Goal: Task Accomplishment & Management: Use online tool/utility

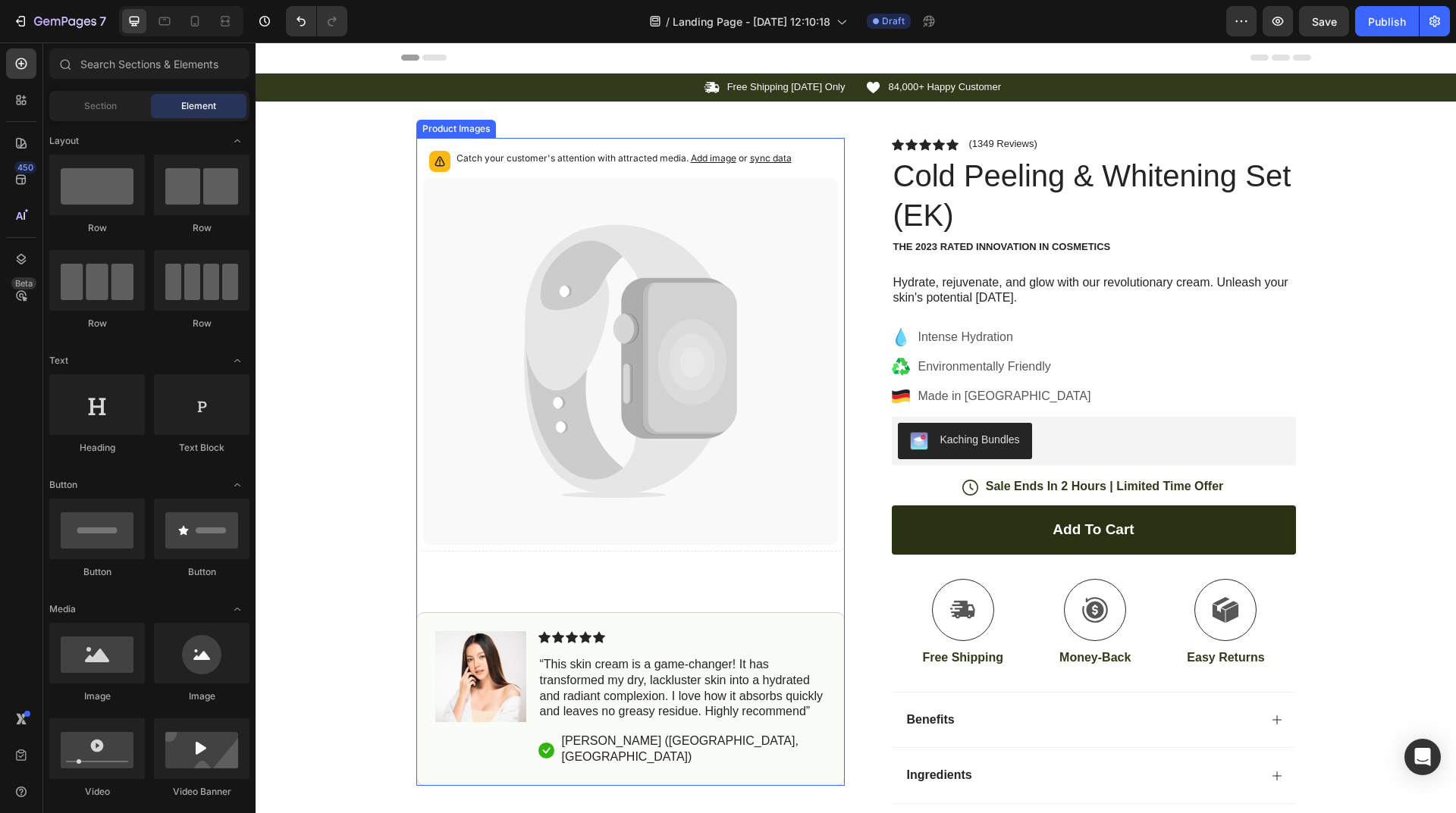
click at [651, 323] on icon at bounding box center [690, 358] width 94 height 151
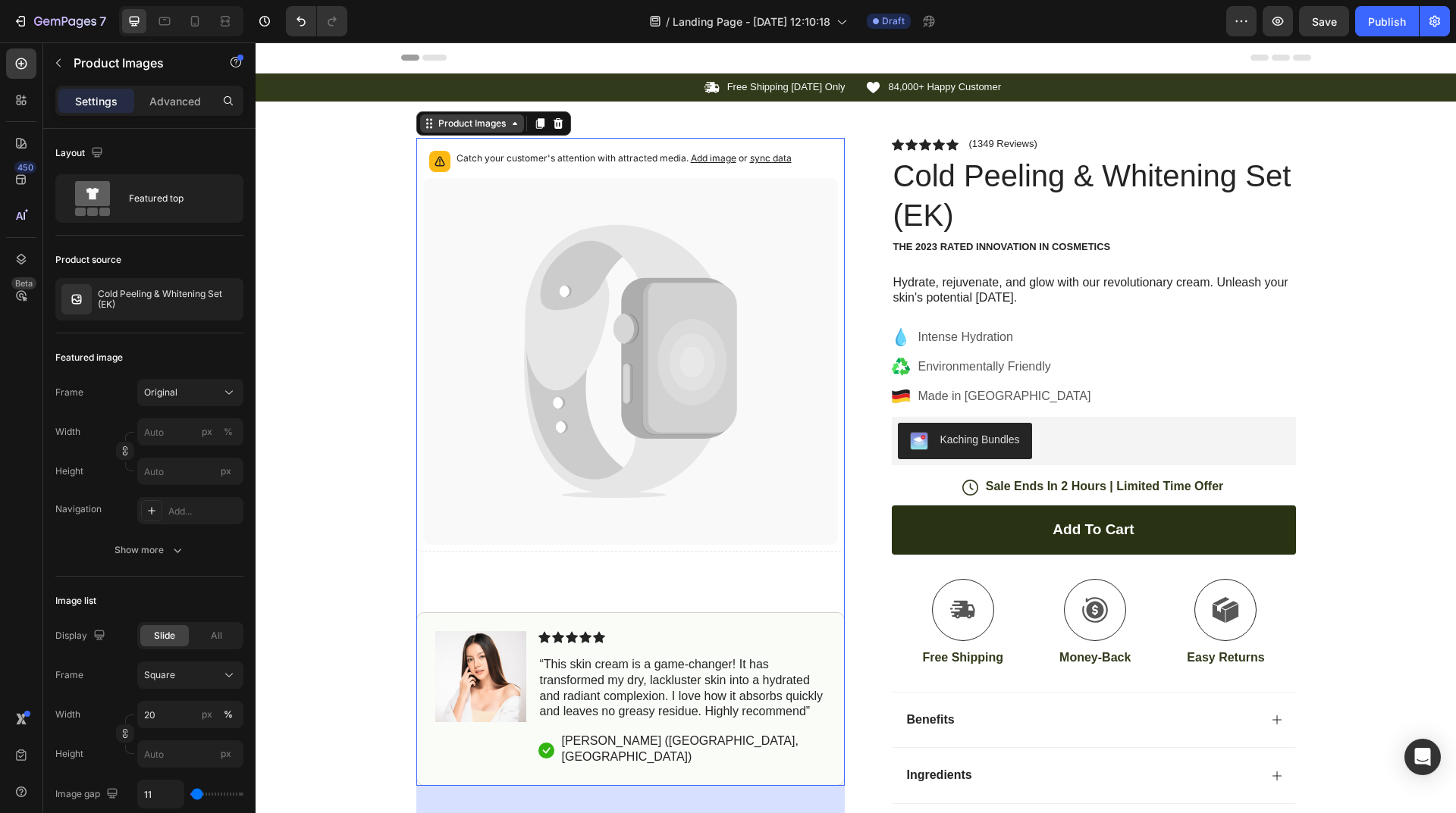
click at [486, 129] on div "Product Images" at bounding box center [472, 123] width 74 height 14
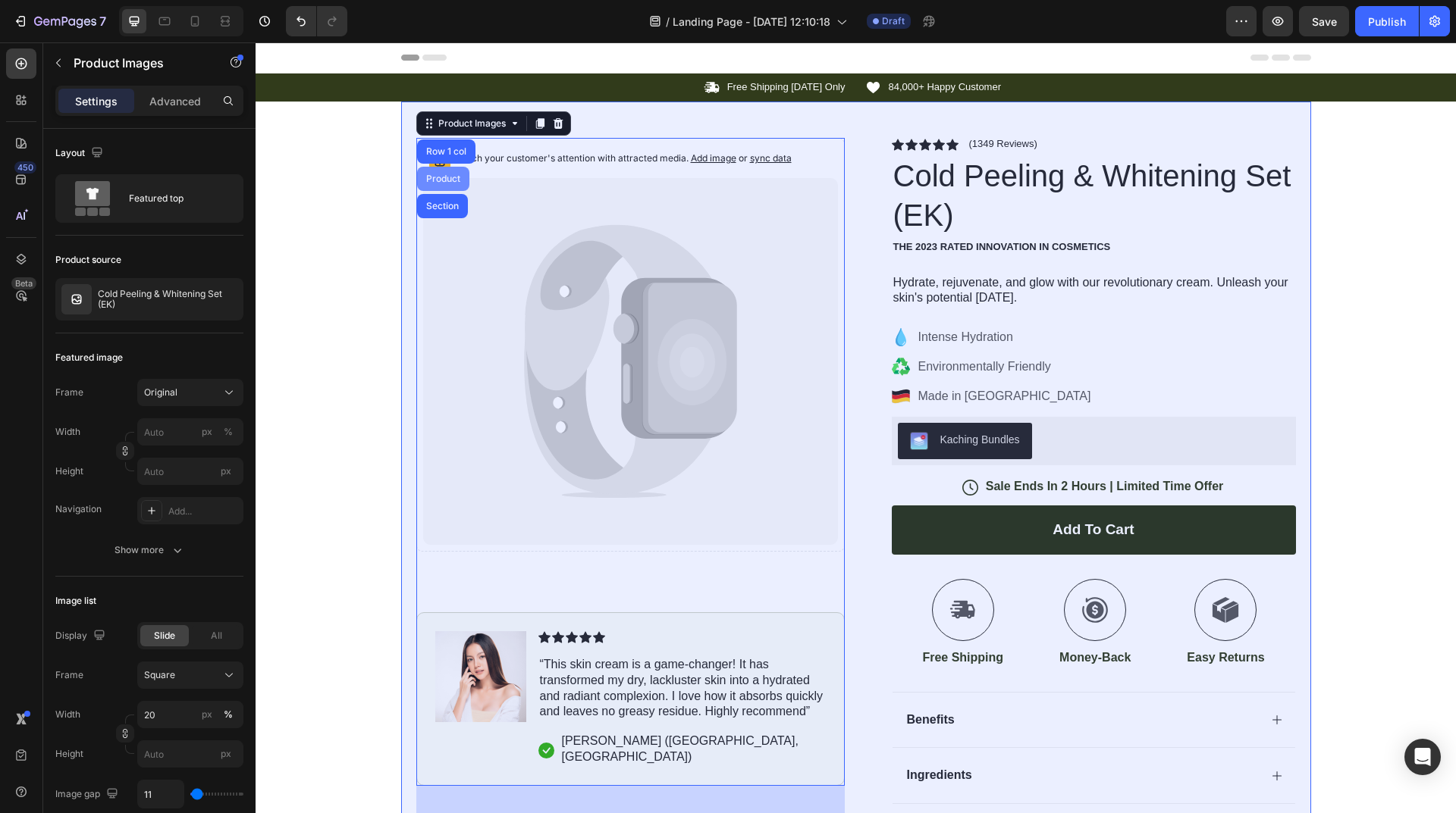
click at [452, 181] on div "Product" at bounding box center [443, 179] width 41 height 9
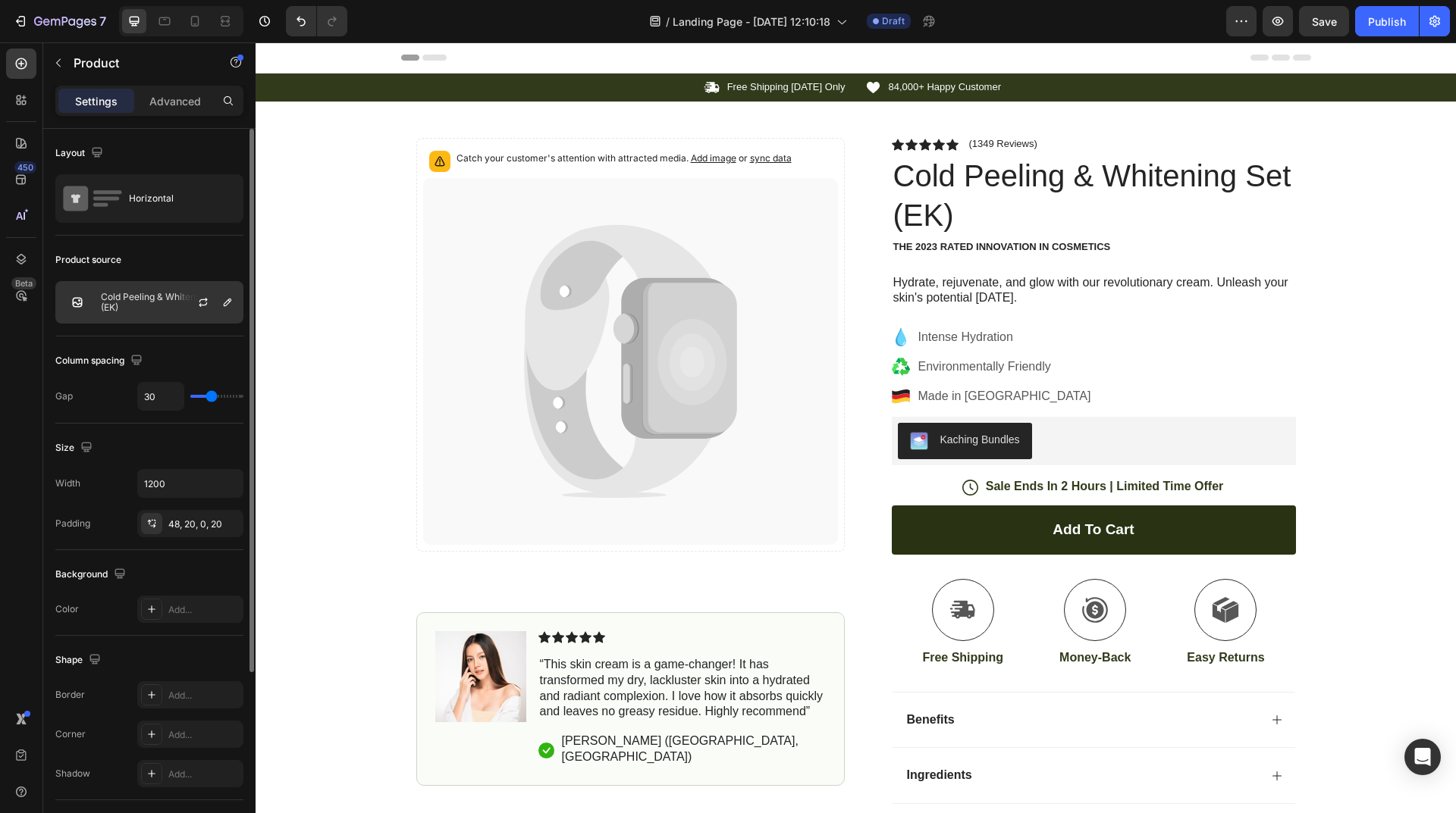
click at [164, 302] on p "Cold Peeling & Whitening Set (EK)" at bounding box center [168, 302] width 136 height 21
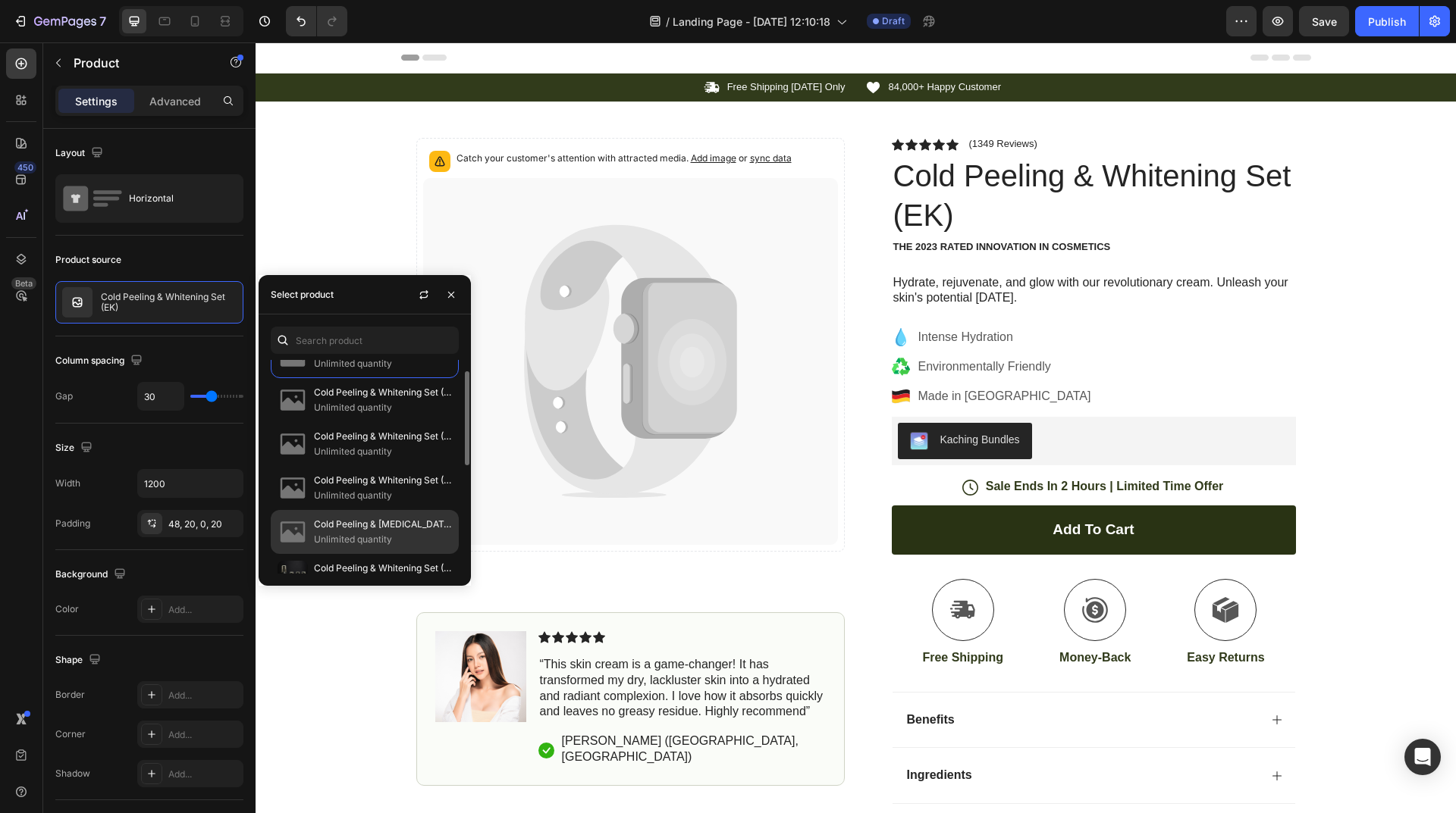
scroll to position [102, 0]
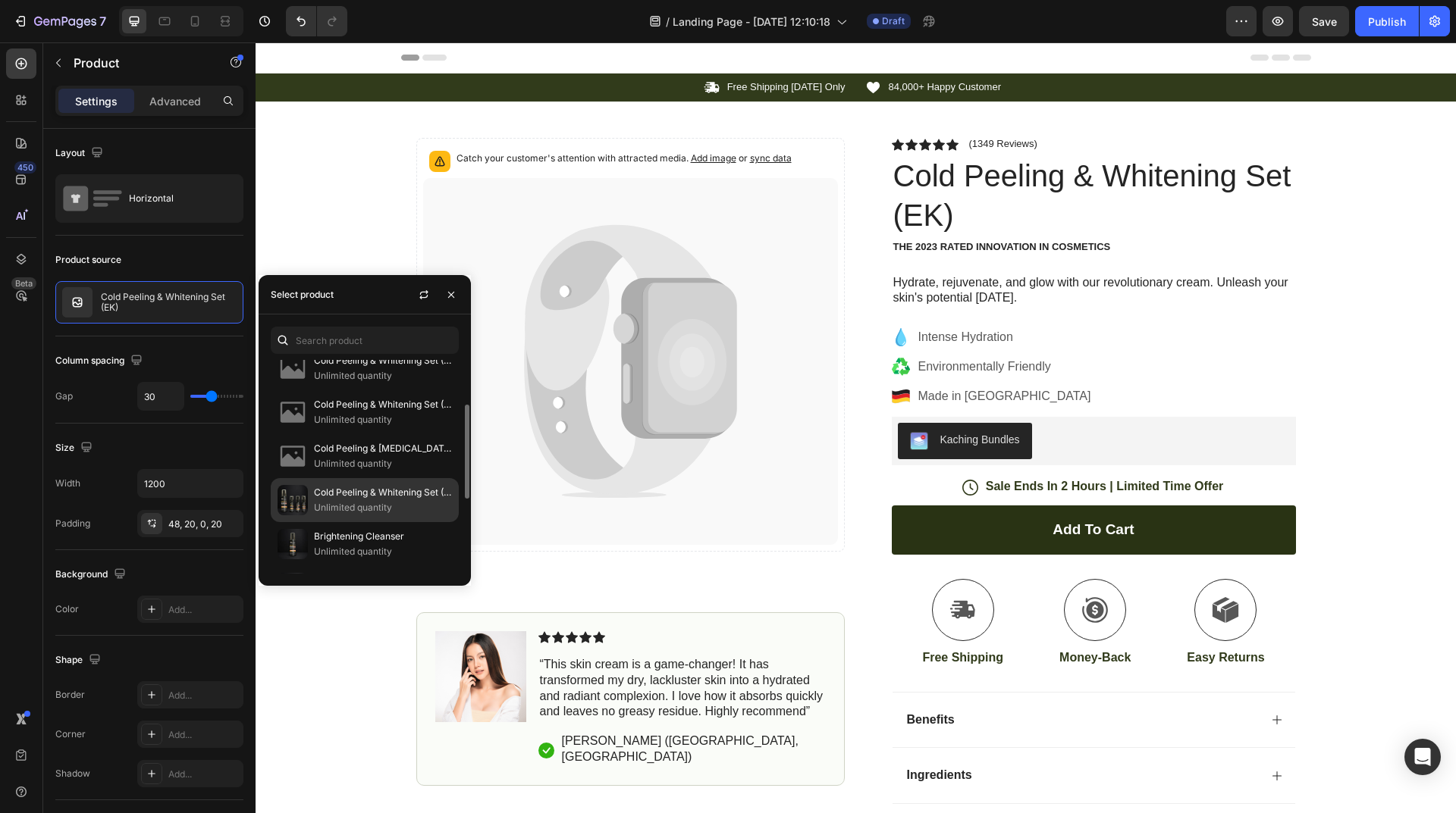
click at [367, 495] on p "Cold Peeling & Whitening Set (SH)" at bounding box center [382, 493] width 138 height 15
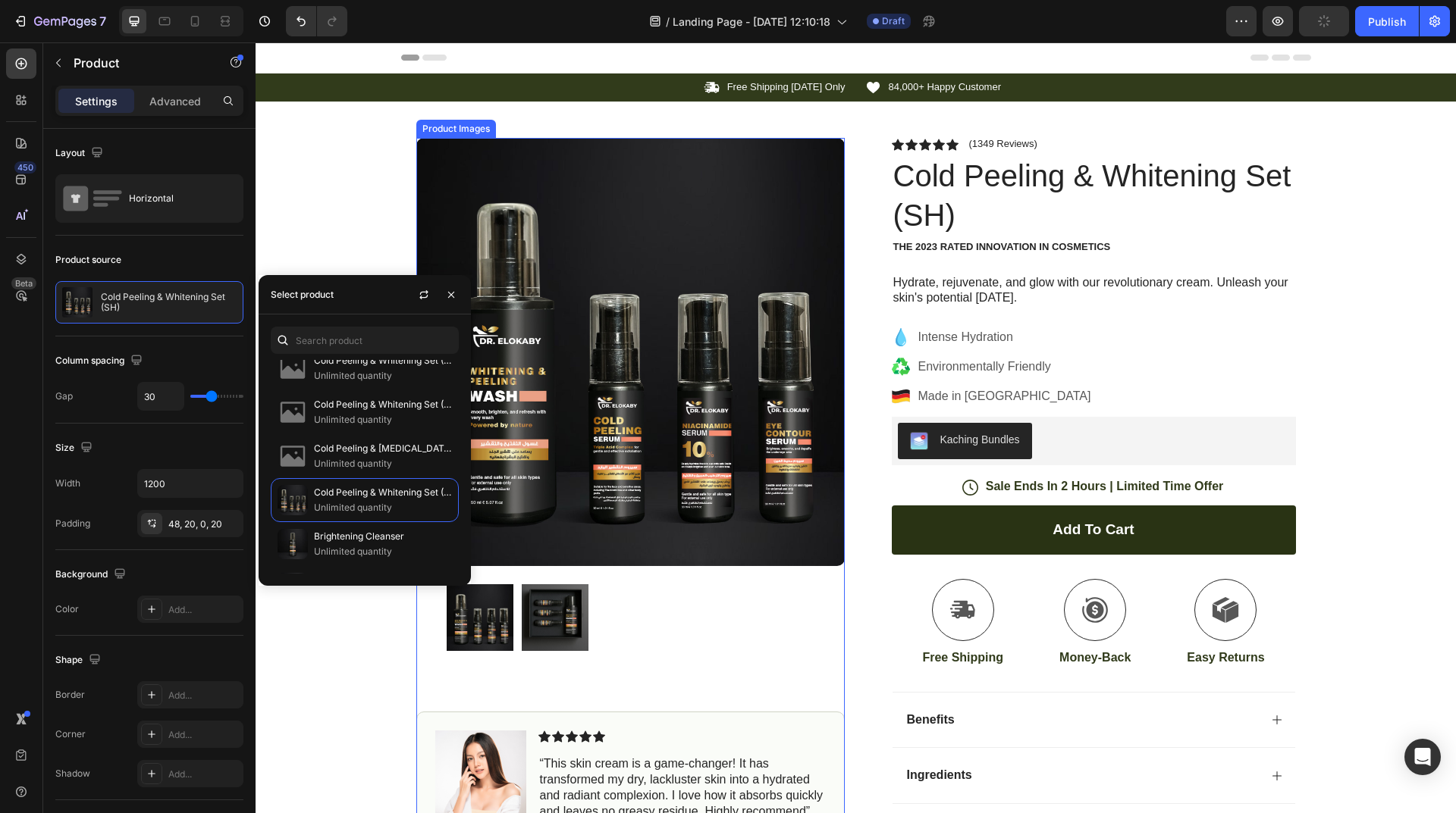
click at [562, 633] on img at bounding box center [555, 617] width 66 height 66
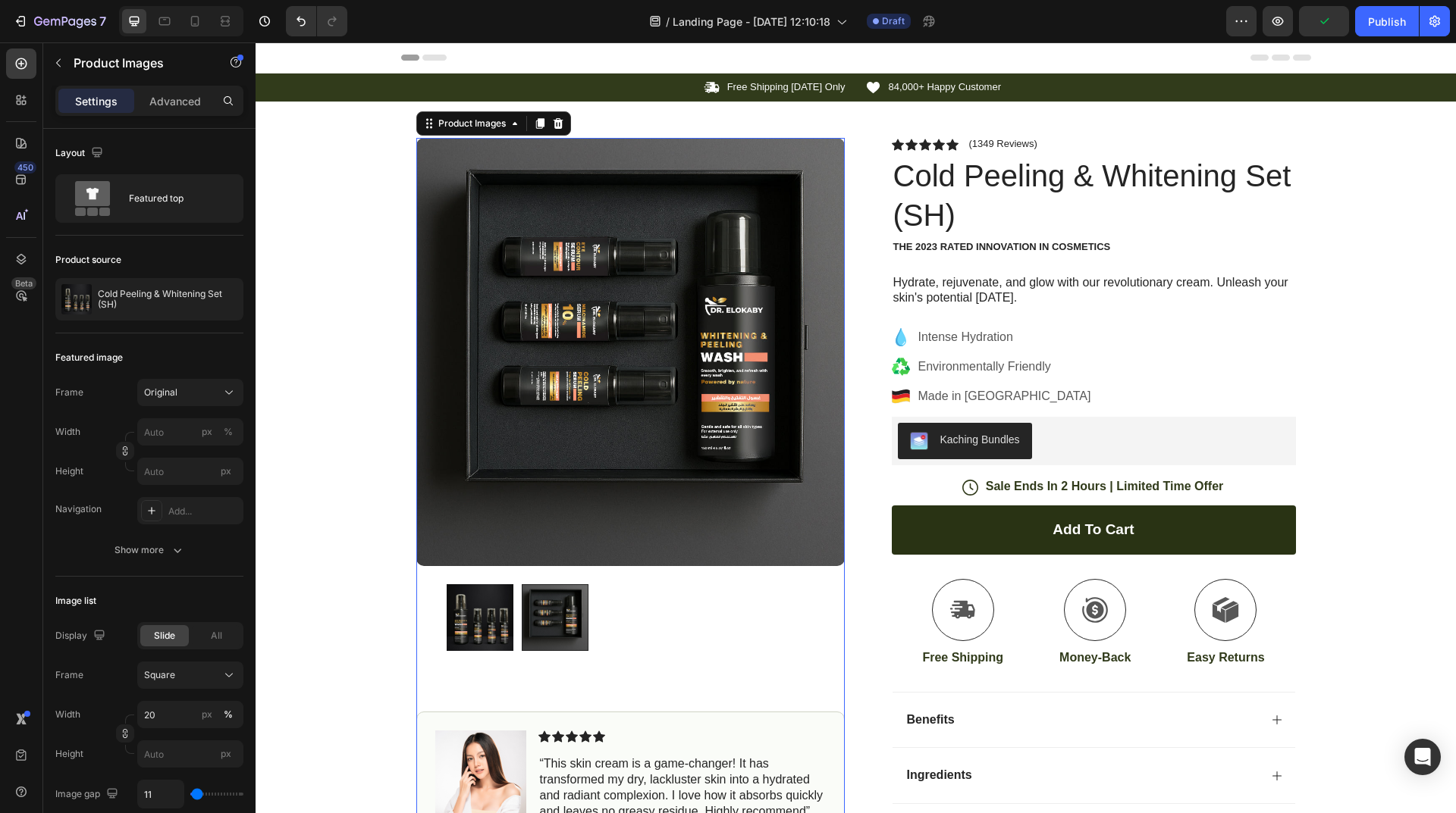
click at [489, 626] on img at bounding box center [480, 617] width 66 height 66
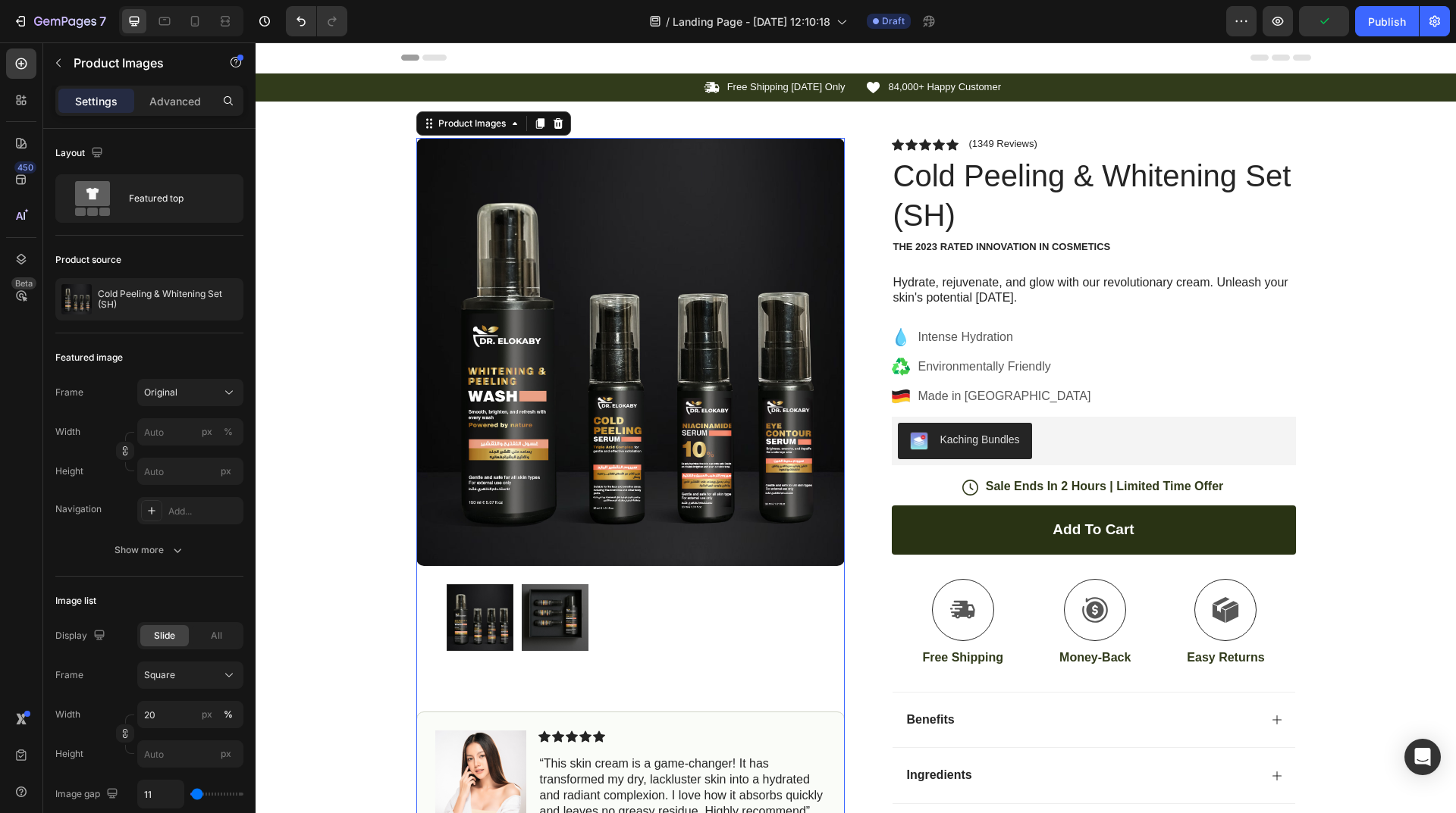
click at [543, 626] on img at bounding box center [555, 617] width 66 height 66
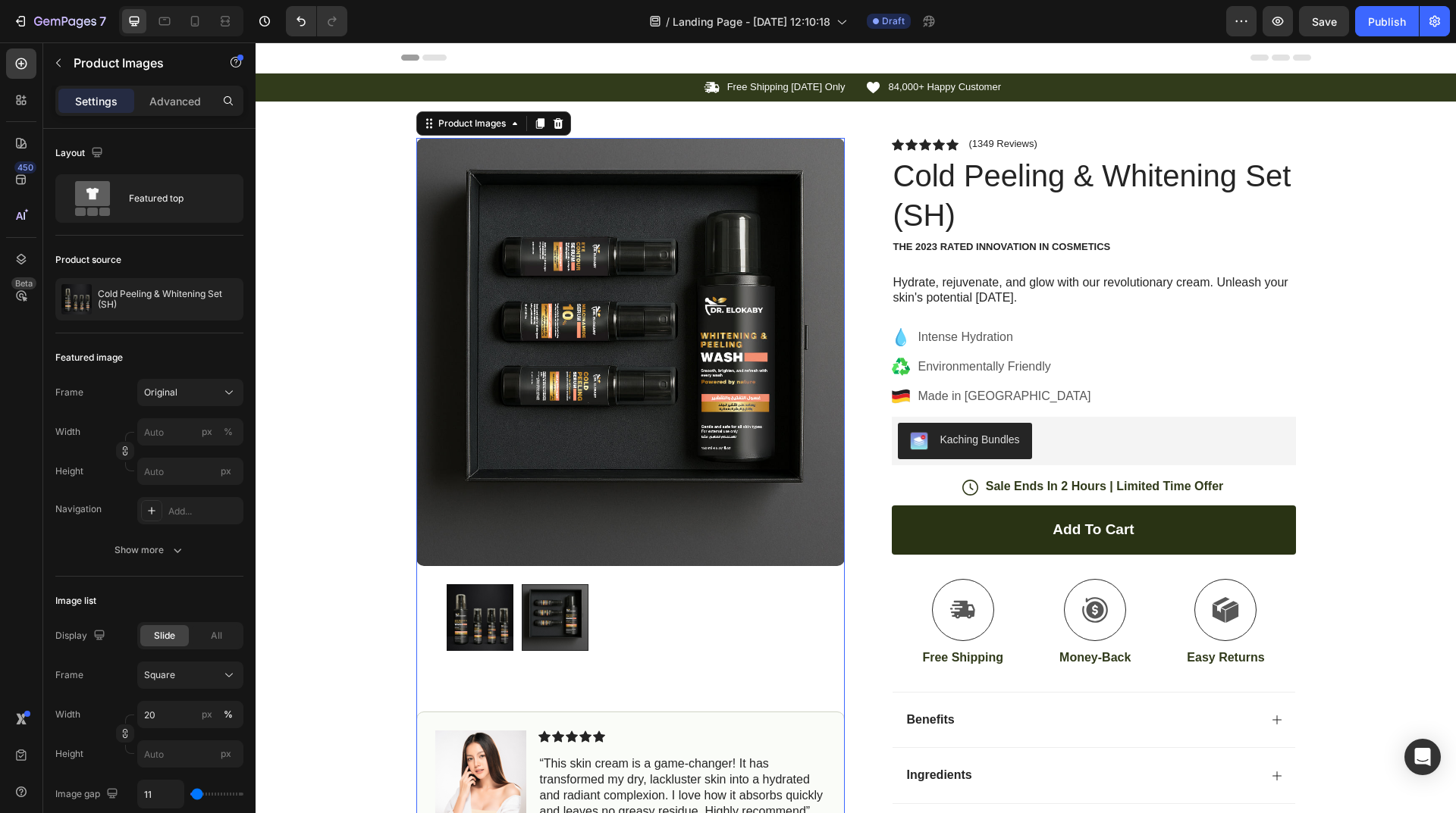
click at [543, 626] on div at bounding box center [555, 617] width 66 height 66
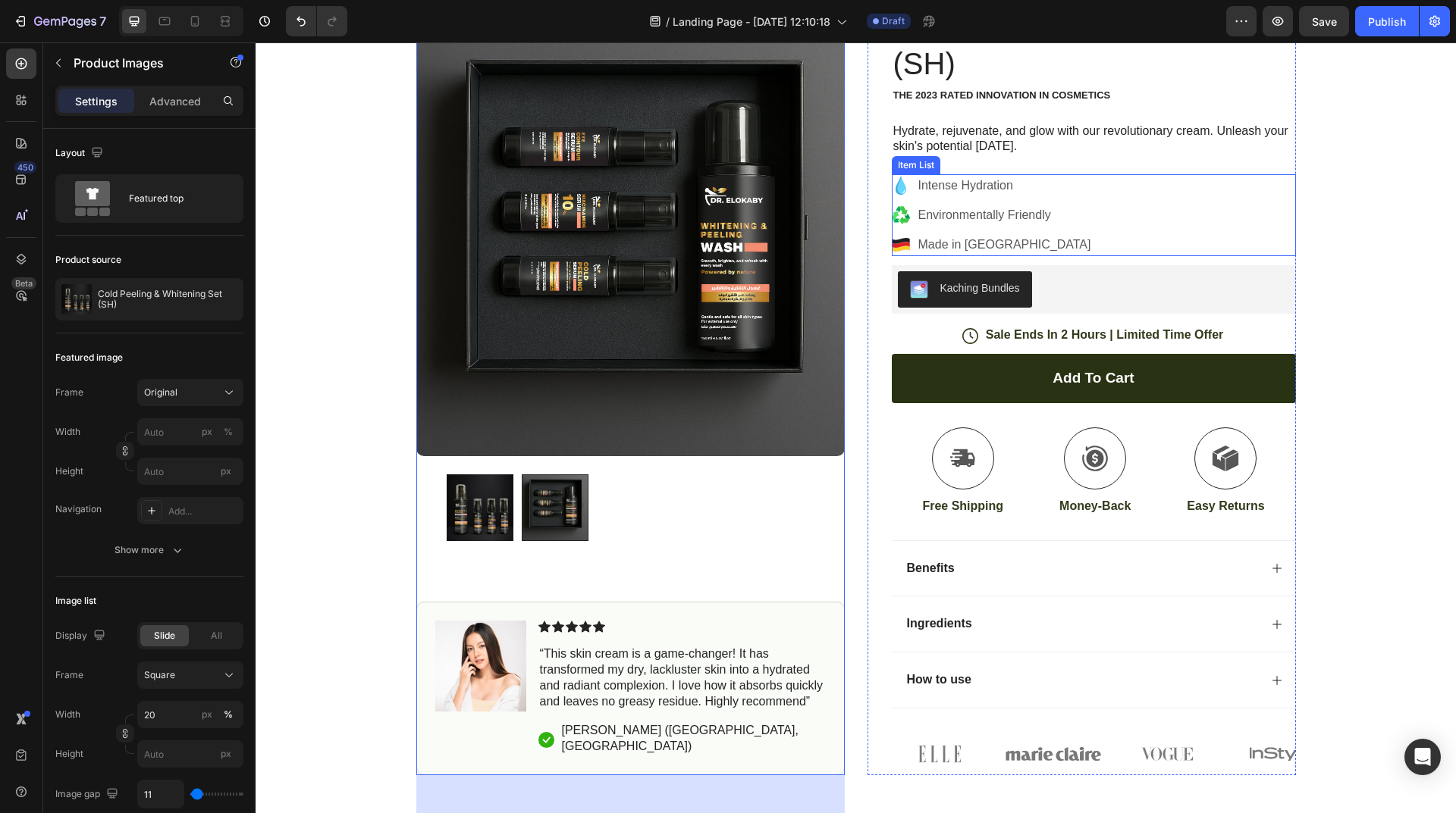
scroll to position [0, 0]
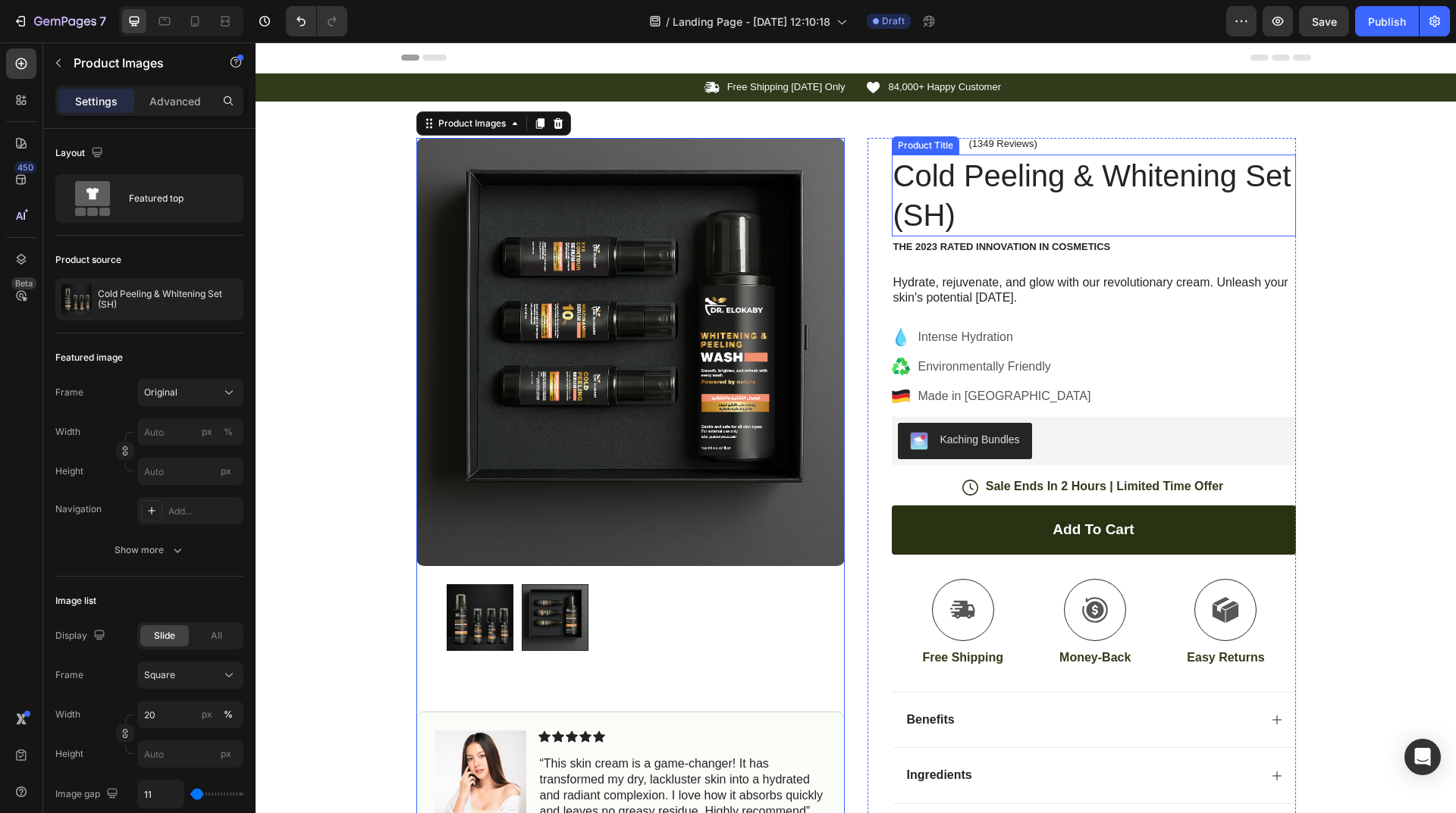
click at [1001, 184] on h1 "Cold Peeling & Whitening Set (SH)" at bounding box center [1094, 196] width 404 height 82
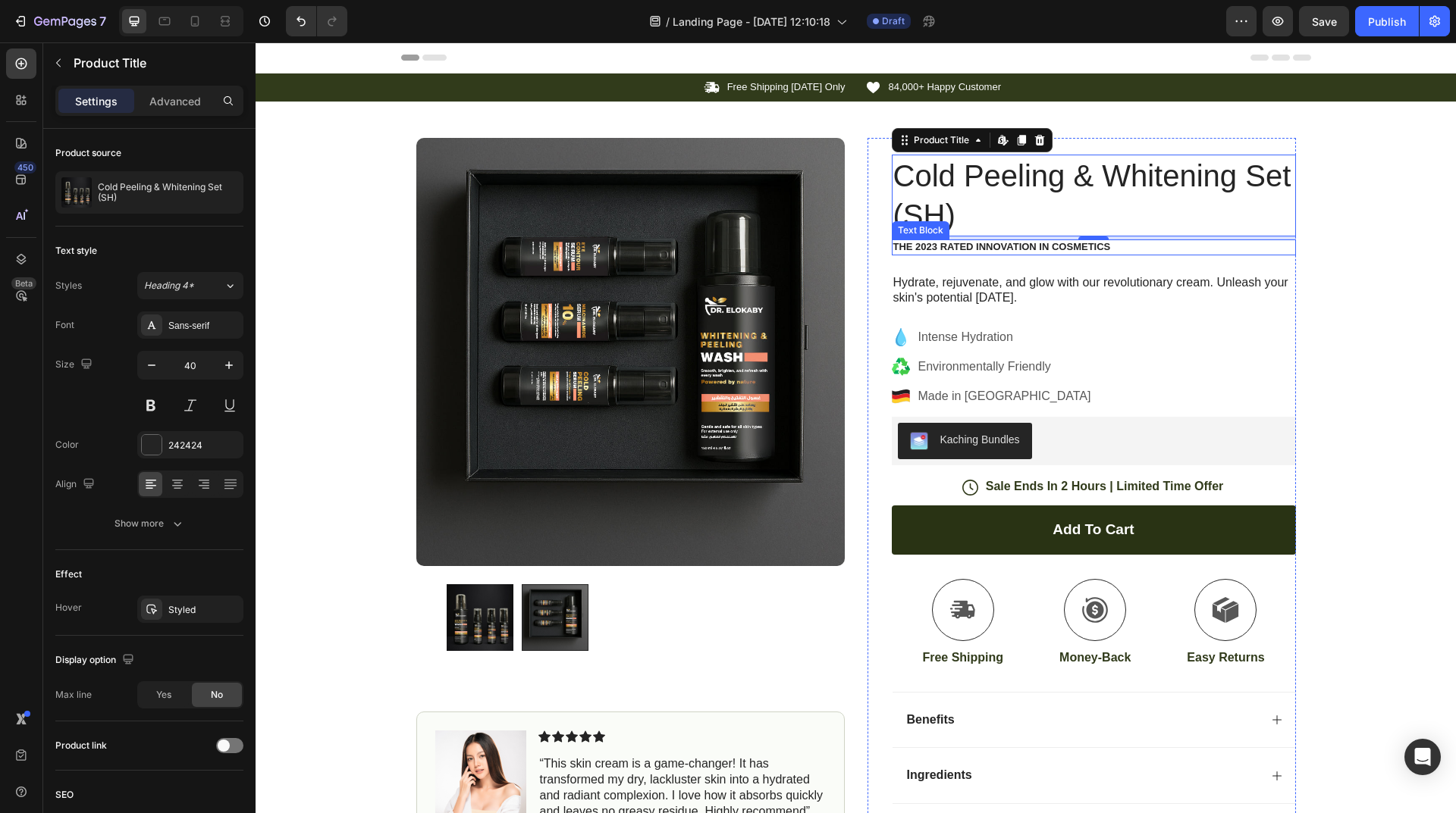
click at [979, 241] on p "The 2023 Rated Innovation in Cosmetics" at bounding box center [1093, 247] width 401 height 13
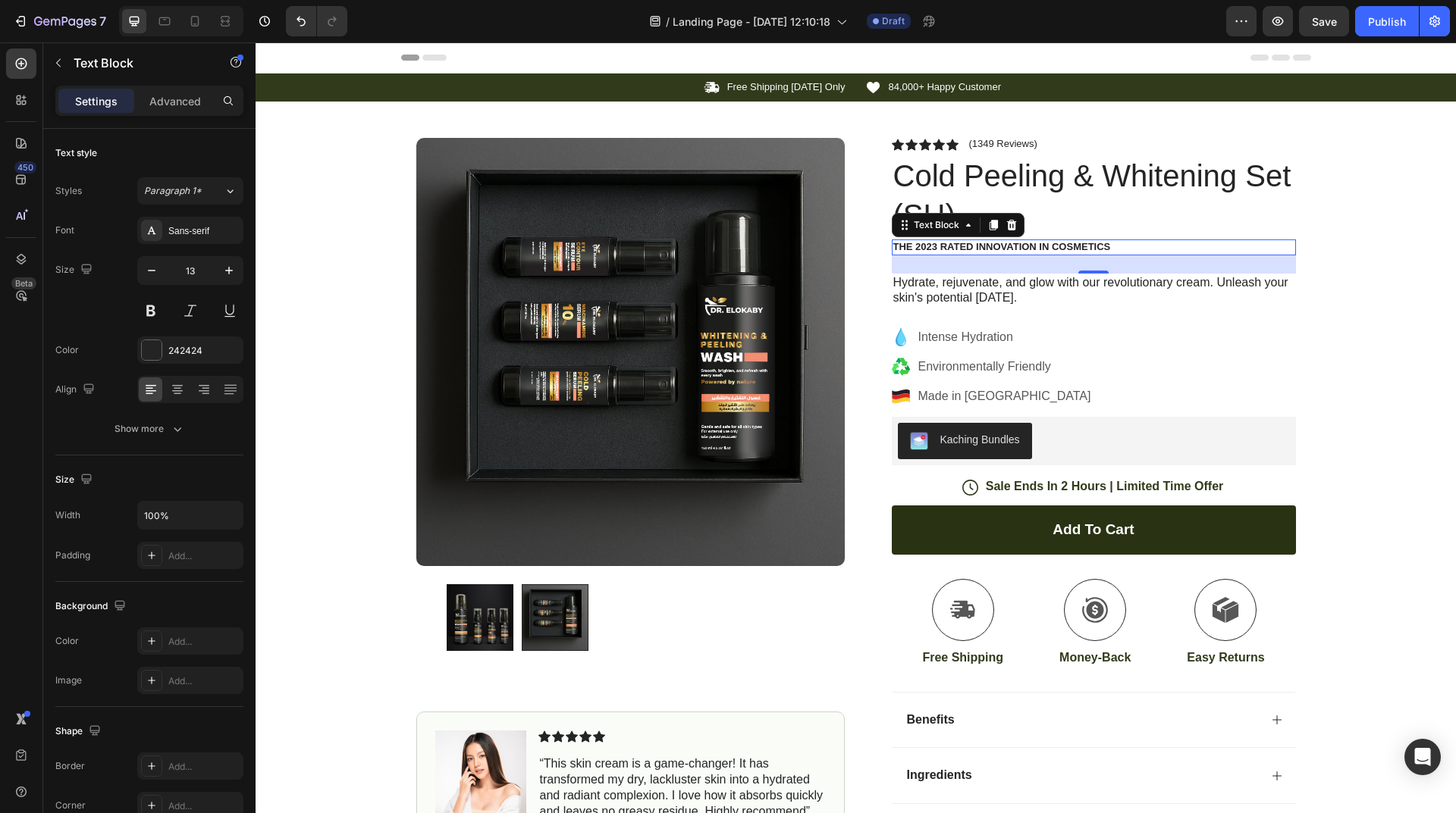
click at [417, 54] on icon at bounding box center [423, 57] width 45 height 6
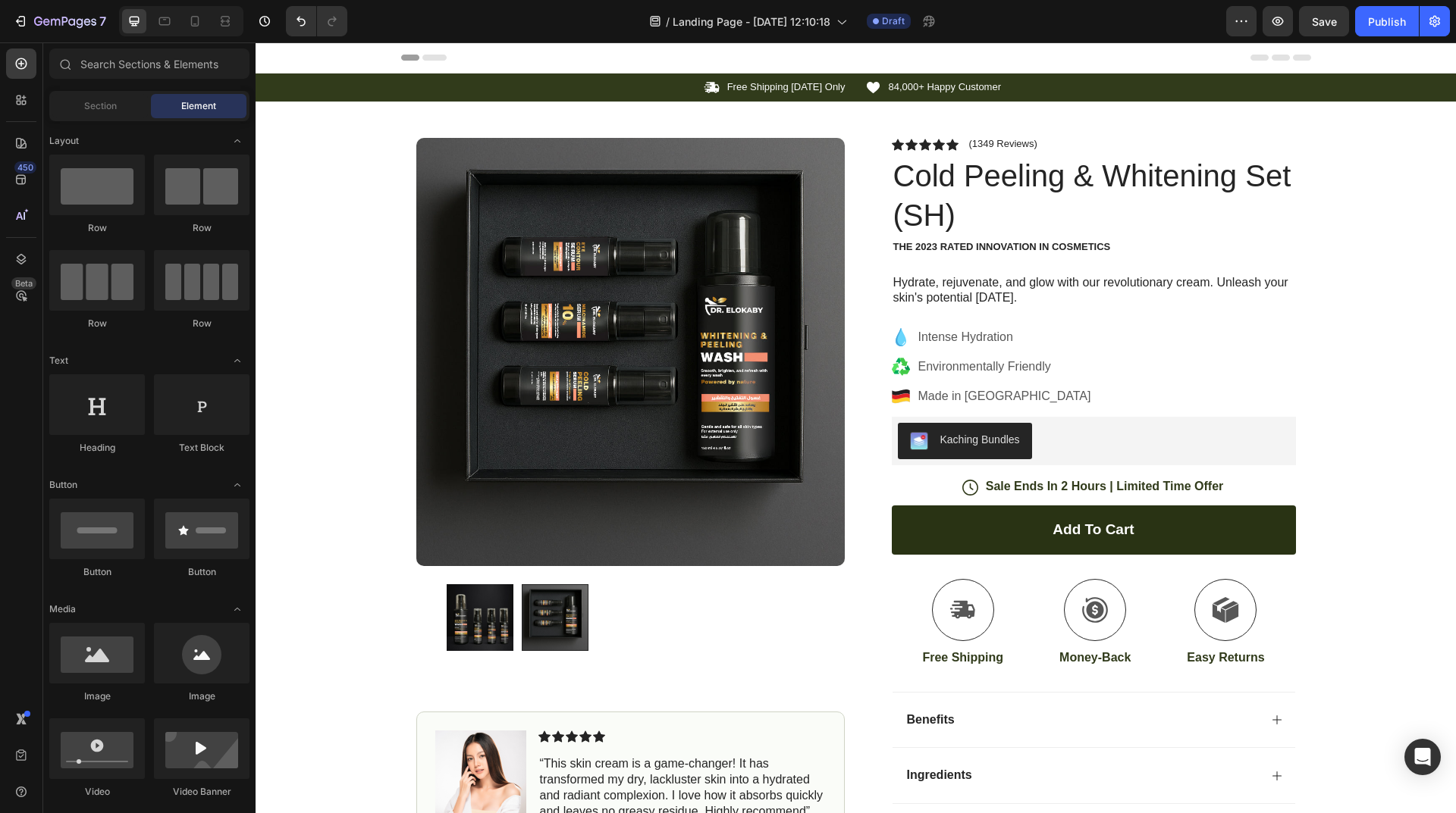
click at [425, 57] on icon at bounding box center [434, 57] width 24 height 6
click at [405, 58] on icon at bounding box center [410, 57] width 18 height 6
click at [978, 248] on p "The 2023 Rated Innovation in Cosmetics" at bounding box center [1093, 247] width 401 height 13
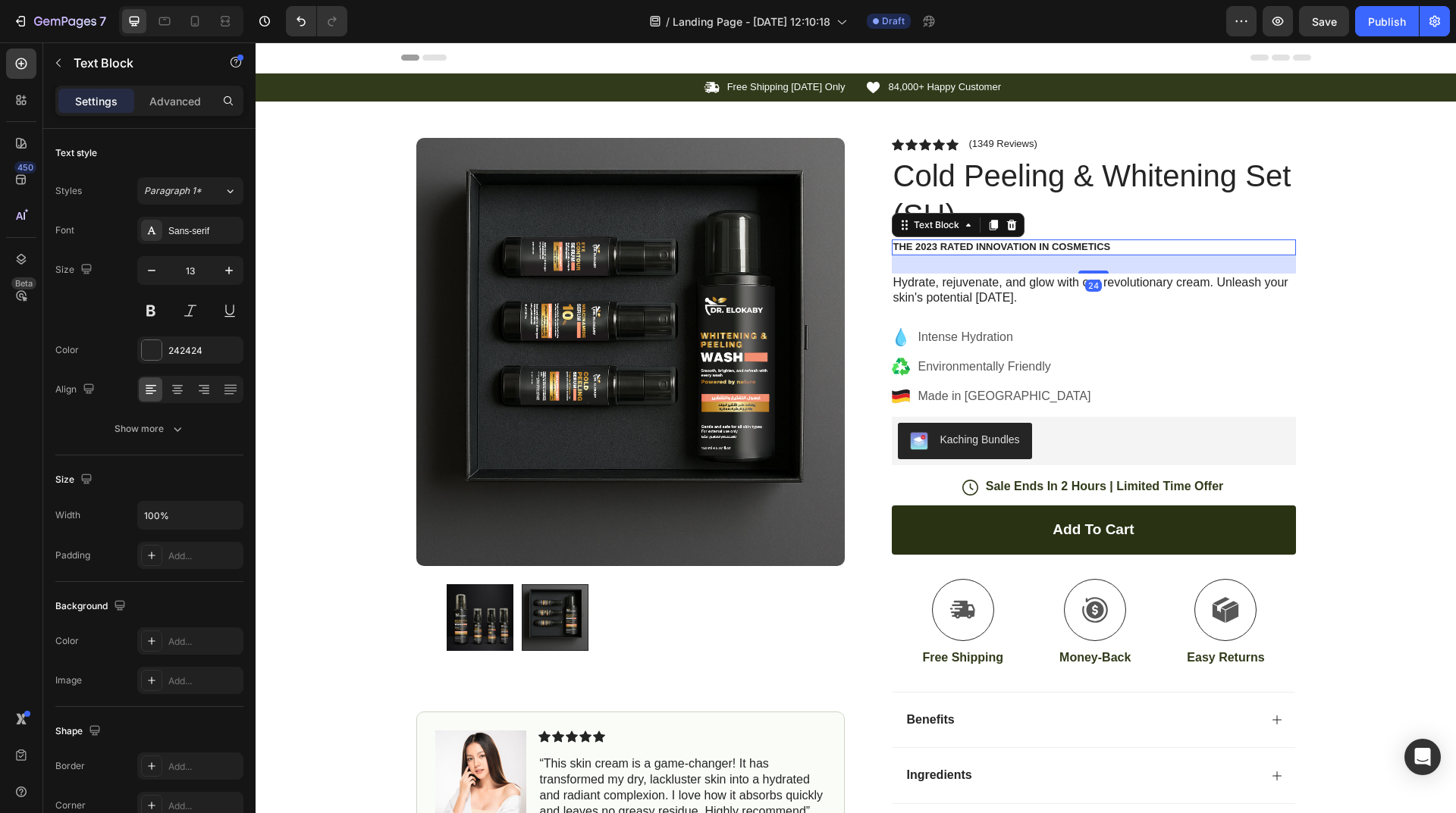
click at [966, 245] on p "The 2023 Rated Innovation in Cosmetics" at bounding box center [1093, 247] width 401 height 13
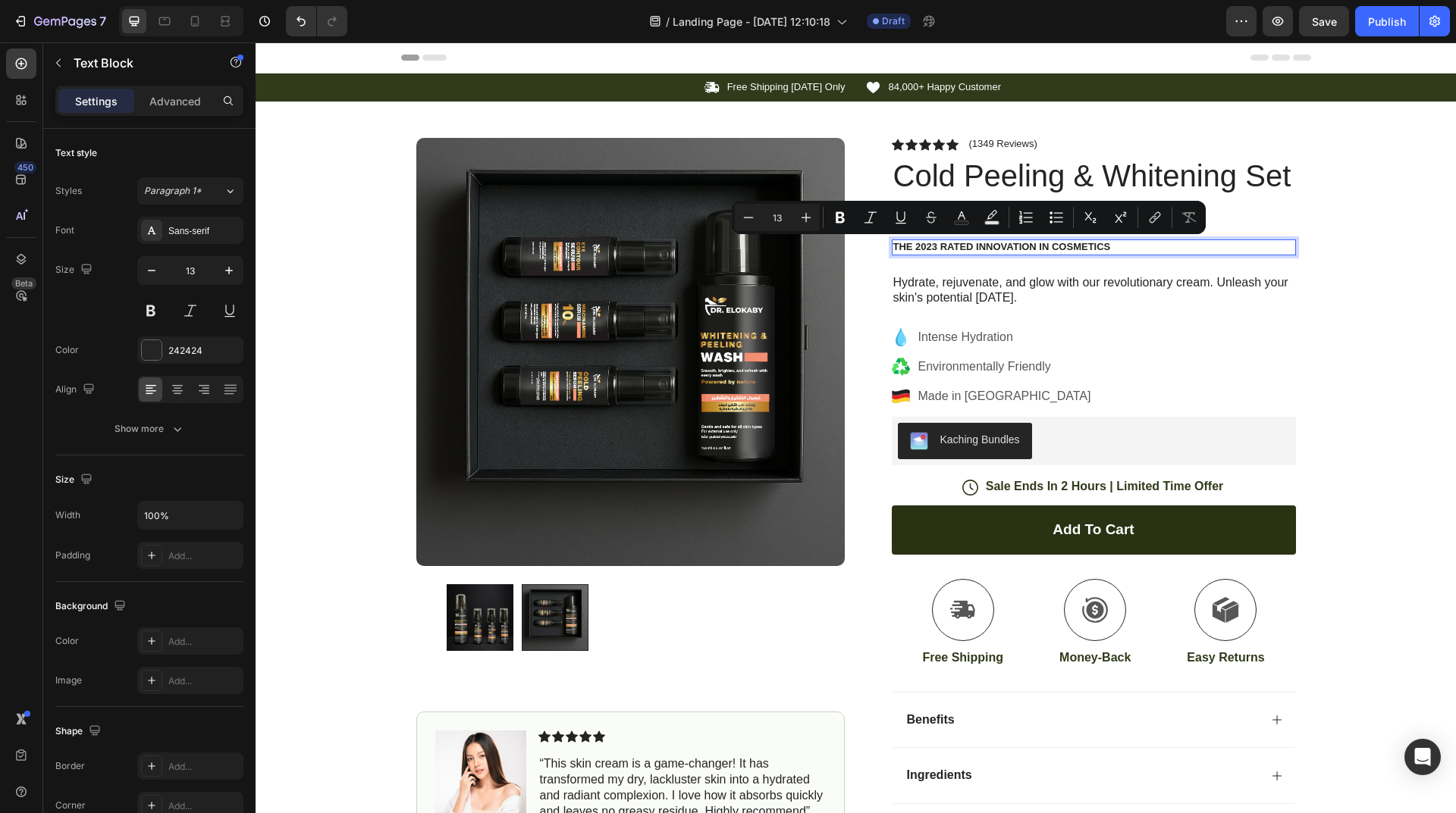
click at [1015, 243] on p "The 2023 Rated Innovation in Cosmetics" at bounding box center [1093, 247] width 401 height 13
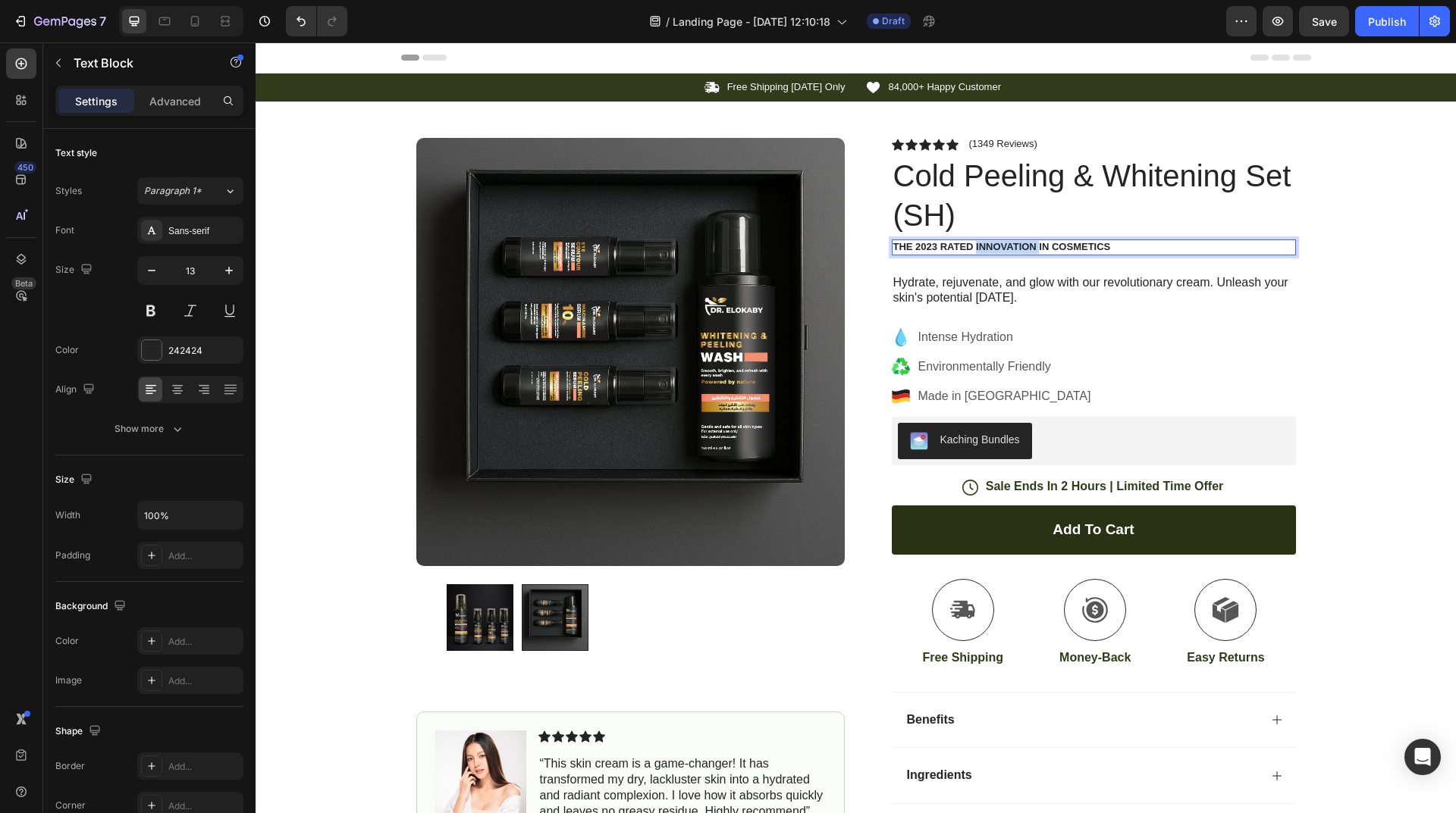
click at [1015, 243] on p "The 2023 Rated Innovation in Cosmetics" at bounding box center [1093, 247] width 401 height 13
click at [893, 245] on p "منتجات إيطالية بجودة أوروبية، آمنة لمعظم أنواع البشرة ✅" at bounding box center [1093, 247] width 401 height 13
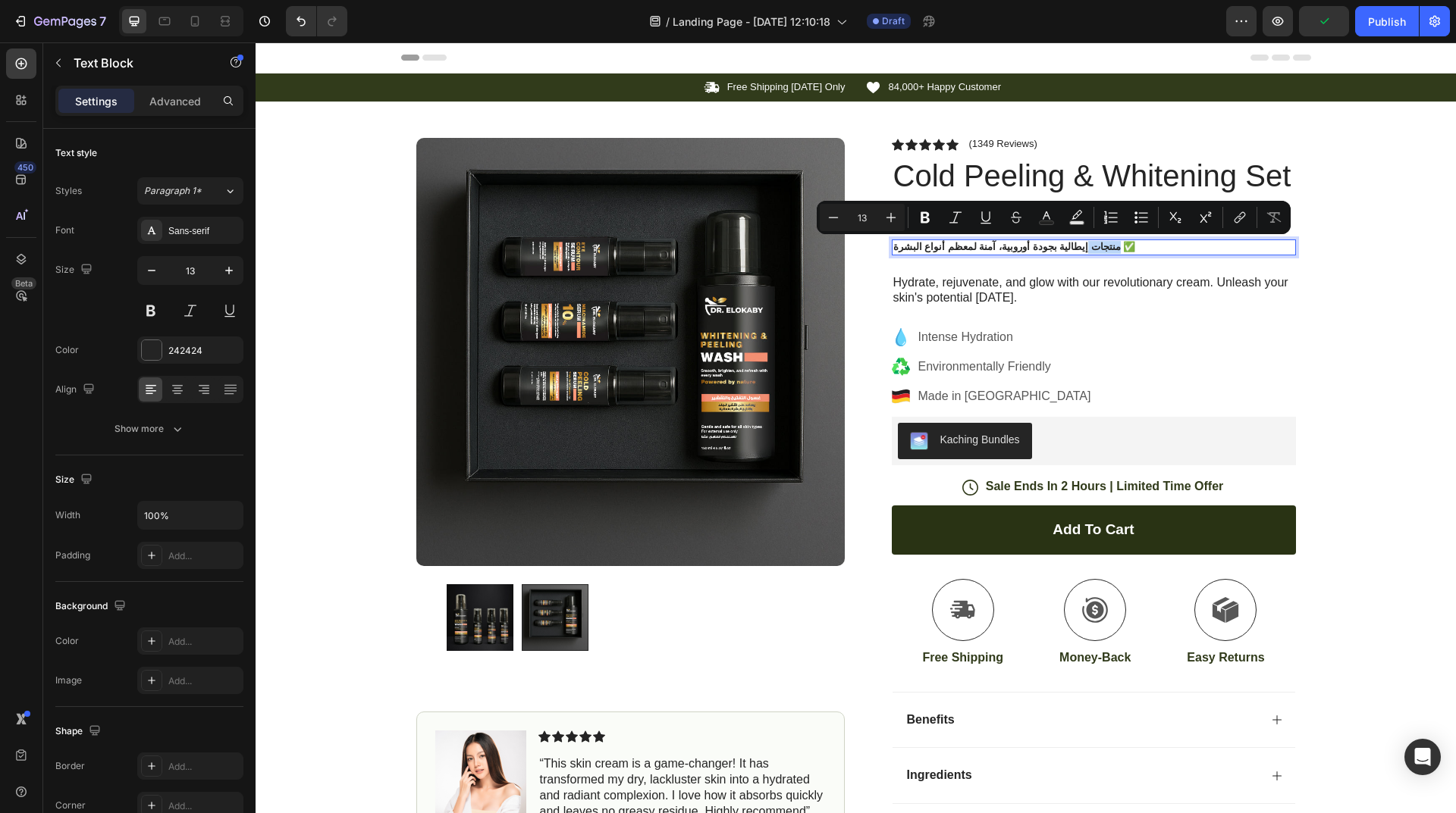
click at [893, 245] on p "منتجات إيطالية بجودة أوروبية، آمنة لمعظم أنواع البشرة ✅" at bounding box center [1093, 247] width 401 height 13
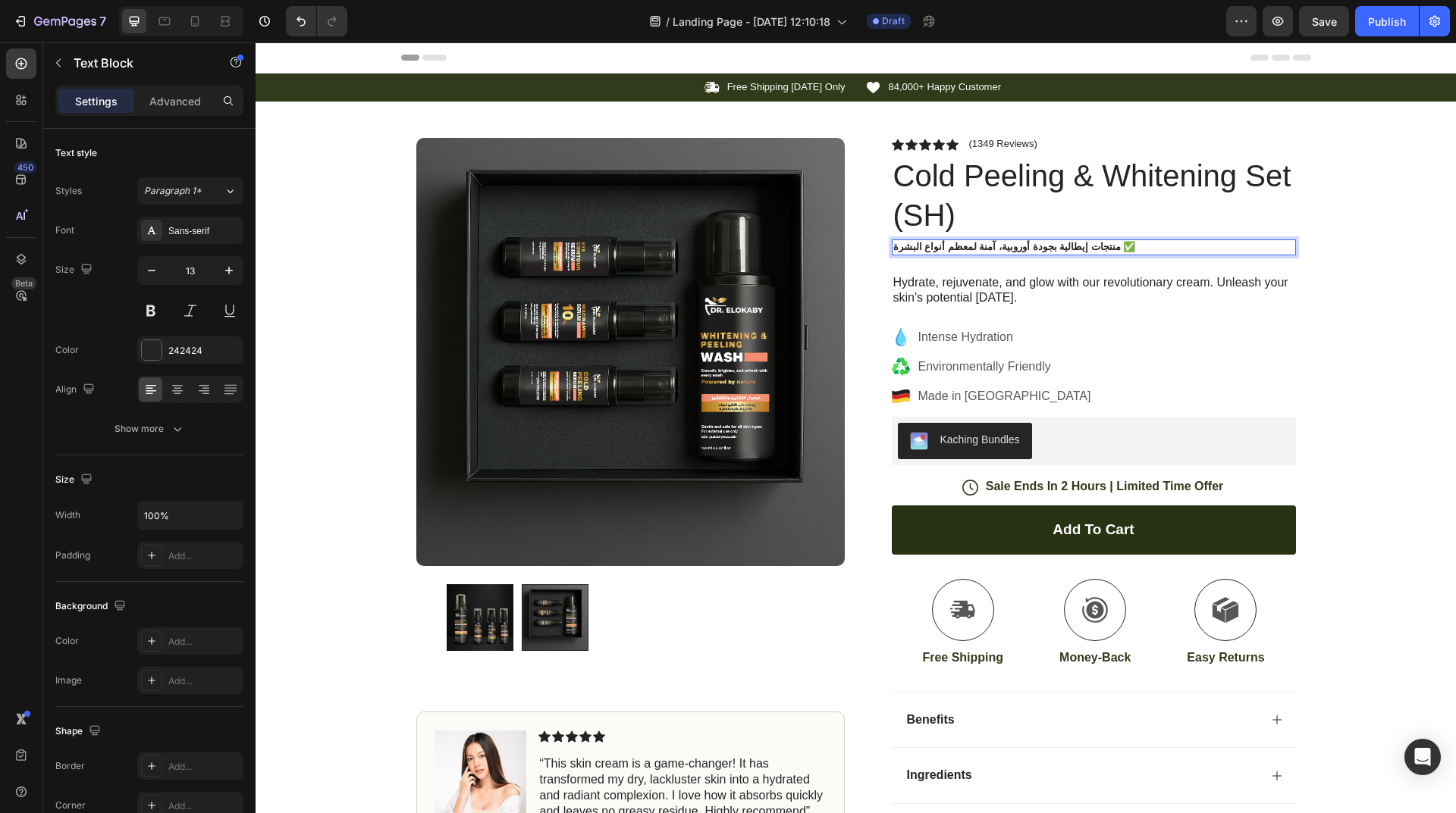
click at [893, 245] on p "منتجات إيطالية بجودة أوروبية، آمنة لمعظم أنواع البشرة ✅" at bounding box center [1093, 247] width 401 height 13
click at [893, 250] on p "منتجات إيطالية بجودة أوروبية، آمنة لمعظم أنواع البشرة ✅" at bounding box center [1093, 247] width 401 height 13
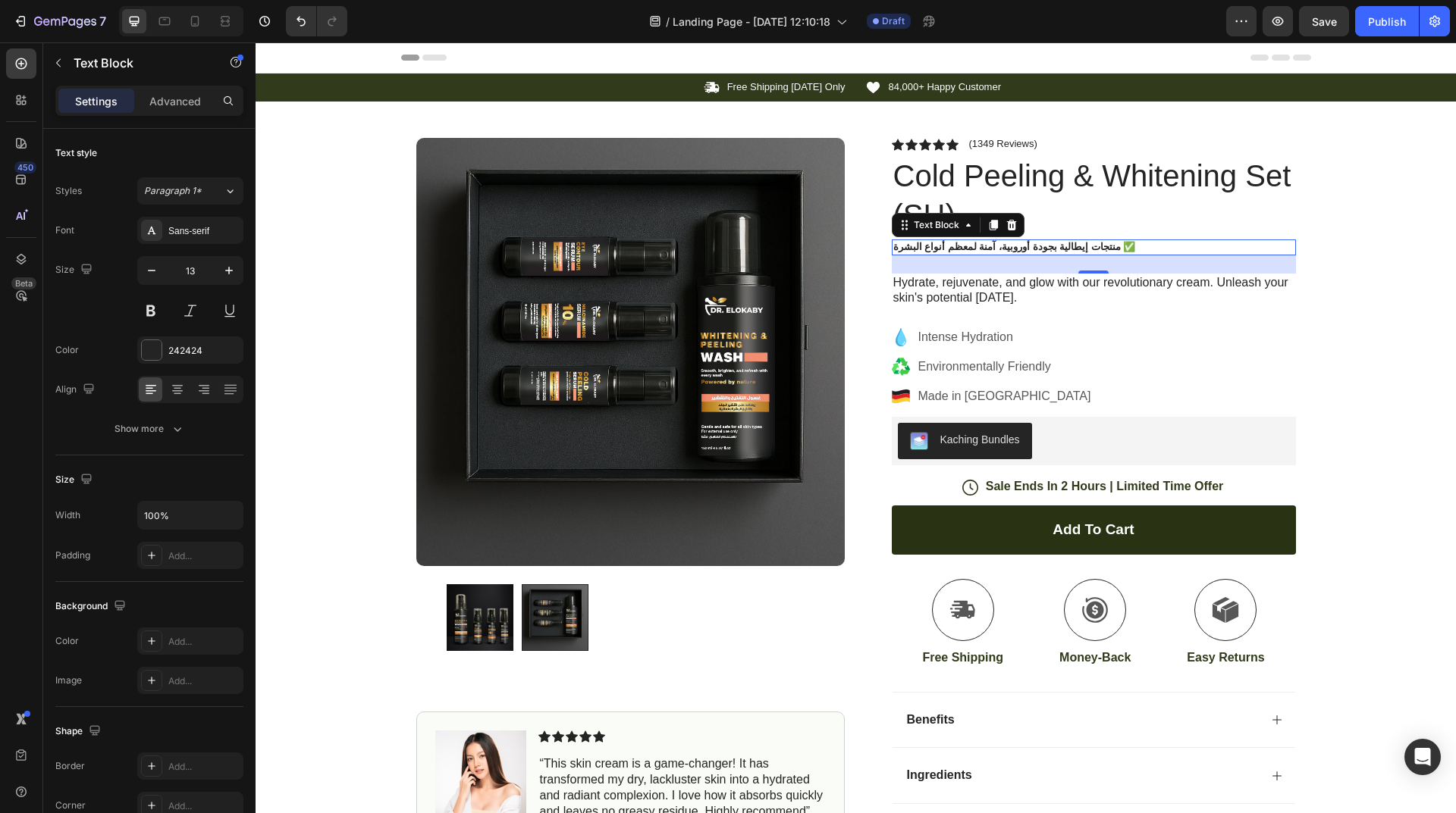
click at [893, 245] on p "منتجات إيطالية بجودة أوروبية، آمنة لمعظم أنواع البشرة ✅" at bounding box center [1093, 247] width 401 height 13
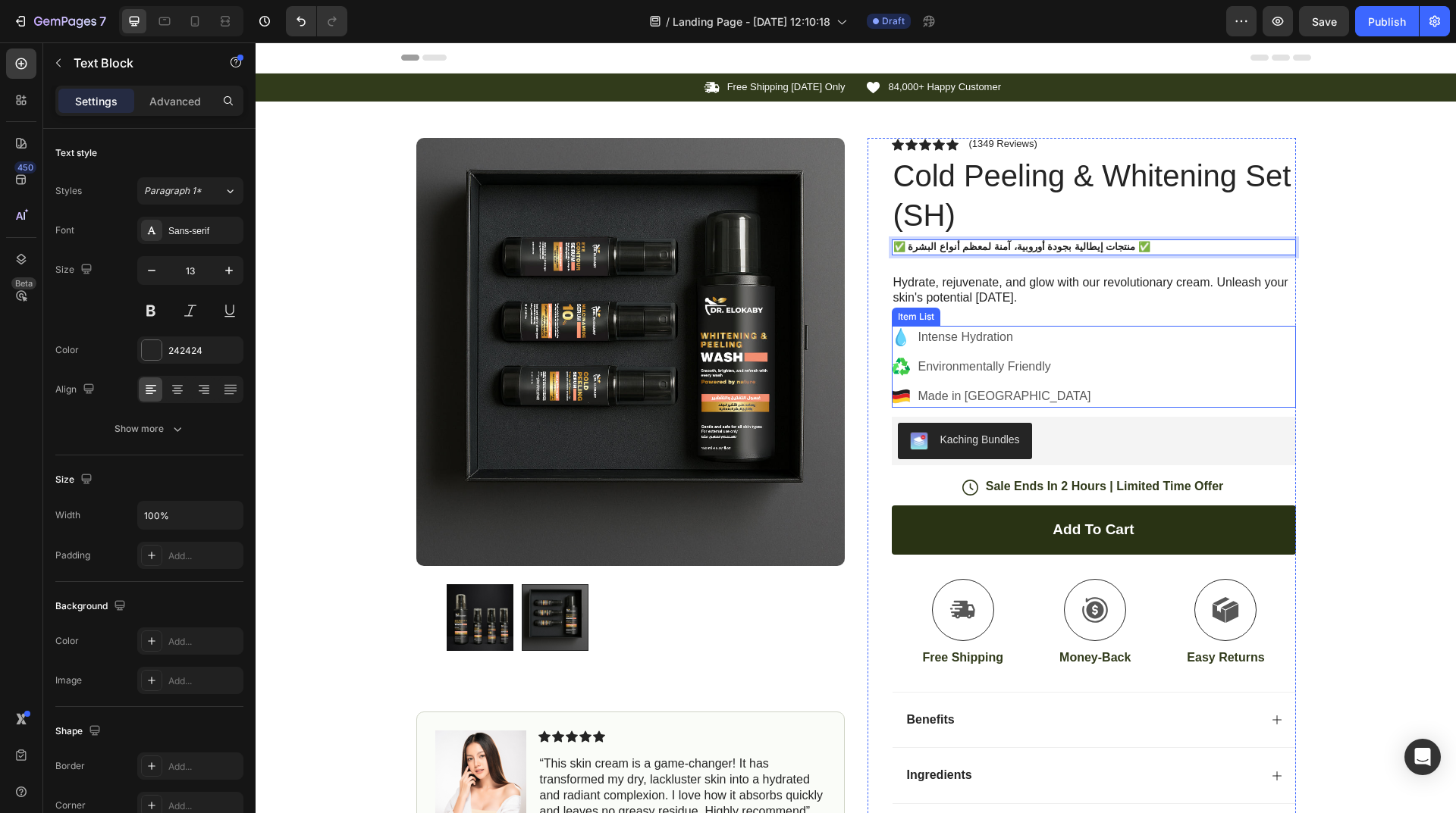
click at [1200, 326] on div "Intense Hydration Environmentally Friendly Made in [GEOGRAPHIC_DATA]" at bounding box center [1094, 366] width 404 height 82
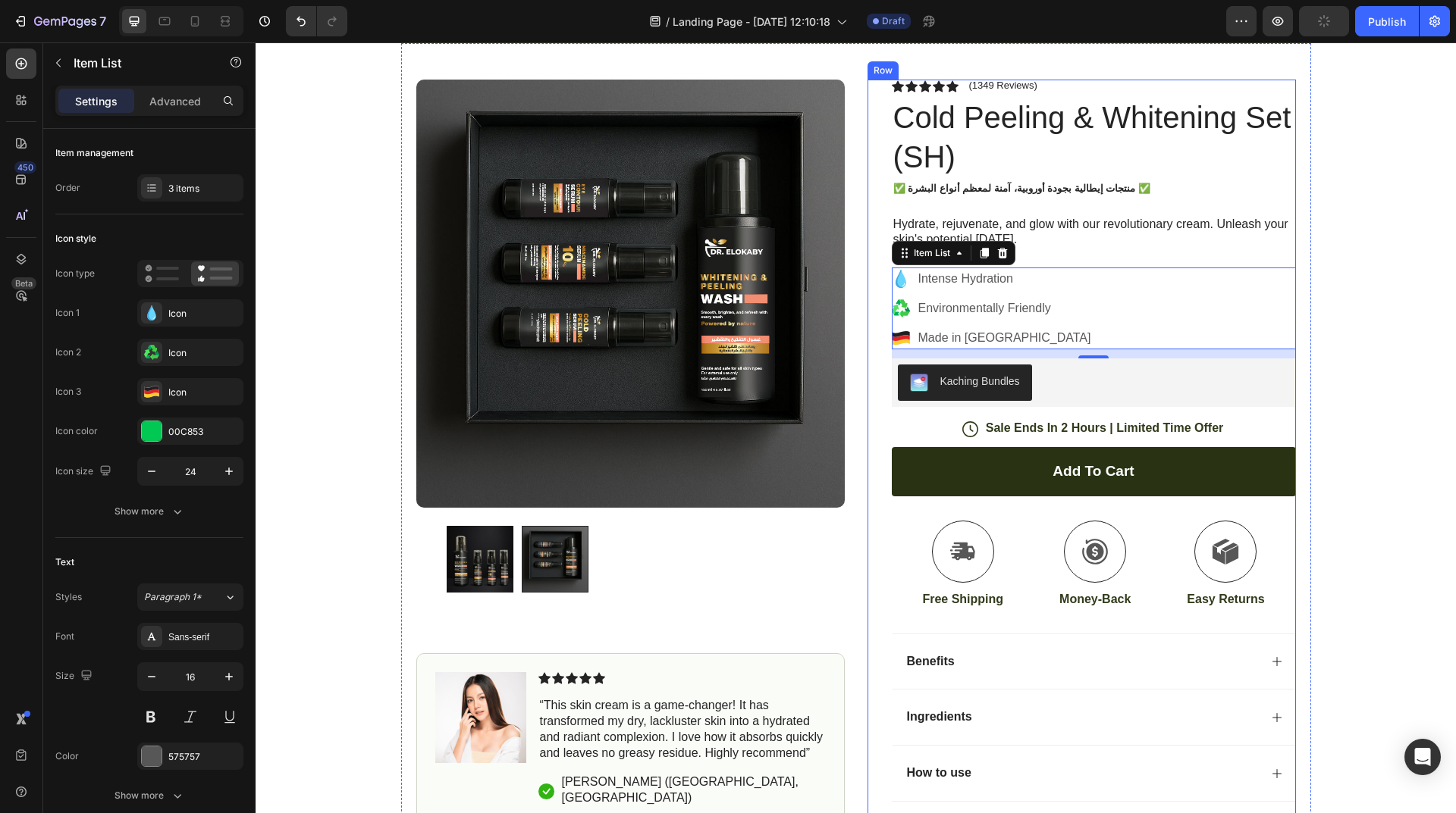
scroll to position [76, 0]
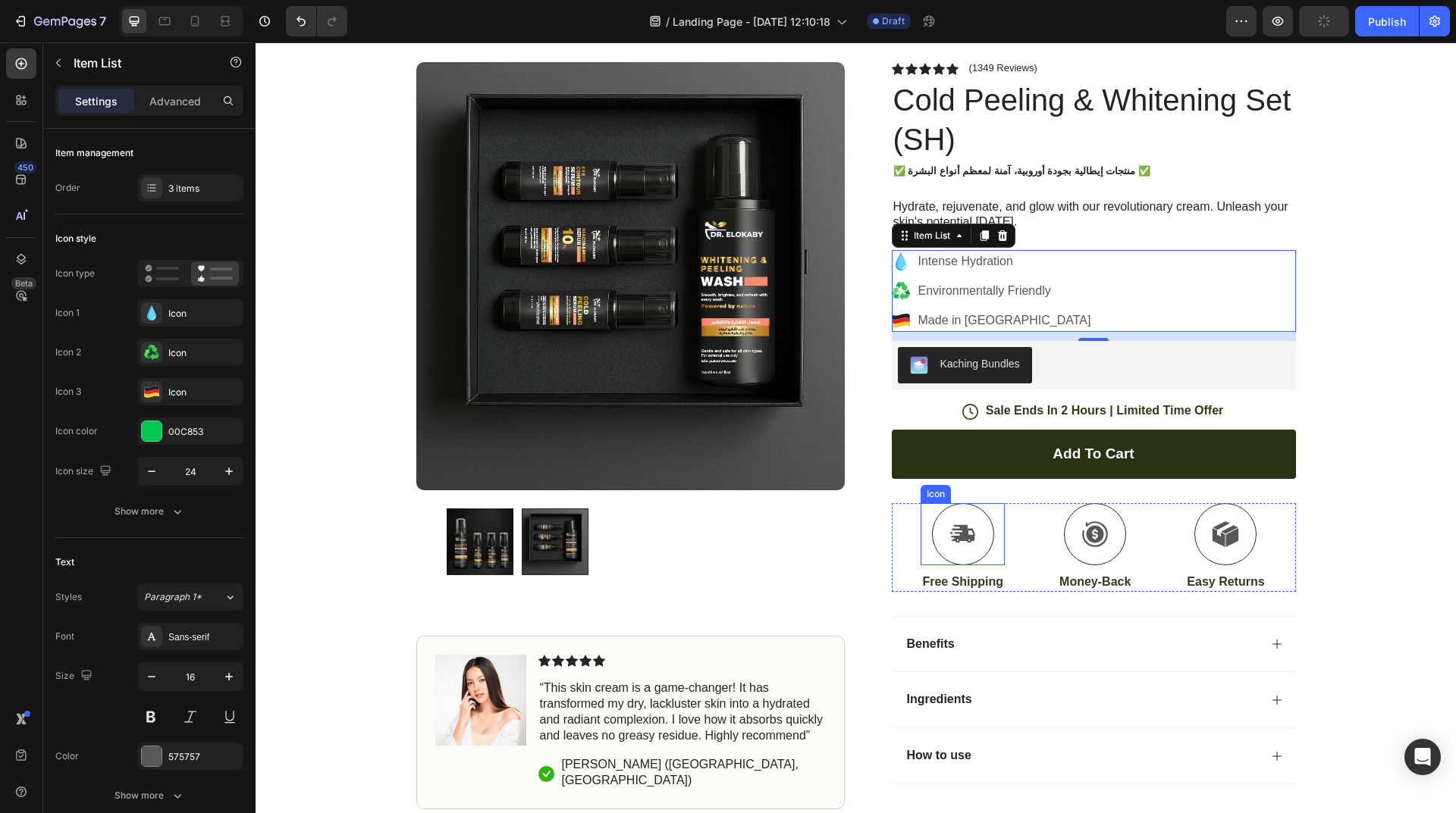
click at [974, 532] on div at bounding box center [962, 533] width 62 height 62
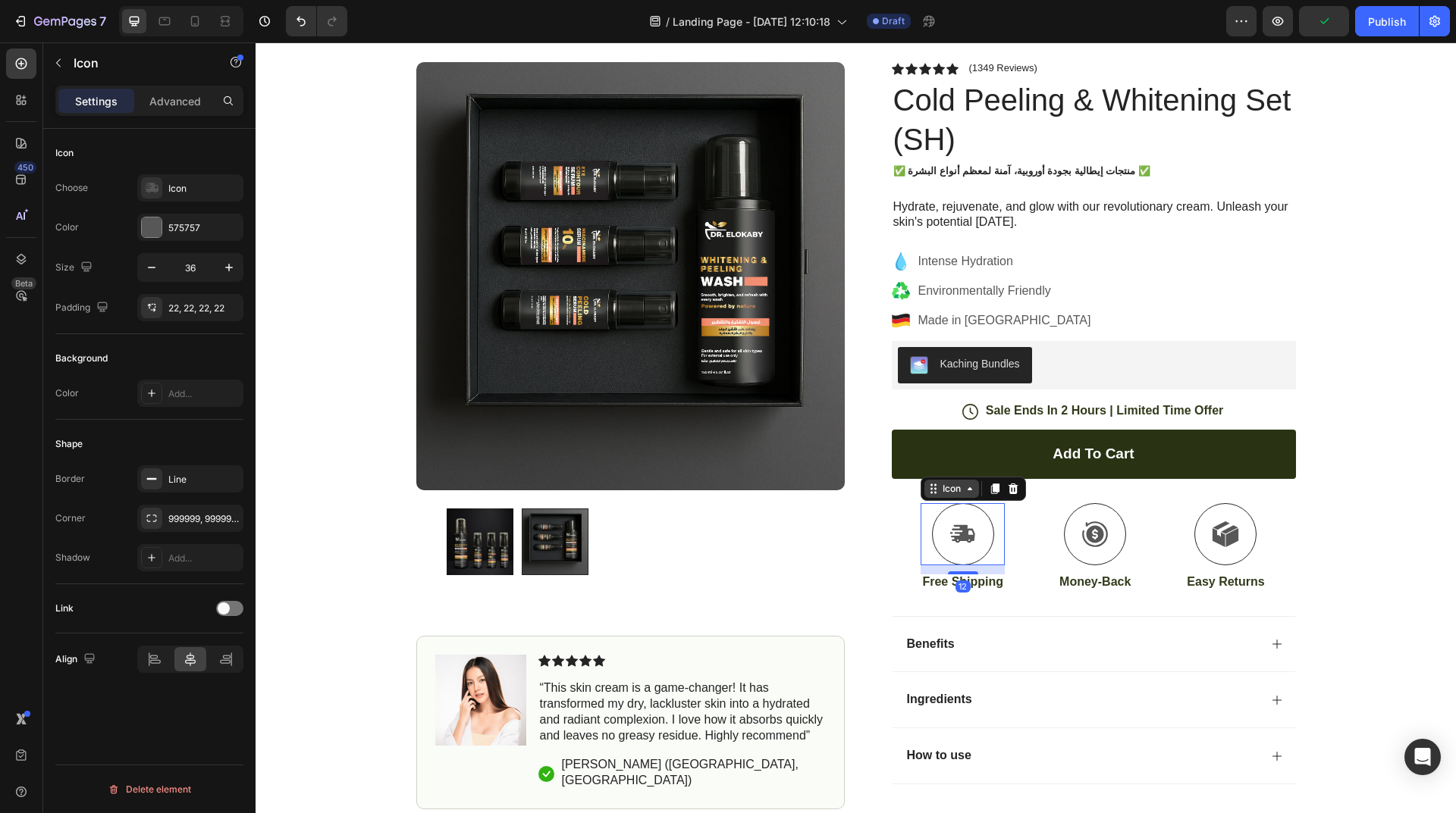
click at [949, 489] on div "Icon" at bounding box center [951, 489] width 24 height 0
click at [1008, 492] on icon at bounding box center [1013, 488] width 10 height 10
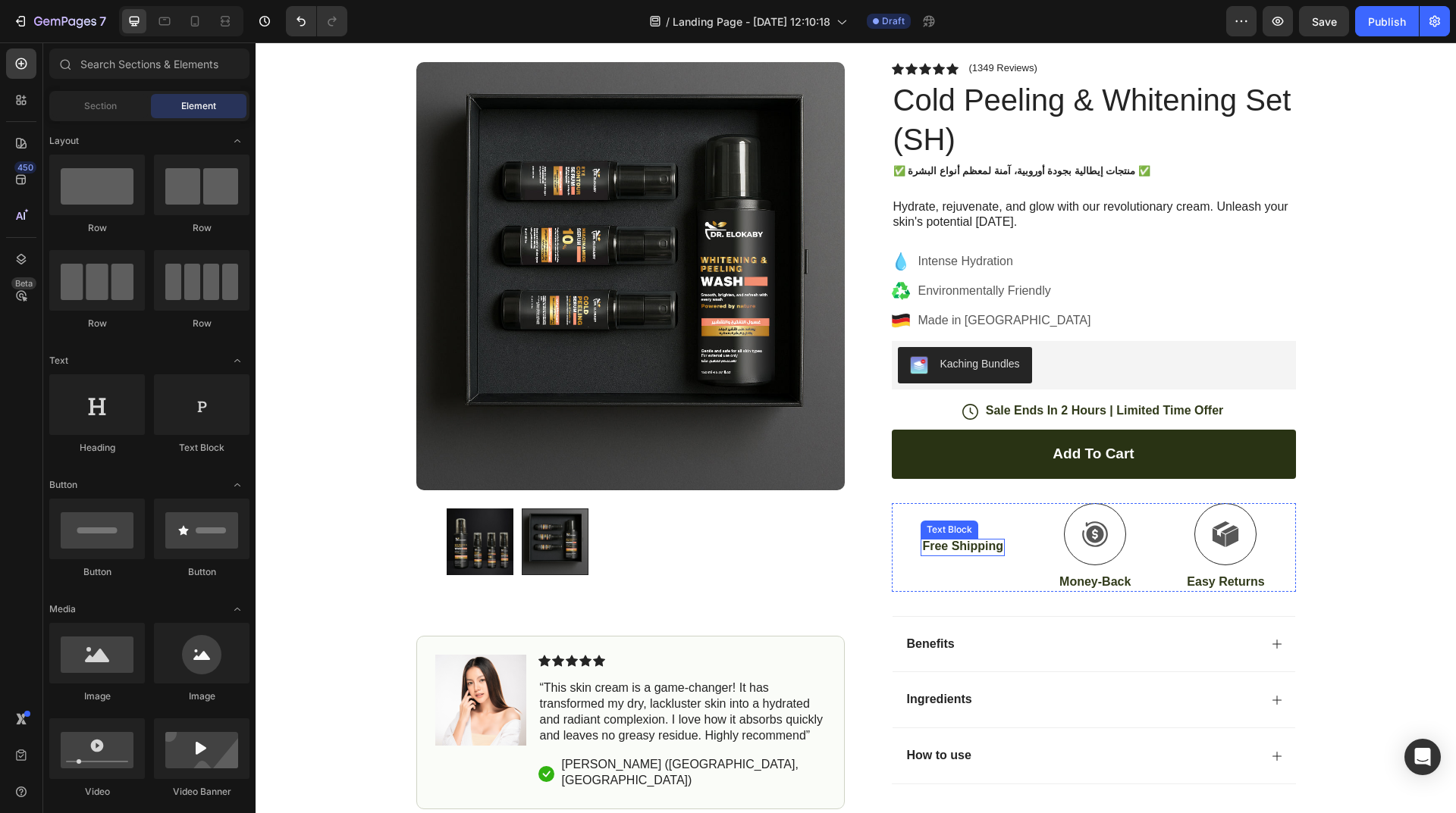
click at [982, 544] on p "Free Shipping" at bounding box center [963, 546] width 81 height 16
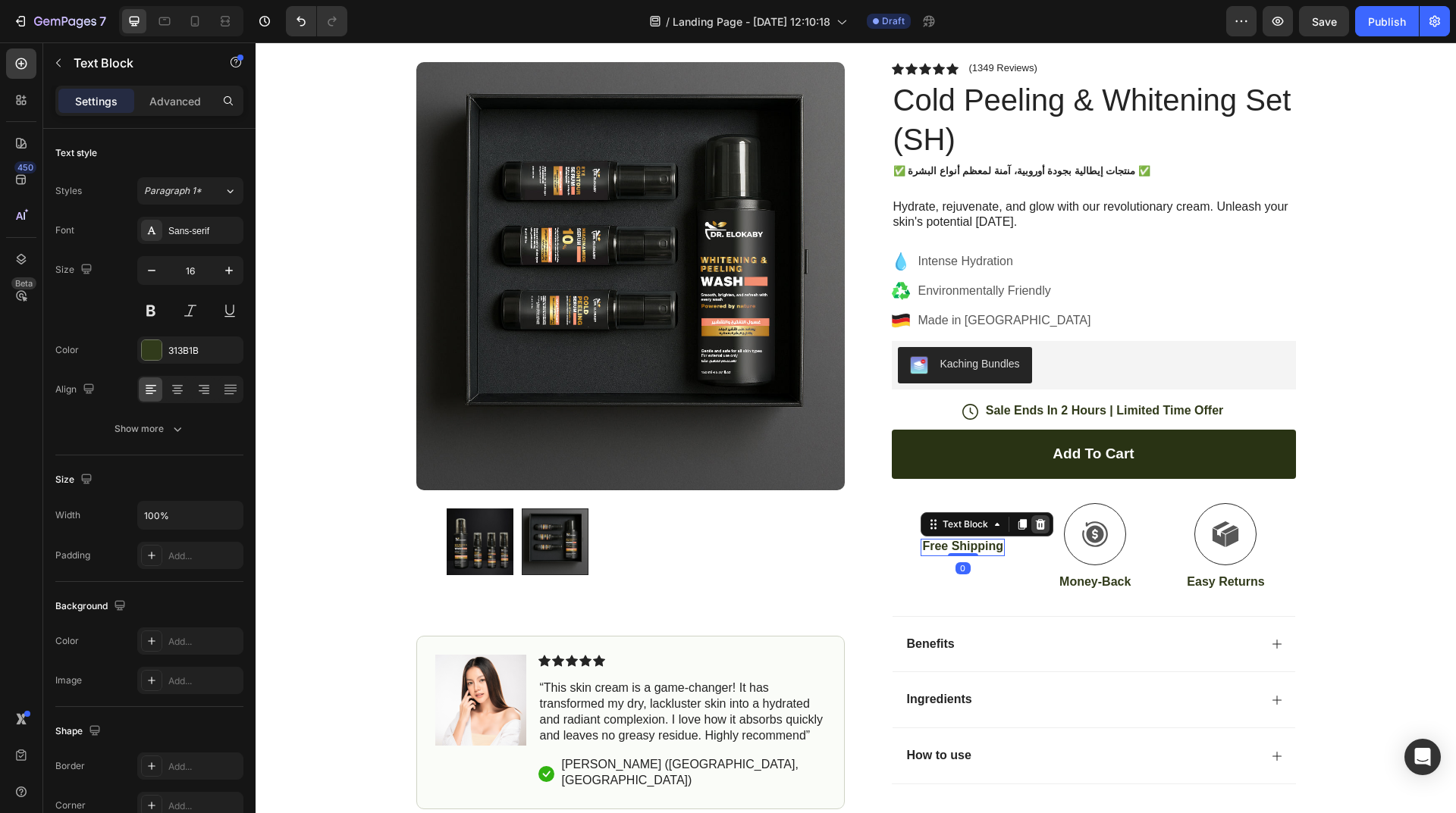
click at [1037, 532] on div at bounding box center [1041, 524] width 18 height 18
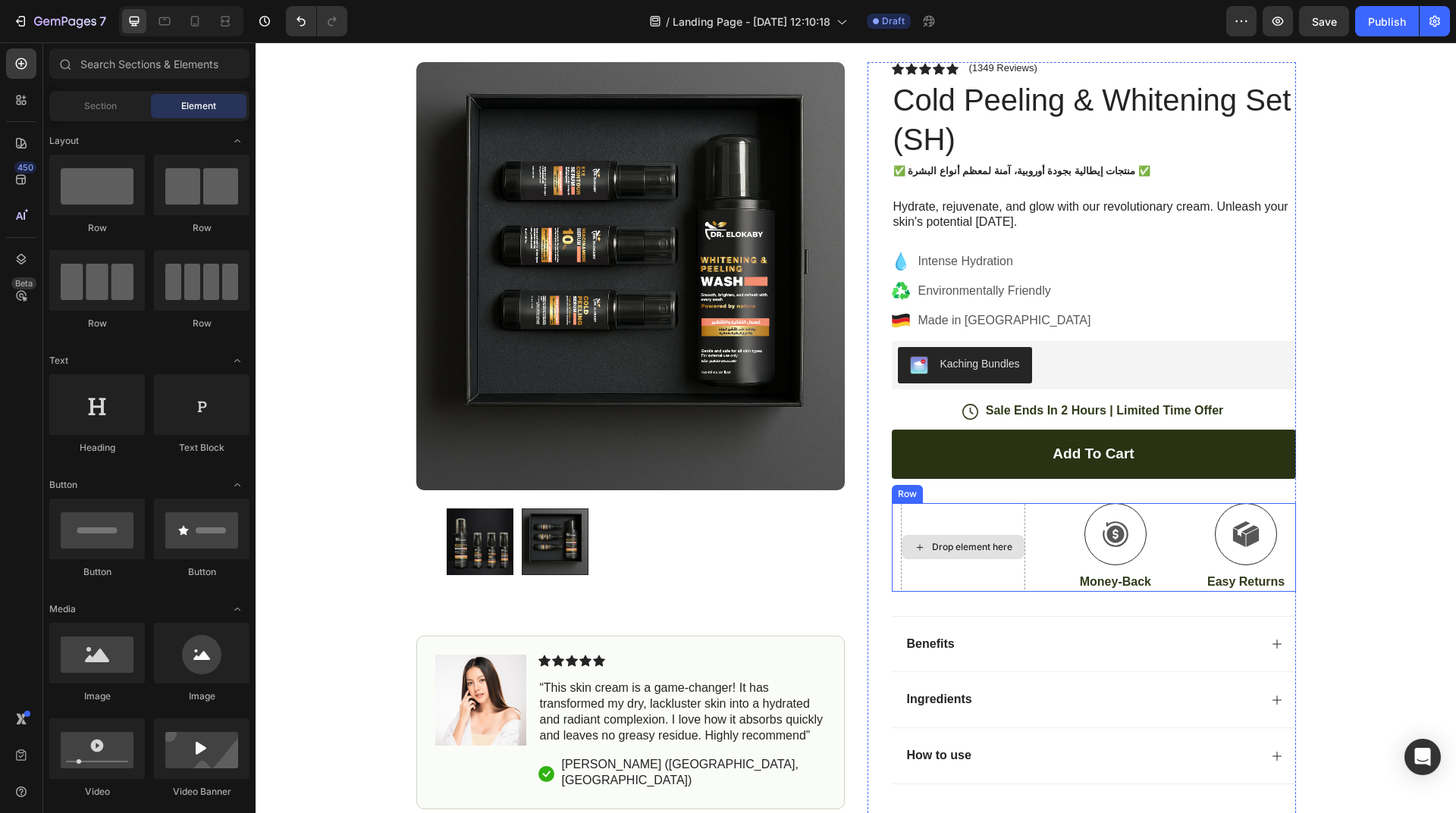
click at [971, 543] on div "Drop element here" at bounding box center [971, 546] width 80 height 12
click at [1101, 523] on icon at bounding box center [1115, 534] width 28 height 28
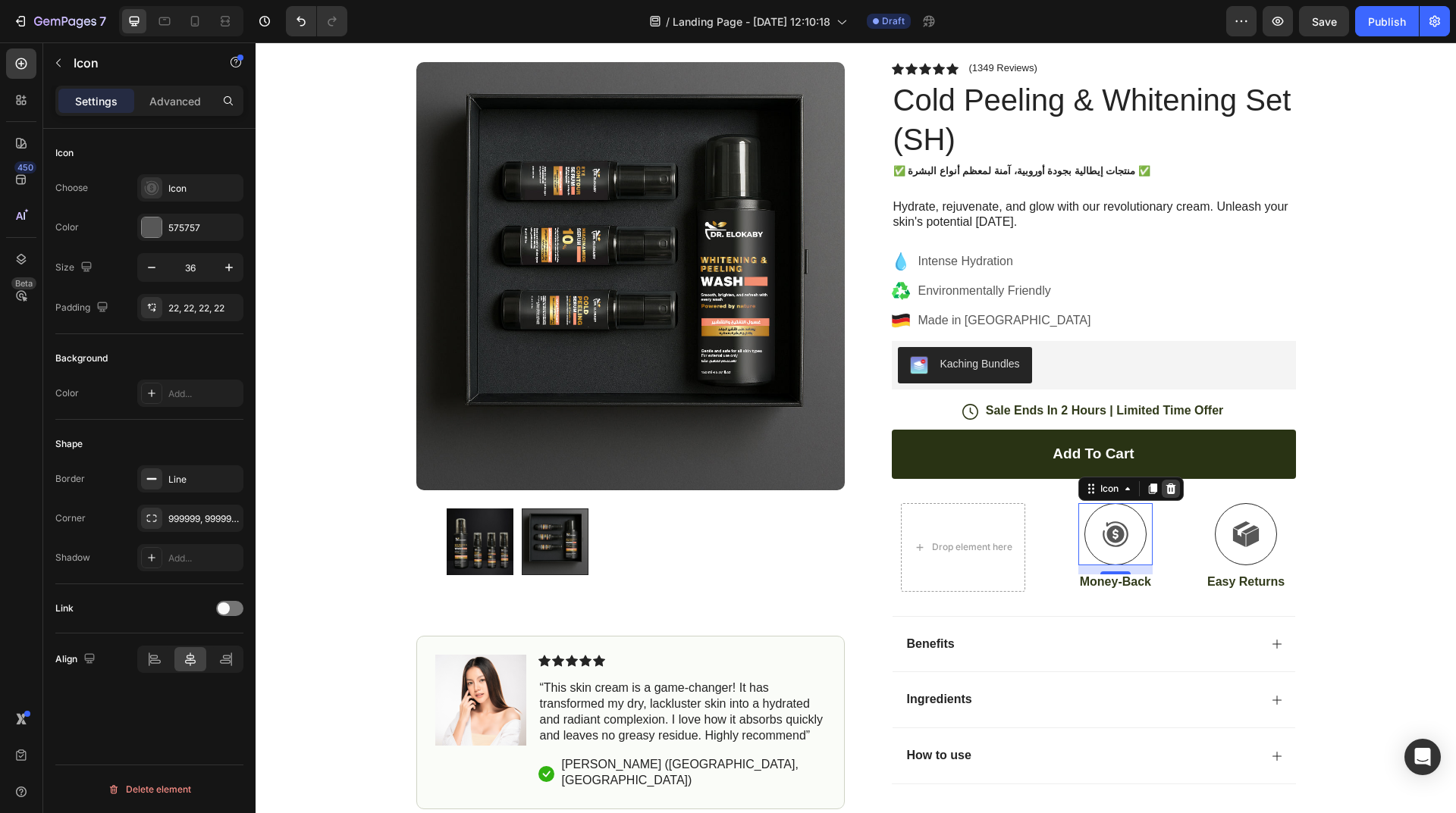
click at [1164, 493] on icon at bounding box center [1170, 488] width 12 height 12
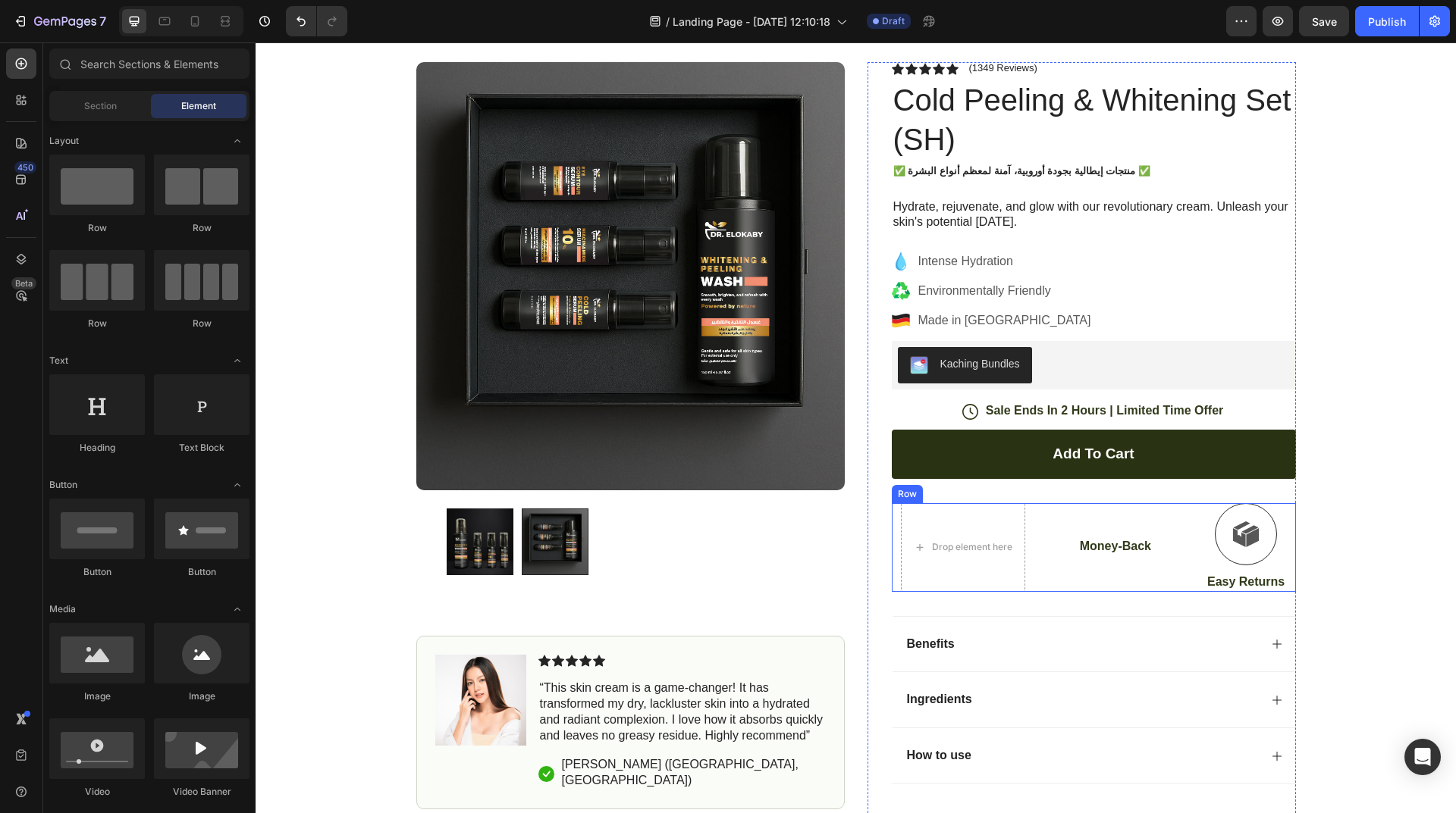
click at [1127, 541] on p "Money-Back" at bounding box center [1114, 546] width 71 height 16
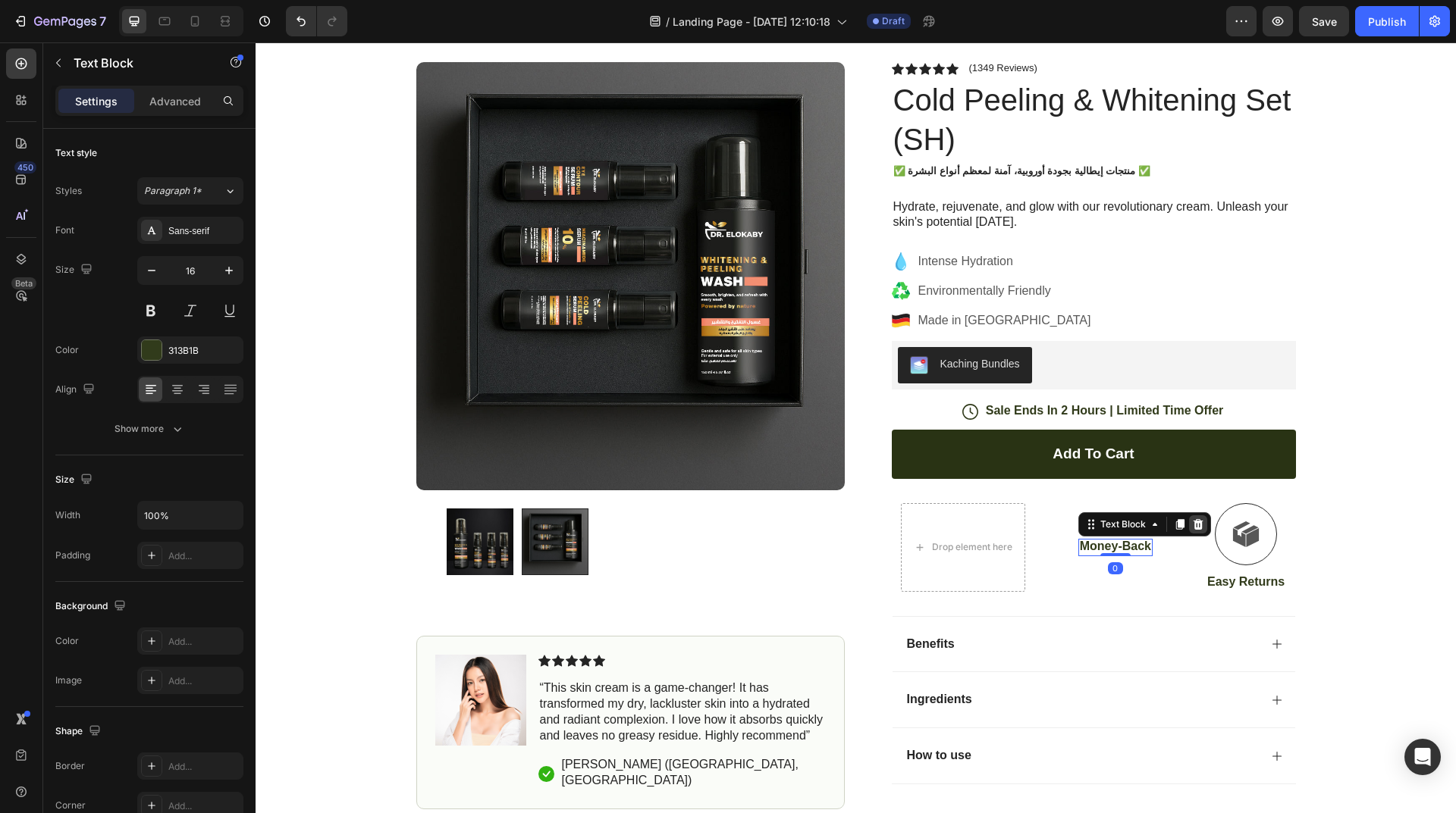
click at [1193, 520] on icon at bounding box center [1197, 524] width 10 height 10
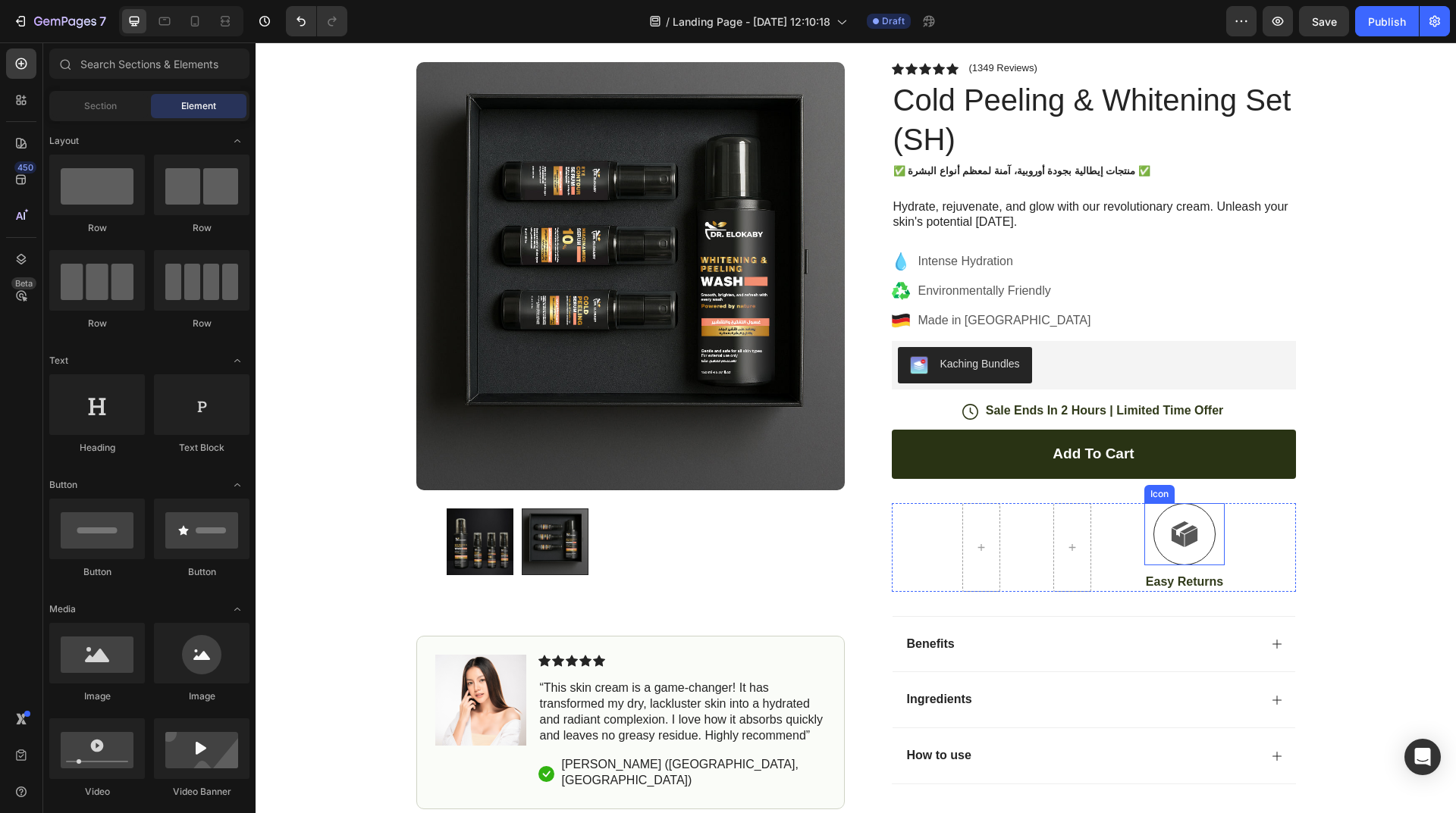
click at [1192, 543] on icon at bounding box center [1185, 534] width 28 height 28
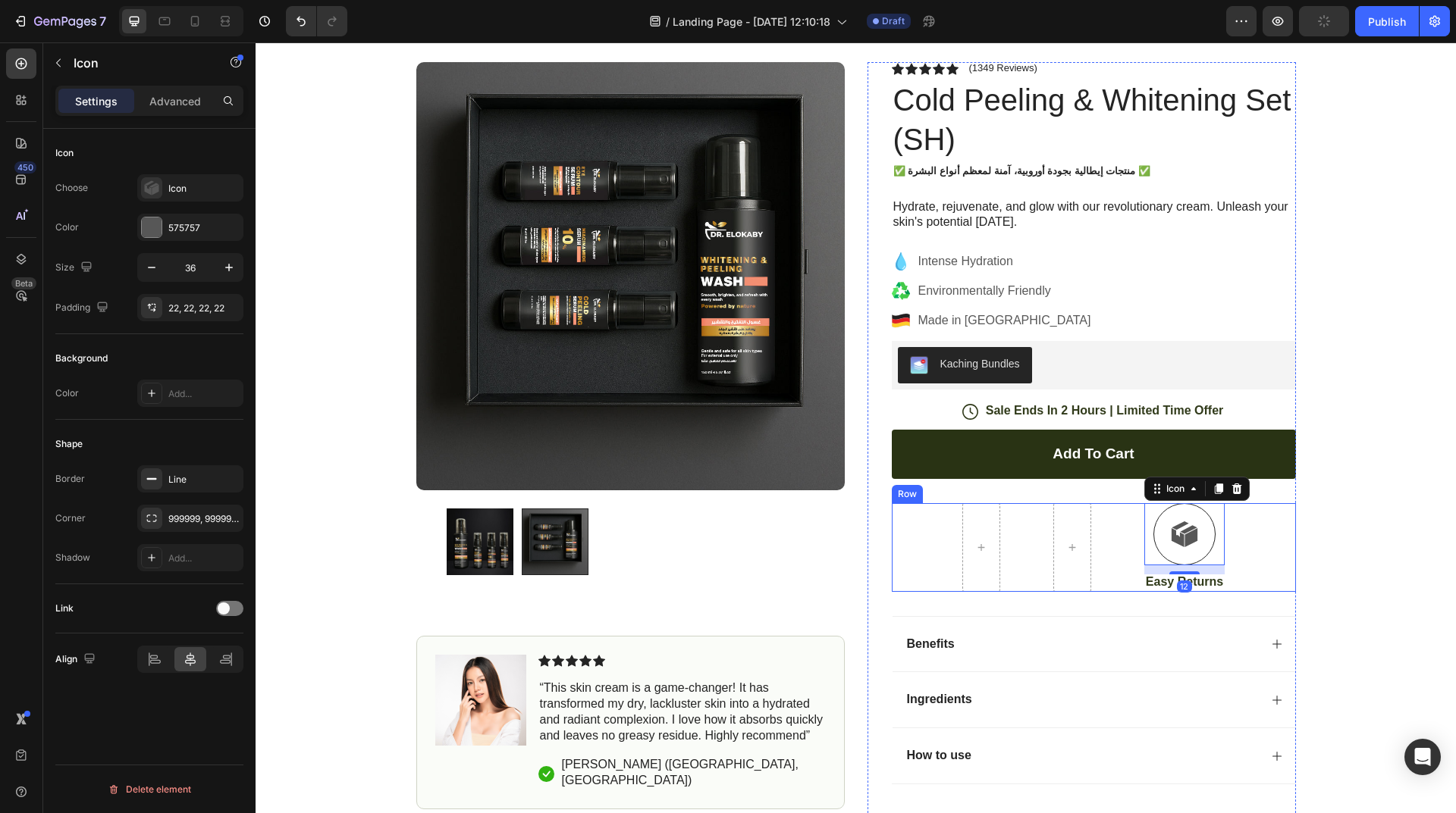
click at [1279, 545] on div "Icon 12 Easy Returns Text Block Row" at bounding box center [1094, 547] width 404 height 89
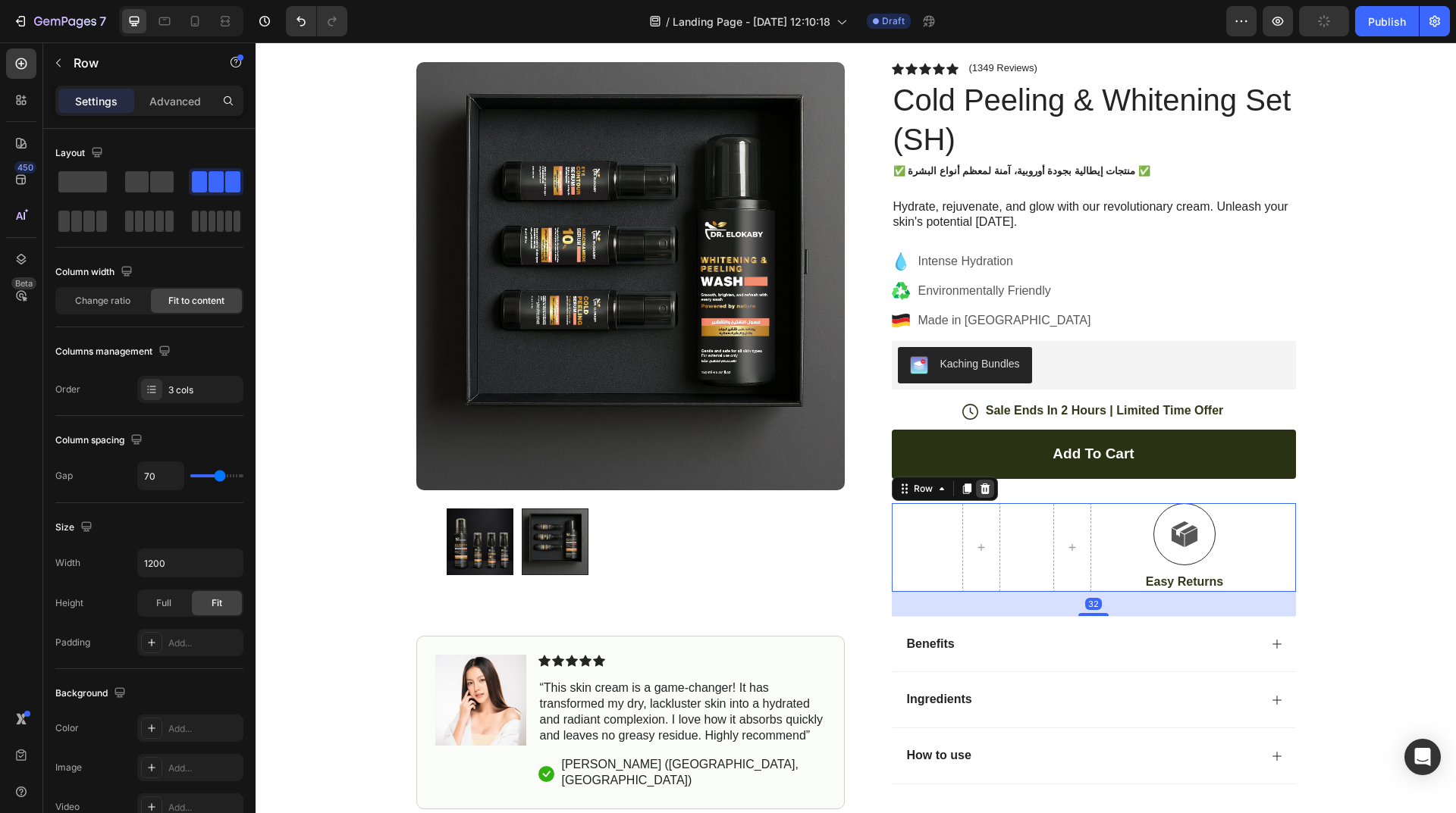
click at [976, 495] on div at bounding box center [985, 489] width 18 height 18
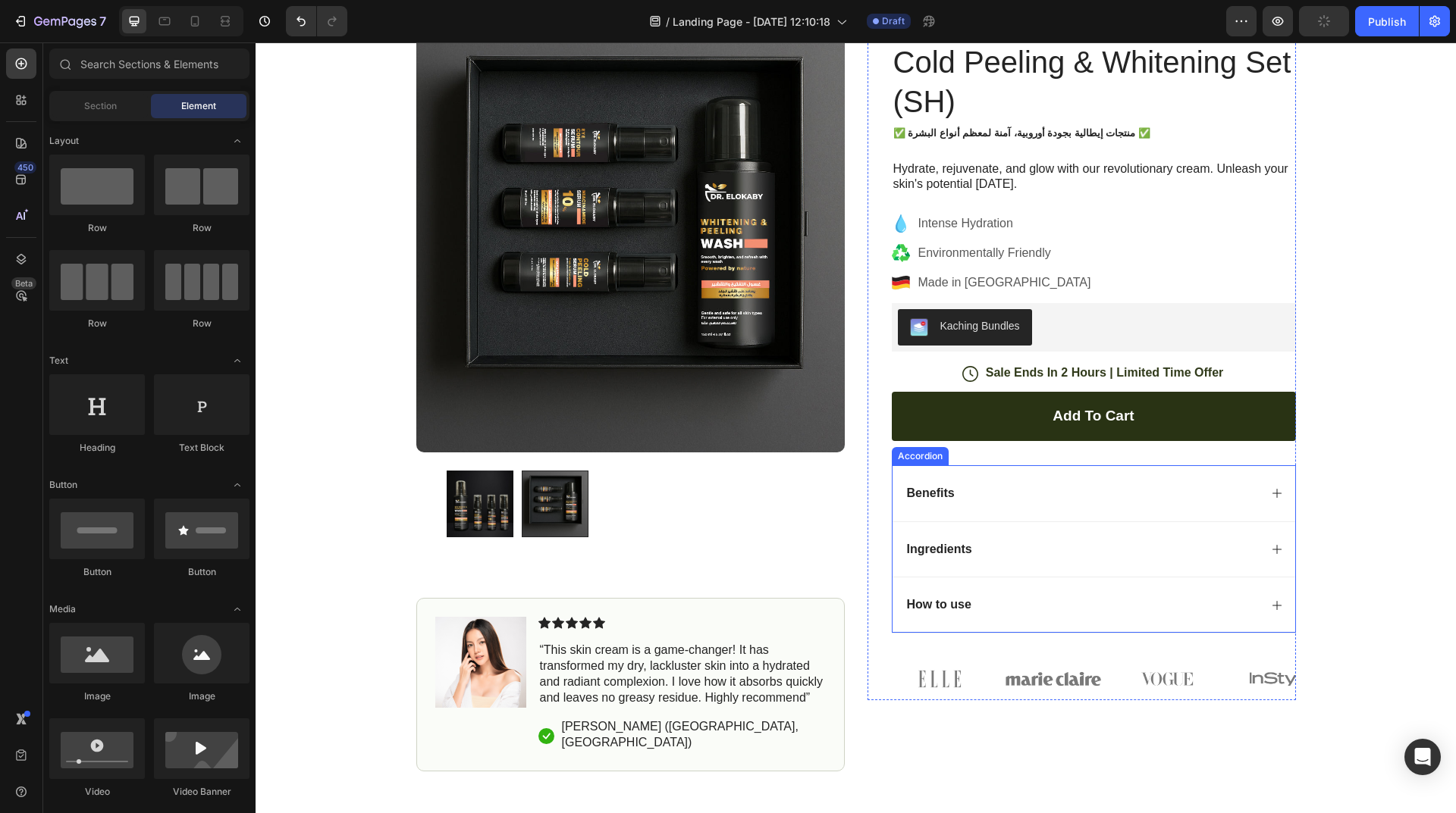
scroll to position [227, 0]
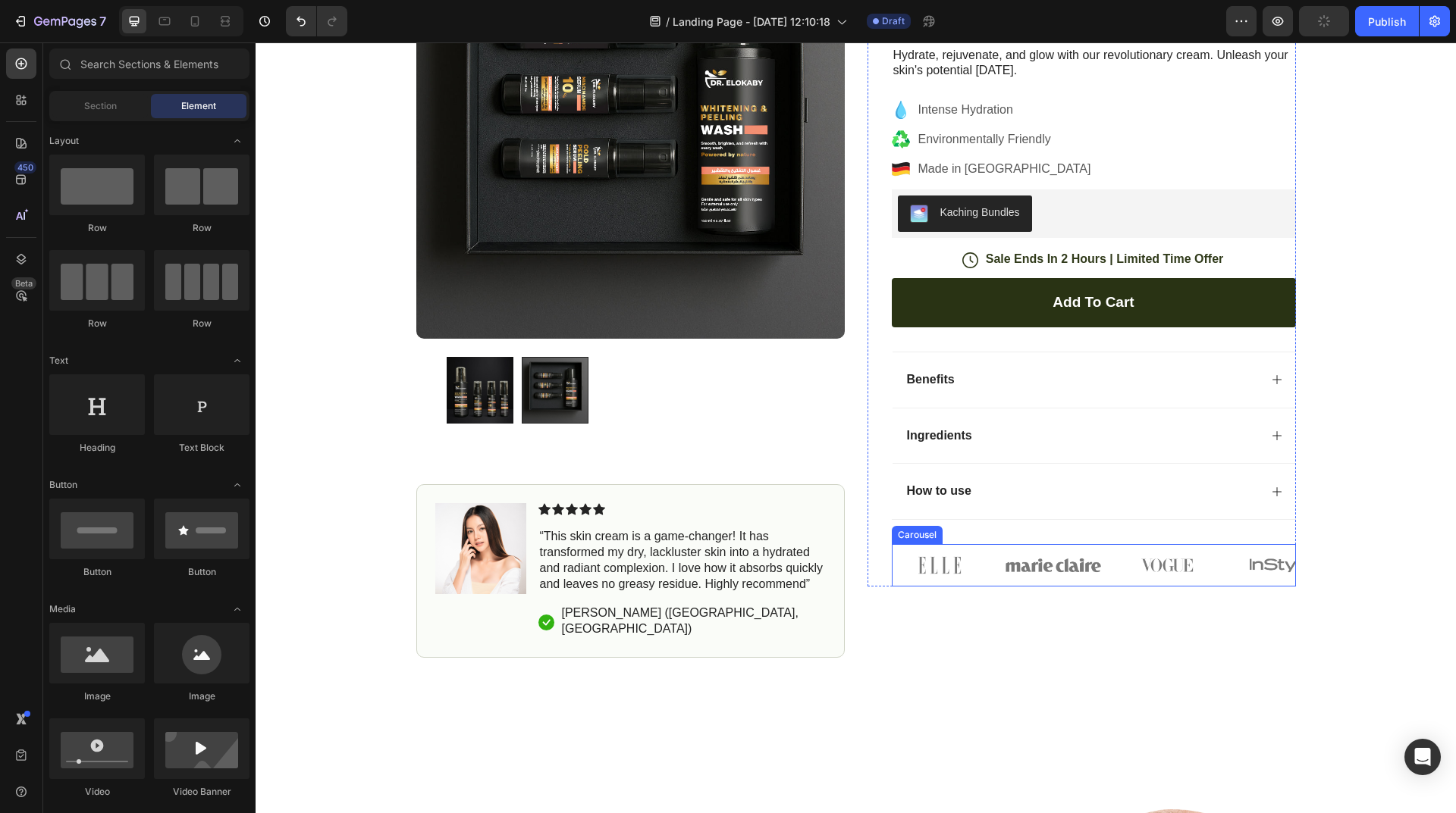
click at [1093, 565] on img at bounding box center [1053, 566] width 95 height 42
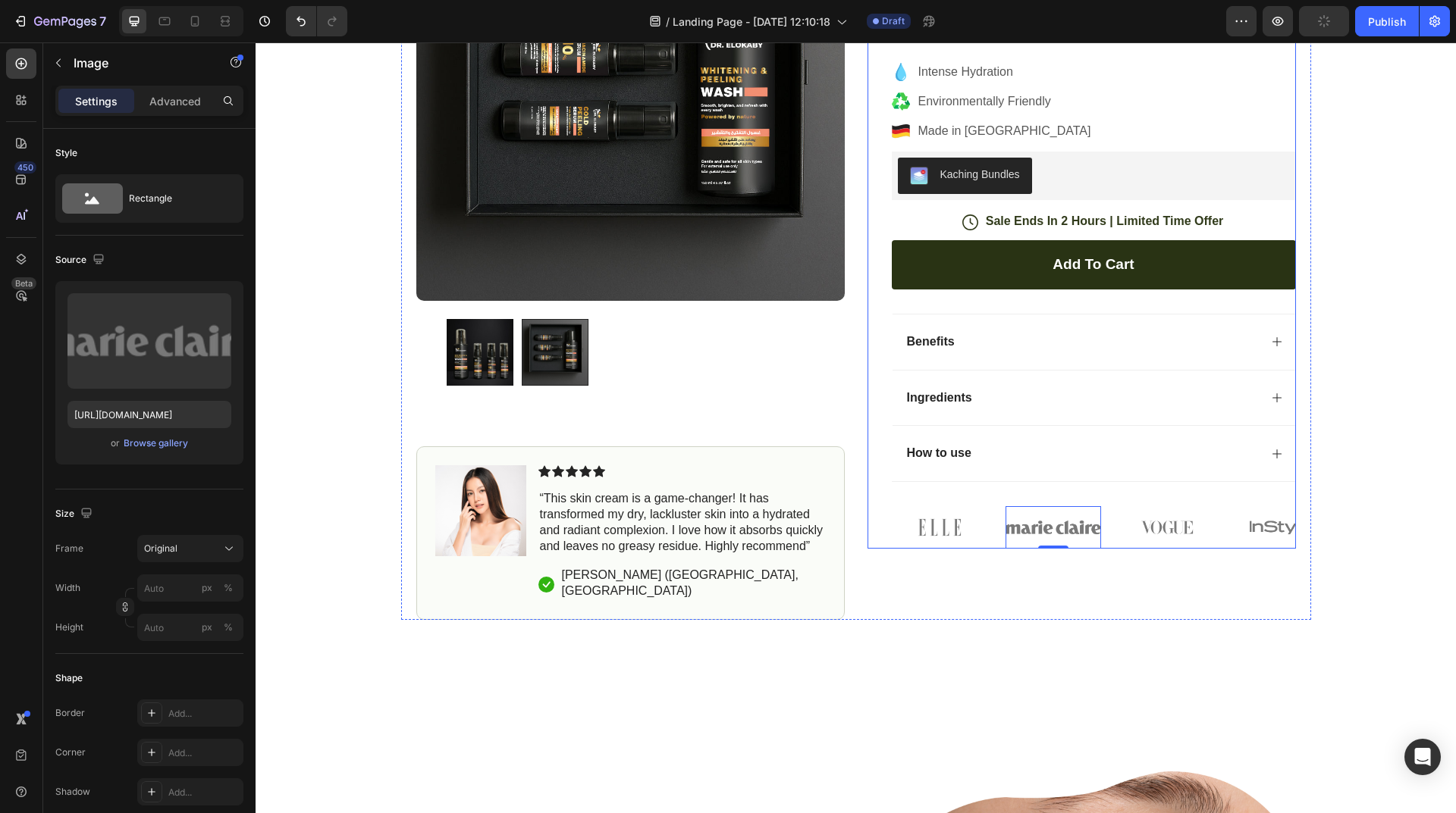
scroll to position [379, 0]
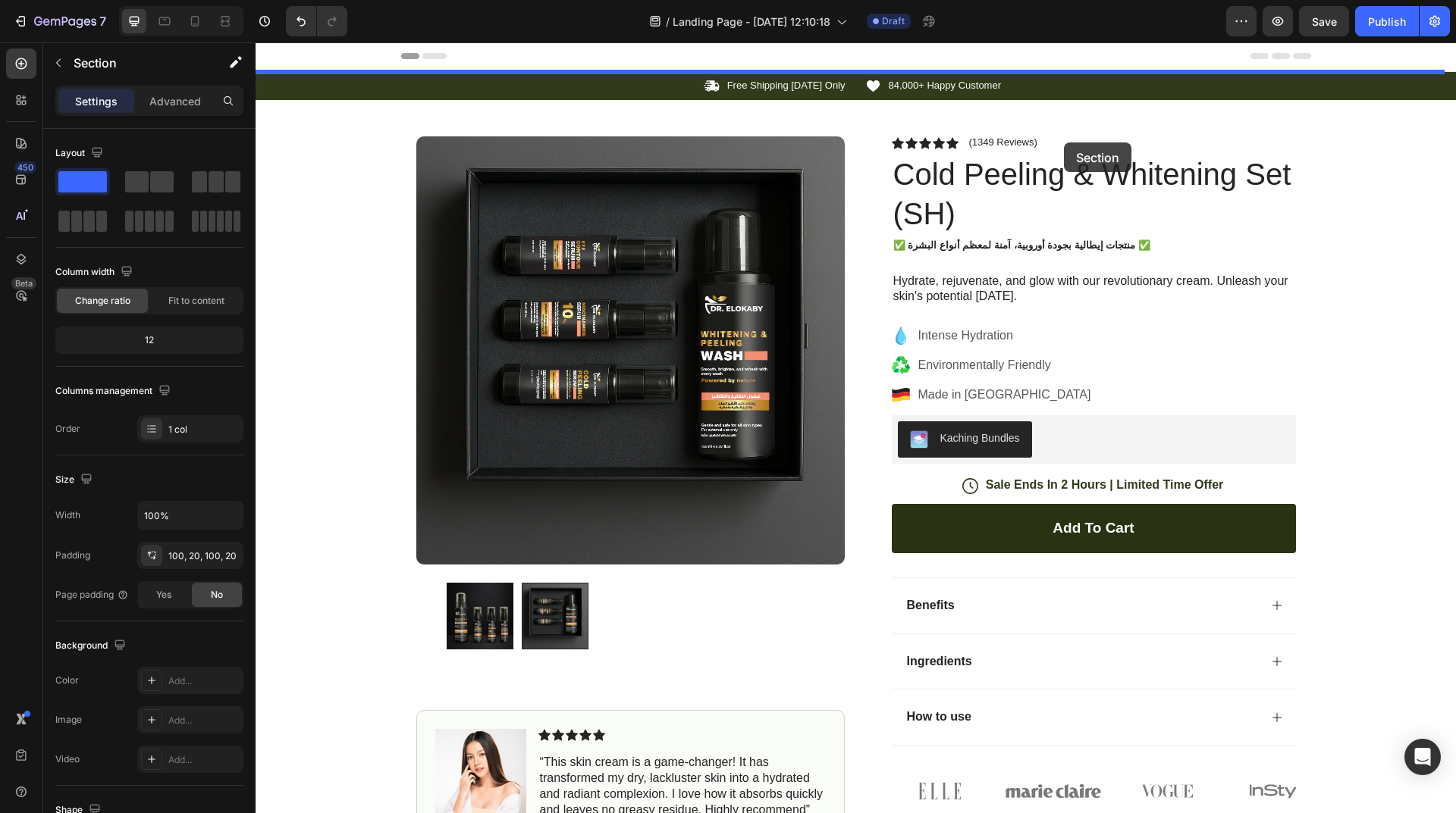
scroll to position [0, 0]
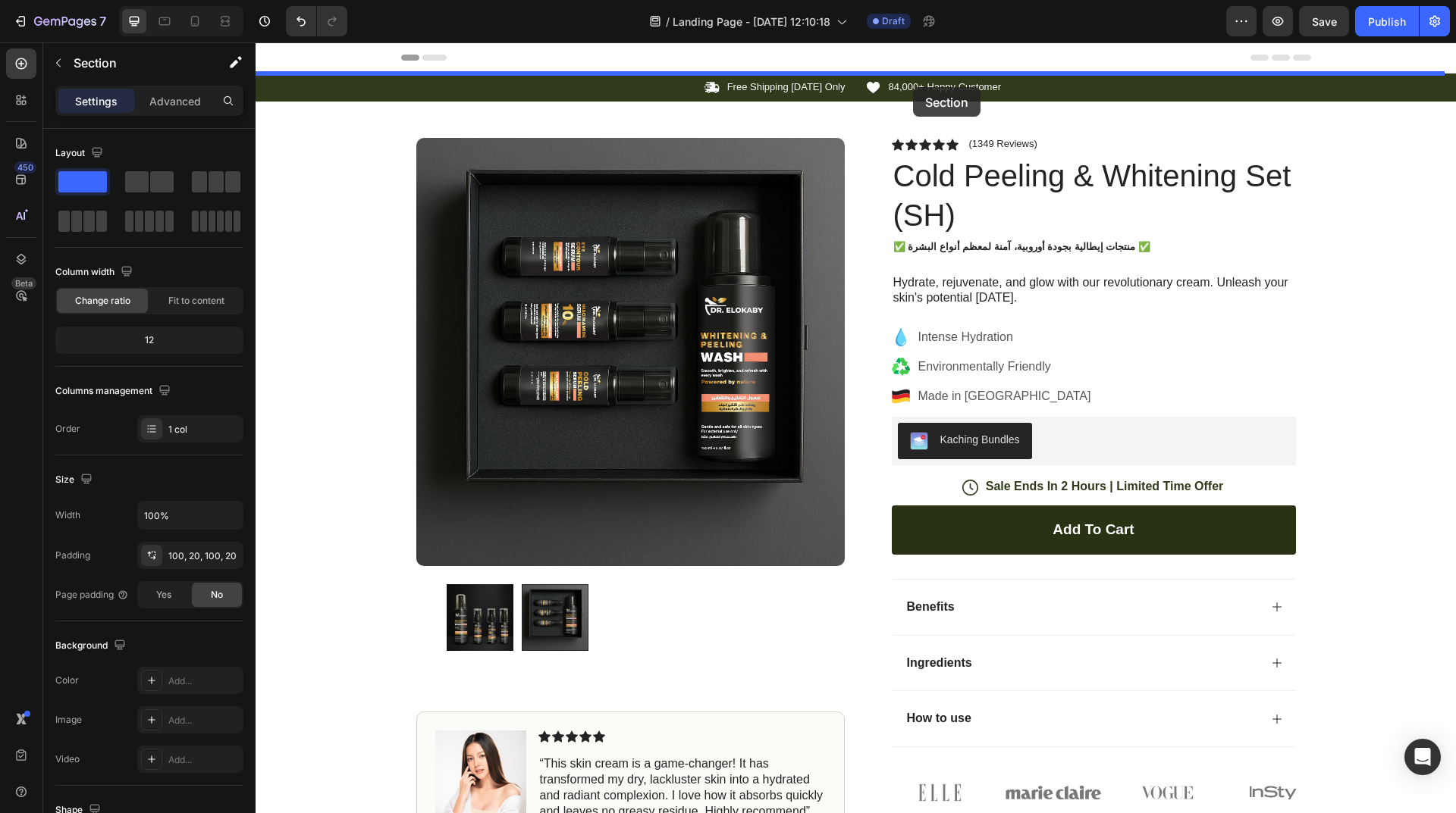
drag, startPoint x: 1149, startPoint y: 555, endPoint x: 913, endPoint y: 87, distance: 524.1
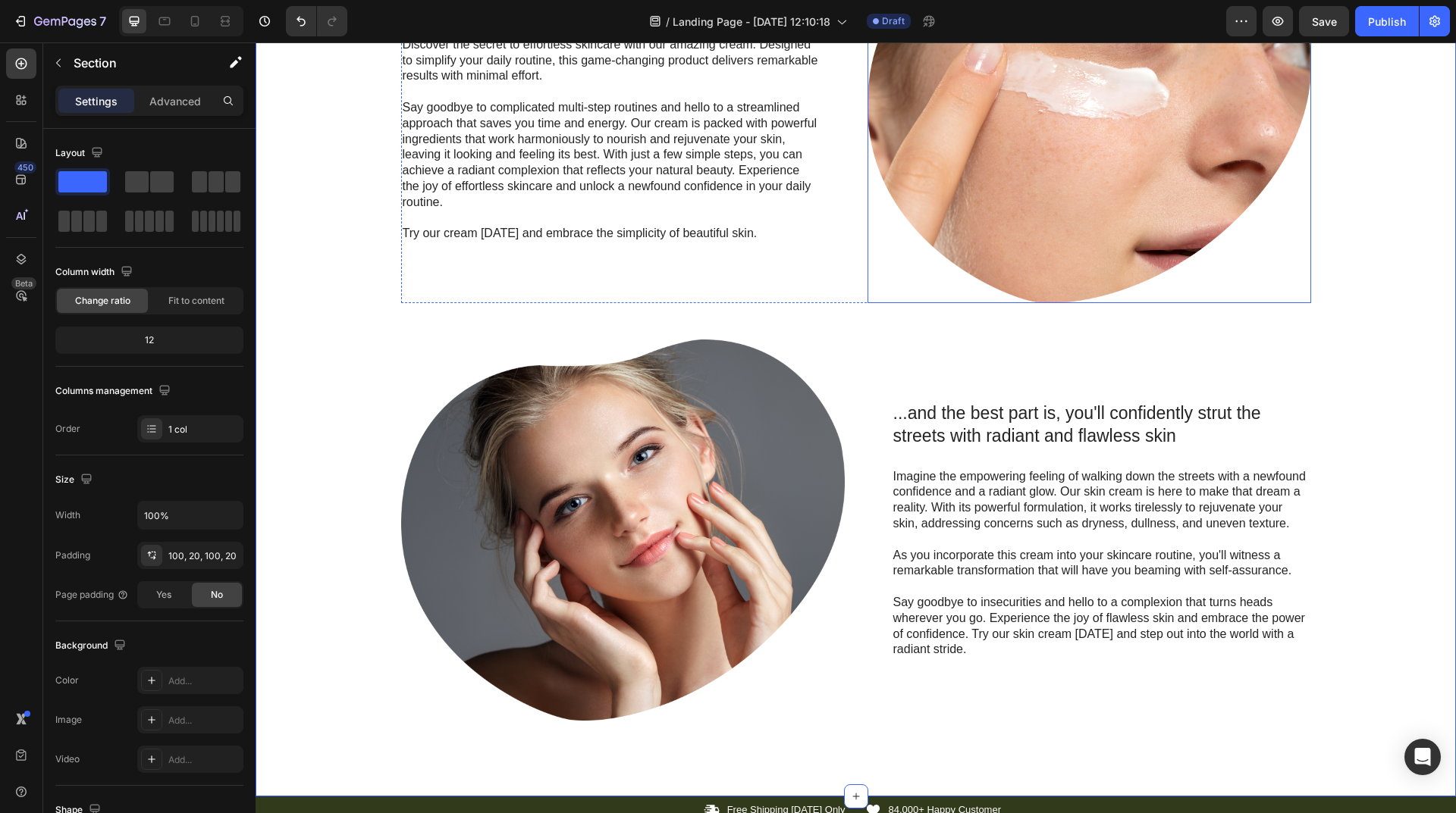
scroll to position [455, 0]
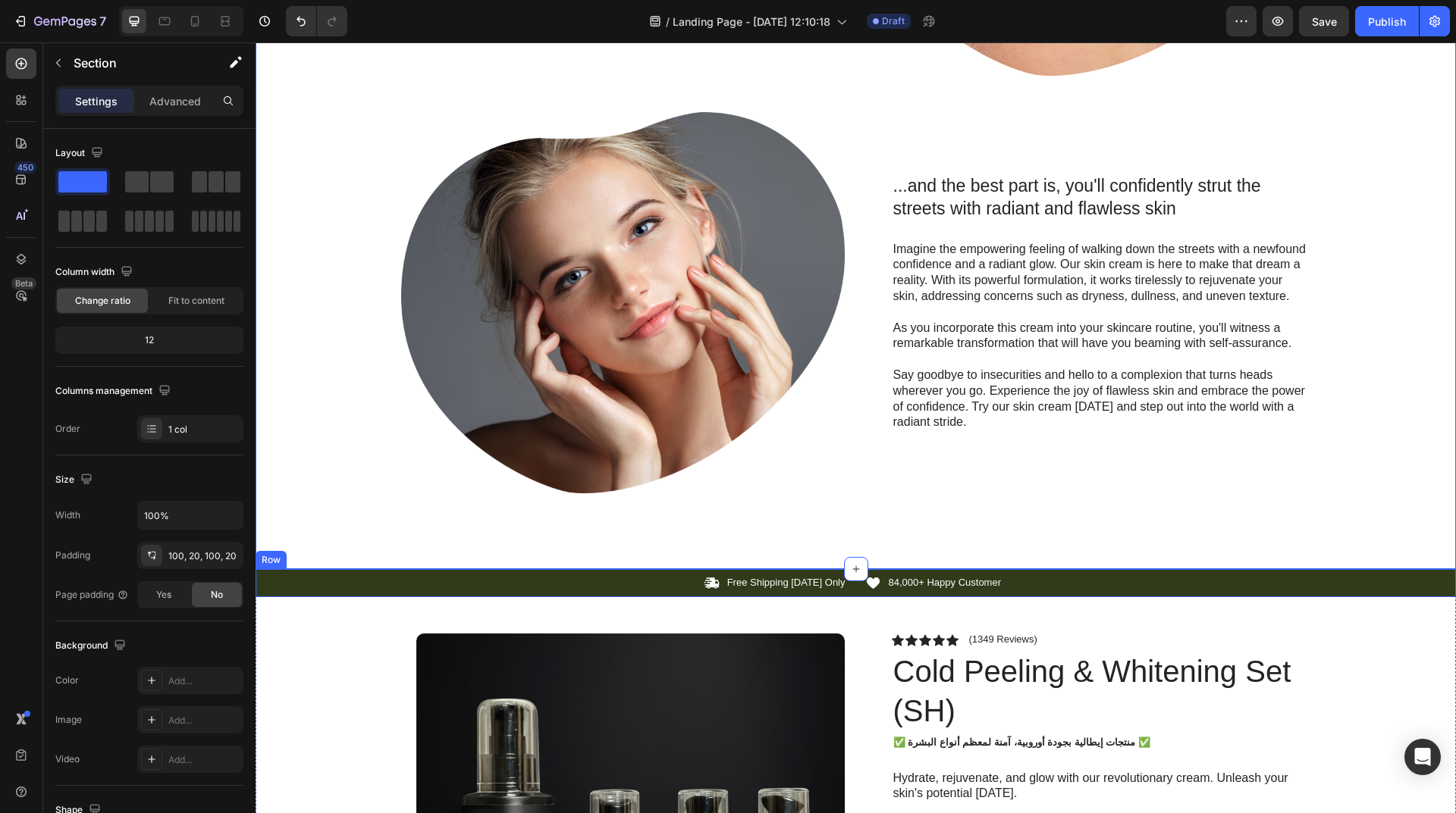
click at [309, 575] on div "Icon Free Shipping [DATE] Only Text Block Row Icon 84,000+ Happy Customer Text …" at bounding box center [856, 582] width 1200 height 16
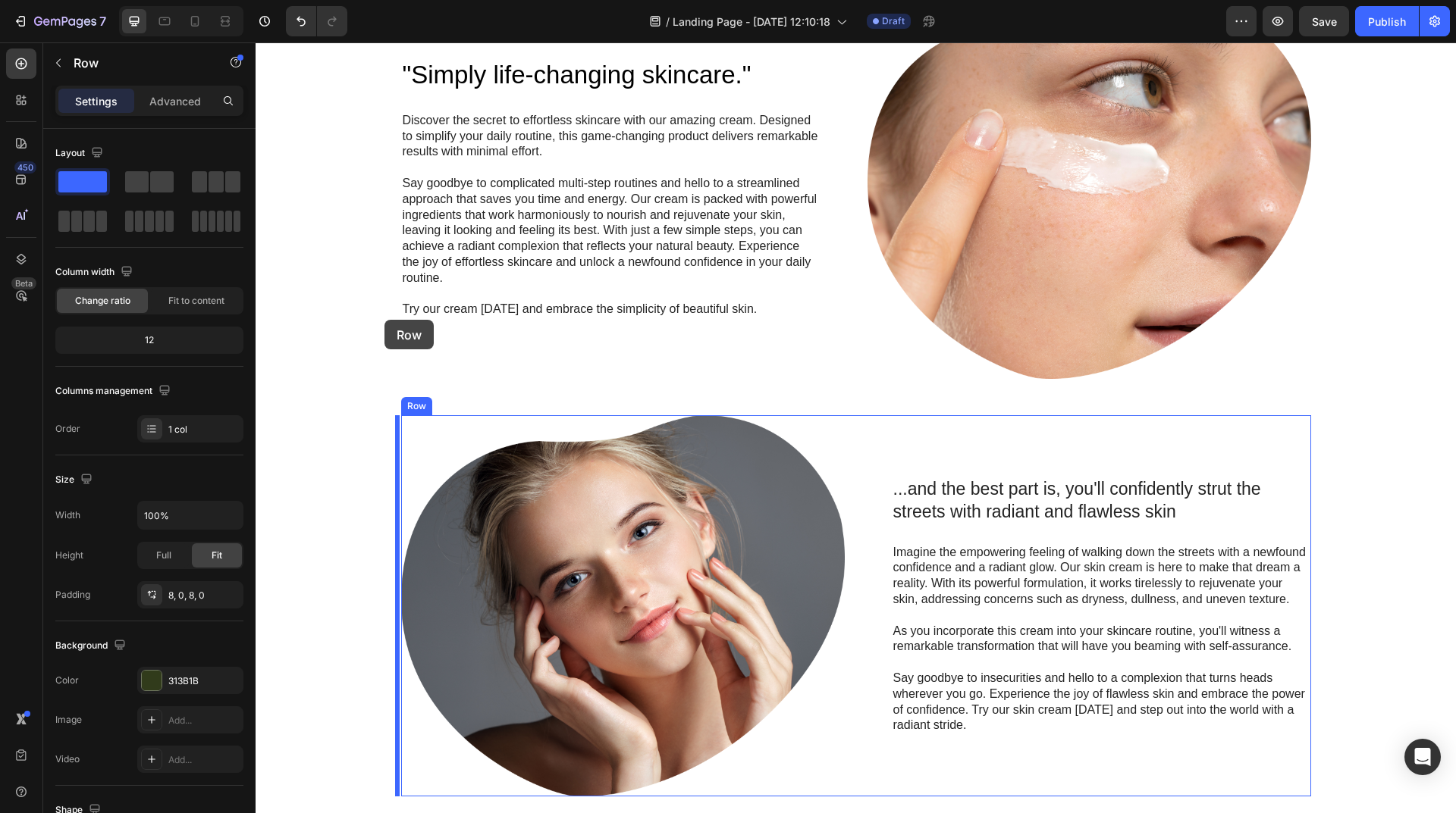
scroll to position [0, 0]
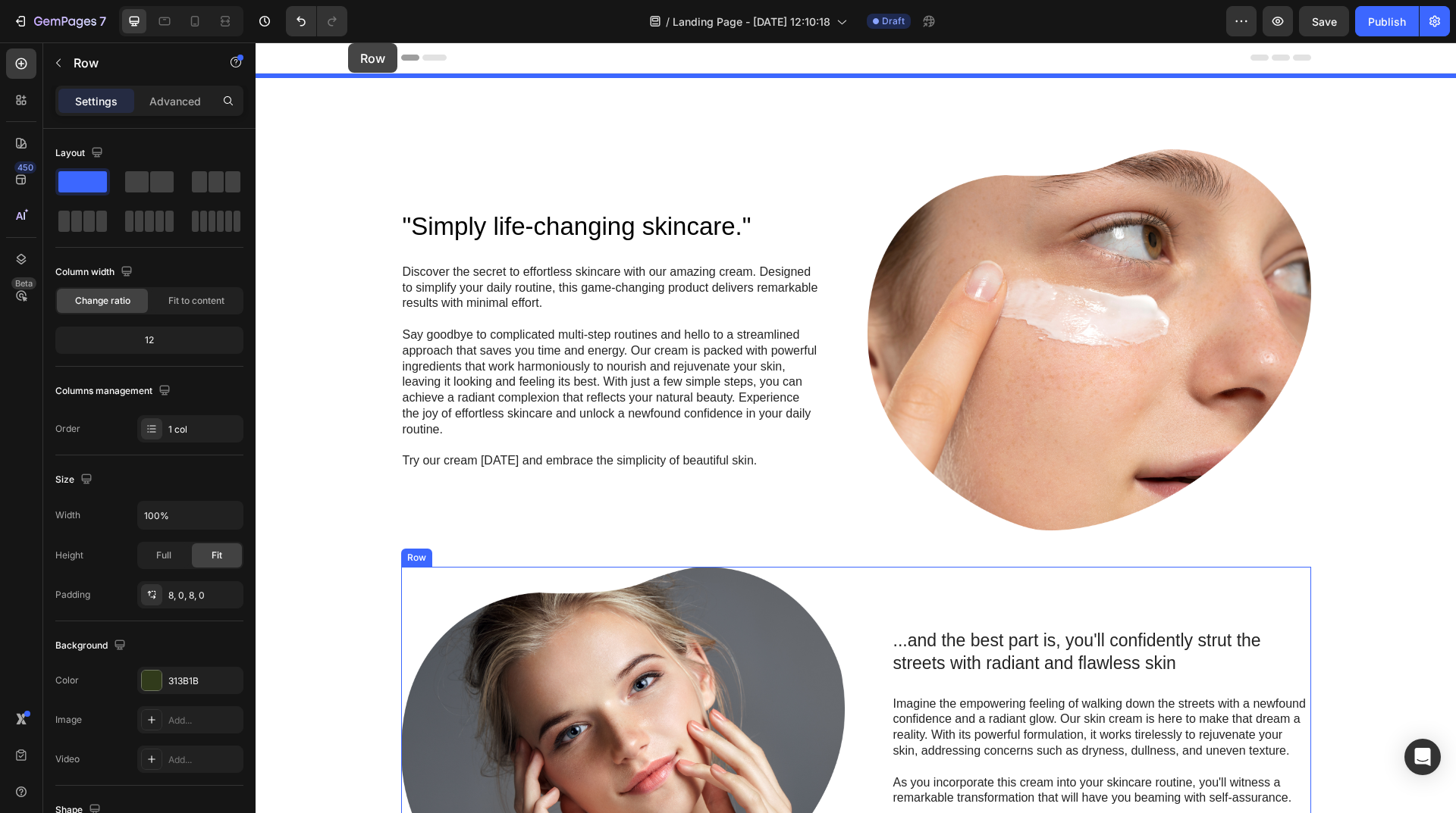
drag, startPoint x: 276, startPoint y: 556, endPoint x: 348, endPoint y: 43, distance: 518.0
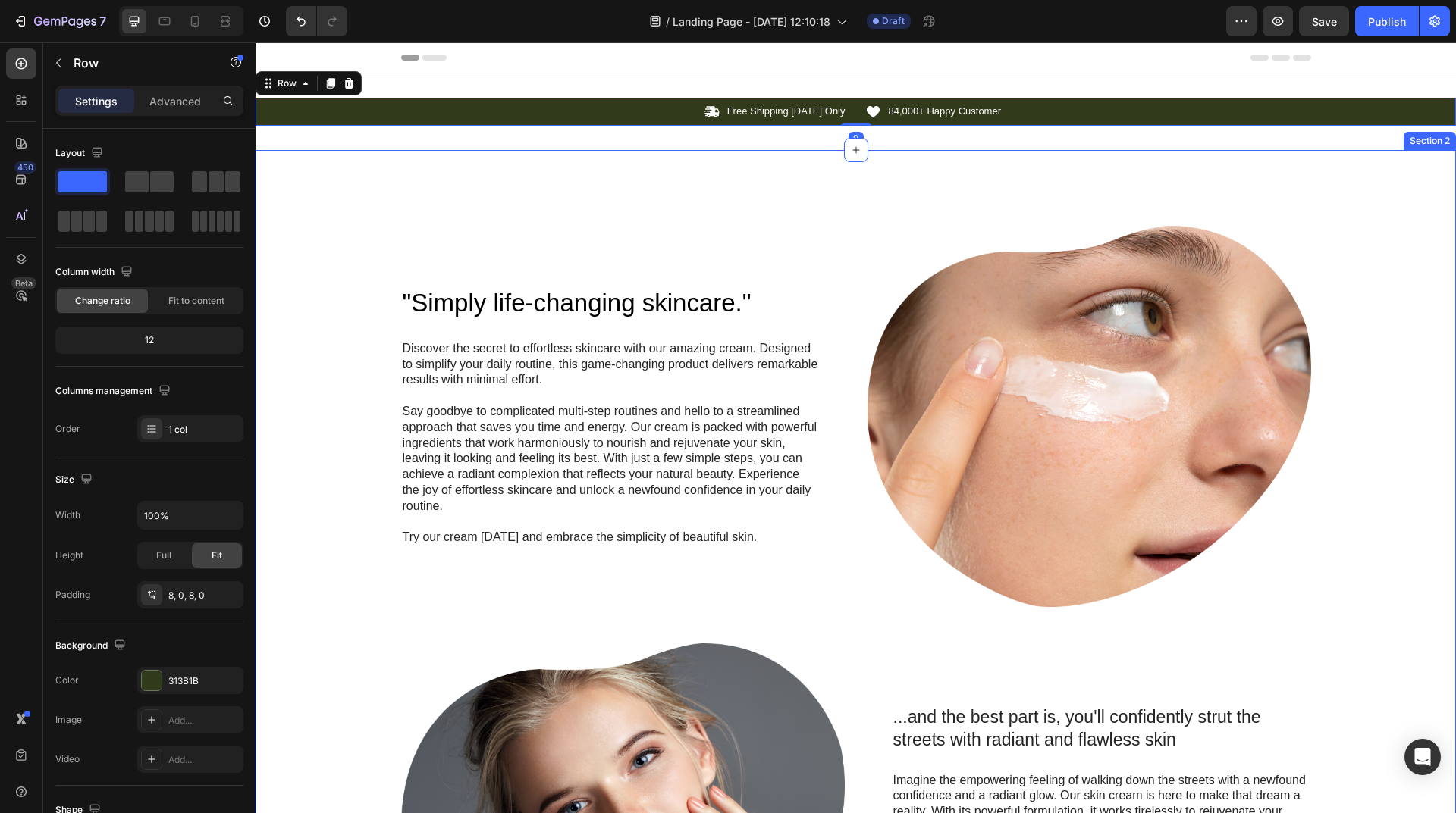
click at [621, 175] on div ""Simply life-changing skincare." Heading Discover the secret to effortless skin…" at bounding box center [856, 626] width 1200 height 950
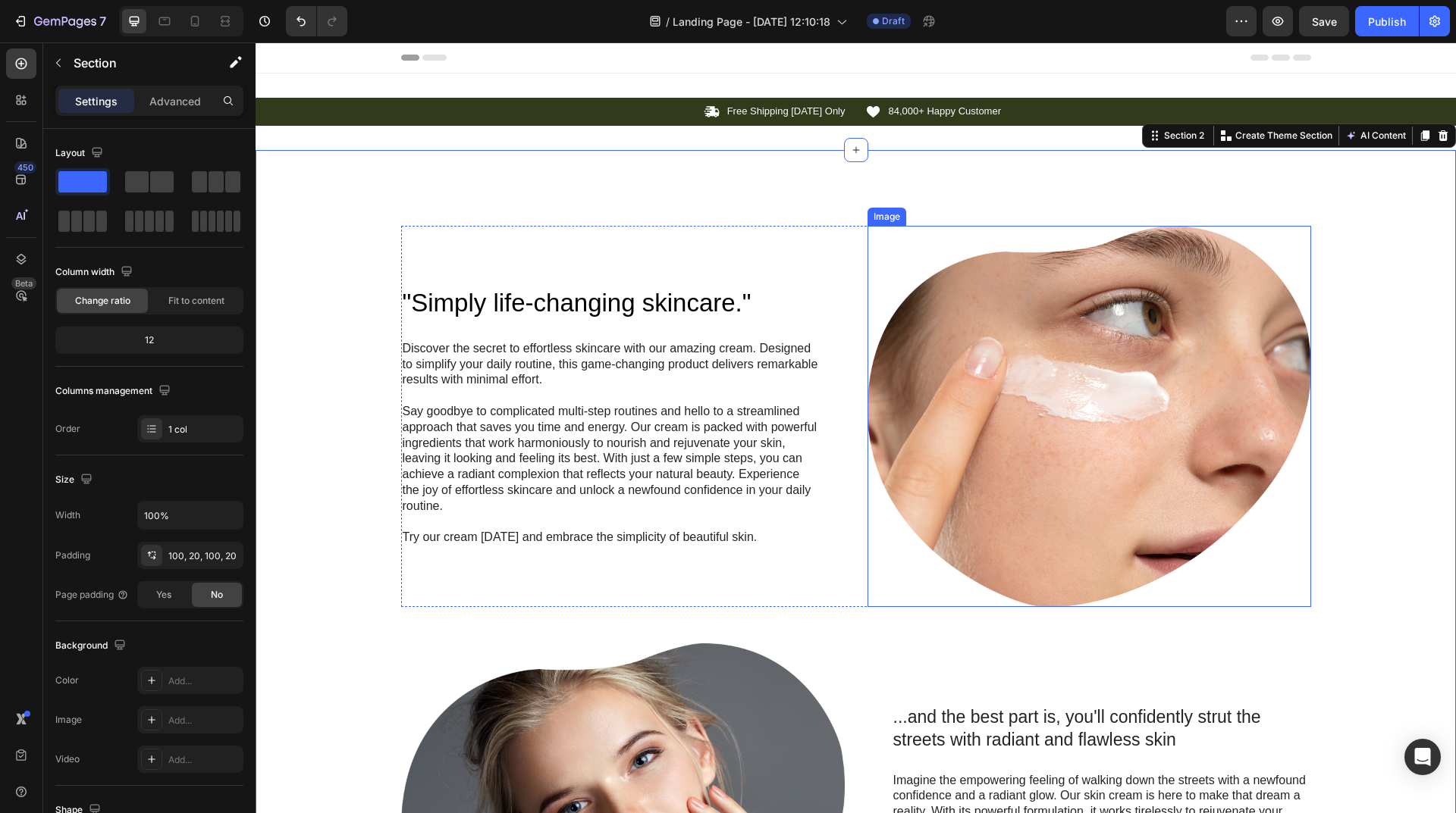
click at [1107, 382] on img at bounding box center [1089, 416] width 443 height 381
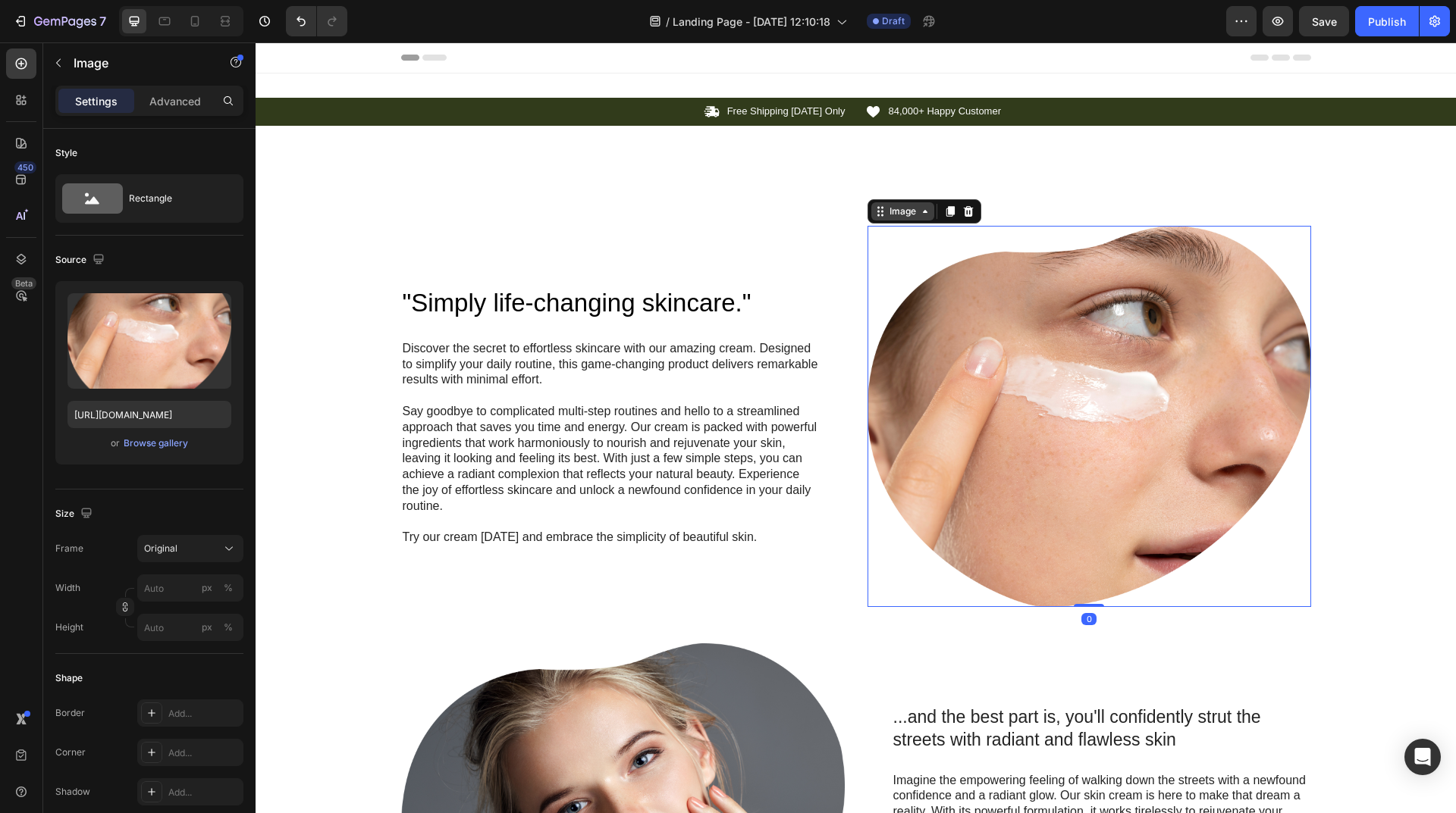
click at [897, 209] on div "Image" at bounding box center [902, 211] width 32 height 14
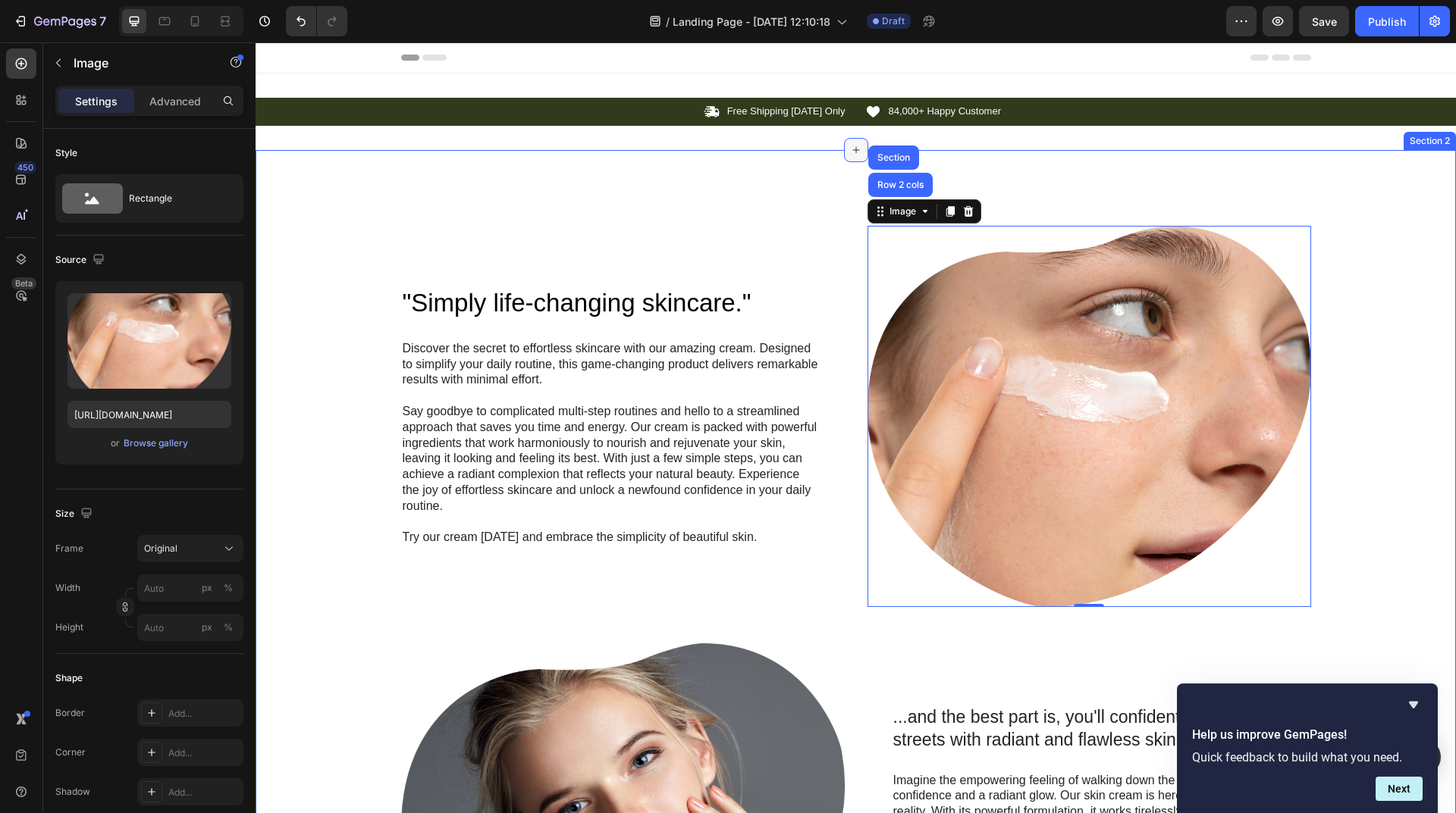
click at [846, 156] on div at bounding box center [856, 149] width 24 height 24
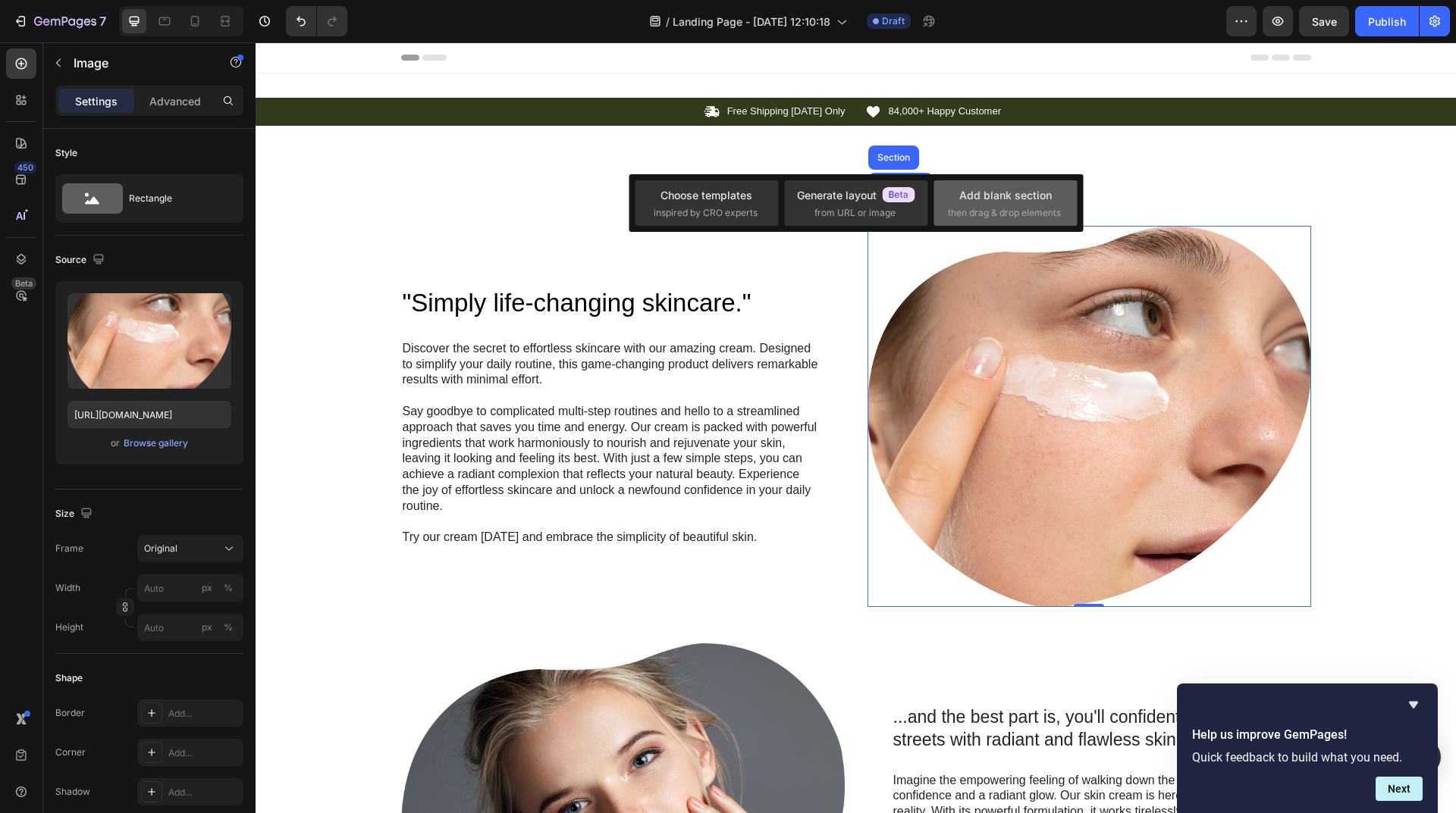
click at [1034, 200] on div "Add blank section" at bounding box center [1005, 195] width 92 height 16
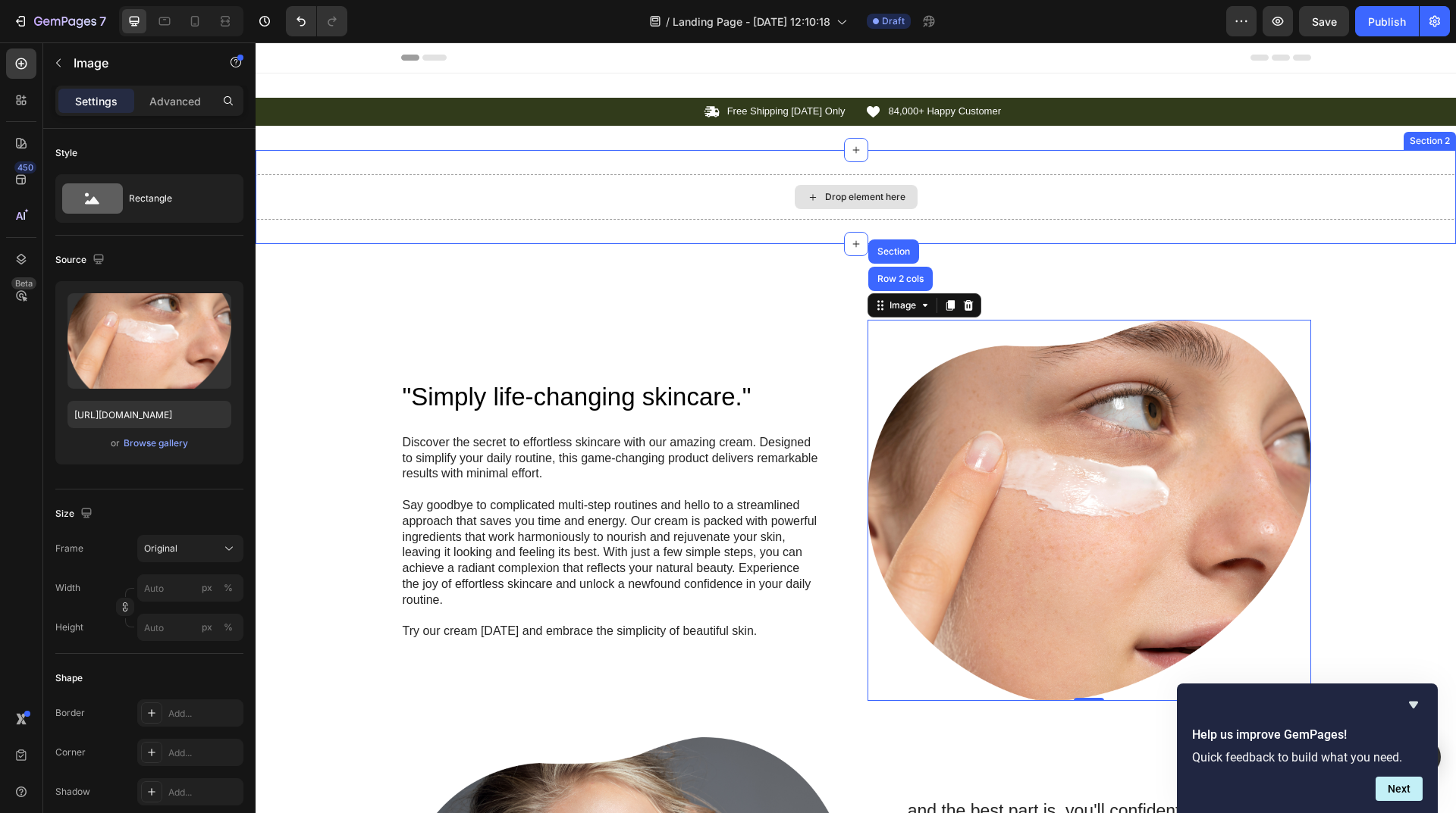
click at [857, 196] on div "Drop element here" at bounding box center [864, 197] width 80 height 12
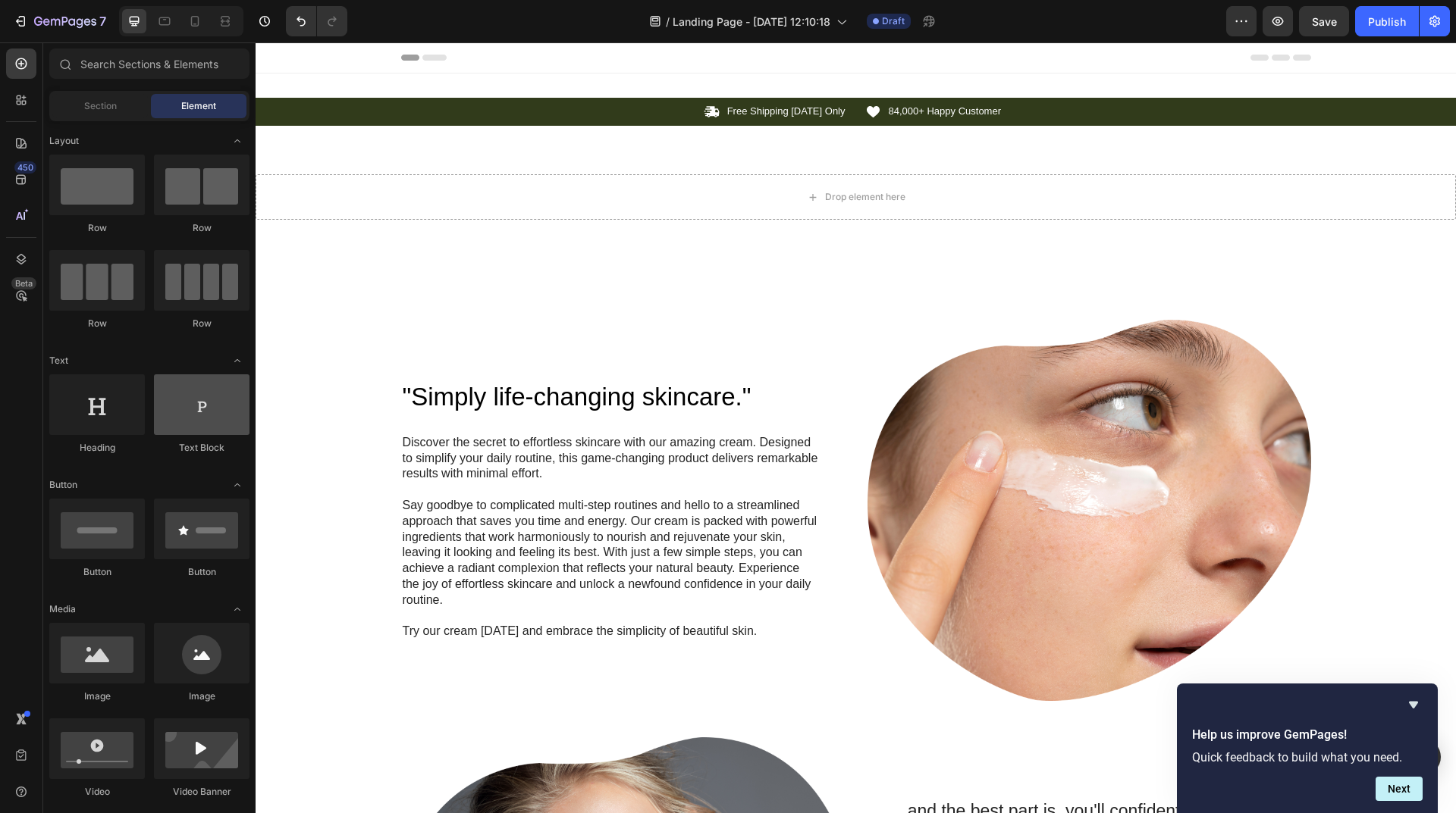
click at [174, 432] on div at bounding box center [201, 405] width 95 height 61
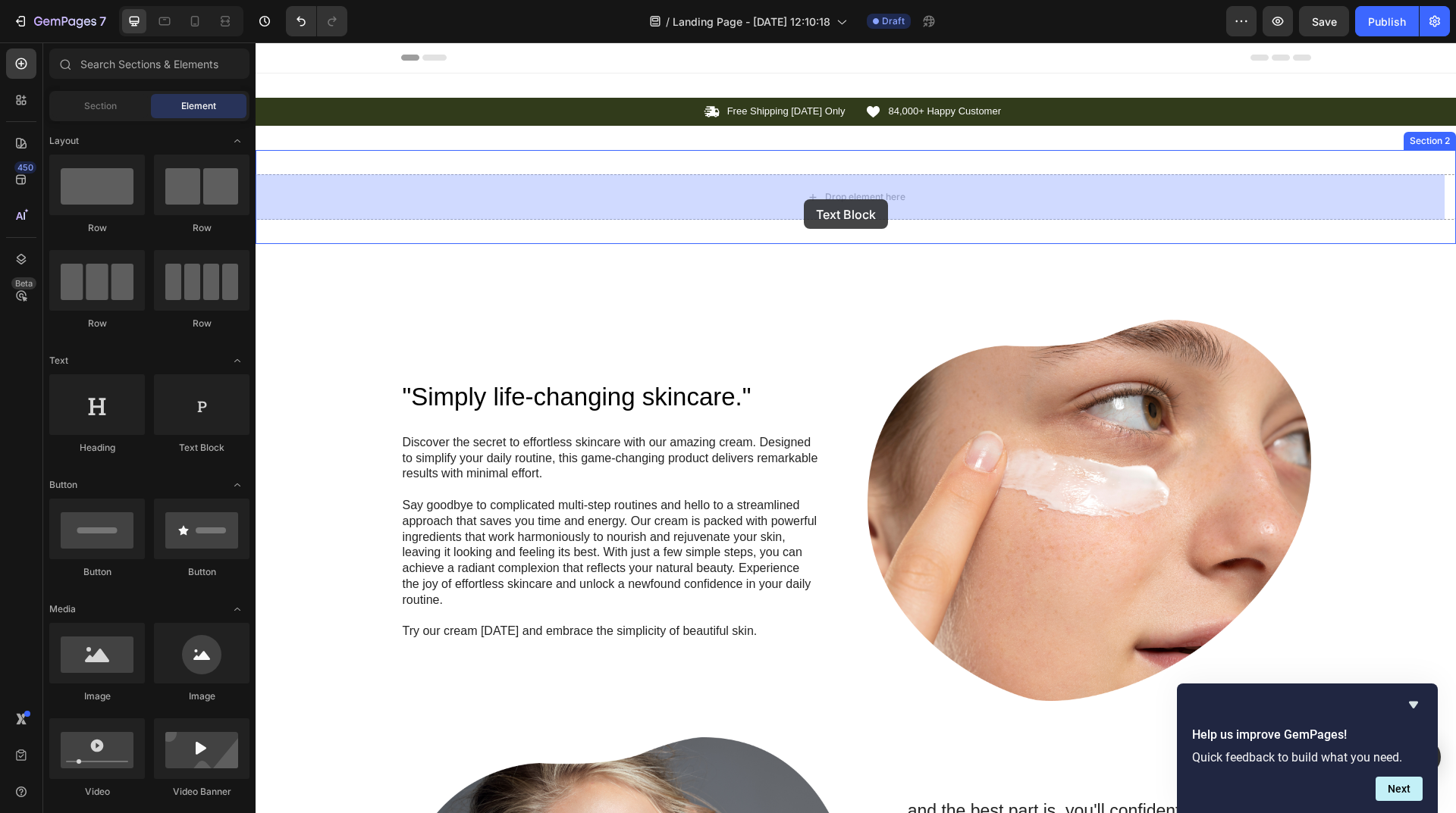
drag, startPoint x: 451, startPoint y: 464, endPoint x: 803, endPoint y: 199, distance: 440.6
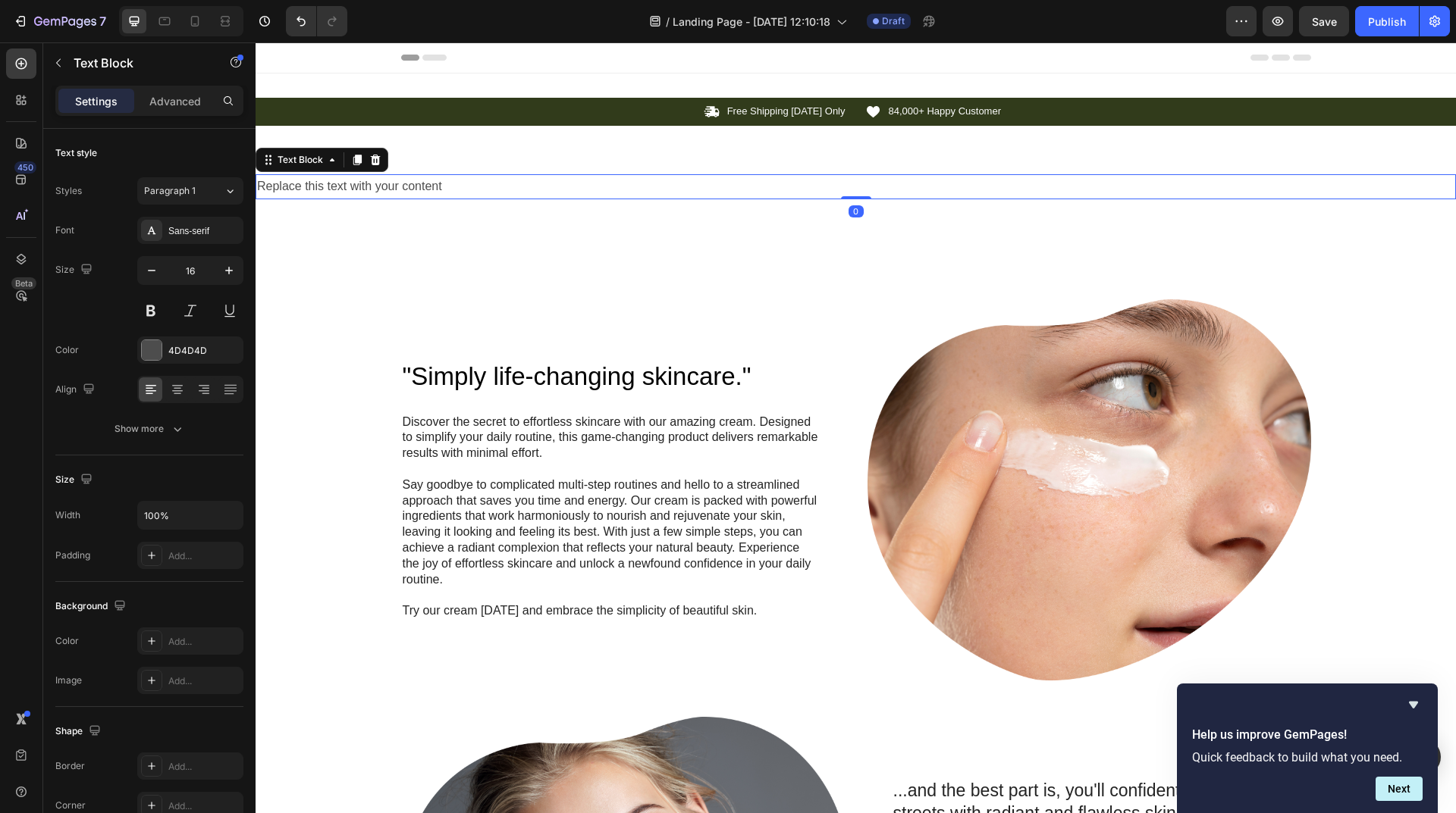
click at [572, 187] on div "Replace this text with your content" at bounding box center [856, 186] width 1200 height 25
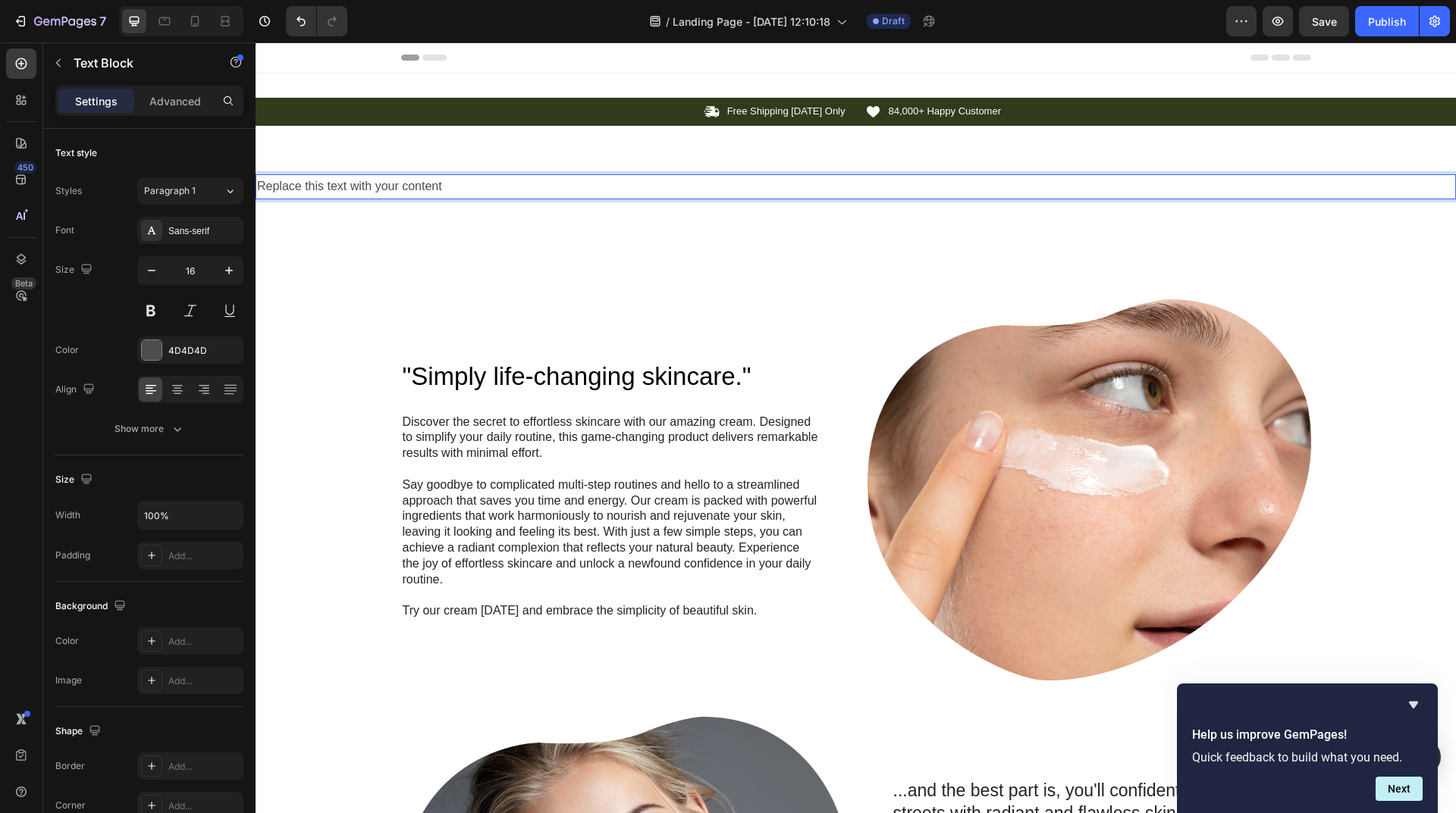
click at [572, 187] on p "Replace this text with your content" at bounding box center [855, 187] width 1197 height 22
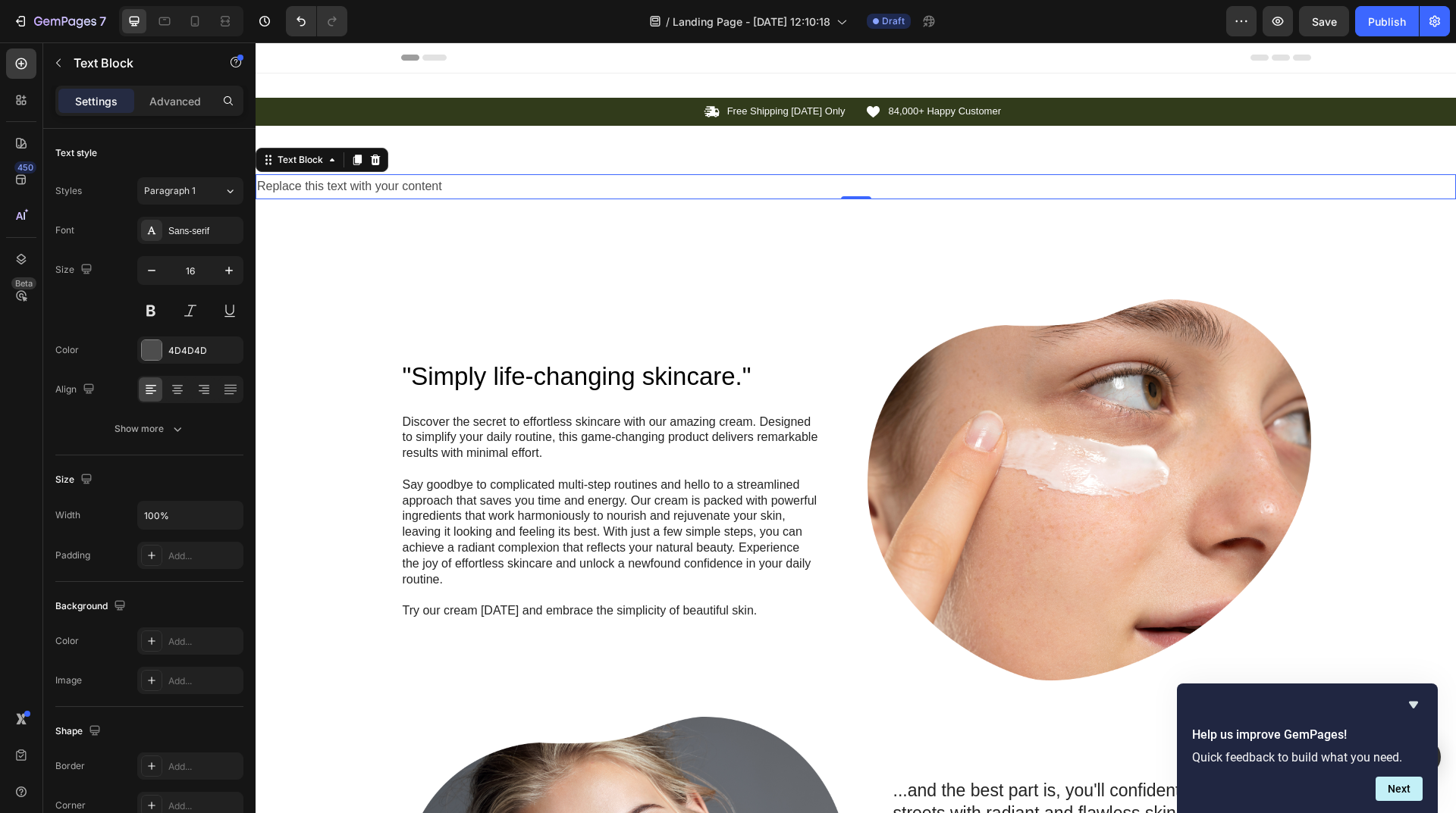
click at [322, 185] on p "Replace this text with your content" at bounding box center [855, 187] width 1197 height 22
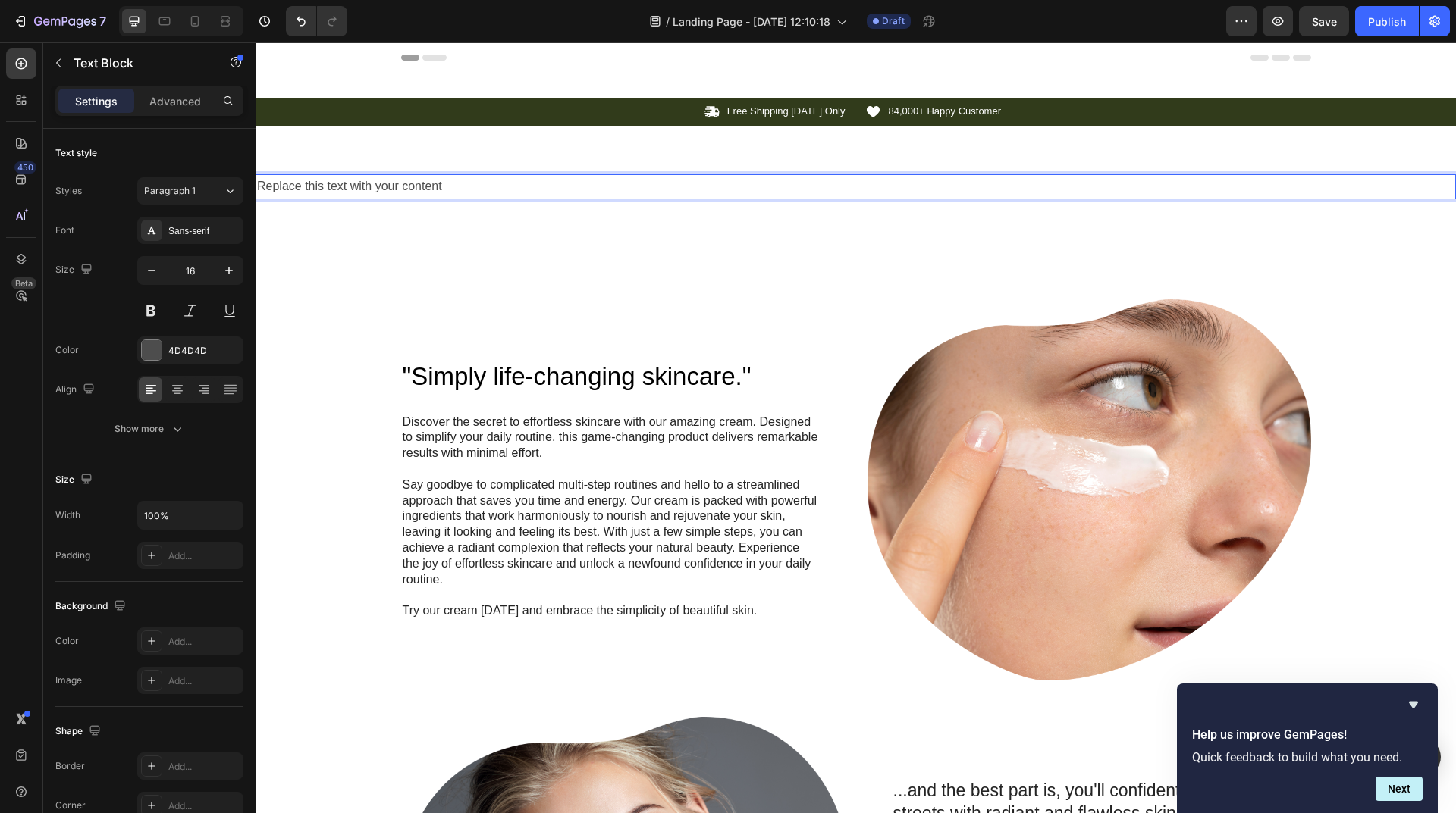
click at [322, 185] on p "Replace this text with your content" at bounding box center [855, 187] width 1197 height 22
click at [410, 187] on p "Replace this text with your content" at bounding box center [855, 187] width 1197 height 22
click at [319, 195] on p "Replace this text with your content" at bounding box center [855, 187] width 1197 height 22
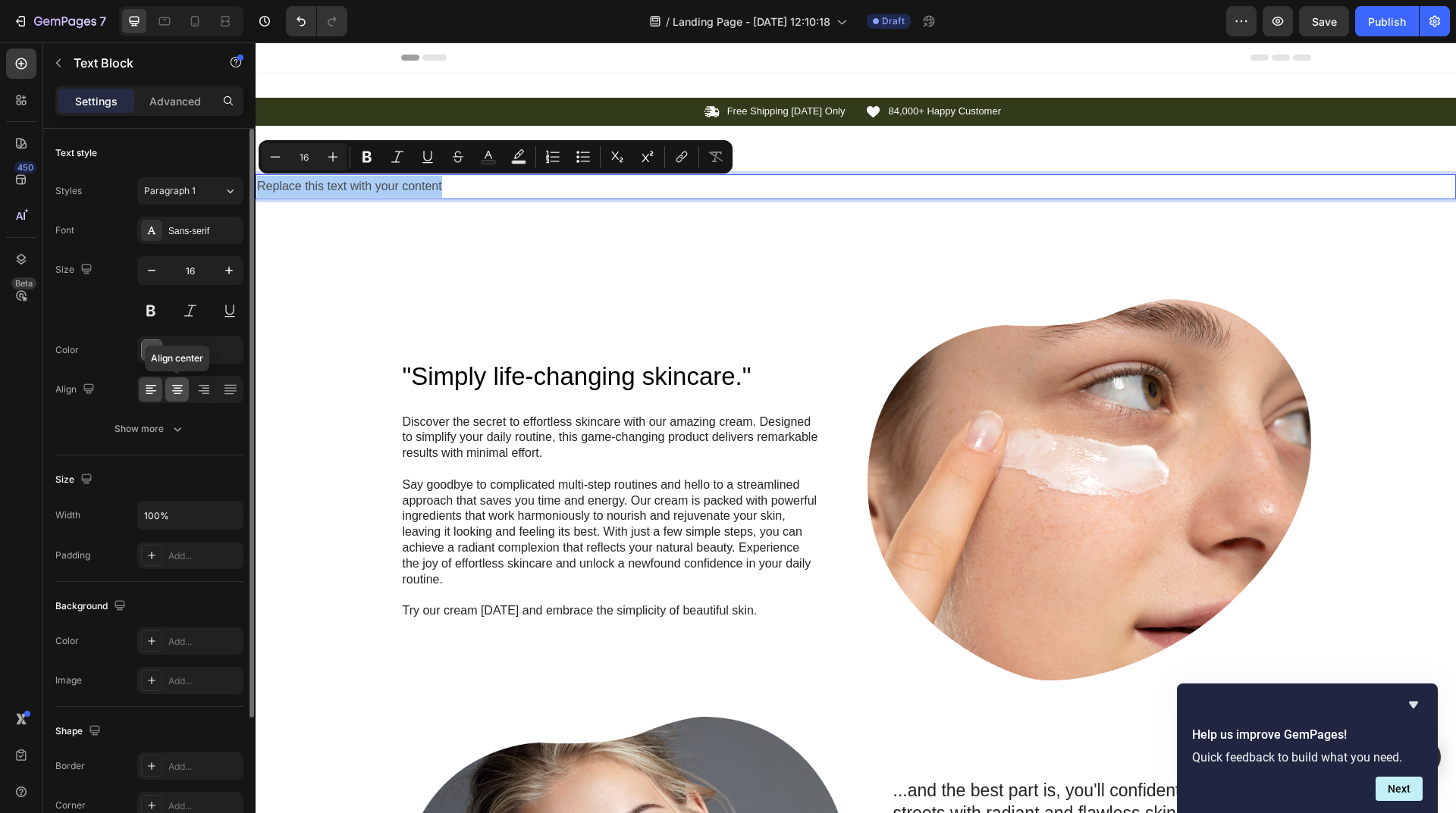
click at [185, 379] on div at bounding box center [176, 389] width 23 height 24
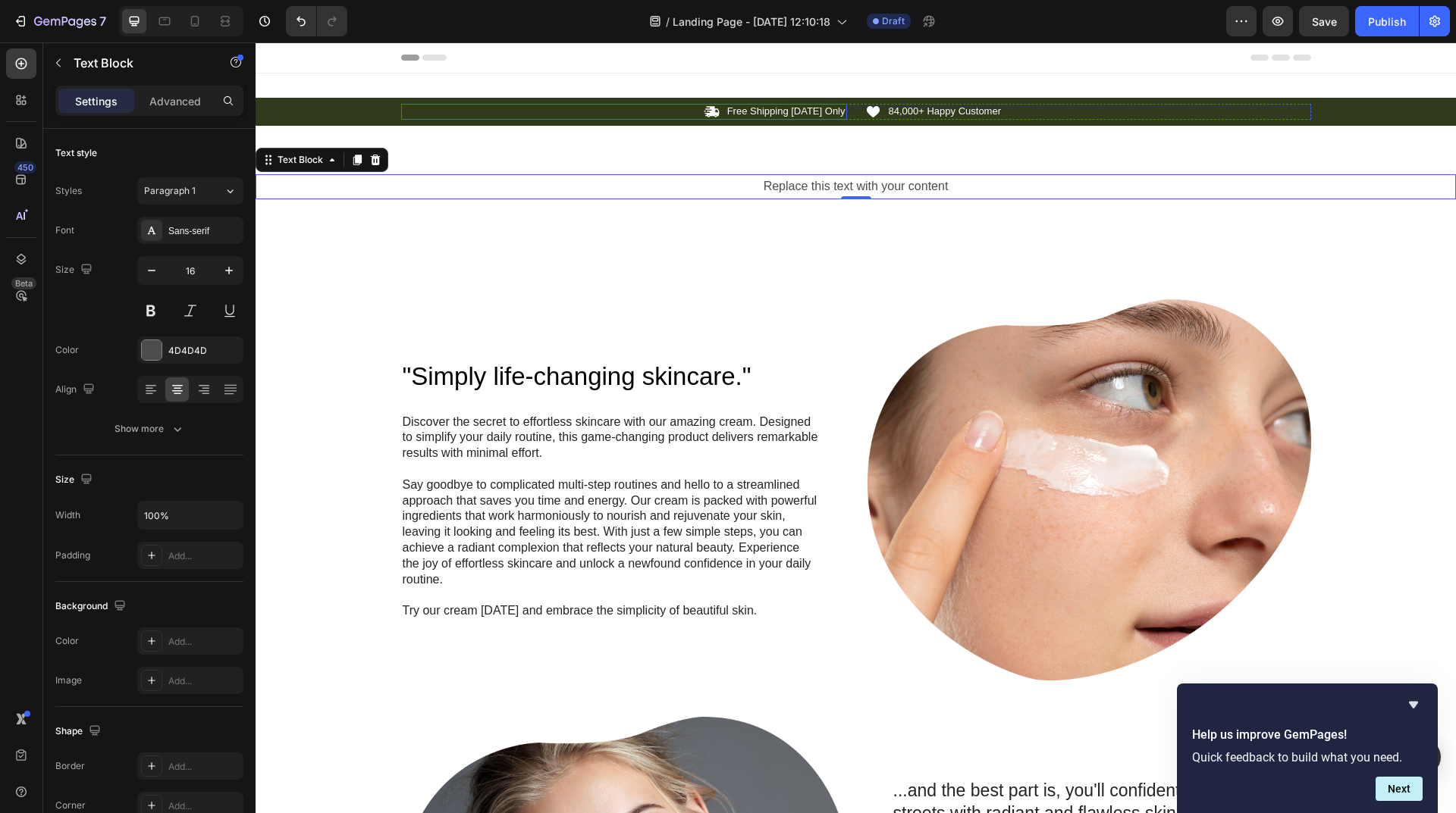
click at [578, 114] on div "Icon Free Shipping [DATE] Only Text Block Row" at bounding box center [623, 112] width 446 height 16
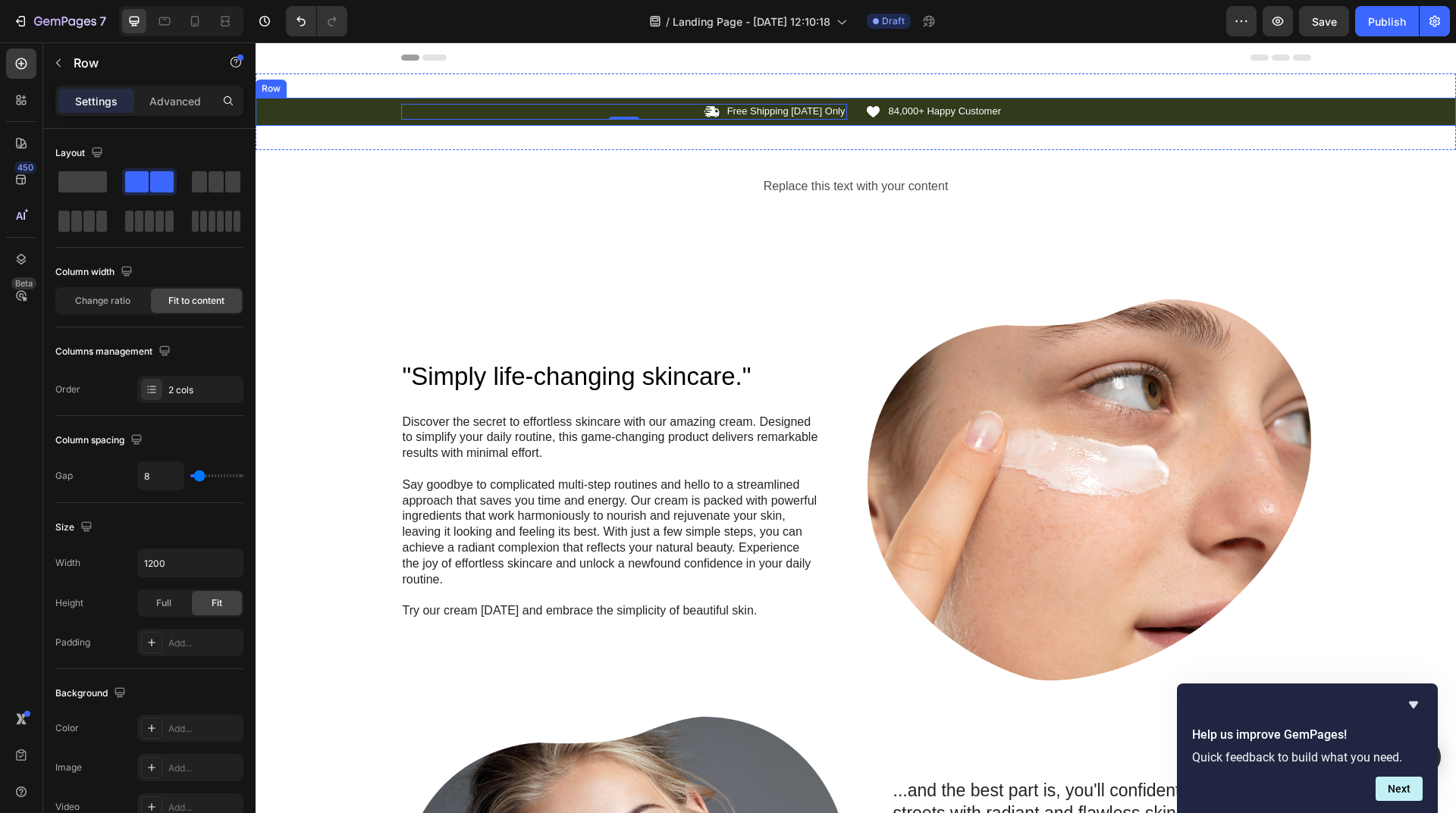
click at [290, 103] on div "Icon Free Shipping [DATE] Only Text Block Row 0 Icon 84,000+ Happy Customer Tex…" at bounding box center [856, 112] width 1200 height 28
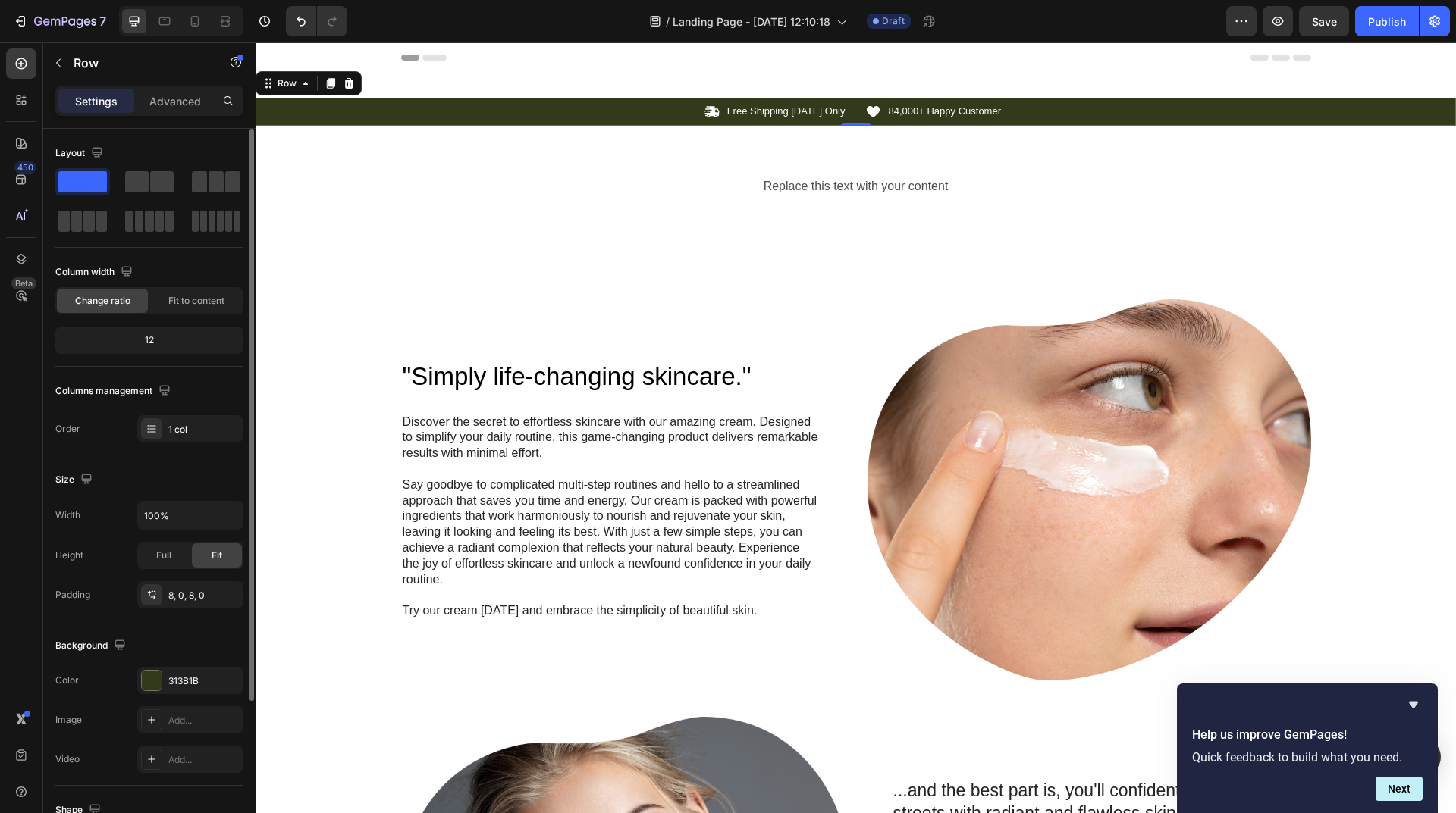
scroll to position [151, 0]
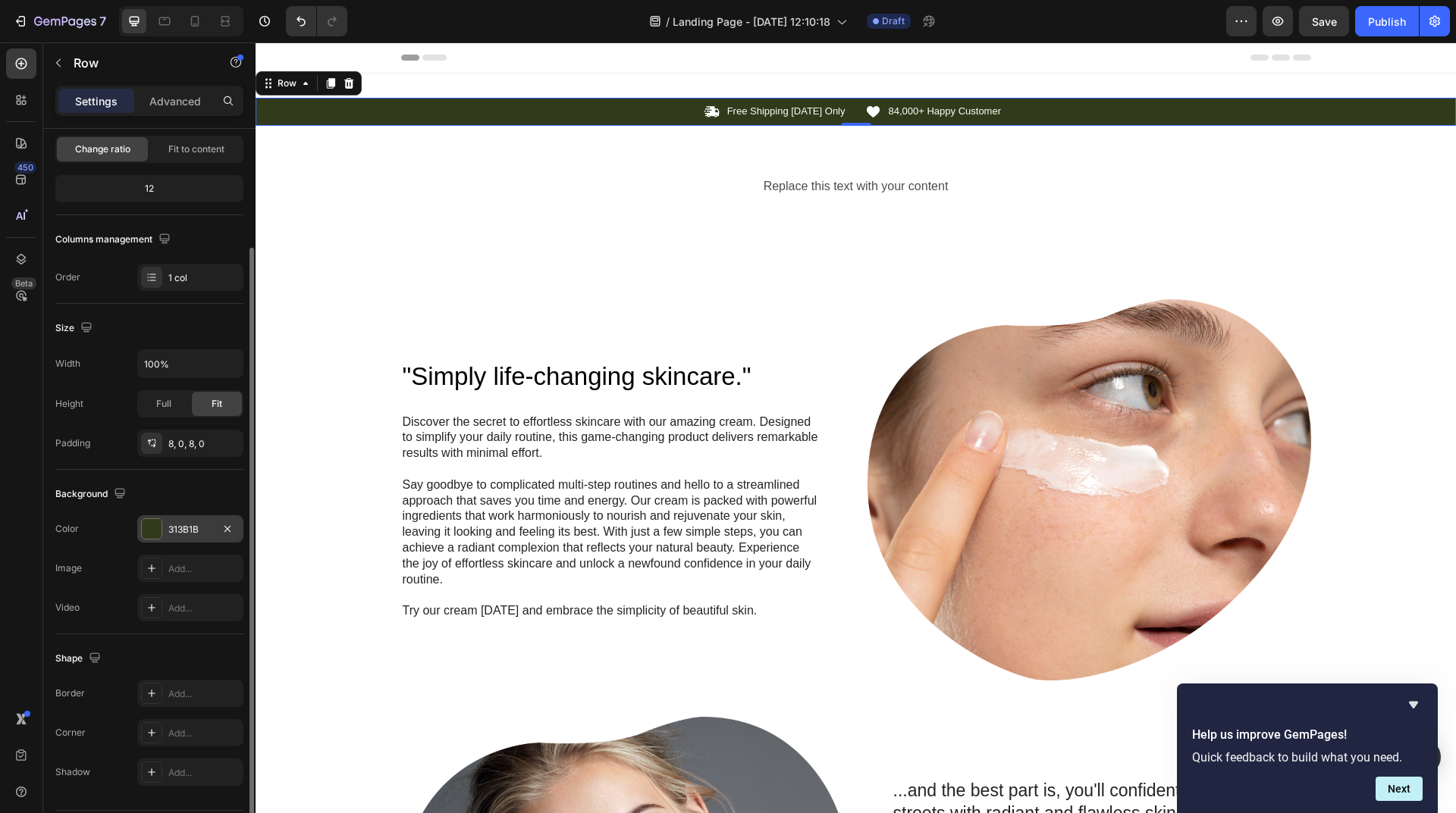
click at [181, 527] on div "313B1B" at bounding box center [190, 530] width 44 height 14
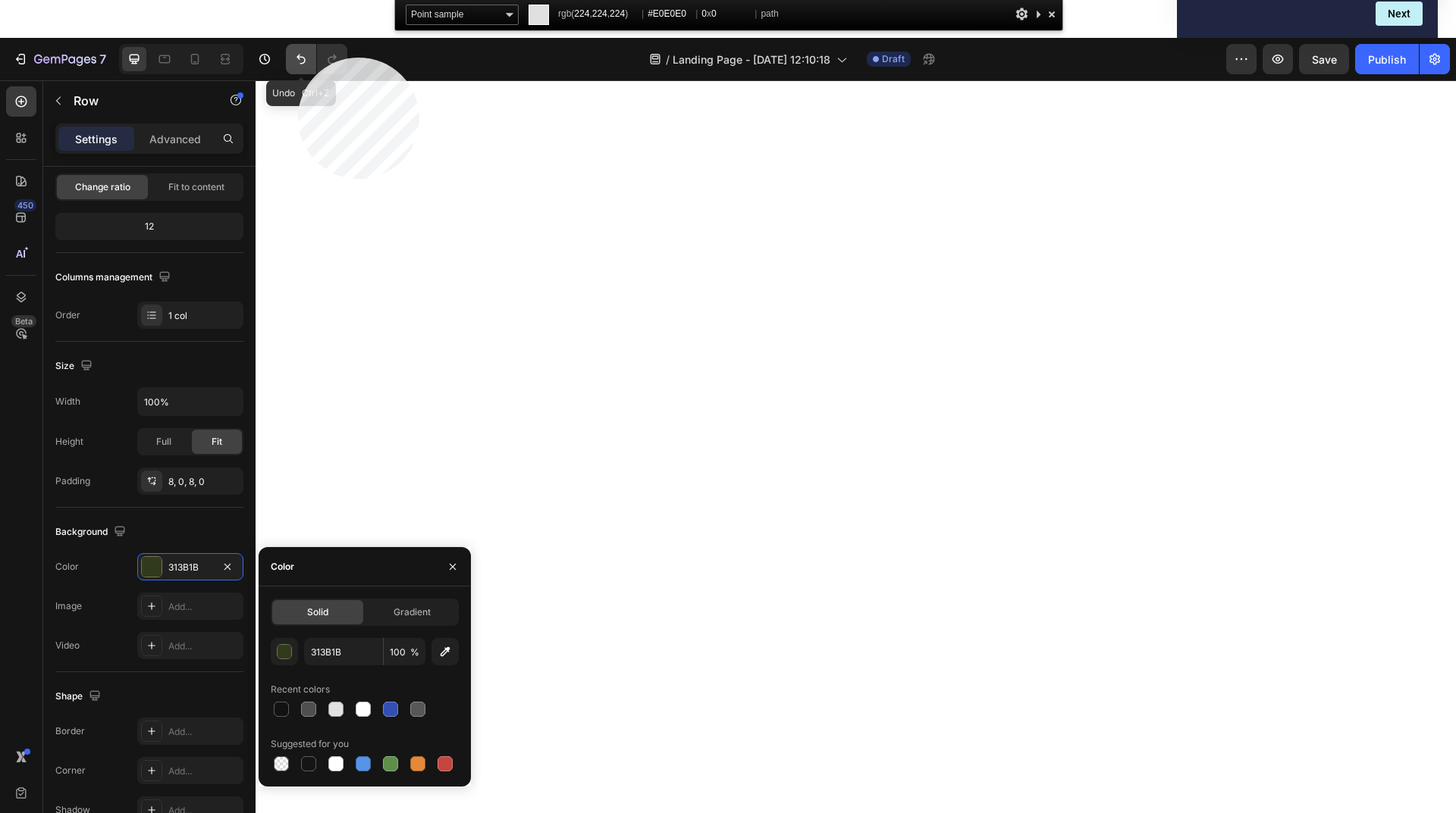
copy p "Replace this text with your content"
click at [297, 57] on icon "Undo/Redo" at bounding box center [301, 59] width 9 height 10
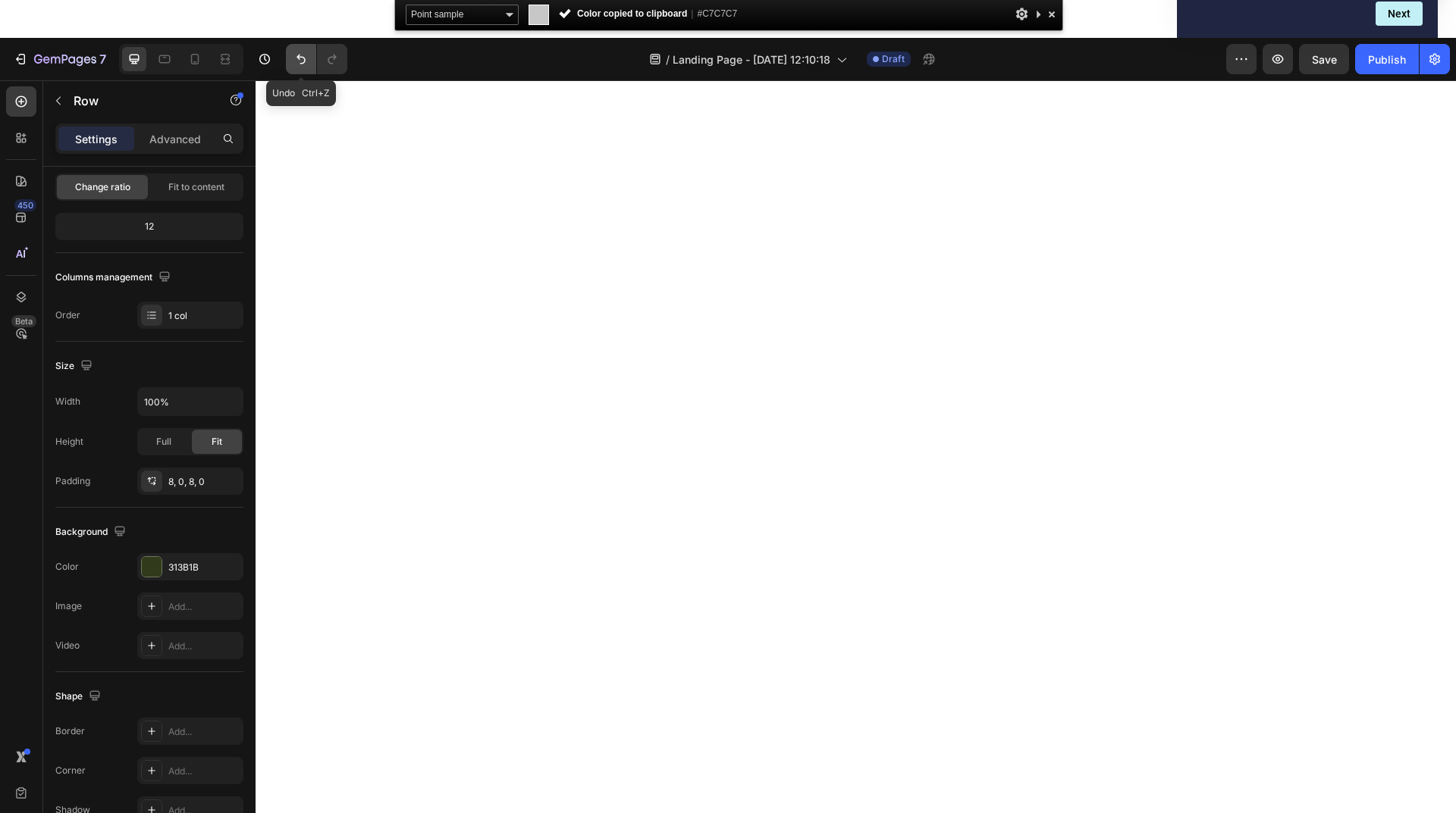
click at [297, 57] on icon "Undo/Redo" at bounding box center [301, 59] width 9 height 10
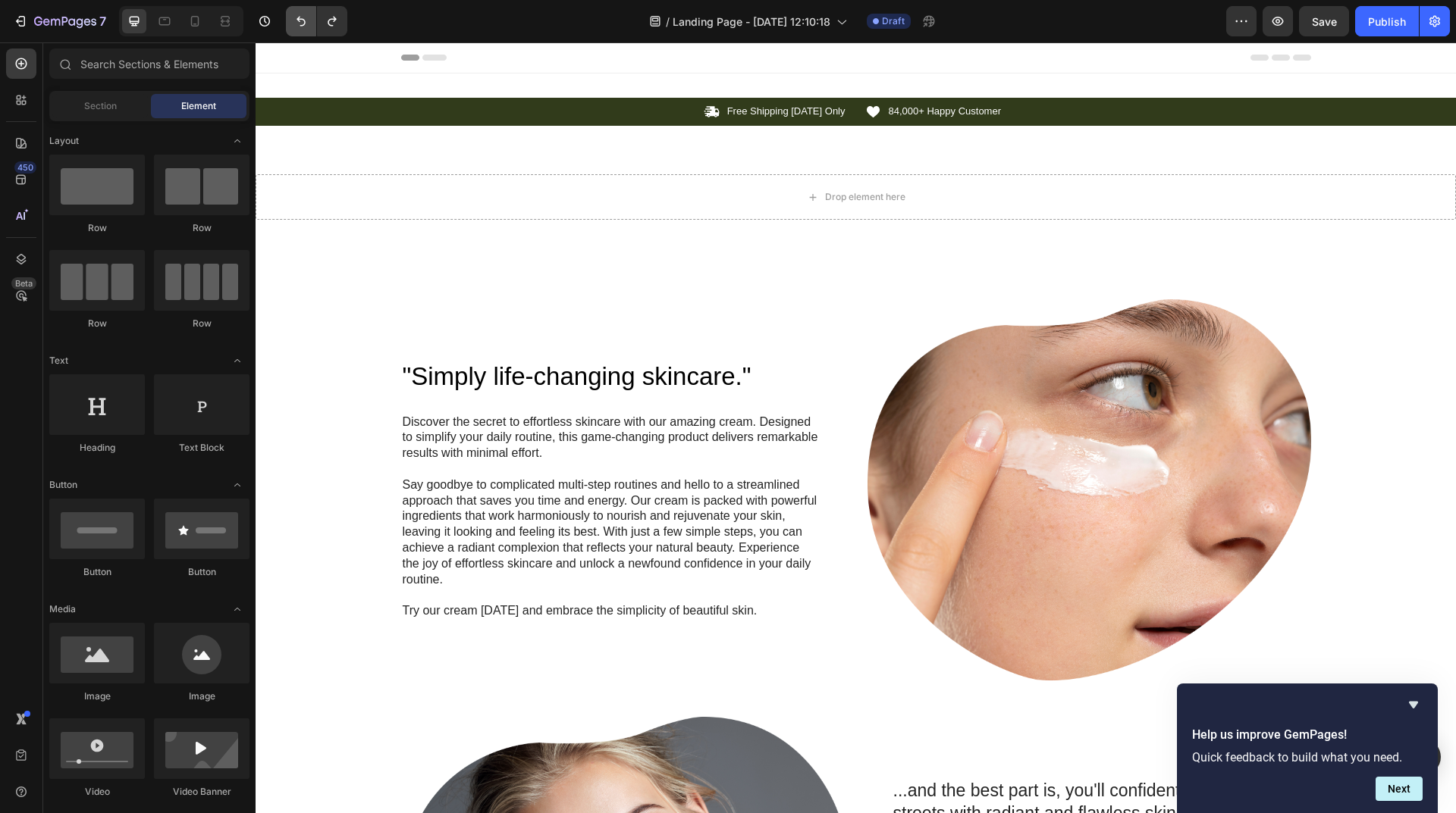
click at [297, 57] on span "Header" at bounding box center [301, 57] width 33 height 15
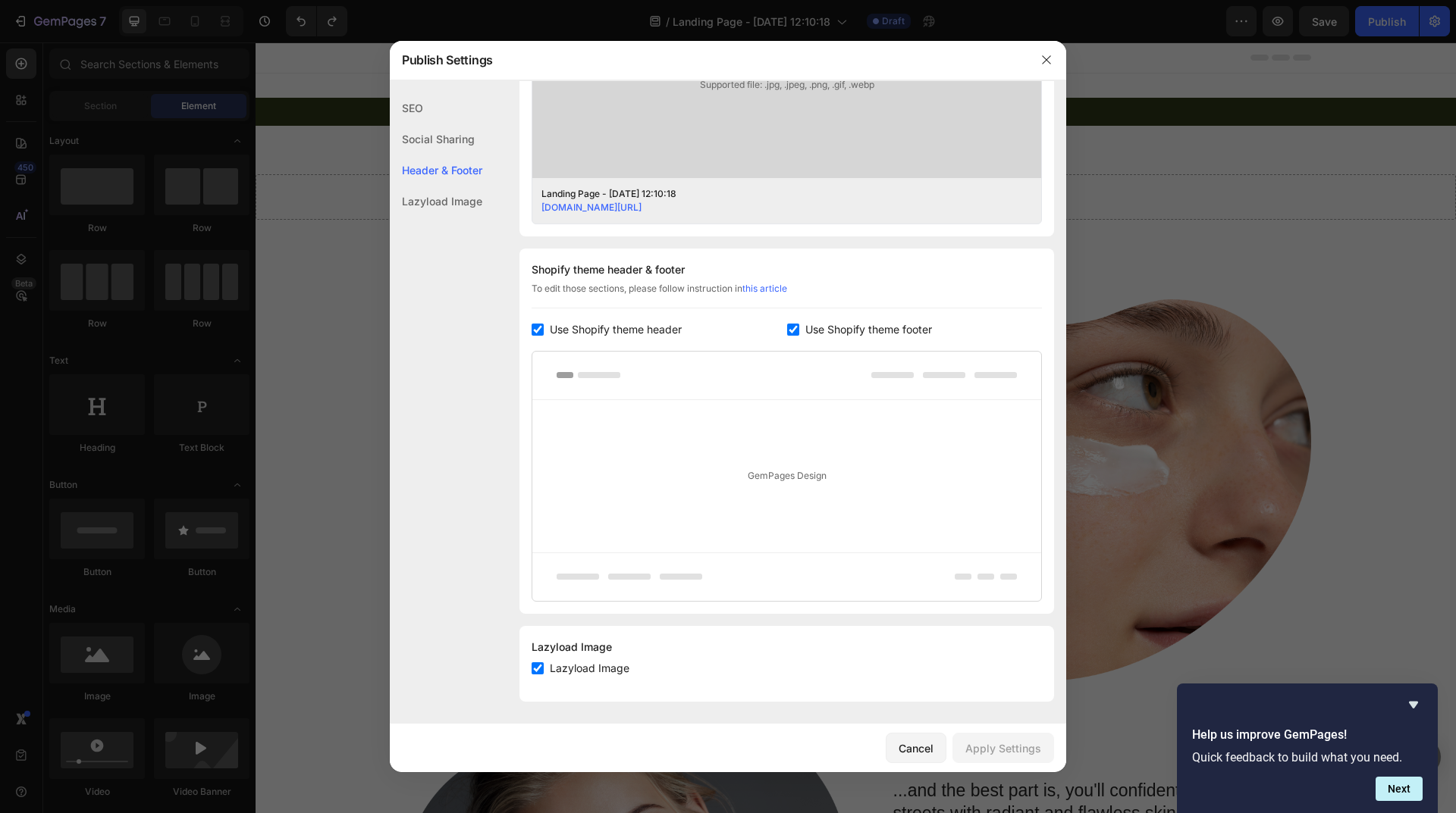
scroll to position [558, 0]
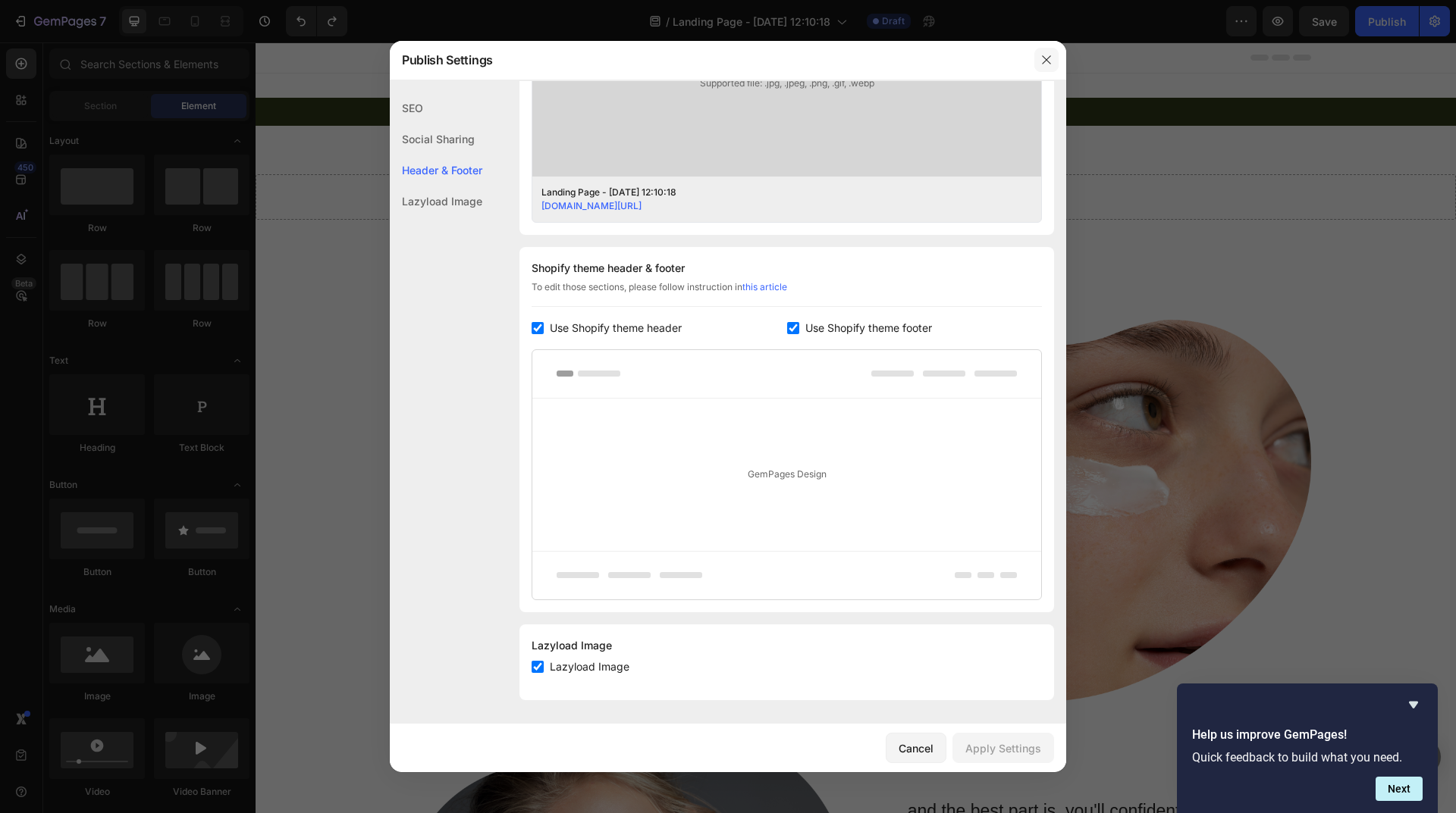
click at [1053, 54] on button "button" at bounding box center [1046, 60] width 24 height 24
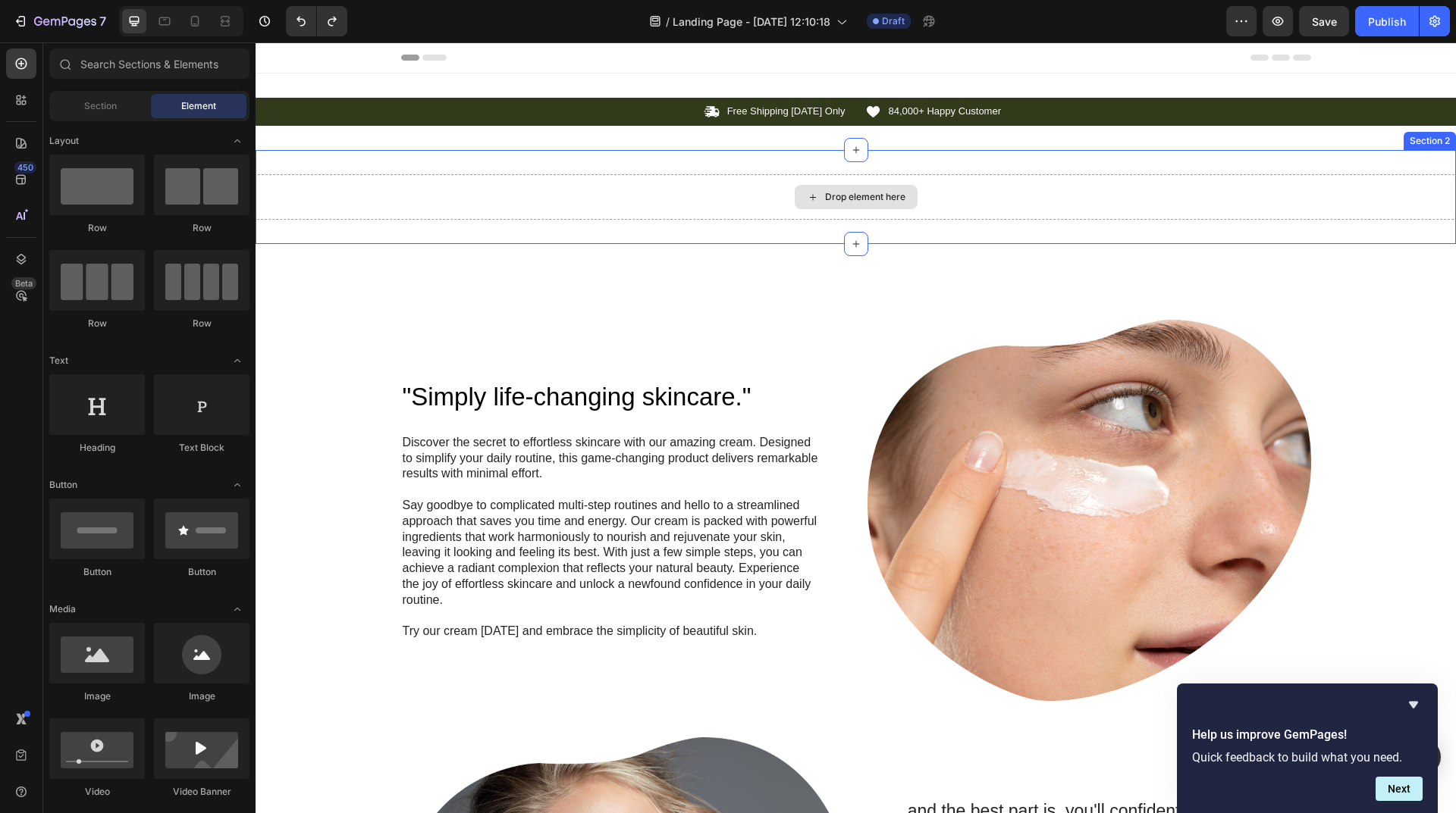
click at [821, 216] on div "Drop element here" at bounding box center [856, 197] width 1200 height 45
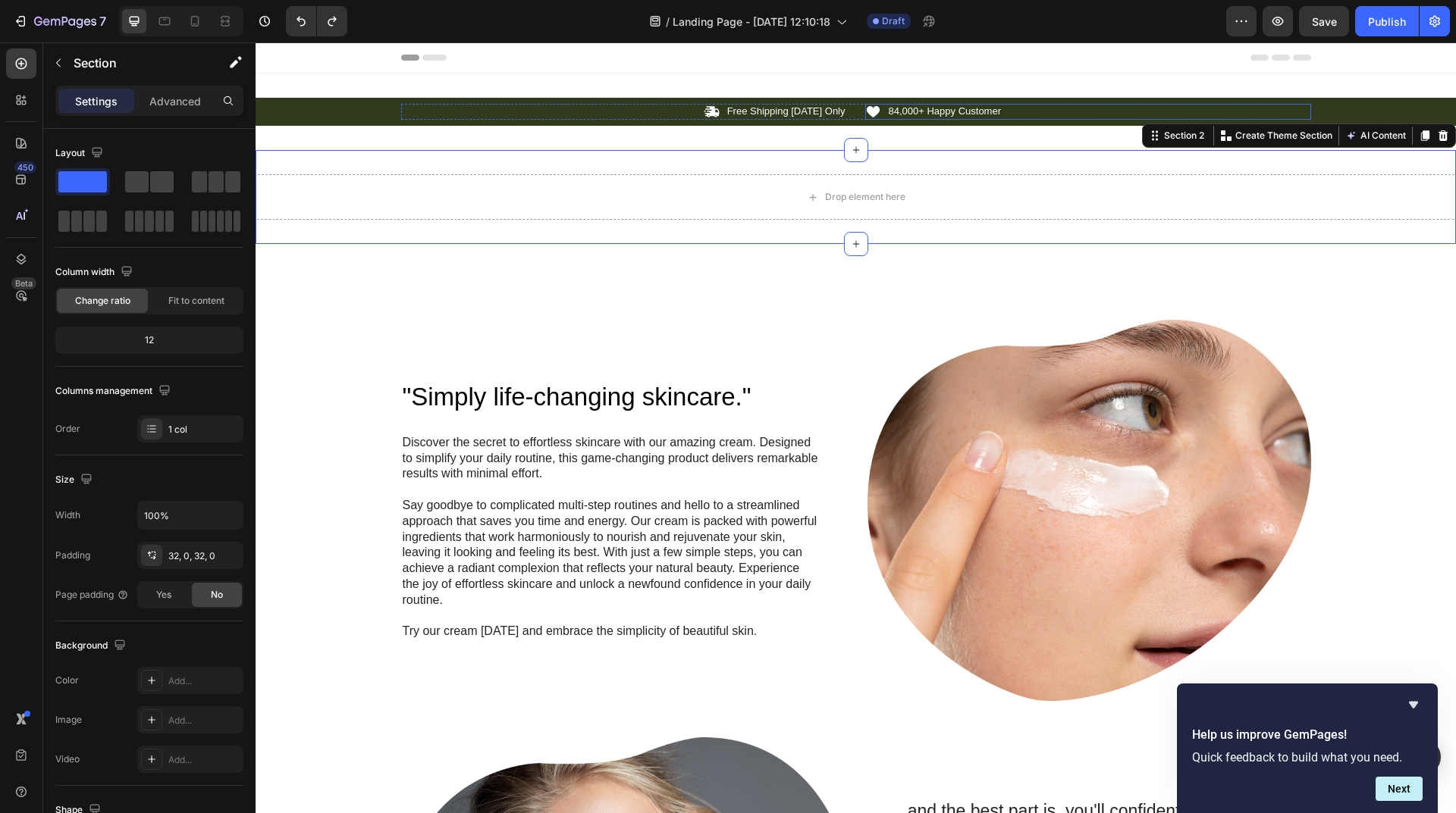
click at [1109, 106] on div "Icon 84,000+ Happy Customer Text Block Row" at bounding box center [1088, 112] width 446 height 16
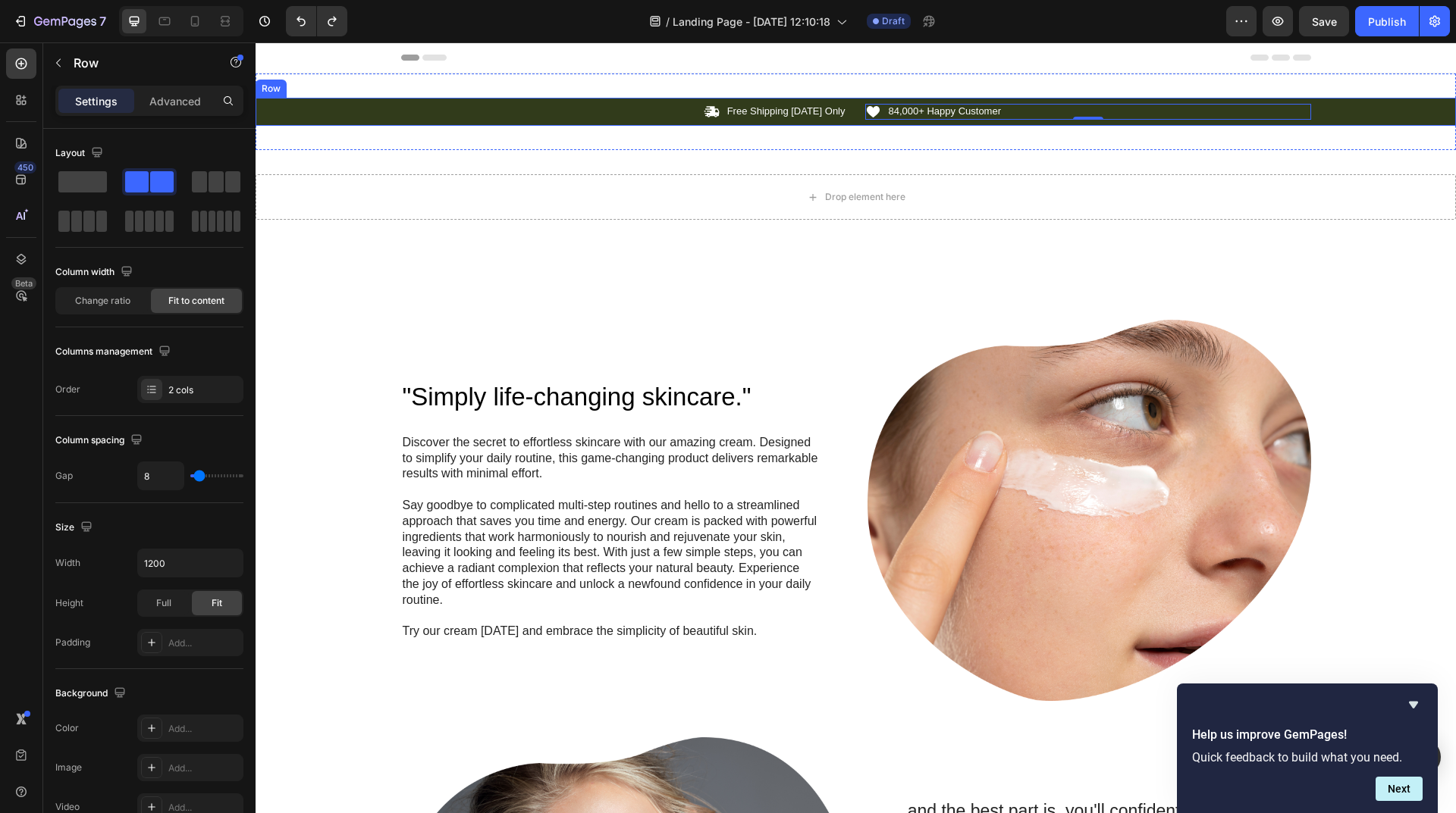
click at [292, 108] on div "Icon Free Shipping [DATE] Only Text Block Row Icon 84,000+ Happy Customer Text …" at bounding box center [856, 112] width 1200 height 16
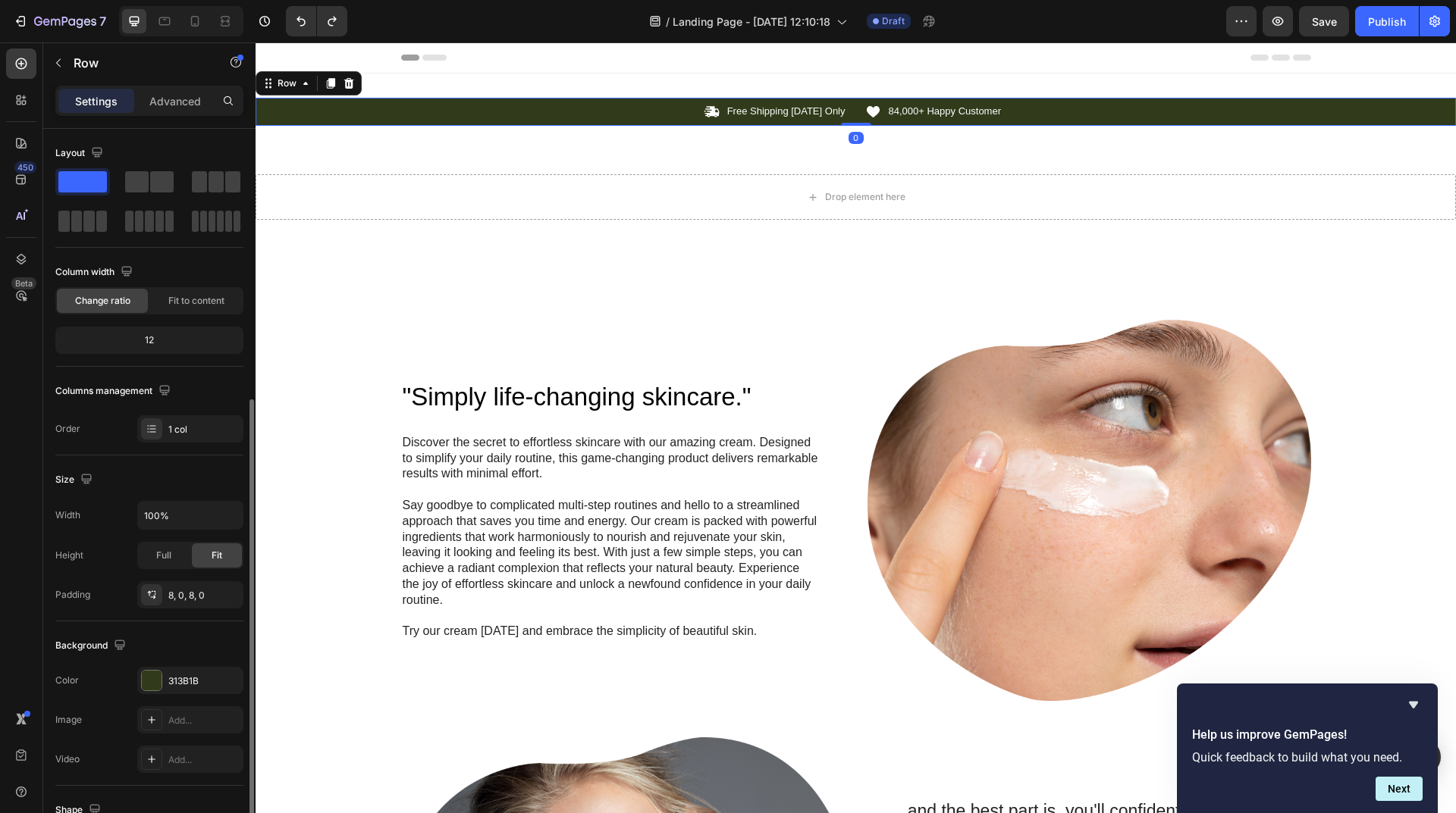
scroll to position [151, 0]
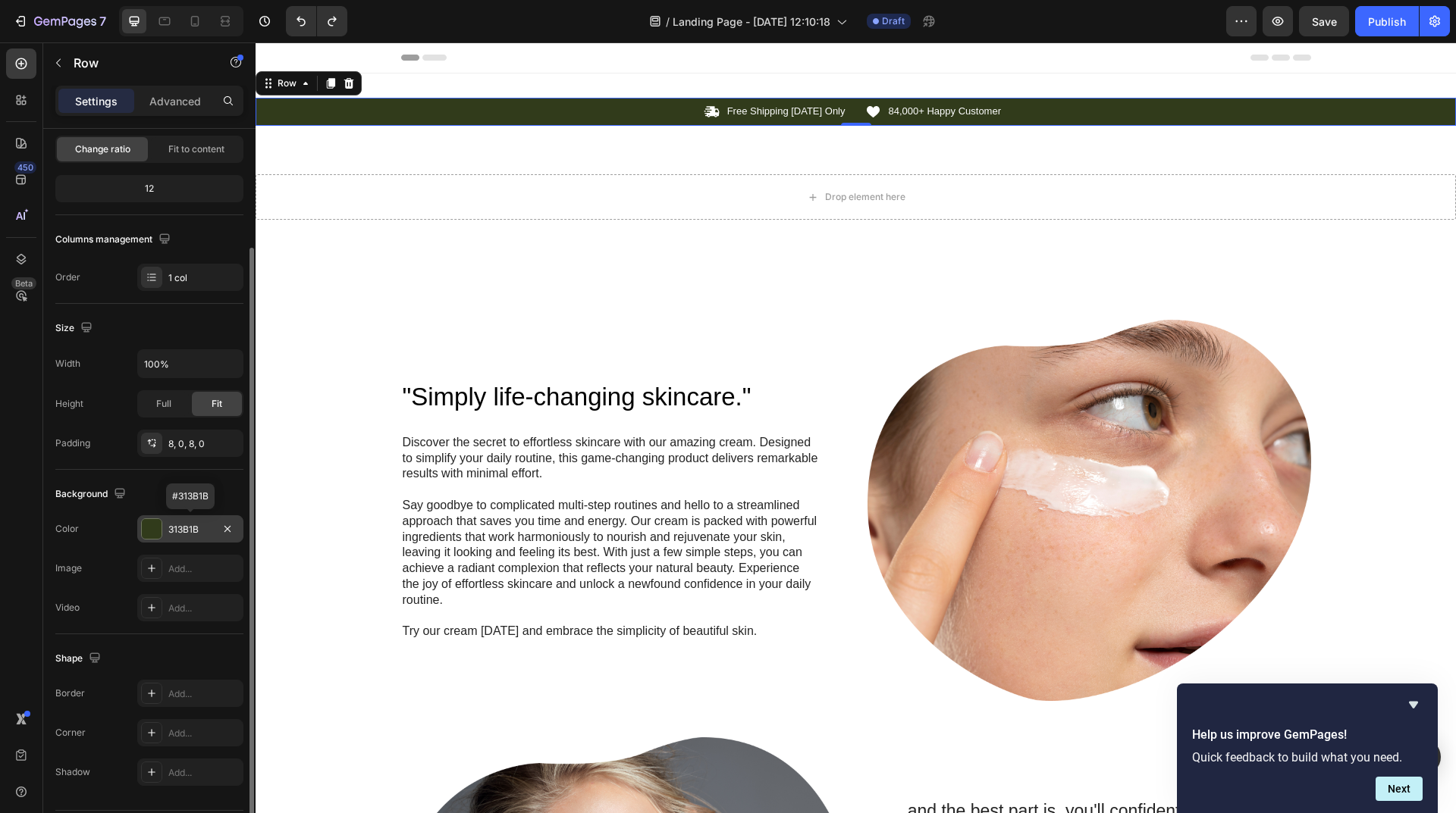
click at [203, 519] on div "313B1B" at bounding box center [190, 529] width 106 height 28
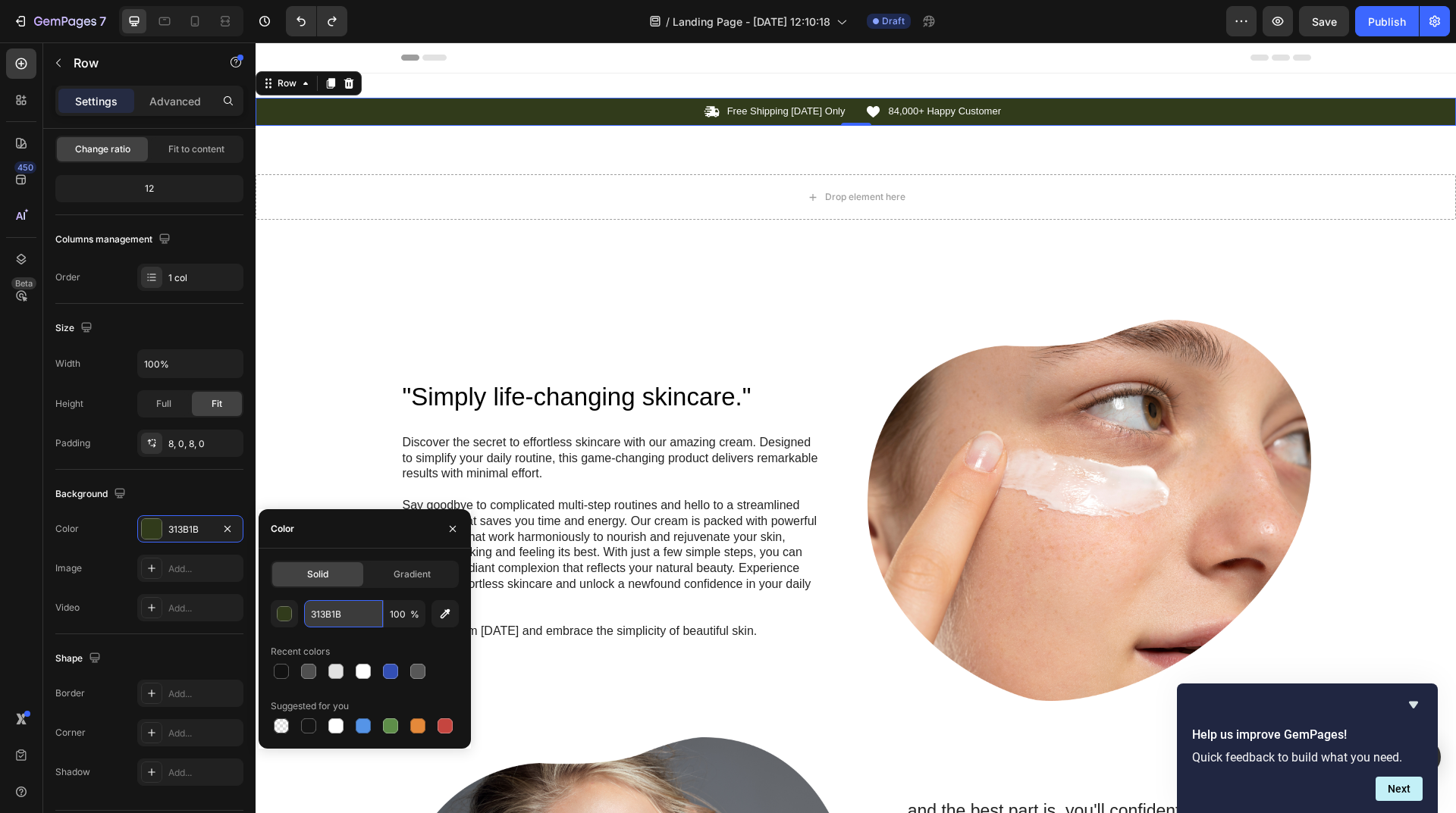
click at [330, 617] on input "313B1B" at bounding box center [343, 614] width 78 height 28
paste input "rgb(241, 198, 113)"
type input "rgb(241, 198, 113)"
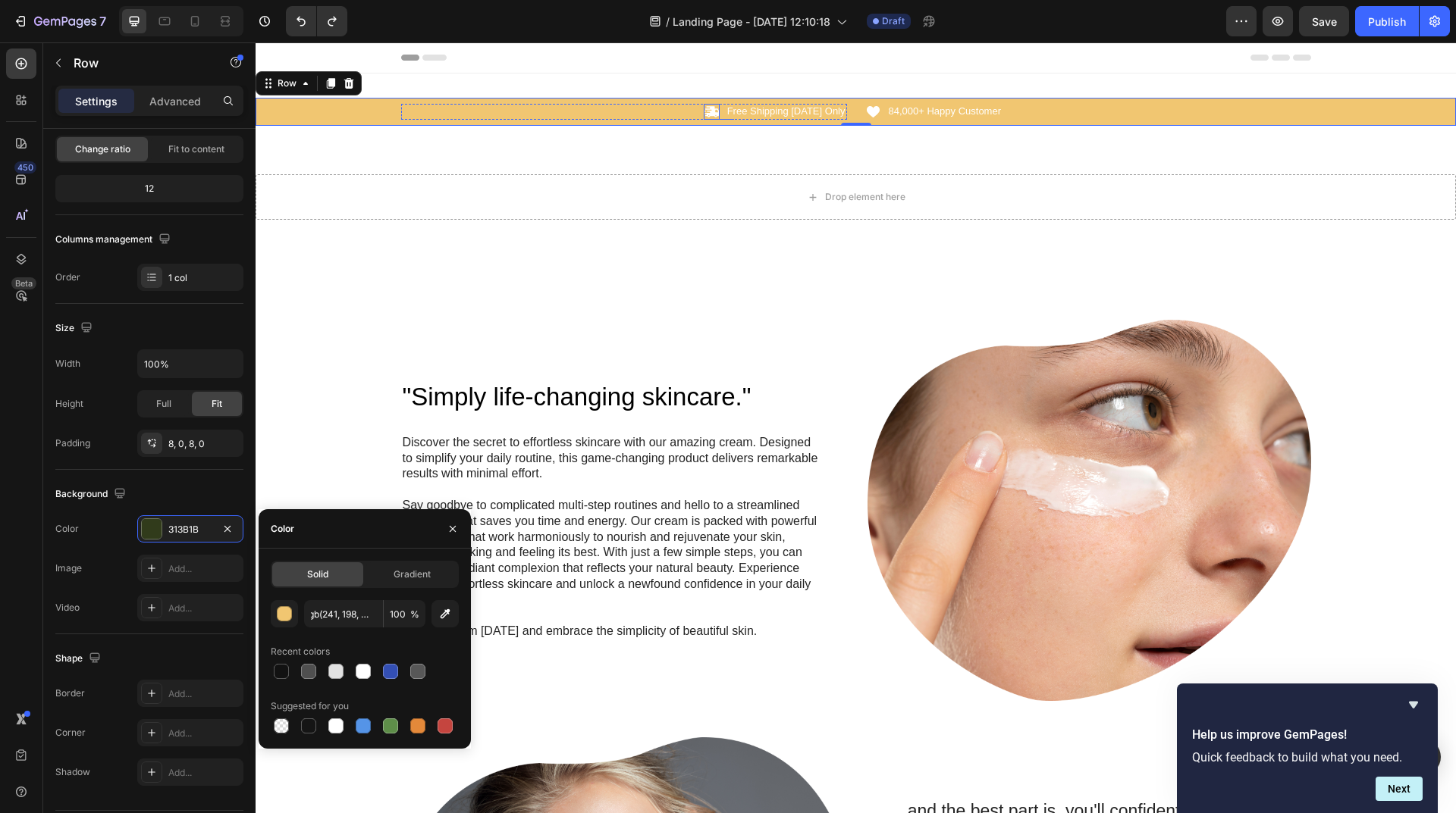
click at [716, 113] on icon at bounding box center [711, 112] width 16 height 16
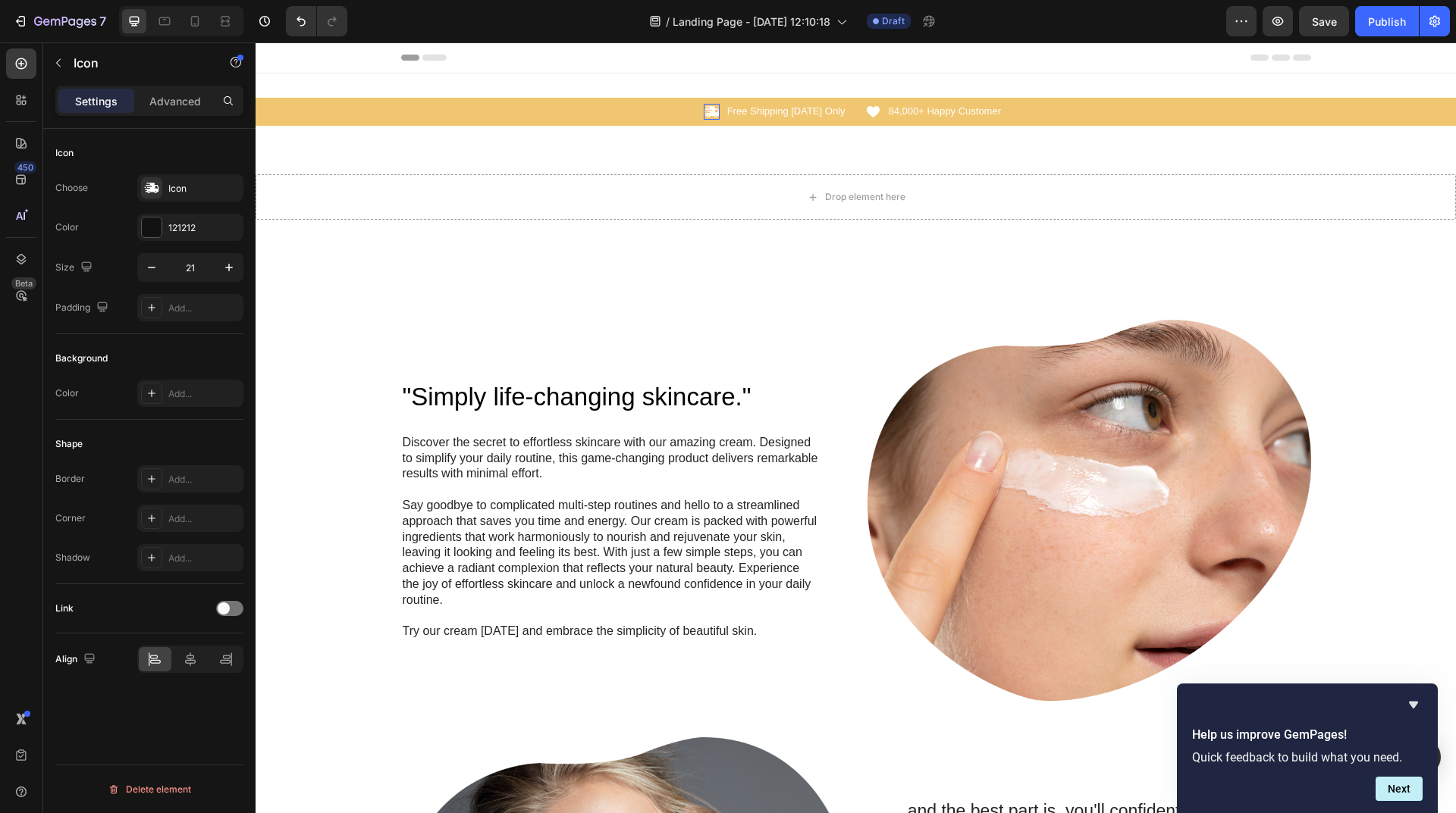
scroll to position [0, 0]
click at [197, 194] on div "Icon" at bounding box center [203, 188] width 71 height 14
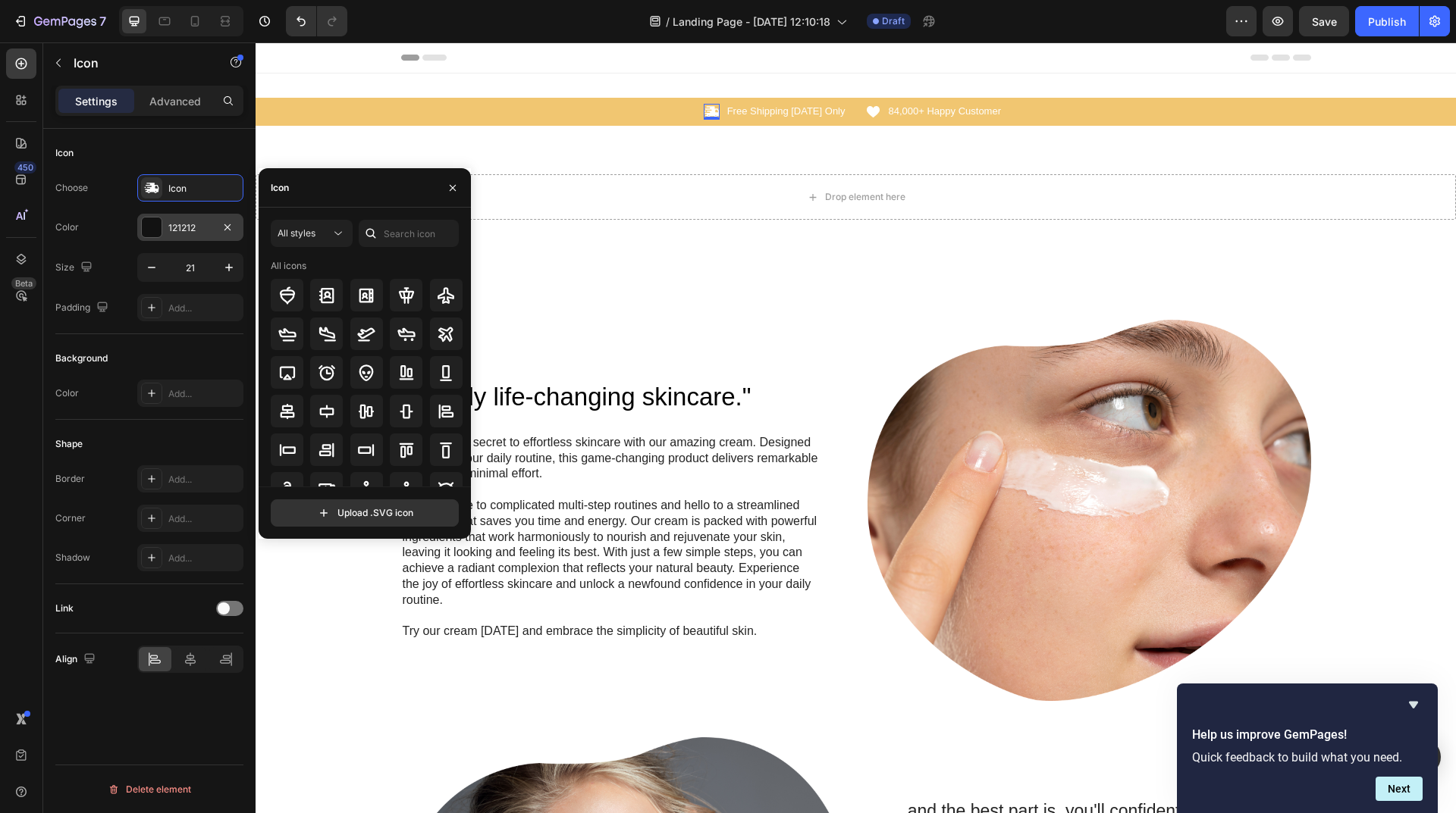
click at [188, 231] on div "121212" at bounding box center [190, 228] width 44 height 14
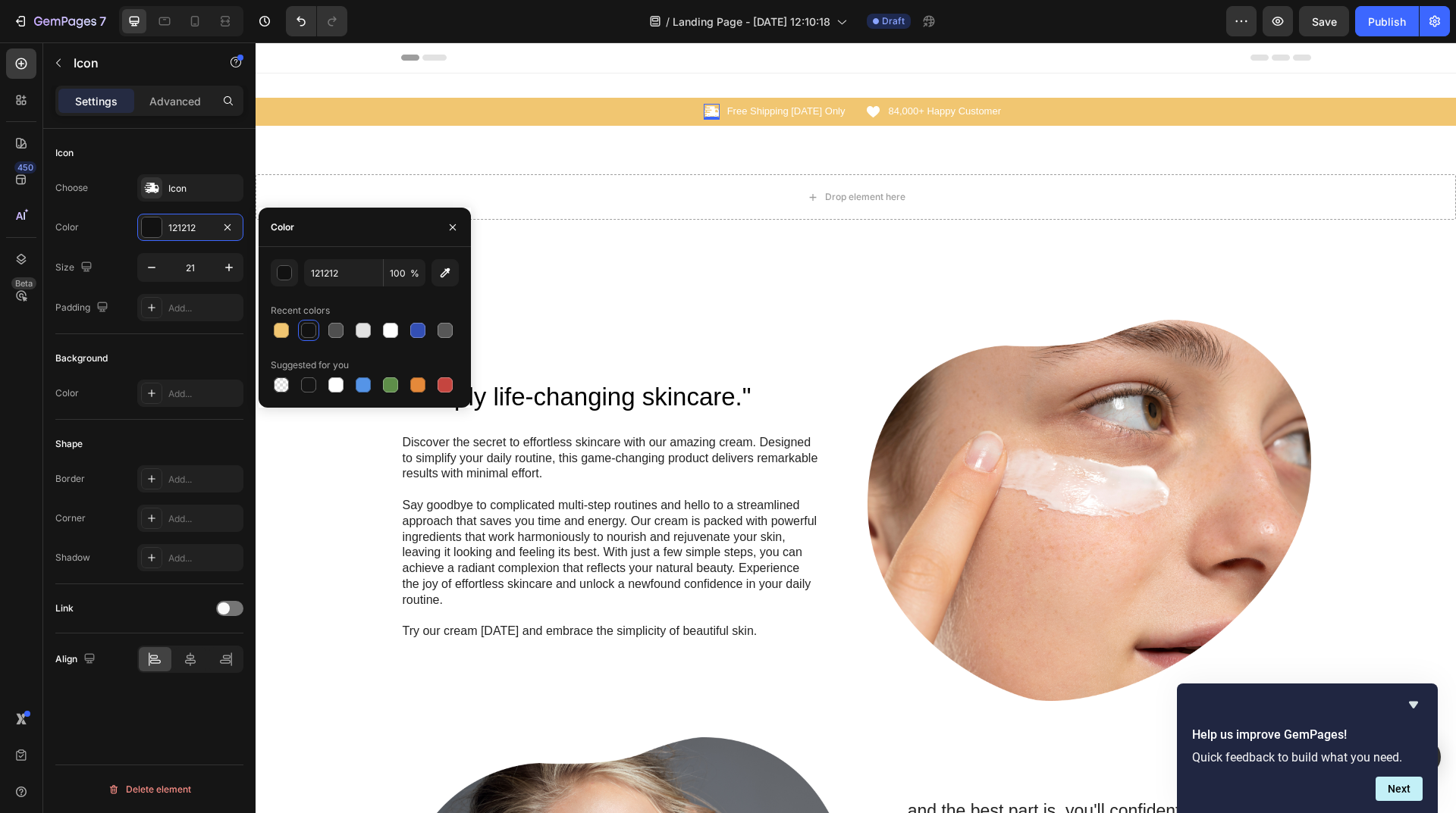
click at [314, 321] on div at bounding box center [308, 330] width 18 height 18
click at [310, 384] on div at bounding box center [308, 385] width 15 height 15
type input "151515"
click at [687, 269] on div ""Simply life-changing skincare." Heading Discover the secret to effortless skin…" at bounding box center [856, 719] width 1200 height 950
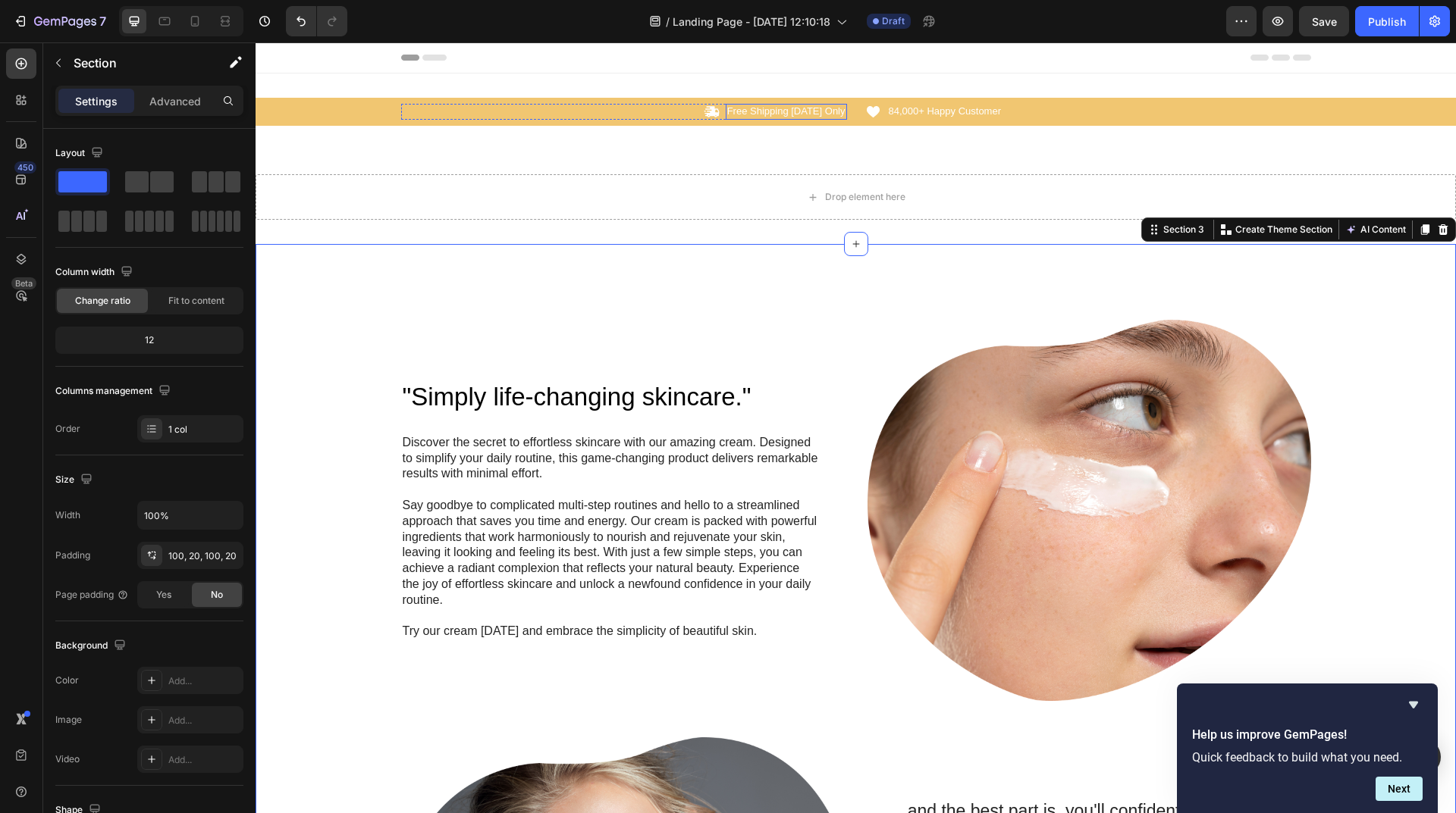
click at [733, 113] on p "Free Shipping [DATE] Only" at bounding box center [787, 112] width 118 height 13
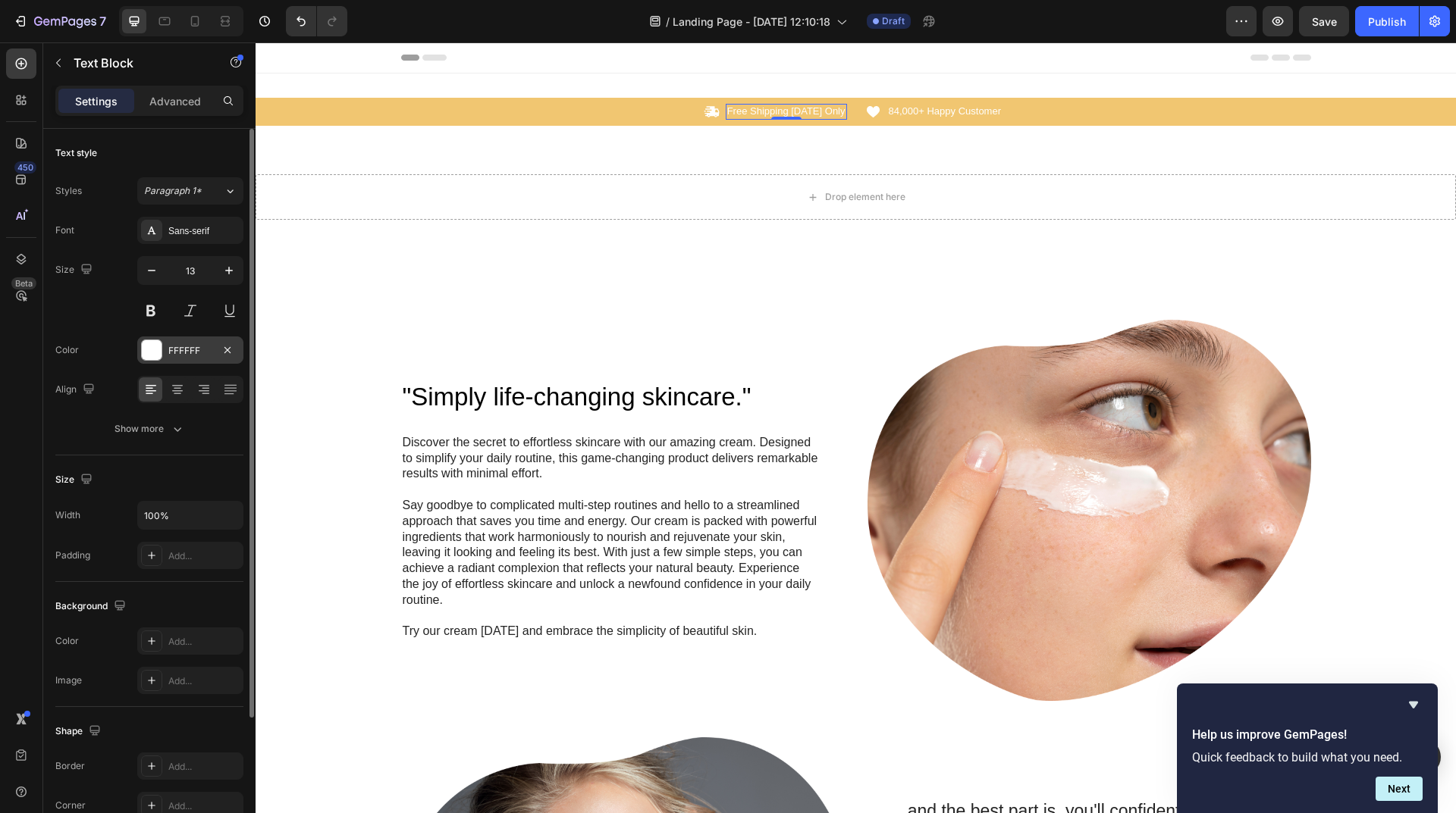
click at [195, 354] on div "FFFFFF" at bounding box center [190, 351] width 44 height 14
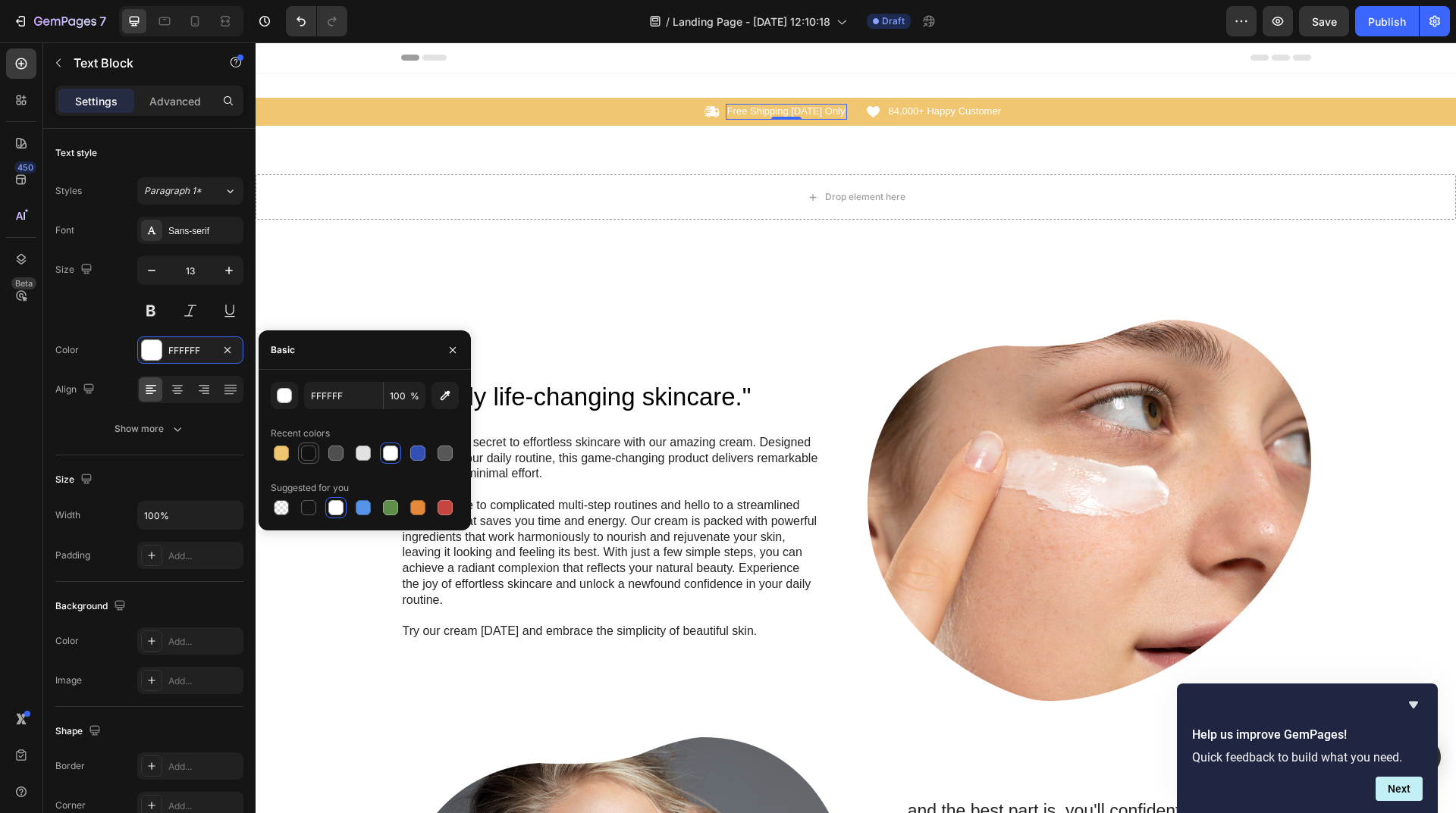
click at [315, 448] on div at bounding box center [308, 453] width 15 height 15
type input "121212"
click at [711, 112] on icon at bounding box center [712, 111] width 15 height 10
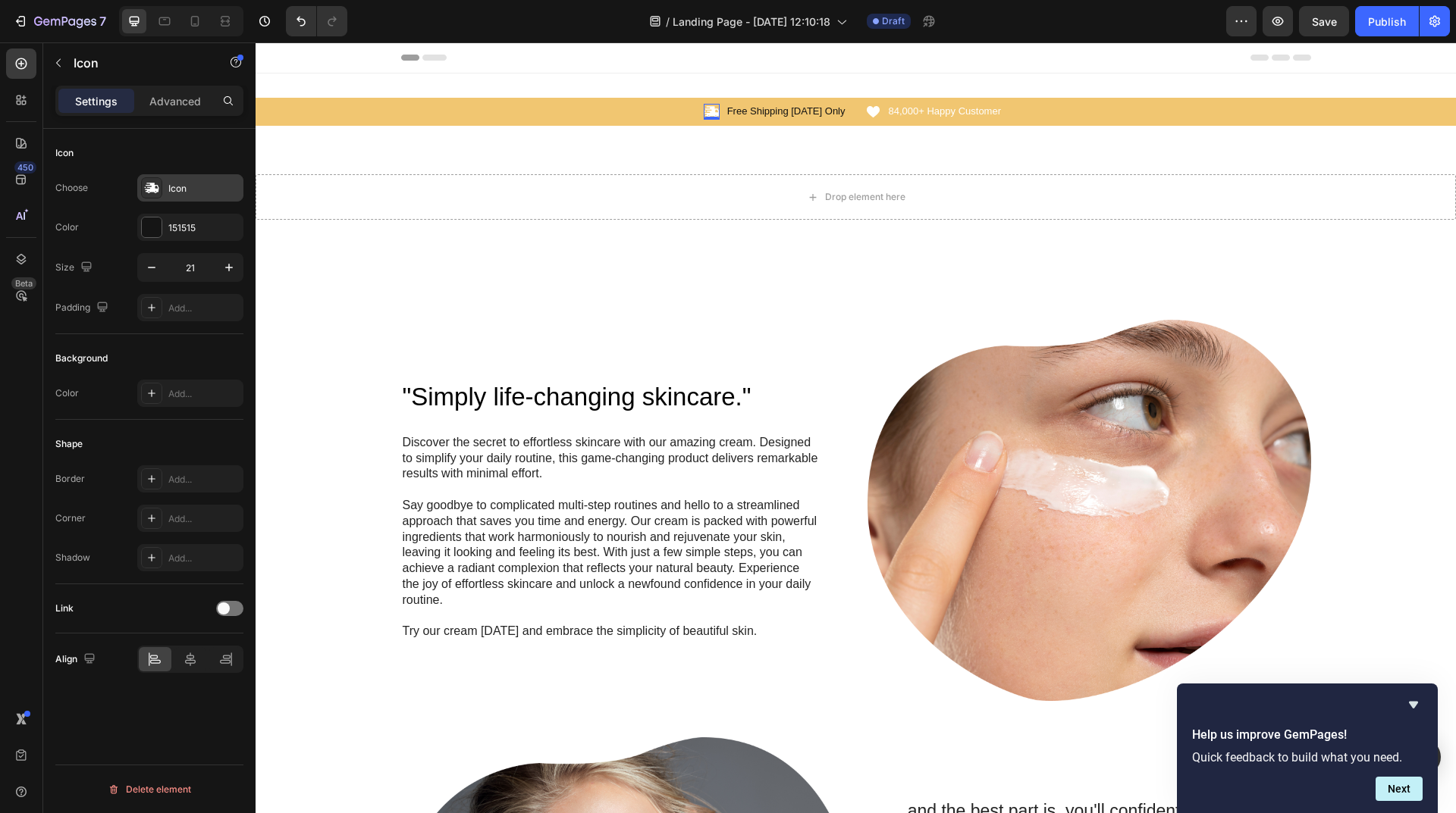
click at [187, 193] on div "Icon" at bounding box center [203, 188] width 71 height 14
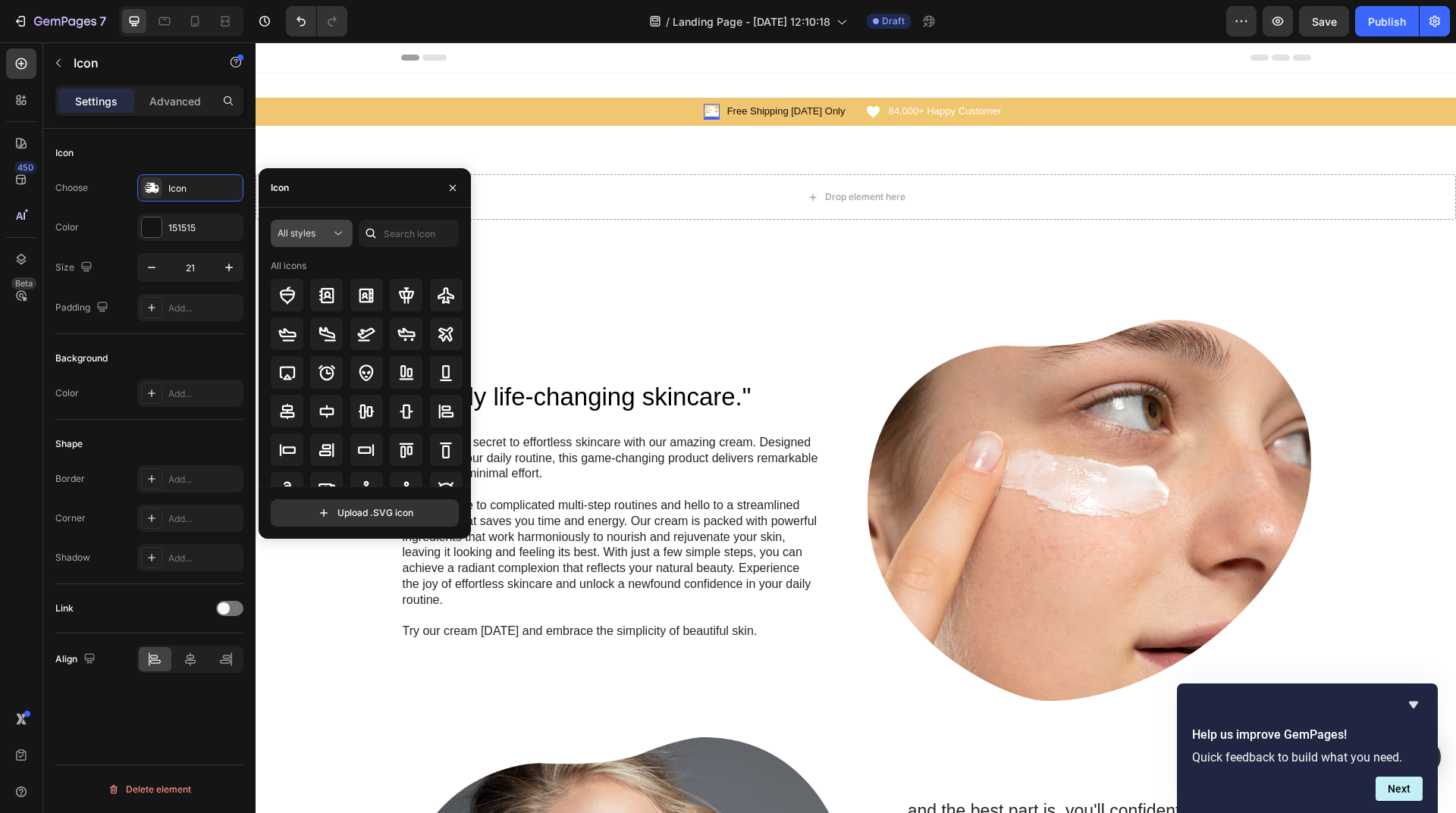
click at [300, 235] on span "All styles" at bounding box center [296, 233] width 38 height 11
click at [312, 186] on div "Icon" at bounding box center [365, 187] width 212 height 40
click at [437, 108] on div "Icon 0 Free Shipping [DATE] Only Text Block Row" at bounding box center [623, 112] width 446 height 16
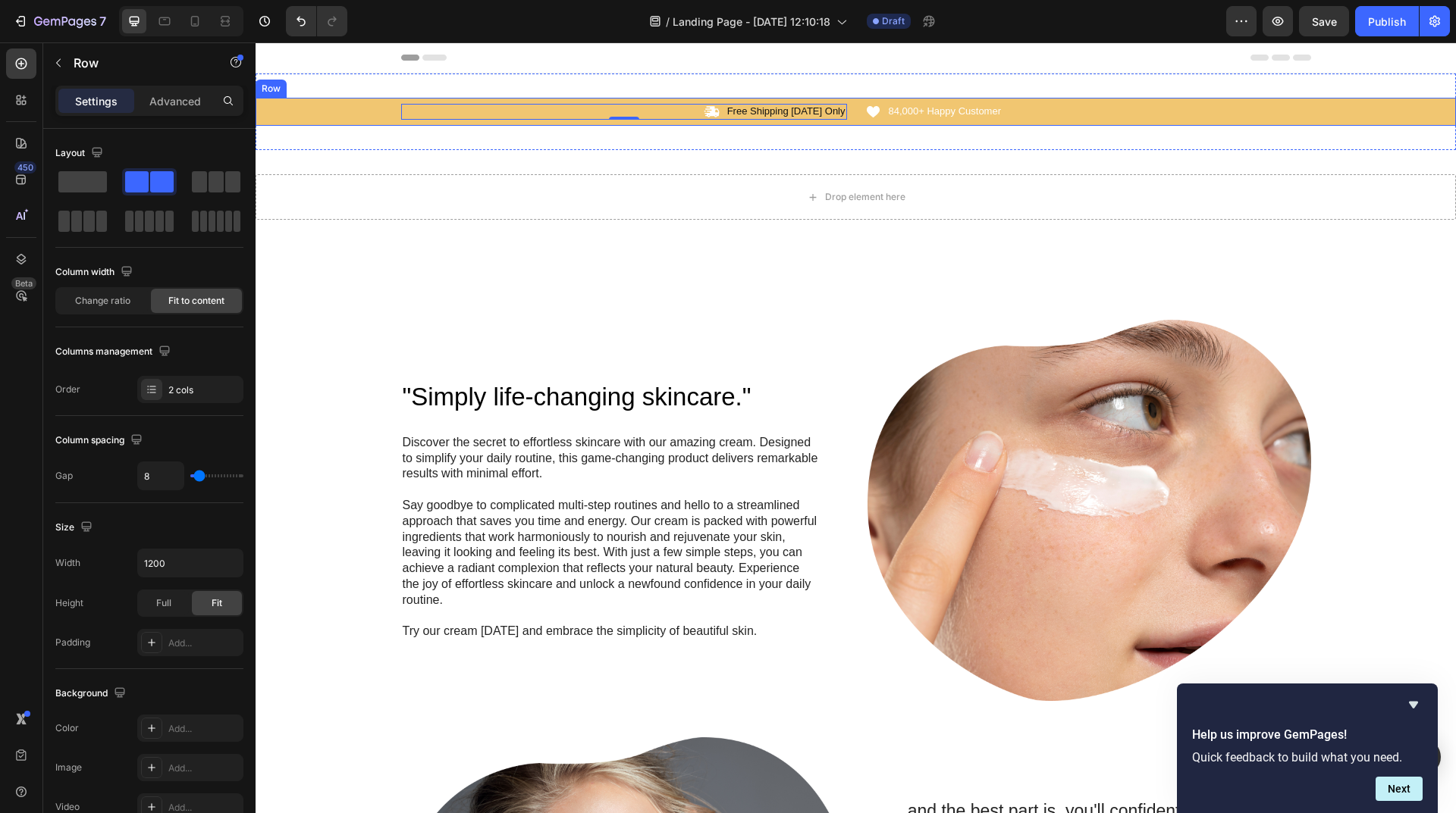
click at [298, 113] on div "Icon Free Shipping [DATE] Only Text Block Row 0 Icon 84,000+ Happy Customer Tex…" at bounding box center [856, 112] width 1200 height 16
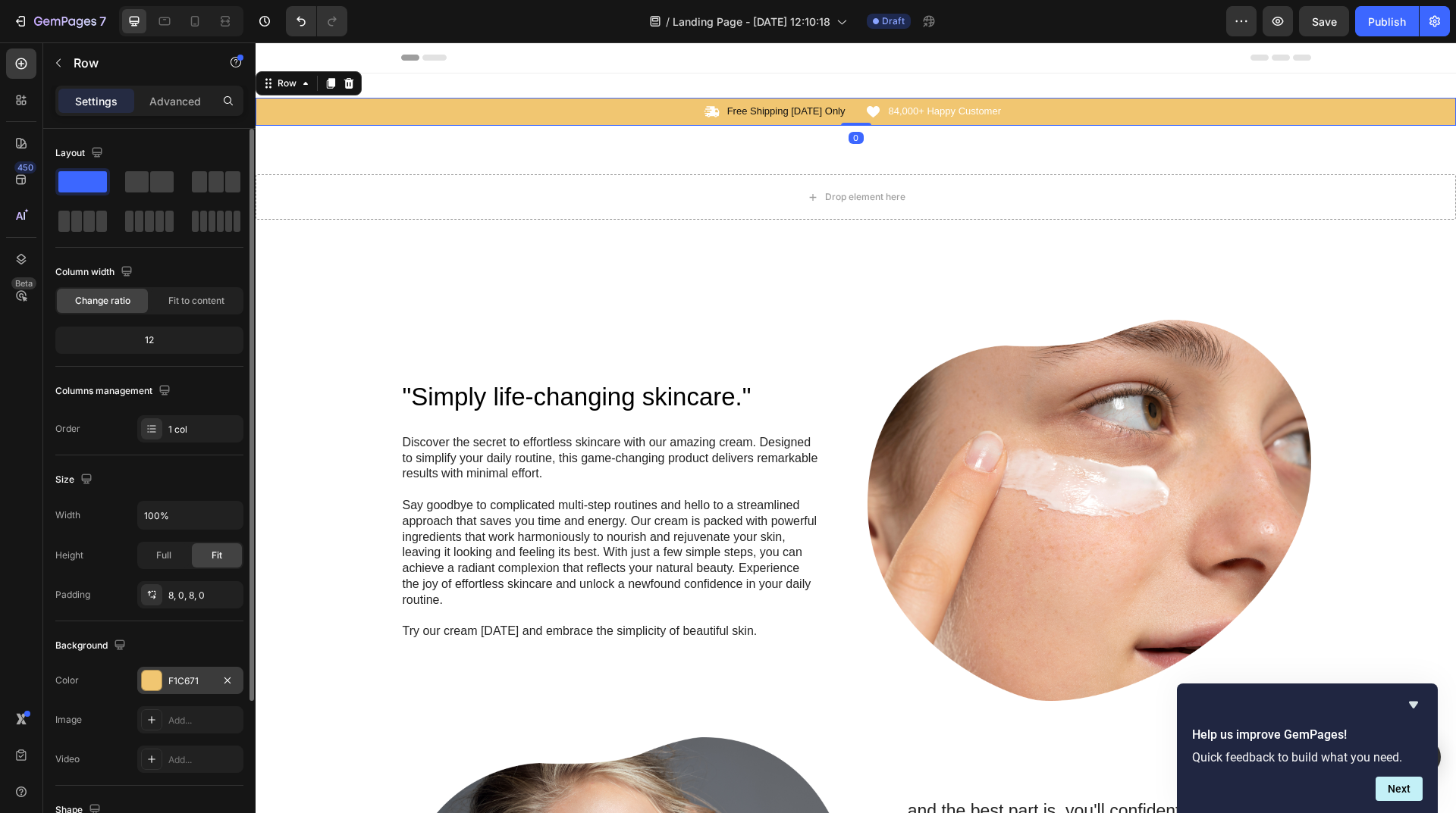
click at [164, 676] on div "F1C671" at bounding box center [190, 681] width 106 height 28
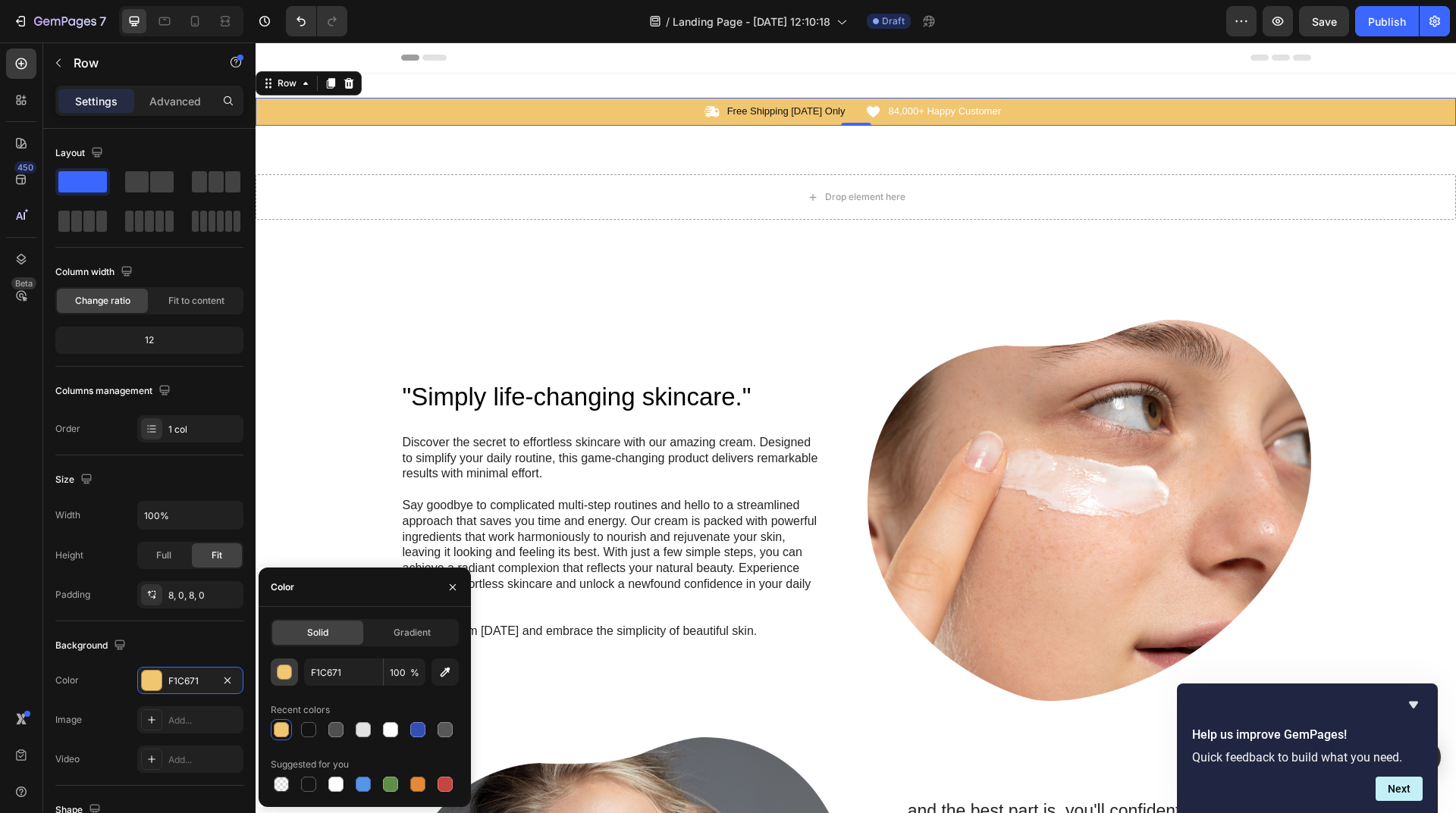
click at [283, 674] on div "button" at bounding box center [285, 673] width 15 height 15
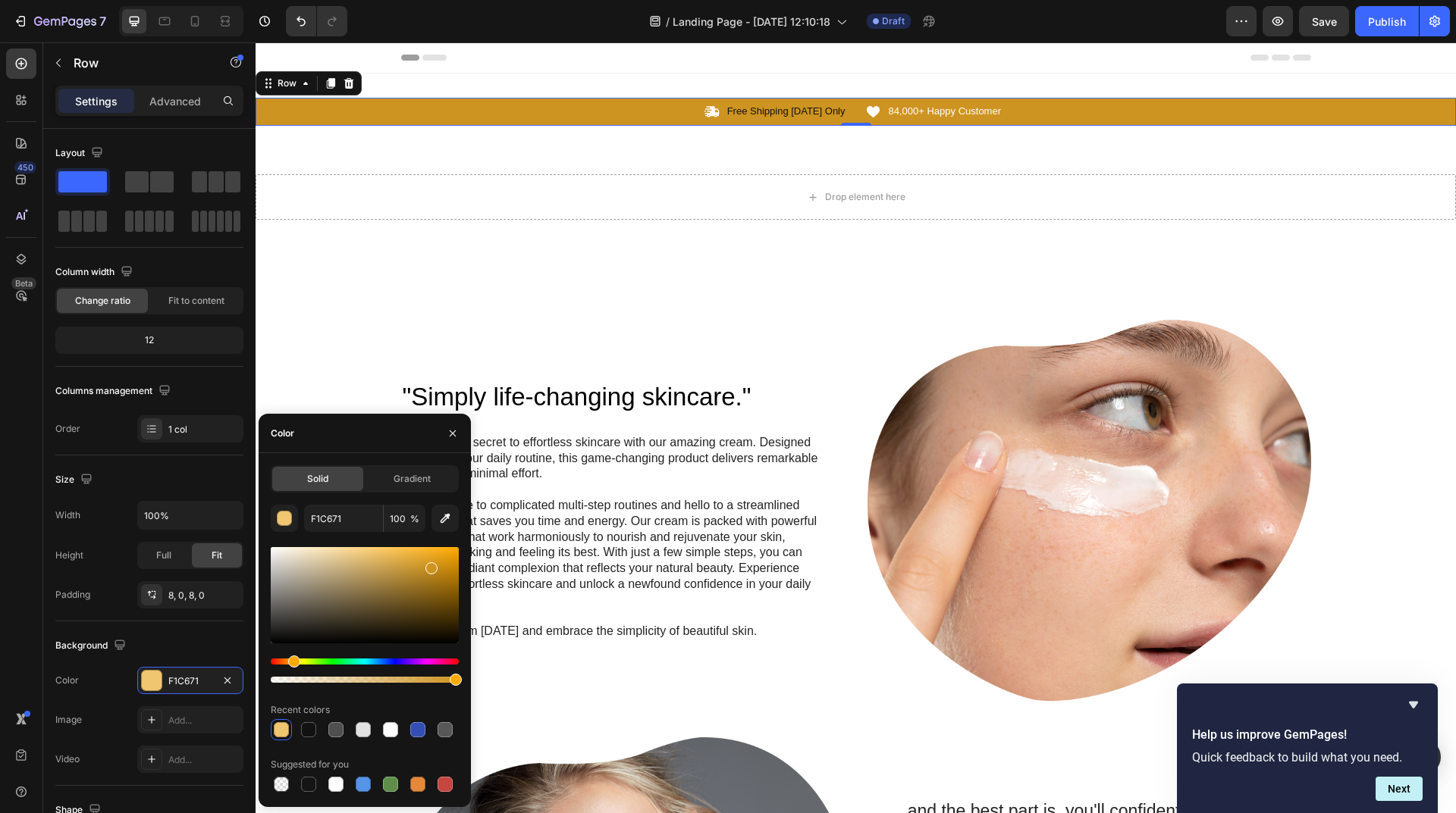
type input "CE9421"
drag, startPoint x: 372, startPoint y: 551, endPoint x: 430, endPoint y: 565, distance: 59.7
click at [430, 565] on div at bounding box center [431, 568] width 12 height 12
click at [1032, 130] on div "Icon Free Shipping [DATE] Only Text Block Row Icon 84,000+ Happy Customer Text …" at bounding box center [856, 112] width 1200 height 77
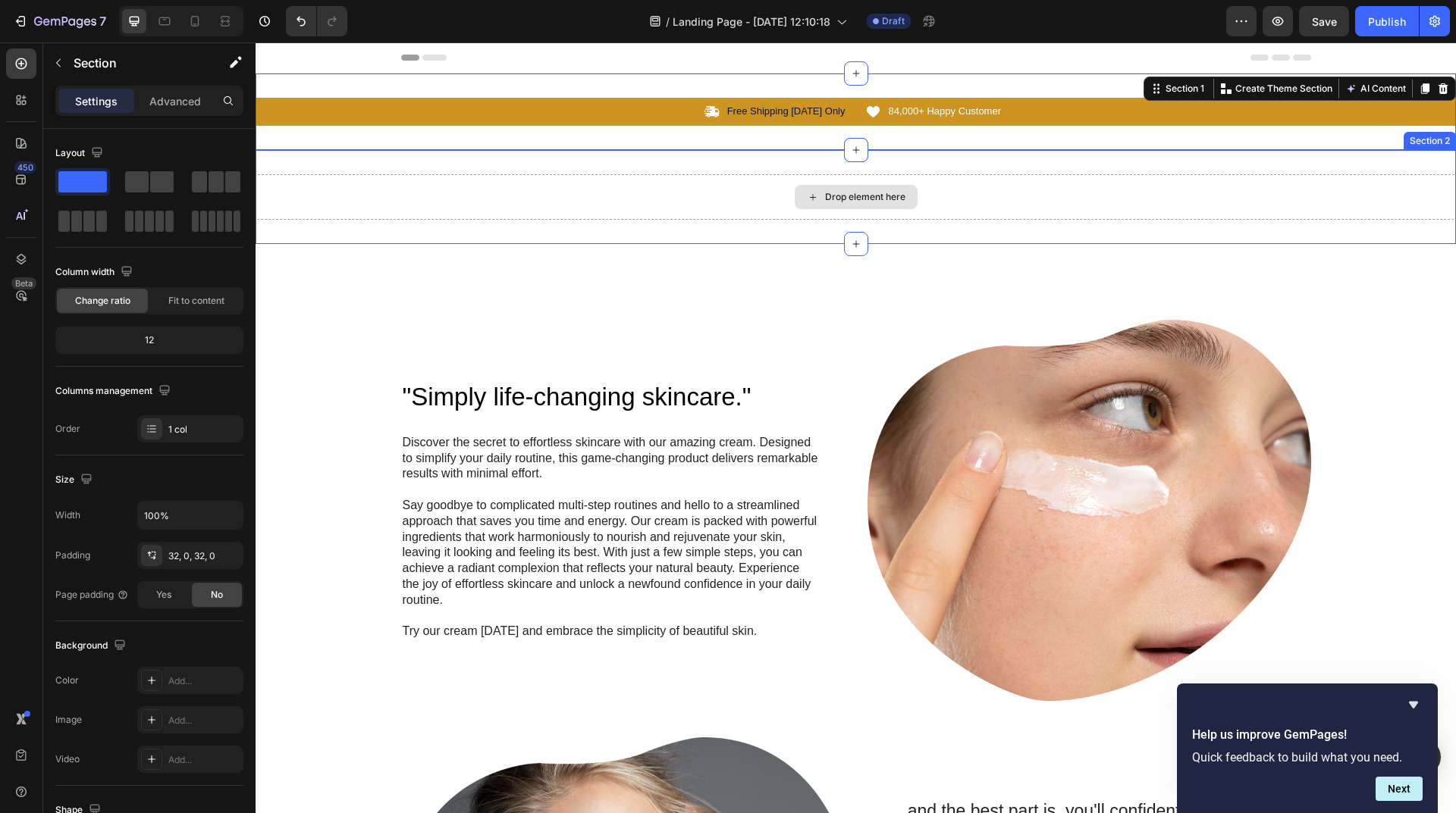
click at [765, 200] on div "Drop element here" at bounding box center [856, 197] width 1200 height 45
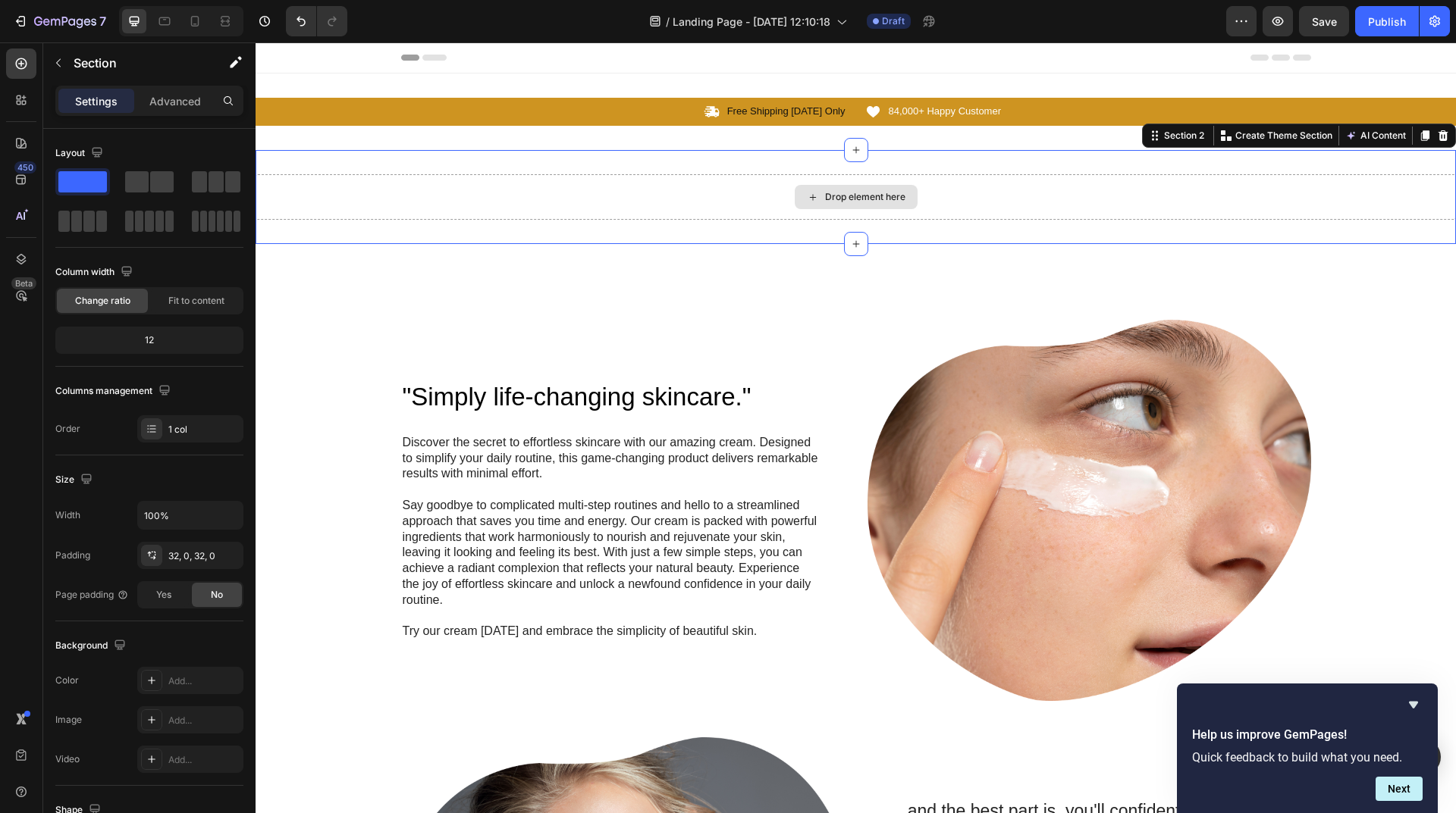
click at [834, 192] on div "Drop element here" at bounding box center [864, 197] width 80 height 12
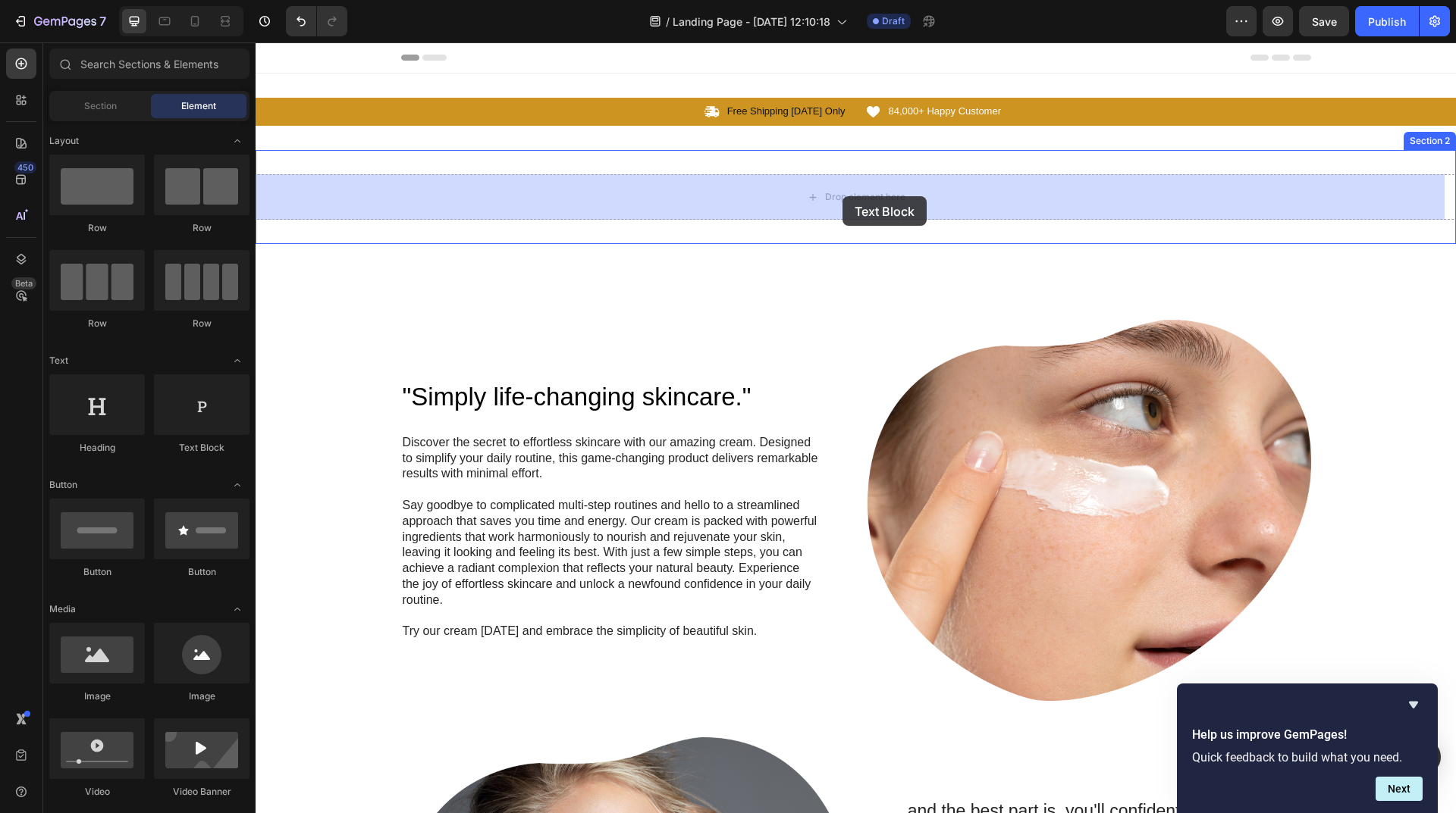
drag, startPoint x: 460, startPoint y: 460, endPoint x: 840, endPoint y: 205, distance: 457.6
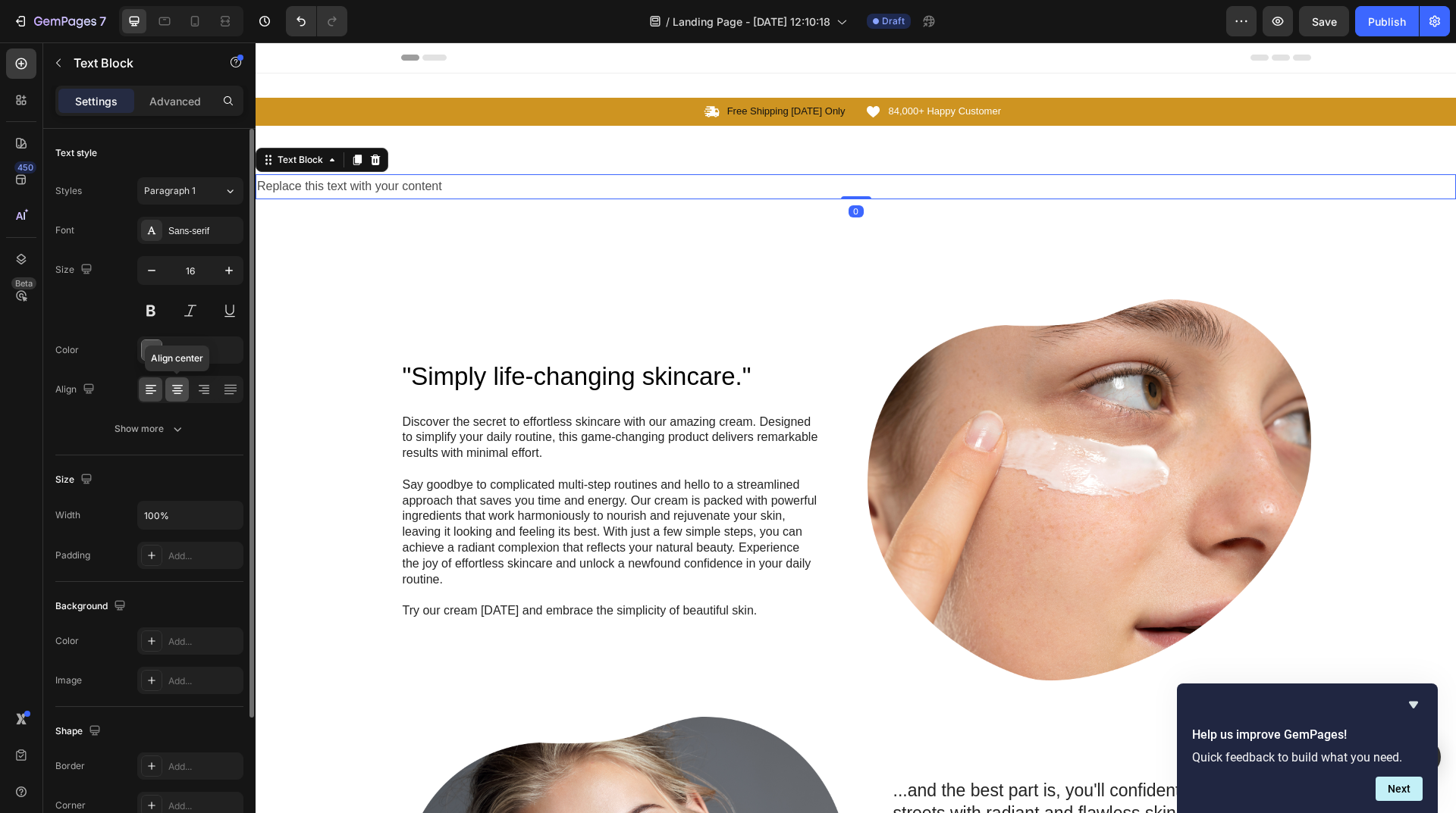
click at [176, 386] on icon at bounding box center [176, 386] width 10 height 2
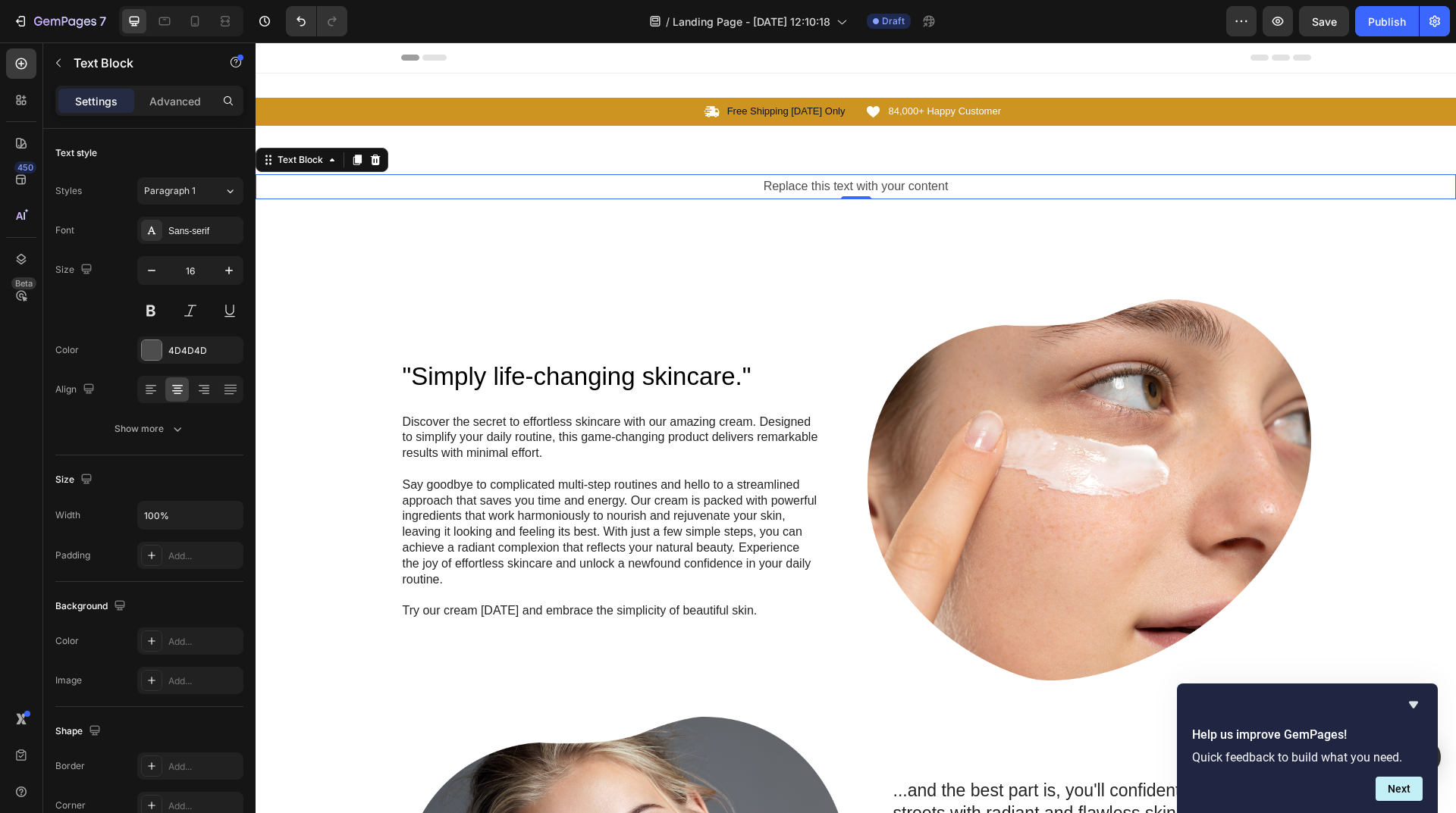
click at [855, 185] on div "Replace this text with your content" at bounding box center [856, 186] width 1200 height 25
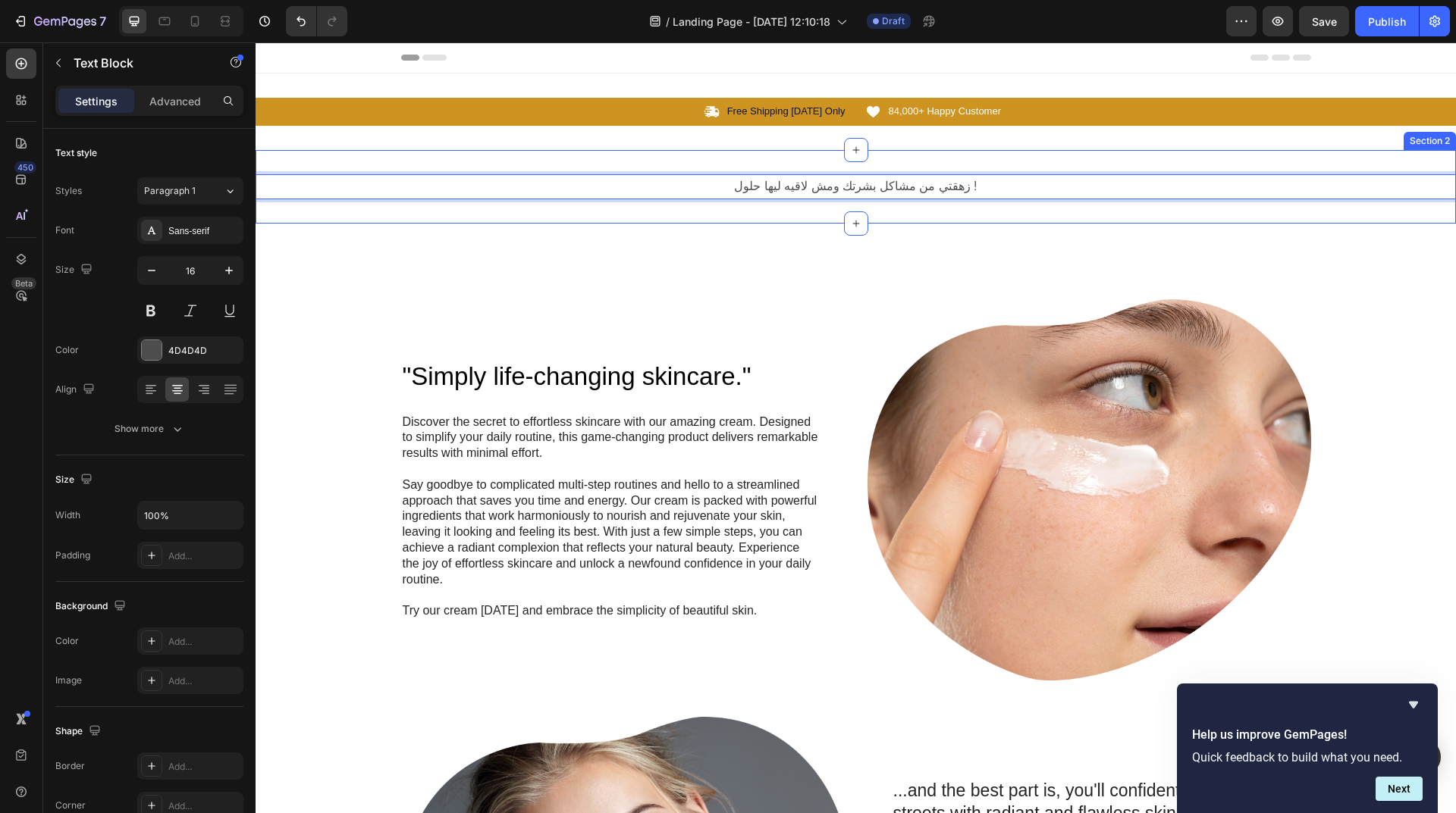
click at [717, 199] on div "زهقتي من مشاكل بشرتك ومش لاقيه ليها حلول ! Text Block 0 Section 2" at bounding box center [856, 187] width 1200 height 74
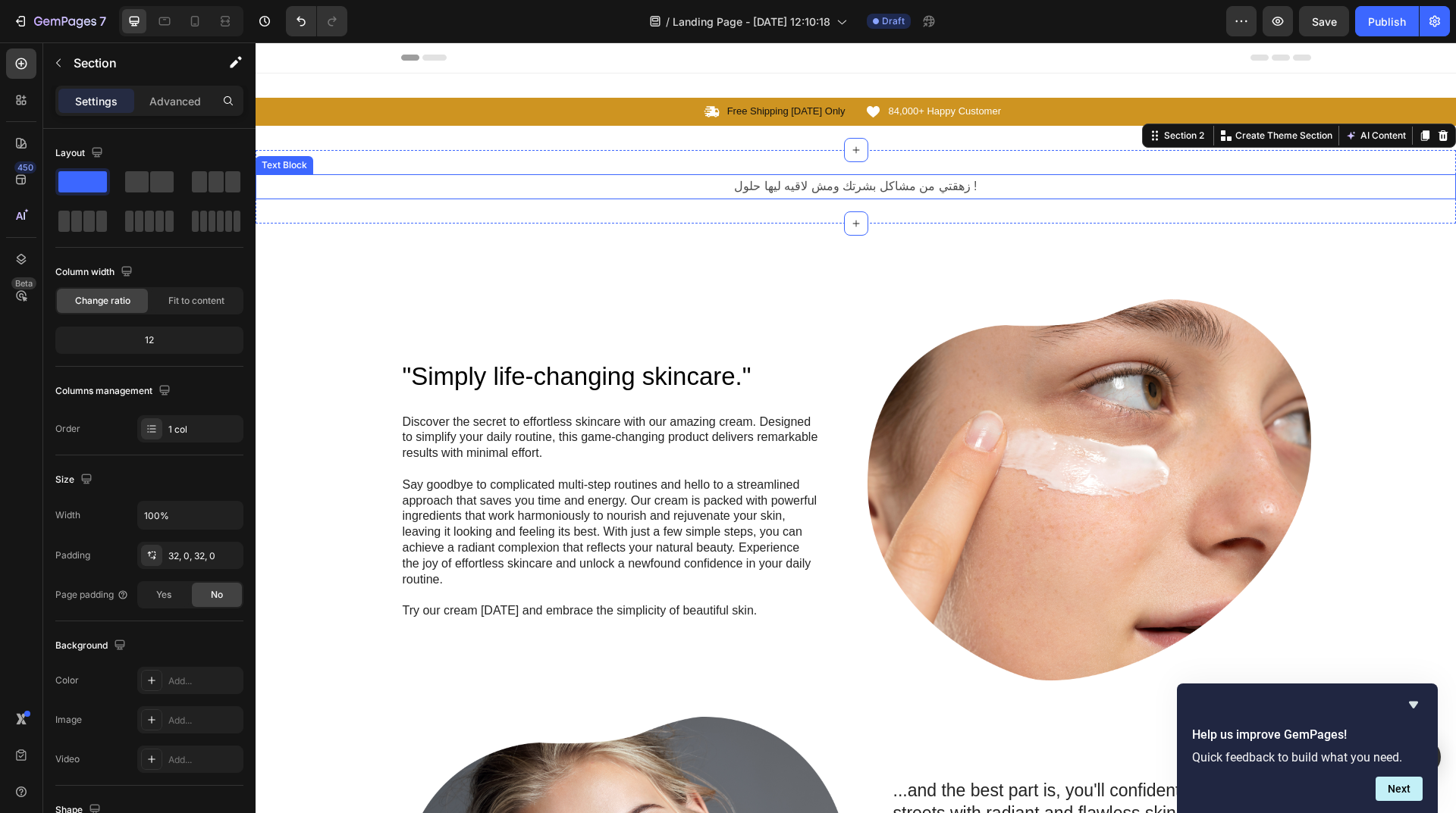
click at [717, 186] on p "زهقتي من مشاكل بشرتك ومش لاقيه ليها حلول !" at bounding box center [855, 187] width 1197 height 22
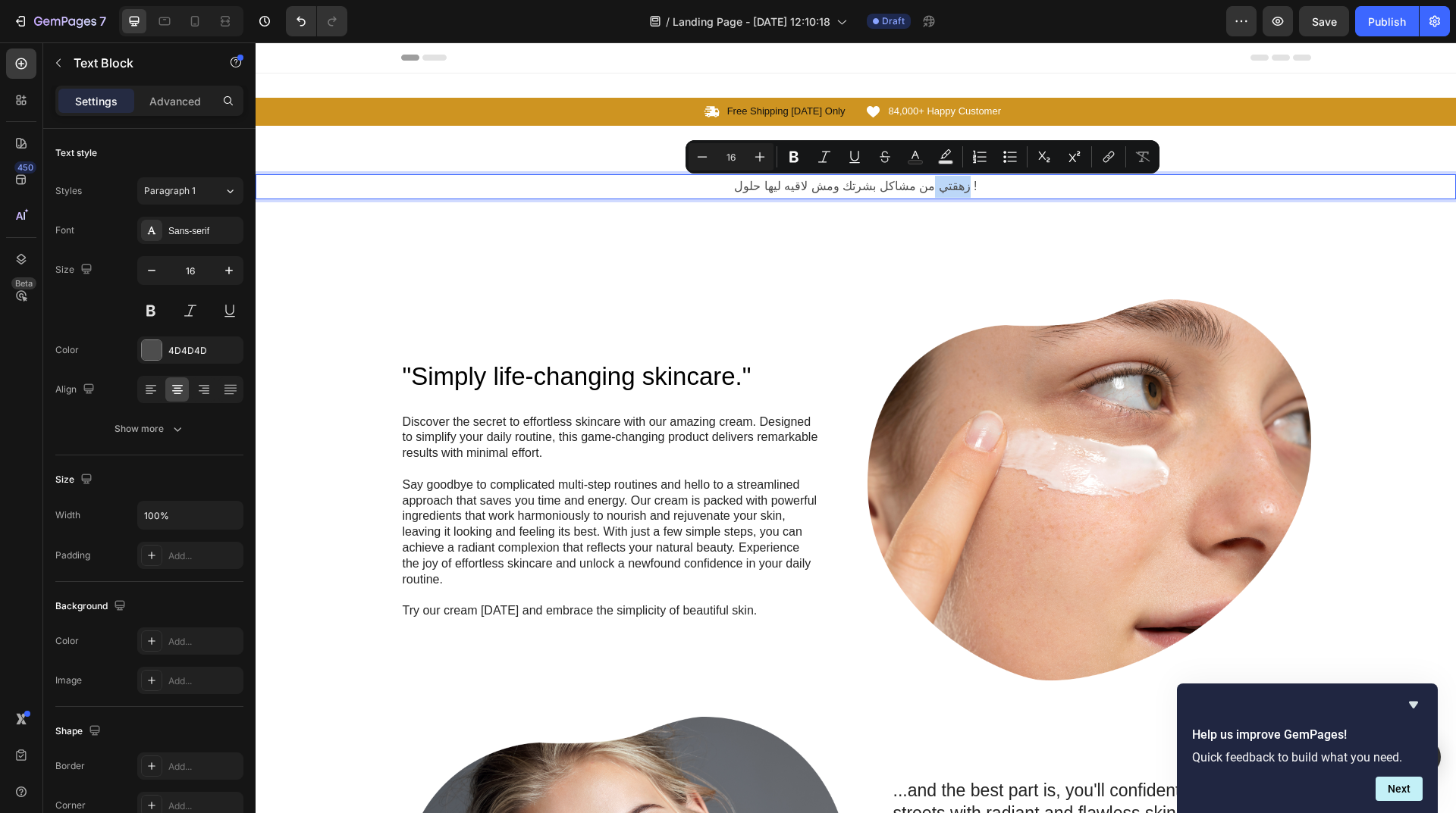
click at [717, 186] on p "زهقتي من مشاكل بشرتك ومش لاقيه ليها حلول !" at bounding box center [855, 187] width 1197 height 22
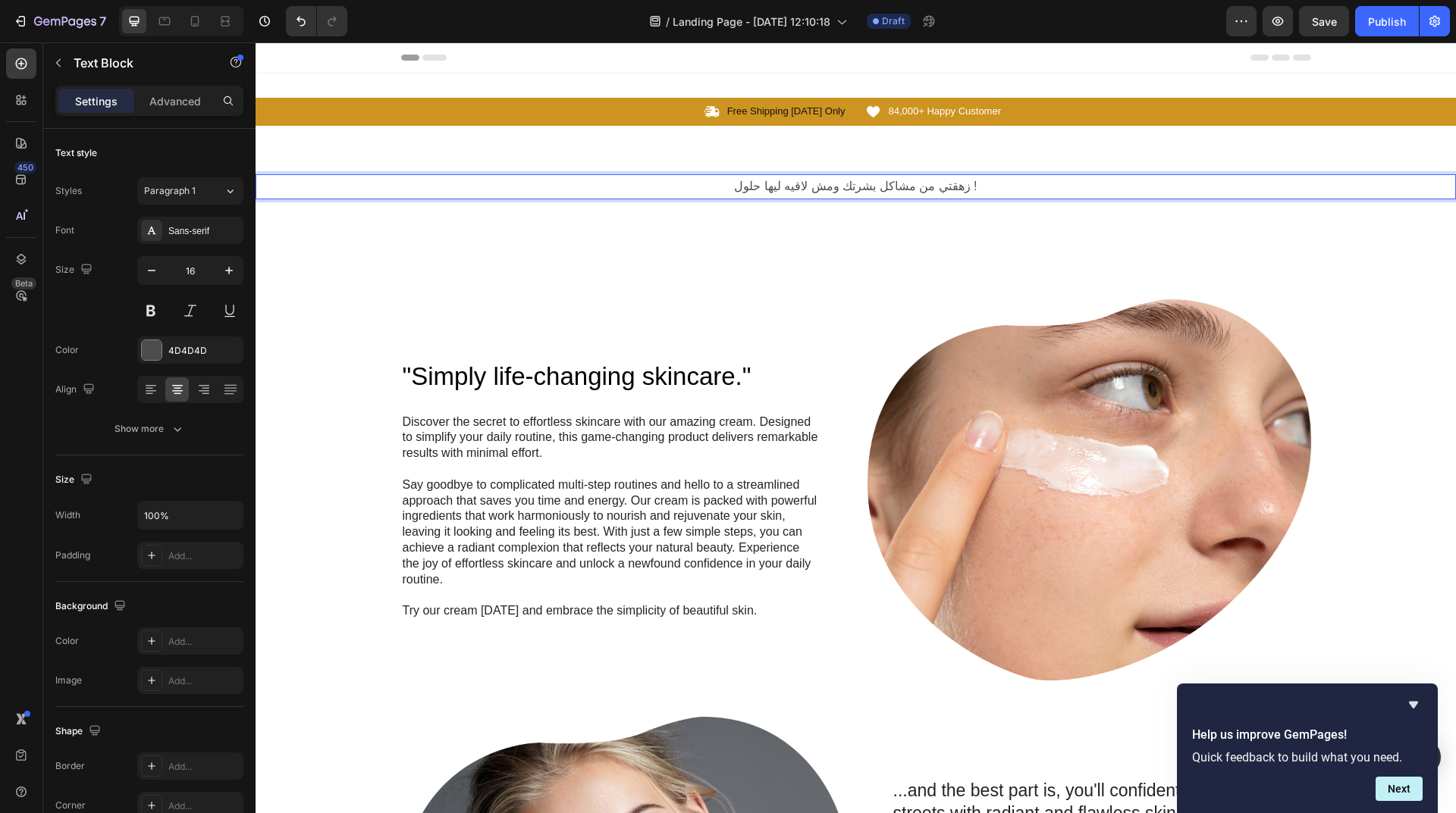
click at [940, 185] on p "زهقتي من مشاكل بشرتك ومش لاقيه ليها حلول !" at bounding box center [855, 187] width 1197 height 22
click at [728, 194] on p "زهقتي من مشاكل بشرتك ومش لاقيه ليها حلول !" at bounding box center [855, 187] width 1197 height 22
drag, startPoint x: 940, startPoint y: 185, endPoint x: 957, endPoint y: 188, distance: 17.3
click at [957, 188] on p "! زهقتي من مشاكل بشرتك ومش لاقيه ليها حلول !" at bounding box center [855, 187] width 1197 height 22
click at [937, 173] on div "! زهقتي من مشاكل بشرتك ومش لاقيه ليها حلول Text Block 0 Section 2" at bounding box center [856, 187] width 1200 height 74
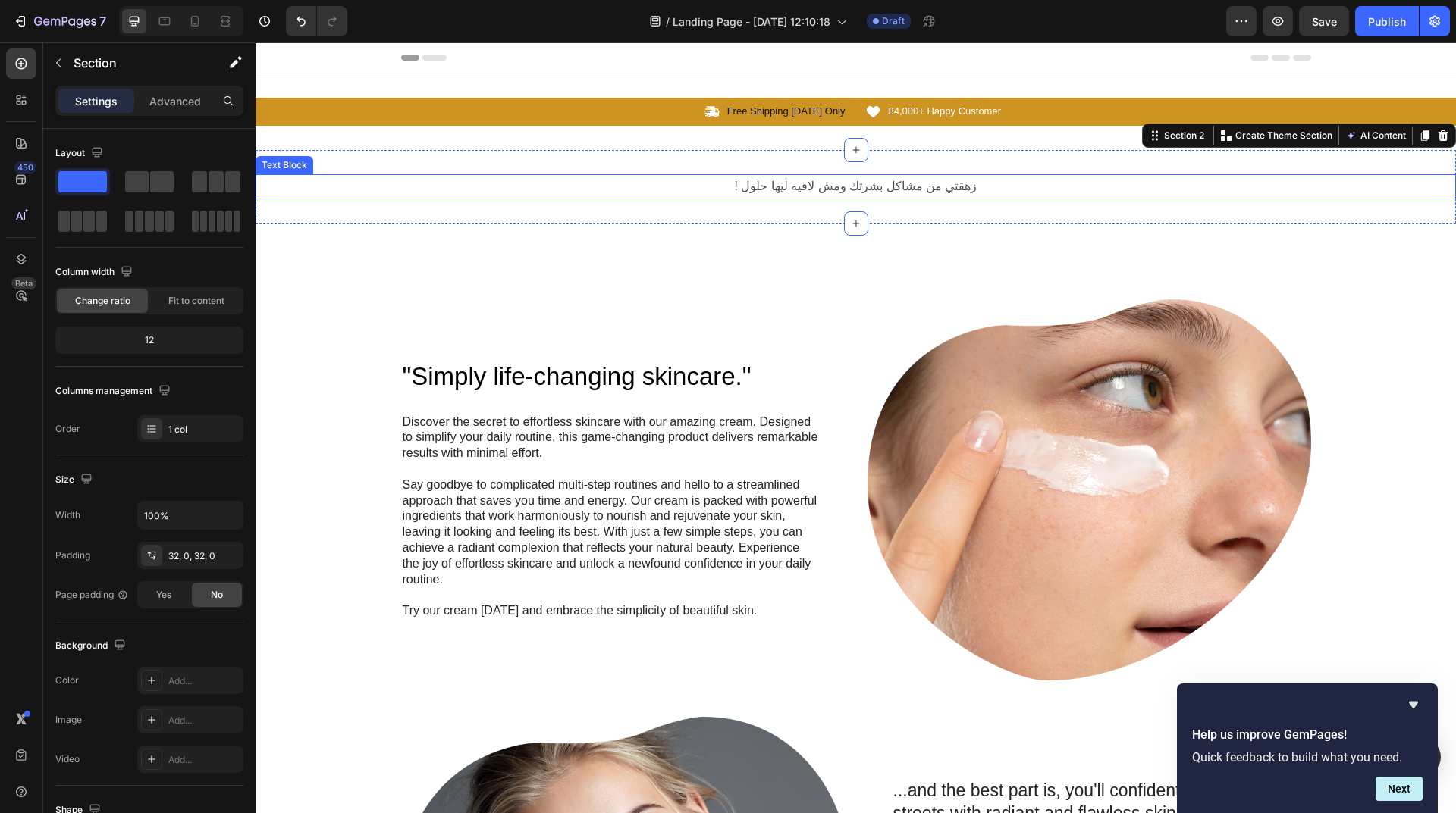
click at [933, 180] on p "! زهقتي من مشاكل بشرتك ومش لاقيه ليها حلول" at bounding box center [855, 187] width 1197 height 22
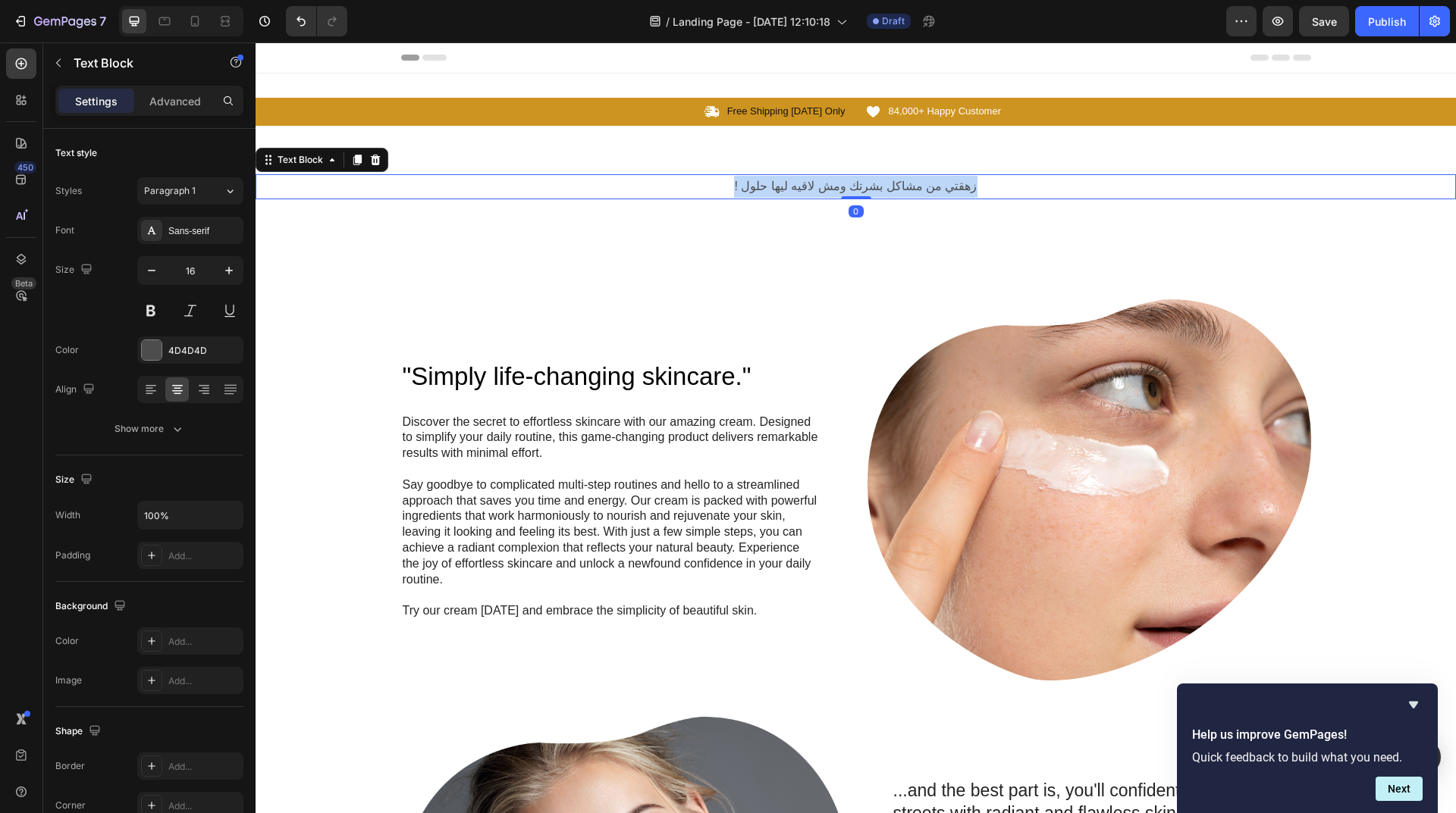
click at [933, 180] on p "! زهقتي من مشاكل بشرتك ومش لاقيه ليها حلول" at bounding box center [855, 187] width 1197 height 22
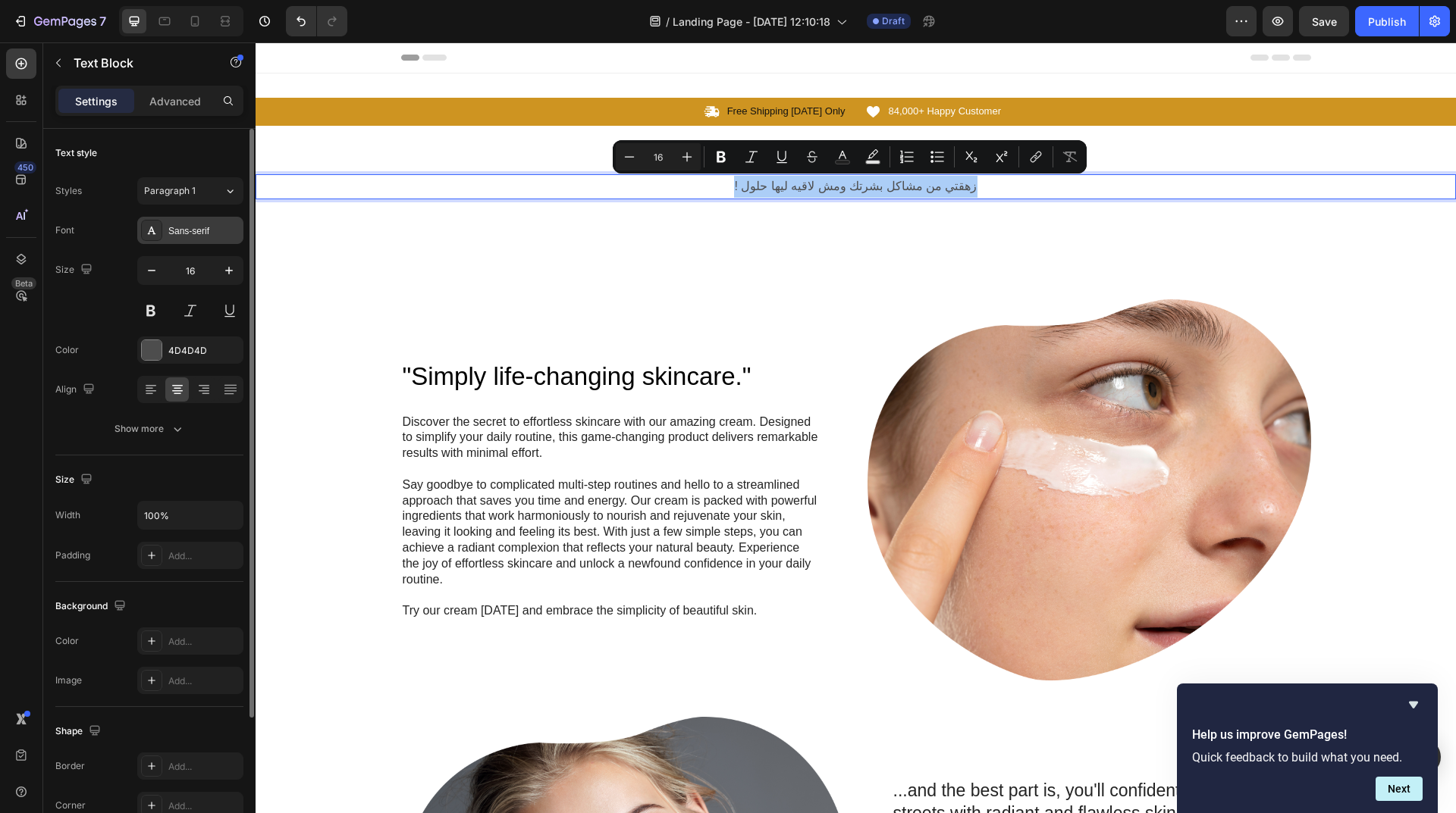
click at [199, 235] on div "Sans-serif" at bounding box center [203, 231] width 71 height 14
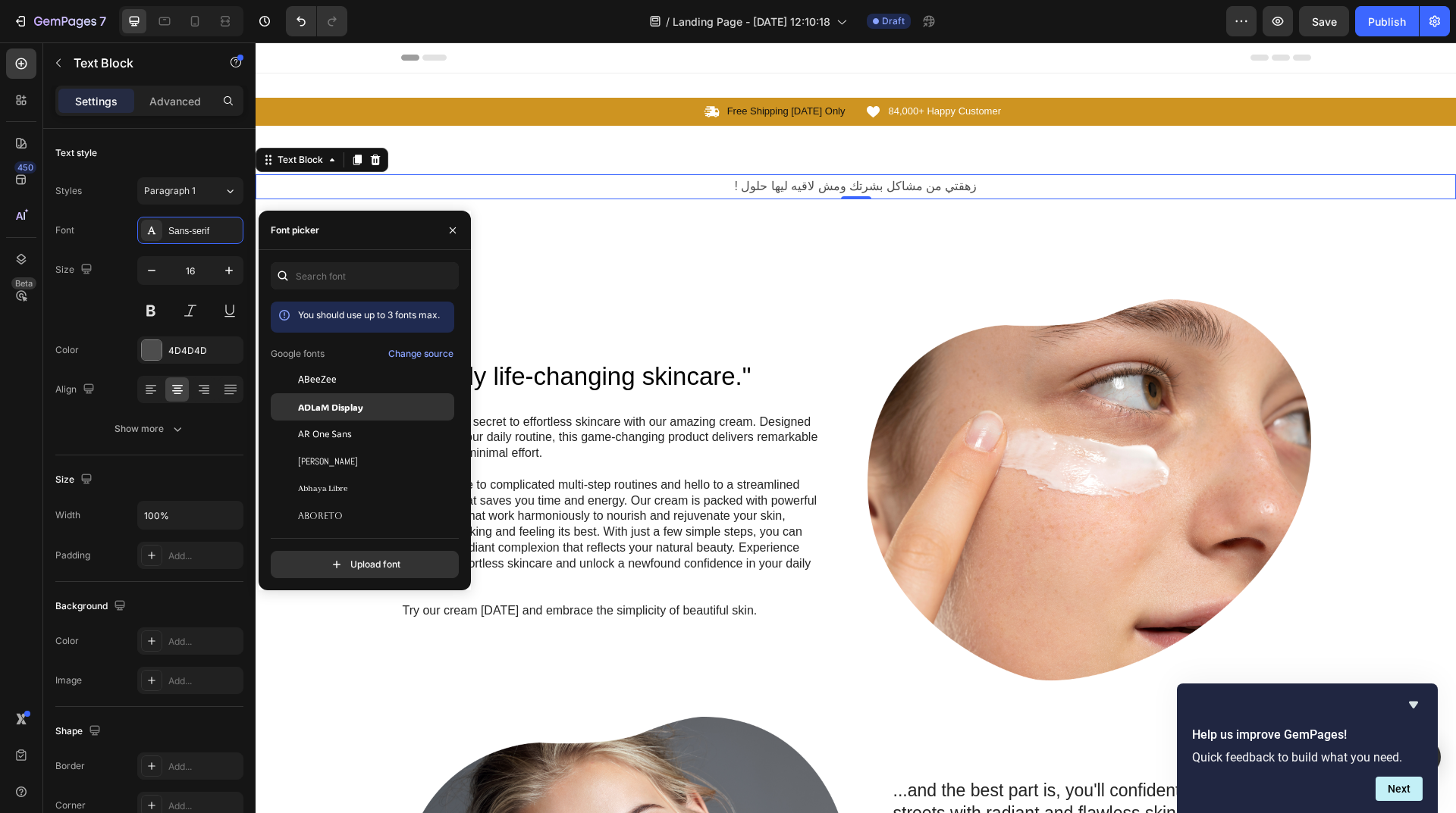
click at [369, 408] on div "ADLaM Display" at bounding box center [375, 407] width 153 height 14
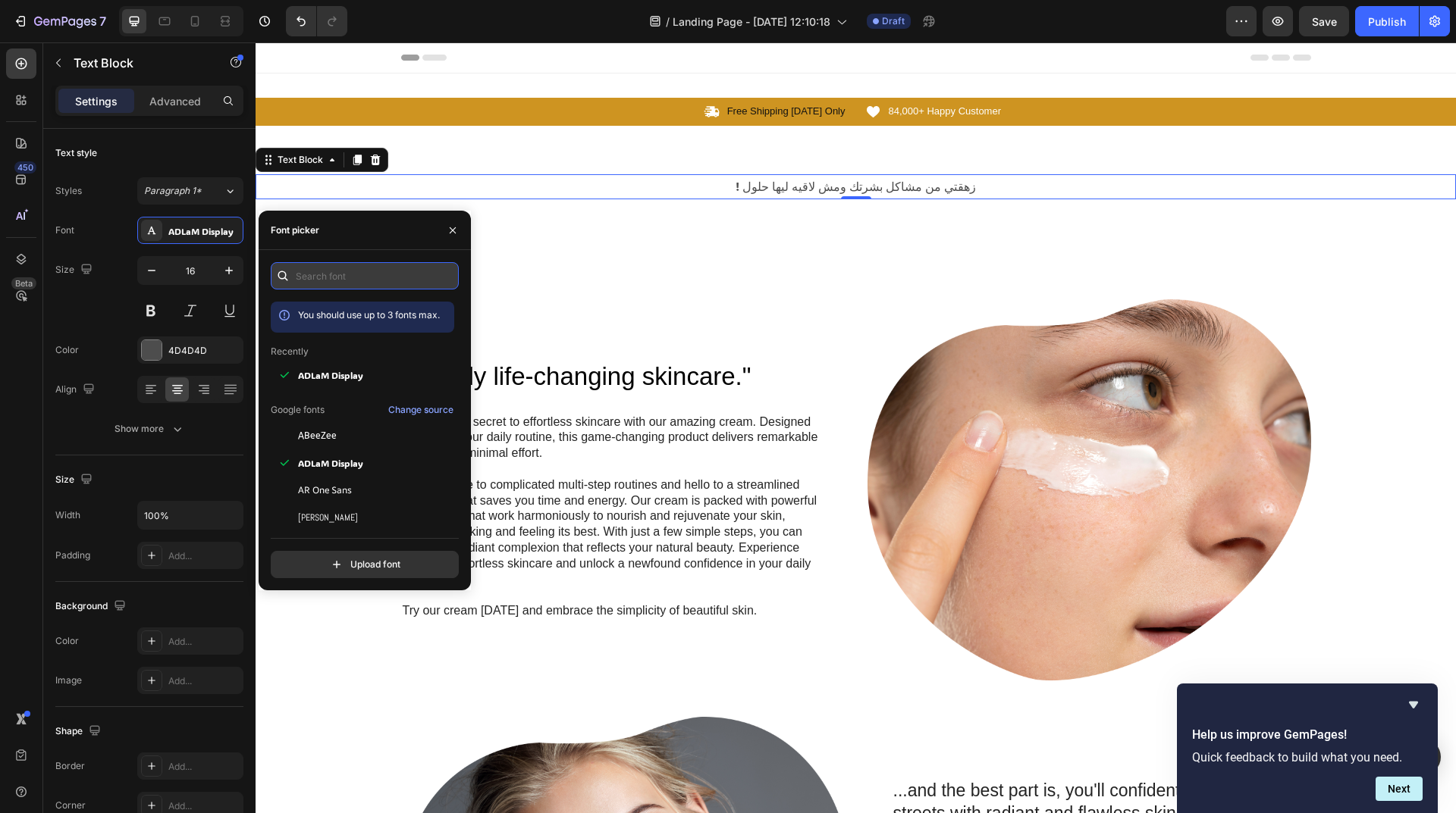
click at [332, 281] on input "text" at bounding box center [365, 276] width 188 height 28
type input "ش"
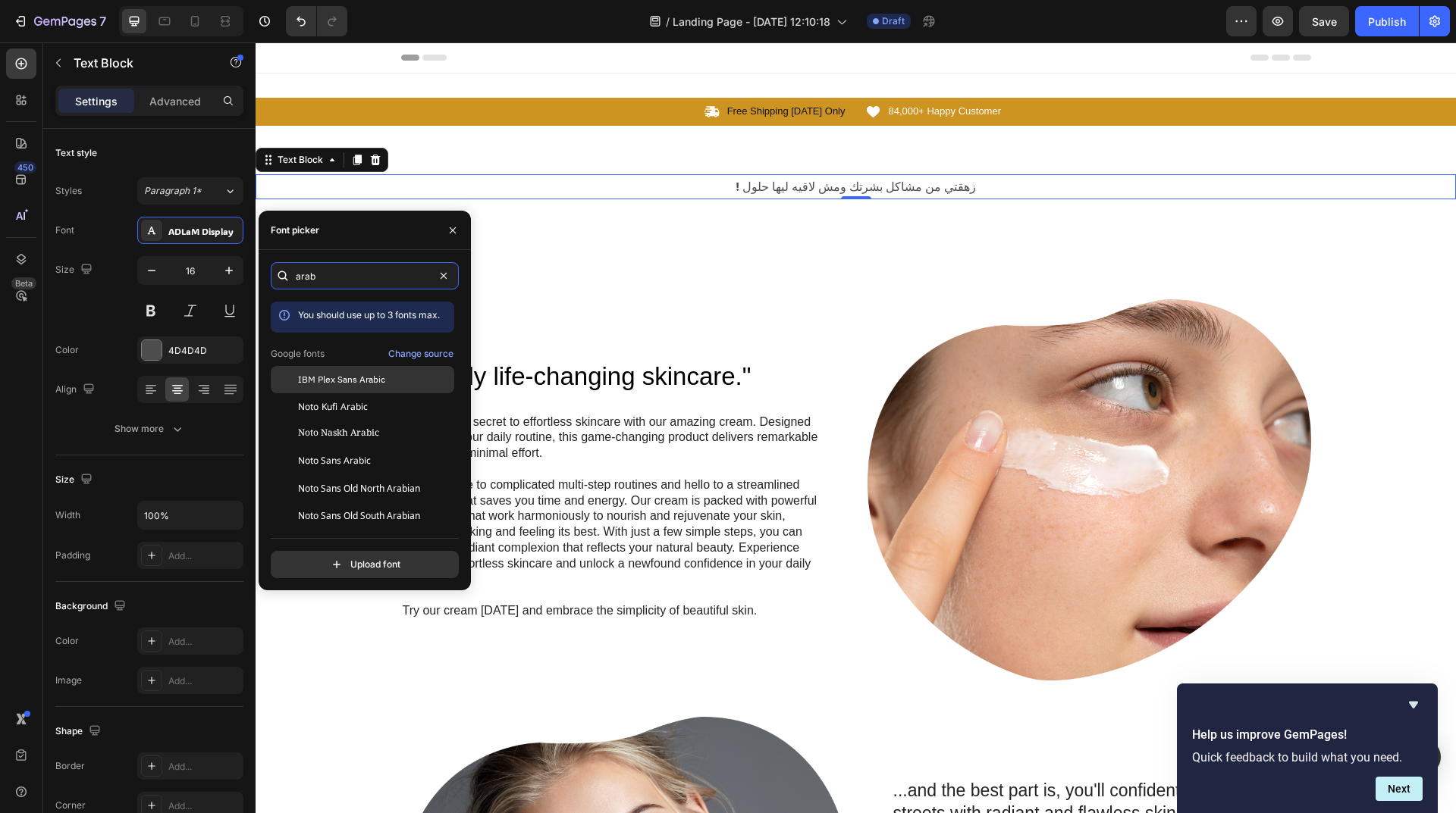
type input "arab"
click at [427, 376] on div "IBM Plex Sans Arabic" at bounding box center [375, 379] width 153 height 14
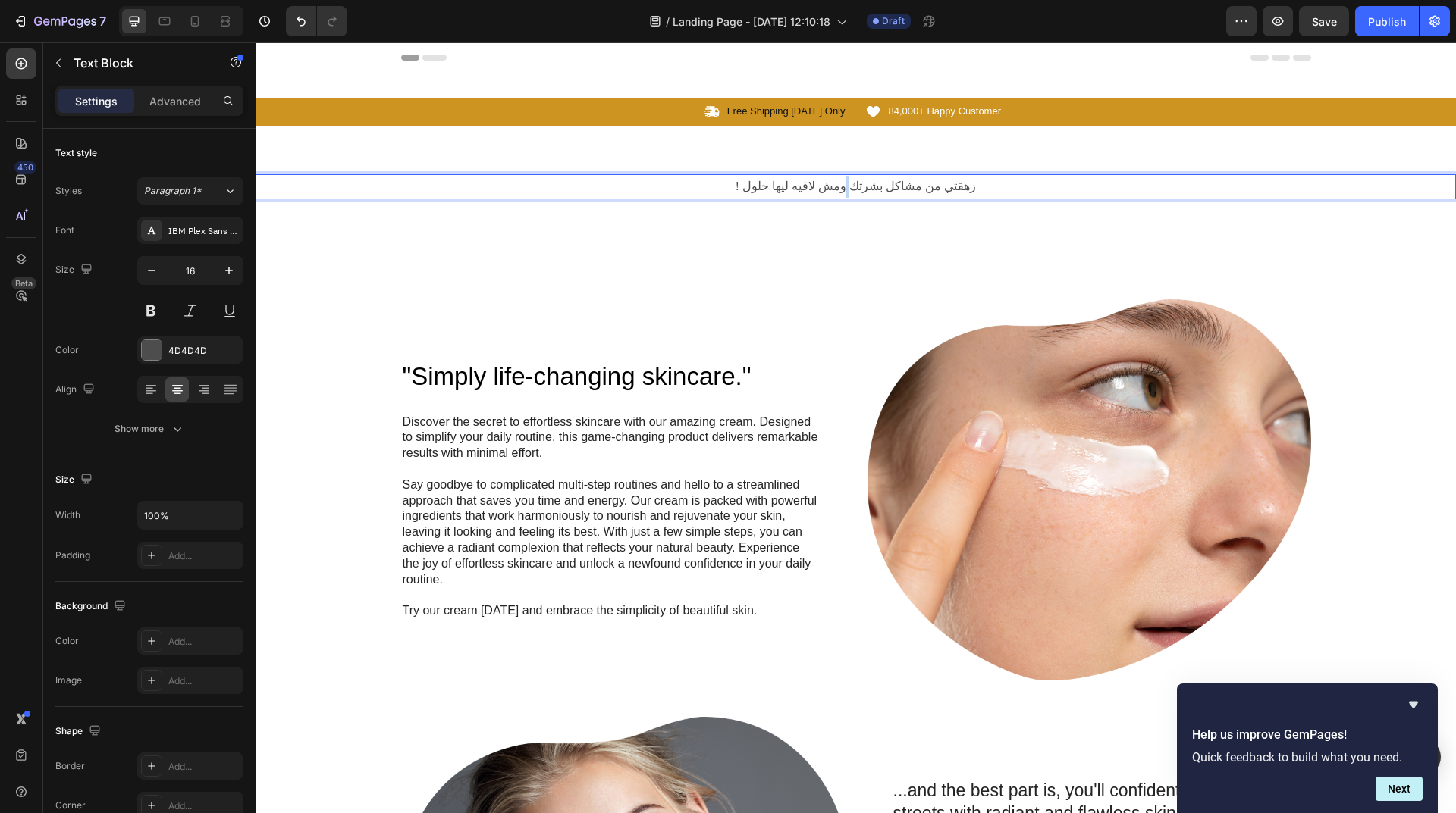
click at [847, 180] on p "! زهقتي من مشاكل بشرتك ومش لاقيه ليها حلول" at bounding box center [855, 187] width 1197 height 22
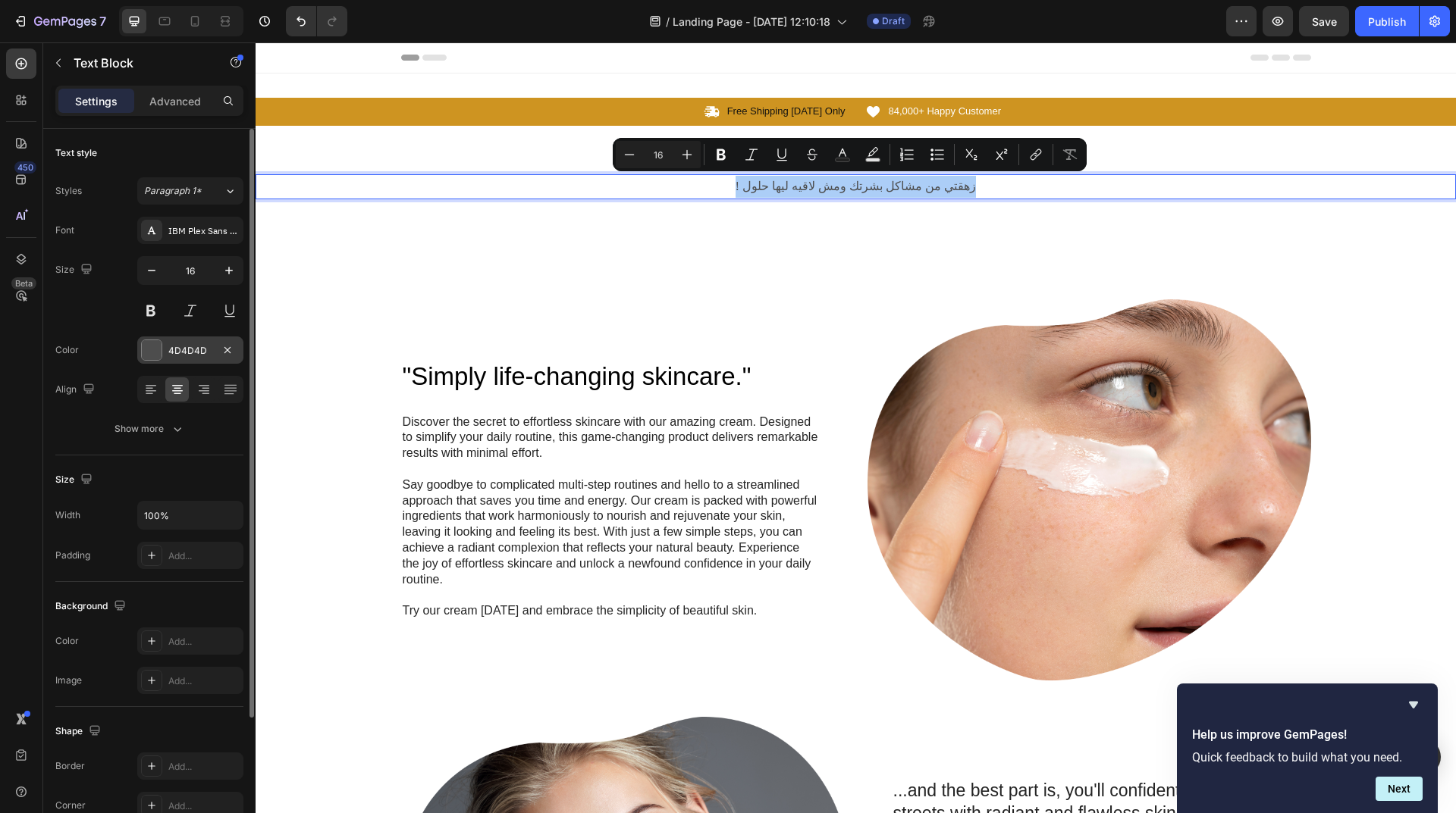
click at [156, 345] on div at bounding box center [151, 350] width 19 height 19
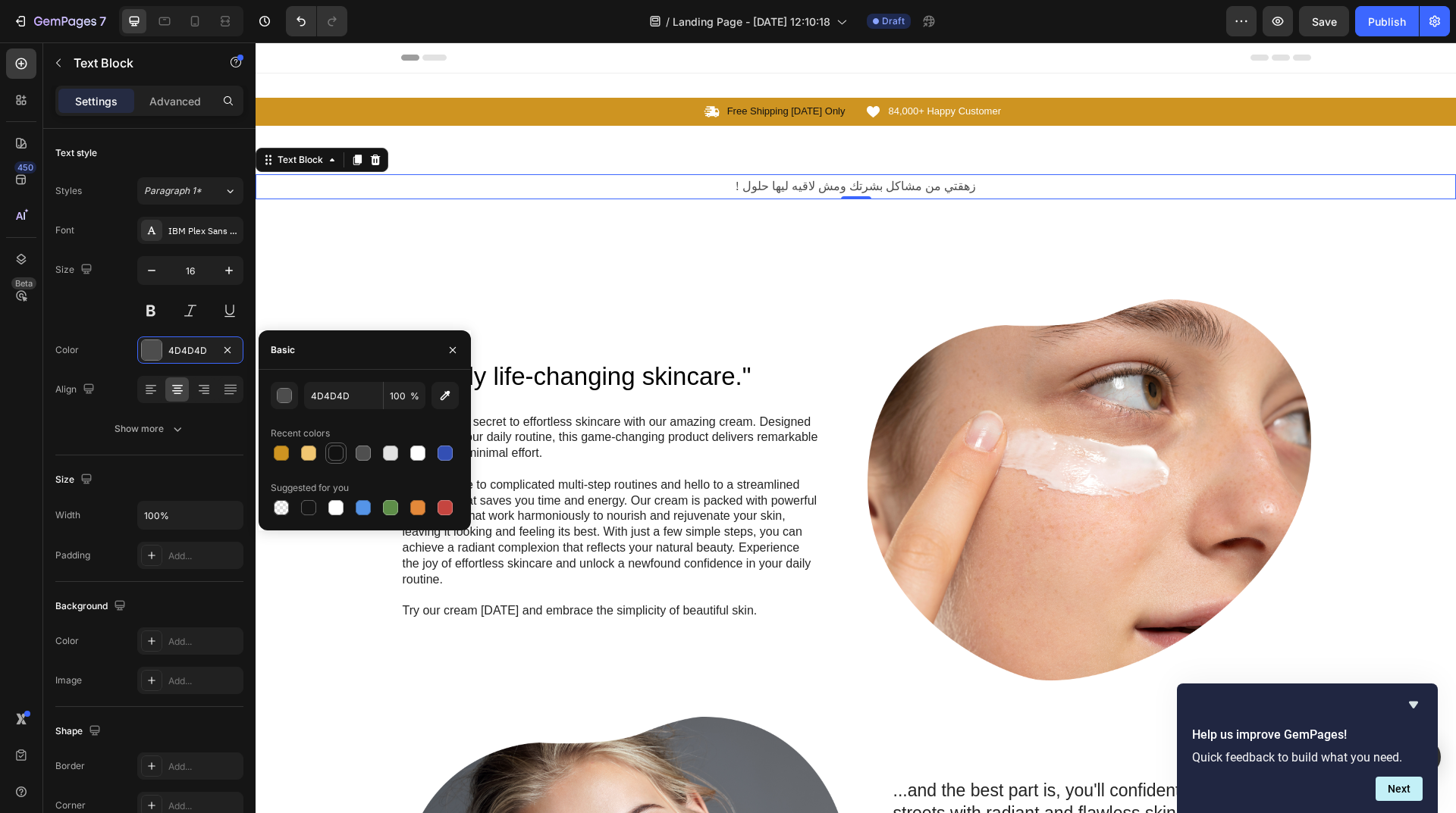
click at [331, 449] on div at bounding box center [336, 453] width 15 height 15
type input "121212"
click at [235, 271] on icon "button" at bounding box center [229, 270] width 15 height 15
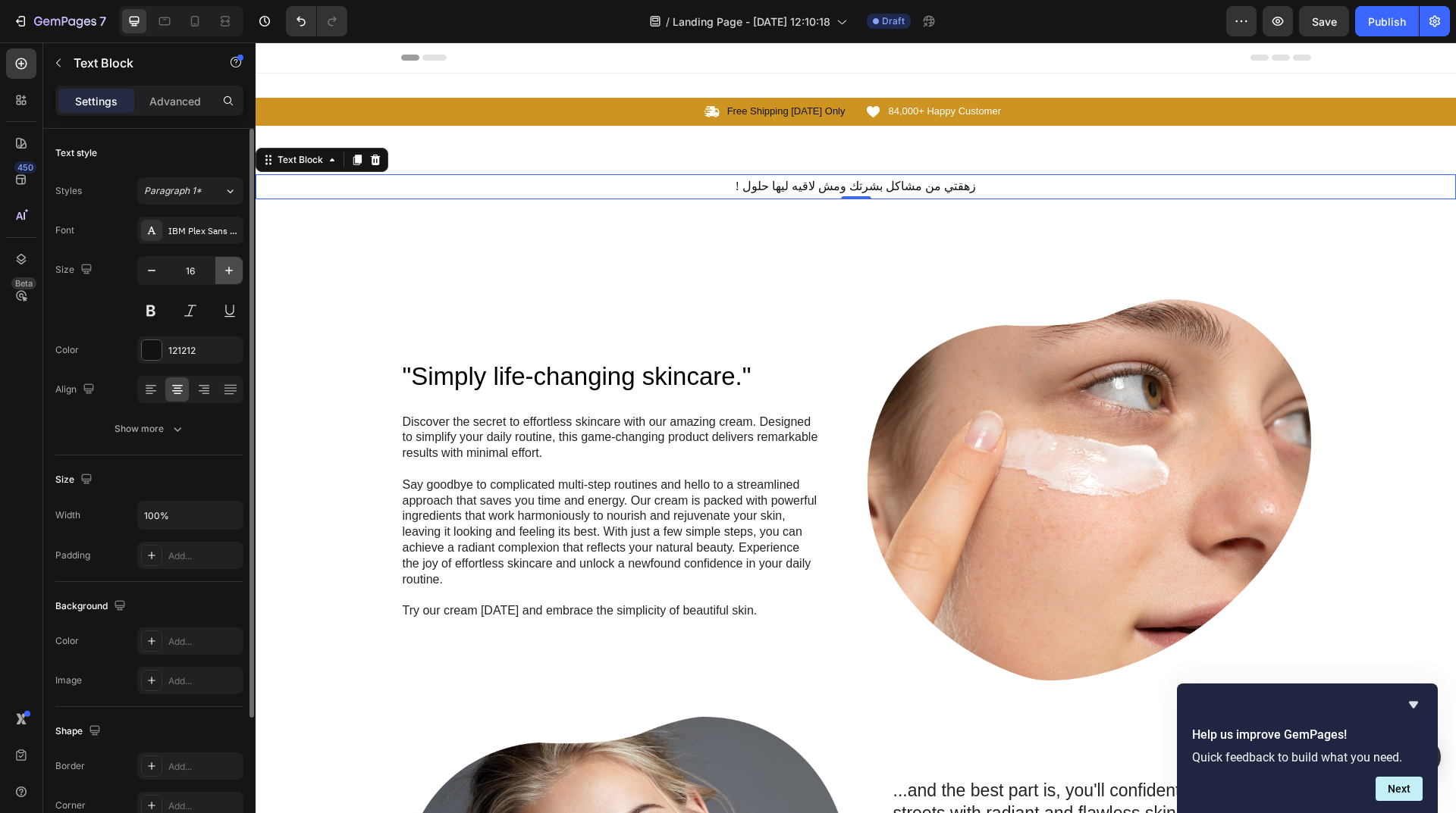
click at [235, 271] on icon "button" at bounding box center [229, 270] width 15 height 15
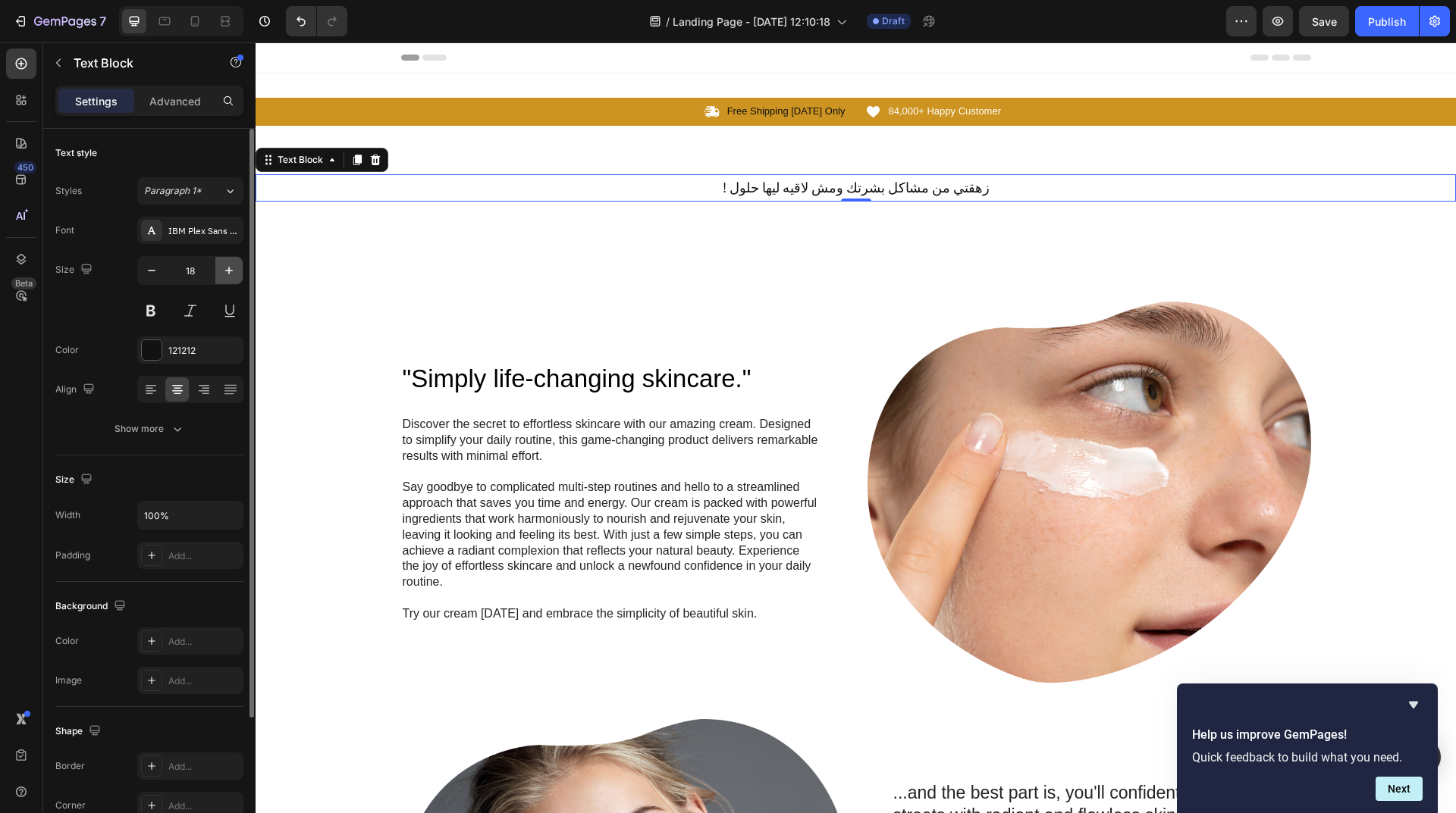
click at [235, 271] on icon "button" at bounding box center [229, 270] width 15 height 15
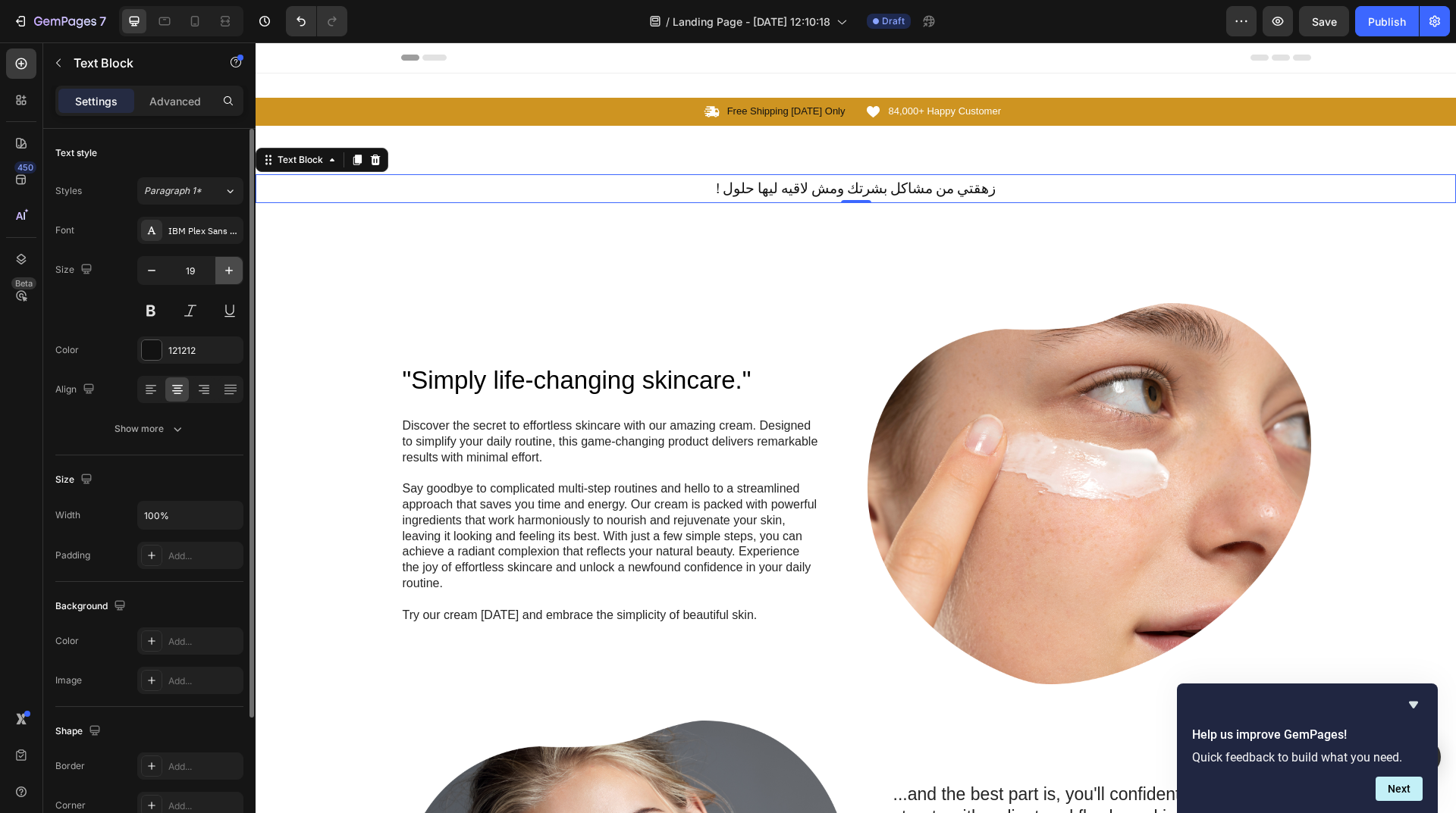
click at [235, 271] on icon "button" at bounding box center [229, 270] width 15 height 15
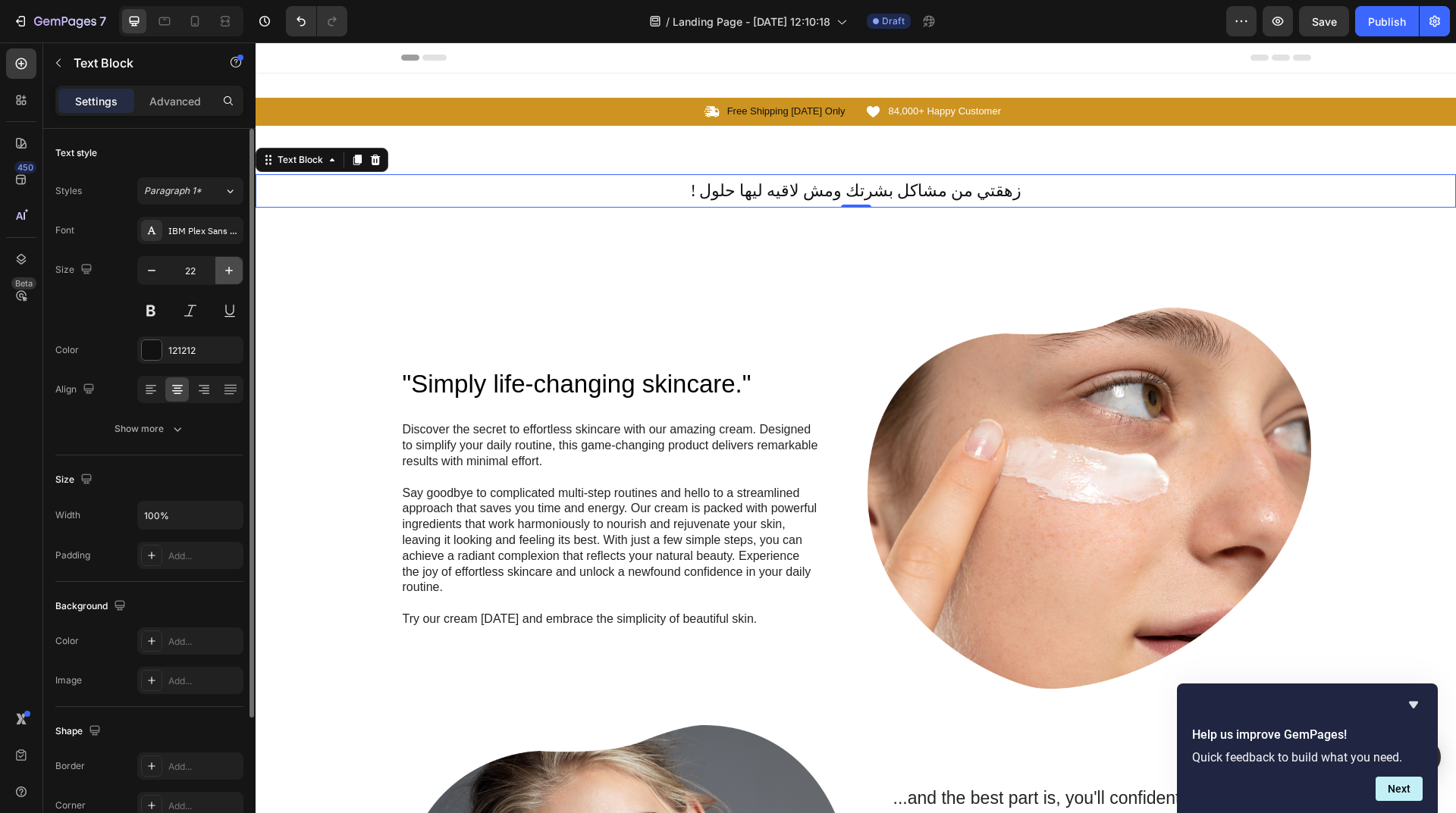
click at [235, 271] on icon "button" at bounding box center [229, 270] width 15 height 15
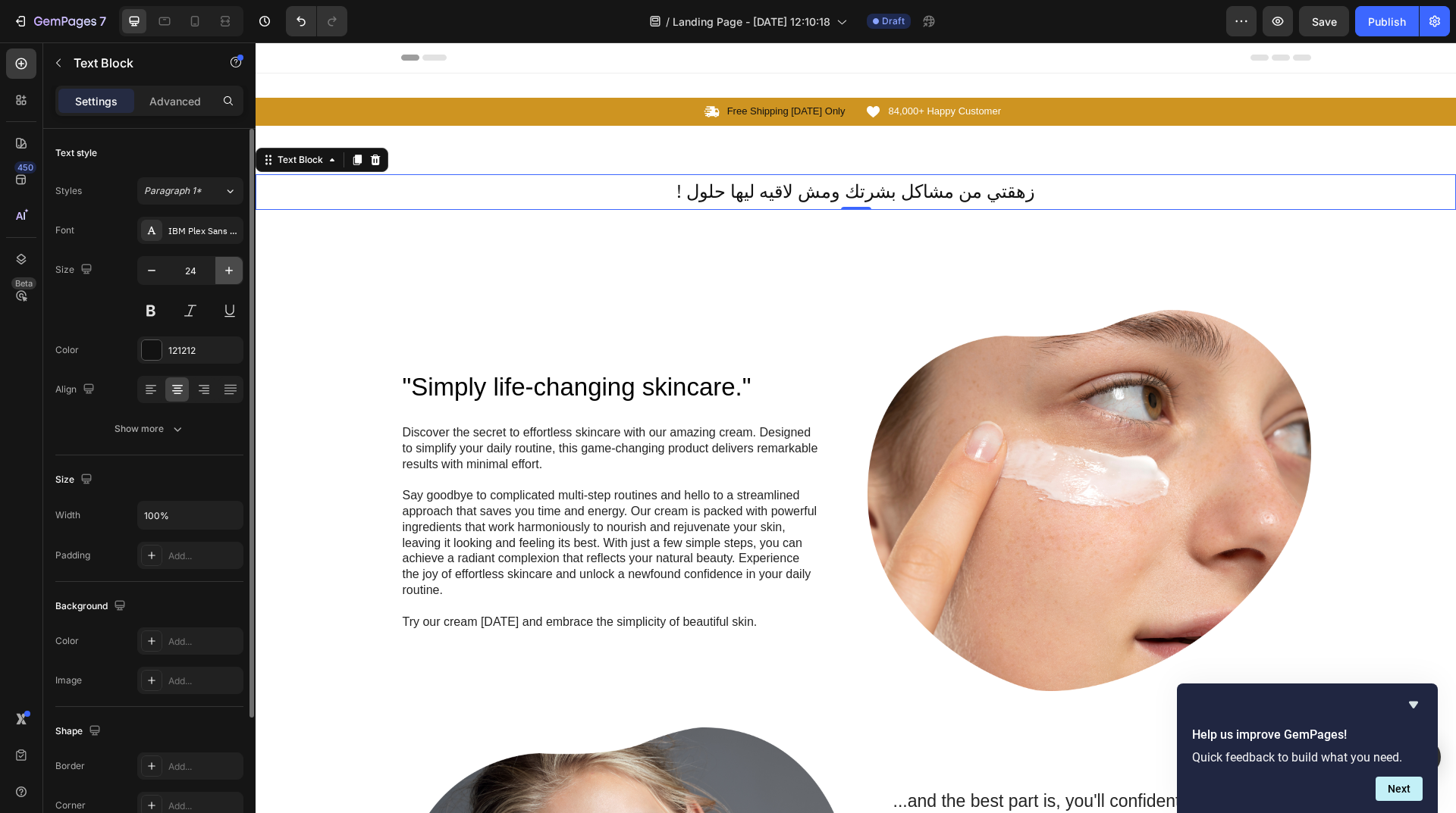
click at [235, 271] on icon "button" at bounding box center [229, 270] width 15 height 15
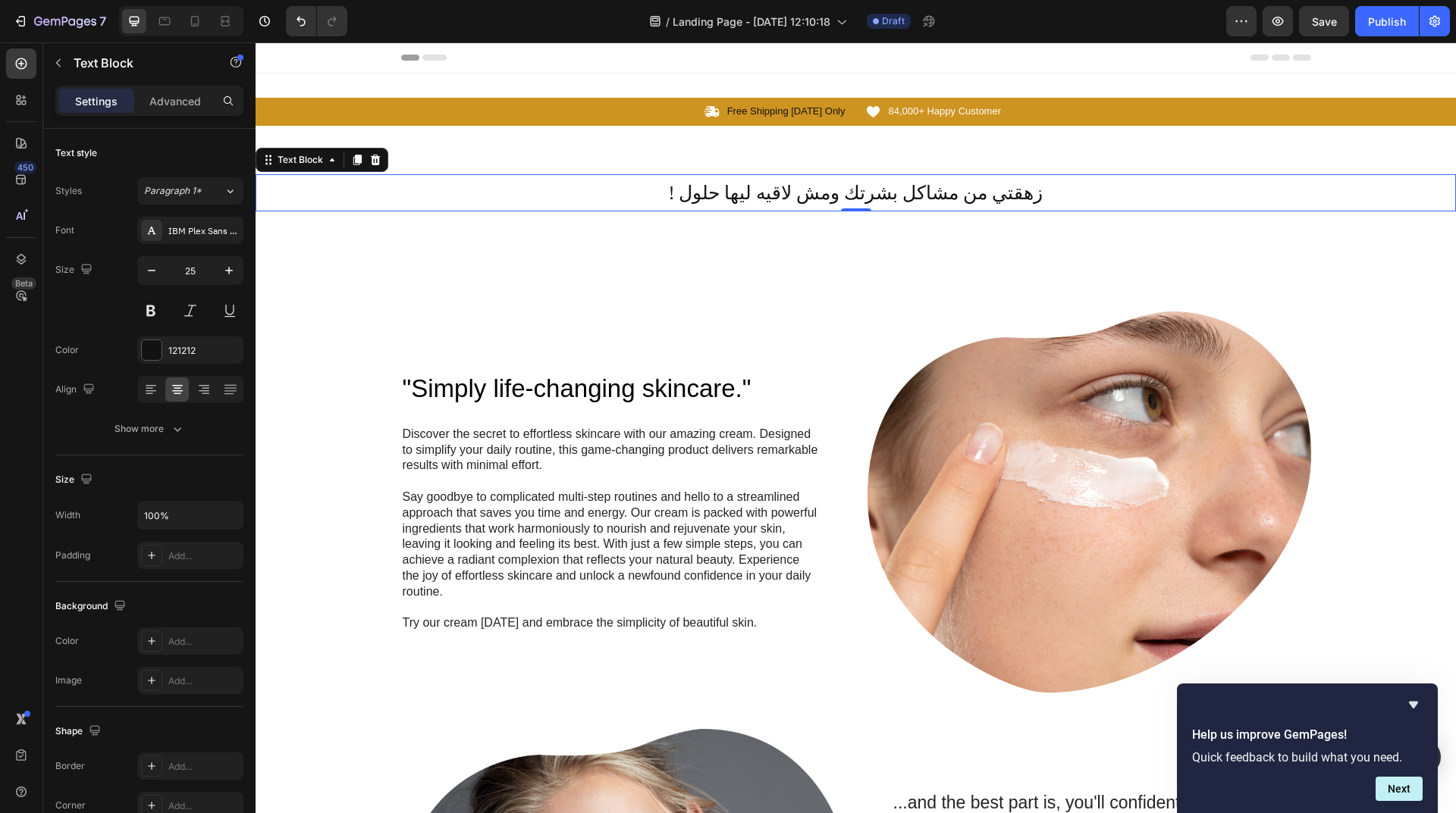
type input "26"
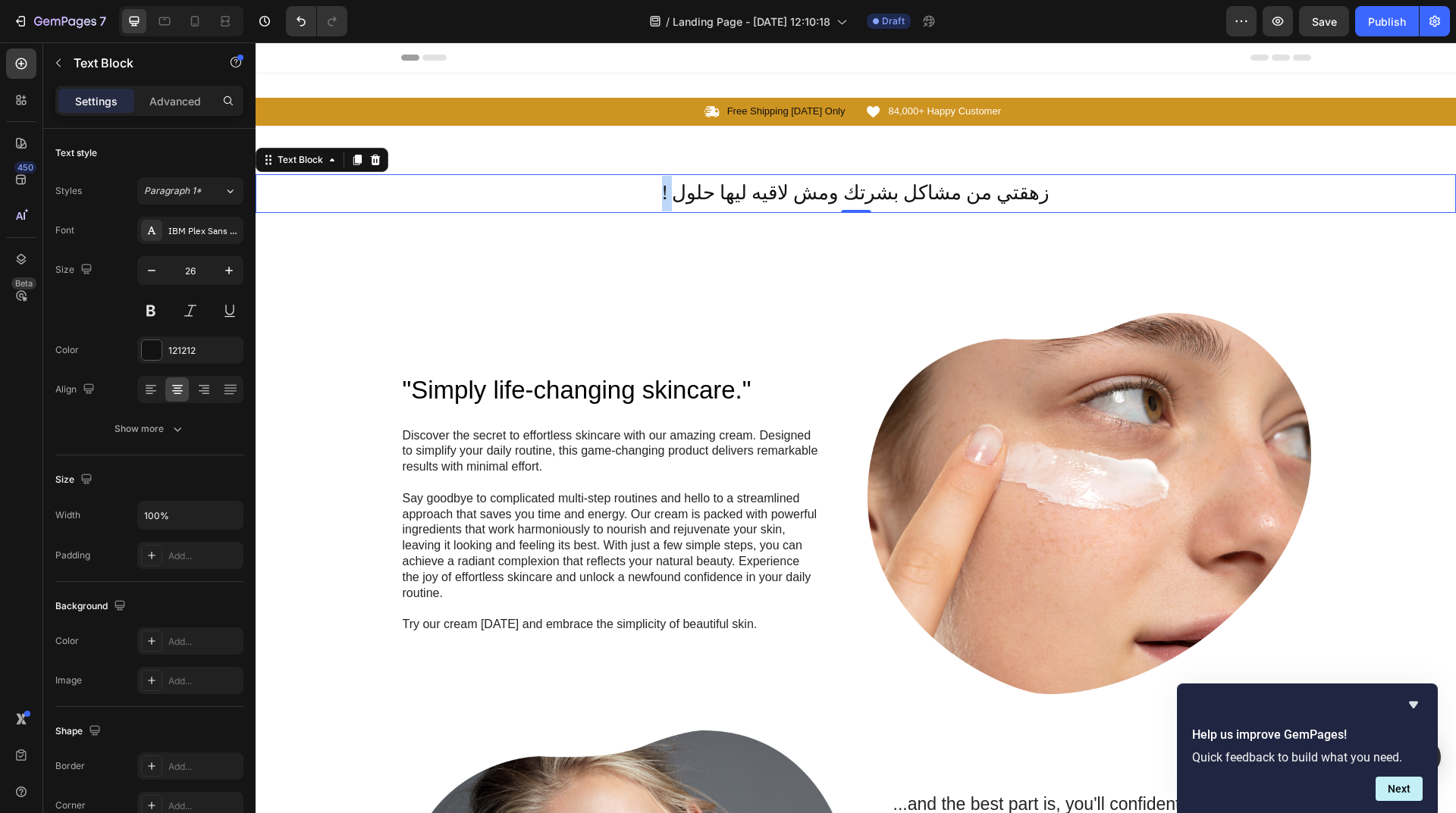
click at [600, 191] on p "! زهقتي من مشاكل بشرتك ومش لاقيه ليها حلول" at bounding box center [855, 194] width 1197 height 36
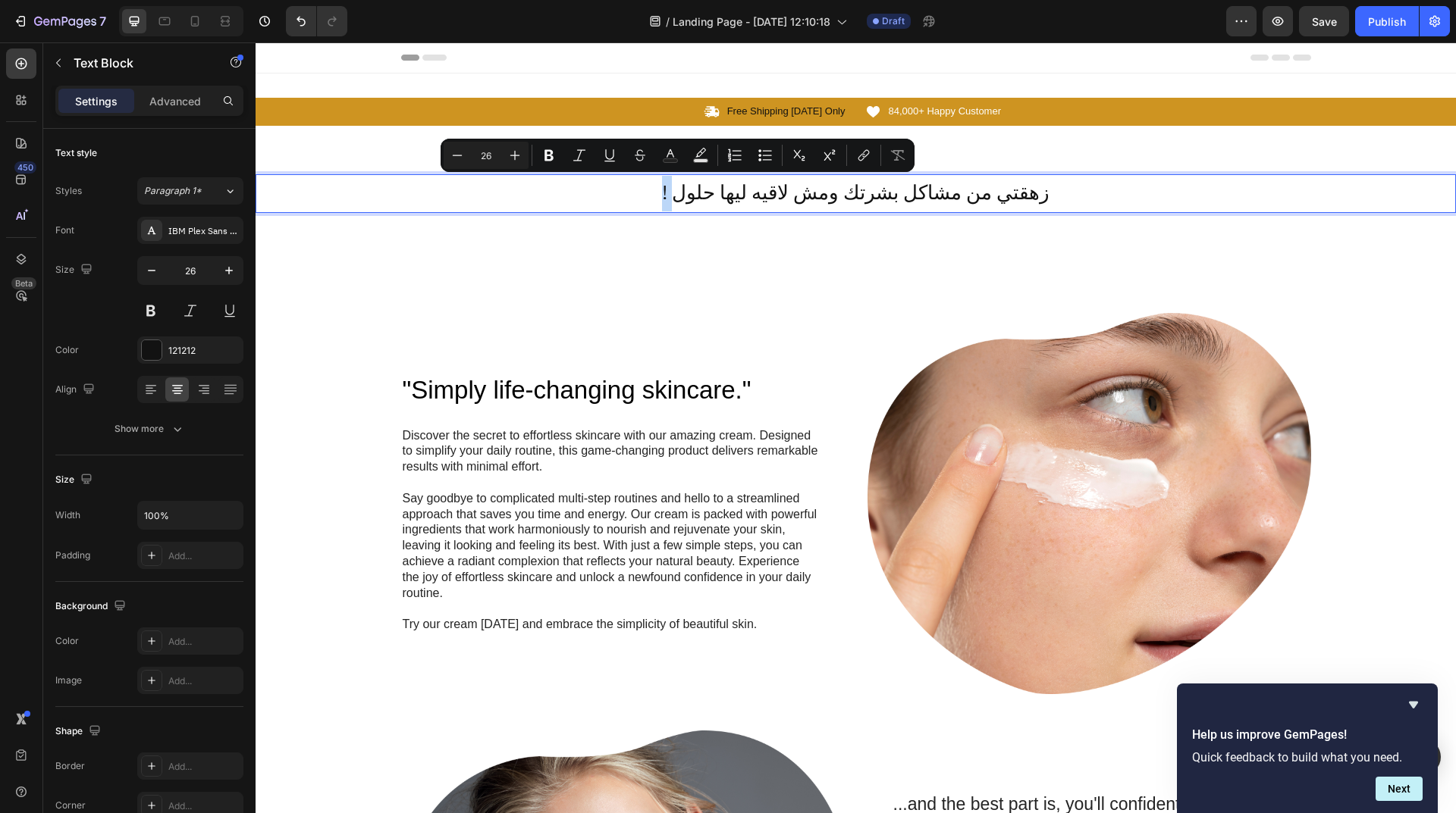
click at [600, 191] on p "! زهقتي من مشاكل بشرتك ومش لاقيه ليها حلول" at bounding box center [855, 194] width 1197 height 36
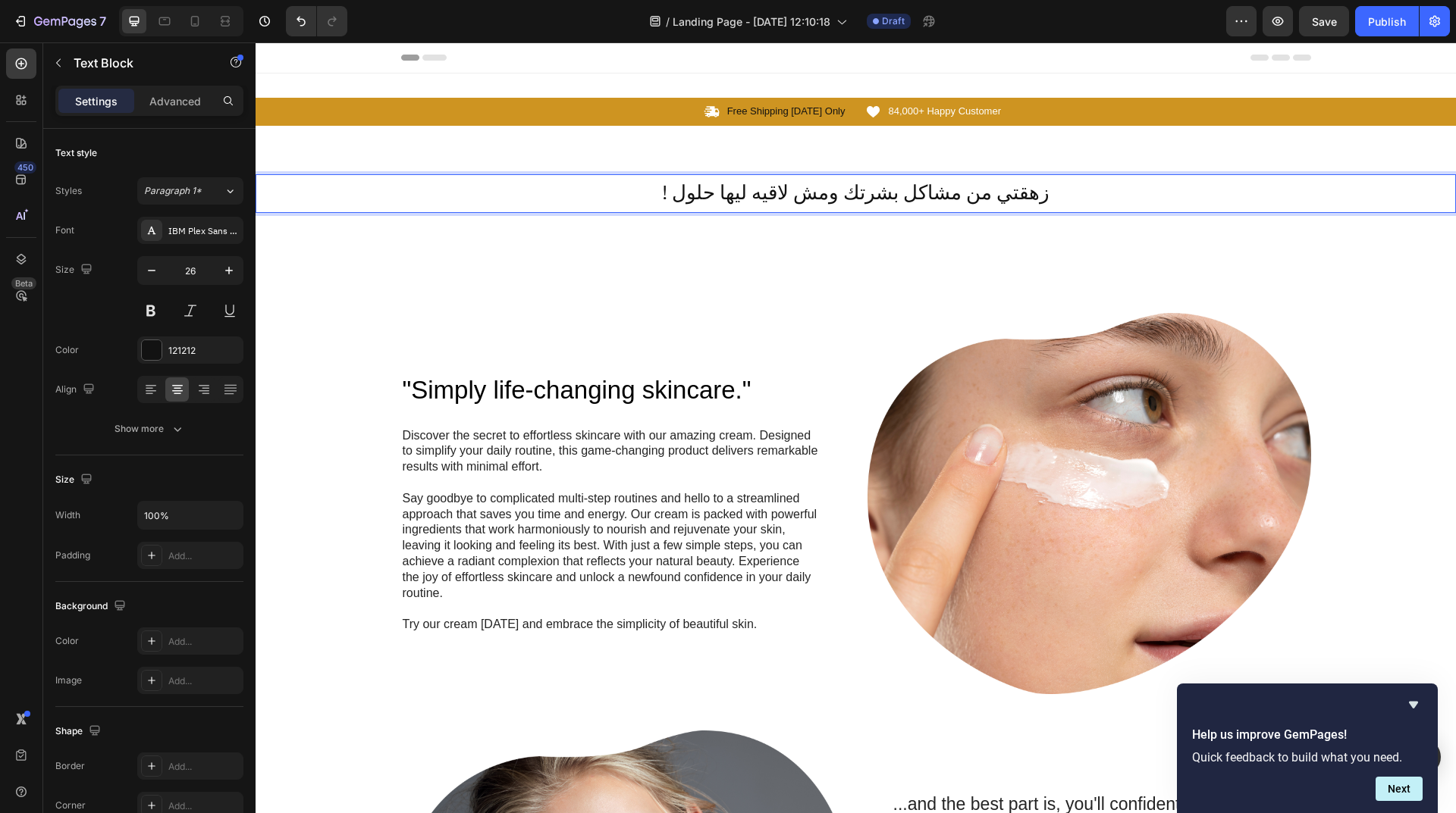
click at [610, 192] on p "! زهقتي من مشاكل بشرتك ومش لاقيه ليها حلول" at bounding box center [855, 194] width 1197 height 36
click at [1108, 193] on p "❌ ! زهقتي من مشاكل بشرتك ومش لاقيه ليها حلول" at bounding box center [855, 194] width 1197 height 36
click at [590, 197] on p "❌ ! زهقتي من مشاكل بشرتك ومش لاقيه ليها حلول ❌" at bounding box center [855, 194] width 1197 height 36
click at [1104, 187] on p "❌ ! زهقتي من مشاكل بشرتك ومش لاقيه ليها حلول ❌" at bounding box center [855, 194] width 1197 height 36
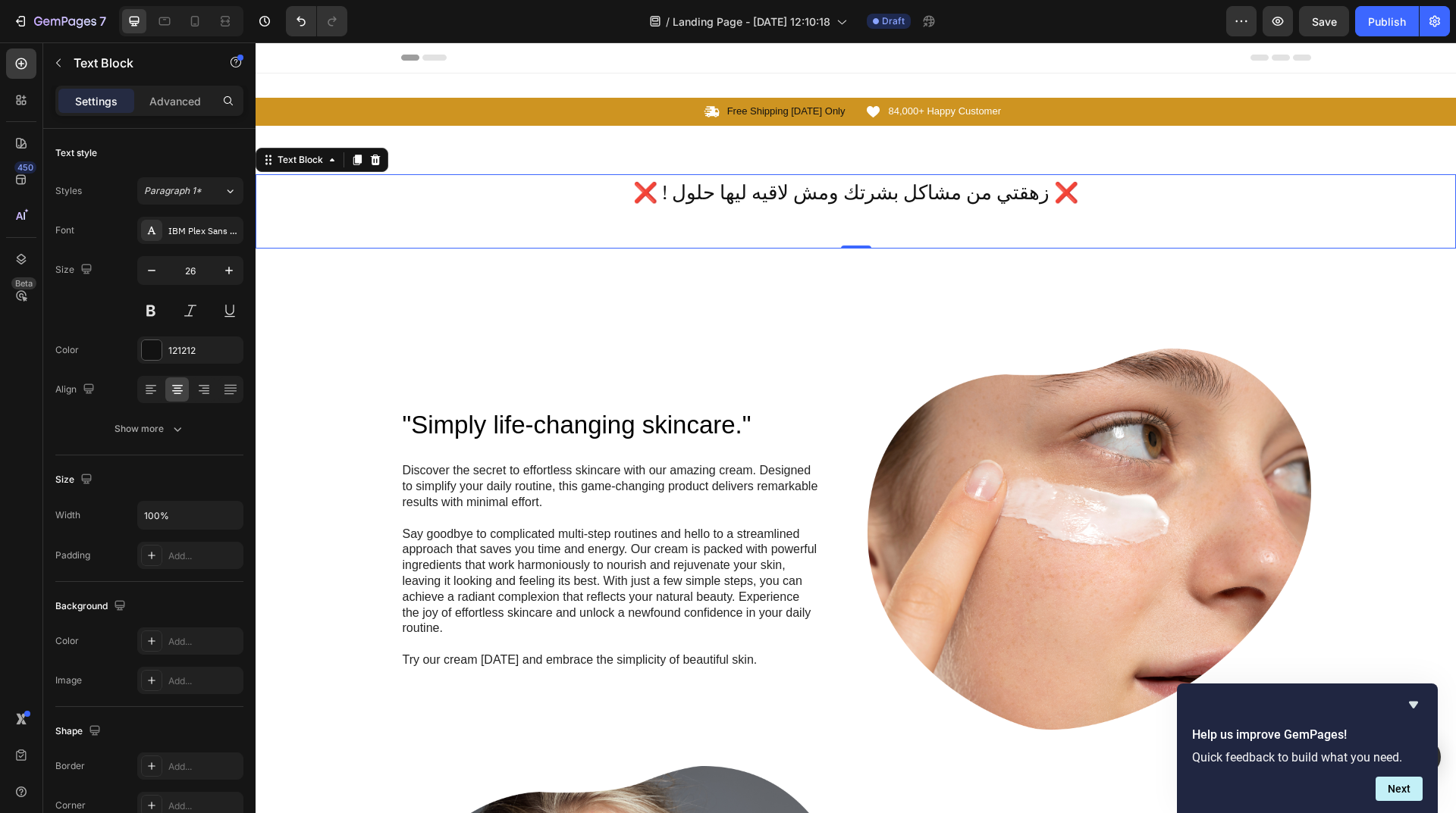
click at [835, 222] on p "Rich Text Editor. Editing area: main" at bounding box center [855, 229] width 1197 height 36
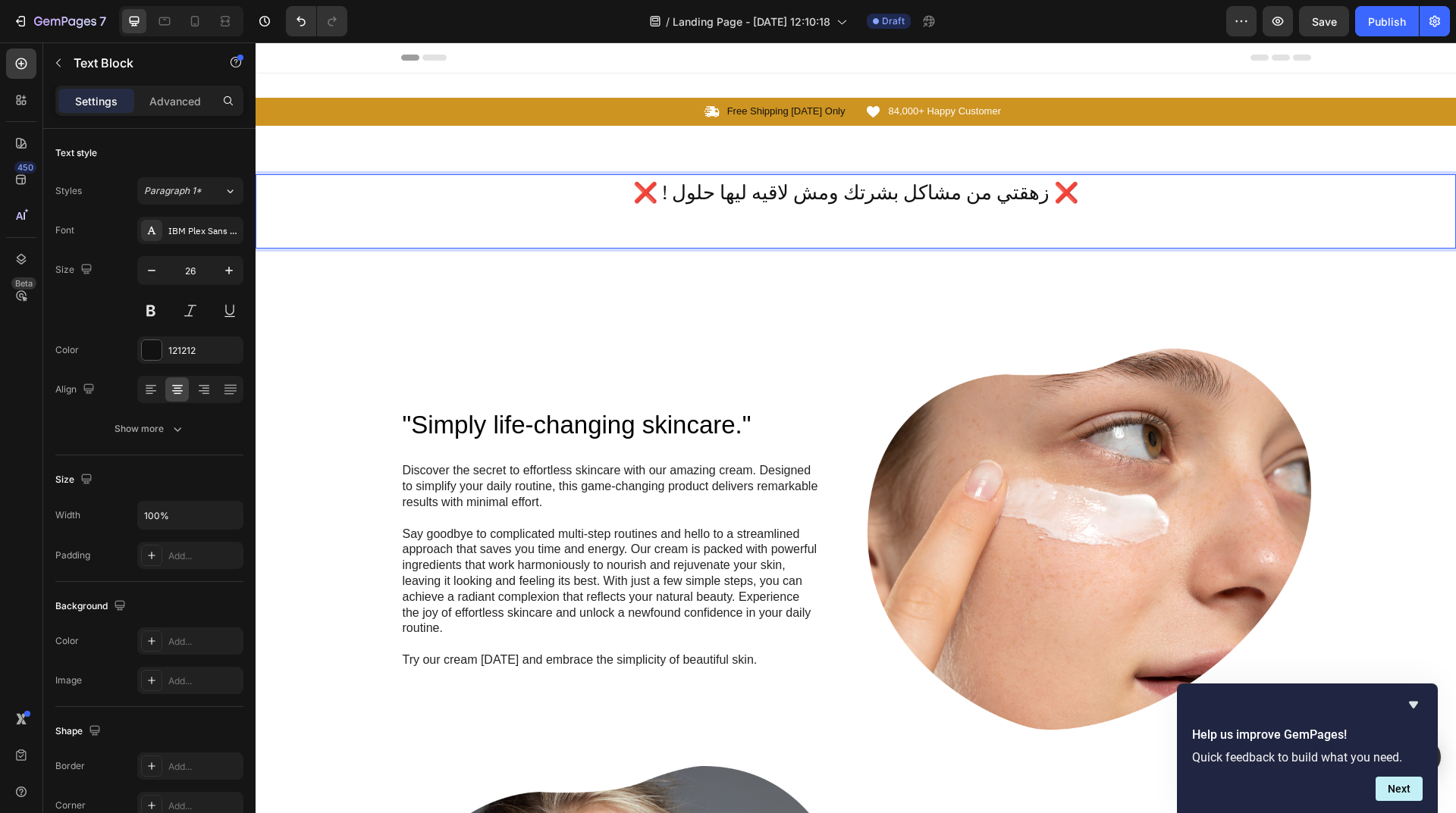
click at [835, 222] on p "Rich Text Editor. Editing area: main" at bounding box center [855, 229] width 1197 height 36
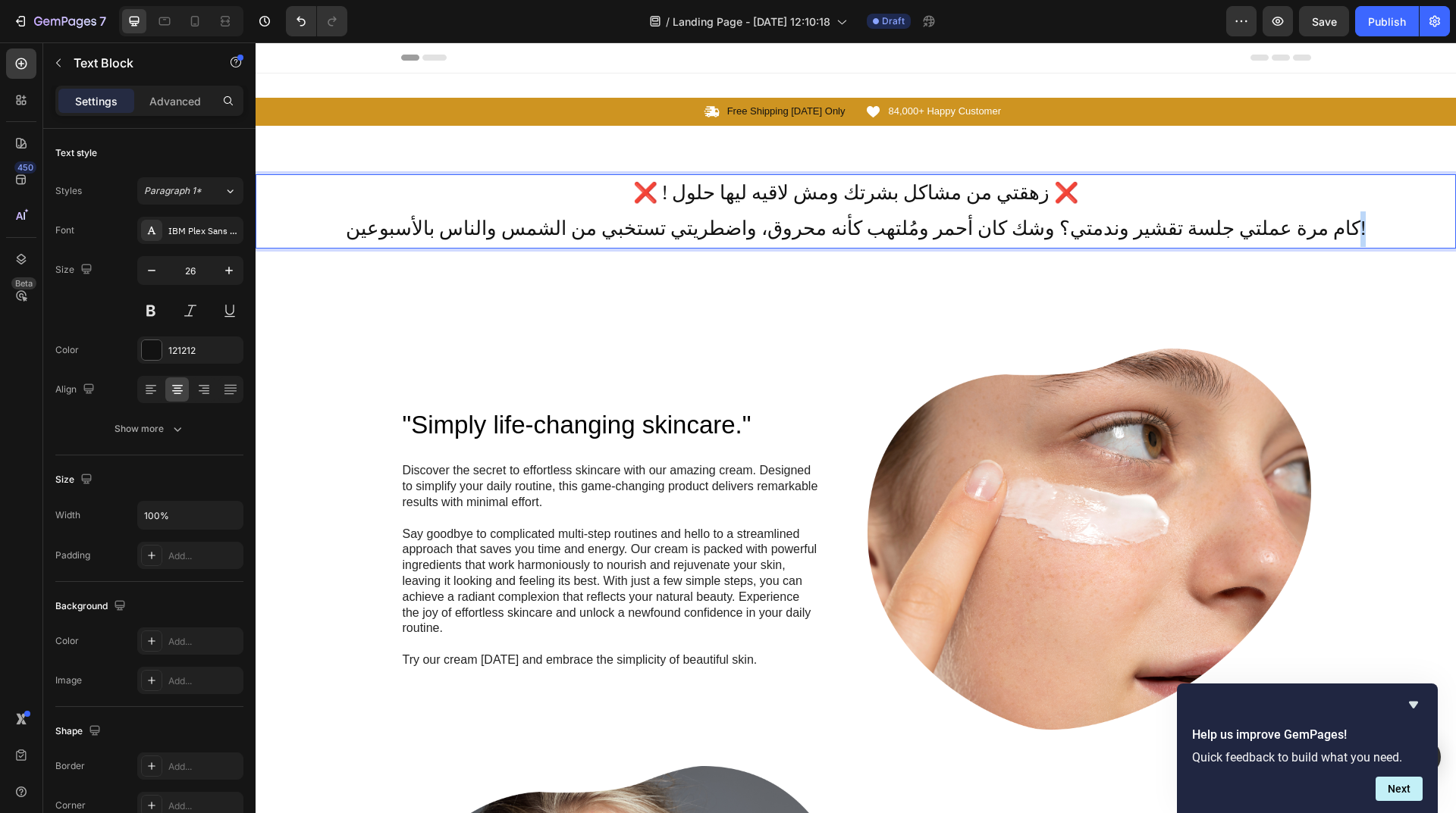
click at [1304, 227] on p "كام مرة عملتي جلسة تقشير وندمتي؟ وشك كان أحمر ومُلتهب كأنه محروق، واضطريتي تستخ…" at bounding box center [855, 229] width 1197 height 36
click at [367, 236] on p "كام مرة عملتي جلسة تقشير وندمتي؟ وشك كان أحمر ومُلتهب كأنه محروق، واضطريتي تستخ…" at bounding box center [855, 229] width 1197 height 36
click at [1325, 219] on p "💔 كام مرة عملتي جلسة تقشير وندمتي؟ وشك كان أحمر ومُلتهب كأنه محروق، واضطريتي تس…" at bounding box center [855, 229] width 1197 height 36
click at [668, 193] on p "❌ ! زهقتي من مشاكل بشرتك ومش لاقيه ليها حلول ❌" at bounding box center [855, 194] width 1197 height 36
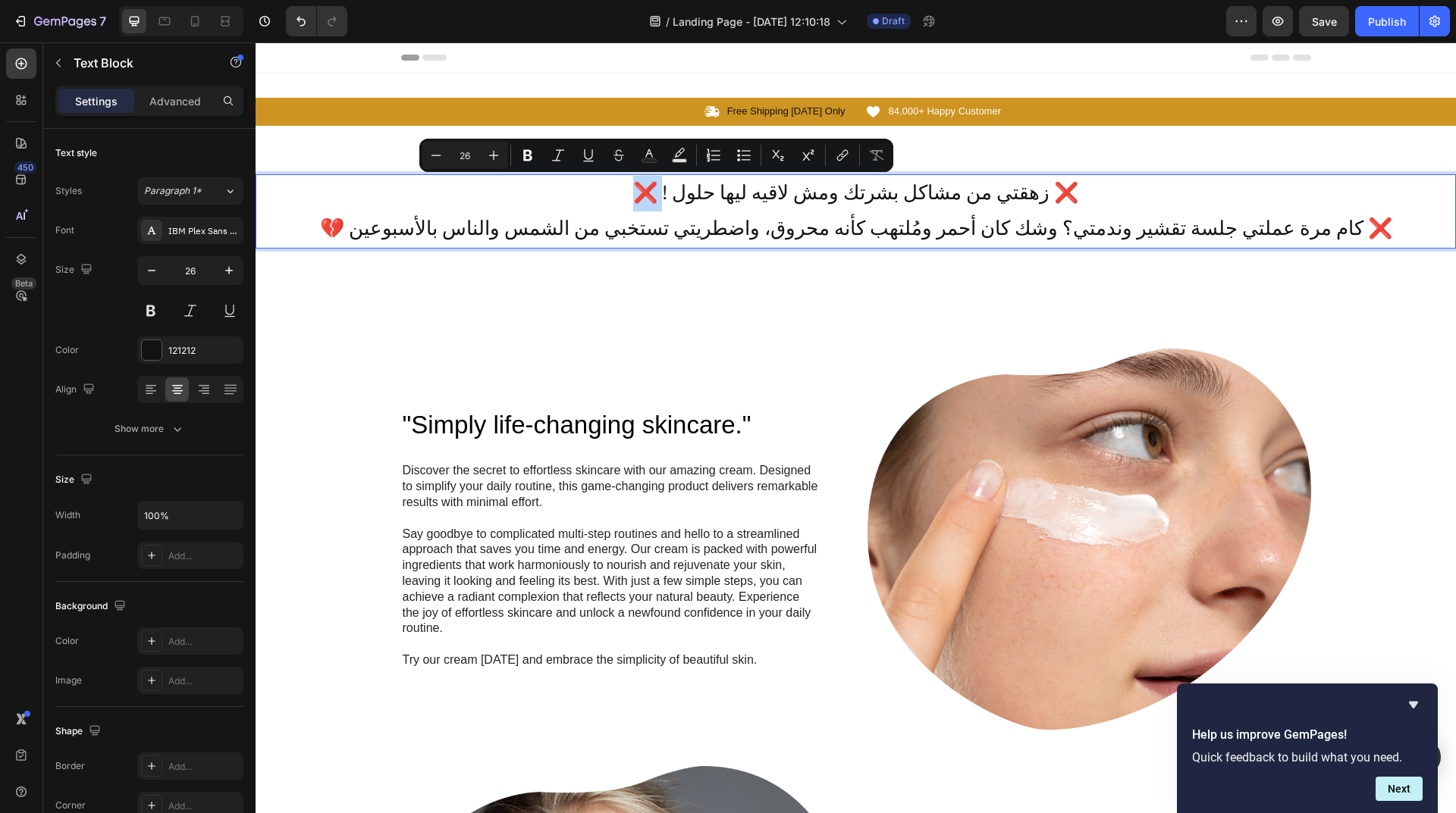
drag, startPoint x: 668, startPoint y: 193, endPoint x: 637, endPoint y: 197, distance: 31.3
click at [637, 197] on p "❌ ! زهقتي من مشاكل بشرتك ومش لاقيه ليها حلول ❌" at bounding box center [855, 194] width 1197 height 36
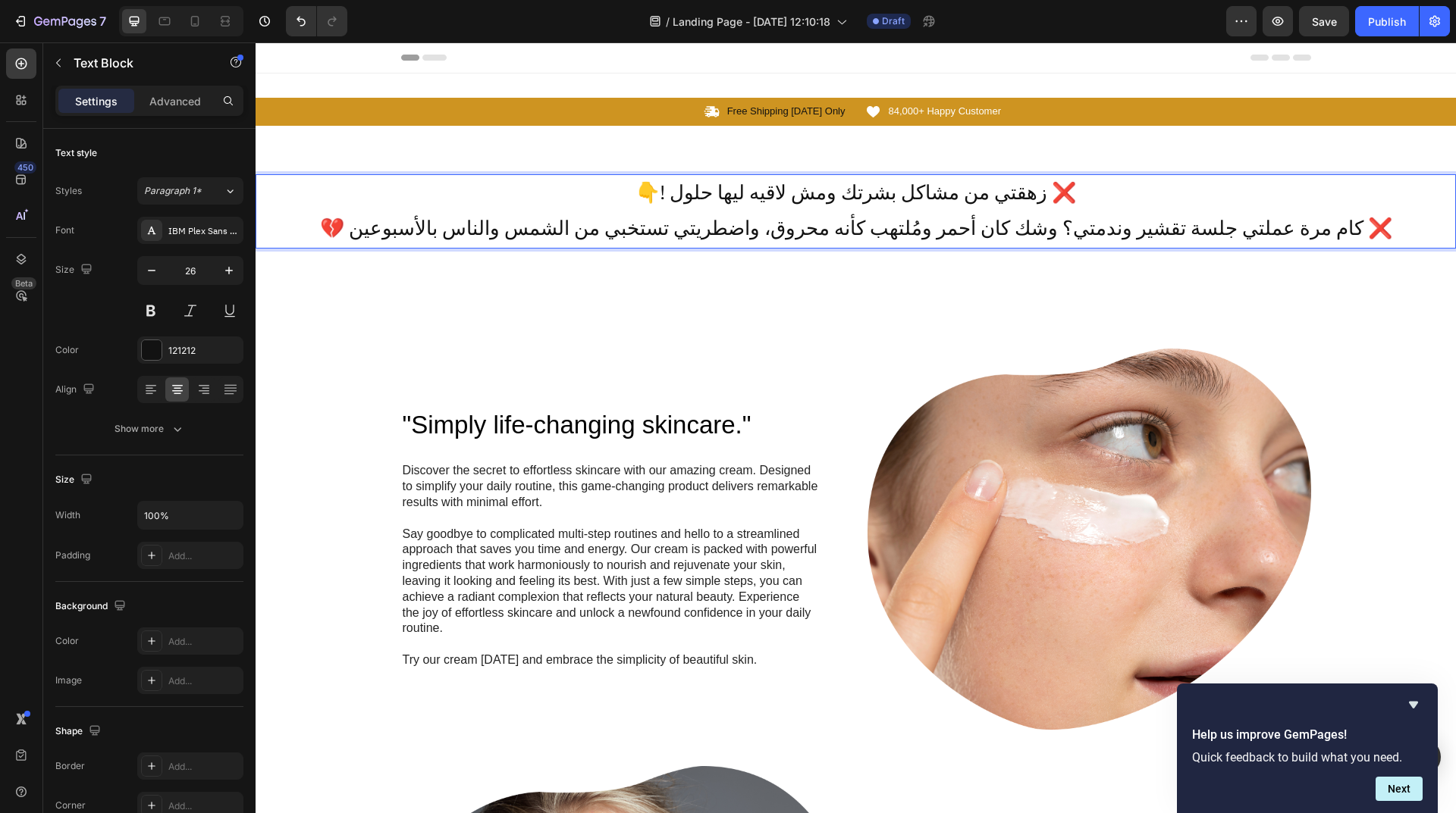
click at [1049, 197] on p "👇! زهقتي من مشاكل بشرتك ومش لاقيه ليها حلول ❌" at bounding box center [855, 194] width 1197 height 36
drag, startPoint x: 1026, startPoint y: 194, endPoint x: 1050, endPoint y: 197, distance: 24.2
click at [1050, 197] on p "👇! زهقتي من مشاكل بشرتك ومش لاقيه ليها حلول ❌" at bounding box center [855, 194] width 1197 height 36
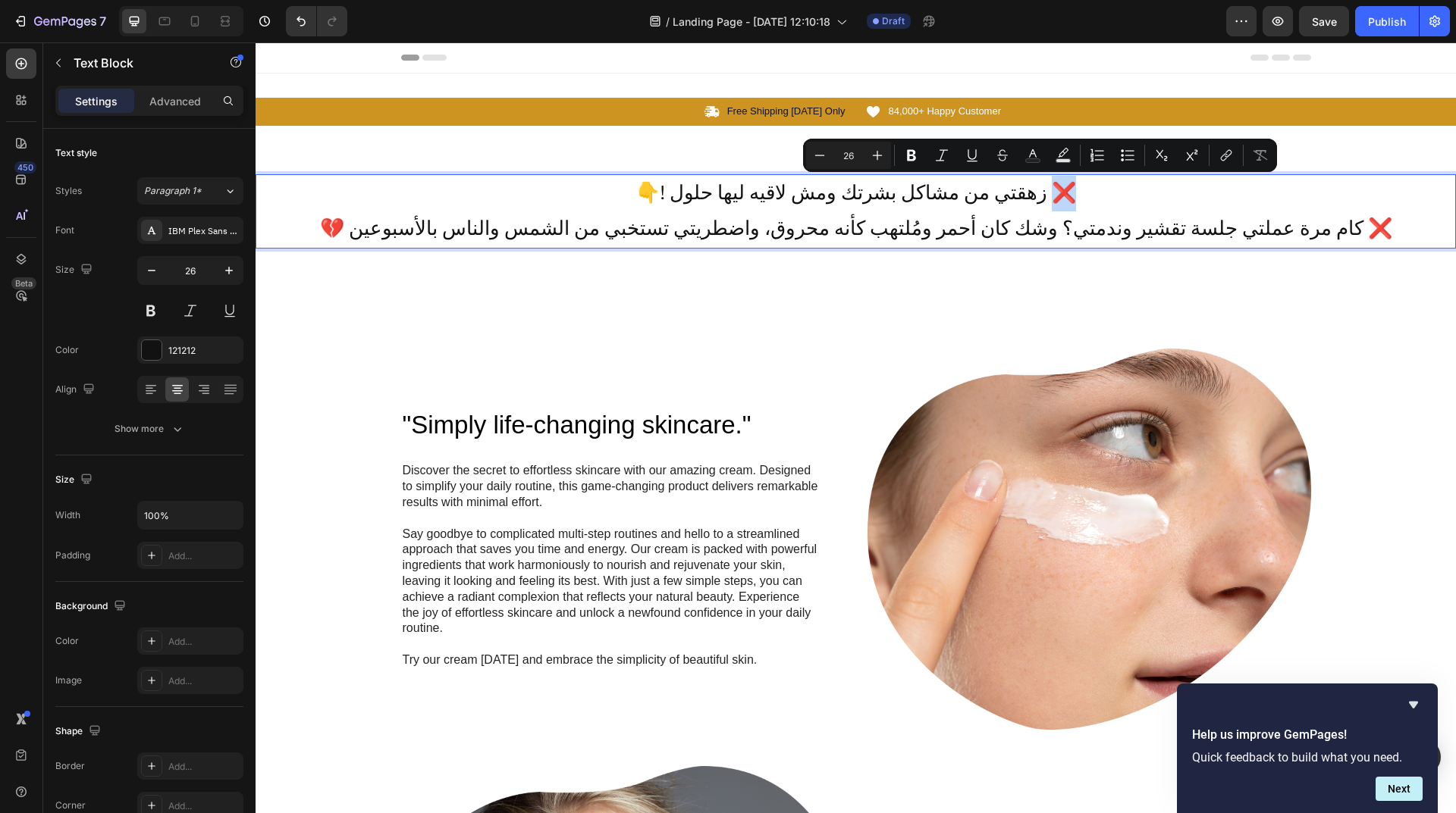
drag, startPoint x: 1039, startPoint y: 201, endPoint x: 1047, endPoint y: 199, distance: 8.2
click at [1047, 199] on p "👇! زهقتي من مشاكل بشرتك ومش لاقيه ليها حلول ❌" at bounding box center [855, 194] width 1197 height 36
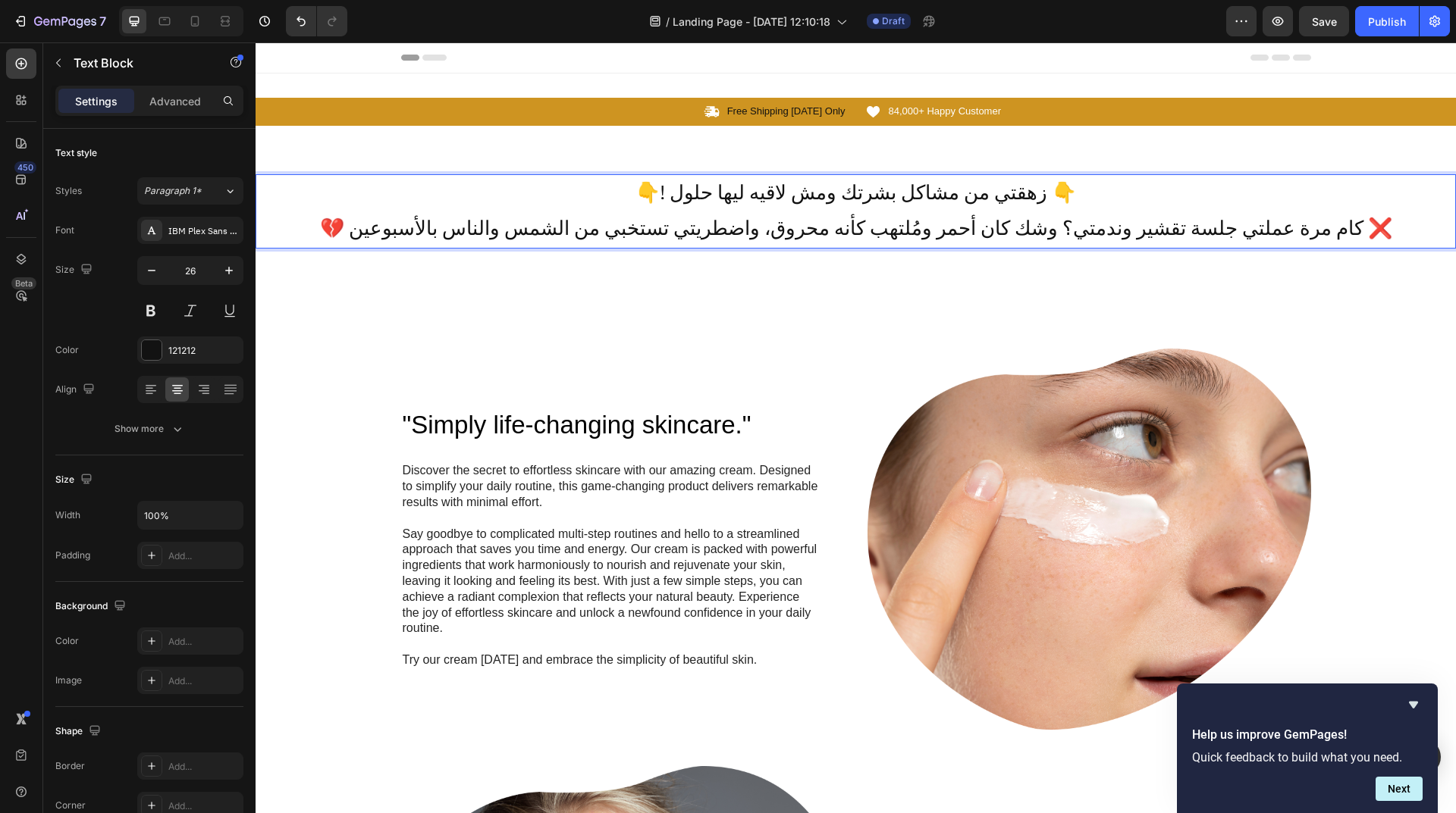
click at [347, 219] on p "💔 كام مرة عملتي جلسة تقشير وندمتي؟ وشك كان أحمر ومُلتهب كأنه محروق، واضطريتي تس…" at bounding box center [855, 229] width 1197 height 36
click at [1372, 227] on p "💔 كام مرة عملتي جلسة تقشير وندمتي؟ وشك كان أحمر ومُلتهب كأنه محروق، واضطريتي تس…" at bounding box center [855, 229] width 1197 height 36
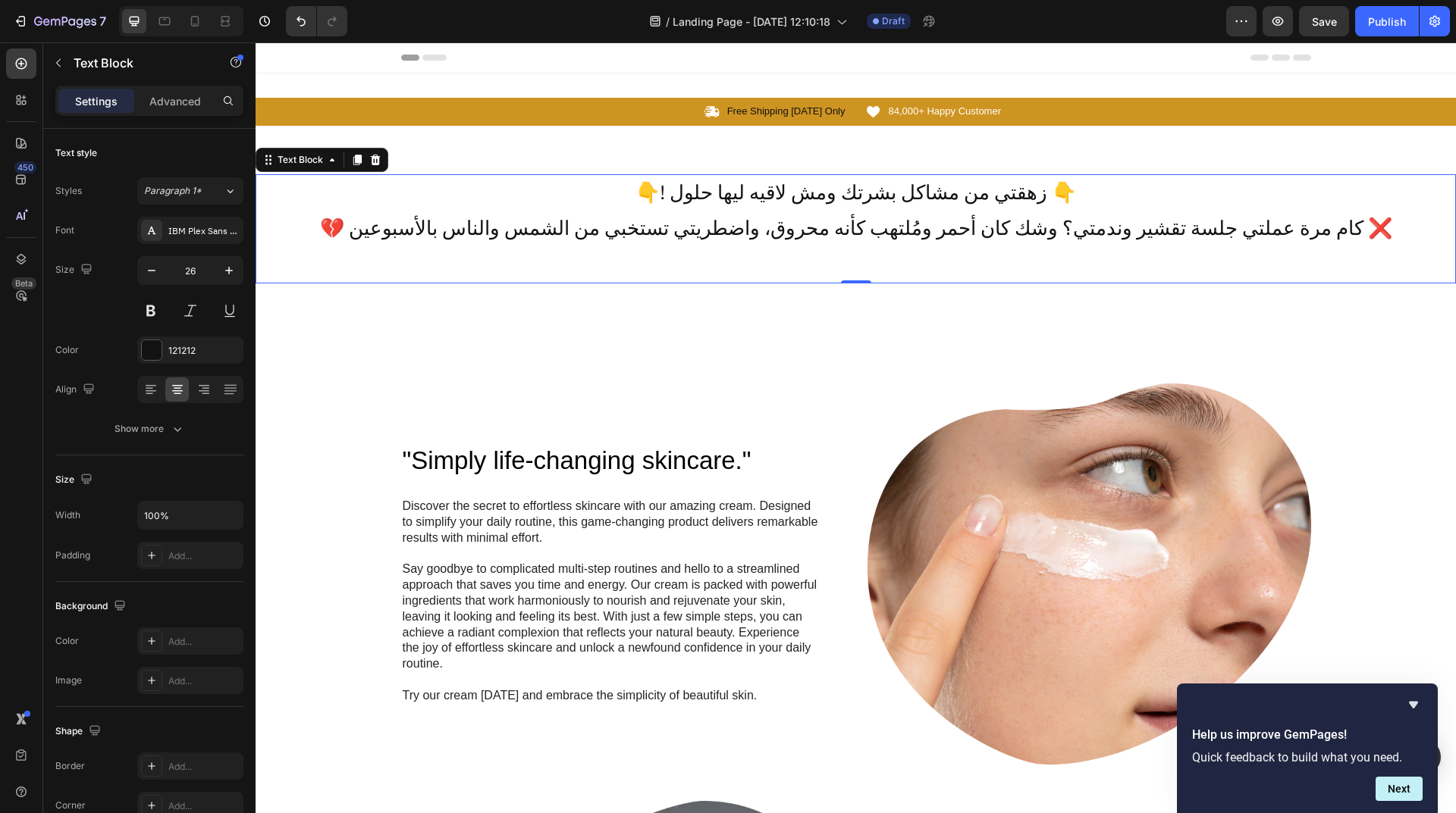
click at [825, 263] on p "Rich Text Editor. Editing area: main" at bounding box center [855, 265] width 1197 height 36
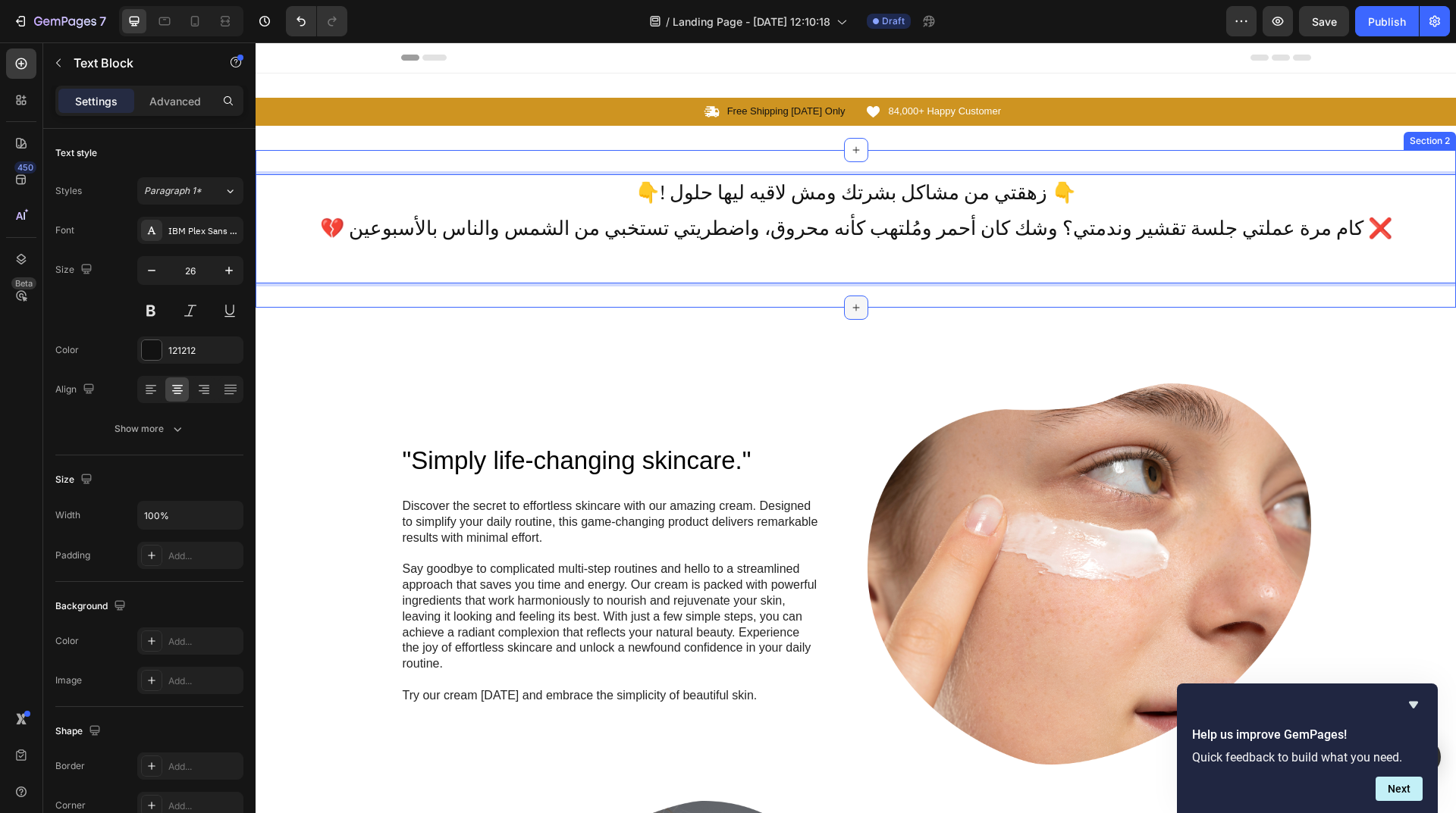
click at [850, 303] on icon at bounding box center [856, 307] width 12 height 12
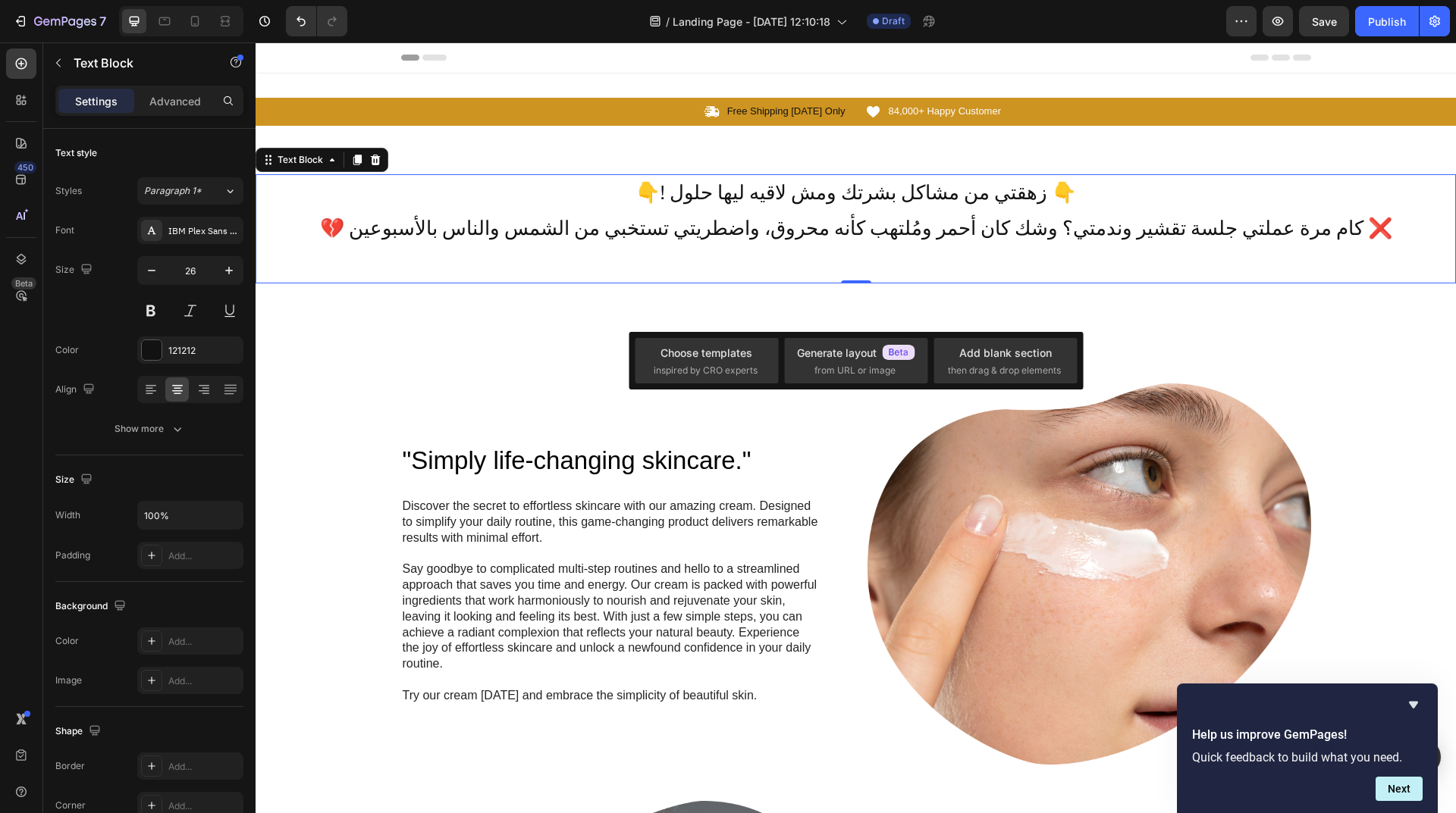
click at [849, 266] on p "Rich Text Editor. Editing area: main" at bounding box center [855, 265] width 1197 height 36
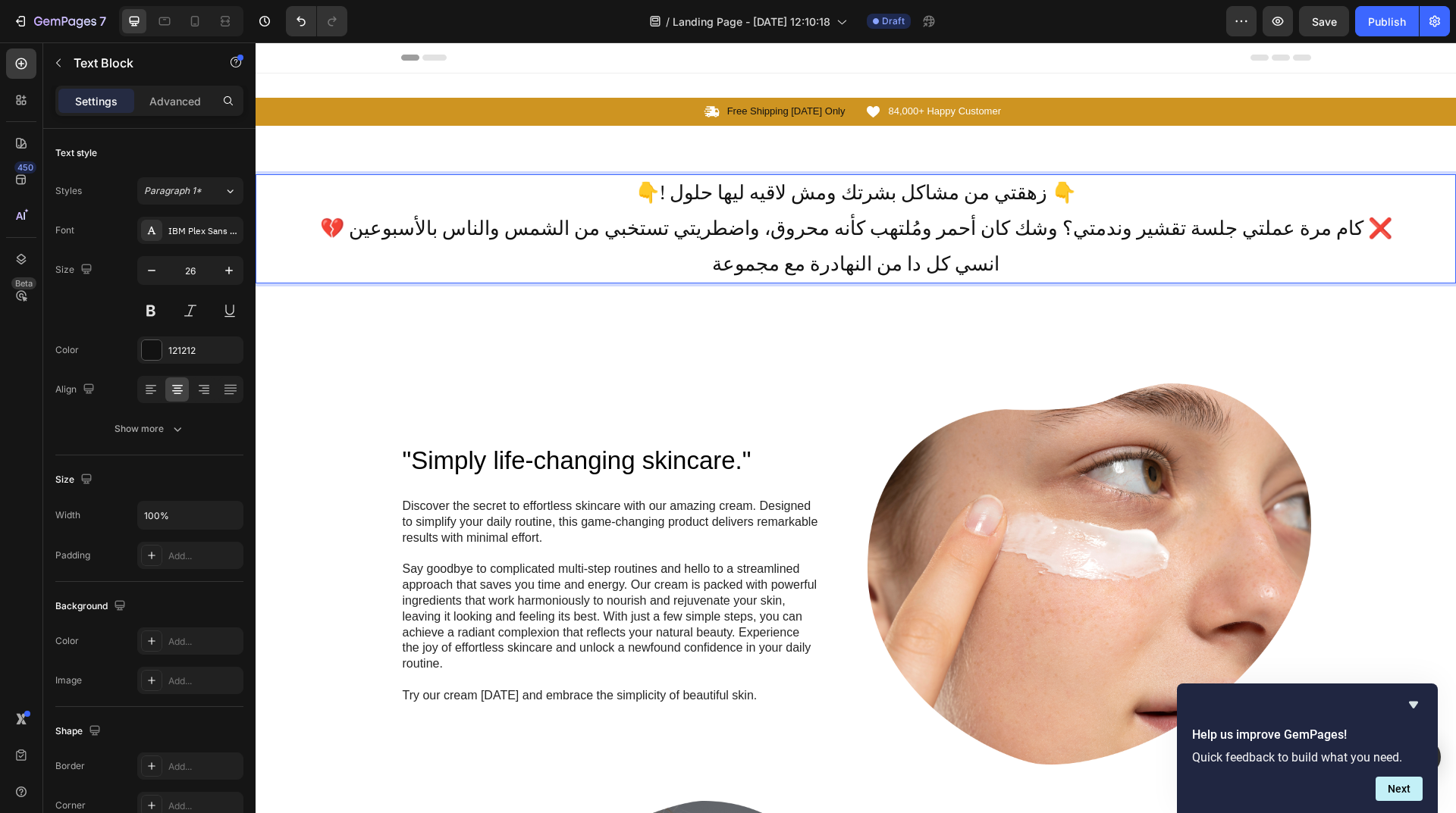
click at [702, 267] on p "انسي كل دا من النهادرة مع مجموعة" at bounding box center [855, 265] width 1197 height 36
click at [1025, 263] on p "✨ انسي كل دا من النهادرة مع مجموعة" at bounding box center [855, 265] width 1197 height 36
click at [710, 265] on p "✨ انسي كل دا من النهادرة مع مجموعة ✨" at bounding box center [855, 265] width 1197 height 36
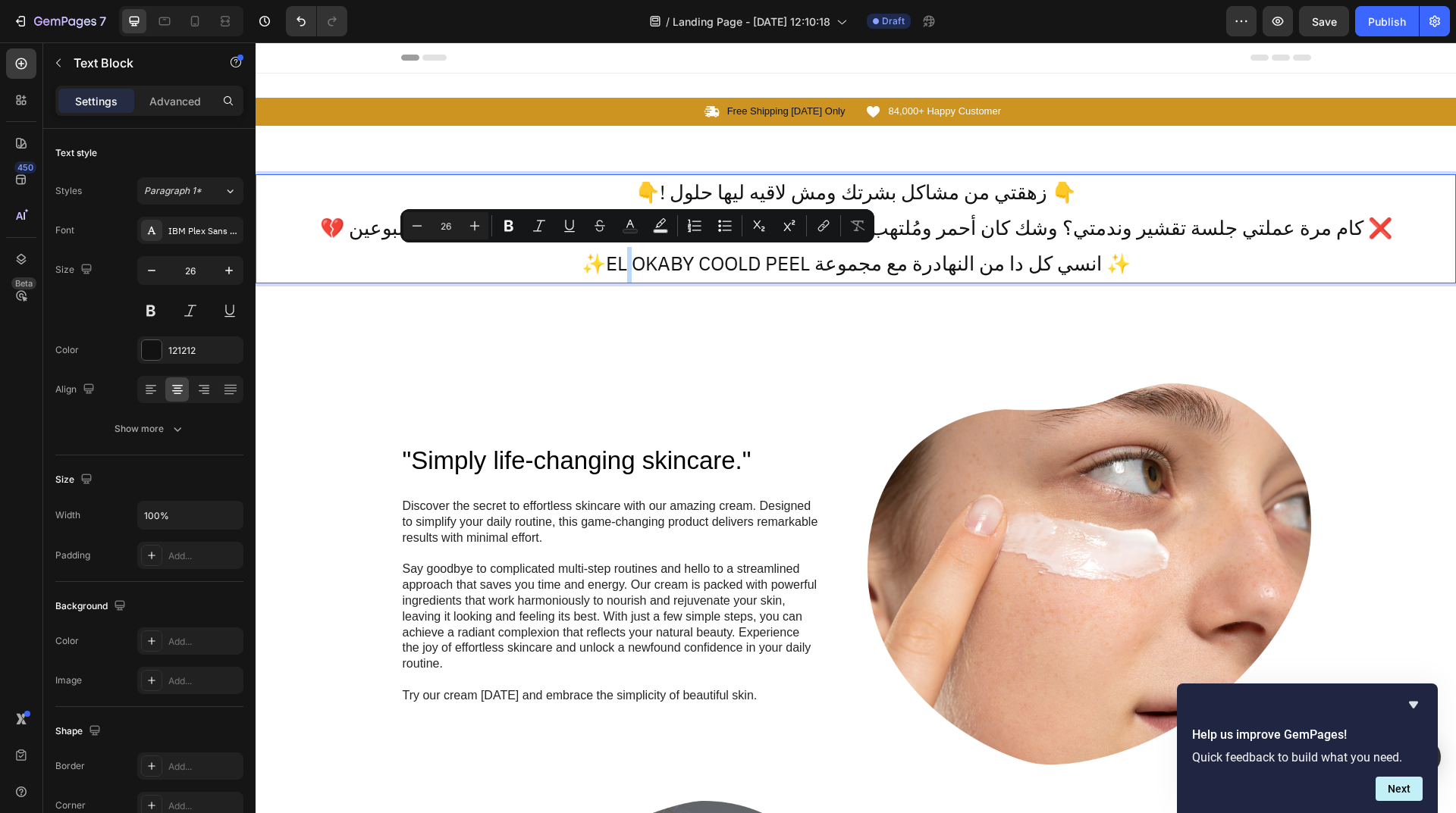
click at [635, 268] on p "✨EL OKABY COOLD PEEL انسي كل دا من النهادرة مع مجموعة ✨" at bounding box center [855, 265] width 1197 height 36
drag, startPoint x: 658, startPoint y: 265, endPoint x: 706, endPoint y: 267, distance: 48.0
click at [706, 267] on p "✨EL-OKABY COOLD PEEL انسي كل دا من النهادرة مع مجموعة ✨" at bounding box center [855, 265] width 1197 height 36
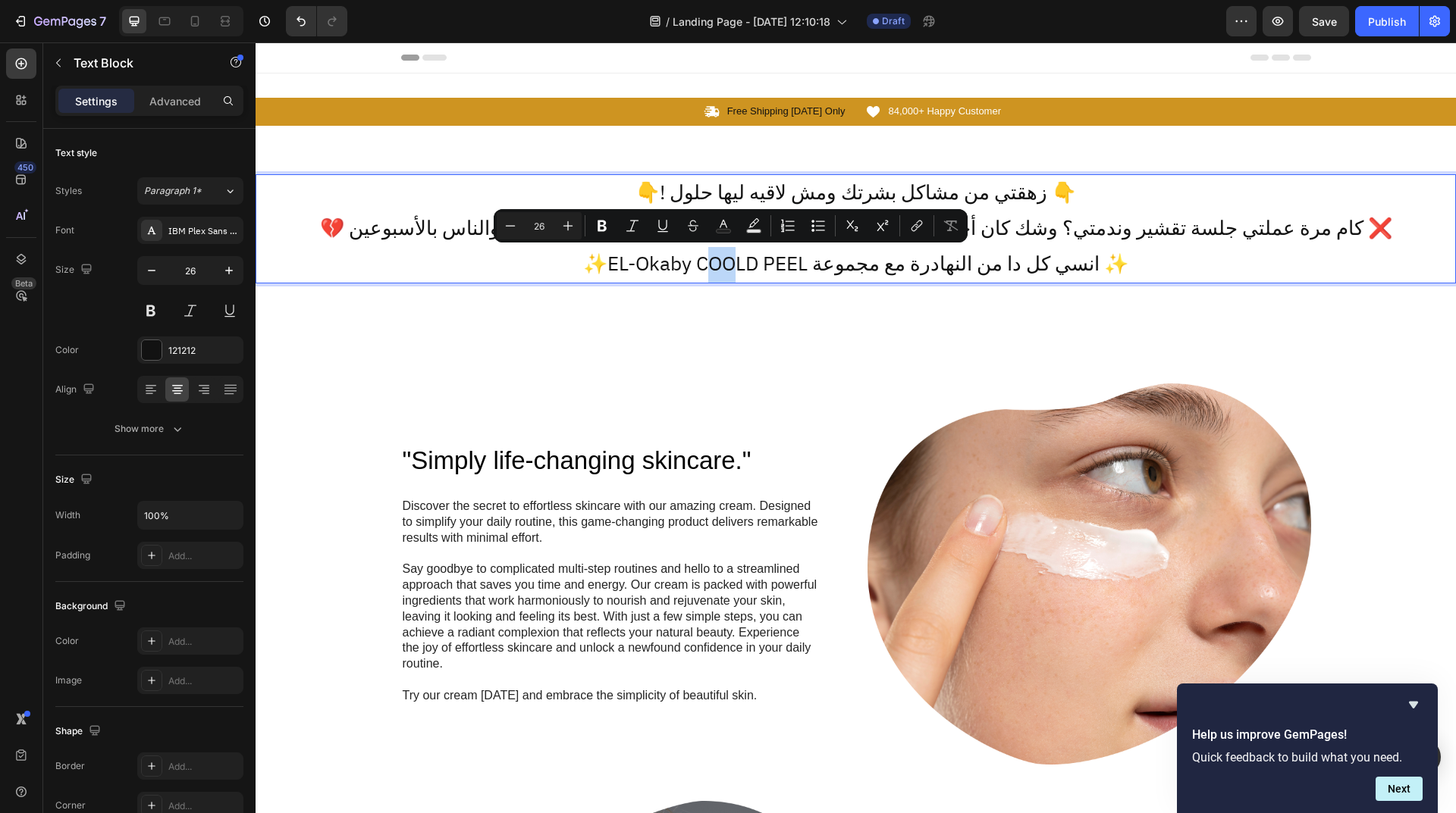
drag, startPoint x: 744, startPoint y: 263, endPoint x: 722, endPoint y: 263, distance: 22.0
click at [722, 263] on p "✨EL-Okaby COOLD PEEL انسي كل دا من النهادرة مع مجموعة ✨" at bounding box center [855, 265] width 1197 height 36
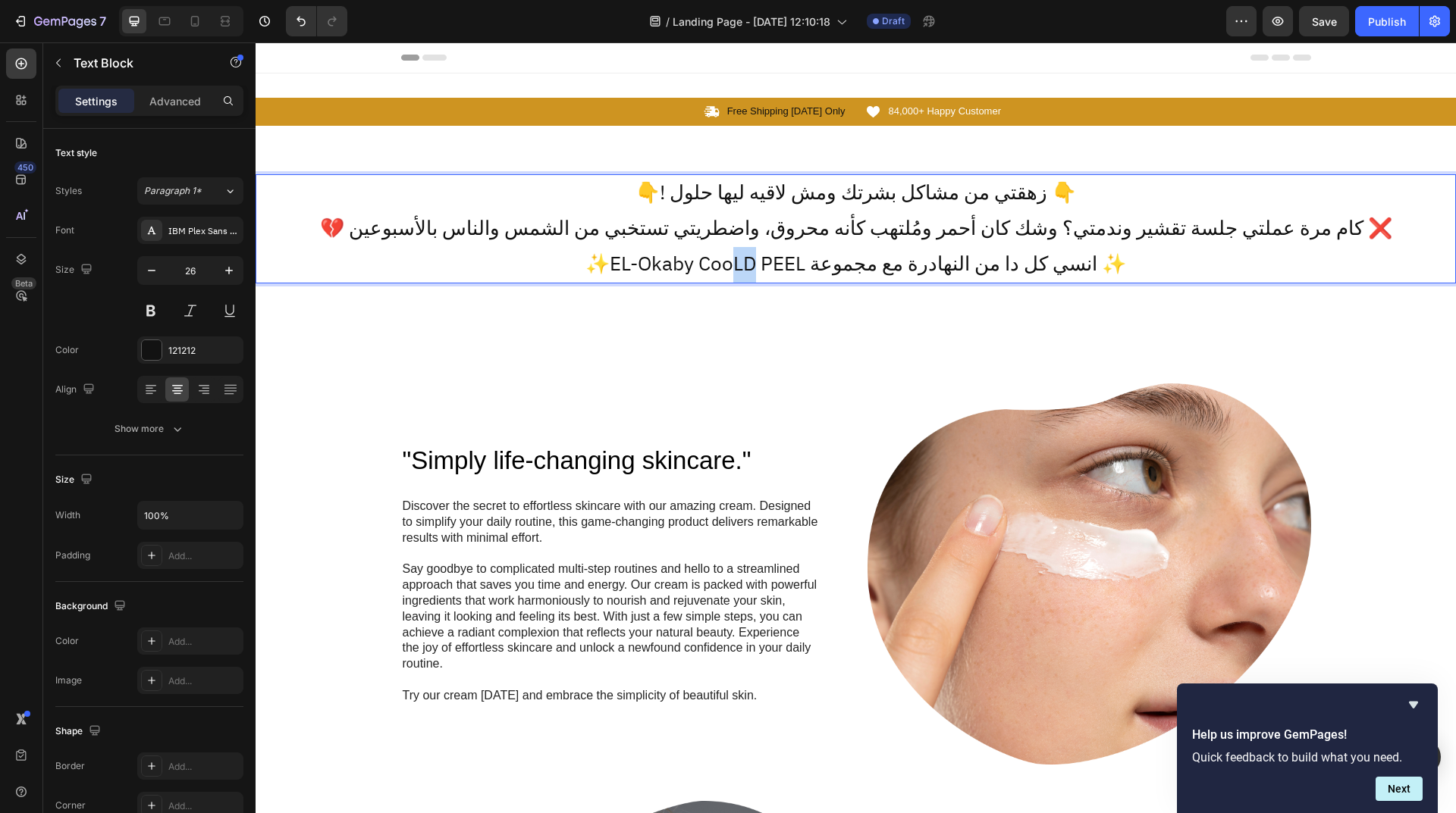
drag, startPoint x: 740, startPoint y: 260, endPoint x: 762, endPoint y: 260, distance: 22.0
click at [762, 260] on p "✨EL-Okaby CooLD PEEL انسي كل دا من النهادرة مع مجموعة ✨" at bounding box center [855, 265] width 1197 height 36
drag, startPoint x: 781, startPoint y: 265, endPoint x: 809, endPoint y: 260, distance: 28.4
click at [809, 260] on p "✨EL-Okaby Coold PEEL انسي كل دا من النهادرة مع مجموعة ✨" at bounding box center [855, 265] width 1197 height 36
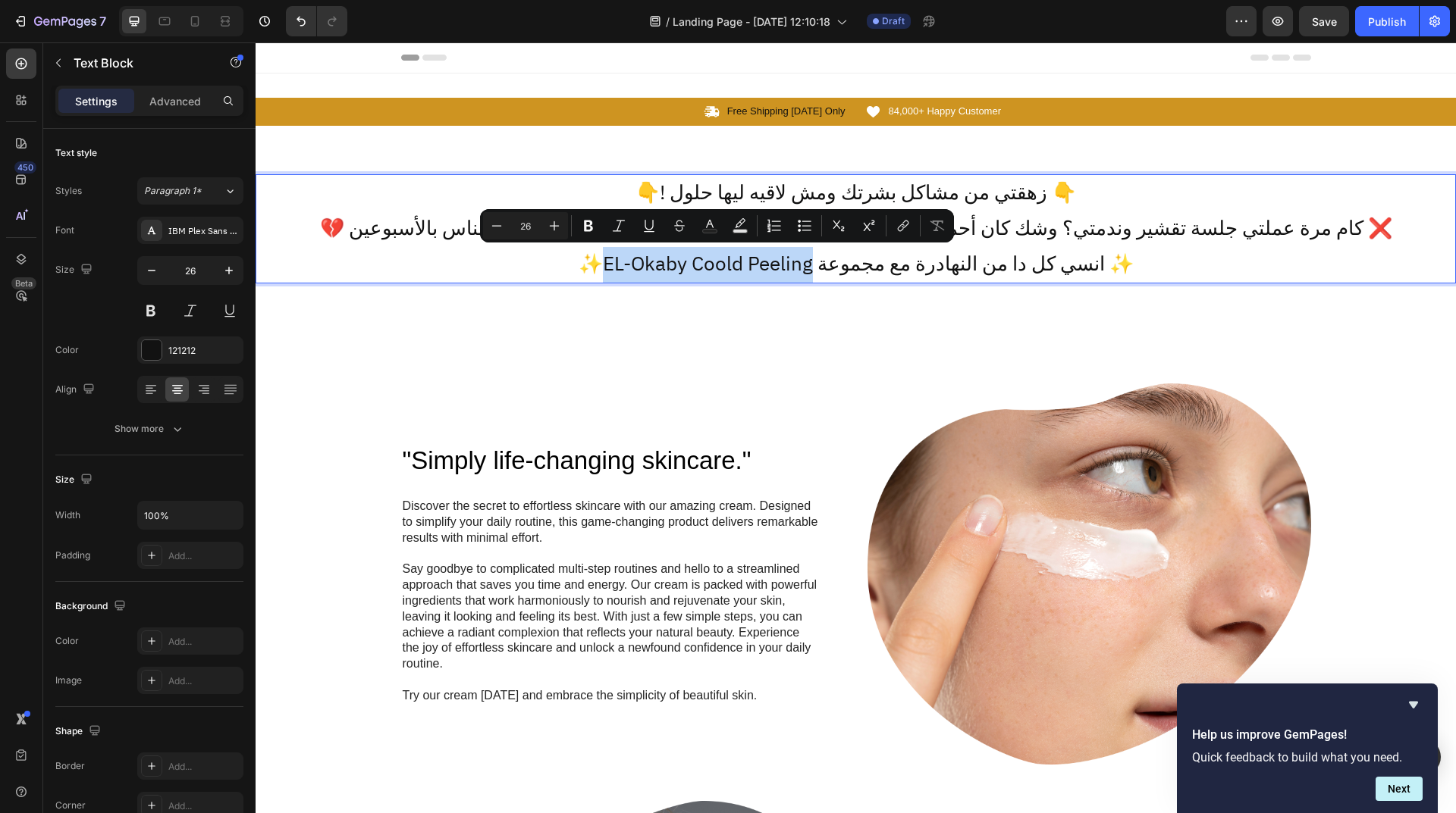
drag, startPoint x: 821, startPoint y: 269, endPoint x: 610, endPoint y: 261, distance: 211.2
click at [610, 261] on p "✨EL-Okaby Coold Peeling انسي كل دا من النهادرة مع مجموعة ✨" at bounding box center [855, 265] width 1197 height 36
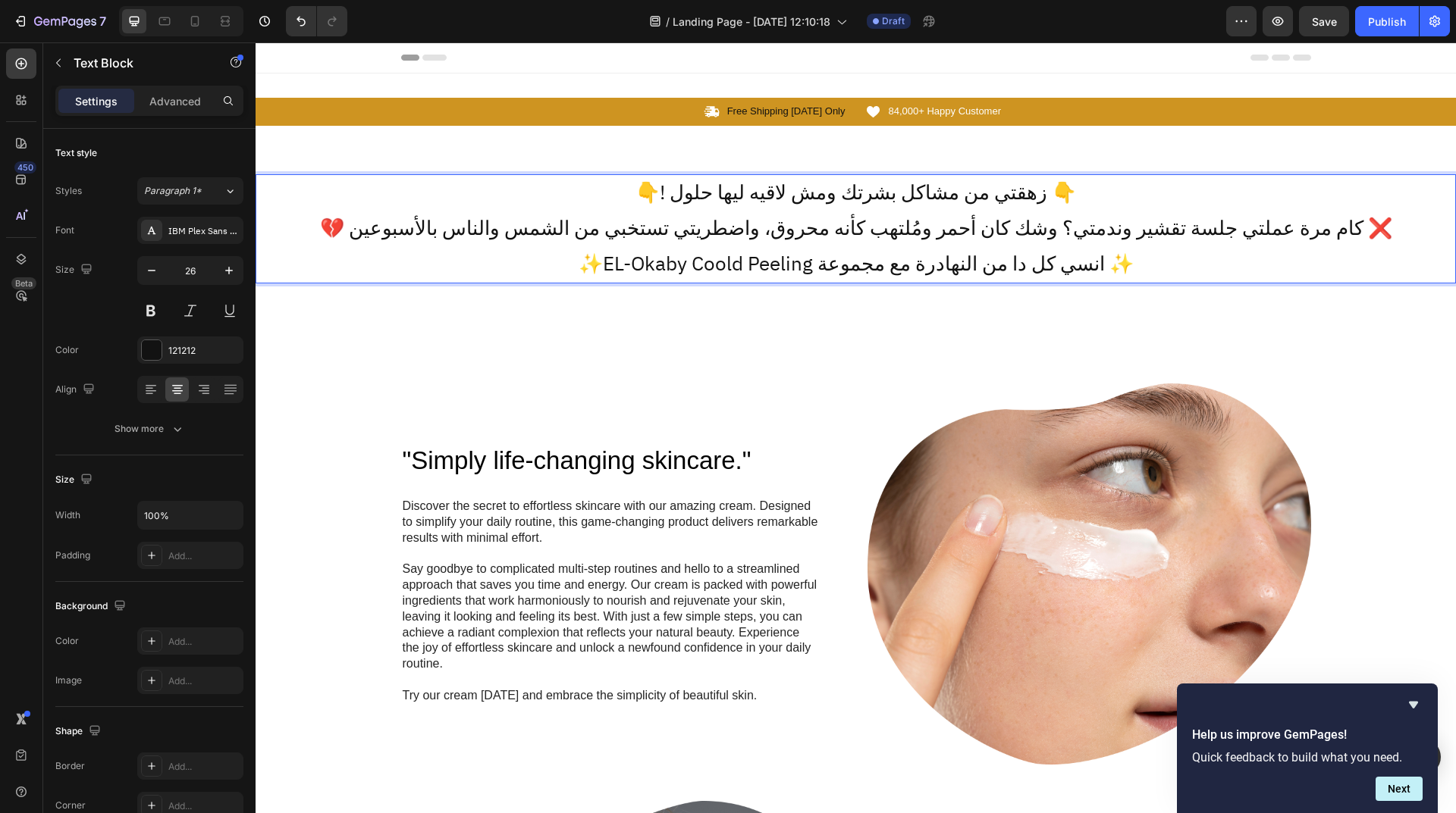
click at [387, 258] on p "✨EL-Okaby Coold Peeling انسي كل دا من النهادرة مع مجموعة ✨" at bounding box center [855, 265] width 1197 height 36
click at [215, 635] on div "Add..." at bounding box center [203, 641] width 71 height 14
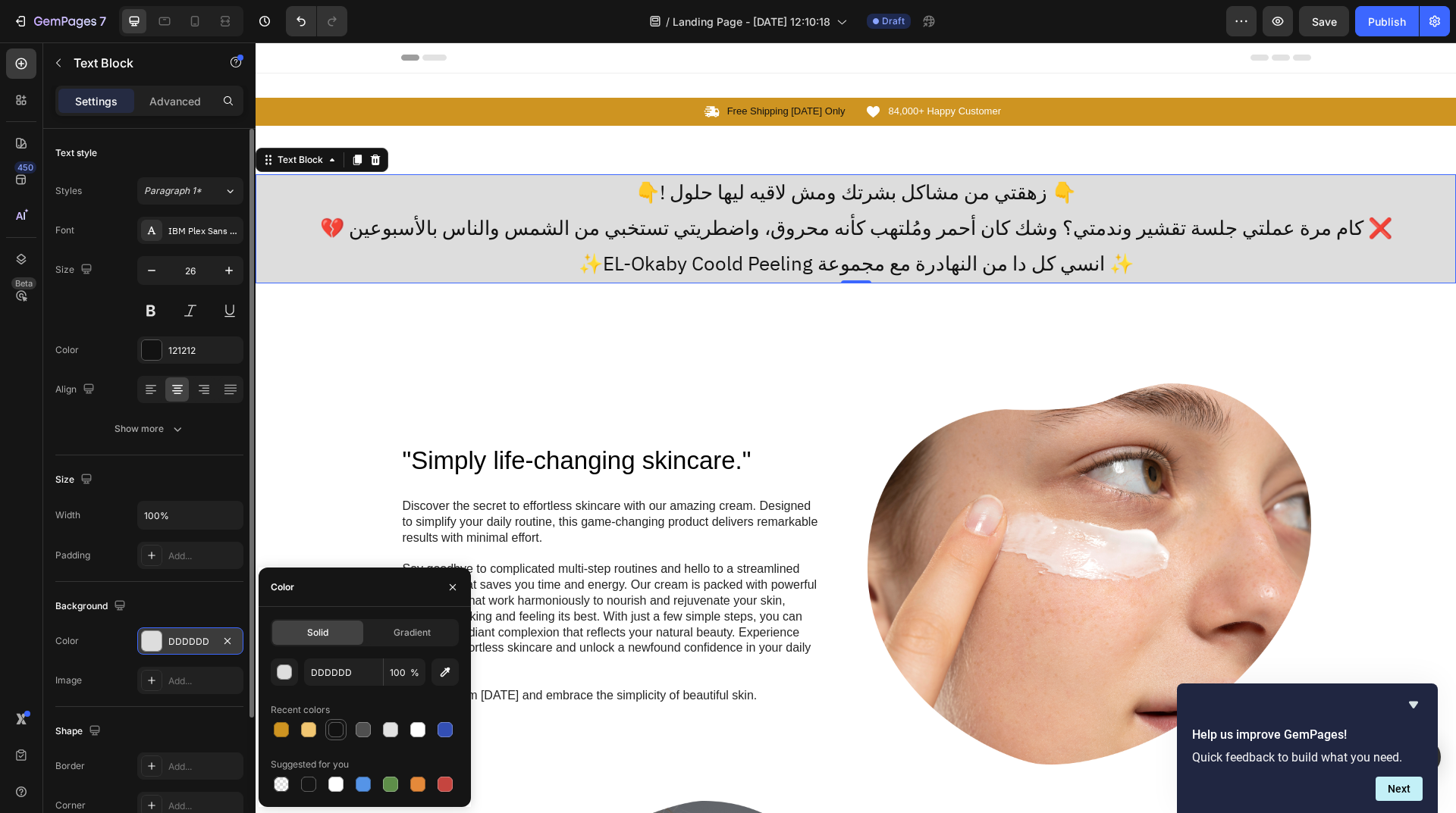
click at [335, 723] on div at bounding box center [336, 730] width 15 height 15
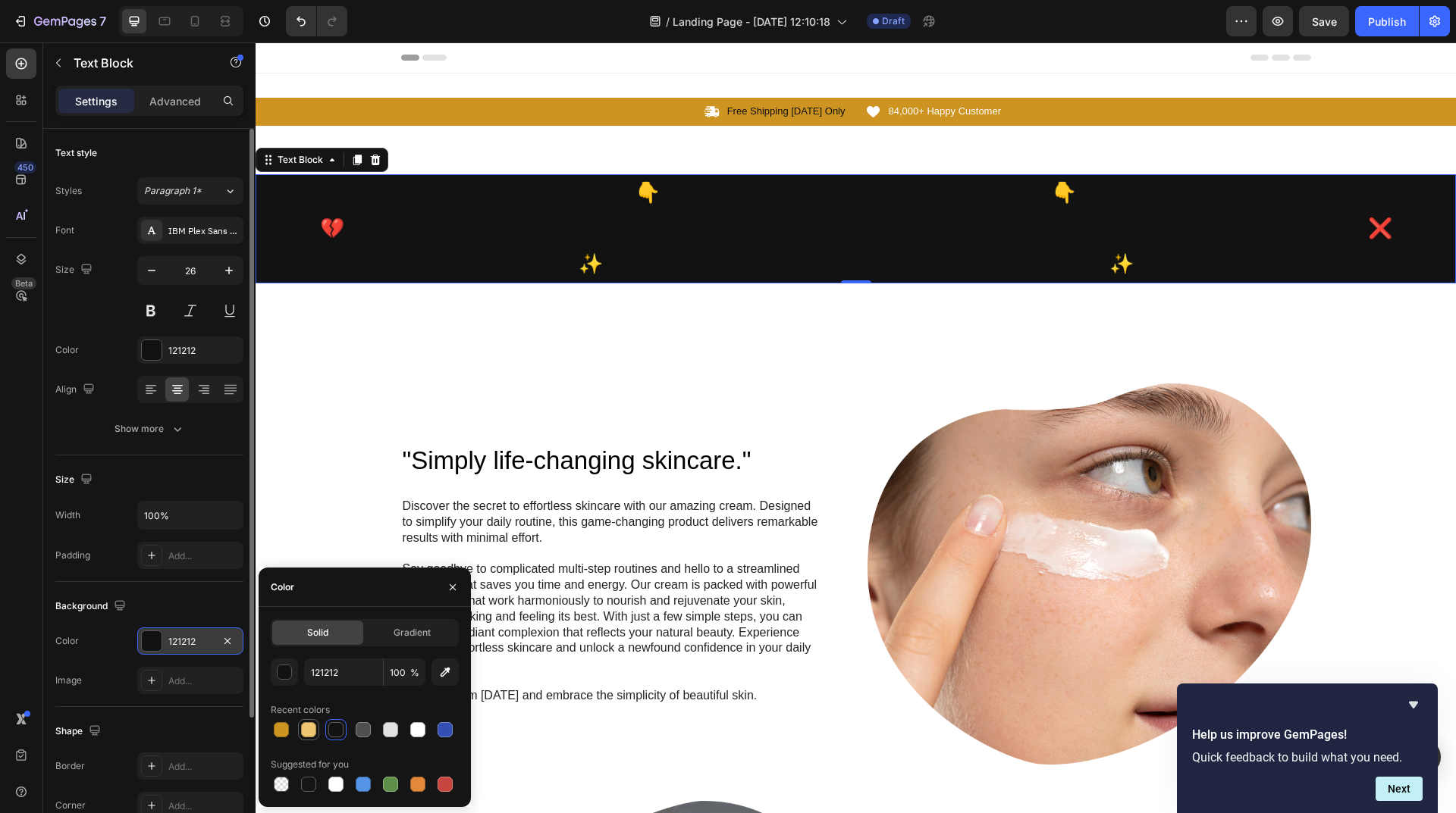
click at [311, 726] on div at bounding box center [308, 730] width 15 height 15
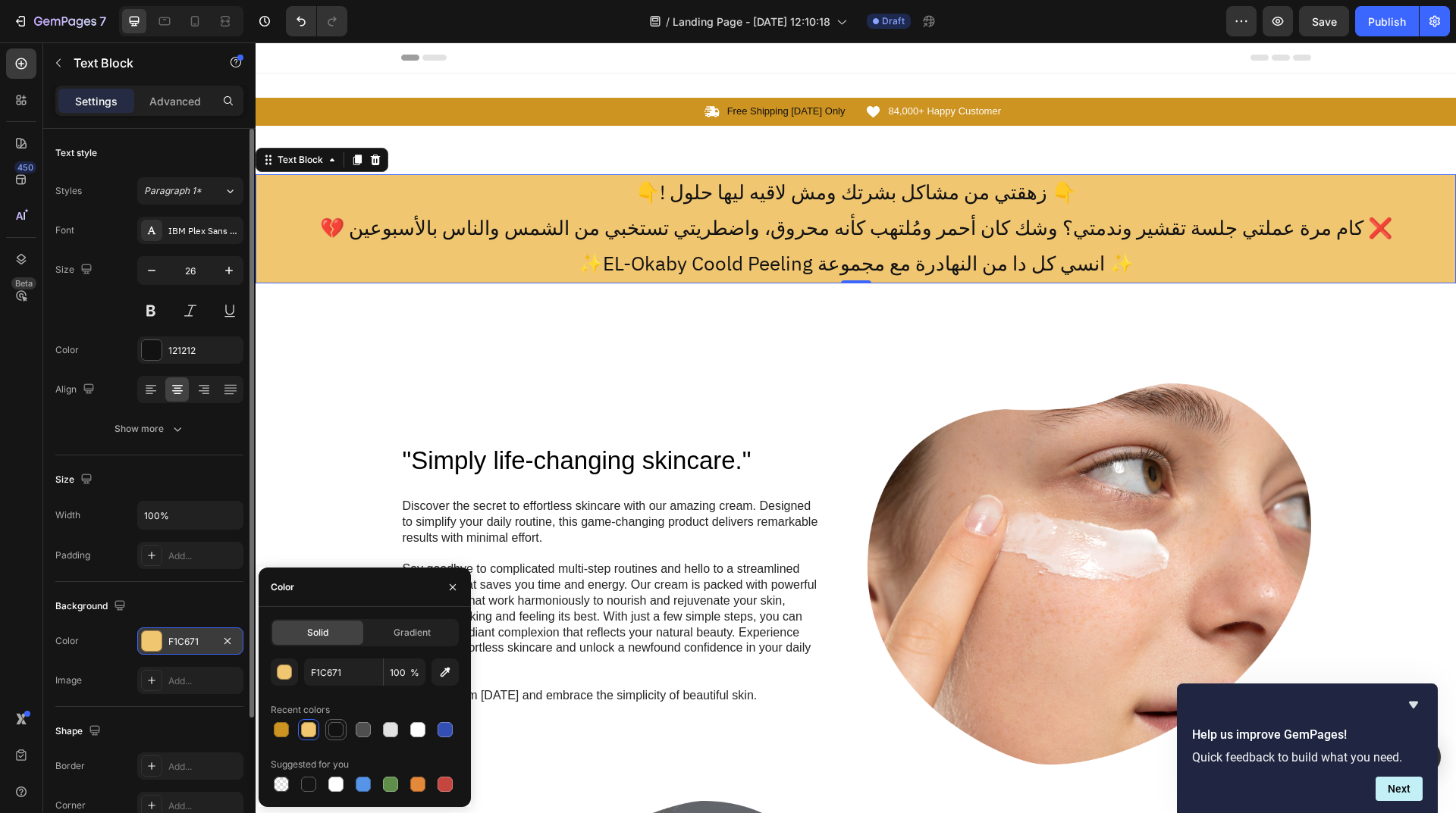
click at [333, 731] on div at bounding box center [336, 730] width 15 height 15
type input "121212"
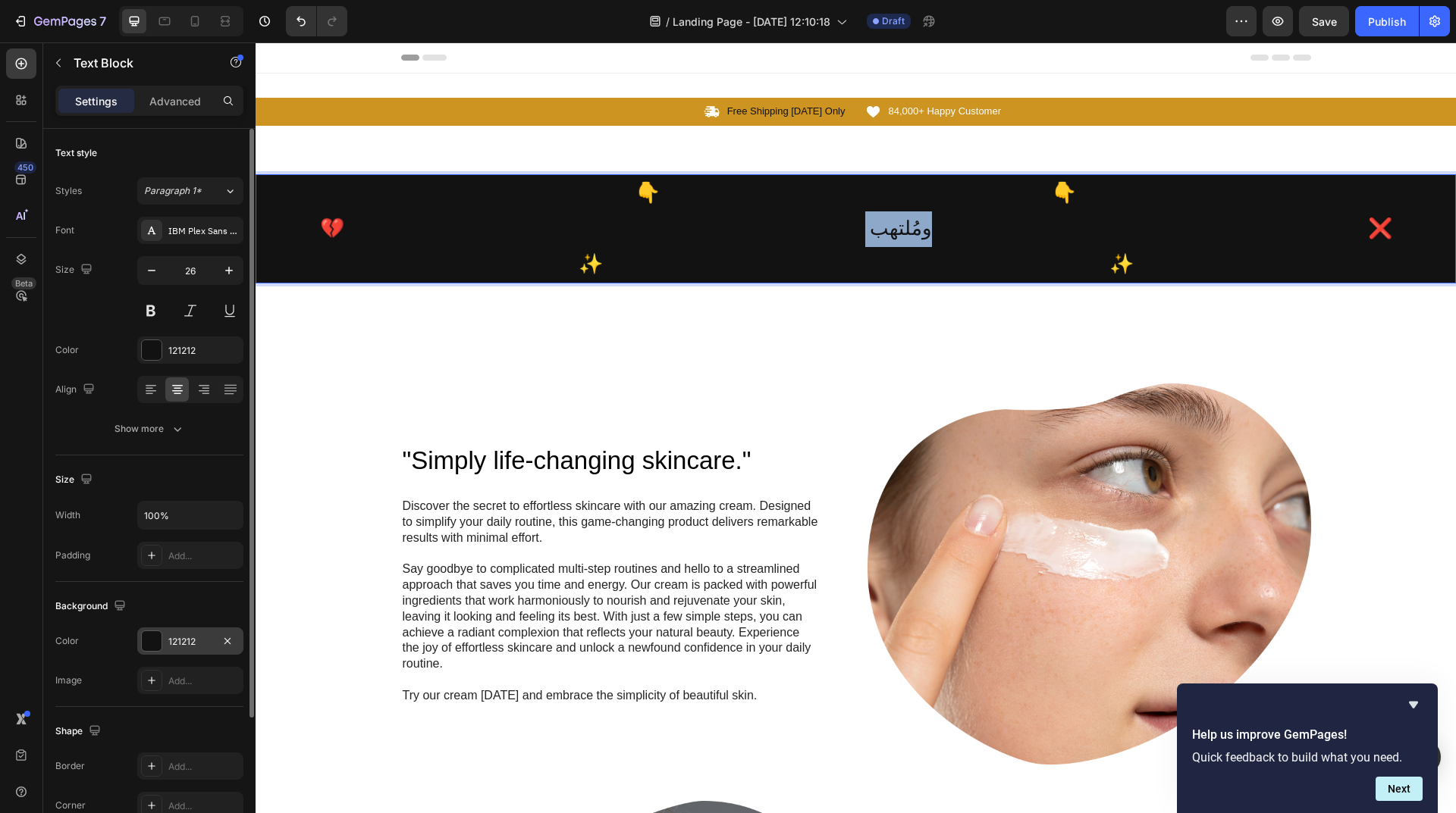
click at [876, 245] on p "💔 كام مرة عملتي جلسة تقشير وندمتي؟ وشك كان أحمر ومُلتهب كأنه محروق، واضطريتي تس…" at bounding box center [855, 229] width 1197 height 36
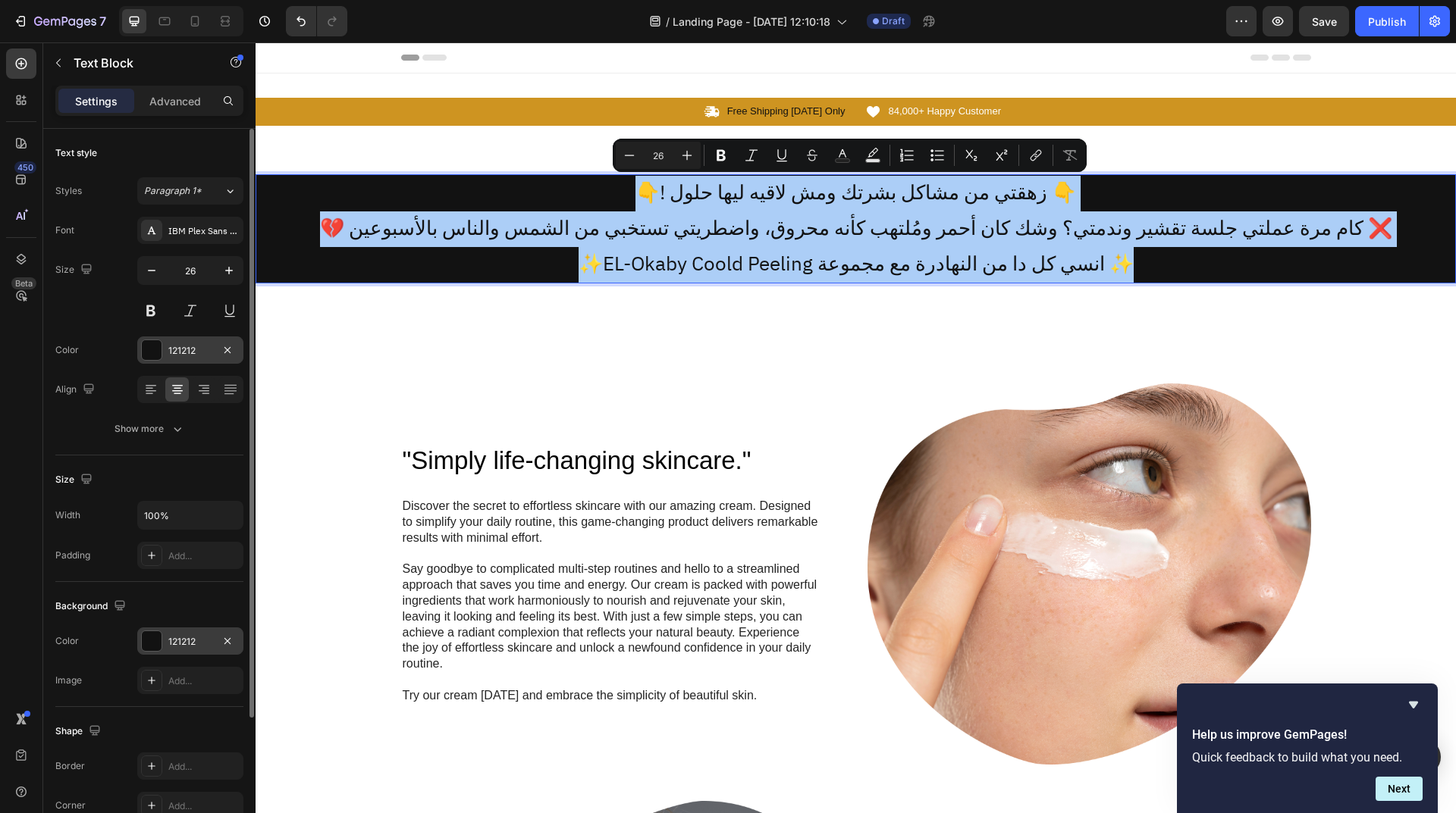
click at [175, 363] on div "121212" at bounding box center [190, 351] width 106 height 28
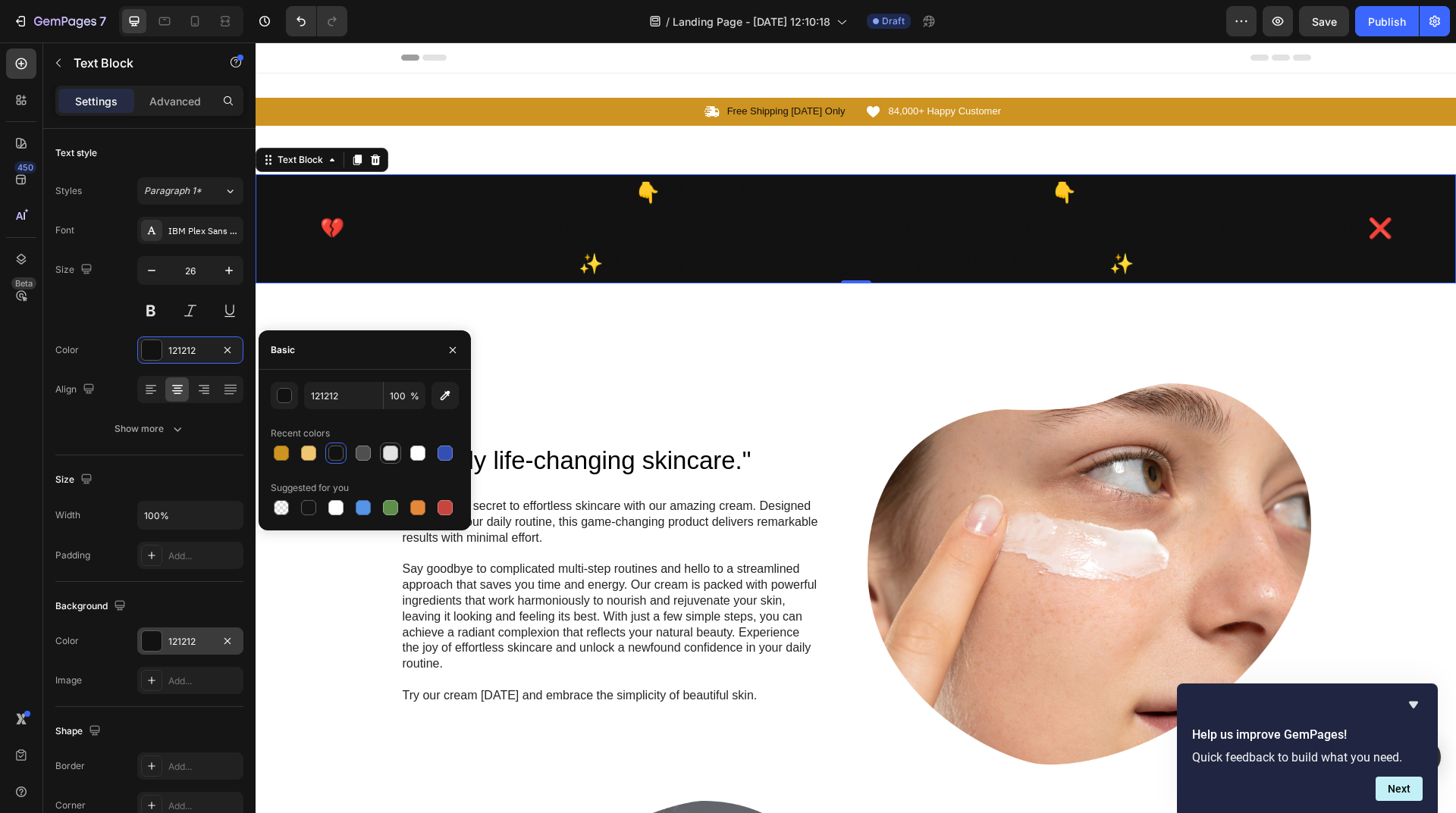
click at [395, 460] on div at bounding box center [391, 453] width 15 height 15
type input "E2E2E2"
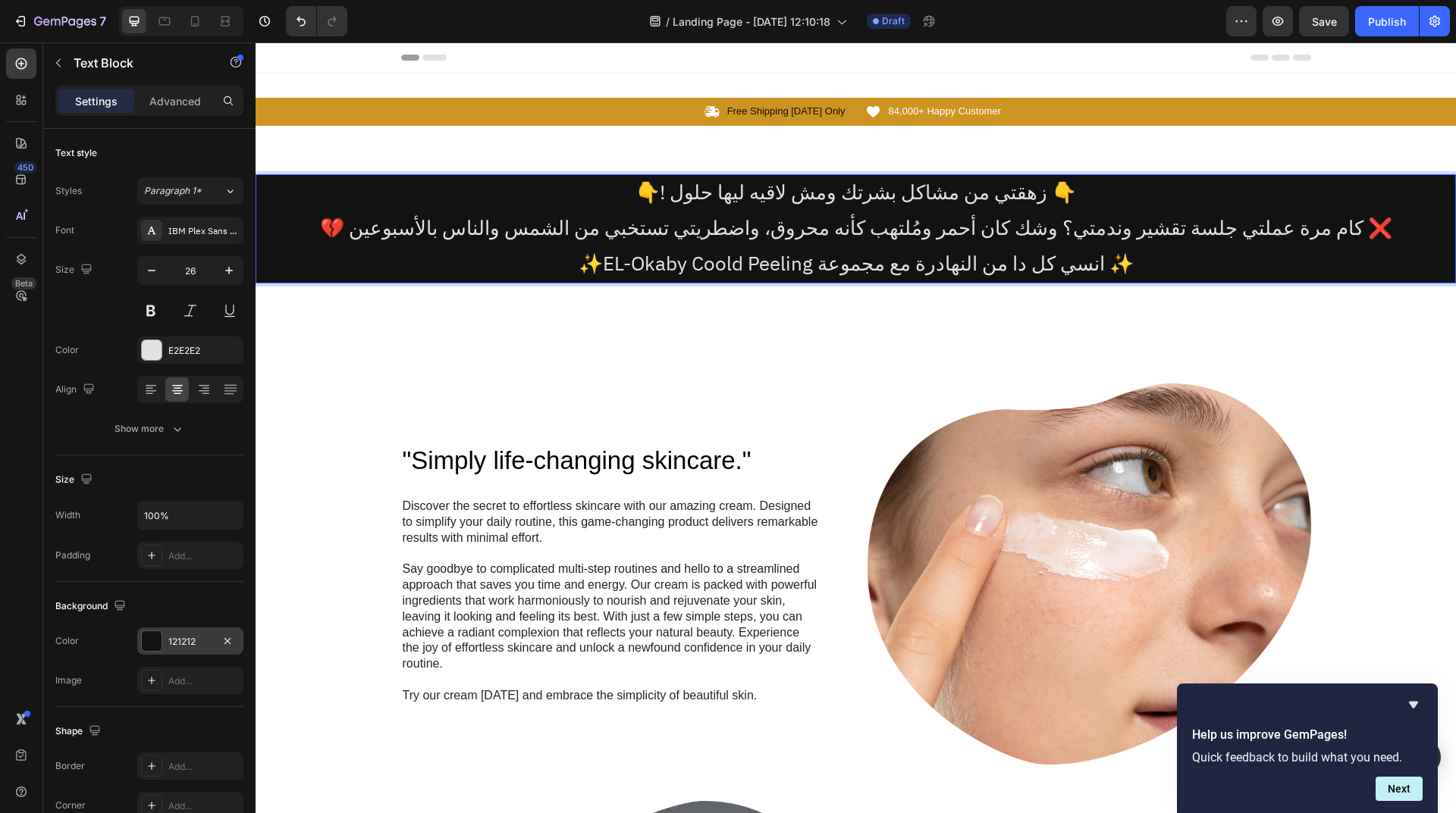
click at [1354, 237] on p "💔 كام مرة عملتي جلسة تقشير وندمتي؟ وشك كان أحمر ومُلتهب كأنه محروق، واضطريتي تس…" at bounding box center [855, 229] width 1197 height 36
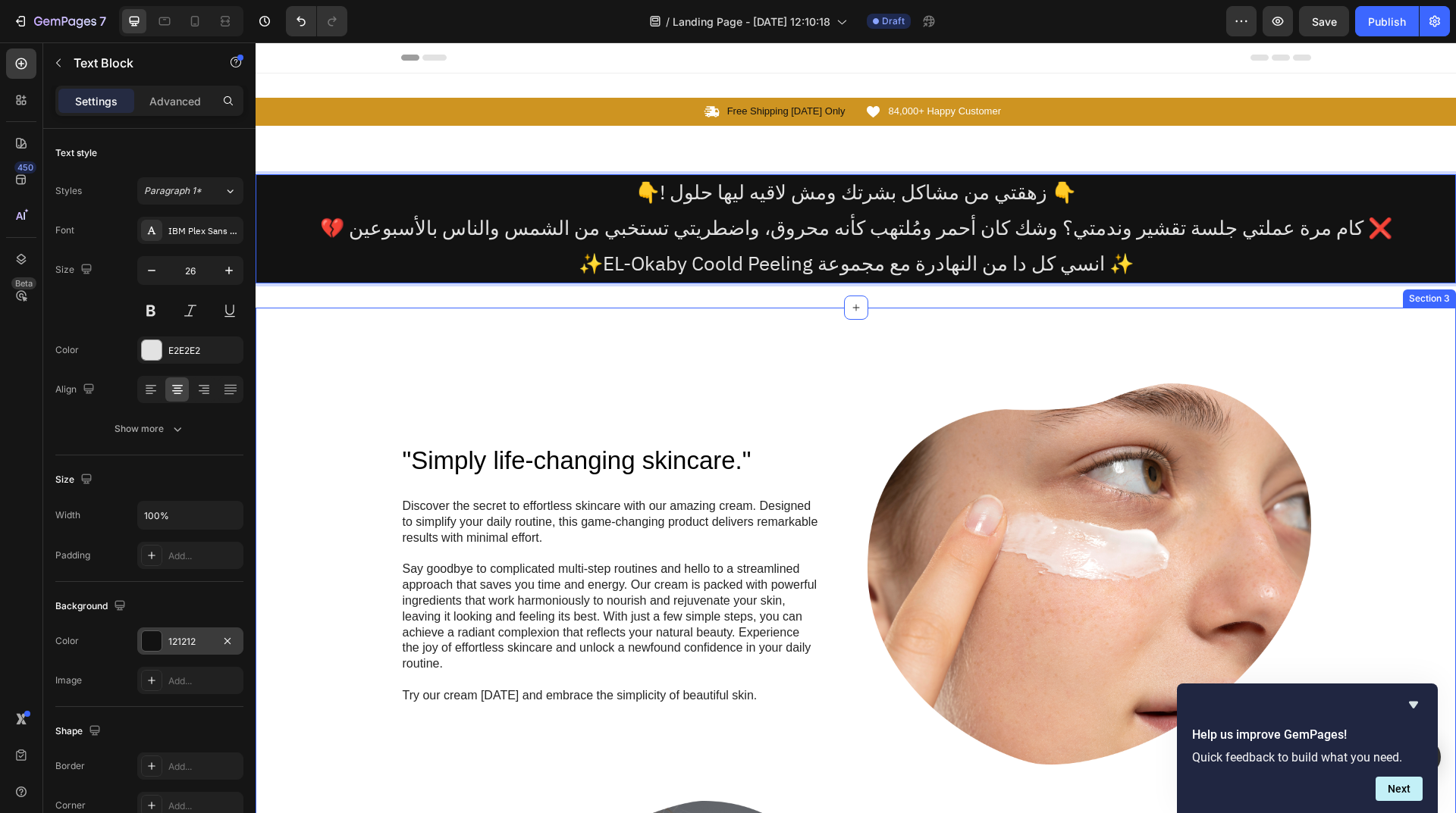
click at [1111, 358] on div ""Simply life-changing skincare." Heading Discover the secret to effortless skin…" at bounding box center [856, 783] width 1200 height 950
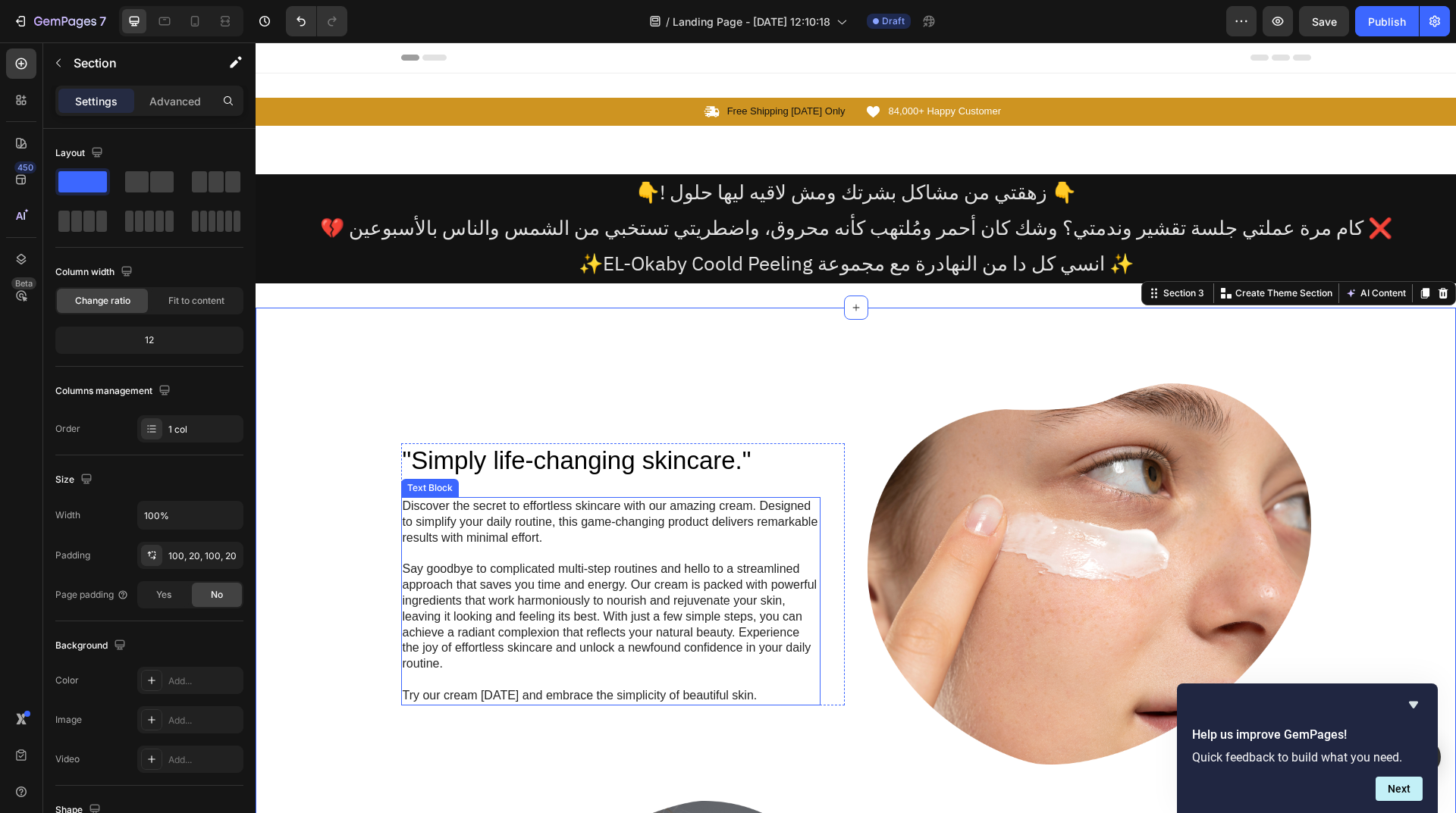
click at [505, 558] on p at bounding box center [610, 554] width 416 height 16
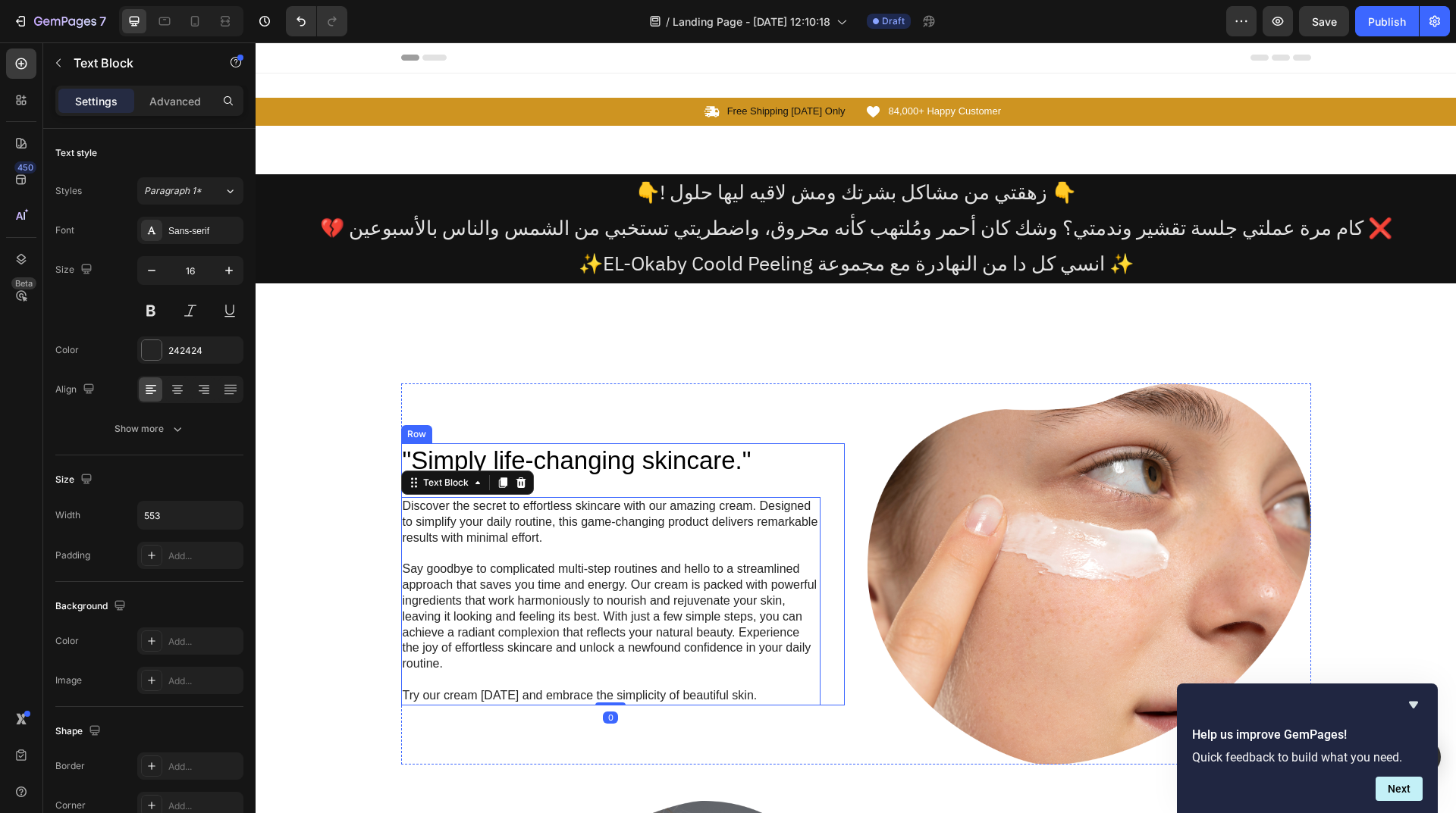
click at [606, 481] on div ""Simply life-changing skincare." Heading Discover the secret to effortless skin…" at bounding box center [610, 573] width 419 height 261
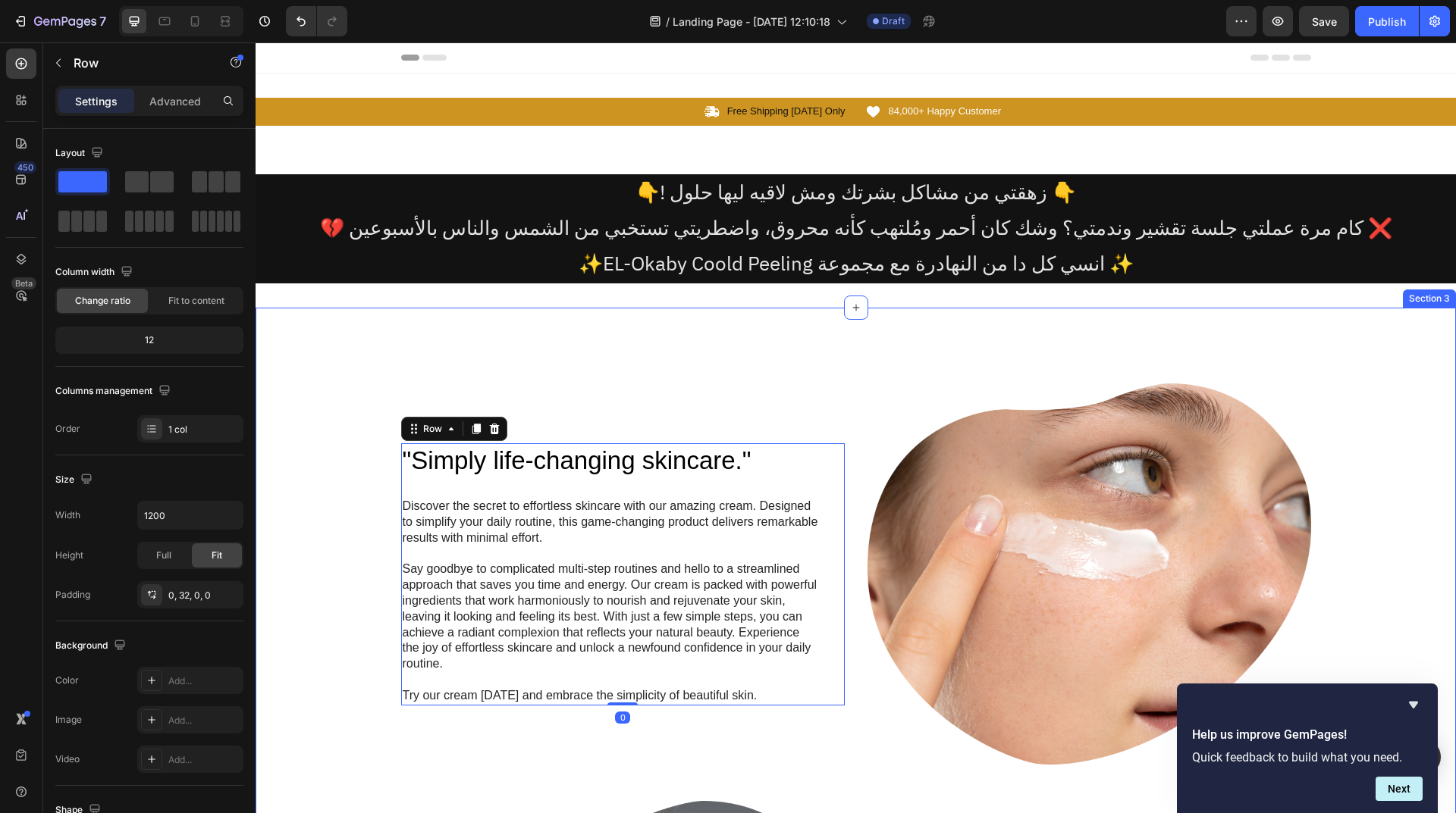
click at [746, 333] on div ""Simply life-changing skincare." Heading Discover the secret to effortless skin…" at bounding box center [856, 783] width 1200 height 950
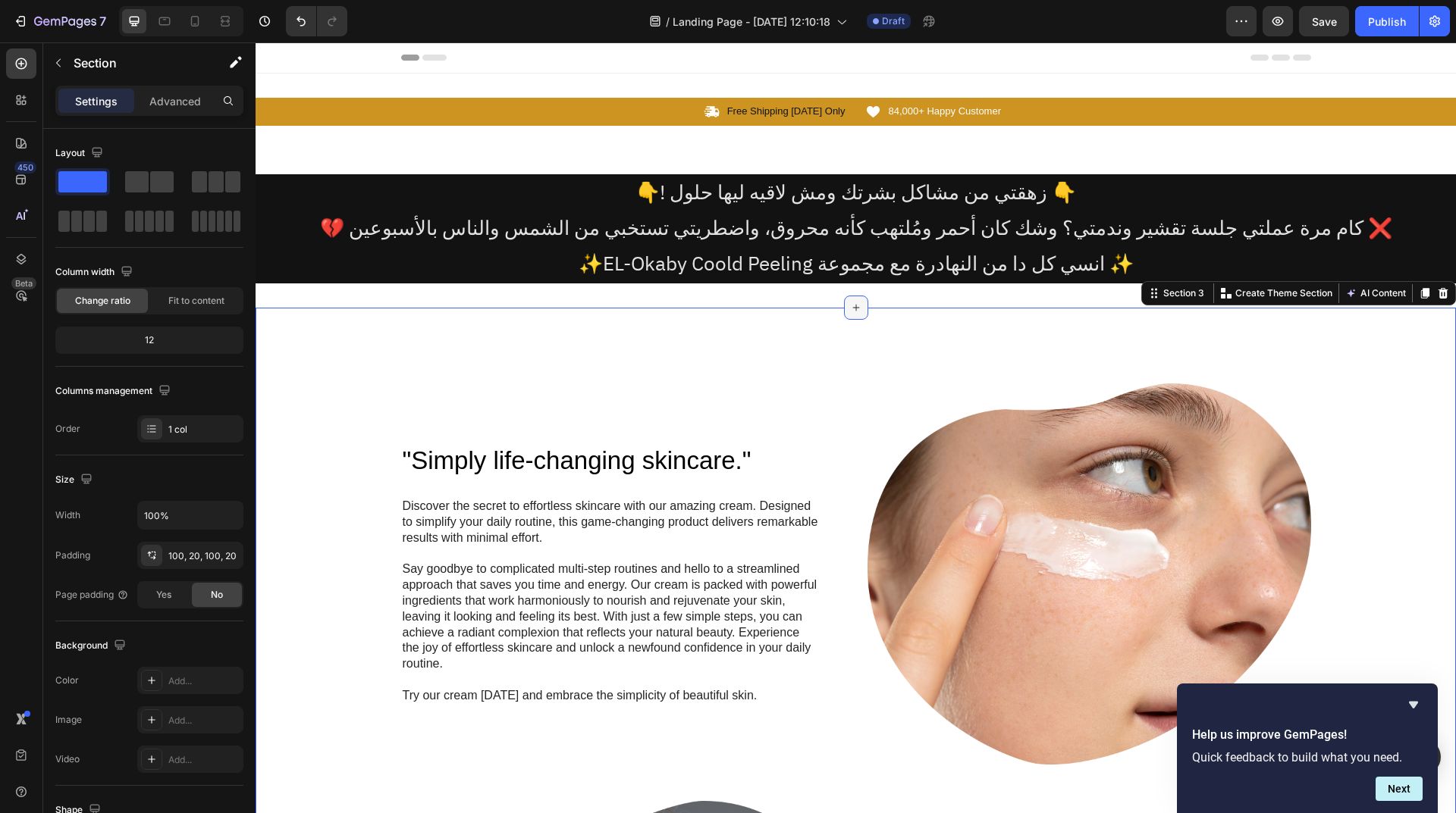
click at [850, 312] on icon at bounding box center [856, 307] width 12 height 12
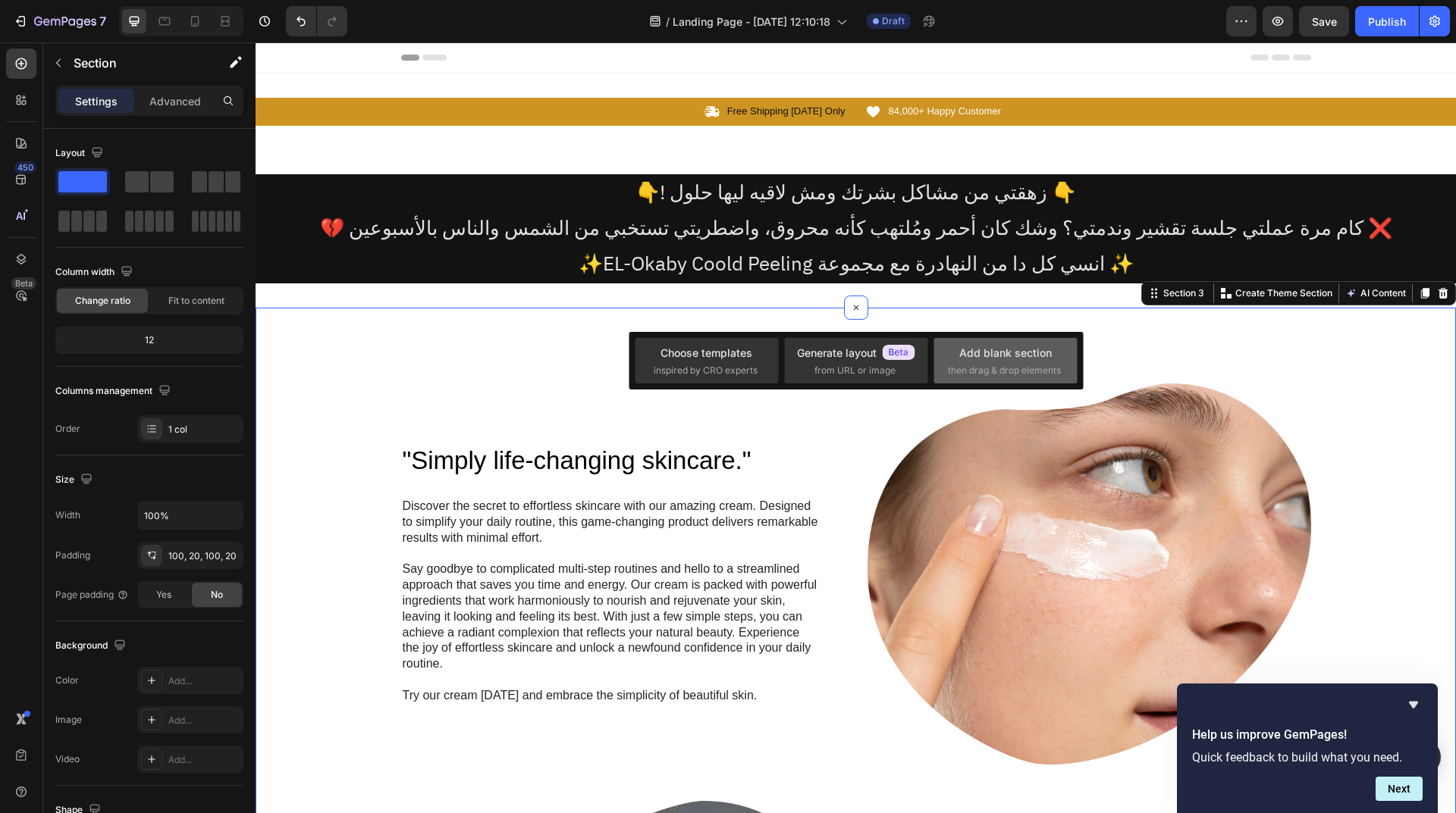
click at [957, 358] on div "Add blank section then drag & drop elements" at bounding box center [1005, 361] width 115 height 32
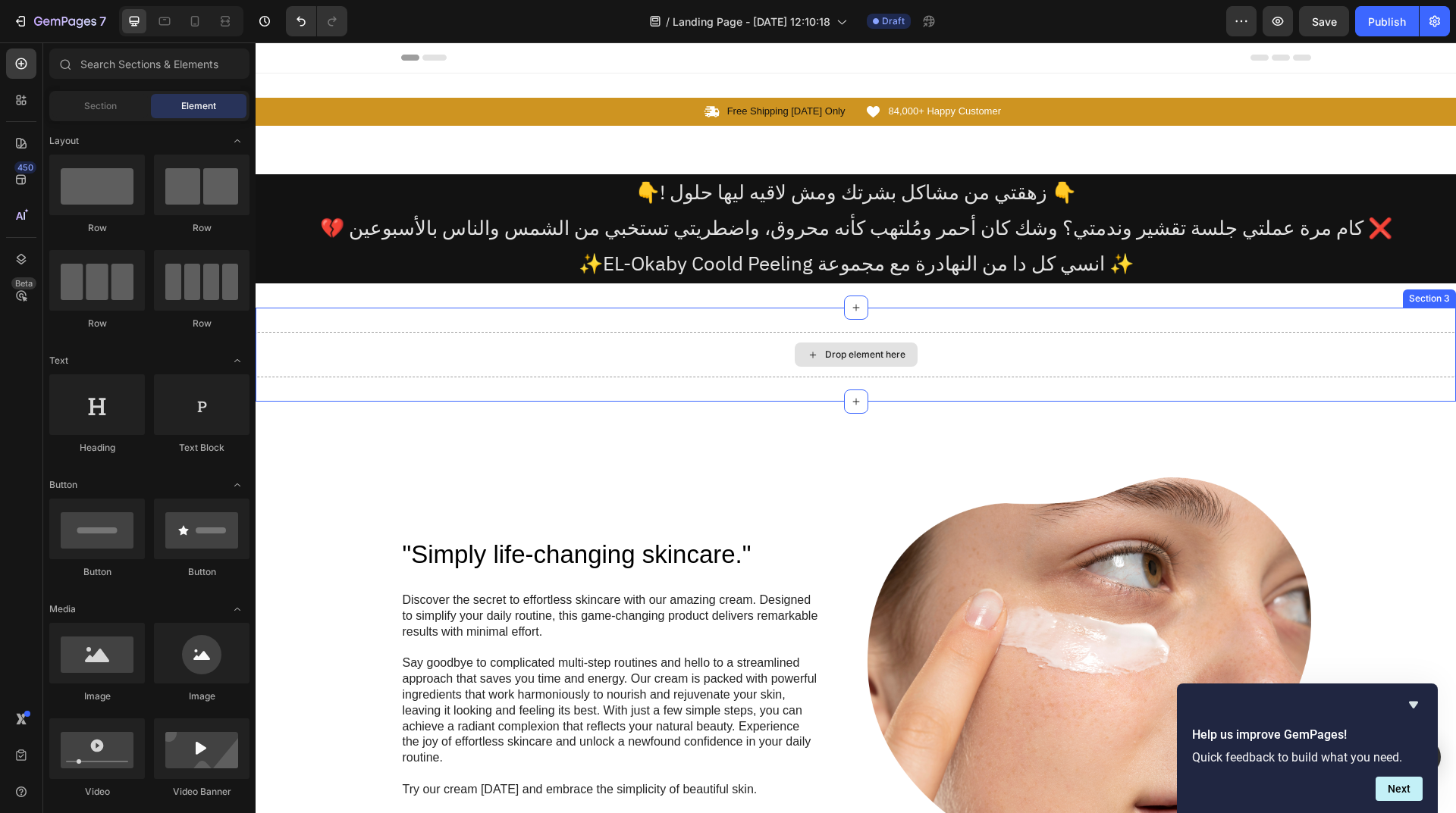
click at [888, 359] on div "Drop element here" at bounding box center [864, 354] width 80 height 12
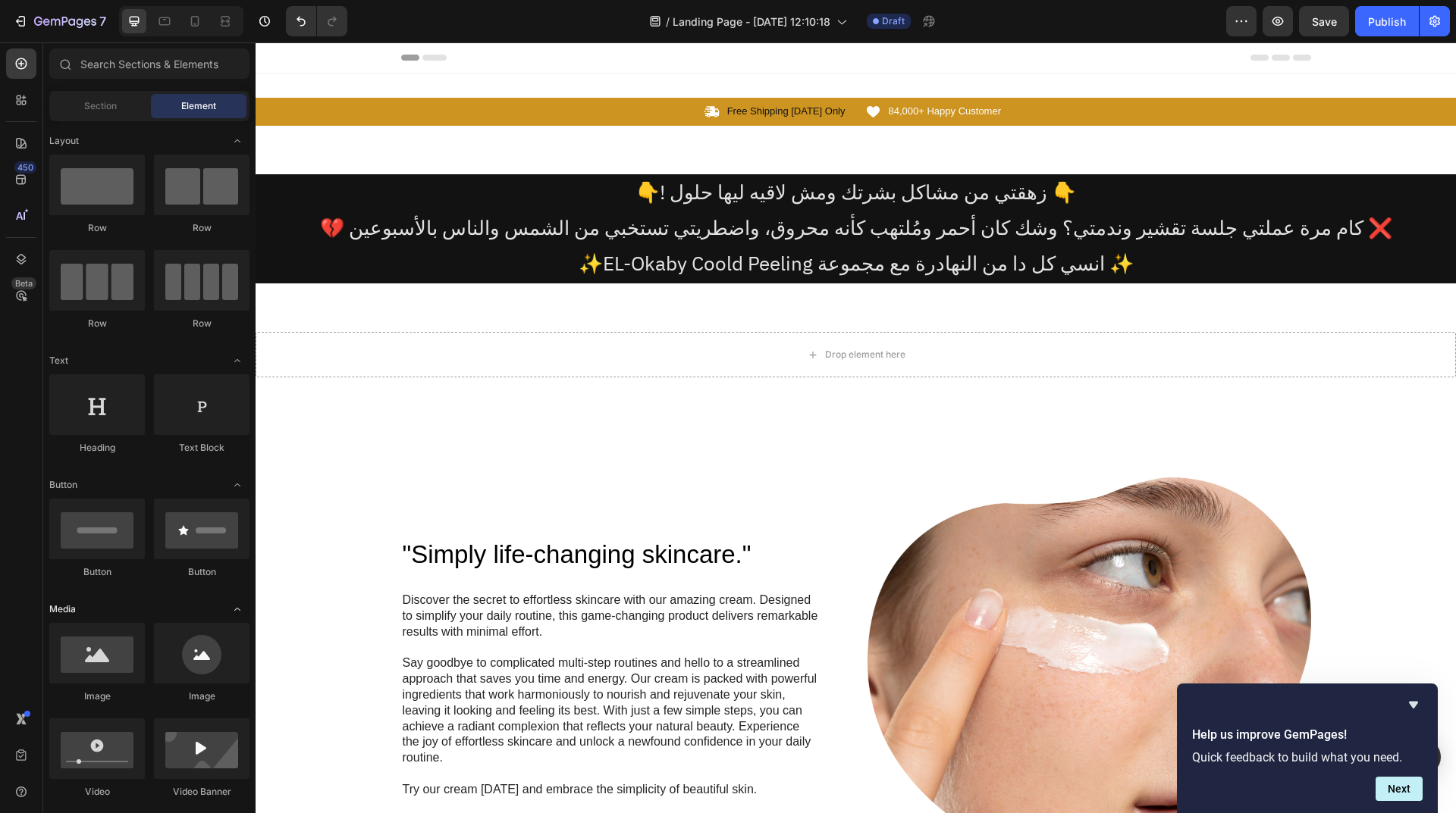
click at [227, 610] on span "Toggle open" at bounding box center [237, 609] width 24 height 24
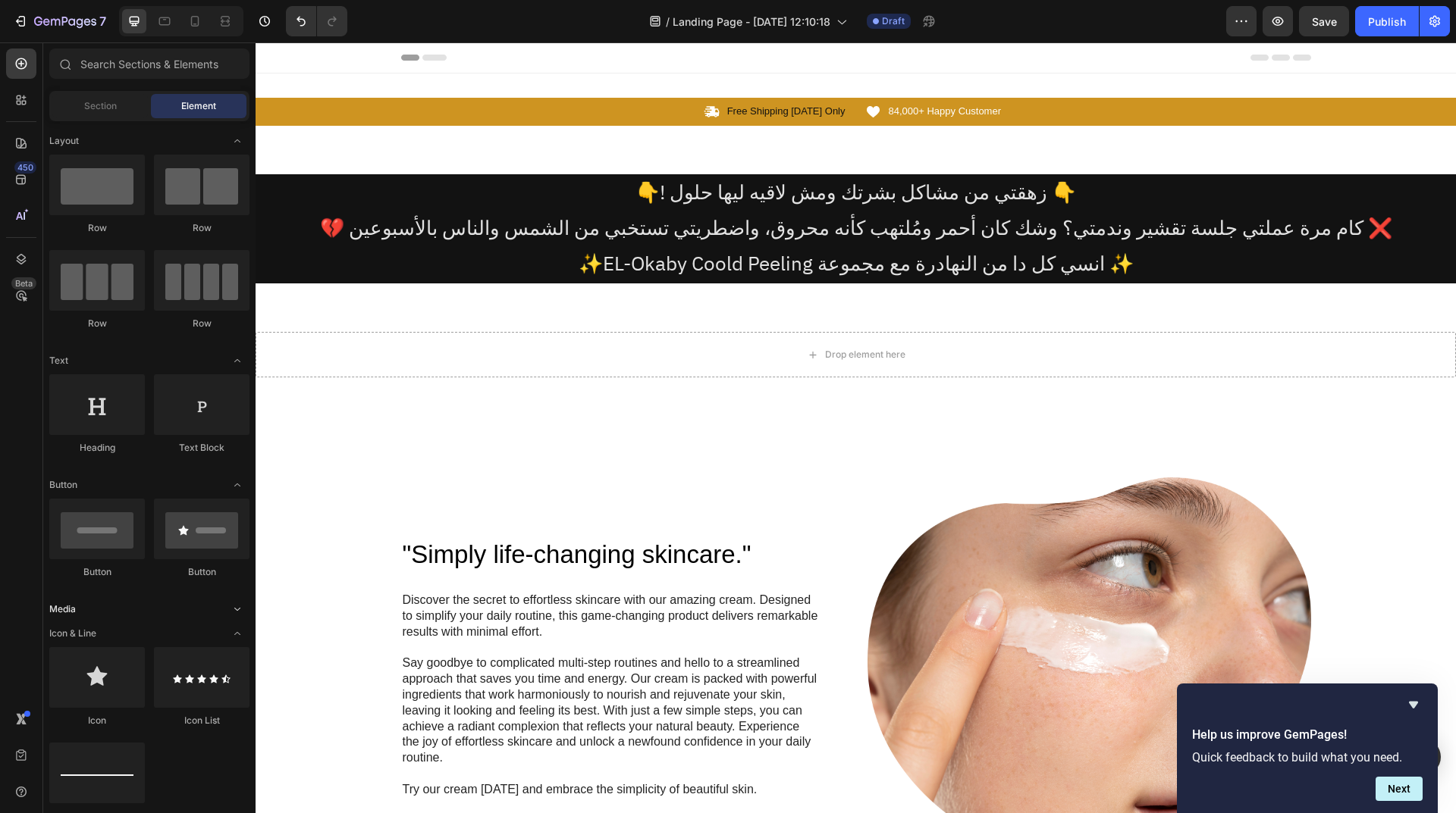
click at [227, 610] on span "Toggle open" at bounding box center [237, 609] width 24 height 24
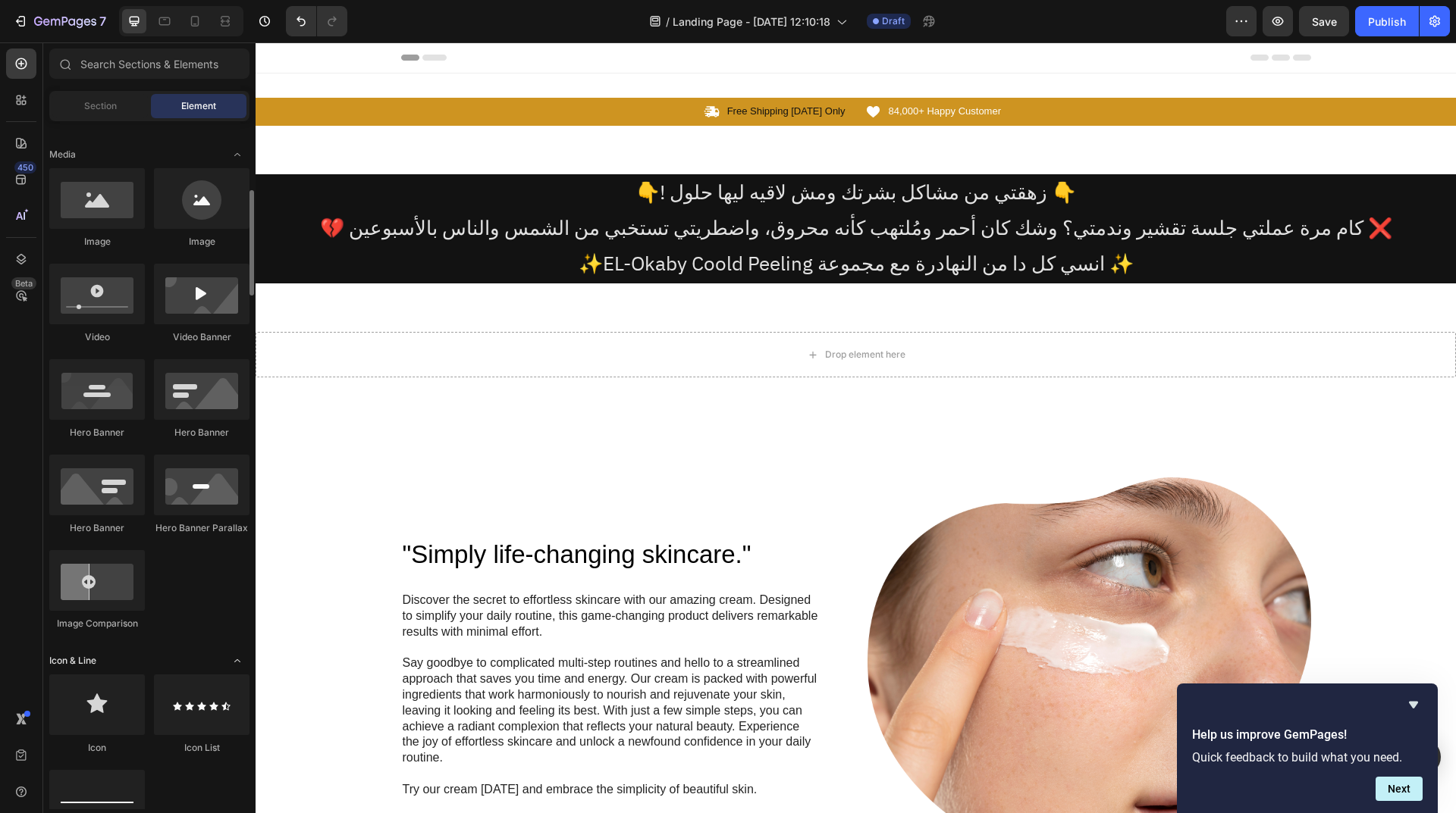
scroll to position [379, 0]
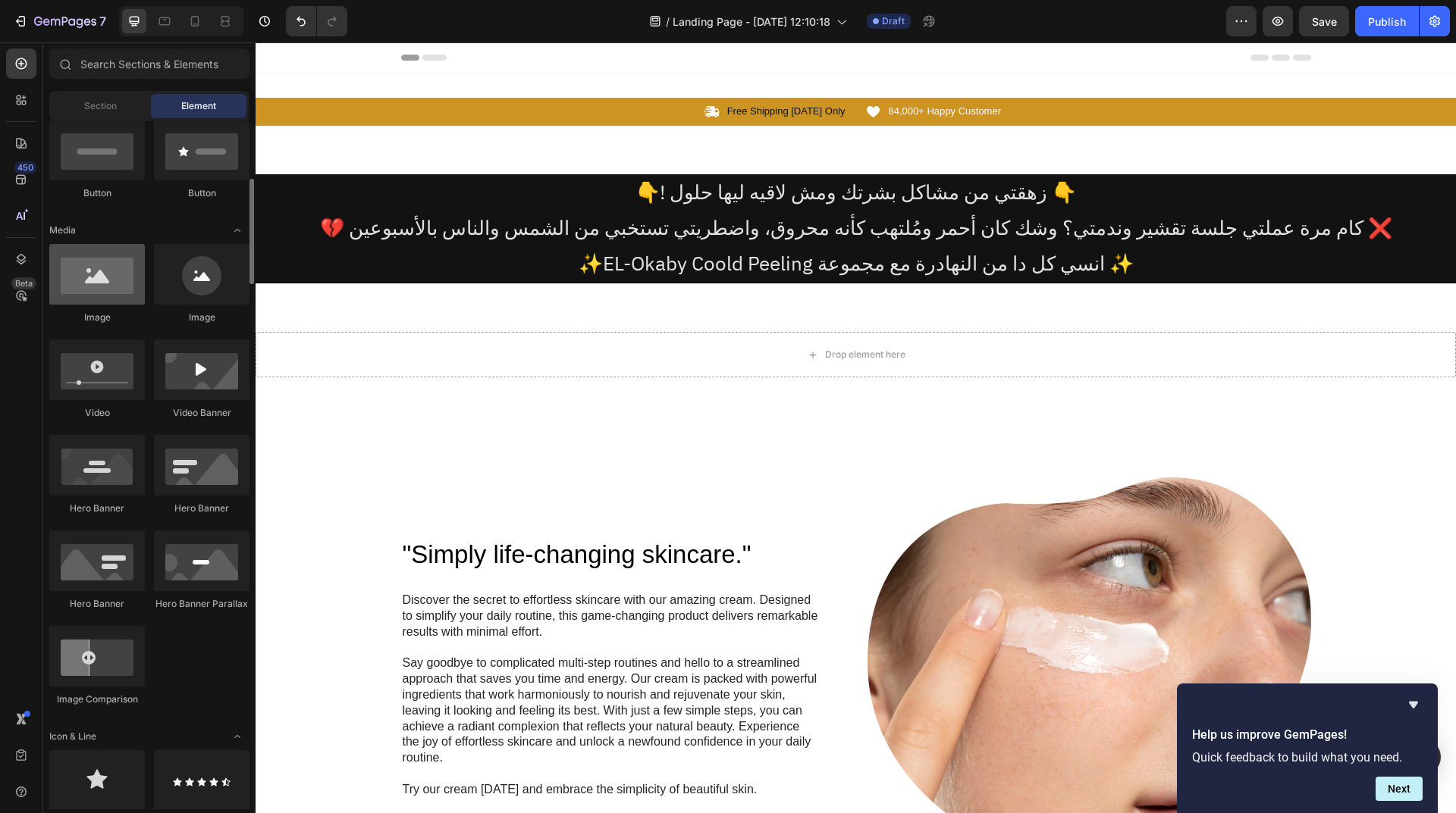
click at [114, 273] on div at bounding box center [96, 274] width 95 height 61
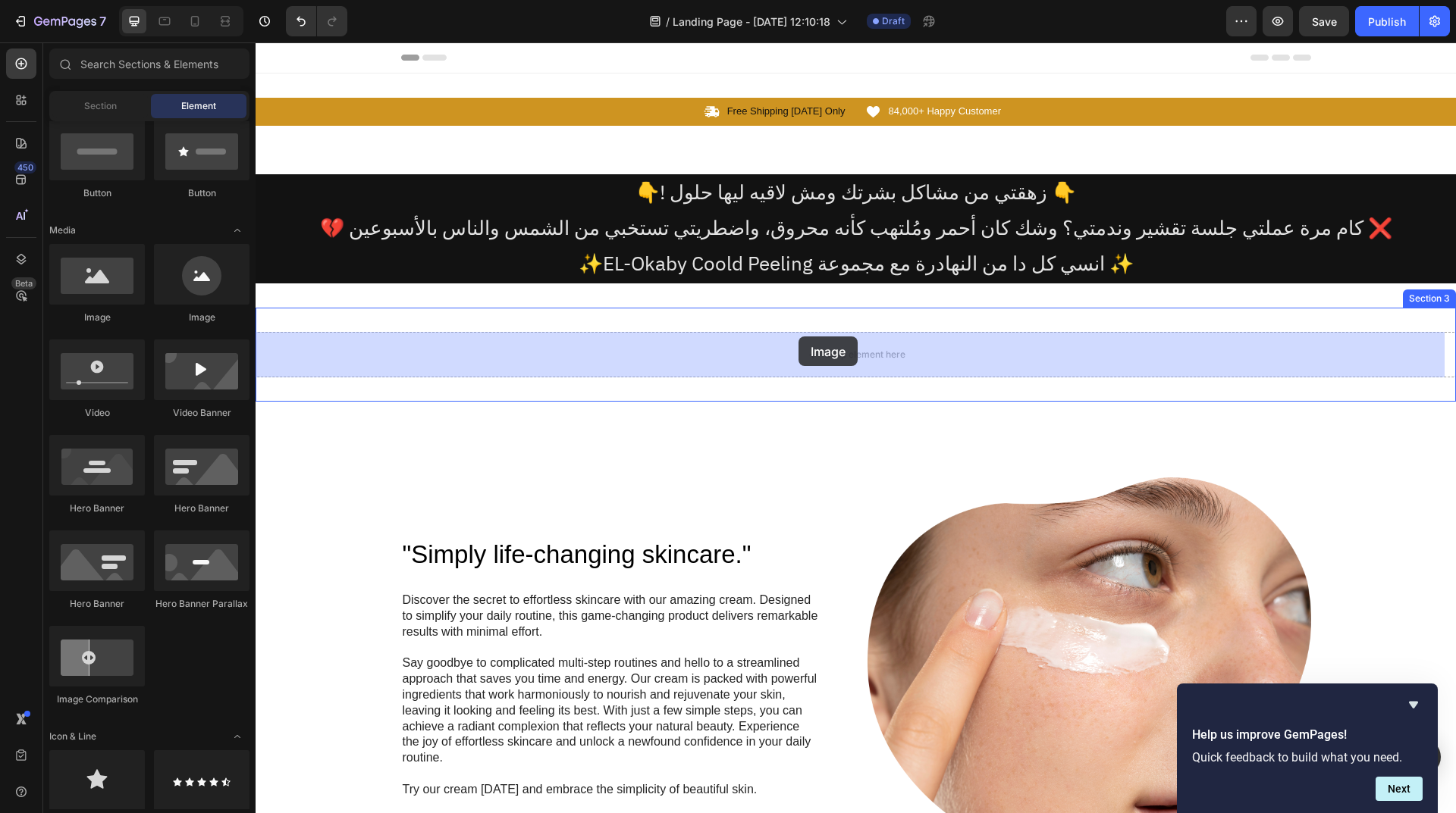
drag, startPoint x: 343, startPoint y: 334, endPoint x: 812, endPoint y: 338, distance: 469.0
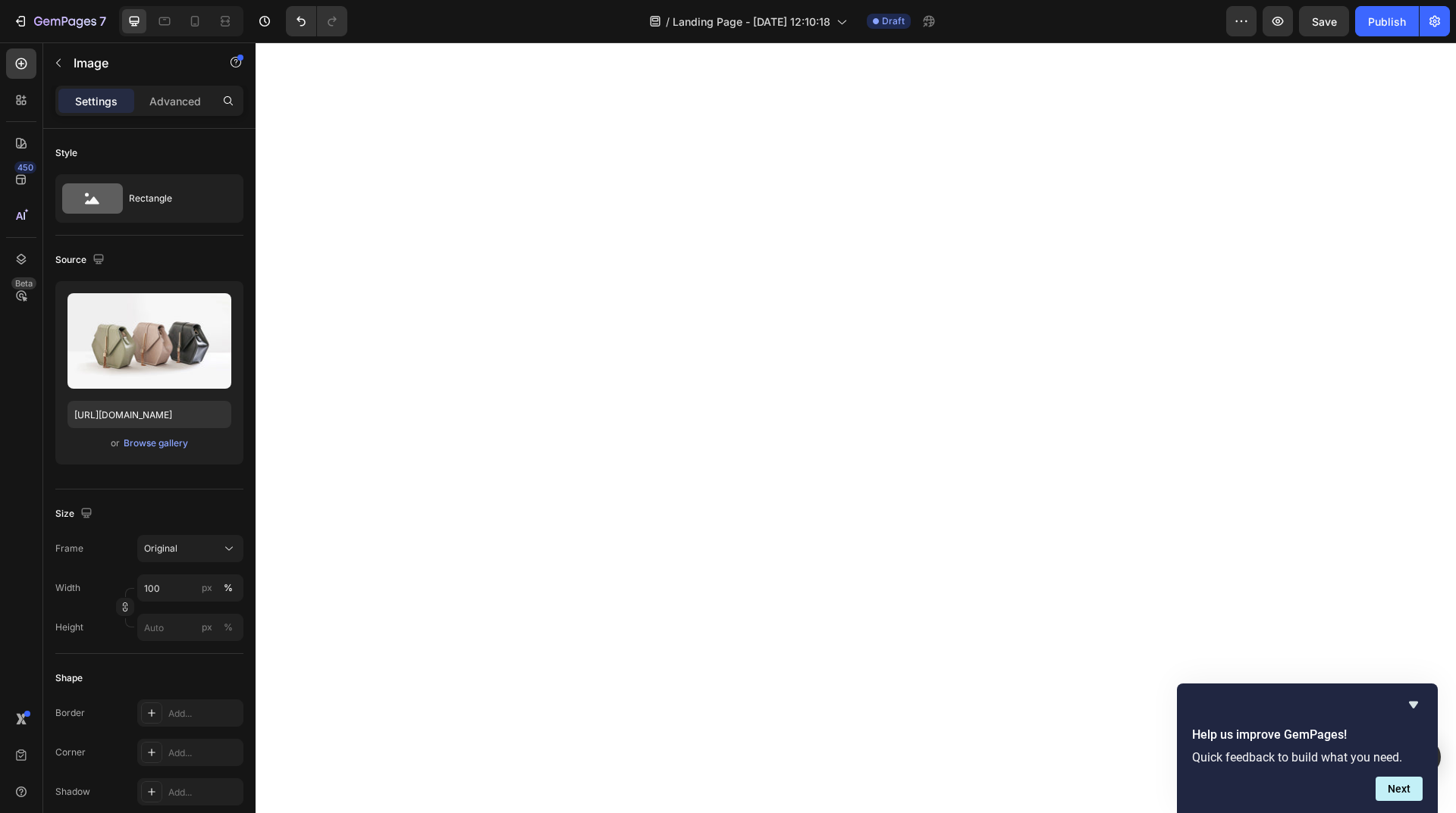
scroll to position [606, 0]
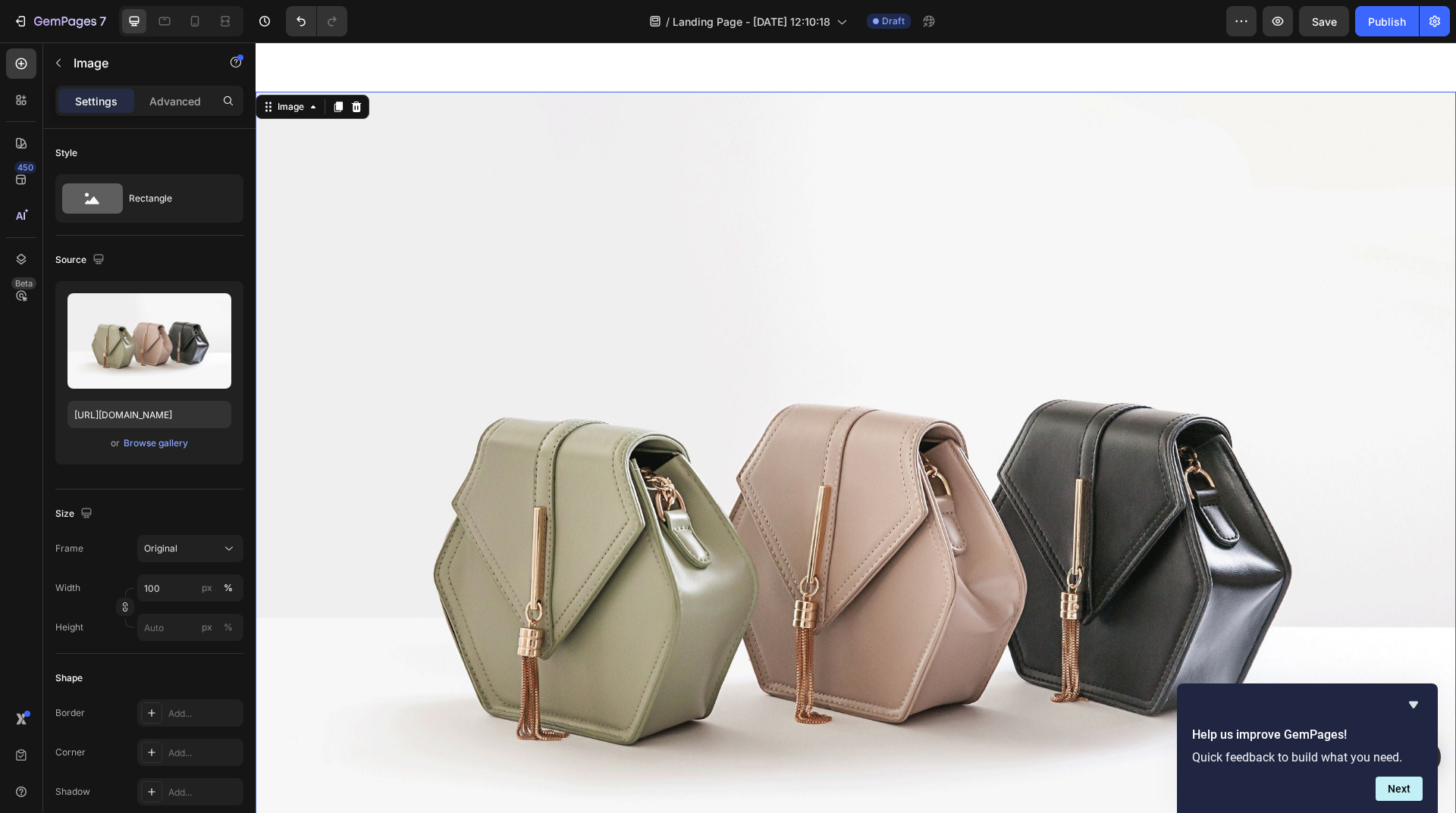
scroll to position [227, 0]
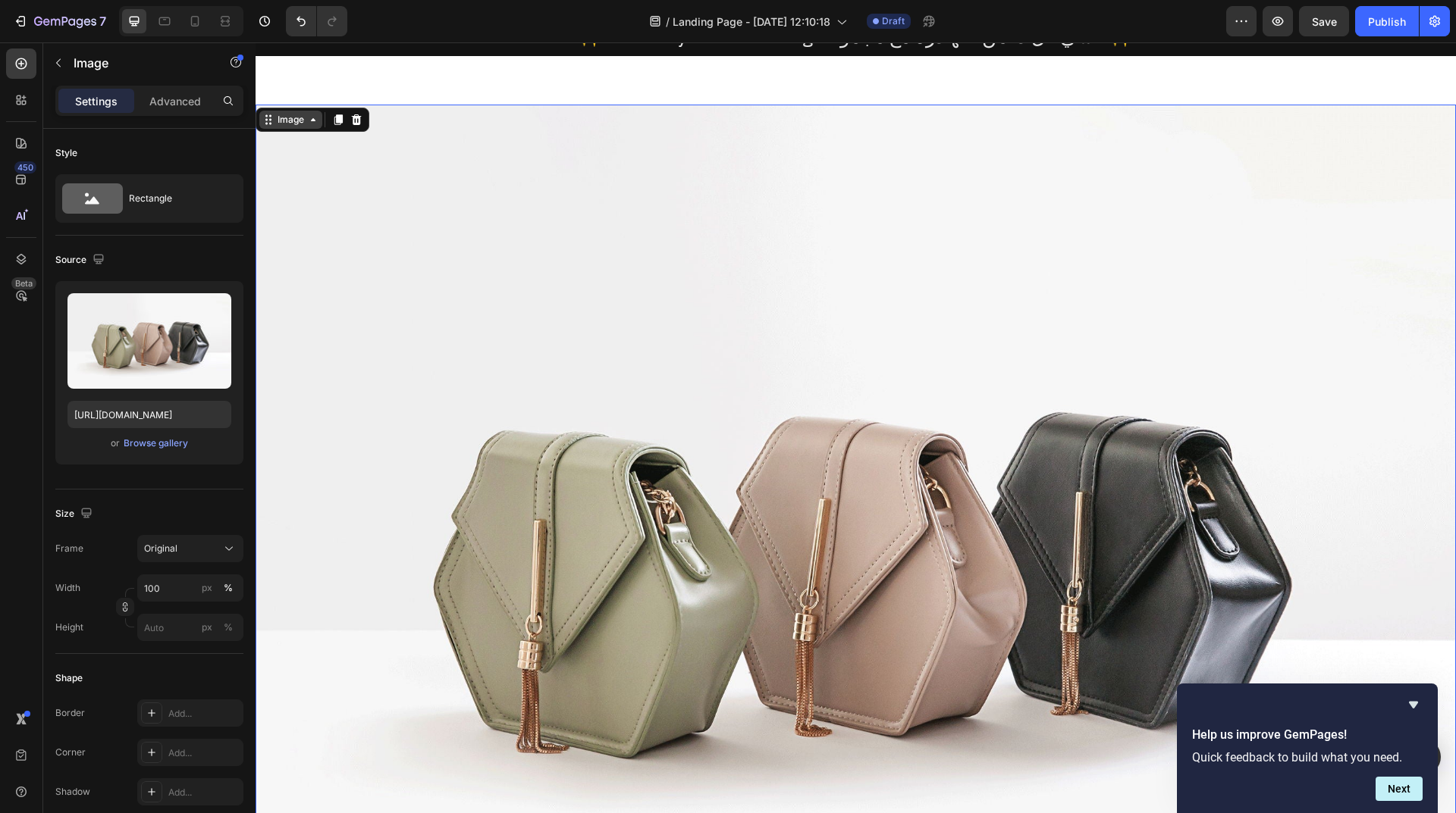
click at [280, 126] on div "Image" at bounding box center [290, 119] width 32 height 14
click at [303, 121] on div "Image" at bounding box center [290, 119] width 32 height 14
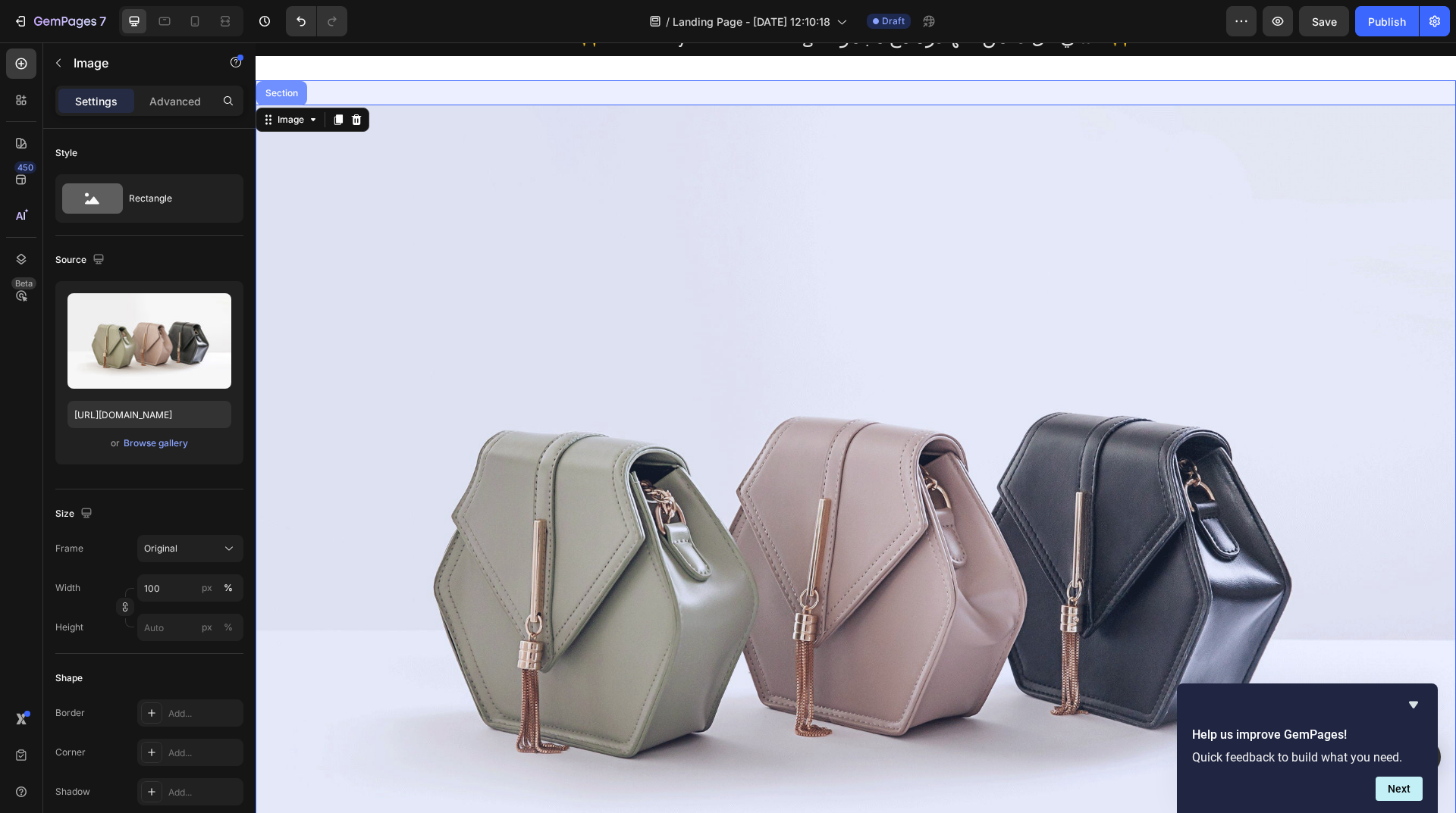
click at [278, 95] on div "Section" at bounding box center [282, 93] width 39 height 9
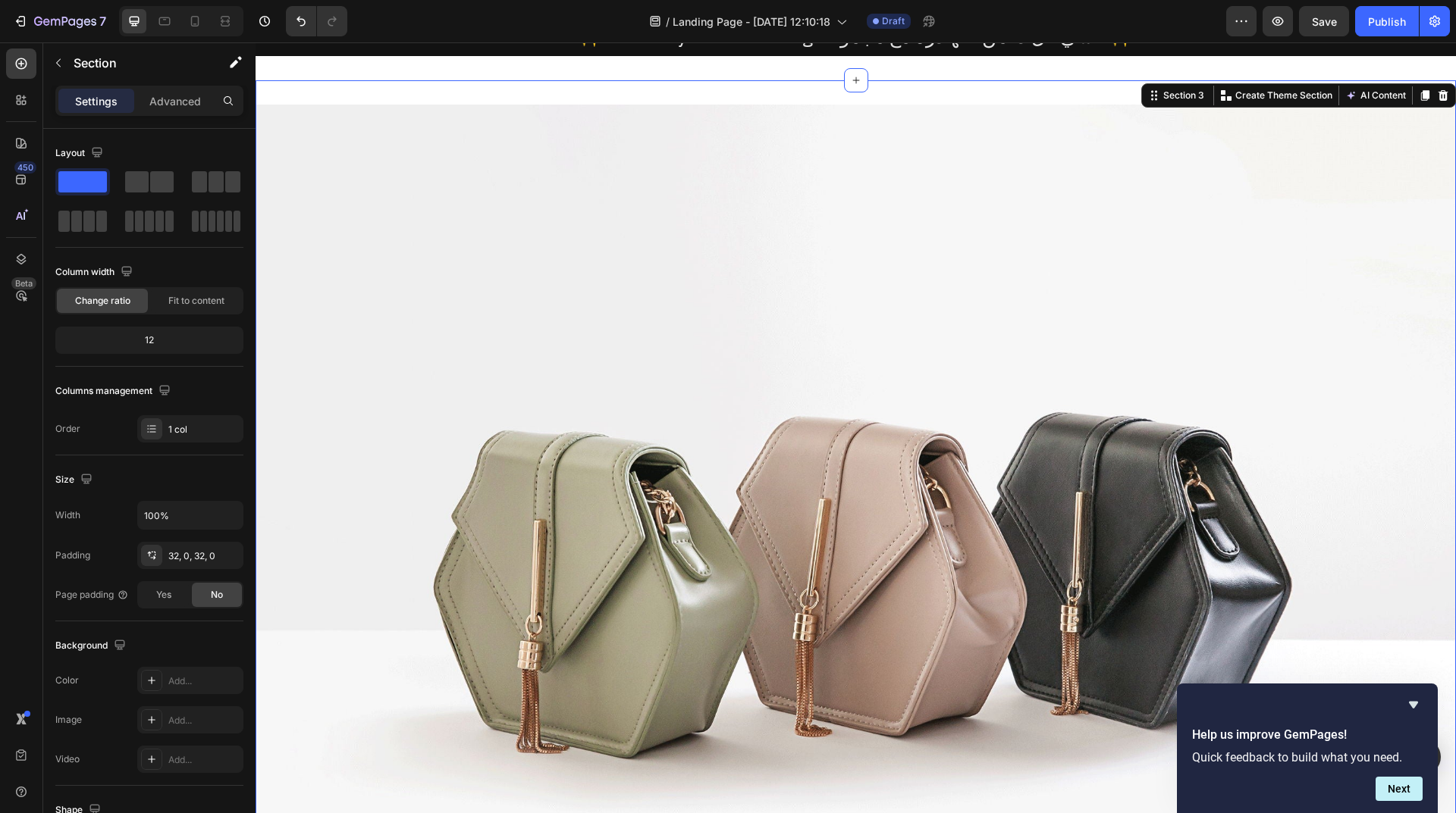
click at [1441, 95] on div "Section 3 You can create reusable sections Create Theme Section AI Content Writ…" at bounding box center [1298, 95] width 315 height 24
click at [1438, 99] on icon at bounding box center [1443, 95] width 10 height 10
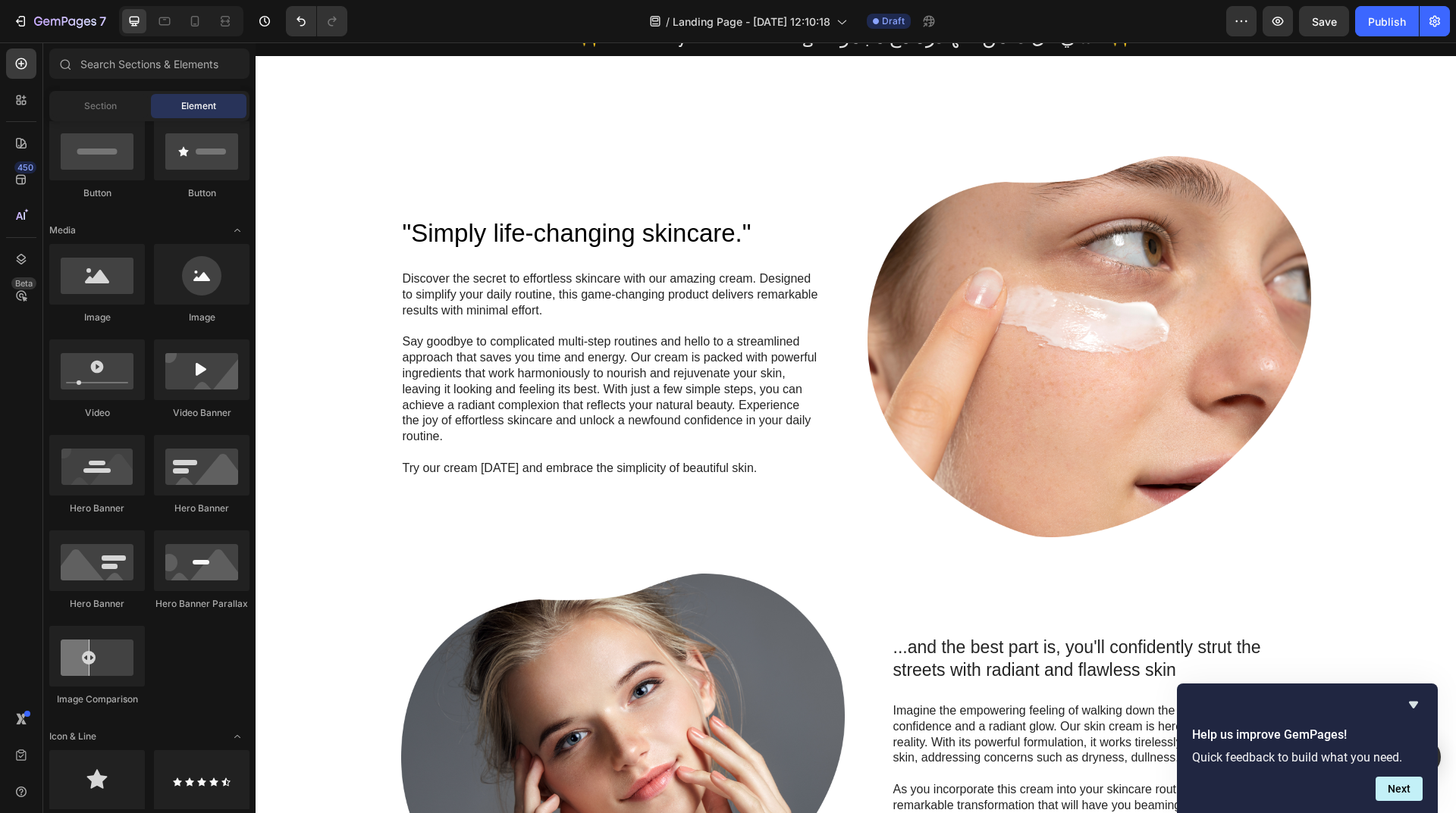
scroll to position [0, 0]
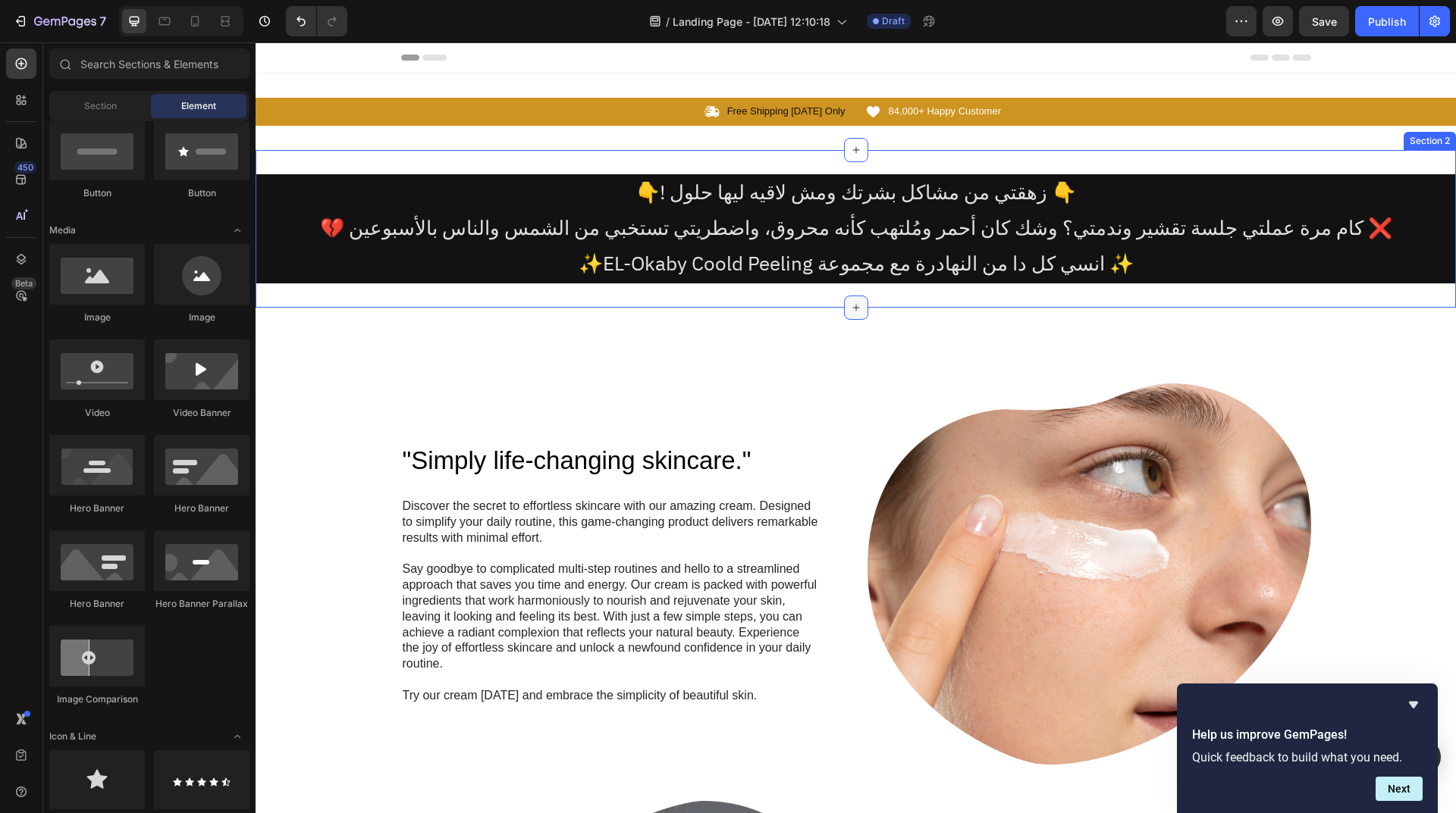
click at [850, 309] on icon at bounding box center [856, 307] width 12 height 12
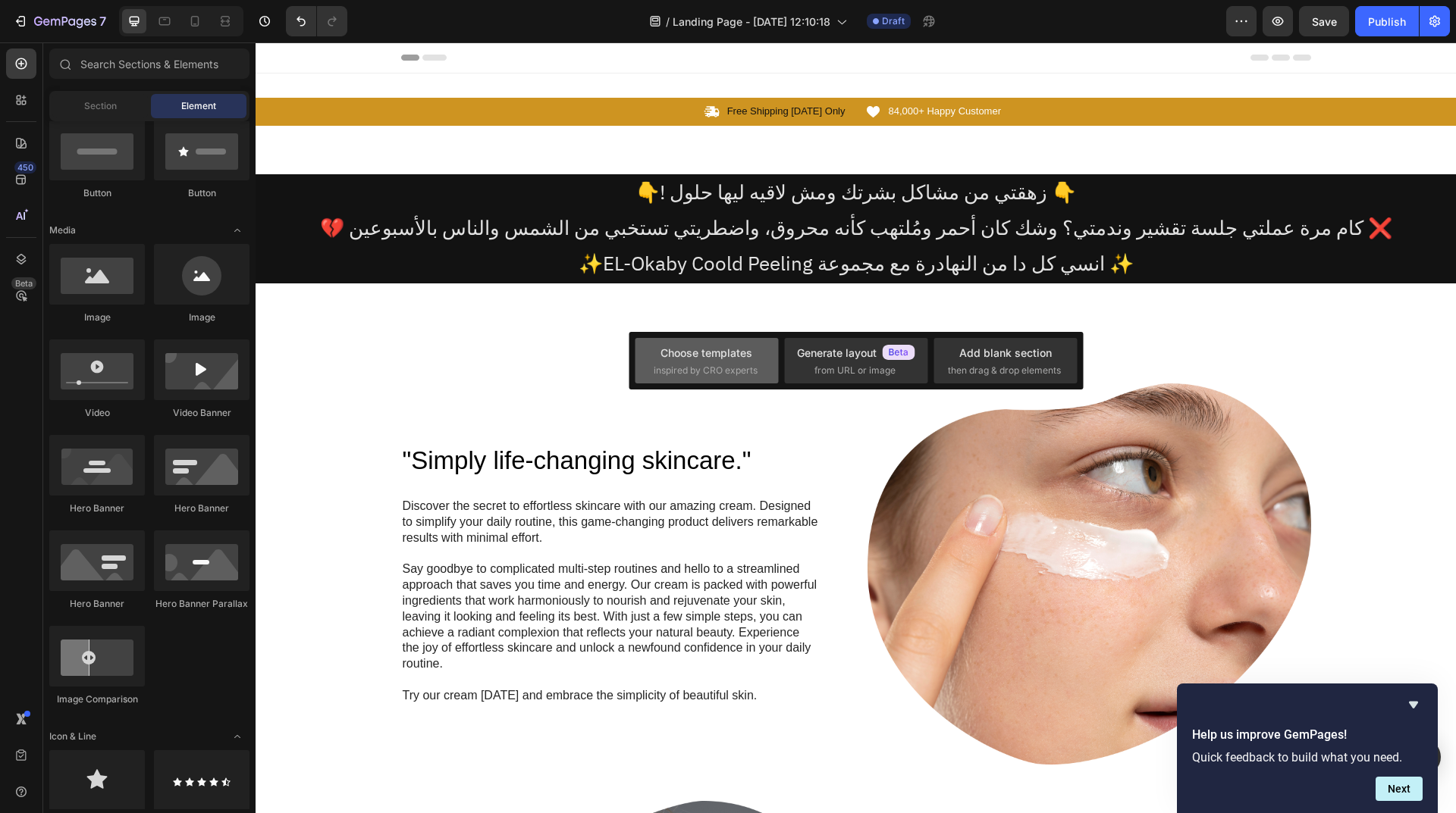
click at [731, 365] on span "inspired by CRO experts" at bounding box center [705, 370] width 104 height 14
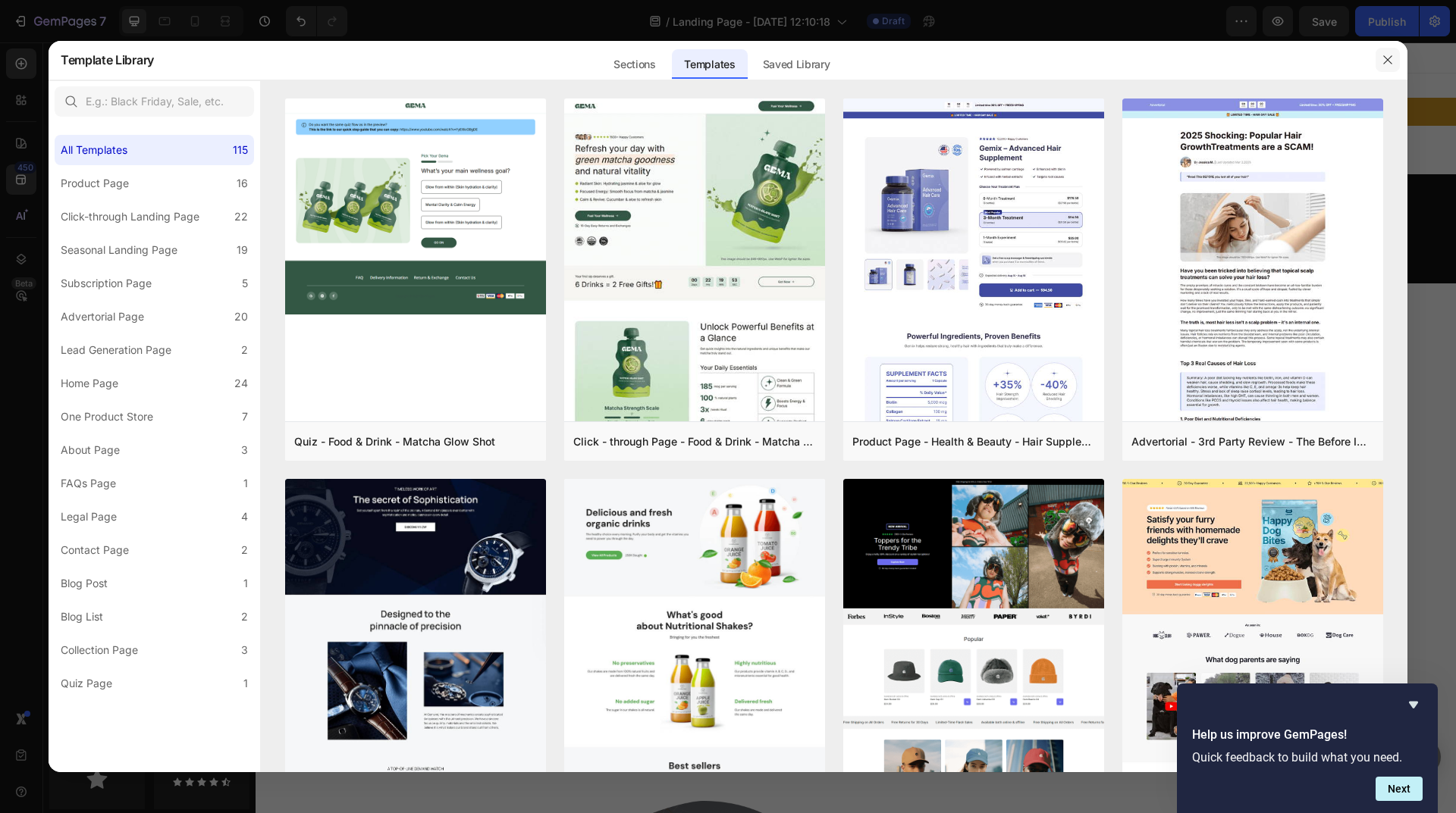
click at [1384, 60] on icon "button" at bounding box center [1387, 59] width 12 height 12
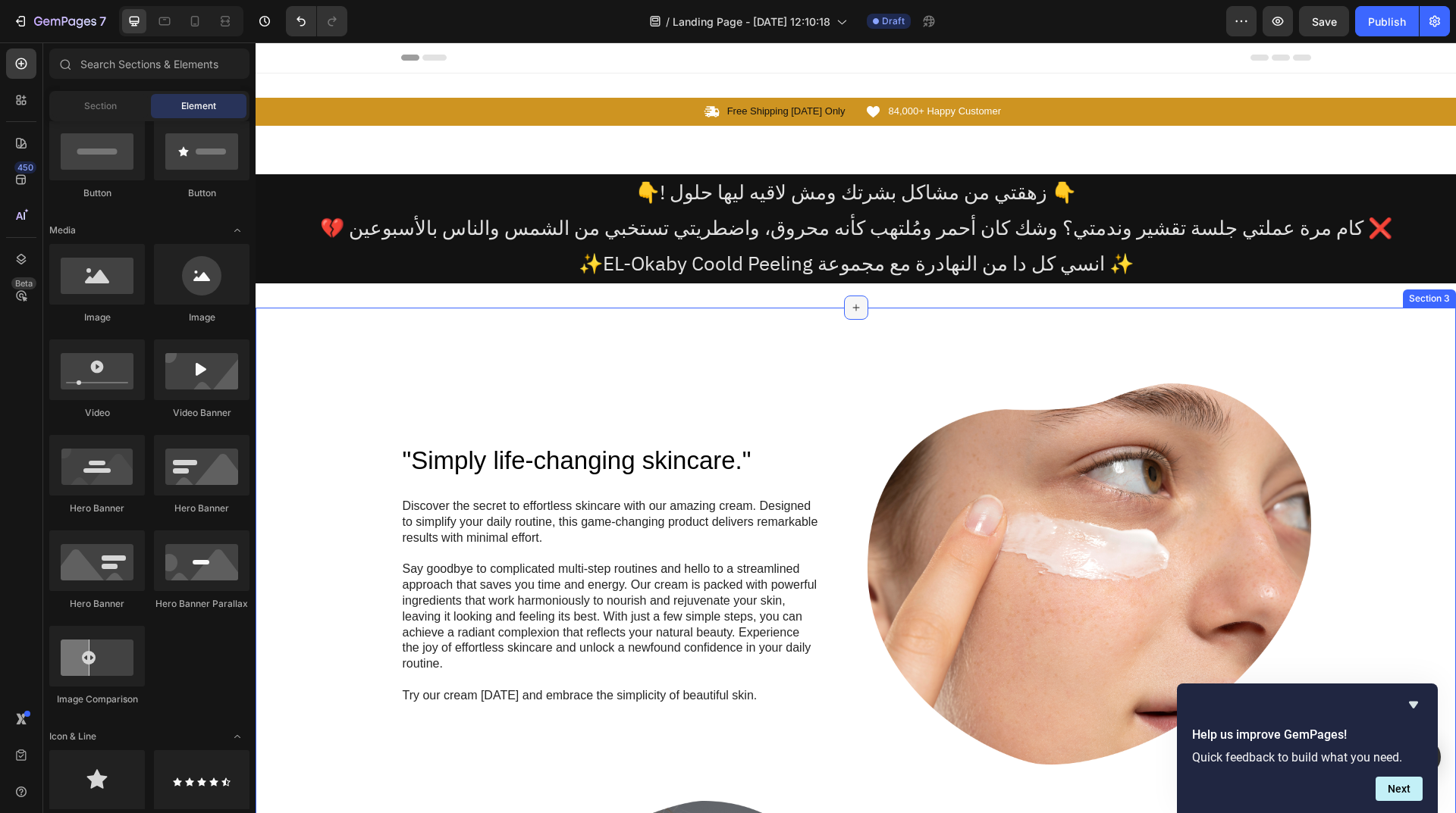
click at [844, 306] on div at bounding box center [856, 307] width 24 height 24
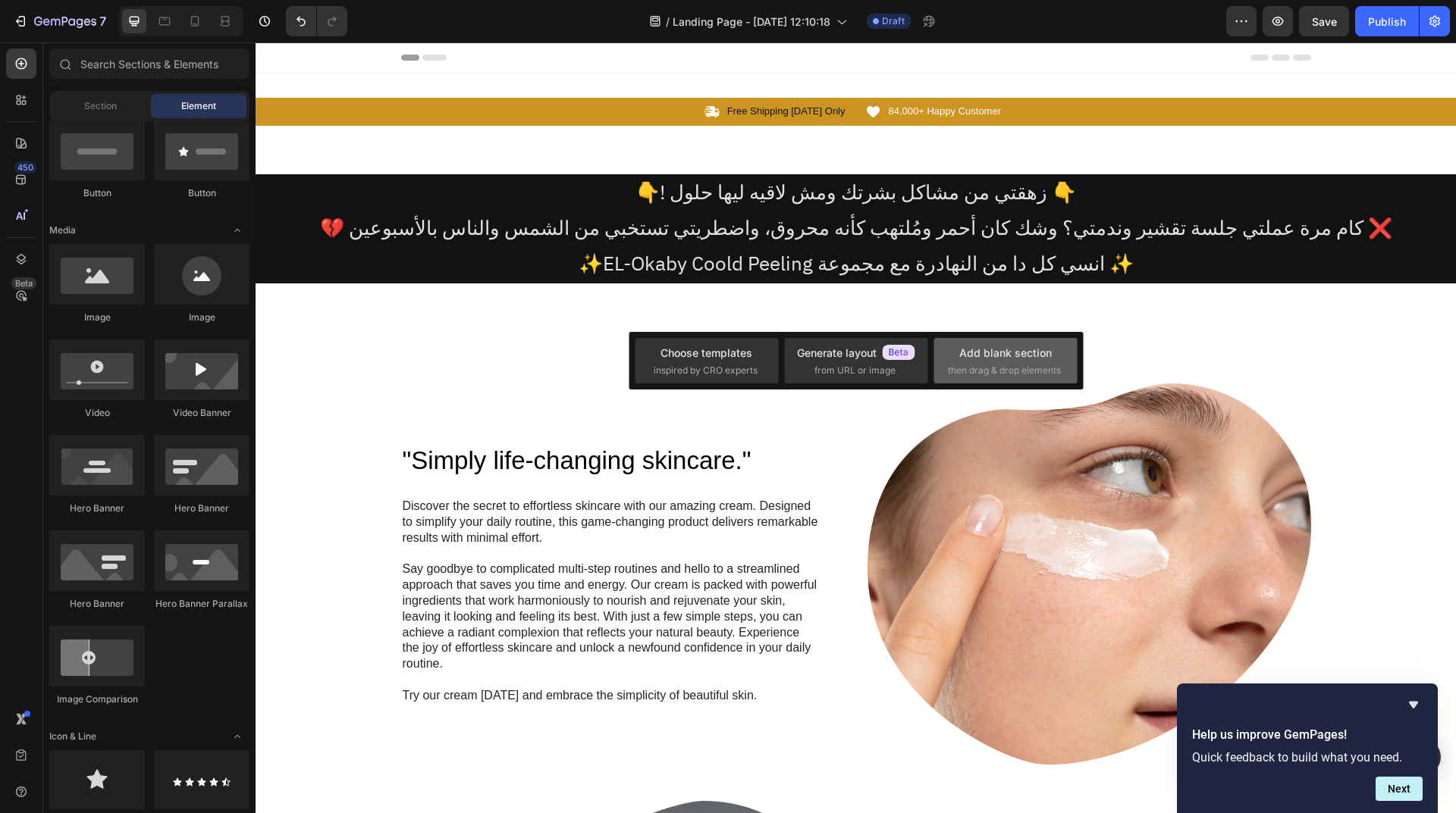
click at [1039, 366] on span "then drag & drop elements" at bounding box center [1005, 370] width 113 height 14
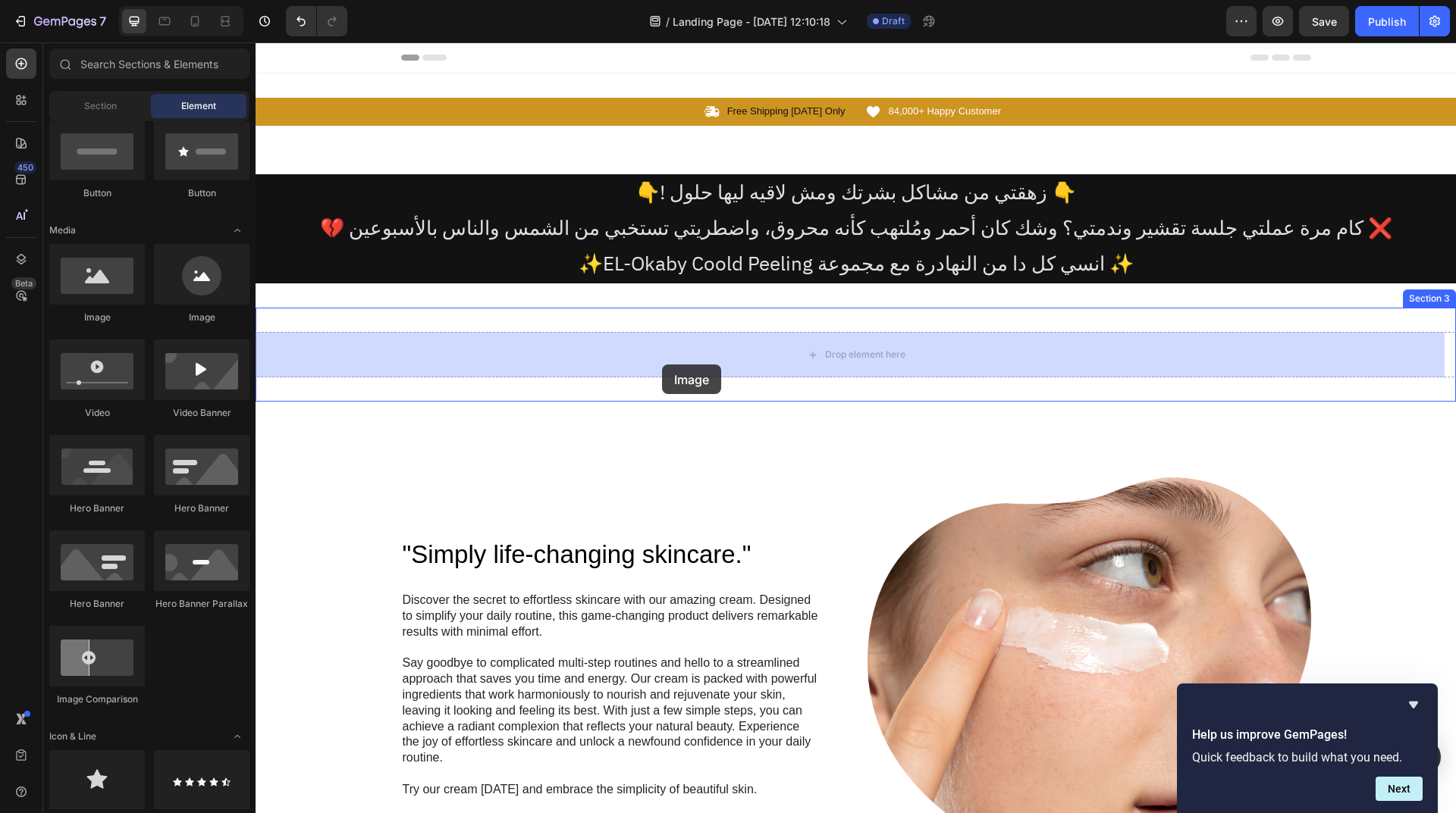
drag, startPoint x: 341, startPoint y: 338, endPoint x: 719, endPoint y: 365, distance: 379.0
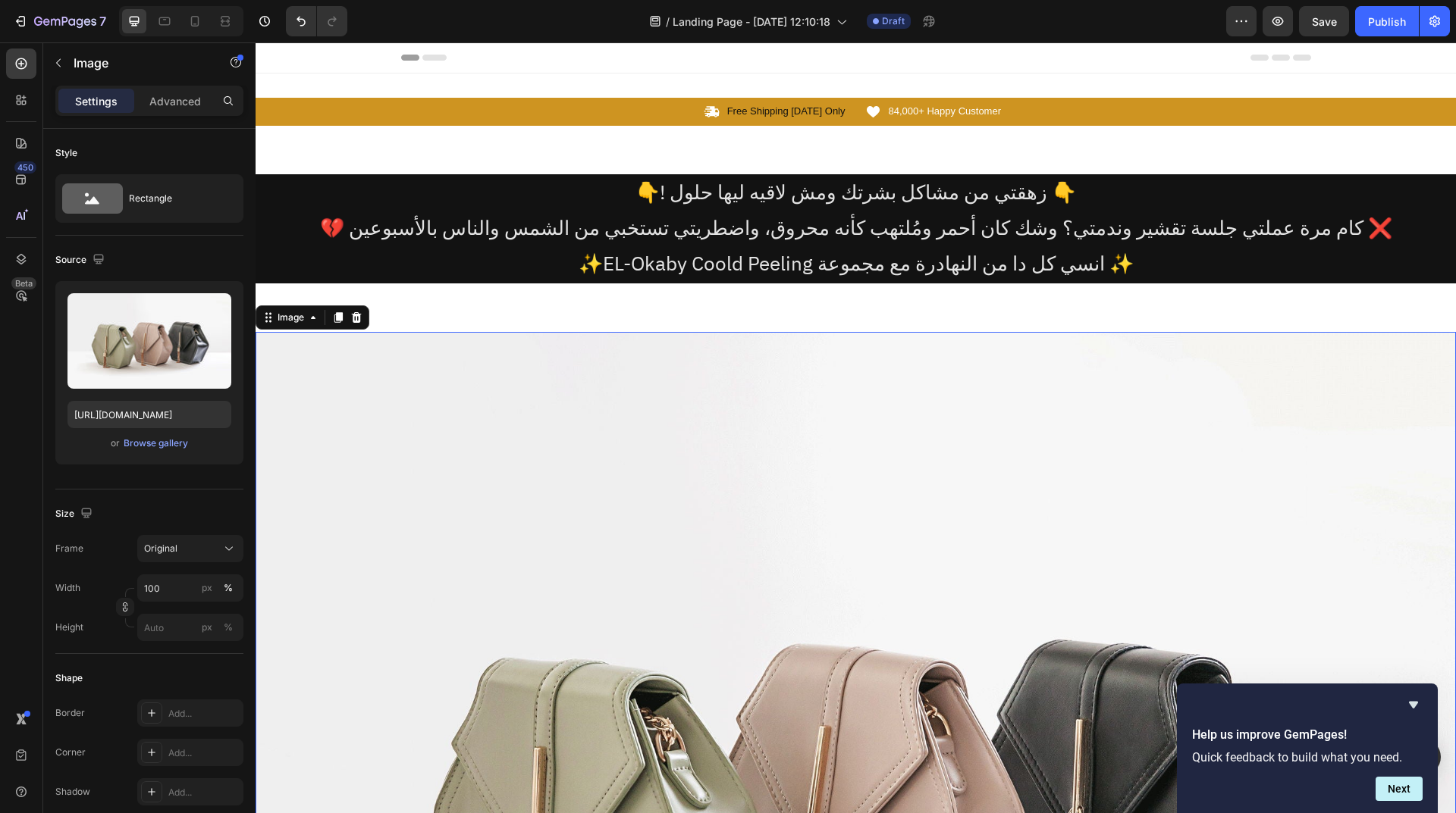
click at [906, 435] on img at bounding box center [856, 782] width 1200 height 900
click at [300, 326] on div "Image" at bounding box center [291, 317] width 63 height 18
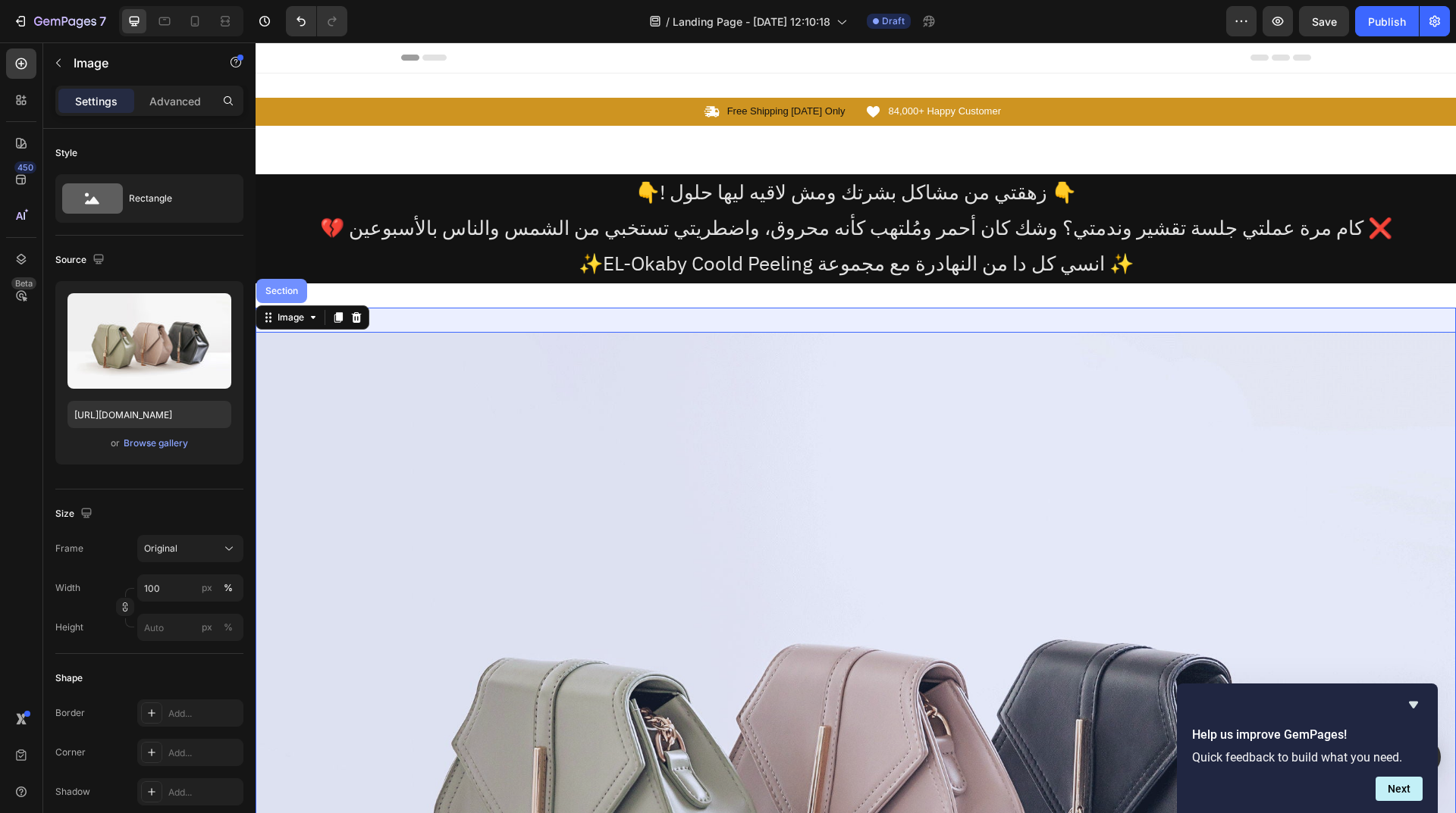
click at [278, 302] on div "Section" at bounding box center [282, 291] width 51 height 24
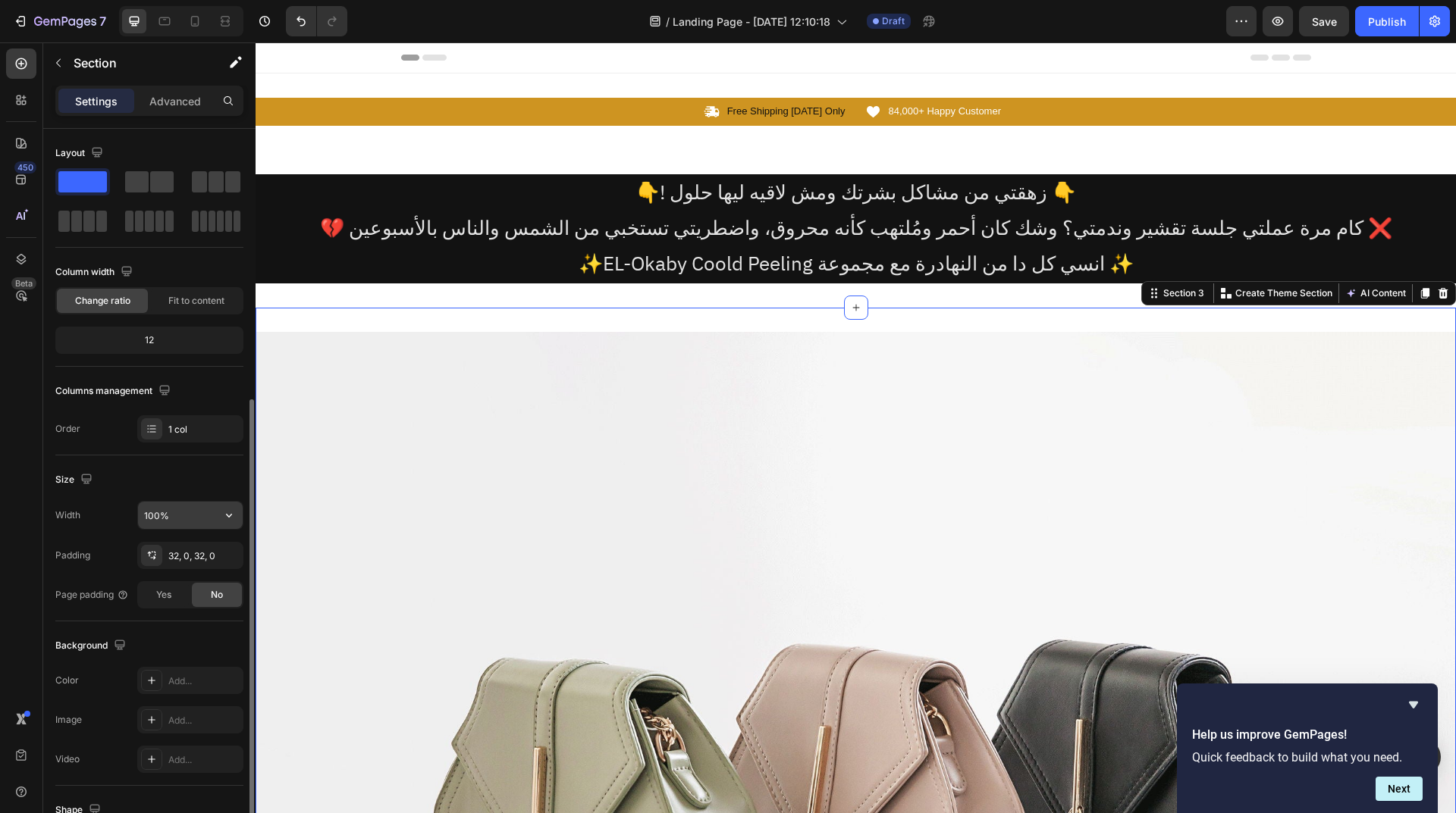
scroll to position [197, 0]
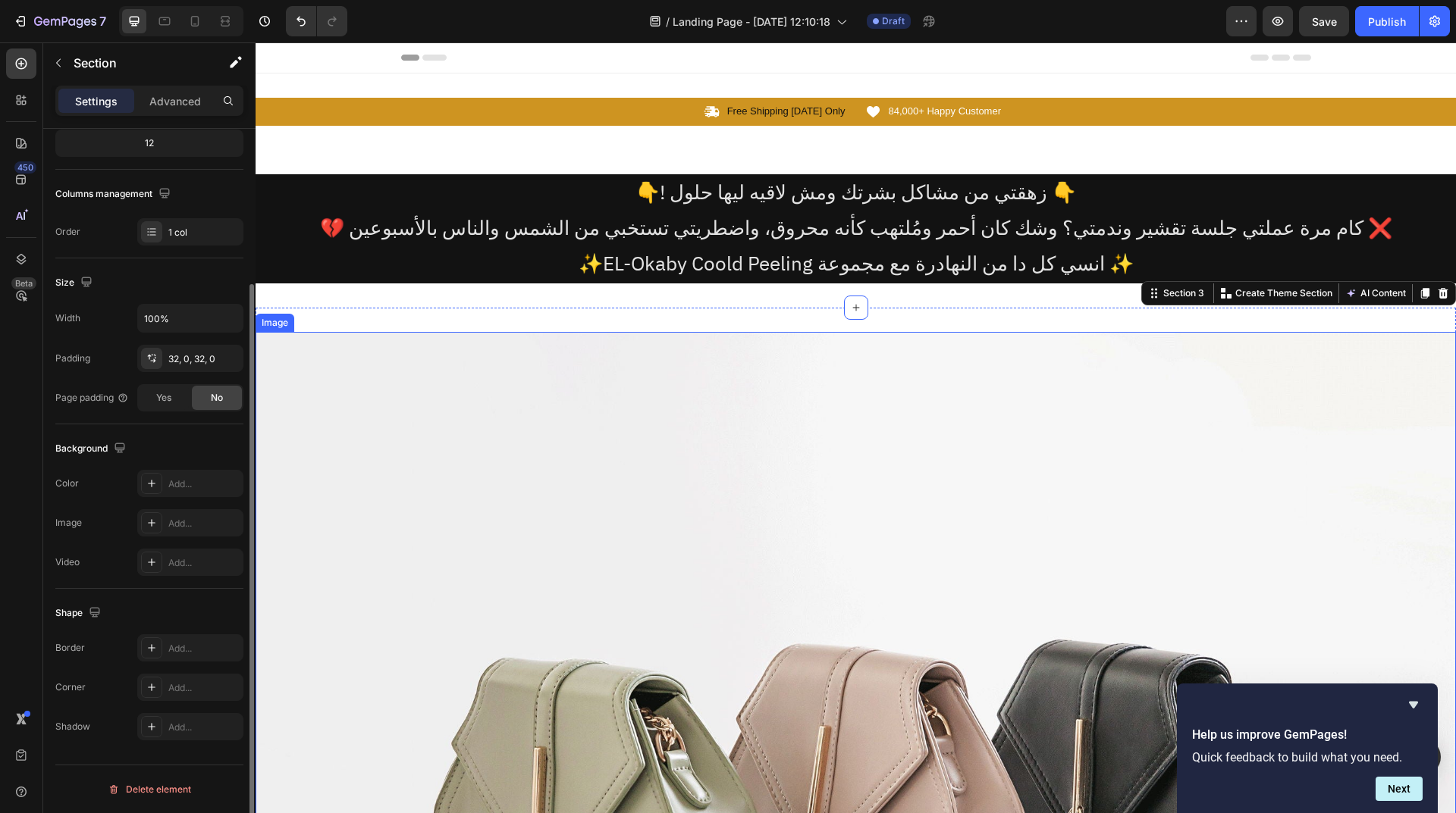
click at [776, 442] on img at bounding box center [856, 782] width 1200 height 900
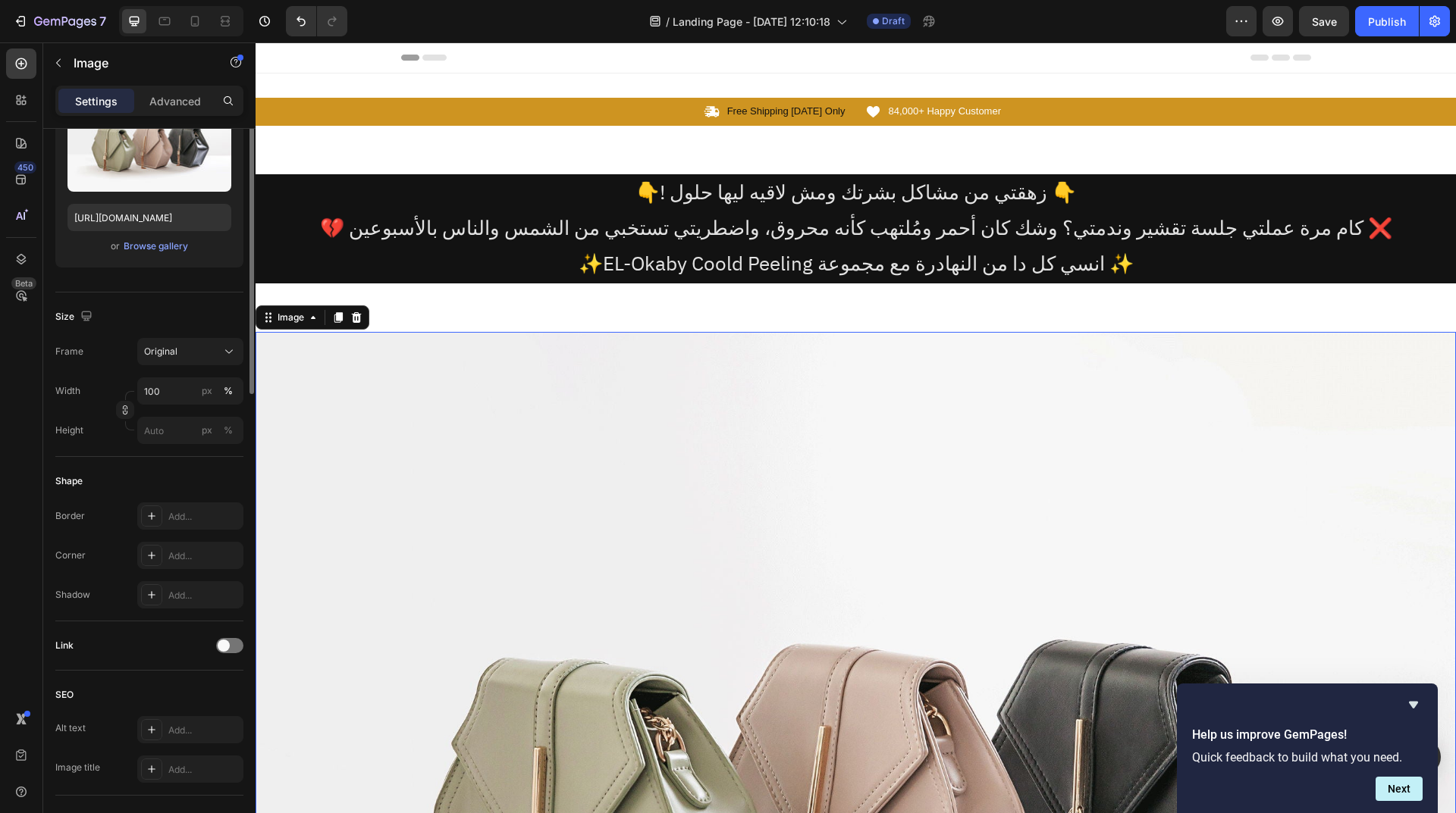
scroll to position [0, 0]
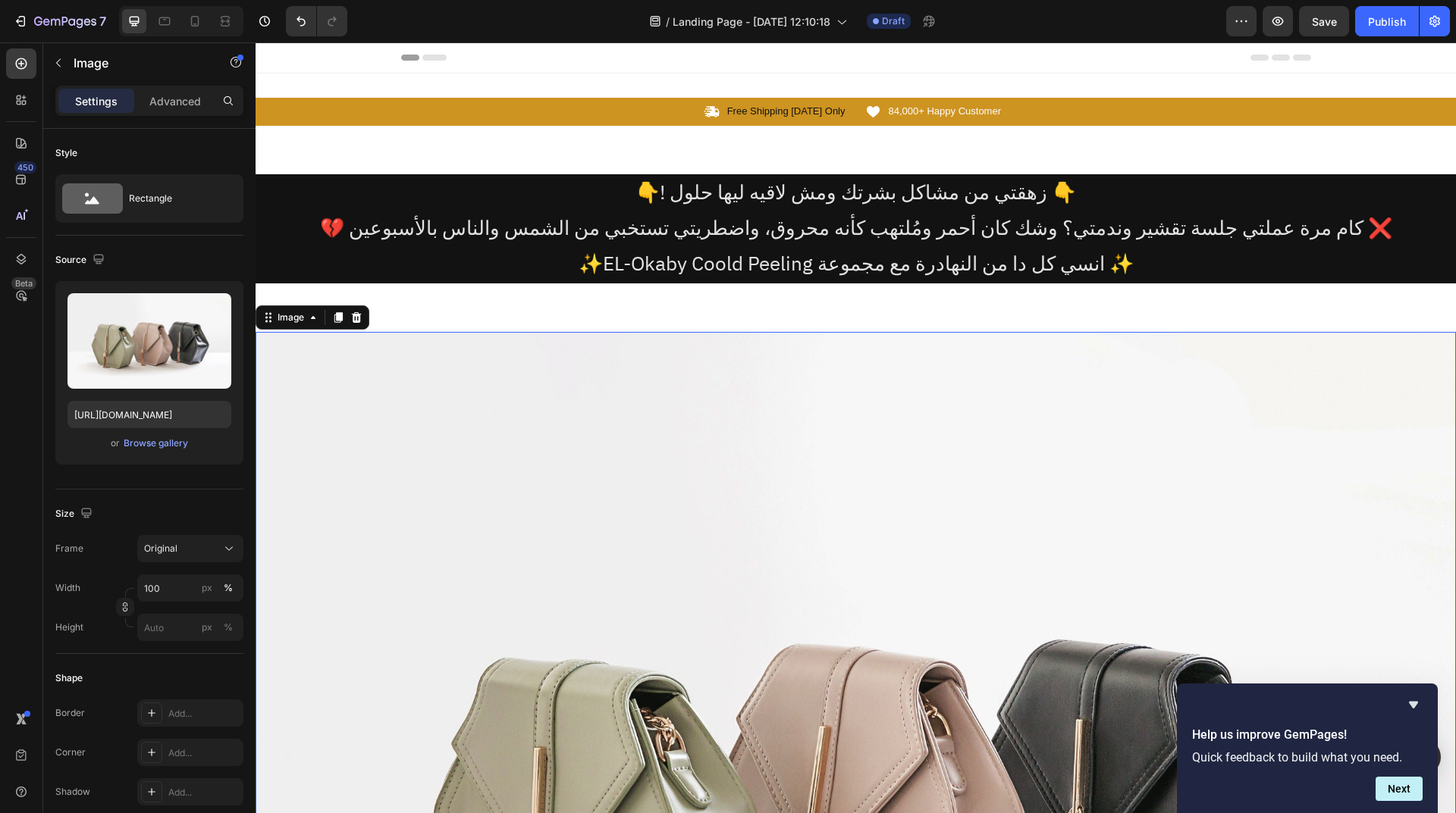
click at [938, 389] on img at bounding box center [856, 782] width 1200 height 900
click at [965, 448] on img at bounding box center [856, 782] width 1200 height 900
click at [357, 312] on icon at bounding box center [355, 317] width 12 height 12
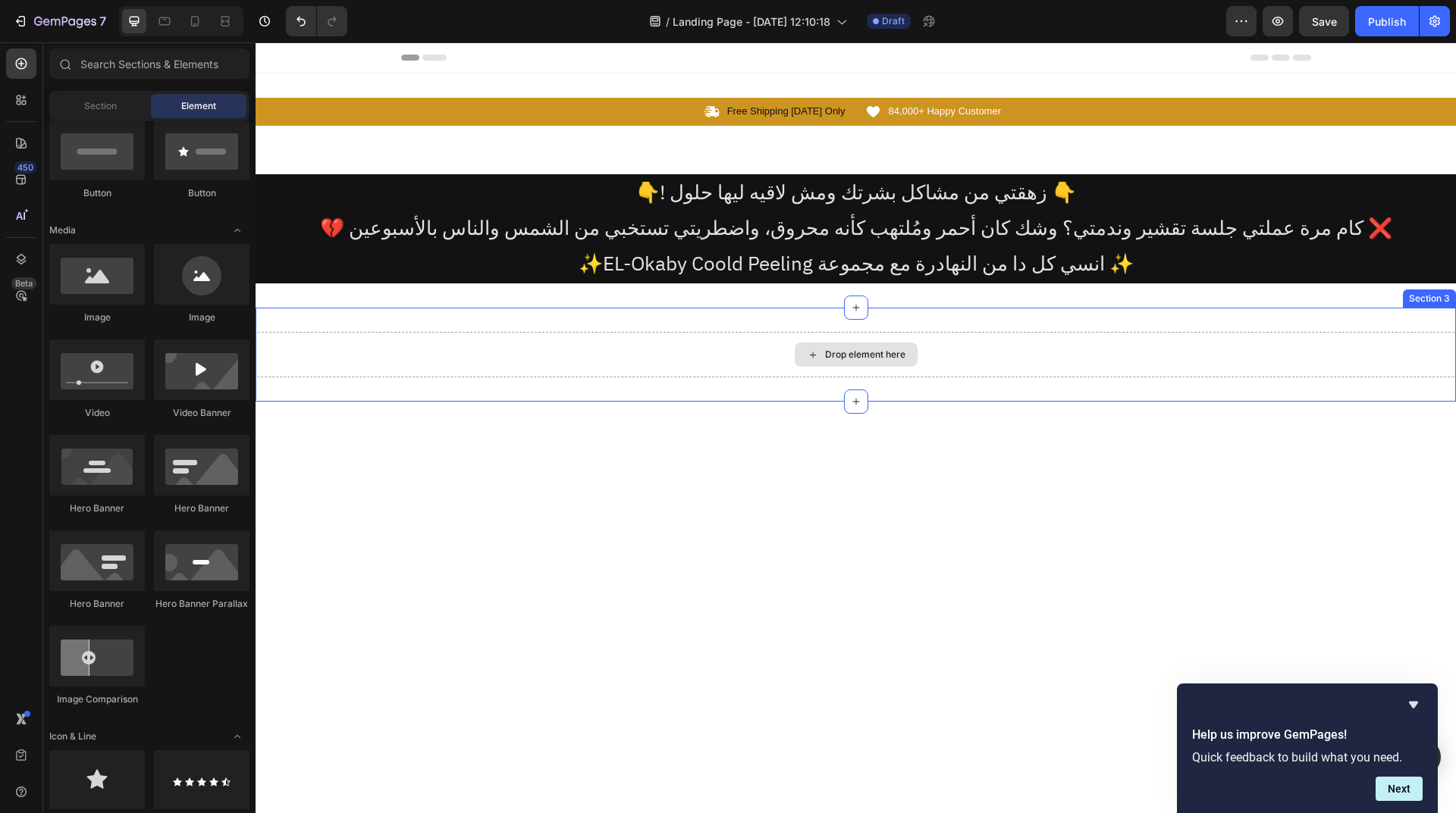
click at [855, 356] on div "Drop element here" at bounding box center [864, 354] width 80 height 12
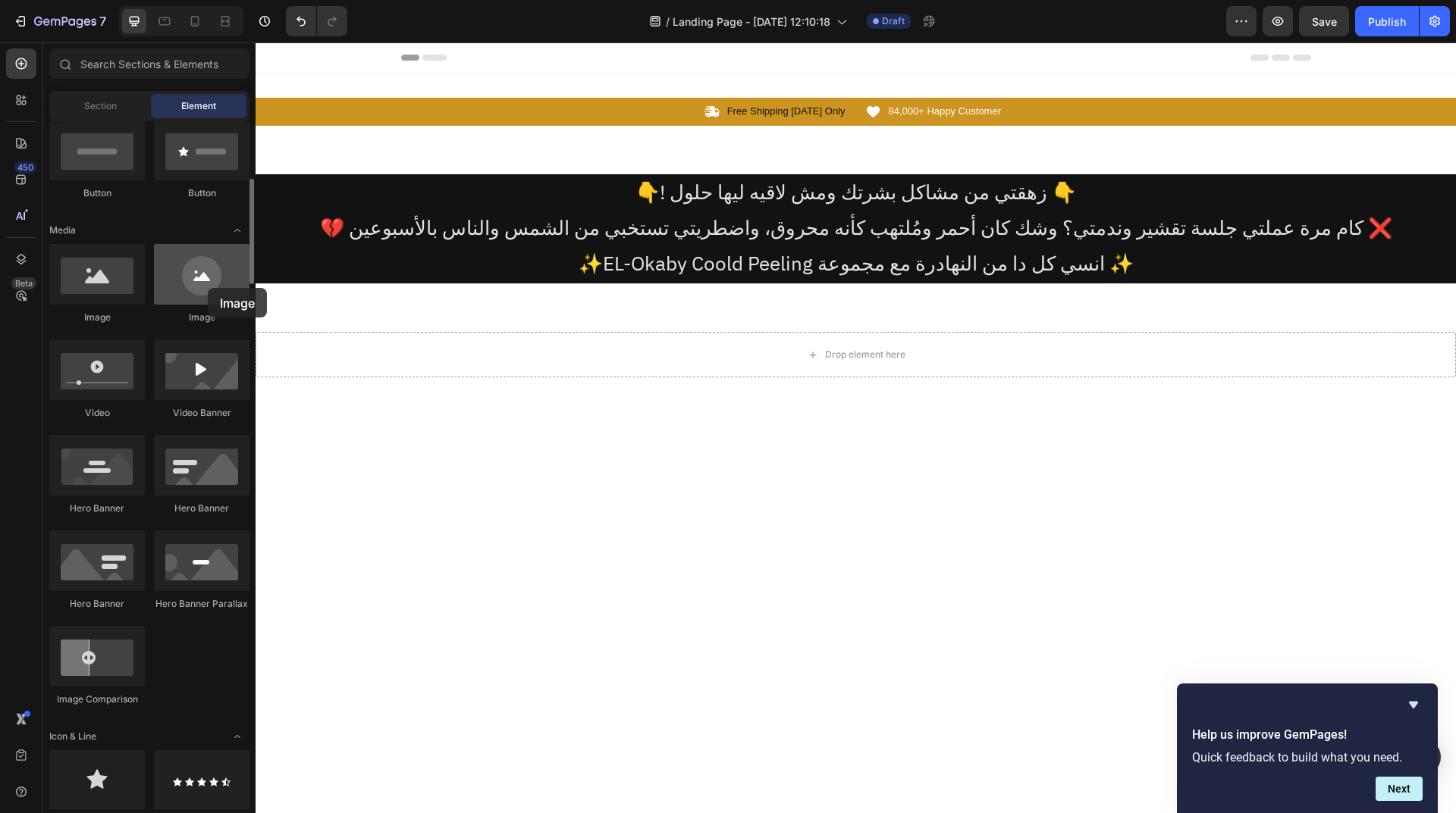
click at [208, 288] on div at bounding box center [201, 274] width 95 height 61
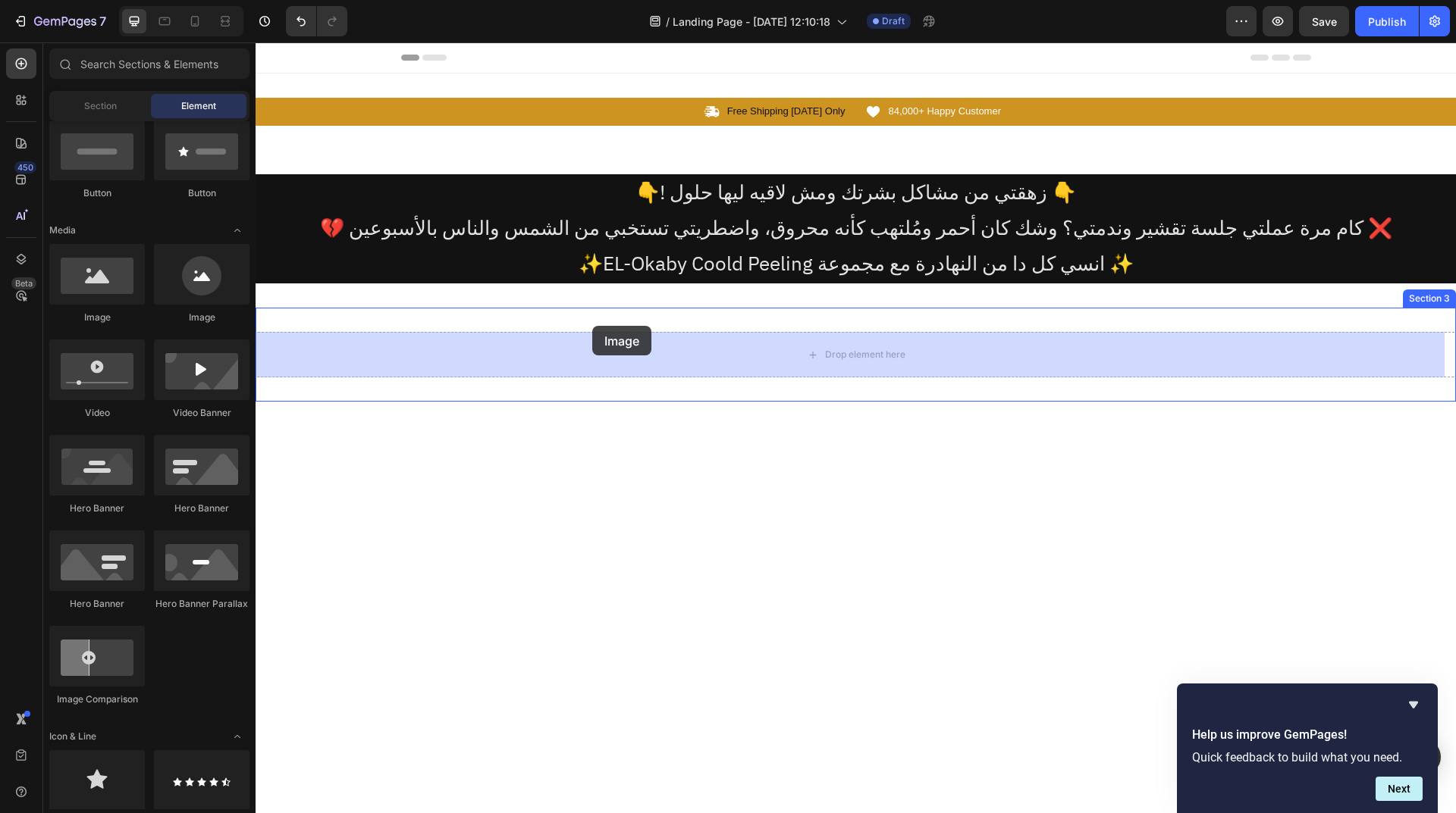
drag, startPoint x: 427, startPoint y: 329, endPoint x: 593, endPoint y: 328, distance: 166.0
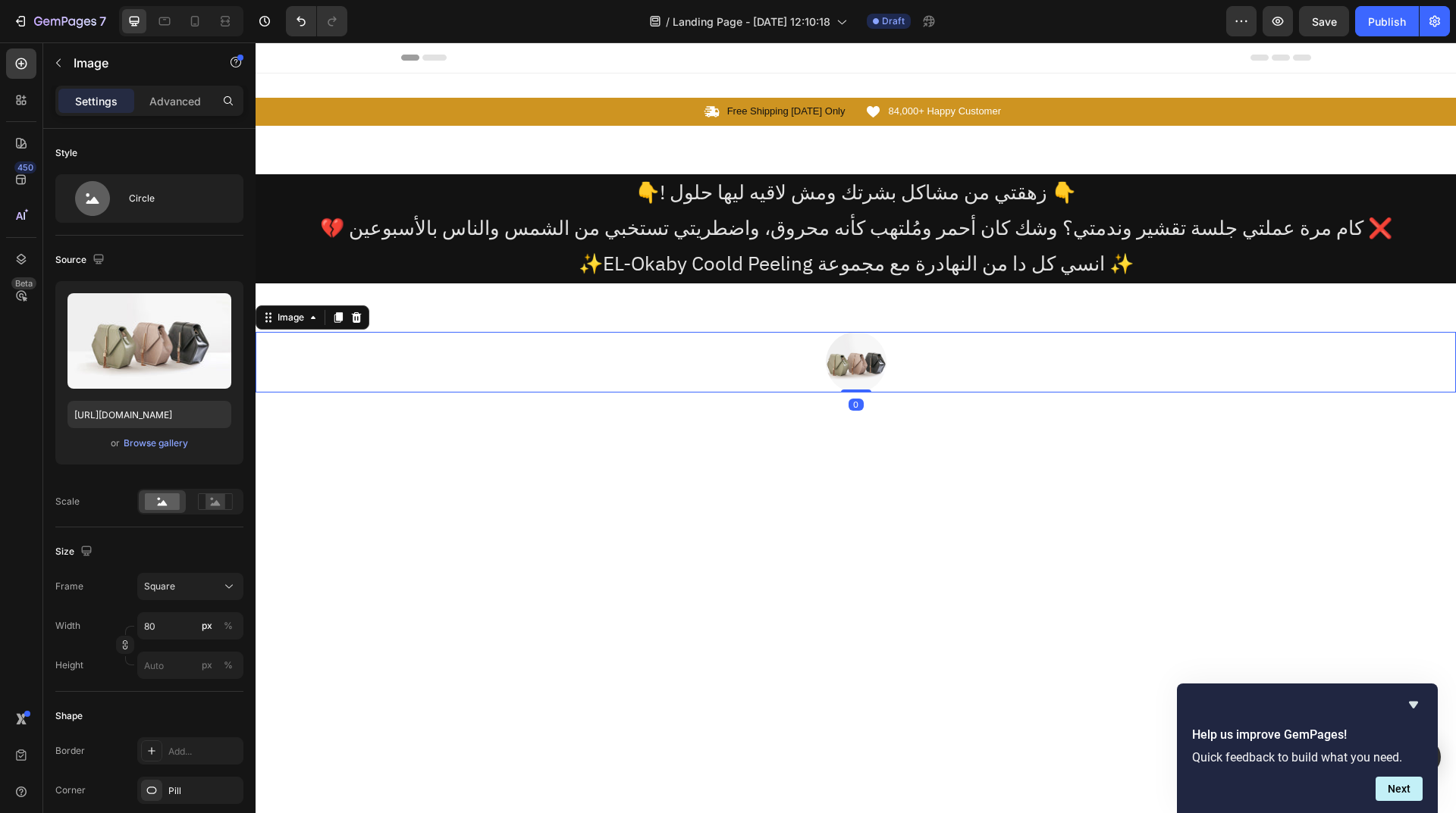
click at [859, 371] on img at bounding box center [856, 363] width 61 height 61
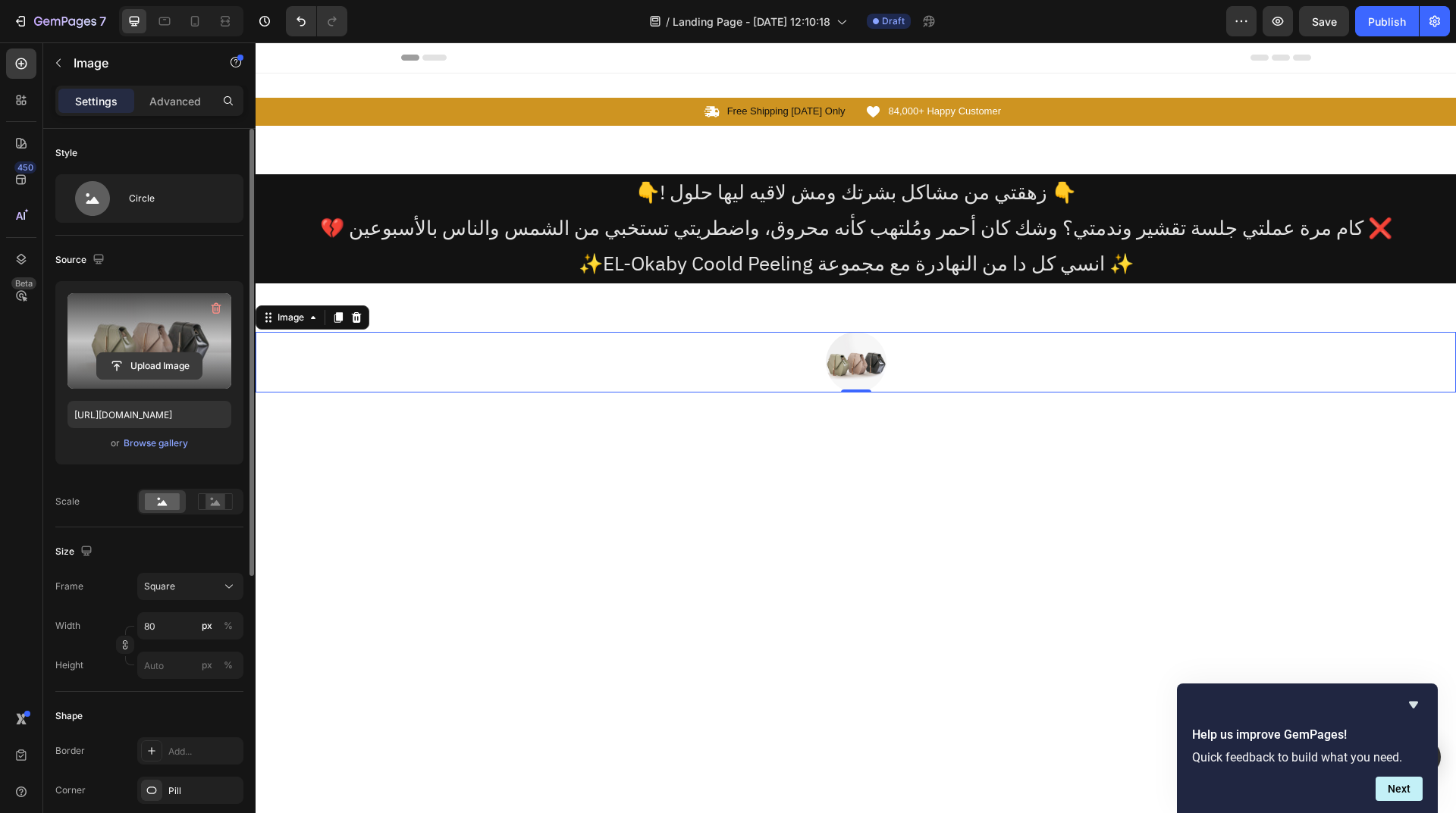
click at [113, 363] on input "file" at bounding box center [149, 366] width 104 height 26
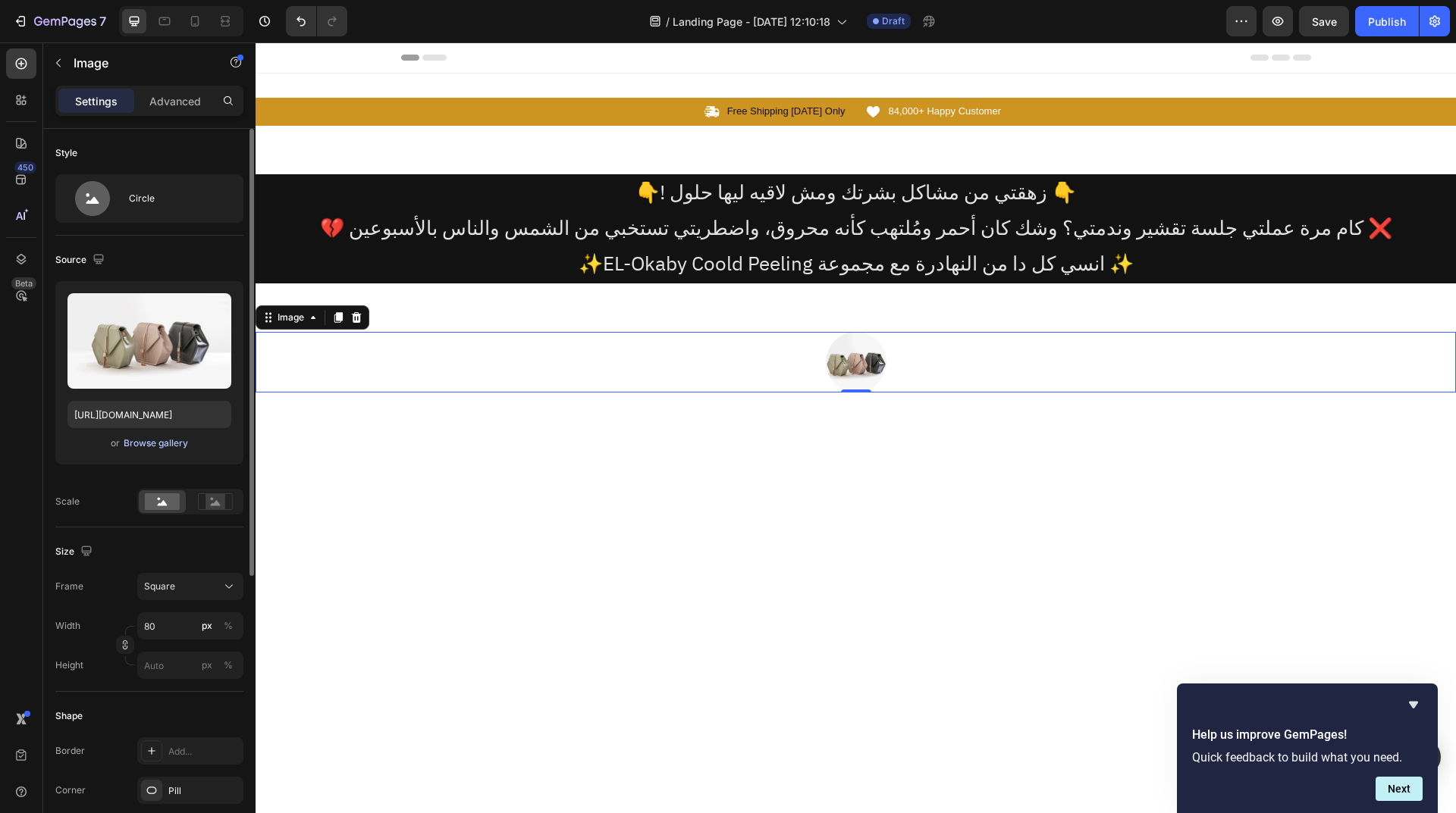
click at [165, 441] on div "Browse gallery" at bounding box center [156, 443] width 65 height 14
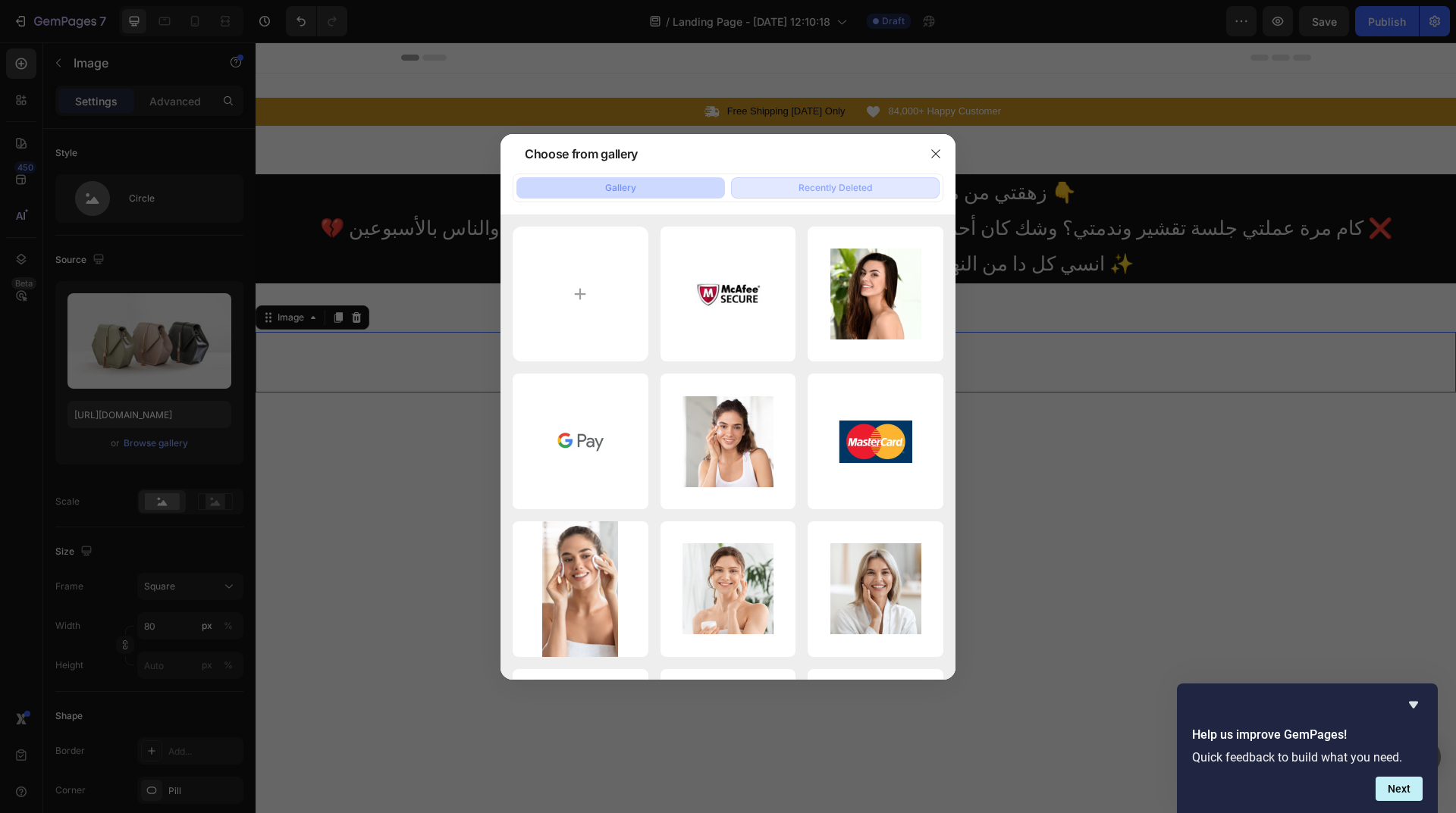
click at [802, 181] on div "Recently Deleted" at bounding box center [836, 187] width 74 height 14
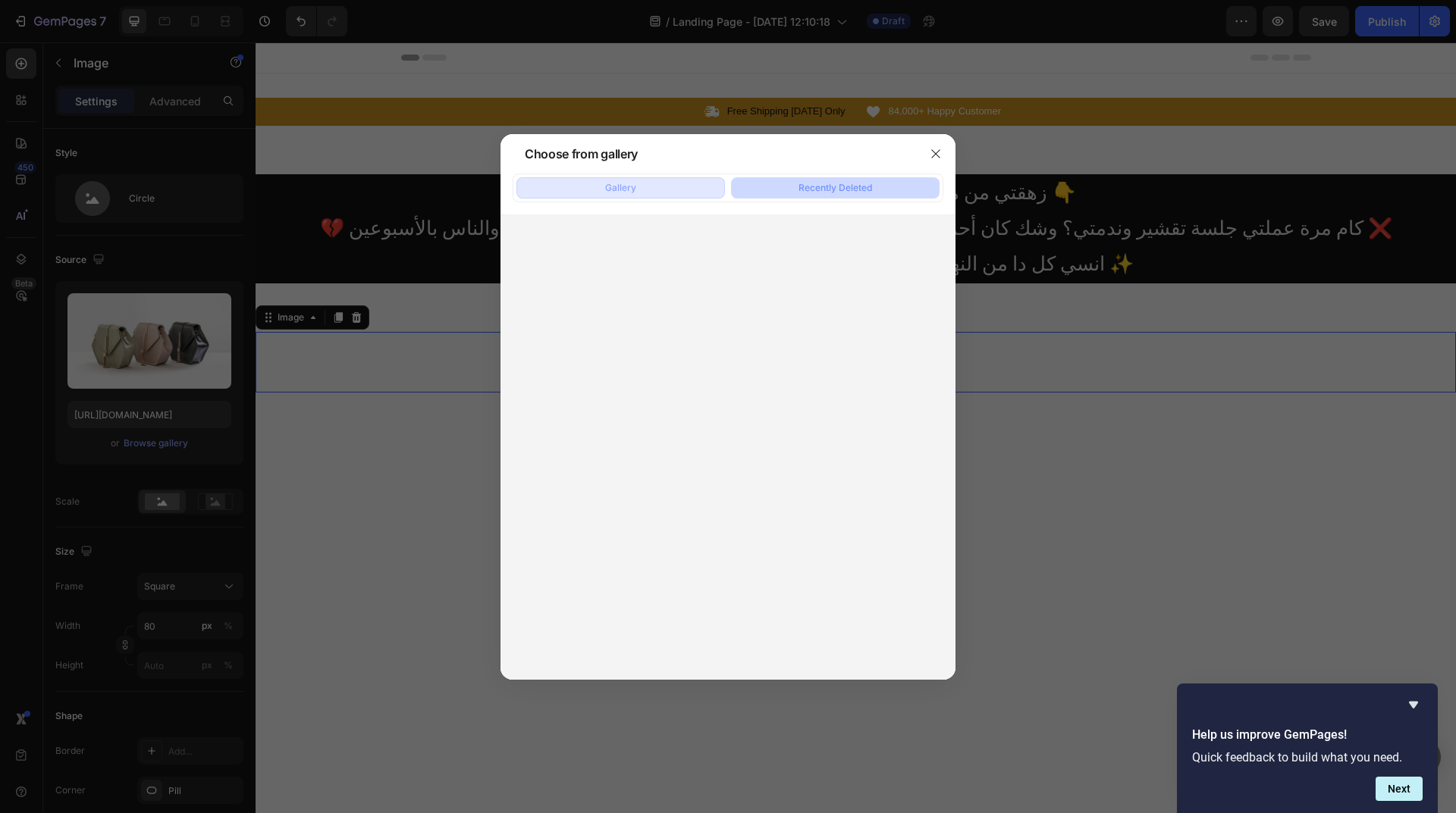
click at [630, 187] on div "Gallery" at bounding box center [620, 187] width 31 height 14
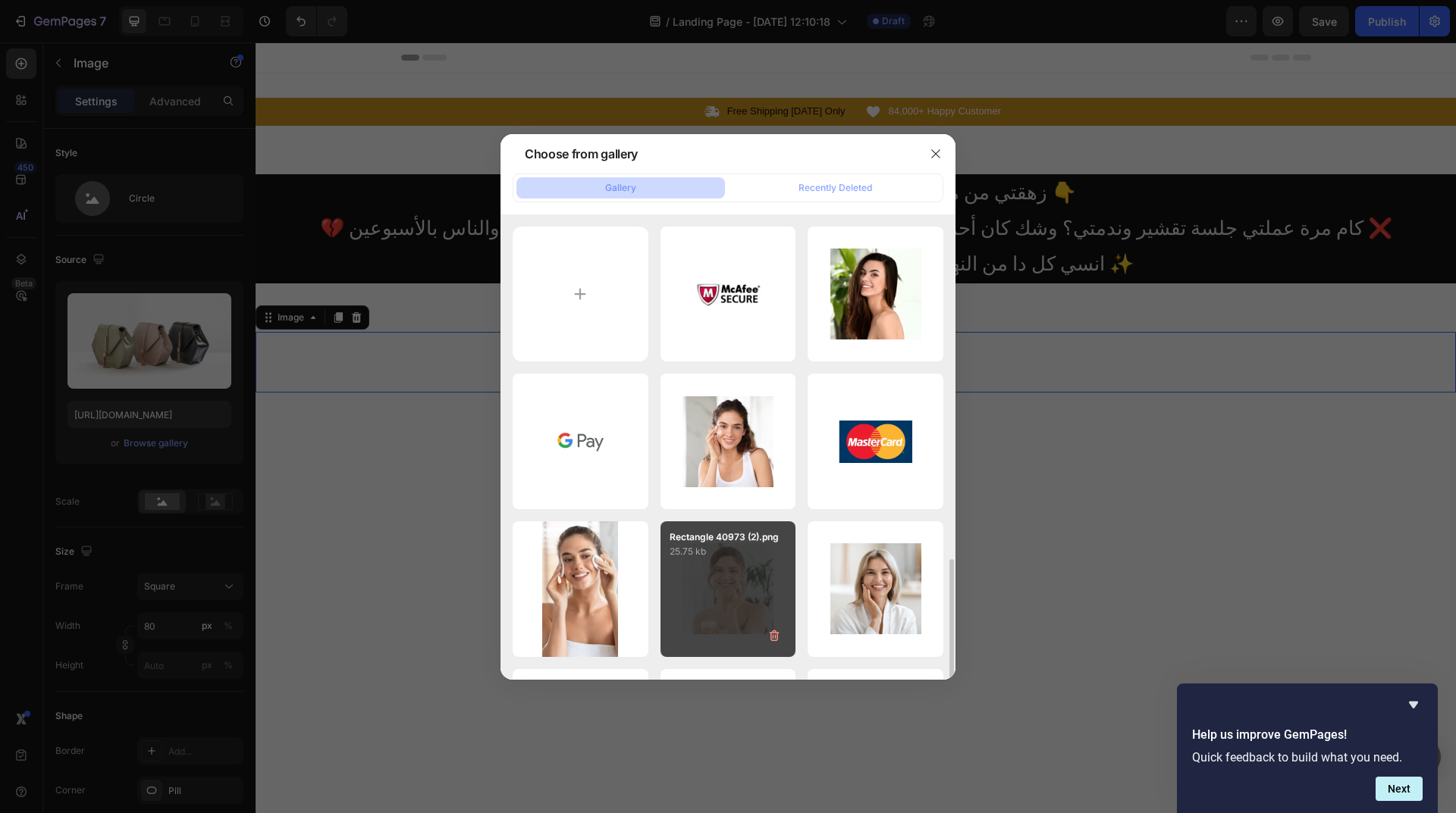
scroll to position [432, 0]
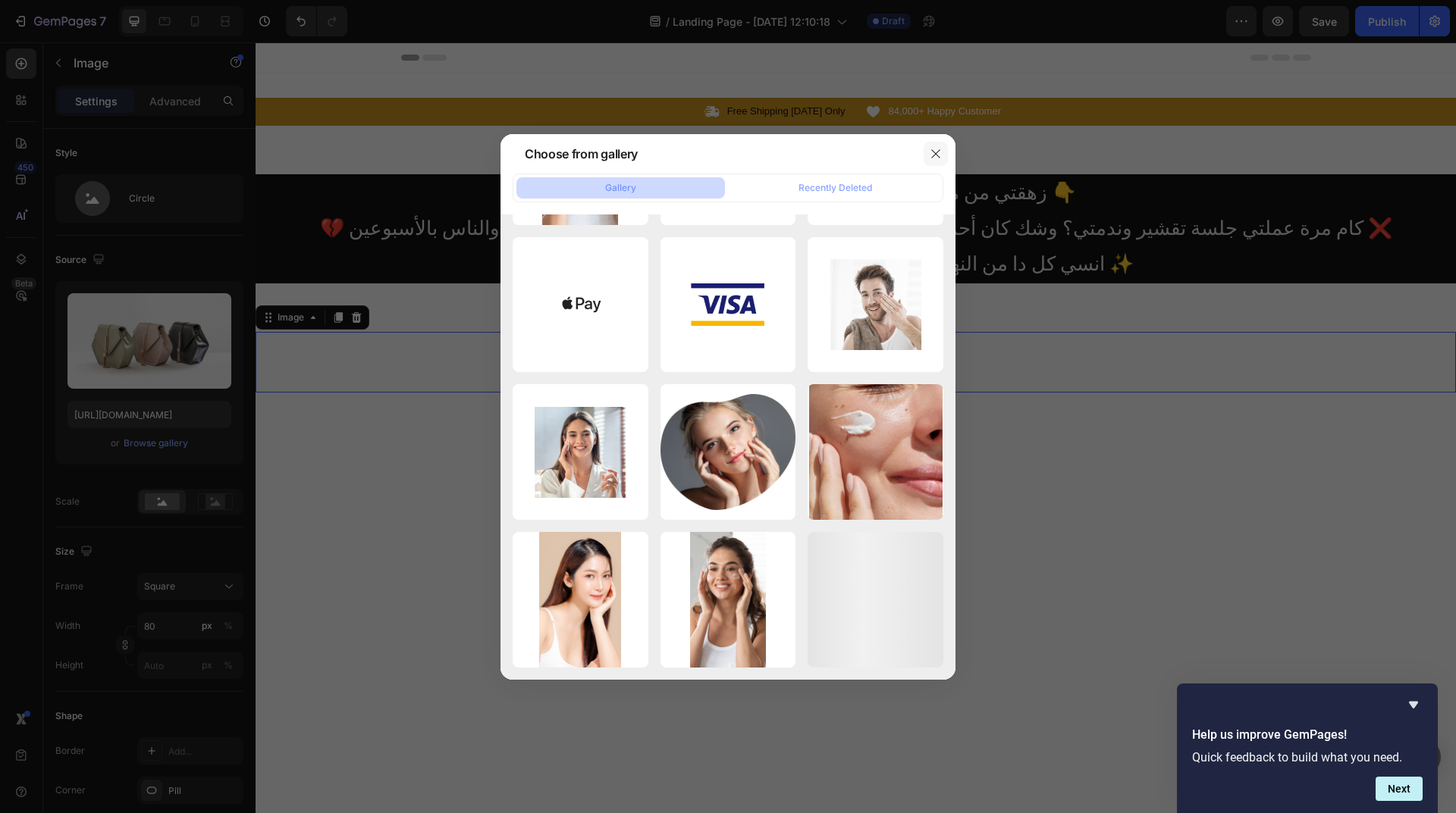
click at [935, 161] on button "button" at bounding box center [935, 154] width 24 height 24
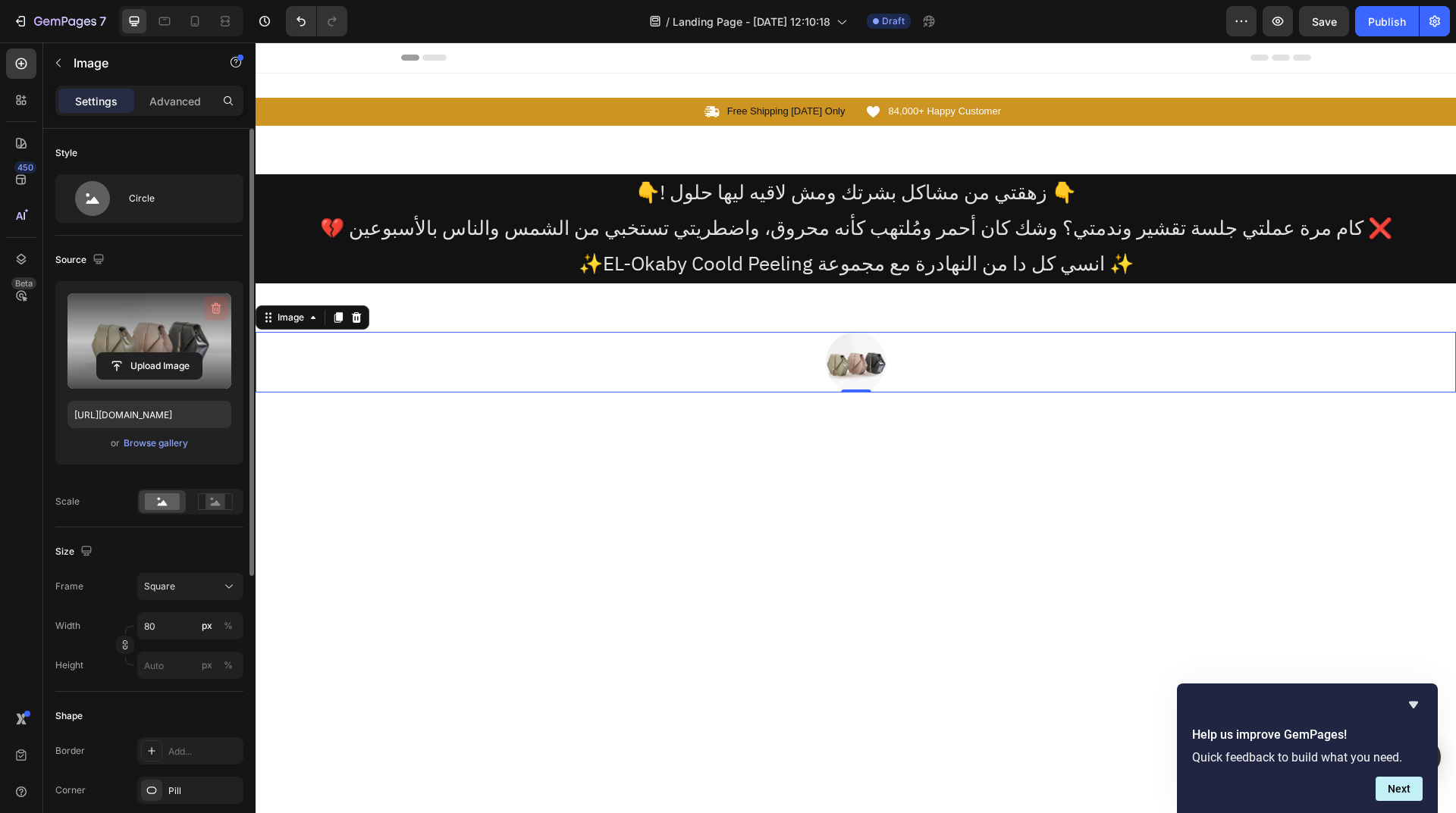
click at [220, 305] on icon "button" at bounding box center [216, 308] width 10 height 11
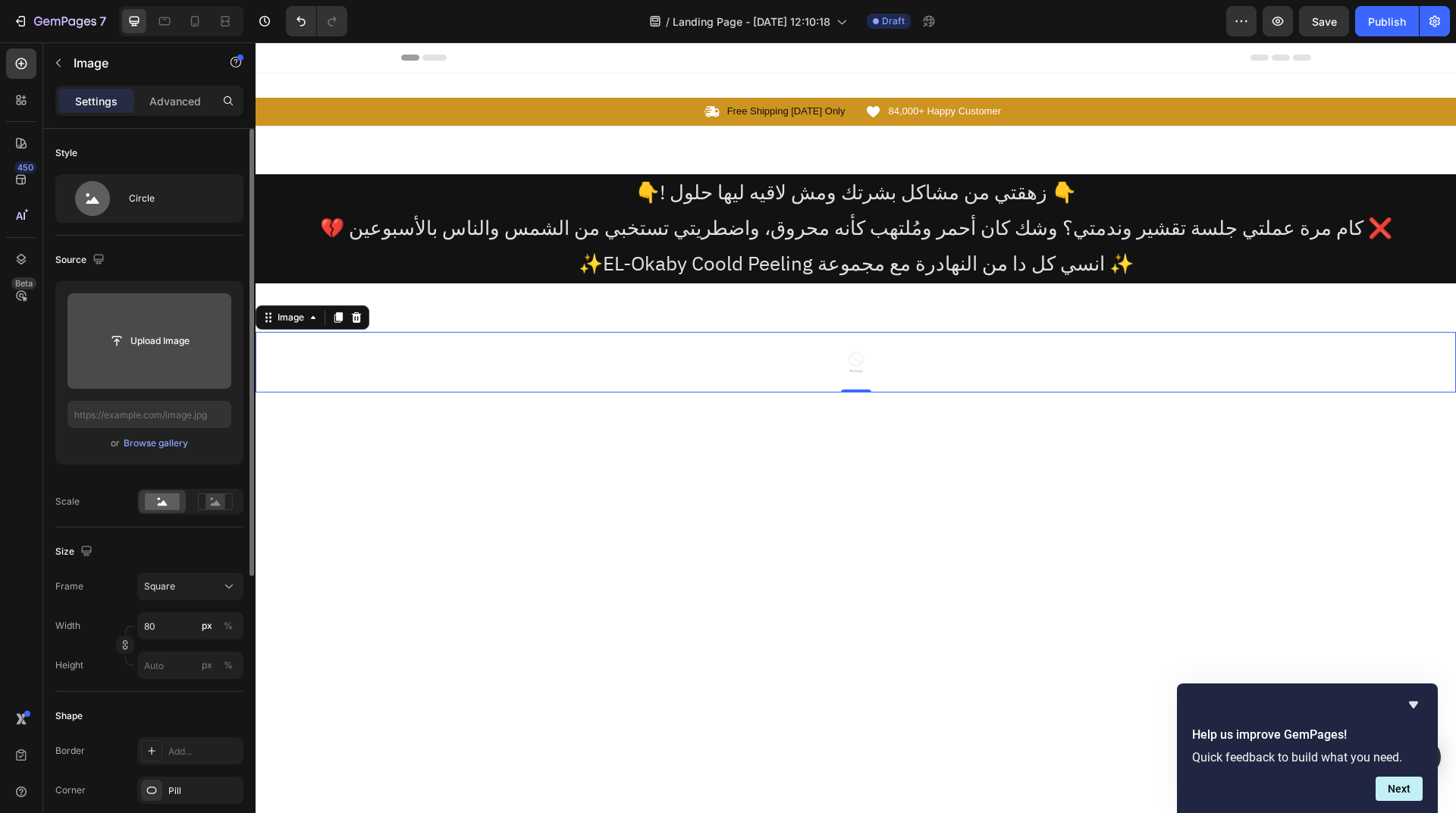
click at [162, 343] on input "file" at bounding box center [149, 341] width 104 height 26
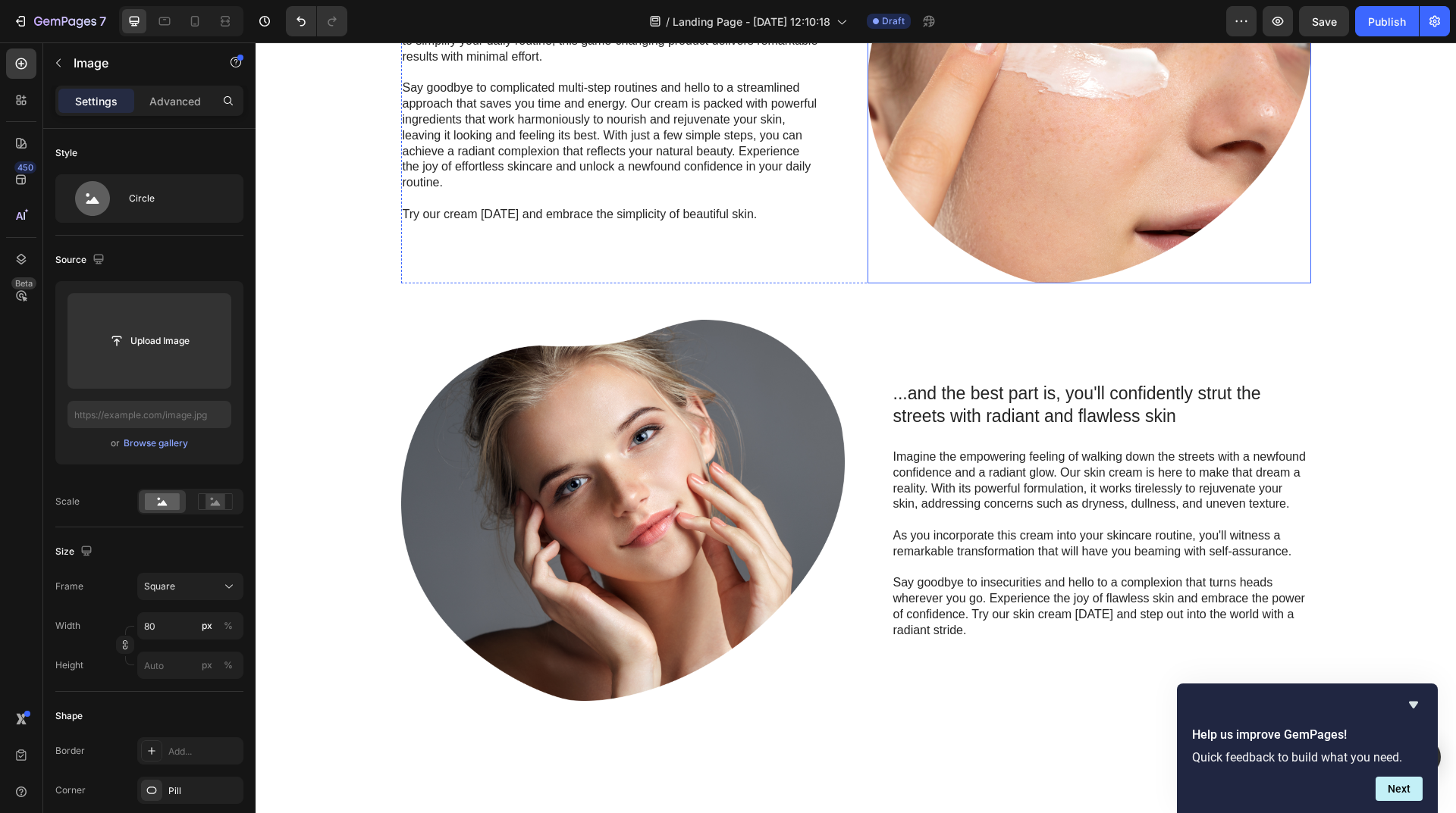
scroll to position [287, 0]
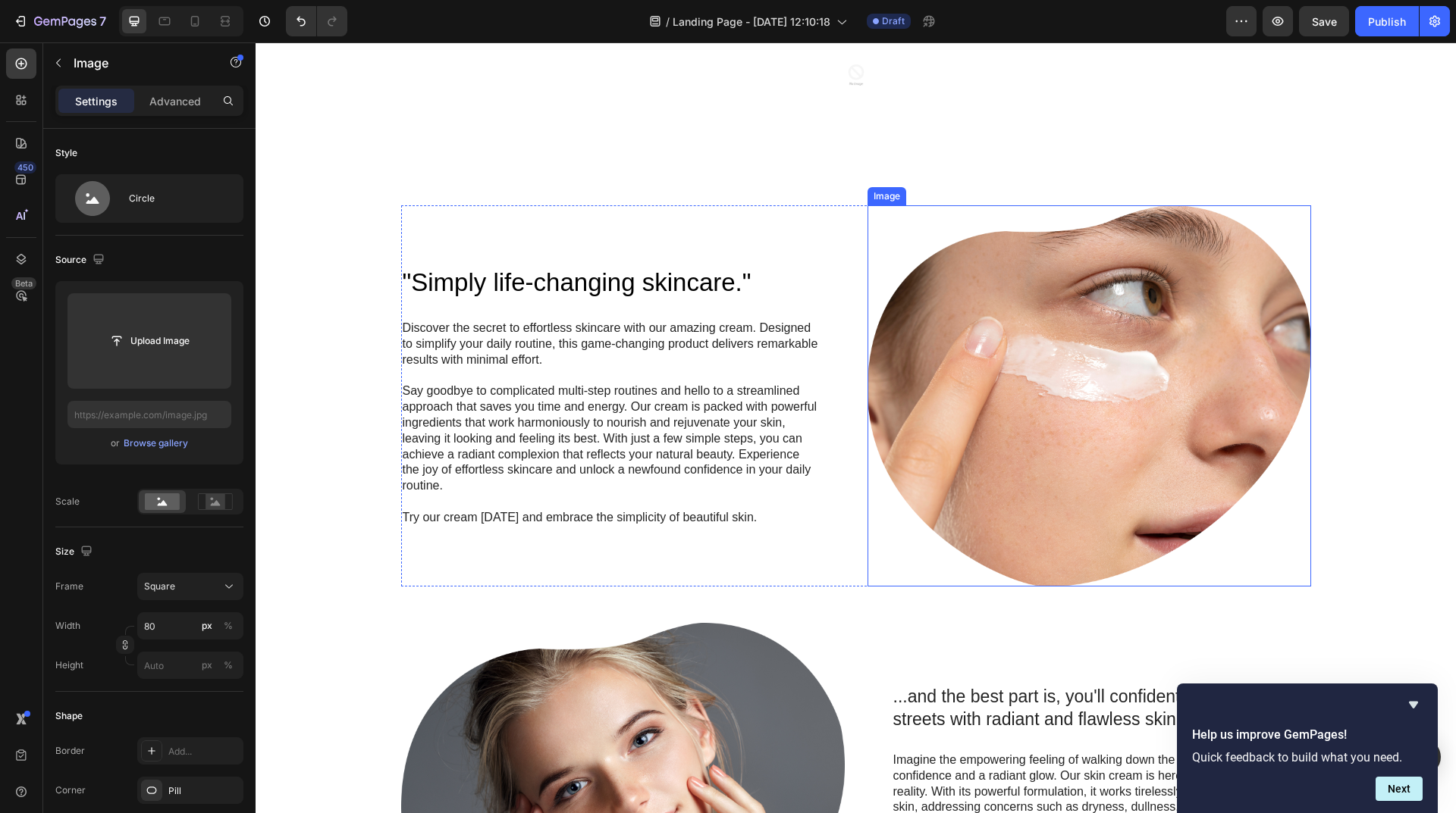
click at [1061, 397] on img at bounding box center [1089, 396] width 443 height 381
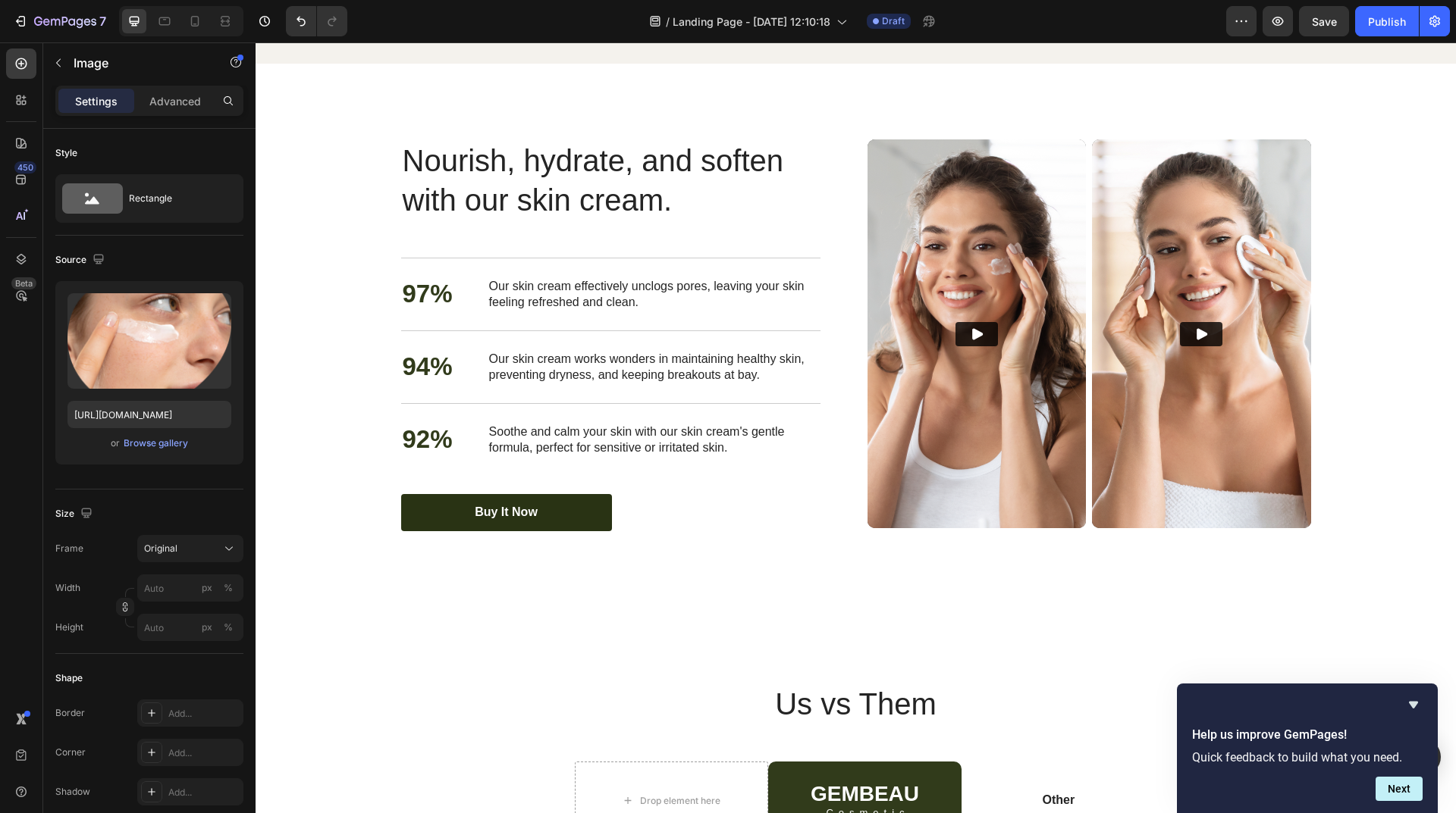
scroll to position [3016, 0]
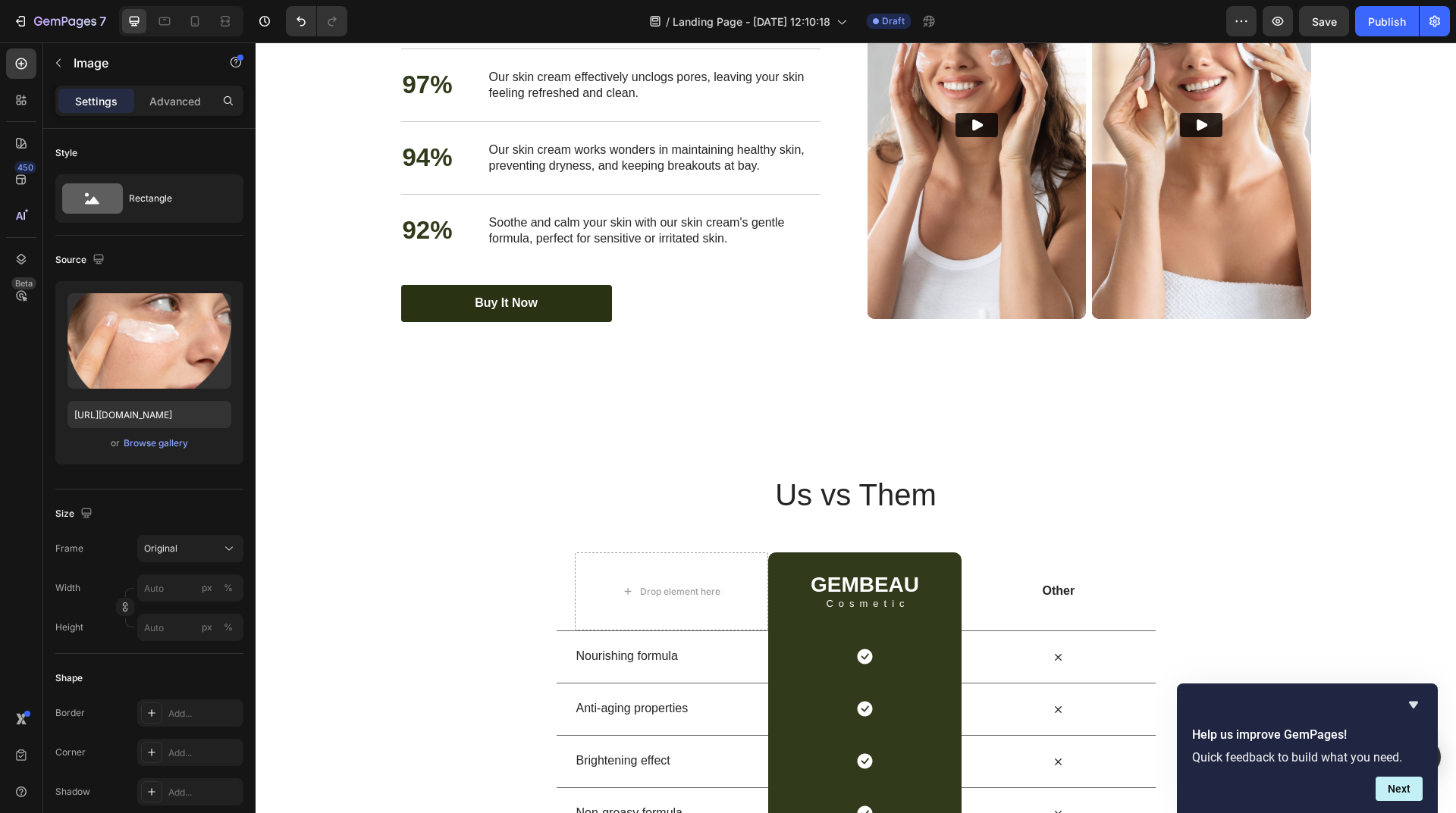
click at [562, 553] on div "Drop element here GEMBEAU Heading Cosmetic Text Block Row Other Text Block Row" at bounding box center [856, 592] width 599 height 78
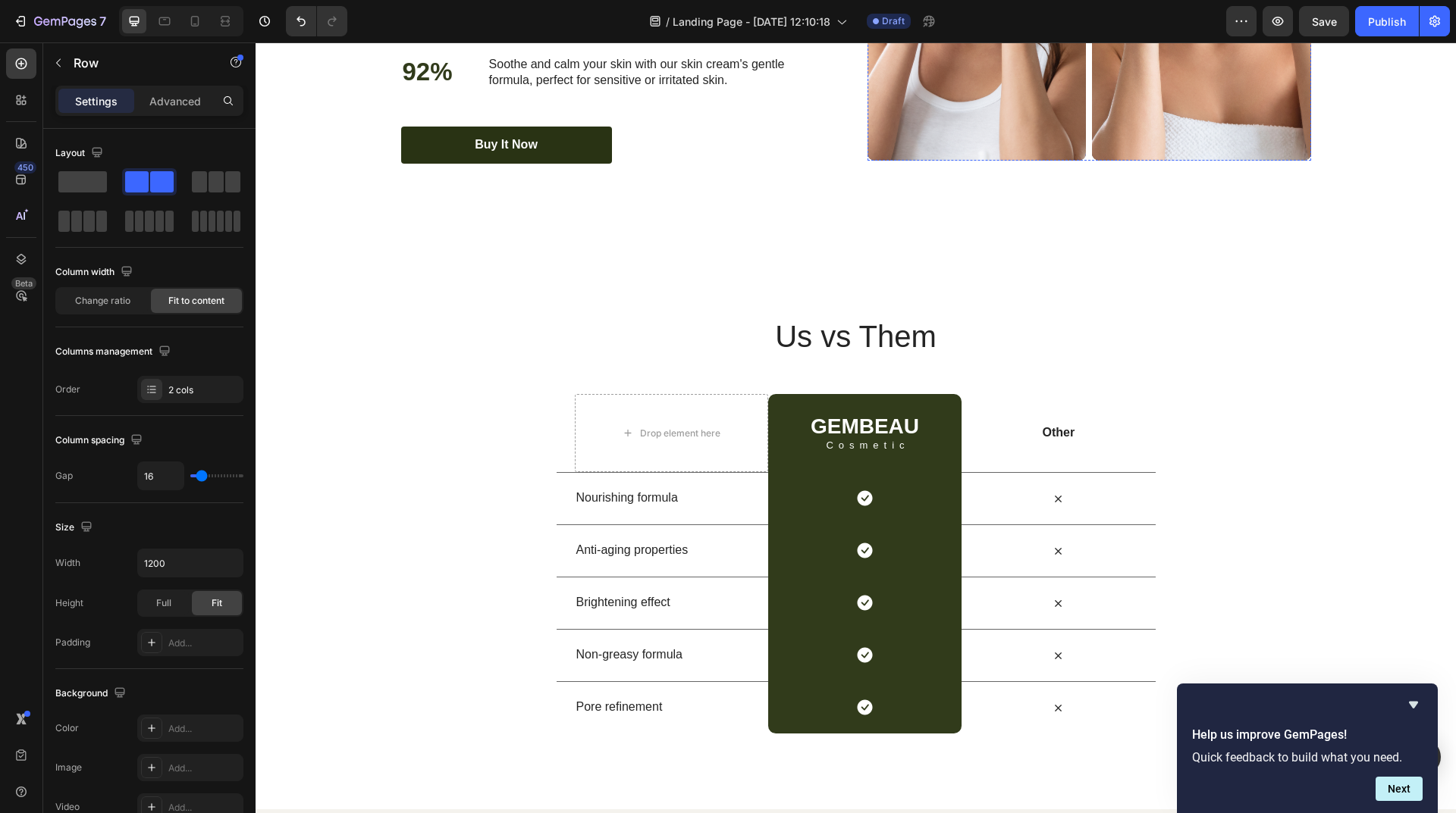
scroll to position [2911, 0]
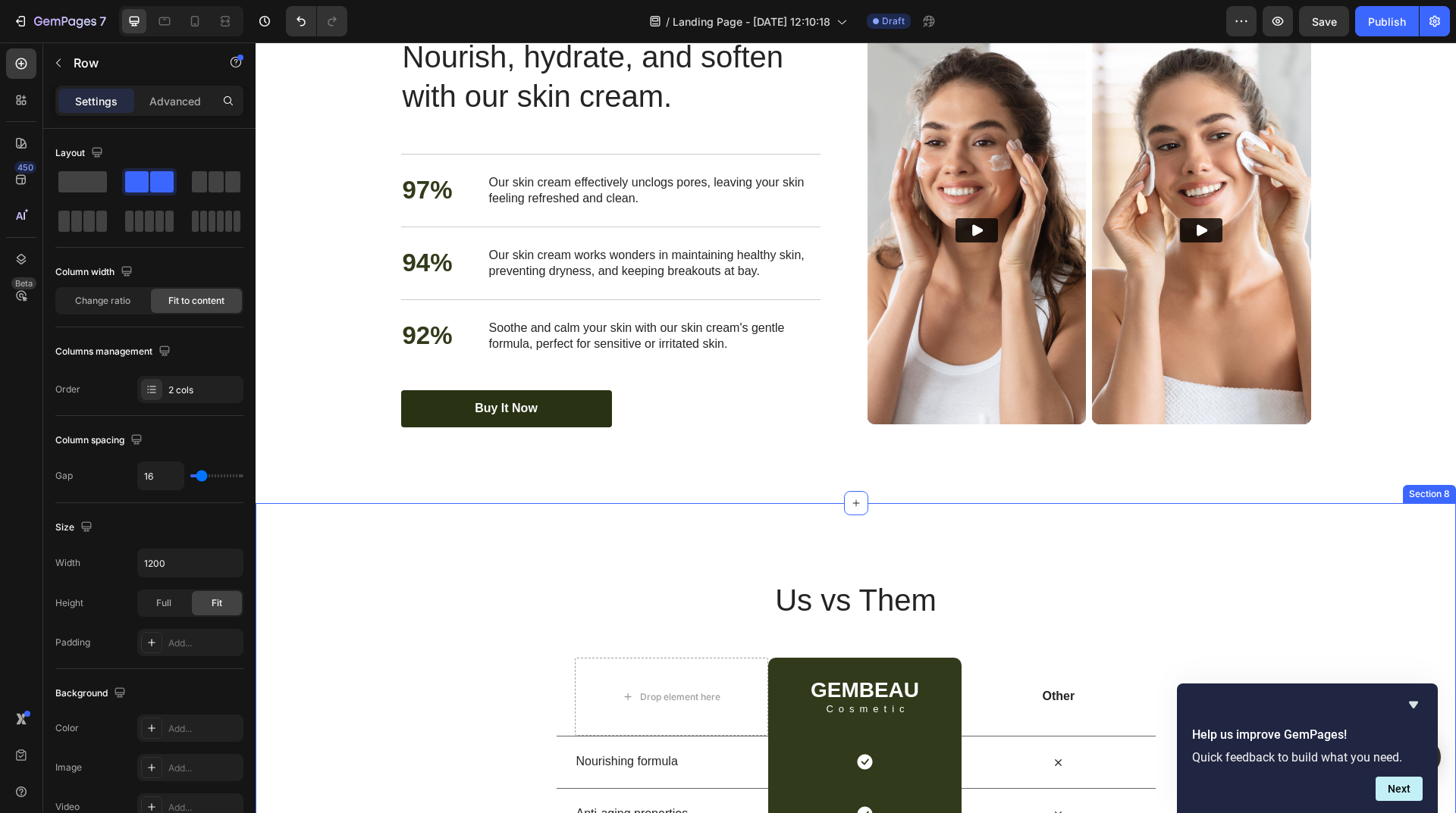
click at [1251, 570] on div "Us vs Them Heading Row Drop element here GEMBEAU Heading Cosmetic Text Block Ro…" at bounding box center [856, 788] width 1200 height 570
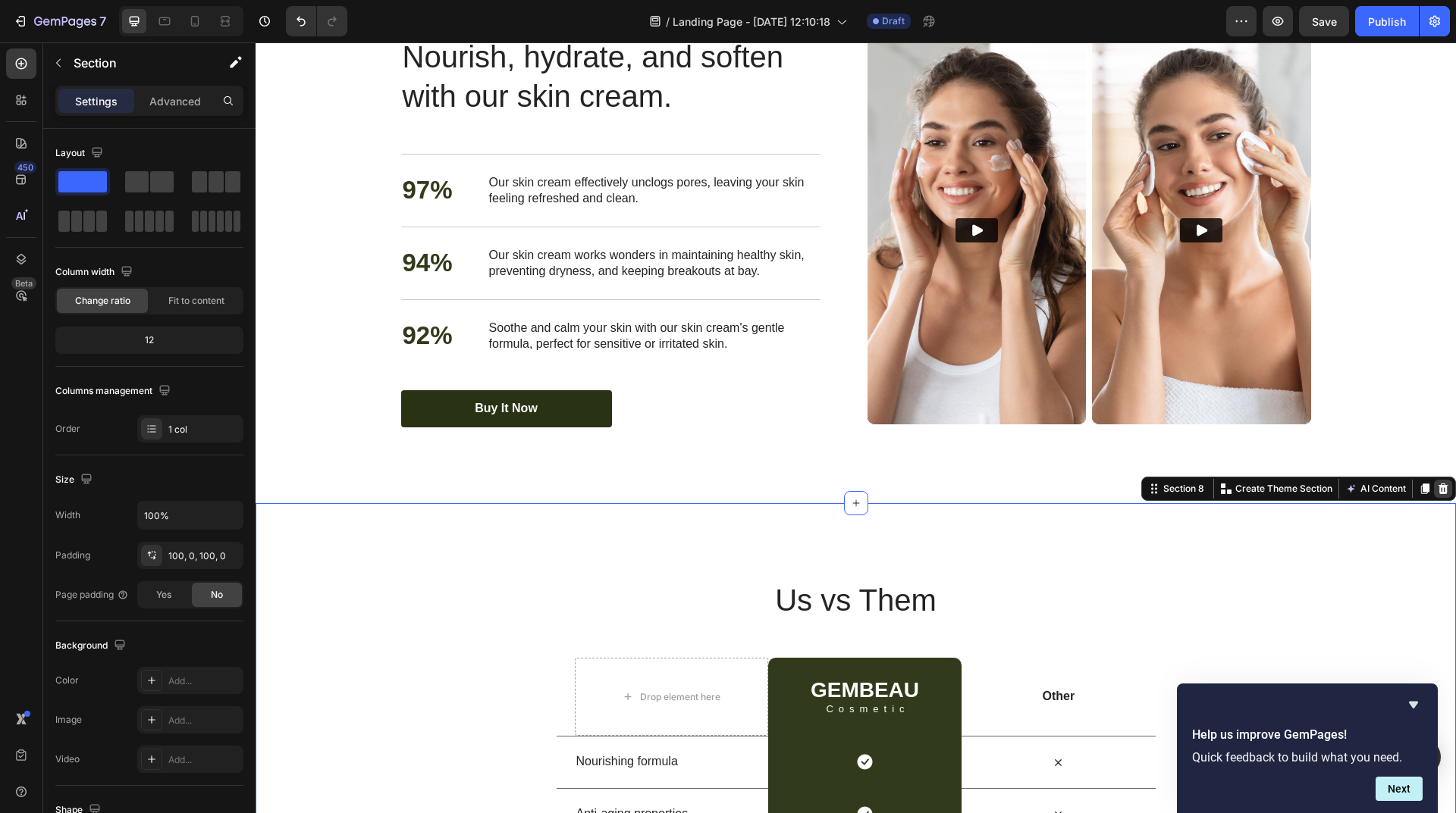
click at [1438, 492] on div at bounding box center [1443, 489] width 18 height 18
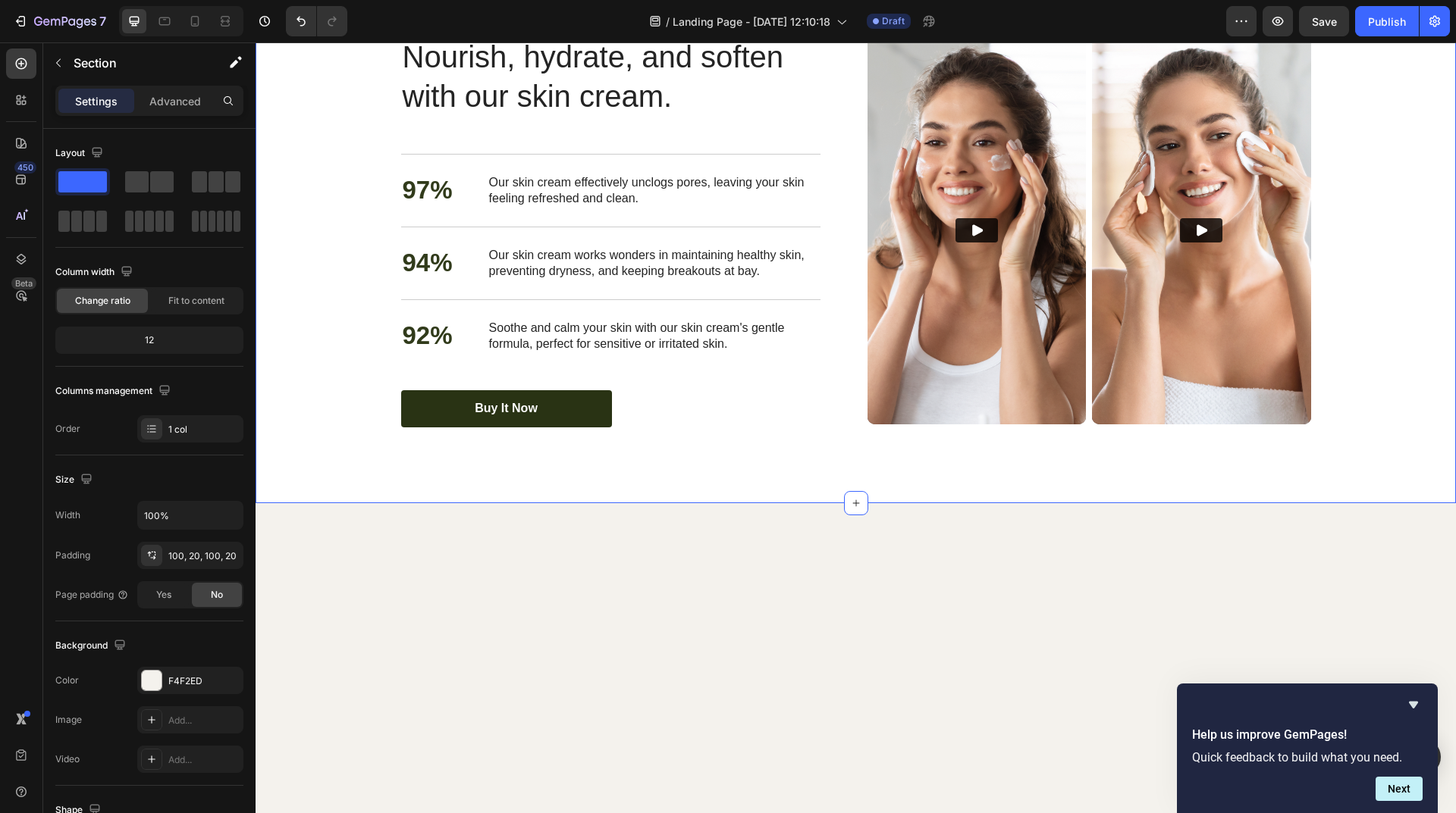
scroll to position [2532, 0]
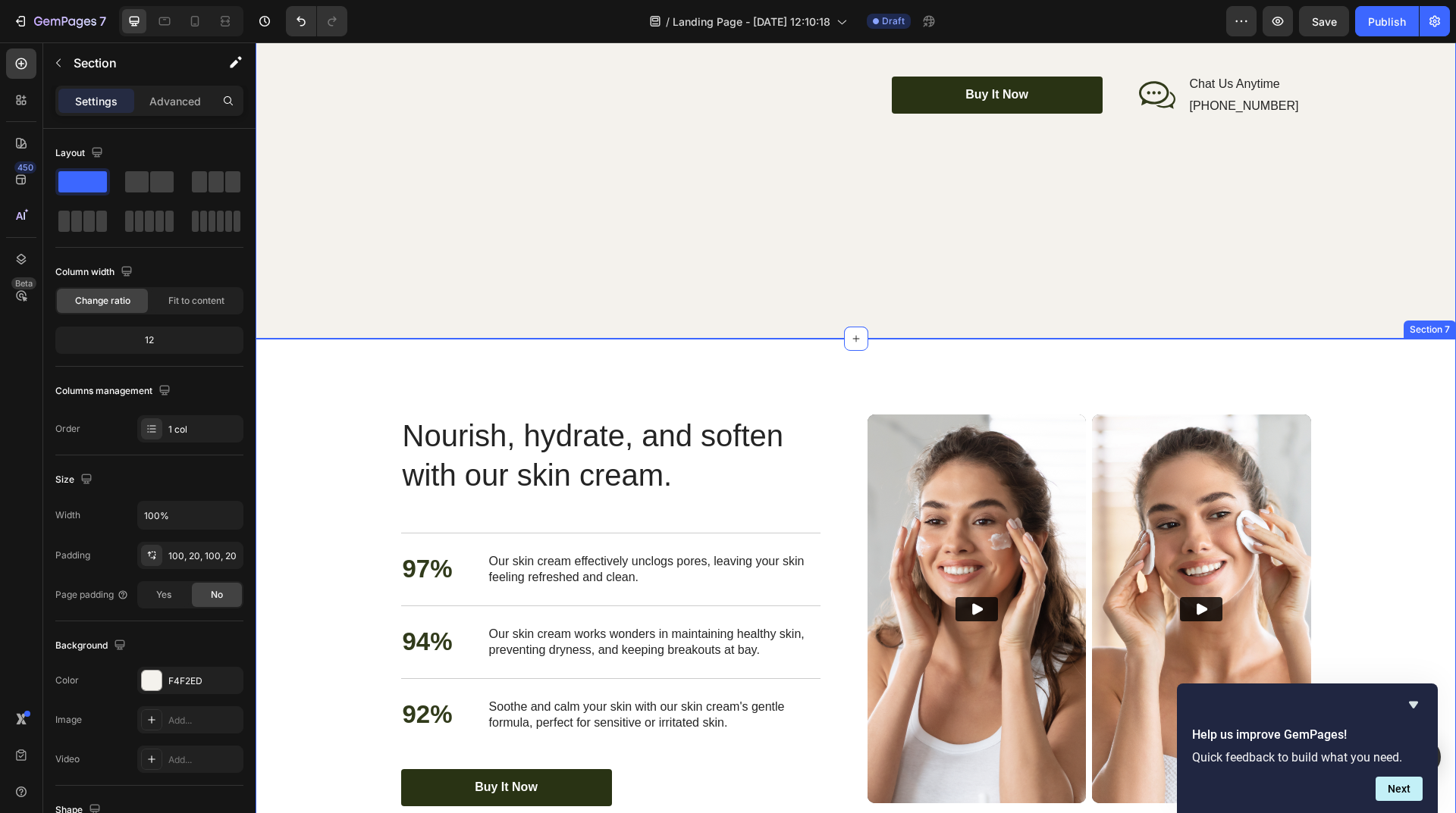
click at [1341, 481] on div "Nourish, hydrate, and soften with our skin cream. Heading Nourish, hydrate, and…" at bounding box center [855, 610] width 1170 height 392
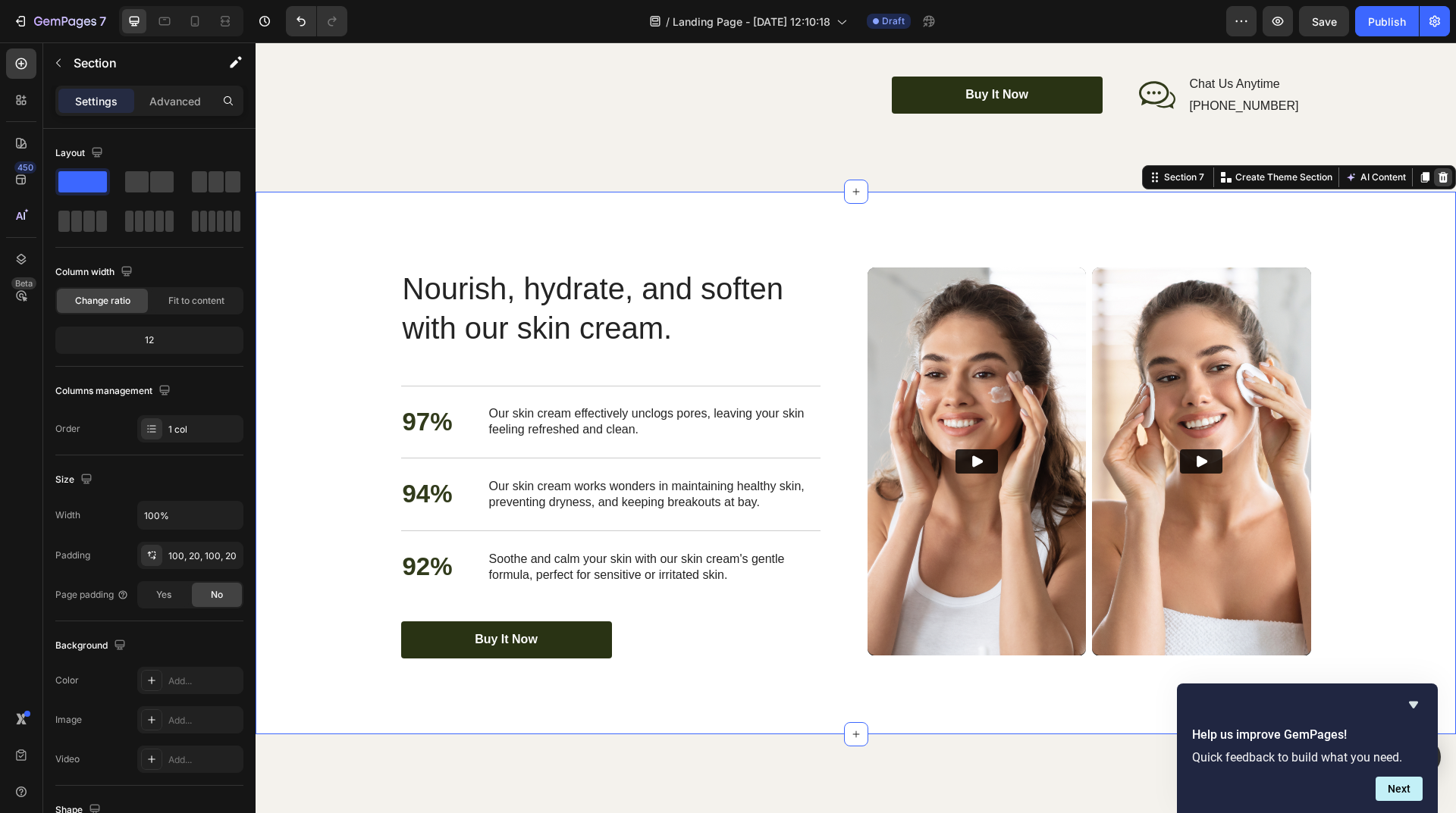
click at [1437, 184] on icon at bounding box center [1442, 177] width 12 height 12
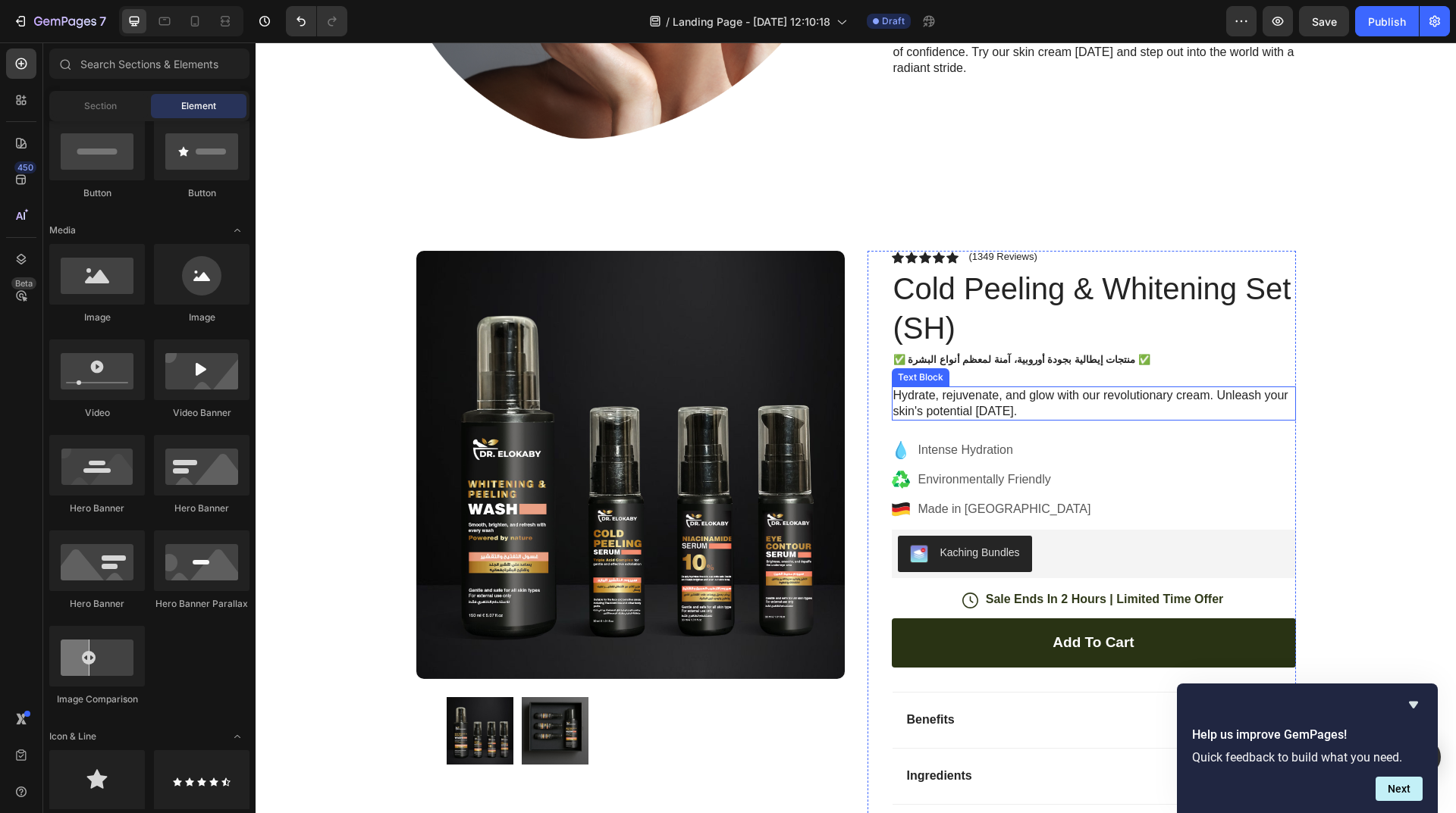
scroll to position [1213, 0]
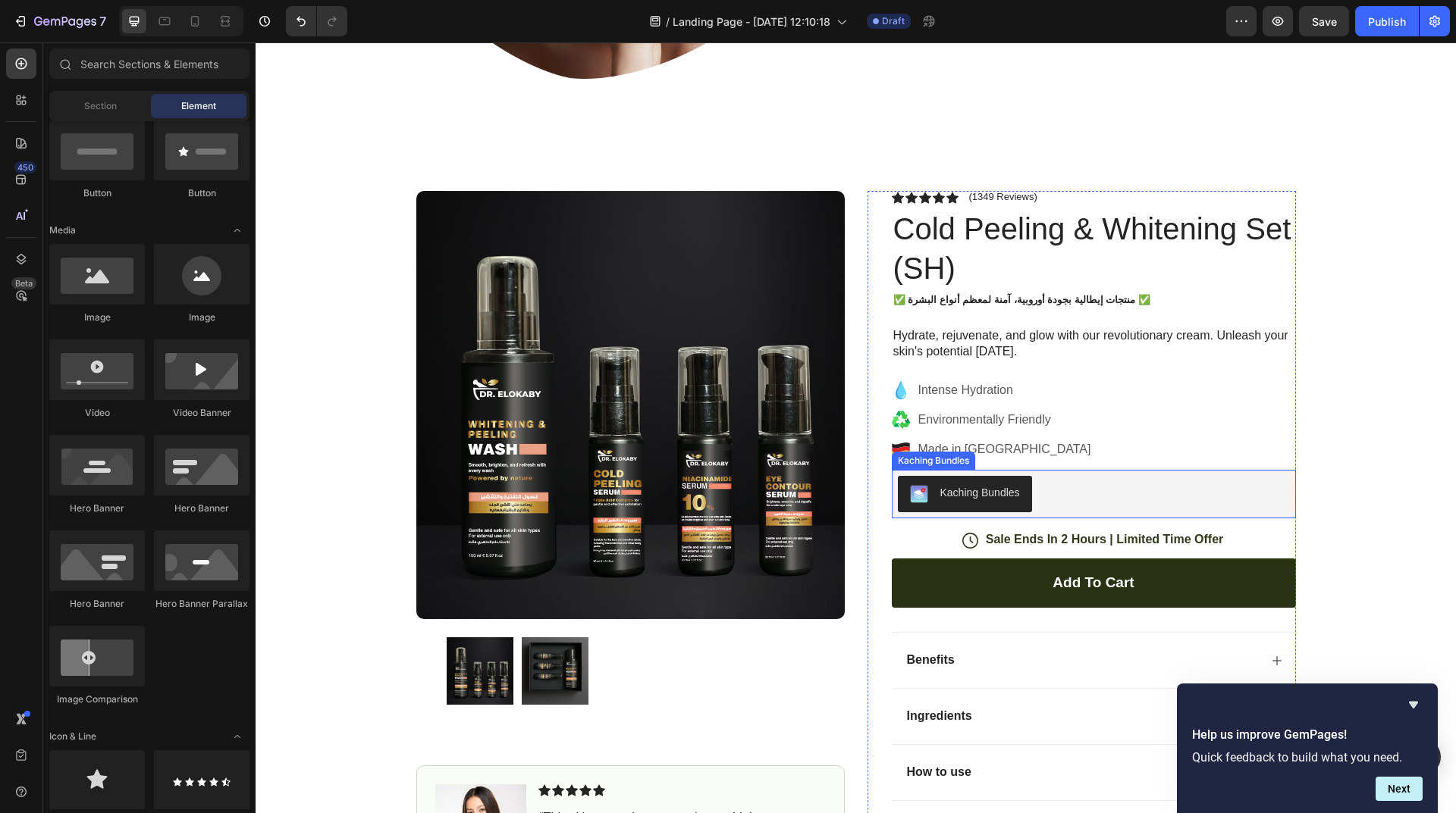
click at [1045, 494] on div "Kaching Bundles" at bounding box center [1093, 494] width 392 height 36
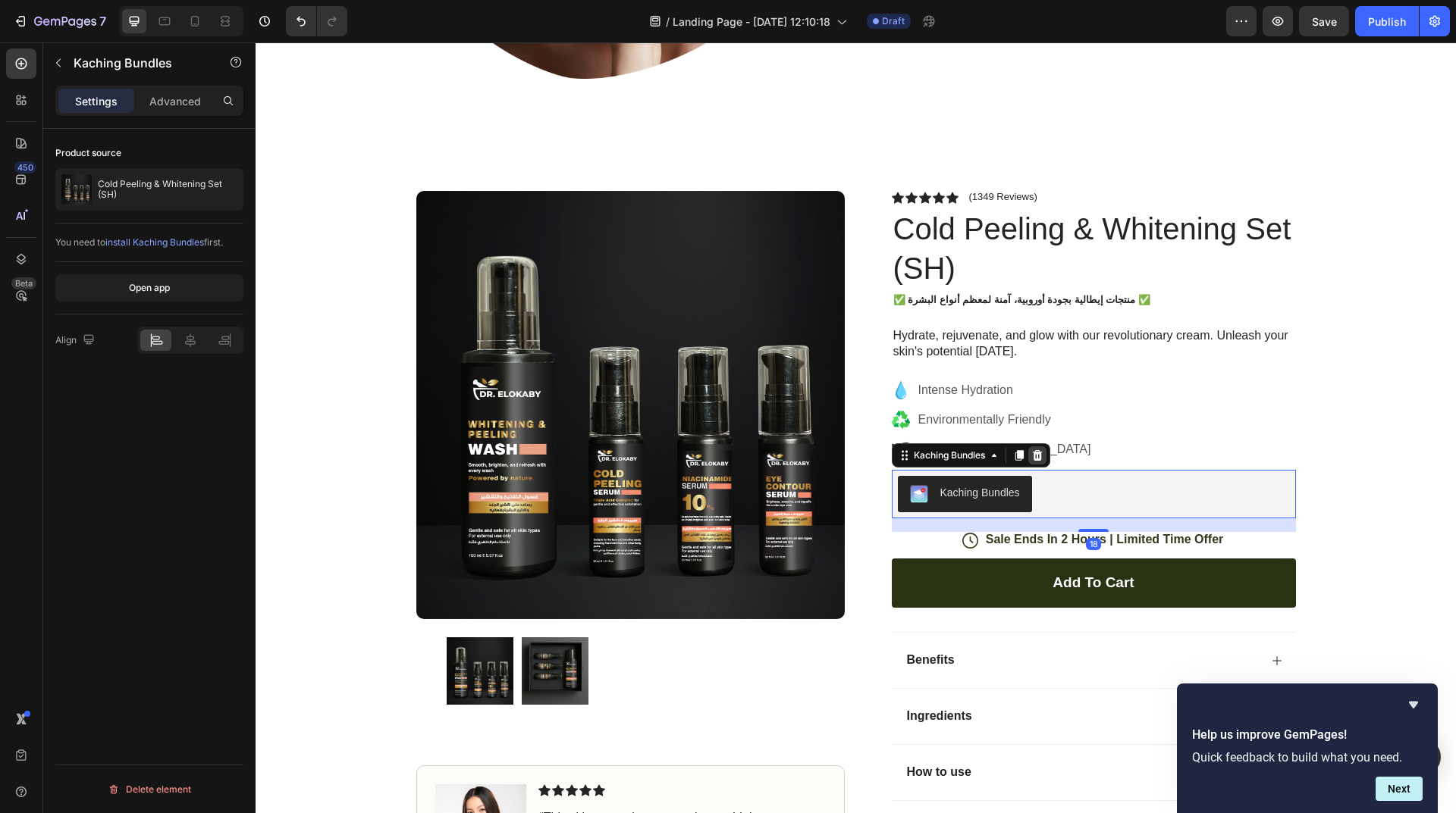
click at [1032, 462] on div at bounding box center [1038, 456] width 18 height 18
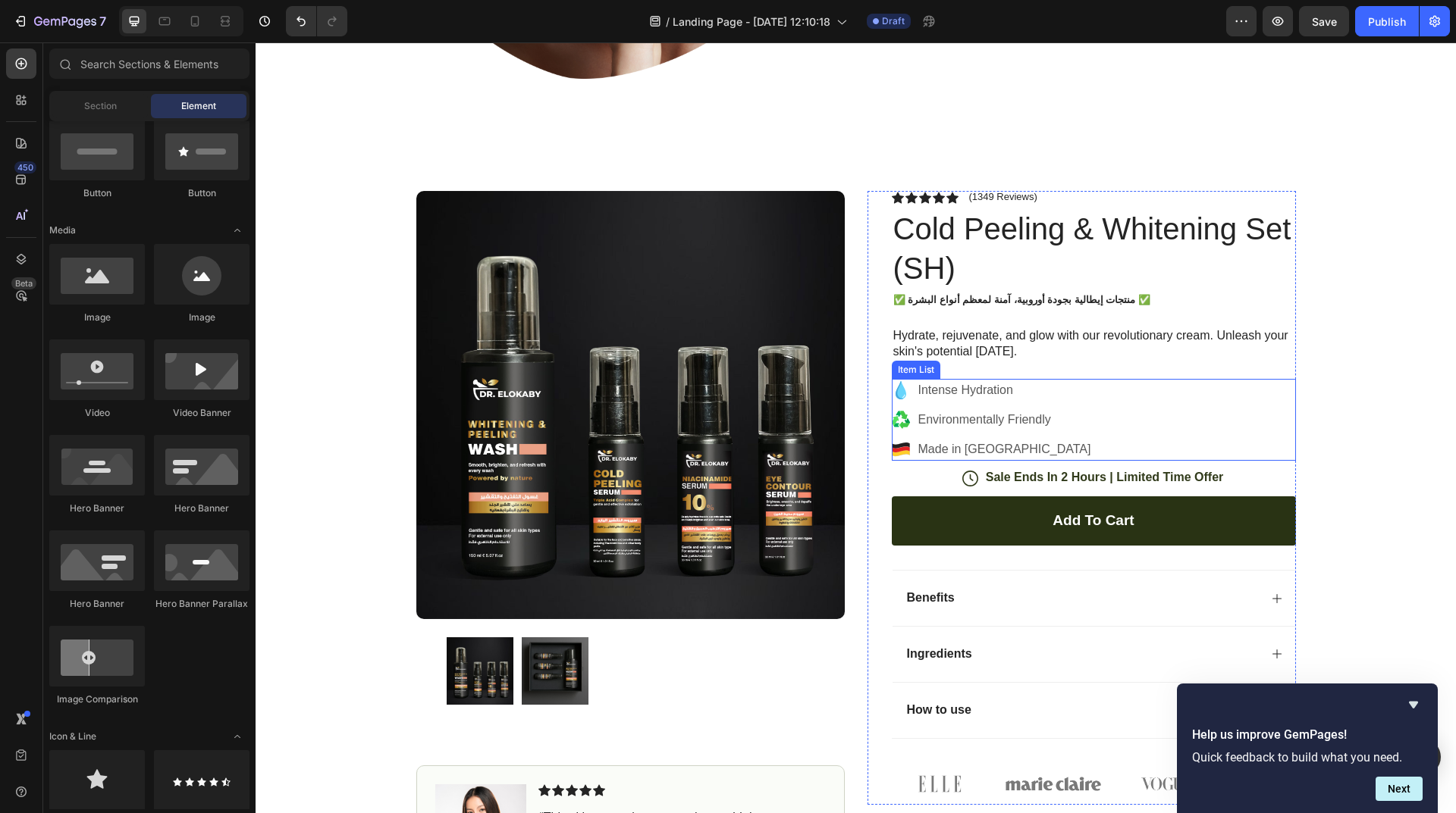
click at [893, 451] on icon at bounding box center [900, 450] width 18 height 6
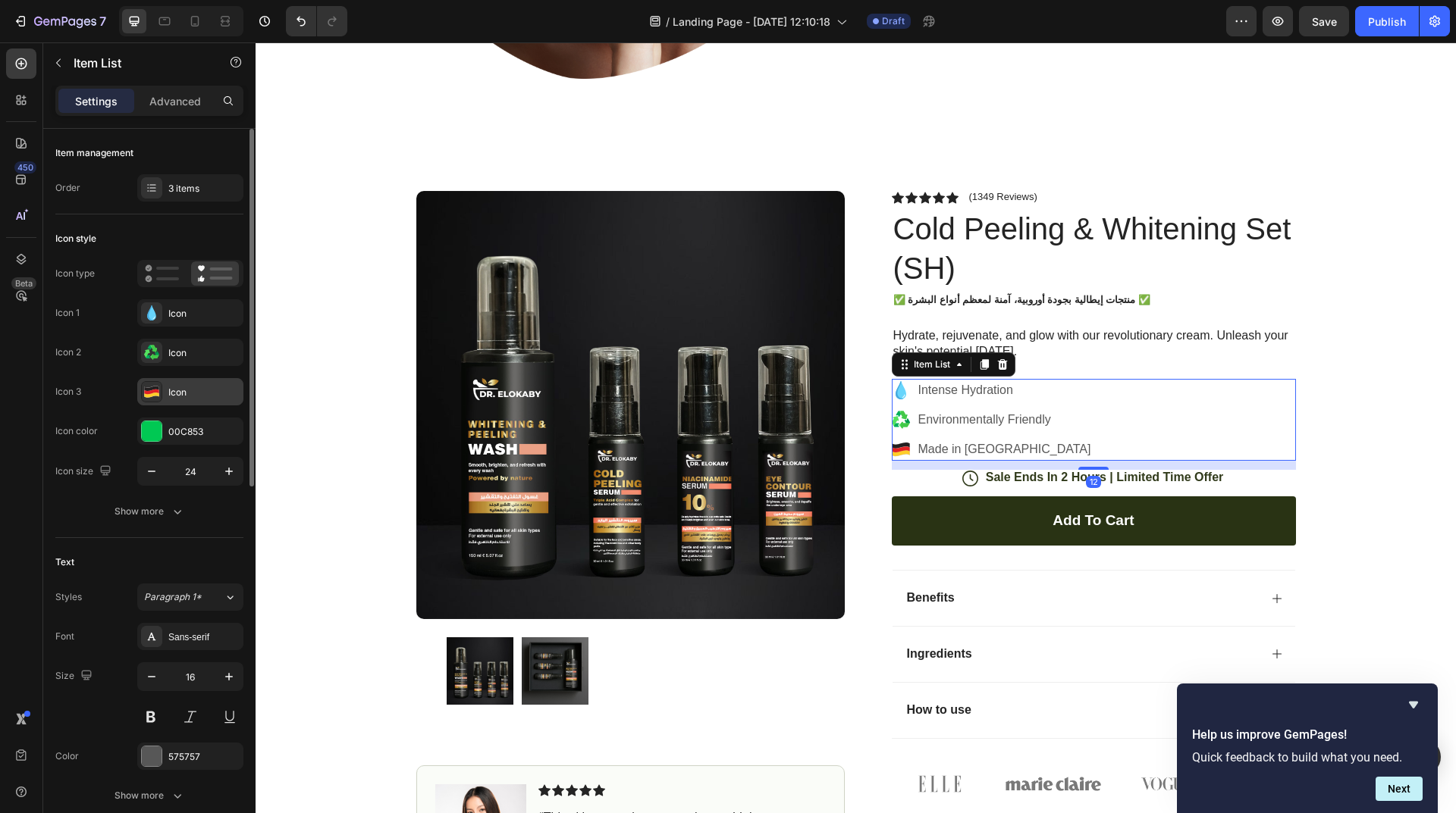
click at [195, 392] on div "Icon" at bounding box center [203, 392] width 71 height 14
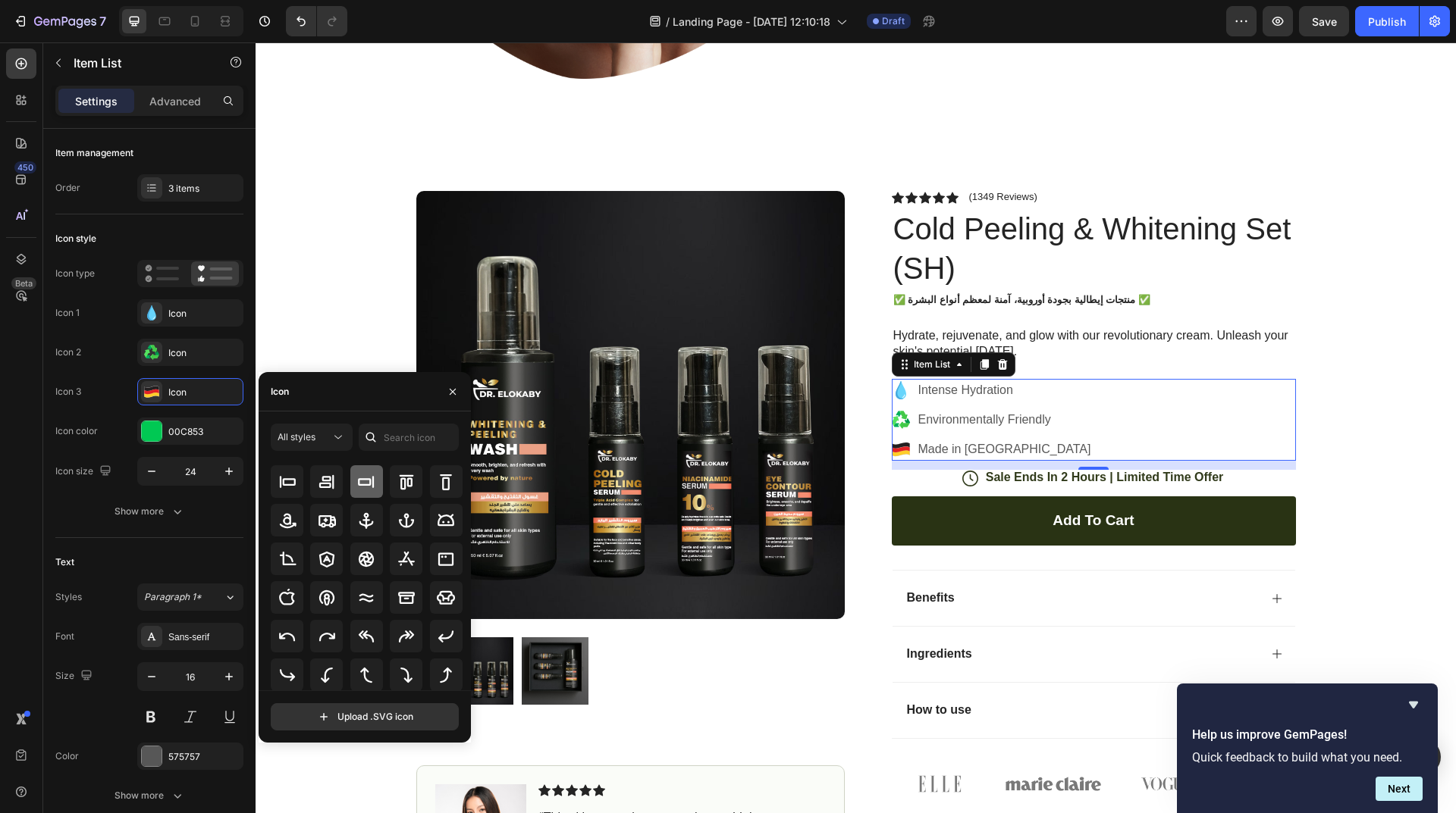
scroll to position [167, 0]
click at [305, 434] on span "All styles" at bounding box center [296, 436] width 38 height 11
click at [897, 449] on icon at bounding box center [900, 450] width 18 height 6
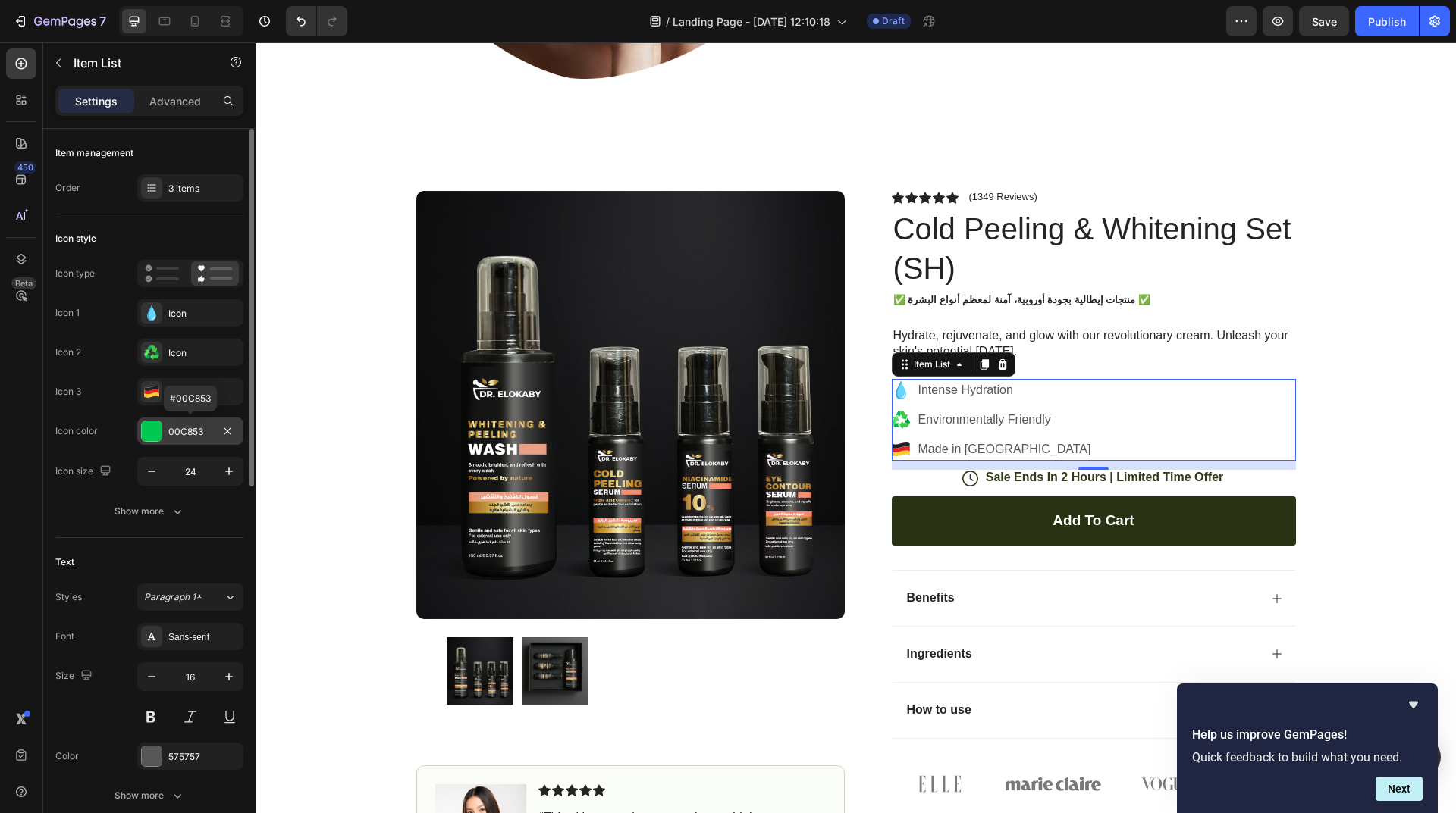
click at [199, 422] on div "00C853" at bounding box center [190, 431] width 106 height 28
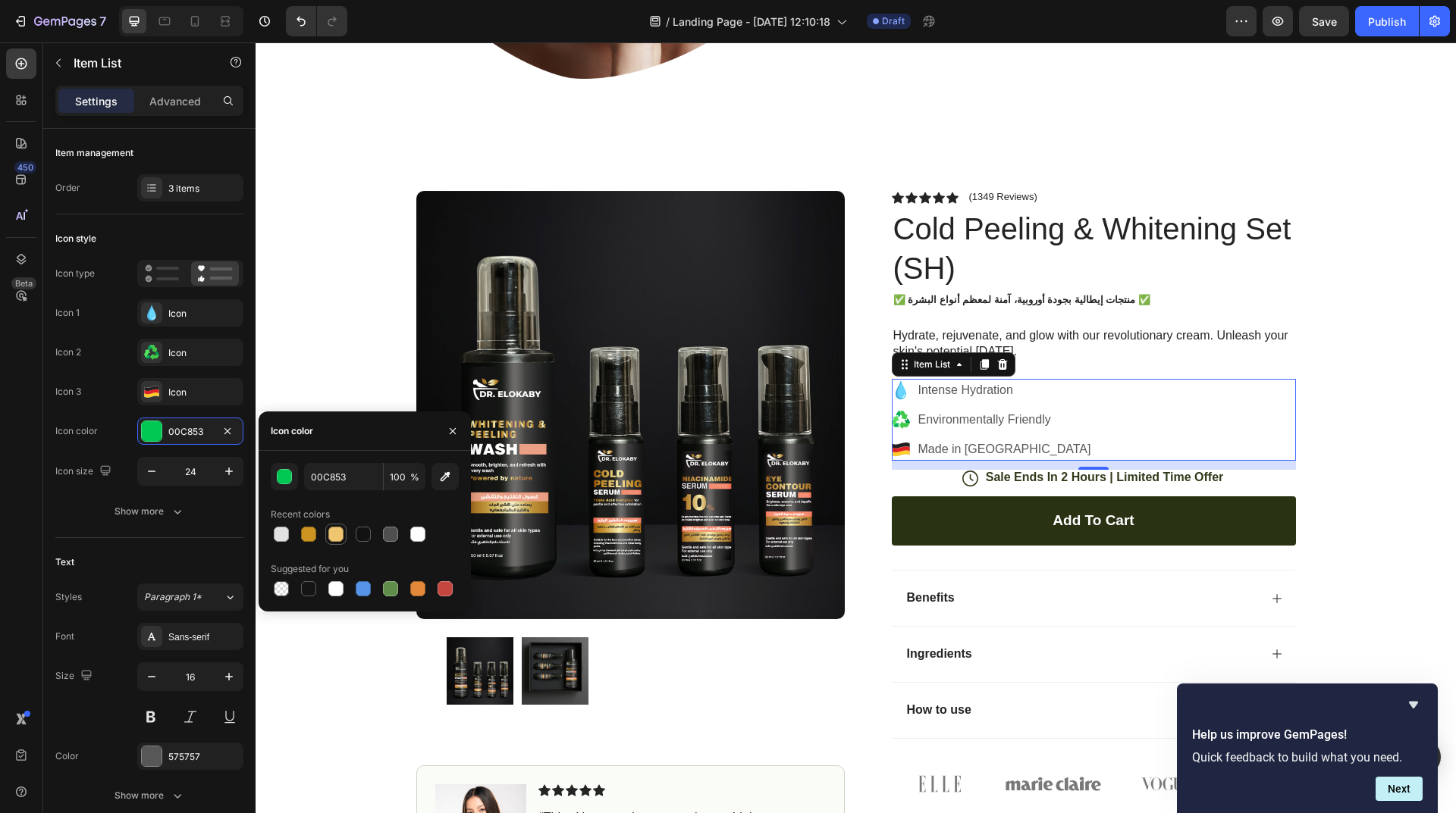
click at [342, 535] on div at bounding box center [336, 534] width 15 height 15
click at [366, 532] on div at bounding box center [363, 534] width 15 height 15
type input "121212"
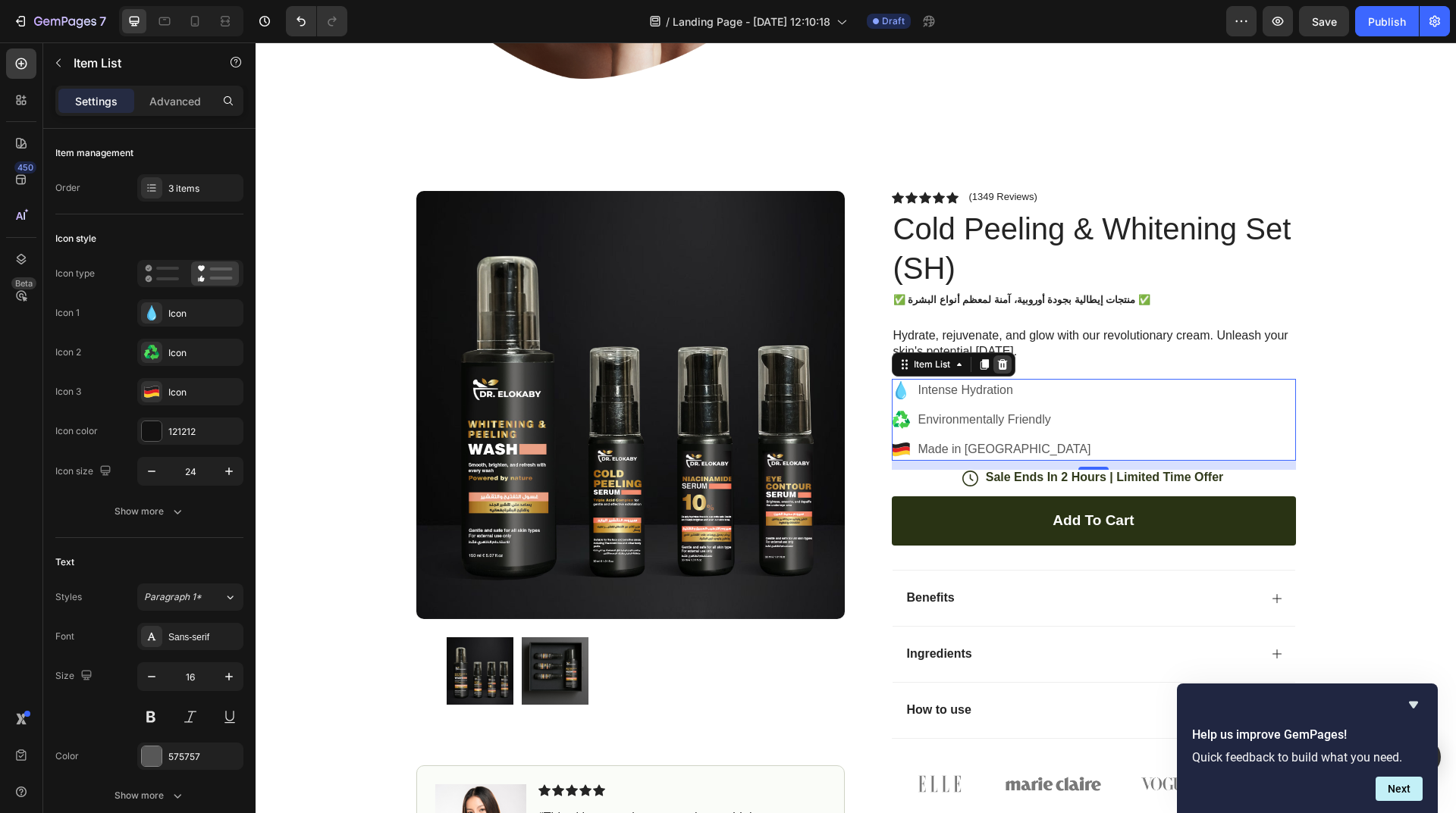
click at [997, 369] on icon at bounding box center [1002, 364] width 10 height 10
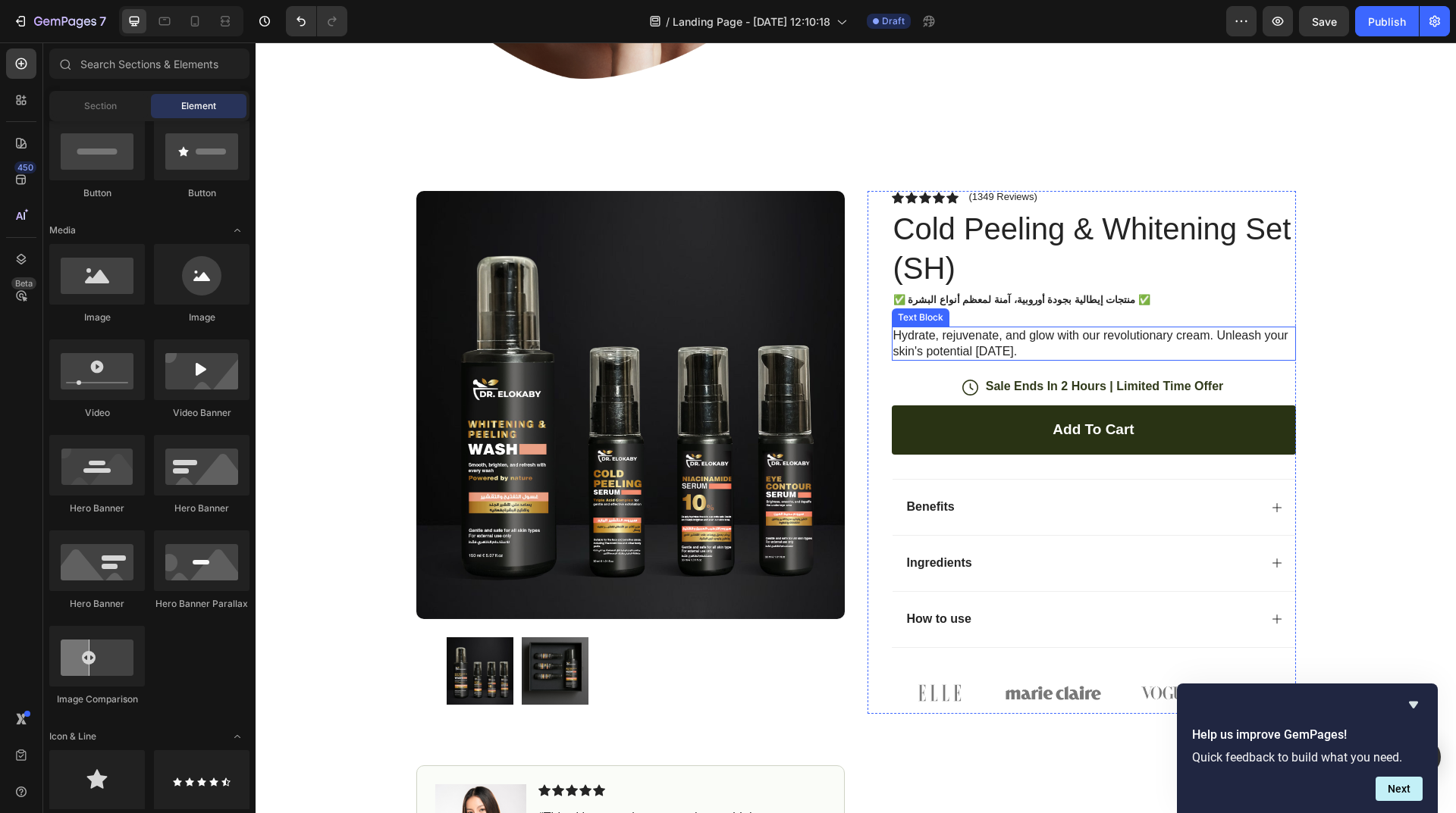
click at [945, 347] on p "Hydrate, rejuvenate, and glow with our revolutionary cream. Unleash your skin's…" at bounding box center [1093, 344] width 401 height 31
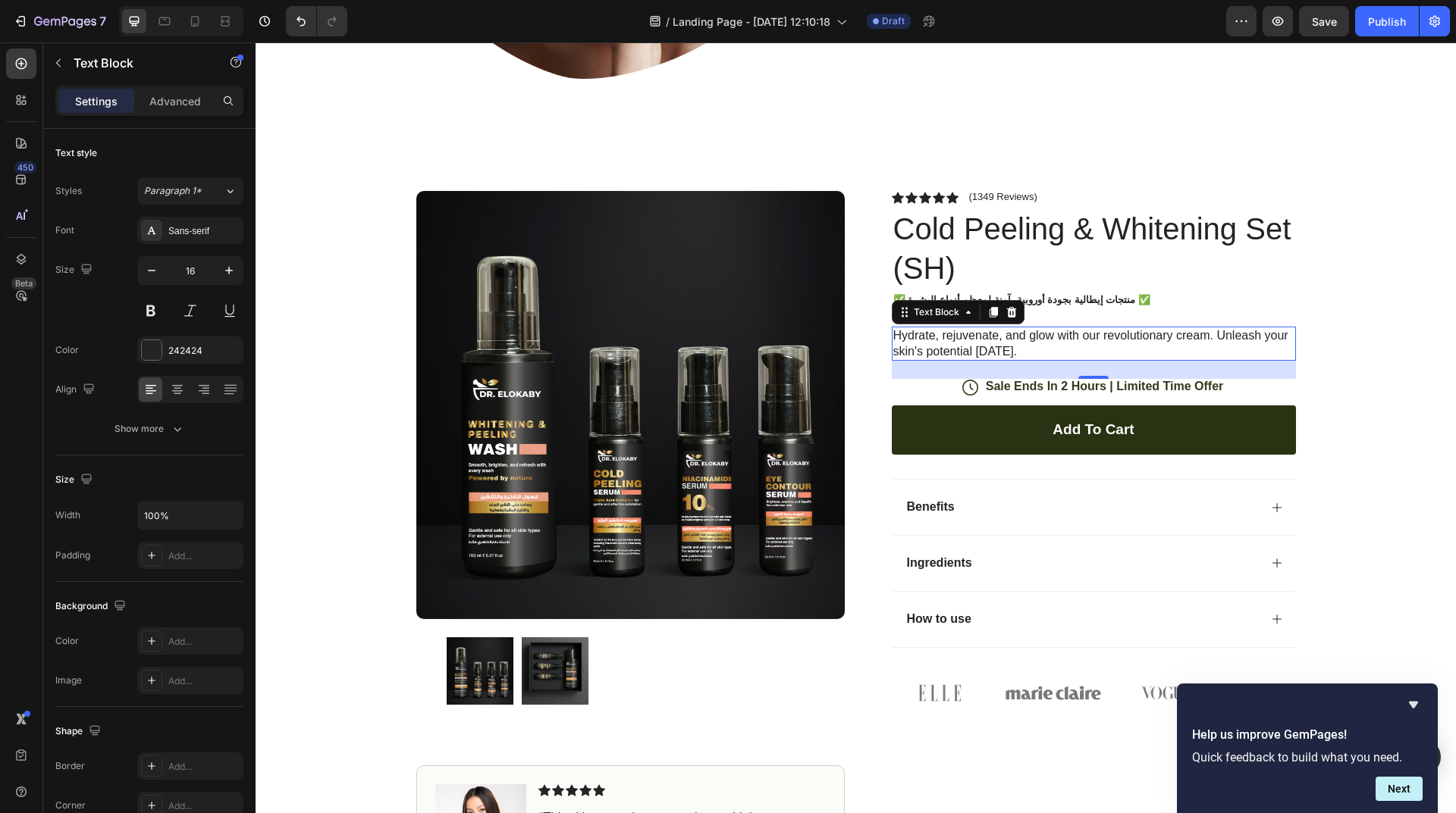
click at [942, 339] on p "Hydrate, rejuvenate, and glow with our revolutionary cream. Unleash your skin's…" at bounding box center [1093, 344] width 401 height 31
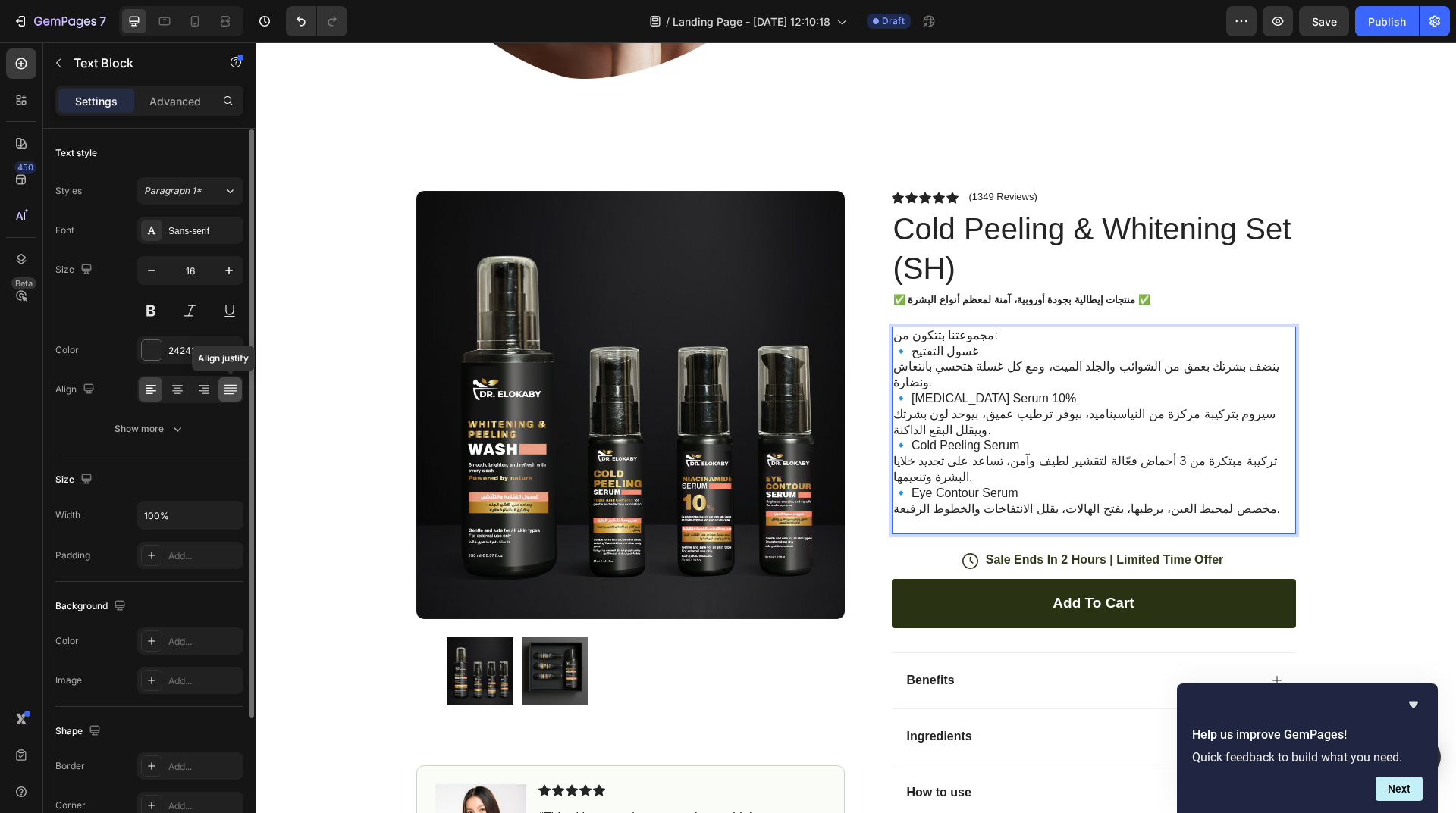
click at [227, 390] on icon at bounding box center [230, 389] width 15 height 15
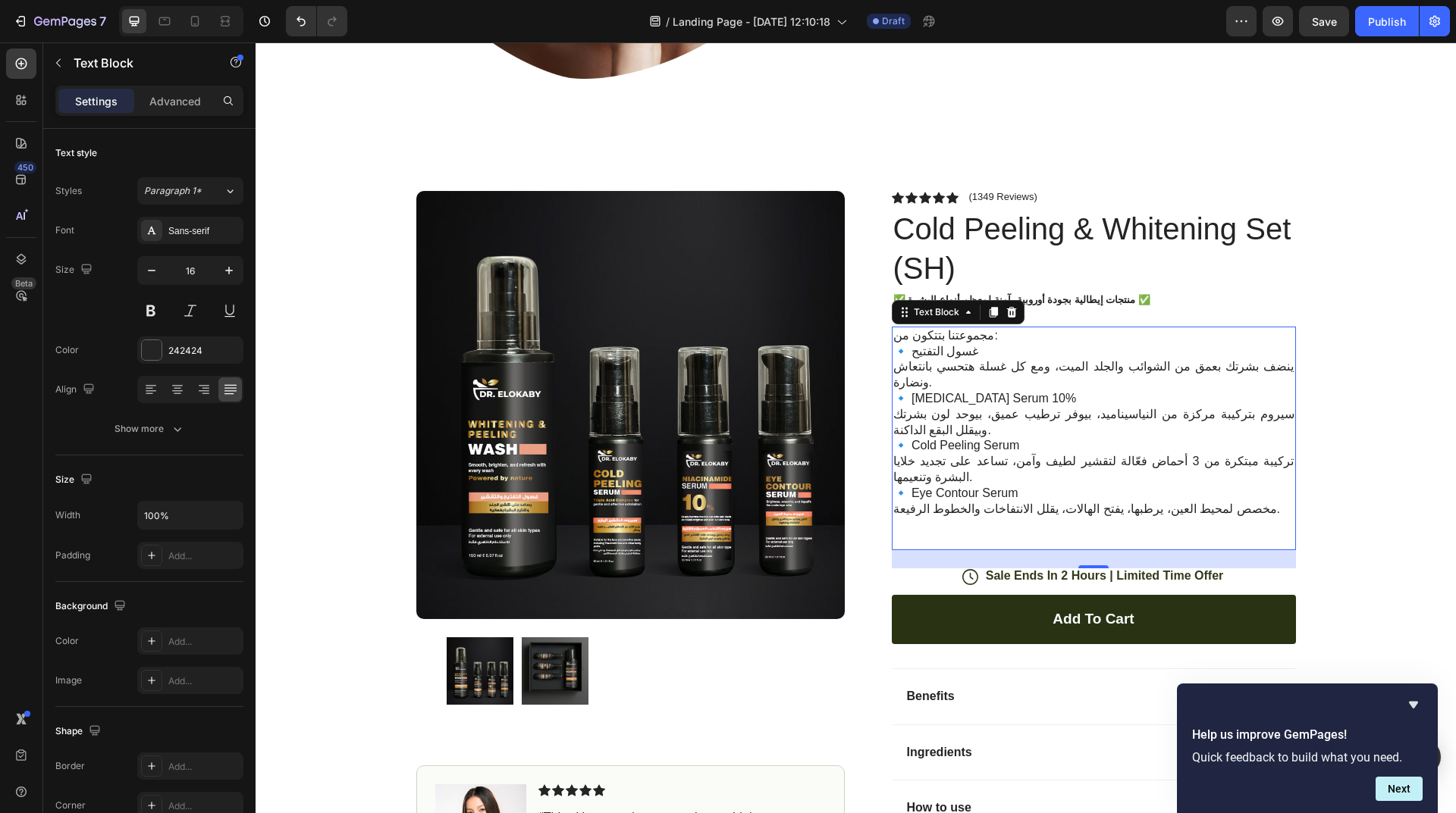
click at [1162, 391] on p "🔹 [MEDICAL_DATA] Serum 10% سيروم بتركيبة مركزة من النياسيناميد، بيوفر ترطيب عمي…" at bounding box center [1093, 414] width 401 height 47
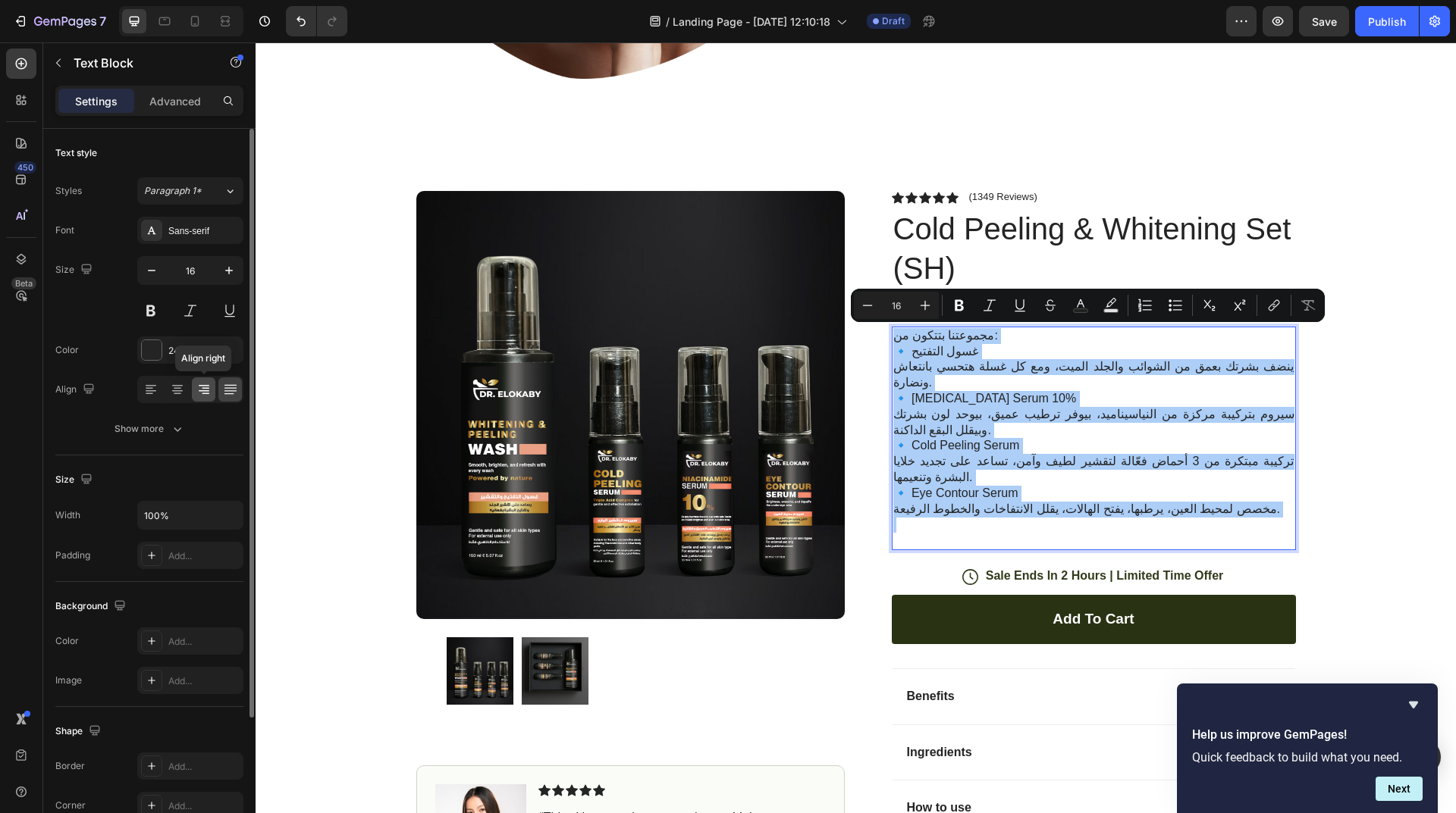
click at [200, 388] on icon at bounding box center [204, 389] width 15 height 15
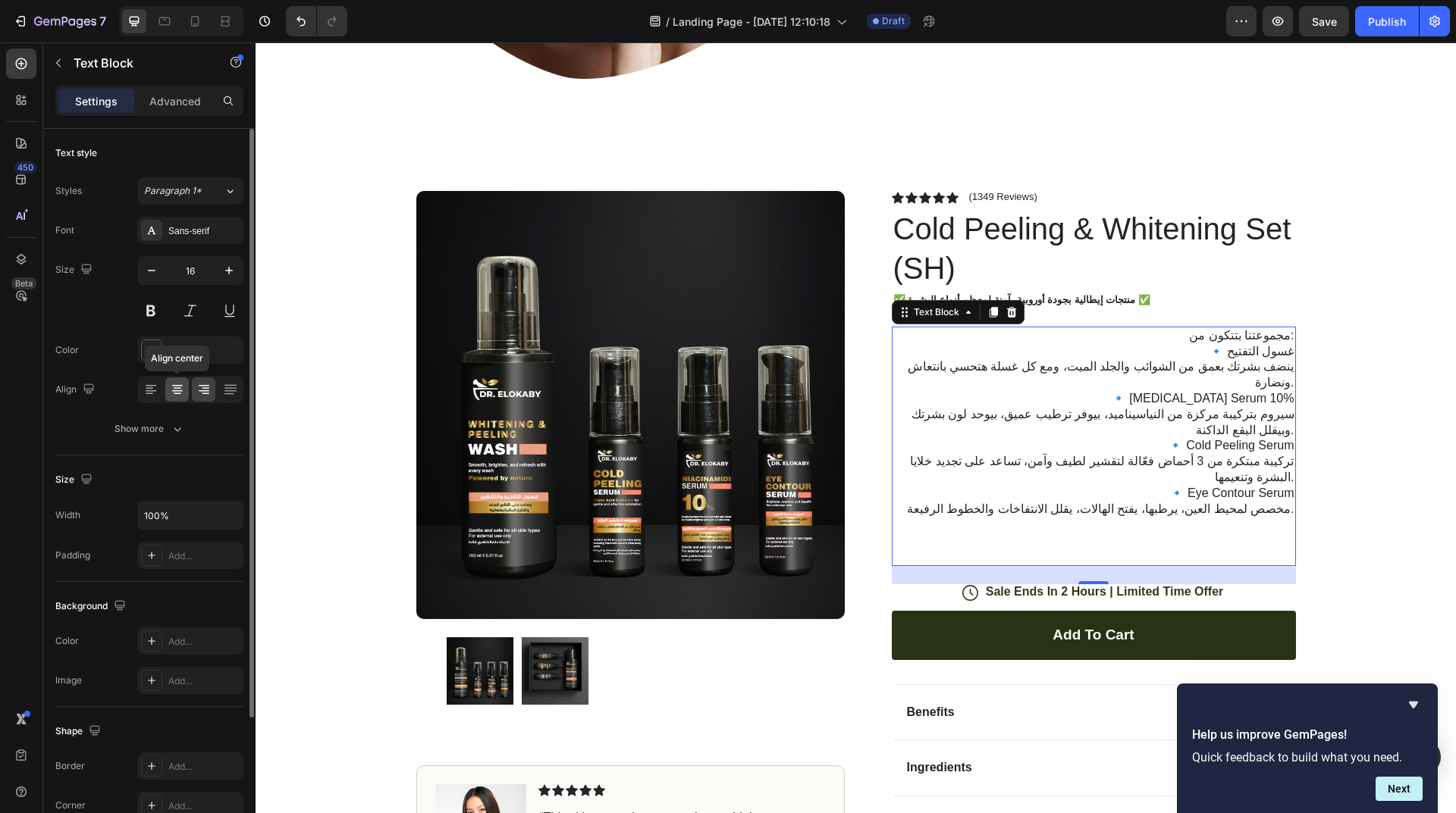
click at [181, 388] on icon at bounding box center [177, 389] width 15 height 15
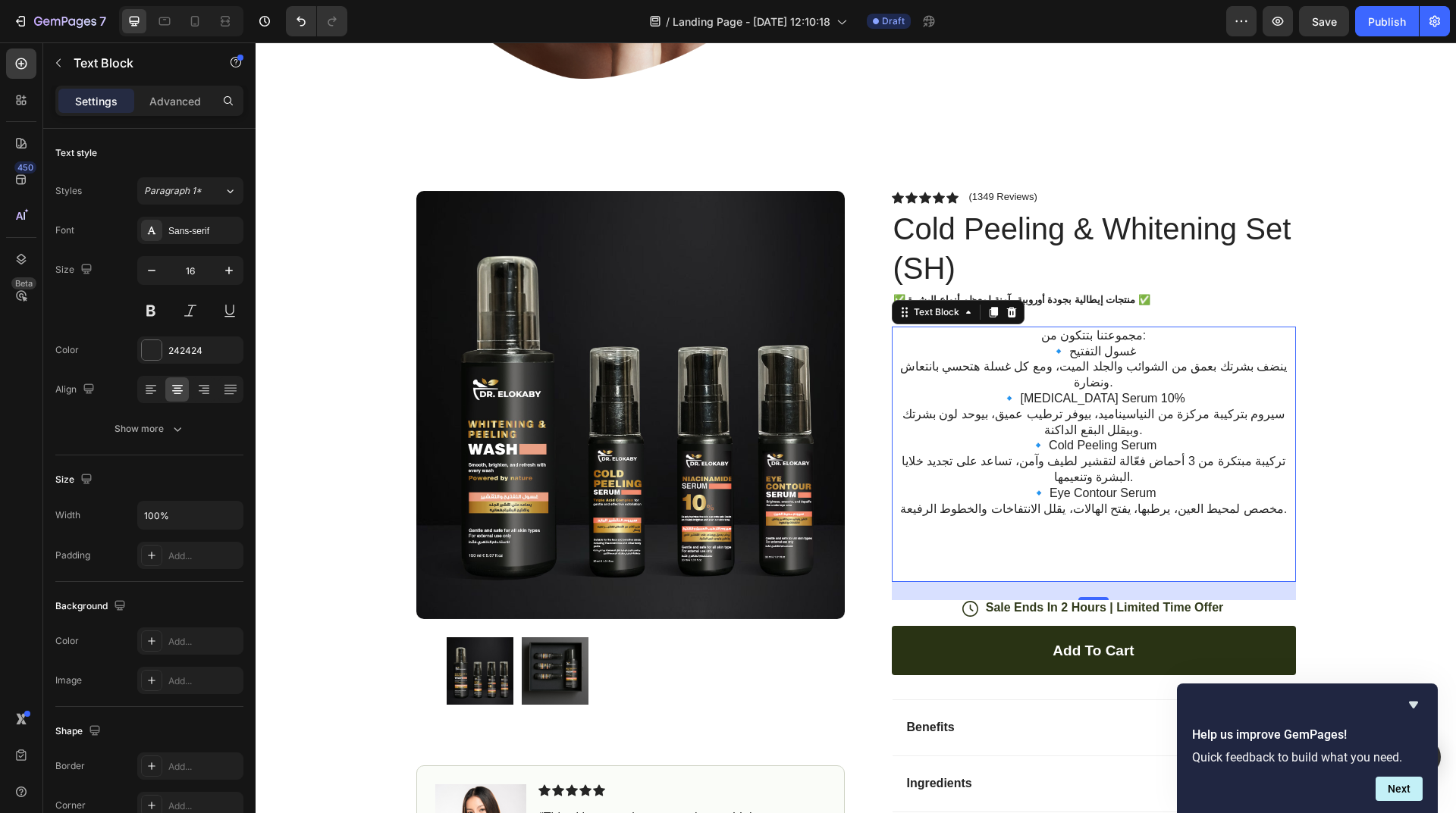
click at [1170, 327] on div "مجموعتنا بتتكون من: 🔹 غسول التفتيح ينضف بشرتك بعمق من الشوائب والجلد الميت، ومع…" at bounding box center [1094, 454] width 404 height 256
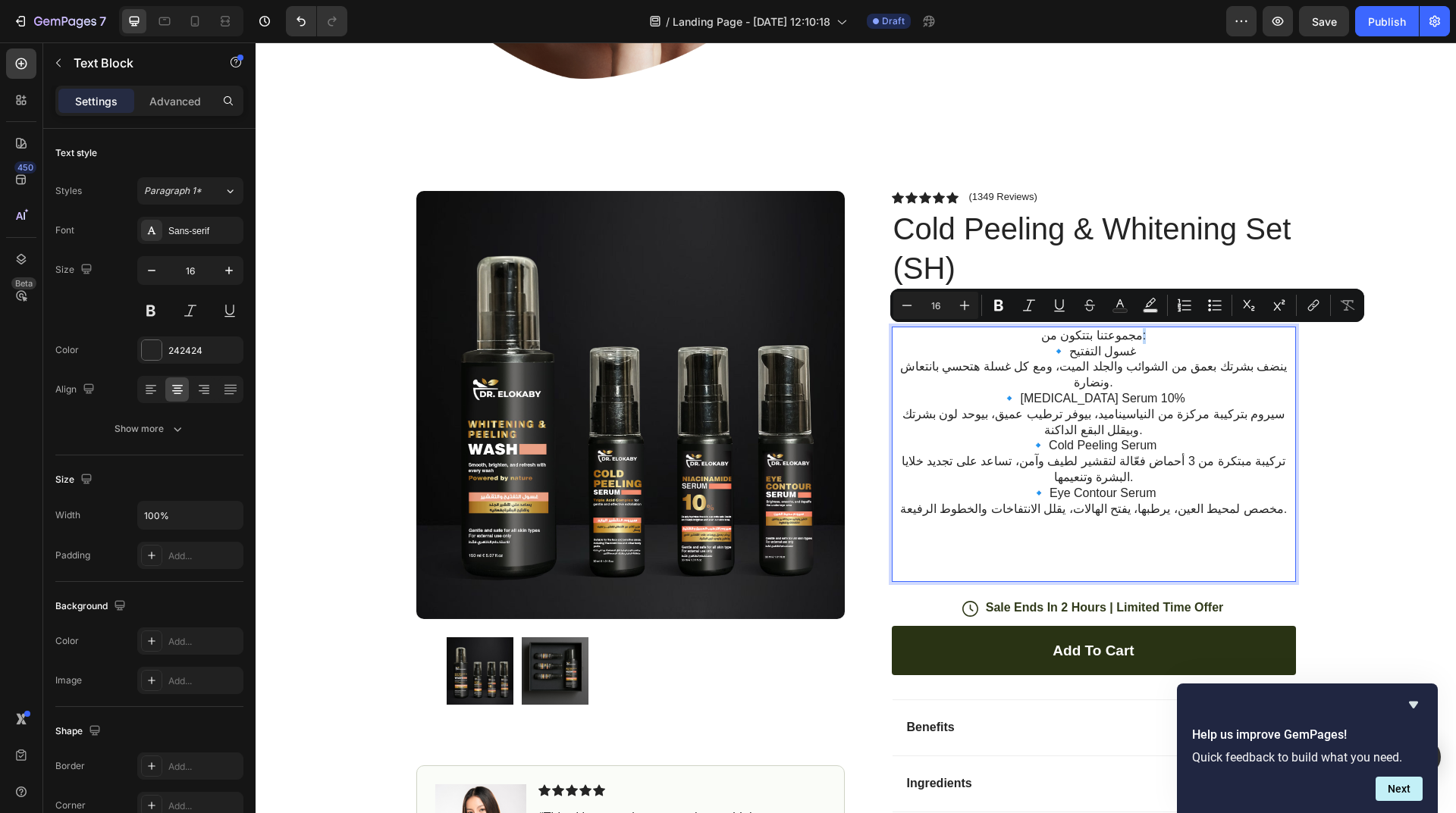
click at [1130, 334] on p "مجموعتنا بتتكون من:" at bounding box center [1093, 336] width 401 height 16
copy p ":"
click at [1015, 336] on p "مجموعتنا بتتكون من:" at bounding box center [1093, 336] width 401 height 16
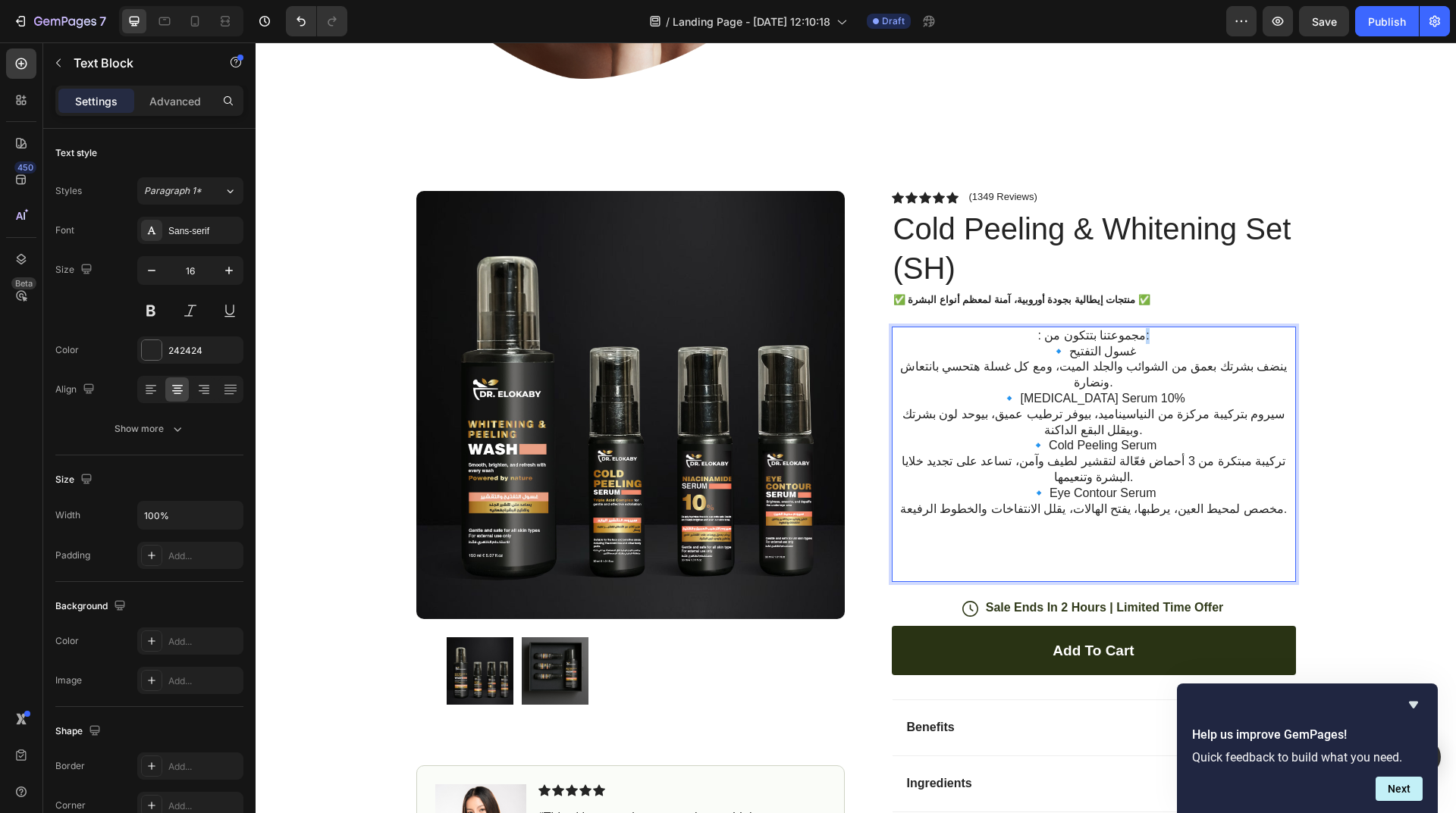
click at [1133, 337] on p ": مجموعتنا بتتكون من:" at bounding box center [1093, 336] width 401 height 16
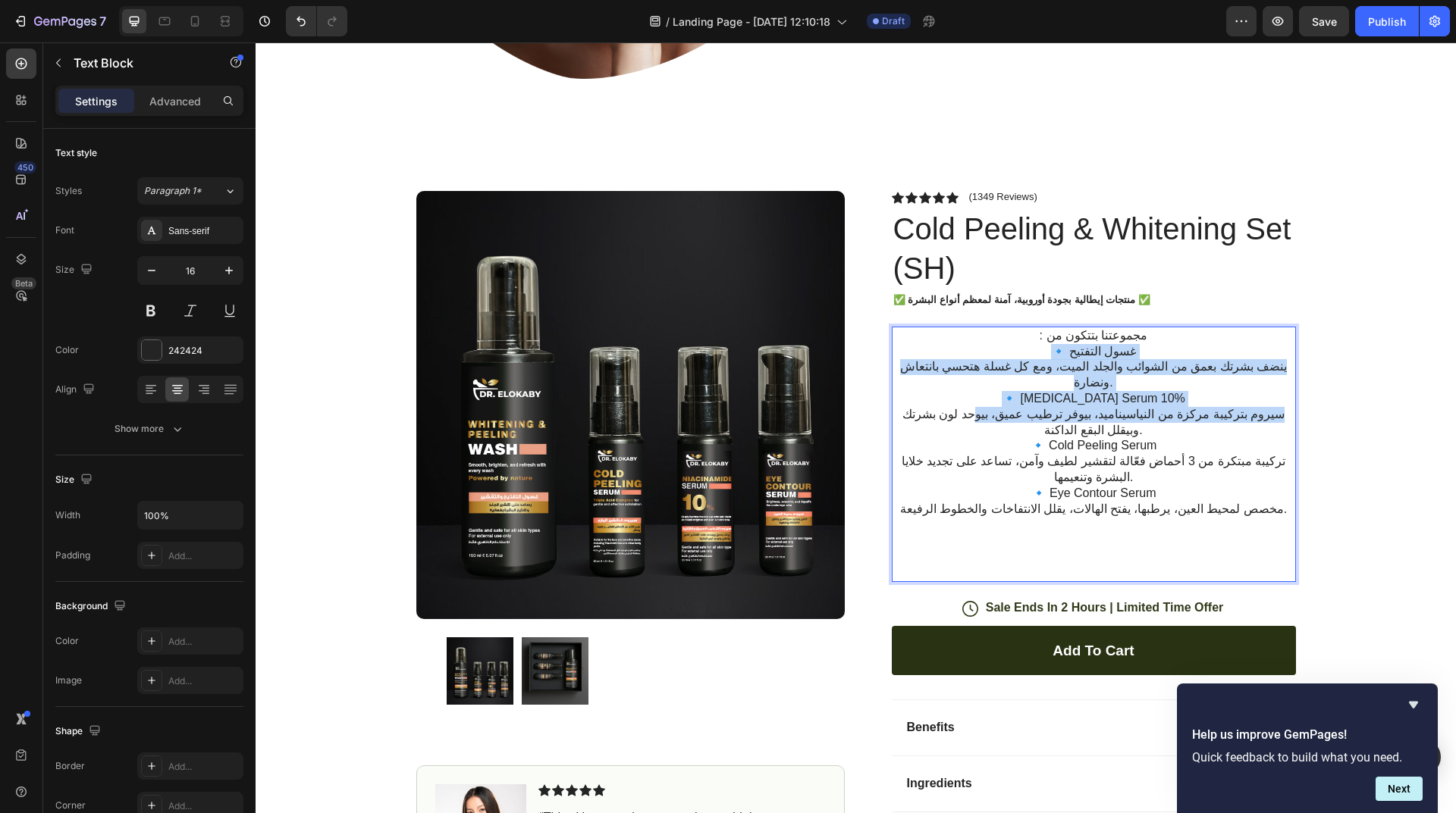
drag, startPoint x: 1132, startPoint y: 348, endPoint x: 1031, endPoint y: 401, distance: 114.1
click at [1031, 401] on div ": مجموعتنا بتتكون من 🔹 غسول التفتيح ينضف بشرتك بعمق من الشوائب والجلد الميت، وم…" at bounding box center [1094, 454] width 404 height 256
click at [1106, 485] on p "🔹 Eye Contour Serum مخصص لمحيط العين، يرطبها، يفتح الهالات، يقلل الانتفاخات وال…" at bounding box center [1093, 532] width 401 height 95
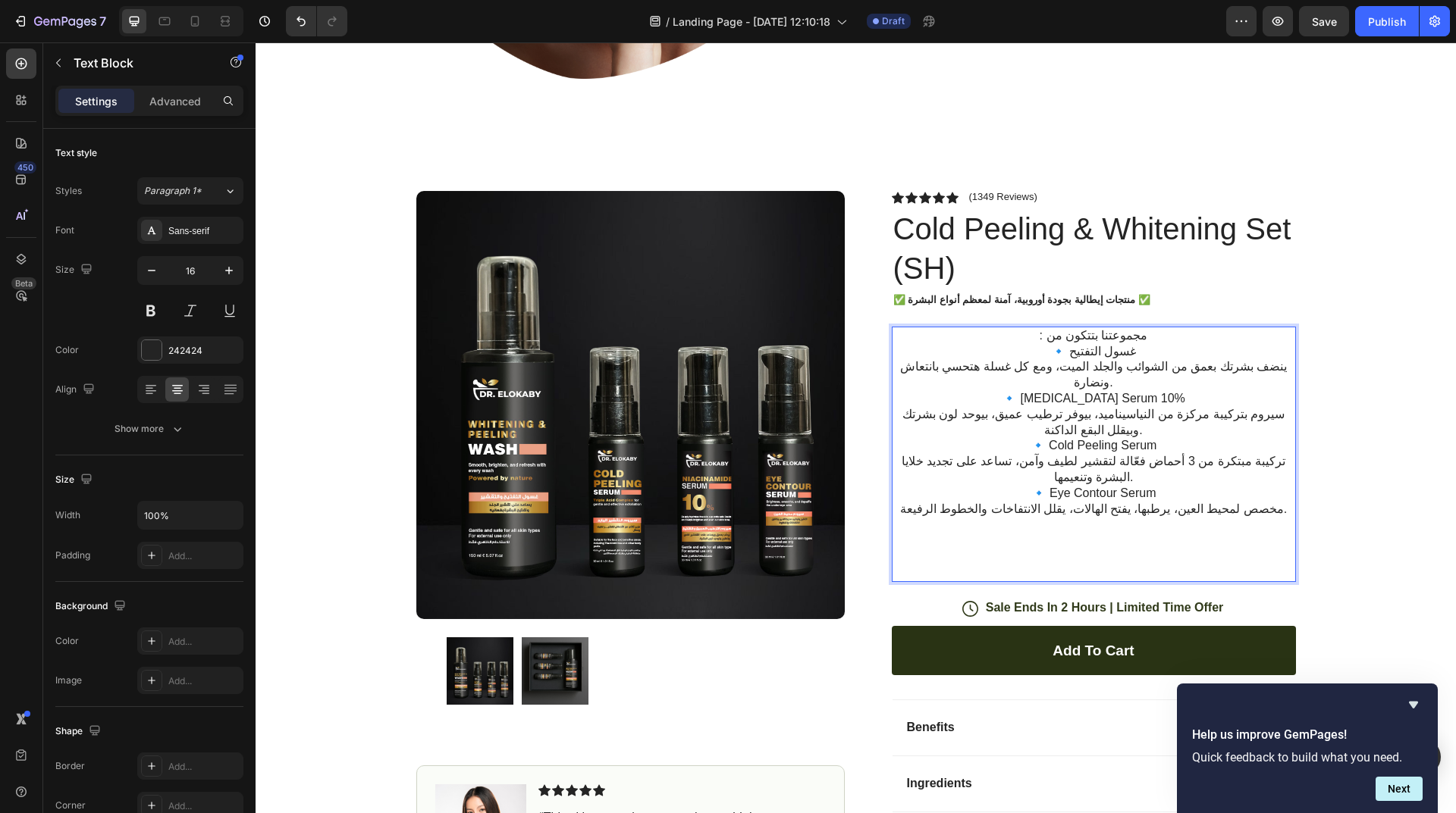
click at [915, 358] on p "🔹 غسول التفتيح ينضف بشرتك بعمق من الشوائب والجلد الميت، ومع كل غسلة هتحسي بانتع…" at bounding box center [1093, 367] width 401 height 47
click at [900, 367] on p "🔹 غسول التفتيح ينضف بشرتك بعمق من الشوائب والجلد الميت، ومع كل غسلة هتحسي بانتع…" at bounding box center [1093, 367] width 401 height 47
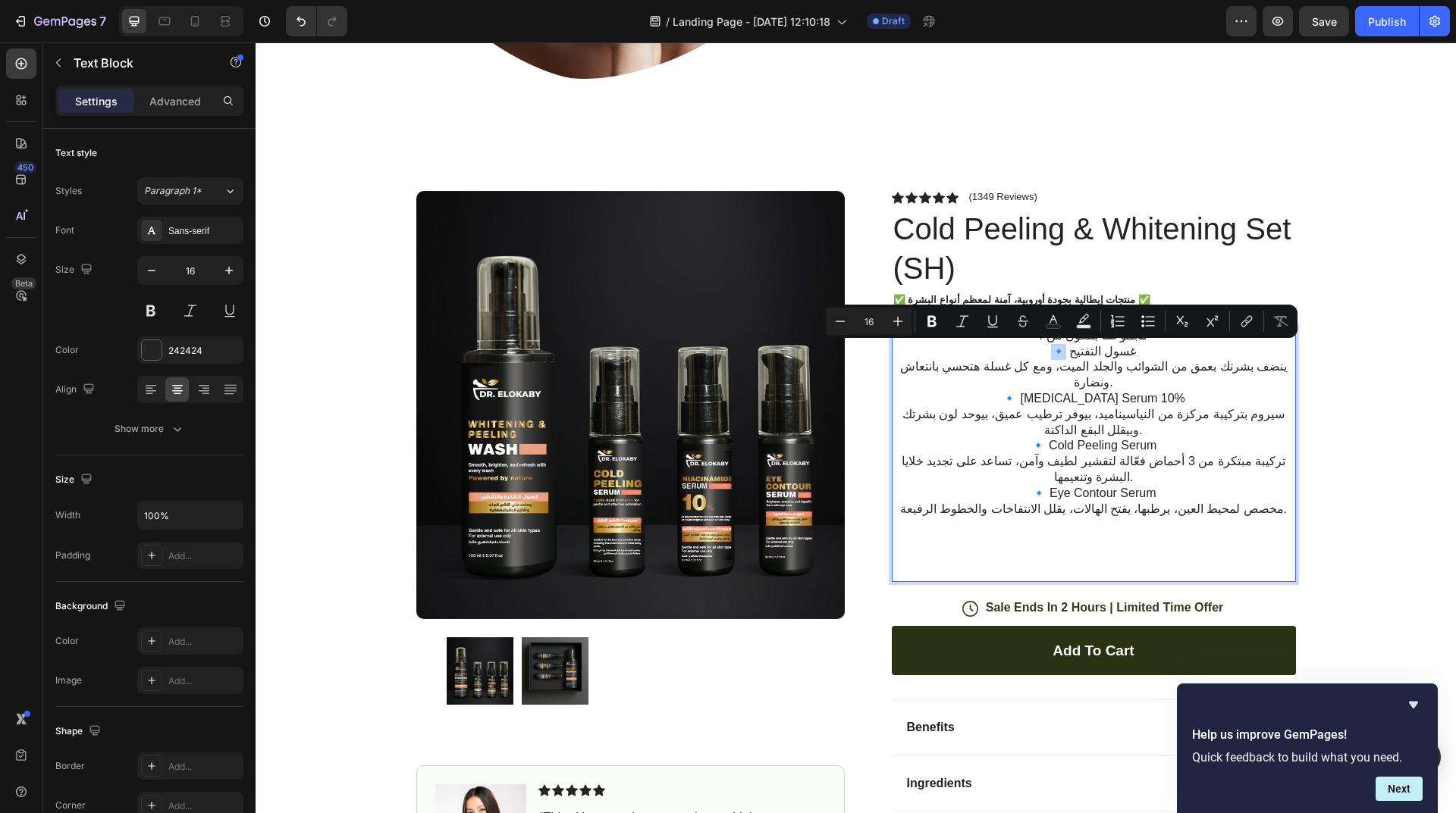
drag, startPoint x: 1064, startPoint y: 351, endPoint x: 1048, endPoint y: 353, distance: 16.1
click at [1048, 353] on p "🔹 غسول التفتيح ينضف بشرتك بعمق من الشوائب والجلد الميت، ومع كل غسلة هتحسي بانتع…" at bounding box center [1093, 367] width 401 height 47
copy p "🔹"
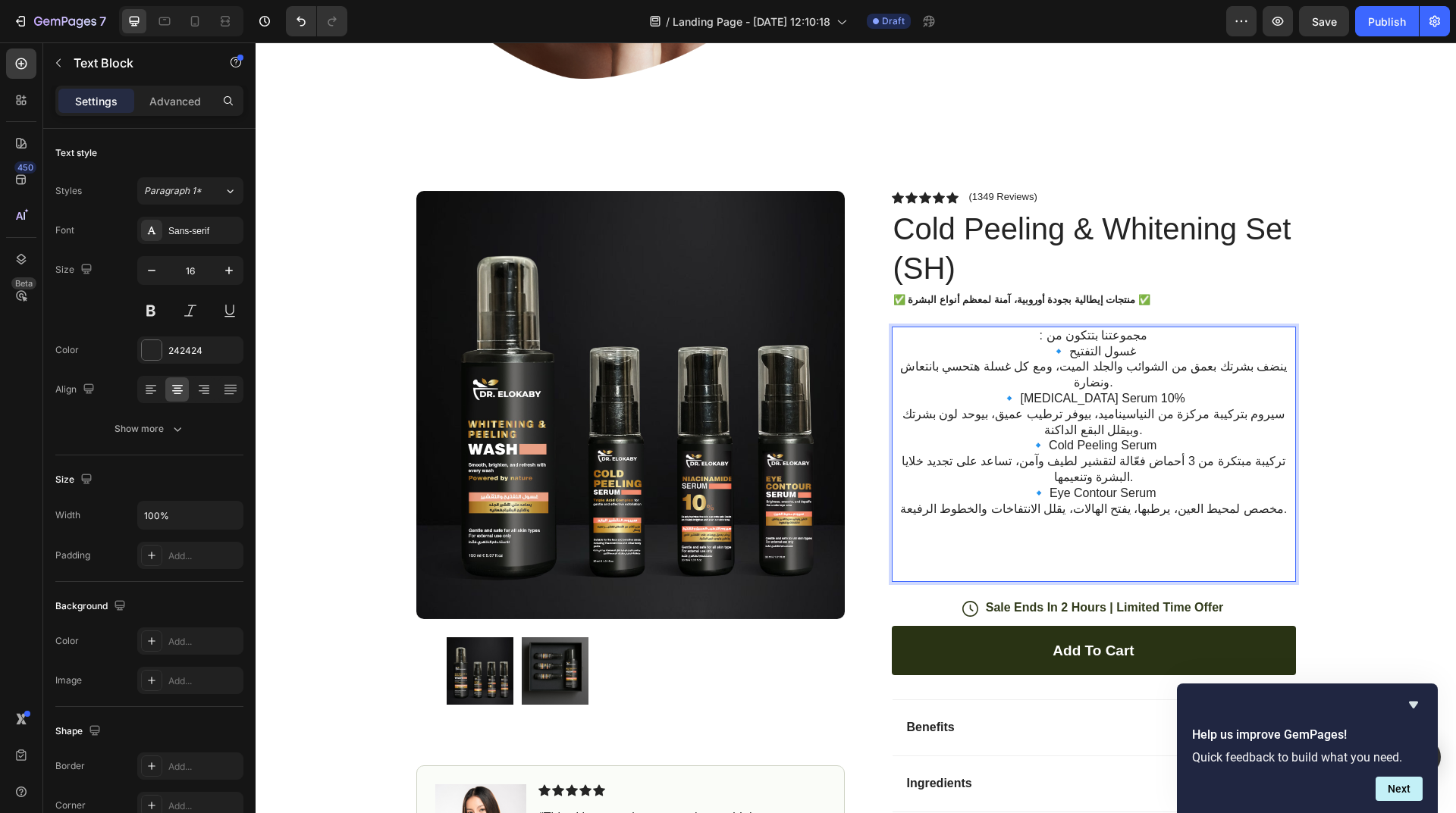
click at [1168, 344] on p "🔹 غسول التفتيح ينضف بشرتك بعمق من الشوائب والجلد الميت، ومع كل غسلة هتحسي بانتع…" at bounding box center [1093, 367] width 401 height 47
click at [1264, 358] on p "🔹 غسول التفتيح 🔹 ينضف بشرتك بعمق من الشوائب والجلد الميت، ومع كل غسلة هتحسي بان…" at bounding box center [1093, 367] width 401 height 47
click at [1267, 371] on p "🔹 غسول التفتيح 🔹 ينضف بشرتك بعمق من الشوائب والجلد الميت، ومع كل غسلة هتحسي بان…" at bounding box center [1093, 367] width 401 height 47
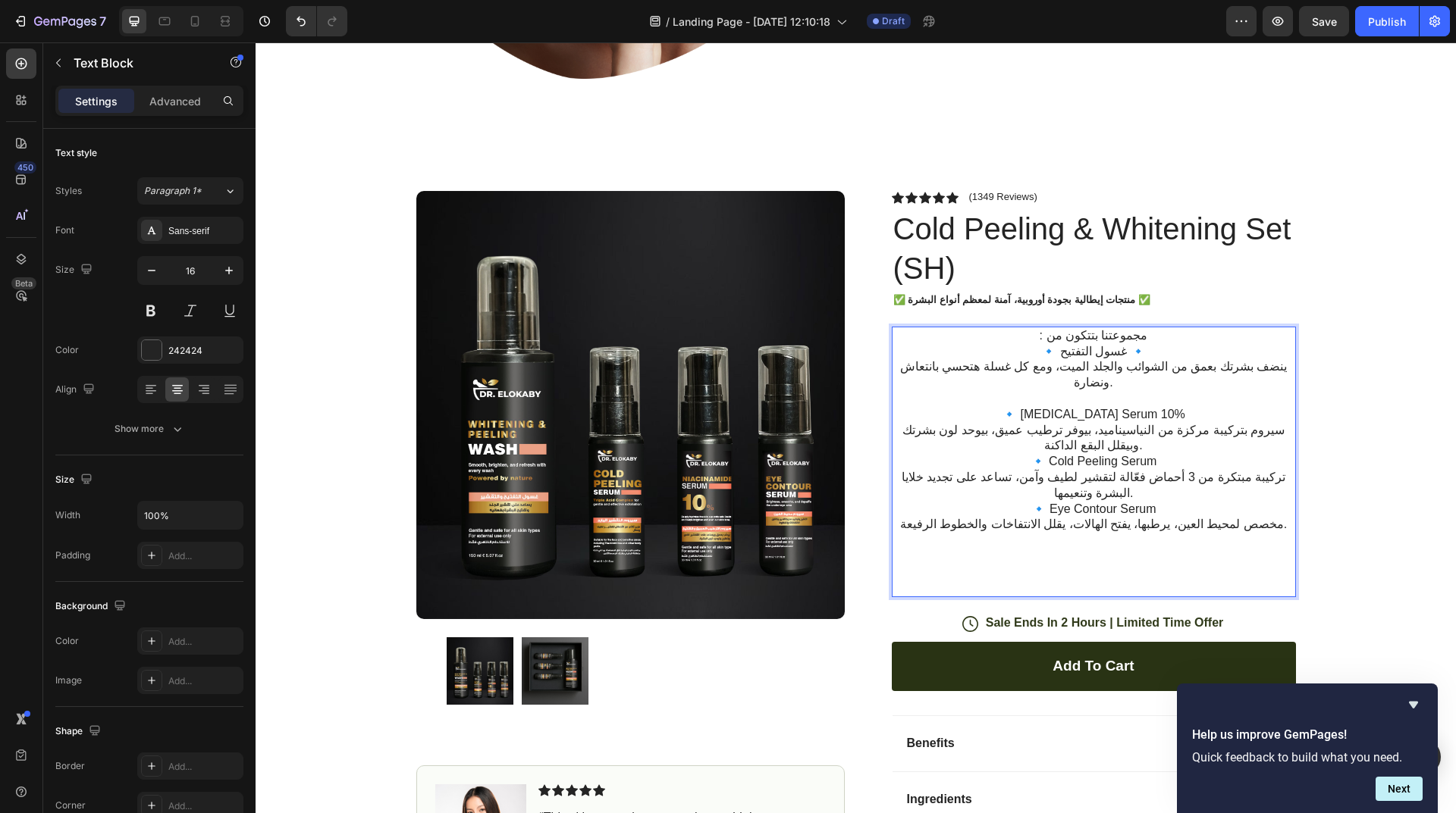
click at [1205, 407] on p "🔹 [MEDICAL_DATA] Serum 10% سيروم بتركيبة مركزة من النياسيناميد، بيوفر ترطيب عمي…" at bounding box center [1093, 430] width 401 height 47
click at [1280, 410] on p "🔹 [MEDICAL_DATA] Serum 10% 🔹 سيروم بتركيبة مركزة من النياسيناميد، بيوفر ترطيب ع…" at bounding box center [1093, 430] width 401 height 47
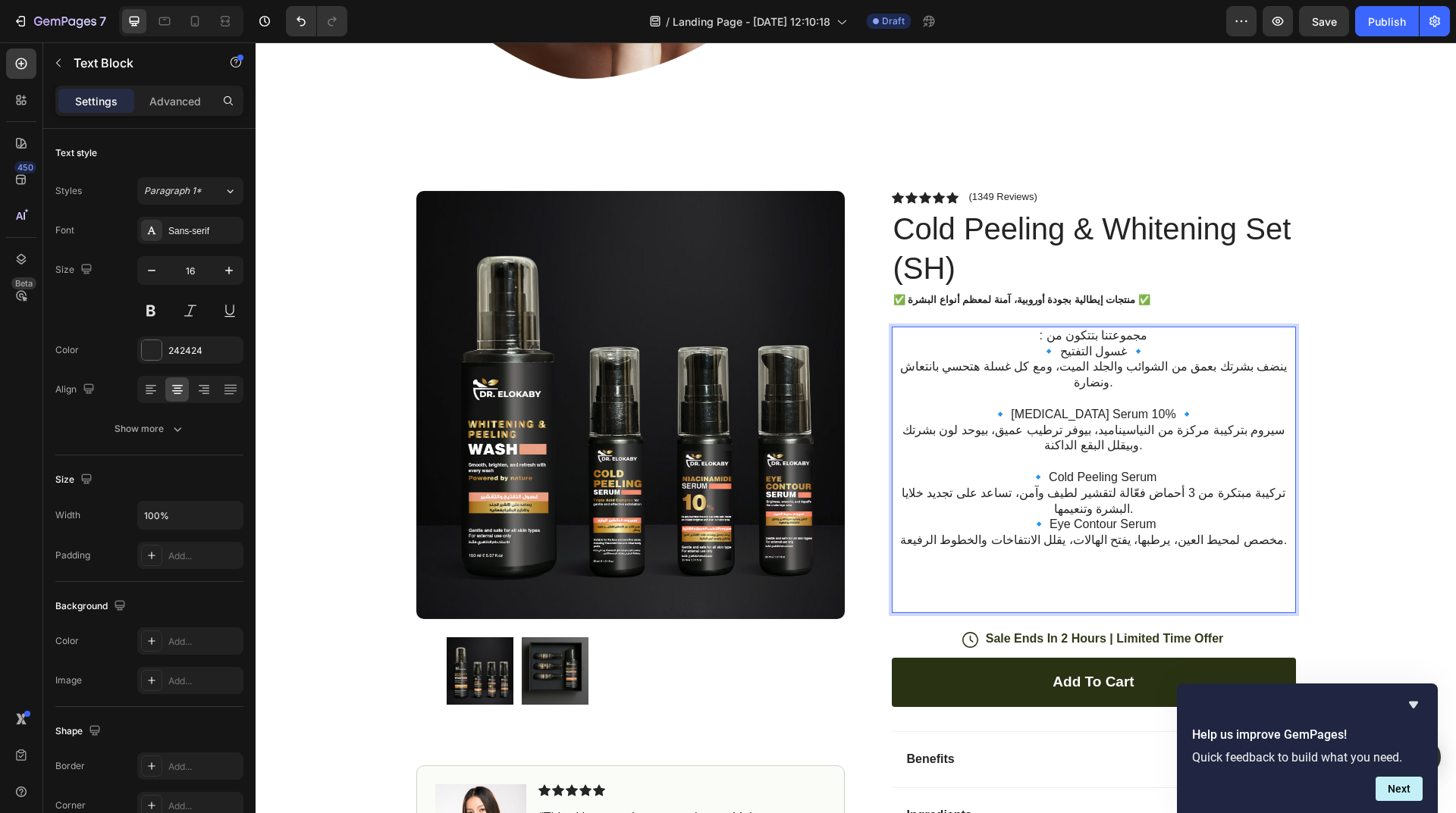
click at [1151, 470] on p "🔹 Cold Peeling Serum تركيبة مبتكرة من 3 أحماض فعّالة لتقشير لطيف وآمن، تساعد عل…" at bounding box center [1093, 493] width 401 height 47
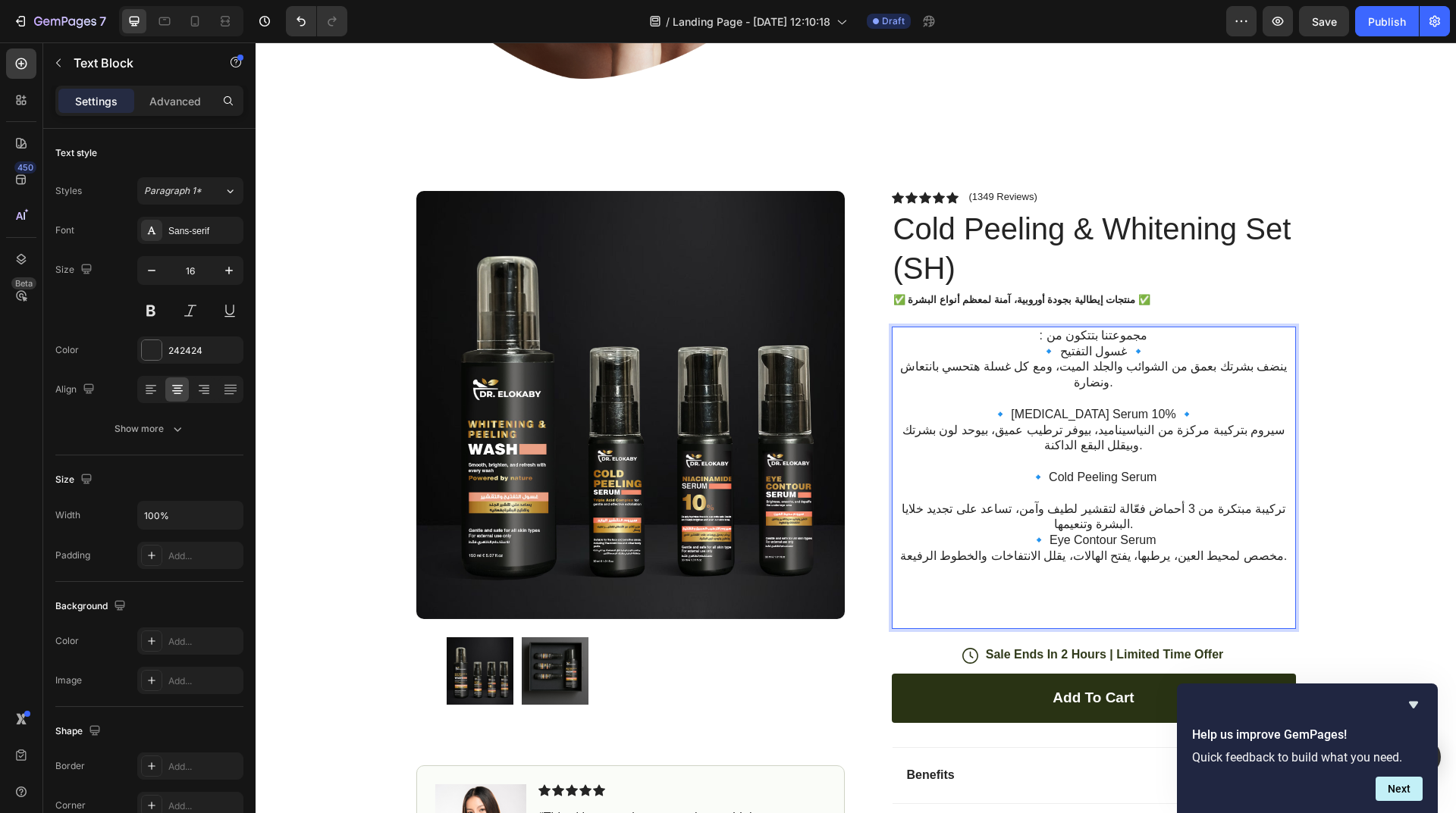
click at [1156, 470] on p "🔹 Cold Peeling Serum" at bounding box center [1093, 477] width 401 height 16
click at [1032, 470] on p "🔹 Cold Peeling Serum" at bounding box center [1093, 477] width 401 height 16
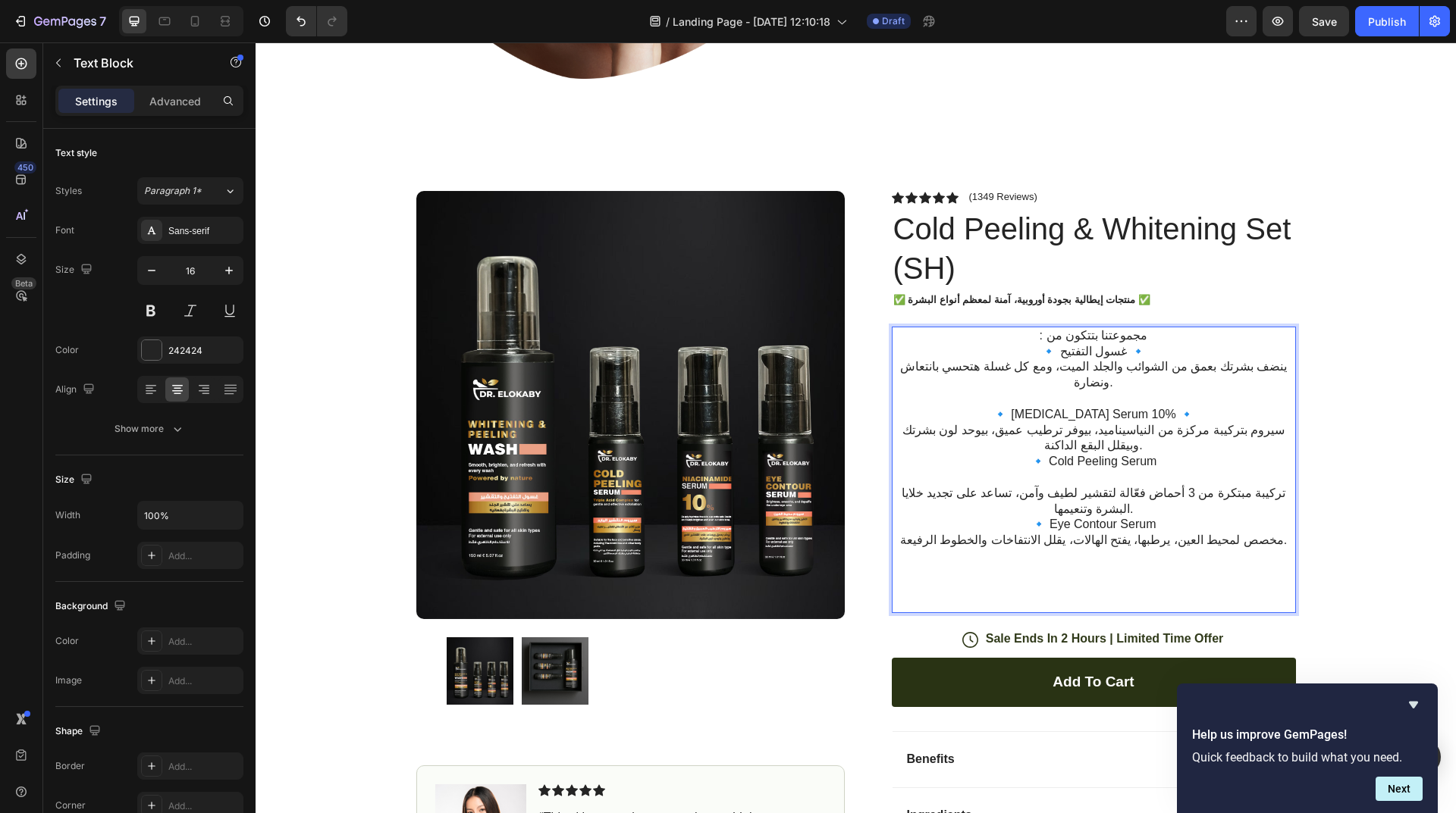
click at [1273, 470] on p "تركيبة مبتكرة من 3 أحماض فعّالة لتقشير لطيف وآمن، تساعد على تجديد خلايا البشرة …" at bounding box center [1093, 493] width 401 height 47
click at [1278, 414] on p "🔹 [MEDICAL_DATA] Serum 10% 🔹 سيروم بتركيبة مركزة من النياسيناميد، بيوفر ترطيب ع…" at bounding box center [1093, 430] width 401 height 47
click at [1274, 366] on p "🔹 غسول التفتيح 🔹 ينضف بشرتك بعمق من الشوائب والجلد الميت، ومع كل غسلة هتحسي بان…" at bounding box center [1093, 367] width 401 height 47
click at [1286, 470] on p "تركيبة مبتكرة من 3 أحماض فعّالة لتقشير لطيف وآمن، تساعد على تجديد خلايا البشرة …" at bounding box center [1093, 493] width 401 height 47
click at [1274, 470] on p "⁠⁠⁠⁠⁠⁠⁠ تركيبة مبتكرة من 3 أحماض فعّالة لتقشير لطيف وآمن، تساعد على تجديد خلايا…" at bounding box center [1093, 493] width 401 height 47
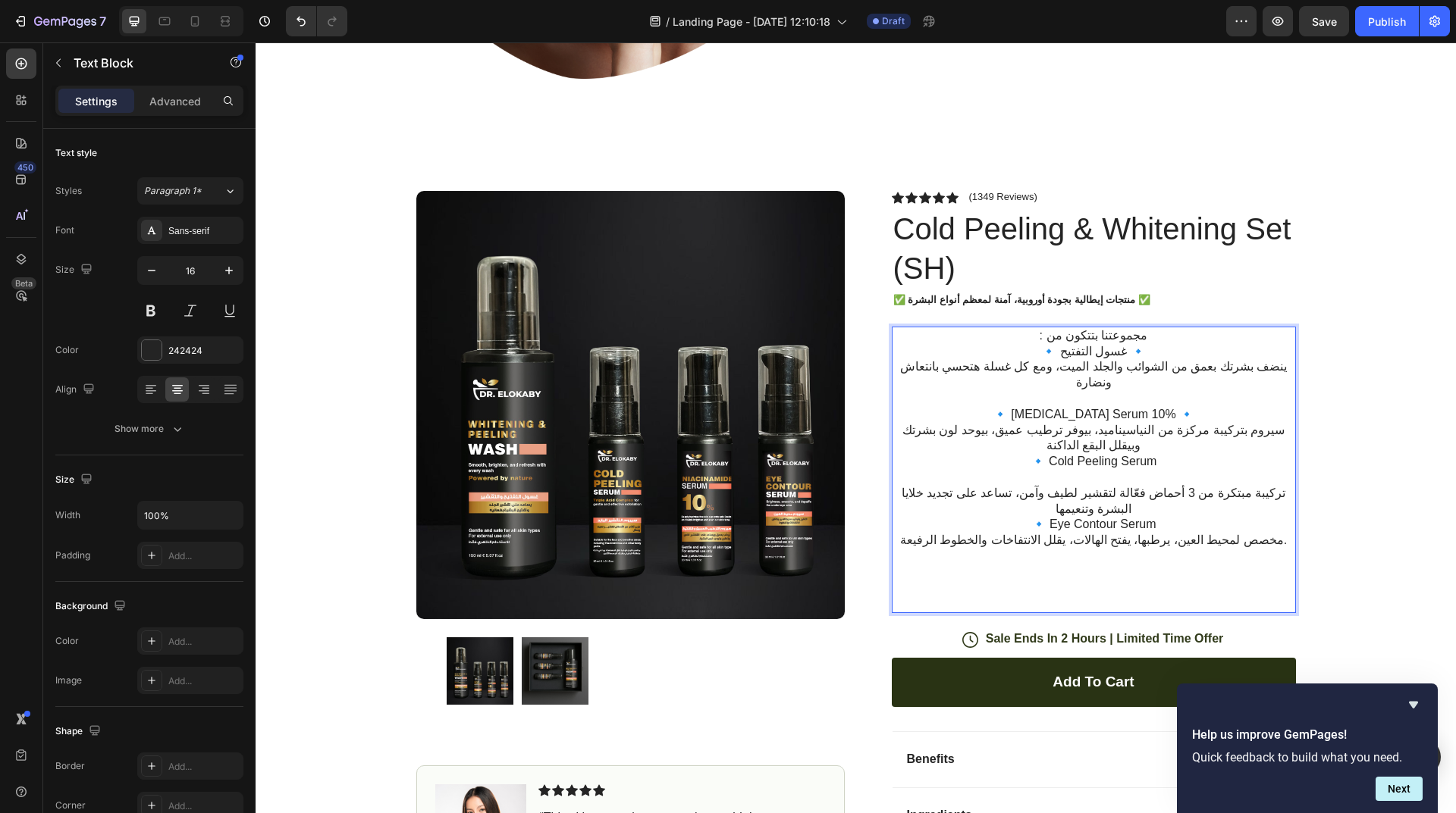
click at [1241, 470] on p "تركيبة مبتكرة من 3 أحماض فعّالة لتقشير لطيف وآمن، تساعد على تجديد خلايا البشرة …" at bounding box center [1093, 493] width 401 height 47
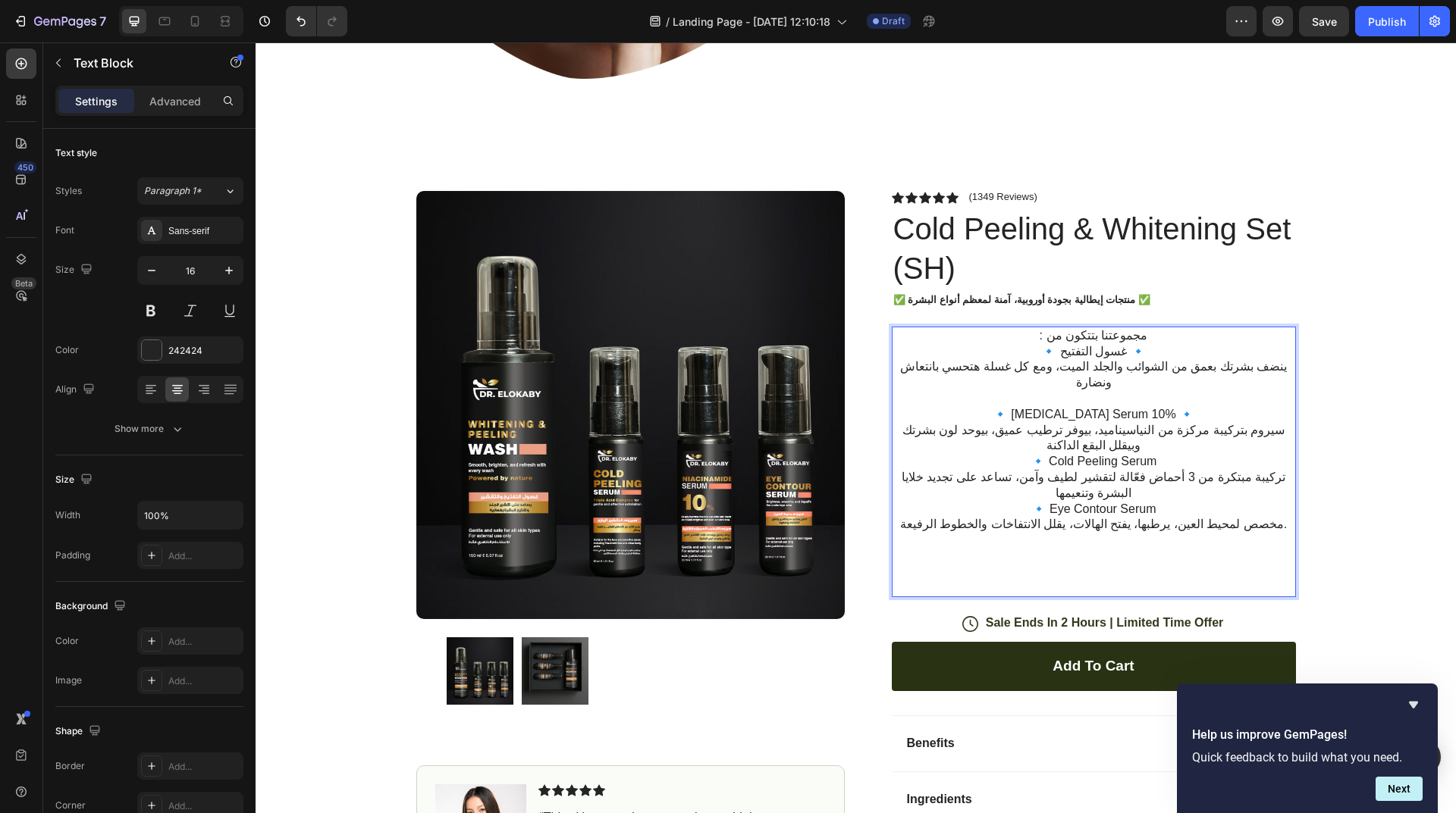
click at [1279, 413] on p "🔹 [MEDICAL_DATA] Serum 10% 🔹 سيروم بتركيبة مركزة من النياسيناميد، بيوفر ترطيب ع…" at bounding box center [1093, 430] width 401 height 47
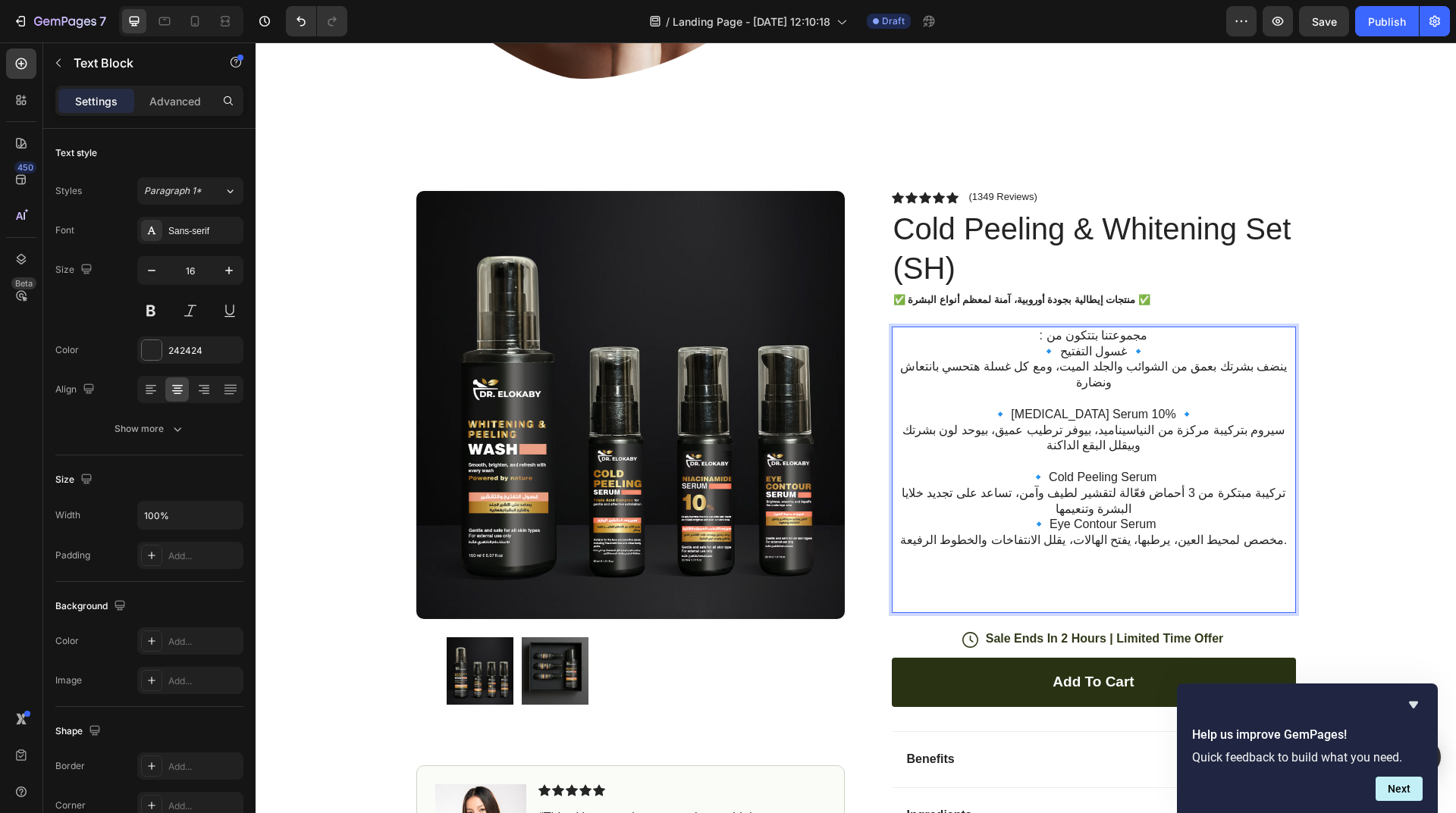
click at [1281, 470] on p "🔹 Cold Peeling Serum تركيبة مبتكرة من 3 أحماض فعّالة لتقشير لطيف وآمن، تساعد عل…" at bounding box center [1093, 493] width 401 height 47
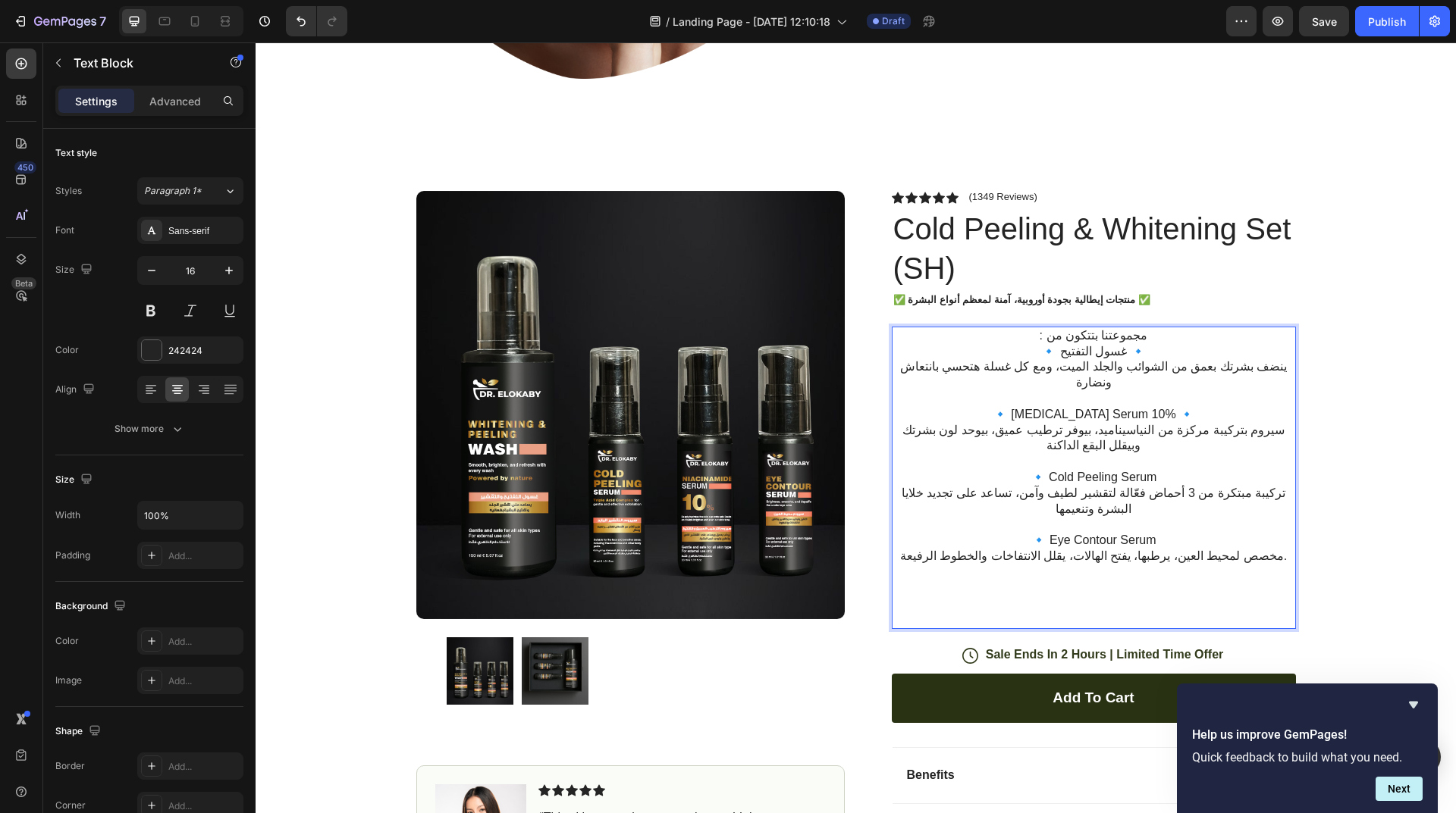
click at [1261, 532] on p "🔹 Eye Contour Serum مخصص لمحيط العين، يرطبها، يفتح الهالات، يقلل الانتفاخات وال…" at bounding box center [1093, 580] width 401 height 95
click at [1125, 549] on p "🔹 Eye Contour Serum مخصص لمحيط العين، يرطبها، يفتح الهالات، يقلل الانتفاخات وال…" at bounding box center [1093, 580] width 401 height 95
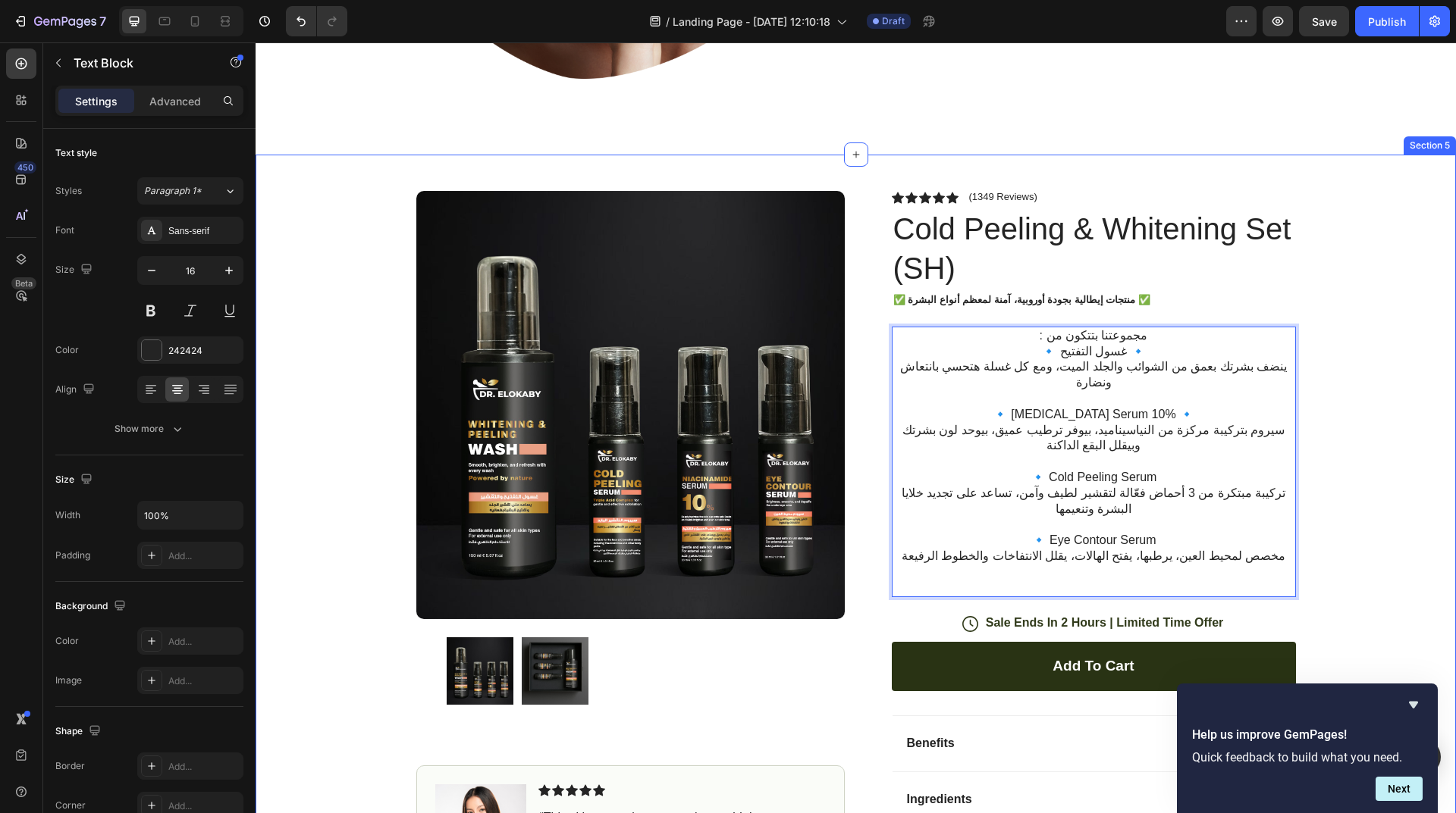
click at [1372, 415] on div "Product Images Image Icon Icon Icon Icon Icon Icon List “This skin cream is a g…" at bounding box center [856, 553] width 1200 height 795
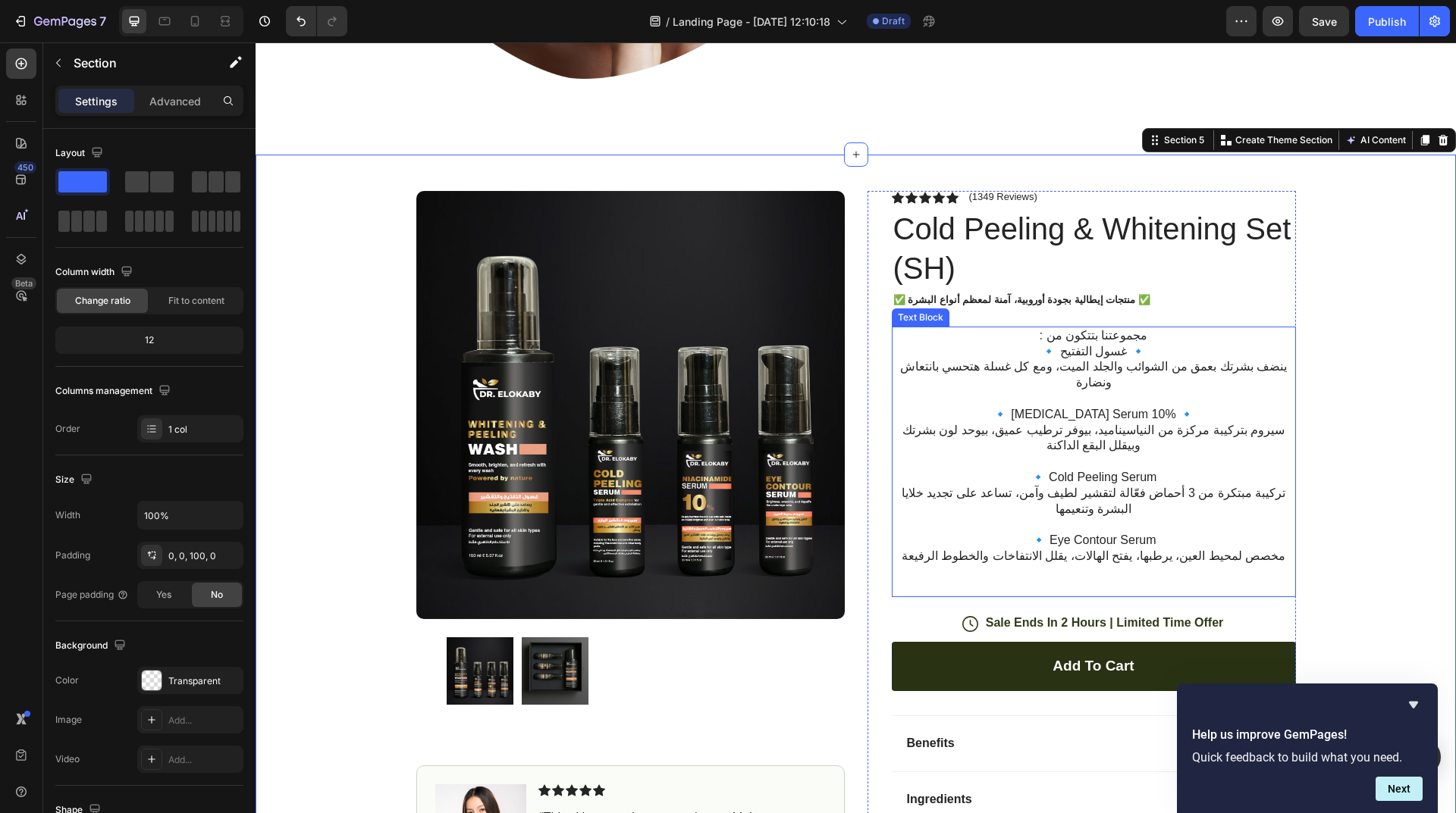
click at [1047, 338] on p ": مجموعتنا بتتكون من" at bounding box center [1093, 336] width 401 height 16
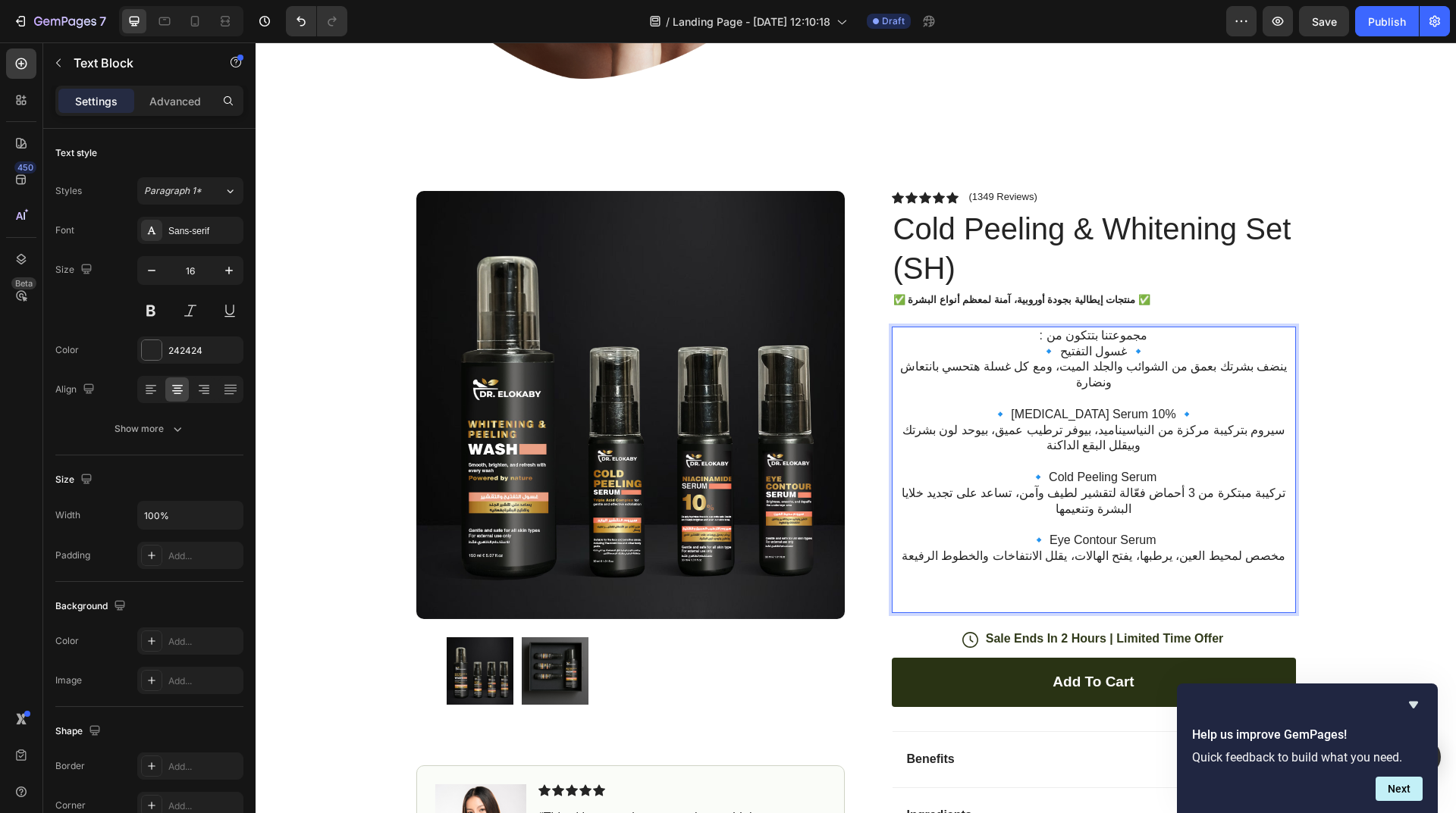
click at [1152, 354] on p "🔹 غسول التفتيح 🔹 ينضف بشرتك بعمق من الشوائب والجلد الميت، ومع كل غسلة هتحسي بان…" at bounding box center [1093, 367] width 401 height 47
click at [1037, 330] on p ": مجموعتنا بتتكون من" at bounding box center [1093, 336] width 401 height 16
click at [1029, 349] on p "🔹 غسول التفتيح 🔹 ينضف بشرتك بعمق من الشوائب والجلد الميت، ومع كل غسلة هتحسي بان…" at bounding box center [1093, 367] width 401 height 47
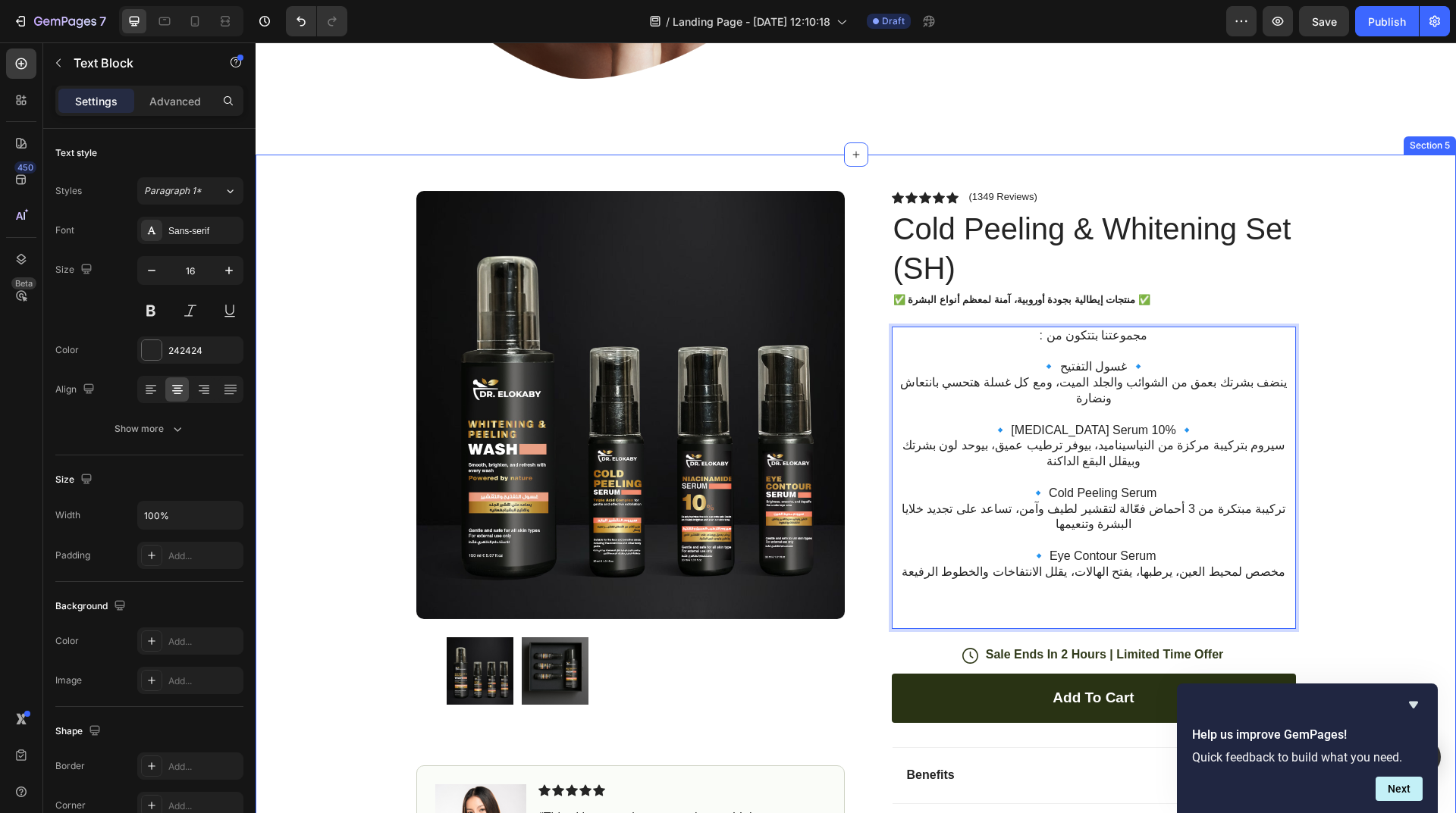
click at [1373, 547] on div "Product Images Image Icon Icon Icon Icon Icon Icon List “This skin cream is a g…" at bounding box center [856, 568] width 1200 height 828
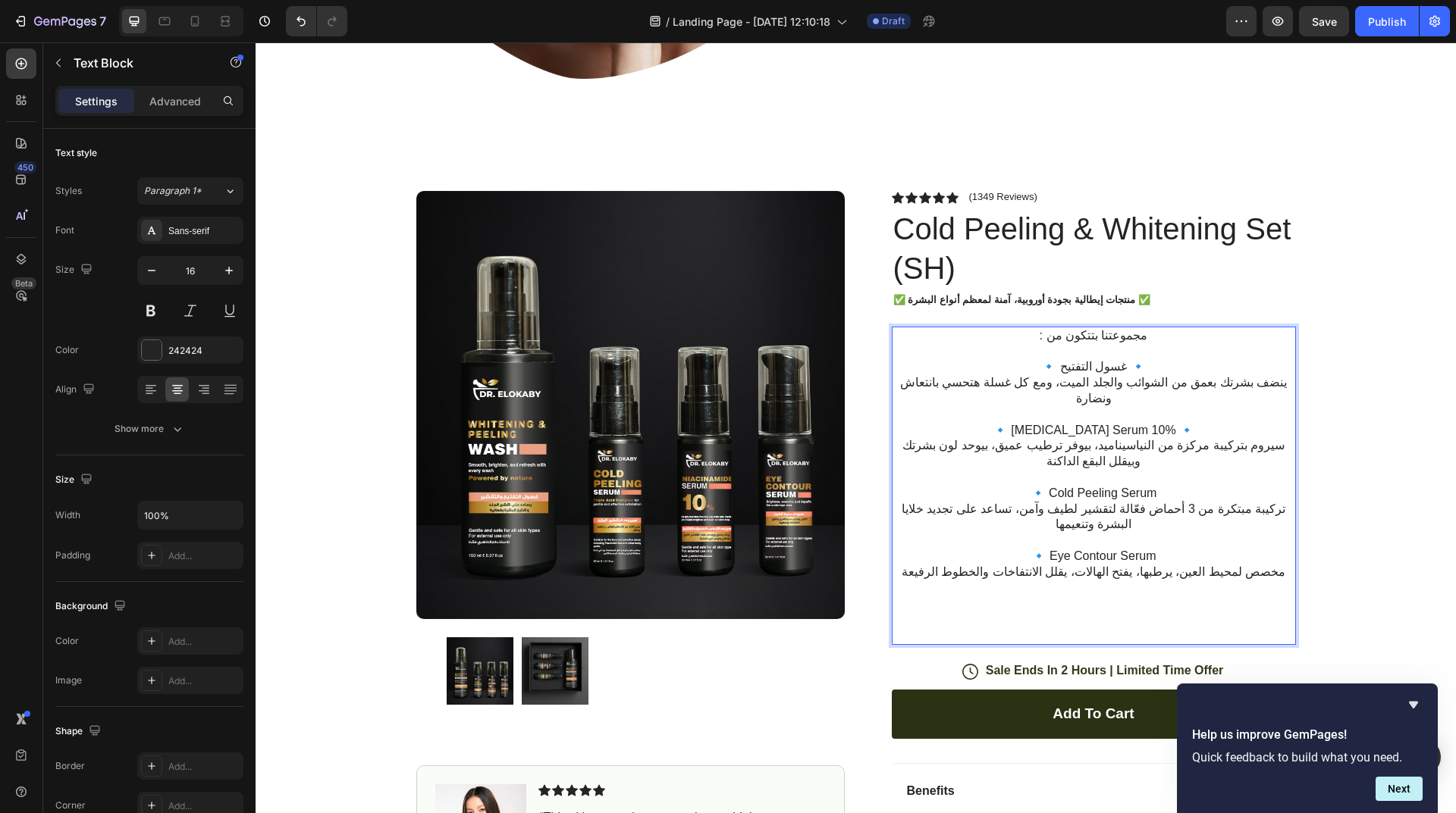
click at [1187, 470] on p "Rich Text Editor. Editing area: main" at bounding box center [1093, 477] width 401 height 16
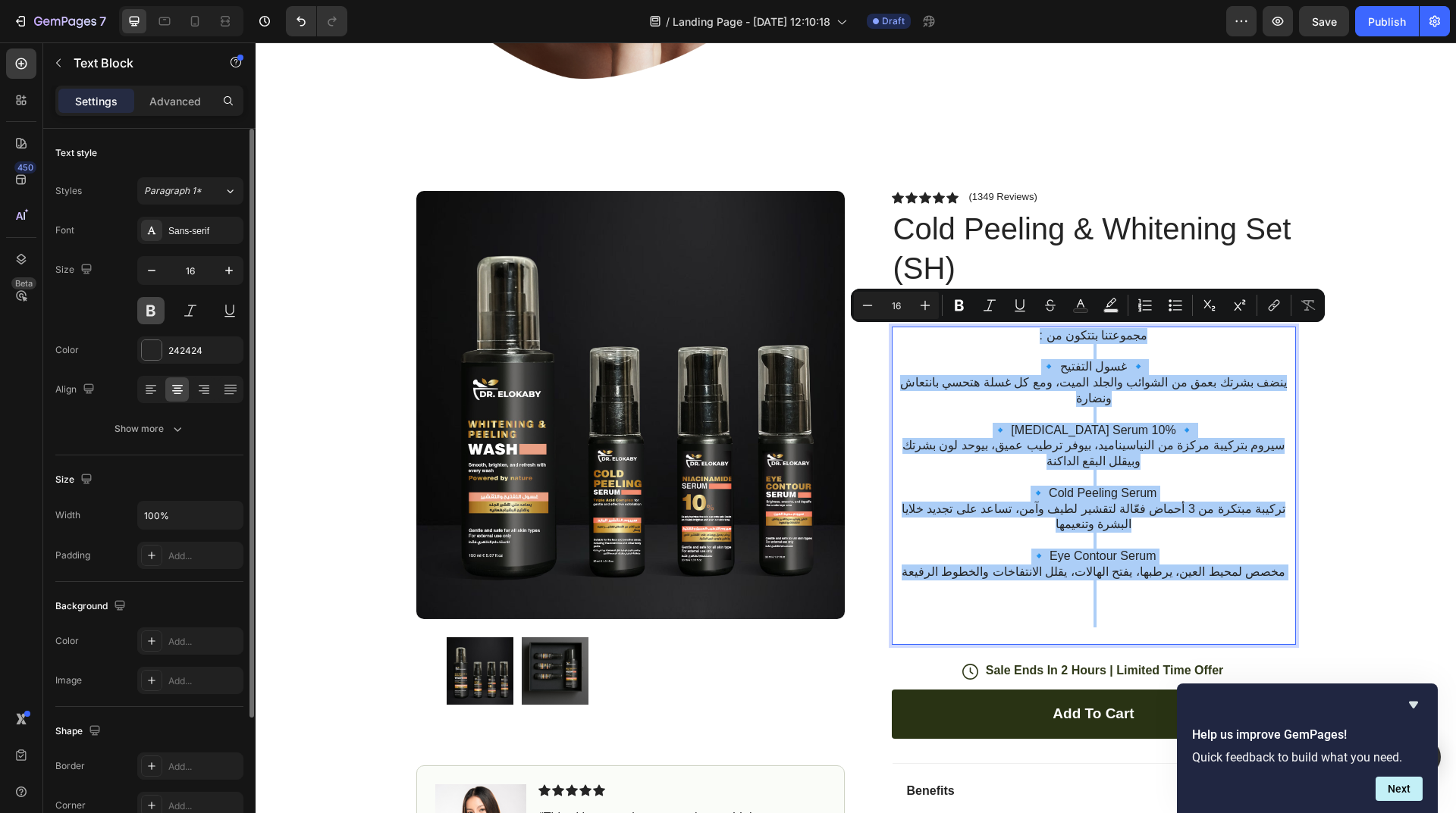
click at [150, 305] on button at bounding box center [151, 311] width 28 height 28
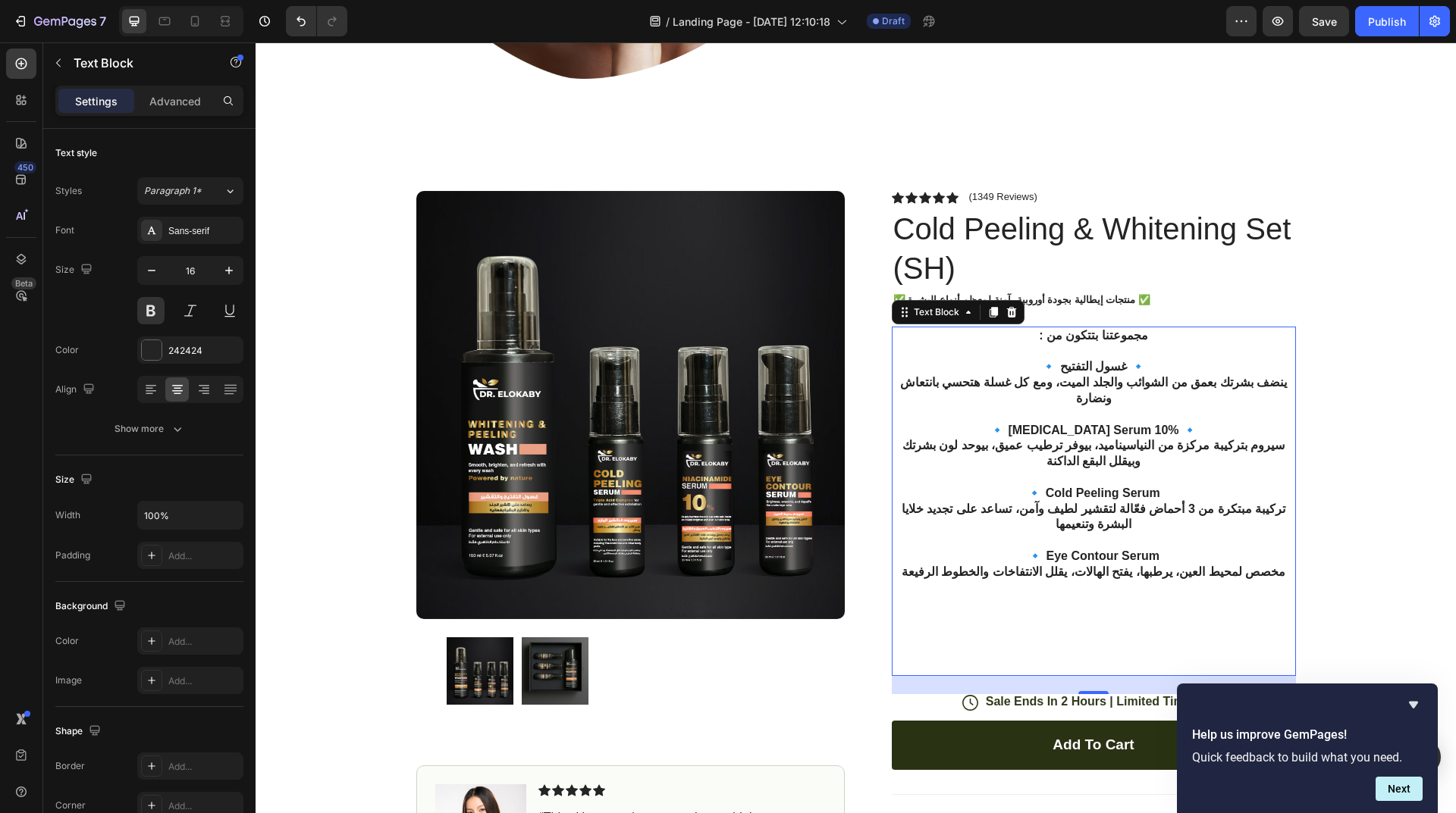
click at [1125, 616] on p "🔹 Eye Contour Serum مخصص لمحيط العين، يرطبها، يفتح الهالات، يقلل الانتفاخات وال…" at bounding box center [1093, 612] width 401 height 126
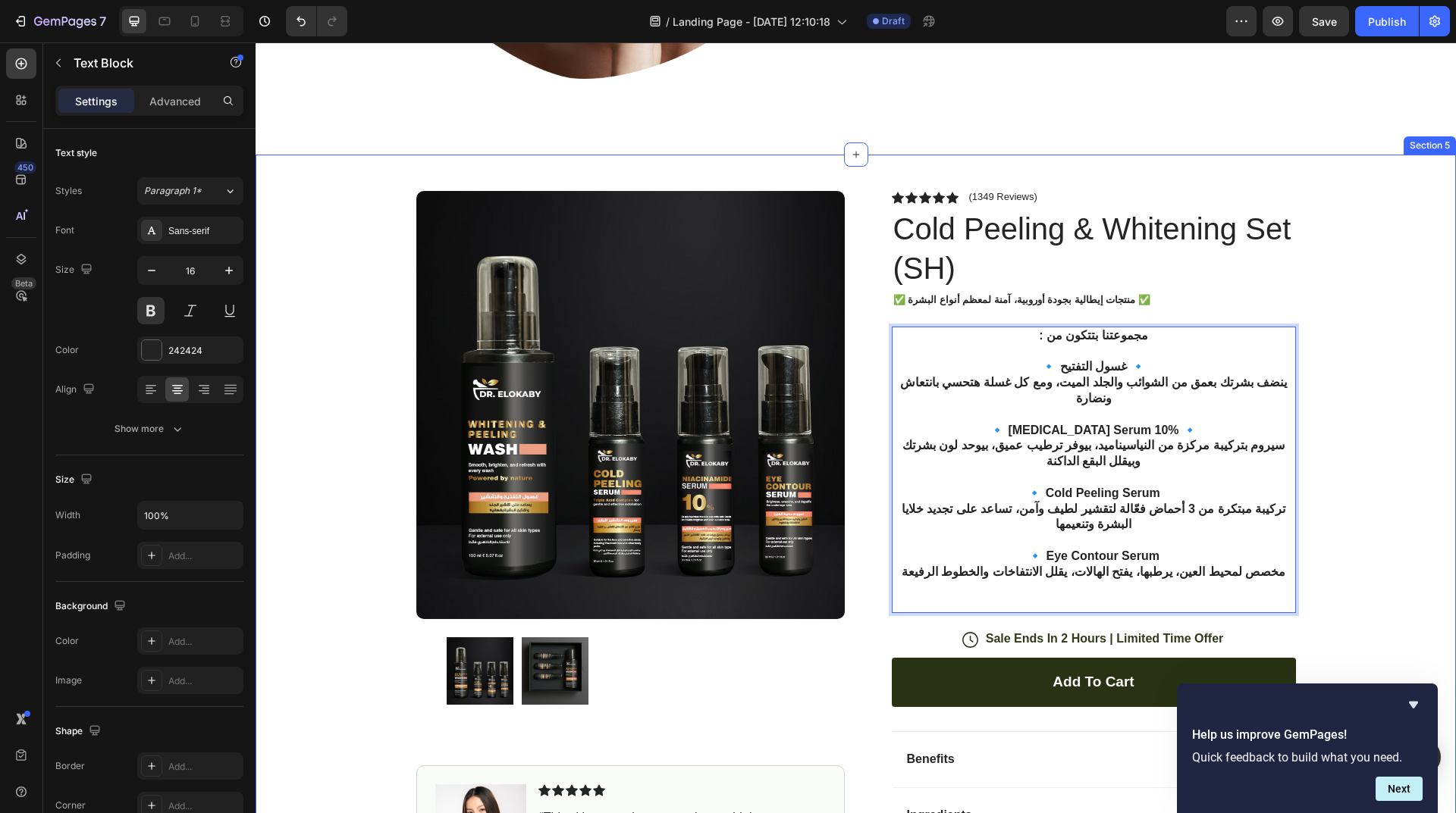
click at [1354, 379] on div "Product Images Image Icon Icon Icon Icon Icon Icon List “This skin cream is a g…" at bounding box center [856, 561] width 1200 height 812
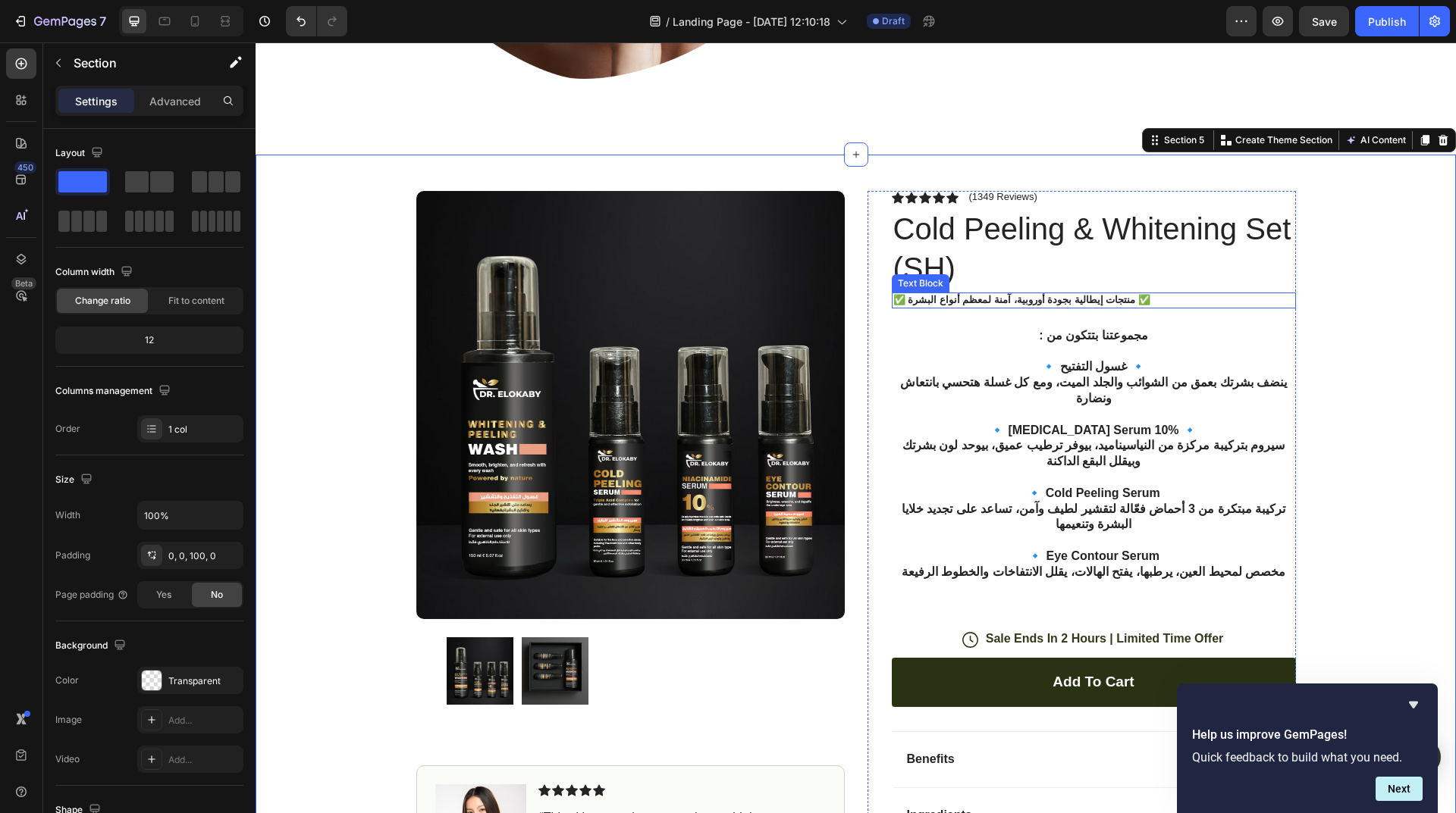
click at [1043, 305] on p "✅ منتجات إيطالية بجودة أوروبية، آمنة لمعظم أنواع البشرة ✅" at bounding box center [1093, 301] width 401 height 13
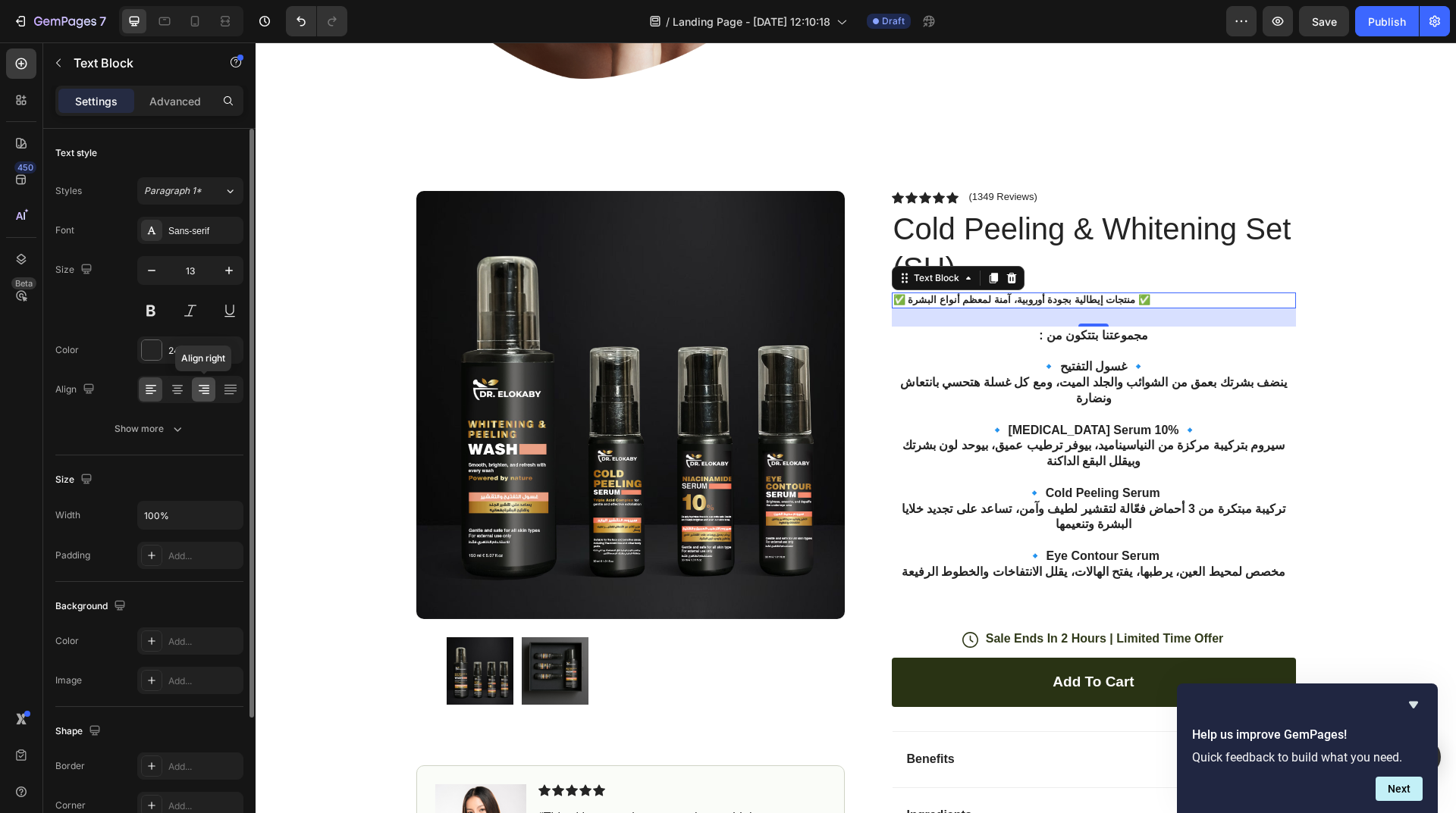
click at [202, 391] on icon at bounding box center [203, 391] width 10 height 2
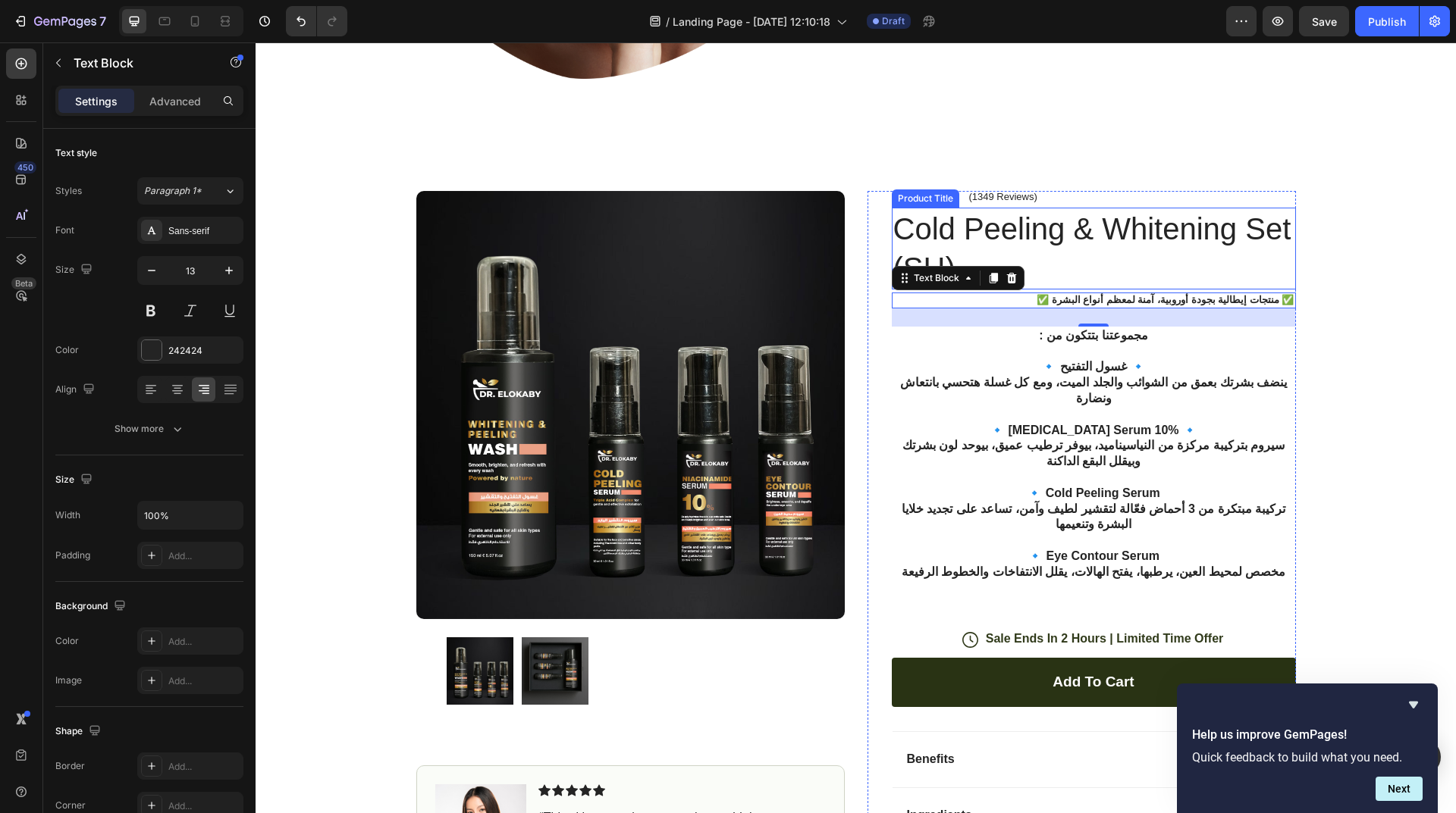
click at [1105, 245] on h1 "Cold Peeling & Whitening Set (SH)" at bounding box center [1094, 248] width 404 height 82
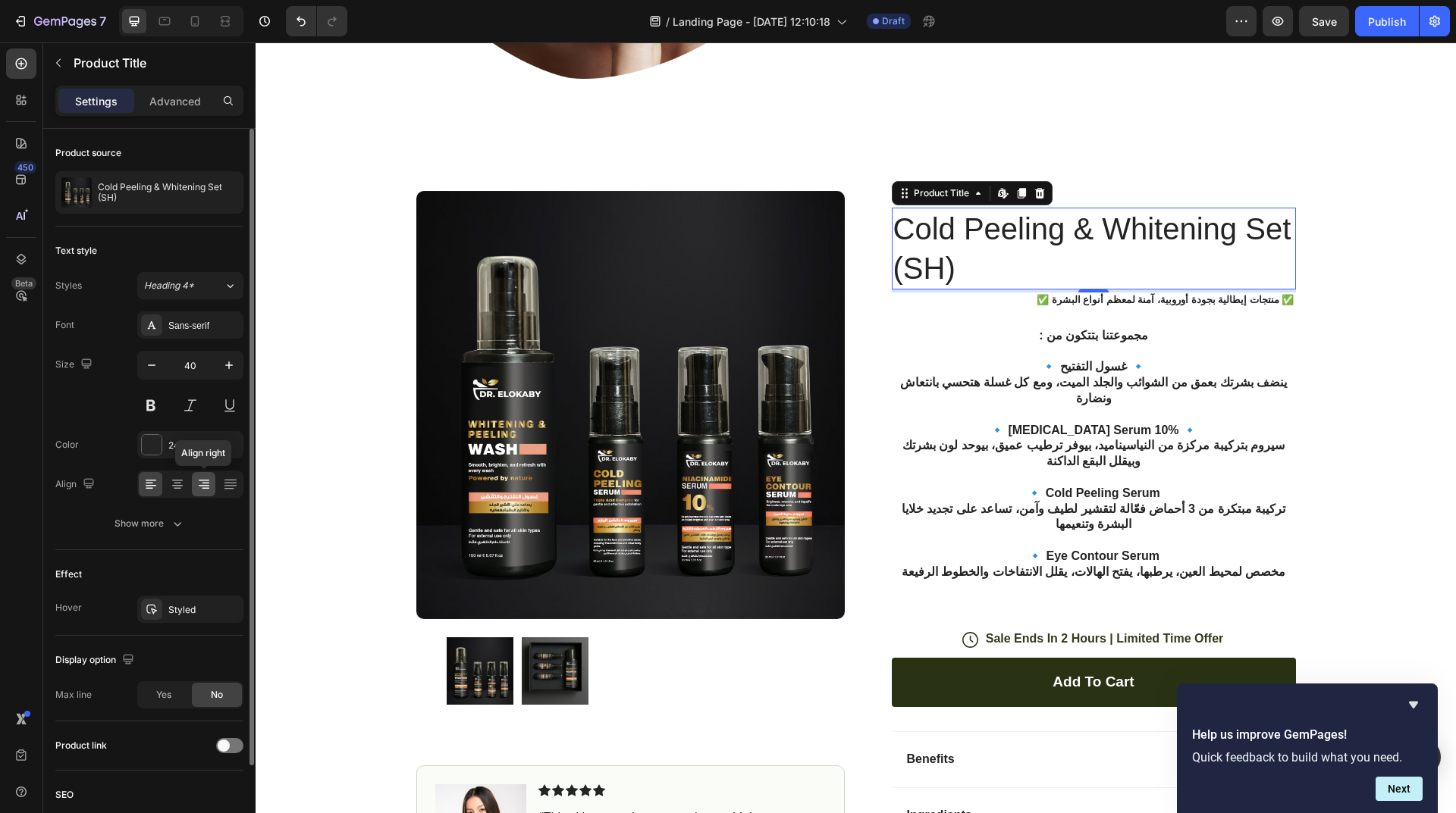
click at [195, 481] on div at bounding box center [203, 484] width 23 height 24
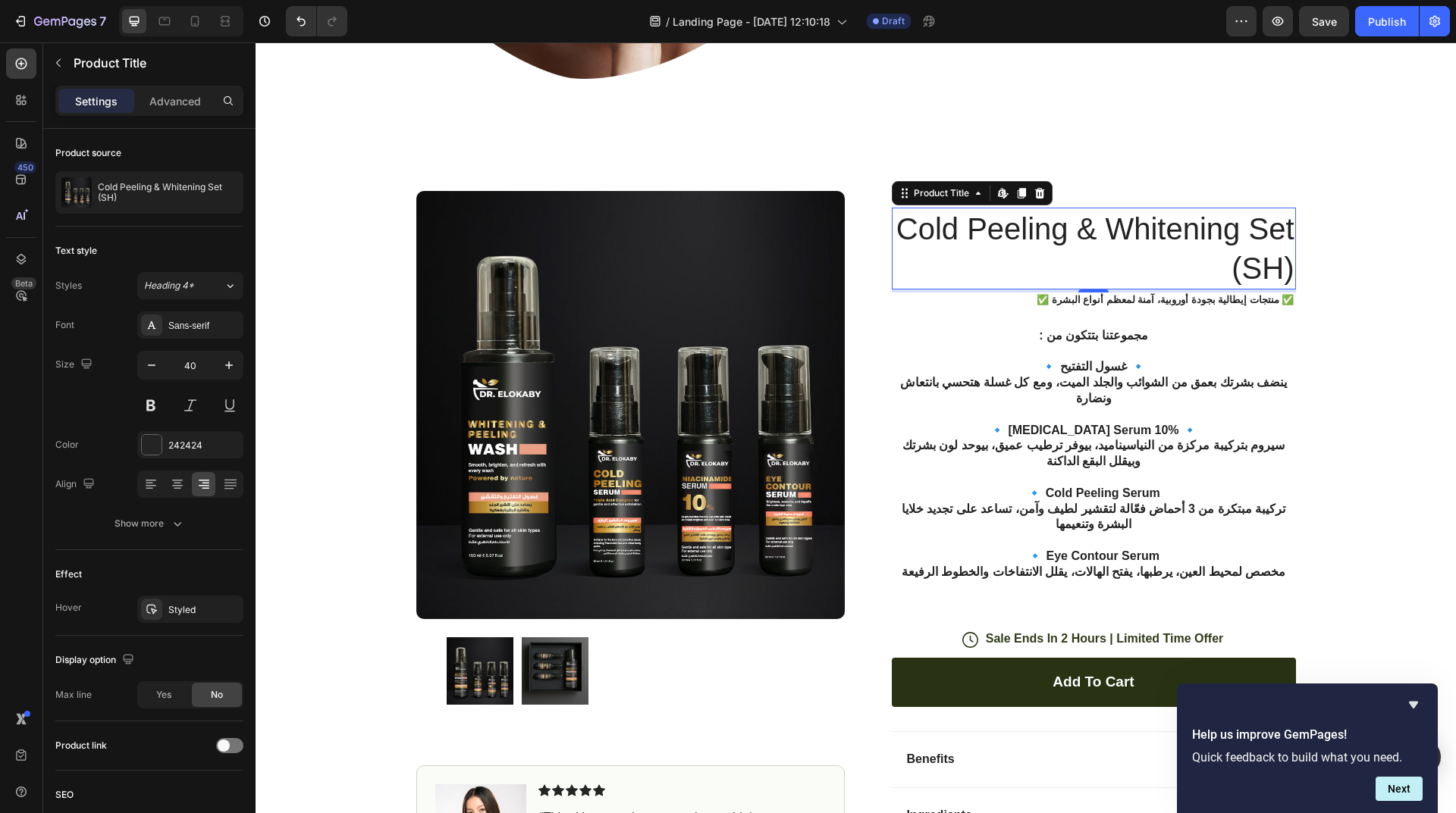
click at [1232, 230] on h1 "Cold Peeling & Whitening Set (SH)" at bounding box center [1094, 248] width 404 height 82
click at [1223, 300] on p "✅ منتجات إيطالية بجودة أوروبية، آمنة لمعظم أنواع البشرة ✅" at bounding box center [1093, 301] width 401 height 13
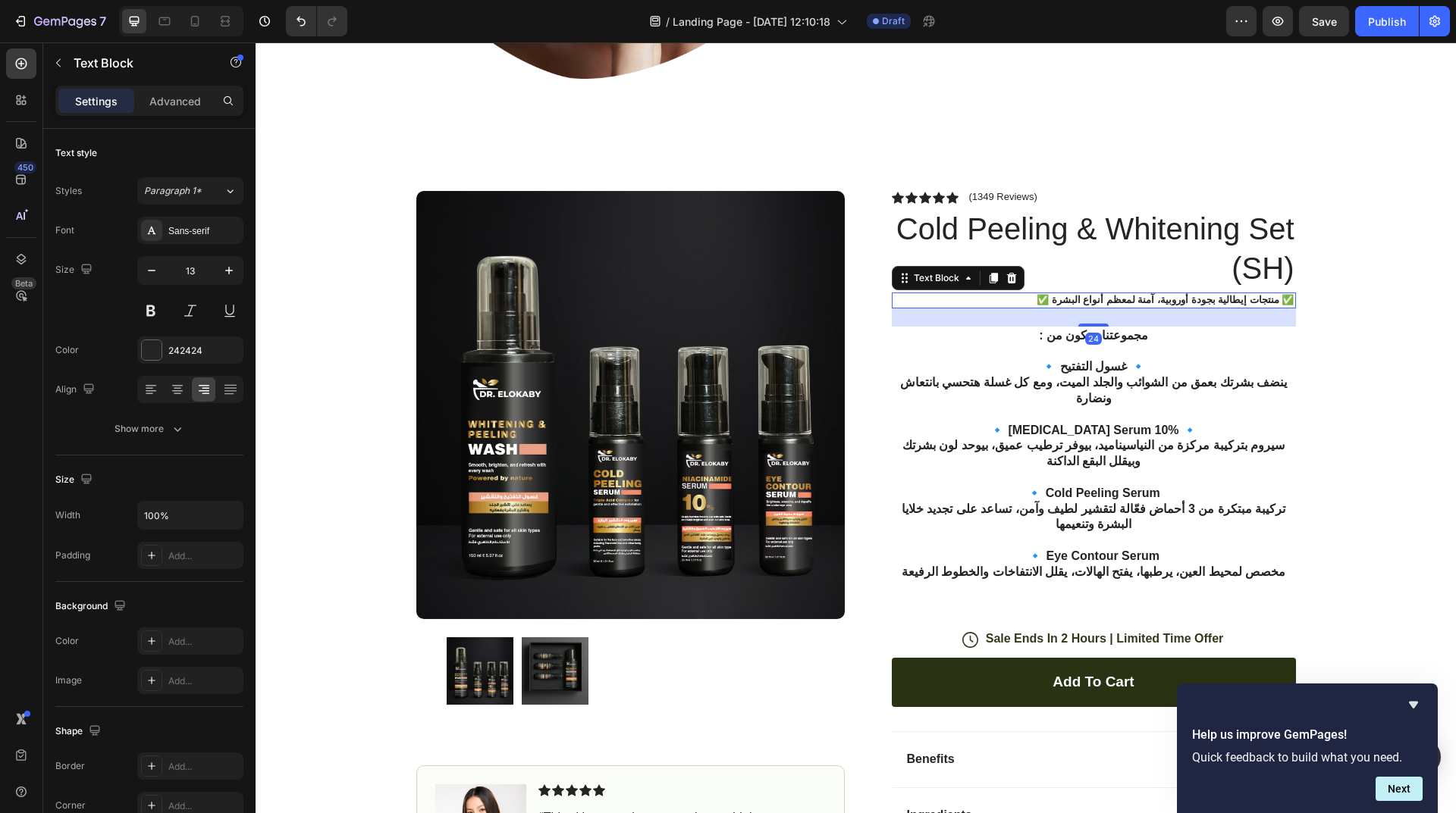
click at [1223, 300] on p "✅ منتجات إيطالية بجودة أوروبية، آمنة لمعظم أنواع البشرة ✅" at bounding box center [1093, 301] width 401 height 13
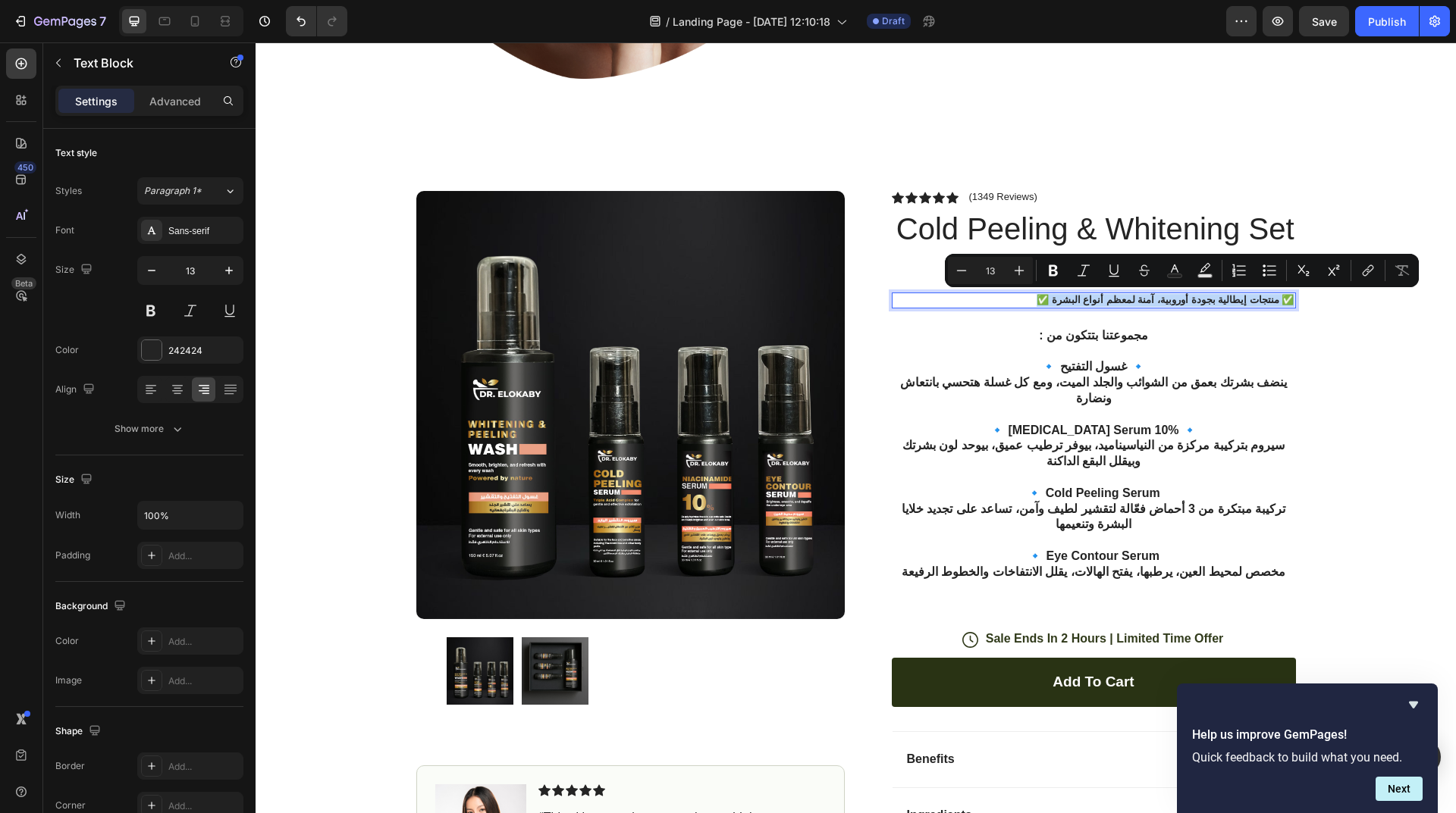
click at [1083, 299] on p "✅ منتجات إيطالية بجودة أوروبية، آمنة لمعظم أنواع البشرة ✅" at bounding box center [1093, 301] width 401 height 13
drag, startPoint x: 1090, startPoint y: 299, endPoint x: 1274, endPoint y: 306, distance: 184.1
click at [1274, 306] on p "✅ منتجات إيطالية بجودة أوروبية، آمنة لمعظم أنواع البشرة ✅" at bounding box center [1093, 301] width 401 height 13
copy p "منتجات إيطالية بجودة أوروبية، آمنة لمعظم أنواع البشرة"
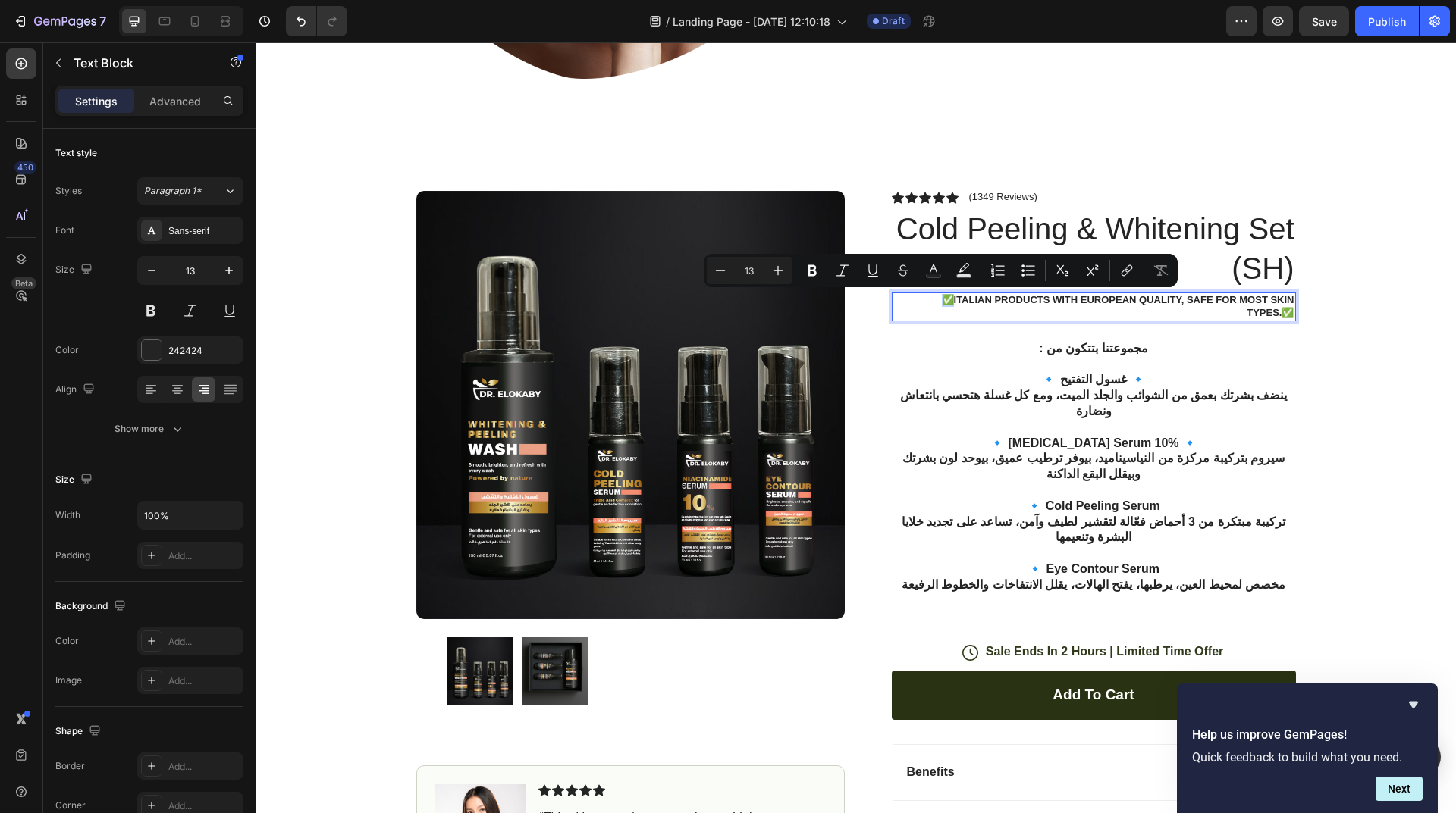
drag, startPoint x: 946, startPoint y: 304, endPoint x: 937, endPoint y: 304, distance: 9.0
click at [937, 304] on p "✅Italian products with European quality, safe for most skin types.✅" at bounding box center [1093, 307] width 401 height 26
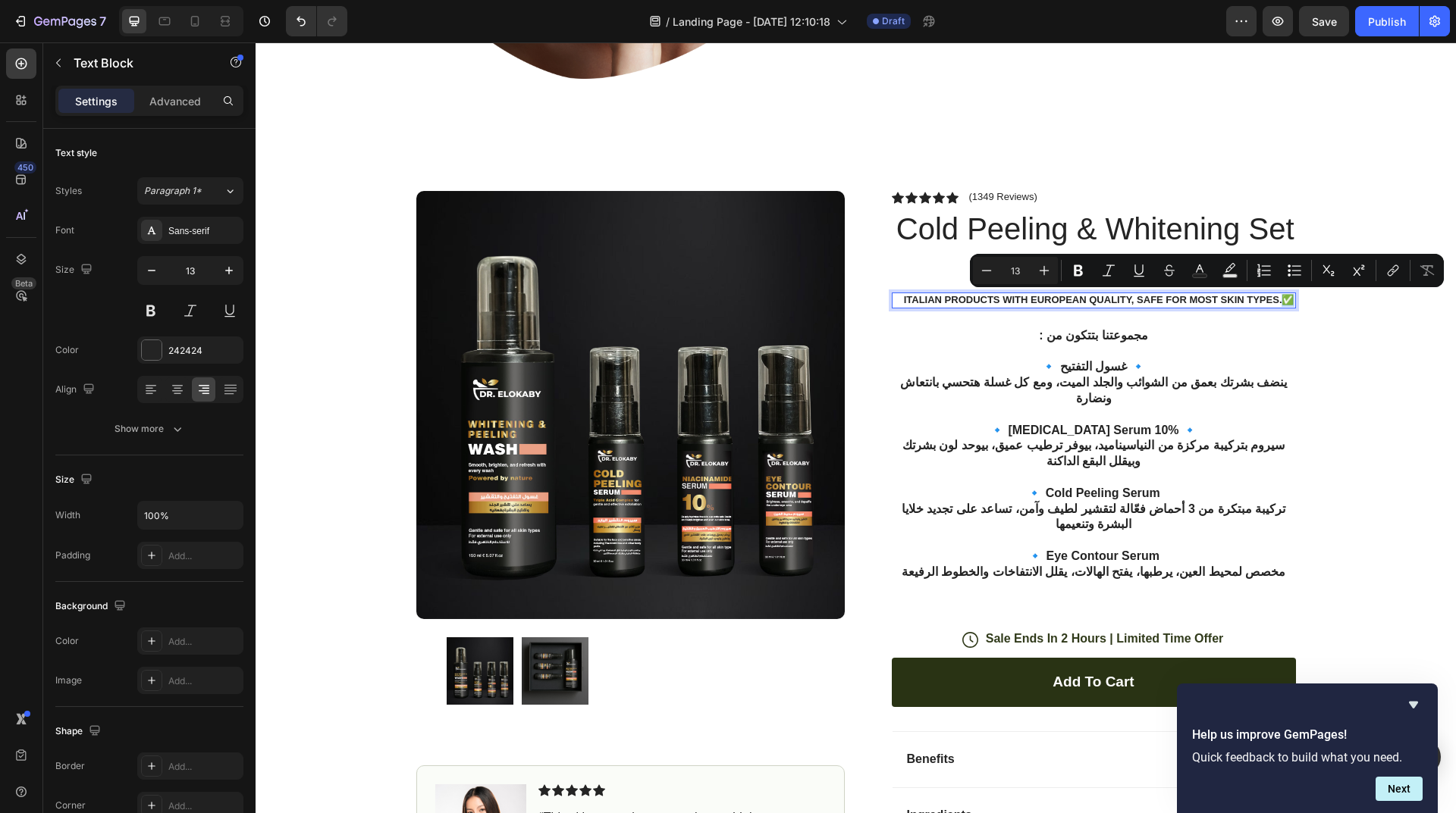
click at [1284, 299] on p "Italian products with European quality, safe for most skin types.✅" at bounding box center [1093, 301] width 401 height 13
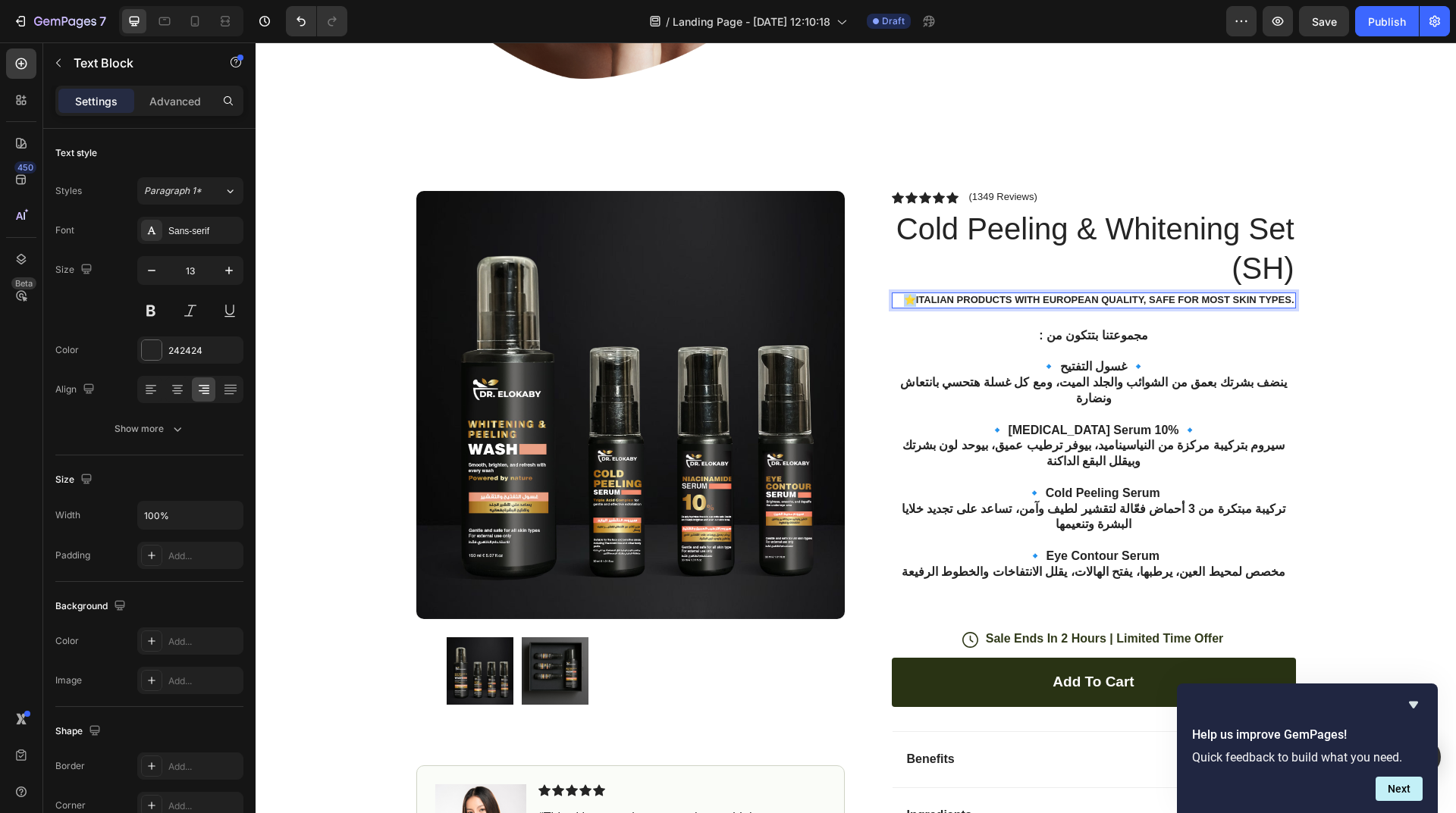
click at [898, 298] on p "⭐Italian products with European quality, safe for most skin types." at bounding box center [1093, 301] width 401 height 13
click at [1287, 296] on p "⭐Italian products with European quality, safe for most skin types." at bounding box center [1093, 301] width 401 height 13
click at [1288, 302] on div "⭐Italian products with European quality, safe for most skin types." at bounding box center [1094, 300] width 404 height 16
click at [881, 298] on div "Icon Icon Icon Icon Icon Icon List (1349 Reviews) Text Block Row Cold Peeling &…" at bounding box center [1081, 579] width 428 height 775
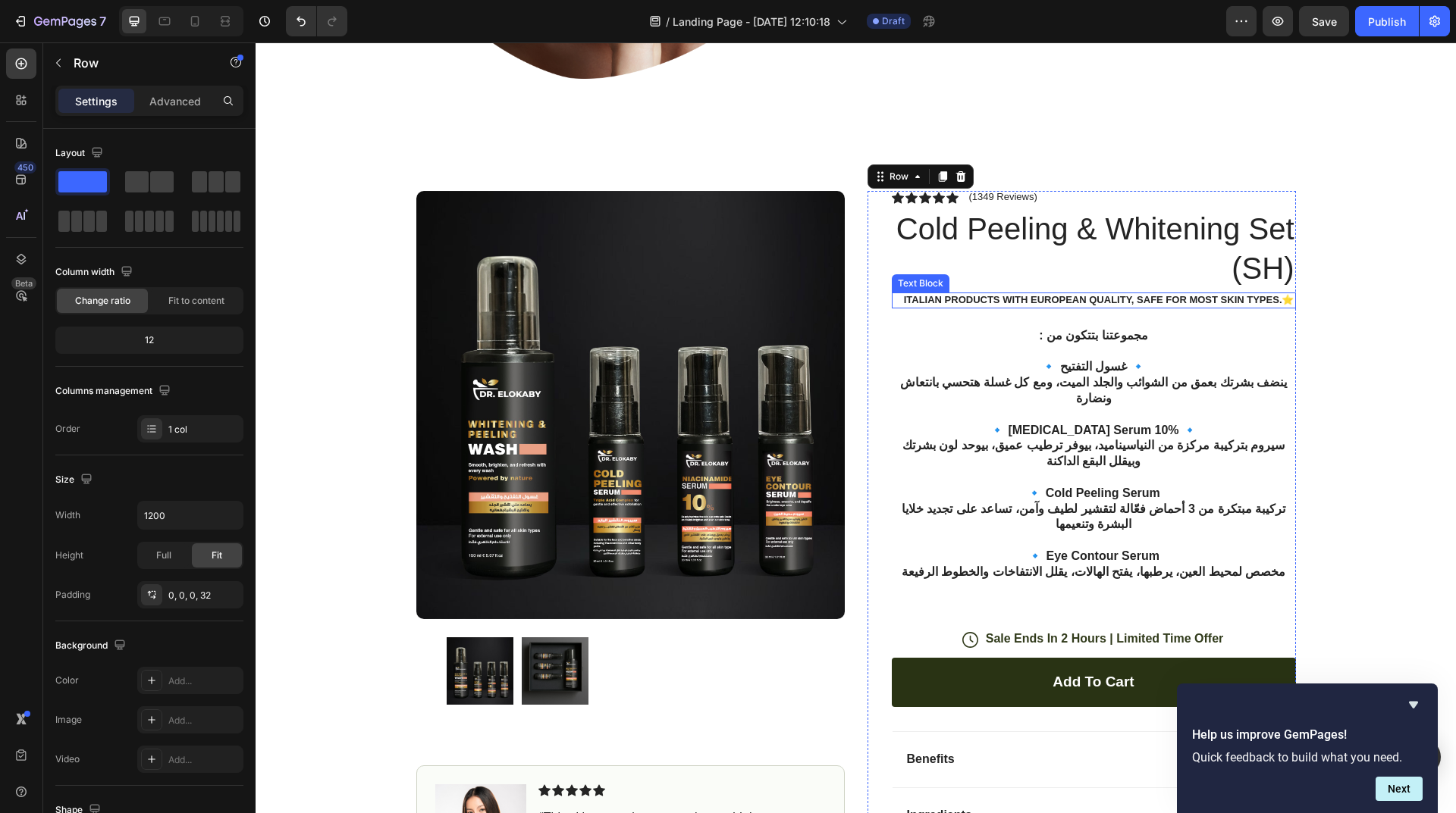
click at [893, 298] on p "Italian products with European quality, safe for most skin types.⭐" at bounding box center [1093, 301] width 401 height 13
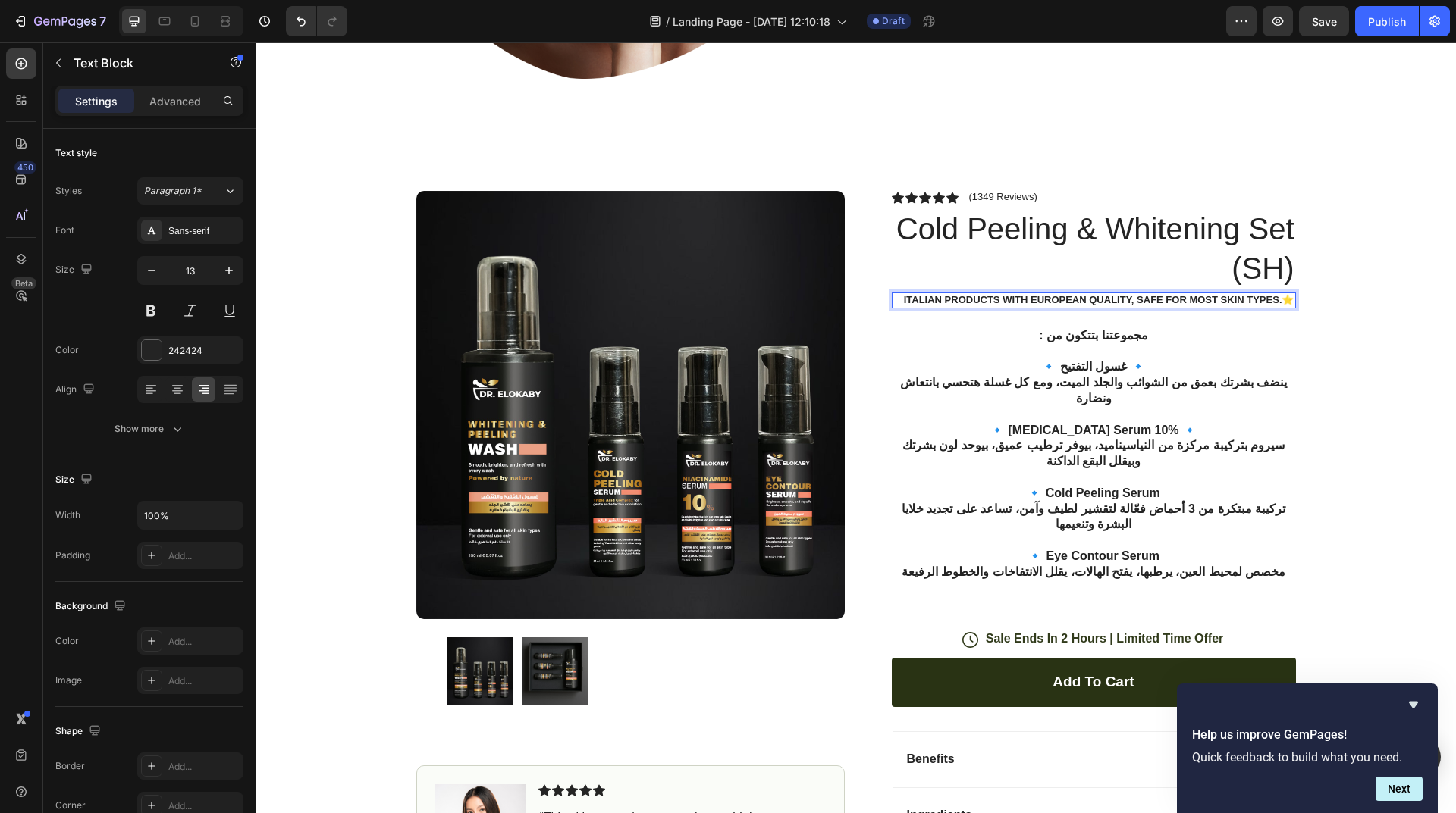
click at [893, 299] on p "Italian products with European quality, safe for most skin types.⭐" at bounding box center [1093, 301] width 401 height 13
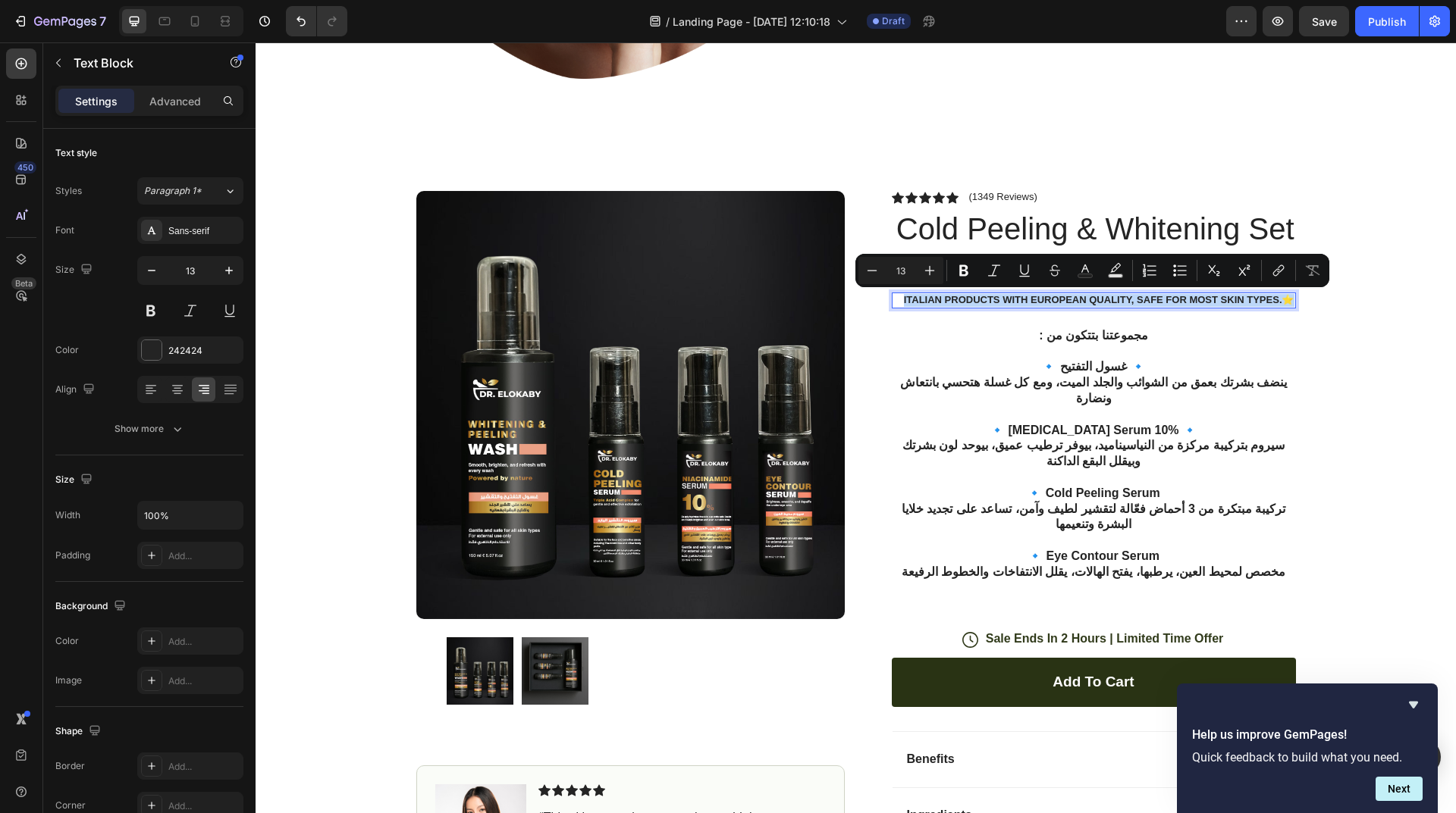
click at [893, 299] on p "Italian products with European quality, safe for most skin types.⭐" at bounding box center [1093, 301] width 401 height 13
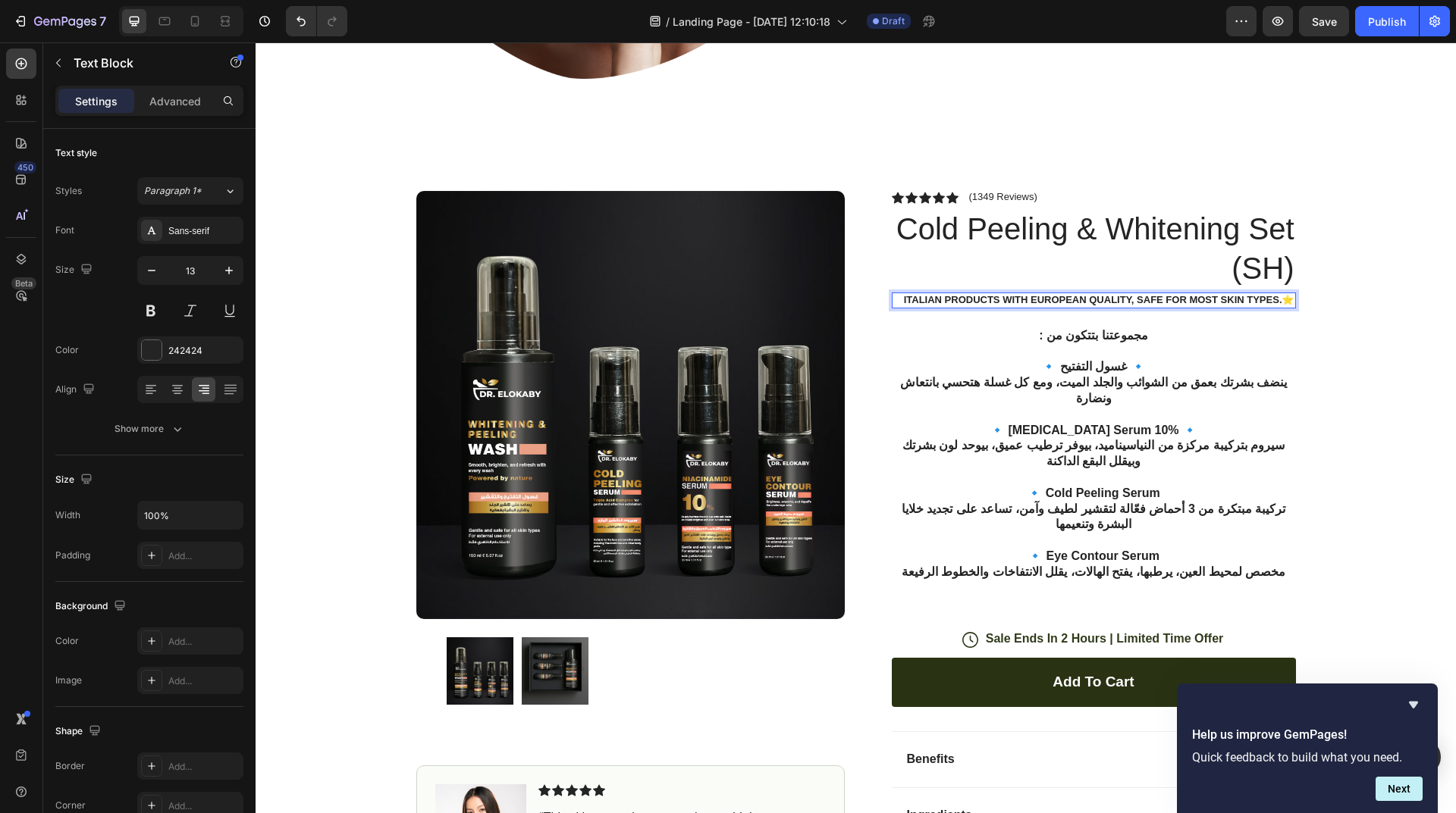
click at [893, 299] on p "Italian products with European quality, safe for most skin types.⭐" at bounding box center [1093, 301] width 401 height 13
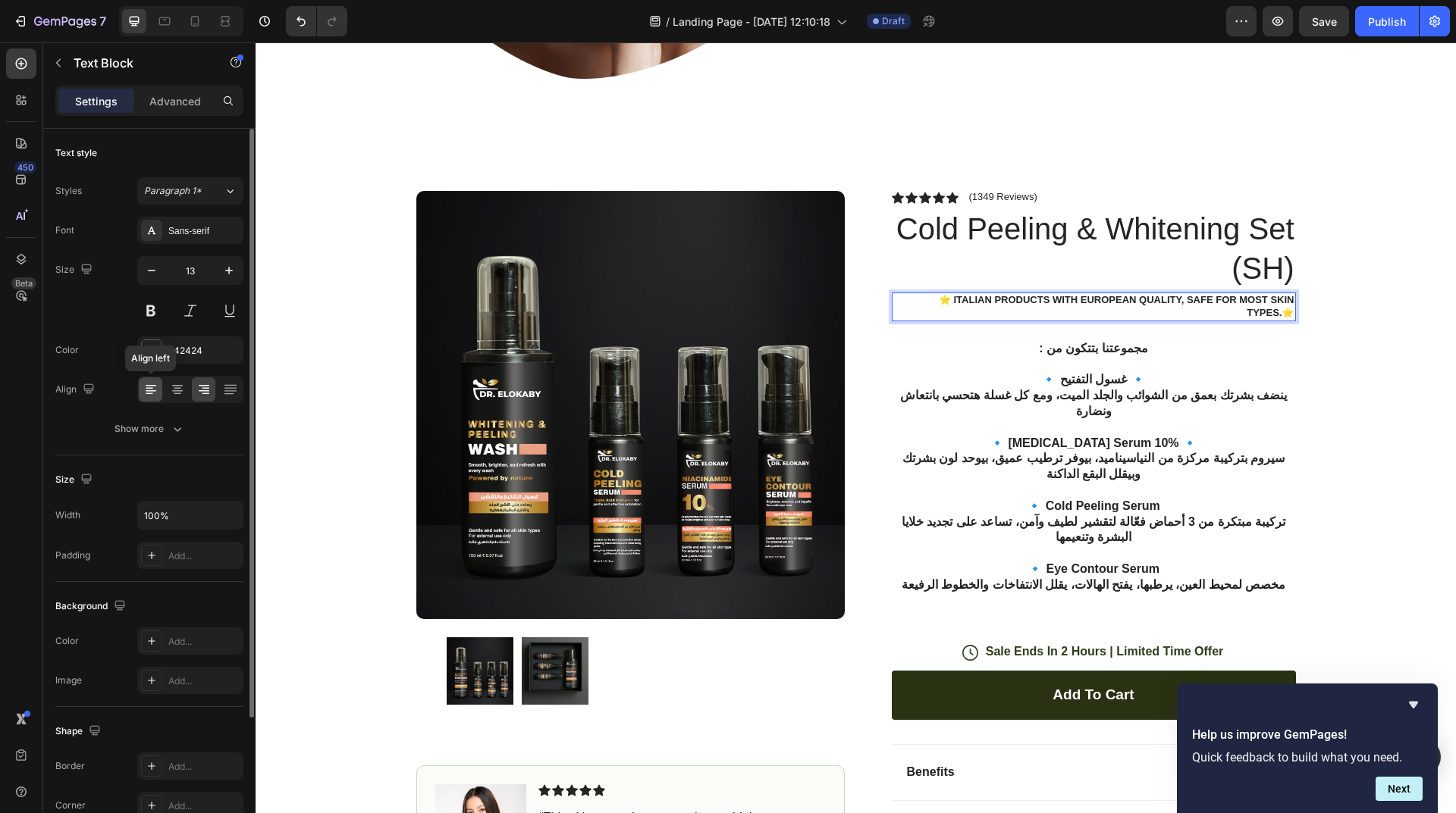
click at [155, 388] on icon at bounding box center [150, 389] width 15 height 15
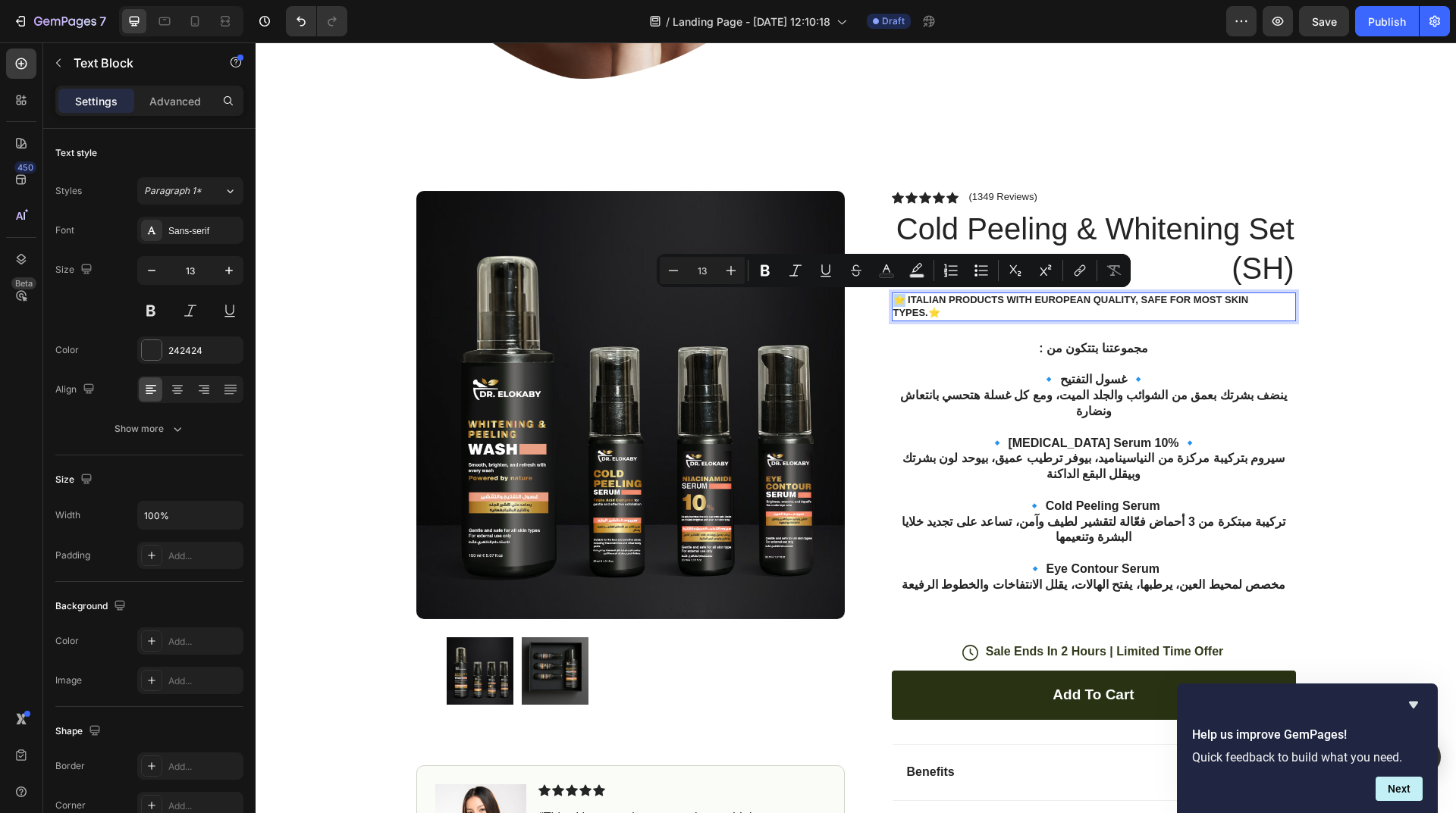
drag, startPoint x: 899, startPoint y: 299, endPoint x: 890, endPoint y: 299, distance: 9.0
click at [893, 299] on p "⭐ Italian products with European quality, safe for most skin types.⭐" at bounding box center [1093, 307] width 401 height 26
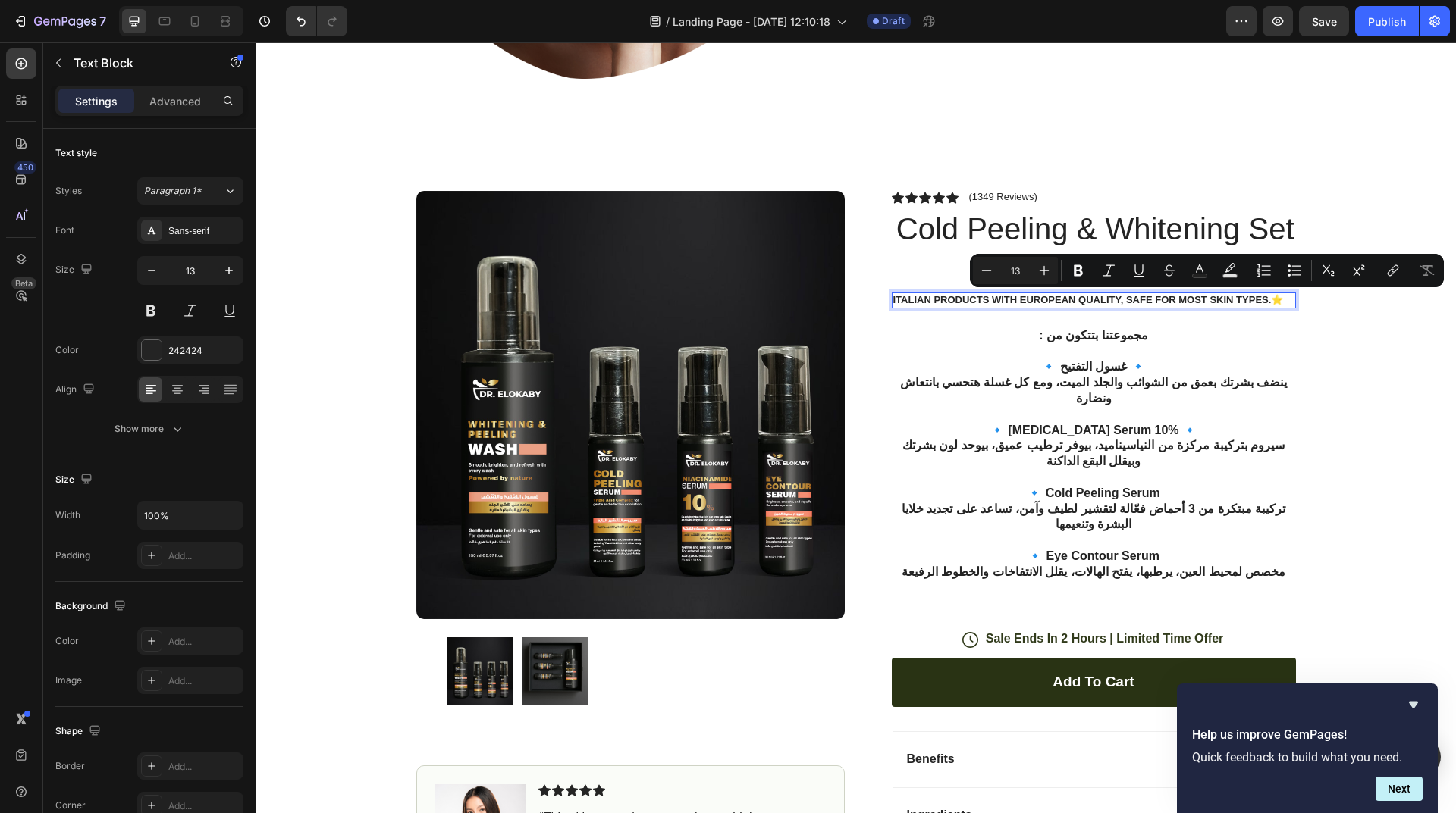
drag, startPoint x: 1282, startPoint y: 303, endPoint x: 1272, endPoint y: 302, distance: 10.0
click at [1272, 302] on p "Italian products with European quality, safe for most skin types.⭐" at bounding box center [1093, 301] width 401 height 13
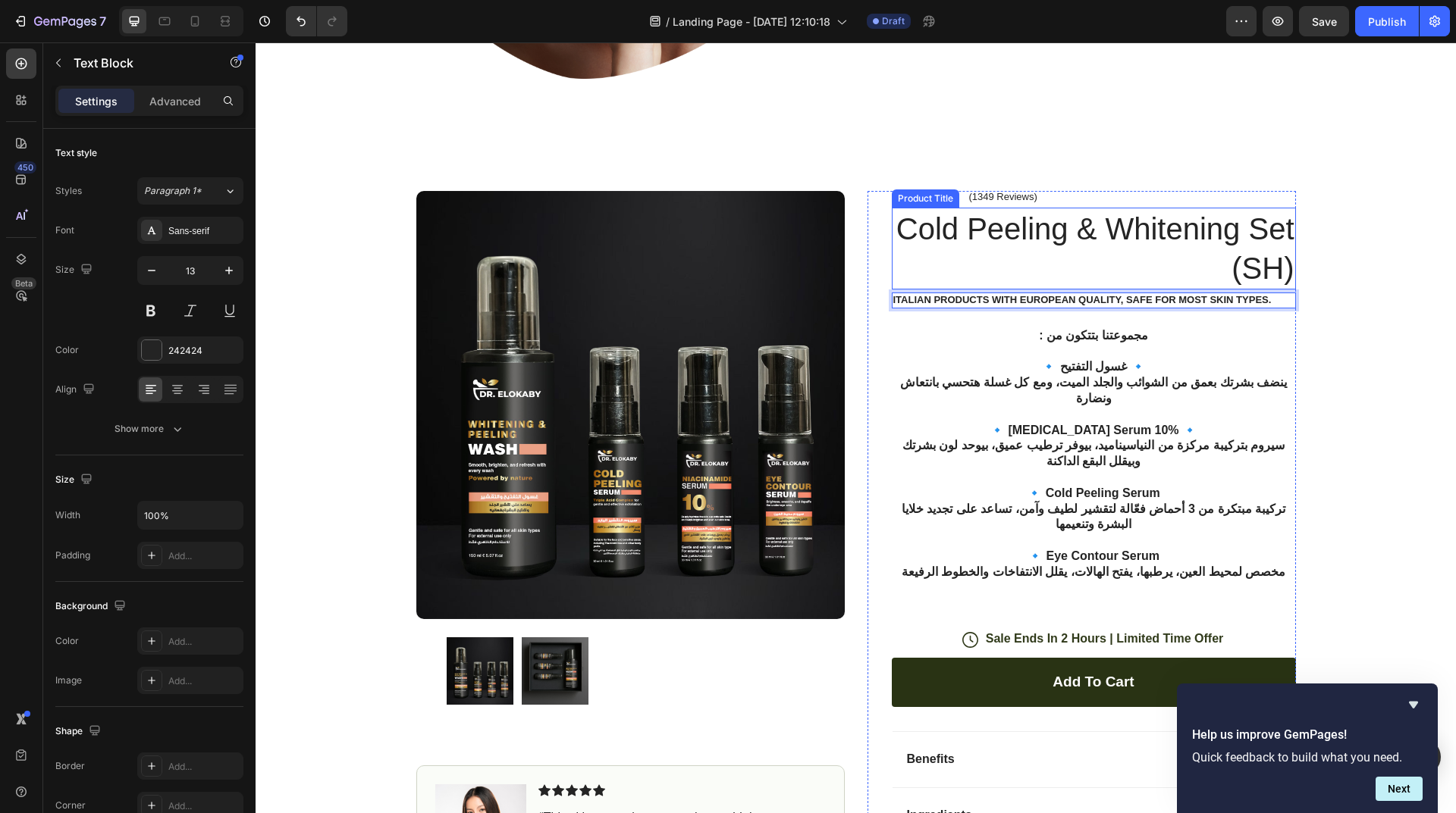
click at [1173, 287] on h1 "Cold Peeling & Whitening Set (SH)" at bounding box center [1094, 248] width 404 height 82
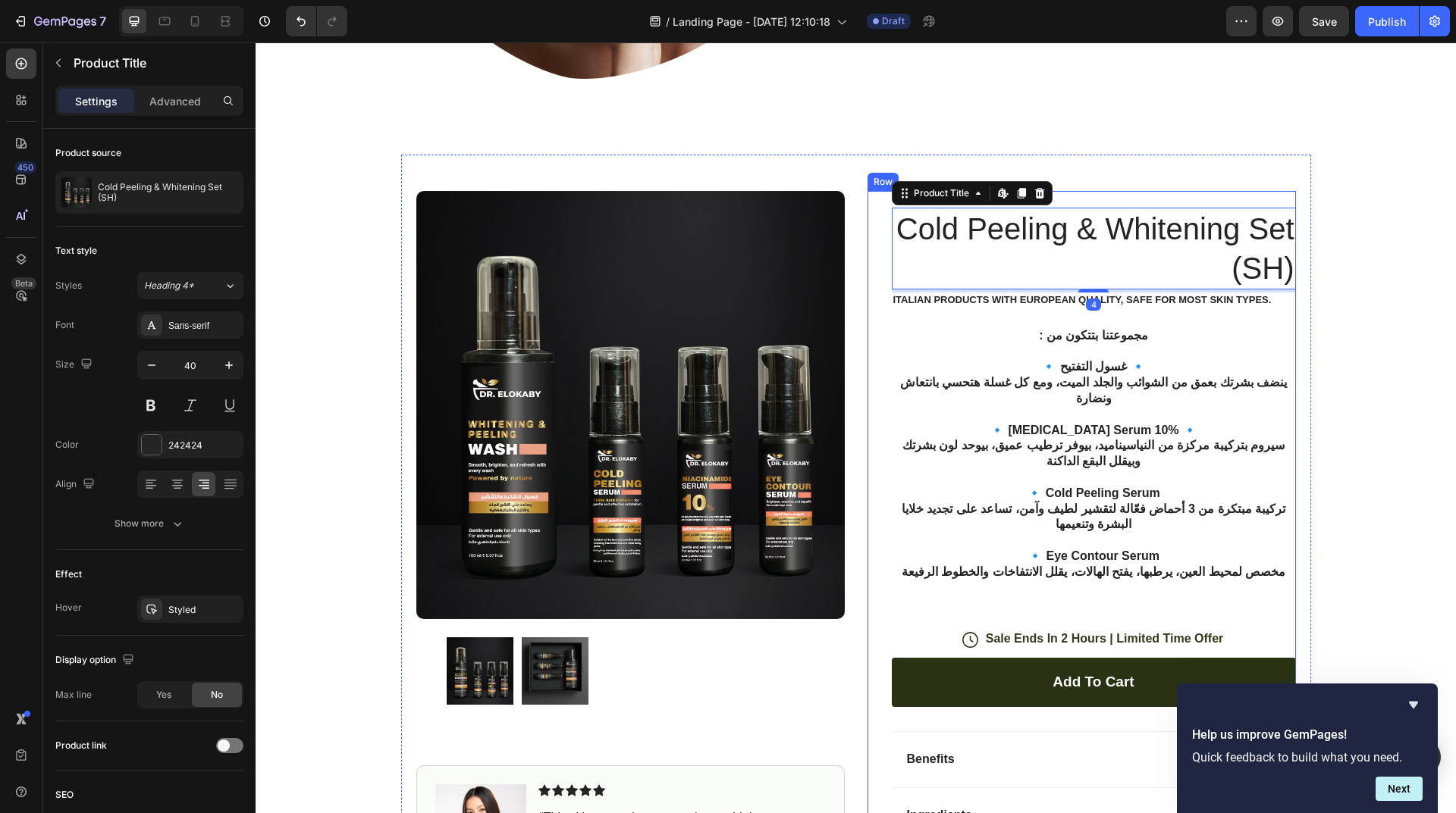
click at [1220, 320] on div "Icon Icon Icon Icon Icon Icon List (1349 Reviews) Text Block Row Cold Peeling &…" at bounding box center [1094, 579] width 404 height 775
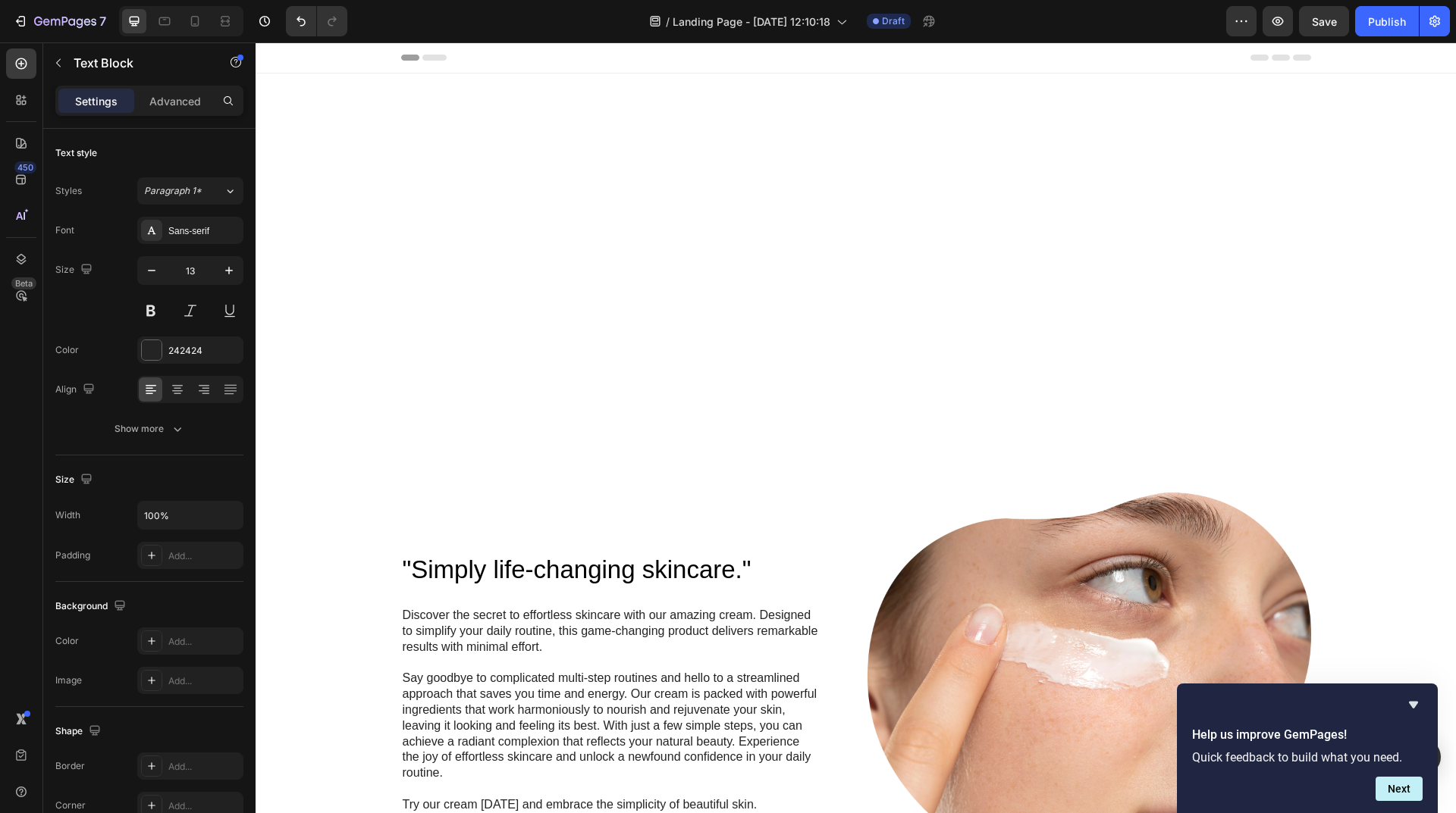
scroll to position [1213, 0]
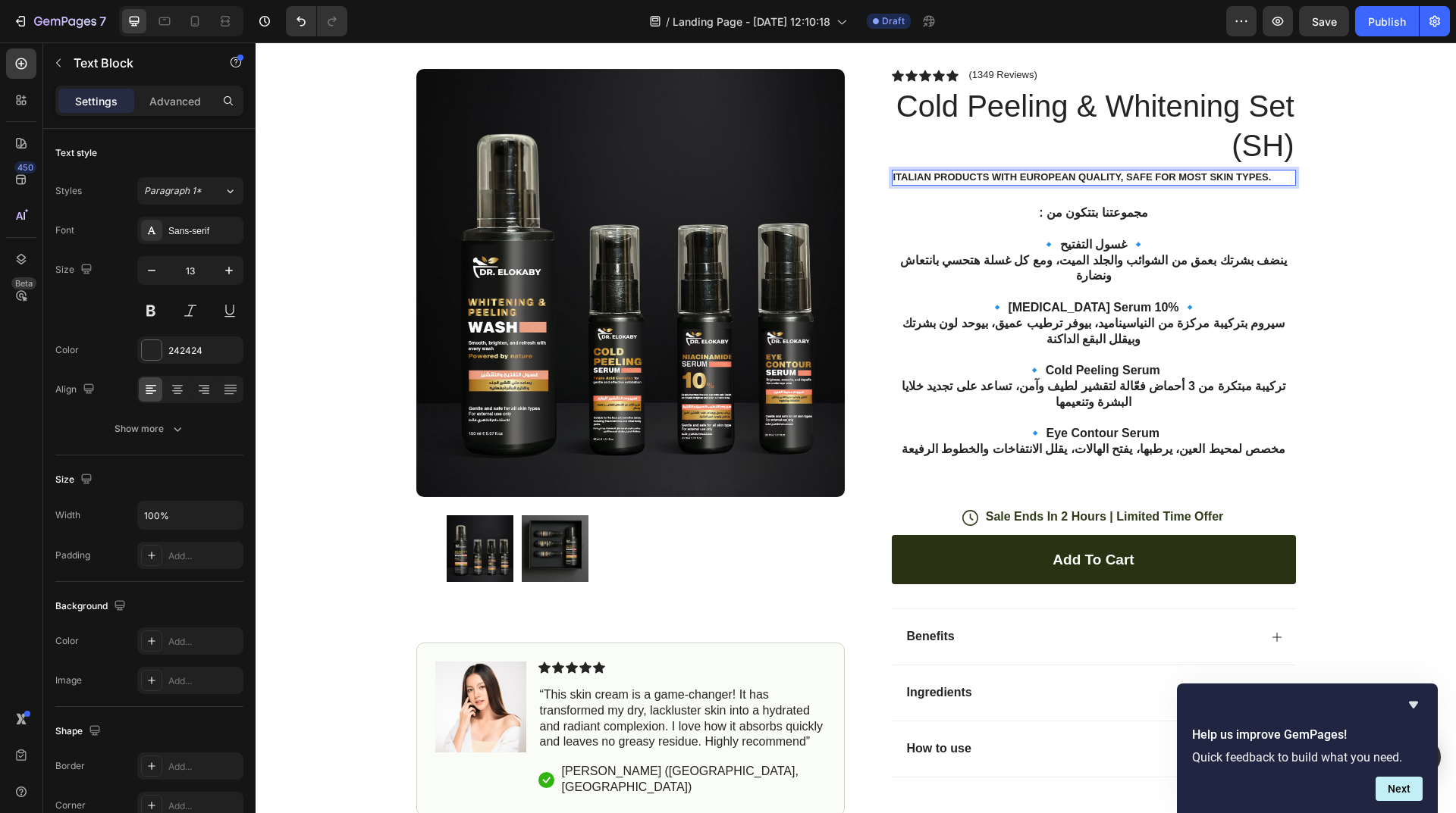
click at [1271, 185] on p "Italian products with European quality, safe for most skin types." at bounding box center [1093, 178] width 401 height 13
click at [893, 185] on p "Italian products with European quality, safe for most skin types." at bounding box center [1093, 178] width 401 height 13
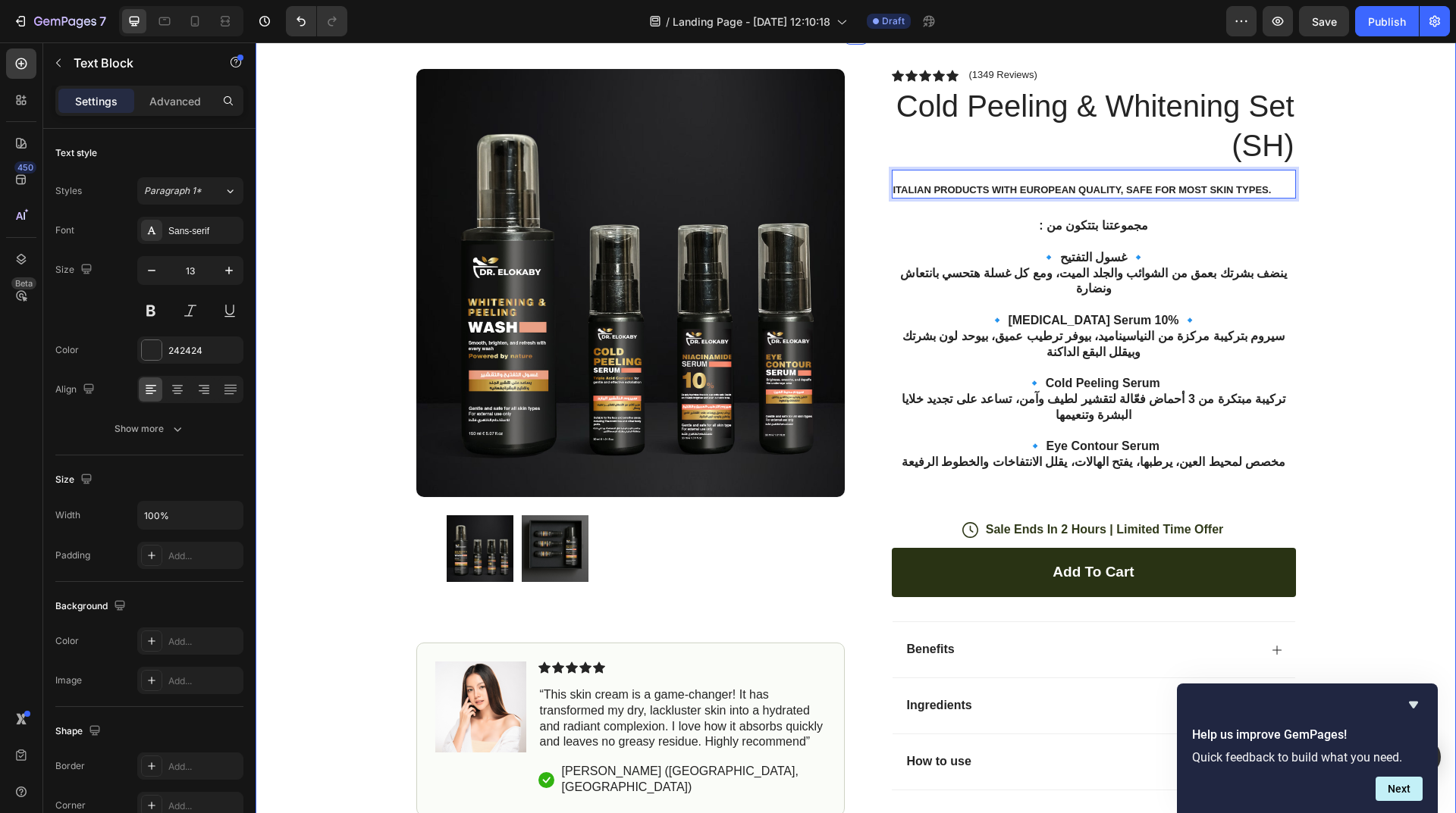
click at [1323, 366] on div "Product Images Image Icon Icon Icon Icon Icon Icon List “This skin cream is a g…" at bounding box center [856, 444] width 1200 height 824
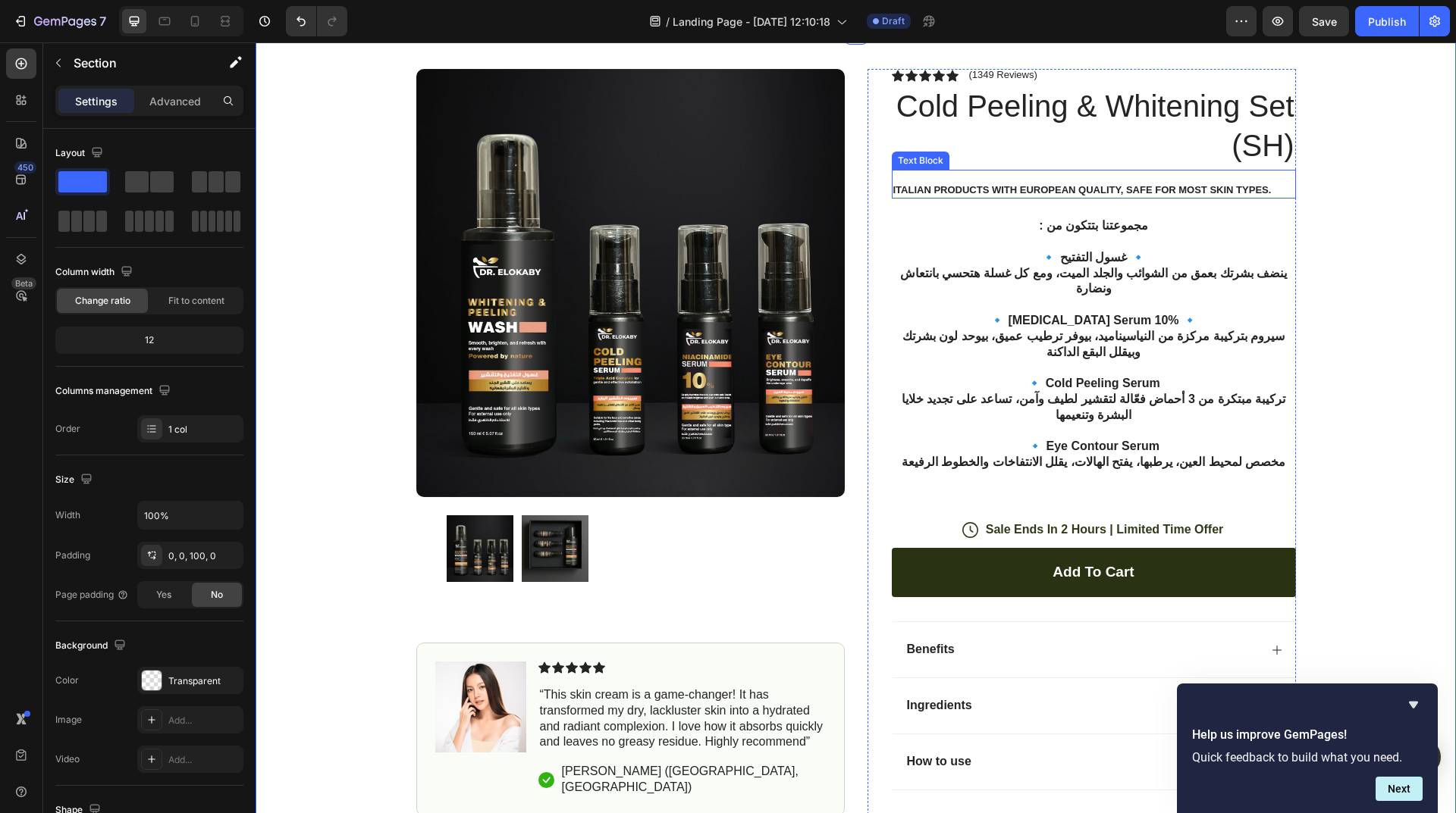
click at [1246, 197] on p "Italian products with European quality, safe for most skin types." at bounding box center [1093, 191] width 401 height 13
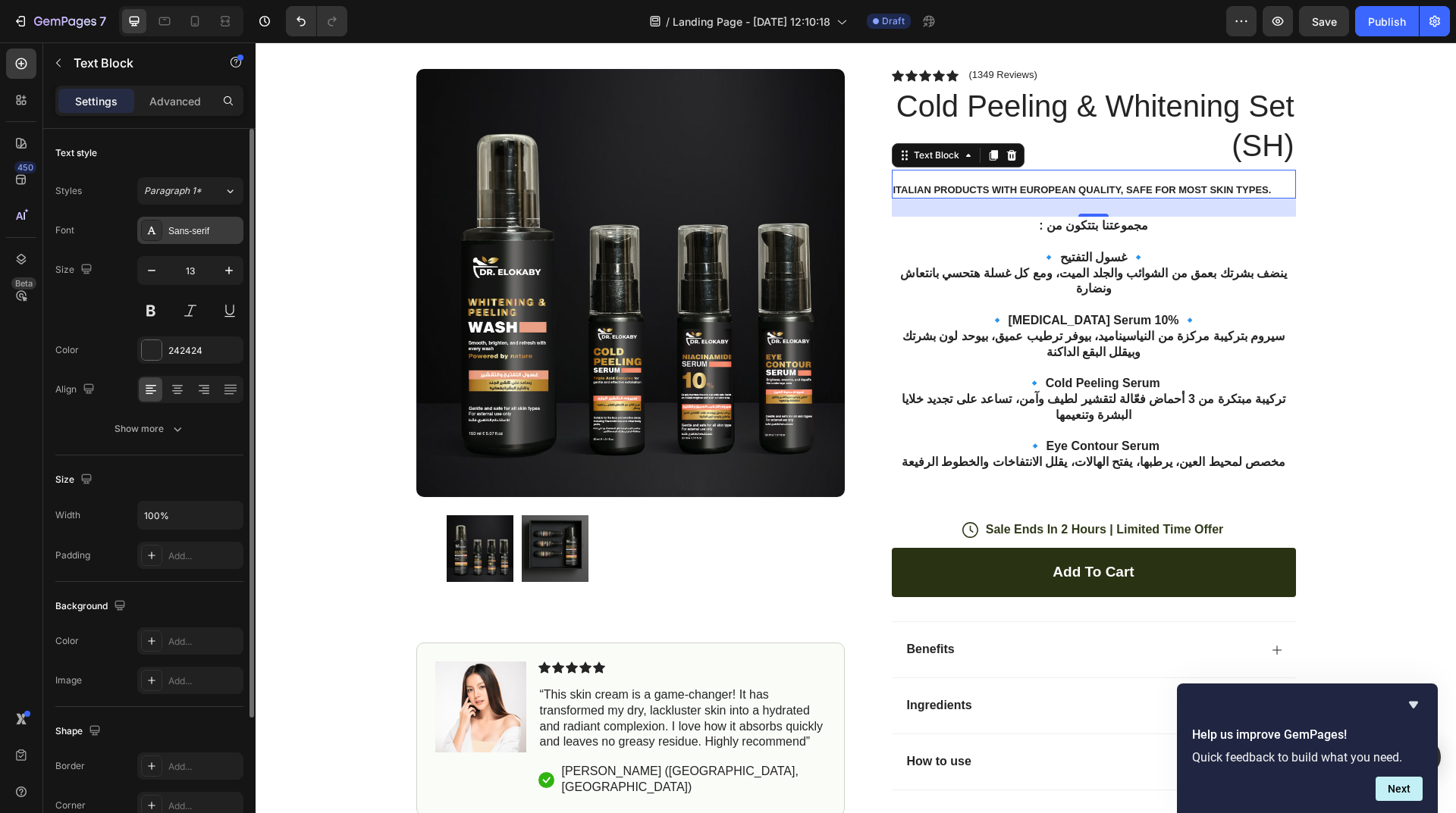
click at [193, 237] on div "Sans-serif" at bounding box center [203, 231] width 71 height 14
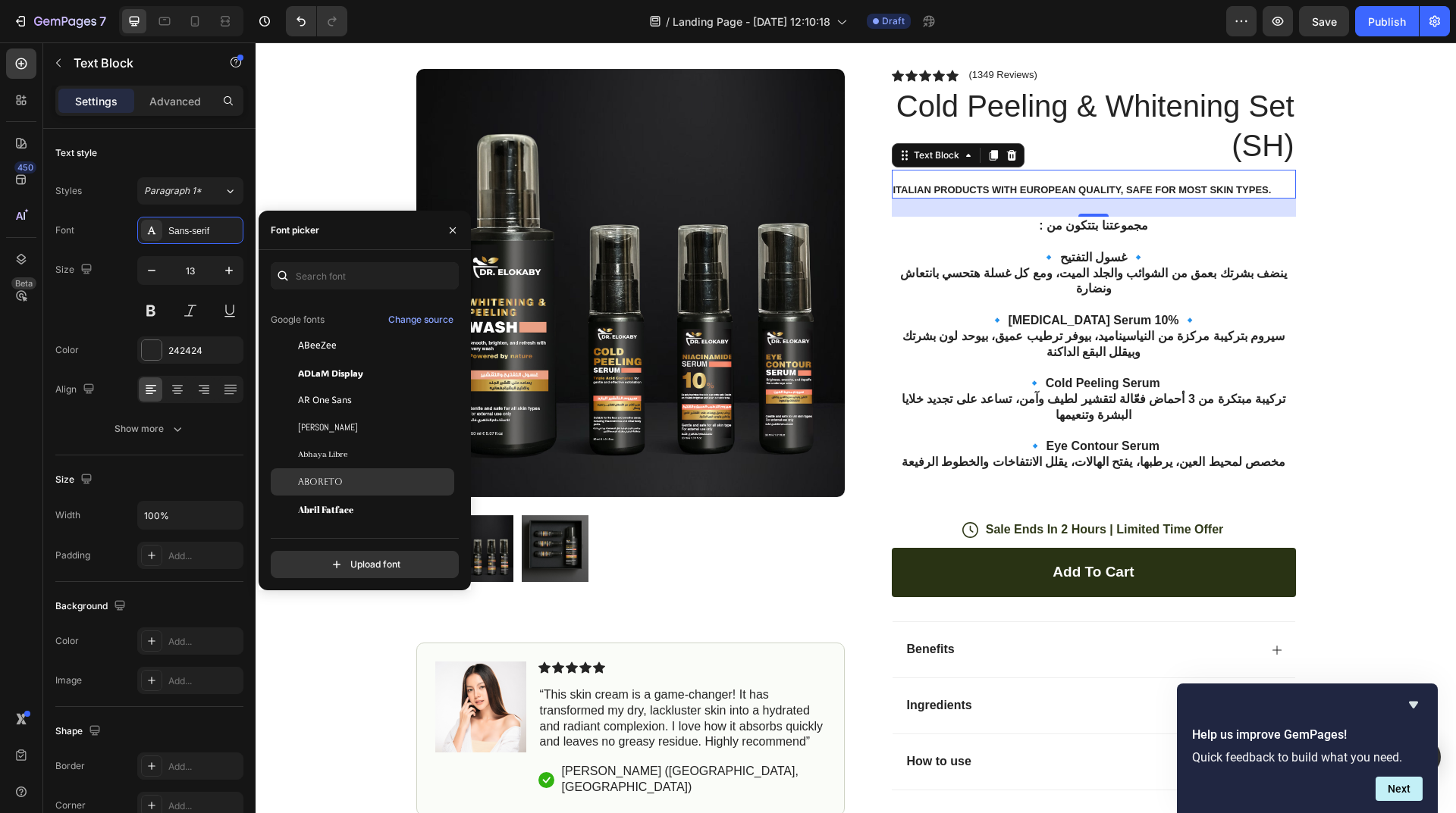
scroll to position [151, 0]
click at [363, 476] on div "Abril Fatface" at bounding box center [375, 475] width 153 height 14
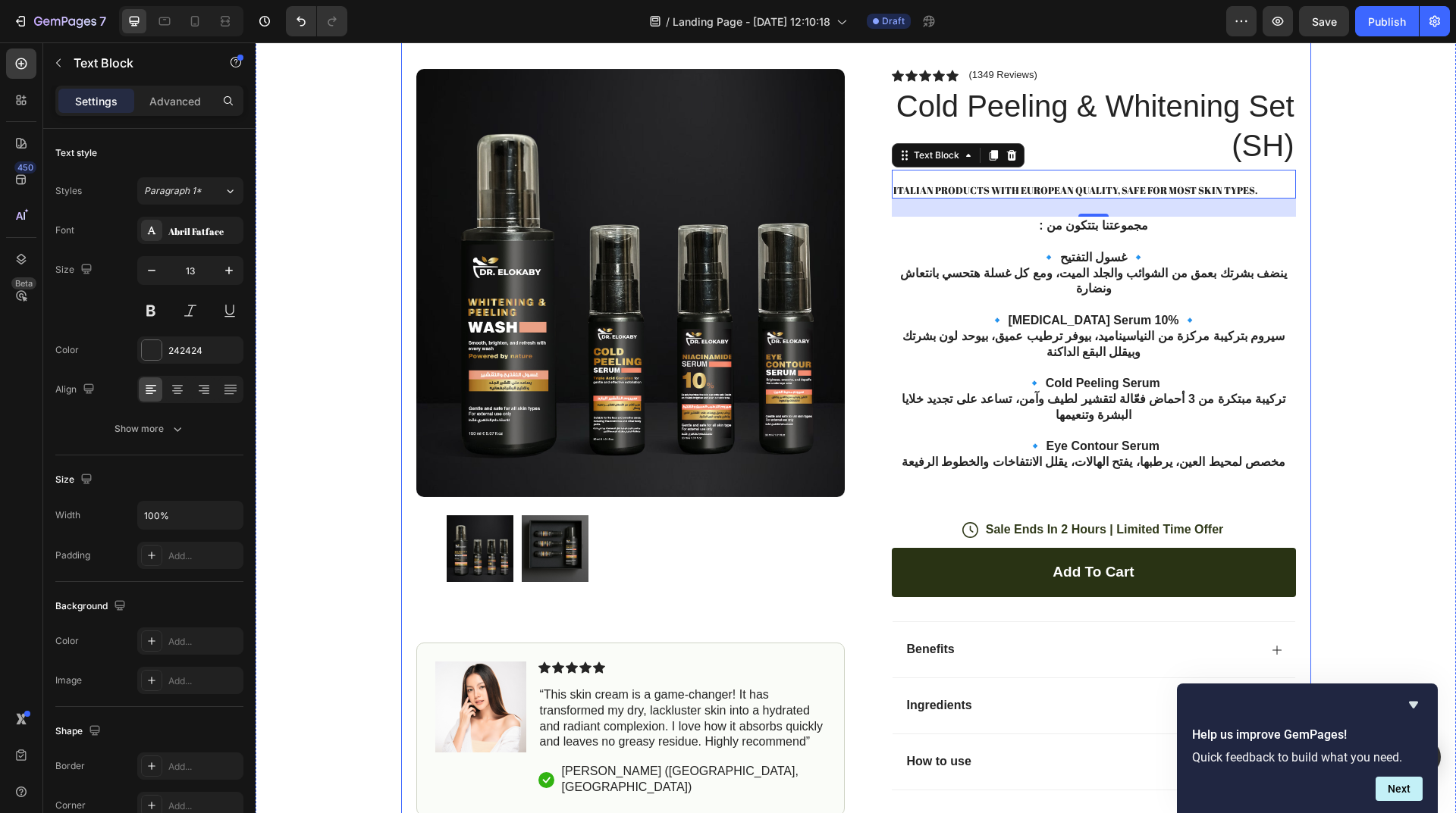
click at [1299, 391] on div "Product Images Image Icon Icon Icon Icon Icon Icon List “This skin cream is a g…" at bounding box center [855, 444] width 909 height 824
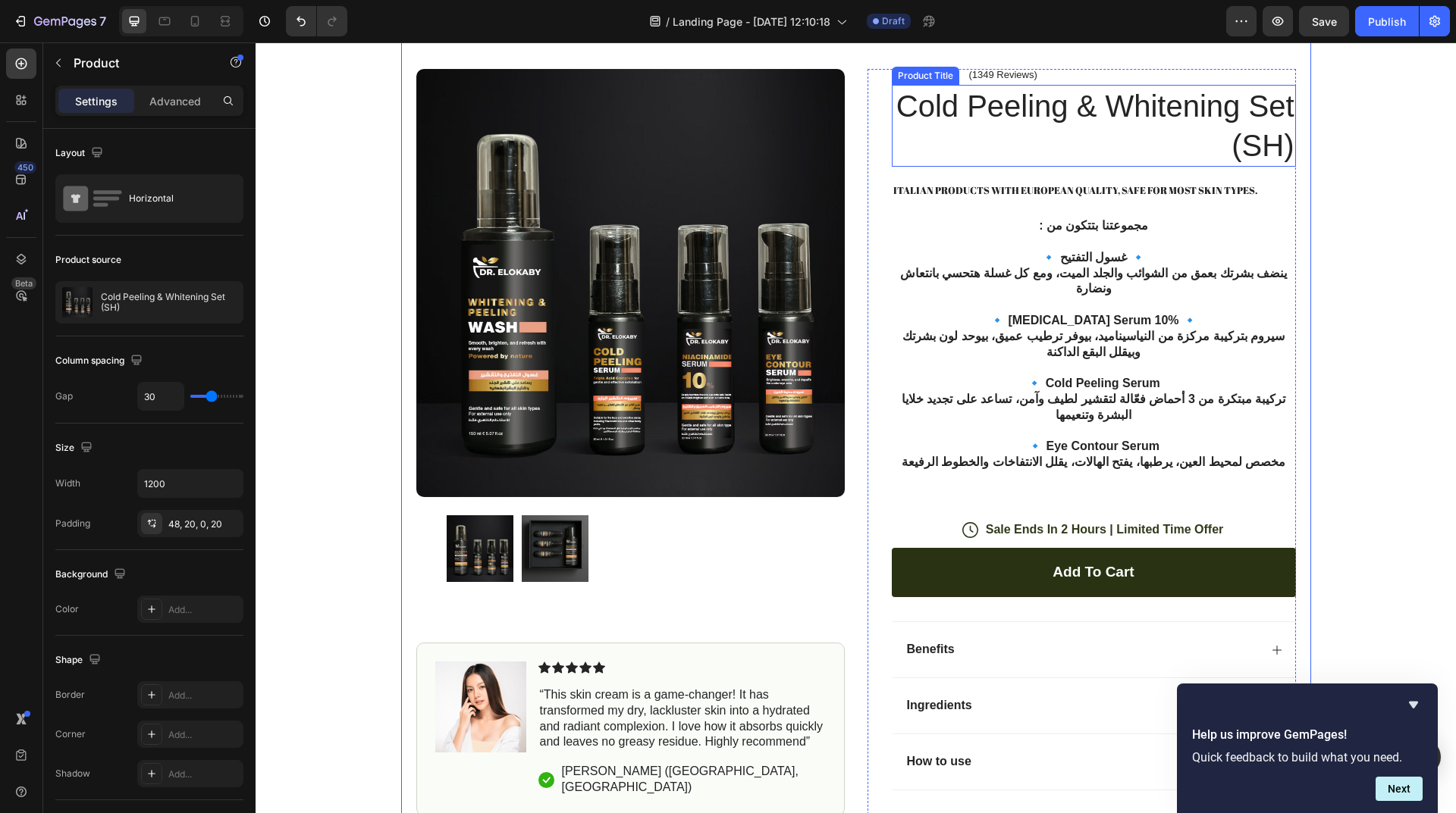
click at [1171, 167] on h1 "Cold Peeling & Whitening Set (SH)" at bounding box center [1094, 126] width 404 height 82
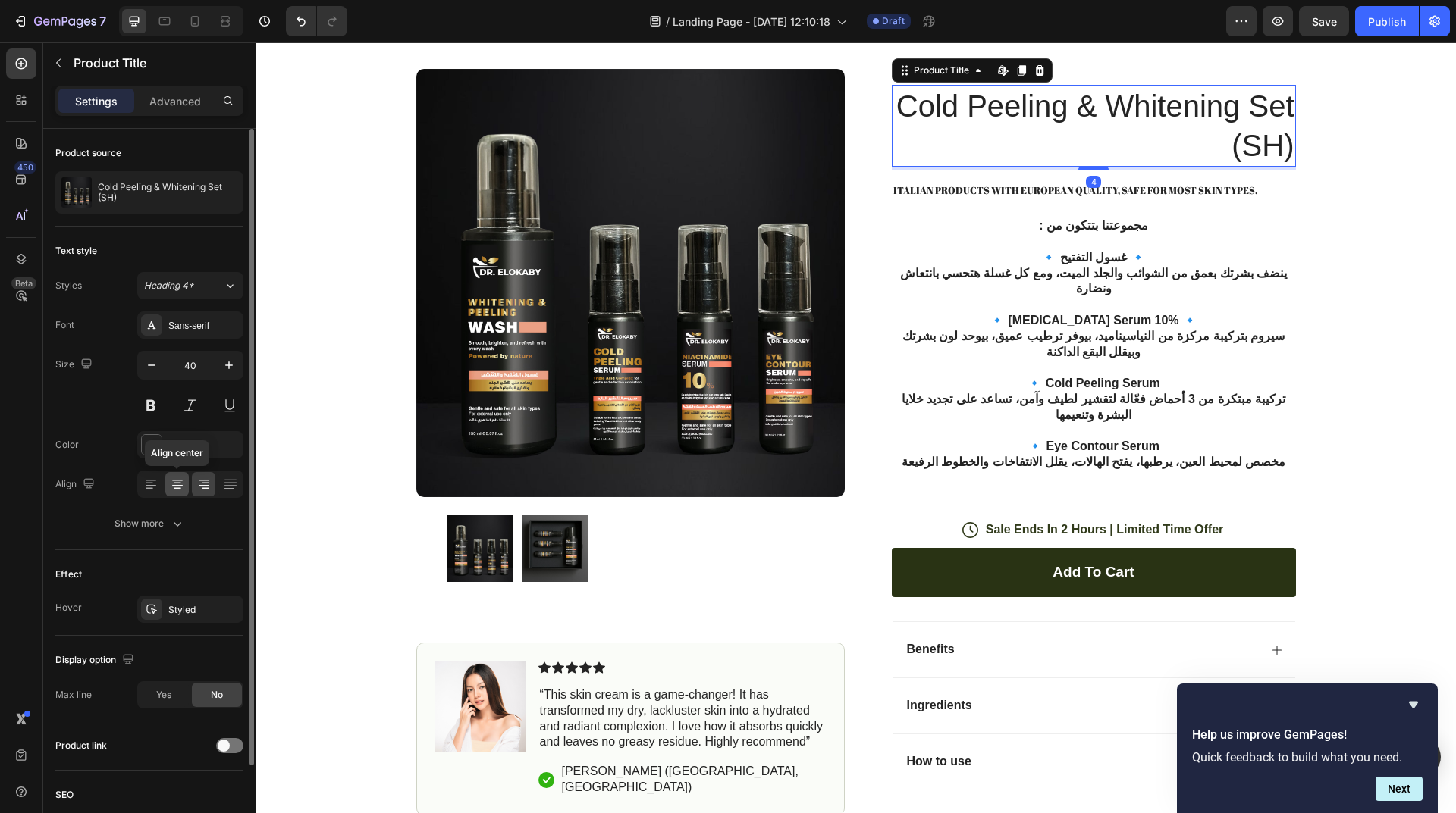
click at [172, 486] on icon at bounding box center [177, 484] width 15 height 15
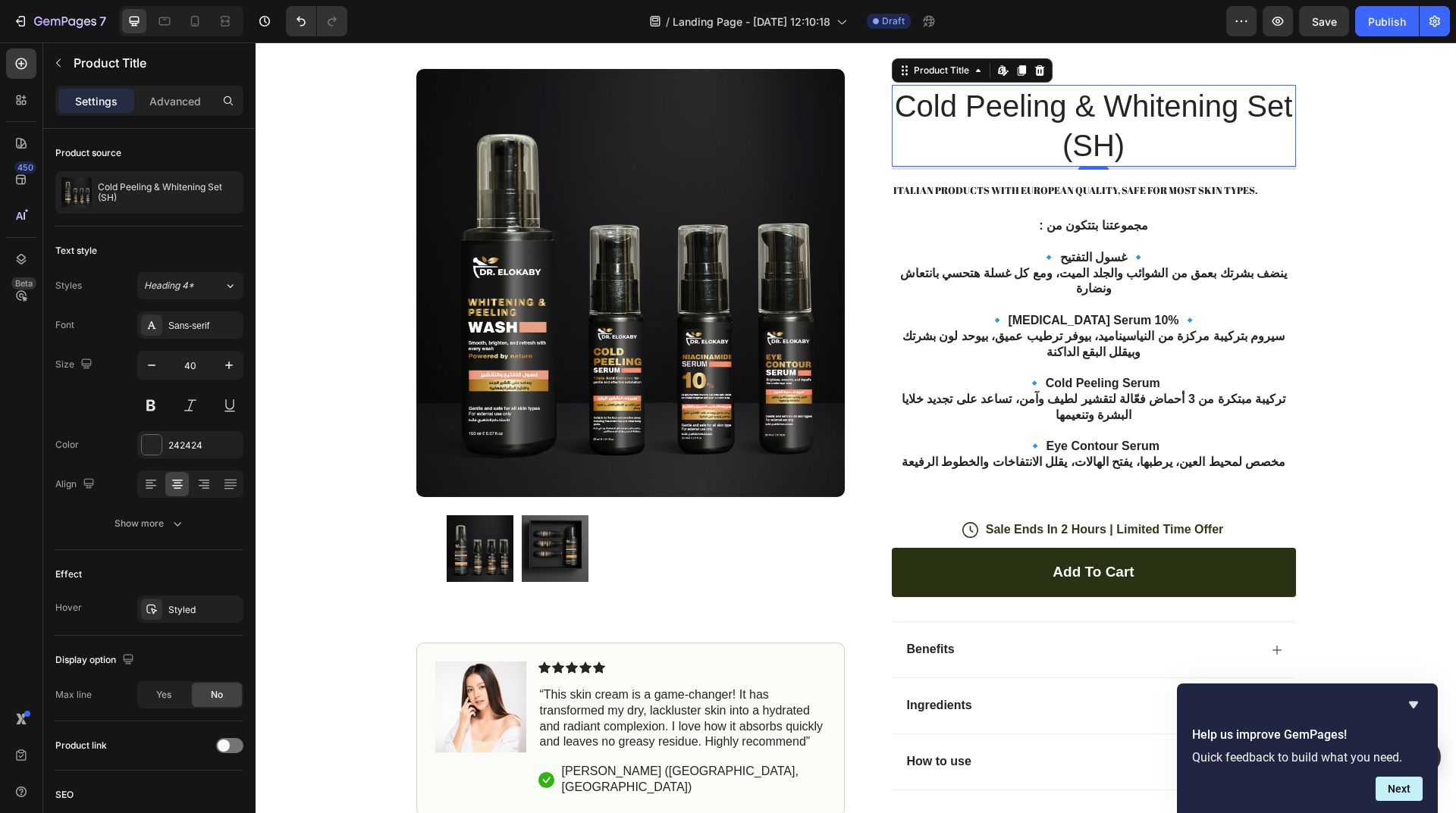
click at [1092, 167] on h1 "Cold Peeling & Whitening Set (SH)" at bounding box center [1094, 126] width 404 height 82
click at [1257, 297] on p "🔹 غسول التفتيح 🔹 ينضف بشرتك بعمق من الشوائب والجلد الميت، ومع كل غسلة هتحسي بان…" at bounding box center [1093, 273] width 401 height 47
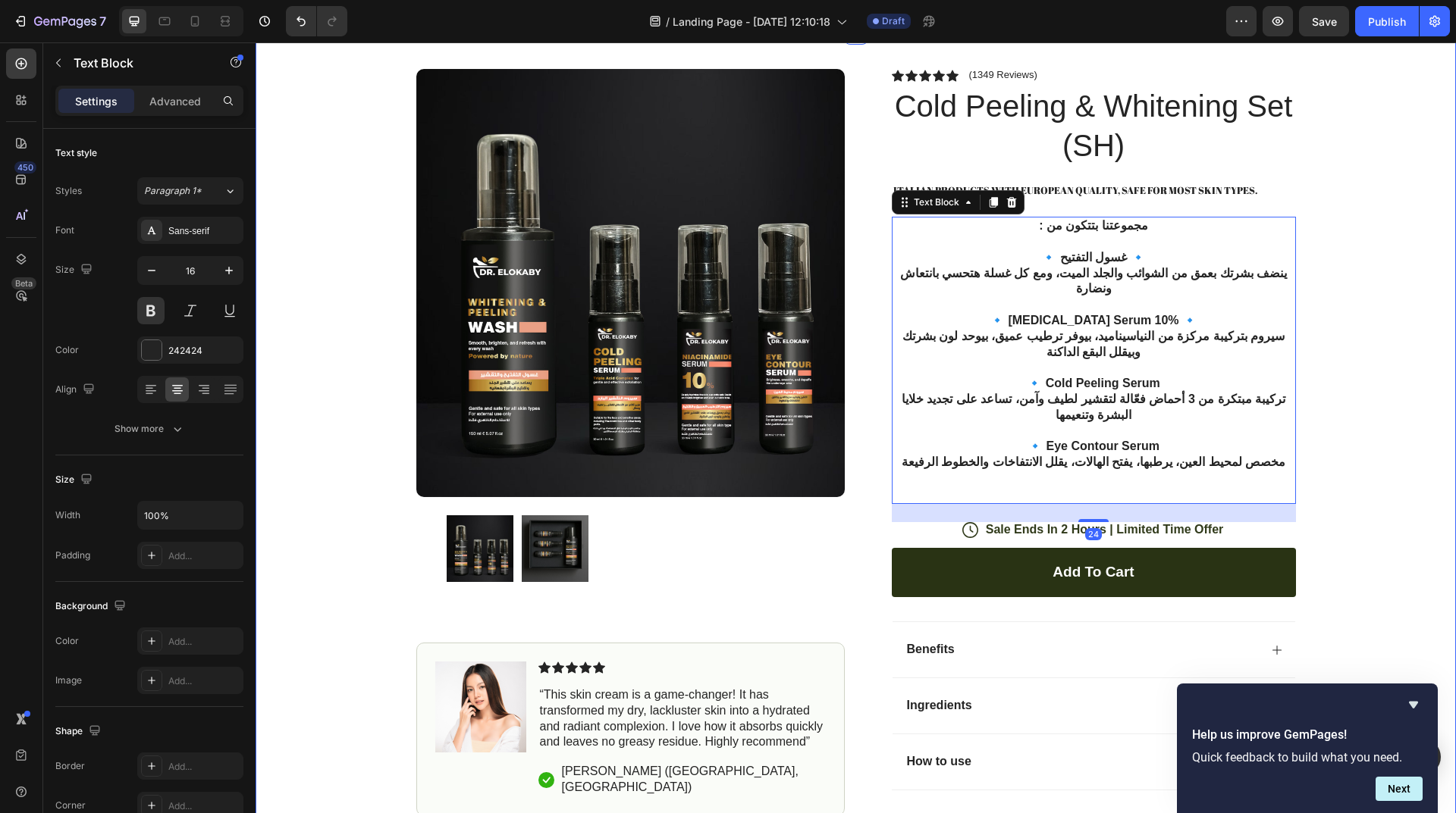
click at [1373, 440] on div "Product Images Image Icon Icon Icon Icon Icon Icon List “This skin cream is a g…" at bounding box center [856, 444] width 1200 height 824
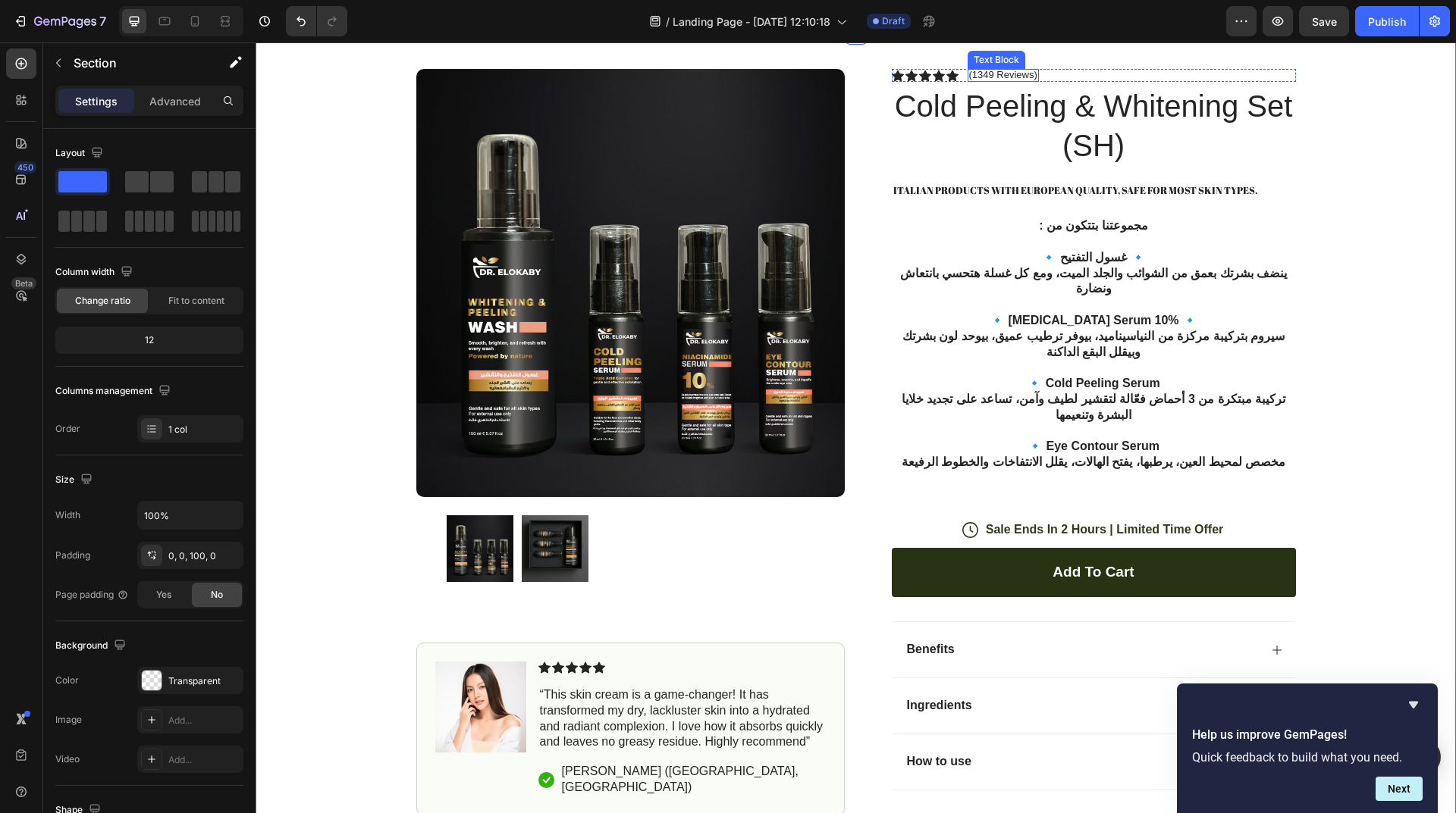
click at [999, 81] on p "(1349 Reviews)" at bounding box center [1003, 75] width 68 height 12
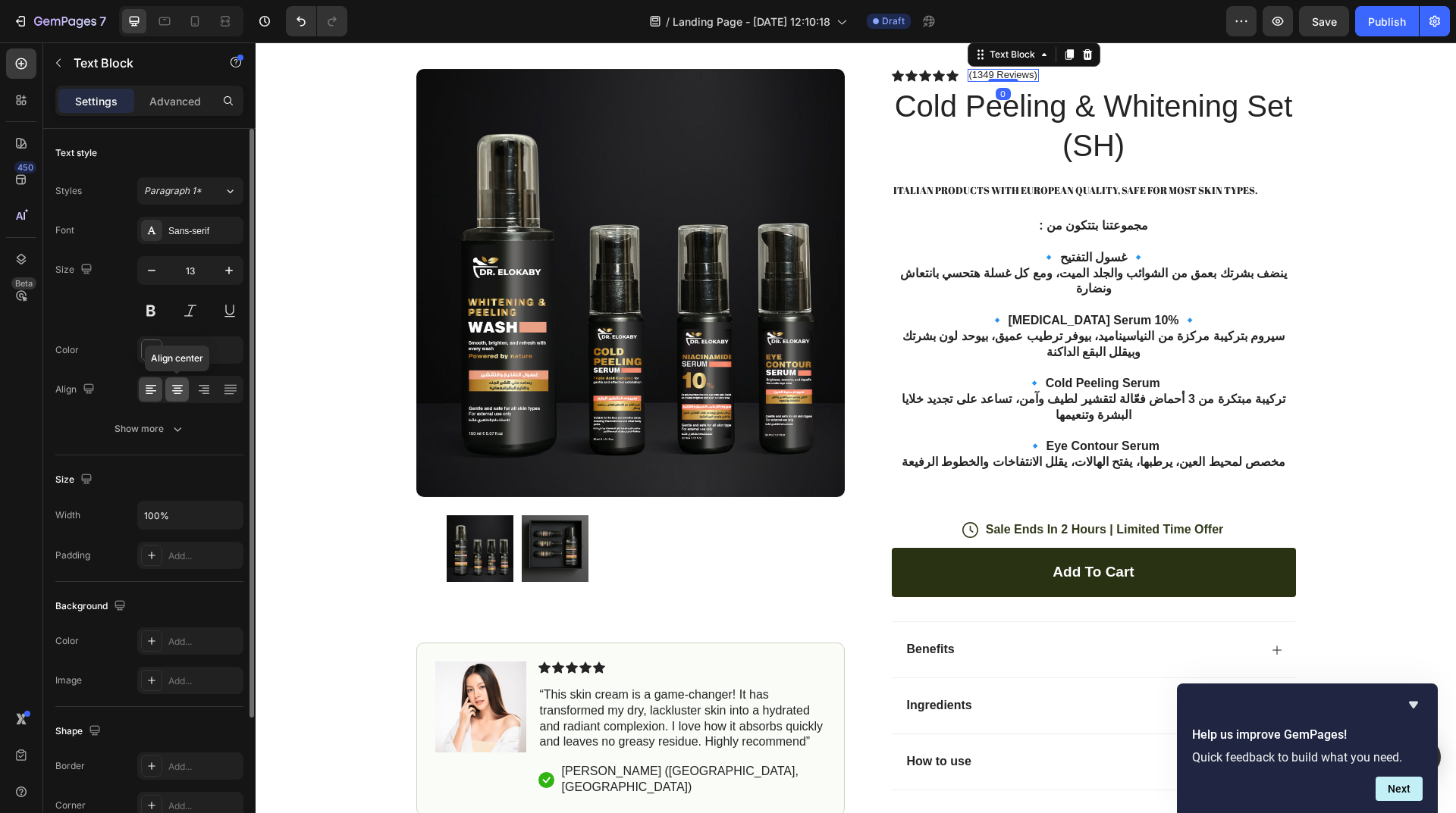
click at [174, 393] on icon at bounding box center [177, 394] width 7 height 2
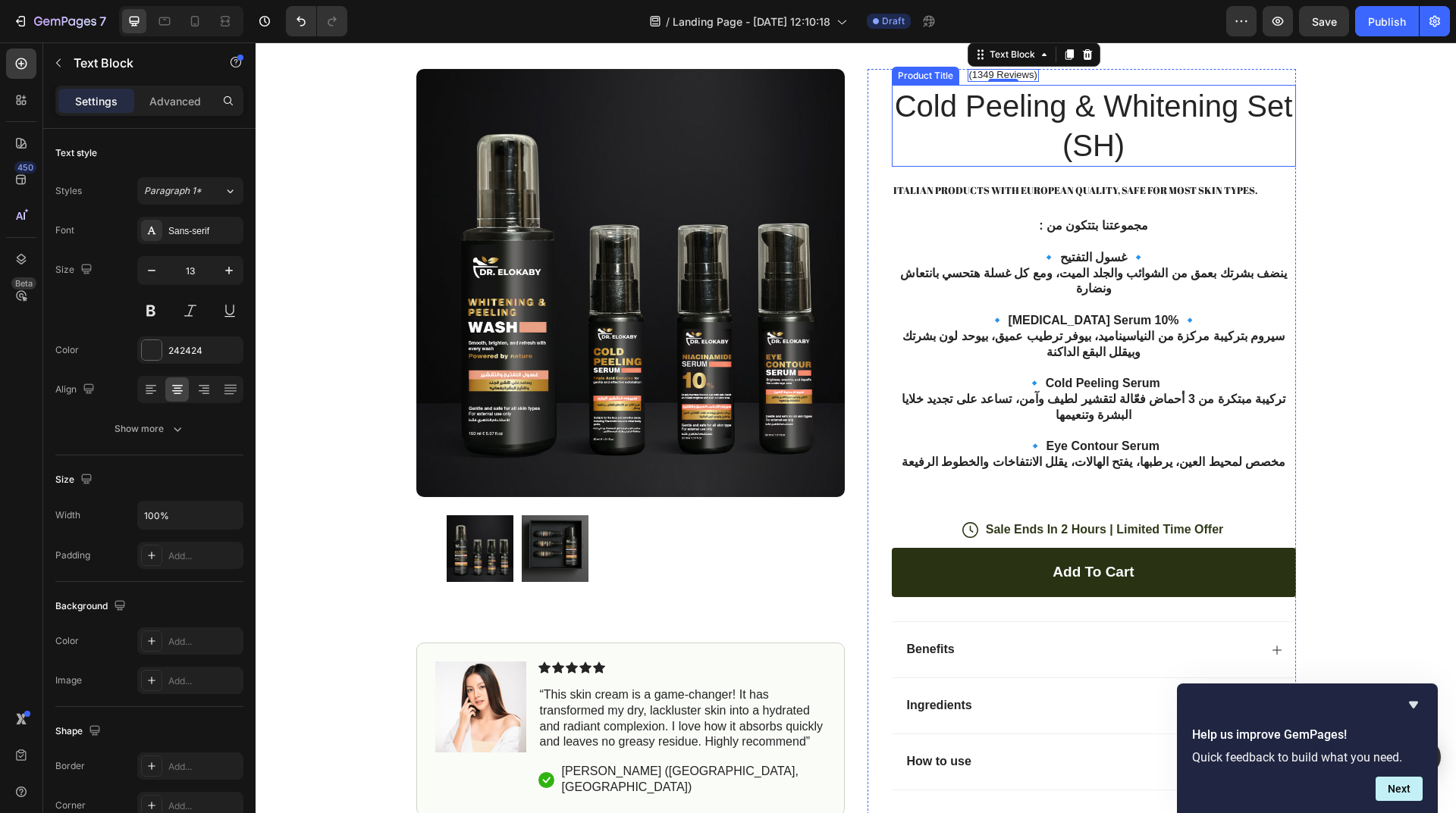
click at [927, 83] on div "Product Title" at bounding box center [925, 76] width 62 height 14
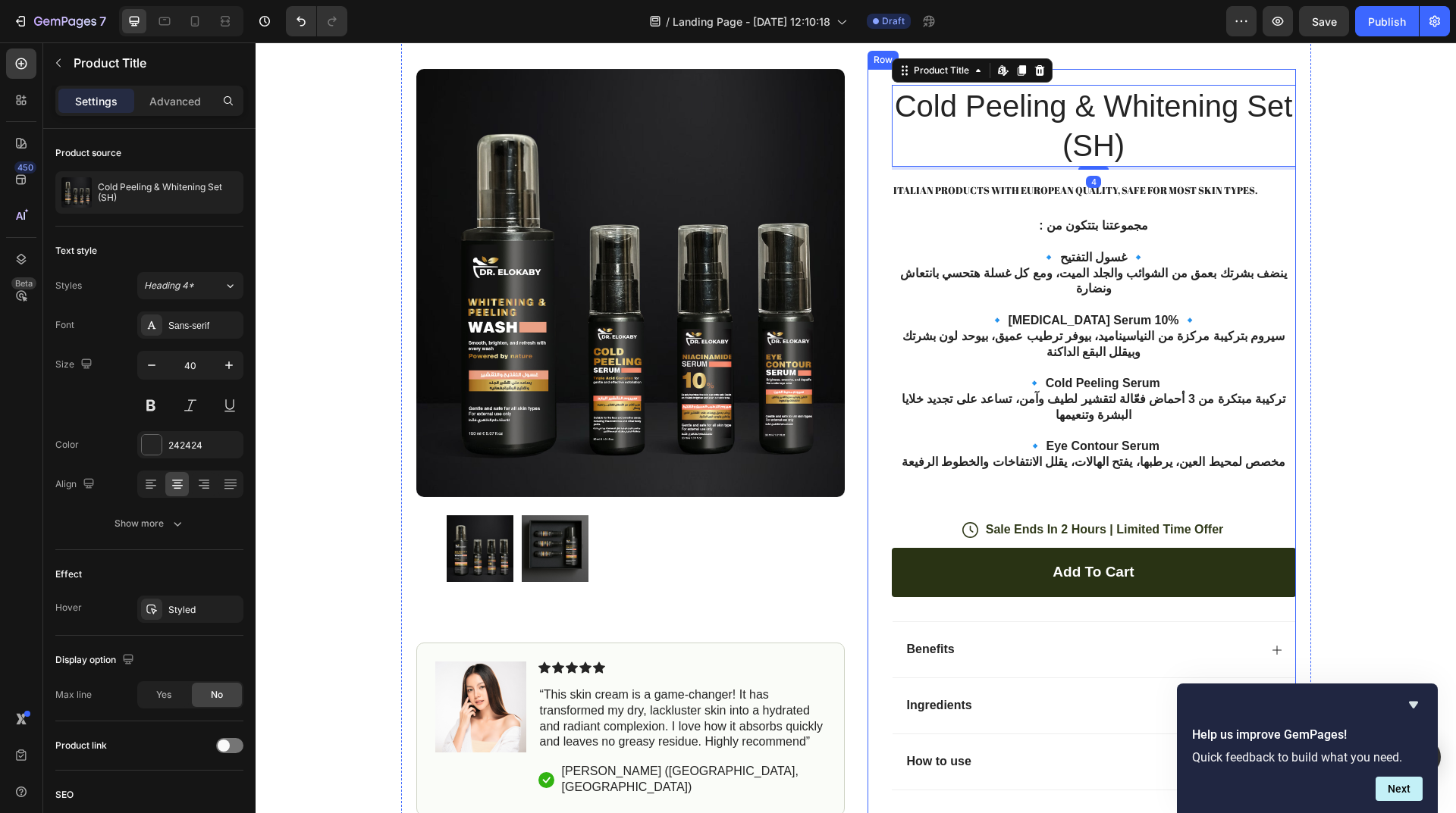
click at [856, 323] on div "Product Images Image Icon Icon Icon Icon Icon Icon List “This skin cream is a g…" at bounding box center [855, 444] width 909 height 824
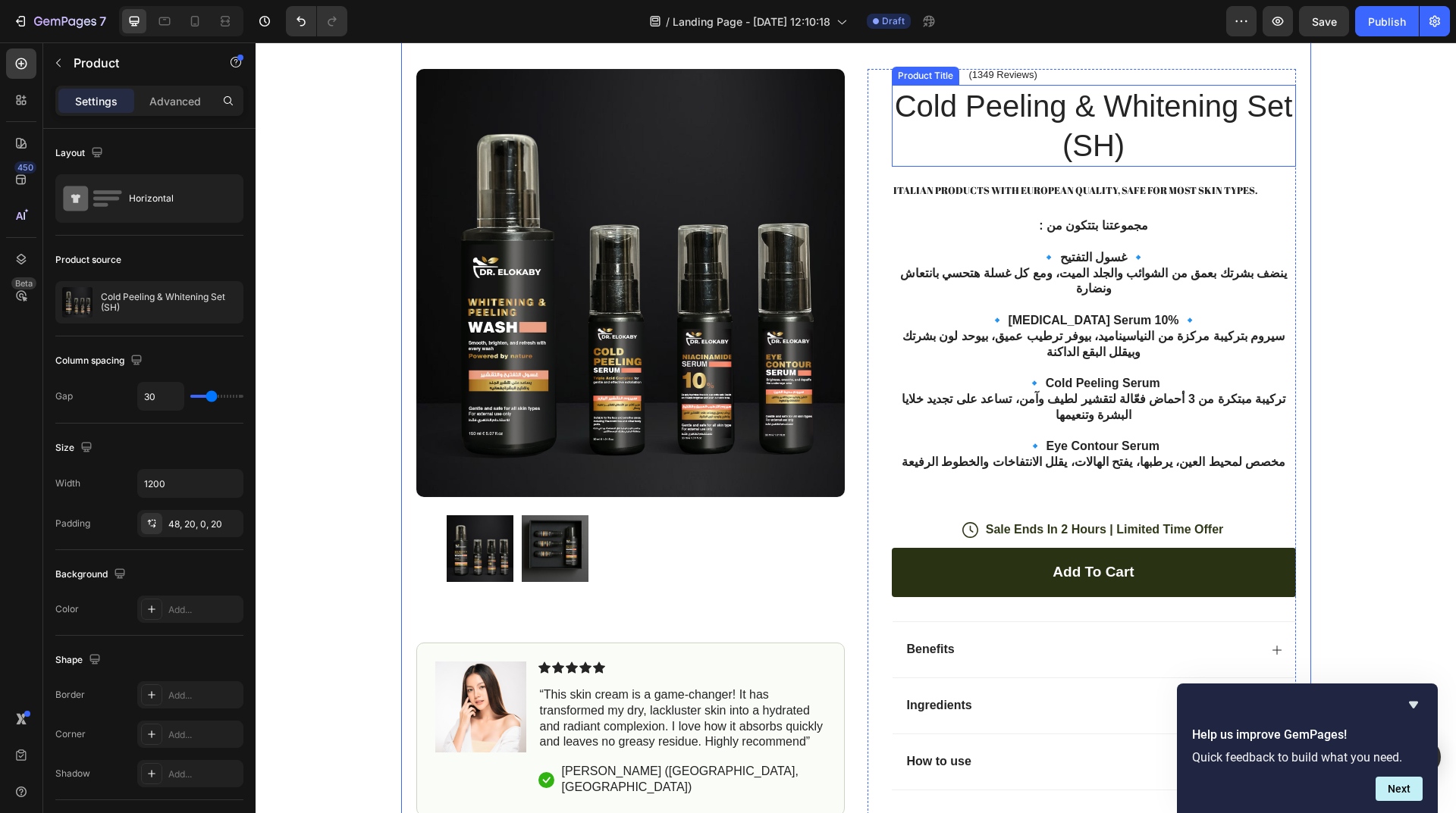
click at [1068, 167] on h1 "Cold Peeling & Whitening Set (SH)" at bounding box center [1094, 126] width 404 height 82
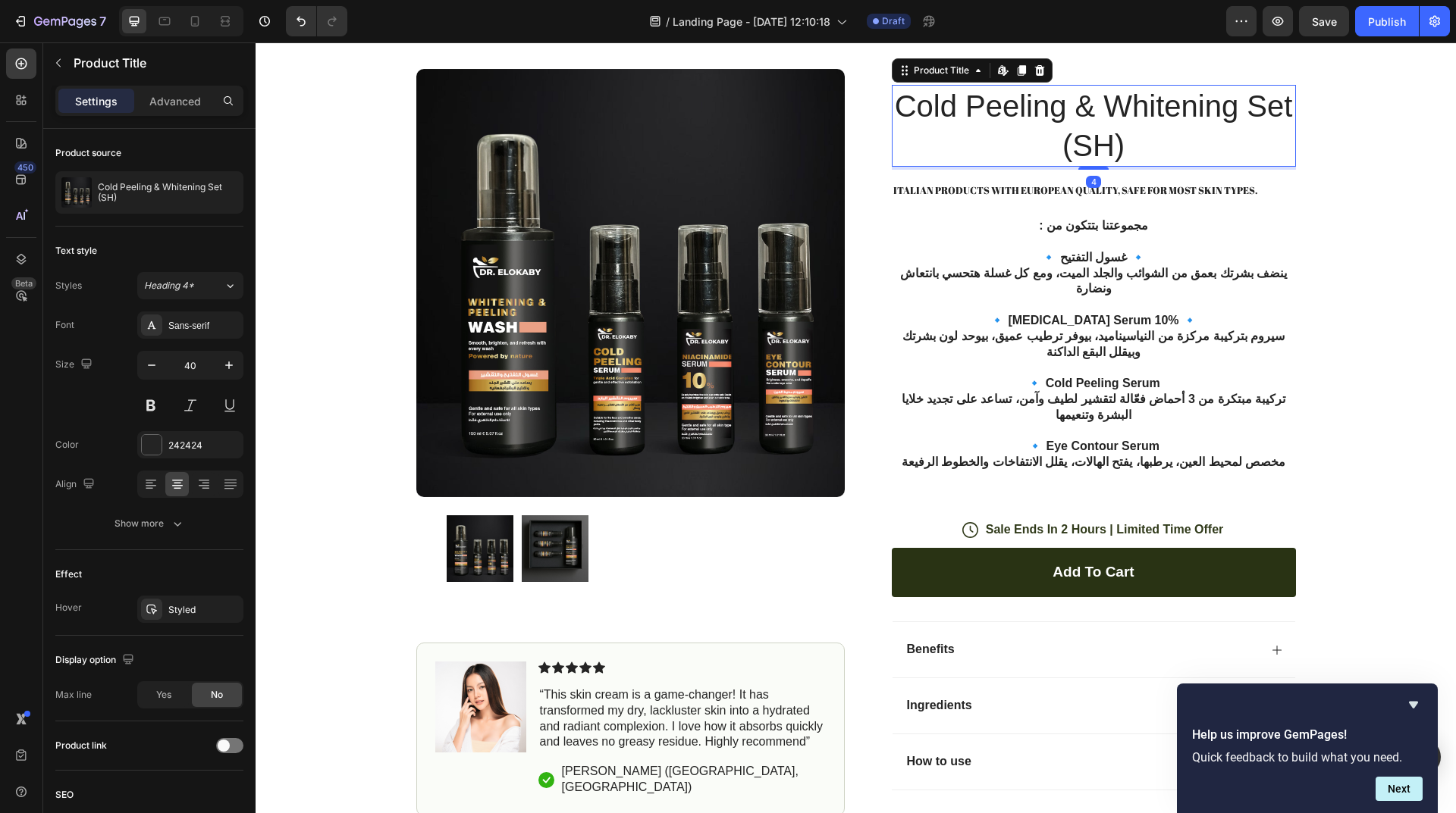
click at [1391, 395] on div "Product Images Image Icon Icon Icon Icon Icon Icon List “This skin cream is a g…" at bounding box center [856, 444] width 1200 height 824
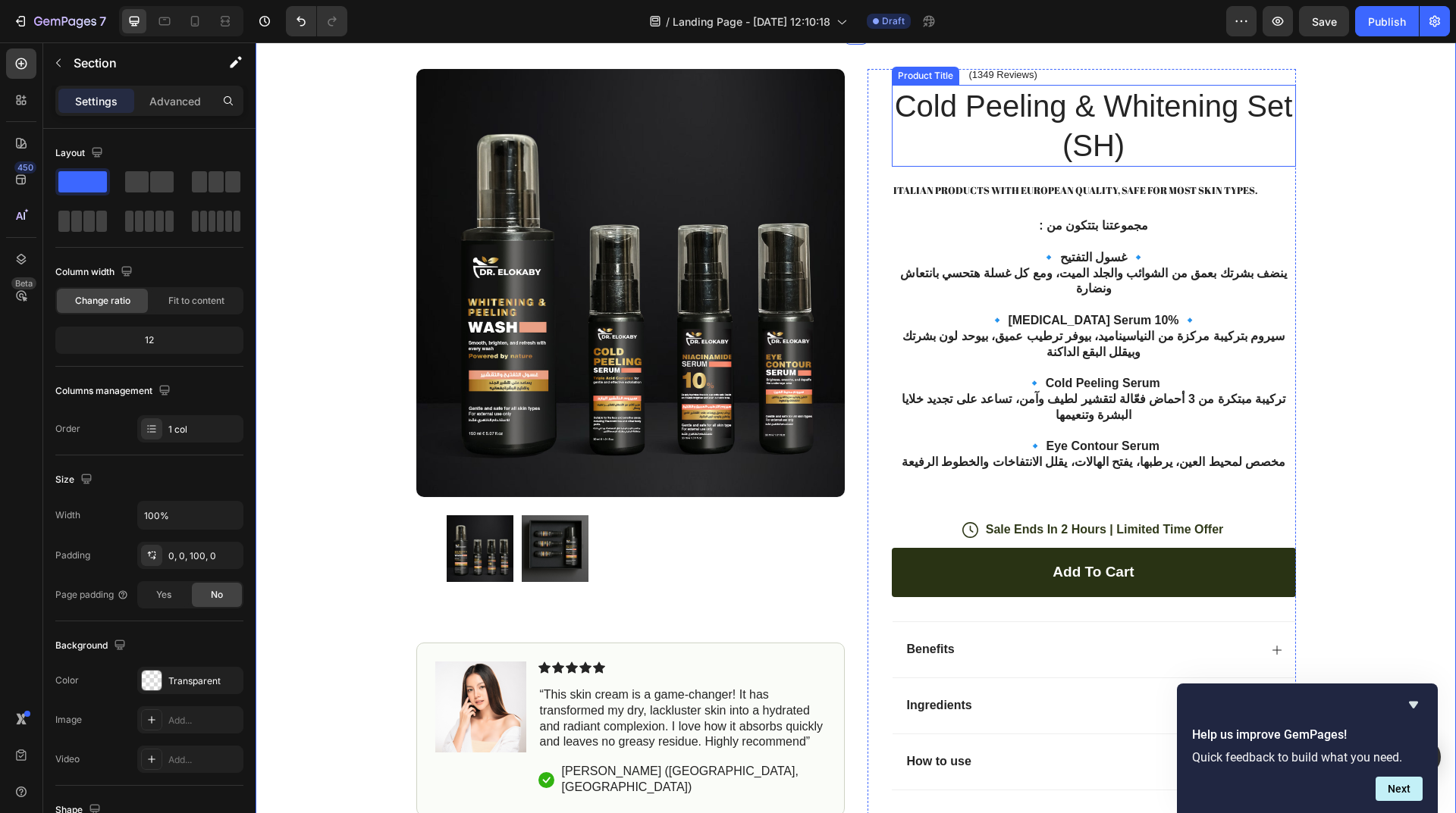
click at [1120, 167] on h1 "Cold Peeling & Whitening Set (SH)" at bounding box center [1094, 126] width 404 height 82
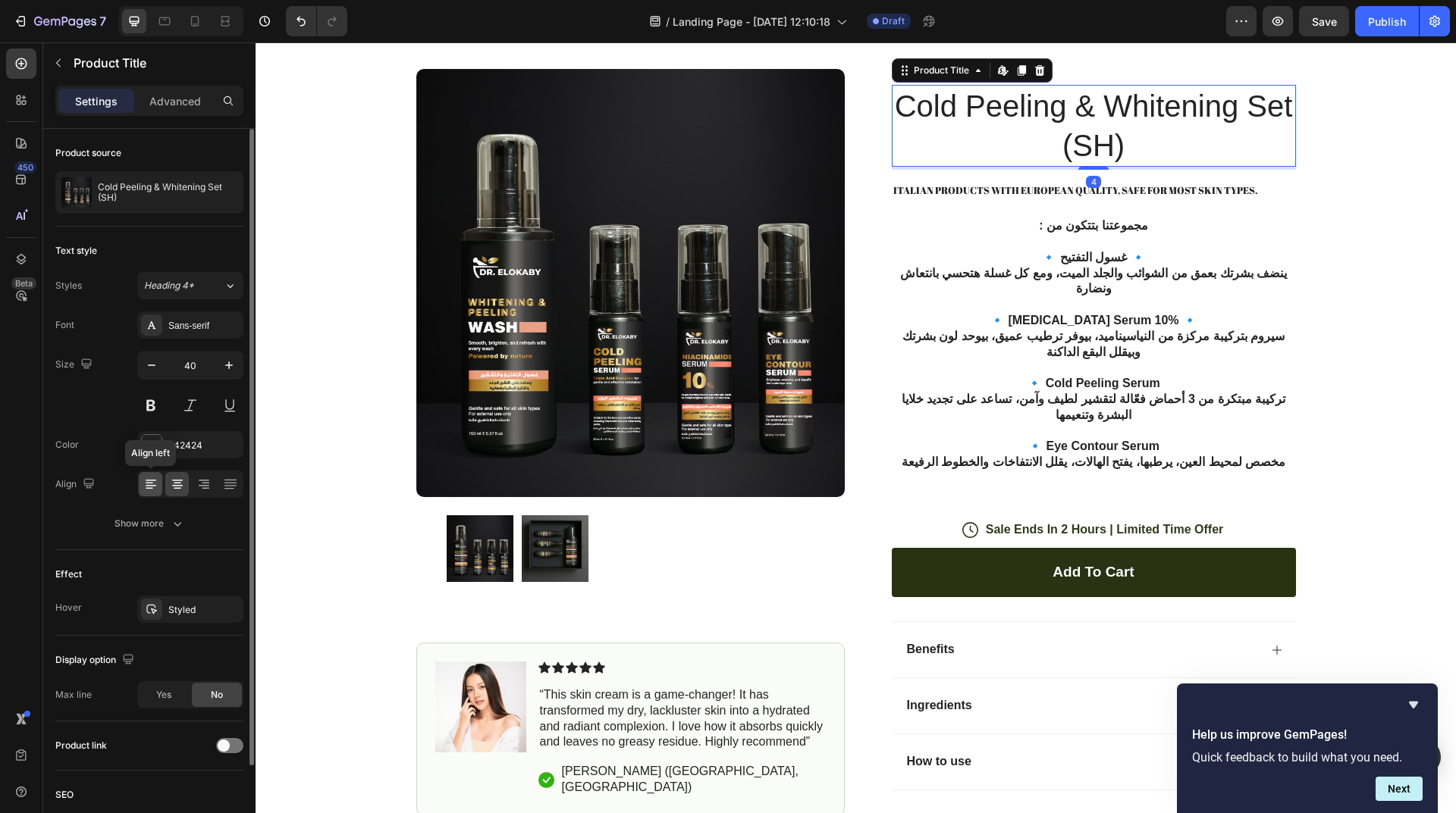
click at [158, 478] on icon at bounding box center [150, 484] width 15 height 15
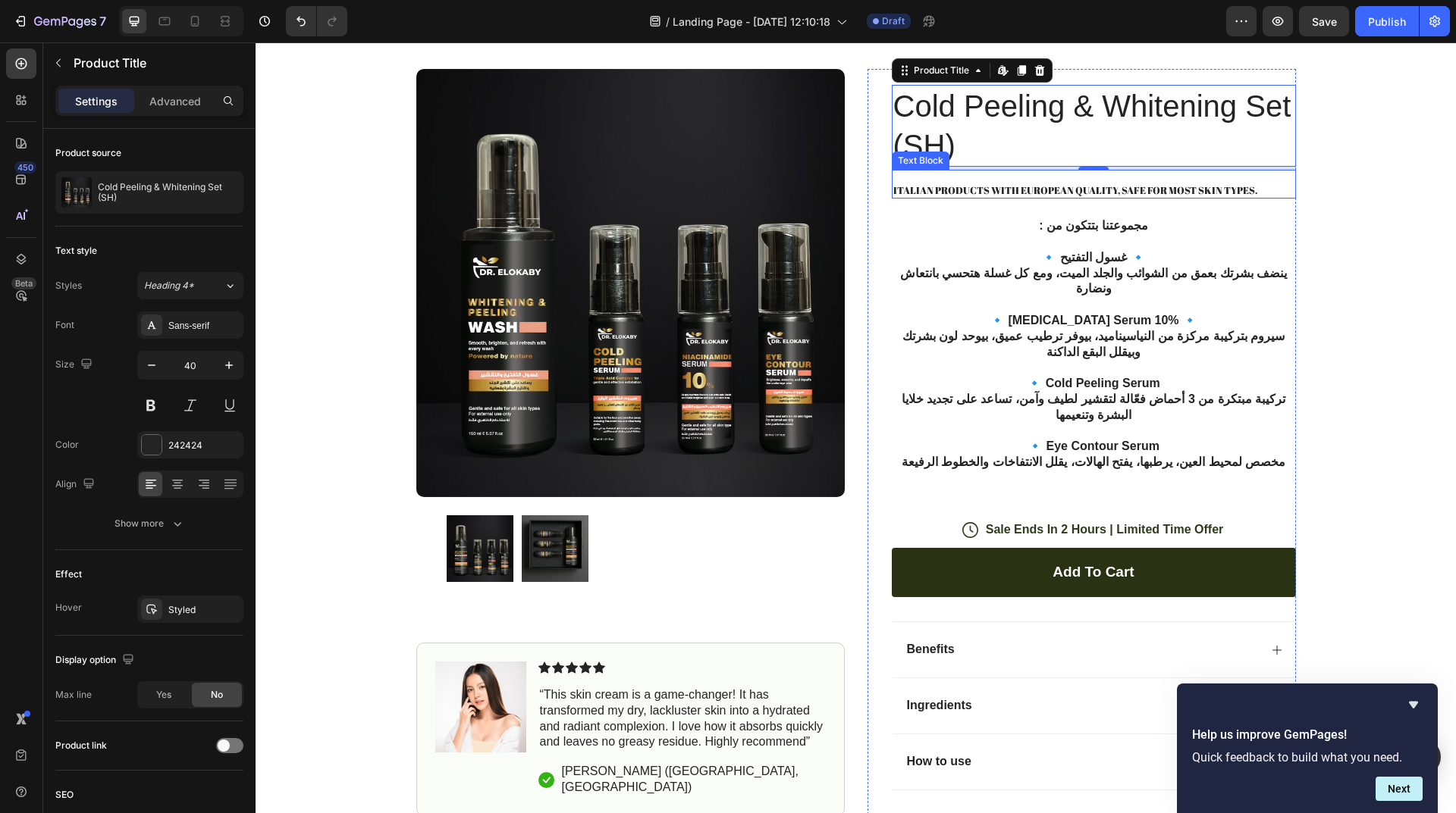
click at [1036, 197] on p "Italian products with European quality, safe for most skin types." at bounding box center [1093, 191] width 401 height 13
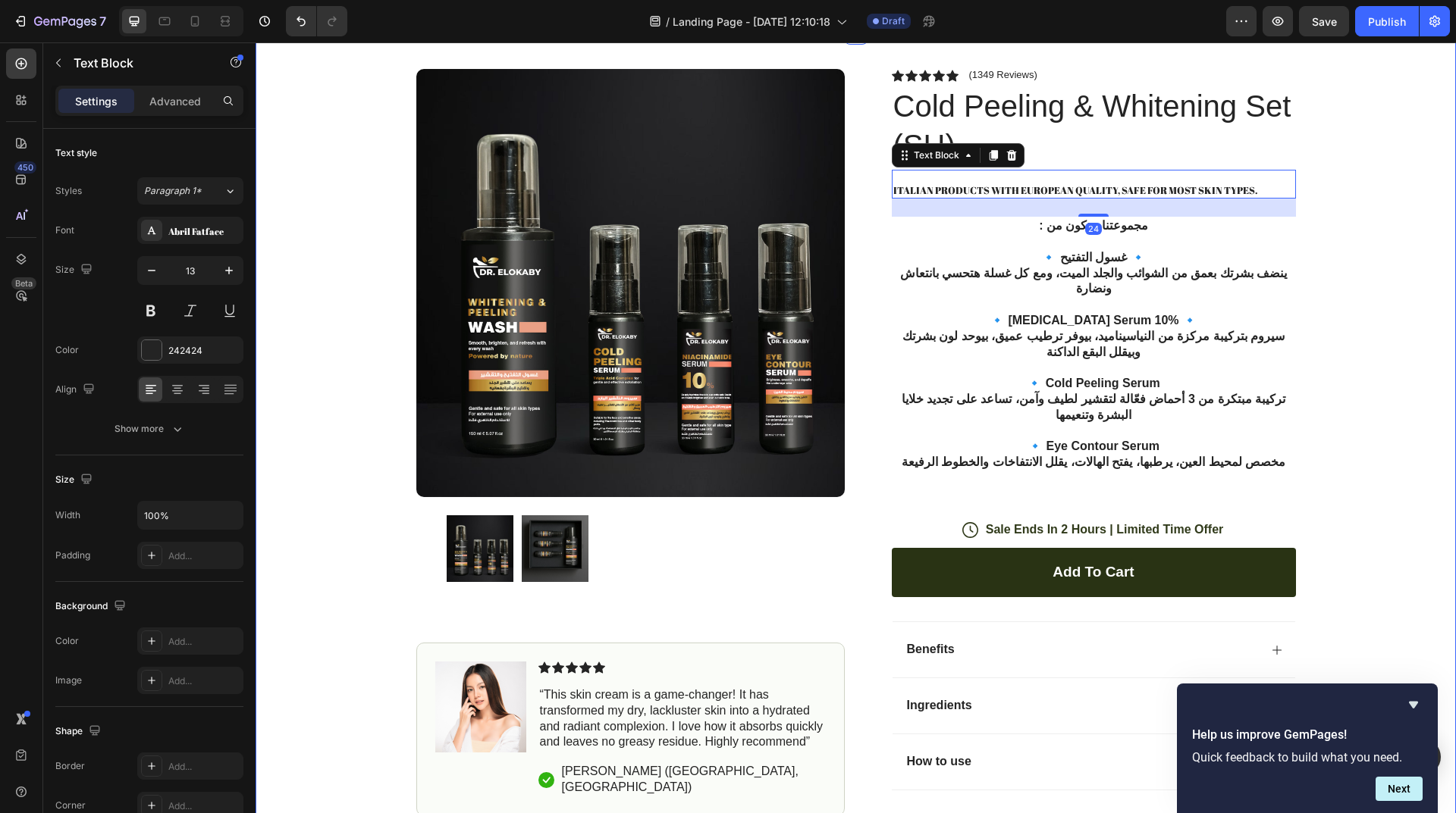
click at [1347, 377] on div "Product Images Image Icon Icon Icon Icon Icon Icon List “This skin cream is a g…" at bounding box center [856, 444] width 1200 height 824
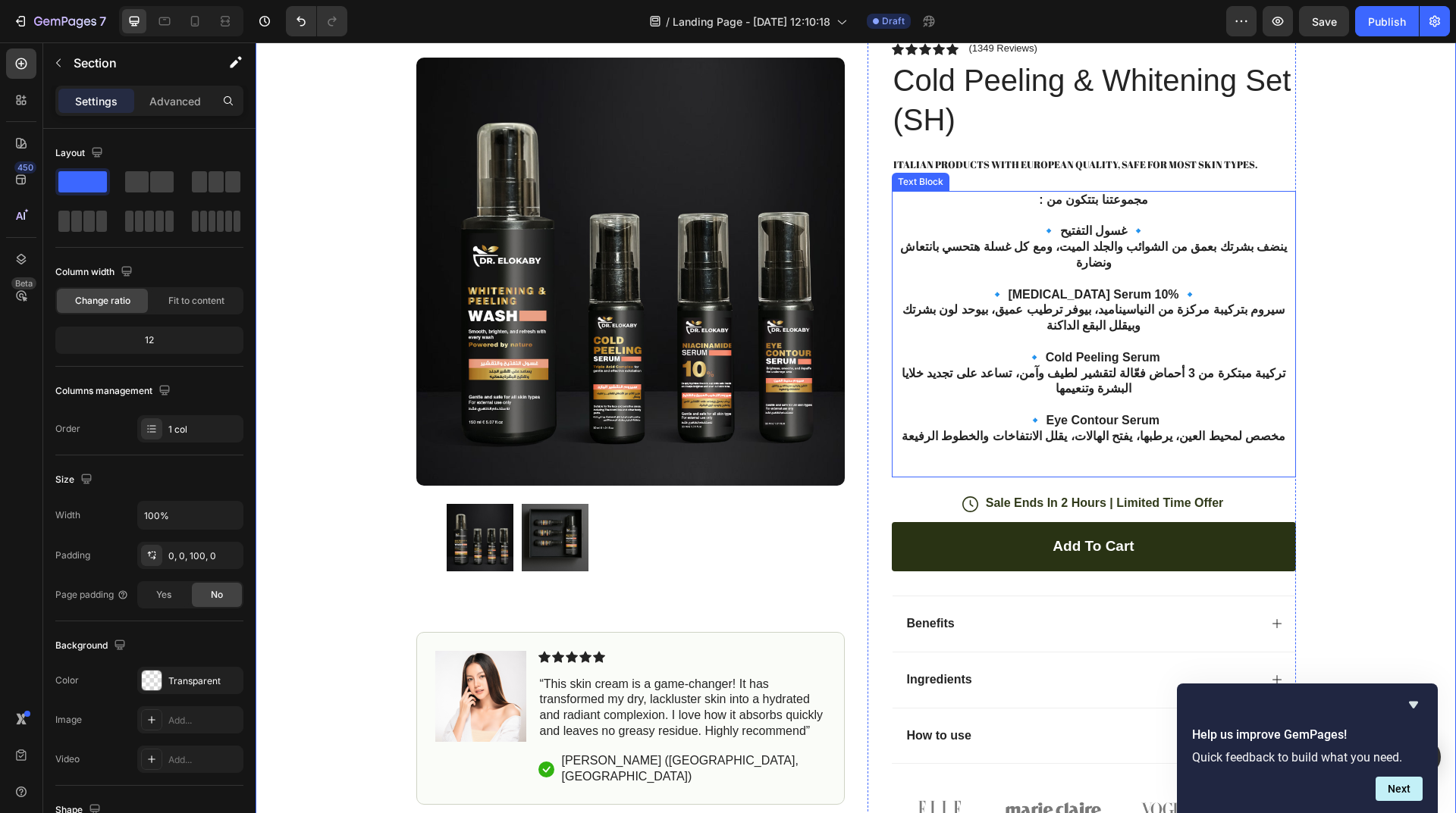
scroll to position [1364, 0]
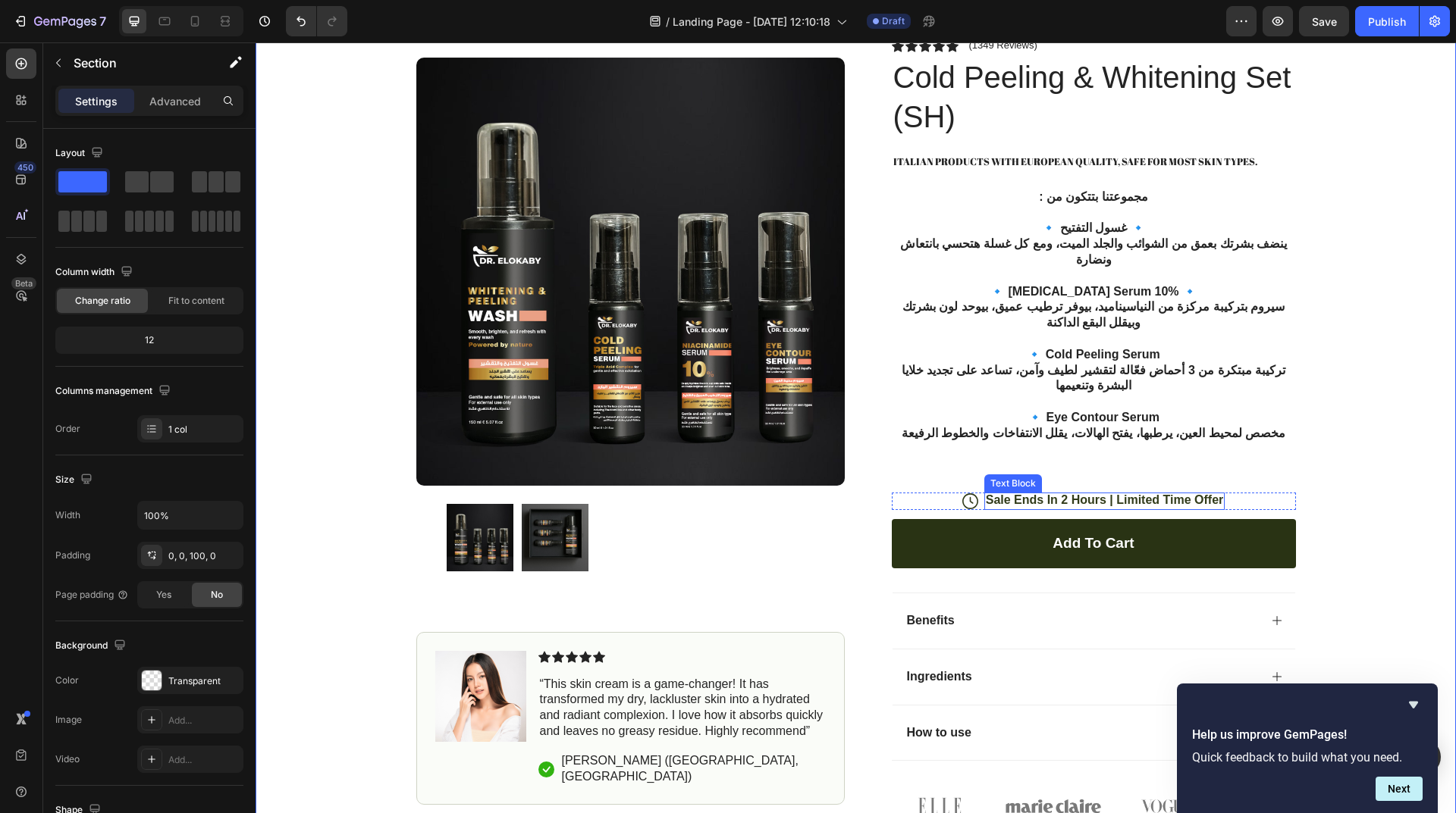
click at [1146, 493] on p "Sale Ends In 2 Hours | Limited Time Offer" at bounding box center [1105, 500] width 238 height 16
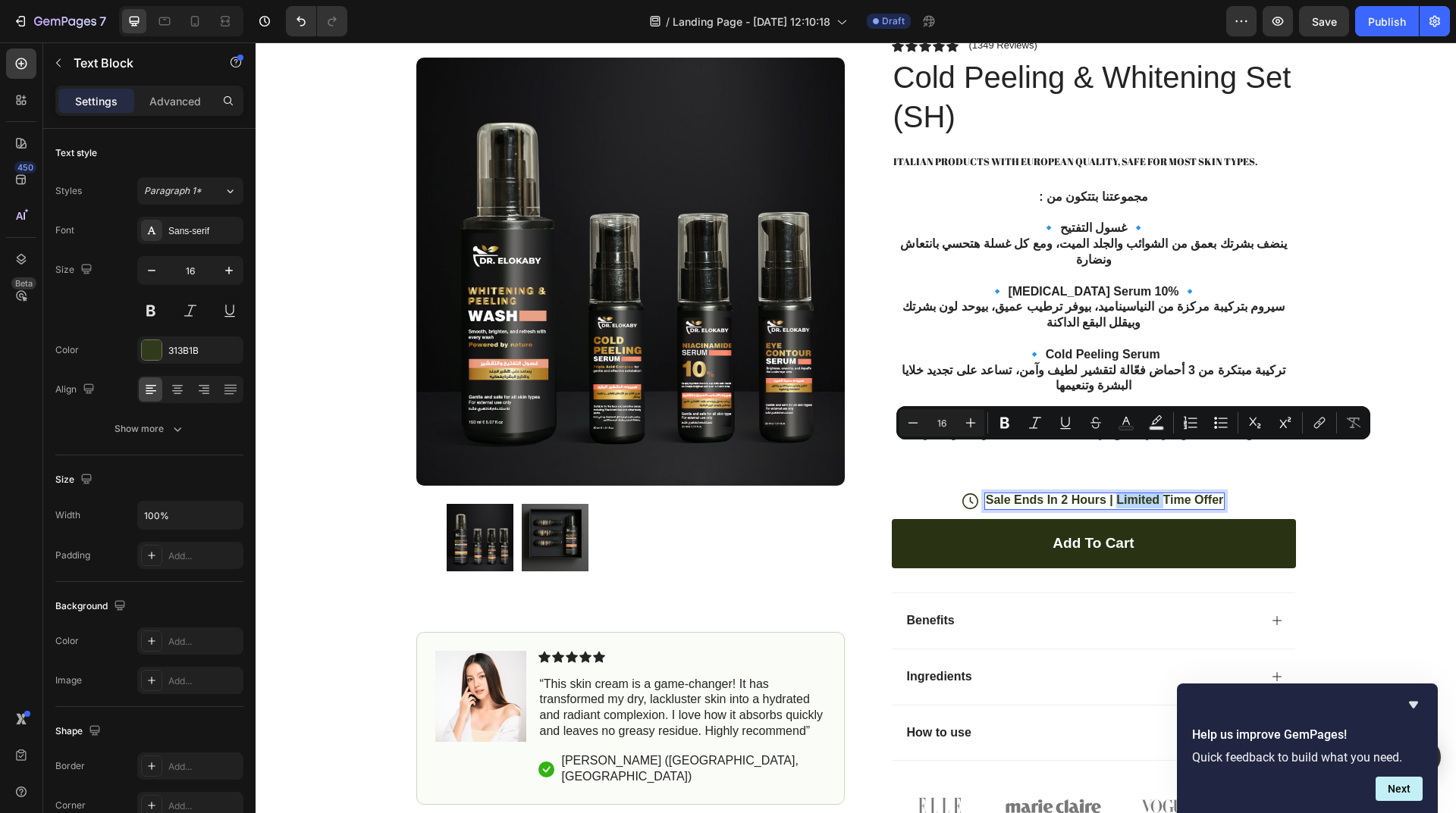
click at [1151, 493] on p "Sale Ends In 2 Hours | Limited Time Offer" at bounding box center [1105, 500] width 238 height 16
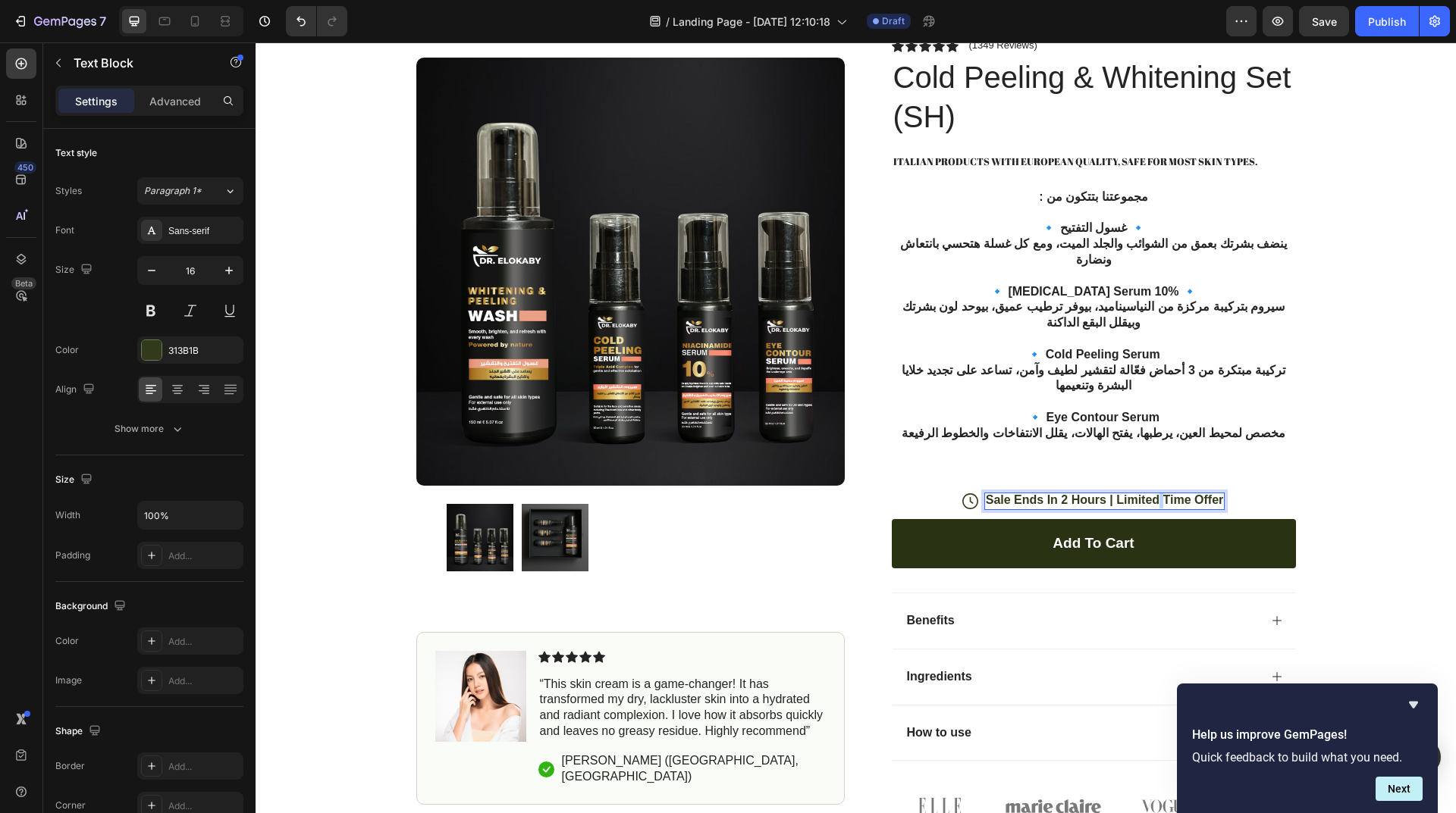
click at [1151, 493] on p "Sale Ends In 2 Hours | Limited Time Offer" at bounding box center [1105, 500] width 238 height 16
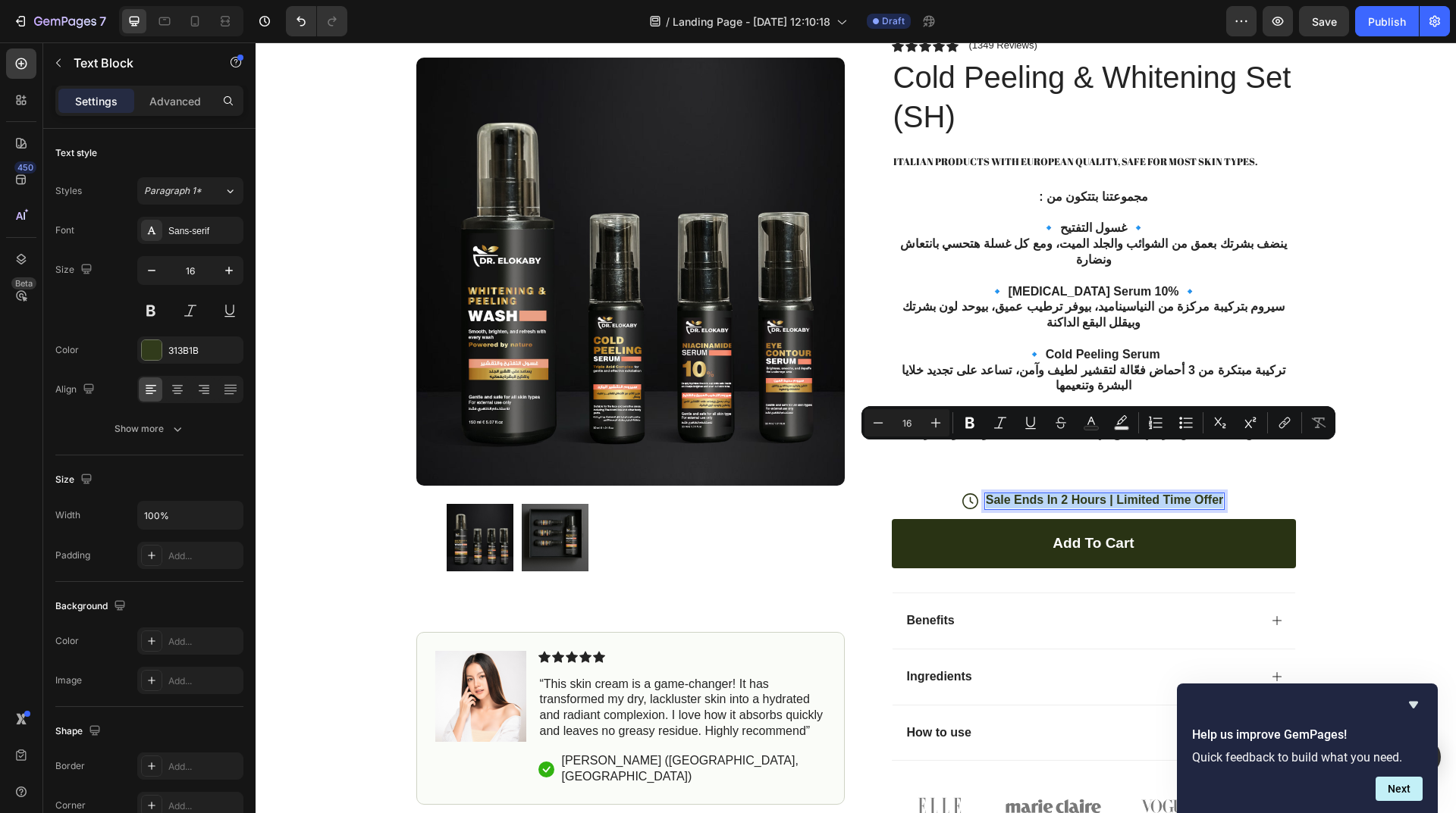
click at [1151, 493] on p "Sale Ends In 2 Hours | Limited Time Offer" at bounding box center [1105, 500] width 238 height 16
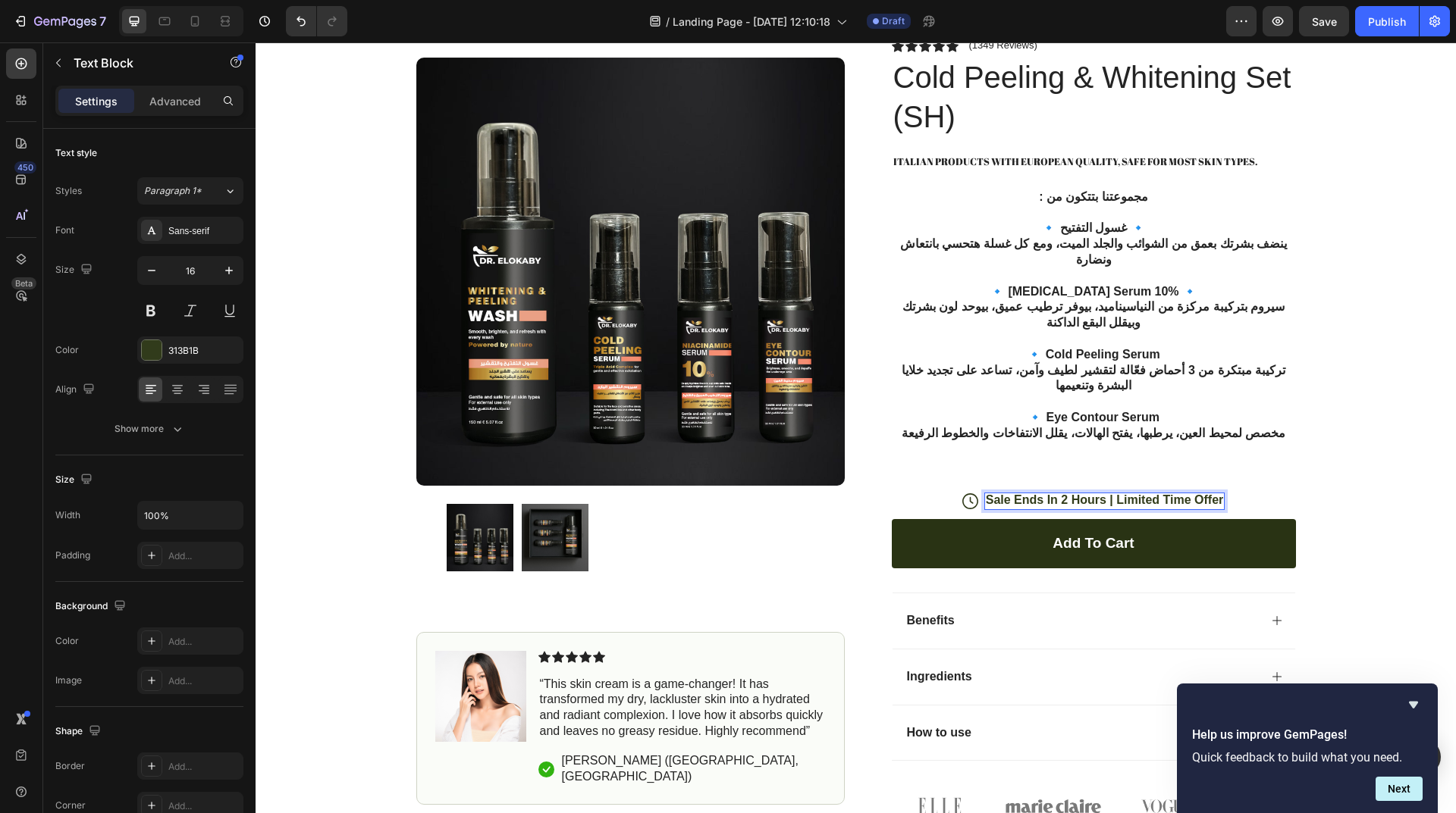
click at [1151, 493] on p "Sale Ends In 2 Hours | Limited Time Offer" at bounding box center [1105, 500] width 238 height 16
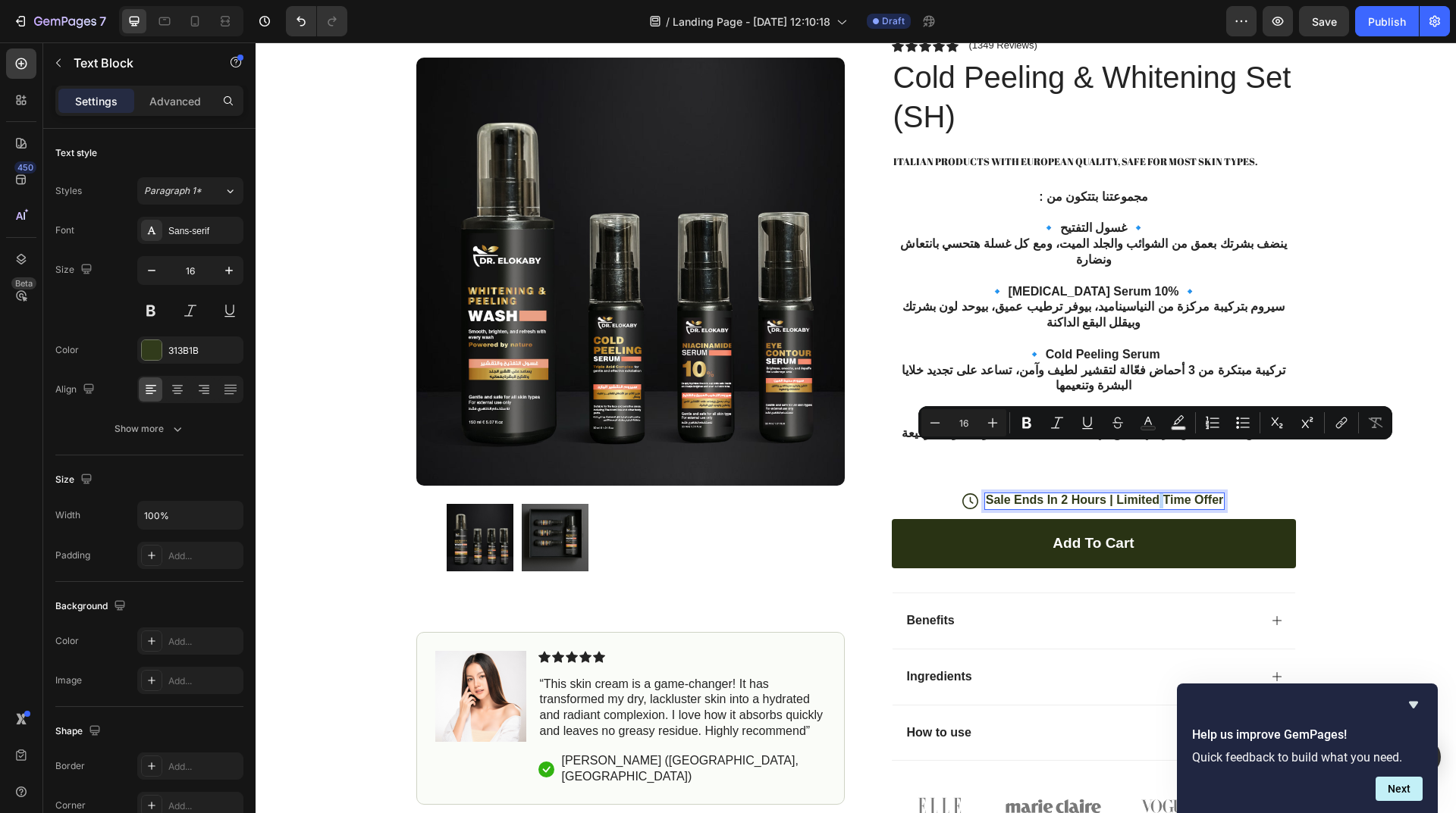
click at [1151, 493] on p "Sale Ends In 2 Hours | Limited Time Offer" at bounding box center [1105, 500] width 238 height 16
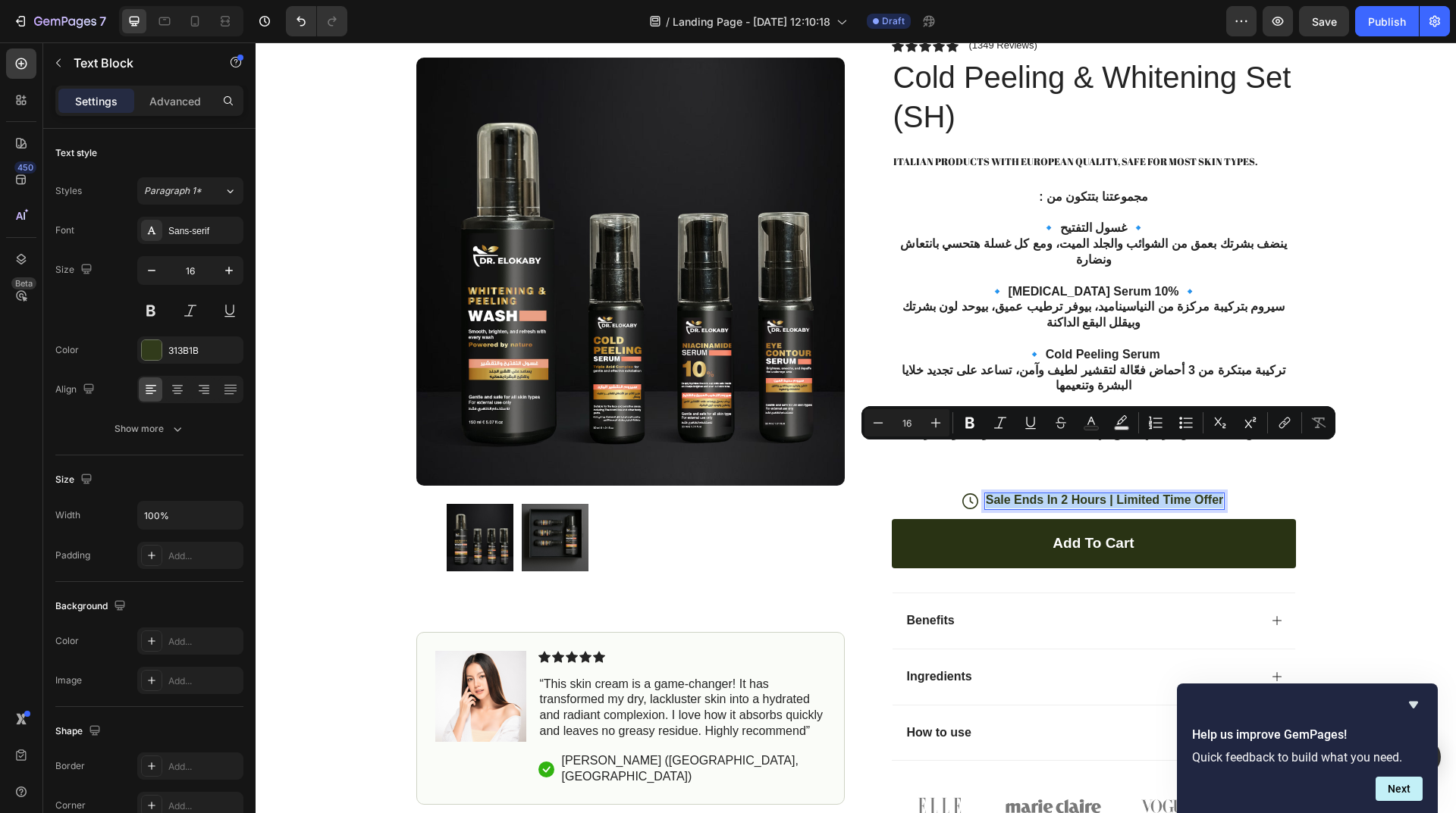
click at [1113, 493] on p "Sale Ends In 2 Hours | Limited Time Offer" at bounding box center [1105, 500] width 238 height 16
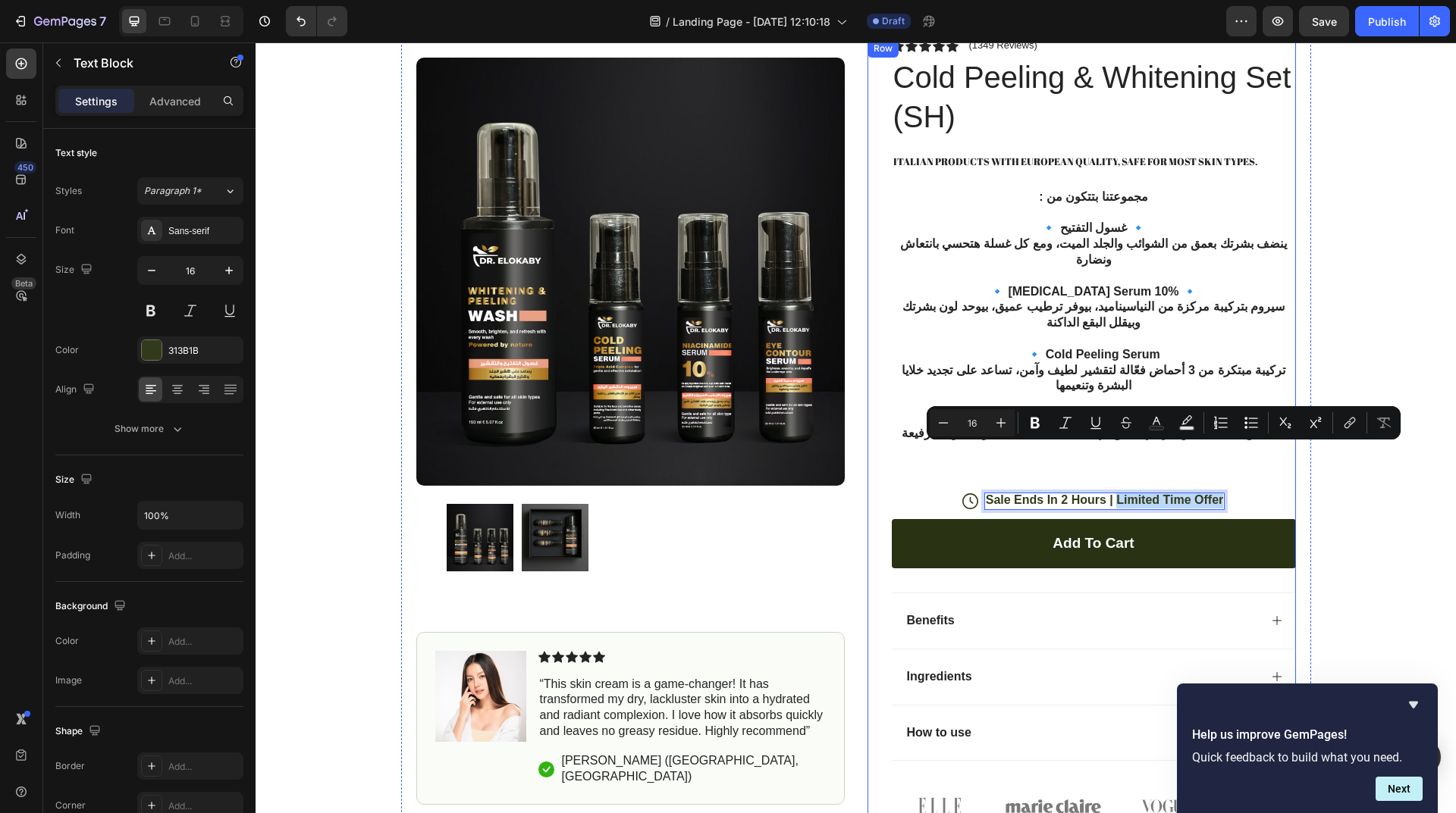
drag, startPoint x: 1113, startPoint y: 451, endPoint x: 1233, endPoint y: 464, distance: 120.7
click at [1233, 464] on div "Icon Icon Icon Icon Icon Icon List (1349 Reviews) Text Block Row Cold Peeling &…" at bounding box center [1094, 434] width 404 height 788
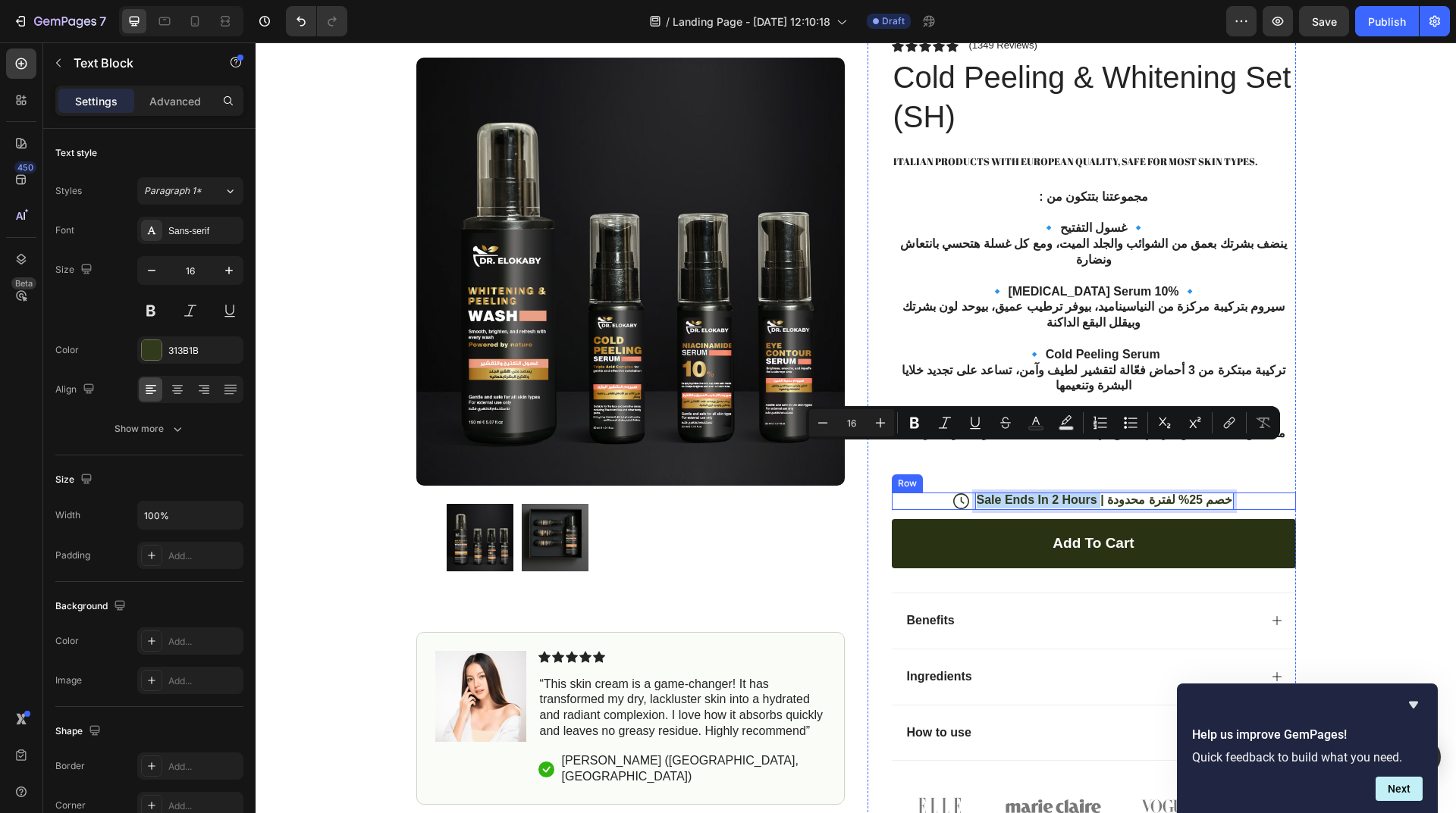
drag, startPoint x: 1104, startPoint y: 450, endPoint x: 978, endPoint y: 450, distance: 126.0
click at [978, 493] on div "Icon Sale Ends In 2 Hours | خصم 25% لفترة محدودة Text Block 0 Row" at bounding box center [1094, 501] width 404 height 18
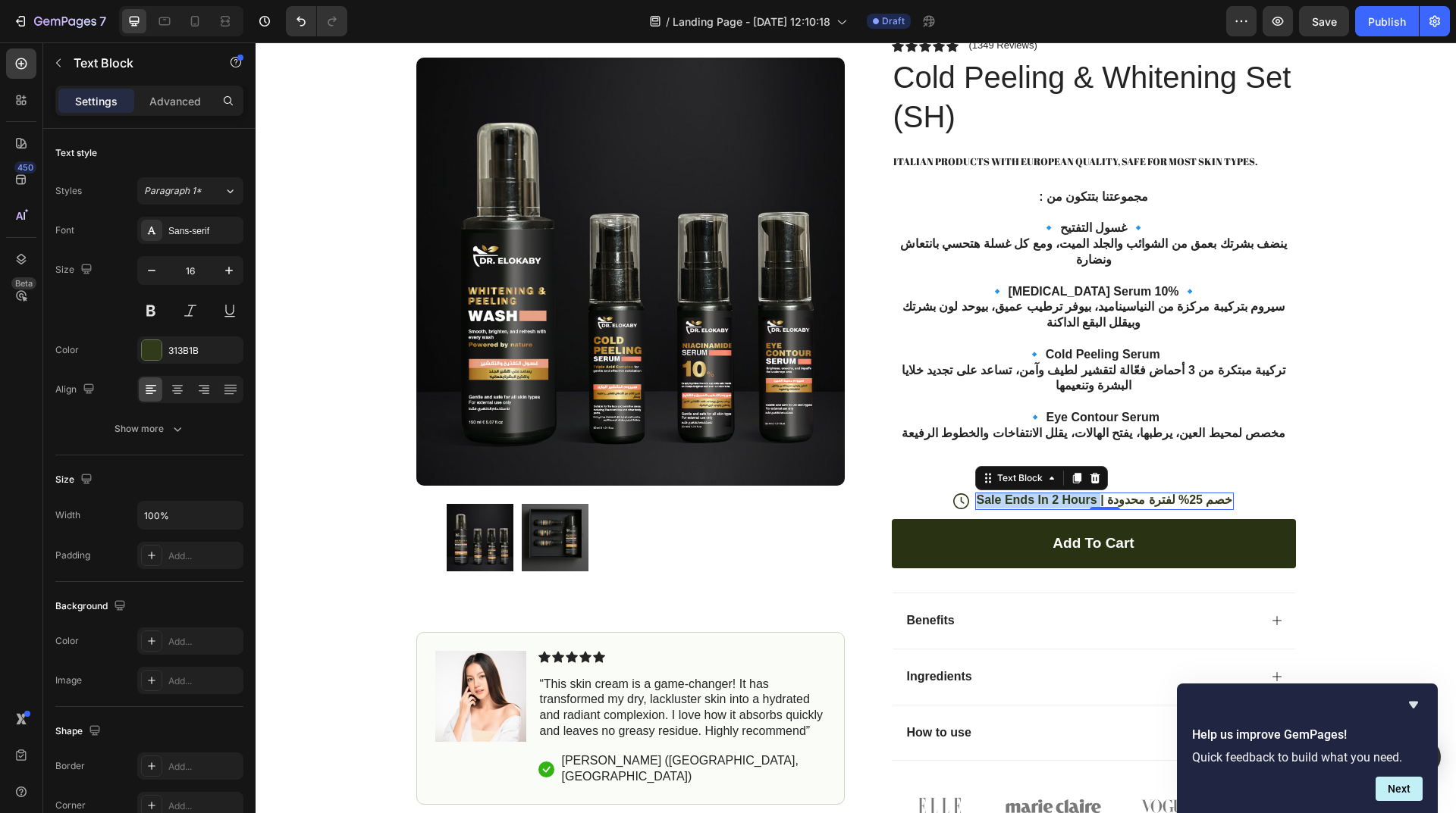
click at [1047, 493] on div "Sale Ends In 2 Hours | خصم 25% لفترة محدودة" at bounding box center [1104, 501] width 259 height 18
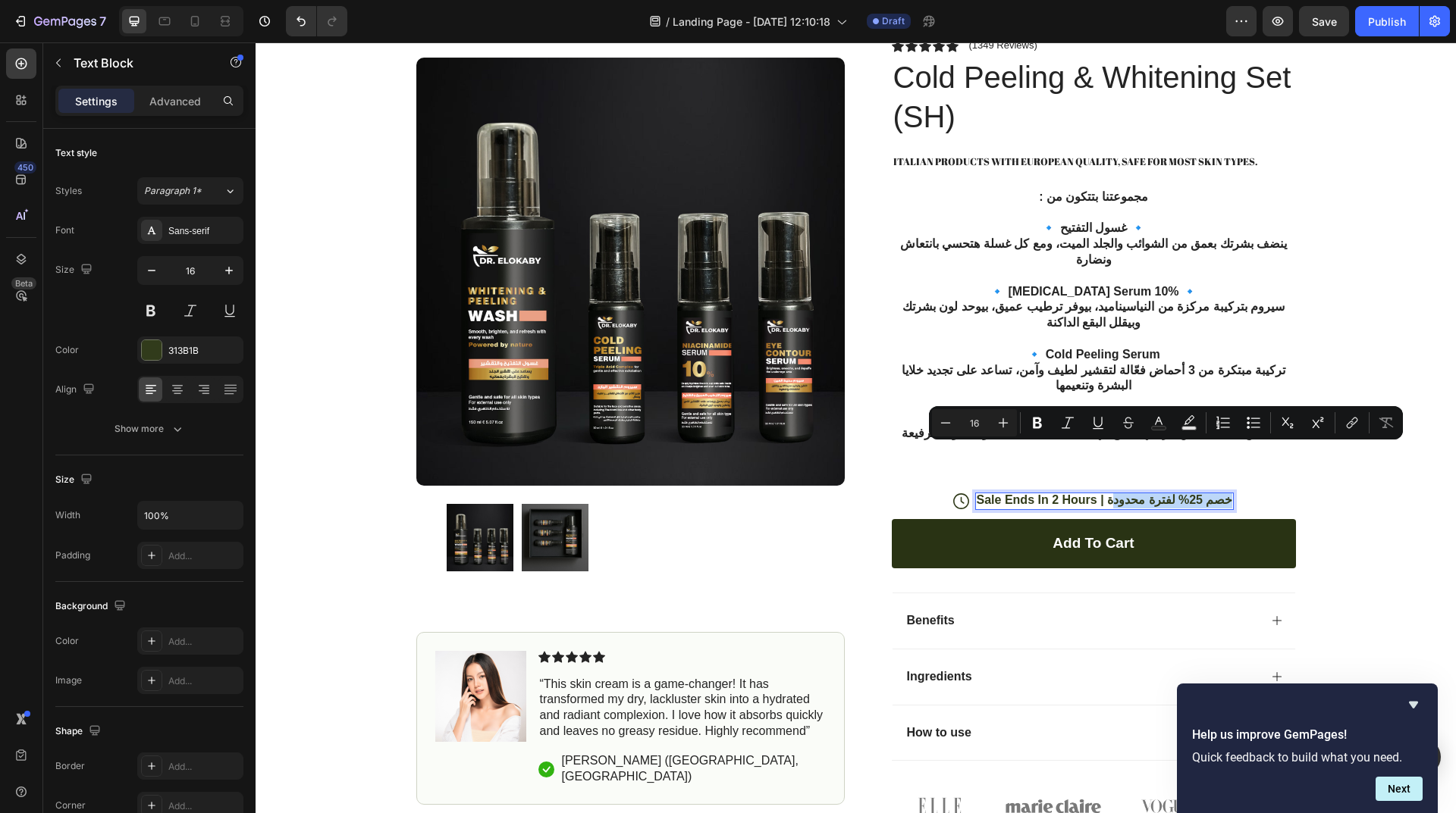
drag, startPoint x: 1114, startPoint y: 450, endPoint x: 1212, endPoint y: 460, distance: 98.5
click at [1214, 493] on p "Sale Ends In 2 Hours | خصم 25% لفترة محدودة" at bounding box center [1105, 500] width 257 height 16
drag, startPoint x: 1110, startPoint y: 457, endPoint x: 1219, endPoint y: 450, distance: 109.2
click at [1219, 493] on div "Icon Sale Ends In 2 Hours | خصم 25% لفترة محدودة Text Block 0 Row" at bounding box center [1094, 501] width 404 height 18
copy p "خصم 25% لفترة محدودة"
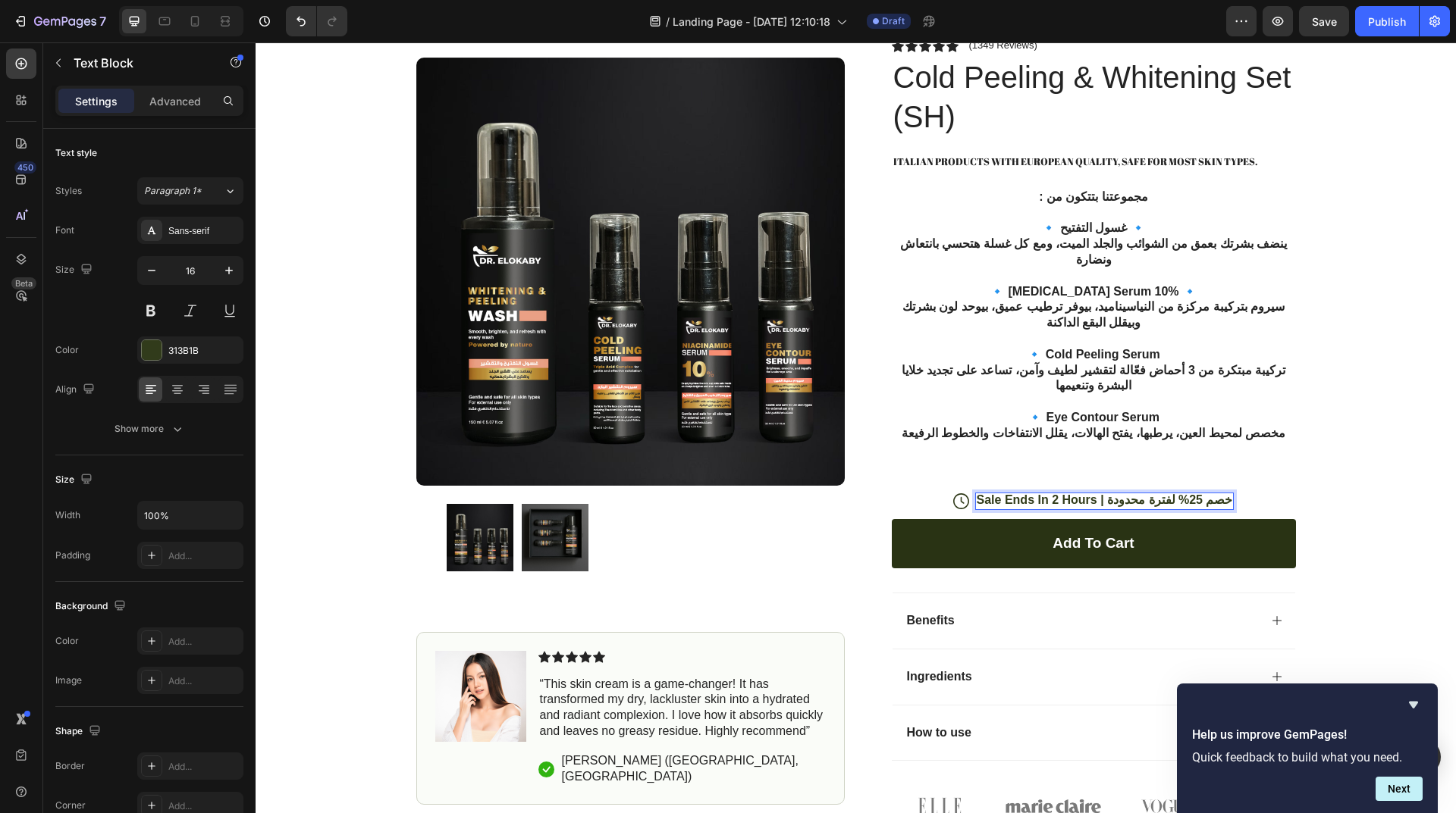
click at [1102, 493] on p "Sale Ends In 2 Hours | خصم 25% لفترة محدودة" at bounding box center [1105, 500] width 257 height 16
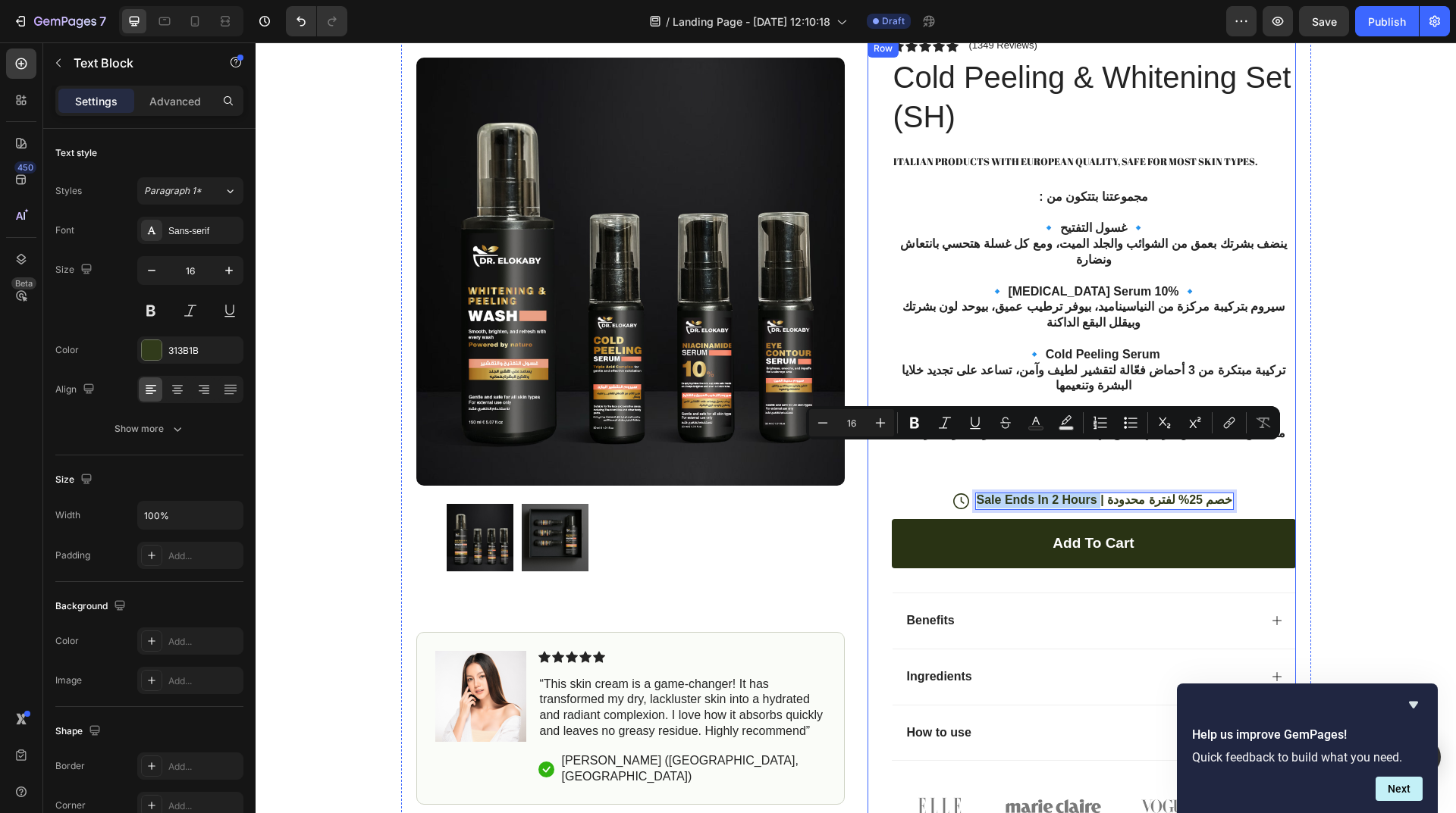
drag, startPoint x: 1102, startPoint y: 455, endPoint x: 976, endPoint y: 464, distance: 126.3
click at [976, 464] on div "Icon Icon Icon Icon Icon Icon List (1349 Reviews) Text Block Row Cold Peeling &…" at bounding box center [1094, 434] width 404 height 788
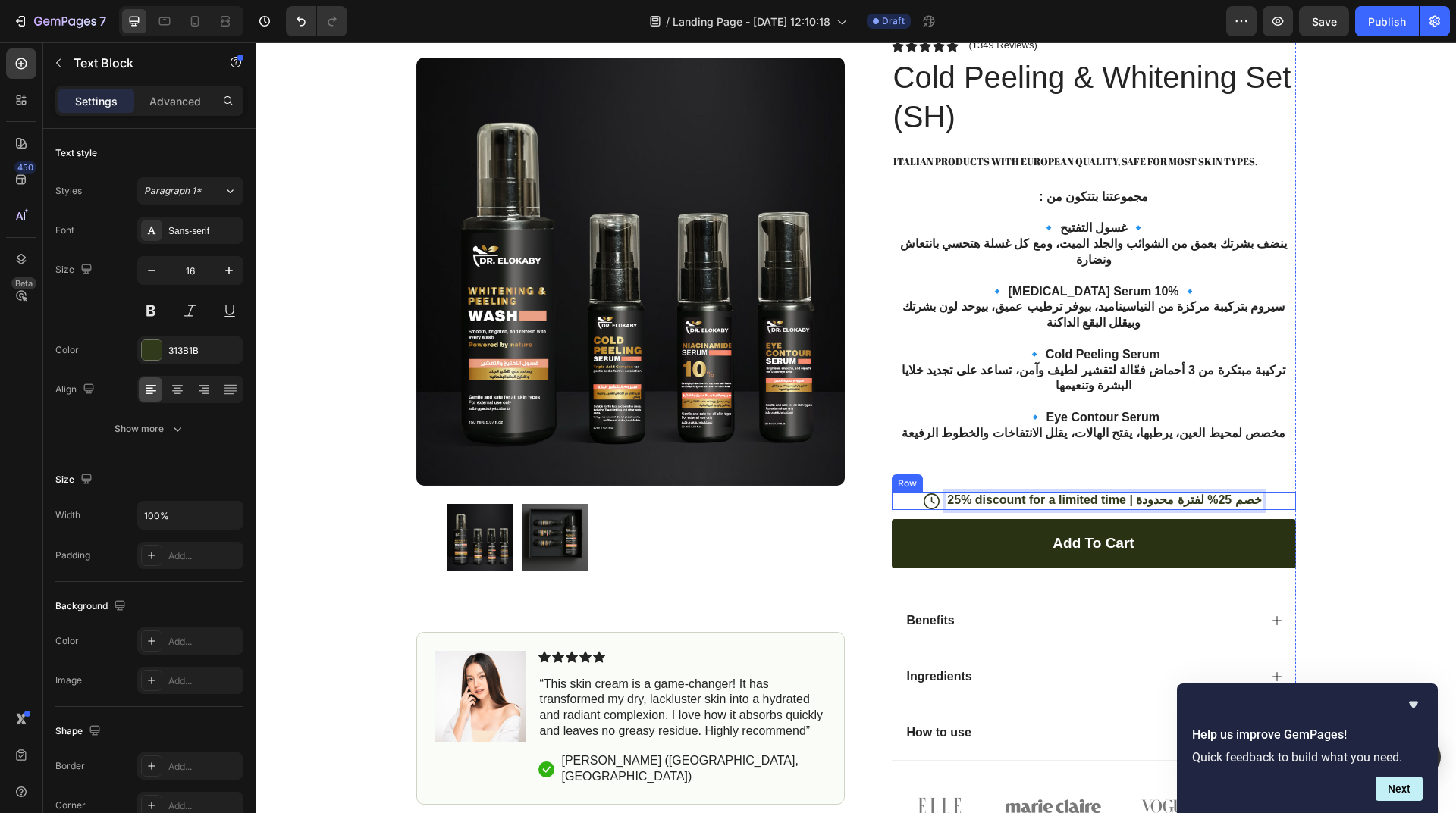
click at [1247, 493] on div "Icon 25% discount for a limited time | خصم 25% لفترة محدودة Text Block 0 Row" at bounding box center [1094, 501] width 404 height 18
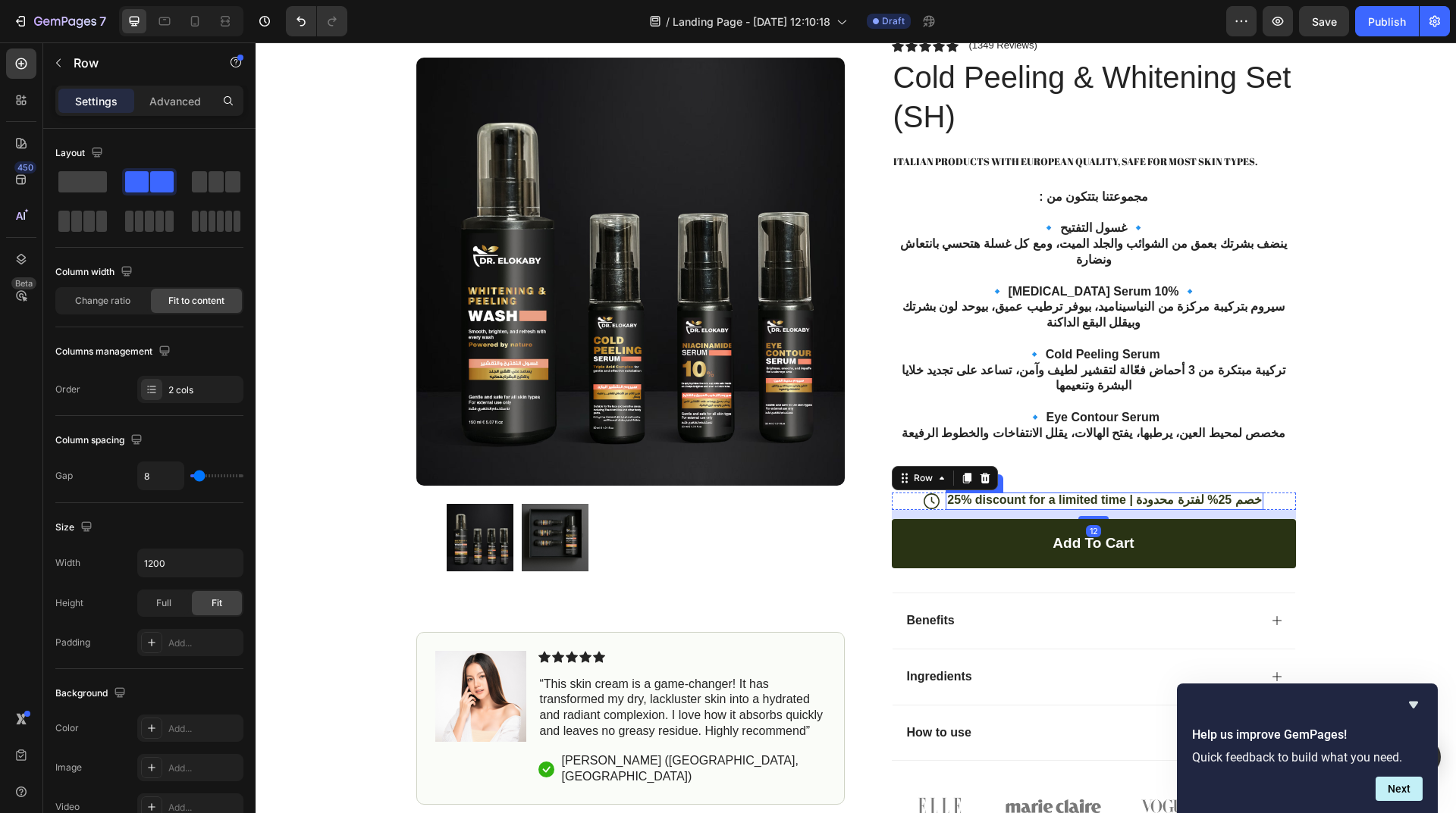
click at [1245, 493] on div "25% discount for a limited time | خصم 25% لفترة محدودة" at bounding box center [1103, 501] width 317 height 18
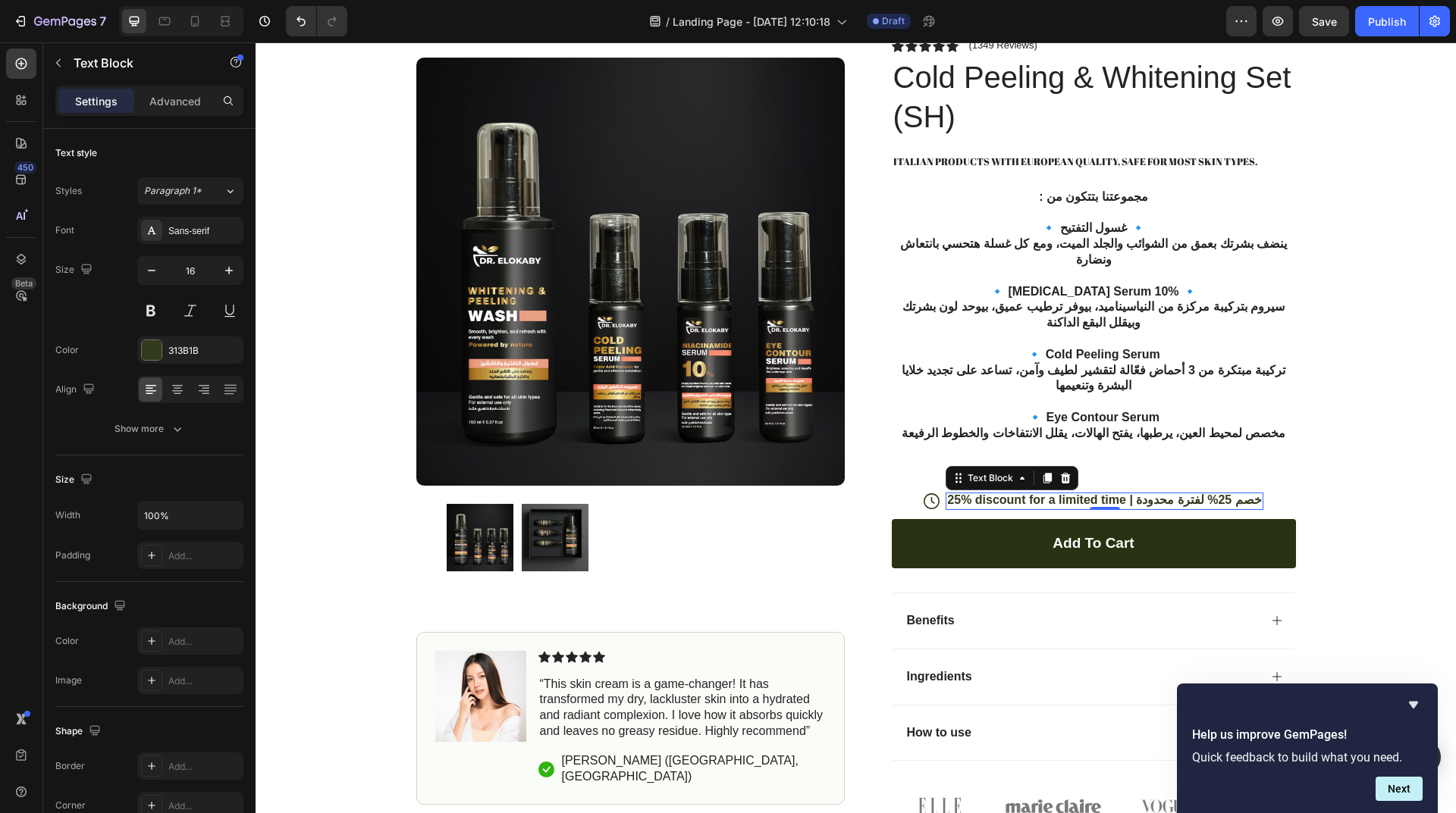
click at [1240, 493] on p "25% discount for a limited time | خصم 25% لفترة محدودة" at bounding box center [1104, 500] width 314 height 16
click at [1242, 493] on p "25% discount for a limited time | خصم 25% لفترة محدودة" at bounding box center [1104, 500] width 314 height 16
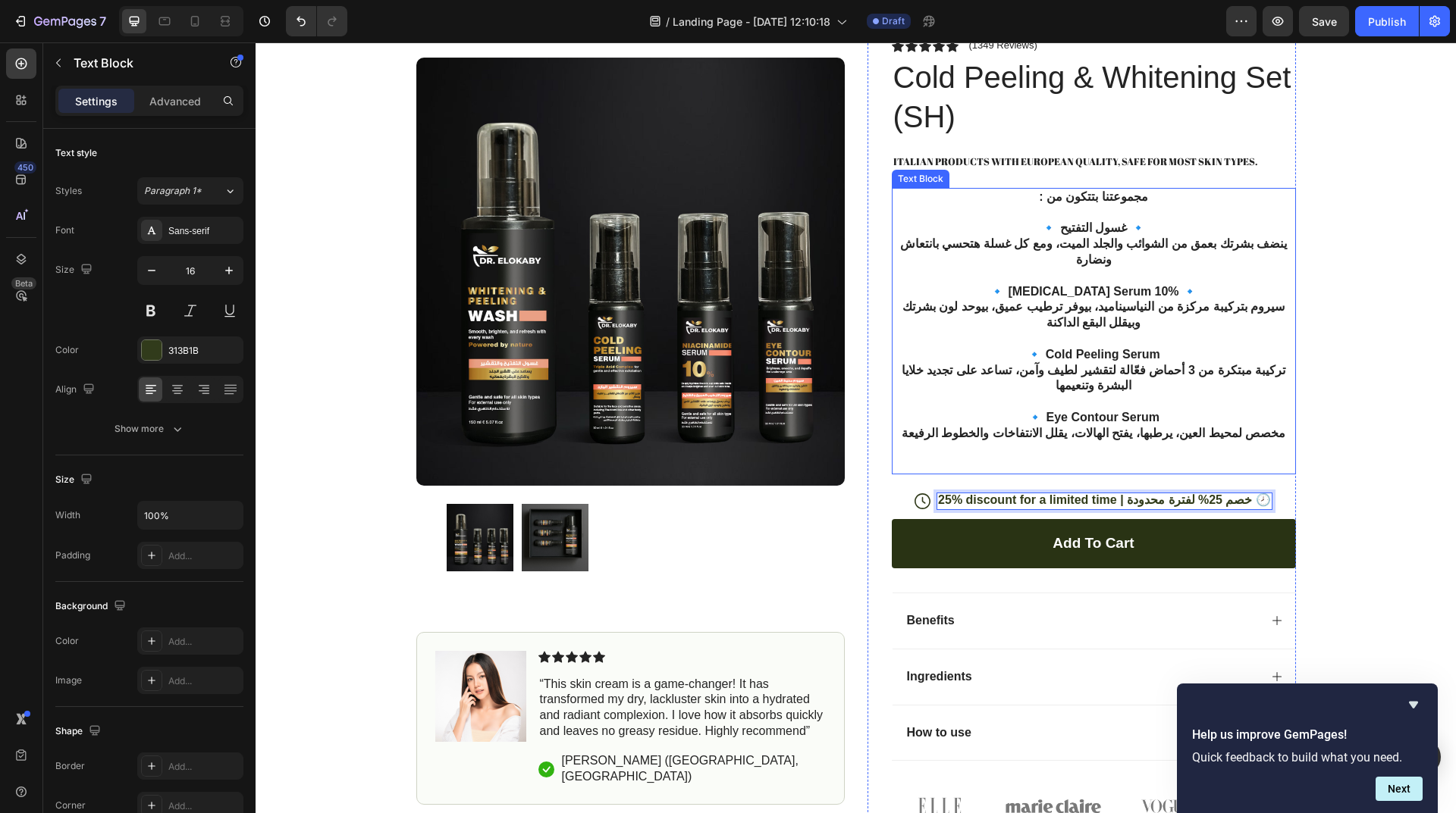
click at [1113, 410] on p "🔹 Eye Contour Serum مخصص لمحيط العين، يرطبها، يفتح الهالات، يقلل الانتفاخات وال…" at bounding box center [1093, 441] width 401 height 63
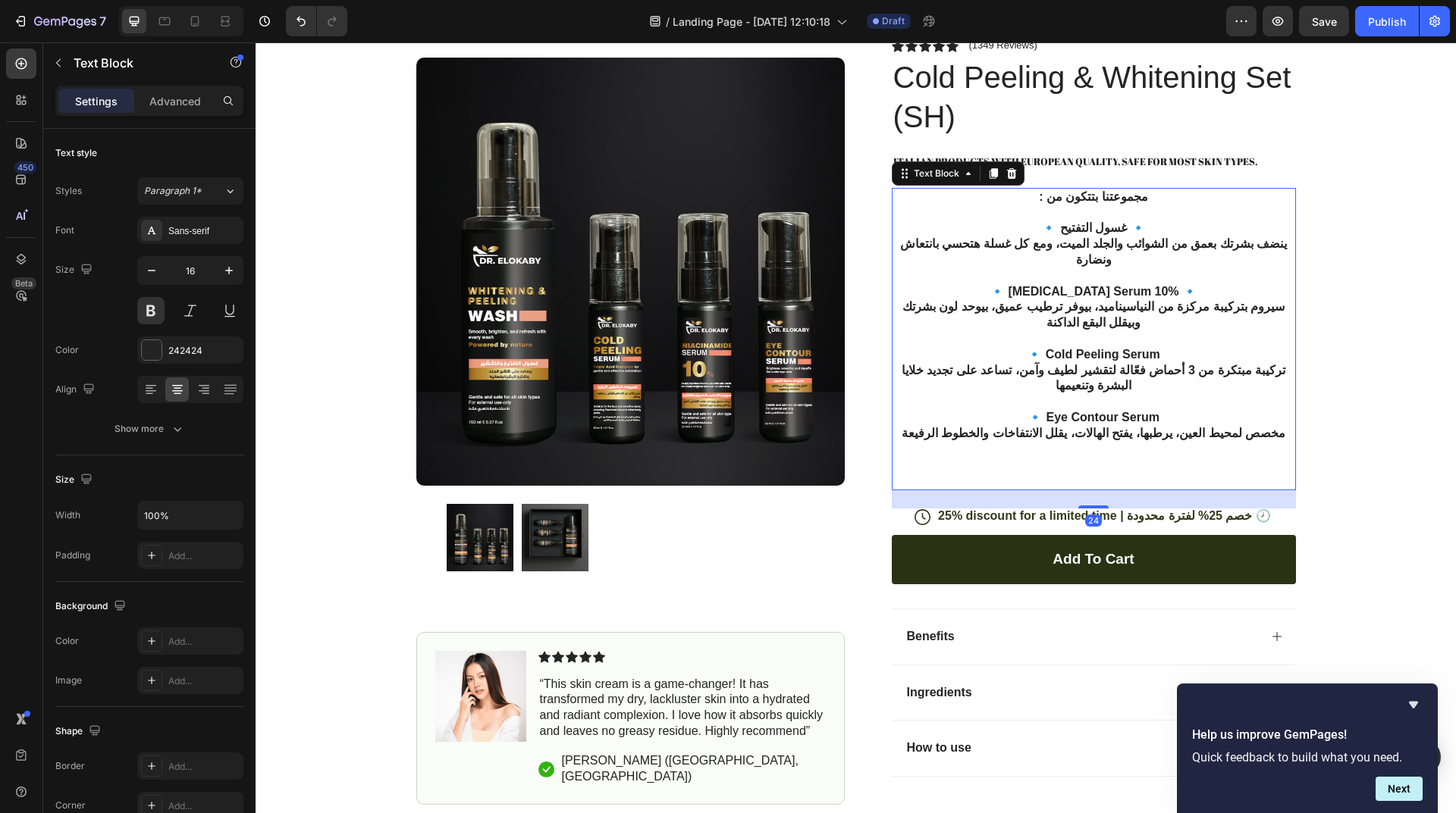
click at [1077, 410] on p "🔹 Eye Contour Serum مخصص لمحيط العين، يرطبها، يفتح الهالات، يقلل الانتفاخات وال…" at bounding box center [1093, 448] width 401 height 78
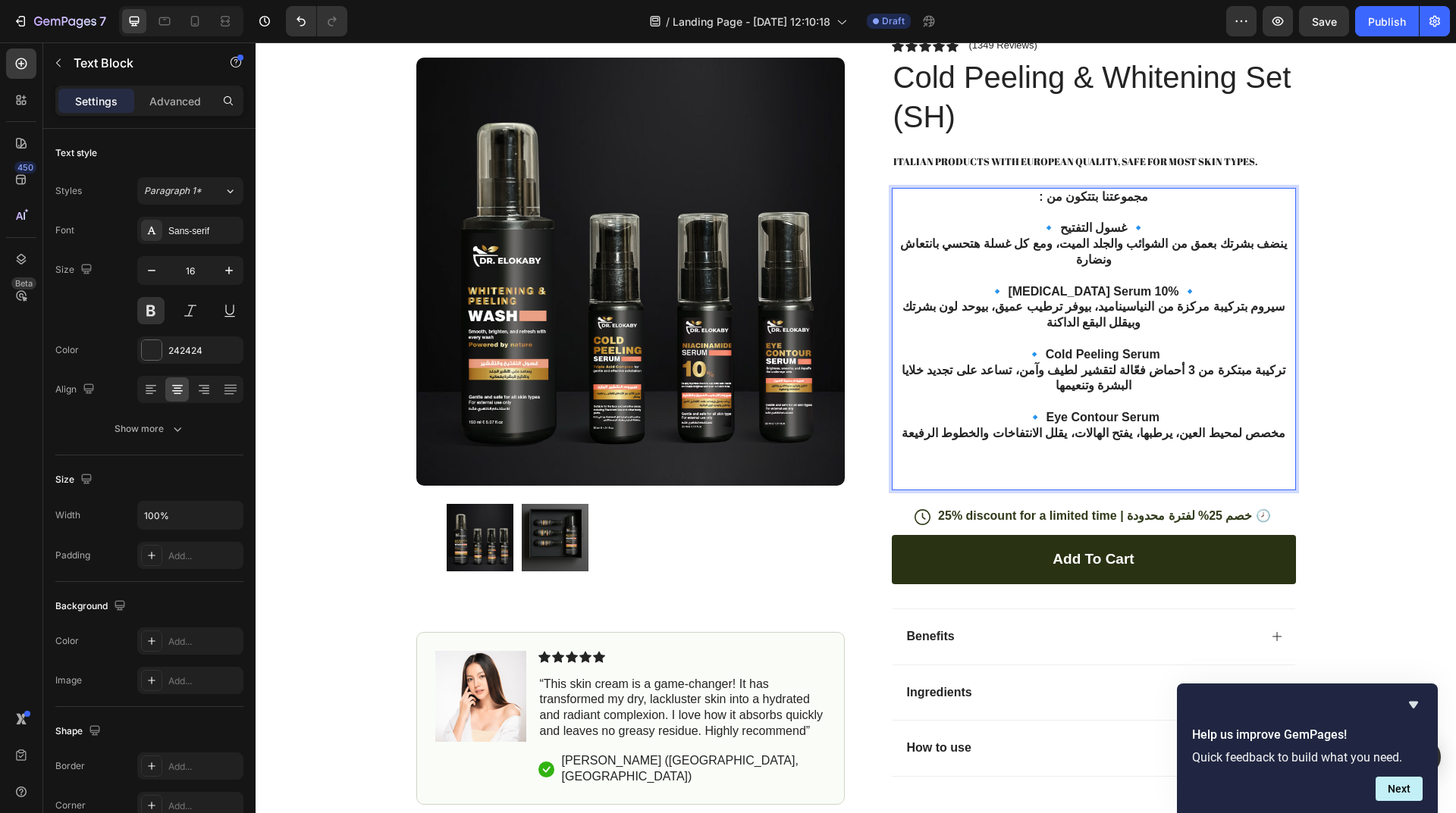
click at [1084, 423] on p "🔹 Eye Contour Serum مخصص لمحيط العين، يرطبها، يفتح الهالات، يقلل الانتفاخات وال…" at bounding box center [1093, 448] width 401 height 78
click at [1087, 434] on p "🔹 Eye Contour Serum مخصص لمحيط العين، يرطبها، يفتح الهالات، يقلل الانتفاخات وال…" at bounding box center [1093, 448] width 401 height 78
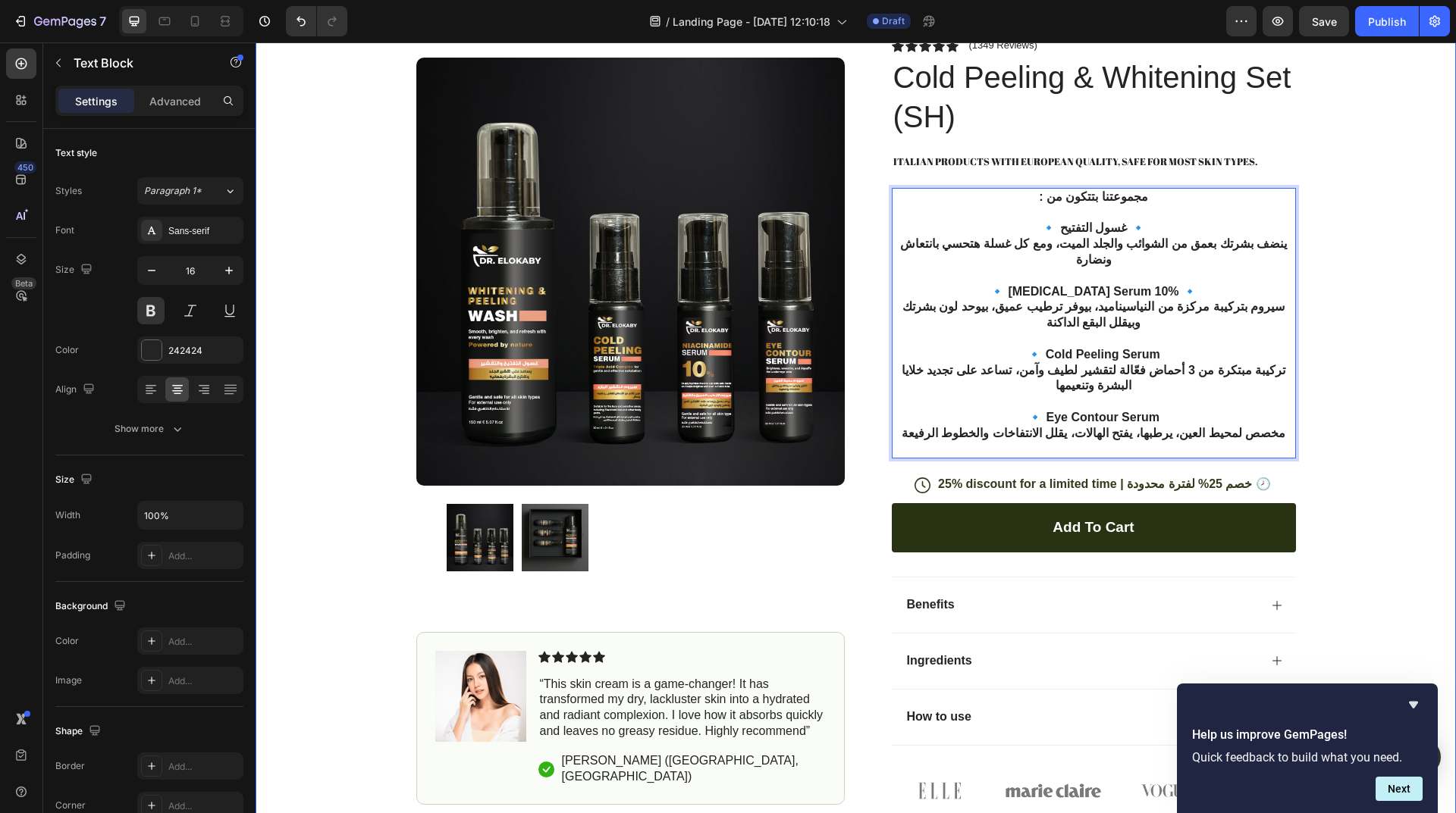
click at [1363, 319] on div "Product Images Image Icon Icon Icon Icon Icon Icon List “This skin cream is a g…" at bounding box center [856, 407] width 1200 height 808
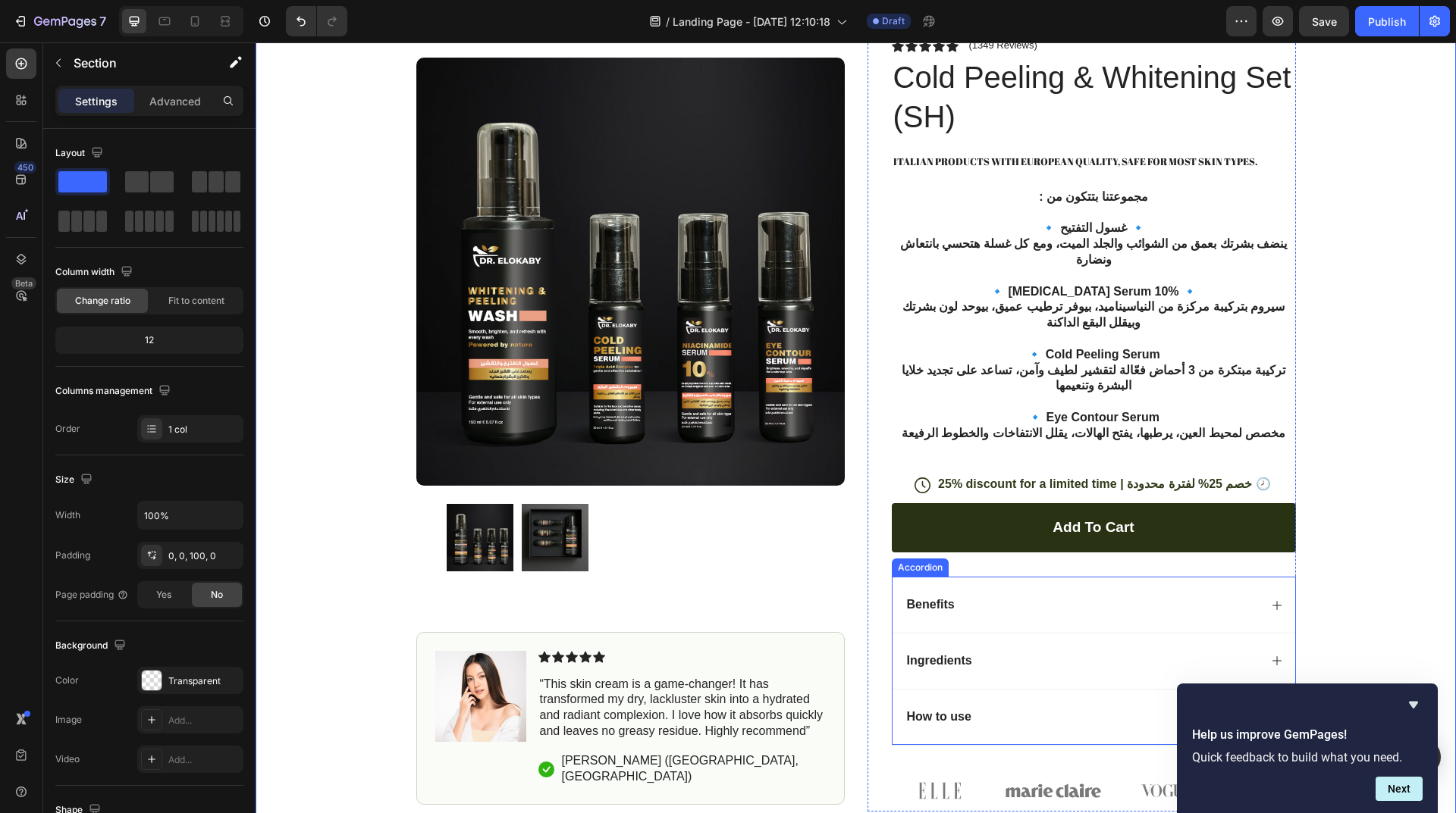
click at [1001, 595] on div "Benefits" at bounding box center [1082, 605] width 355 height 20
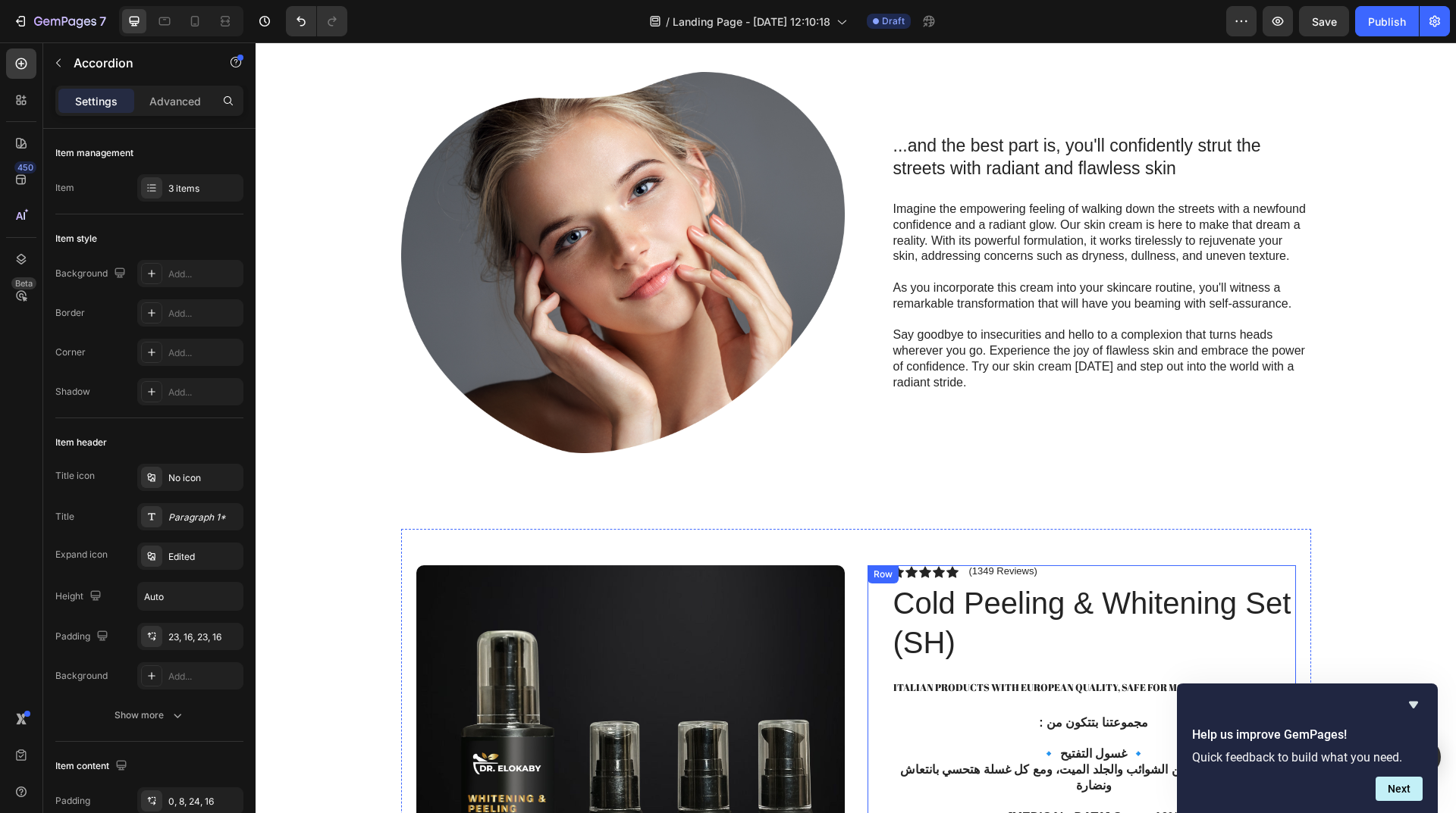
scroll to position [758, 0]
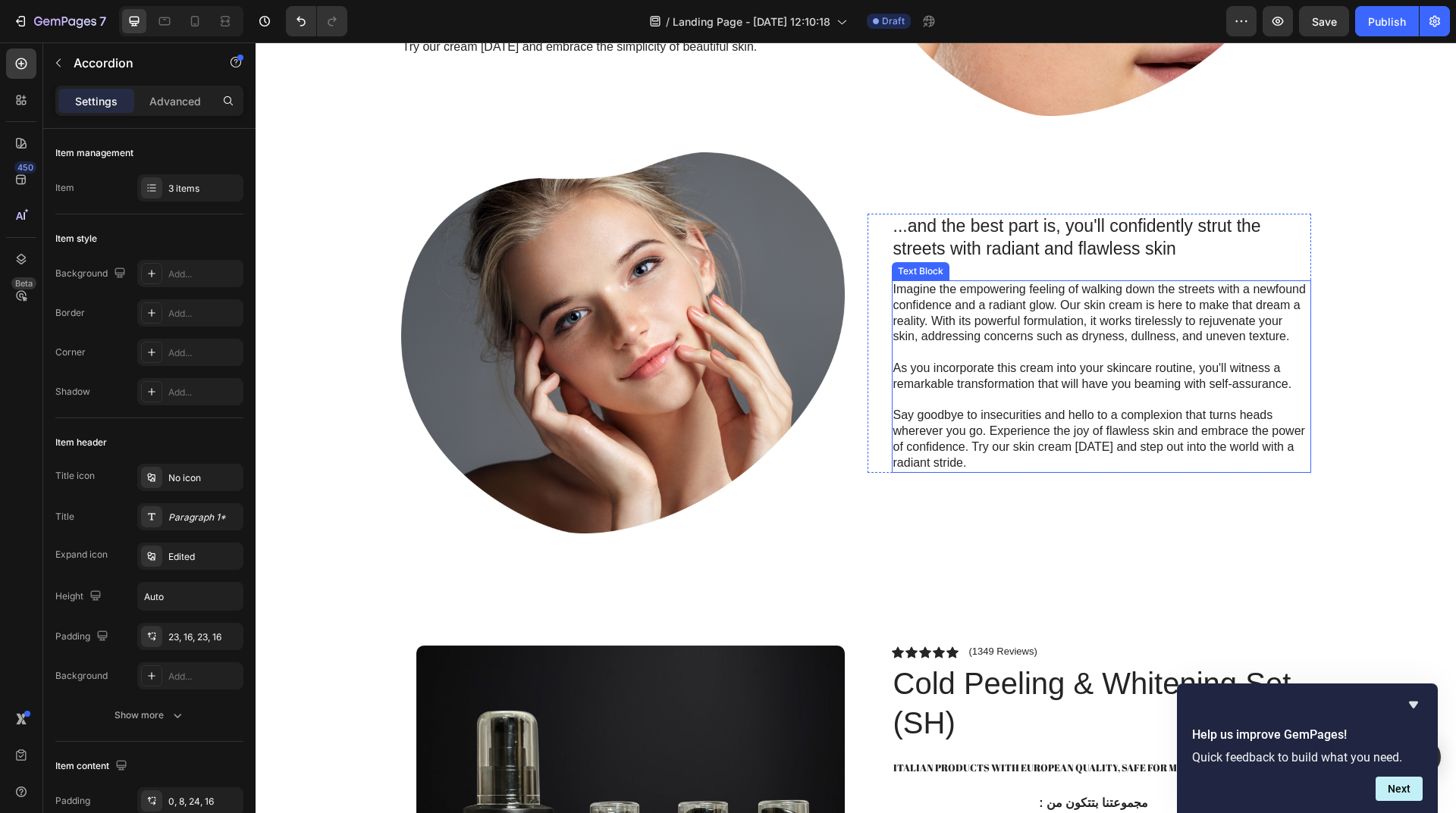
click at [1121, 324] on p "Imagine the empowering feeling of walking down the streets with a newfound conf…" at bounding box center [1101, 313] width 416 height 63
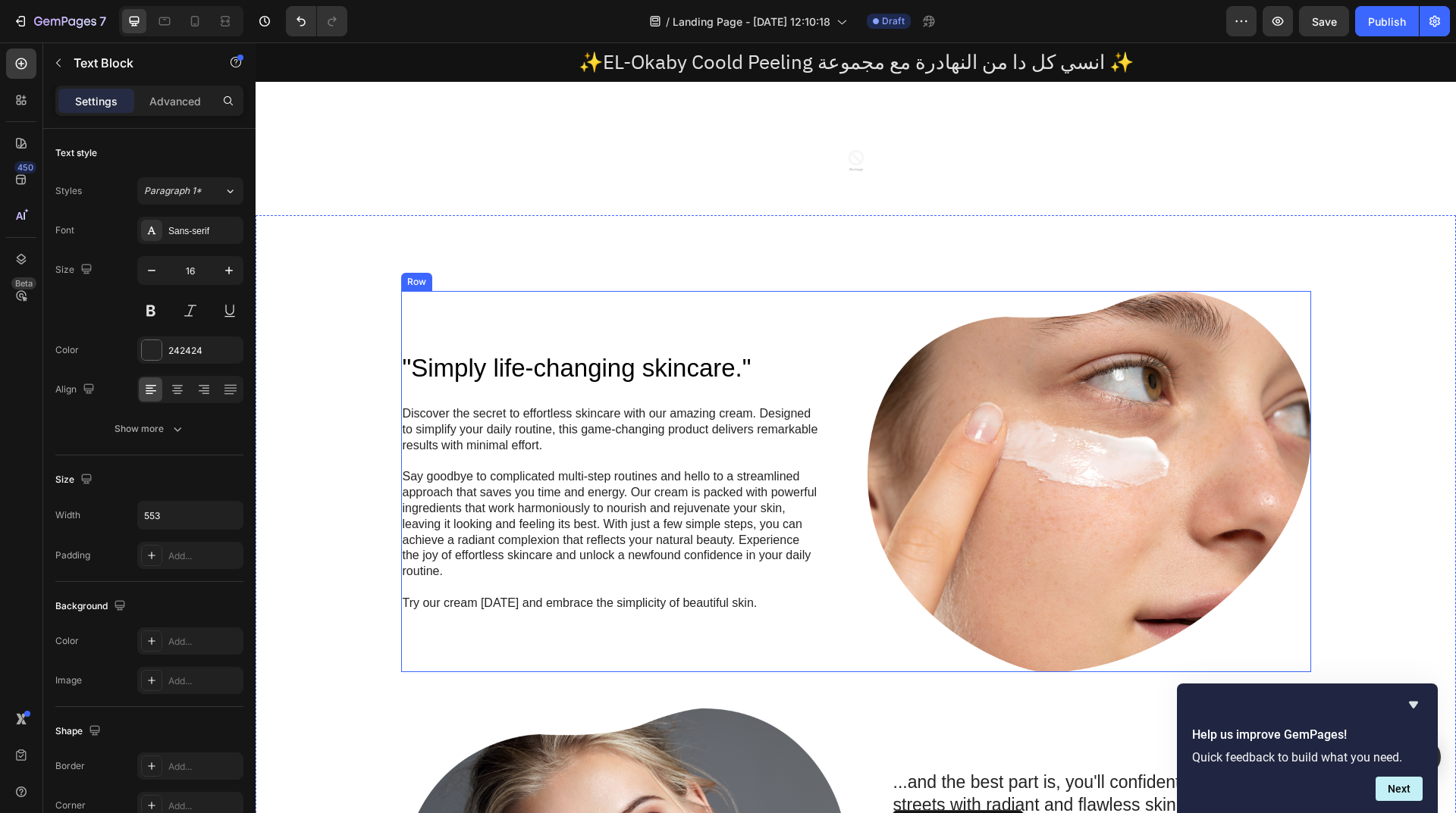
scroll to position [0, 0]
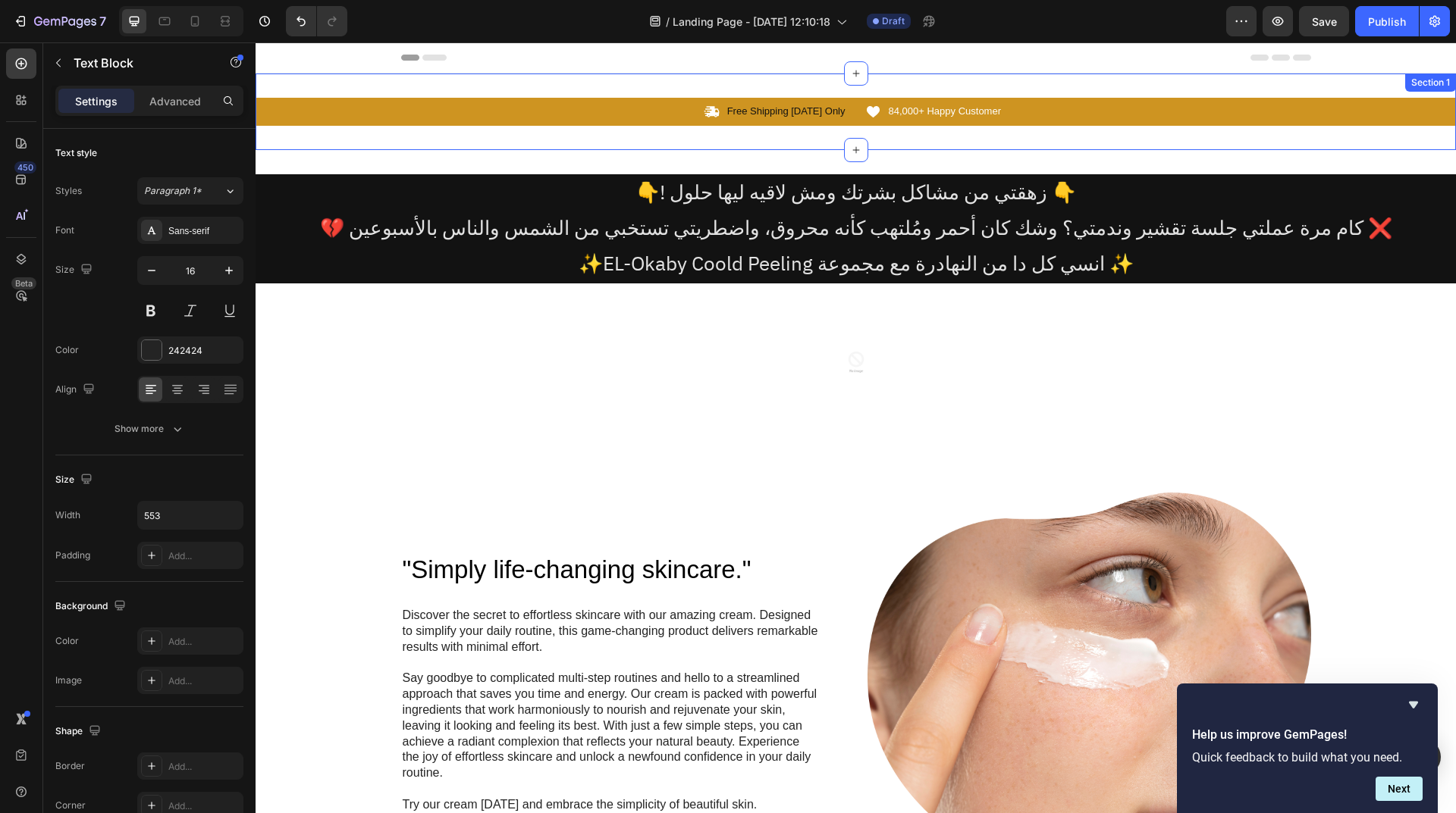
click at [780, 137] on div "Icon Free Shipping Today Only Text Block Row Icon 84,000+ Happy Customer Text B…" at bounding box center [856, 112] width 1200 height 77
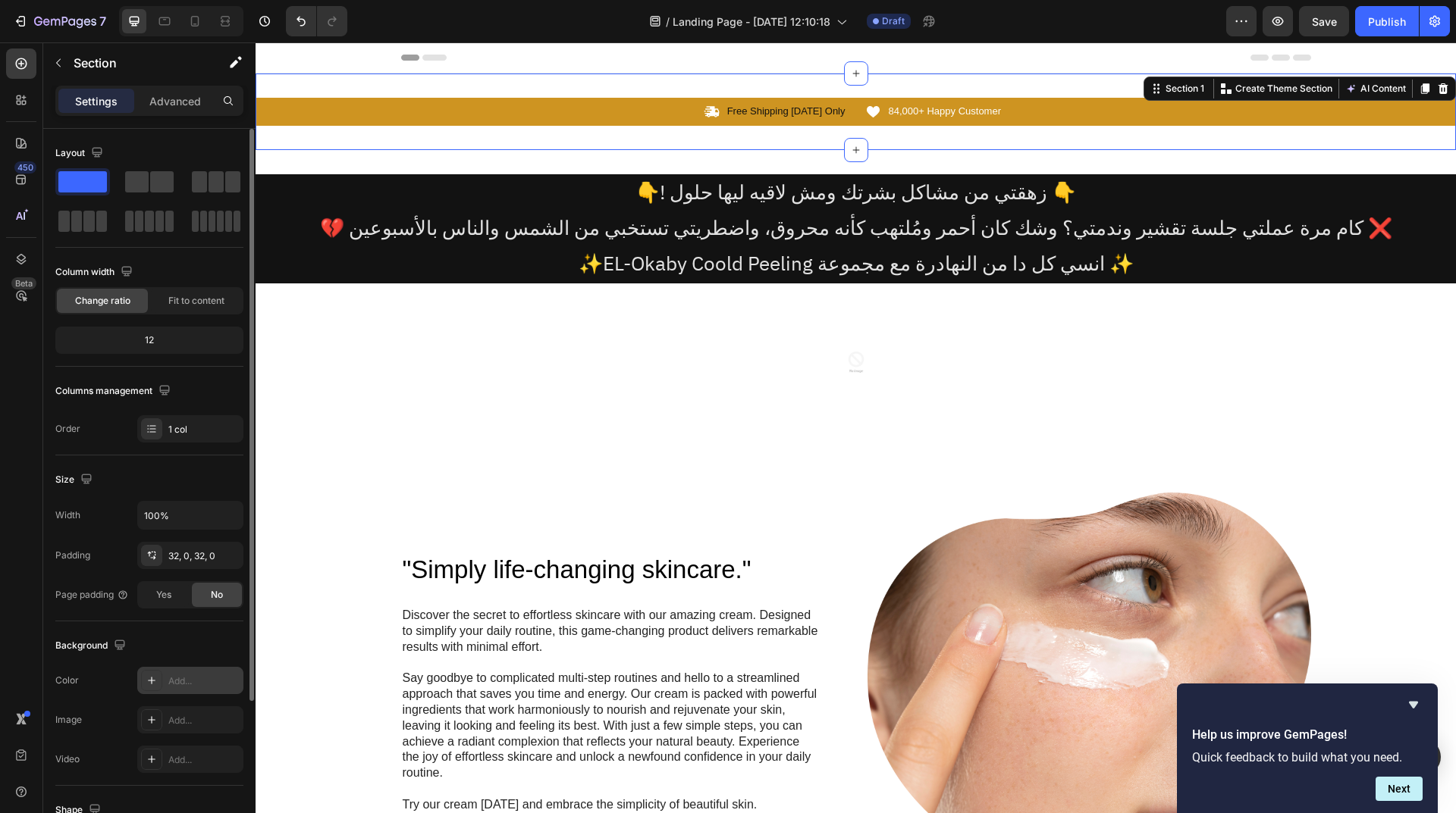
click at [209, 679] on div "Add..." at bounding box center [203, 681] width 71 height 14
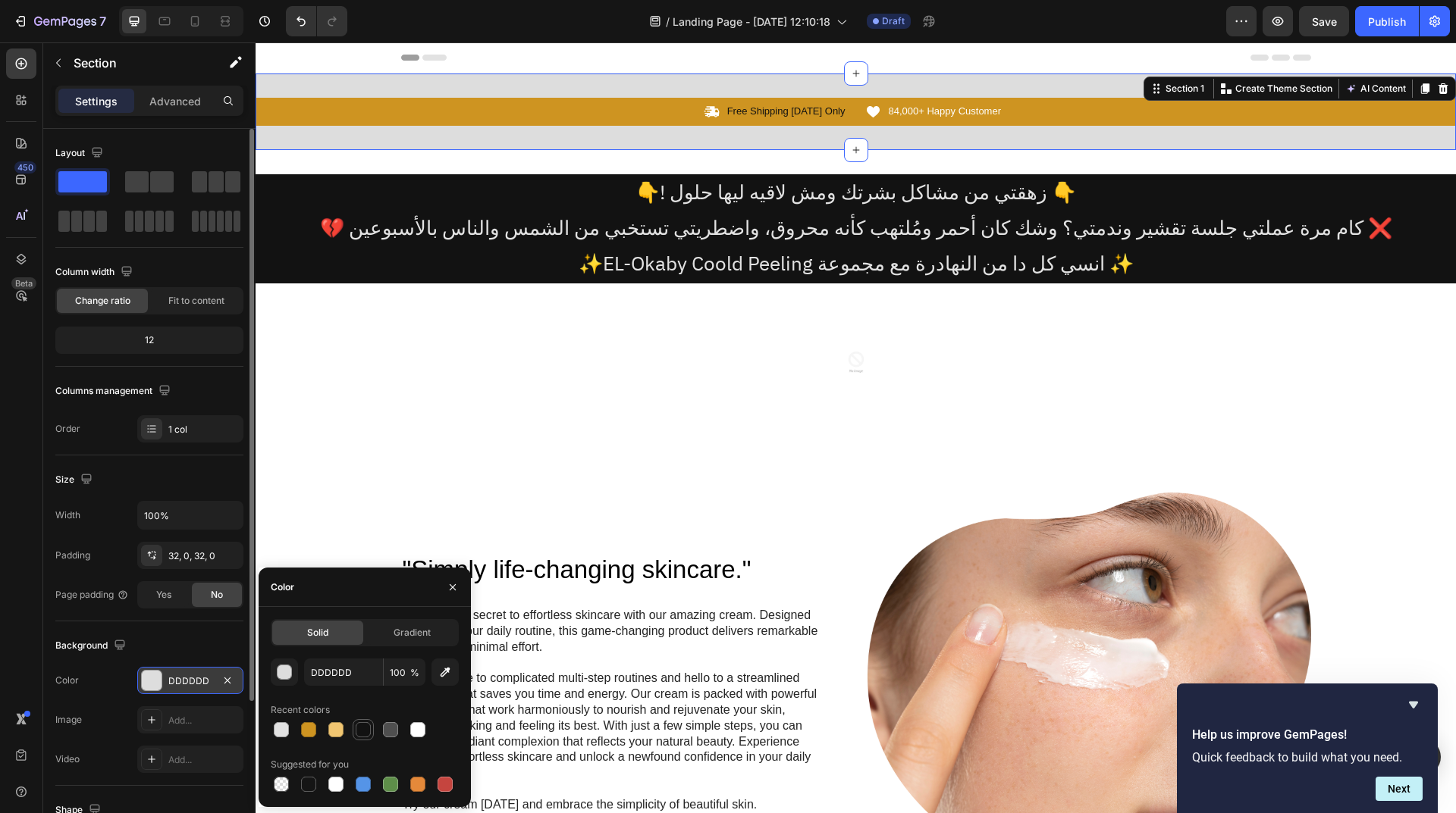
click at [364, 733] on div at bounding box center [363, 730] width 15 height 15
type input "121212"
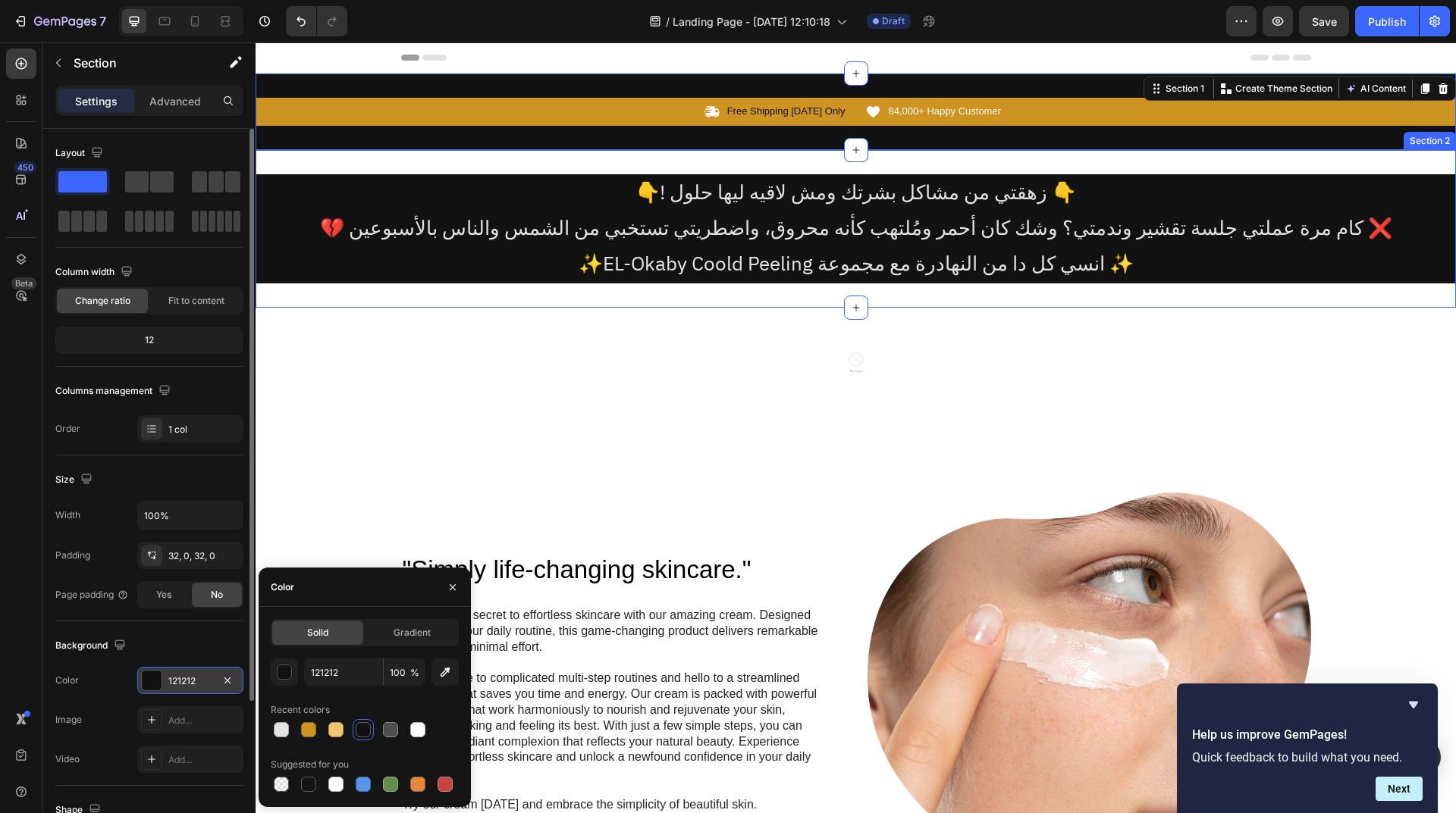
click at [472, 162] on div "👇! زهقتي من مشاكل بشرتك ومش لاقيه ليها حلول 👇 💔 كام مرة عملتي جلسة تقشير وندمتي…" at bounding box center [856, 229] width 1200 height 158
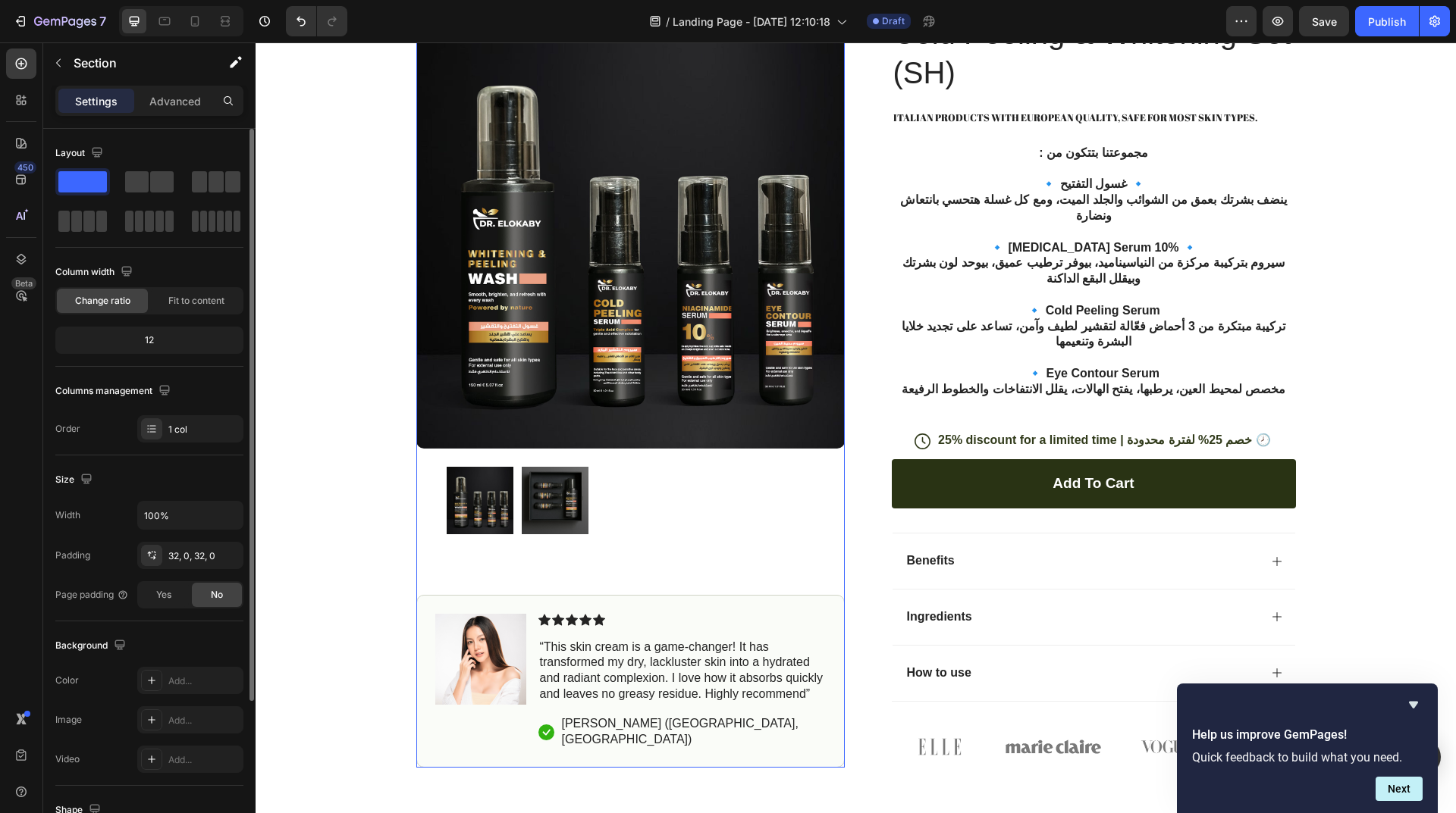
scroll to position [1440, 0]
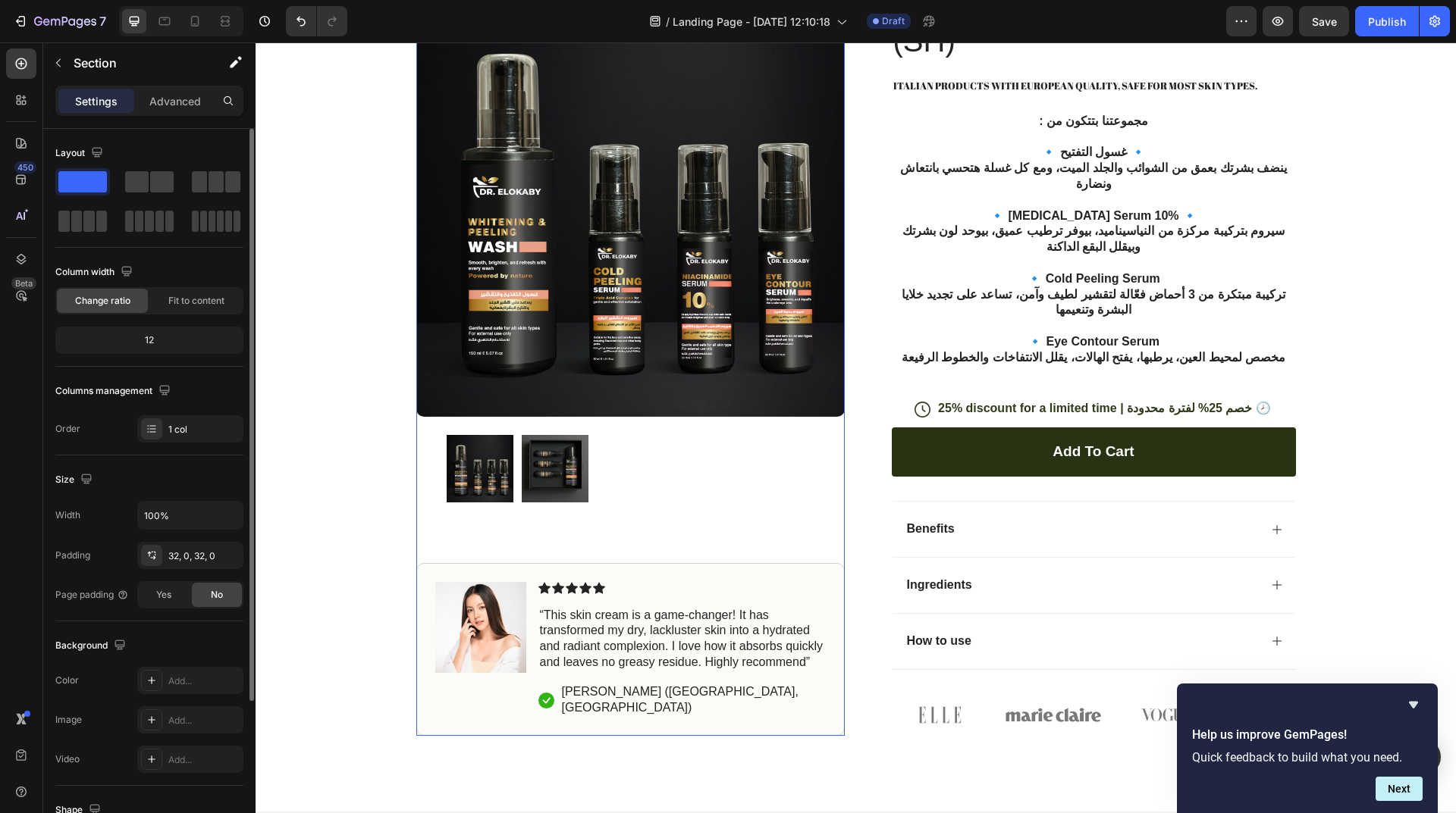
click at [511, 483] on div "Product Images Image Icon Icon Icon Icon Icon Icon List “This skin cream is a g…" at bounding box center [631, 363] width 428 height 747
click at [499, 463] on img at bounding box center [480, 468] width 66 height 66
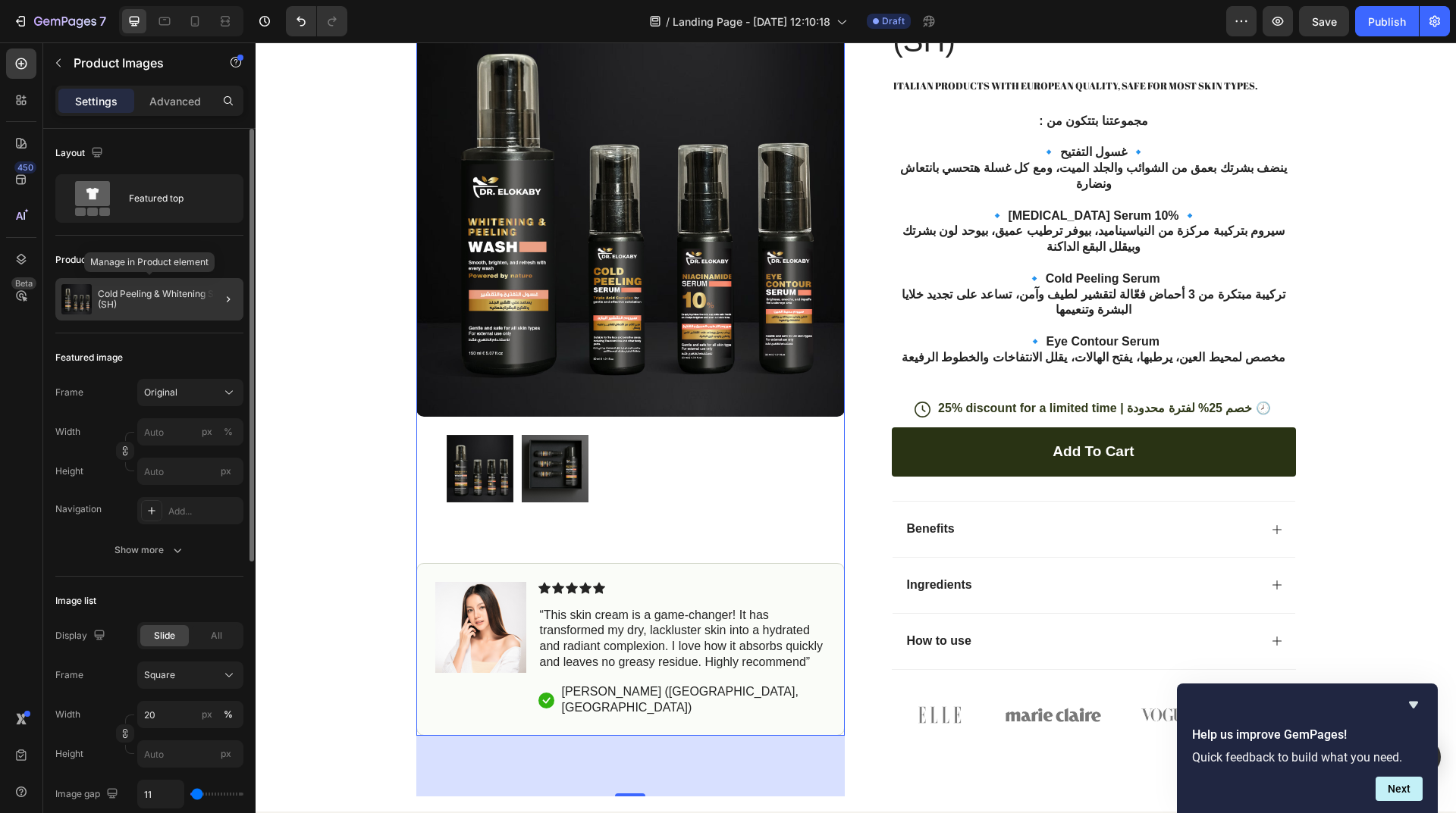
click at [136, 302] on p "Cold Peeling & Whitening Set (SH)" at bounding box center [167, 299] width 139 height 21
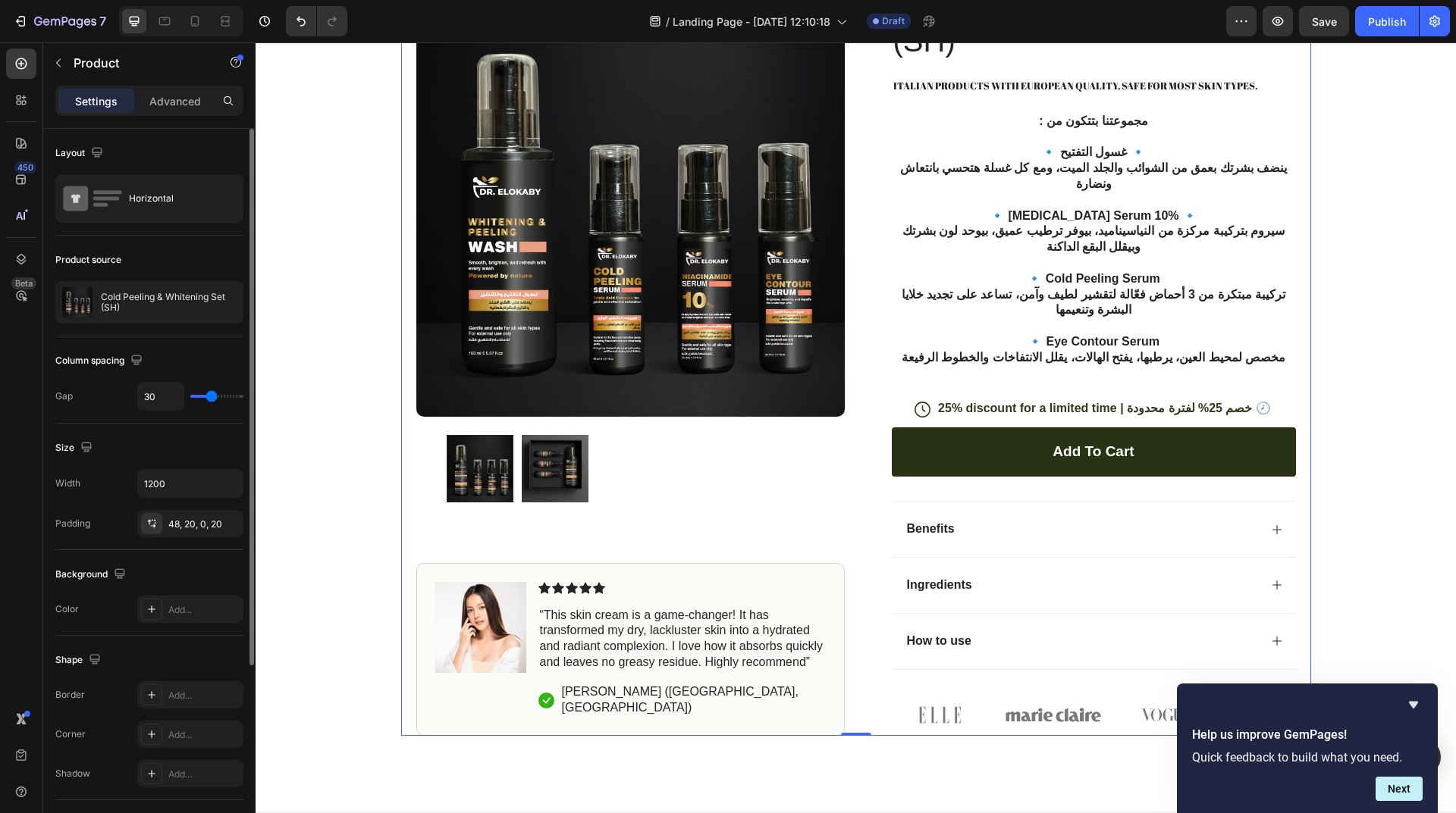
click at [848, 544] on div "Product Images Image Icon Icon Icon Icon Icon Icon List “This skin cream is a g…" at bounding box center [855, 331] width 909 height 808
click at [833, 563] on div "Image Icon Icon Icon Icon Icon Icon List “This skin cream is a game-changer! It…" at bounding box center [631, 650] width 428 height 173
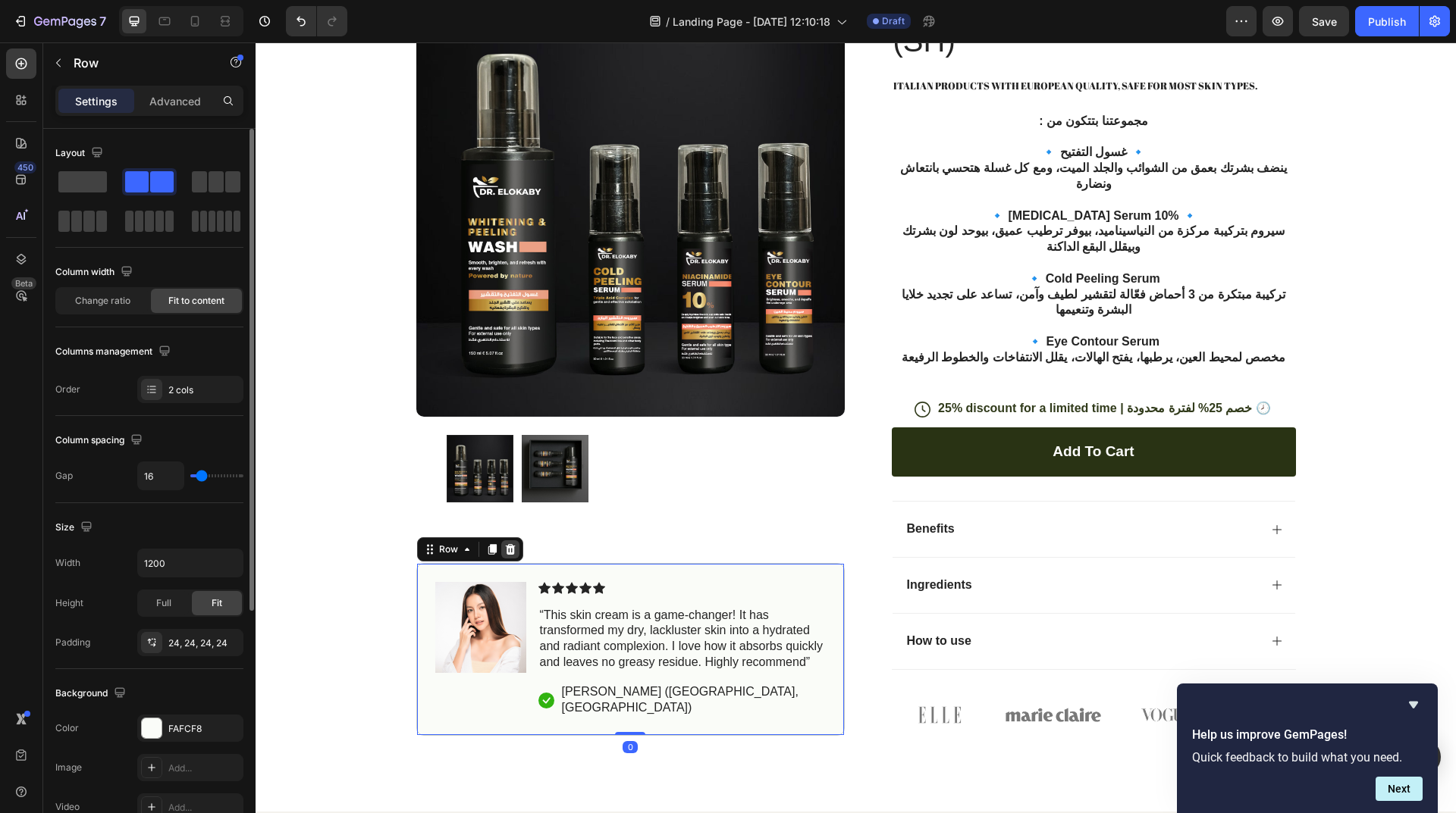
click at [505, 544] on icon at bounding box center [510, 548] width 10 height 10
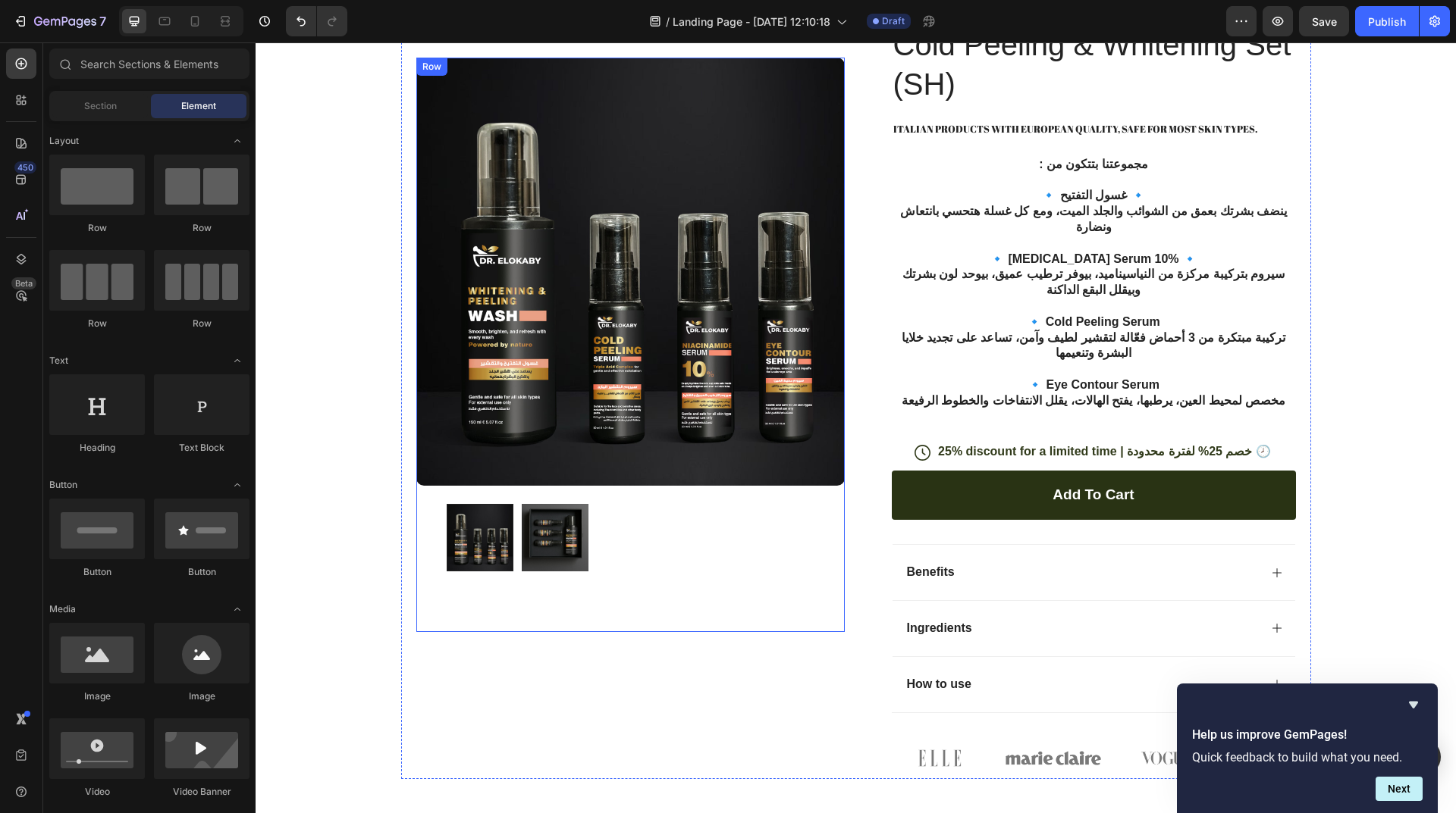
scroll to position [1288, 0]
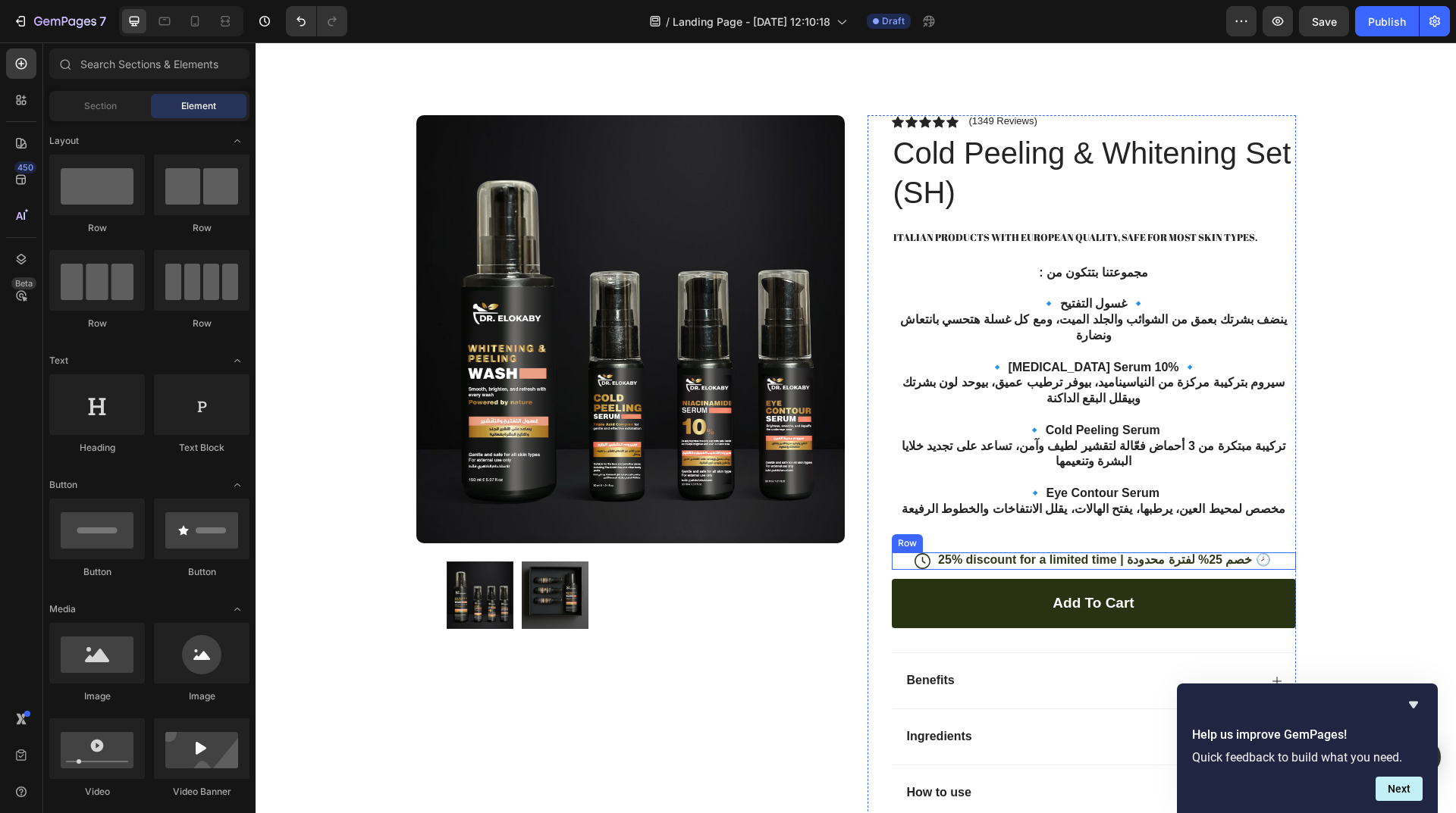
click at [893, 553] on div "Icon 25% discount for a limited time | خصم 25% لفترة محدودة 🕗 Text Block Row" at bounding box center [1094, 561] width 404 height 18
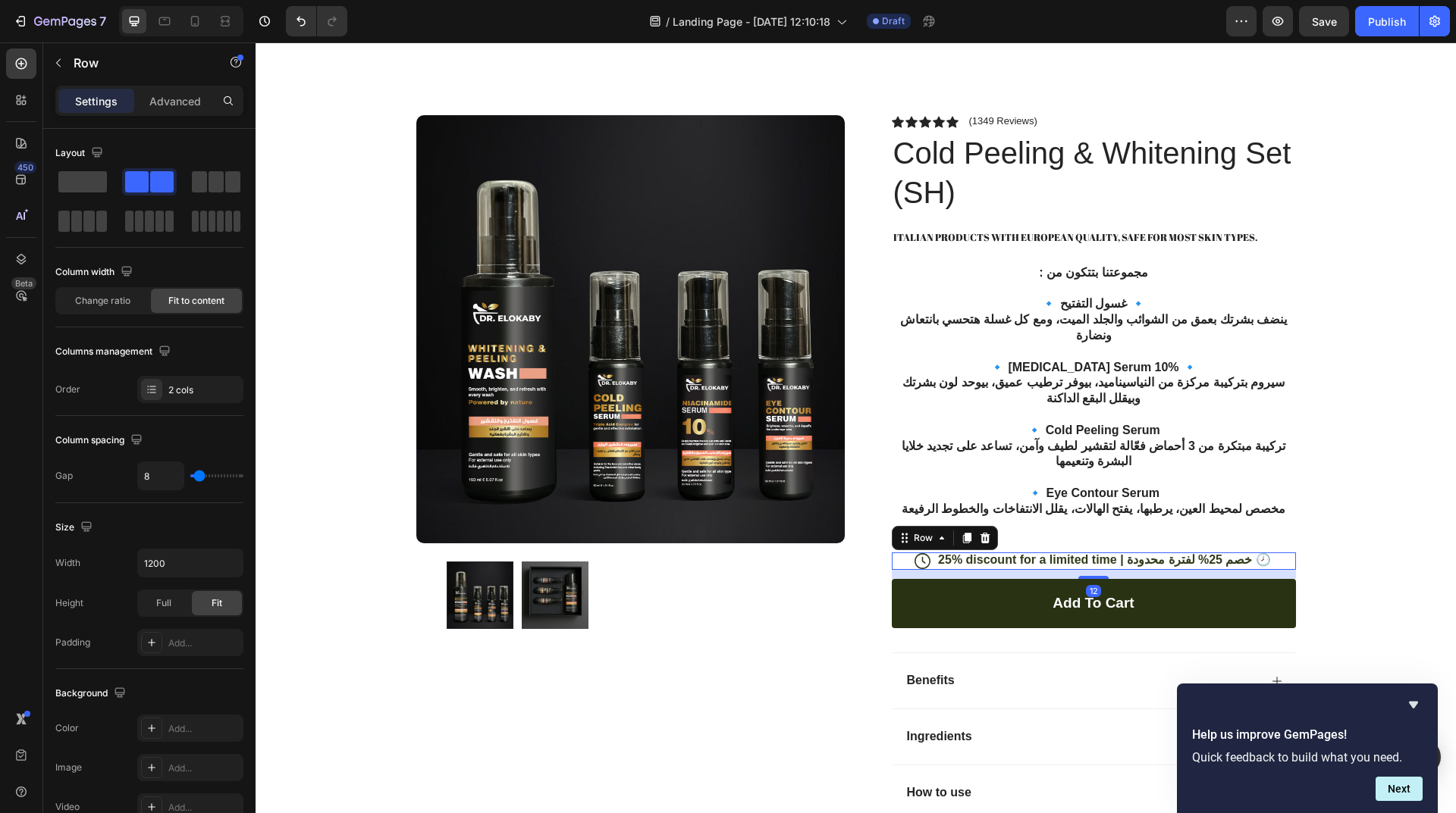
click at [896, 553] on div "Icon 25% discount for a limited time | خصم 25% لفترة محدودة 🕗 Text Block Row 12" at bounding box center [1094, 561] width 404 height 18
click at [1063, 489] on div "Icon Icon Icon Icon Icon Icon List (1349 Reviews) Text Block Row Cold Peeling &…" at bounding box center [1094, 501] width 404 height 772
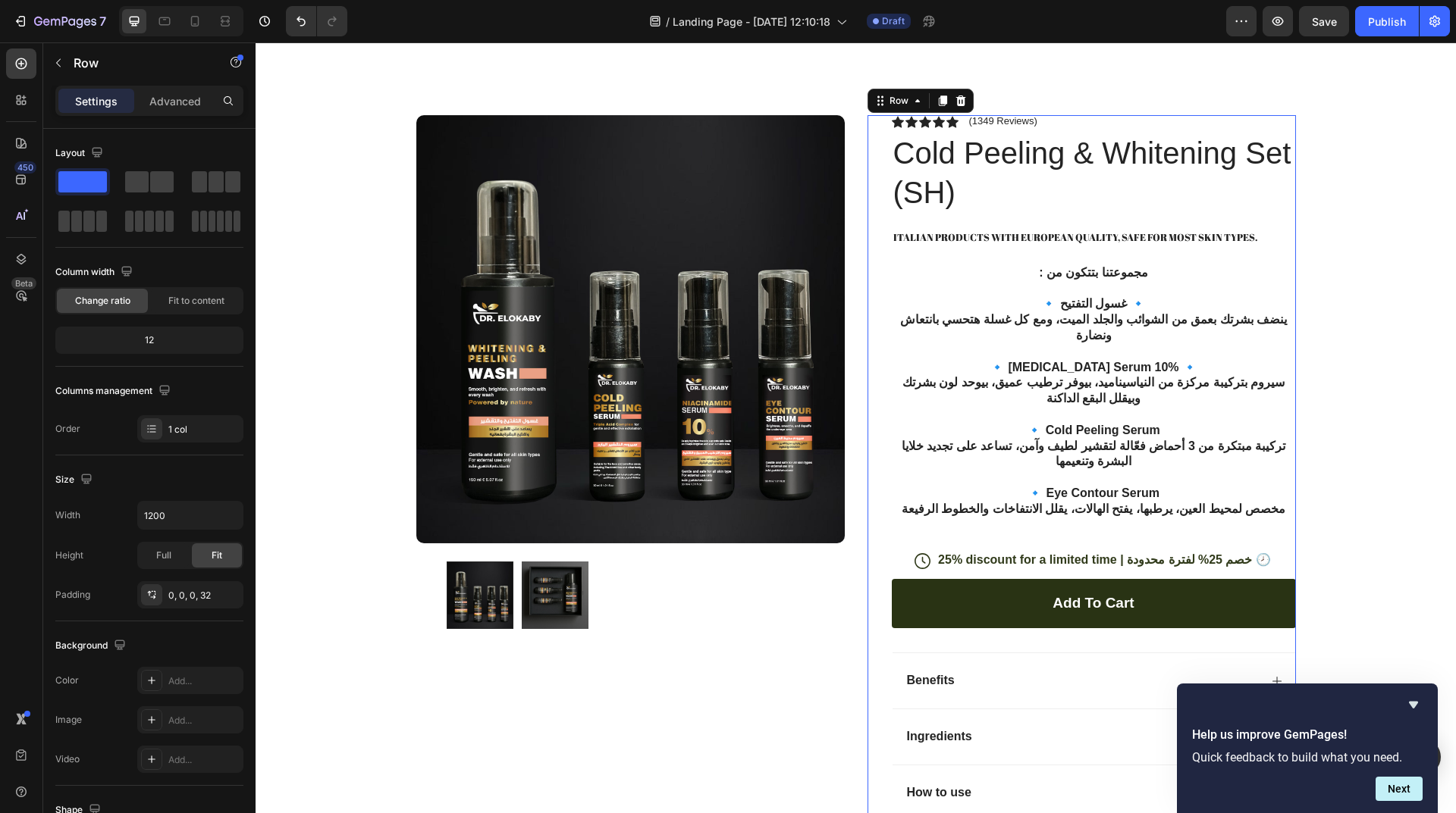
click at [1063, 489] on div "Icon Icon Icon Icon Icon Icon List (1349 Reviews) Text Block Row Cold Peeling &…" at bounding box center [1094, 501] width 404 height 772
click at [1065, 485] on p "🔹 Eye Contour Serum مخصص لمحيط العين، يرطبها، يفتح الهالات، يقلل الانتفاخات وال…" at bounding box center [1093, 508] width 401 height 47
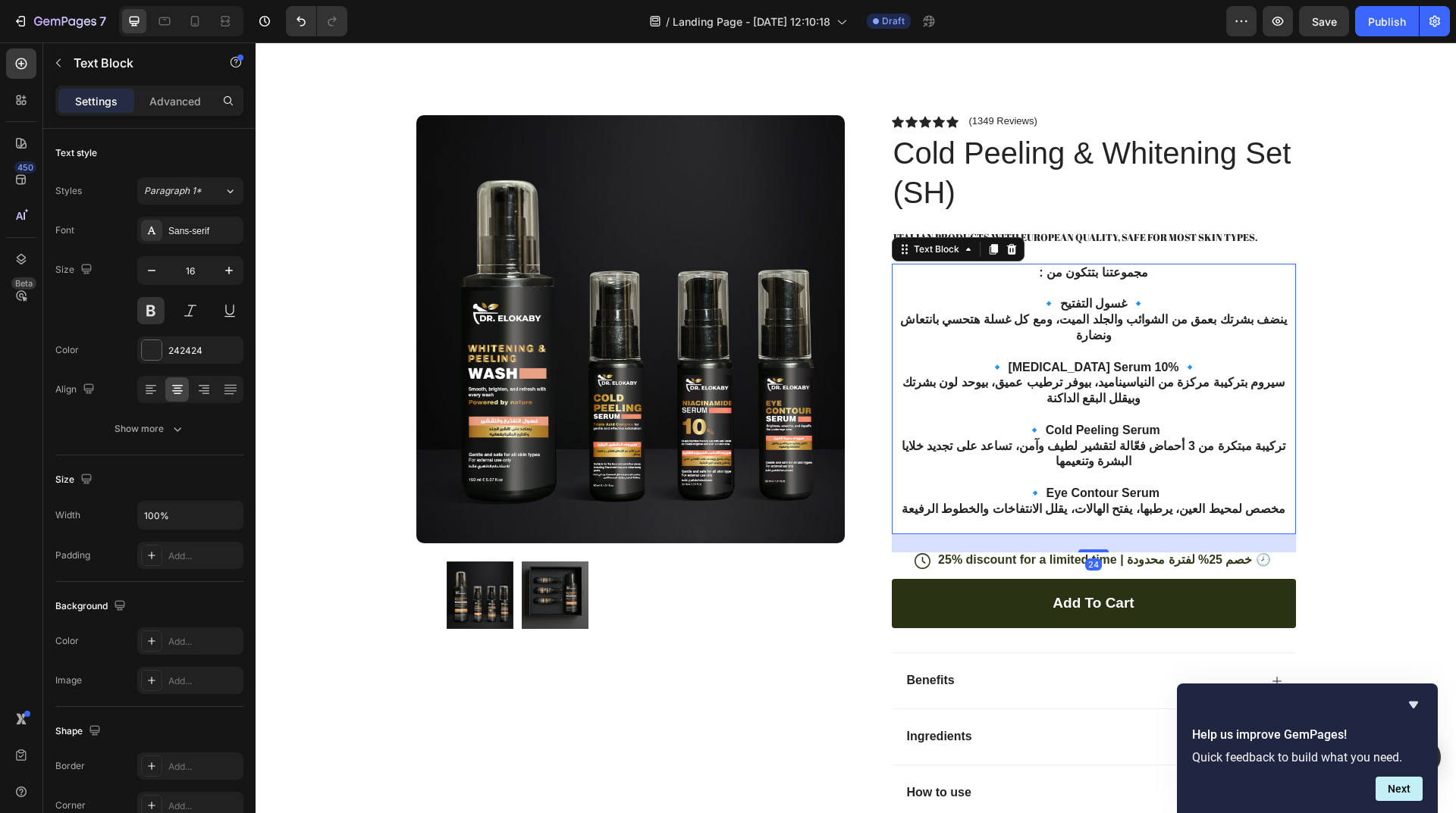
click at [1065, 485] on p "🔹 Eye Contour Serum مخصص لمحيط العين، يرطبها، يفتح الهالات، يقلل الانتفاخات وال…" at bounding box center [1093, 508] width 401 height 47
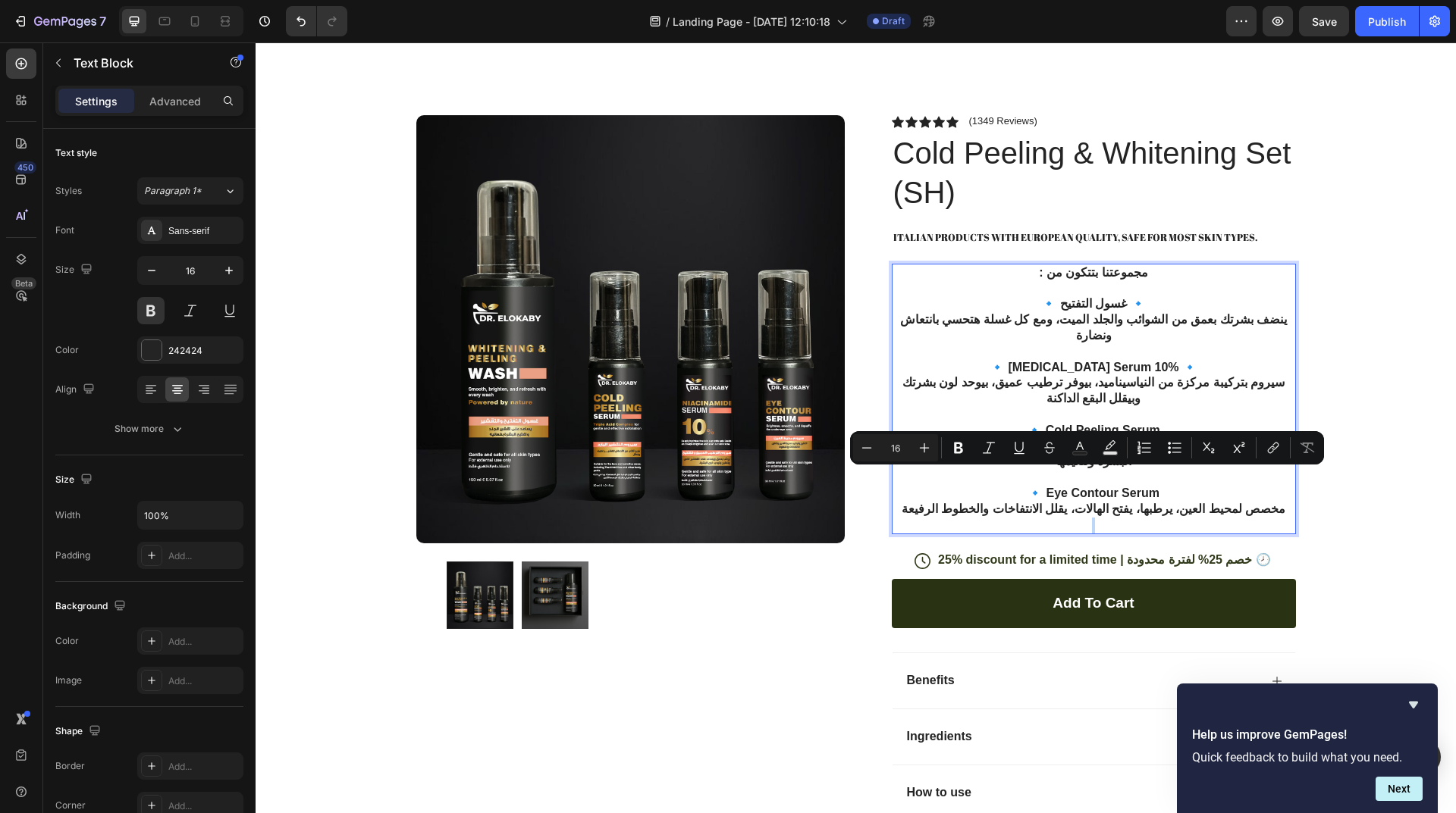
click at [1065, 485] on p "🔹 Eye Contour Serum مخصص لمحيط العين، يرطبها، يفتح الهالات، يقلل الانتفاخات وال…" at bounding box center [1093, 508] width 401 height 47
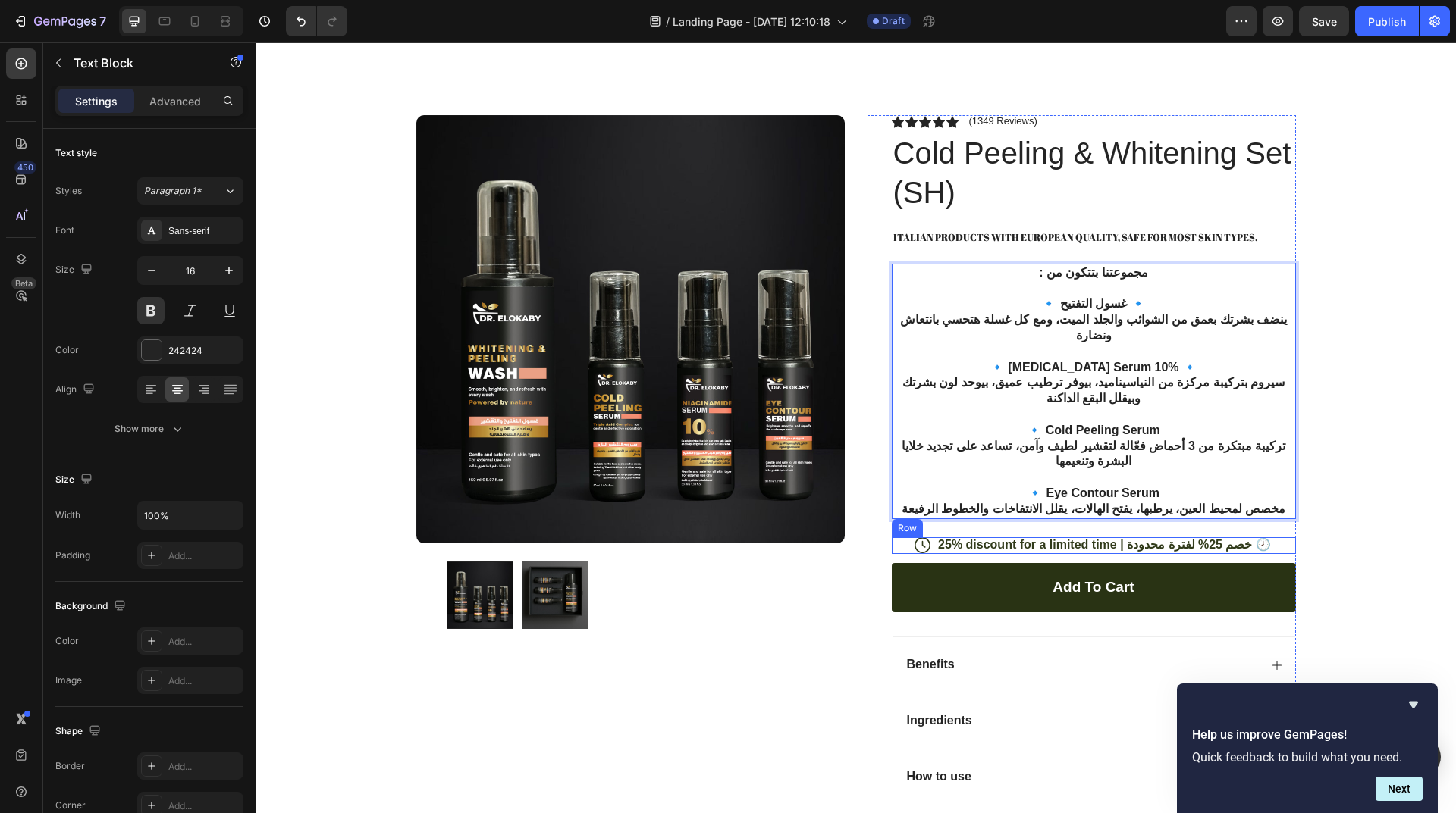
click at [1268, 537] on div "Icon 25% discount for a limited time | خصم 25% لفترة محدودة 🕗 Text Block Row" at bounding box center [1094, 545] width 404 height 18
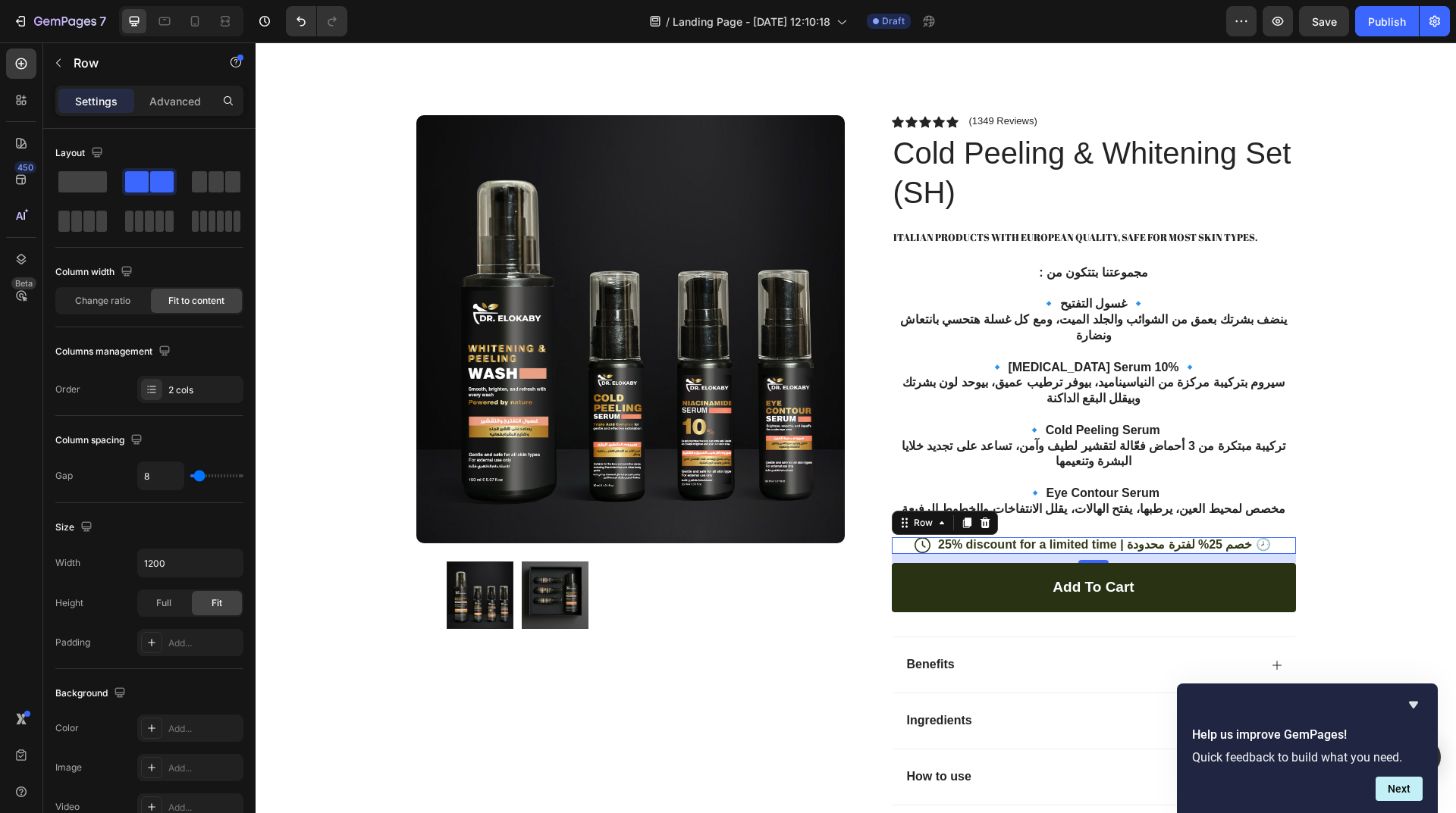
click at [904, 537] on div "Icon 25% discount for a limited time | خصم 25% لفترة محدودة 🕗 Text Block Row 12" at bounding box center [1094, 545] width 404 height 18
click at [916, 537] on div "Icon 25% discount for a limited time | خصم 25% لفترة محدودة 🕗 Text Block Row 12" at bounding box center [1094, 545] width 404 height 18
click at [912, 537] on div "Icon 25% discount for a limited time | خصم 25% لفترة محدودة 🕗 Text Block Row 12" at bounding box center [1094, 545] width 404 height 18
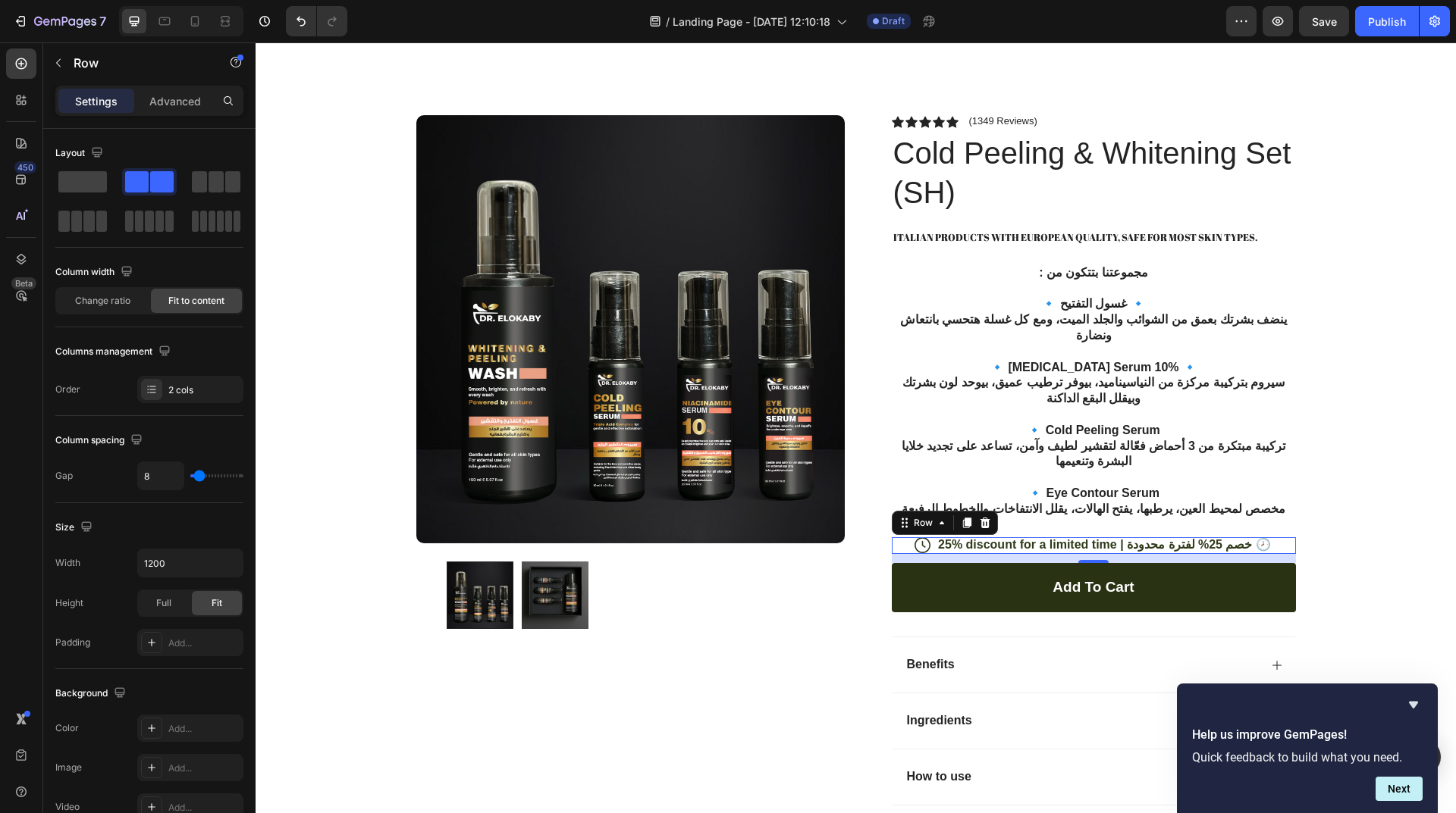
click at [912, 537] on div "Icon 25% discount for a limited time | خصم 25% لفترة محدودة 🕗 Text Block Row 12" at bounding box center [1094, 545] width 404 height 18
drag, startPoint x: 912, startPoint y: 498, endPoint x: 931, endPoint y: 501, distance: 19.2
click at [912, 537] on div "Icon 25% discount for a limited time | خصم 25% لفترة محدودة 🕗 Text Block Row 12" at bounding box center [1094, 545] width 404 height 18
click at [945, 537] on p "25% discount for a limited time | خصم 25% لفترة محدودة 🕗" at bounding box center [1104, 544] width 333 height 16
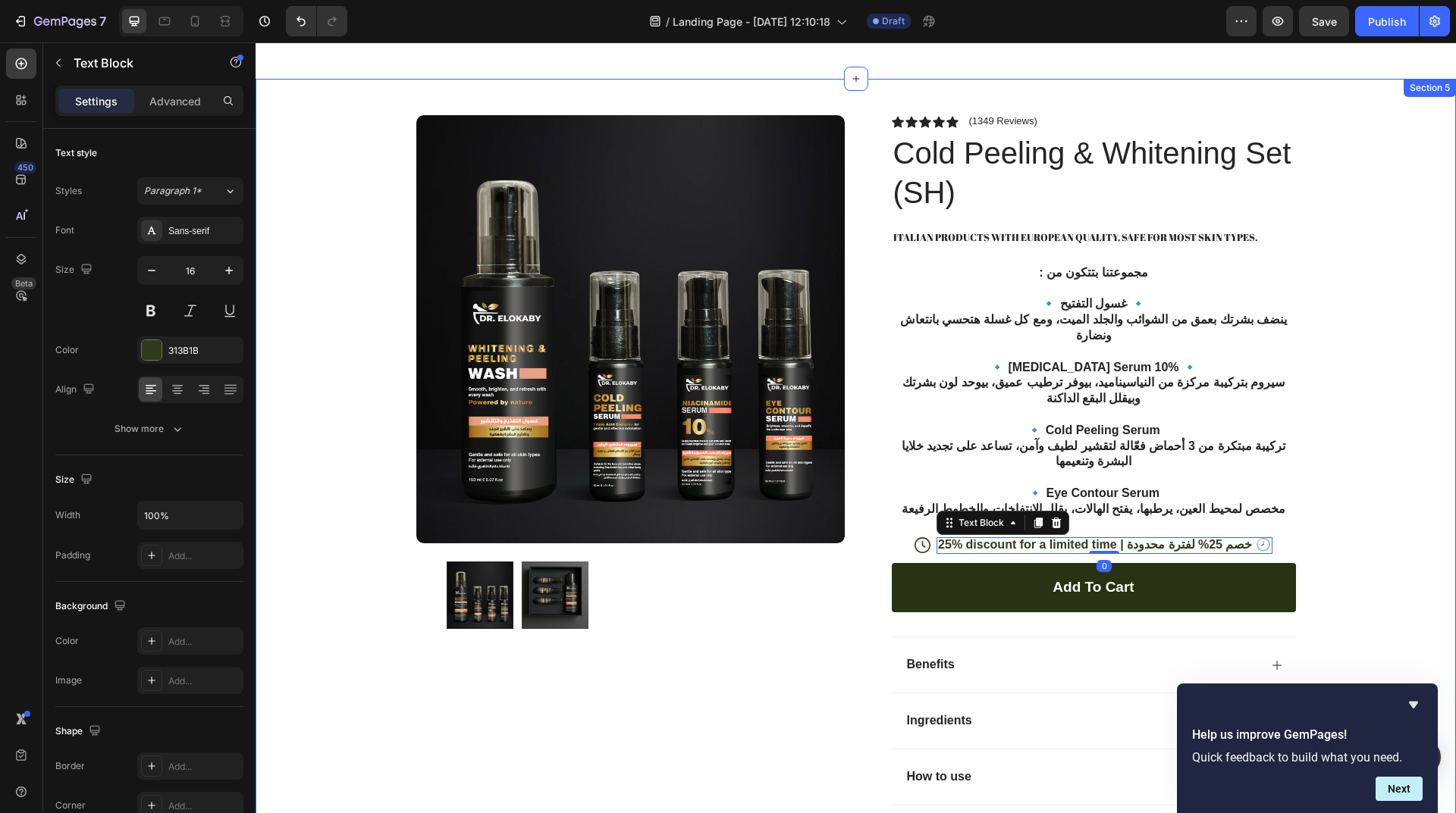
click at [1323, 466] on div "Product Images Row Icon Icon Icon Icon Icon Icon List (1349 Reviews) Text Block…" at bounding box center [856, 474] width 1200 height 793
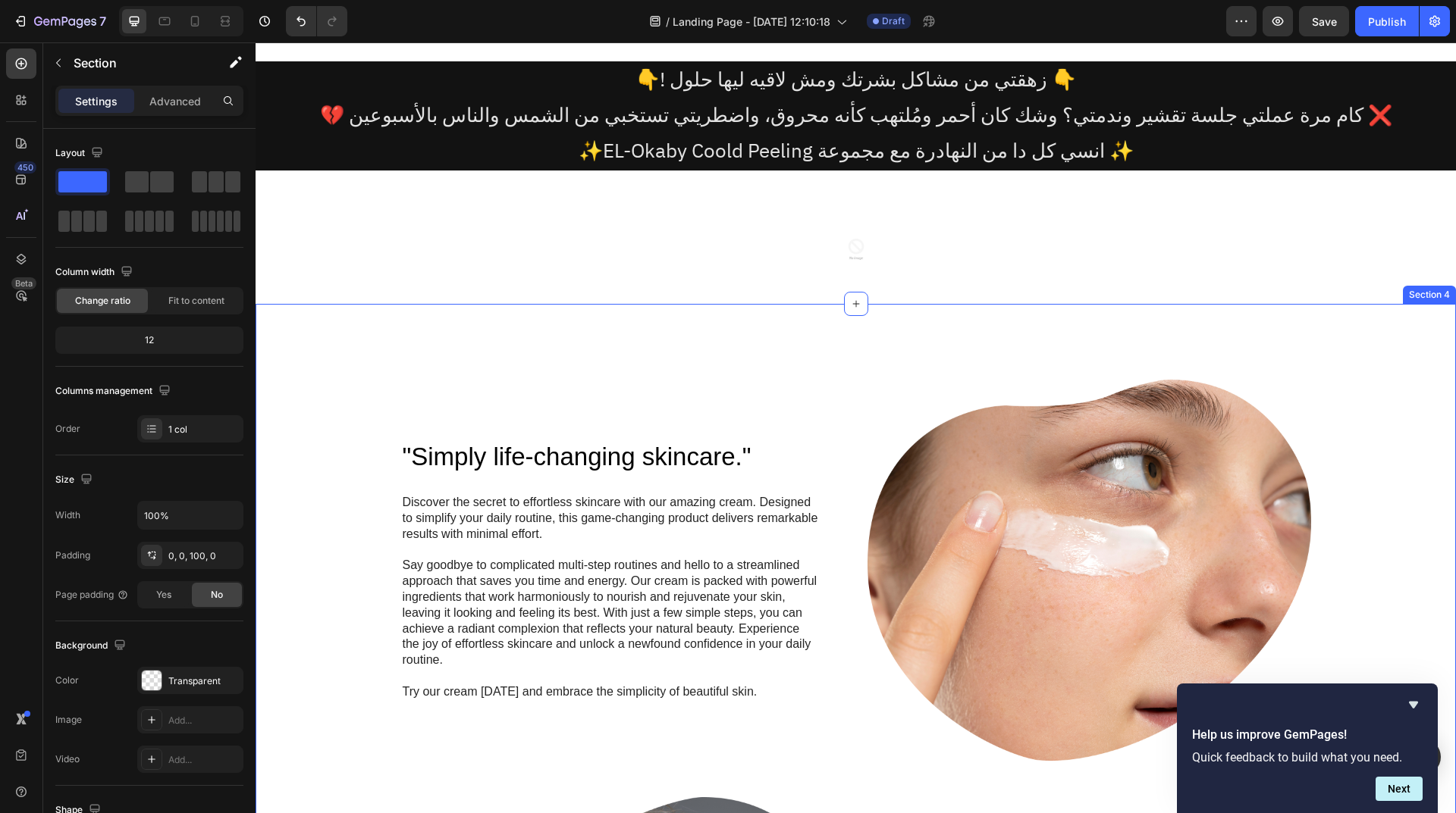
scroll to position [0, 0]
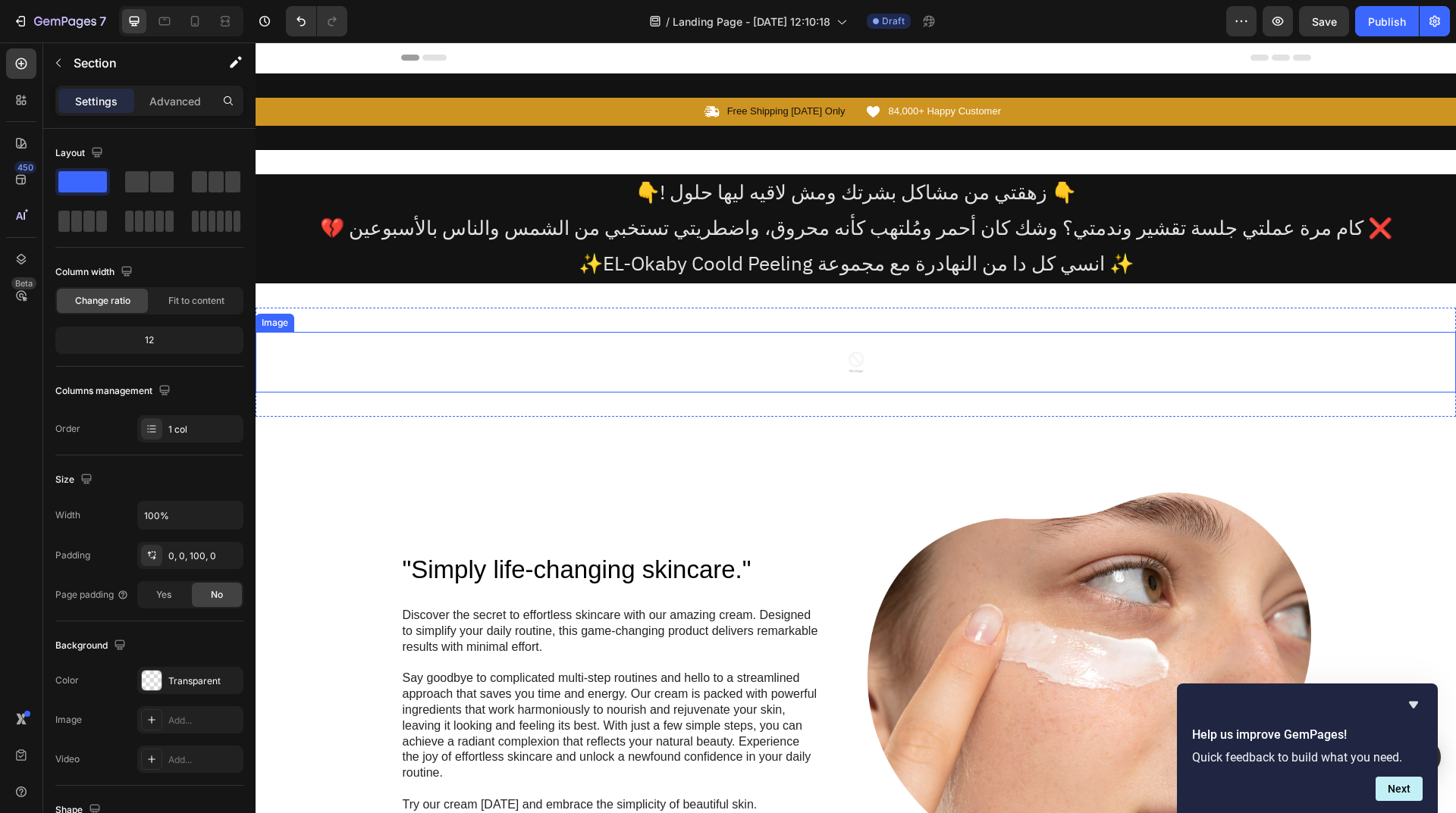
click at [834, 358] on img at bounding box center [856, 363] width 61 height 61
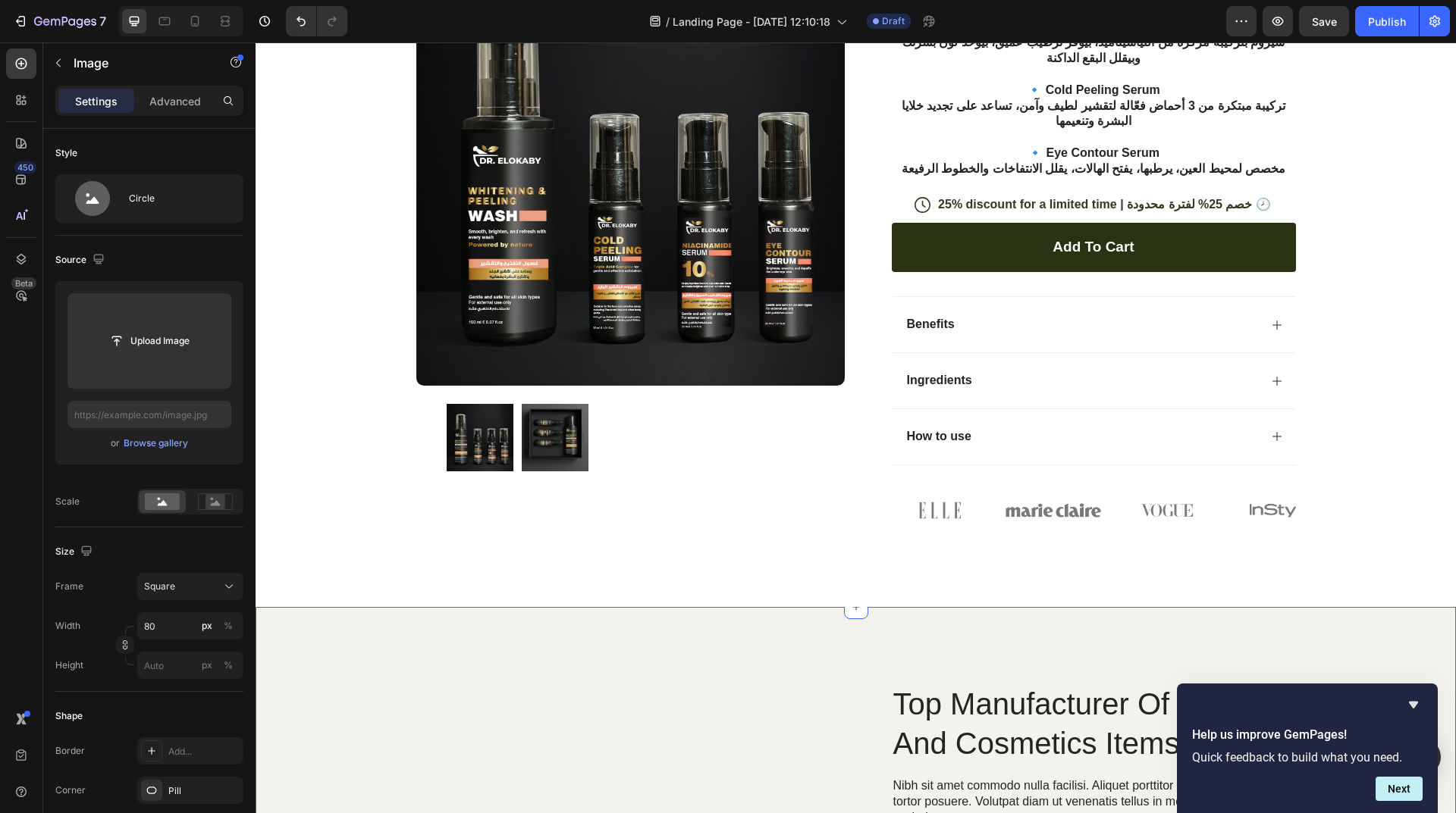
scroll to position [1515, 0]
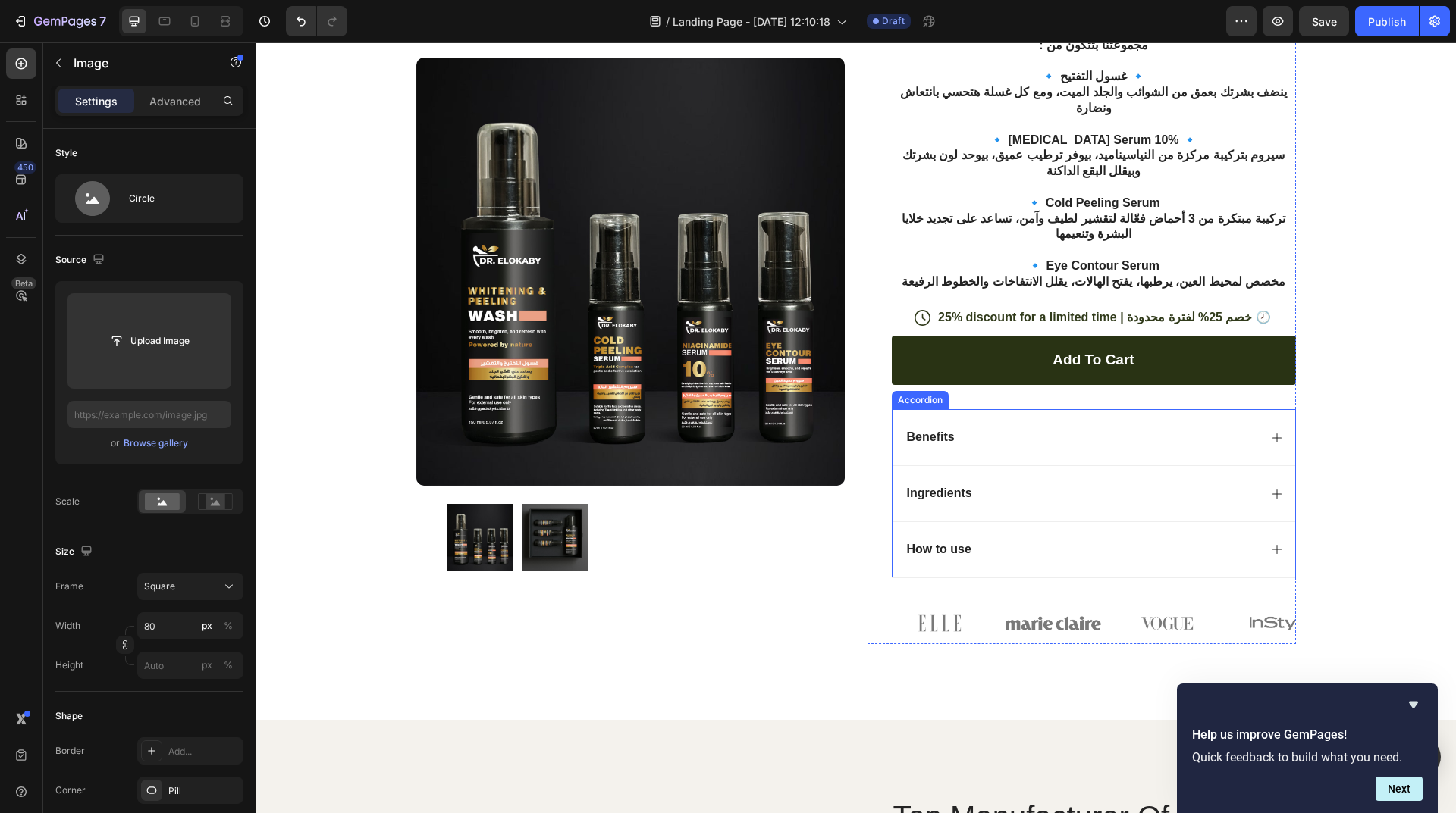
click at [1029, 427] on div "Benefits" at bounding box center [1082, 437] width 355 height 20
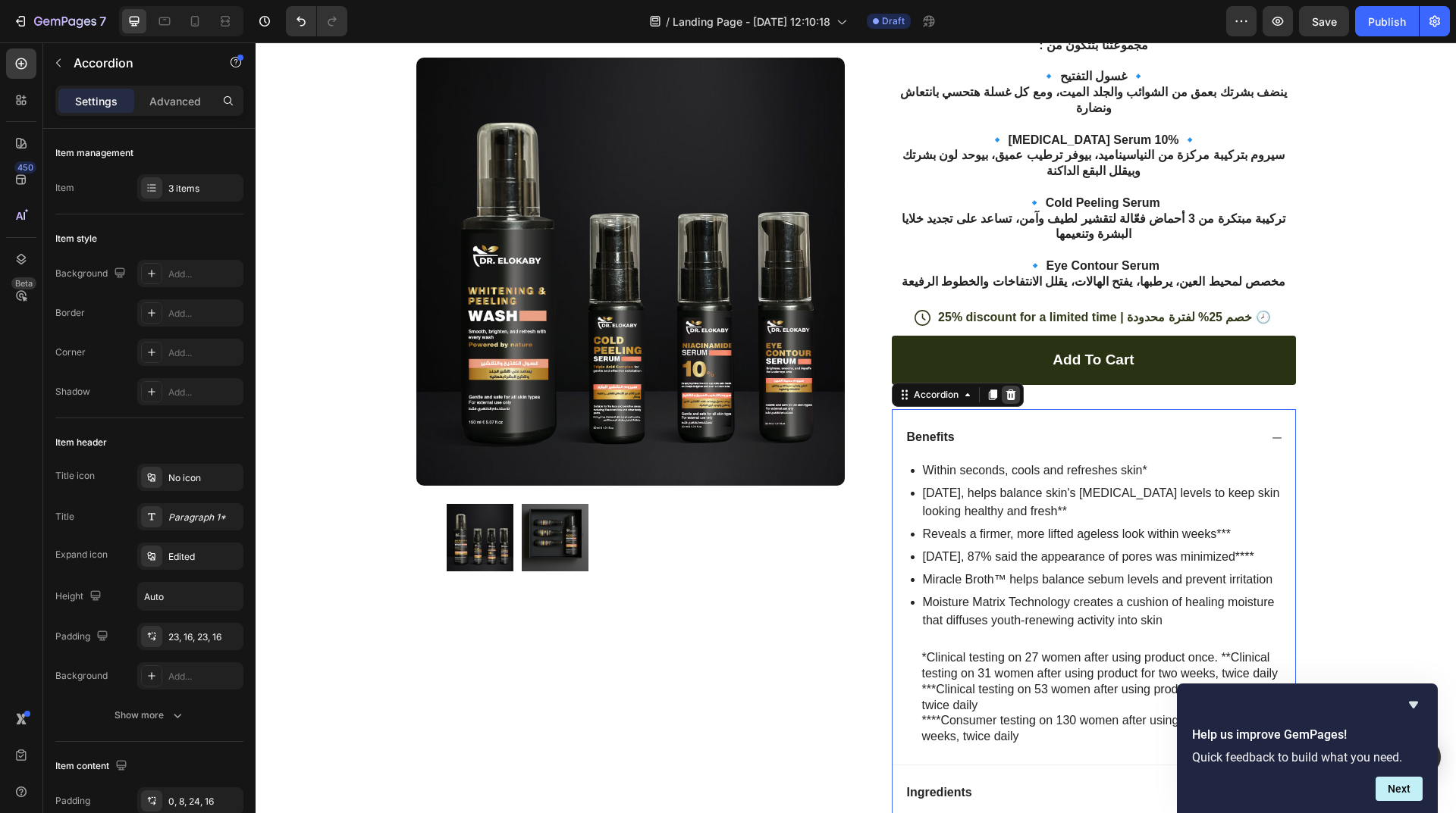
click at [1005, 389] on icon at bounding box center [1010, 394] width 12 height 12
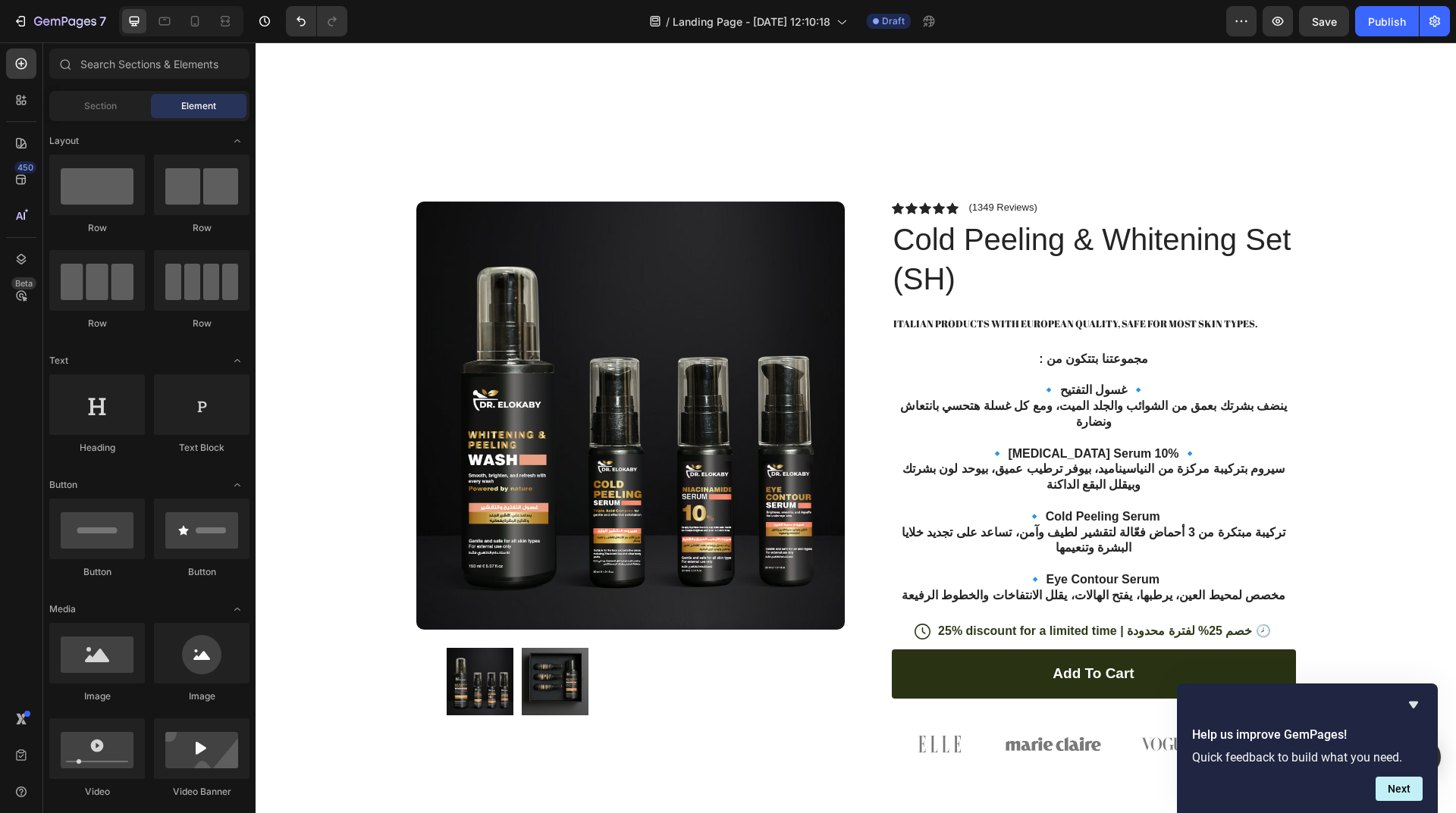
scroll to position [1716, 0]
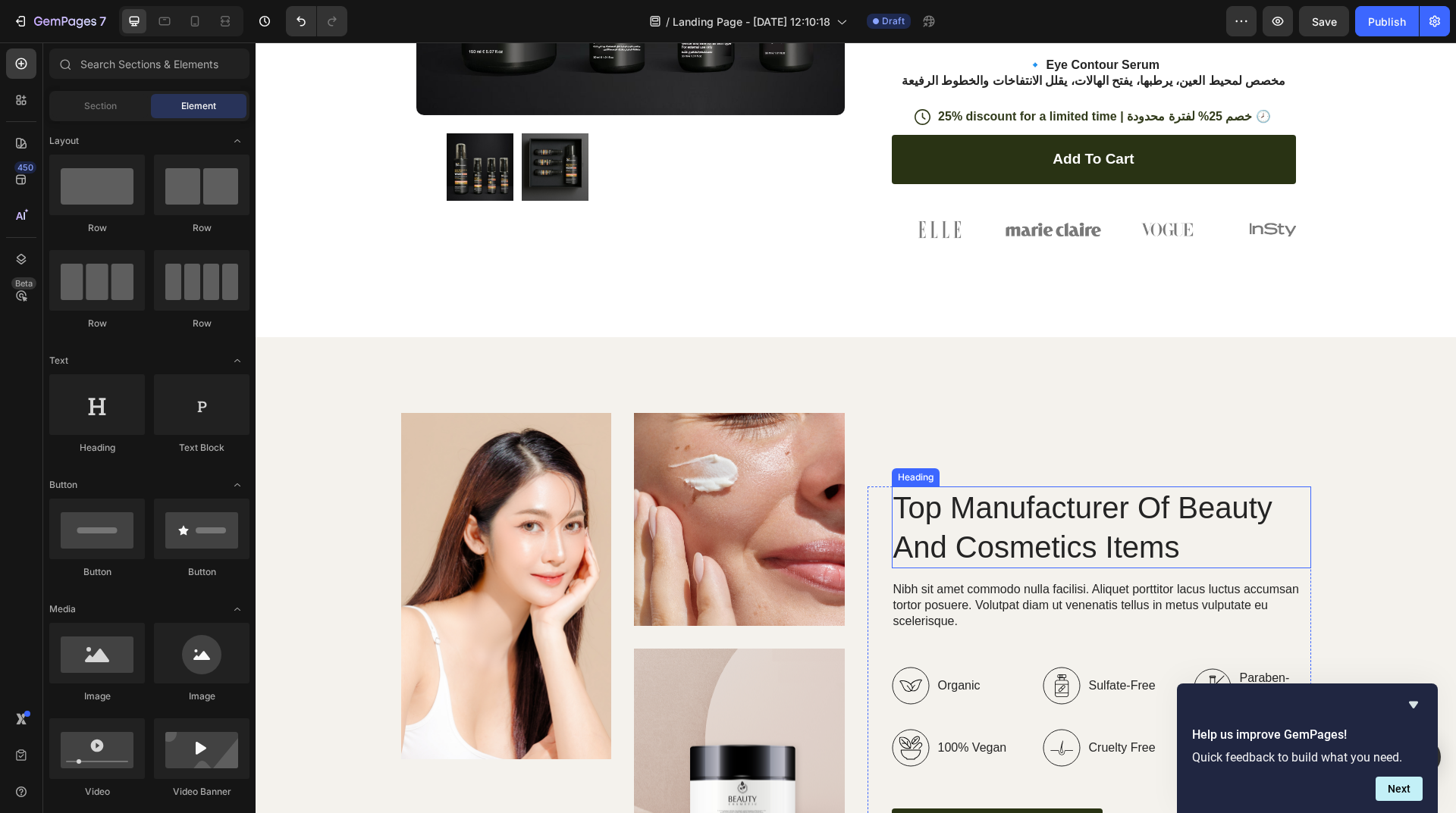
click at [1021, 497] on div "Top Manufacturer Of Beauty And Cosmetics Items Heading Nibh sit amet commodo nu…" at bounding box center [1089, 667] width 443 height 508
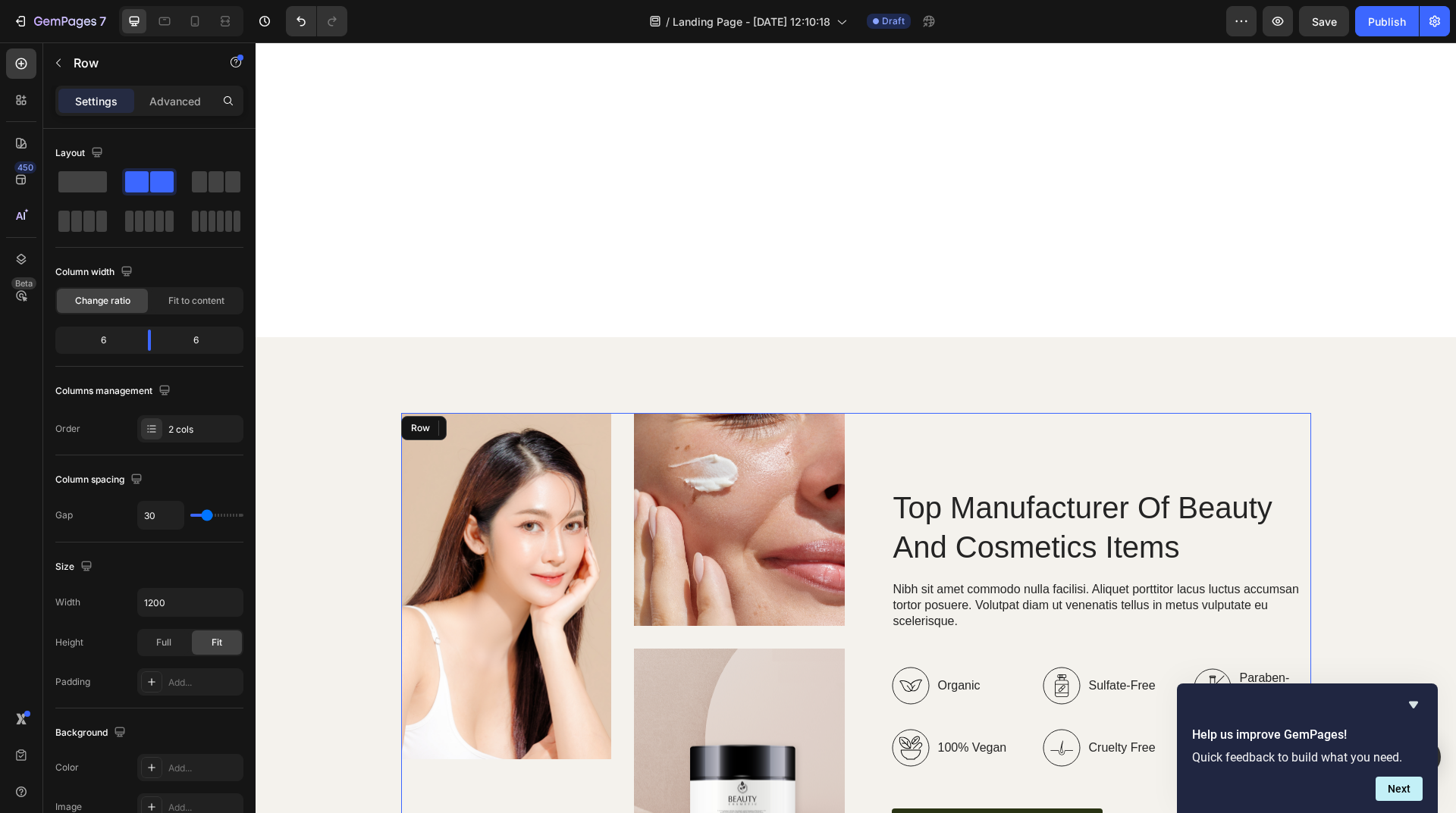
scroll to position [2247, 0]
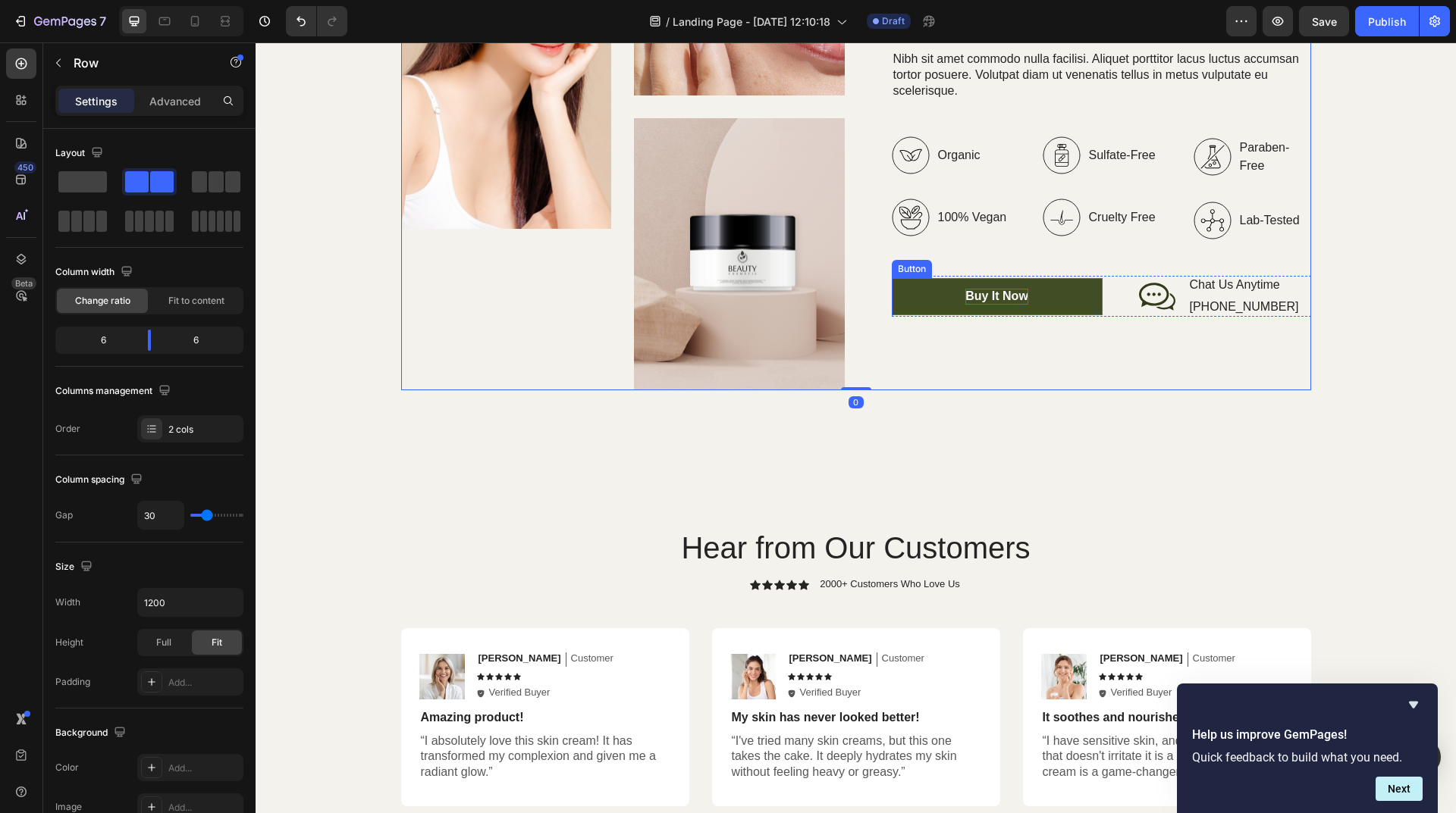
click at [973, 303] on div "Buy It Now" at bounding box center [996, 296] width 63 height 16
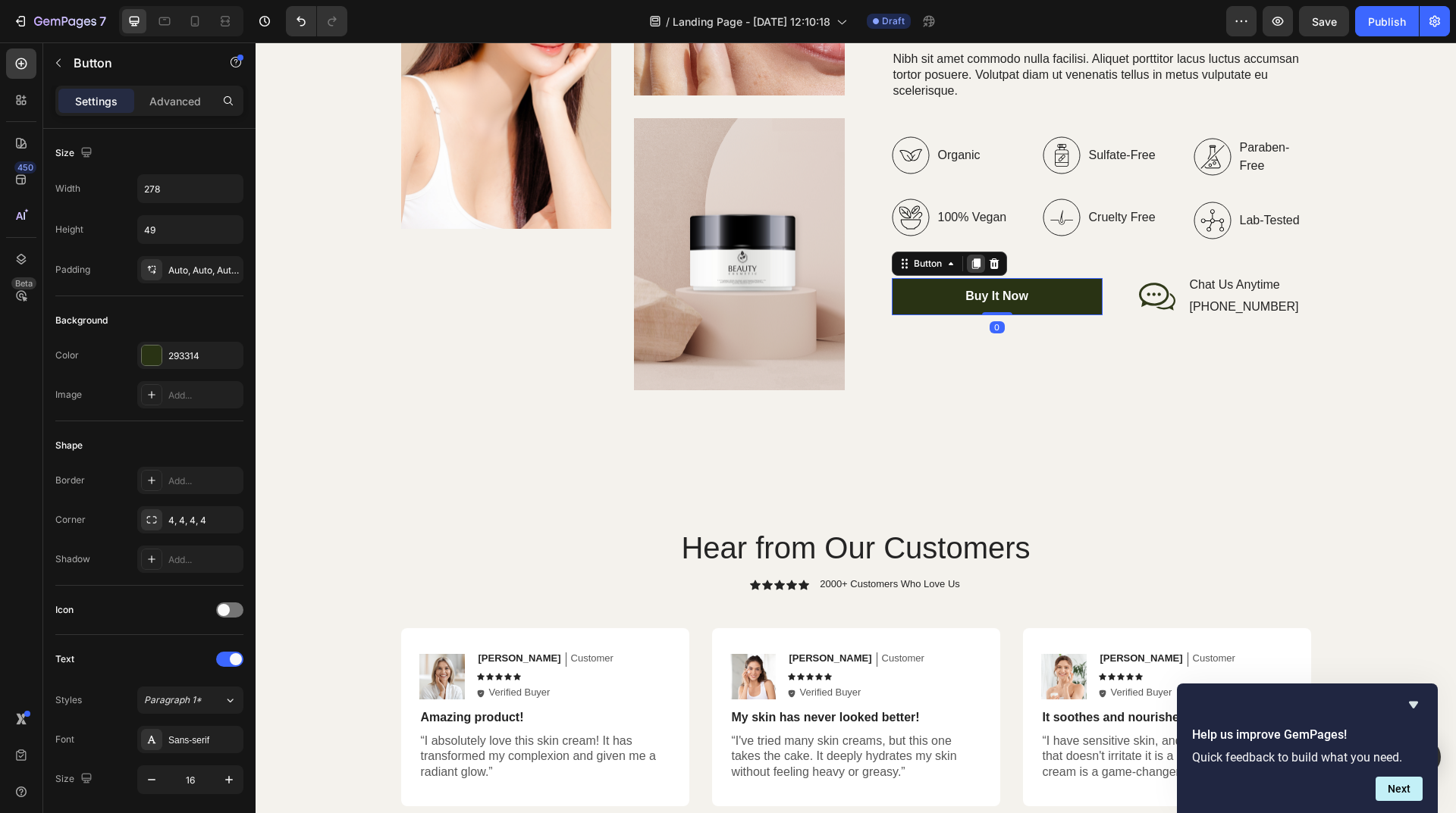
click at [969, 268] on icon at bounding box center [975, 263] width 12 height 12
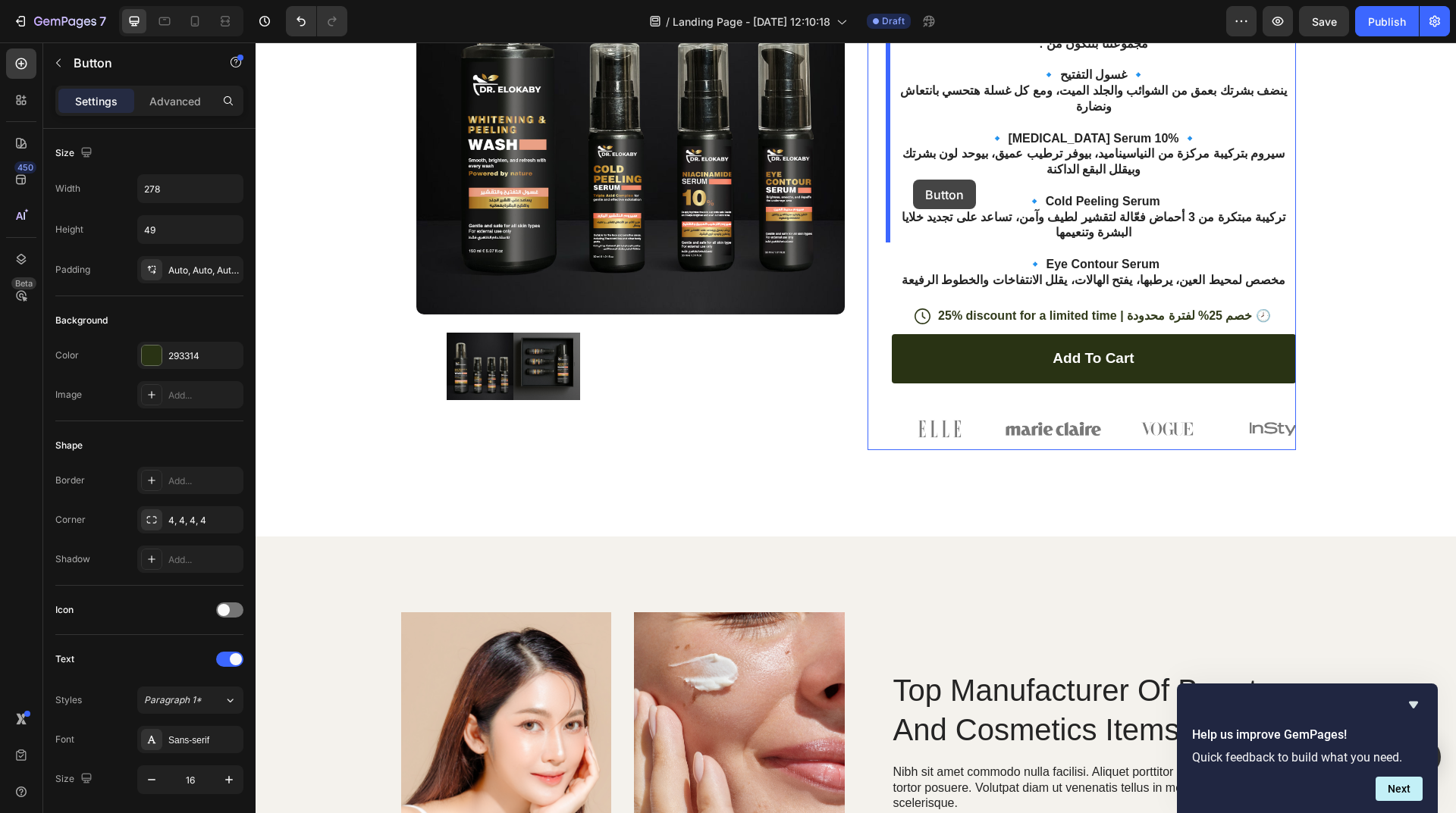
scroll to position [1337, 0]
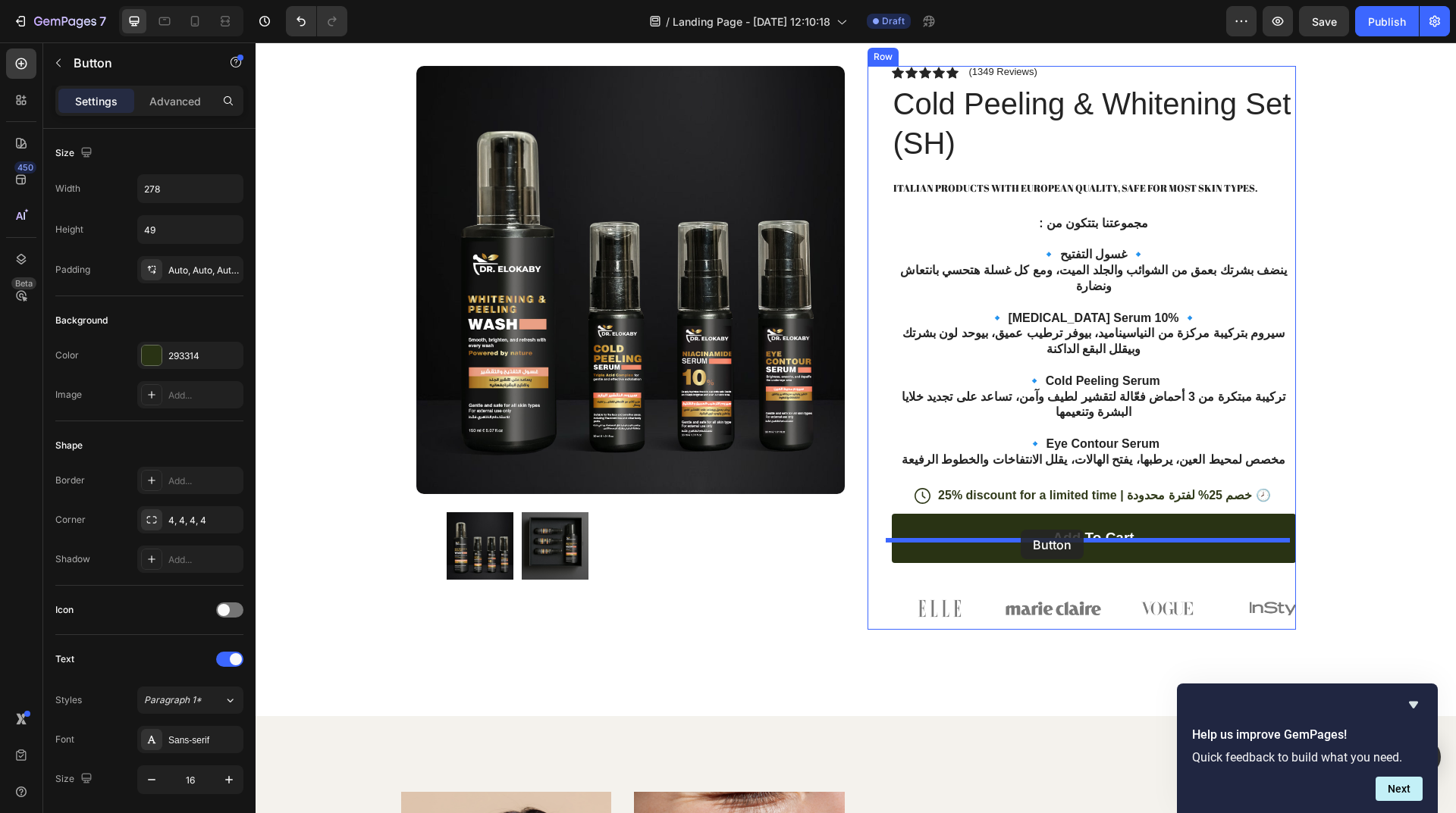
drag, startPoint x: 902, startPoint y: 286, endPoint x: 1020, endPoint y: 530, distance: 271.0
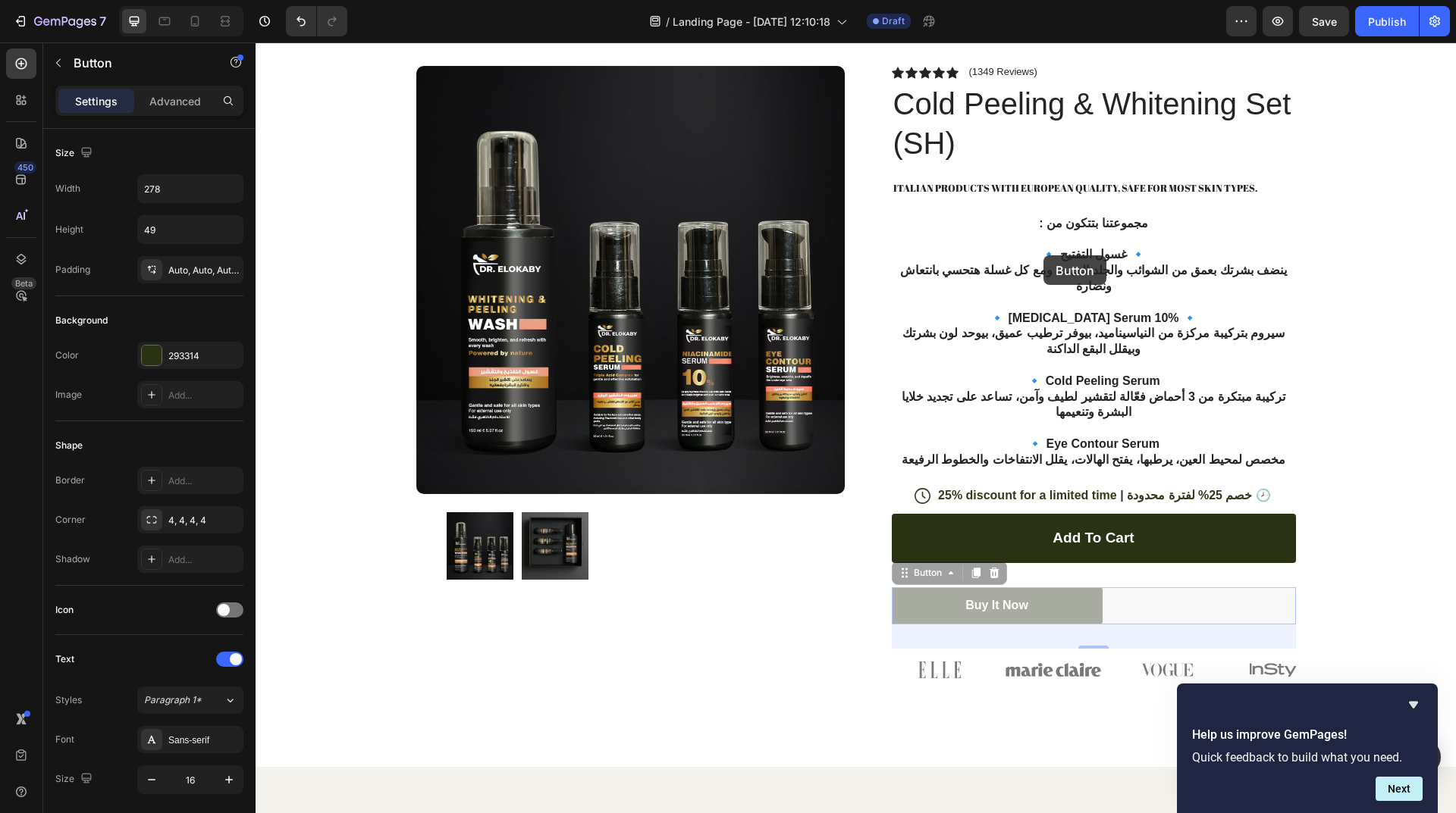
drag, startPoint x: 1132, startPoint y: 564, endPoint x: 919, endPoint y: 510, distance: 219.7
click at [1029, 263] on div "Header Product Images Row Icon Icon Icon Icon Icon Icon List (1349 Reviews) Tex…" at bounding box center [856, 580] width 1200 height 3750
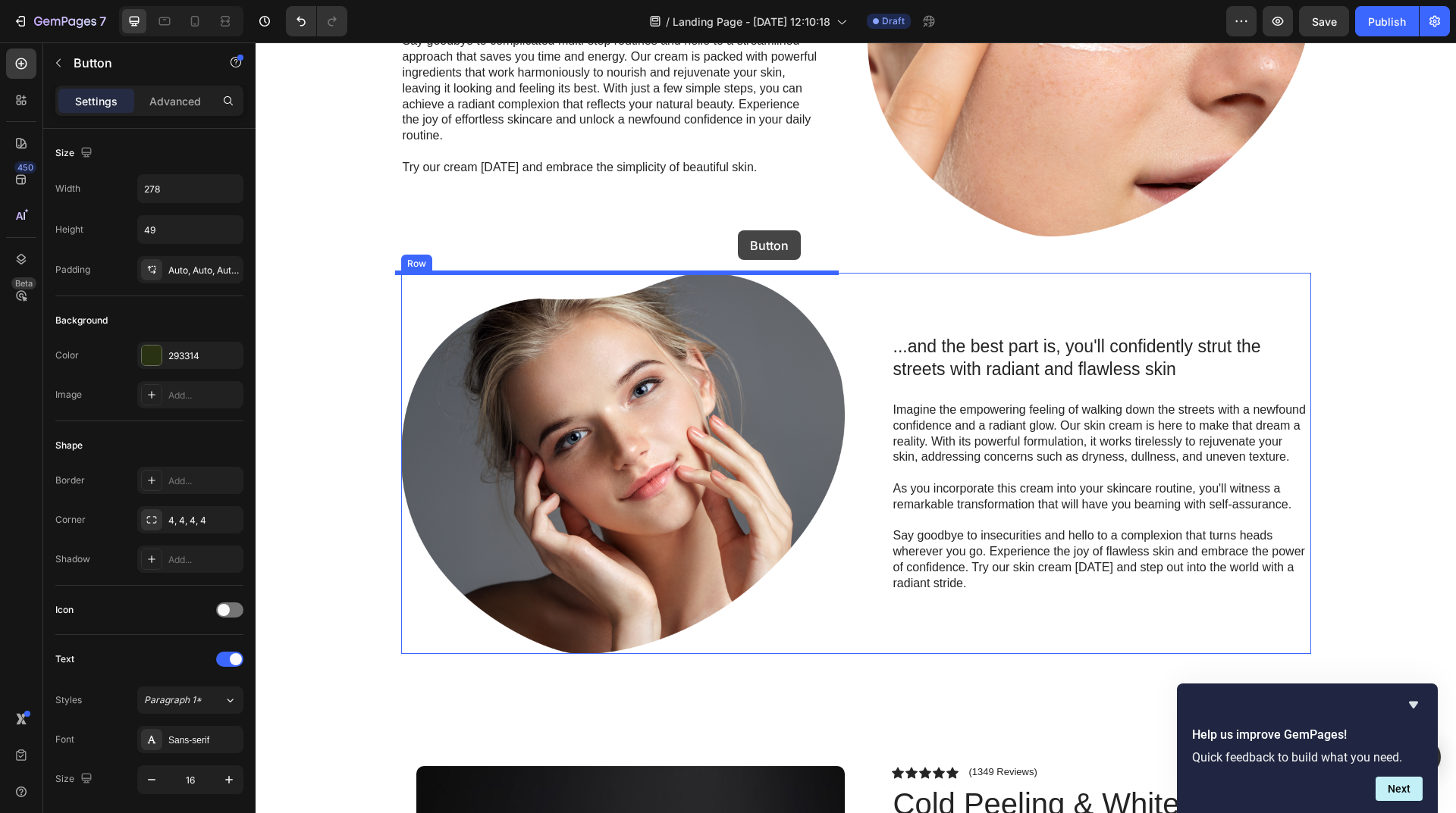
scroll to position [580, 0]
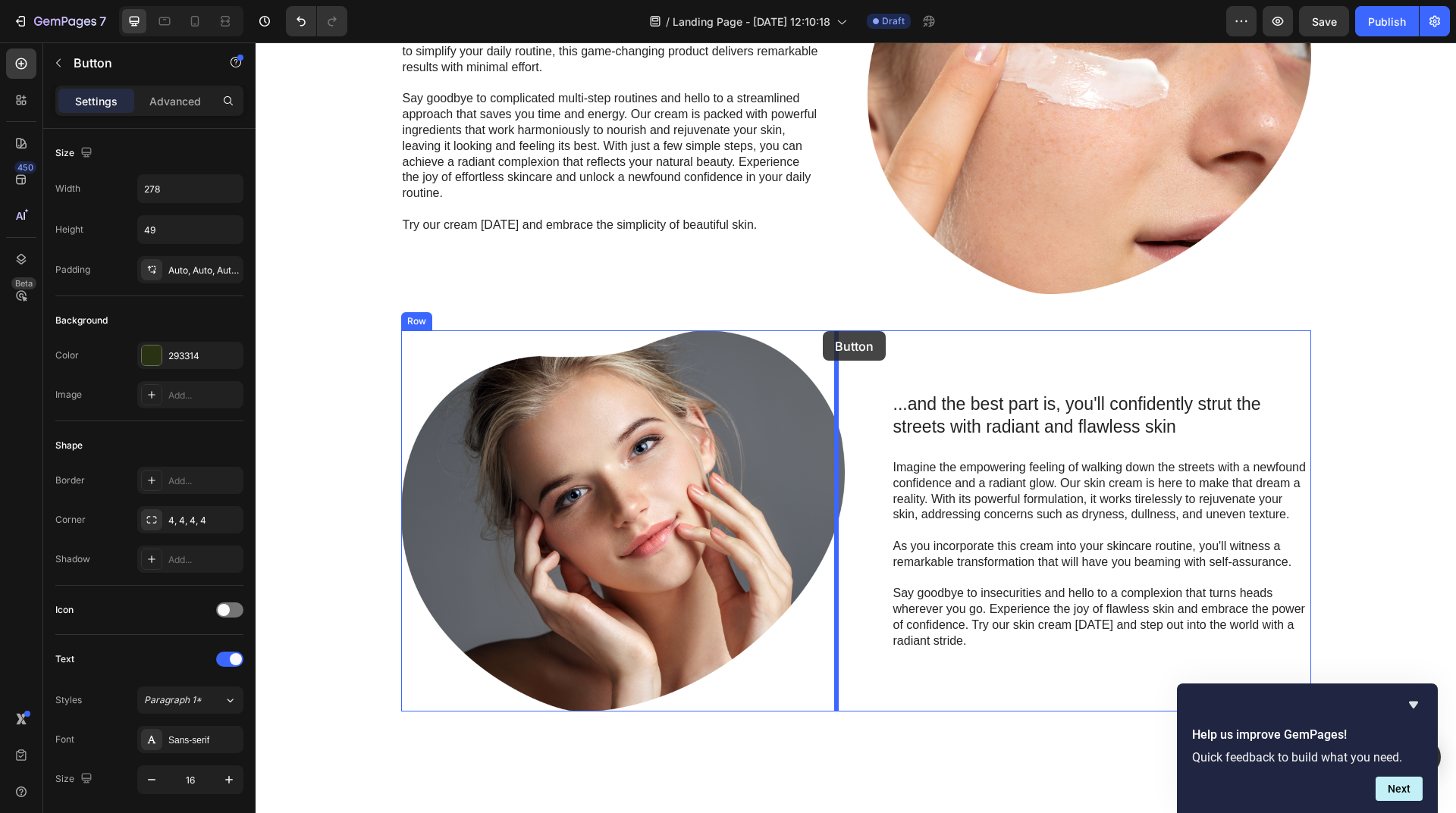
drag, startPoint x: 905, startPoint y: 200, endPoint x: 823, endPoint y: 331, distance: 154.5
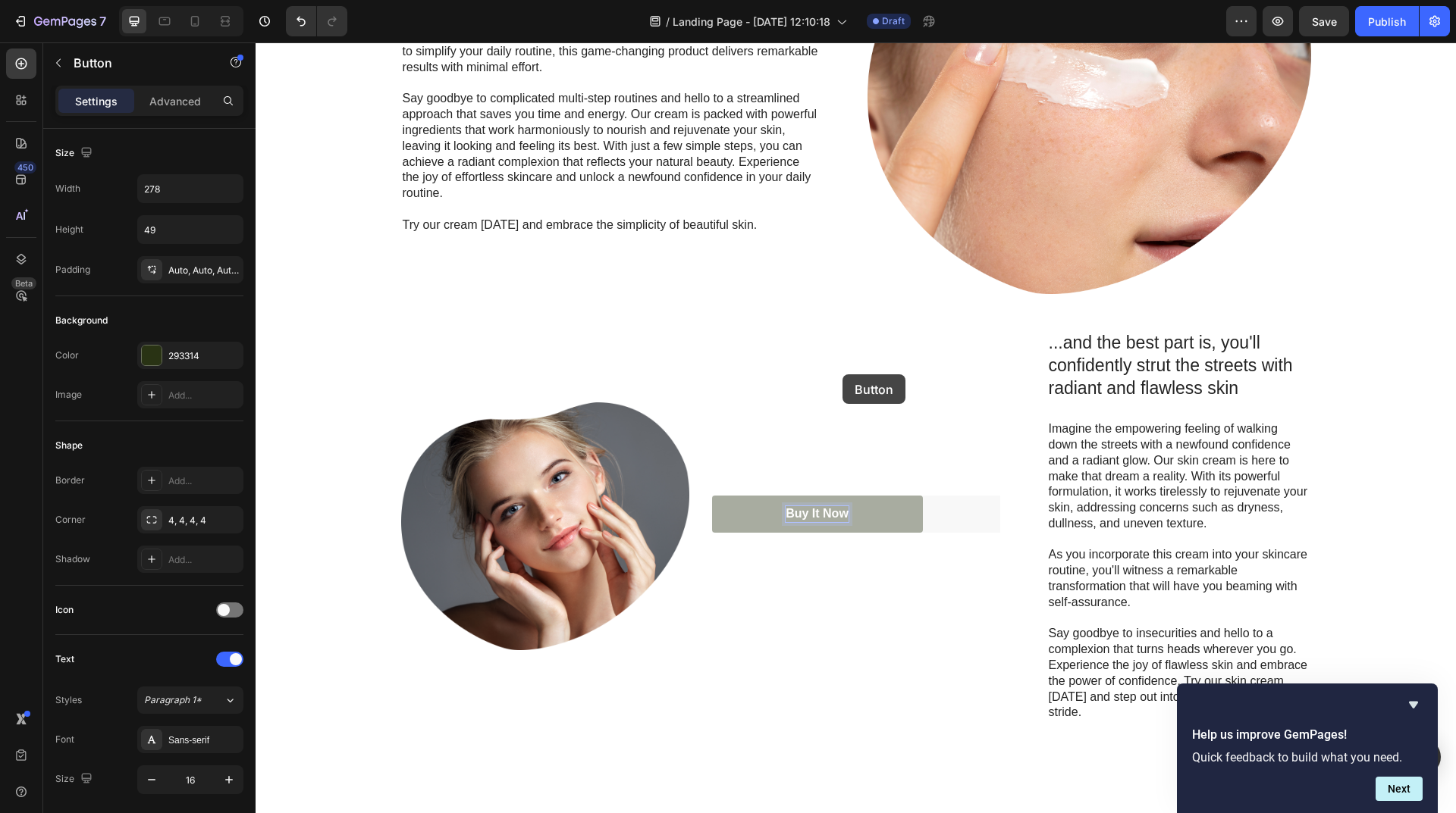
drag, startPoint x: 833, startPoint y: 507, endPoint x: 842, endPoint y: 375, distance: 132.3
click at [842, 375] on div "Buy It Now Button 0 Buy It Now Button 0" at bounding box center [856, 526] width 288 height 392
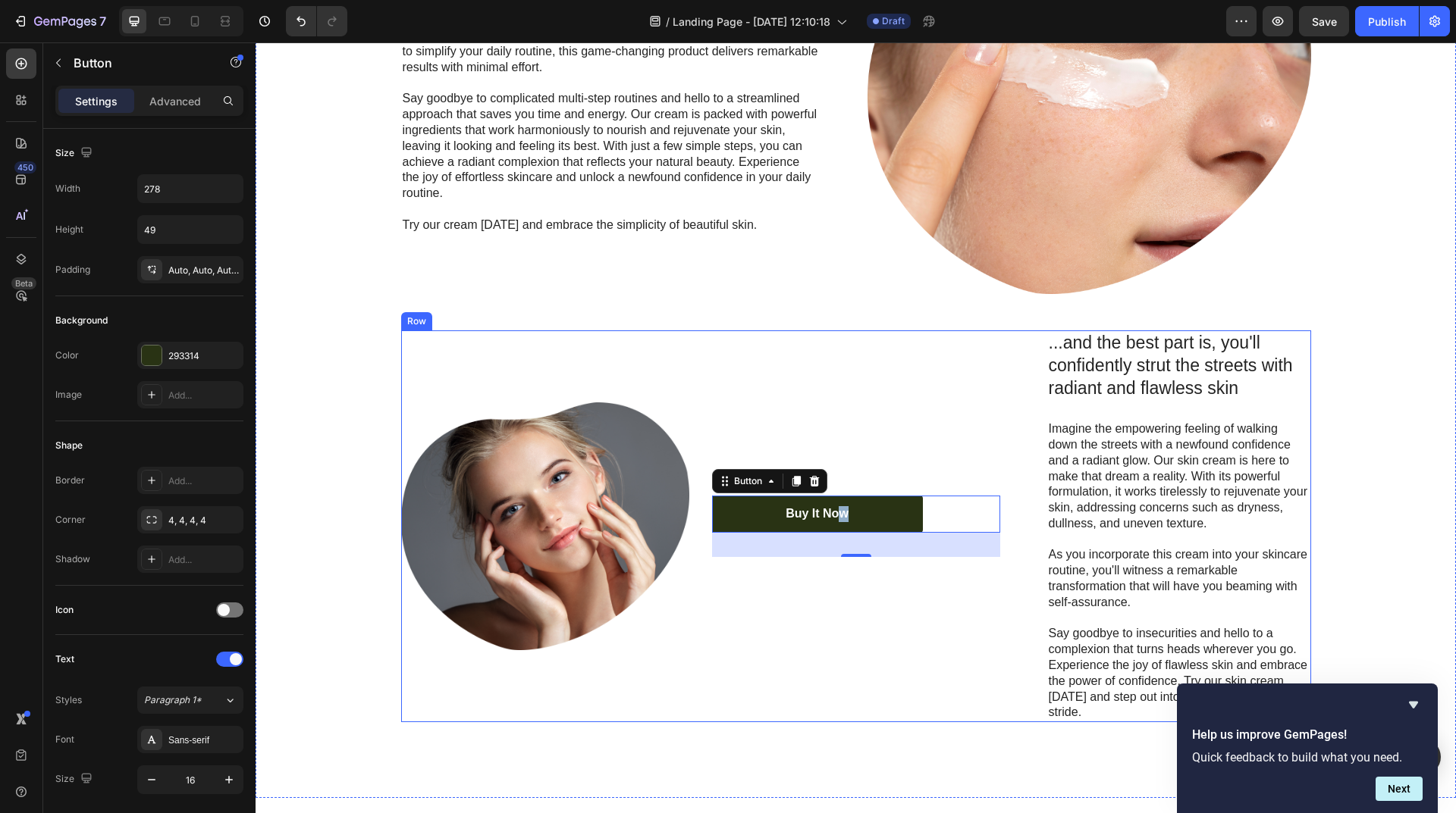
scroll to position [549, 0]
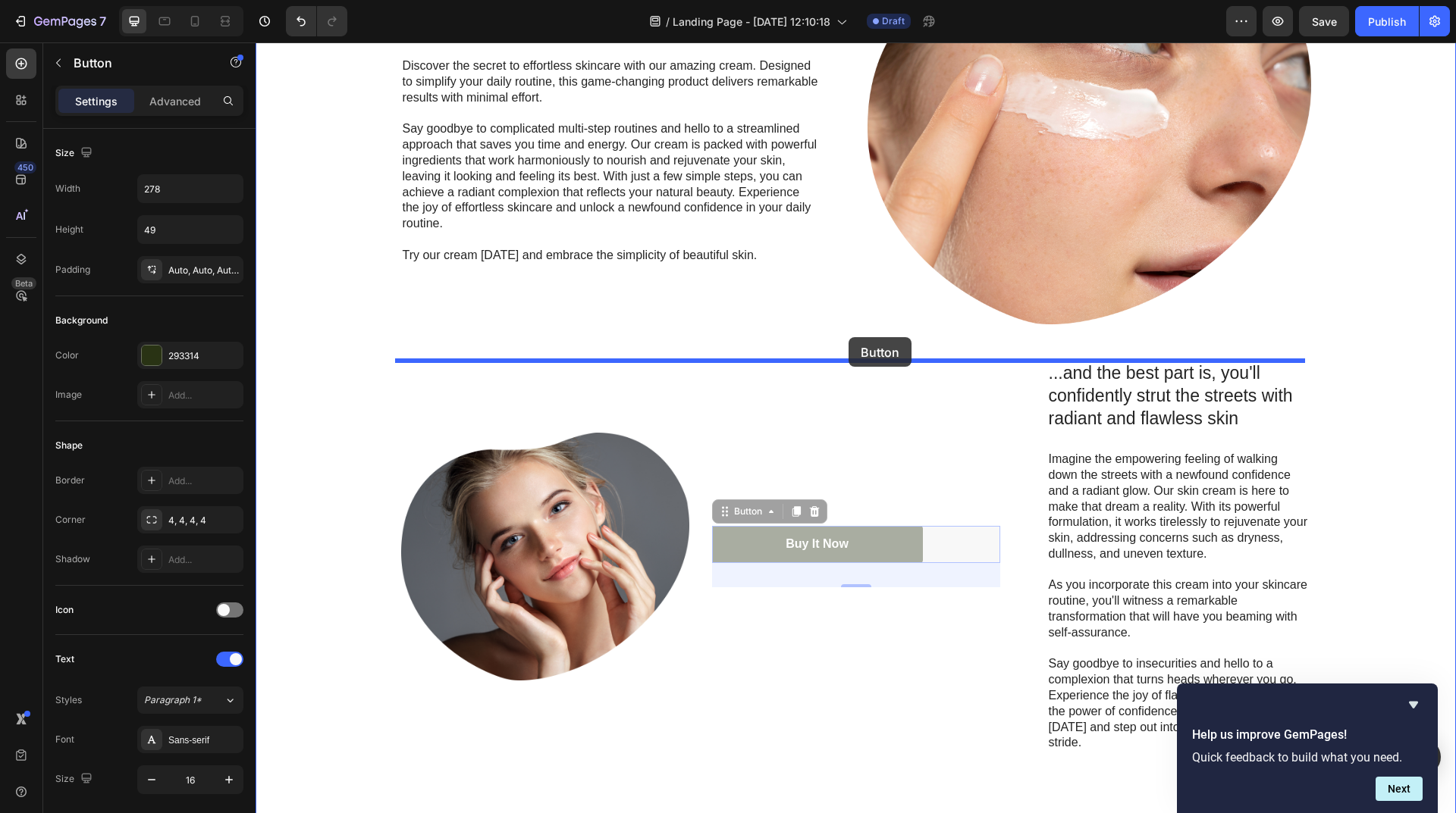
drag, startPoint x: 879, startPoint y: 538, endPoint x: 848, endPoint y: 337, distance: 203.4
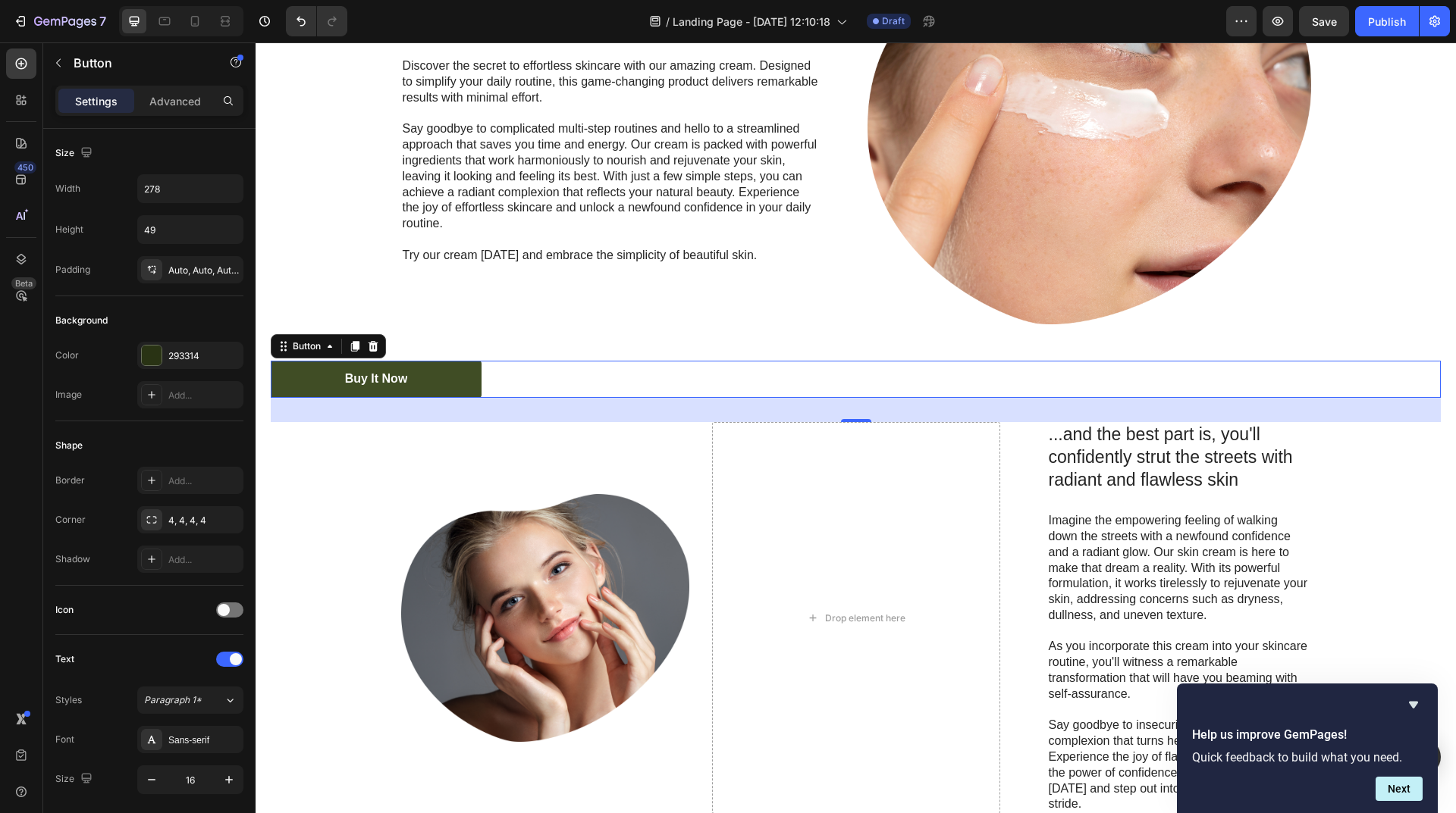
click at [438, 384] on link "Buy It Now" at bounding box center [376, 379] width 211 height 37
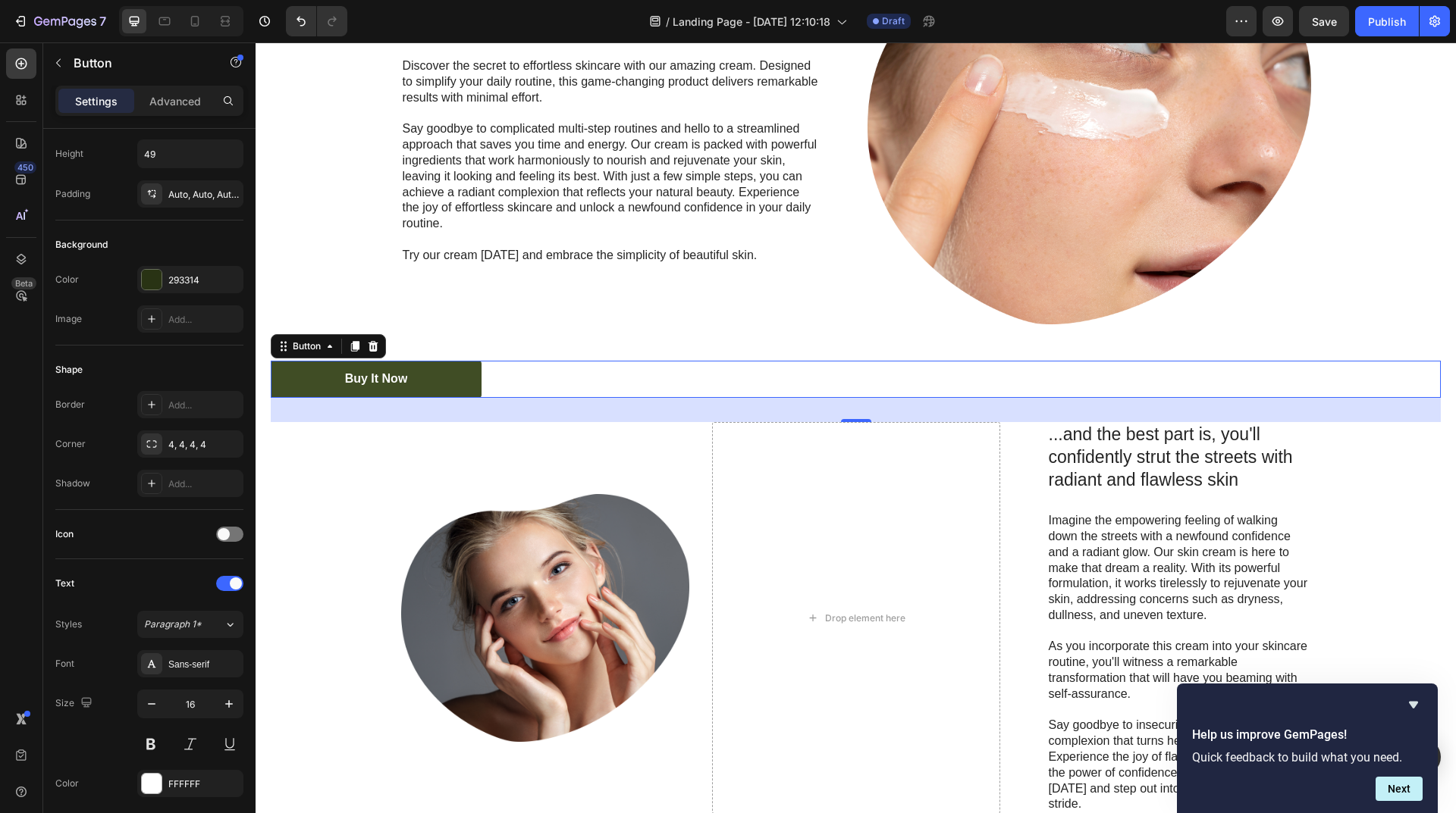
click at [433, 386] on link "Buy It Now" at bounding box center [376, 379] width 211 height 37
click at [299, 345] on div "Button" at bounding box center [307, 346] width 34 height 14
click at [299, 347] on div "Button" at bounding box center [307, 346] width 34 height 14
click at [299, 354] on div "Button" at bounding box center [307, 346] width 65 height 18
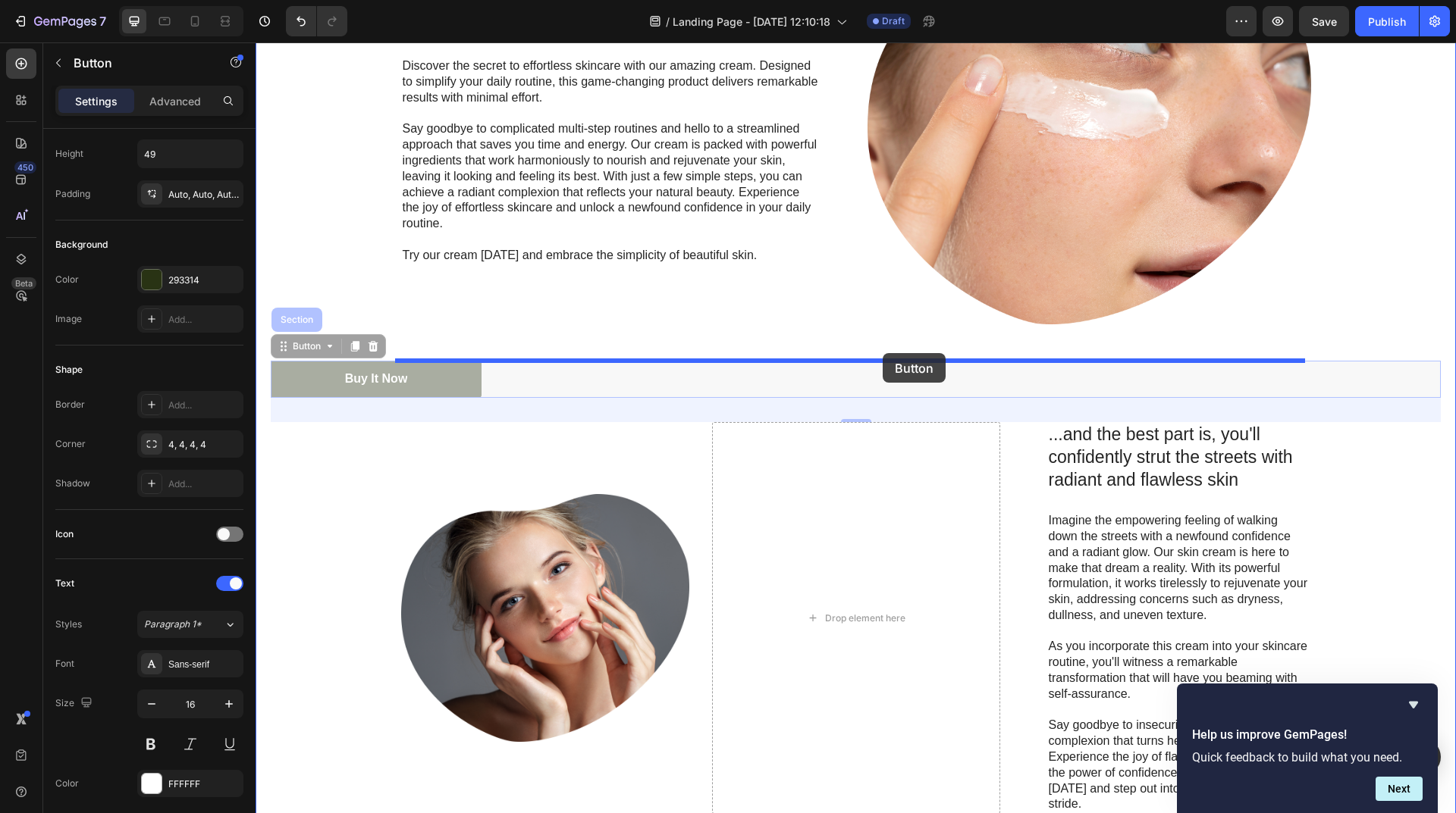
drag, startPoint x: 482, startPoint y: 383, endPoint x: 883, endPoint y: 353, distance: 402.1
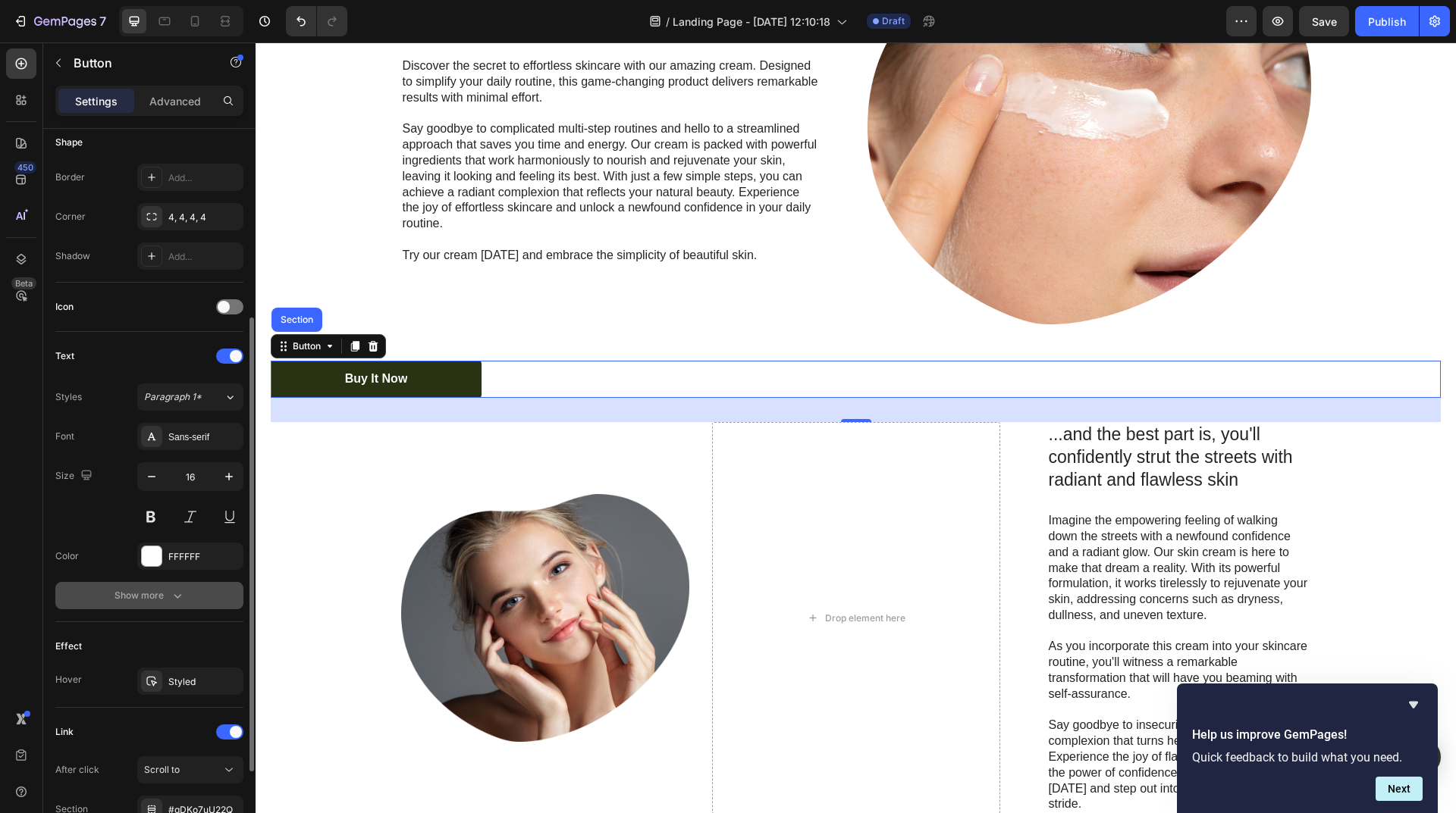
scroll to position [151, 0]
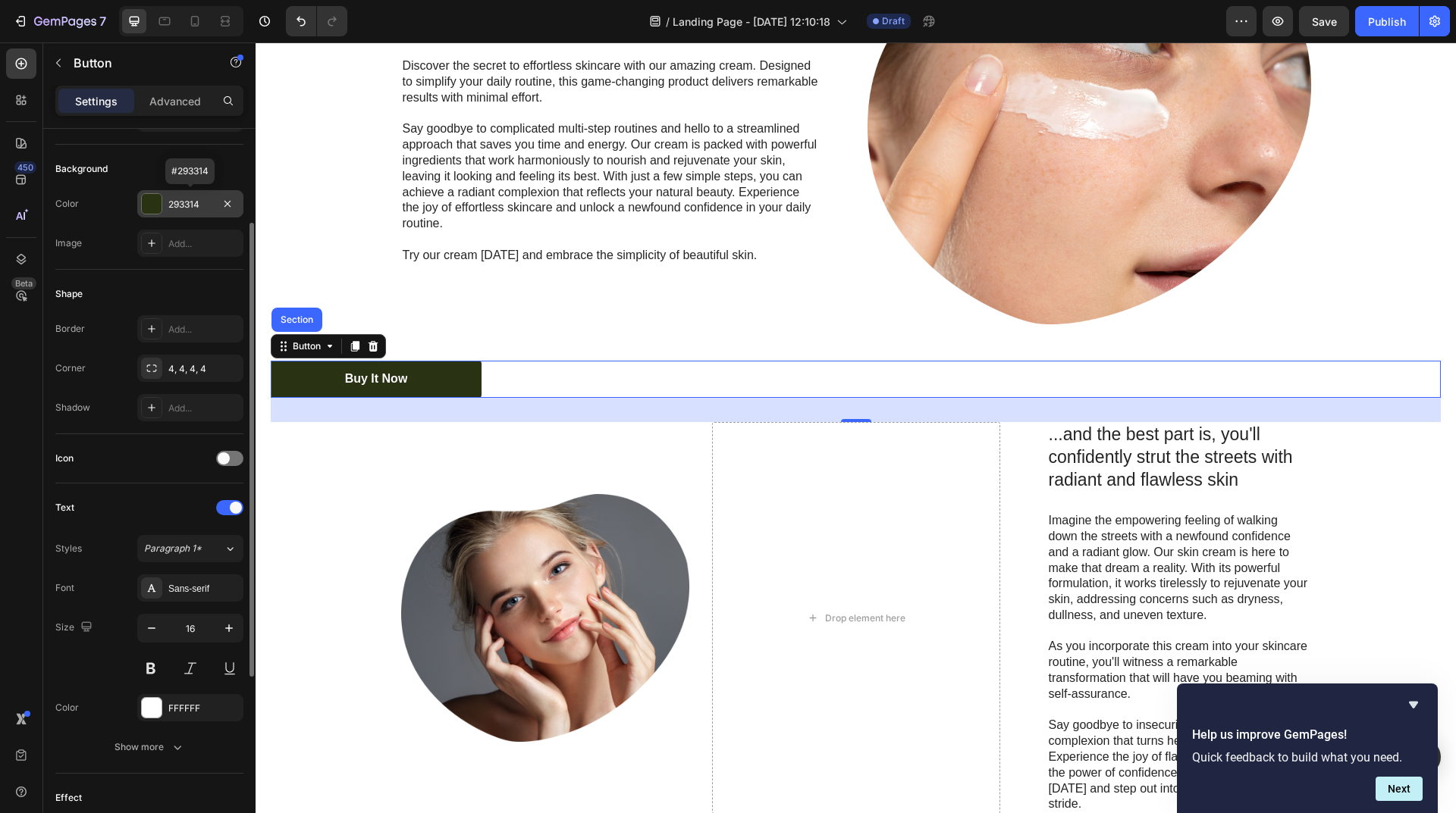
click at [196, 209] on div "293314" at bounding box center [190, 204] width 44 height 14
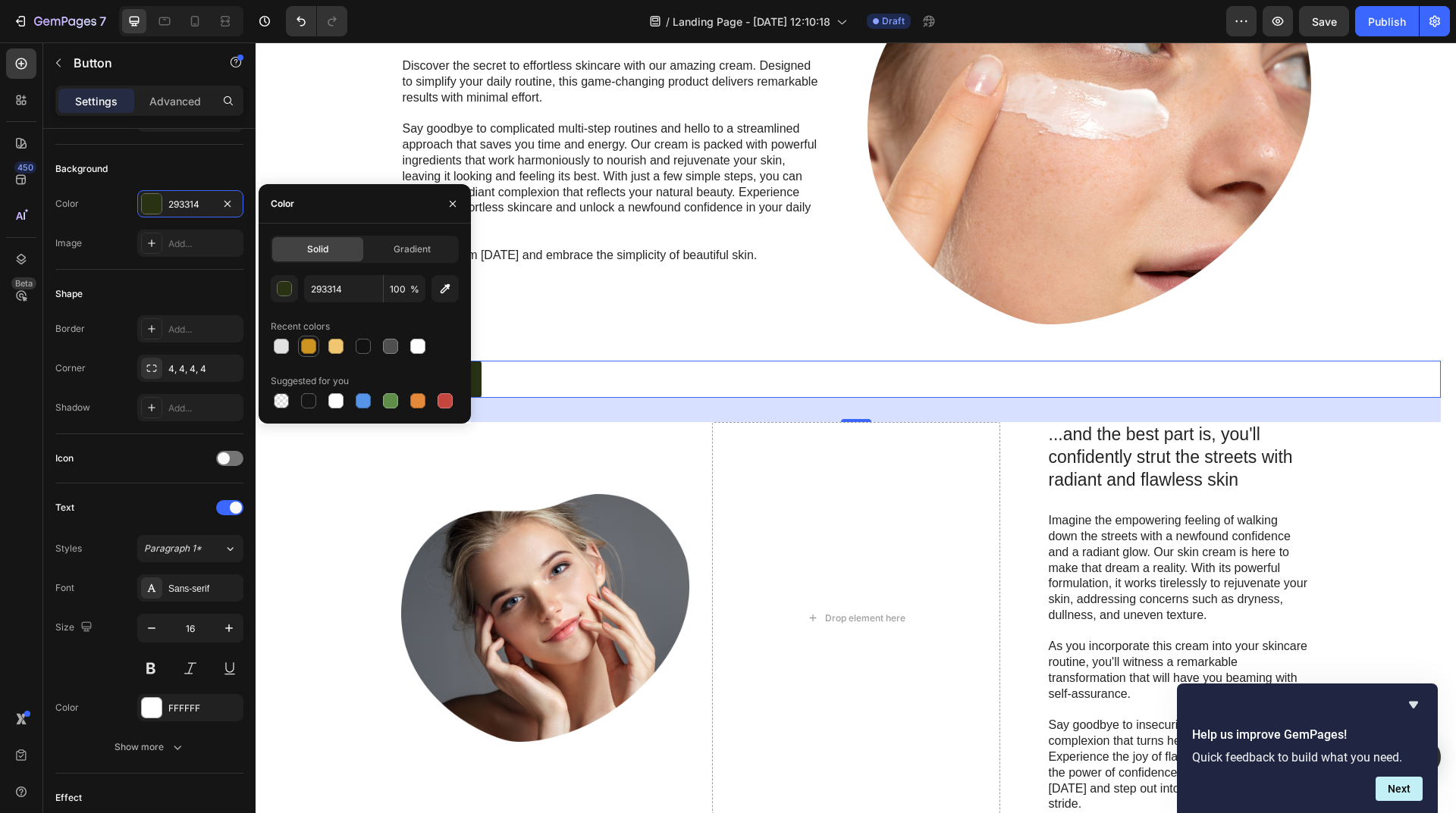
click at [314, 351] on div at bounding box center [308, 346] width 15 height 15
type input "CE9421"
click at [155, 444] on div "Icon" at bounding box center [150, 459] width 188 height 49
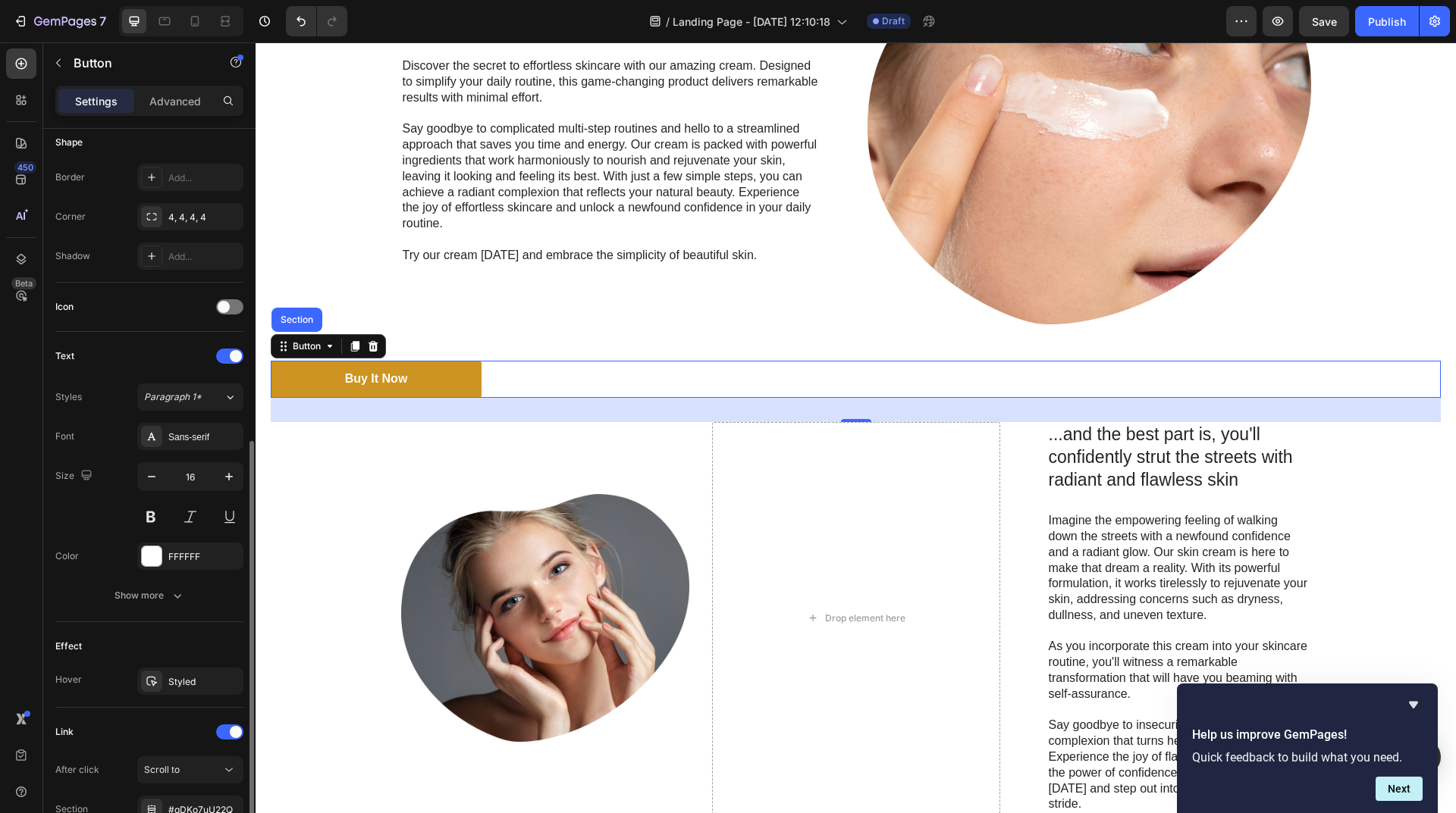
scroll to position [379, 0]
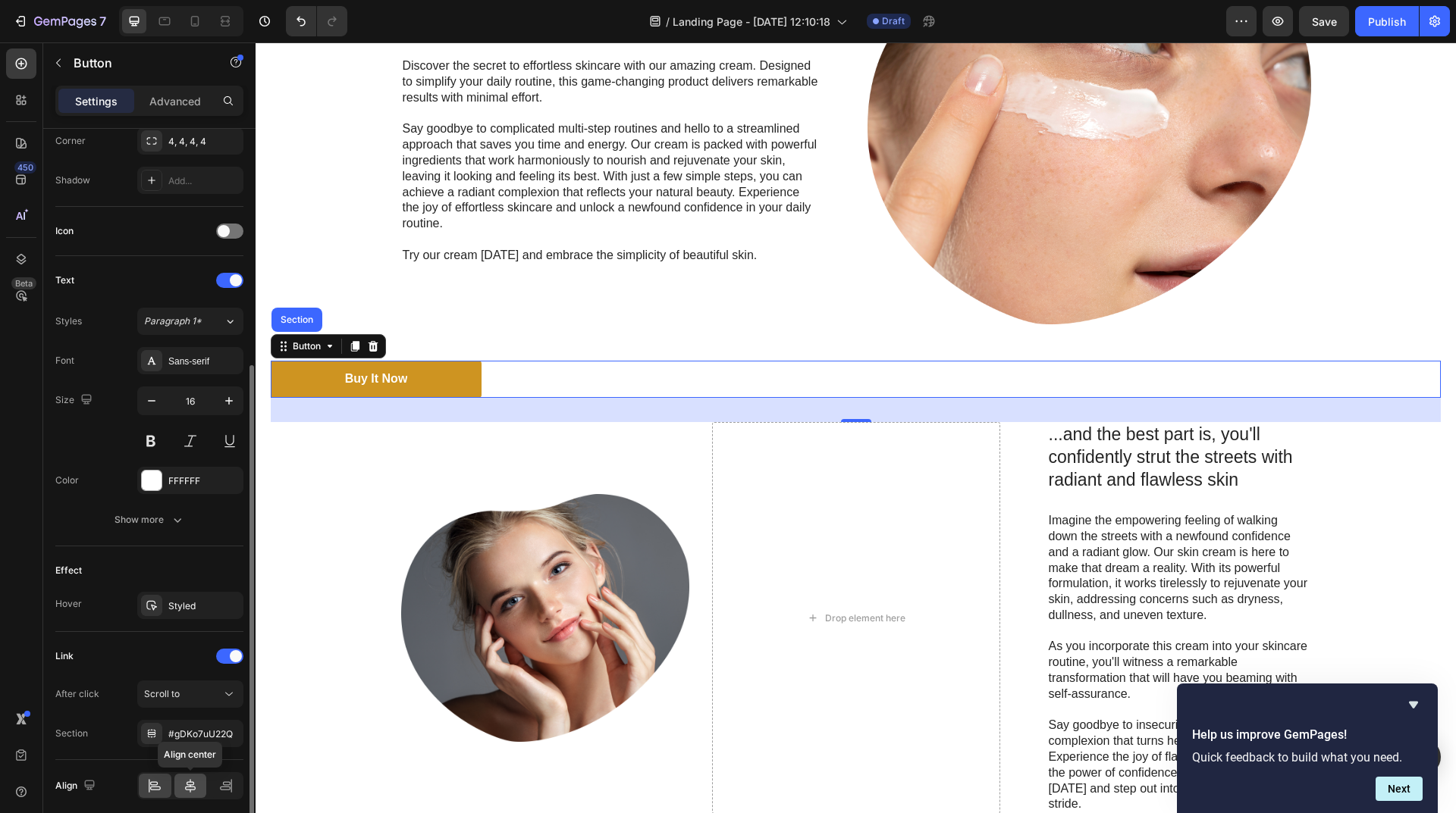
click at [192, 787] on icon at bounding box center [190, 785] width 15 height 15
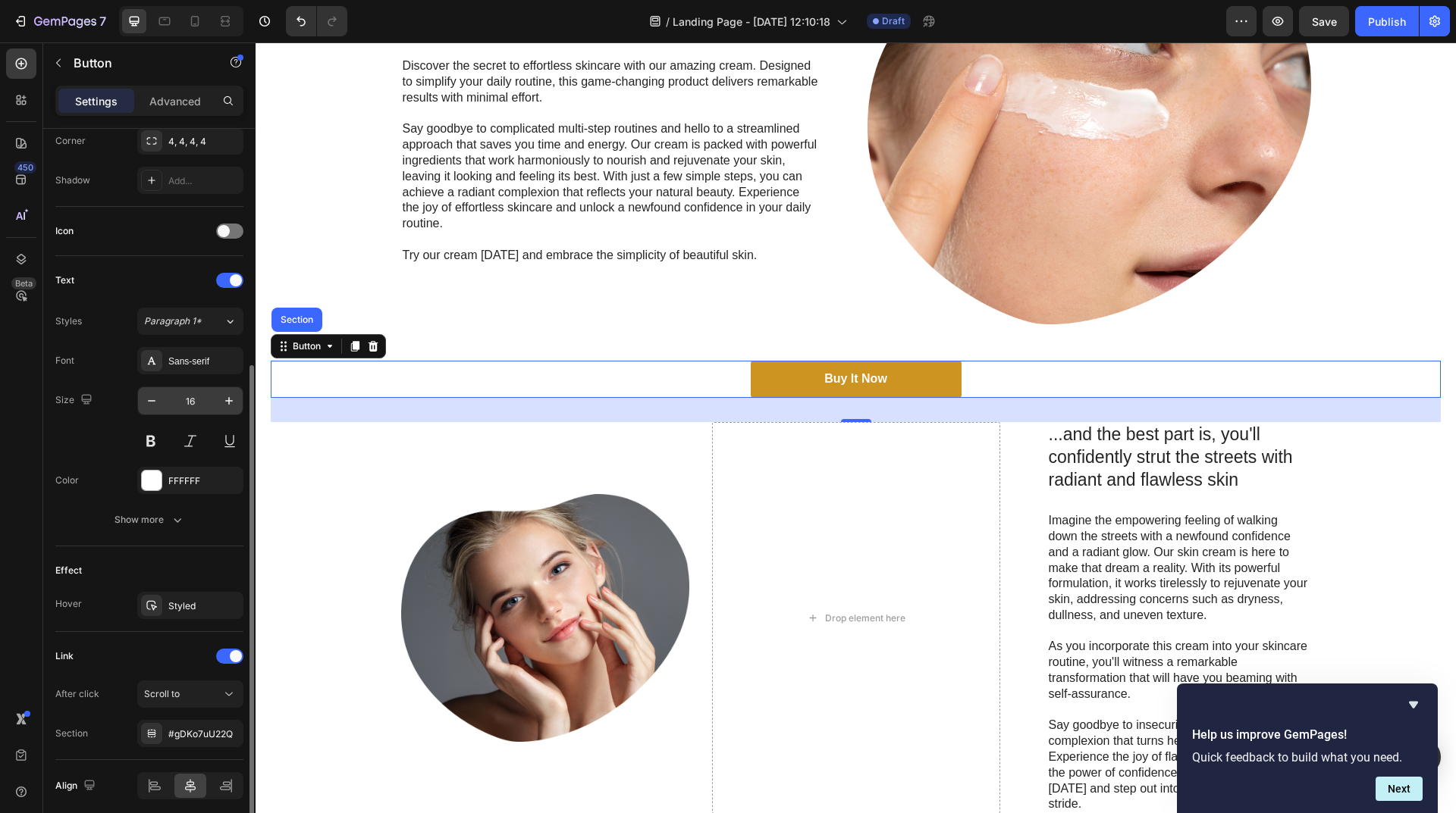
click at [202, 391] on input "16" at bounding box center [190, 401] width 50 height 28
type input "2"
type input "16"
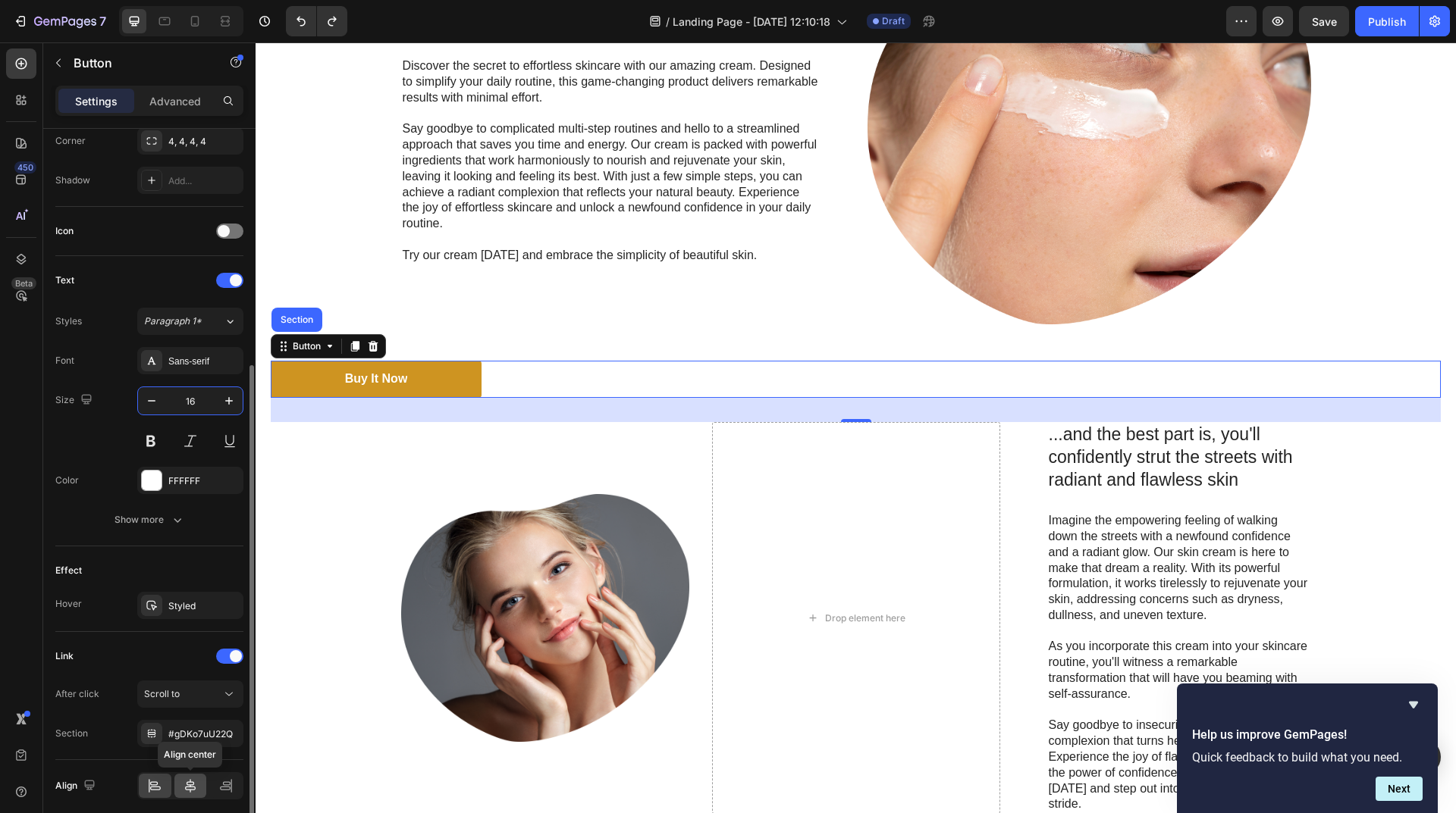
click at [195, 795] on div at bounding box center [190, 785] width 32 height 24
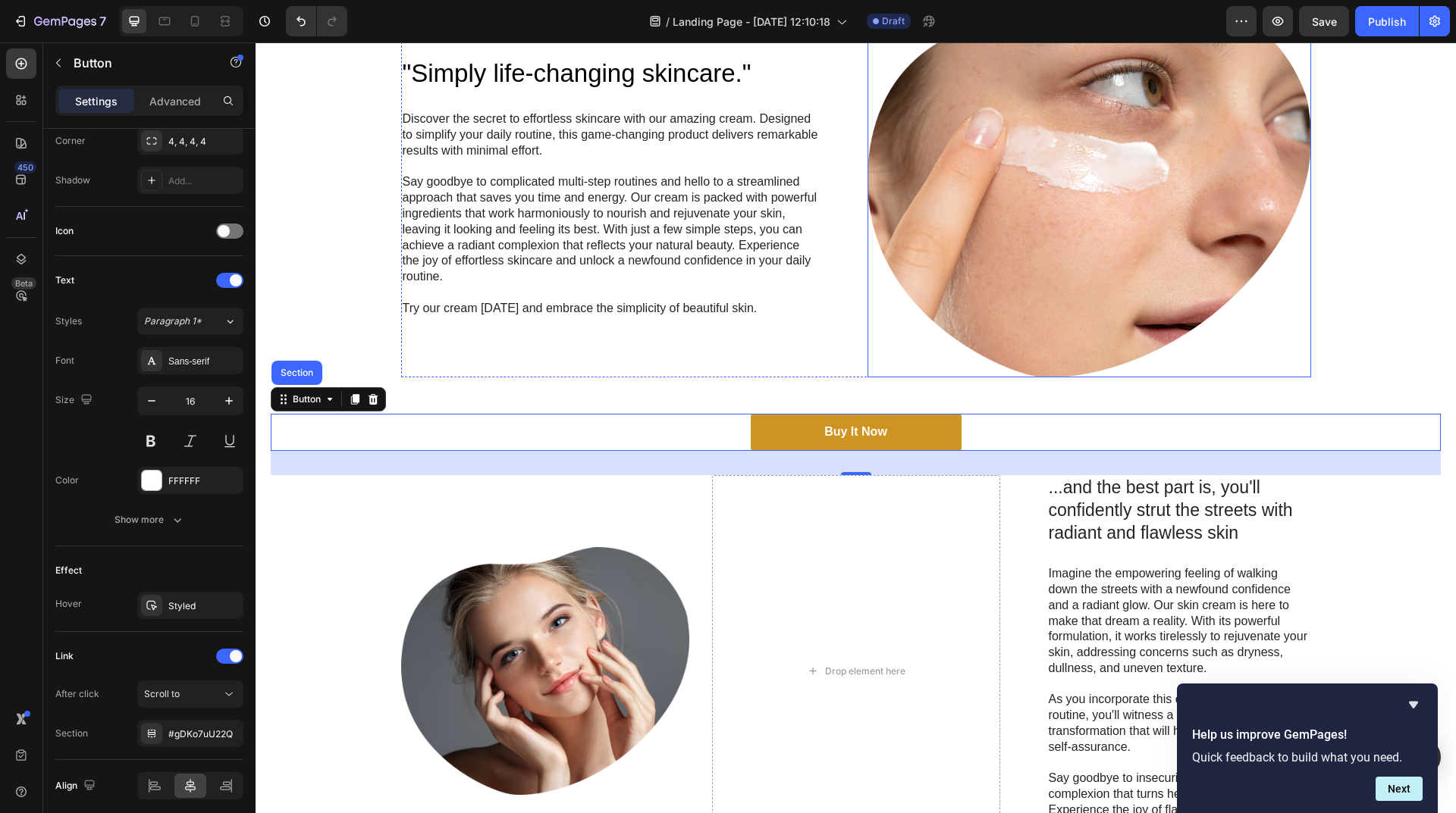
scroll to position [549, 0]
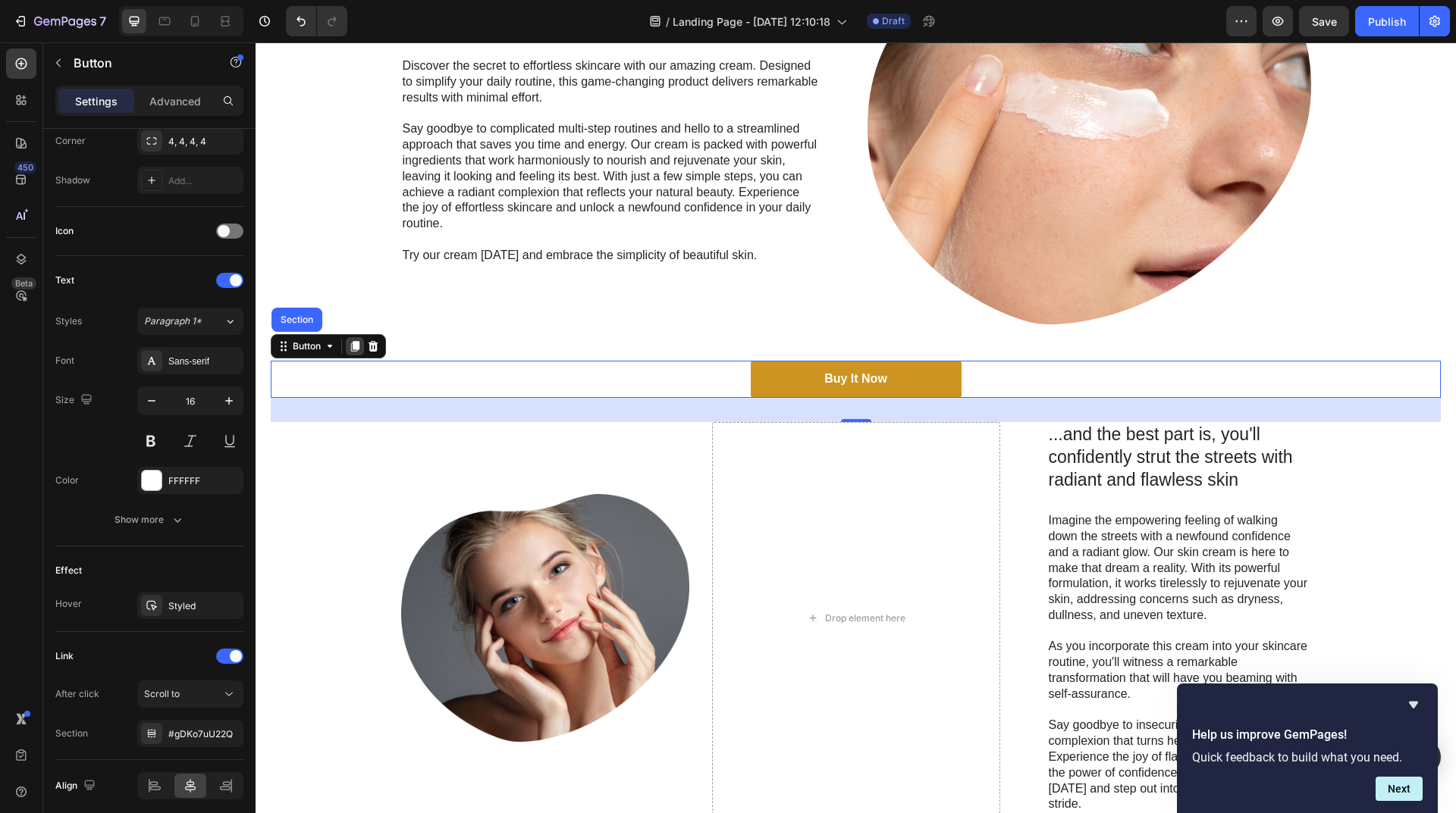
click at [358, 349] on icon at bounding box center [355, 346] width 8 height 10
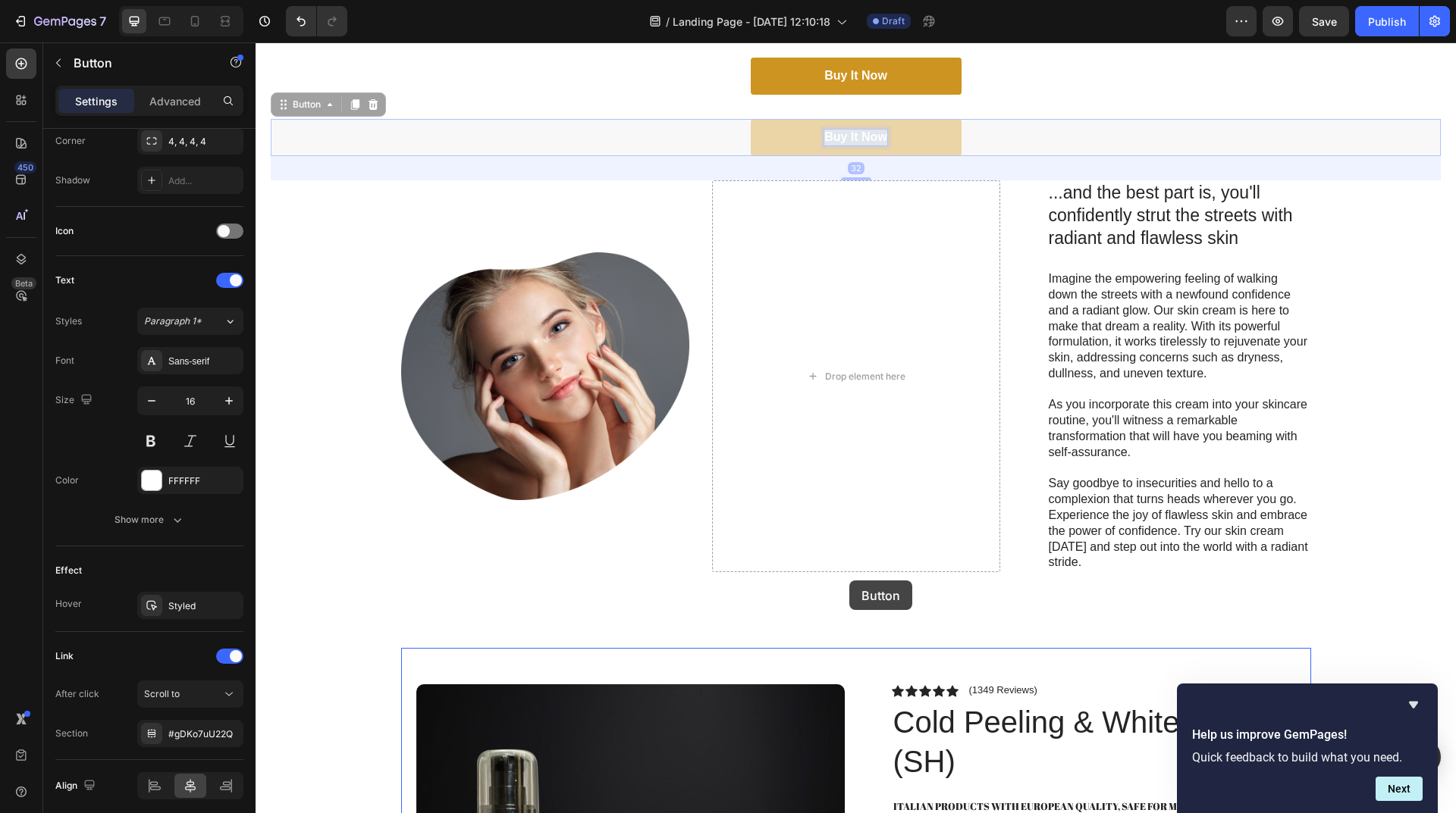
scroll to position [875, 0]
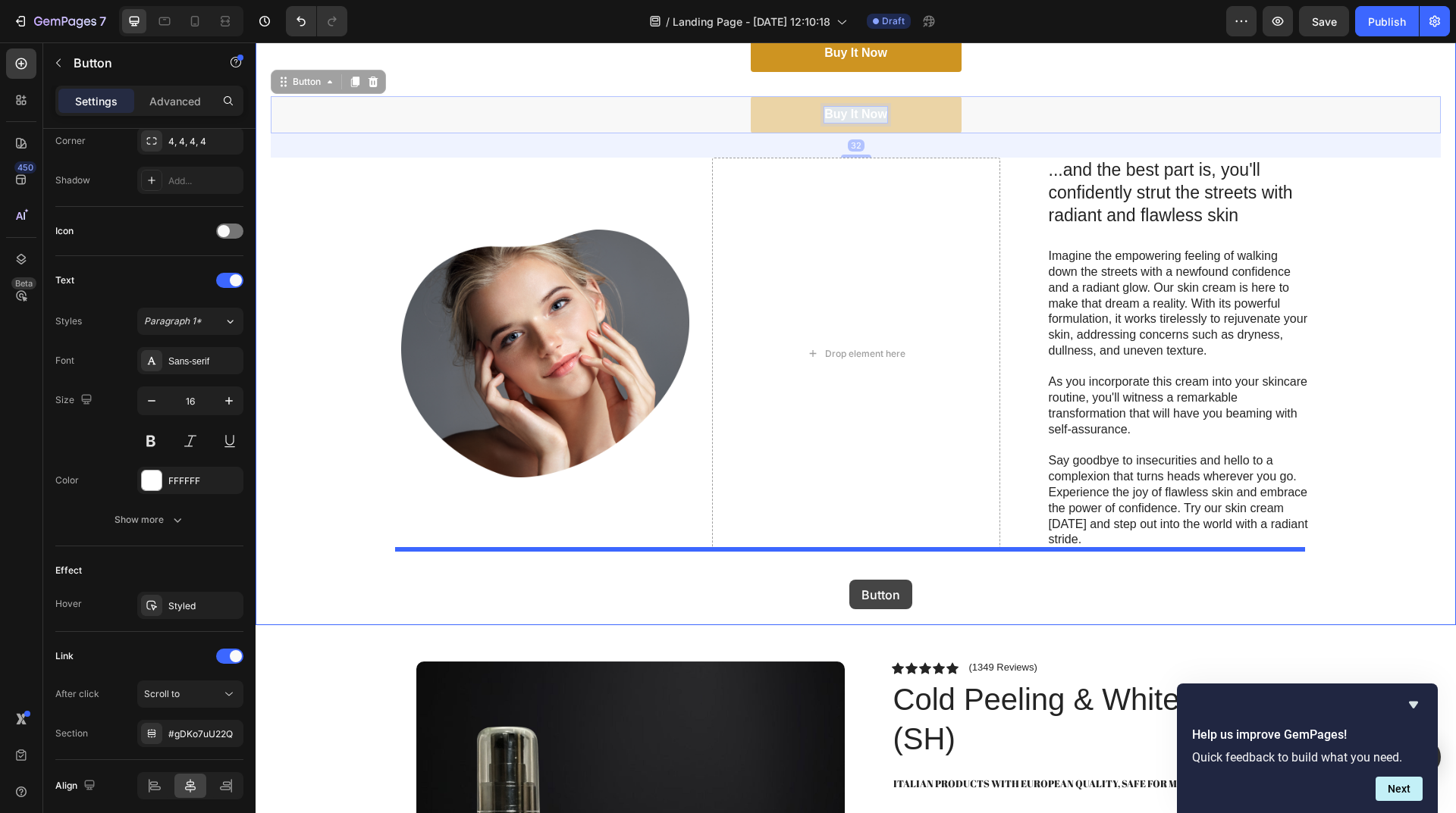
drag, startPoint x: 861, startPoint y: 445, endPoint x: 849, endPoint y: 580, distance: 135.5
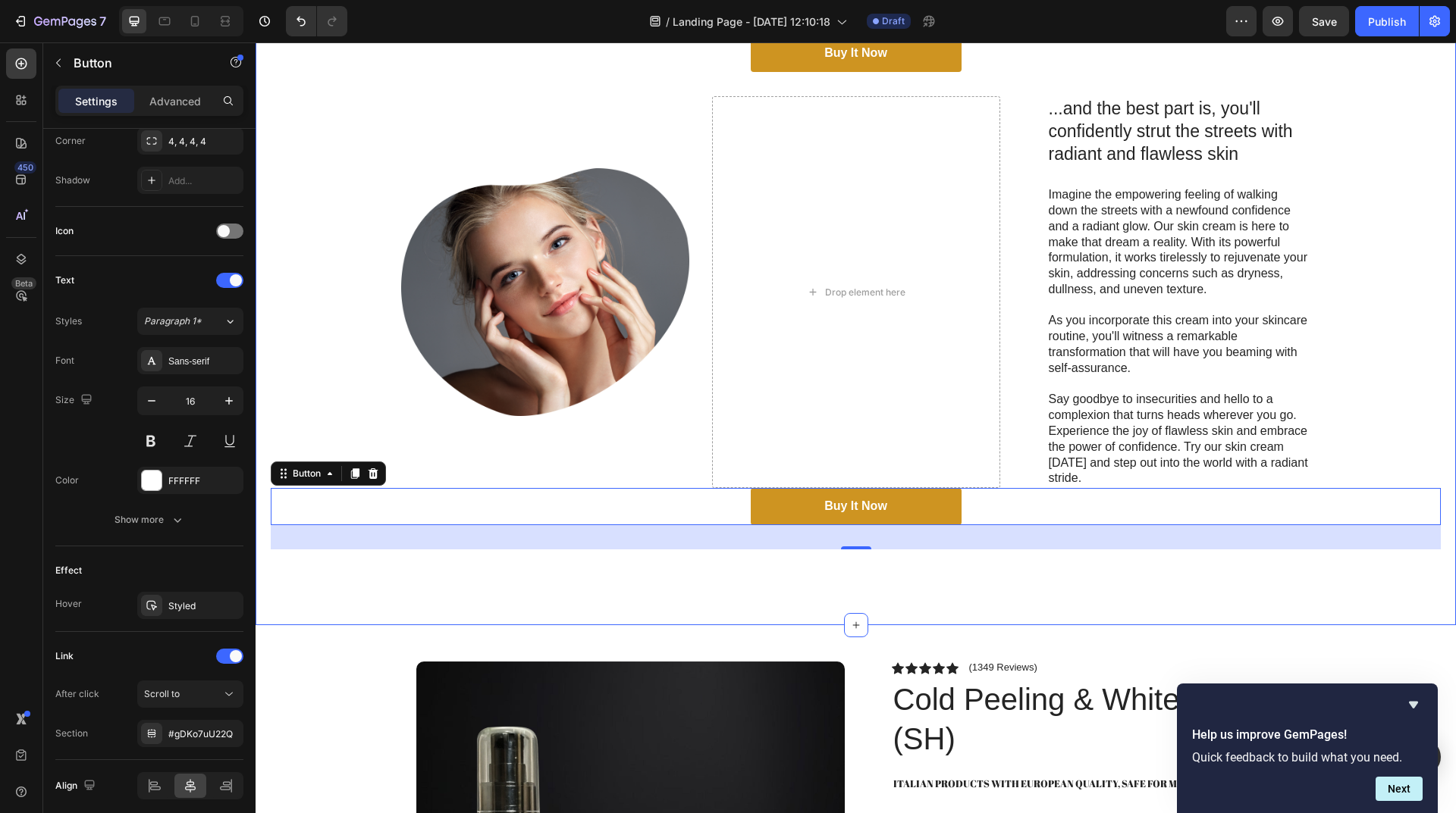
click at [743, 590] on div ""Simply life-changing skincare." Heading Discover the secret to effortless skin…" at bounding box center [856, 83] width 1200 height 1083
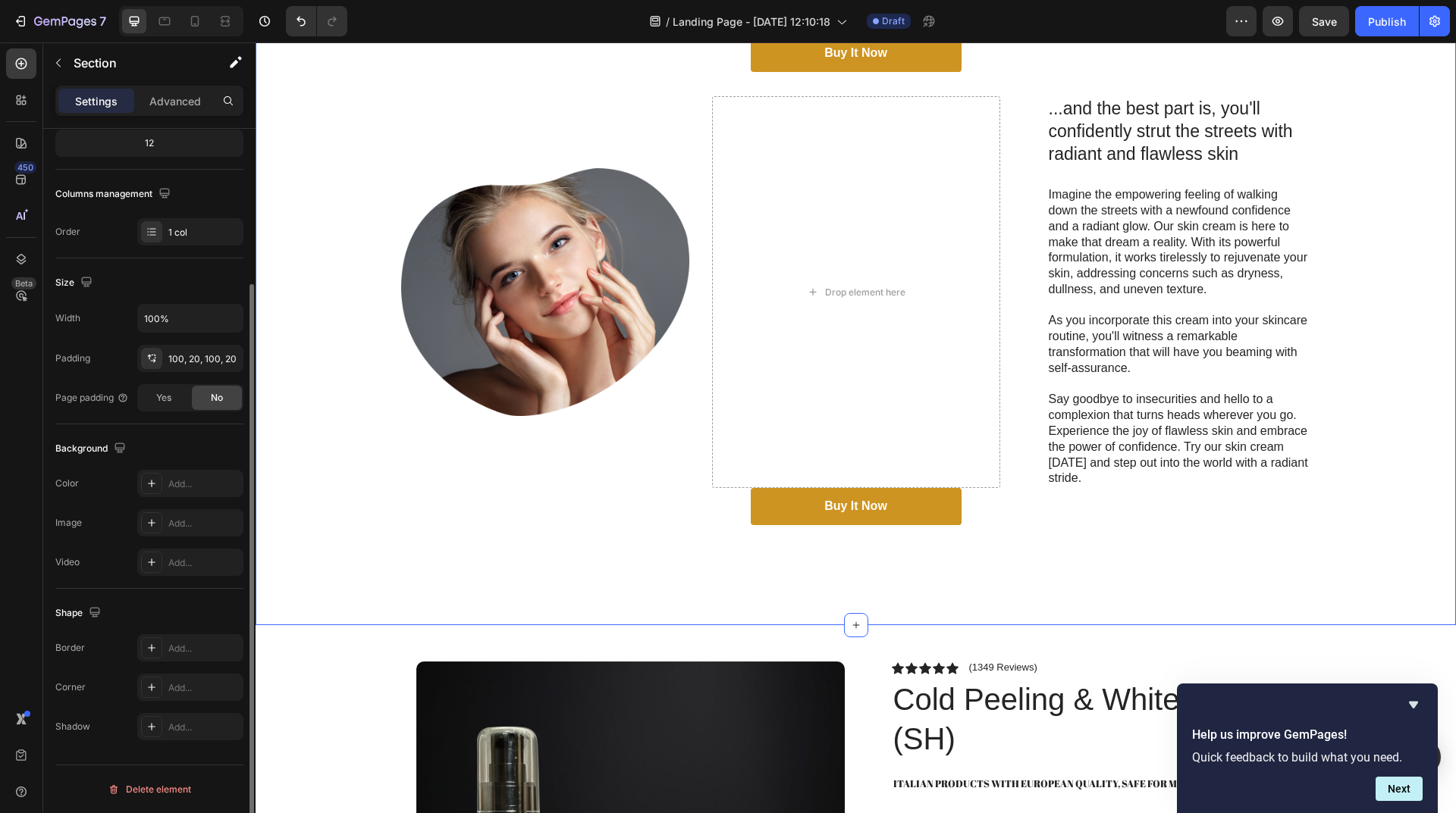
scroll to position [0, 0]
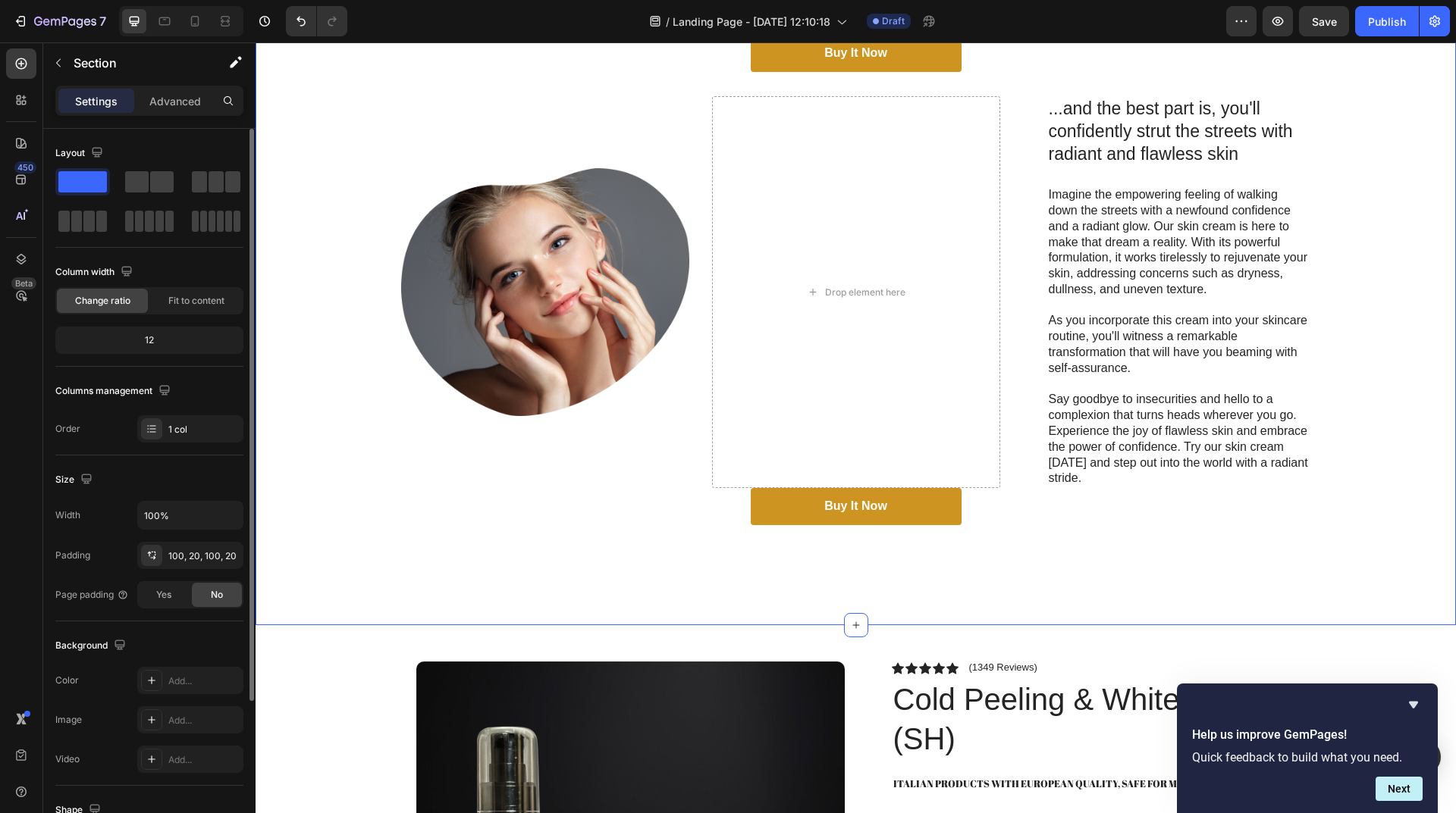
click at [856, 558] on div ""Simply life-changing skincare." Heading Discover the secret to effortless skin…" at bounding box center [856, 83] width 1200 height 1083
click at [584, 389] on img at bounding box center [545, 292] width 288 height 248
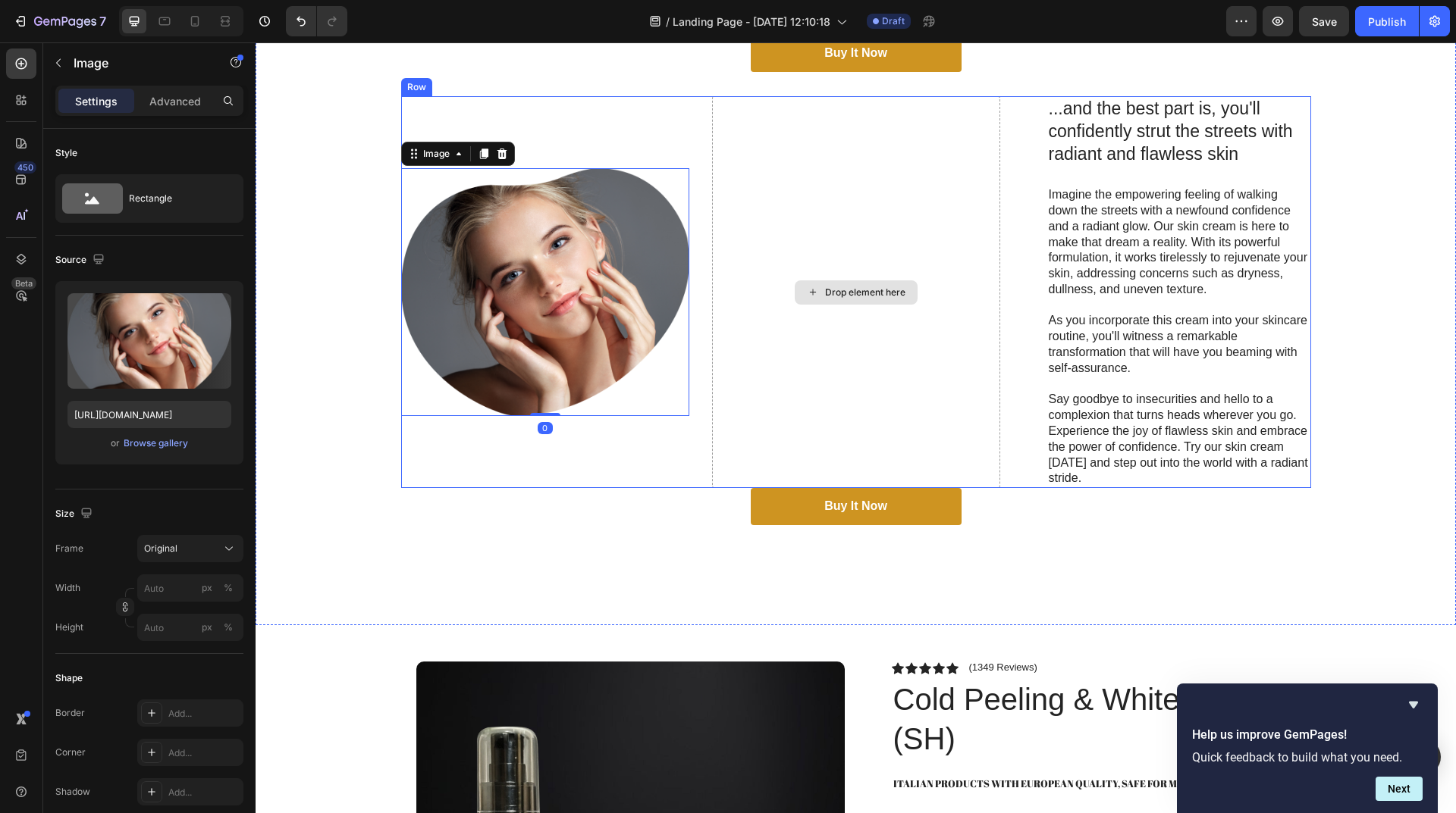
click at [923, 291] on div "Drop element here" at bounding box center [856, 292] width 288 height 392
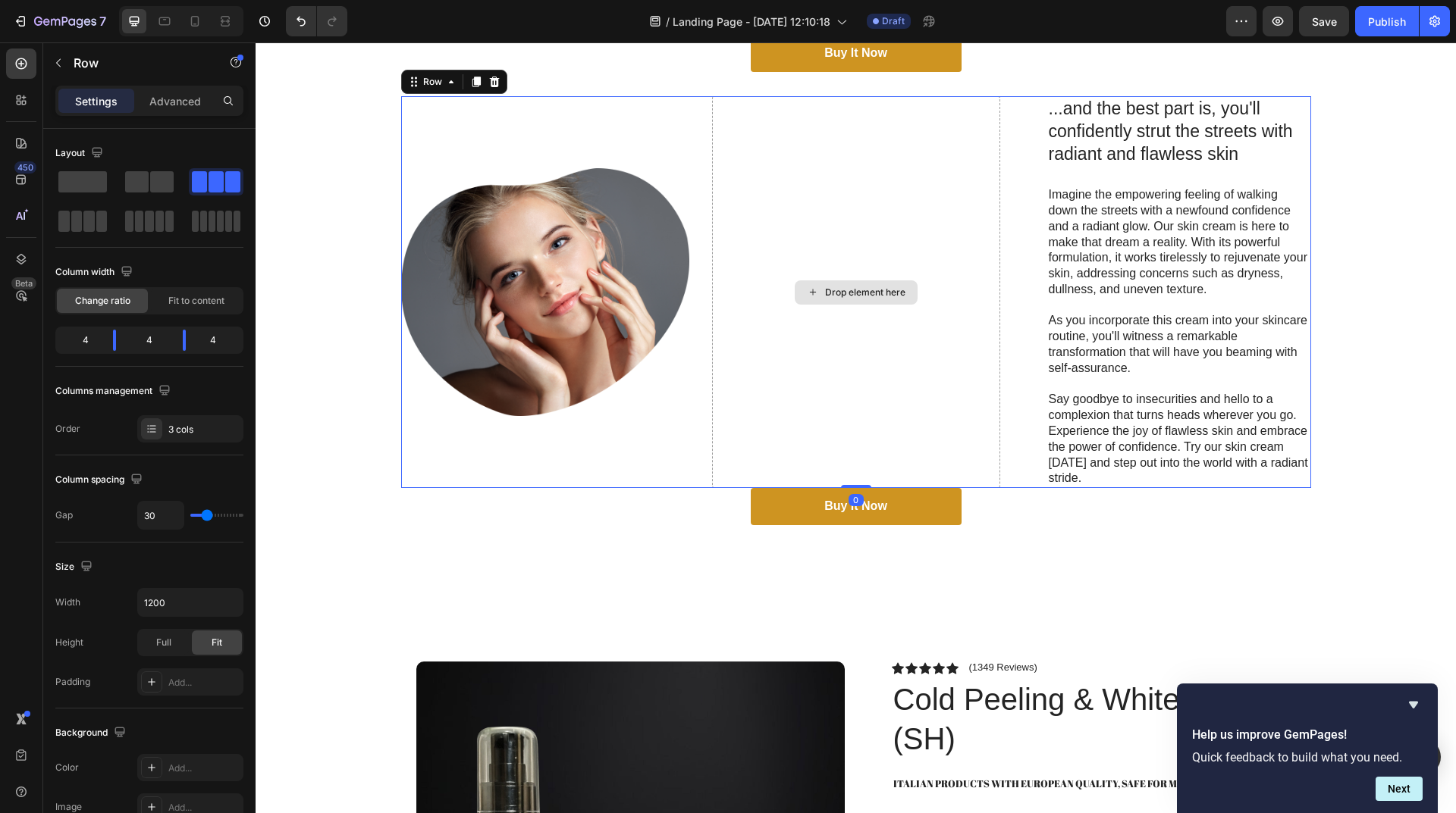
click at [917, 180] on div "Drop element here" at bounding box center [856, 292] width 288 height 392
click at [876, 180] on div "Drop element here" at bounding box center [856, 292] width 288 height 392
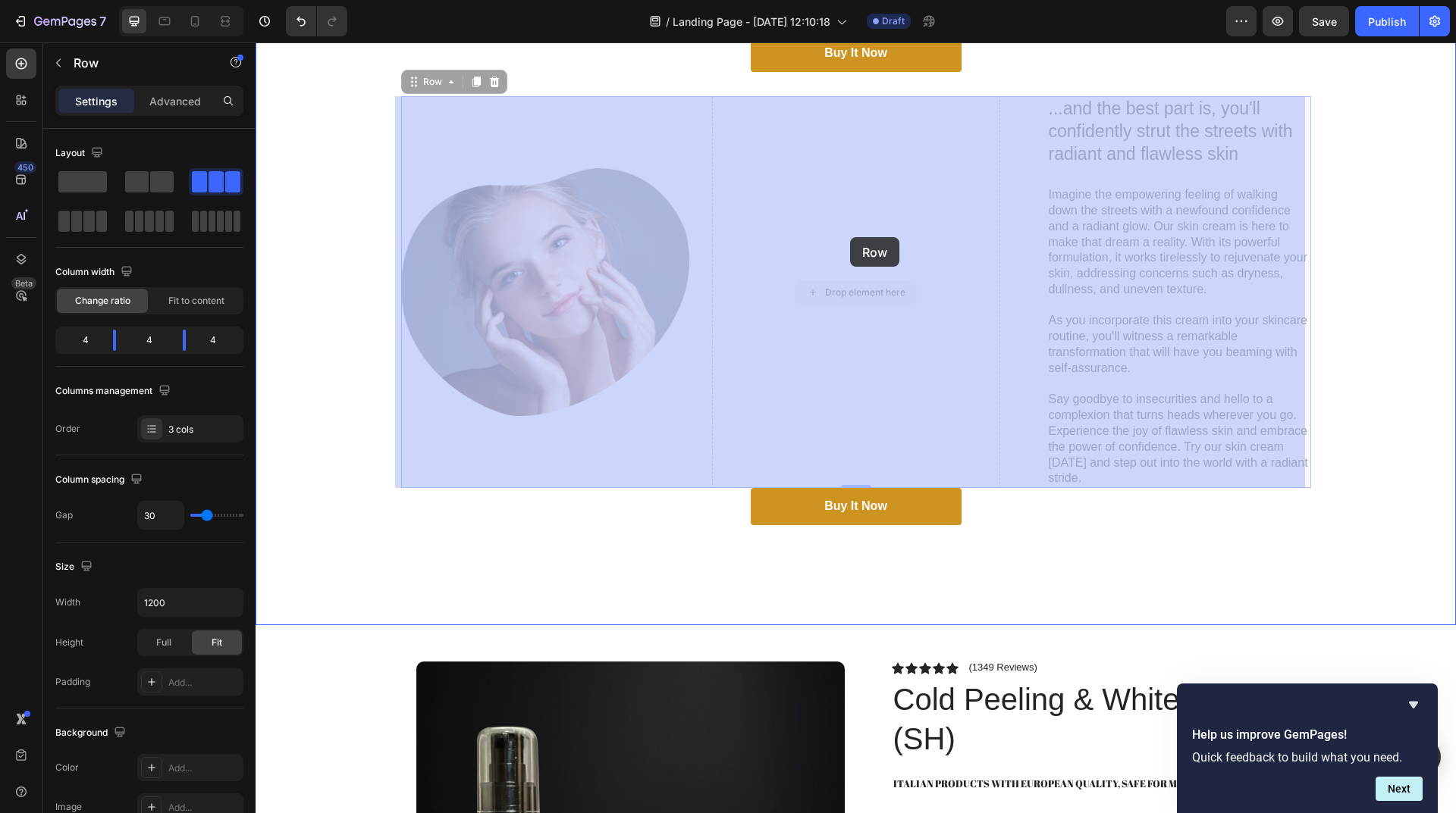
drag, startPoint x: 890, startPoint y: 185, endPoint x: 850, endPoint y: 237, distance: 65.6
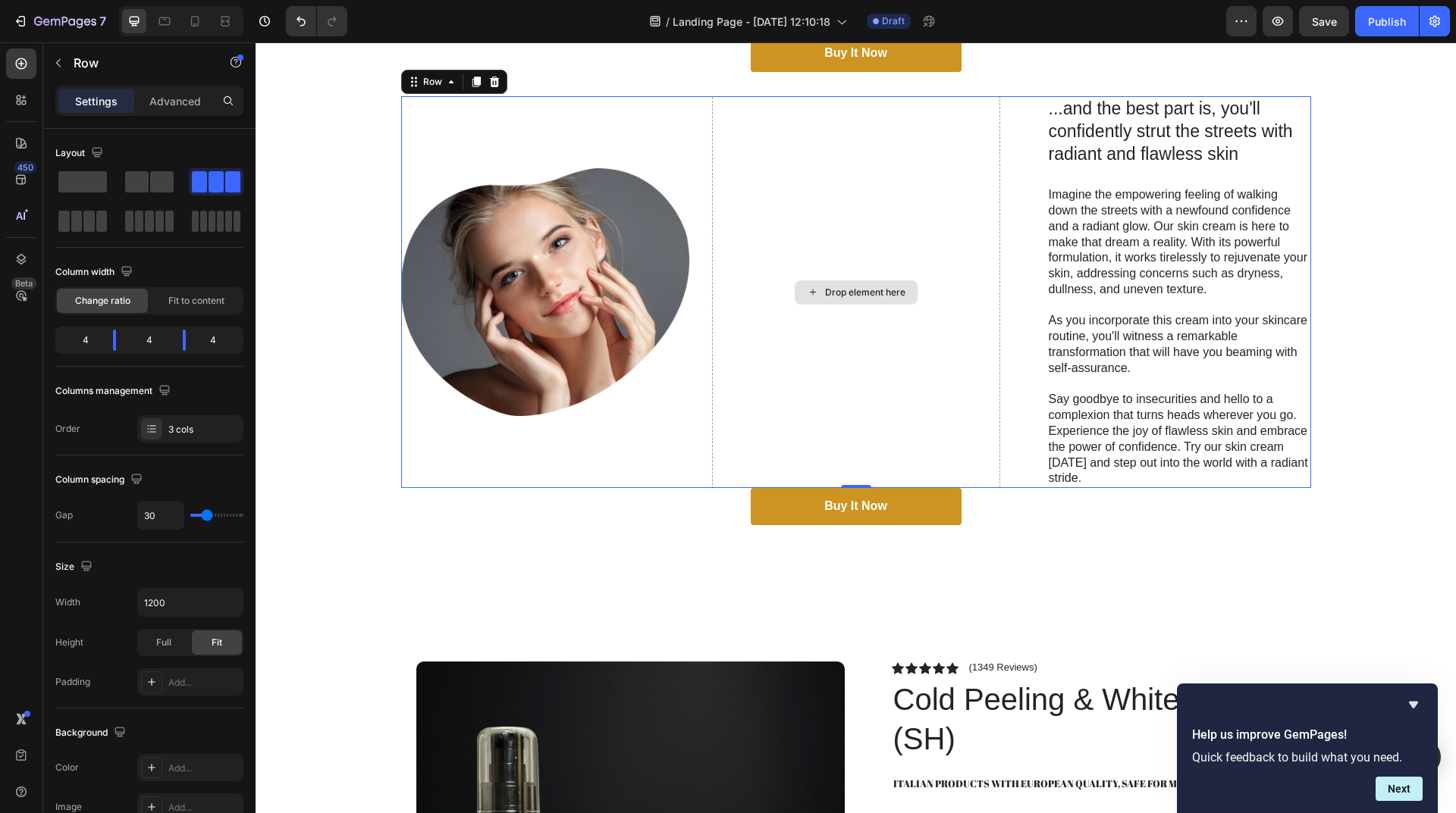
click at [867, 305] on div "Drop element here" at bounding box center [856, 292] width 288 height 392
click at [862, 114] on div "Drop element here" at bounding box center [856, 292] width 288 height 392
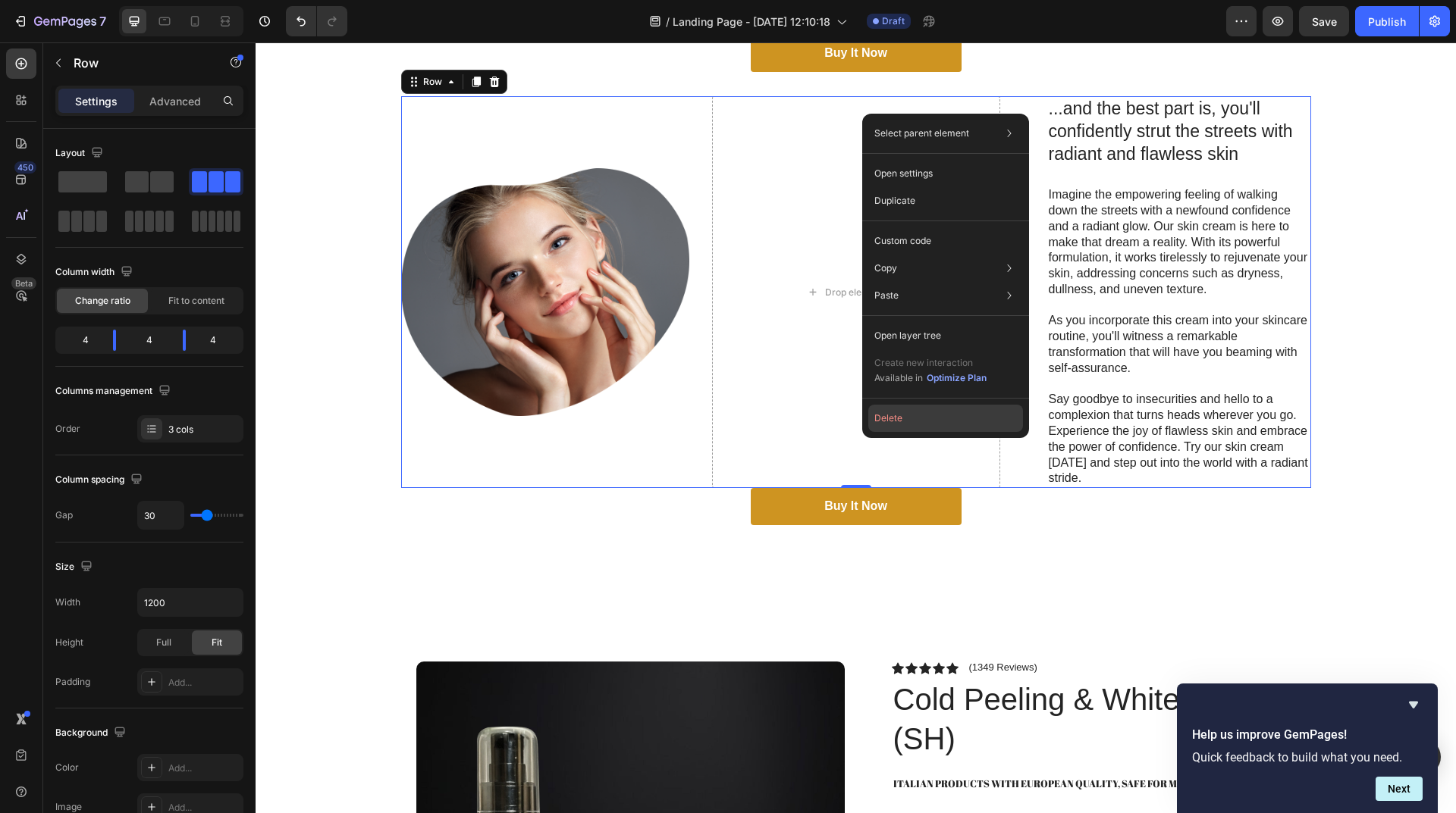
click at [945, 413] on button "Delete" at bounding box center [945, 419] width 155 height 28
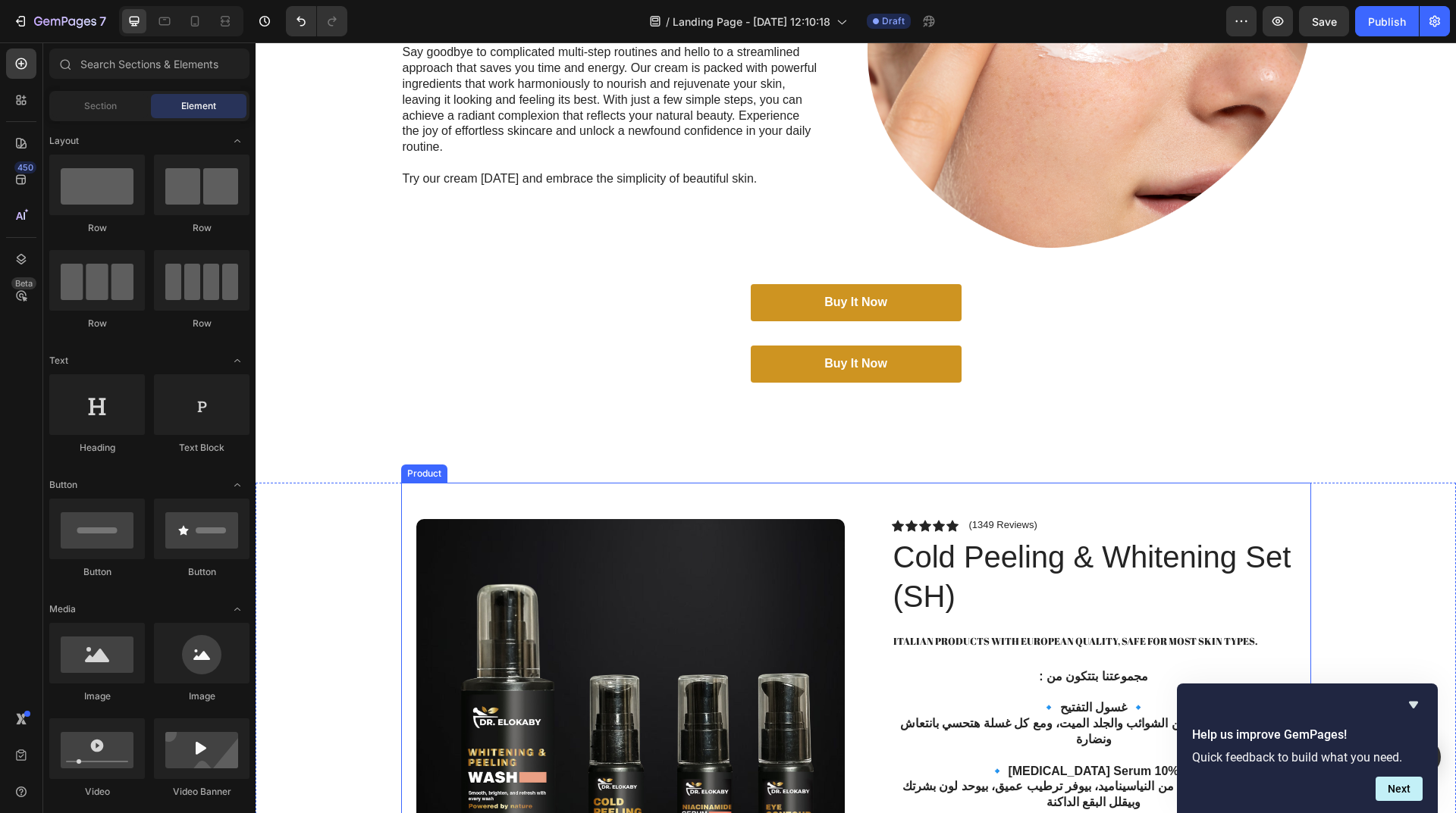
scroll to position [572, 0]
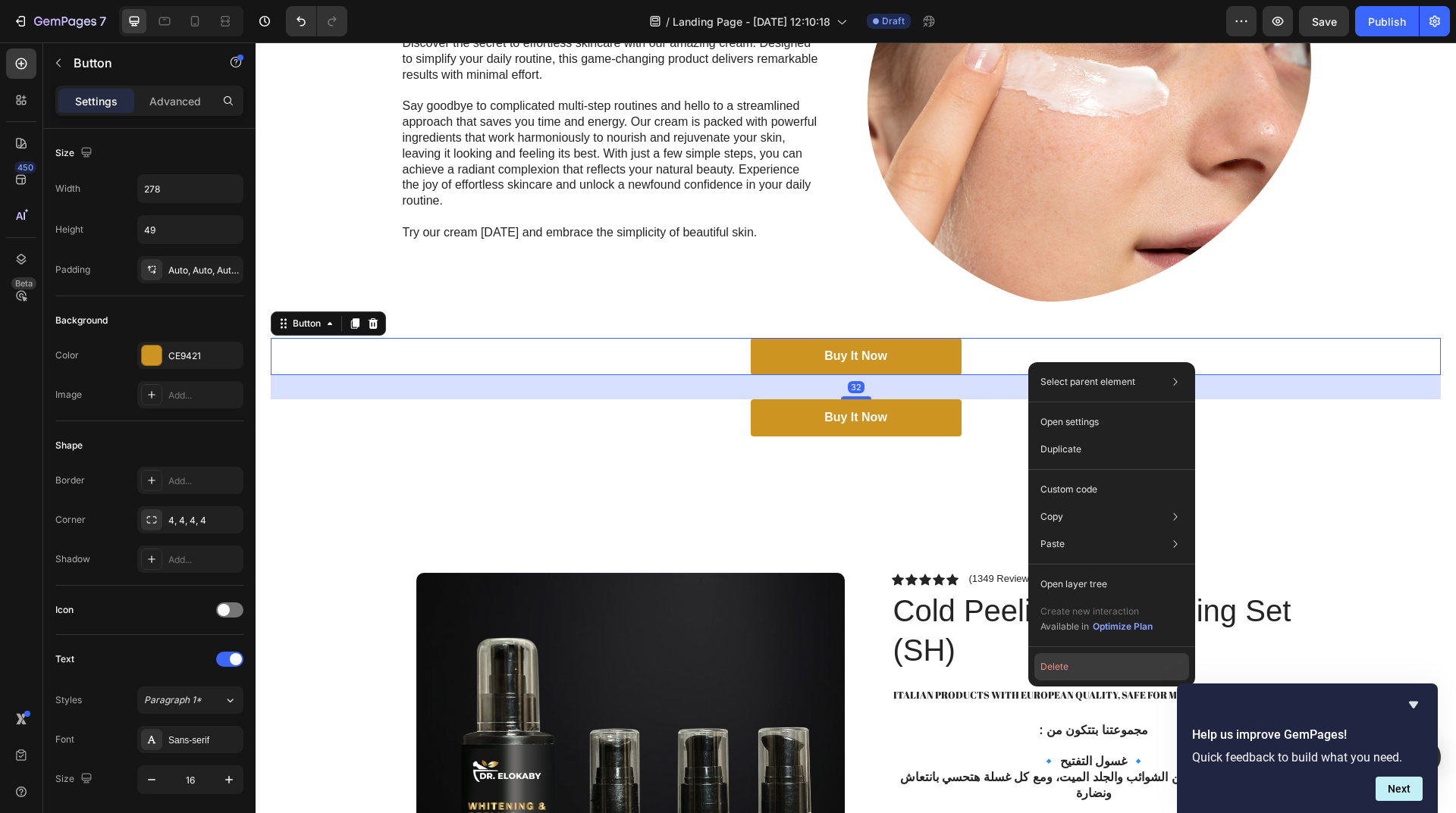
click at [1108, 662] on button "Delete" at bounding box center [1112, 667] width 155 height 28
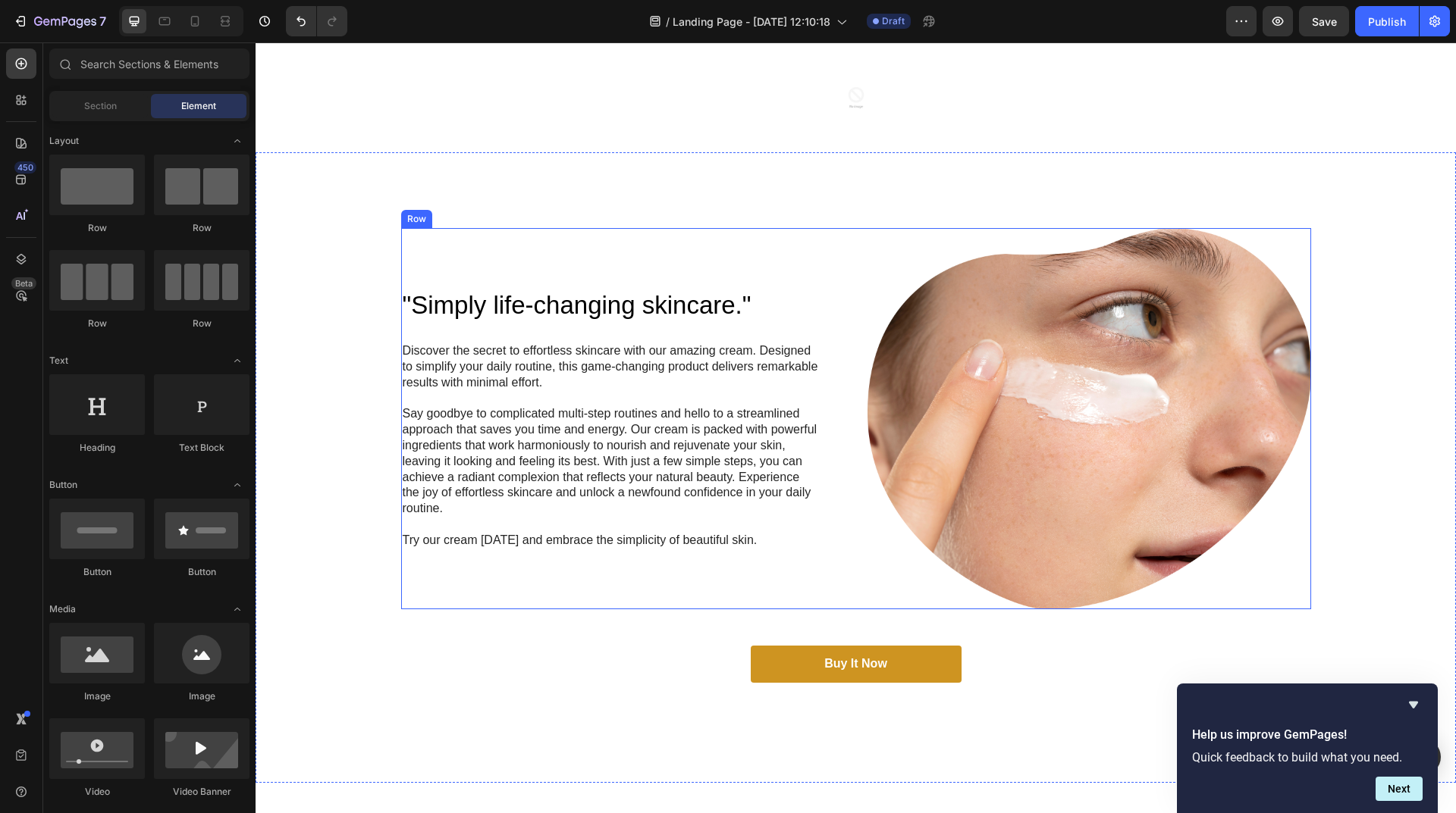
scroll to position [117, 0]
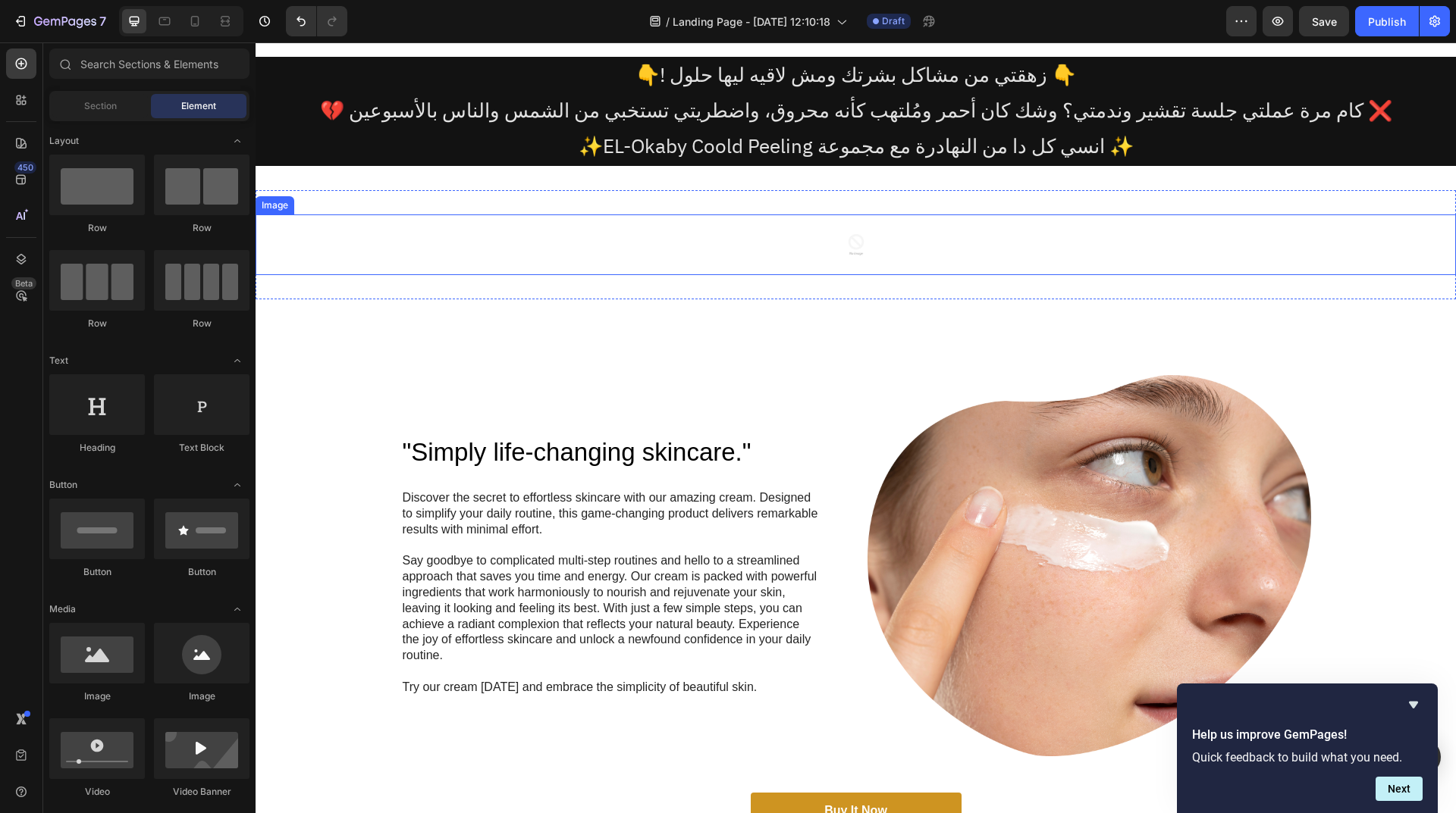
click at [818, 240] on div at bounding box center [856, 245] width 1200 height 61
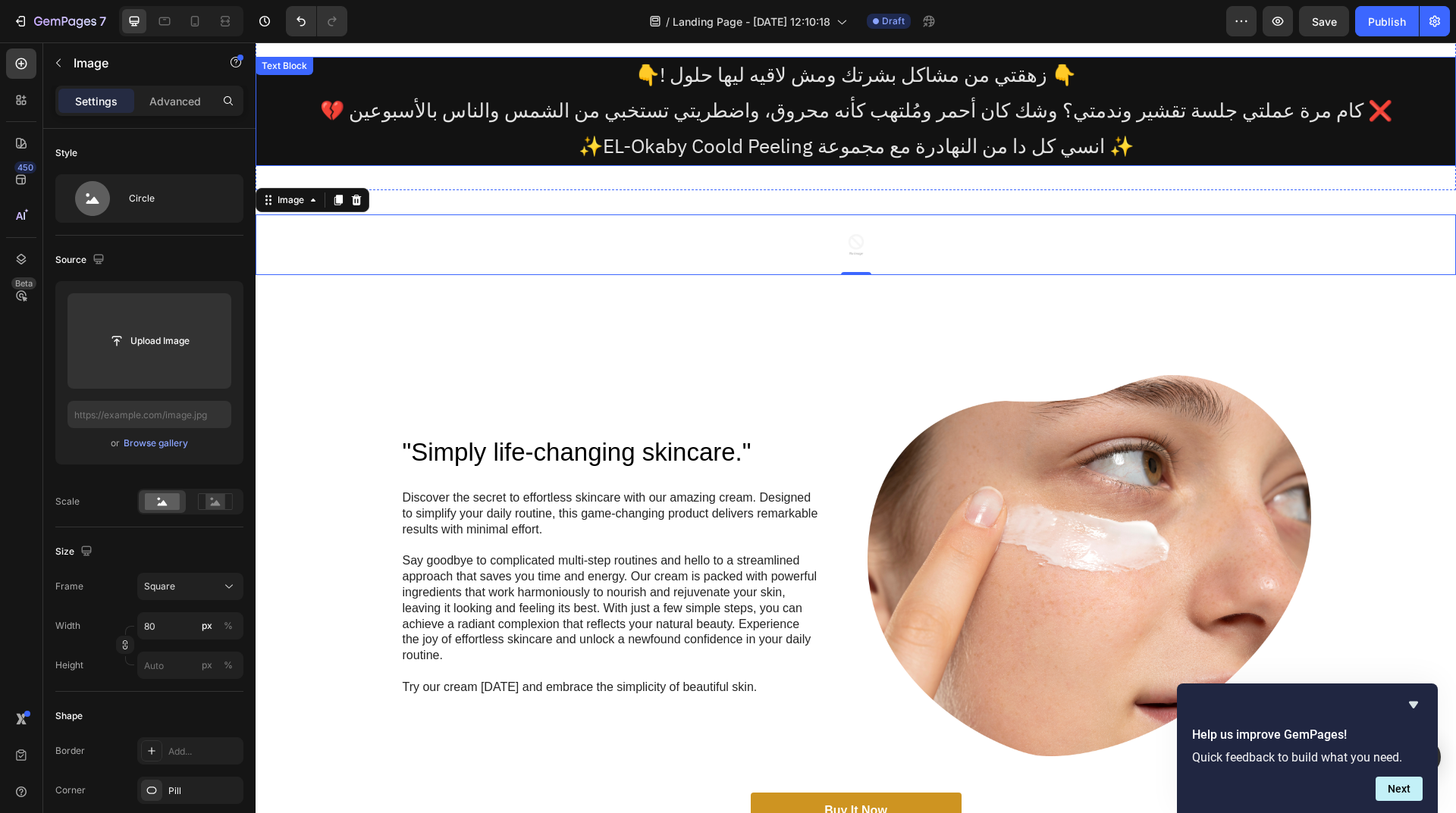
click at [532, 62] on p "👇! زهقتي من مشاكل بشرتك ومش لاقيه ليها حلول 👇" at bounding box center [855, 76] width 1197 height 36
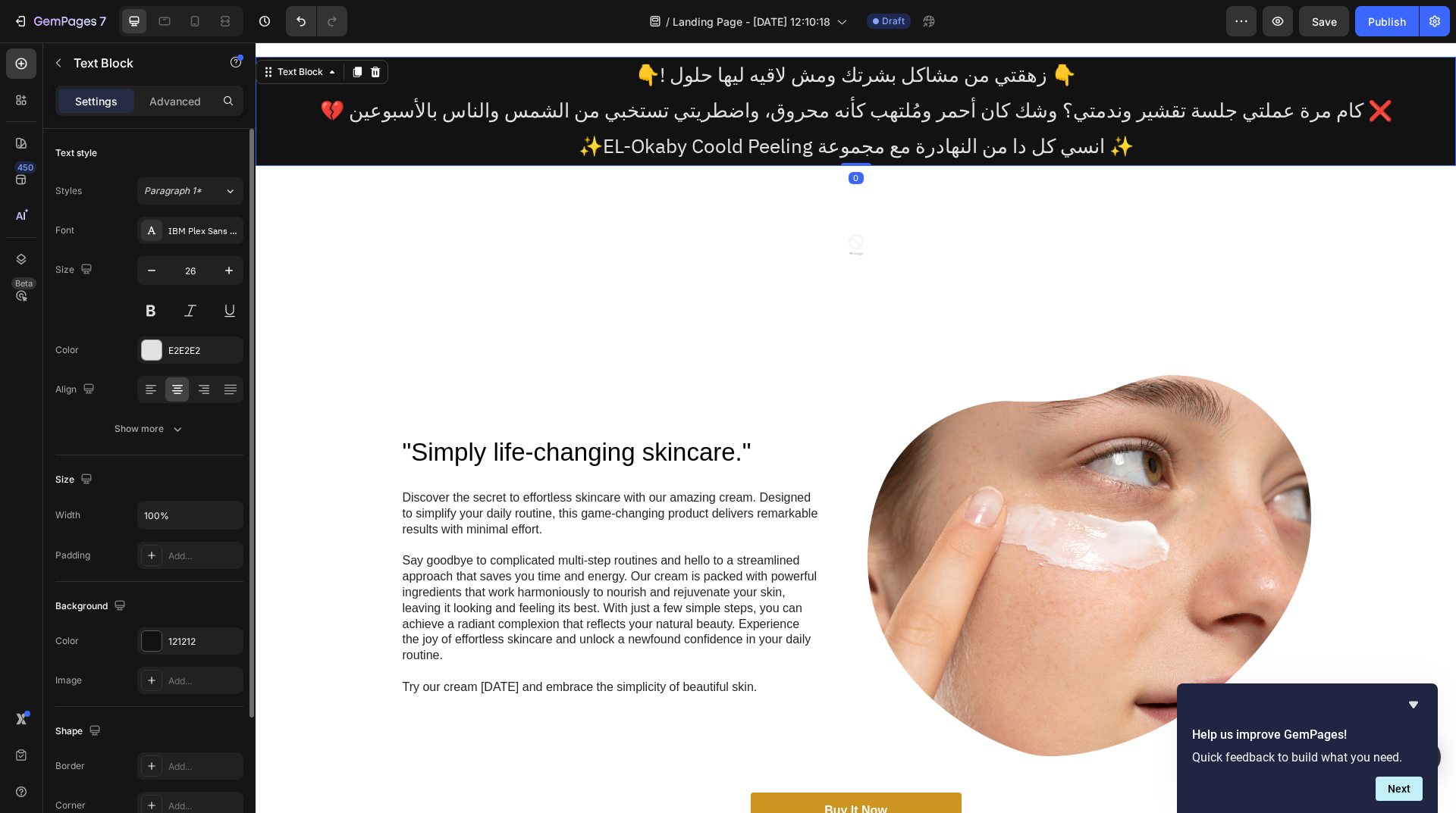
click at [188, 655] on div "The changes might be hidden by the video. Color 121212 Image Add..." at bounding box center [150, 661] width 188 height 66
click at [188, 652] on div "121212" at bounding box center [190, 641] width 106 height 28
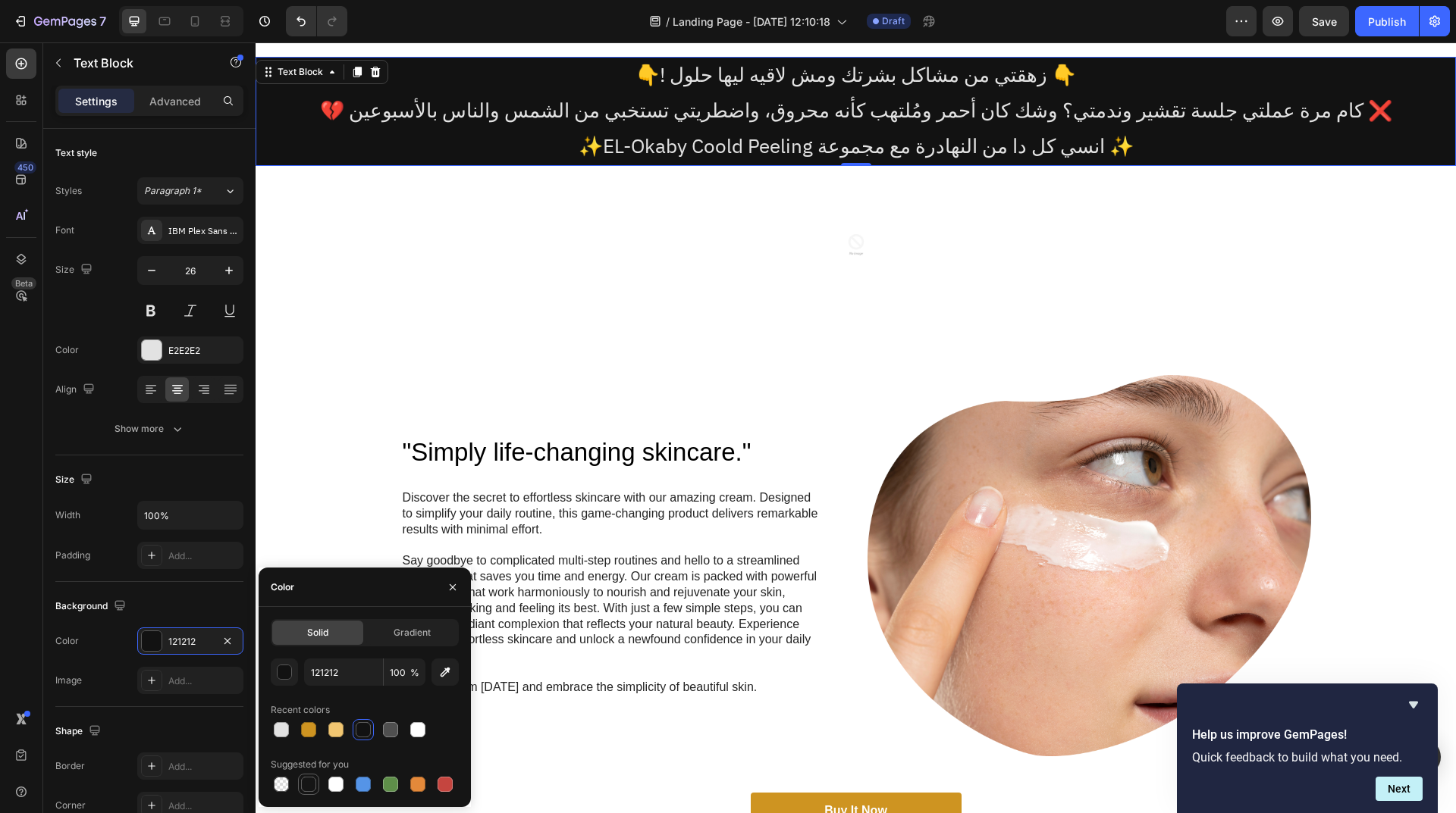
click at [316, 786] on div at bounding box center [308, 784] width 15 height 15
type input "151515"
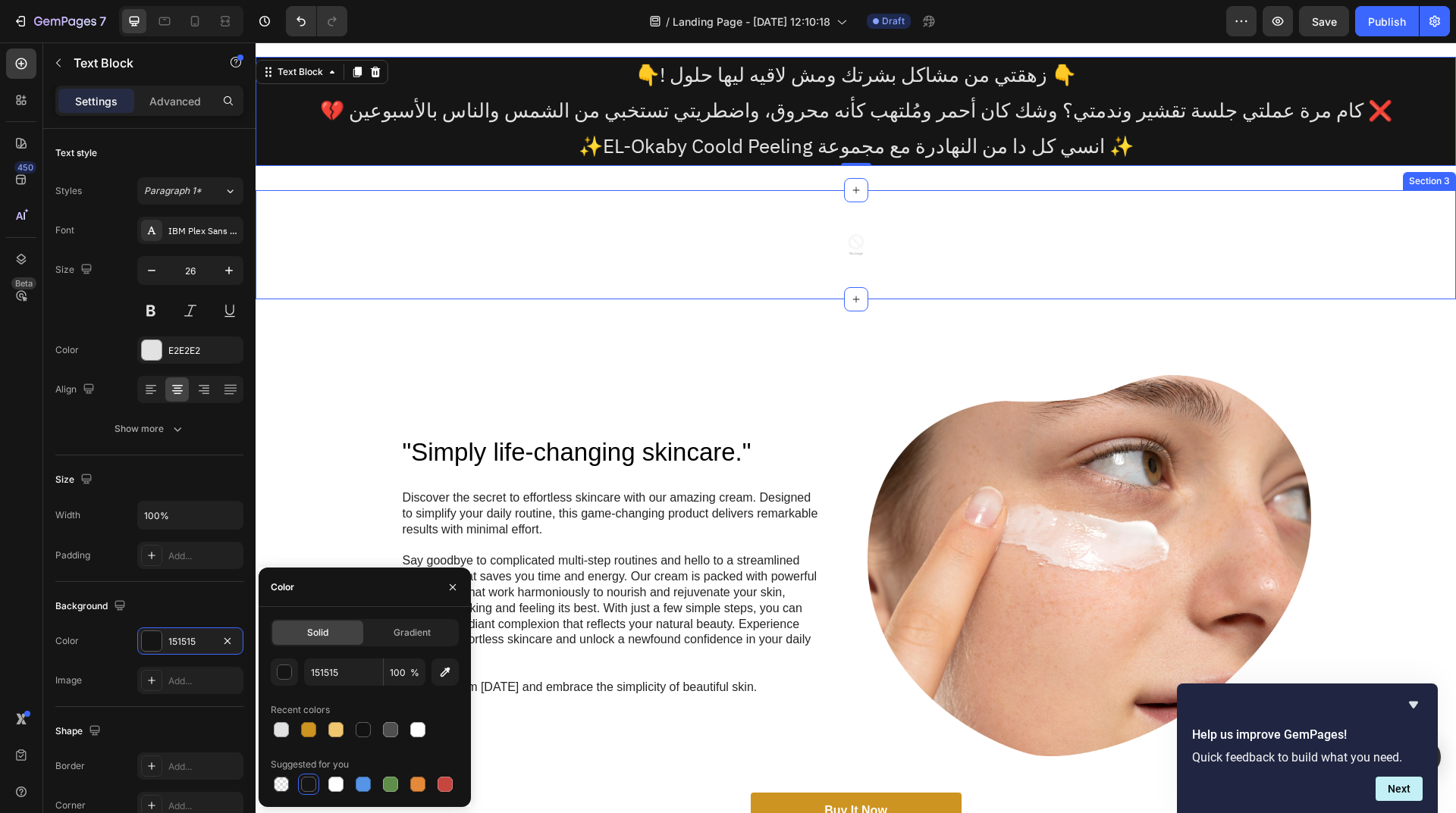
click at [795, 217] on div at bounding box center [856, 245] width 1200 height 61
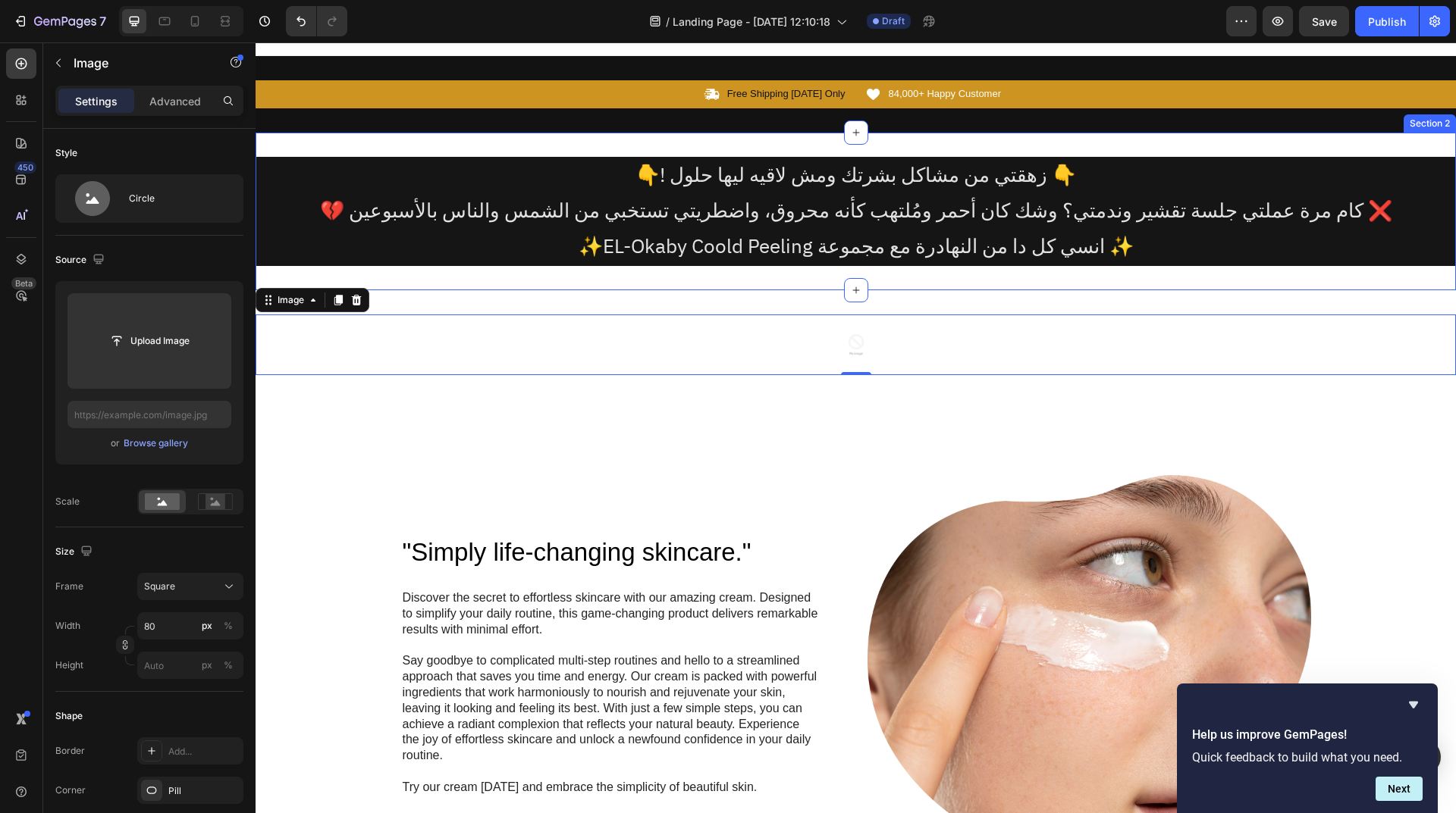
scroll to position [0, 0]
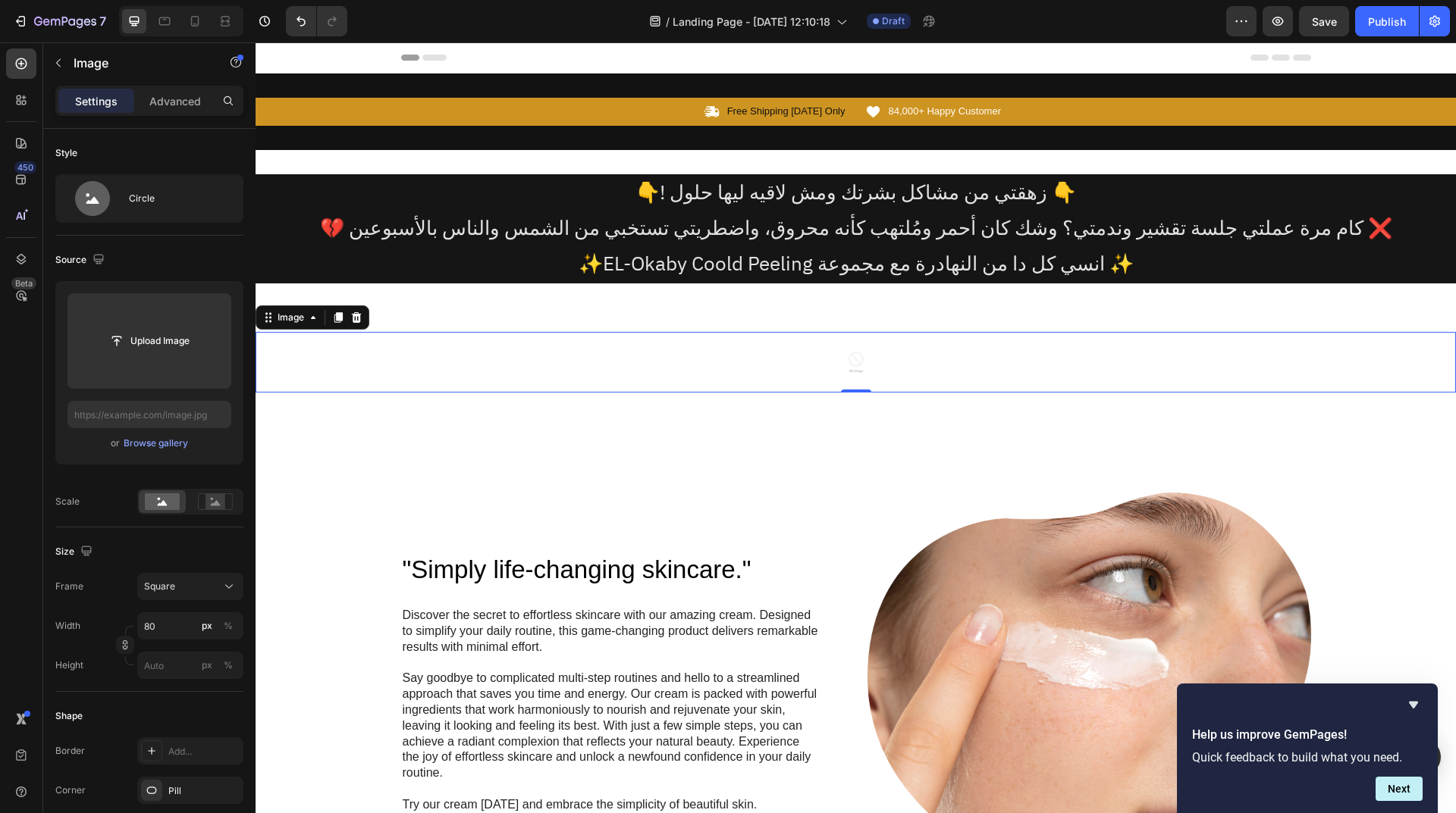
click at [860, 349] on img at bounding box center [856, 363] width 61 height 61
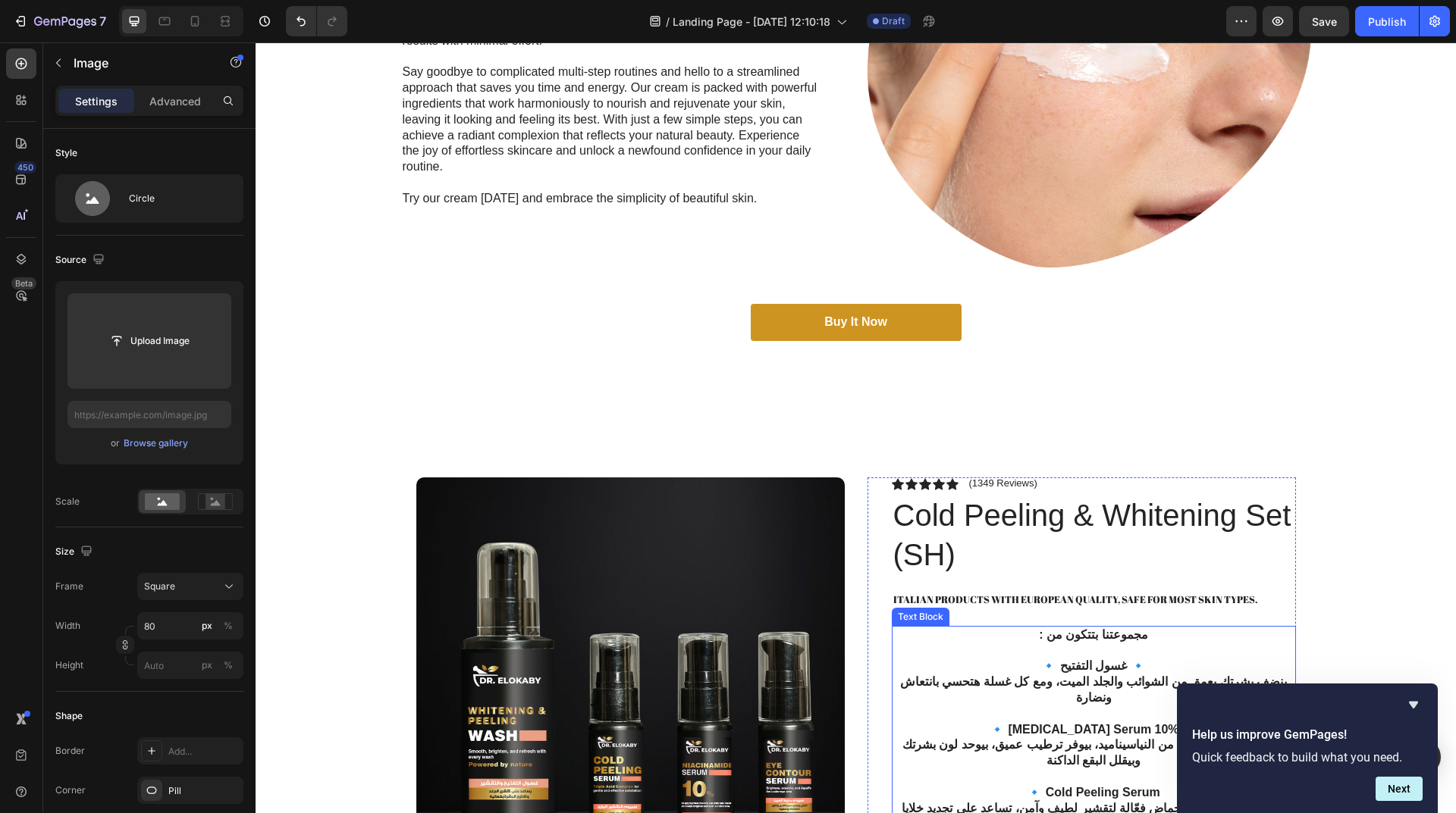
scroll to position [833, 0]
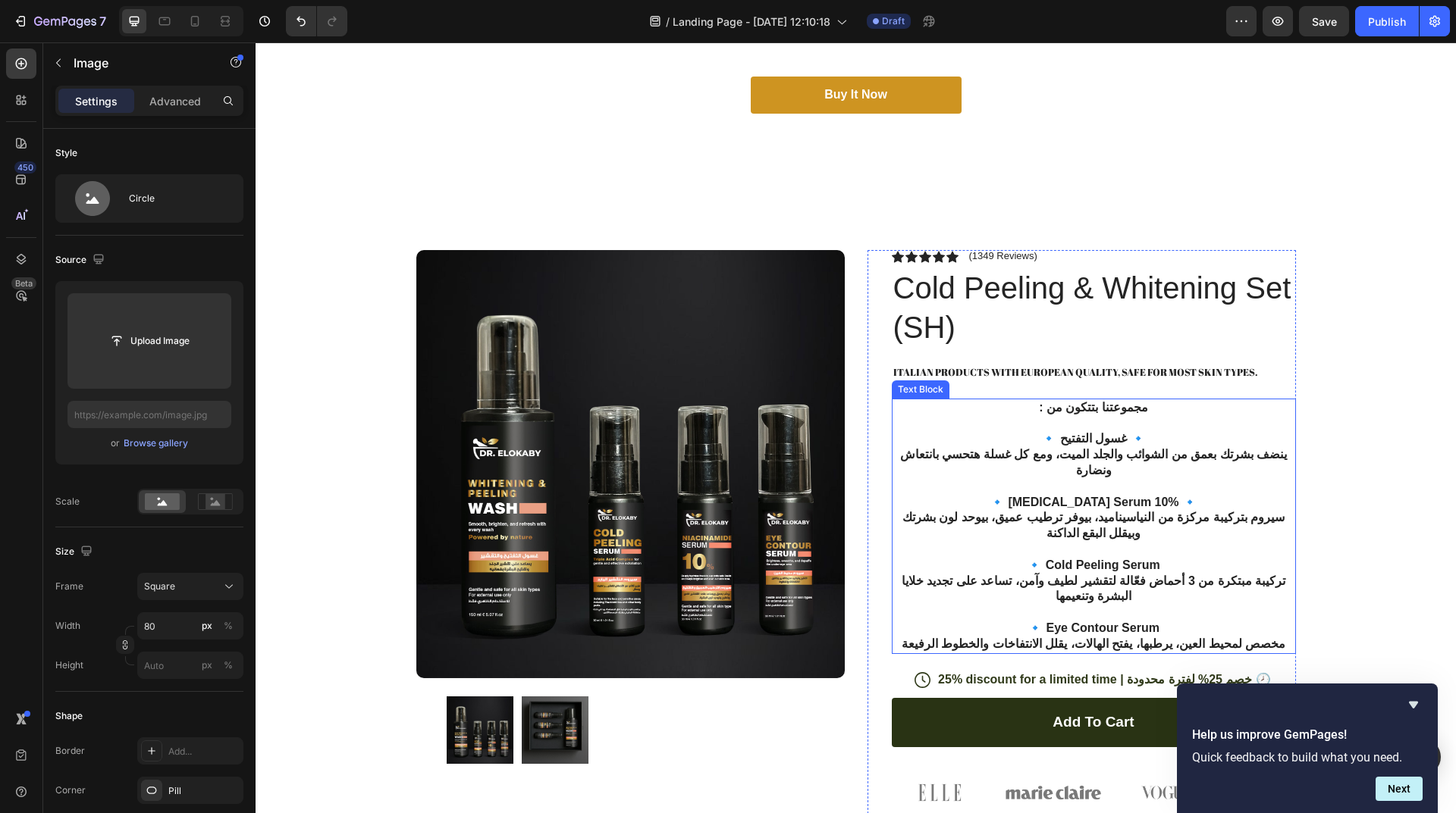
click at [1096, 502] on p "🔹 [MEDICAL_DATA] Serum 10% 🔹 سيروم بتركيبة مركزة من النياسيناميد، بيوفر ترطيب ع…" at bounding box center [1093, 518] width 401 height 47
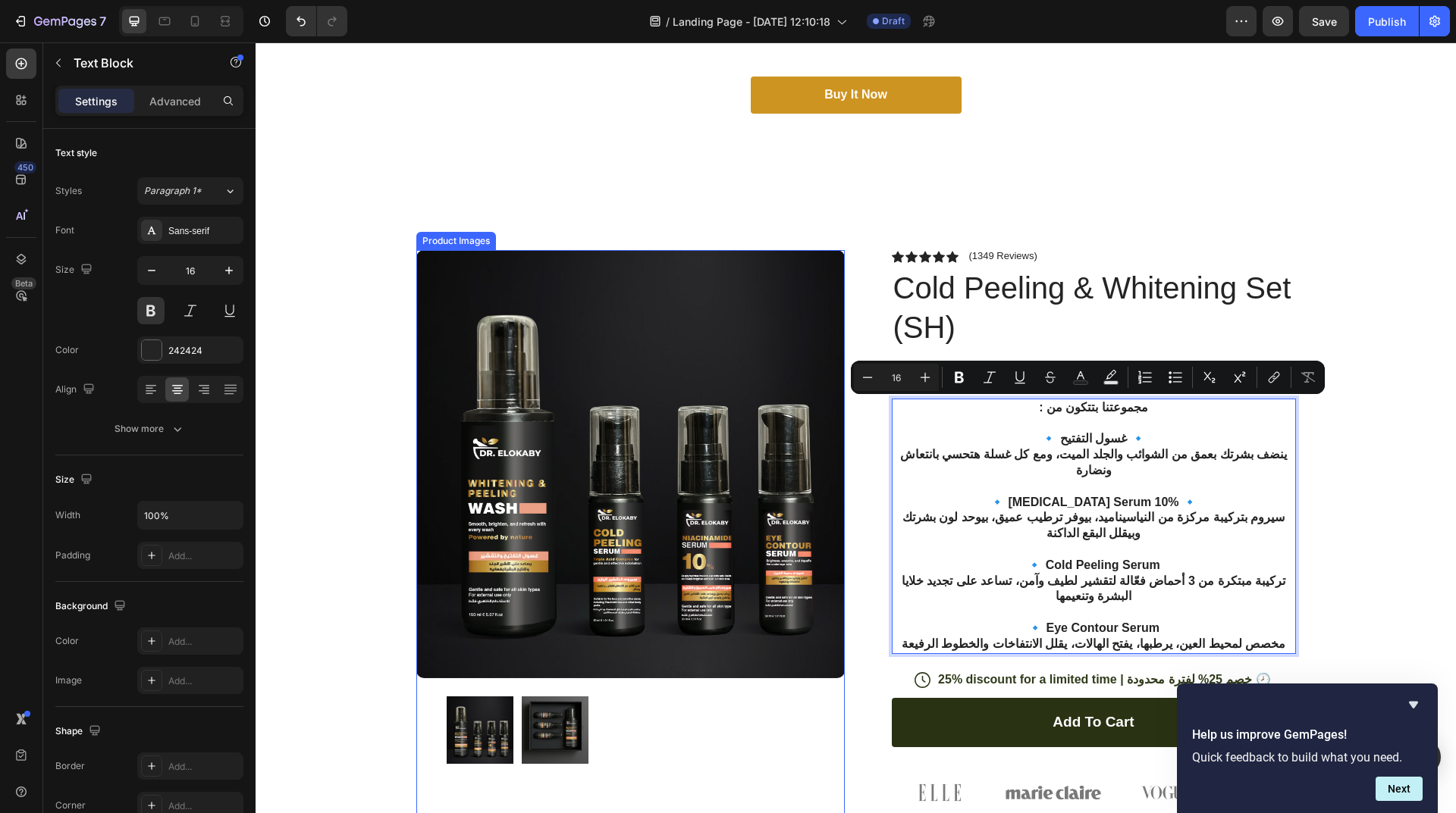
copy div ": مجموعتنا بتتكون من 🔹 غسول التفتيح 🔹 ينضف بشرتك بعمق من الشوائب والجلد الميت، …"
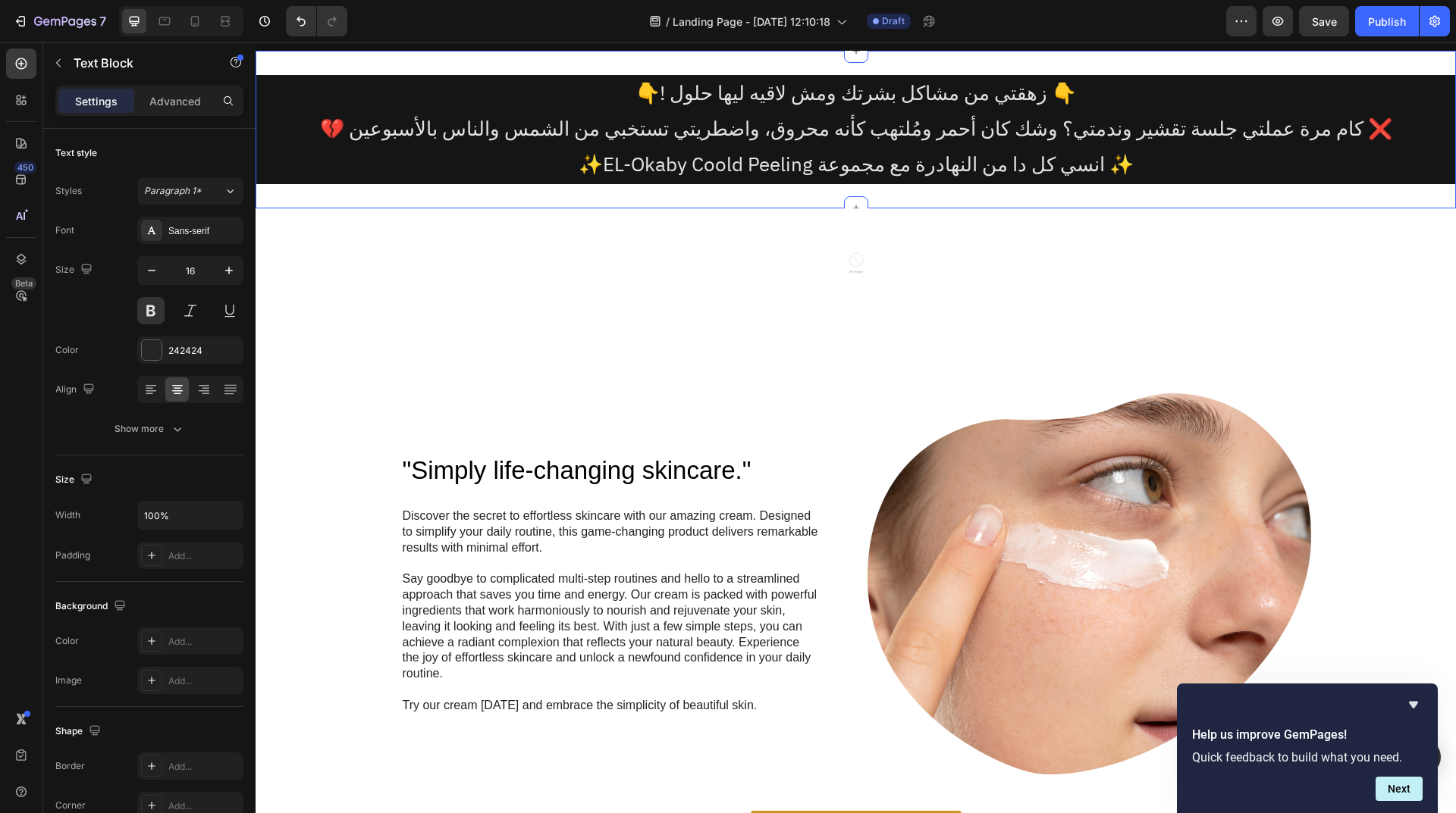
scroll to position [151, 0]
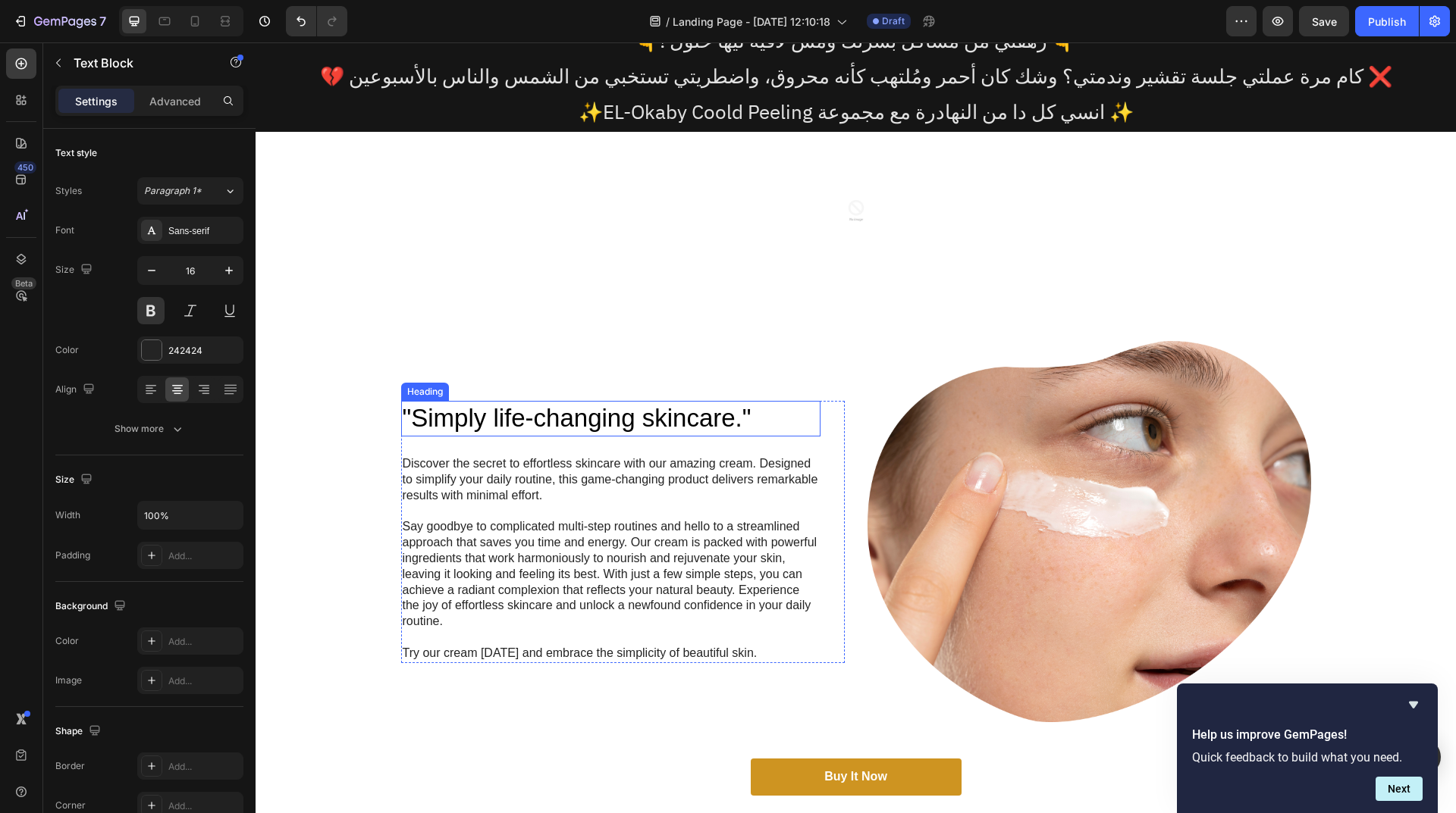
click at [609, 418] on h2 ""Simply life-changing skincare."" at bounding box center [610, 418] width 419 height 36
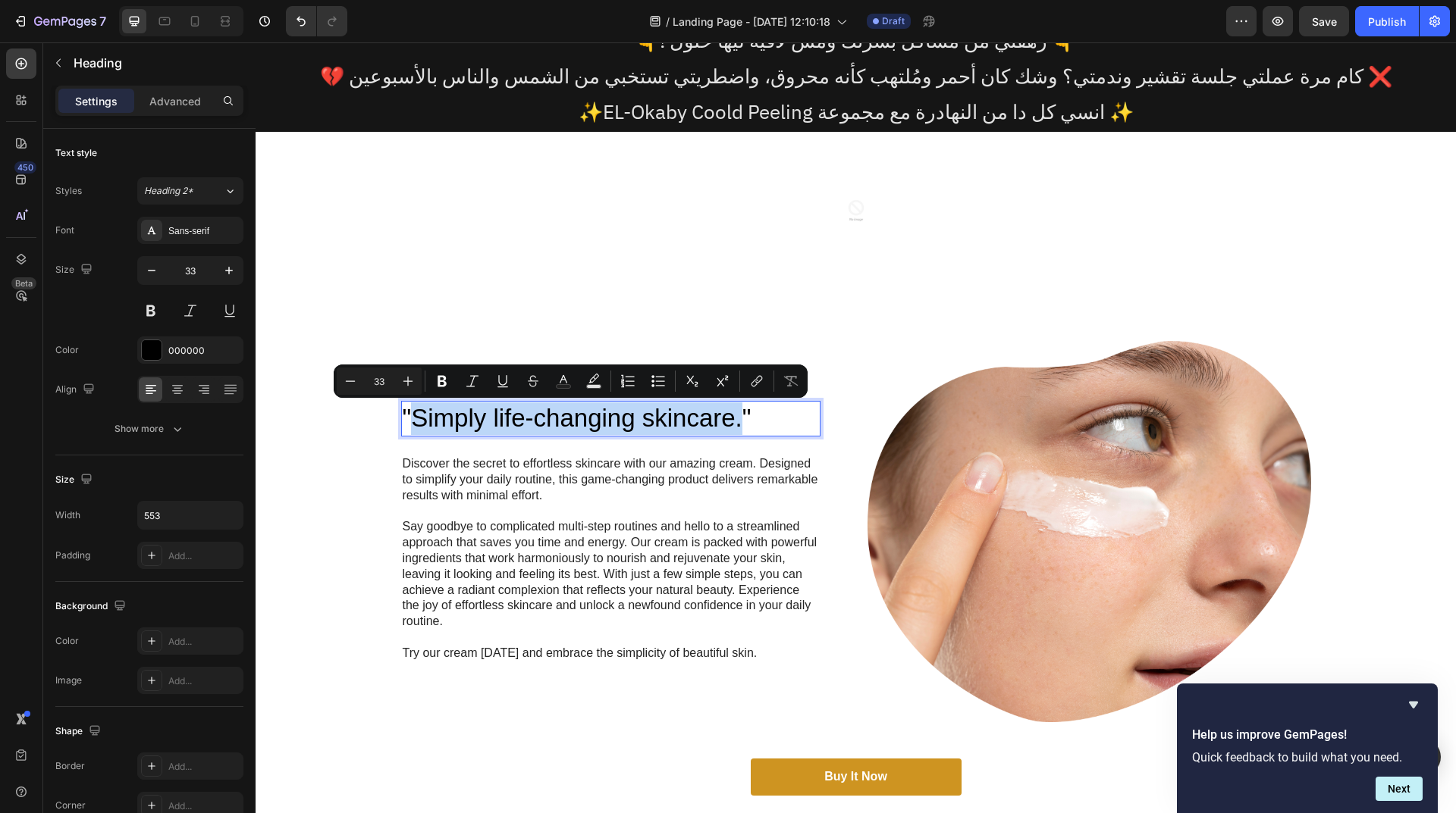
drag, startPoint x: 734, startPoint y: 423, endPoint x: 408, endPoint y: 401, distance: 326.7
click at [408, 401] on h2 ""Simply life-changing skincare."" at bounding box center [610, 418] width 419 height 36
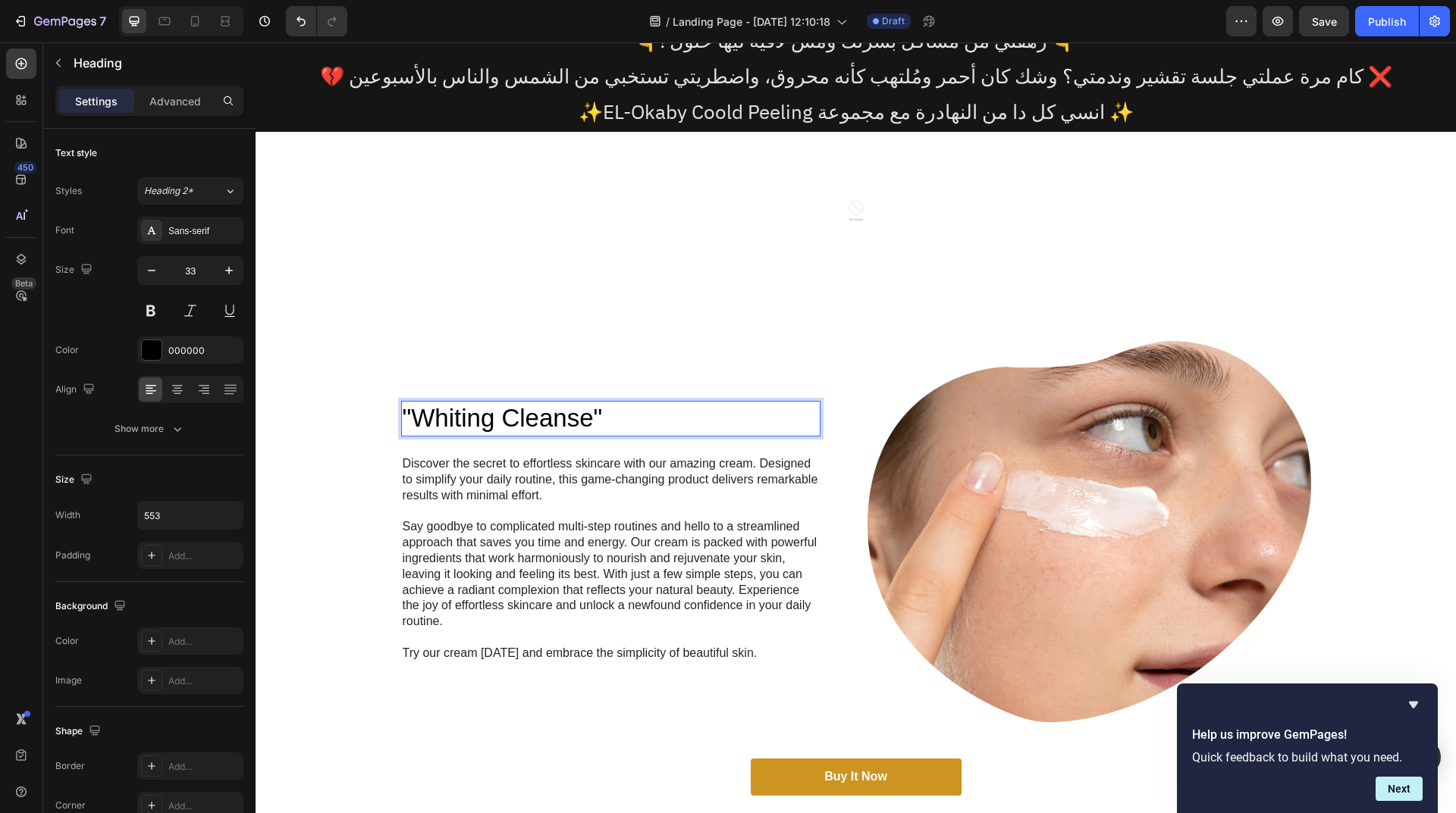
click at [617, 419] on p ""Whiting Cleanse"" at bounding box center [610, 418] width 416 height 32
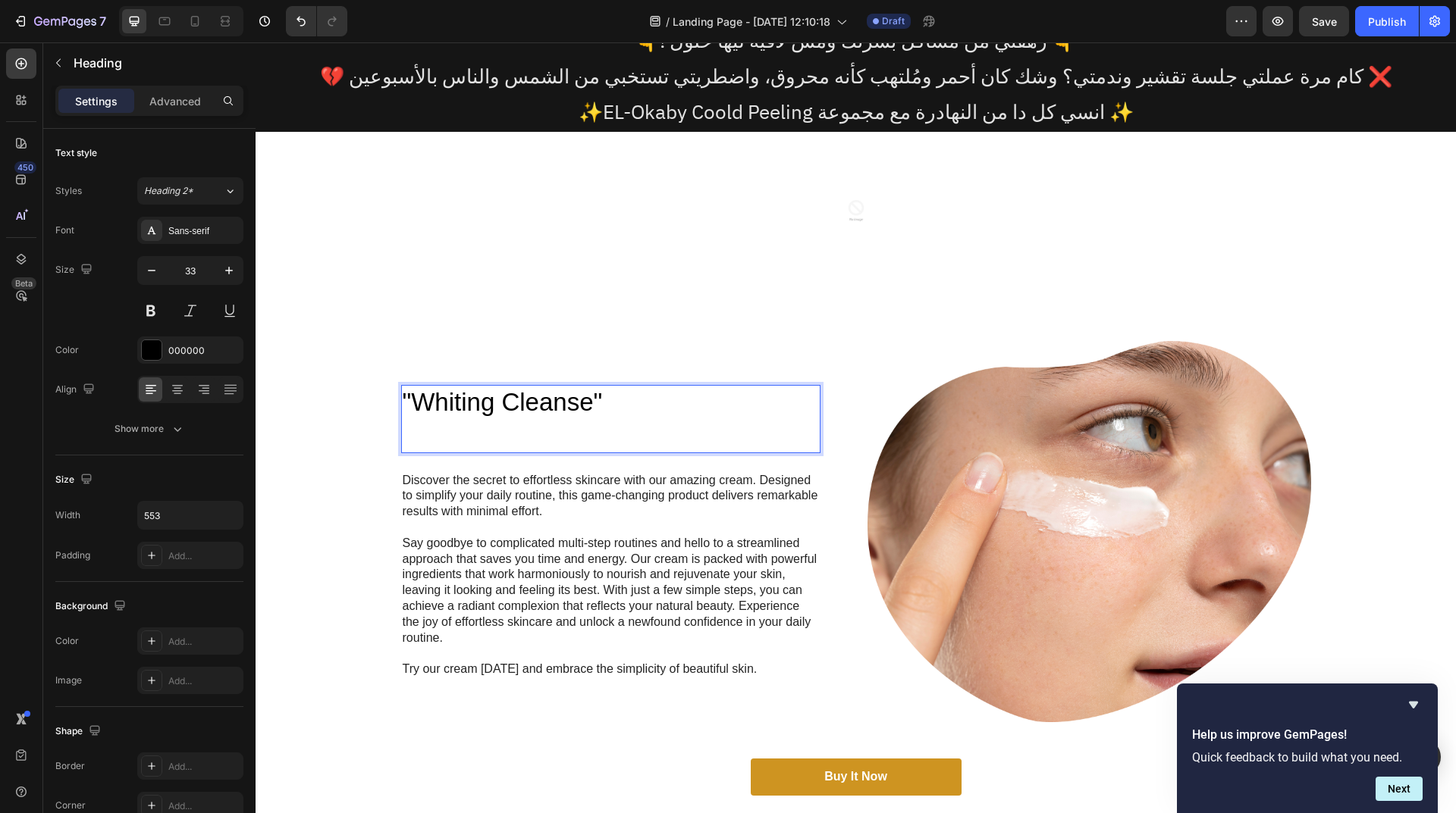
scroll to position [136, 0]
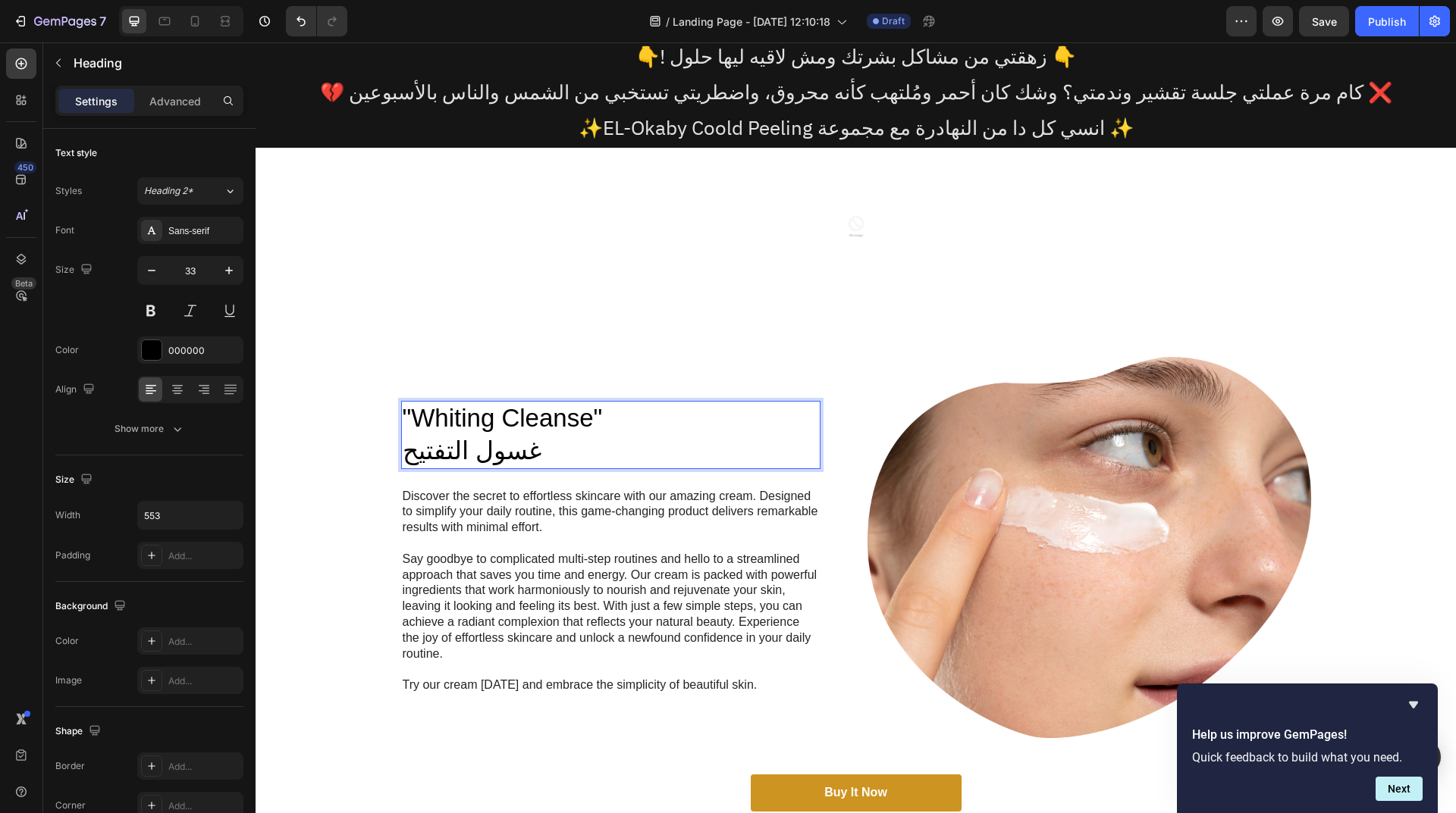
click at [464, 449] on p ""Whiting Cleanse" غسول التفتيح" at bounding box center [610, 435] width 416 height 66
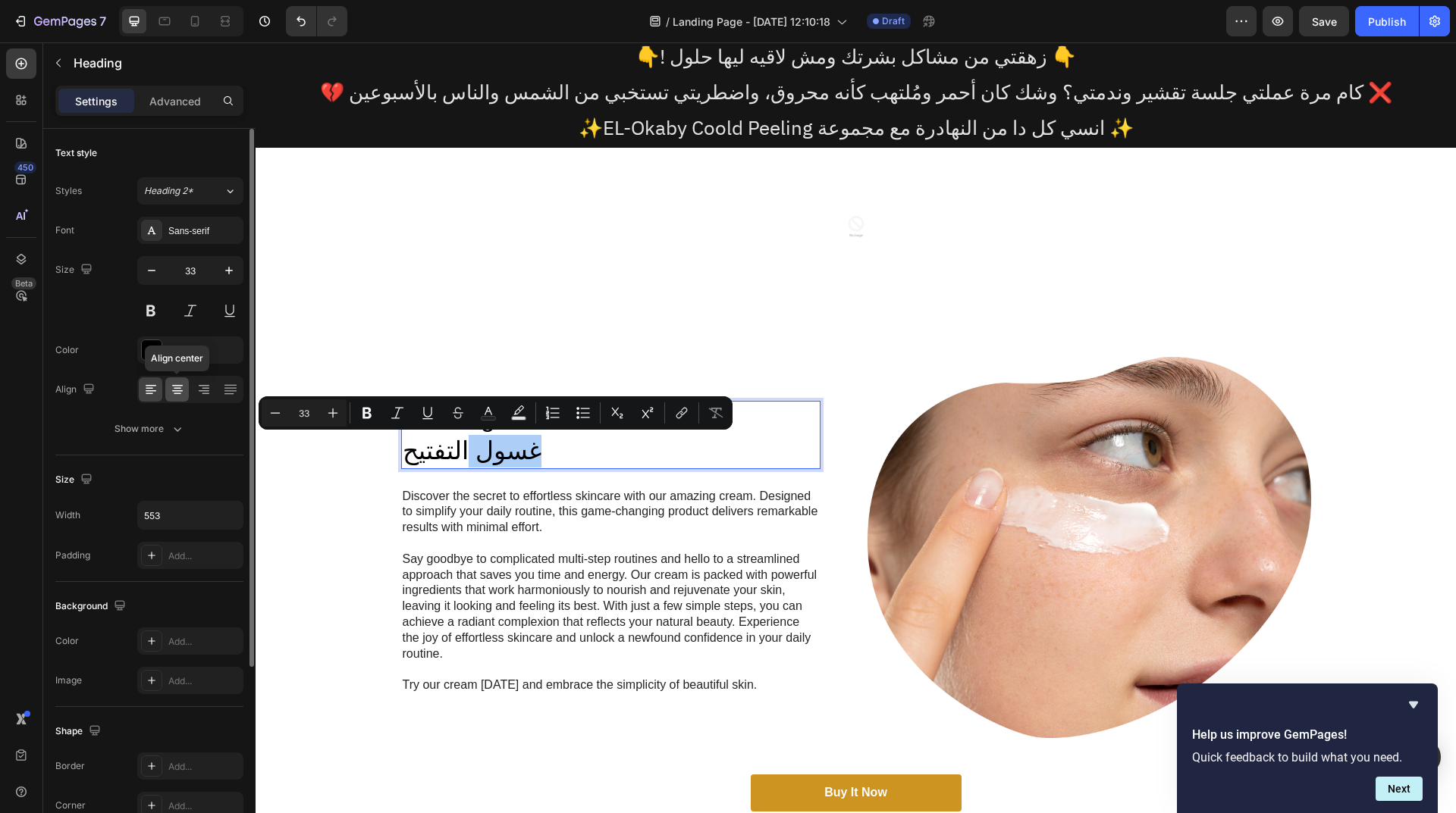
click at [181, 393] on icon at bounding box center [177, 389] width 15 height 15
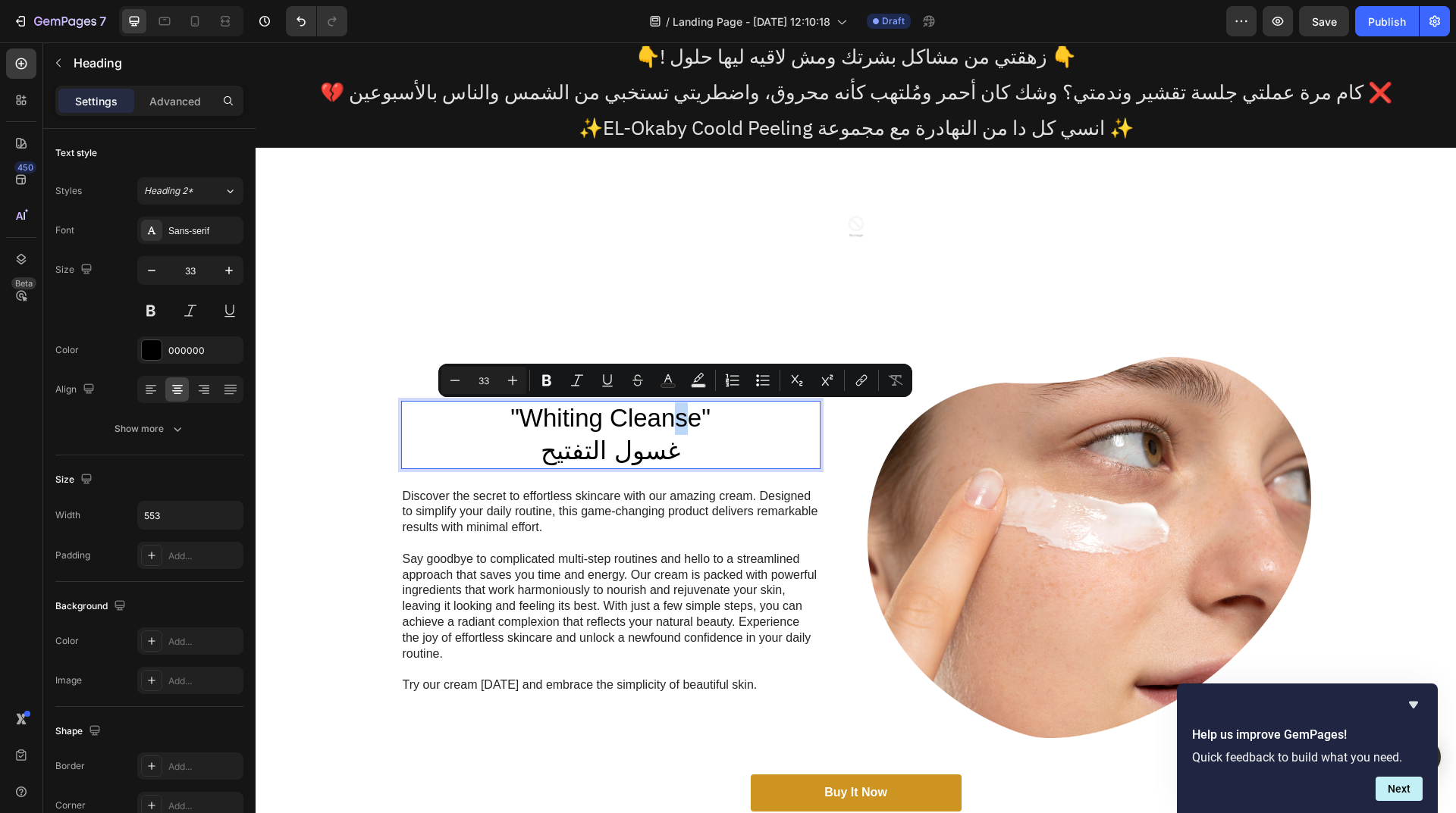
click at [673, 424] on p ""Whiting Cleanse" غسول التفتيح" at bounding box center [610, 435] width 416 height 66
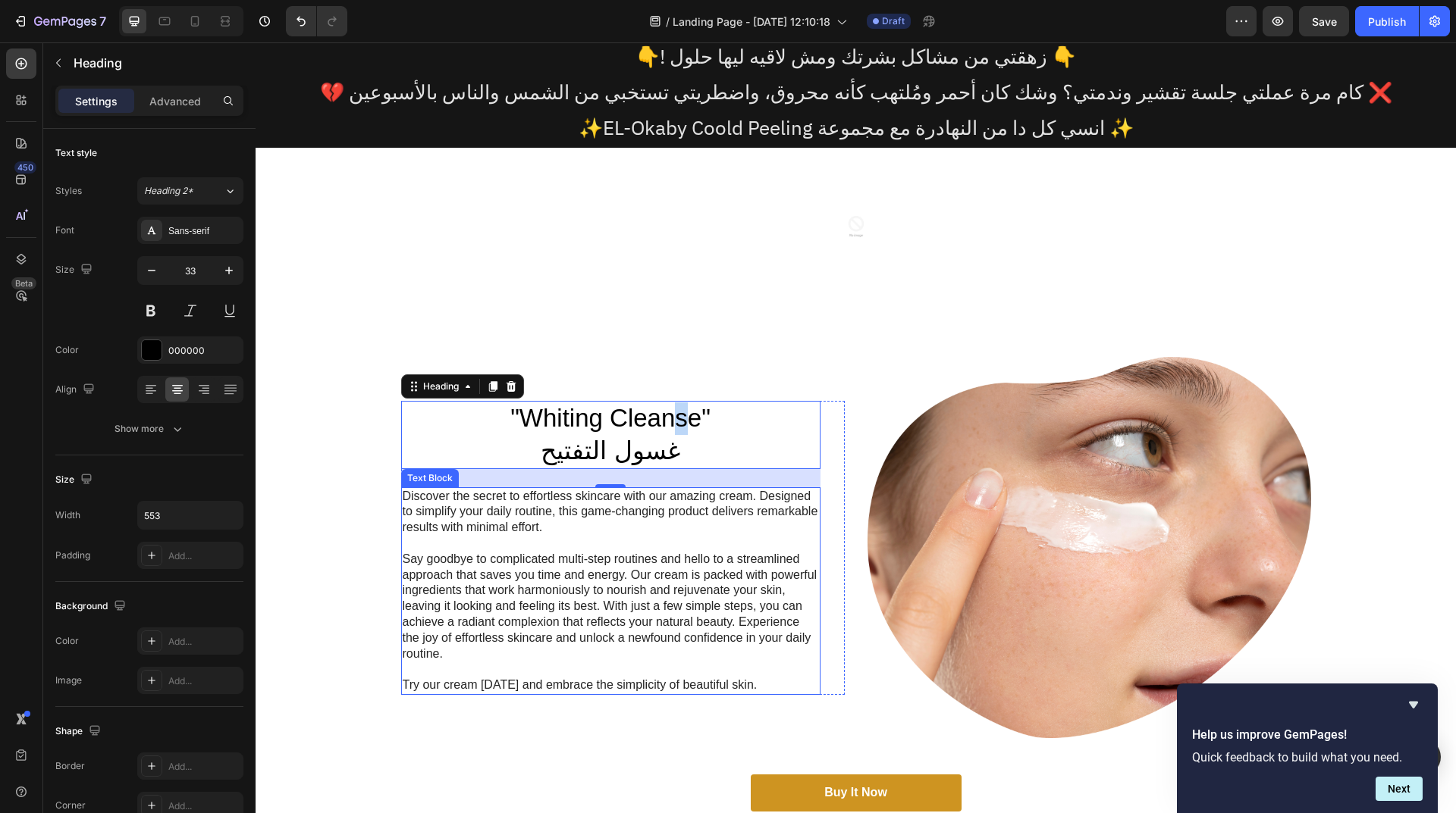
click at [645, 625] on p "Say goodbye to complicated multi-step routines and hello to a streamlined appro…" at bounding box center [610, 607] width 416 height 111
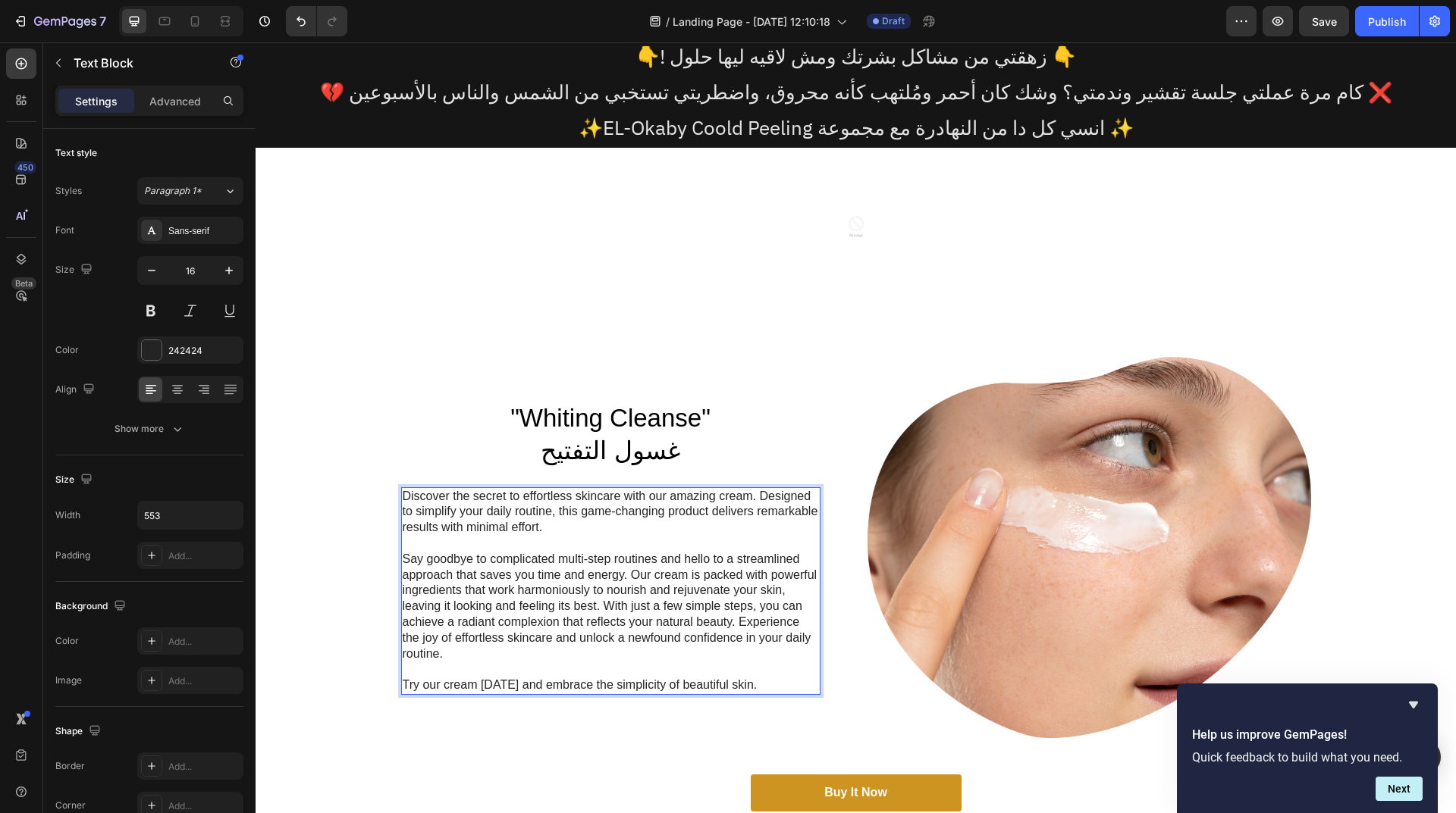
scroll to position [222, 0]
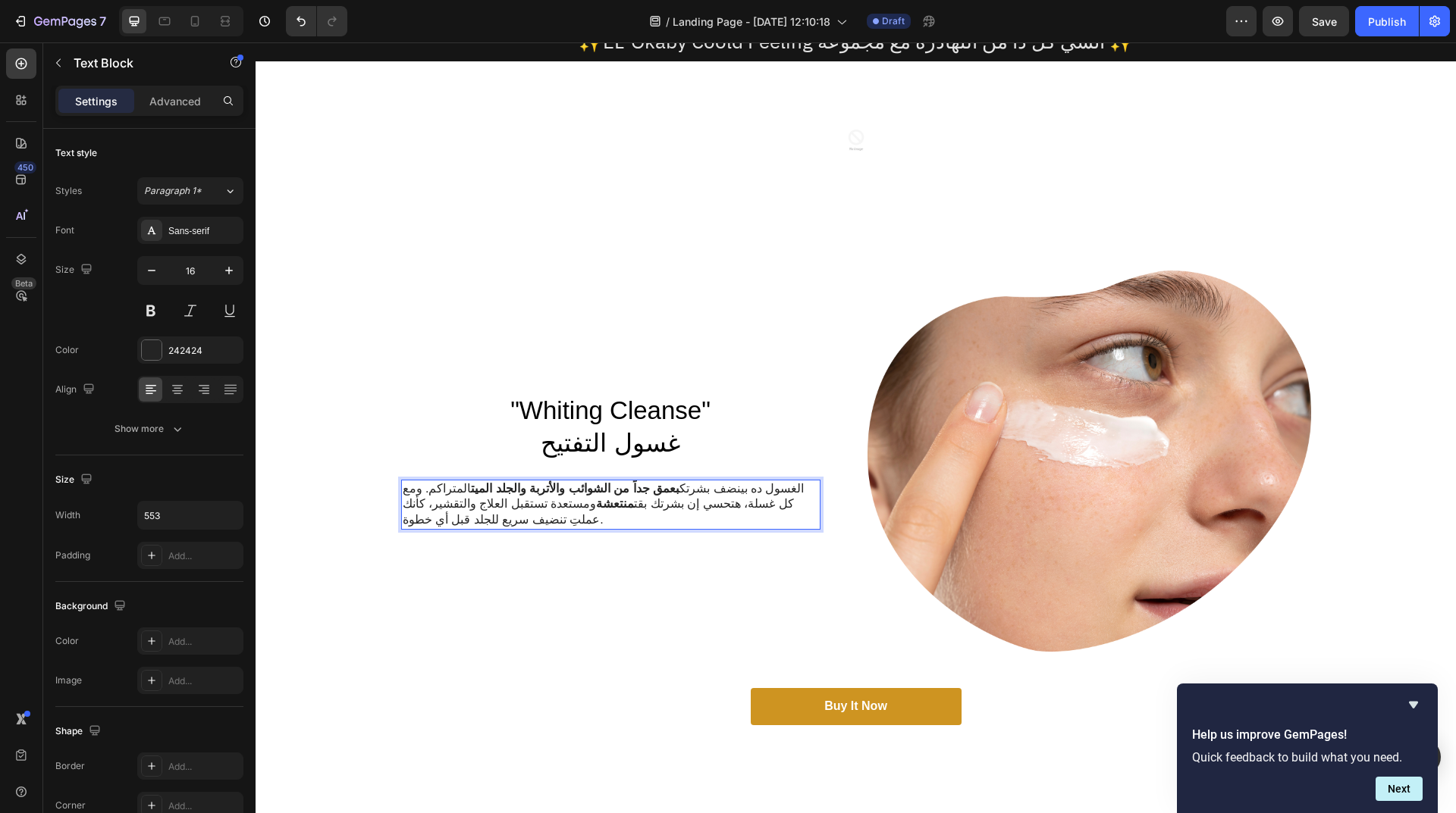
click at [487, 499] on p "الغسول ده بينضف بشرتك بعمق جداً من الشوائب والأتربة والجلد الميت المتراكم. ومع …" at bounding box center [610, 504] width 416 height 47
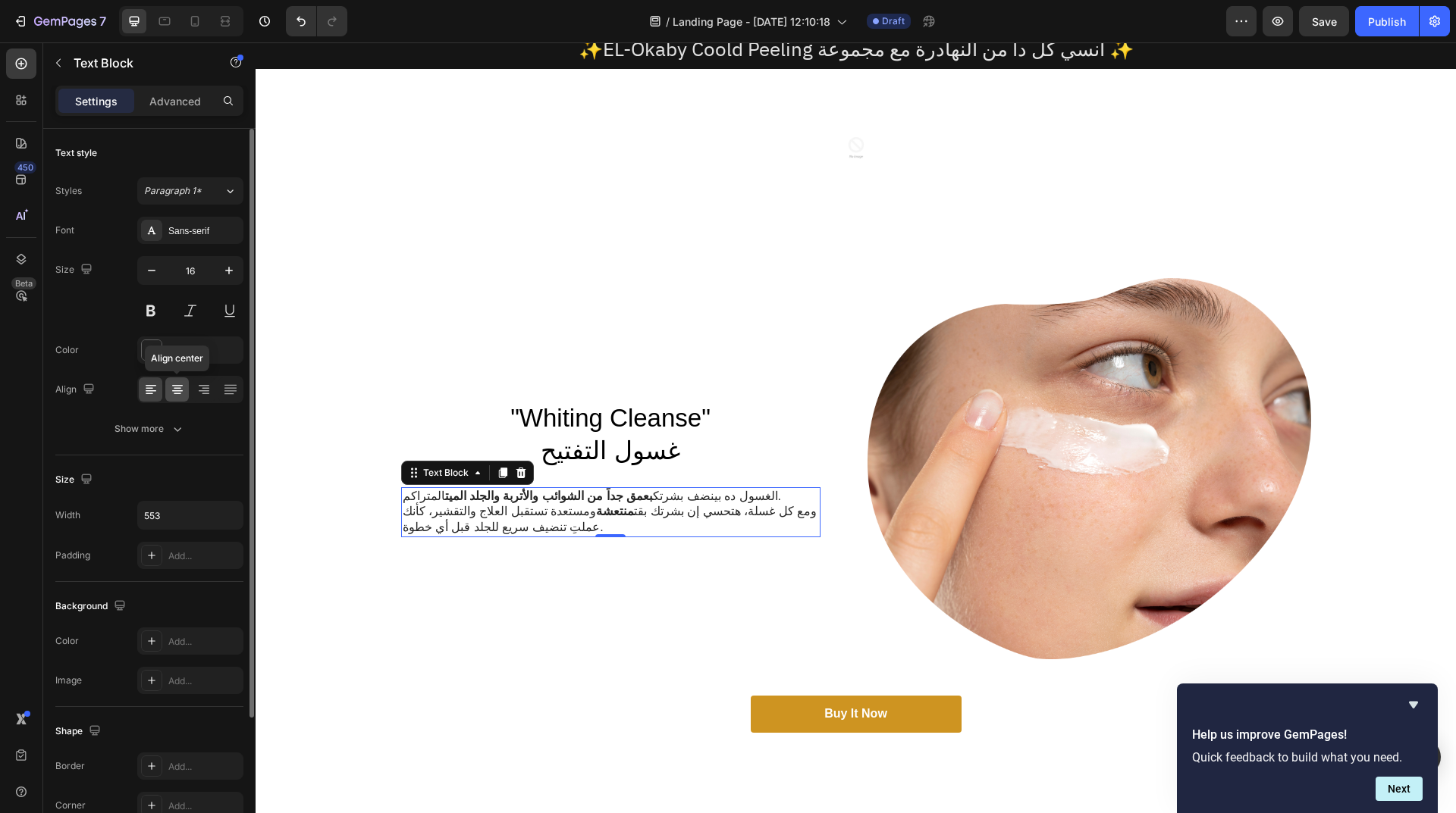
click at [175, 392] on icon at bounding box center [177, 389] width 15 height 15
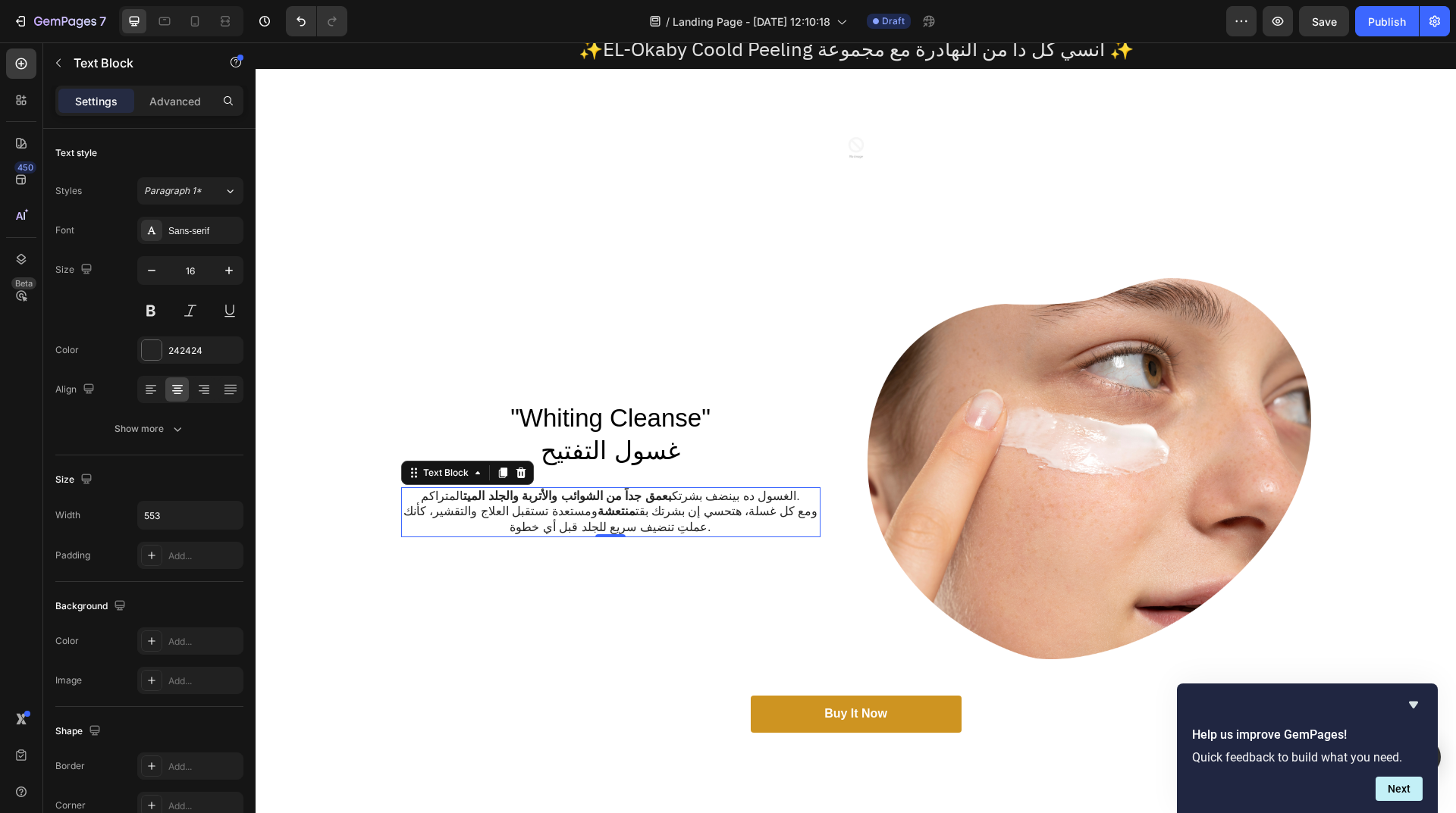
click at [598, 508] on p "ومع كل غسلة، هتحسي إن بشرتك بقت منتعشة ومستعدة تستقبل العلاج والتقشير، كأنك عمل…" at bounding box center [610, 520] width 416 height 31
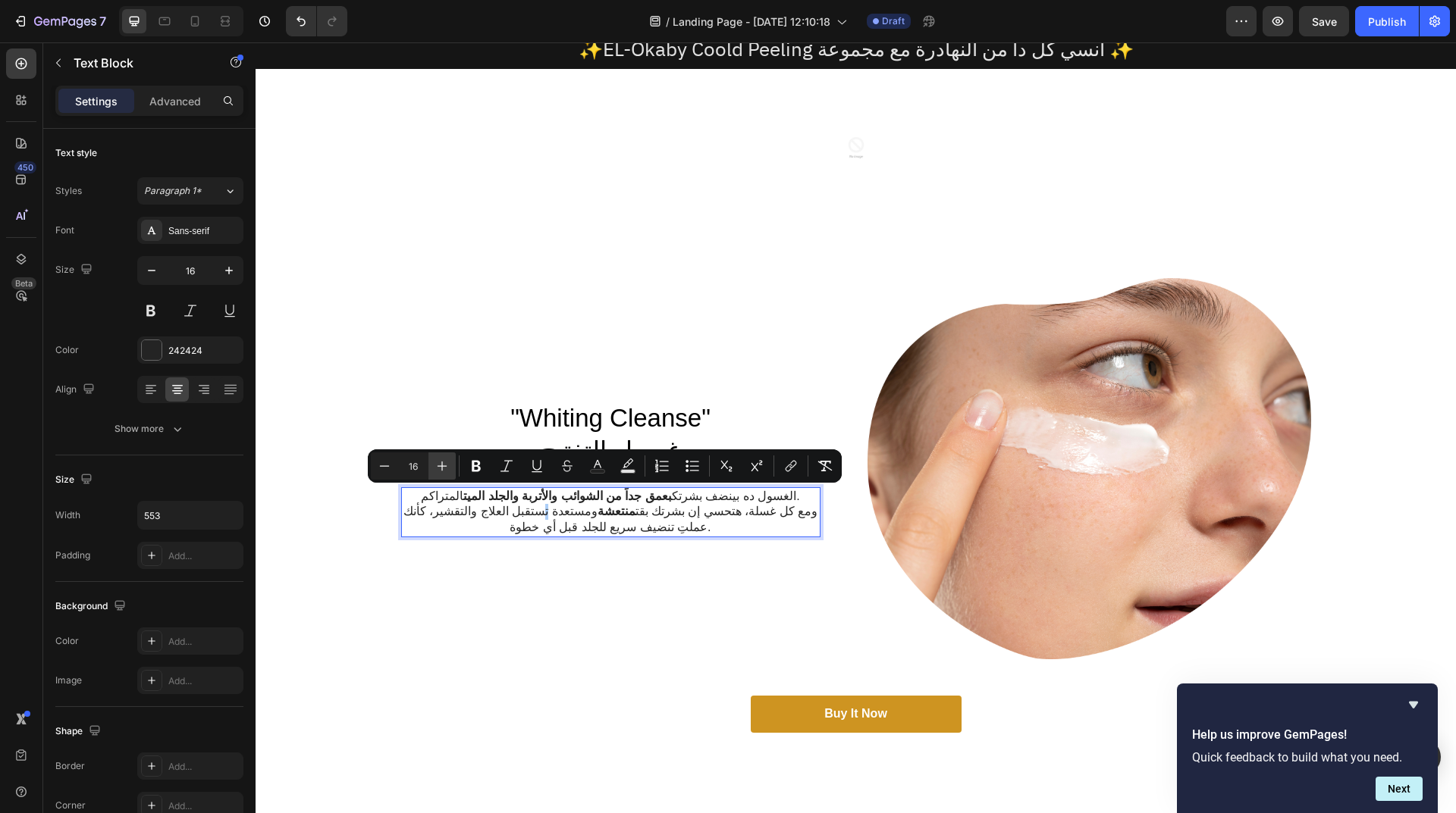
click at [443, 465] on icon "Editor contextual toolbar" at bounding box center [442, 466] width 15 height 15
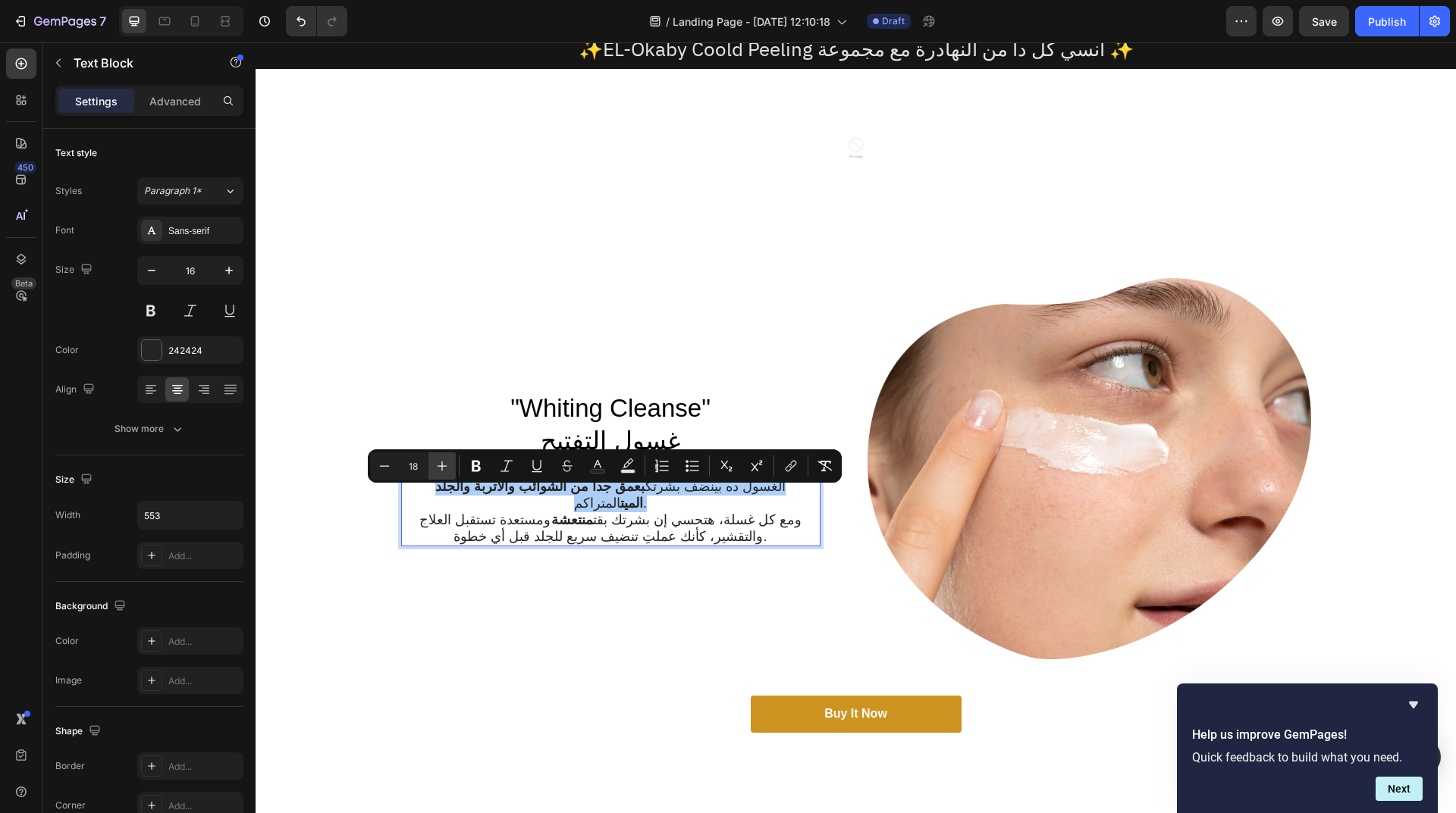
click at [443, 465] on icon "Editor contextual toolbar" at bounding box center [442, 466] width 15 height 15
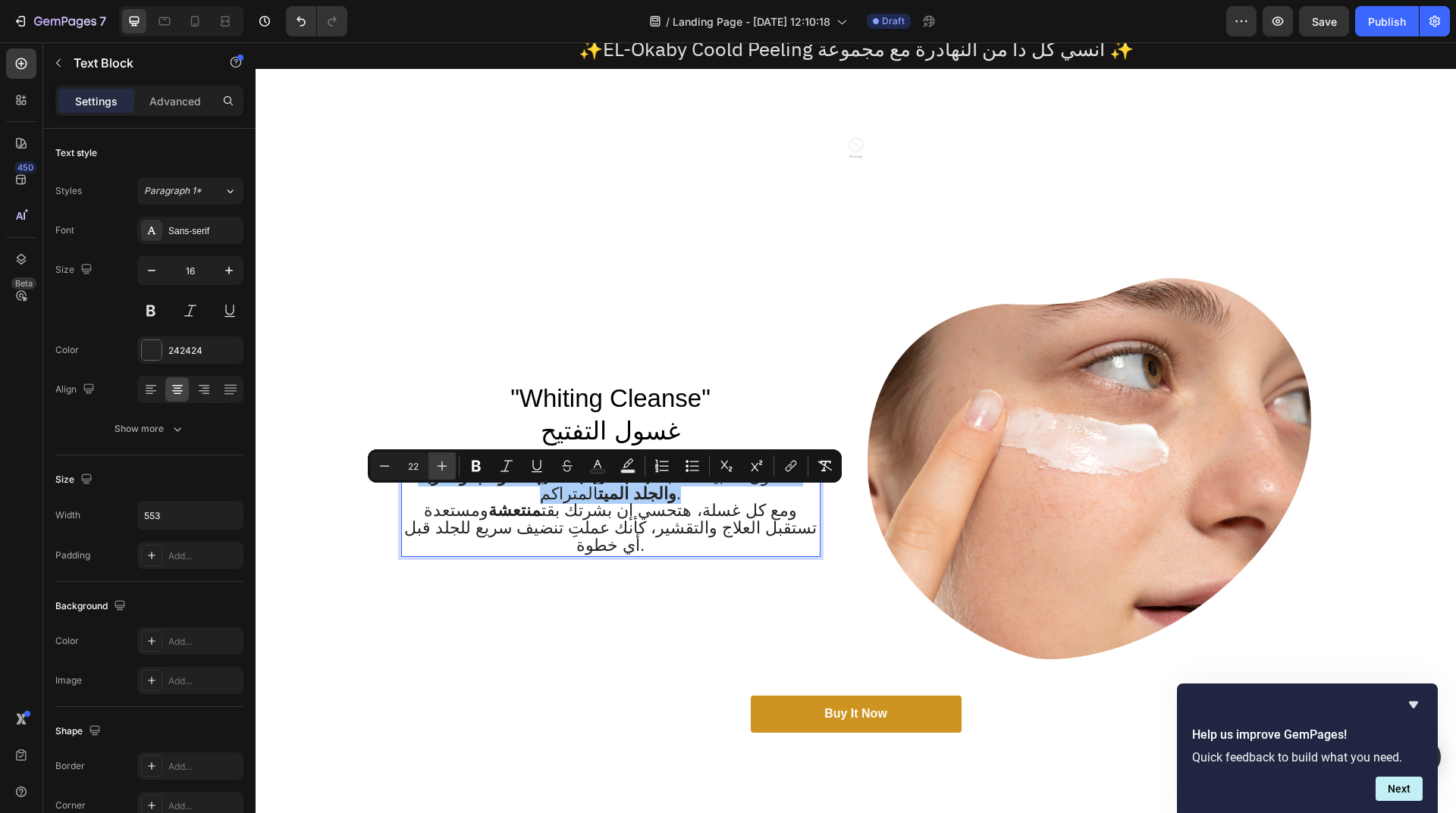
click at [443, 465] on icon "Editor contextual toolbar" at bounding box center [442, 466] width 15 height 15
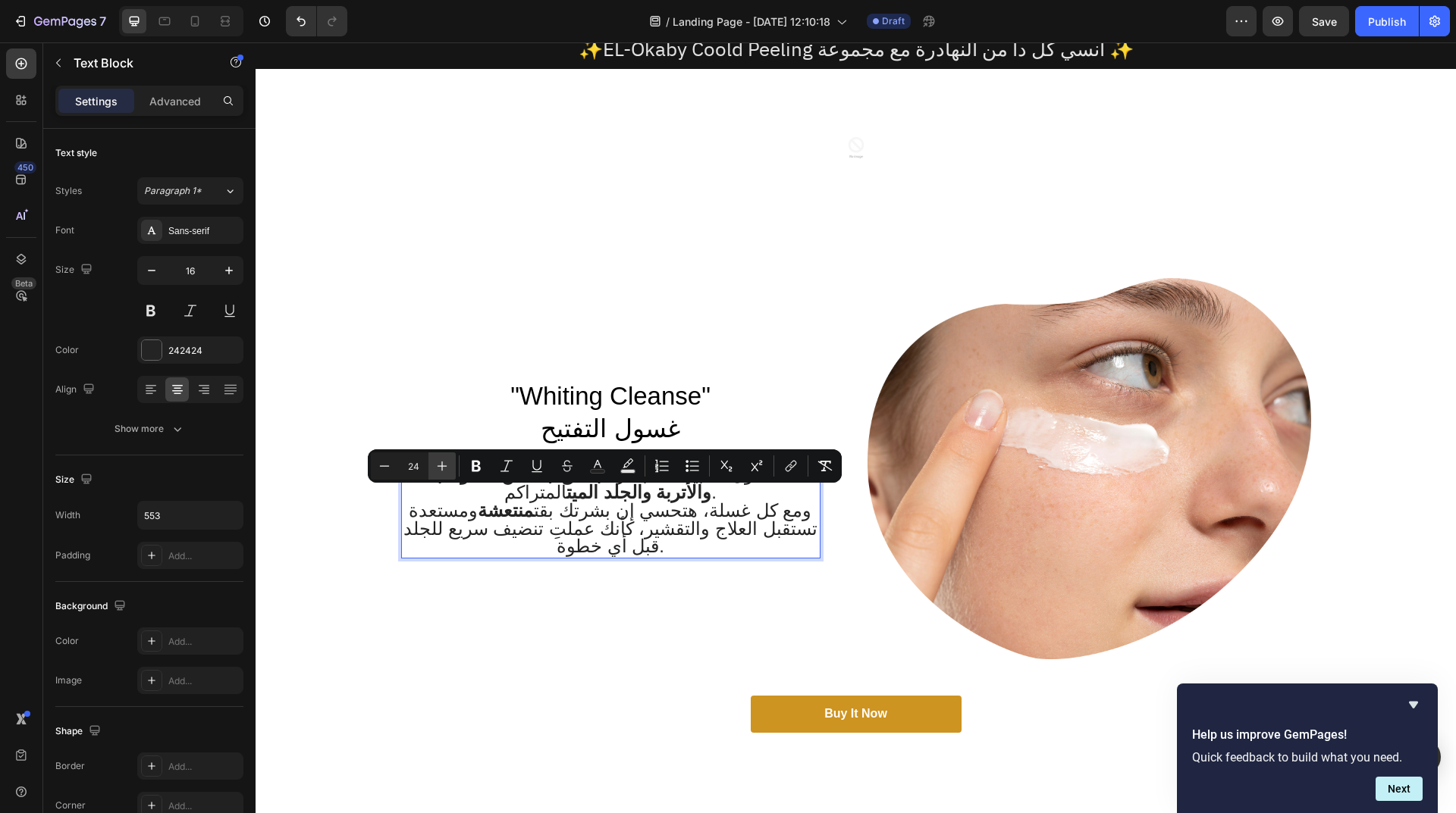
click at [443, 465] on icon "Editor contextual toolbar" at bounding box center [442, 466] width 15 height 15
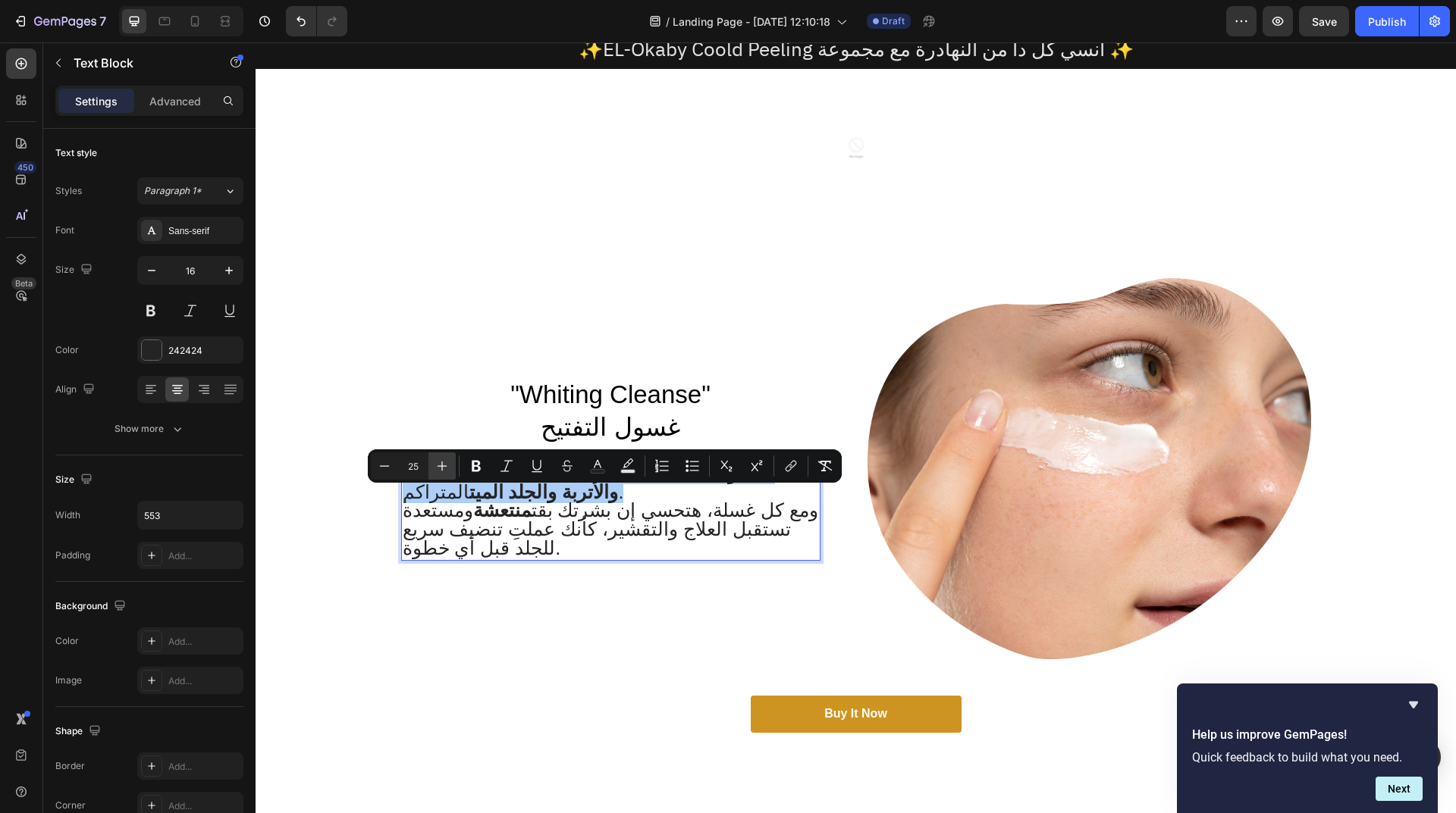
click at [443, 465] on icon "Editor contextual toolbar" at bounding box center [442, 466] width 15 height 15
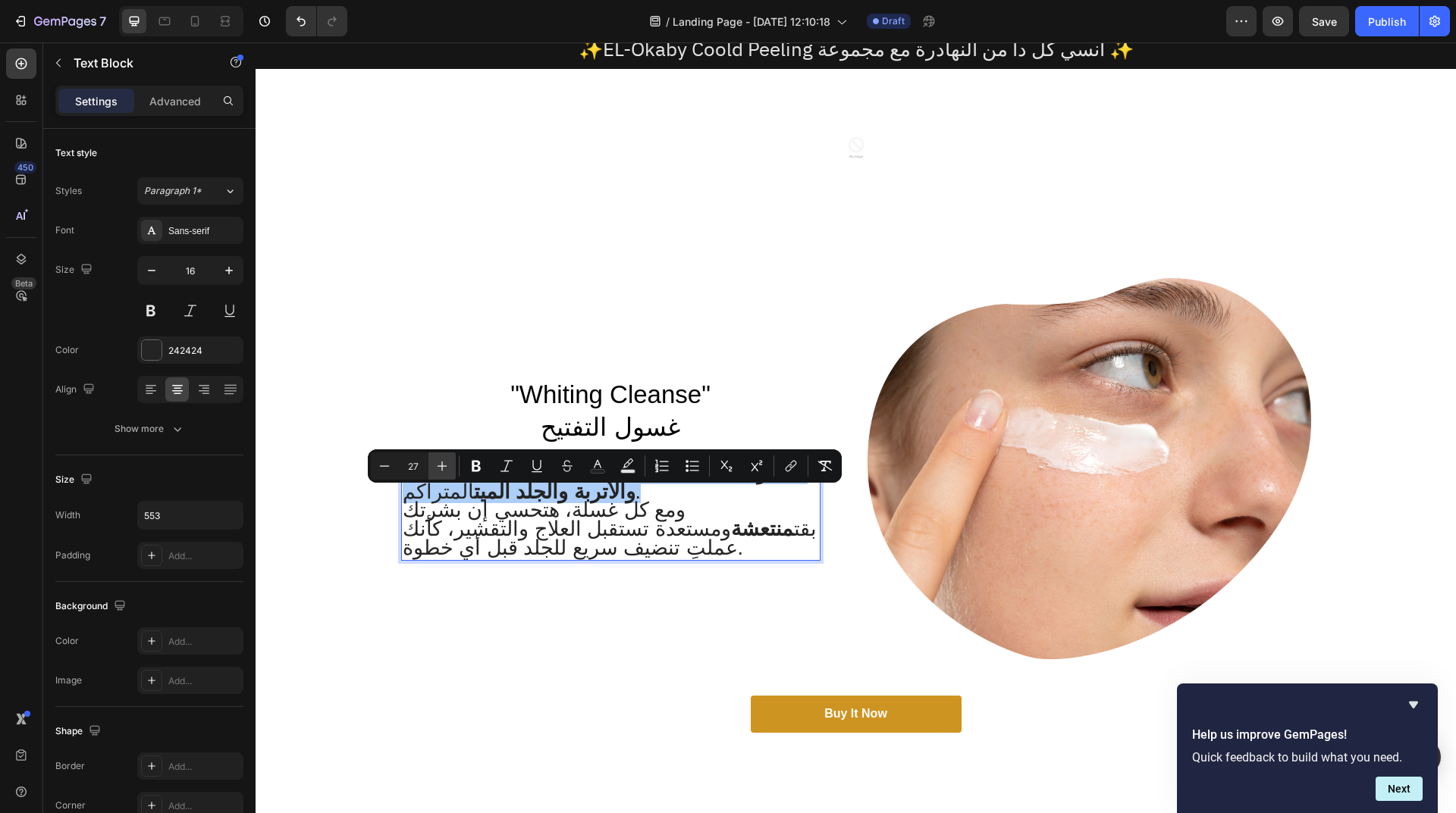
click at [443, 465] on icon "Editor contextual toolbar" at bounding box center [442, 466] width 15 height 15
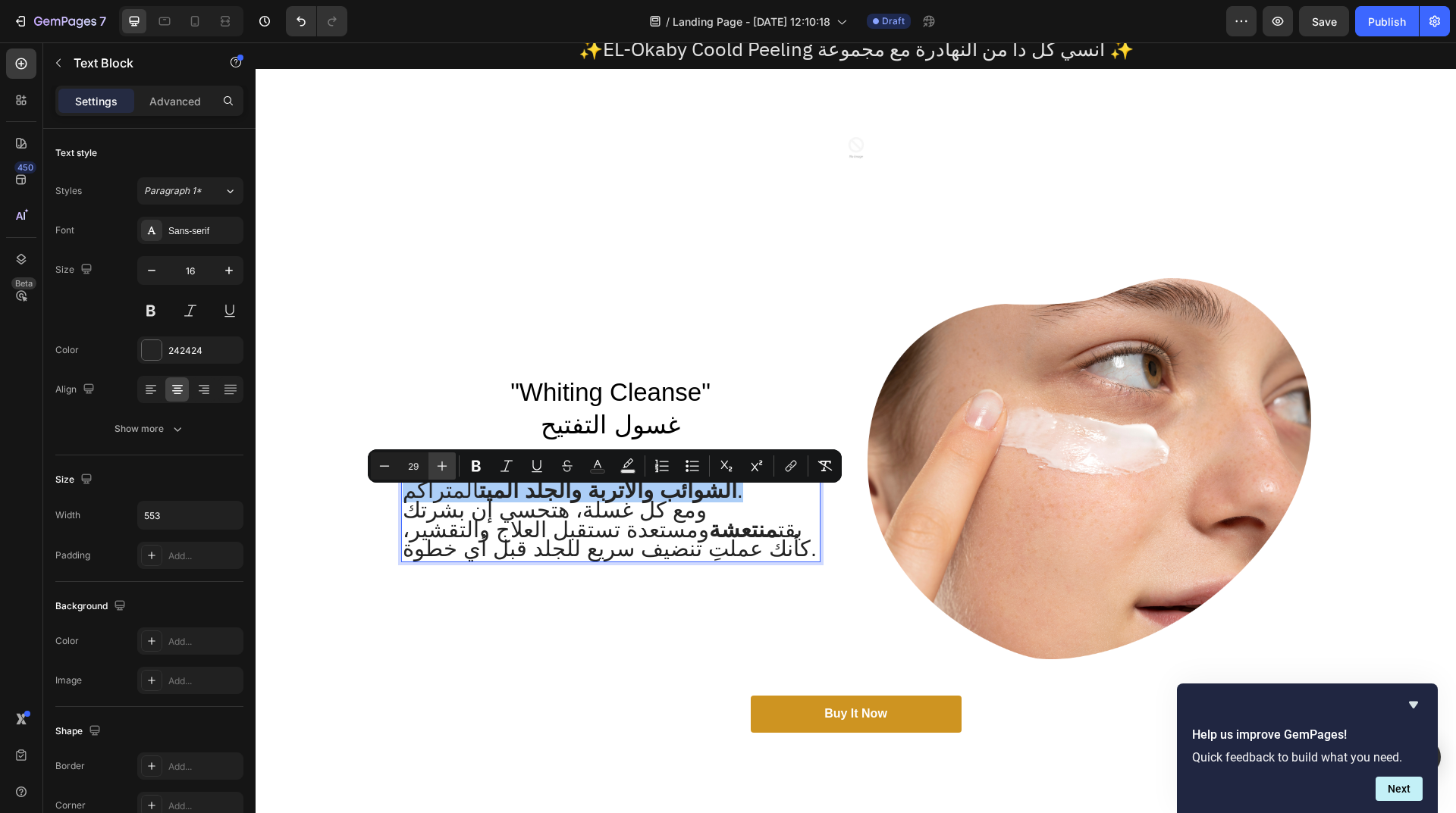
click at [443, 465] on icon "Editor contextual toolbar" at bounding box center [442, 466] width 15 height 15
type input "30"
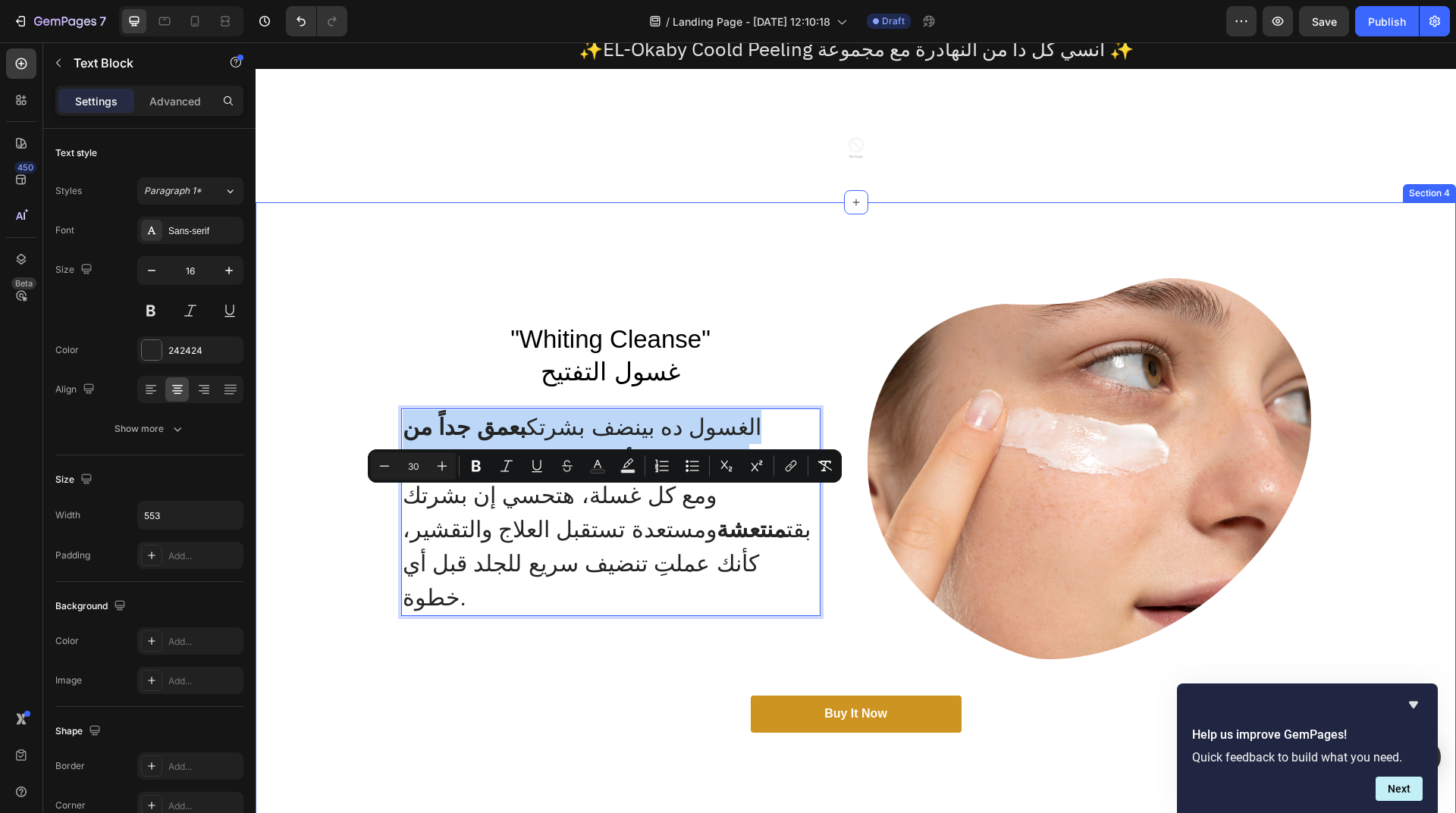
click at [272, 603] on div ""Whiting Cleanse" غسول التفتيح Heading الغسول ده بينضف بشرتك بعمق جداً من الشوا…" at bounding box center [855, 517] width 1170 height 479
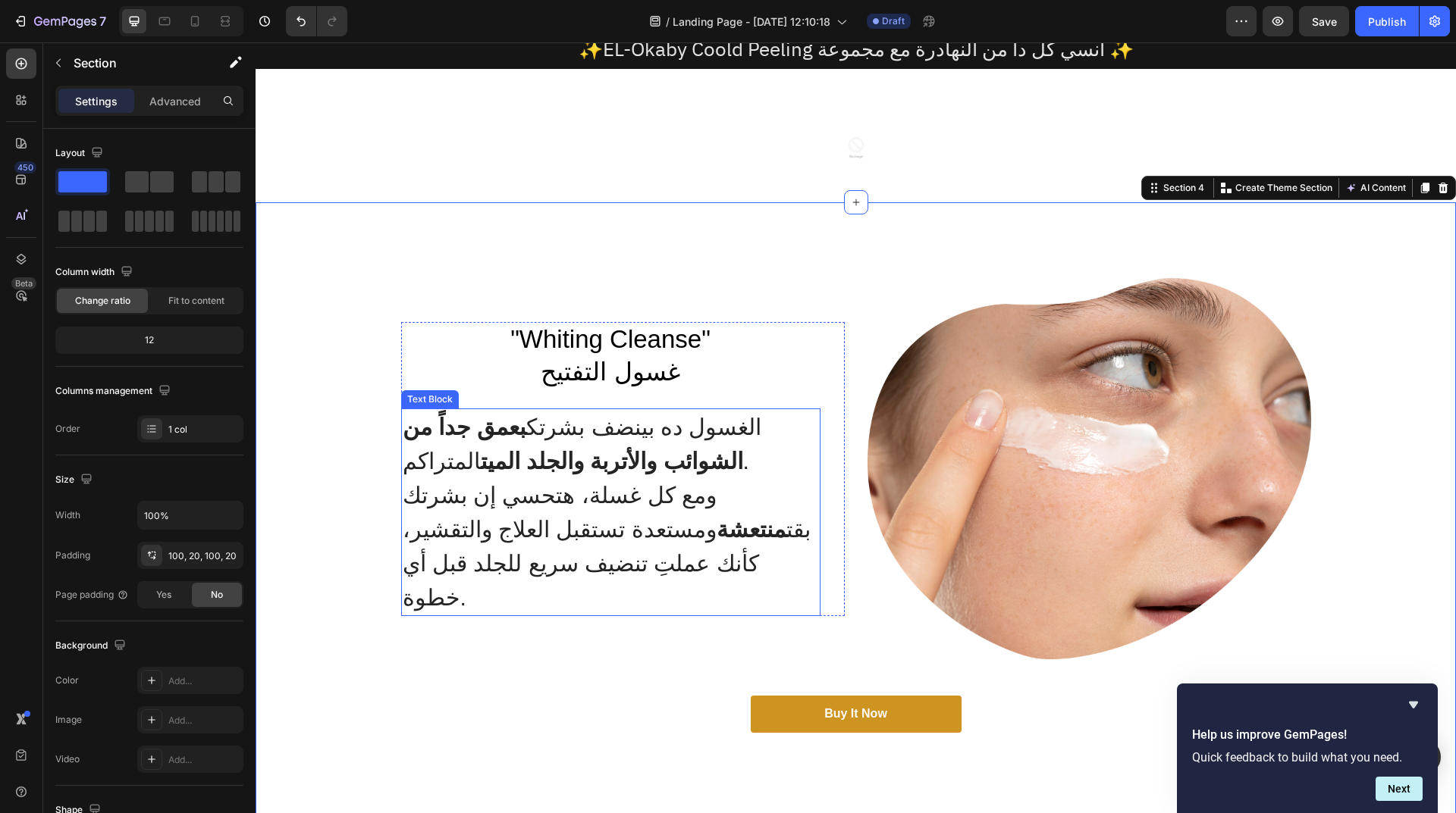
click at [609, 507] on span "ومع كل غسلة، هتحسي إن بشرتك بقت منتعشة ومستعدة تستقبل العلاج والتقشير، كأنك عمل…" at bounding box center [607, 546] width 408 height 127
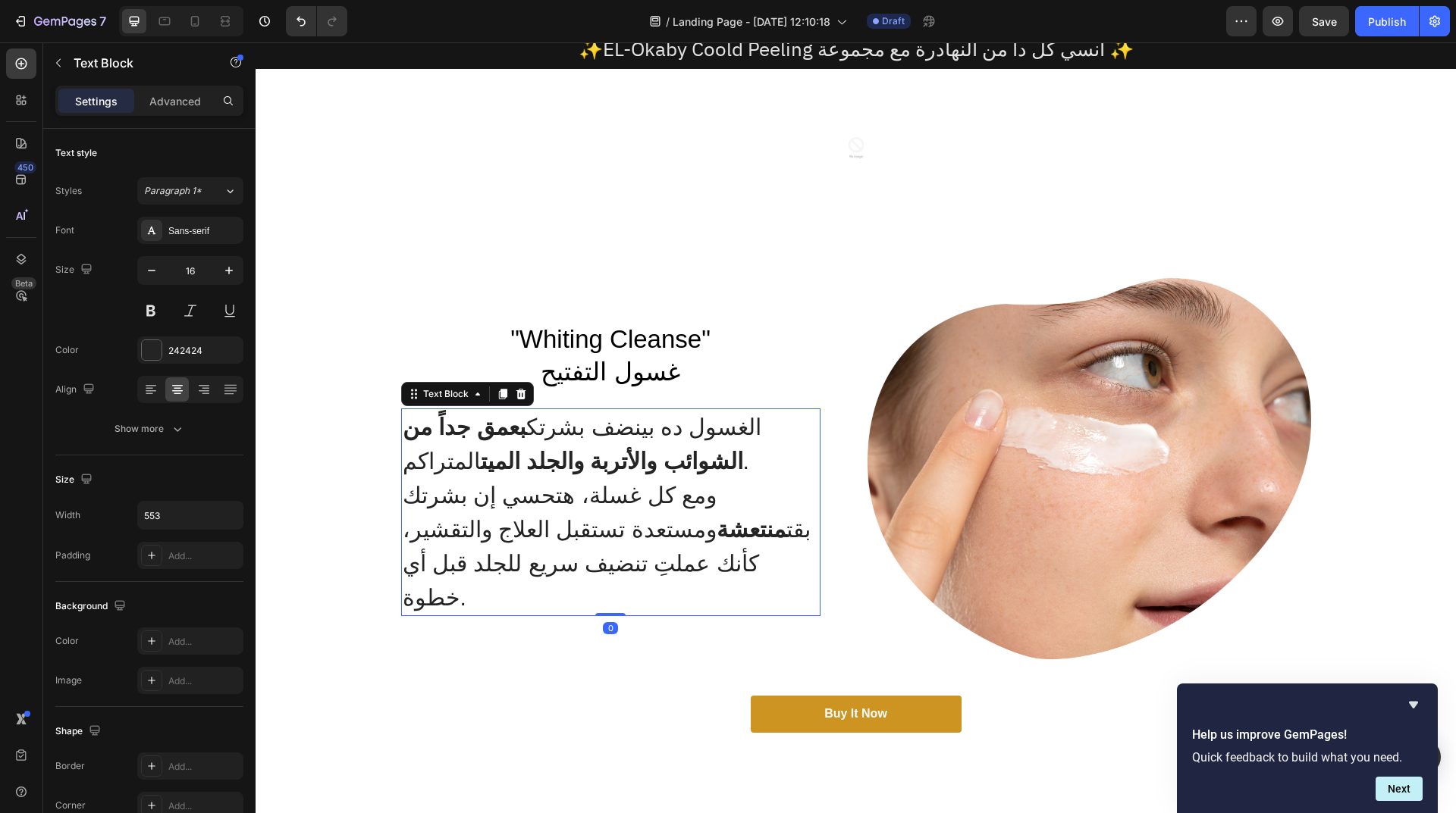
click at [553, 506] on span "ومع كل غسلة، هتحسي إن بشرتك بقت منتعشة ومستعدة تستقبل العلاج والتقشير، كأنك عمل…" at bounding box center [607, 546] width 408 height 127
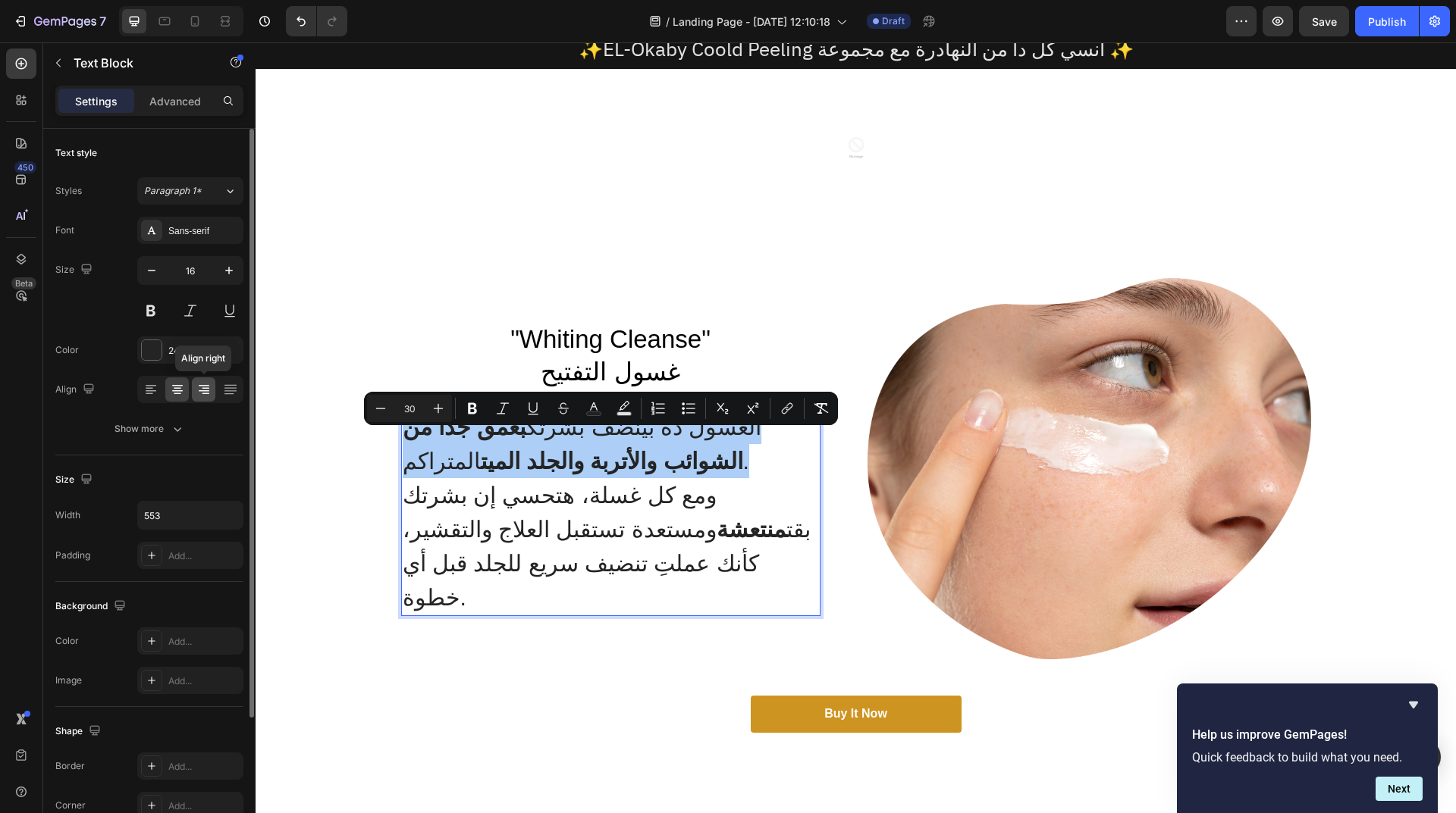
click at [205, 387] on icon at bounding box center [204, 389] width 15 height 15
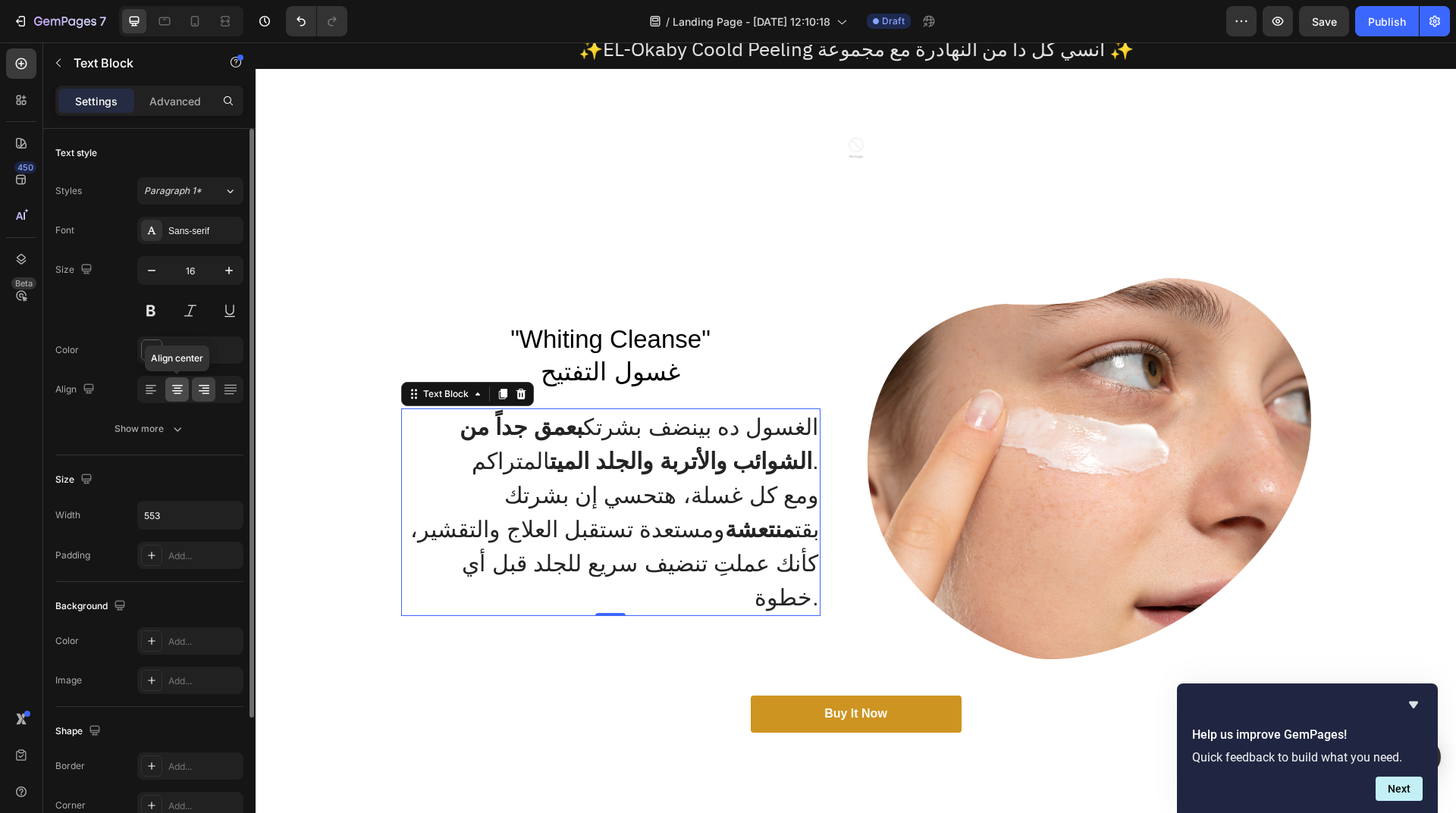
click at [180, 388] on icon at bounding box center [177, 389] width 7 height 2
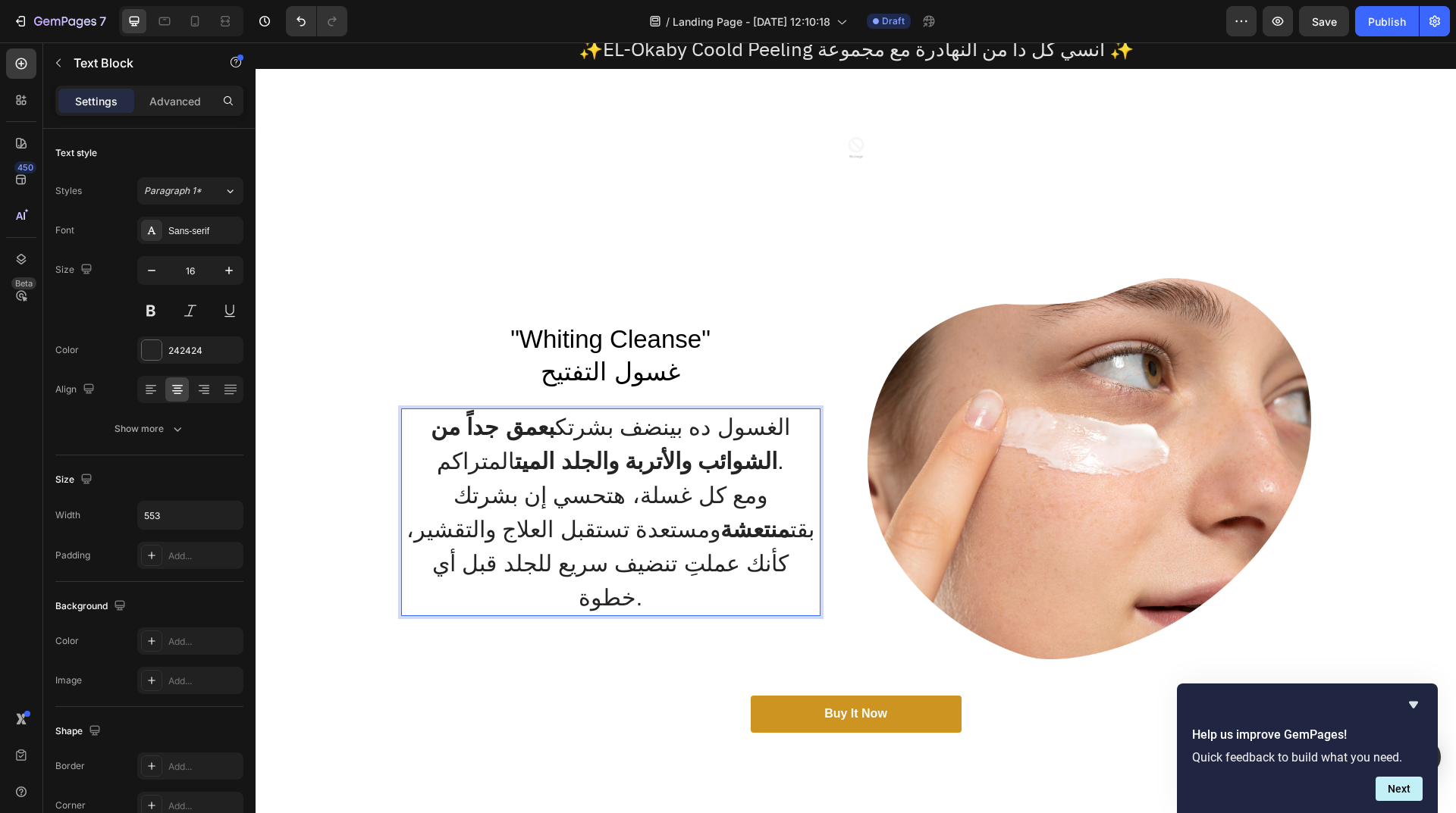
drag, startPoint x: 708, startPoint y: 485, endPoint x: 716, endPoint y: 488, distance: 8.5
click at [716, 473] on span "الغسول ده بينضف بشرتك بعمق جداً من الشوائب والأتربة والجلد الميت المتراكم." at bounding box center [609, 444] width 359 height 59
click at [656, 586] on span "ومع كل غسلة، هتحسي إن بشرتك بقت منتعشة ومستعدة تستقبل العلاج والتقشير، كأنك عمل…" at bounding box center [610, 546] width 408 height 127
click at [1053, 560] on img at bounding box center [1089, 468] width 443 height 381
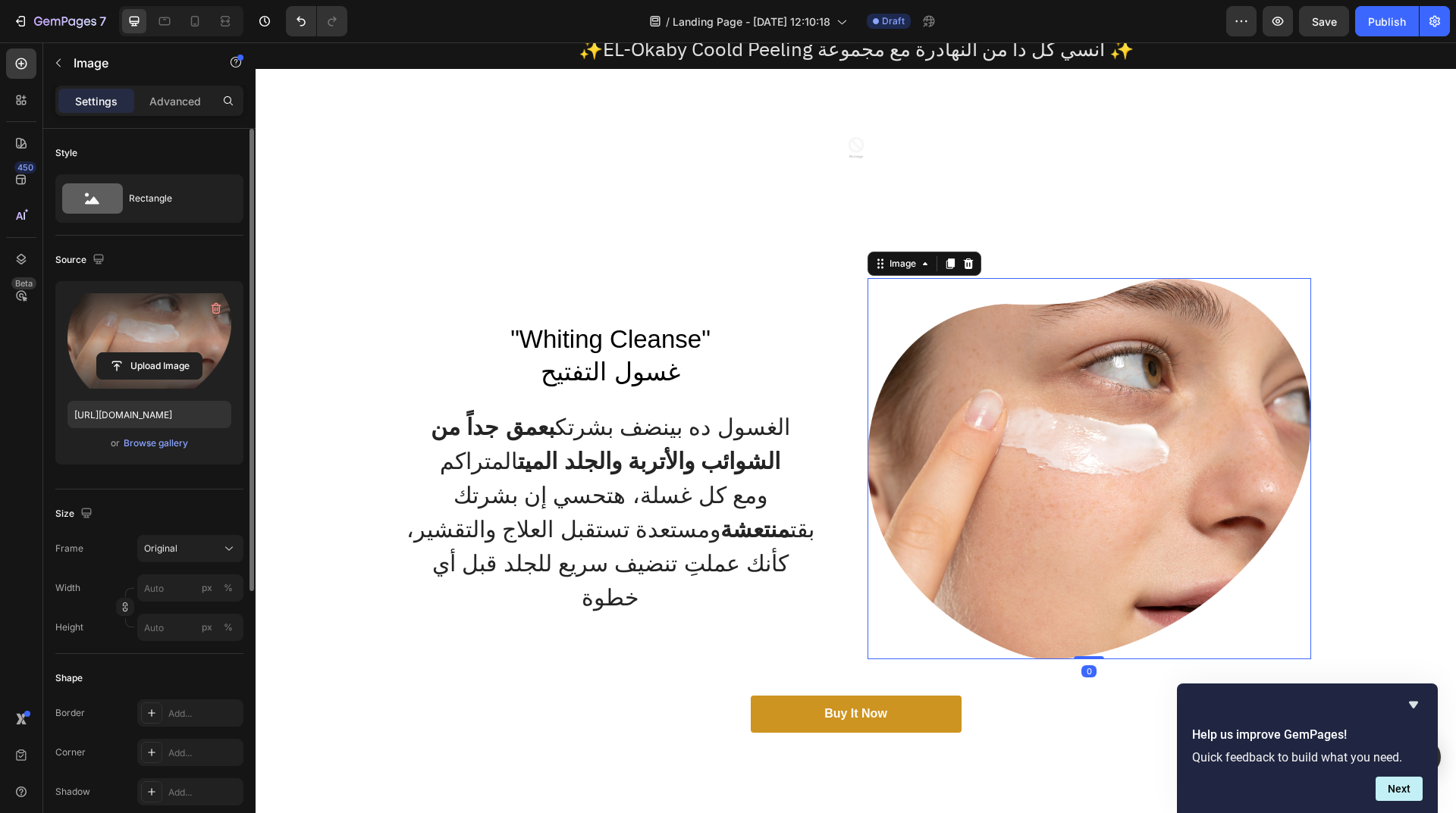
click at [121, 329] on label at bounding box center [149, 341] width 163 height 95
click at [121, 353] on input "file" at bounding box center [149, 366] width 104 height 26
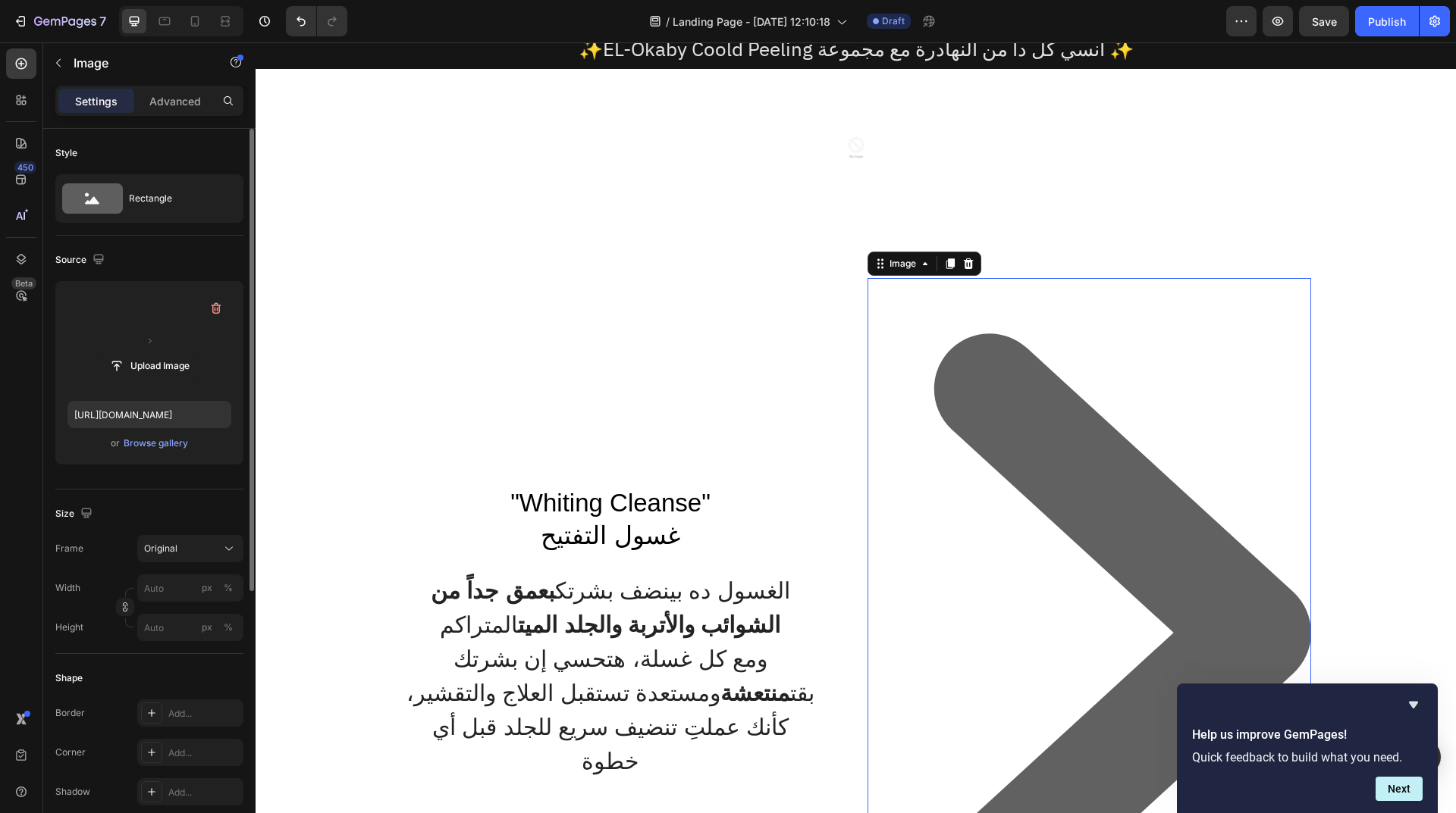
click at [1015, 433] on img at bounding box center [1089, 632] width 443 height 710
click at [120, 362] on input "file" at bounding box center [149, 366] width 104 height 26
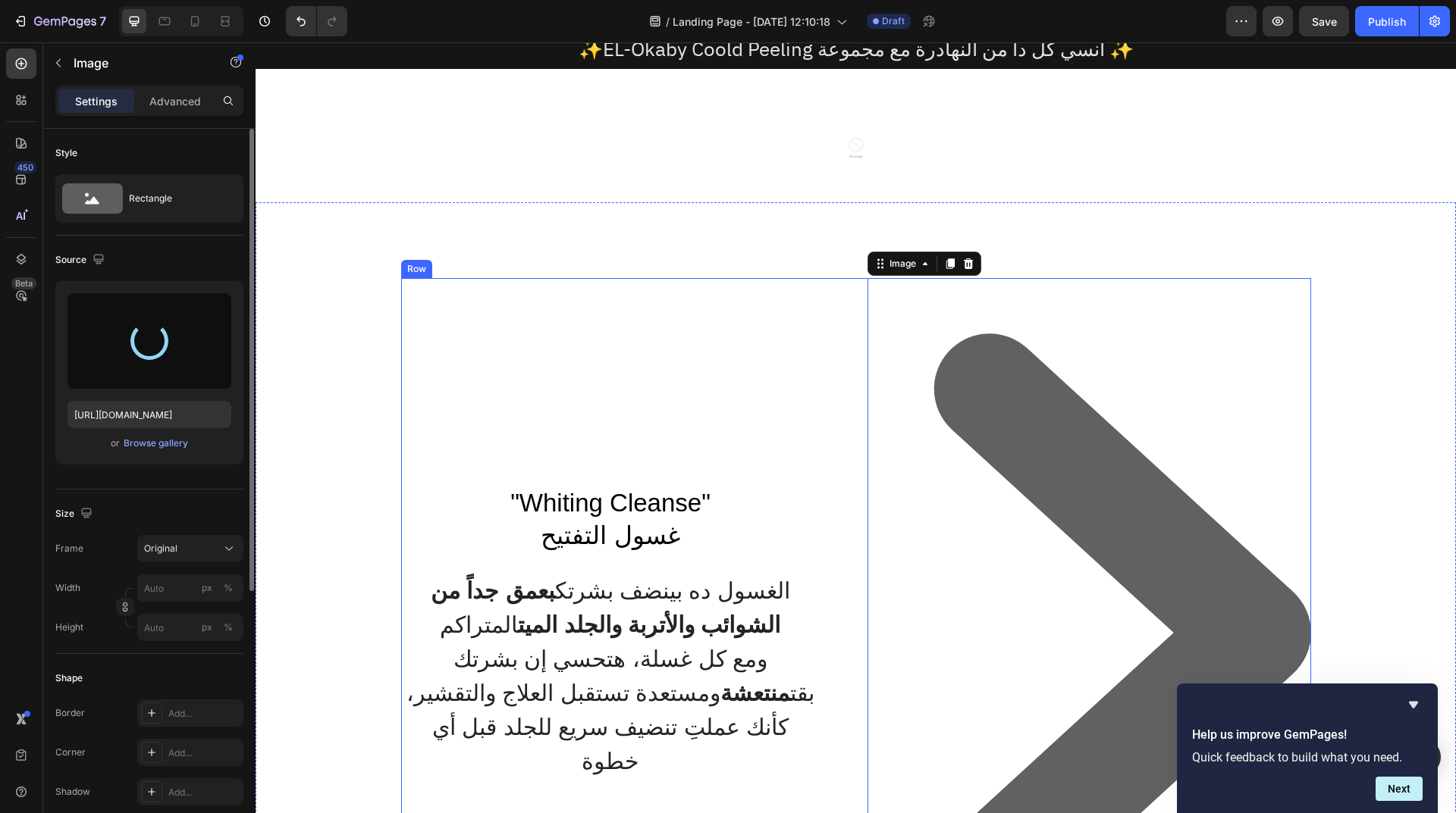
type input "https://cdn.shopify.com/s/files/1/0962/5967/0338/files/gempages_586400671117345…"
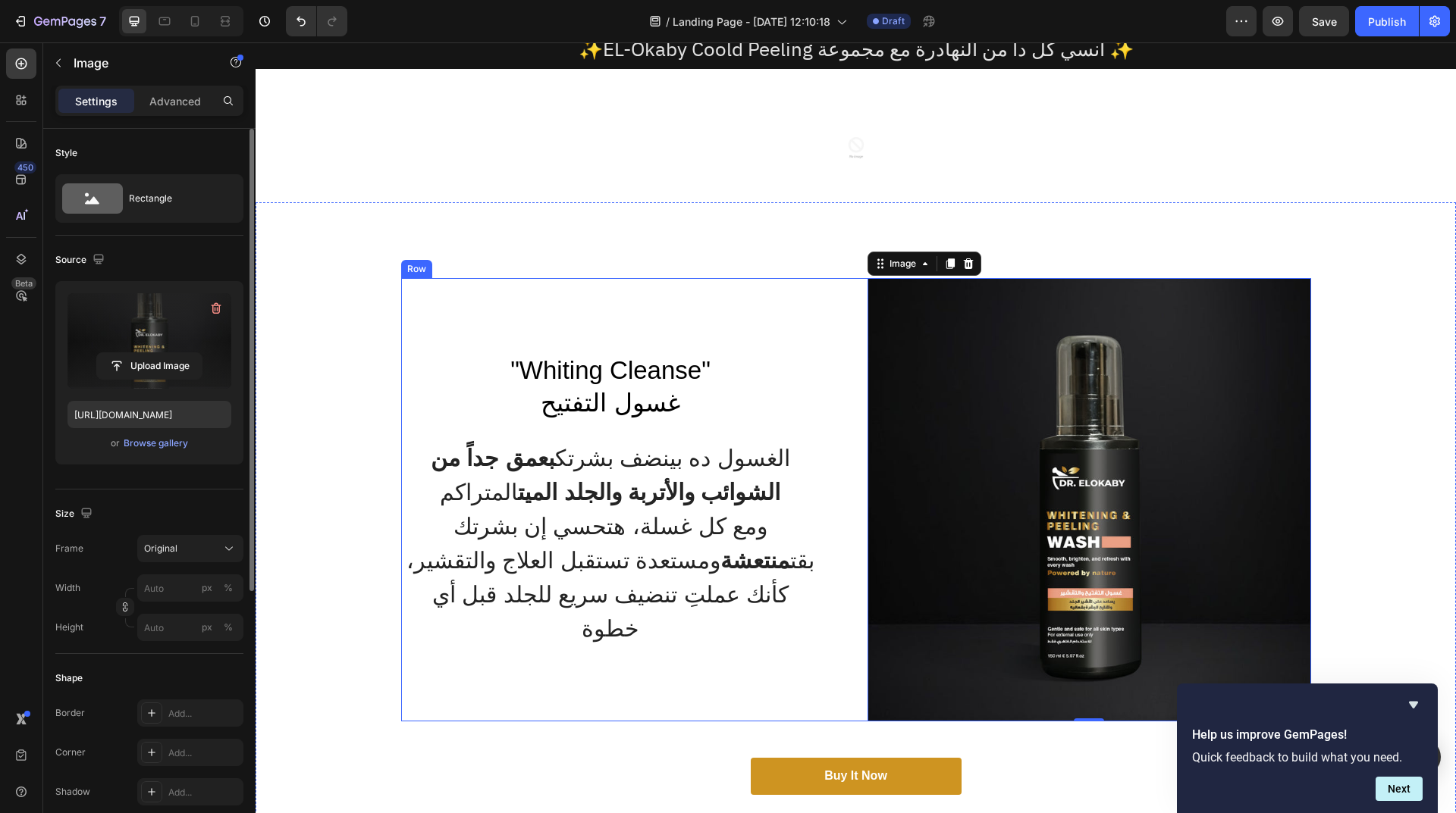
click at [788, 330] on div ""Whiting Cleanse" غسول التفتيح Heading الغسول ده بينضف بشرتك بعمق جداً من الشوا…" at bounding box center [622, 499] width 443 height 443
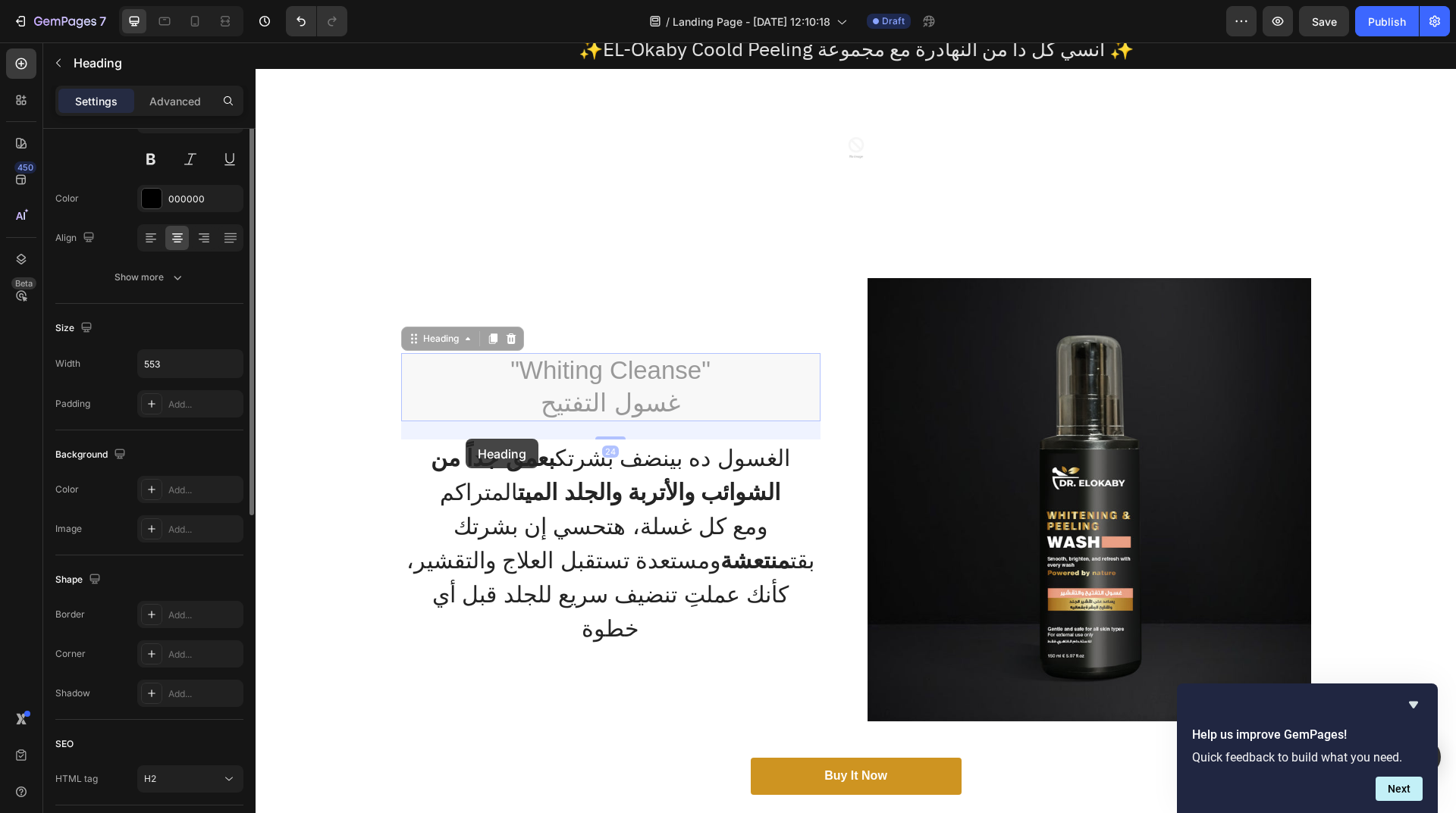
scroll to position [0, 0]
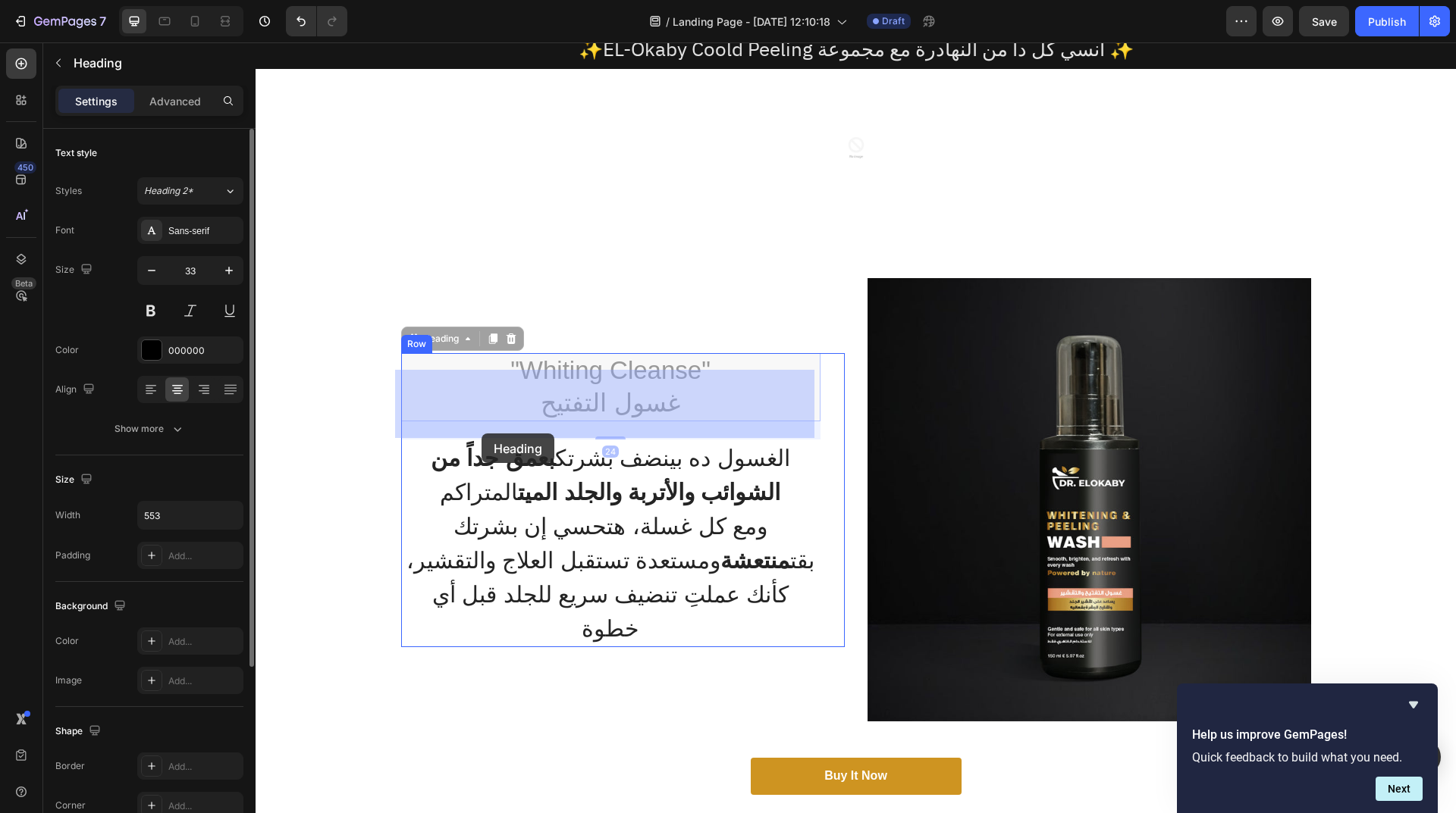
drag, startPoint x: 523, startPoint y: 424, endPoint x: 481, endPoint y: 434, distance: 43.2
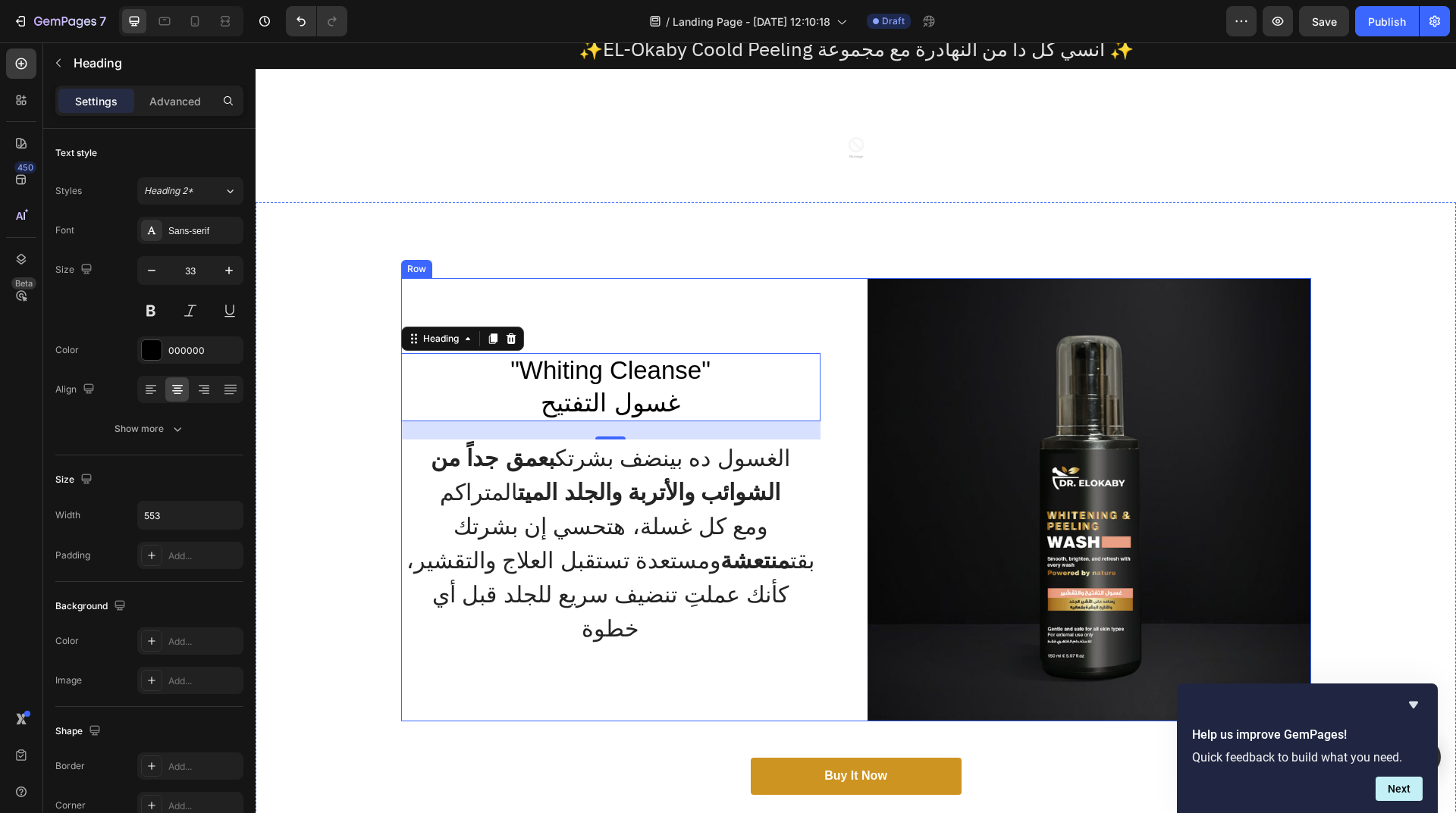
click at [652, 271] on div ""Whiting Cleanse" غسول التفتيح Heading 24 الغسول ده بينضف بشرتك بعمق جداً من ال…" at bounding box center [856, 548] width 1200 height 693
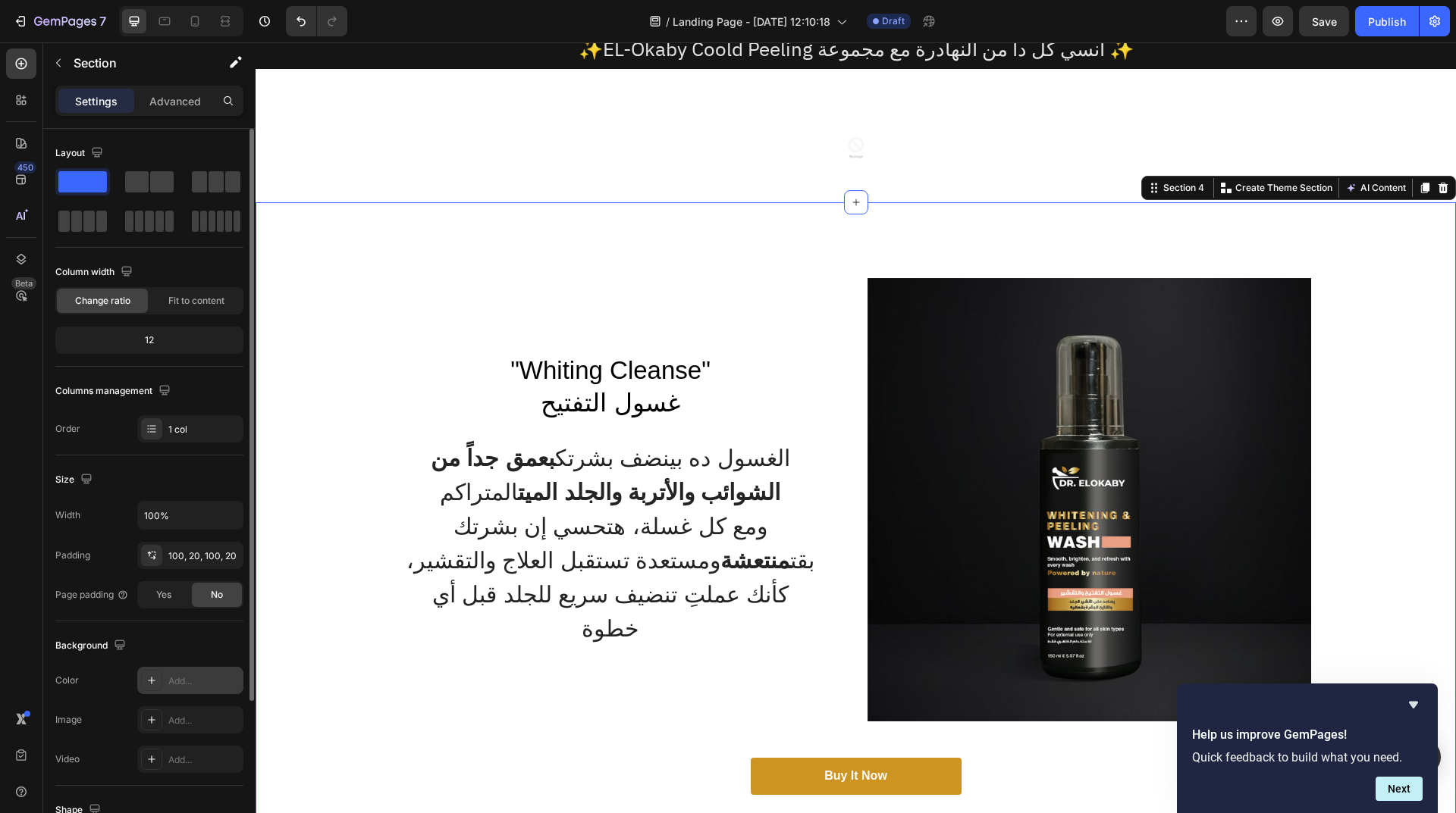
click at [190, 678] on div "Add..." at bounding box center [203, 681] width 71 height 14
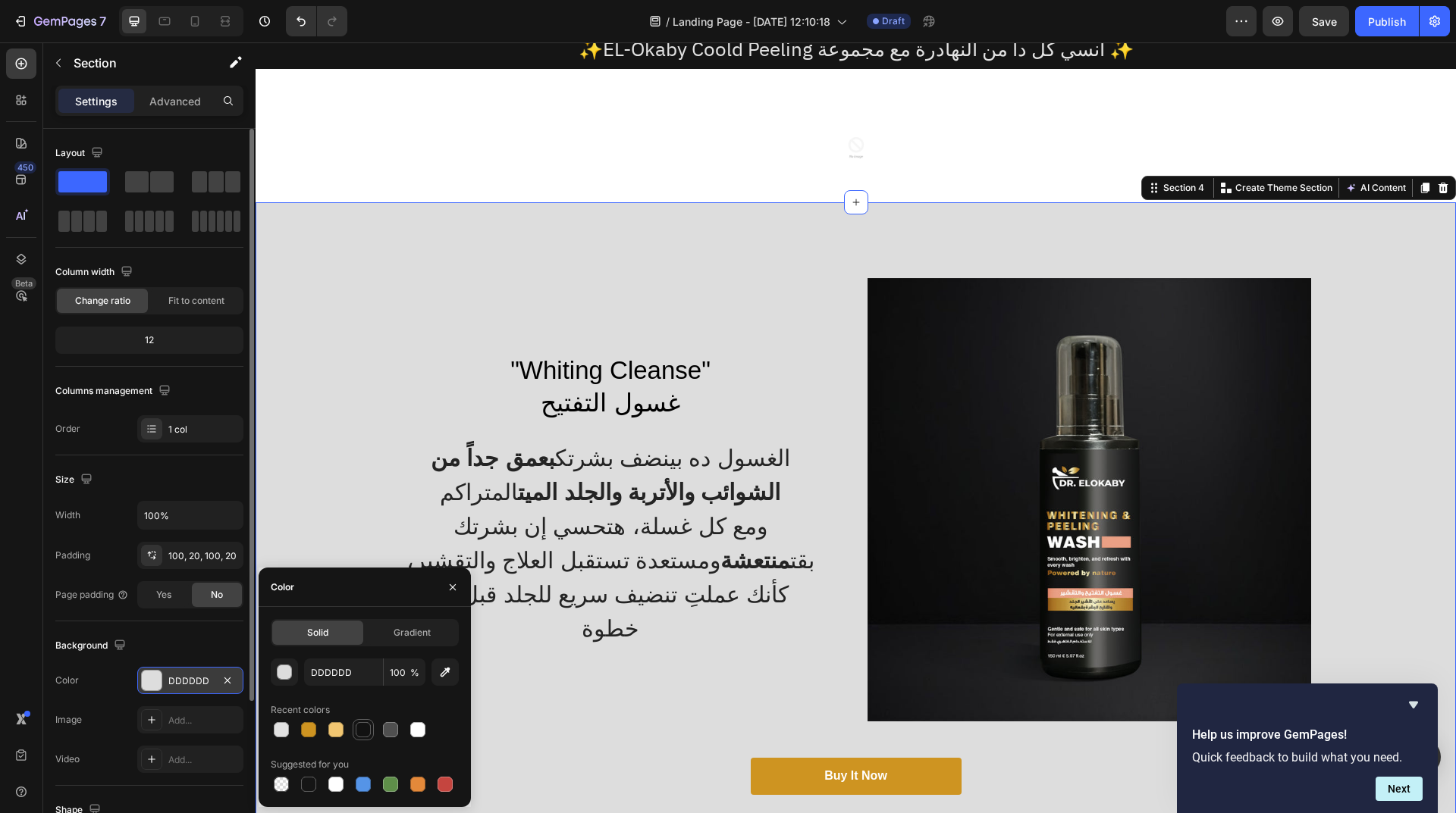
click at [363, 722] on div at bounding box center [364, 730] width 18 height 18
type input "121212"
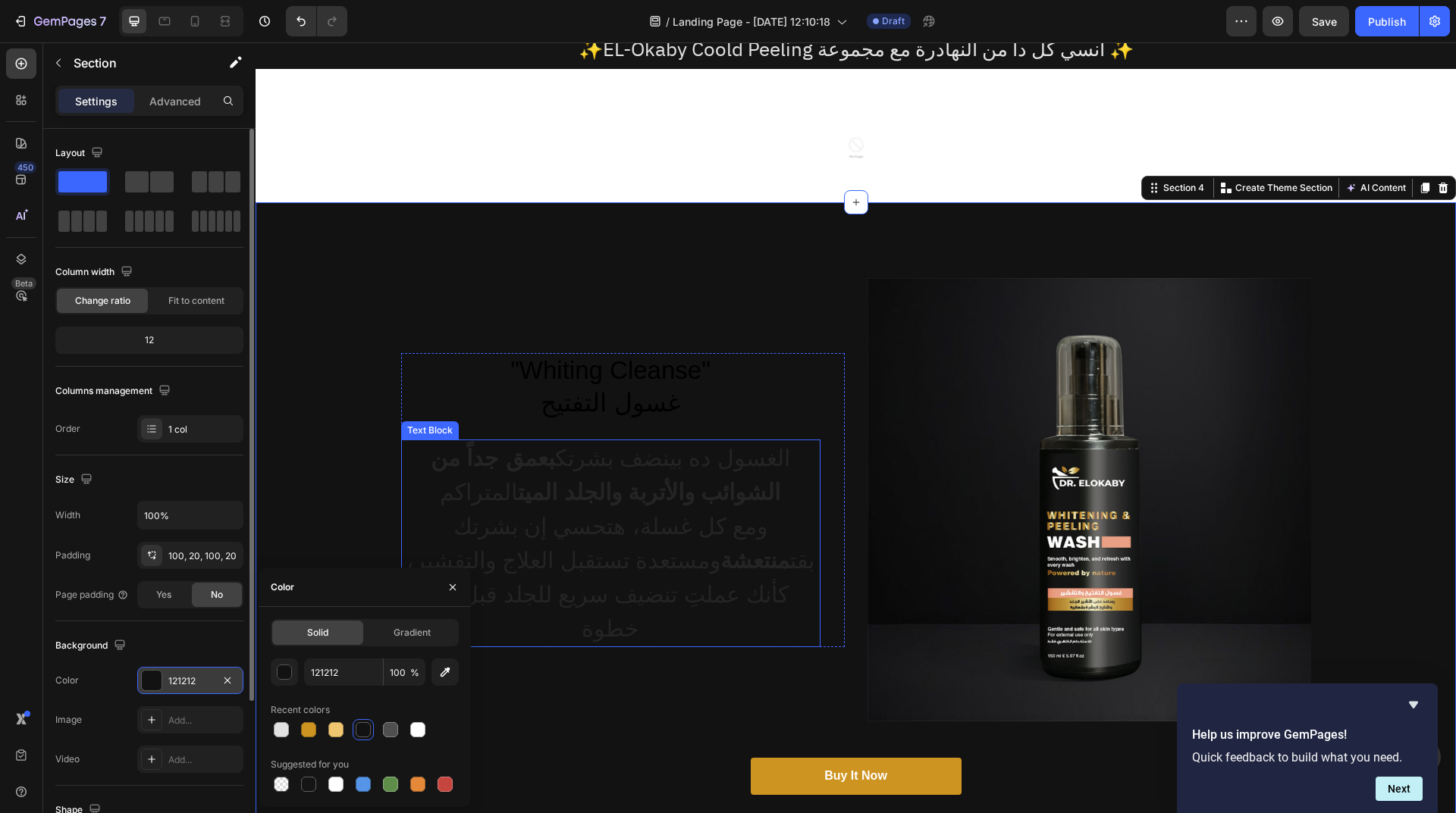
click at [619, 536] on span "ومع كل غسلة، هتحسي إن بشرتك بقت منتعشة ومستعدة تستقبل العلاج والتقشير، كأنك عمل…" at bounding box center [610, 578] width 408 height 127
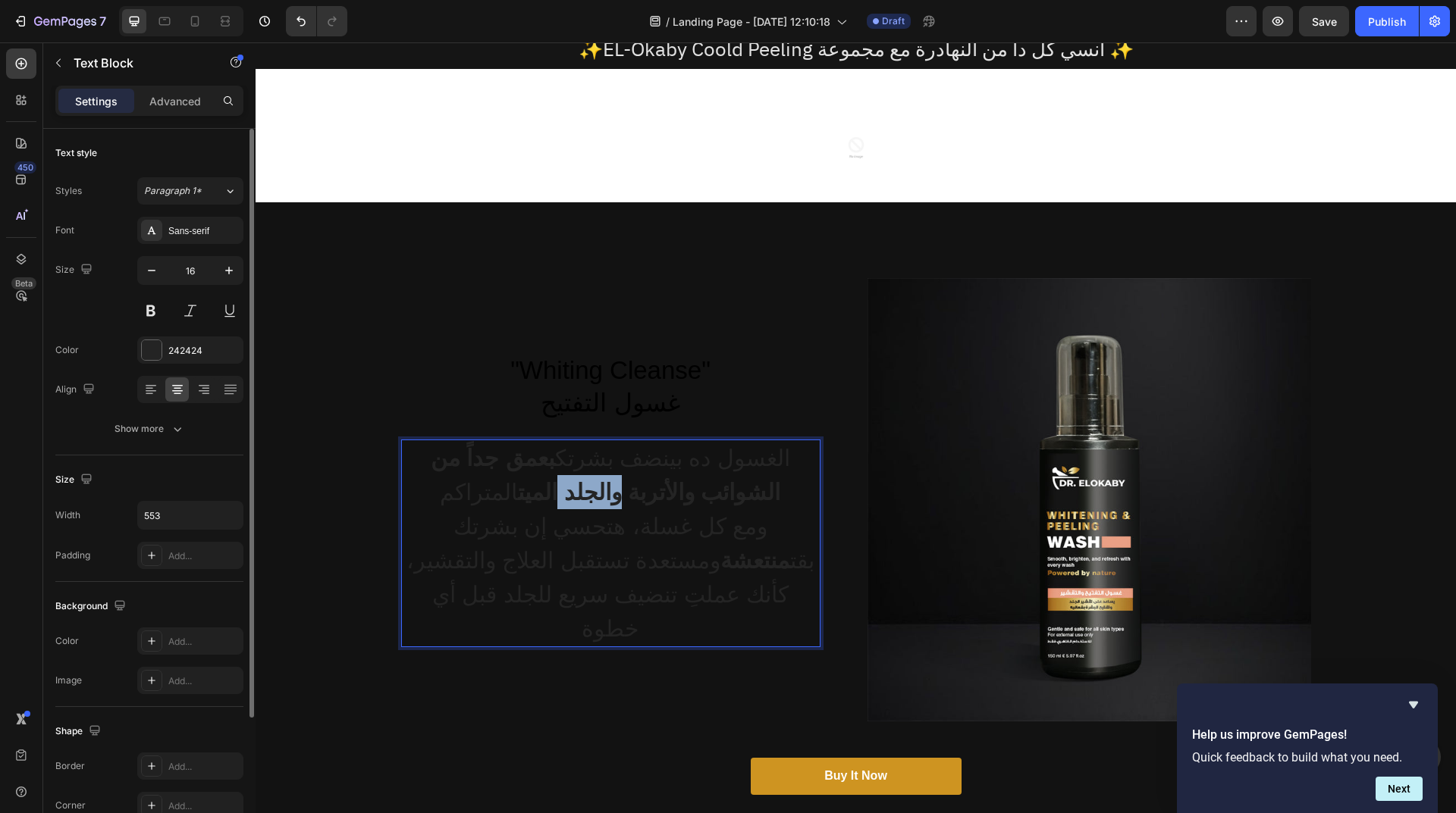
click at [621, 505] on strong "بعمق جداً من الشوائب والأتربة والجلد الميت" at bounding box center [605, 475] width 350 height 59
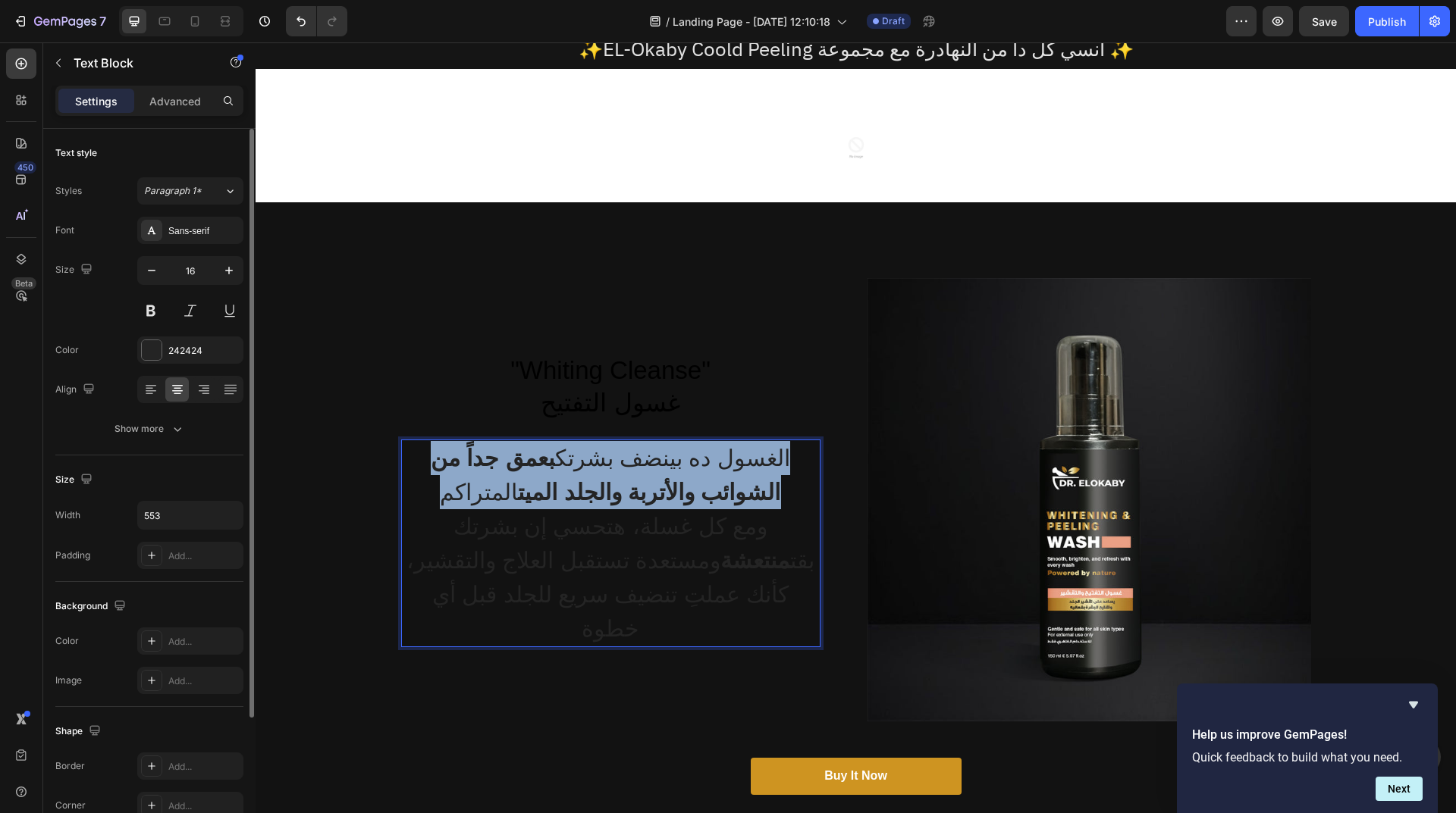
click at [621, 505] on strong "بعمق جداً من الشوائب والأتربة والجلد الميت" at bounding box center [605, 475] width 350 height 59
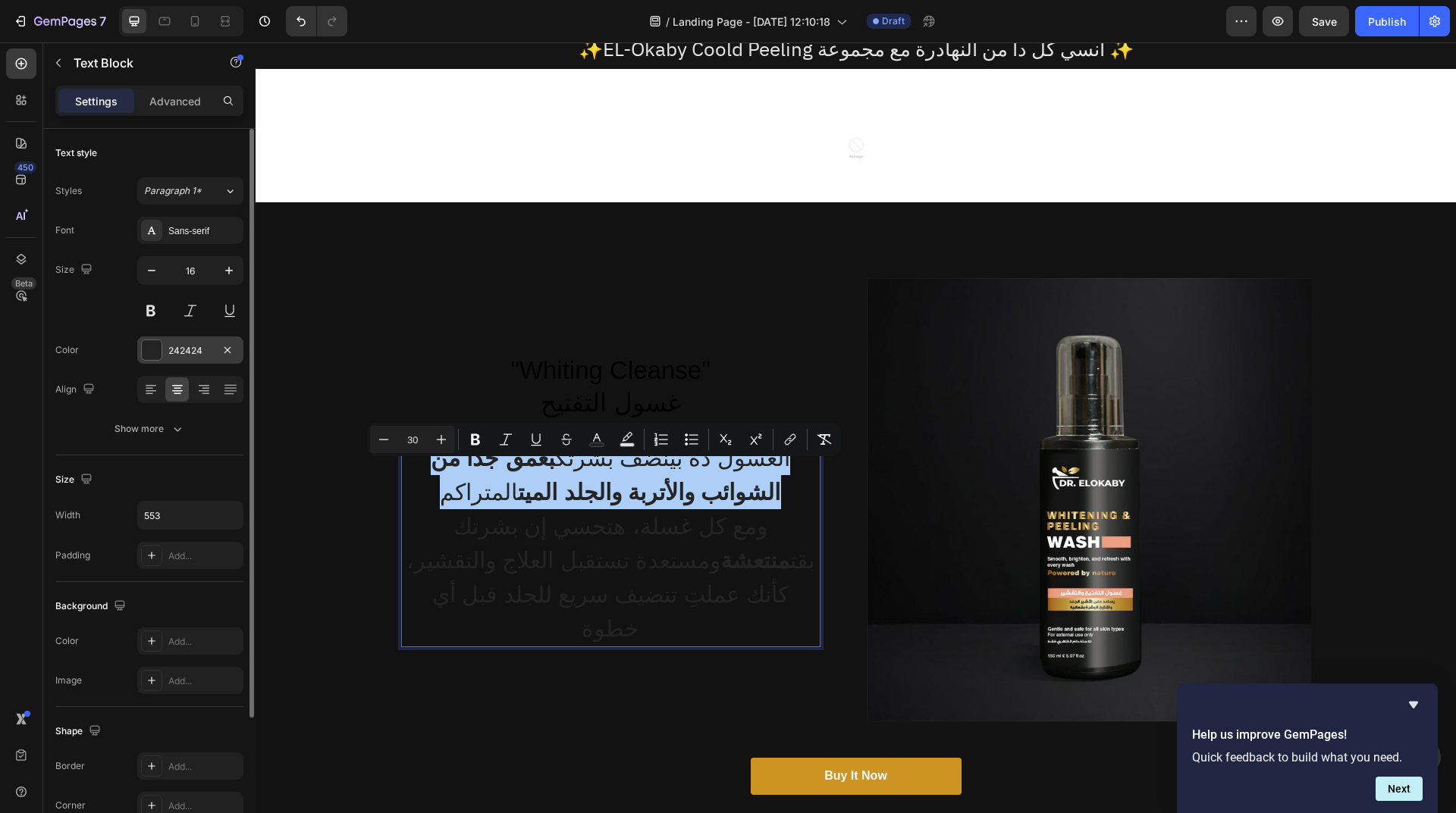
click at [168, 345] on div "242424" at bounding box center [190, 351] width 44 height 14
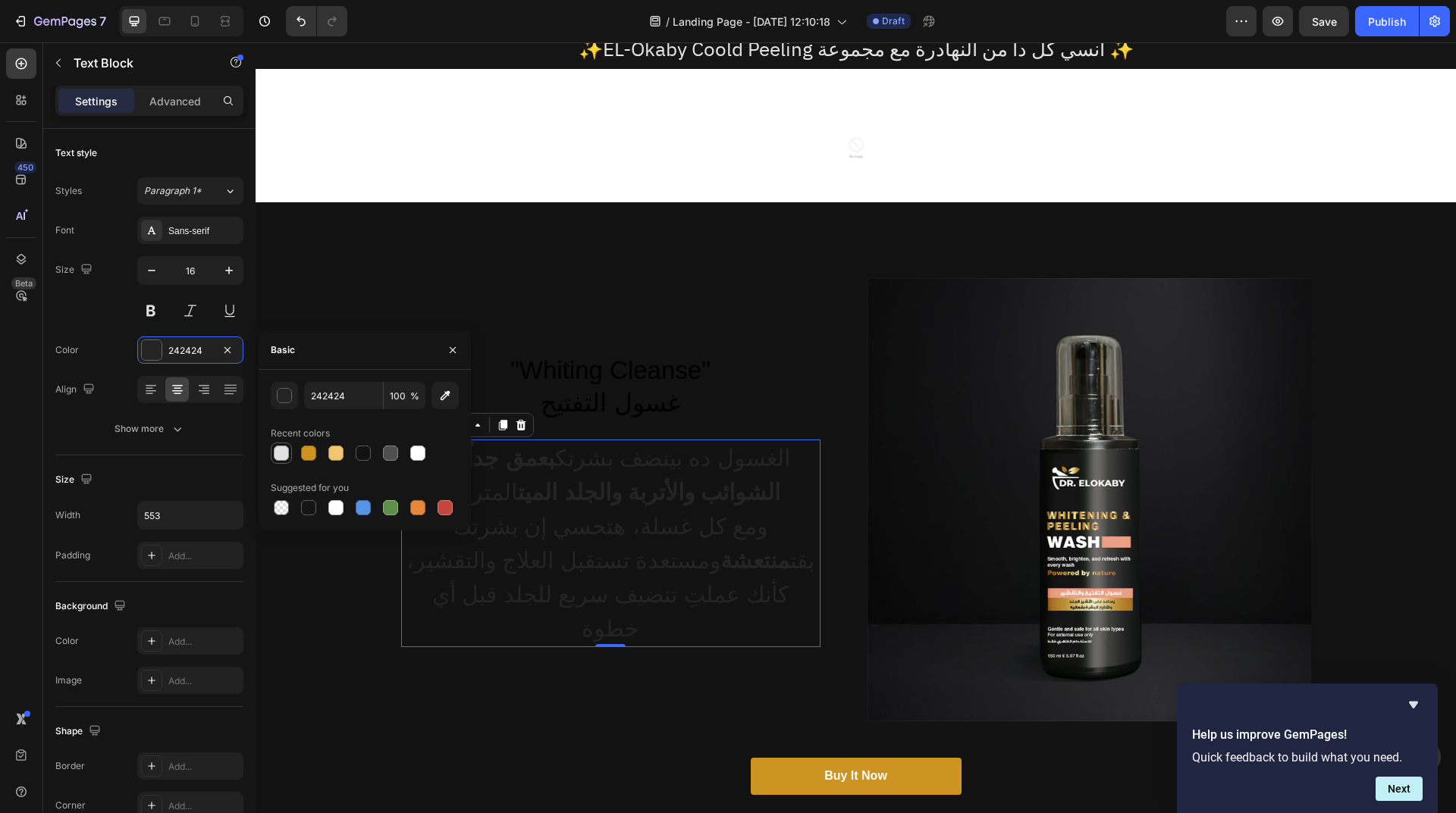
click at [282, 453] on div at bounding box center [281, 453] width 15 height 15
type input "E2E2E2"
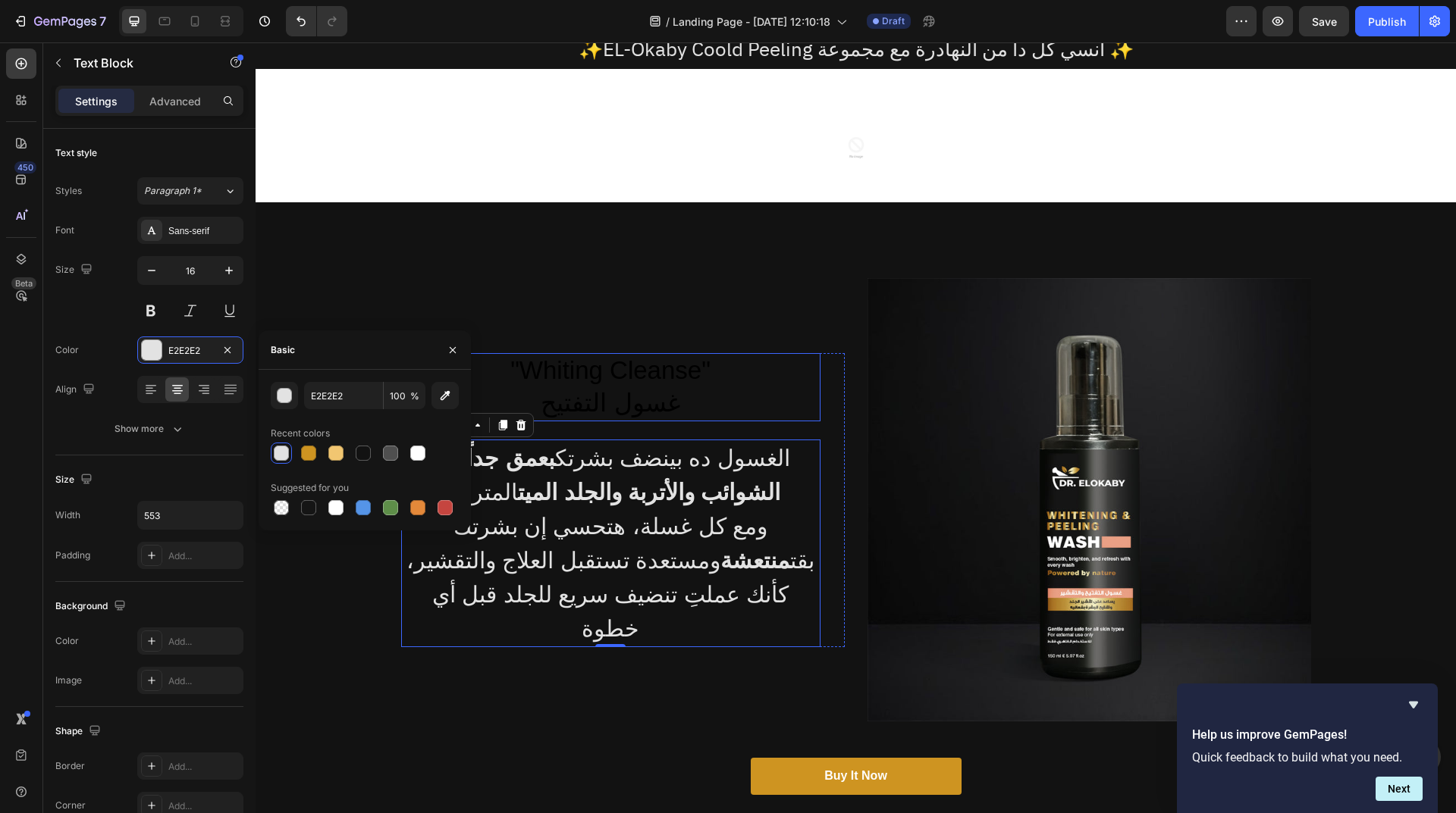
click at [619, 400] on p ""Whiting Cleanse" غسول التفتيح" at bounding box center [610, 387] width 416 height 66
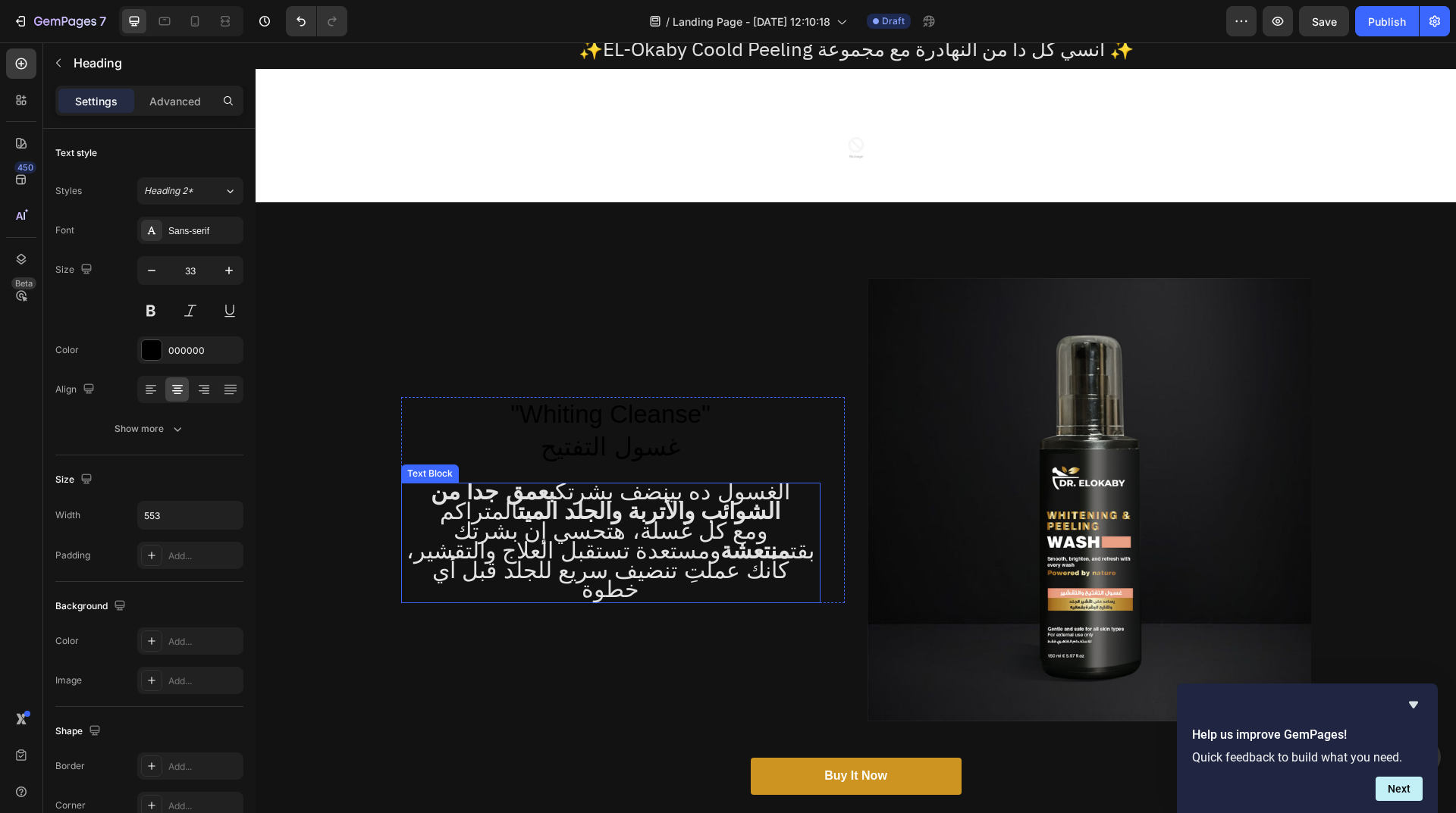
click at [665, 532] on span "ومع كل غسلة، هتحسي إن بشرتك بقت منتعشة ومستعدة تستقبل العلاج والتقشير، كأنك عمل…" at bounding box center [610, 560] width 408 height 83
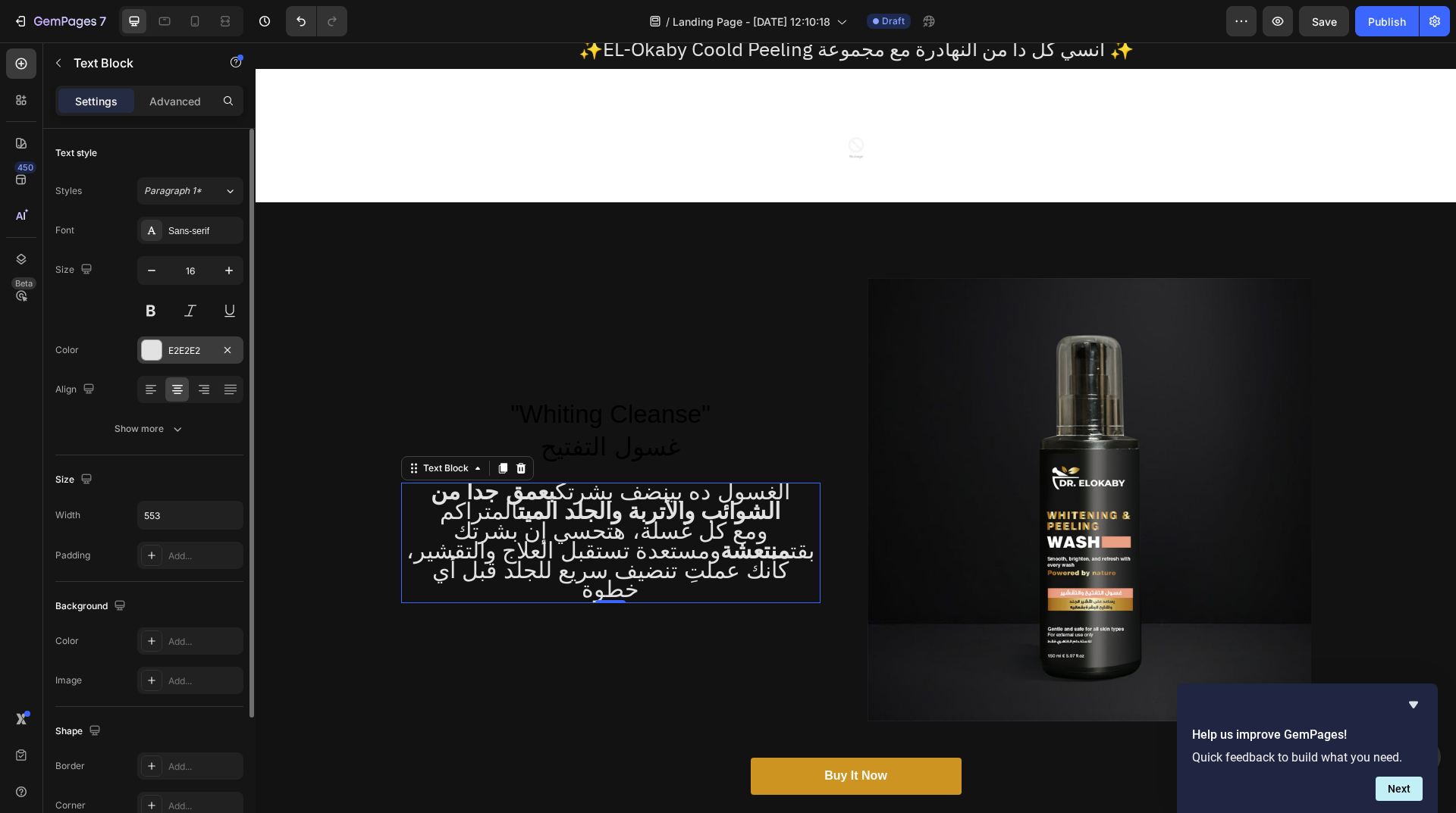
click at [183, 344] on div "E2E2E2" at bounding box center [190, 351] width 44 height 14
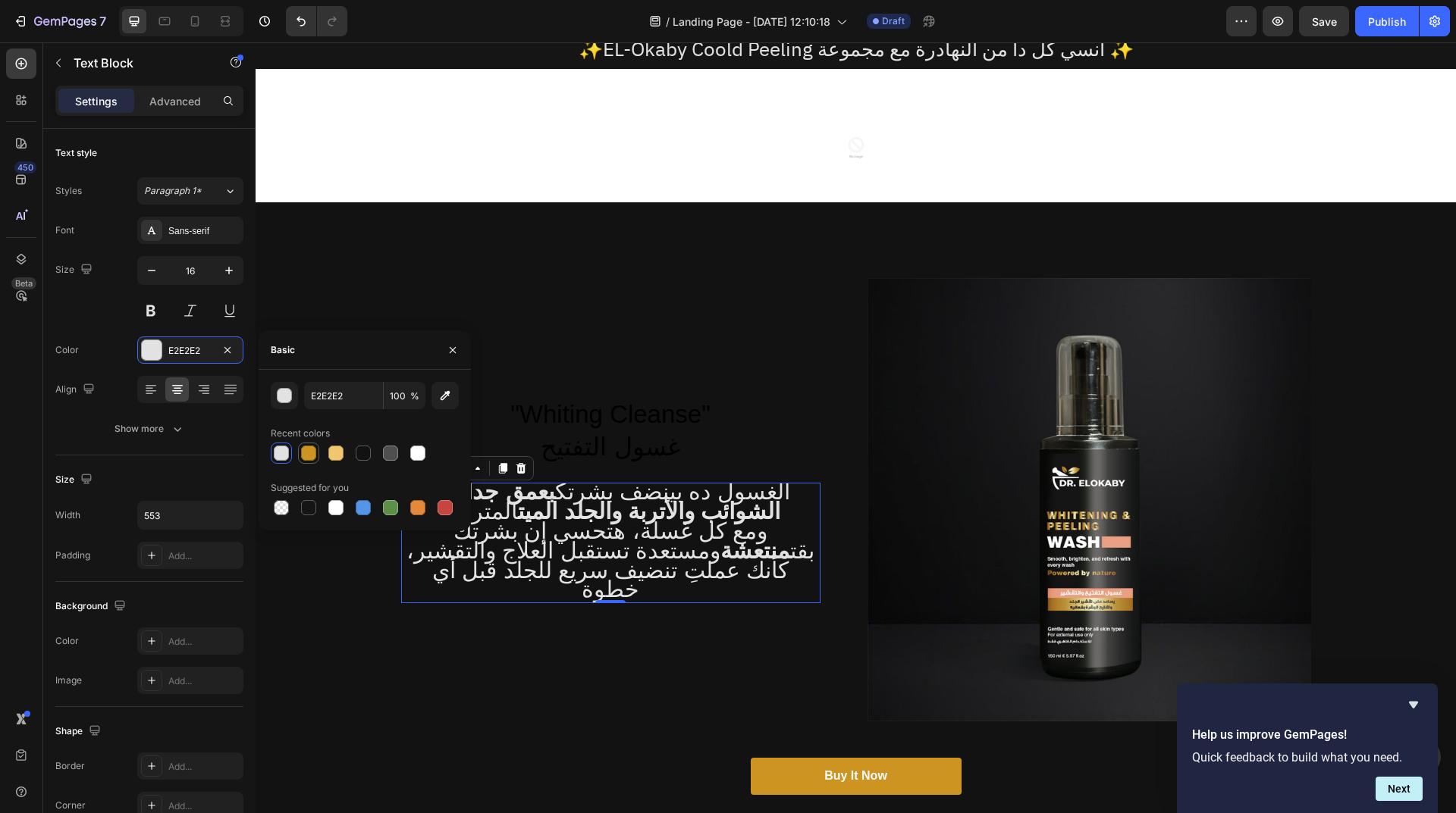
click at [317, 451] on div at bounding box center [308, 453] width 18 height 18
type input "CE9421"
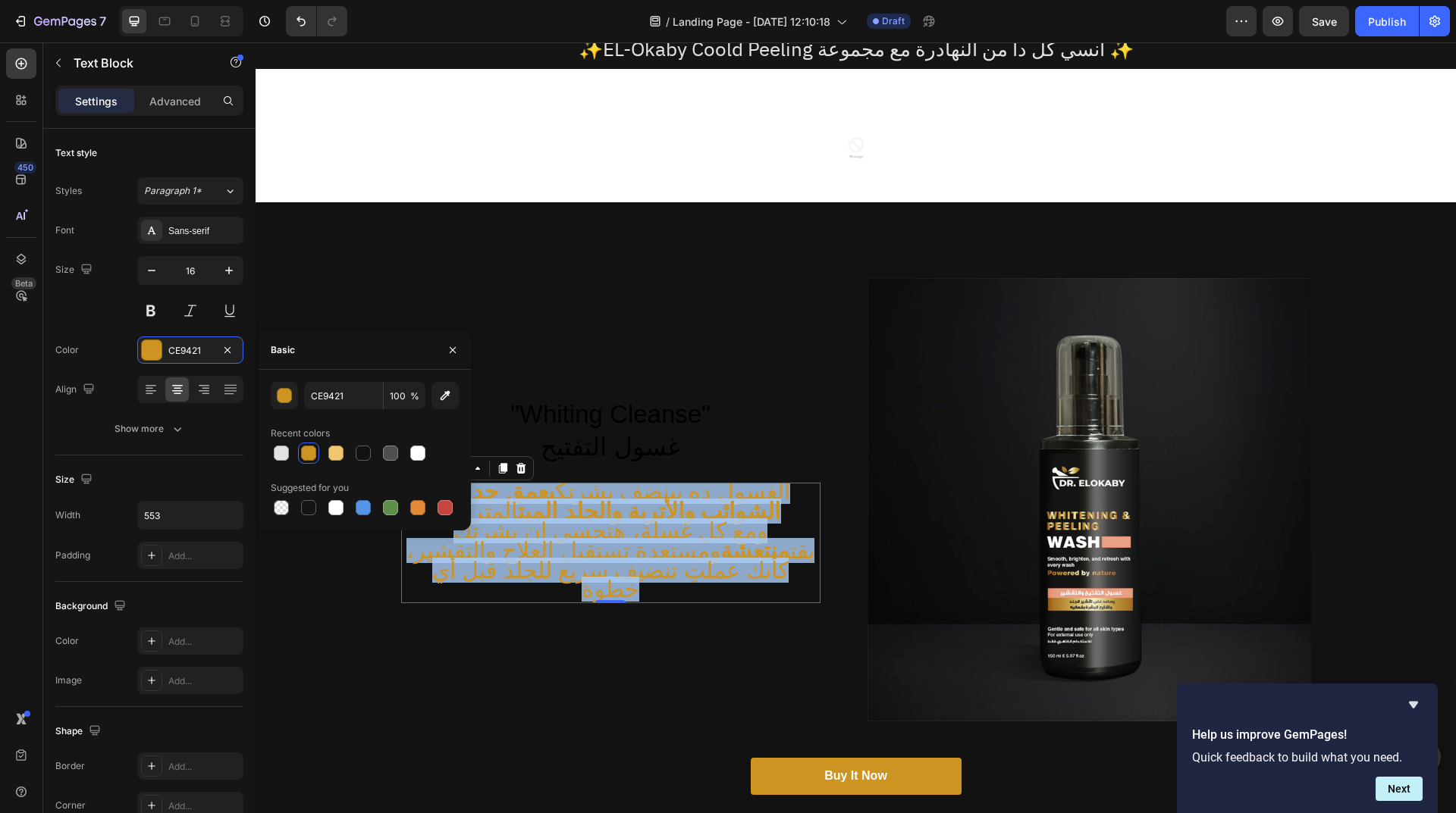
click at [606, 503] on span "الغسول ده بينضف بشرتك بعمق جداً من الشوائب والأتربة والجلد الميت المتراكم" at bounding box center [609, 501] width 359 height 44
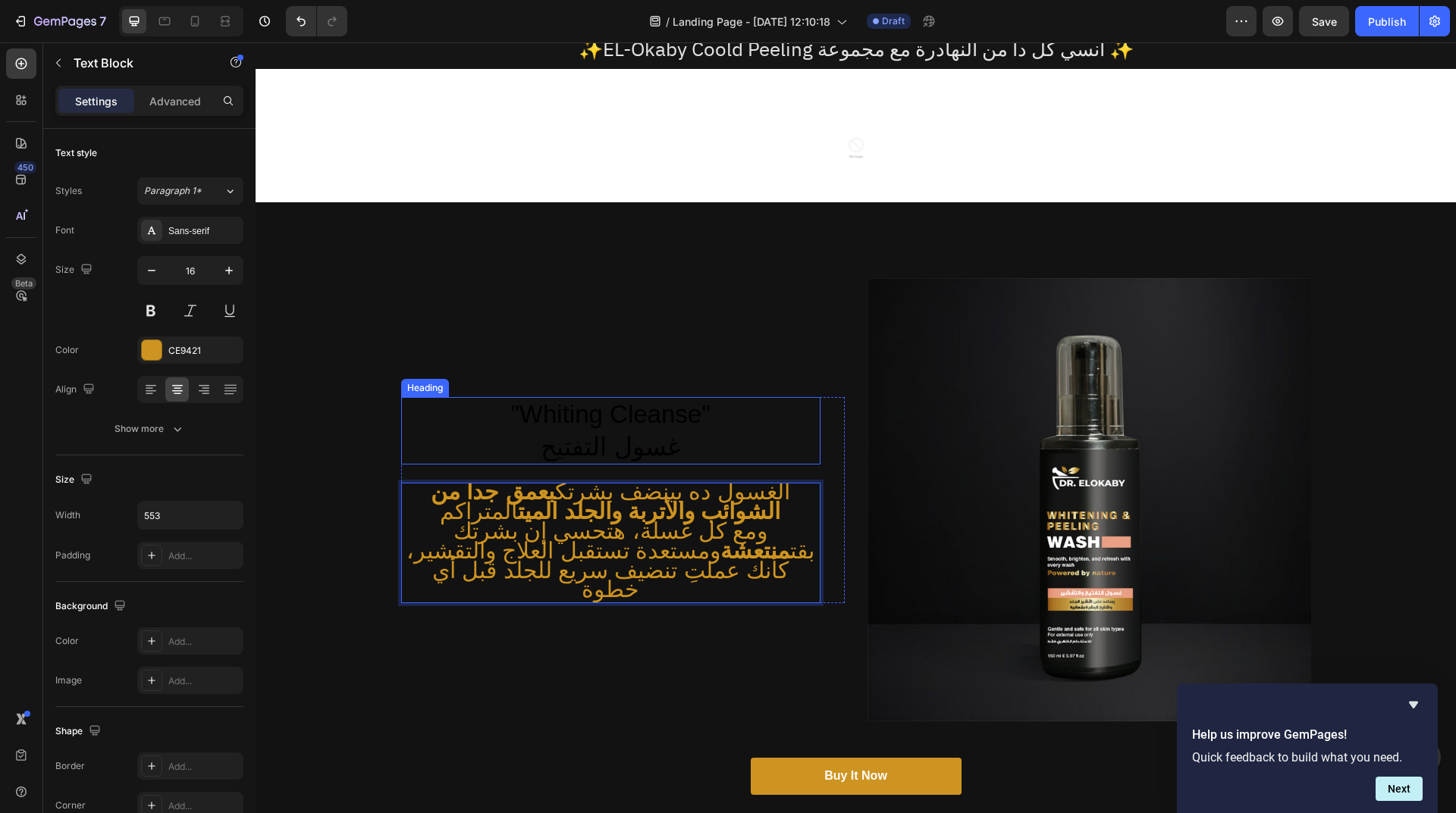
click at [595, 437] on h2 ""Whiting Cleanse" غسول التفتيح" at bounding box center [610, 431] width 419 height 68
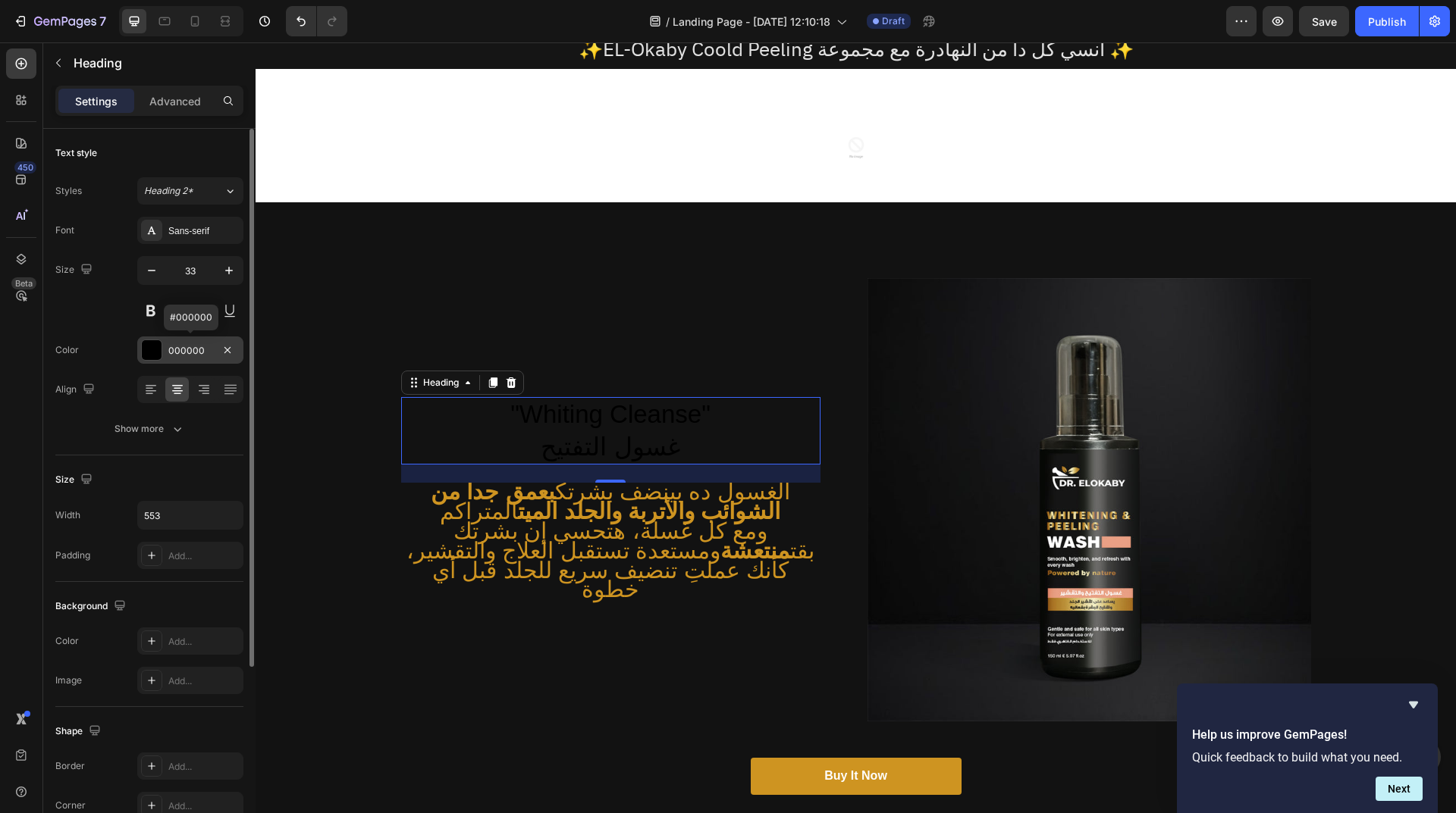
click at [162, 356] on div at bounding box center [151, 350] width 21 height 21
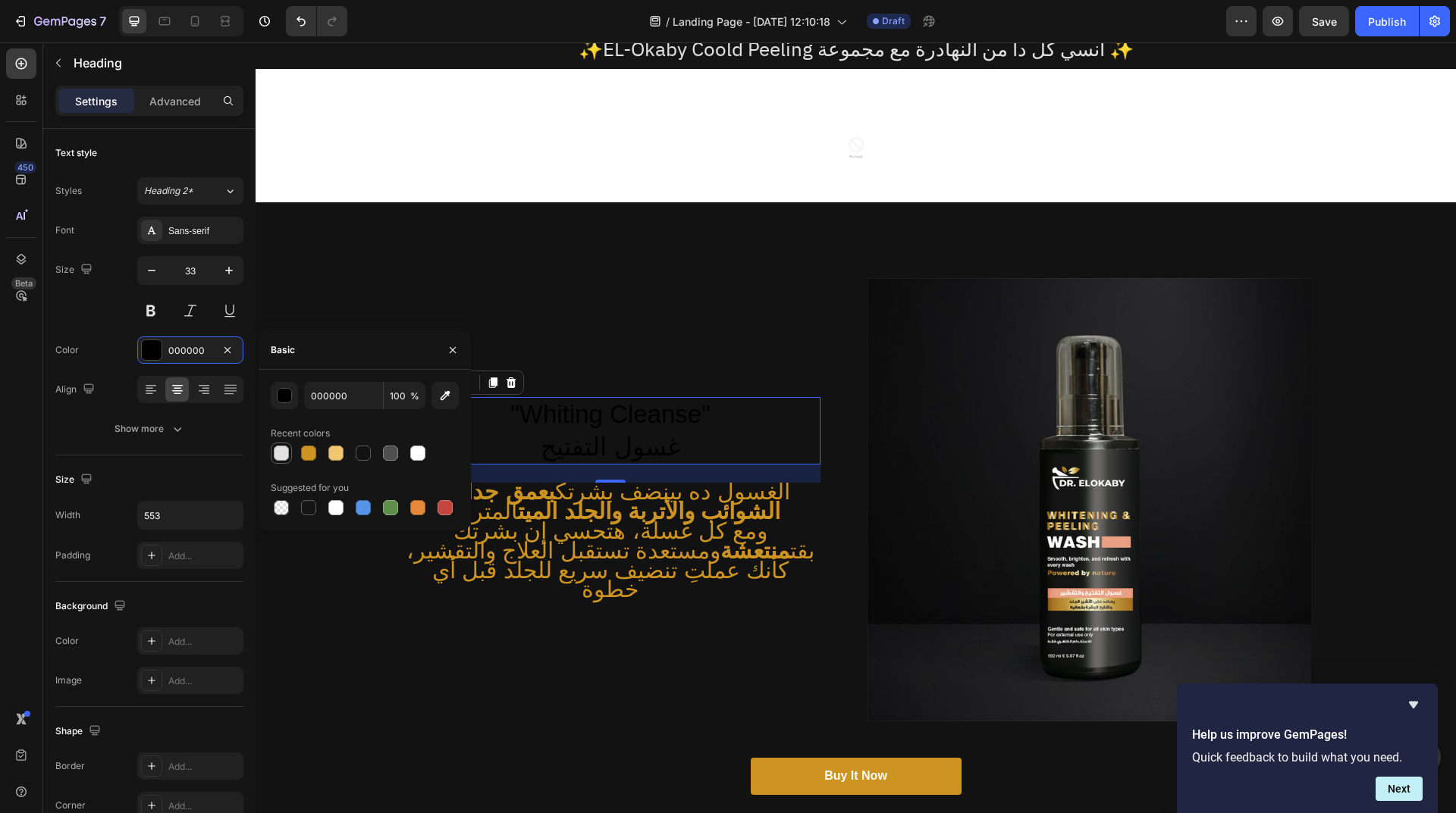
click at [283, 460] on div at bounding box center [281, 453] width 15 height 15
type input "E2E2E2"
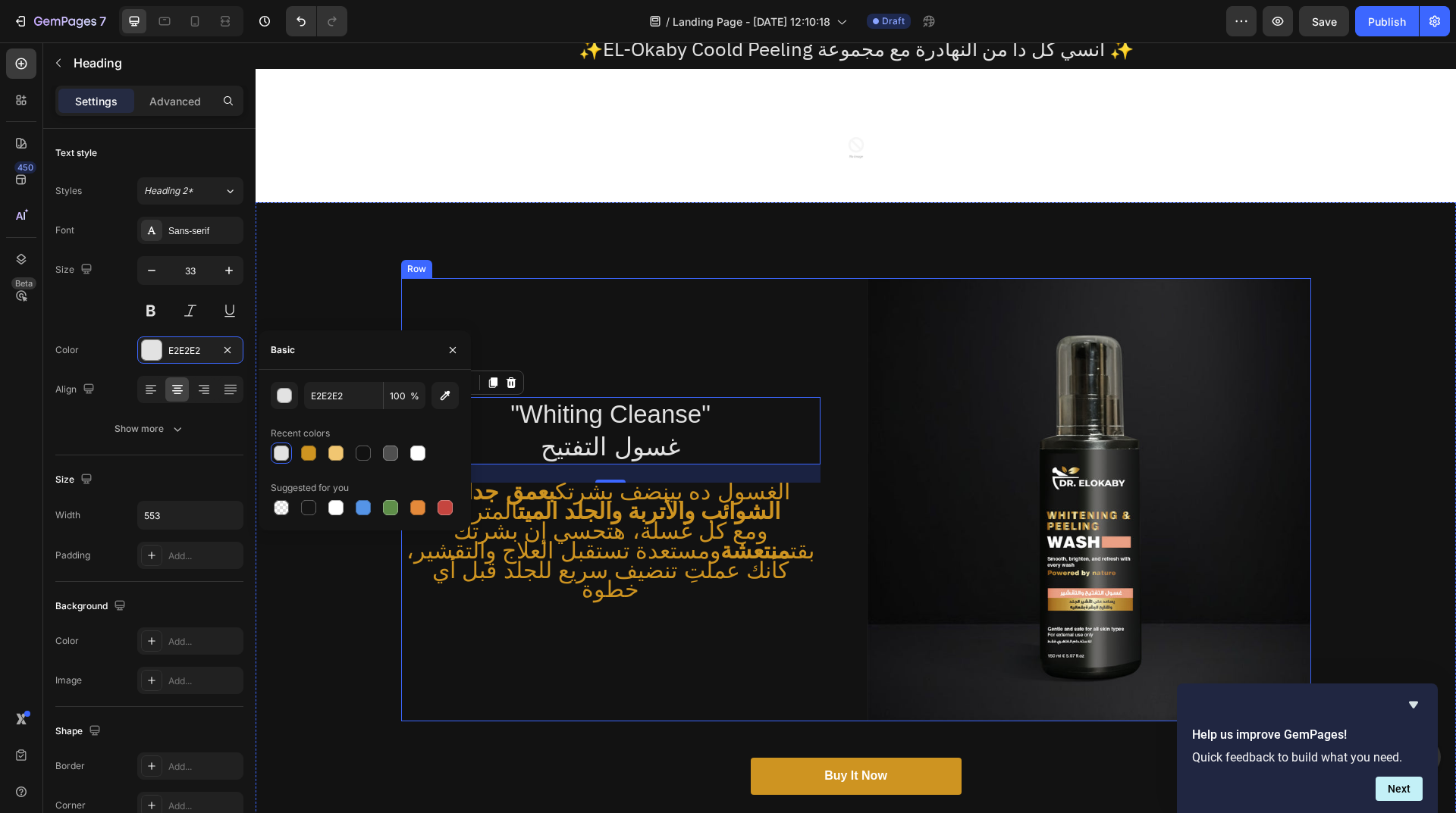
click at [787, 303] on div ""Whiting Cleanse" غسول التفتيح Heading 24 الغسول ده بينضف بشرتك بعمق جداً من ال…" at bounding box center [622, 499] width 443 height 443
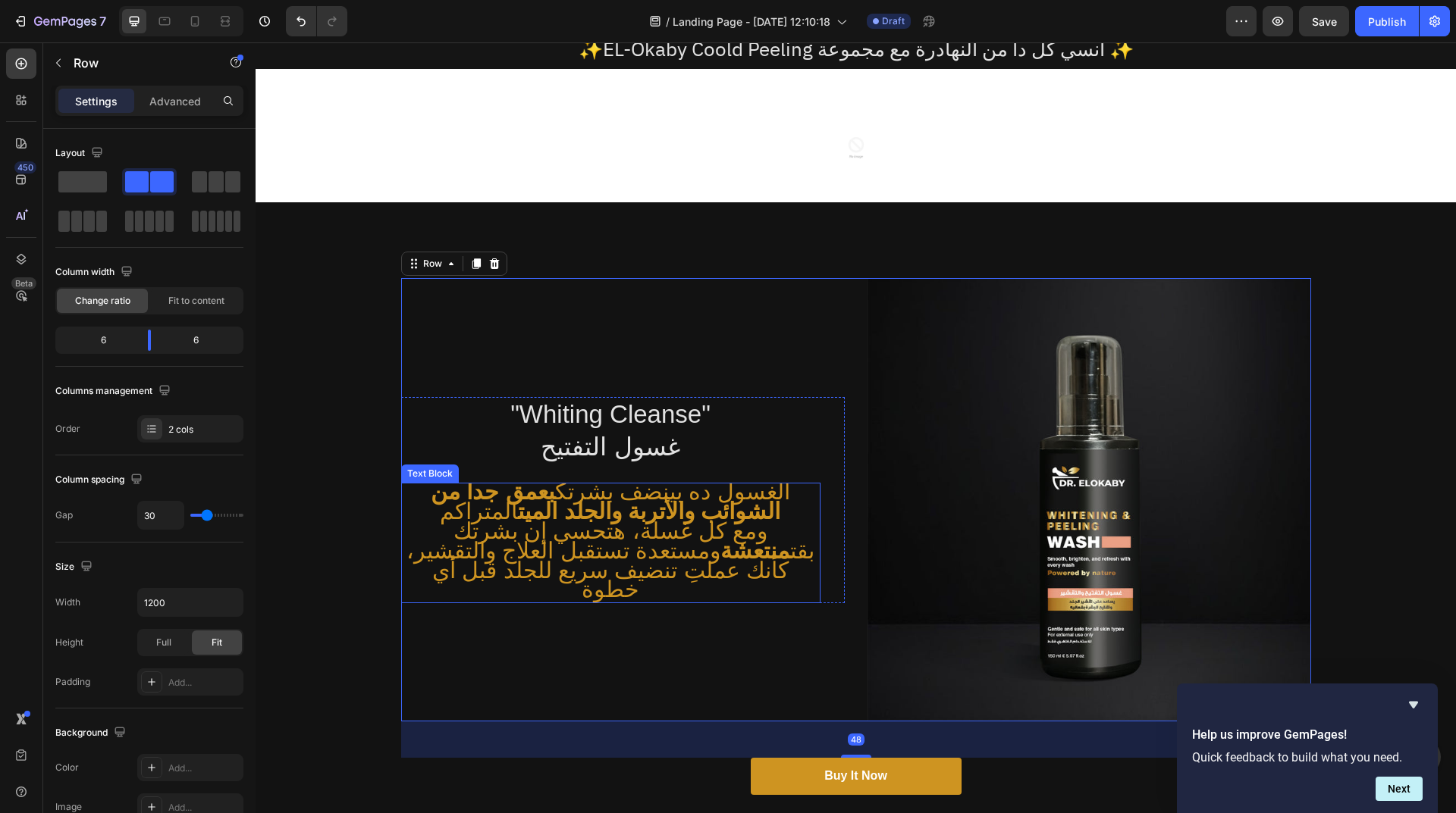
click at [719, 520] on p "الغسول ده بينضف بشرتك بعمق جداً من الشوائب والأتربة والجلد الميت المتراكم" at bounding box center [610, 504] width 416 height 40
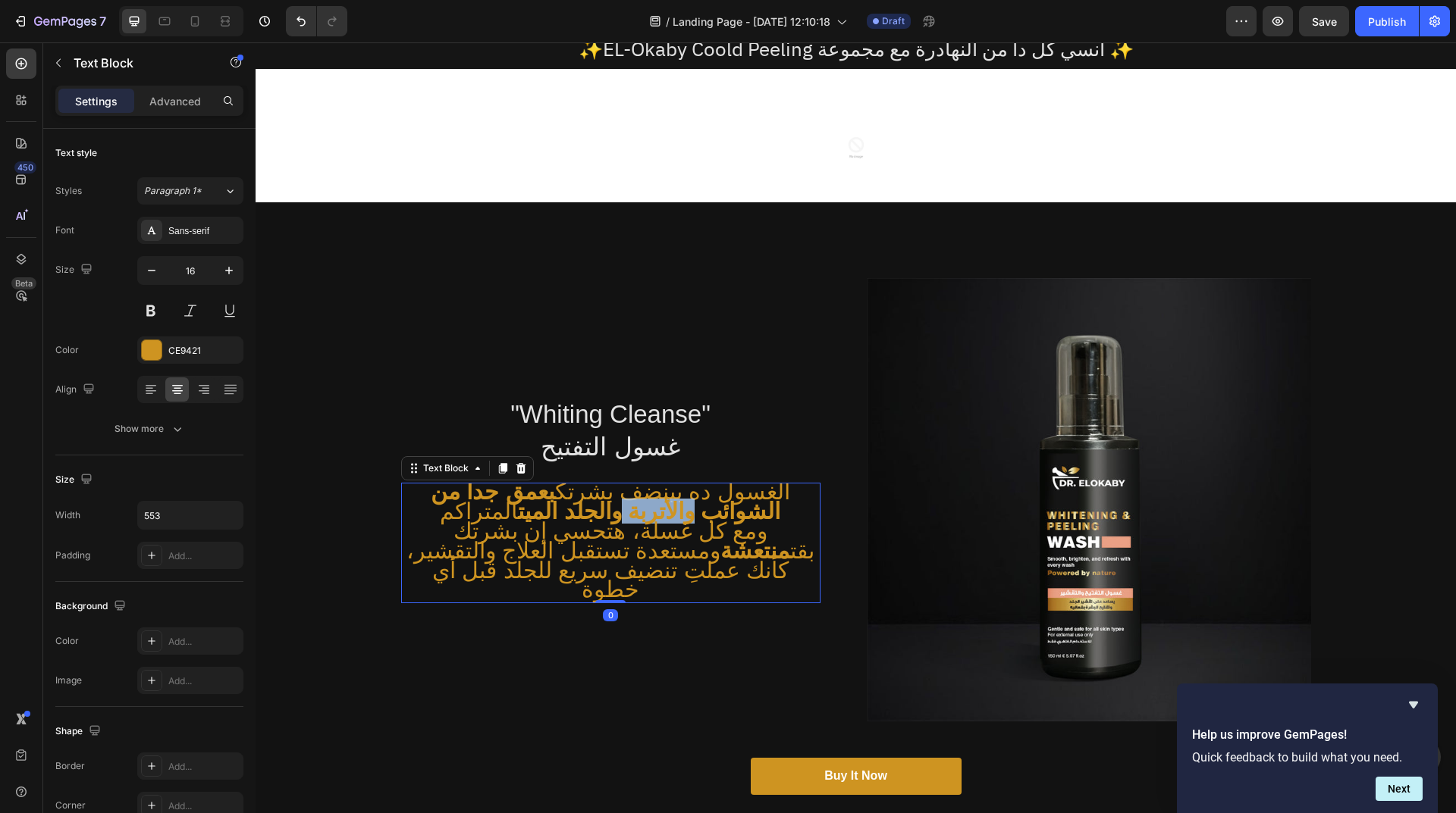
click at [451, 523] on p "الغسول ده بينضف بشرتك بعمق جداً من الشوائب والأتربة والجلد الميت المتراكم" at bounding box center [610, 504] width 416 height 40
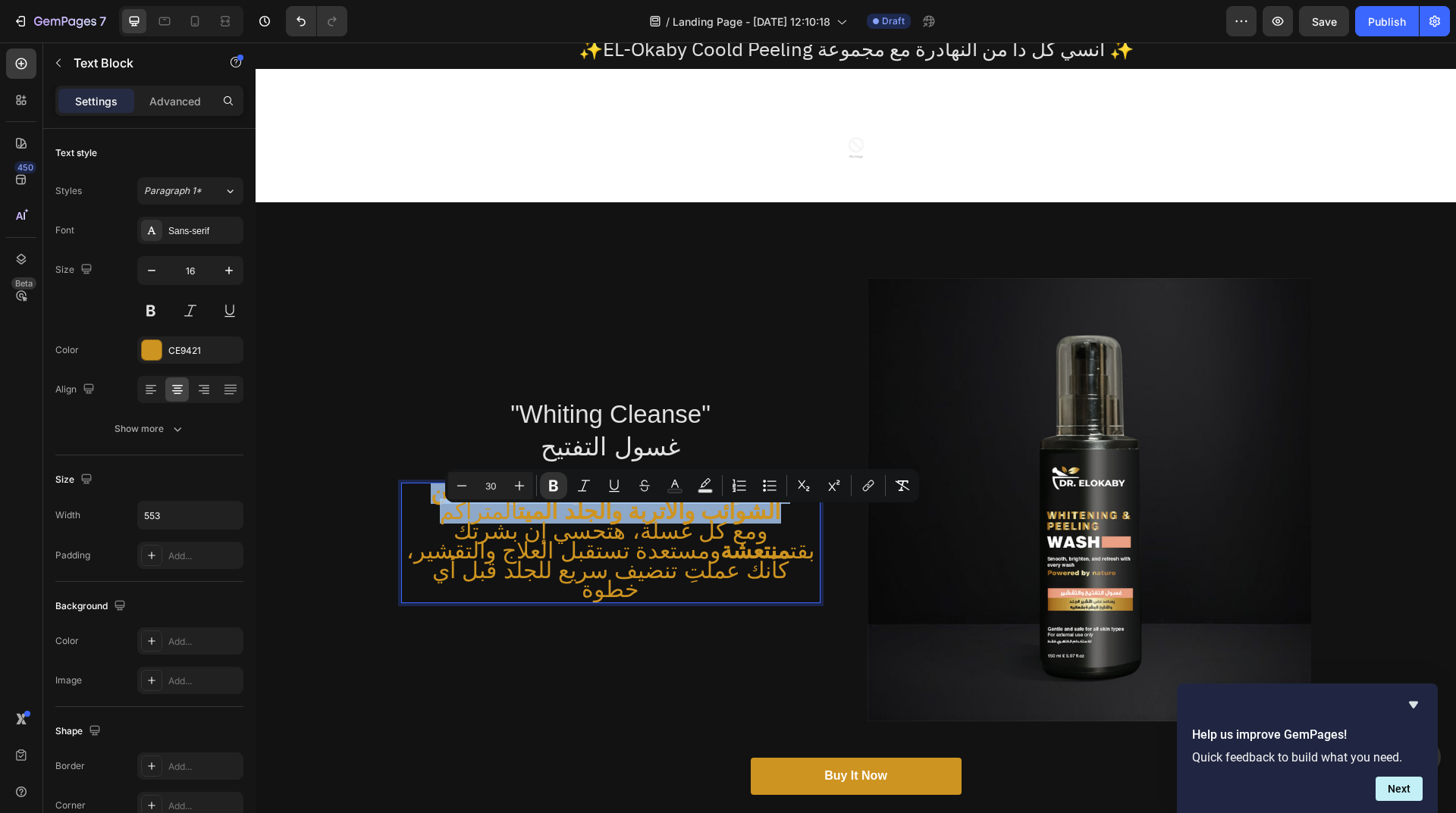
click at [451, 523] on p "الغسول ده بينضف بشرتك بعمق جداً من الشوائب والأتربة والجلد الميت المتراكم" at bounding box center [610, 504] width 416 height 40
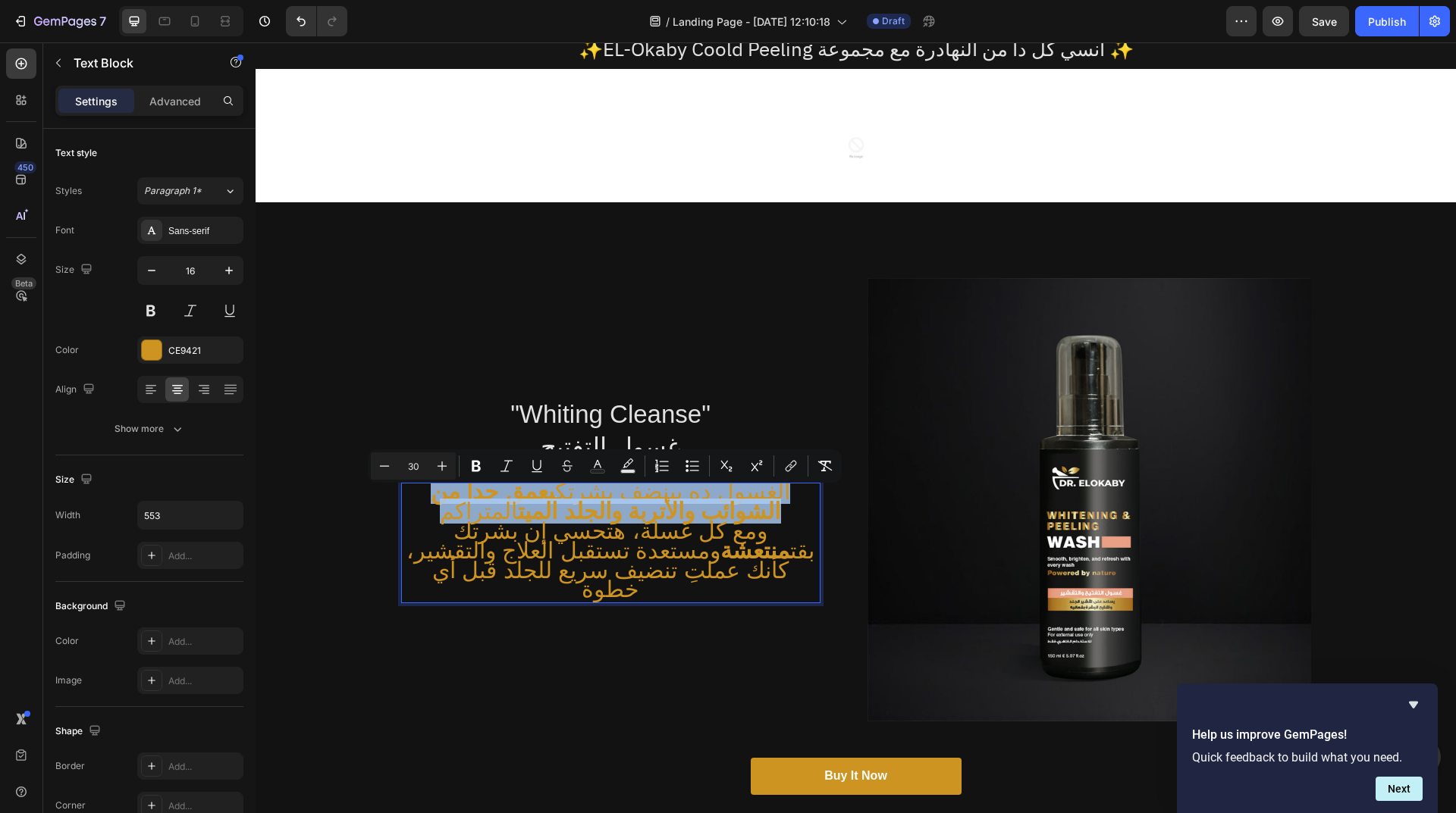
click at [451, 523] on p "الغسول ده بينضف بشرتك بعمق جداً من الشوائب والأتربة والجلد الميت المتراكم" at bounding box center [610, 504] width 416 height 40
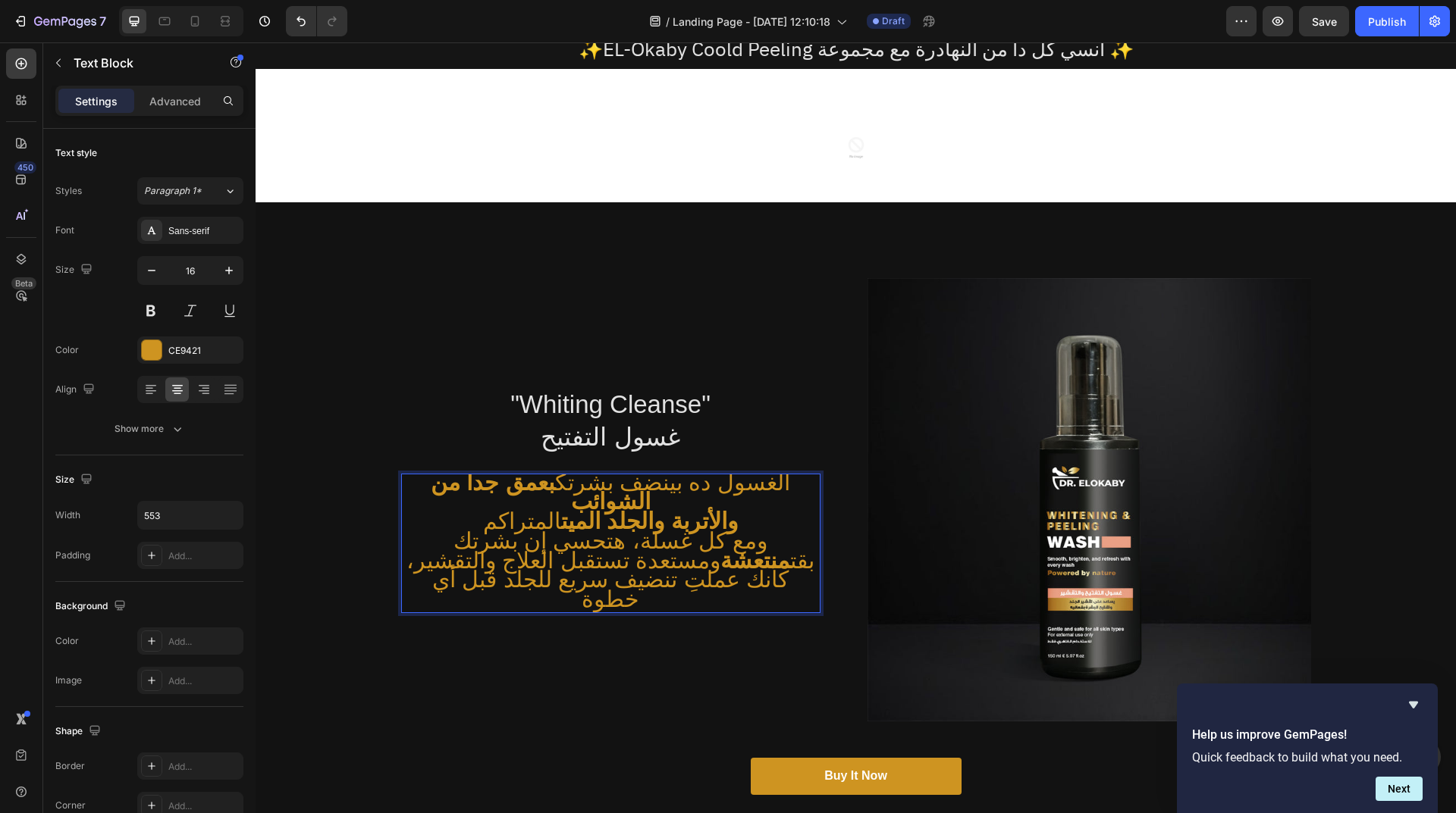
click at [749, 518] on p "والأتربة والجلد الميت المتراكم" at bounding box center [610, 523] width 416 height 19
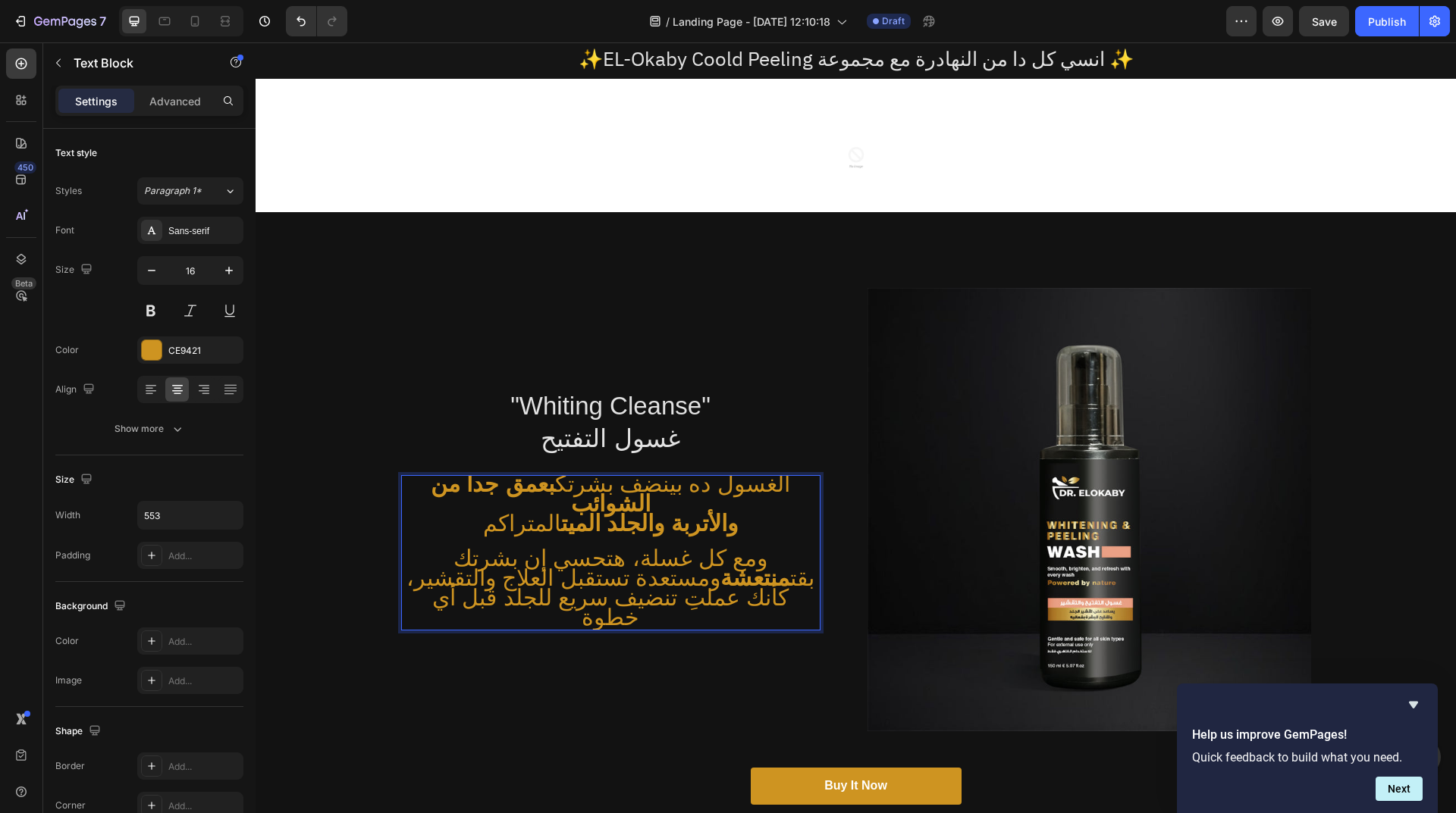
scroll to position [207, 0]
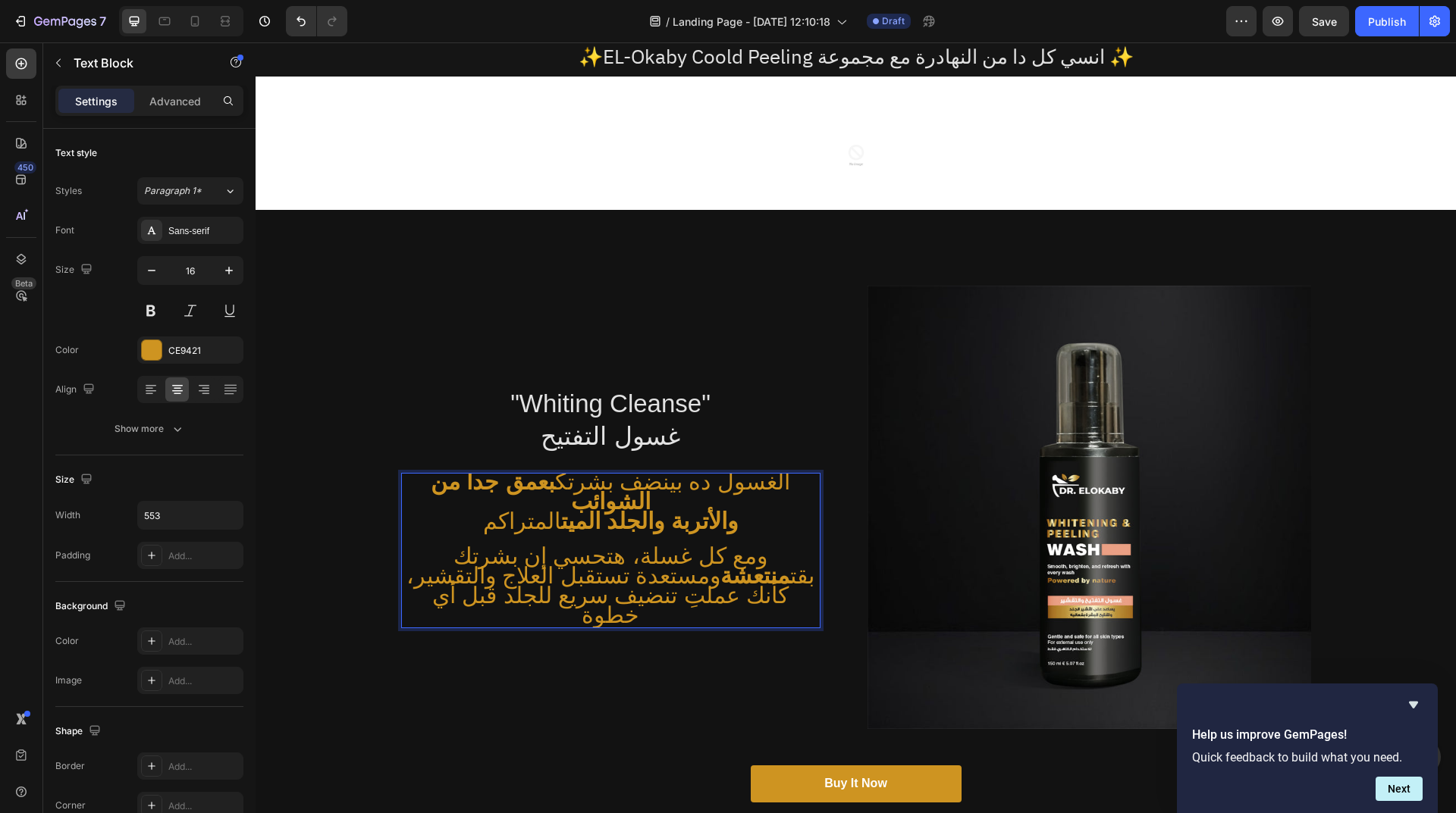
click at [651, 506] on span "الغسول ده بينضف بشرتك بعمق جداً من الشوائب" at bounding box center [609, 491] width 359 height 44
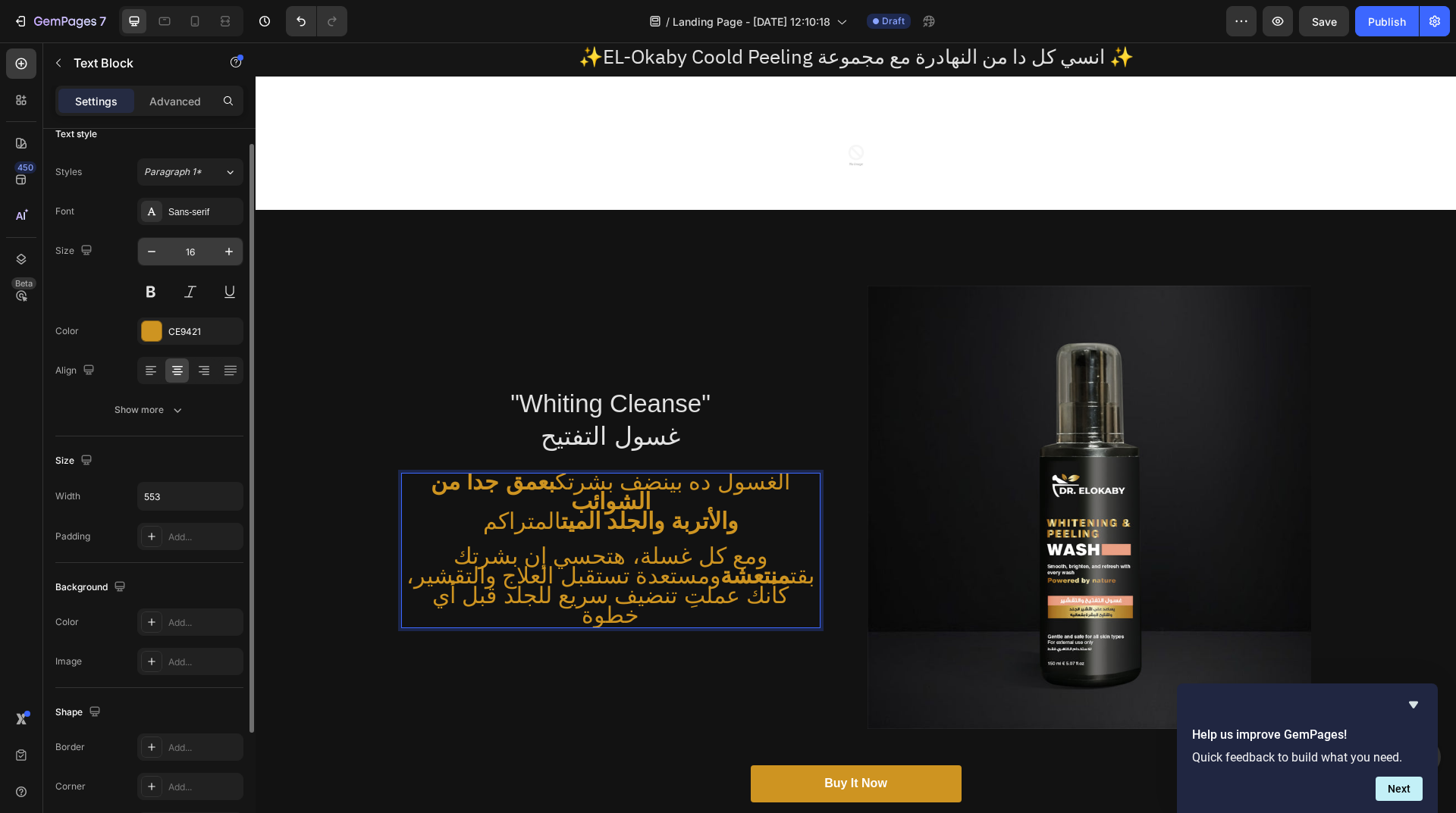
scroll to position [0, 0]
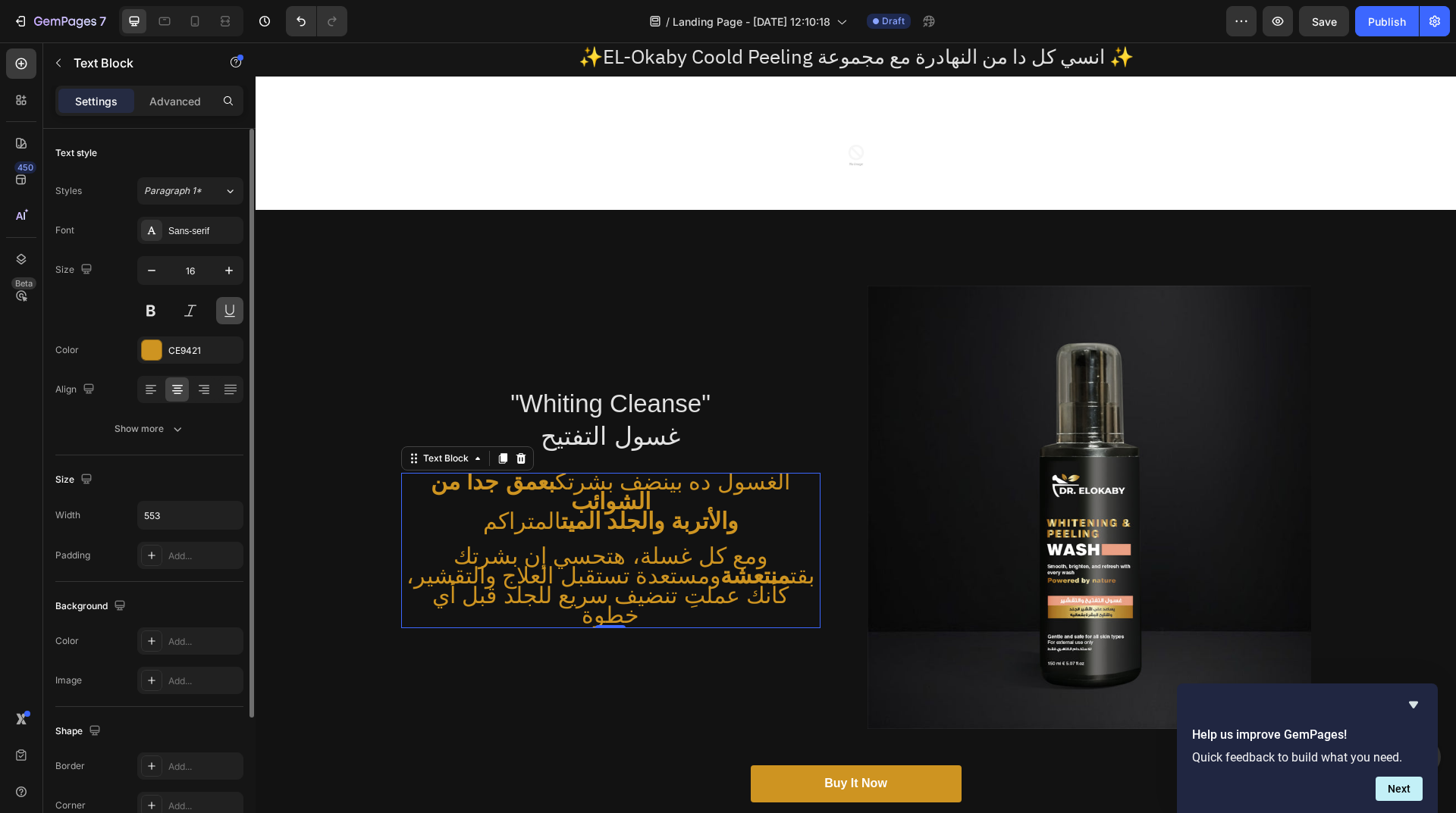
click at [227, 322] on button at bounding box center [230, 311] width 28 height 28
click at [196, 309] on button at bounding box center [190, 311] width 28 height 28
click at [198, 311] on button at bounding box center [190, 311] width 28 height 28
click at [150, 321] on button at bounding box center [151, 311] width 28 height 28
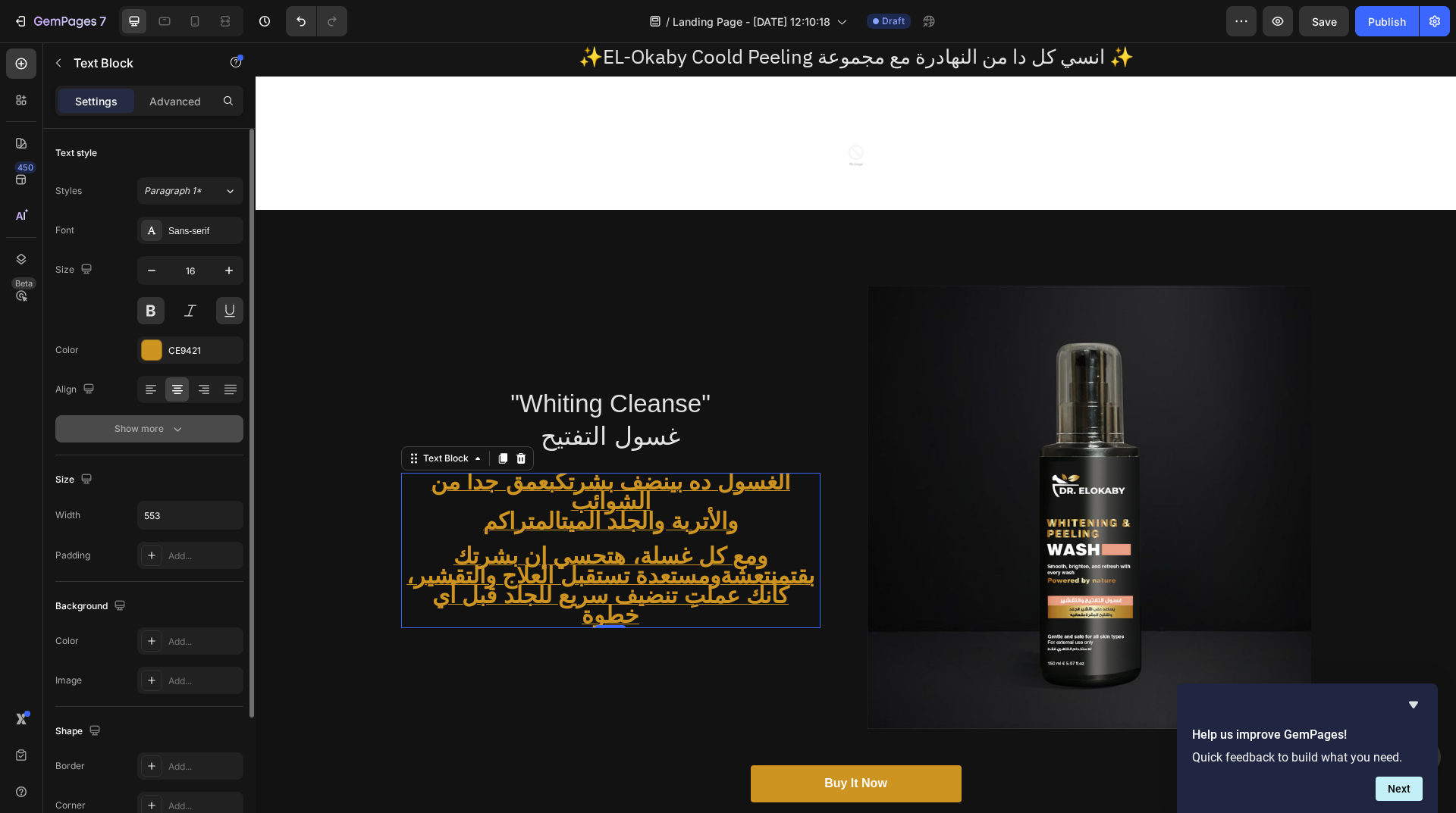
click at [114, 423] on div "Show more" at bounding box center [150, 429] width 70 height 15
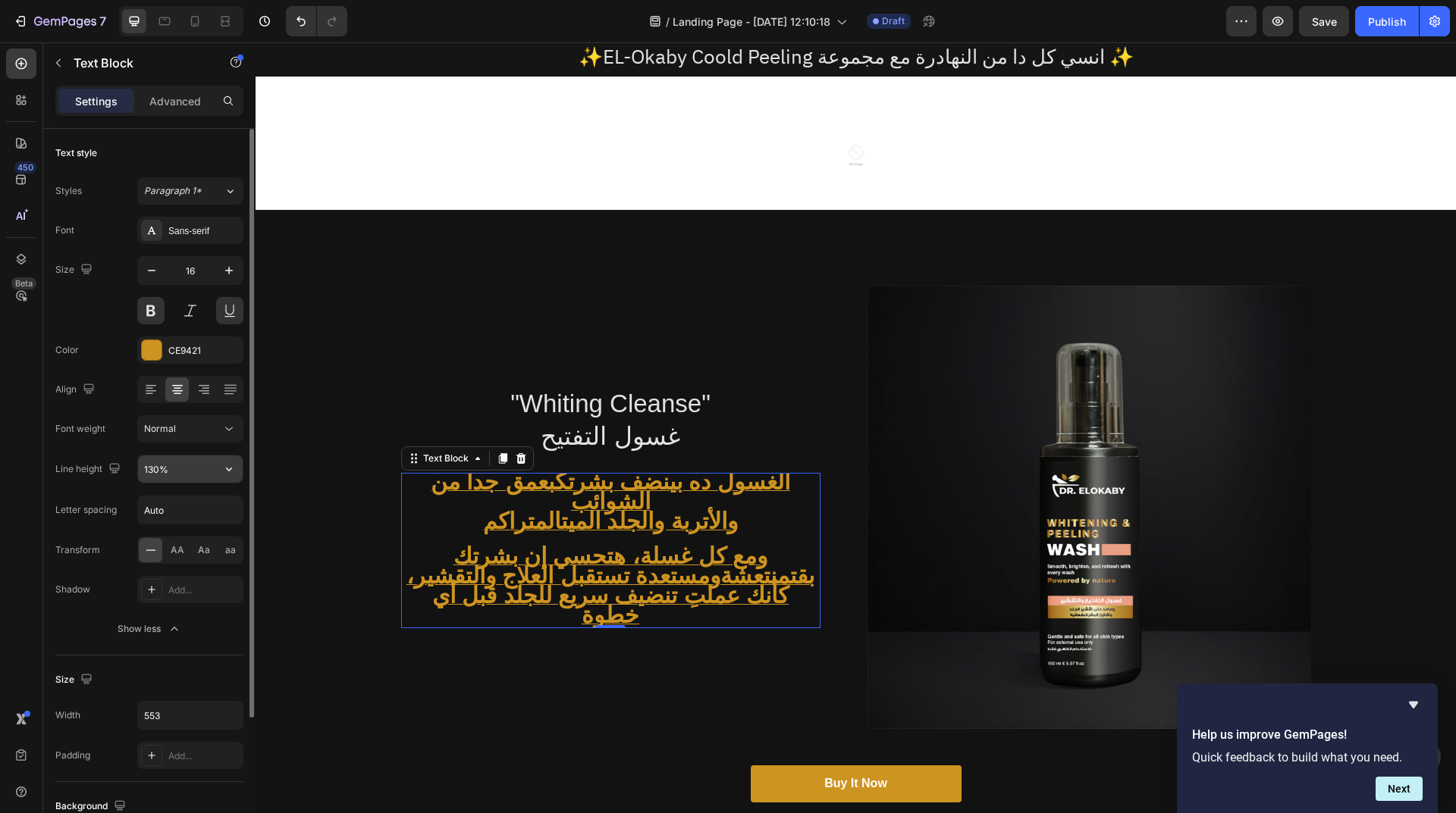
click at [190, 474] on input "130%" at bounding box center [189, 470] width 104 height 28
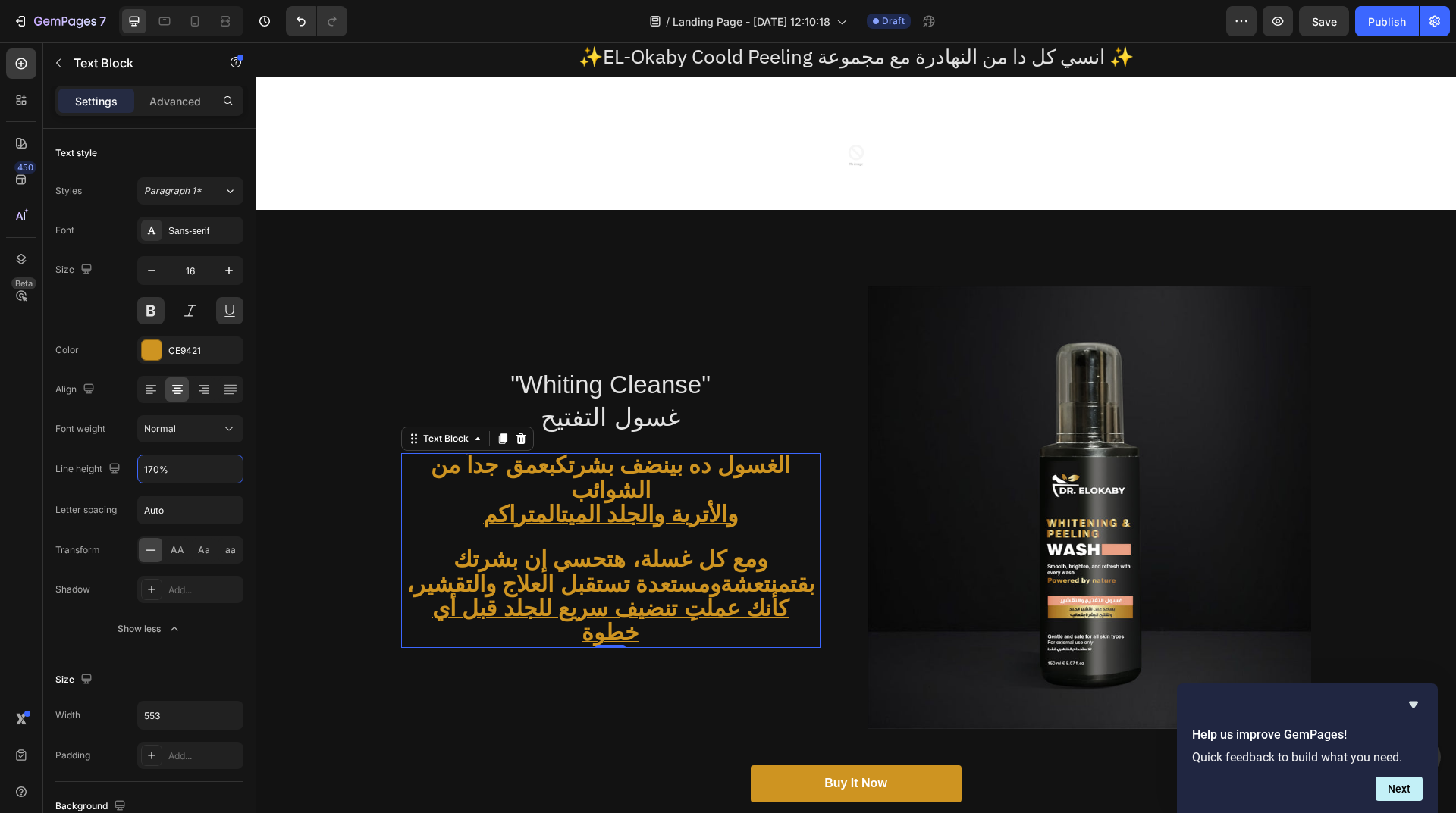
type input "170%"
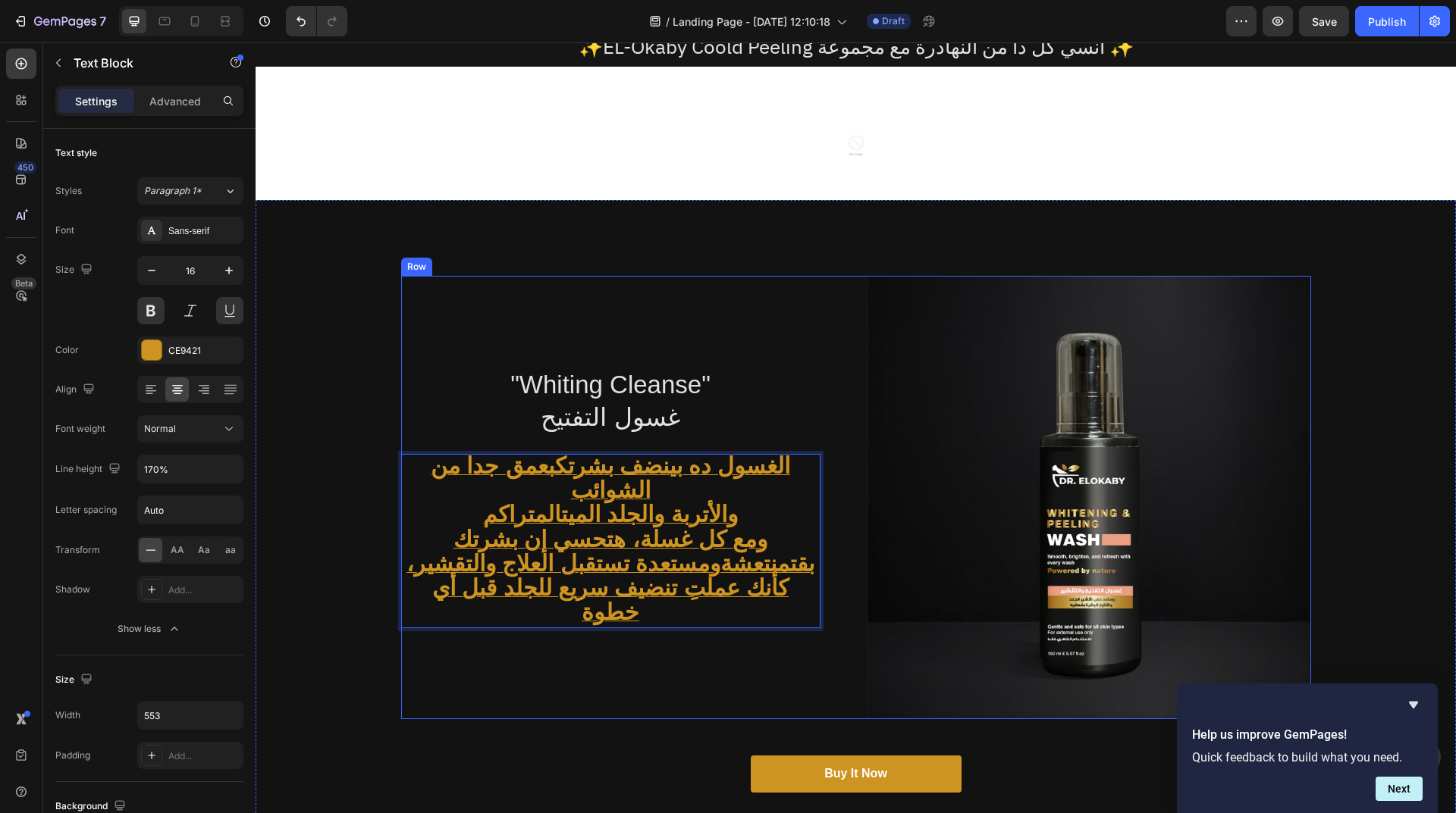
click at [727, 672] on div ""Whiting Cleanse" غسول التفتيح Heading الغسول ده بينضف بشرتك بعمق جداً من الشوا…" at bounding box center [622, 497] width 443 height 443
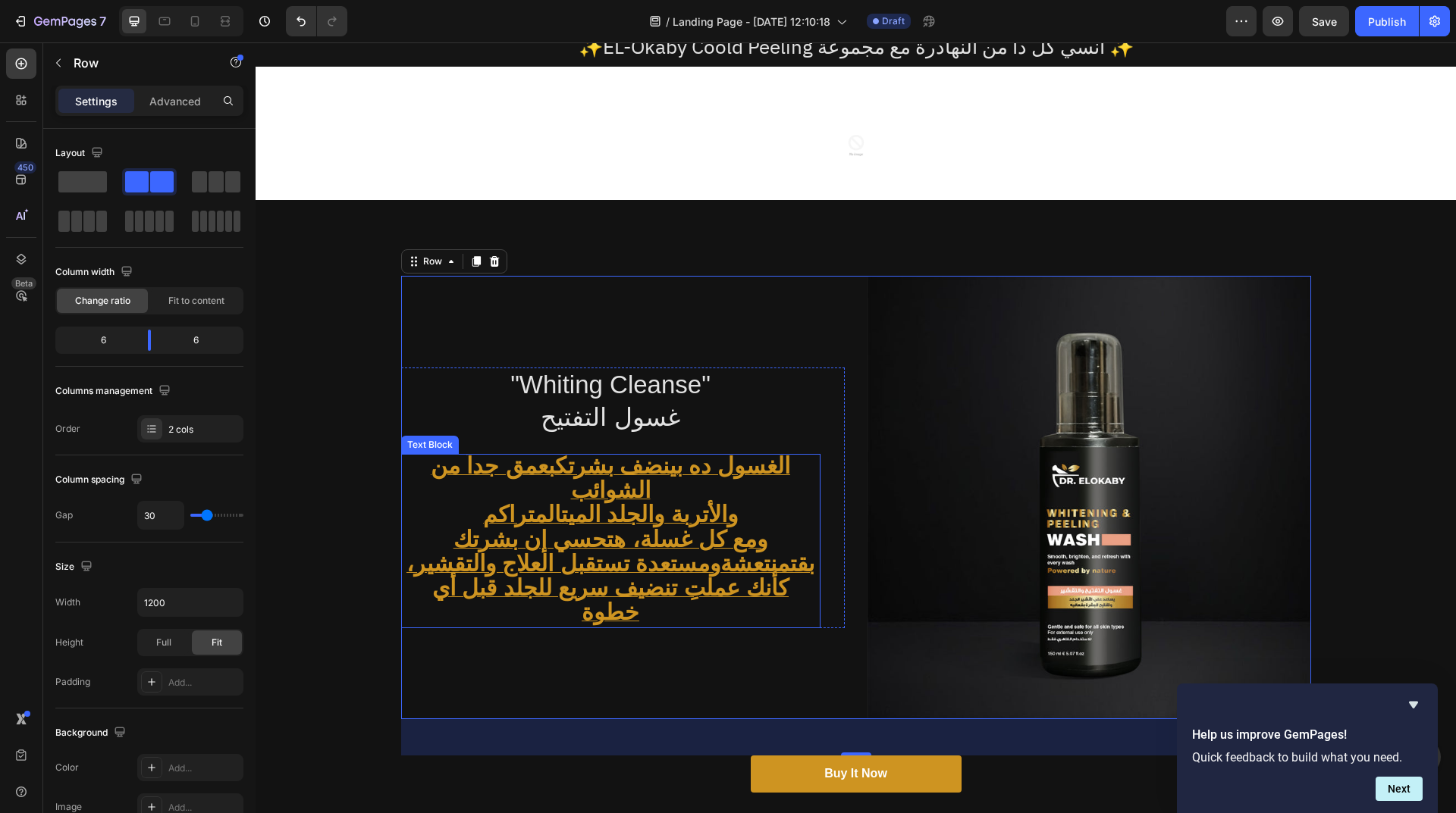
click at [626, 541] on span "ومع كل غسلة، هتحسي إن بشرتك بقت منتعشة ومستعدة تستقبل العلاج والتقشير، كأنك عمل…" at bounding box center [610, 576] width 408 height 99
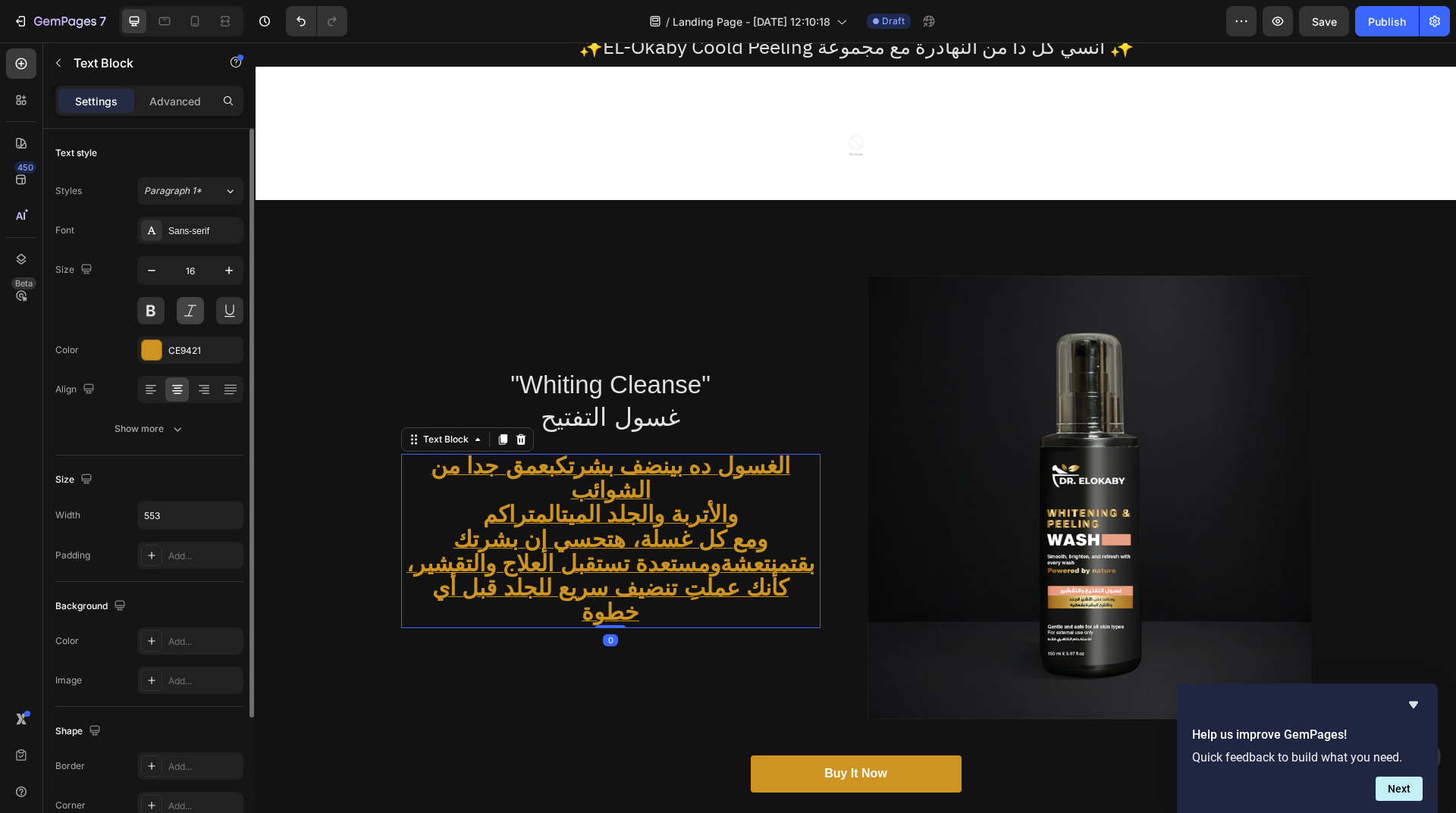
click at [198, 307] on button at bounding box center [190, 311] width 28 height 28
click at [184, 313] on button at bounding box center [190, 311] width 28 height 28
click at [194, 229] on div "Sans-serif" at bounding box center [203, 231] width 71 height 14
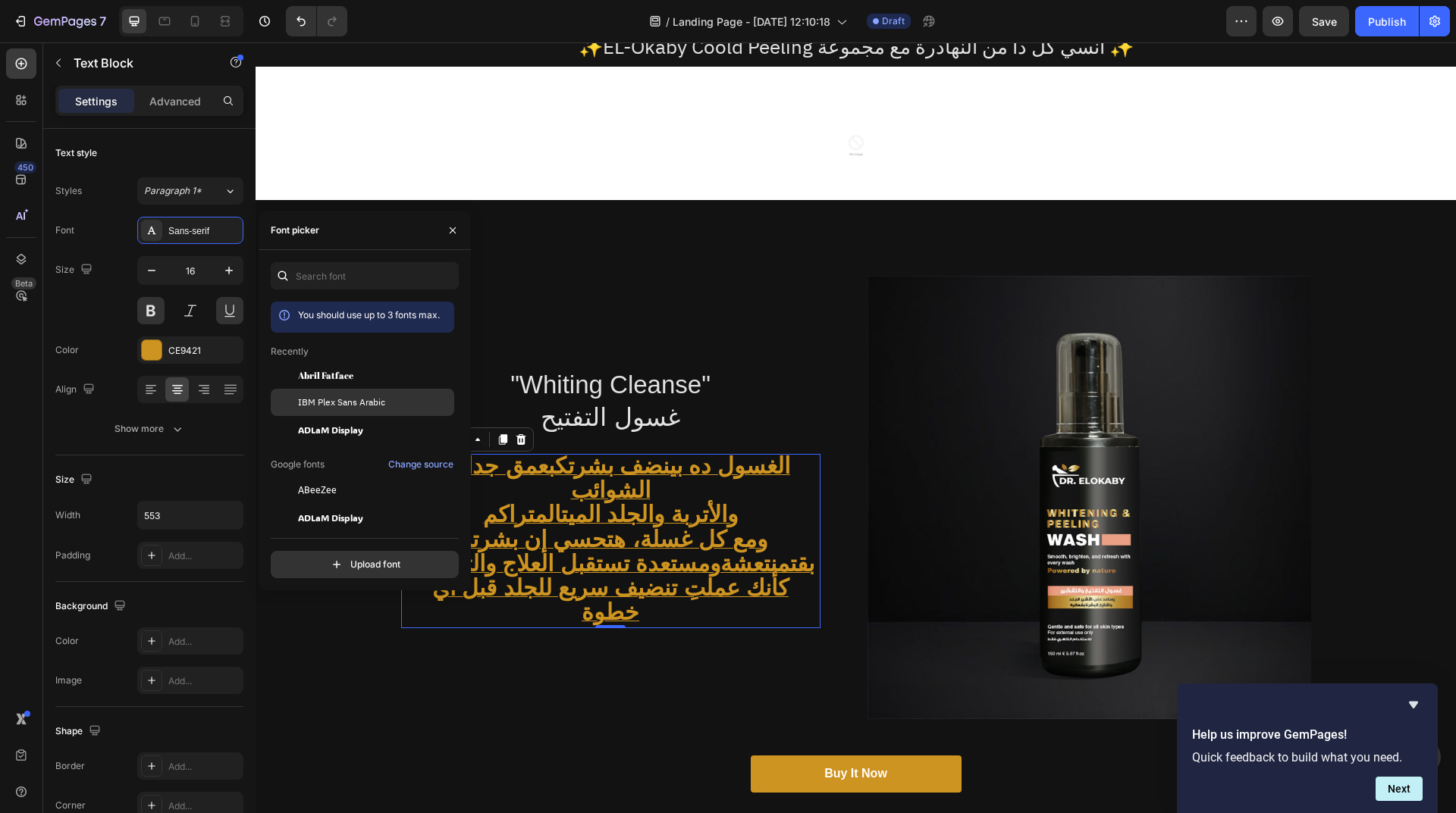
click at [364, 398] on span "IBM Plex Sans Arabic" at bounding box center [342, 402] width 87 height 14
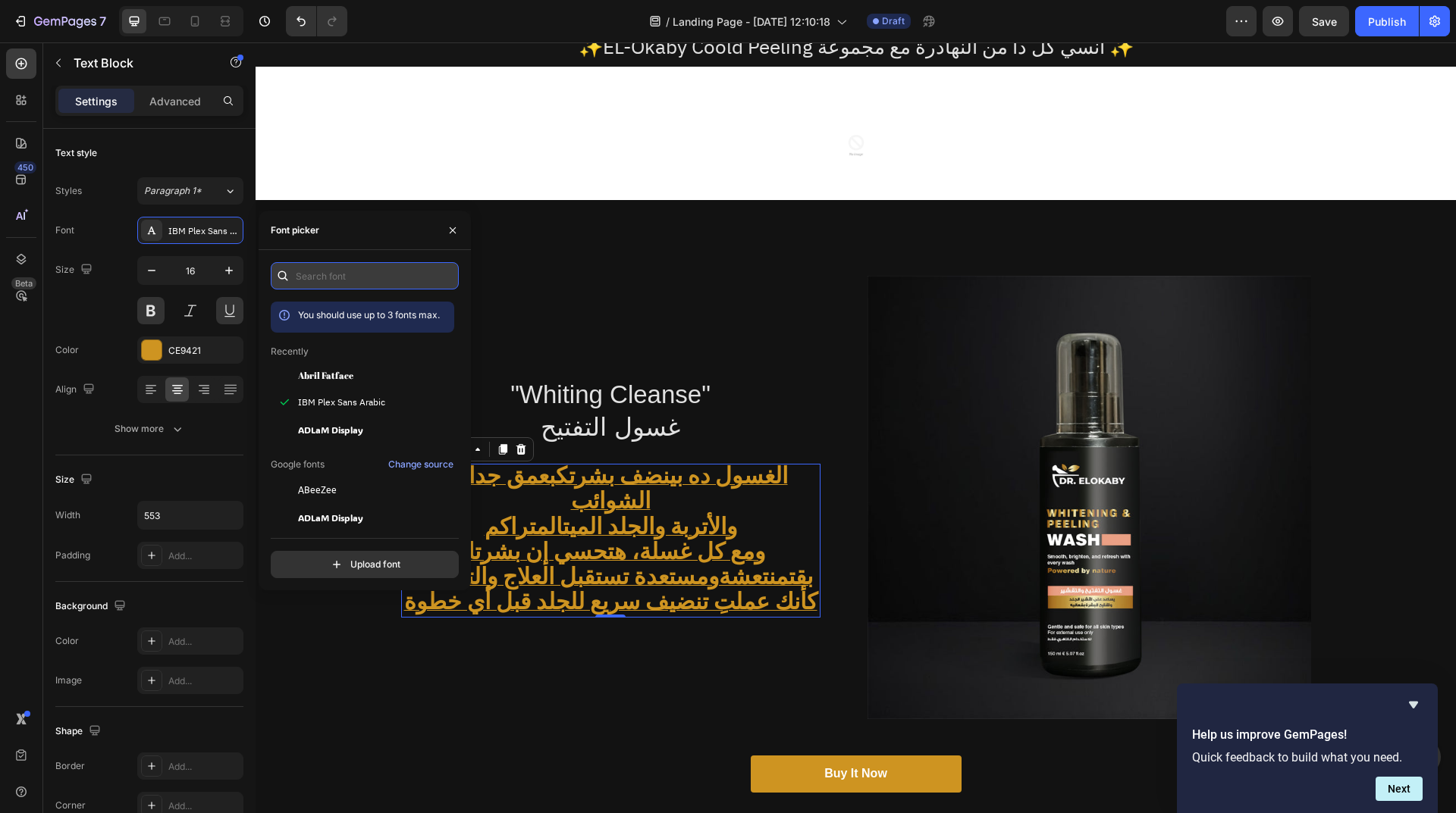
click at [334, 276] on input "text" at bounding box center [365, 276] width 188 height 28
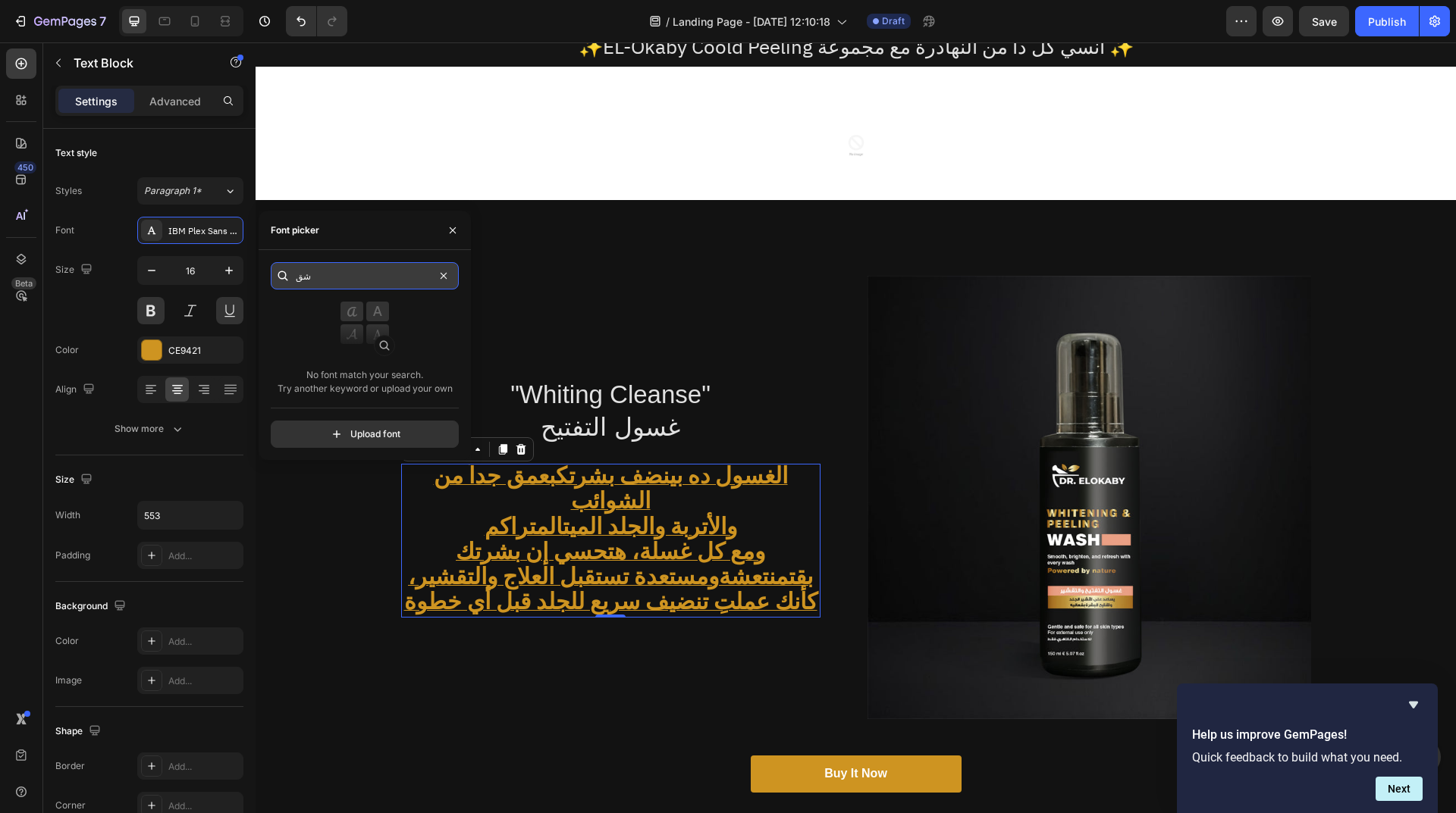
type input "ش"
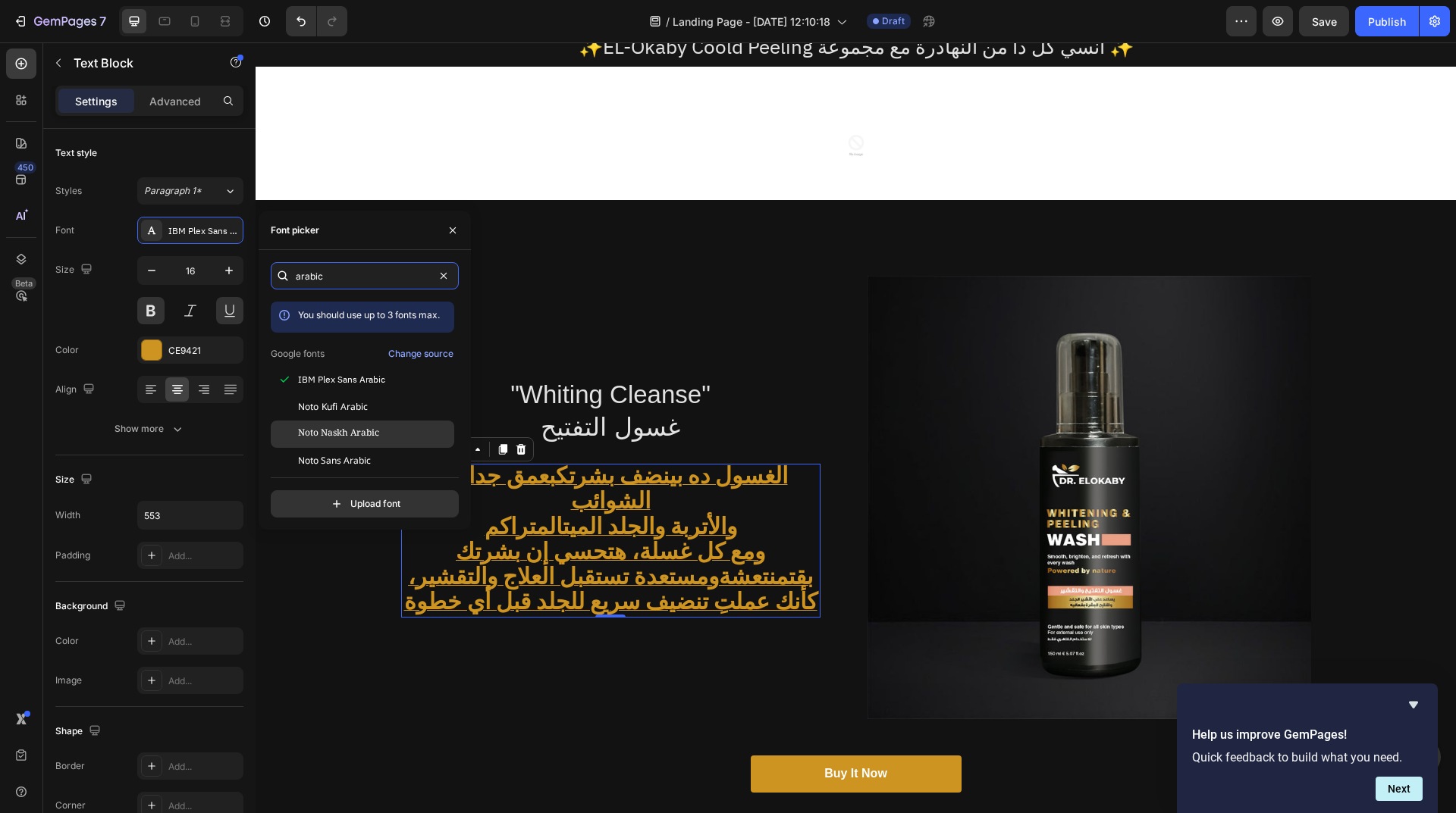
type input "arabic"
click at [407, 437] on div "Noto Naskh Arabic" at bounding box center [375, 434] width 153 height 14
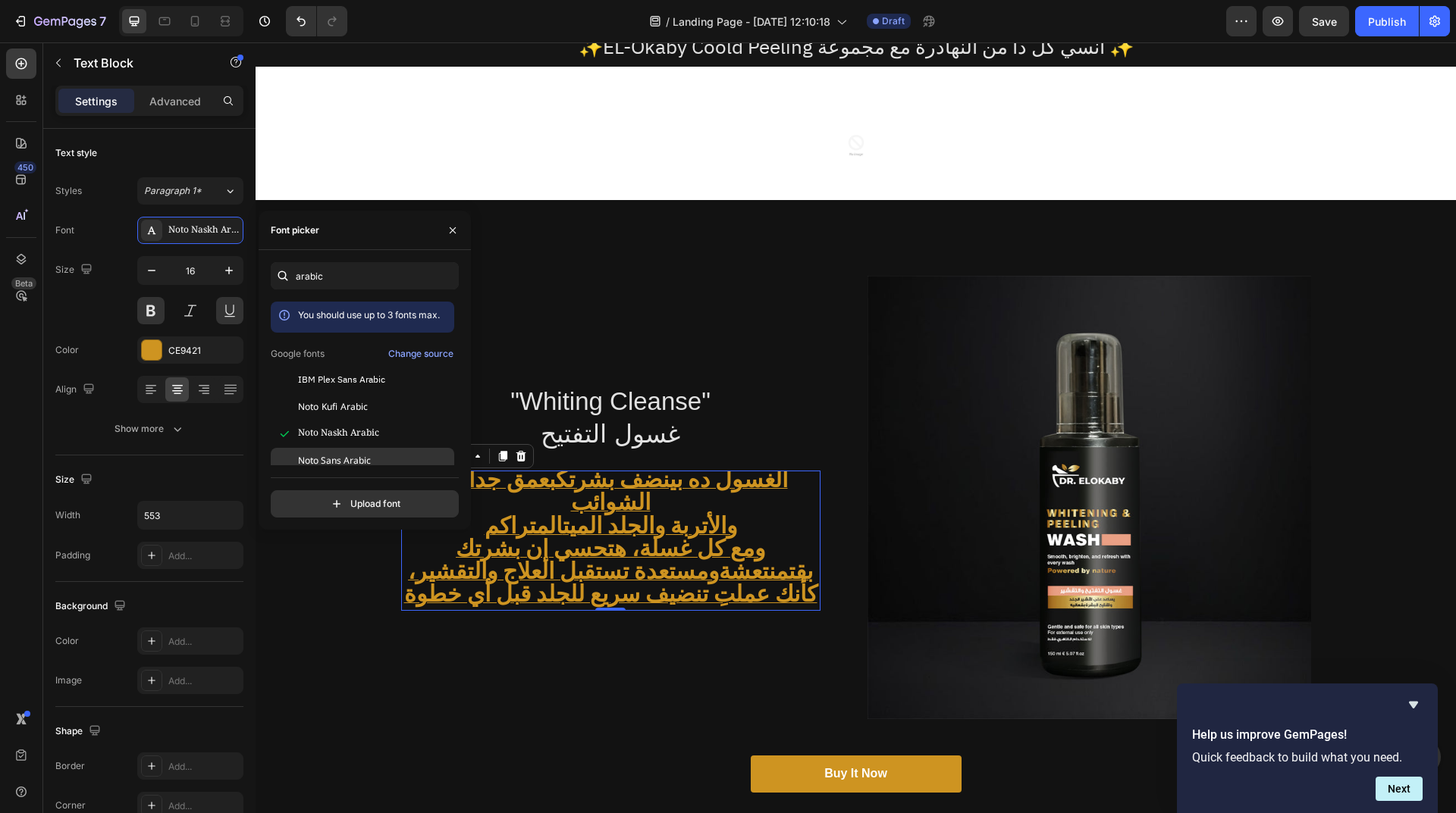
click at [401, 460] on div "Noto Sans Arabic" at bounding box center [375, 461] width 153 height 14
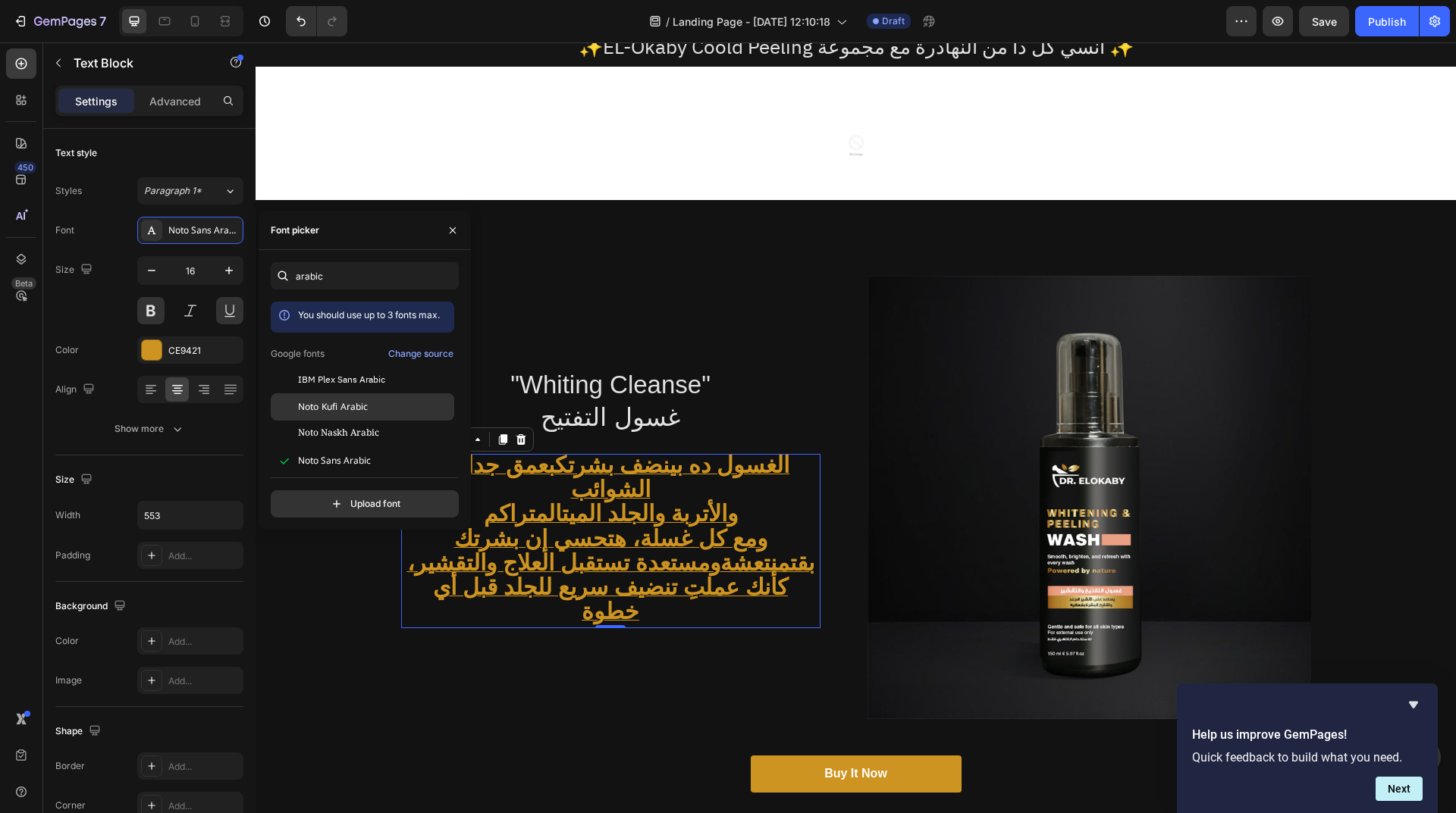
click at [374, 407] on div "Noto Kufi Arabic" at bounding box center [375, 407] width 153 height 14
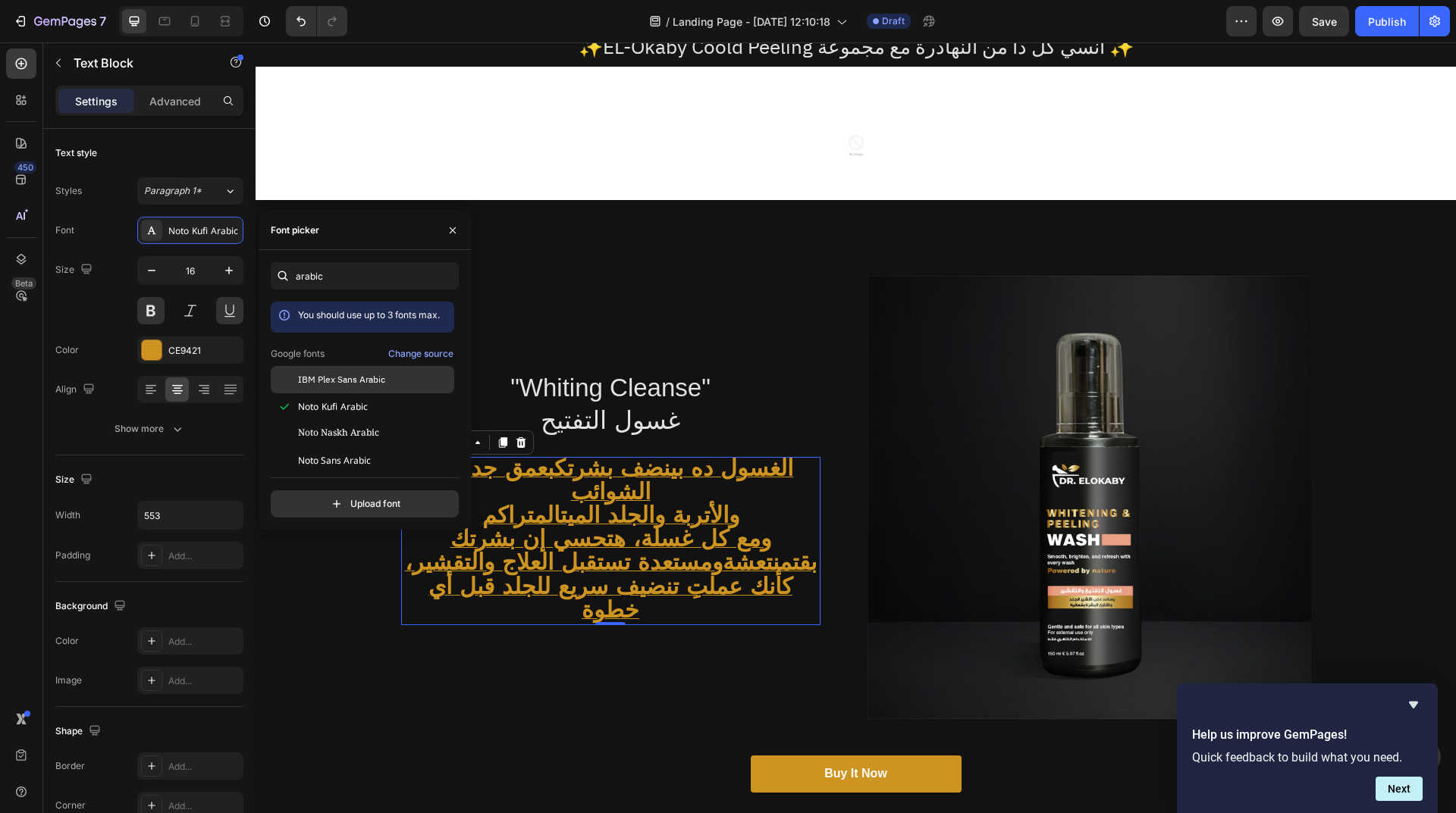
click at [367, 376] on span "IBM Plex Sans Arabic" at bounding box center [342, 379] width 87 height 14
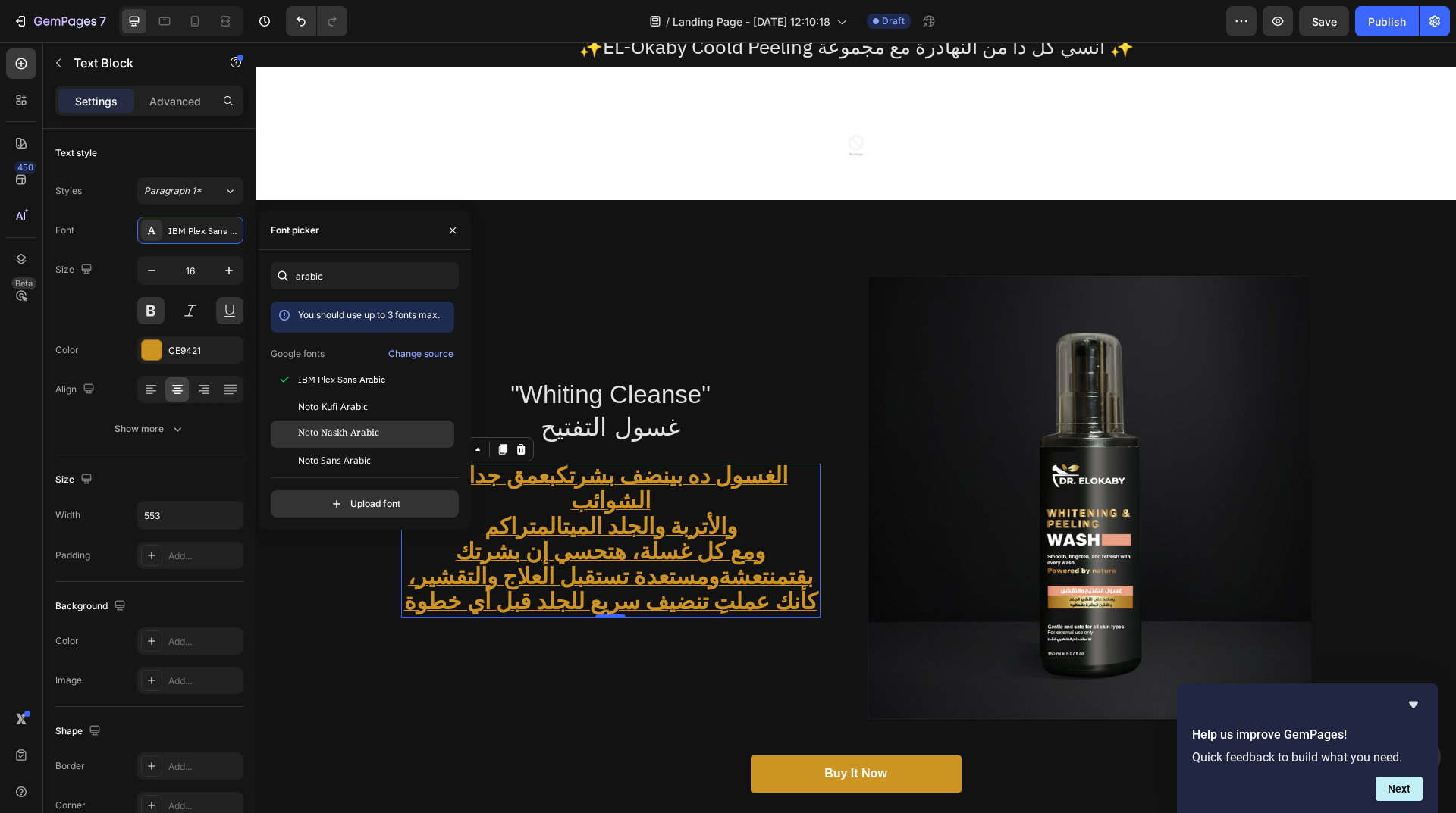
click at [408, 423] on div "Noto Naskh Arabic" at bounding box center [362, 435] width 184 height 28
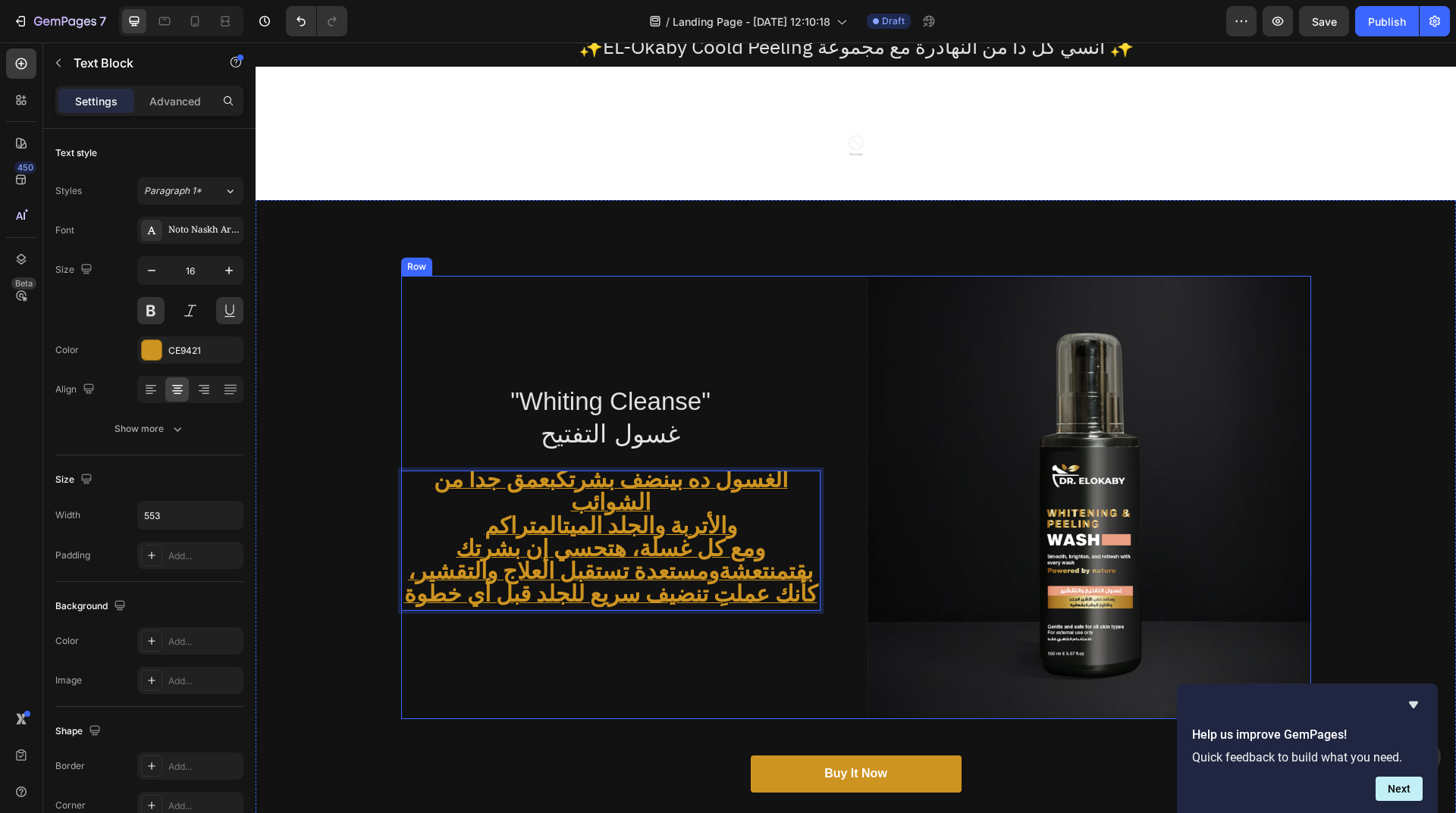
click at [613, 687] on div ""Whiting Cleanse" غسول التفتيح Heading الغسول ده بينضف بشرتك بعمق جداً من الشوا…" at bounding box center [622, 497] width 443 height 443
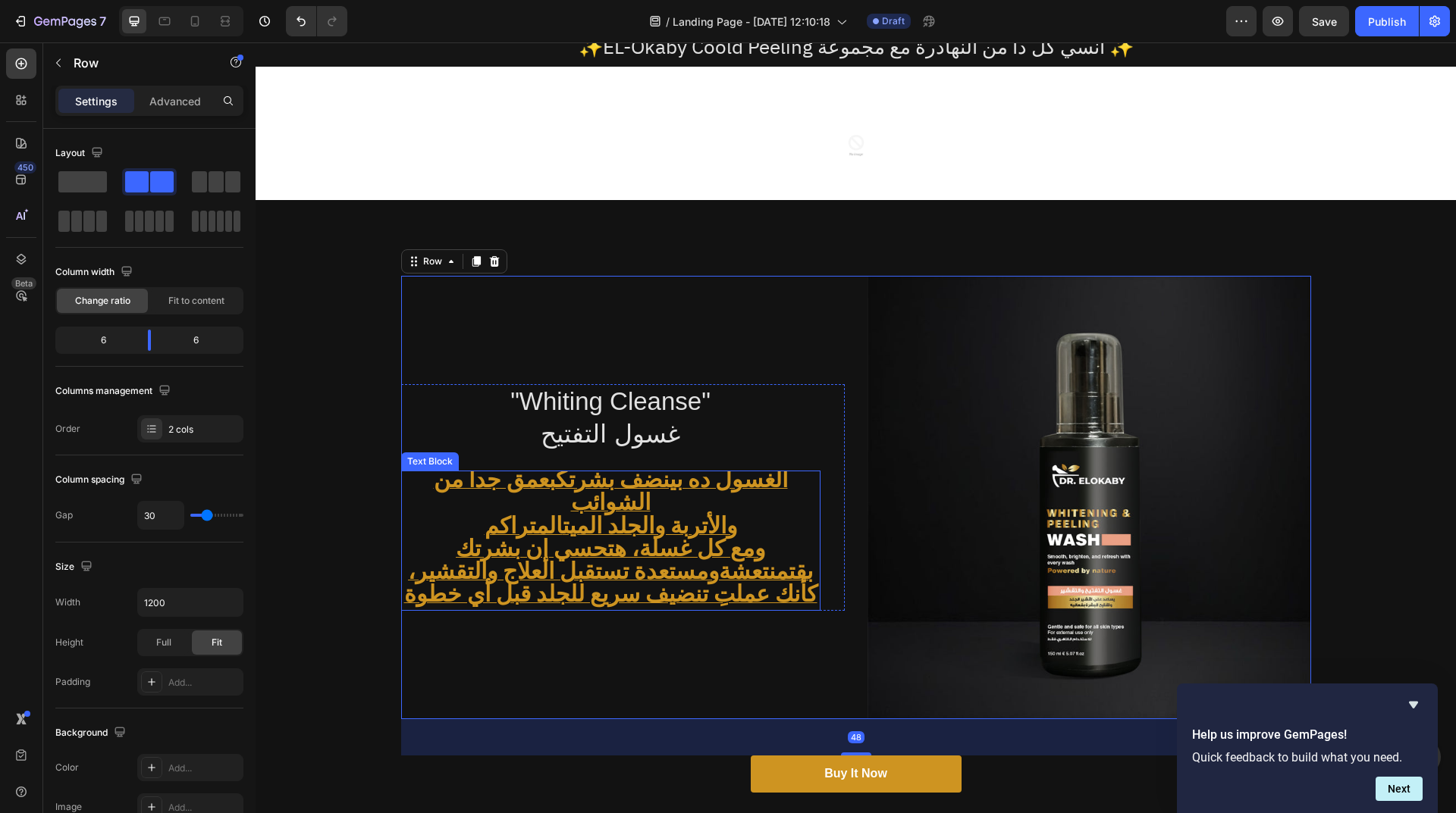
click at [627, 545] on span "ومع كل غسلة، هتحسي إن بشرتك بقت منتعشة ومستعدة تستقبل العلاج والتقشير، كأنك عمل…" at bounding box center [611, 573] width 414 height 84
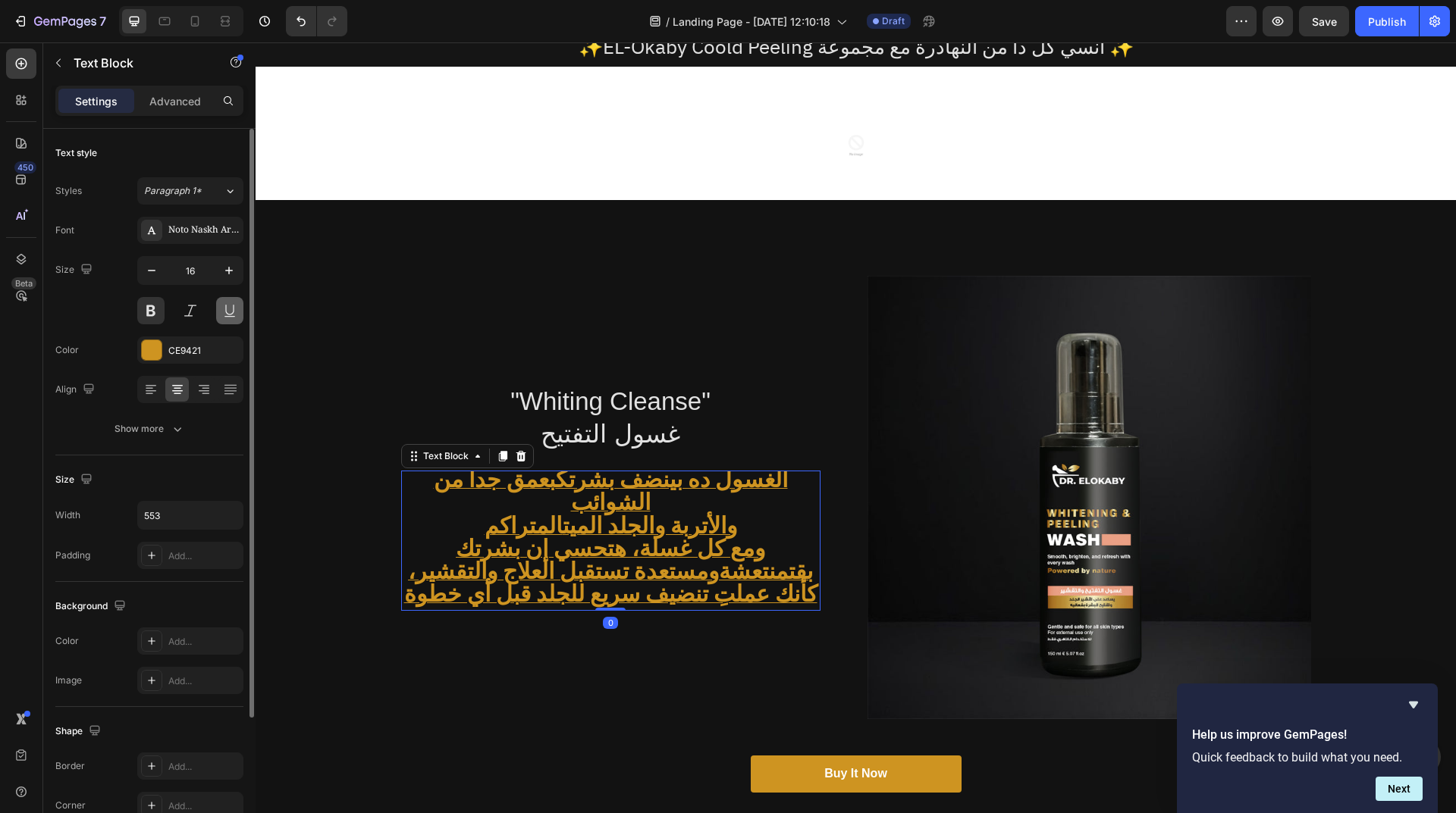
click at [225, 308] on button at bounding box center [230, 311] width 28 height 28
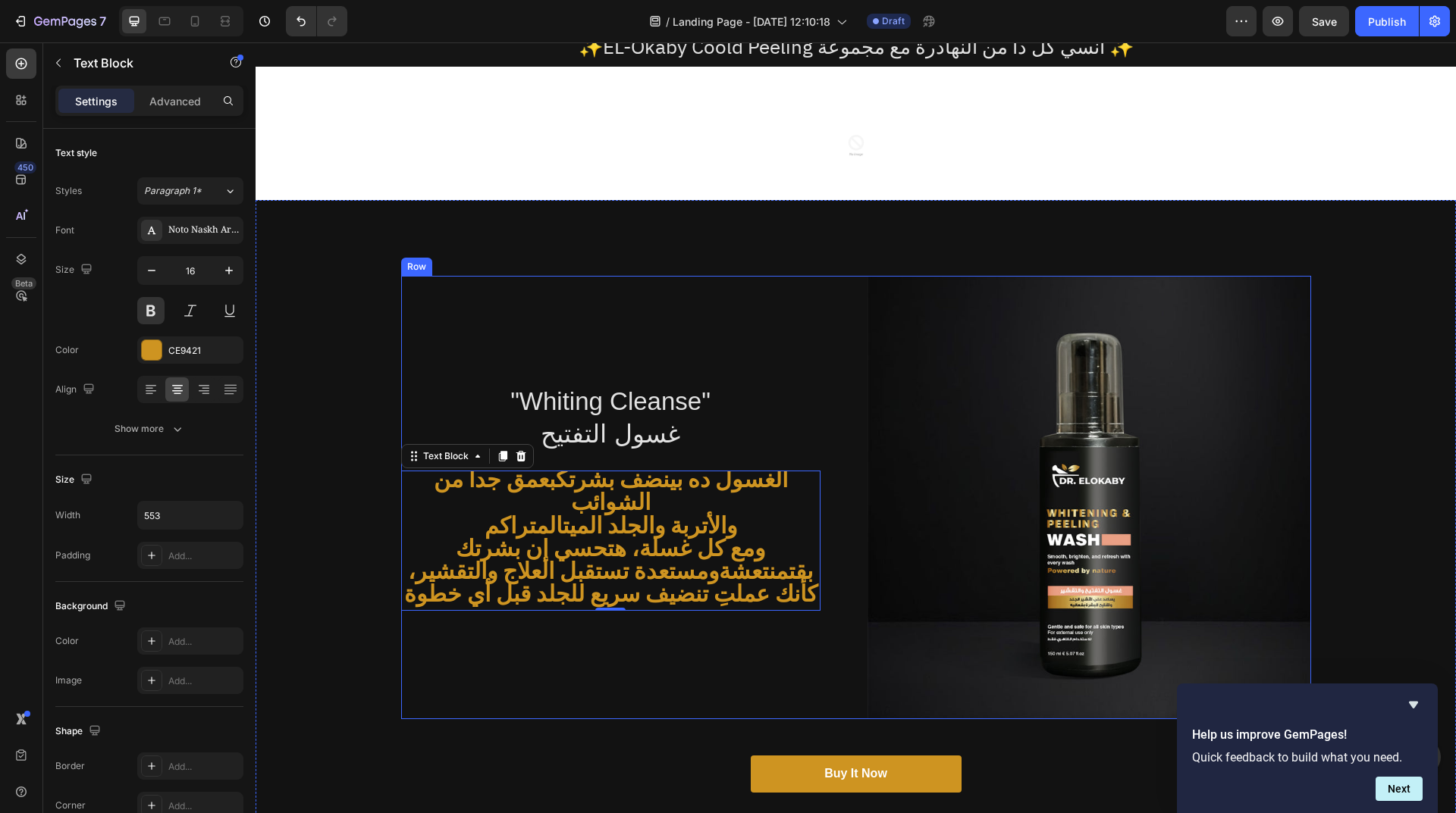
click at [613, 740] on div ""Whiting Cleanse" غسول التفتيح Heading الغسول ده بينضف بشرتك بعمق جداً من الشوا…" at bounding box center [855, 546] width 1170 height 541
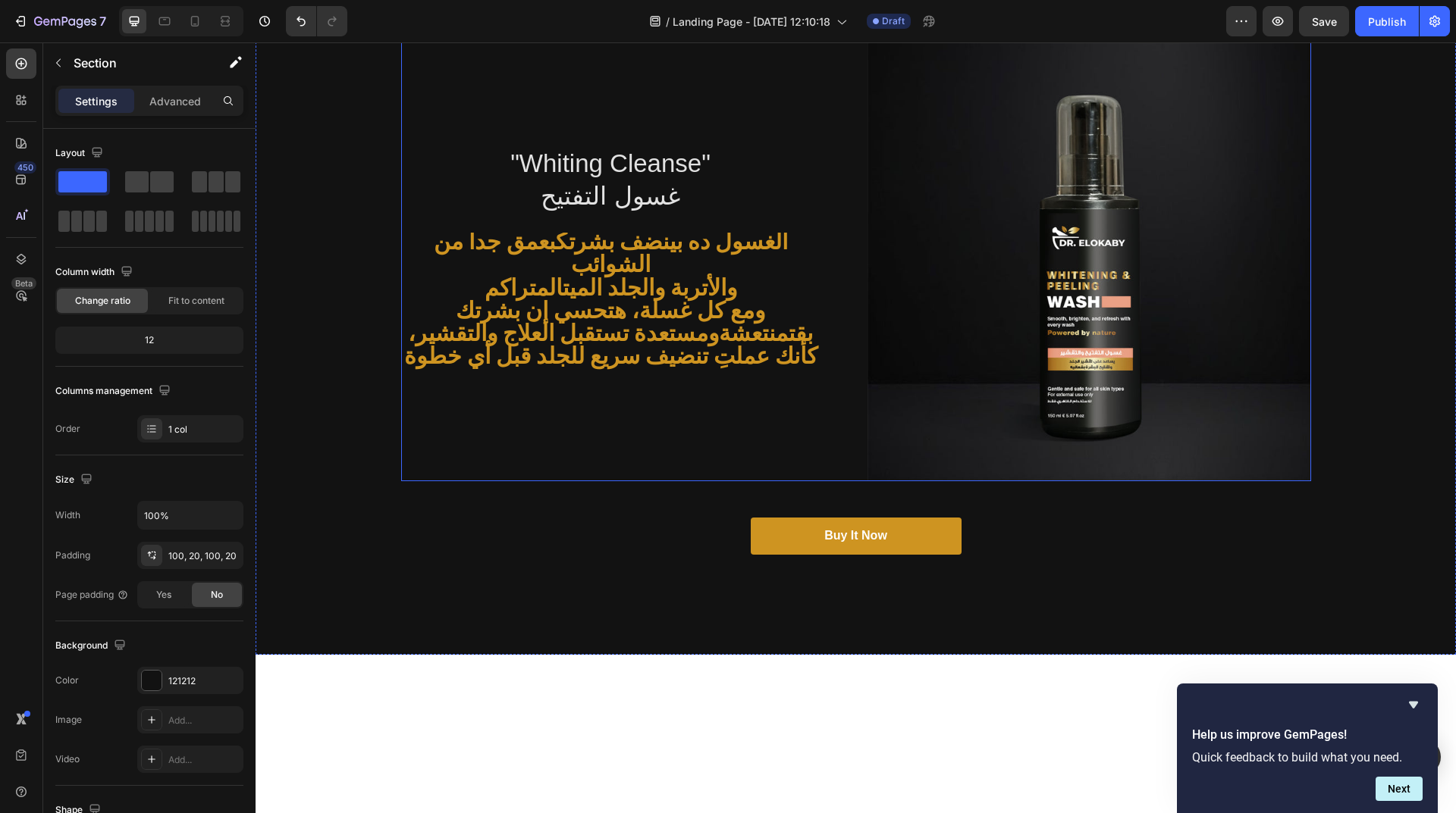
scroll to position [0, 0]
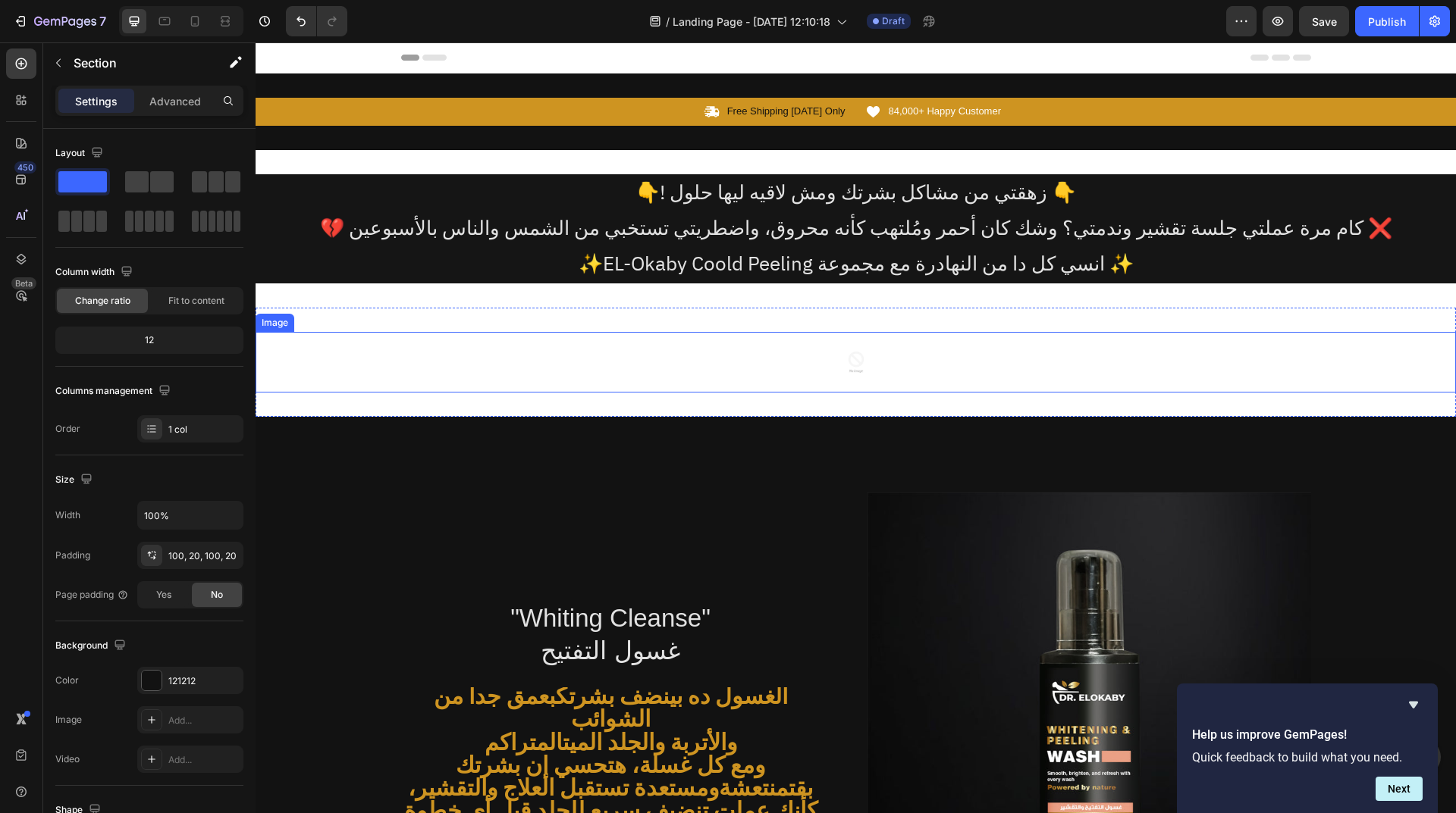
click at [719, 378] on div at bounding box center [856, 363] width 1200 height 61
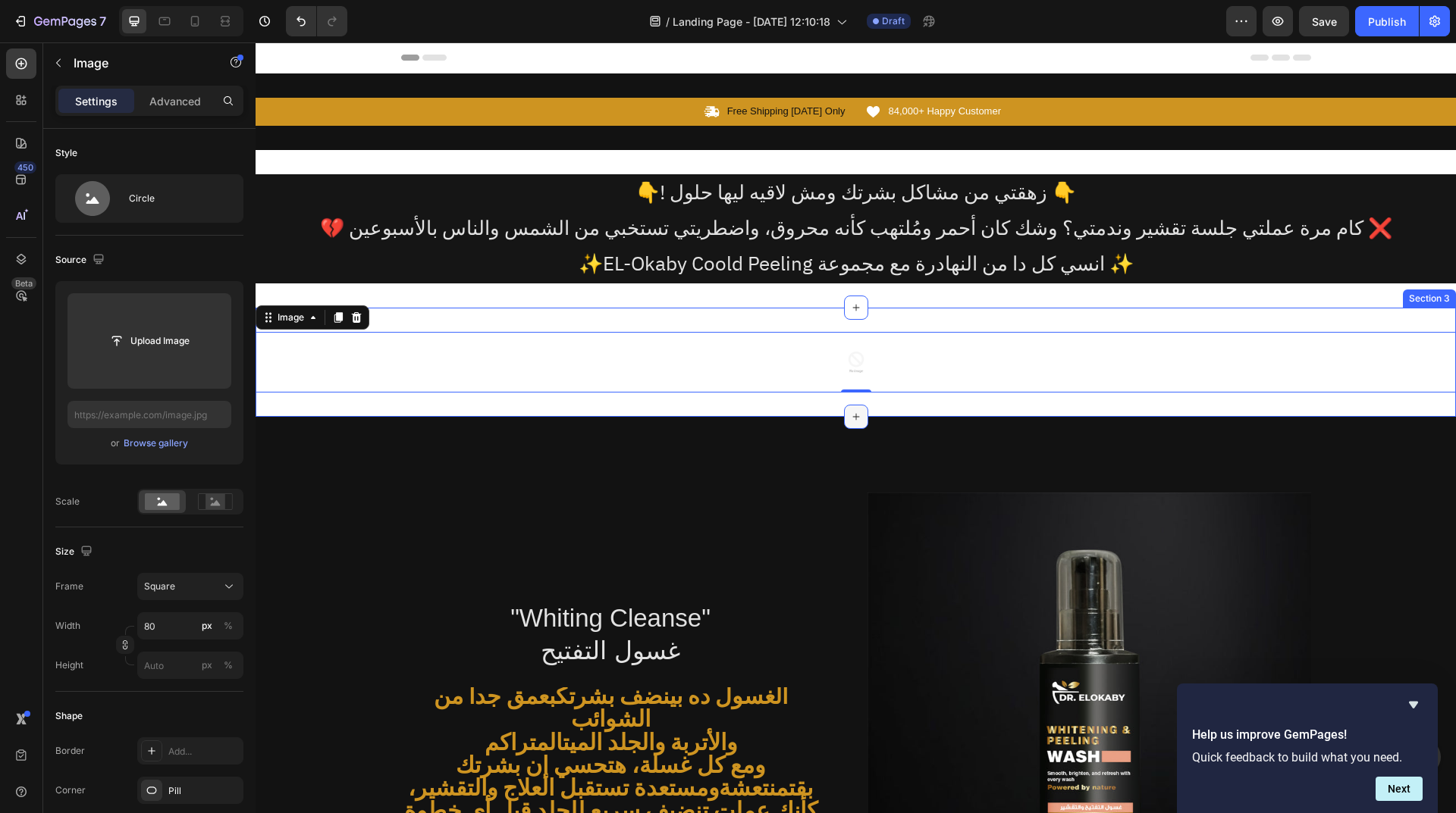
click at [850, 421] on icon at bounding box center [856, 416] width 12 height 12
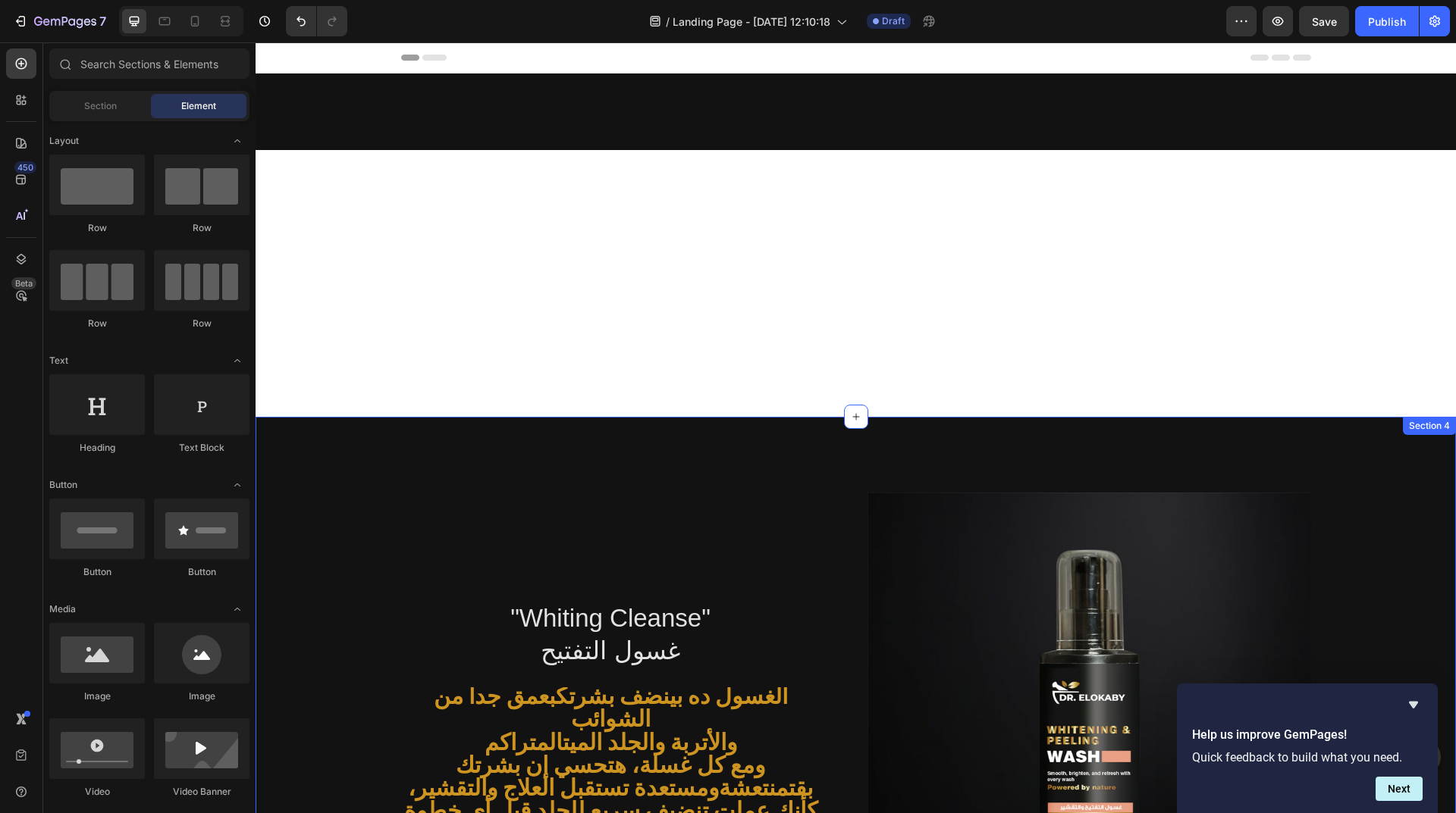
scroll to position [294, 0]
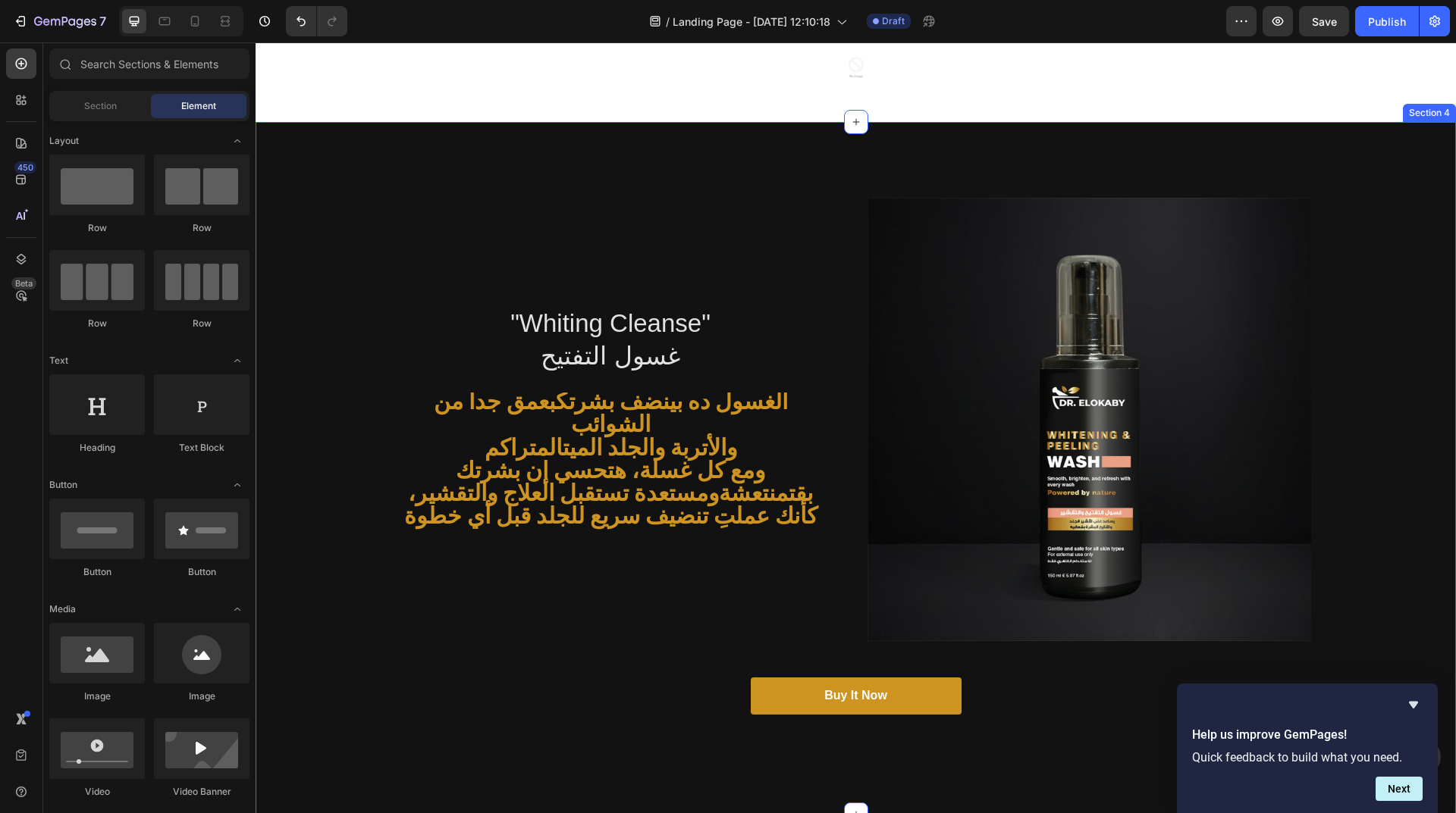
click at [329, 219] on div ""Whiting Cleanse" غسول التفتيح Heading الغسول ده بينضف بشرتك بعمق جداً من الشوا…" at bounding box center [855, 468] width 1170 height 541
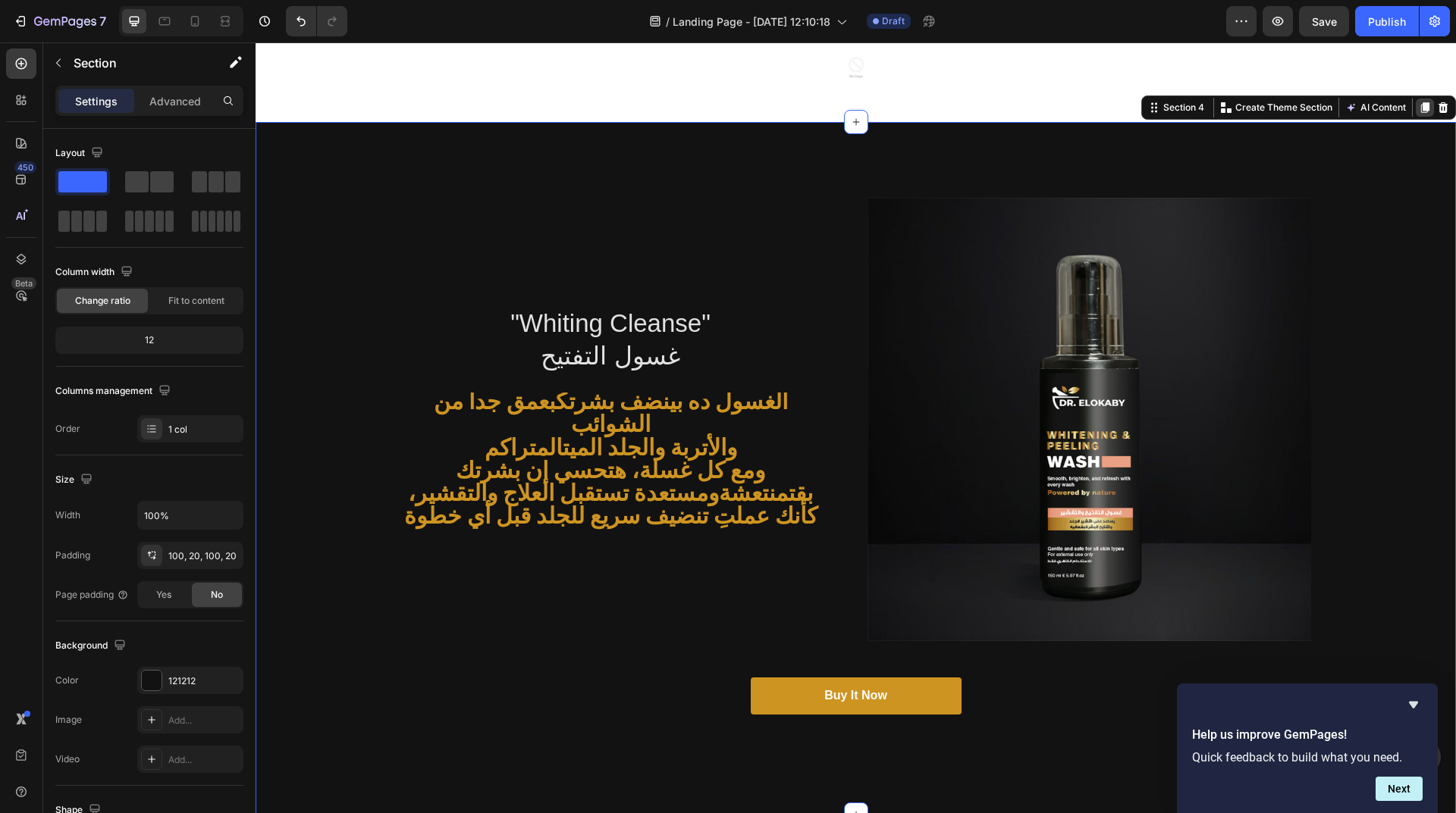
click at [1421, 107] on icon at bounding box center [1425, 108] width 8 height 10
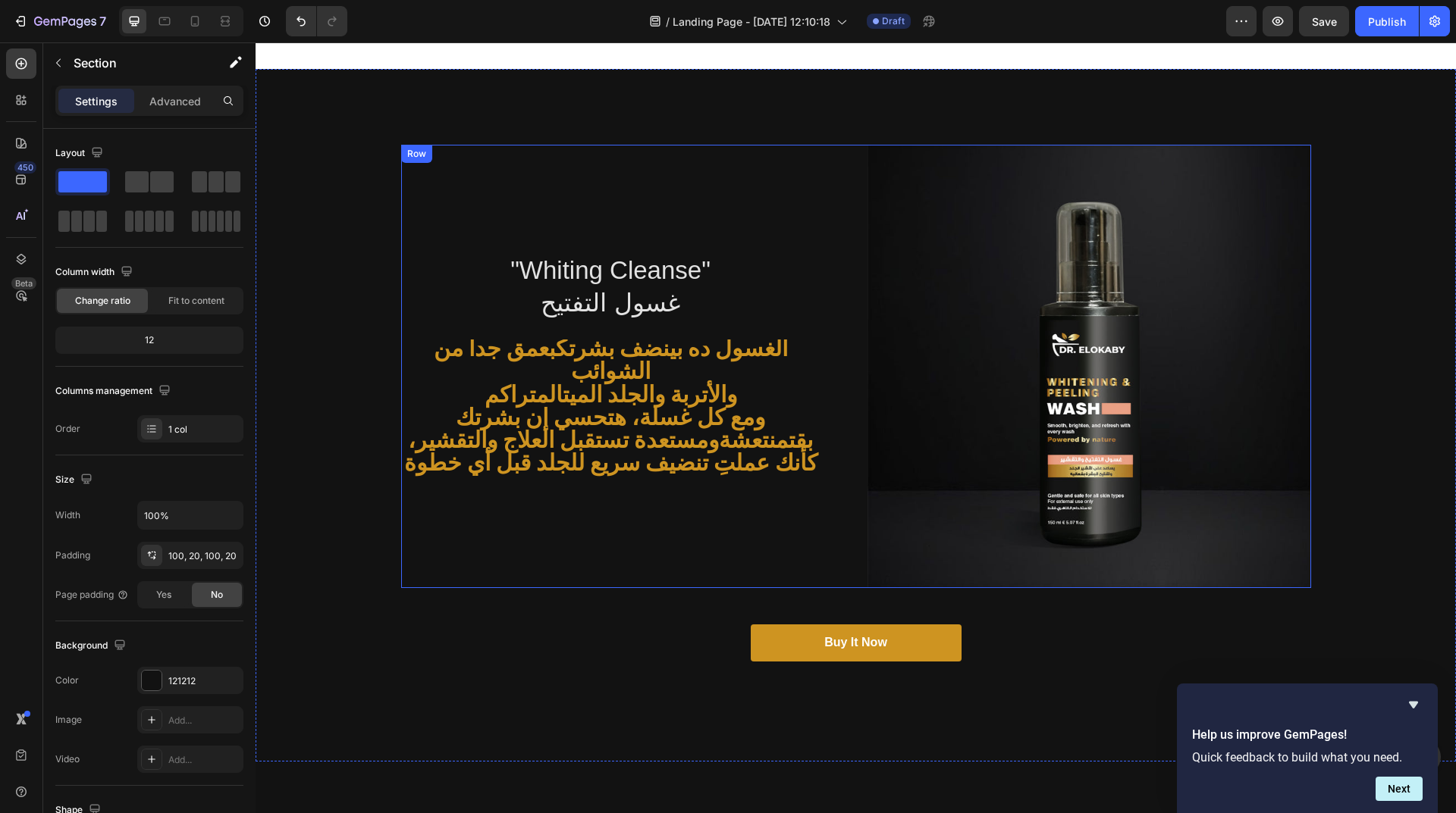
scroll to position [332, 0]
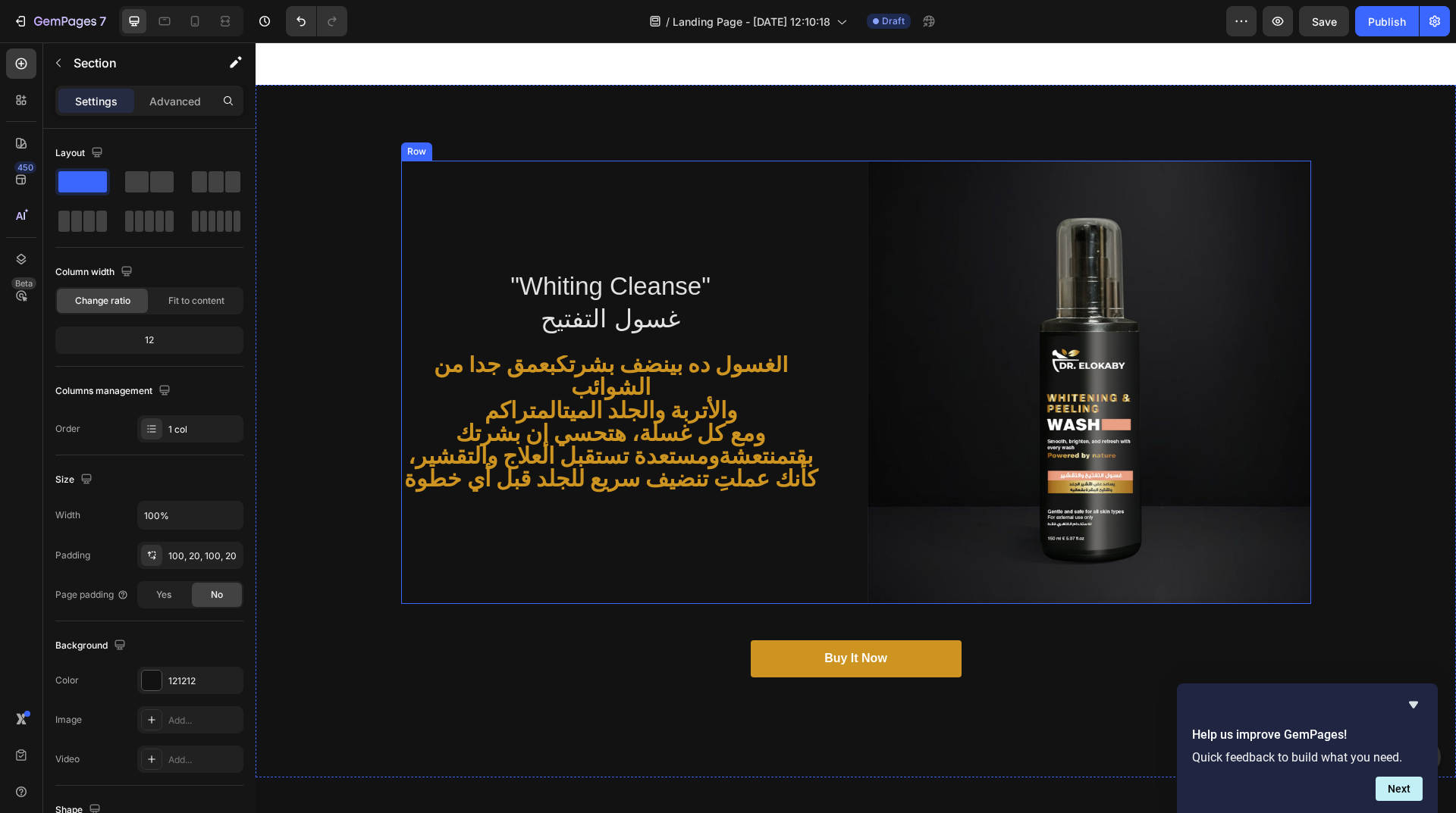
click at [537, 174] on div ""Whiting Cleanse" غسول التفتيح Heading الغسول ده بينضف بشرتك بعمق جداً من الشوا…" at bounding box center [622, 382] width 443 height 443
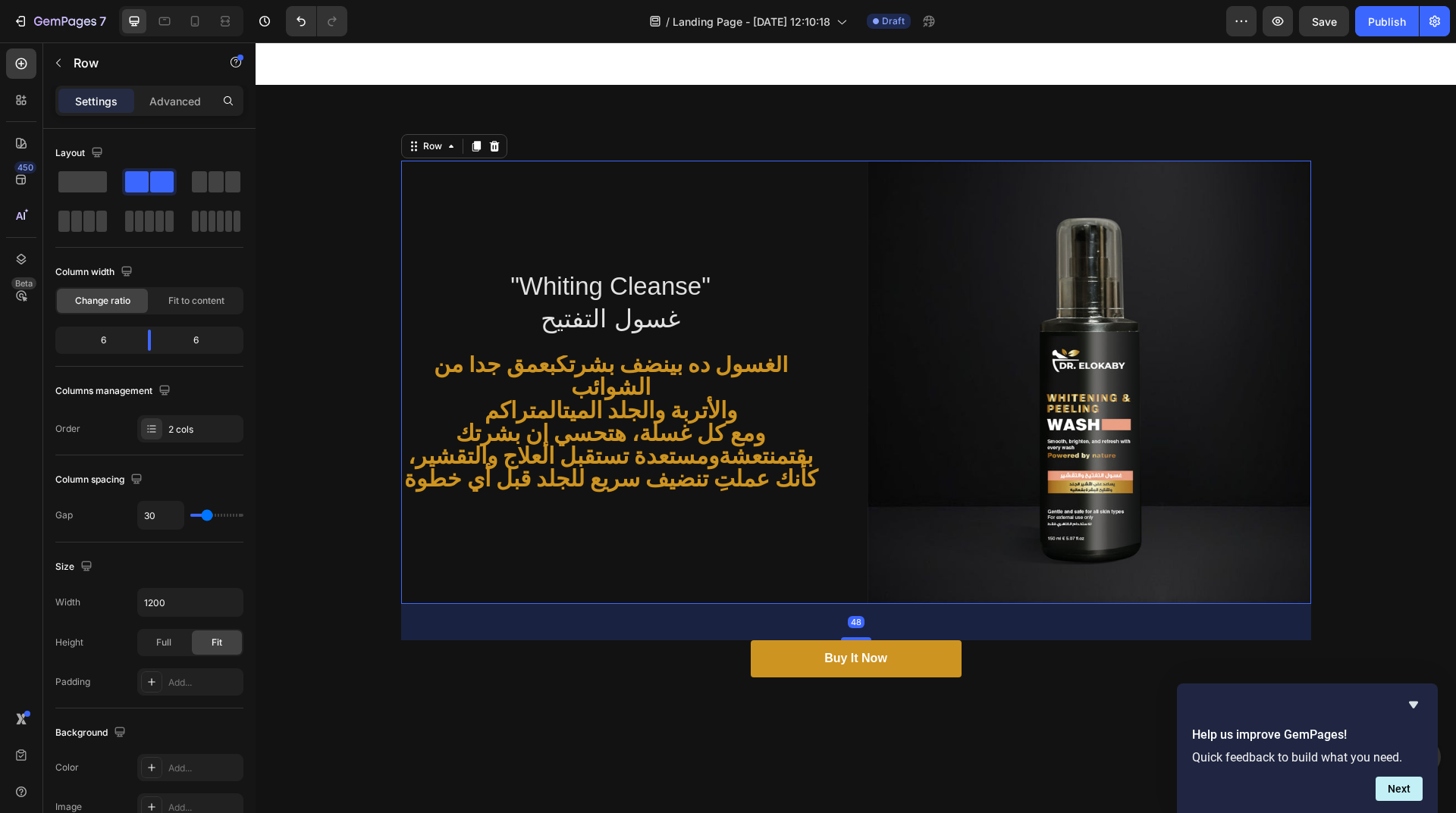
click at [587, 242] on div ""Whiting Cleanse" غسول التفتيح Heading الغسول ده بينضف بشرتك بعمق جداً من الشوا…" at bounding box center [622, 382] width 443 height 443
click at [812, 494] on div ""Whiting Cleanse" غسول التفتيح Heading الغسول ده بينضف بشرتك بعمق جداً من الشوا…" at bounding box center [622, 382] width 443 height 443
click at [766, 309] on h2 ""Whiting Cleanse" غسول التفتيح" at bounding box center [610, 304] width 419 height 68
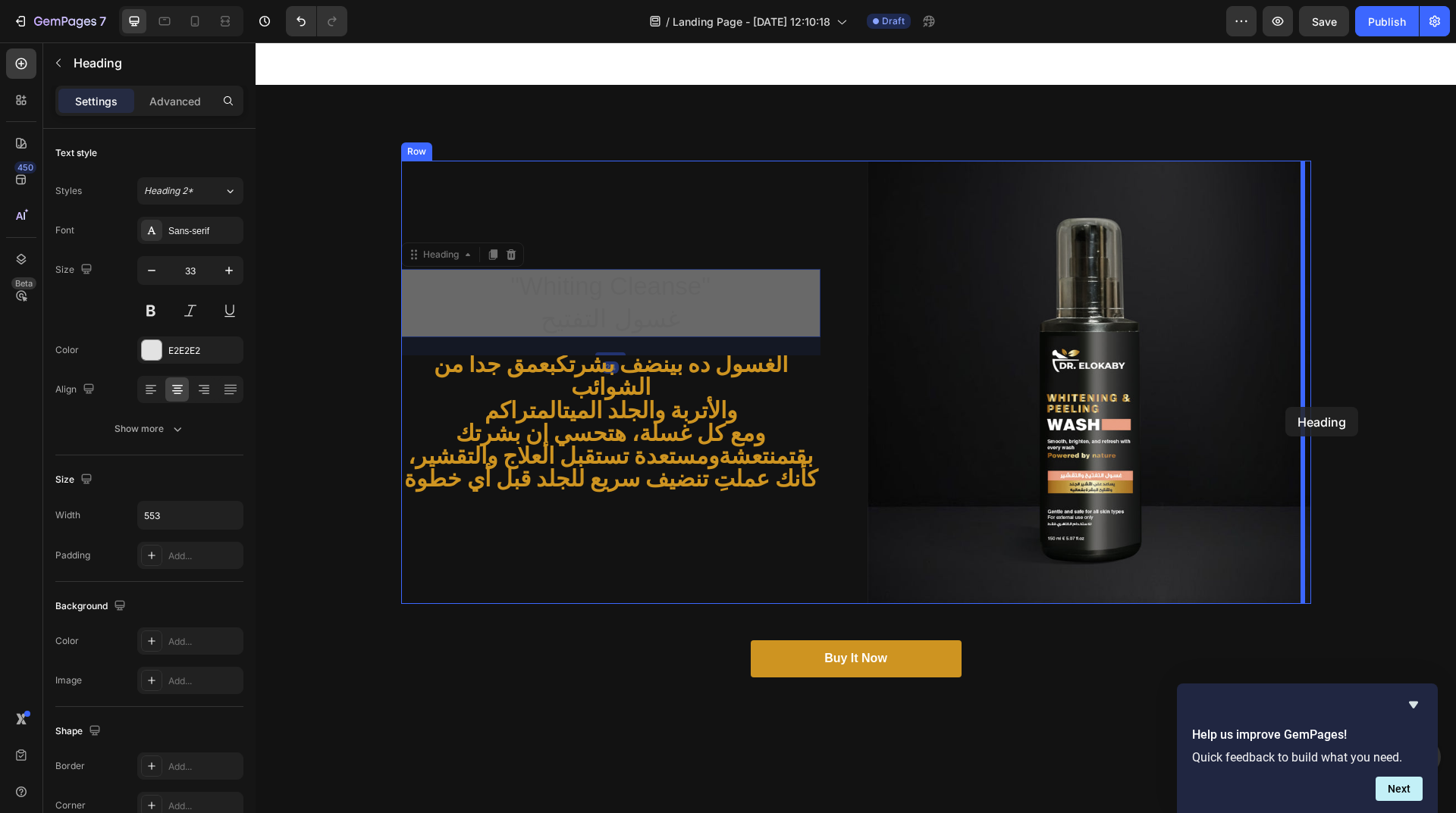
drag, startPoint x: 427, startPoint y: 266, endPoint x: 1286, endPoint y: 407, distance: 870.5
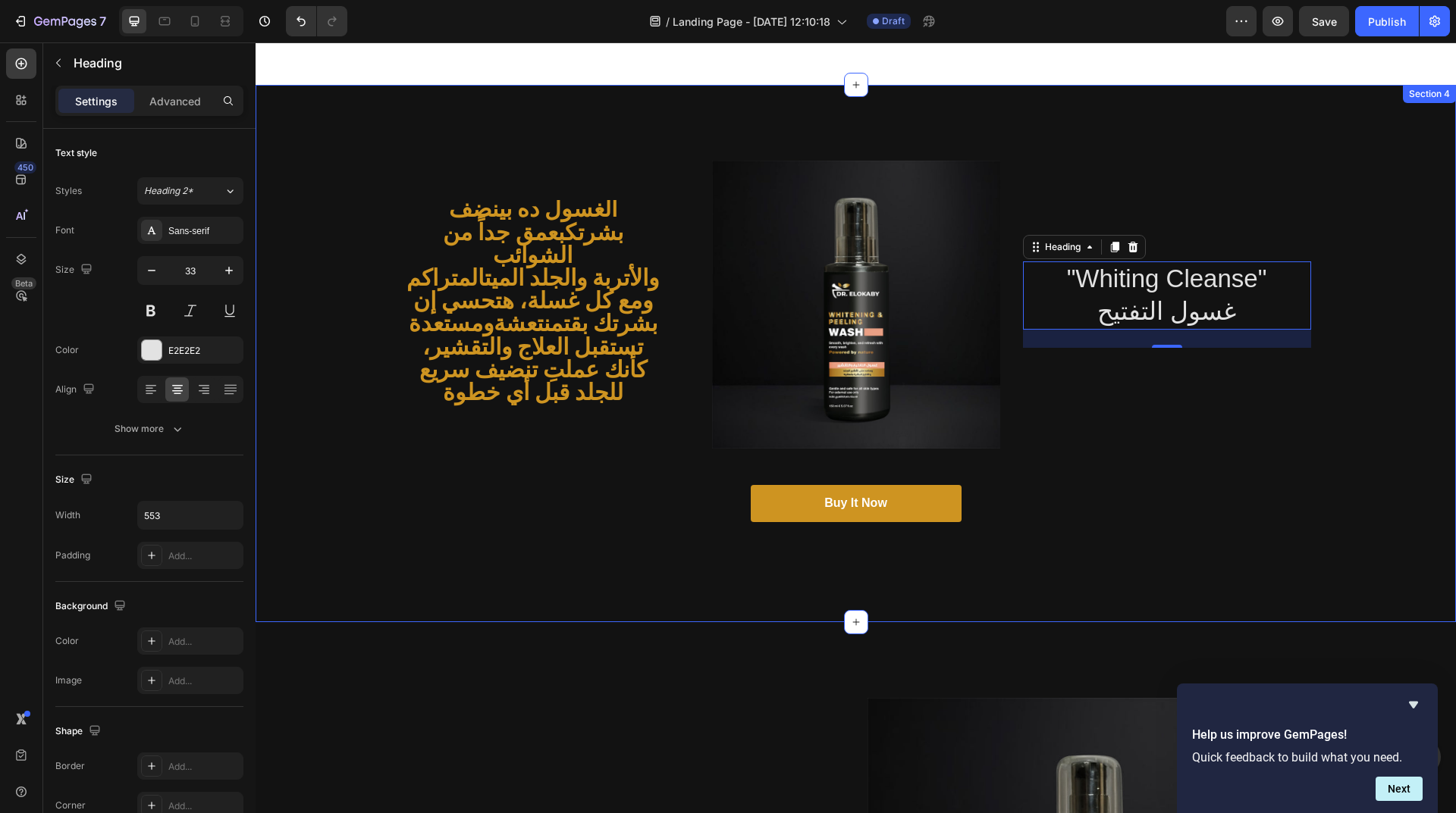
click at [1260, 555] on div "الغسول ده بينضف بشرتك بعمق جداً من الشوائب والأتربة والجلد الميت المتراكم ومع ك…" at bounding box center [856, 353] width 1200 height 537
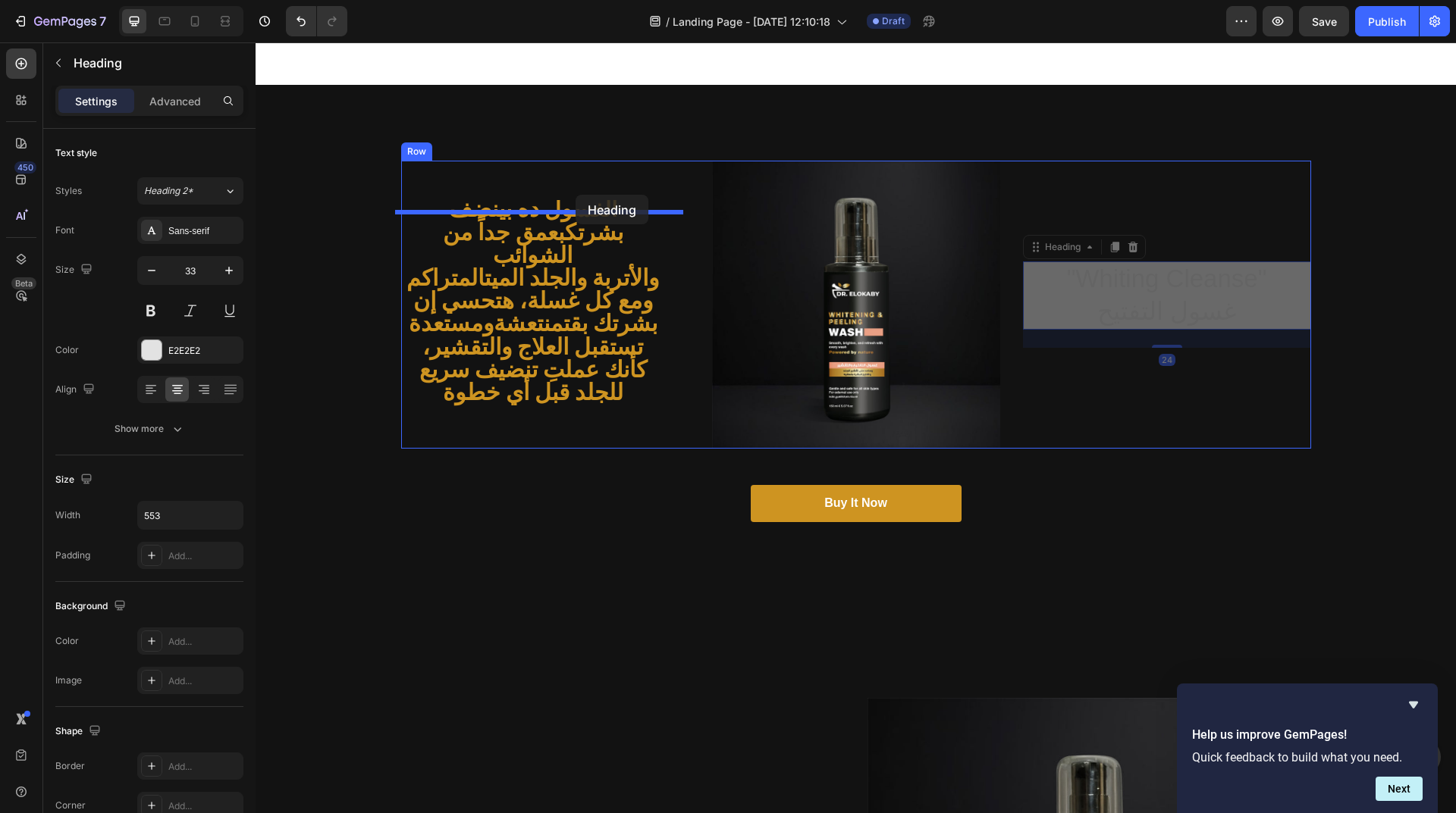
drag, startPoint x: 1218, startPoint y: 285, endPoint x: 575, endPoint y: 195, distance: 649.3
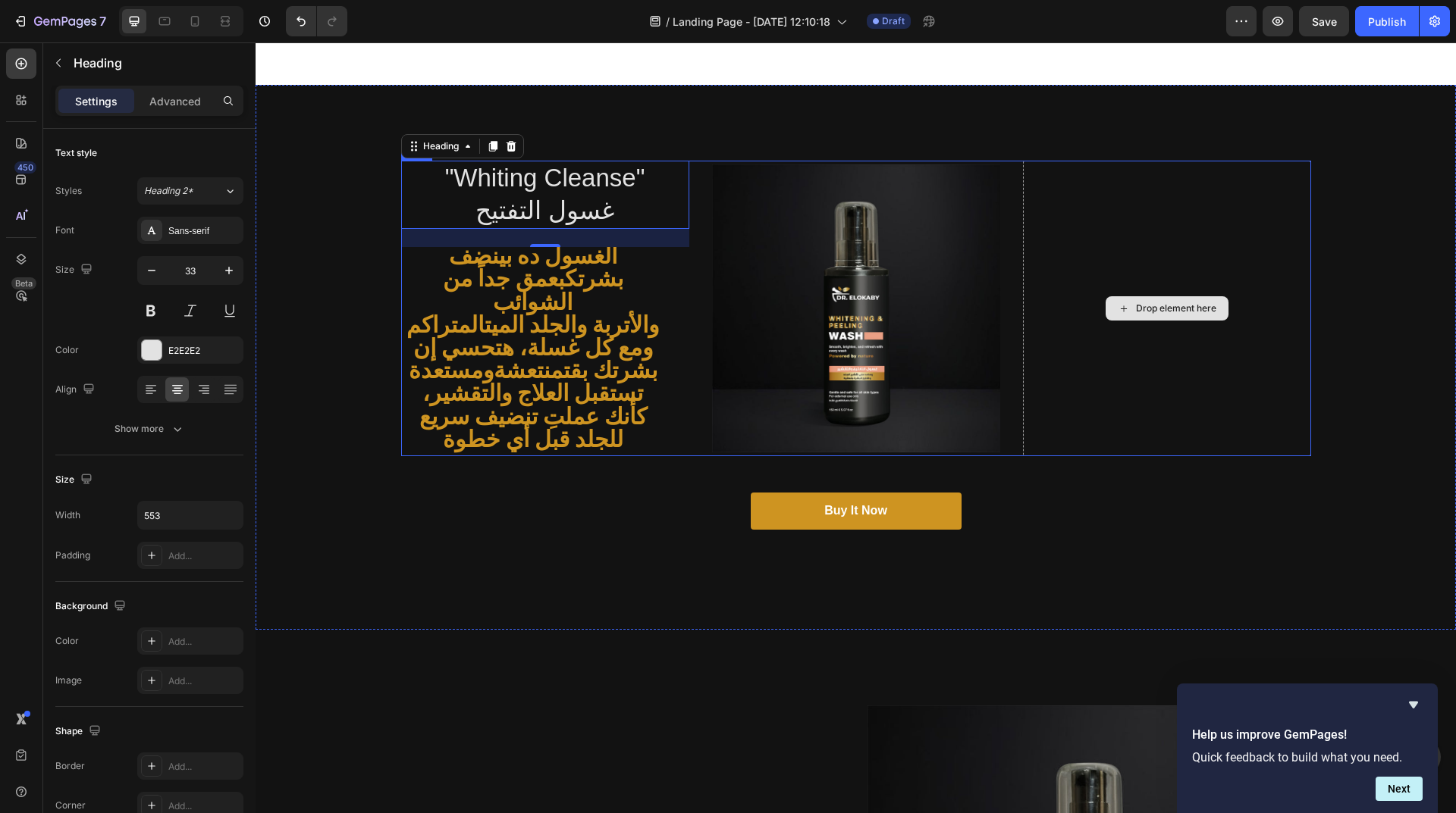
click at [1154, 265] on div "Drop element here" at bounding box center [1167, 308] width 288 height 295
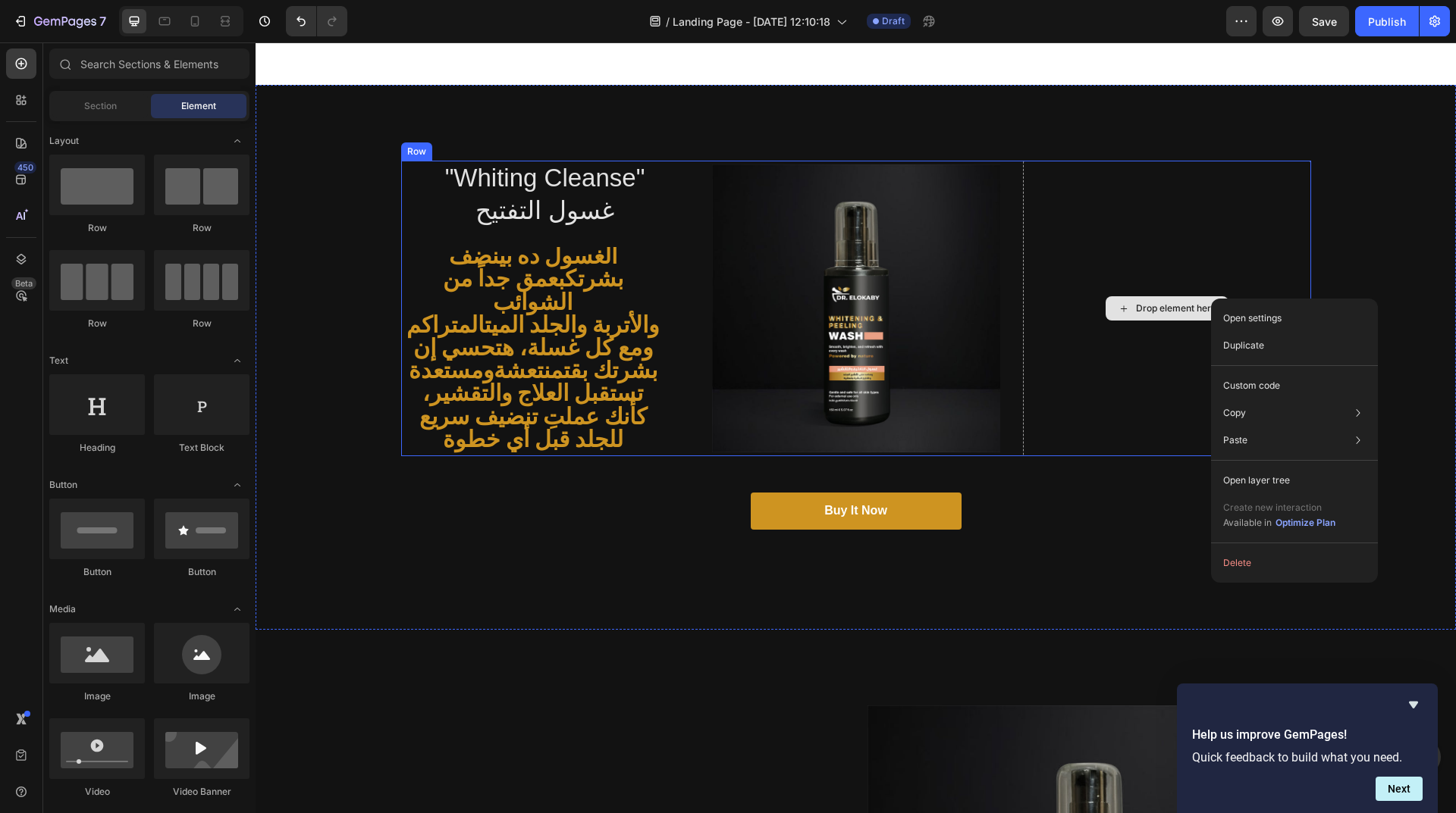
click at [1153, 161] on div "Drop element here" at bounding box center [1167, 308] width 288 height 295
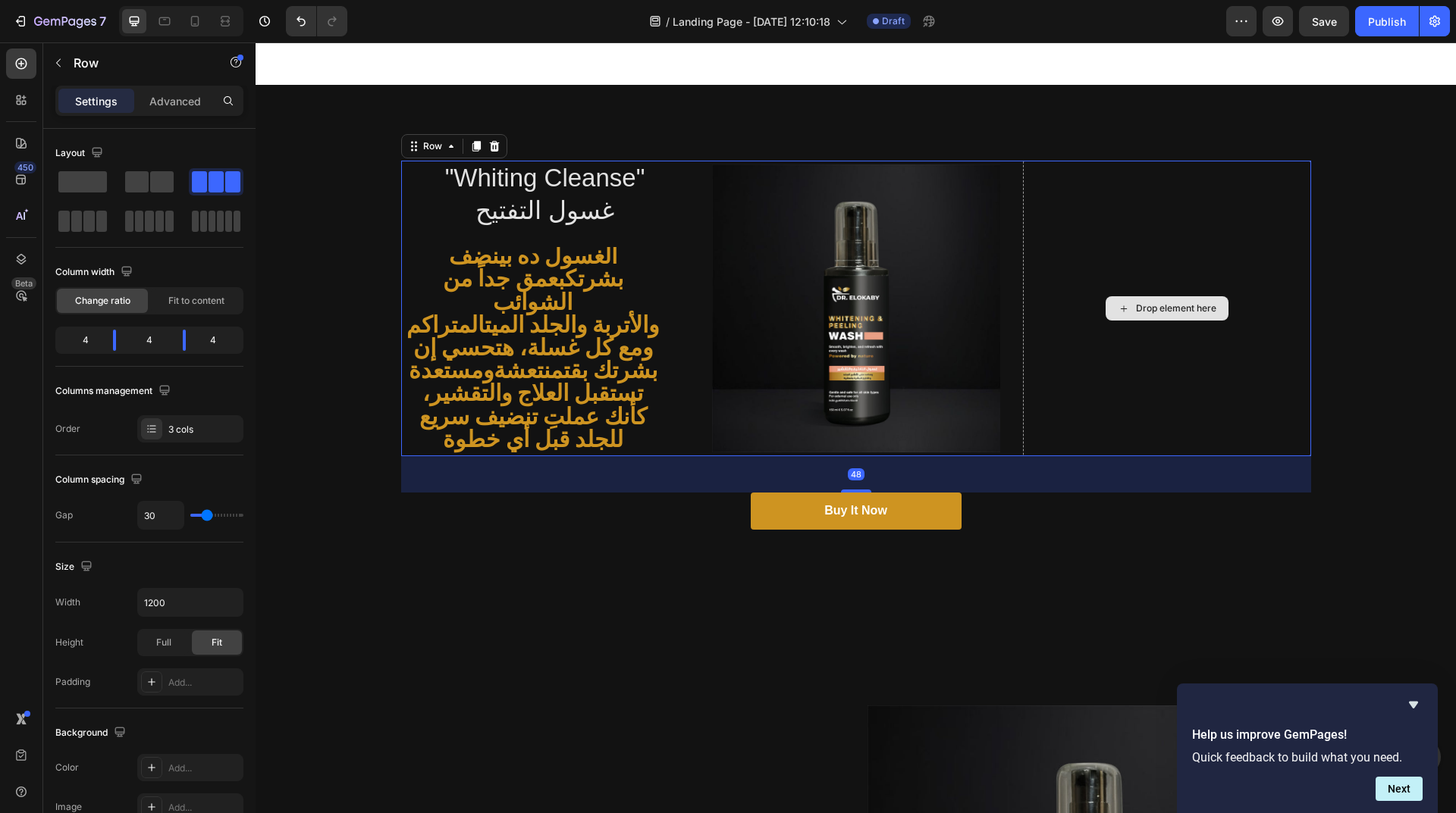
click at [1166, 298] on div "Drop element here" at bounding box center [1166, 308] width 123 height 24
click at [1113, 329] on div "Drop element here" at bounding box center [1167, 308] width 288 height 295
click at [1151, 286] on div "Drop element here" at bounding box center [1167, 308] width 288 height 295
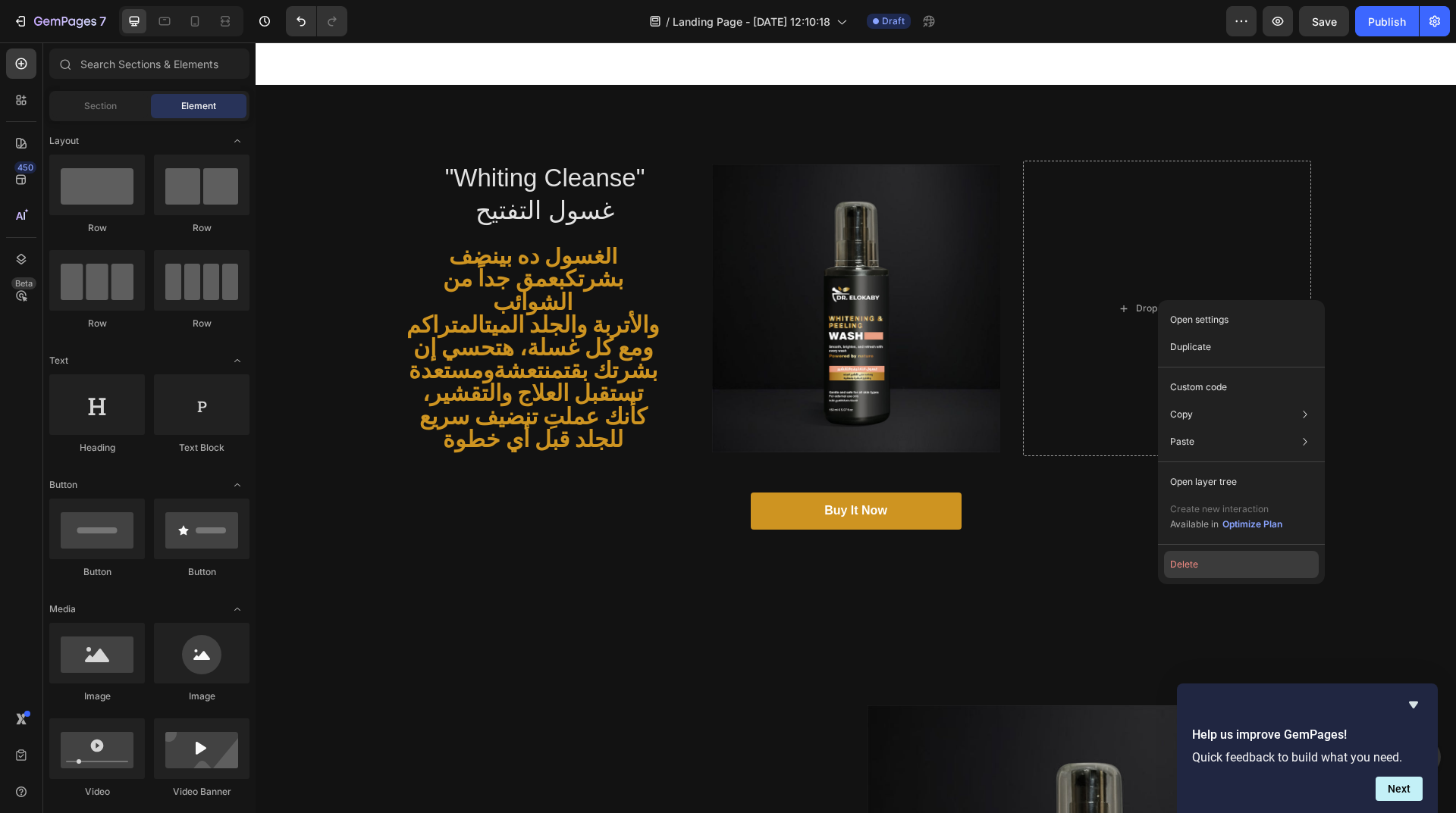
click at [1222, 566] on button "Delete" at bounding box center [1242, 565] width 155 height 28
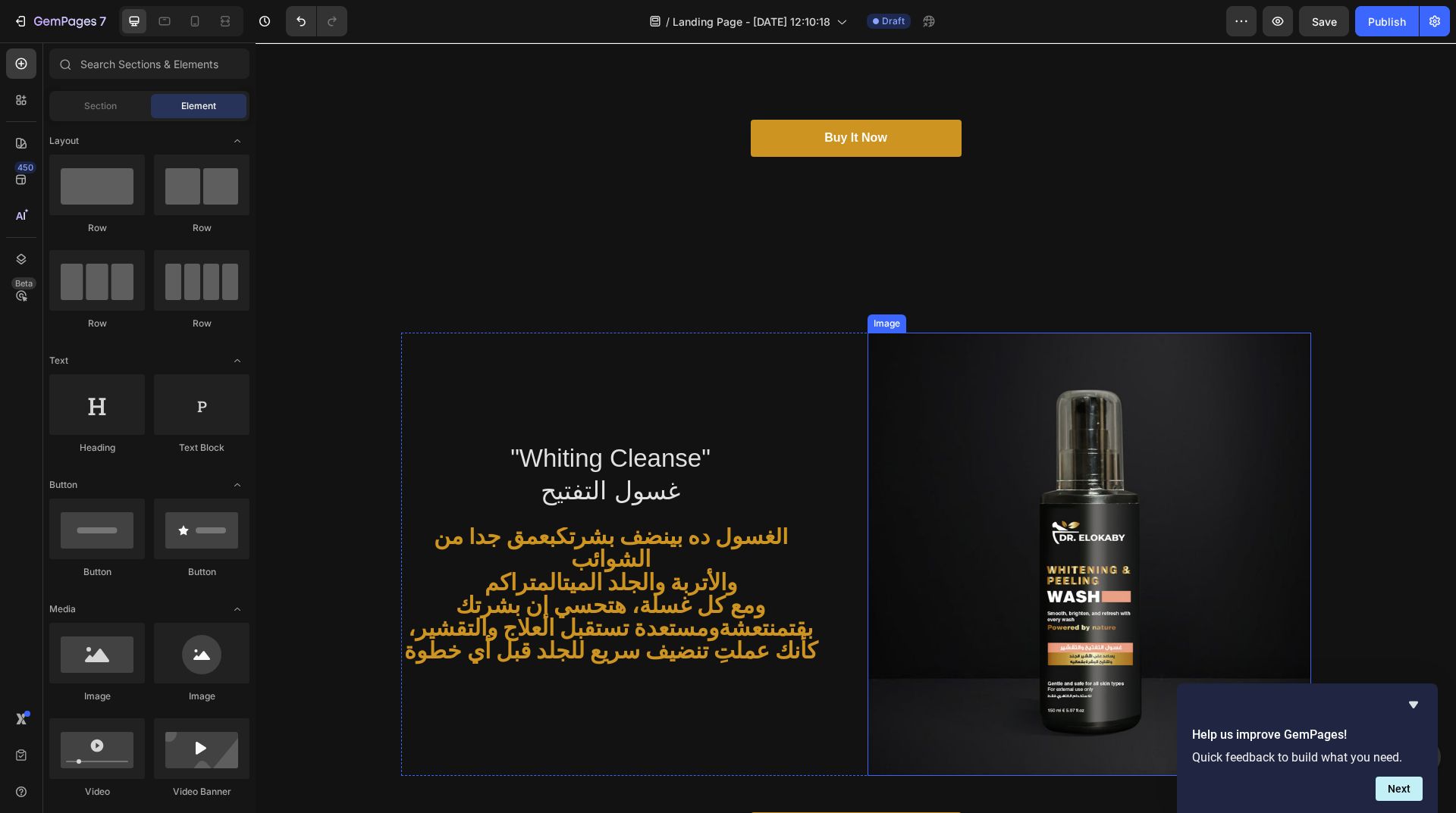
scroll to position [379, 0]
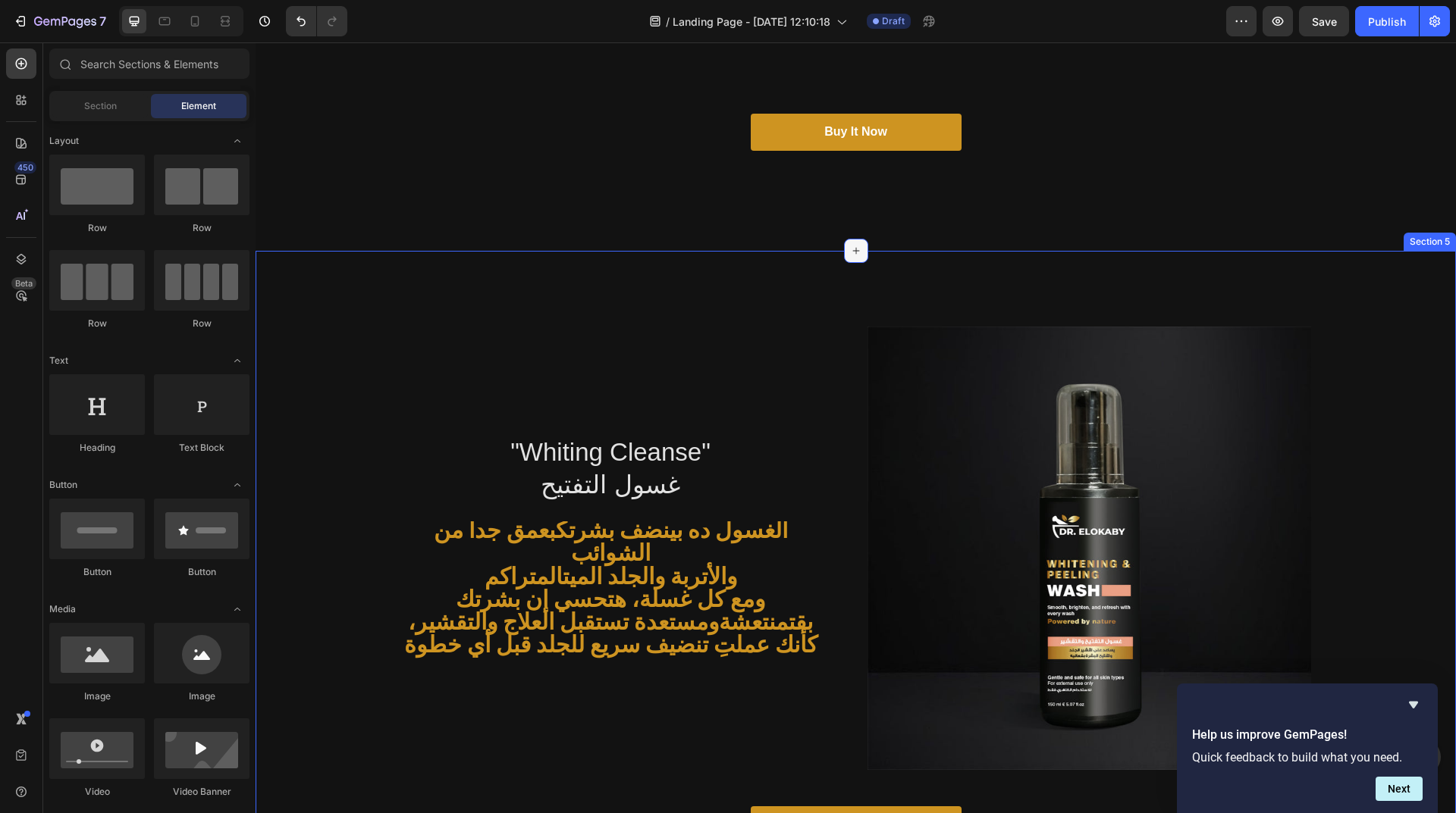
click at [850, 248] on icon at bounding box center [856, 250] width 12 height 12
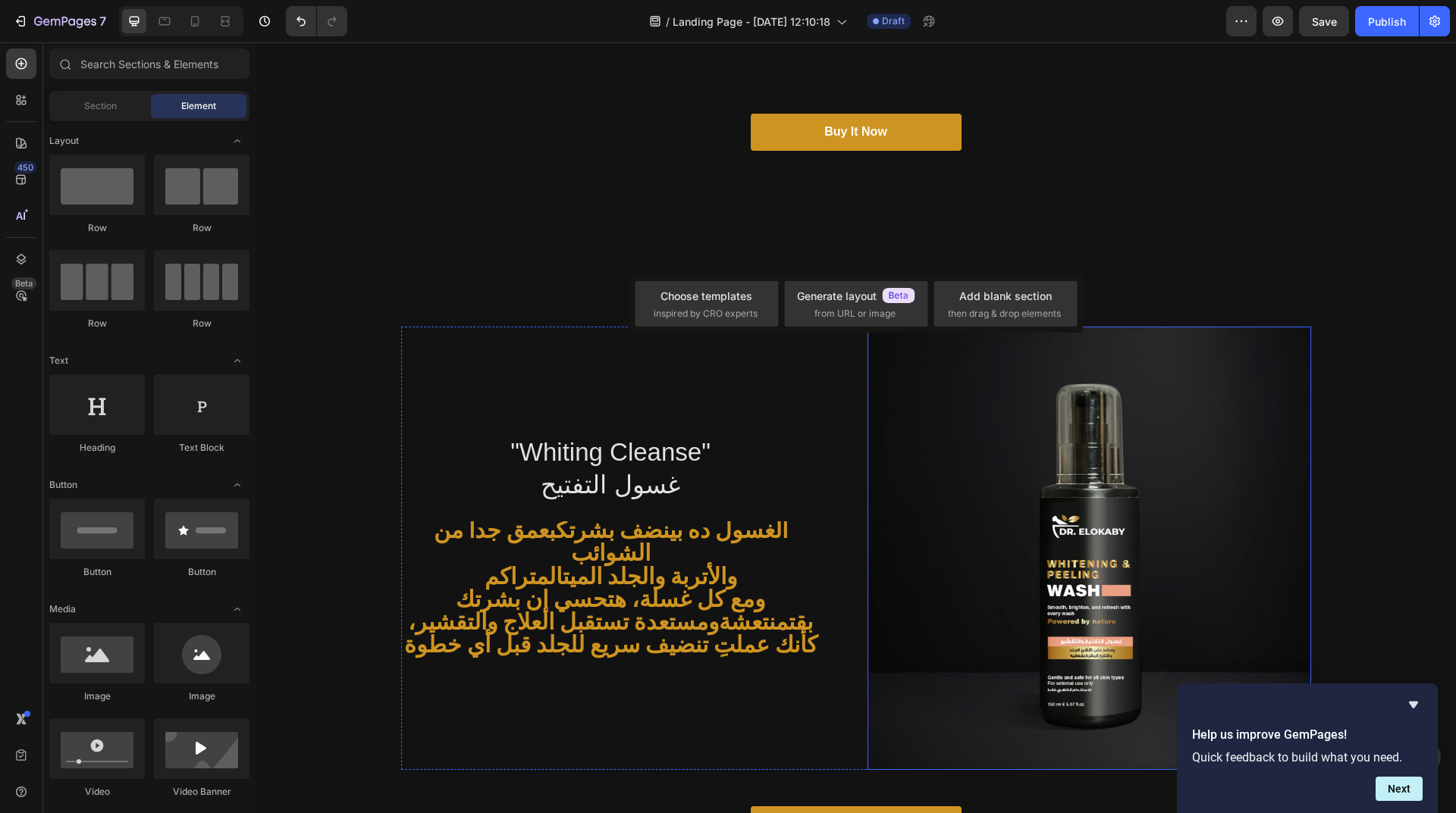
click at [1052, 439] on img at bounding box center [1089, 548] width 443 height 443
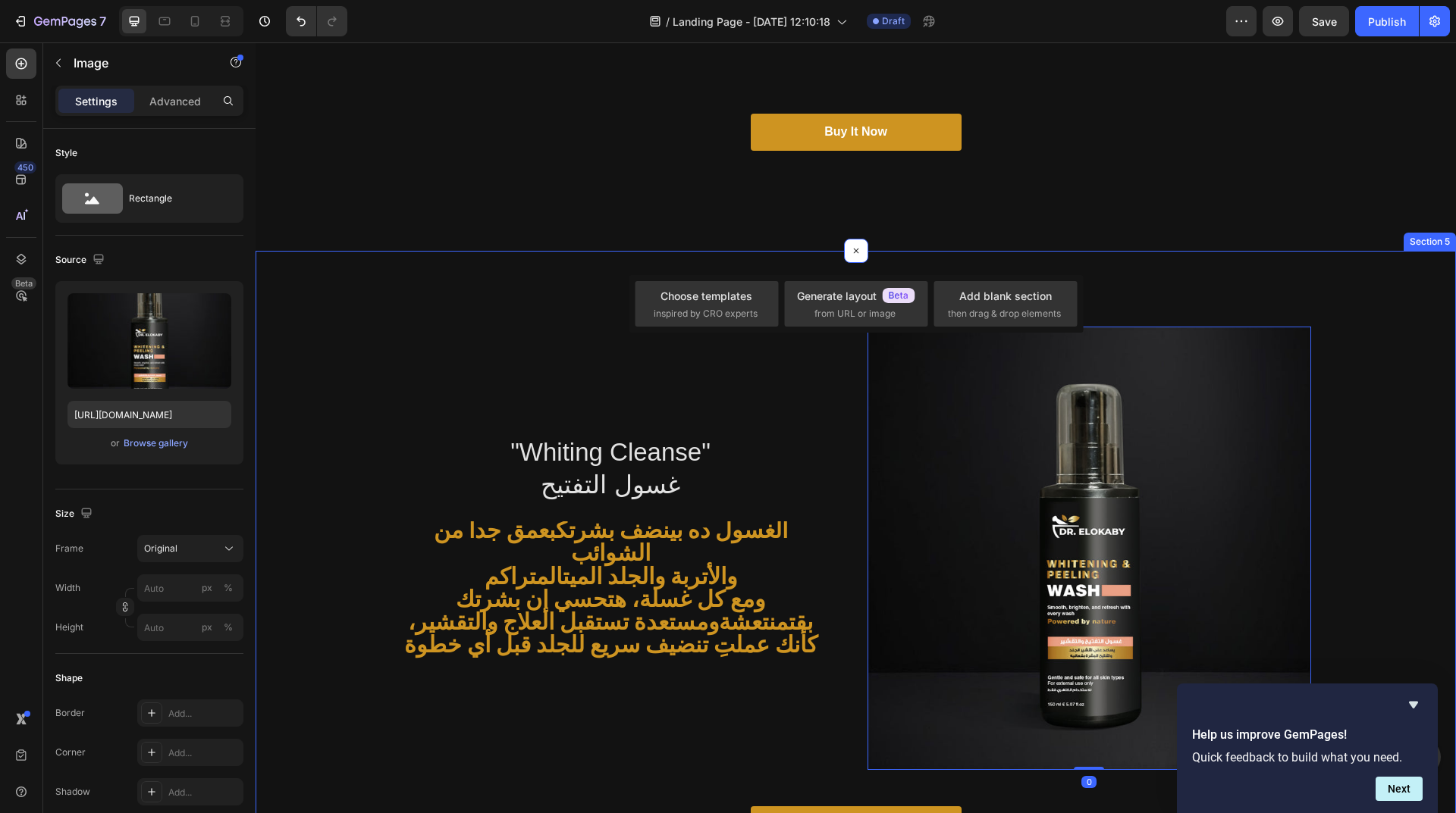
click at [540, 263] on div ""Whiting Cleanse" غسول التفتيح Heading الغسول ده بينضف بشرتك بعمق جداً من الشوا…" at bounding box center [856, 597] width 1200 height 693
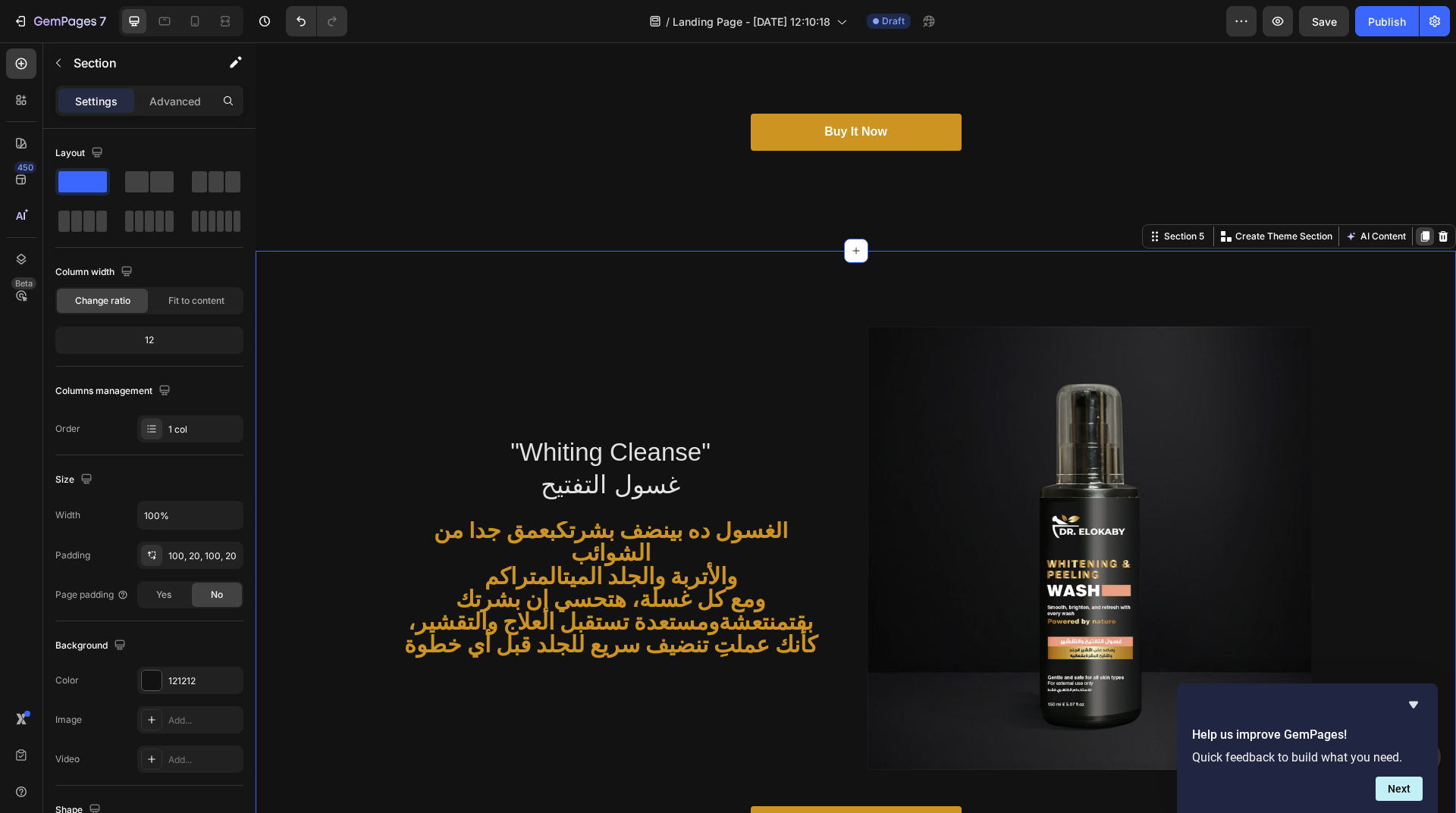
click at [1415, 239] on div at bounding box center [1425, 236] width 18 height 18
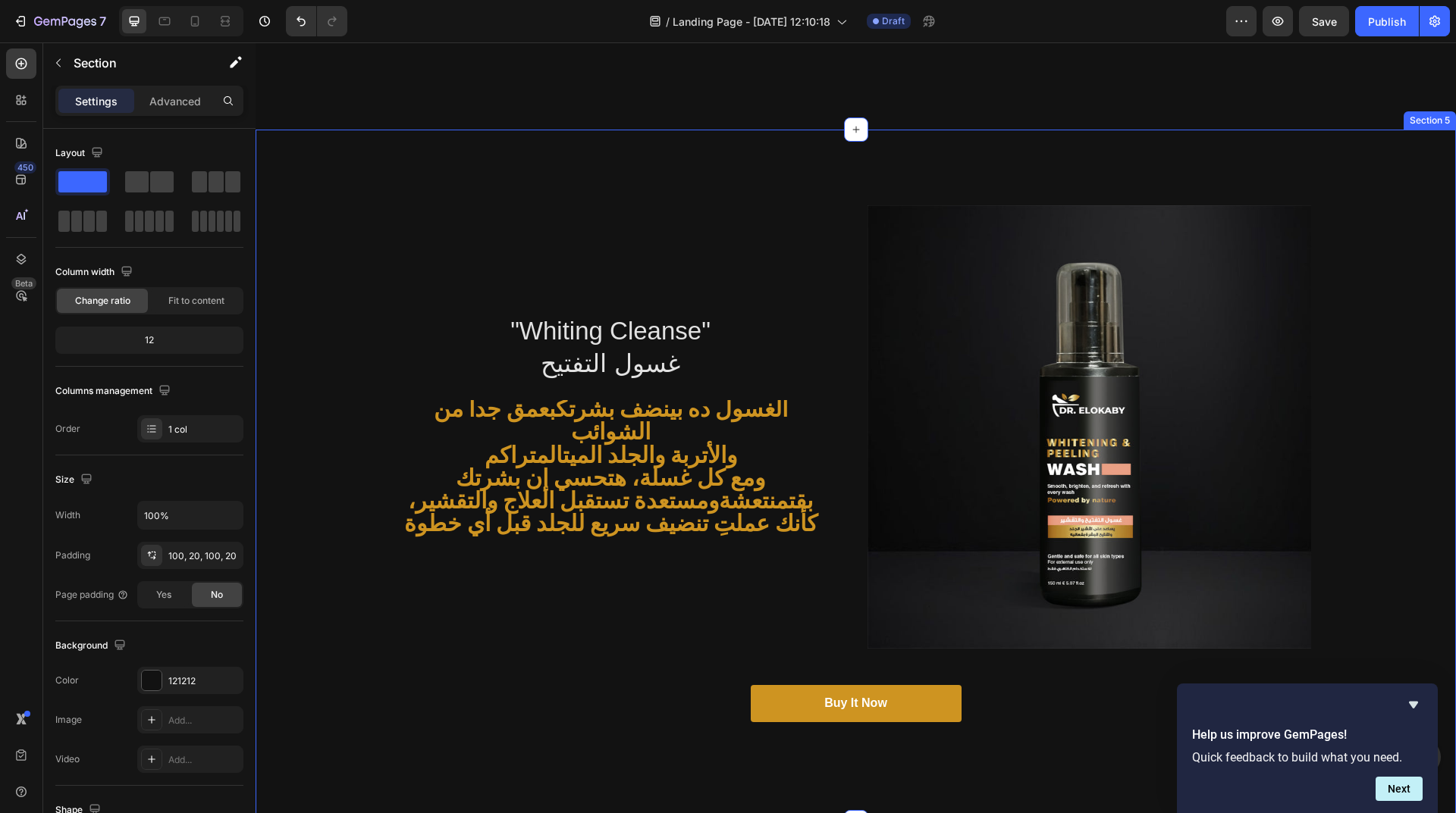
scroll to position [460, 0]
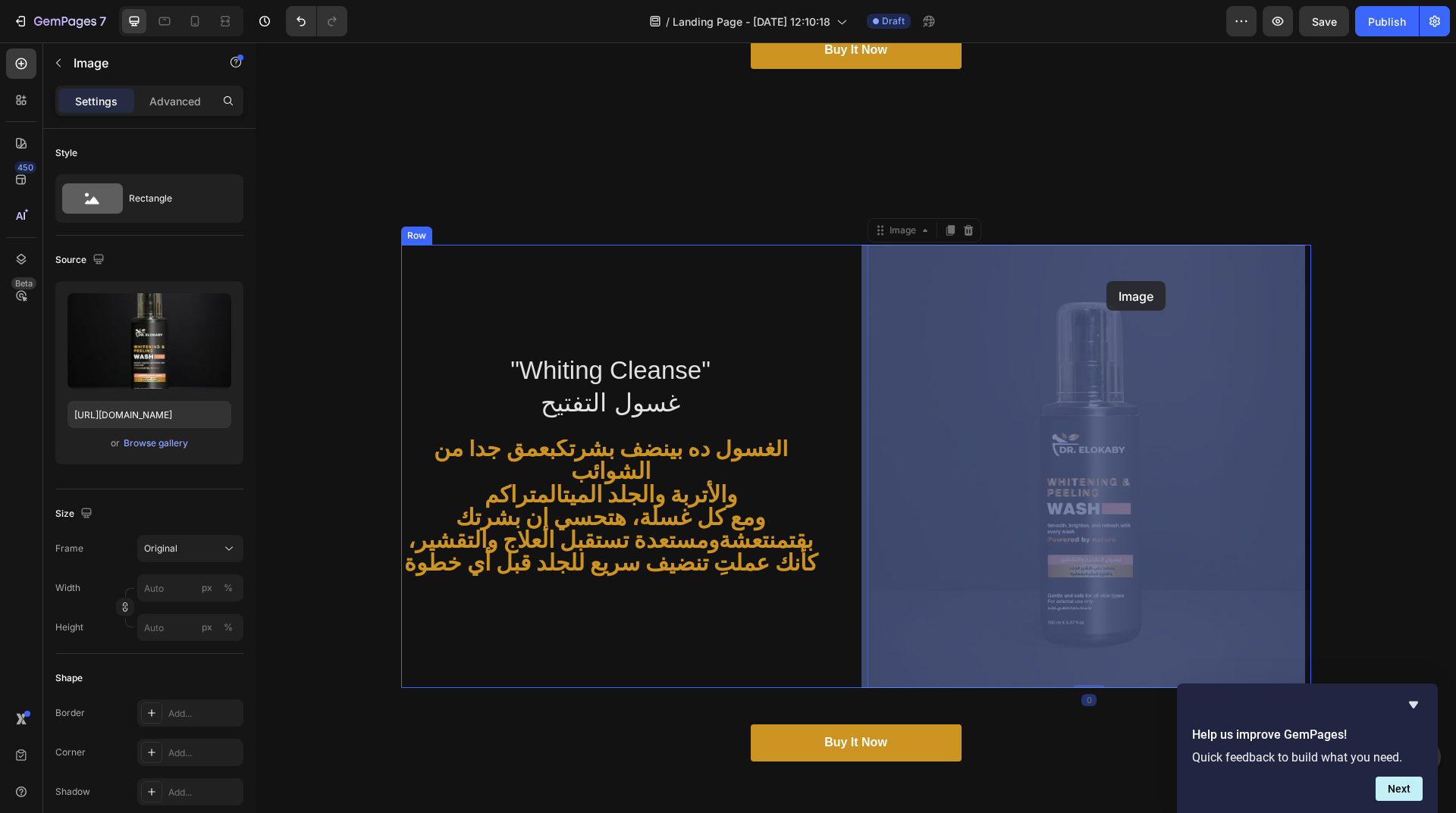
drag, startPoint x: 888, startPoint y: 241, endPoint x: 1106, endPoint y: 281, distance: 221.6
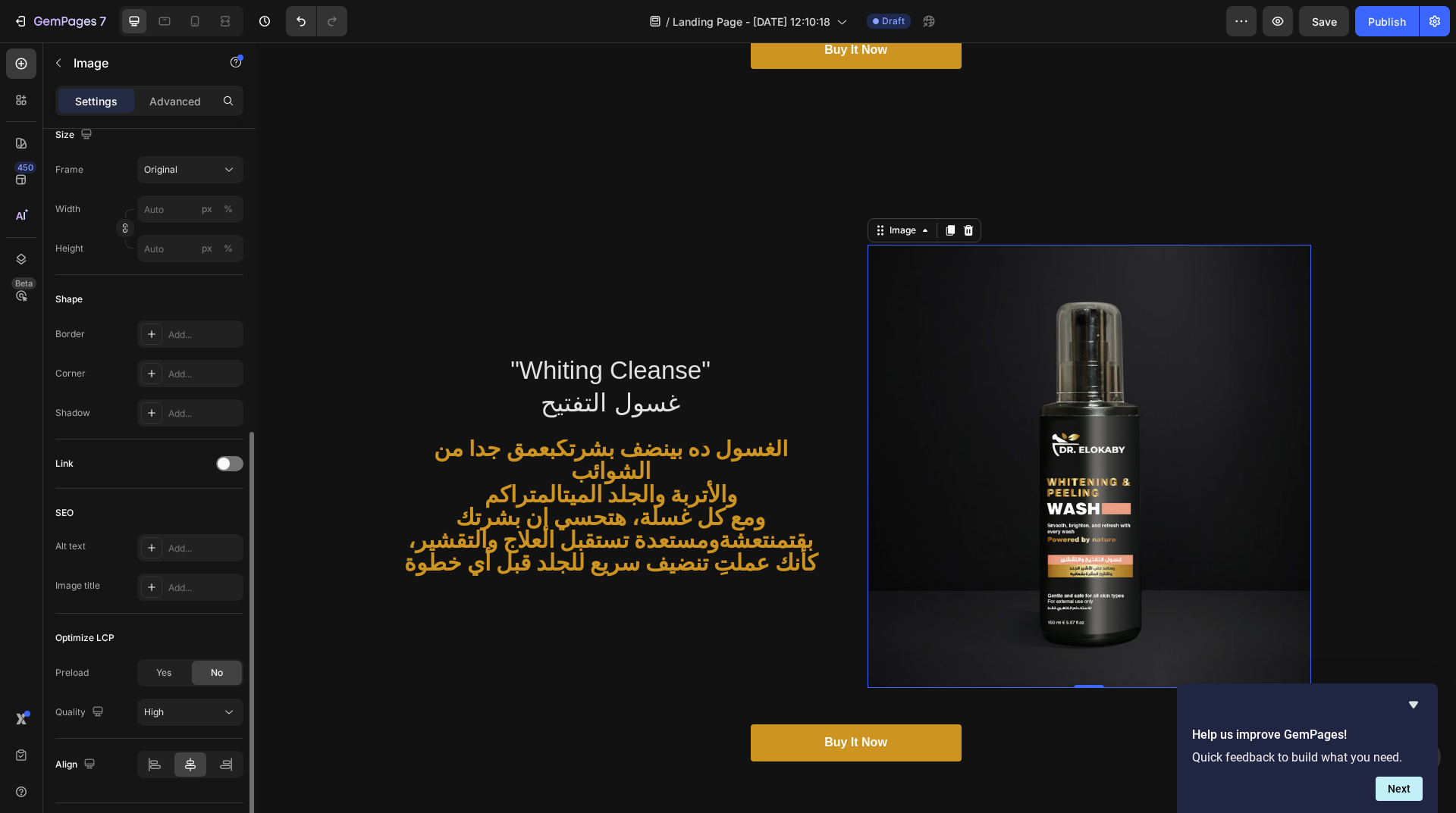
scroll to position [417, 0]
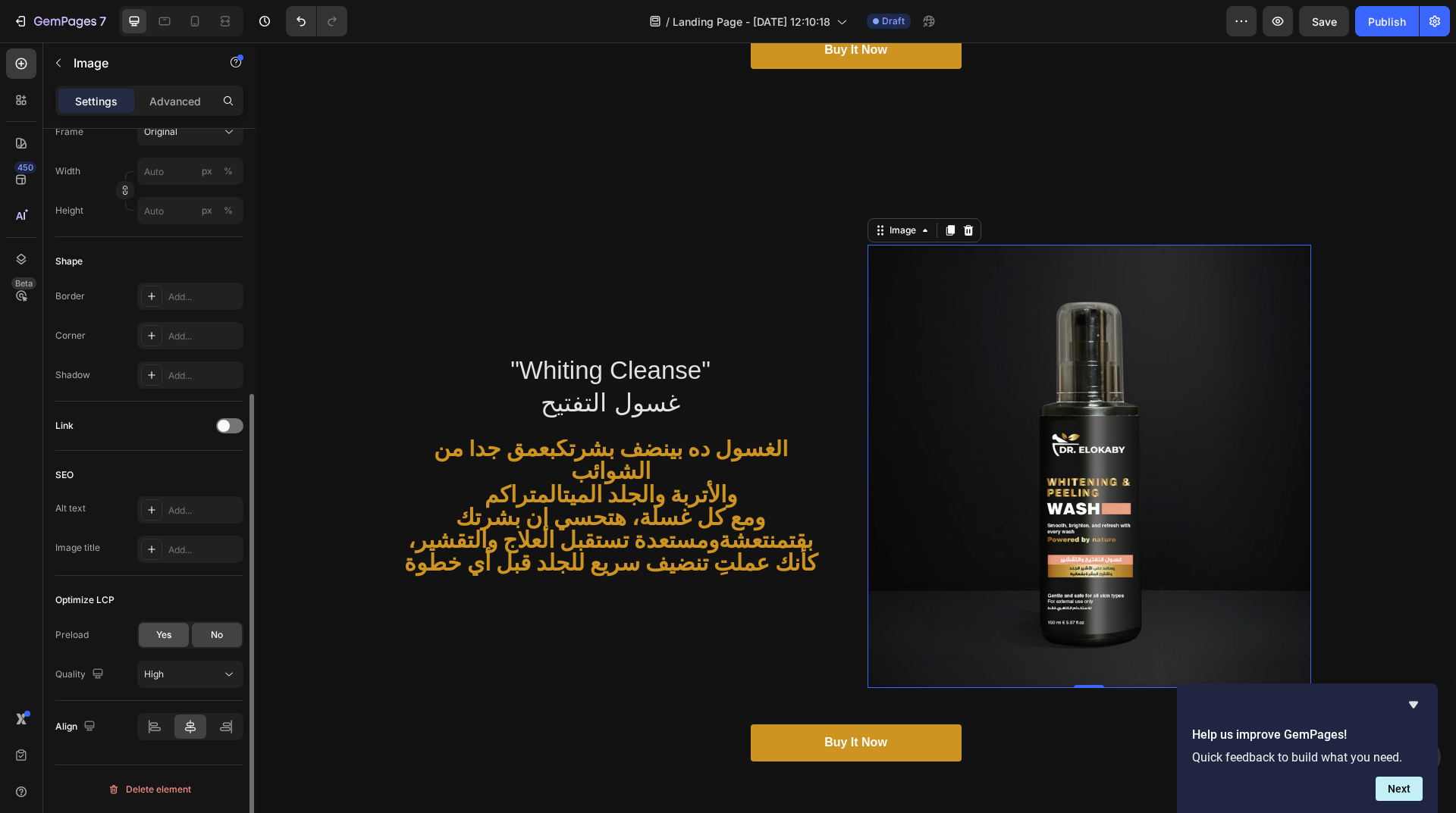
click at [174, 638] on div "Yes" at bounding box center [163, 635] width 50 height 24
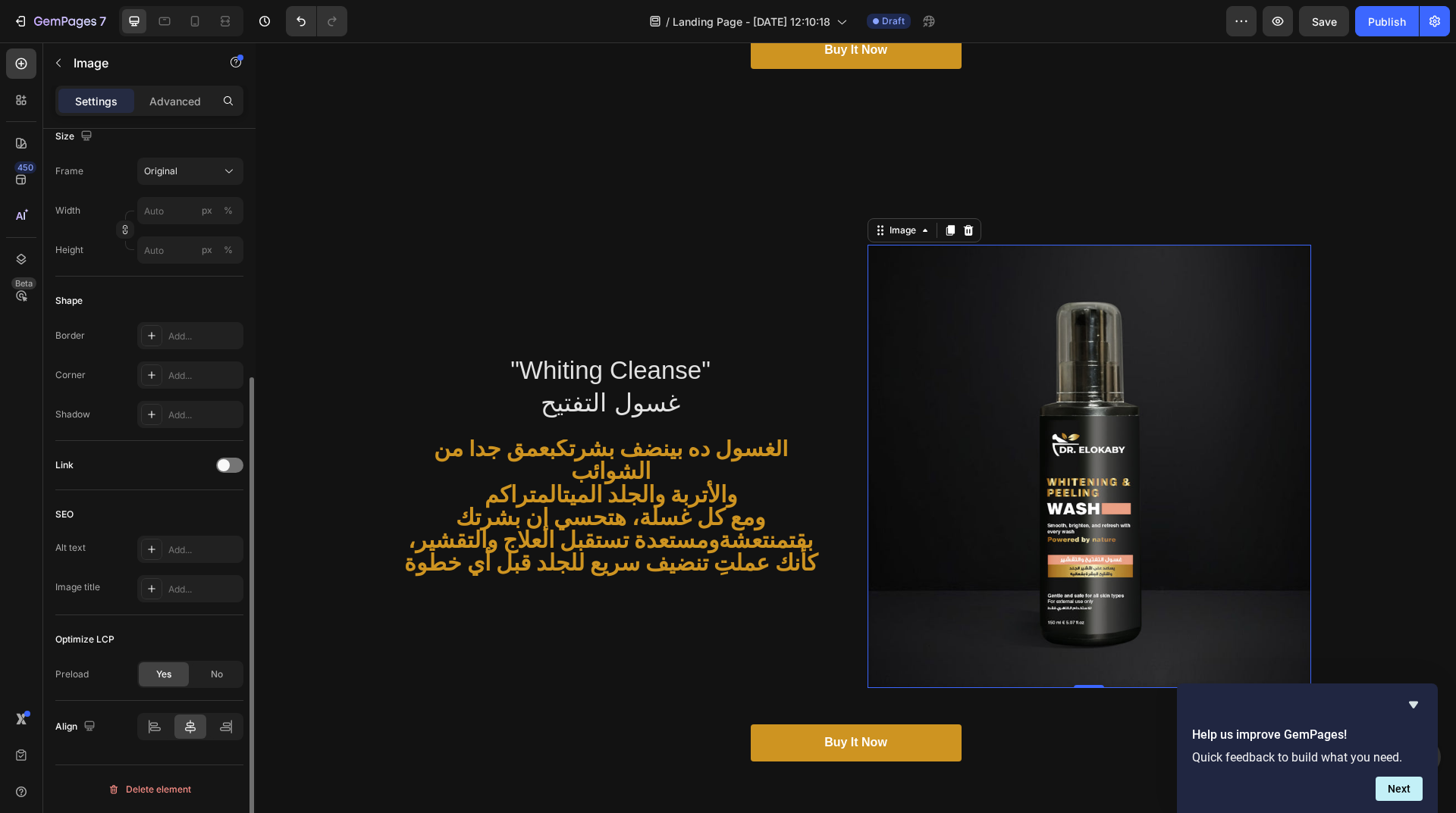
scroll to position [377, 0]
click at [214, 688] on div "Optimize LCP Preload Yes No" at bounding box center [150, 658] width 188 height 86
click at [214, 685] on div "No" at bounding box center [217, 675] width 50 height 24
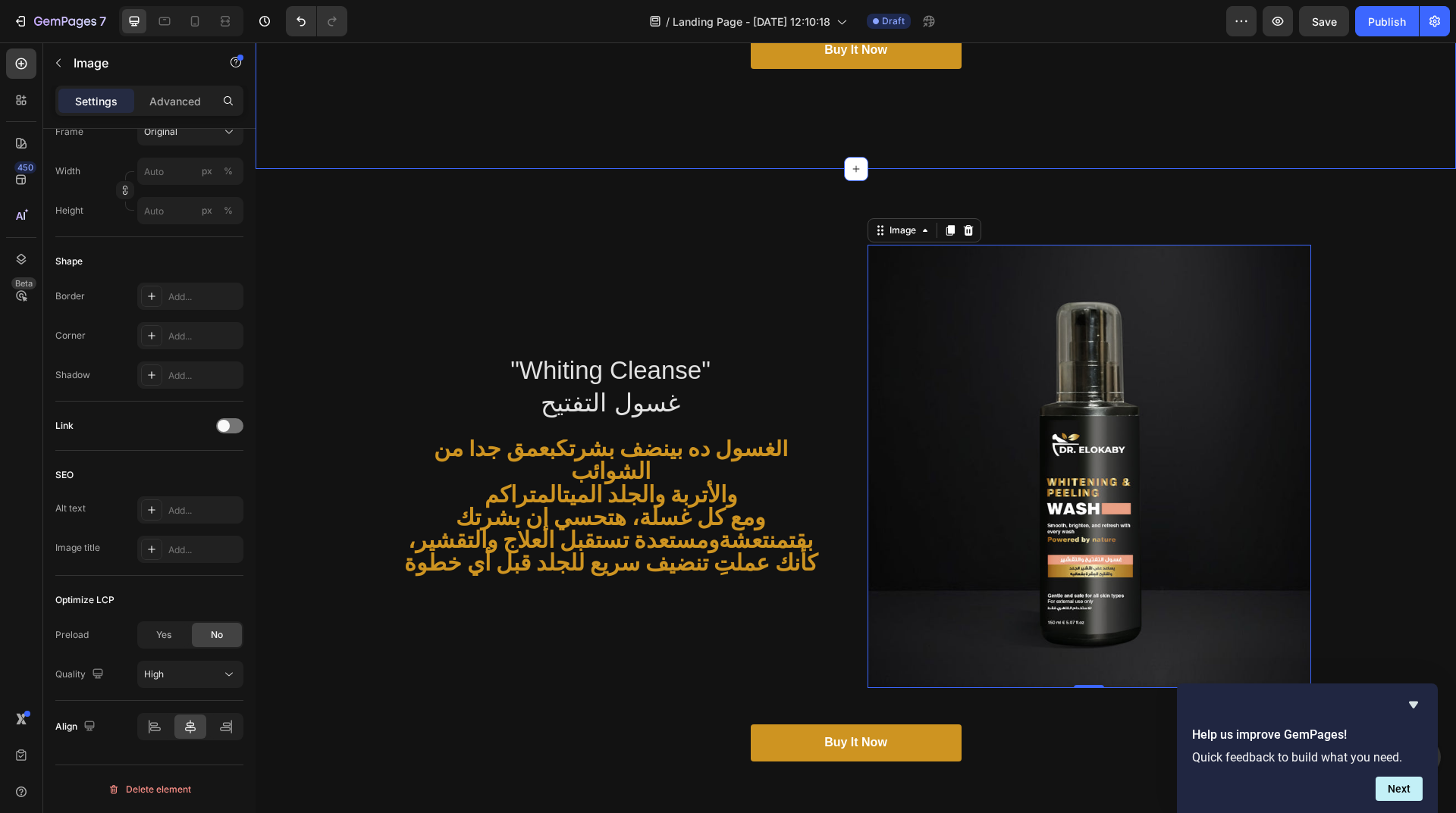
click at [761, 179] on div ""Whiting Cleanse" غسول التفتيح Heading الغسول ده بينضف بشرتك بعمق جداً من الشوا…" at bounding box center [856, 515] width 1200 height 693
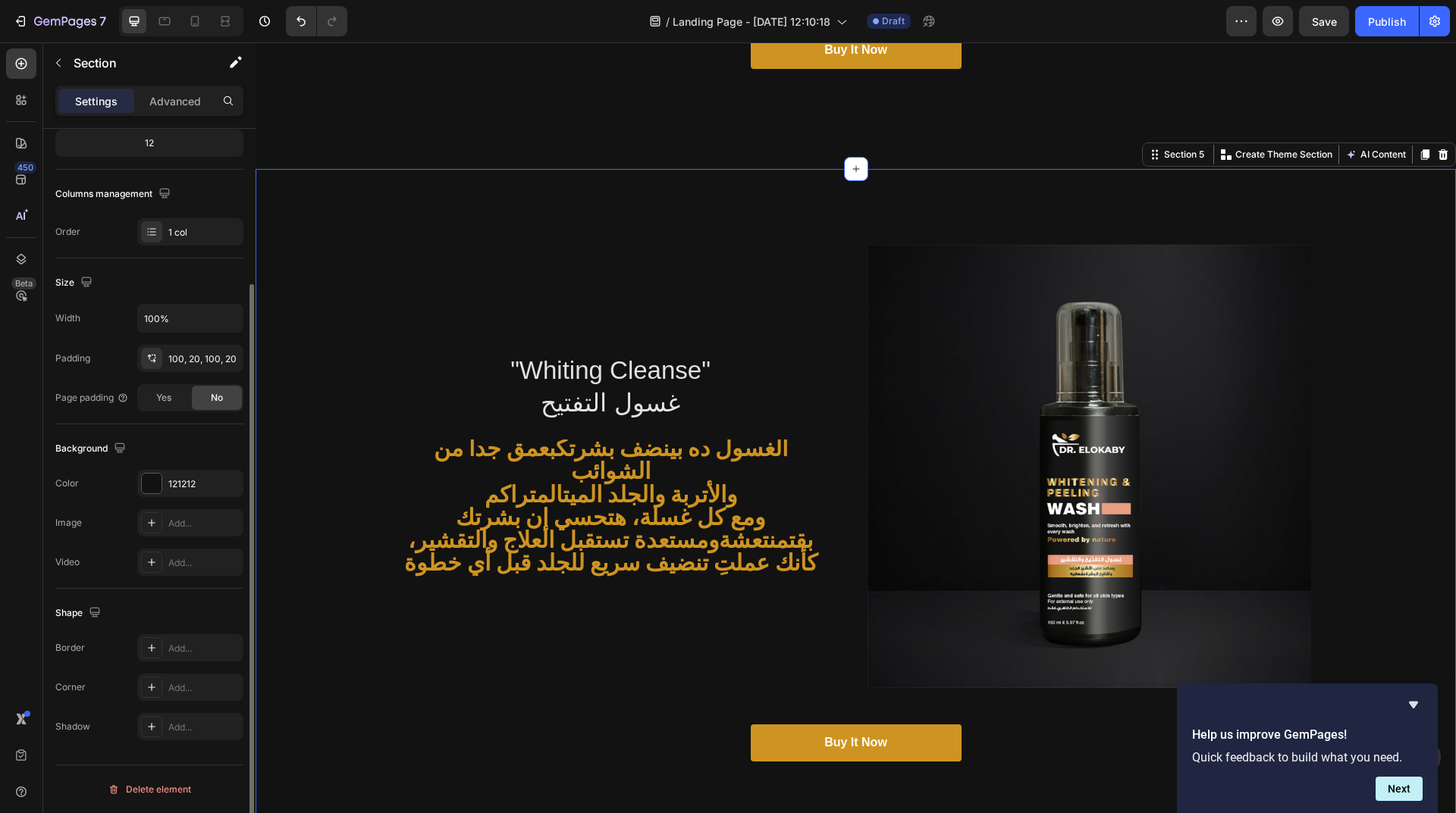
scroll to position [0, 0]
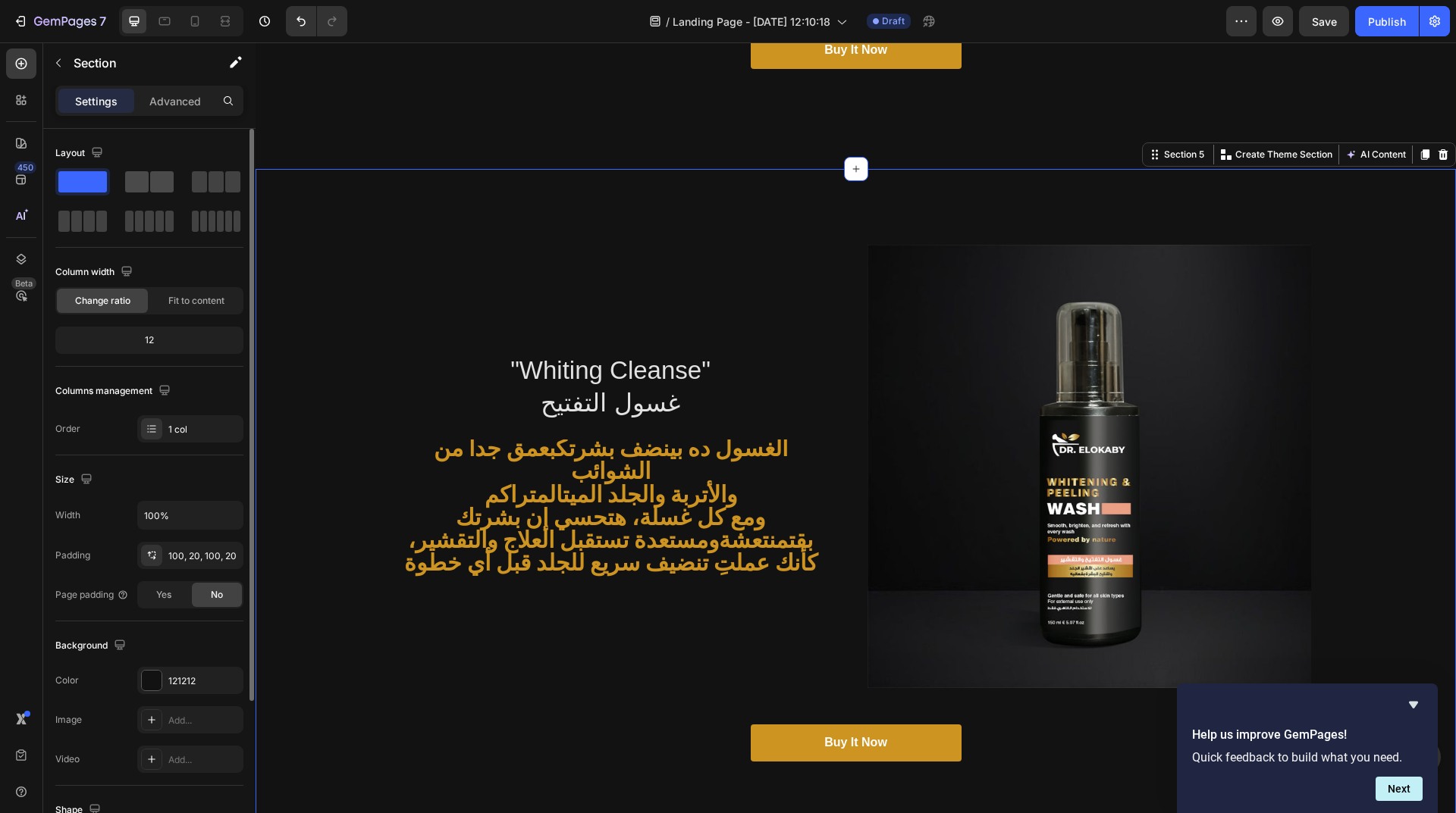
click at [148, 183] on span at bounding box center [136, 182] width 23 height 21
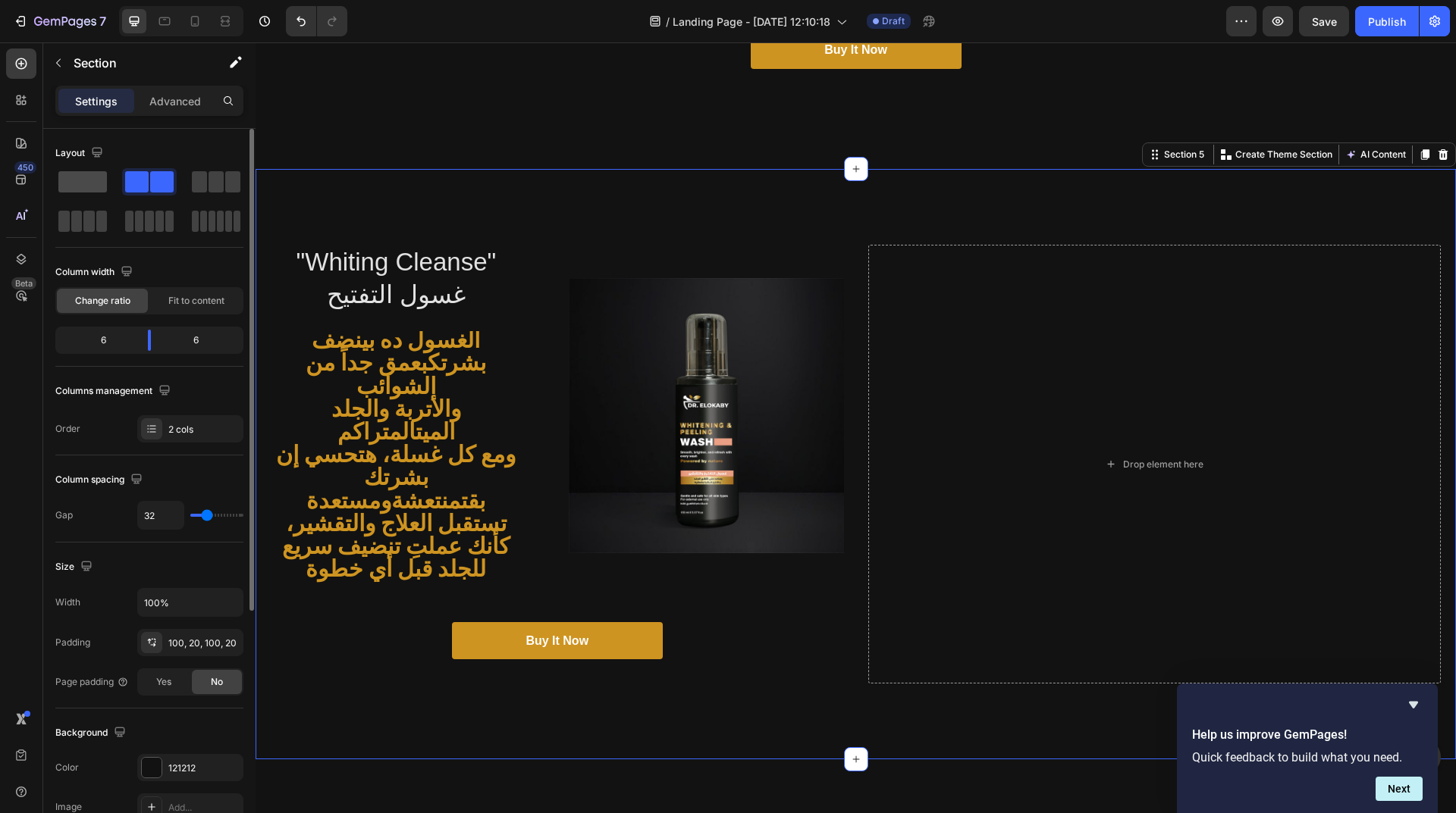
click at [76, 177] on span at bounding box center [82, 182] width 49 height 21
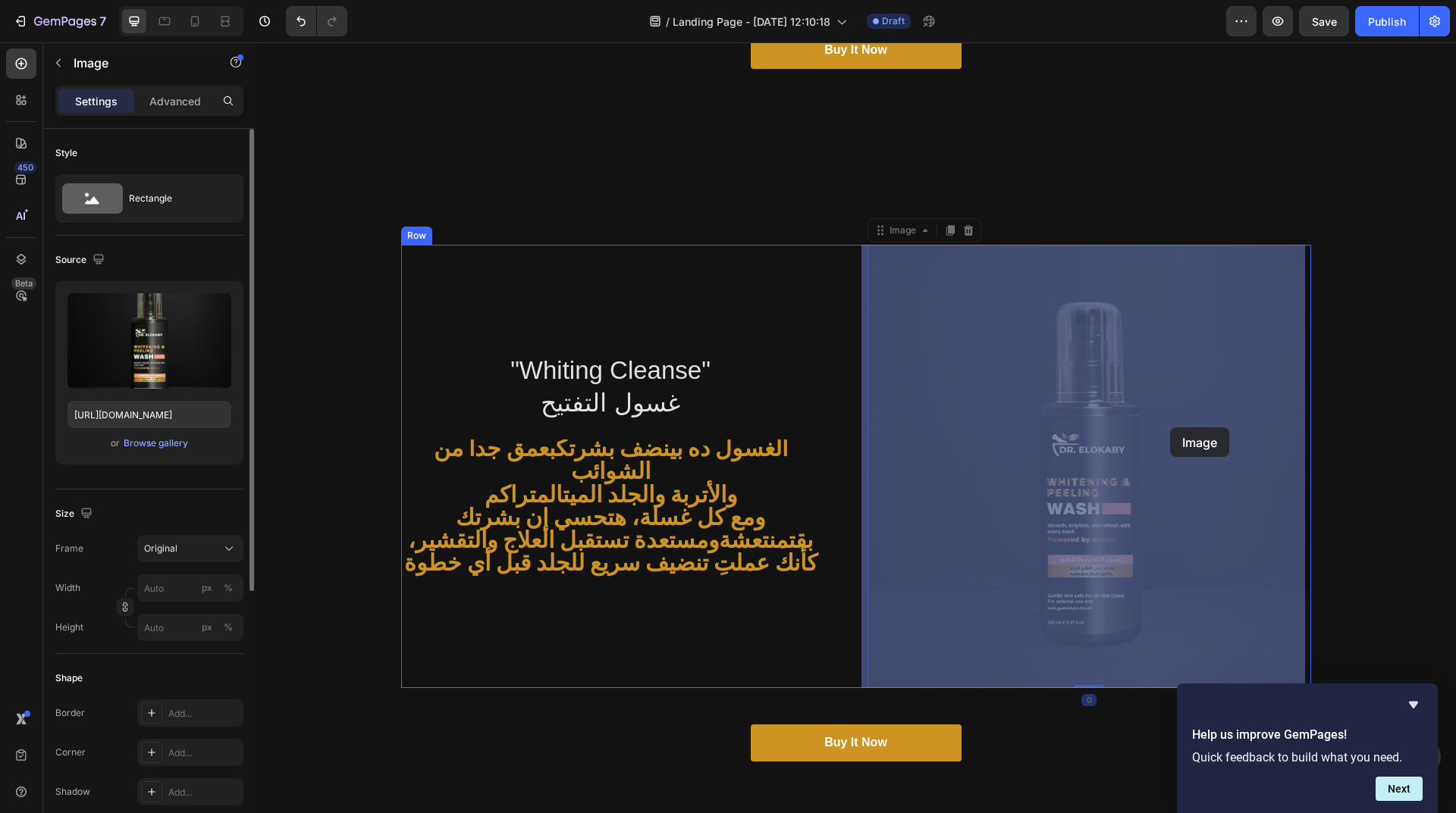
drag, startPoint x: 1163, startPoint y: 468, endPoint x: 1170, endPoint y: 427, distance: 41.6
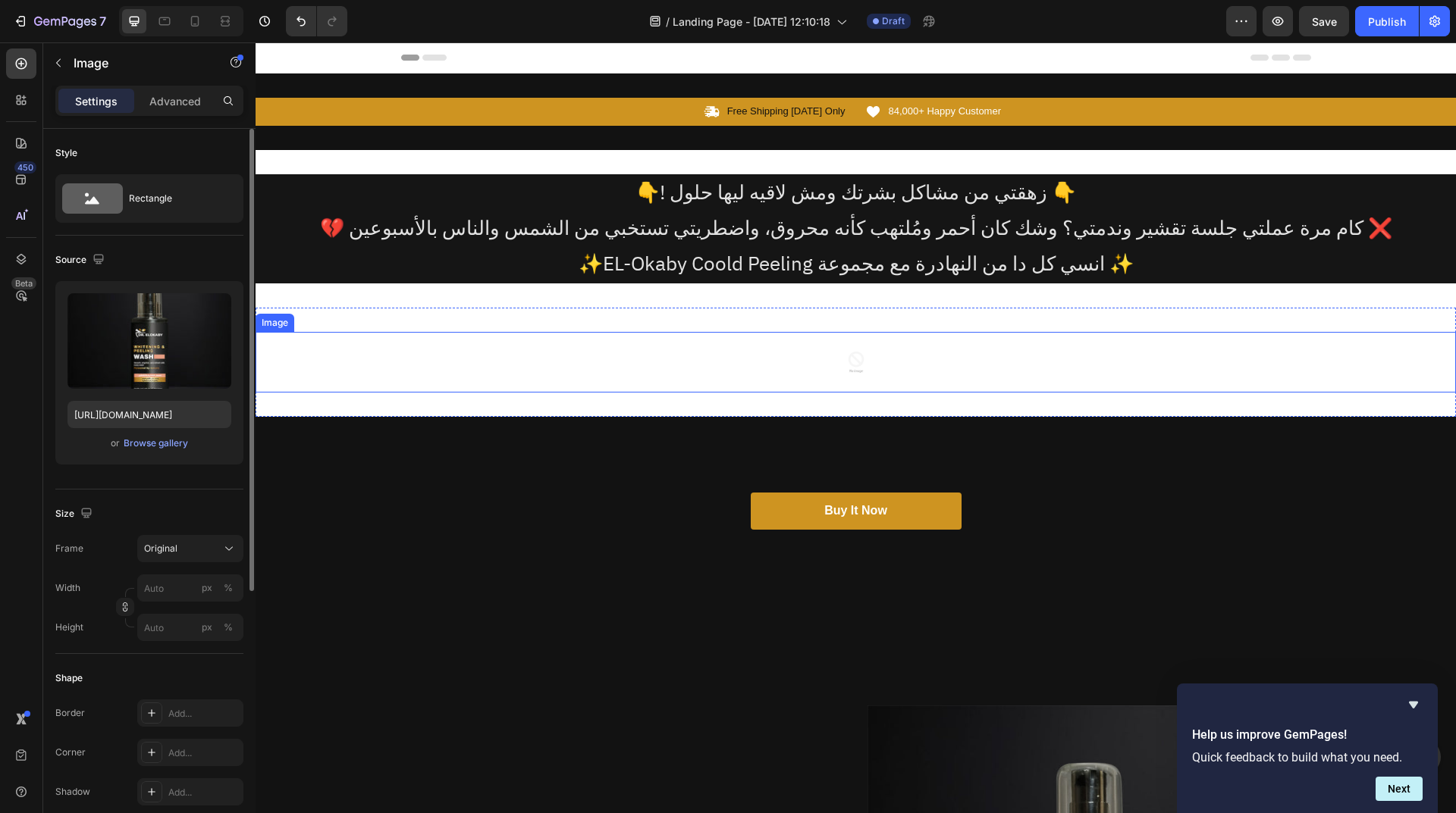
click at [870, 353] on img at bounding box center [856, 363] width 61 height 61
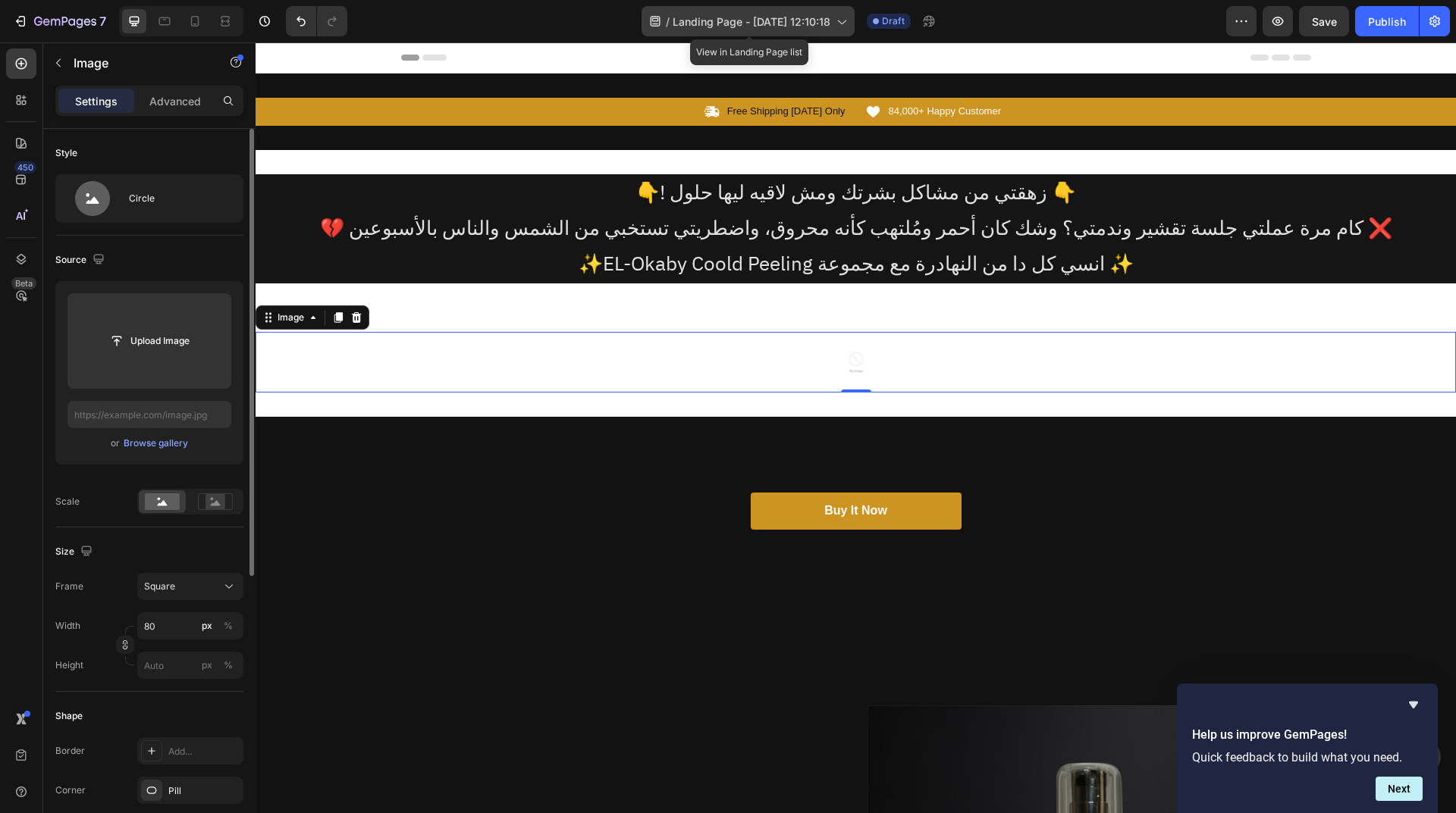
click at [669, 31] on div "/ Landing Page - Sep 29, 12:10:18" at bounding box center [748, 21] width 213 height 30
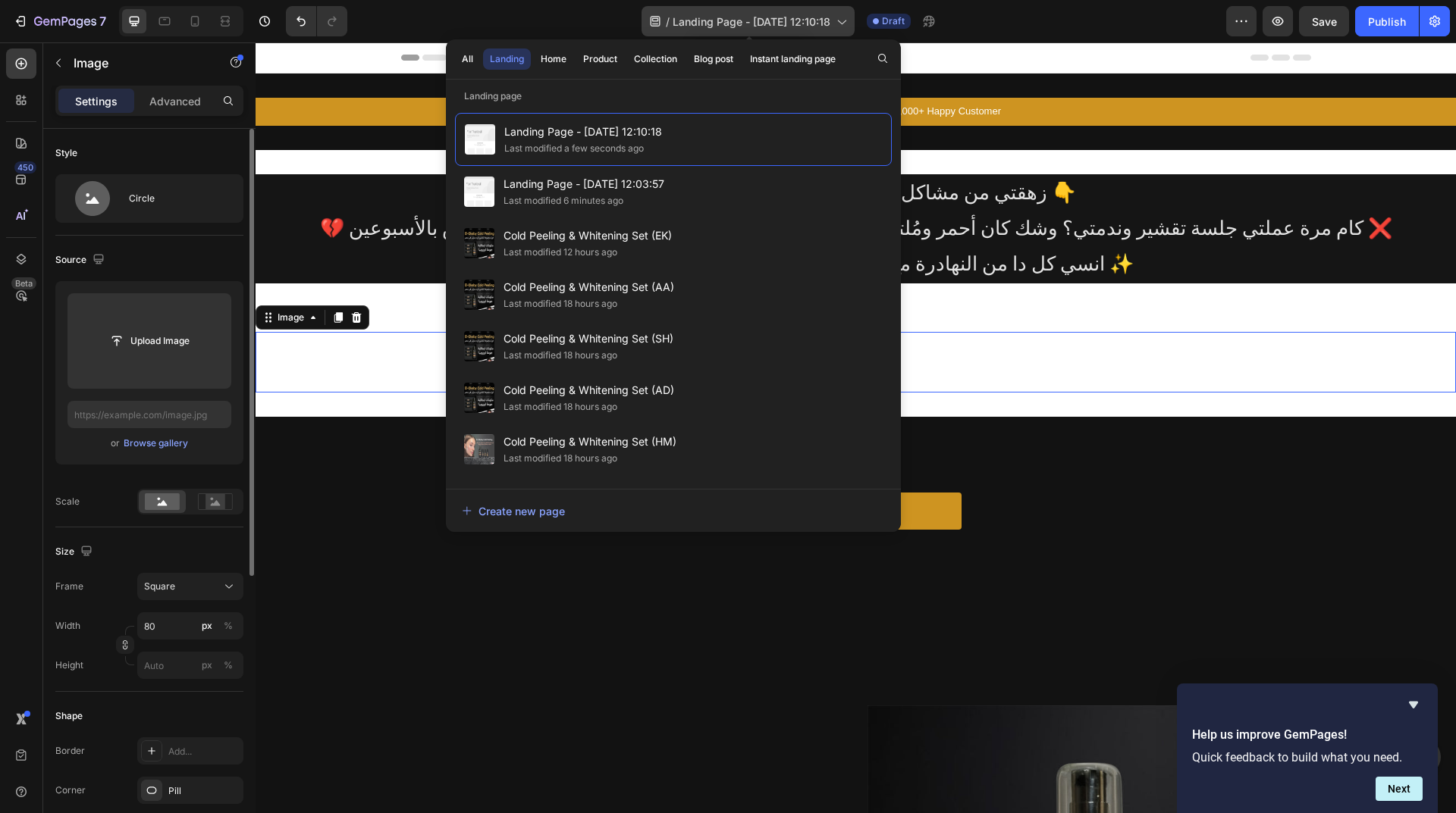
click at [669, 31] on div "/ Landing Page - Sep 29, 12:10:18" at bounding box center [748, 21] width 213 height 30
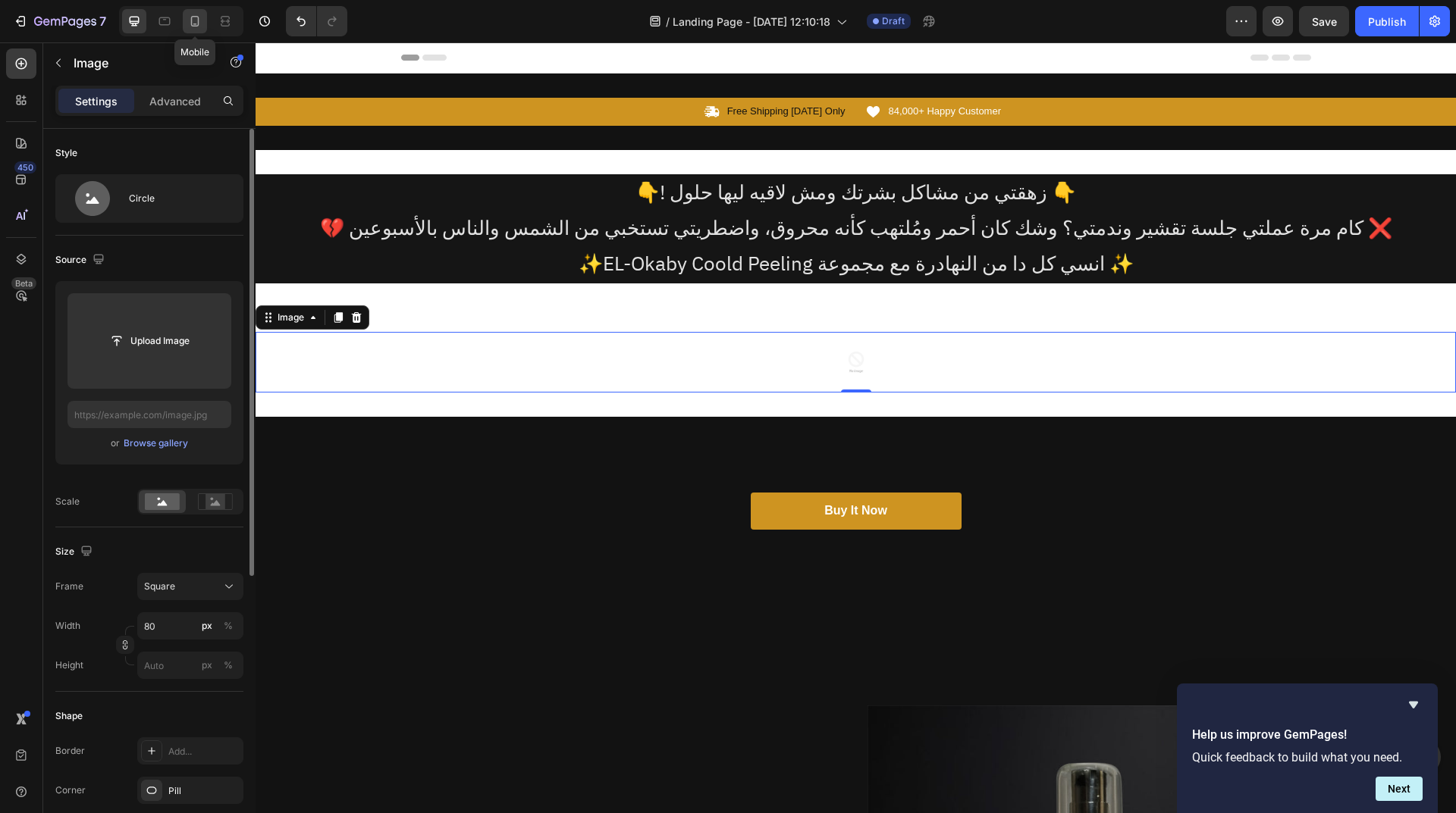
click at [198, 26] on icon at bounding box center [195, 20] width 8 height 10
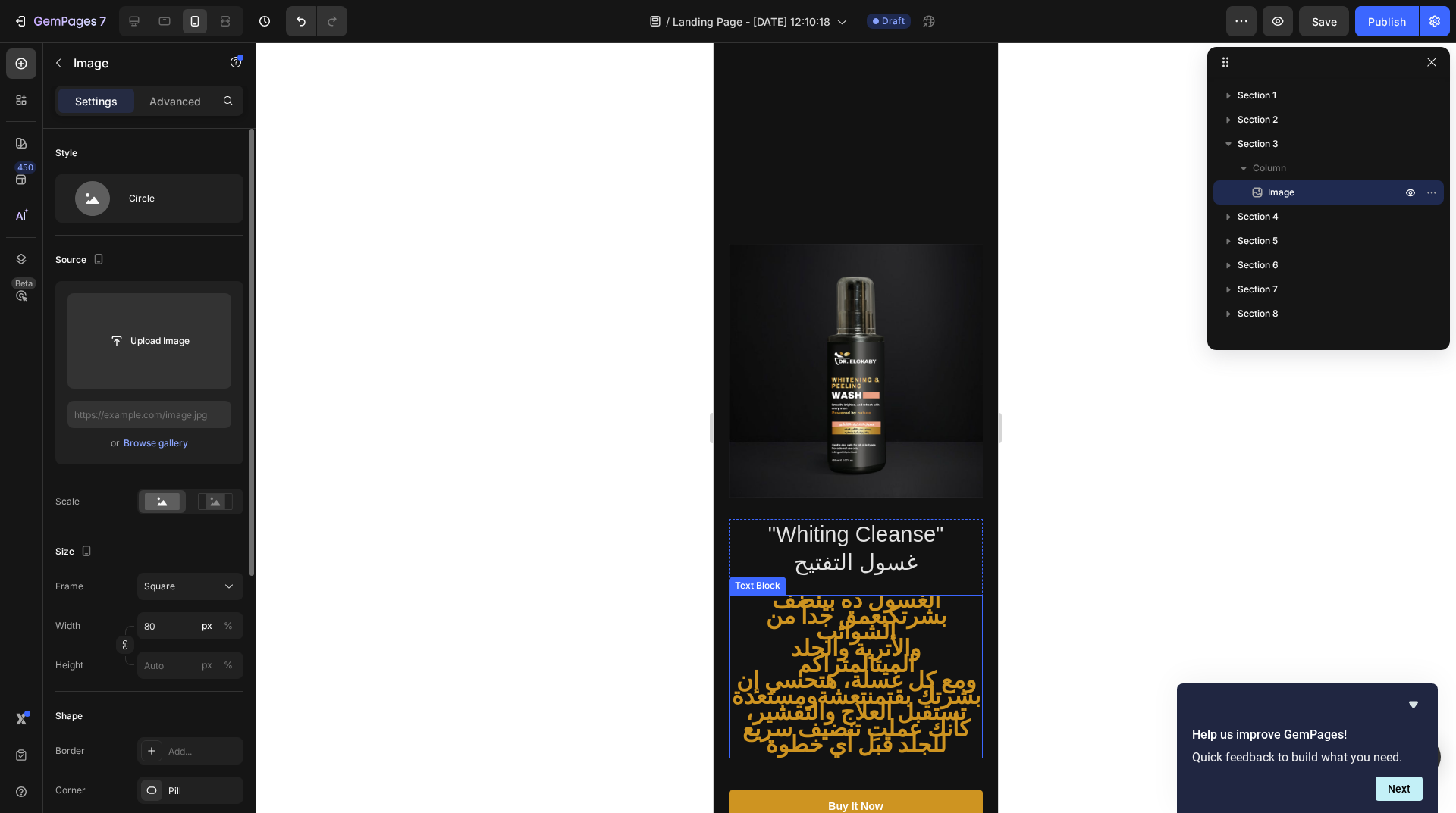
scroll to position [528, 0]
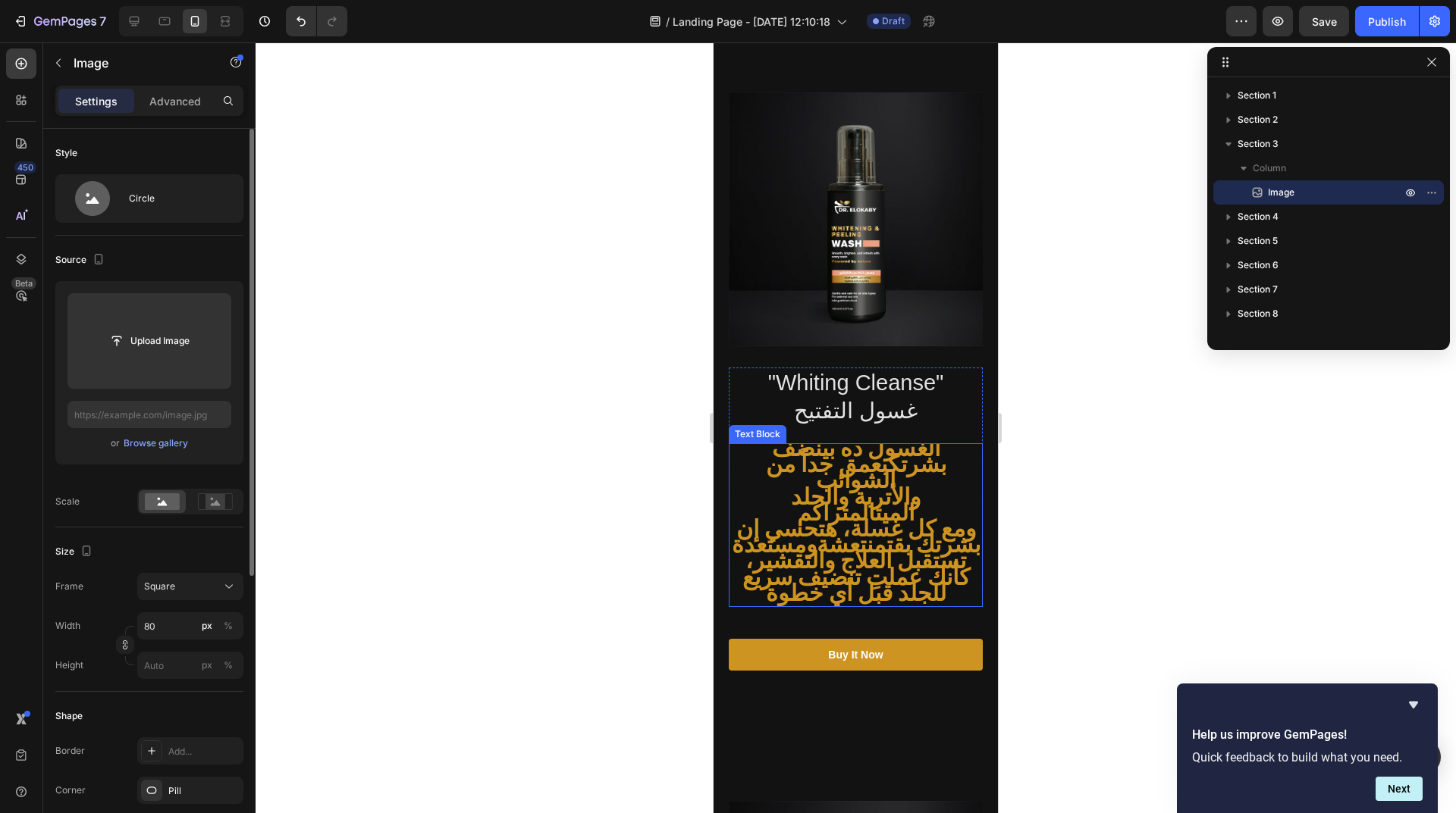
click at [824, 512] on span "ومع كل غسلة، هتحسي إن بشرتك بقت منتعشة ومستعدة تستقبل العلاج والتقشير، كأنك عمل…" at bounding box center [855, 564] width 248 height 103
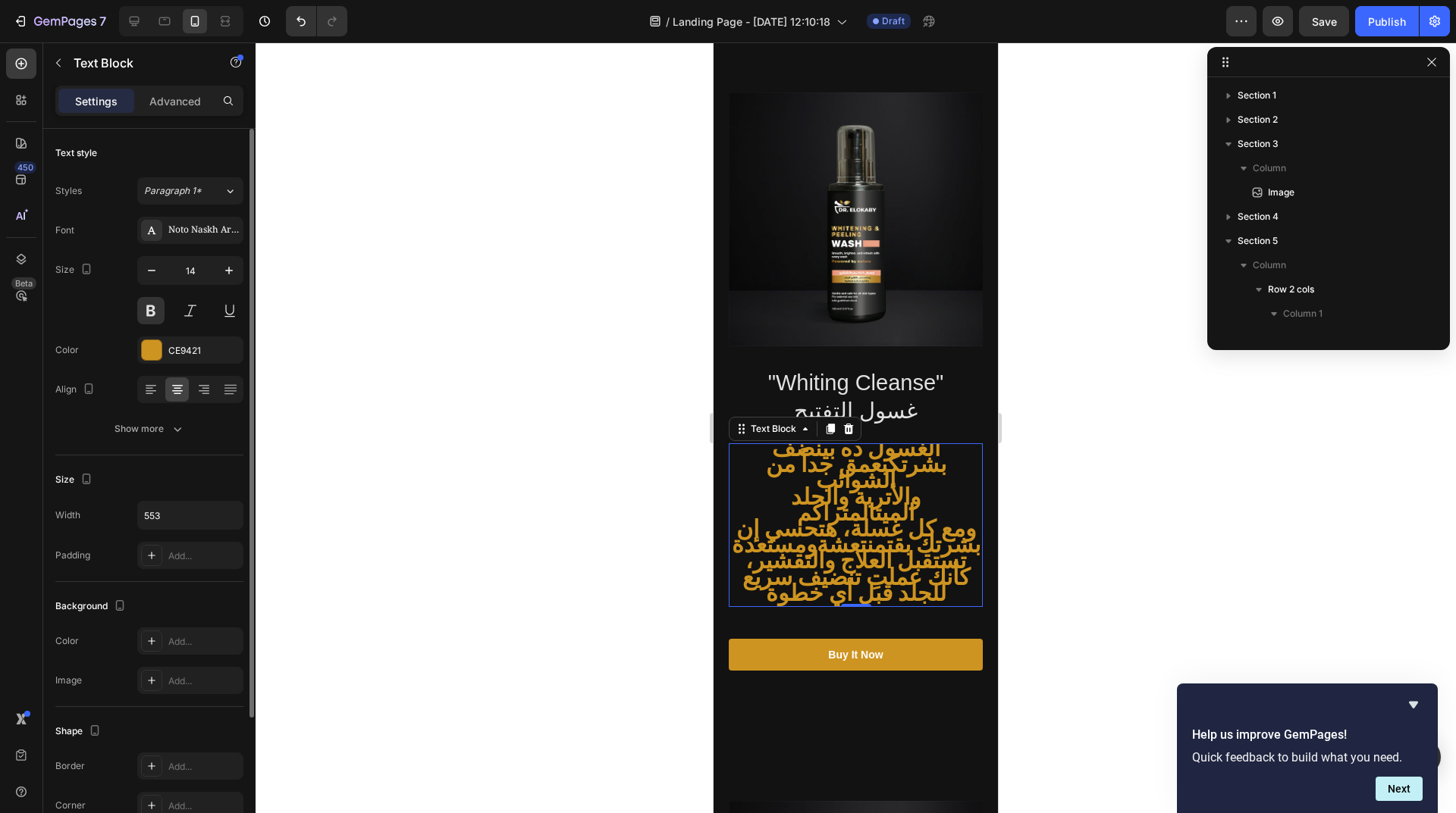
scroll to position [214, 0]
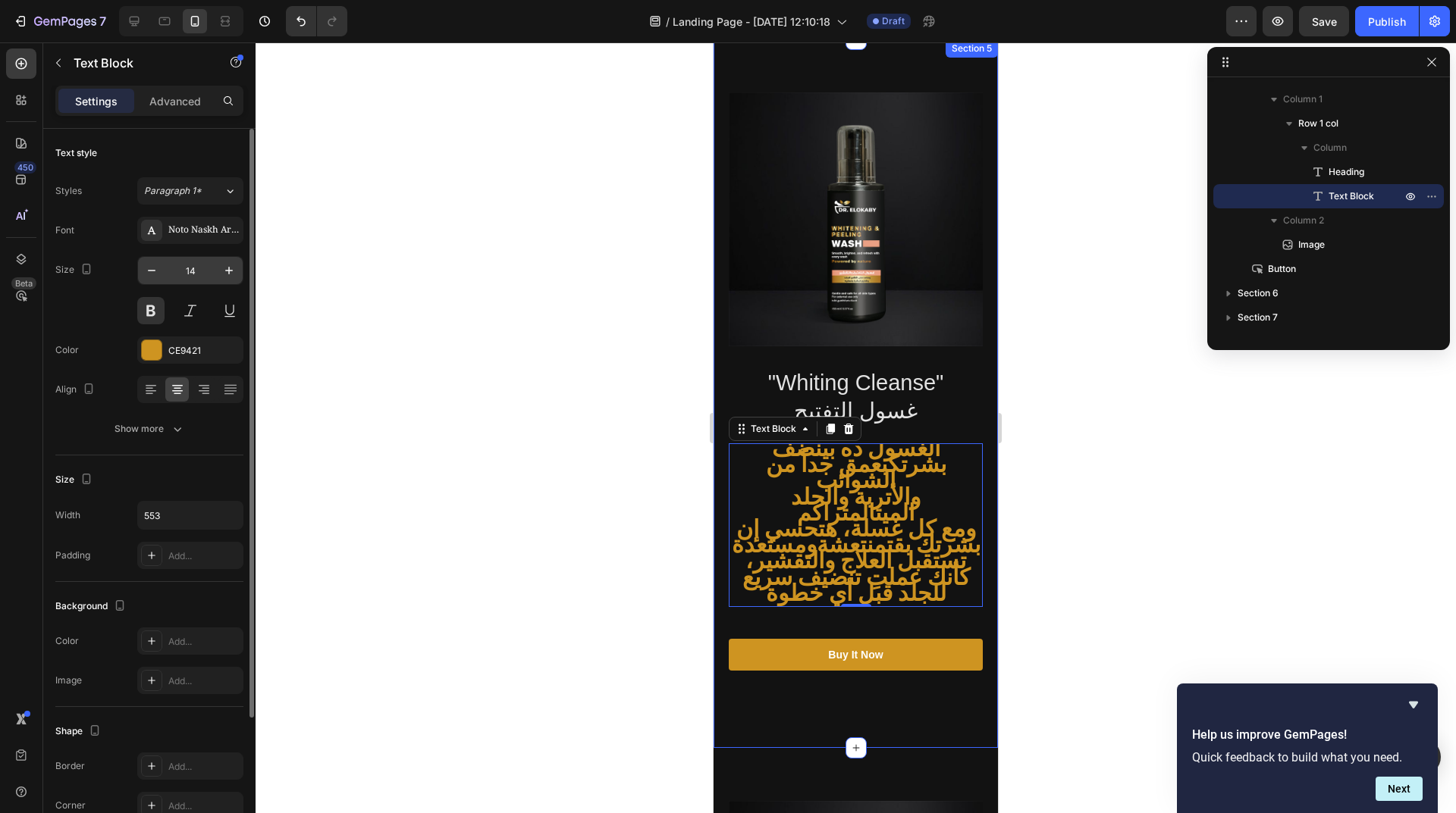
click at [183, 276] on input "14" at bounding box center [190, 270] width 50 height 28
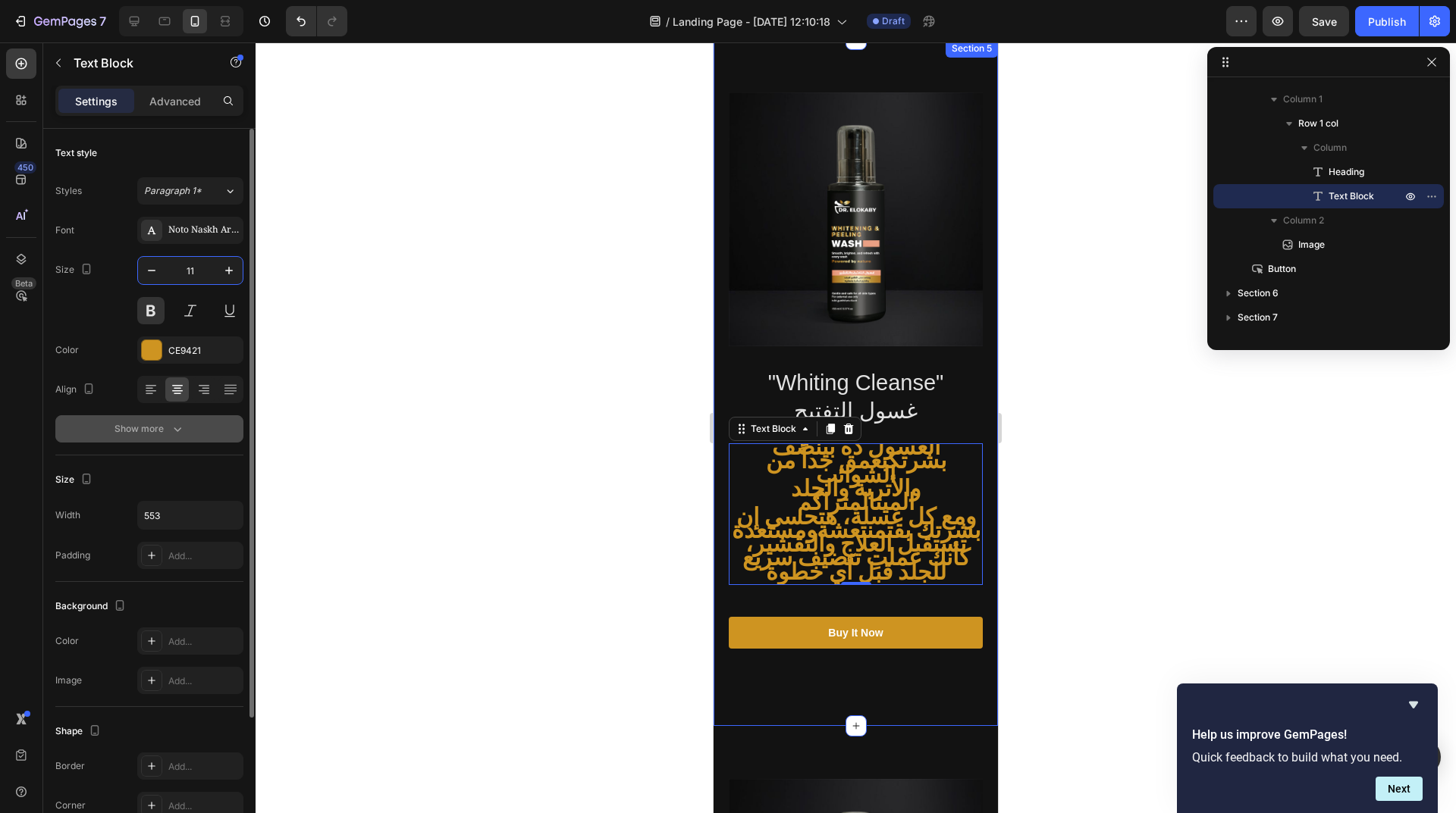
type input "11"
click at [170, 430] on icon "button" at bounding box center [177, 429] width 15 height 15
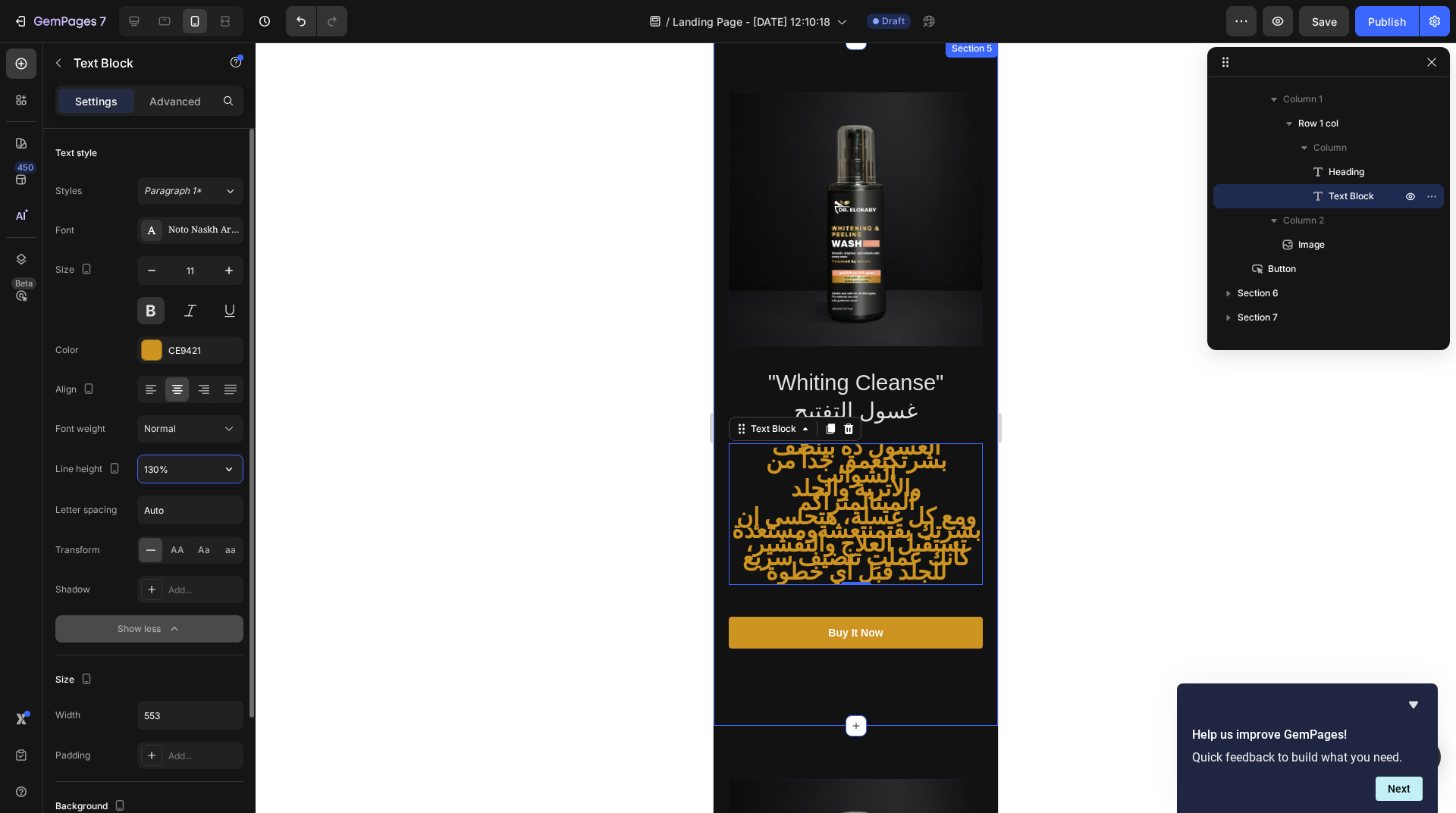
click at [175, 460] on input "130%" at bounding box center [189, 470] width 104 height 28
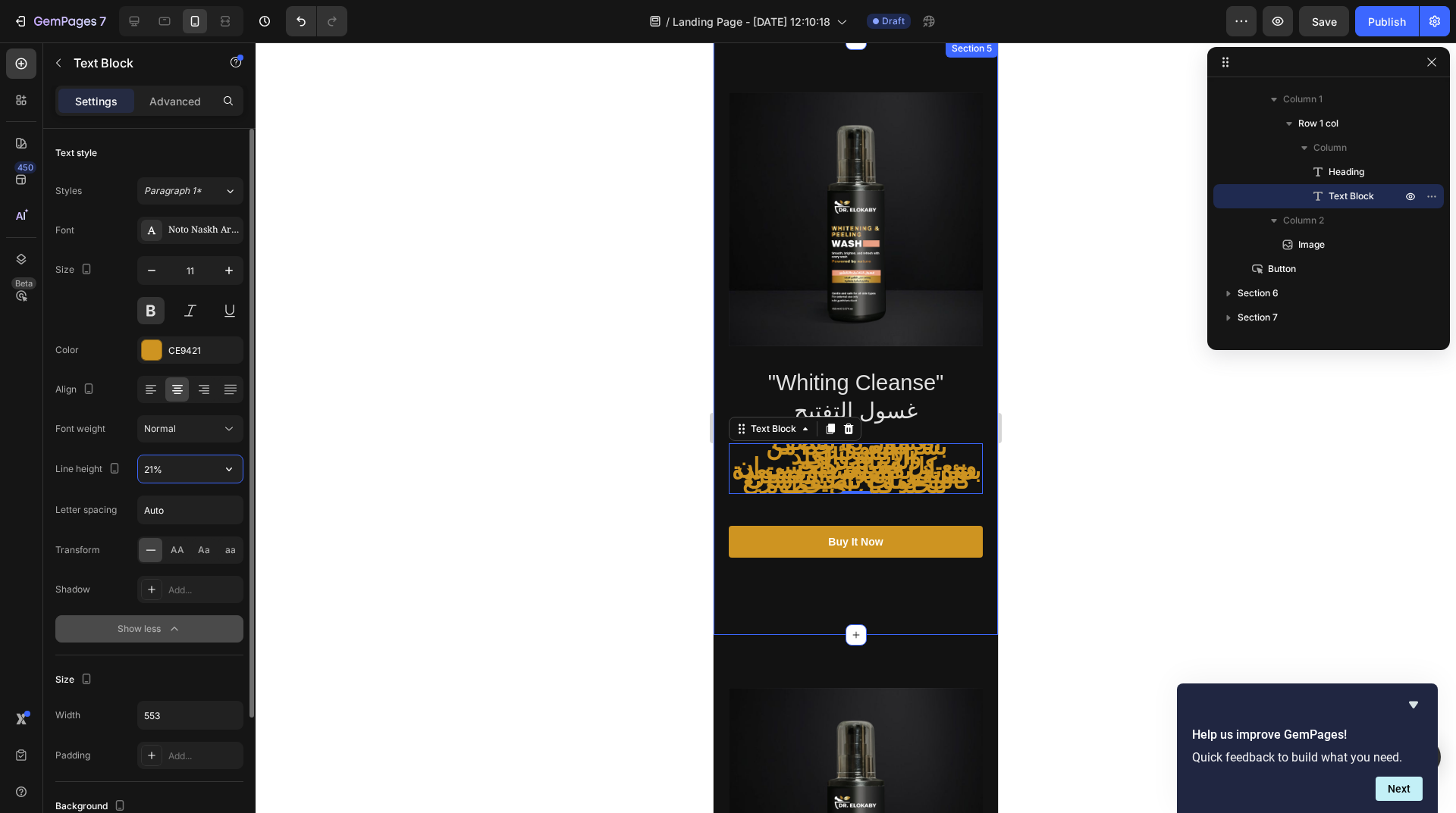
type input "210%"
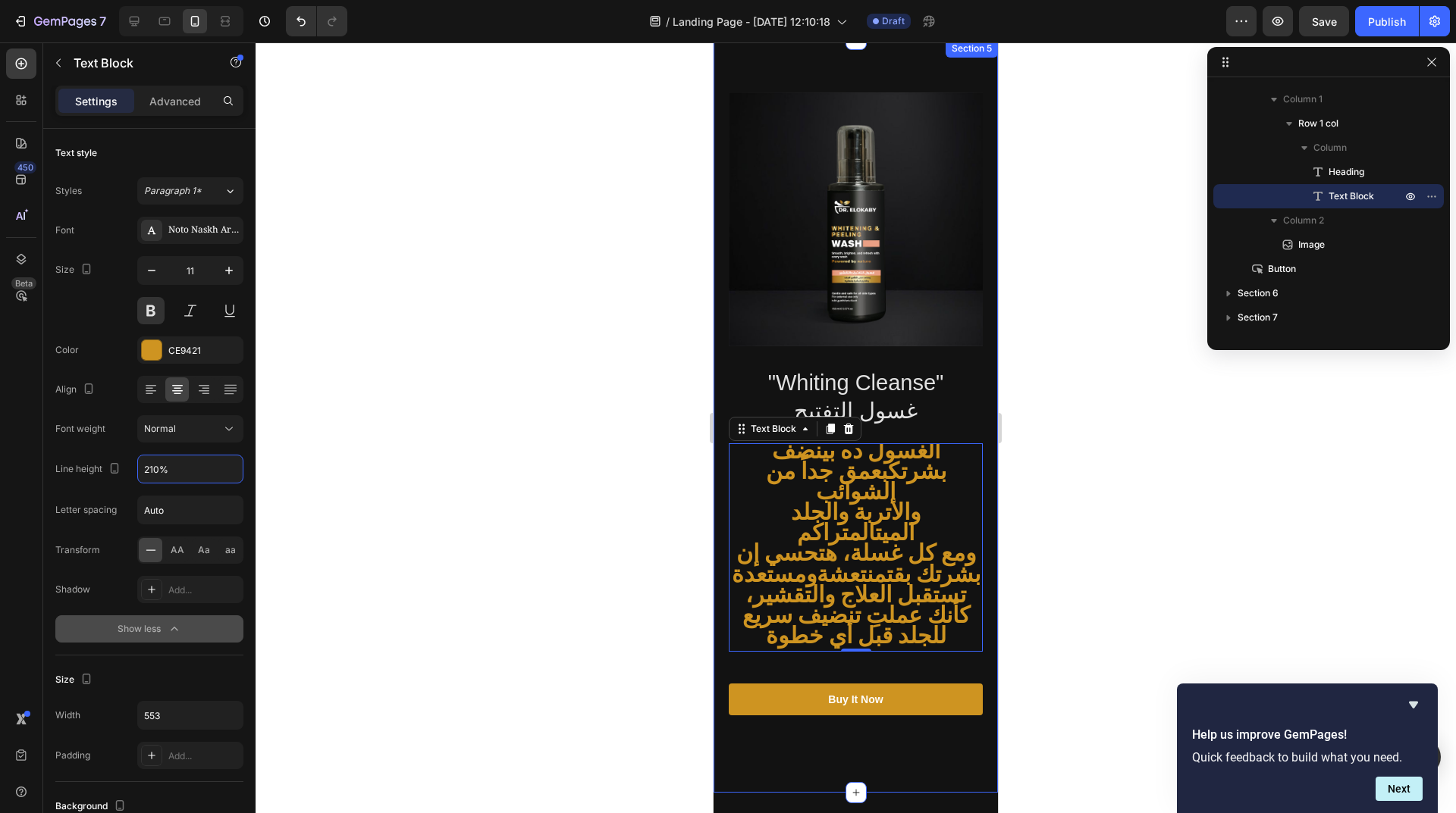
click at [410, 535] on div at bounding box center [856, 427] width 1200 height 771
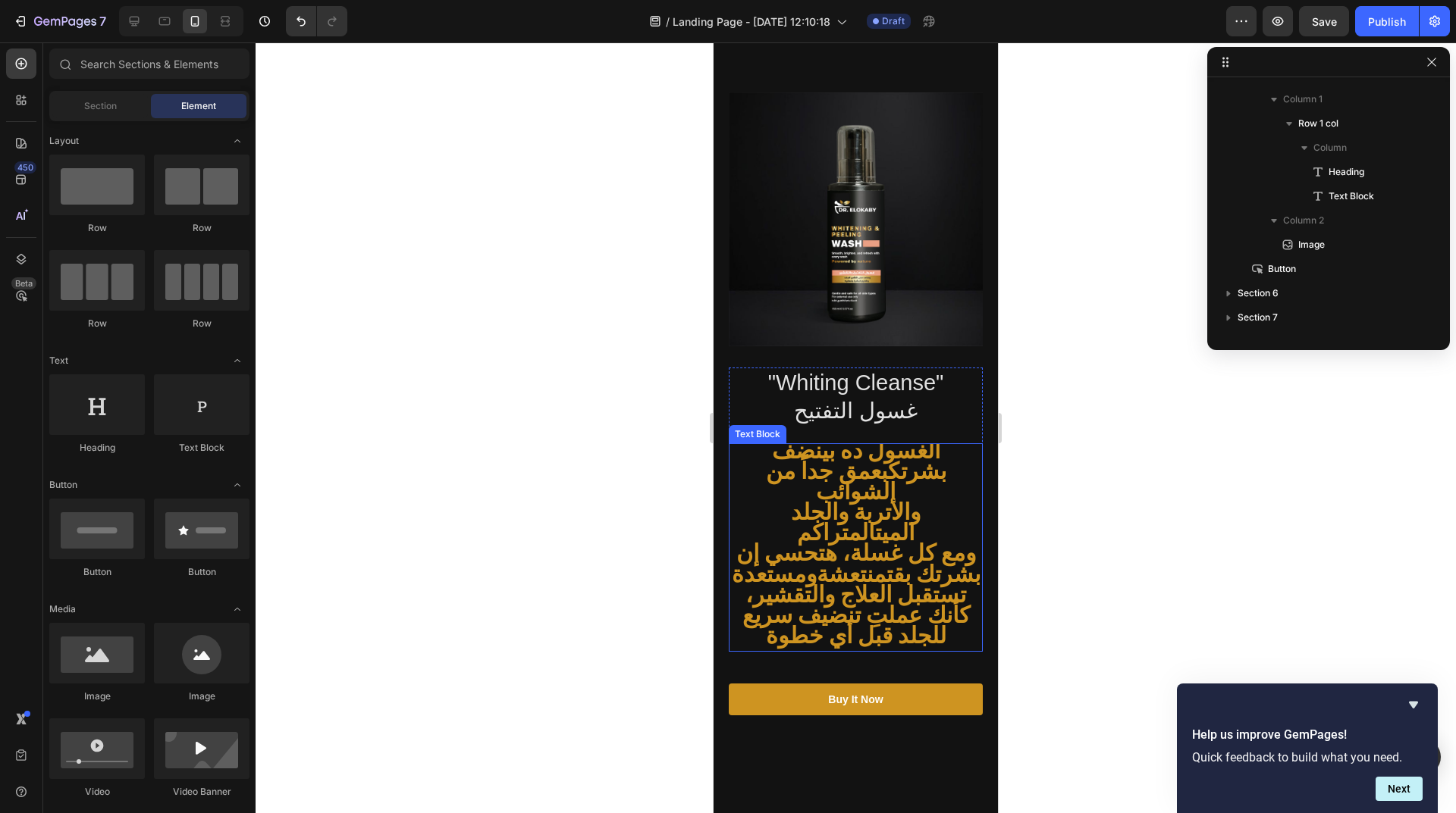
click at [922, 536] on span "ومع كل غسلة، هتحسي إن بشرتك بقت منتعشة ومستعدة تستقبل العلاج والتقشير، كأنك عمل…" at bounding box center [855, 596] width 248 height 121
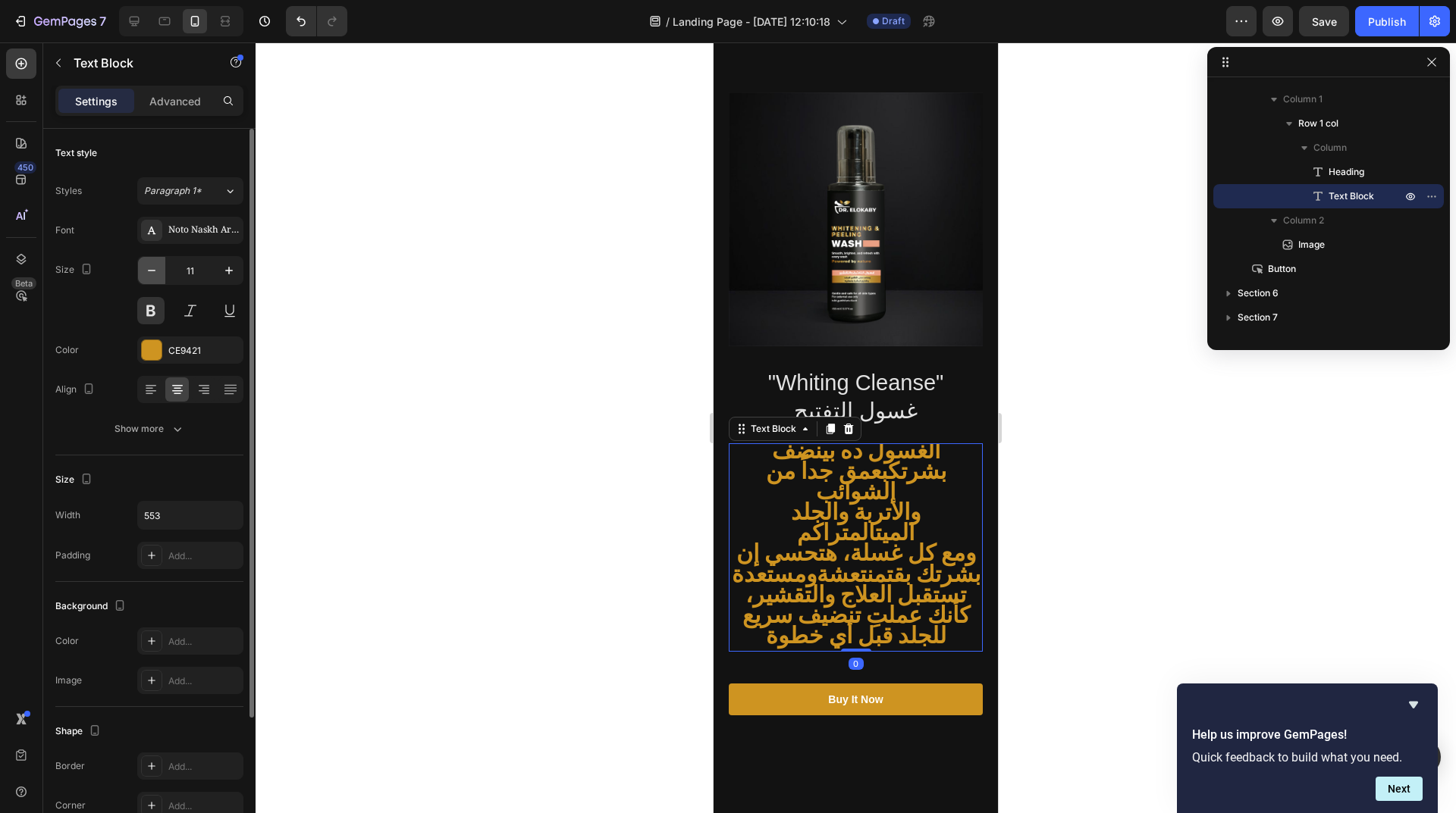
click at [145, 273] on icon "button" at bounding box center [151, 270] width 15 height 15
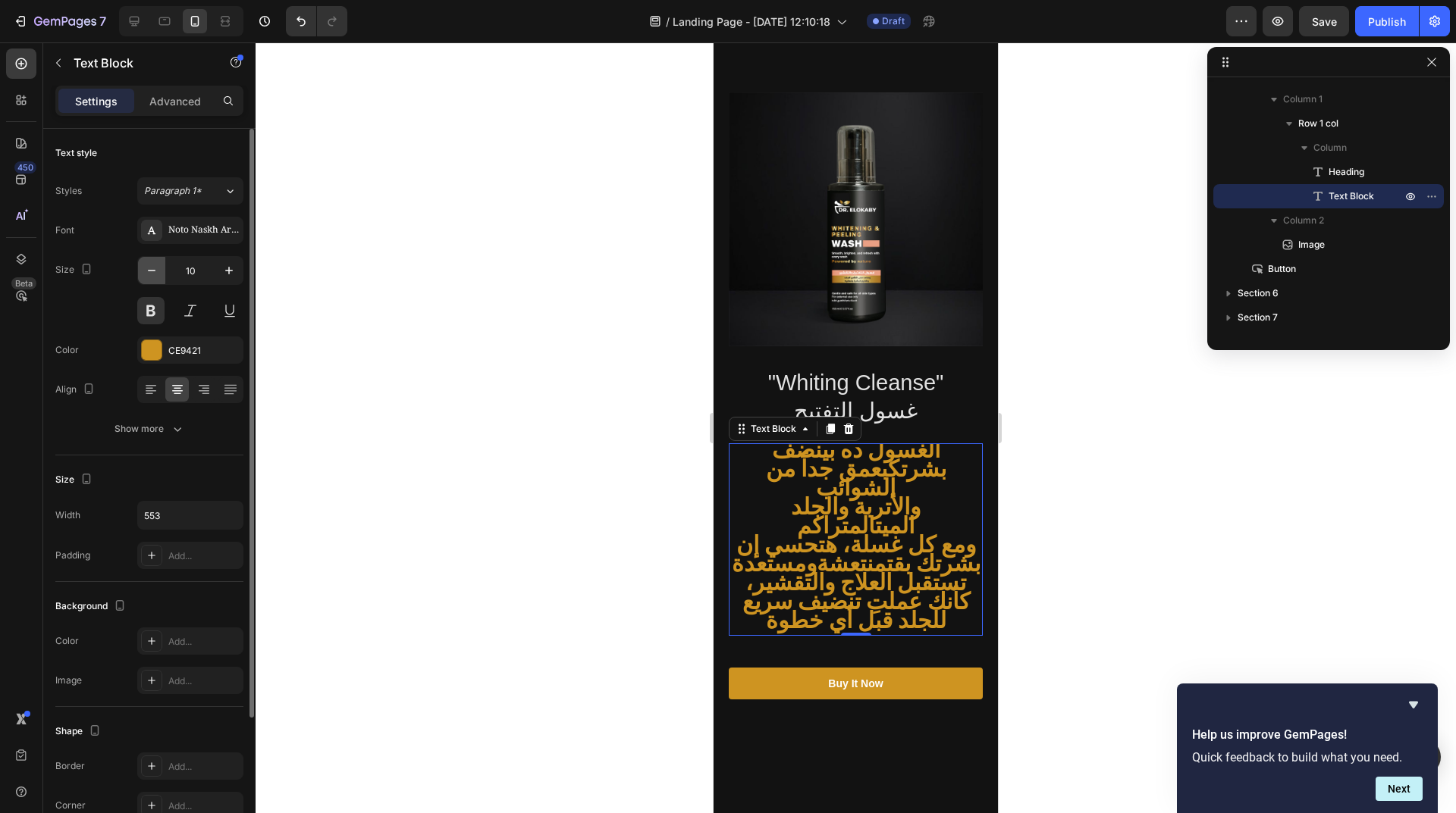
click at [145, 273] on icon "button" at bounding box center [151, 270] width 15 height 15
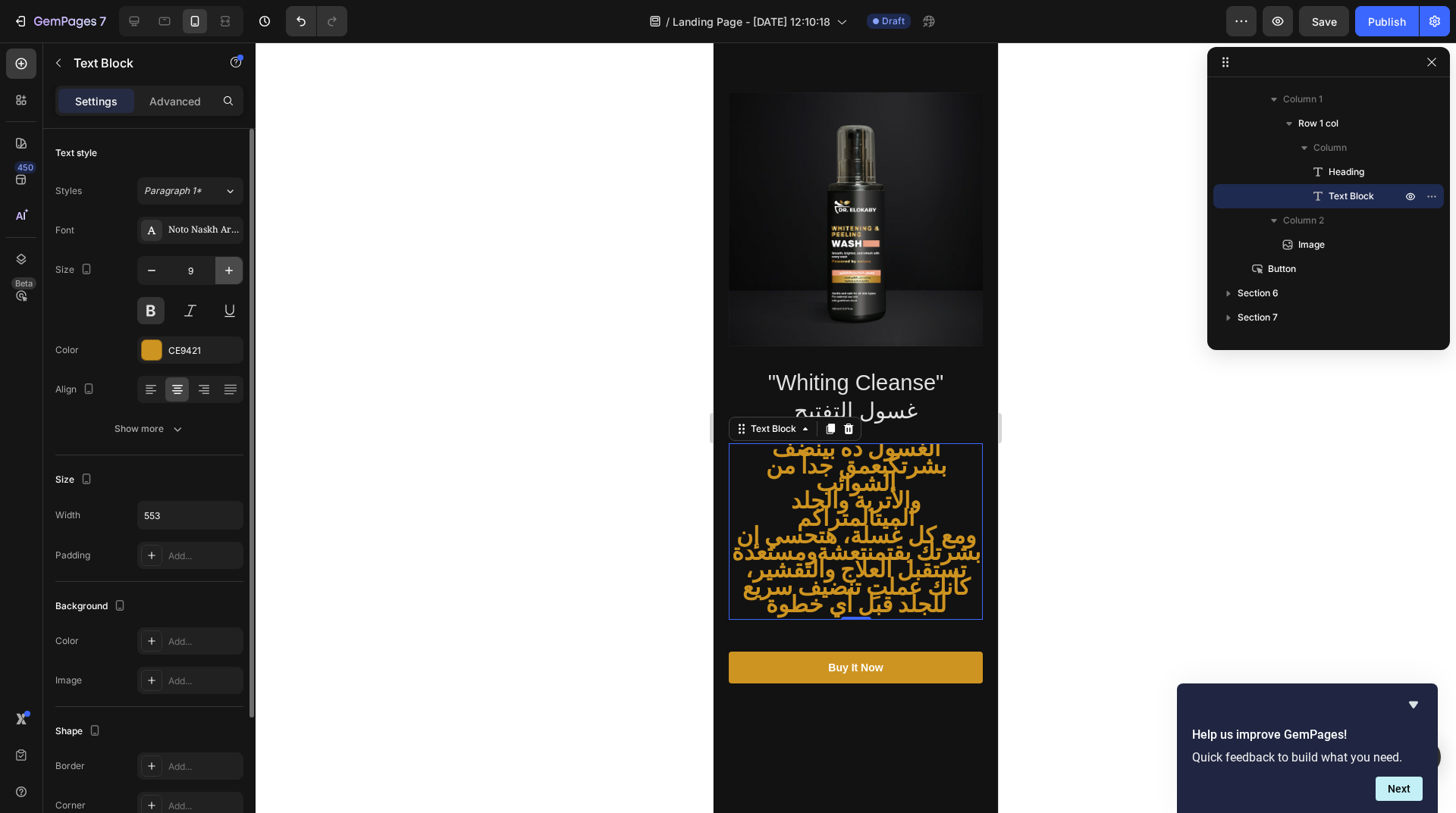
click at [222, 279] on button "button" at bounding box center [229, 270] width 28 height 28
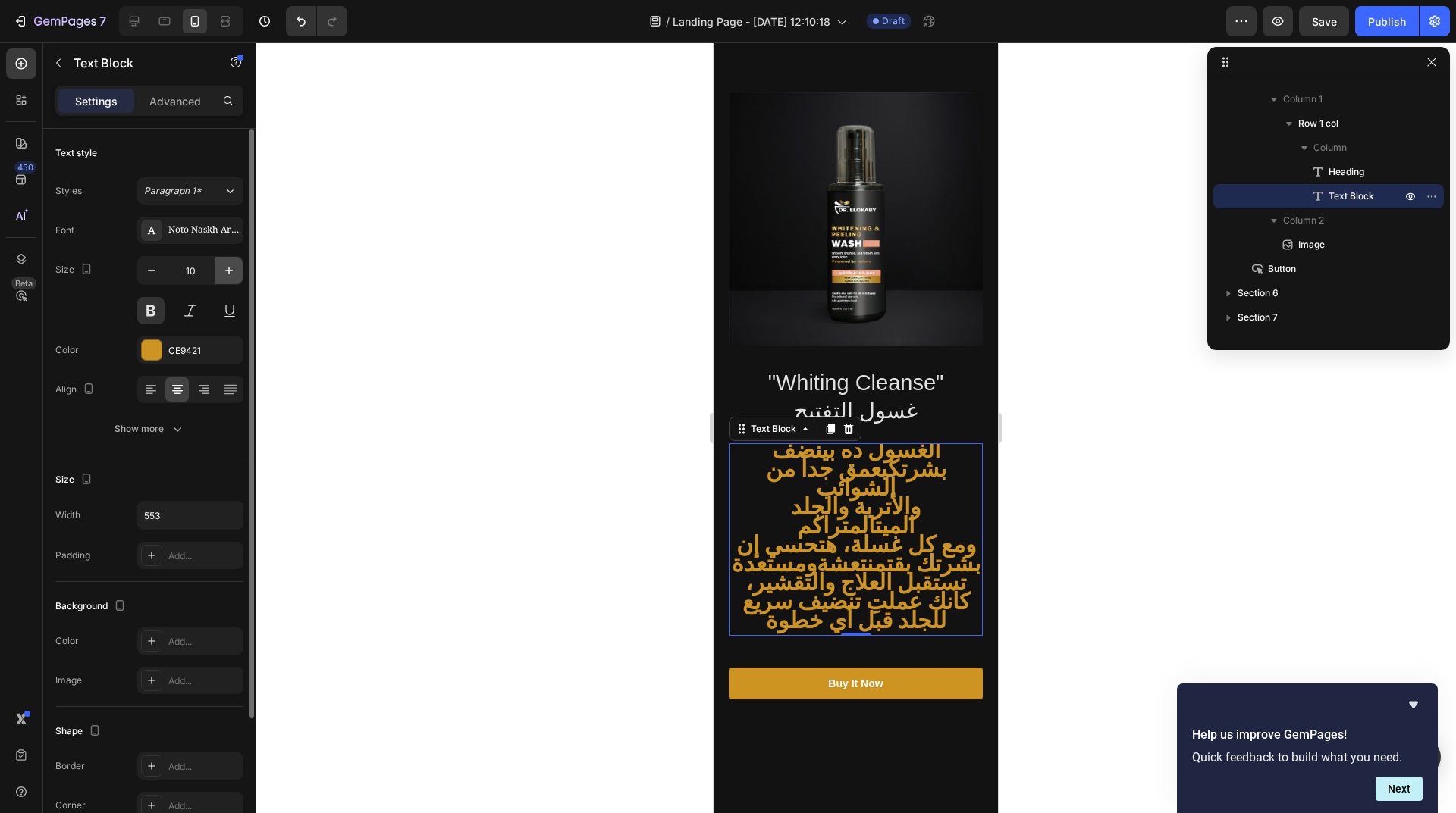
click at [222, 279] on button "button" at bounding box center [229, 270] width 28 height 28
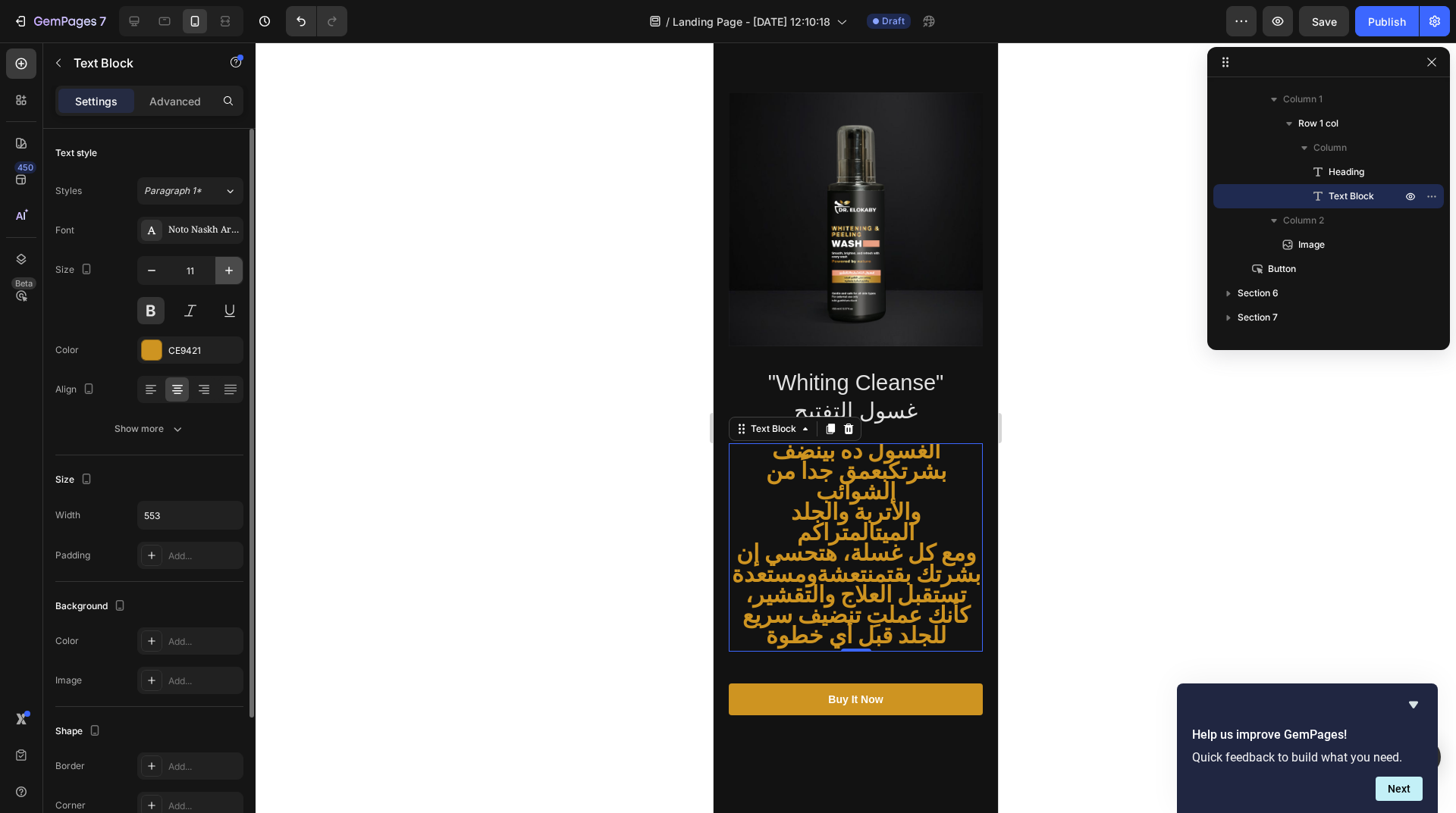
click at [222, 279] on button "button" at bounding box center [229, 270] width 28 height 28
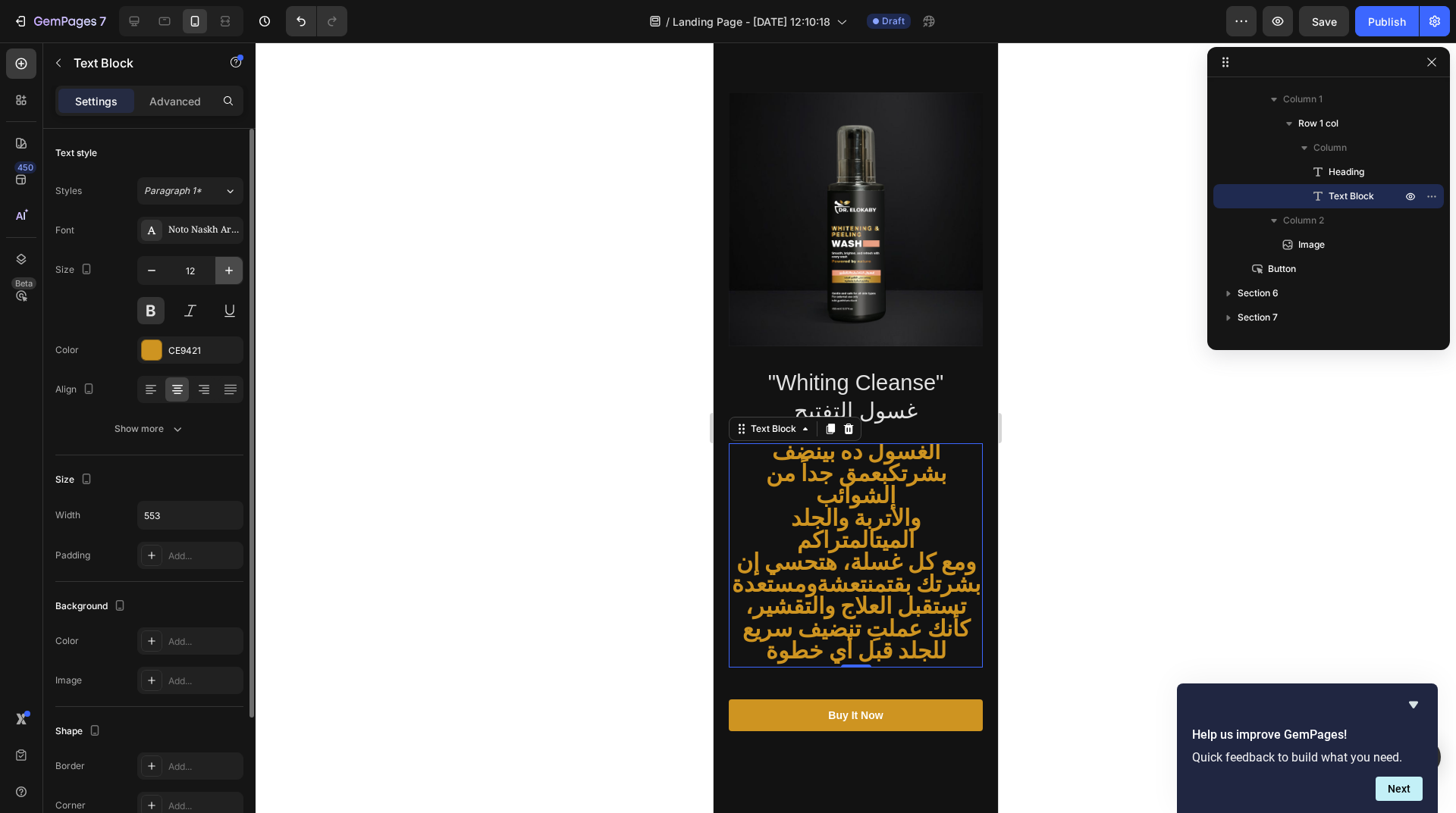
click at [222, 279] on button "button" at bounding box center [229, 270] width 28 height 28
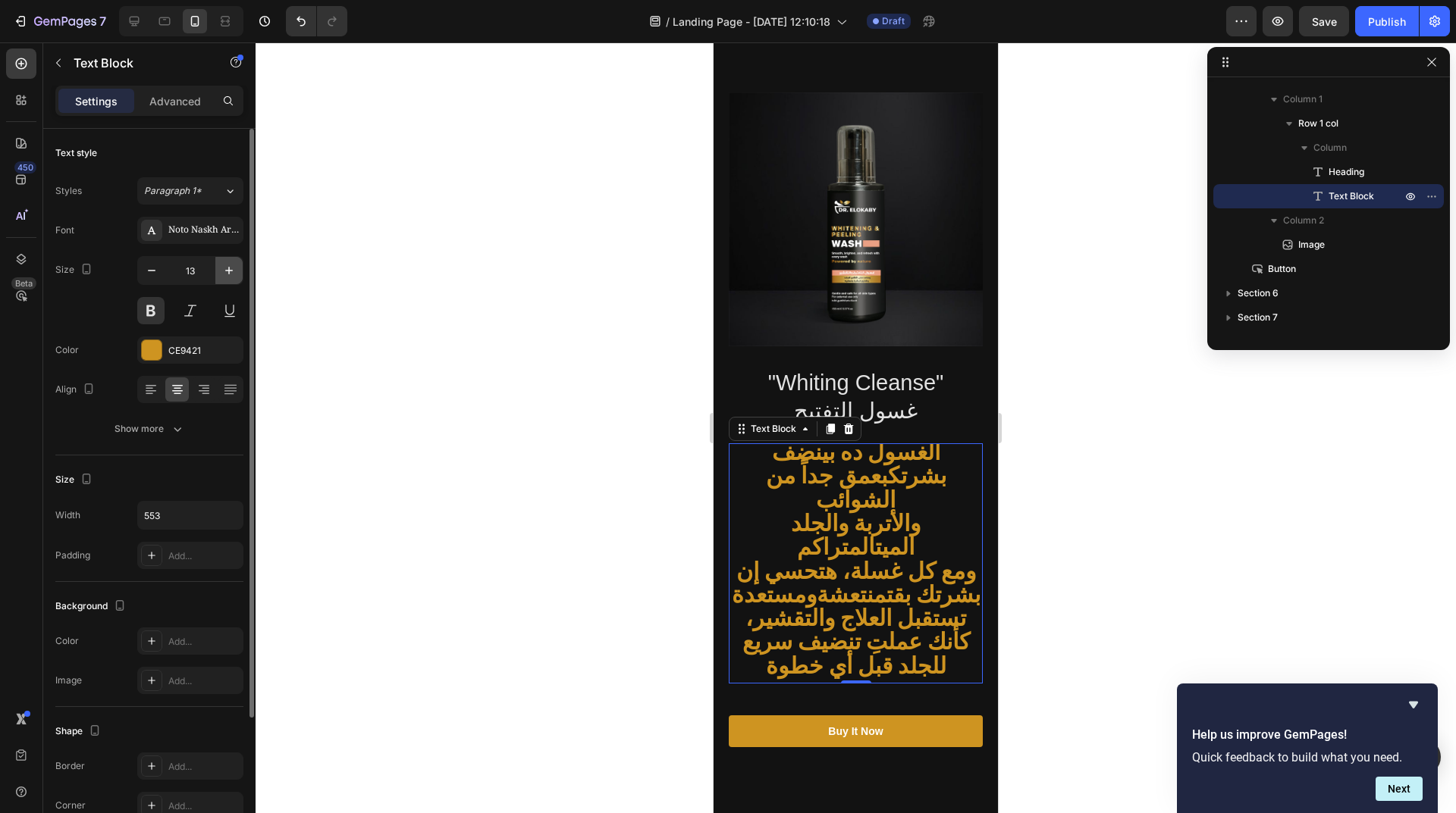
click at [235, 265] on icon "button" at bounding box center [229, 270] width 15 height 15
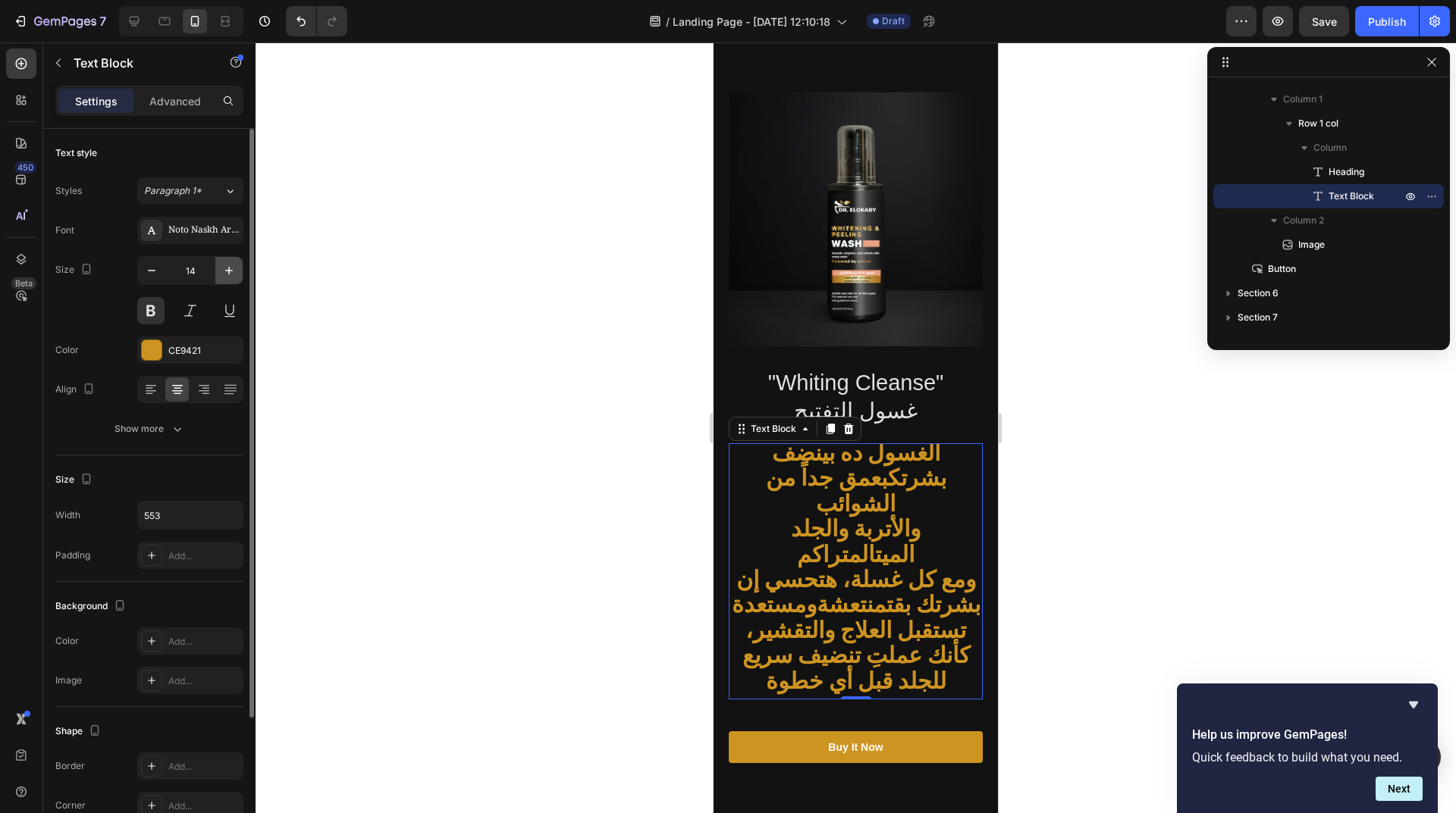
click at [227, 272] on icon "button" at bounding box center [229, 270] width 15 height 15
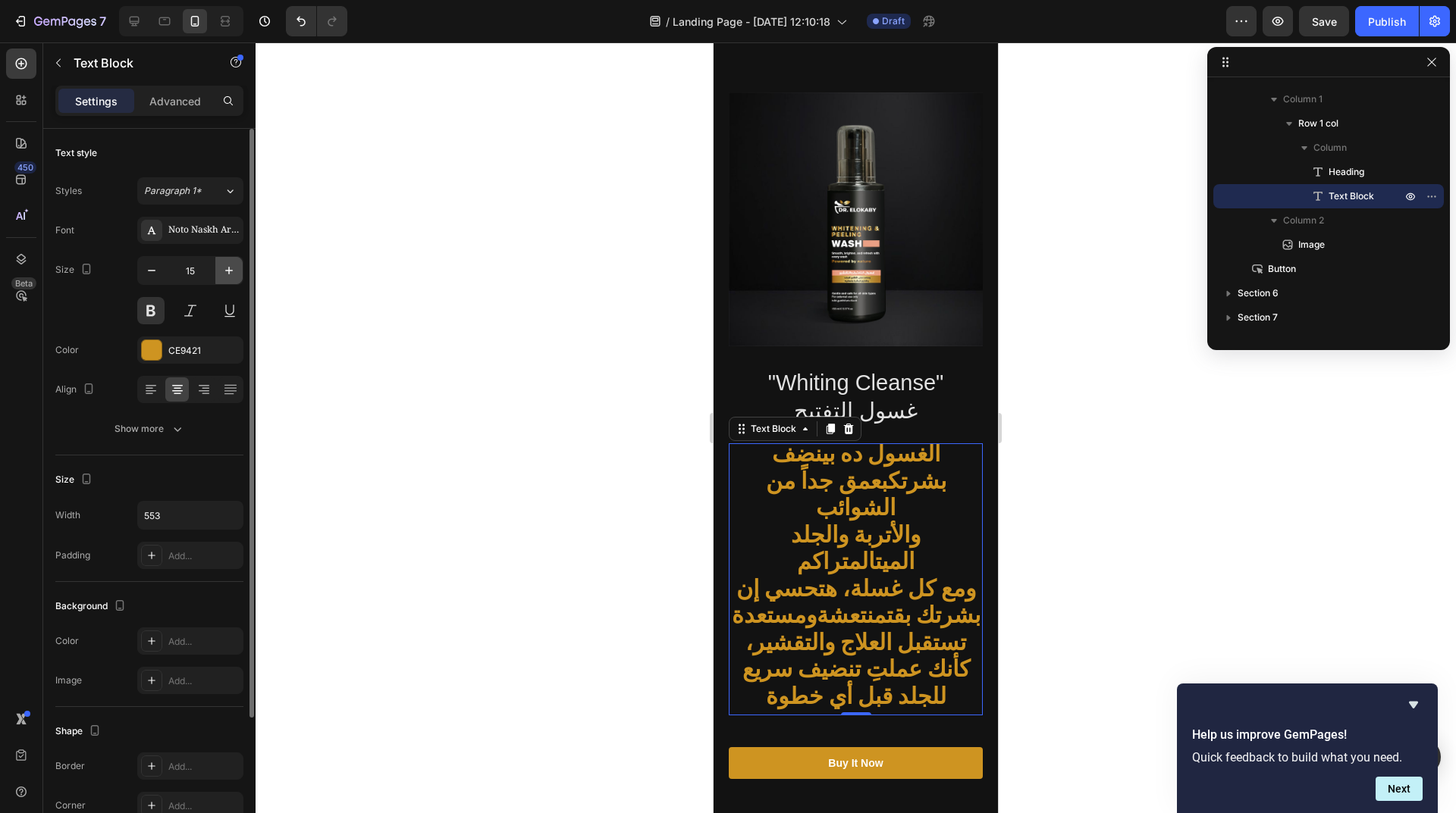
type input "16"
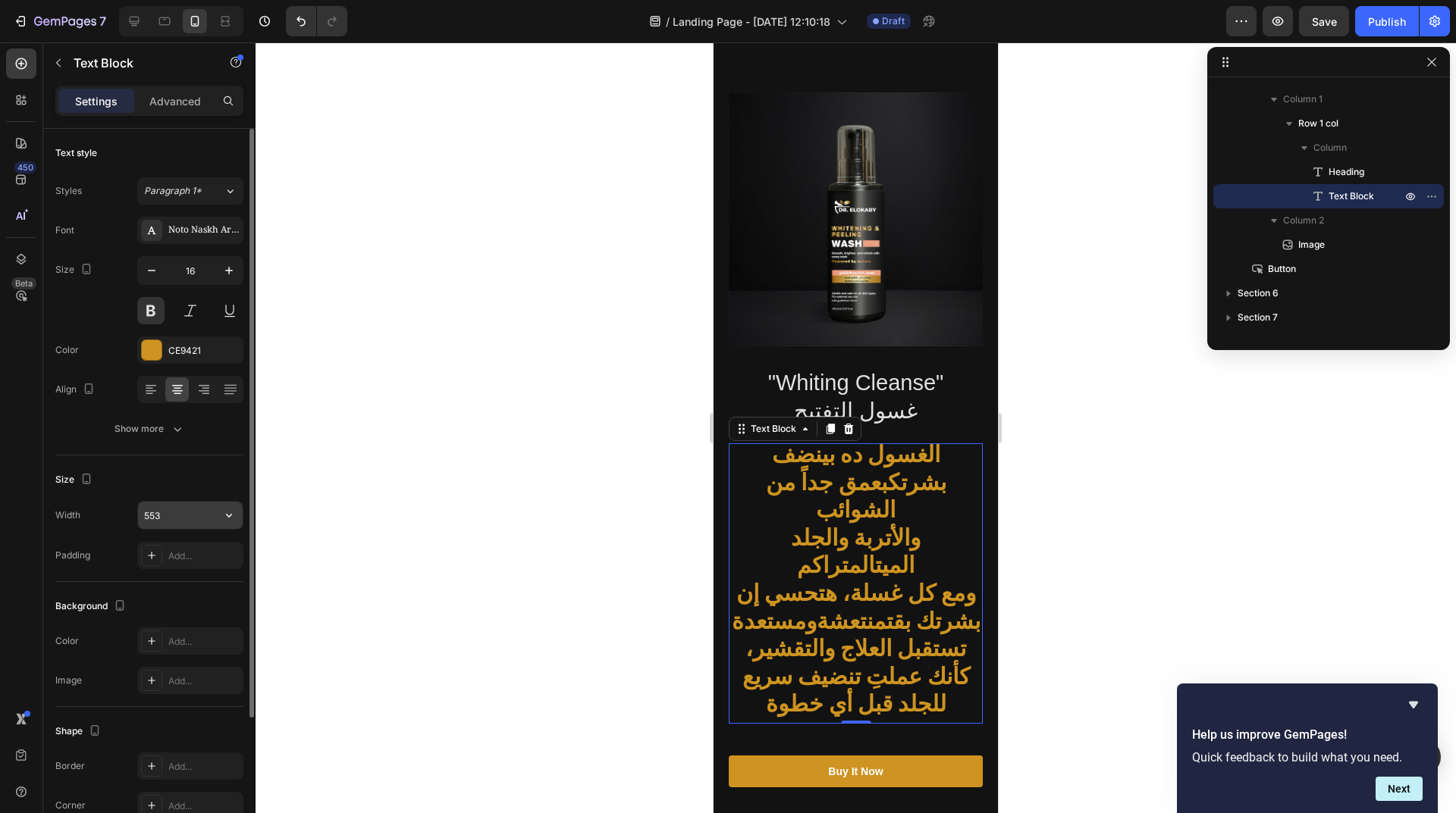
click at [185, 519] on input "553" at bounding box center [189, 516] width 104 height 28
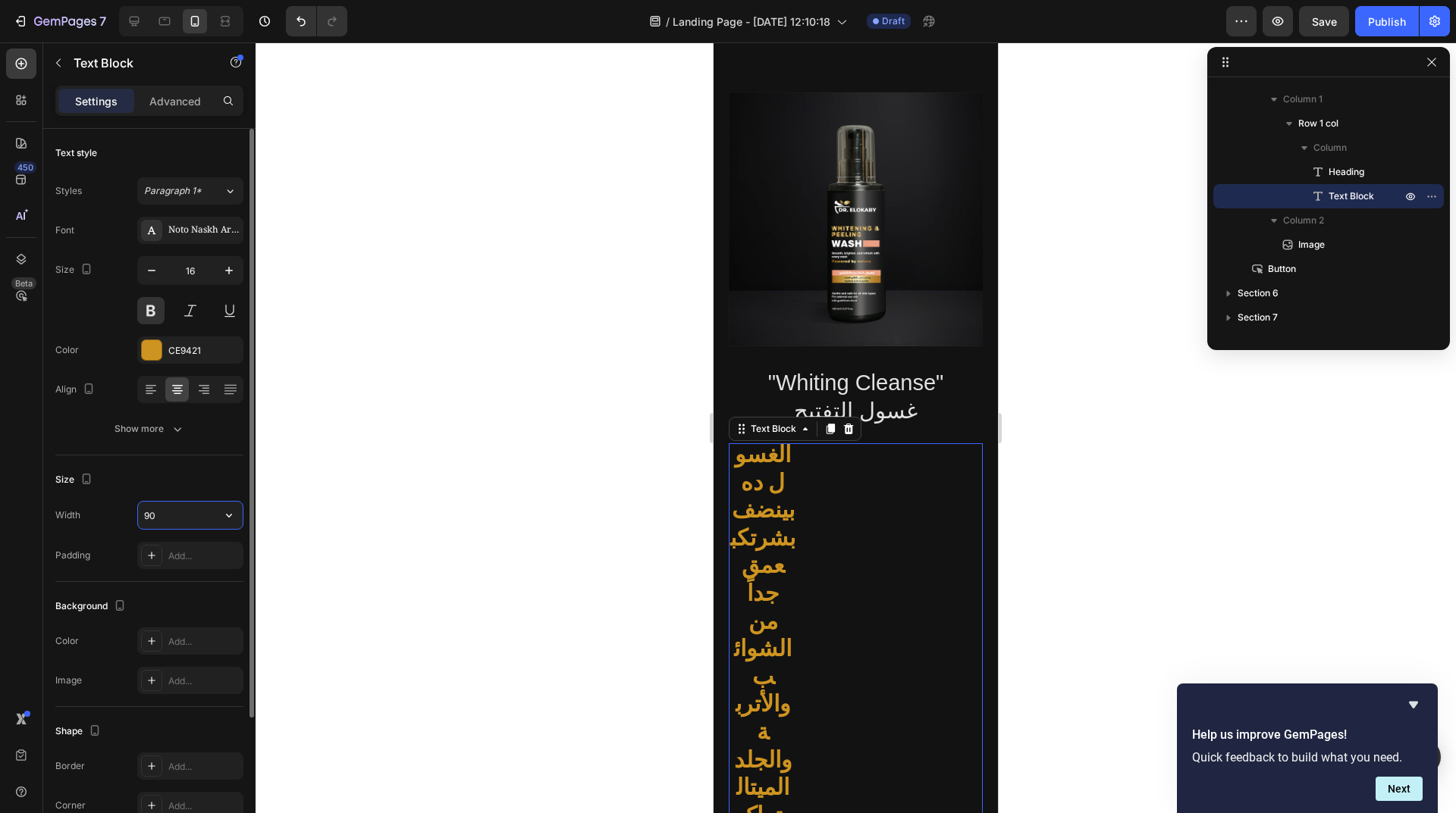
type input "553"
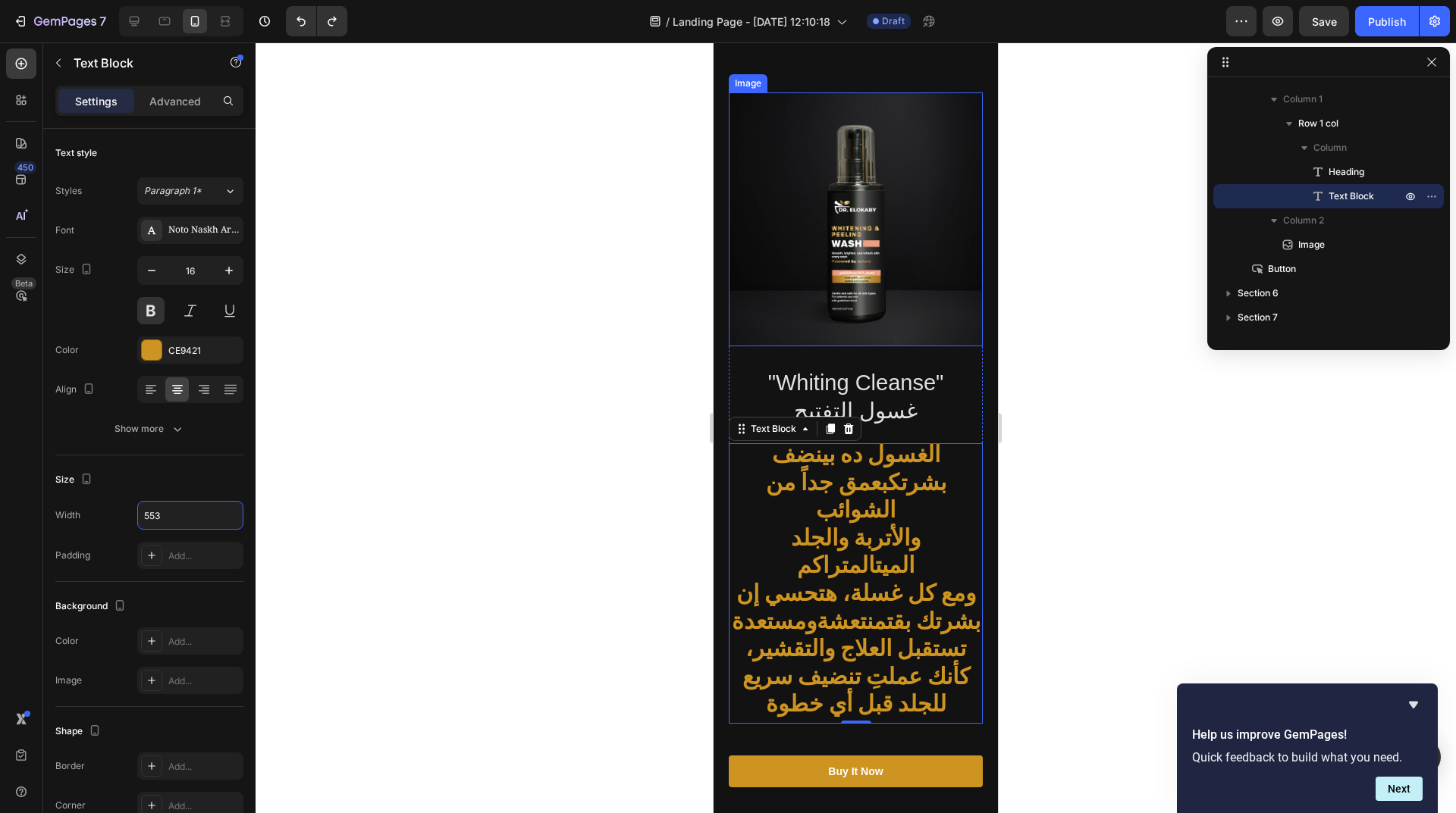
click at [855, 242] on img at bounding box center [855, 219] width 254 height 254
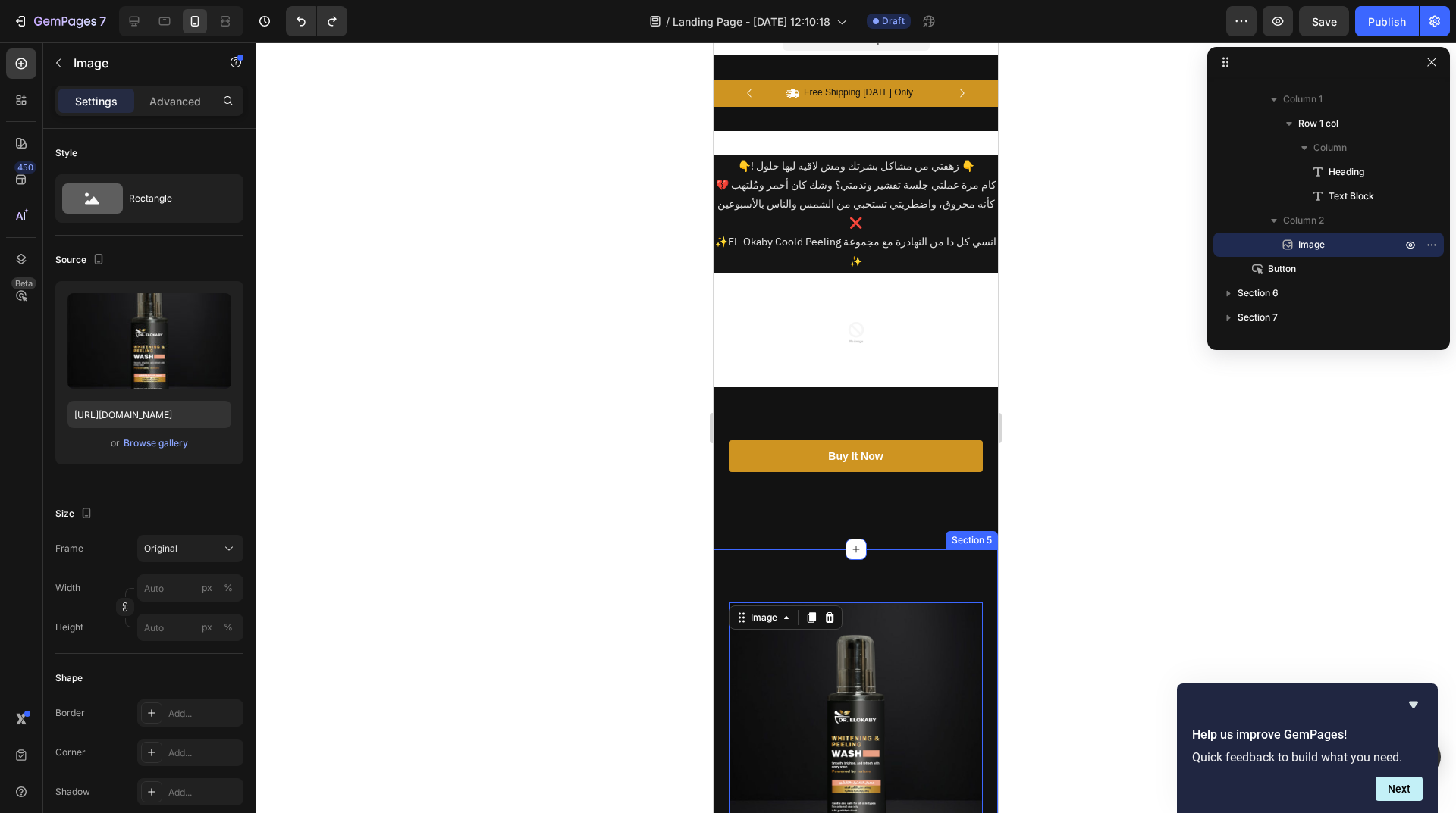
scroll to position [0, 0]
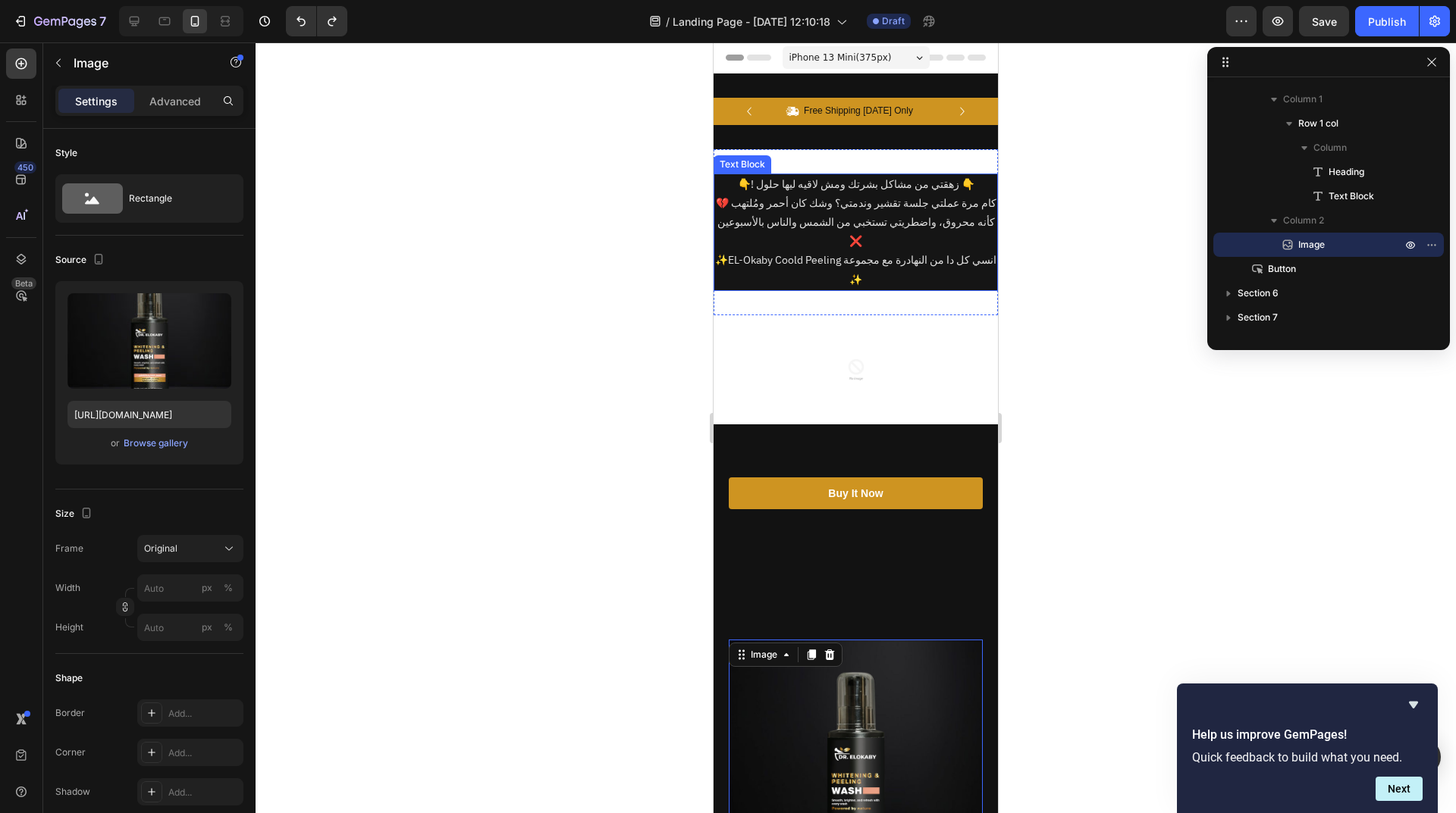
click at [915, 203] on p "💔 كام مرة عملتي جلسة تقشير وندمتي؟ وشك كان أحمر ومُلتهب كأنه محروق، واضطريتي تس…" at bounding box center [855, 222] width 282 height 57
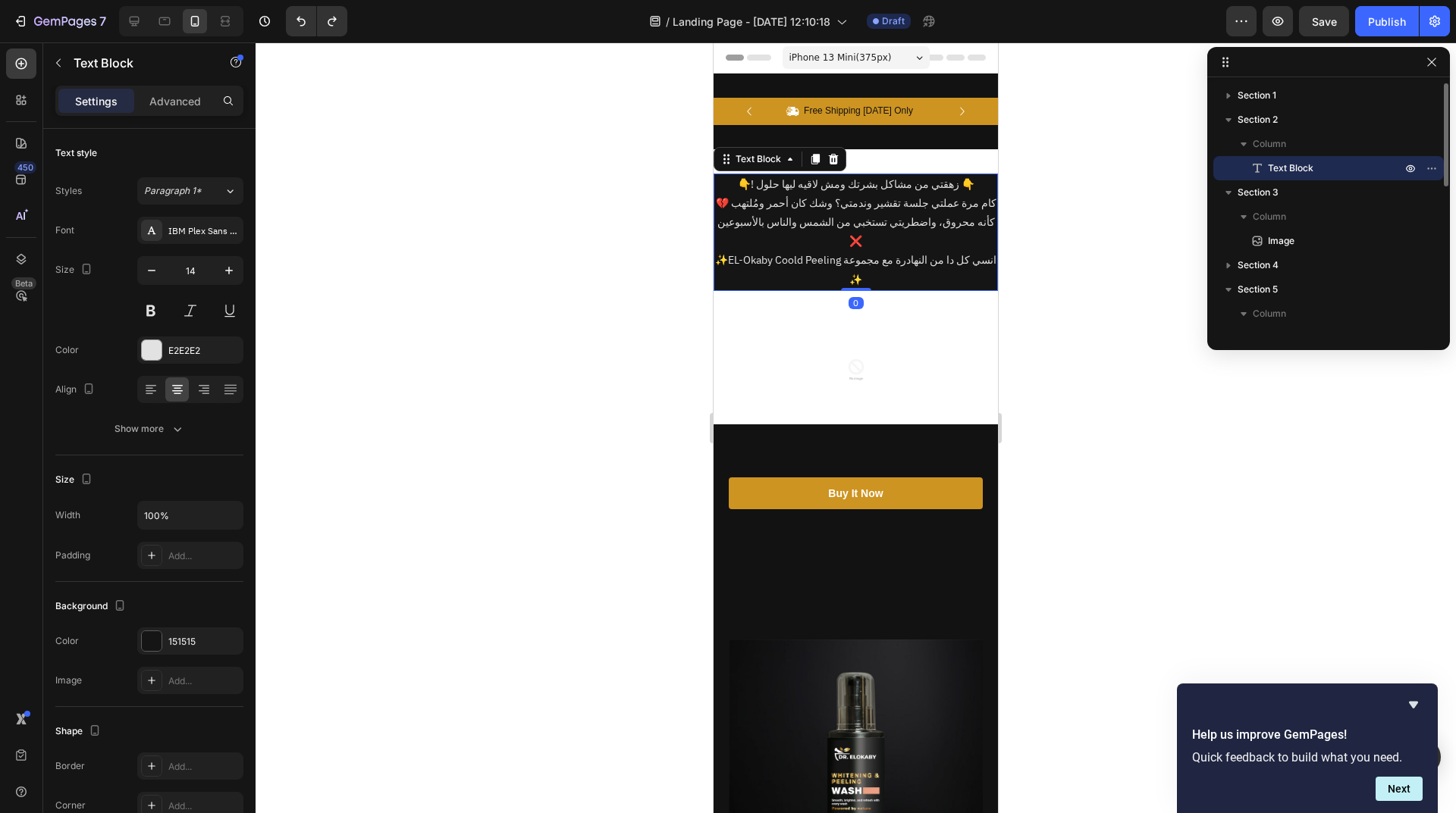
click at [864, 188] on p "👇! زهقتي من مشاكل بشرتك ومش لاقيه ليها حلول 👇" at bounding box center [855, 185] width 282 height 19
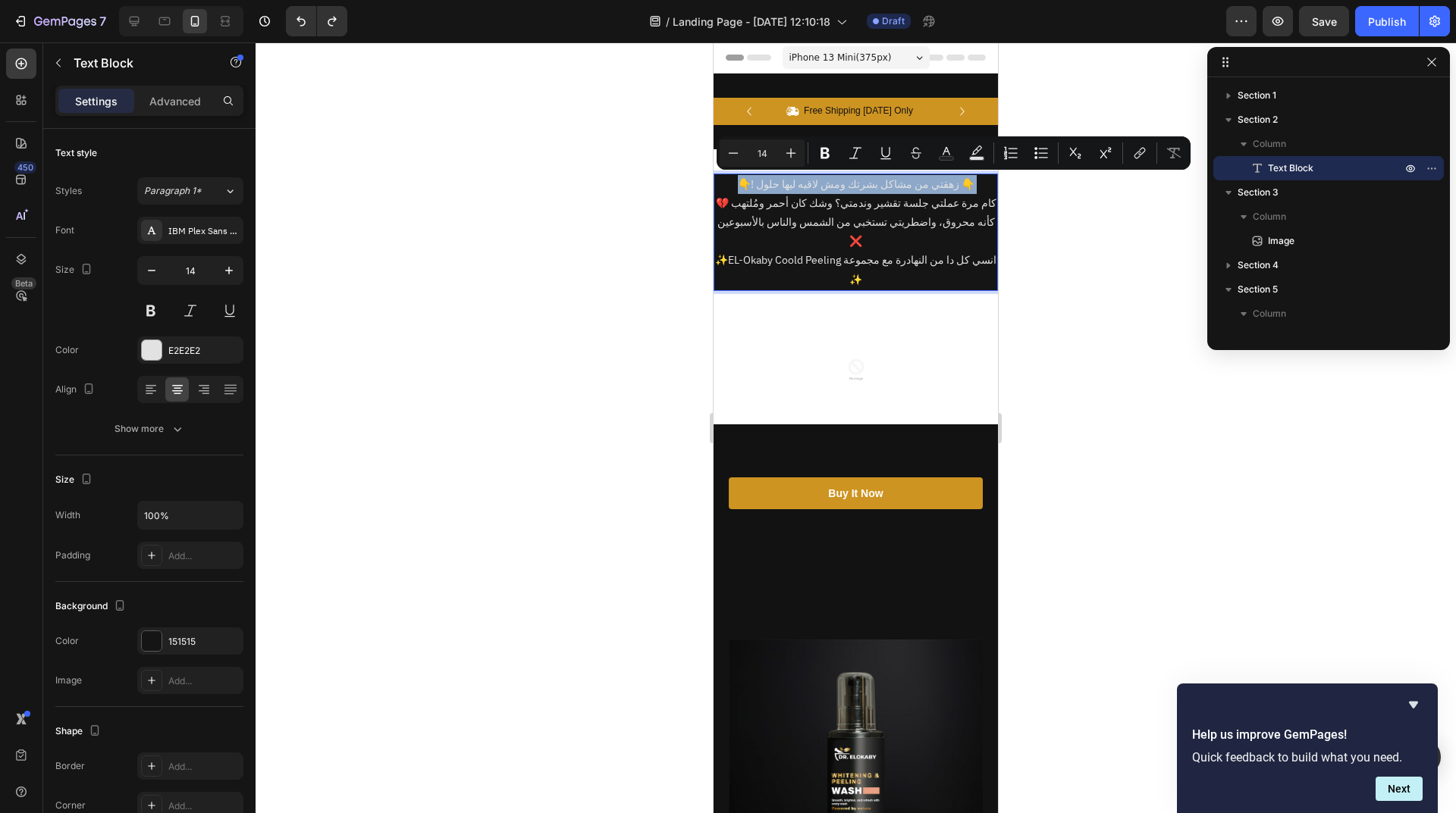
click at [864, 188] on p "👇! زهقتي من مشاكل بشرتك ومش لاقيه ليها حلول 👇" at bounding box center [855, 185] width 282 height 19
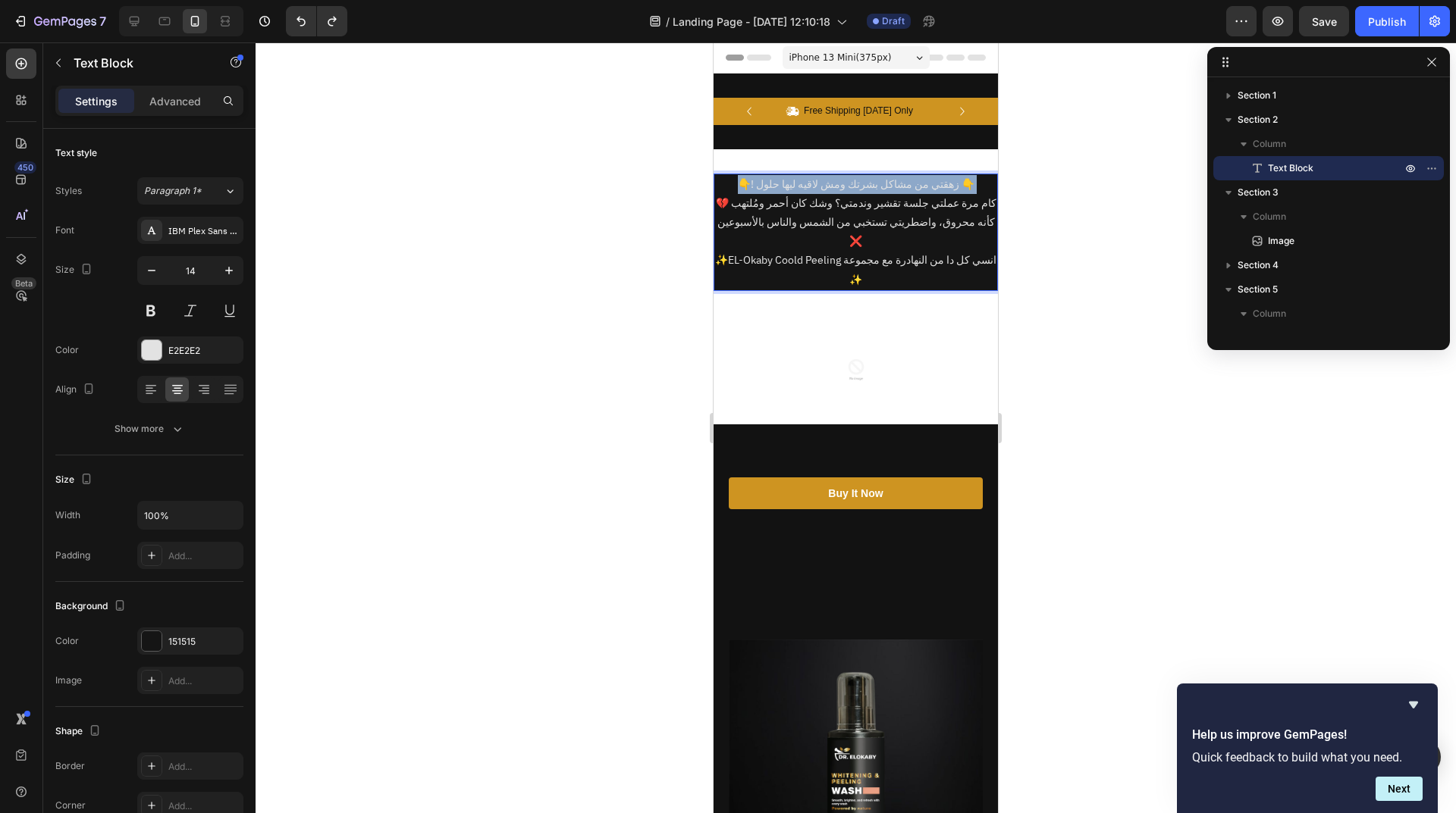
click at [864, 188] on p "👇! زهقتي من مشاكل بشرتك ومش لاقيه ليها حلول 👇" at bounding box center [855, 185] width 282 height 19
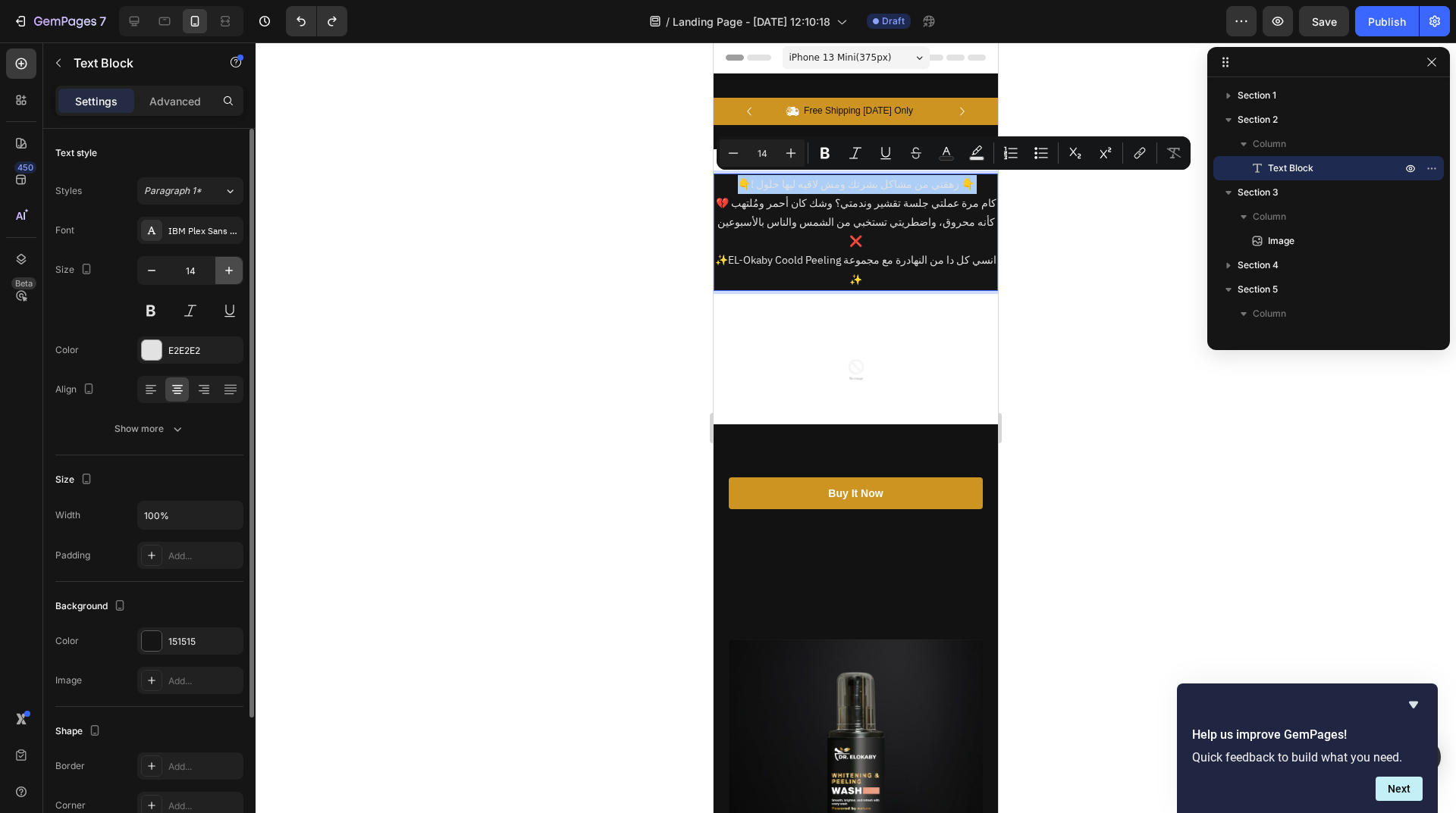
click at [228, 273] on icon "button" at bounding box center [229, 270] width 15 height 15
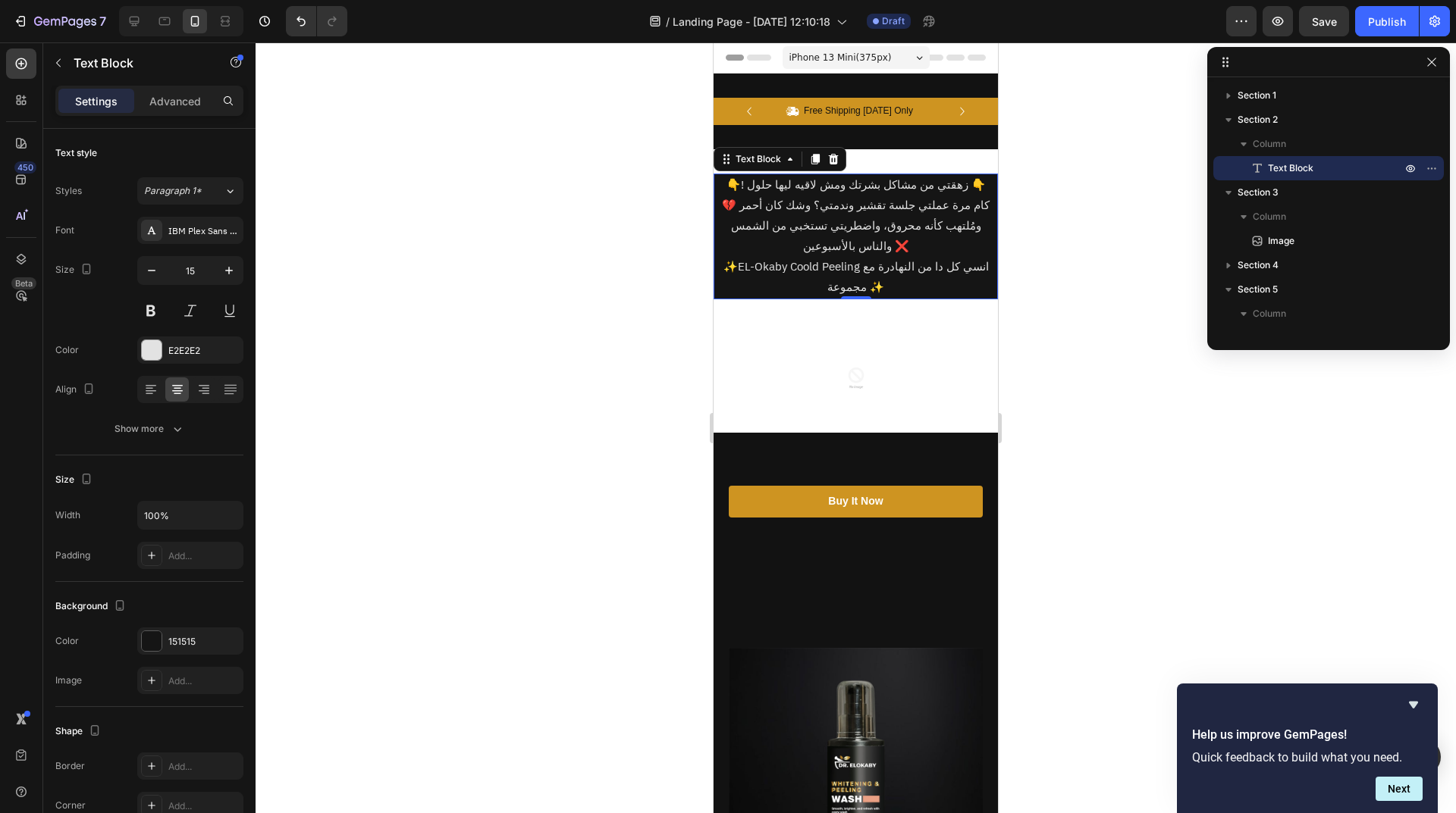
click at [915, 181] on p "👇! زهقتي من مشاكل بشرتك ومش لاقيه ليها حلول 👇" at bounding box center [855, 185] width 282 height 20
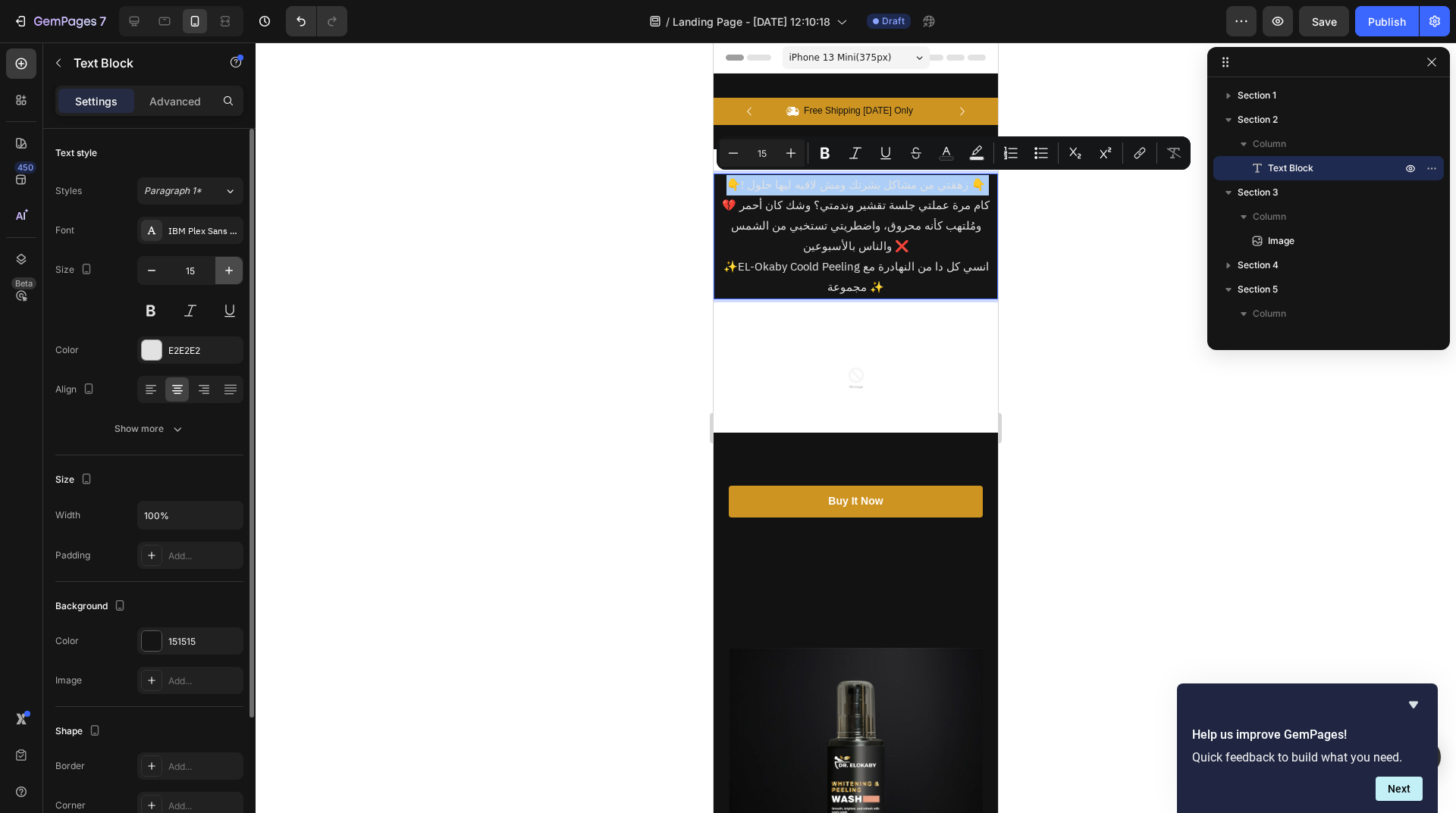
click at [237, 270] on button "button" at bounding box center [229, 270] width 28 height 28
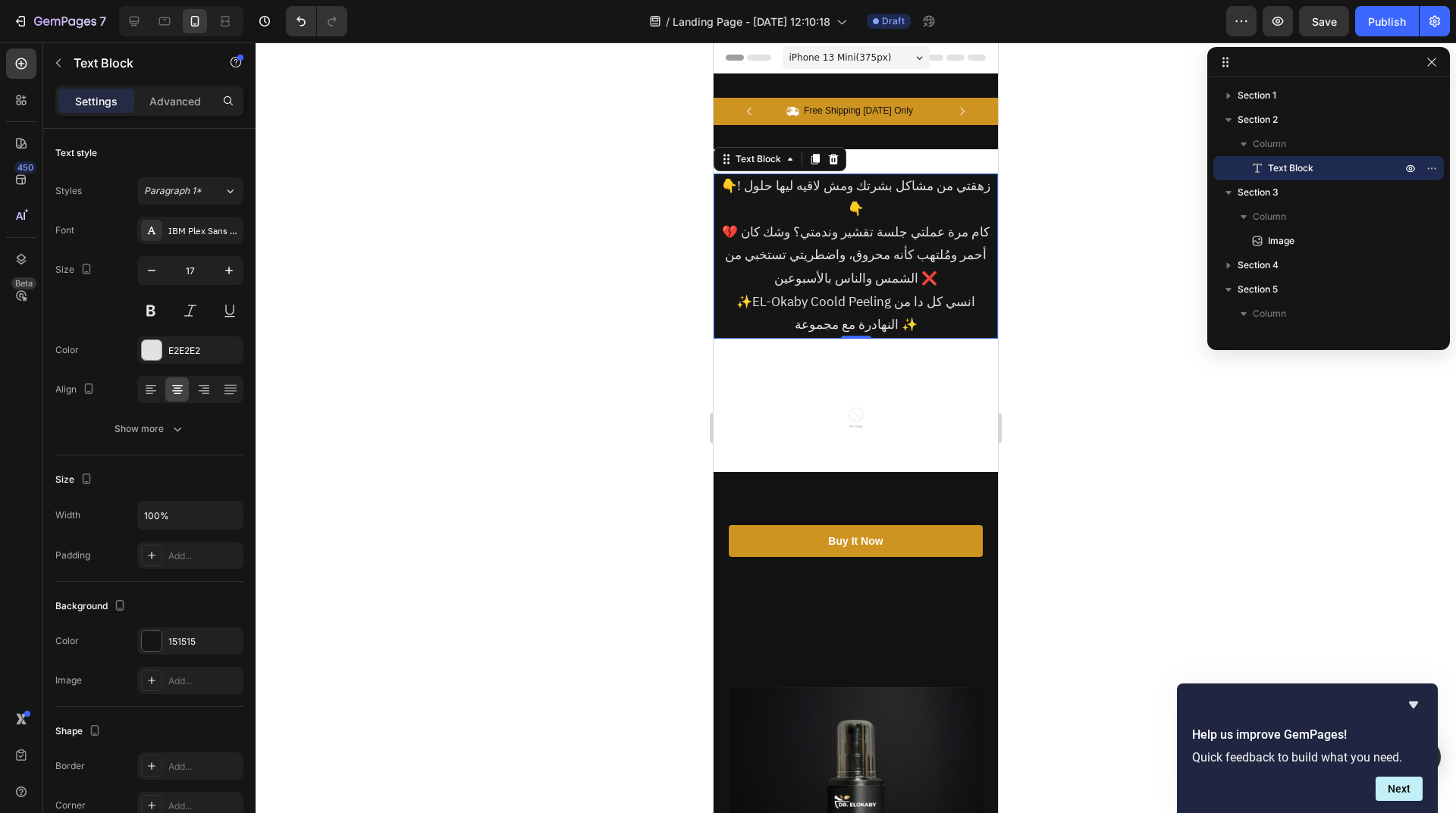
click at [828, 192] on p "👇! زهقتي من مشاكل بشرتك ومش لاقيه ليها حلول 👇" at bounding box center [855, 198] width 282 height 46
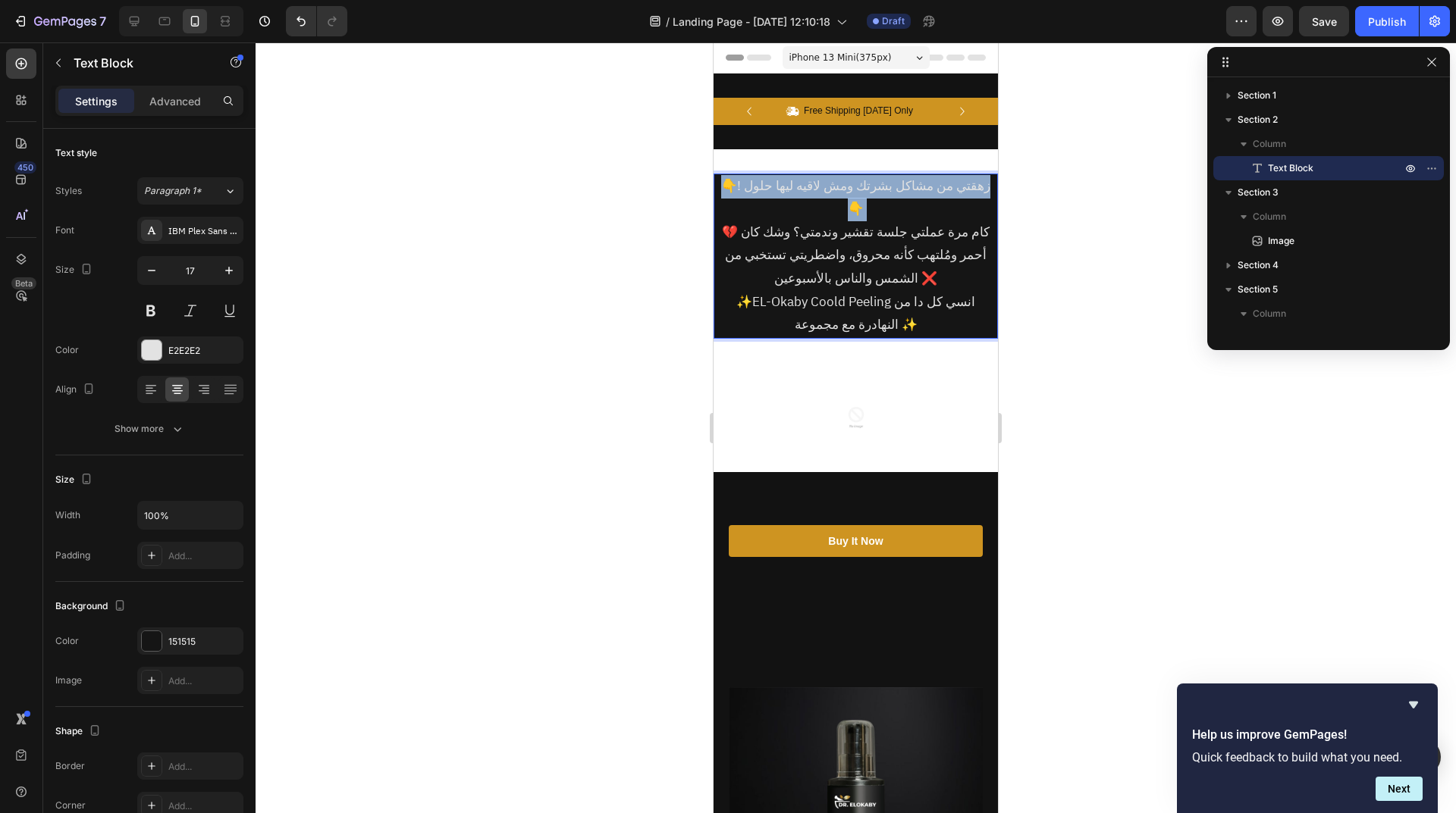
click at [828, 192] on p "👇! زهقتي من مشاكل بشرتك ومش لاقيه ليها حلول 👇" at bounding box center [855, 198] width 282 height 46
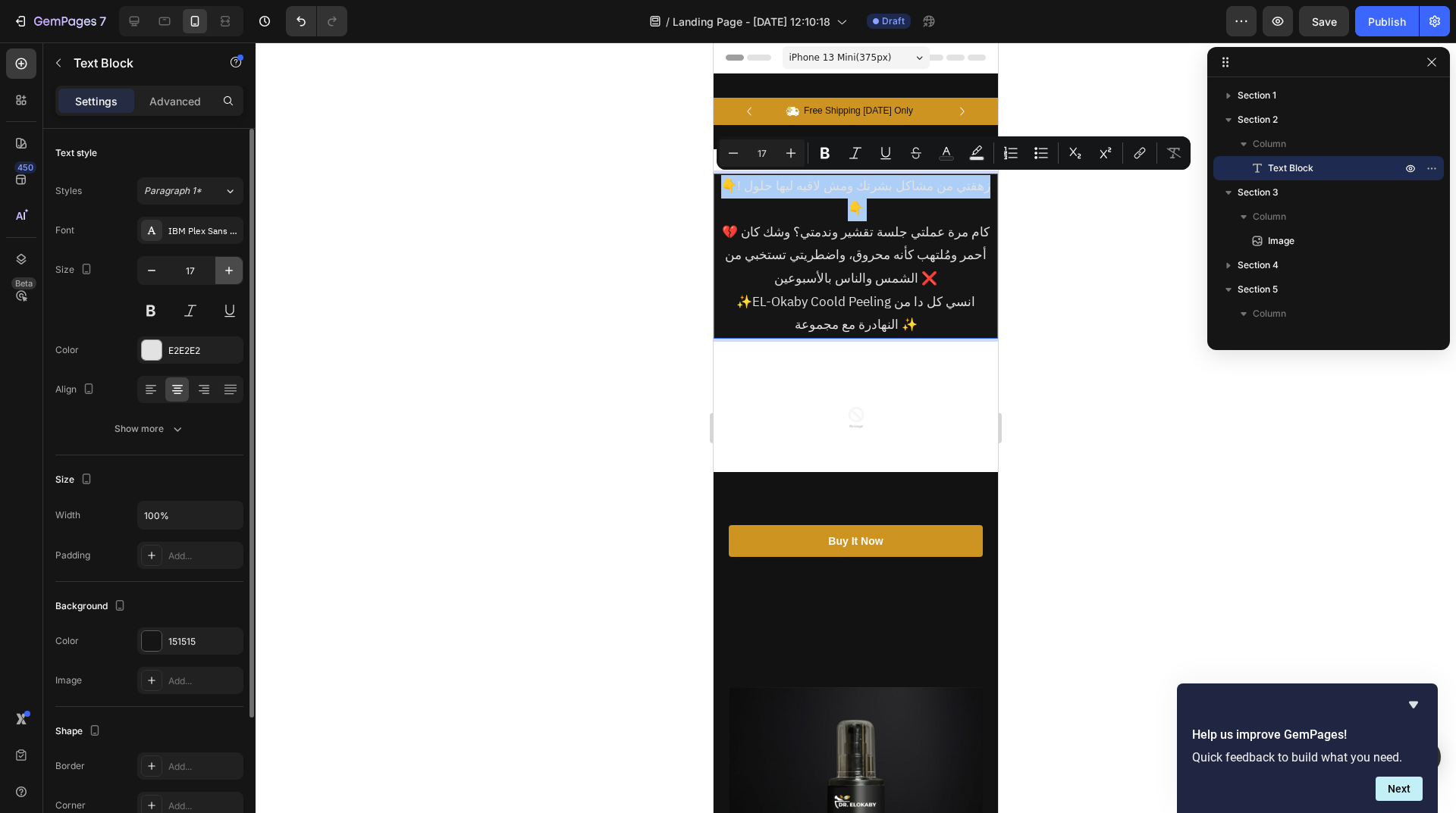
click at [237, 272] on button "button" at bounding box center [229, 270] width 28 height 28
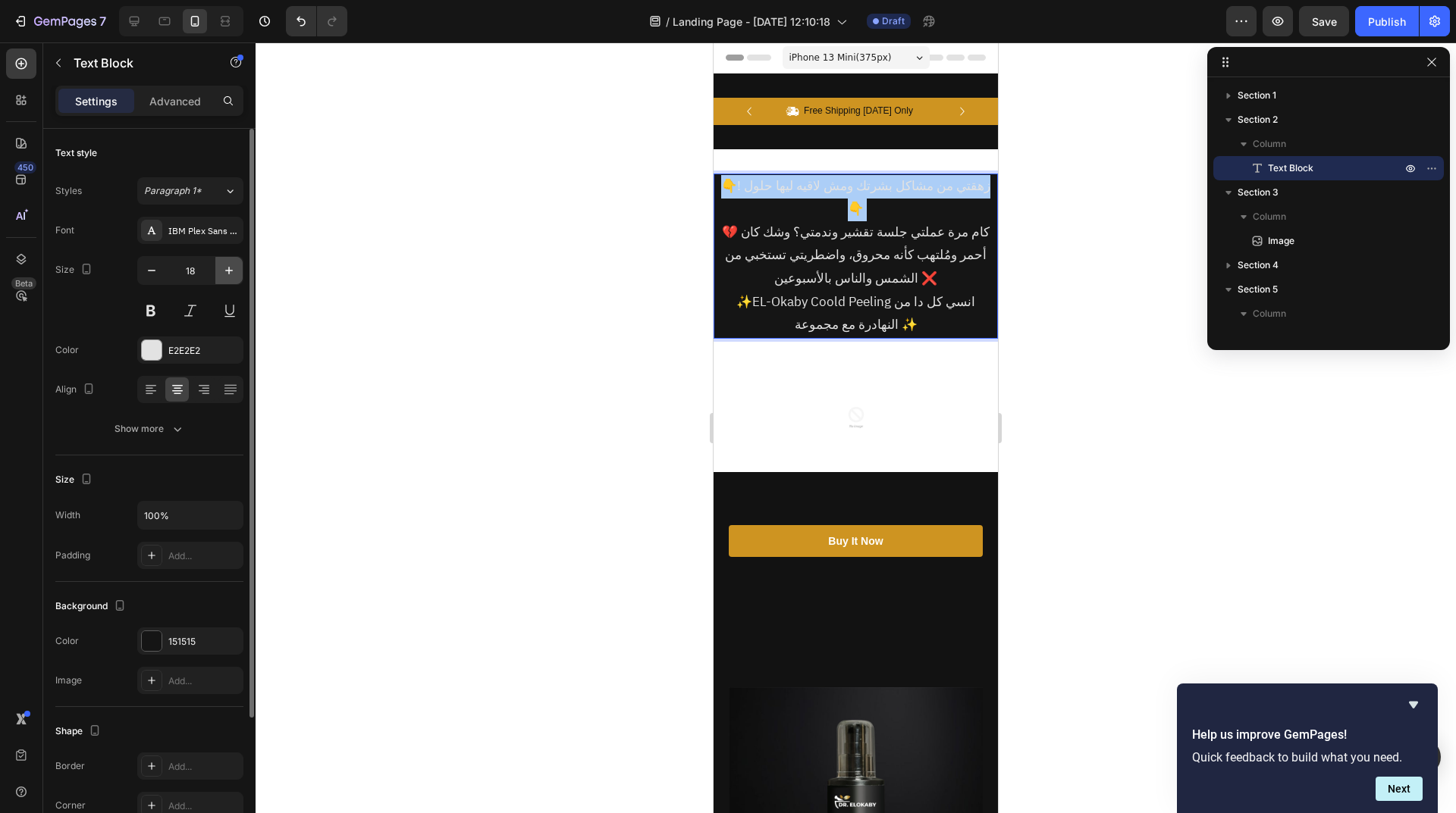
click at [237, 272] on button "button" at bounding box center [229, 270] width 28 height 28
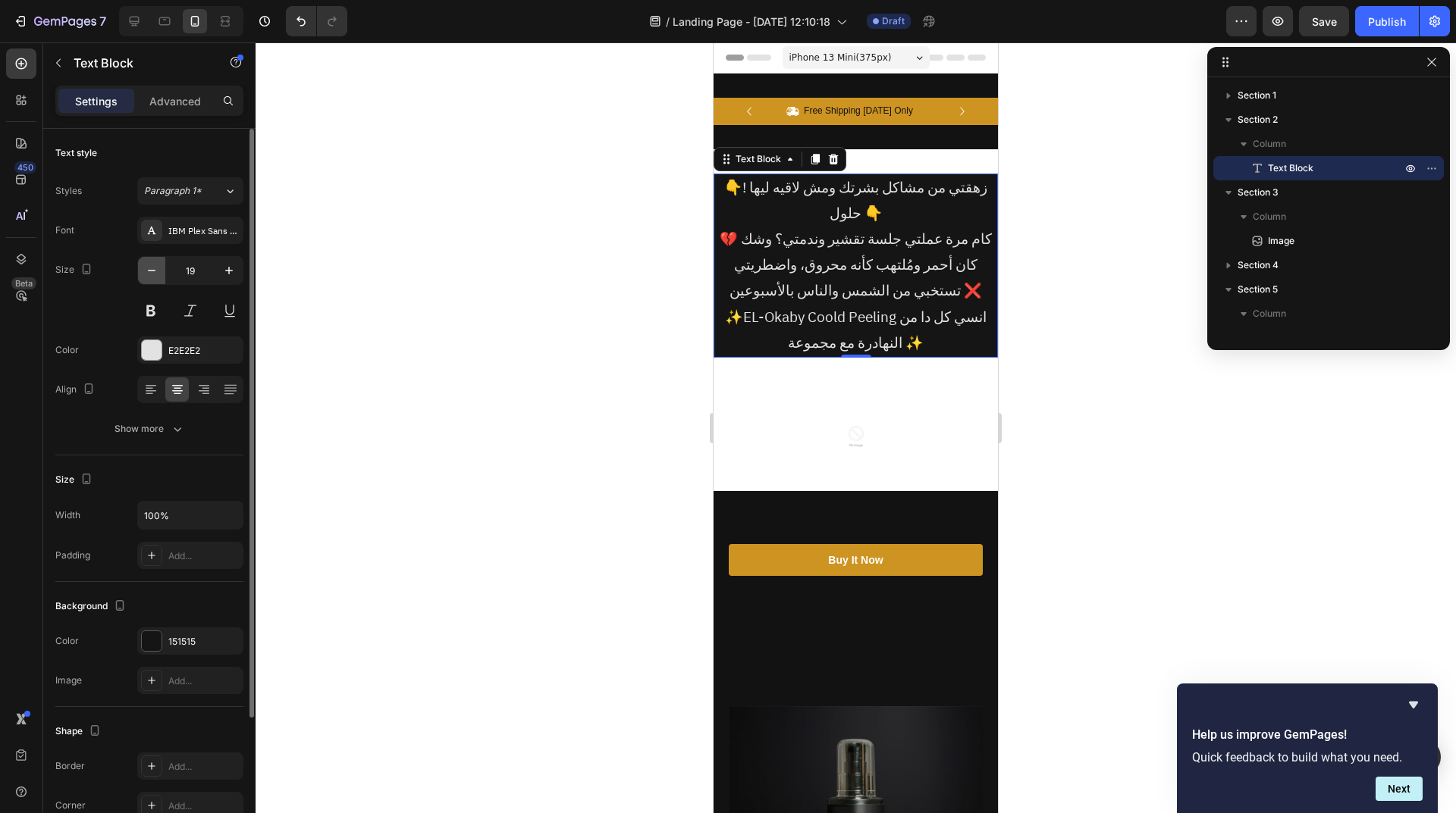
click at [159, 273] on button "button" at bounding box center [151, 270] width 28 height 28
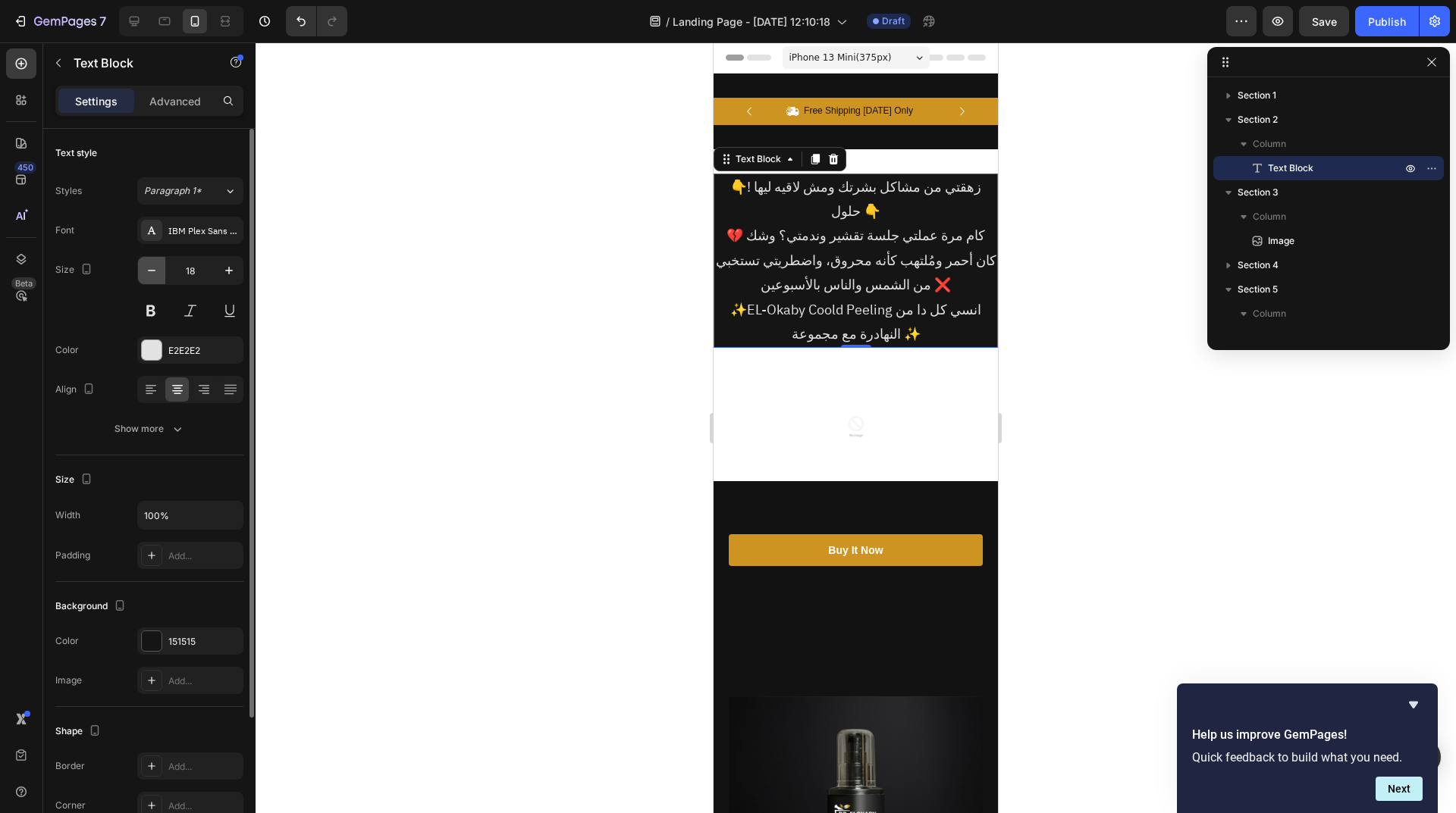
click at [159, 273] on button "button" at bounding box center [151, 270] width 28 height 28
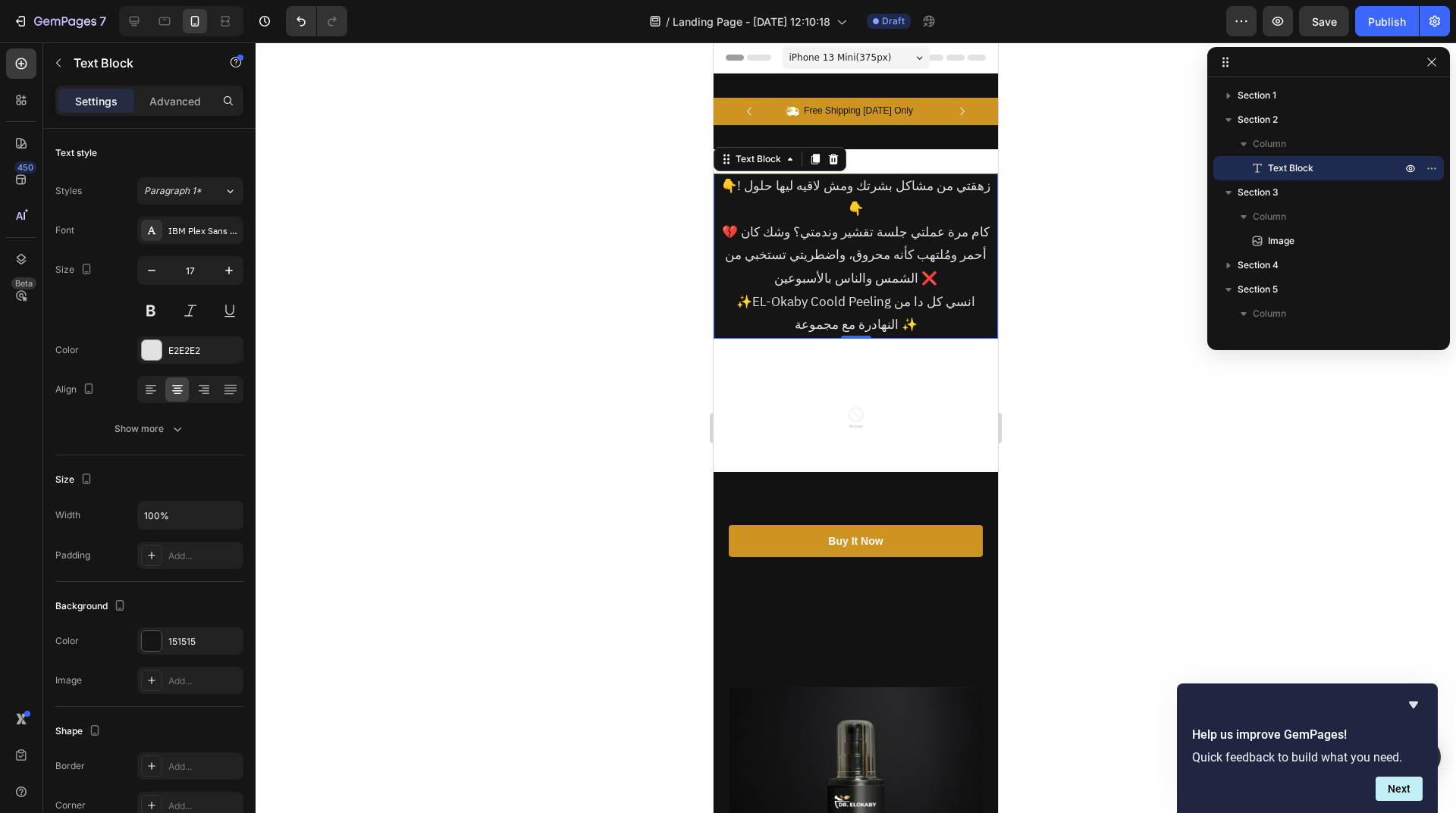
click at [922, 221] on p "💔 كام مرة عملتي جلسة تقشير وندمتي؟ وشك كان أحمر ومُلتهب كأنه محروق، واضطريتي تس…" at bounding box center [855, 257] width 282 height 70
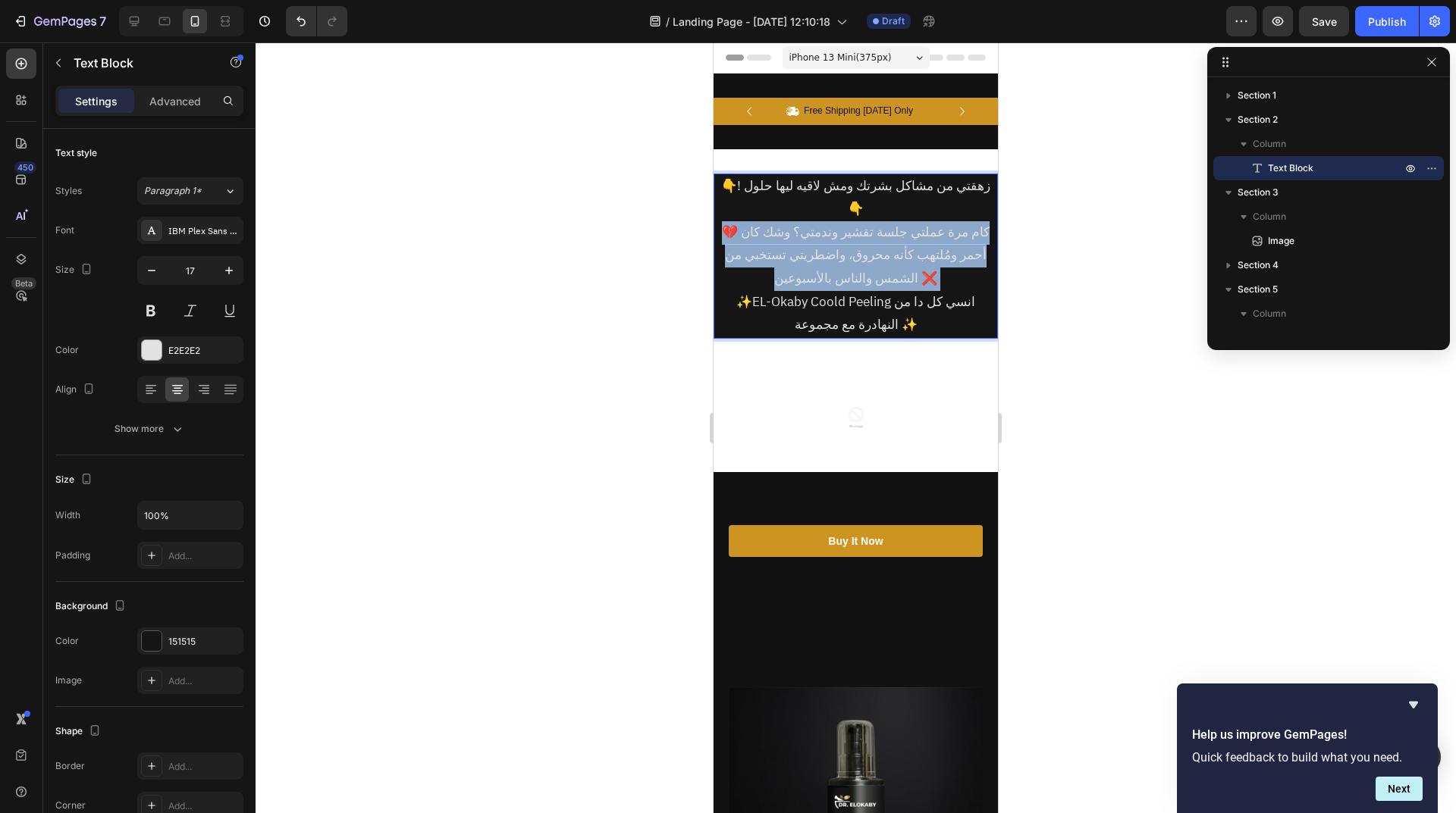
click at [922, 221] on p "💔 كام مرة عملتي جلسة تقشير وندمتي؟ وشك كان أحمر ومُلتهب كأنه محروق، واضطريتي تس…" at bounding box center [855, 257] width 282 height 70
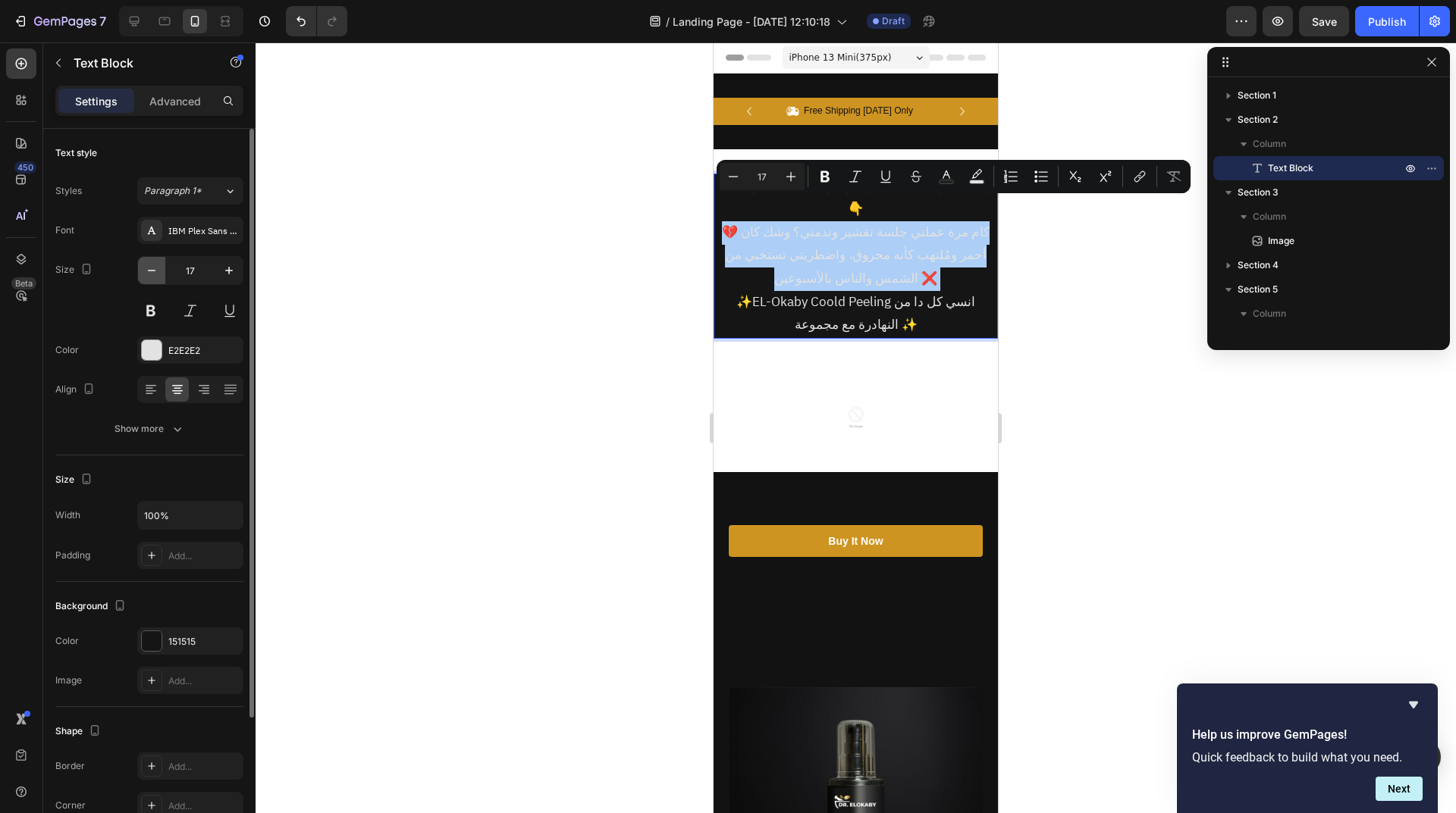
click at [148, 267] on icon "button" at bounding box center [151, 270] width 15 height 15
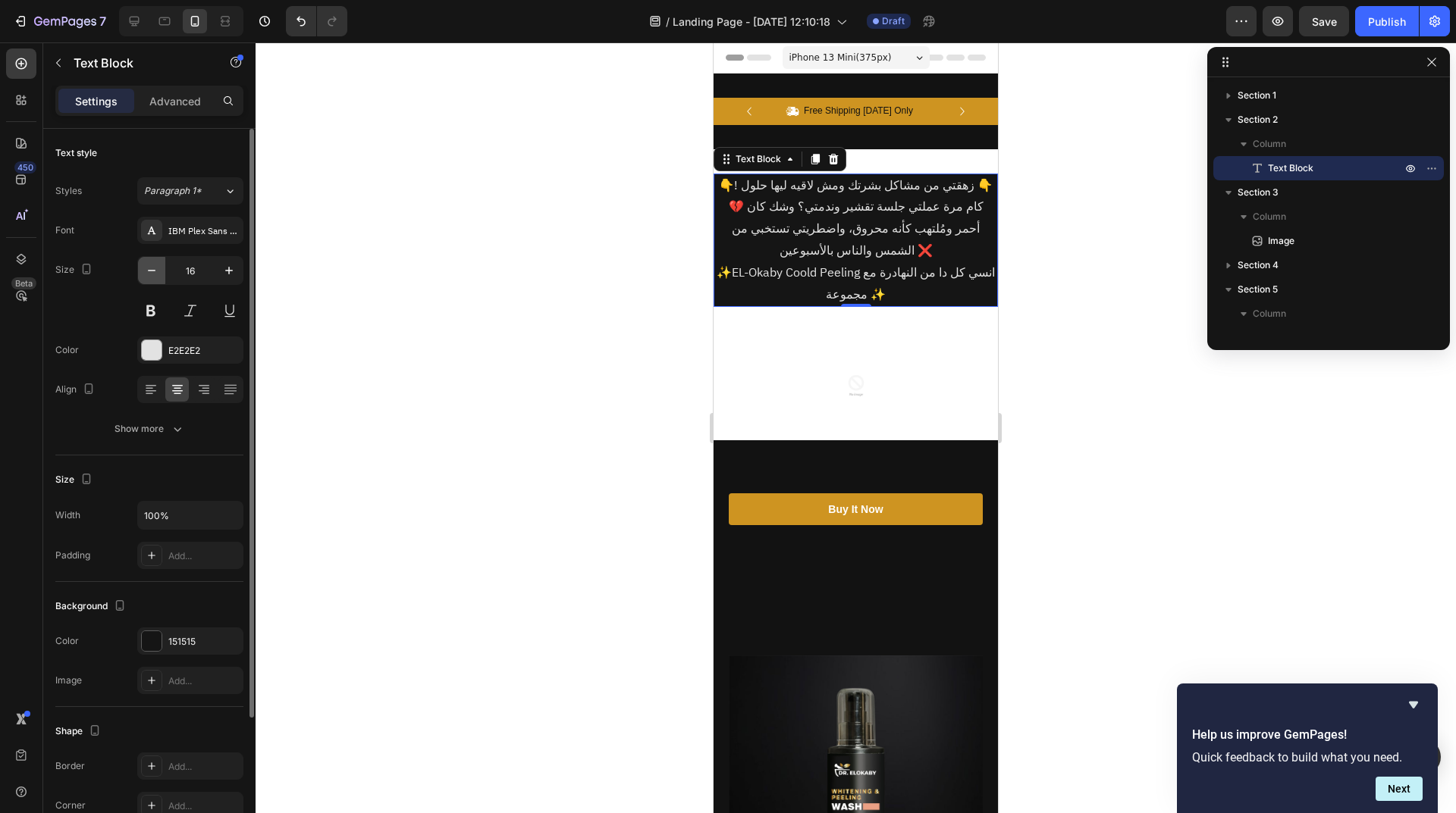
click at [148, 267] on icon "button" at bounding box center [151, 270] width 15 height 15
type input "15"
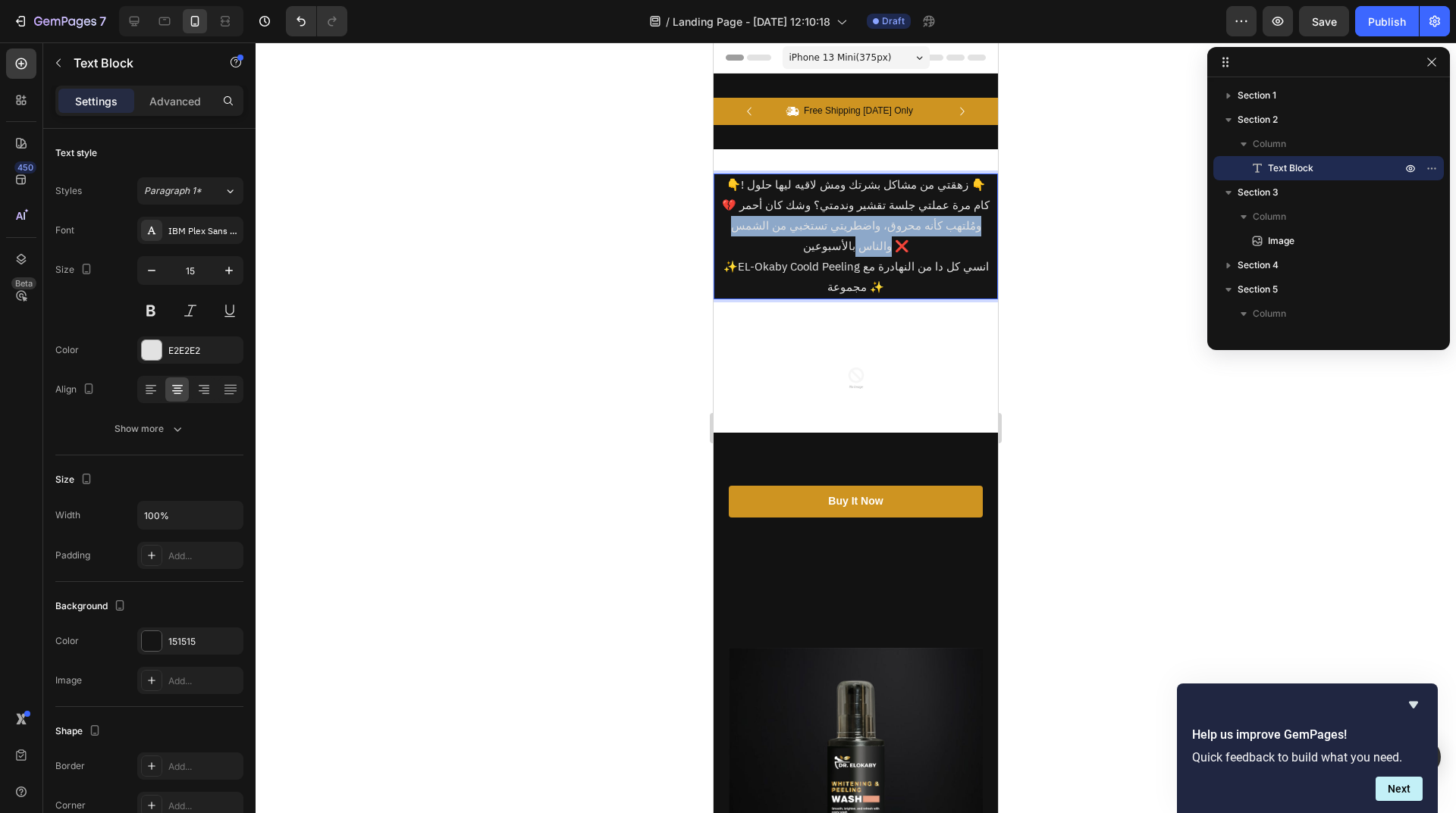
drag, startPoint x: 975, startPoint y: 205, endPoint x: 795, endPoint y: 244, distance: 184.2
click at [795, 244] on p "💔 كام مرة عملتي جلسة تقشير وندمتي؟ وشك كان أحمر ومُلتهب كأنه محروق، واضطريتي تس…" at bounding box center [855, 226] width 282 height 62
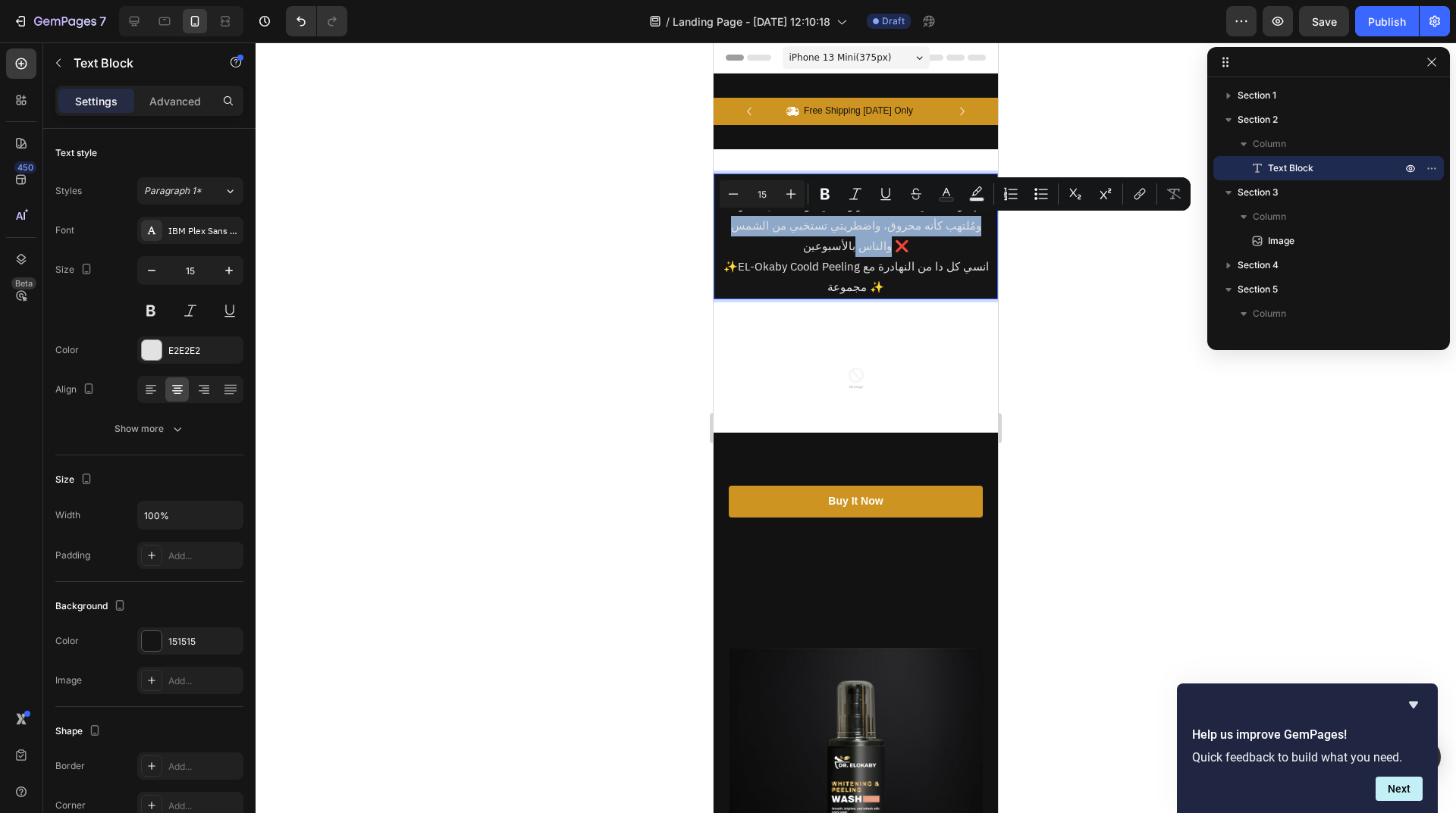
click at [967, 221] on p "💔 كام مرة عملتي جلسة تقشير وندمتي؟ وشك كان أحمر ومُلتهب كأنه محروق، واضطريتي تس…" at bounding box center [855, 226] width 282 height 62
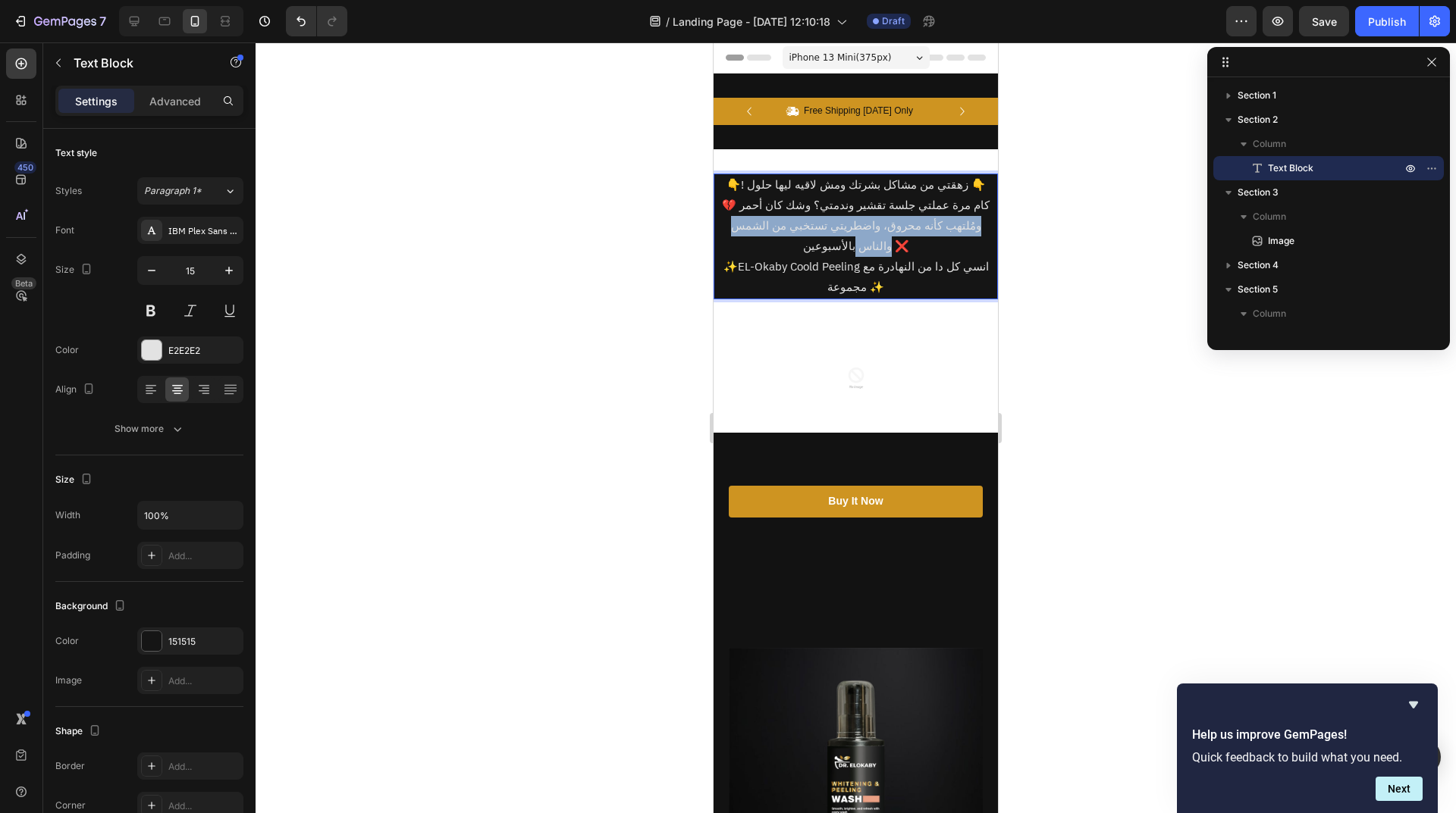
drag, startPoint x: 970, startPoint y: 205, endPoint x: 795, endPoint y: 241, distance: 178.7
click at [795, 241] on p "💔 كام مرة عملتي جلسة تقشير وندمتي؟ وشك كان أحمر ومُلتهب كأنه محروق، واضطريتي تس…" at bounding box center [855, 226] width 282 height 62
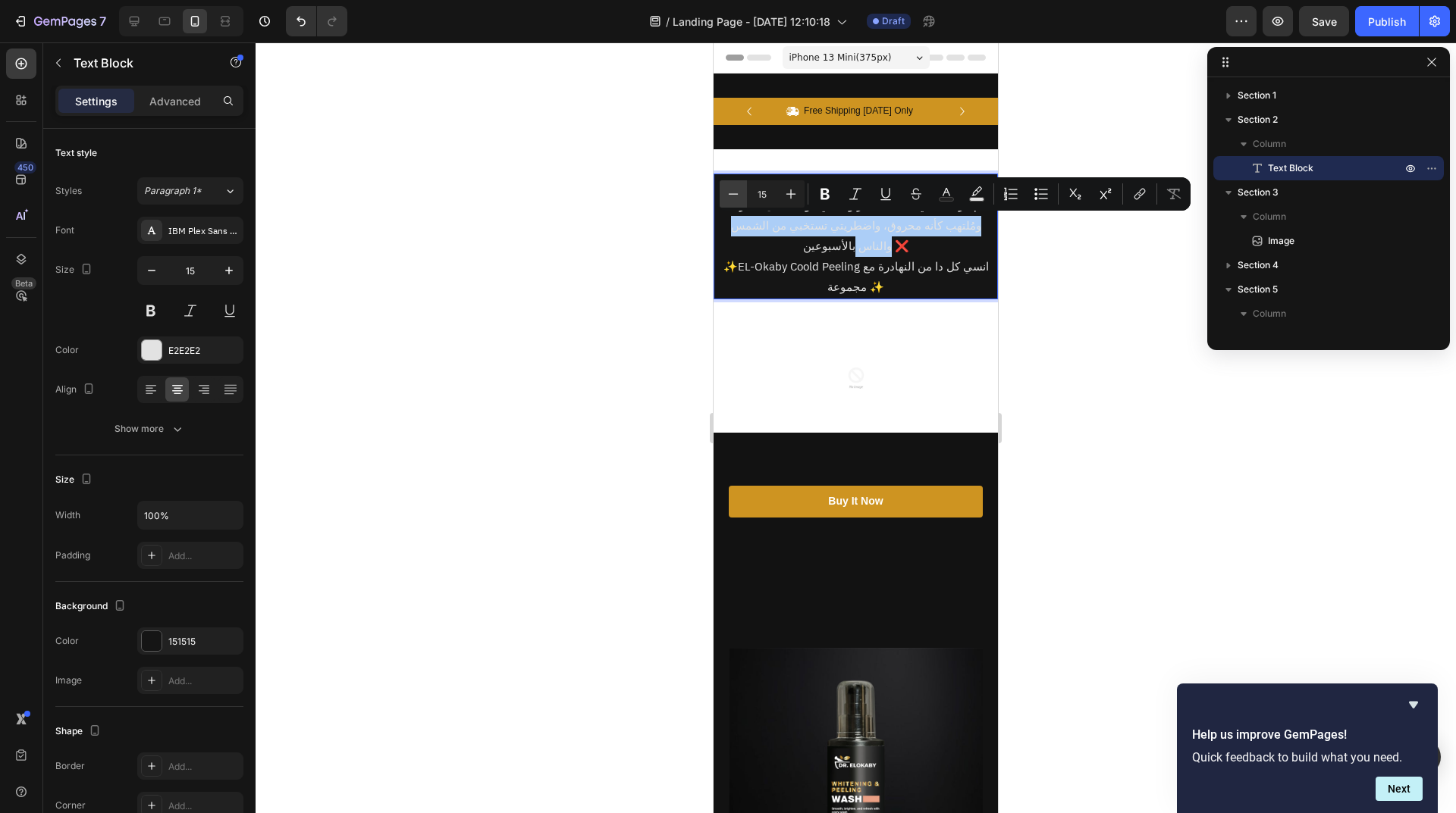
click at [738, 197] on icon "Editor contextual toolbar" at bounding box center [733, 194] width 15 height 15
click at [785, 199] on icon "Editor contextual toolbar" at bounding box center [790, 194] width 15 height 15
type input "15"
click at [853, 231] on span "ومُلتهب كأنه محروق، واضطريتي تستخبي من الشمس والناس" at bounding box center [844, 236] width 250 height 37
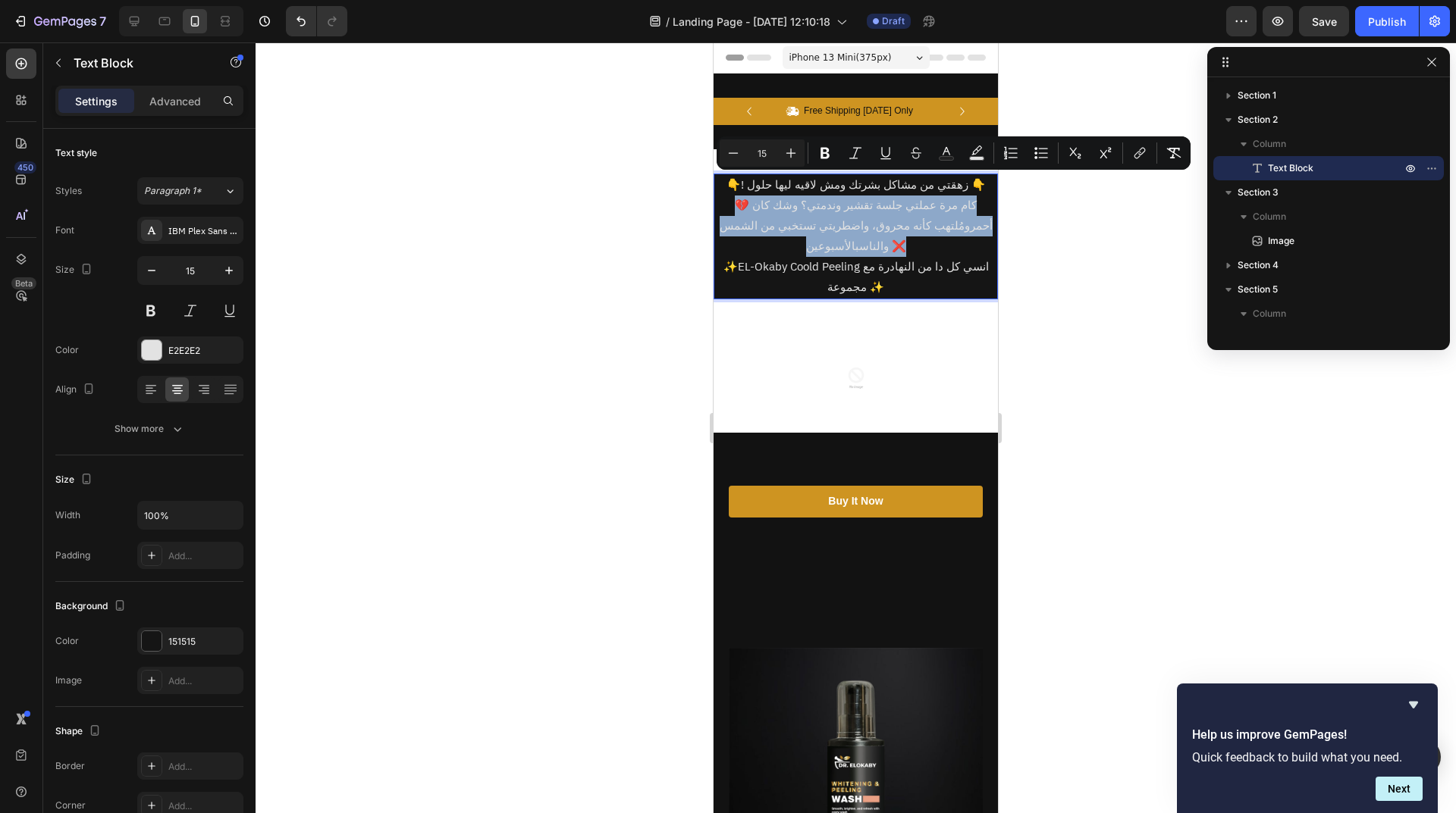
drag, startPoint x: 968, startPoint y: 194, endPoint x: 882, endPoint y: 250, distance: 102.6
click at [882, 250] on div "👇! زهقتي من مشاكل بشرتك ومش لاقيه ليها حلول 👇 💔 كام مرة عملتي جلسة تقشير وندمتي…" at bounding box center [856, 236] width 284 height 126
click at [743, 152] on button "Minus" at bounding box center [733, 153] width 28 height 28
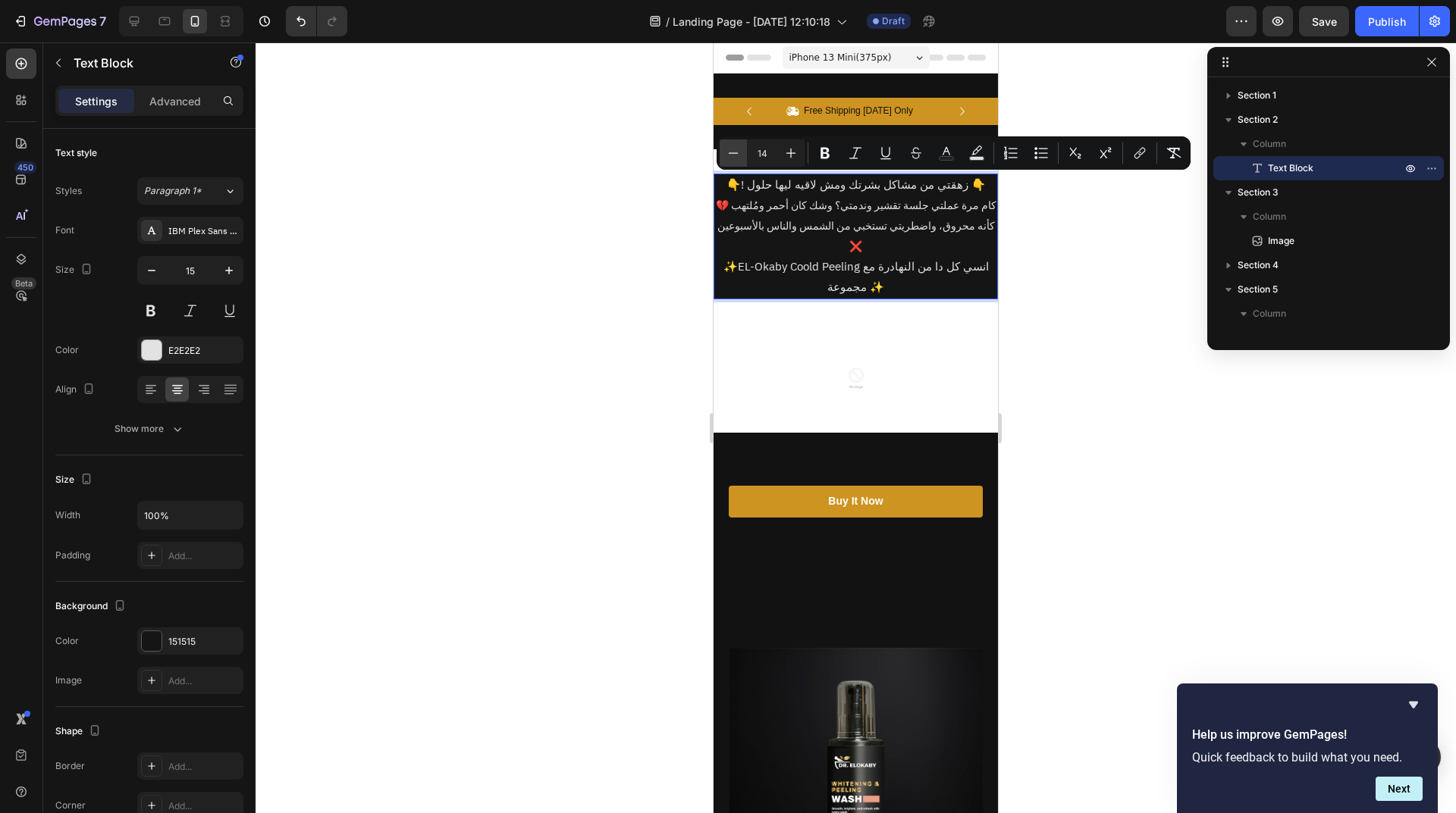
click at [743, 152] on button "Minus" at bounding box center [733, 153] width 28 height 28
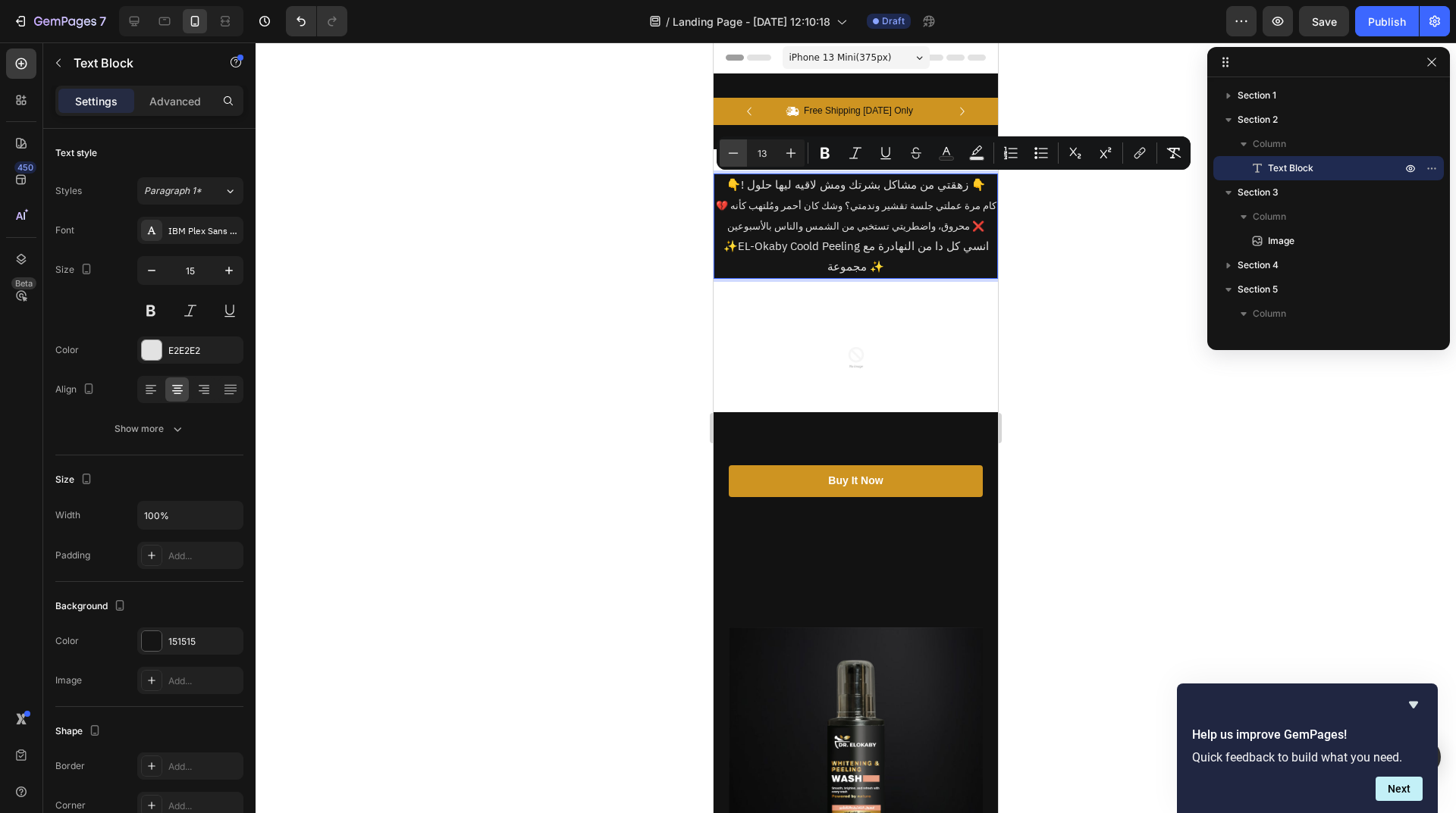
click at [743, 152] on button "Minus" at bounding box center [733, 153] width 28 height 28
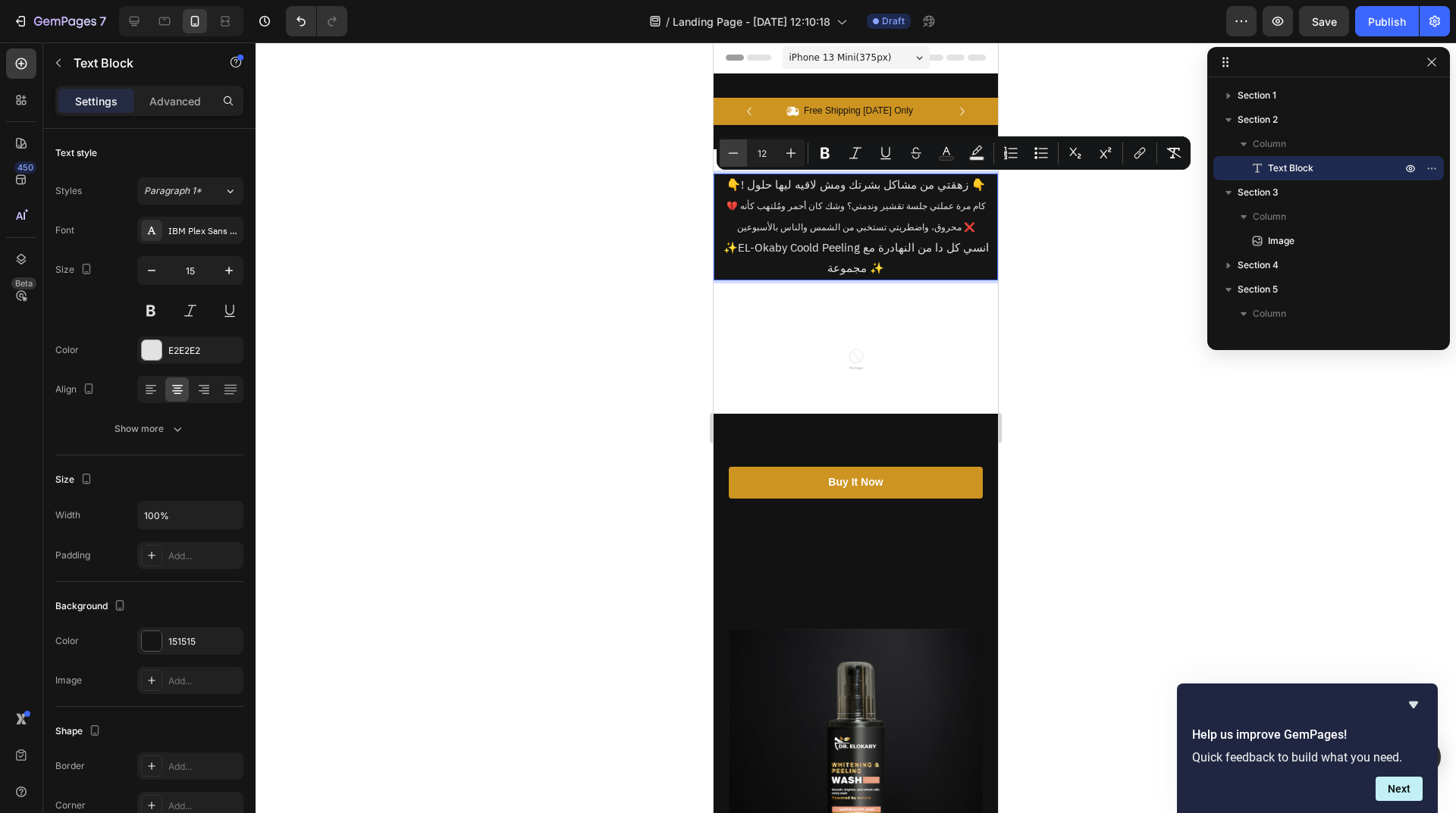
click at [743, 152] on button "Minus" at bounding box center [733, 153] width 28 height 28
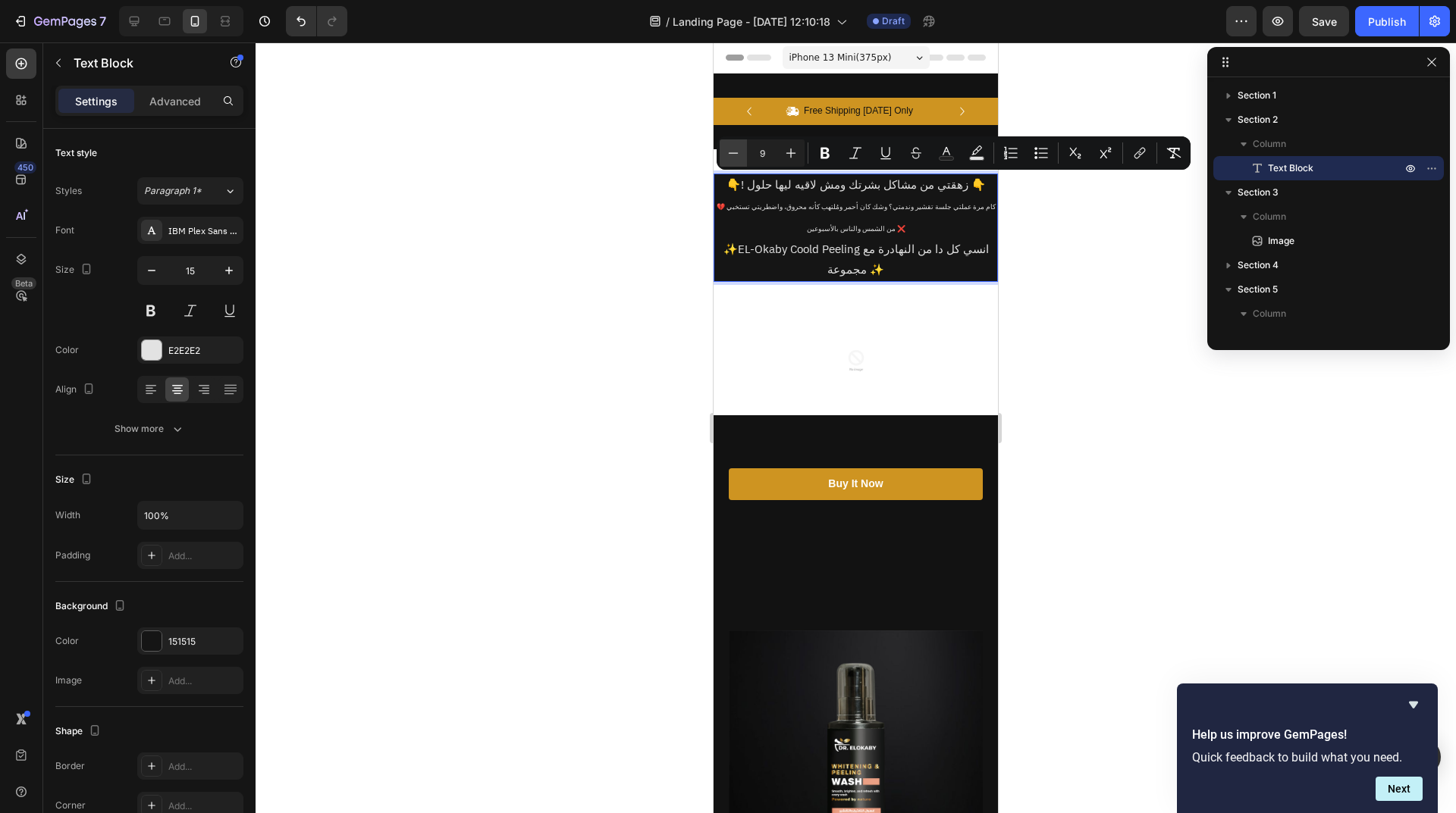
click at [743, 152] on button "Minus" at bounding box center [733, 153] width 28 height 28
click at [788, 154] on icon "Editor contextual toolbar" at bounding box center [790, 153] width 15 height 15
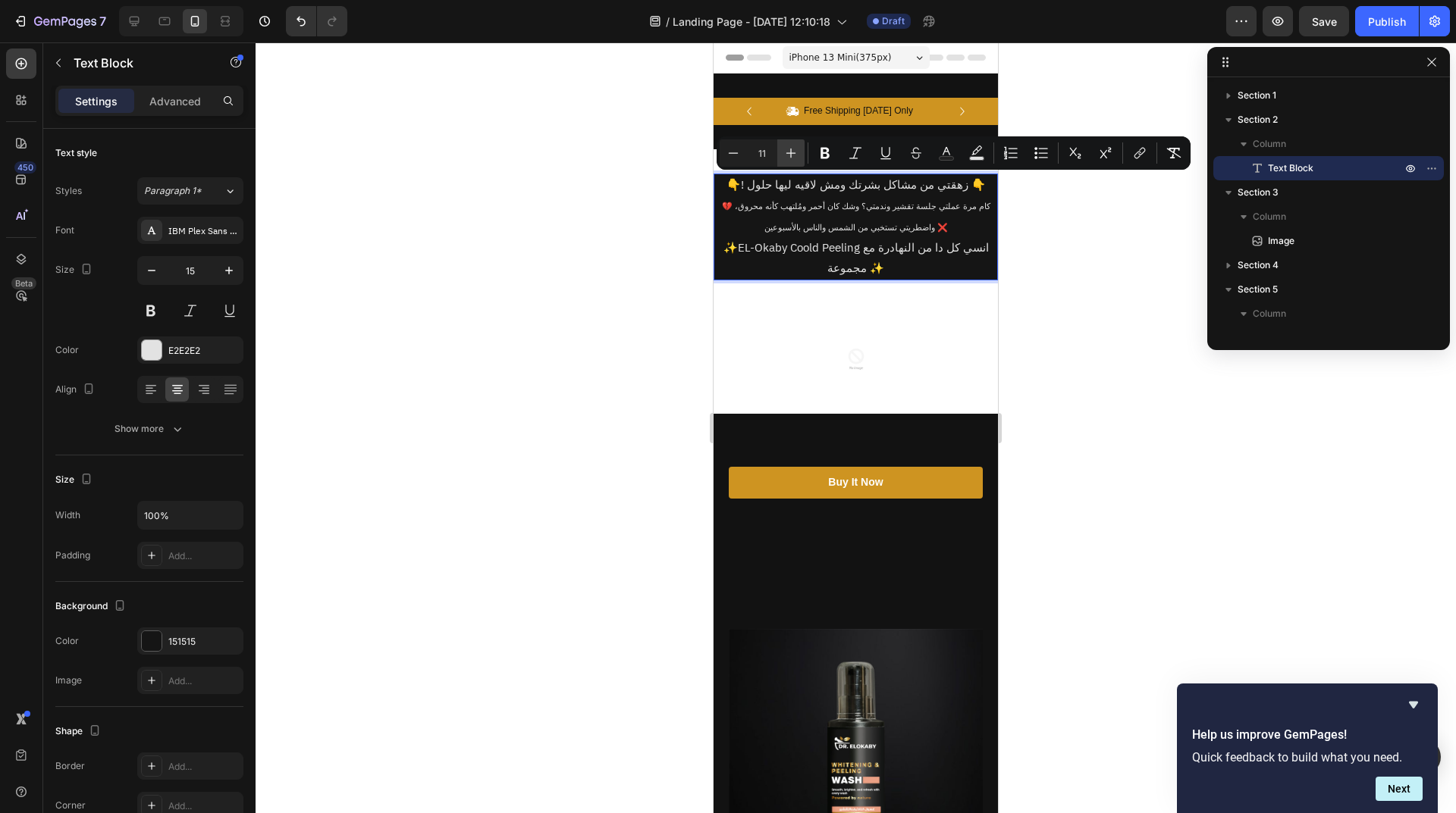
click at [788, 154] on icon "Editor contextual toolbar" at bounding box center [790, 153] width 15 height 15
type input "12"
click at [1155, 368] on div at bounding box center [856, 427] width 1200 height 771
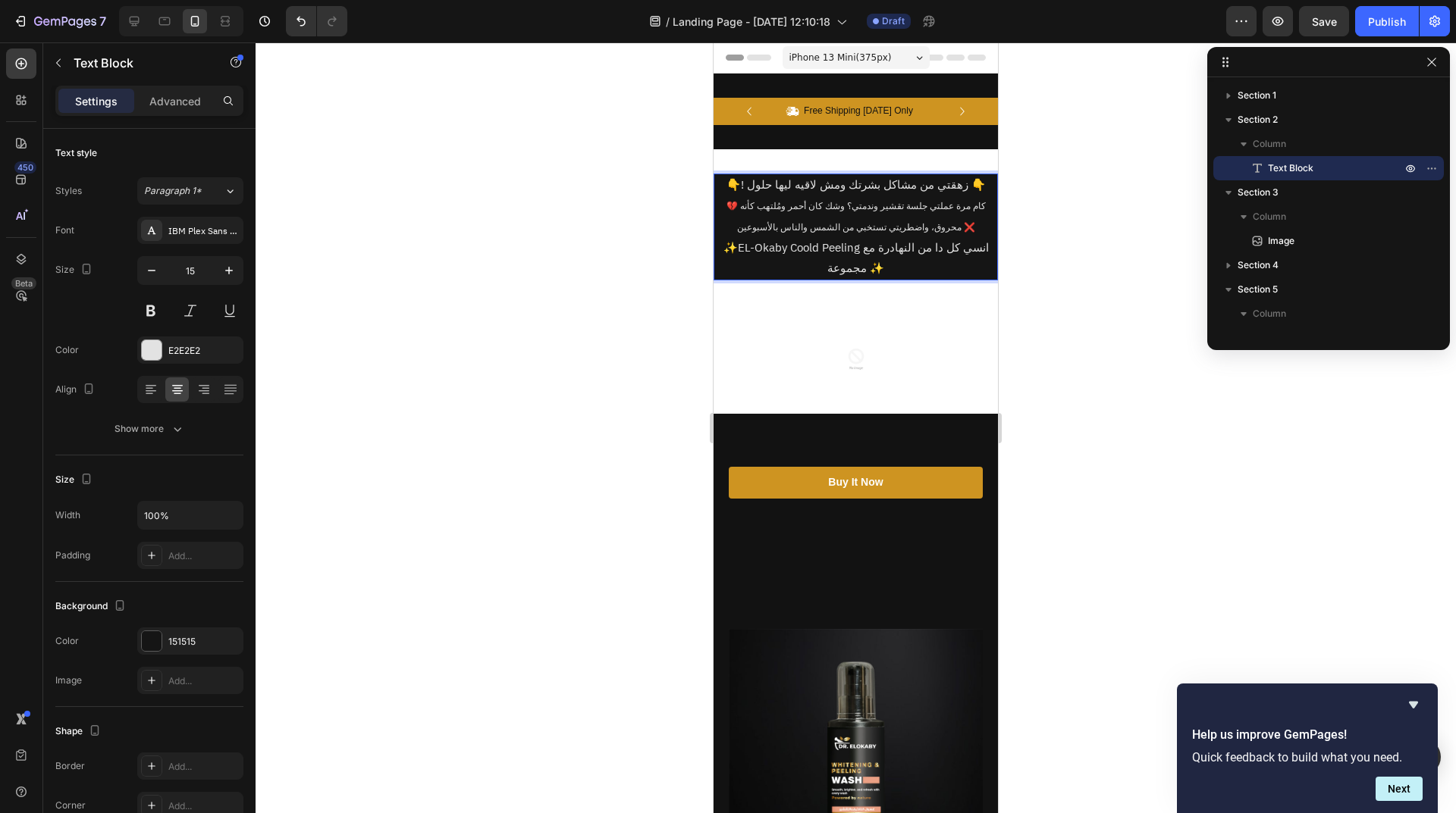
click at [860, 252] on p "✨EL-Okaby Coold Peeling انسي كل دا من النهادرة مع مجموعة ✨" at bounding box center [855, 258] width 282 height 41
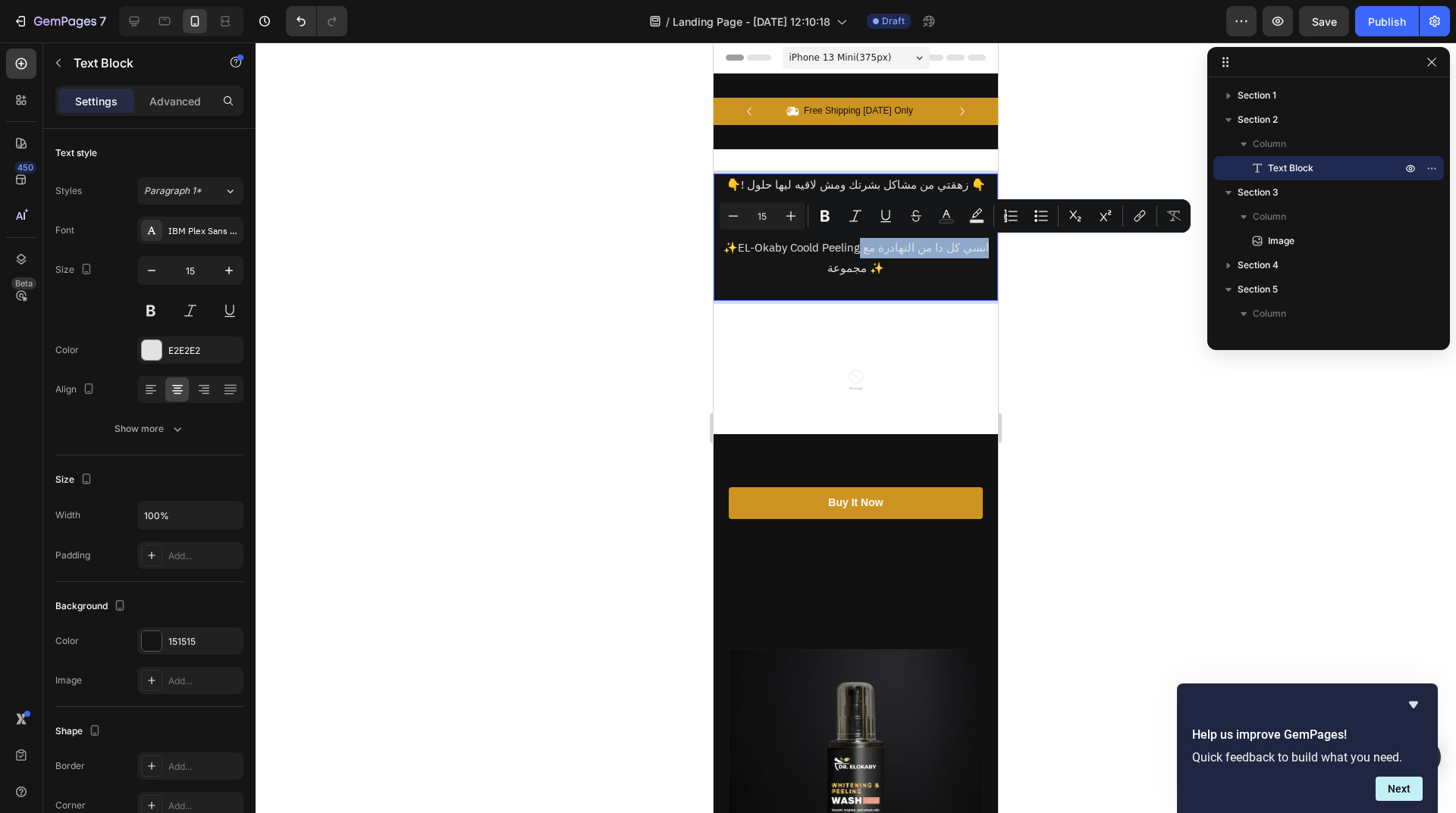
drag, startPoint x: 861, startPoint y: 245, endPoint x: 789, endPoint y: 255, distance: 72.7
click at [807, 267] on p "✨EL-Okaby Coold Peeling انسي كل دا من النهادرة مع مجموعة ✨" at bounding box center [855, 258] width 282 height 41
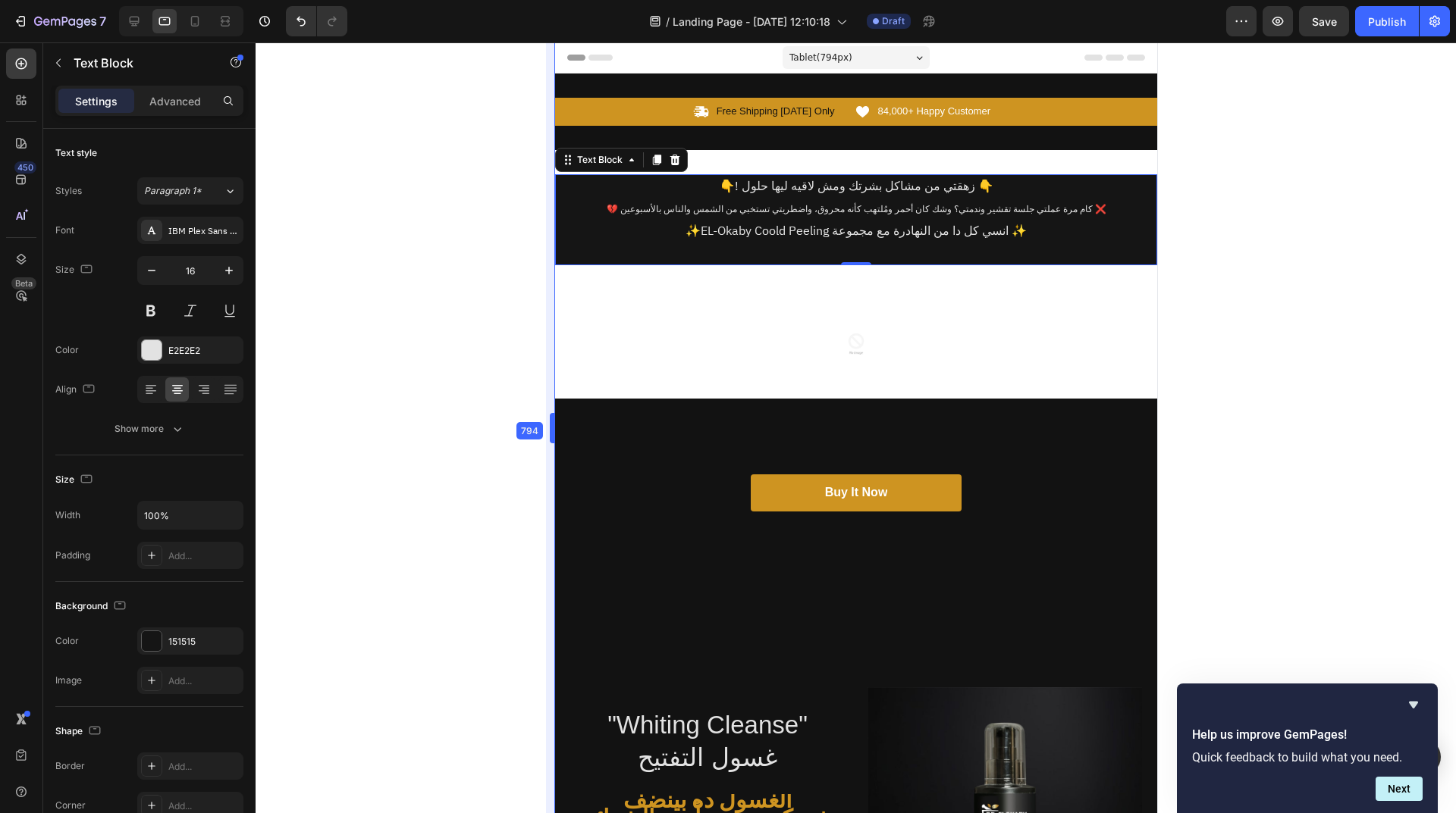
drag, startPoint x: 708, startPoint y: 247, endPoint x: 560, endPoint y: 426, distance: 232.3
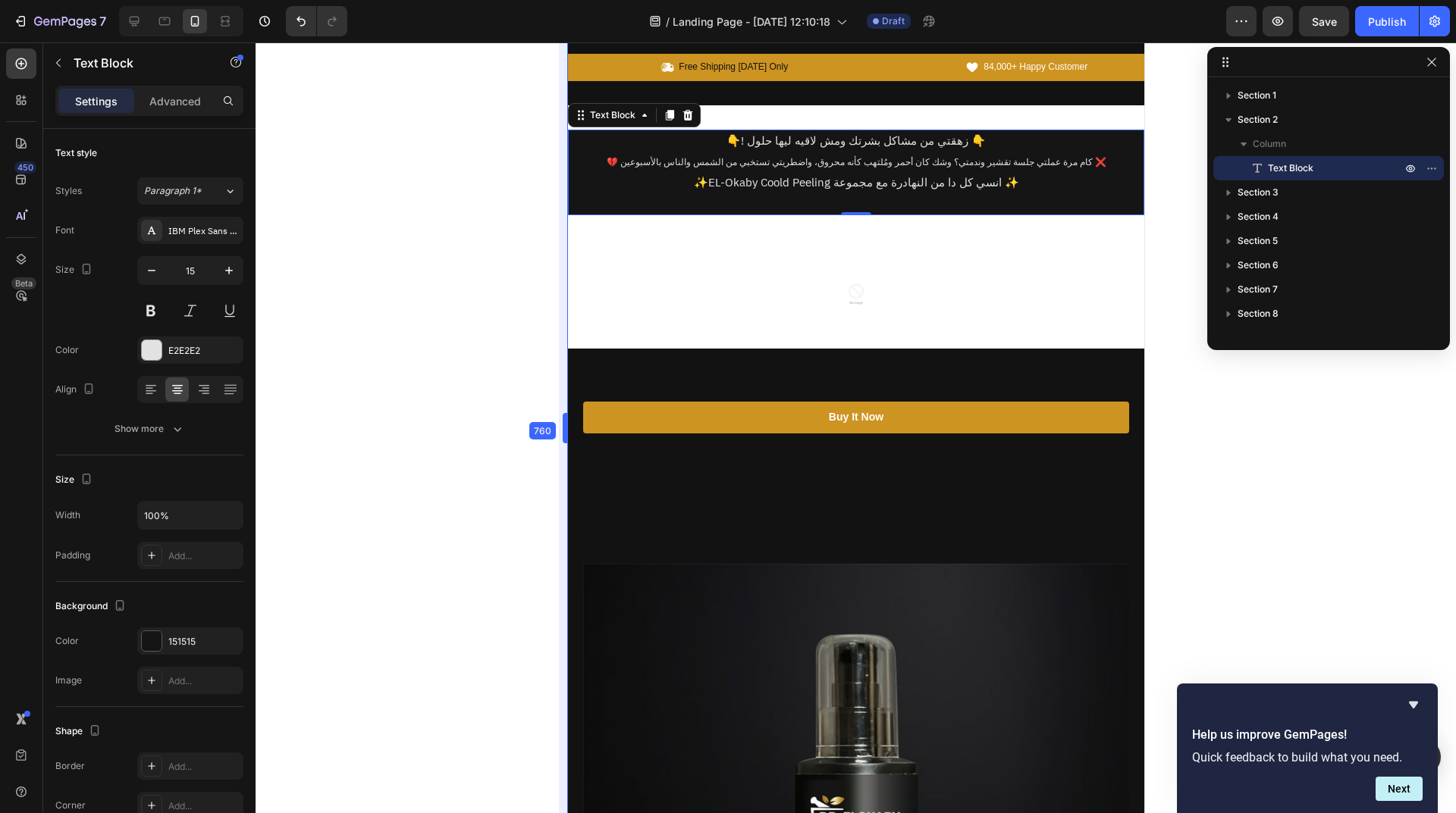
drag, startPoint x: 560, startPoint y: 426, endPoint x: 597, endPoint y: 428, distance: 37.1
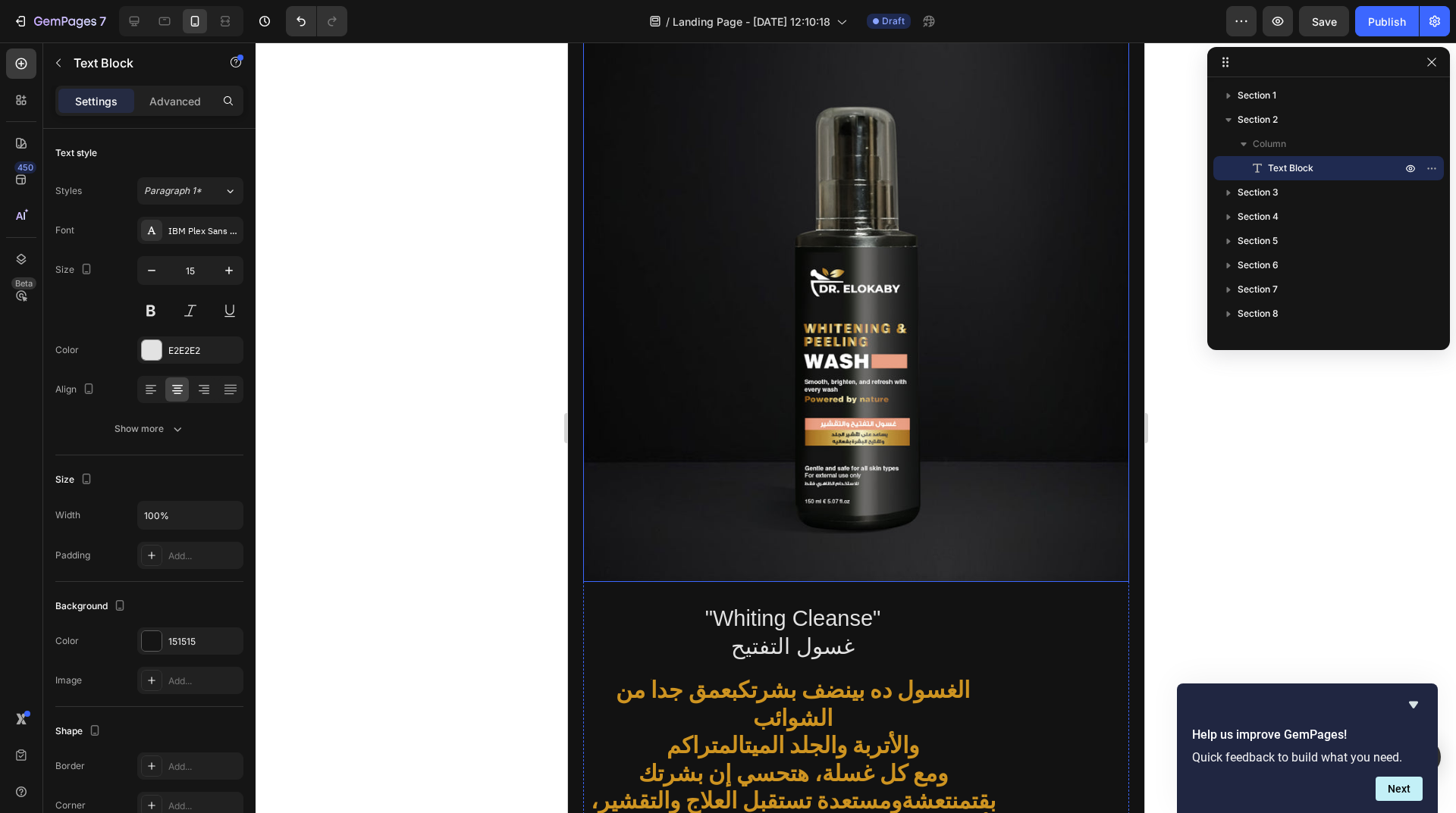
scroll to position [909, 0]
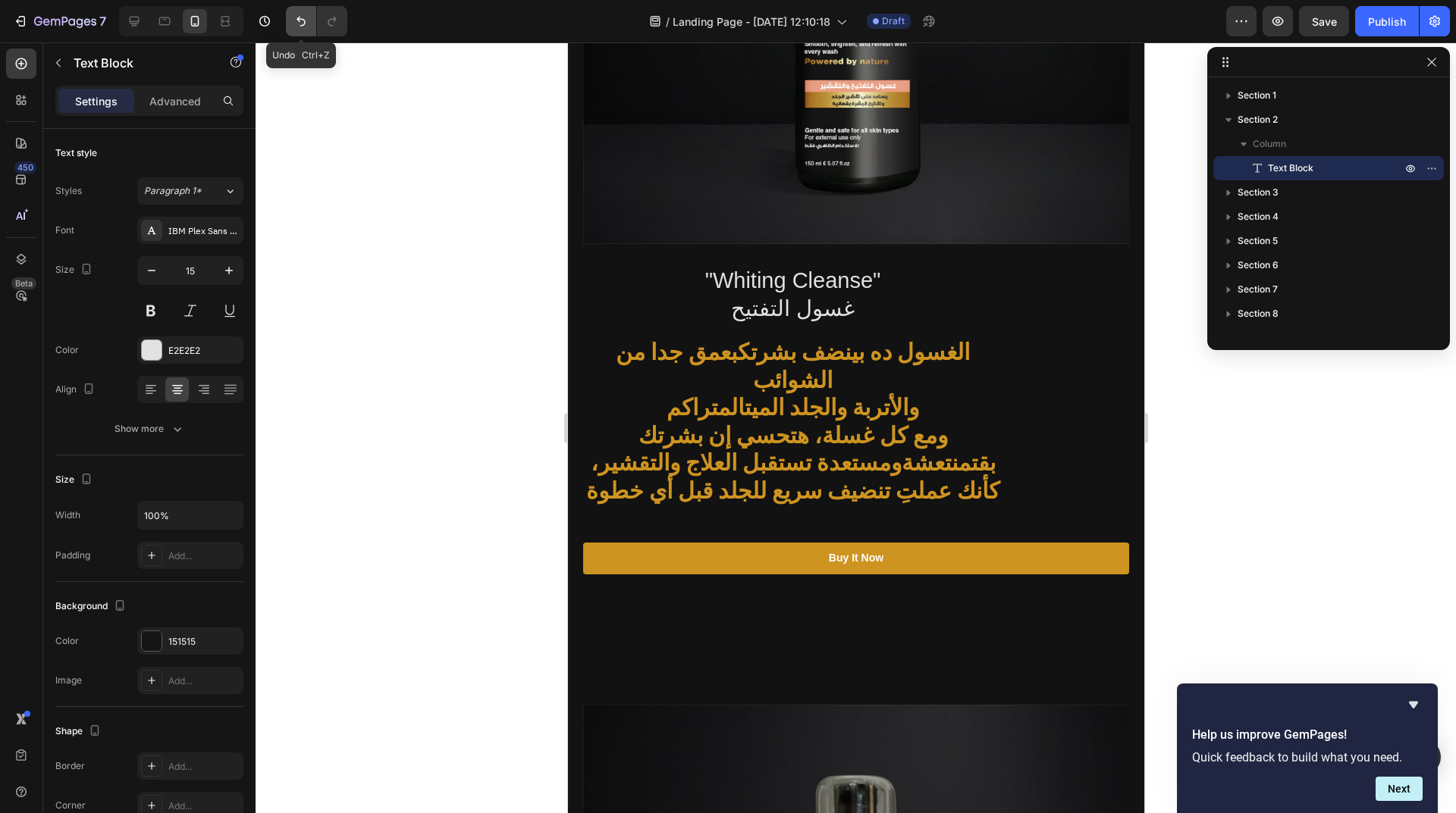
click at [307, 15] on icon "Undo/Redo" at bounding box center [301, 21] width 15 height 15
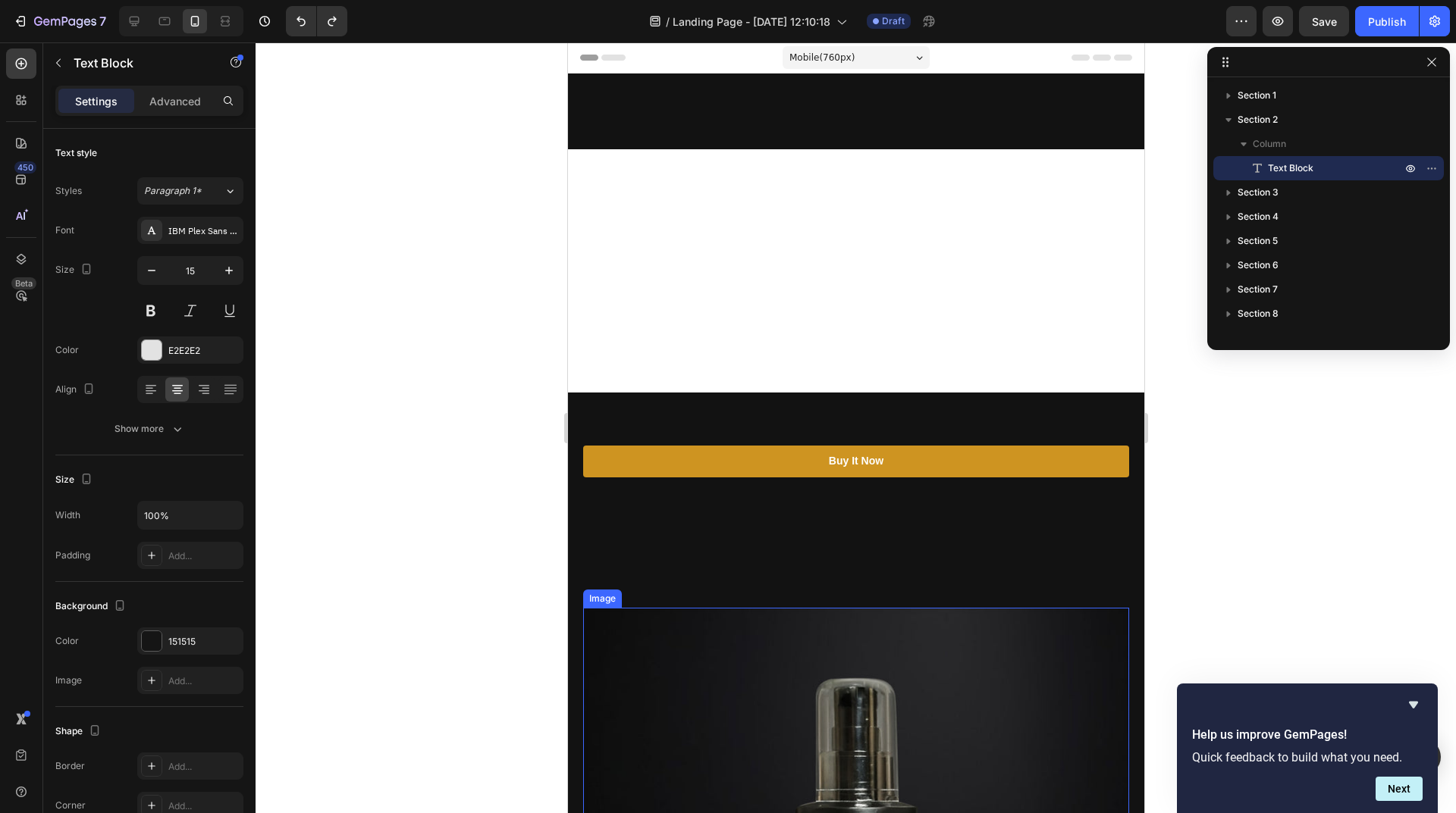
scroll to position [379, 0]
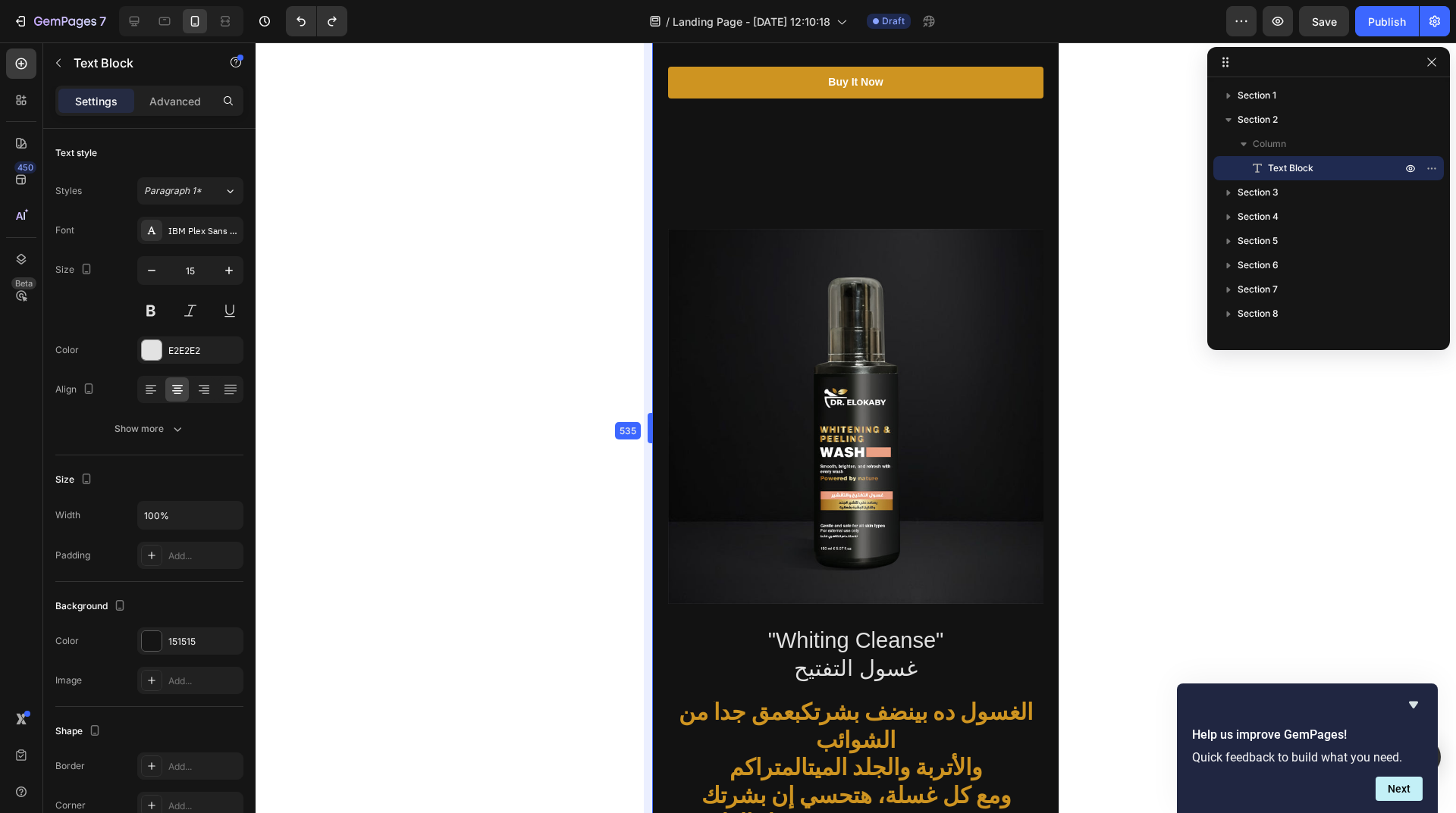
drag, startPoint x: 565, startPoint y: 375, endPoint x: 167, endPoint y: 330, distance: 400.5
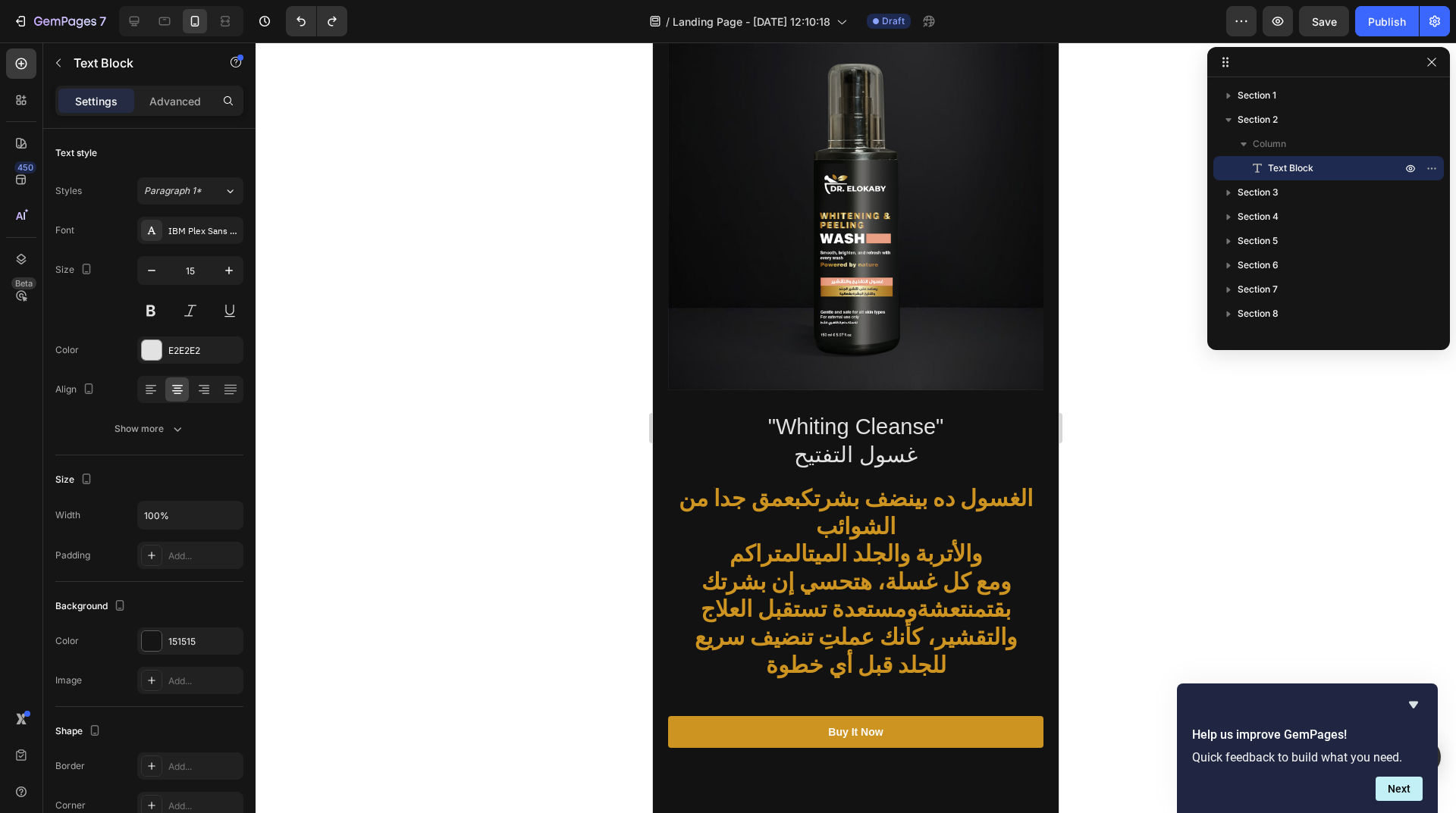
scroll to position [0, 0]
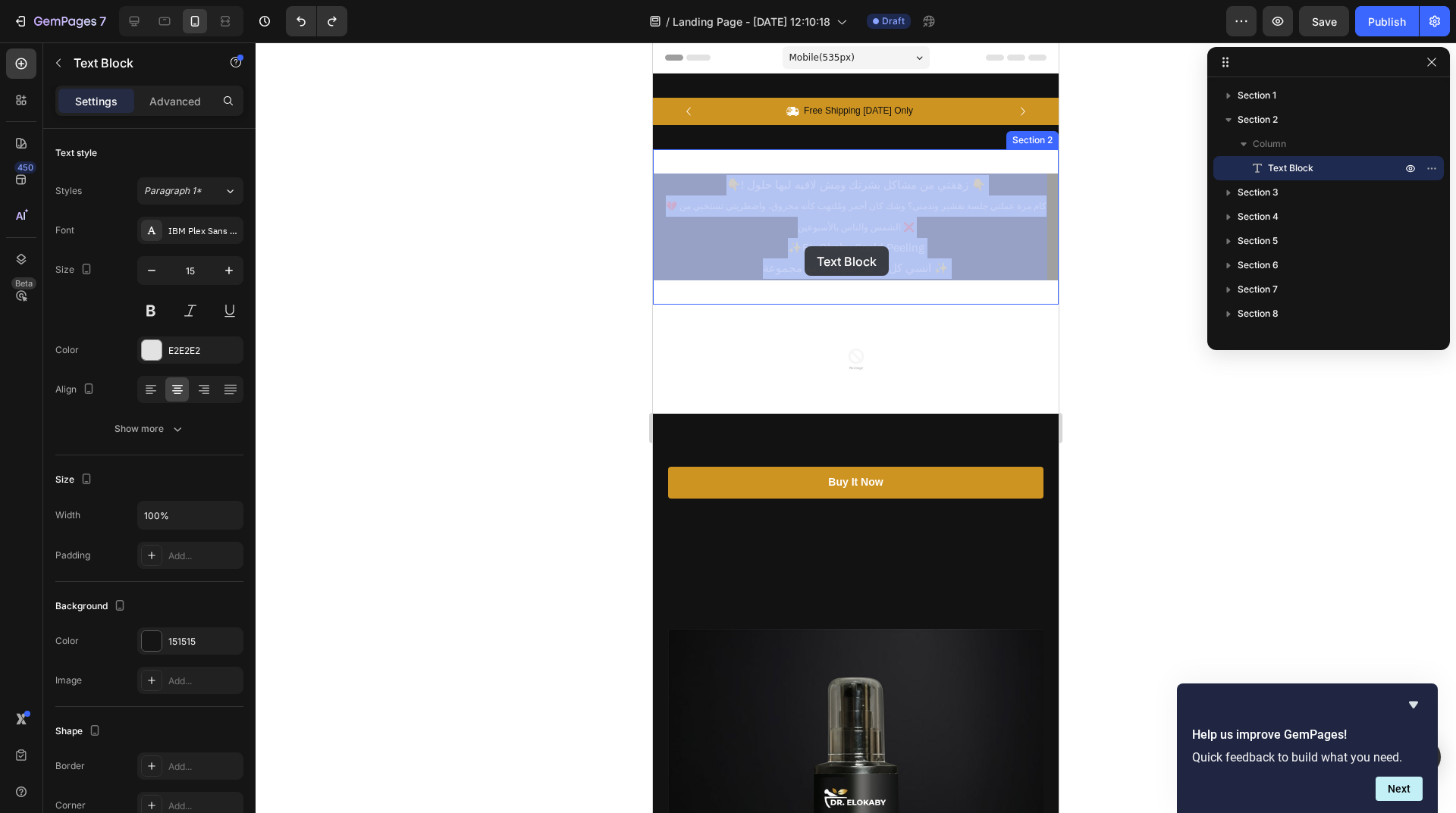
drag, startPoint x: 922, startPoint y: 252, endPoint x: 809, endPoint y: 248, distance: 113.1
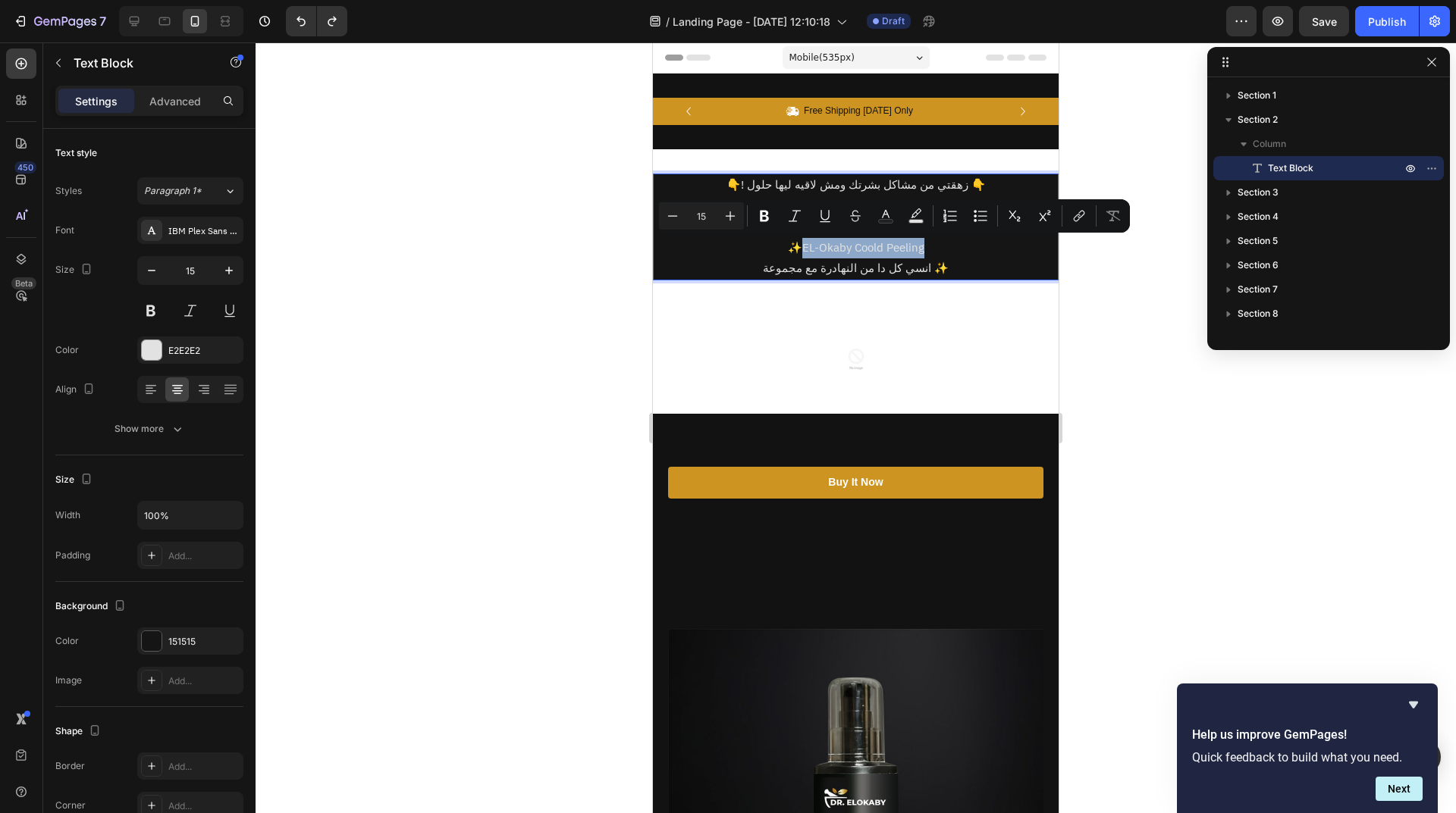
drag, startPoint x: 796, startPoint y: 248, endPoint x: 920, endPoint y: 254, distance: 124.1
click at [920, 254] on p "✨EL-Okaby Coold Peeling" at bounding box center [856, 248] width 403 height 20
copy p "EL-Okaby Coold Peeling"
click at [971, 267] on p "انسي كل دا من النهادرة مع مجموعة ✨" at bounding box center [856, 269] width 403 height 20
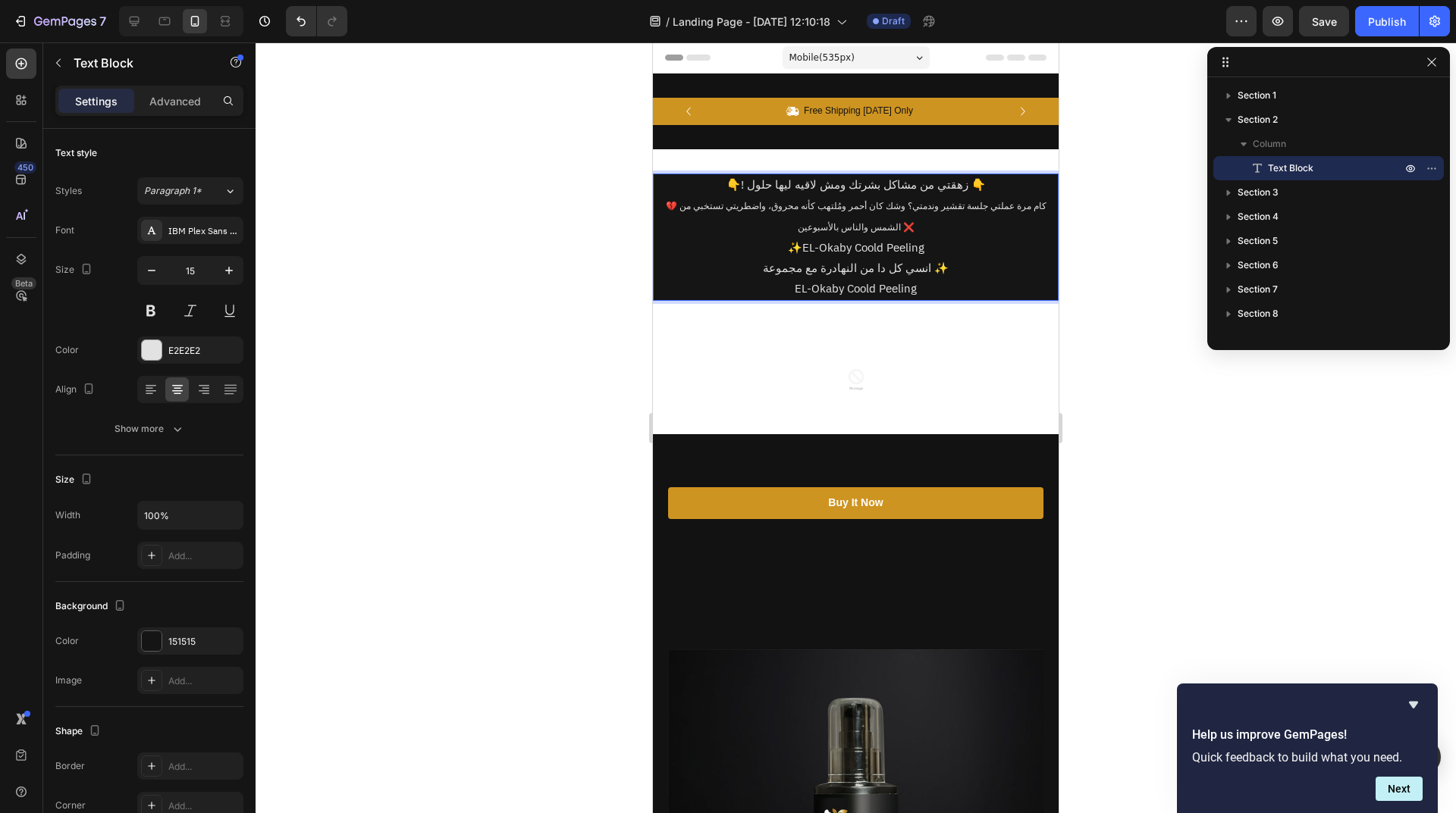
click at [849, 291] on p "EL-Okaby Coold Peeling" at bounding box center [856, 289] width 403 height 20
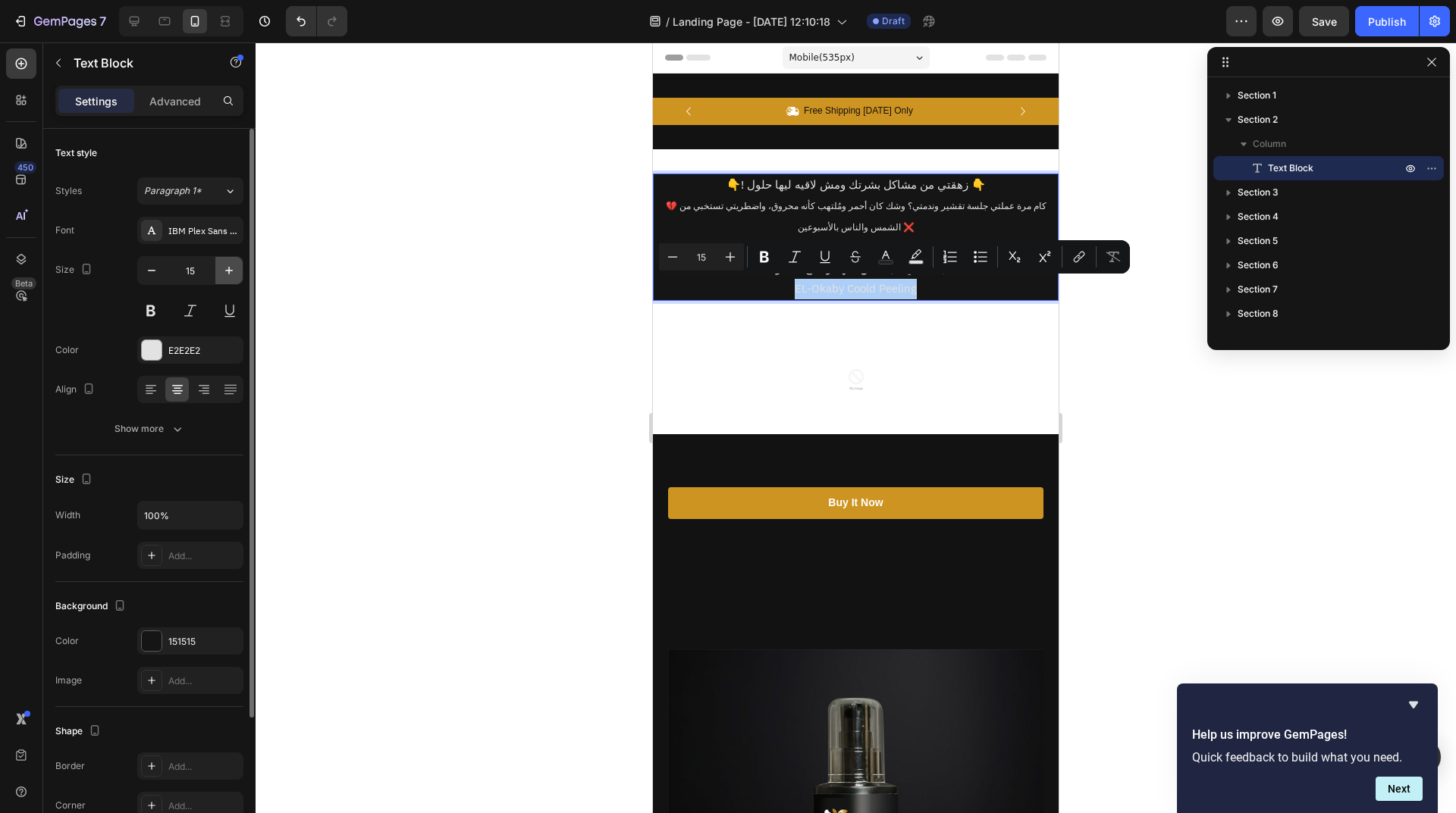
click at [236, 274] on button "button" at bounding box center [229, 270] width 28 height 28
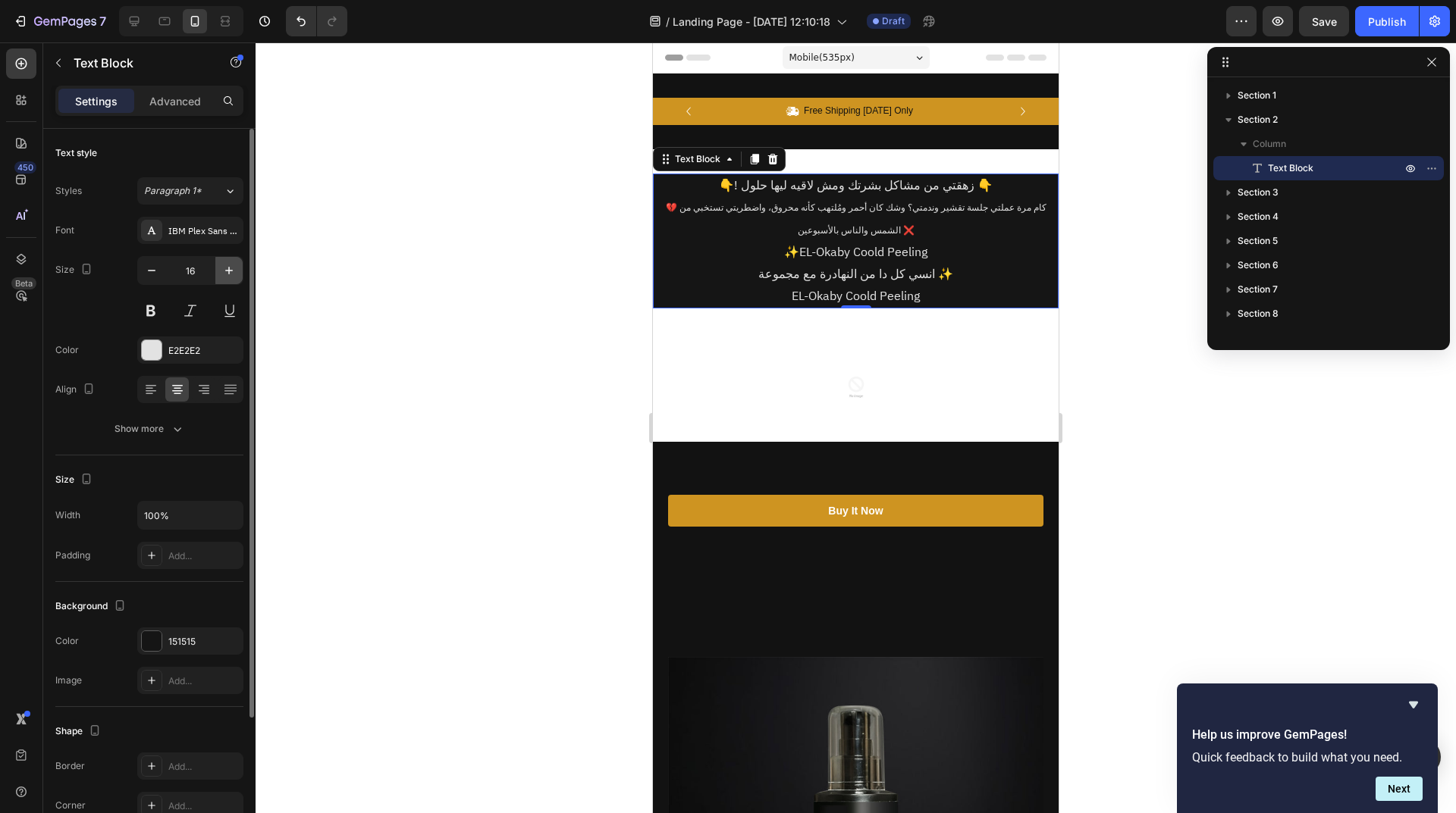
click at [236, 274] on button "button" at bounding box center [229, 270] width 28 height 28
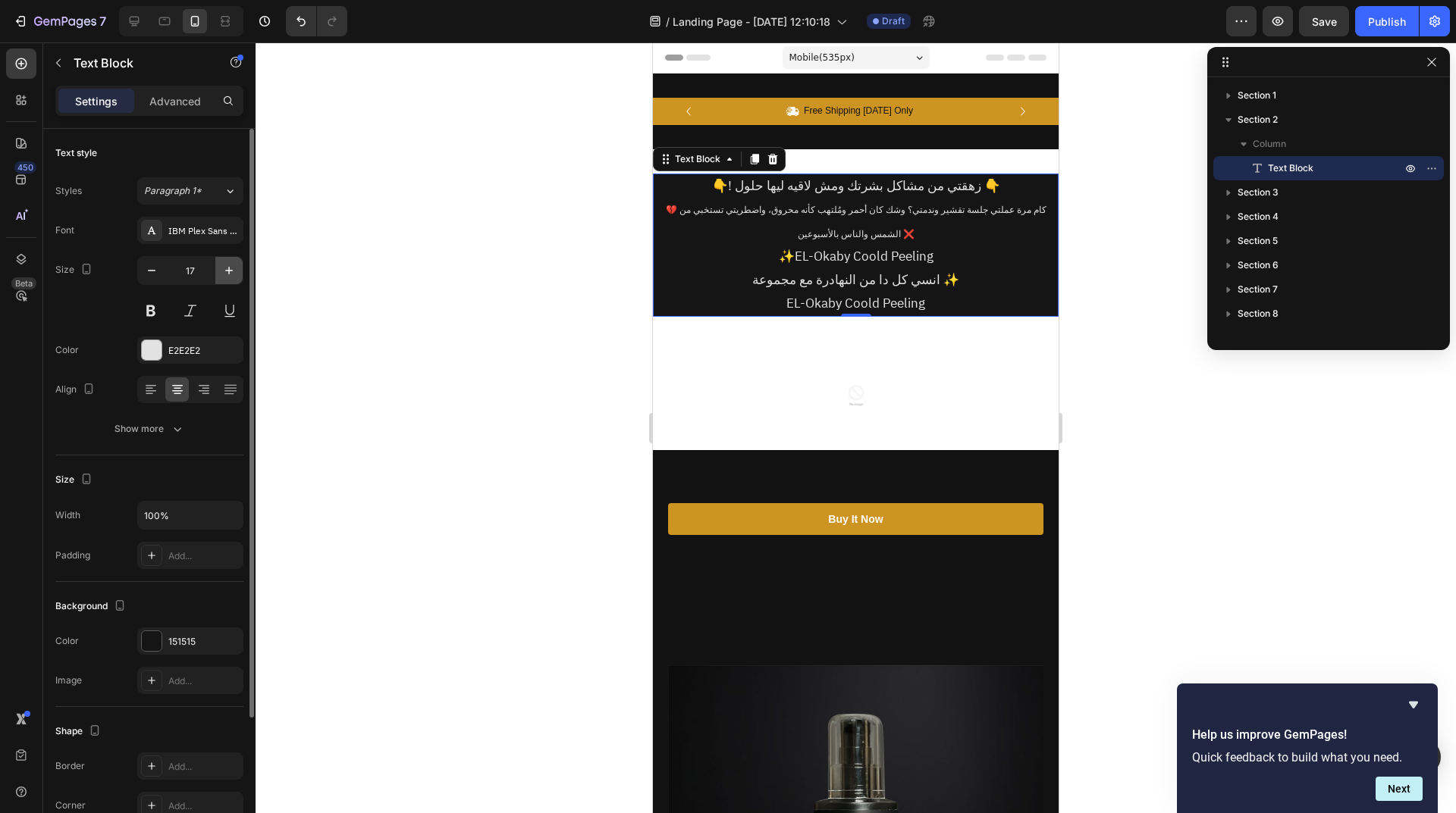
click at [229, 273] on icon "button" at bounding box center [229, 270] width 7 height 7
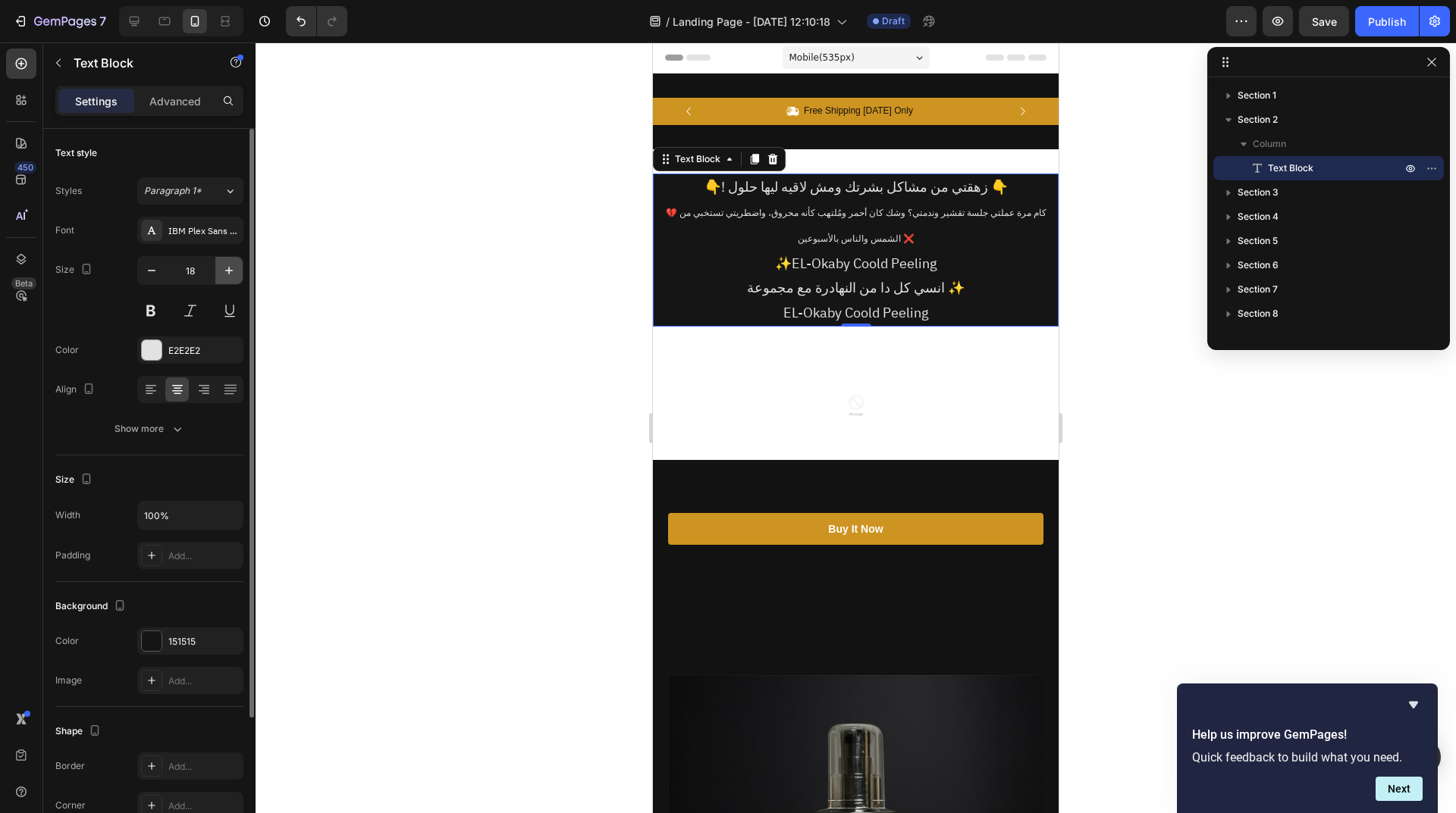
click at [229, 273] on icon "button" at bounding box center [229, 270] width 7 height 7
type input "19"
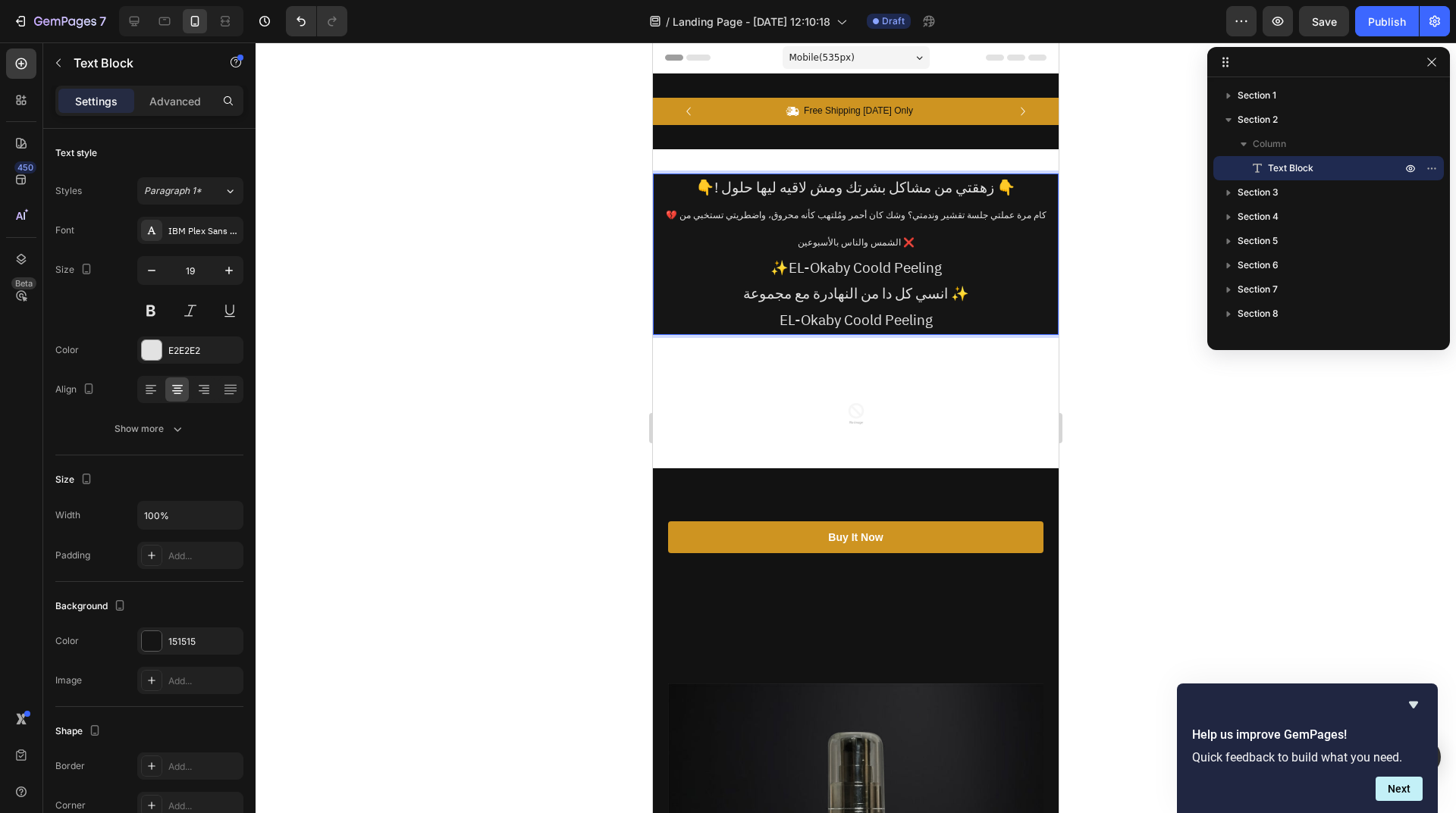
click at [880, 212] on span "💔 كام مرة عملتي جلسة تقشير وندمتي؟ وشك كان أحمر ومُلتهب كأنه محروق، واضطريتي تس…" at bounding box center [856, 229] width 380 height 41
drag, startPoint x: 875, startPoint y: 245, endPoint x: 886, endPoint y: 245, distance: 11.0
click at [886, 245] on span "💔 كام مرة عملتي جلسة تقشير وندمتي؟ وشك كان أحمر ومُلتهب كأنه محروق، واضطريتي تس…" at bounding box center [856, 229] width 380 height 41
click at [794, 237] on p "💔 كام مرة عملتي جلسة تقشير وندمتي؟ وشك كان أحمر ومُلتهب كأنه محروق، واضطريتي تس…" at bounding box center [856, 228] width 403 height 54
click at [795, 244] on p "💔 كام مرة عملتي جلسة تقشير وندمتي؟ وشك كان أحمر ومُلتهب كأنه محروق، واضطريتي تس…" at bounding box center [856, 228] width 403 height 54
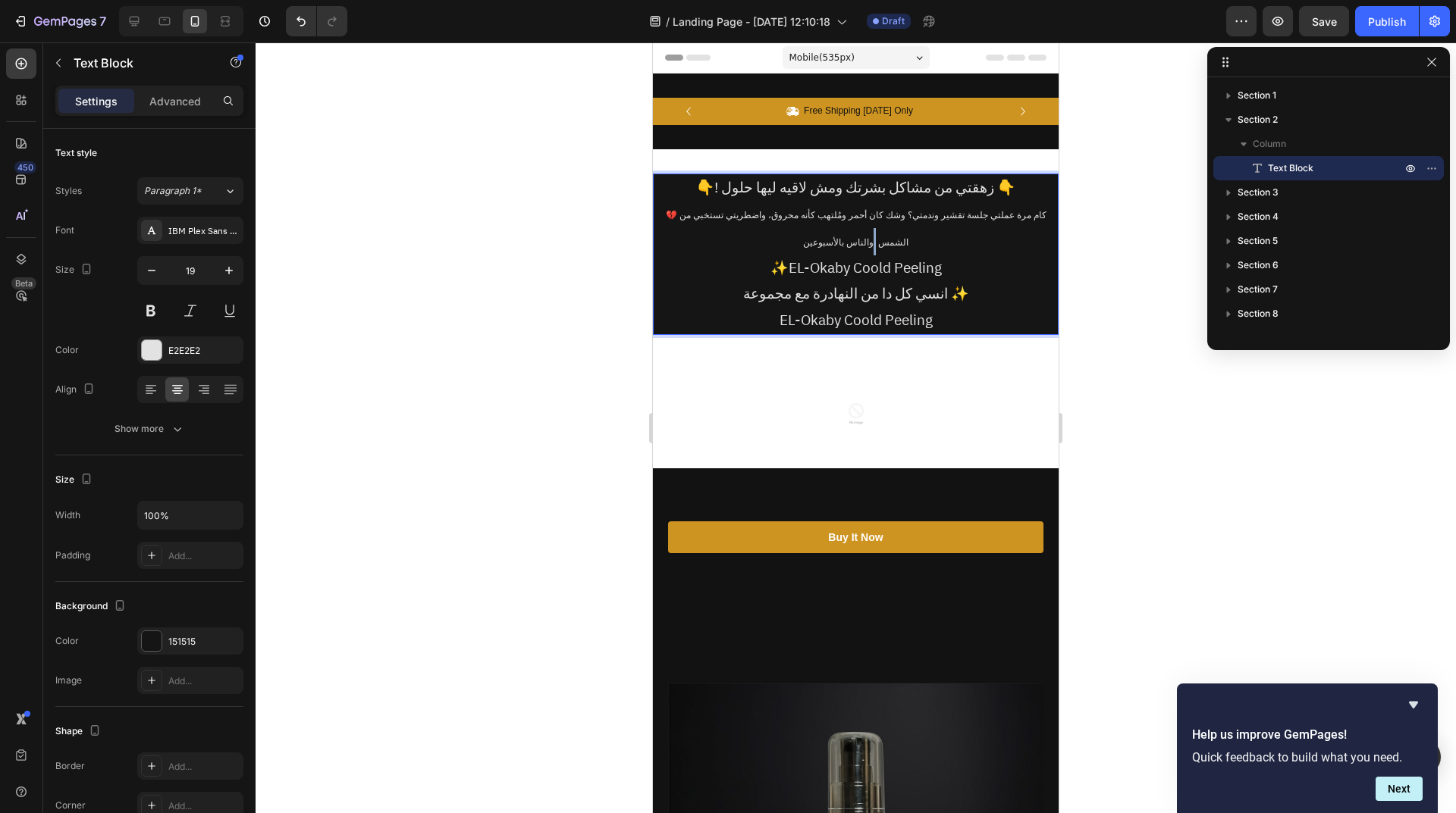
click at [795, 244] on p "💔 كام مرة عملتي جلسة تقشير وندمتي؟ وشك كان أحمر ومُلتهب كأنه محروق، واضطريتي تس…" at bounding box center [856, 228] width 403 height 54
click at [812, 250] on p "💔 كام مرة عملتي جلسة تقشير وندمتي؟ وشك كان أحمر ومُلتهب كأنه محروق، واضطريتي تس…" at bounding box center [856, 228] width 403 height 54
click at [893, 243] on p "💔 كام مرة عملتي جلسة تقشير وندمتي؟ وشك كان أحمر ومُلتهب كأنه محروق، واضطريتي تس…" at bounding box center [856, 228] width 403 height 54
click at [808, 240] on p "💔 كام مرة عملتي جلسة تقشير وندمتي؟ وشك كان أحمر ومُلتهب كأنه محروق، واضطريتي تس…" at bounding box center [856, 228] width 403 height 54
drag, startPoint x: 676, startPoint y: 213, endPoint x: 663, endPoint y: 213, distance: 13.0
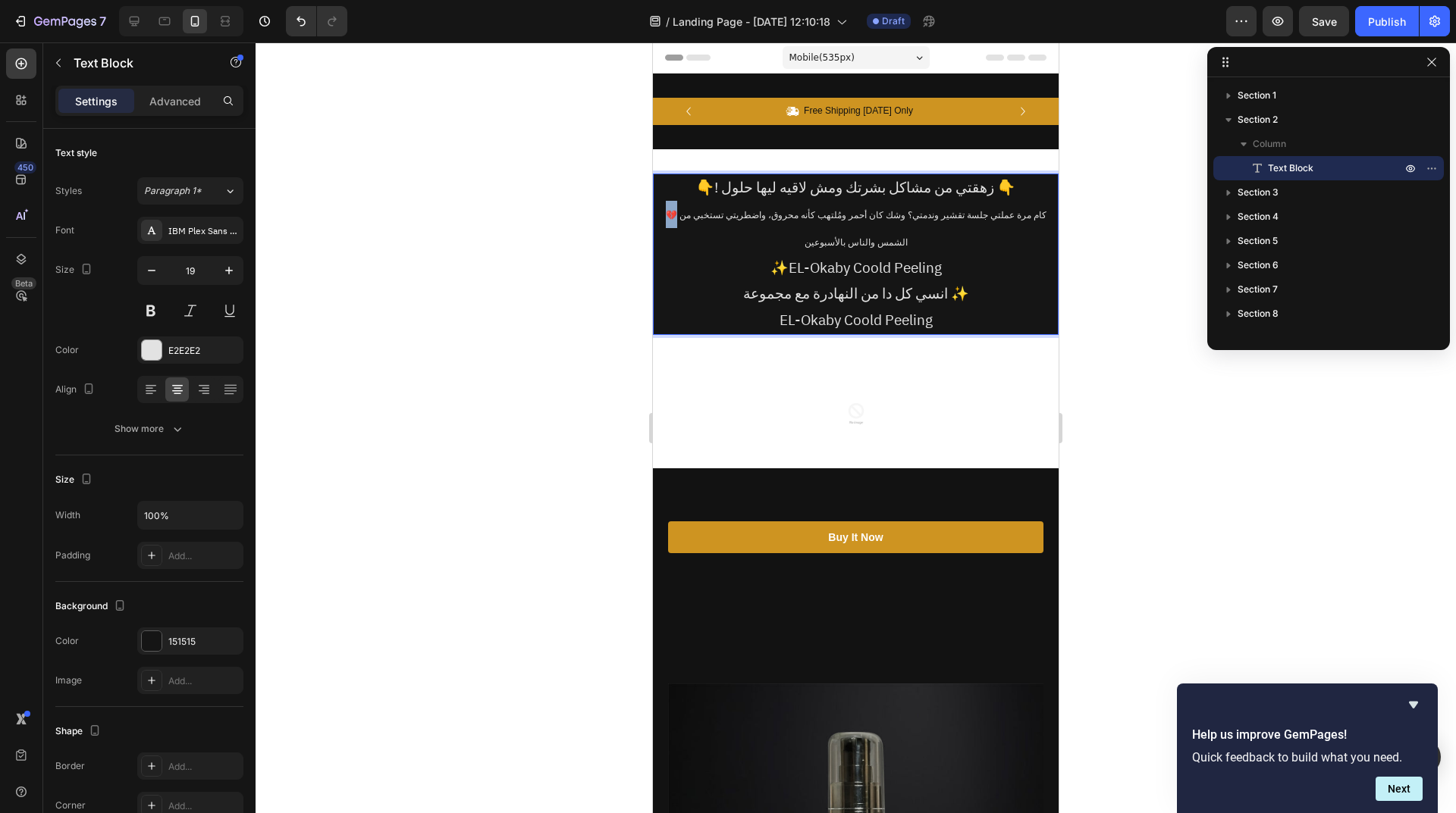
click at [663, 213] on p "💔 كام مرة عملتي جلسة تقشير وندمتي؟ وشك كان أحمر ومُلتهب كأنه محروق، واضطريتي تس…" at bounding box center [856, 228] width 403 height 54
click at [1122, 307] on div at bounding box center [856, 427] width 1200 height 771
click at [854, 293] on p "انسي كل دا من النهادرة مع مجموعة ✨" at bounding box center [856, 294] width 403 height 26
click at [856, 293] on p "انسي كل دا من النهادرة مع مجموعة ✨" at bounding box center [856, 294] width 403 height 26
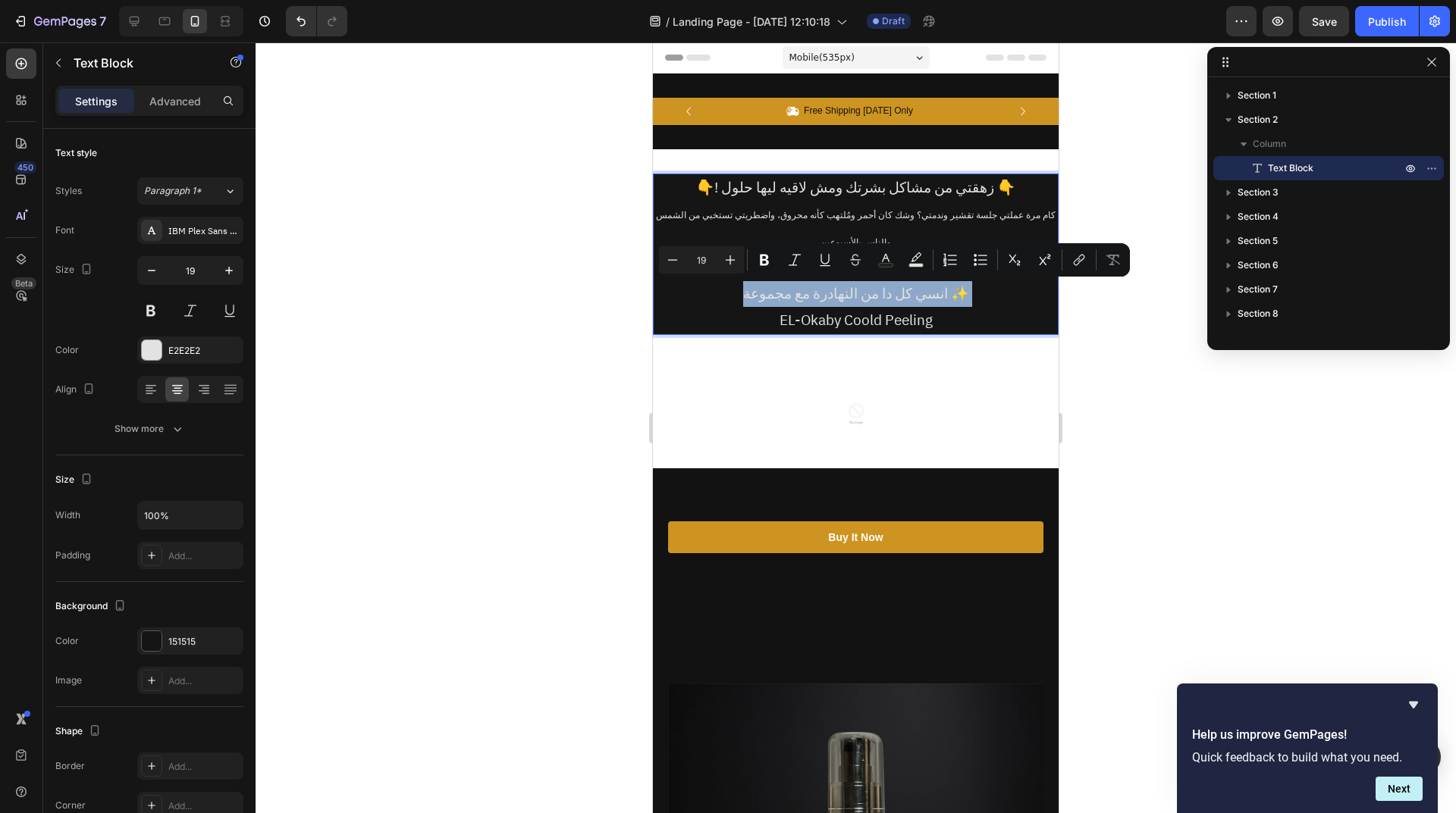
copy p "انسي كل دا من النهادرة مع مجموعة ✨"
click at [898, 281] on p "انسي كل دا من النهادرة مع مجموعة ✨" at bounding box center [856, 294] width 403 height 26
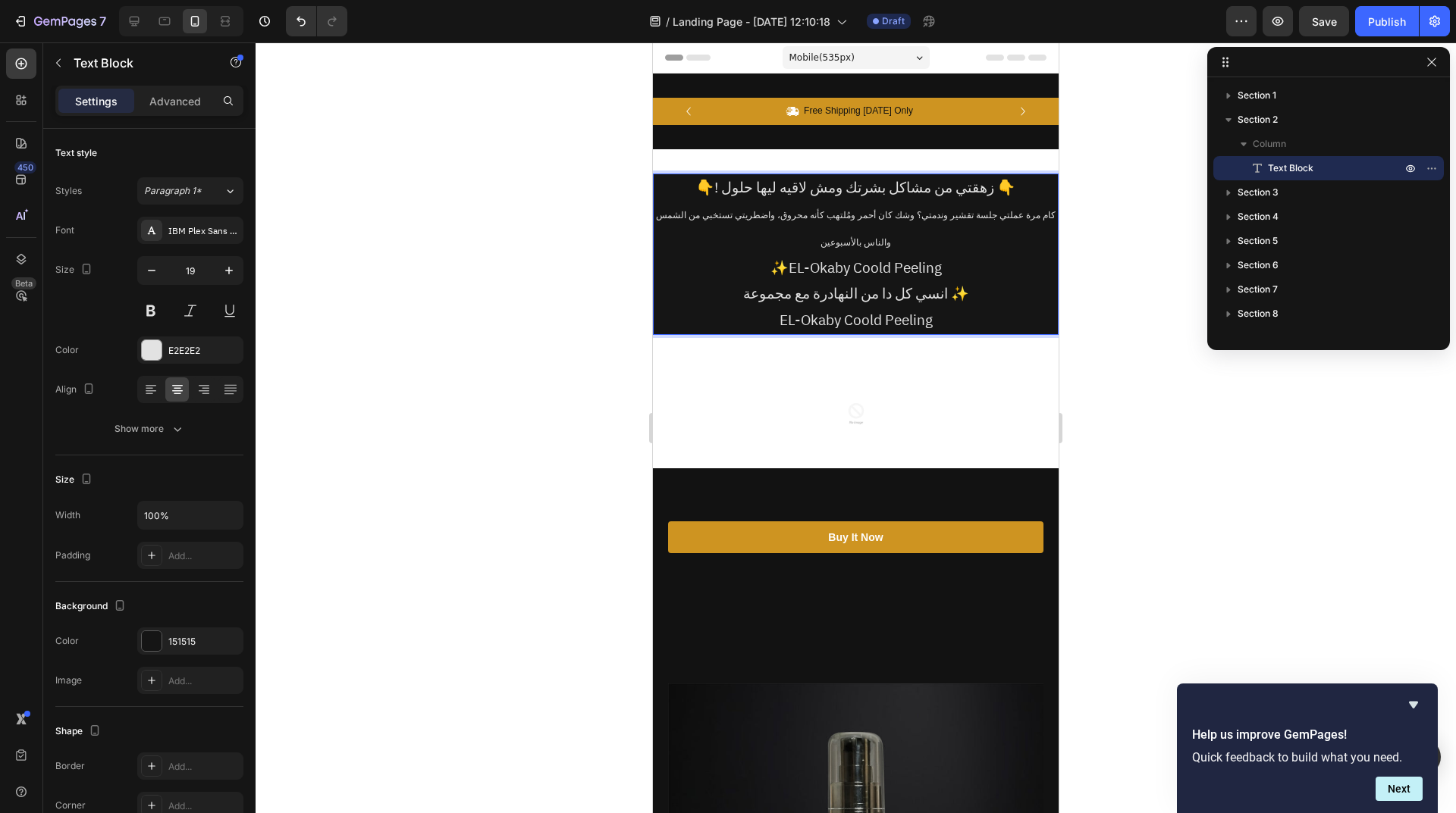
click at [890, 276] on p "✨EL-Okaby Coold Peeling" at bounding box center [856, 269] width 403 height 26
drag, startPoint x: 943, startPoint y: 273, endPoint x: 952, endPoint y: 273, distance: 9.0
click at [952, 273] on p "انسي كل دا من النهادرة مع مجموعة ✨" at bounding box center [856, 269] width 403 height 26
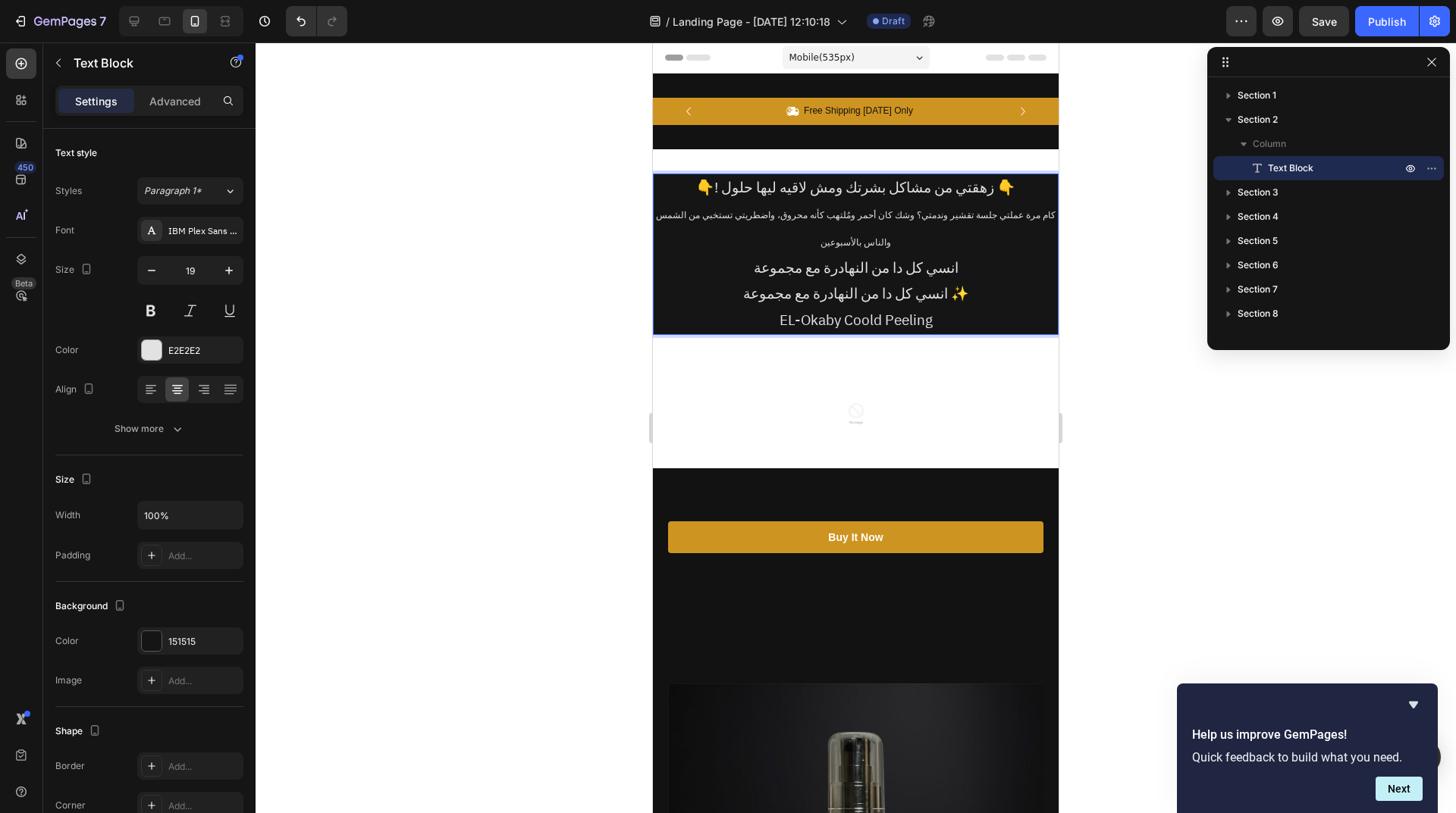
click at [899, 296] on p "انسي كل دا من النهادرة مع مجموعة ✨" at bounding box center [856, 294] width 403 height 26
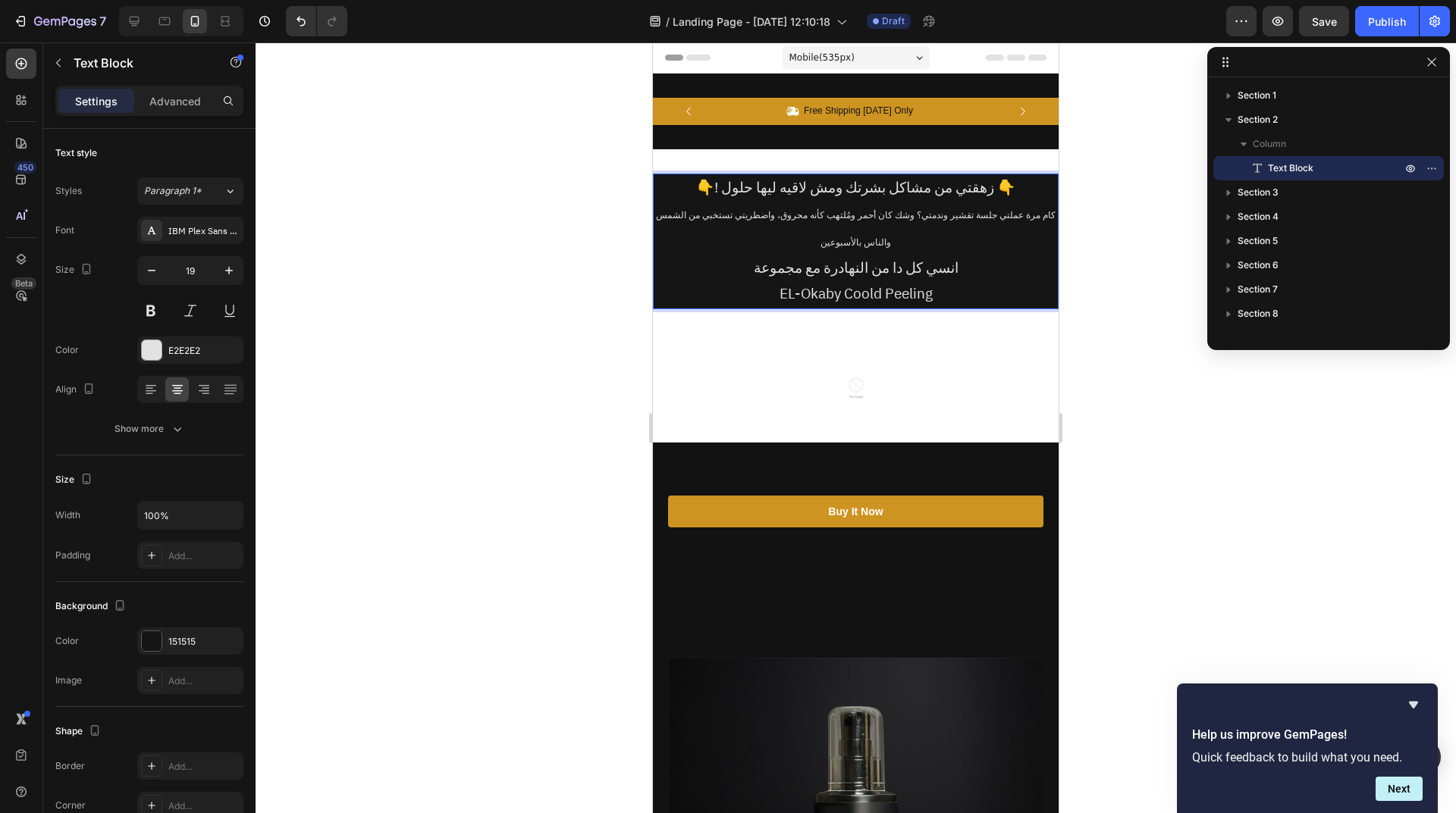
click at [944, 287] on p "EL-Okaby Coold Peeling" at bounding box center [856, 294] width 403 height 26
click at [742, 294] on p "EL-Okaby Coold Peeling ✨" at bounding box center [856, 294] width 403 height 26
click at [749, 294] on p "EL-Okaby Coold Peeling ✨" at bounding box center [856, 294] width 403 height 26
drag, startPoint x: 740, startPoint y: 291, endPoint x: 944, endPoint y: 321, distance: 206.2
click at [944, 321] on div "👇! زهقتي من مشاكل بشرتك ومش لاقيه ليها حلول 👇 كام مرة عملتي جلسة تقشير وندمتي؟ …" at bounding box center [855, 242] width 405 height 185
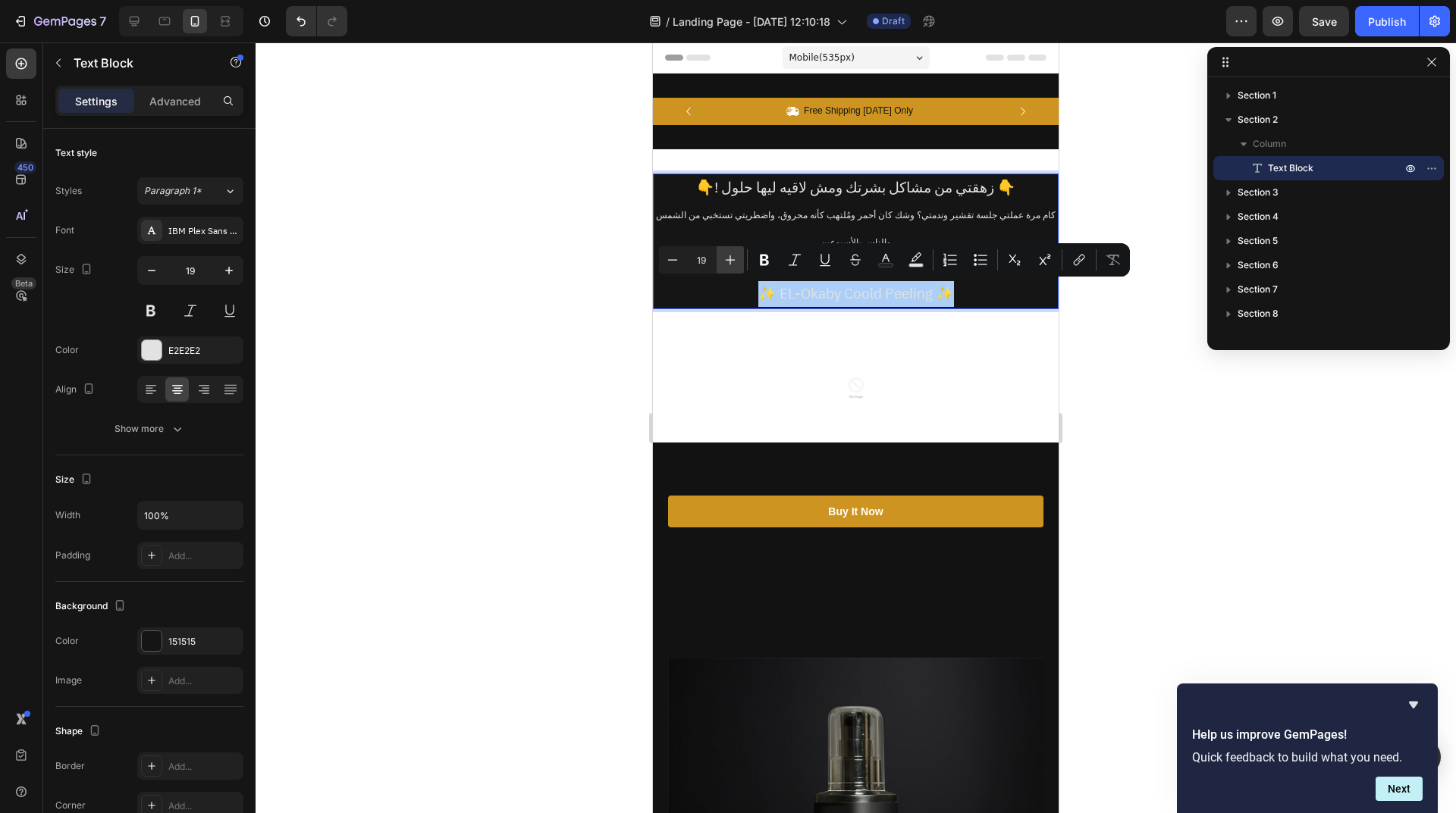
click at [734, 260] on icon "Editor contextual toolbar" at bounding box center [730, 260] width 10 height 10
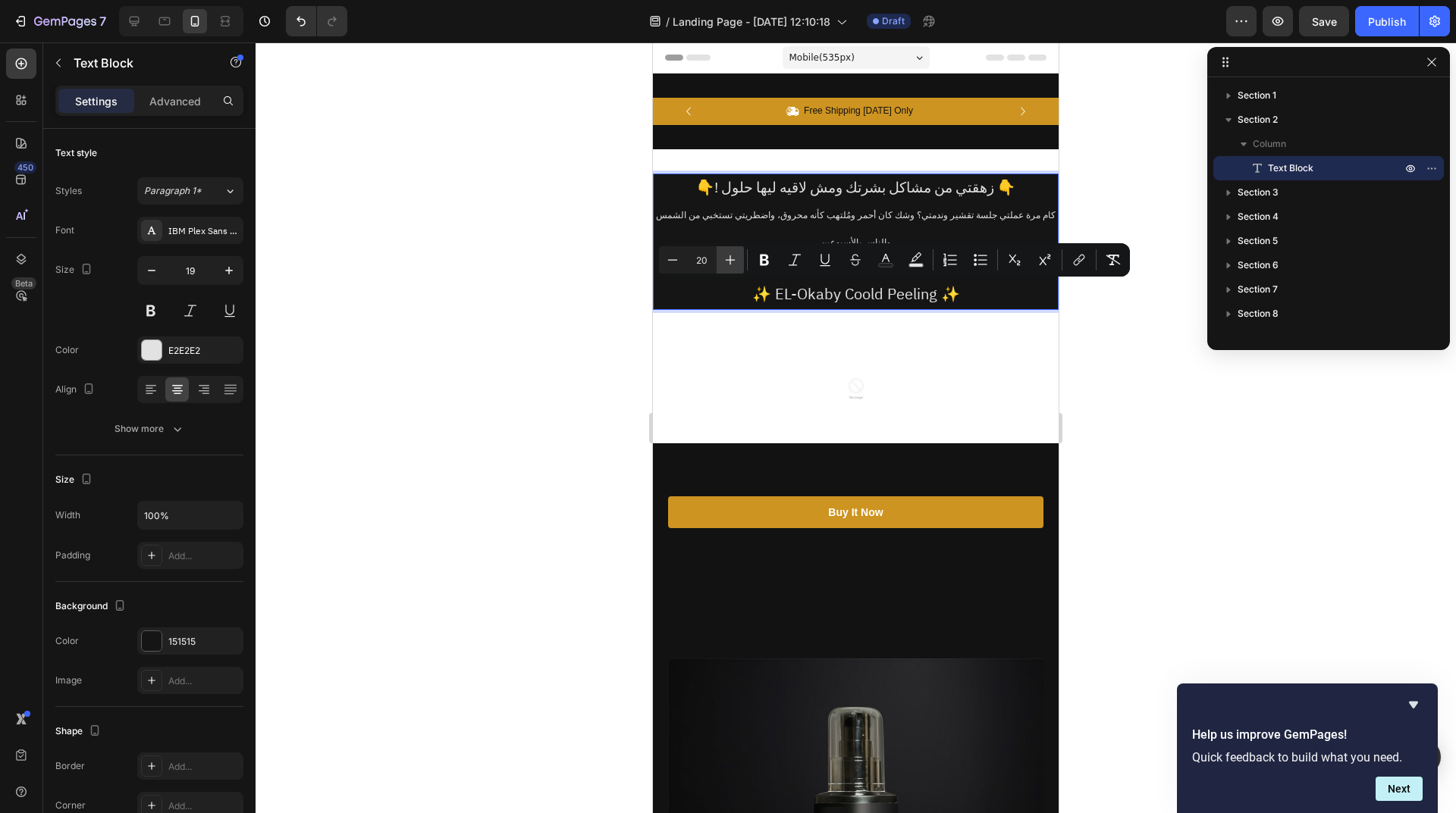
click at [734, 260] on icon "Editor contextual toolbar" at bounding box center [730, 260] width 10 height 10
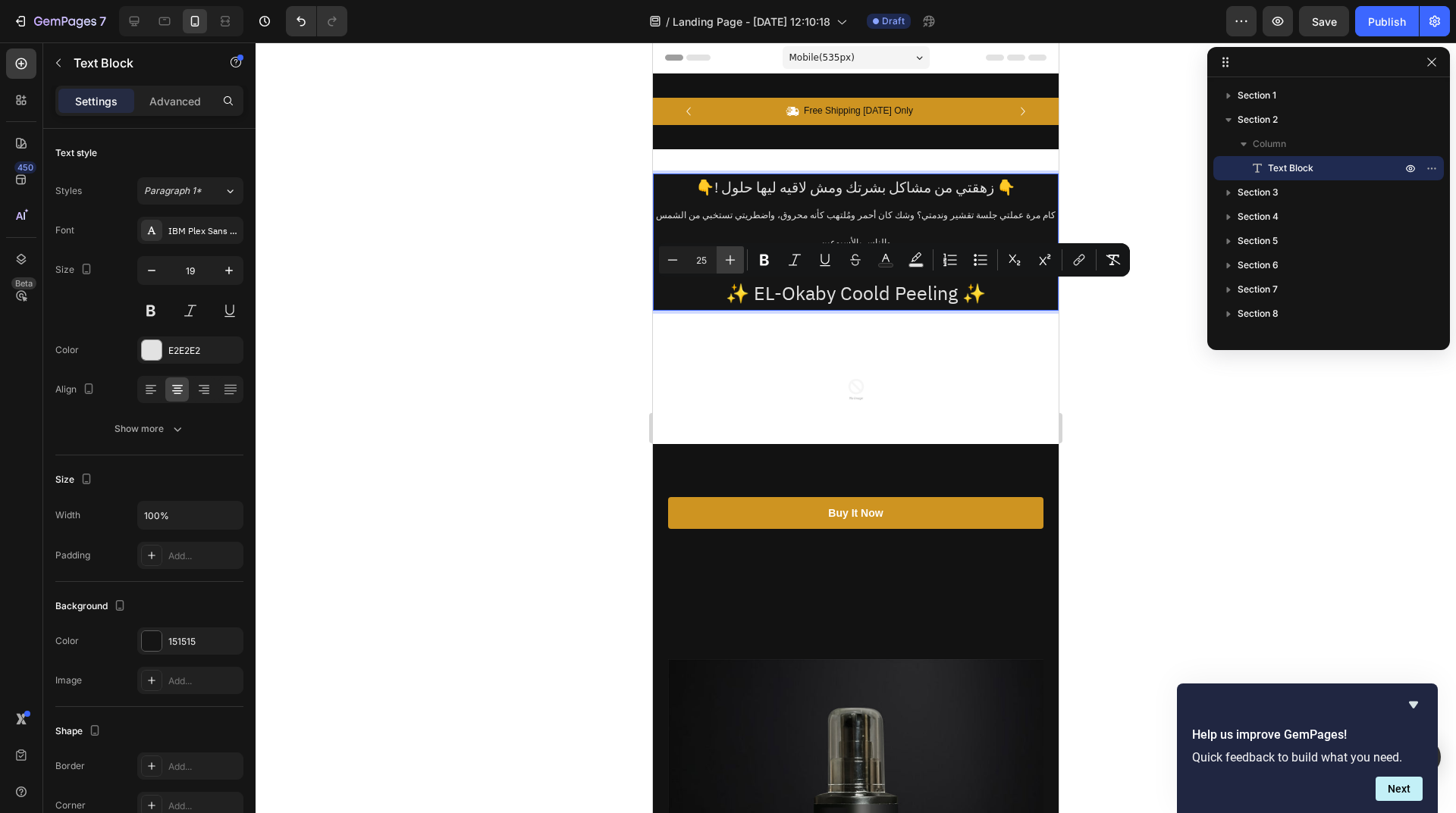
click at [734, 260] on icon "Editor contextual toolbar" at bounding box center [730, 260] width 10 height 10
type input "27"
click at [757, 263] on icon "Editor contextual toolbar" at bounding box center [764, 259] width 15 height 15
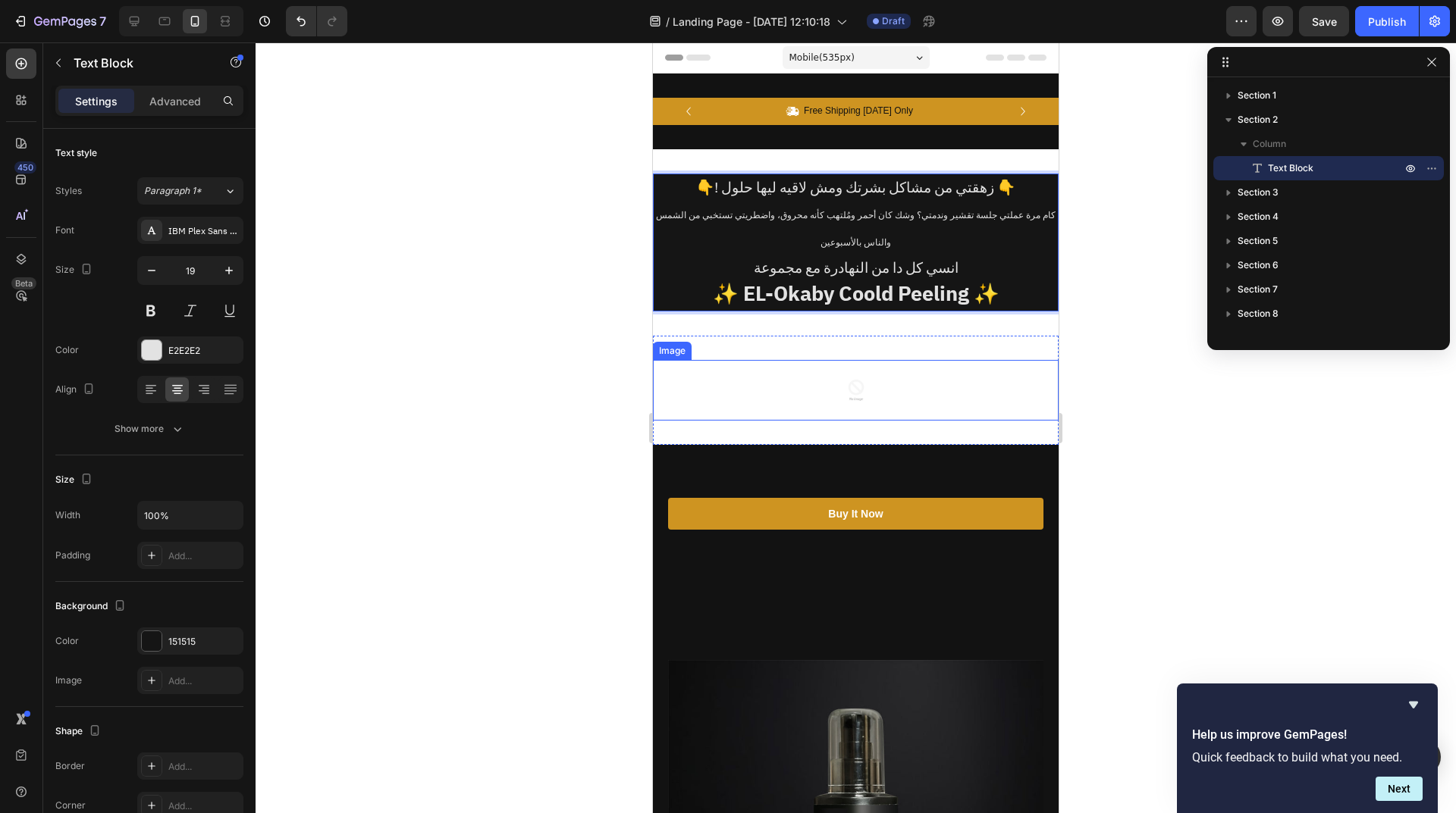
click at [816, 389] on div at bounding box center [855, 390] width 405 height 61
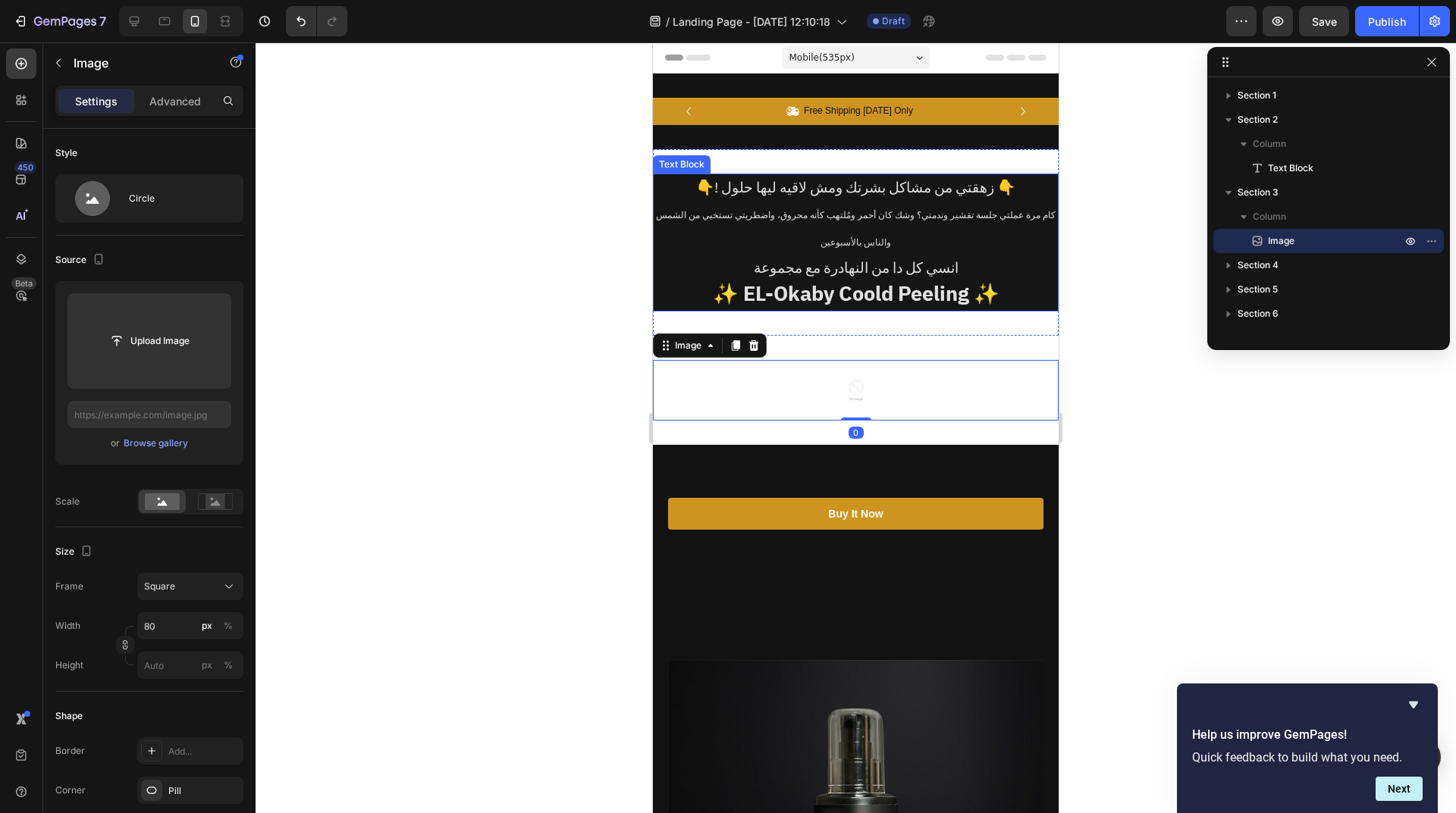
click at [907, 262] on p "انسي كل دا من النهادرة مع مجموعة" at bounding box center [856, 269] width 403 height 26
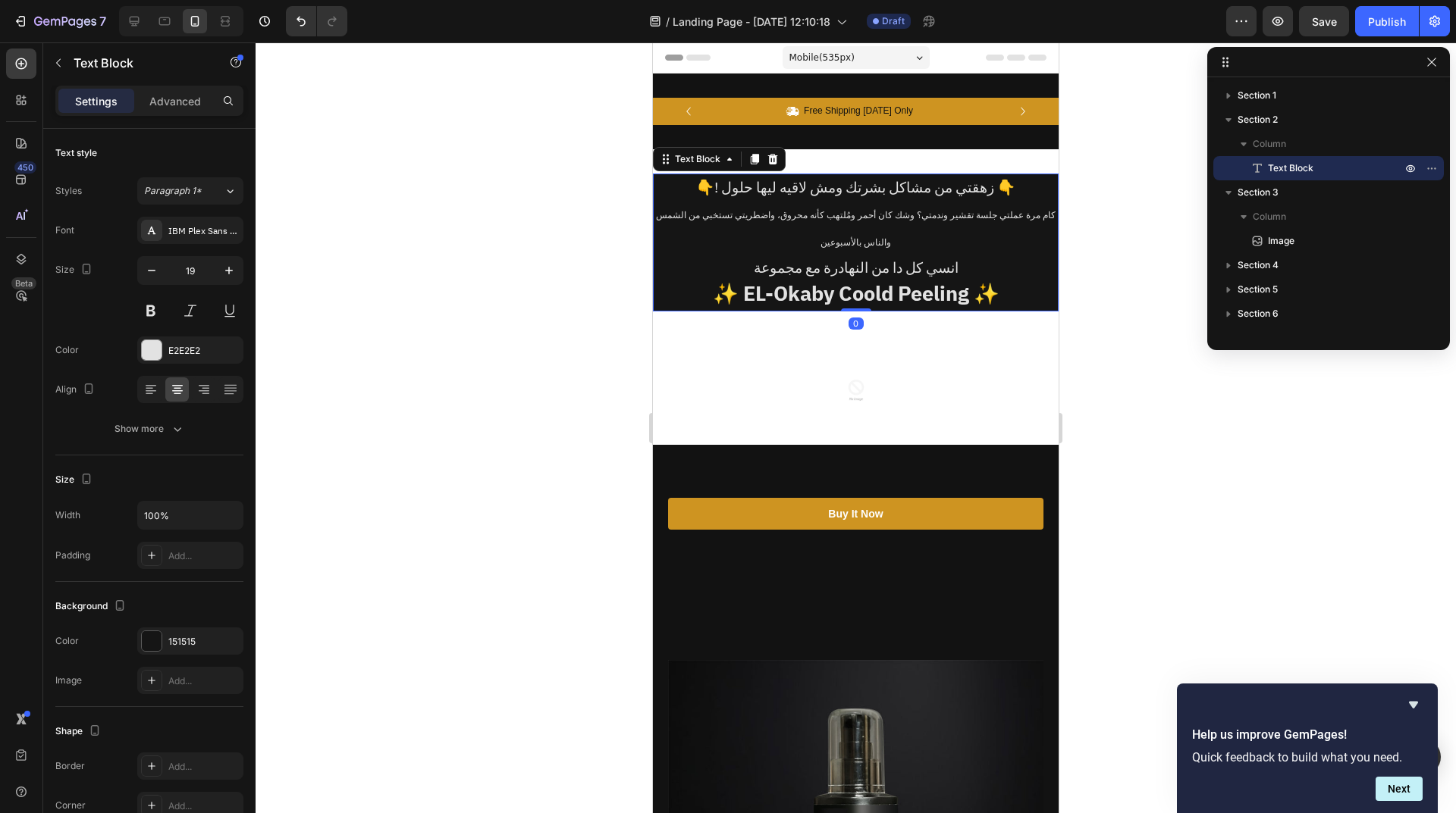
click at [1167, 419] on div at bounding box center [856, 427] width 1200 height 771
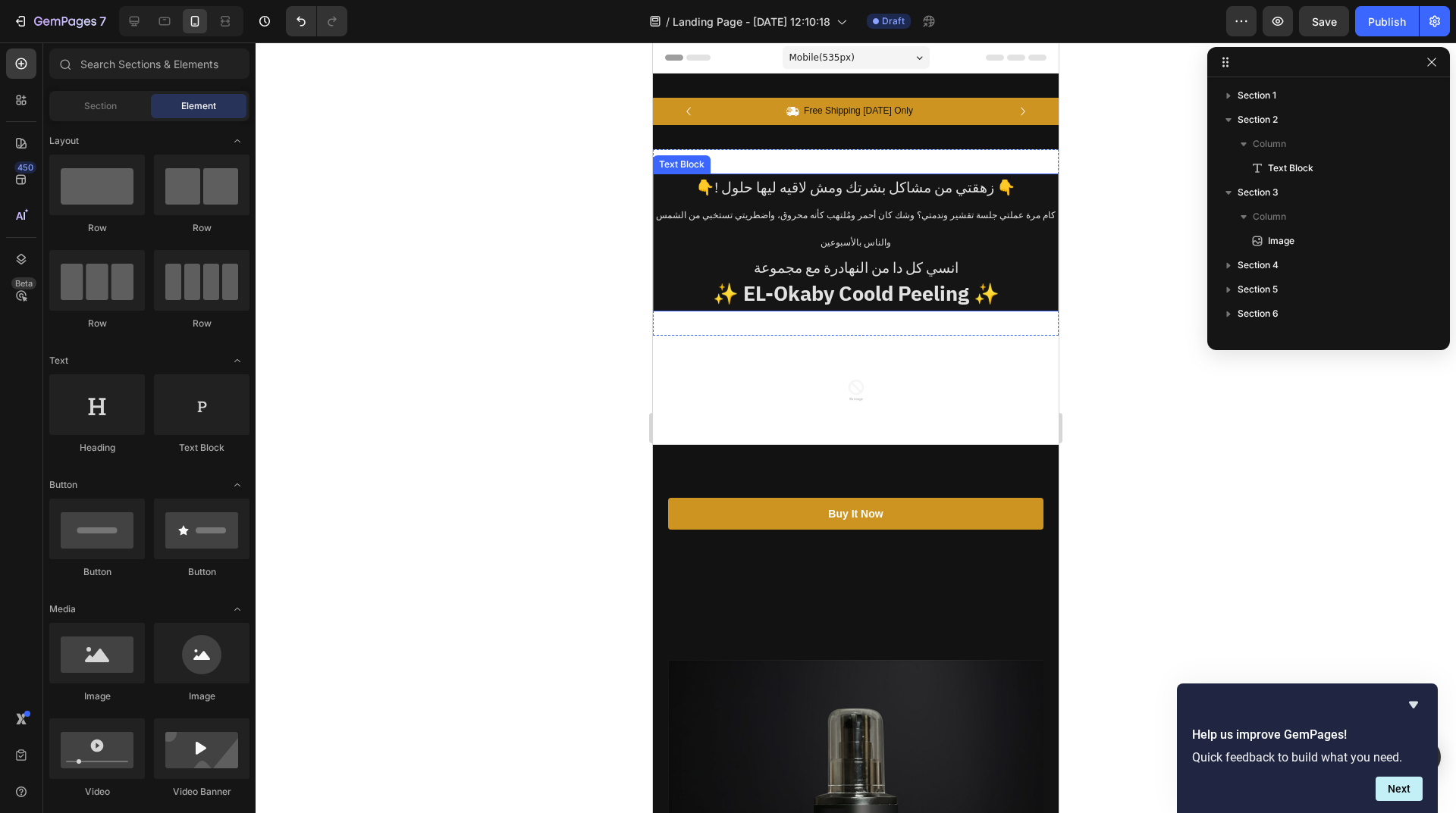
click at [973, 209] on span "كام مرة عملتي جلسة تقشير وندمتي؟ وشك كان أحمر ومُلتهب كأنه محروق، واضطريتي تستخ…" at bounding box center [855, 229] width 400 height 41
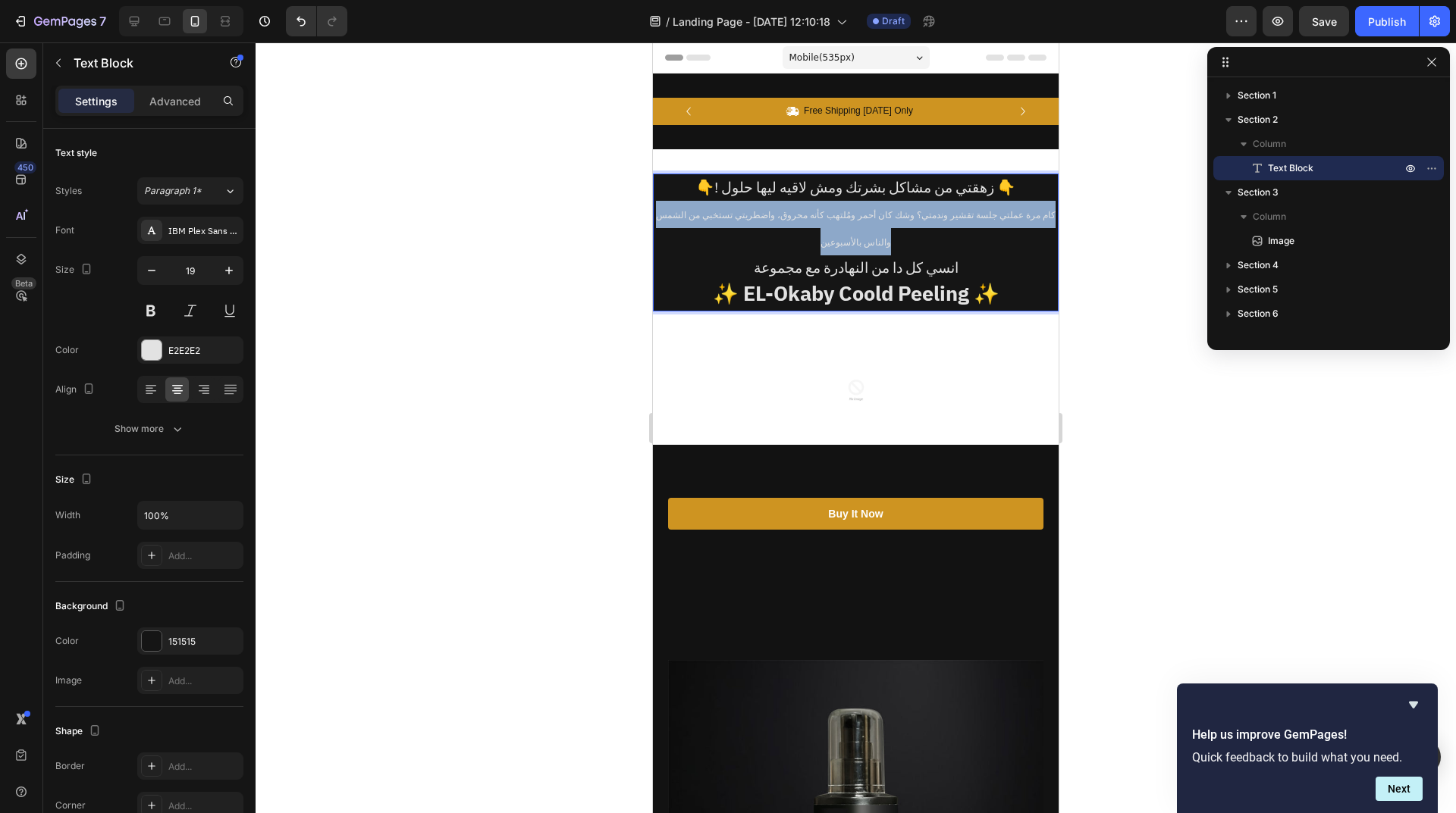
click at [973, 209] on span "كام مرة عملتي جلسة تقشير وندمتي؟ وشك كان أحمر ومُلتهب كأنه محروق، واضطريتي تستخ…" at bounding box center [855, 229] width 400 height 41
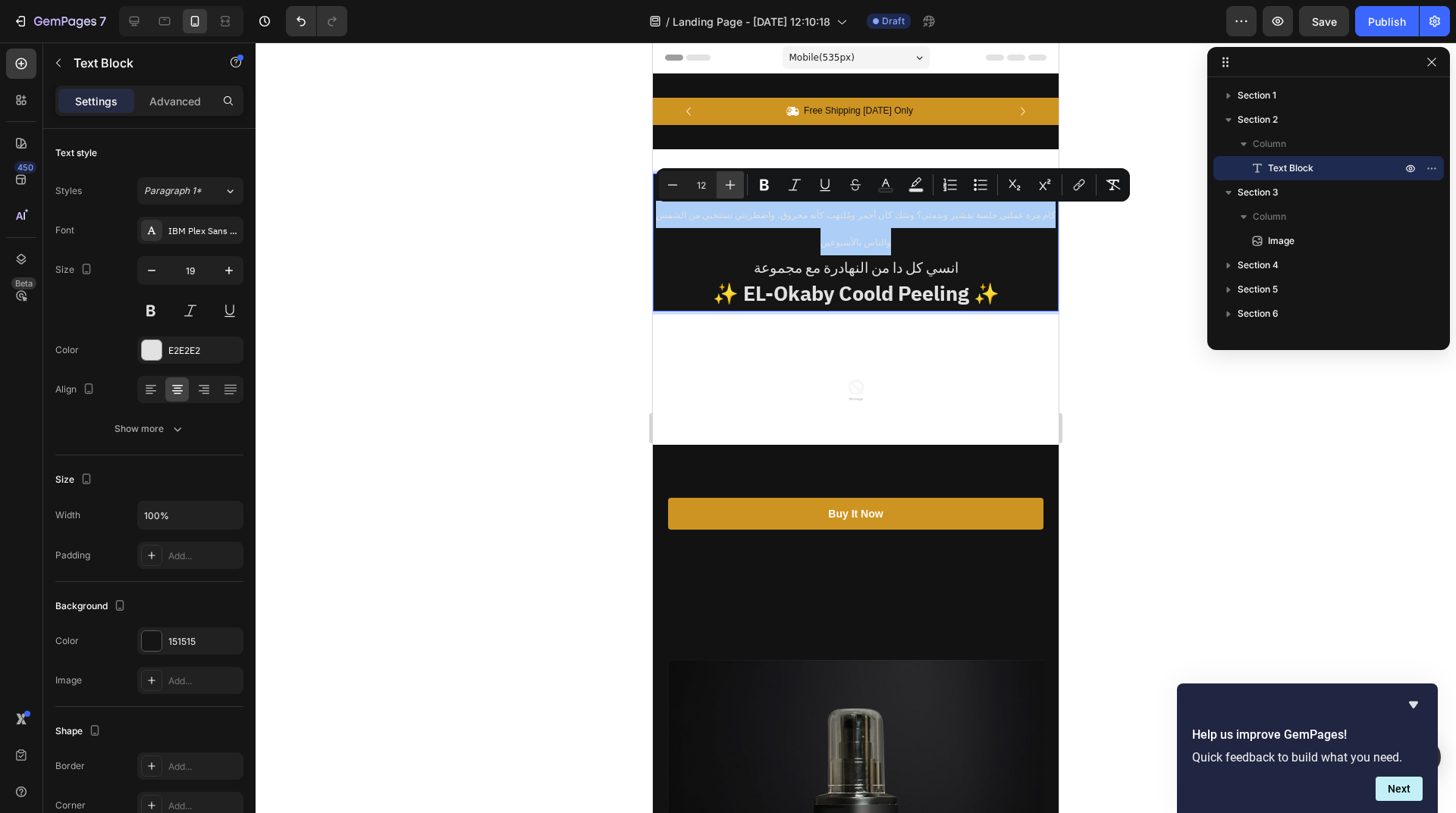
click at [721, 185] on button "Plus" at bounding box center [730, 185] width 28 height 28
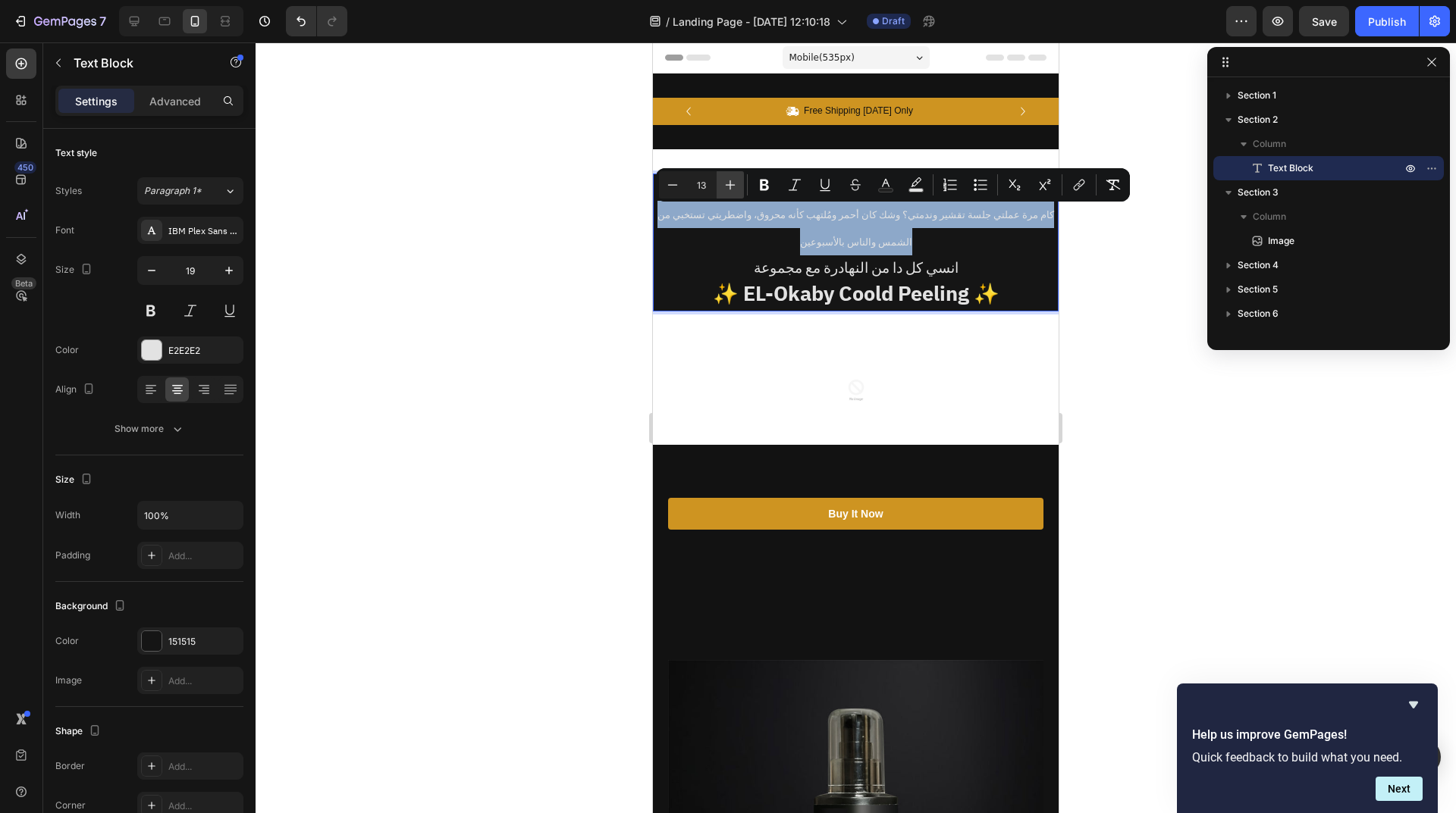
type input "14"
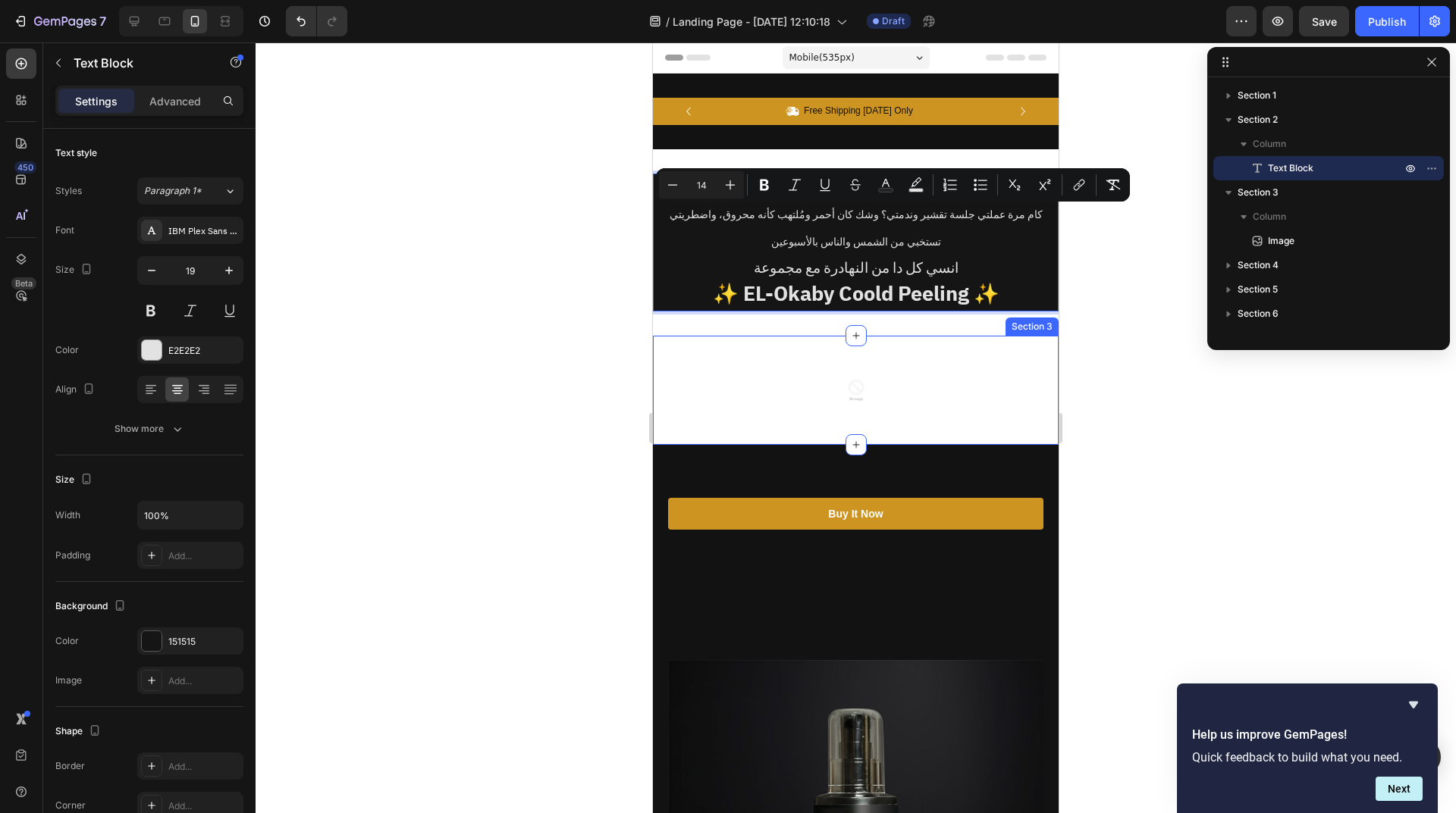
click at [828, 350] on div "Image Section 3" at bounding box center [855, 390] width 405 height 109
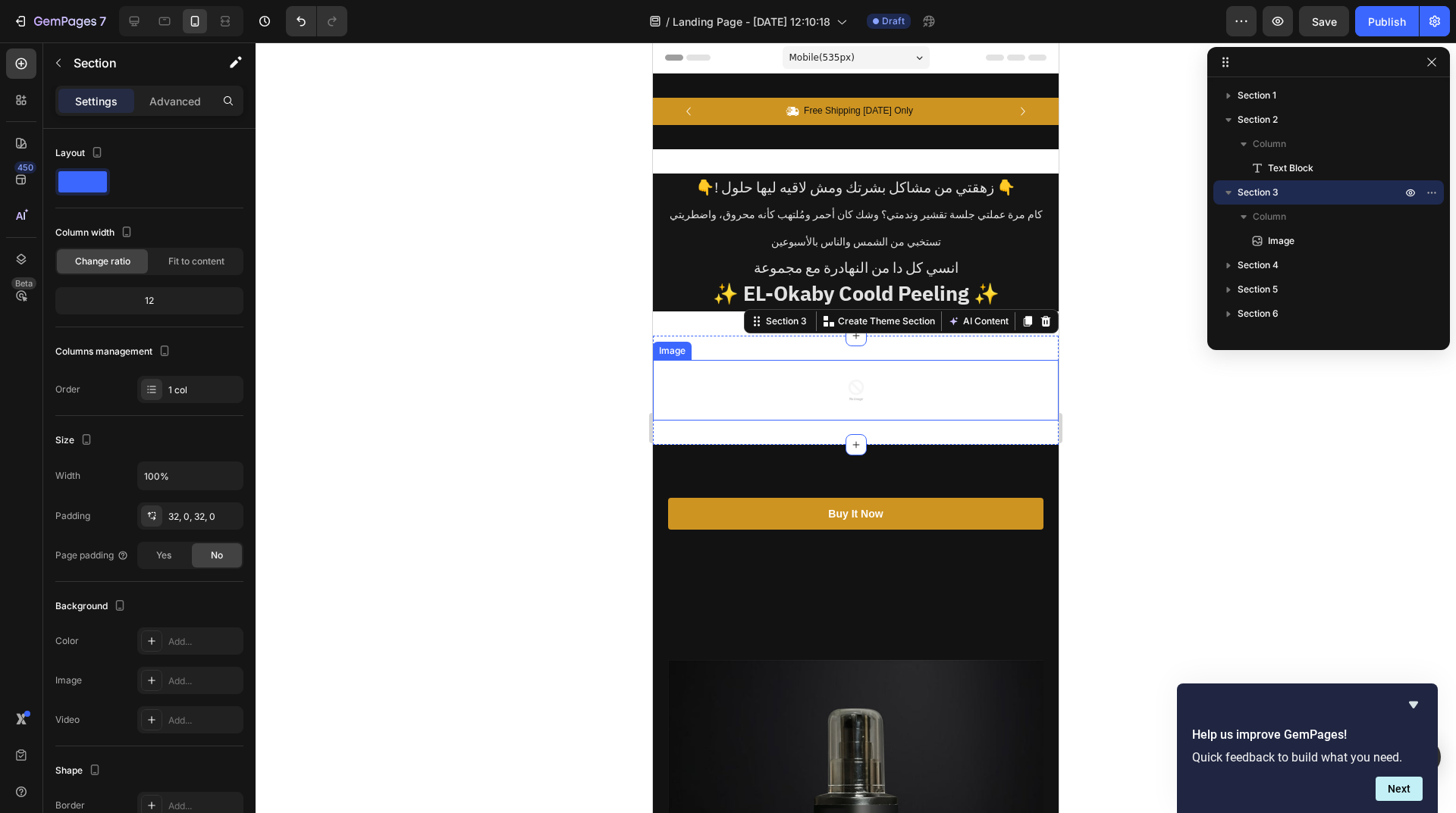
click at [849, 403] on img at bounding box center [856, 390] width 61 height 61
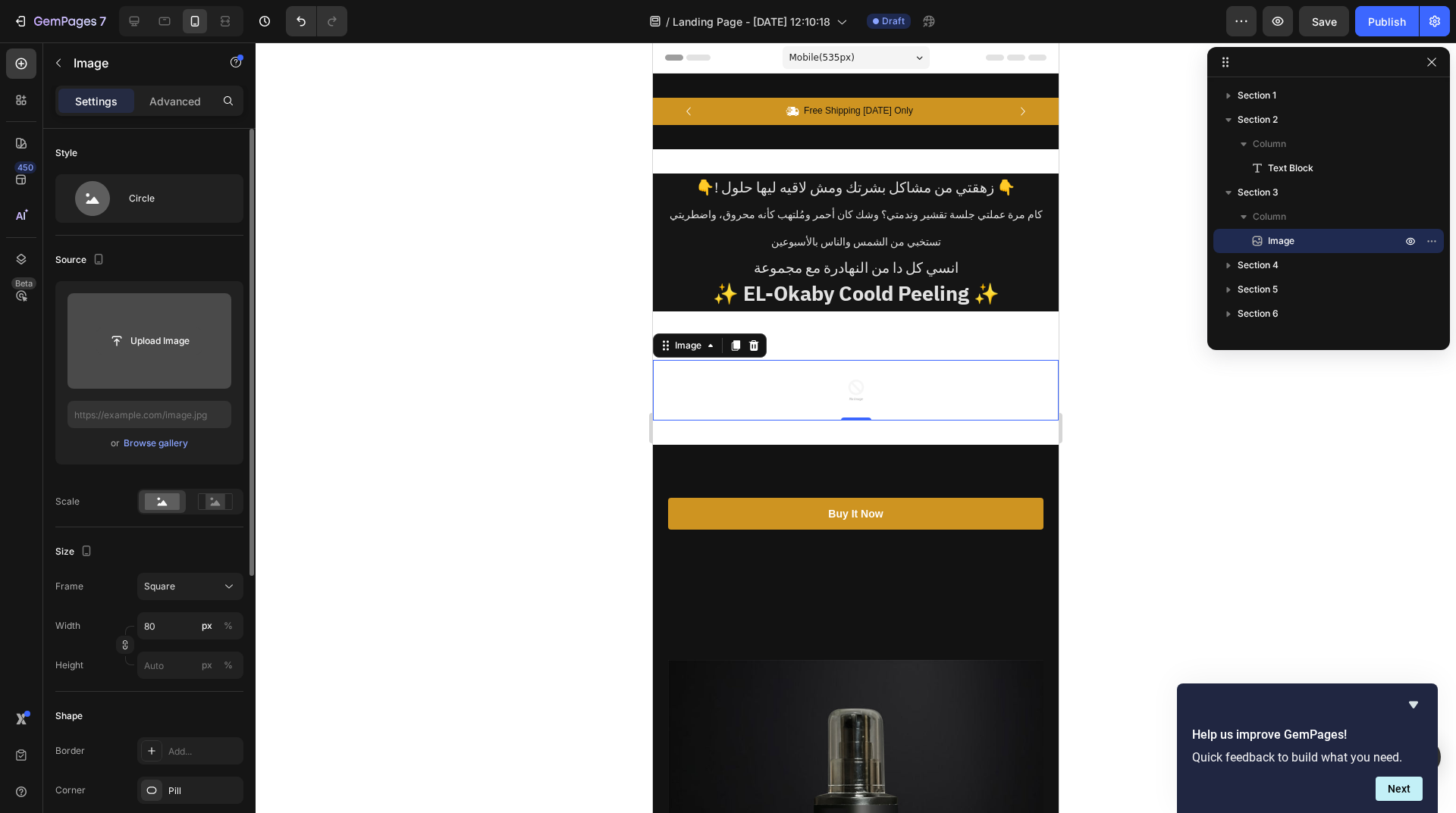
click at [167, 333] on input "file" at bounding box center [149, 341] width 104 height 26
click at [168, 339] on input "file" at bounding box center [149, 341] width 104 height 26
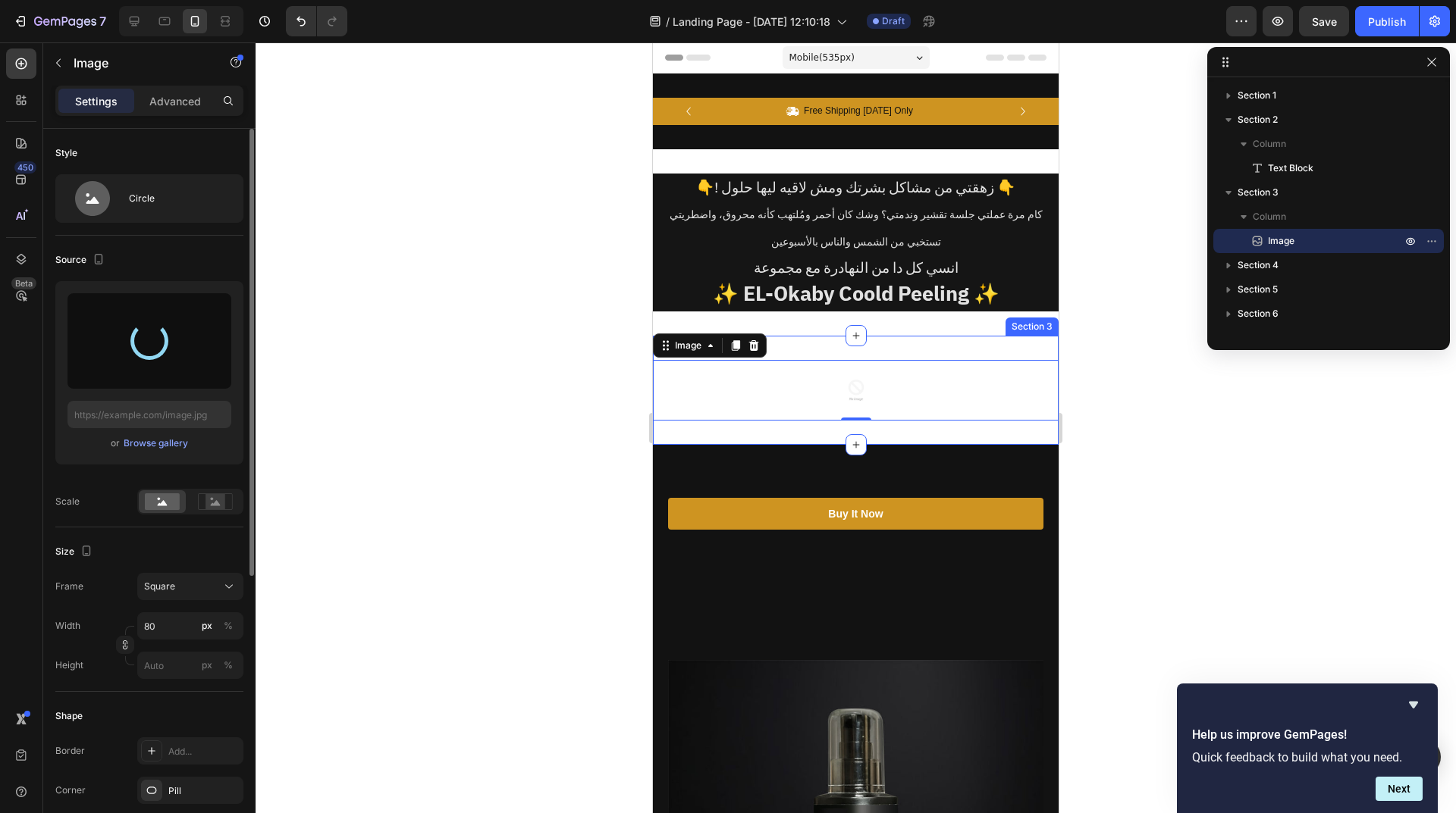
type input "https://cdn.shopify.com/s/files/1/0962/5967/0338/files/gempages_586400671117345…"
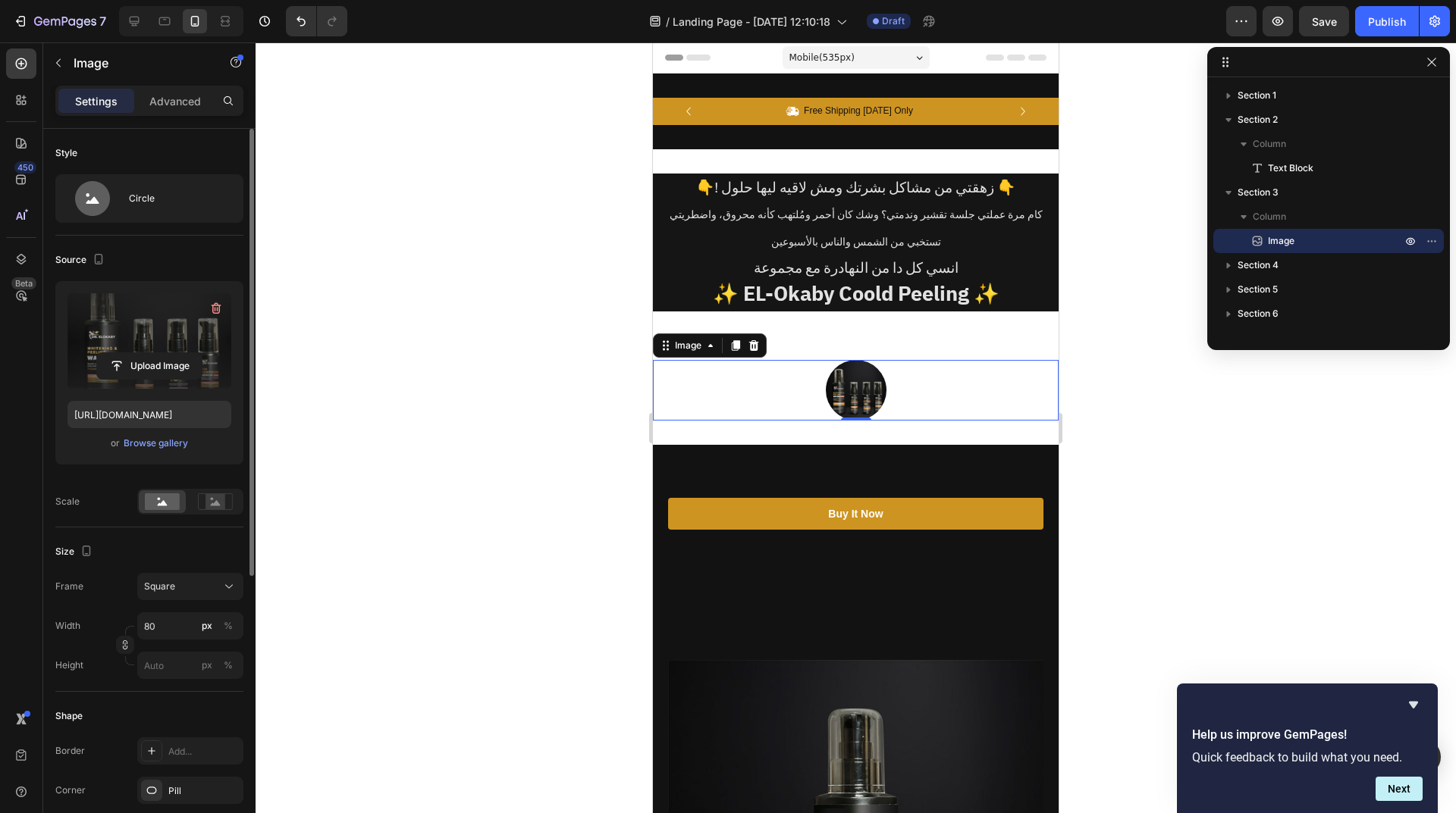
click at [825, 395] on img at bounding box center [856, 390] width 61 height 61
click at [927, 409] on div at bounding box center [855, 390] width 405 height 61
click at [731, 346] on icon at bounding box center [735, 345] width 12 height 12
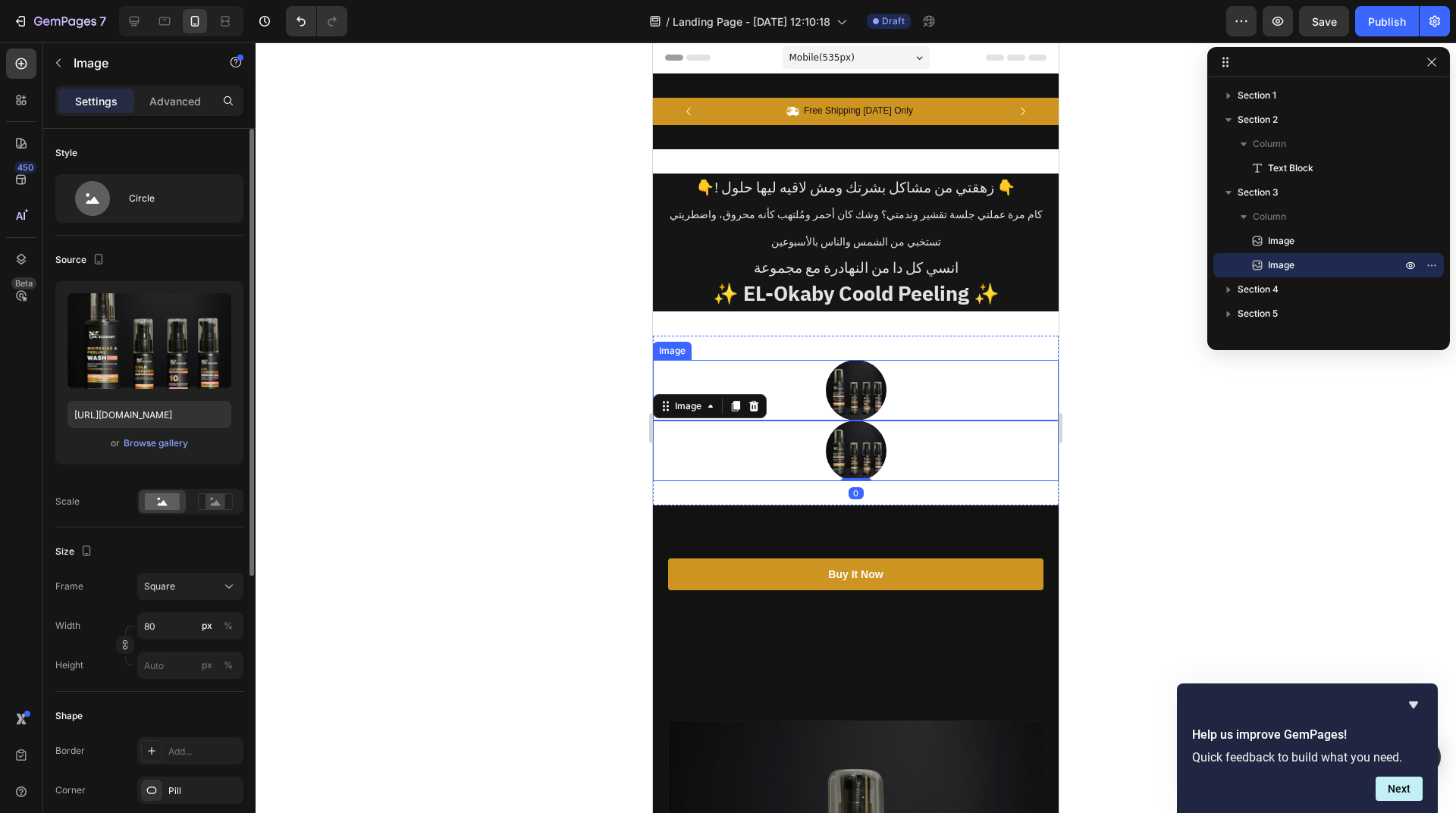
click at [787, 378] on div at bounding box center [855, 390] width 405 height 61
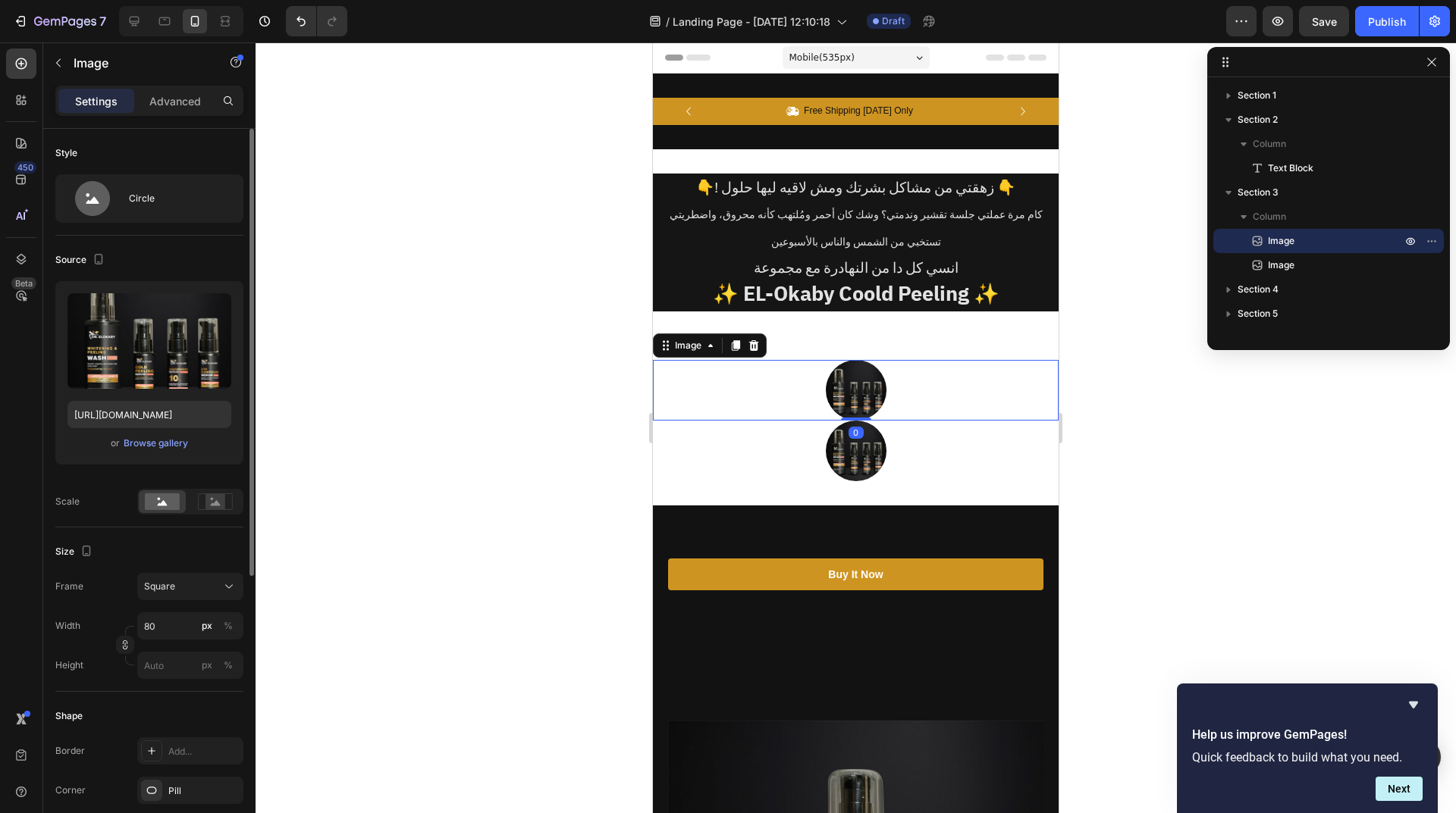
click at [857, 379] on img at bounding box center [856, 390] width 61 height 61
click at [693, 350] on div "Image" at bounding box center [688, 345] width 32 height 14
click at [672, 354] on div "Image" at bounding box center [688, 346] width 63 height 18
click at [752, 346] on icon at bounding box center [753, 345] width 12 height 12
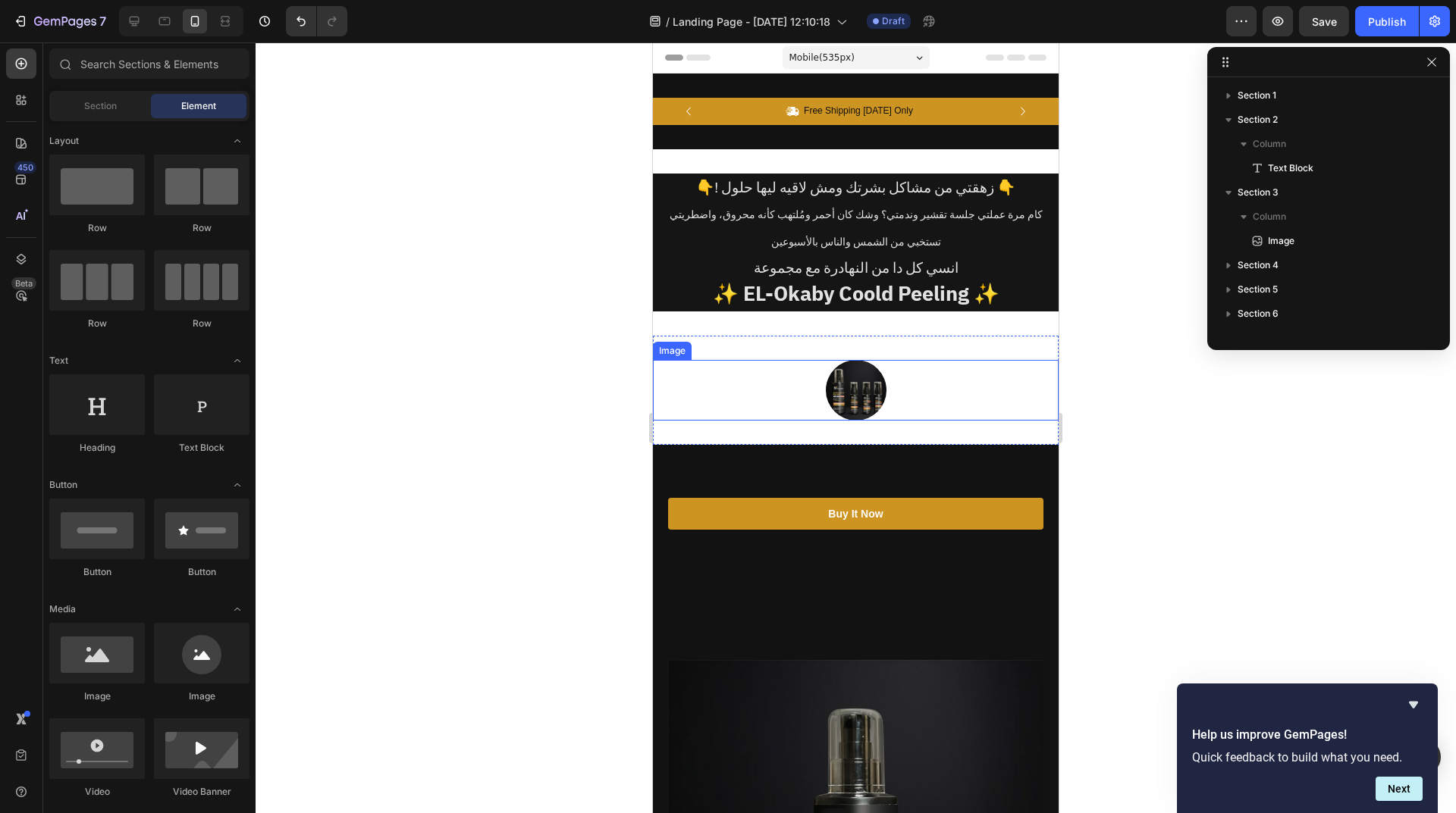
click at [854, 394] on img at bounding box center [856, 390] width 61 height 61
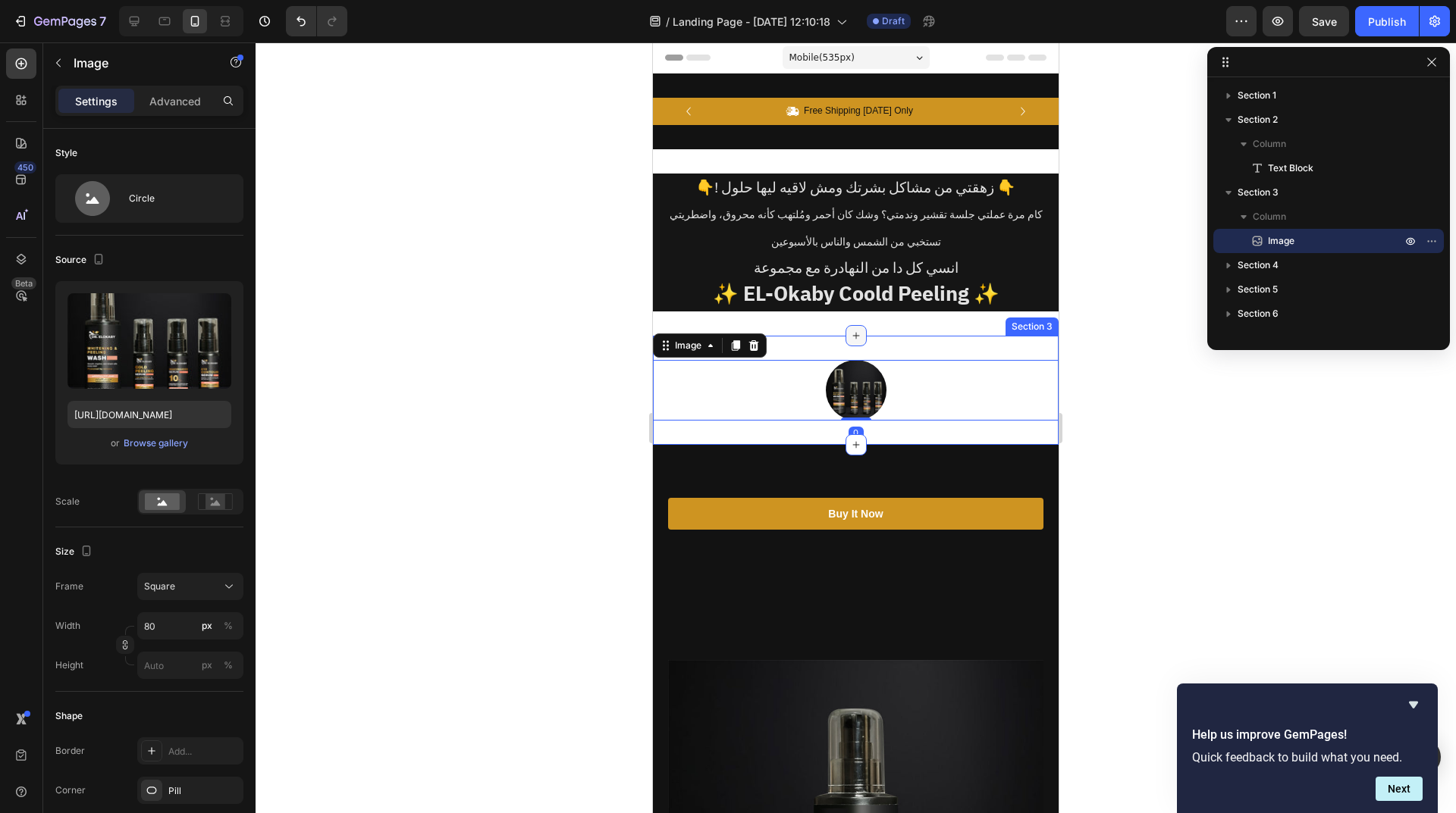
click at [846, 338] on div at bounding box center [856, 335] width 21 height 21
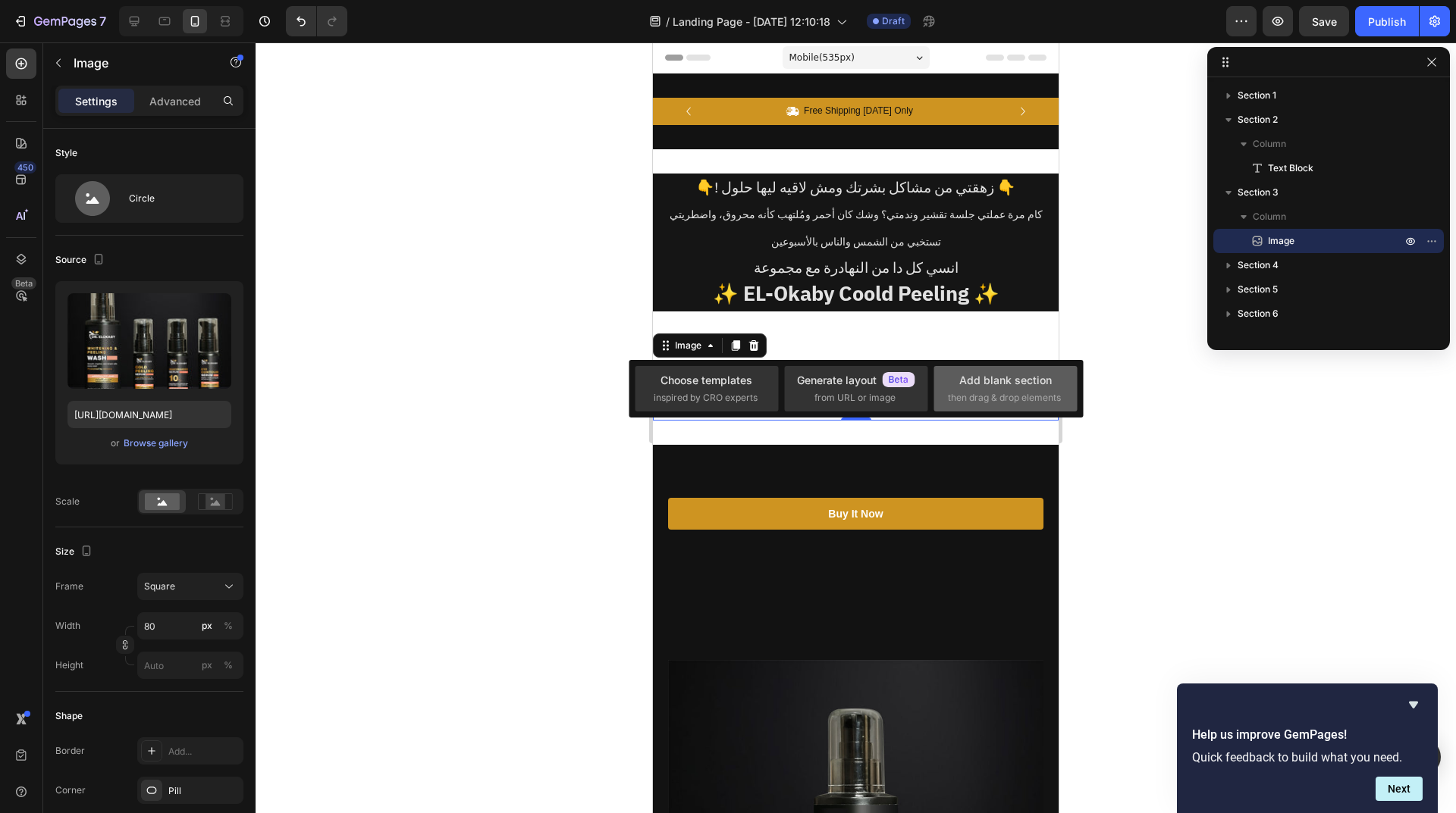
click at [993, 382] on div "Add blank section" at bounding box center [1005, 379] width 92 height 16
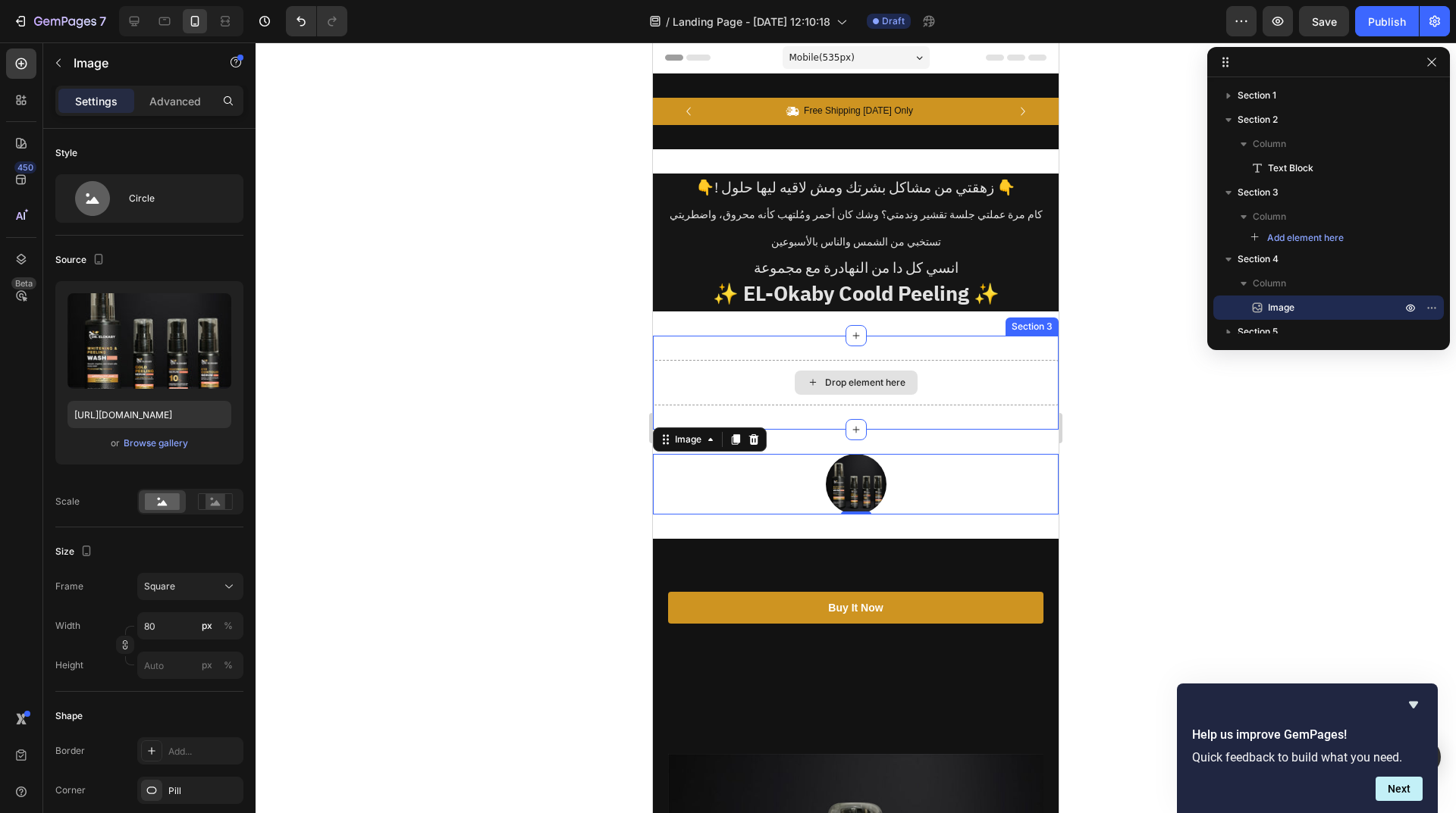
click at [944, 379] on div "Drop element here" at bounding box center [855, 382] width 405 height 45
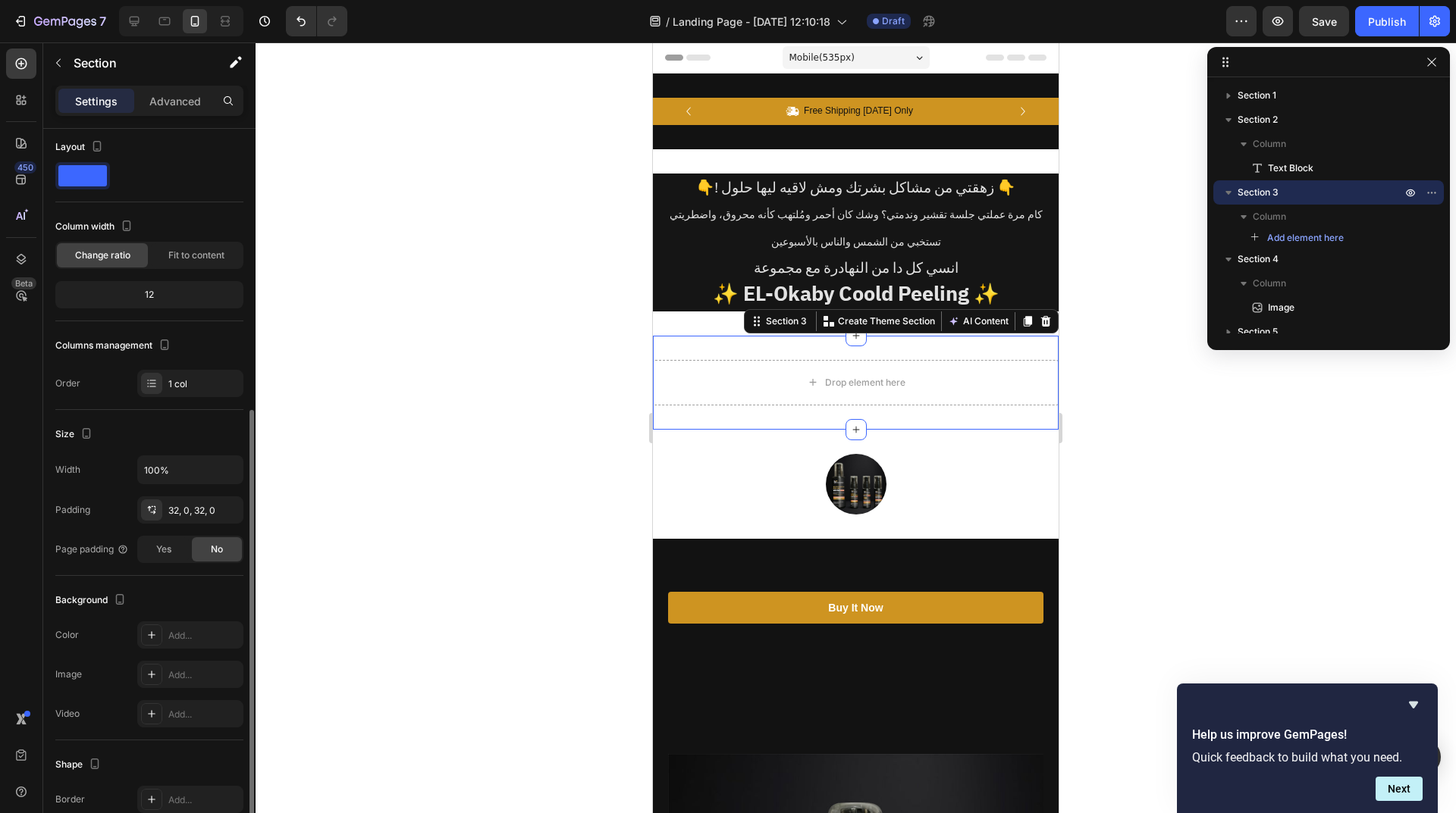
scroll to position [158, 0]
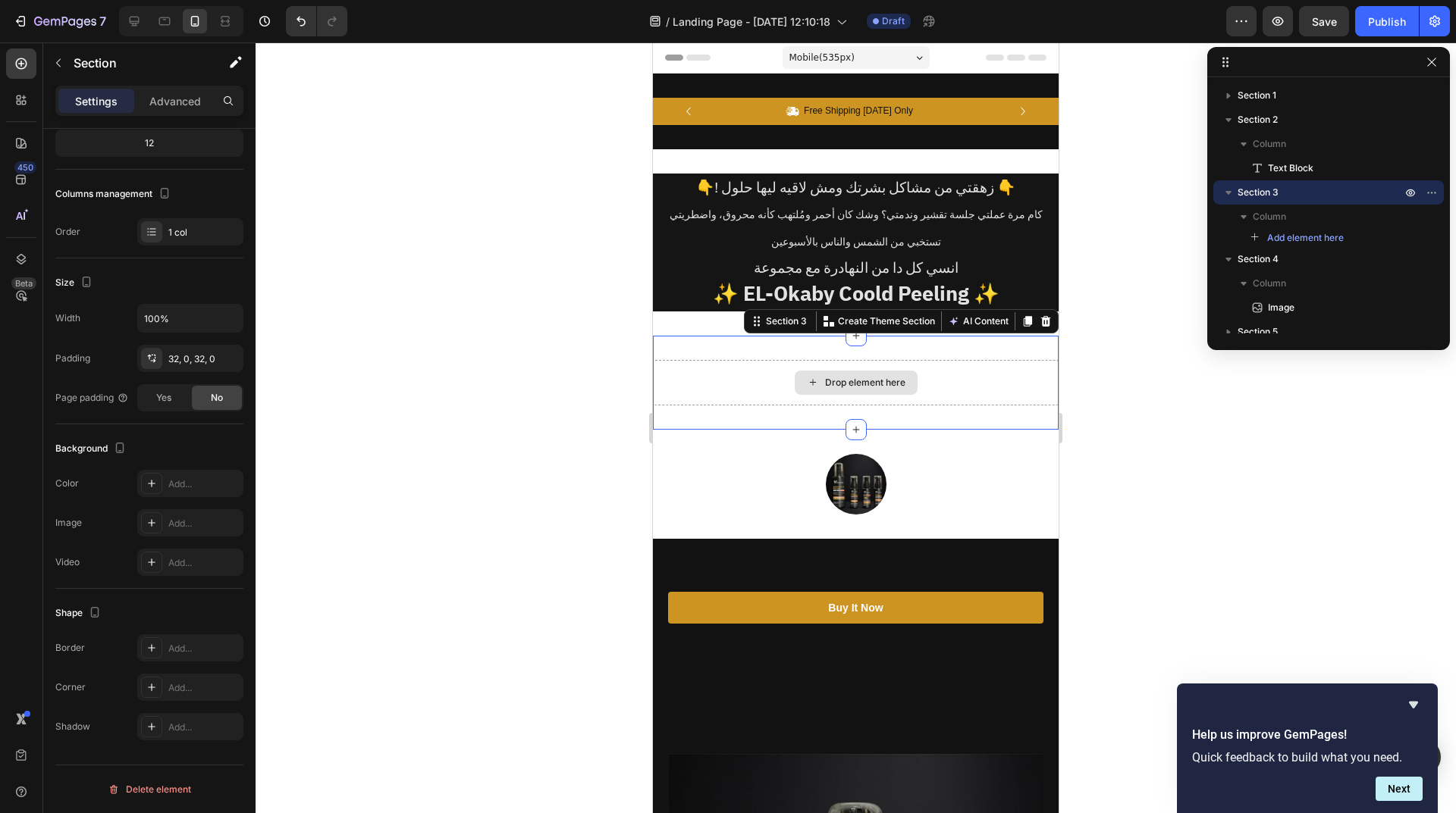
click at [872, 388] on div "Drop element here" at bounding box center [864, 382] width 80 height 12
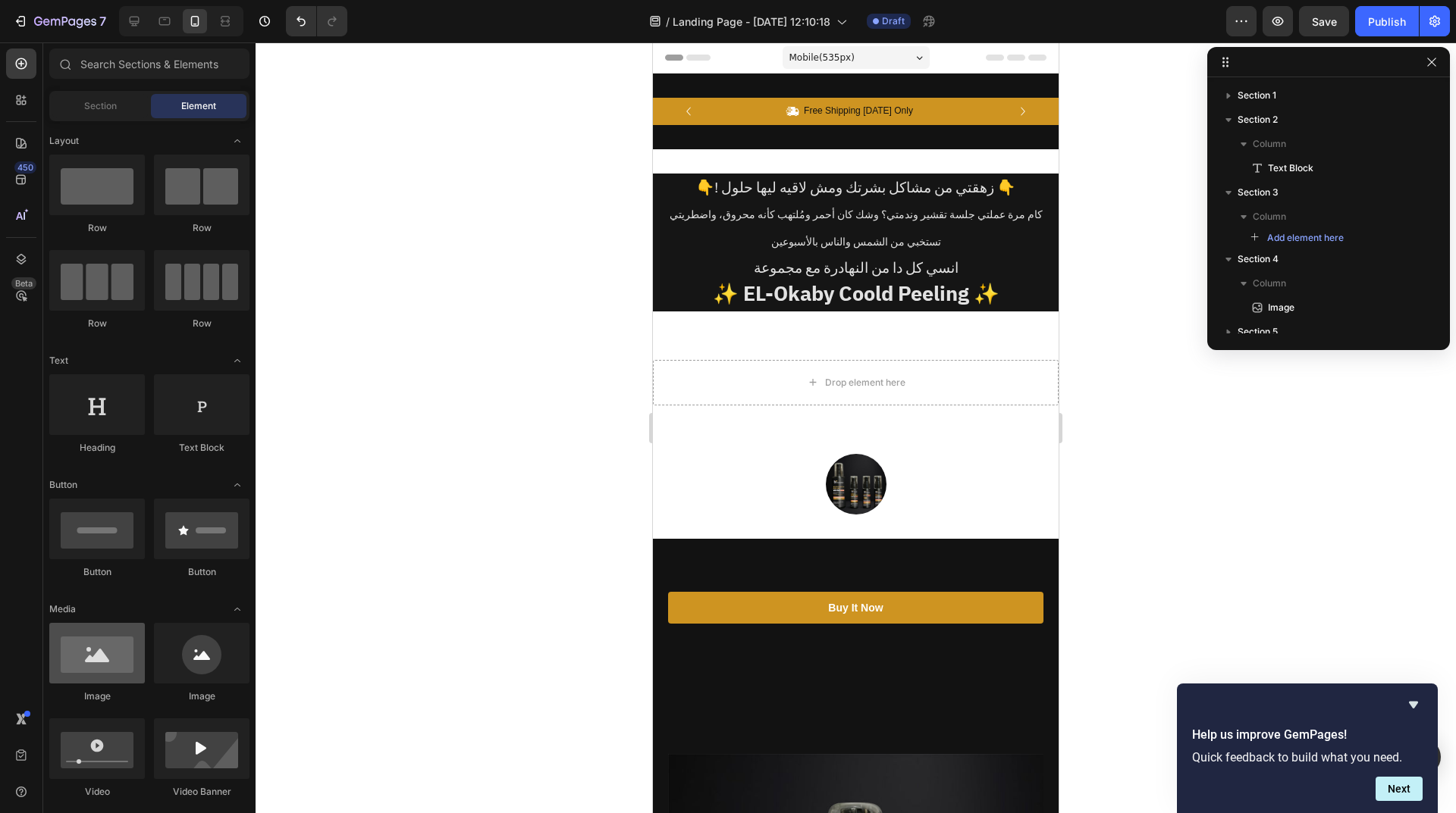
click at [121, 623] on div at bounding box center [96, 653] width 95 height 61
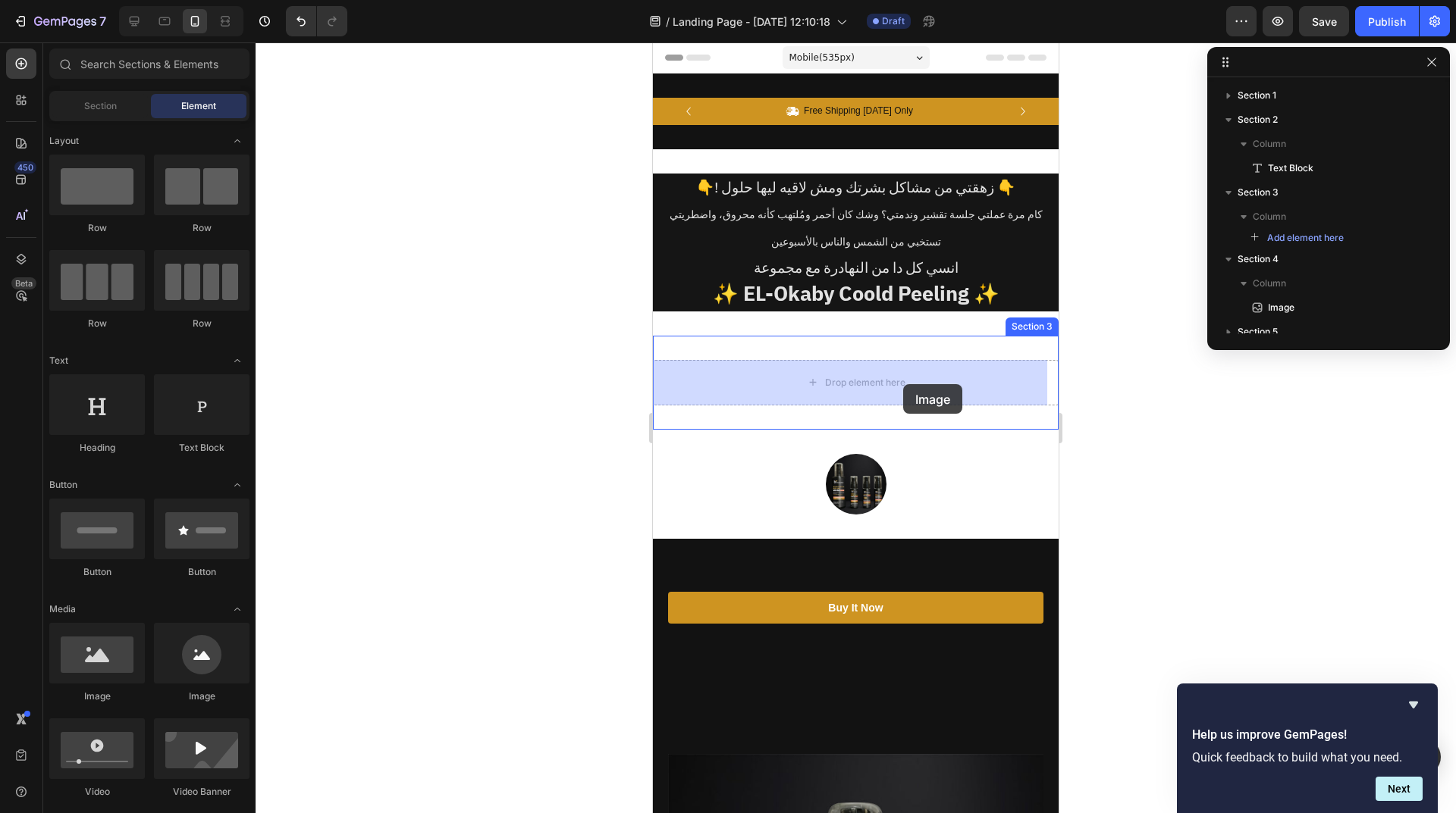
drag, startPoint x: 761, startPoint y: 338, endPoint x: 903, endPoint y: 384, distance: 149.3
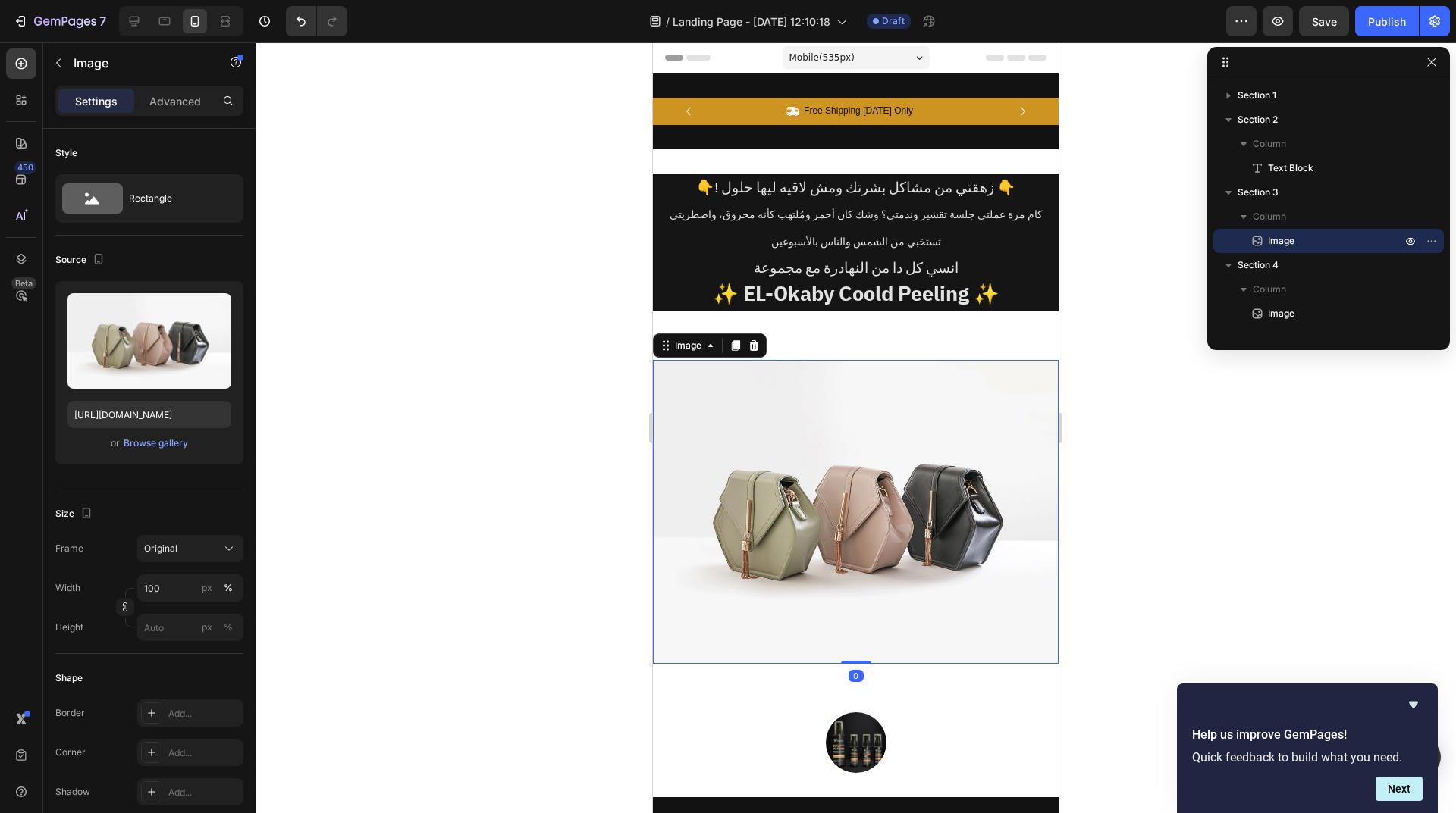
click at [841, 525] on img at bounding box center [855, 511] width 405 height 304
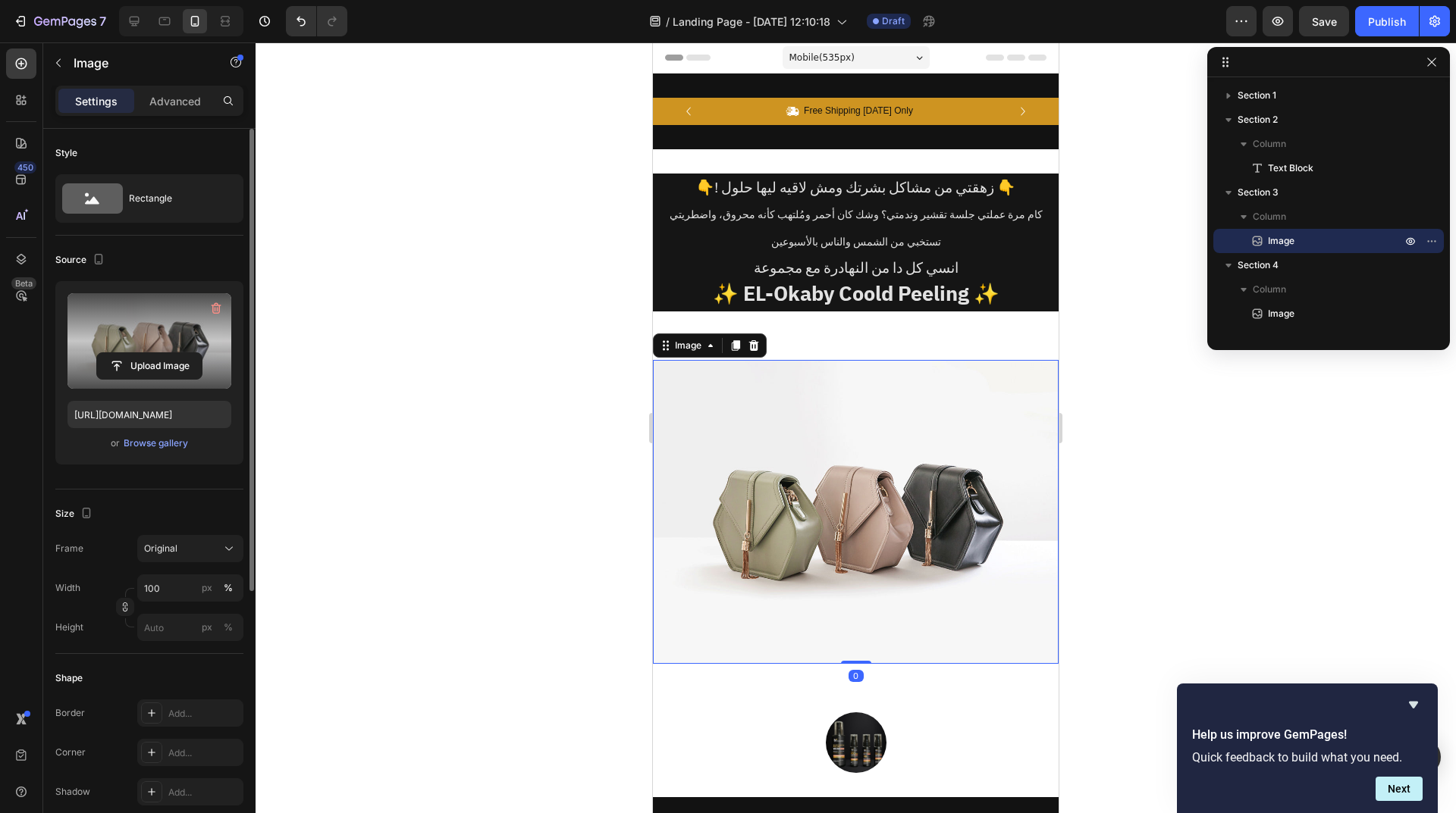
click at [117, 320] on label at bounding box center [149, 341] width 163 height 95
click at [117, 353] on input "file" at bounding box center [149, 366] width 104 height 26
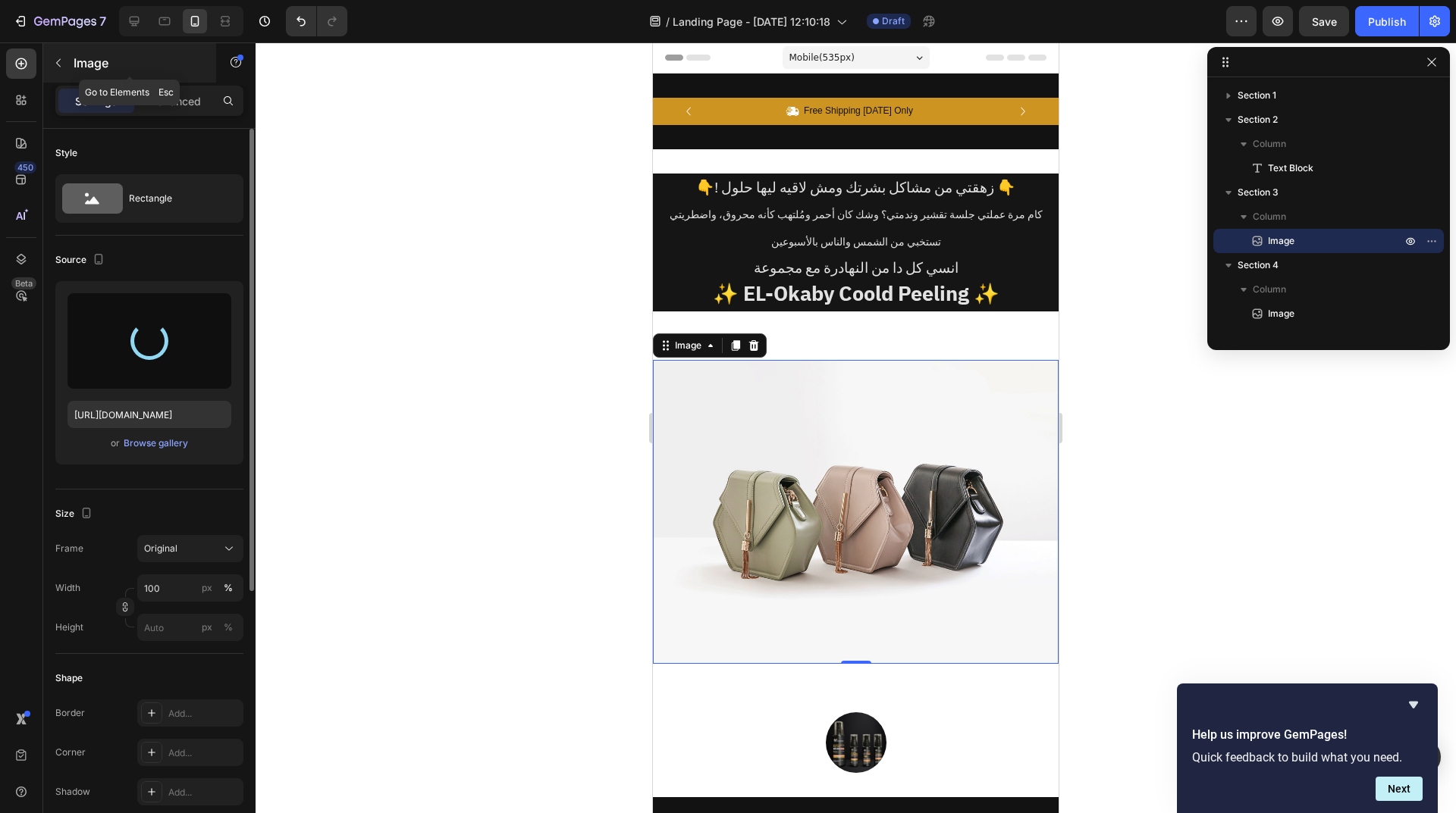
type input "https://cdn.shopify.com/s/files/1/0962/5967/0338/files/gempages_586400671117345…"
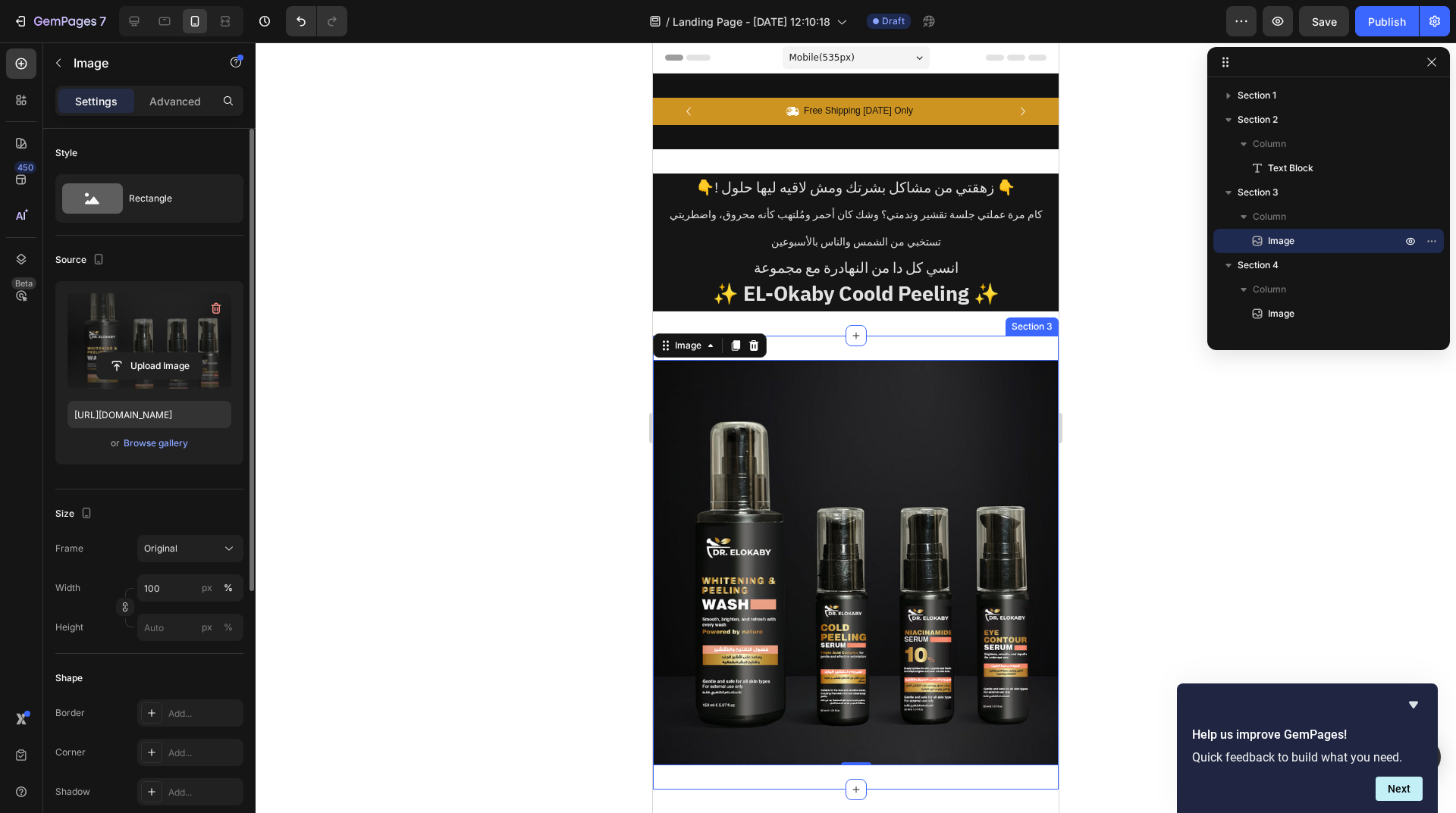
click at [820, 337] on div "Image 0 Section 3" at bounding box center [855, 563] width 405 height 454
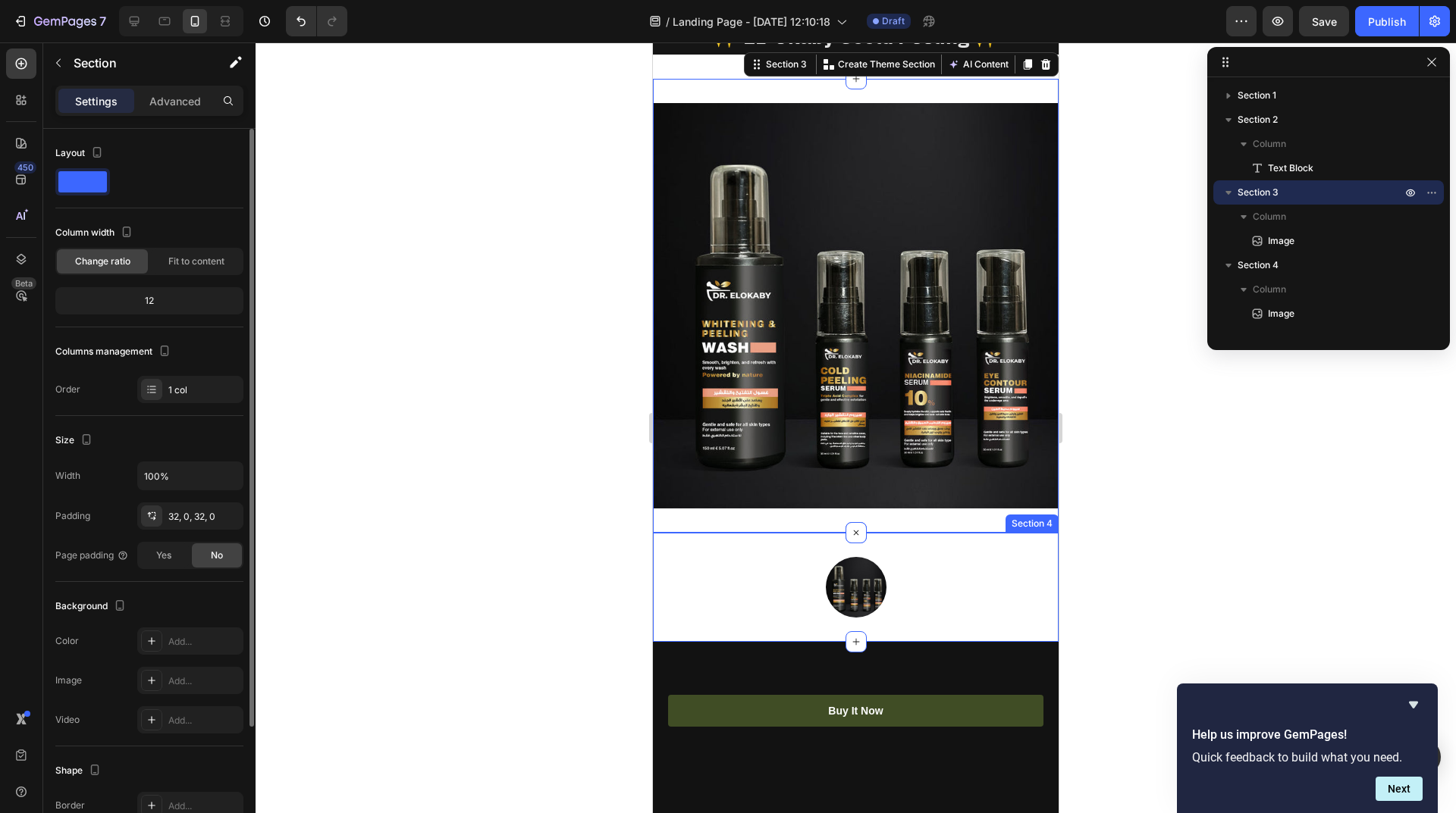
scroll to position [379, 0]
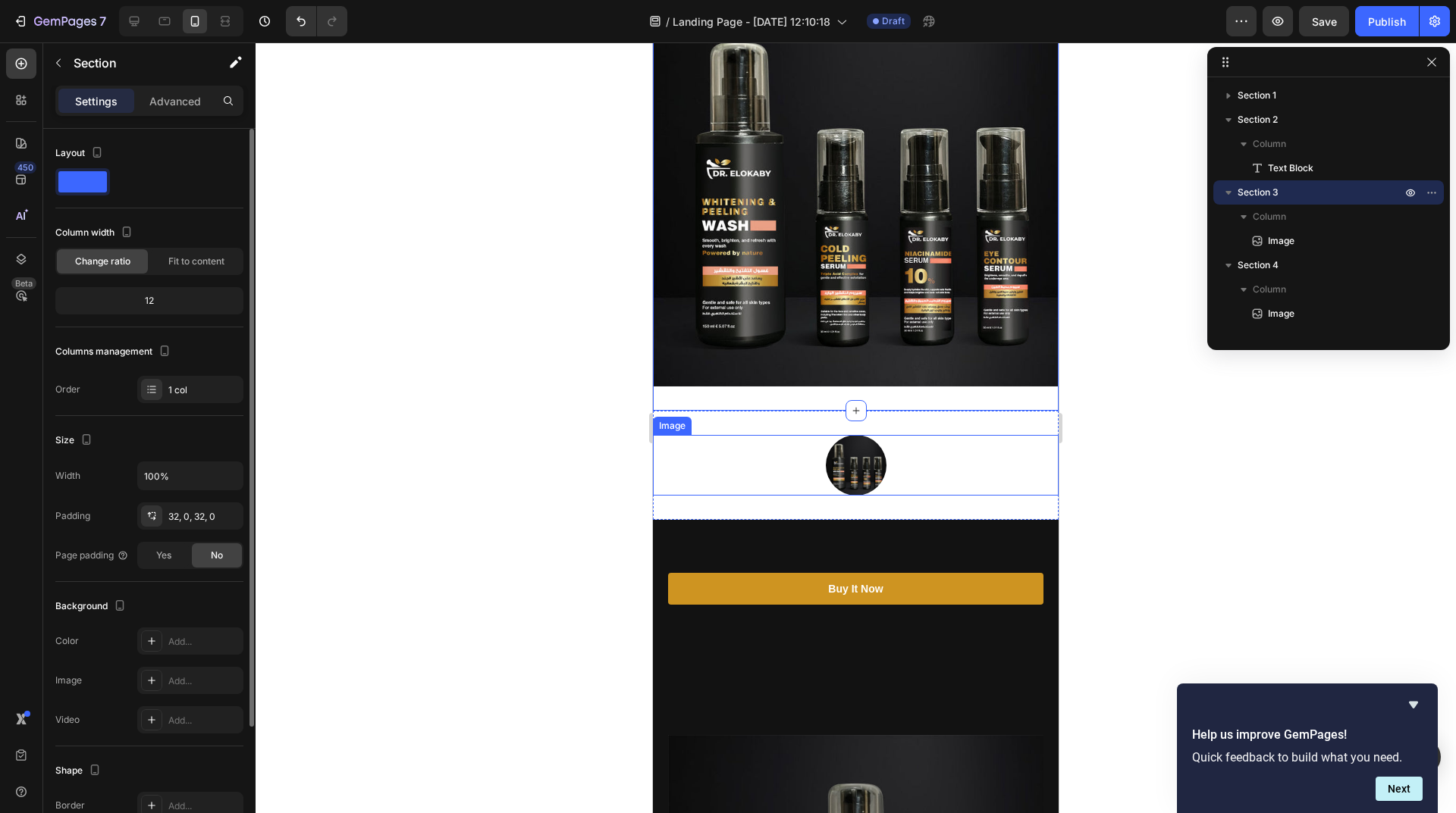
click at [903, 464] on div at bounding box center [855, 465] width 405 height 61
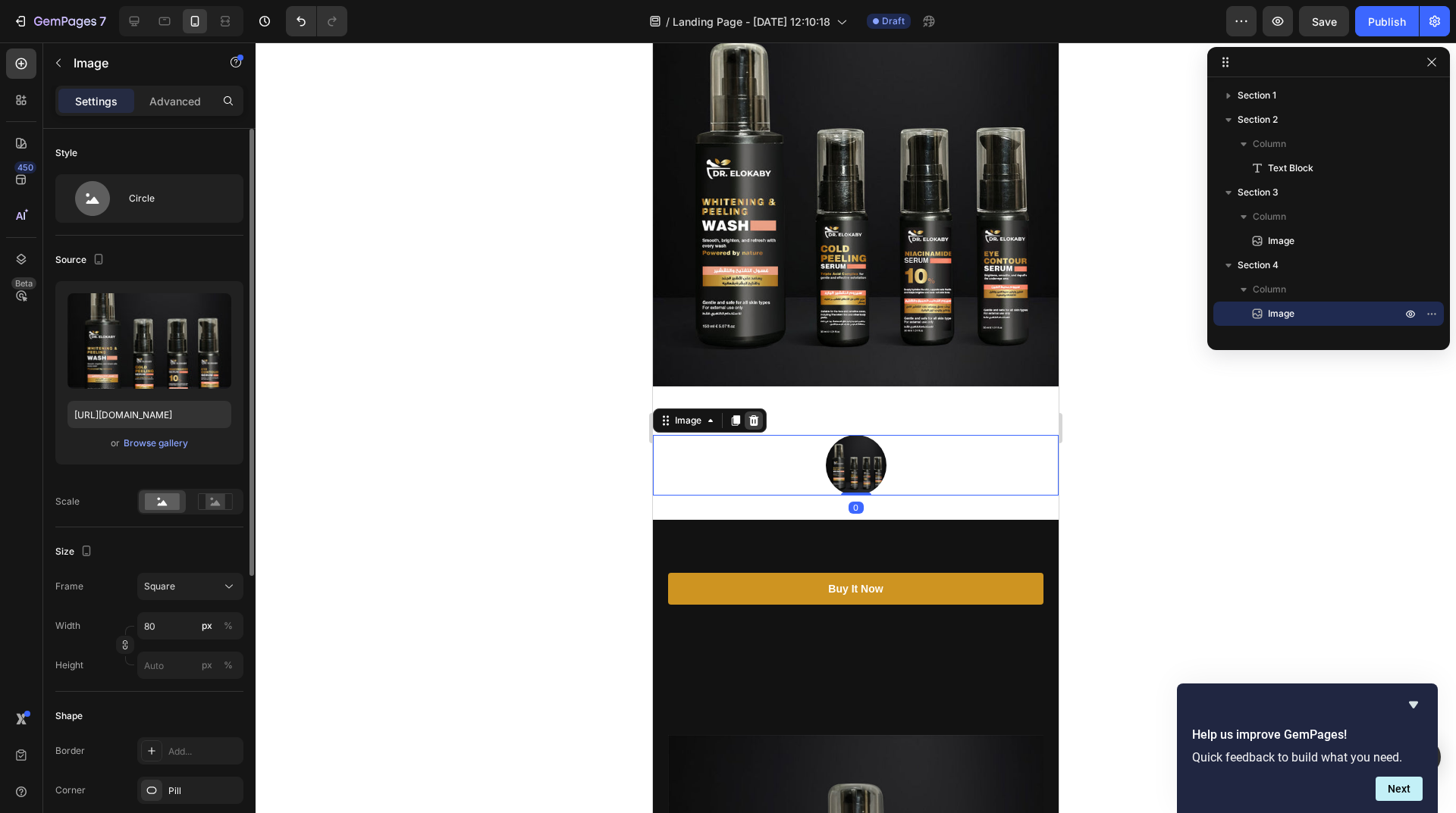
click at [757, 412] on div at bounding box center [753, 421] width 18 height 18
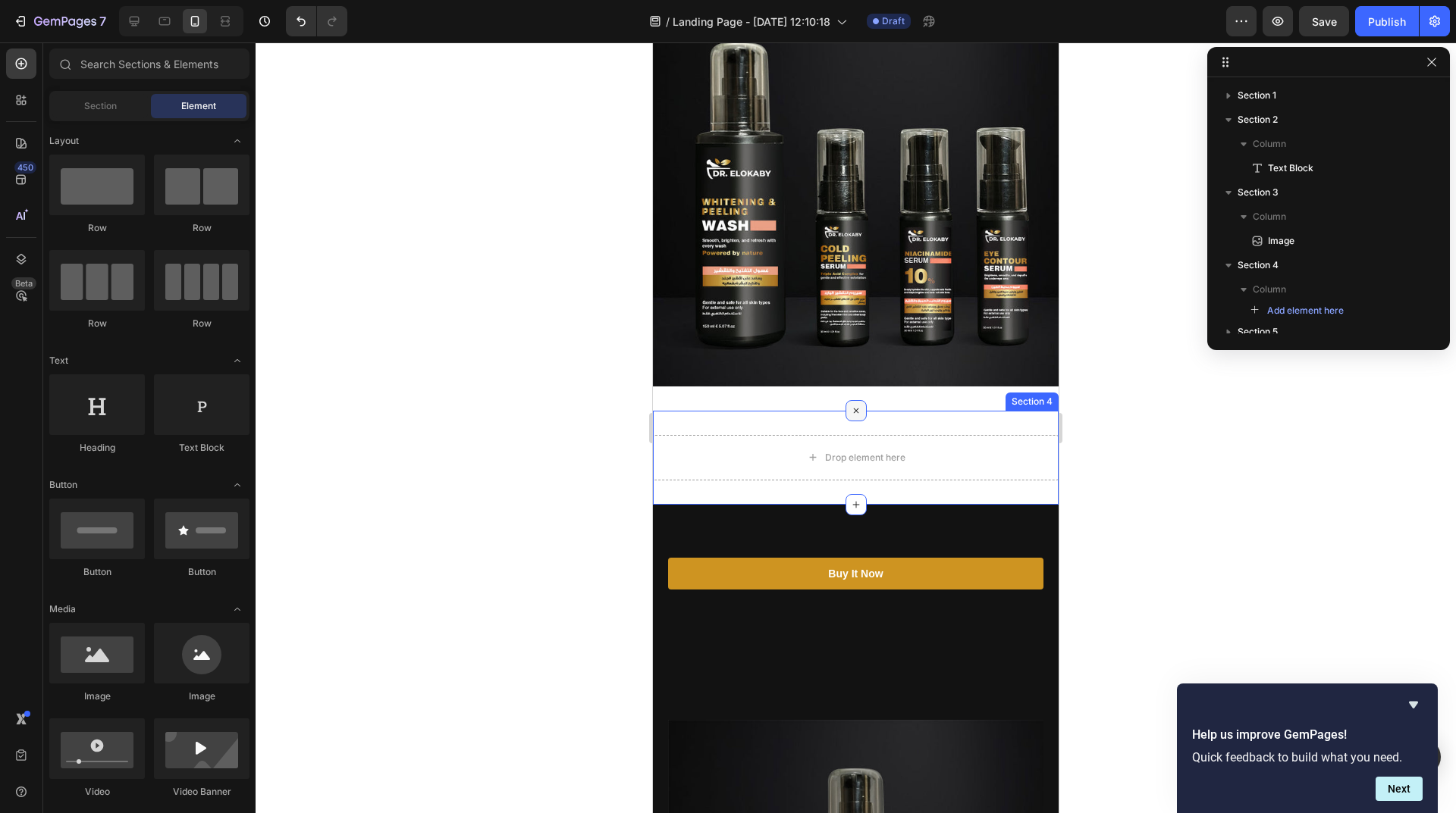
click at [848, 403] on icon at bounding box center [855, 410] width 18 height 18
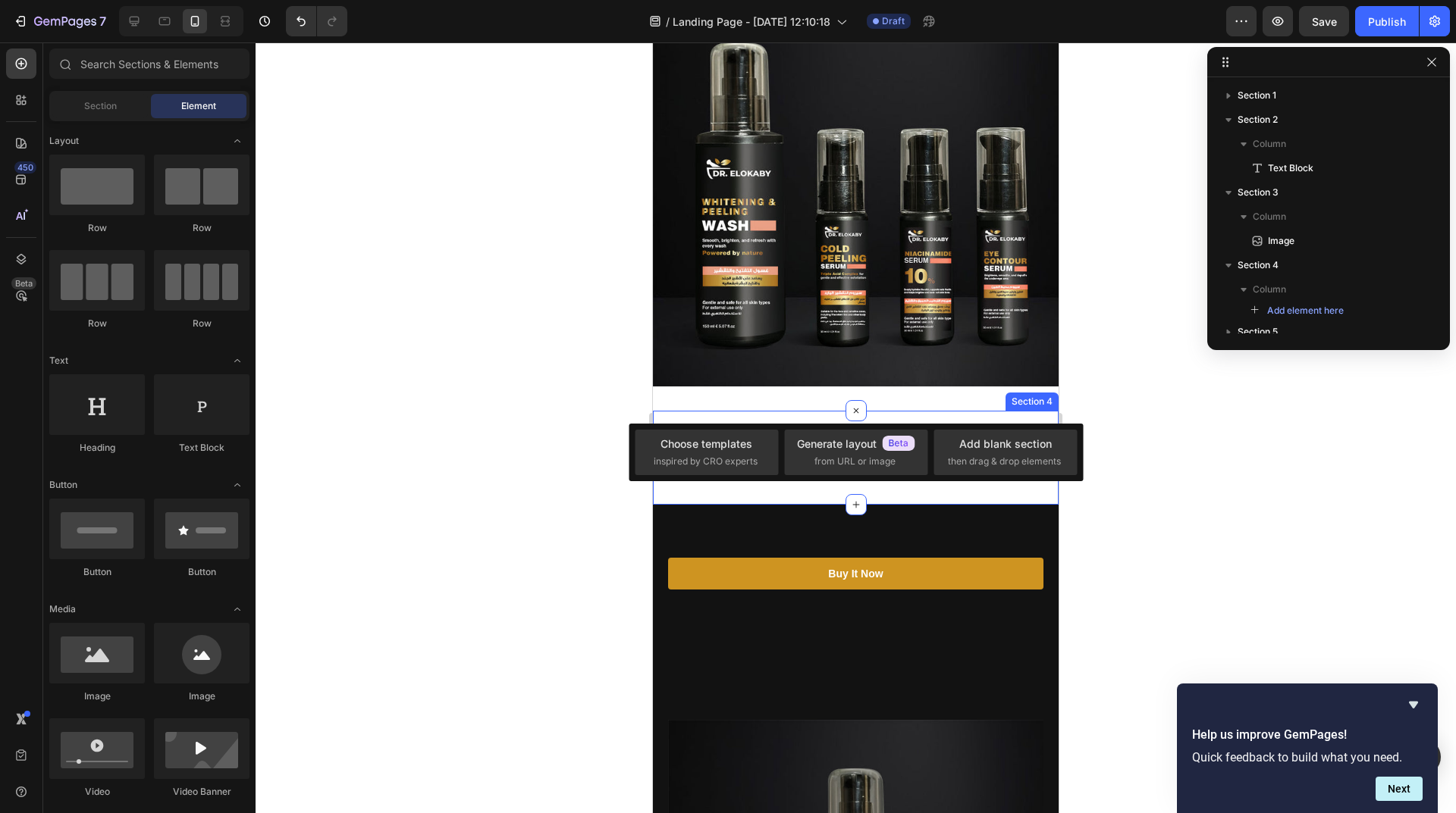
click at [809, 411] on div "Drop element here Section 4" at bounding box center [855, 458] width 405 height 94
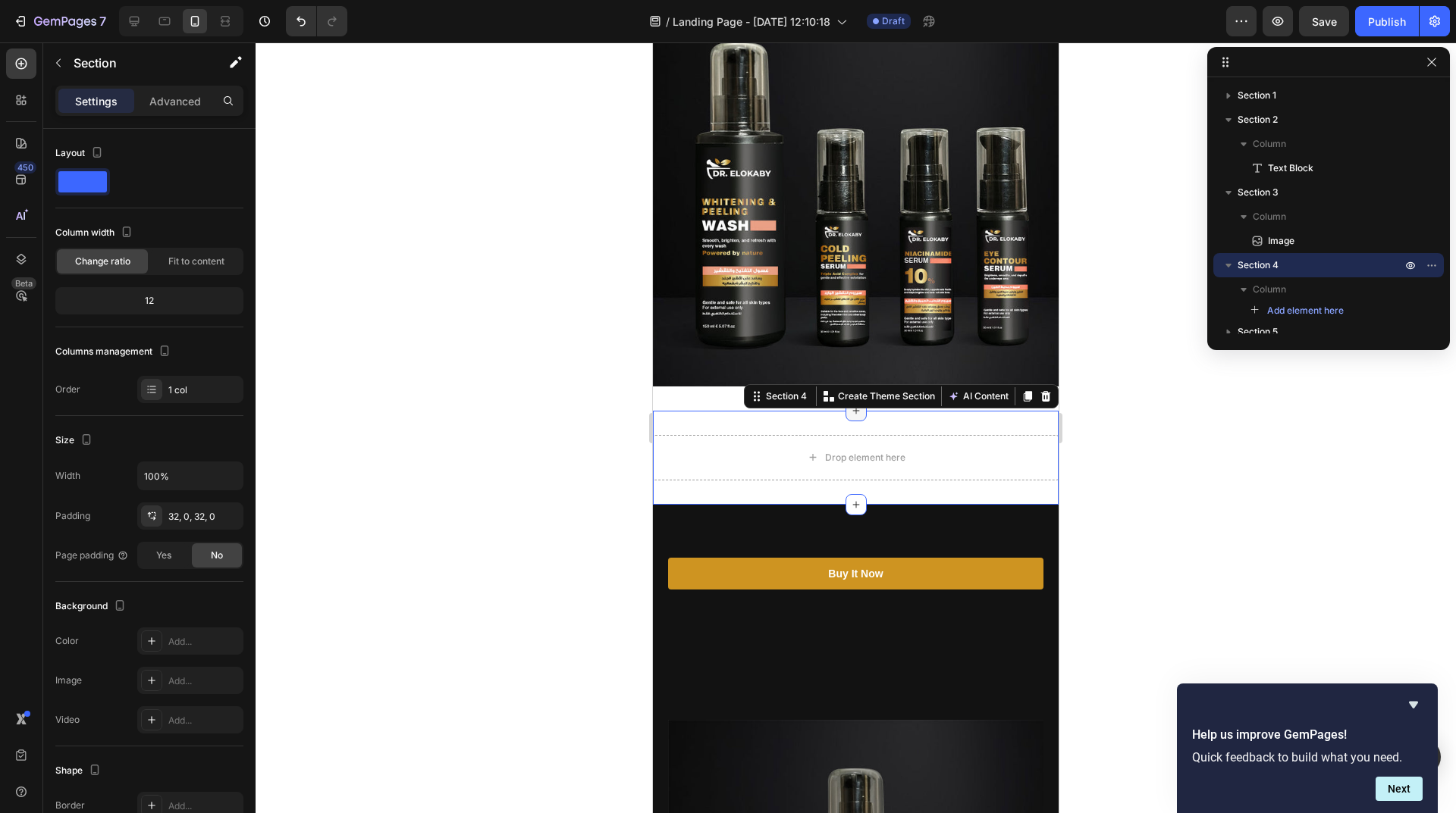
click at [850, 405] on icon at bounding box center [856, 411] width 12 height 12
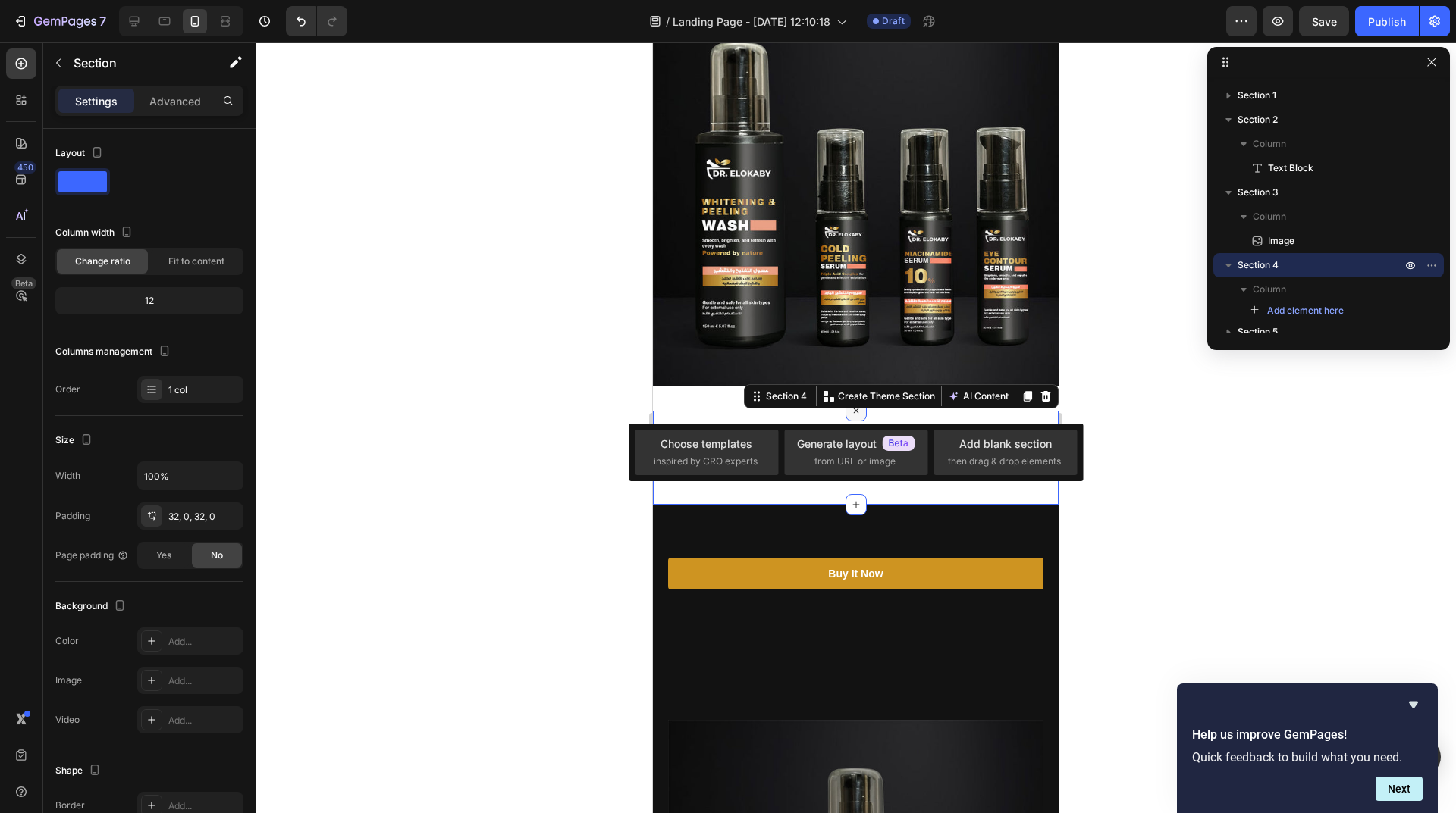
click at [850, 408] on icon at bounding box center [855, 410] width 18 height 18
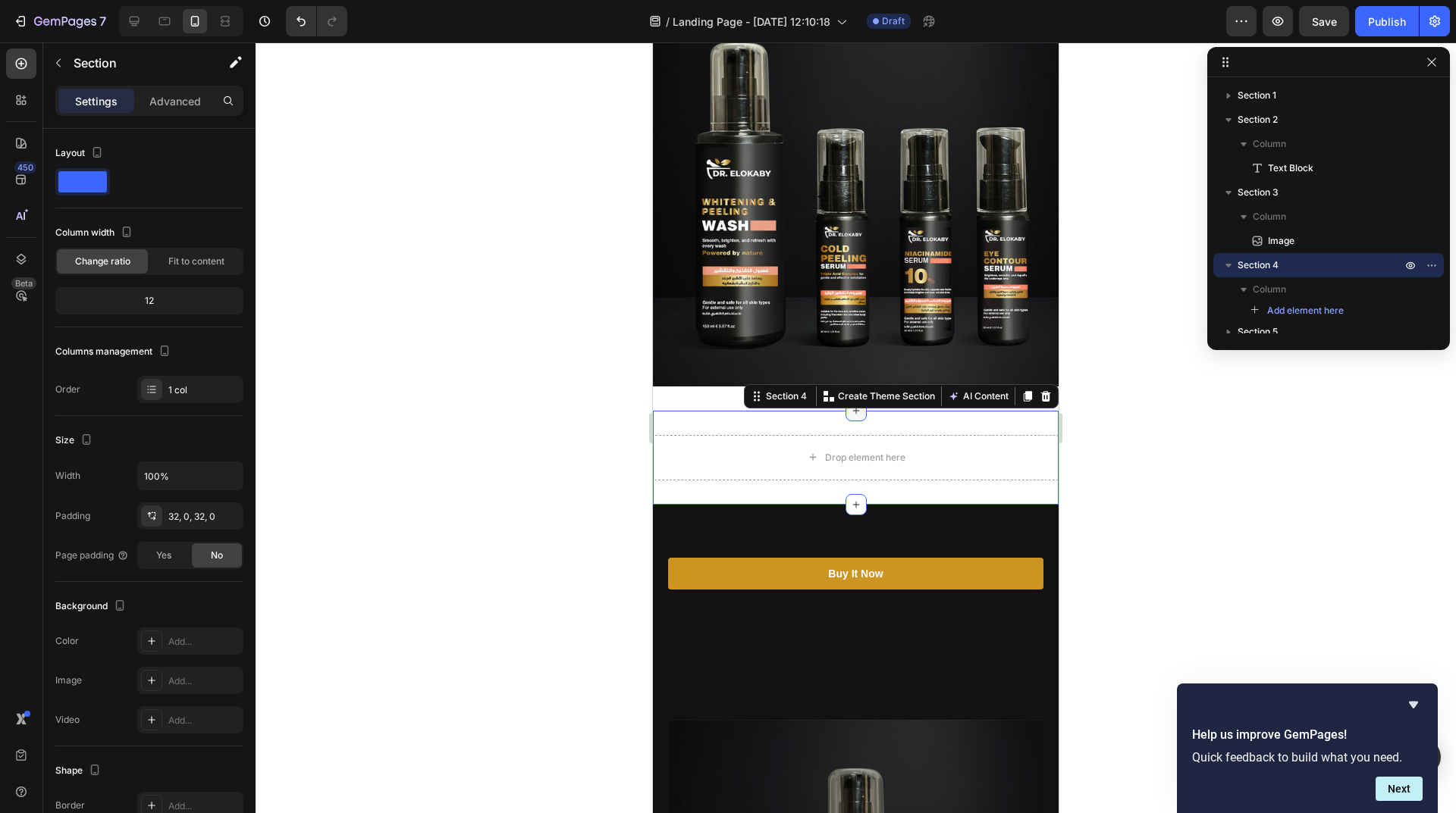
click at [850, 408] on div at bounding box center [856, 411] width 21 height 21
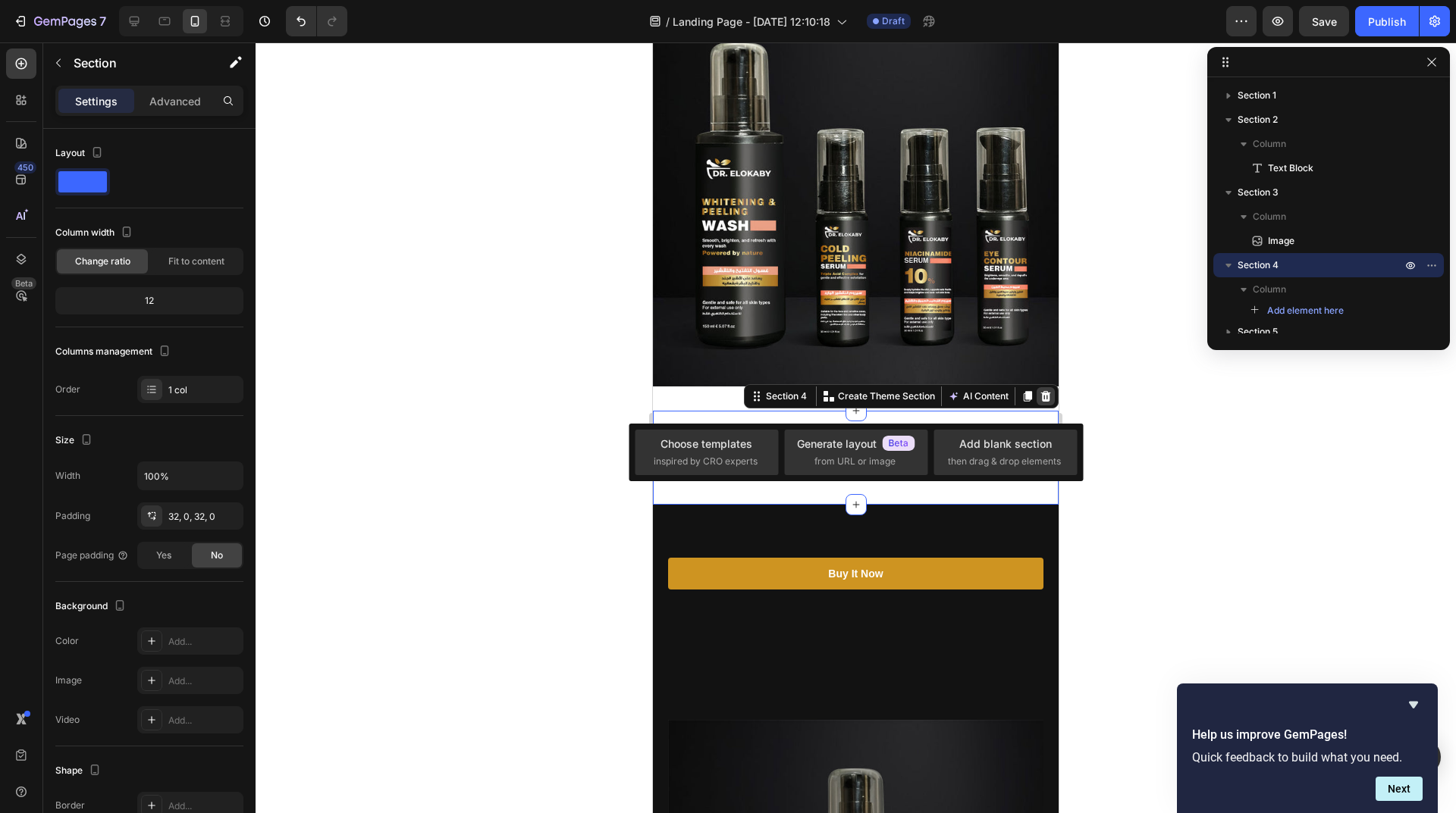
click at [1041, 390] on icon at bounding box center [1046, 395] width 10 height 10
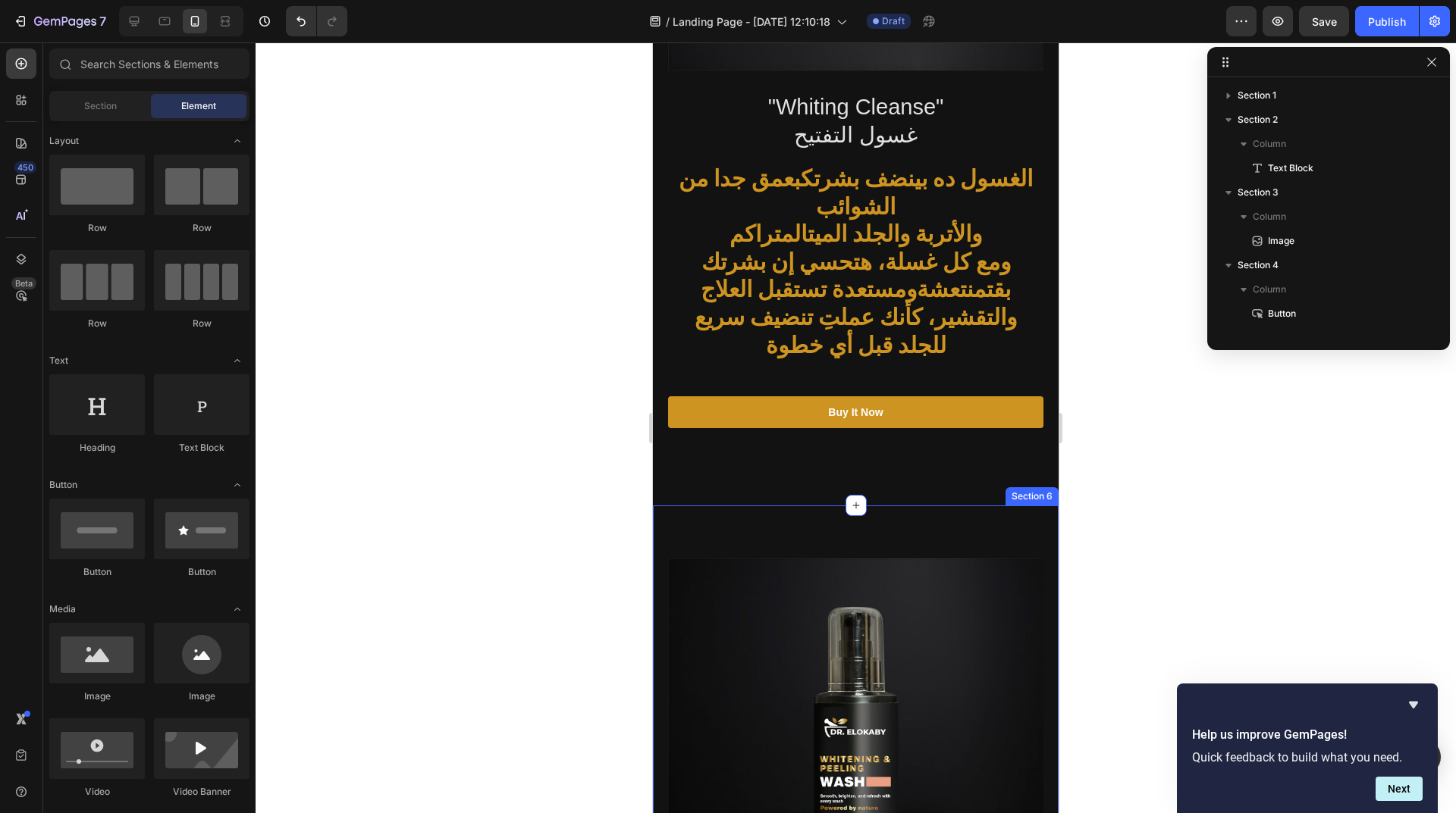
scroll to position [1364, 0]
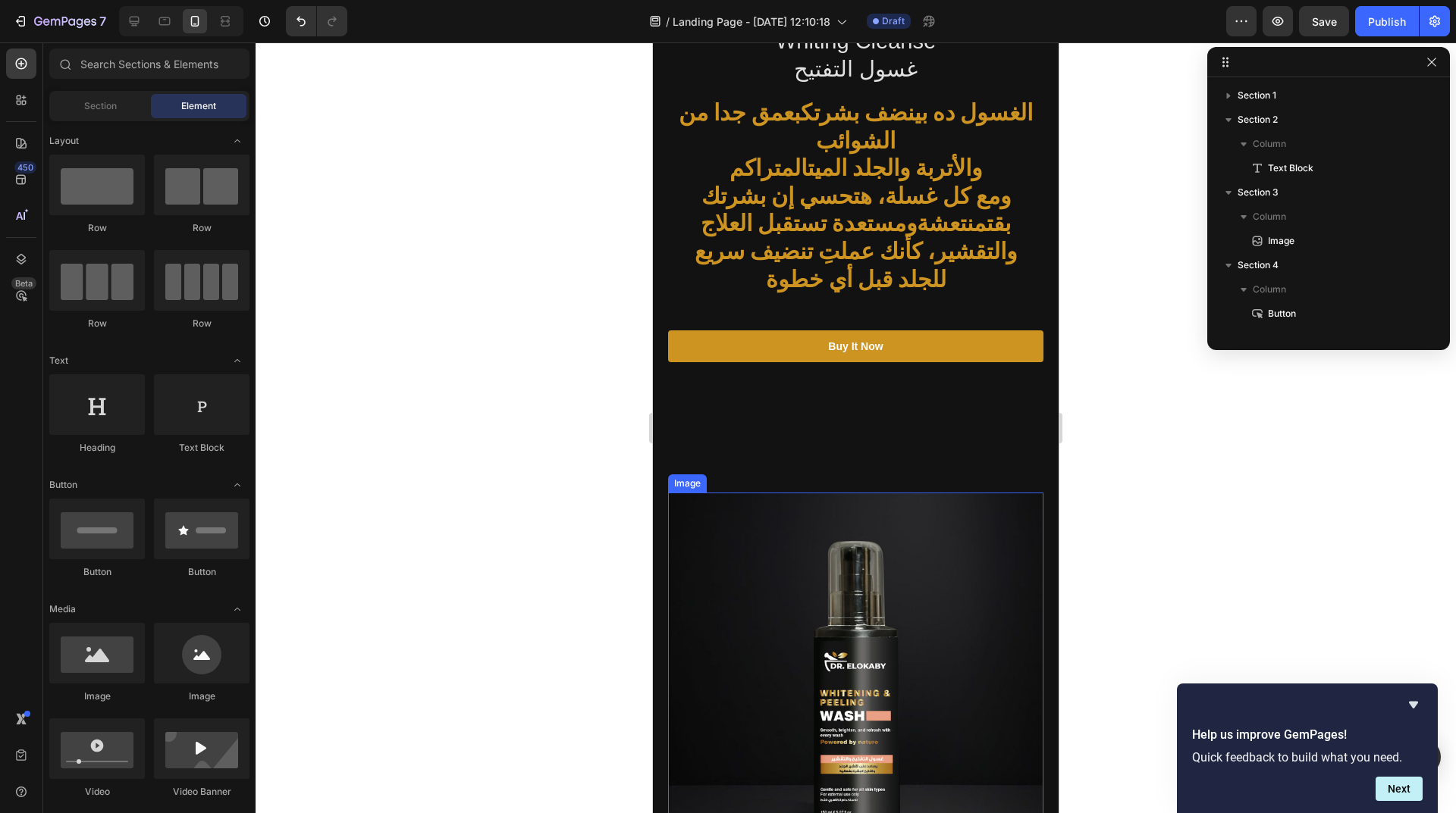
click at [880, 546] on img at bounding box center [855, 680] width 375 height 375
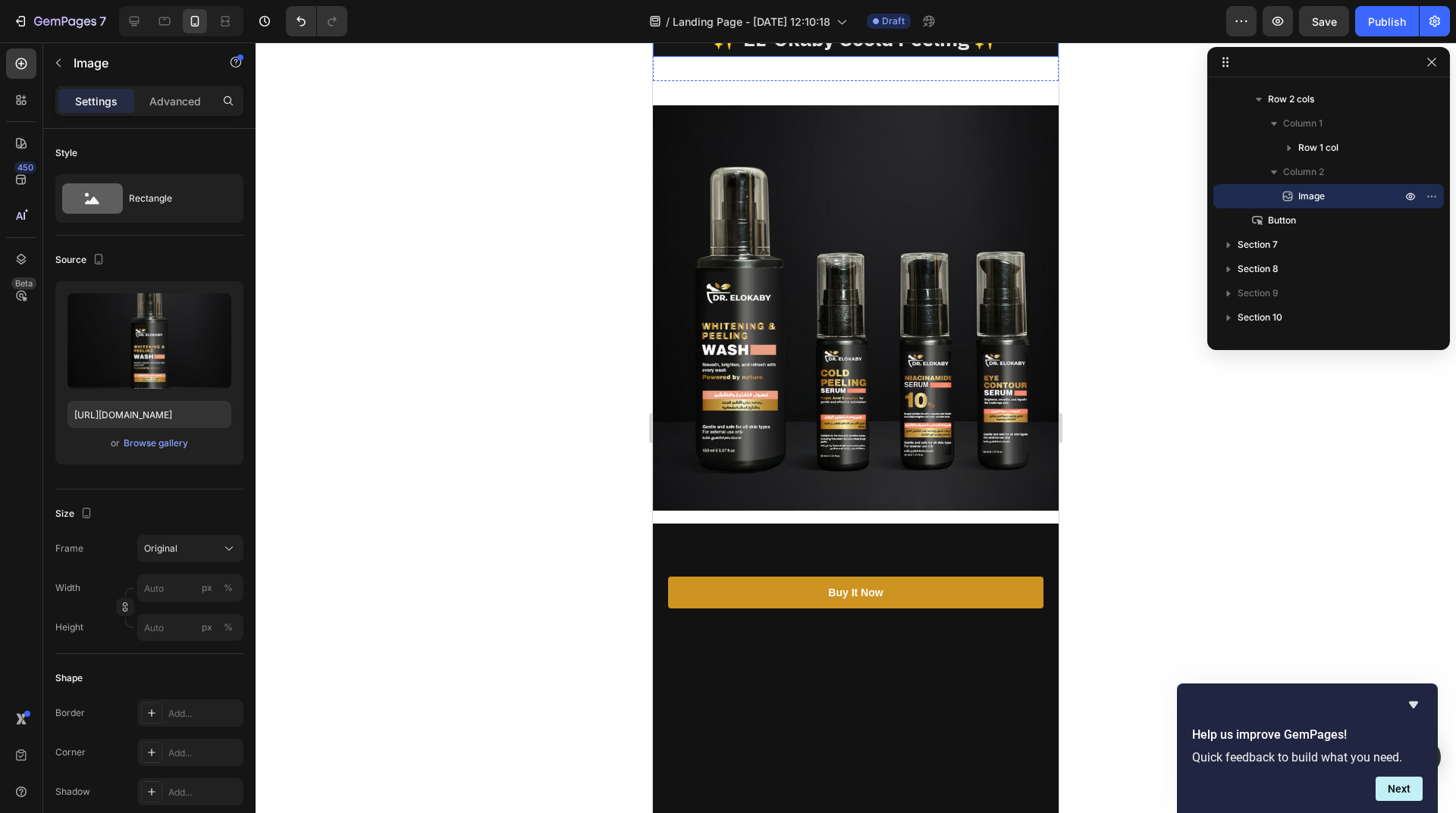
scroll to position [76, 0]
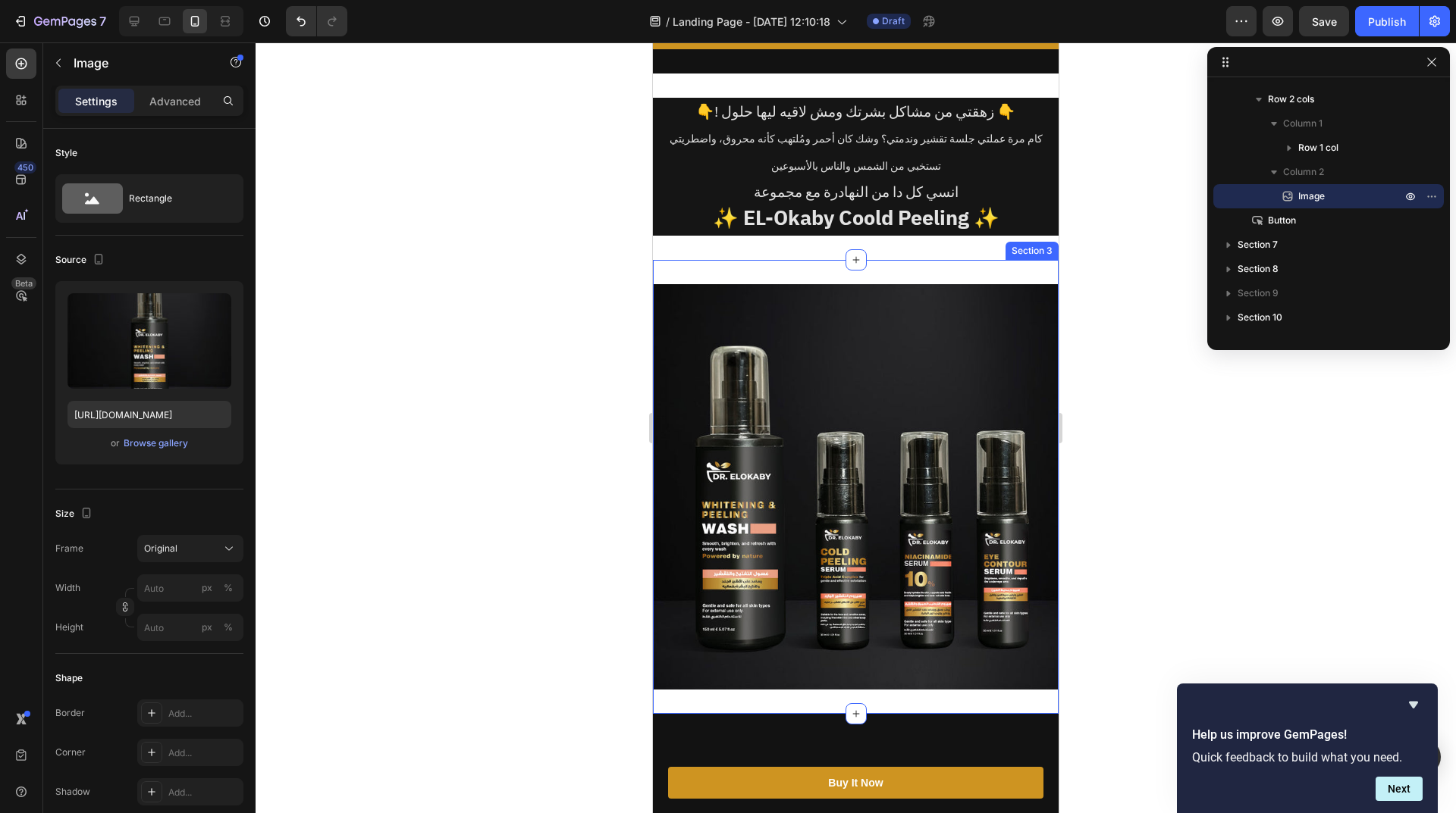
click at [806, 688] on div "Image Section 3" at bounding box center [855, 487] width 405 height 454
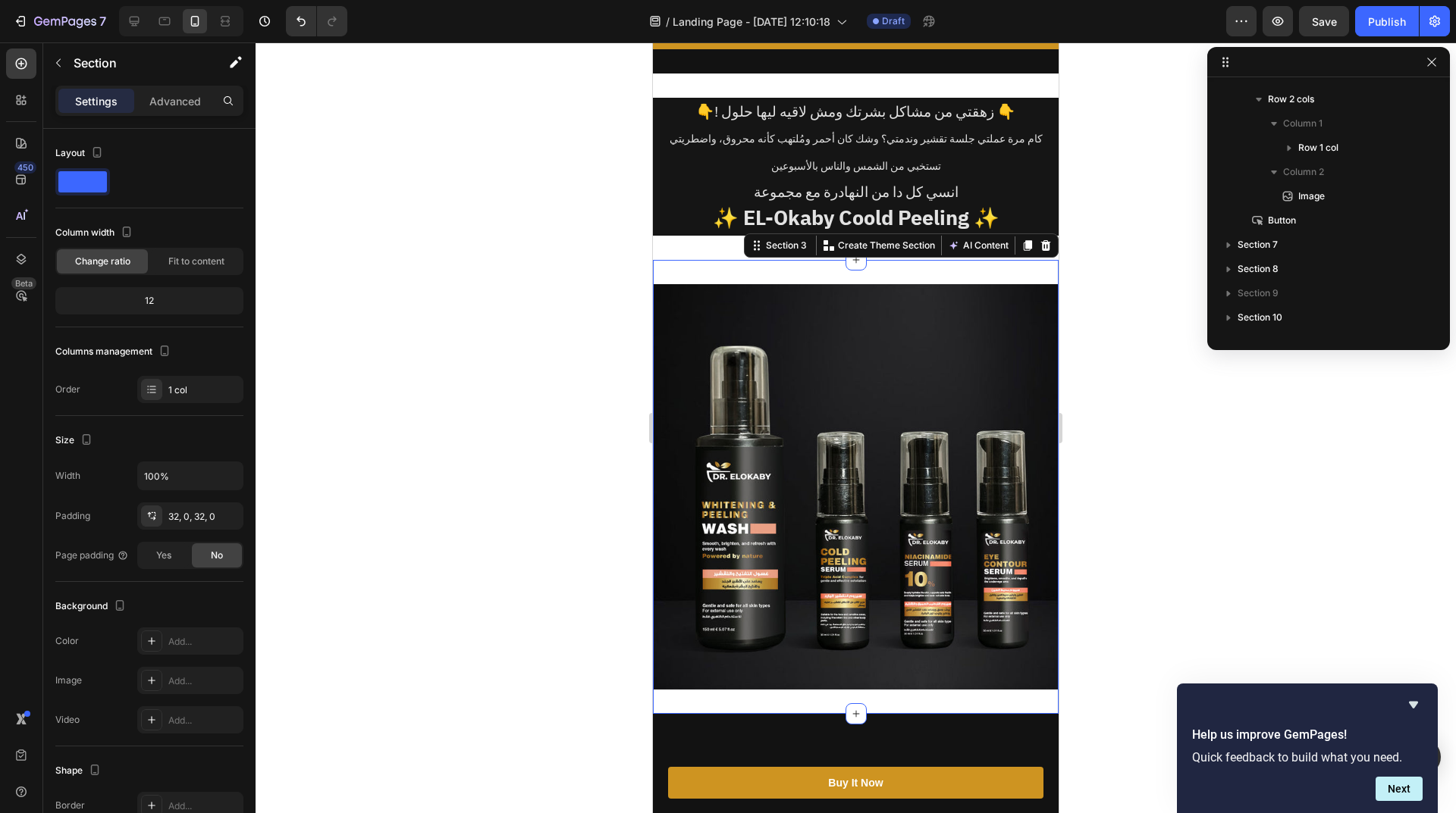
scroll to position [0, 0]
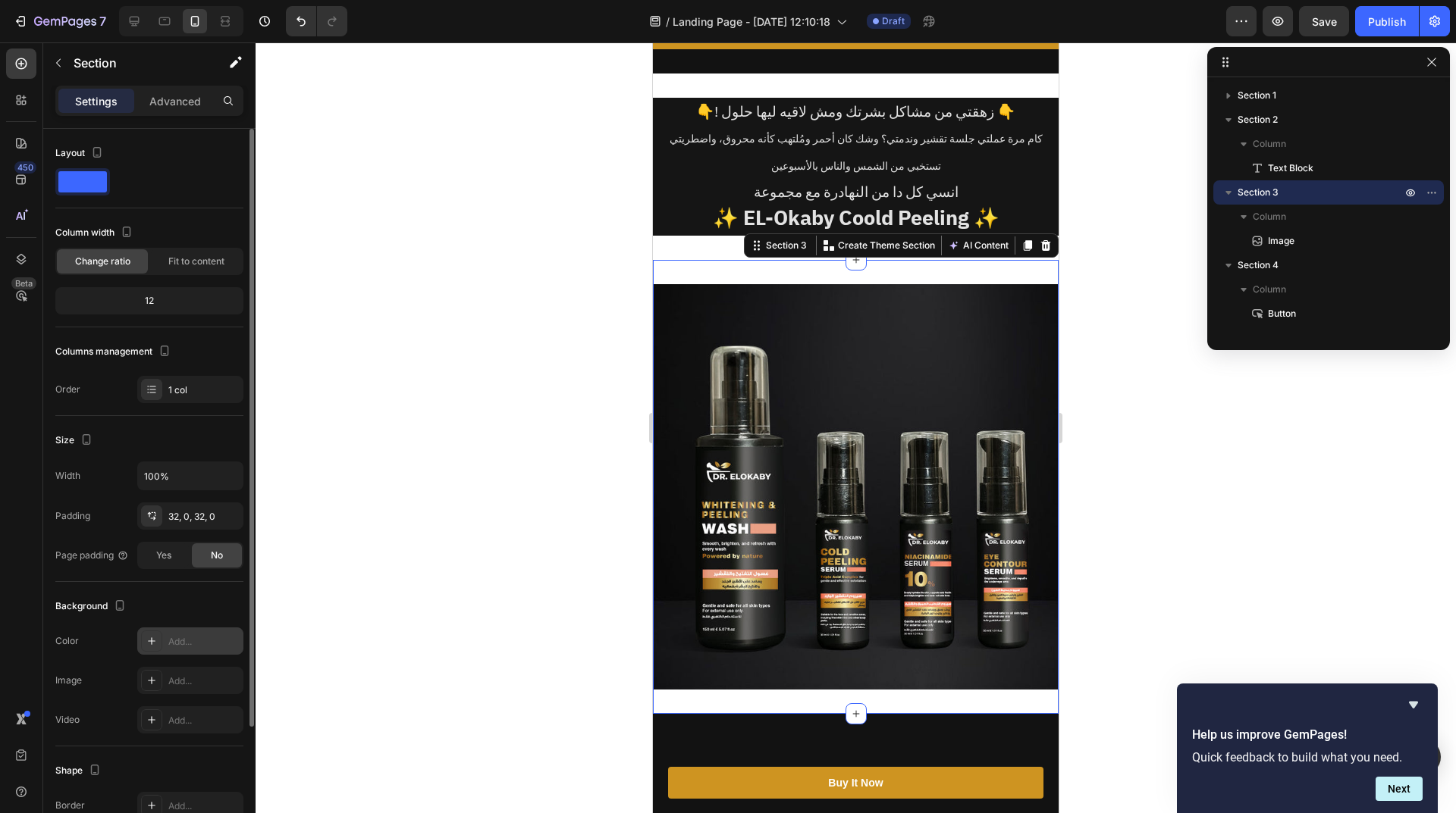
click at [186, 652] on div "Add..." at bounding box center [190, 641] width 106 height 28
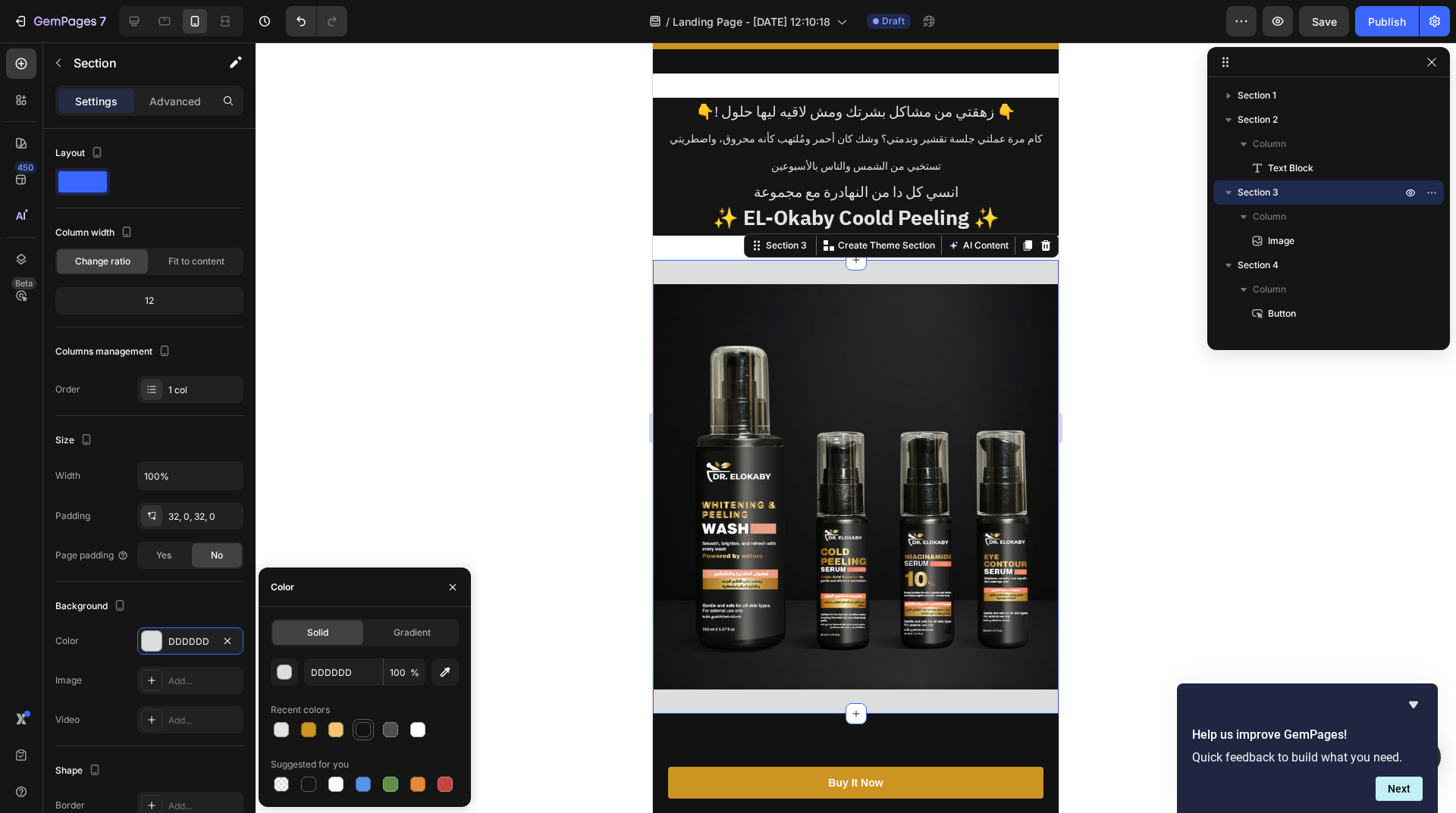
click at [370, 727] on div at bounding box center [363, 730] width 15 height 15
type input "121212"
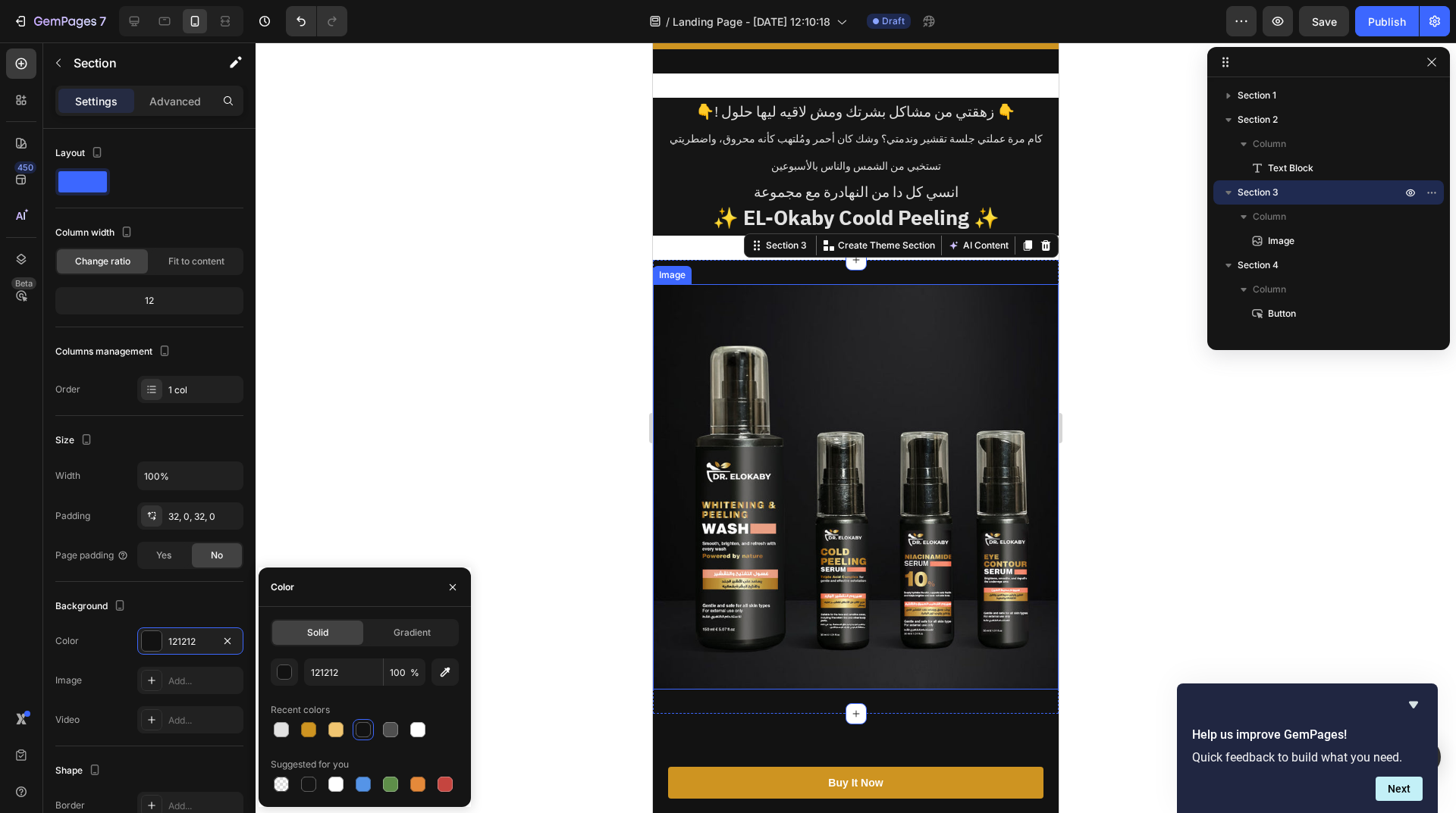
click at [973, 392] on img at bounding box center [855, 486] width 405 height 405
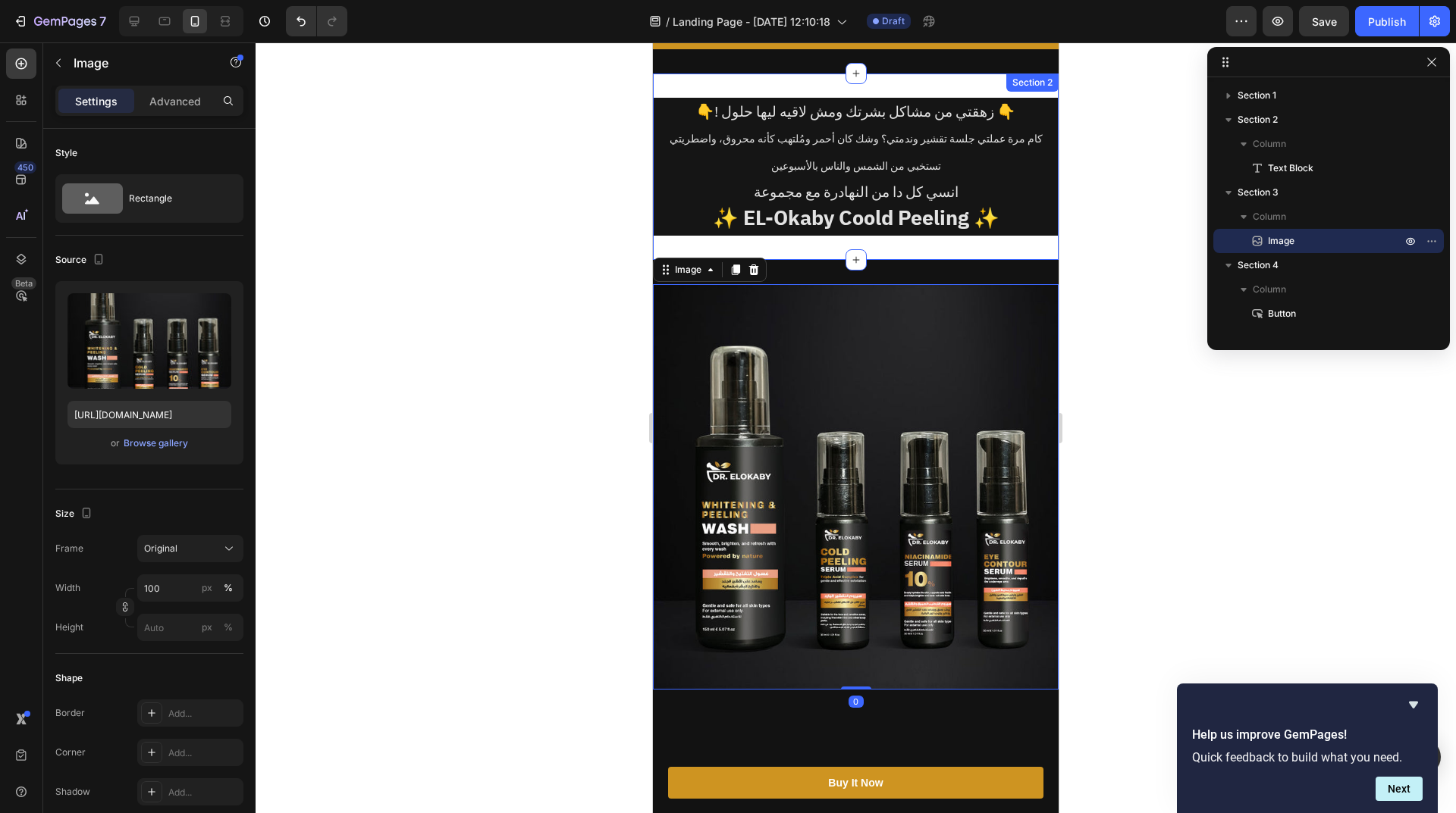
click at [945, 250] on div "👇! زهقتي من مشاكل بشرتك ومش لاقيه ليها حلول 👇 كام مرة عملتي جلسة تقشير وندمتي؟ …" at bounding box center [855, 167] width 405 height 186
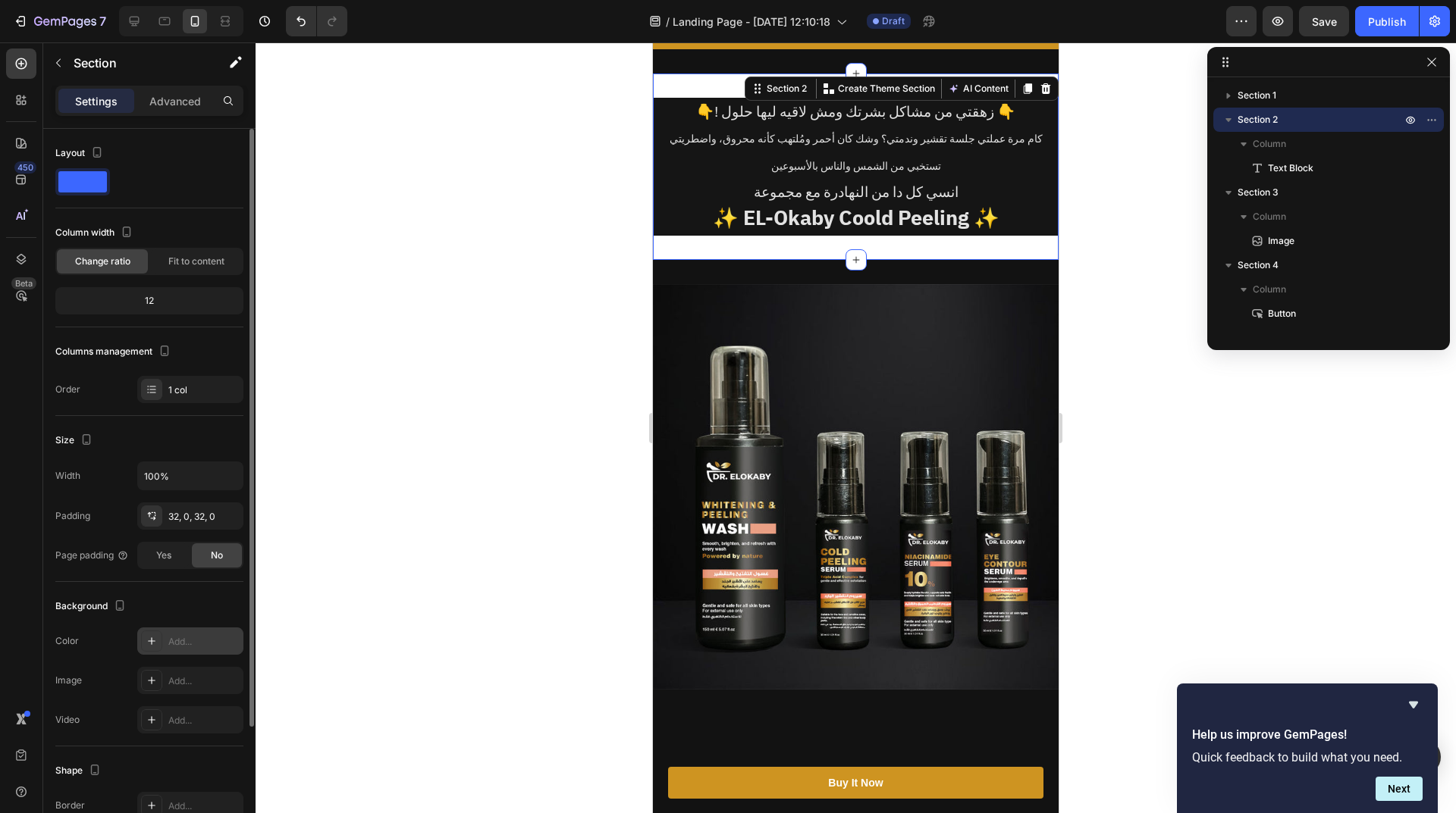
click at [197, 646] on div "Add..." at bounding box center [203, 641] width 71 height 14
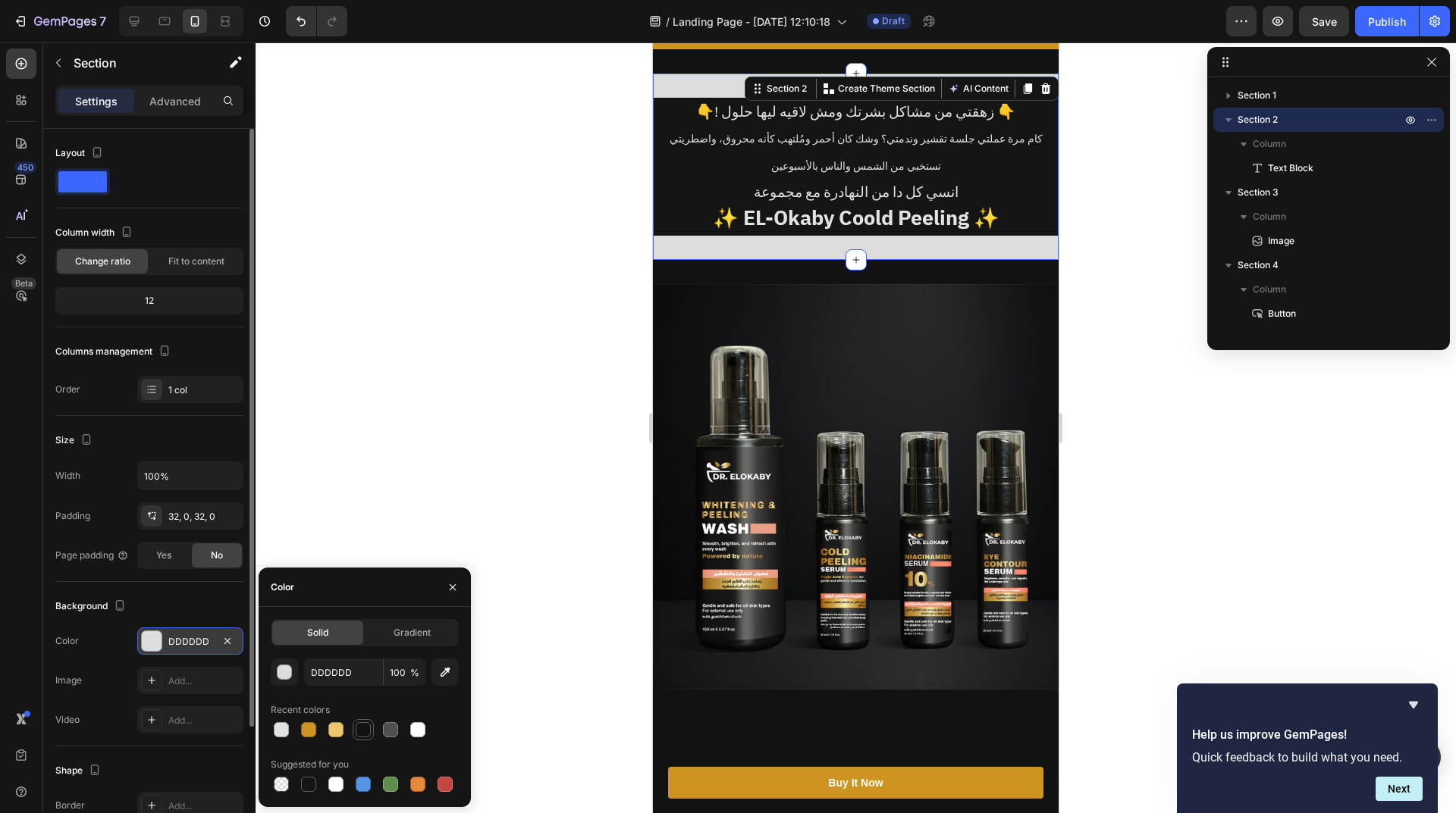
click at [367, 723] on div at bounding box center [363, 730] width 15 height 15
type input "121212"
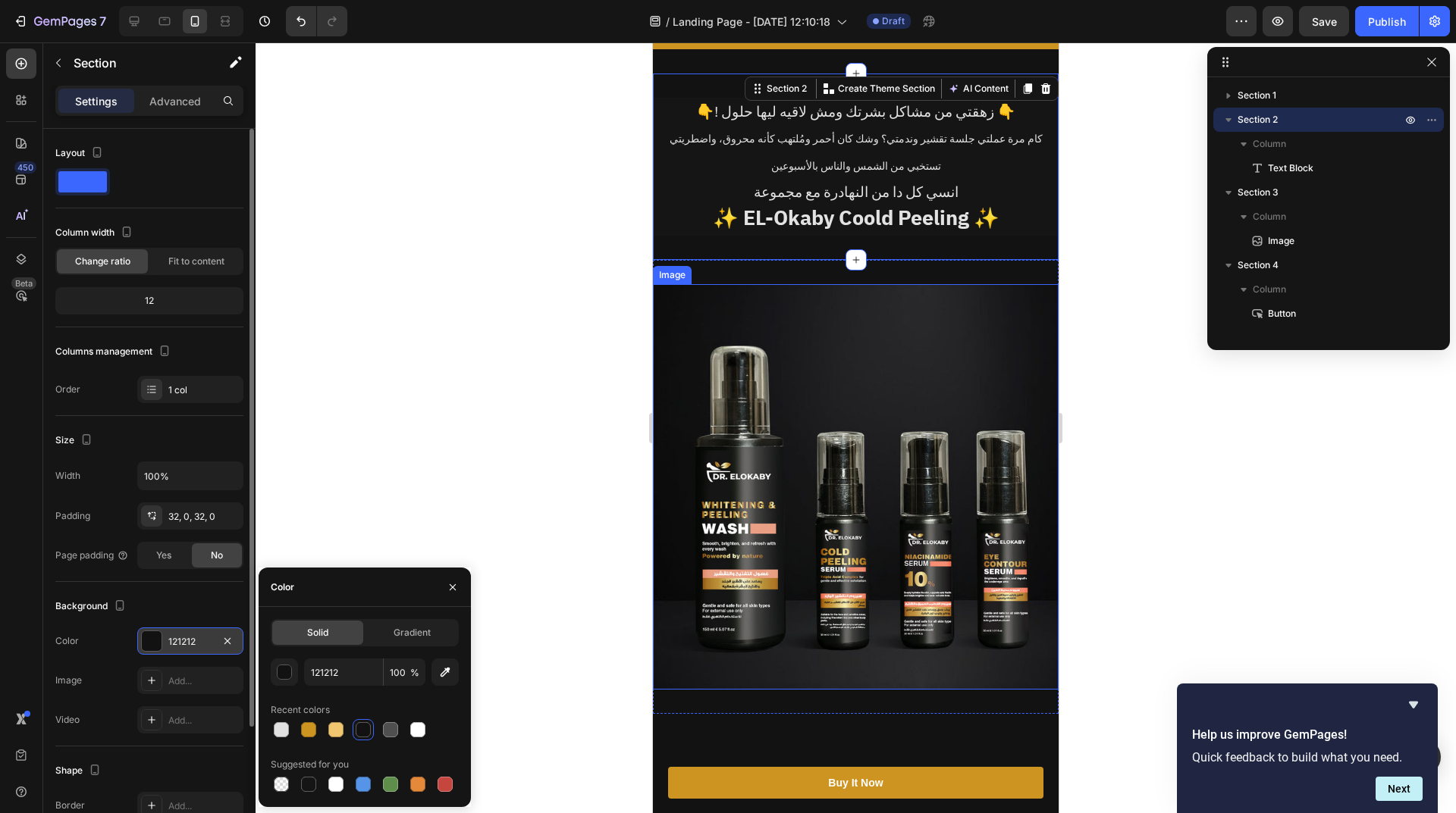
click at [875, 437] on img at bounding box center [855, 486] width 405 height 405
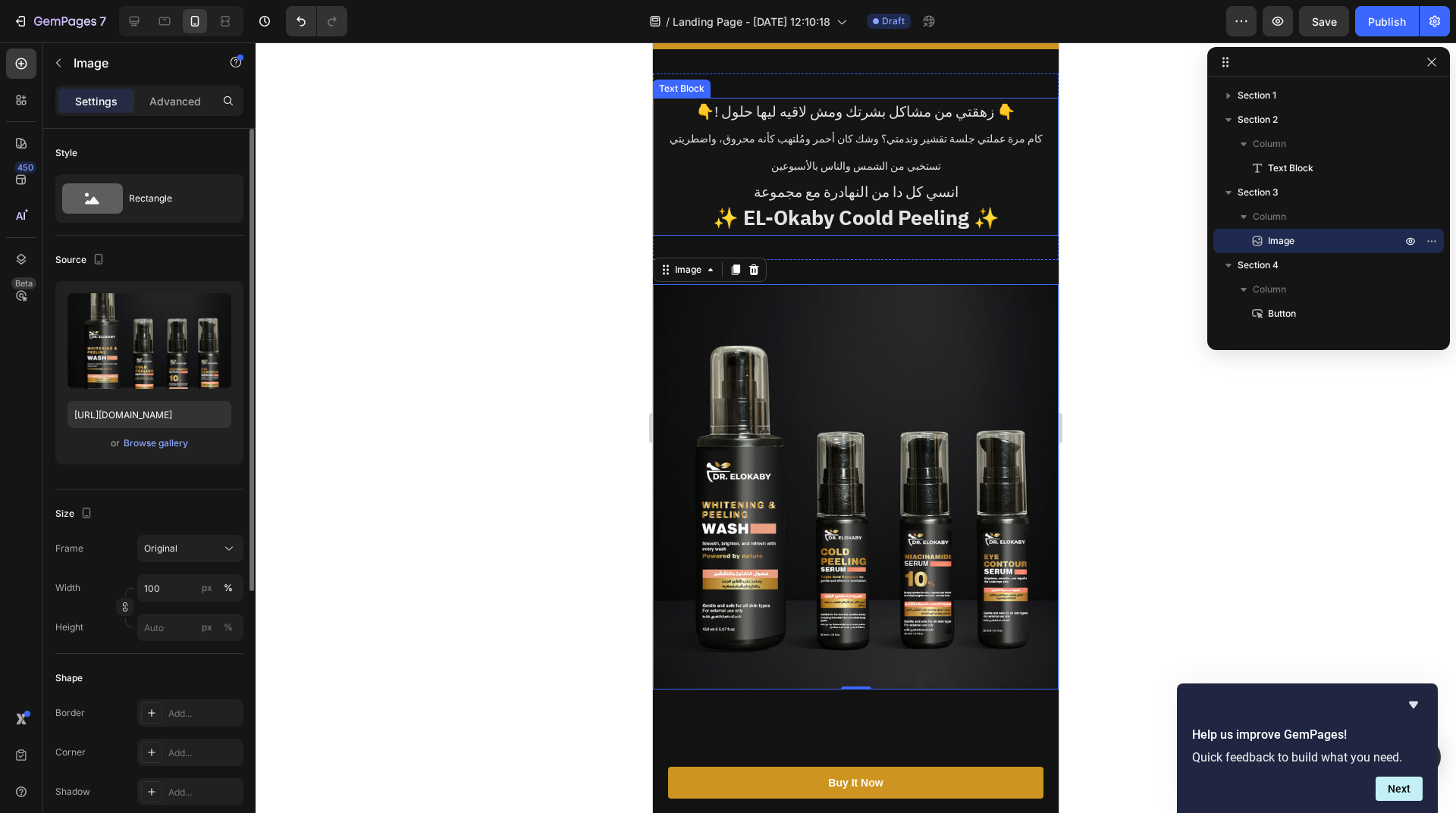
click at [917, 113] on p "👇! زهقتي من مشاكل بشرتك ومش لاقيه ليها حلول 👇" at bounding box center [856, 113] width 403 height 26
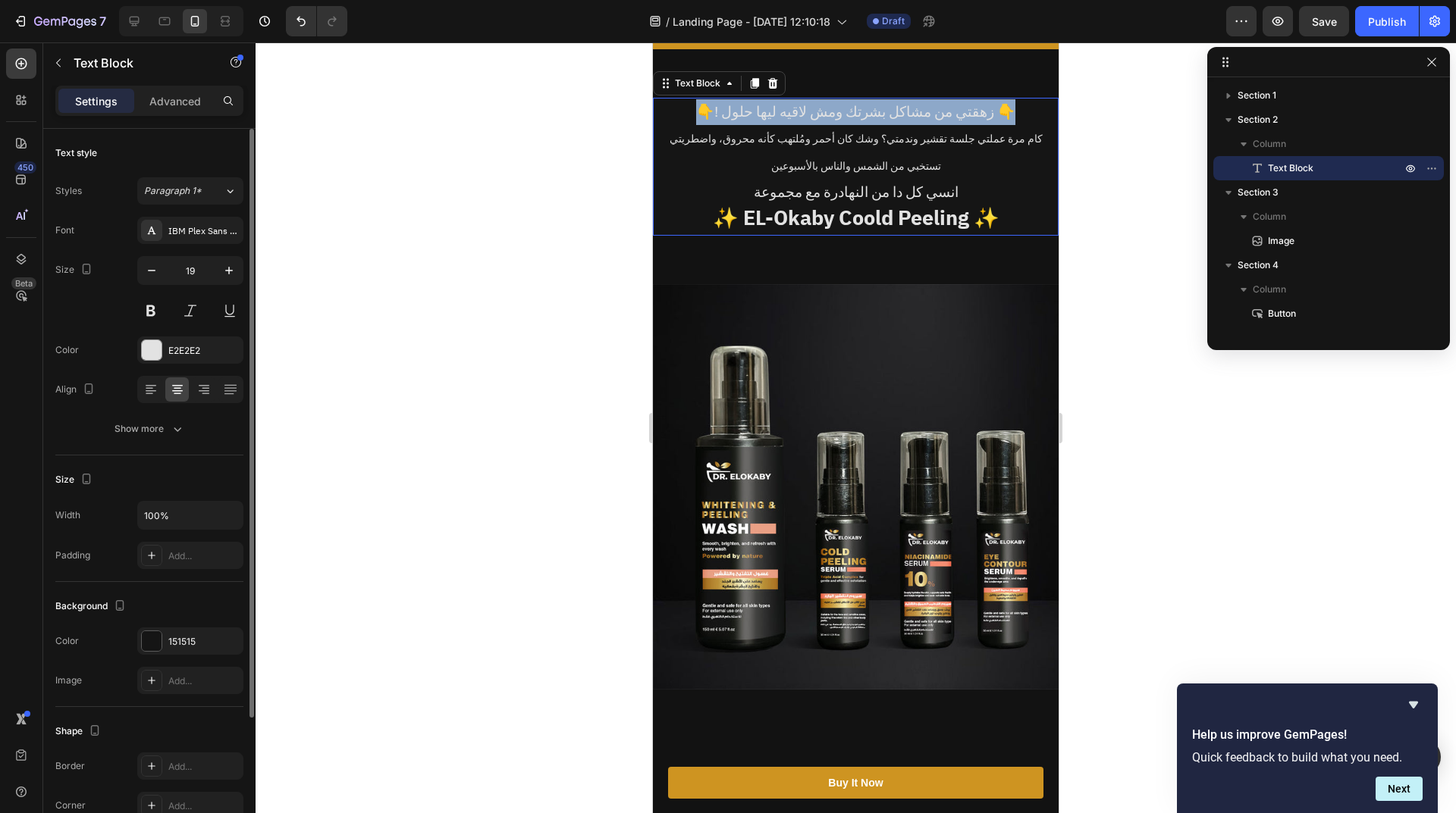
click at [917, 113] on p "👇! زهقتي من مشاكل بشرتك ومش لاقيه ليها حلول 👇" at bounding box center [856, 113] width 403 height 26
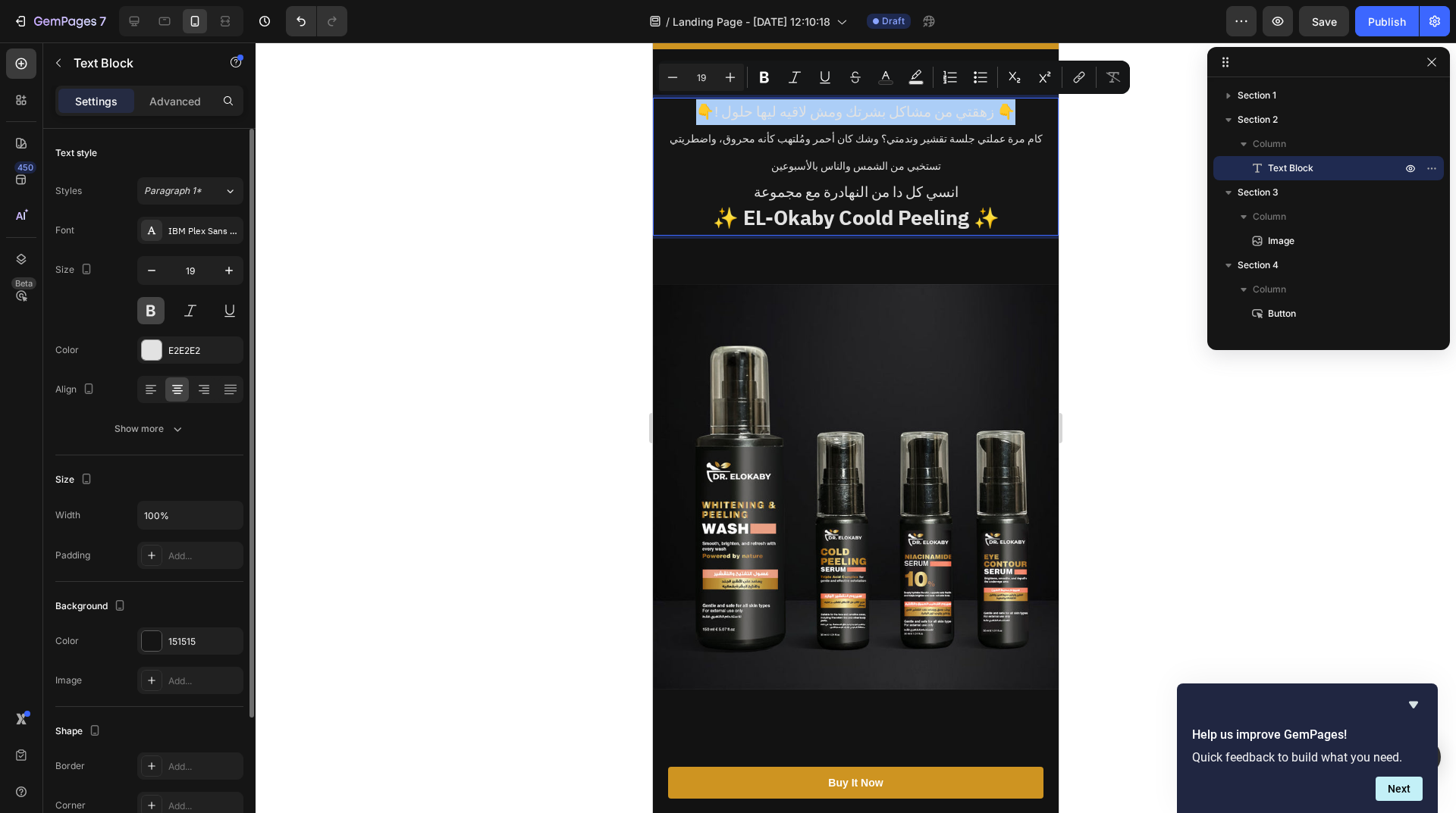
click at [155, 312] on button at bounding box center [151, 311] width 28 height 28
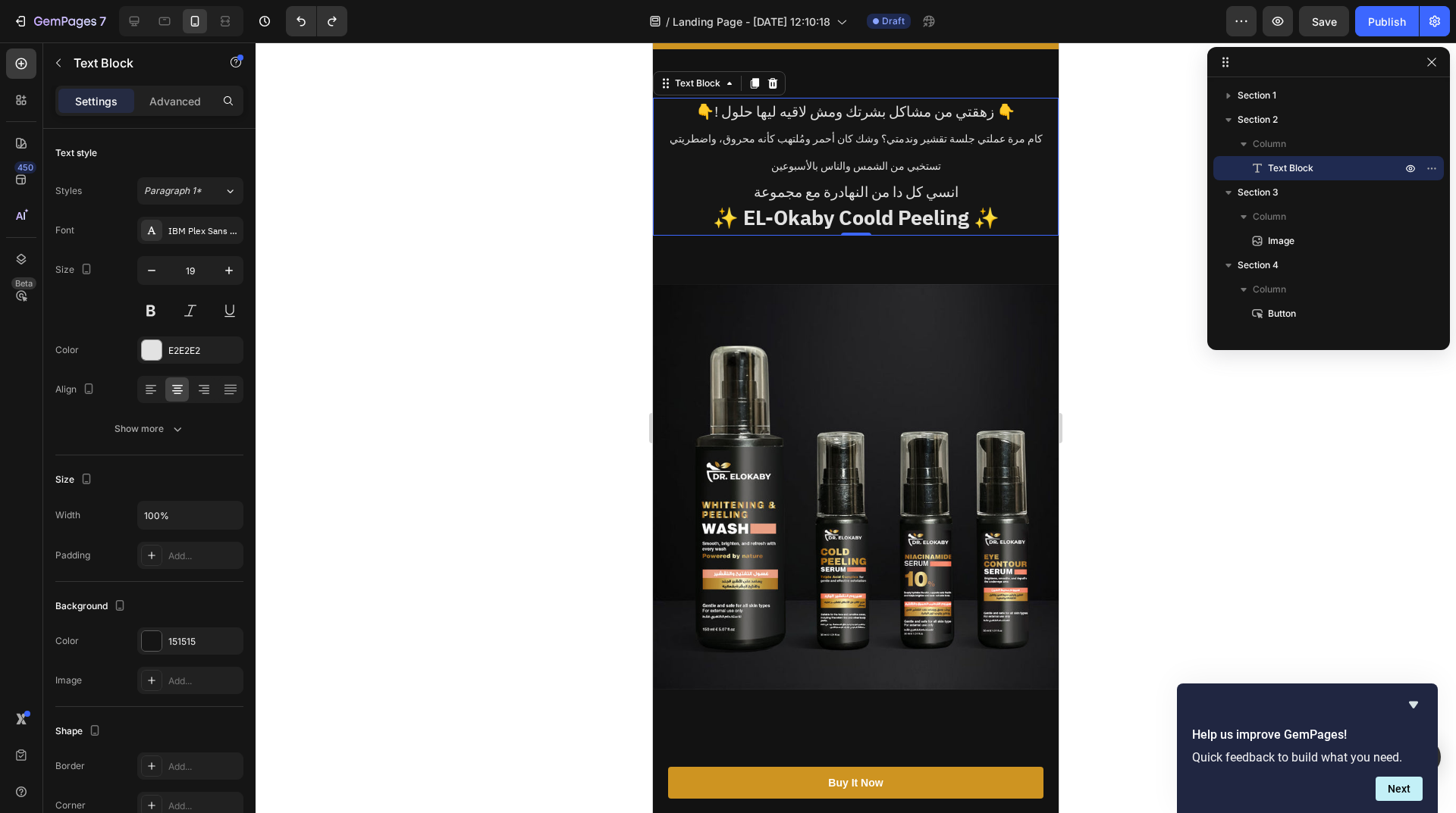
click at [912, 116] on p "👇! زهقتي من مشاكل بشرتك ومش لاقيه ليها حلول 👇" at bounding box center [856, 113] width 403 height 26
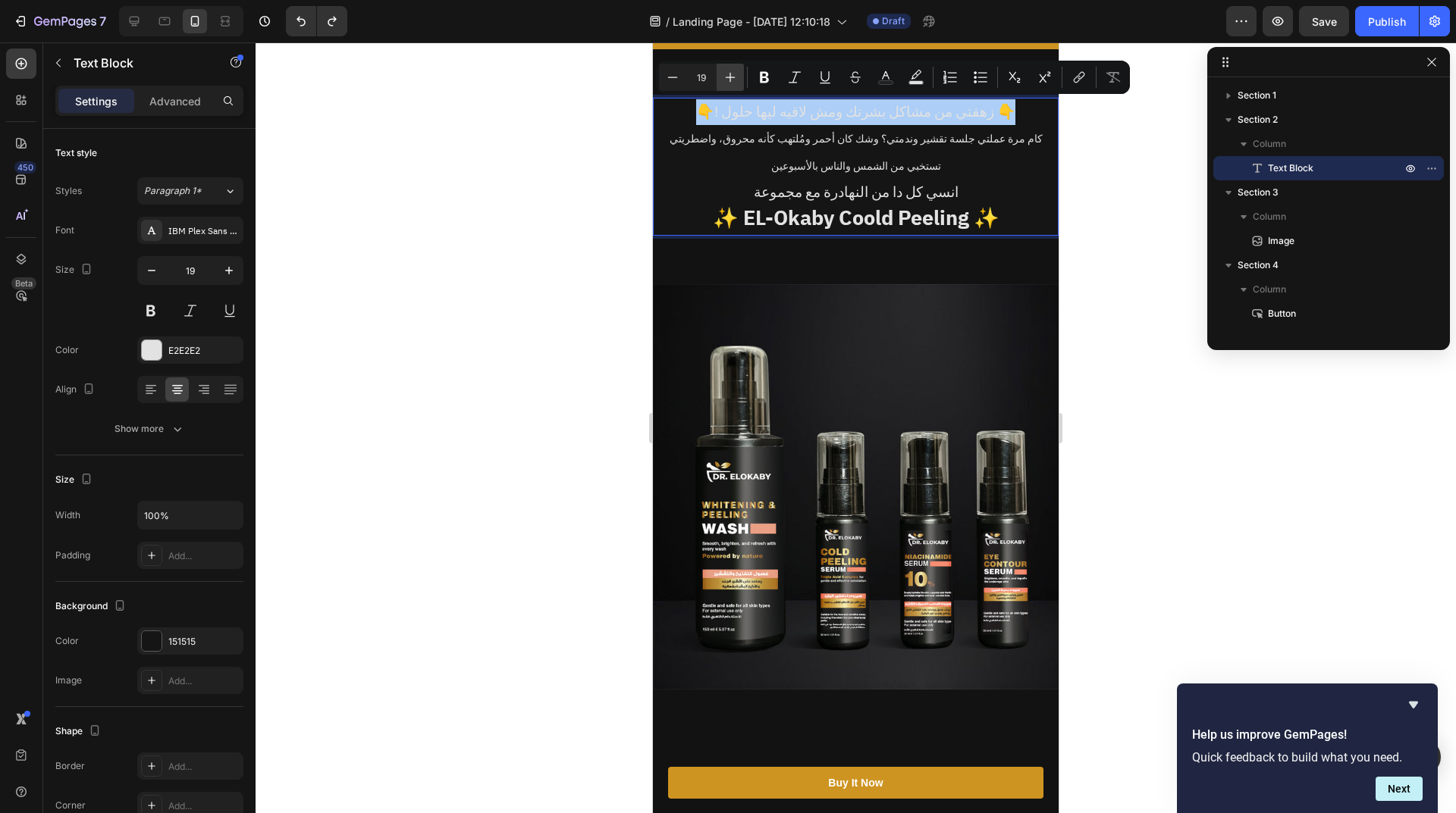
click at [736, 76] on icon "Editor contextual toolbar" at bounding box center [730, 78] width 15 height 15
type input "22"
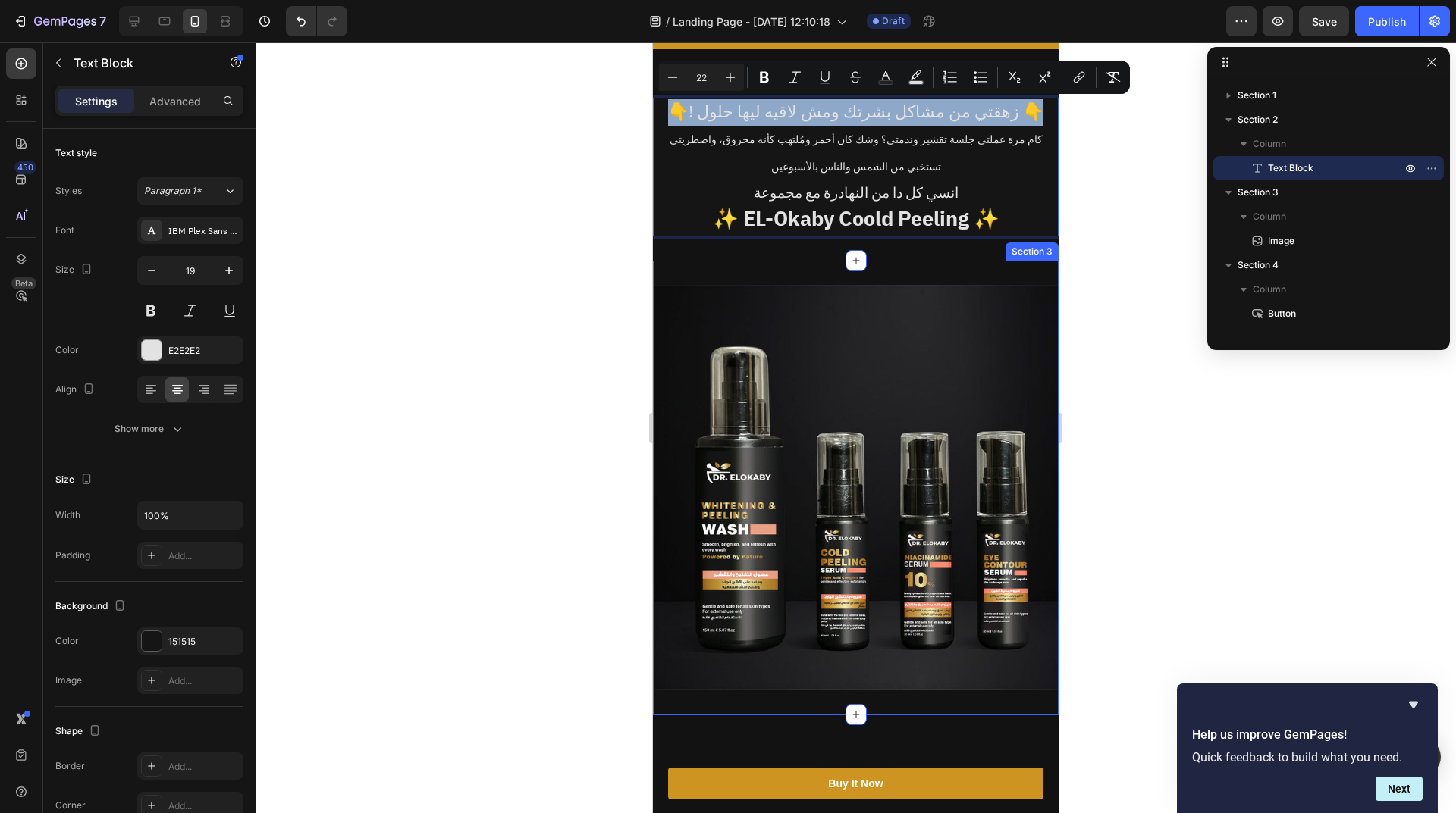
click at [846, 322] on img at bounding box center [855, 487] width 405 height 405
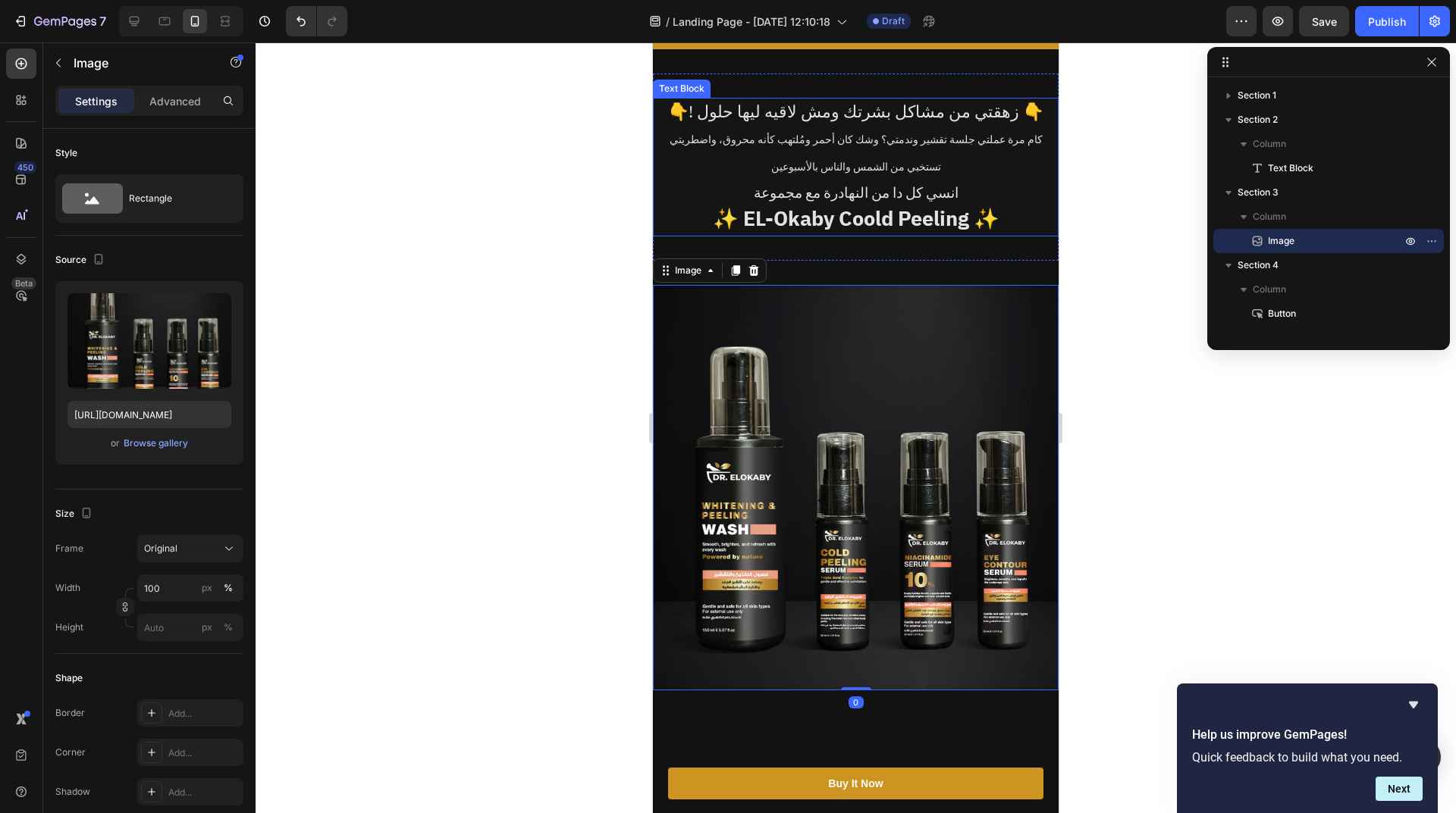
click at [848, 118] on span "👇! زهقتي من مشاكل بشرتك ومش لاقيه ليها حلول 👇" at bounding box center [855, 112] width 375 height 25
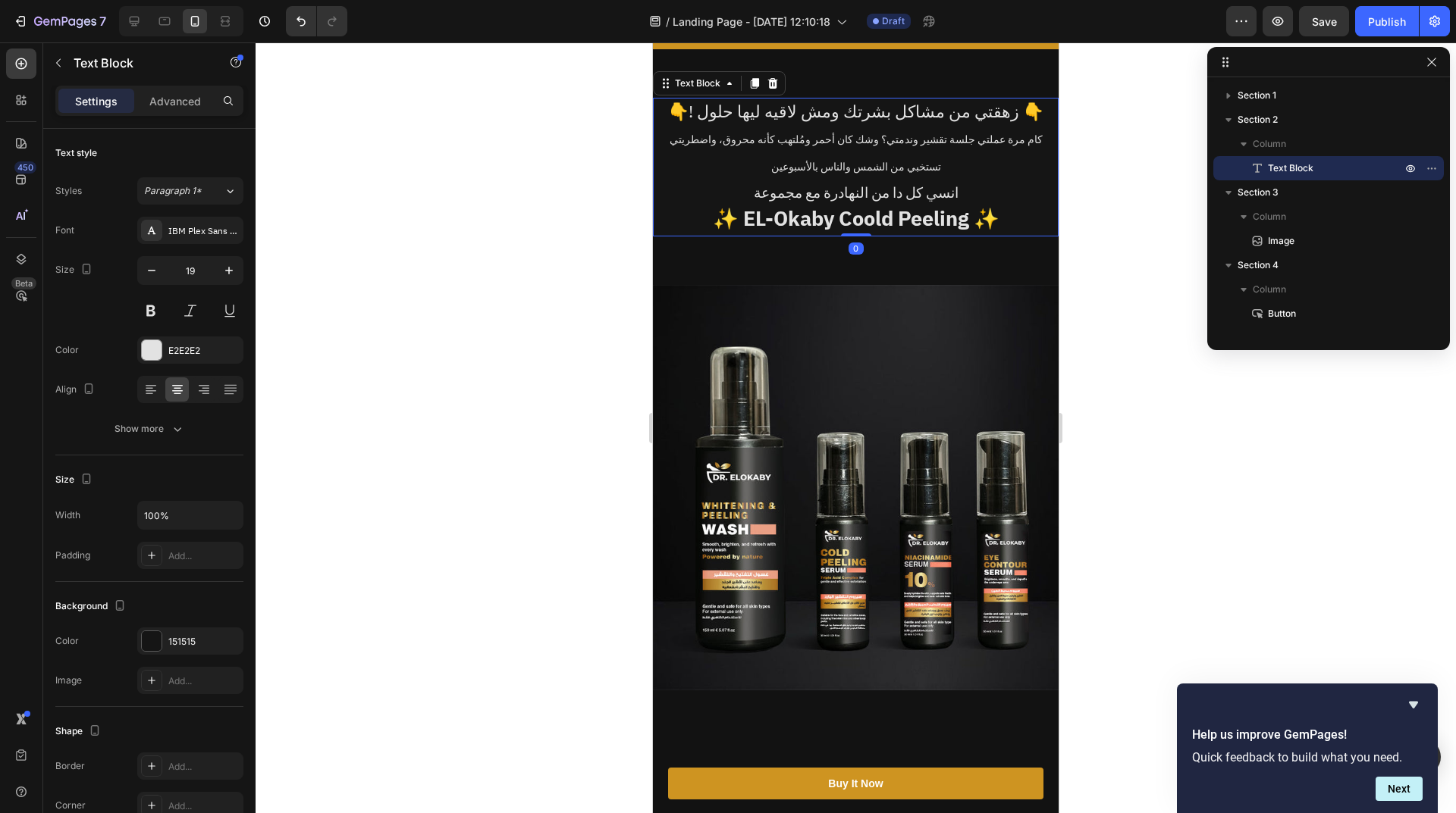
click at [848, 118] on span "👇! زهقتي من مشاكل بشرتك ومش لاقيه ليها حلول 👇" at bounding box center [855, 112] width 375 height 25
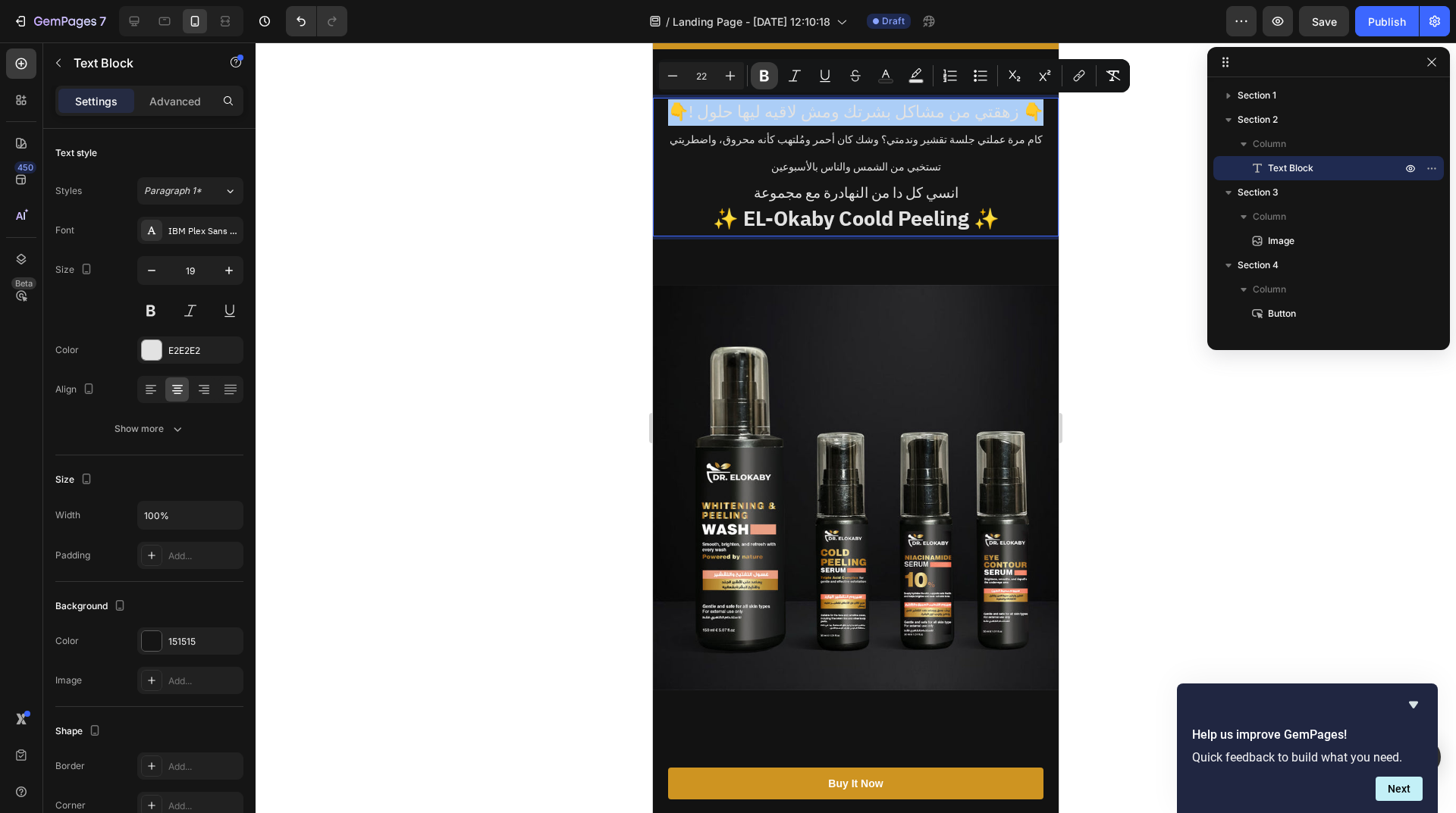
click at [772, 78] on button "Bold" at bounding box center [764, 76] width 28 height 28
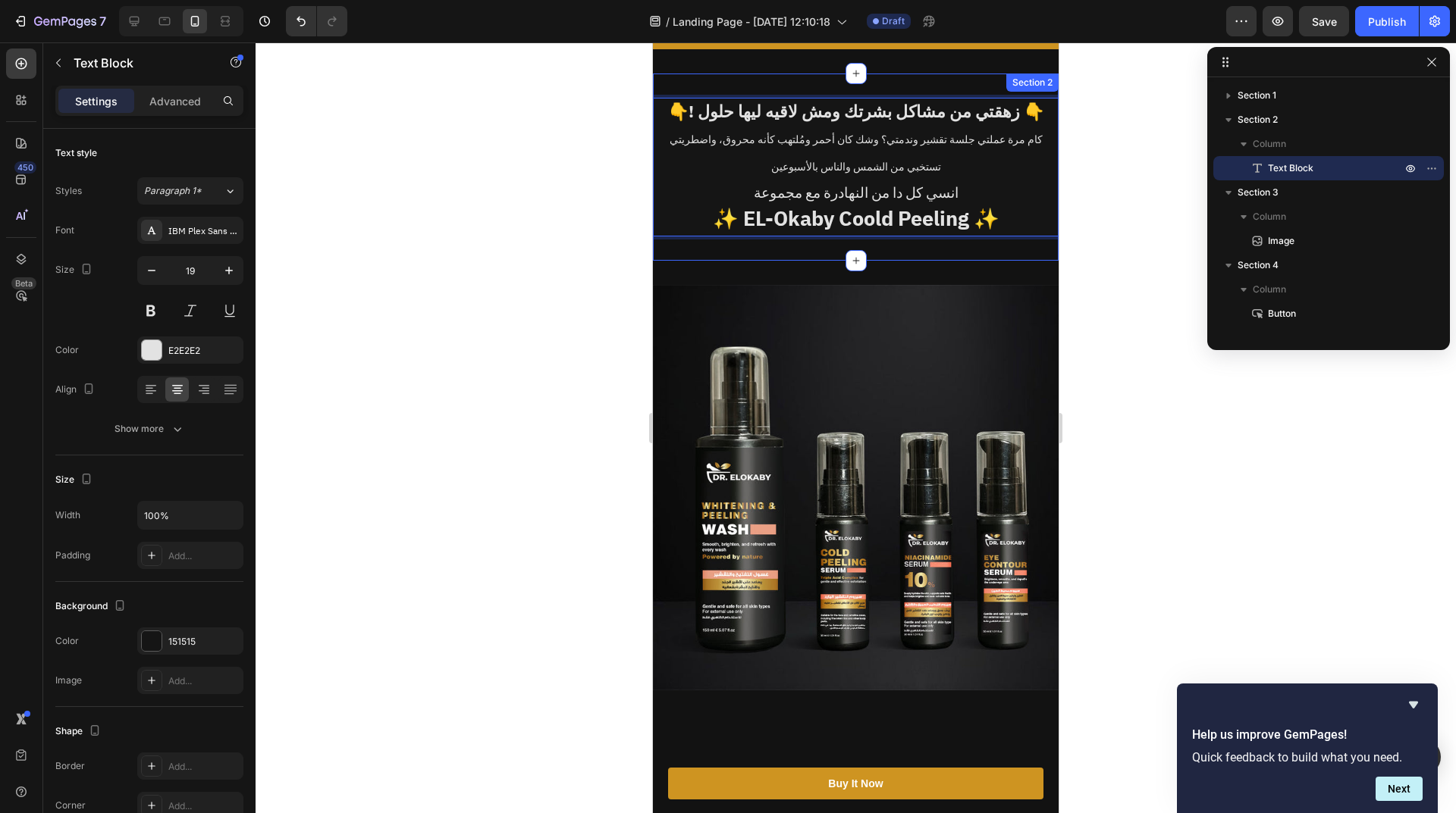
click at [949, 314] on img at bounding box center [855, 487] width 405 height 405
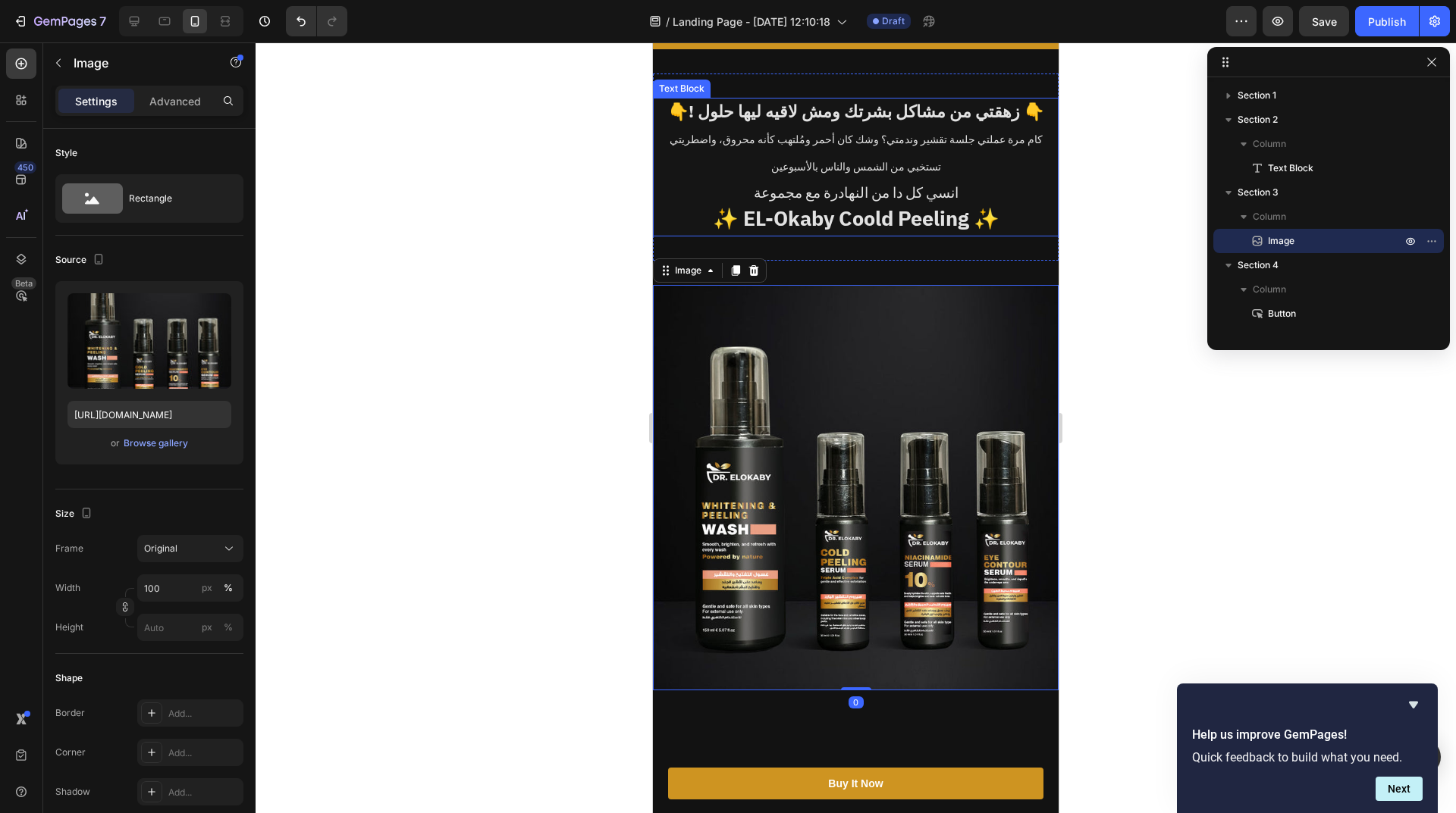
click at [921, 137] on span "كام مرة عملتي جلسة تقشير وندمتي؟ وشك كان أحمر ومُلتهب كأنه محروق، واضطريتي تستخ…" at bounding box center [856, 153] width 373 height 43
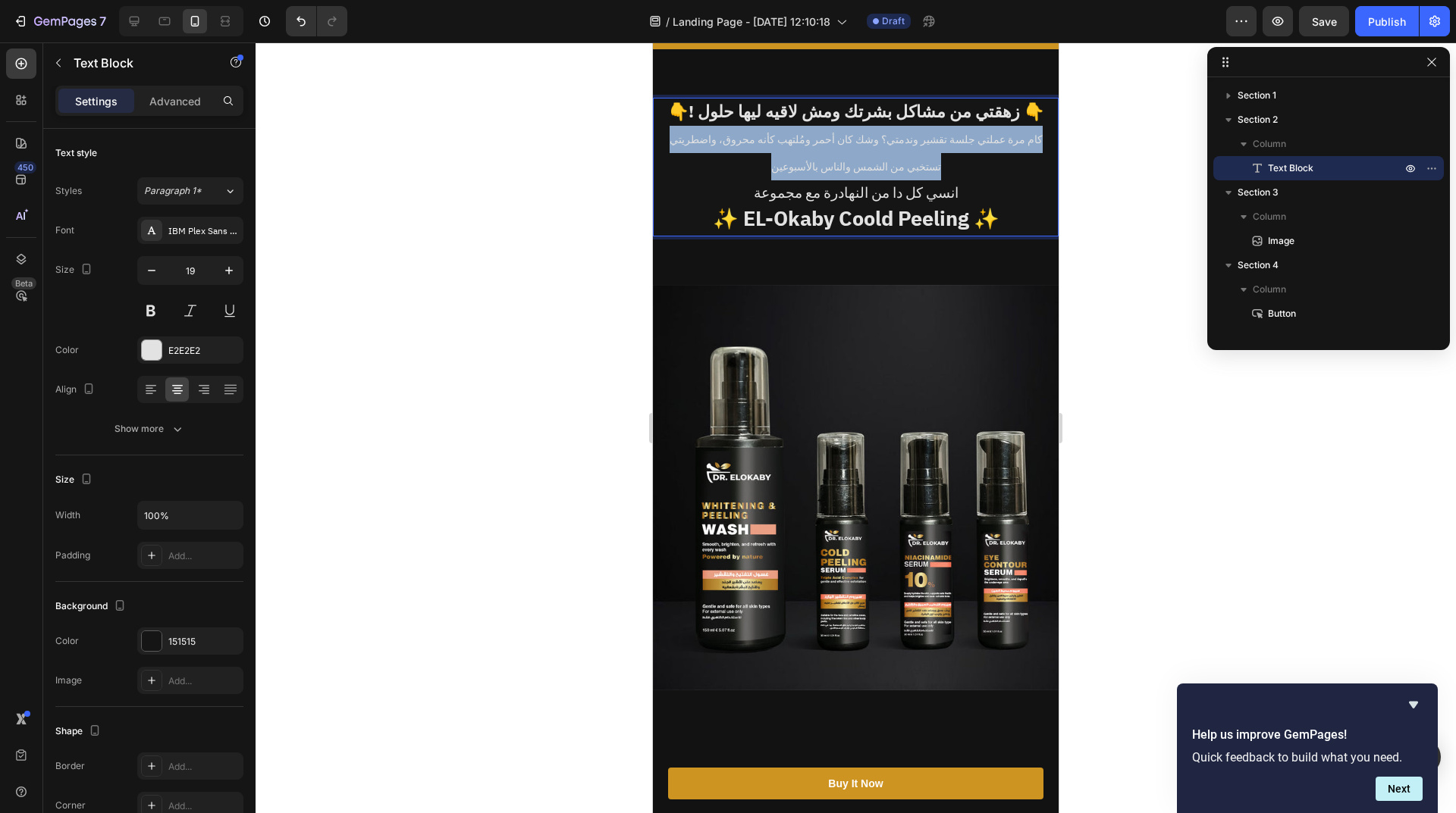
click at [921, 137] on span "كام مرة عملتي جلسة تقشير وندمتي؟ وشك كان أحمر ومُلتهب كأنه محروق، واضطريتي تستخ…" at bounding box center [856, 153] width 373 height 43
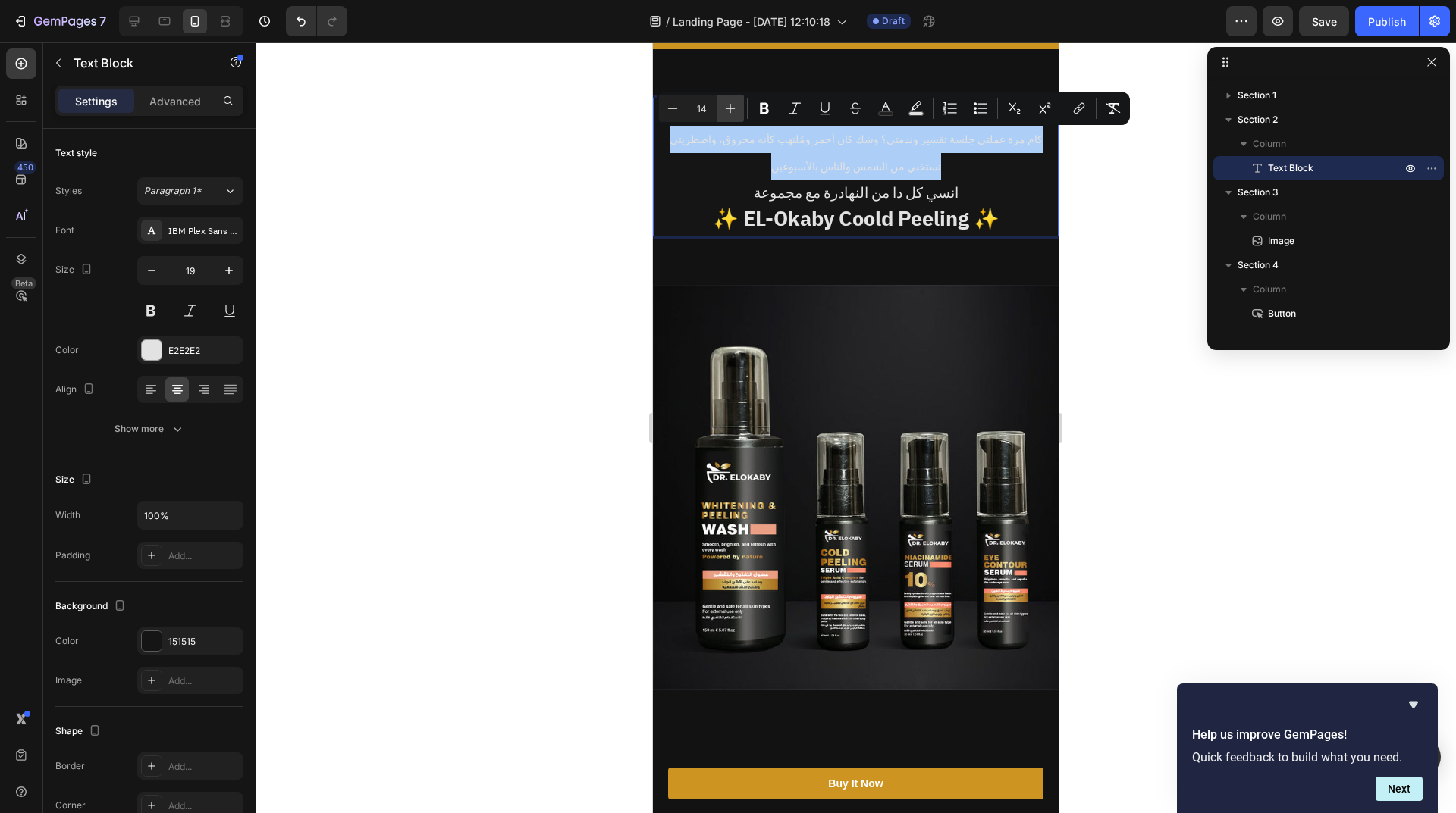
click at [726, 108] on icon "Editor contextual toolbar" at bounding box center [730, 108] width 15 height 15
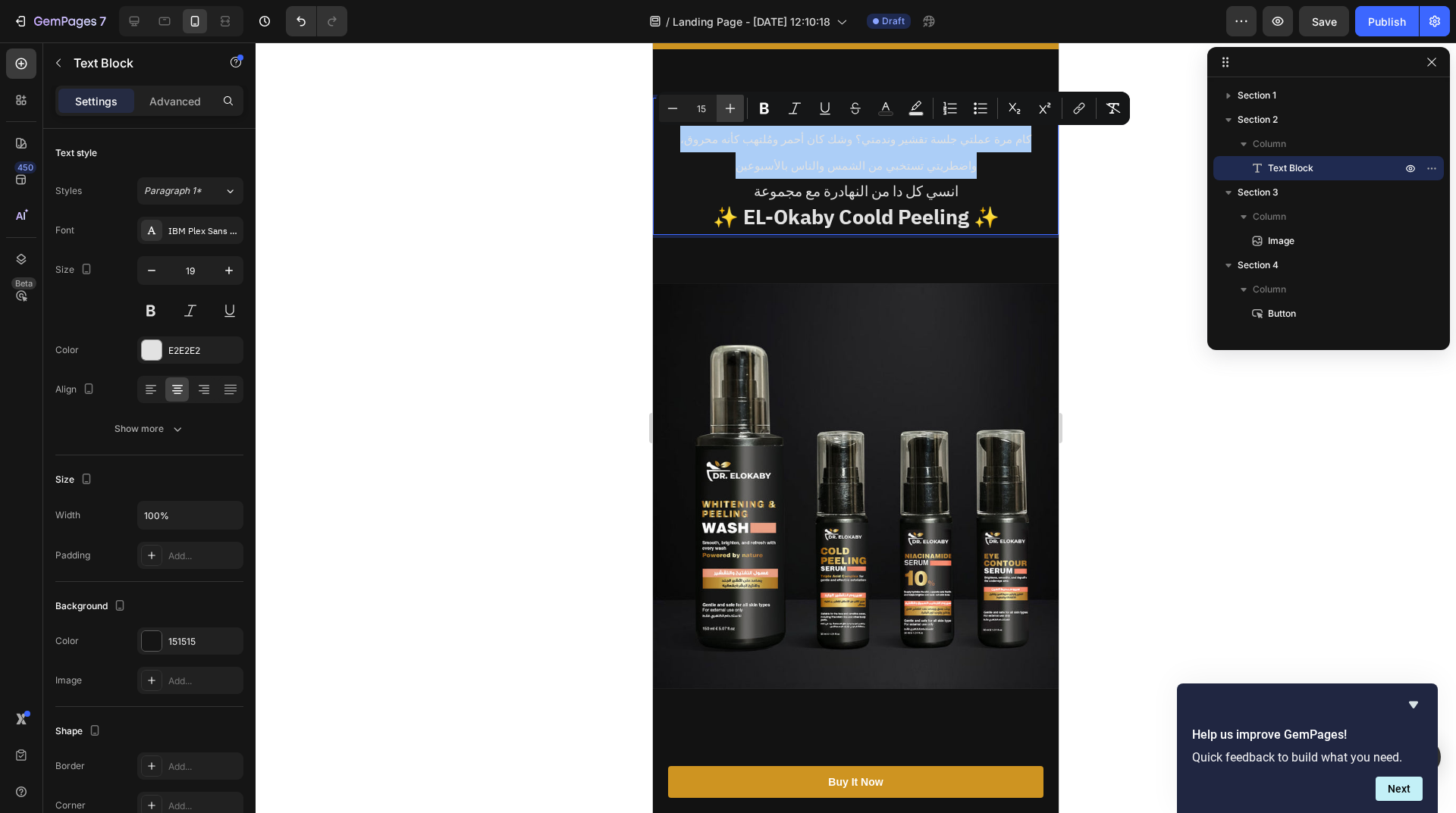
click at [726, 108] on icon "Editor contextual toolbar" at bounding box center [730, 108] width 15 height 15
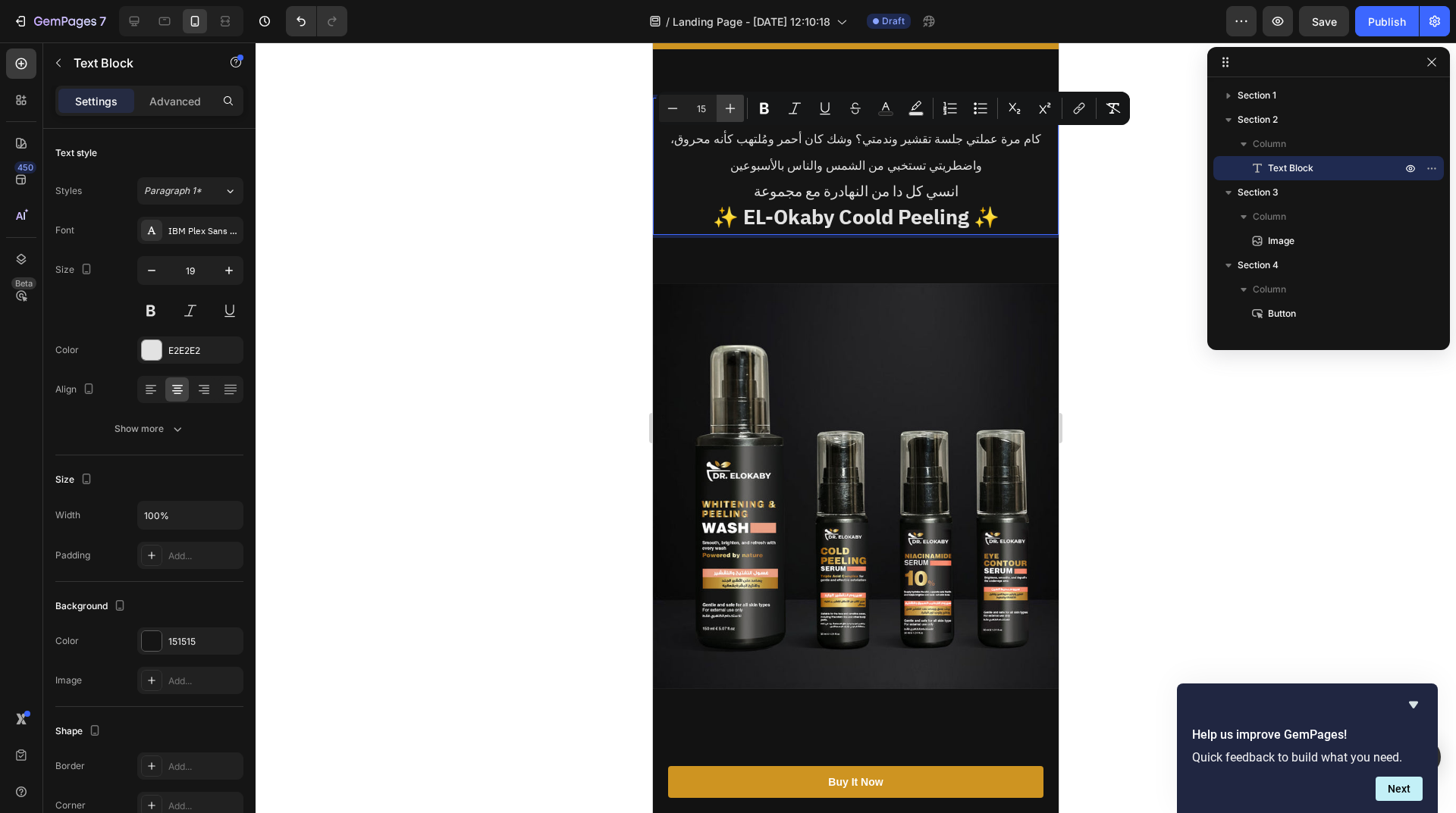
type input "16"
click at [906, 359] on img at bounding box center [855, 485] width 405 height 405
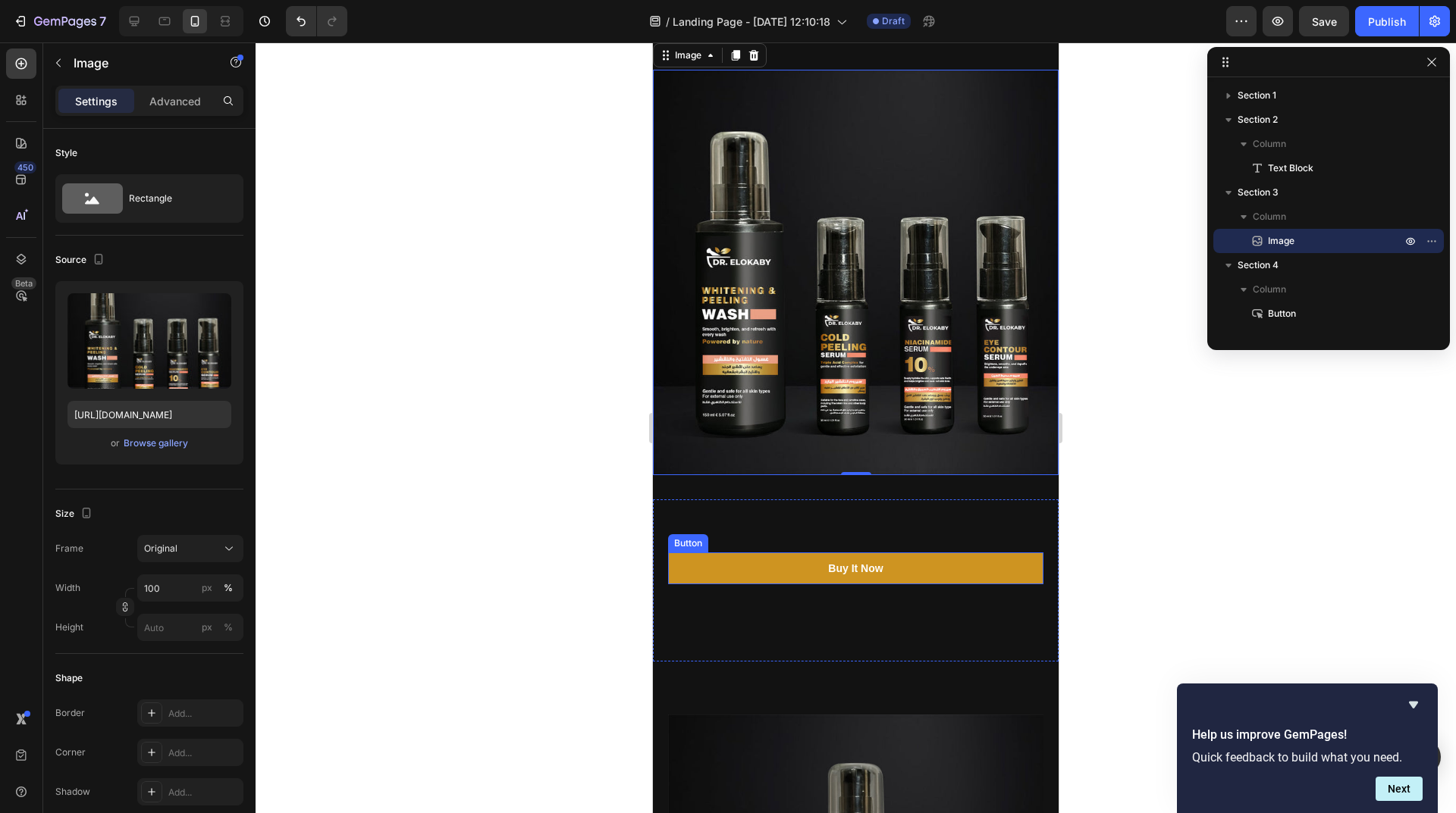
scroll to position [379, 0]
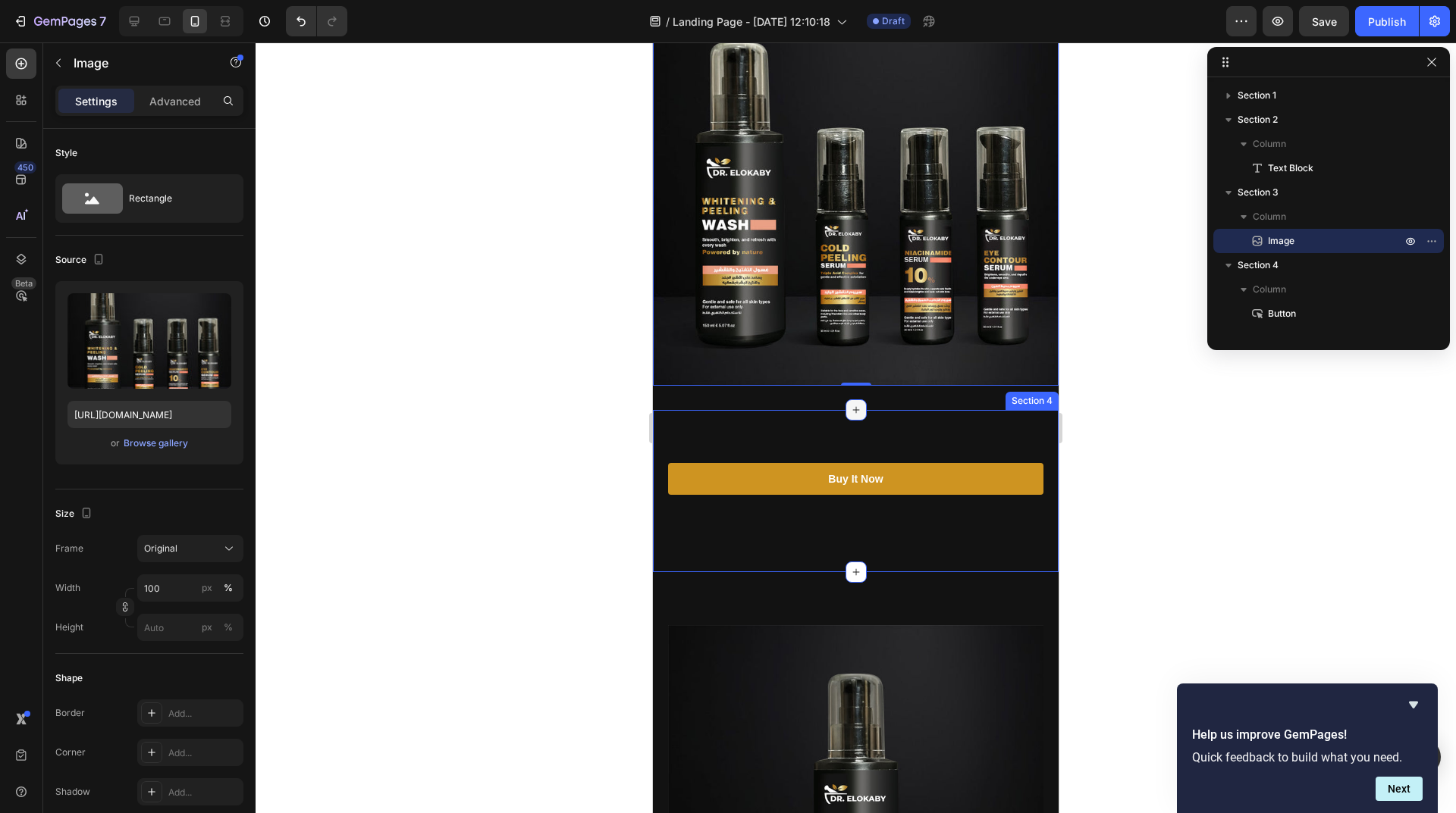
click at [850, 404] on icon at bounding box center [856, 410] width 12 height 12
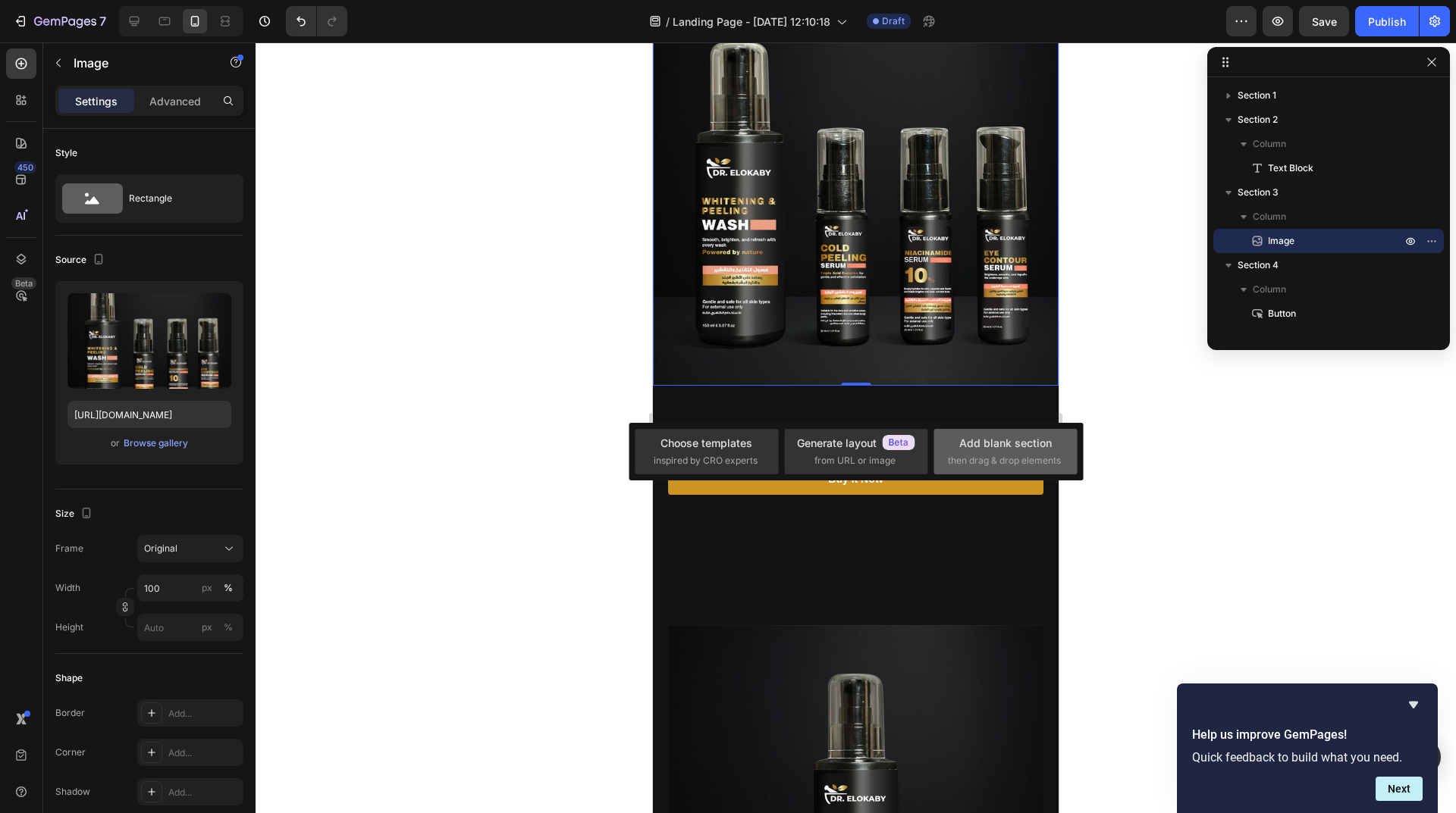
click at [971, 458] on span "then drag & drop elements" at bounding box center [1005, 460] width 113 height 14
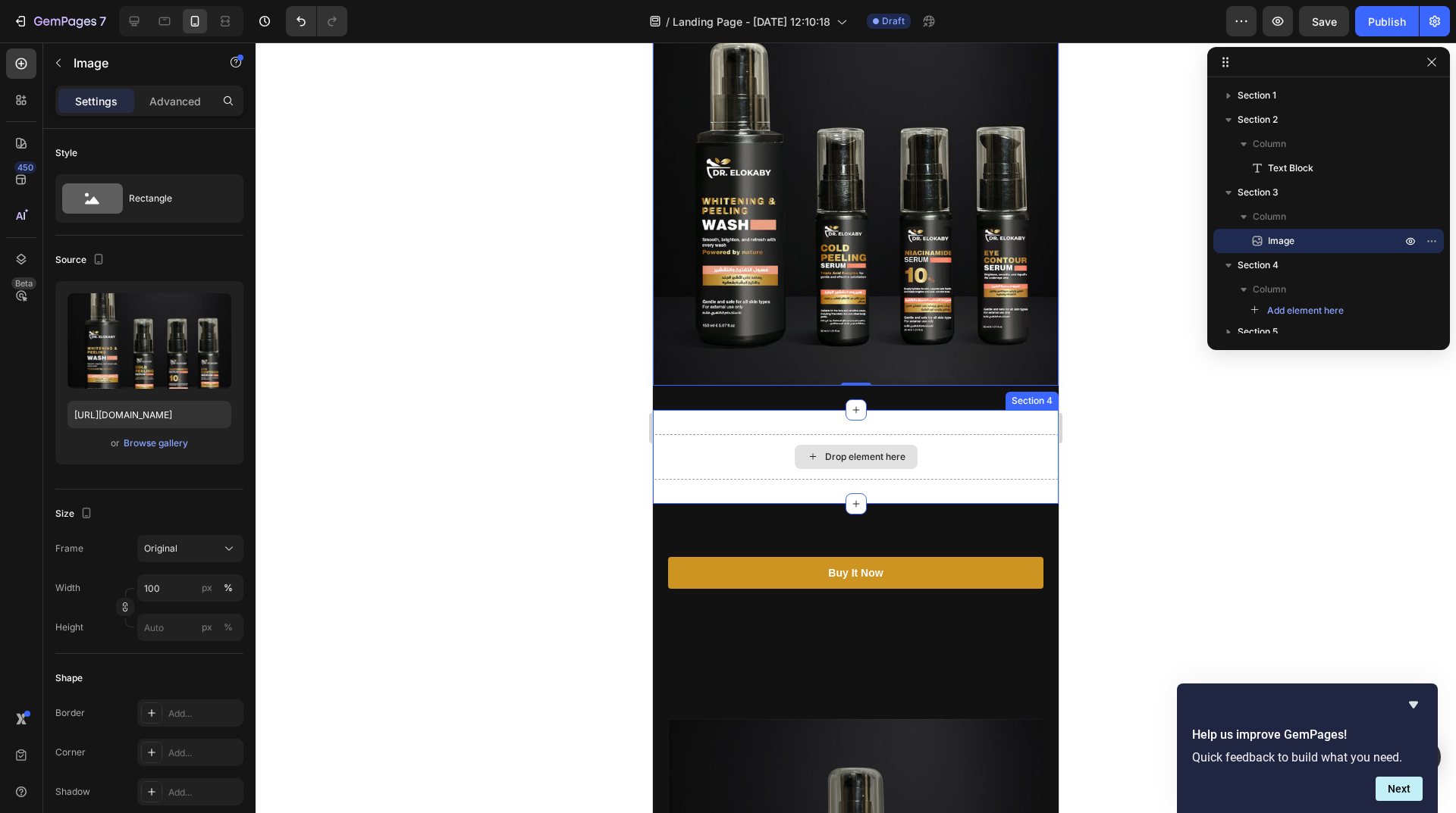
click at [832, 451] on div "Drop element here" at bounding box center [864, 457] width 80 height 12
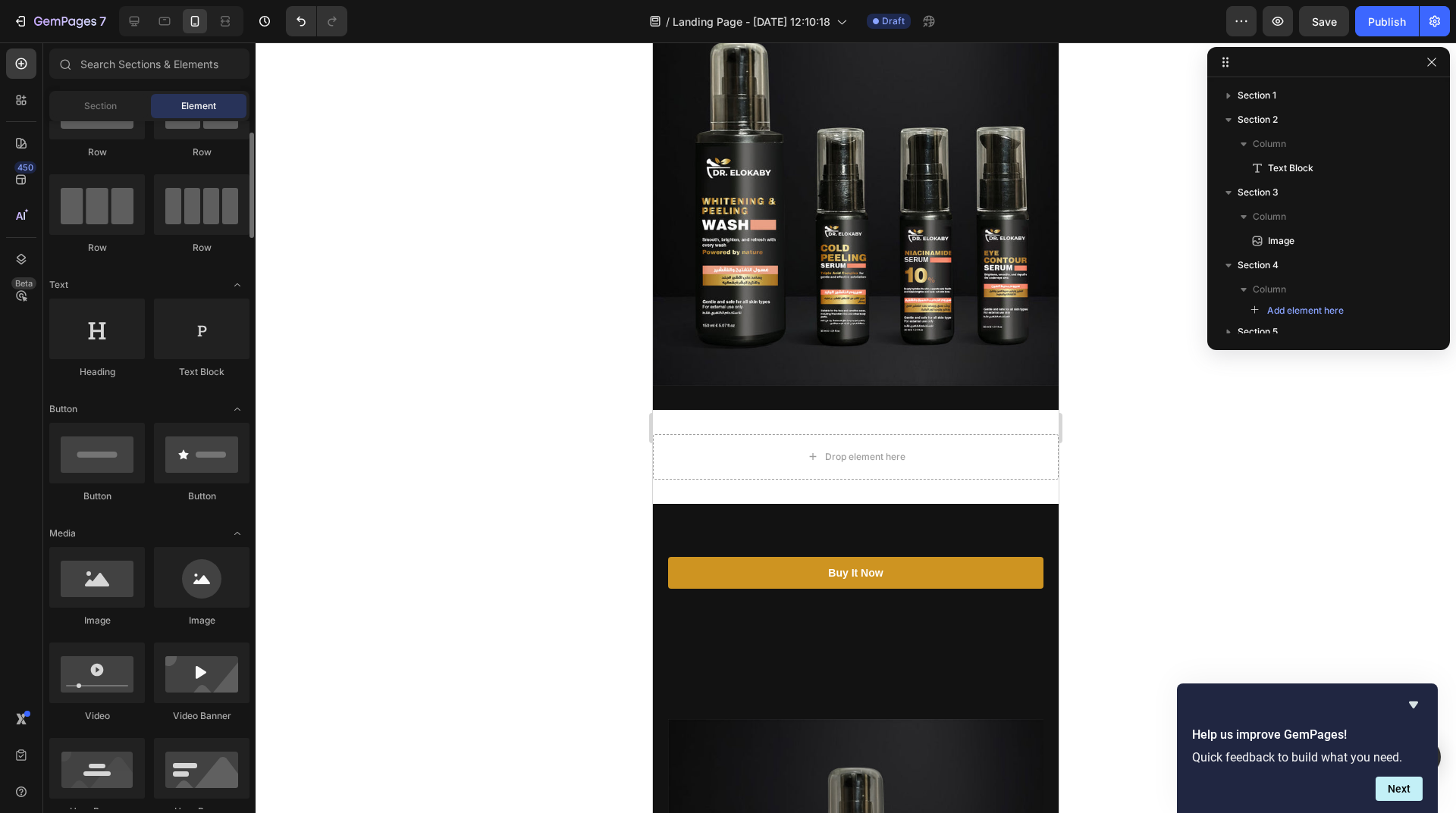
scroll to position [151, 0]
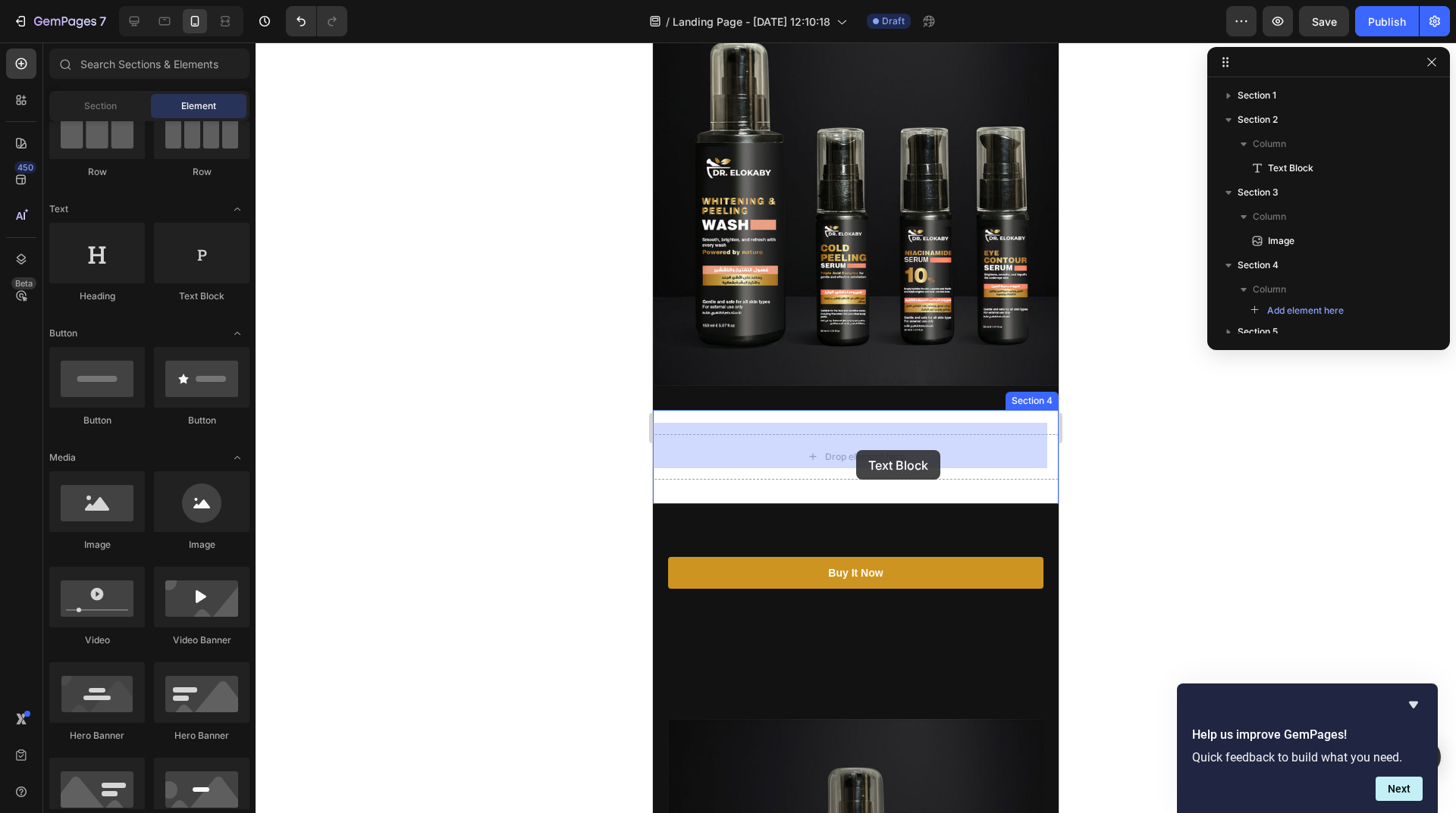
drag, startPoint x: 847, startPoint y: 409, endPoint x: 856, endPoint y: 449, distance: 41.0
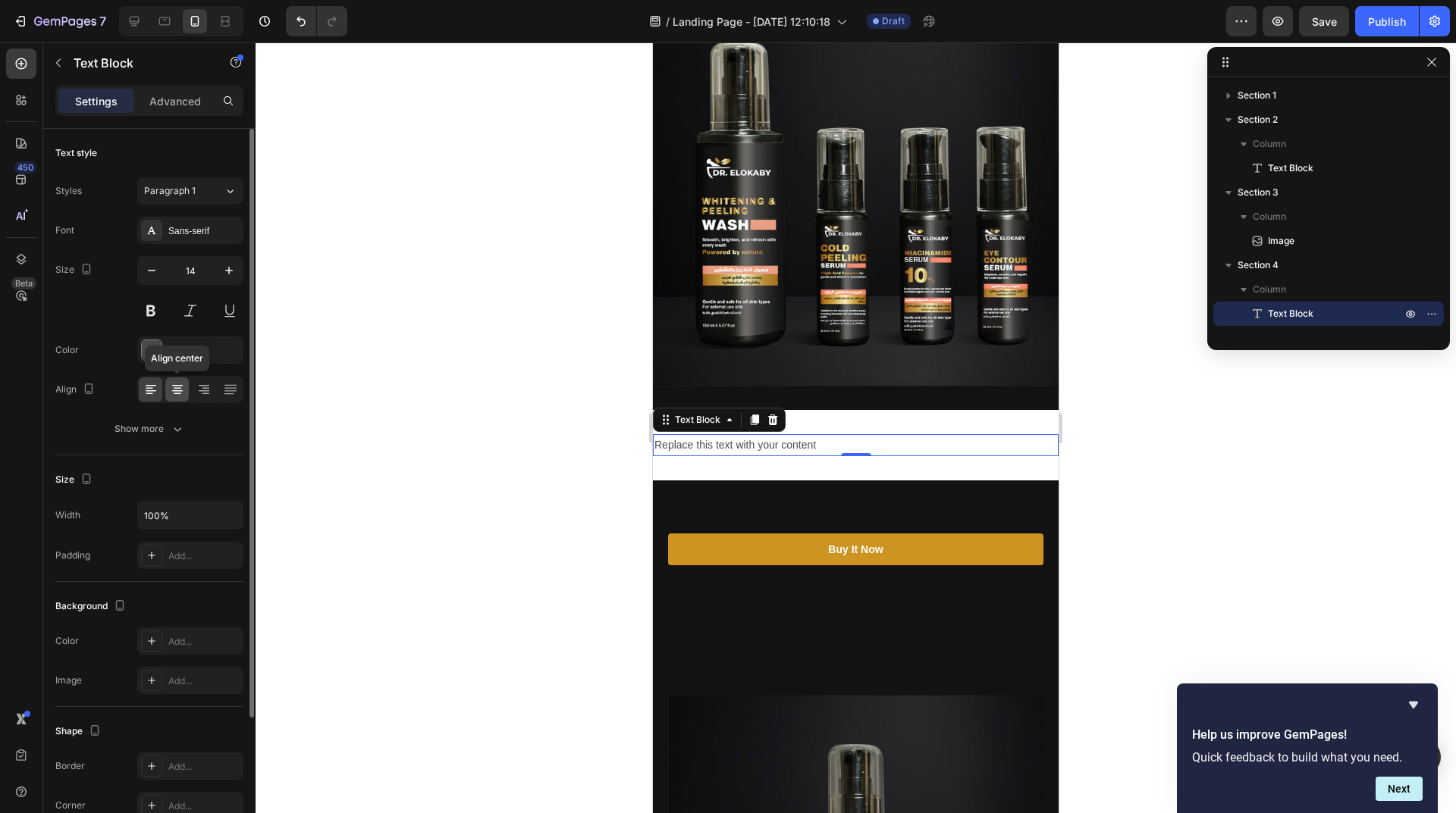
click at [177, 388] on icon at bounding box center [177, 389] width 15 height 15
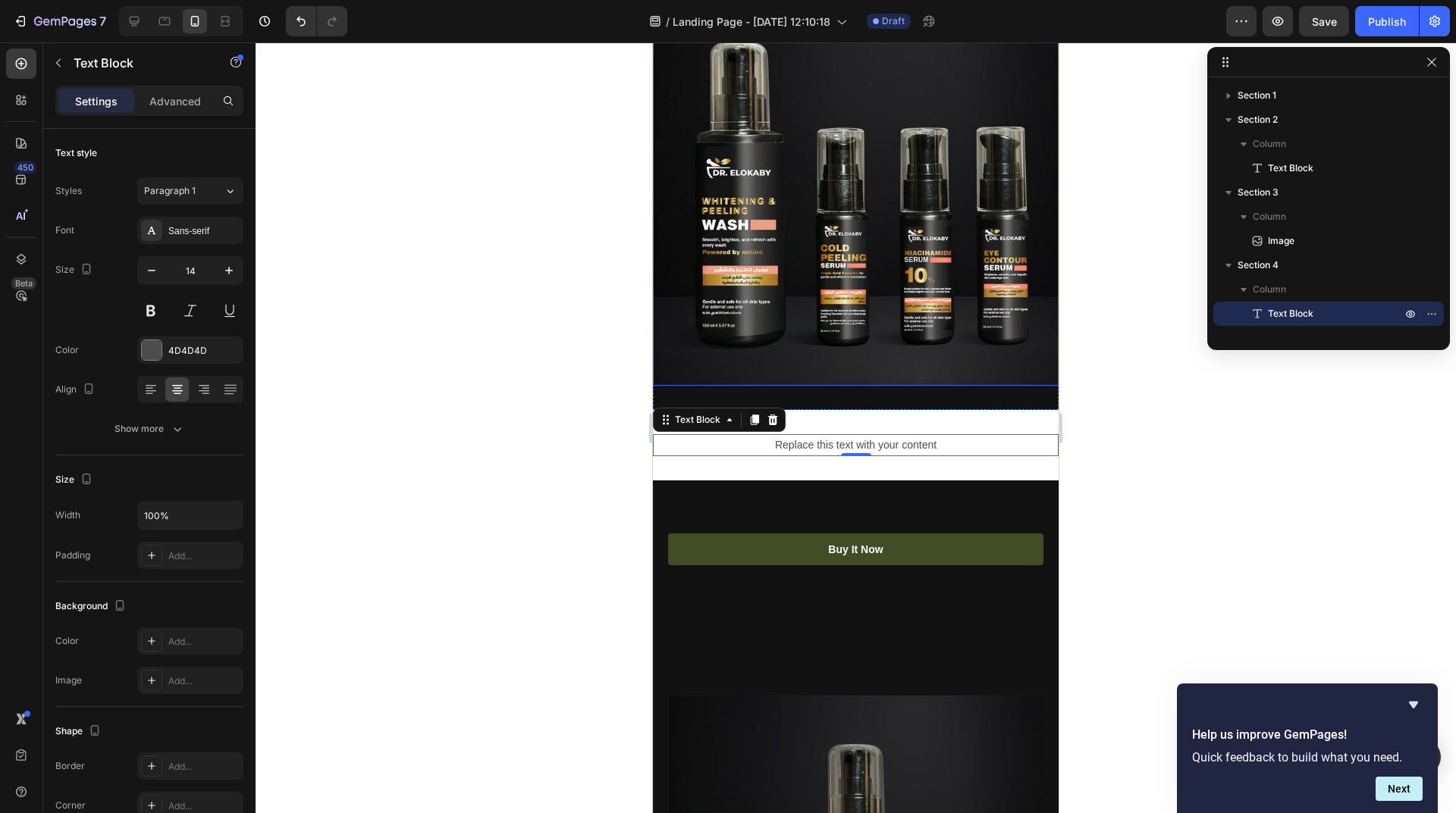
click at [990, 448] on div "Replace this text with your content Text Block 0 Section 4" at bounding box center [855, 445] width 405 height 70
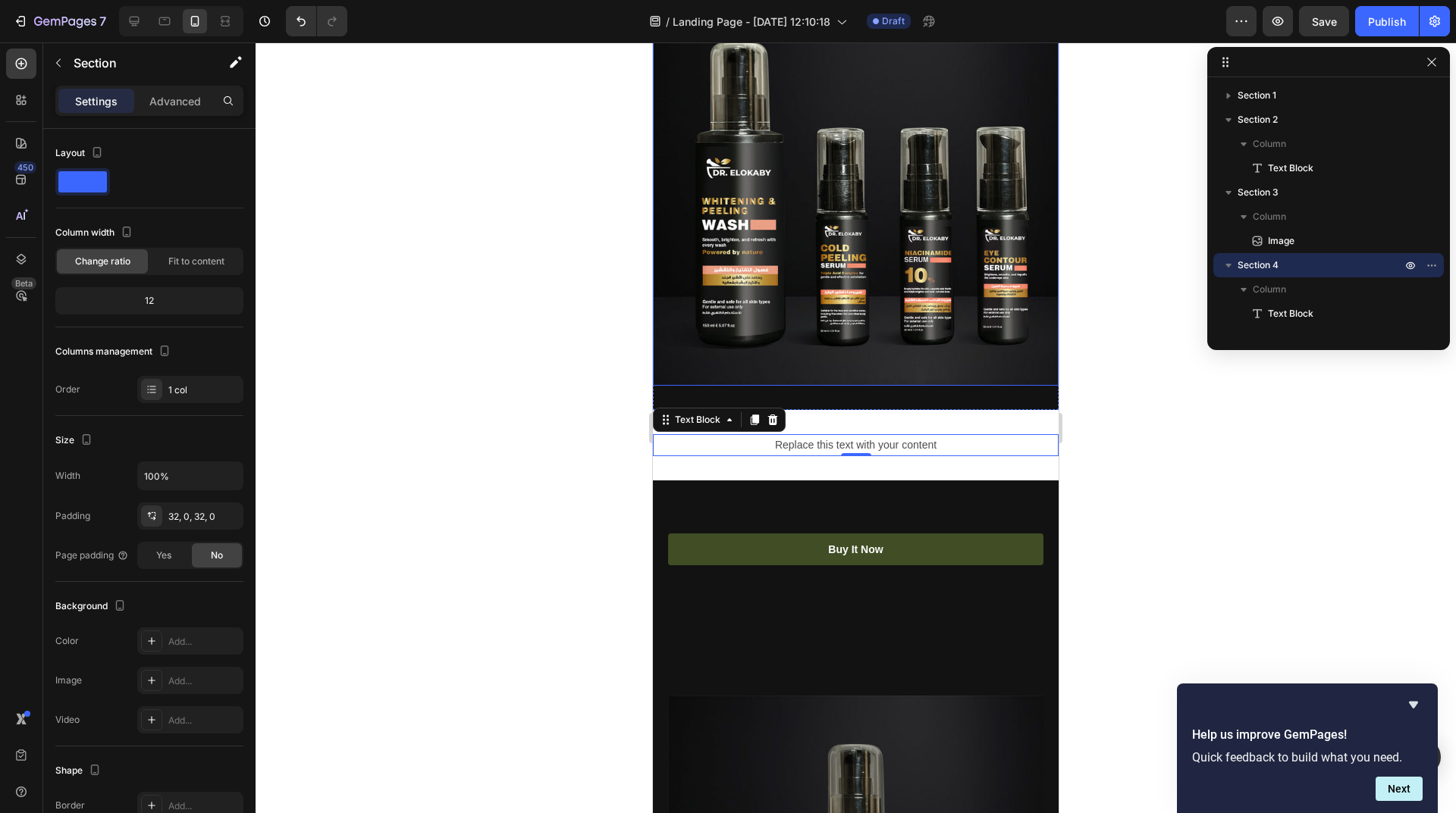
click at [938, 535] on link "Buy It Now" at bounding box center [855, 549] width 375 height 31
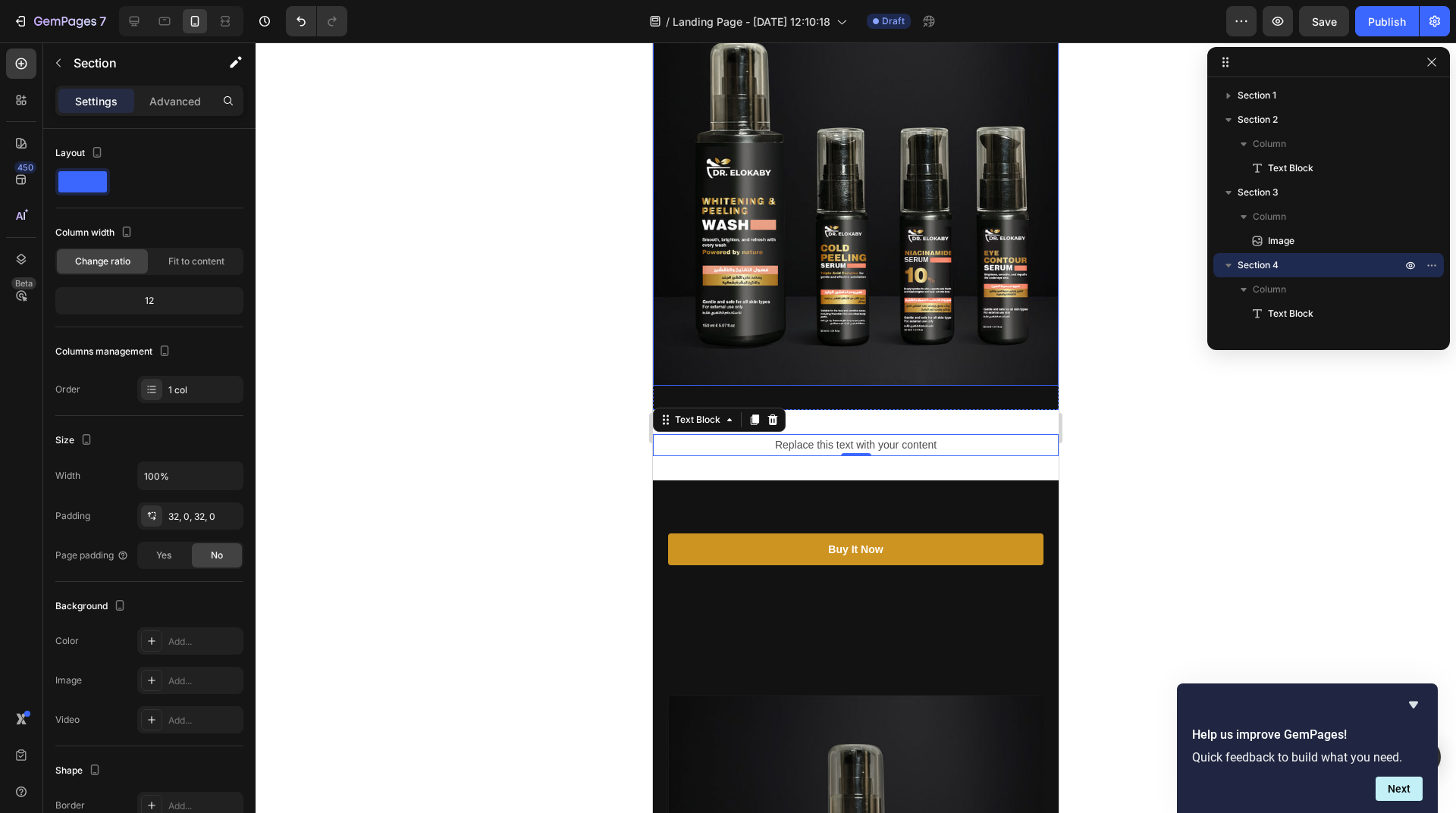
click at [1286, 475] on div at bounding box center [856, 427] width 1200 height 771
click at [1430, 64] on icon "button" at bounding box center [1431, 61] width 8 height 8
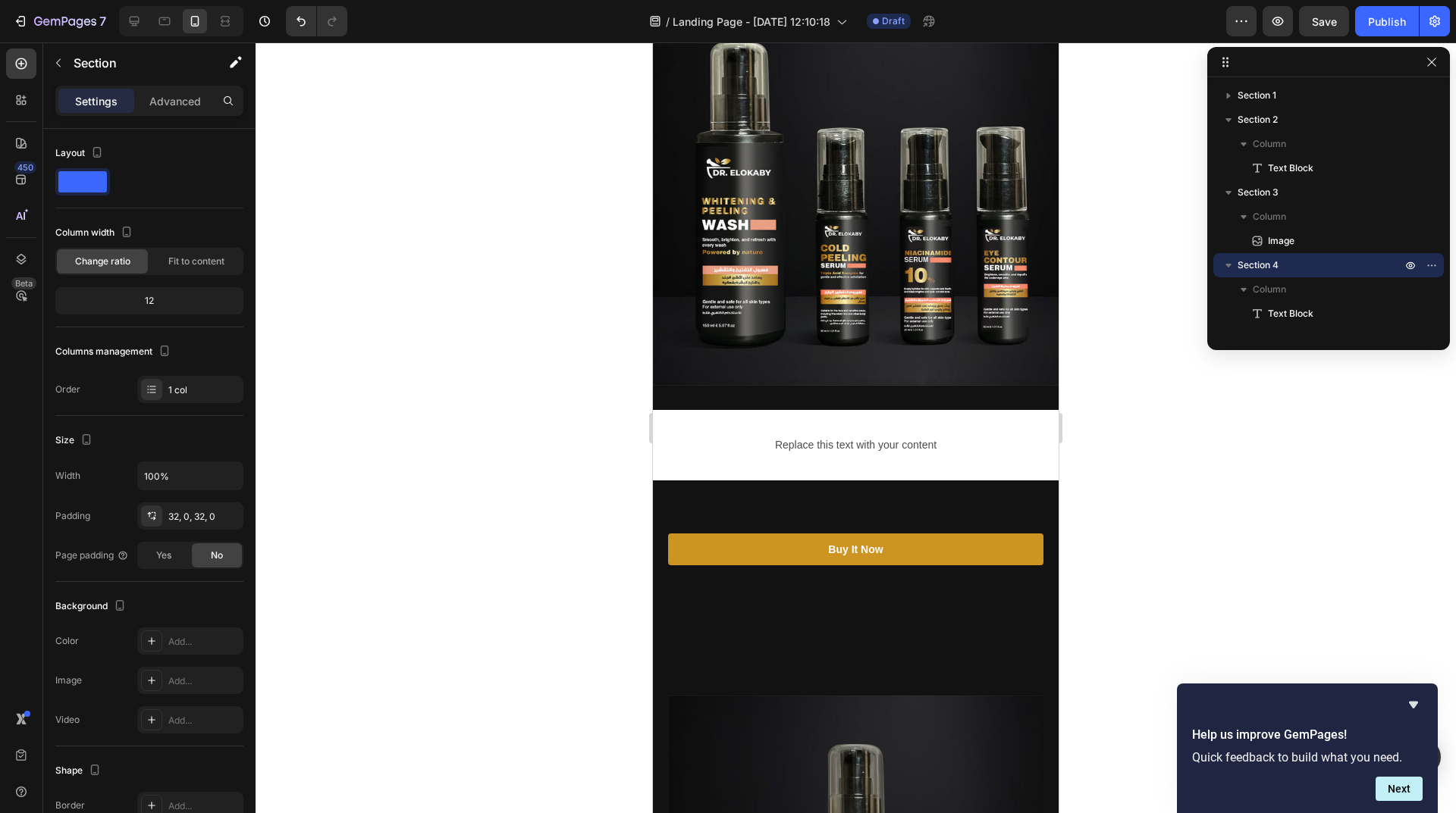
click at [1430, 63] on div at bounding box center [856, 427] width 1200 height 771
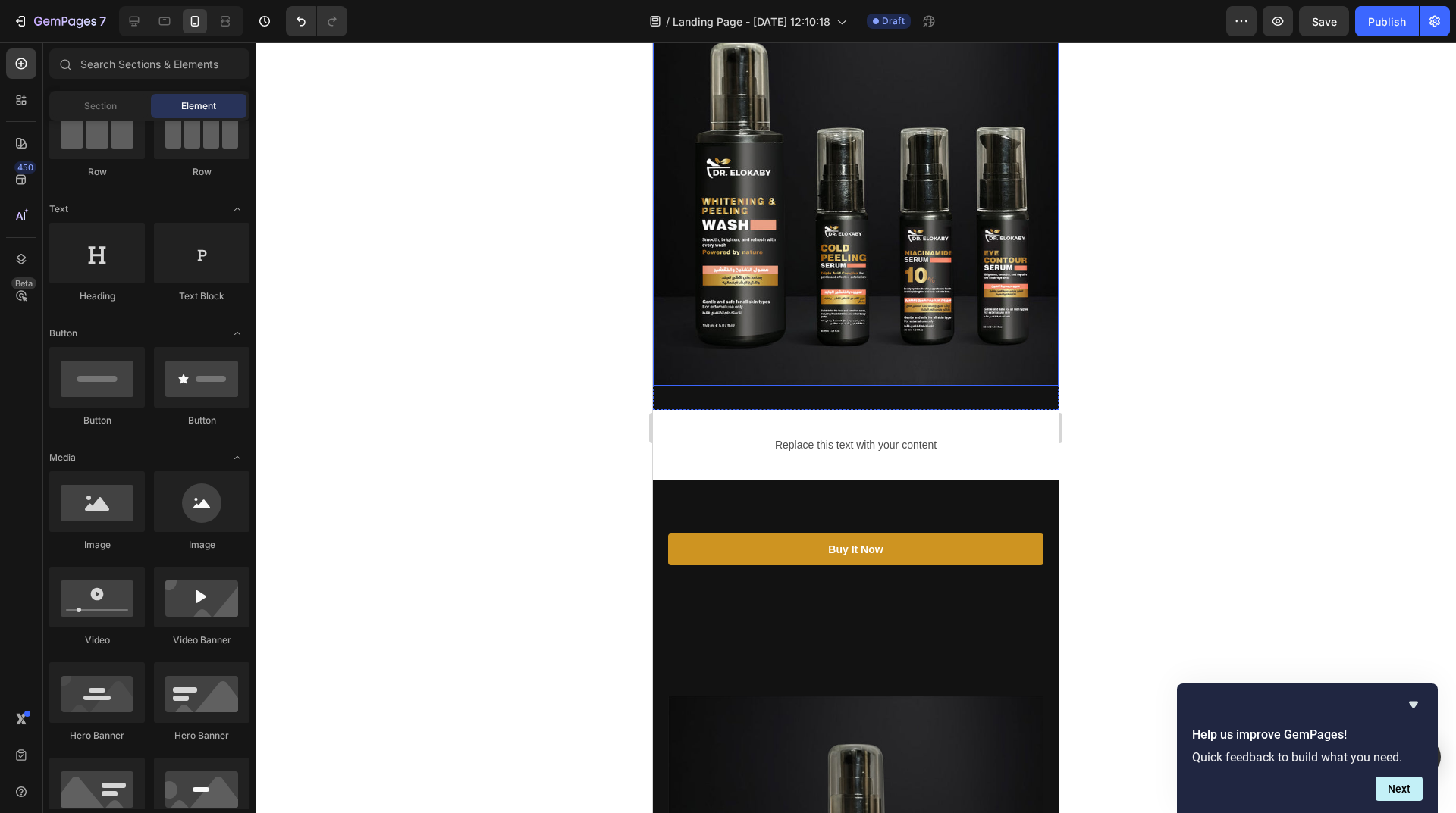
click at [956, 435] on div "Replace this text with your content" at bounding box center [855, 446] width 405 height 22
click at [749, 435] on div "Replace this text with your content" at bounding box center [855, 446] width 405 height 22
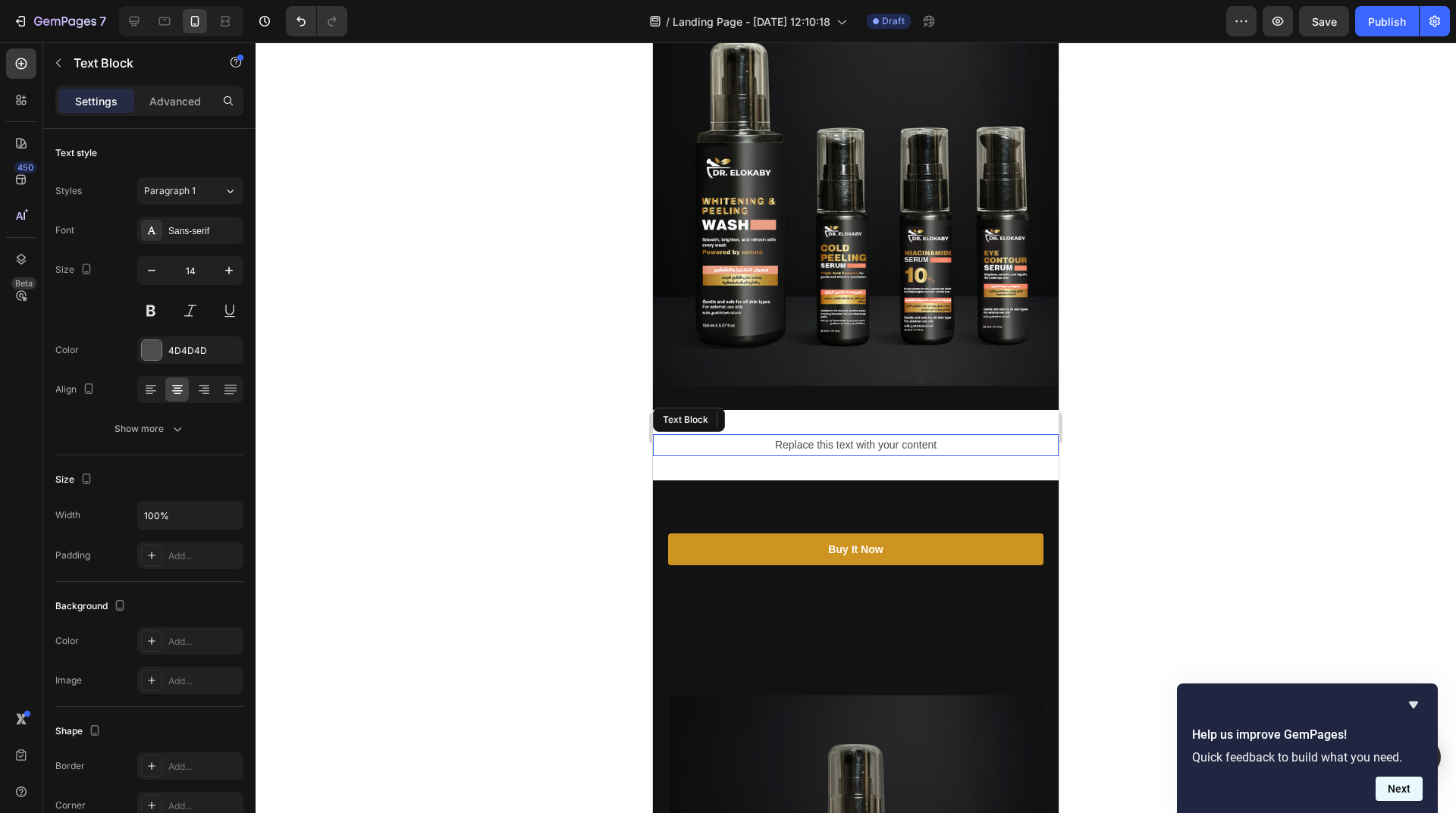
click at [1409, 793] on button "Next" at bounding box center [1399, 789] width 47 height 24
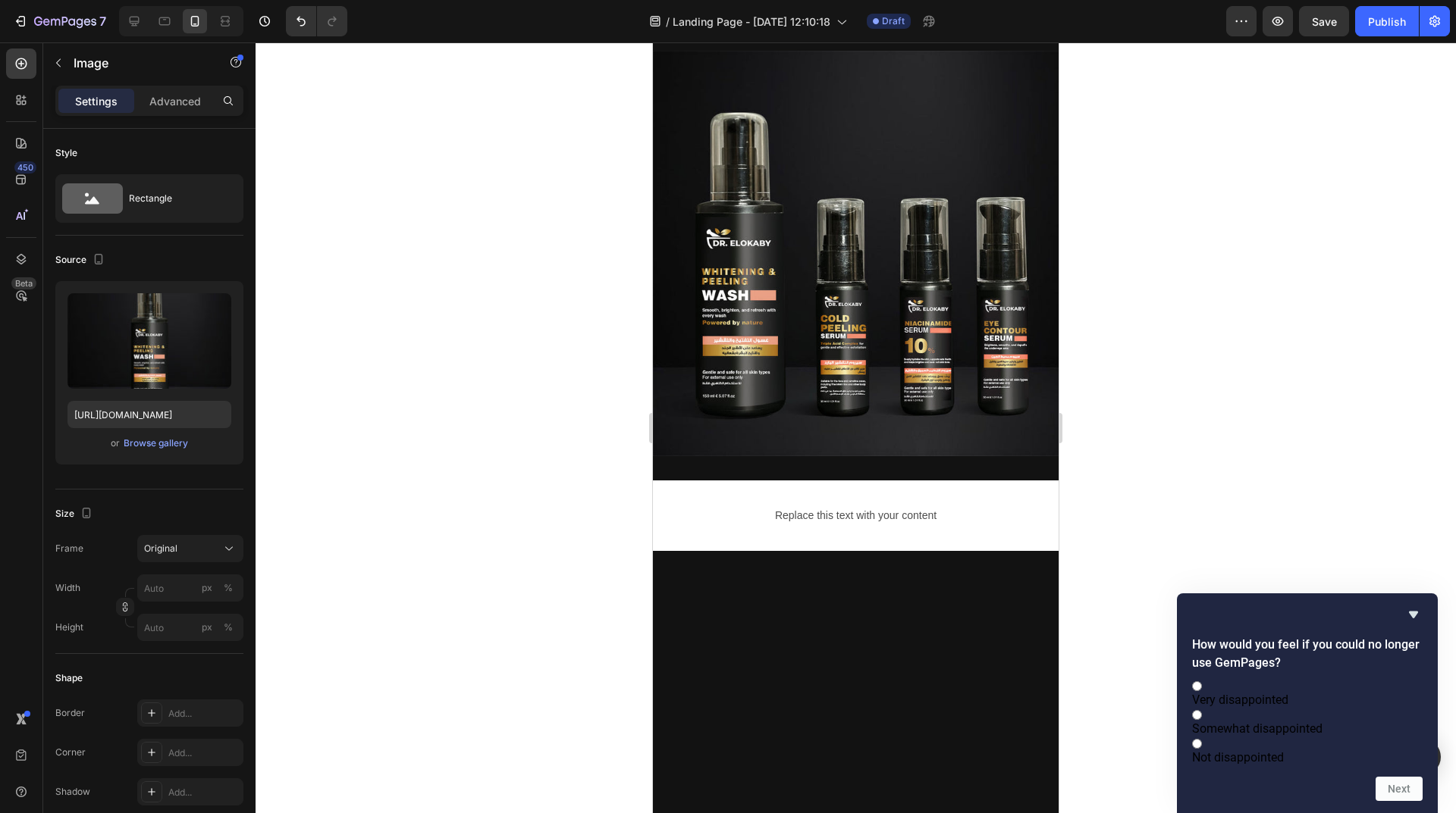
scroll to position [0, 0]
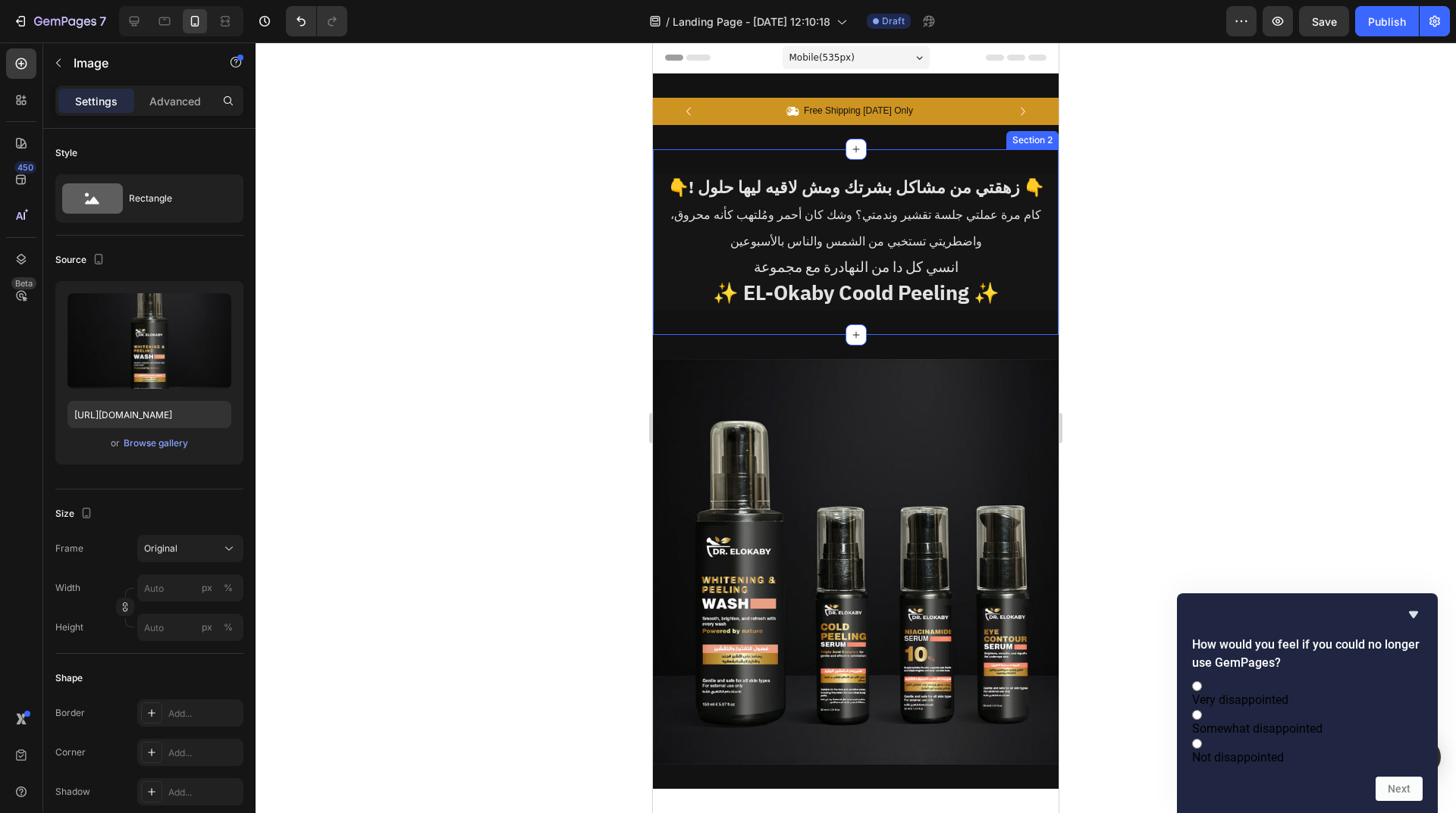
click at [893, 318] on div "👇! زهقتي من مشاكل بشرتك ومش لاقيه ليها حلول 👇 كام مرة عملتي جلسة تقشير وندمتي؟ …" at bounding box center [855, 242] width 405 height 185
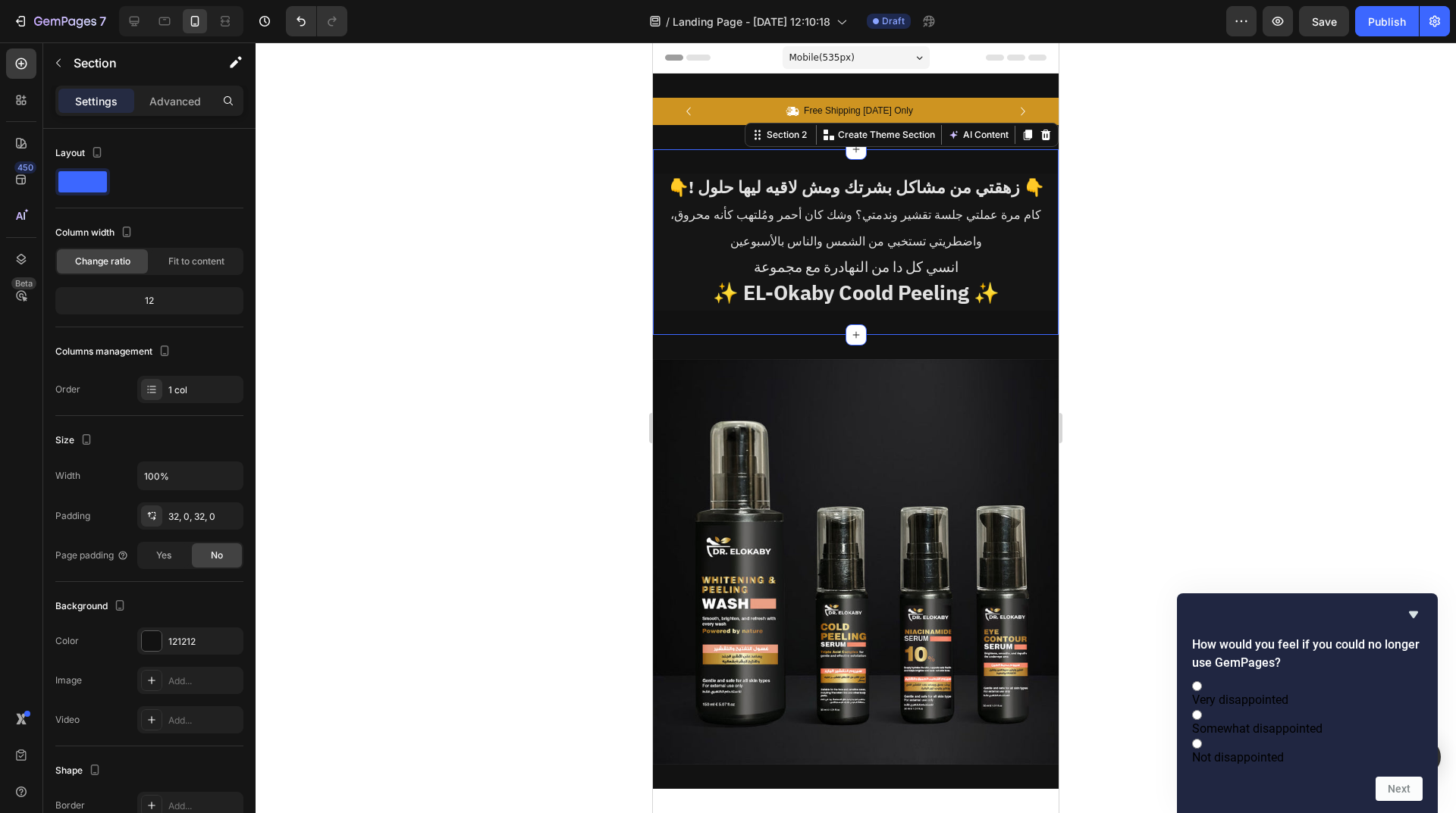
click at [845, 313] on div "👇! زهقتي من مشاكل بشرتك ومش لاقيه ليها حلول 👇 كام مرة عملتي جلسة تقشير وندمتي؟ …" at bounding box center [855, 242] width 405 height 185
click at [861, 308] on strong "✨ EL-Okaby Coold Peeling ✨" at bounding box center [856, 293] width 286 height 30
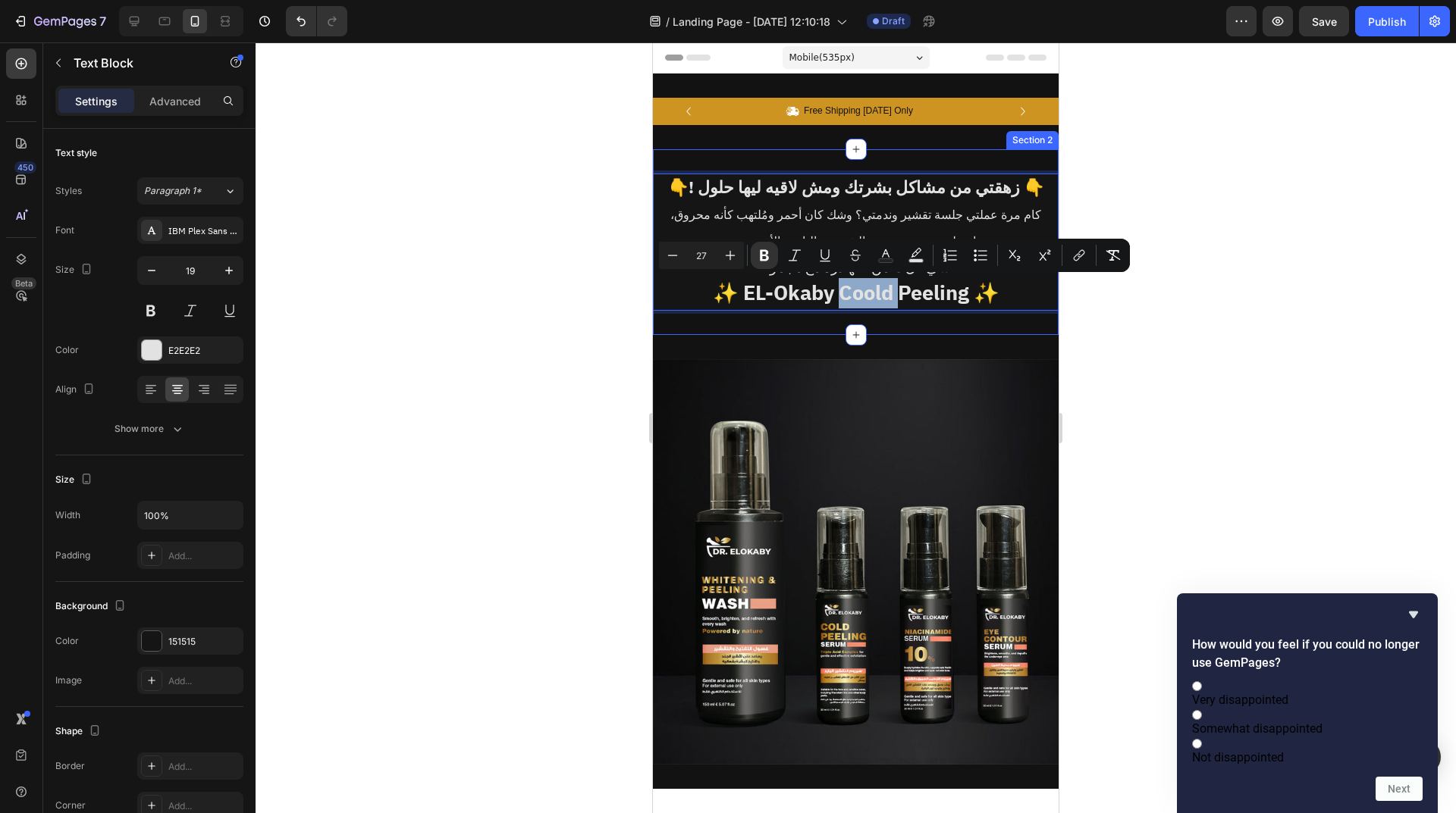
click at [863, 323] on div "👇! زهقتي من مشاكل بشرتك ومش لاقيه ليها حلول 👇 كام مرة عملتي جلسة تقشير وندمتي؟ …" at bounding box center [855, 242] width 405 height 185
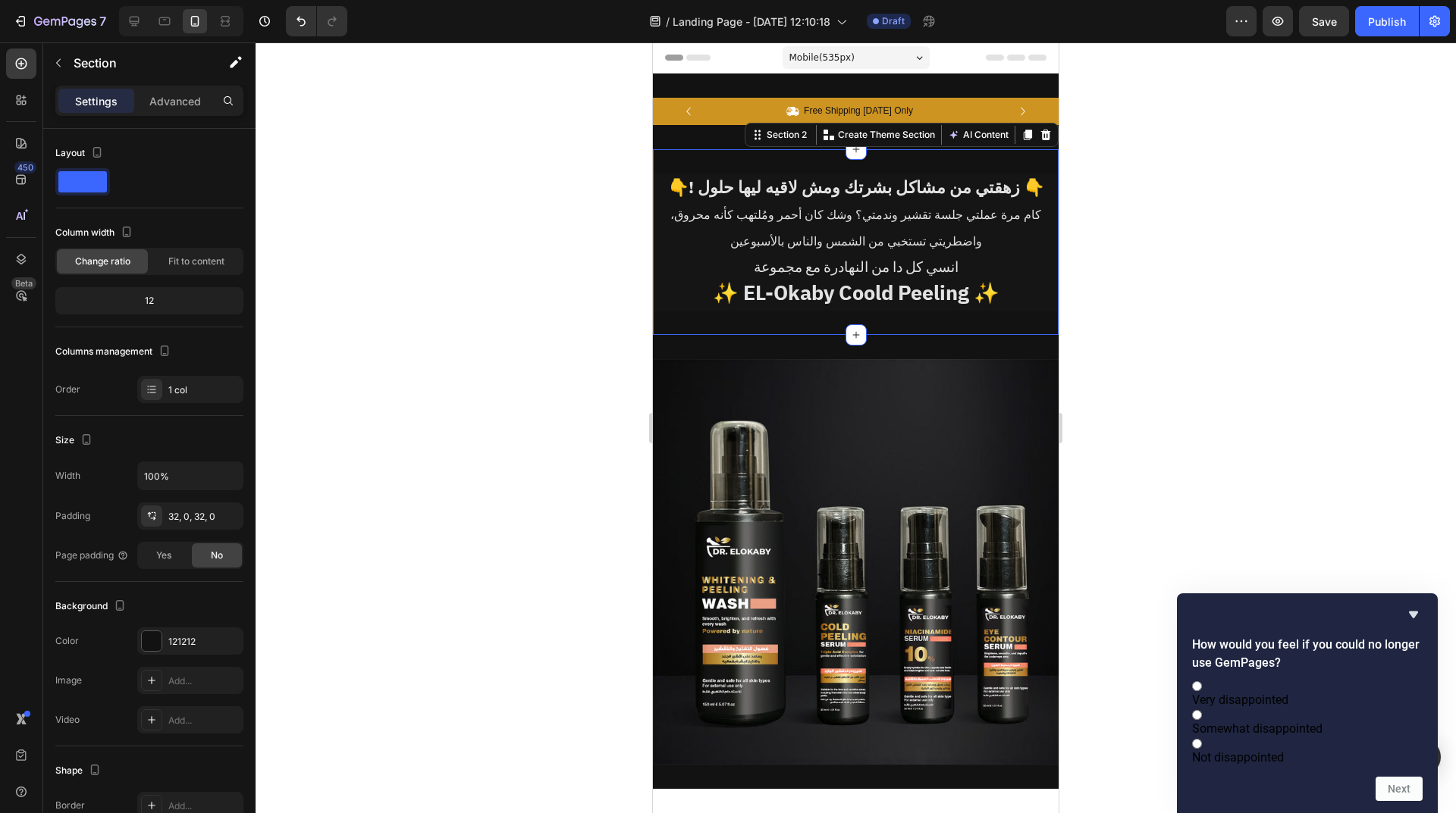
click at [1029, 236] on p "كام مرة عملتي جلسة تقشير وندمتي؟ وشك كان أحمر ومُلتهب كأنه محروق، واضطريتي تستخ…" at bounding box center [856, 227] width 403 height 53
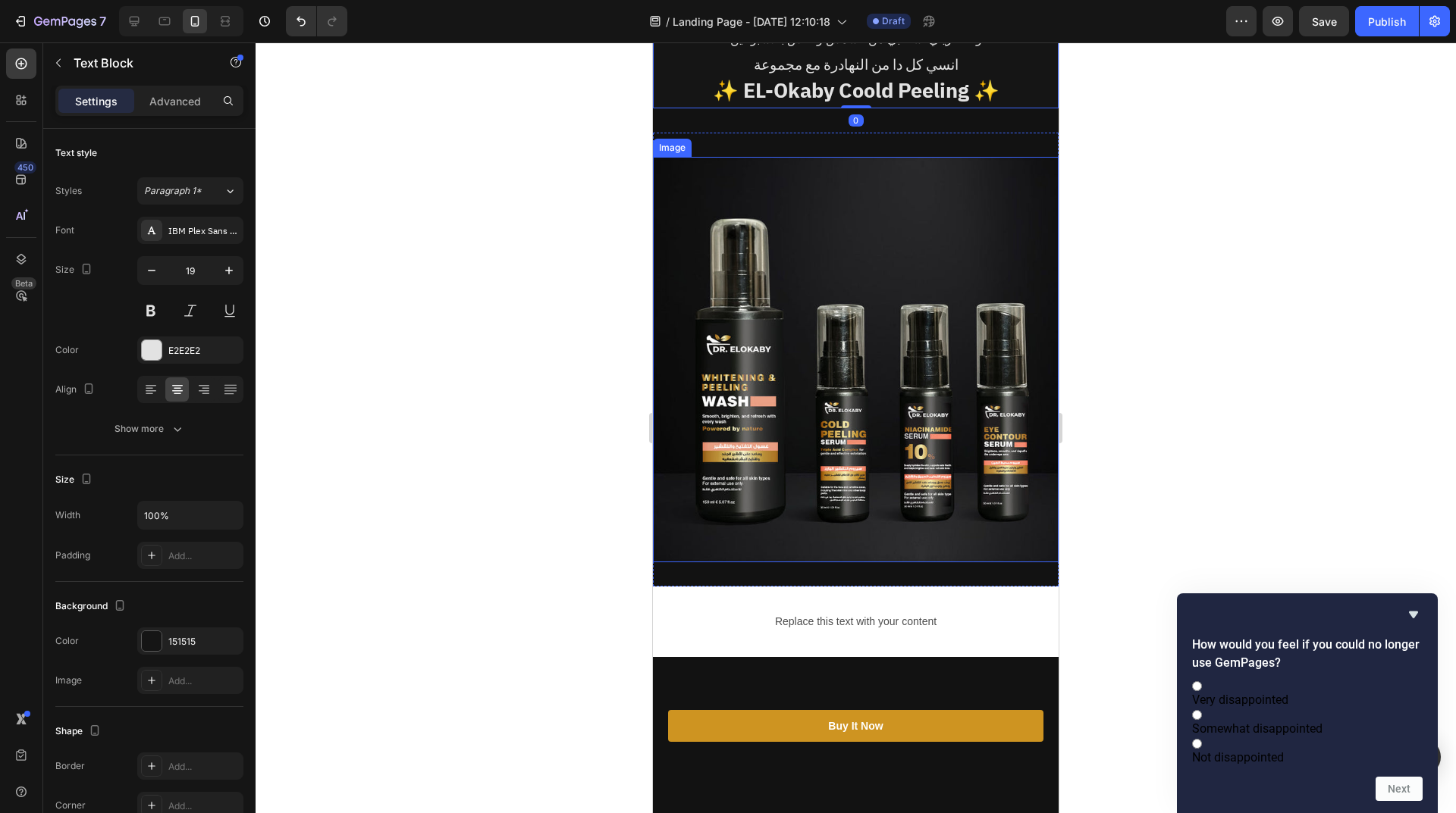
scroll to position [227, 0]
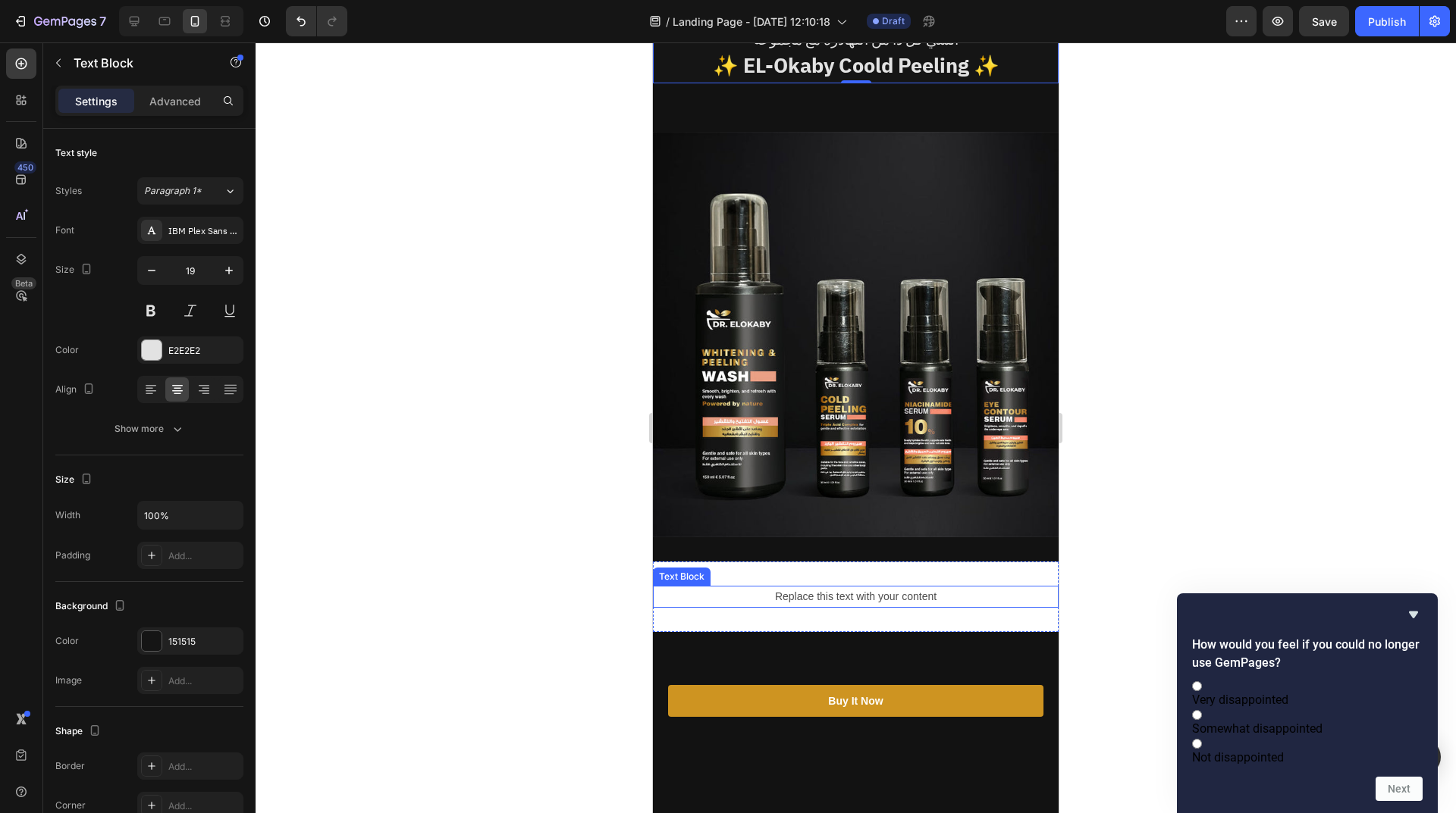
click at [853, 586] on div "Replace this text with your content" at bounding box center [855, 597] width 405 height 22
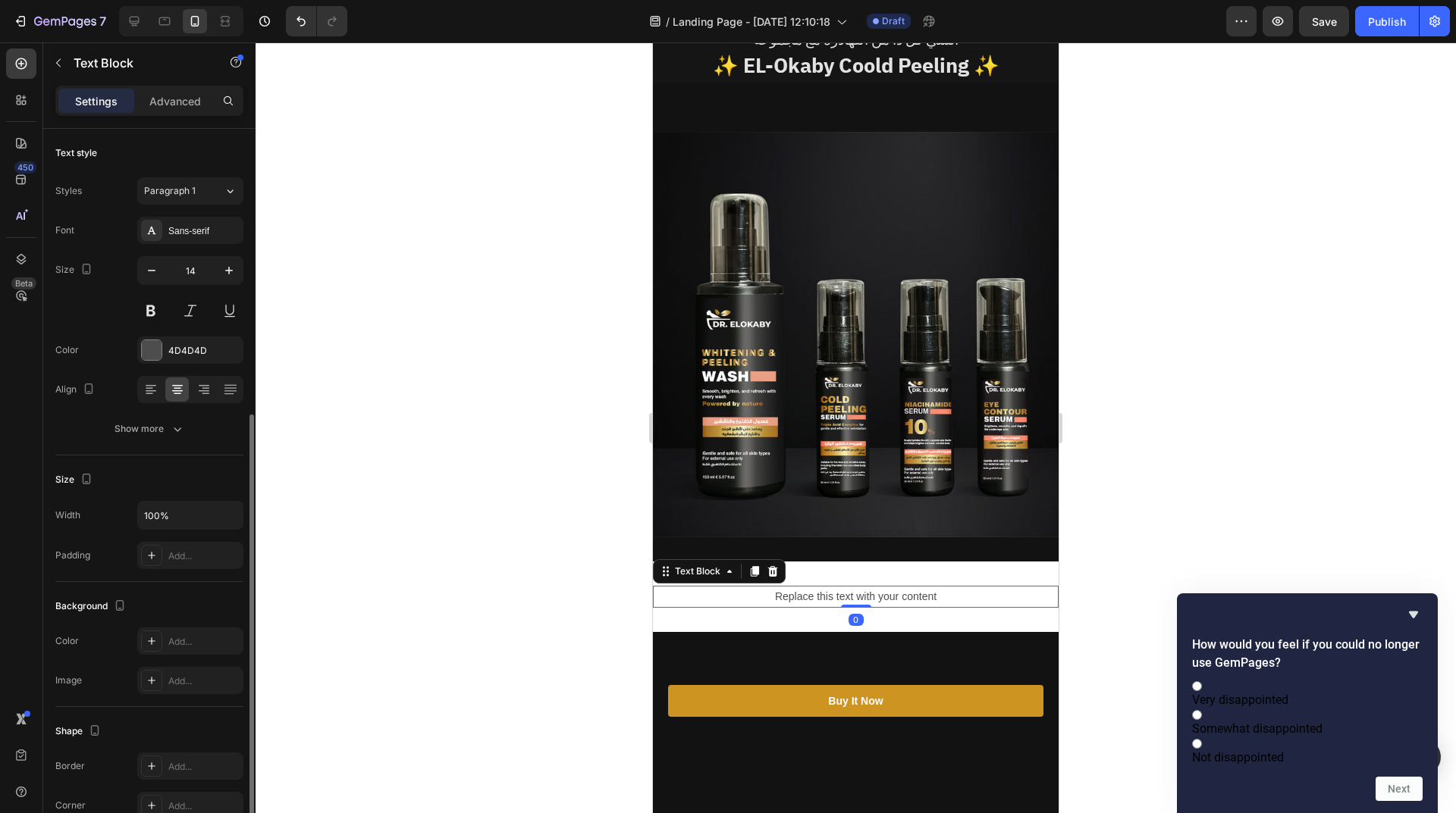
scroll to position [158, 0]
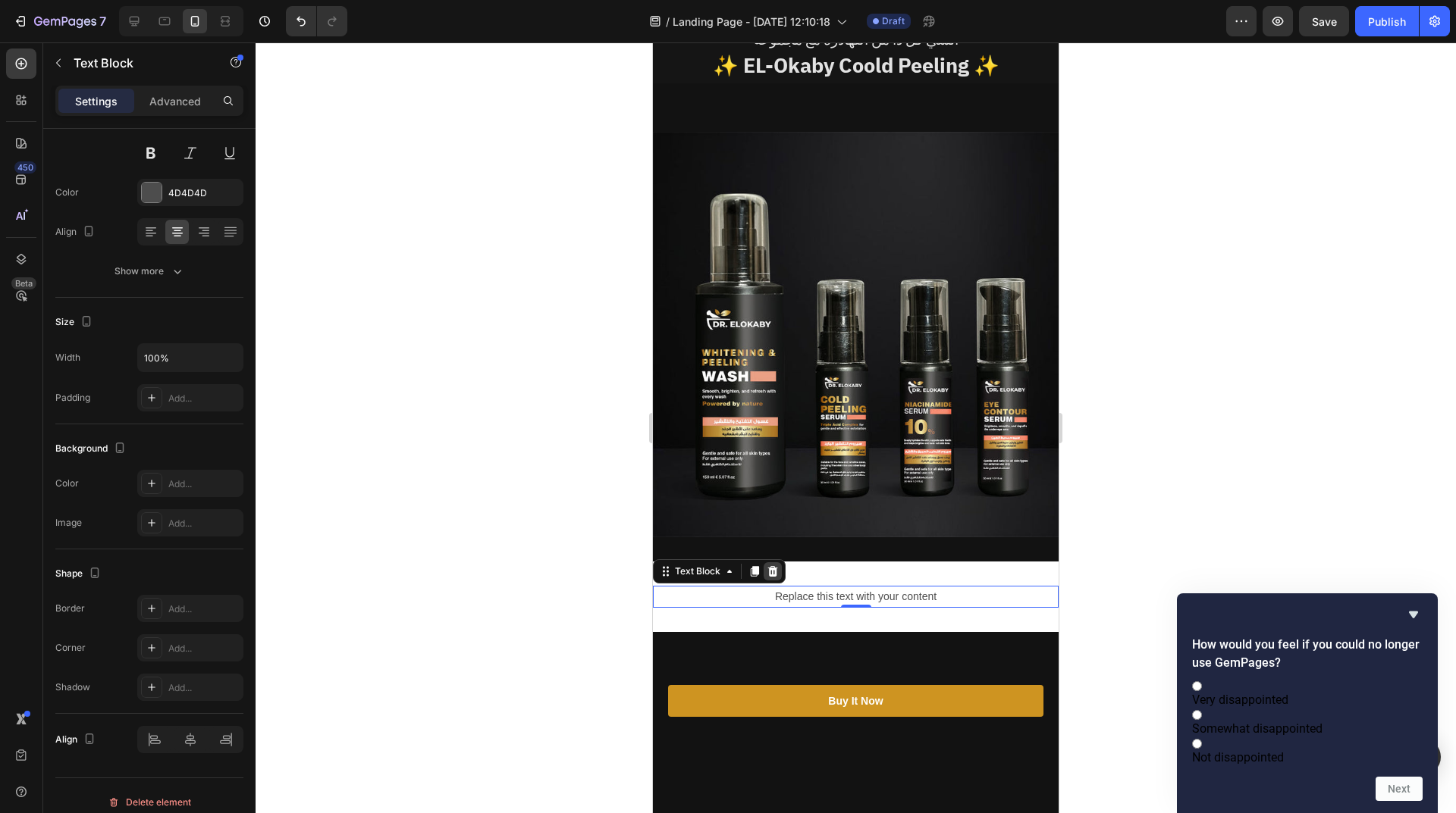
click at [778, 562] on div at bounding box center [773, 571] width 18 height 18
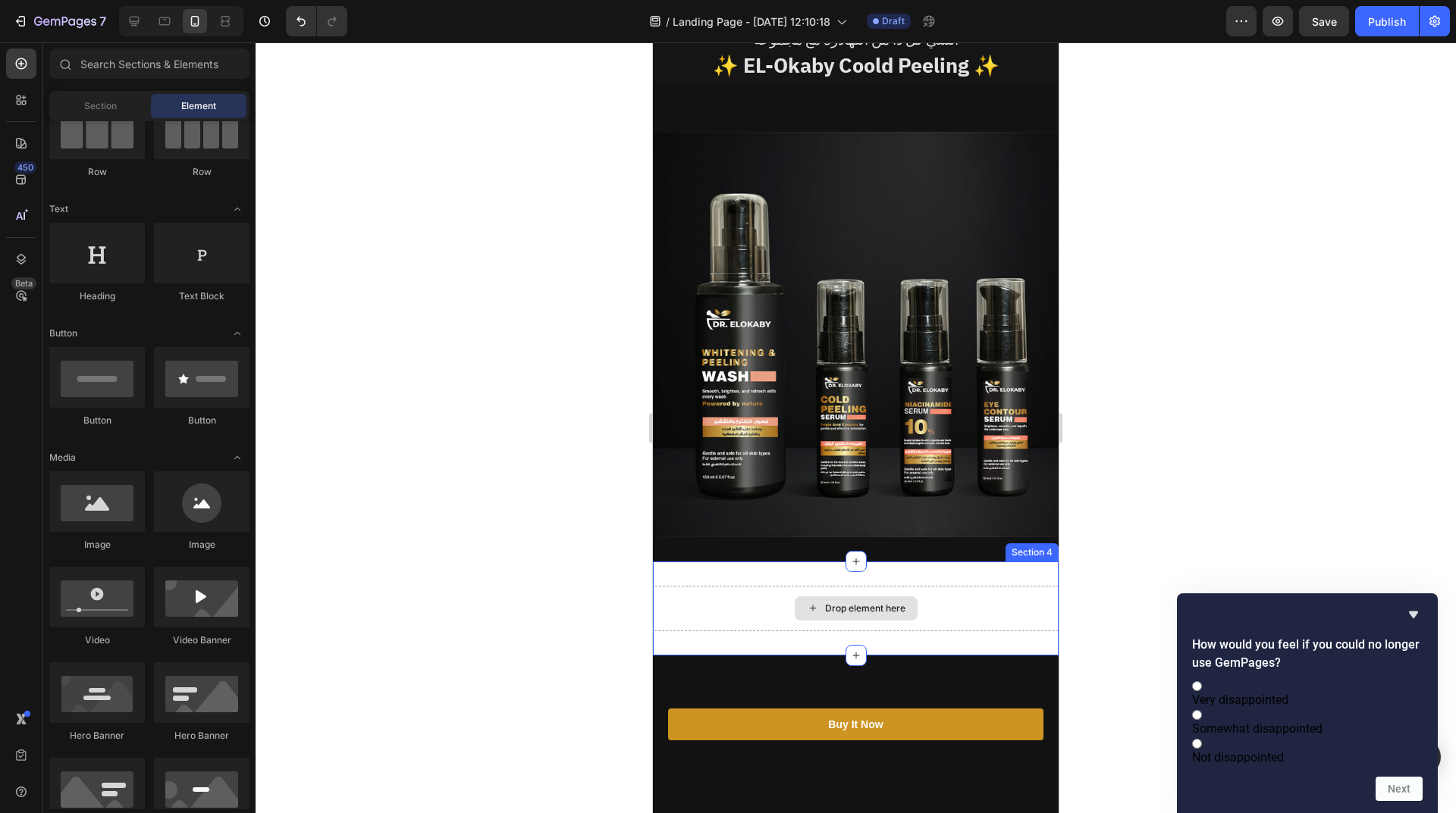
click at [848, 603] on div "Drop element here" at bounding box center [864, 608] width 80 height 12
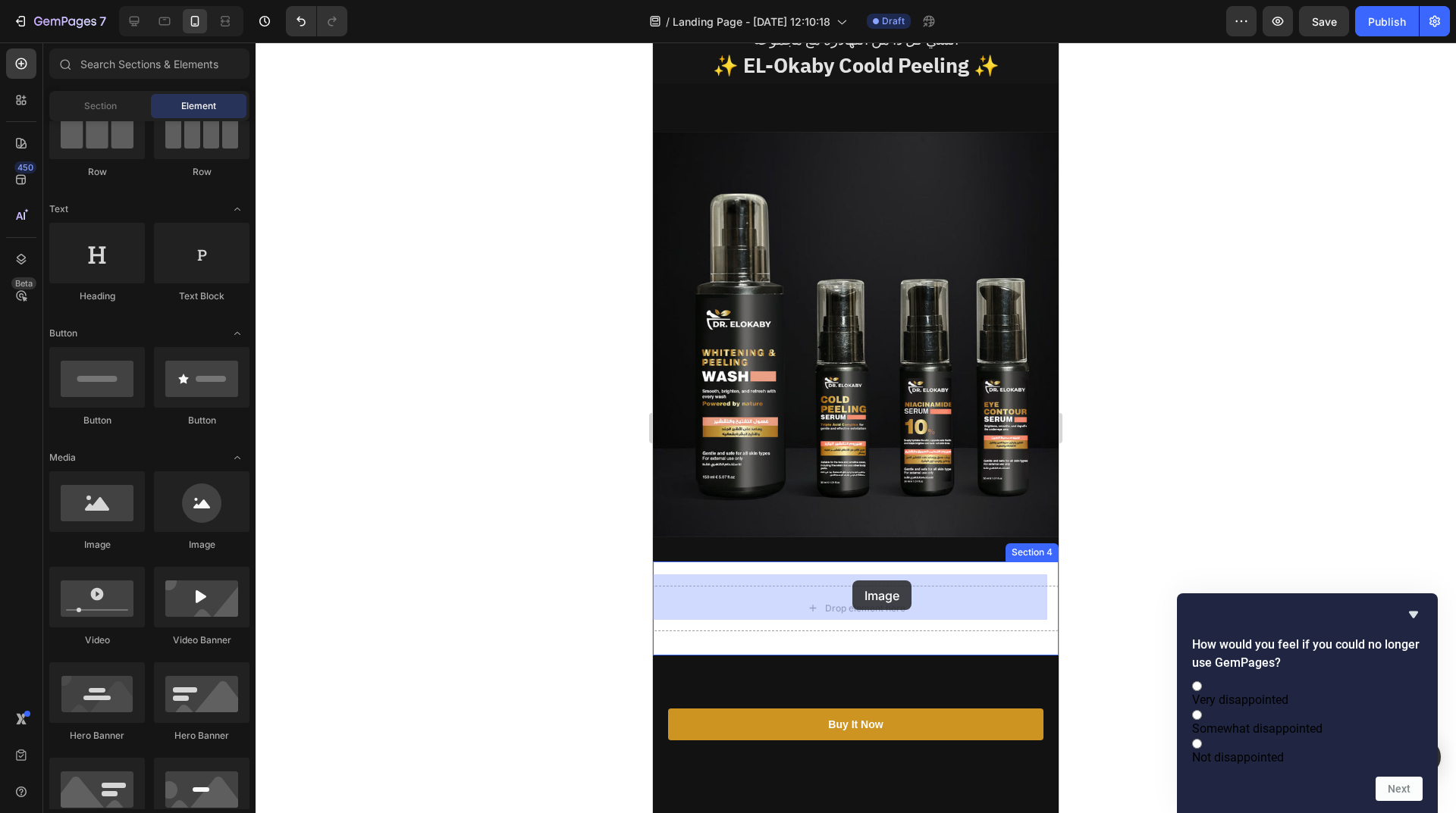
drag, startPoint x: 761, startPoint y: 532, endPoint x: 851, endPoint y: 586, distance: 105.0
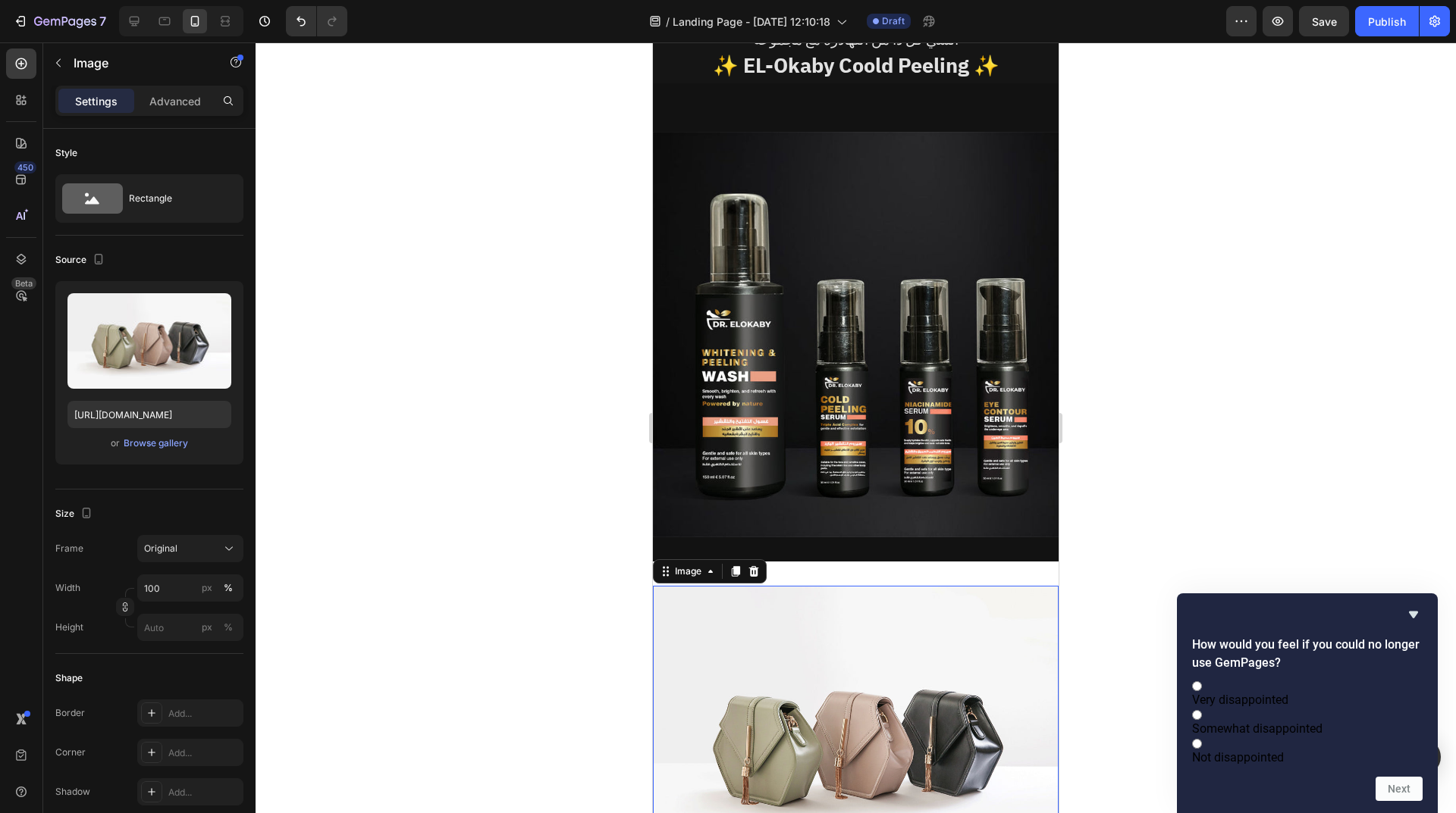
click at [834, 710] on img at bounding box center [855, 737] width 405 height 304
click at [205, 719] on div "Add..." at bounding box center [203, 713] width 71 height 14
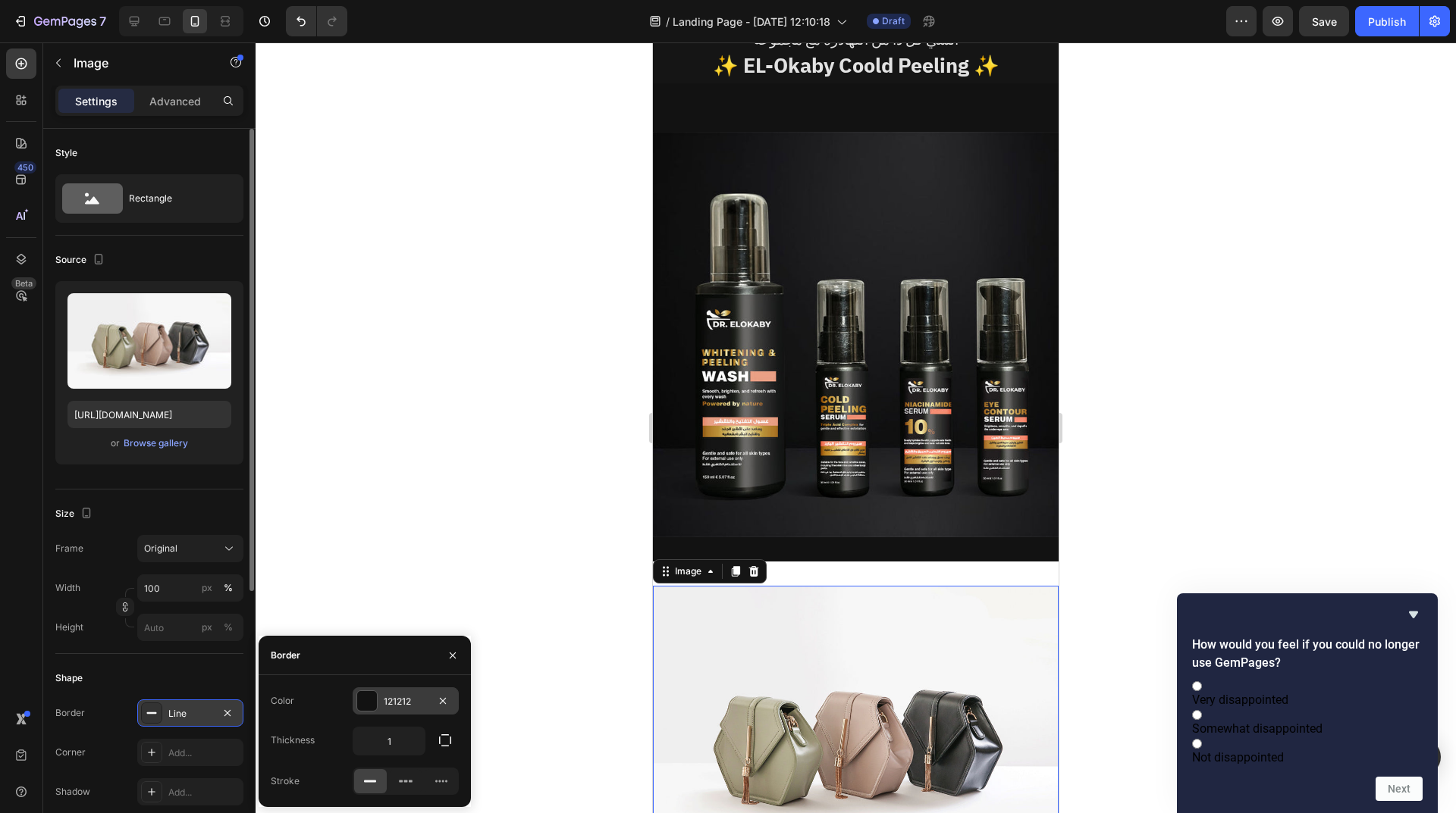
click at [363, 708] on div at bounding box center [367, 700] width 19 height 19
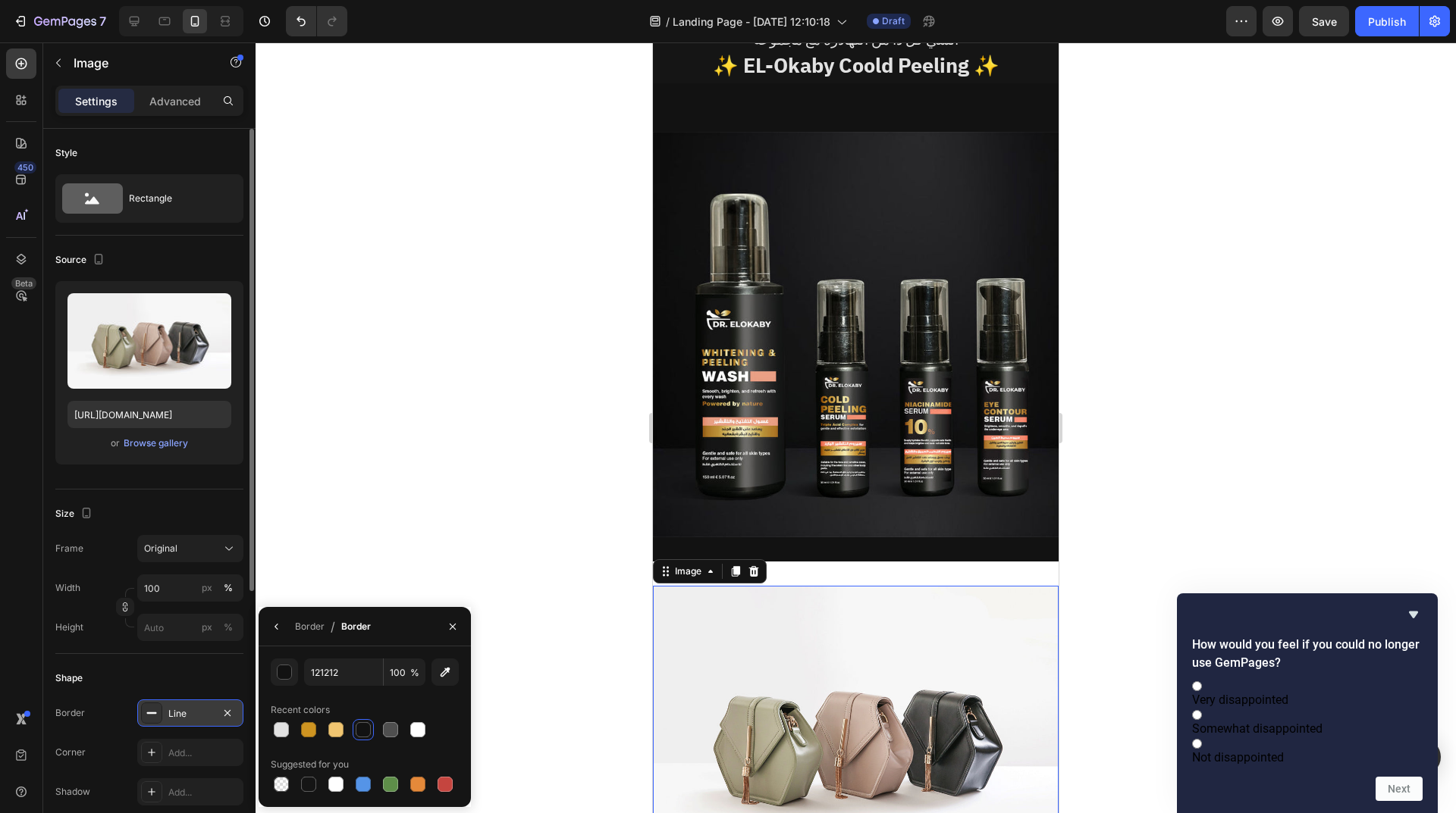
click at [358, 732] on div at bounding box center [363, 730] width 15 height 15
click at [453, 624] on icon "button" at bounding box center [452, 627] width 12 height 12
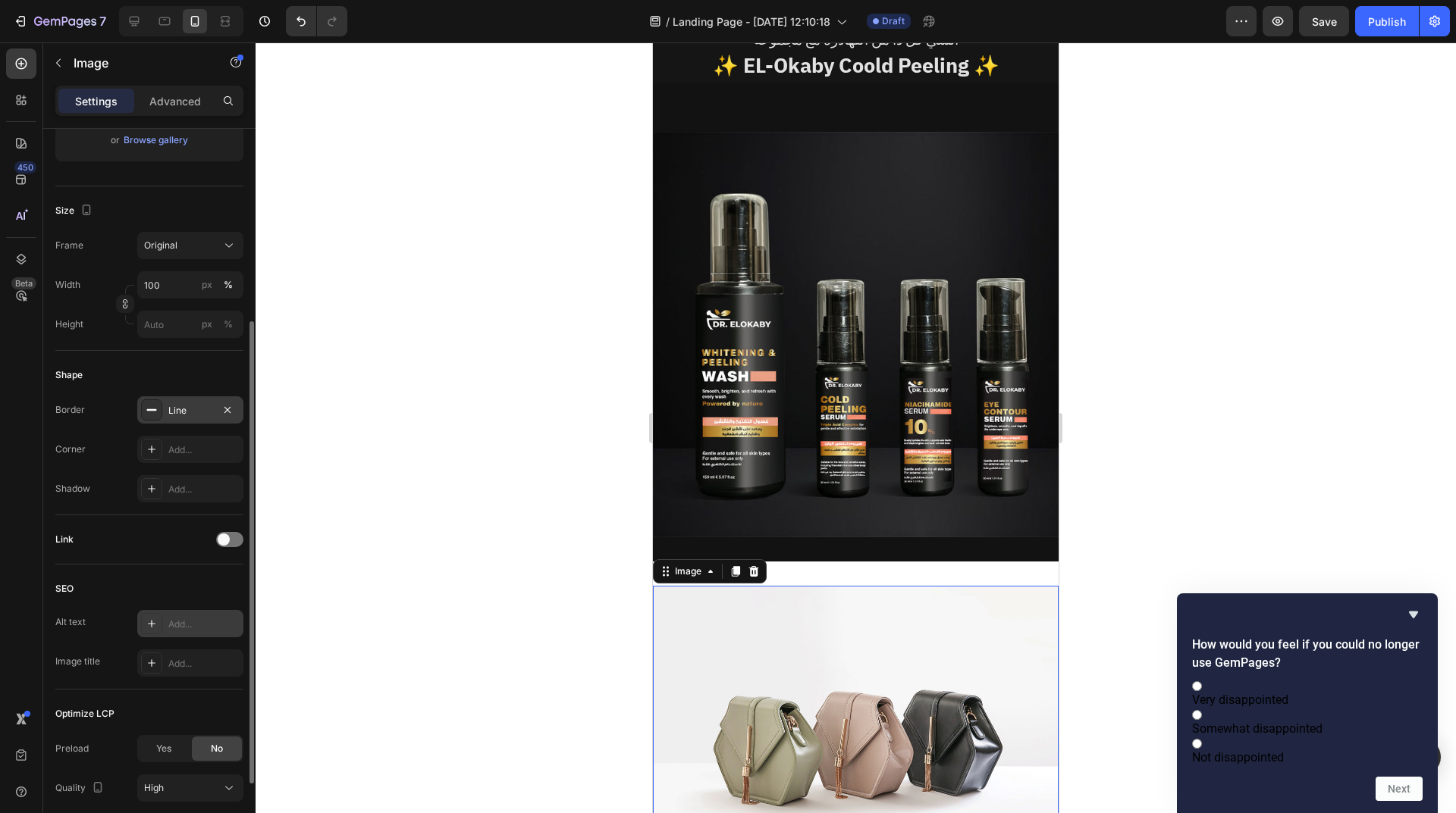
scroll to position [417, 0]
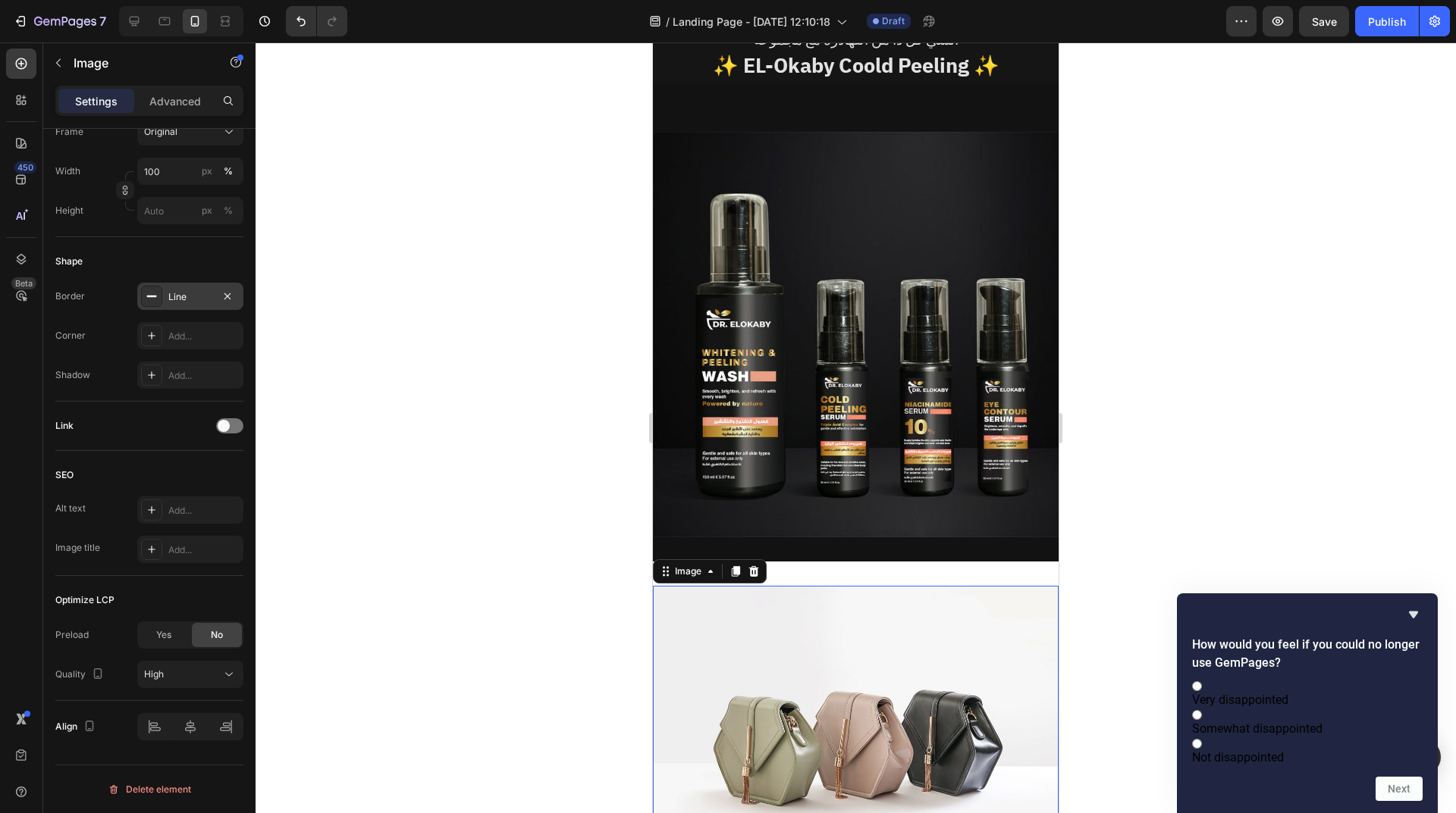
click at [960, 646] on img at bounding box center [855, 738] width 405 height 305
click at [875, 562] on div "Image 0 Section 4" at bounding box center [855, 738] width 405 height 353
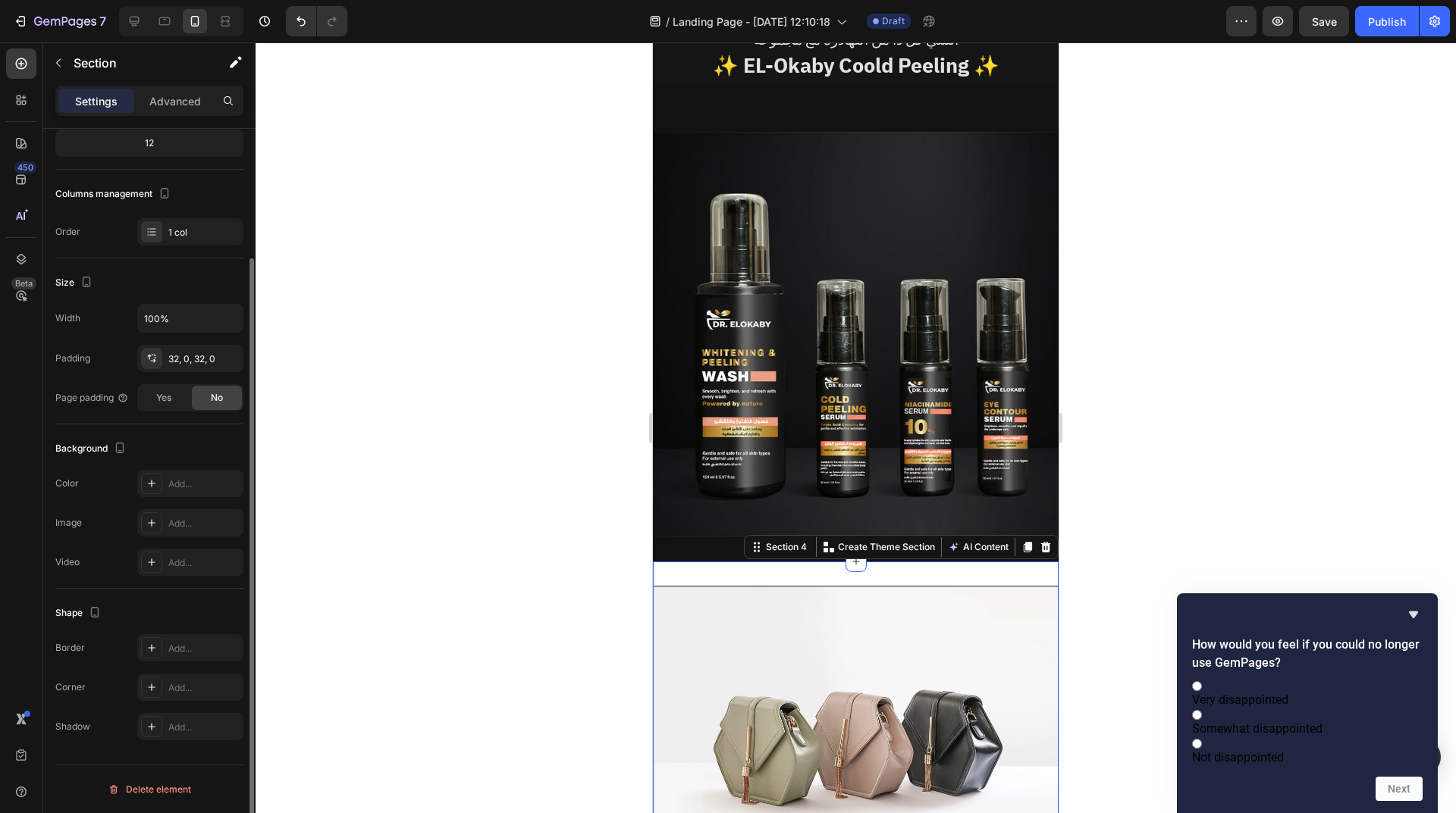
scroll to position [0, 0]
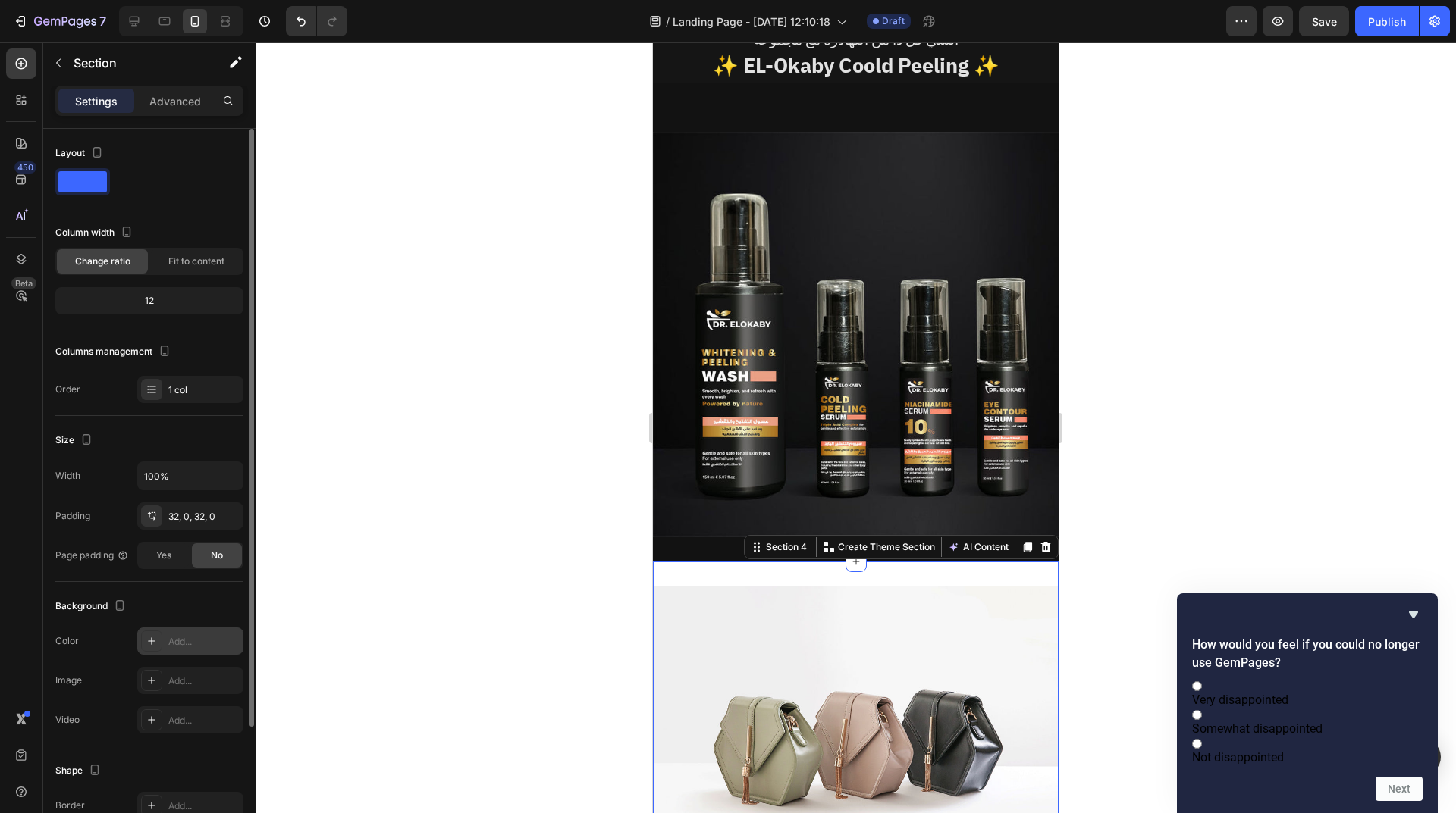
click at [208, 651] on div "Add..." at bounding box center [190, 641] width 106 height 28
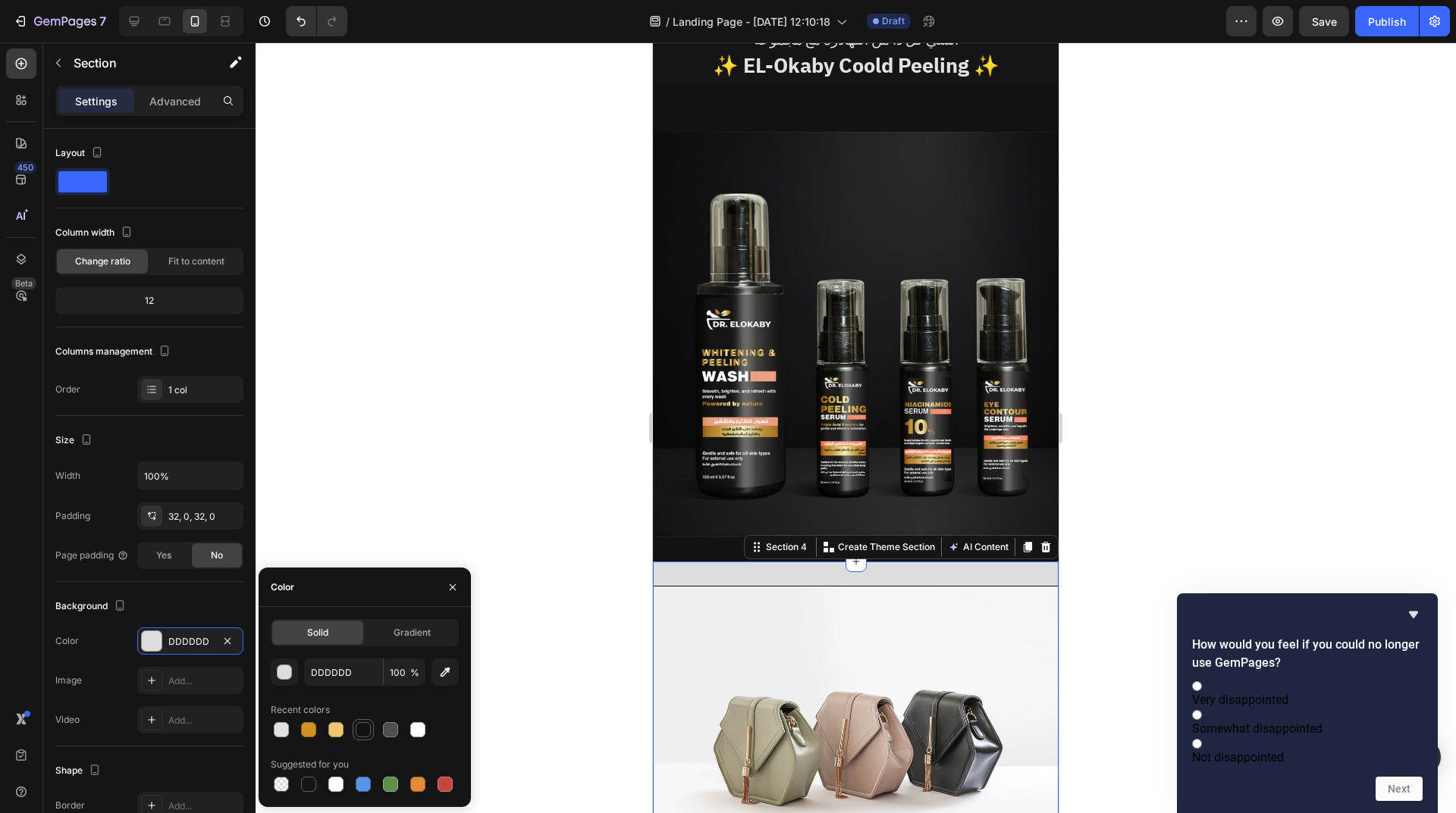
click at [367, 735] on div at bounding box center [363, 730] width 15 height 15
type input "121212"
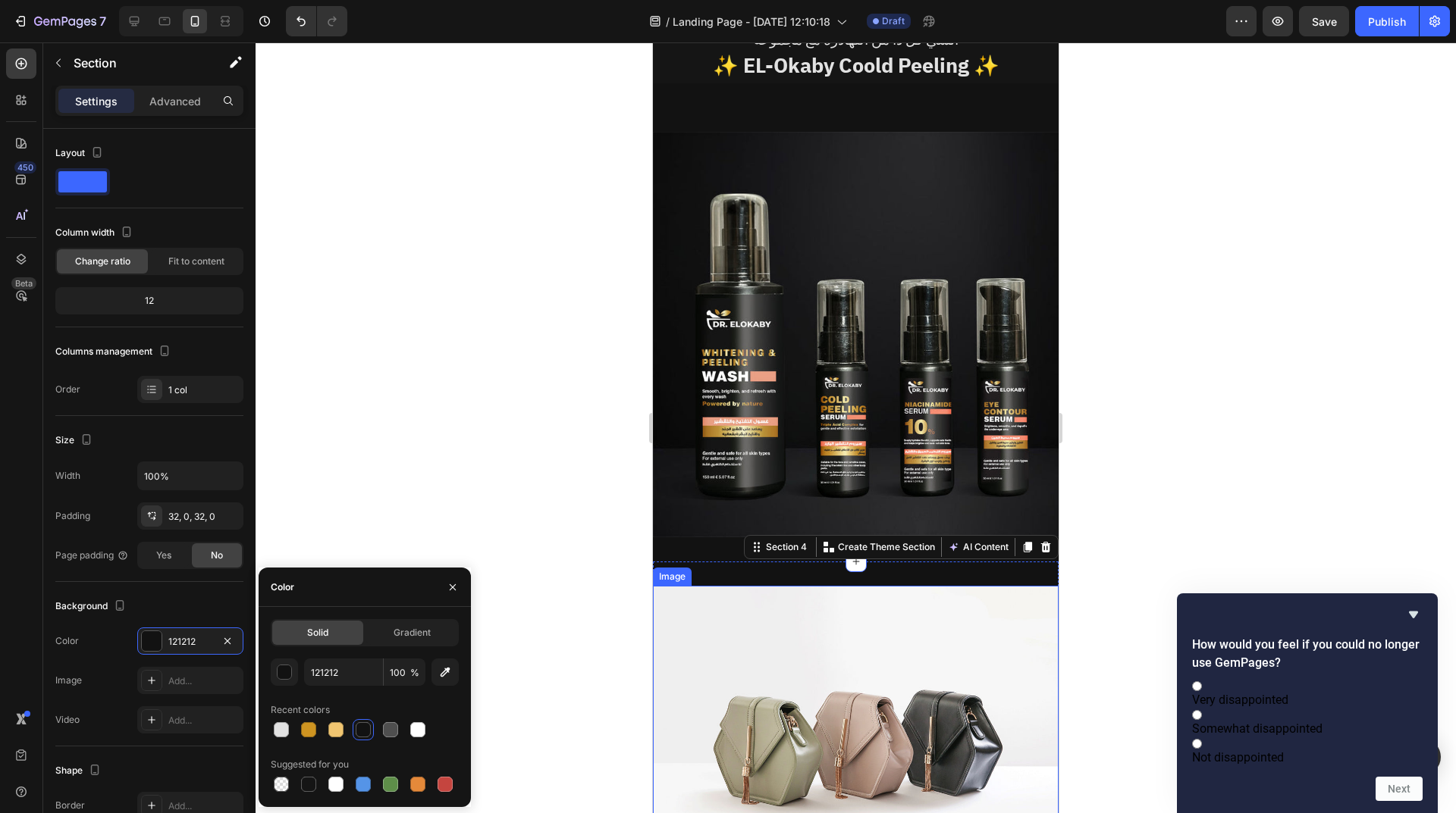
click at [788, 690] on img at bounding box center [855, 738] width 405 height 305
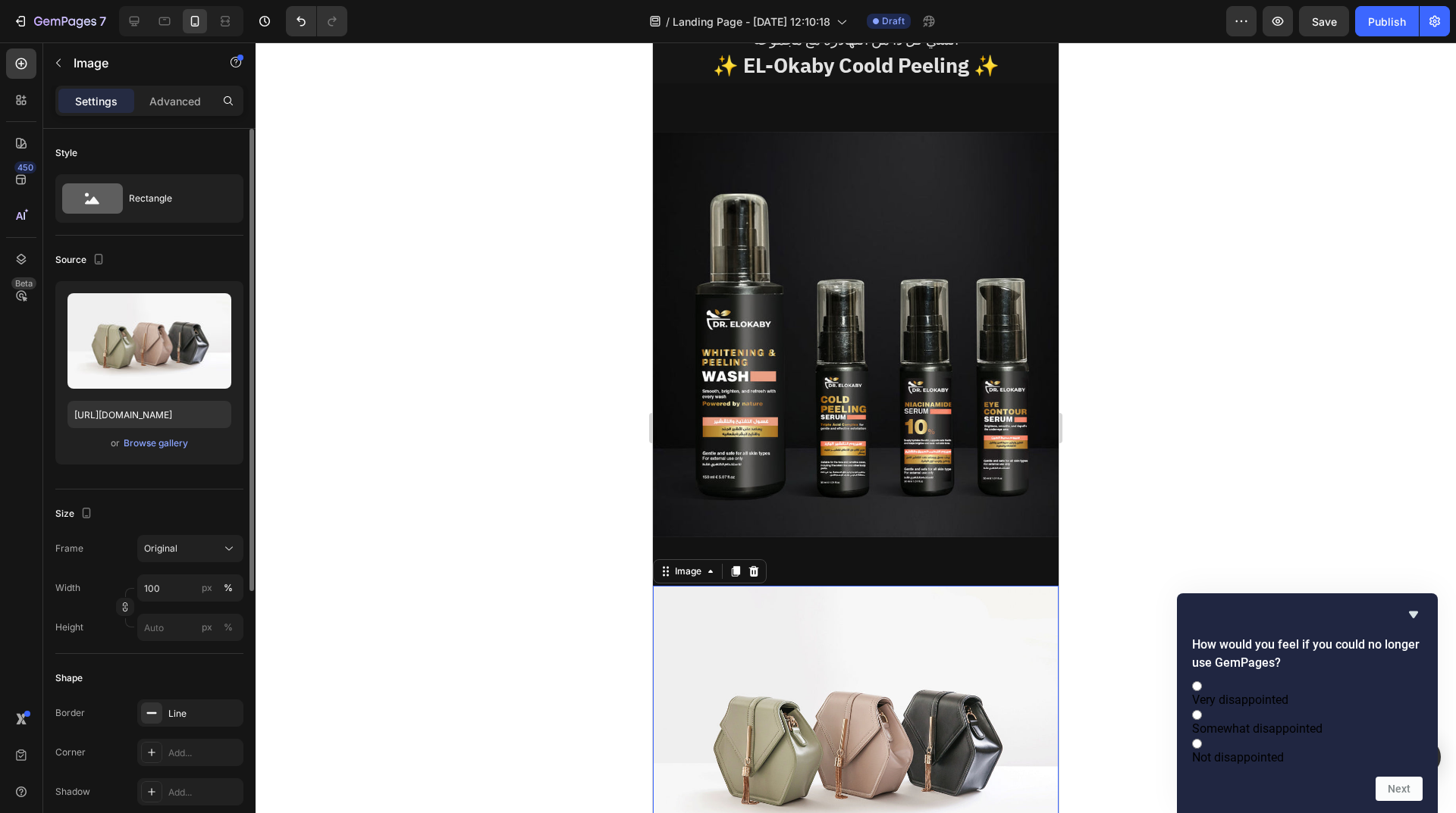
click at [112, 278] on div "Source Upload Image https://cdn.shopify.com/s/files/1/2005/9307/files/image_dem…" at bounding box center [150, 362] width 188 height 254
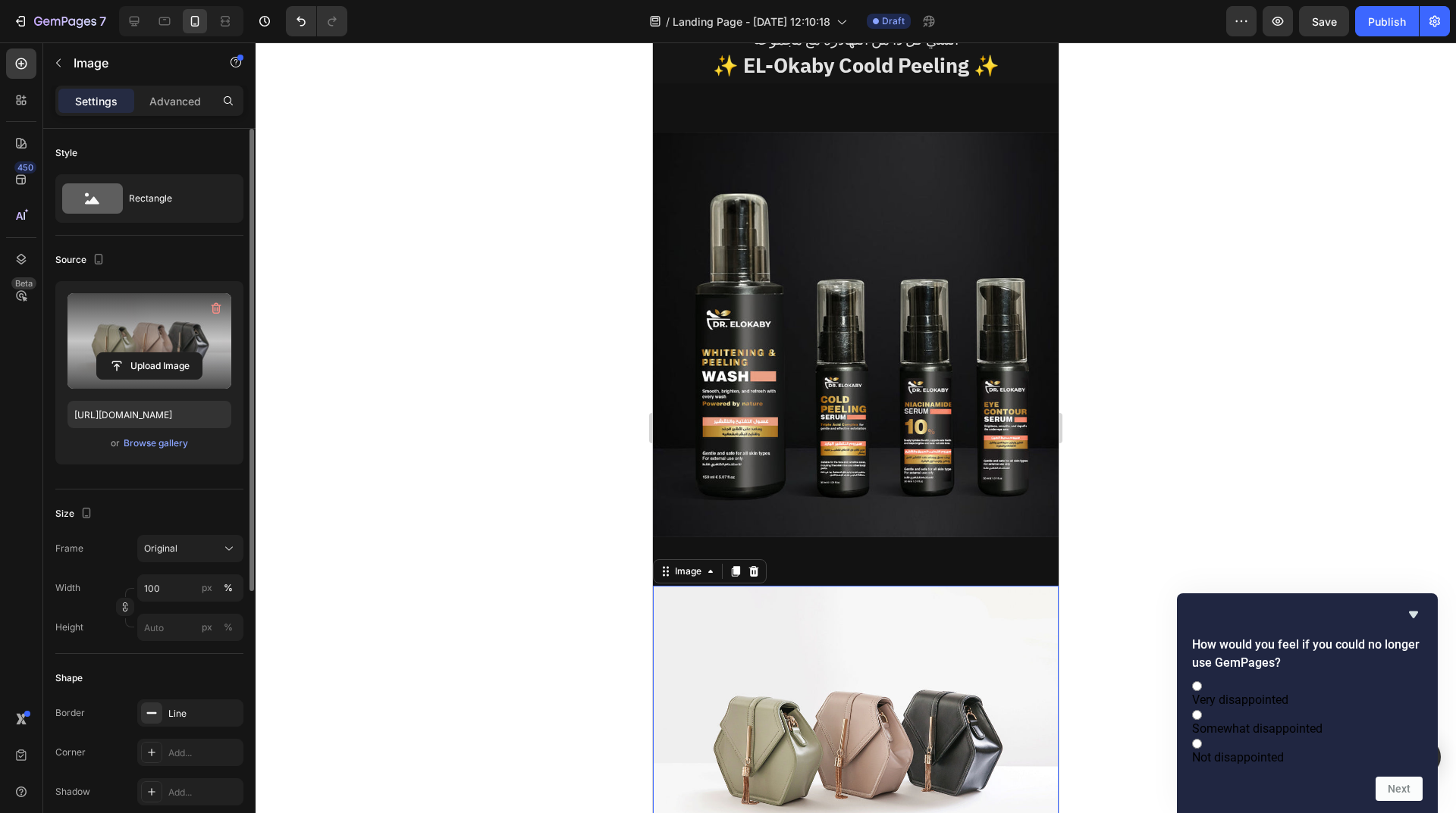
click at [133, 331] on label at bounding box center [149, 341] width 163 height 95
click at [133, 353] on input "file" at bounding box center [149, 366] width 104 height 26
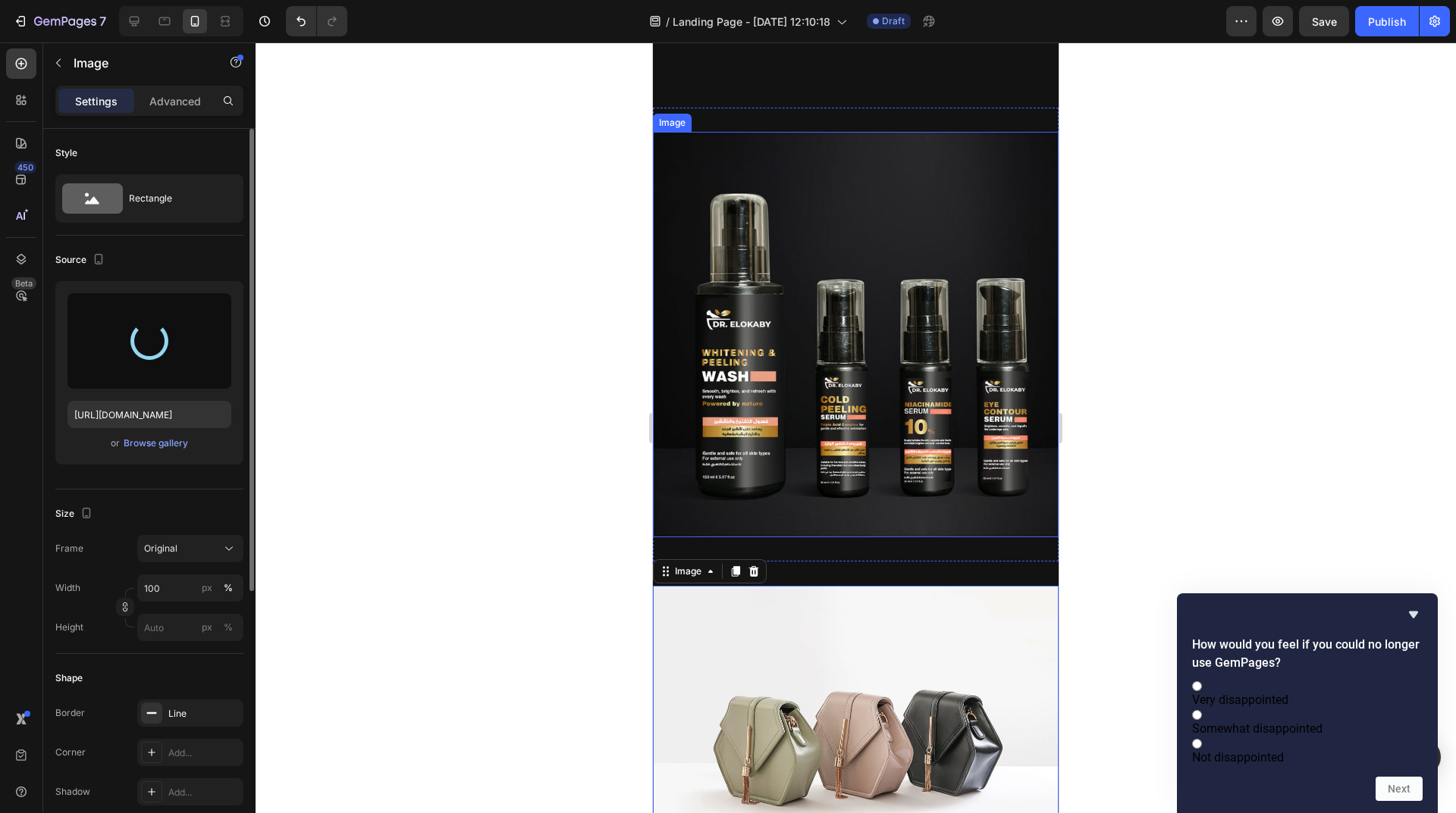
scroll to position [455, 0]
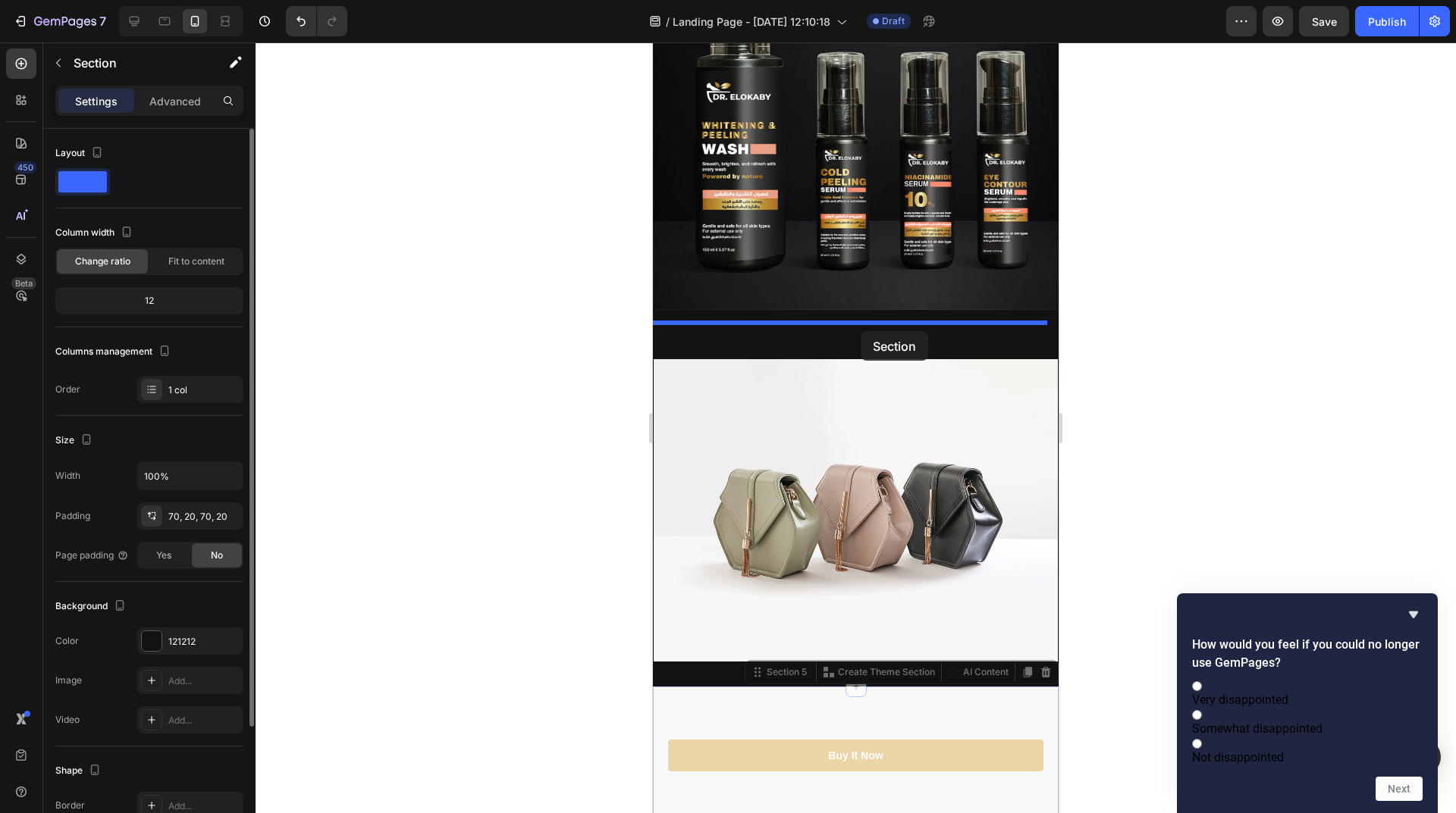
drag, startPoint x: 846, startPoint y: 704, endPoint x: 860, endPoint y: 331, distance: 373.3
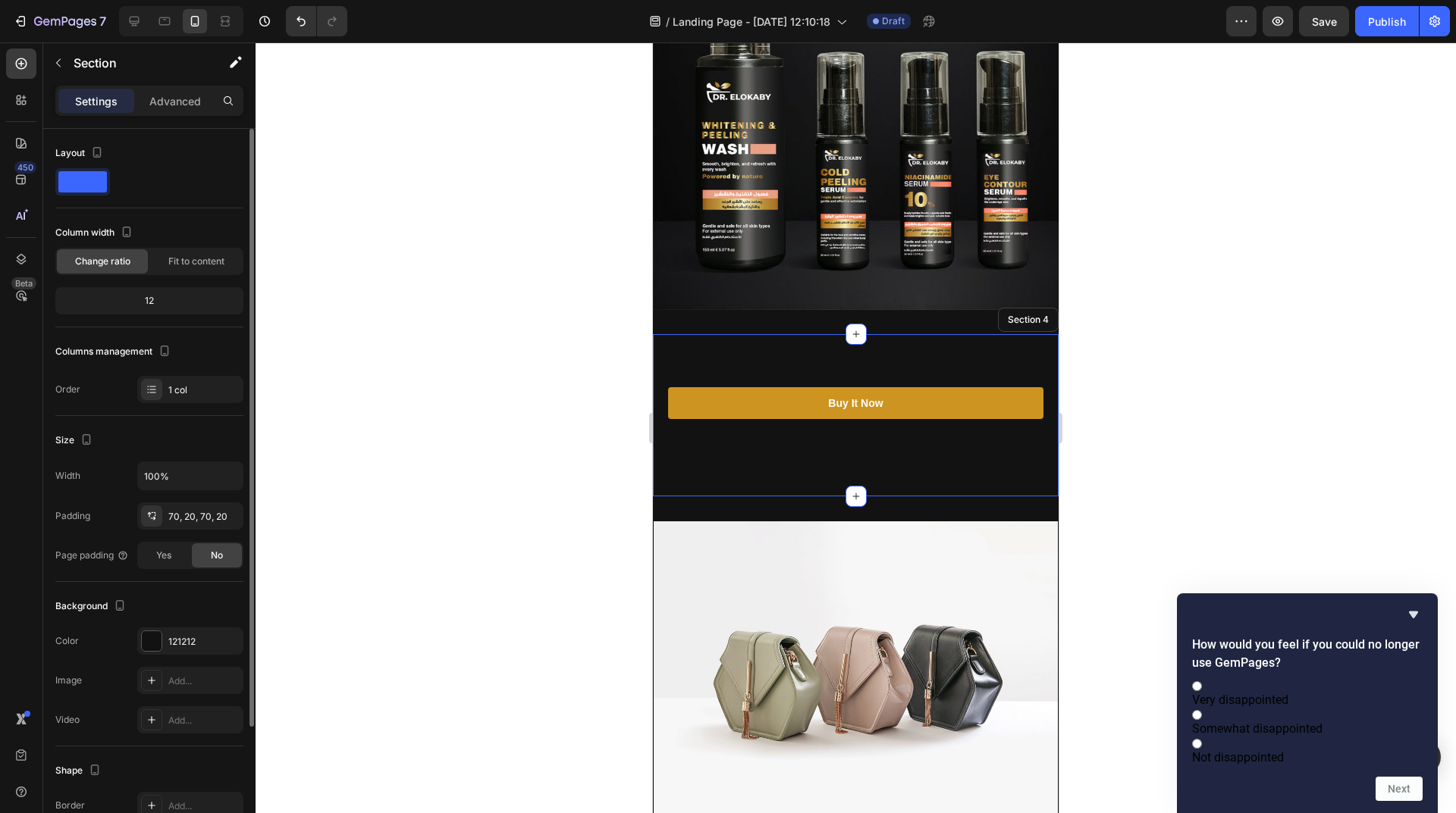
click at [1088, 508] on div at bounding box center [856, 427] width 1200 height 771
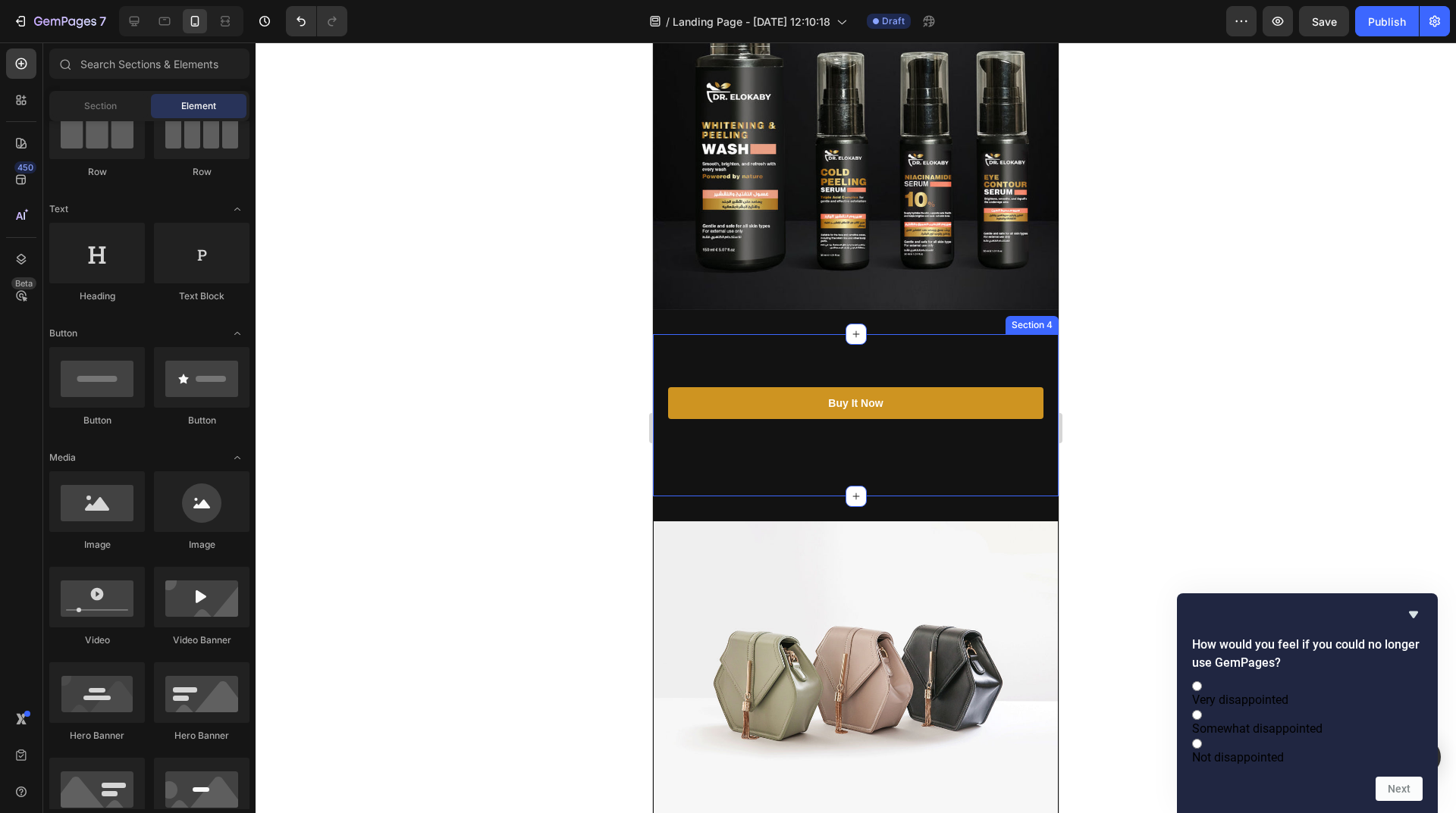
click at [812, 433] on div "Buy It Now Button Section 4" at bounding box center [855, 415] width 405 height 162
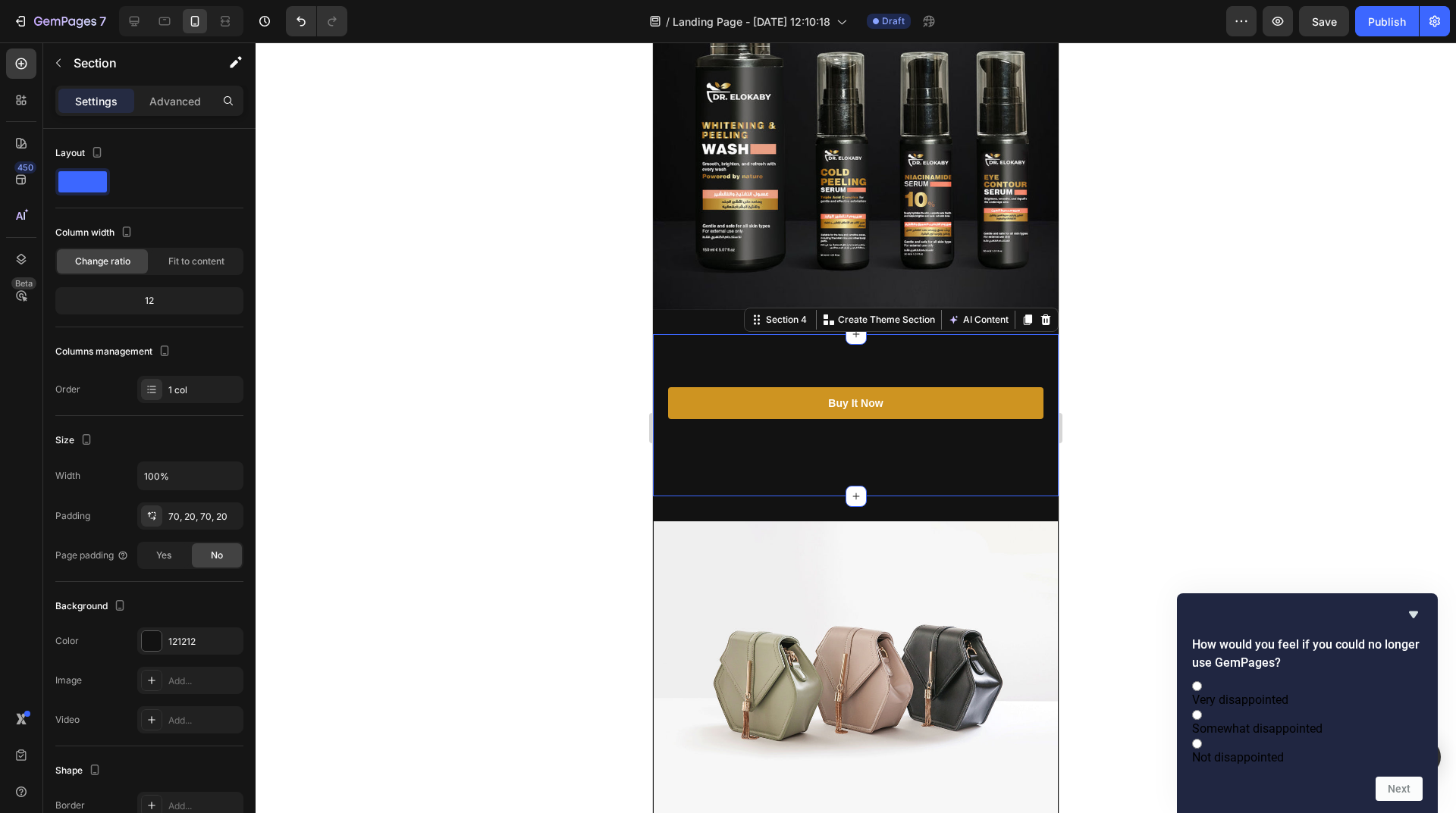
click at [812, 433] on div "Buy It Now Button Section 4 You can create reusable sections Create Theme Secti…" at bounding box center [855, 415] width 405 height 162
click at [502, 472] on div at bounding box center [856, 427] width 1200 height 771
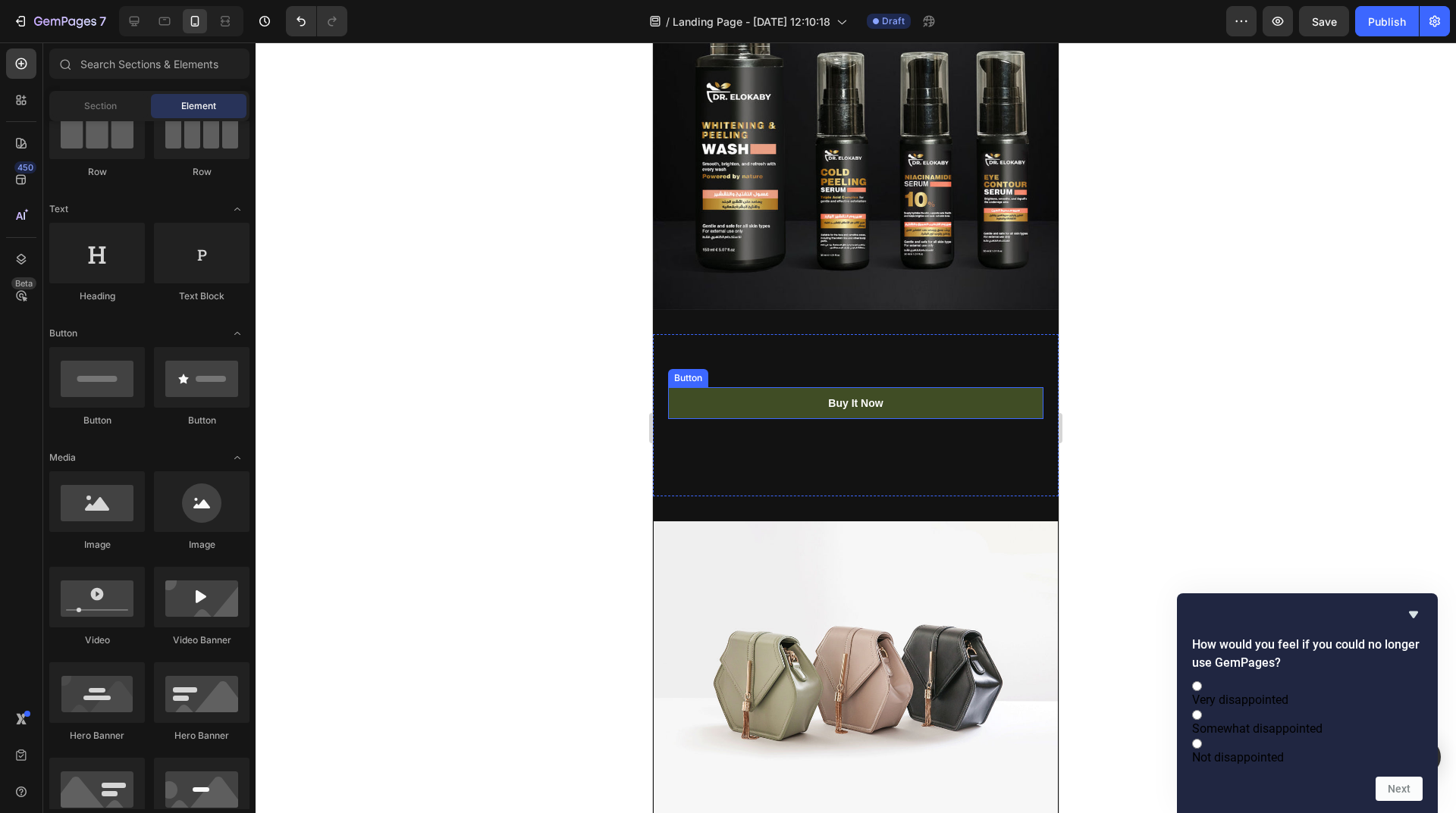
click at [924, 388] on link "Buy It Now" at bounding box center [855, 403] width 375 height 31
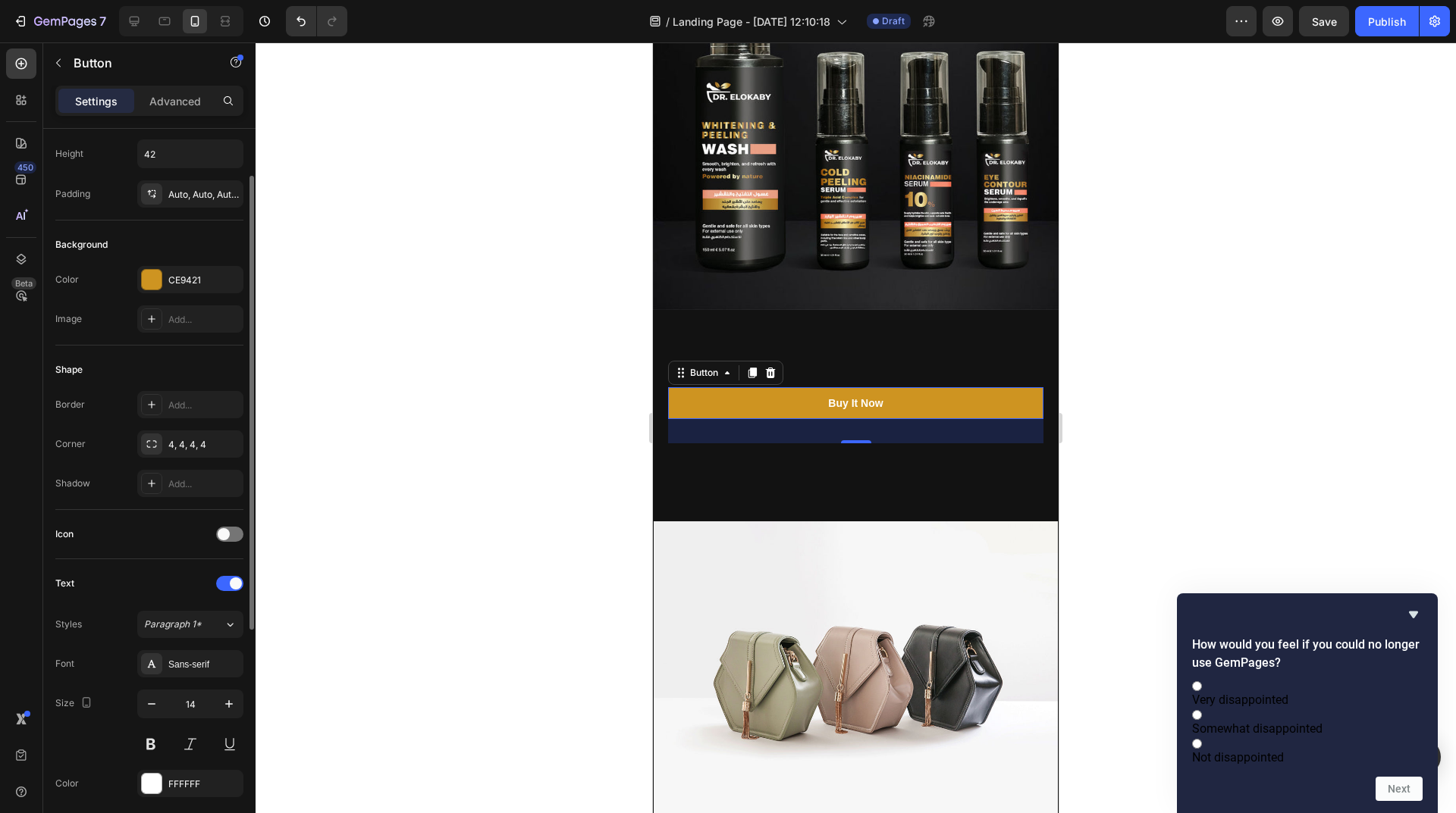
scroll to position [151, 0]
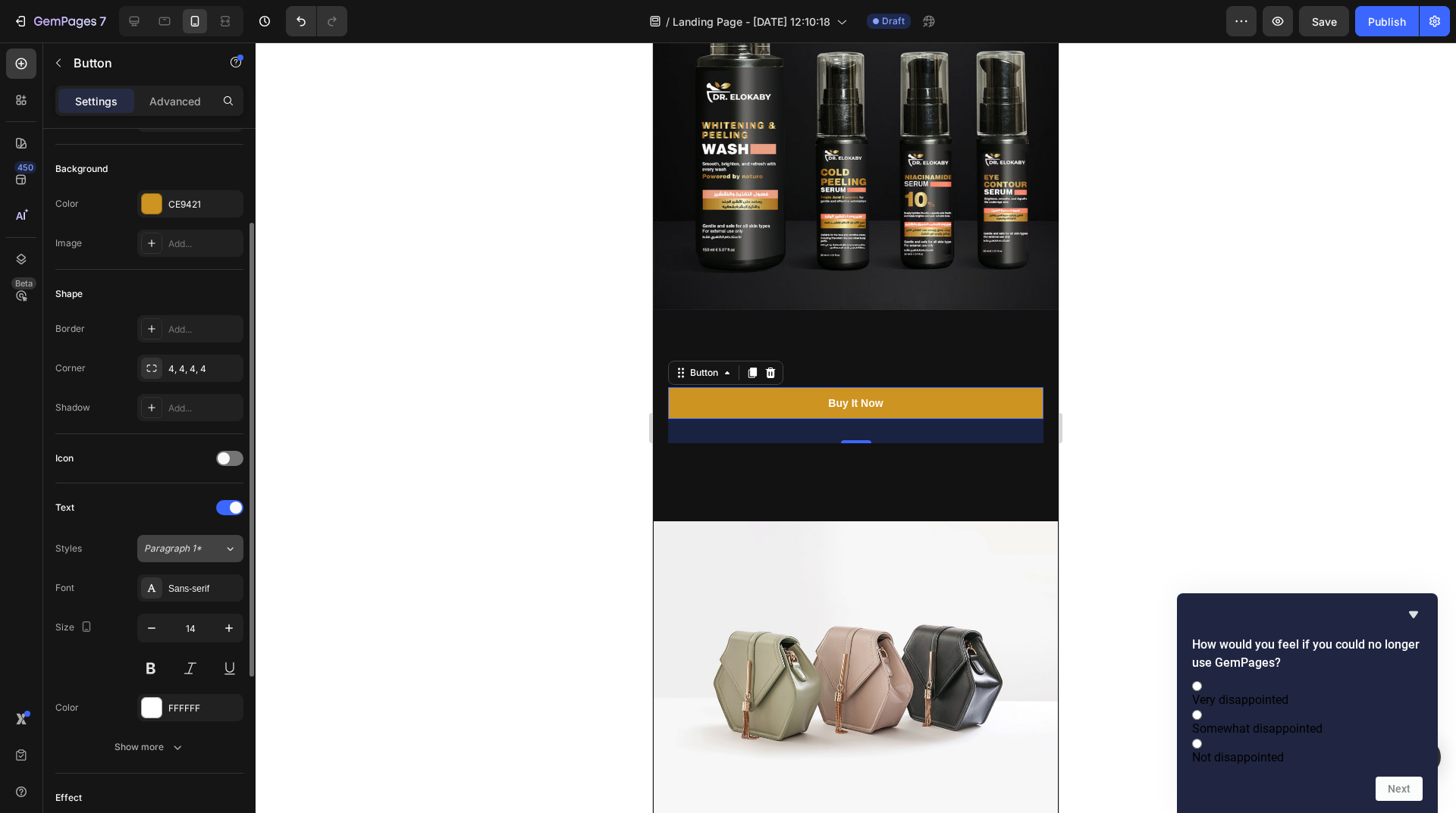
click at [204, 553] on div "Paragraph 1*" at bounding box center [174, 548] width 62 height 14
click at [194, 579] on div "Sans-serif" at bounding box center [190, 588] width 106 height 28
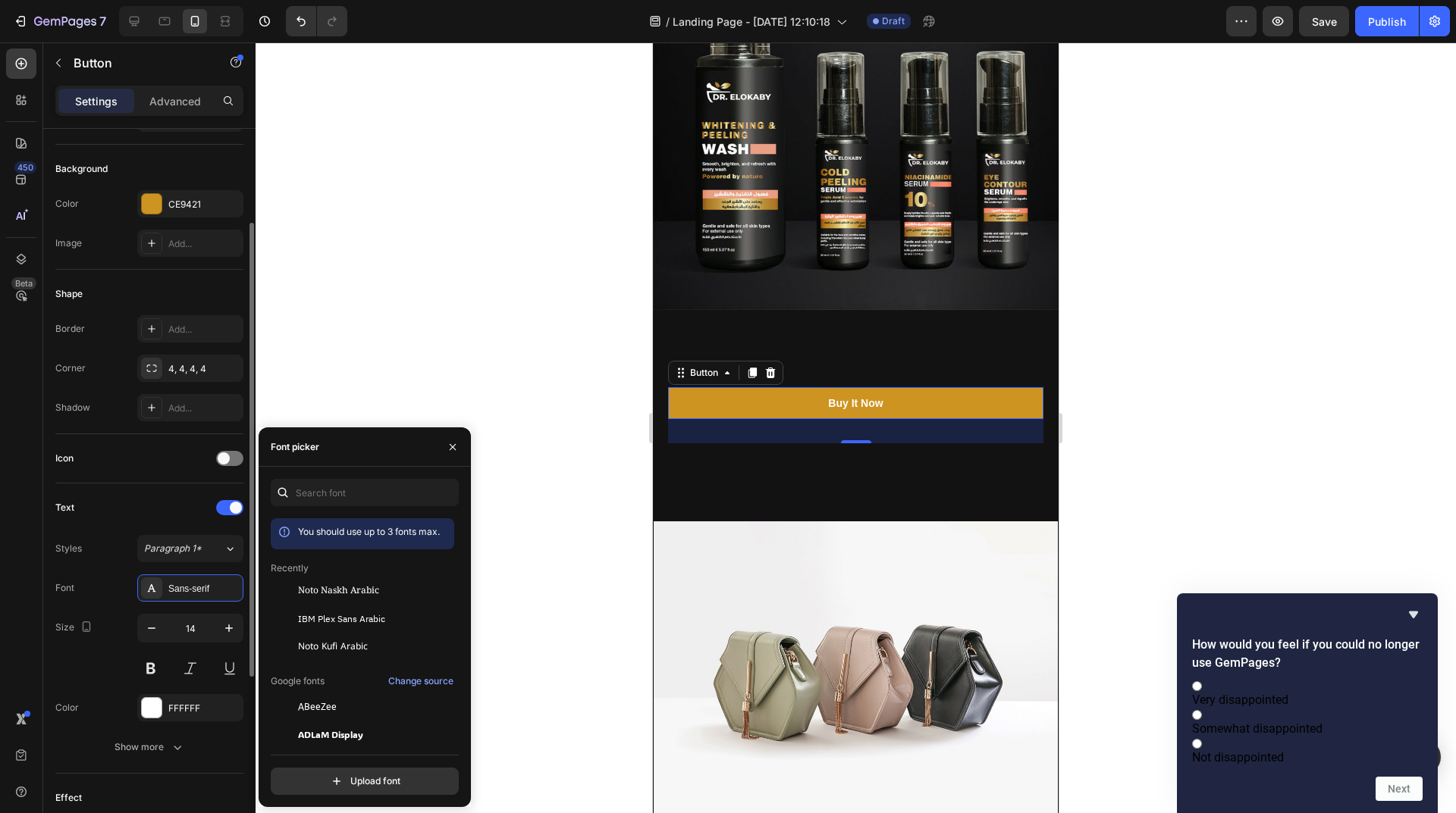
click at [108, 663] on div "Size 14" at bounding box center [150, 648] width 188 height 68
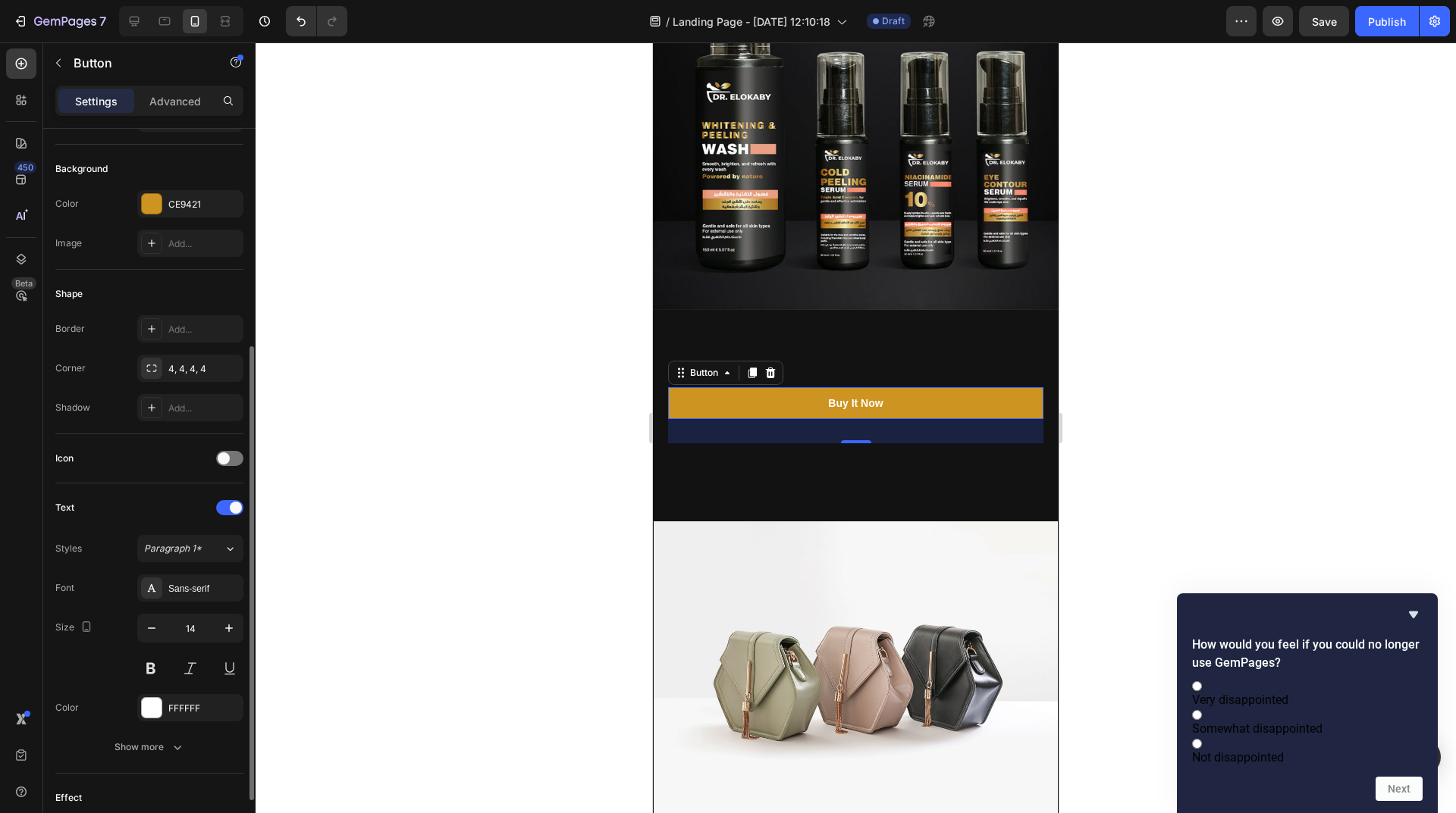
scroll to position [227, 0]
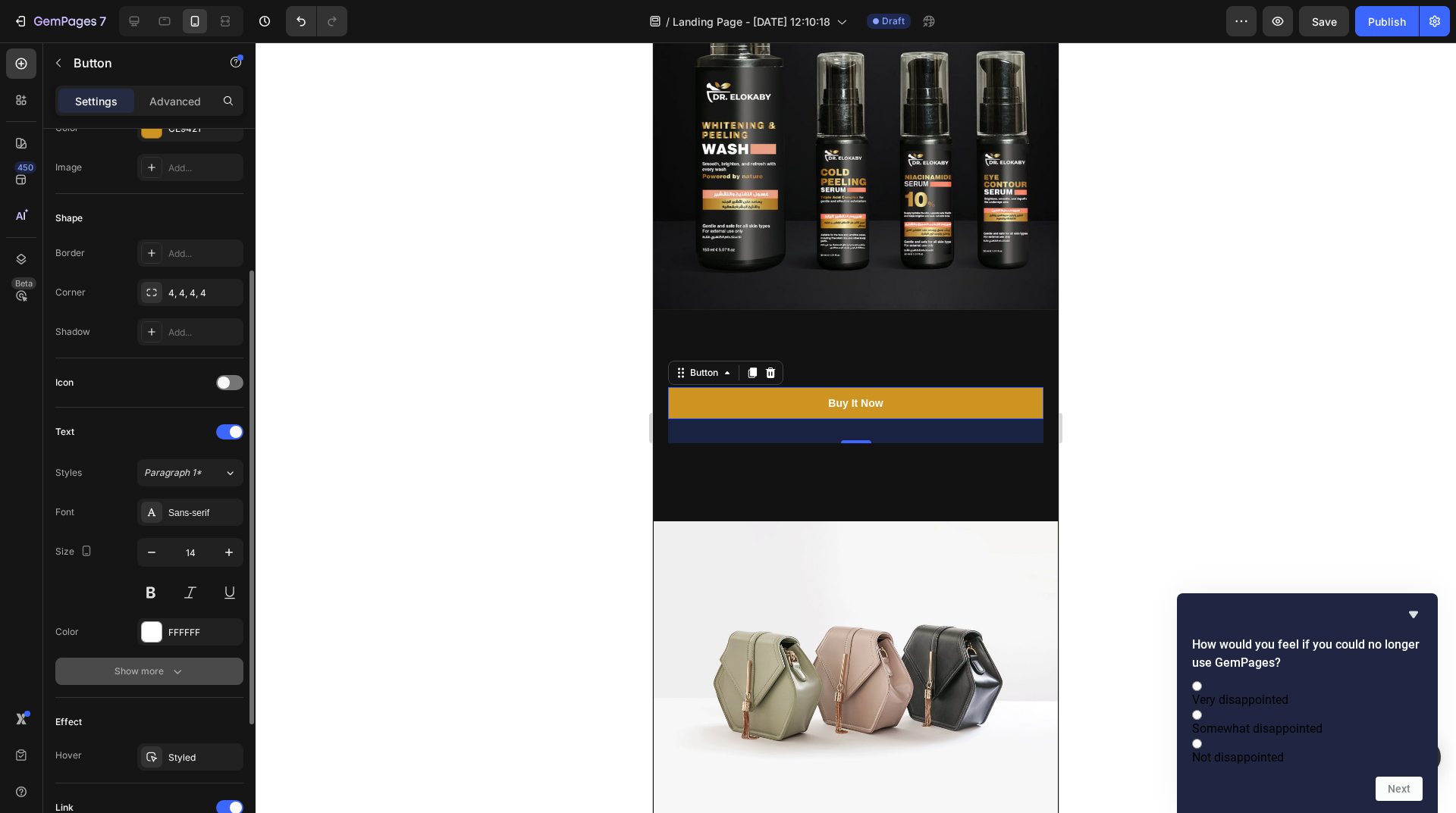
click at [162, 669] on div "Show more" at bounding box center [150, 671] width 70 height 15
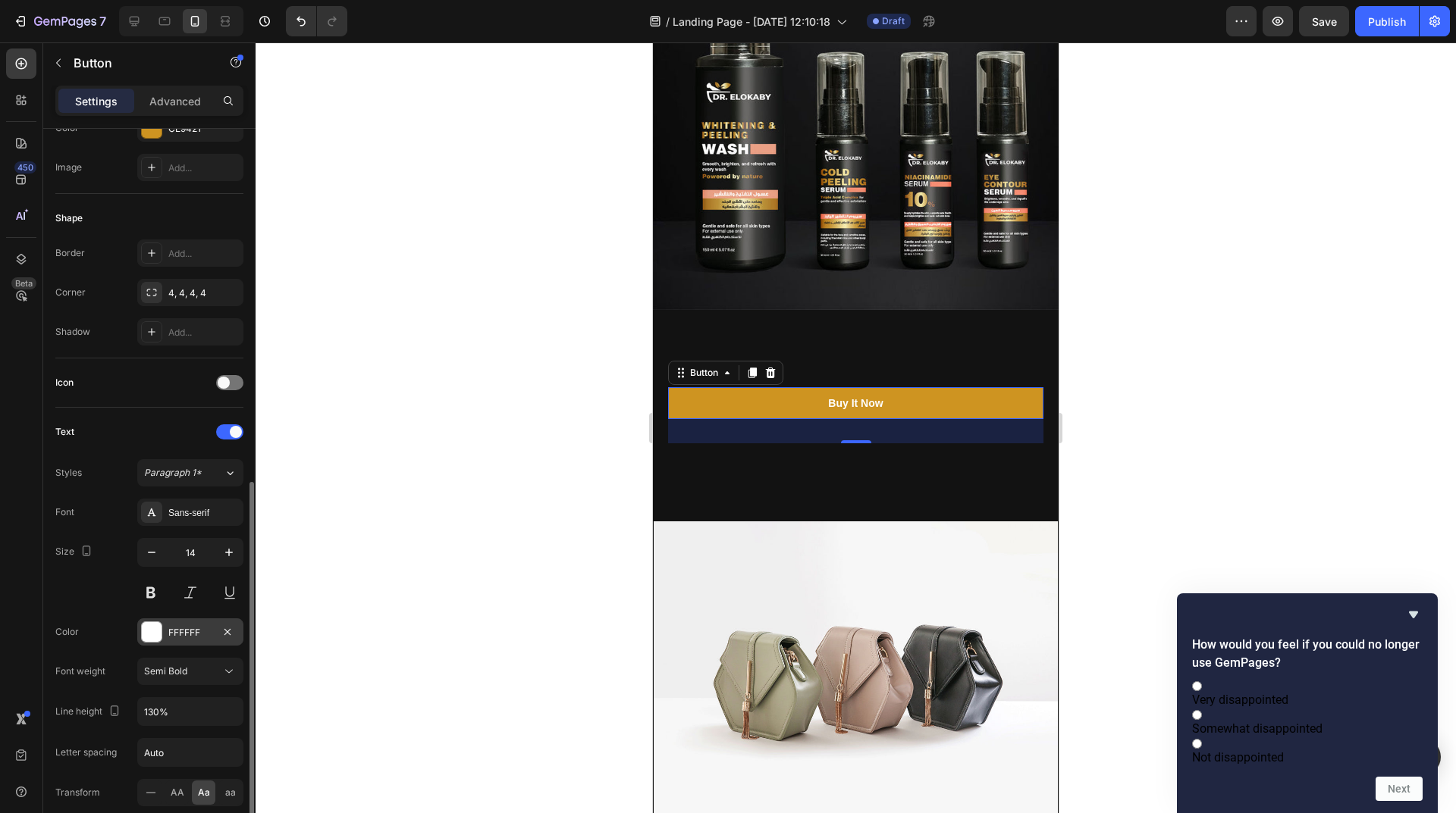
scroll to position [379, 0]
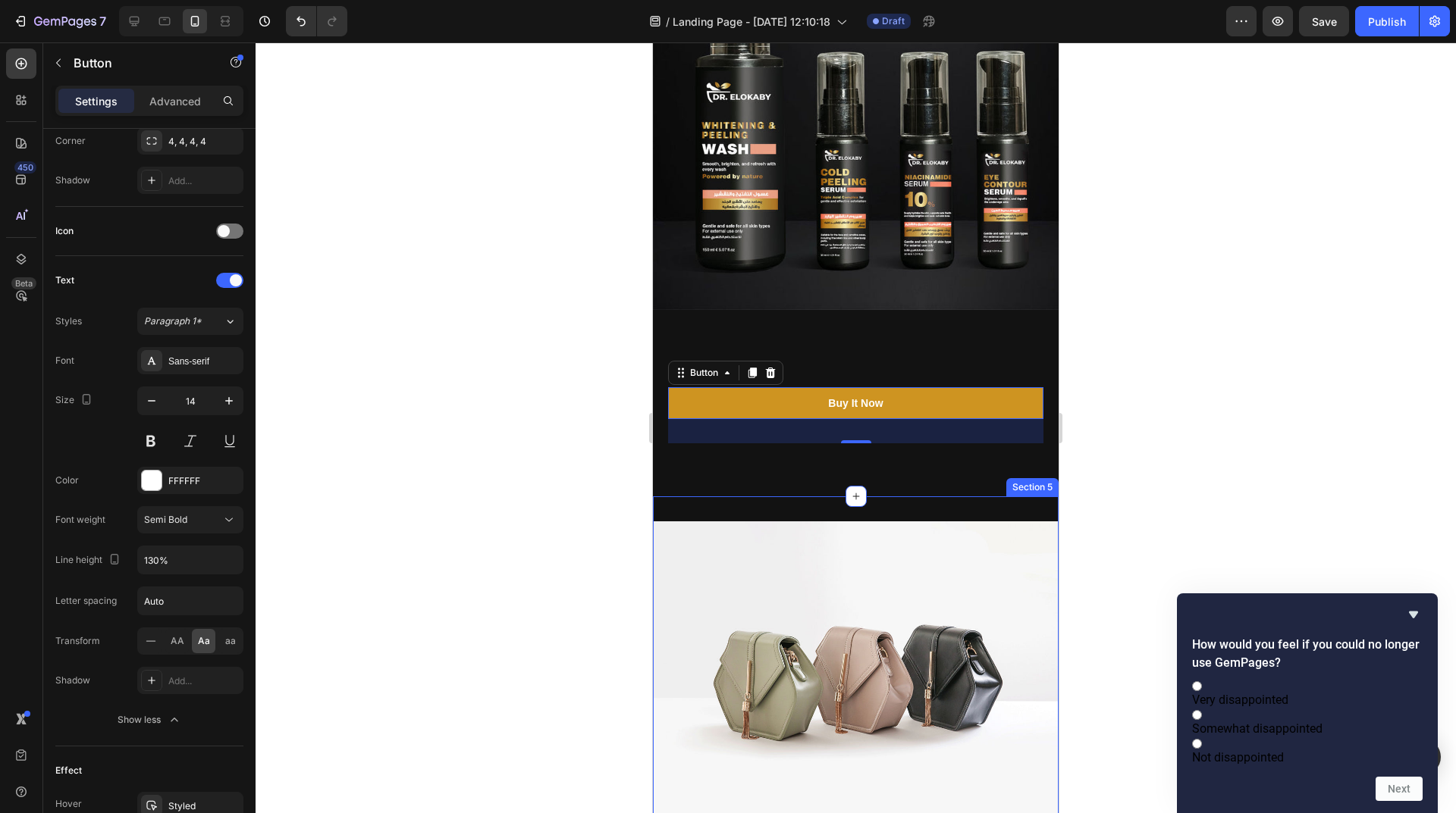
click at [985, 496] on div "Image Section 5" at bounding box center [855, 673] width 405 height 353
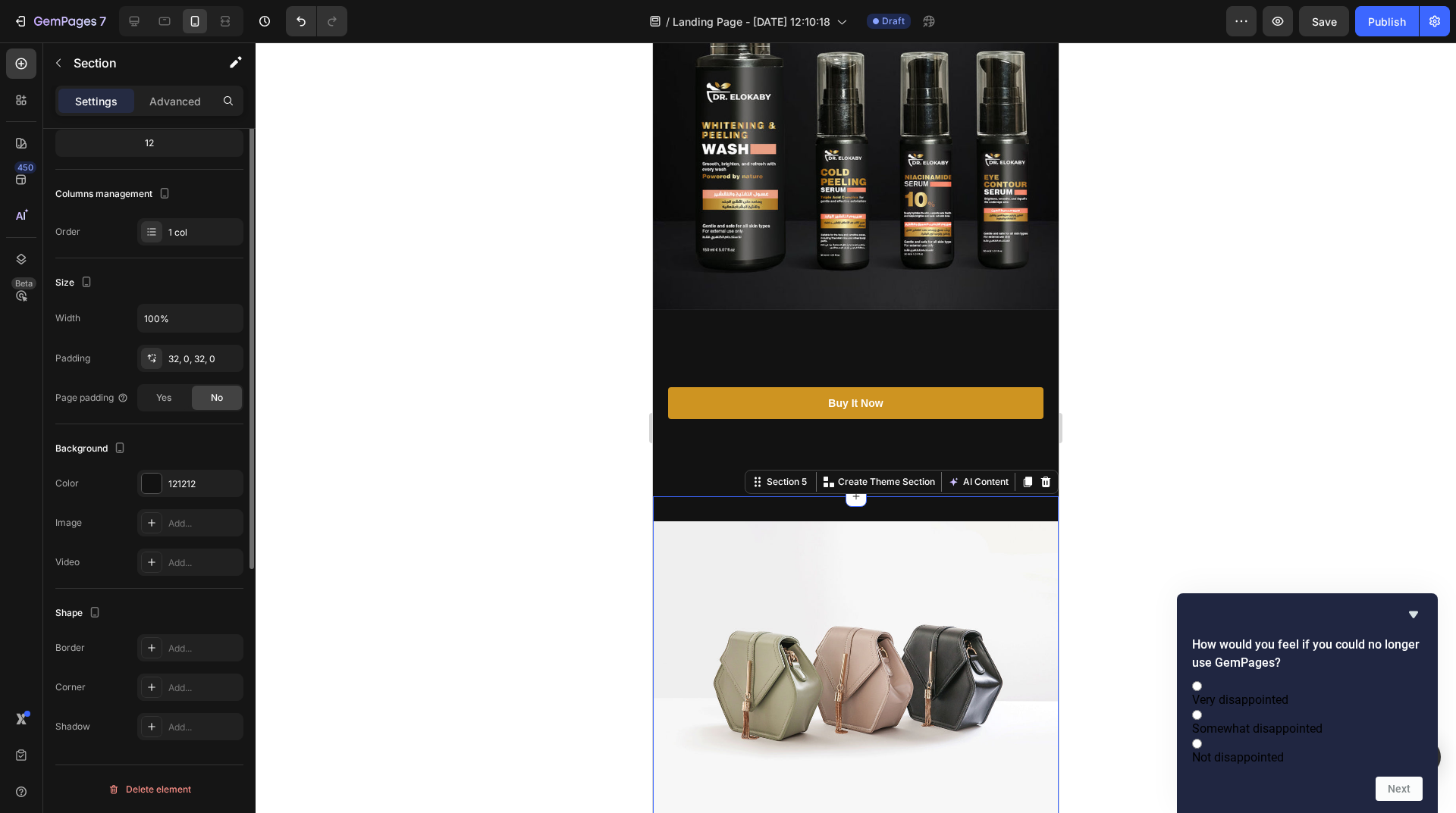
scroll to position [0, 0]
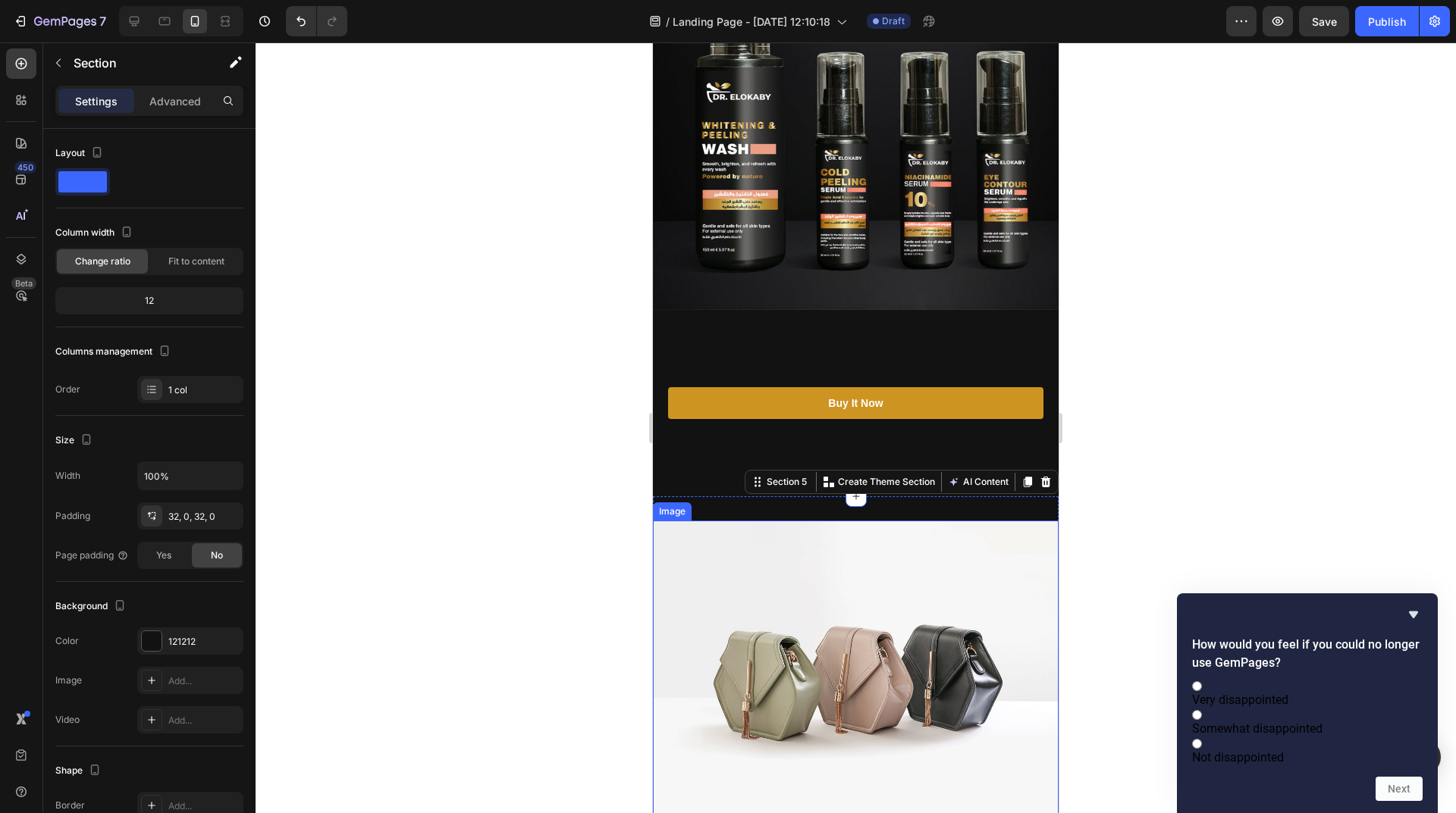
click at [869, 556] on img at bounding box center [855, 673] width 405 height 305
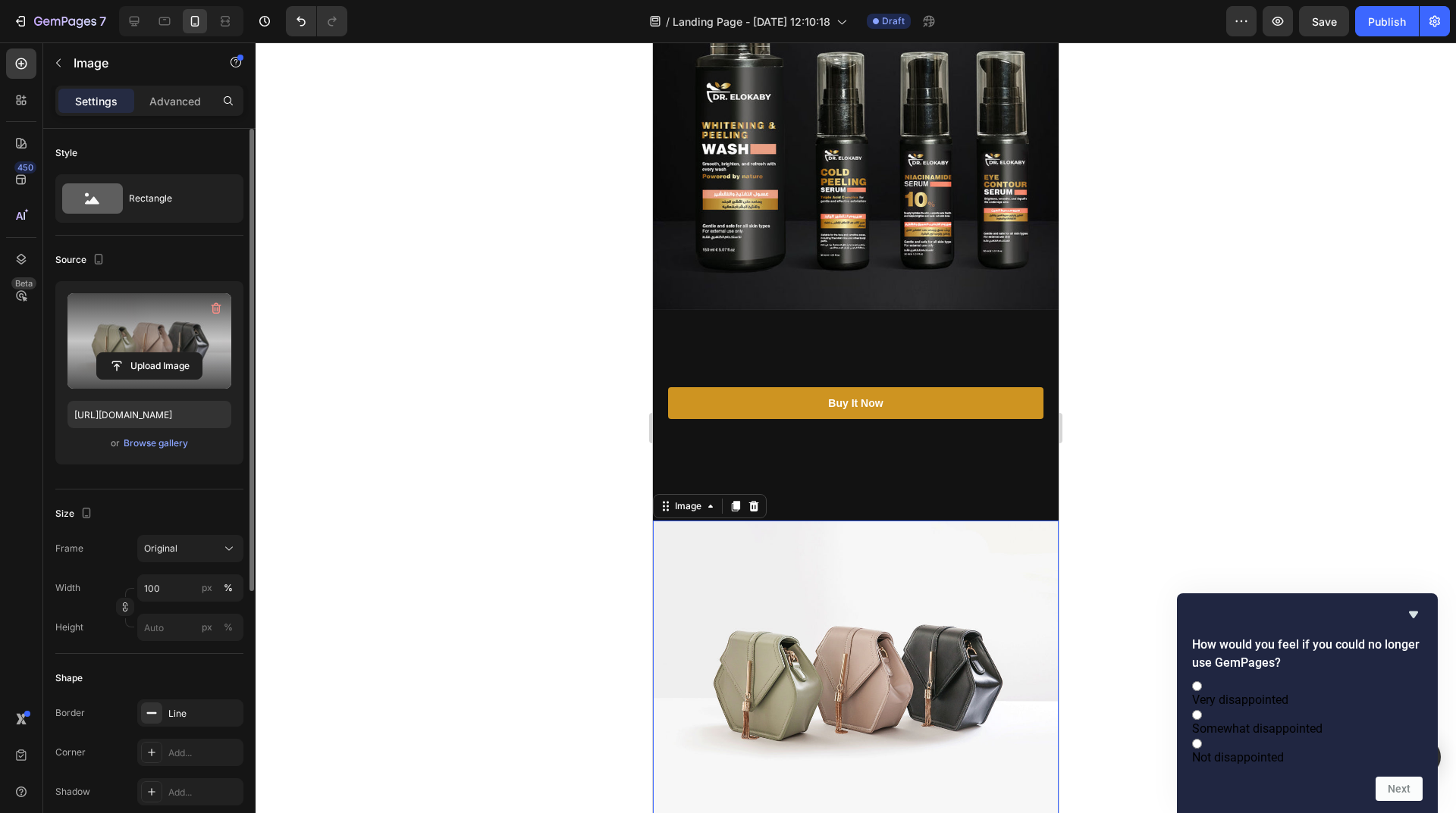
click at [145, 347] on label at bounding box center [149, 341] width 163 height 95
click at [145, 353] on input "file" at bounding box center [149, 366] width 104 height 26
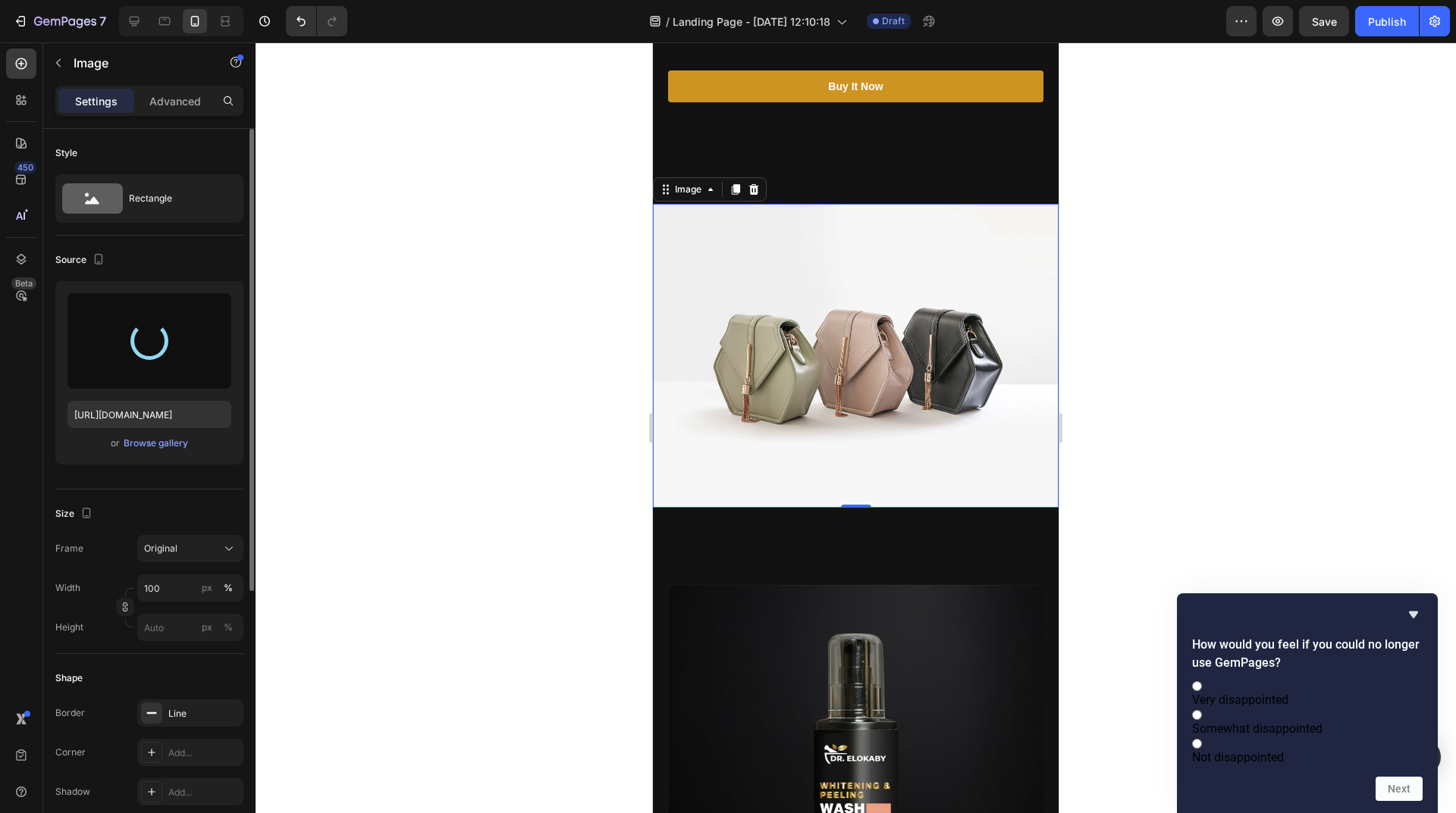
scroll to position [606, 0]
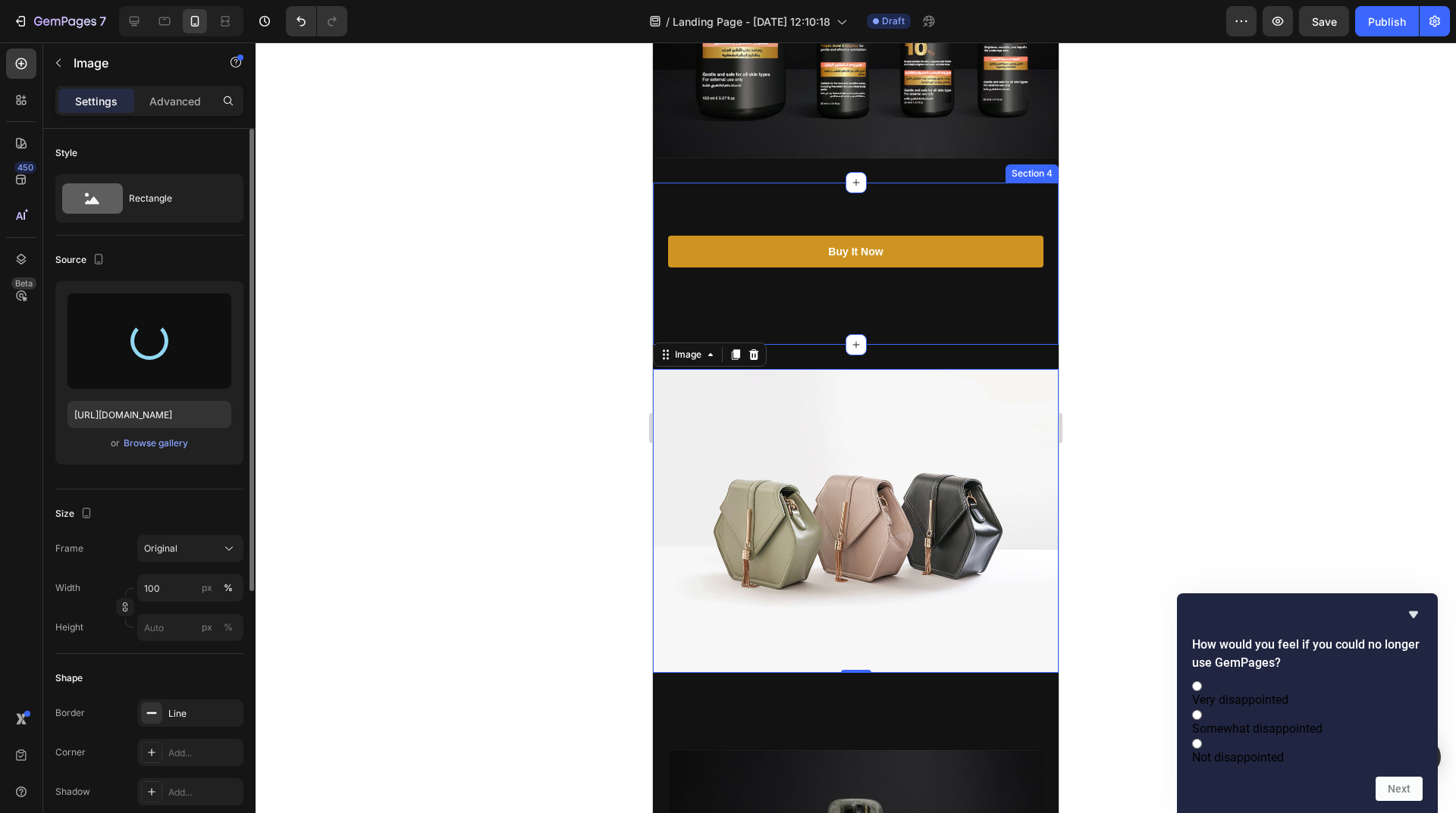
type input "https://cdn.shopify.com/s/files/1/0962/5967/0338/files/gempages_586400671117345…"
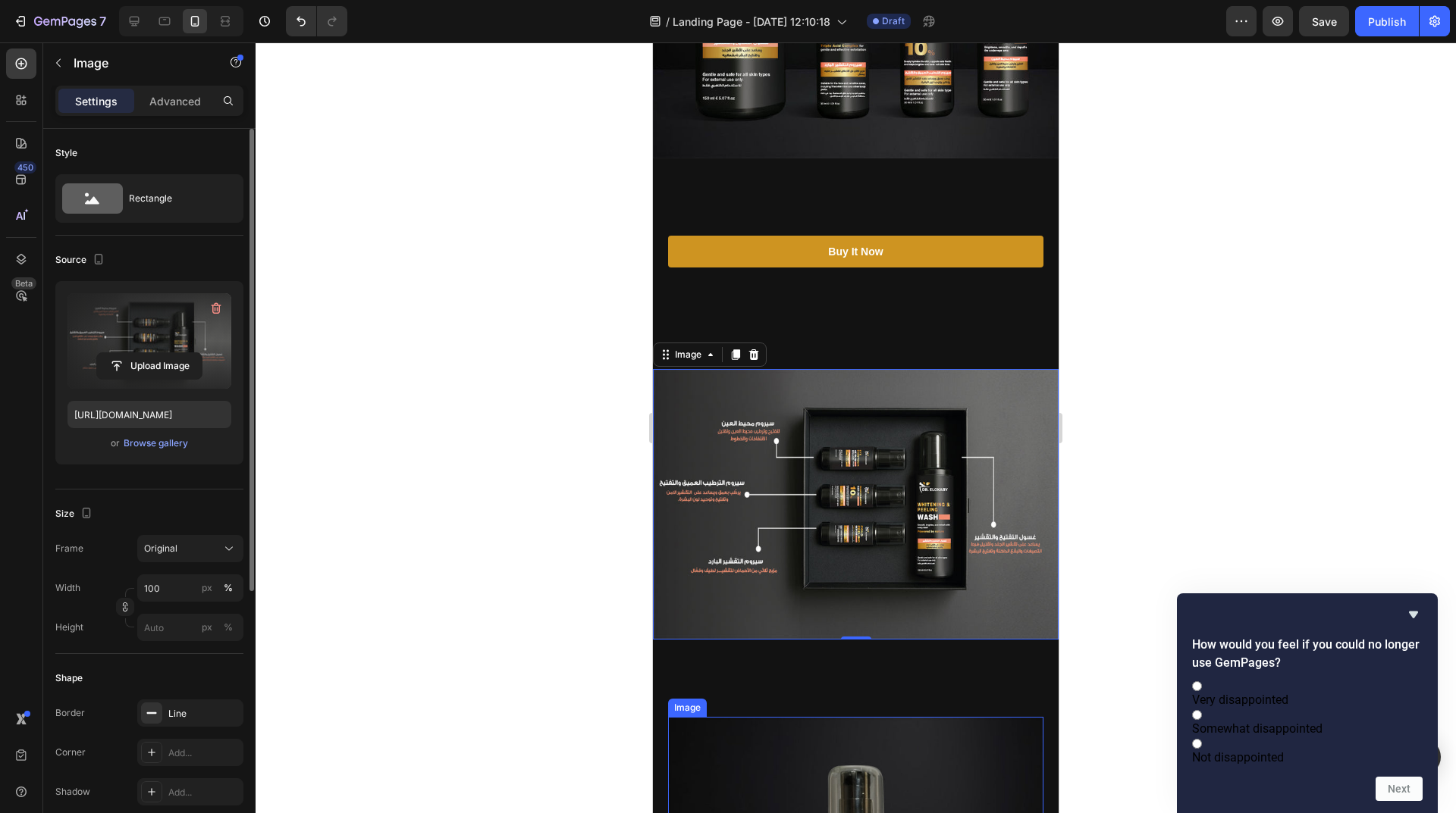
drag, startPoint x: 996, startPoint y: 723, endPoint x: 1020, endPoint y: 714, distance: 25.6
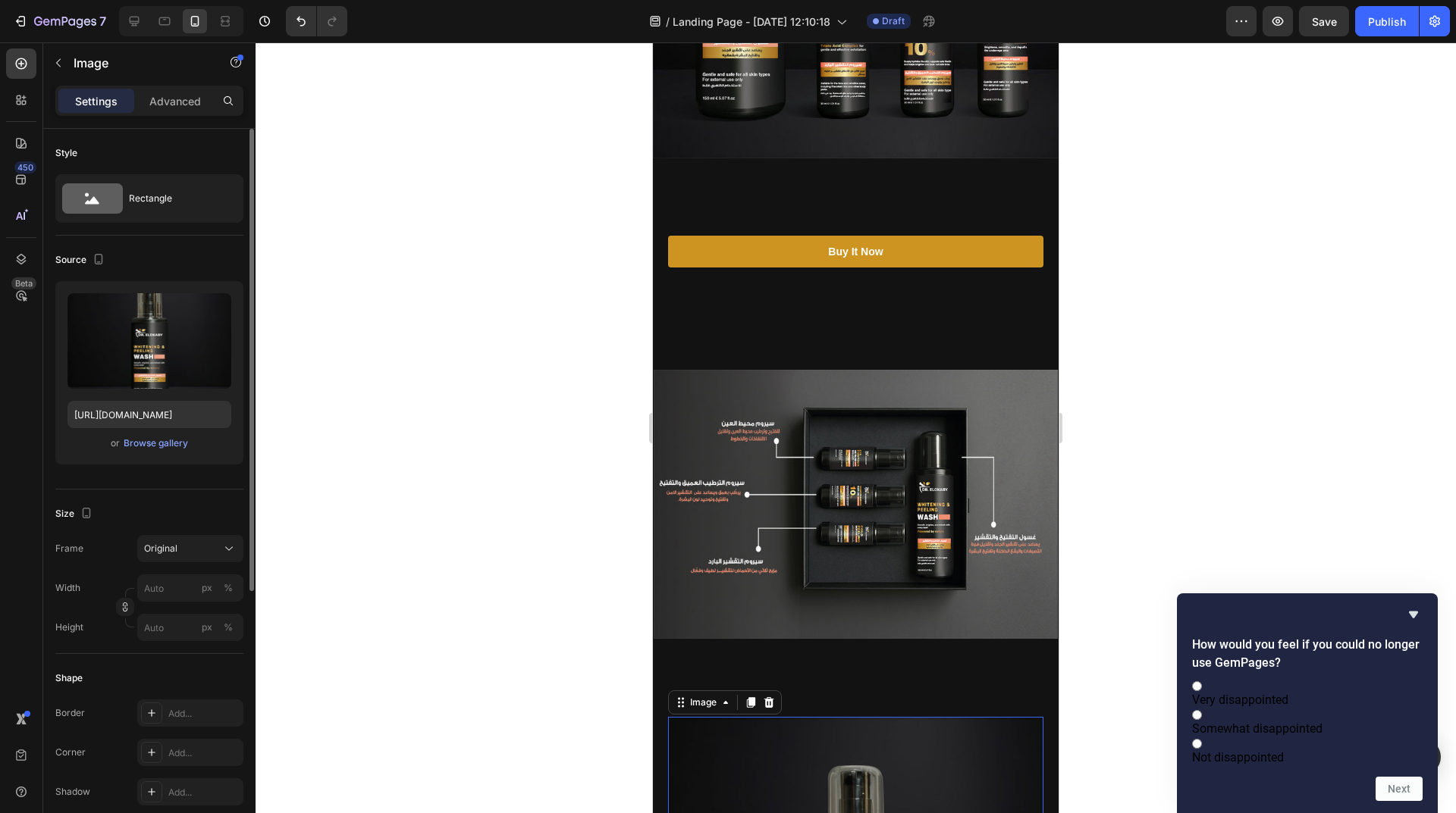
click at [1123, 436] on div at bounding box center [856, 427] width 1200 height 771
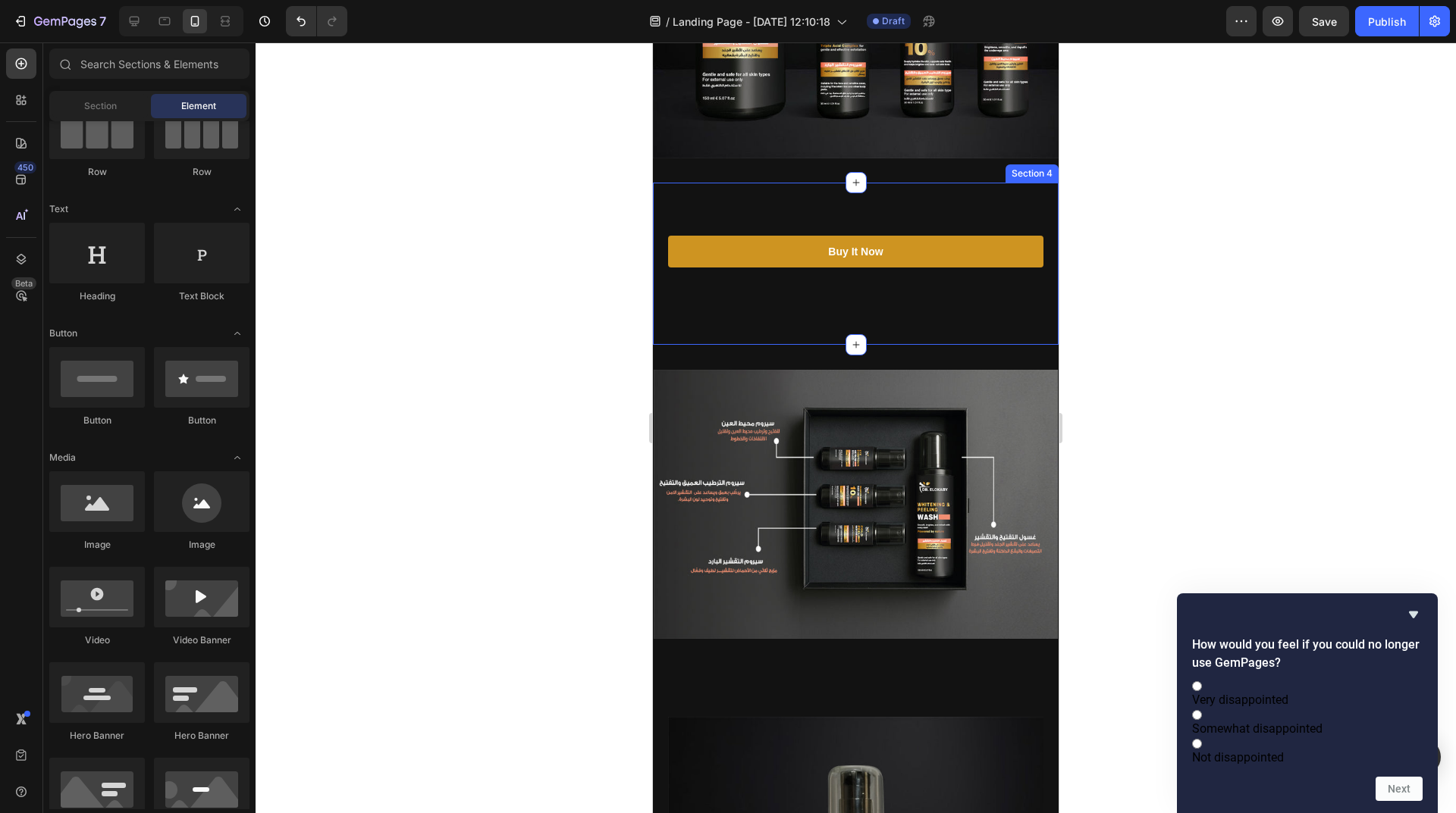
click at [857, 296] on div "Buy It Now Button Section 4" at bounding box center [855, 264] width 405 height 162
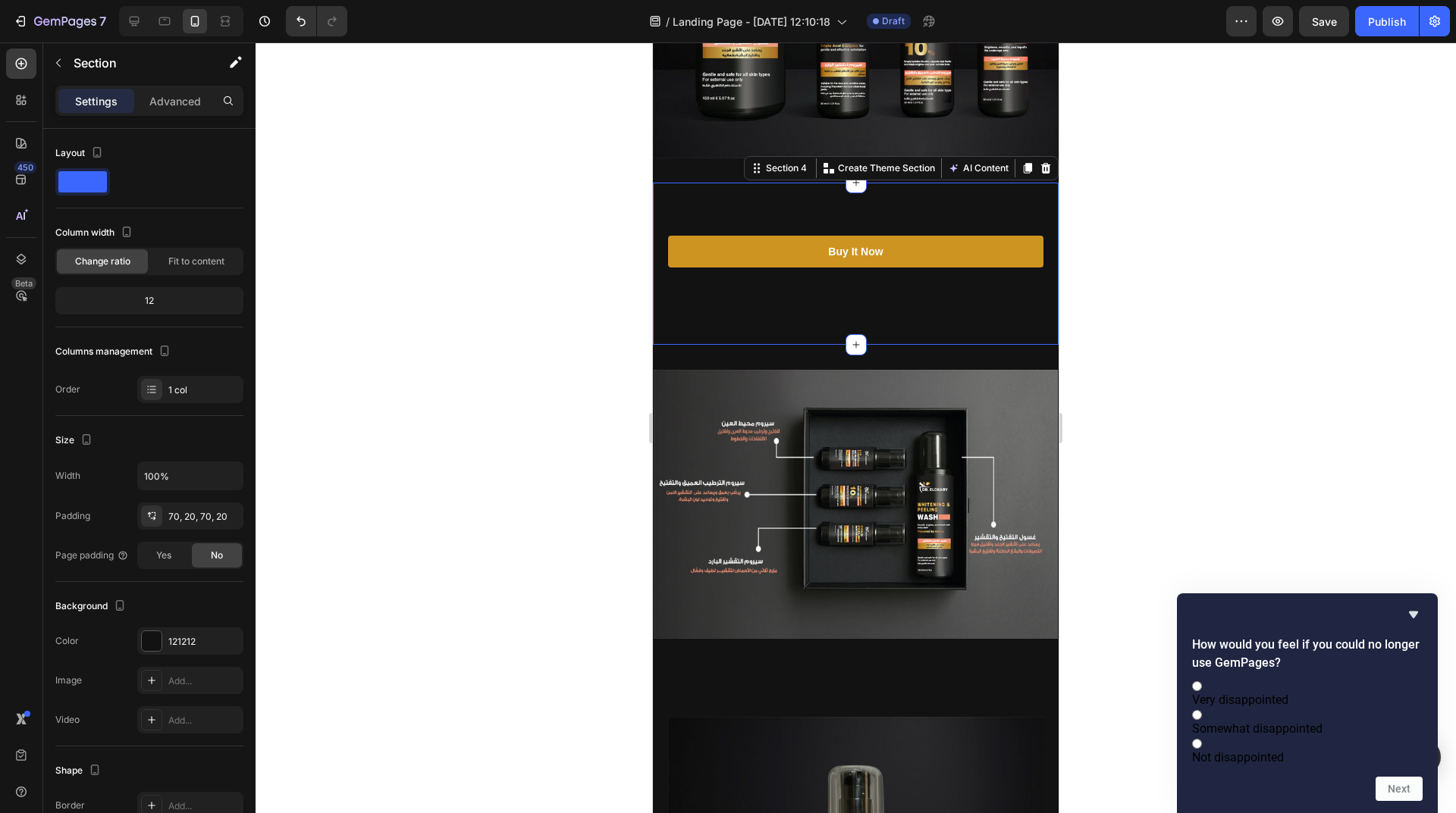
click at [852, 299] on div "Buy It Now Button Section 4 You can create reusable sections Create Theme Secti…" at bounding box center [855, 264] width 405 height 162
click at [852, 303] on div "Buy It Now Button Section 4 You can create reusable sections Create Theme Secti…" at bounding box center [855, 264] width 405 height 162
click at [852, 304] on div "Buy It Now Button Section 4 You can create reusable sections Create Theme Secti…" at bounding box center [855, 264] width 405 height 162
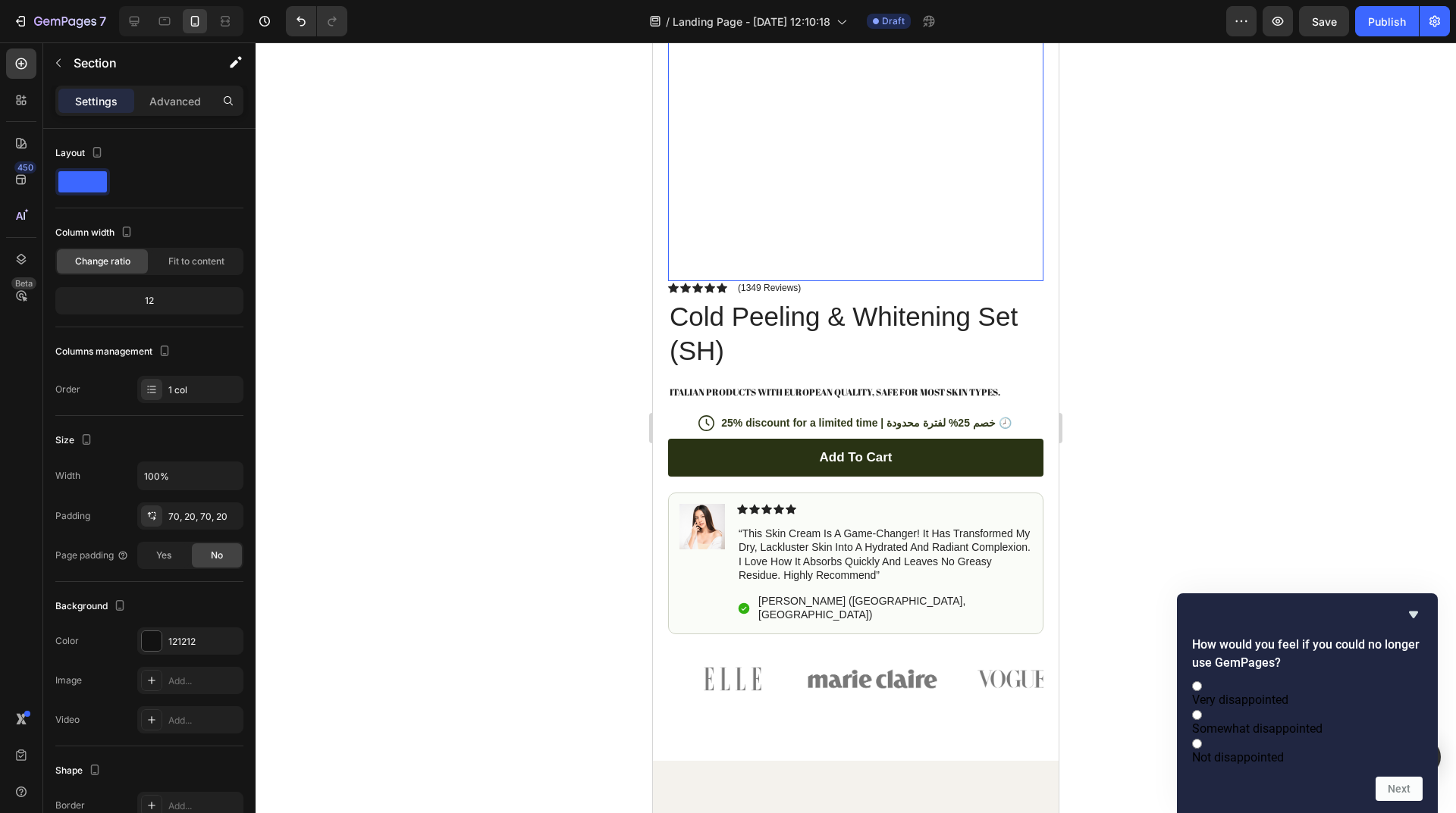
scroll to position [2576, 0]
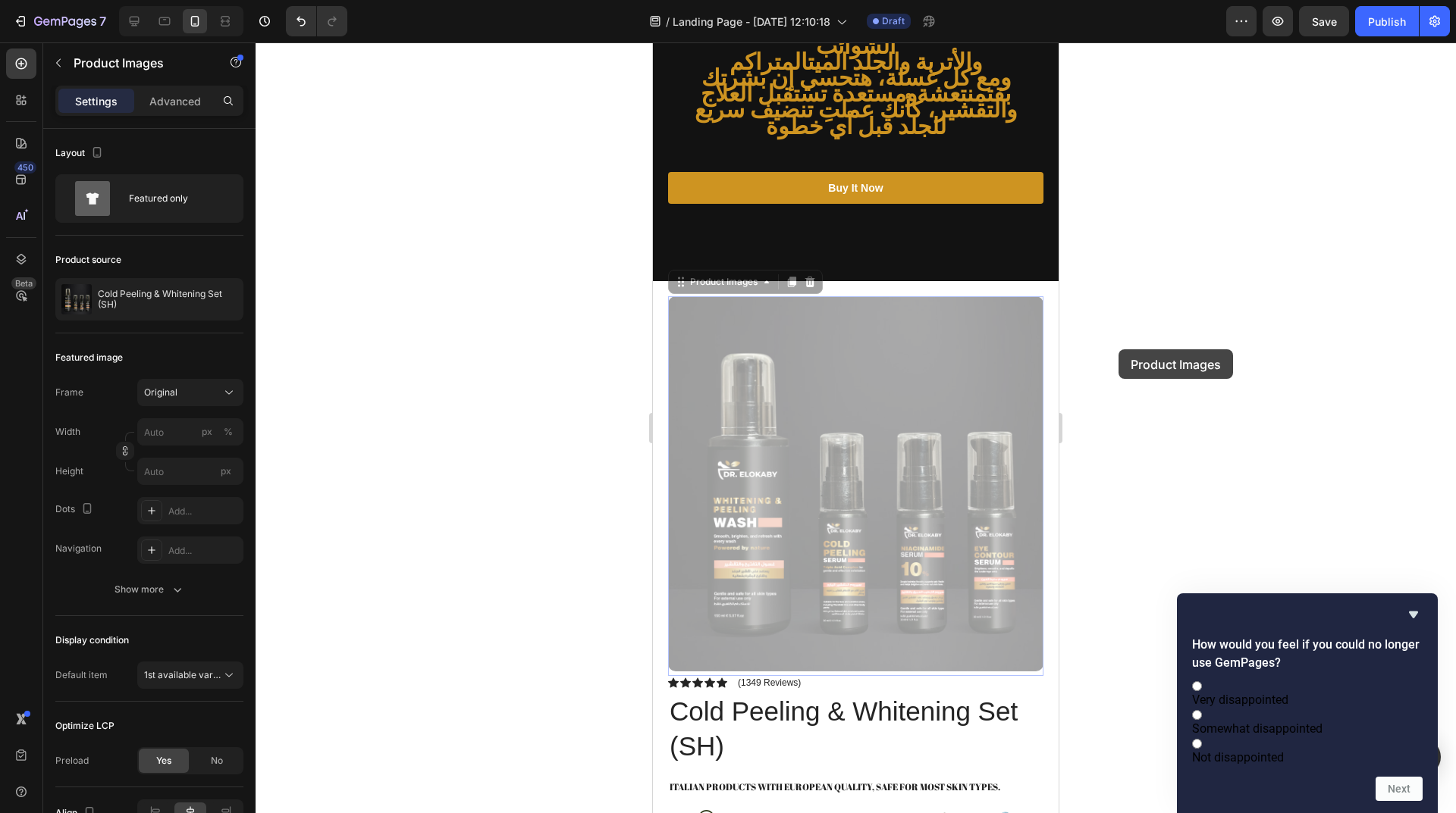
click at [1118, 350] on div at bounding box center [856, 427] width 1200 height 771
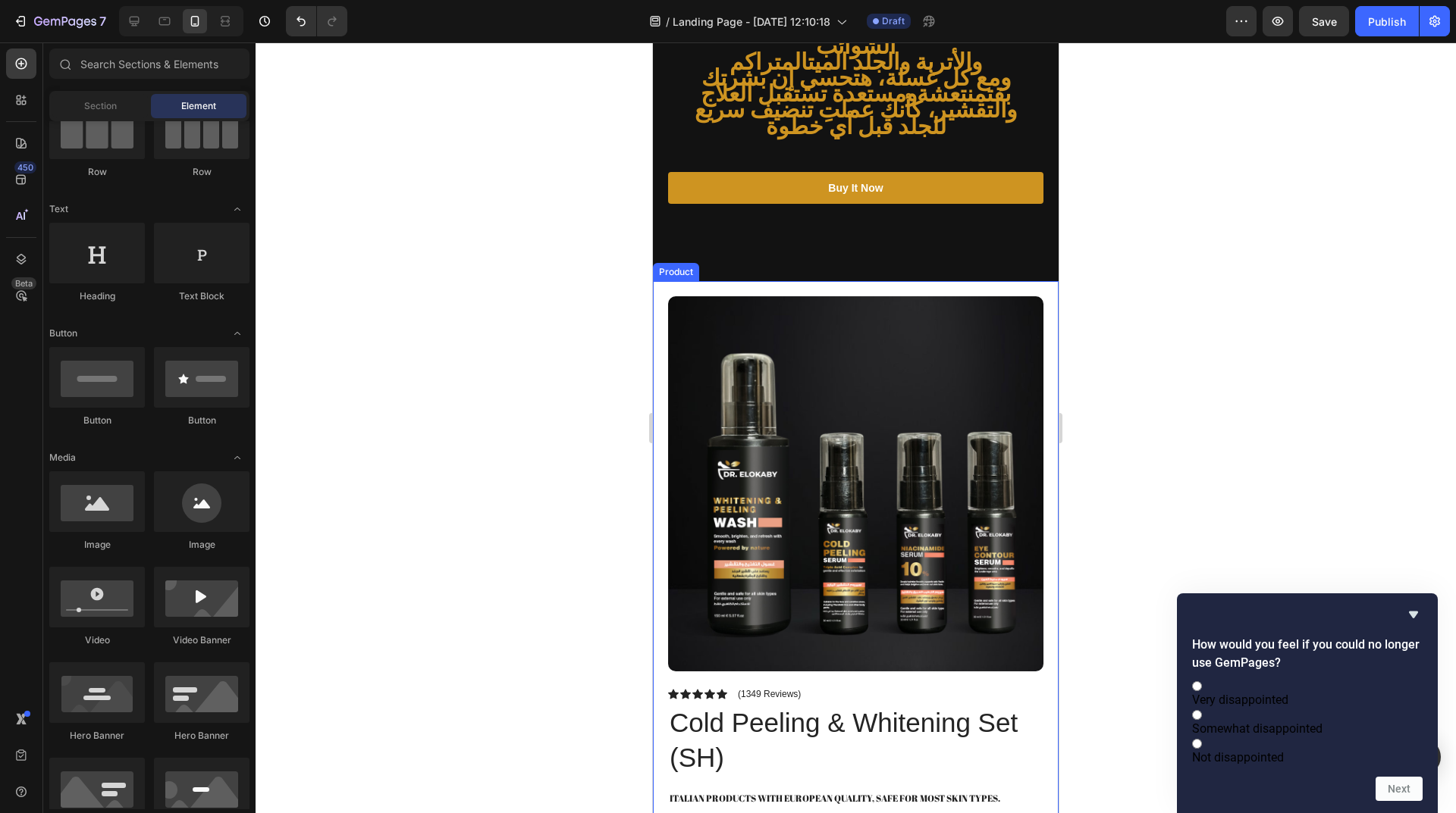
click at [857, 281] on div "Product Images Row Icon Icon Icon Icon Icon Icon List (1349 Reviews) Text Block…" at bounding box center [855, 698] width 405 height 833
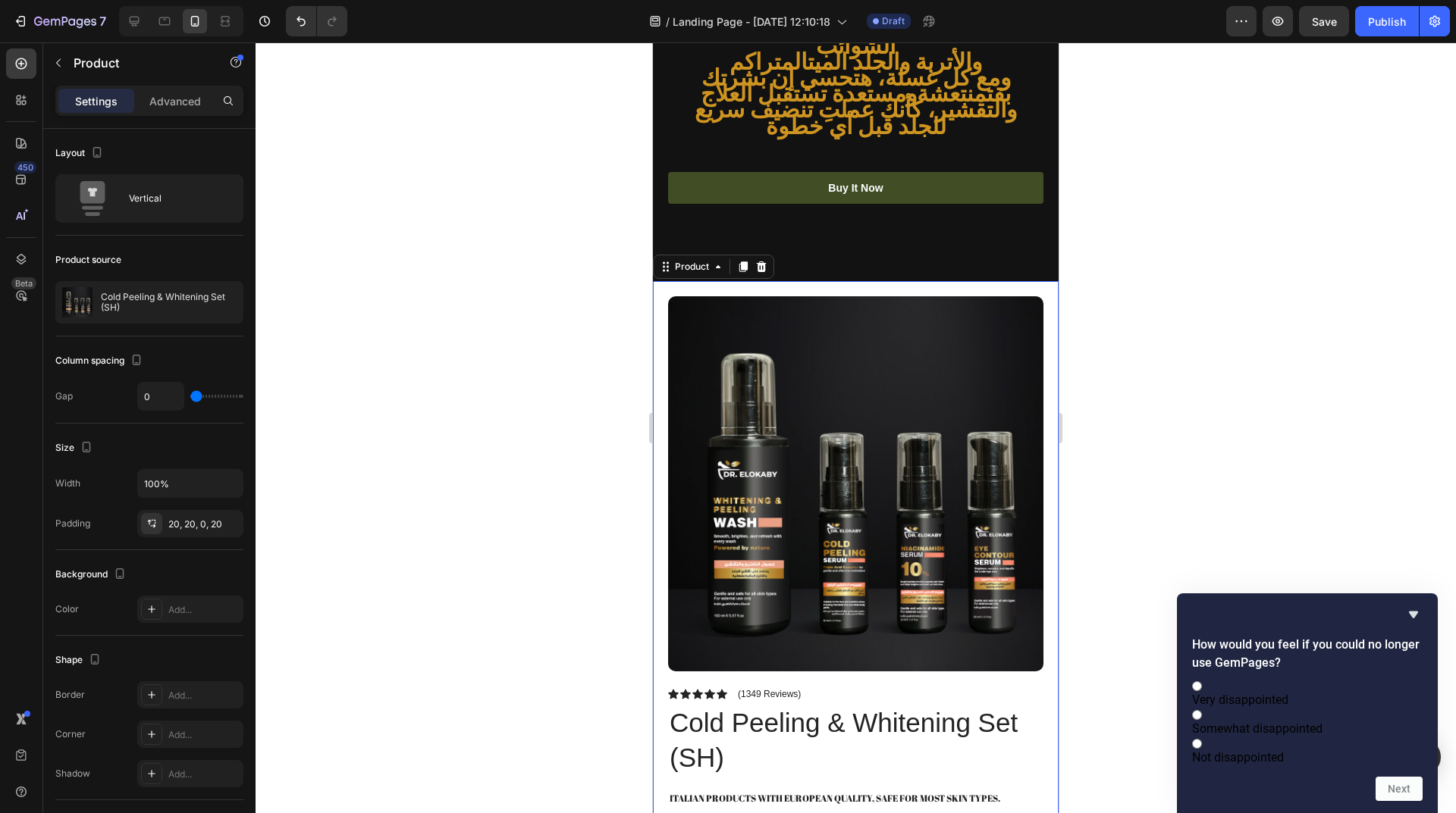
drag, startPoint x: 693, startPoint y: 244, endPoint x: 1029, endPoint y: 149, distance: 349.2
click at [784, 101] on div ""Whiting Cleanse" غسول التفتيح Heading الغسول ده بينضف بشرتك بعمق جداً من الشوا…" at bounding box center [855, 161] width 405 height 5328
click at [1029, 149] on div ""Whiting Cleanse" غسول التفتيح Heading الغسول ده بينضف بشرتك بعمق جداً من الشوا…" at bounding box center [855, 161] width 405 height 5328
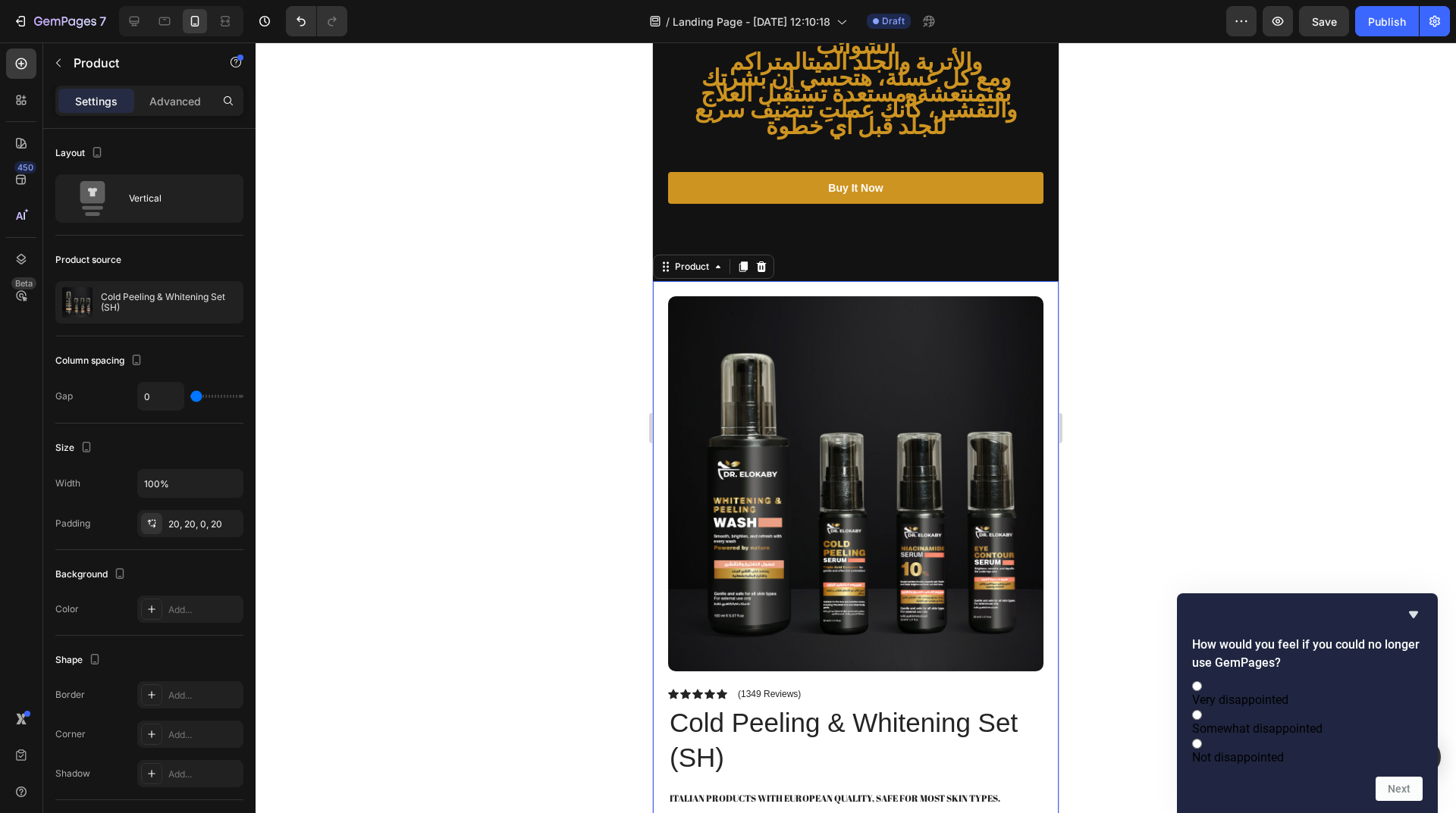
click at [1140, 396] on div at bounding box center [856, 427] width 1200 height 771
click at [529, 294] on div at bounding box center [856, 427] width 1200 height 771
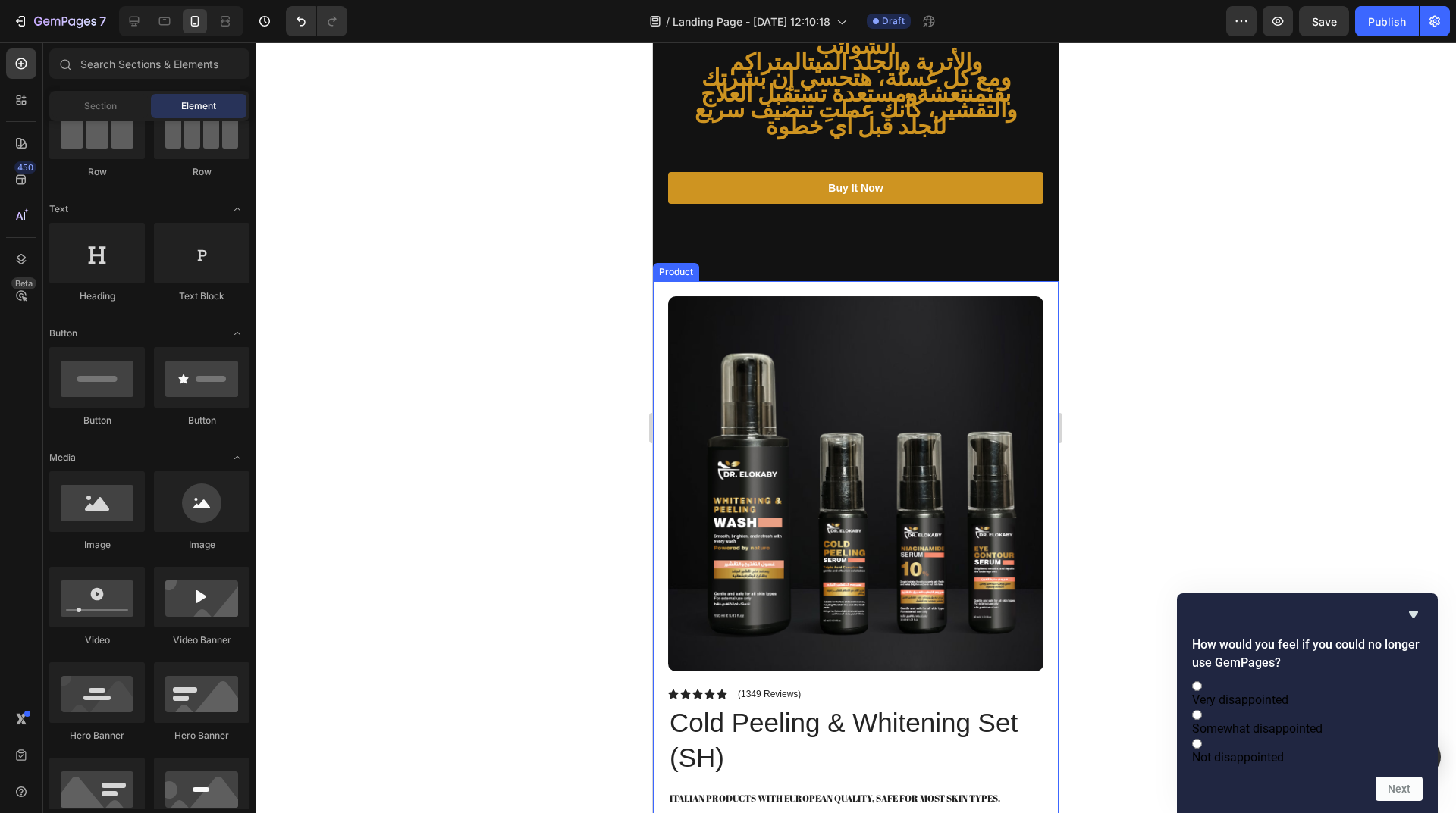
click at [660, 281] on div "Product Images Row Icon Icon Icon Icon Icon Icon List (1349 Reviews) Text Block…" at bounding box center [855, 698] width 405 height 833
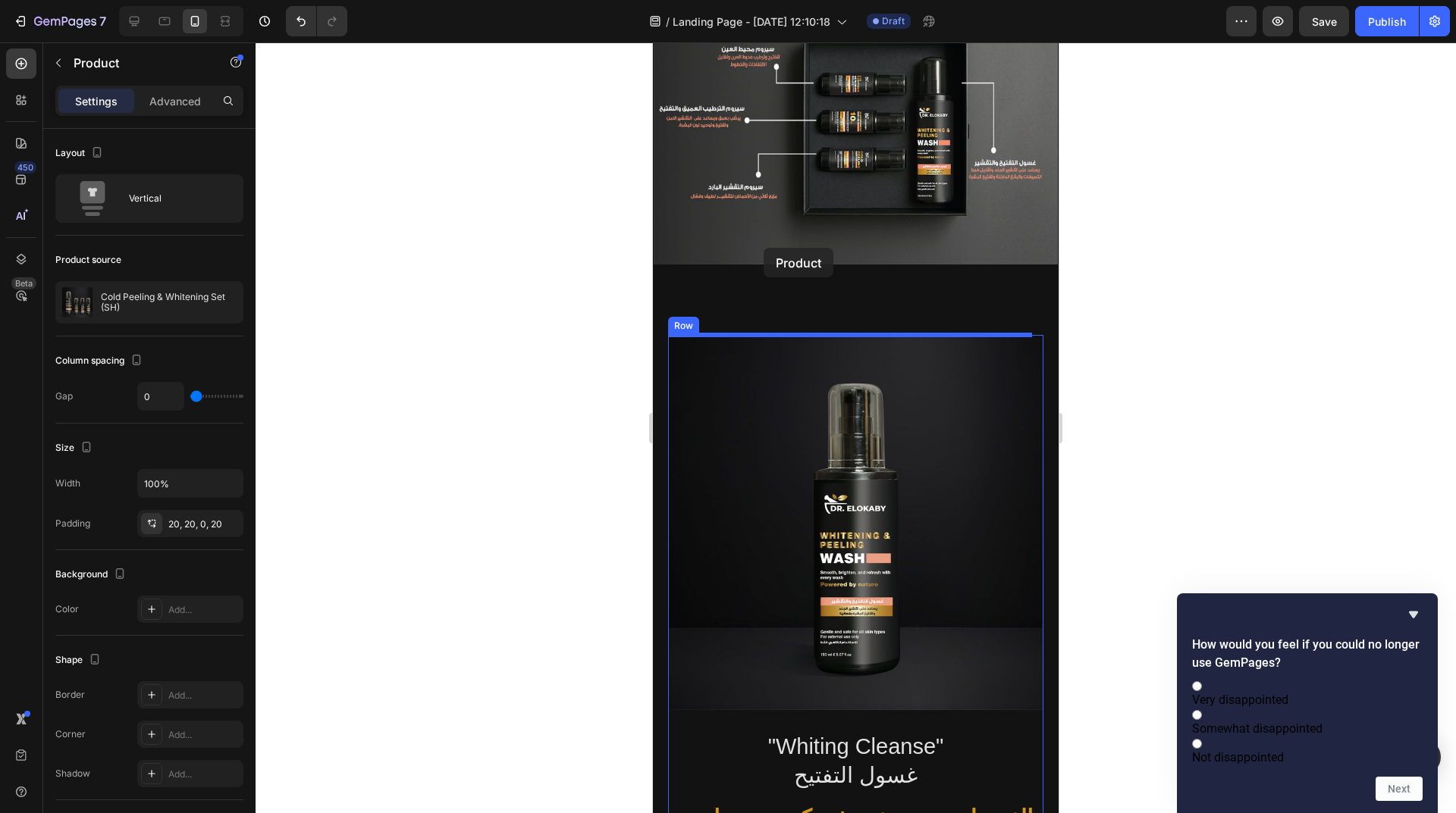
scroll to position [909, 0]
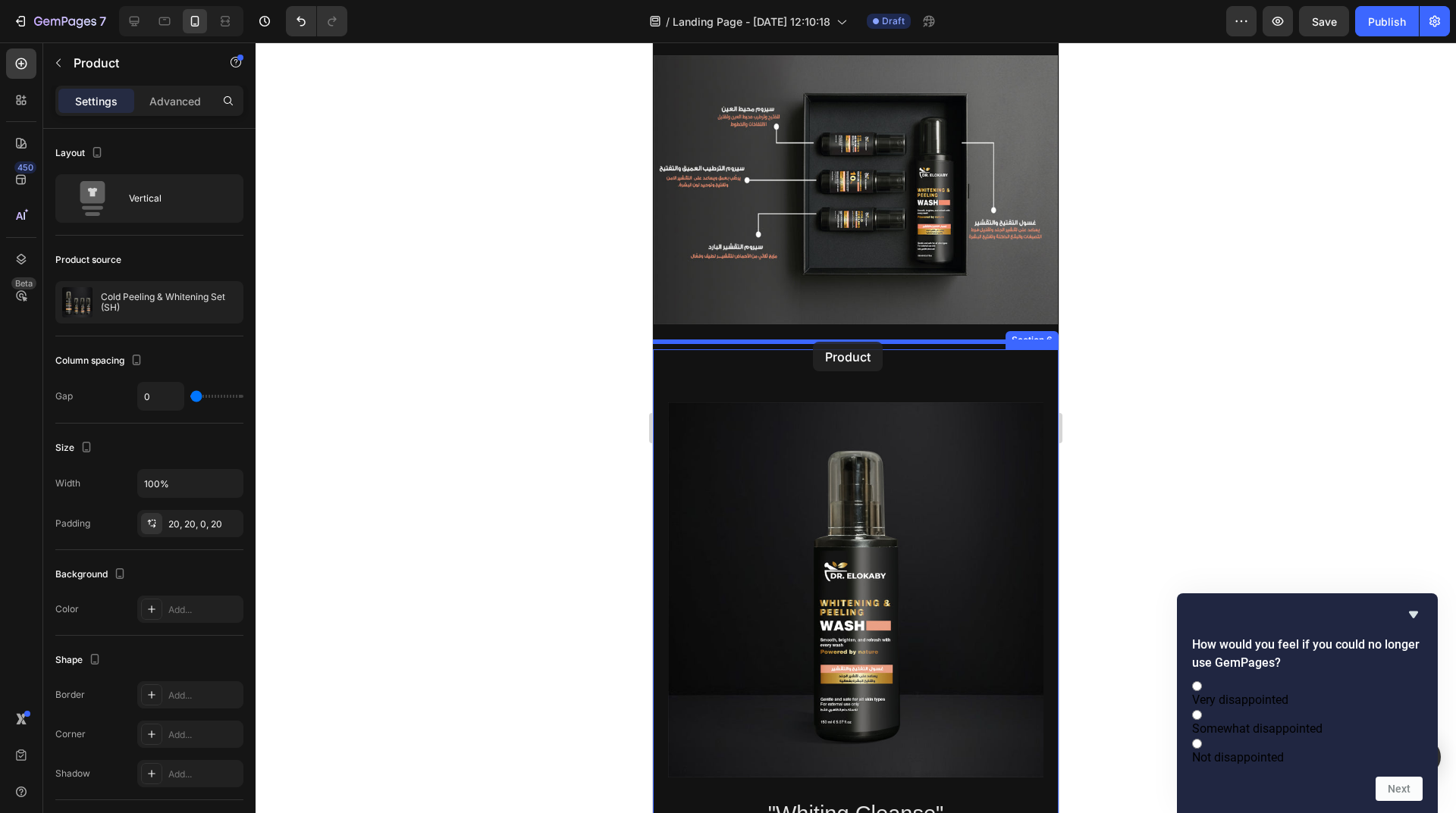
drag, startPoint x: 660, startPoint y: 260, endPoint x: 812, endPoint y: 343, distance: 173.2
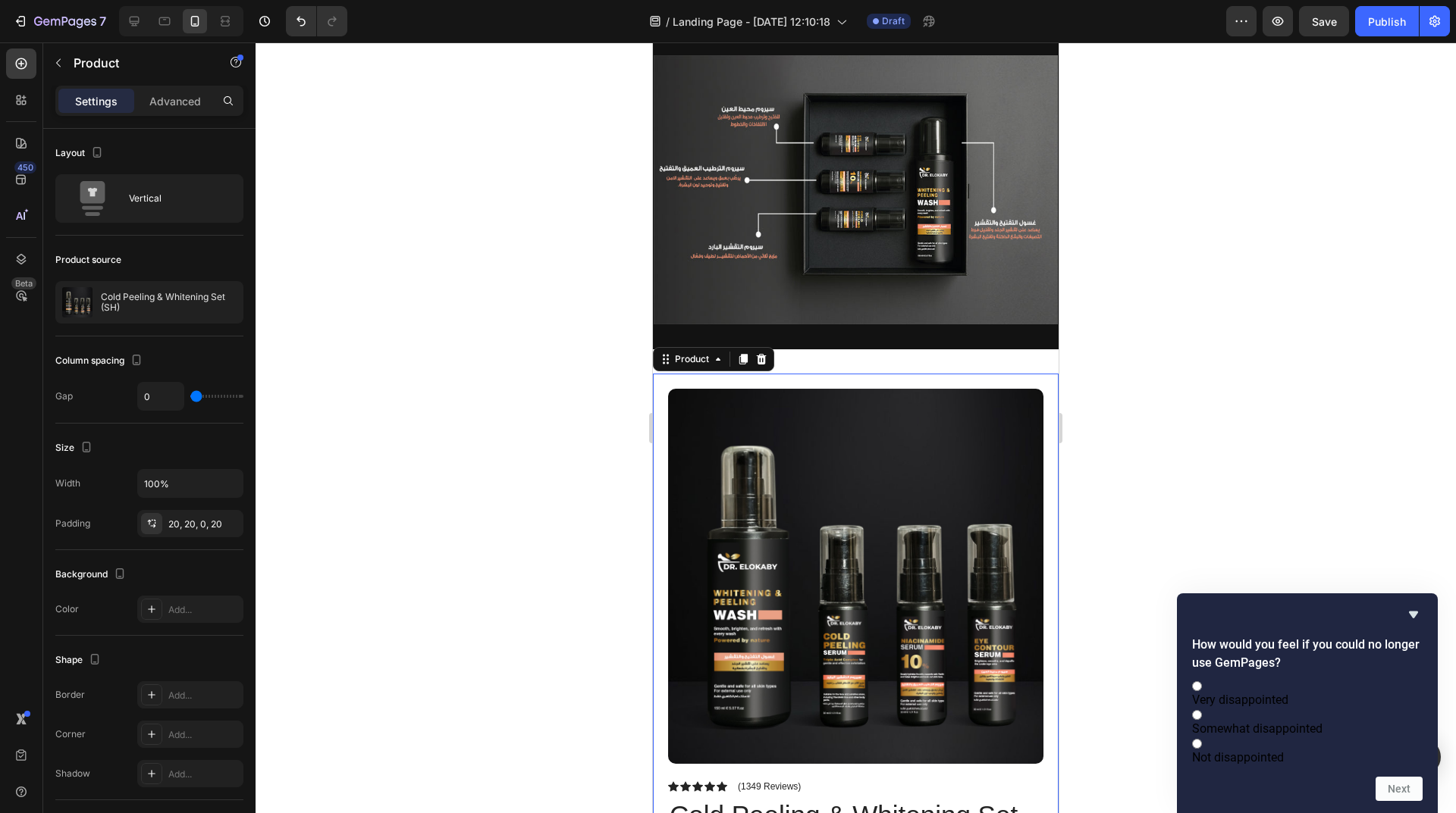
click at [1084, 293] on div at bounding box center [856, 427] width 1200 height 771
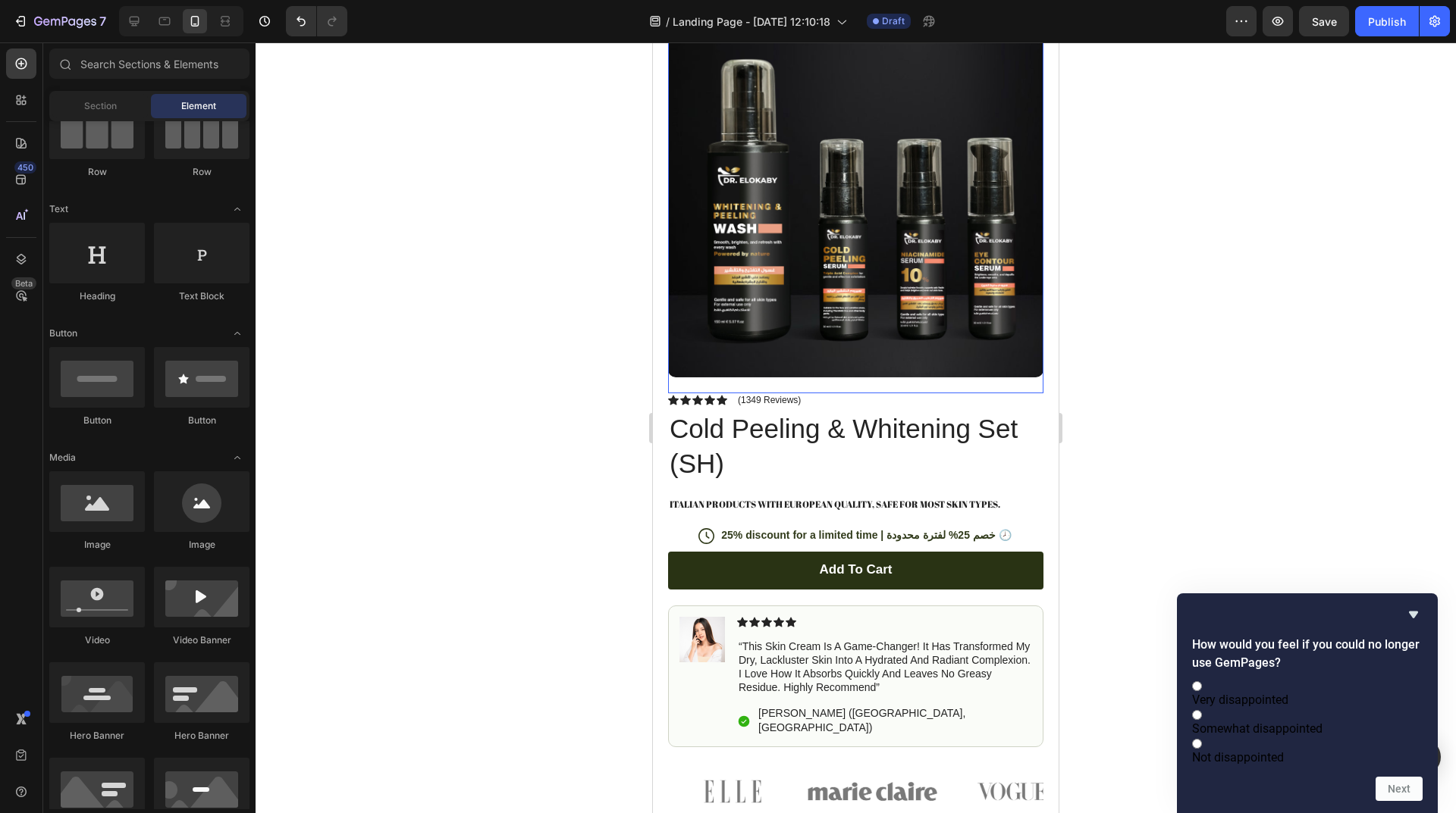
scroll to position [1440, 0]
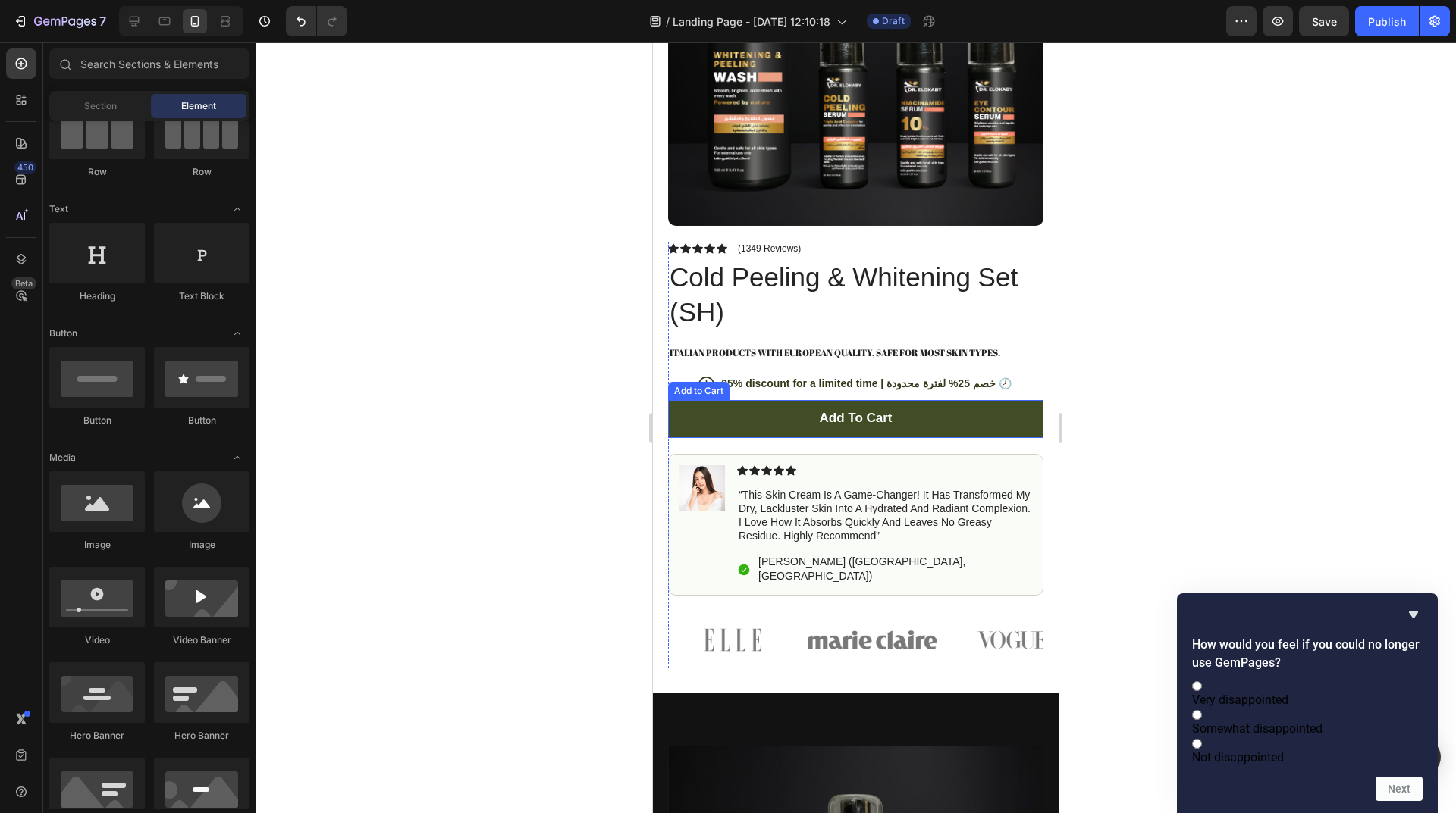
click at [918, 413] on button "Add to cart" at bounding box center [855, 419] width 375 height 38
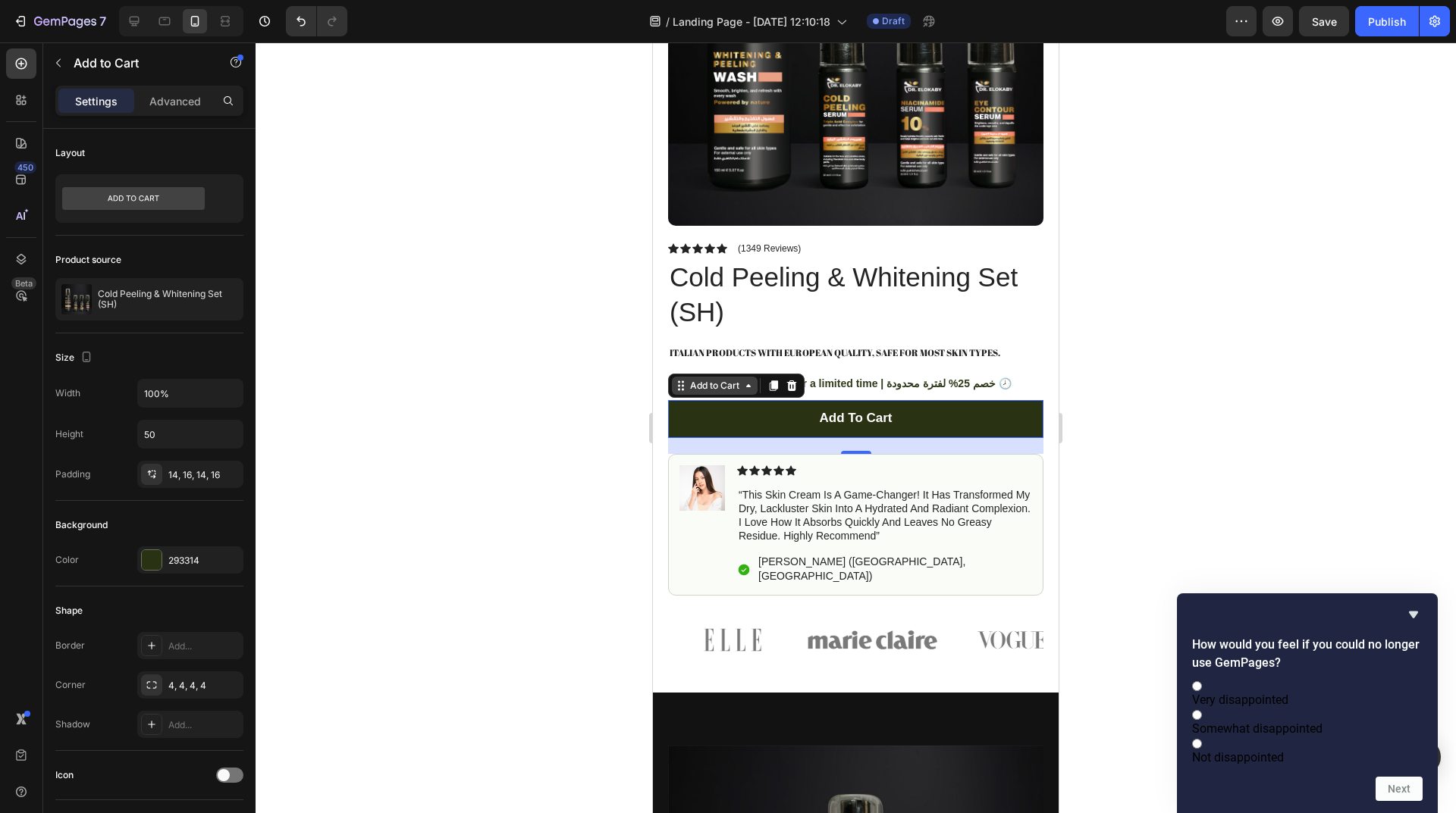
click at [733, 379] on div "Add to Cart" at bounding box center [715, 386] width 55 height 14
click at [399, 329] on div at bounding box center [856, 427] width 1200 height 771
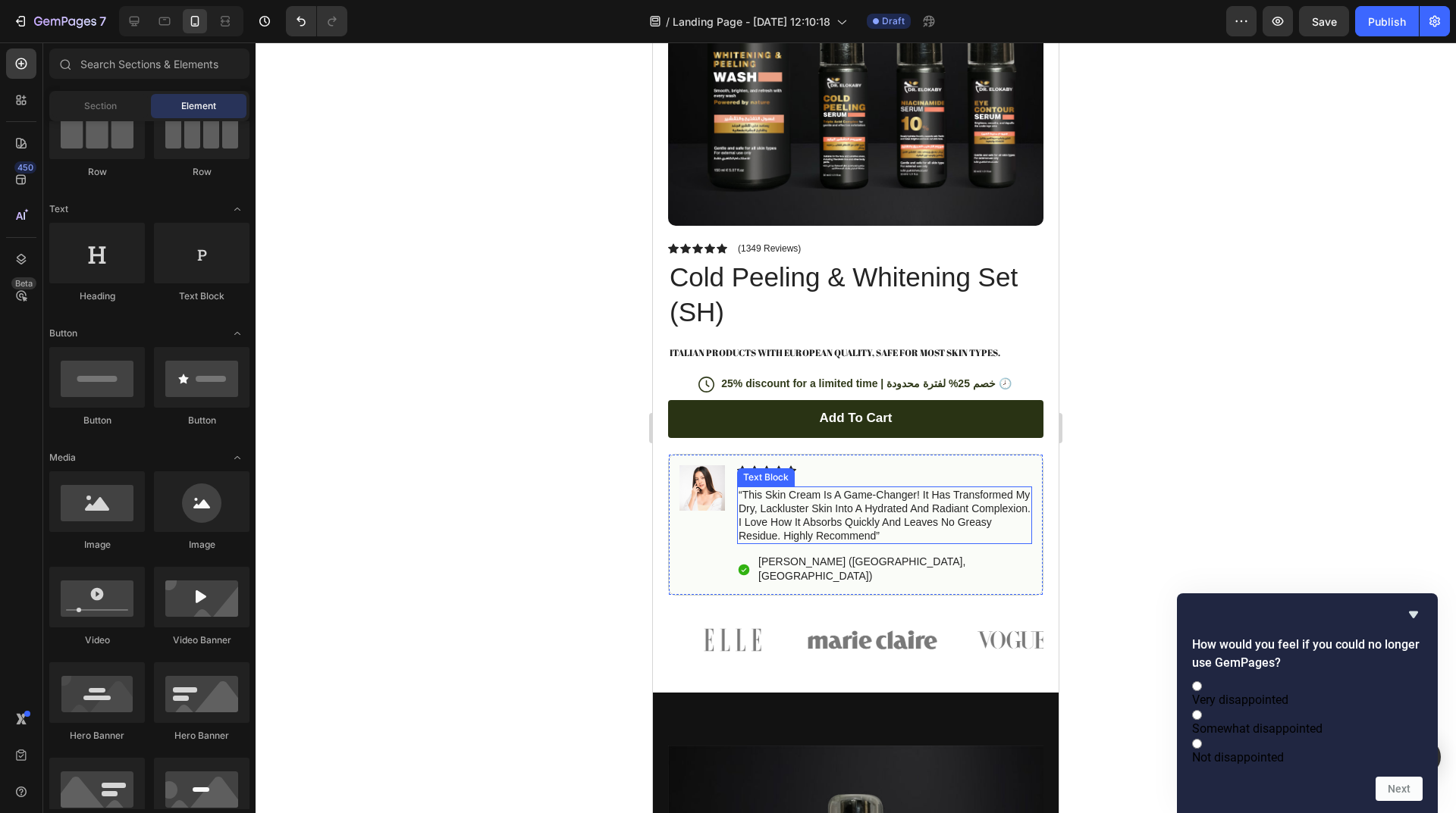
click at [777, 502] on p "“this skin cream is a game-changer! it has transformed my dry, lackluster skin …" at bounding box center [884, 516] width 292 height 55
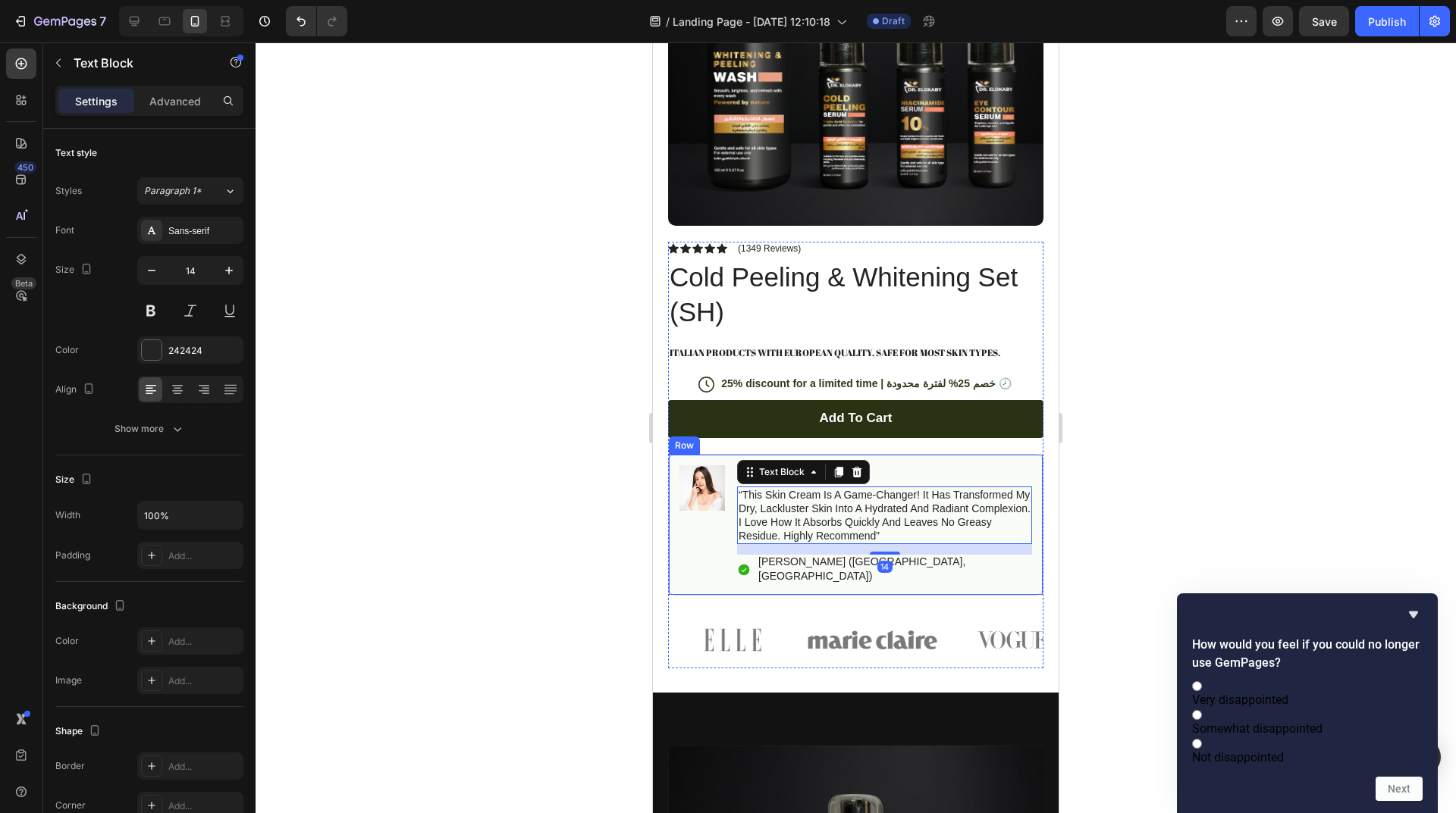
click at [884, 454] on div "Image Icon Icon Icon Icon Icon Icon List “this skin cream is a game-changer! it…" at bounding box center [855, 525] width 375 height 142
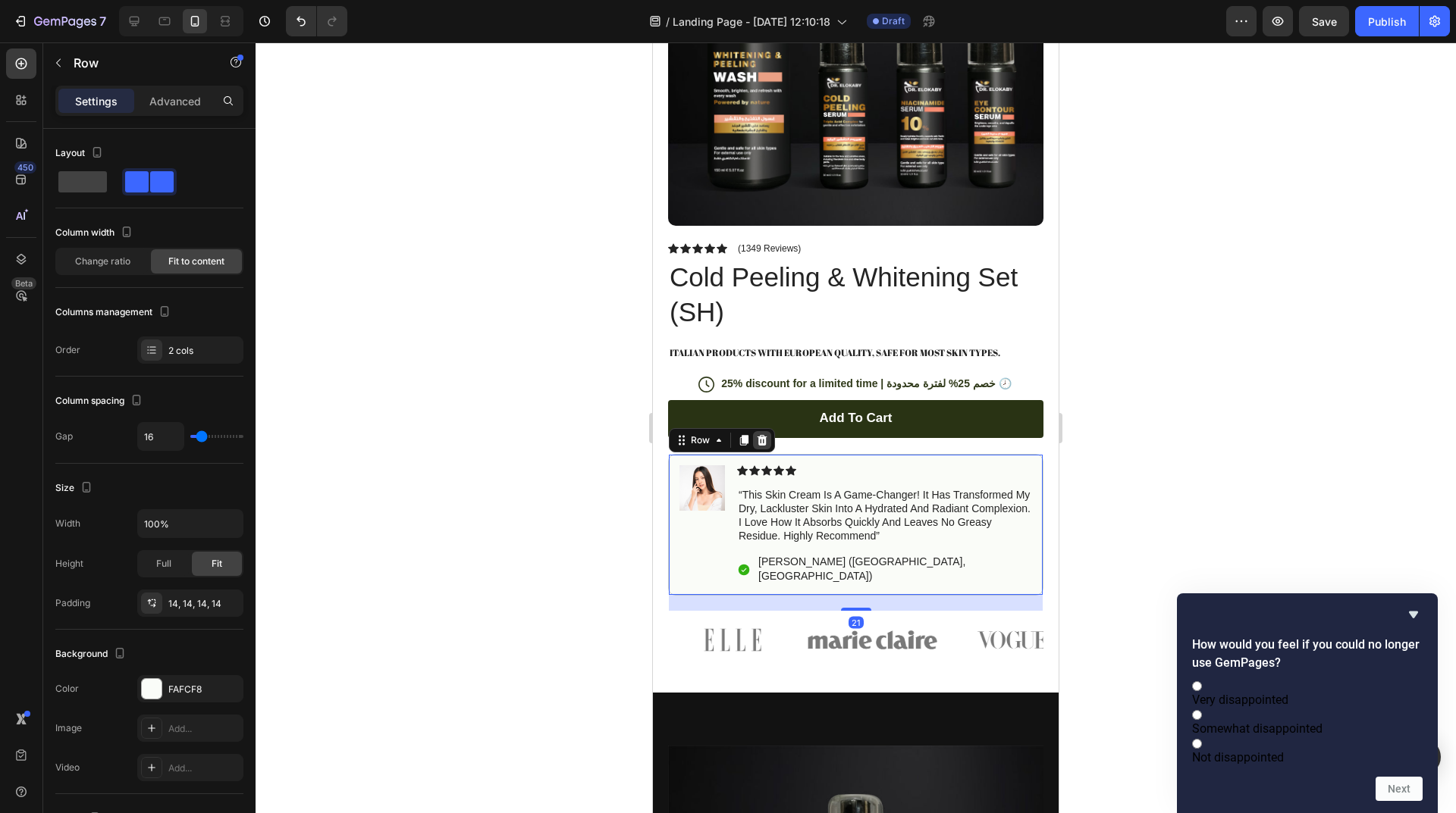
click at [761, 435] on div at bounding box center [762, 440] width 18 height 18
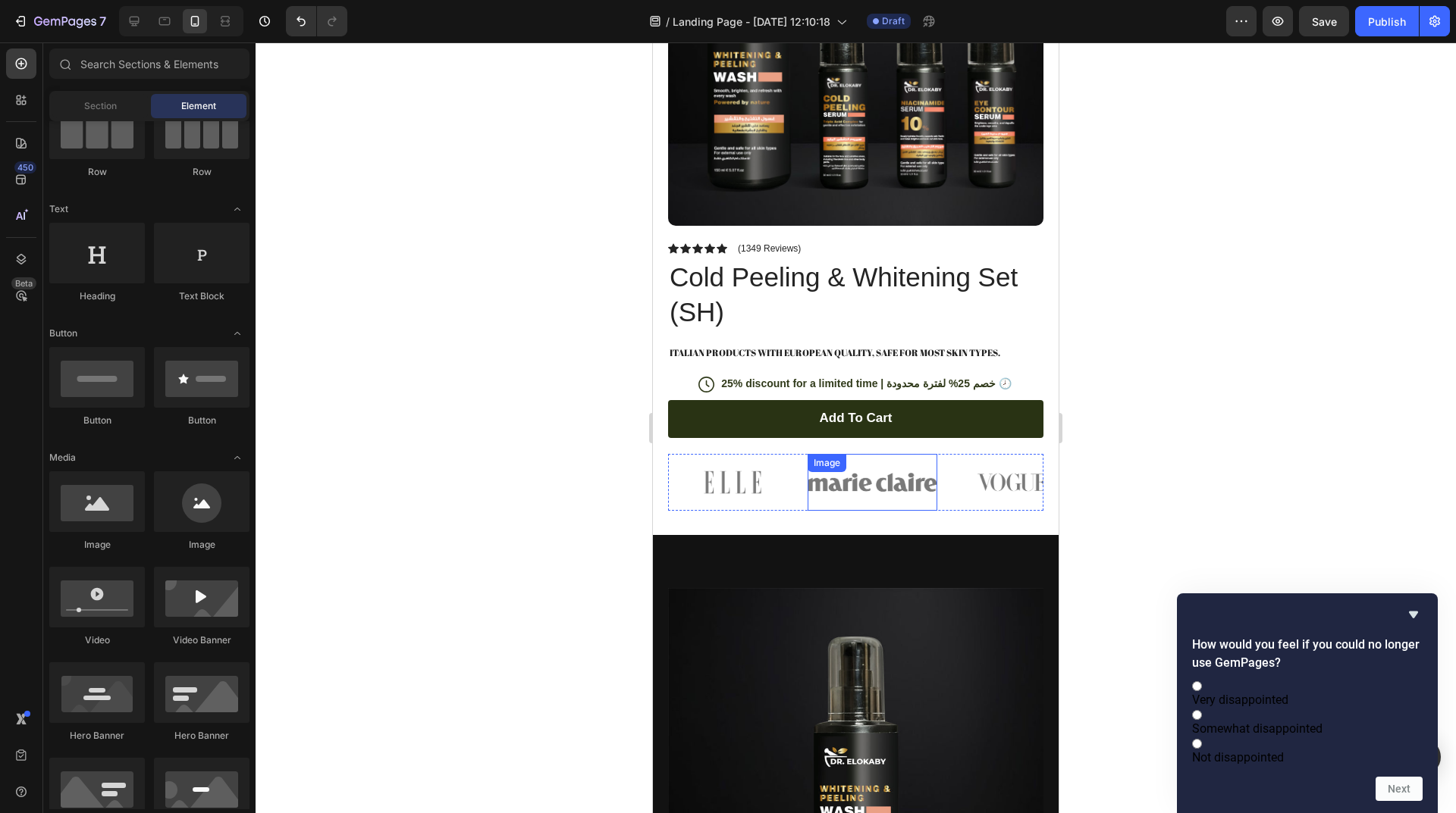
click at [922, 454] on img at bounding box center [872, 483] width 129 height 57
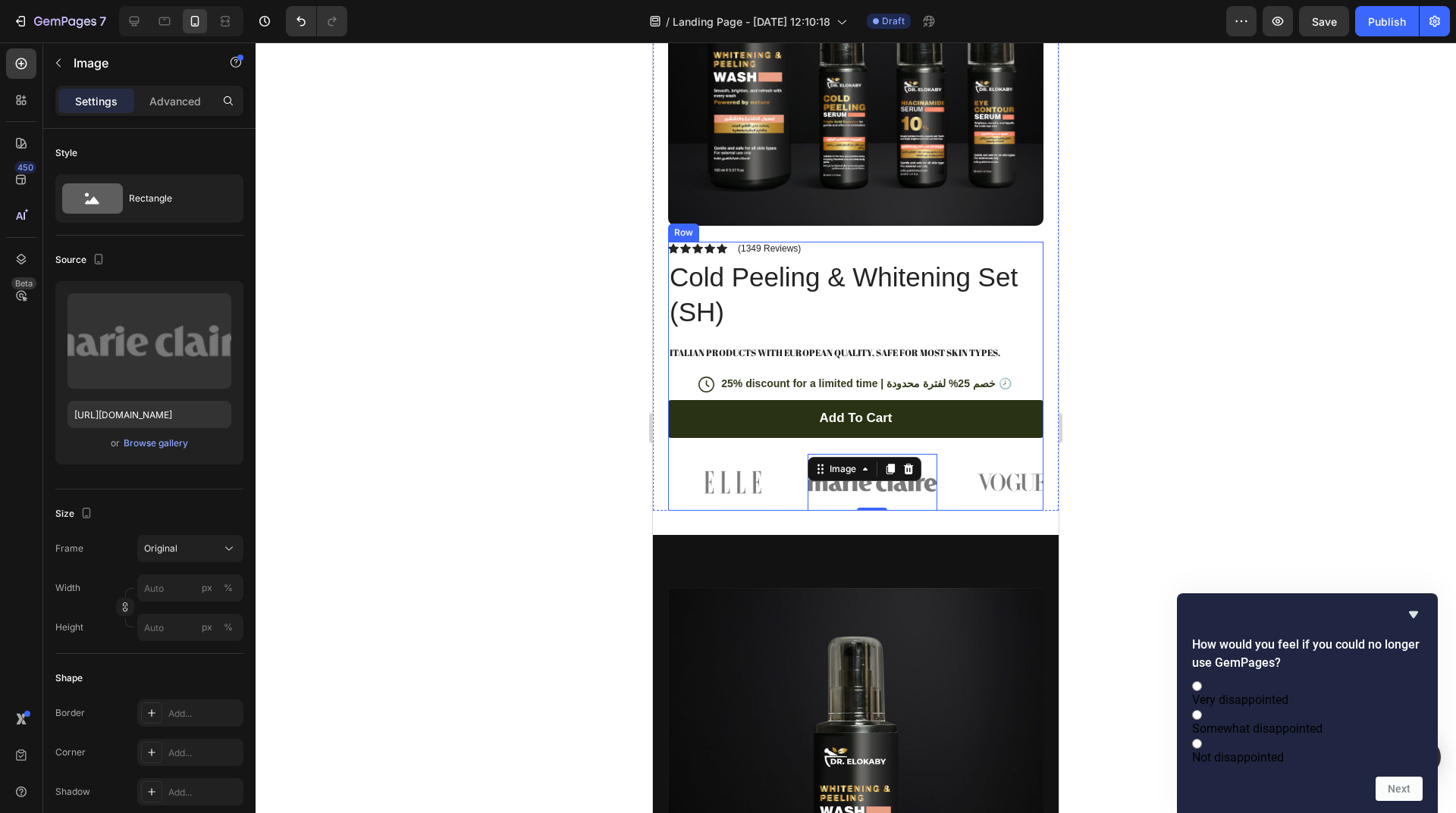
click at [896, 437] on div "Add to cart Add to Cart" at bounding box center [855, 427] width 375 height 54
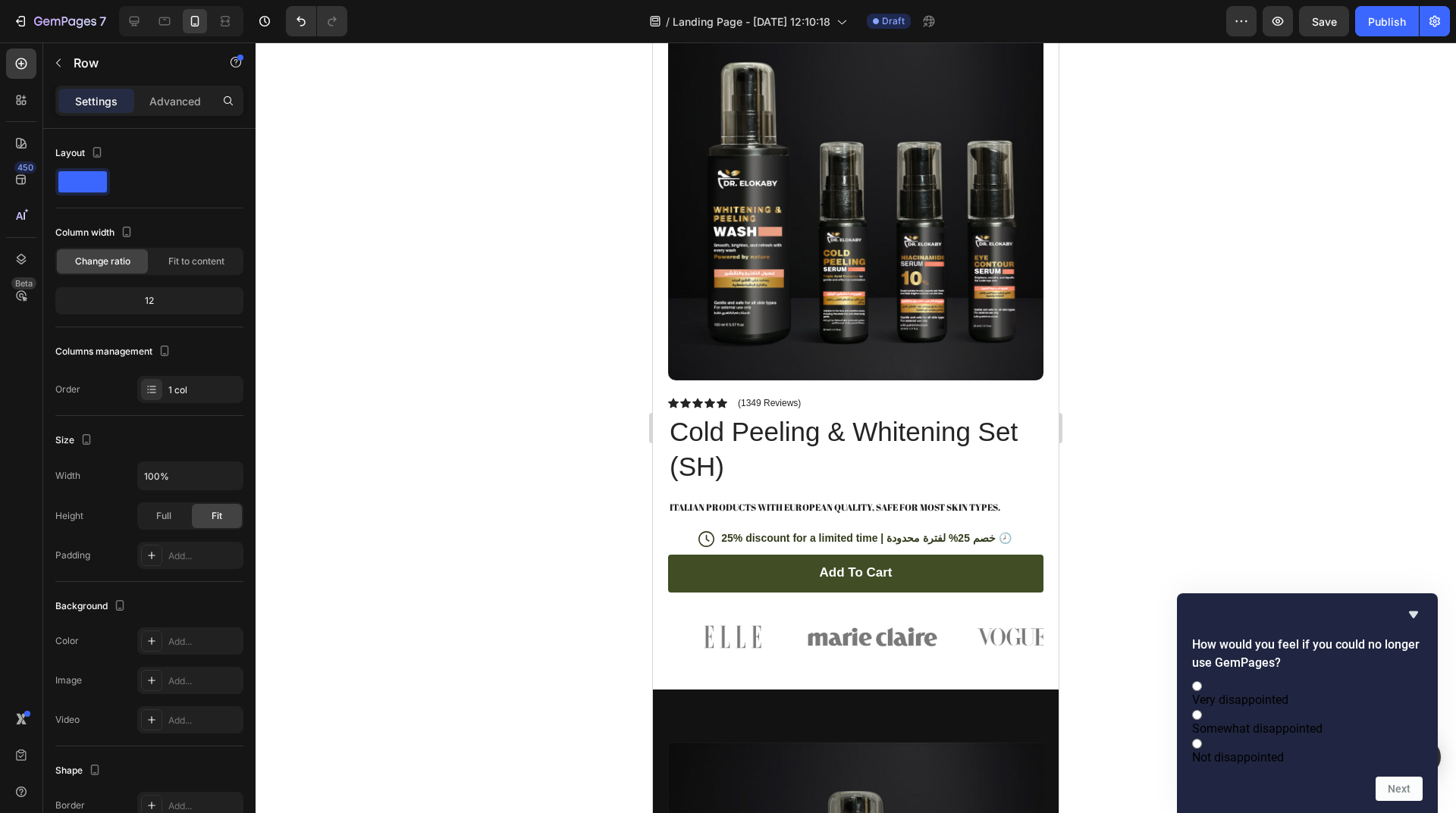
scroll to position [1288, 0]
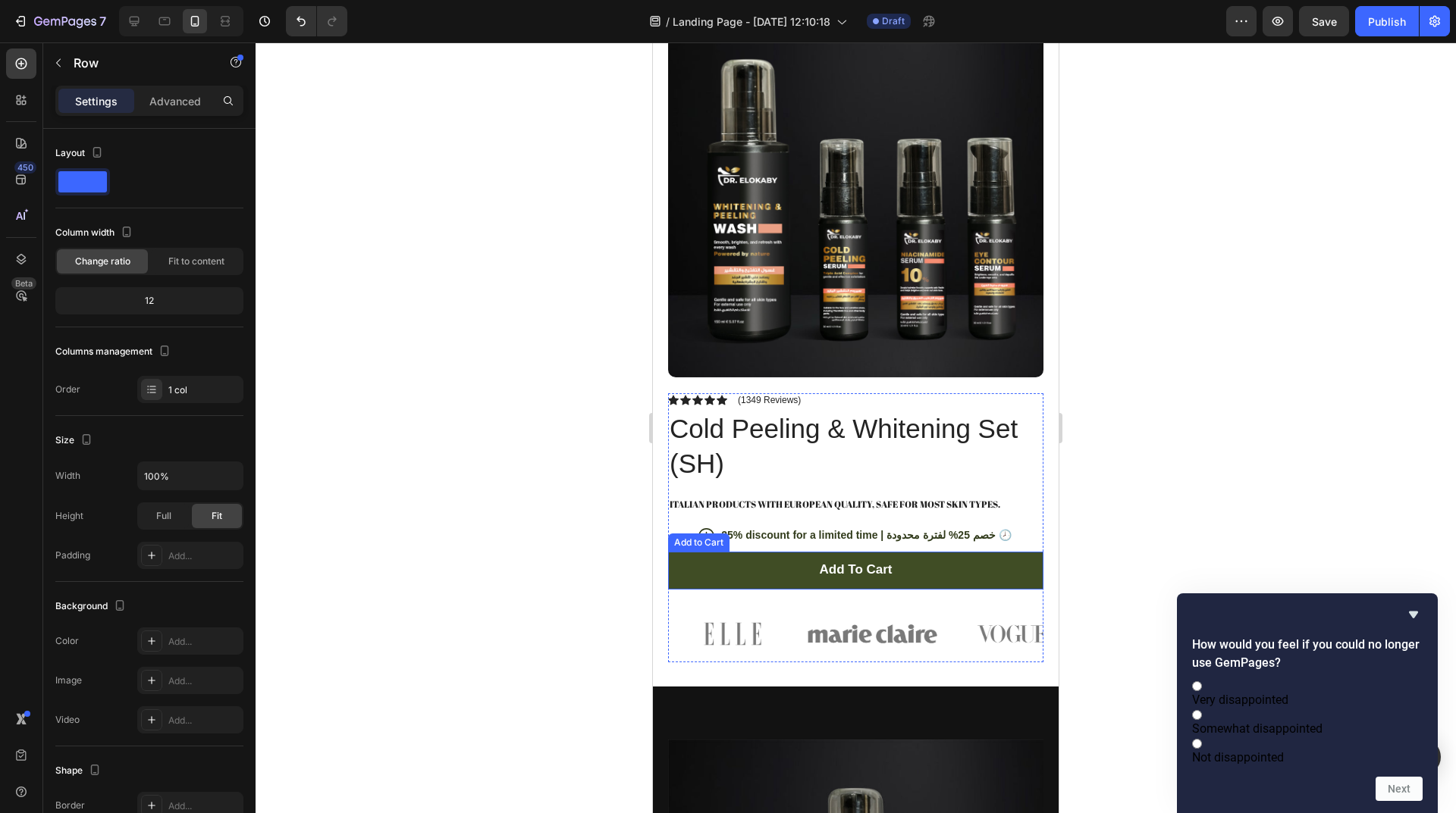
click at [890, 553] on button "Add to cart" at bounding box center [855, 570] width 375 height 38
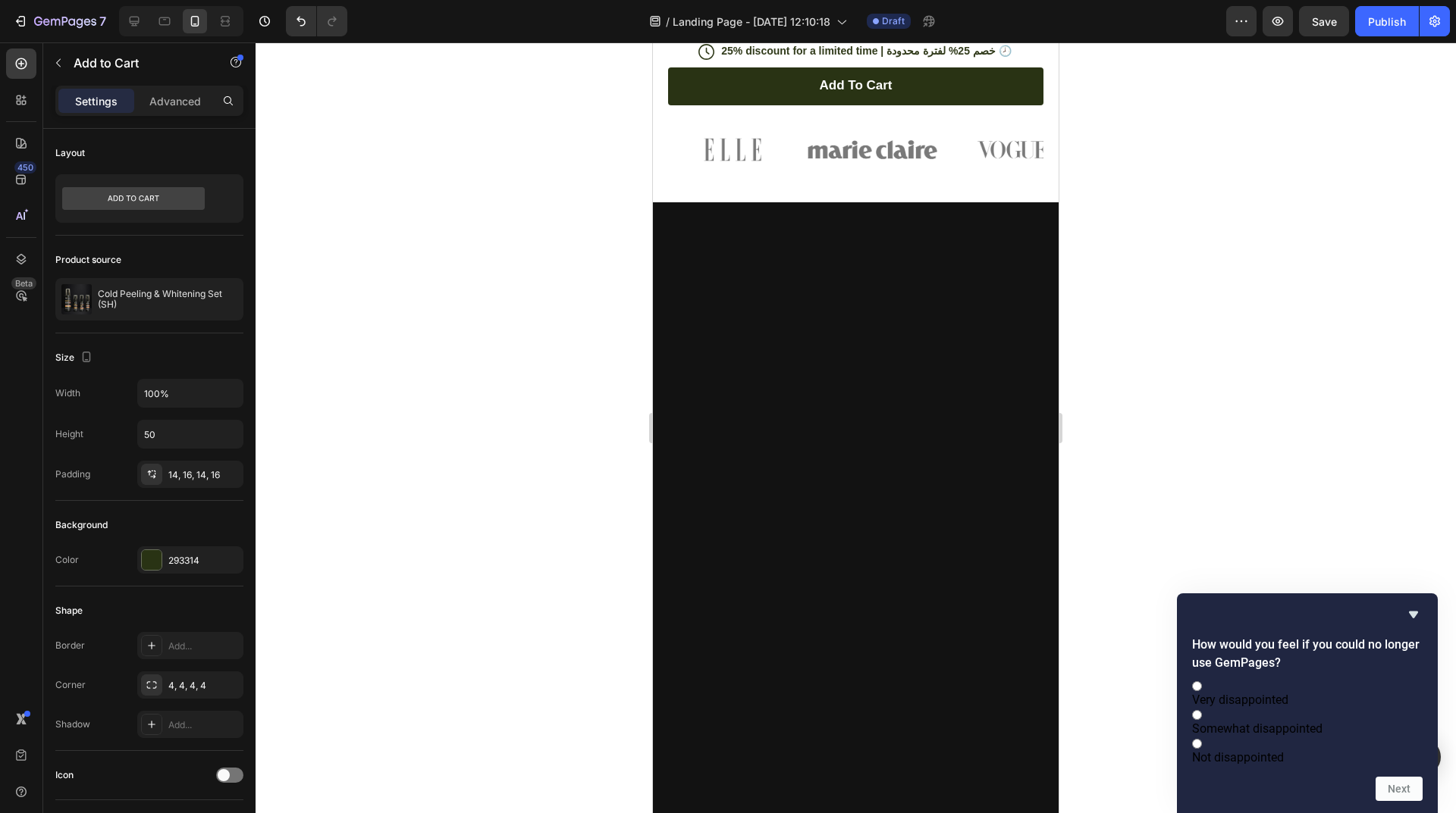
scroll to position [986, 0]
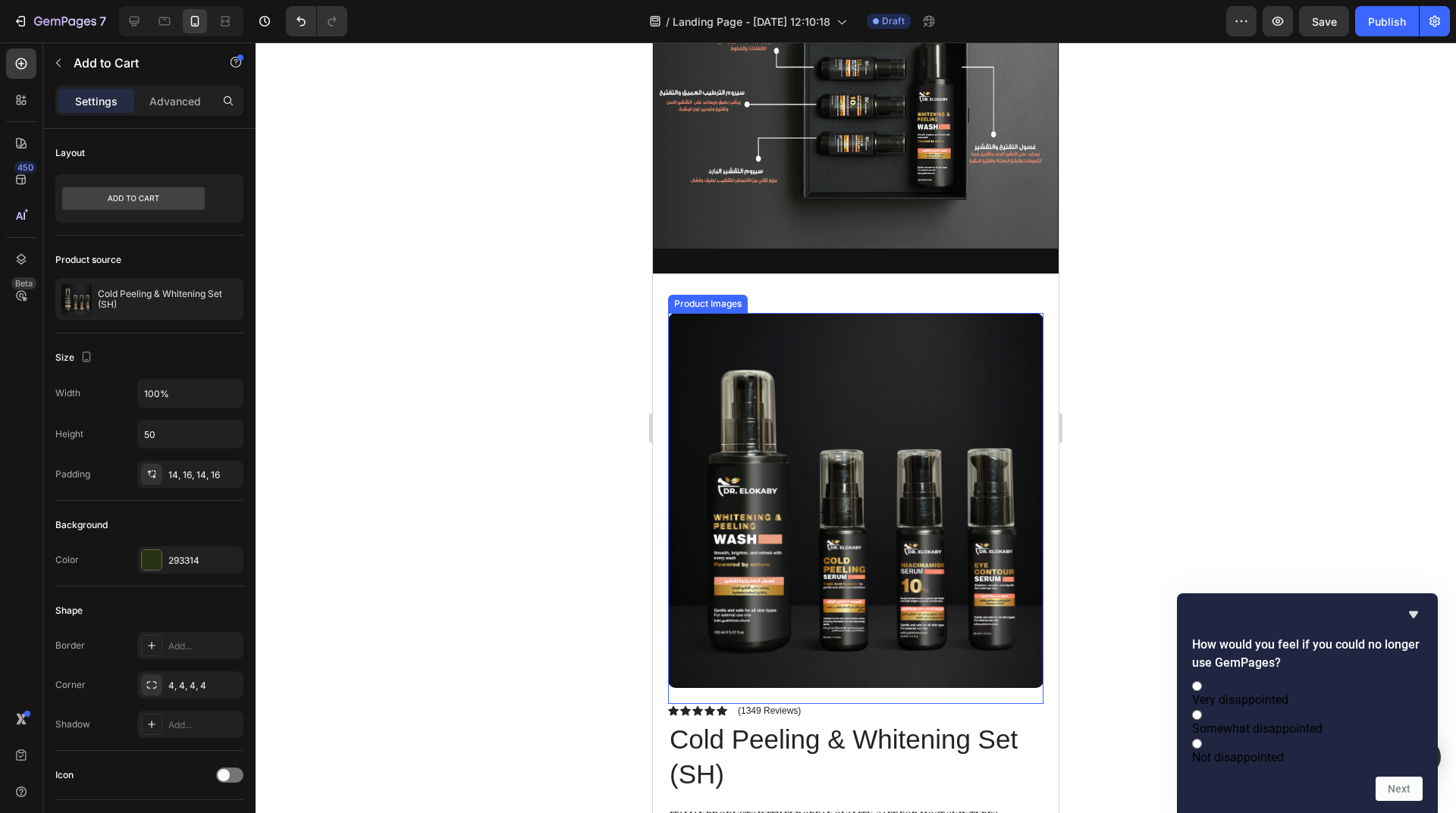
click at [893, 451] on img at bounding box center [855, 500] width 375 height 375
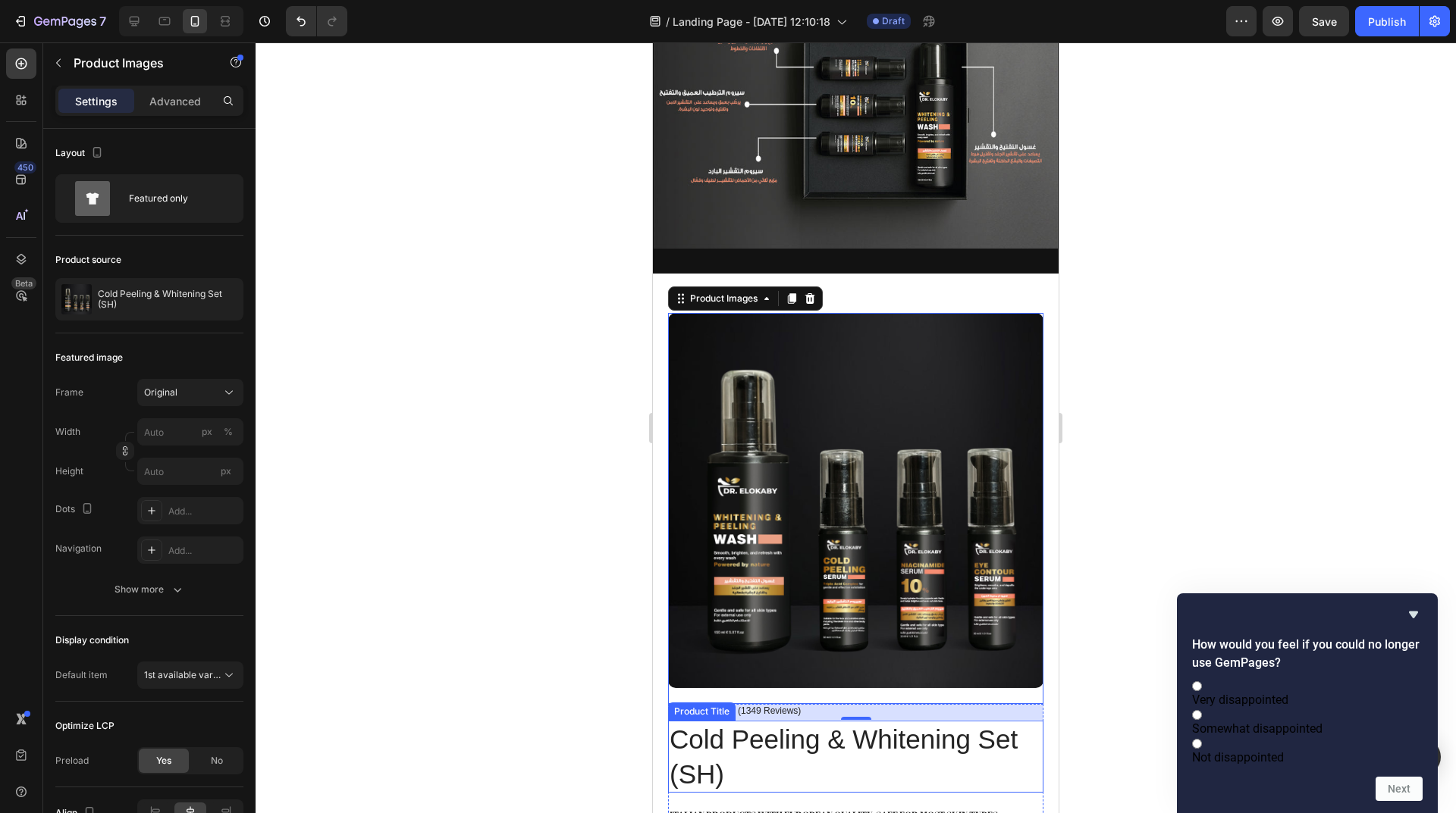
click at [893, 765] on h1 "Cold Peeling & Whitening Set (SH)" at bounding box center [855, 757] width 375 height 72
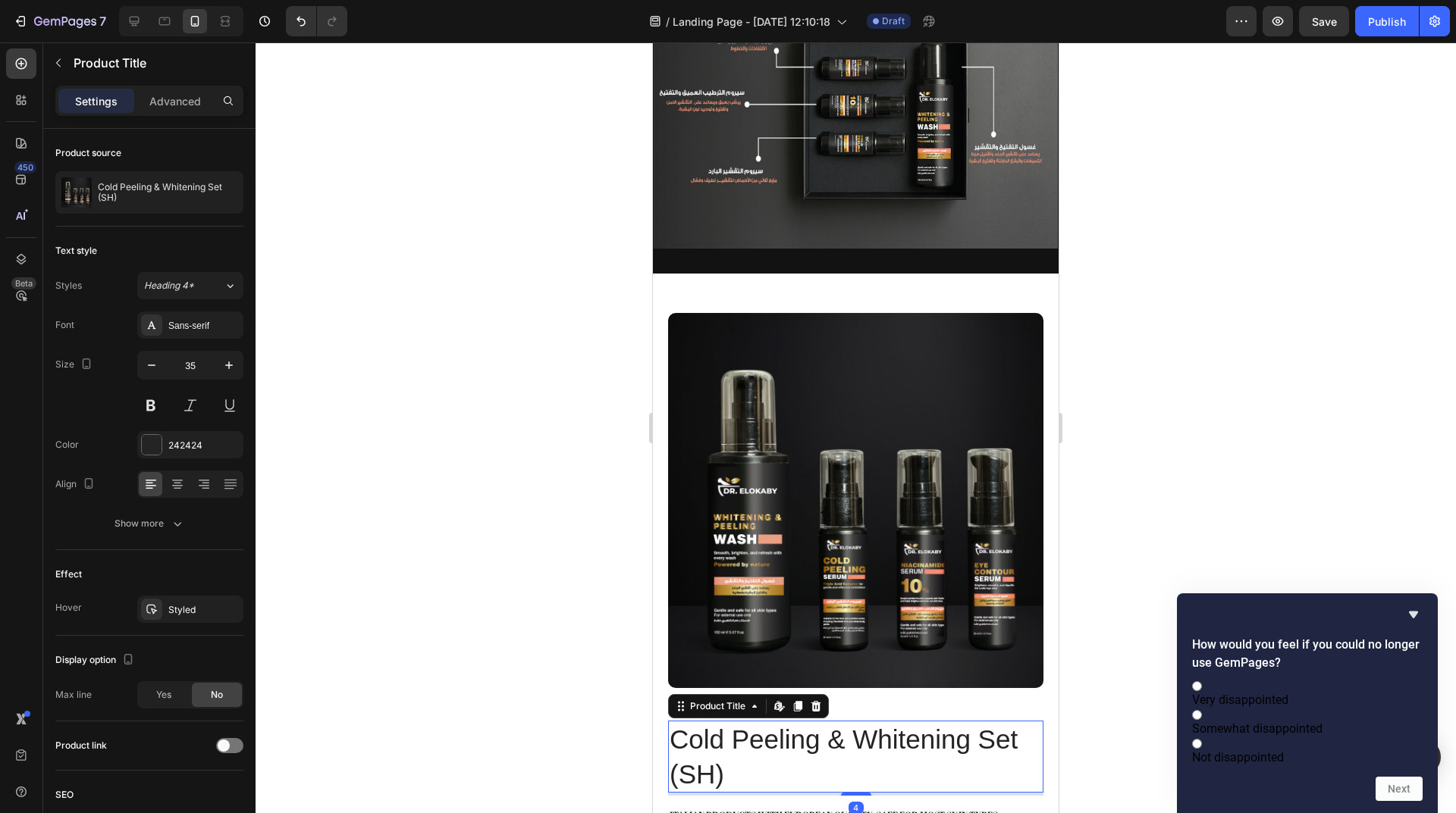
scroll to position [1137, 0]
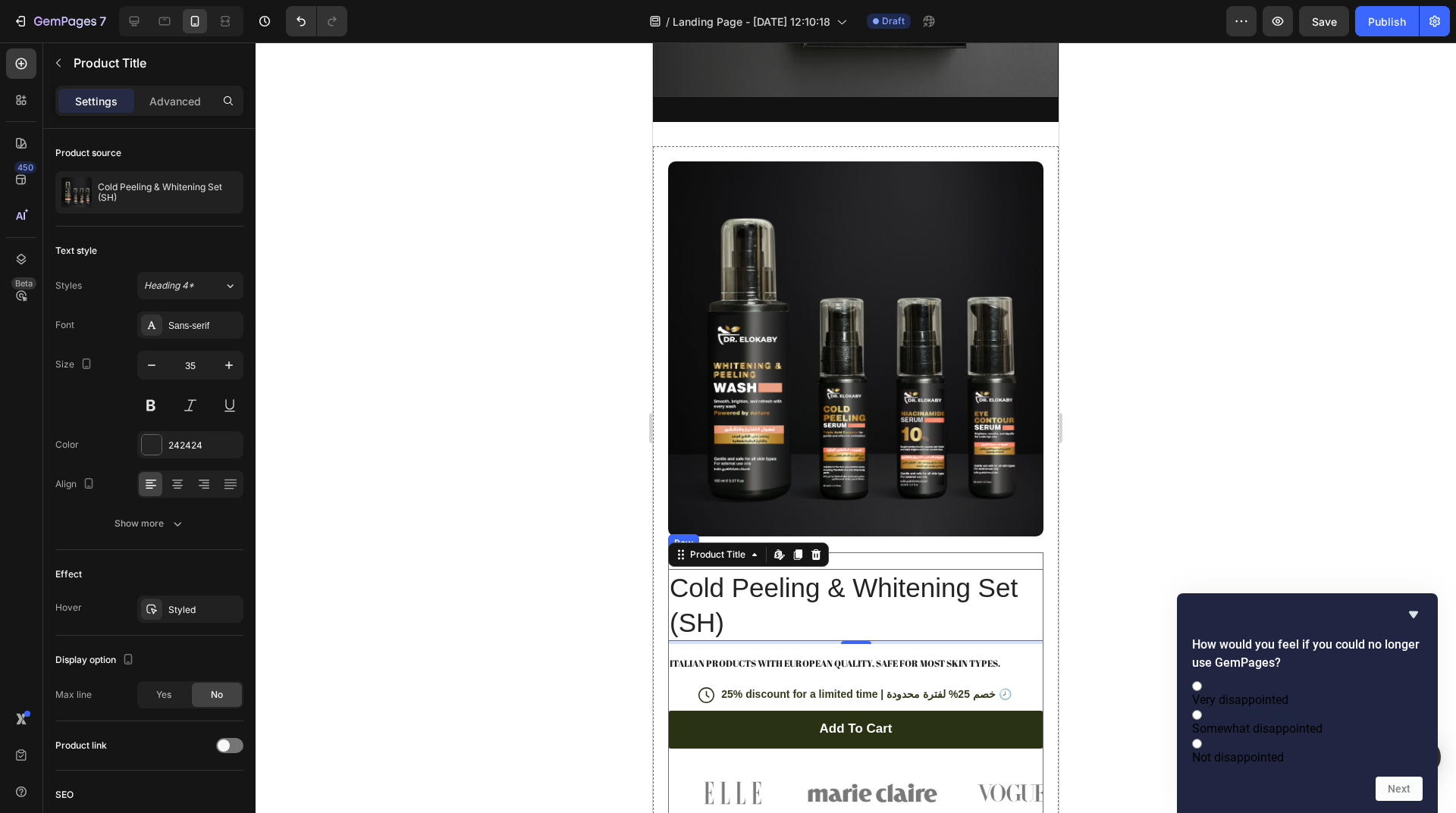
click at [753, 659] on div "Icon Icon Icon Icon Icon Icon List (1349 Reviews) Text Block Row Cold Peeling &…" at bounding box center [855, 687] width 375 height 269
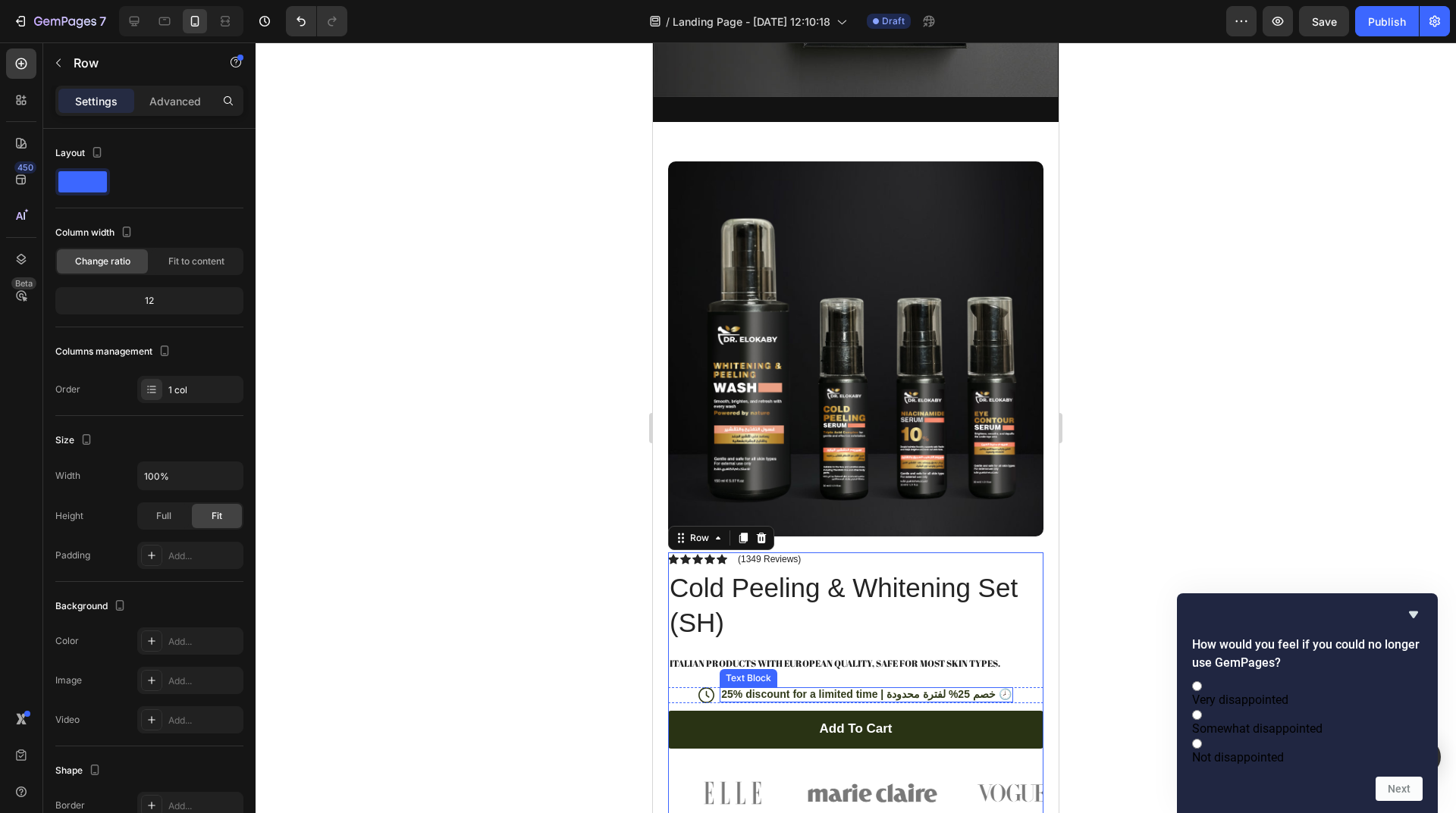
click at [986, 687] on p "25% discount for a limited time | خصم 25% لفترة محدودة 🕗" at bounding box center [866, 694] width 290 height 14
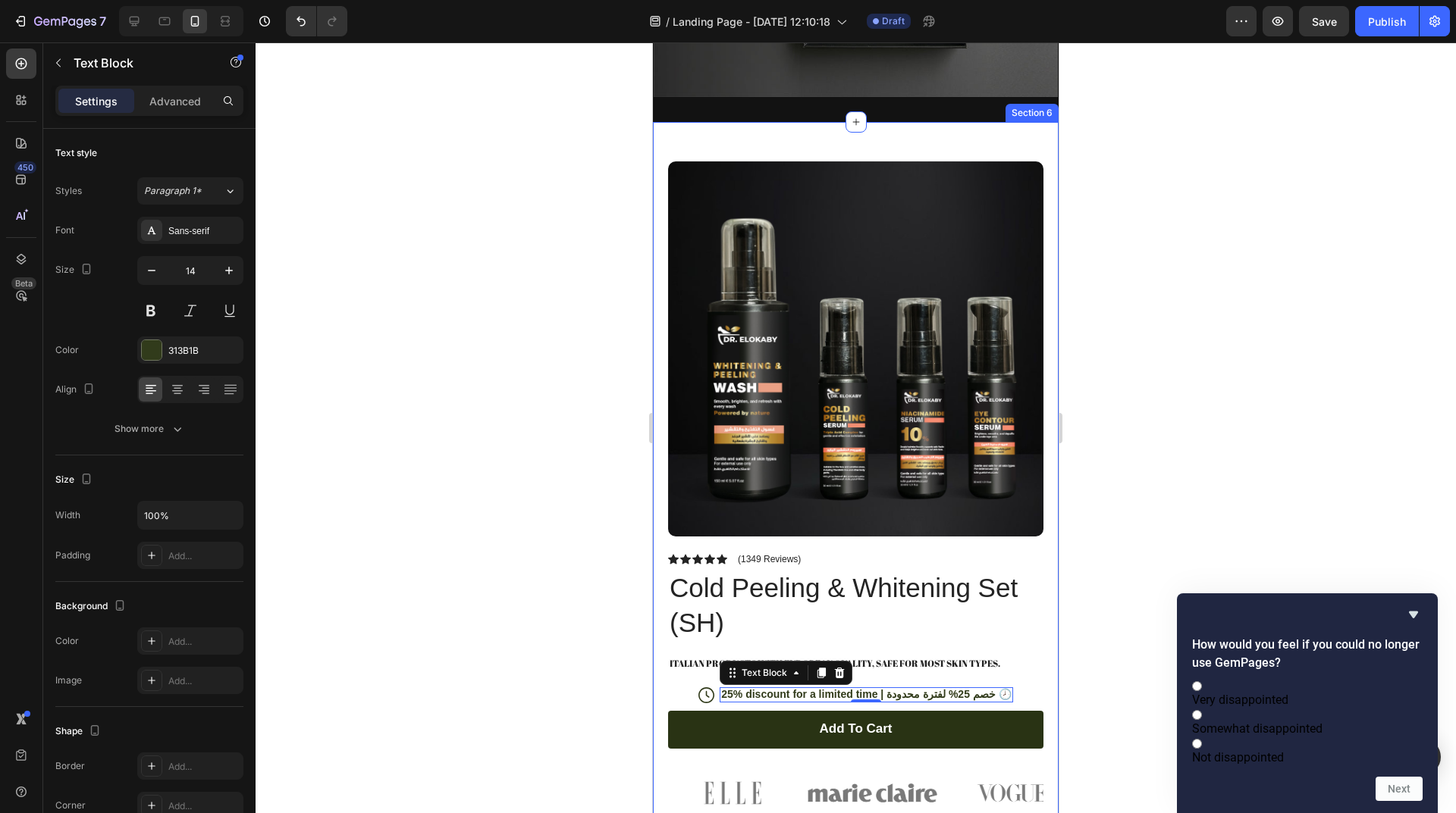
click at [914, 128] on div "Product Images Row Icon Icon Icon Icon Icon Icon List (1349 Reviews) Text Block…" at bounding box center [855, 484] width 405 height 723
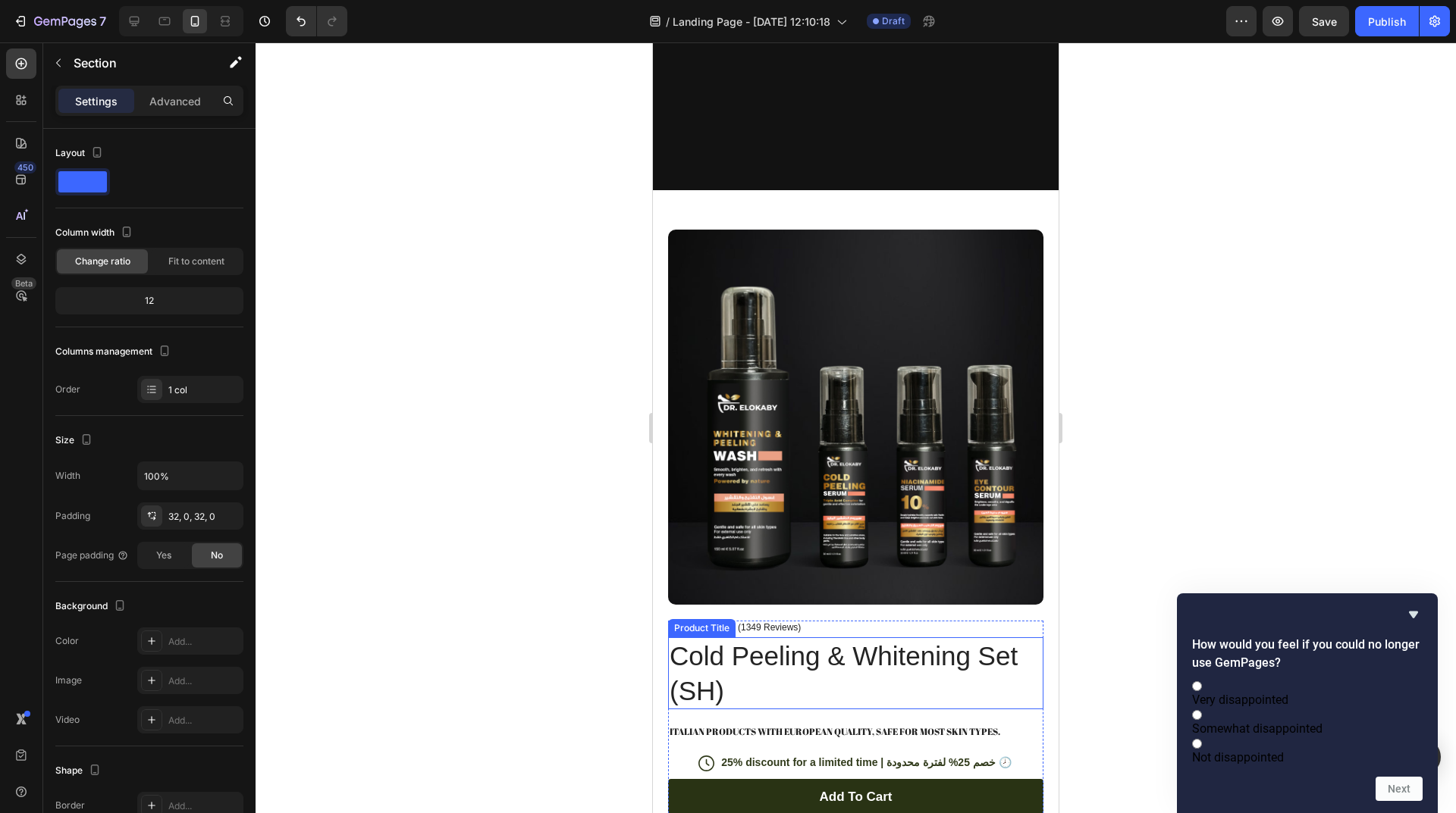
scroll to position [1364, 0]
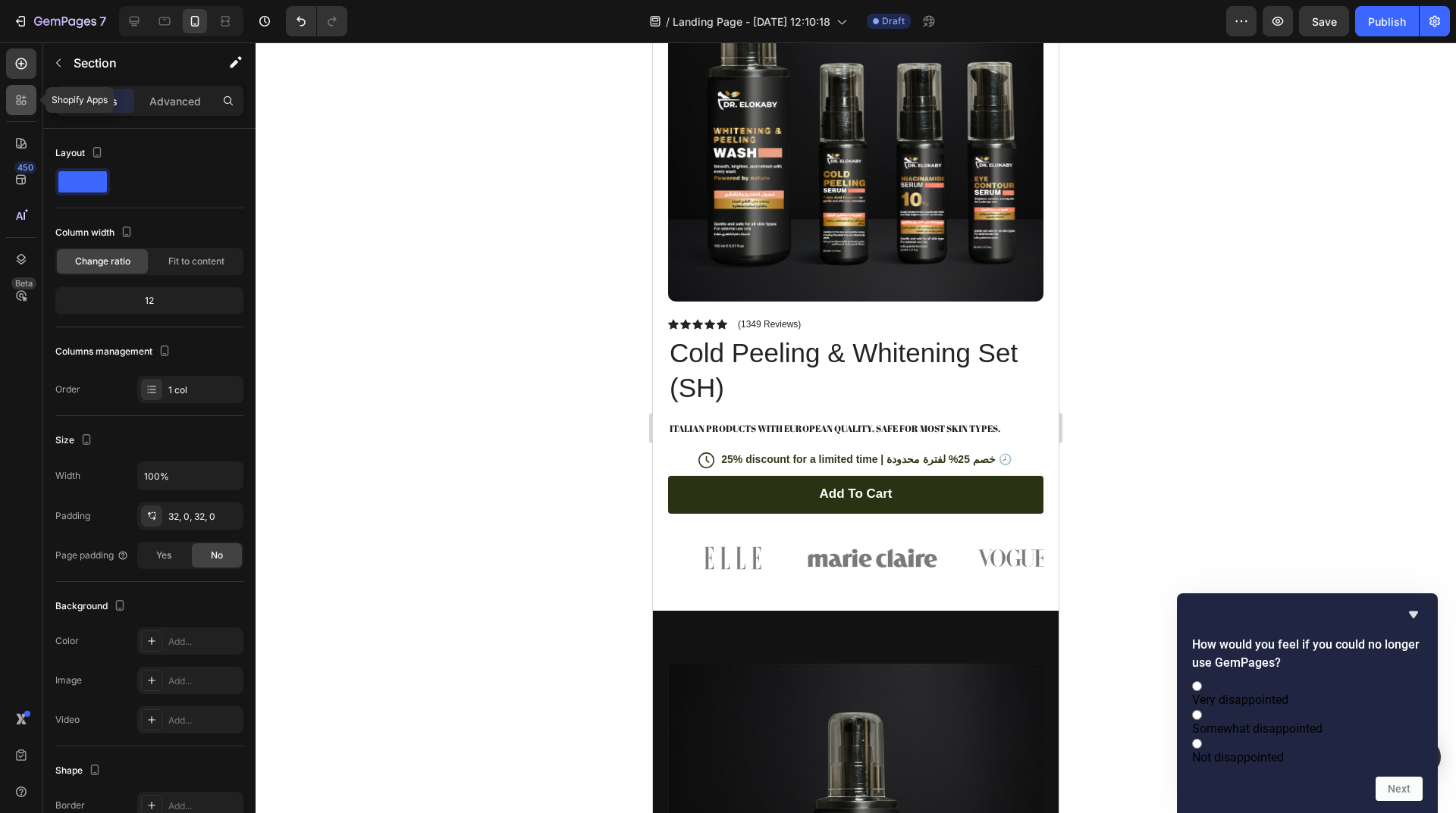
click at [19, 95] on icon at bounding box center [18, 97] width 5 height 5
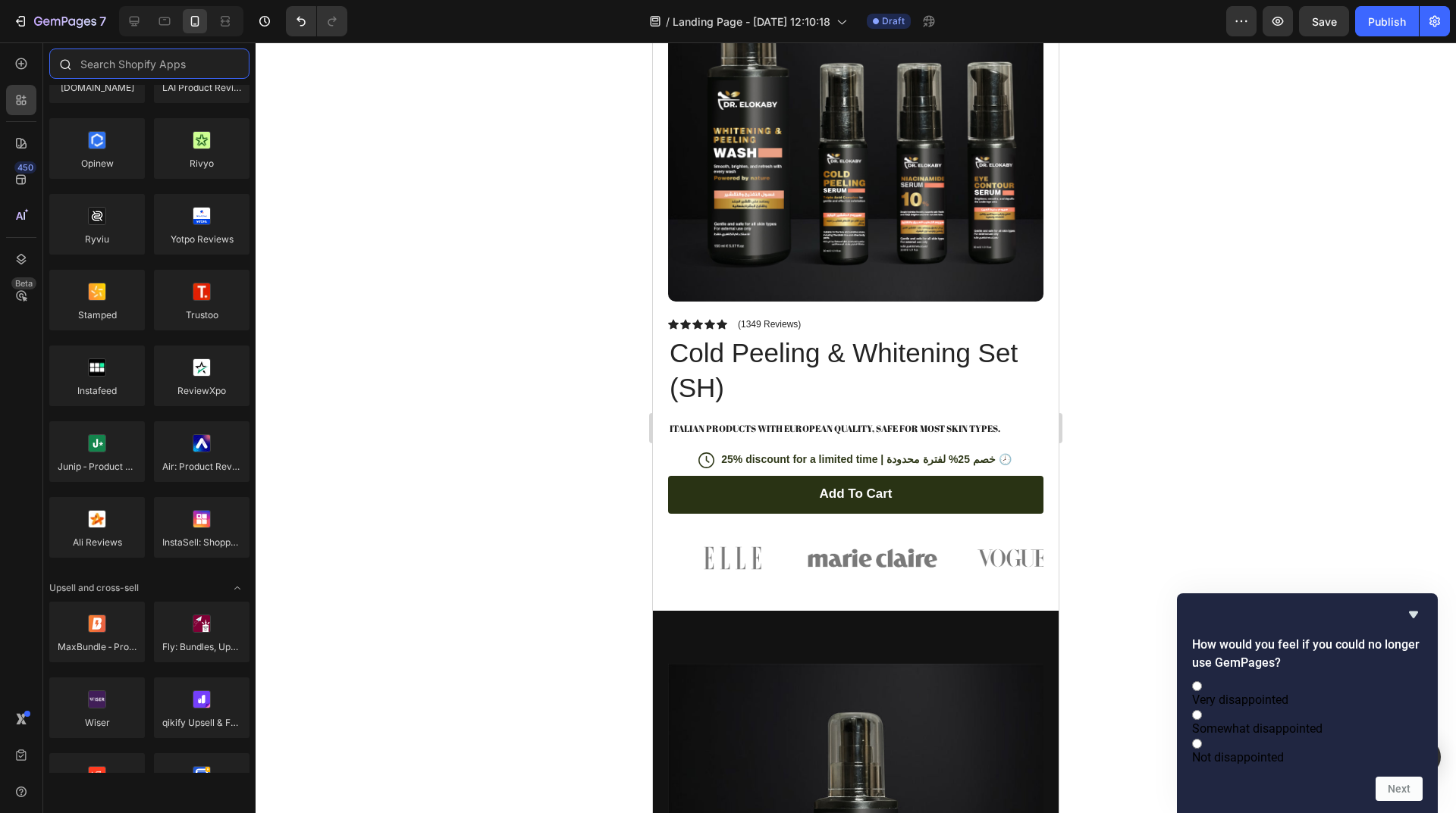
click at [163, 70] on input "text" at bounding box center [149, 64] width 200 height 30
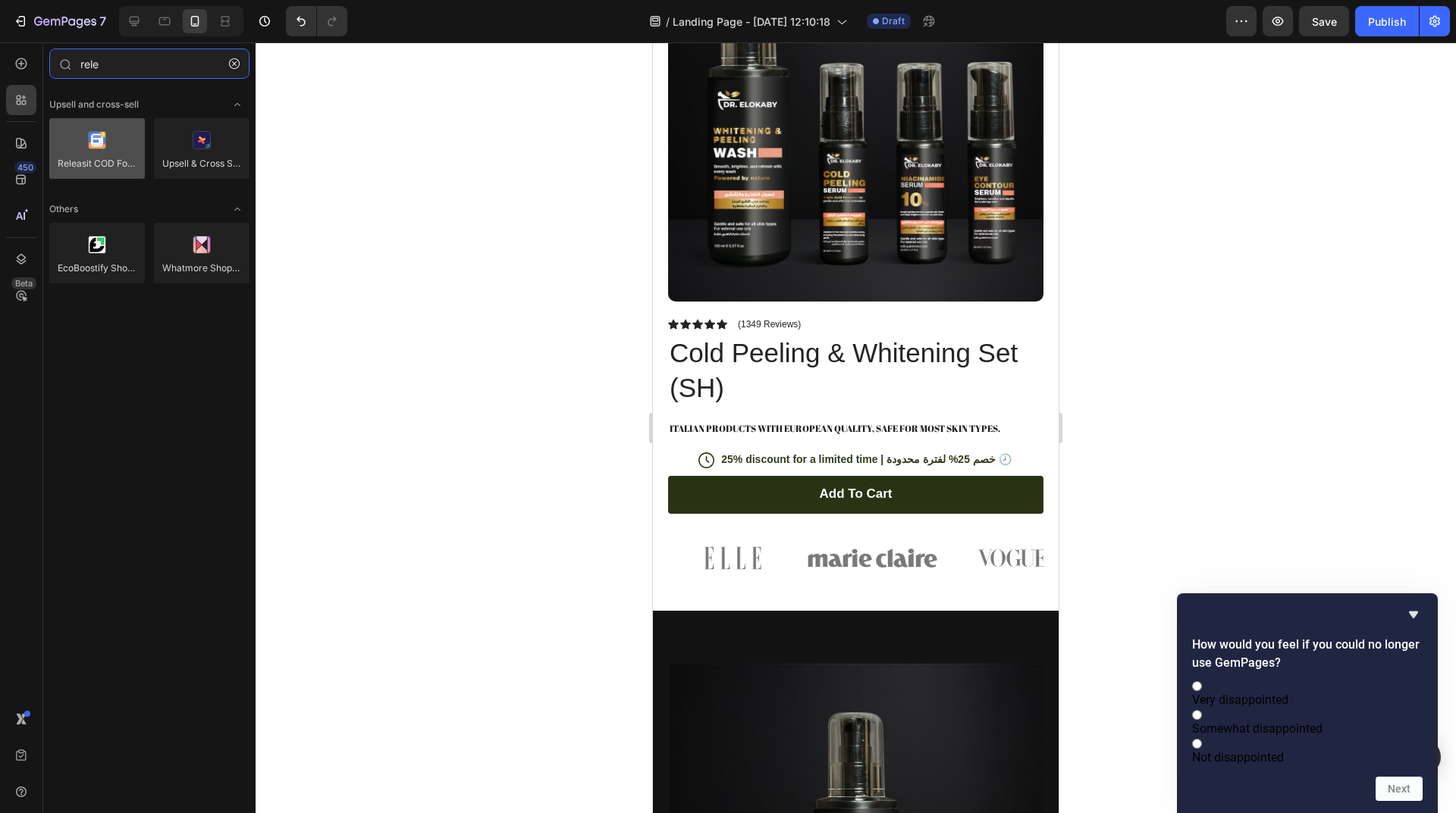
type input "rele"
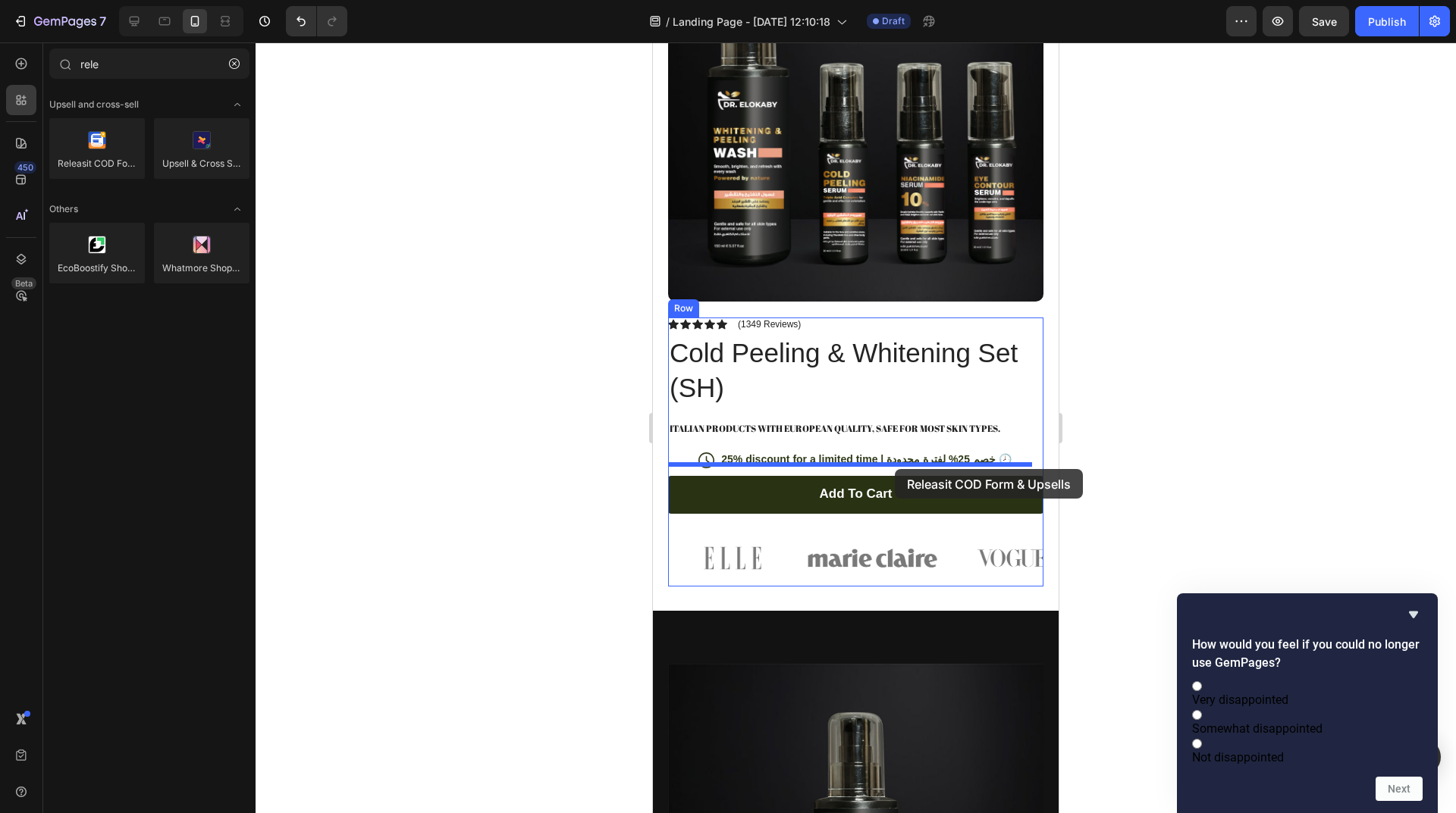
drag, startPoint x: 744, startPoint y: 195, endPoint x: 895, endPoint y: 469, distance: 312.9
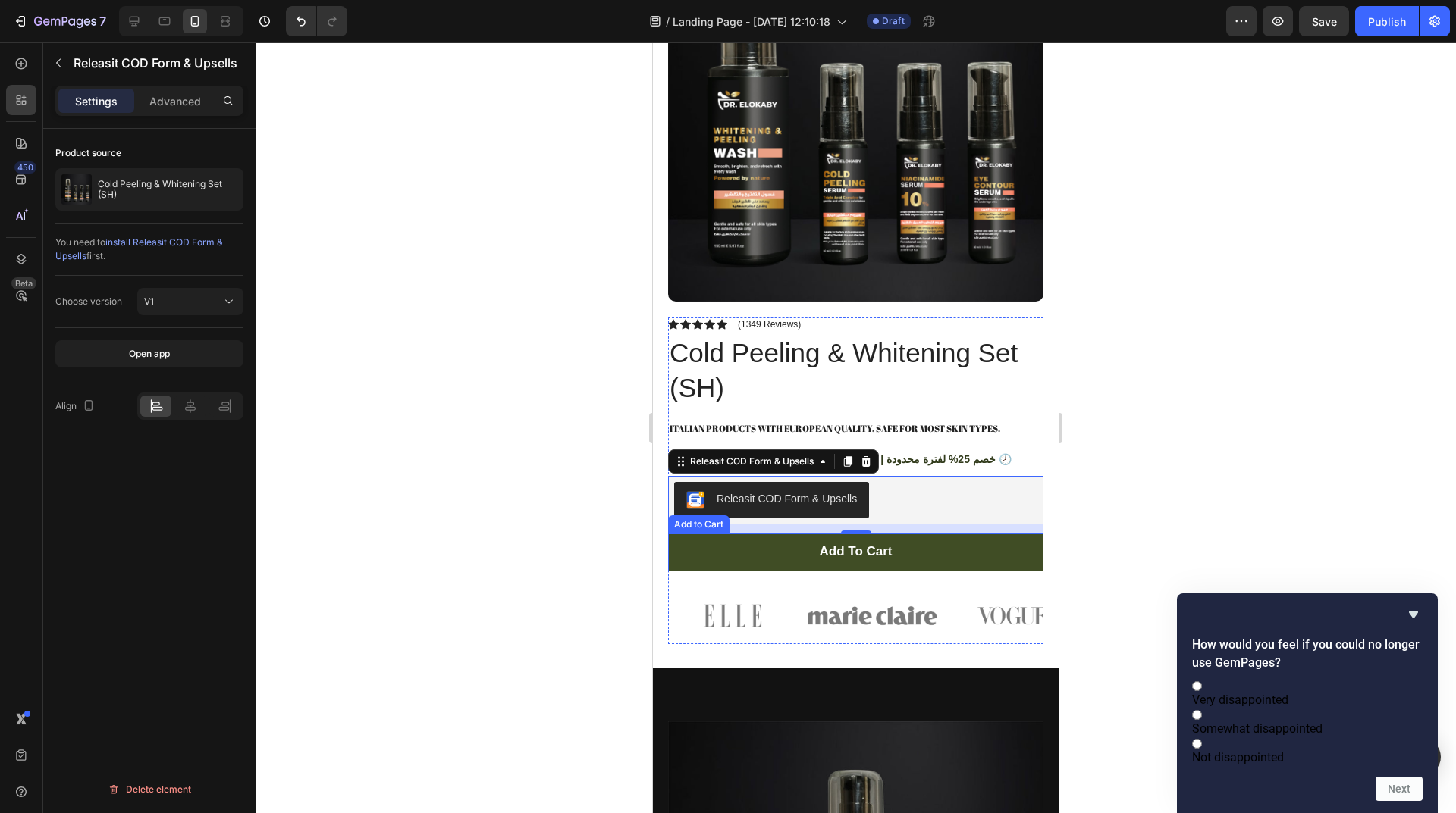
click at [781, 534] on button "Add to cart" at bounding box center [855, 552] width 375 height 38
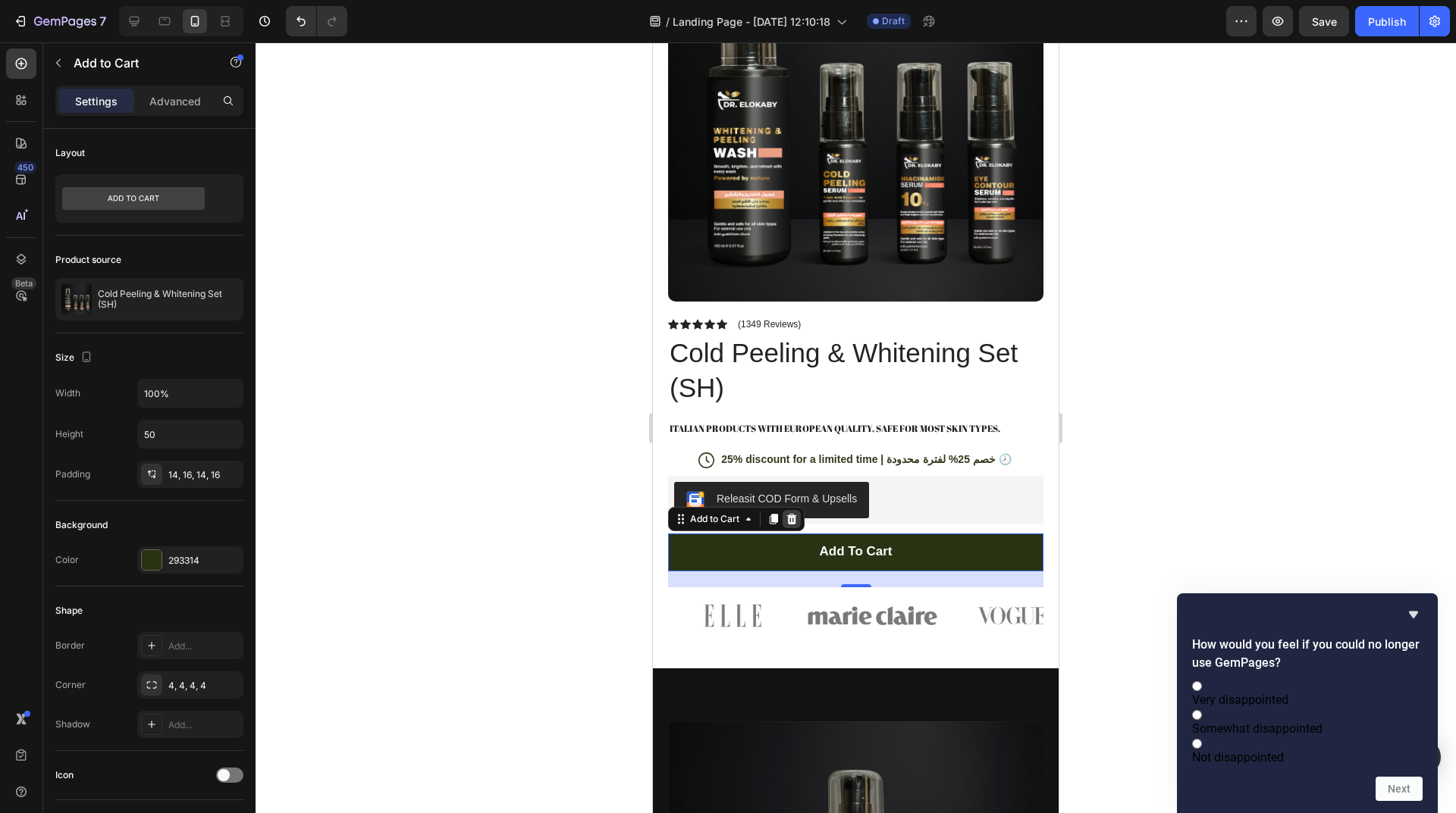
click at [795, 513] on icon at bounding box center [791, 518] width 10 height 10
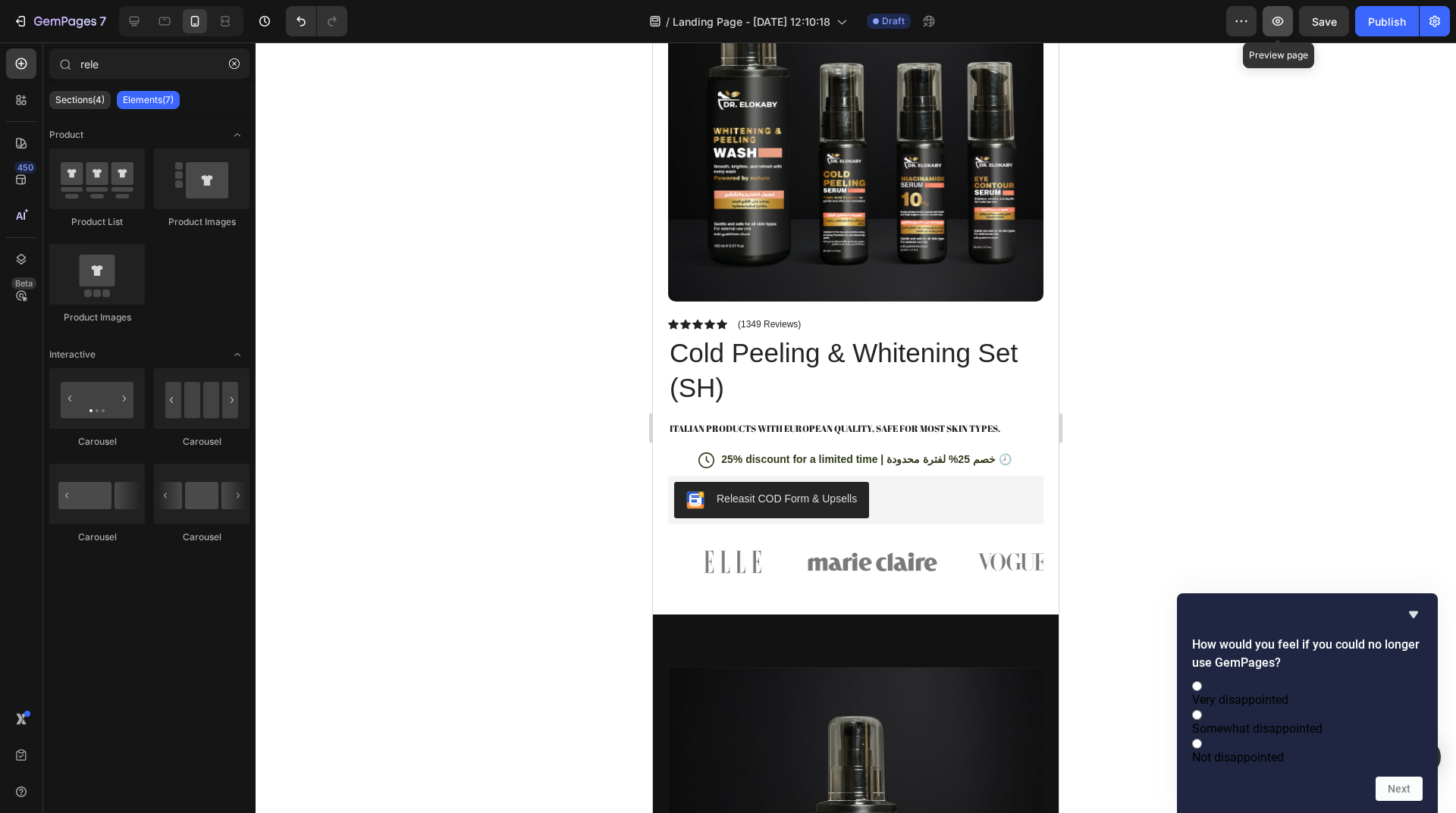
click at [1266, 17] on button "button" at bounding box center [1277, 21] width 30 height 30
click at [1383, 29] on div "Publish" at bounding box center [1386, 21] width 38 height 16
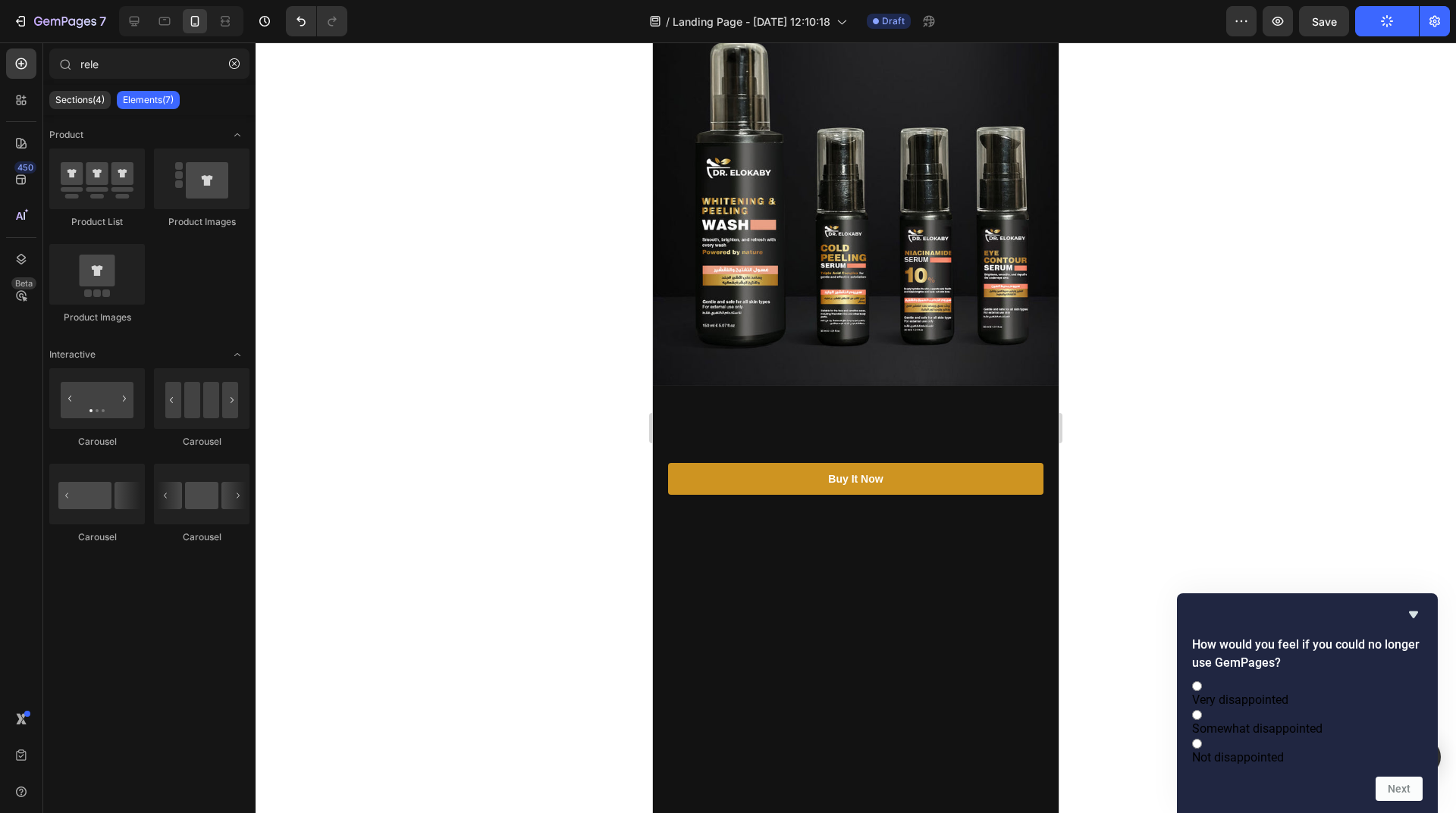
scroll to position [0, 0]
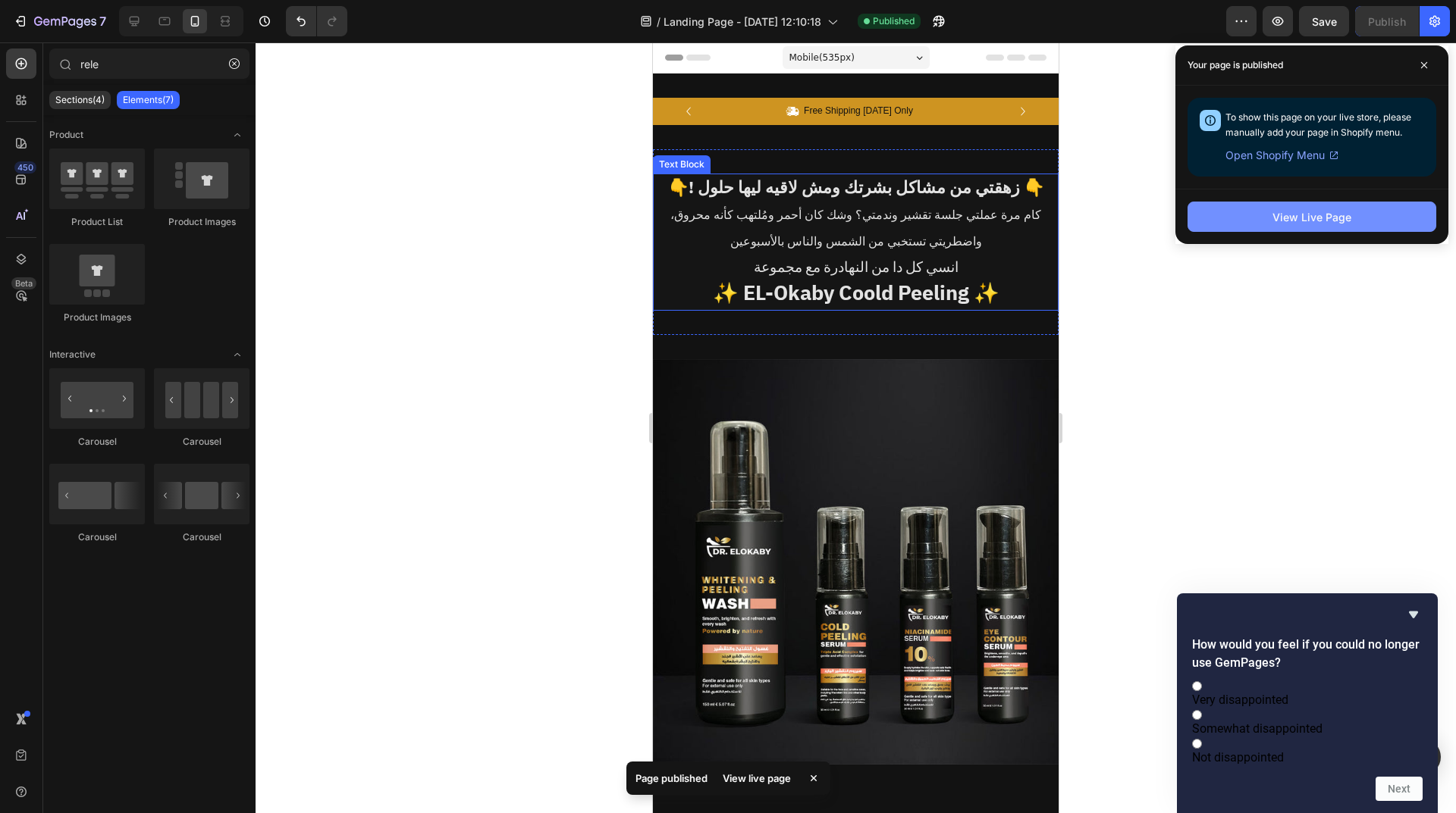
click at [1273, 213] on div "View Live Page" at bounding box center [1311, 217] width 78 height 16
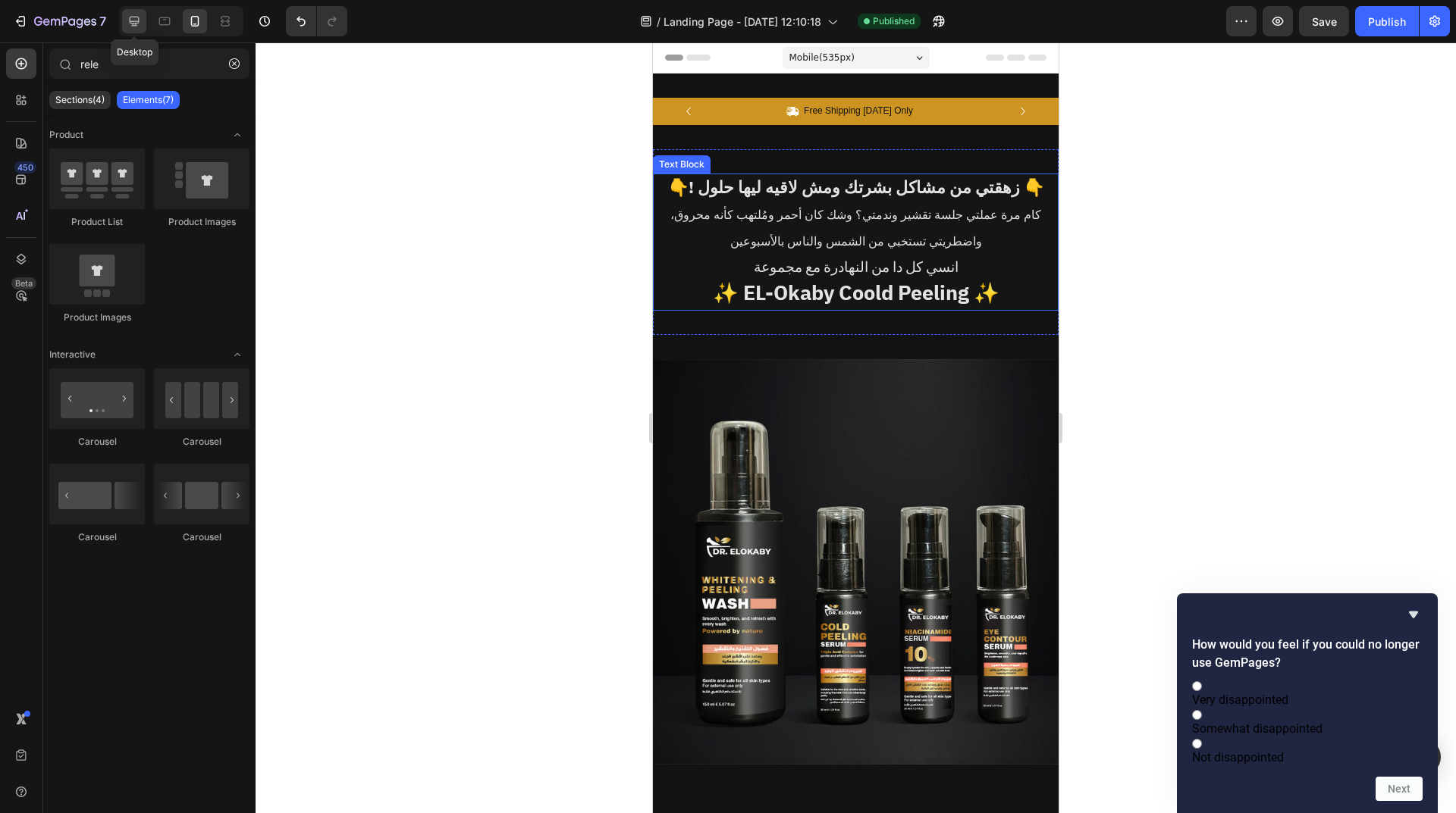
click at [134, 27] on icon at bounding box center [134, 21] width 15 height 15
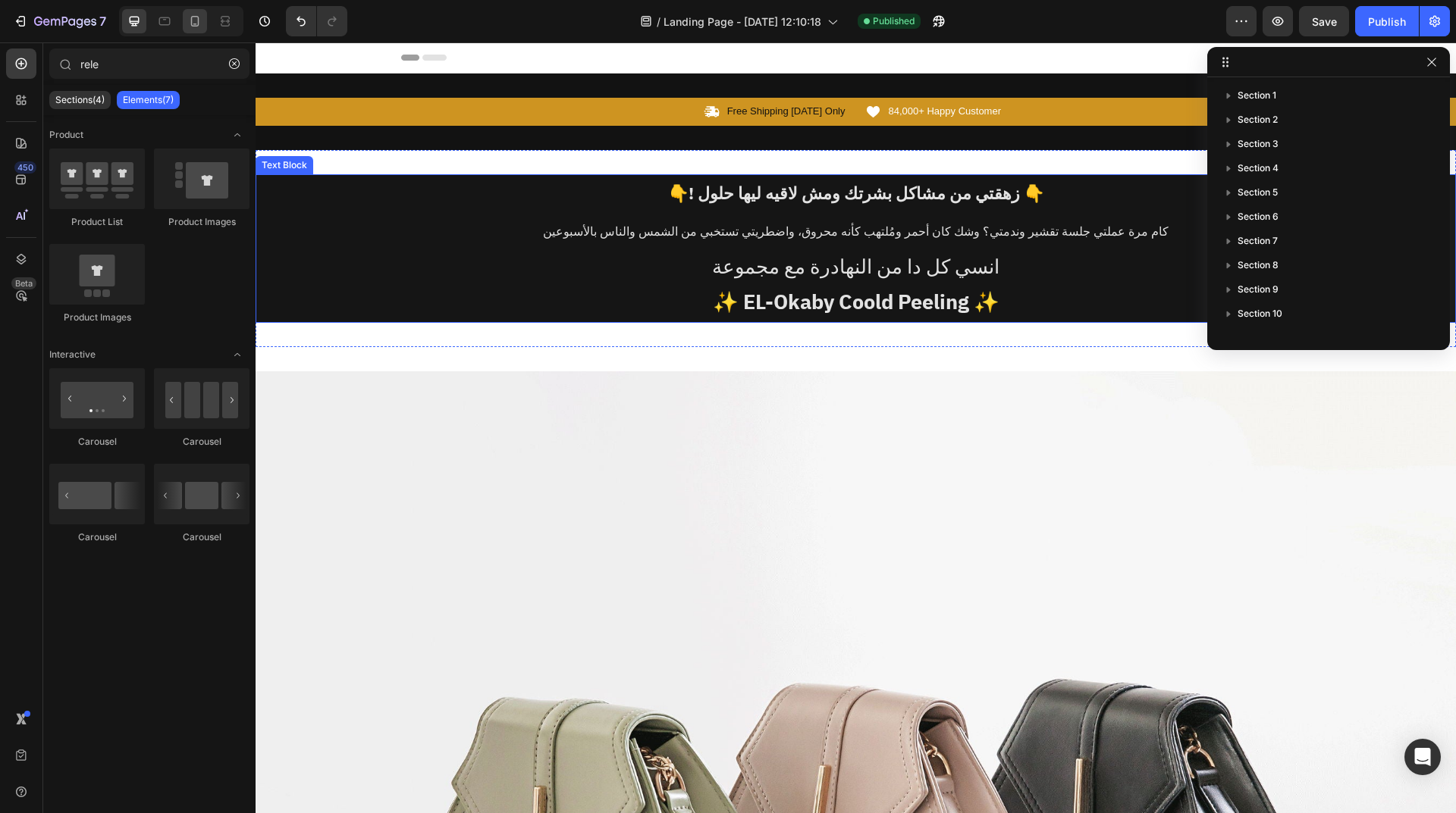
click at [201, 18] on icon at bounding box center [195, 21] width 15 height 15
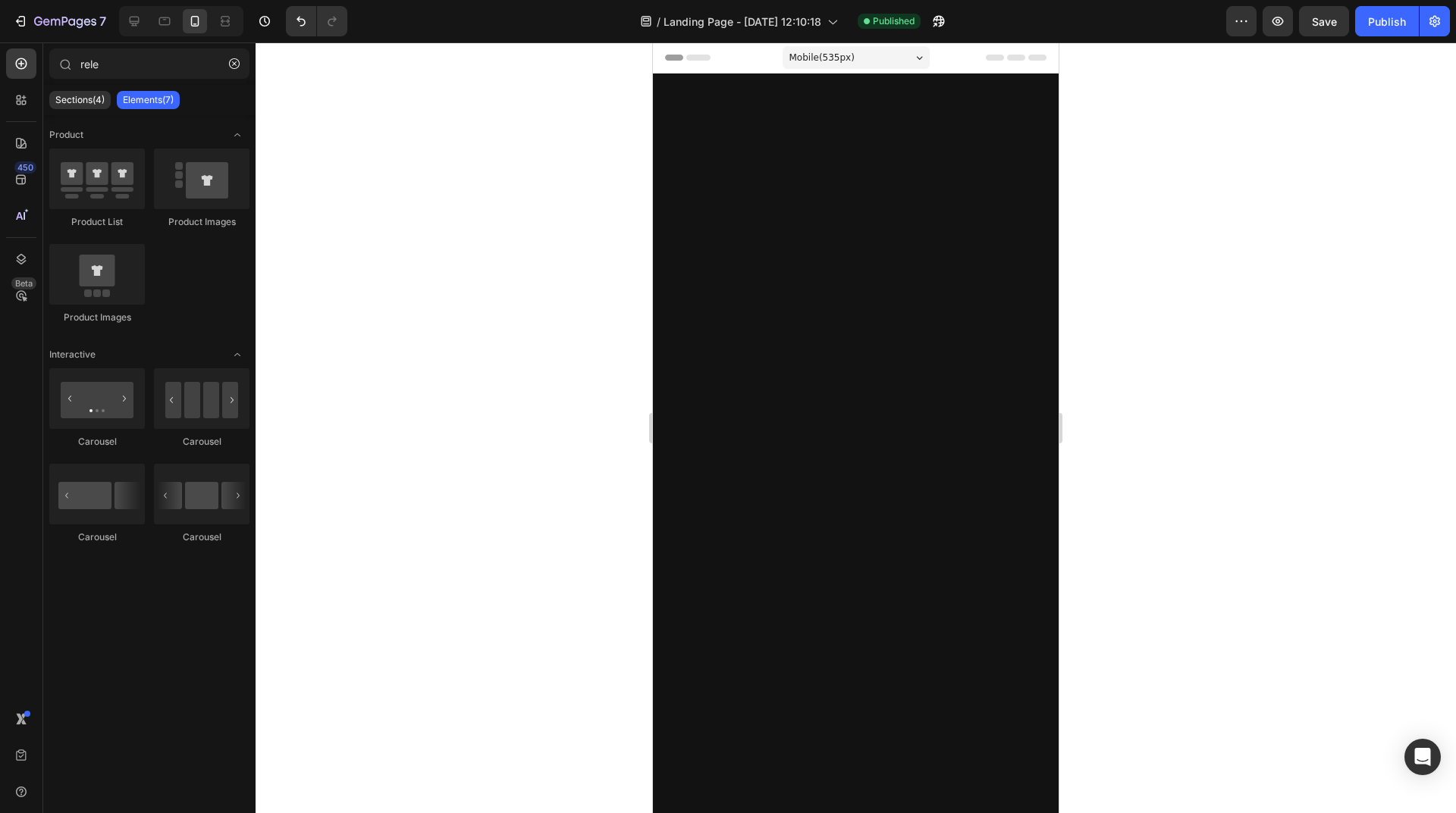
scroll to position [1440, 0]
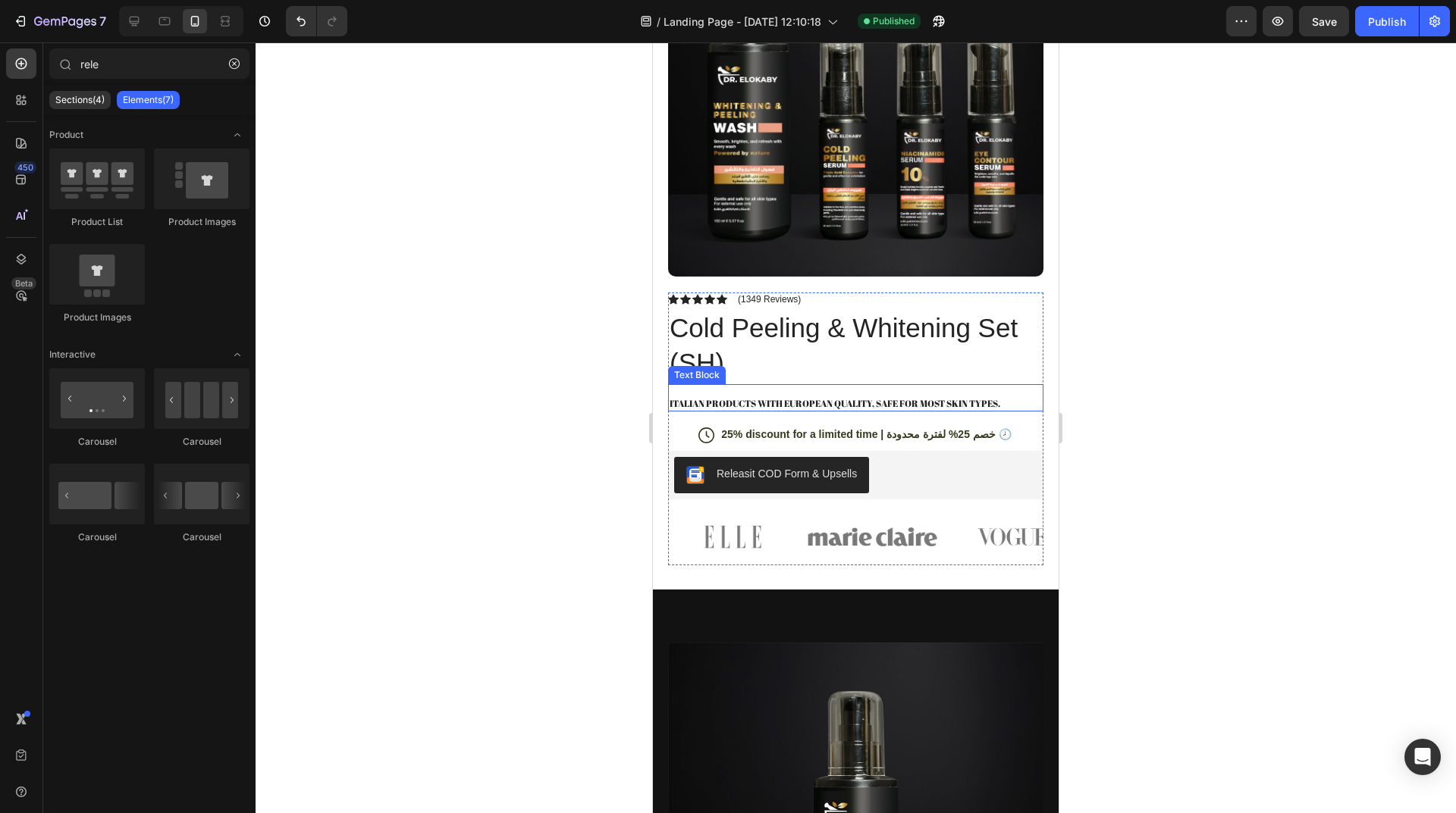
click at [903, 398] on p "Italian products with European quality, safe for most skin types." at bounding box center [855, 403] width 372 height 12
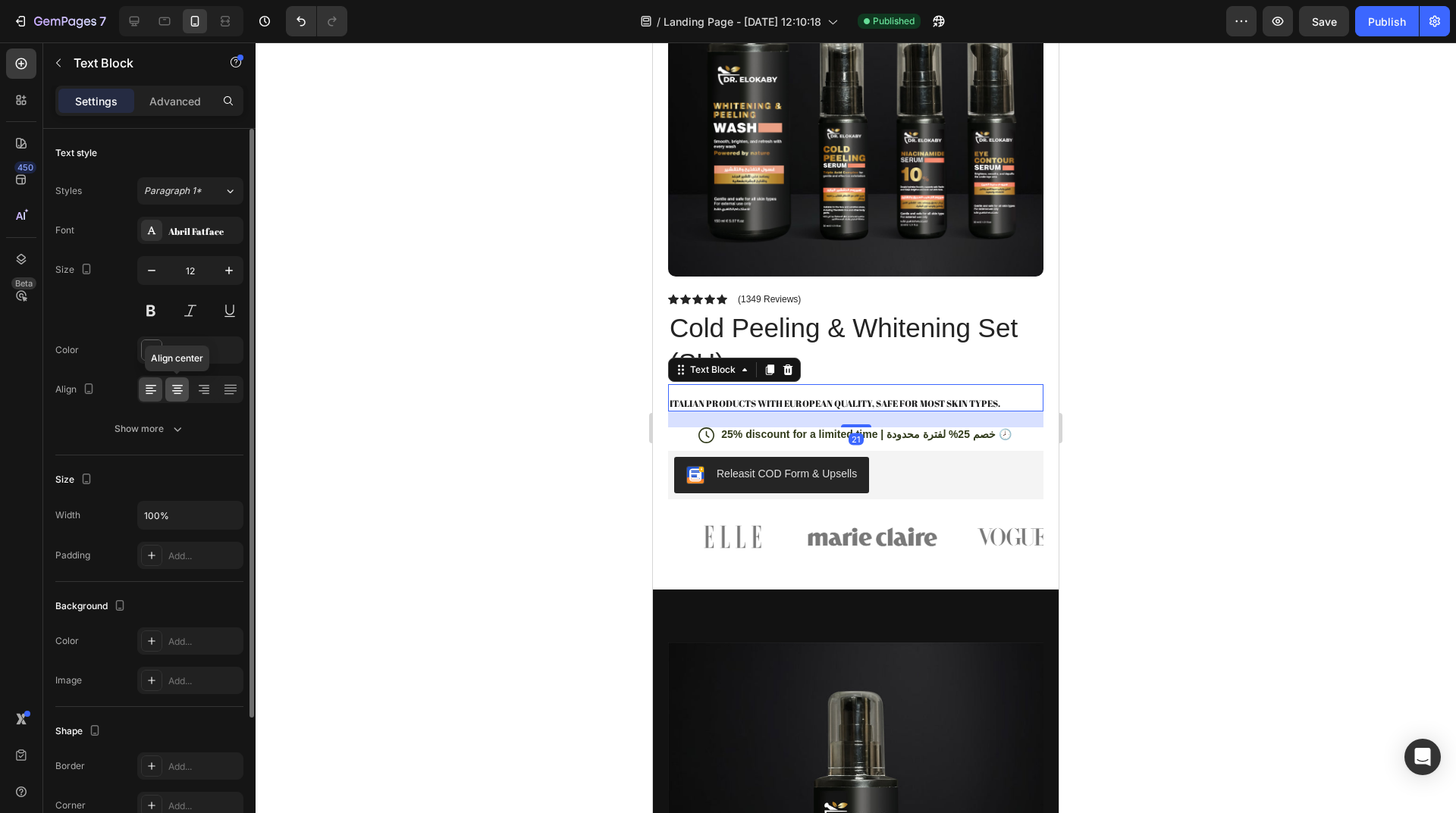
click at [180, 395] on icon at bounding box center [177, 389] width 15 height 15
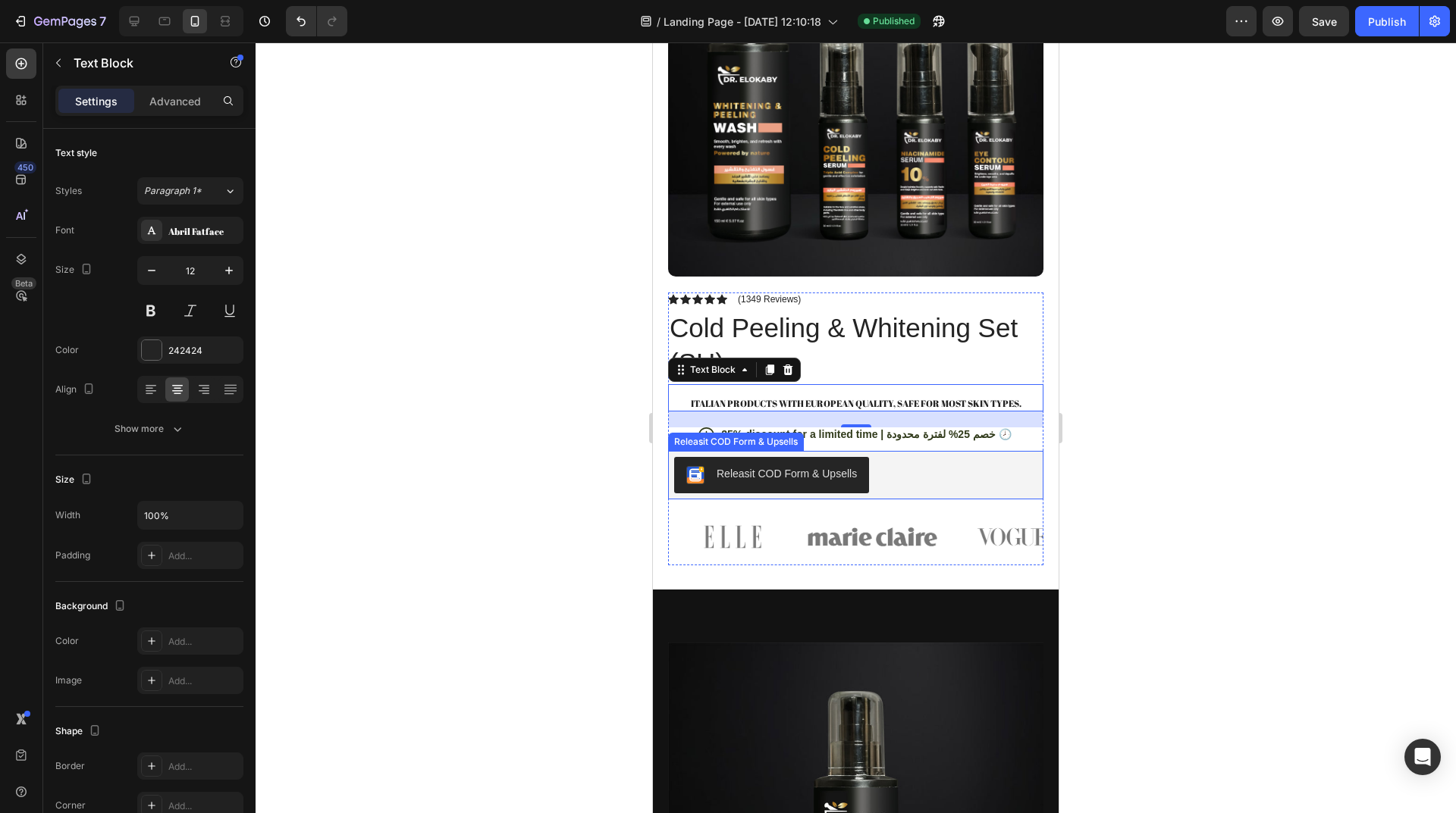
click at [985, 463] on div "Releasit COD Form & Upsells" at bounding box center [855, 474] width 363 height 36
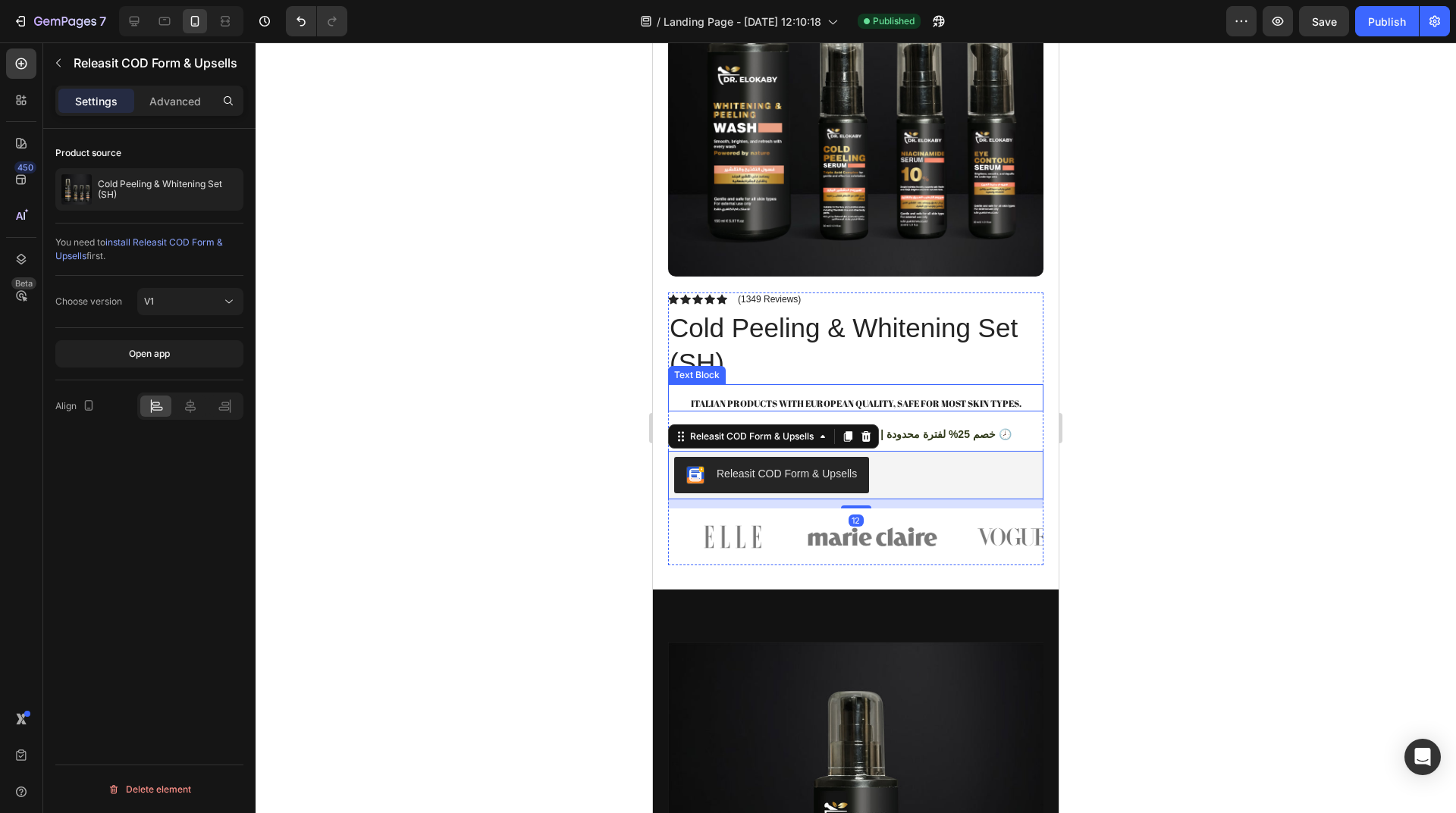
click at [1021, 398] on p "Italian products with European quality, safe for most skin types." at bounding box center [855, 403] width 372 height 12
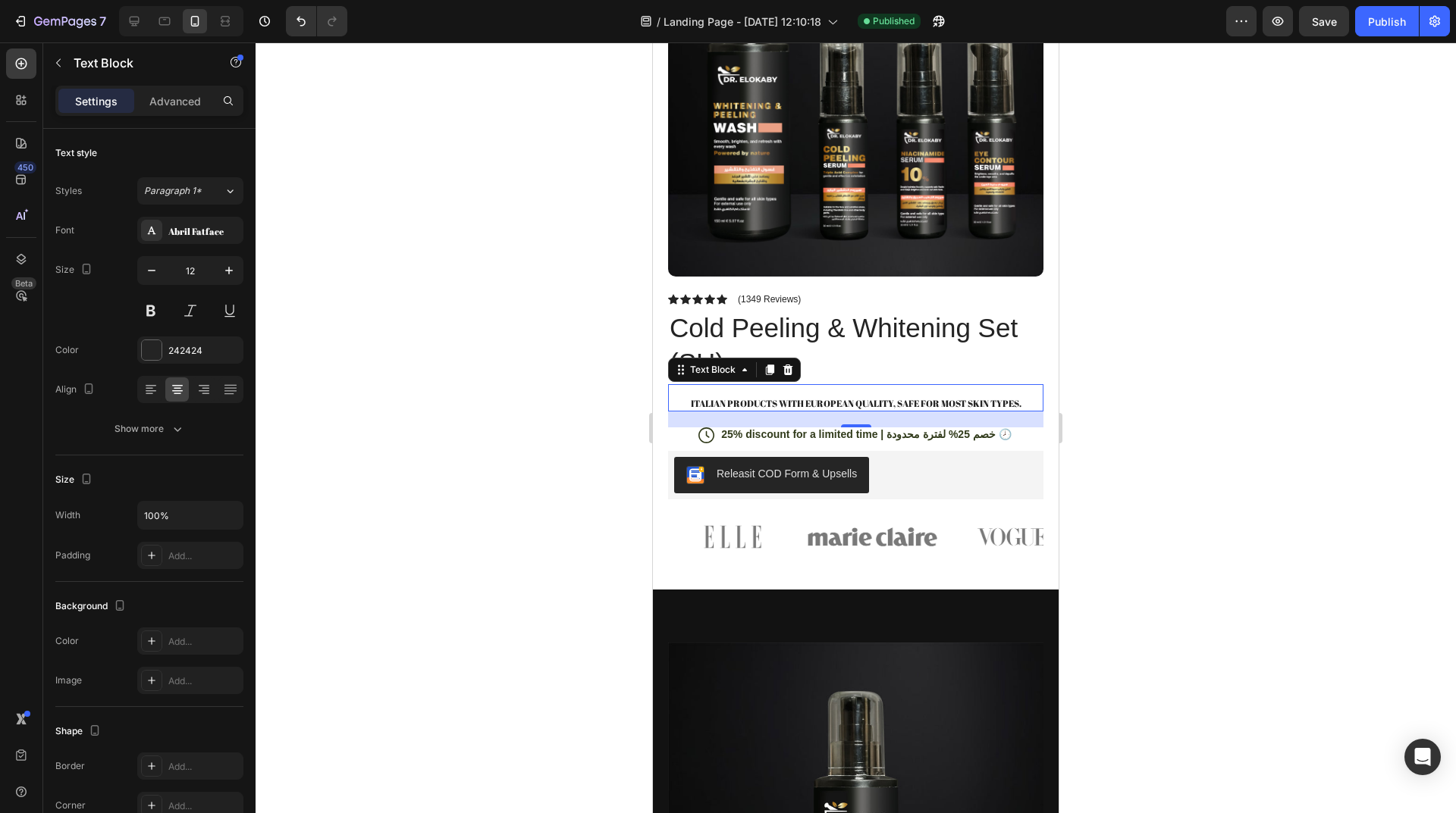
click at [515, 472] on div at bounding box center [856, 427] width 1200 height 771
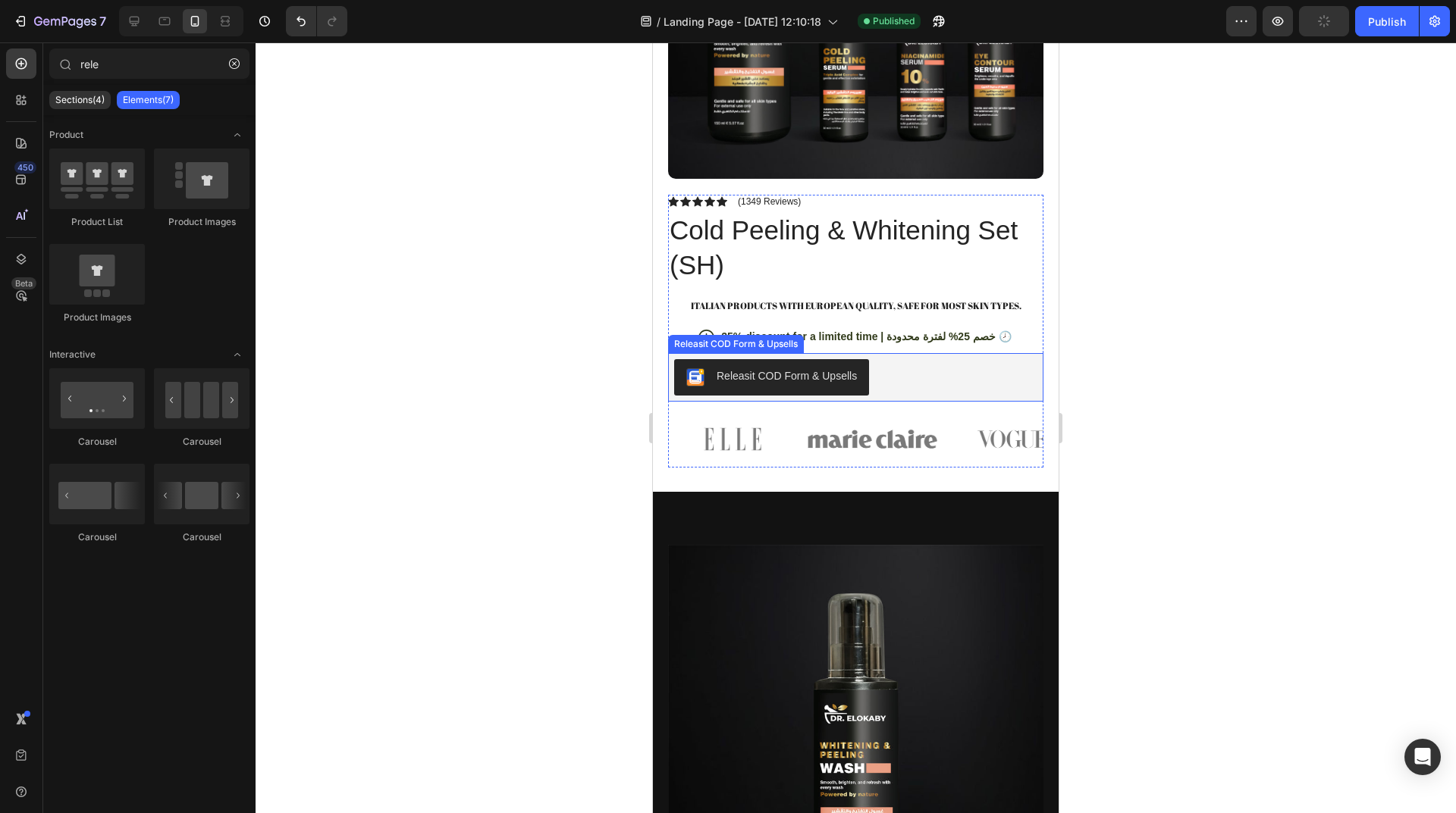
scroll to position [1592, 0]
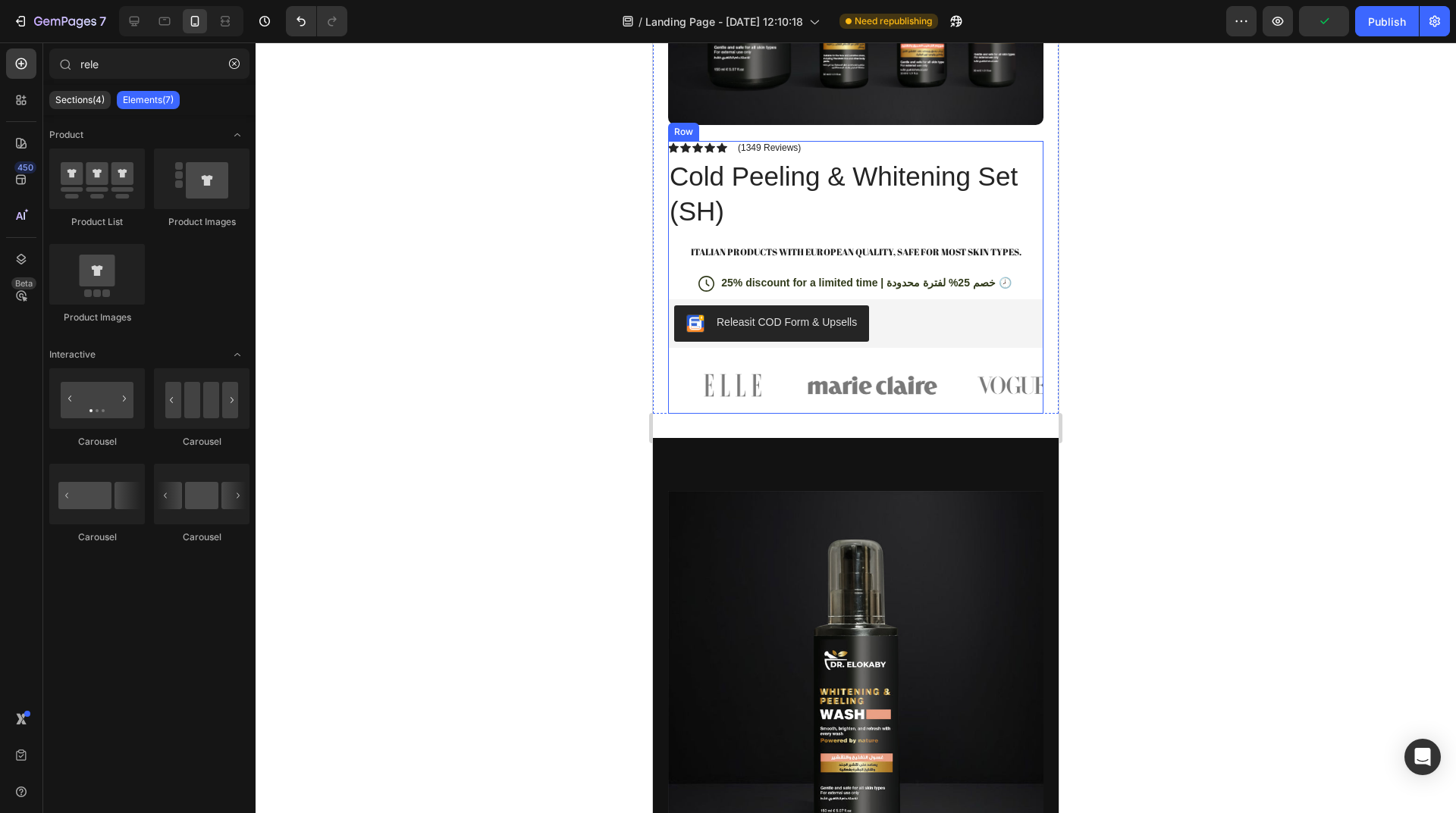
click at [771, 343] on div "Icon Icon Icon Icon Icon Icon List (1349 Reviews) Text Block Row Cold Peeling &…" at bounding box center [855, 278] width 375 height 273
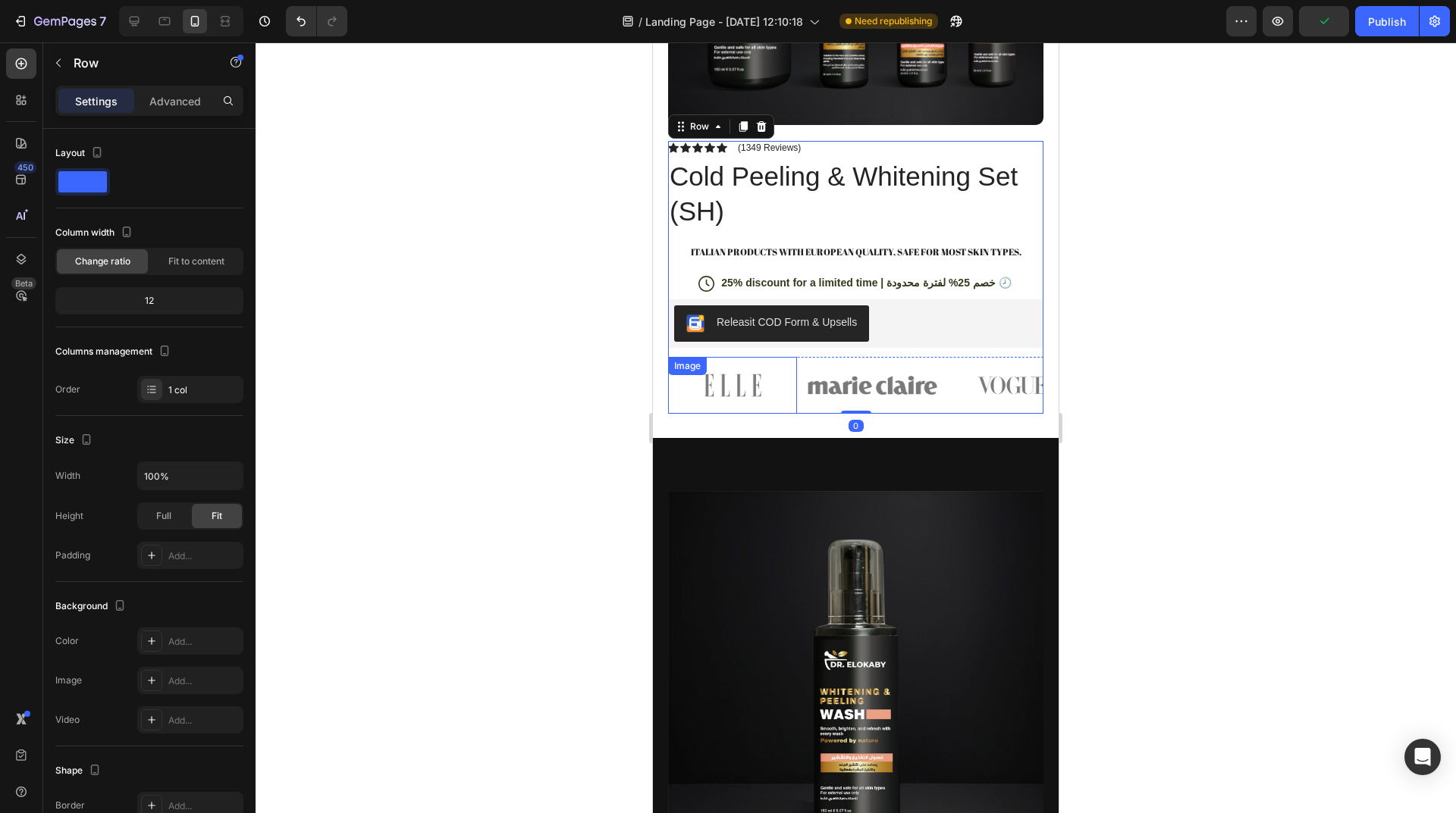
click at [812, 390] on img at bounding box center [872, 386] width 129 height 57
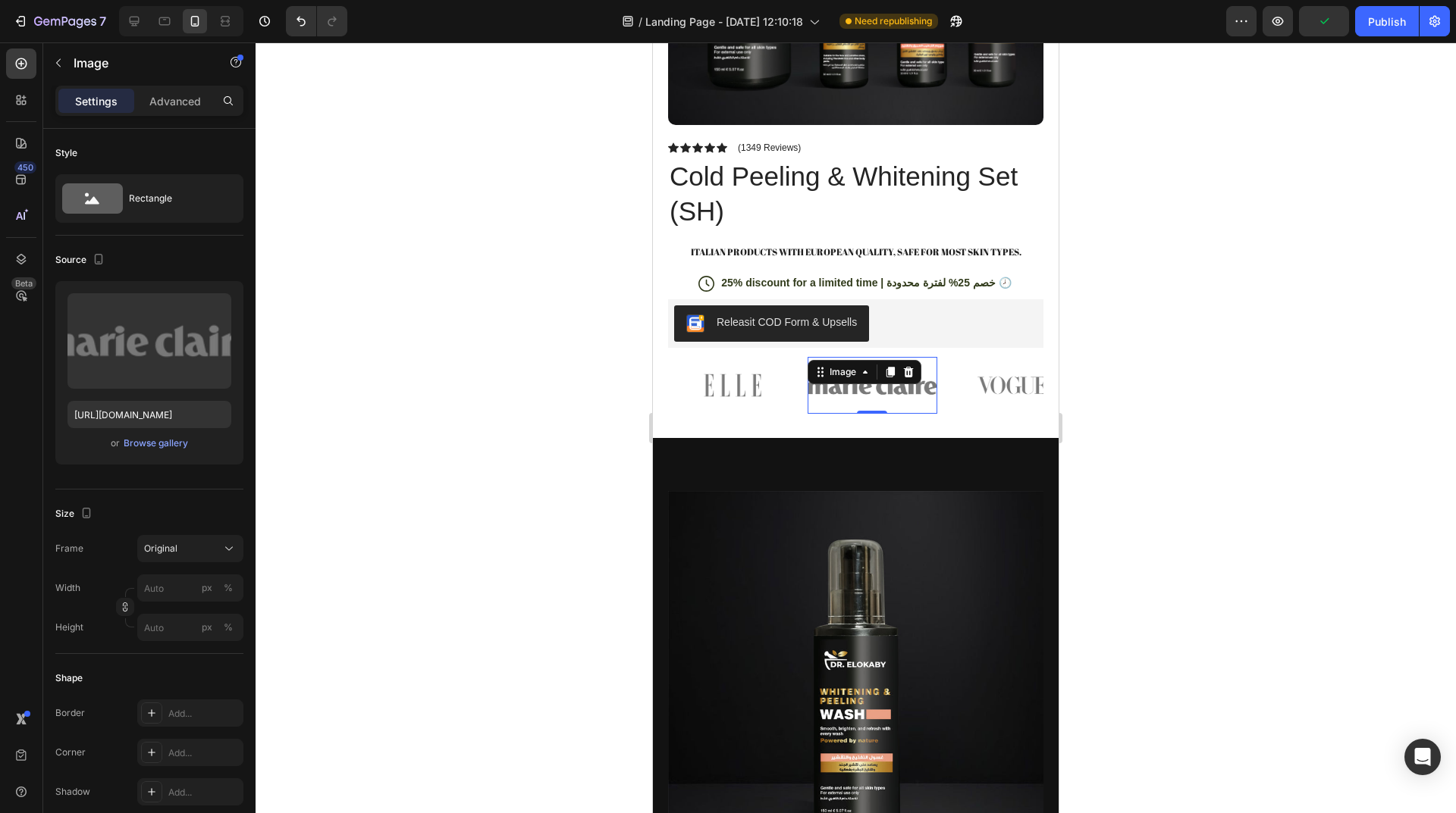
click at [829, 381] on img at bounding box center [872, 386] width 129 height 57
click at [909, 366] on icon at bounding box center [908, 372] width 12 height 12
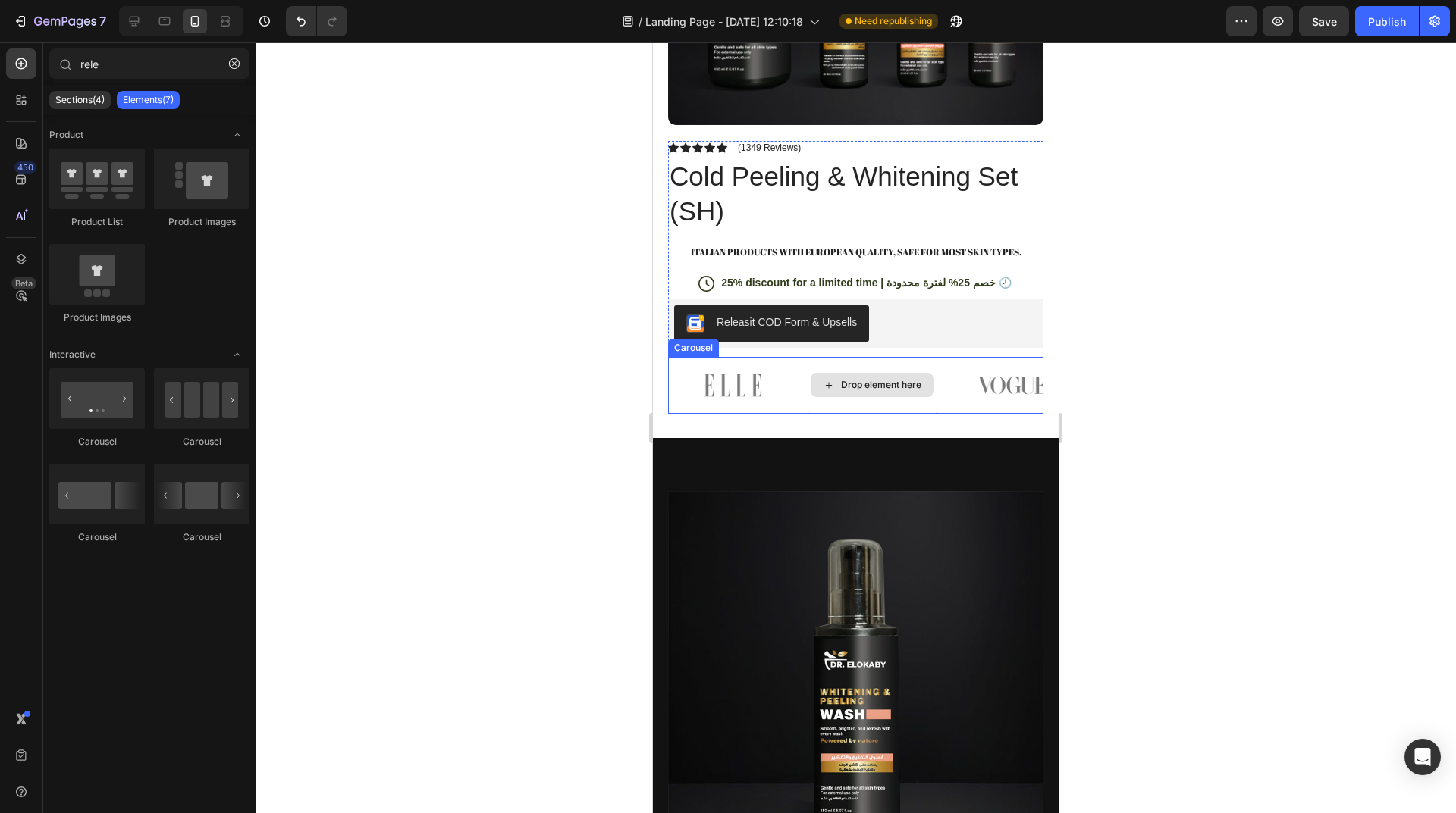
click at [909, 357] on div "Drop element here" at bounding box center [872, 386] width 129 height 57
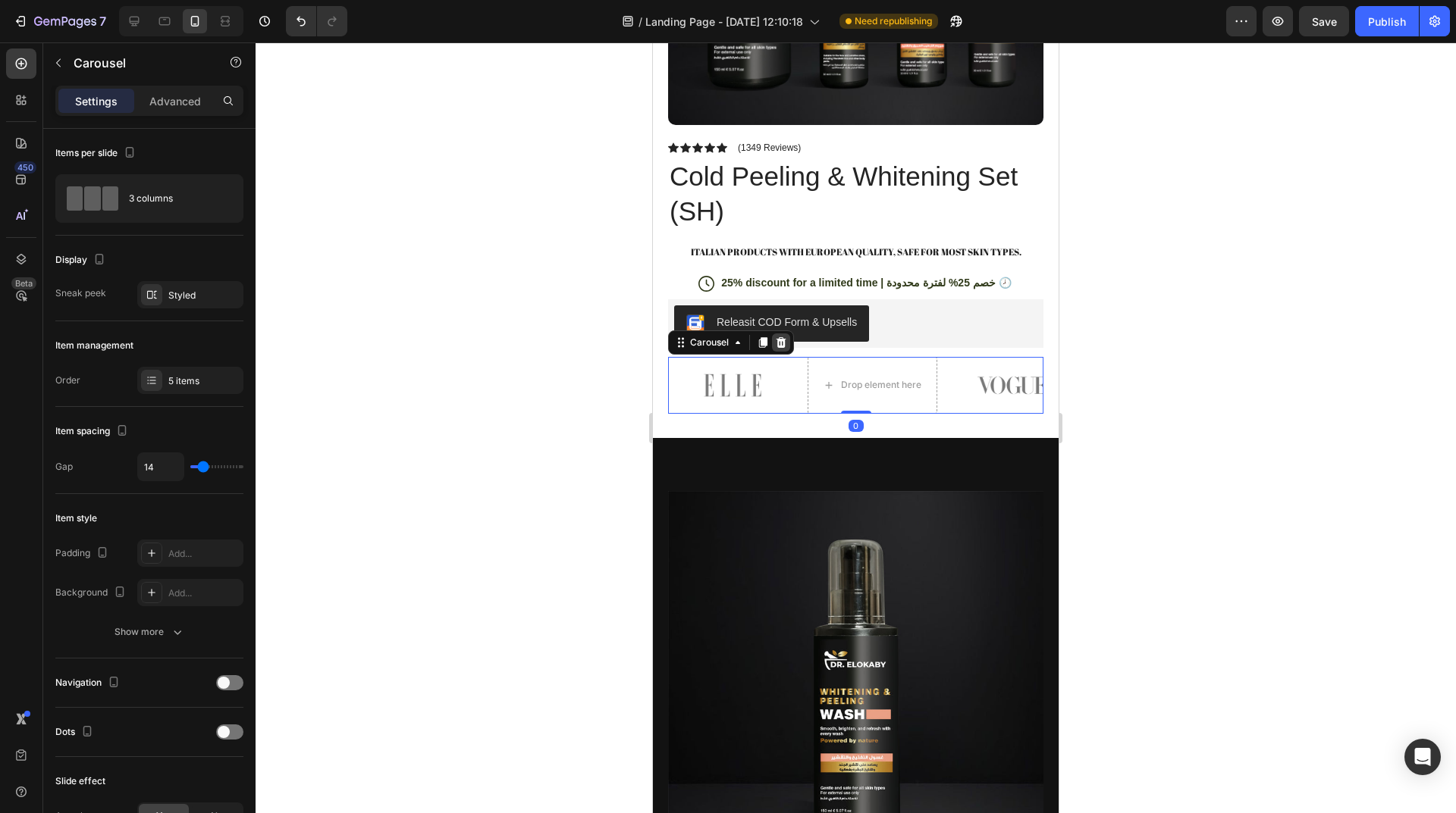
click at [782, 337] on icon at bounding box center [781, 341] width 10 height 10
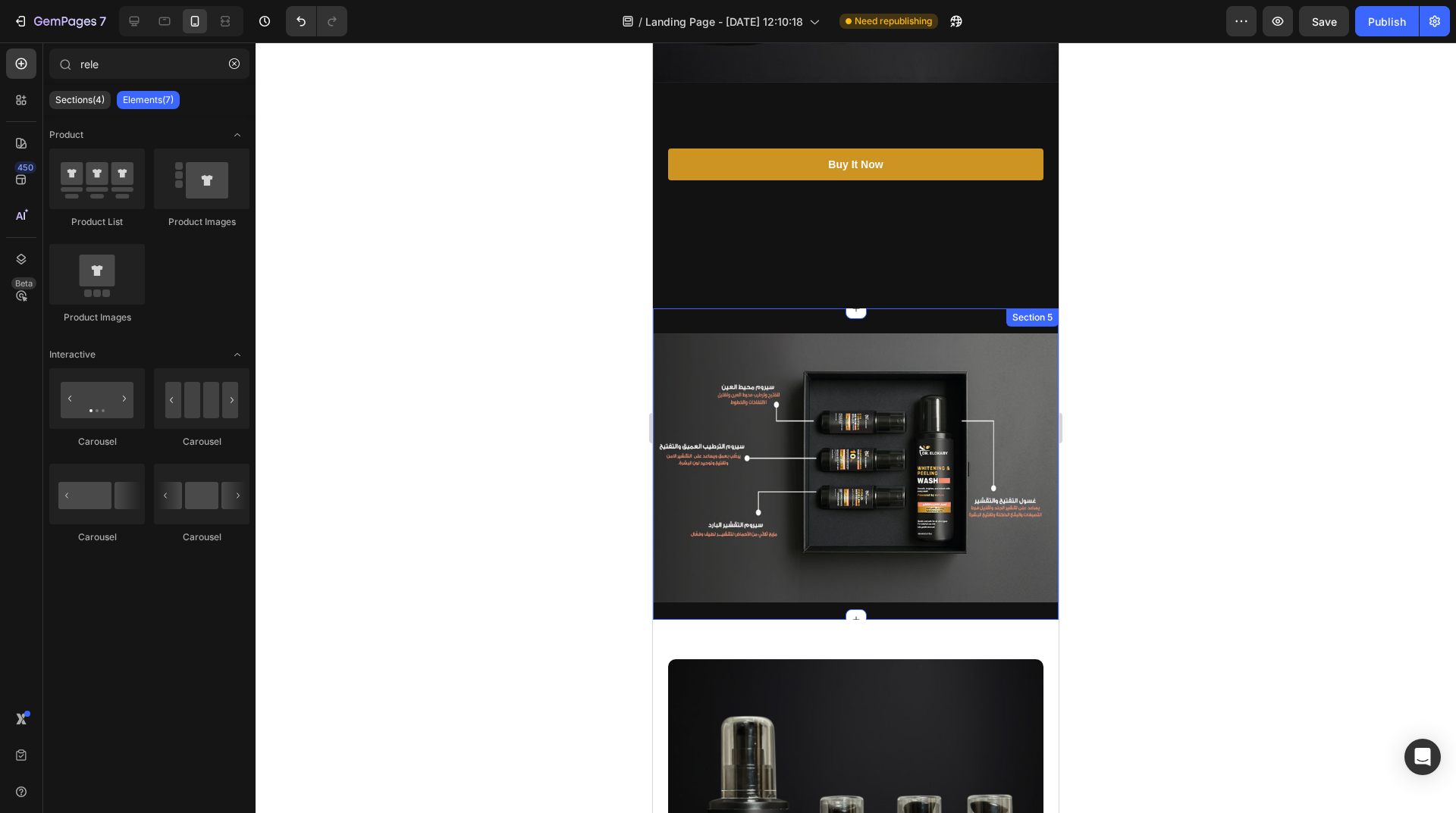
scroll to position [531, 0]
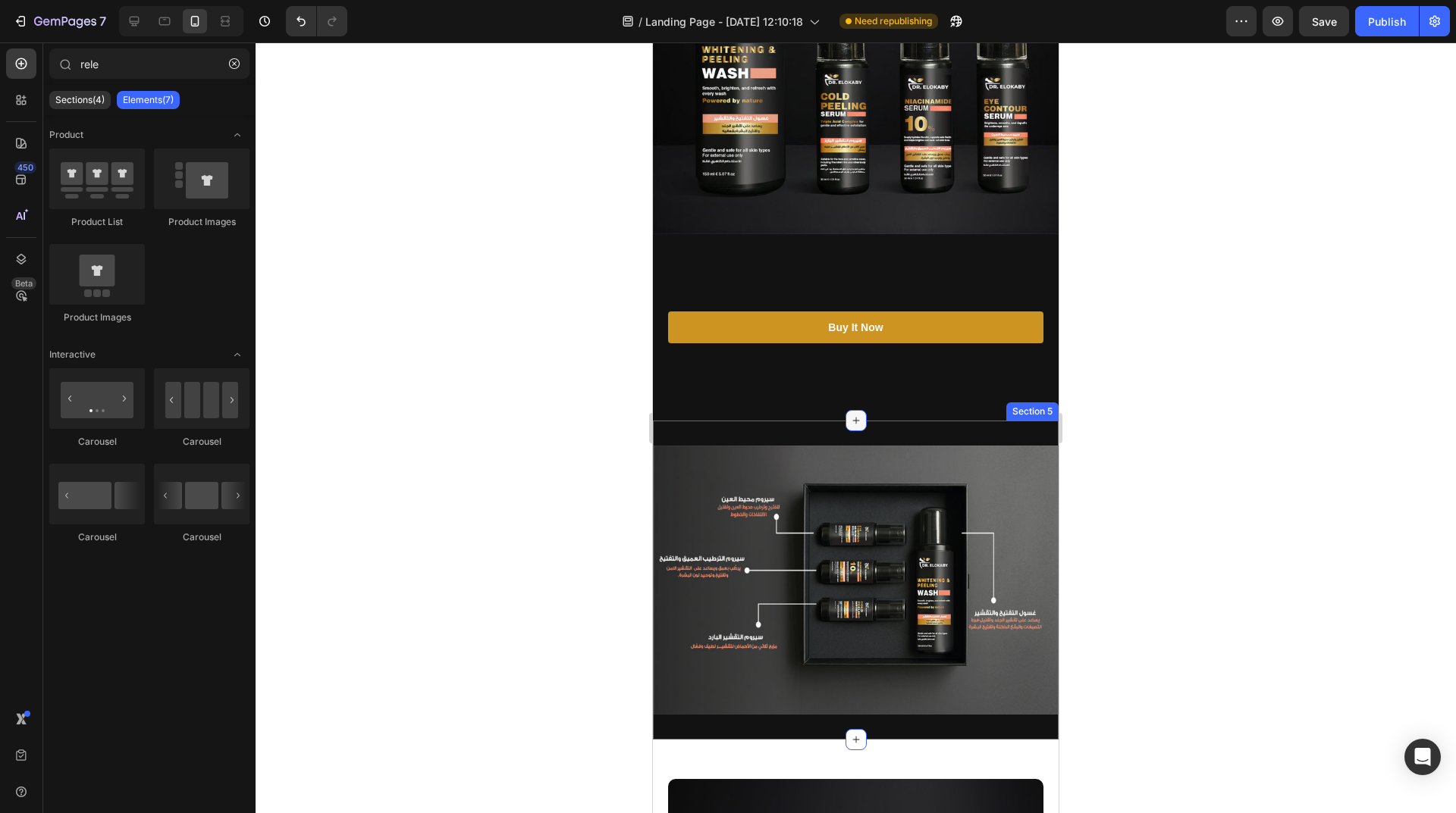
click at [846, 410] on div at bounding box center [856, 420] width 21 height 21
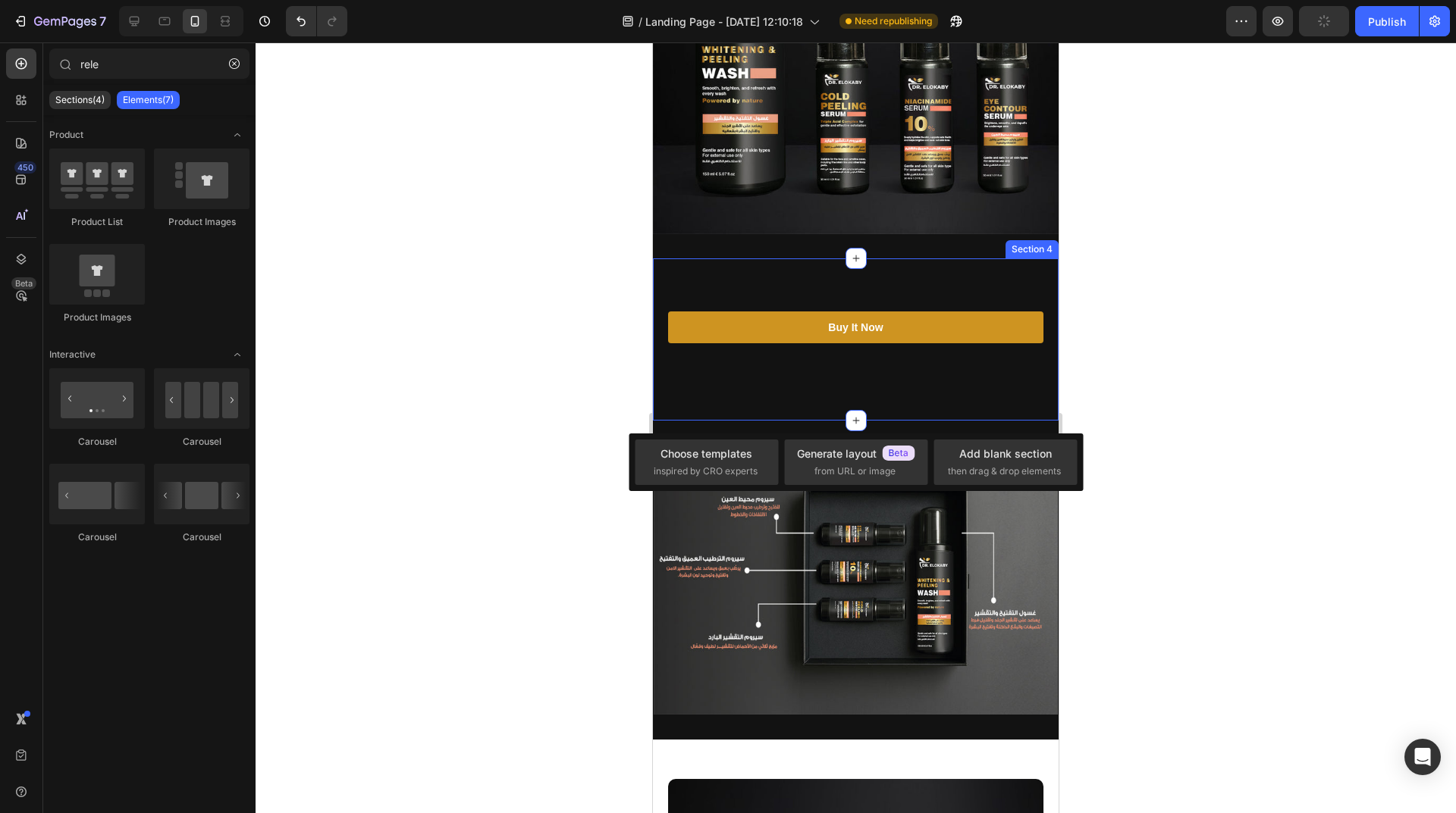
click at [831, 382] on div "Buy It Now Button Section 4" at bounding box center [855, 340] width 405 height 162
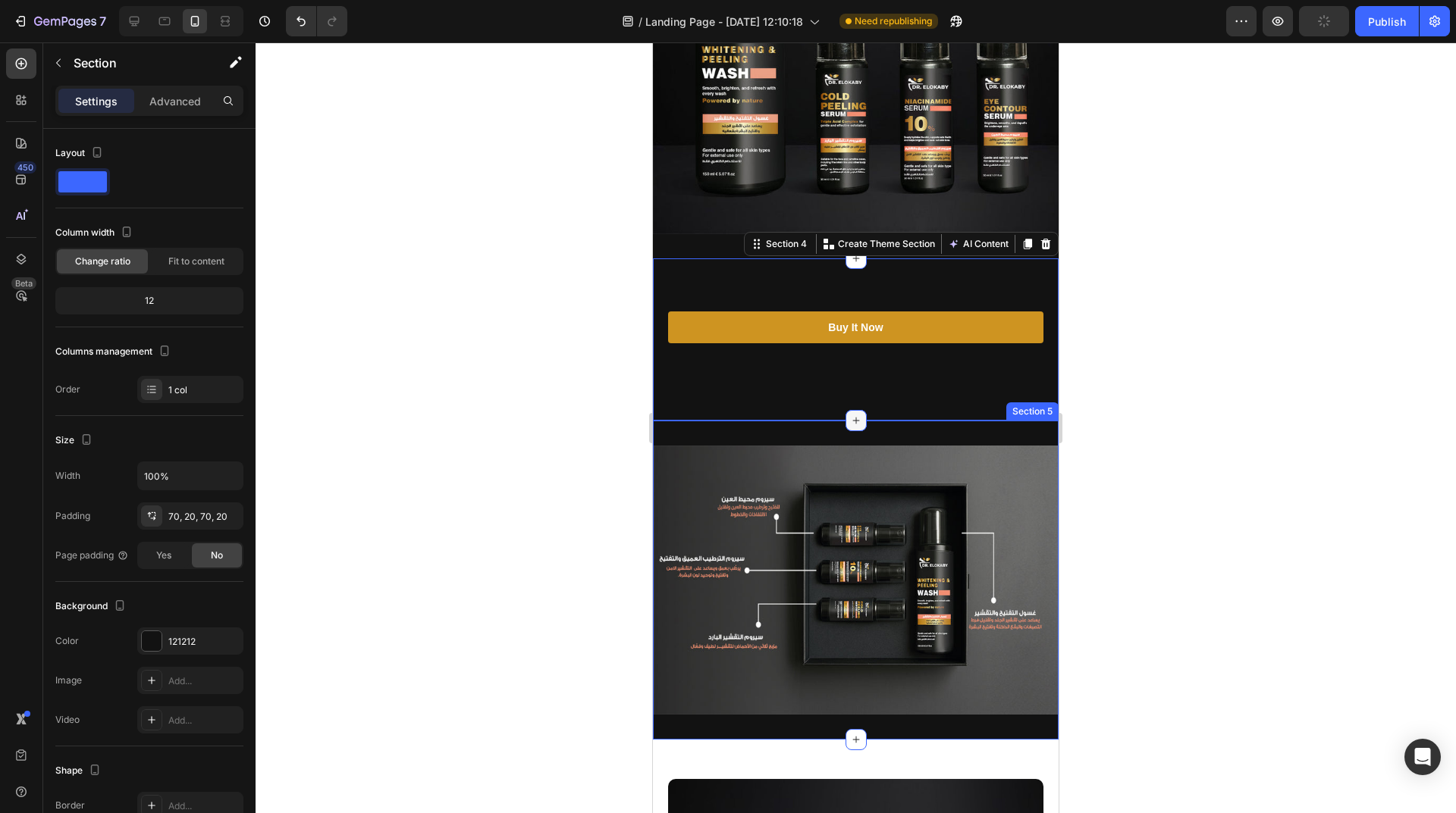
click at [851, 414] on icon at bounding box center [856, 420] width 12 height 12
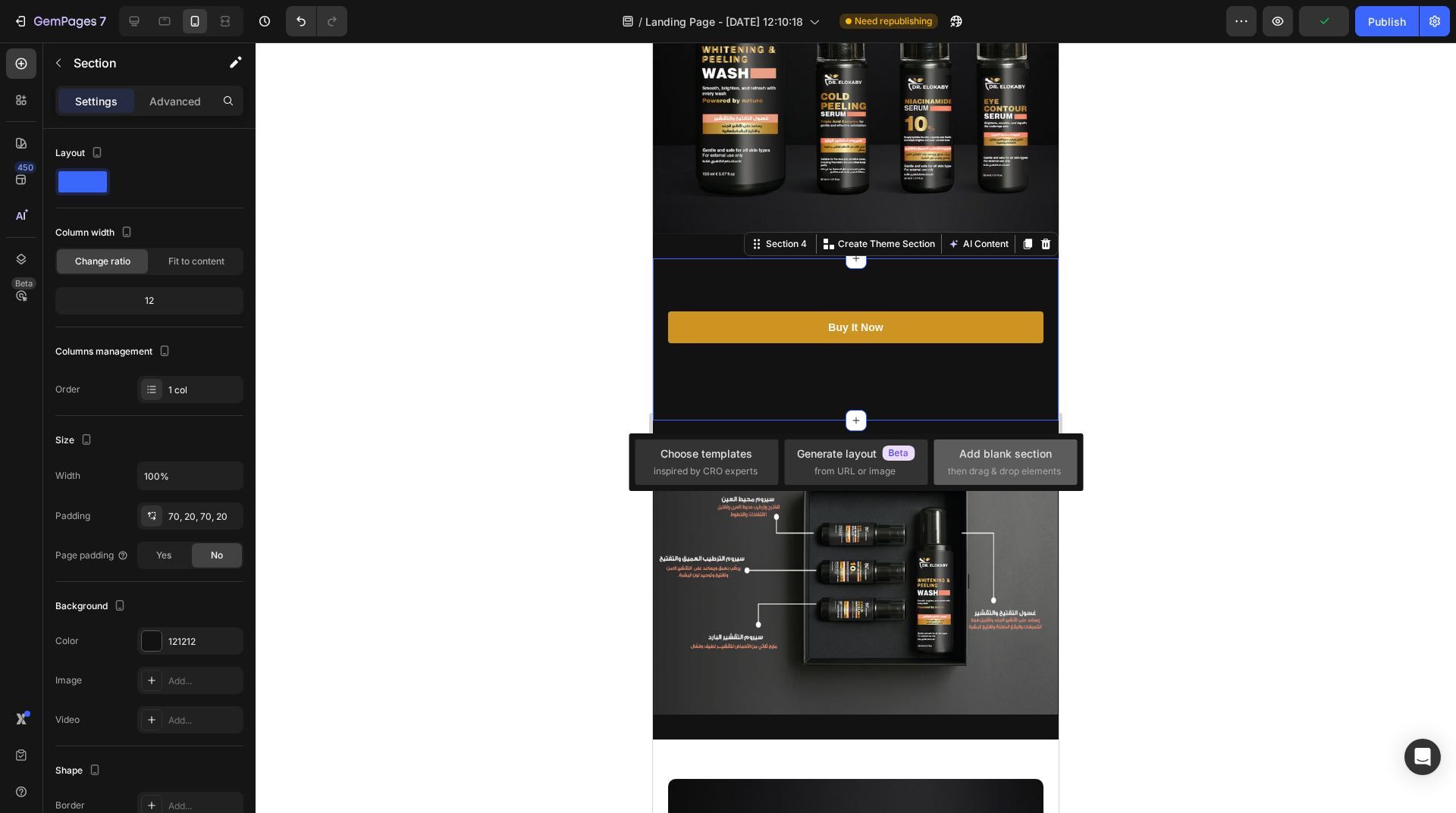
click at [966, 453] on div "Add blank section" at bounding box center [1005, 453] width 92 height 16
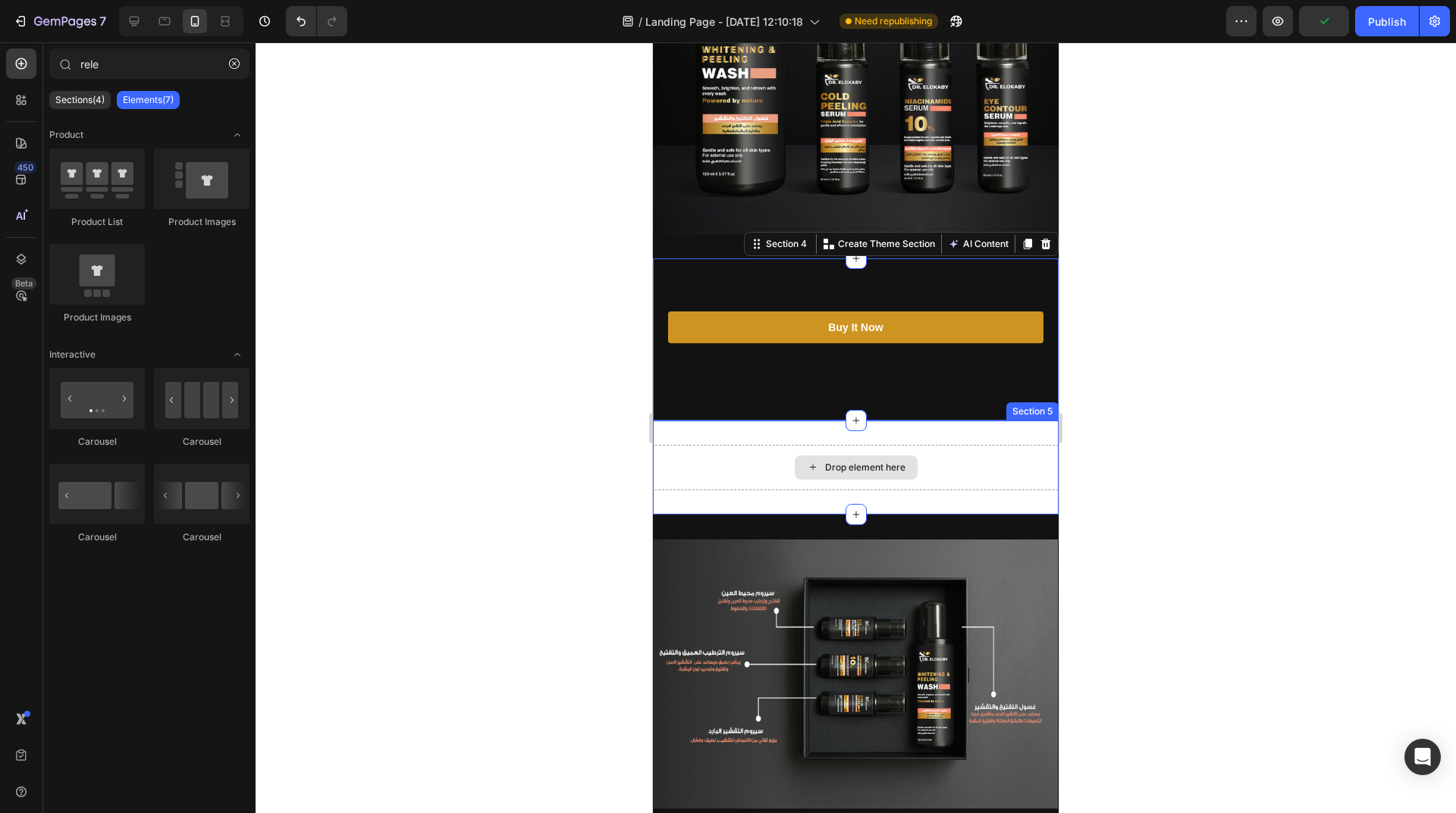
click at [850, 461] on div "Drop element here" at bounding box center [864, 467] width 80 height 12
click at [768, 448] on div "Drop element here" at bounding box center [855, 467] width 405 height 45
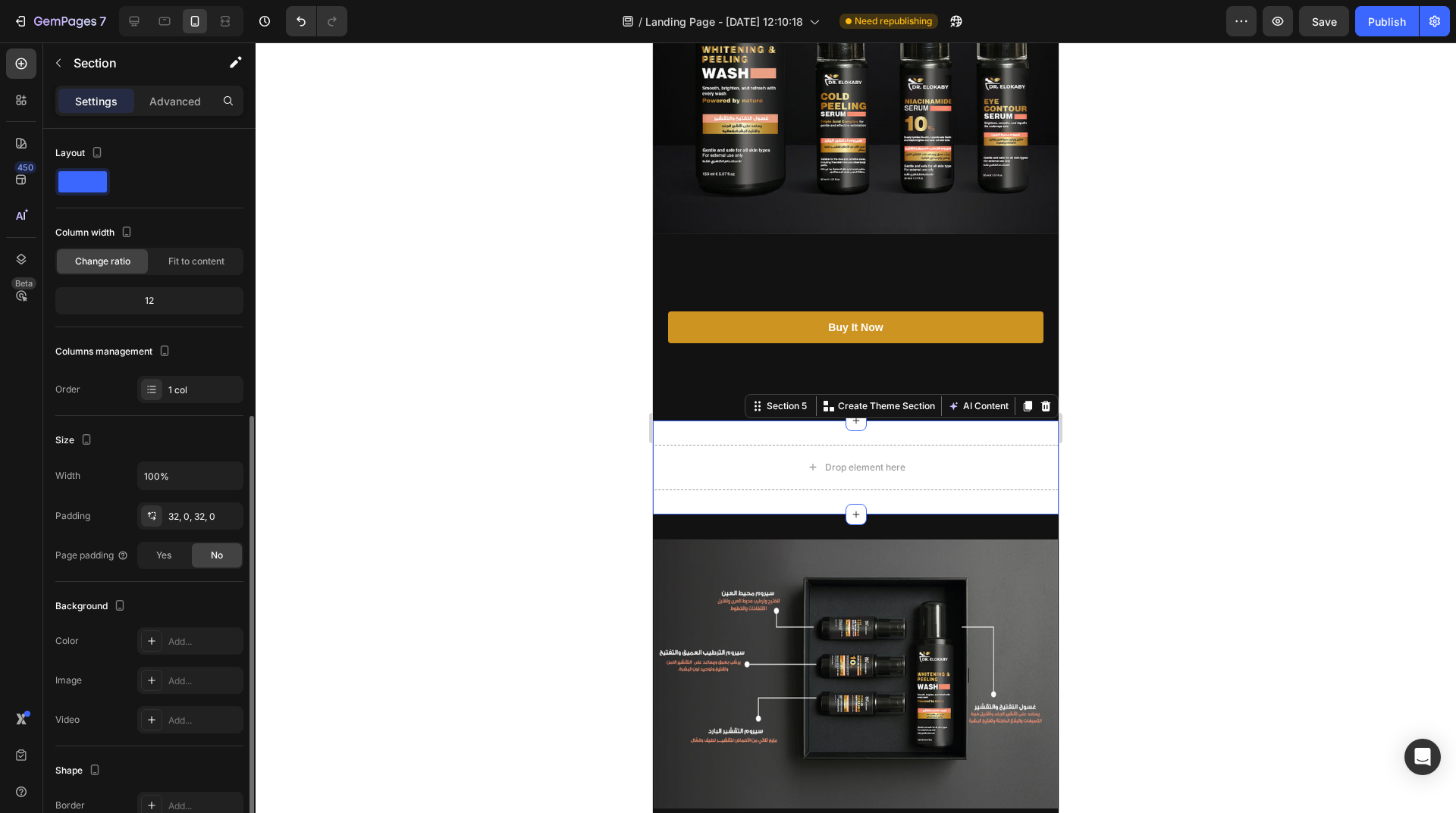
scroll to position [158, 0]
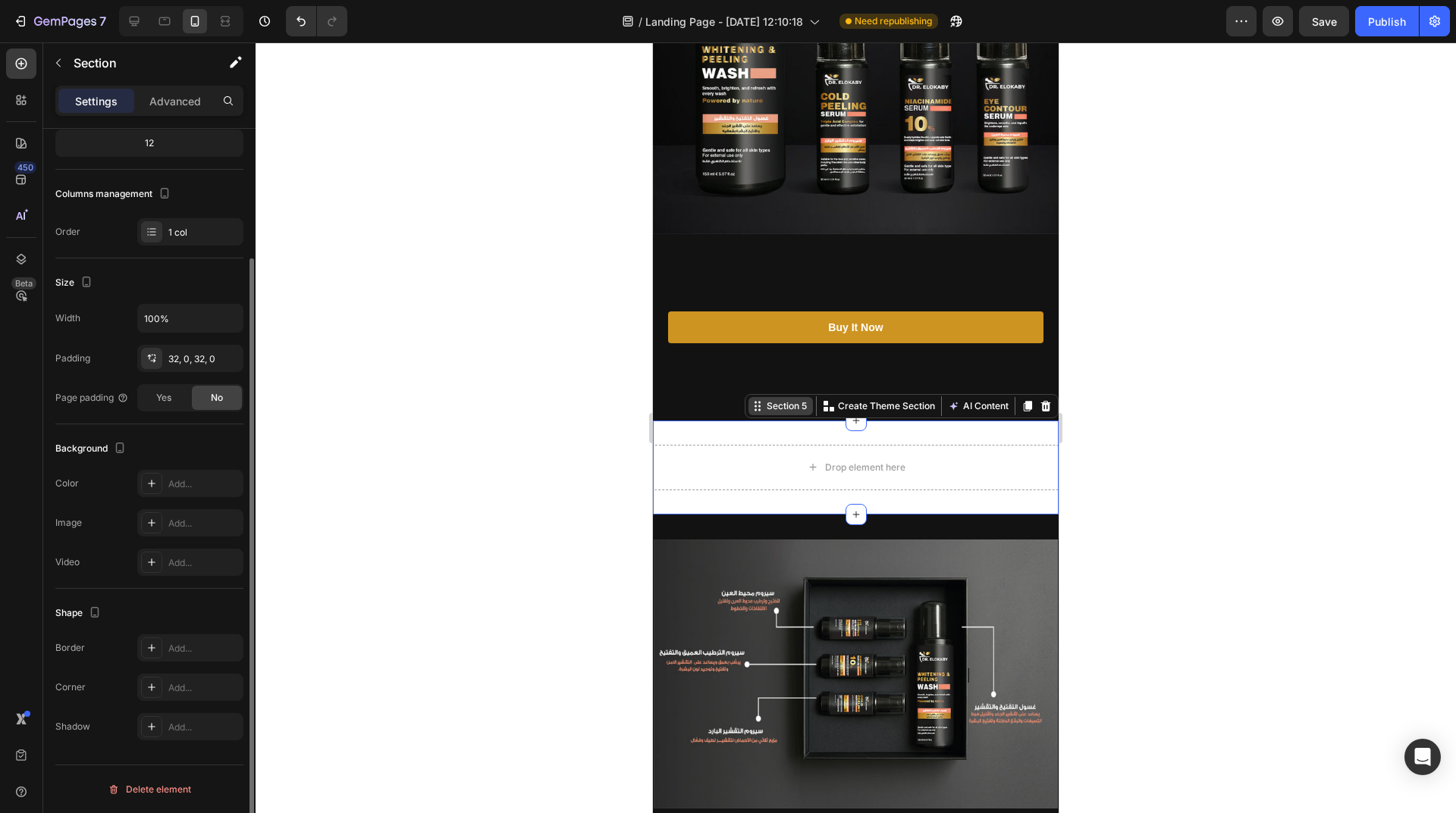
click at [769, 400] on div "Section 5" at bounding box center [787, 406] width 46 height 14
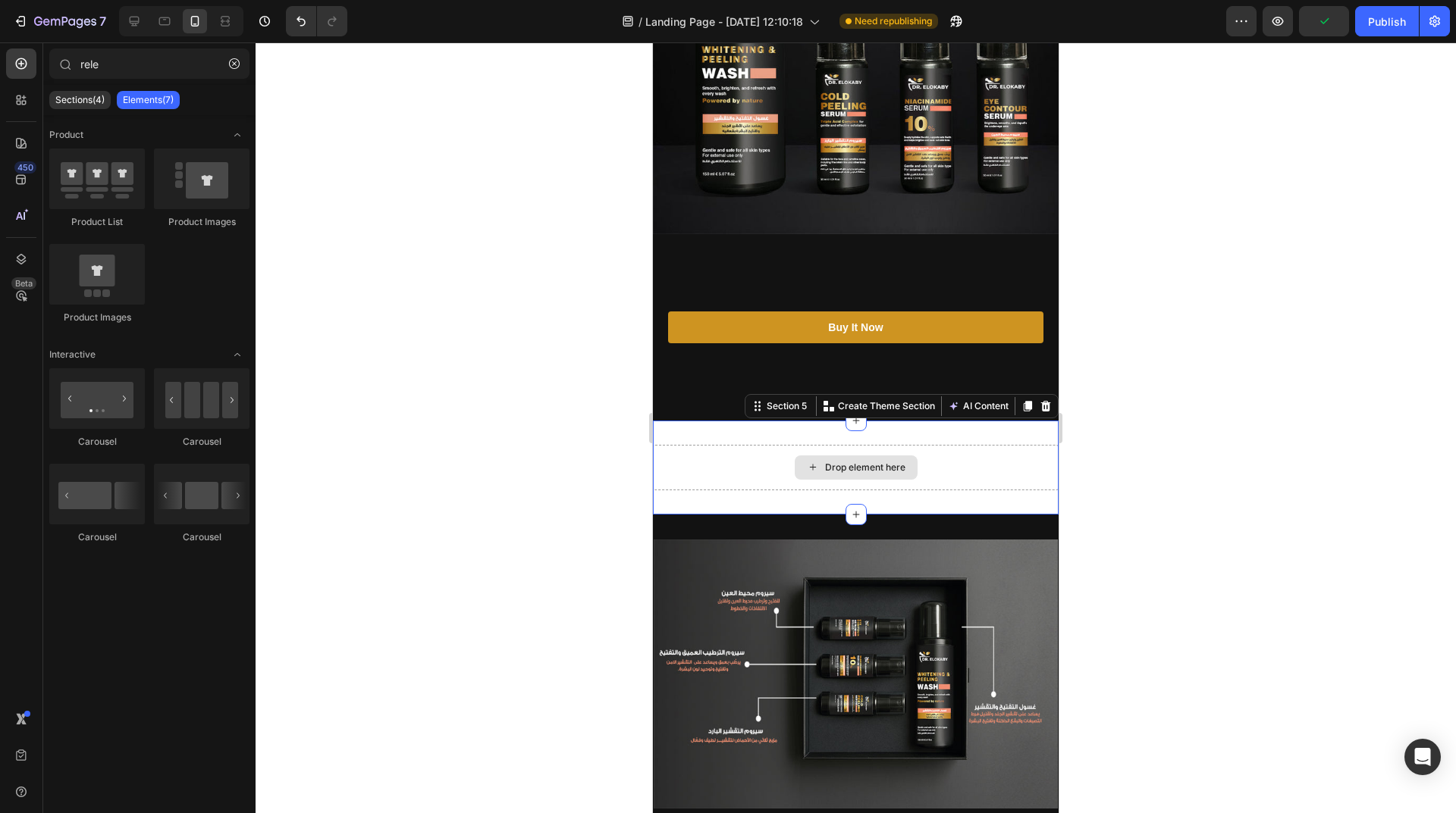
click at [796, 456] on div "Drop element here" at bounding box center [856, 468] width 123 height 24
click at [68, 137] on span "Product" at bounding box center [66, 135] width 34 height 14
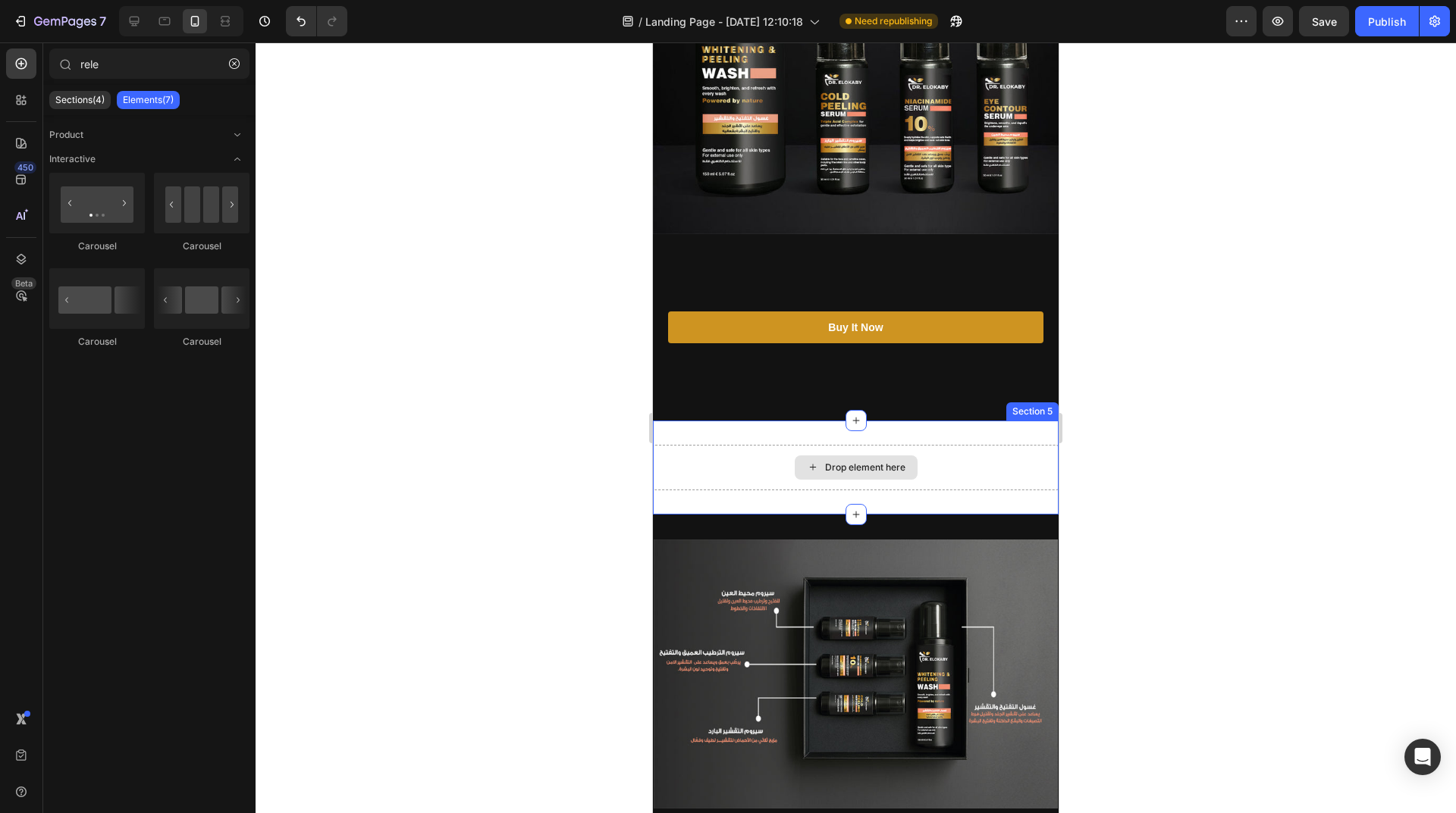
click at [864, 456] on div "Drop element here" at bounding box center [856, 468] width 123 height 24
click at [978, 448] on div "Drop element here" at bounding box center [855, 467] width 405 height 45
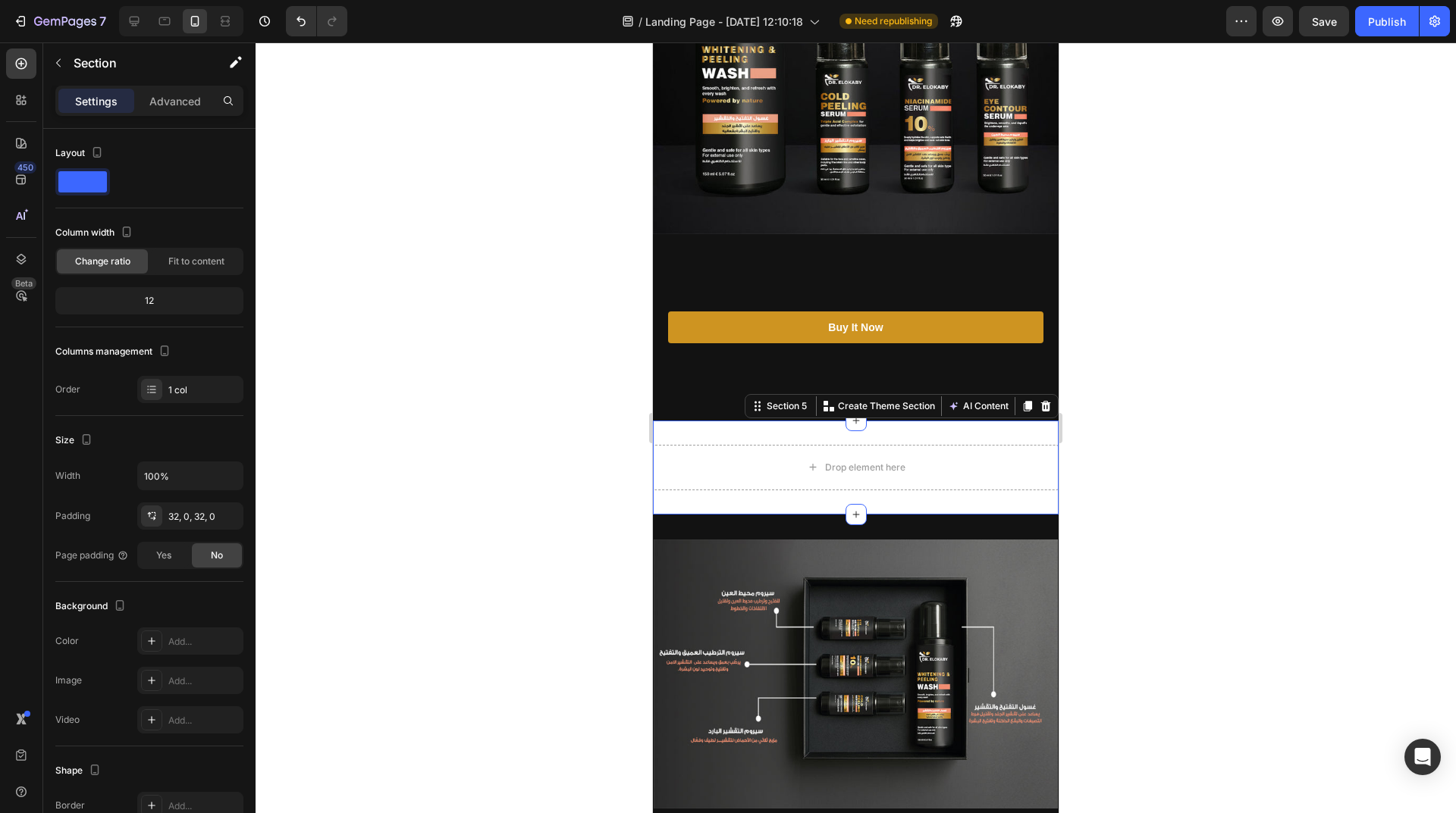
click at [979, 424] on div "Drop element here Section 5 You can create reusable sections Create Theme Secti…" at bounding box center [855, 468] width 405 height 94
click at [1037, 397] on div at bounding box center [1046, 406] width 18 height 18
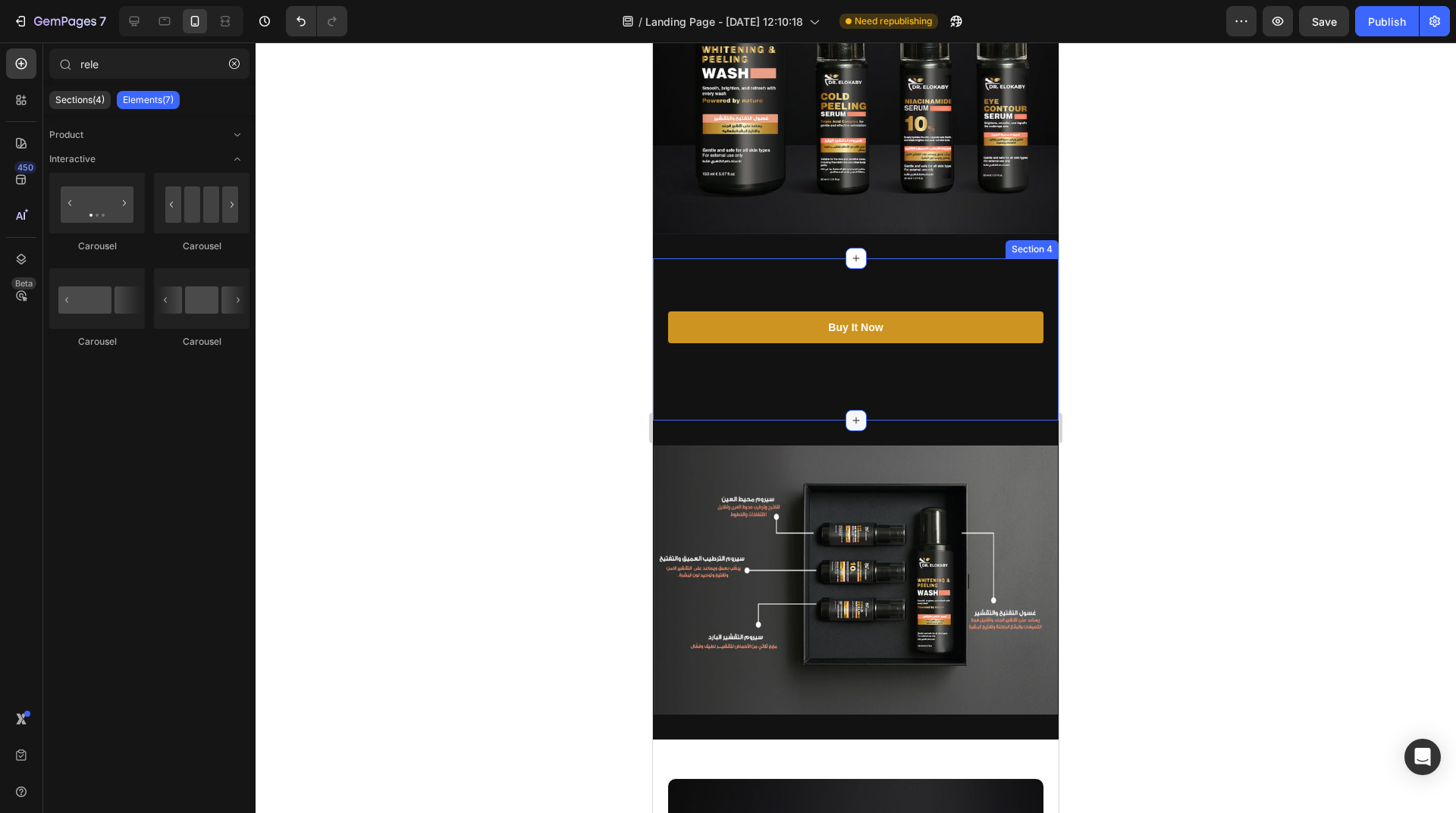
click at [852, 417] on icon at bounding box center [855, 420] width 6 height 6
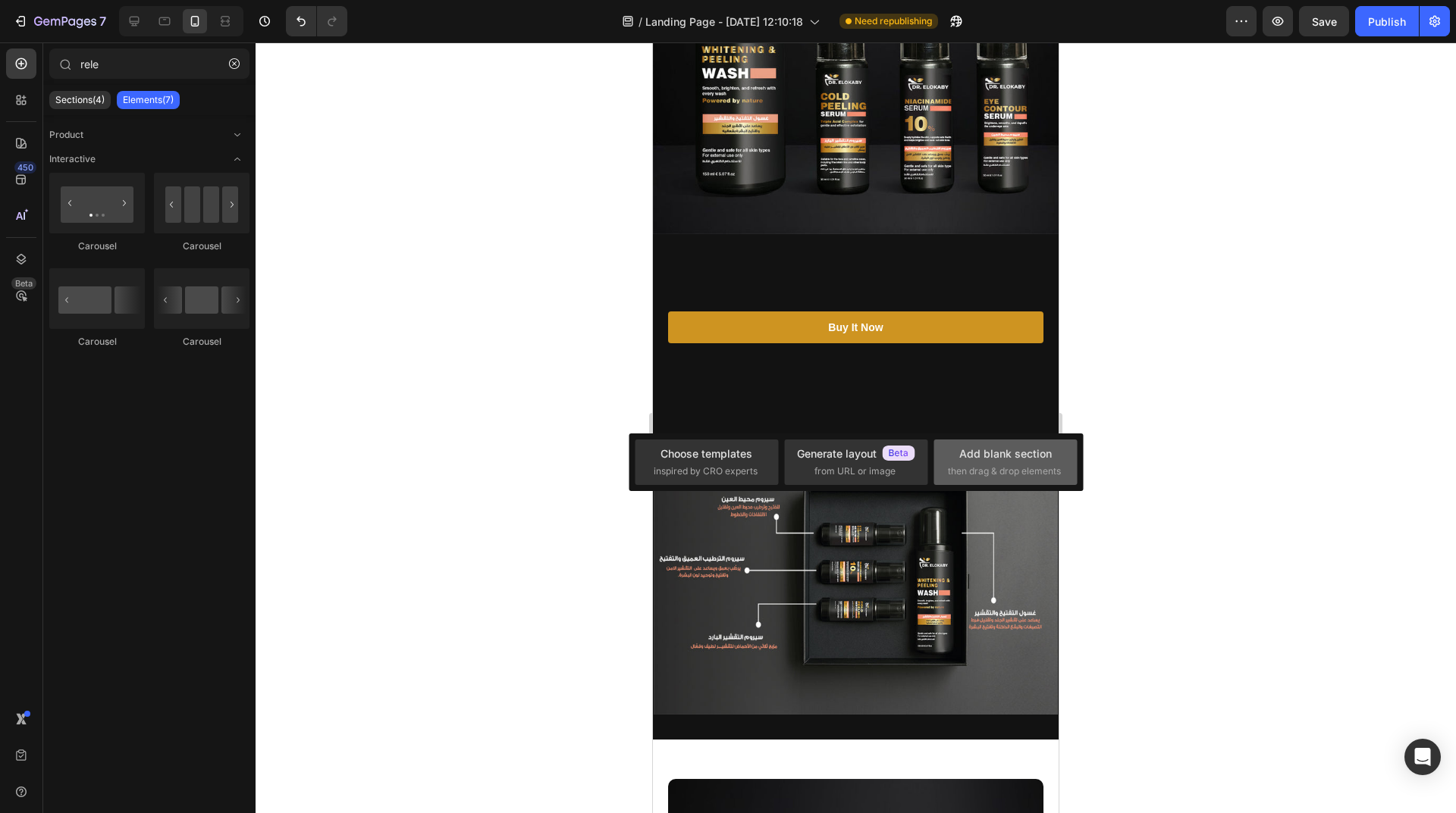
click at [995, 460] on div "Add blank section" at bounding box center [1005, 453] width 92 height 16
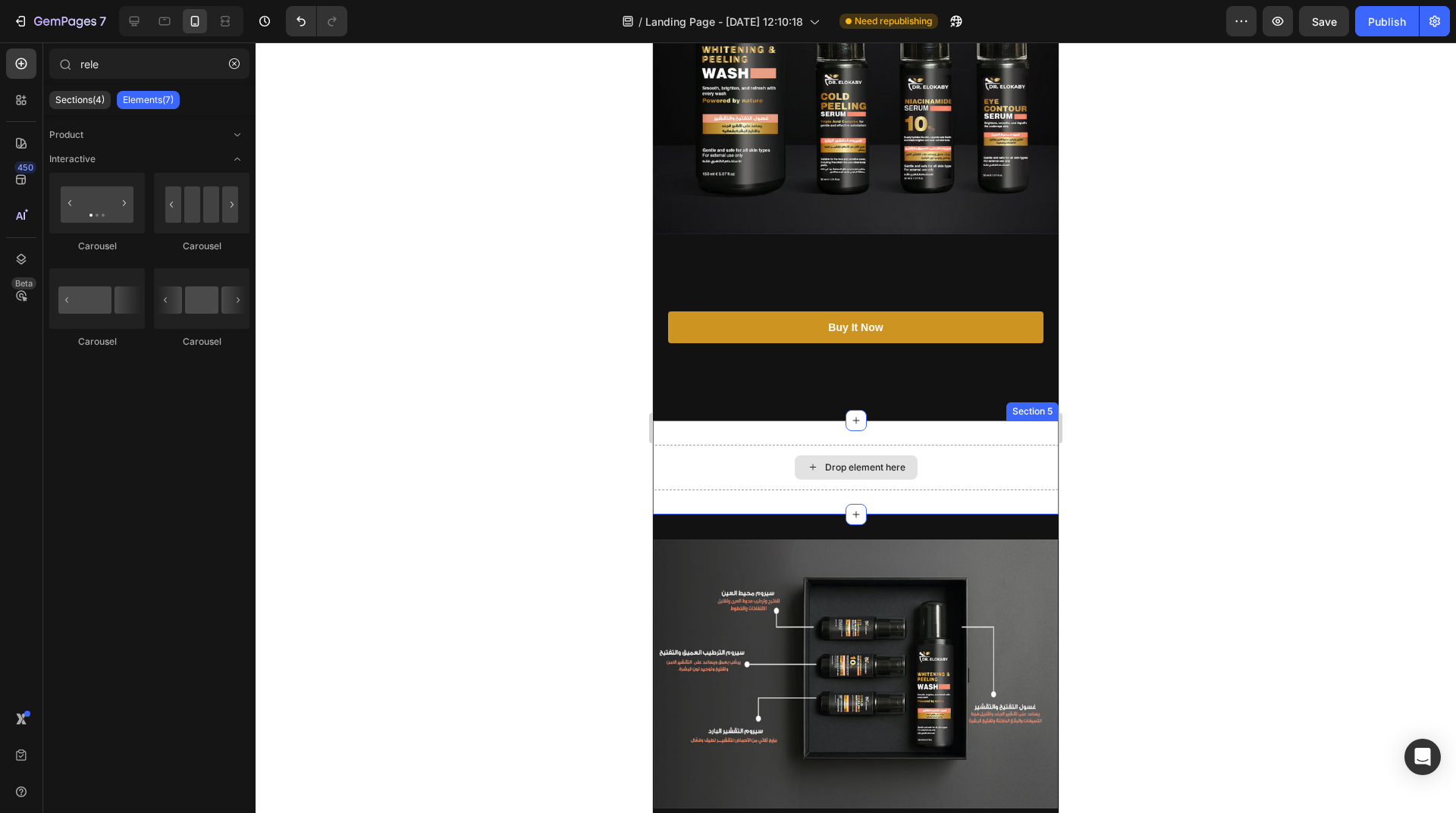
click at [853, 461] on div "Drop element here" at bounding box center [864, 467] width 80 height 12
click at [850, 445] on div "Drop element here" at bounding box center [855, 467] width 405 height 45
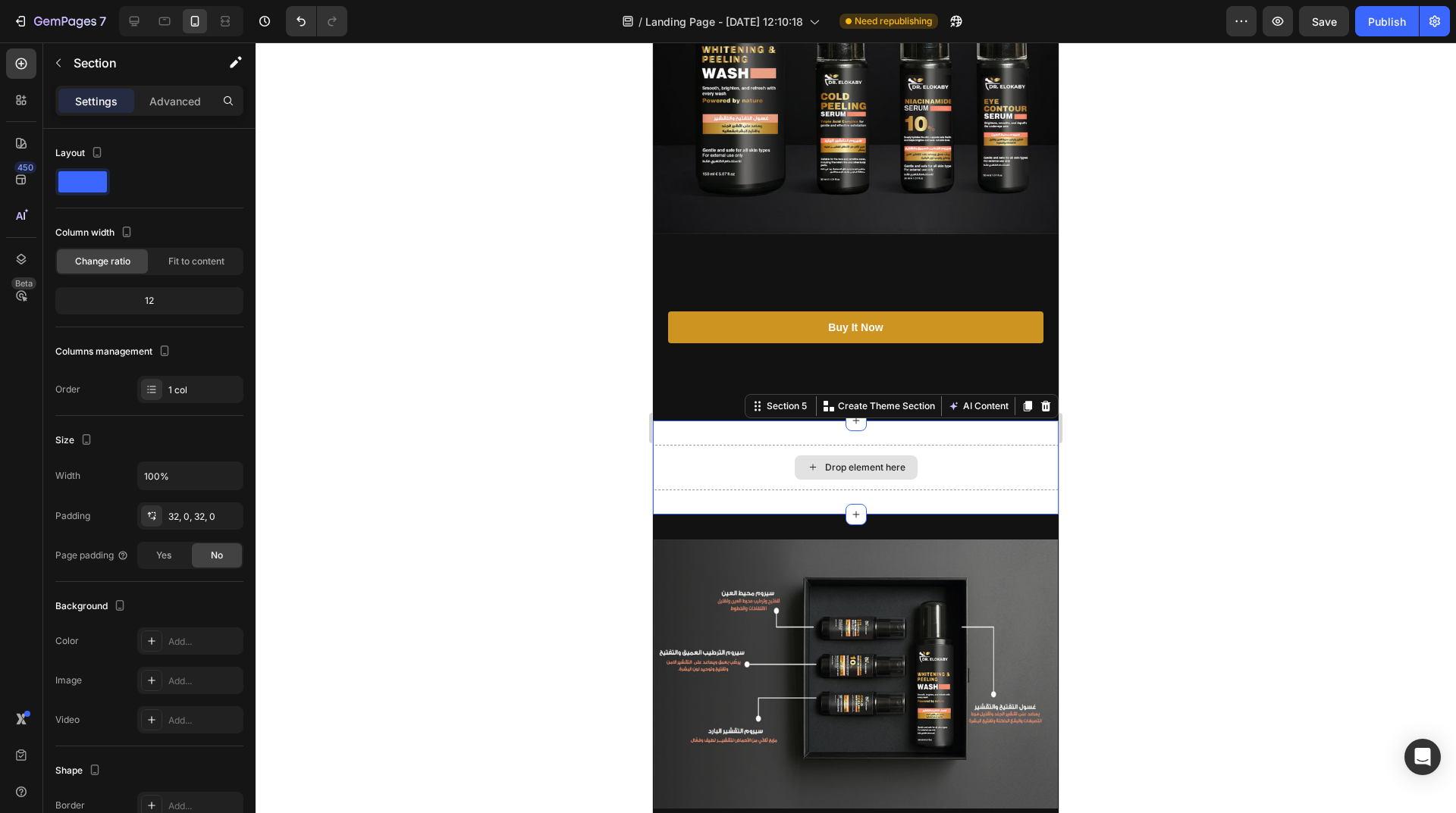
click at [850, 461] on div "Drop element here" at bounding box center [864, 467] width 80 height 12
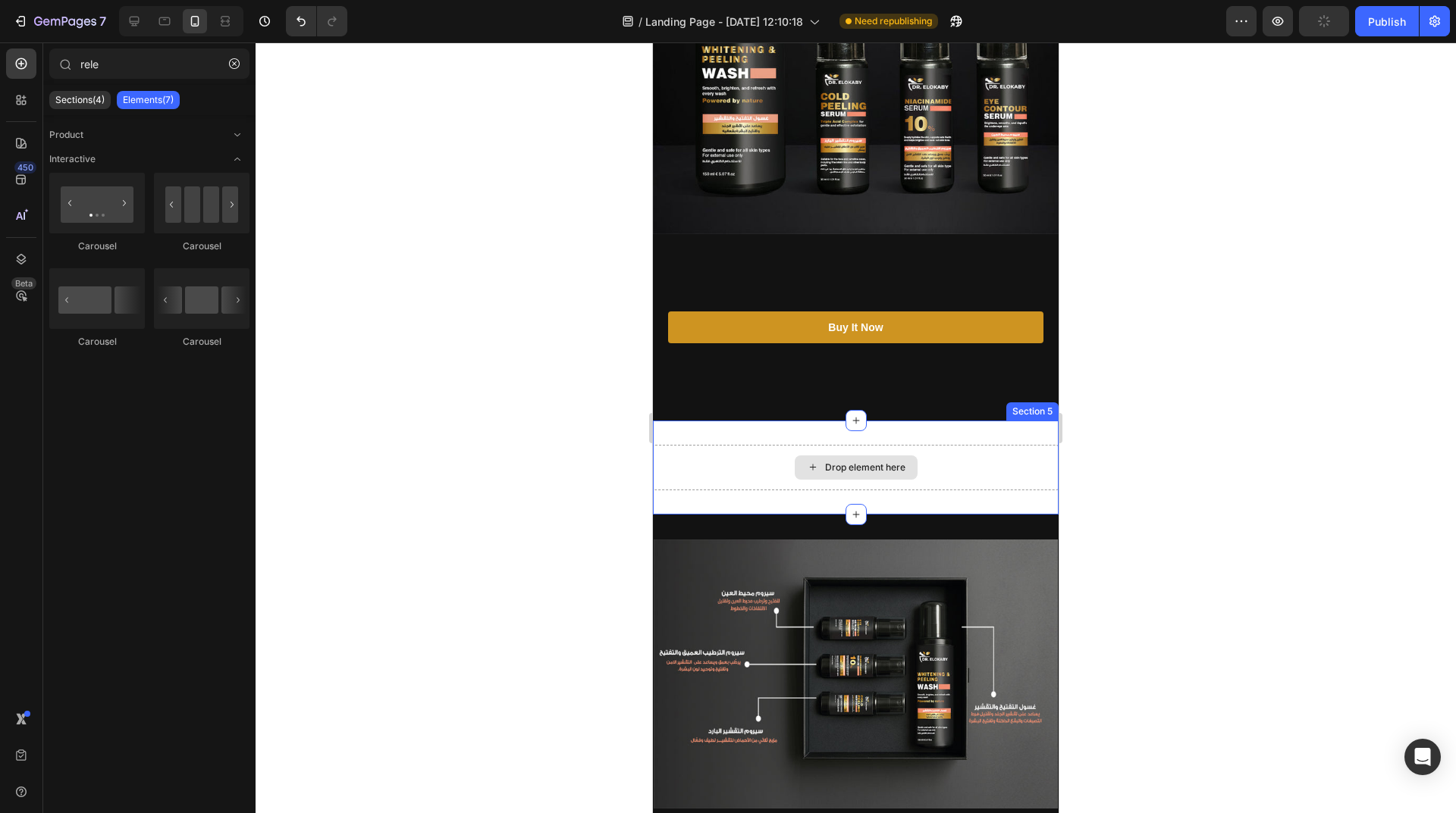
click at [847, 426] on div "Drop element here Section 5" at bounding box center [855, 468] width 405 height 94
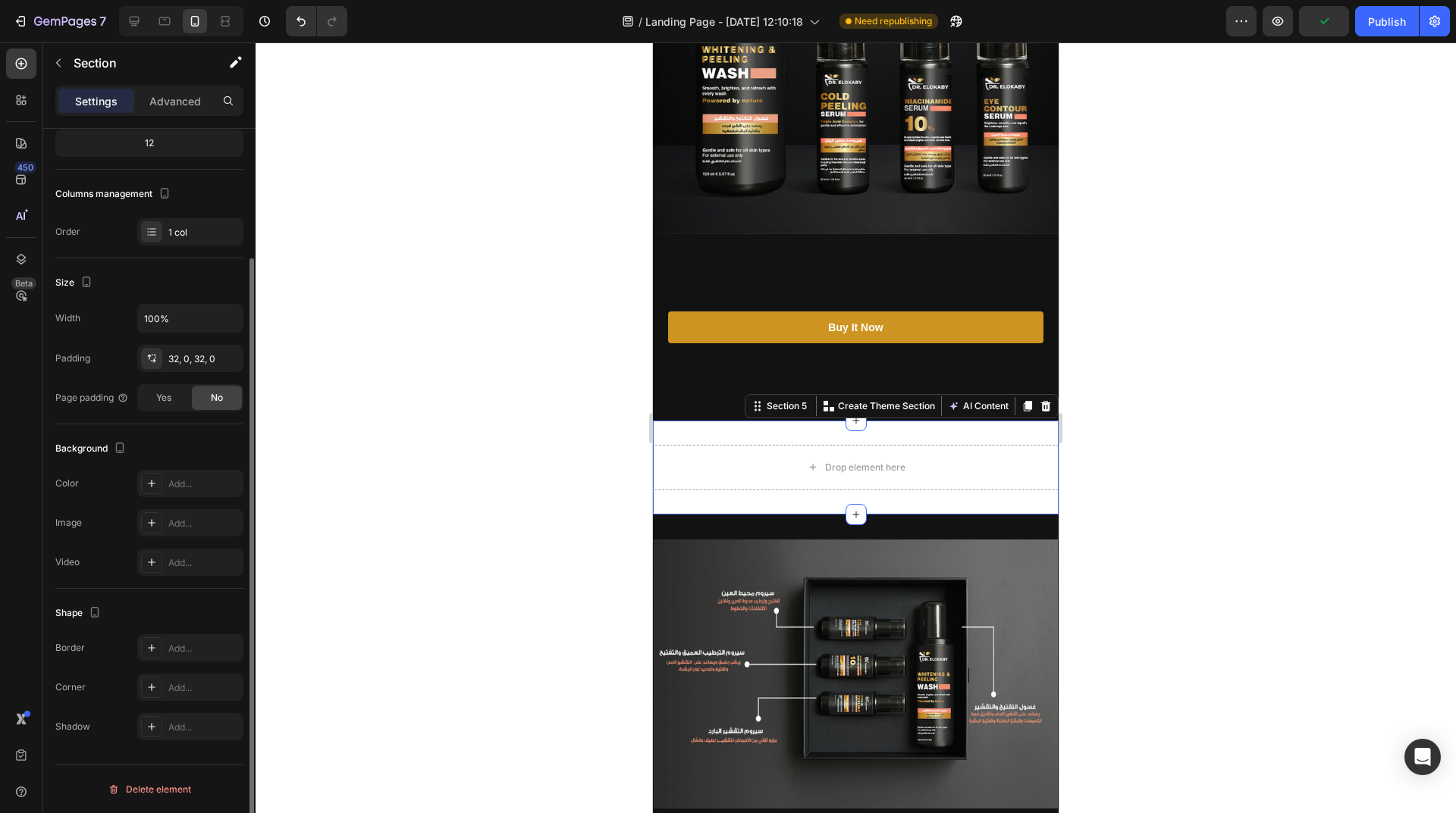
scroll to position [0, 0]
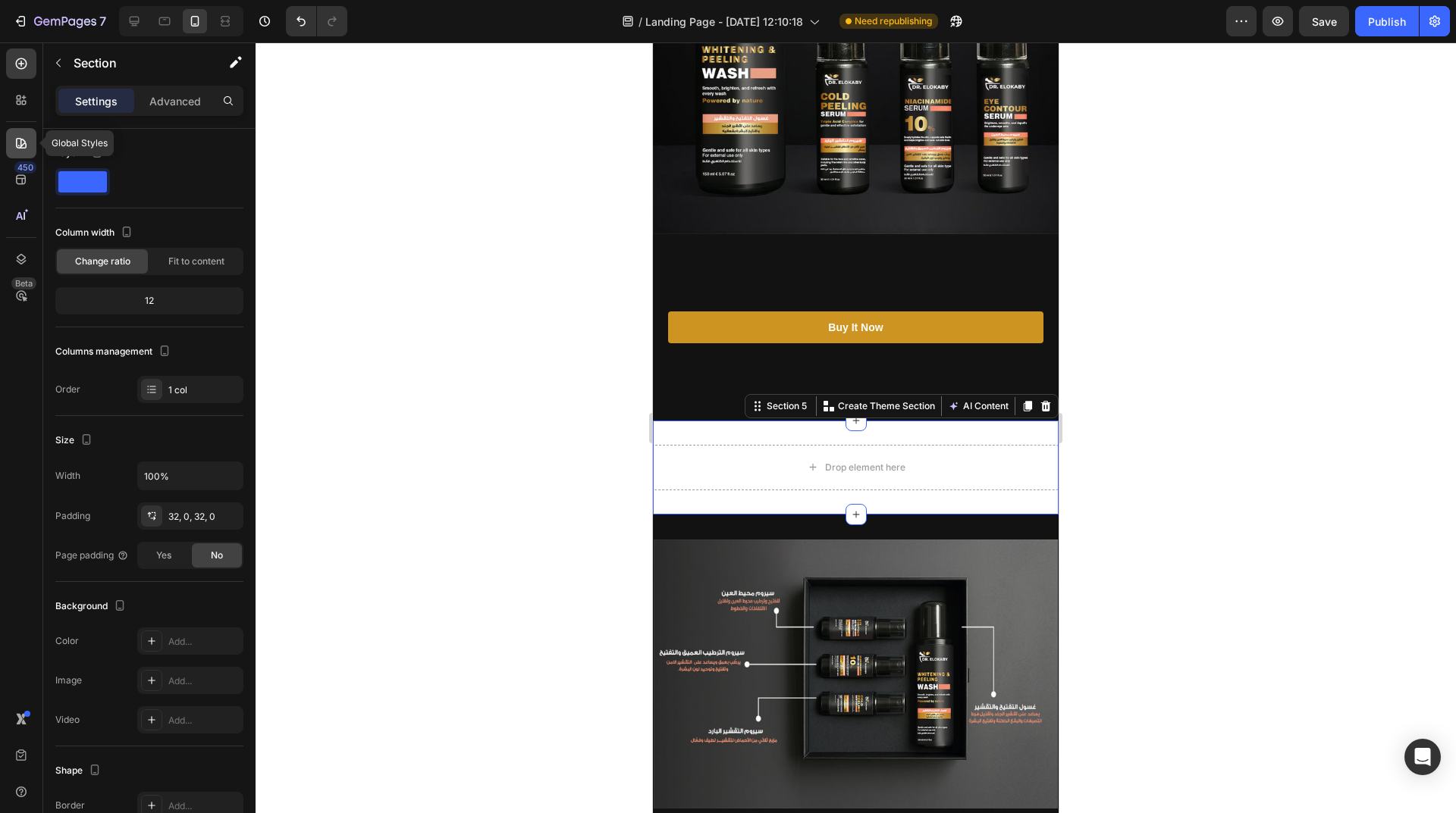
click at [7, 142] on div at bounding box center [21, 143] width 30 height 30
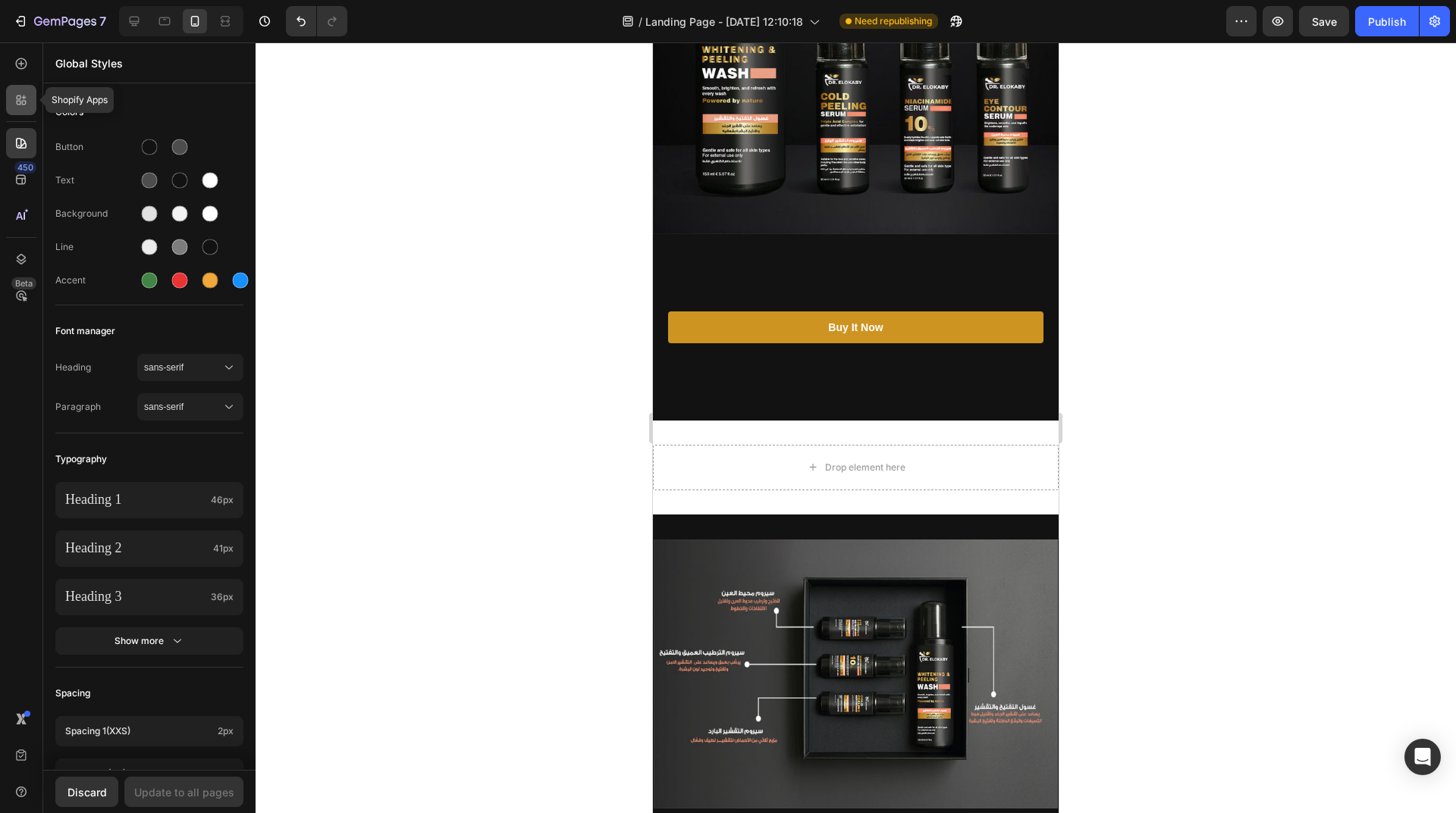
click at [28, 85] on div at bounding box center [21, 100] width 30 height 30
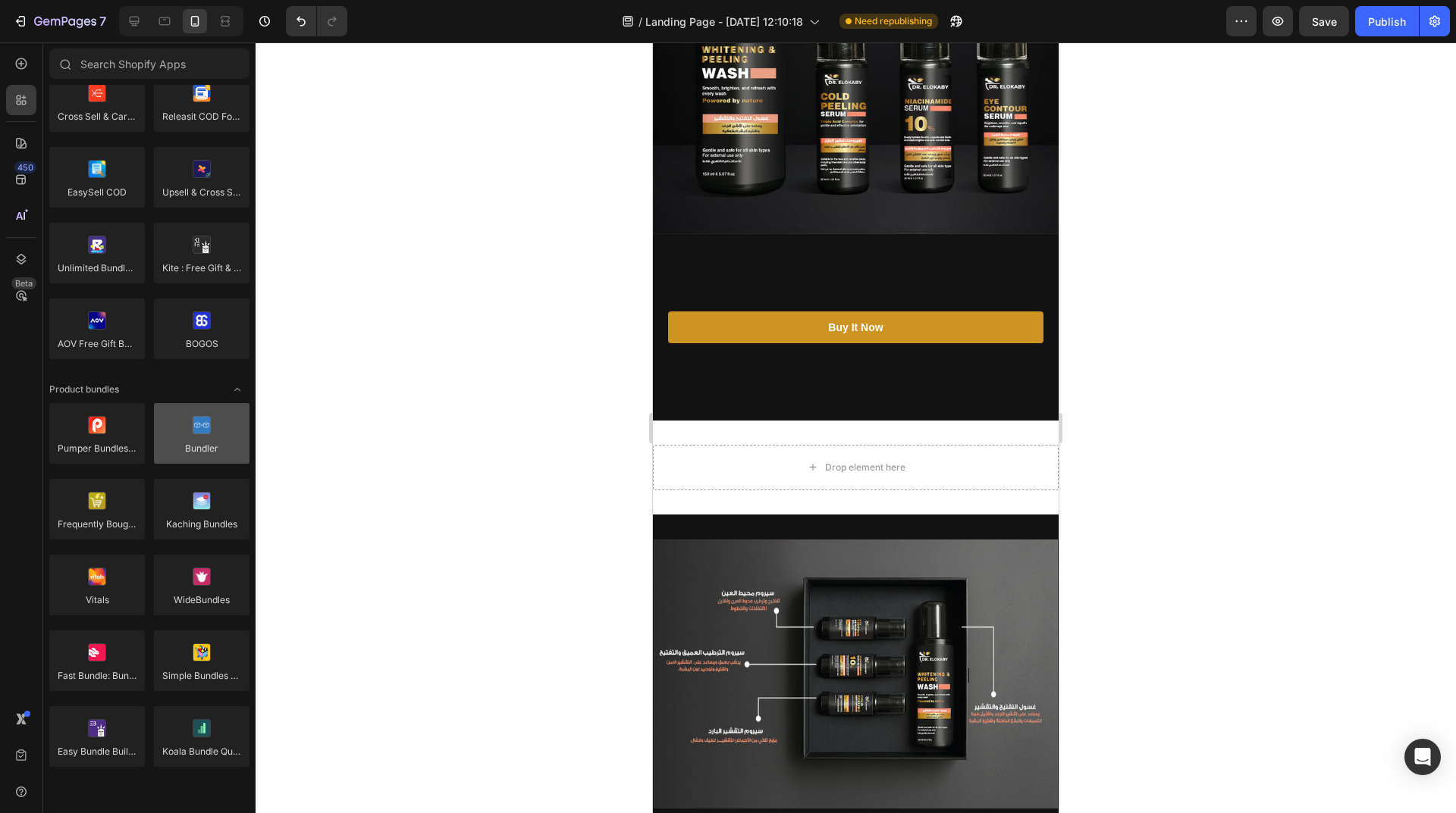
scroll to position [1364, 0]
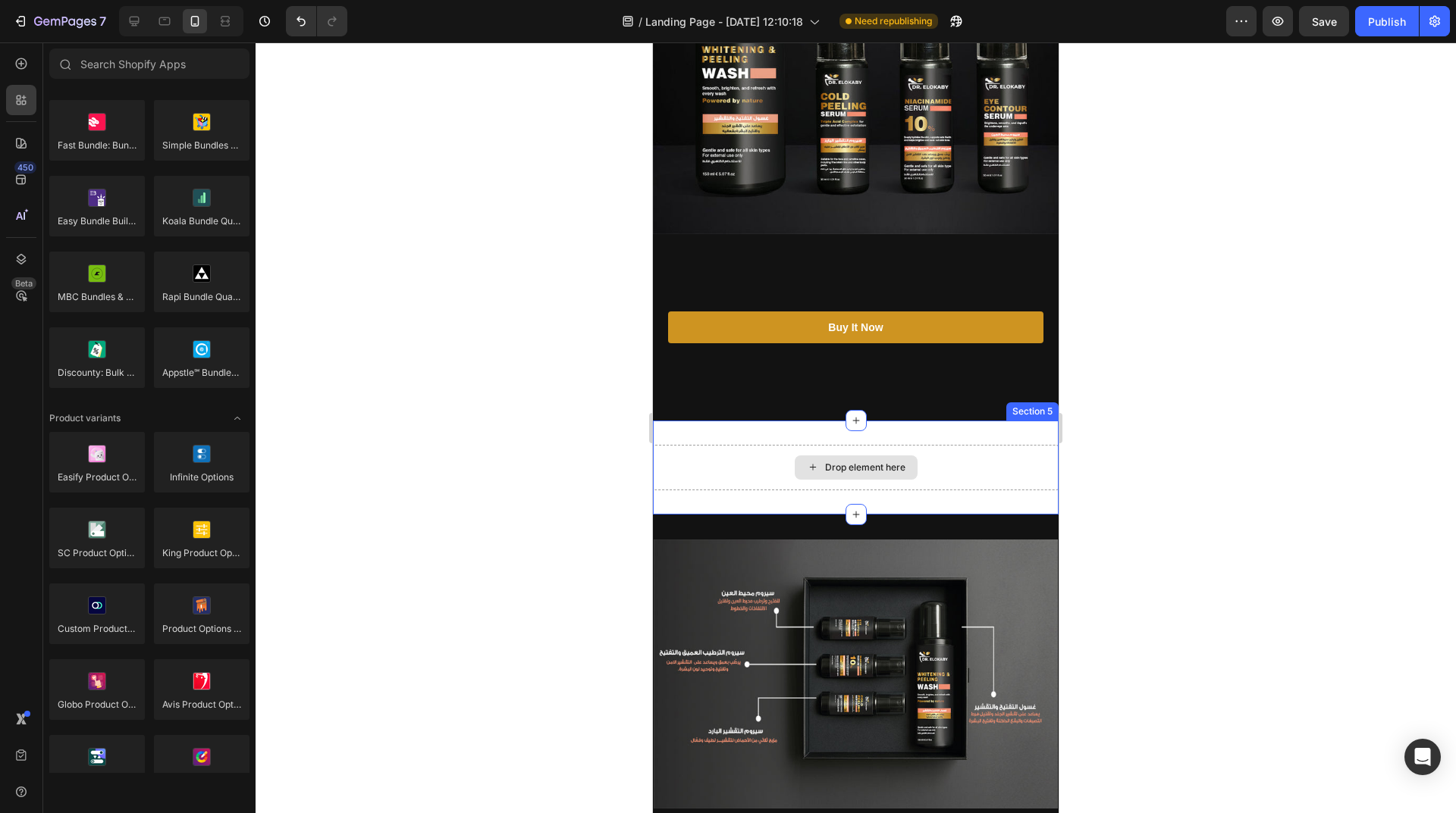
click at [833, 461] on div "Drop element here" at bounding box center [864, 467] width 80 height 12
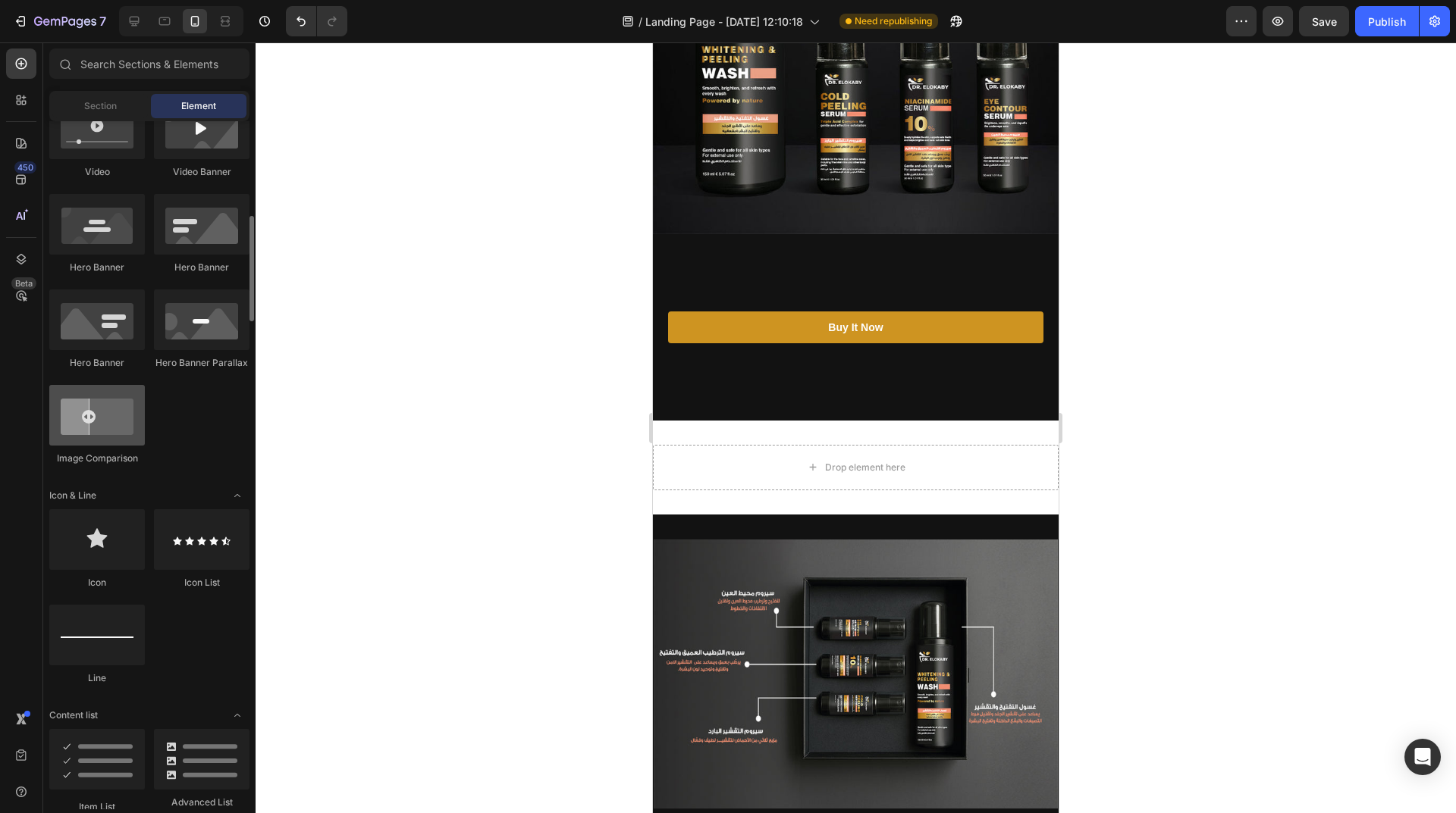
scroll to position [392, 0]
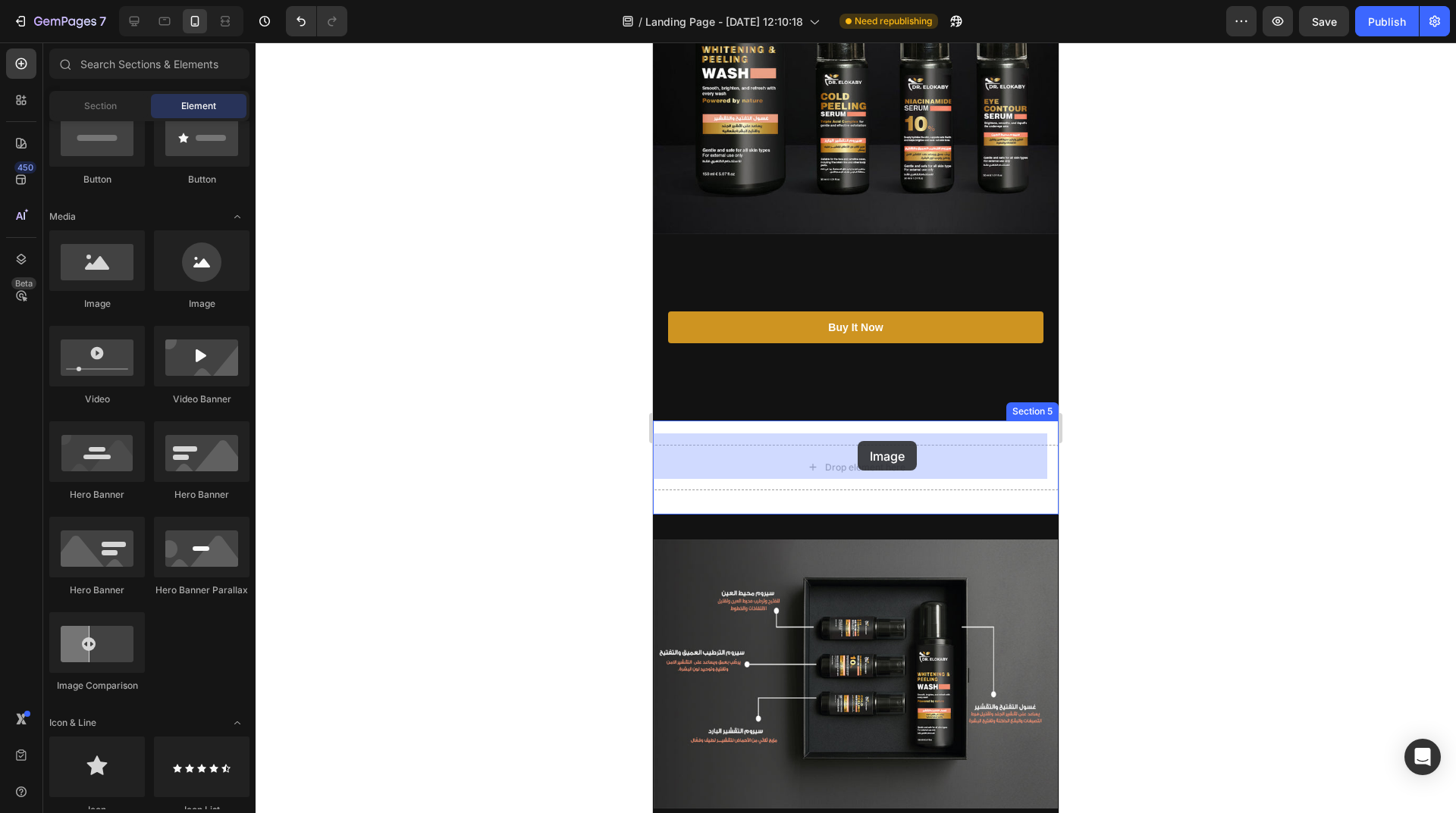
drag, startPoint x: 735, startPoint y: 311, endPoint x: 858, endPoint y: 441, distance: 179.0
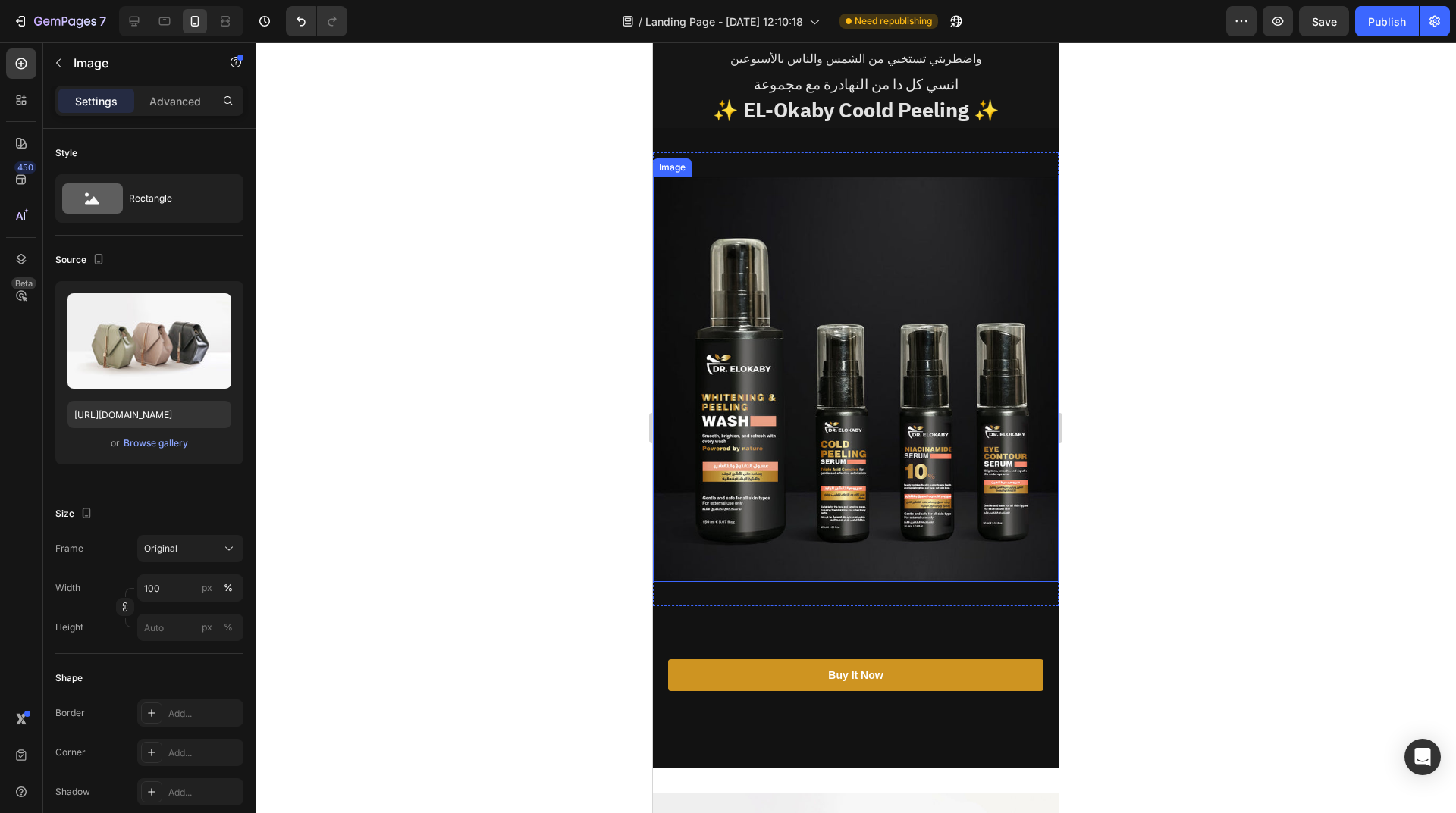
scroll to position [303, 0]
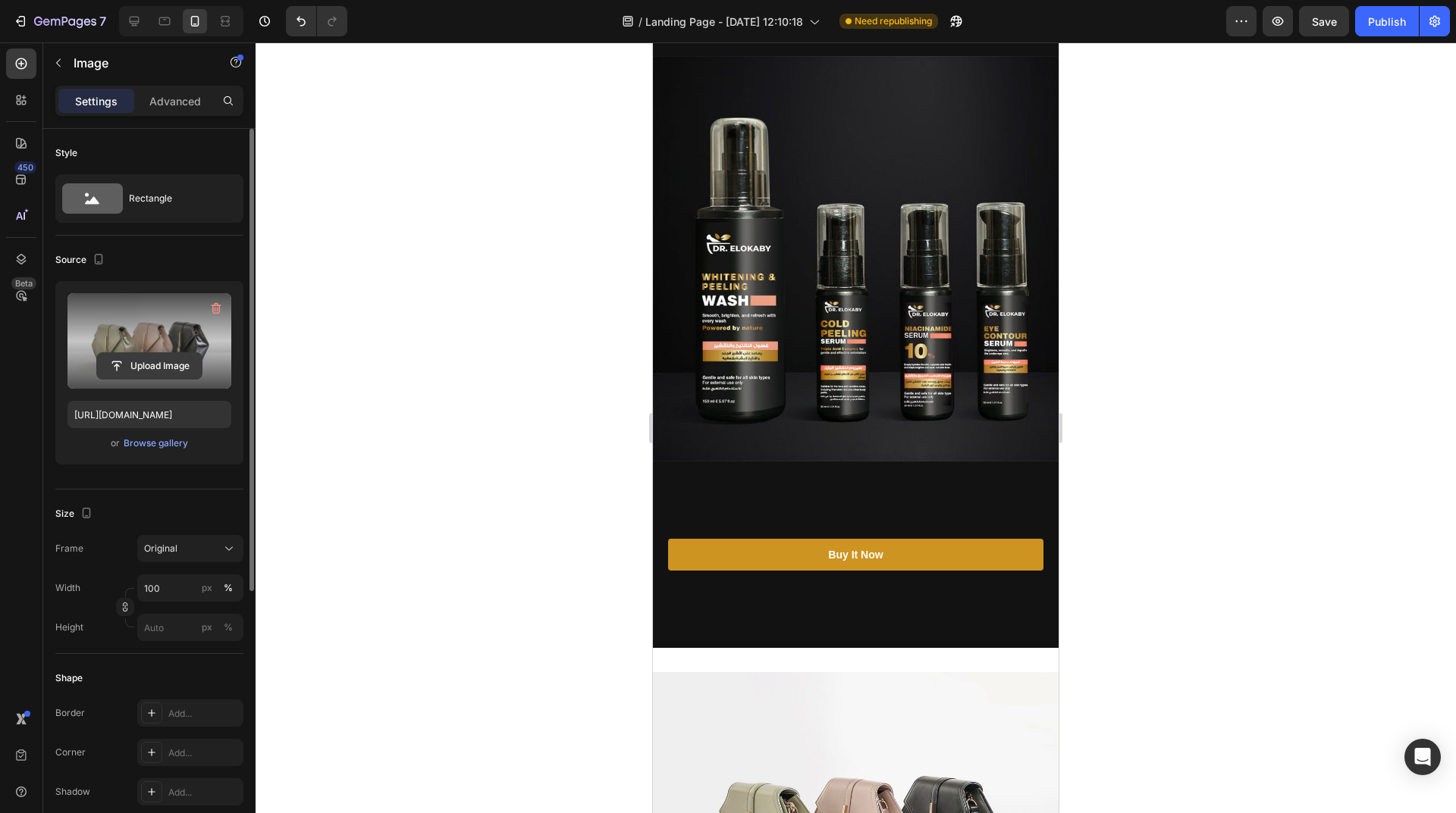
click at [135, 359] on input "file" at bounding box center [149, 366] width 104 height 26
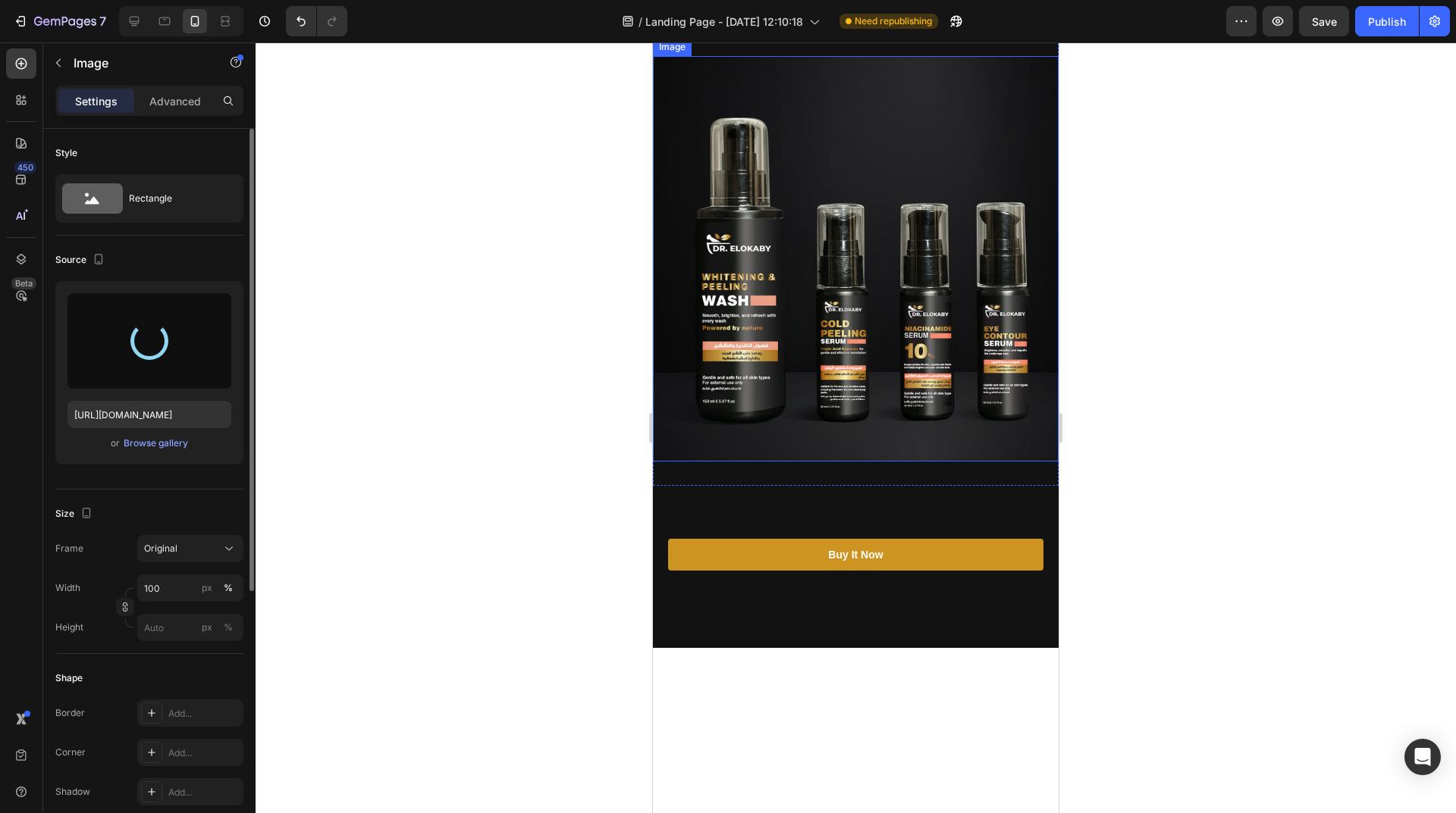
scroll to position [76, 0]
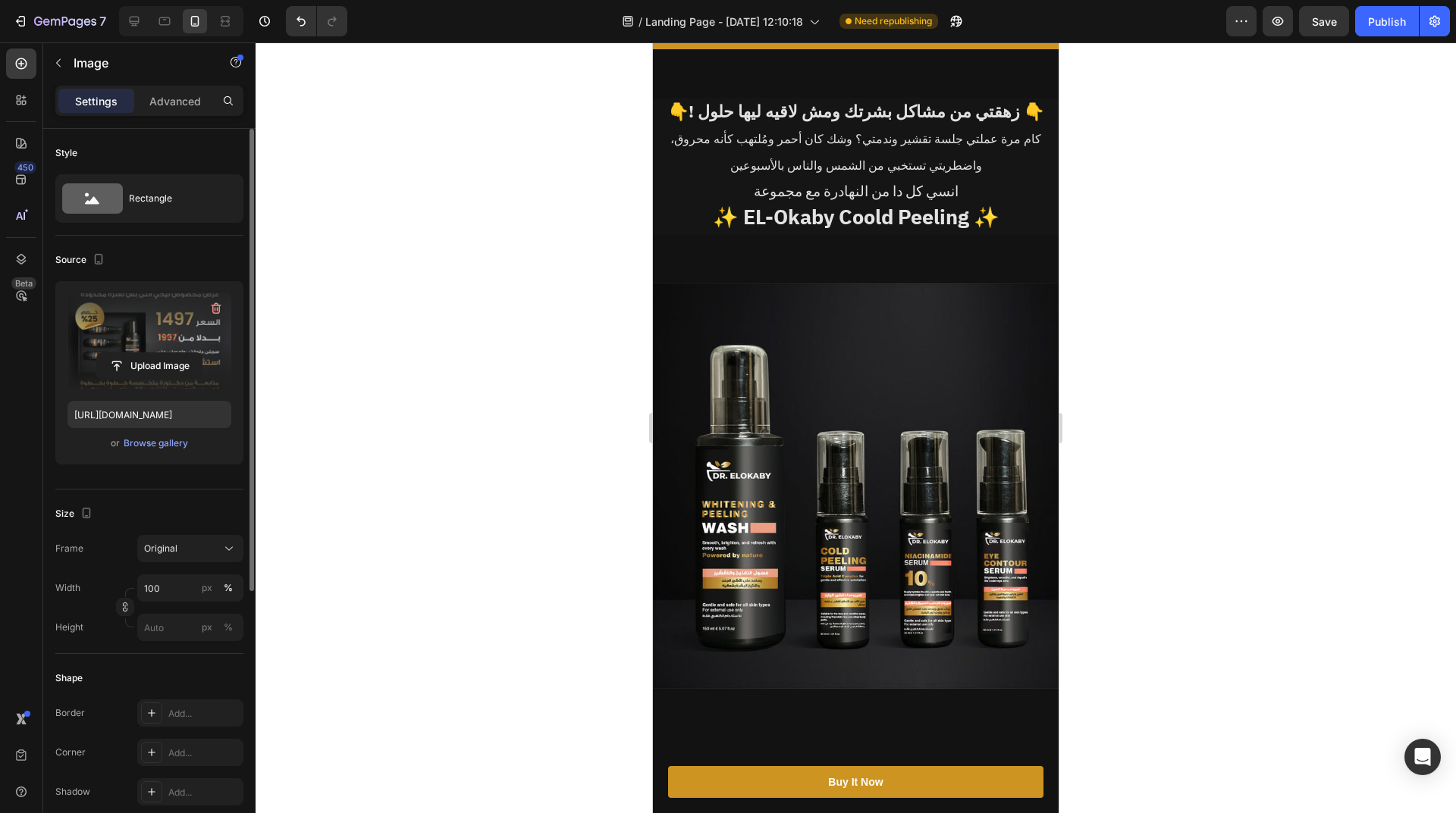
type input "https://cdn.shopify.com/s/files/1/0962/5967/0338/files/gempages_586400671117345…"
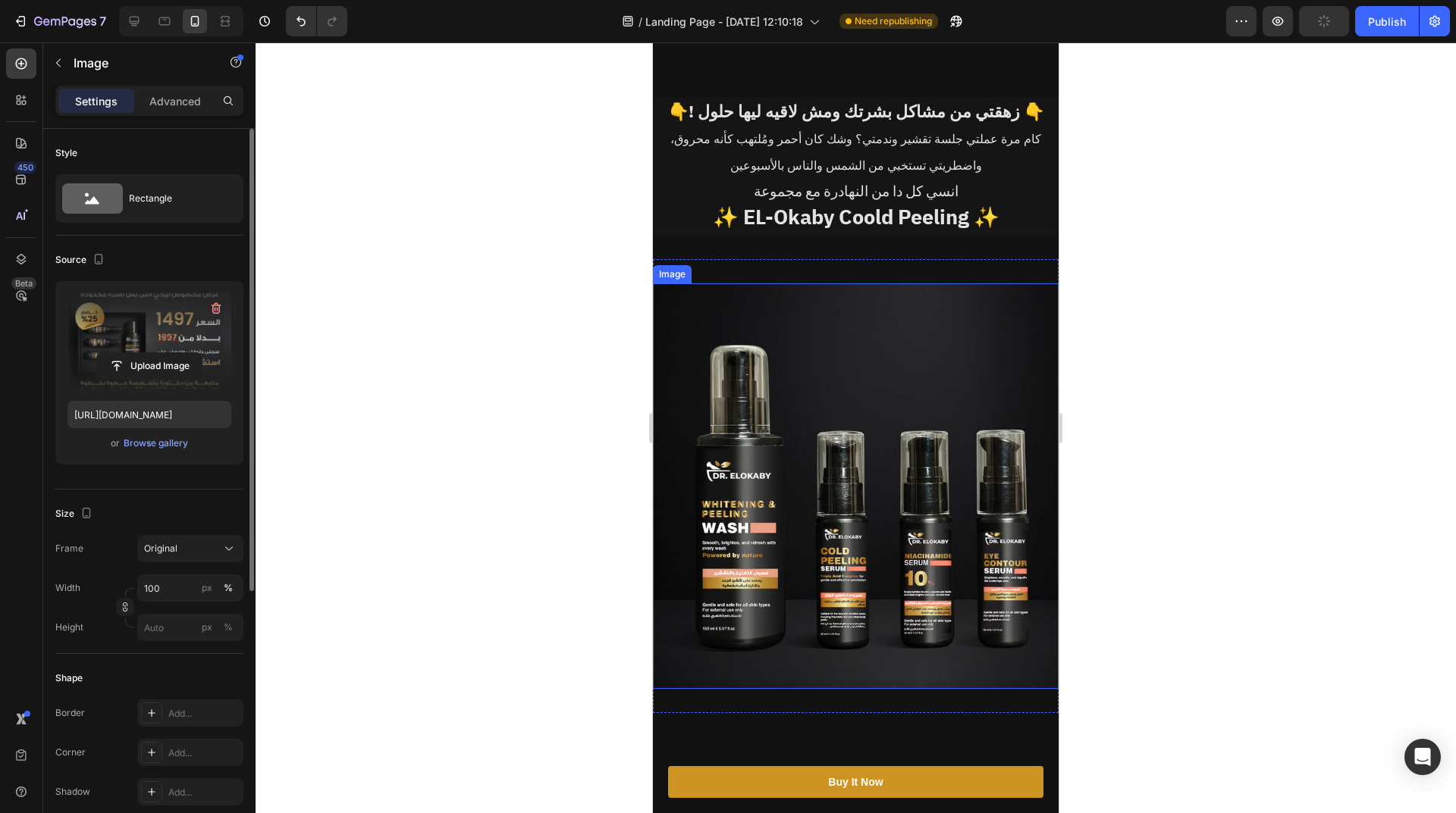
scroll to position [531, 0]
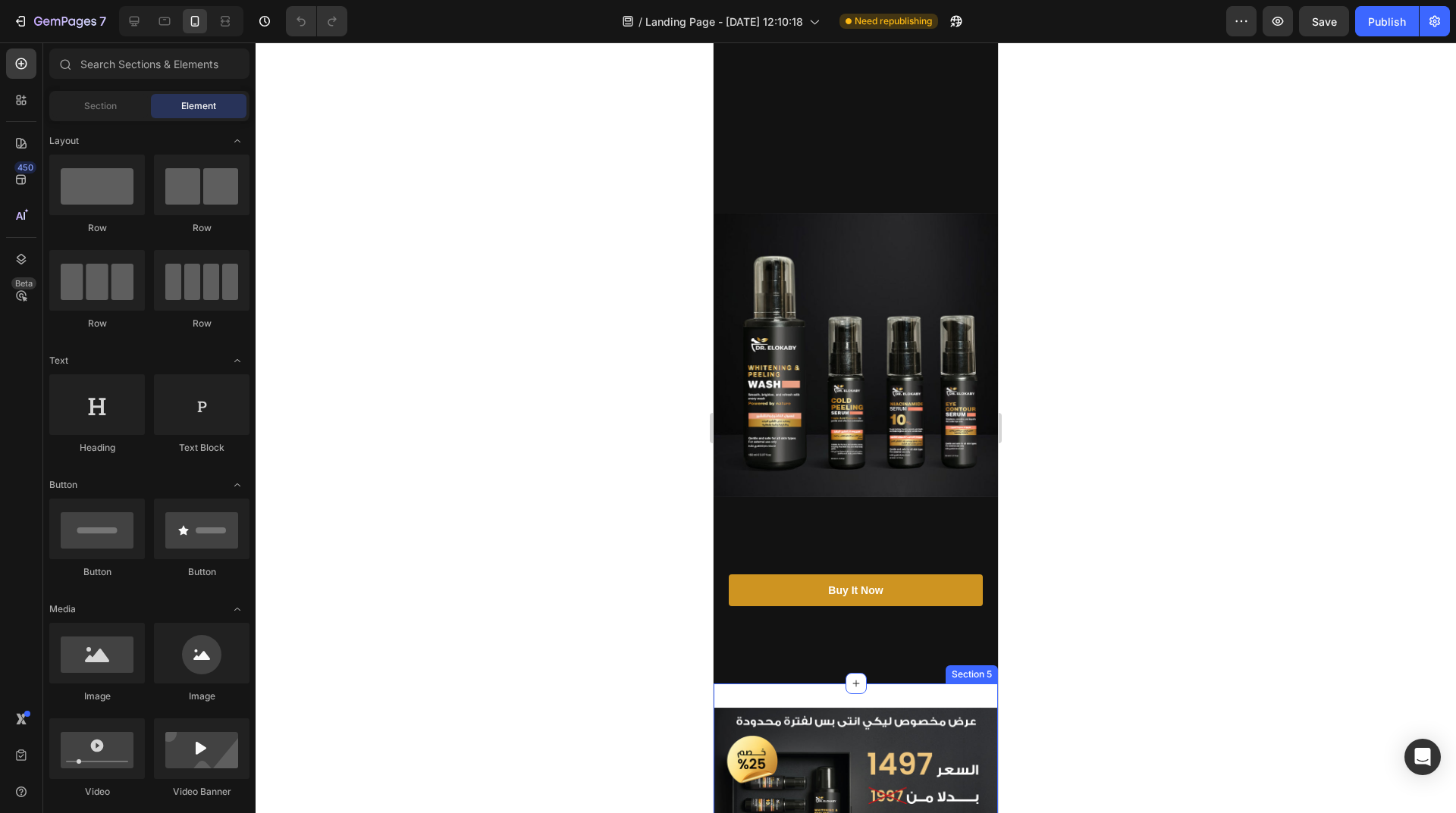
scroll to position [379, 0]
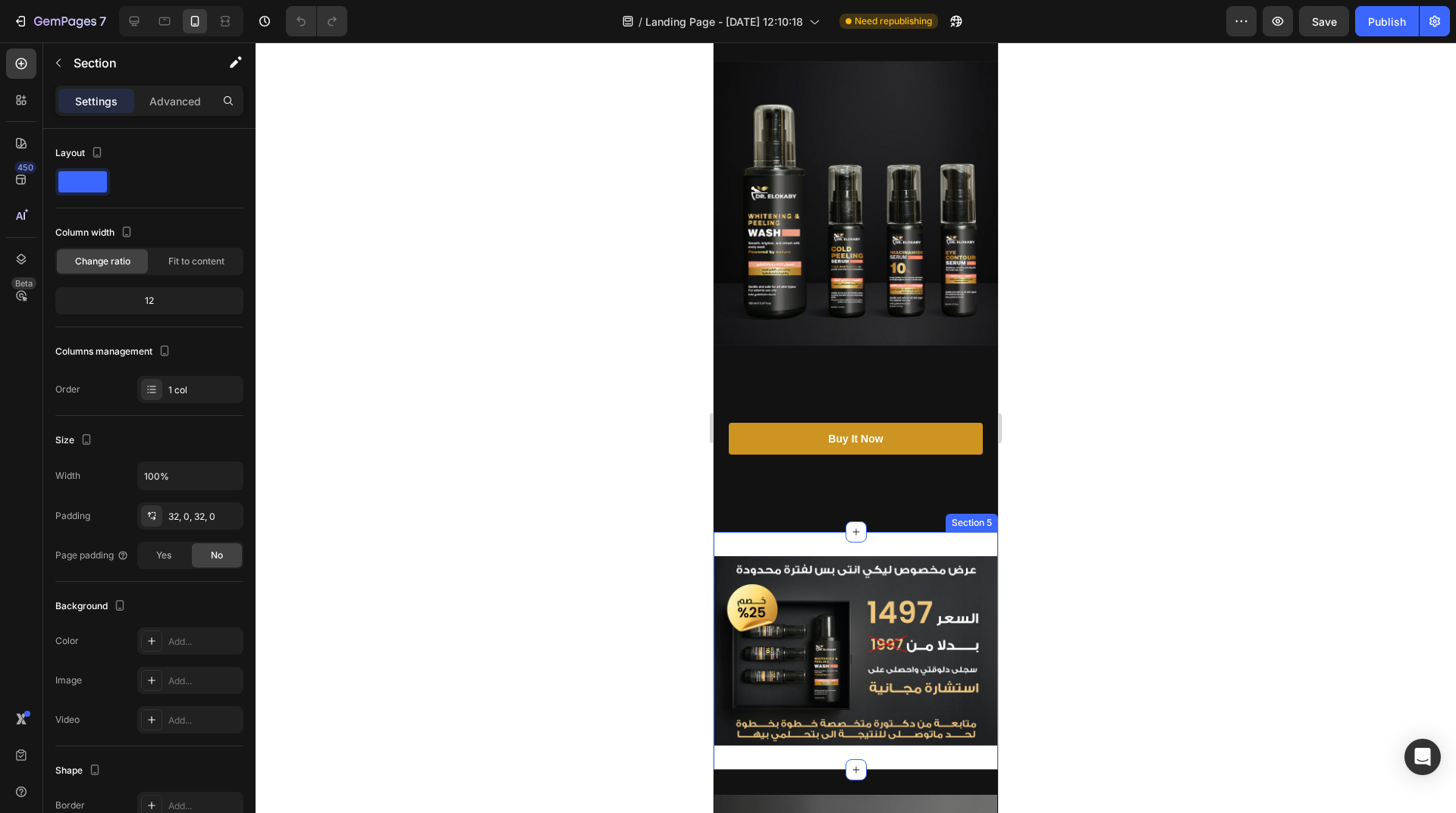
click at [883, 532] on div "Image Section 5" at bounding box center [856, 651] width 284 height 238
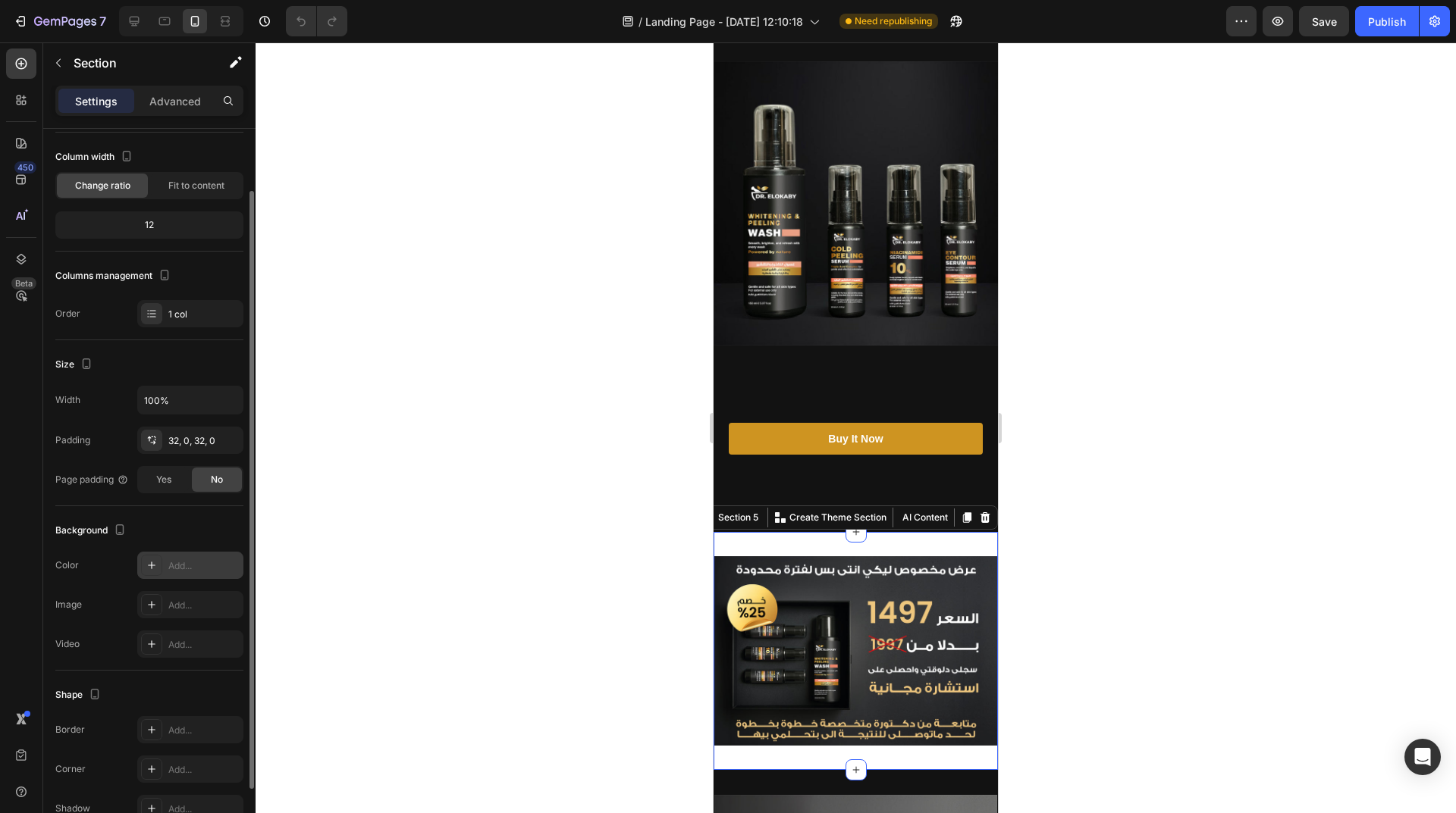
scroll to position [158, 0]
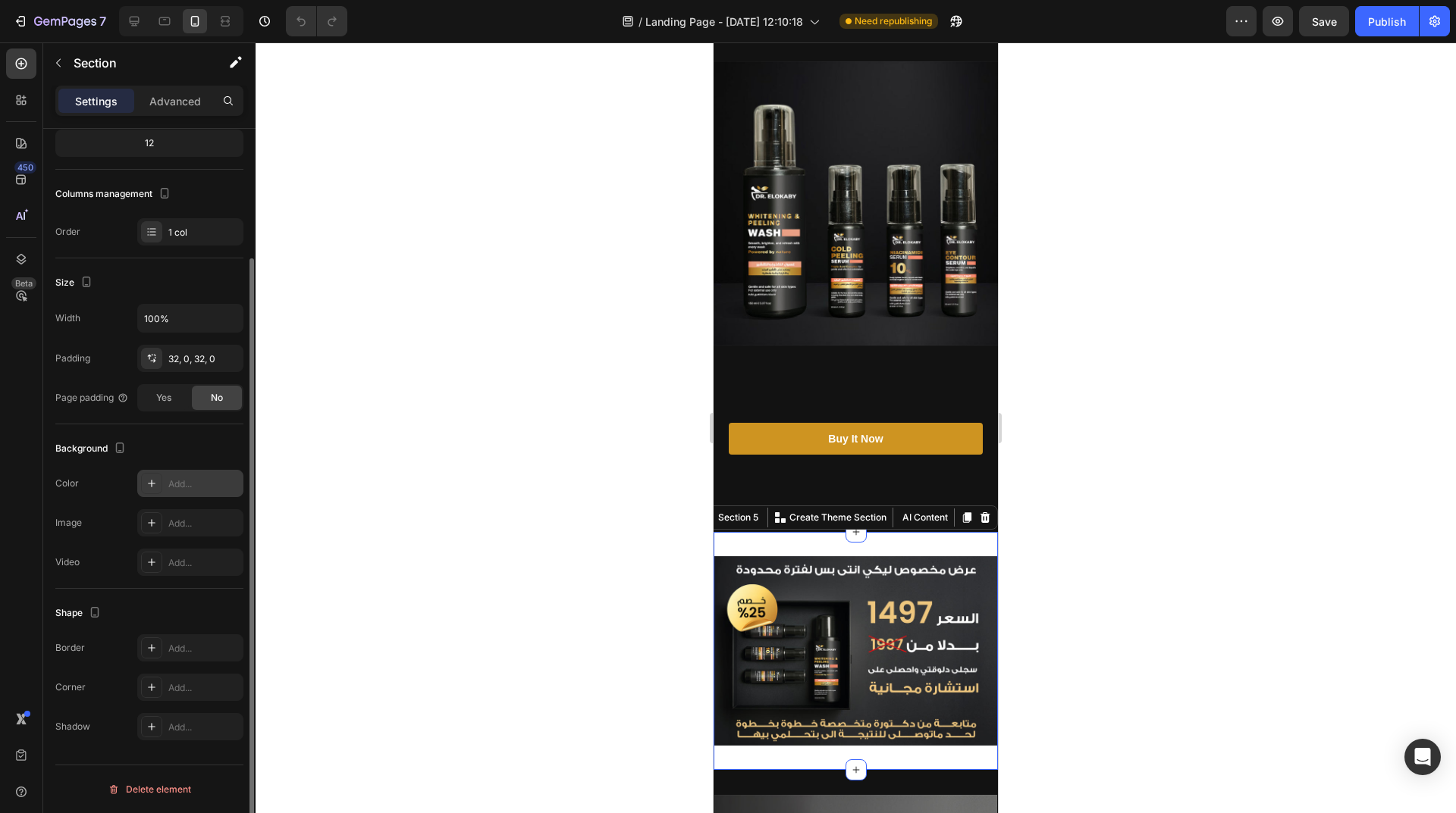
click at [174, 472] on div "Add..." at bounding box center [190, 484] width 106 height 28
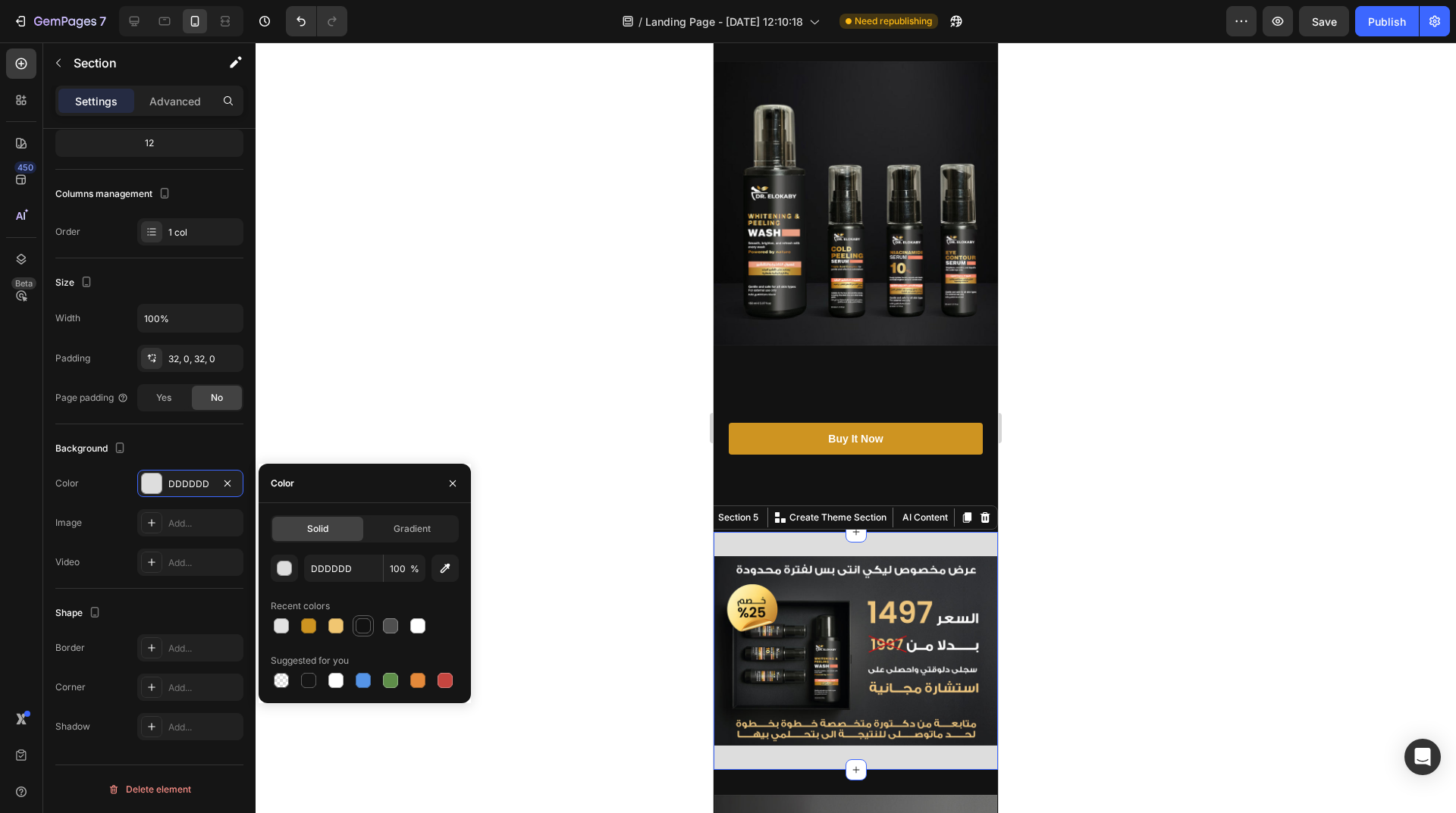
click at [356, 631] on div at bounding box center [363, 626] width 15 height 15
type input "121212"
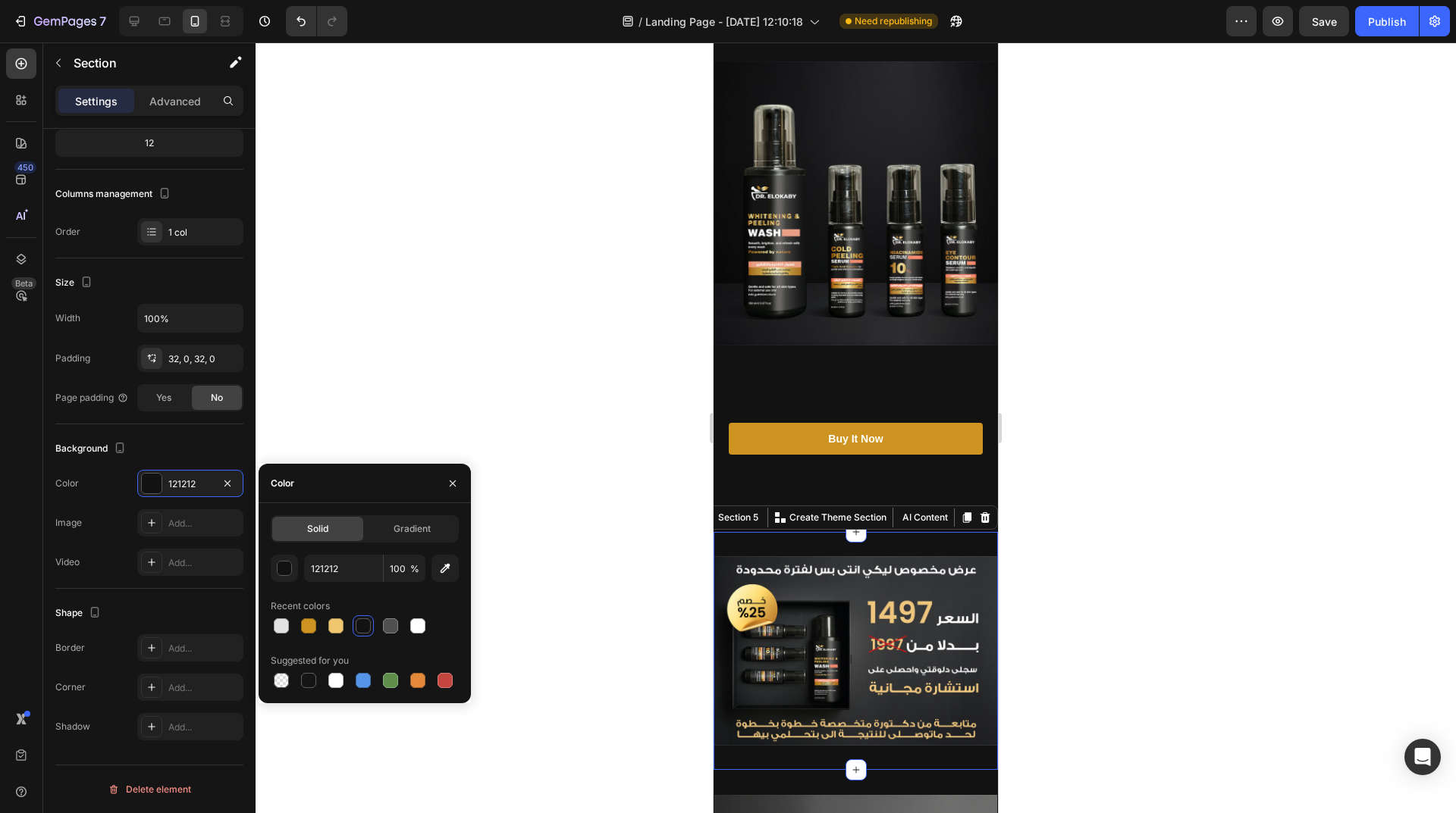
click at [531, 423] on div at bounding box center [856, 427] width 1200 height 771
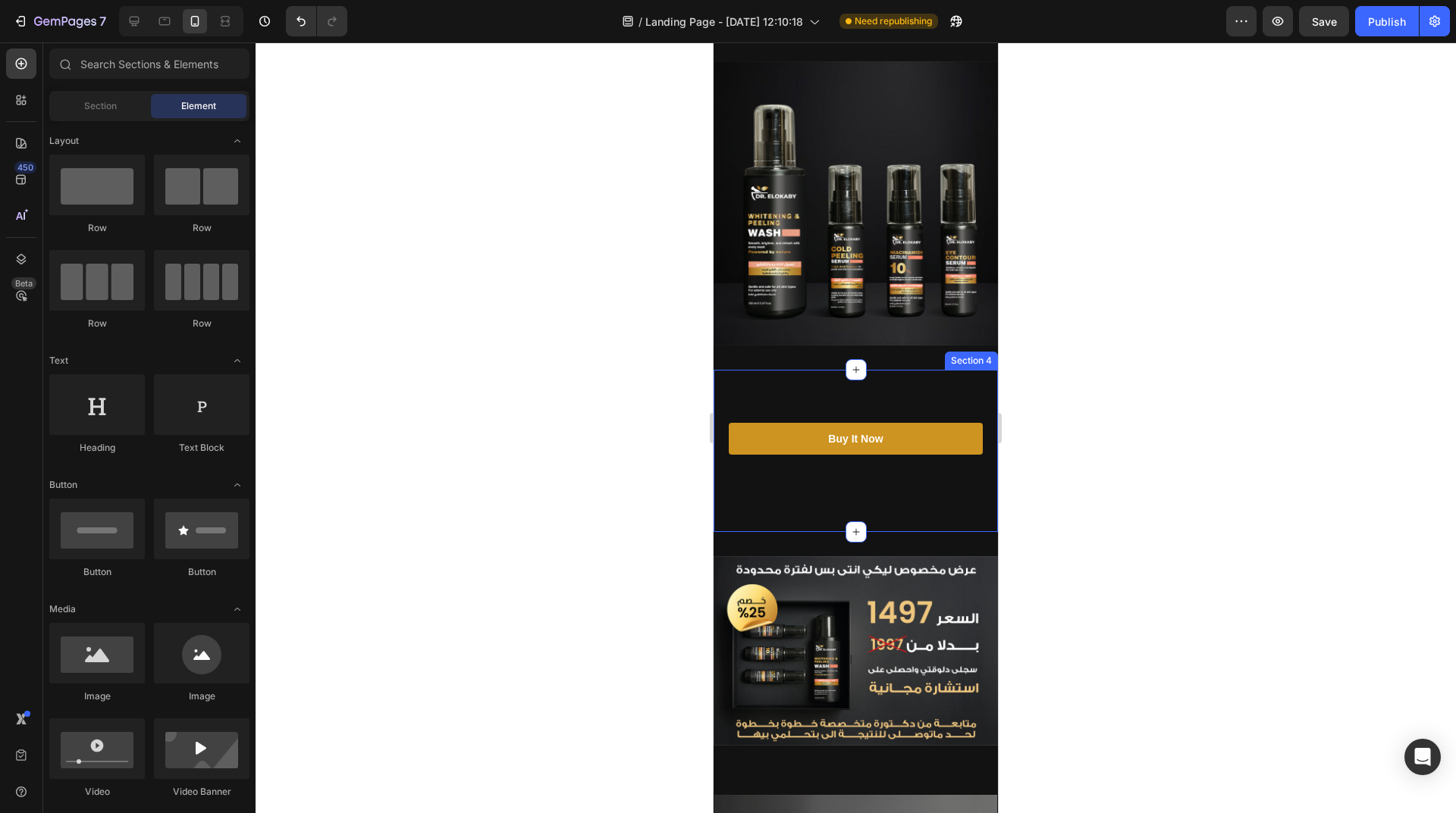
click at [851, 495] on div "Buy It Now Button Section 4" at bounding box center [856, 451] width 284 height 162
click at [851, 494] on div "Buy It Now Button Section 4" at bounding box center [856, 451] width 284 height 162
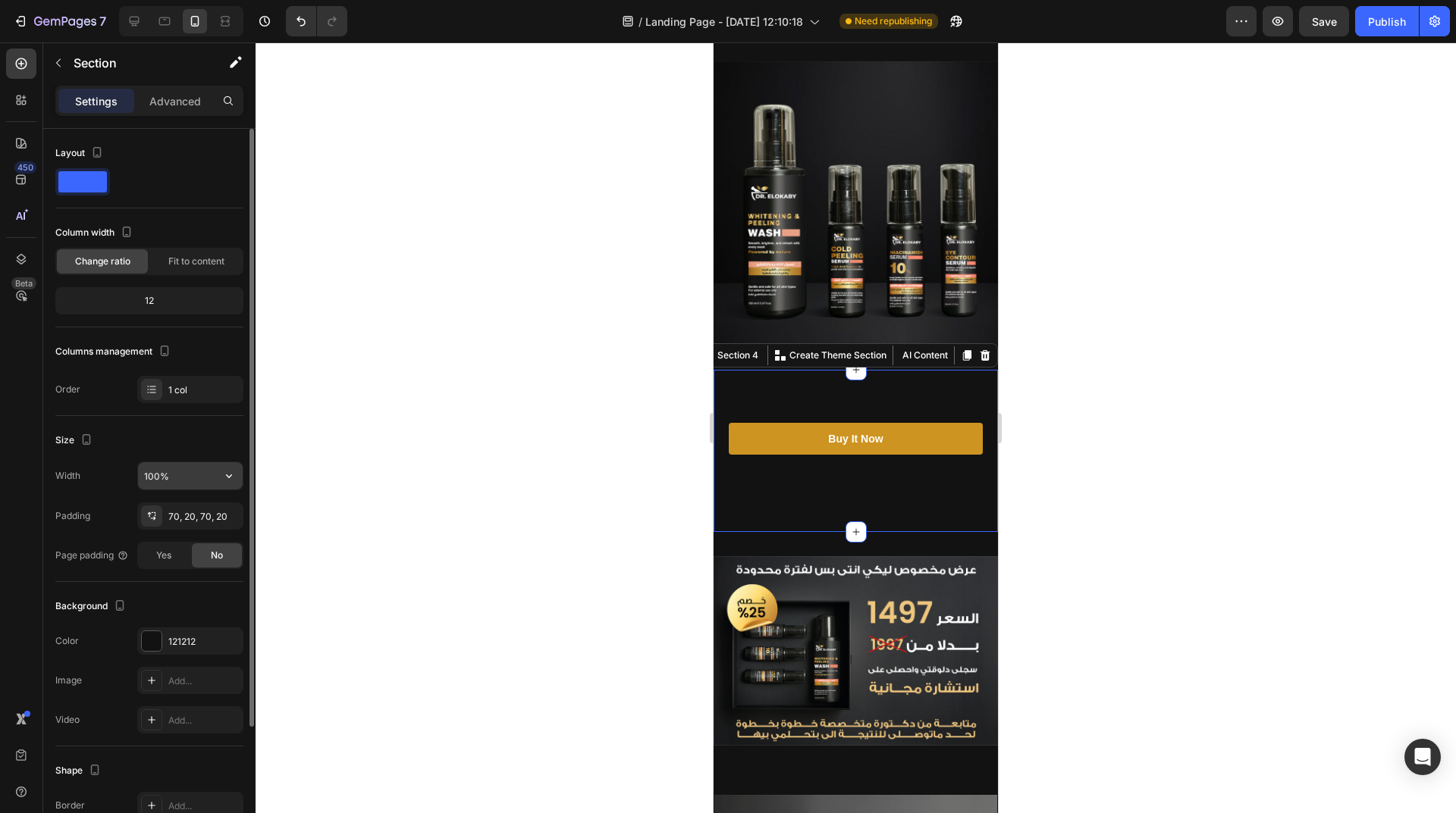
click at [194, 482] on input "100%" at bounding box center [189, 476] width 104 height 28
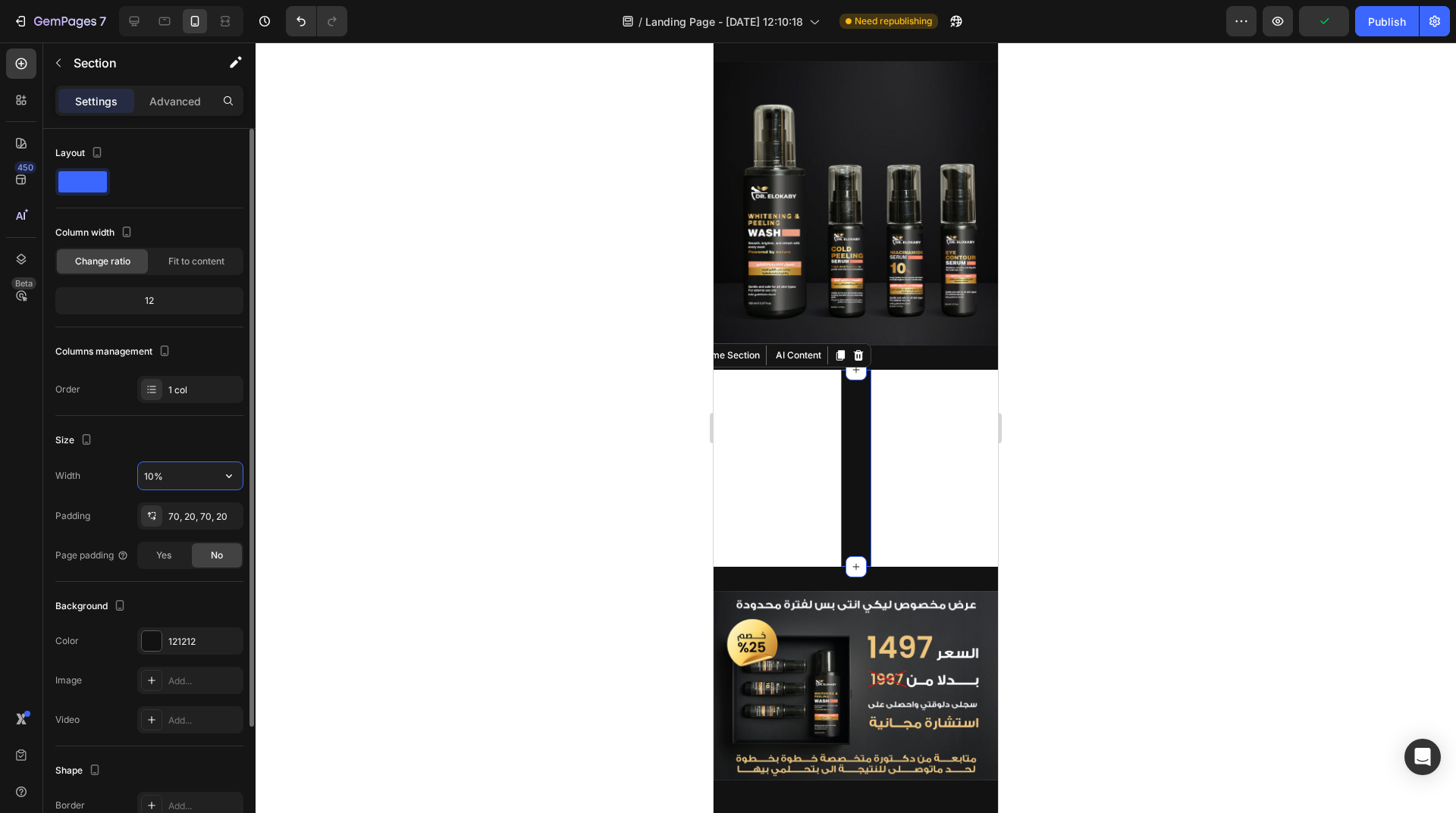
type input "100%"
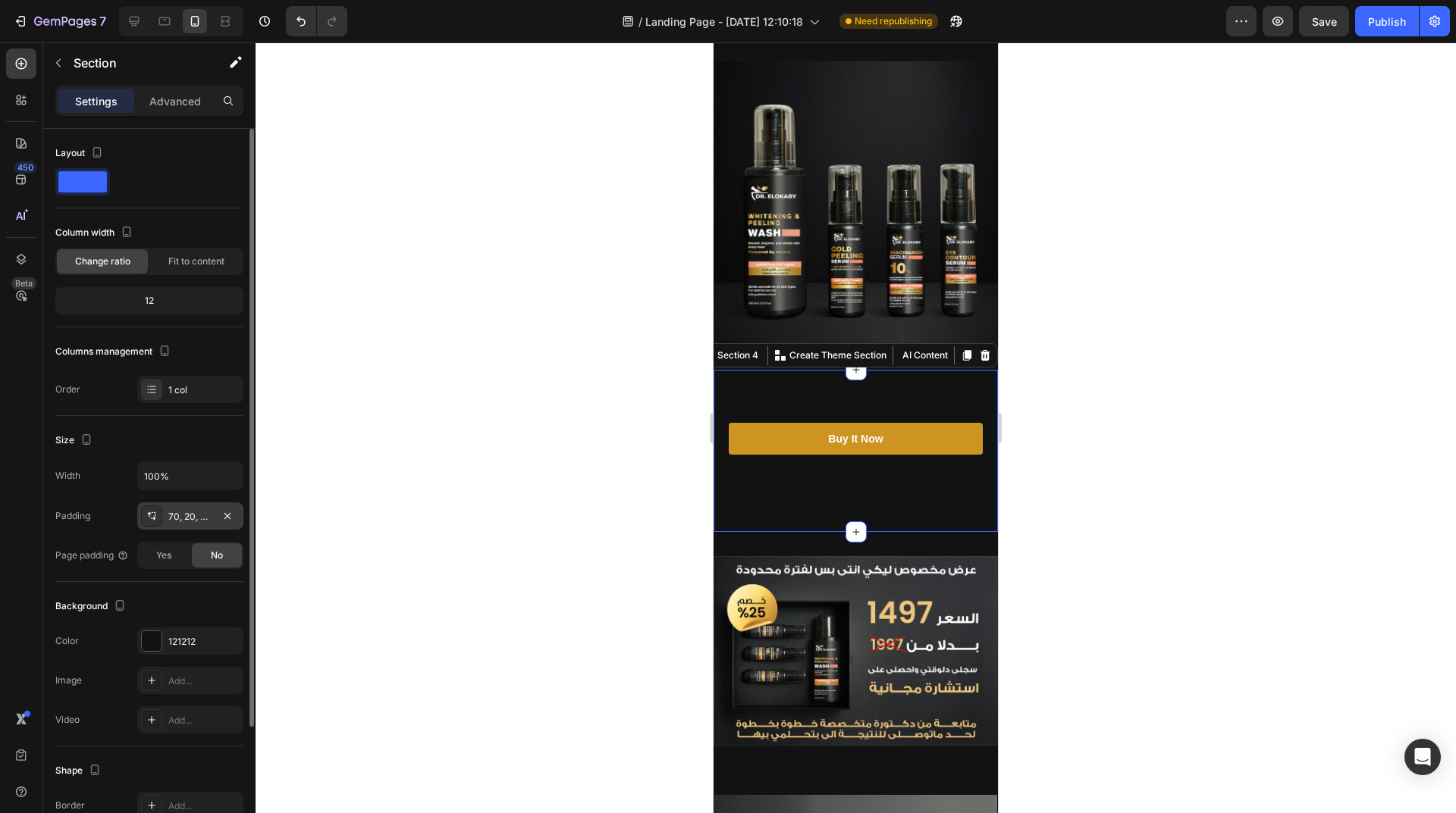
click at [167, 510] on div "70, 20, 70, 20" at bounding box center [190, 516] width 106 height 28
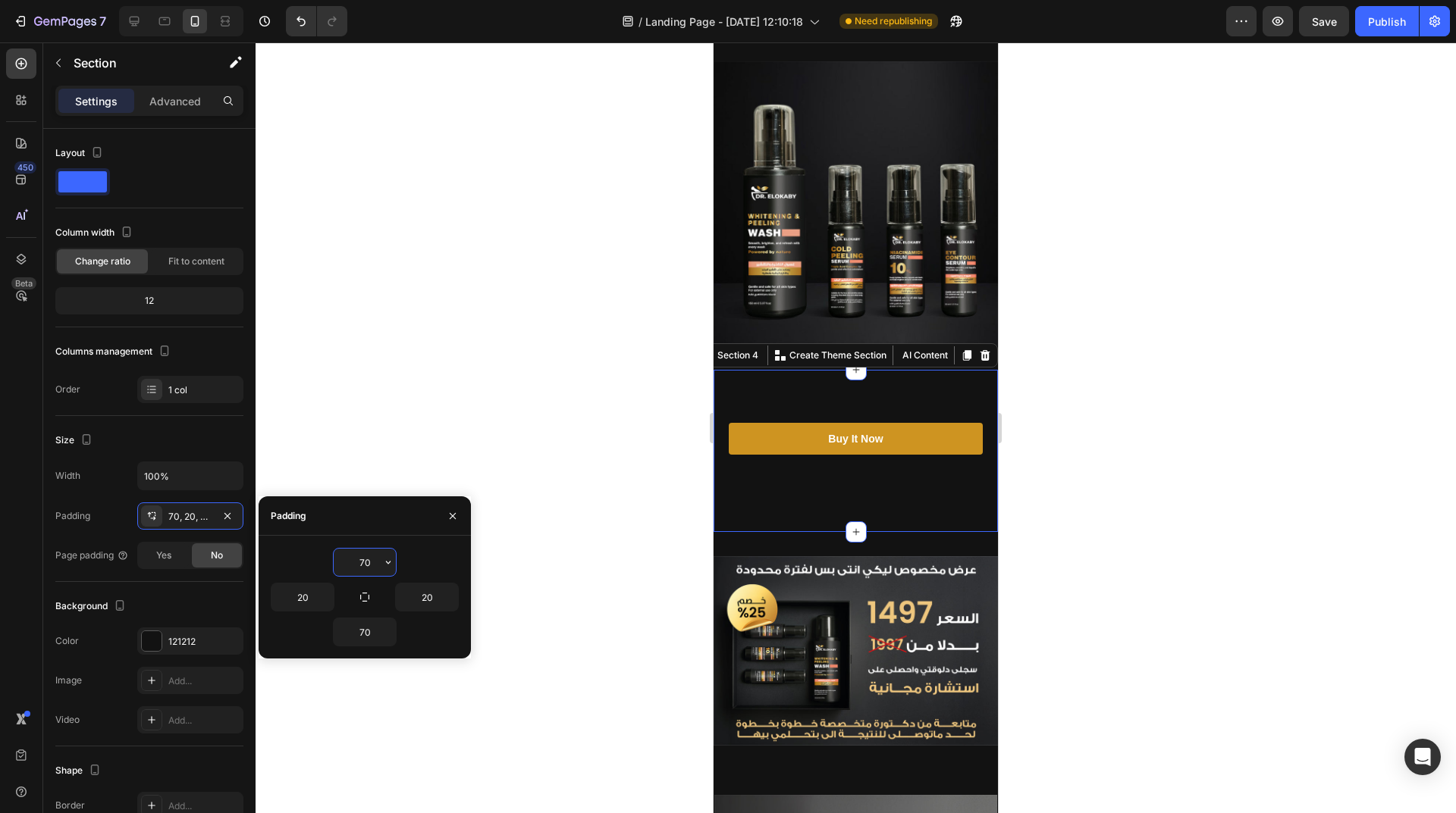
click at [358, 568] on input "70" at bounding box center [364, 563] width 62 height 28
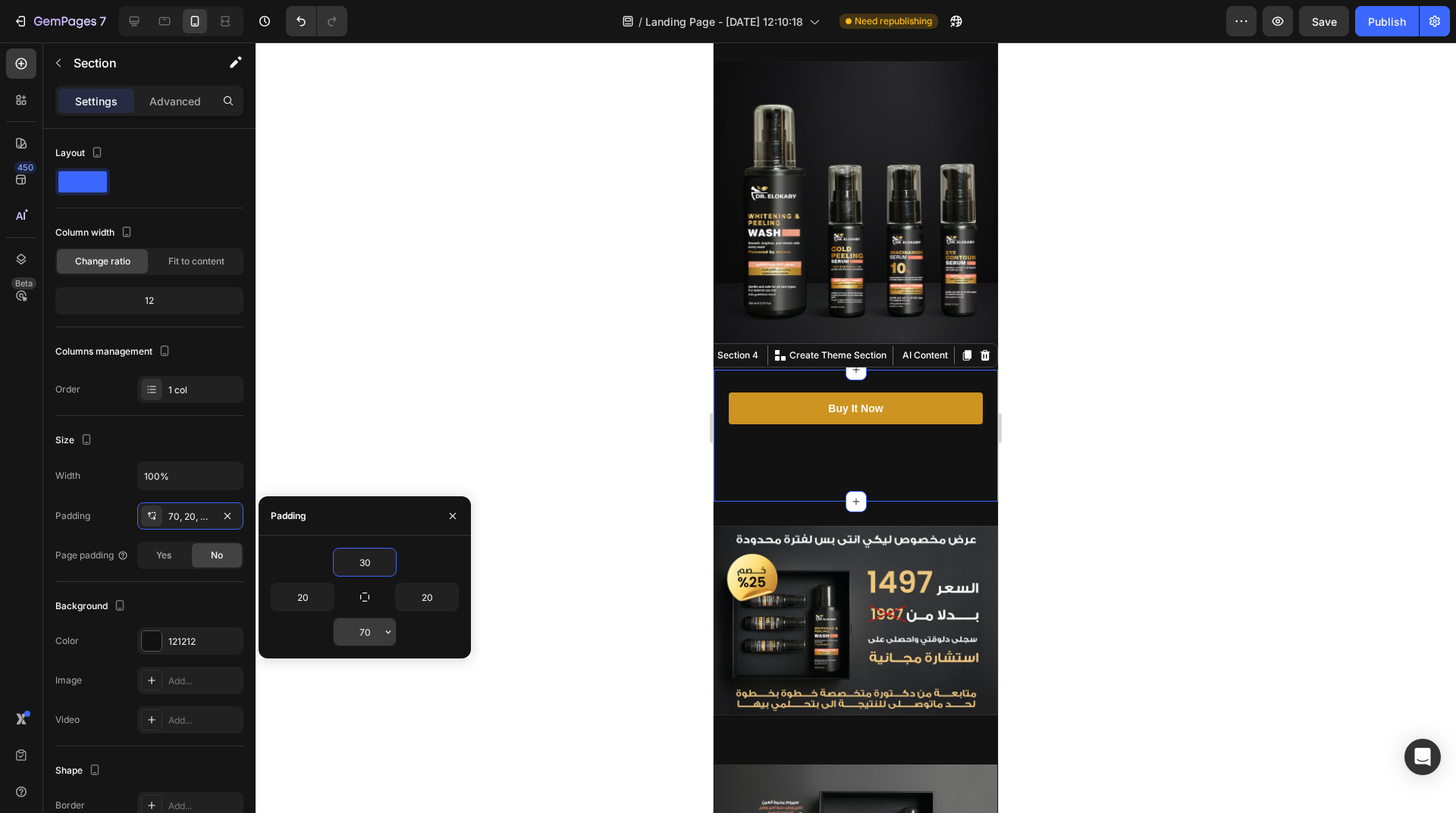
type input "30"
click at [365, 633] on input "70" at bounding box center [364, 632] width 62 height 28
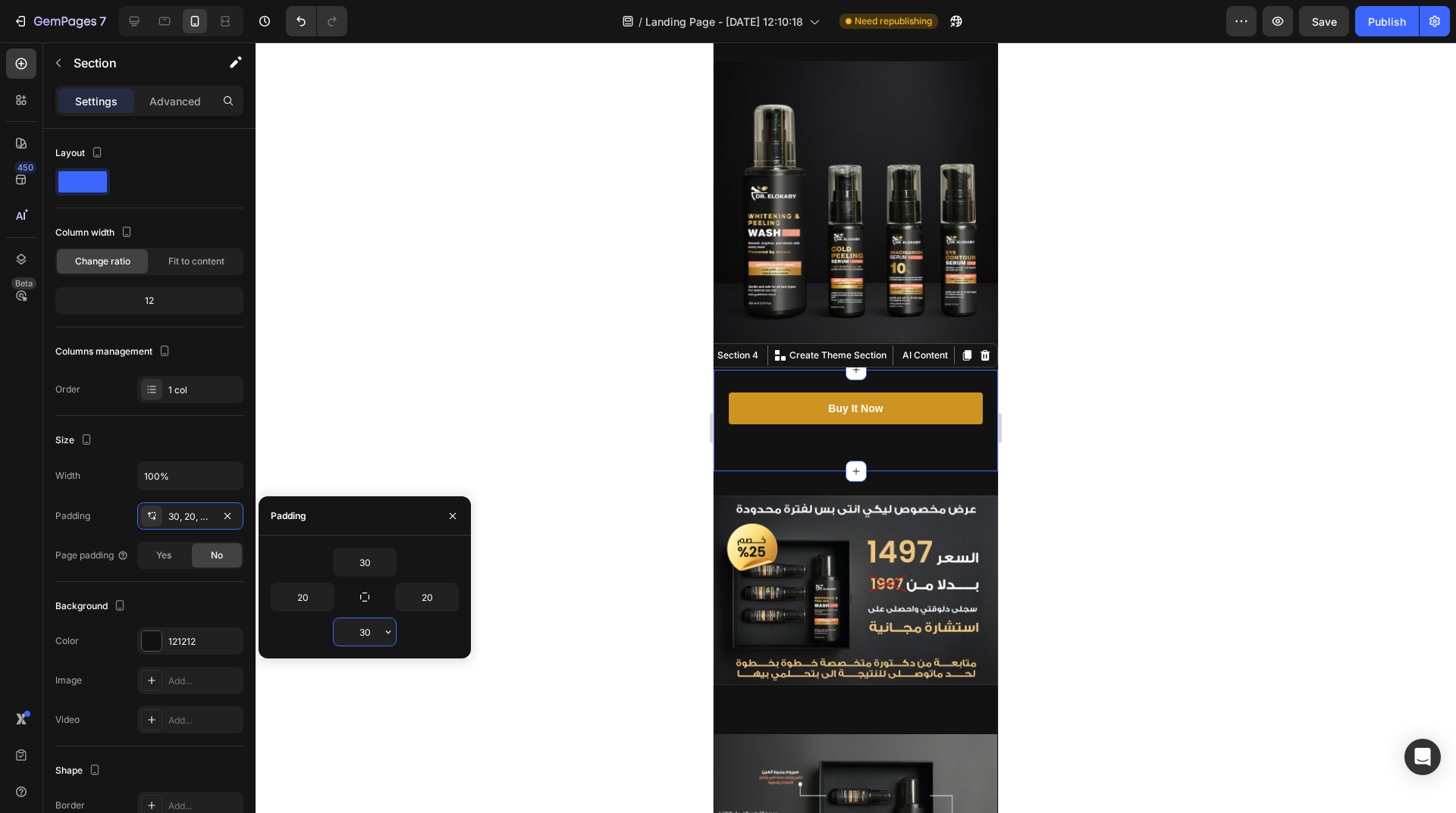
click at [363, 630] on input "30" at bounding box center [364, 632] width 62 height 28
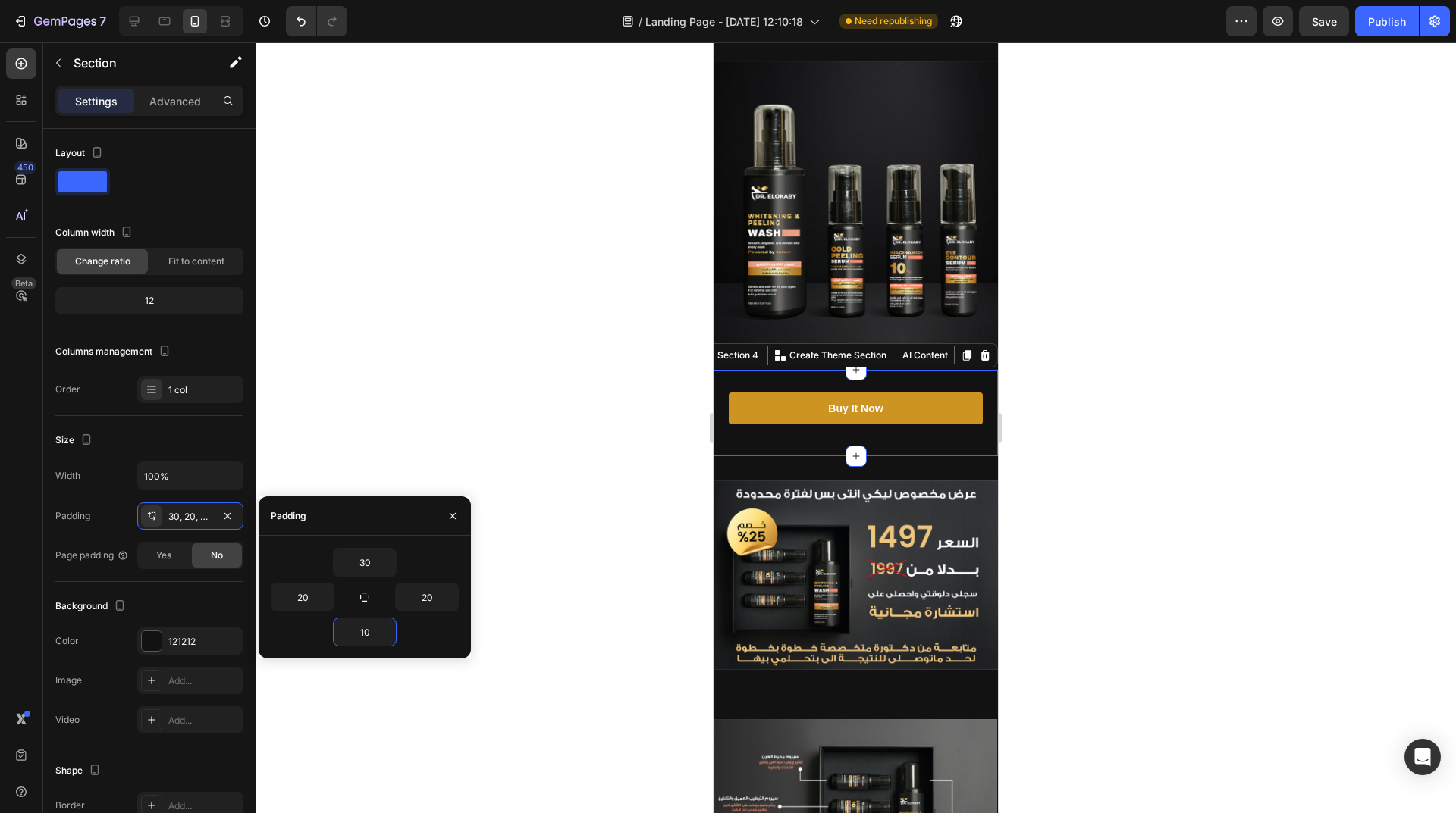
type input "10"
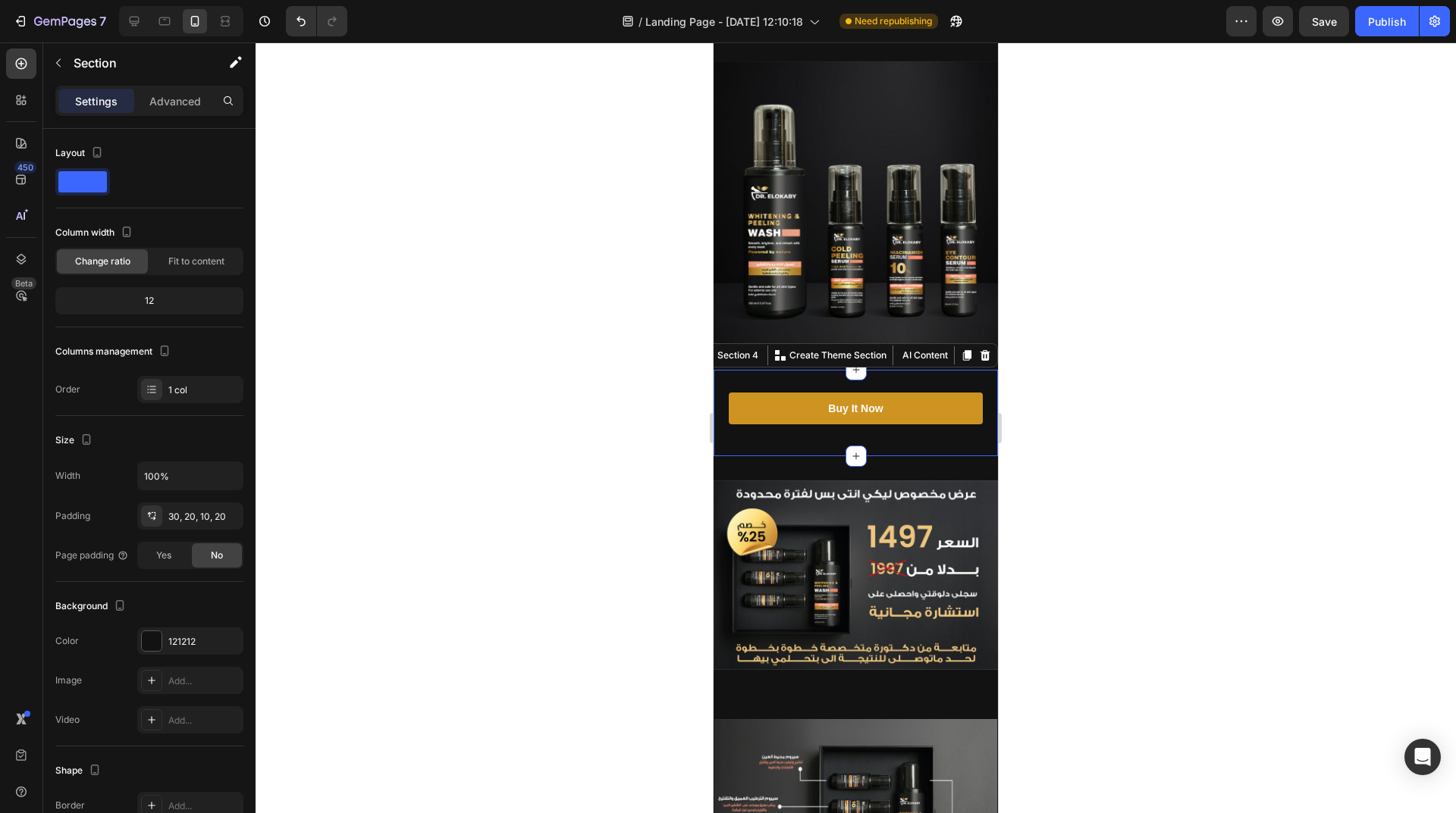
click at [501, 564] on div at bounding box center [856, 427] width 1200 height 771
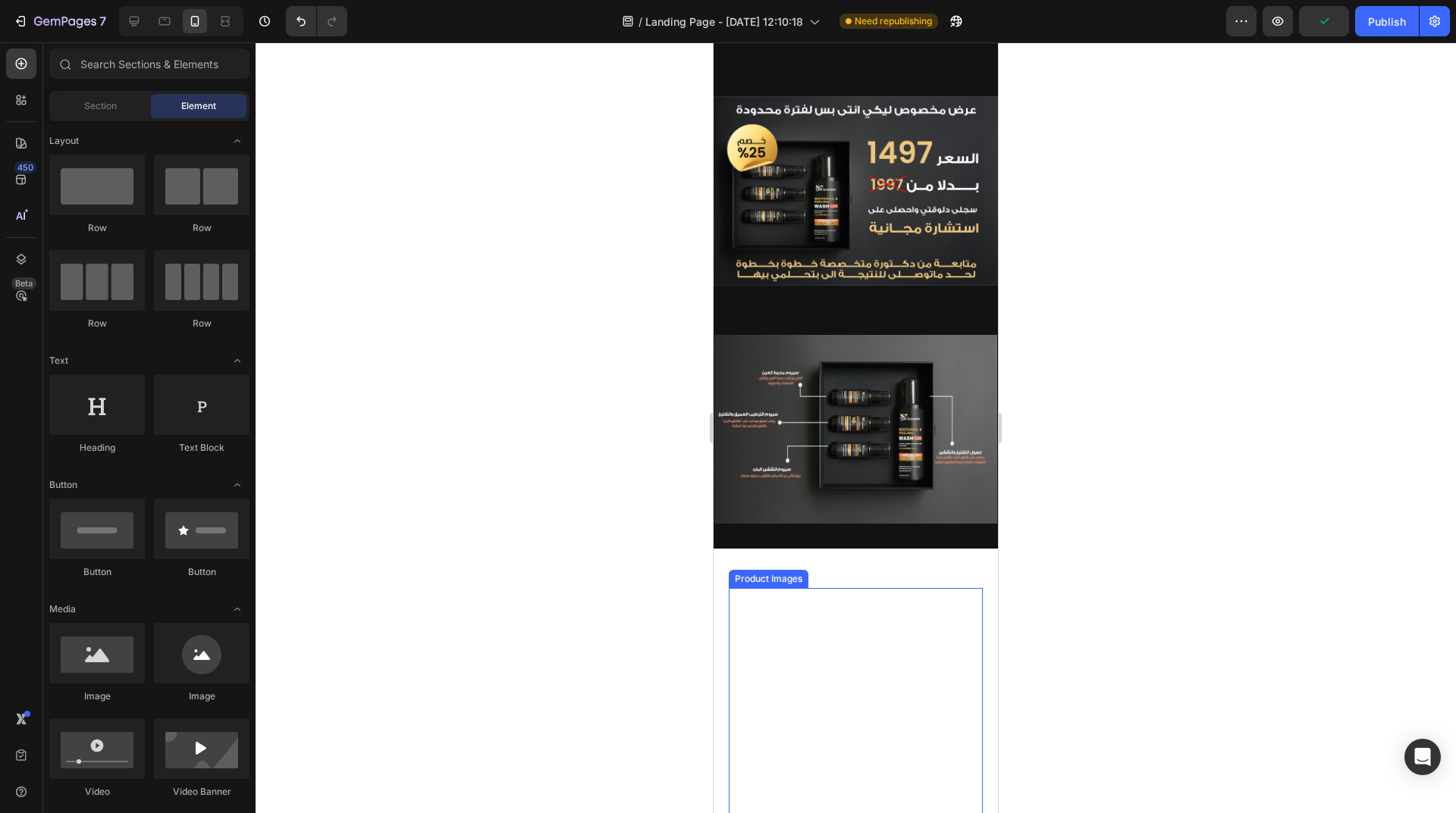
scroll to position [758, 0]
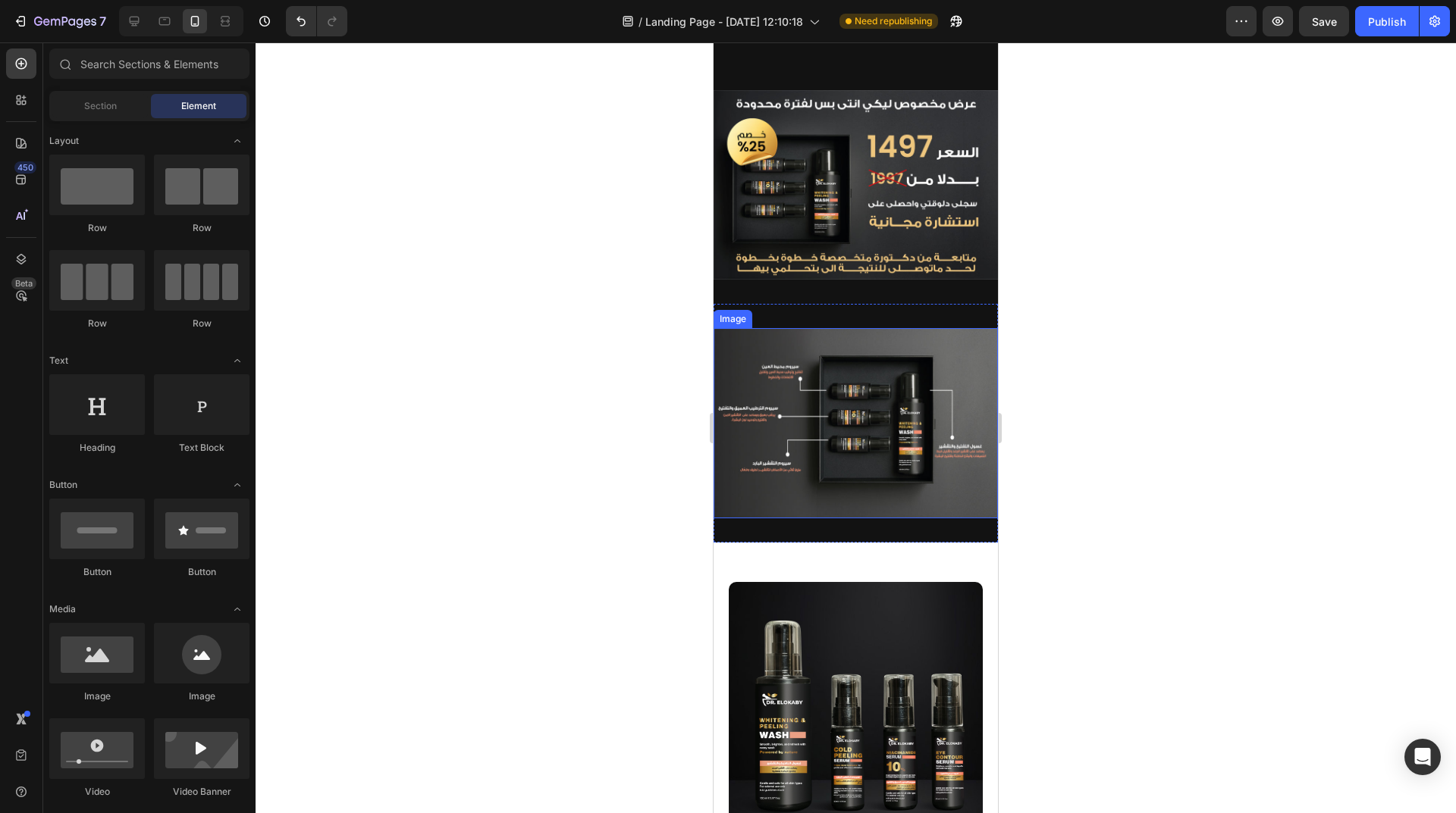
click at [877, 447] on img at bounding box center [856, 424] width 284 height 190
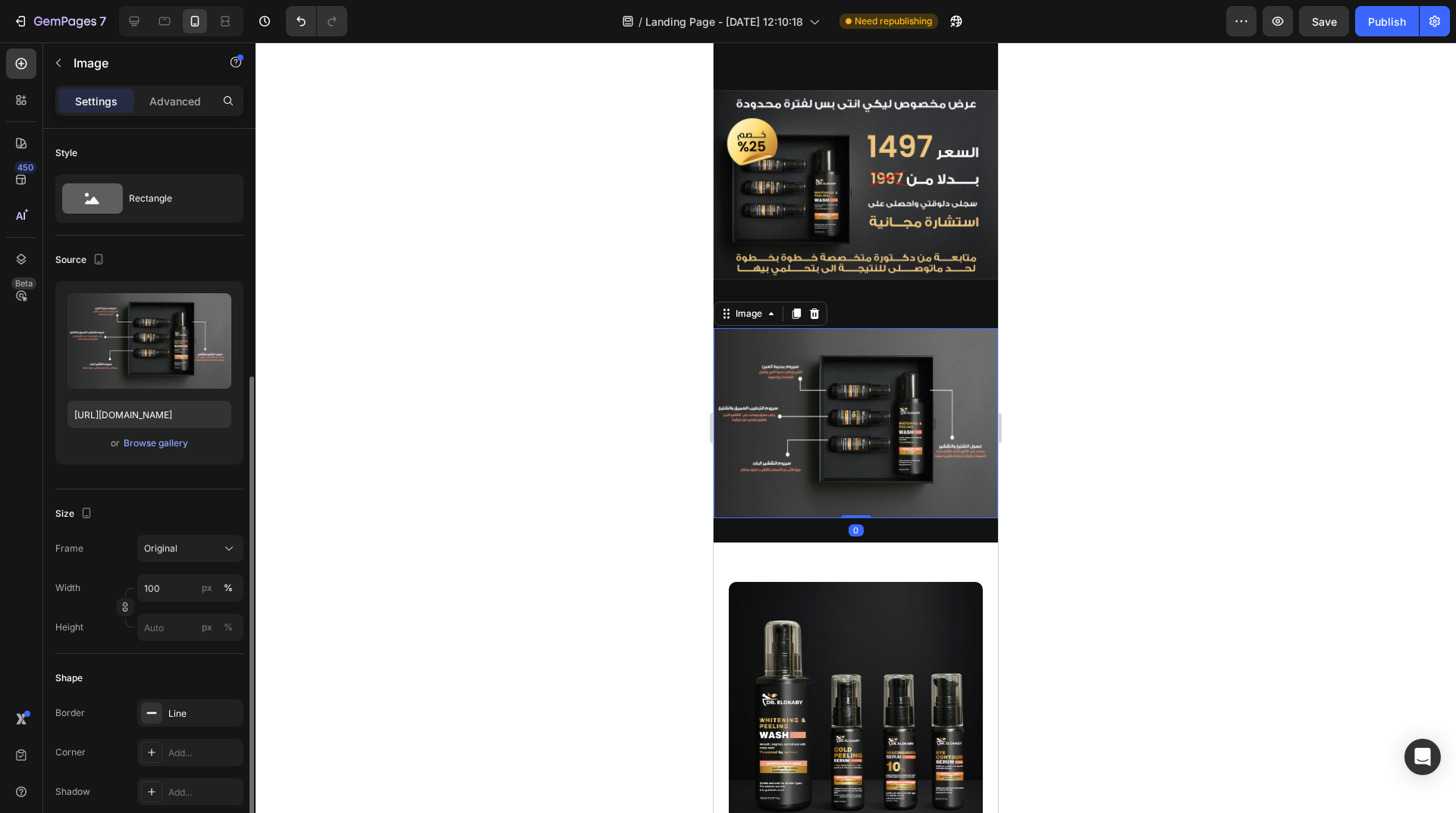
scroll to position [151, 0]
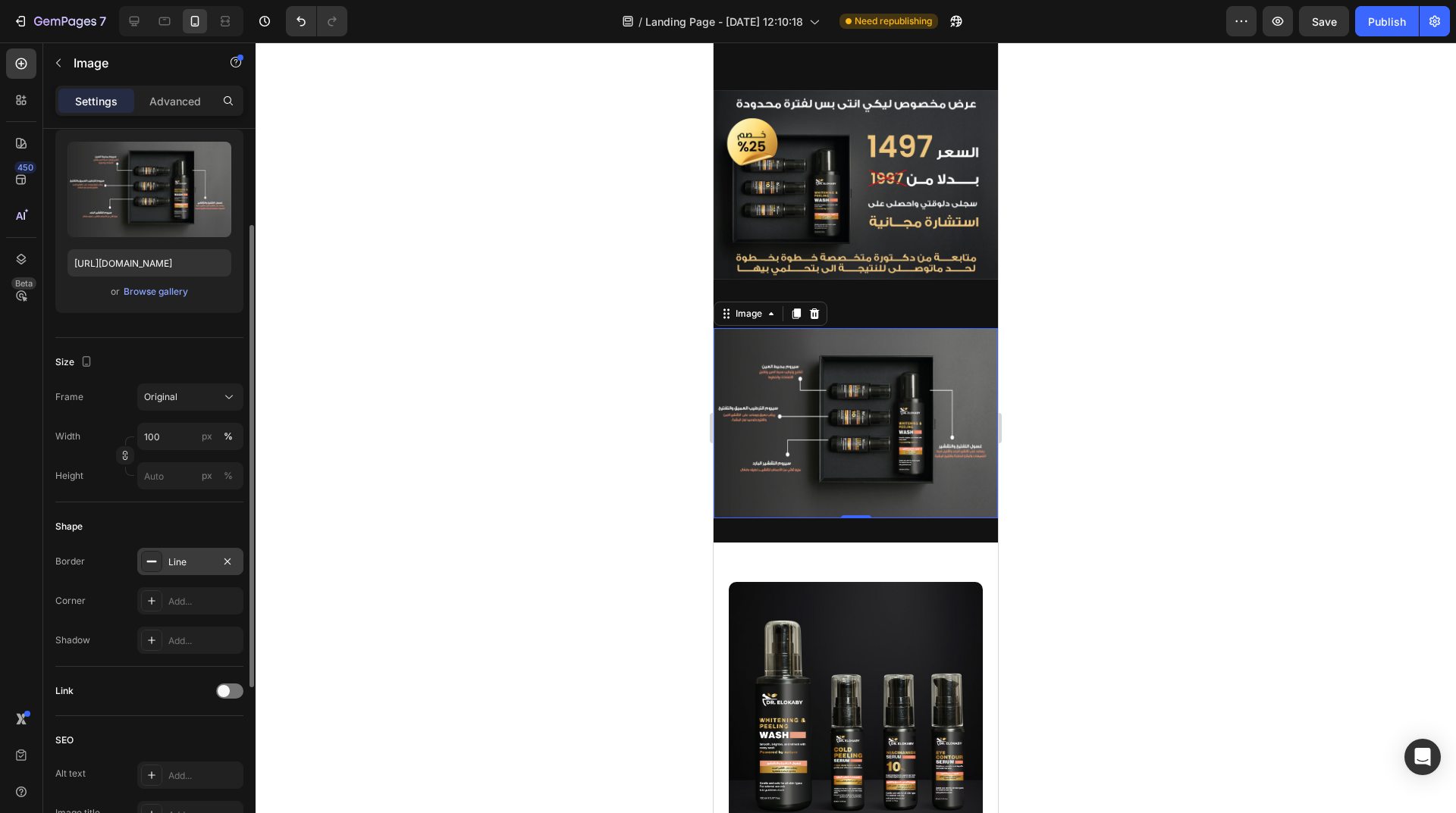
click at [191, 562] on div "Line" at bounding box center [190, 562] width 44 height 14
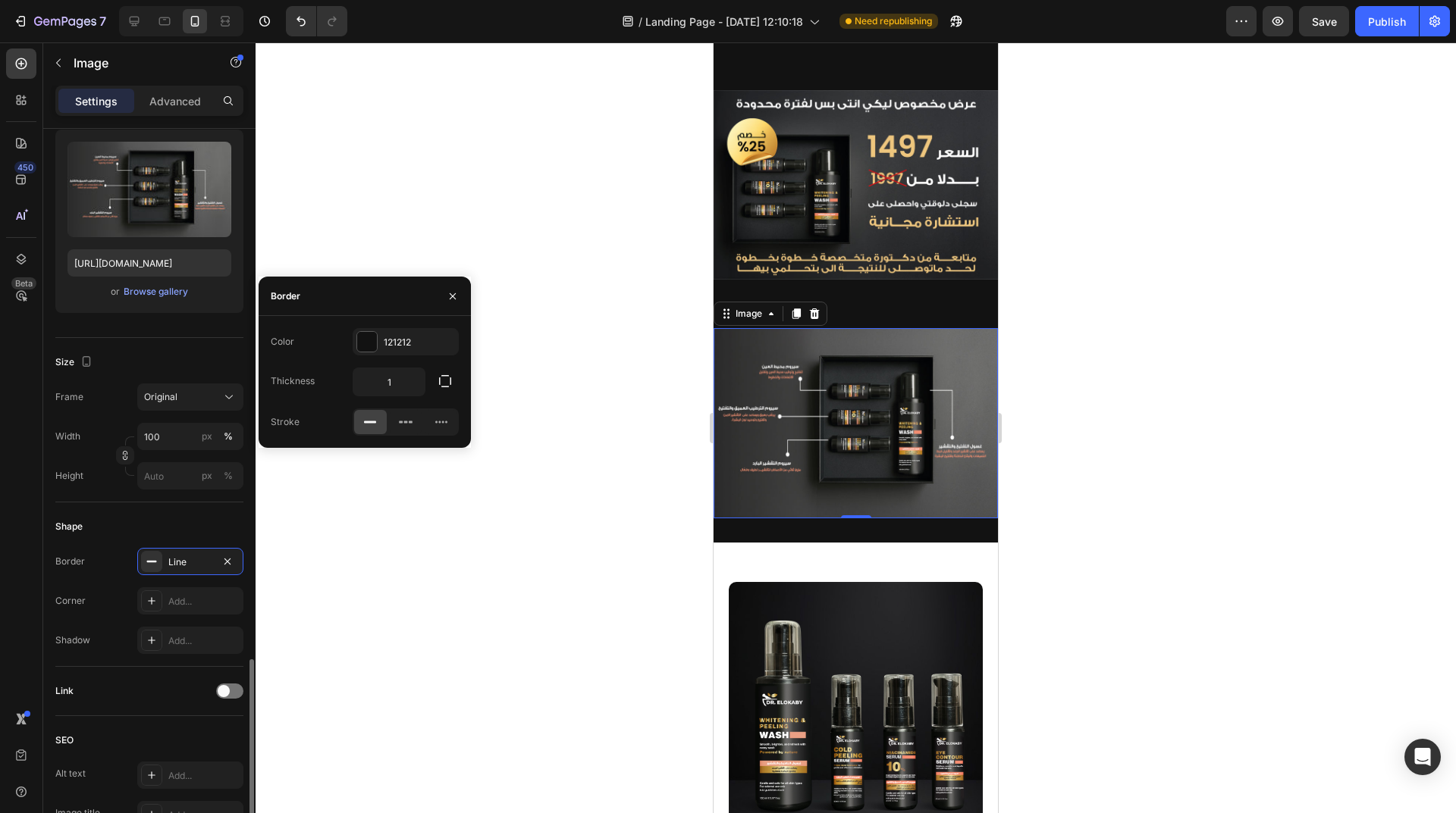
scroll to position [417, 0]
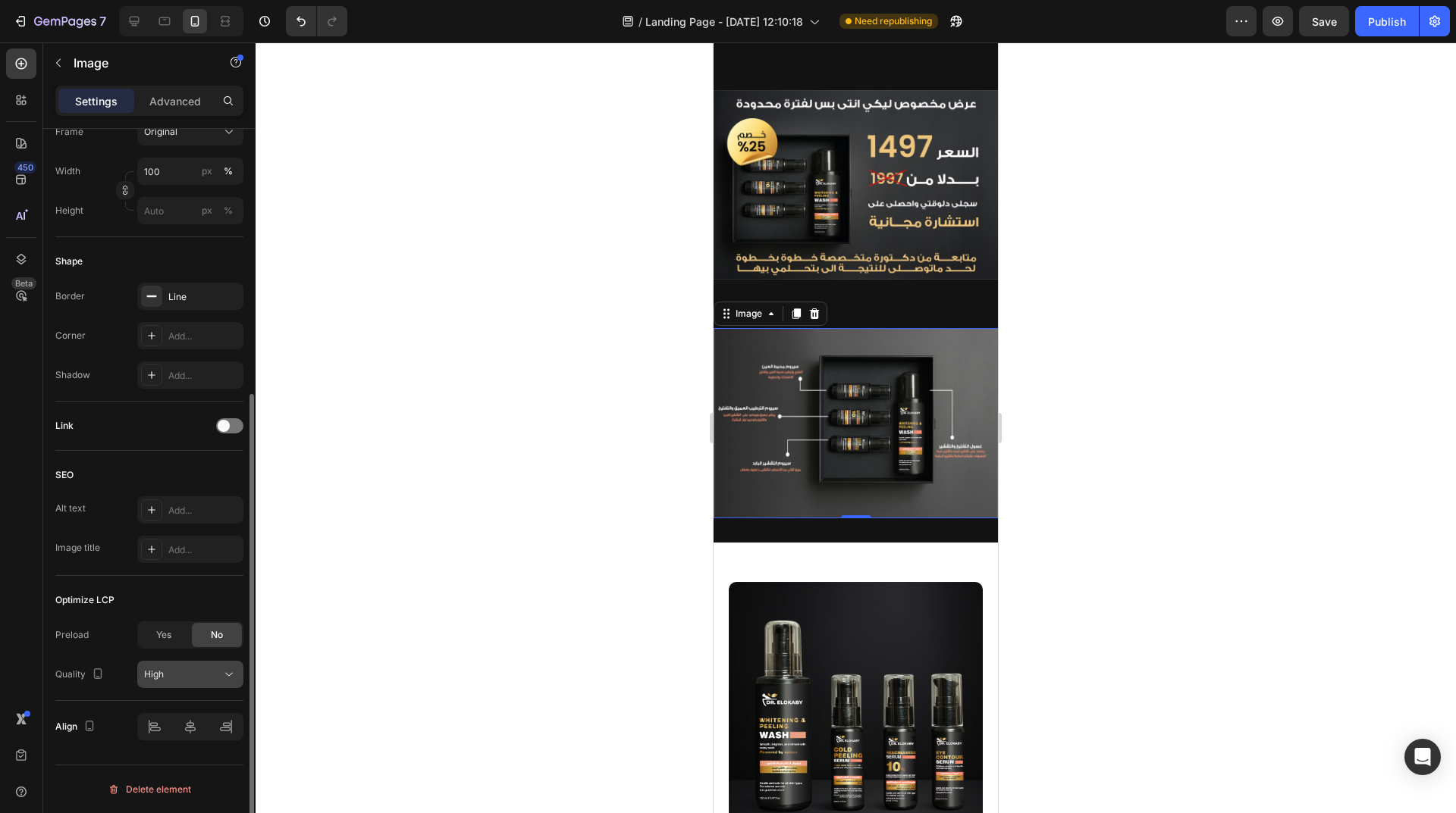
click at [168, 675] on div "High" at bounding box center [183, 674] width 78 height 14
click at [367, 579] on div at bounding box center [856, 427] width 1200 height 771
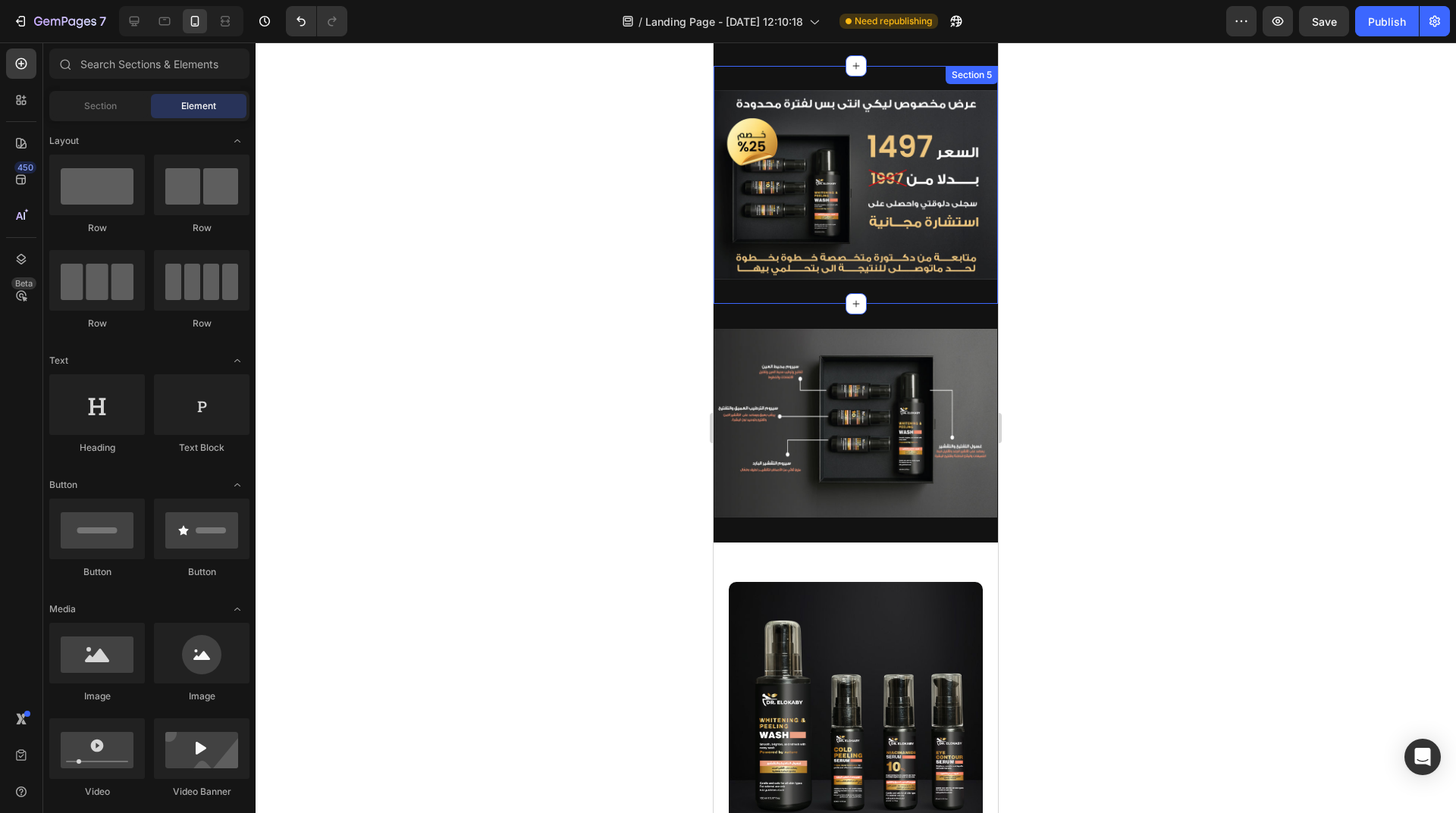
click at [805, 281] on div "Image Section 5" at bounding box center [856, 185] width 284 height 238
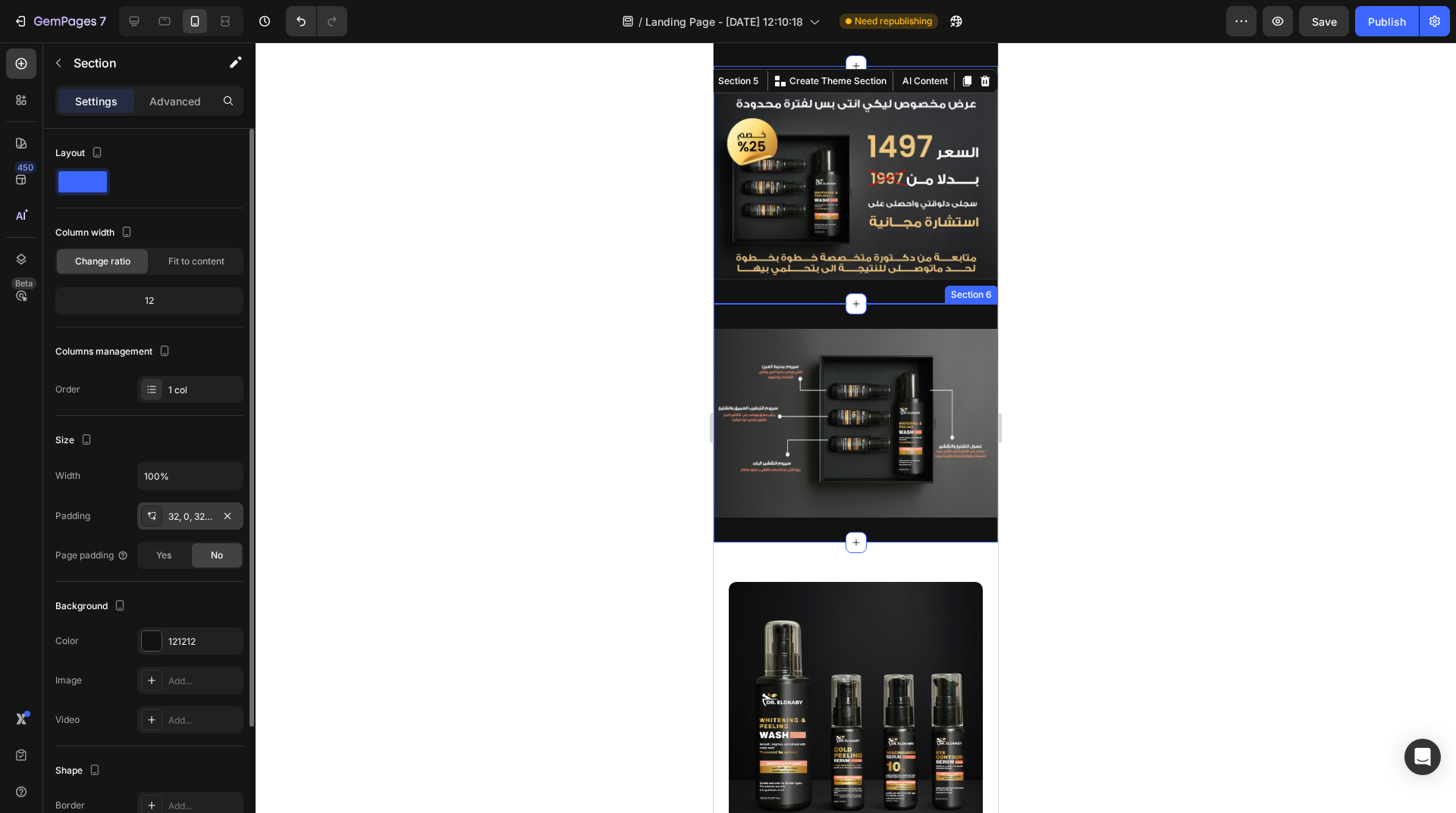
click at [207, 518] on div "32, 0, 32, 0" at bounding box center [190, 517] width 44 height 14
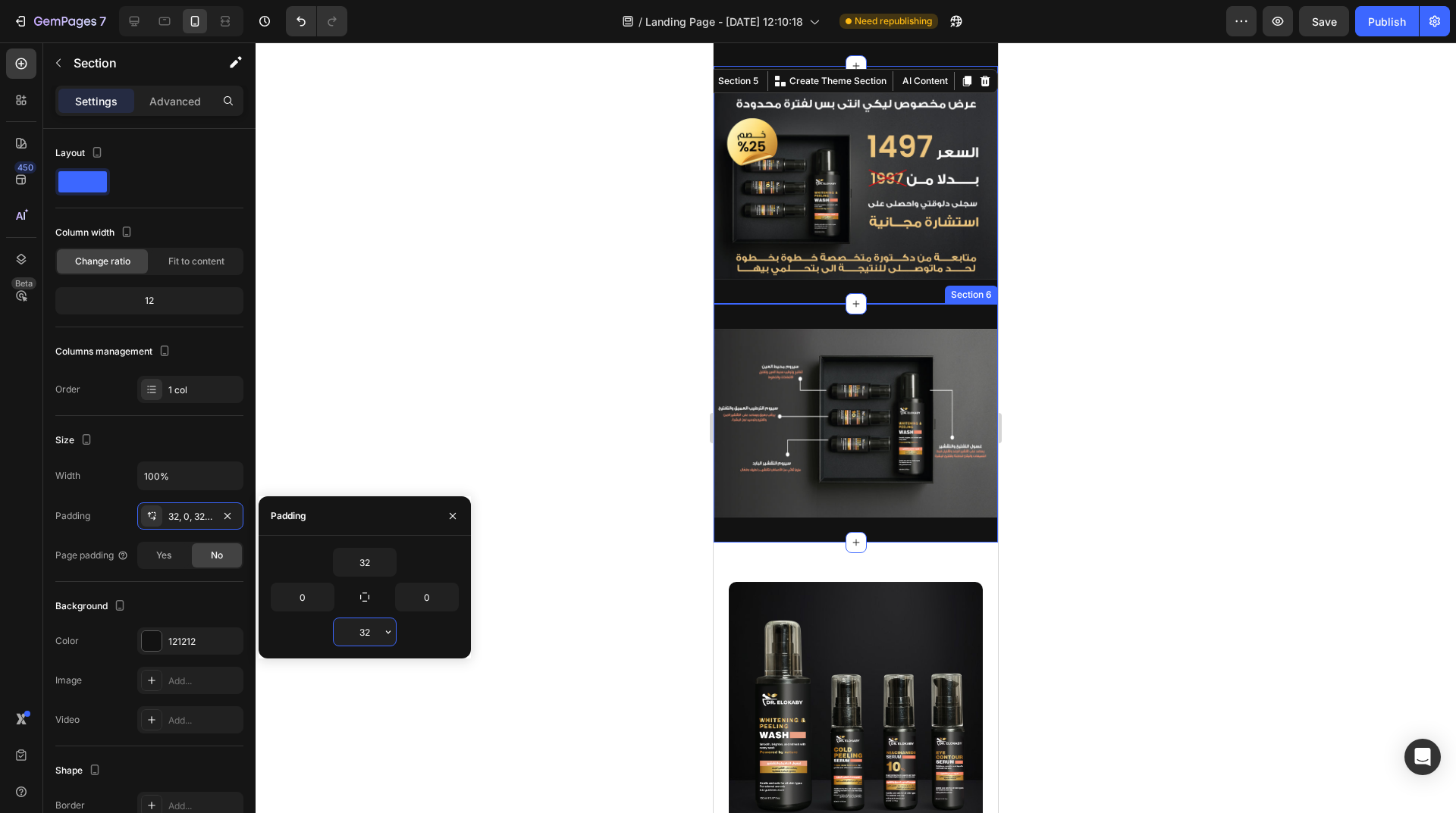
click at [357, 640] on input "32" at bounding box center [364, 632] width 62 height 28
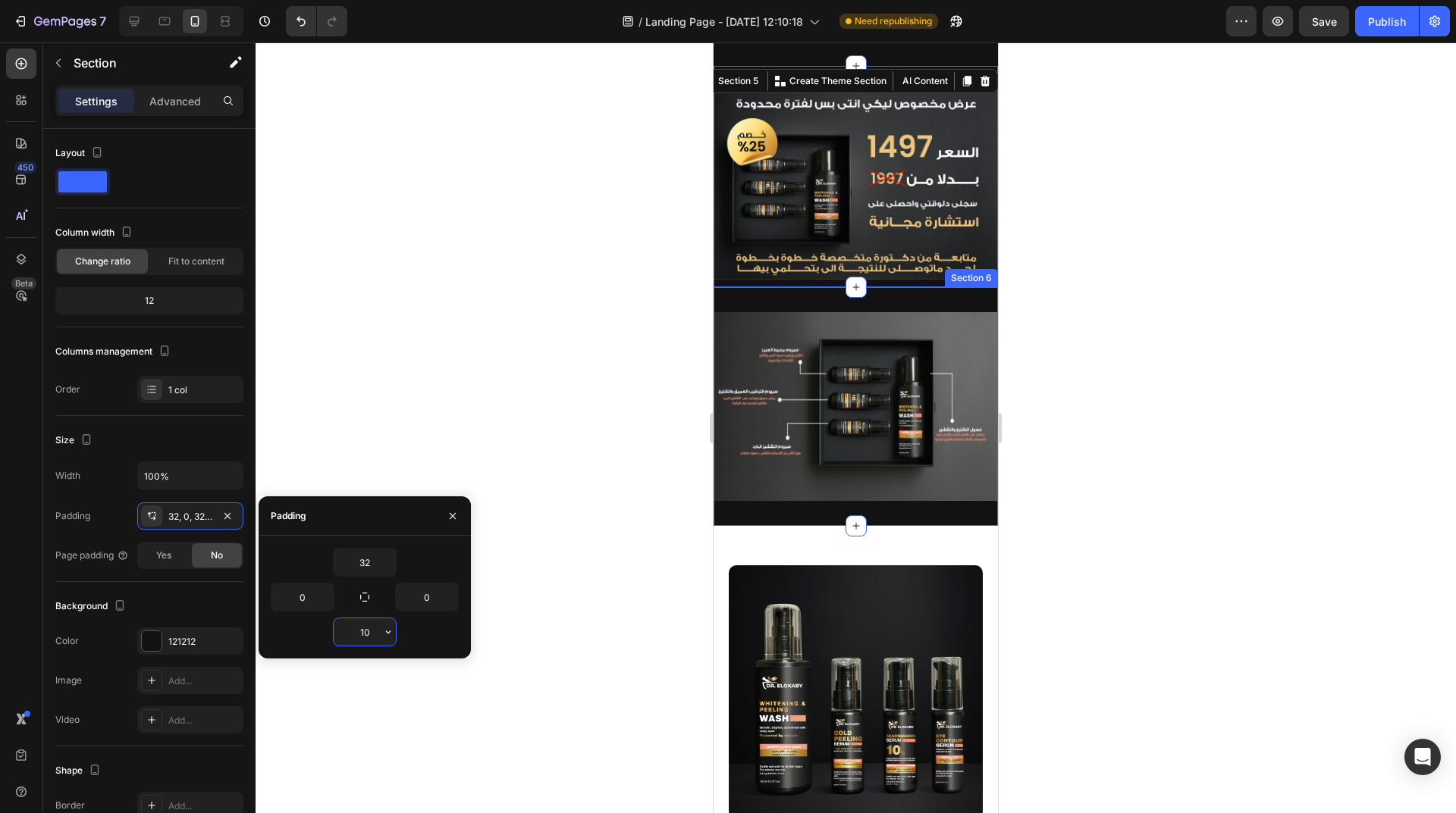
type input "1"
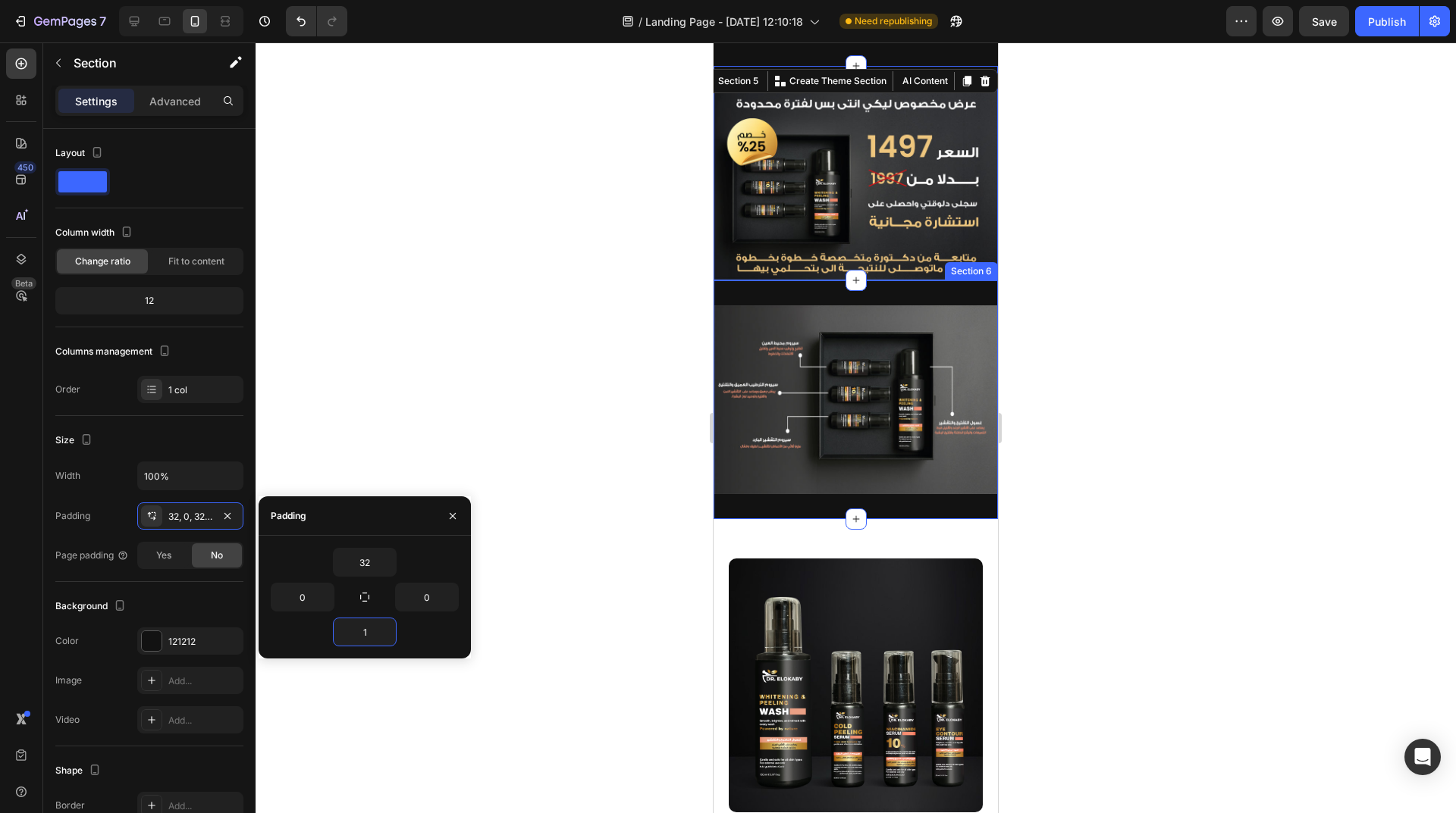
click at [493, 373] on div at bounding box center [856, 427] width 1200 height 771
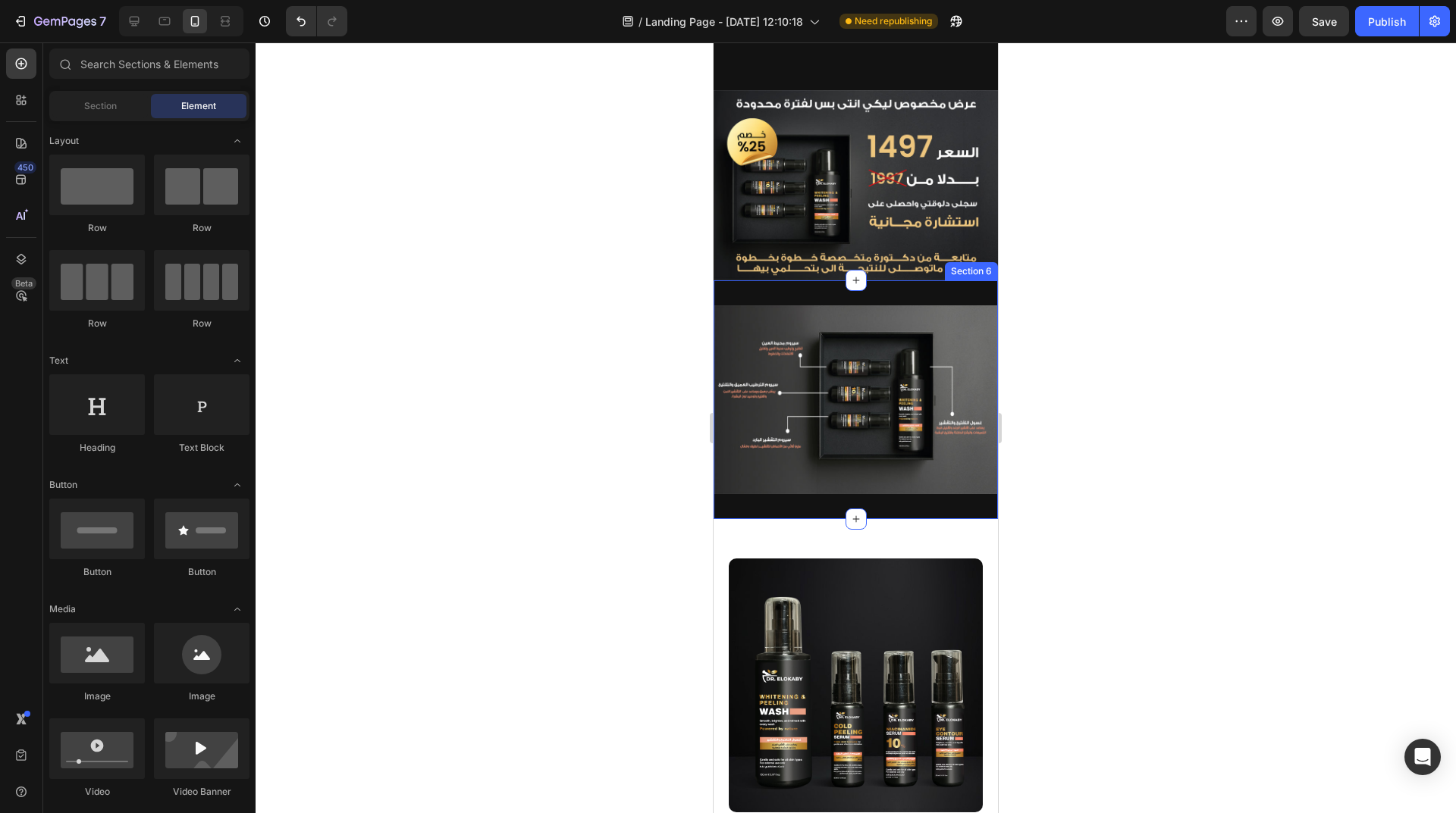
click at [878, 288] on div "Image Section 6" at bounding box center [856, 400] width 284 height 239
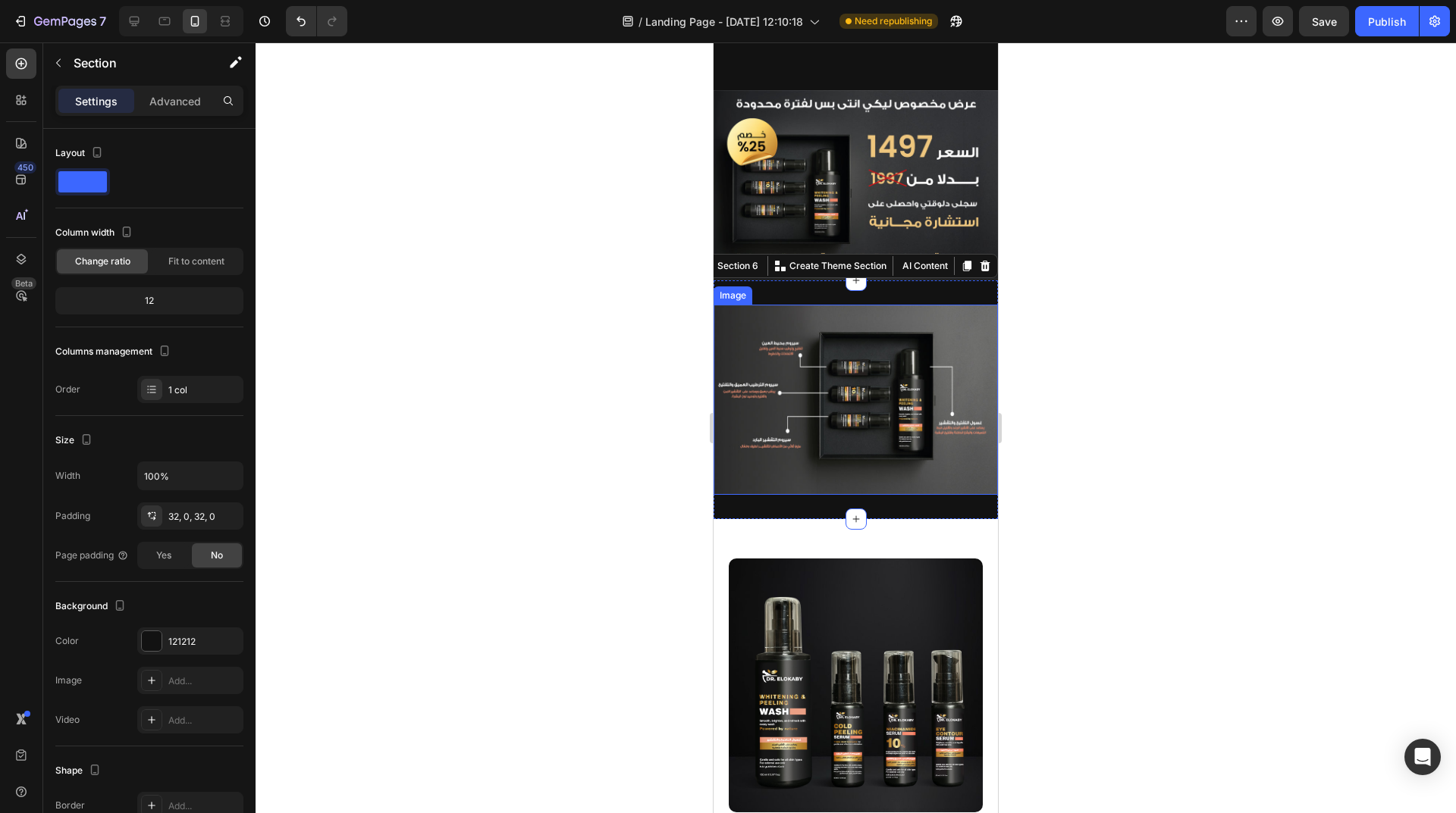
drag, startPoint x: 859, startPoint y: 392, endPoint x: 866, endPoint y: 391, distance: 7.1
click at [859, 392] on img at bounding box center [856, 400] width 284 height 190
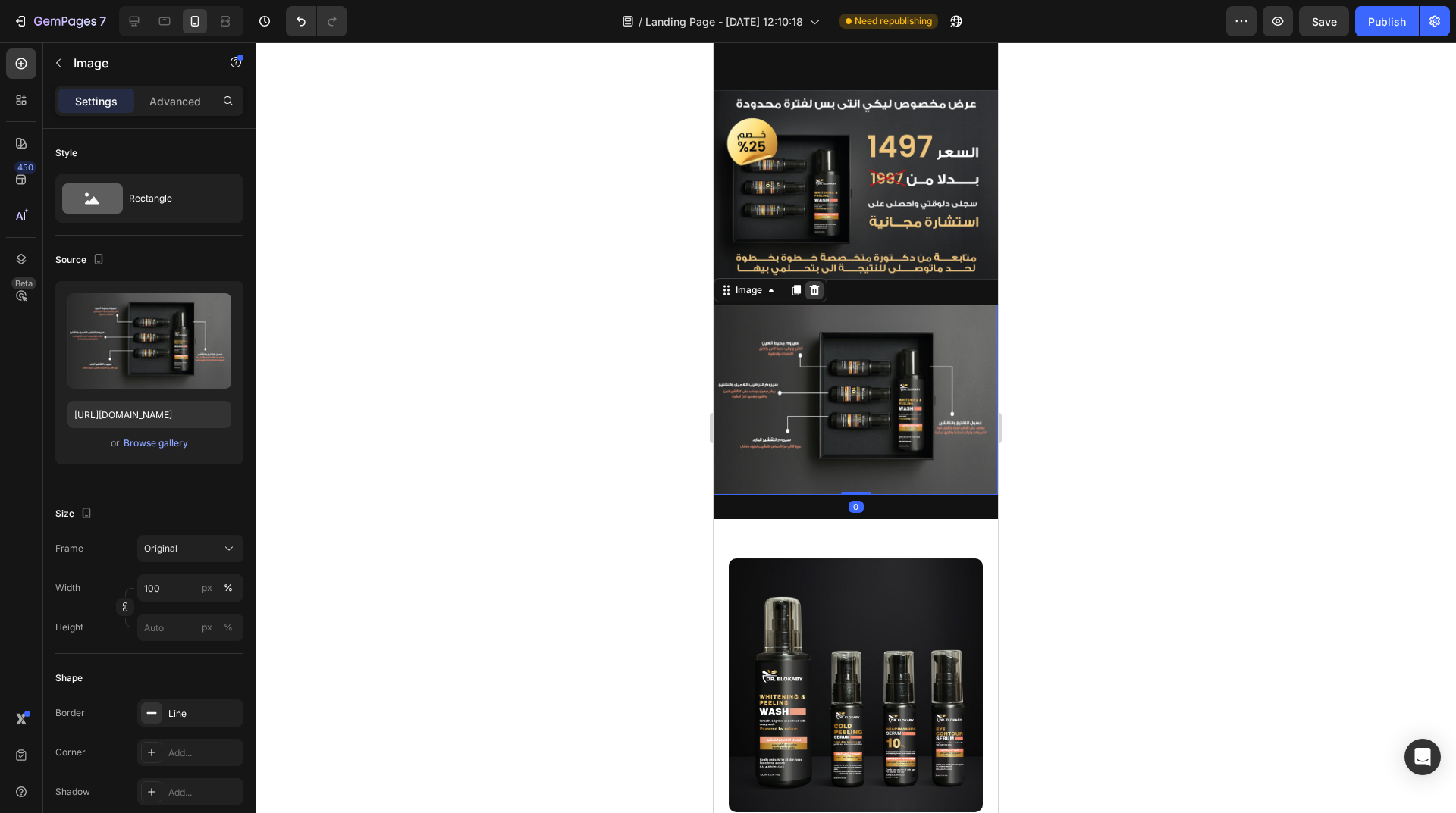
click at [815, 286] on icon at bounding box center [814, 290] width 10 height 10
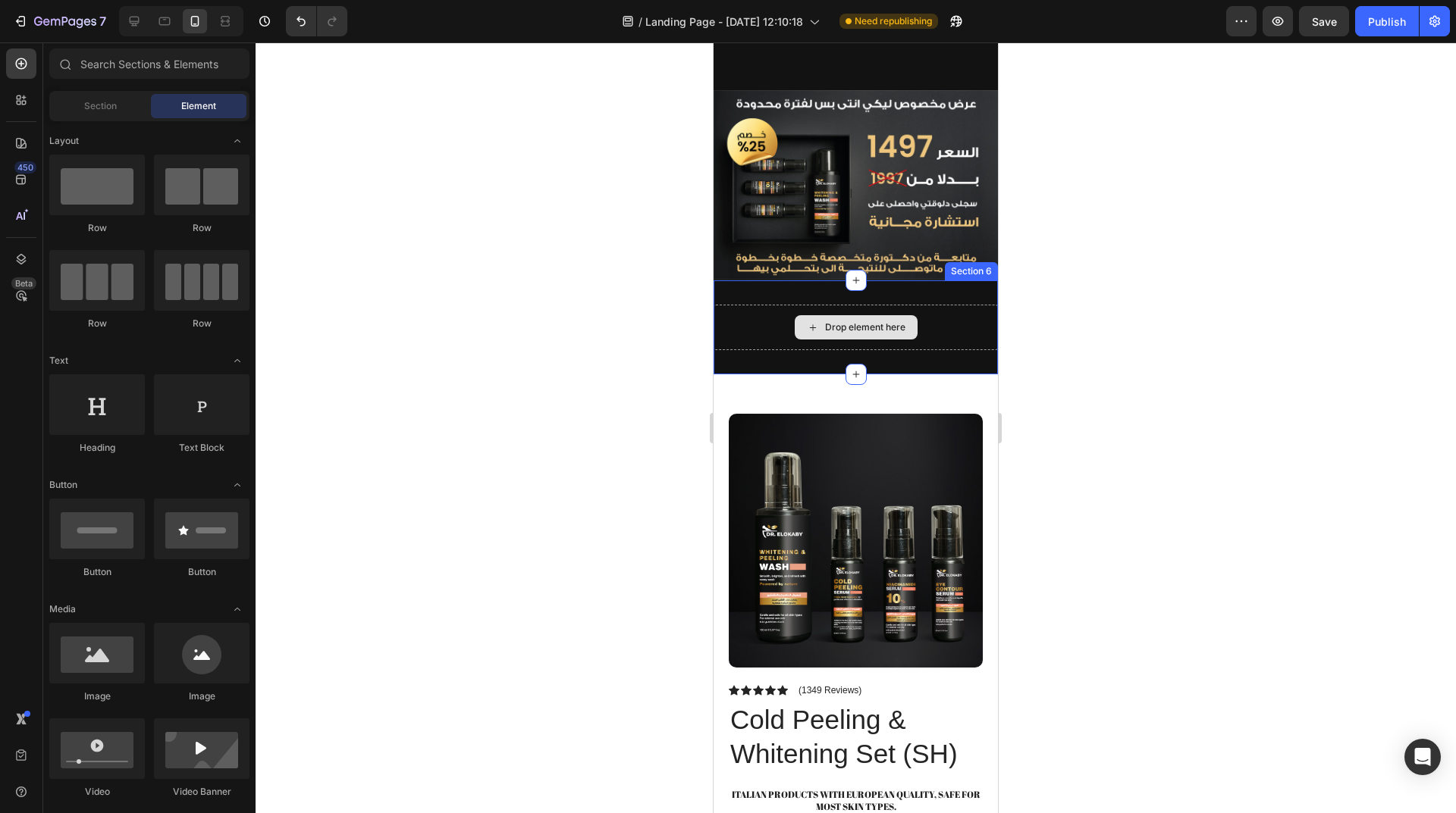
click at [964, 324] on div "Drop element here" at bounding box center [856, 327] width 284 height 45
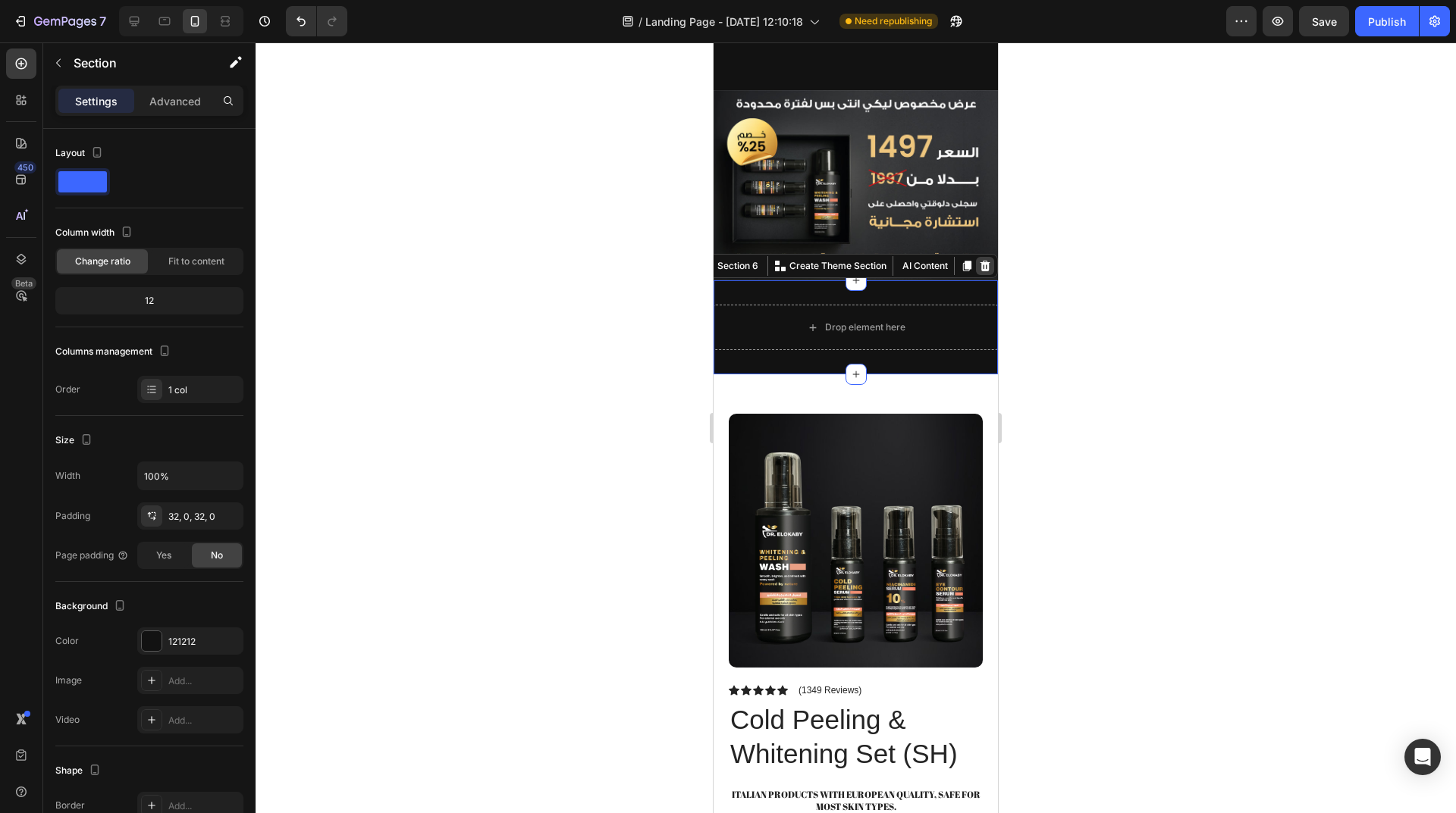
drag, startPoint x: 967, startPoint y: 257, endPoint x: 1793, endPoint y: 343, distance: 830.5
click at [976, 257] on div at bounding box center [985, 266] width 18 height 18
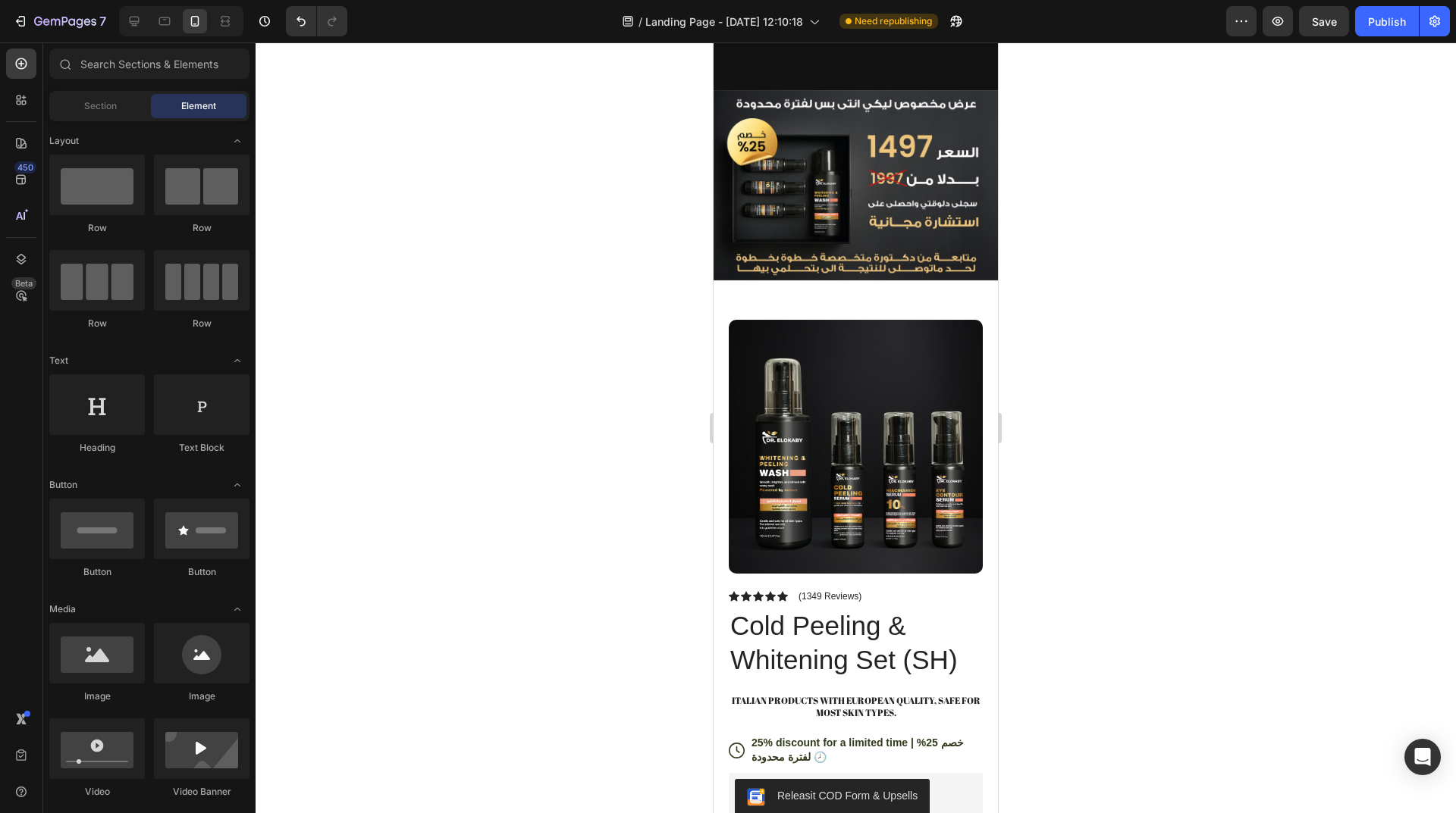
click at [1101, 303] on div at bounding box center [856, 427] width 1200 height 771
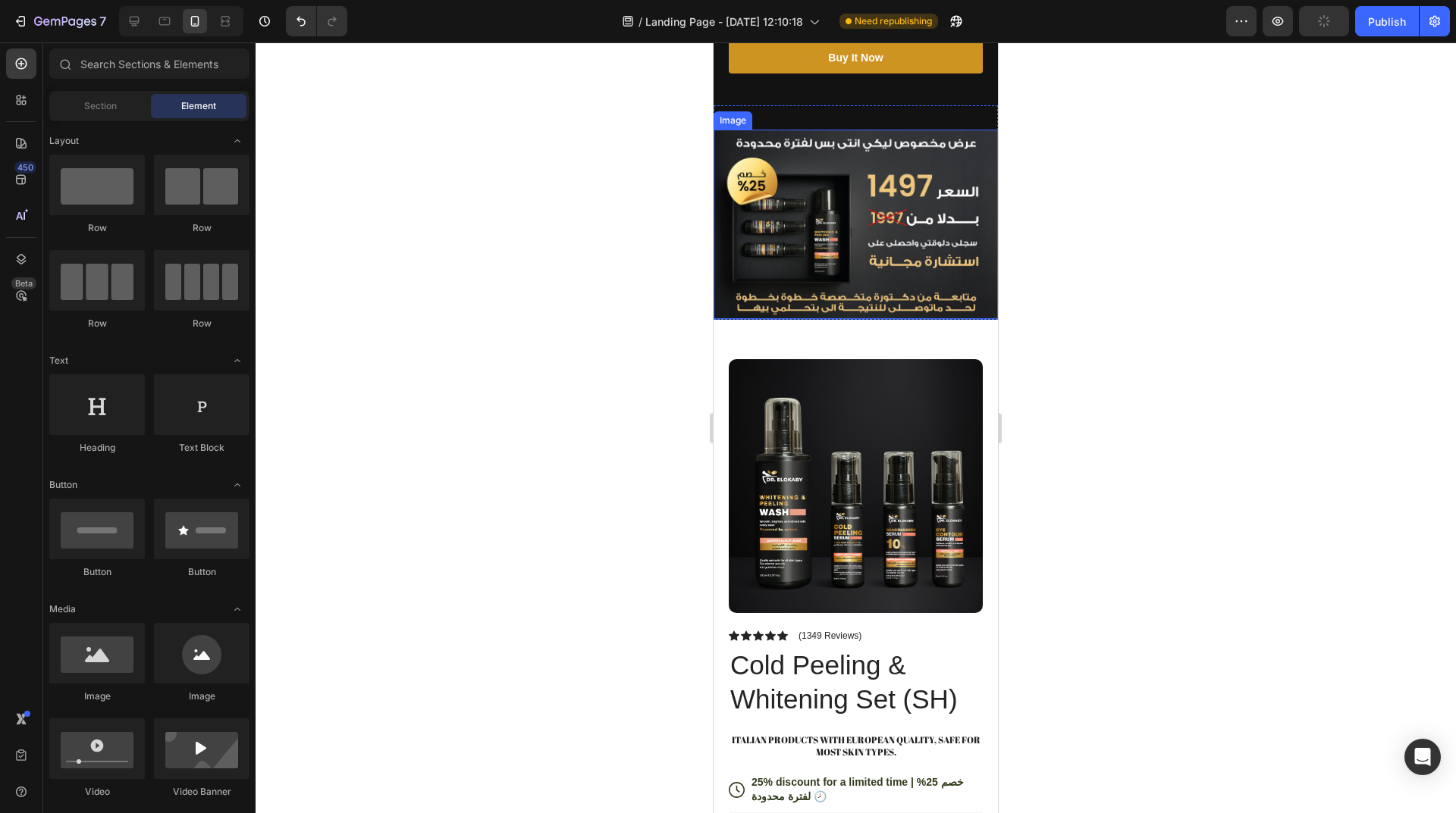
scroll to position [682, 0]
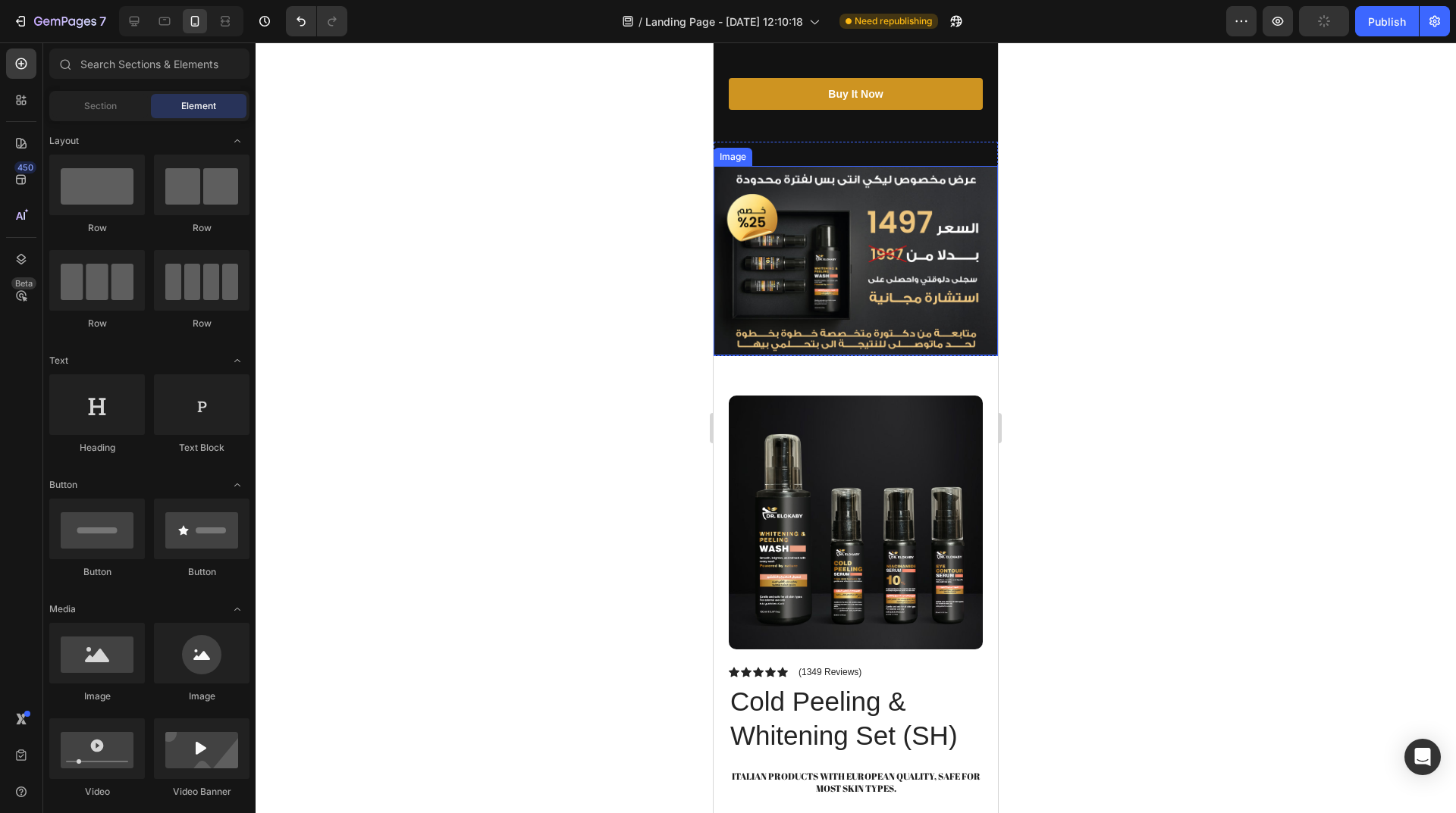
click at [755, 327] on img at bounding box center [856, 260] width 284 height 189
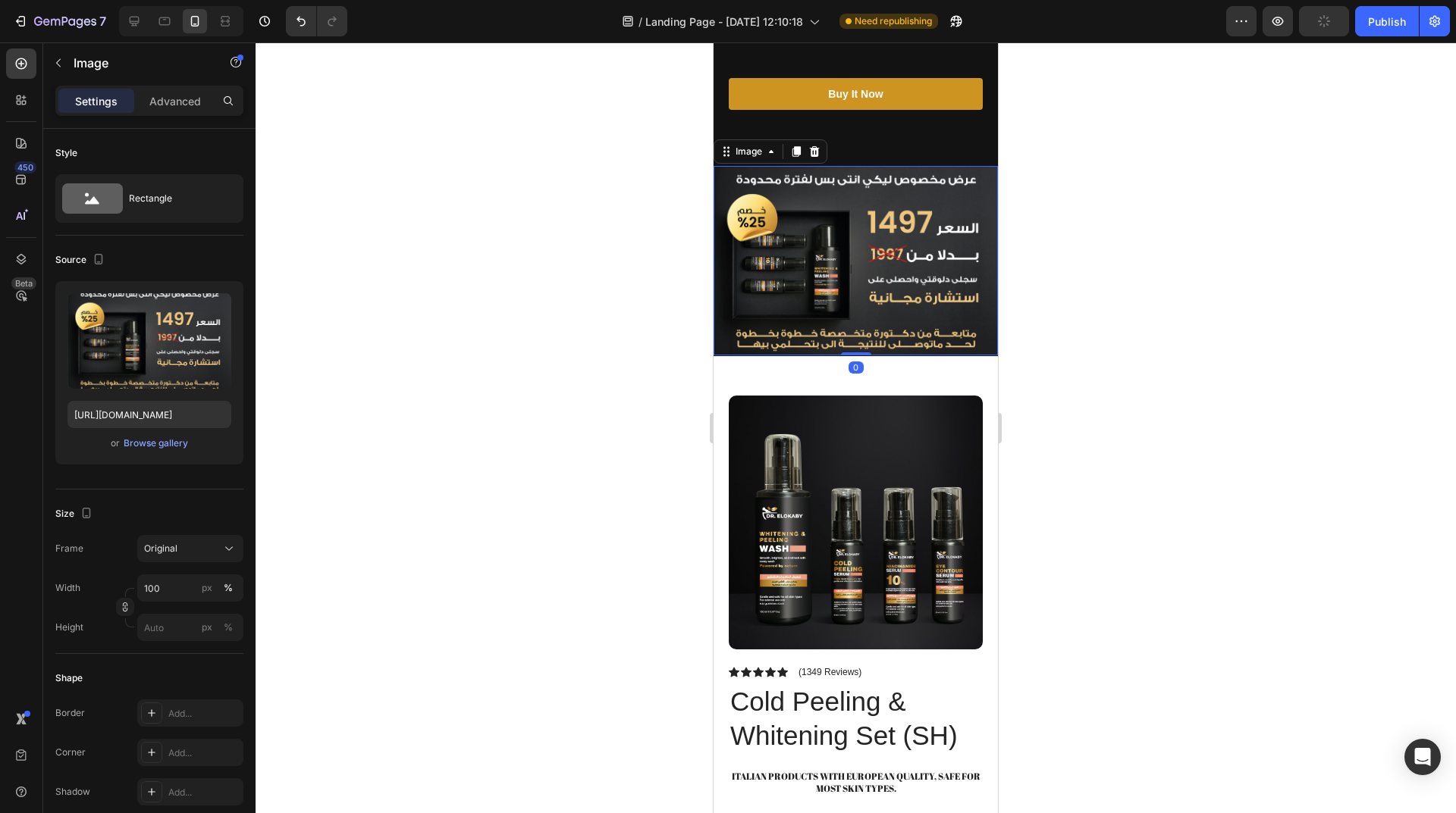
click at [755, 327] on img at bounding box center [856, 260] width 284 height 189
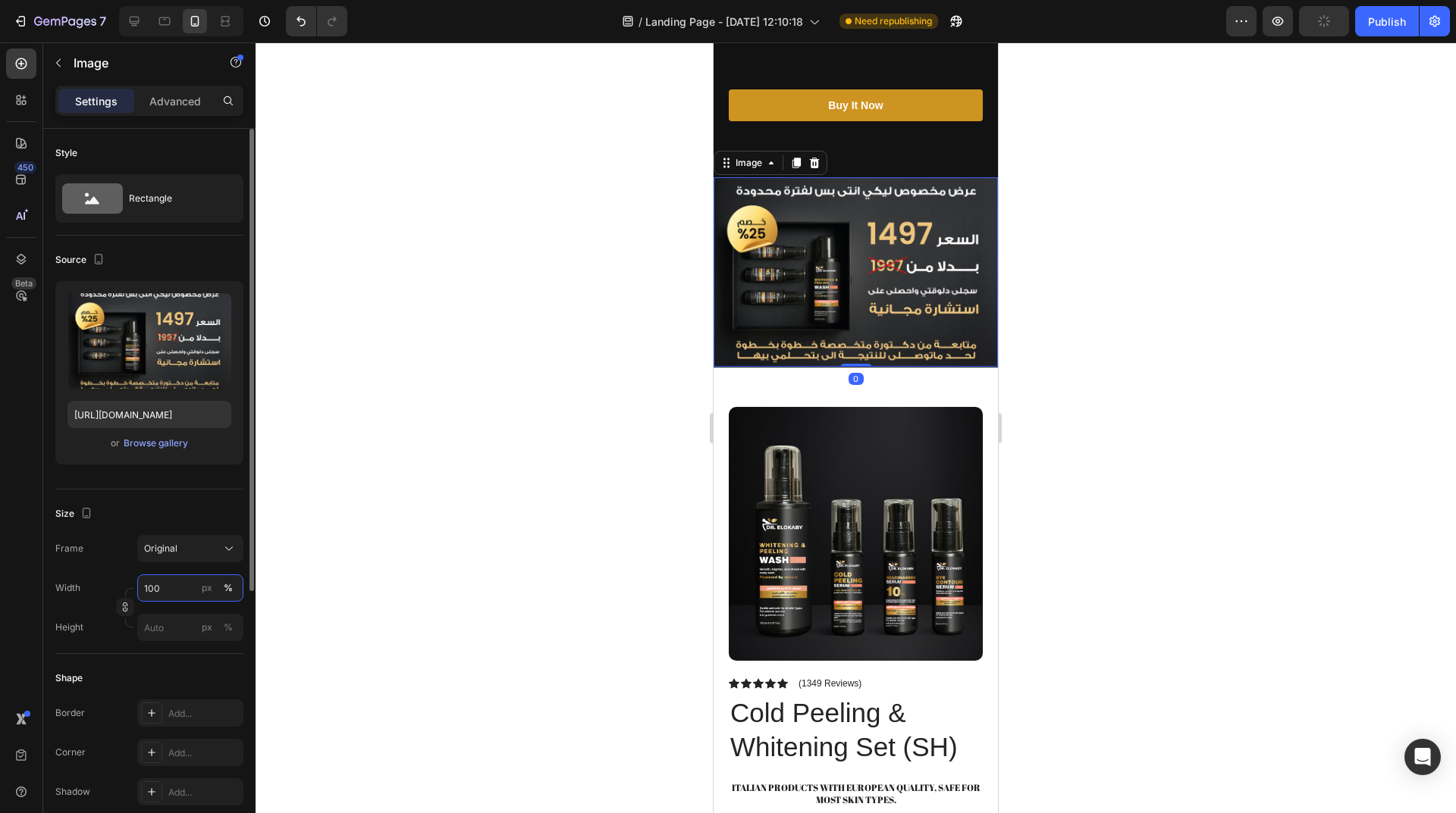
click at [157, 592] on input "100" at bounding box center [190, 588] width 106 height 28
click at [98, 570] on div "Frame Original Width 100 px % Height px %" at bounding box center [150, 588] width 188 height 106
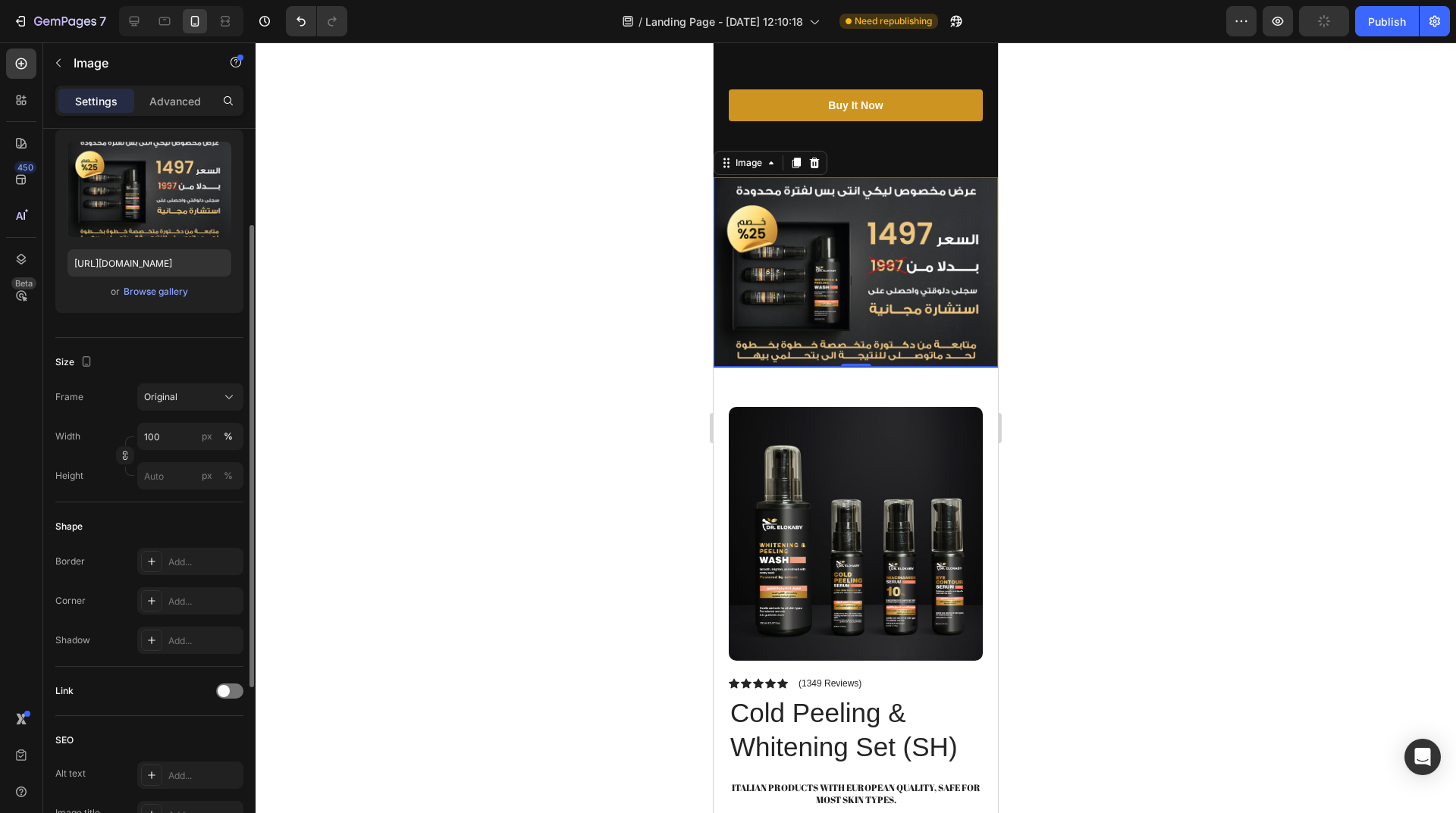
scroll to position [379, 0]
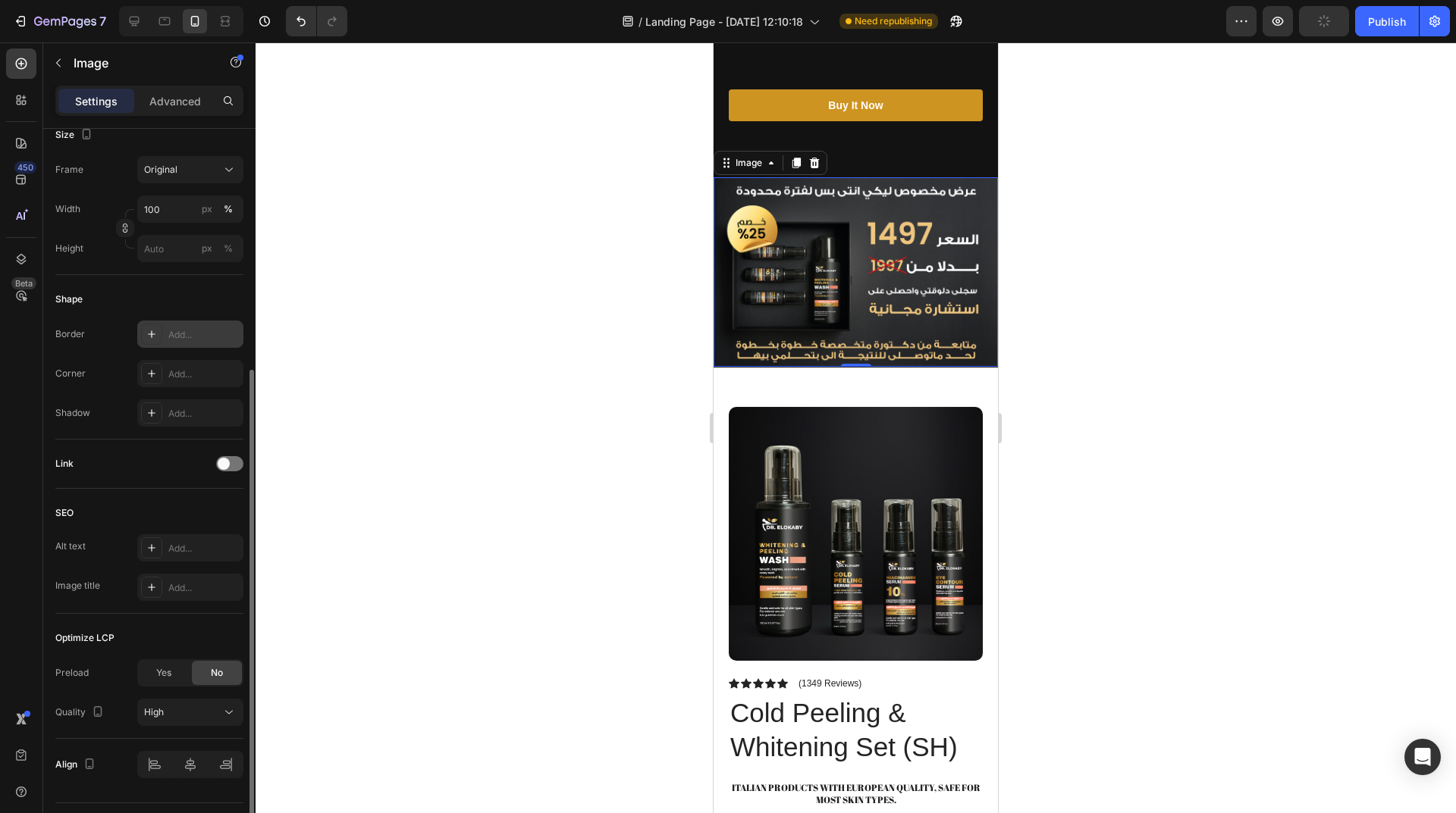
click at [176, 334] on div "Add..." at bounding box center [203, 335] width 71 height 14
click at [192, 650] on div "Optimize LCP" at bounding box center [150, 638] width 188 height 24
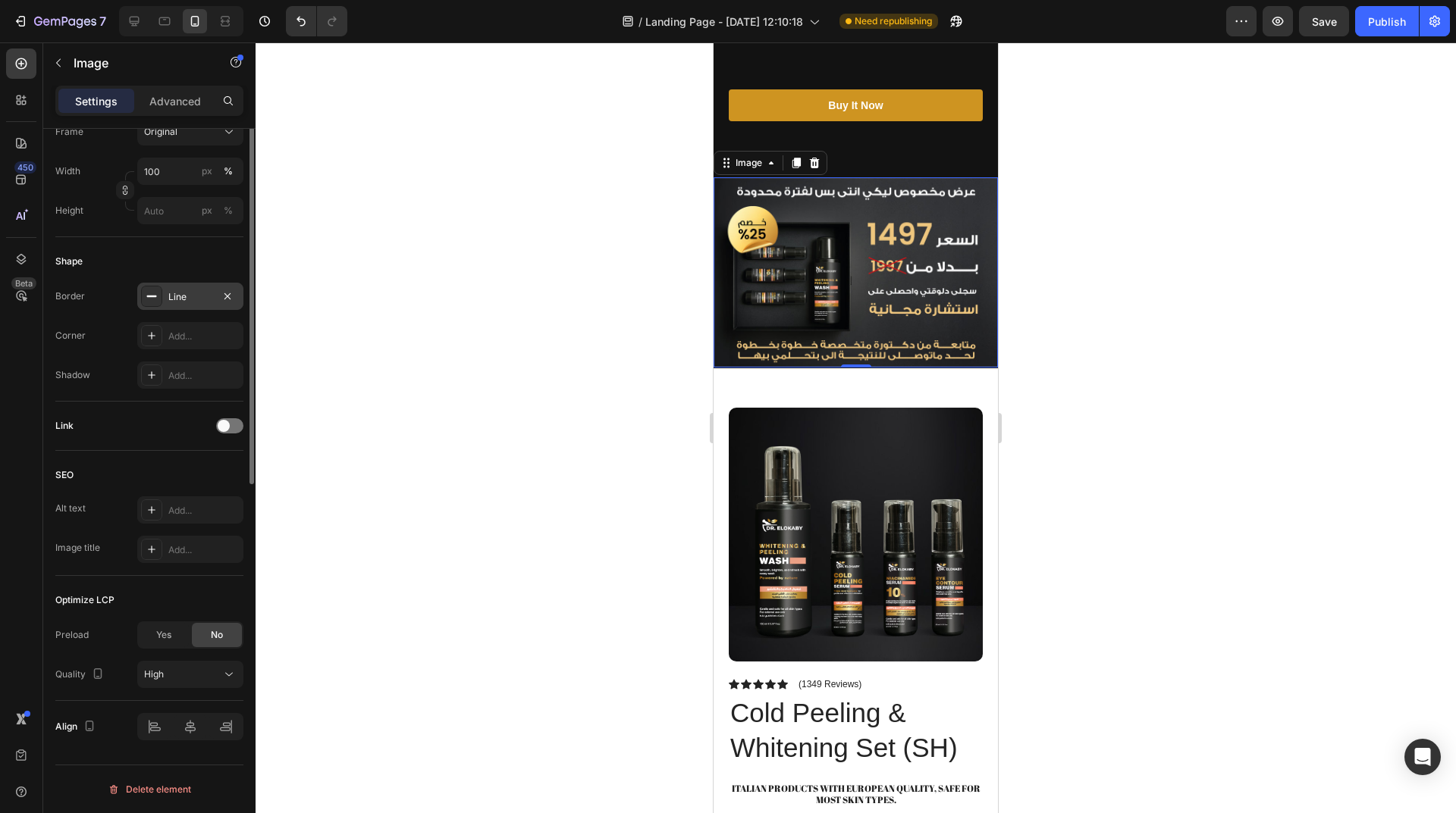
scroll to position [114, 0]
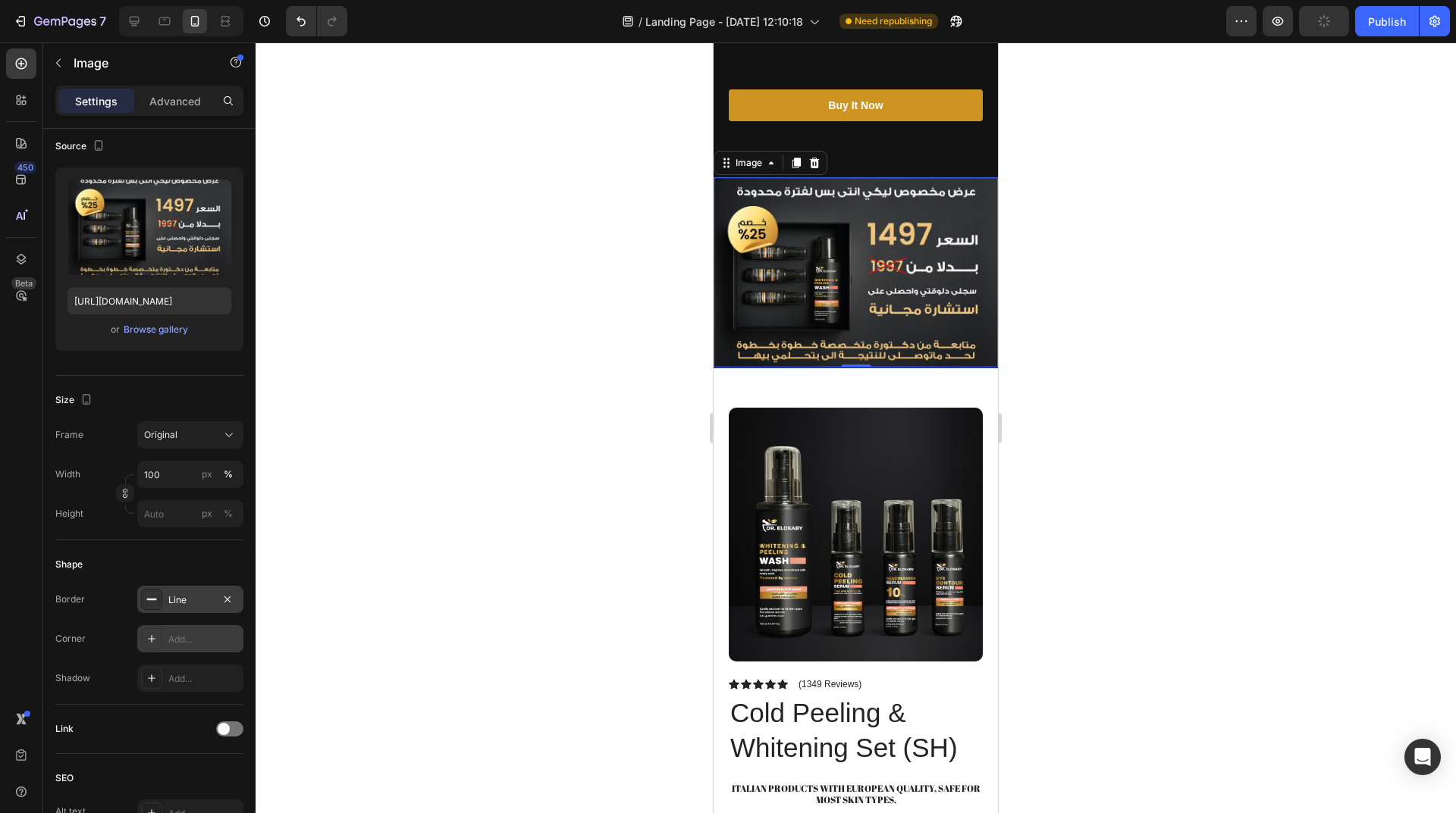
click at [195, 638] on div "Add..." at bounding box center [203, 640] width 71 height 14
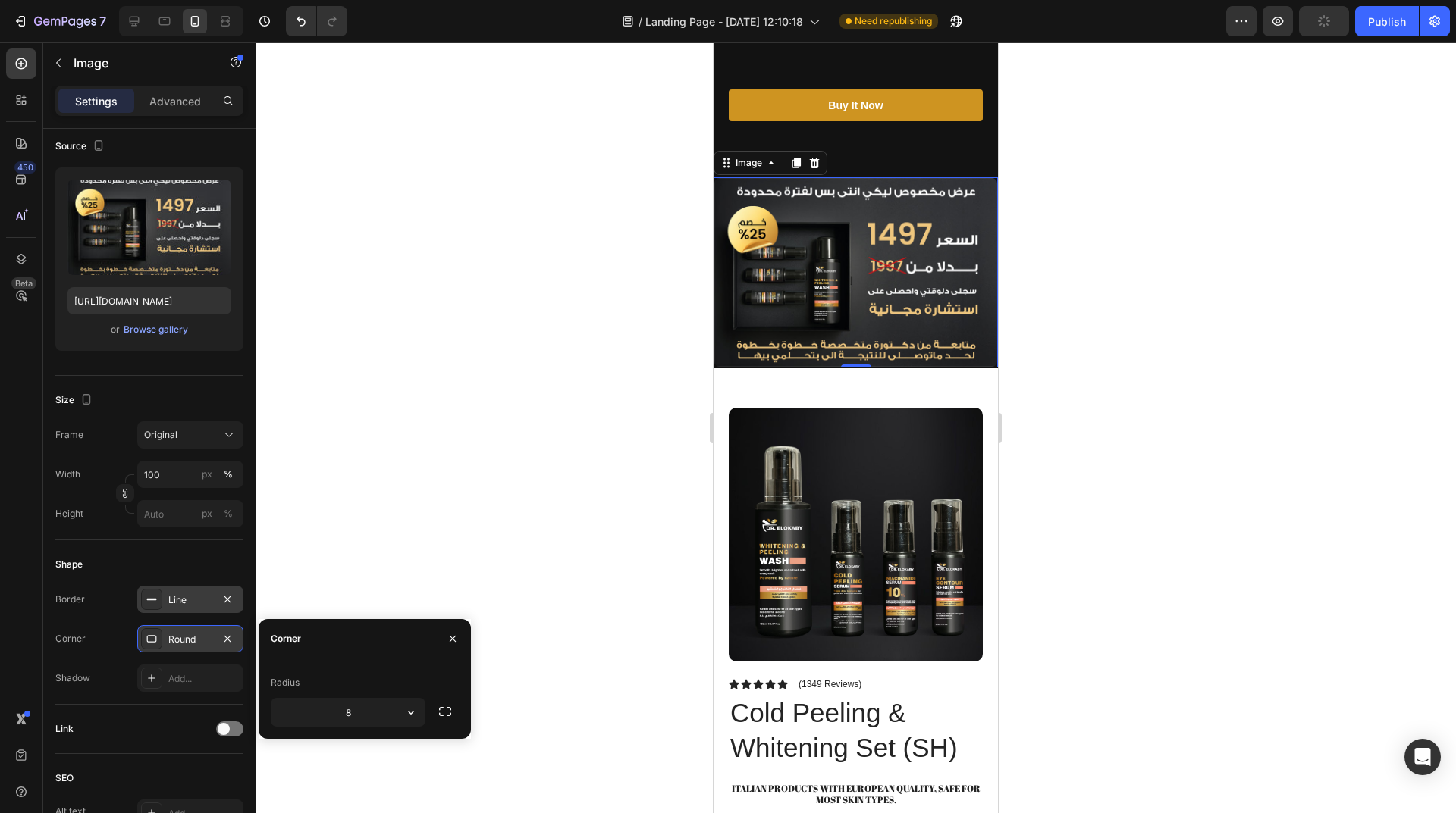
click at [195, 638] on div "Round" at bounding box center [190, 640] width 44 height 14
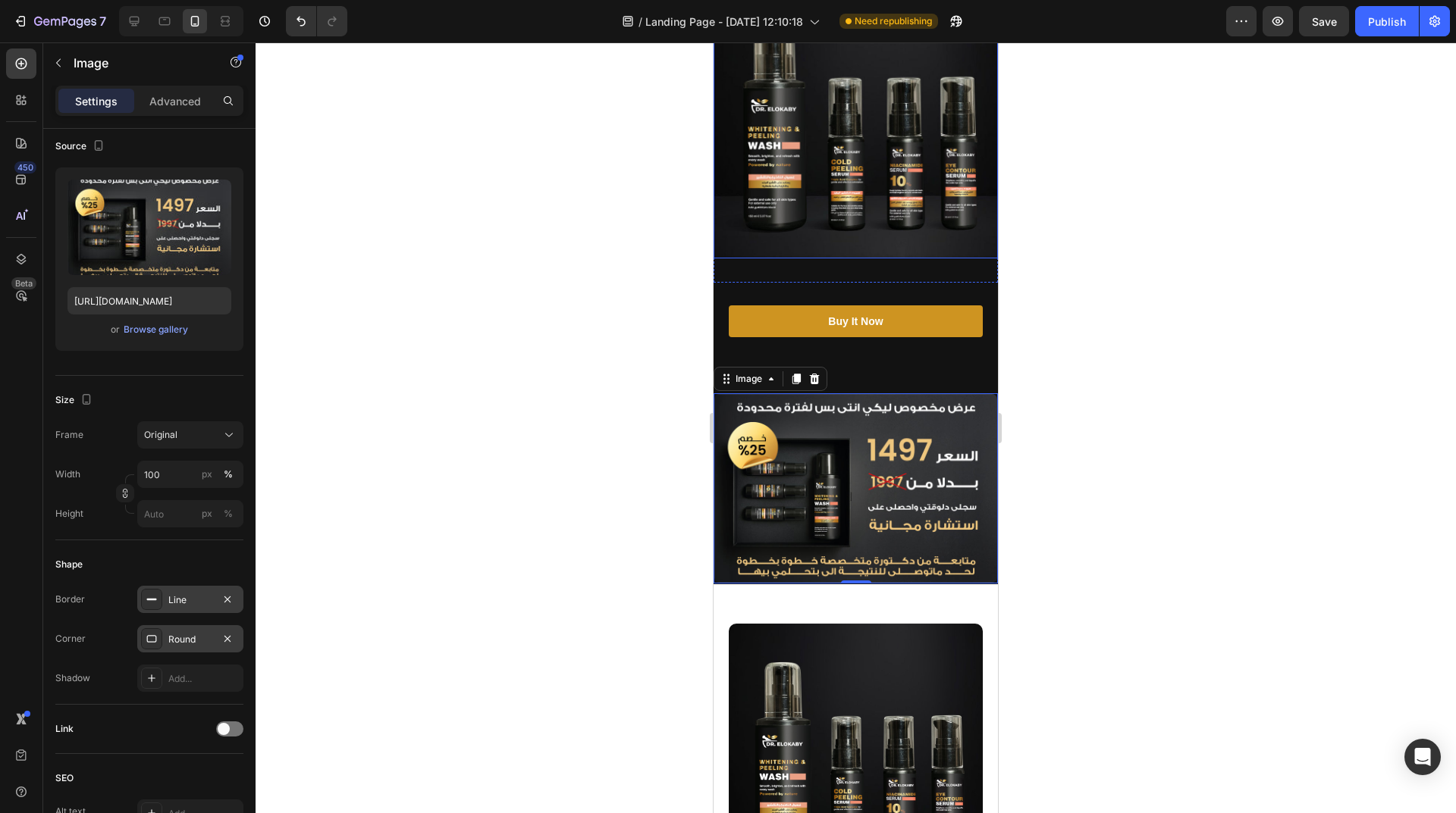
scroll to position [455, 0]
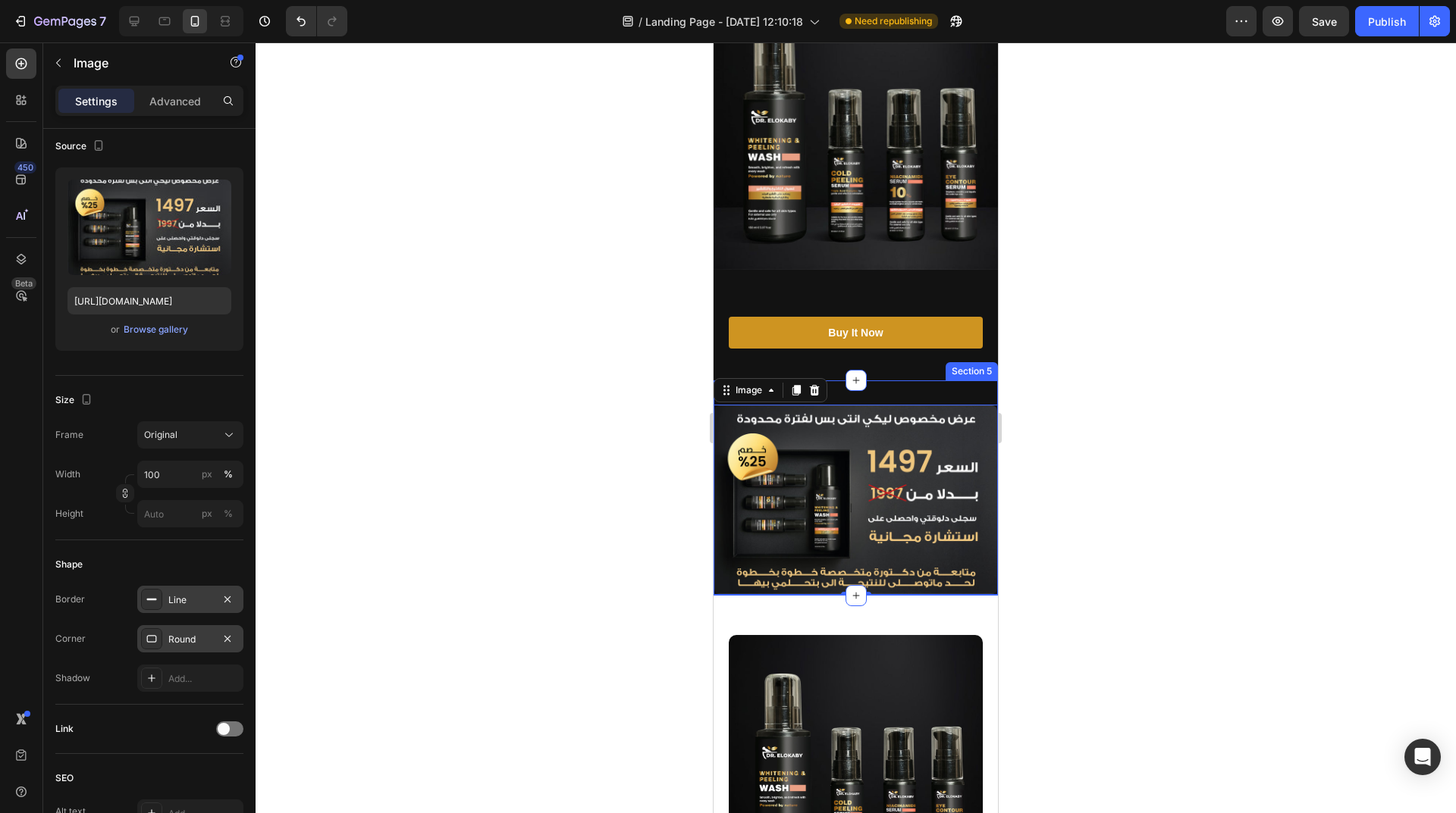
click at [893, 391] on div "Image 0 Section 5" at bounding box center [856, 487] width 284 height 215
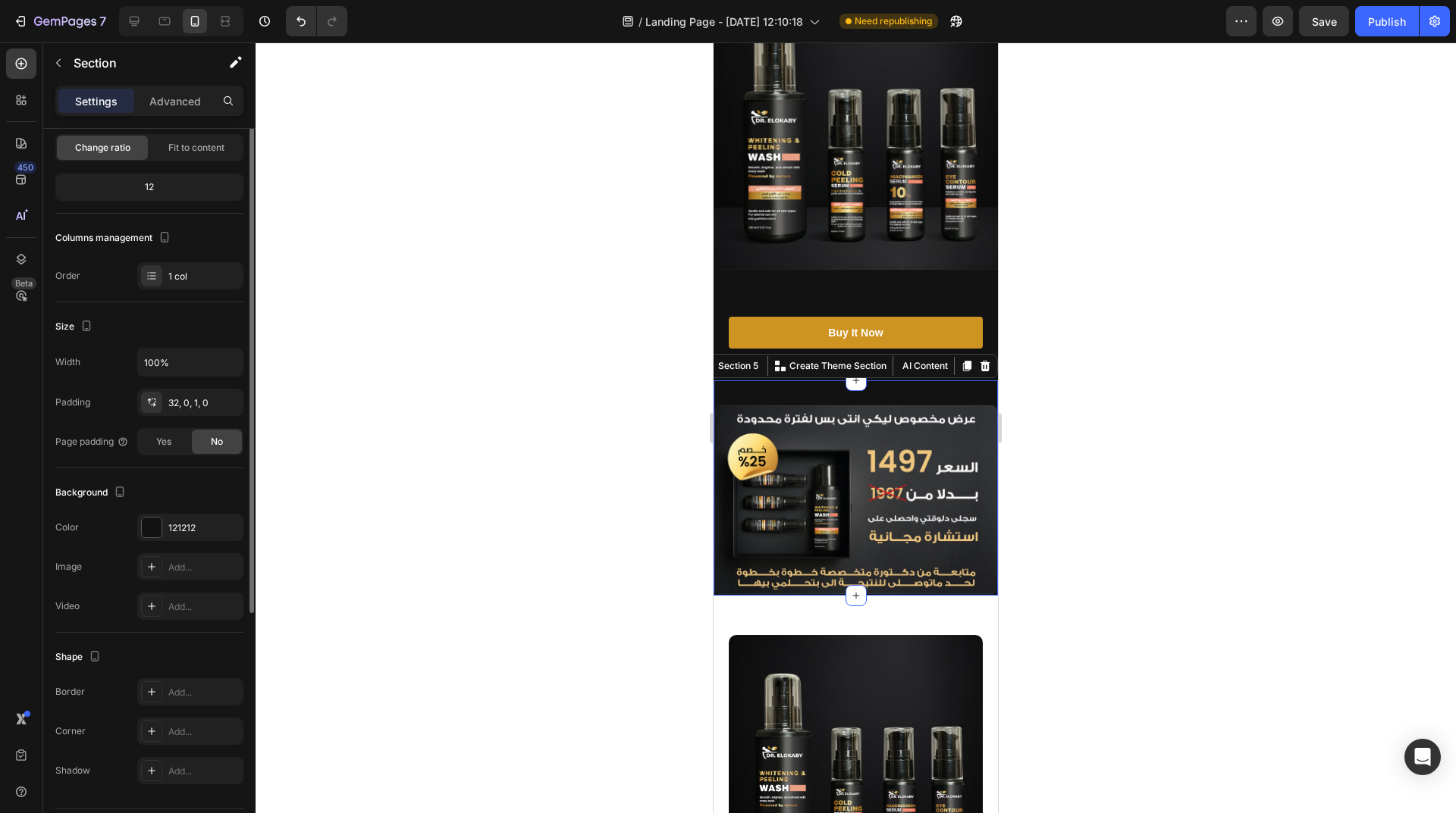
scroll to position [0, 0]
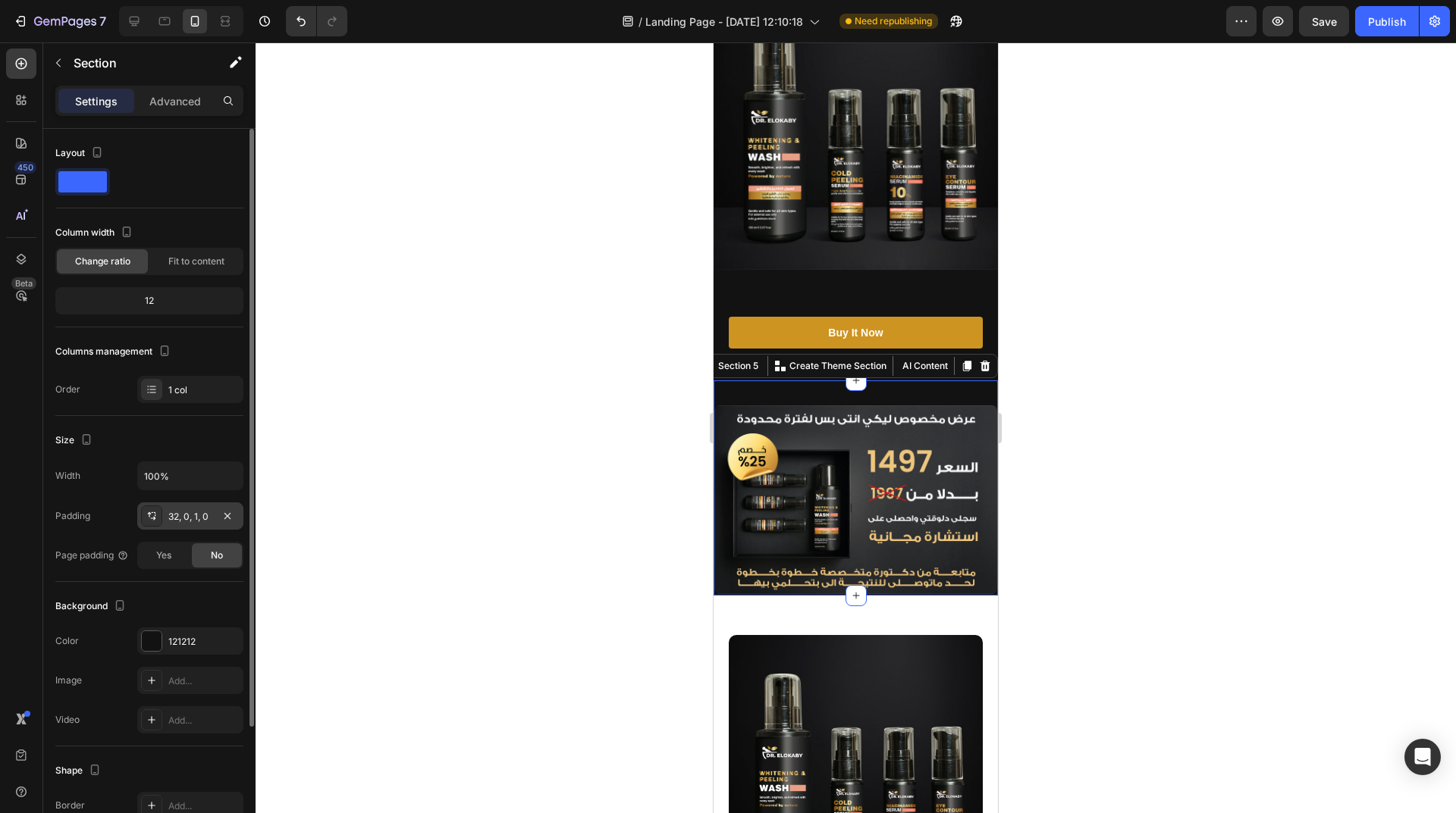
click at [211, 518] on div "32, 0, 1, 0" at bounding box center [190, 517] width 44 height 14
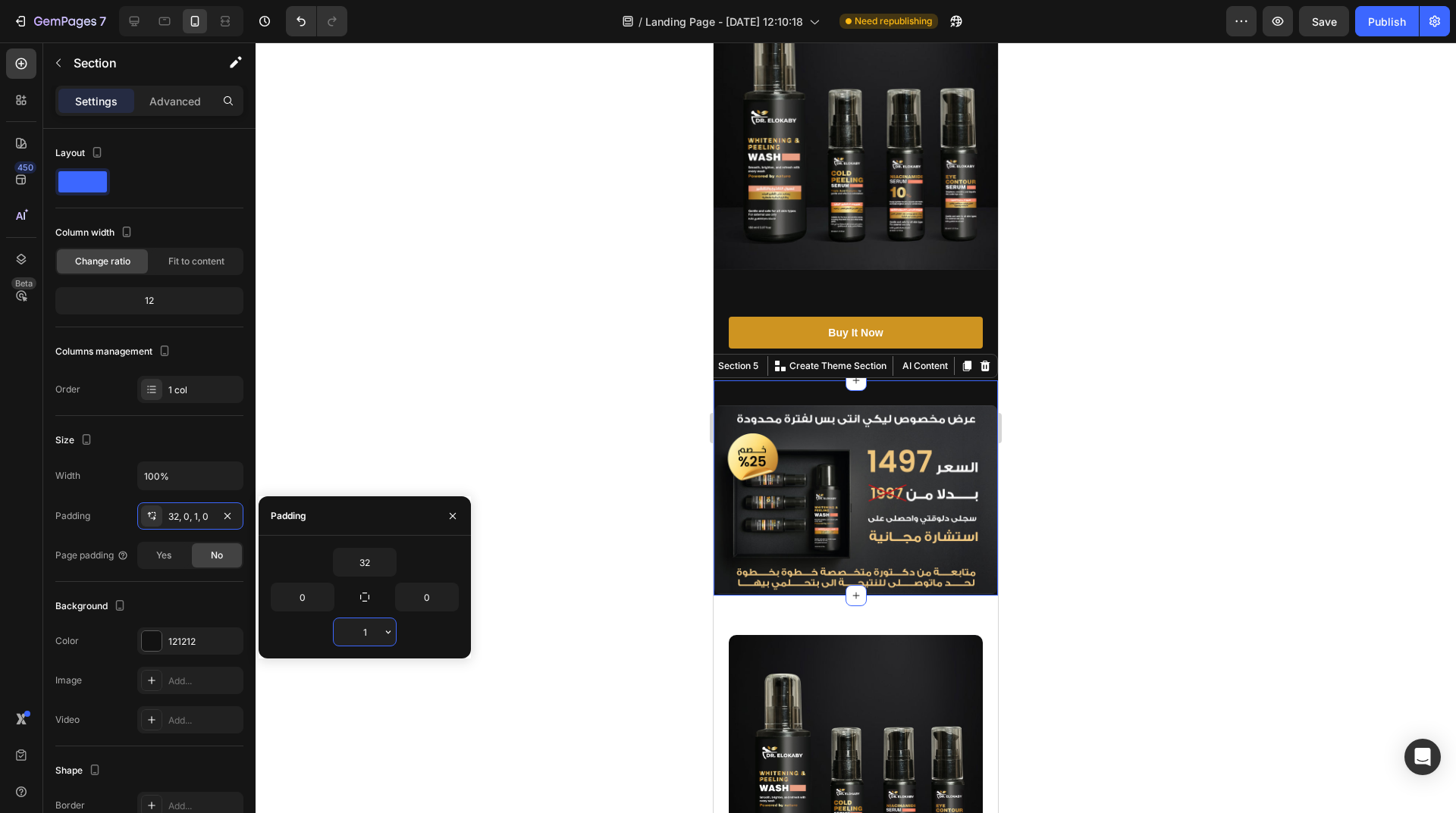
click at [373, 618] on input "1" at bounding box center [364, 632] width 62 height 28
click at [370, 618] on input "1" at bounding box center [364, 632] width 62 height 28
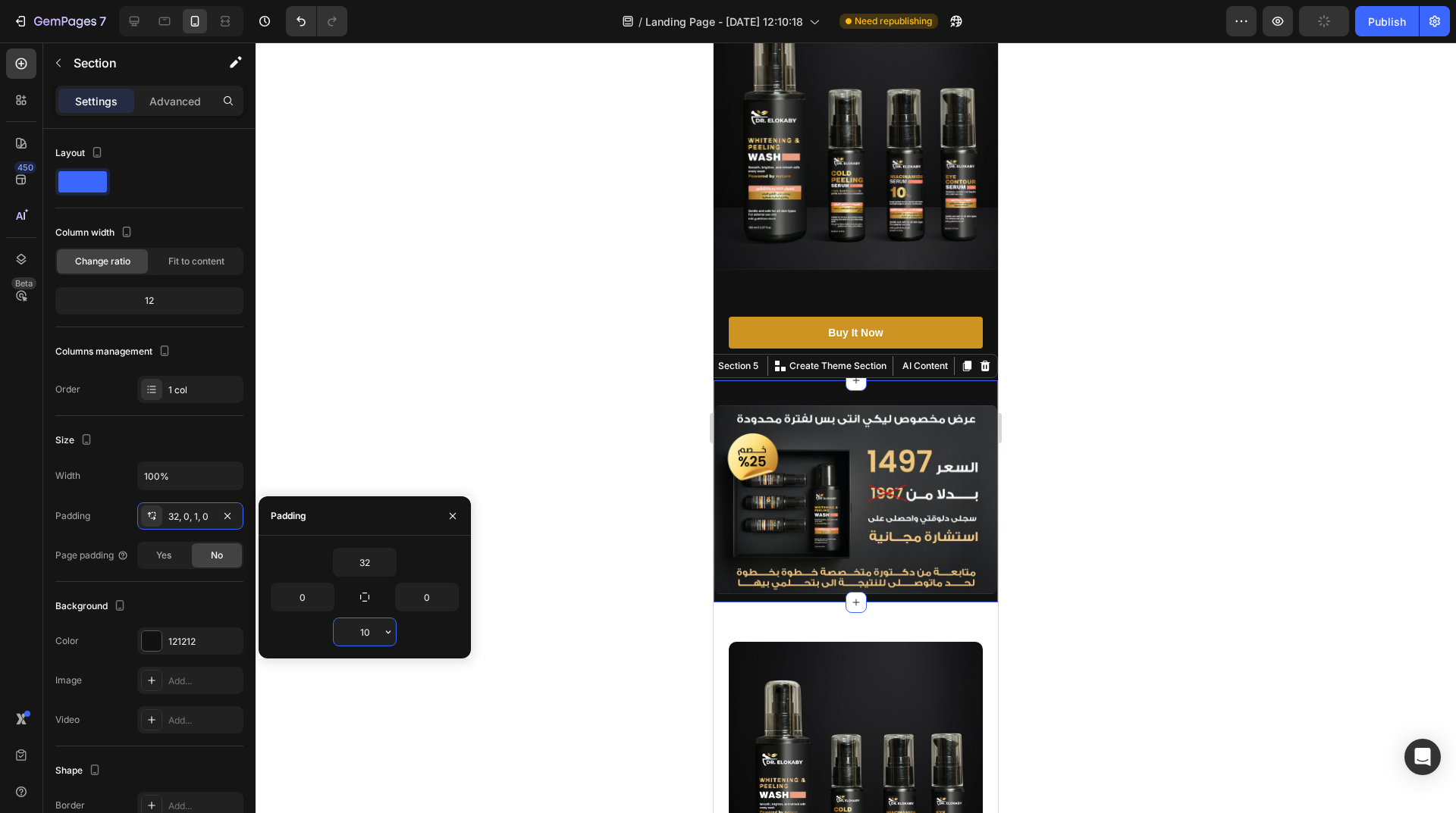
type input "1"
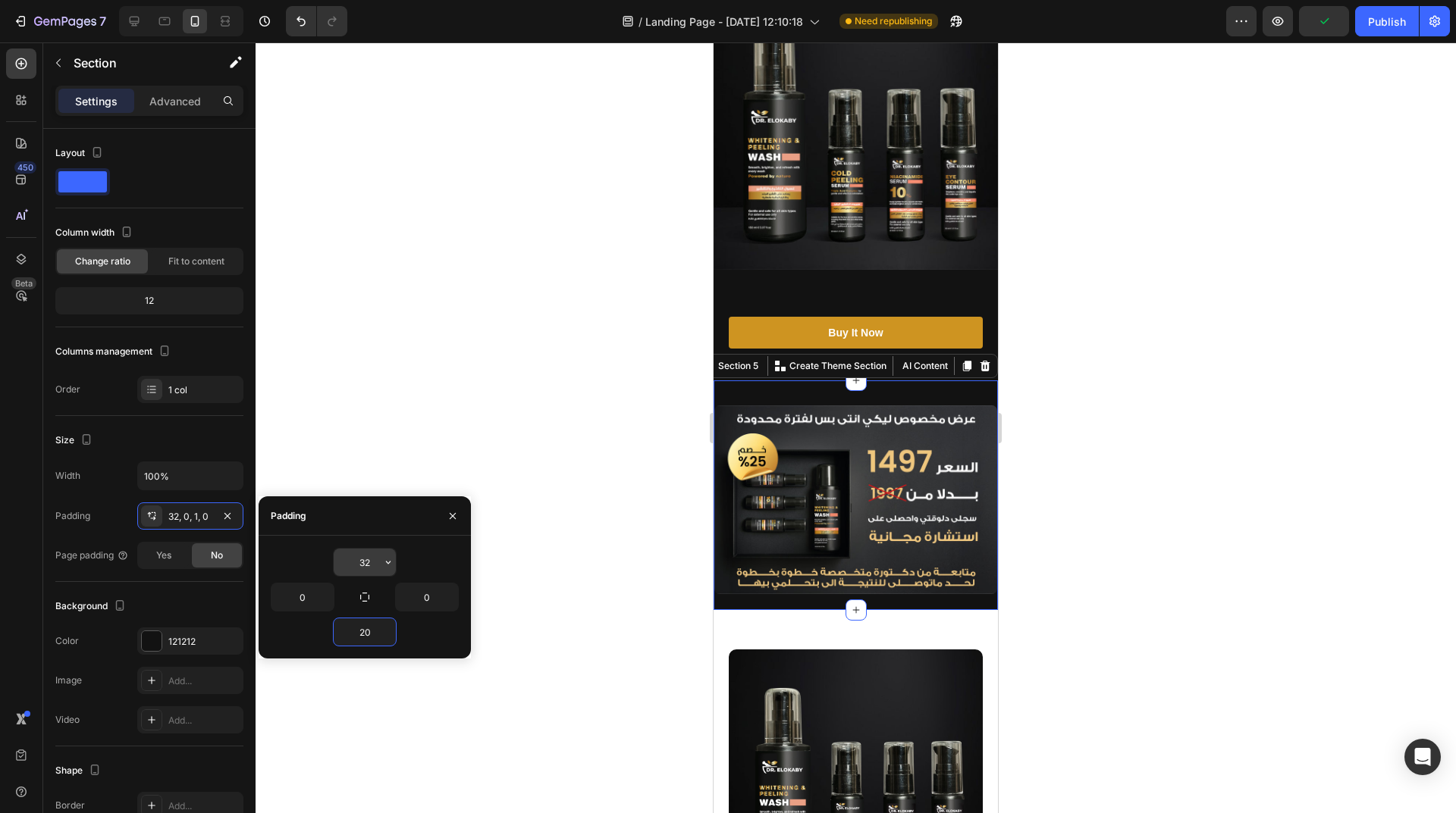
type input "20"
click at [370, 557] on input "32" at bounding box center [364, 563] width 62 height 28
type input "10"
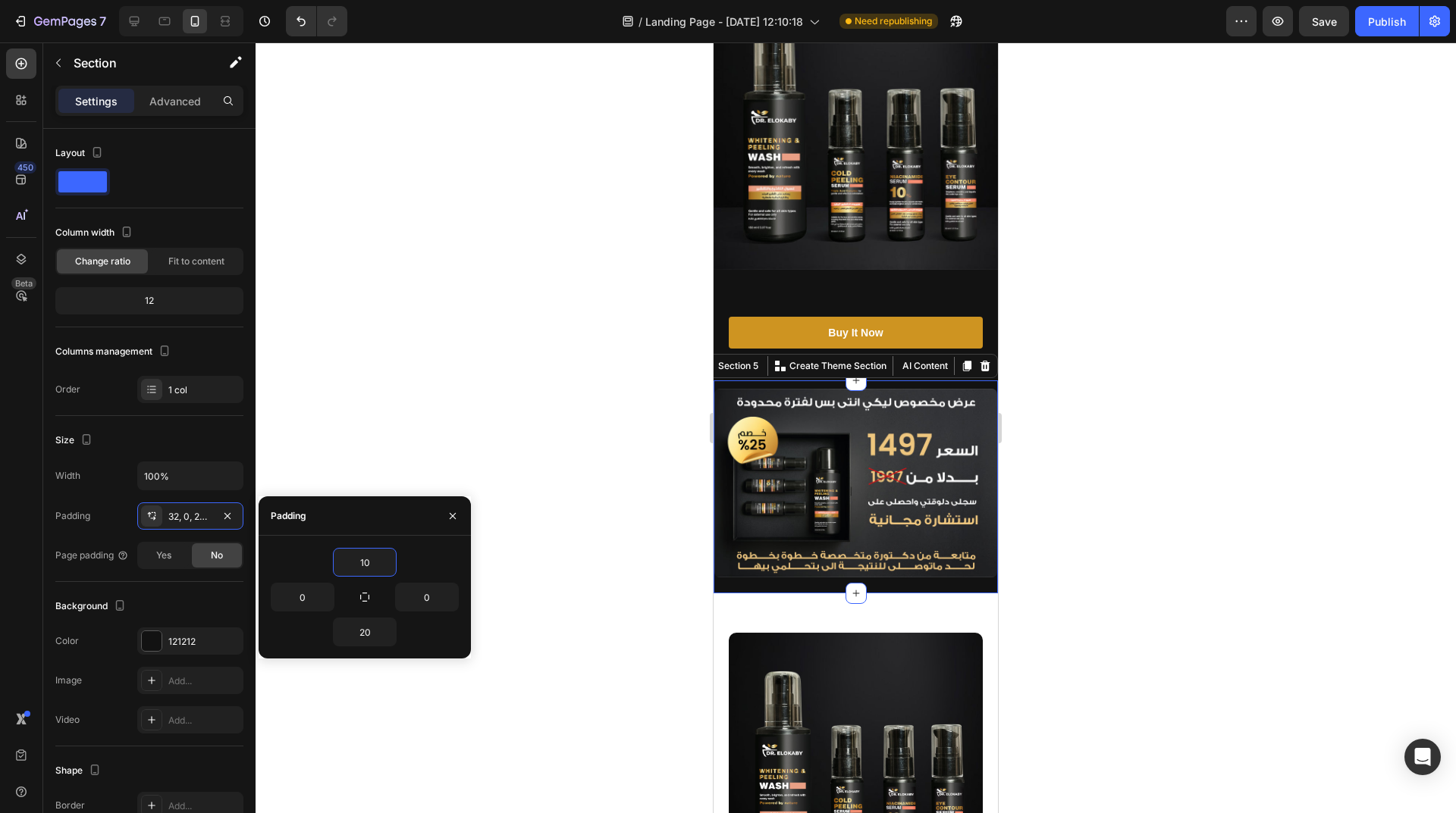
click at [477, 565] on div at bounding box center [856, 427] width 1200 height 771
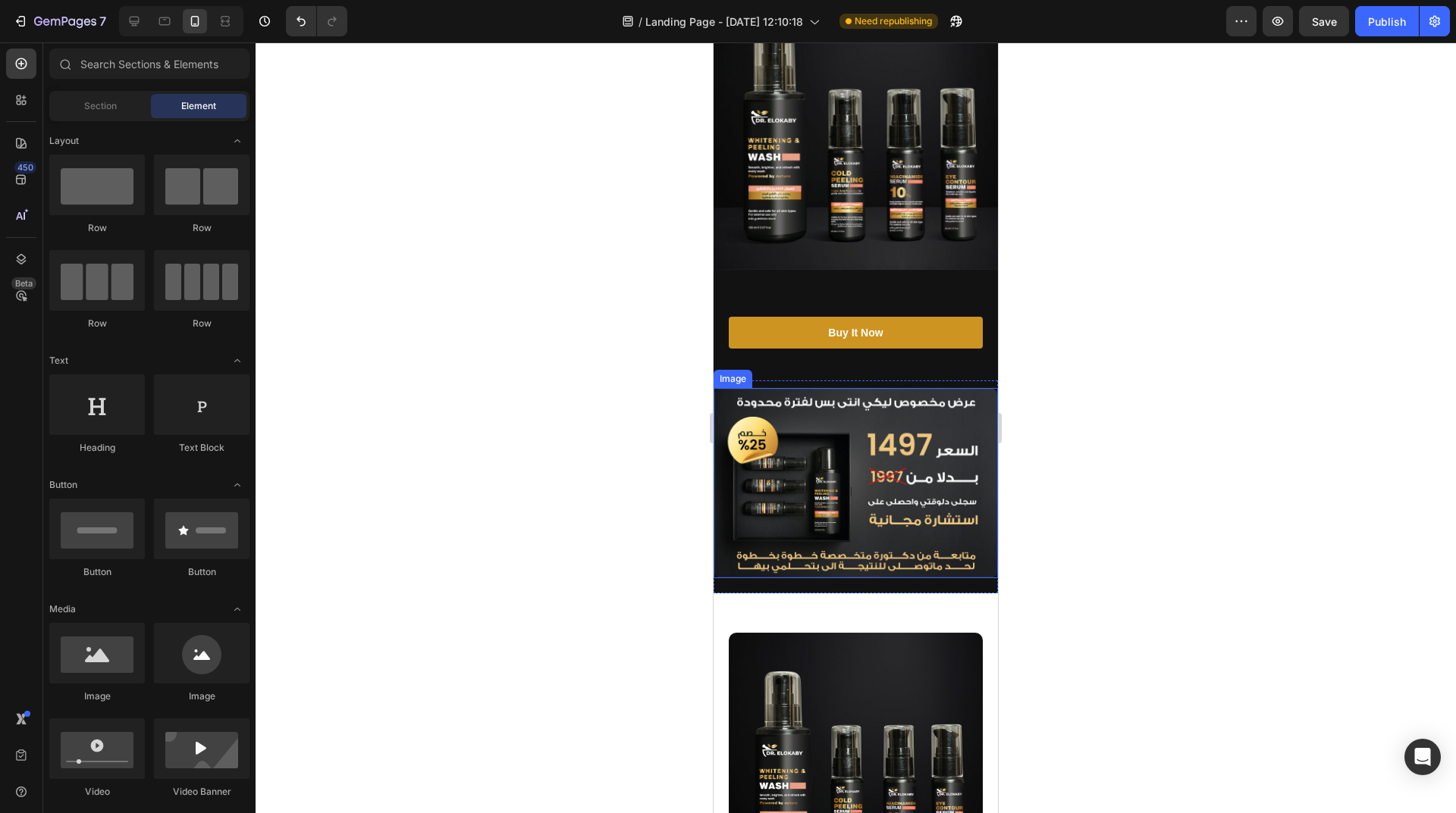
click at [886, 392] on img at bounding box center [856, 483] width 284 height 190
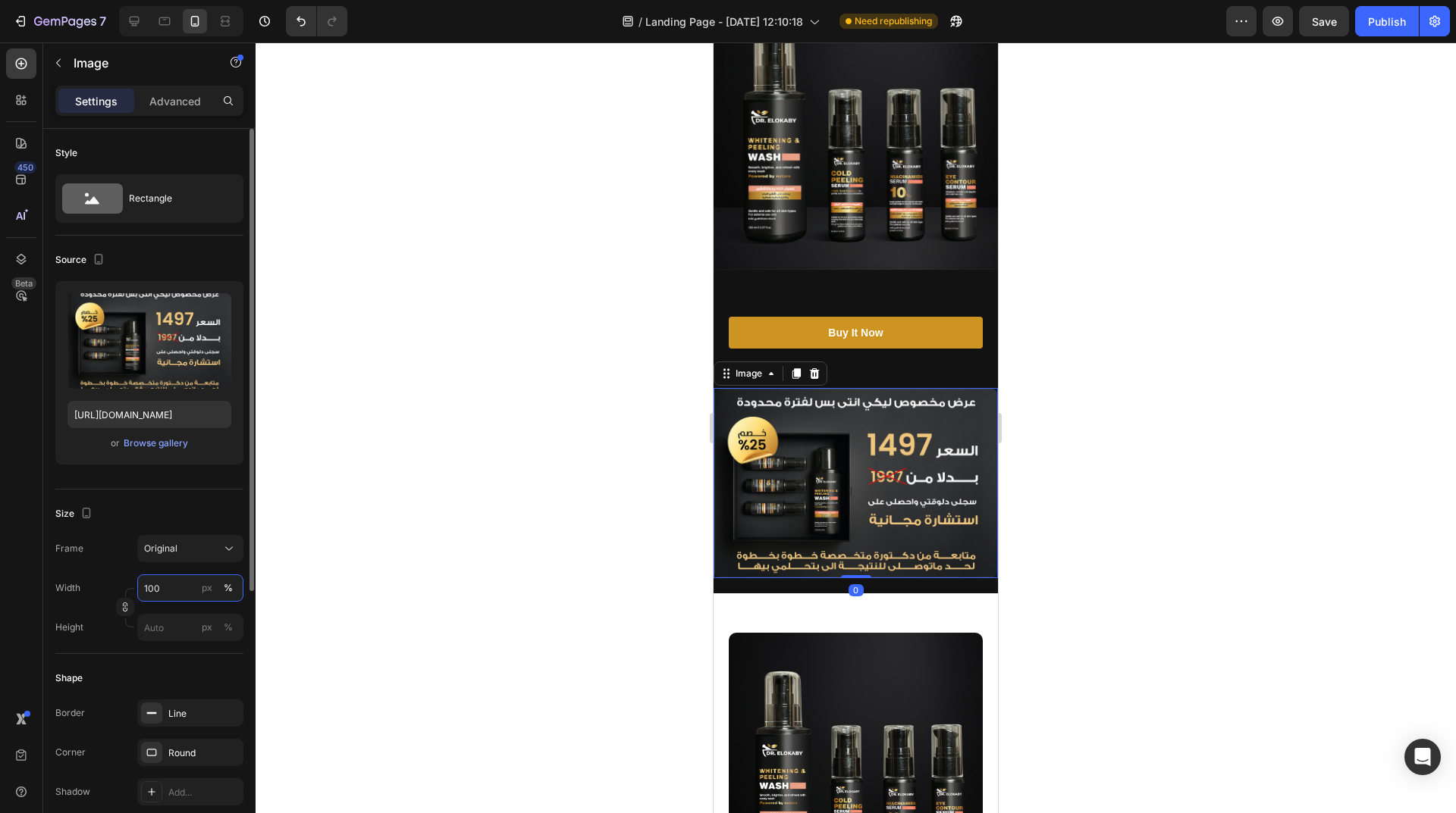
click at [185, 587] on input "100" at bounding box center [190, 588] width 106 height 28
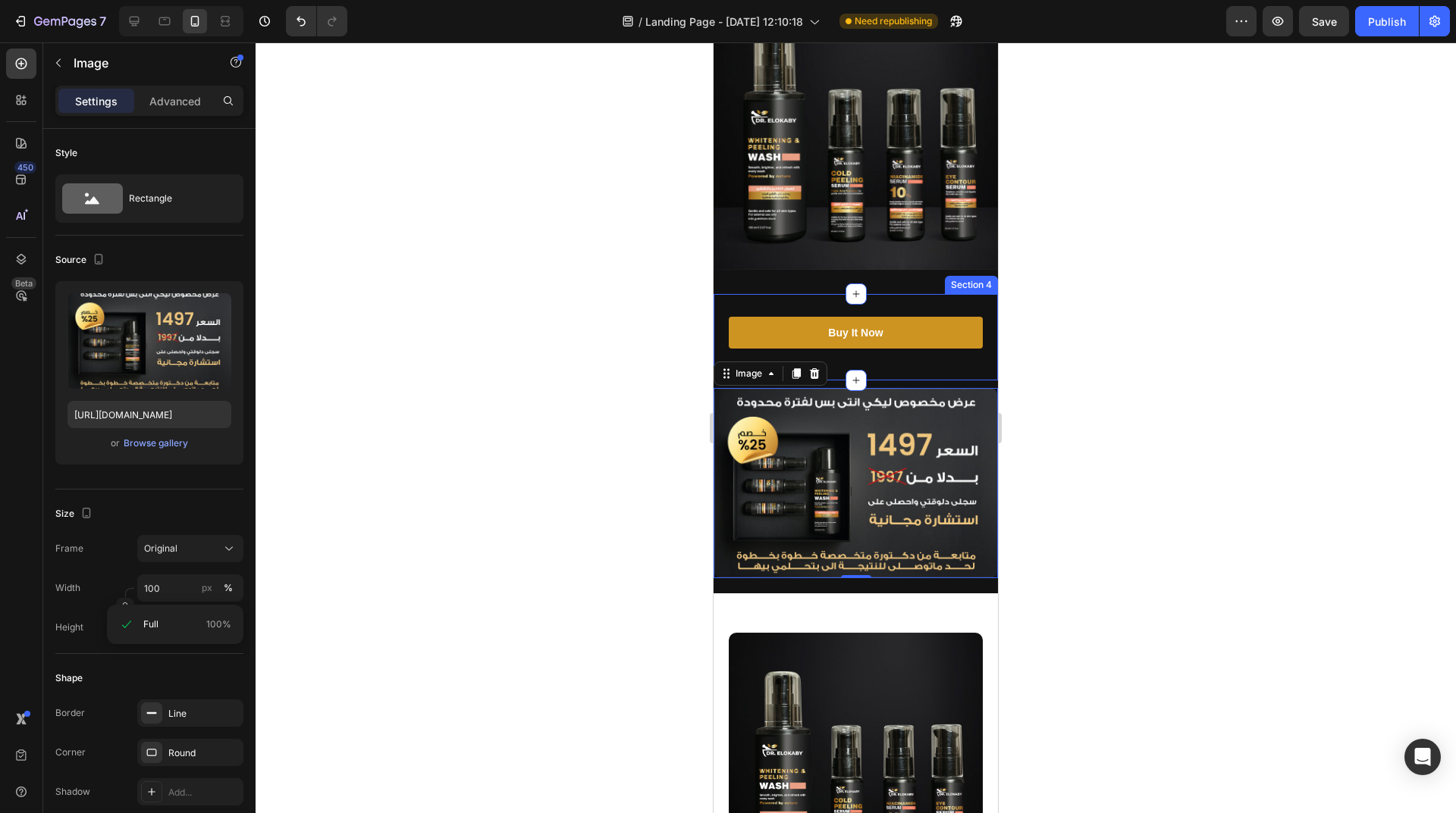
click at [884, 348] on div "Buy It Now Button" at bounding box center [855, 344] width 254 height 56
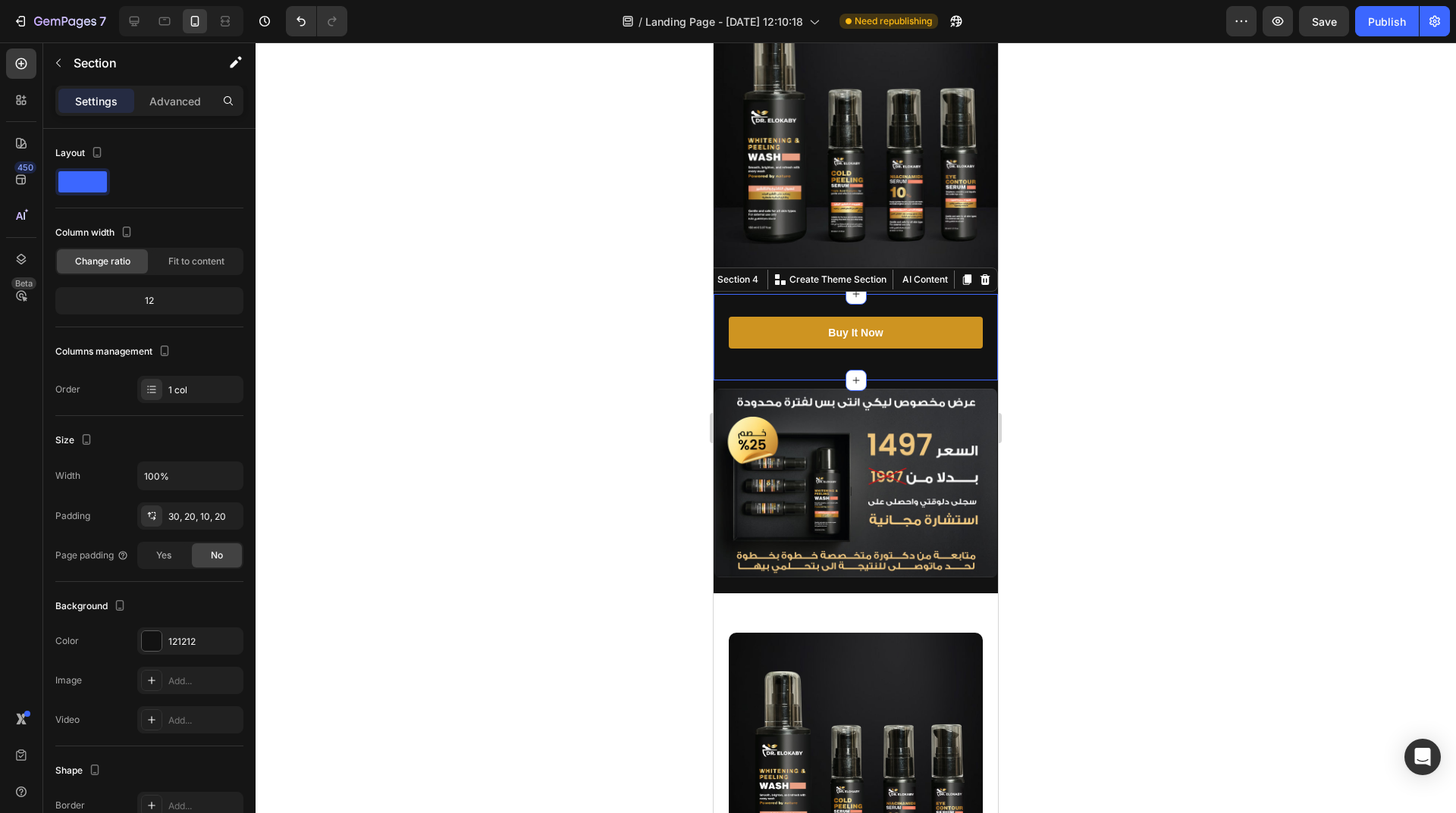
click at [881, 380] on div "Image Section 5" at bounding box center [856, 486] width 284 height 213
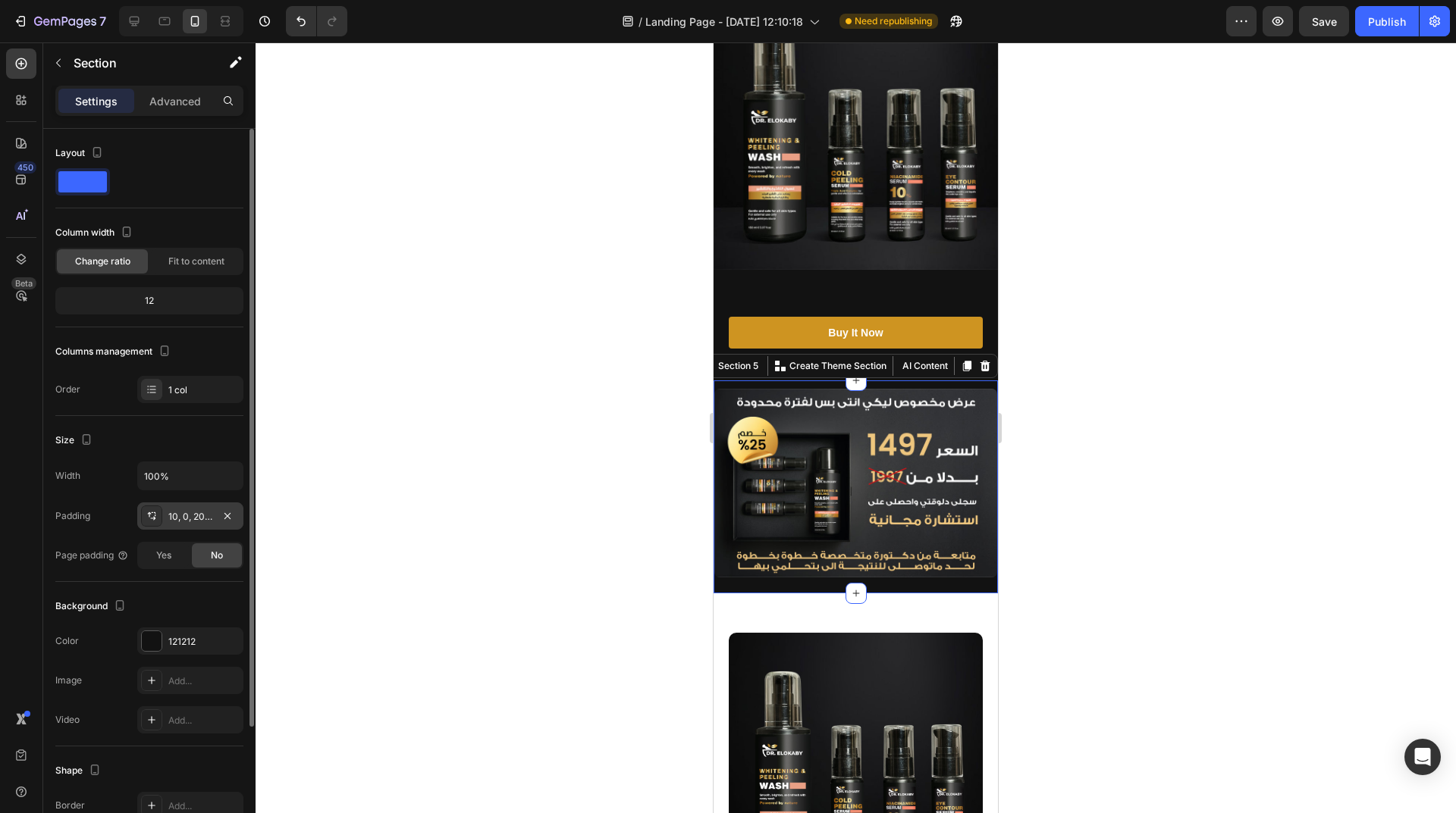
click at [187, 521] on div "10, 0, 20, 0" at bounding box center [190, 517] width 44 height 14
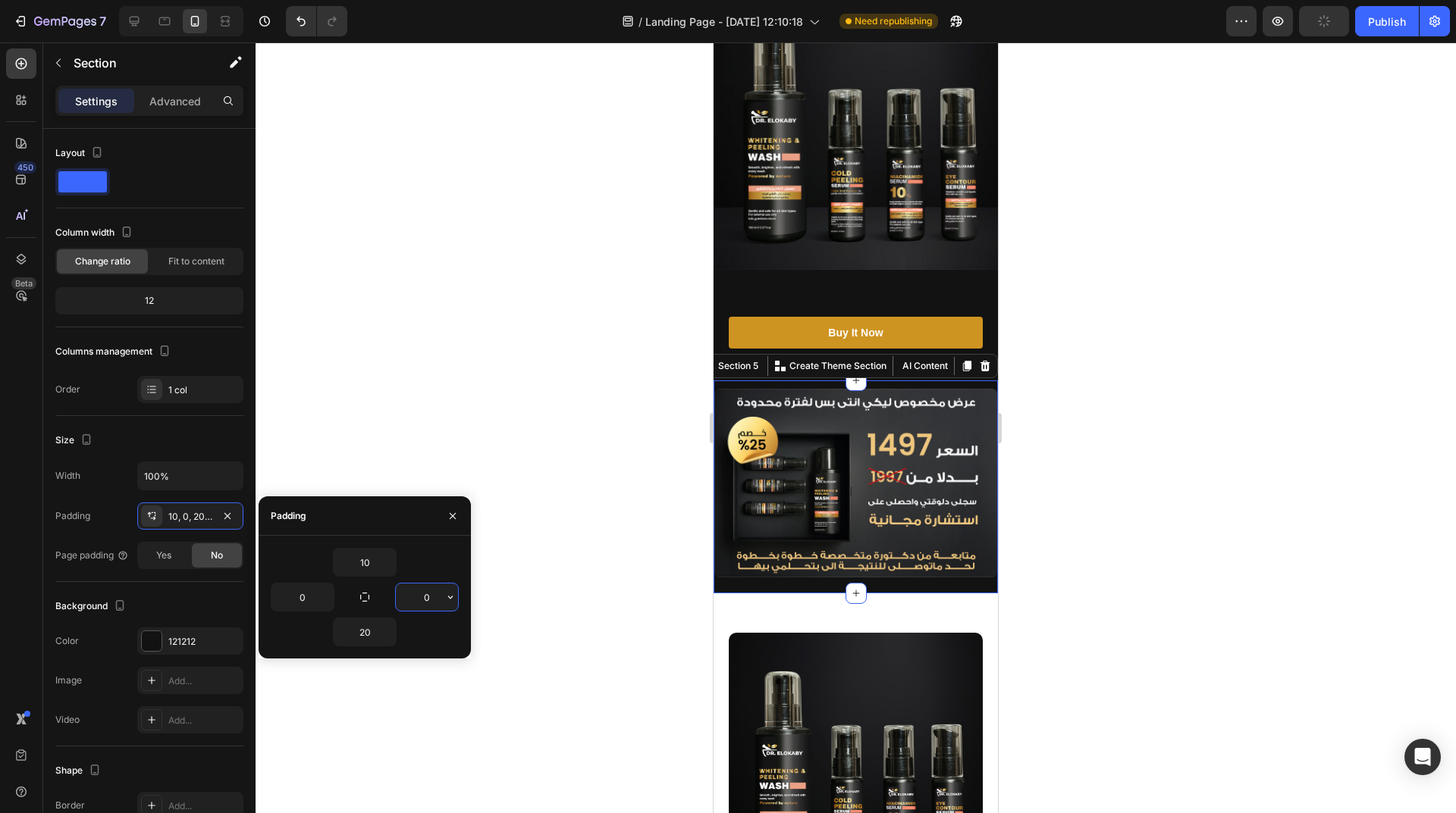
click at [438, 594] on input "0" at bounding box center [427, 597] width 62 height 28
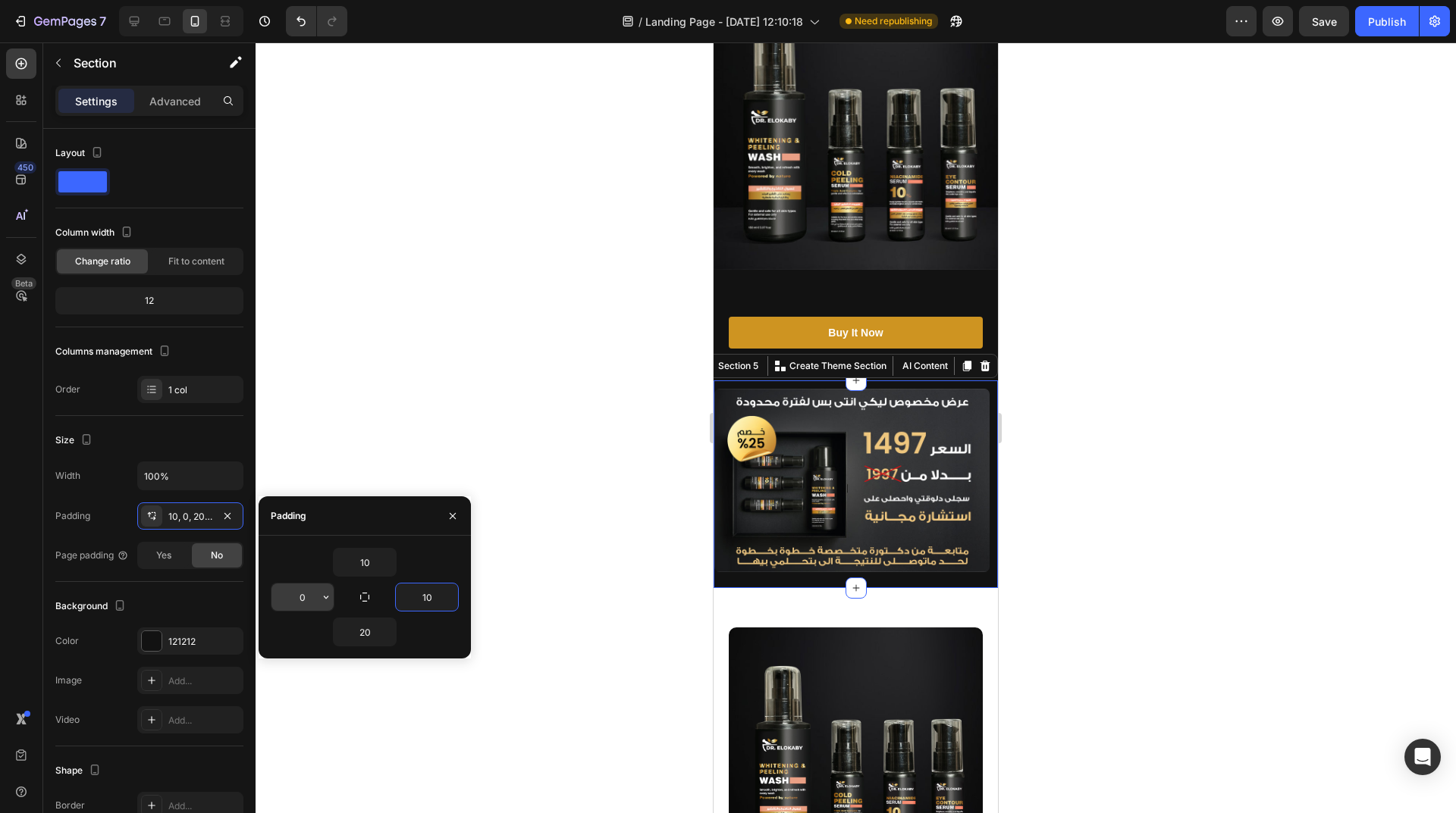
type input "10"
click at [284, 595] on input "0" at bounding box center [302, 597] width 62 height 28
type input "10"
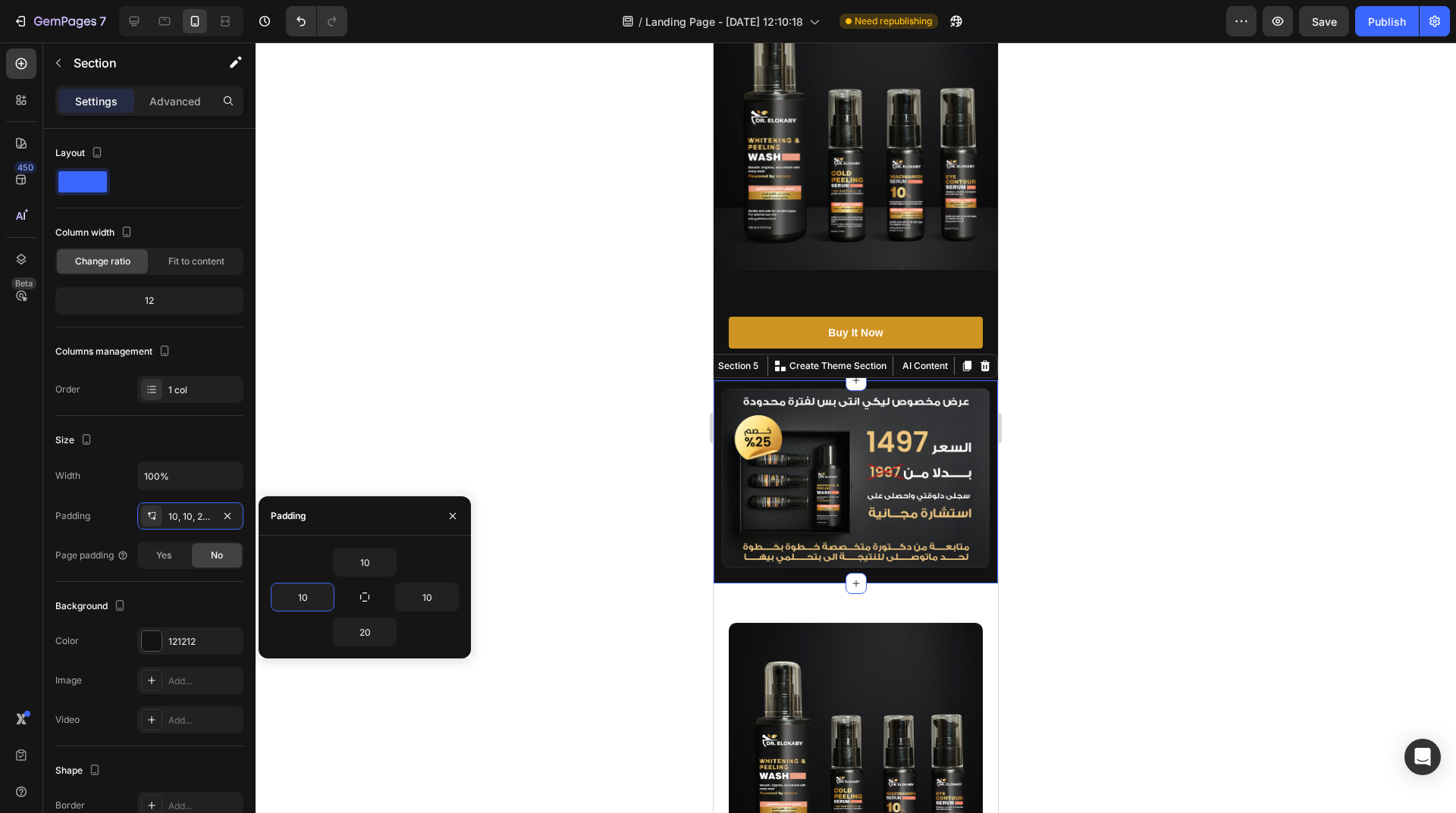
click at [560, 522] on div at bounding box center [856, 427] width 1200 height 771
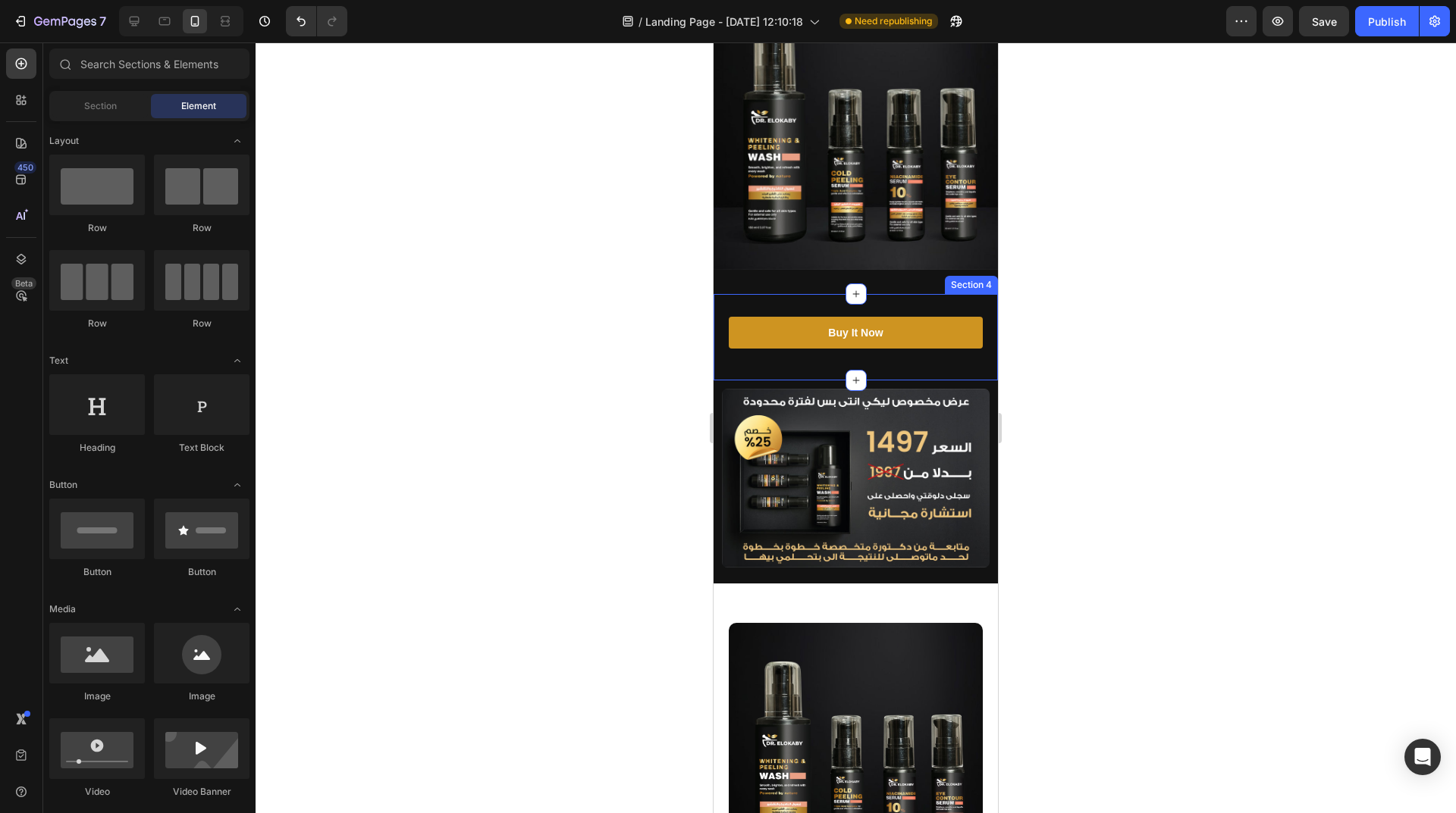
click at [906, 362] on div "Buy It Now Button" at bounding box center [855, 344] width 254 height 56
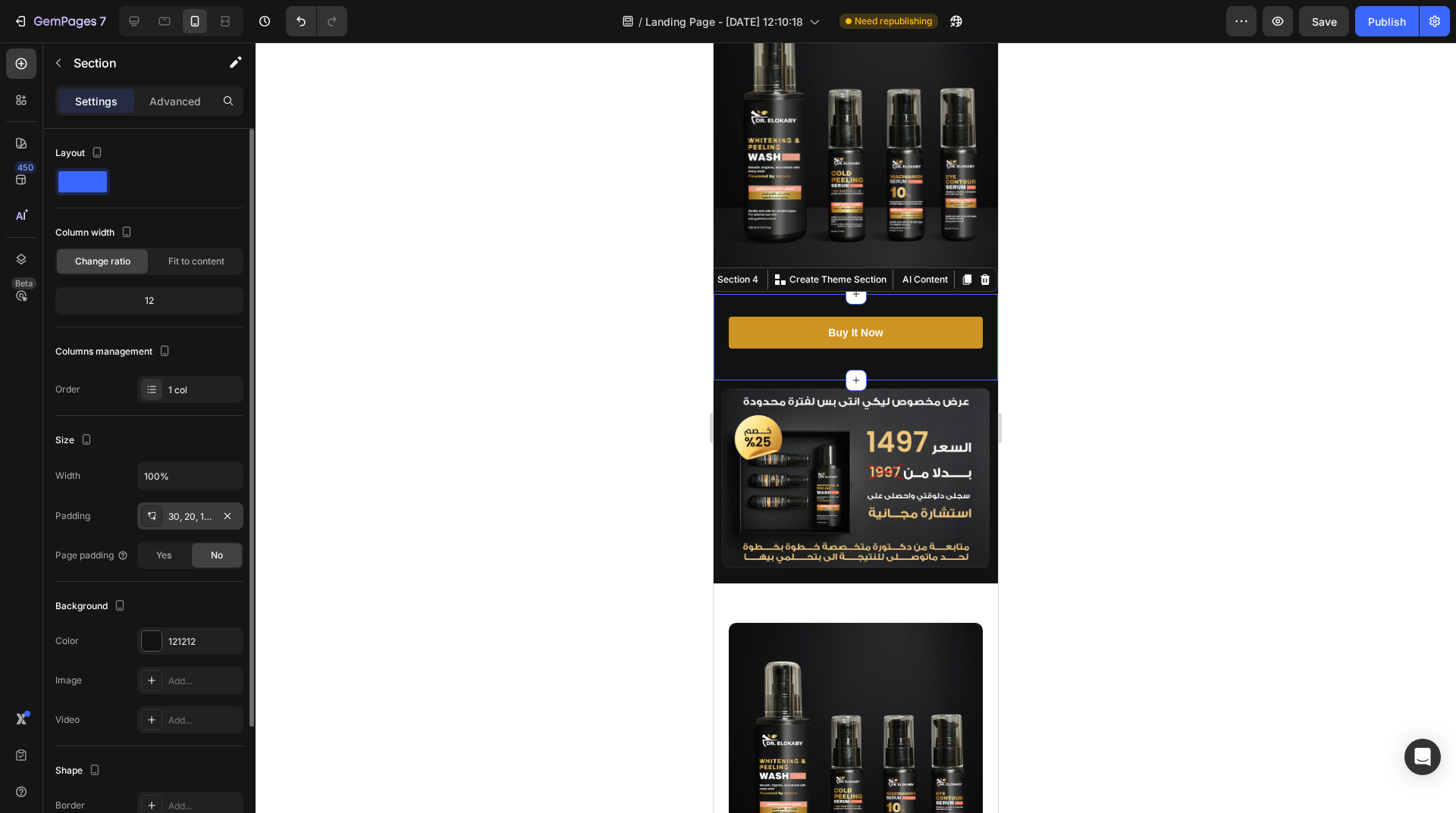
click at [167, 524] on div "30, 20, 10, 20" at bounding box center [190, 516] width 106 height 28
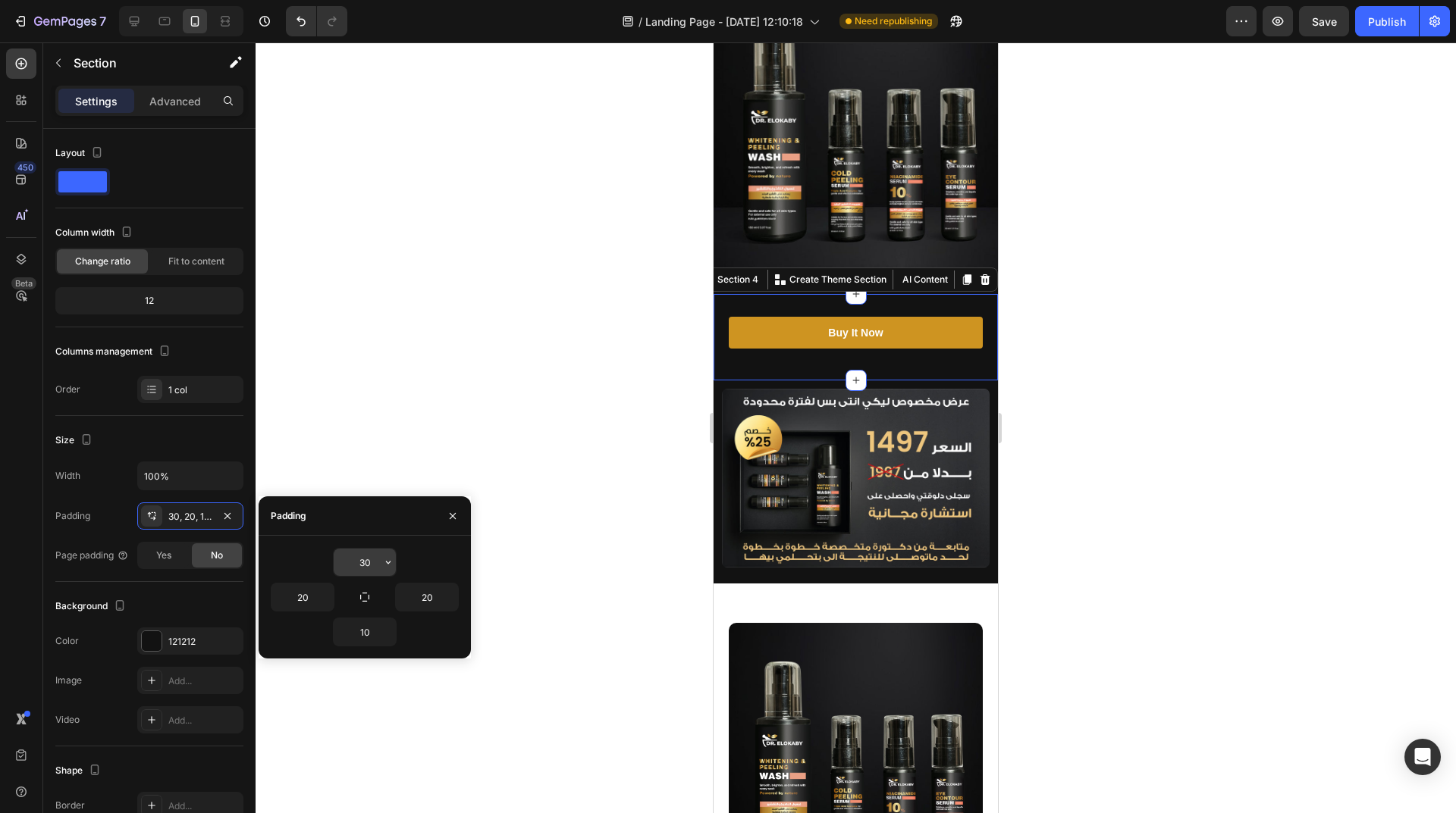
click at [359, 558] on input "30" at bounding box center [364, 563] width 62 height 28
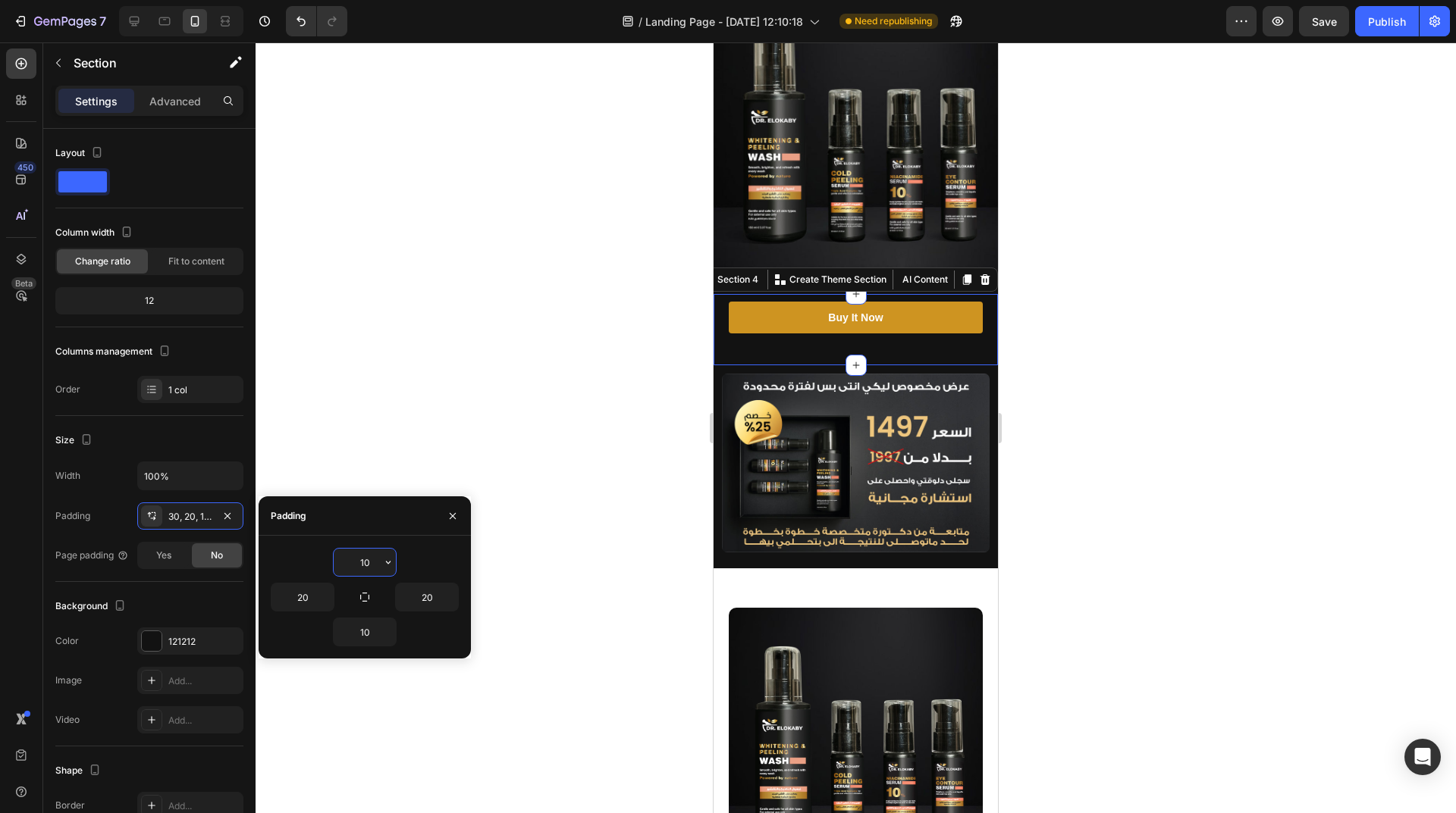
type input "1"
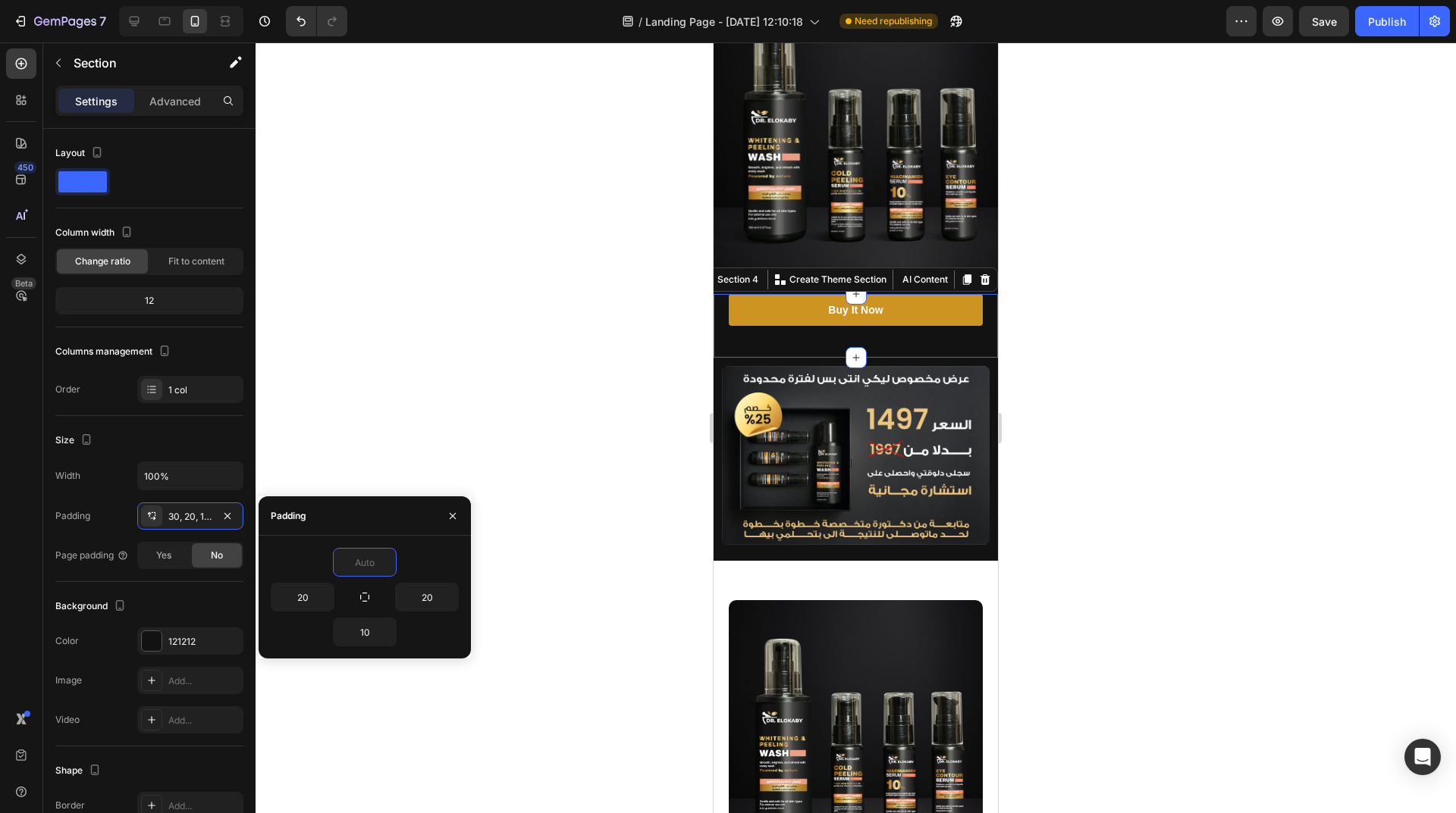
click at [885, 318] on div "Buy It Now Button" at bounding box center [855, 322] width 254 height 56
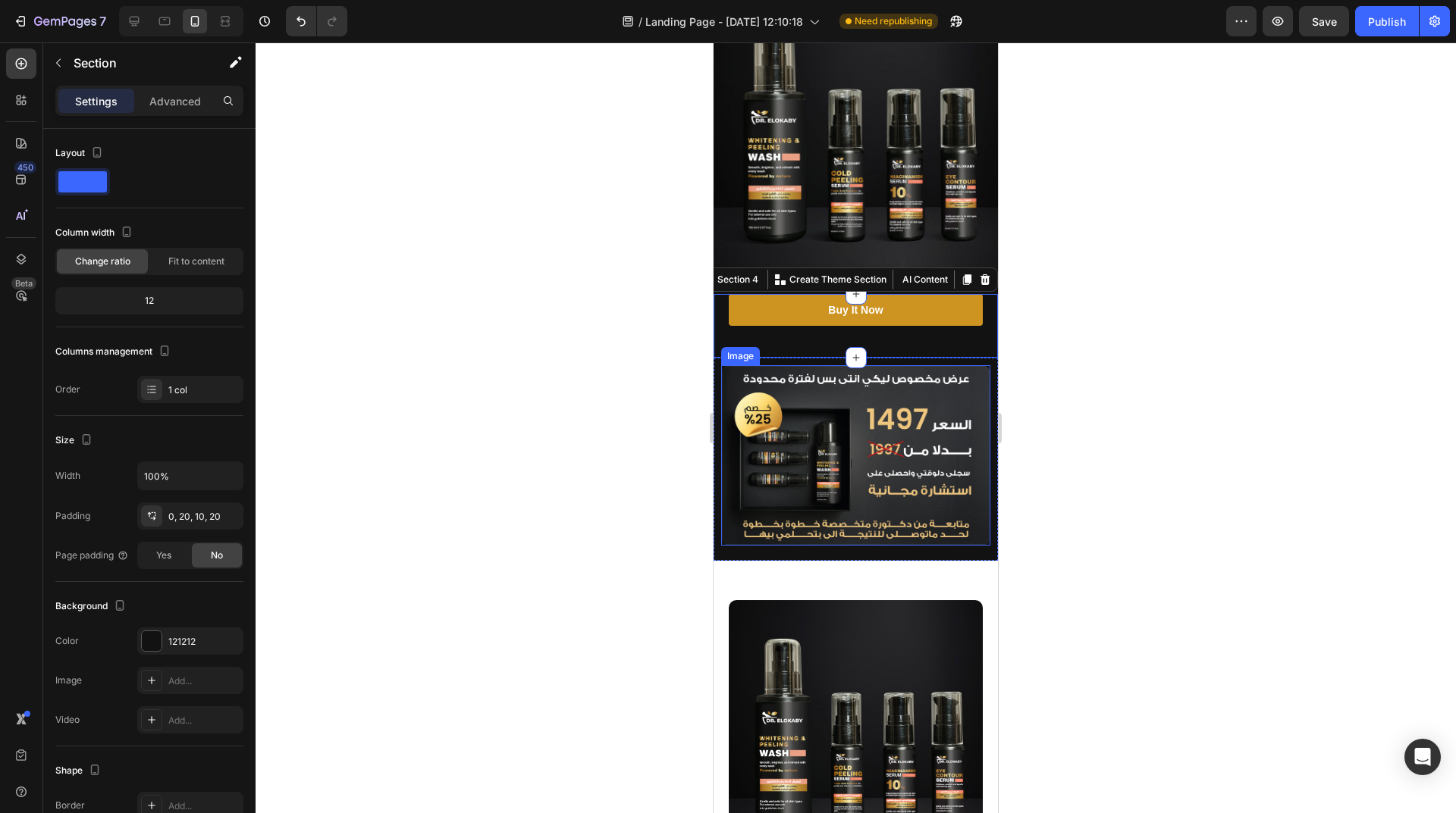
click at [909, 365] on img at bounding box center [856, 455] width 270 height 180
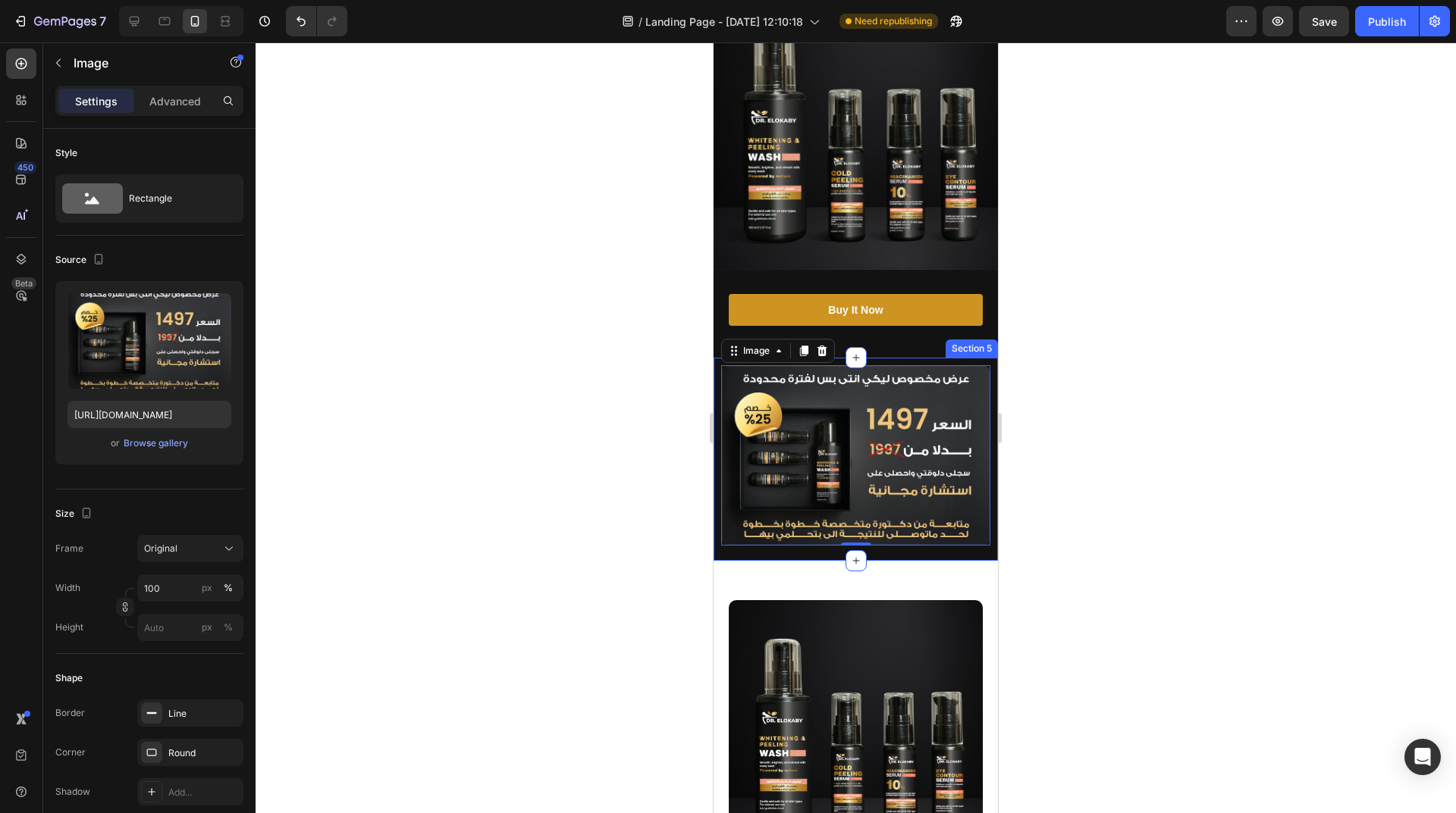
click at [885, 536] on div "Image 0 Section 5" at bounding box center [856, 459] width 284 height 202
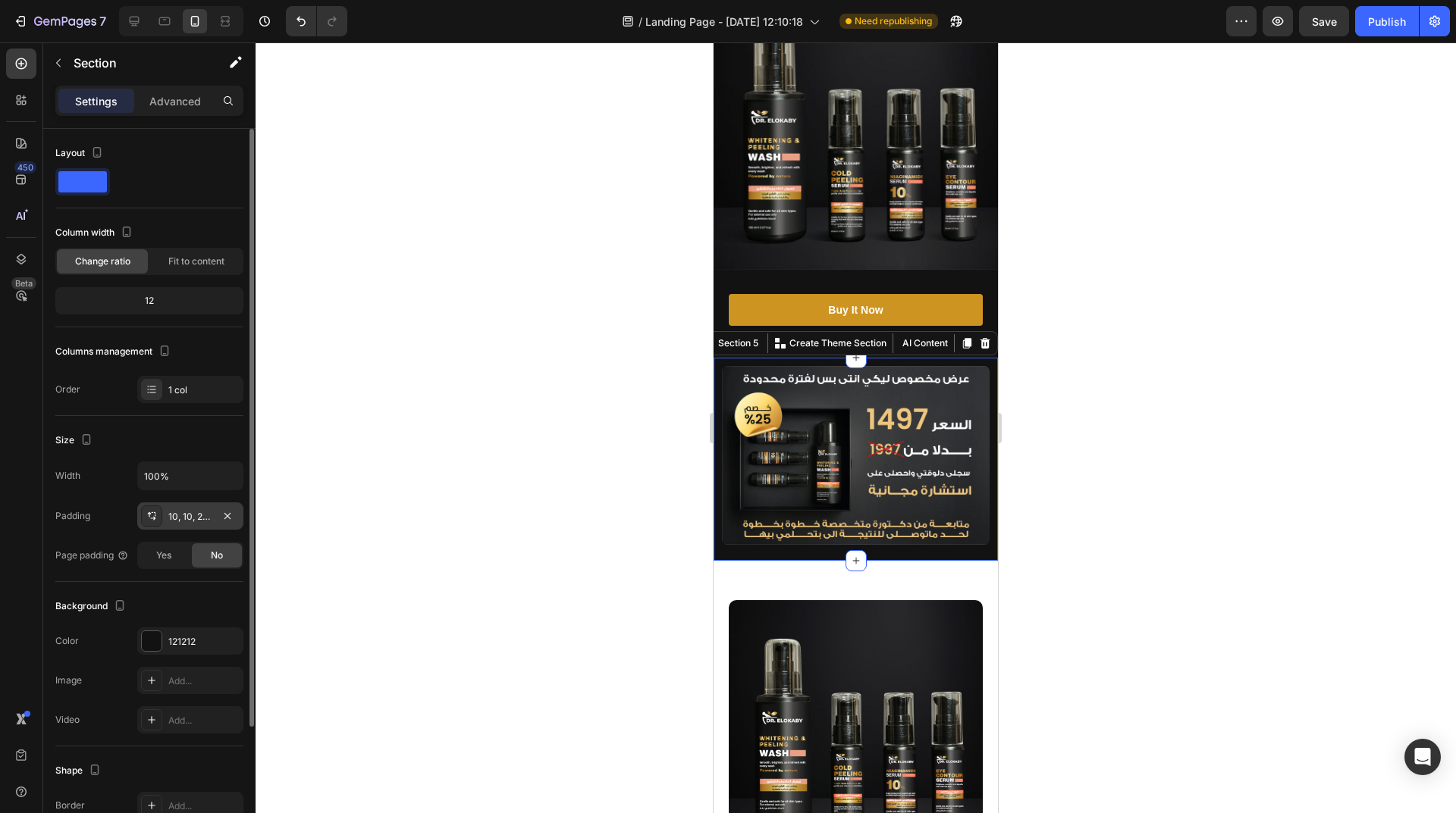
click at [202, 510] on div "10, 10, 20, 10" at bounding box center [190, 517] width 44 height 14
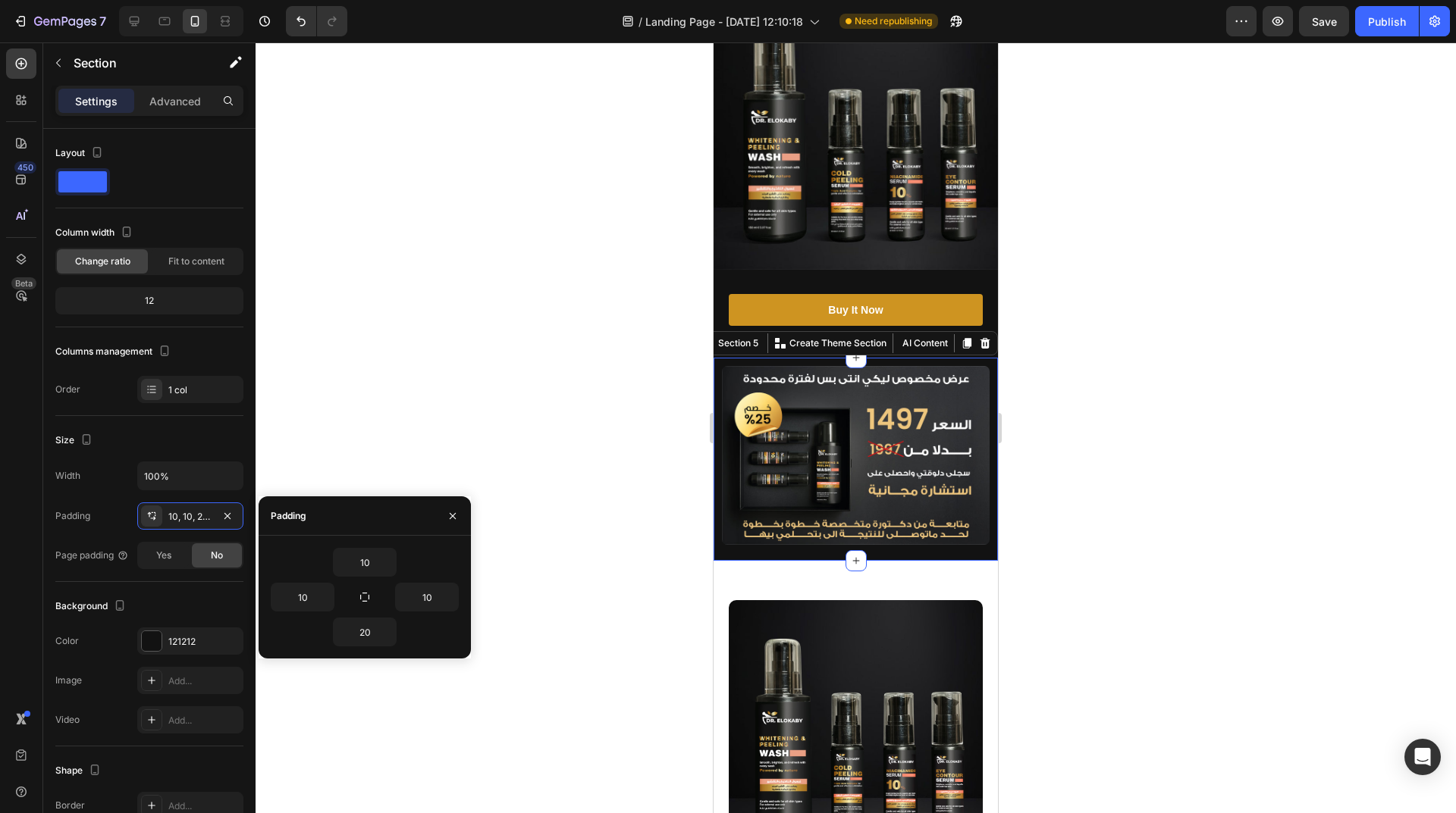
click at [692, 593] on div at bounding box center [856, 427] width 1200 height 771
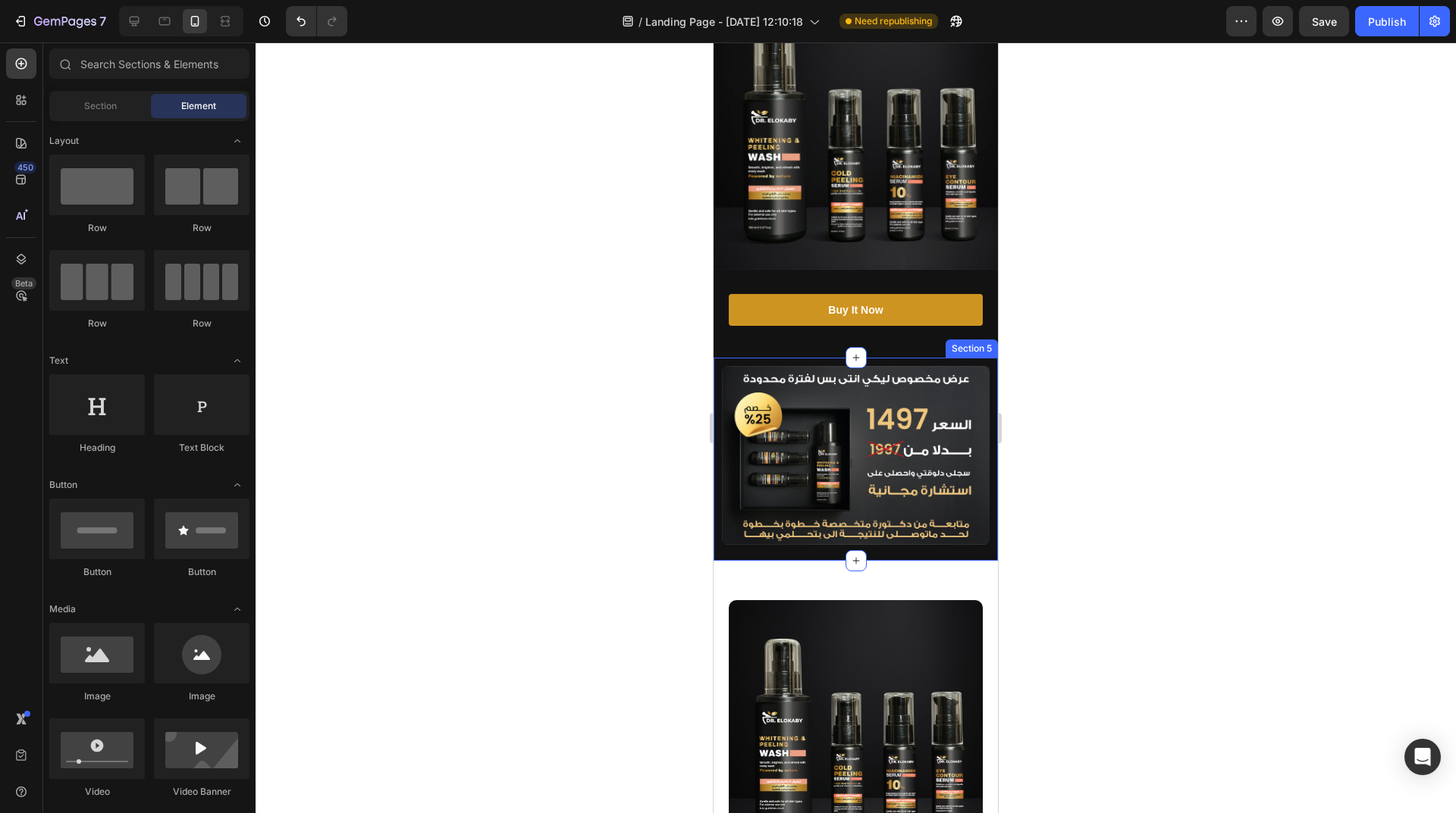
click at [923, 532] on div "Image Section 5" at bounding box center [856, 459] width 284 height 202
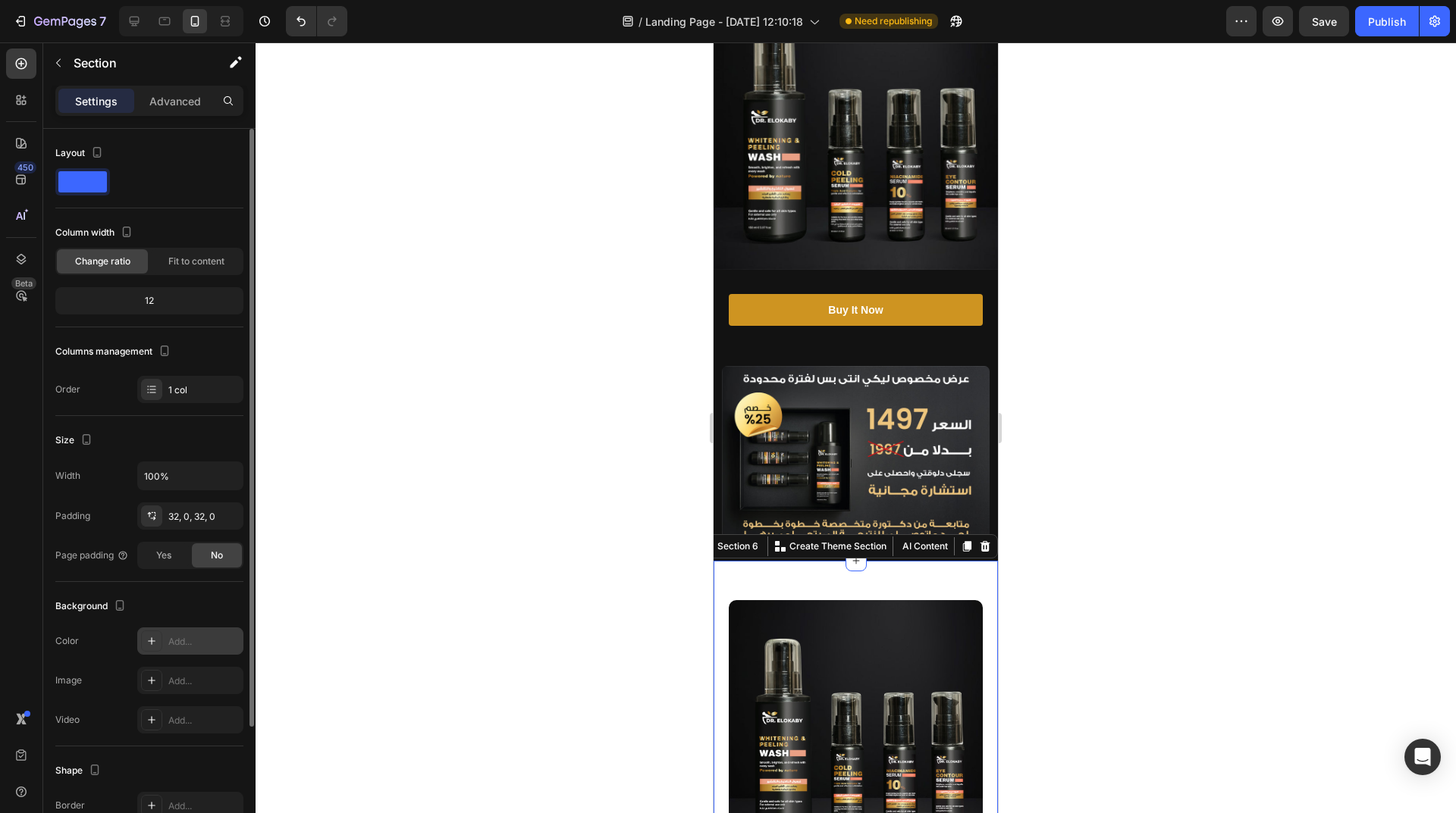
click at [204, 638] on div "Add..." at bounding box center [203, 641] width 71 height 14
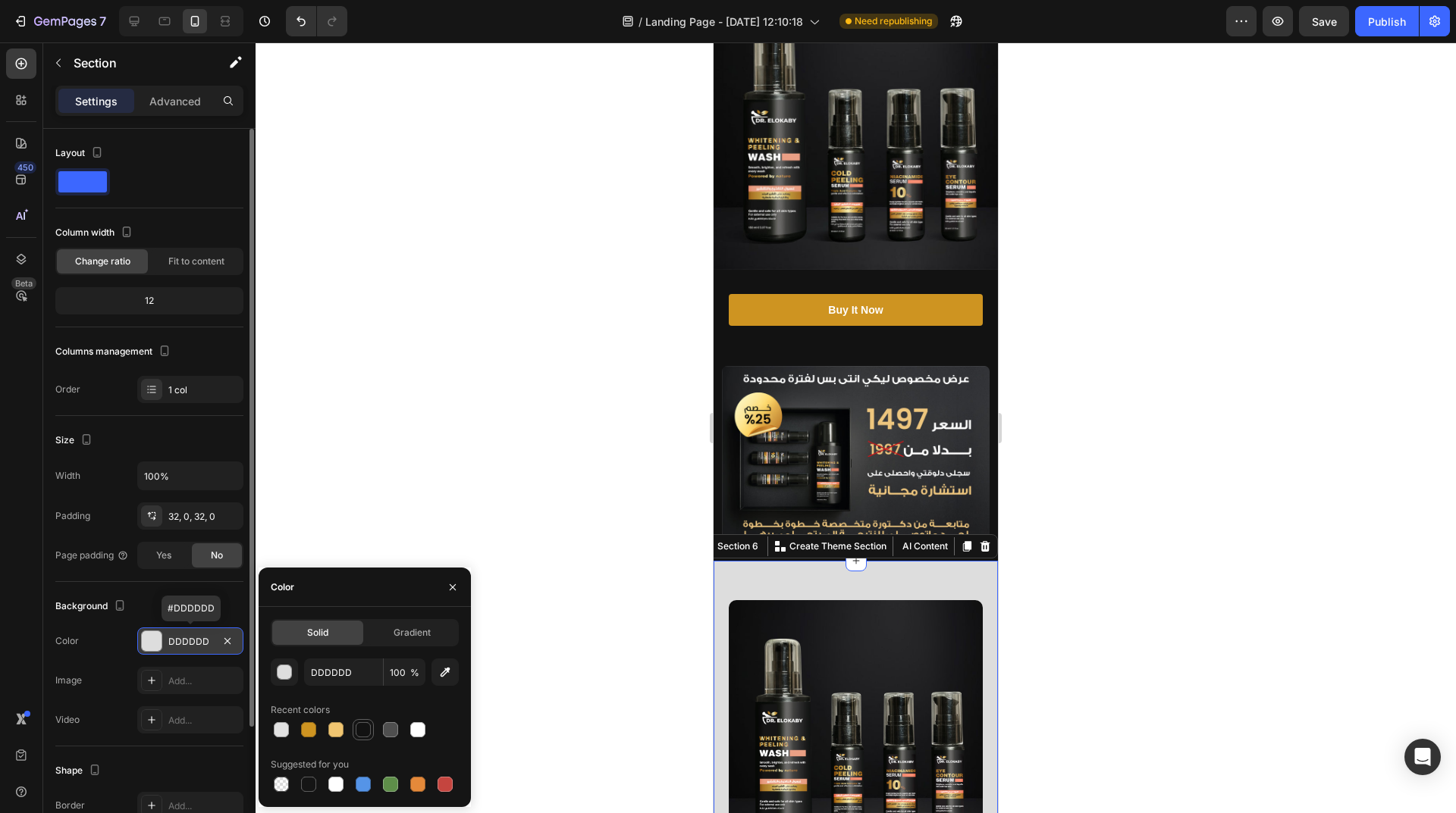
click at [367, 727] on div at bounding box center [363, 730] width 15 height 15
type input "121212"
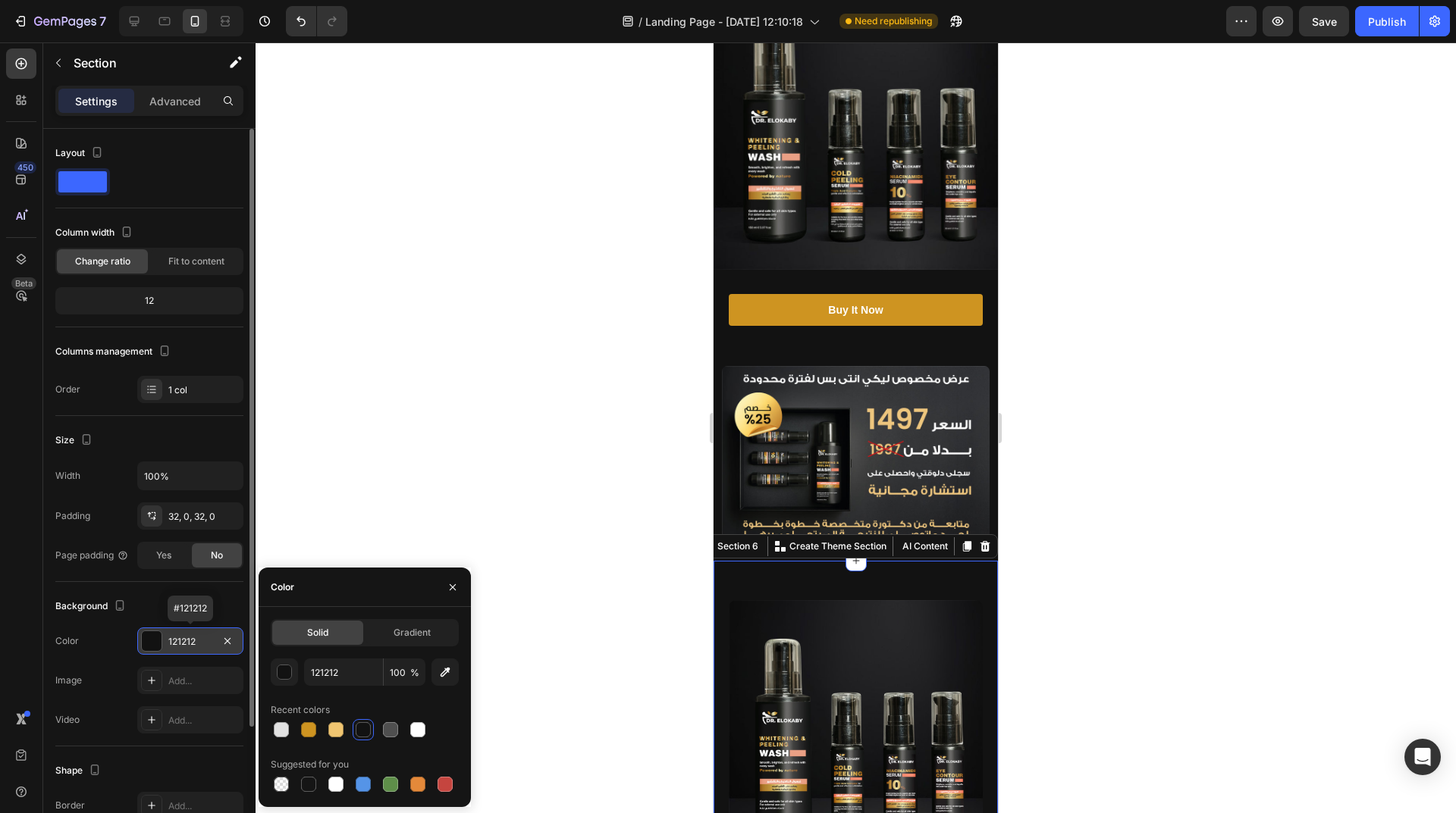
click at [565, 510] on div at bounding box center [856, 427] width 1200 height 771
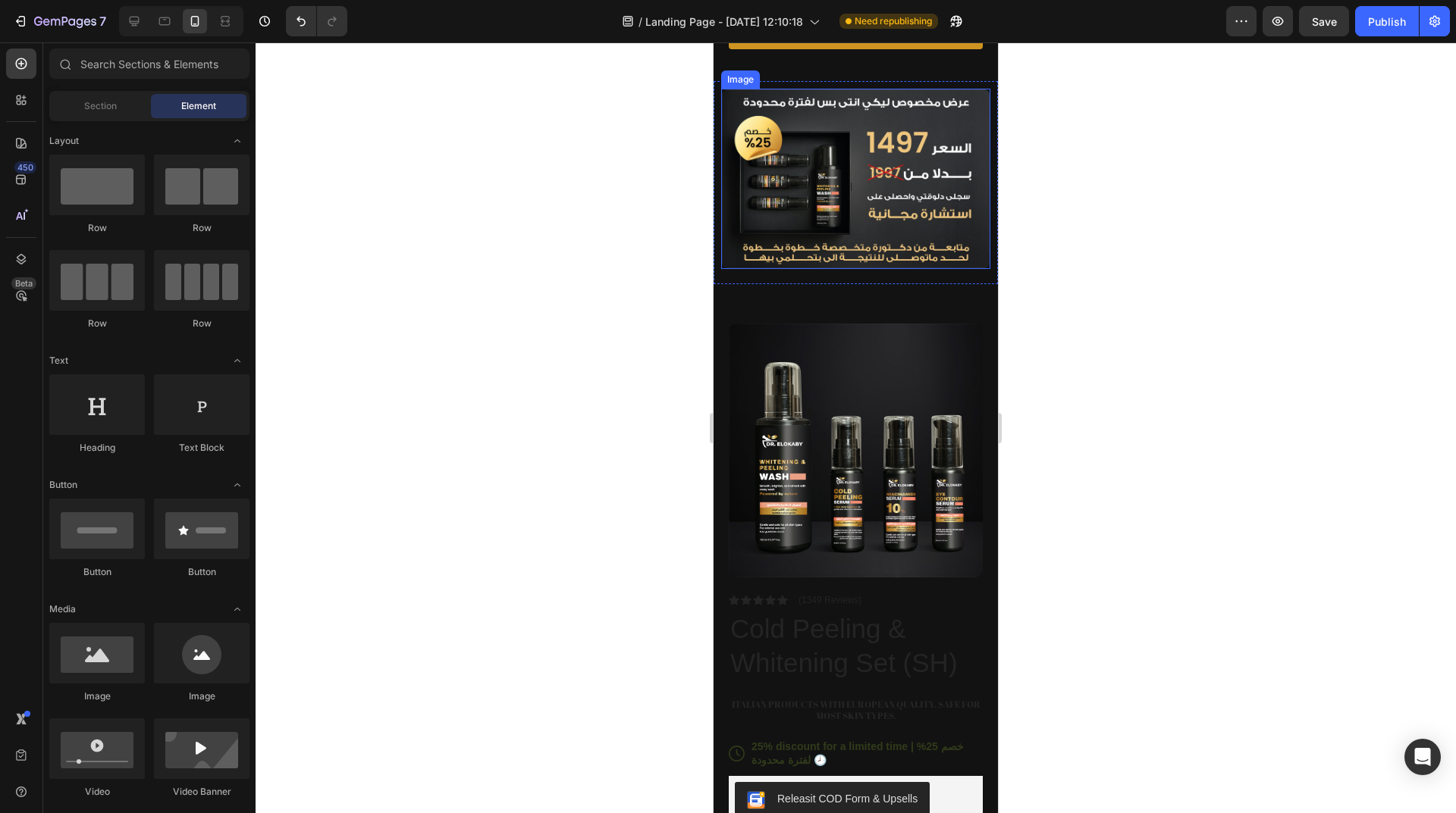
scroll to position [758, 0]
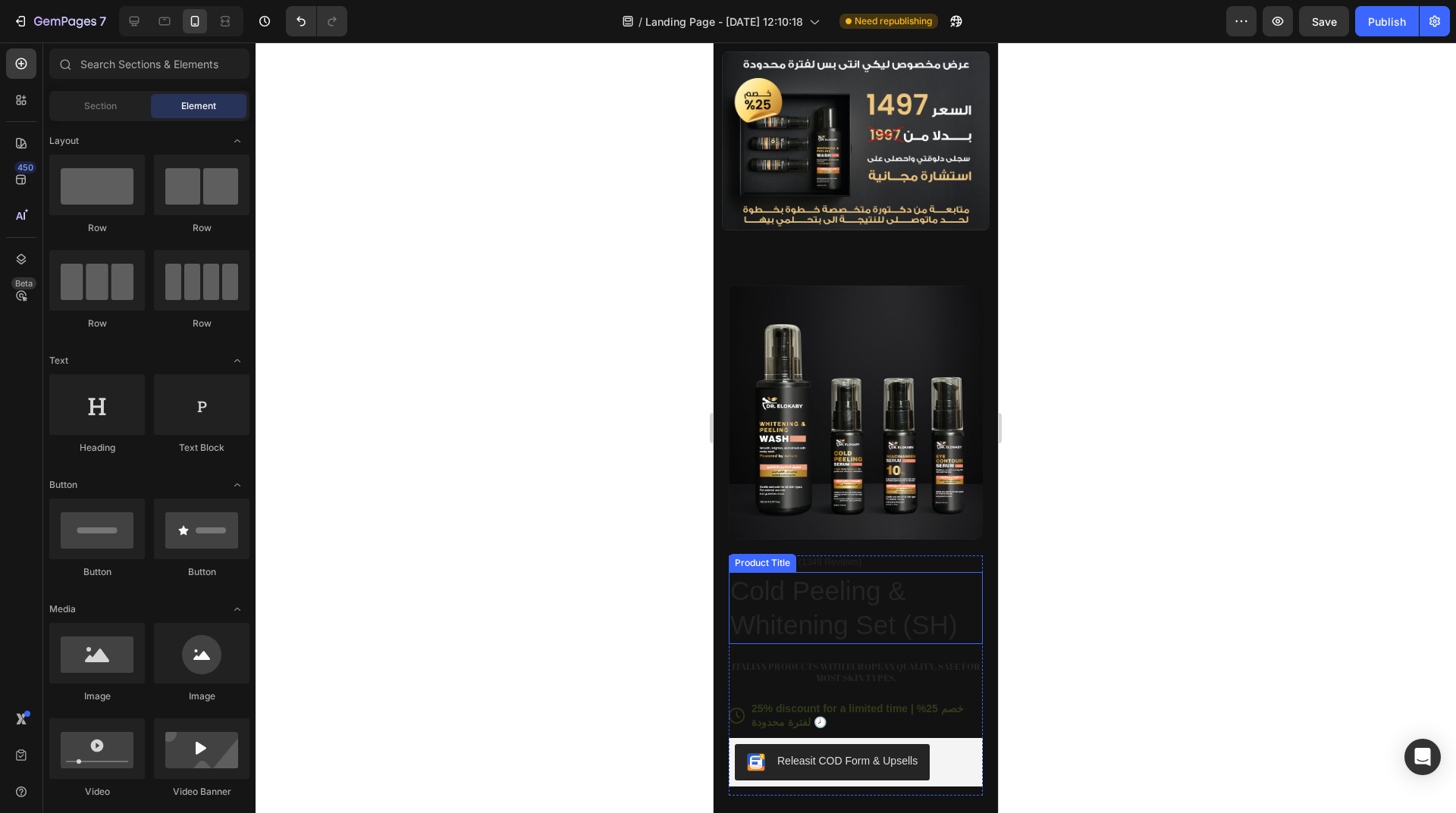
click at [850, 572] on h1 "Cold Peeling & Whitening Set (SH)" at bounding box center [855, 608] width 254 height 72
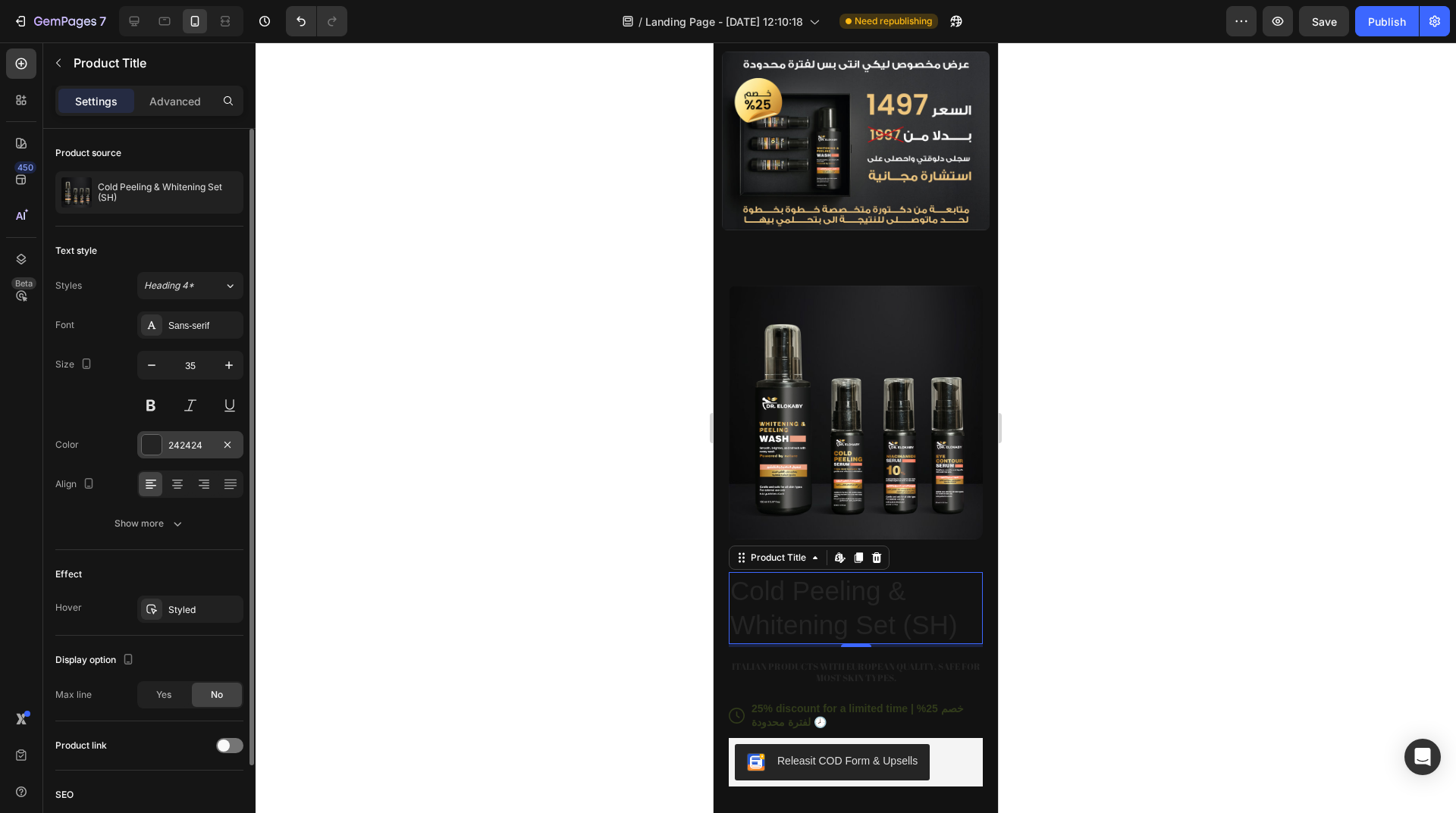
click at [184, 450] on div "242424" at bounding box center [190, 445] width 44 height 14
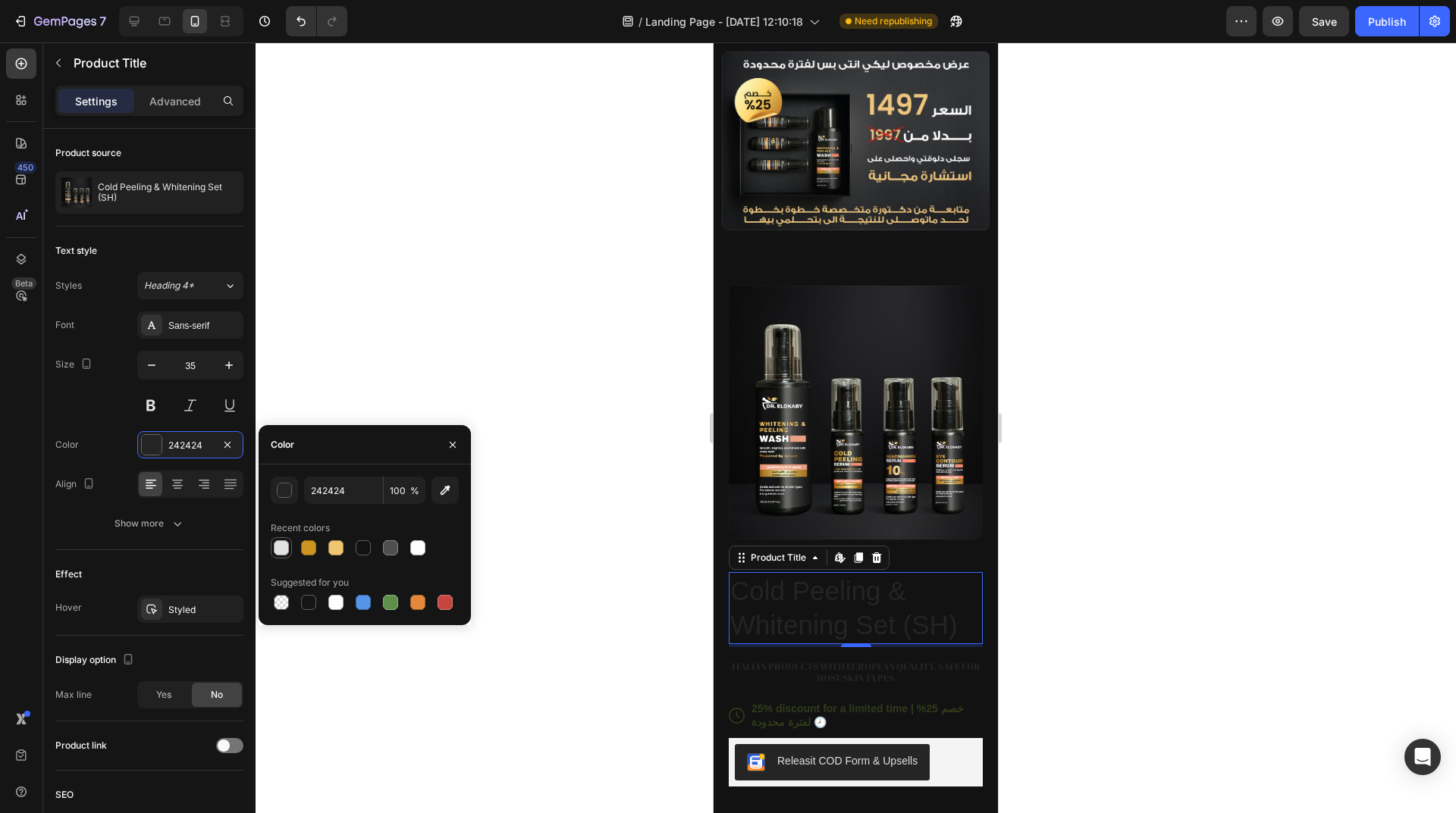
click at [278, 553] on div at bounding box center [281, 548] width 15 height 15
type input "E2E2E2"
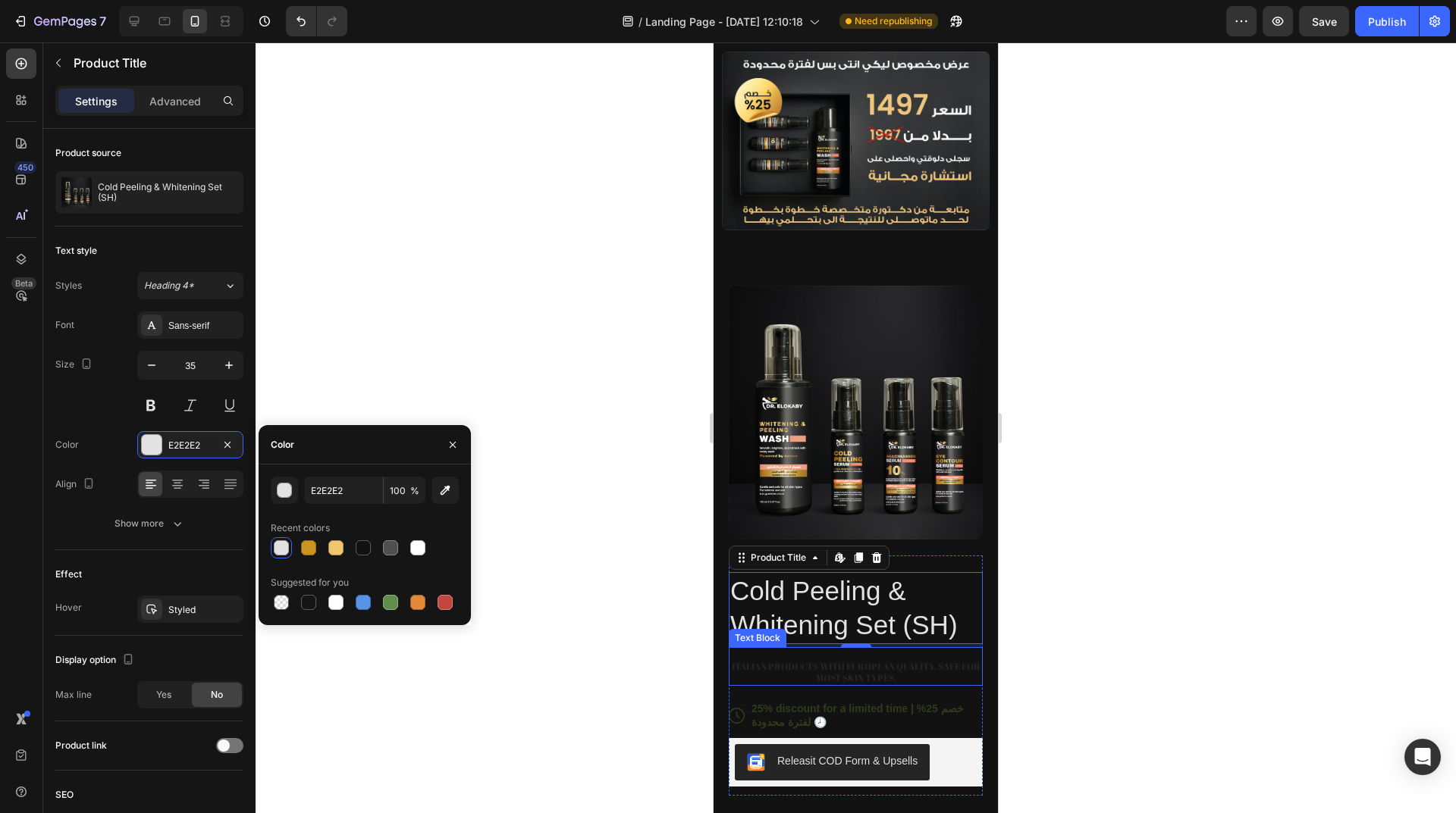
click at [888, 661] on p "Italian products with European quality, safe for most skin types." at bounding box center [856, 672] width 251 height 23
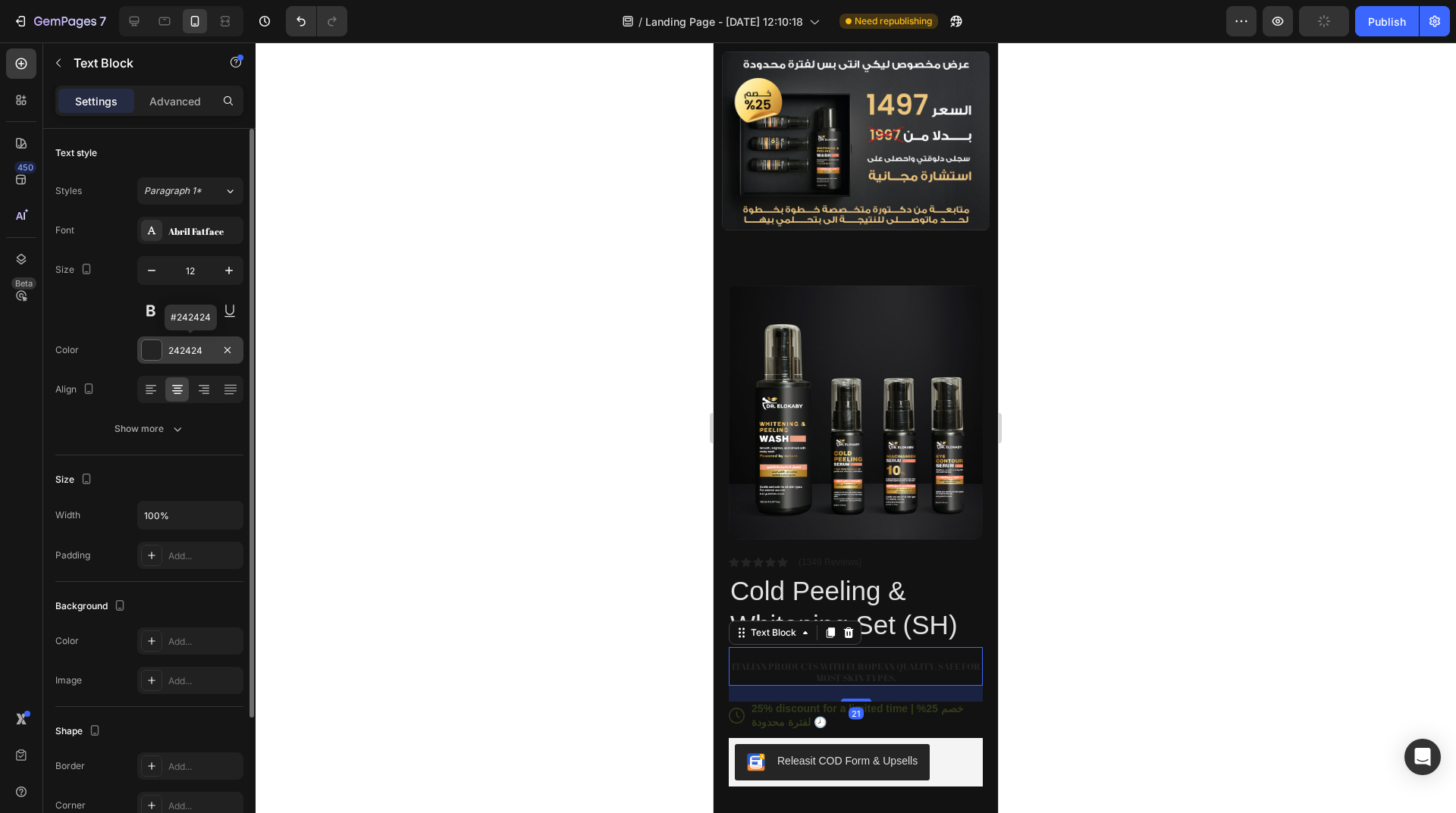
click at [150, 345] on div at bounding box center [151, 350] width 19 height 19
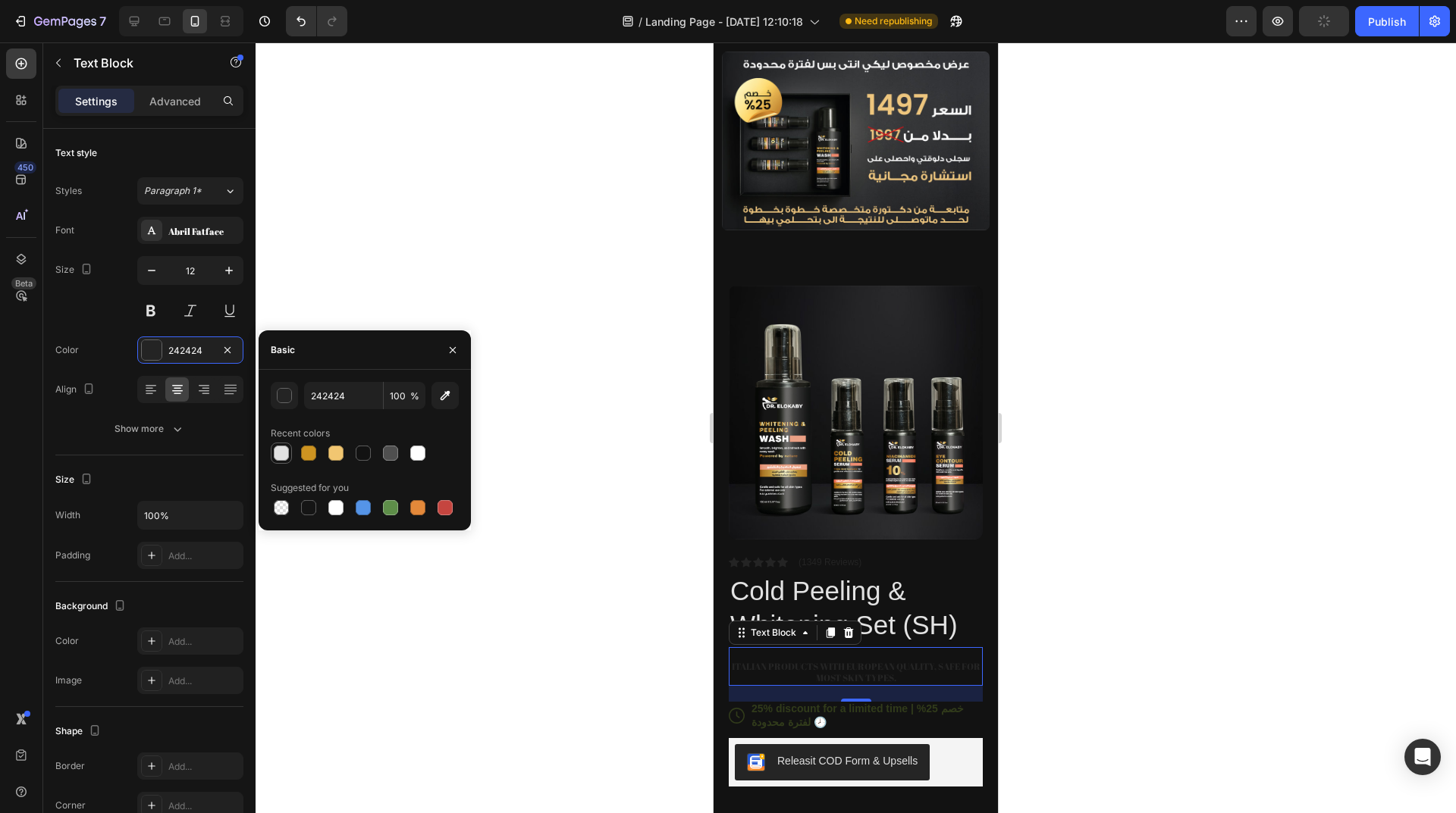
click at [279, 455] on div at bounding box center [281, 453] width 15 height 15
type input "E2E2E2"
click at [286, 448] on div at bounding box center [281, 453] width 15 height 15
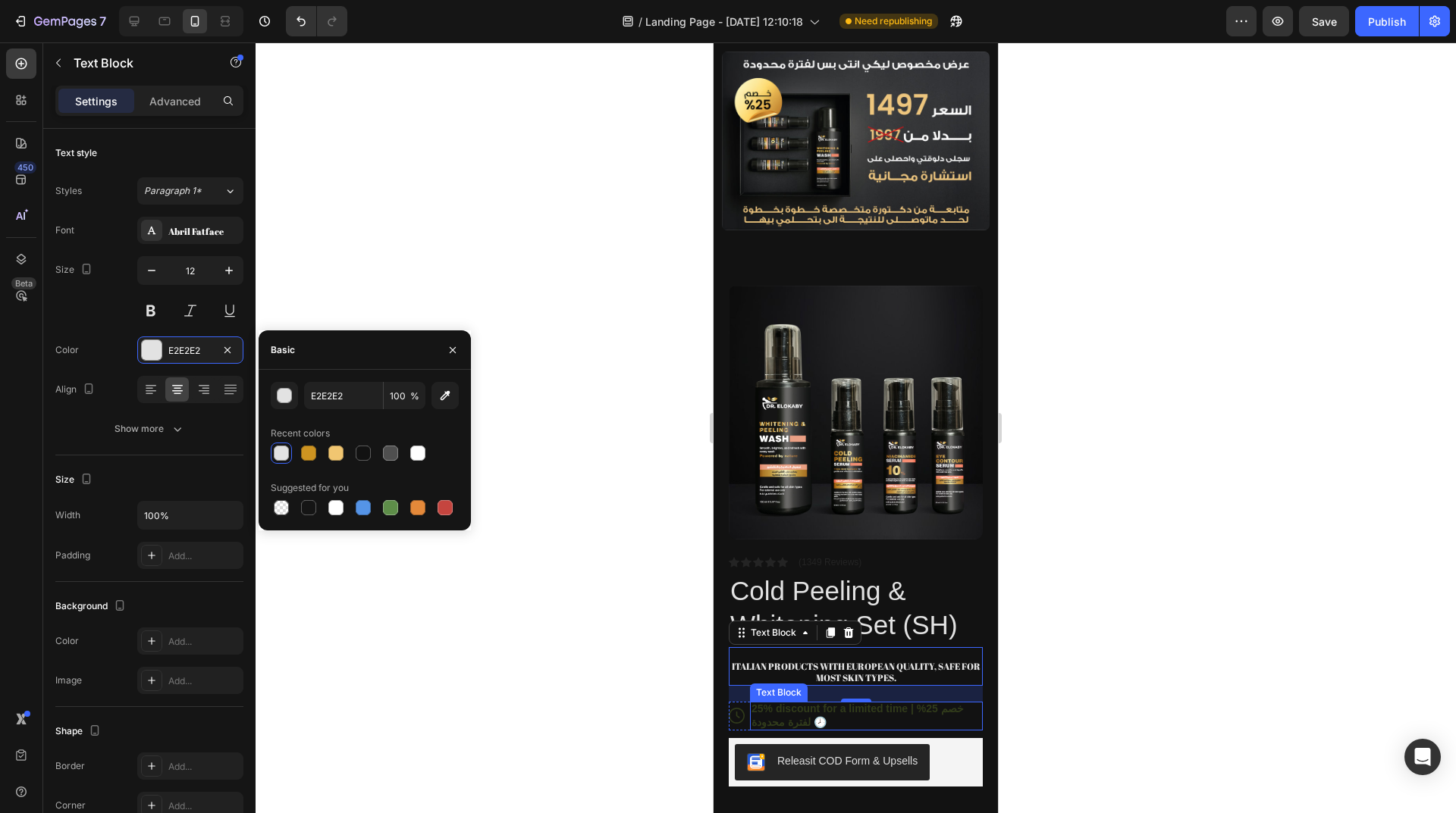
click at [884, 711] on div "25% discount for a limited time | خصم 25% لفترة محدودة 🕗" at bounding box center [866, 715] width 233 height 29
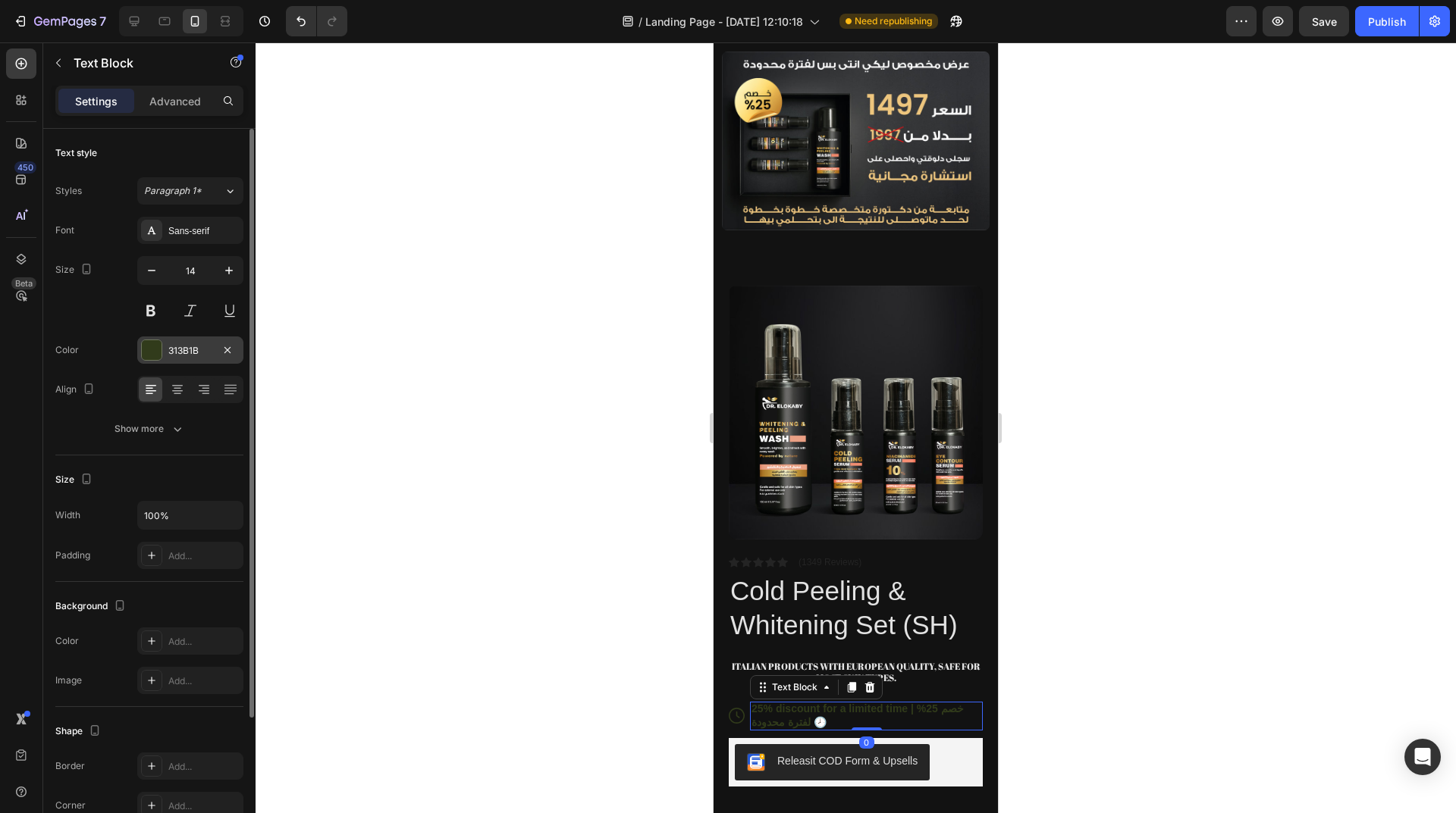
click at [155, 354] on div at bounding box center [151, 350] width 19 height 19
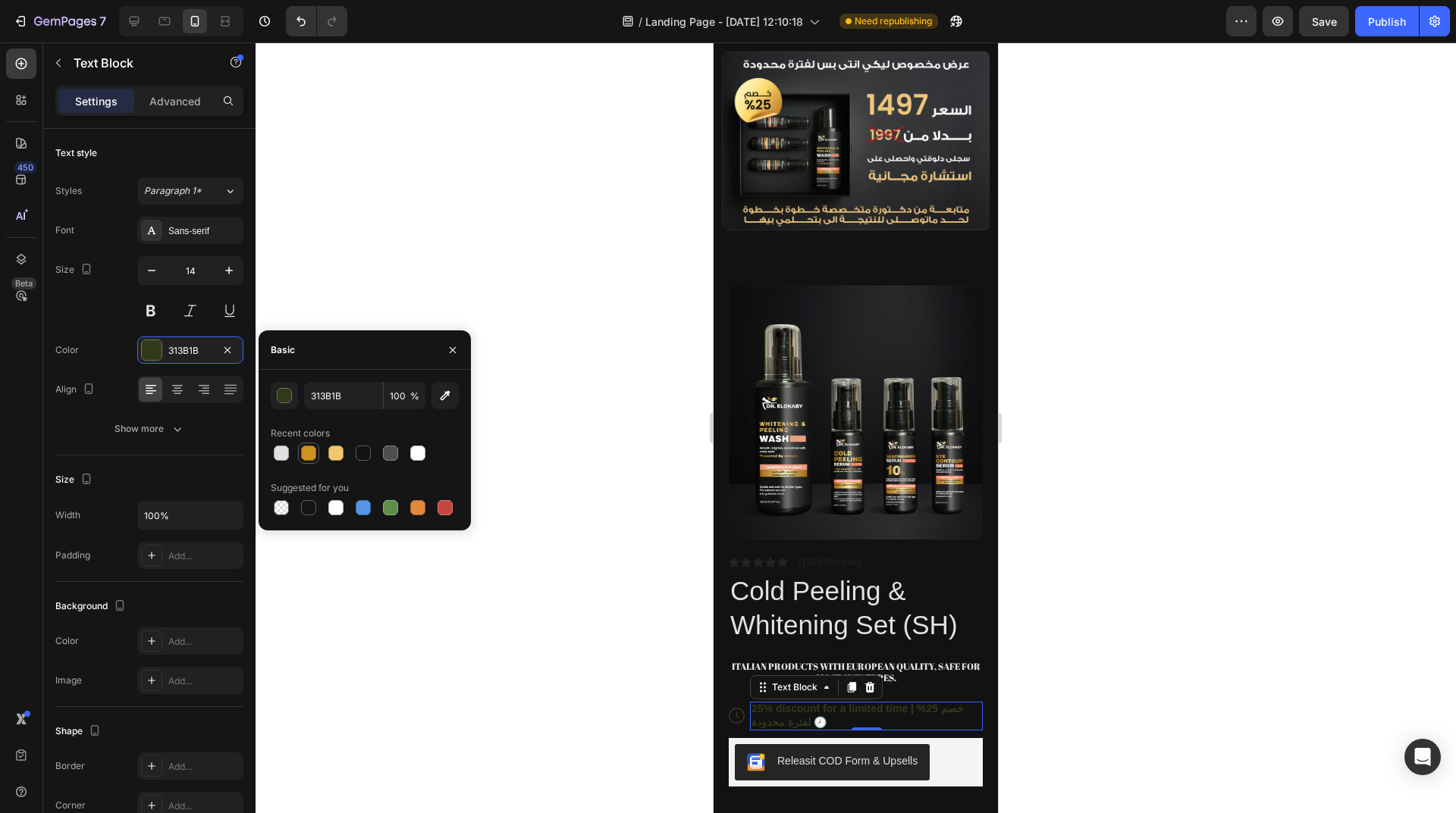
click at [312, 459] on div at bounding box center [308, 453] width 15 height 15
type input "CE9421"
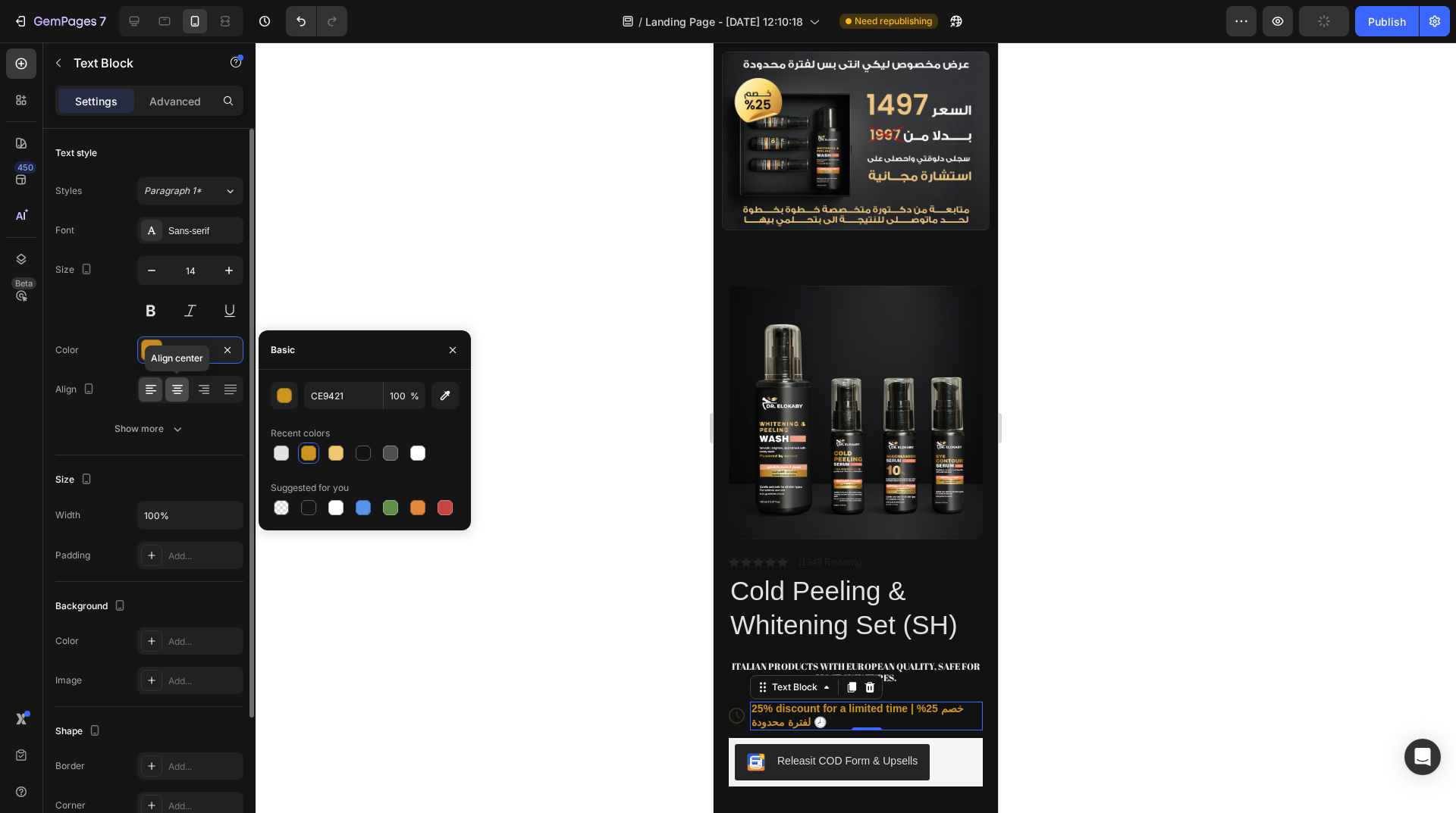
click at [179, 400] on div at bounding box center [176, 389] width 23 height 24
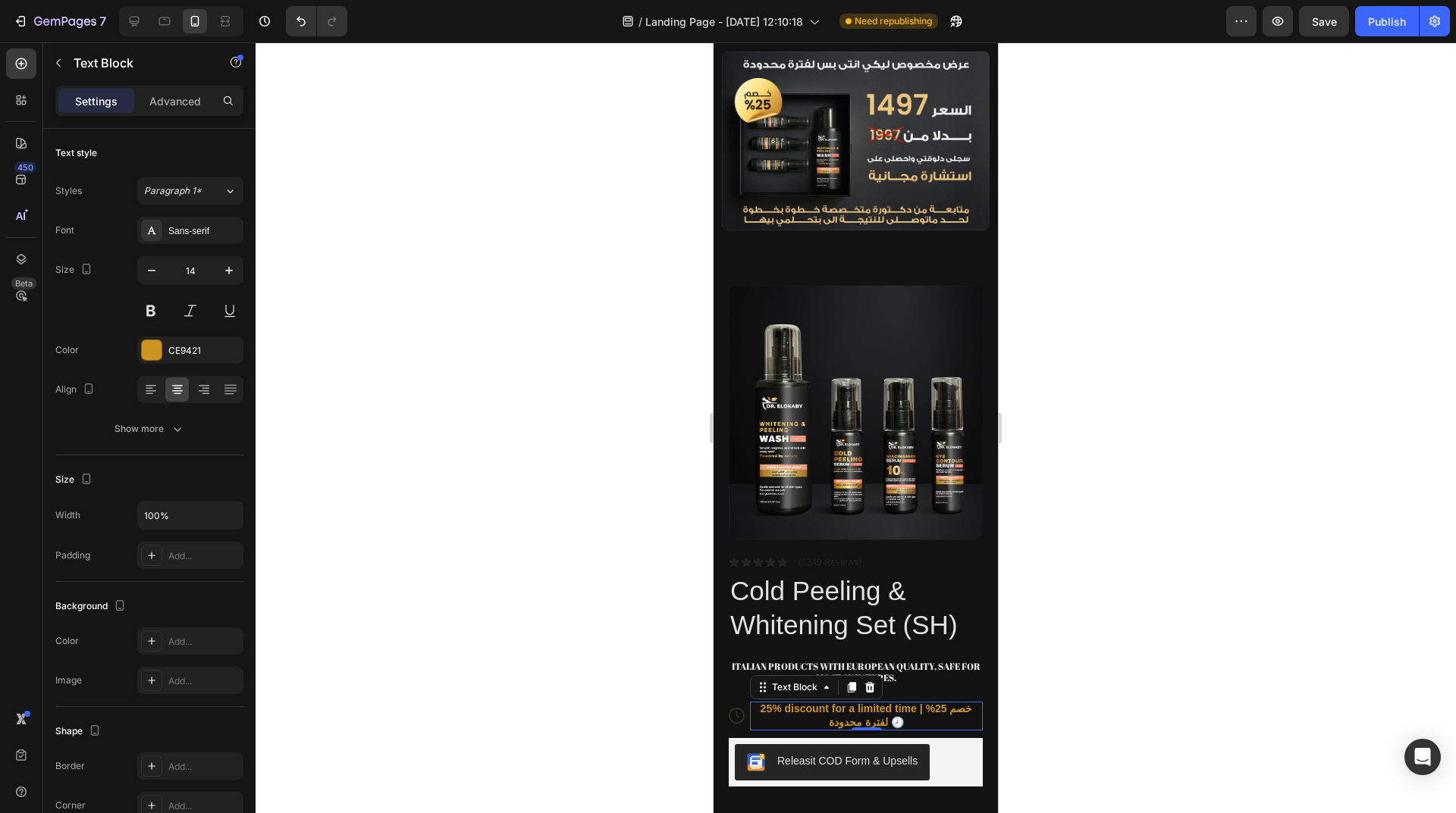
click at [906, 701] on p "25% discount for a limited time | خصم 25% لفترة محدودة 🕗" at bounding box center [866, 715] width 230 height 28
click at [880, 607] on h1 "Cold Peeling & Whitening Set (SH)" at bounding box center [855, 608] width 254 height 72
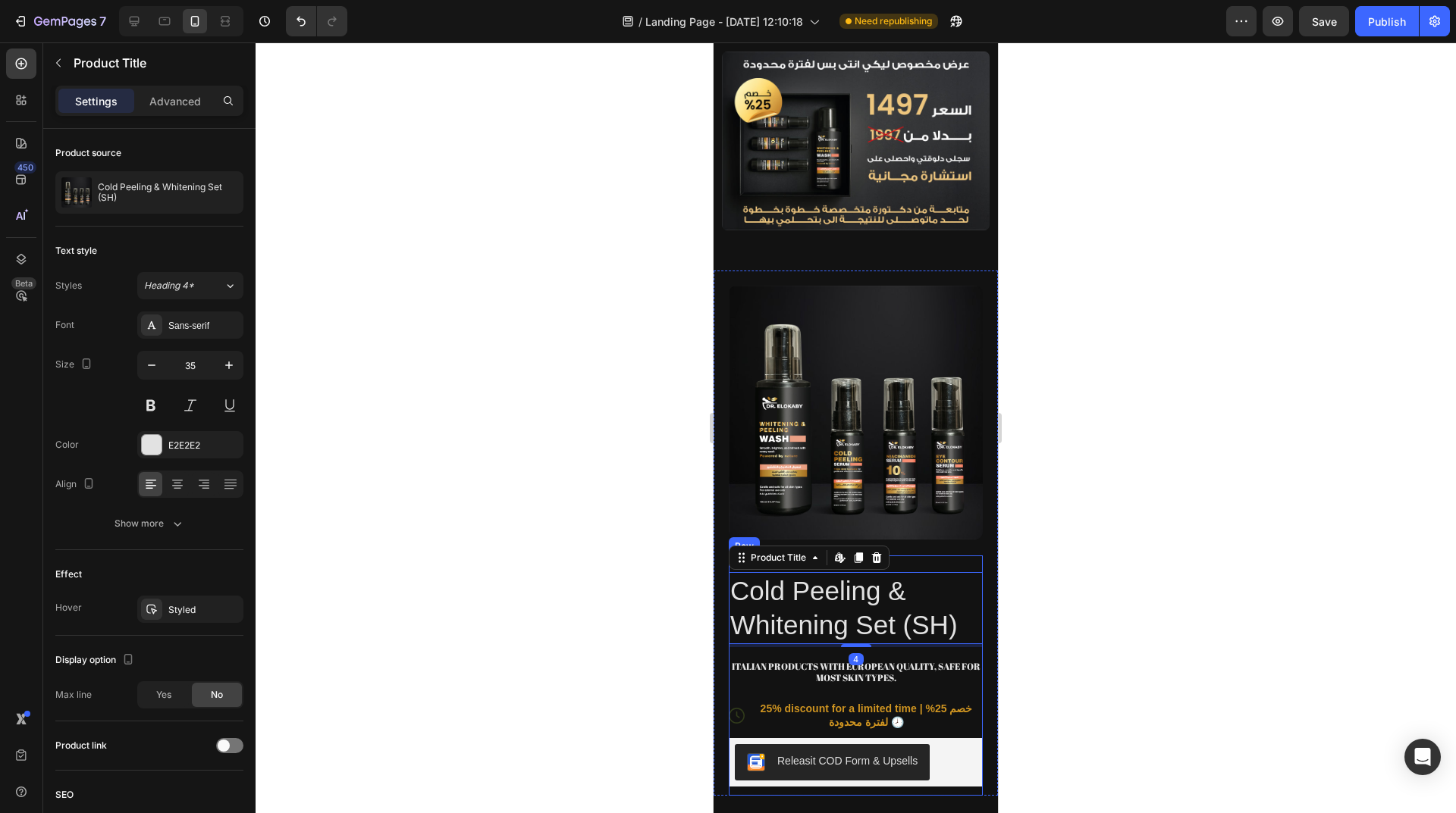
click at [949, 676] on div "Icon Icon Icon Icon Icon Icon List (1349 Reviews) Text Block Row Cold Peeling &…" at bounding box center [855, 676] width 254 height 241
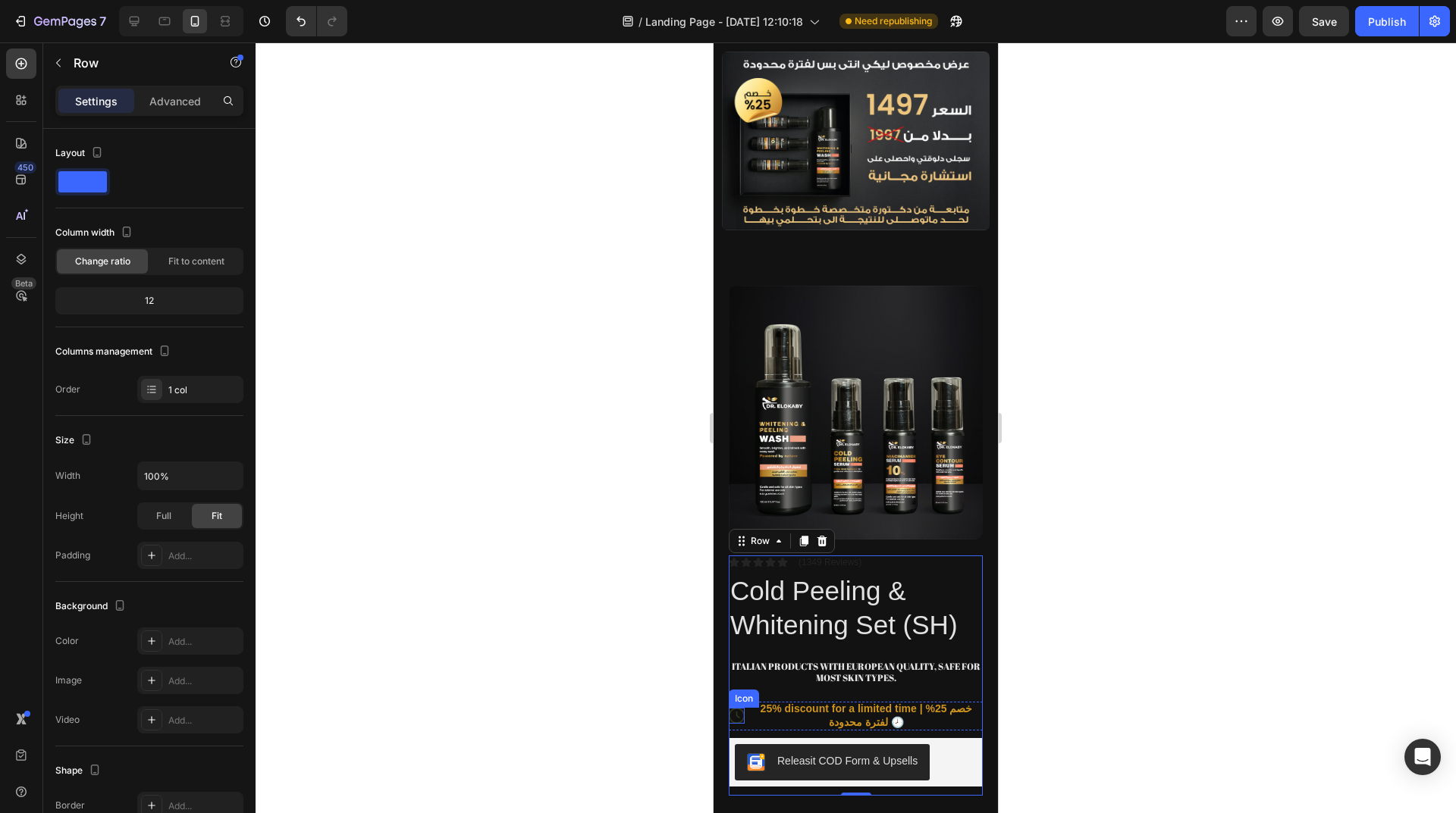
click at [731, 708] on icon at bounding box center [736, 715] width 16 height 16
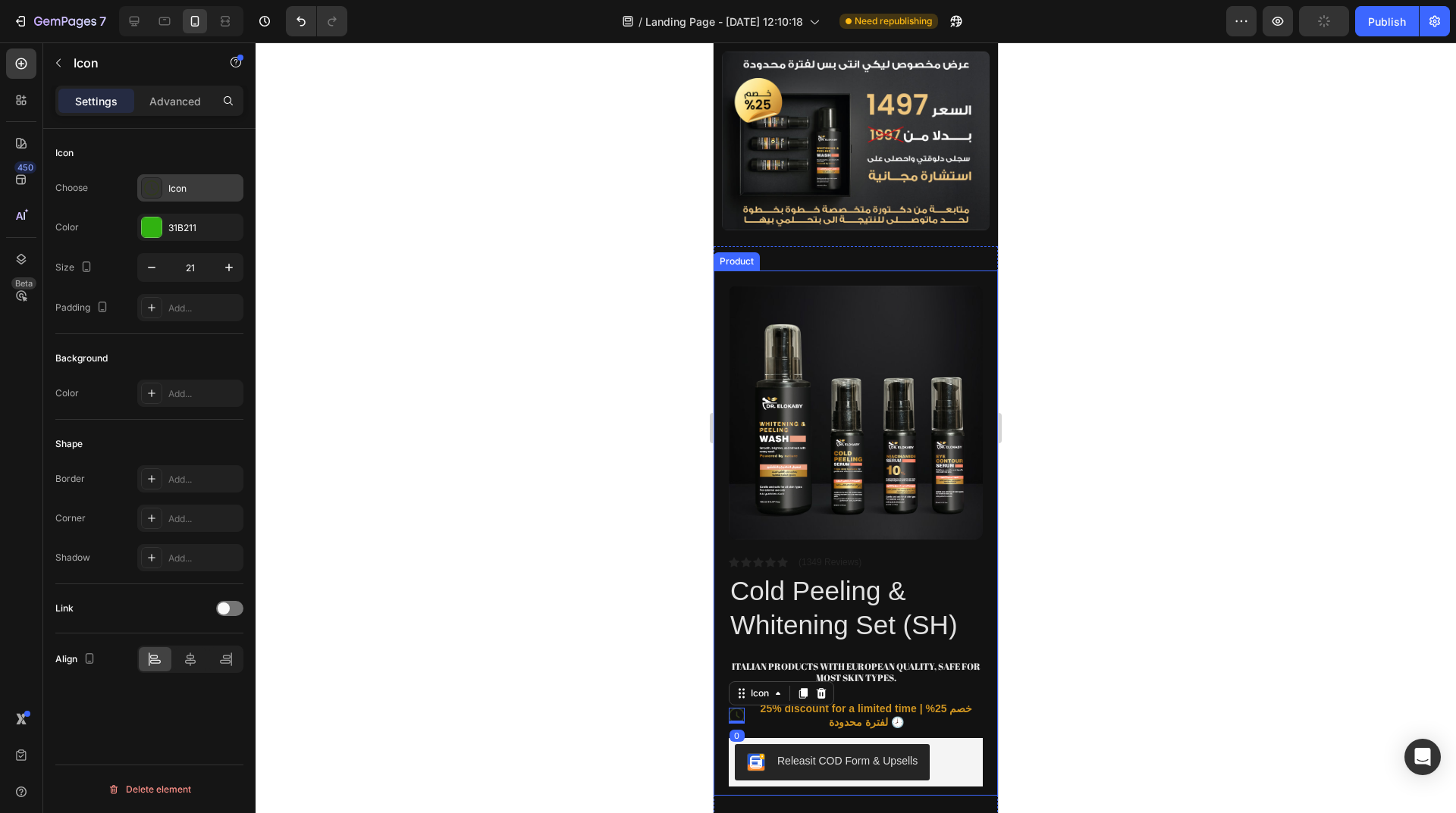
click at [184, 182] on div "Icon" at bounding box center [203, 188] width 71 height 14
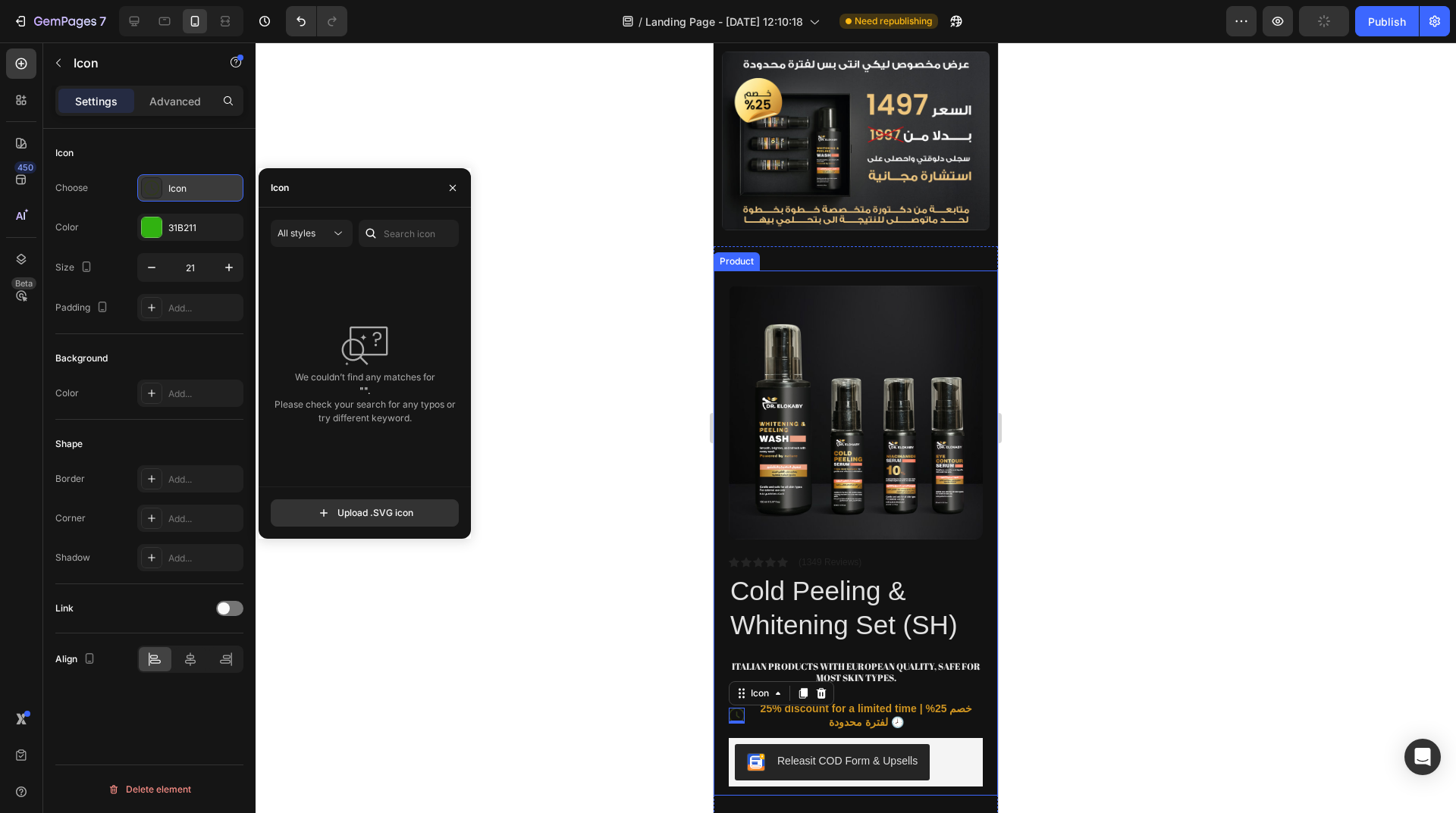
click at [184, 182] on div "Icon" at bounding box center [203, 188] width 71 height 14
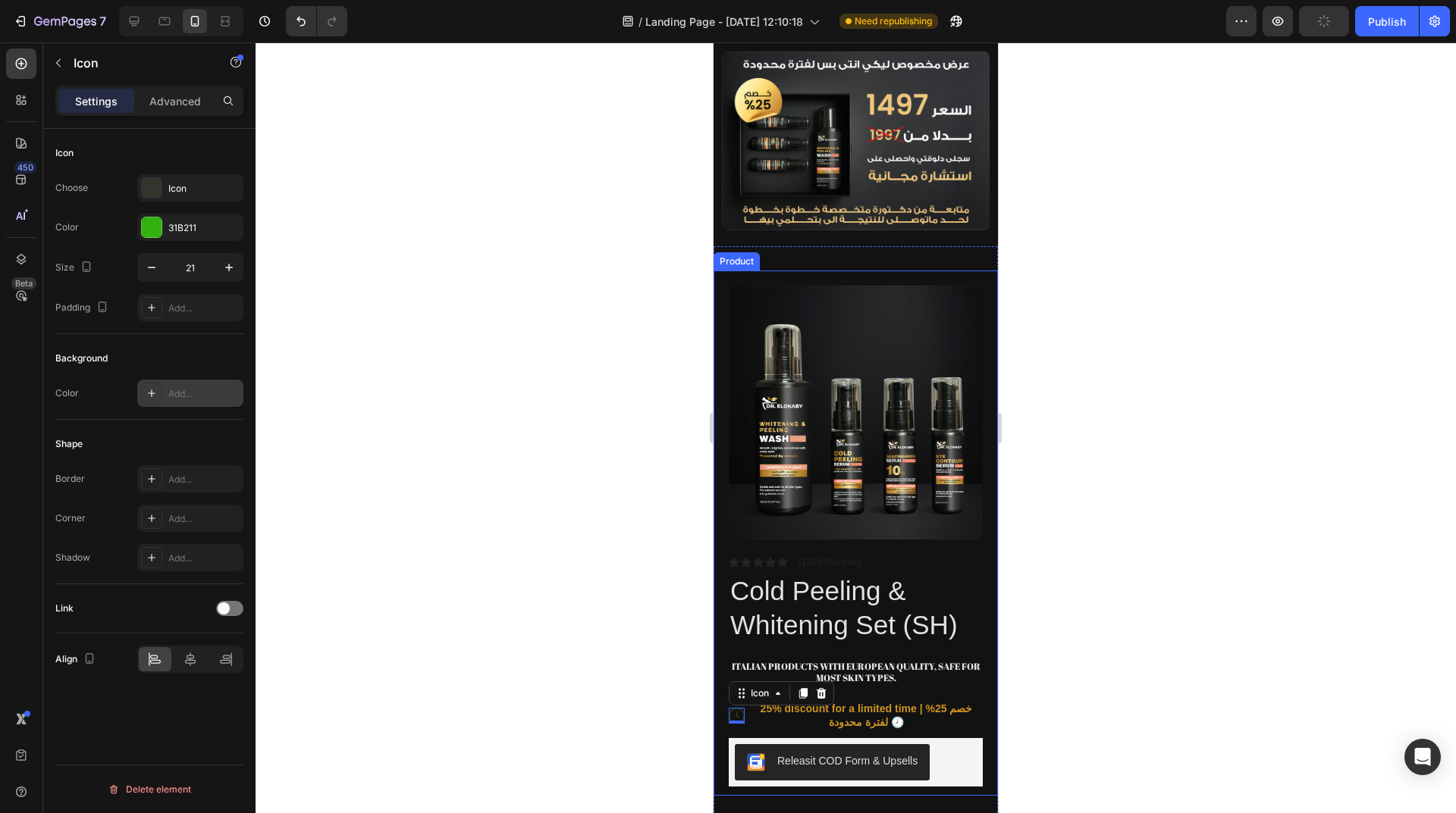
click at [169, 393] on div "Add..." at bounding box center [203, 394] width 71 height 14
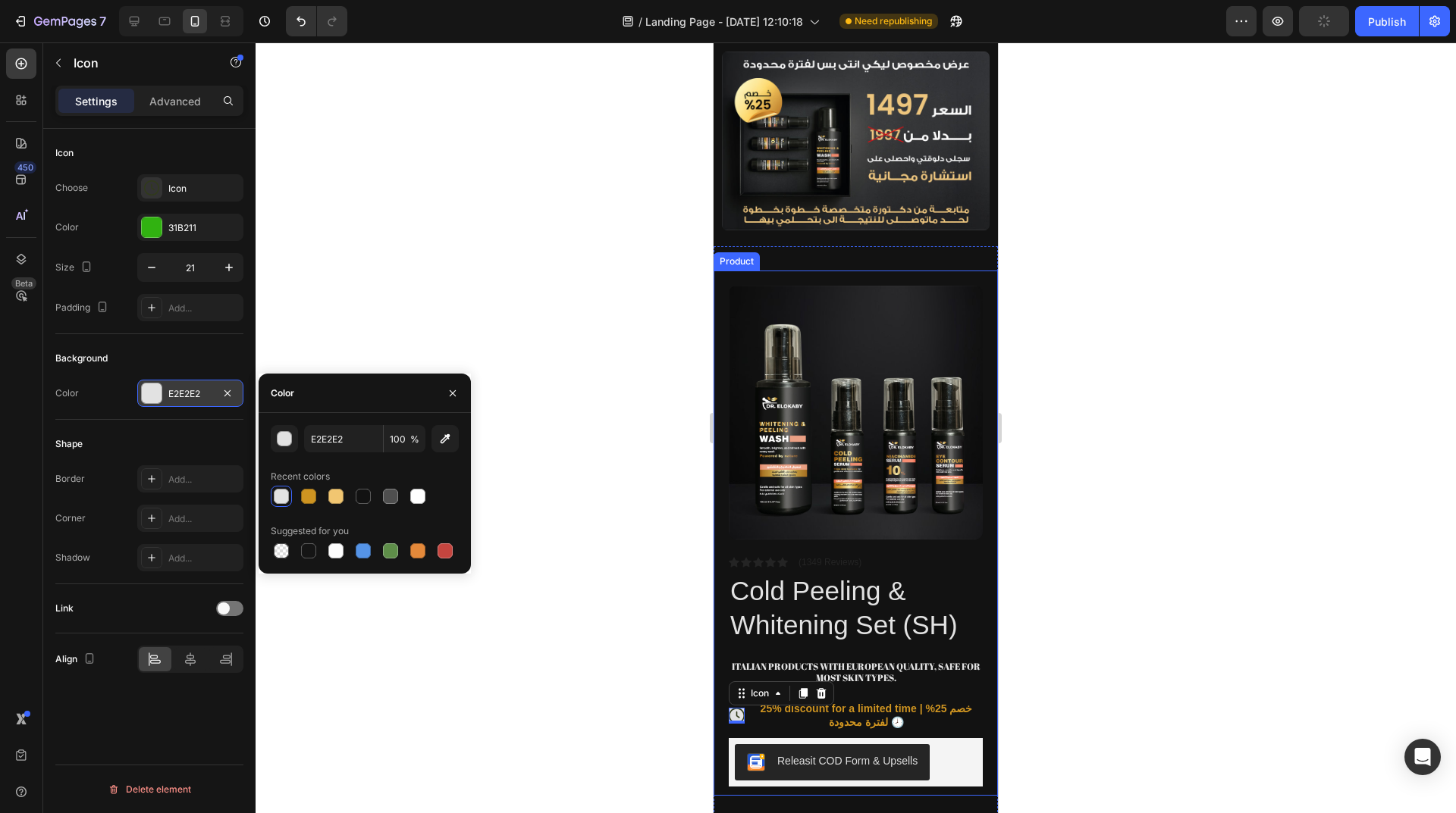
click at [282, 486] on div at bounding box center [281, 496] width 21 height 21
click at [540, 662] on div at bounding box center [856, 427] width 1200 height 771
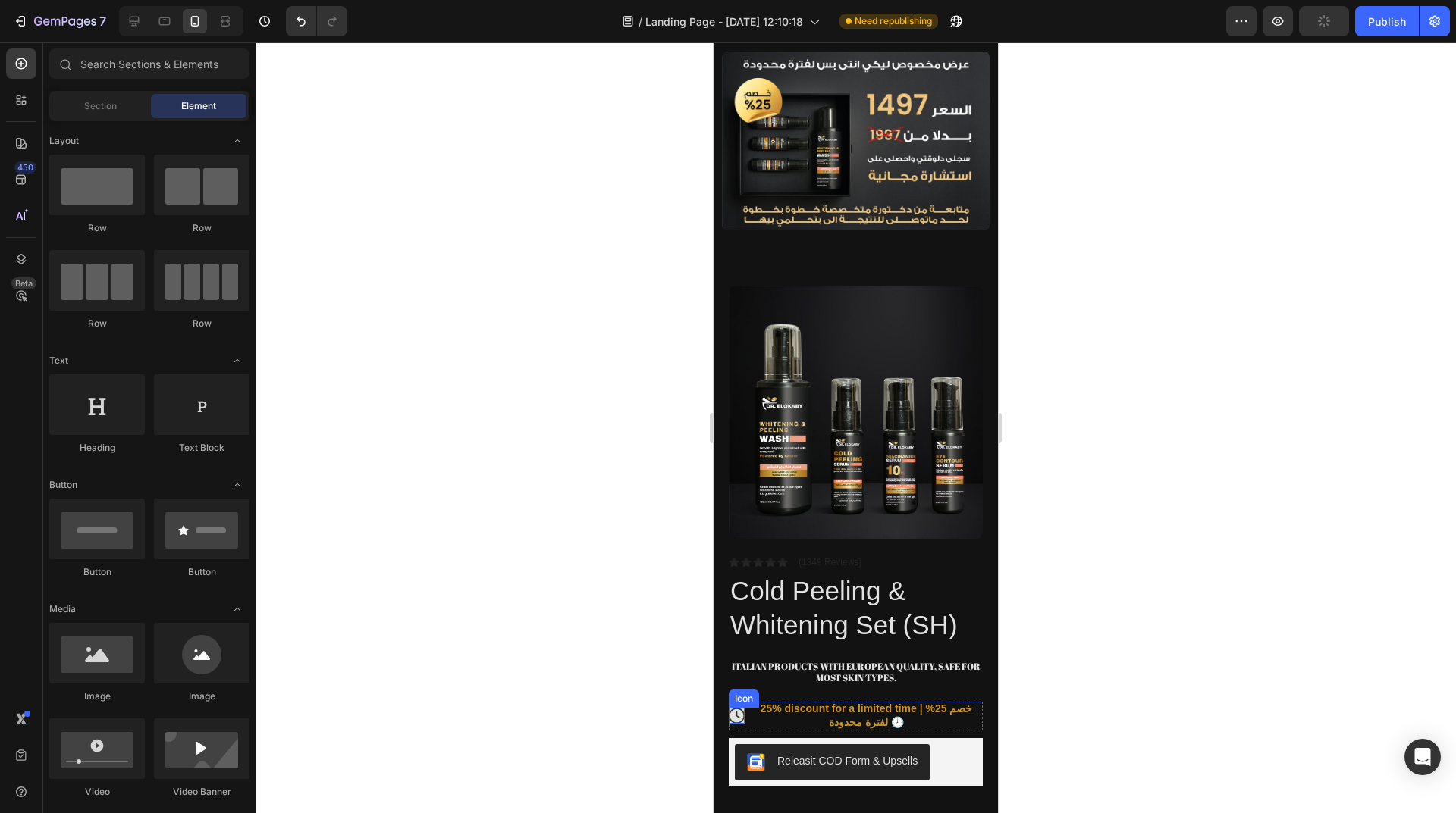
click at [736, 711] on icon at bounding box center [738, 714] width 4 height 6
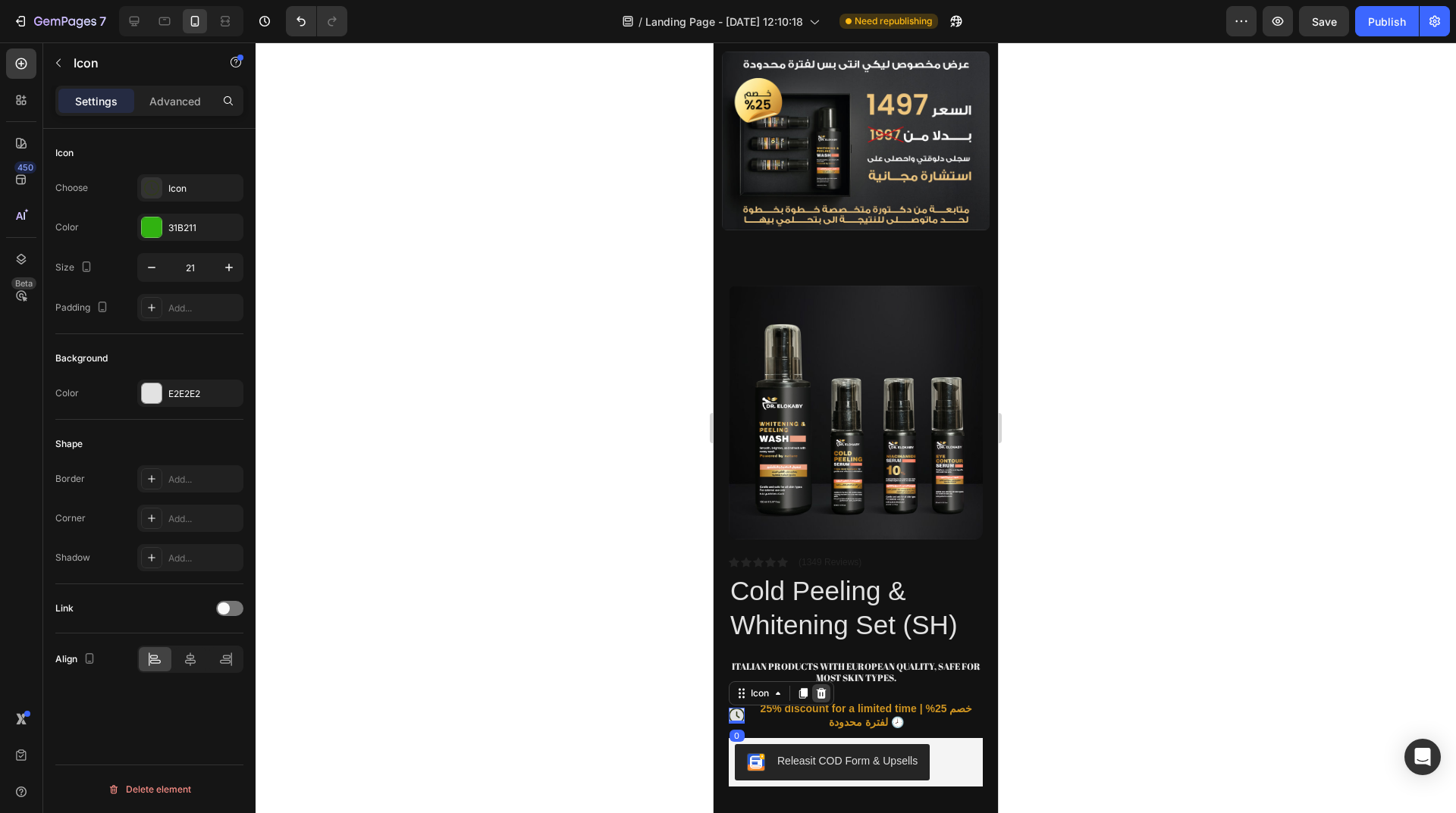
click at [824, 688] on icon at bounding box center [821, 693] width 10 height 10
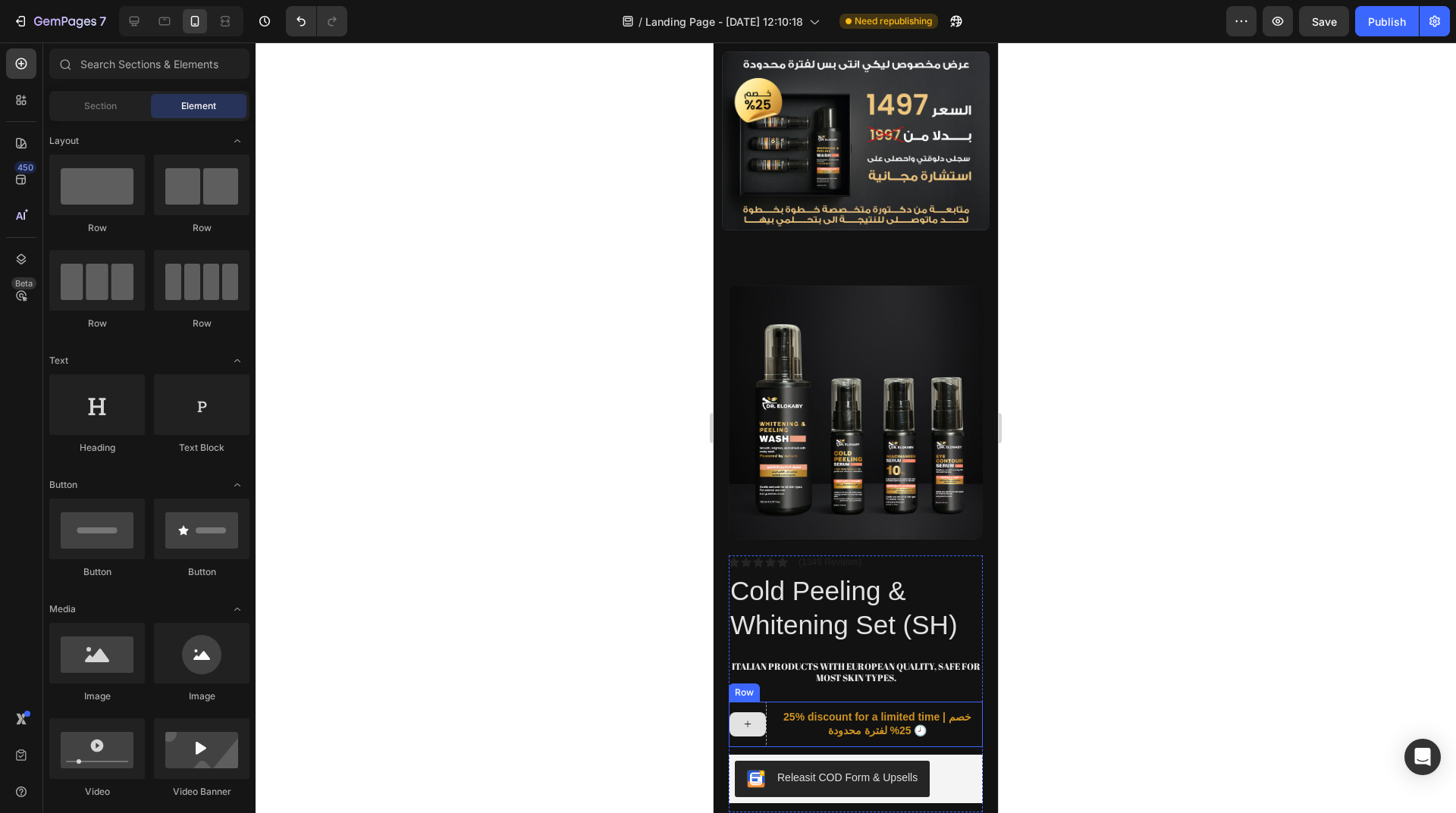
click at [764, 712] on div at bounding box center [747, 724] width 36 height 24
click at [760, 701] on div at bounding box center [747, 723] width 38 height 45
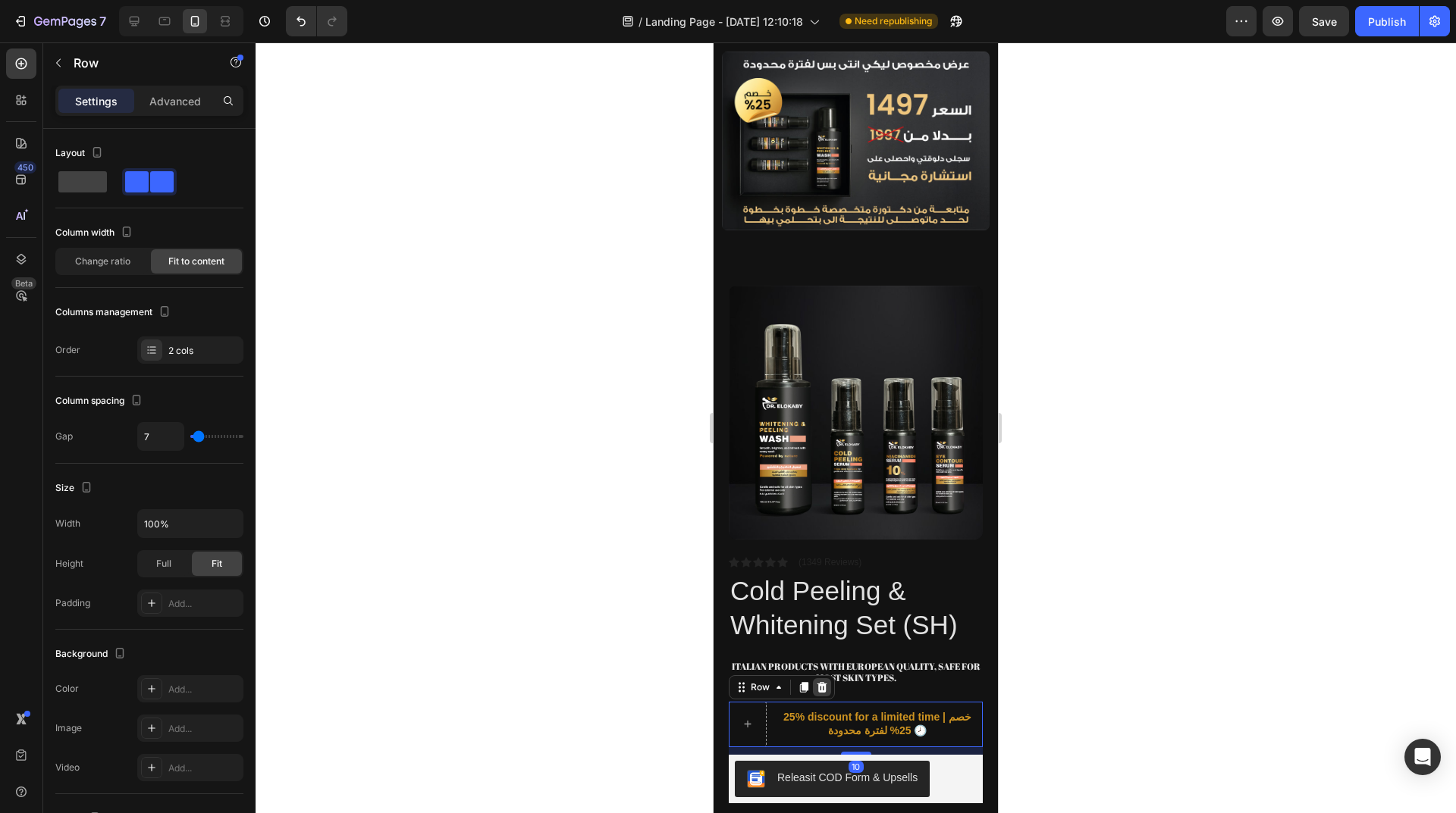
click at [821, 682] on icon at bounding box center [822, 687] width 10 height 10
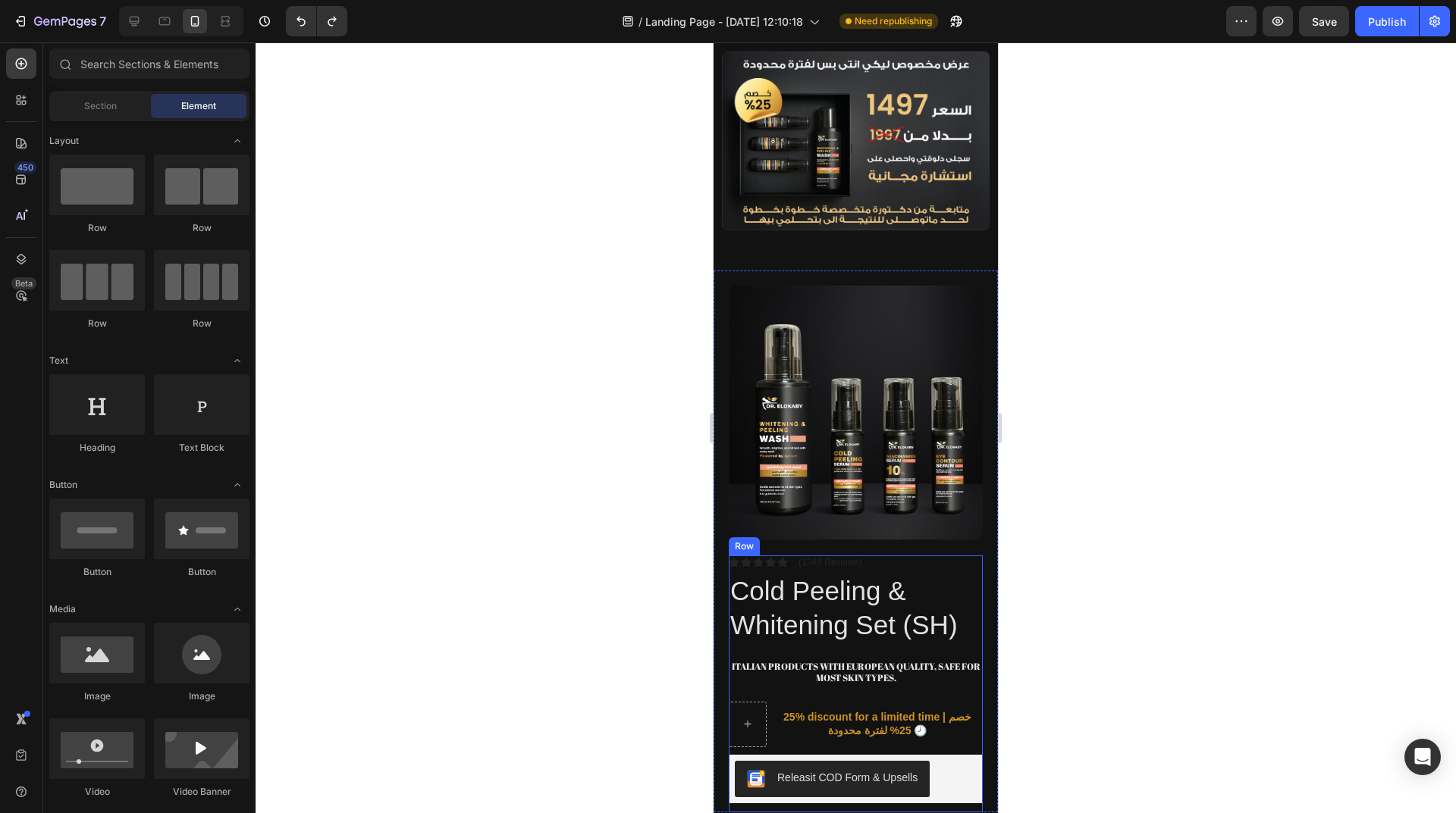
click at [761, 674] on div "Icon Icon Icon Icon Icon Icon List (1349 Reviews) Text Block Row Cold Peeling &…" at bounding box center [855, 684] width 254 height 257
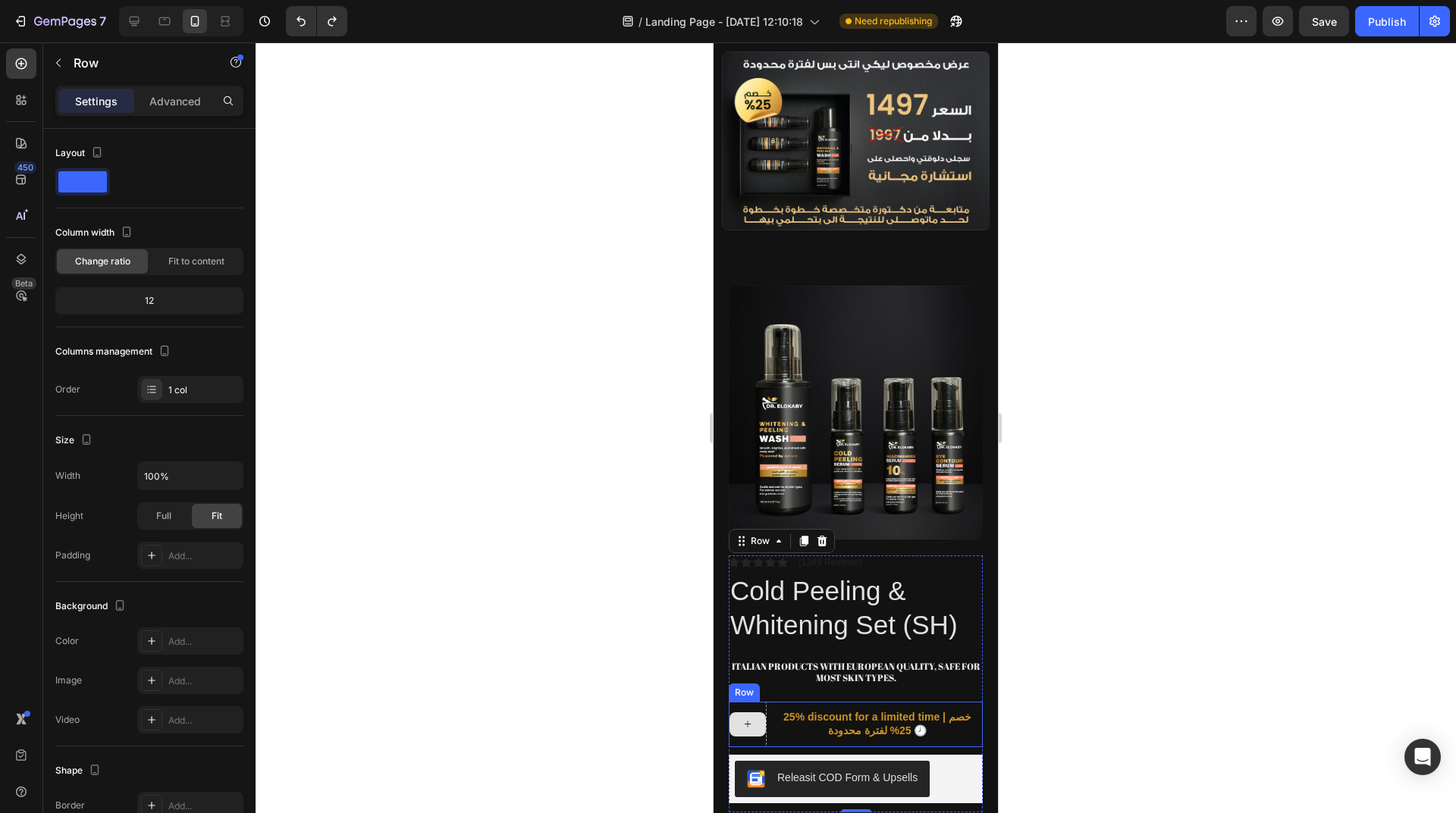
click at [757, 712] on div at bounding box center [747, 724] width 36 height 24
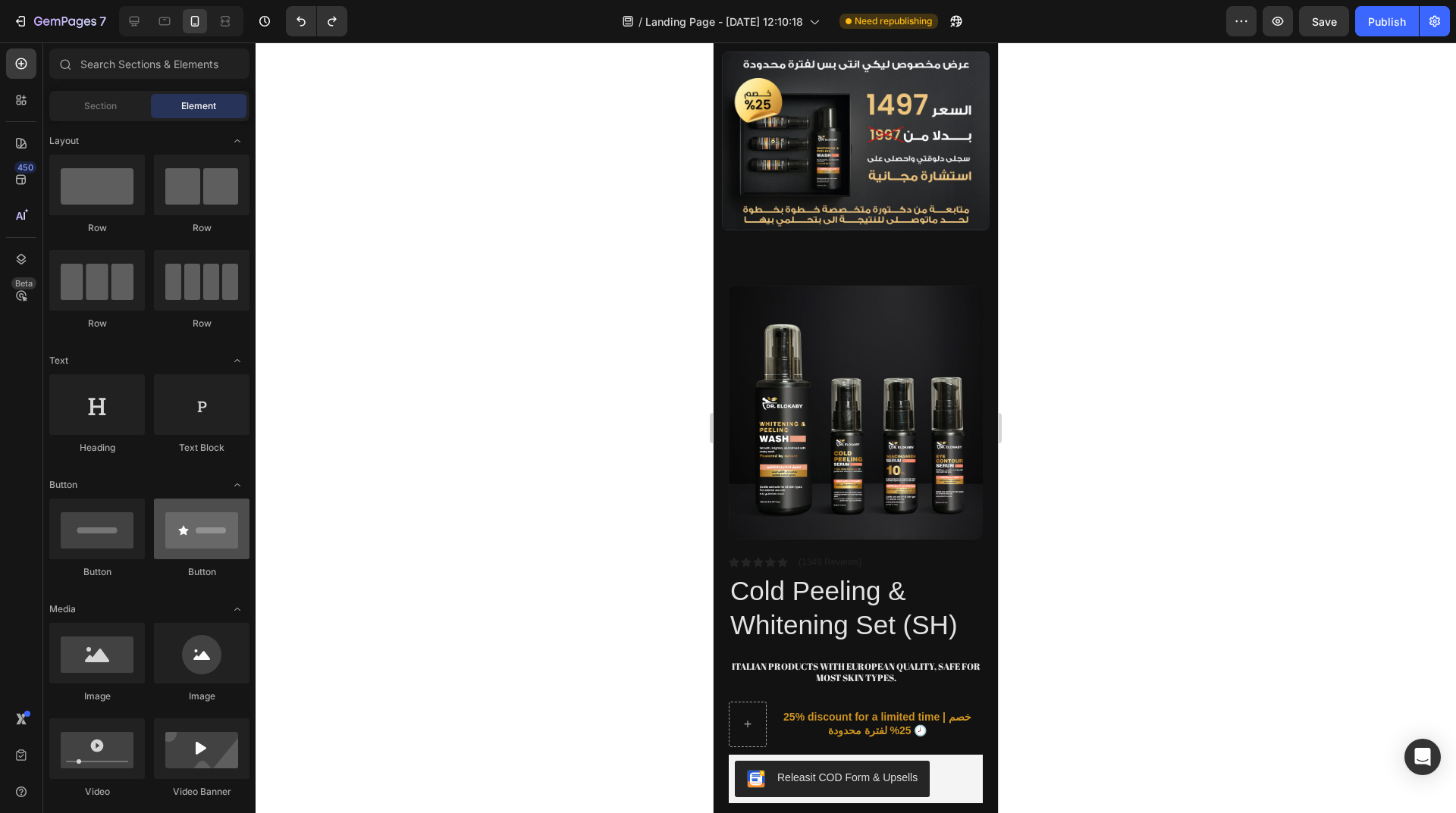
click at [172, 536] on div at bounding box center [201, 529] width 95 height 61
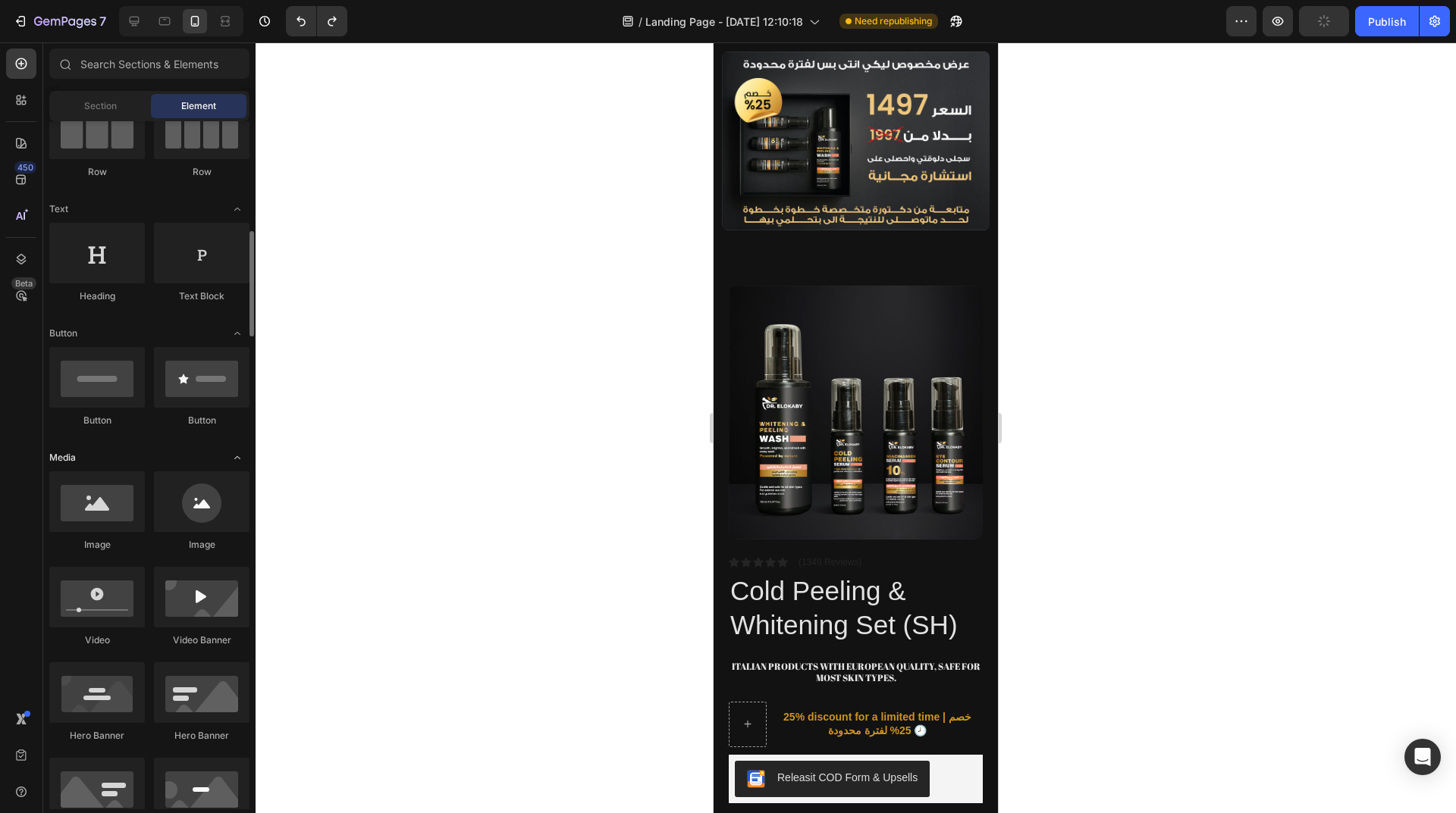
scroll to position [227, 0]
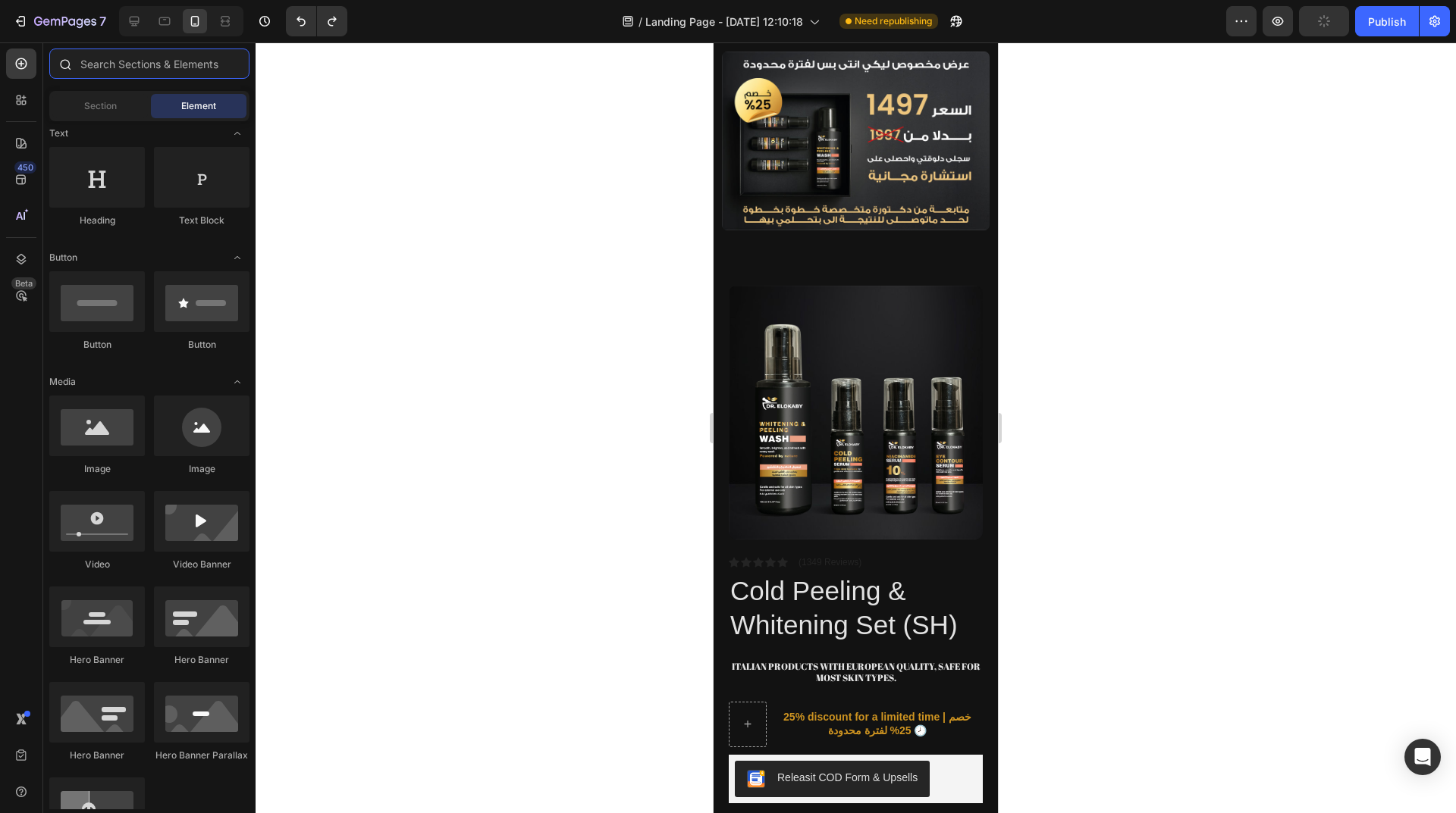
click at [114, 49] on input "text" at bounding box center [149, 64] width 200 height 30
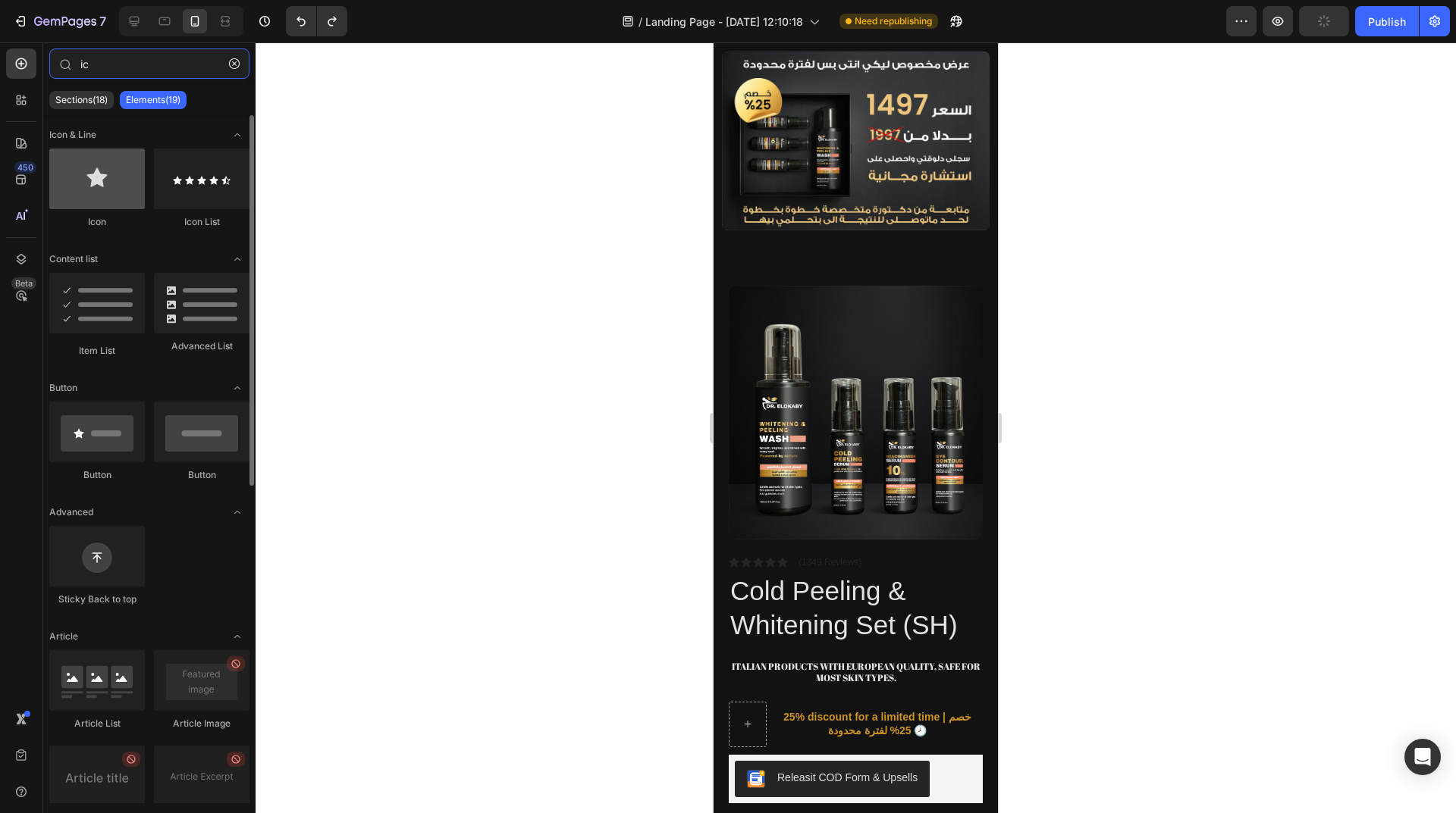
type input "ic"
click at [104, 200] on div at bounding box center [96, 179] width 95 height 61
click at [105, 200] on div at bounding box center [96, 179] width 95 height 61
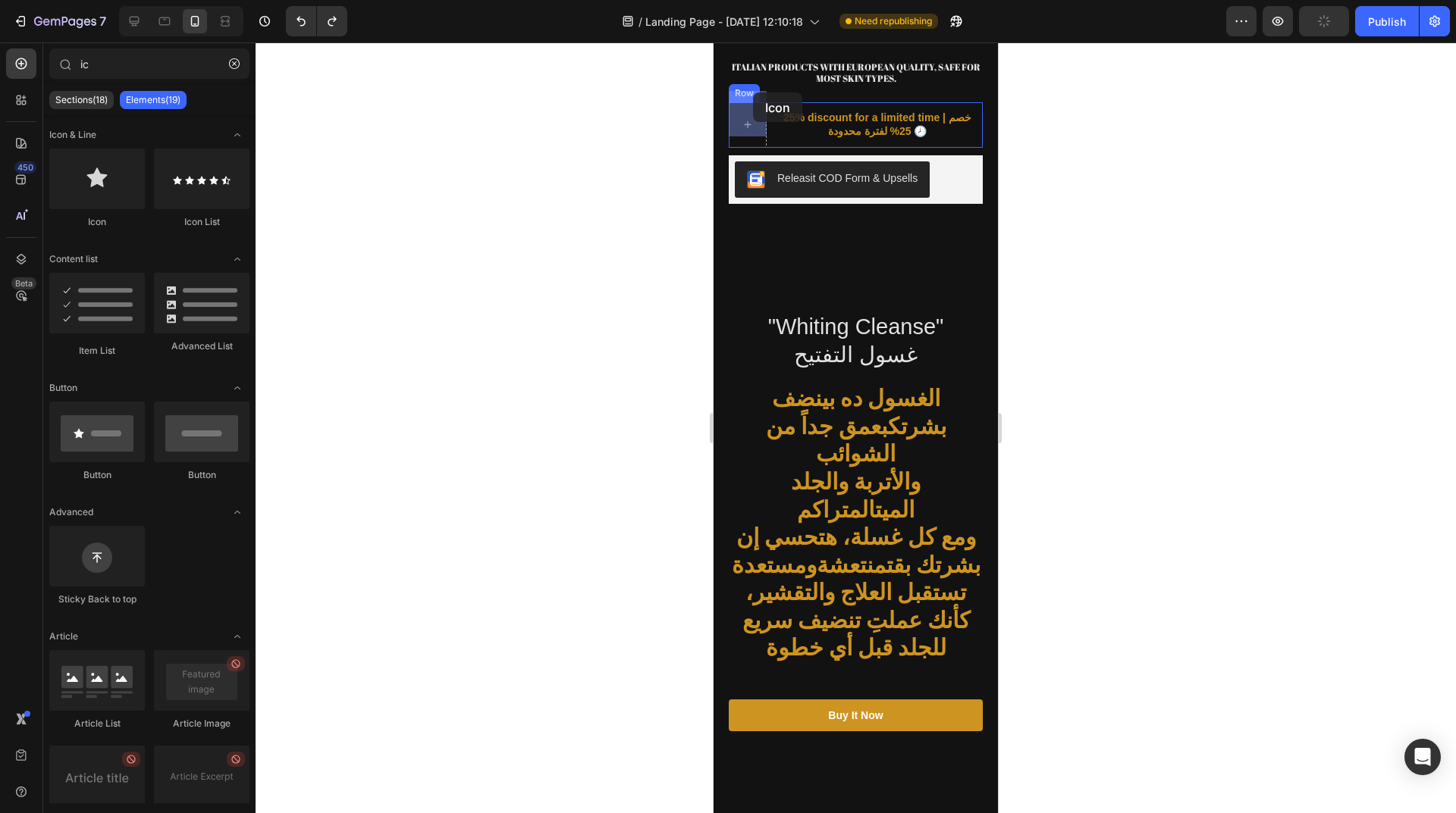
drag, startPoint x: 819, startPoint y: 243, endPoint x: 752, endPoint y: 92, distance: 165.2
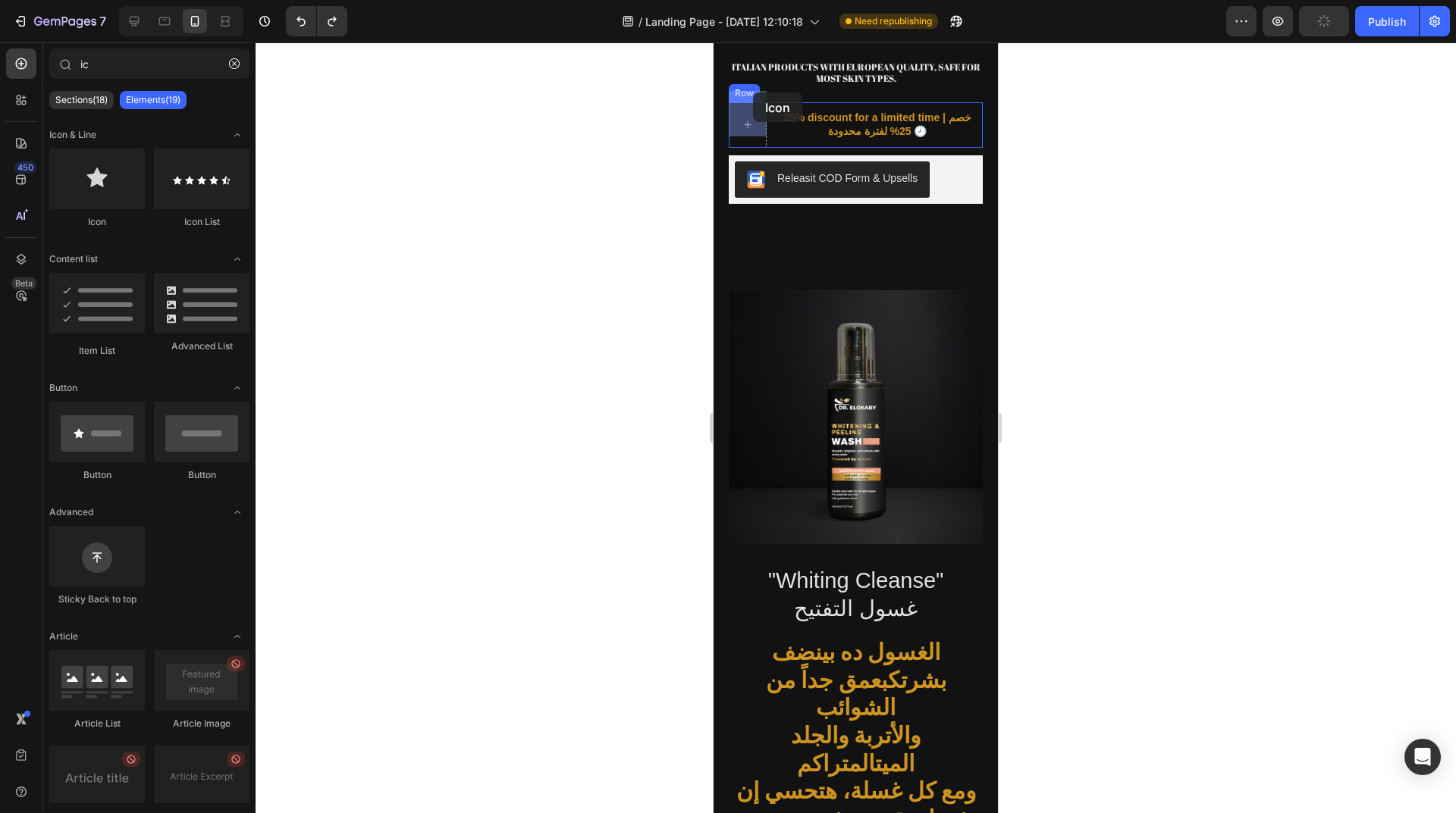
scroll to position [1342, 0]
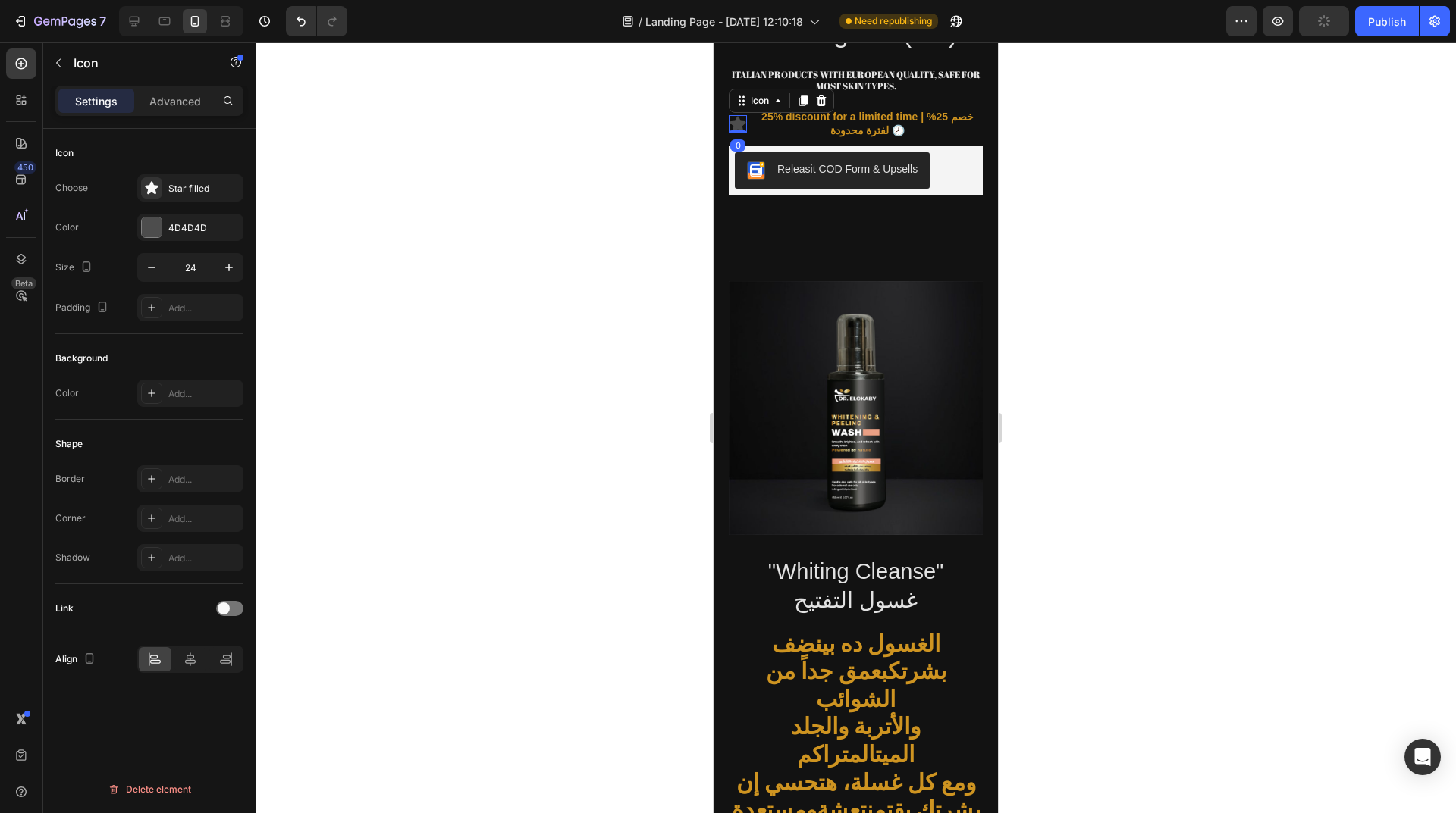
click at [615, 185] on div at bounding box center [856, 427] width 1200 height 771
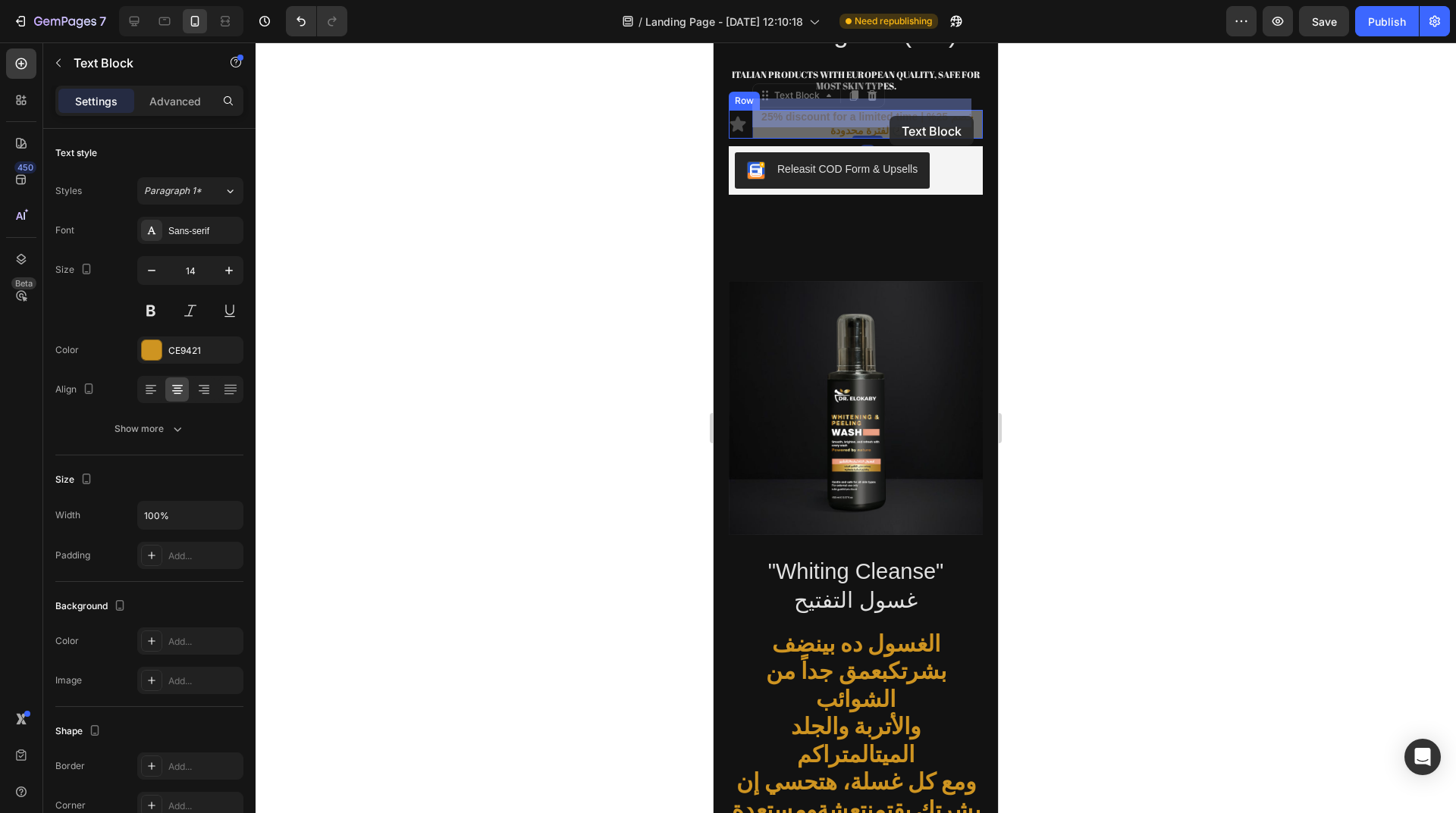
drag, startPoint x: 877, startPoint y: 113, endPoint x: 886, endPoint y: 115, distance: 9.2
click at [889, 116] on p "25% discount for a limited time | خصم 25% لفترة محدودة 🕗" at bounding box center [867, 124] width 227 height 28
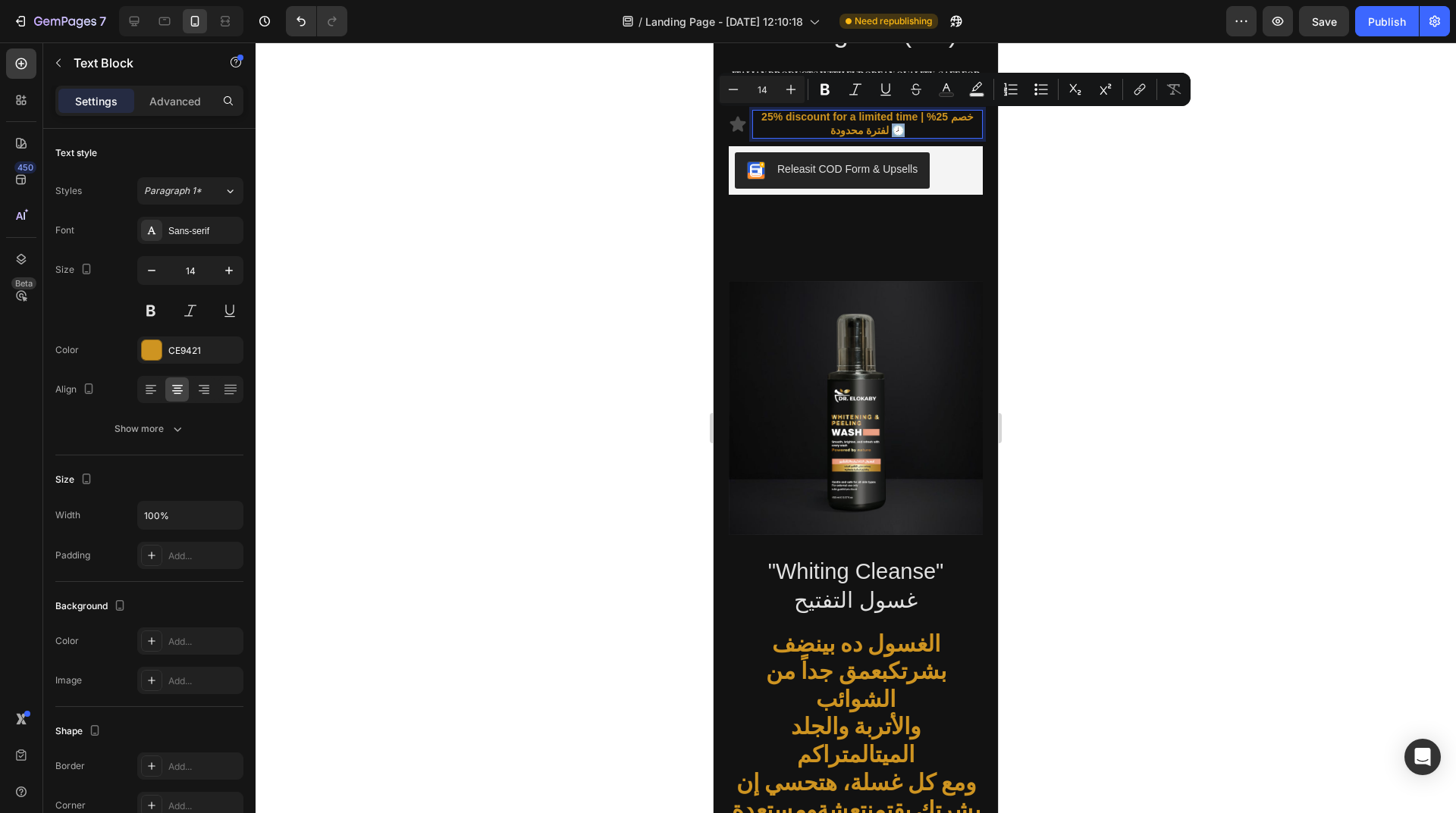
drag, startPoint x: 889, startPoint y: 116, endPoint x: 880, endPoint y: 116, distance: 9.0
click at [880, 116] on p "25% discount for a limited time | خصم 25% لفترة محدودة 🕗" at bounding box center [867, 124] width 227 height 28
copy p "🕗"
click at [801, 112] on p "25% discount for a limited time | خصم 25% لفترة محدودة 🕗" at bounding box center [867, 124] width 227 height 28
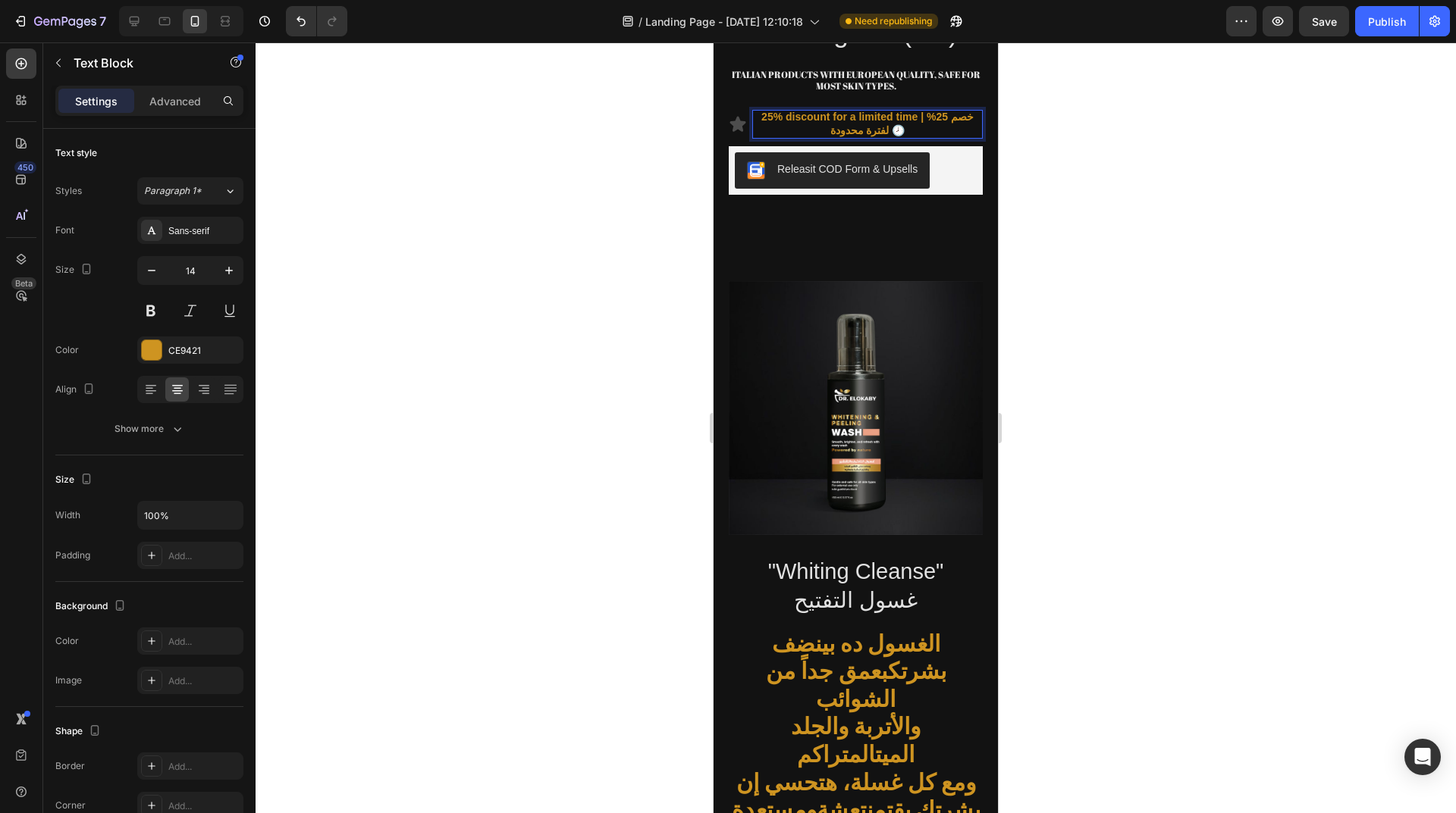
click at [805, 118] on p "25% discount for a limited time | خصم 25% لفترة محدودة 🕗" at bounding box center [867, 124] width 227 height 28
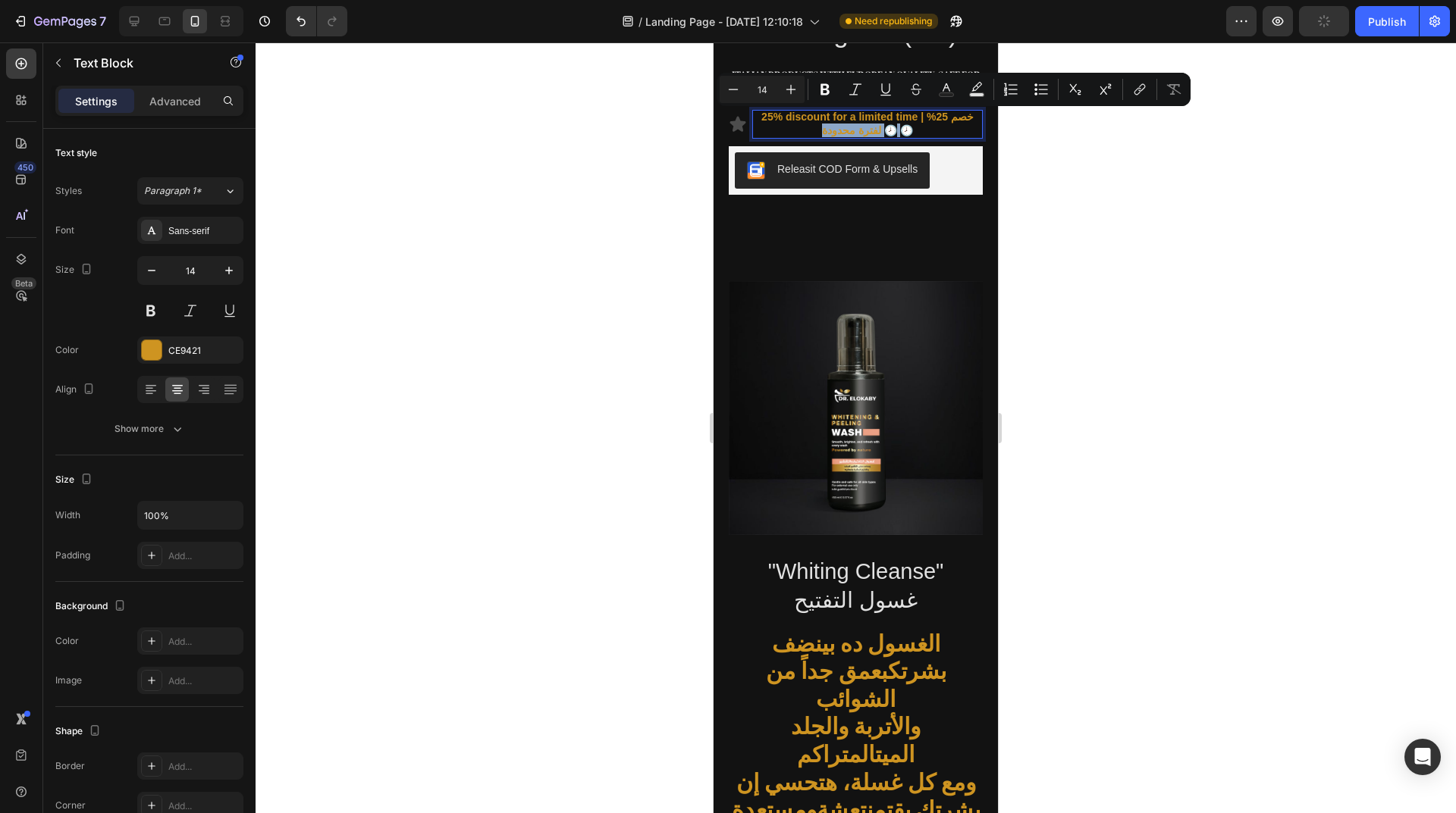
drag, startPoint x: 886, startPoint y: 121, endPoint x: 870, endPoint y: 121, distance: 16.0
click at [870, 121] on p "25% discount for a limited time | خصم 25% 🕗 لفترة محدودة 🕗" at bounding box center [867, 124] width 227 height 28
click at [798, 114] on p "25% discount for a limited time | خصم 25% 🕗 لفترة محدودة 🕗" at bounding box center [867, 124] width 227 height 28
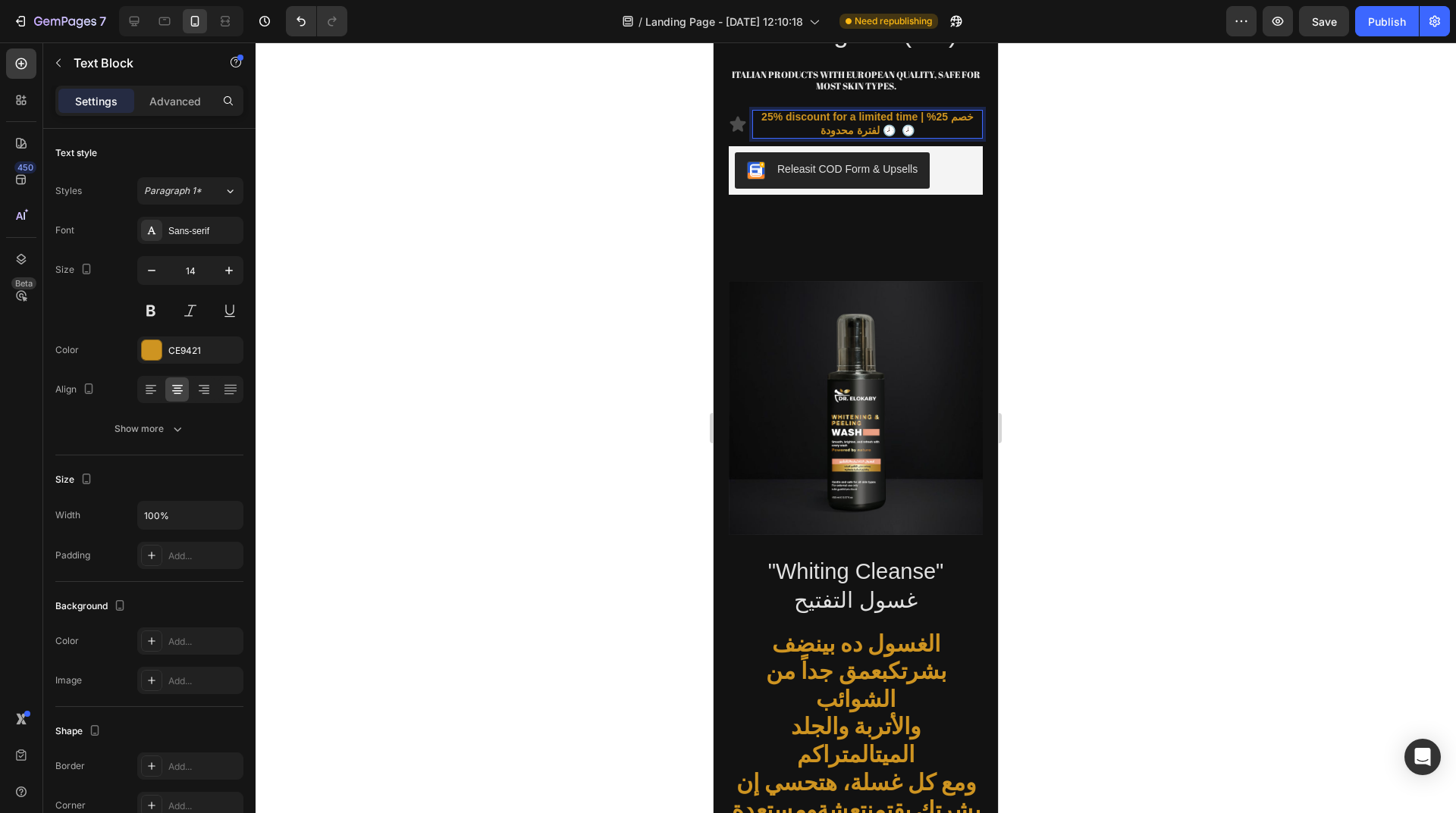
click at [931, 110] on p "25% discount for a limited time | خصم 25% 🕗 لفترة محدودة 🕗" at bounding box center [867, 124] width 227 height 28
drag, startPoint x: 881, startPoint y: 121, endPoint x: 872, endPoint y: 121, distance: 9.0
click at [872, 121] on p "25% discount for a limited time | خصم 25% 🕗 لفترة محدودة 🕗" at bounding box center [867, 124] width 227 height 28
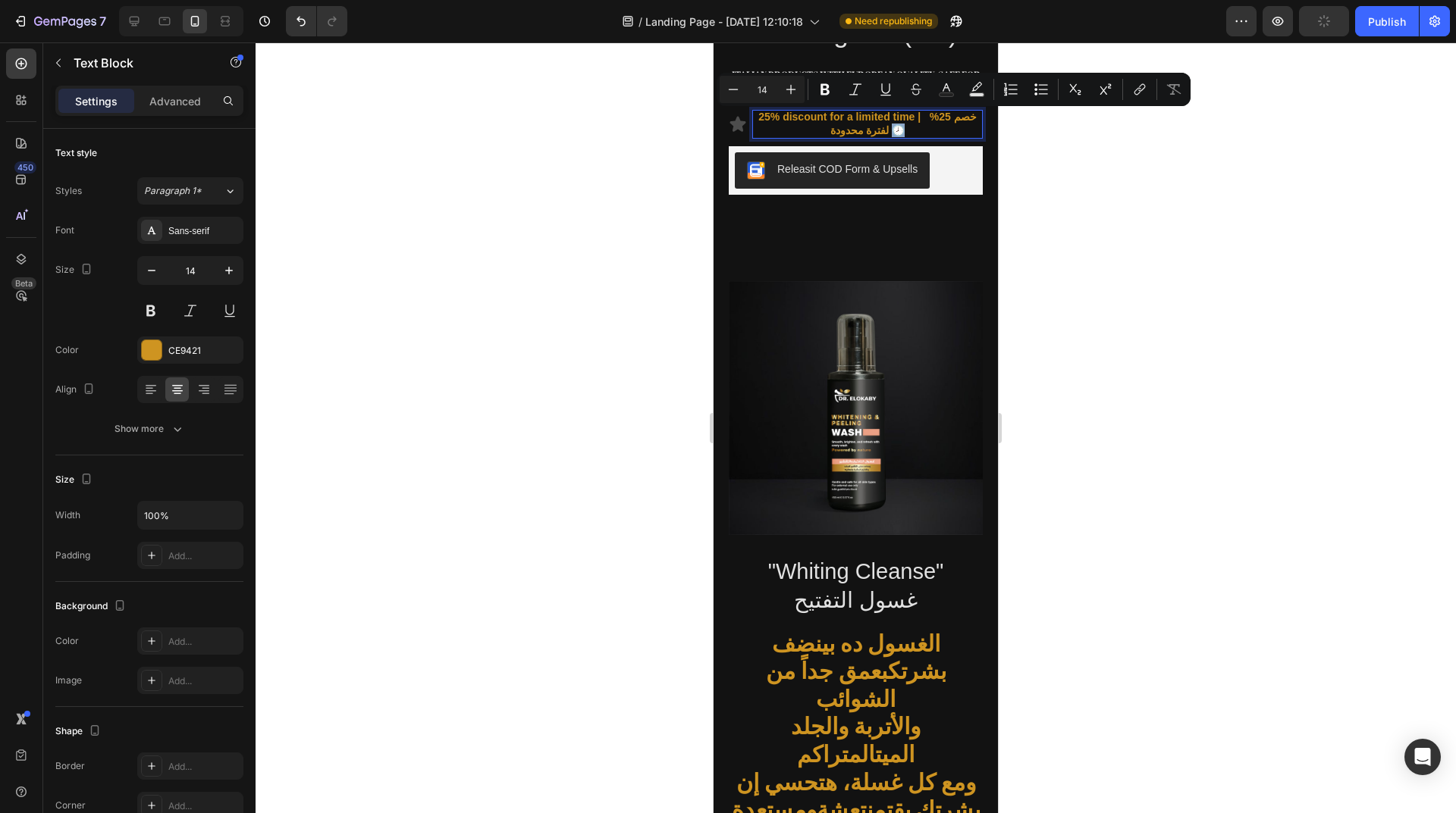
drag, startPoint x: 901, startPoint y: 120, endPoint x: 878, endPoint y: 119, distance: 23.0
click at [878, 119] on p "25% discount for a limited time | خصم 25% لفترة محدودة 🕗" at bounding box center [867, 124] width 227 height 28
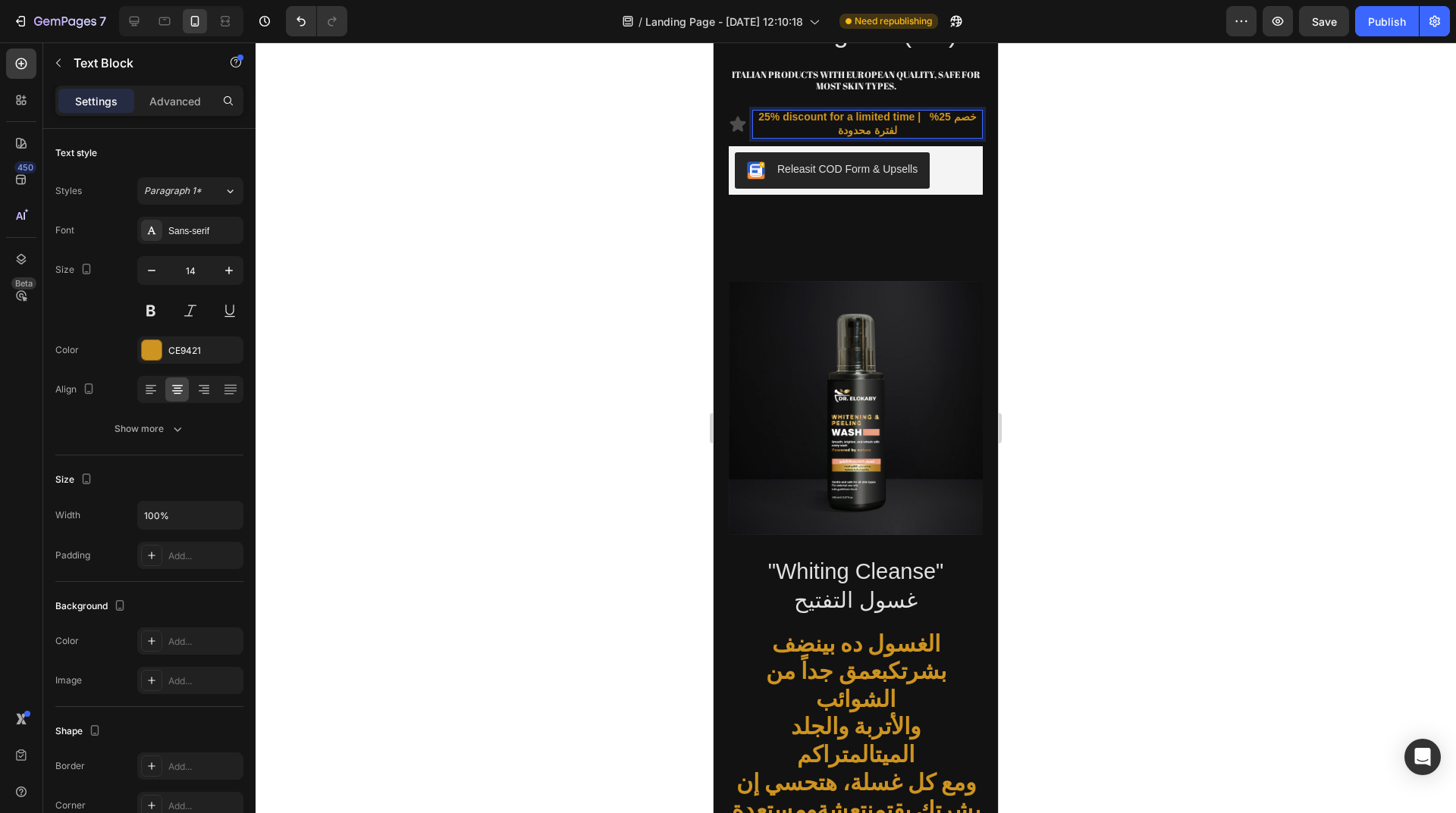
click at [865, 110] on p "25% discount for a limited time | خصم 25% لفترة محدودة" at bounding box center [867, 124] width 227 height 28
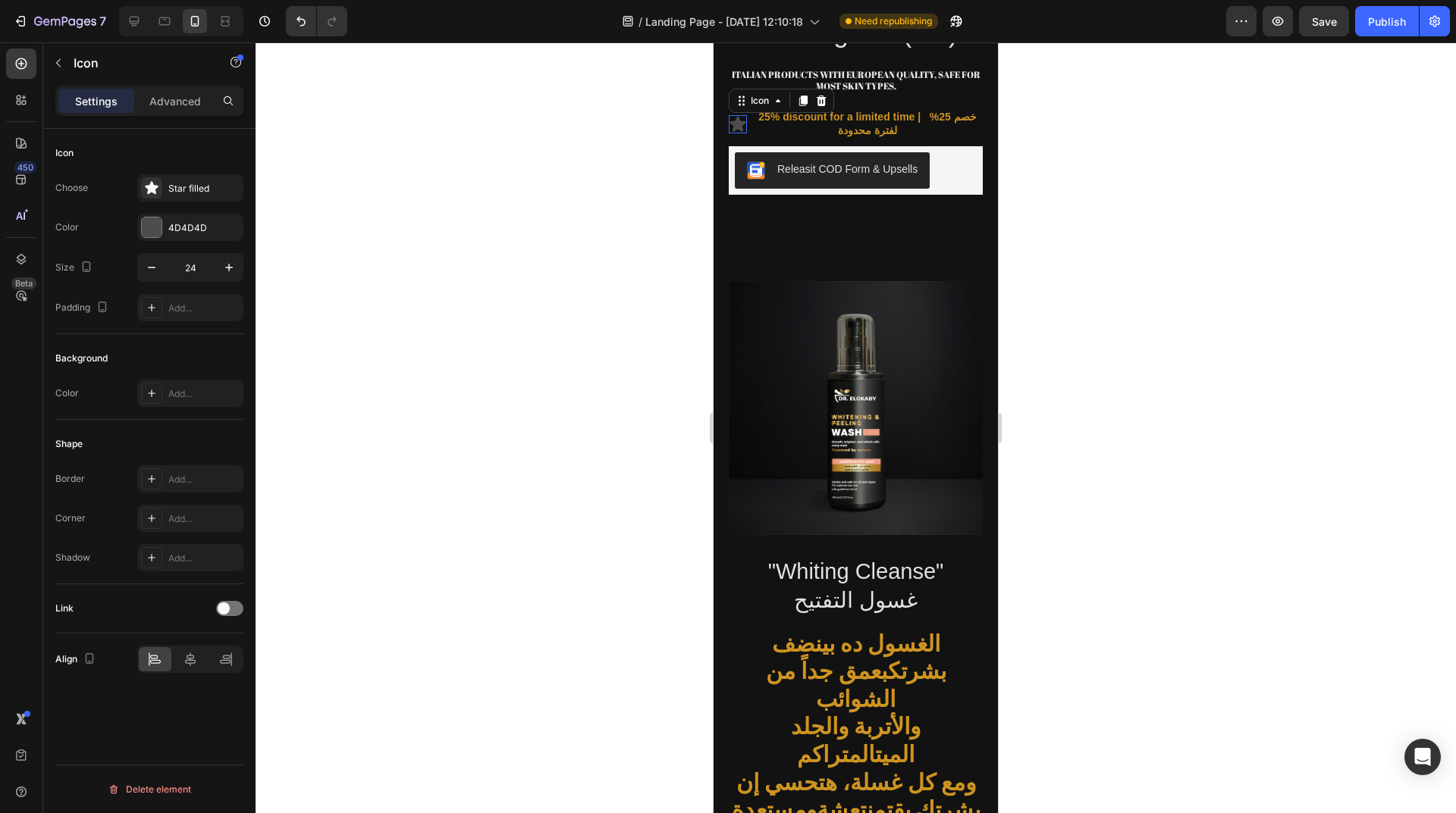
click at [737, 116] on icon at bounding box center [738, 124] width 16 height 15
click at [814, 91] on div at bounding box center [822, 101] width 18 height 18
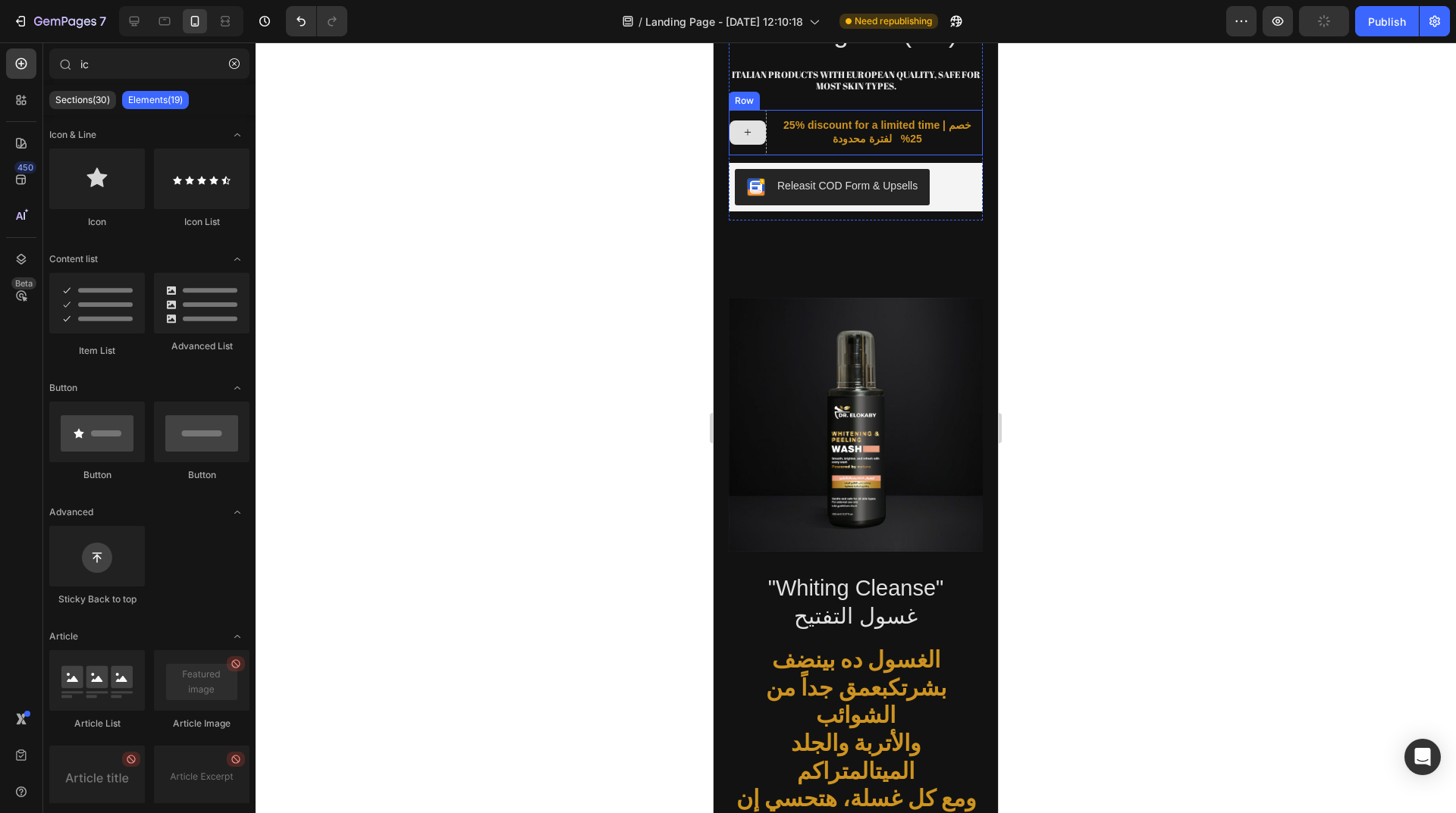
click at [749, 110] on div at bounding box center [747, 132] width 38 height 45
click at [740, 128] on div at bounding box center [747, 133] width 36 height 24
click at [745, 126] on icon at bounding box center [747, 132] width 12 height 13
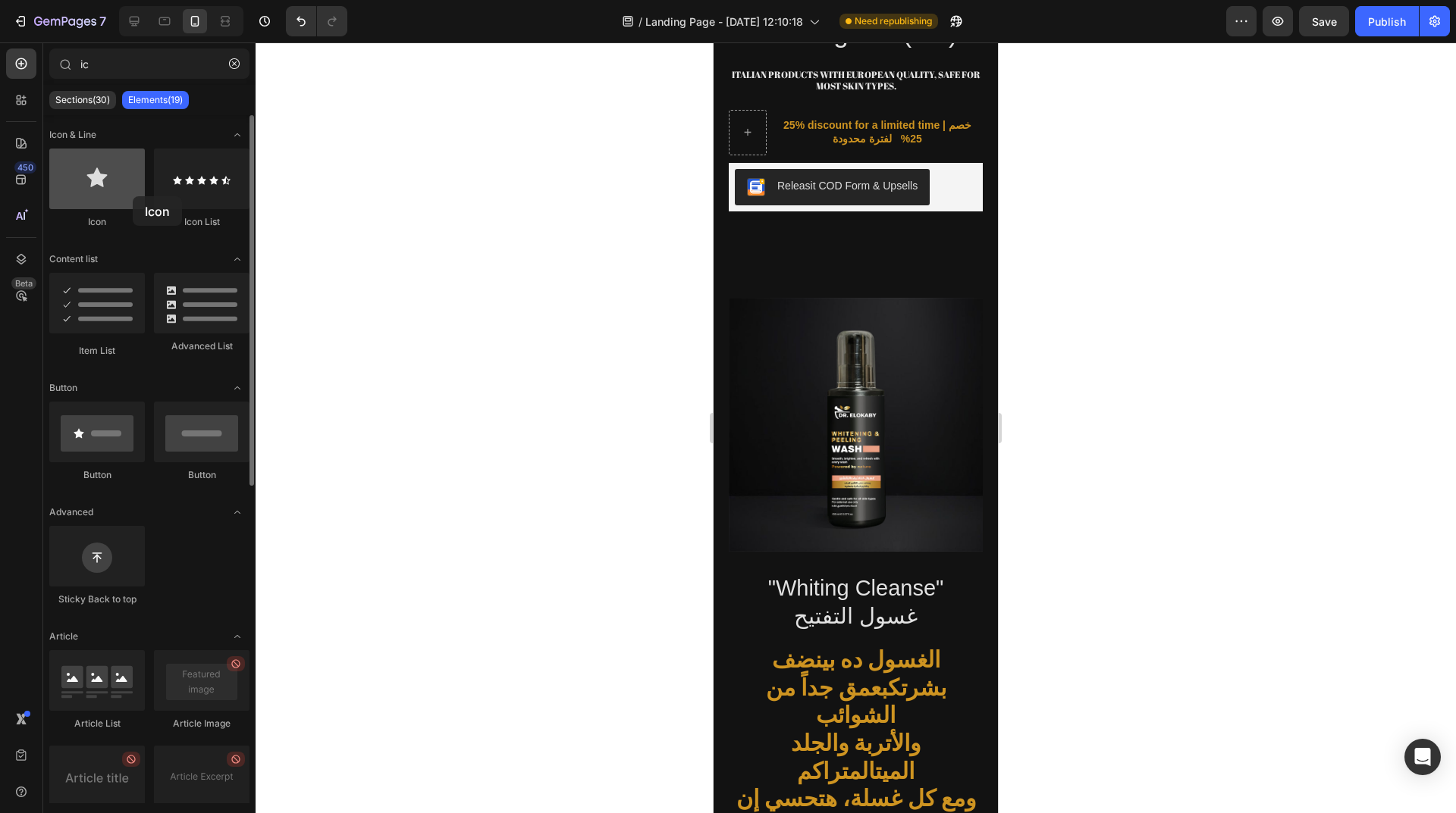
click at [133, 197] on div at bounding box center [96, 179] width 95 height 61
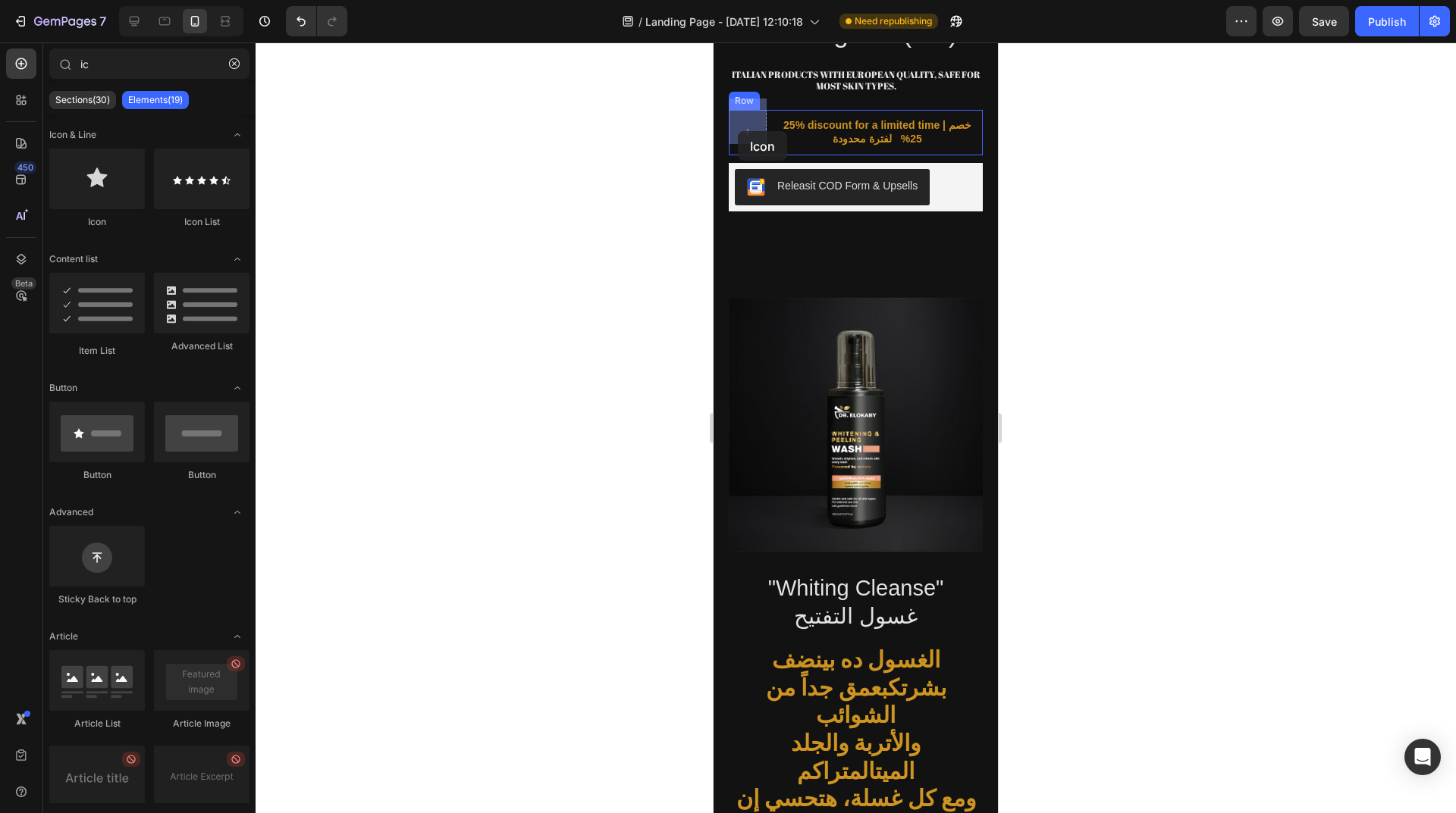
drag, startPoint x: 819, startPoint y: 235, endPoint x: 738, endPoint y: 131, distance: 131.8
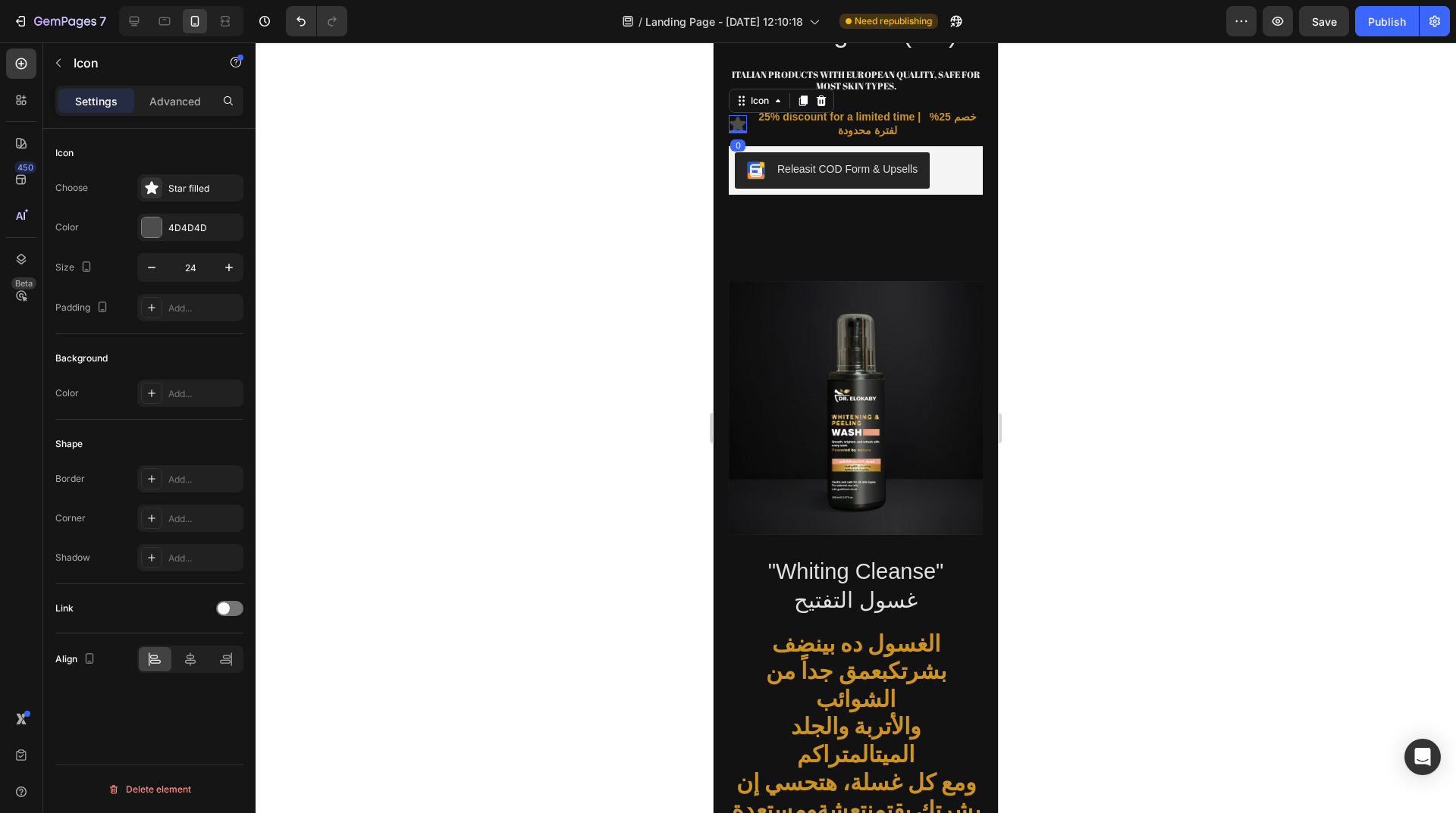
click at [614, 148] on div at bounding box center [856, 427] width 1200 height 771
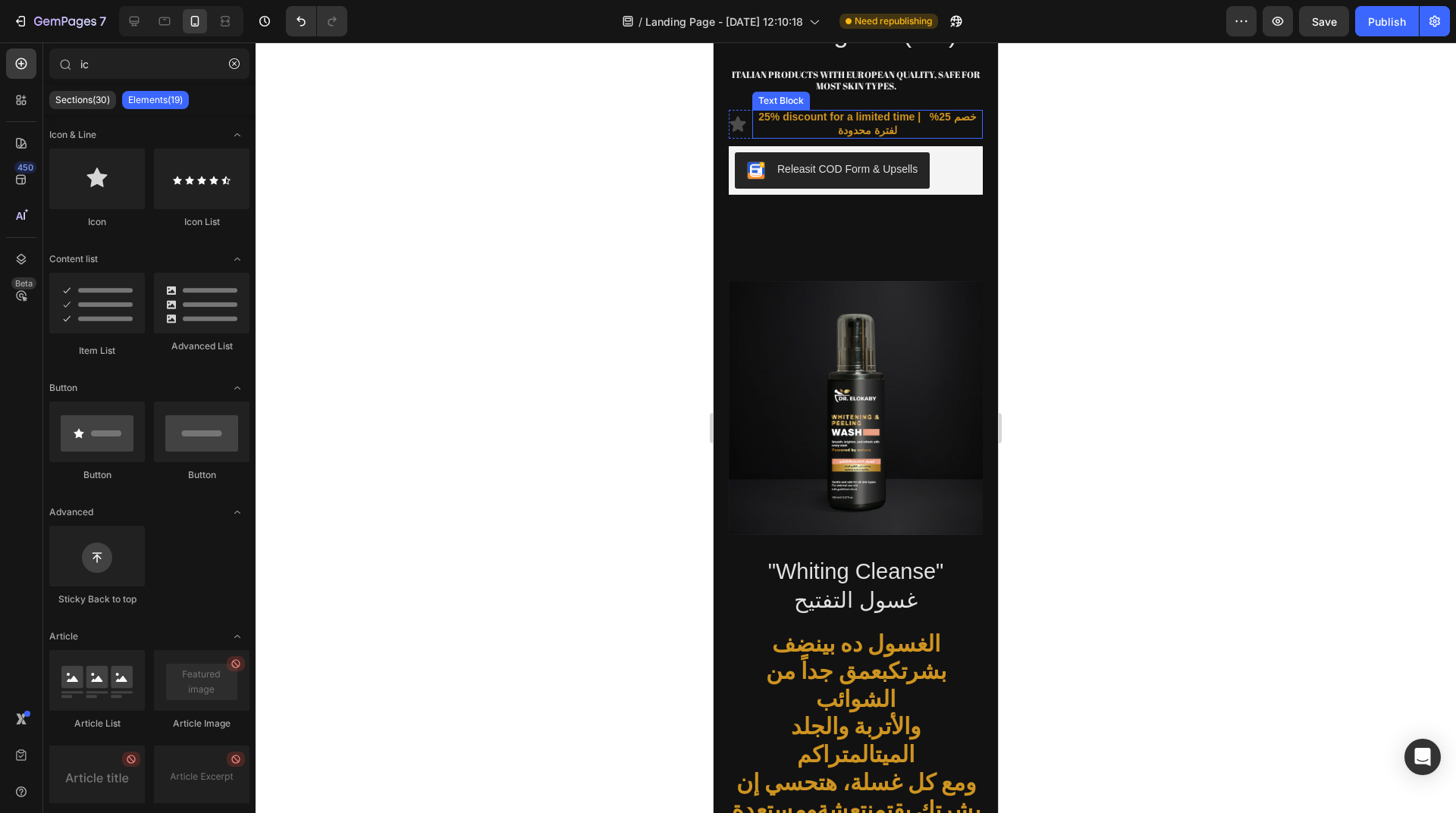
click at [836, 111] on p "25% discount for a limited time | خصم 25% لفترة محدودة" at bounding box center [867, 124] width 227 height 28
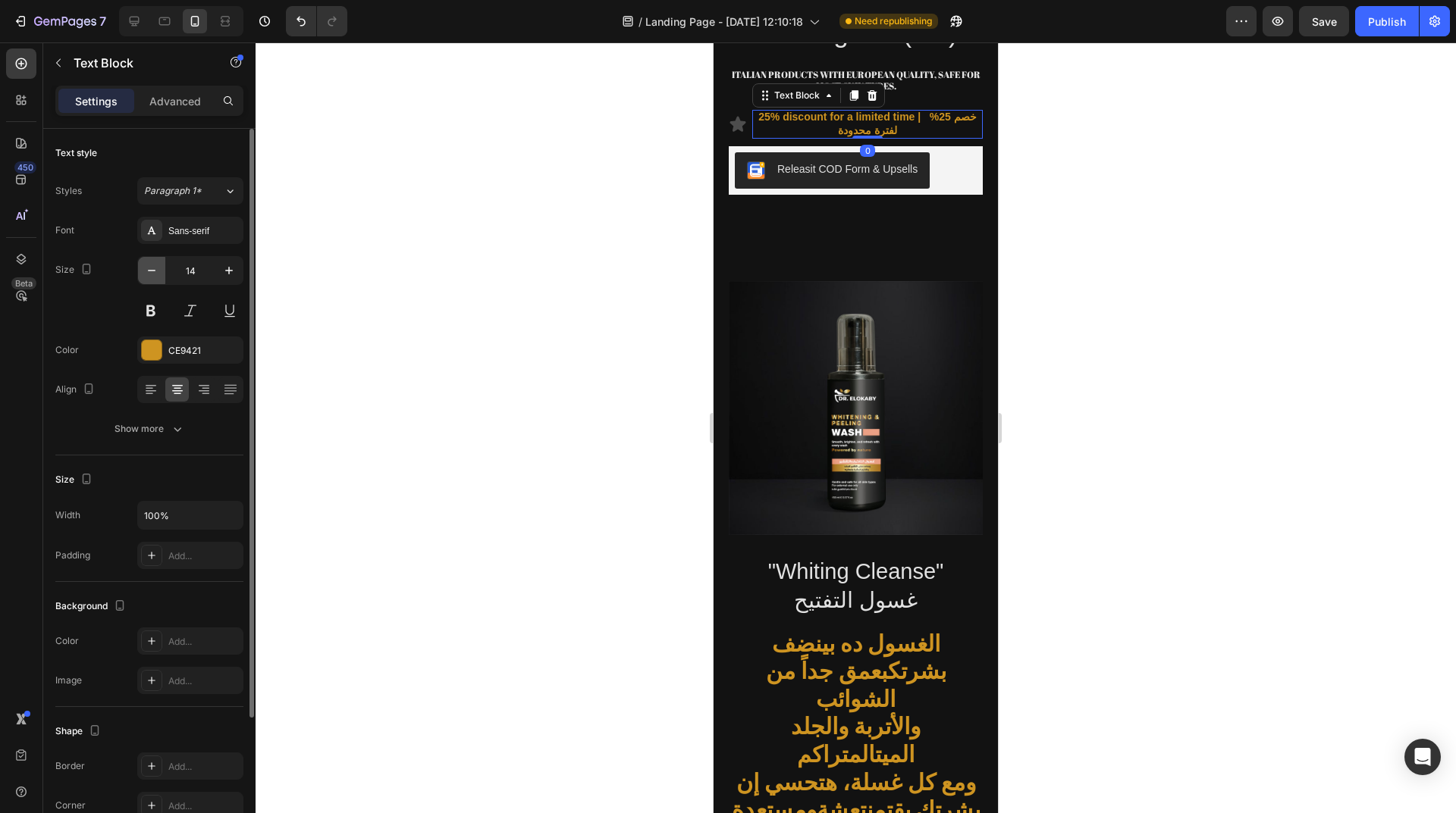
click at [159, 272] on button "button" at bounding box center [151, 270] width 28 height 28
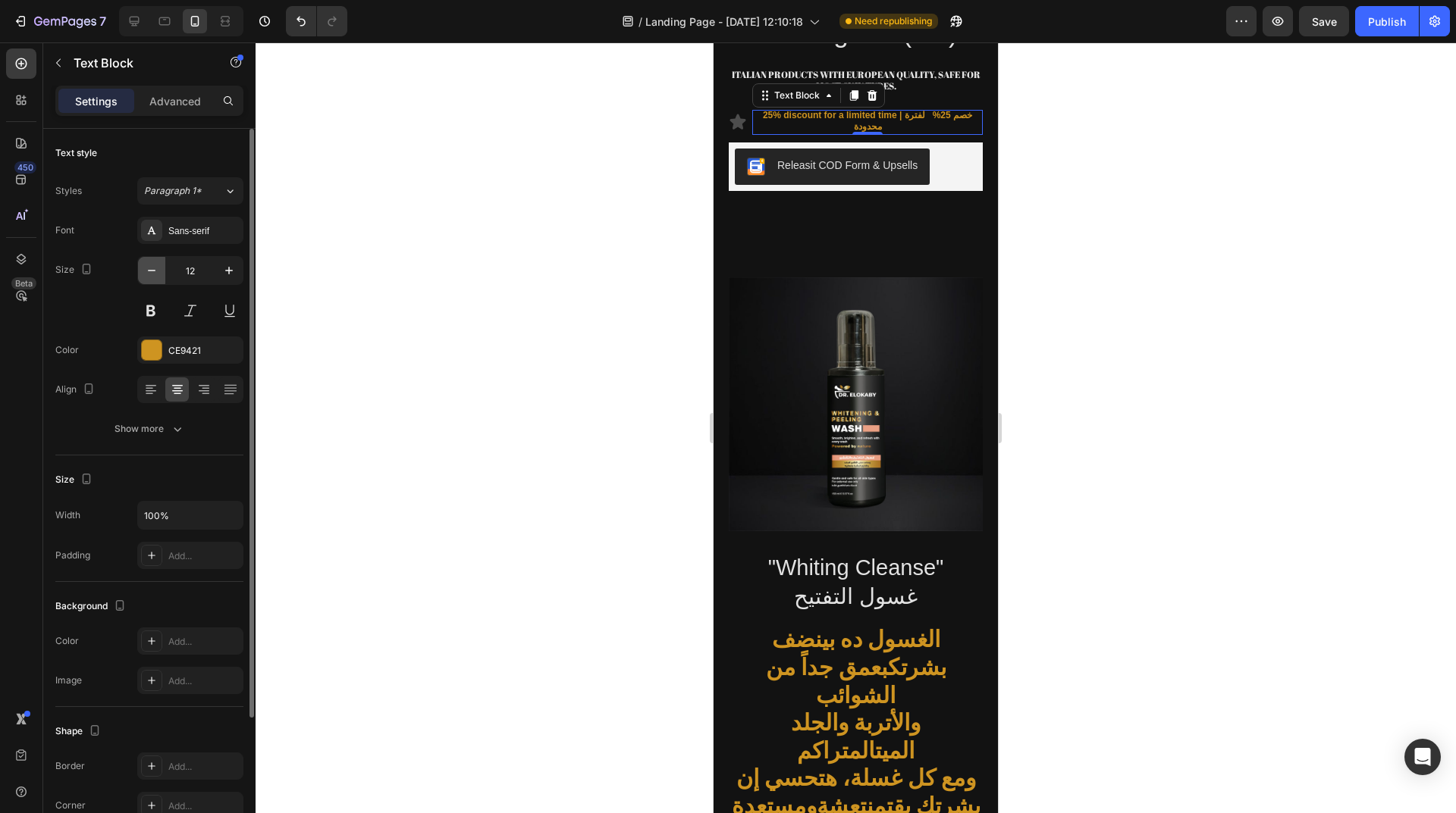
click at [159, 272] on button "button" at bounding box center [151, 270] width 28 height 28
type input "11"
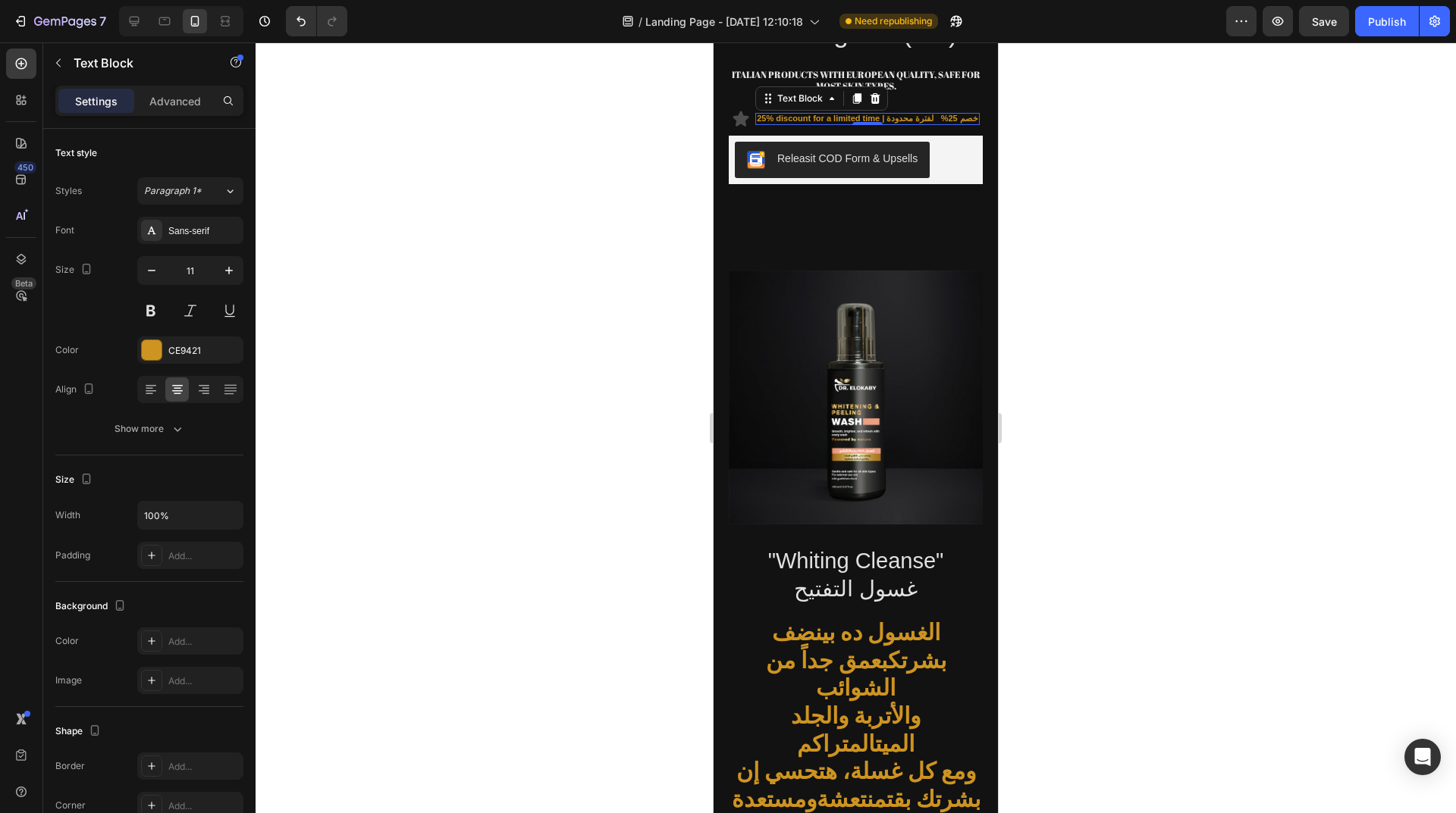
click at [456, 172] on div at bounding box center [856, 427] width 1200 height 771
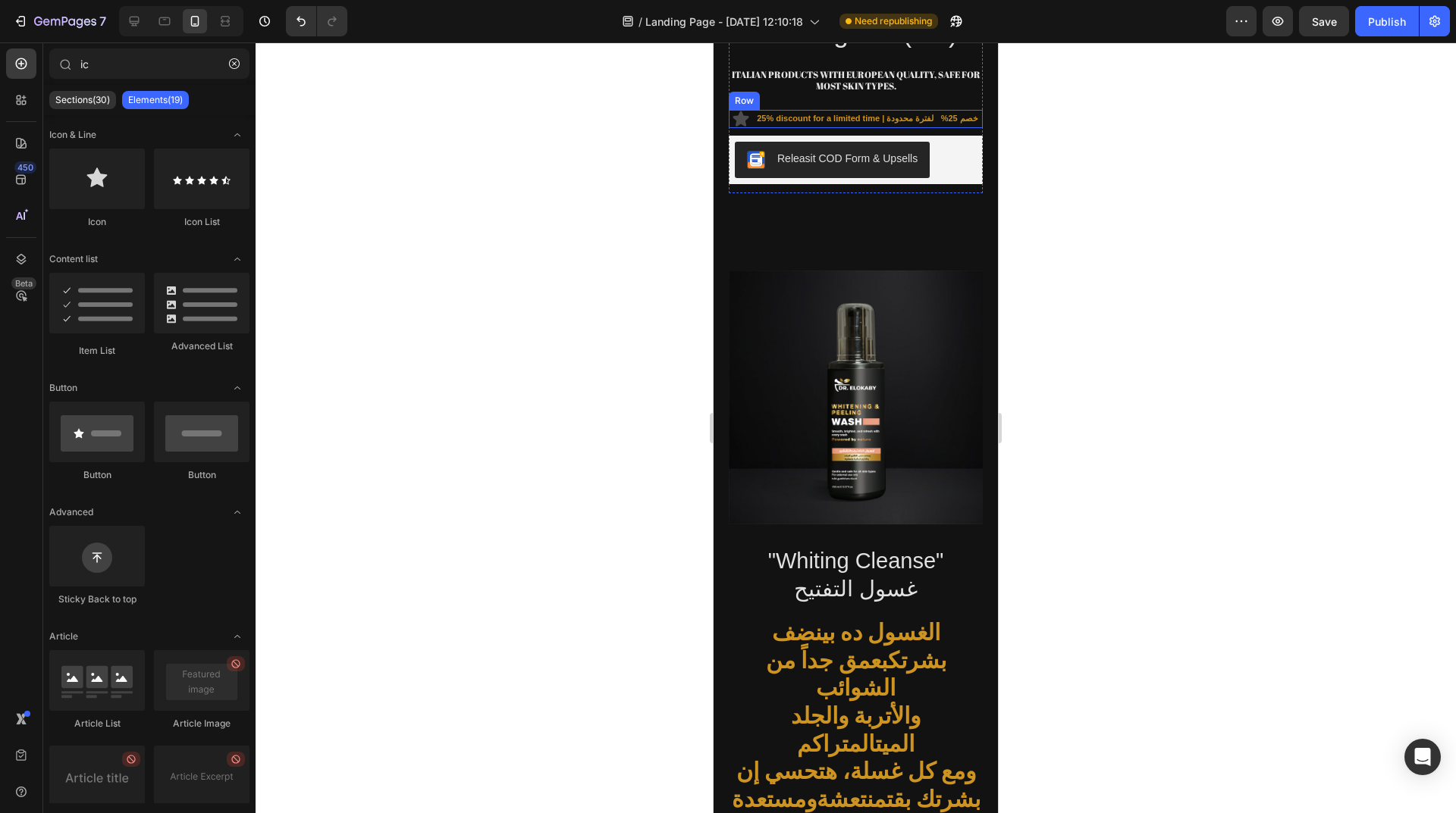
click at [921, 113] on div "25% discount for a limited time | خصم 25% لفترة محدودة" at bounding box center [867, 118] width 224 height 12
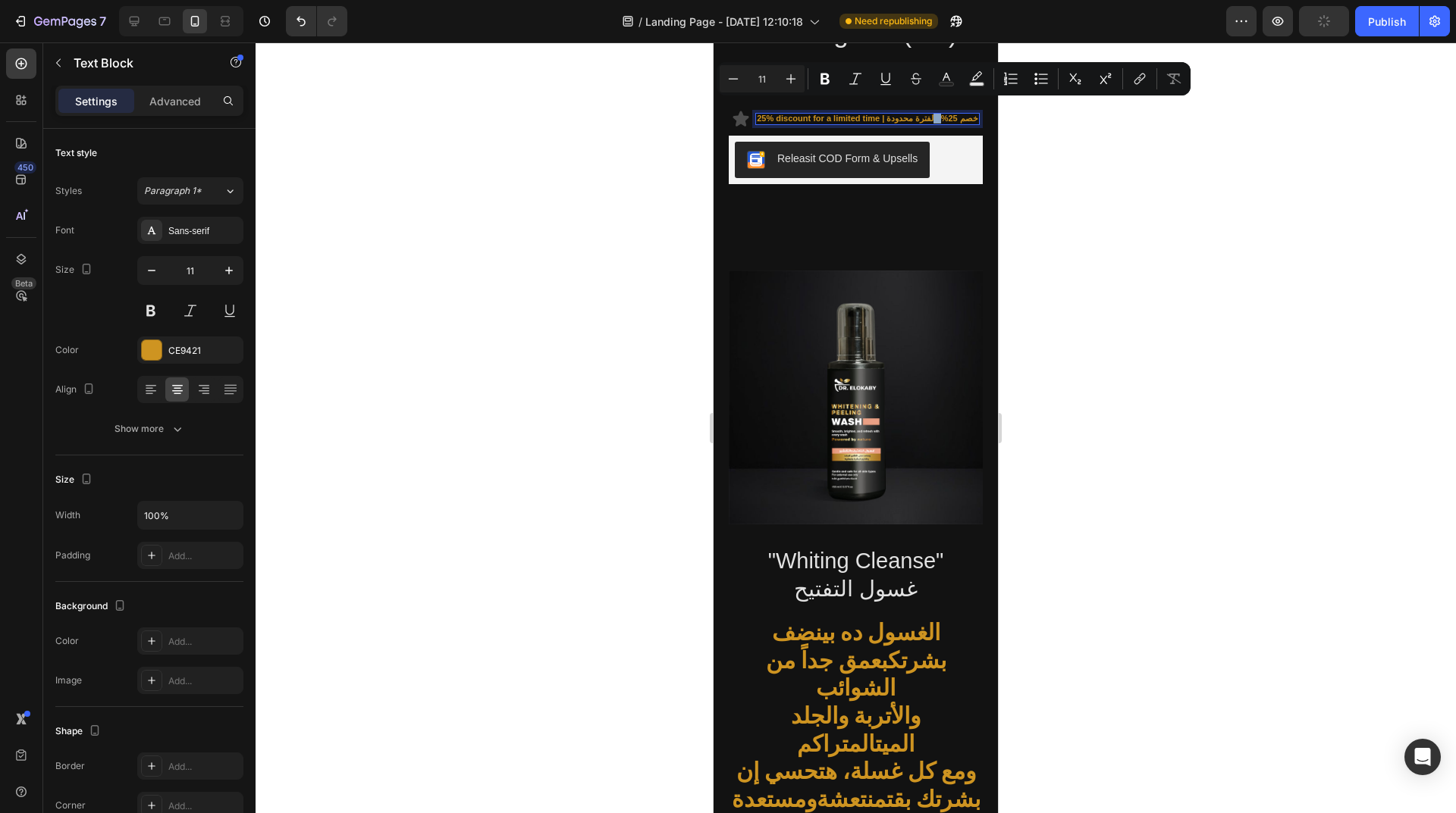
drag, startPoint x: 922, startPoint y: 110, endPoint x: 933, endPoint y: 109, distance: 11.0
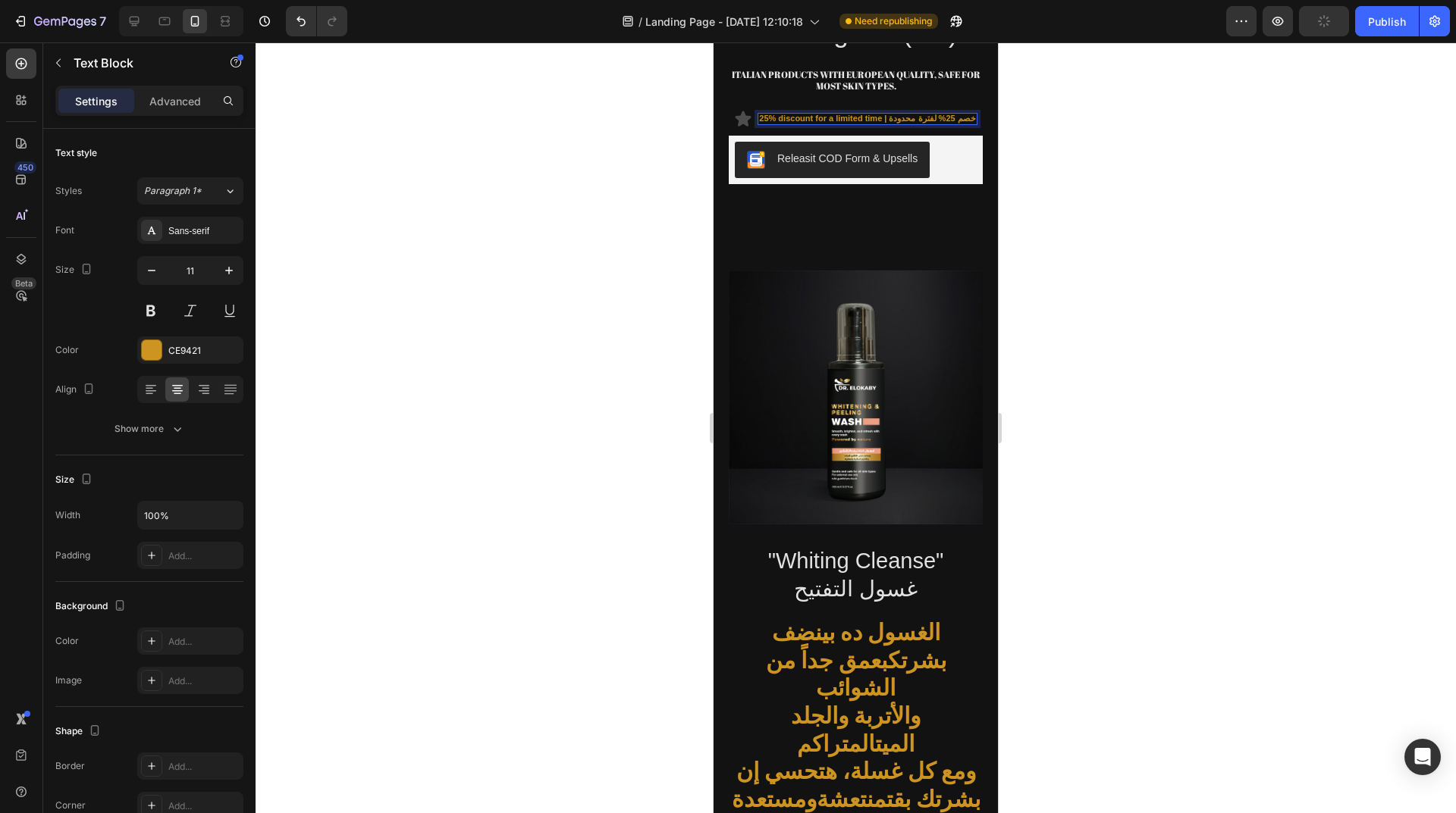
click at [442, 193] on div at bounding box center [856, 427] width 1200 height 771
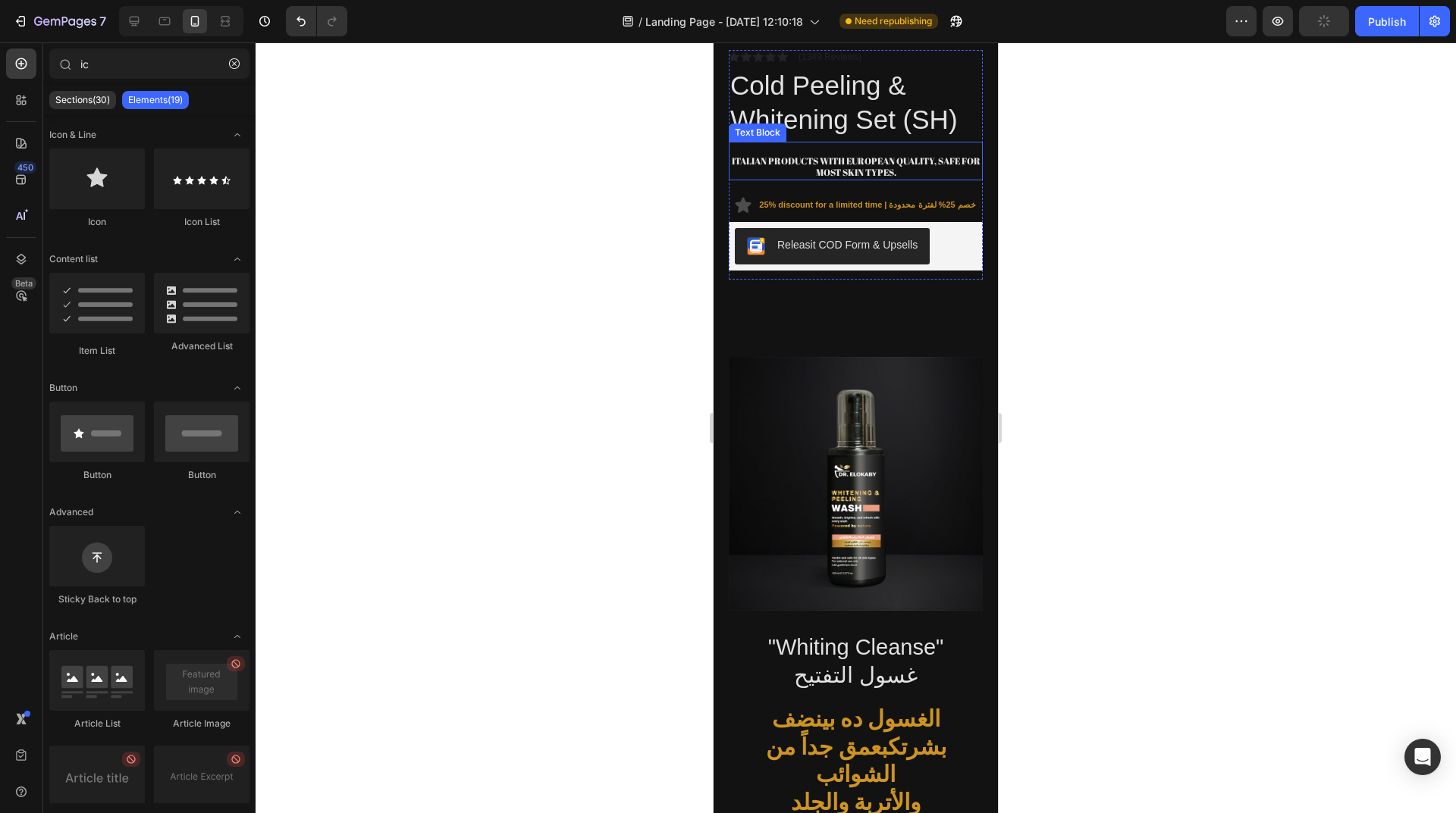
scroll to position [1190, 0]
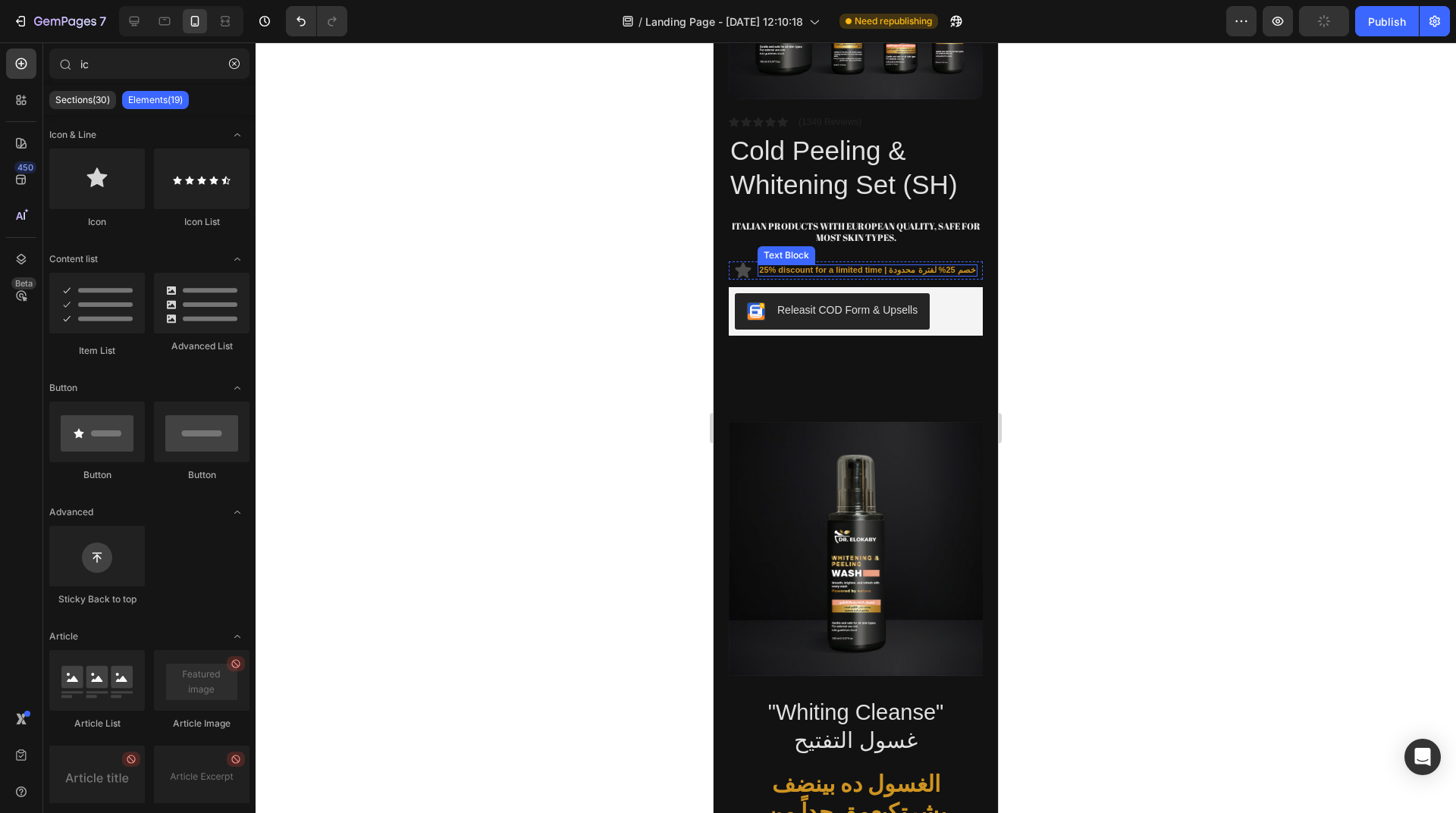
click at [894, 265] on p "25% discount for a limited time | خصم 25% لفترة محدودة" at bounding box center [867, 269] width 216 height 10
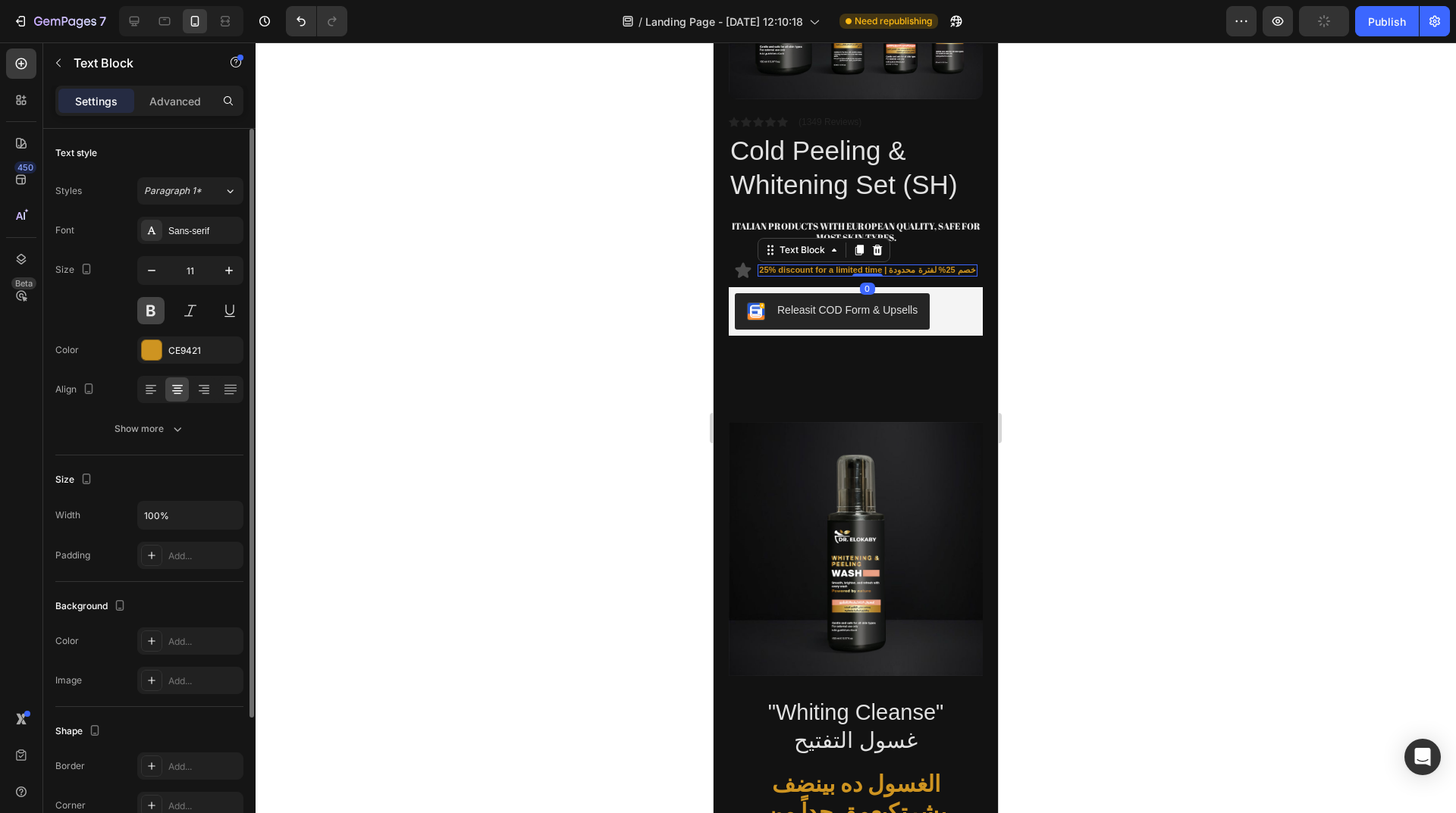
click at [143, 312] on button at bounding box center [151, 311] width 28 height 28
click at [515, 319] on div at bounding box center [856, 427] width 1200 height 771
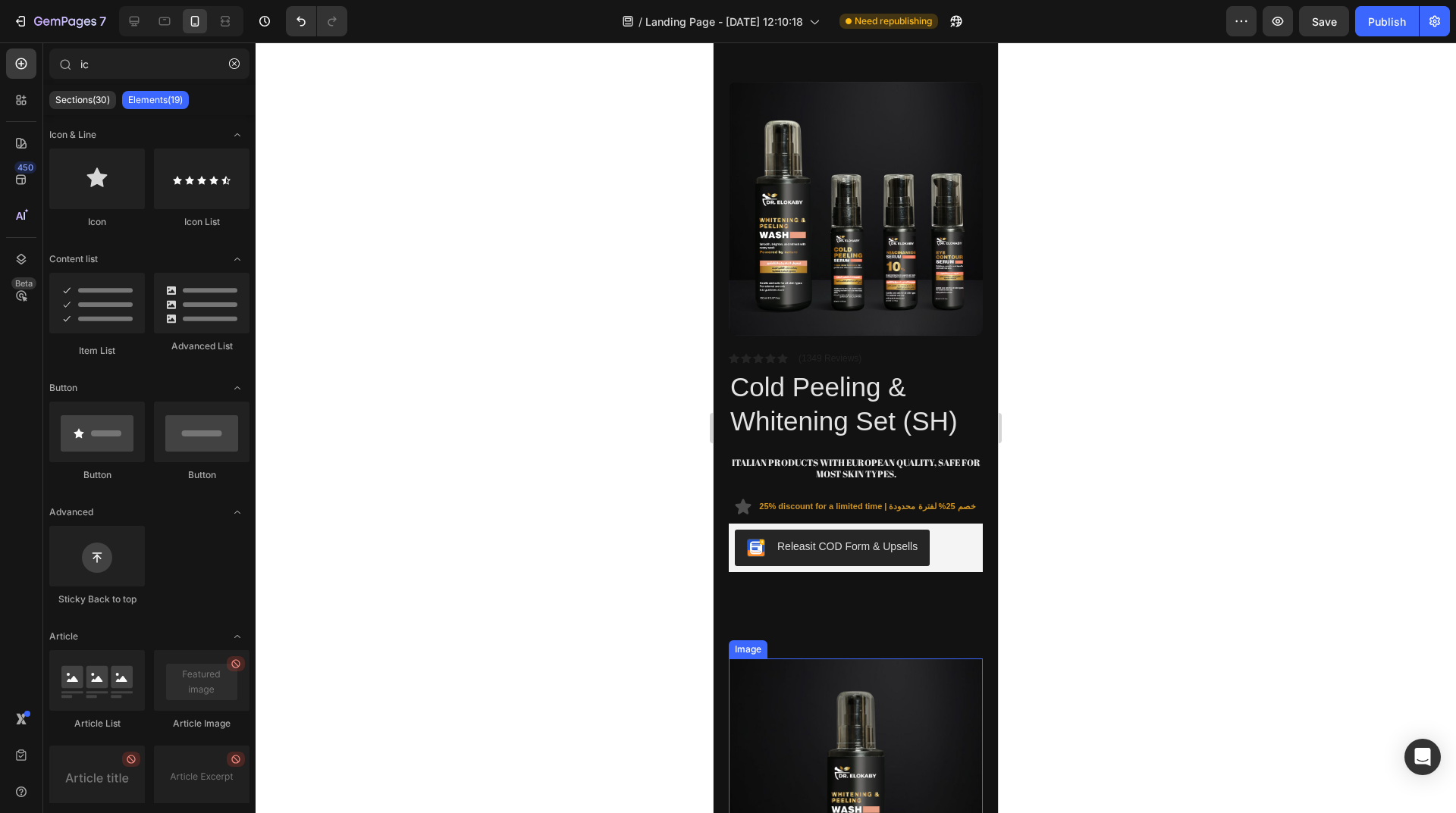
scroll to position [812, 0]
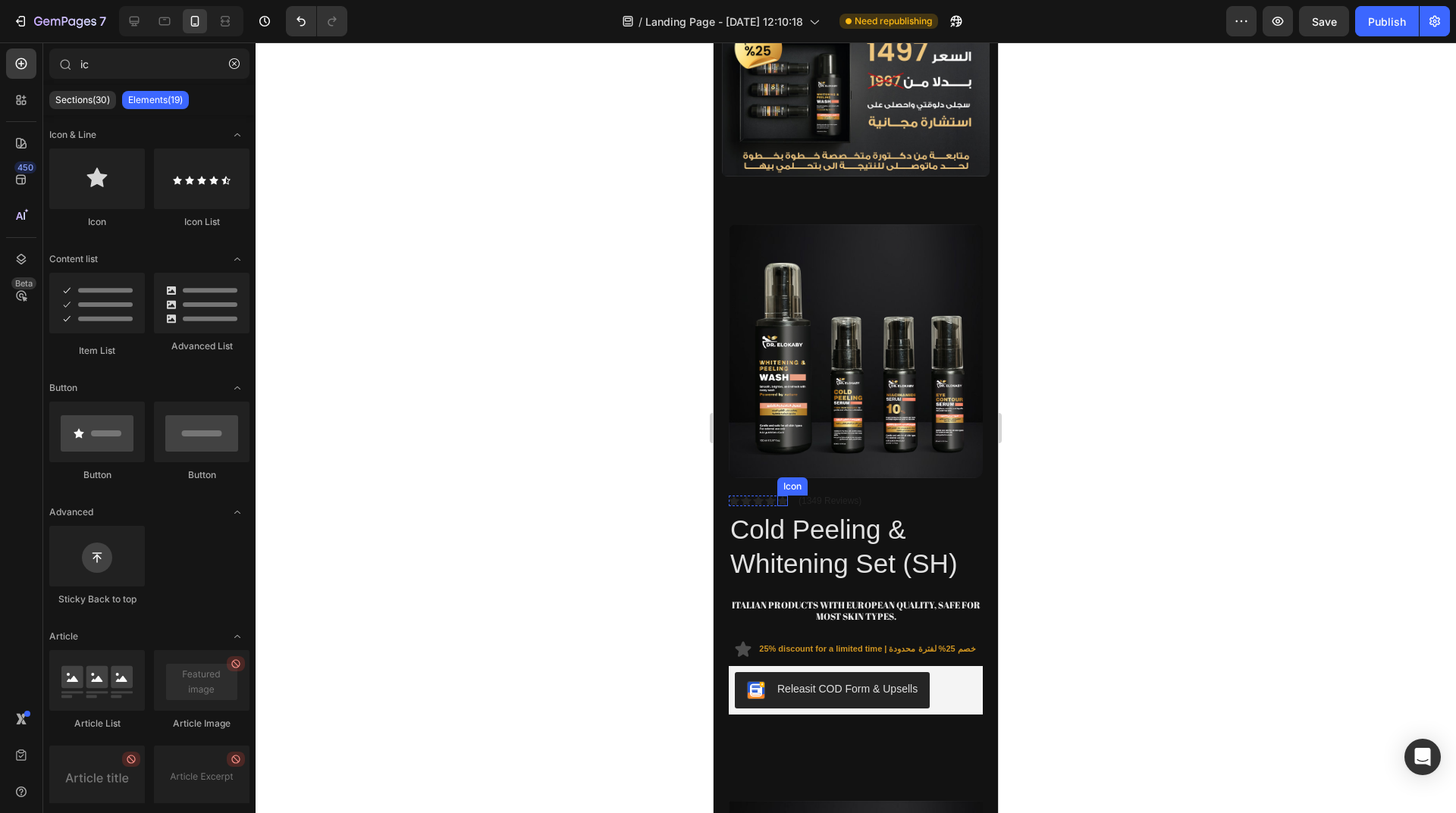
click at [778, 496] on icon at bounding box center [782, 500] width 10 height 10
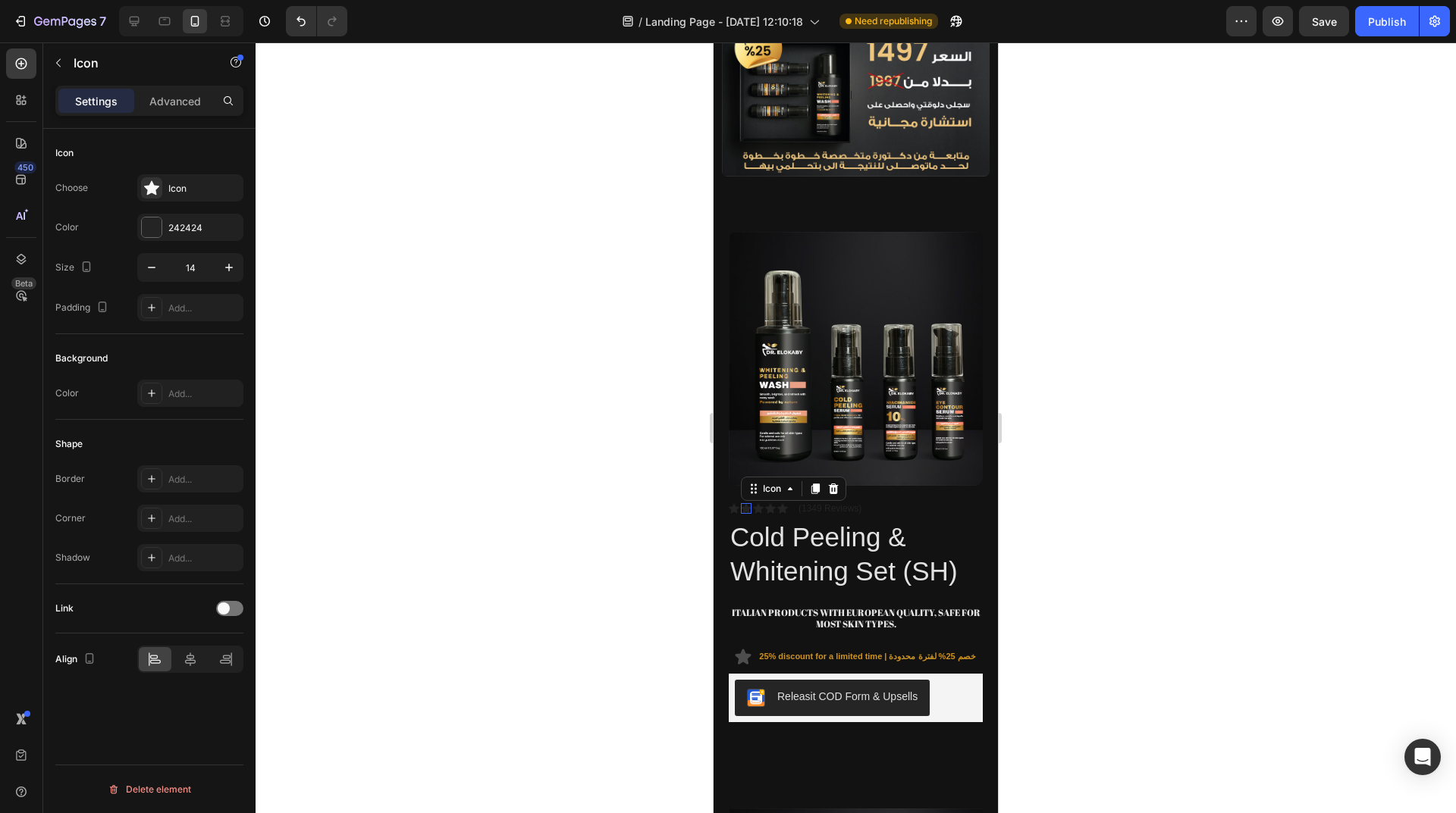
click at [747, 503] on div "Icon 0" at bounding box center [745, 508] width 10 height 10
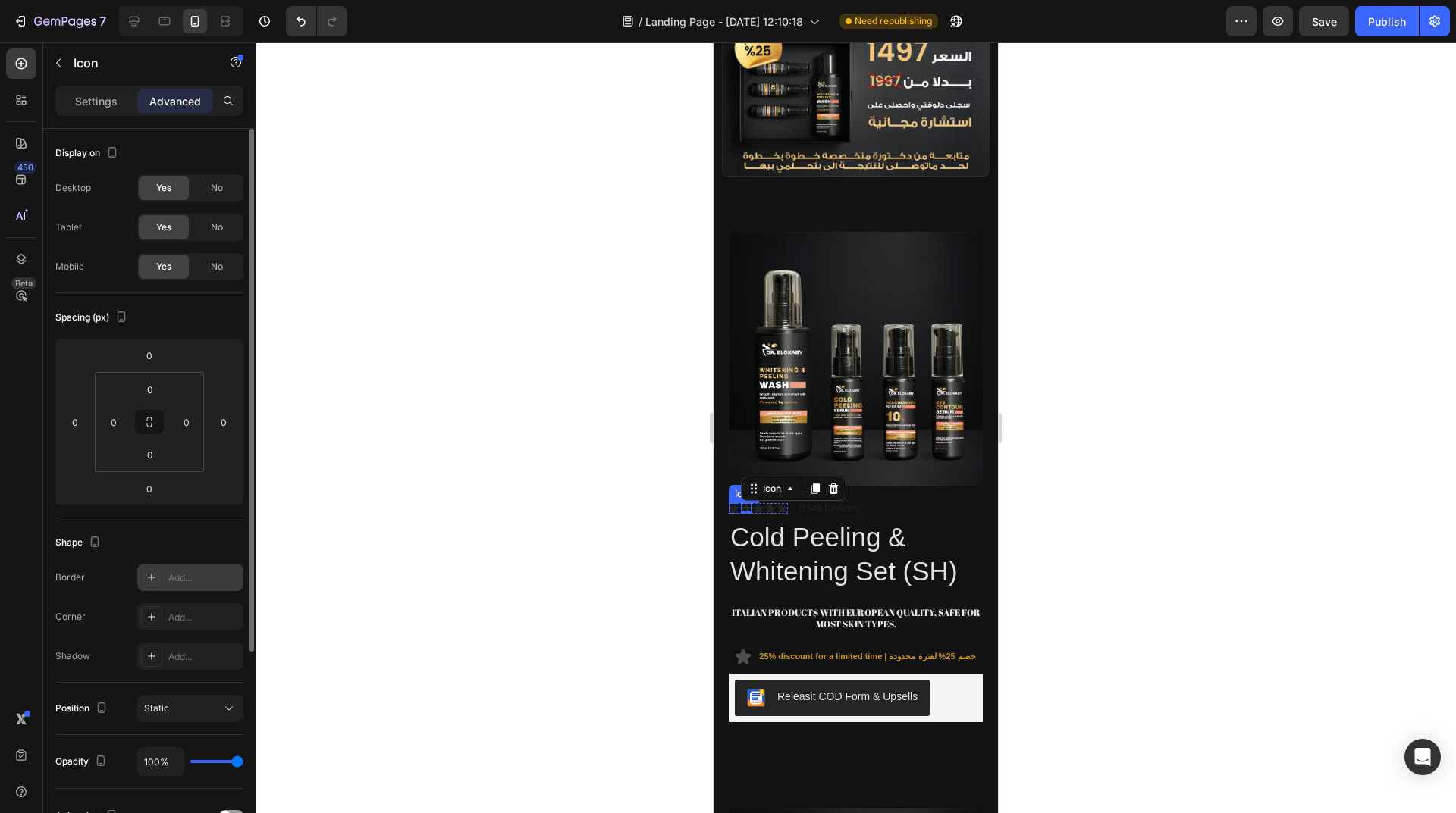
click at [194, 579] on div "Add..." at bounding box center [203, 578] width 71 height 14
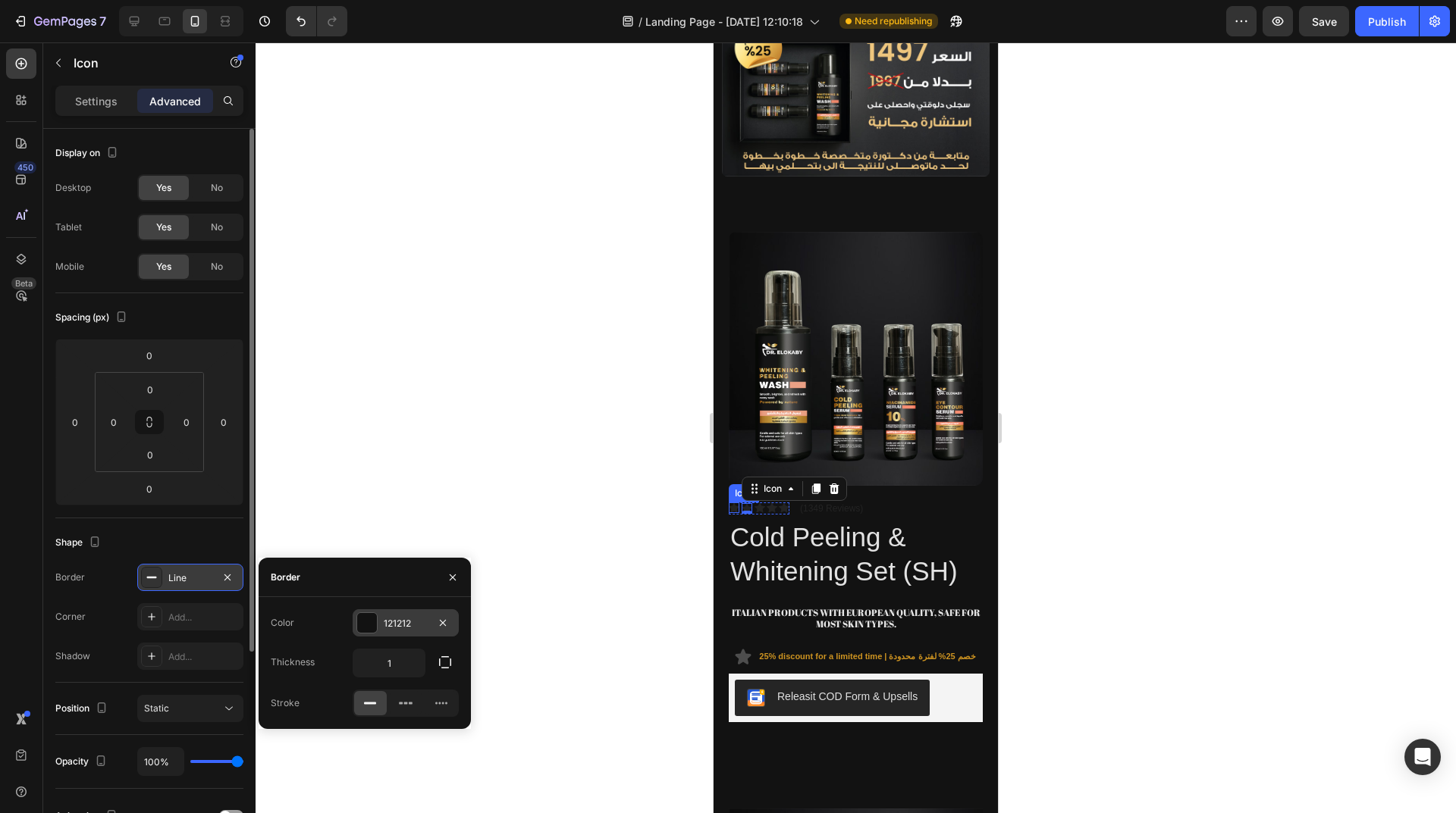
click at [383, 628] on div "121212" at bounding box center [405, 623] width 106 height 28
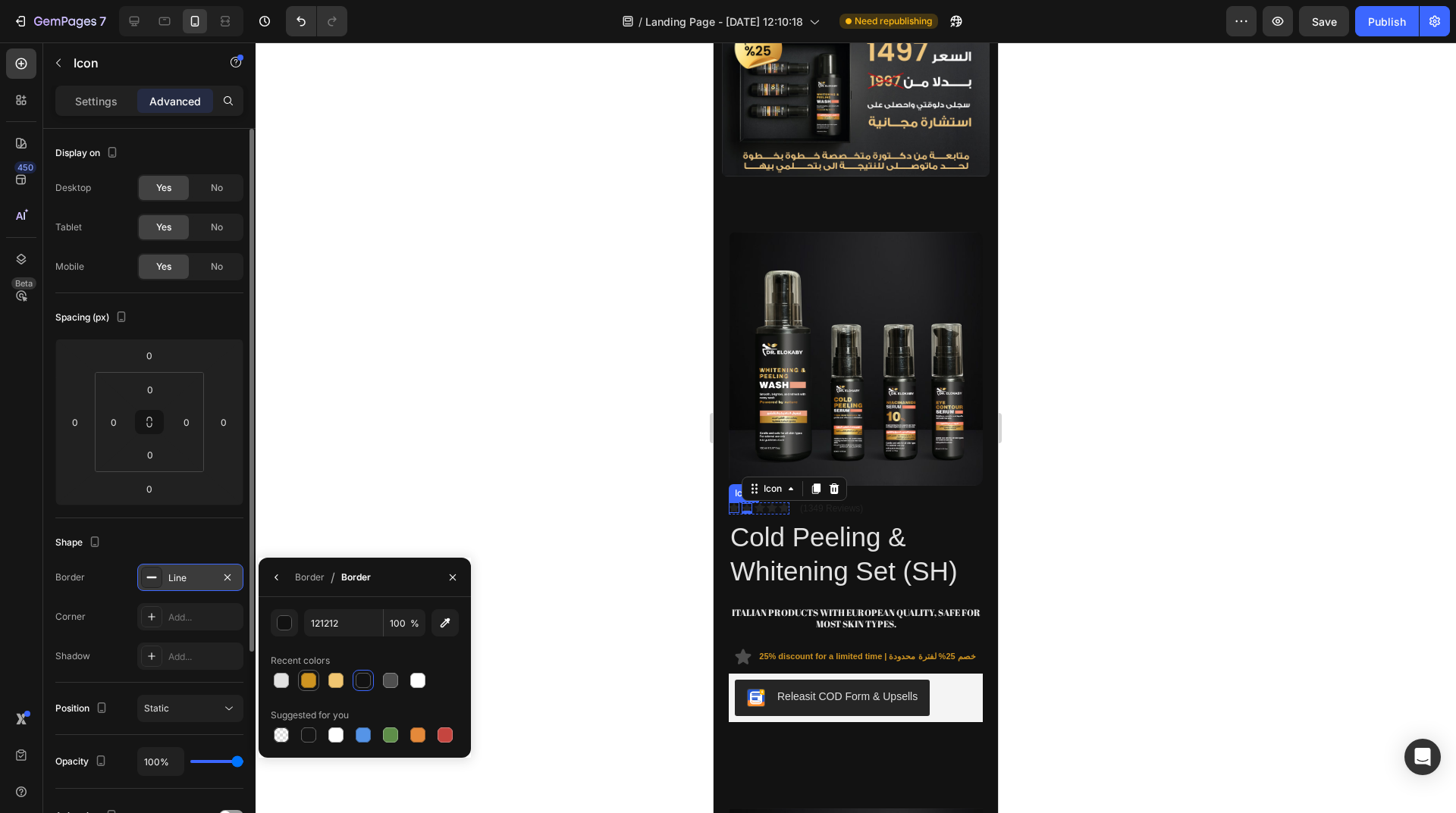
click at [313, 680] on div at bounding box center [308, 680] width 15 height 15
type input "CE9421"
click at [642, 515] on div at bounding box center [856, 427] width 1200 height 771
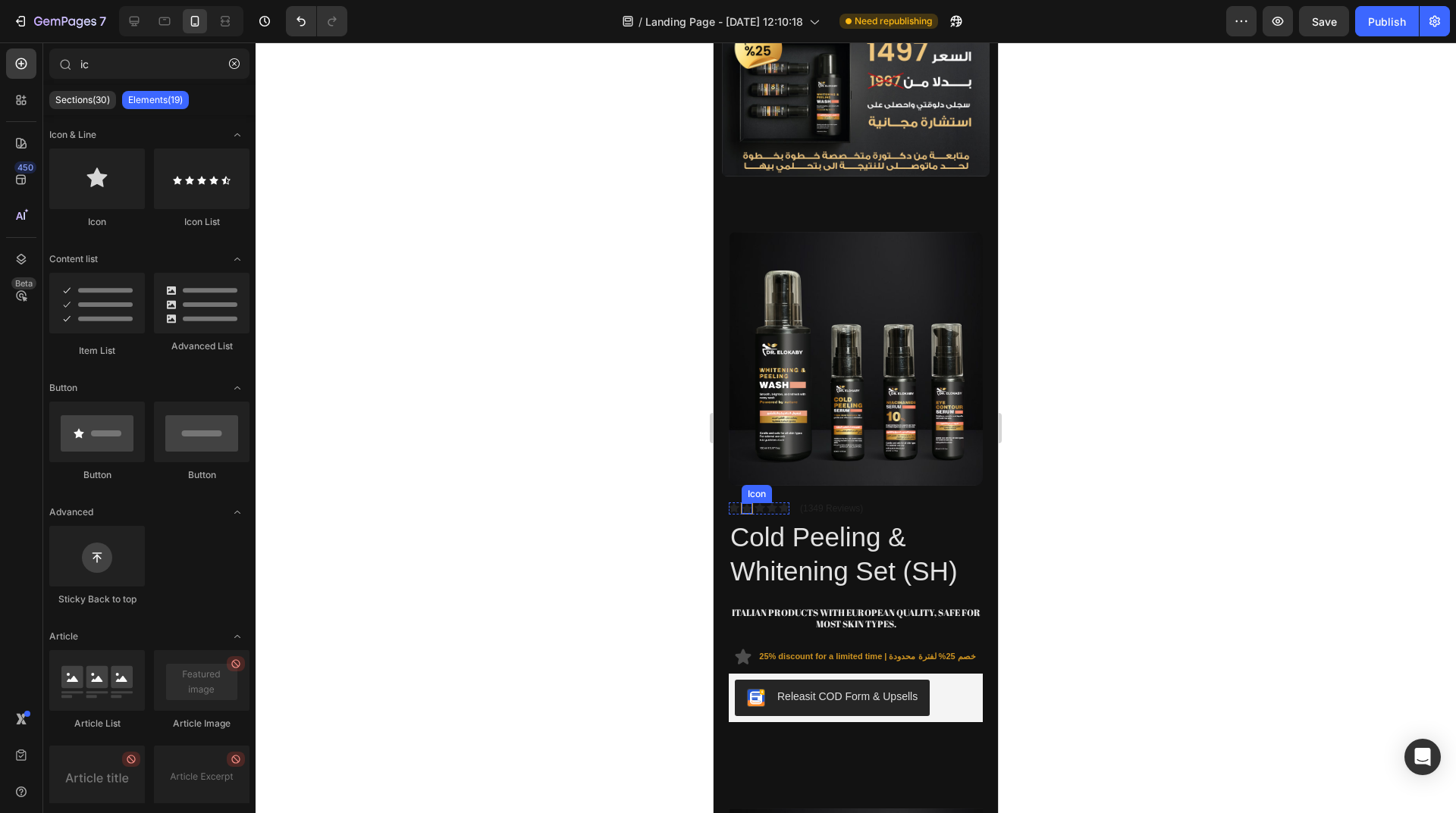
click at [747, 503] on icon at bounding box center [746, 508] width 10 height 10
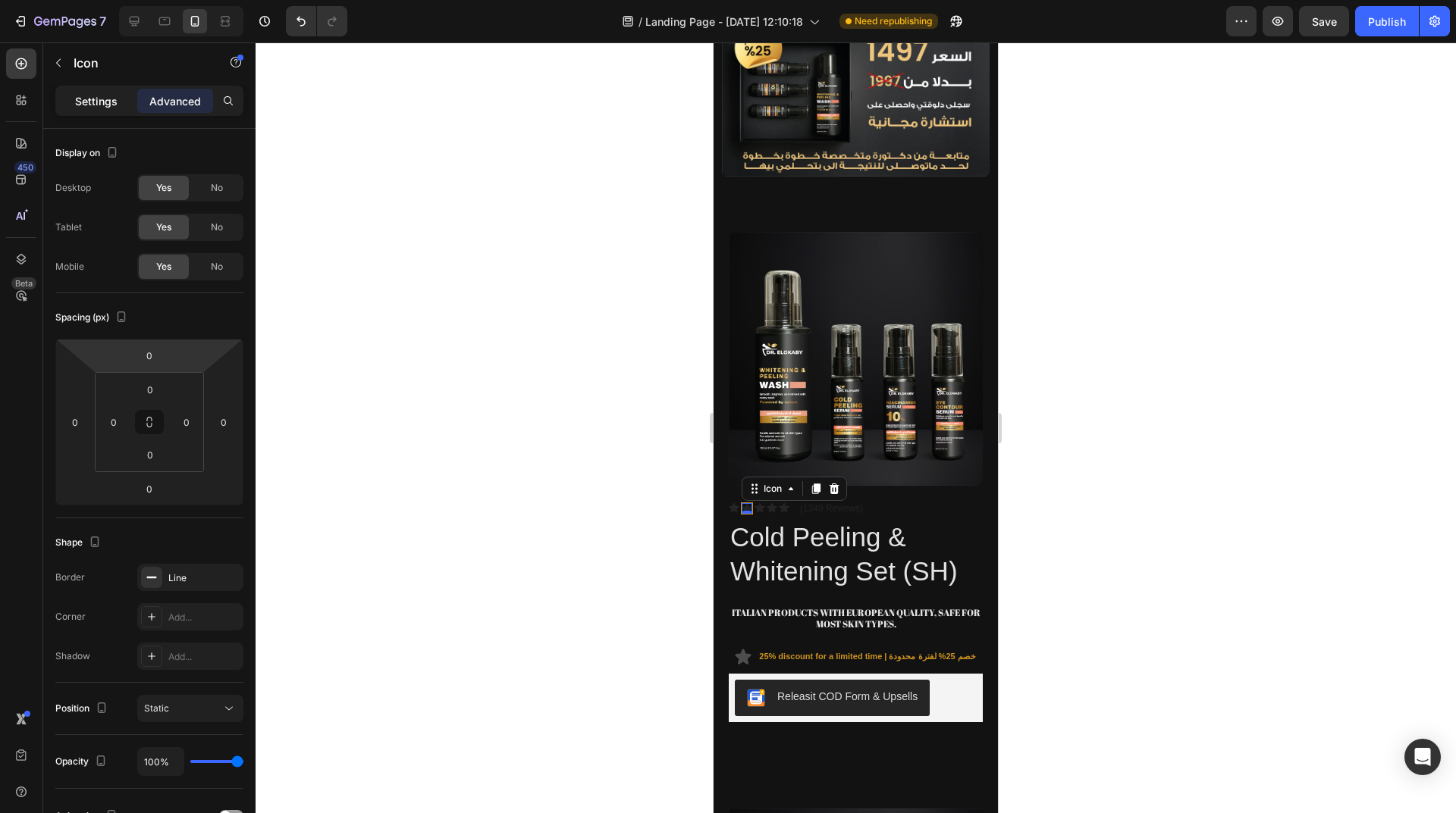
click at [95, 100] on p "Settings" at bounding box center [96, 101] width 42 height 16
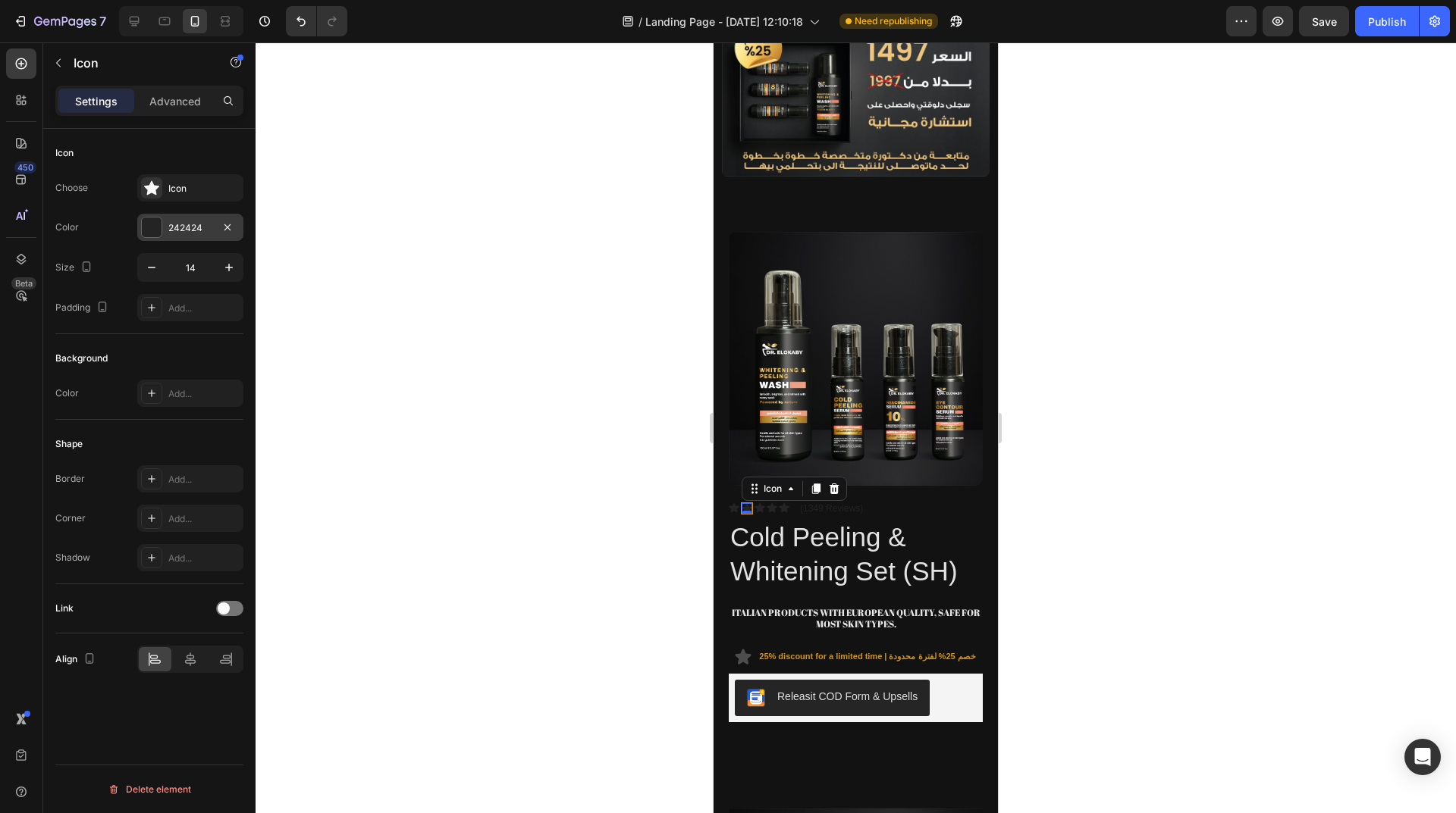
click at [163, 221] on div "242424" at bounding box center [190, 228] width 106 height 28
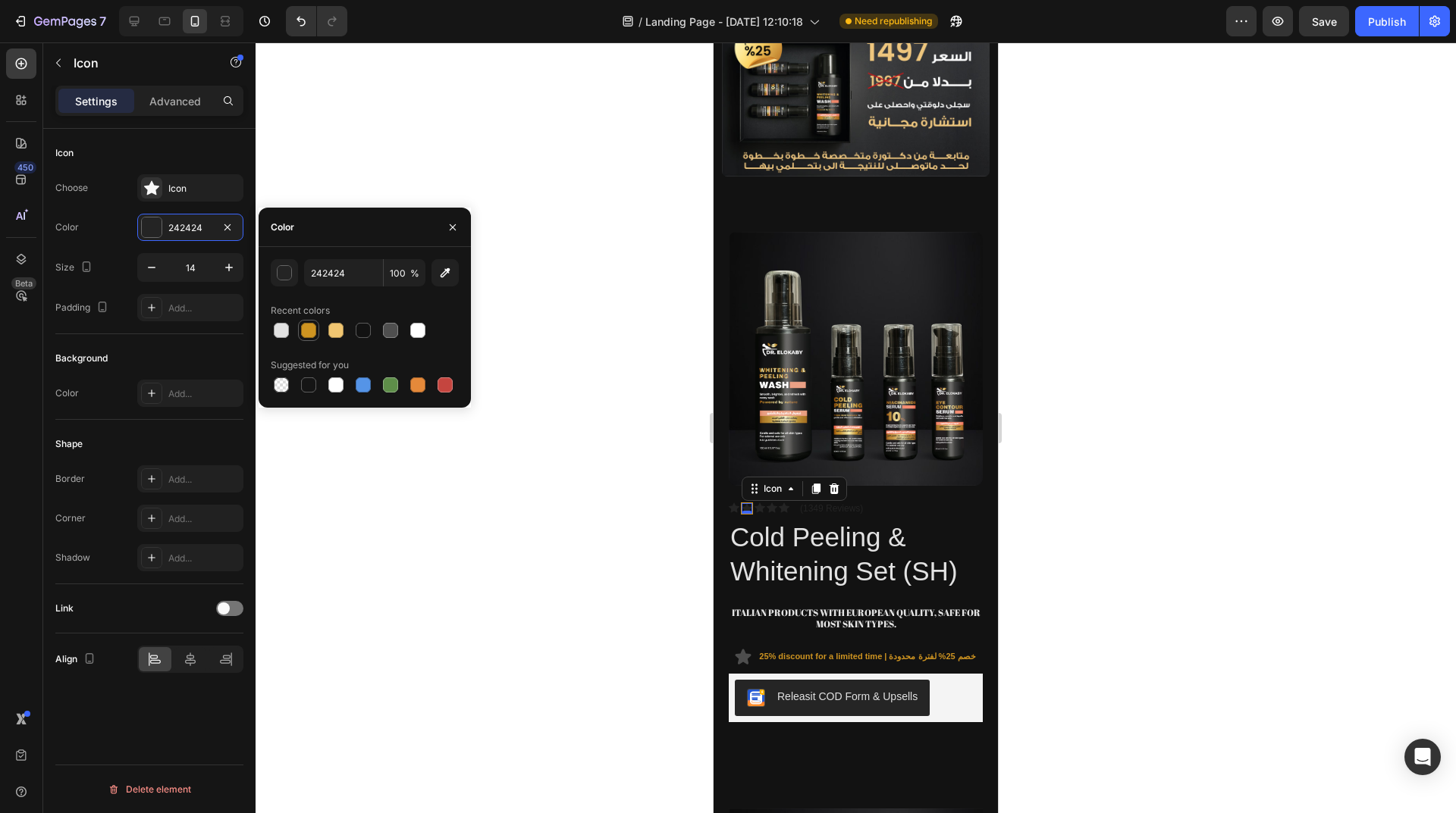
click at [312, 331] on div at bounding box center [308, 330] width 15 height 15
type input "CE9421"
click at [735, 502] on icon at bounding box center [733, 507] width 10 height 10
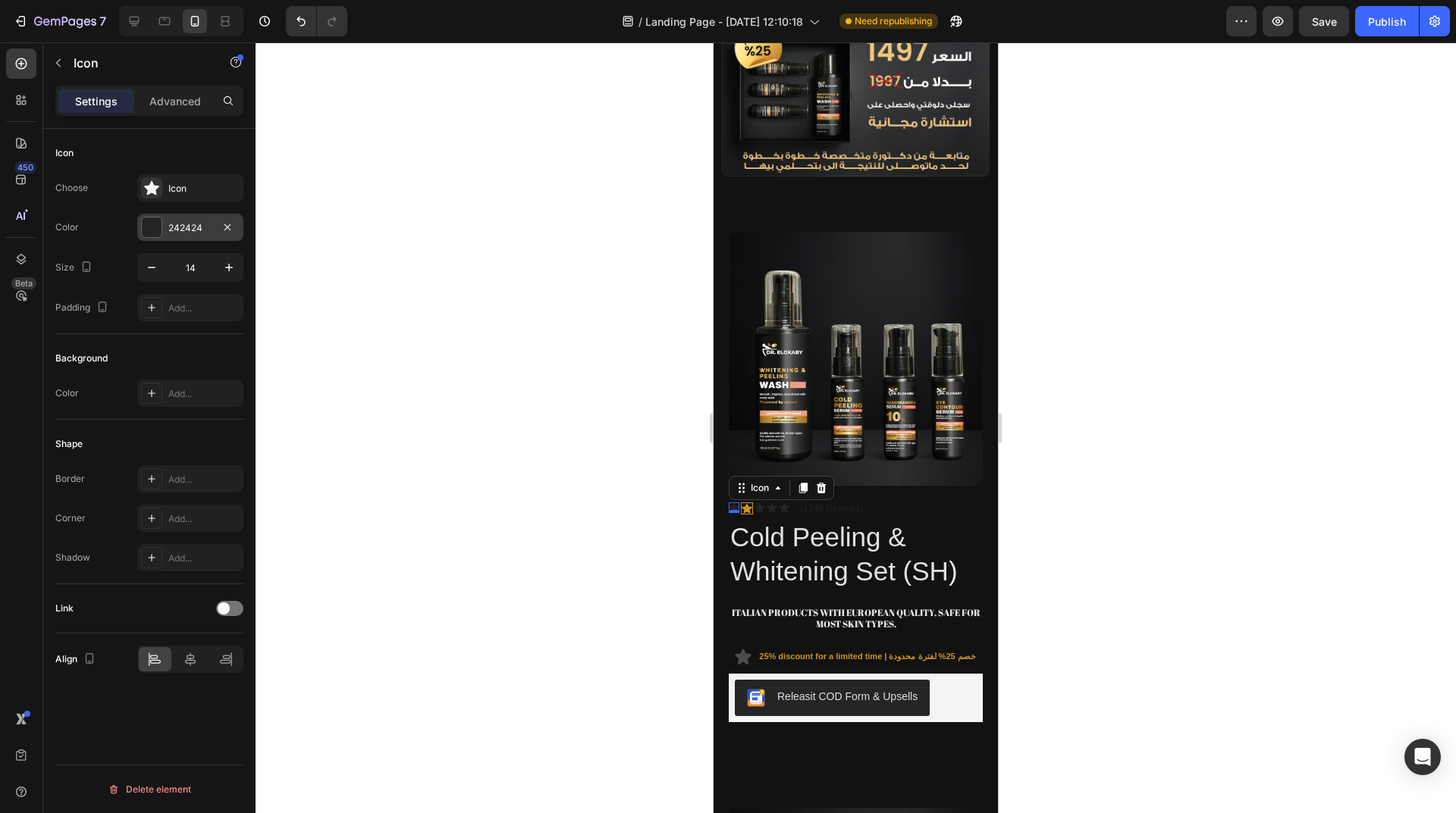
click at [175, 216] on div "242424" at bounding box center [190, 228] width 106 height 28
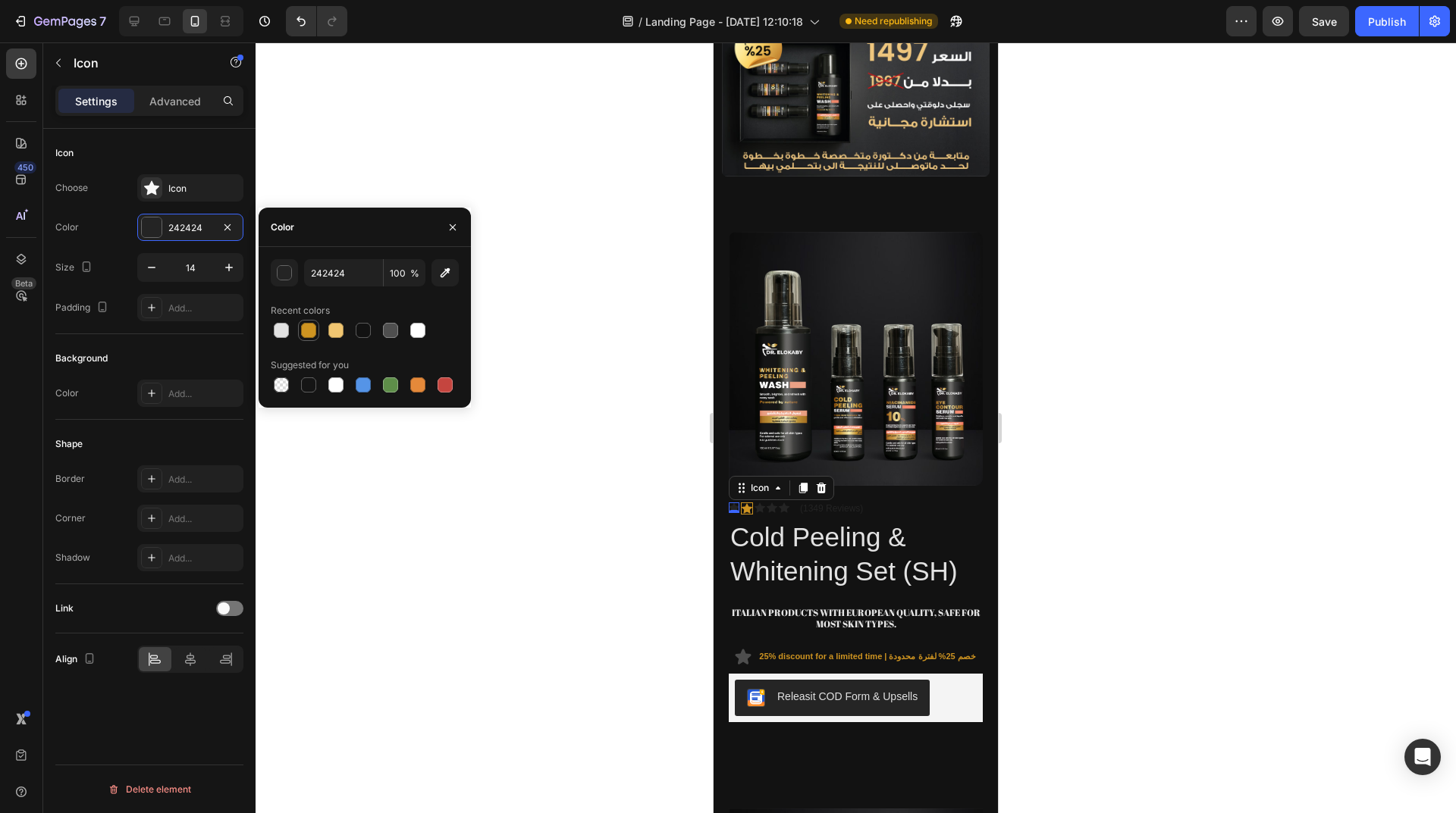
click at [314, 335] on div at bounding box center [308, 330] width 15 height 15
type input "CE9421"
click at [761, 502] on icon at bounding box center [759, 507] width 10 height 10
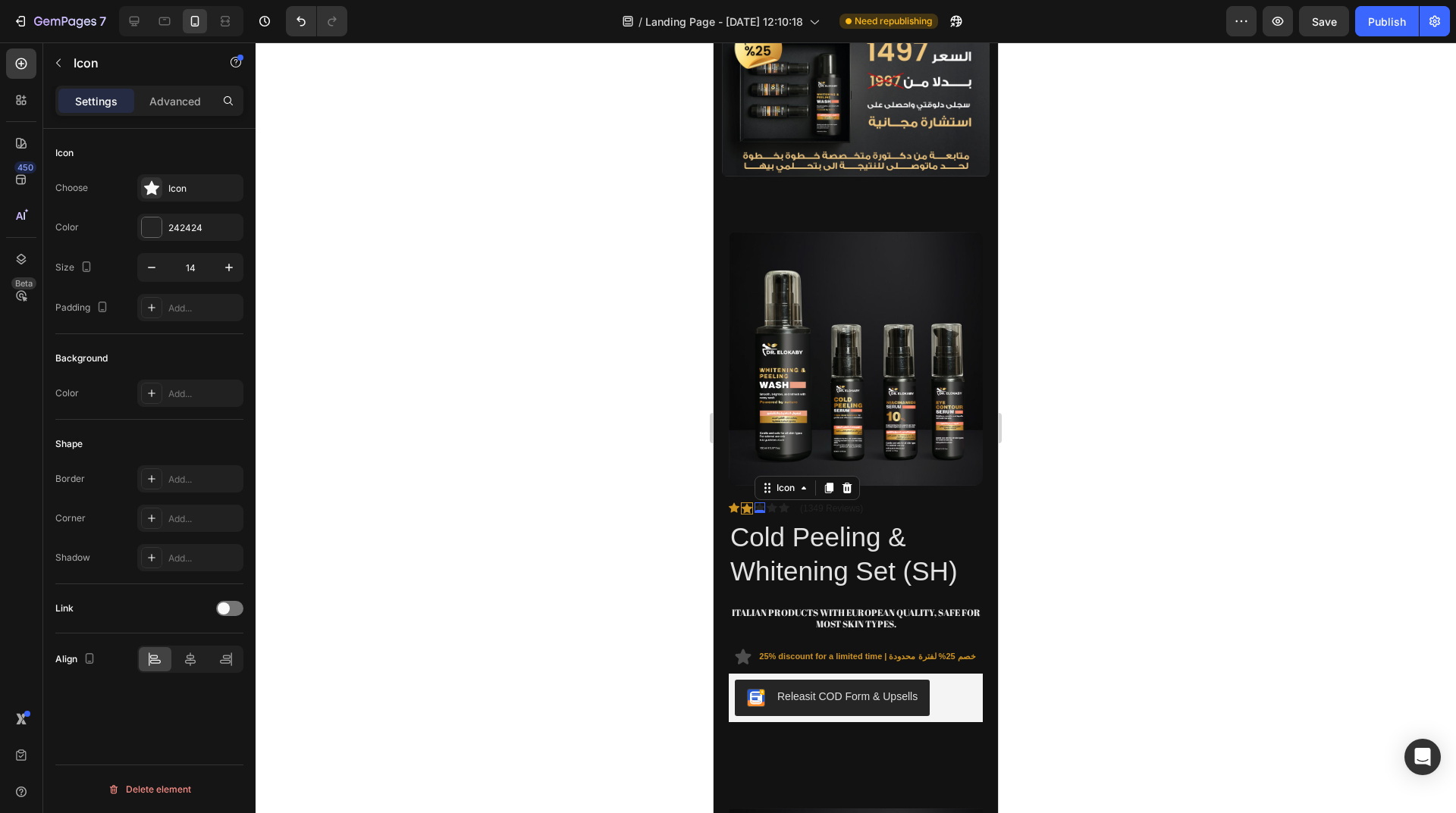
click at [131, 174] on div "Choose Icon" at bounding box center [150, 188] width 188 height 28
click at [158, 188] on icon at bounding box center [151, 187] width 15 height 15
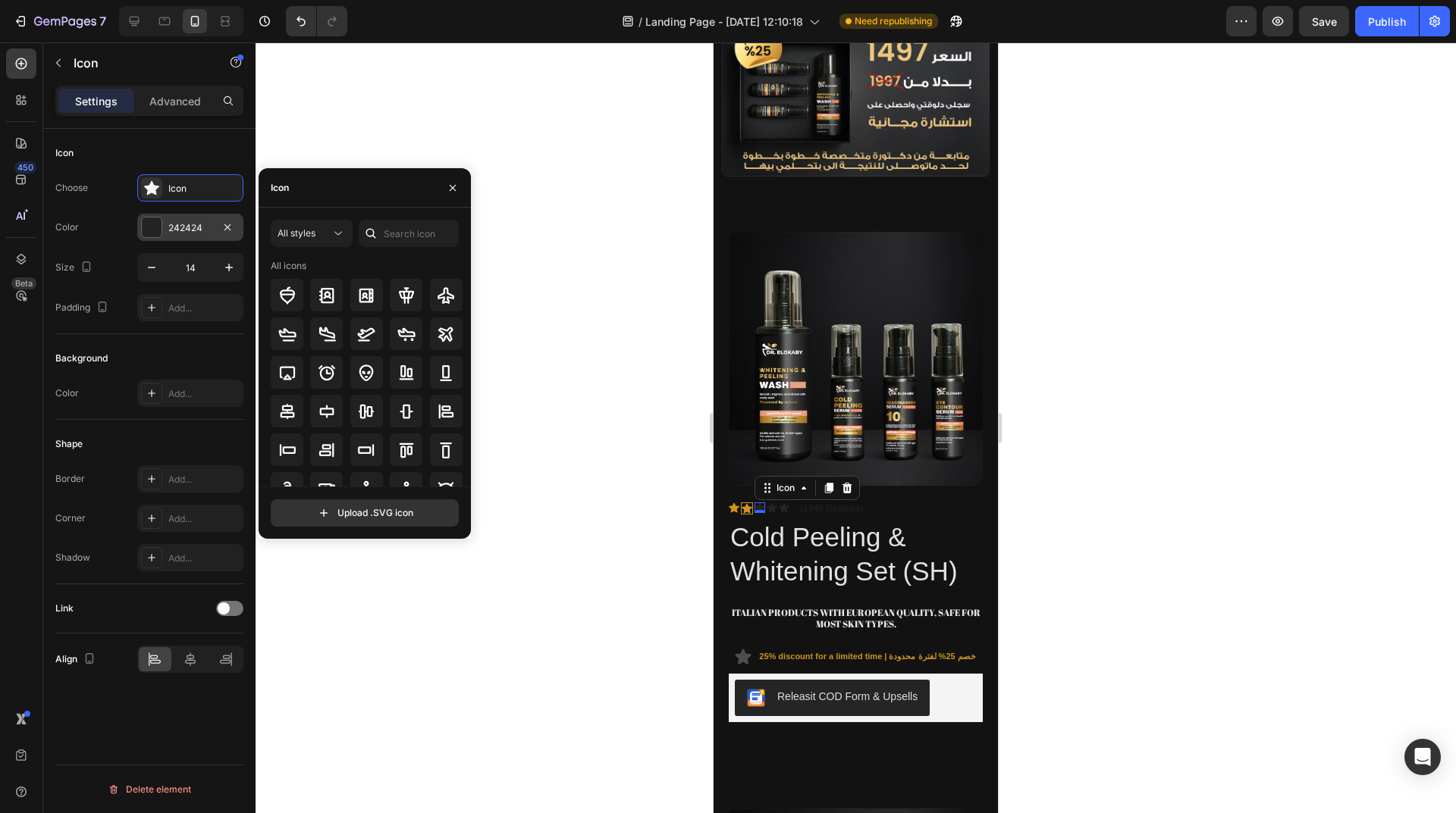
click at [185, 219] on div "242424" at bounding box center [190, 228] width 106 height 28
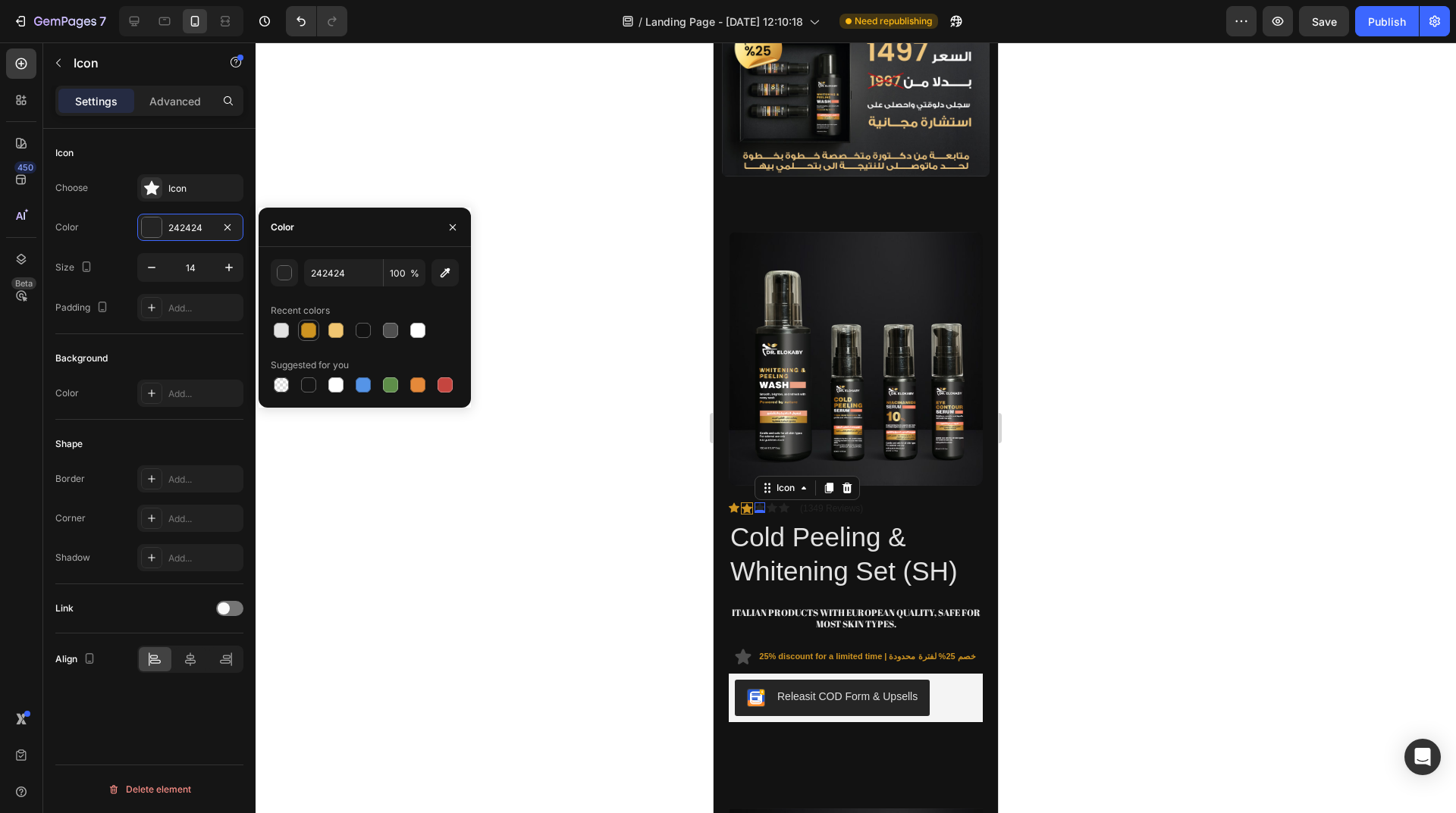
click at [303, 334] on div at bounding box center [308, 330] width 15 height 15
type input "CE9421"
click at [771, 502] on icon at bounding box center [771, 507] width 10 height 10
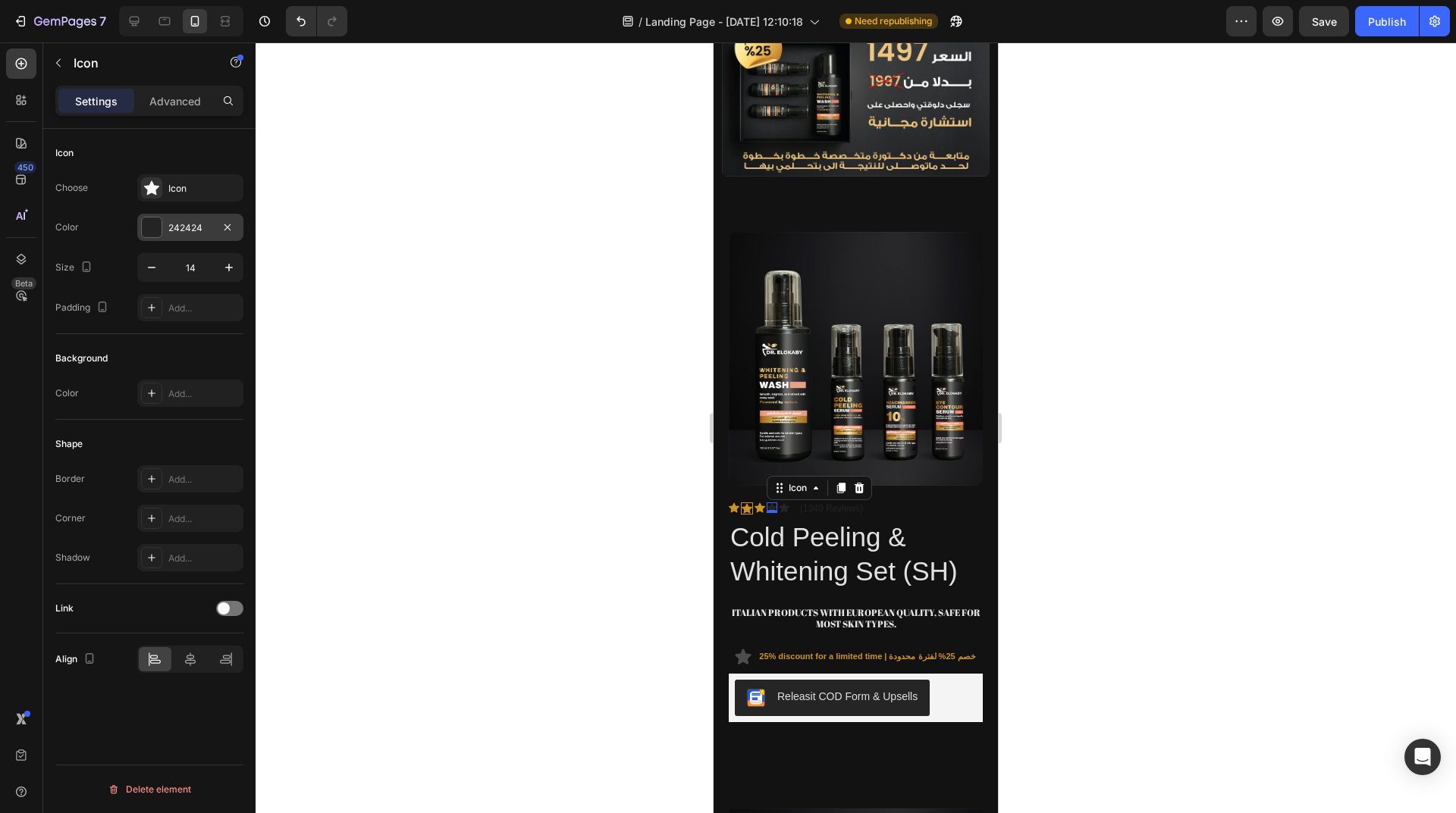
click at [191, 235] on div "242424" at bounding box center [190, 228] width 106 height 28
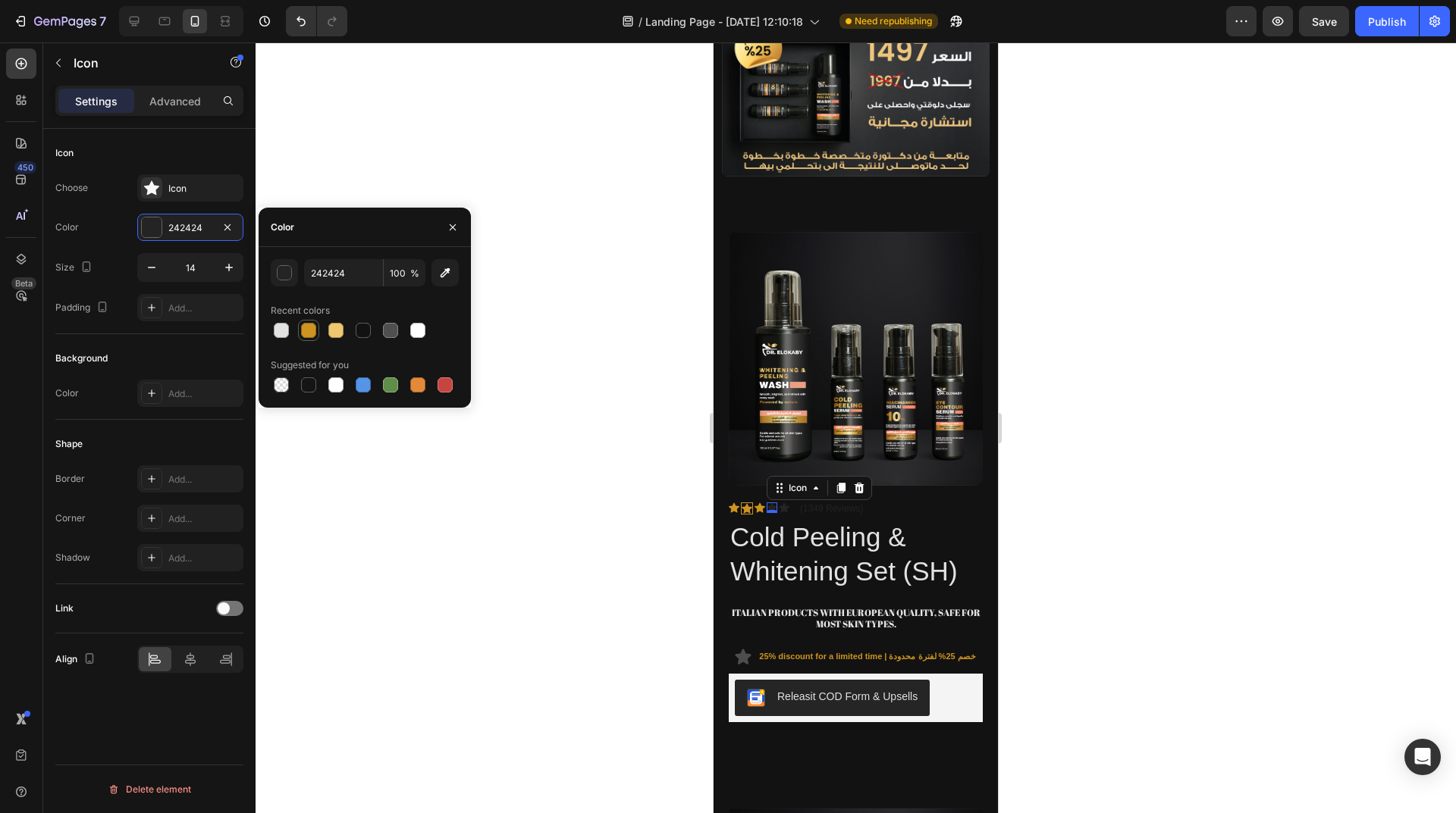
click at [315, 334] on div at bounding box center [308, 330] width 15 height 15
type input "CE9421"
click at [783, 502] on div "Icon" at bounding box center [783, 507] width 10 height 10
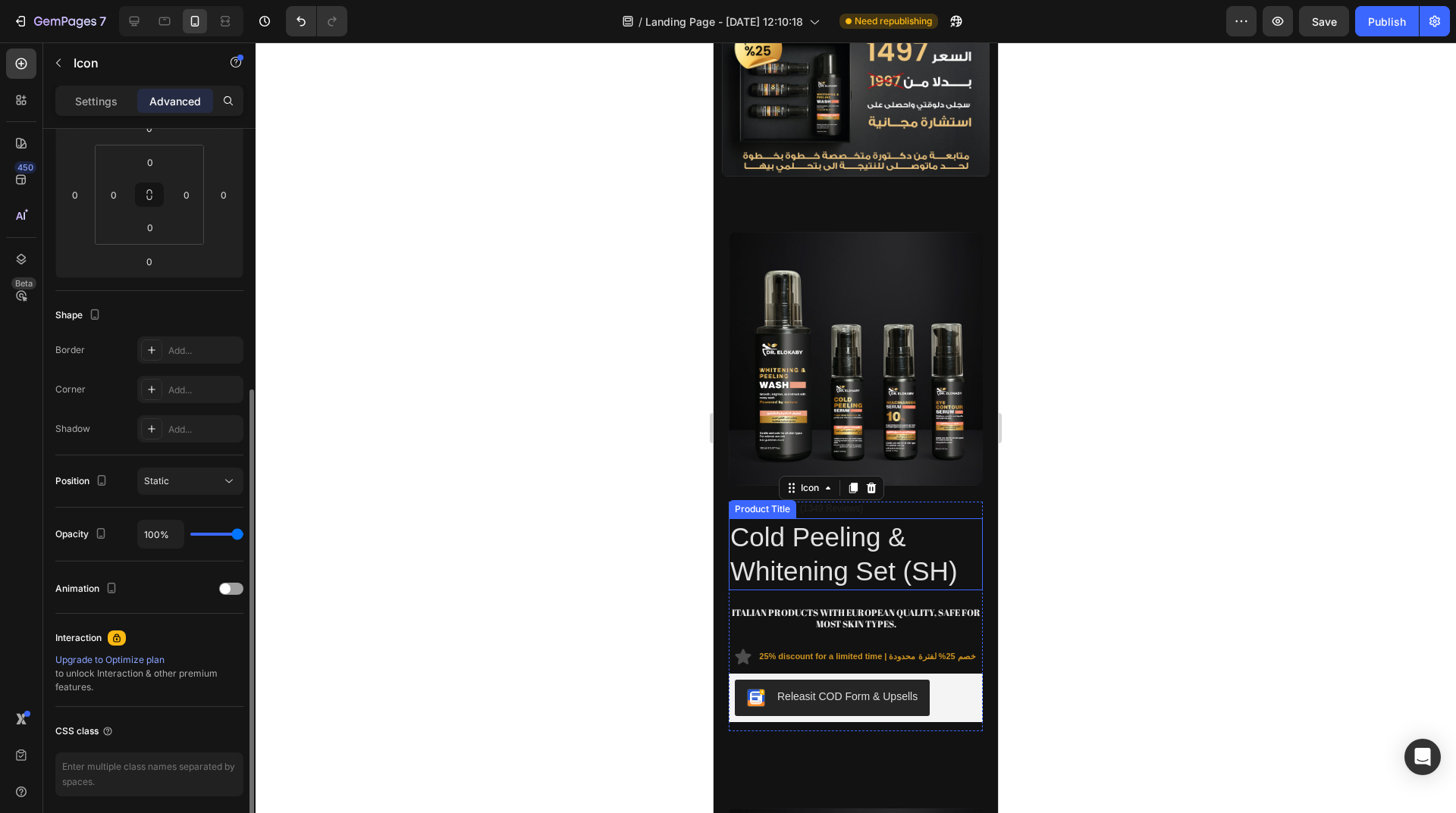
scroll to position [283, 0]
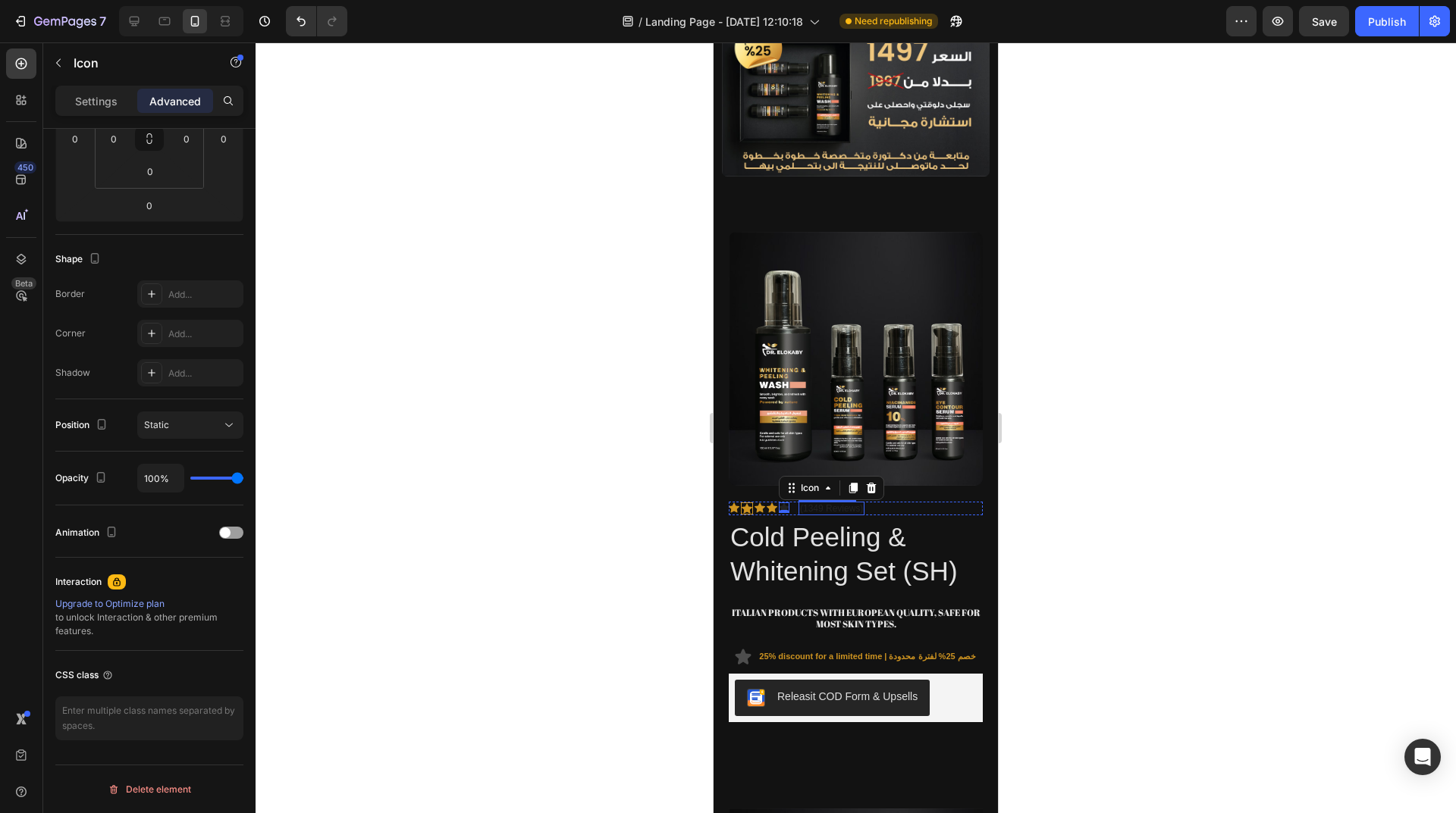
click at [825, 503] on p "(1349 Reviews)" at bounding box center [831, 508] width 63 height 10
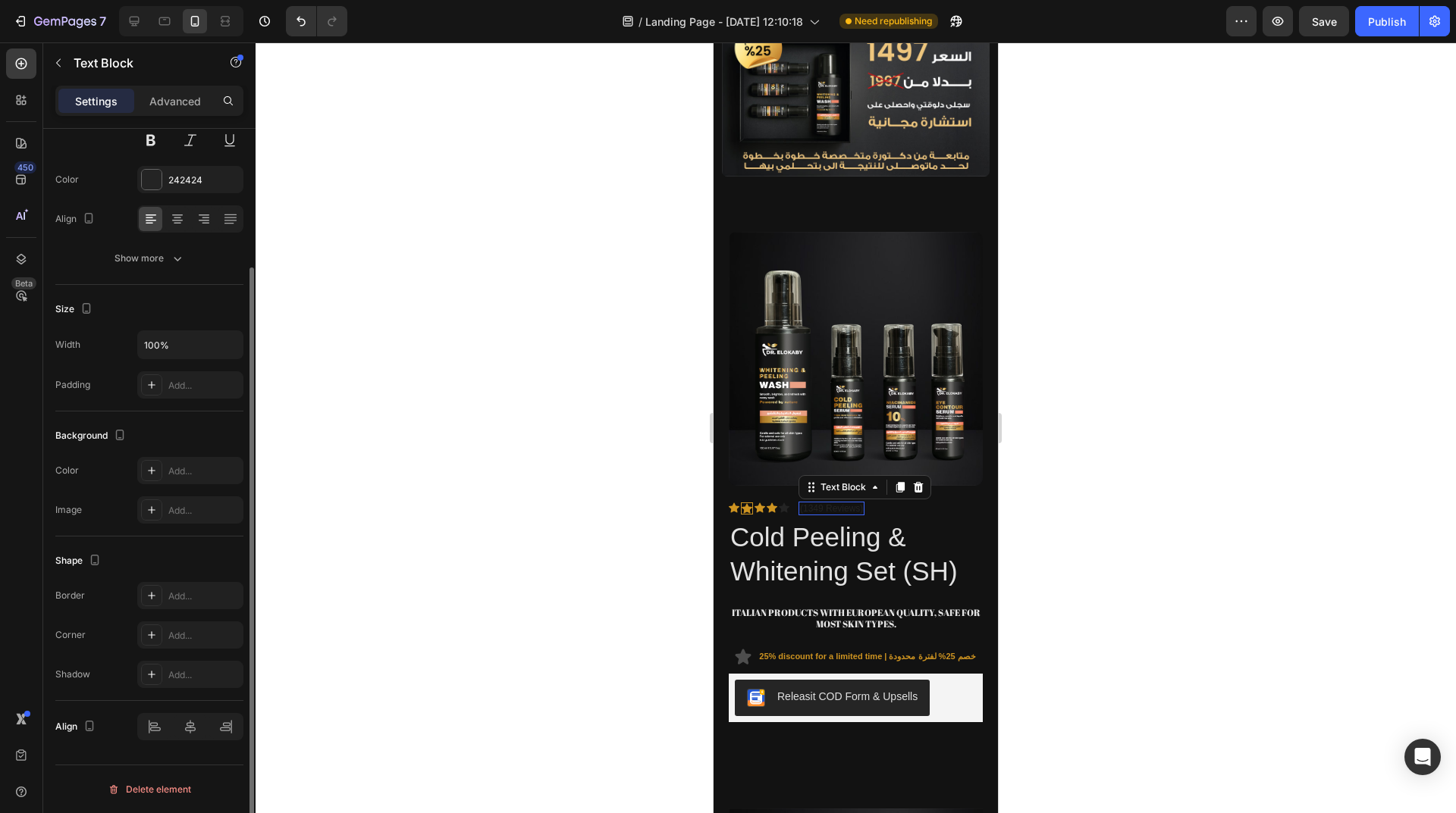
scroll to position [0, 0]
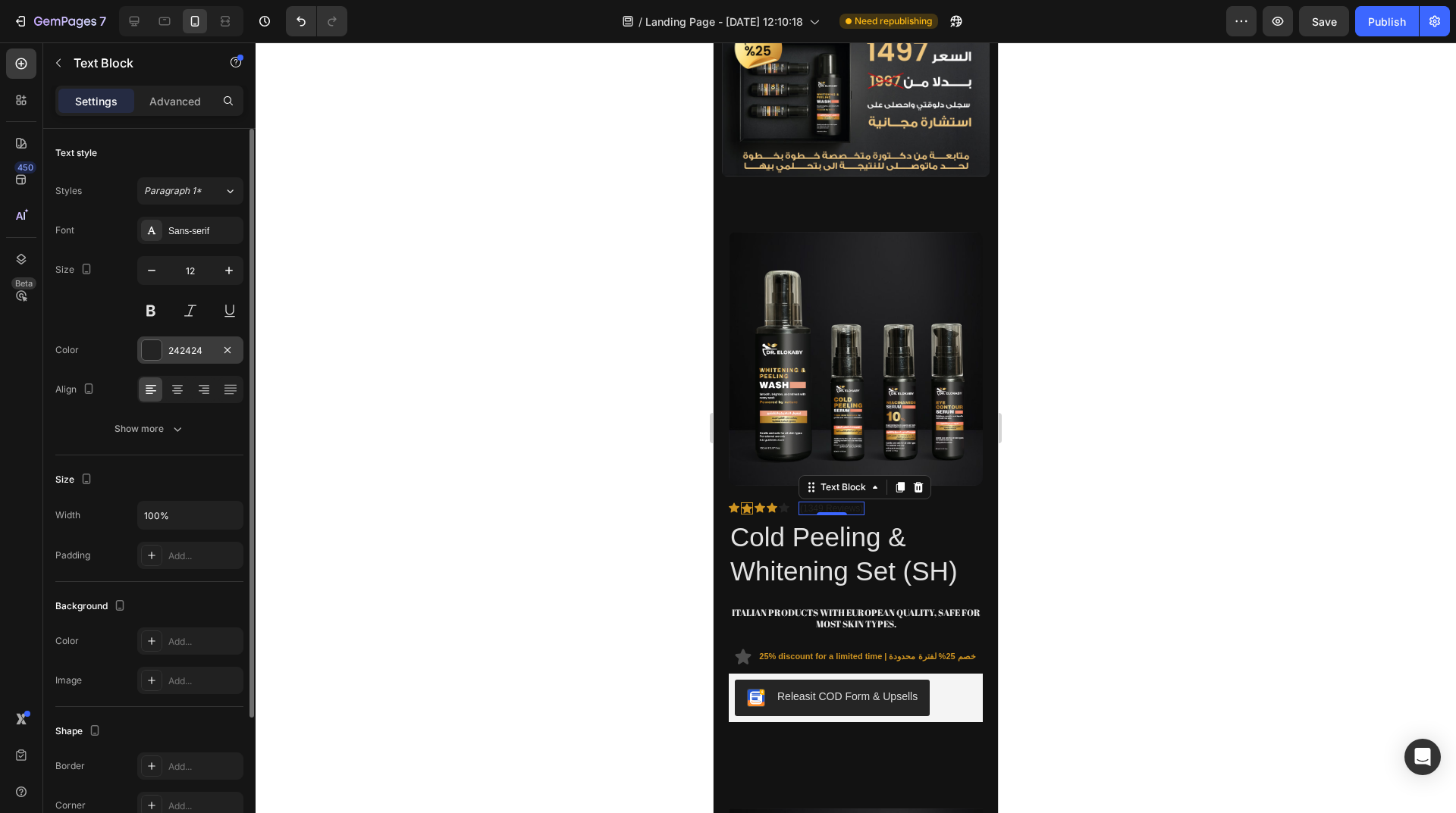
click at [154, 343] on div at bounding box center [151, 350] width 19 height 19
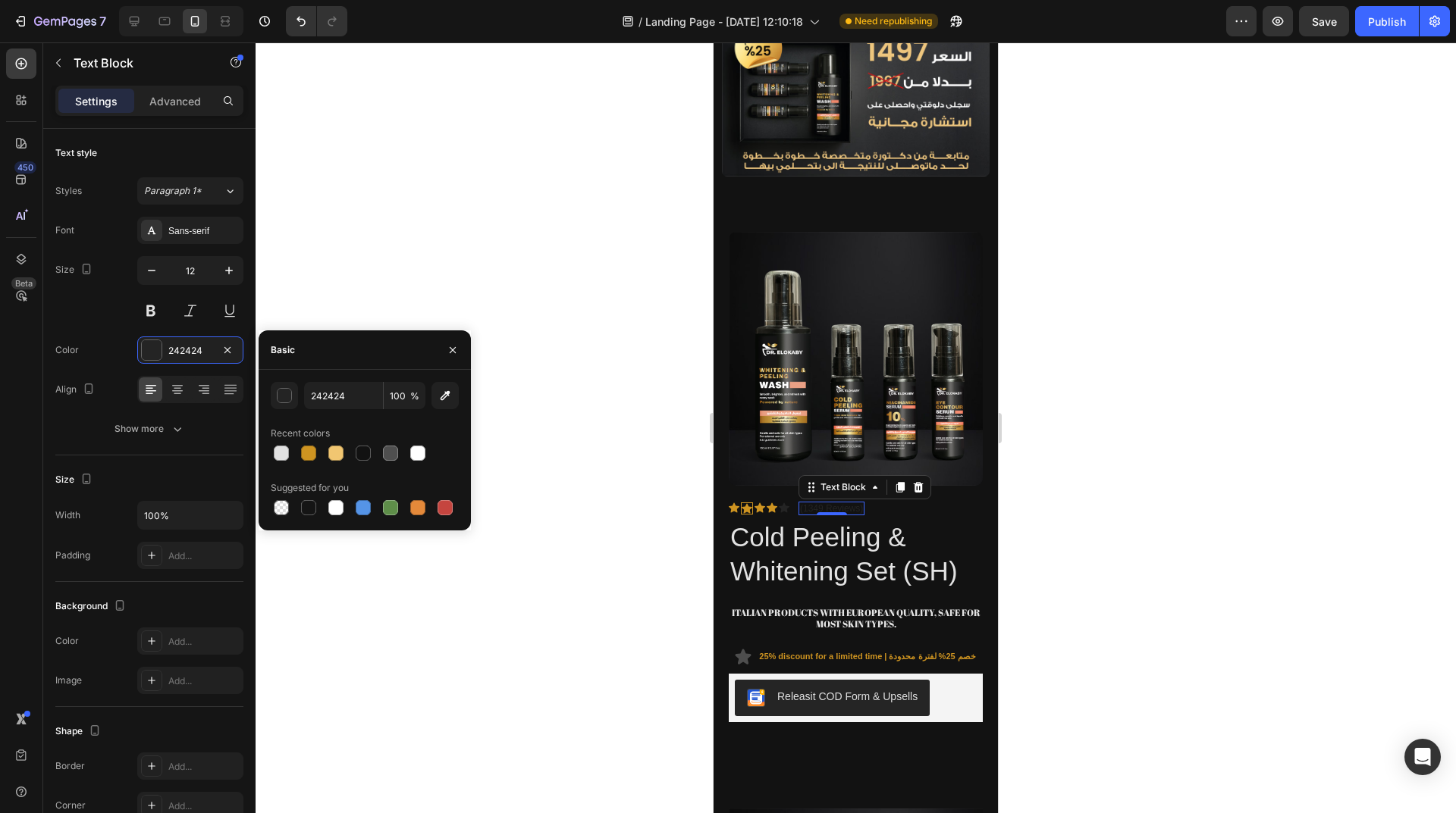
click at [288, 442] on div "Recent colors" at bounding box center [365, 434] width 188 height 24
click at [286, 449] on div at bounding box center [281, 453] width 15 height 15
type input "E2E2E2"
click at [523, 460] on div at bounding box center [856, 427] width 1200 height 771
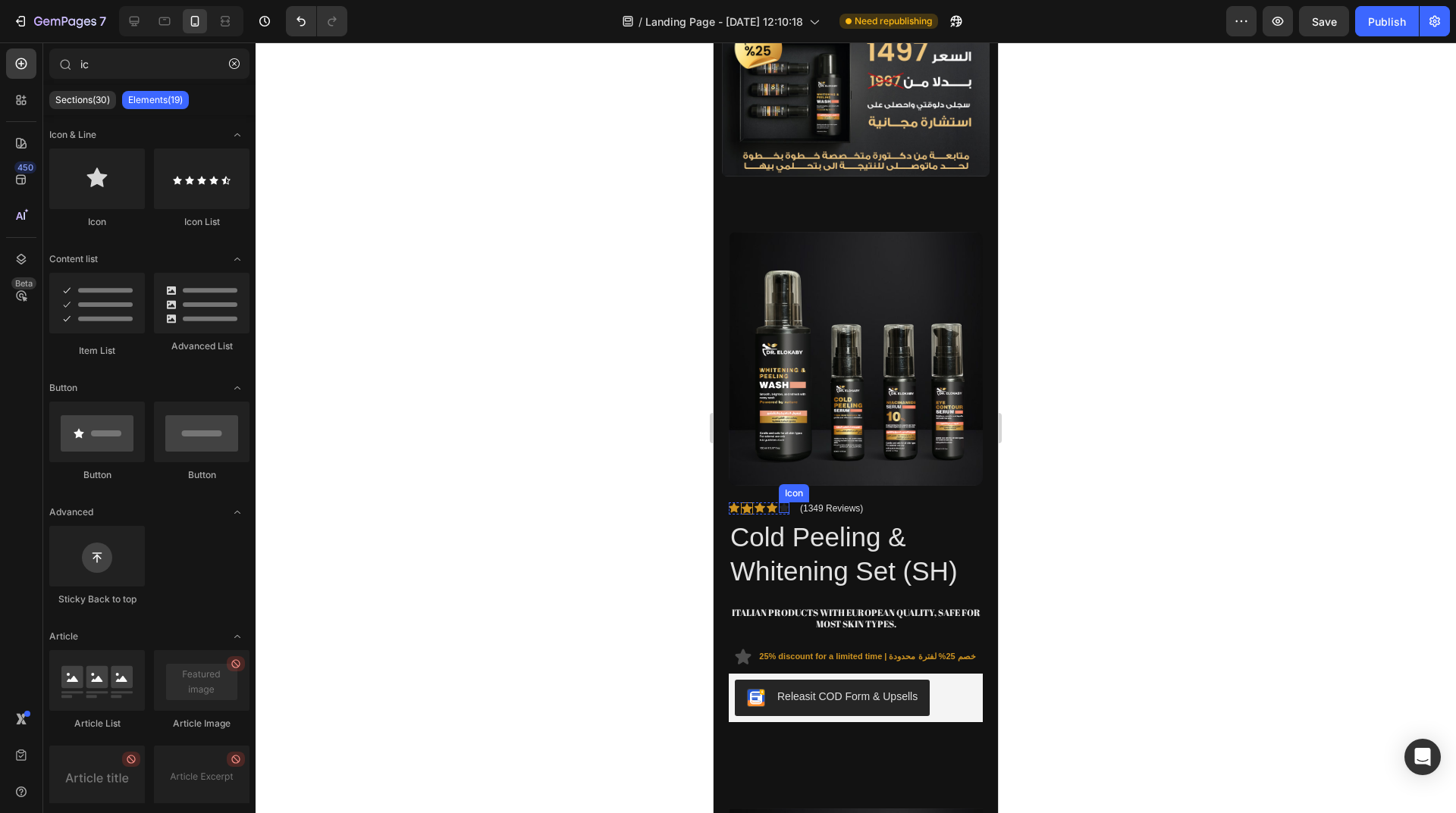
click at [786, 502] on icon at bounding box center [783, 507] width 10 height 10
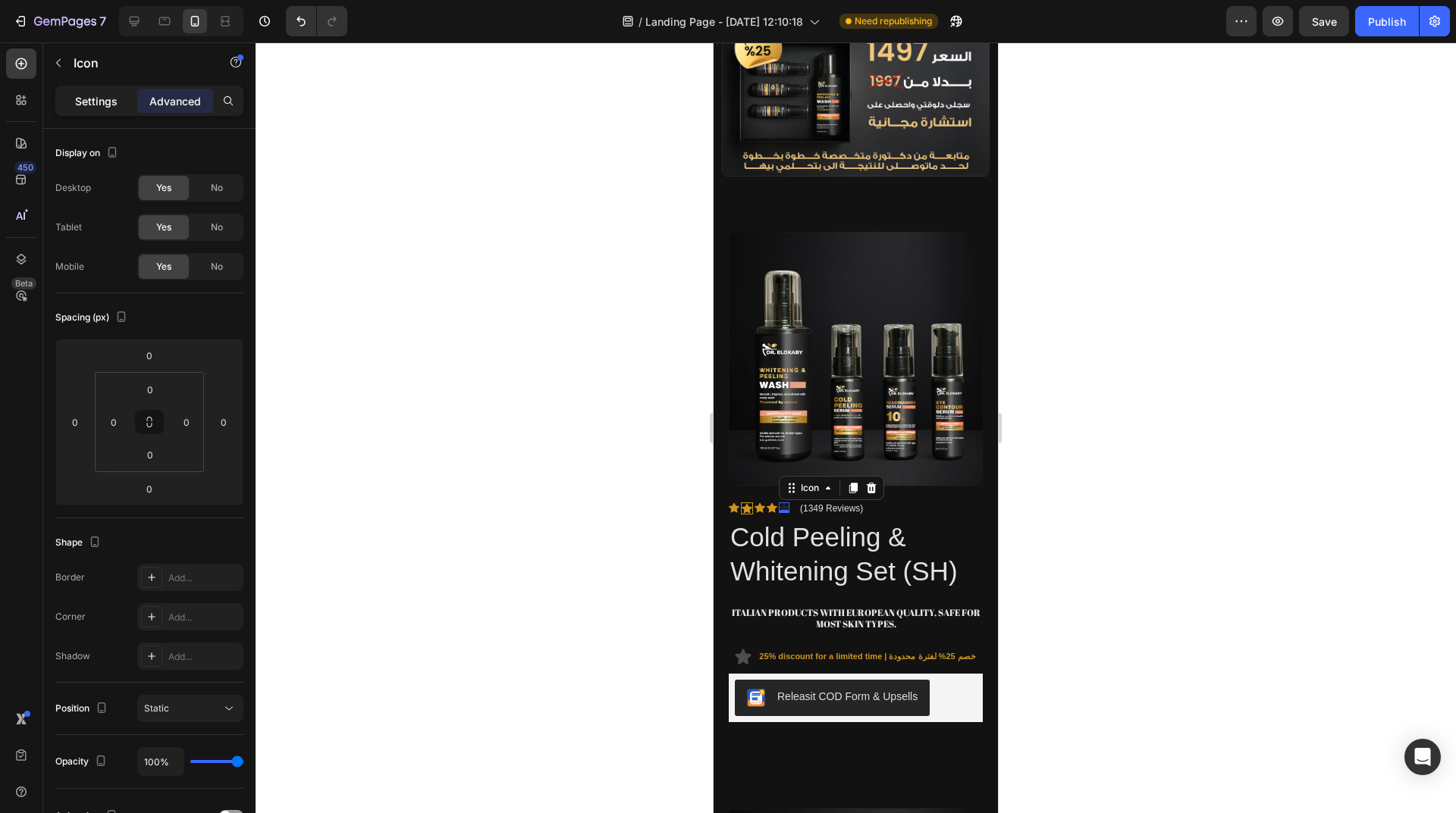
click at [100, 108] on p "Settings" at bounding box center [96, 101] width 42 height 16
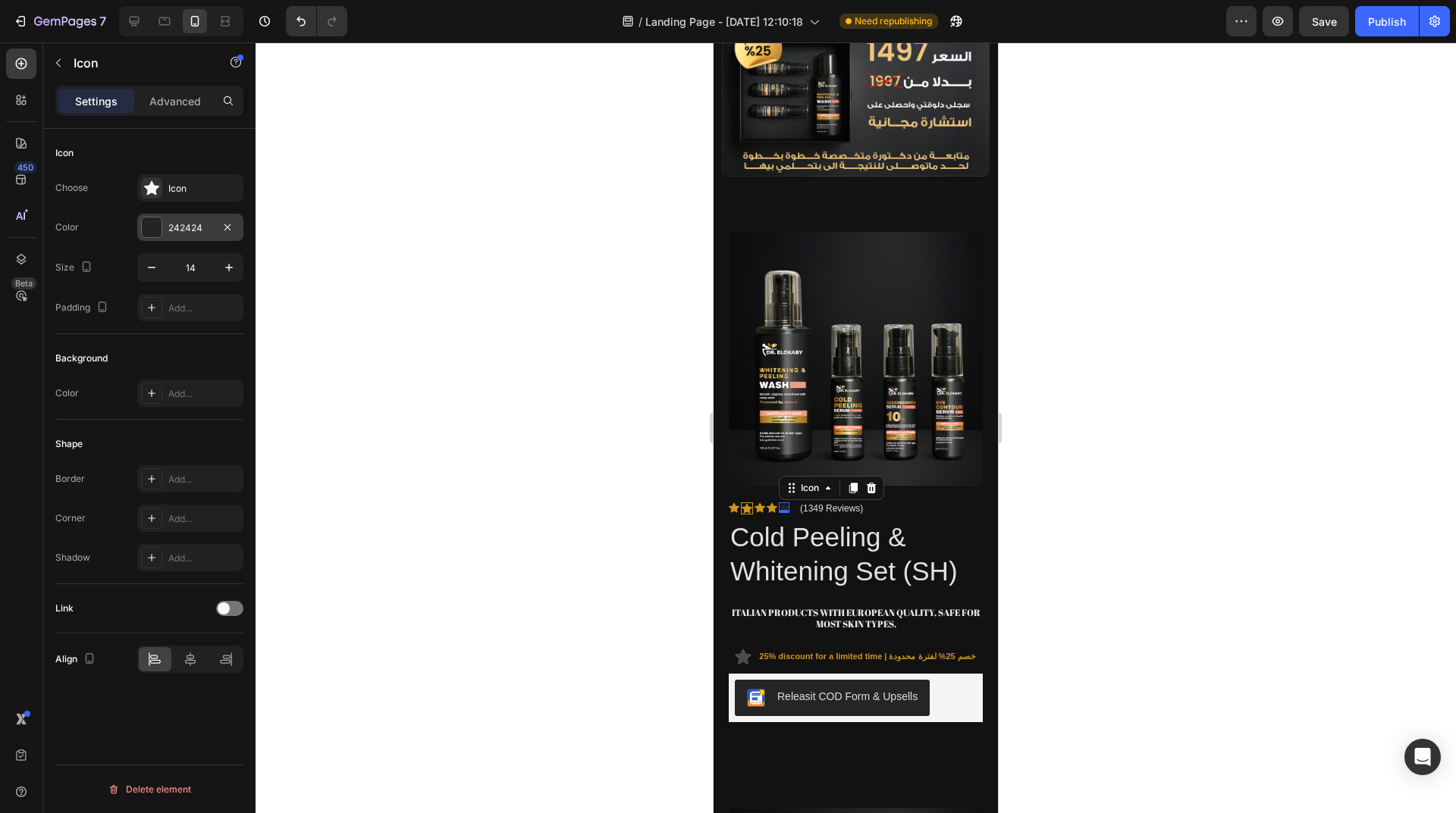
click at [160, 229] on div at bounding box center [151, 227] width 19 height 19
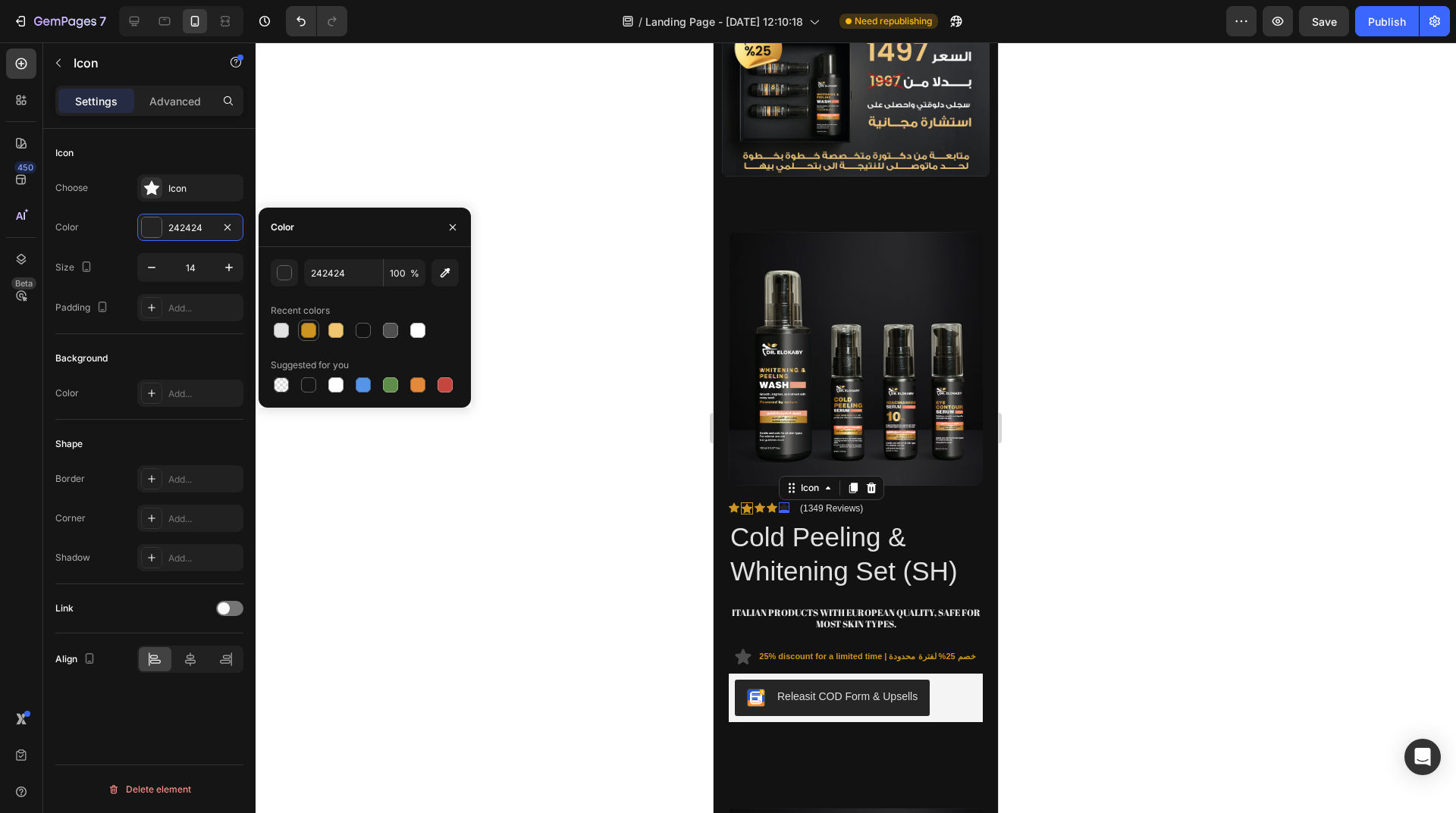
click at [310, 330] on div at bounding box center [308, 330] width 15 height 15
type input "CE9421"
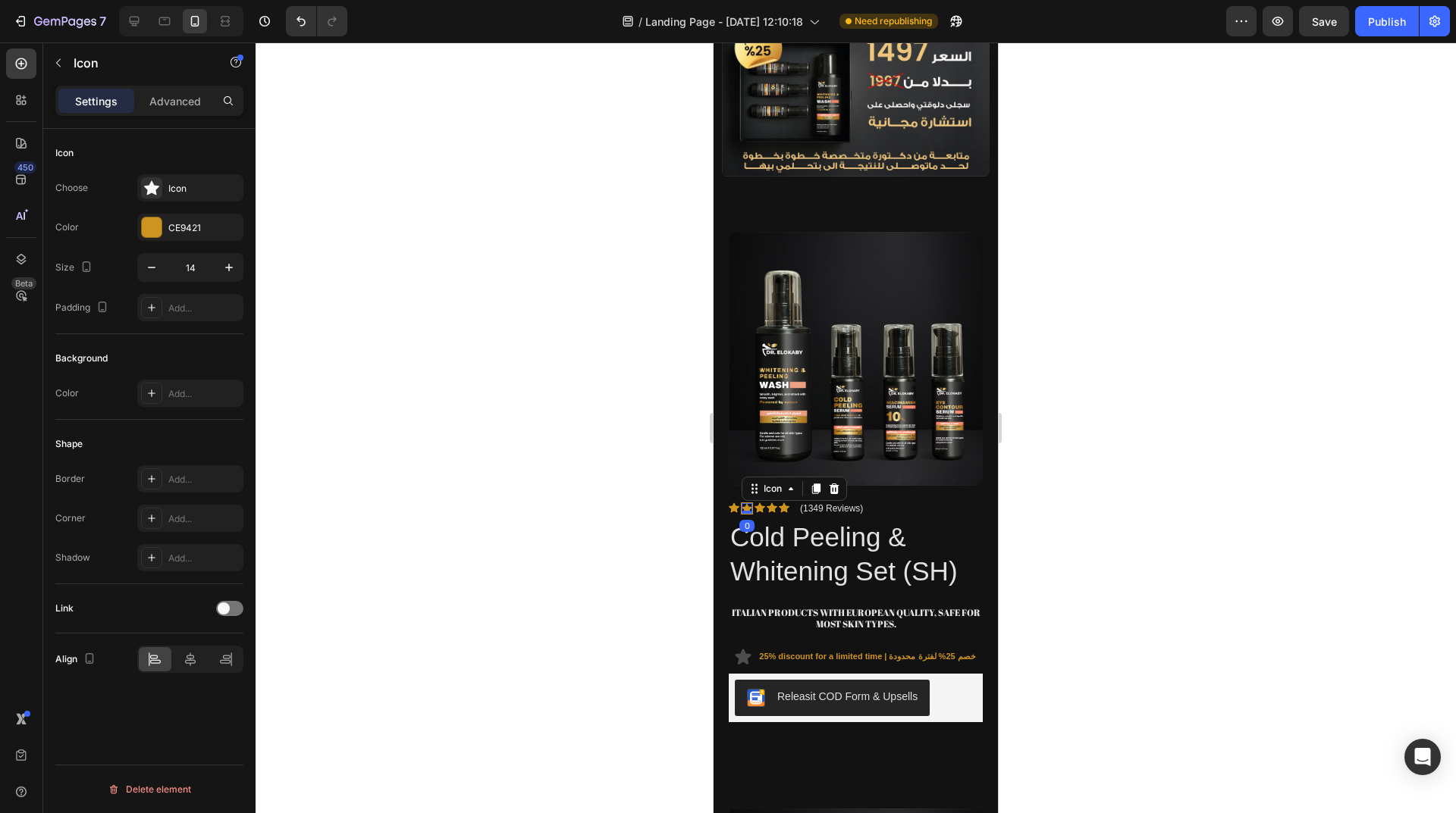
click at [746, 502] on div "Icon 0" at bounding box center [746, 508] width 12 height 12
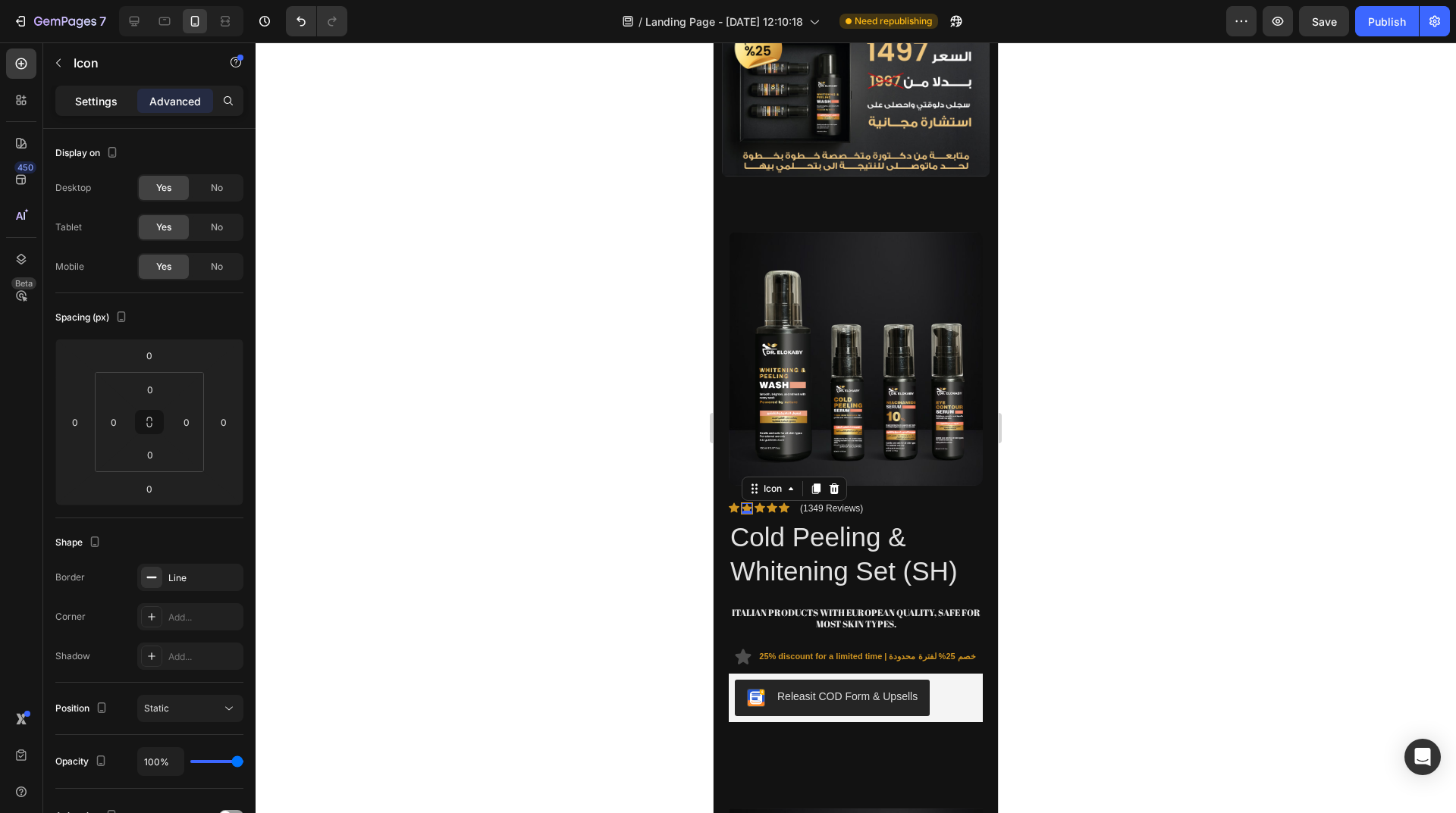
click at [98, 110] on div "Settings" at bounding box center [96, 101] width 76 height 24
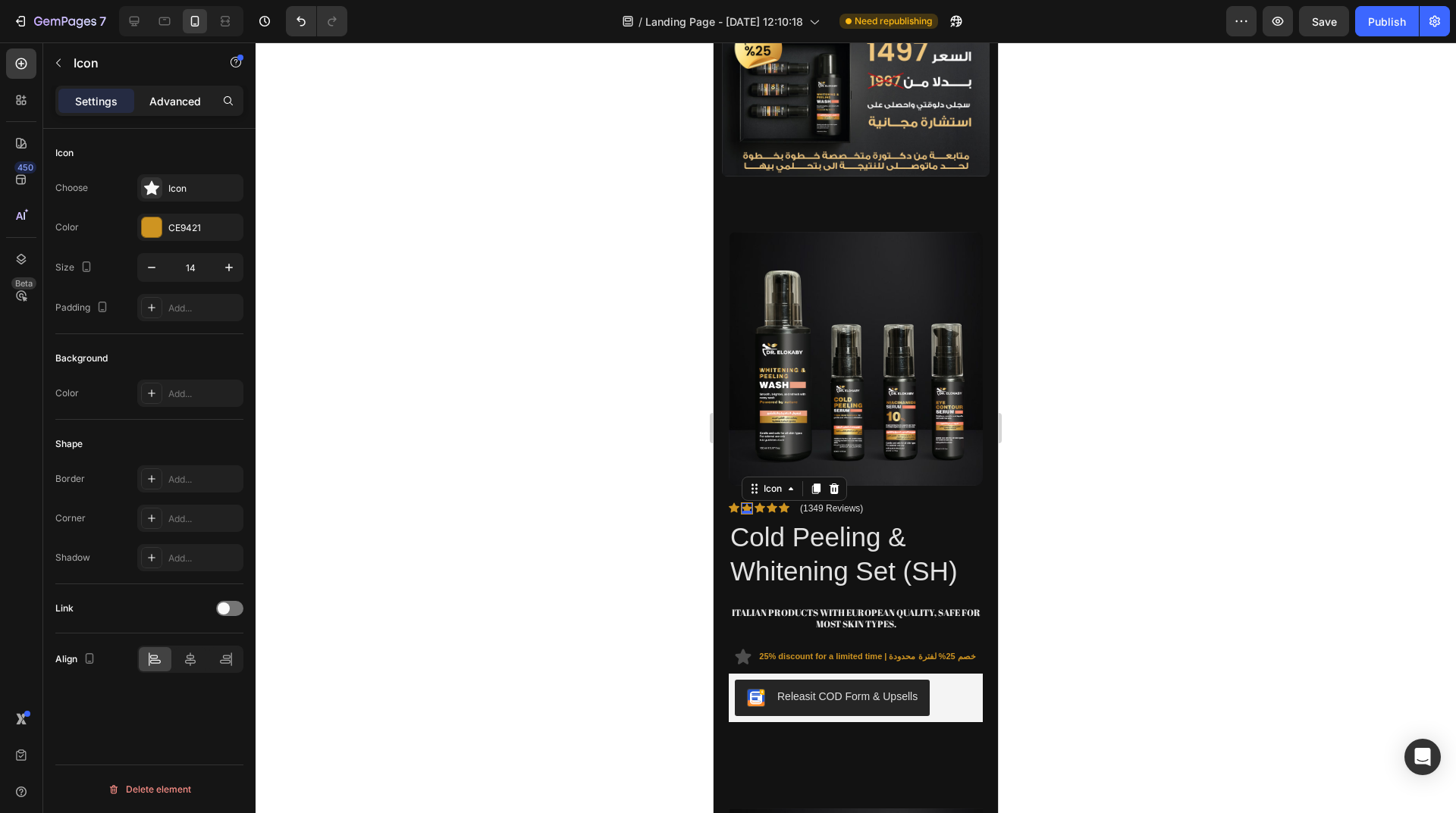
click at [158, 97] on p "Advanced" at bounding box center [175, 101] width 52 height 16
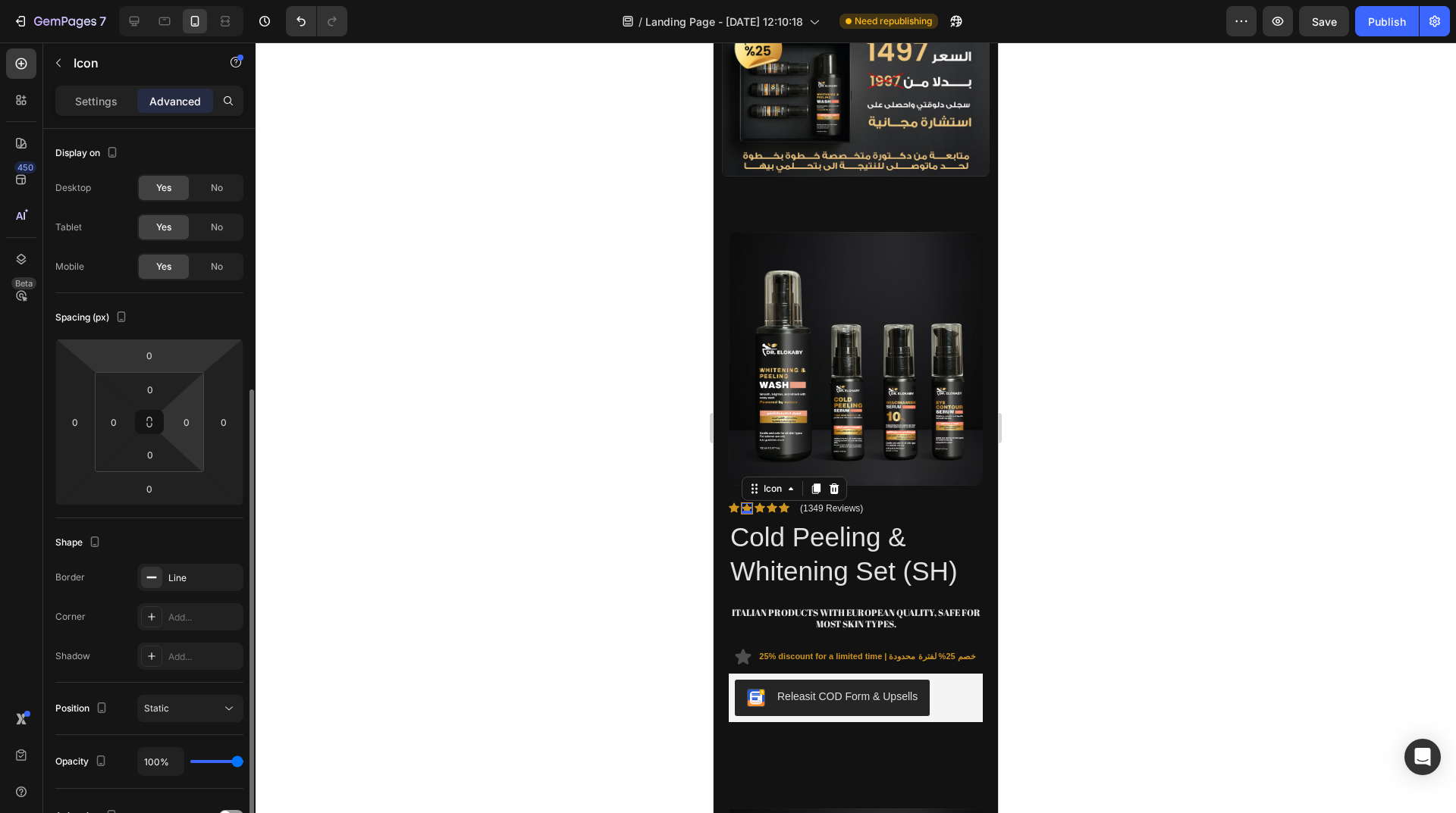
scroll to position [151, 0]
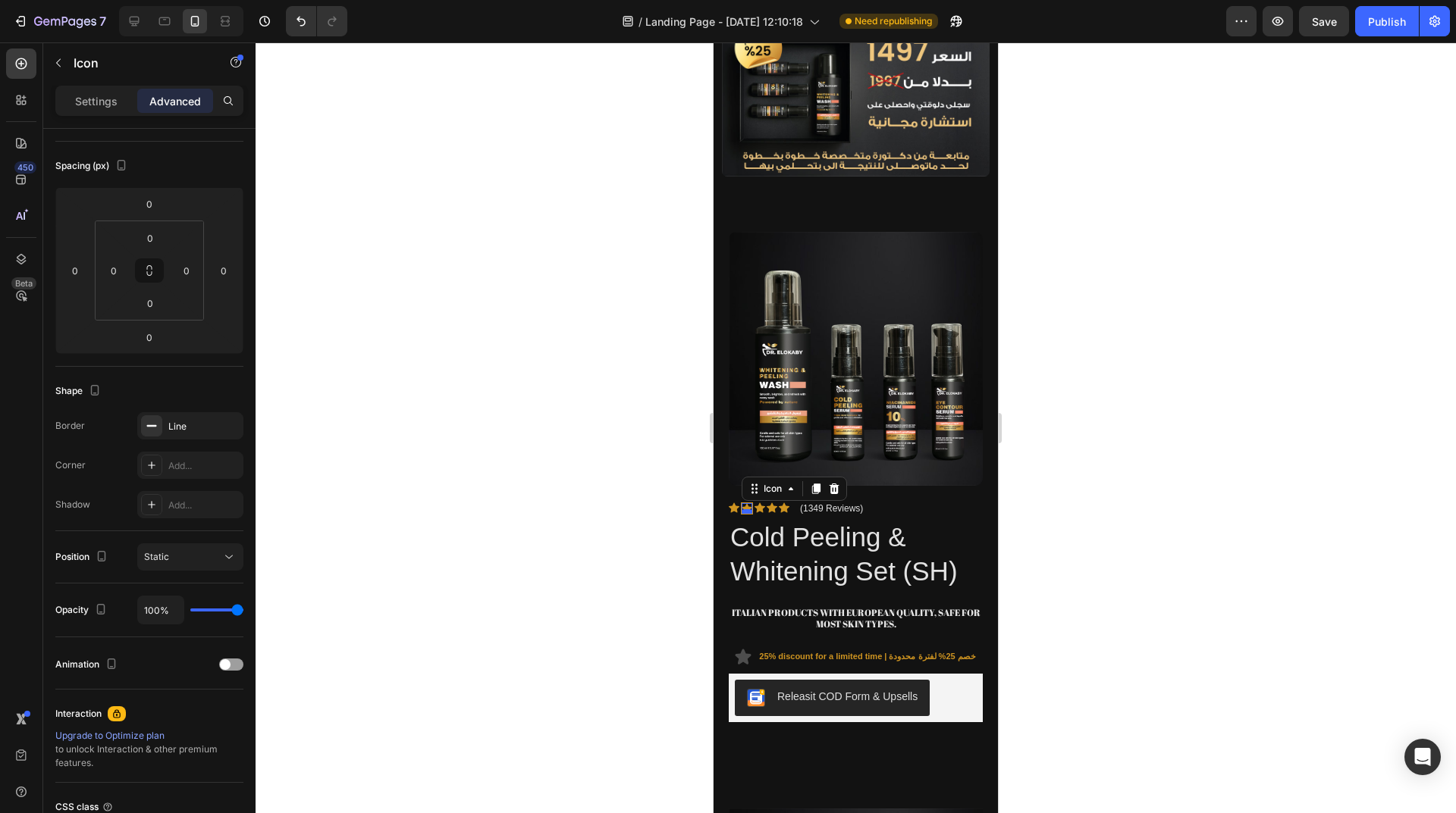
click at [747, 509] on div at bounding box center [746, 511] width 10 height 5
click at [747, 503] on icon at bounding box center [746, 508] width 10 height 10
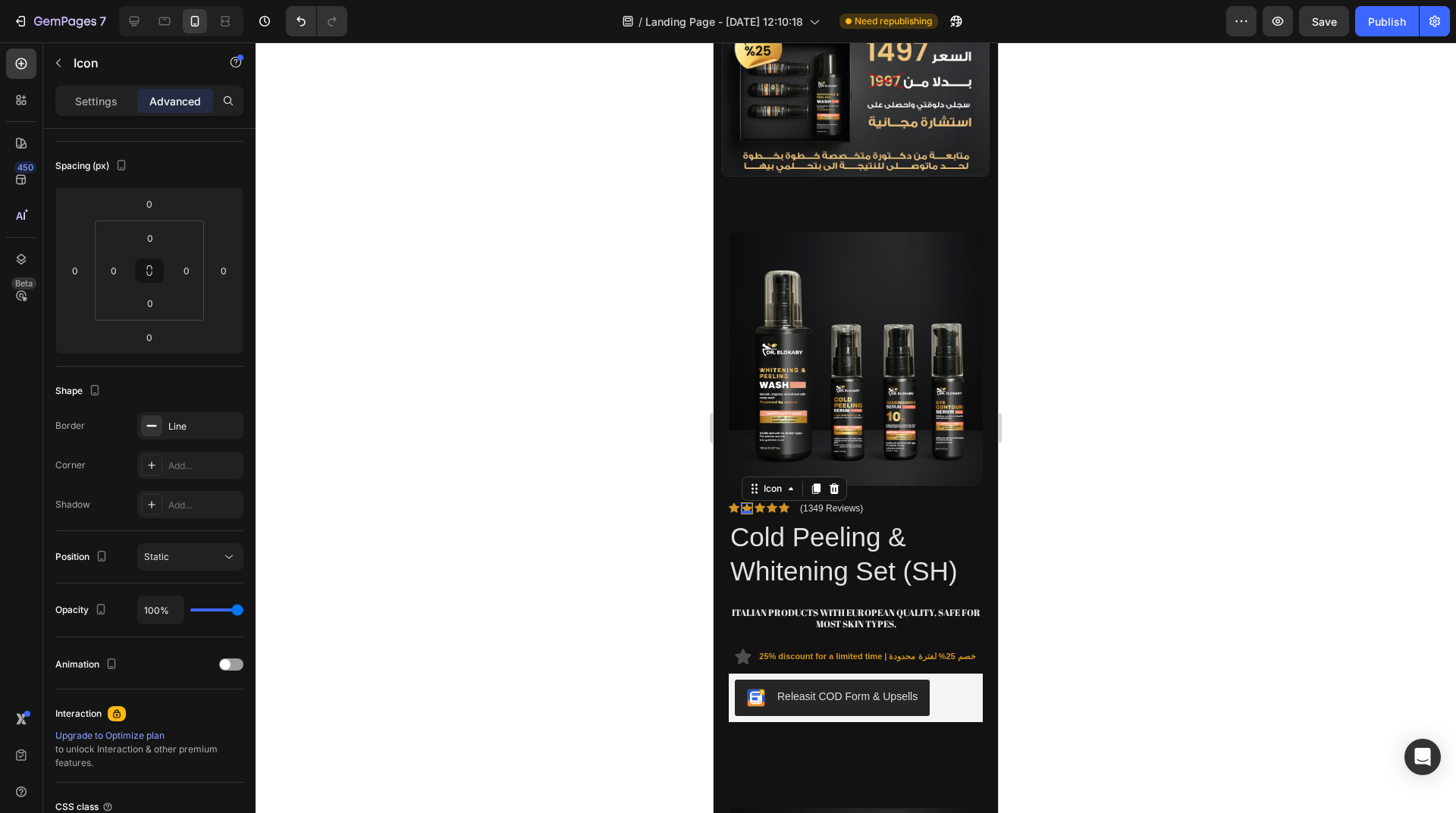
click at [747, 503] on icon at bounding box center [746, 508] width 10 height 10
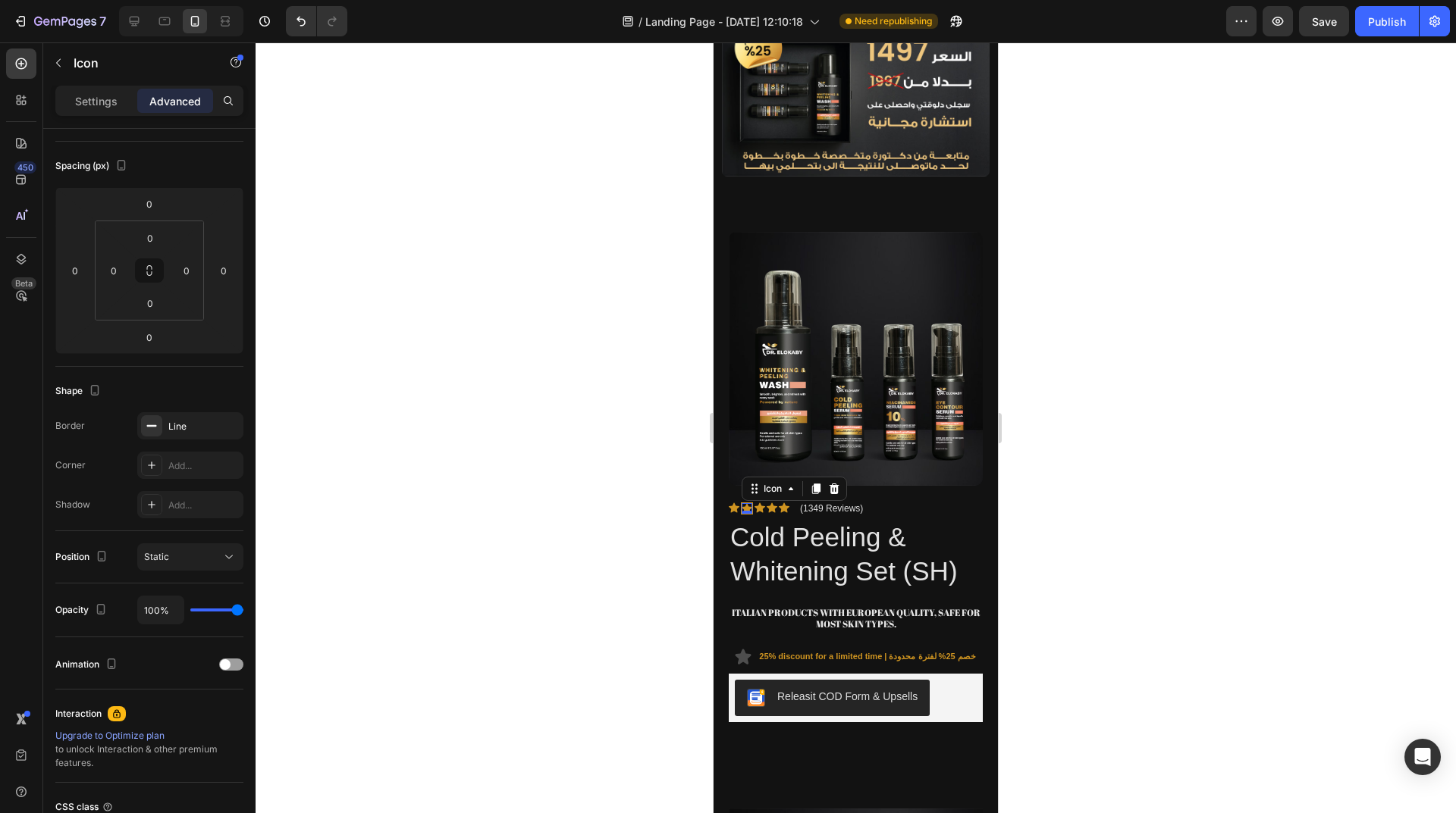
click at [747, 503] on icon at bounding box center [746, 508] width 10 height 10
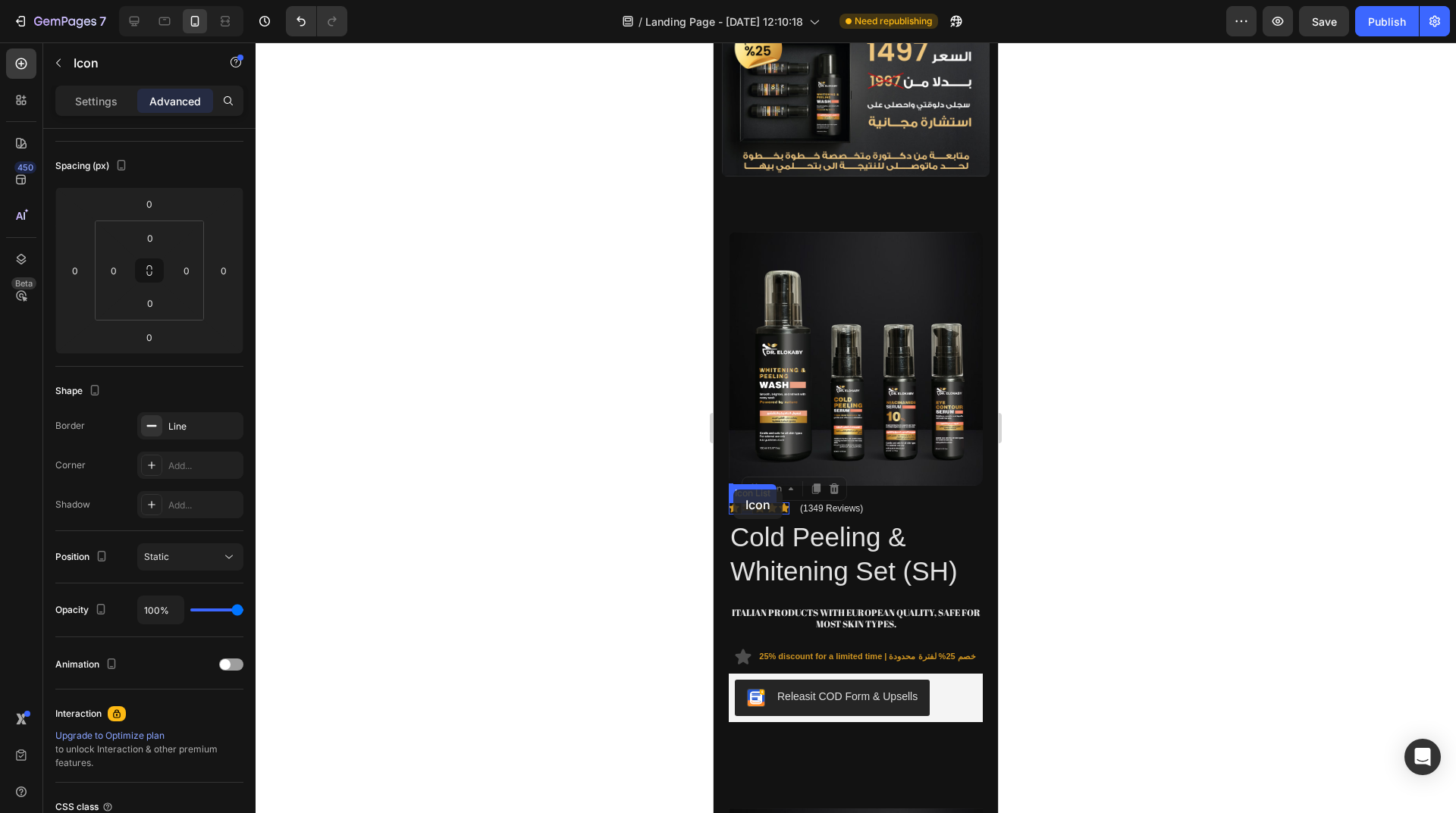
drag, startPoint x: 747, startPoint y: 484, endPoint x: 733, endPoint y: 489, distance: 14.9
click at [650, 502] on div at bounding box center [856, 427] width 1200 height 771
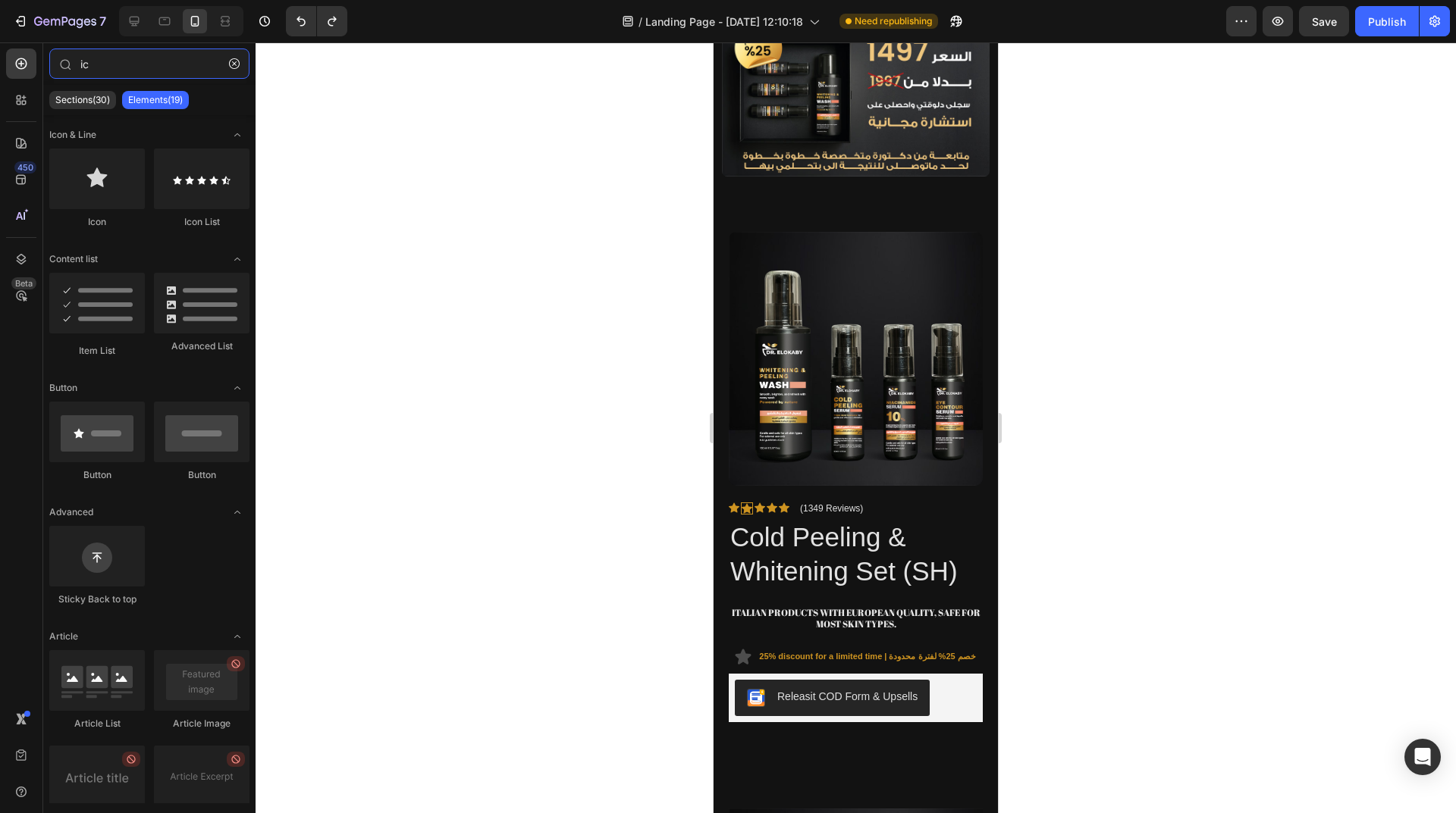
type input "i"
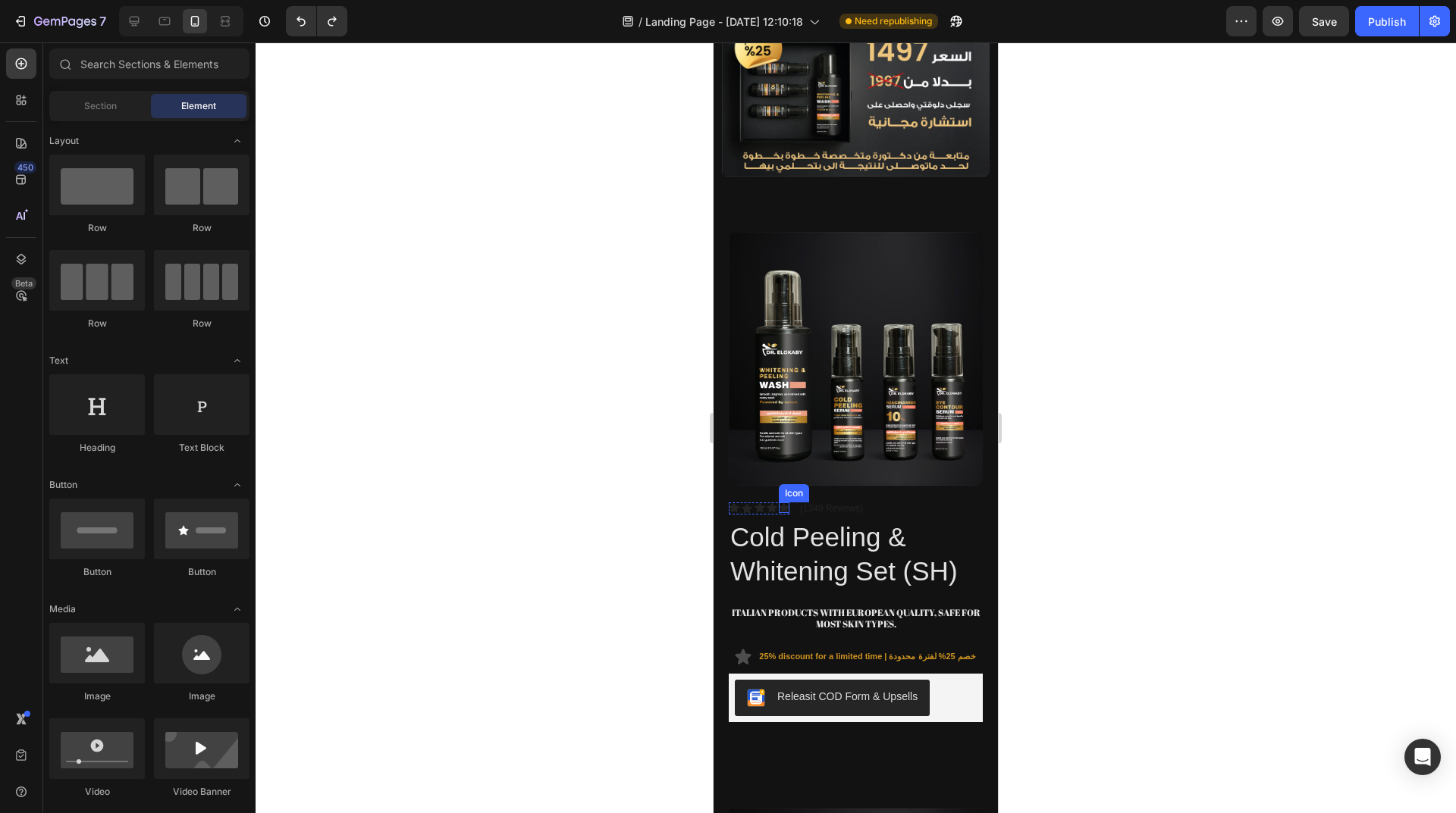
click at [775, 502] on icon at bounding box center [771, 507] width 10 height 10
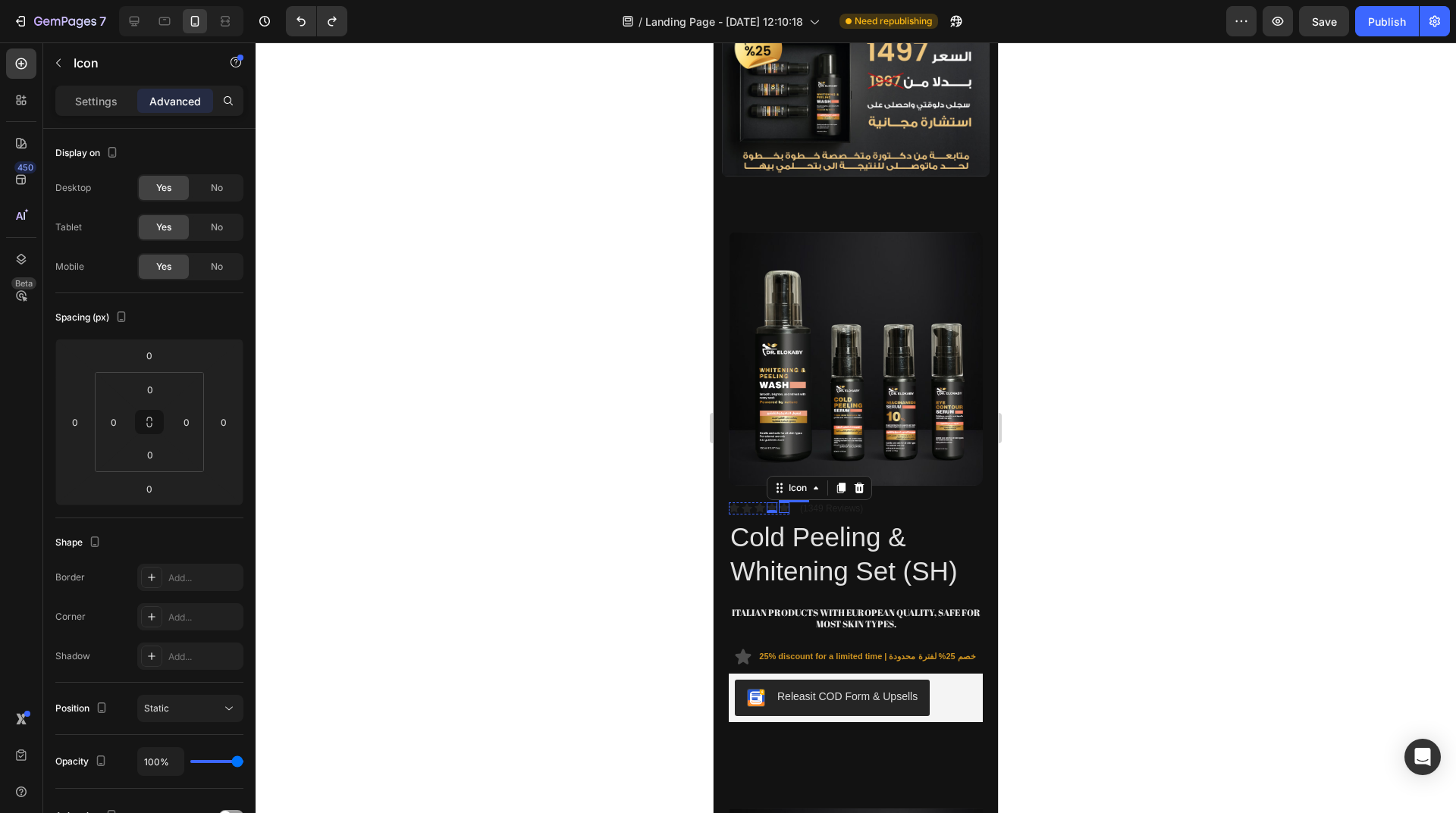
click at [786, 502] on icon at bounding box center [783, 507] width 10 height 10
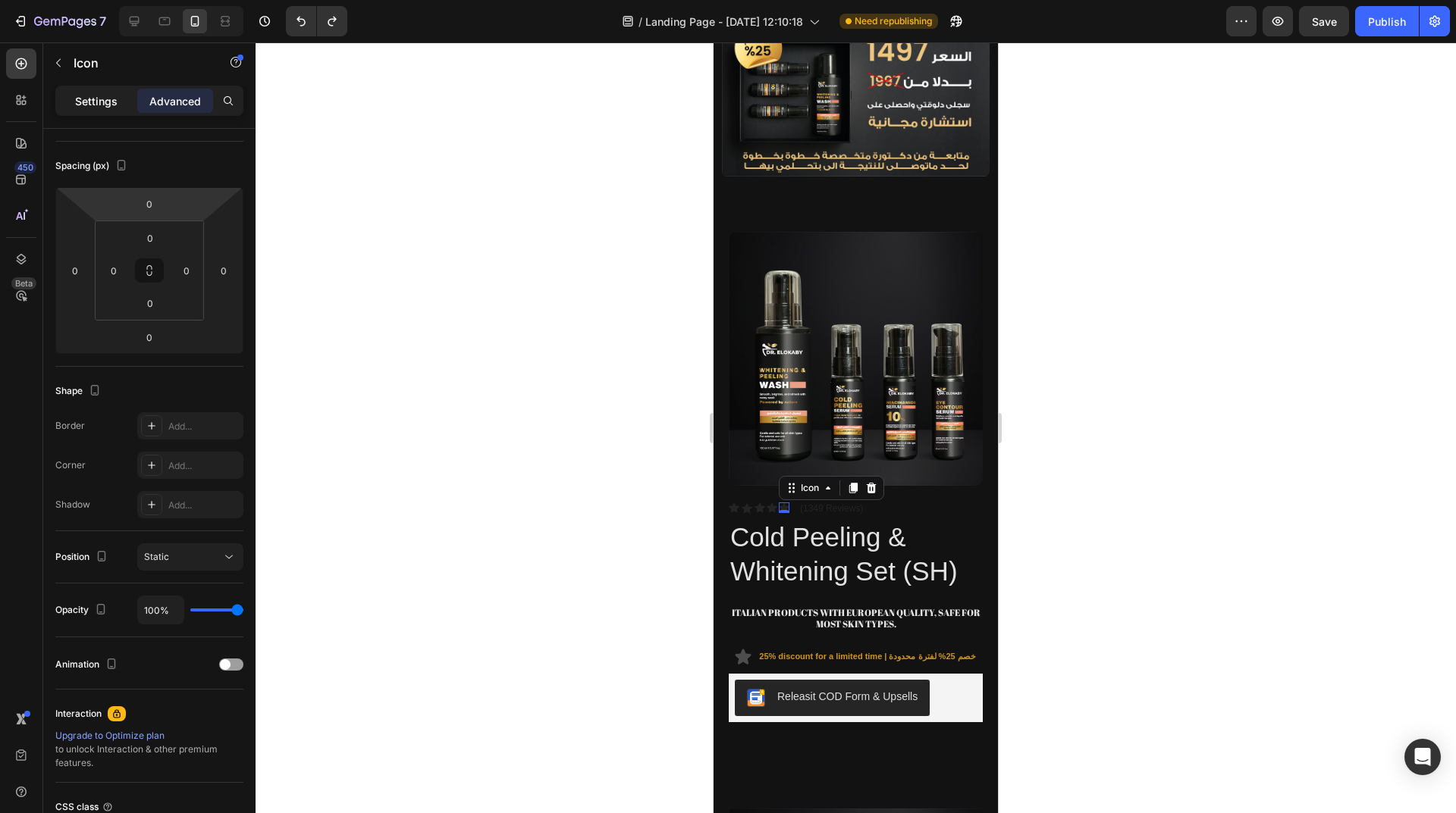
click at [95, 102] on p "Settings" at bounding box center [96, 101] width 42 height 16
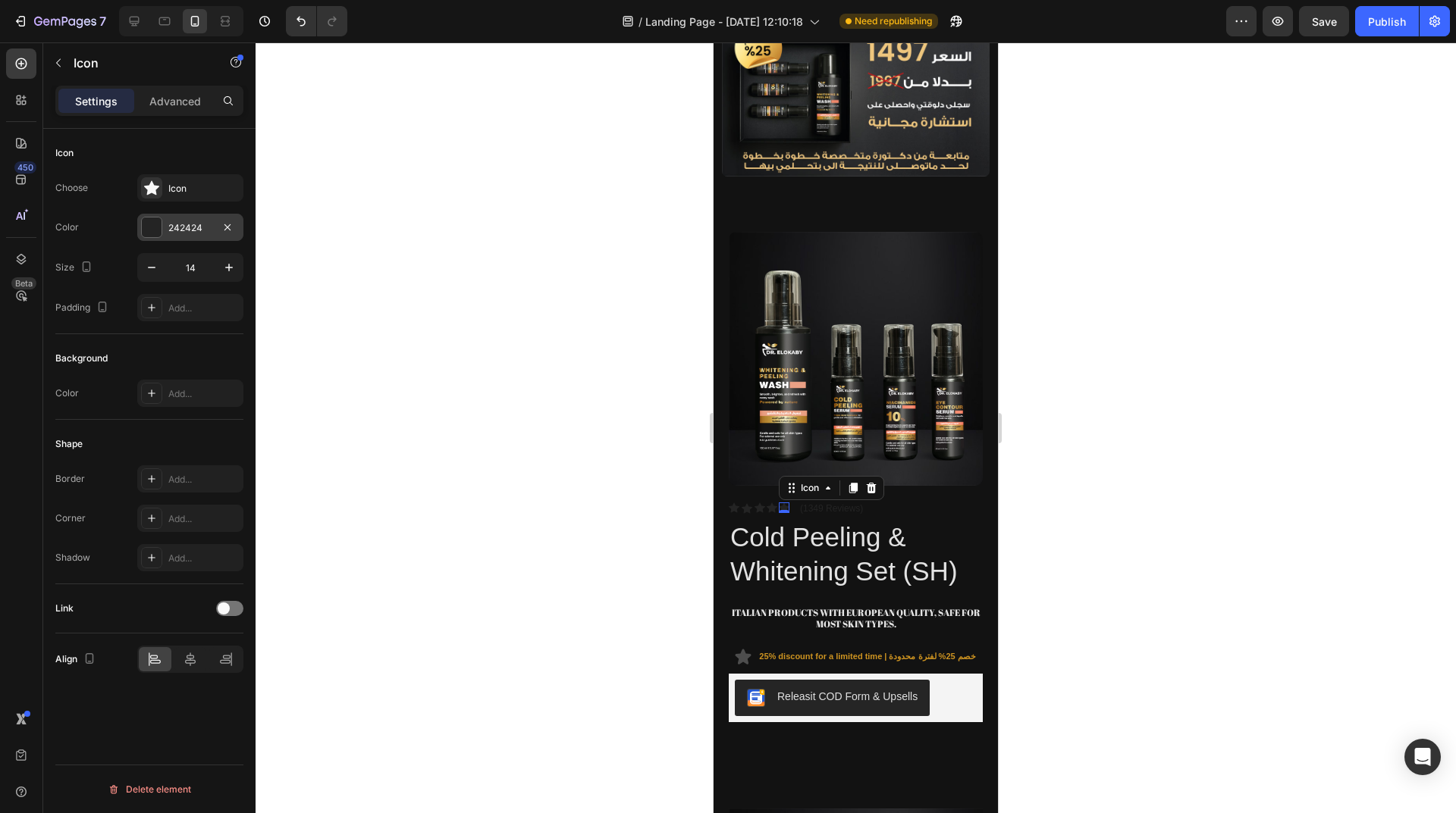
scroll to position [0, 0]
click at [168, 232] on div "242424" at bounding box center [190, 228] width 44 height 14
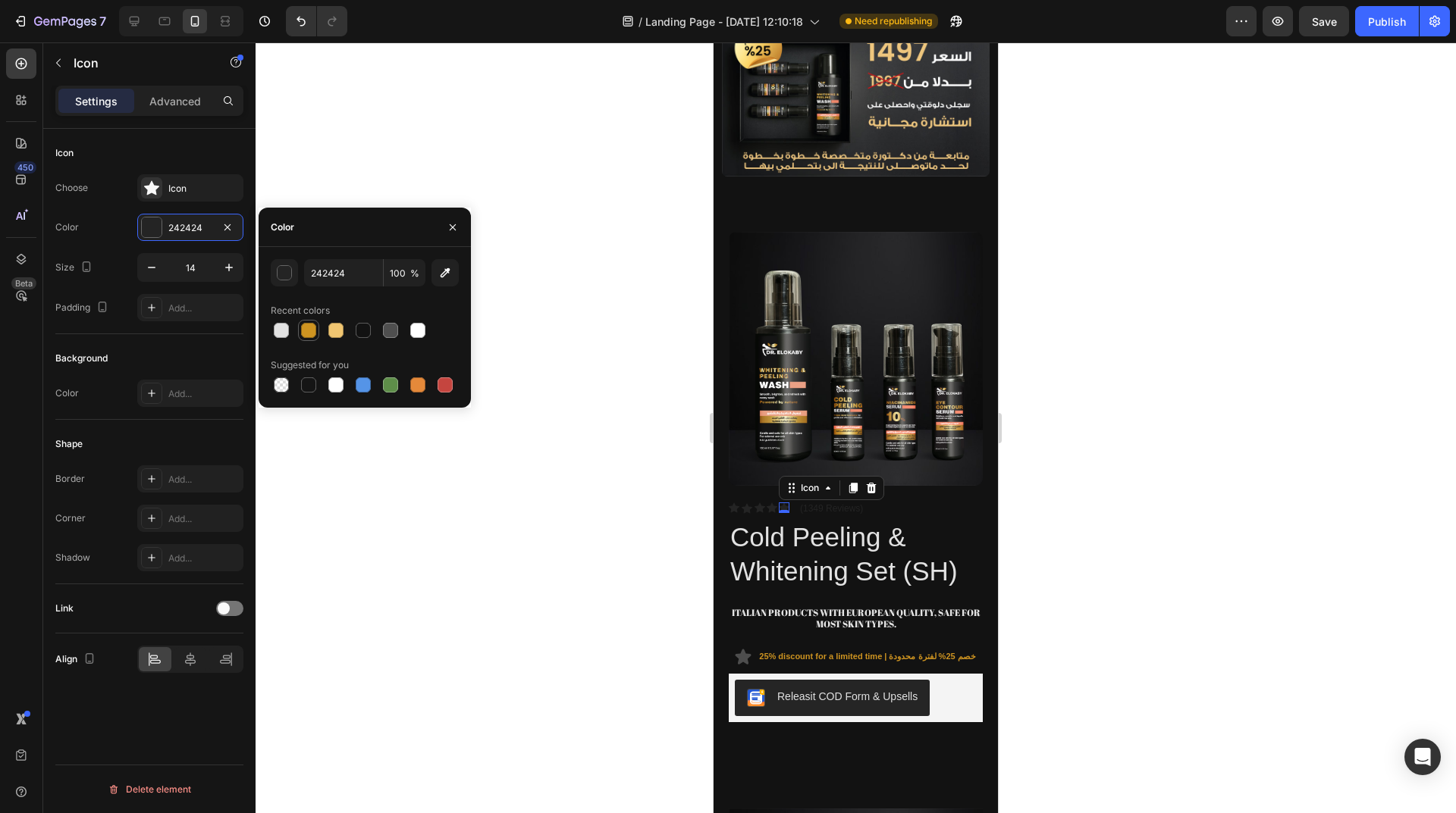
click at [312, 335] on div at bounding box center [308, 330] width 15 height 15
type input "CE9421"
click at [770, 502] on icon at bounding box center [771, 507] width 10 height 10
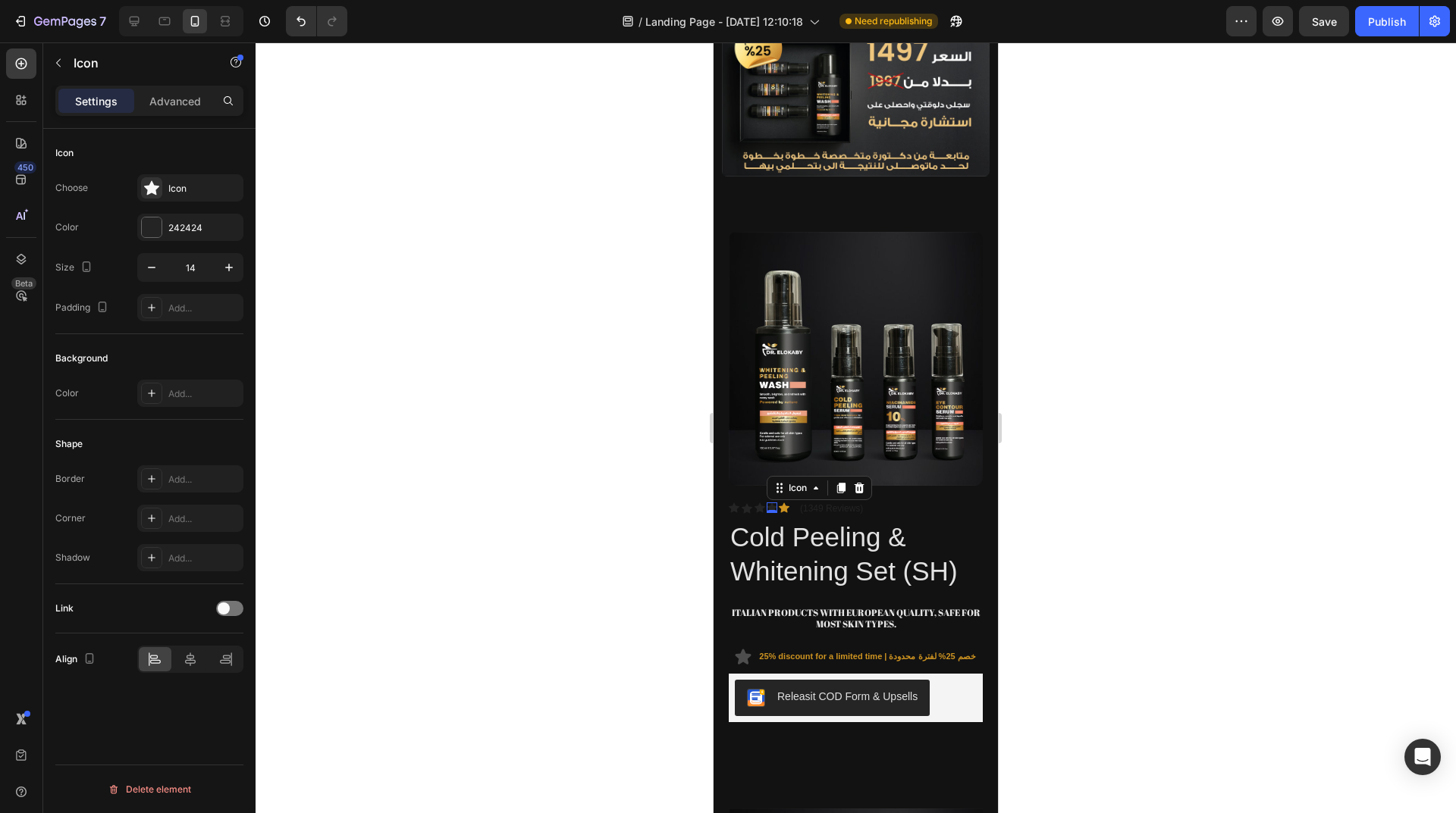
click at [145, 173] on div "Icon Choose Icon Color 242424 Size 14 Padding Add..." at bounding box center [150, 232] width 188 height 206
click at [149, 177] on div at bounding box center [151, 187] width 21 height 21
click at [197, 218] on div "242424" at bounding box center [190, 228] width 106 height 28
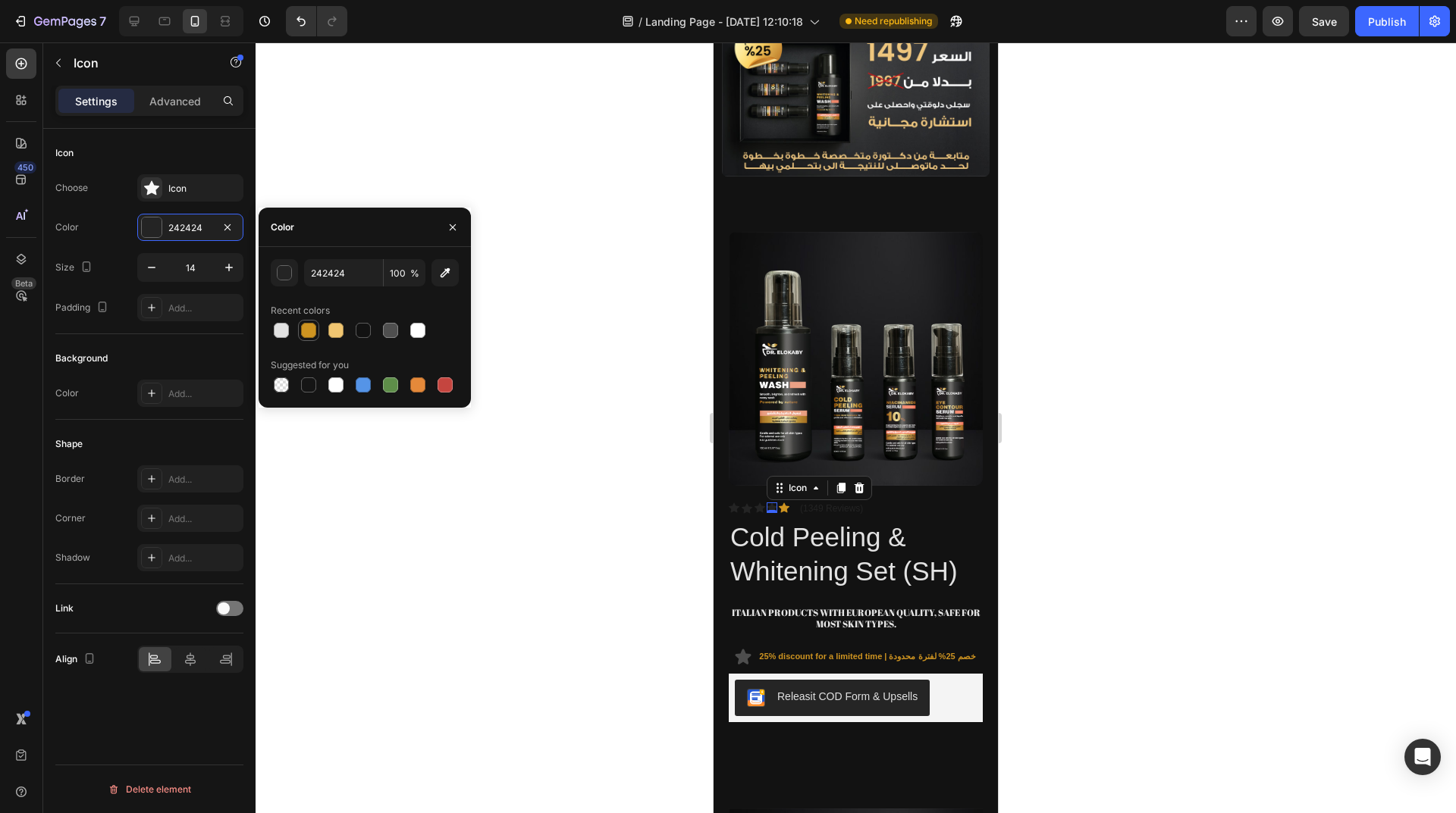
click at [306, 326] on div at bounding box center [308, 330] width 15 height 15
type input "CE9421"
click at [760, 502] on div "Icon" at bounding box center [759, 507] width 10 height 10
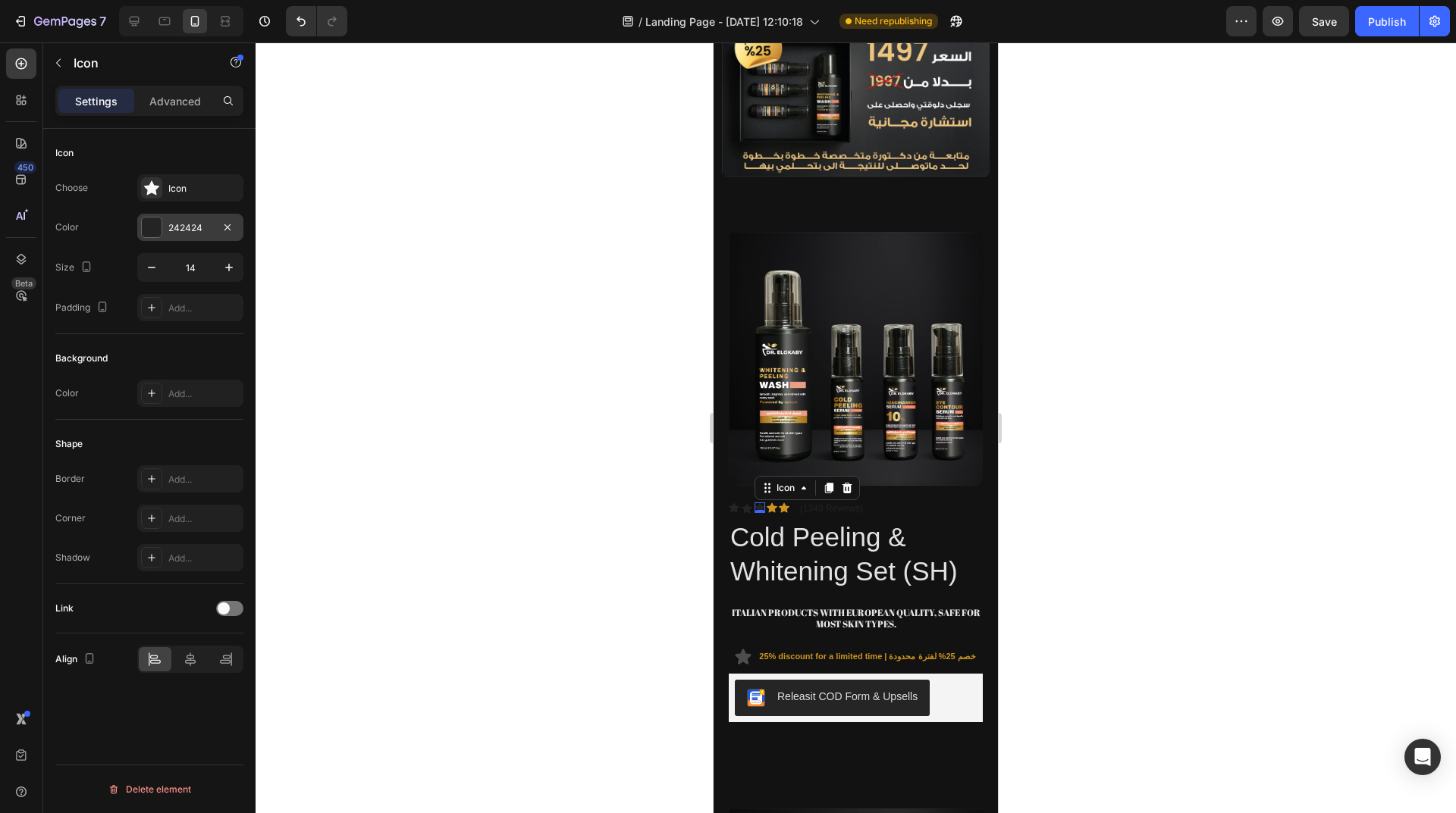
click at [195, 235] on div "242424" at bounding box center [190, 228] width 106 height 28
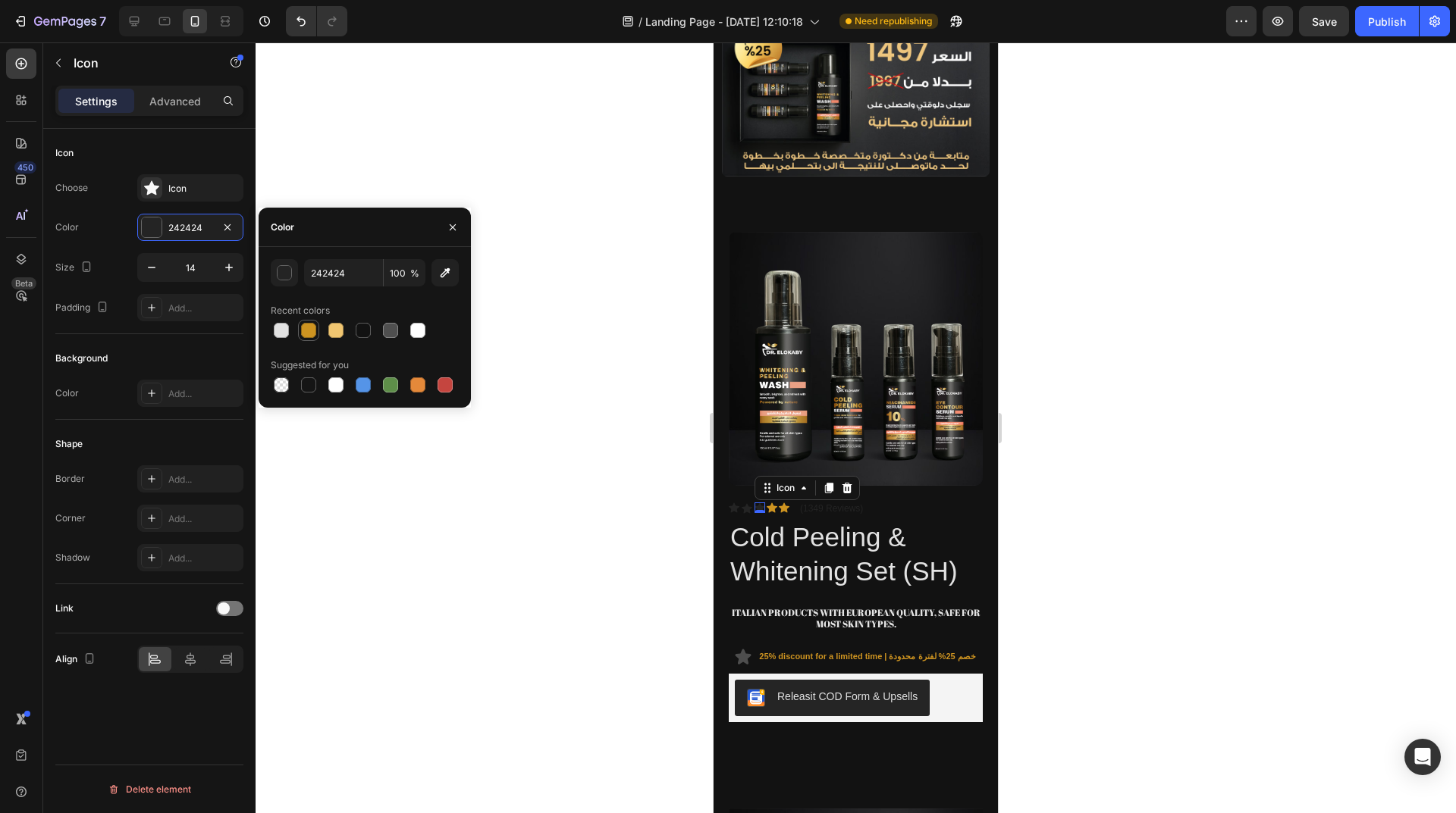
click at [308, 340] on div at bounding box center [308, 330] width 21 height 21
type input "CE9421"
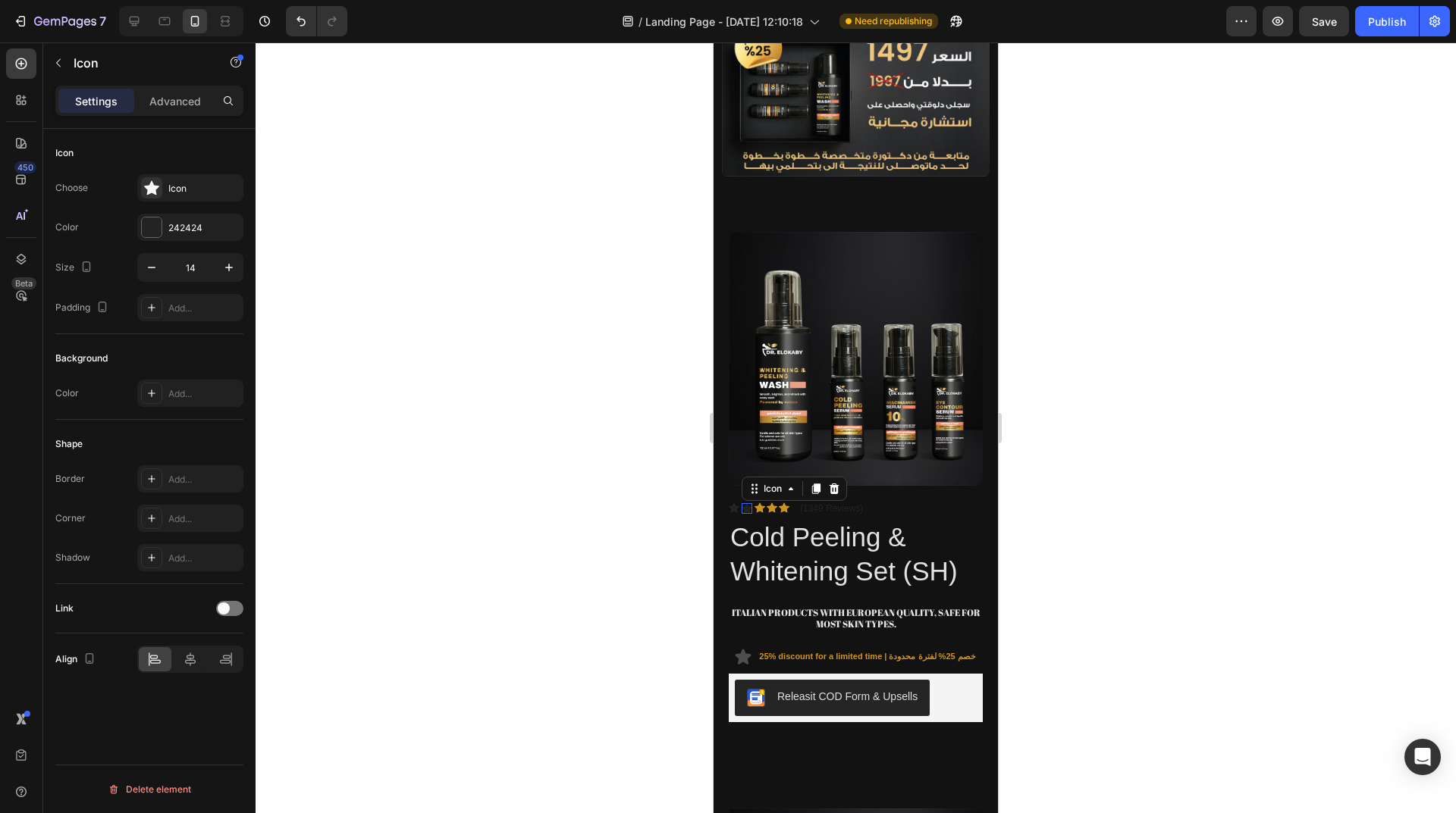
click at [746, 503] on icon at bounding box center [746, 508] width 10 height 10
click at [190, 235] on div "242424" at bounding box center [190, 228] width 106 height 28
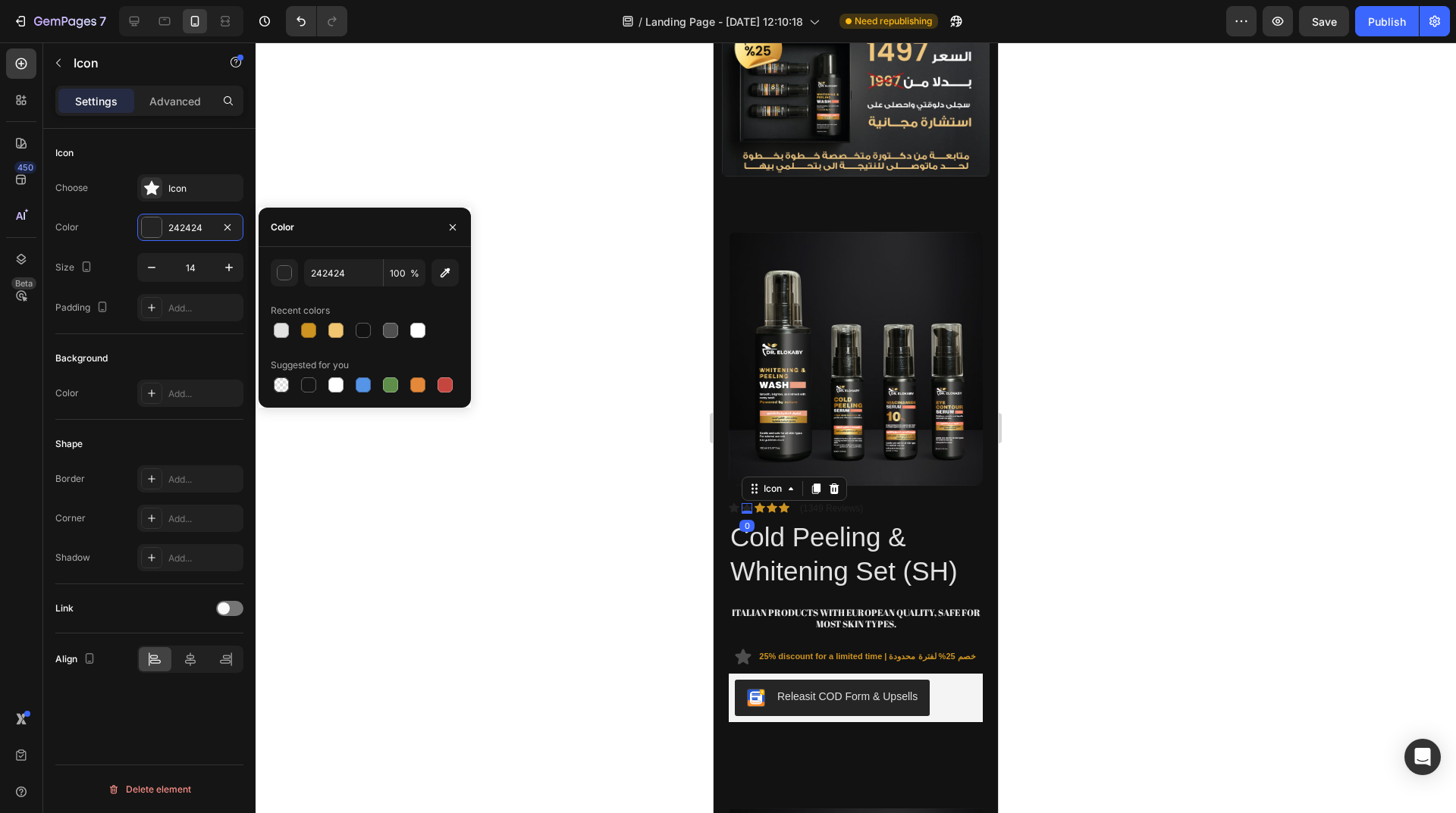
click at [321, 349] on div "242424 100 % Recent colors Suggested for you" at bounding box center [365, 328] width 188 height 137
click at [312, 337] on div at bounding box center [308, 330] width 15 height 15
type input "CE9421"
click at [733, 502] on div "Icon" at bounding box center [733, 507] width 10 height 10
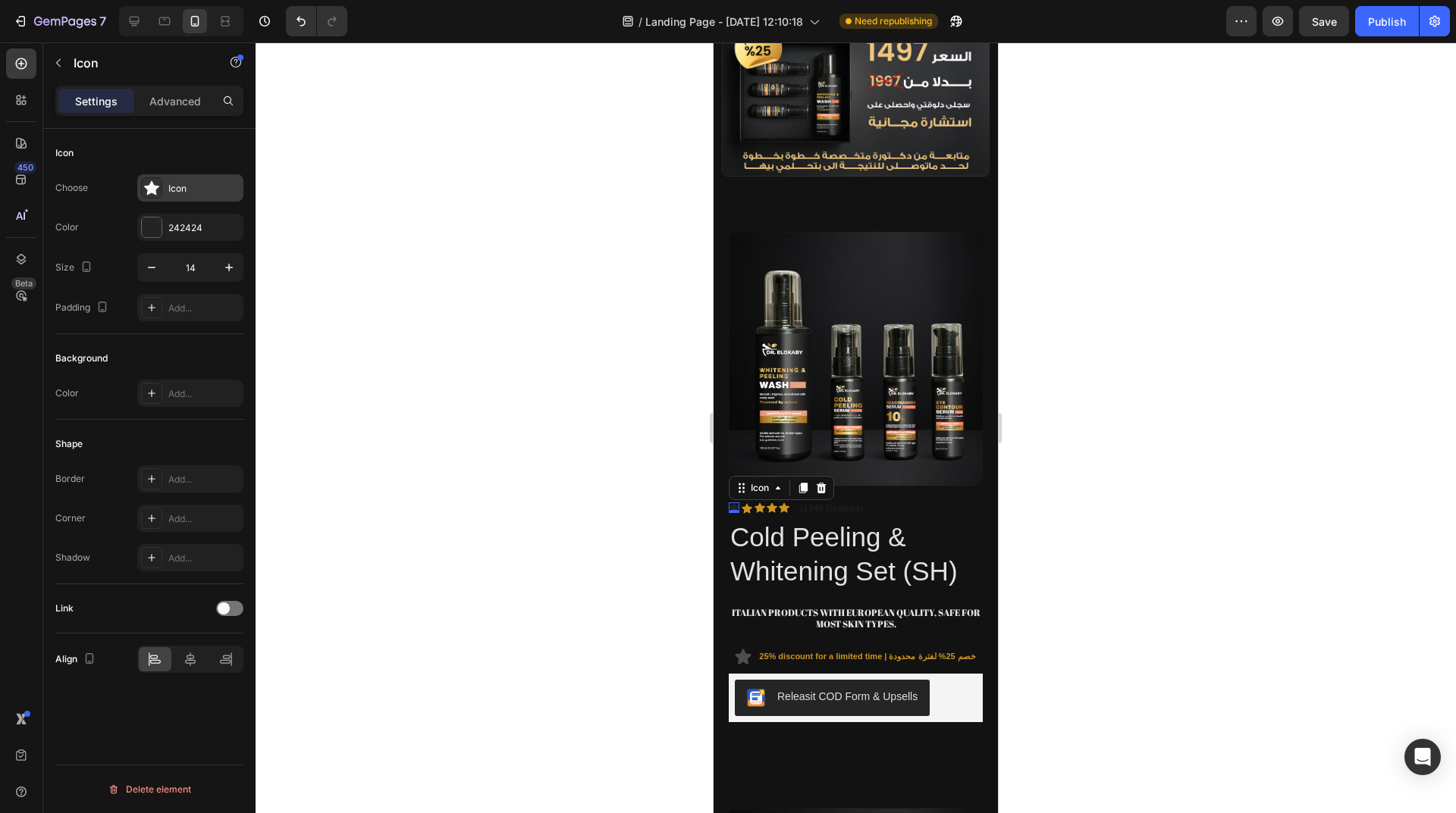
click at [154, 193] on icon at bounding box center [151, 188] width 15 height 15
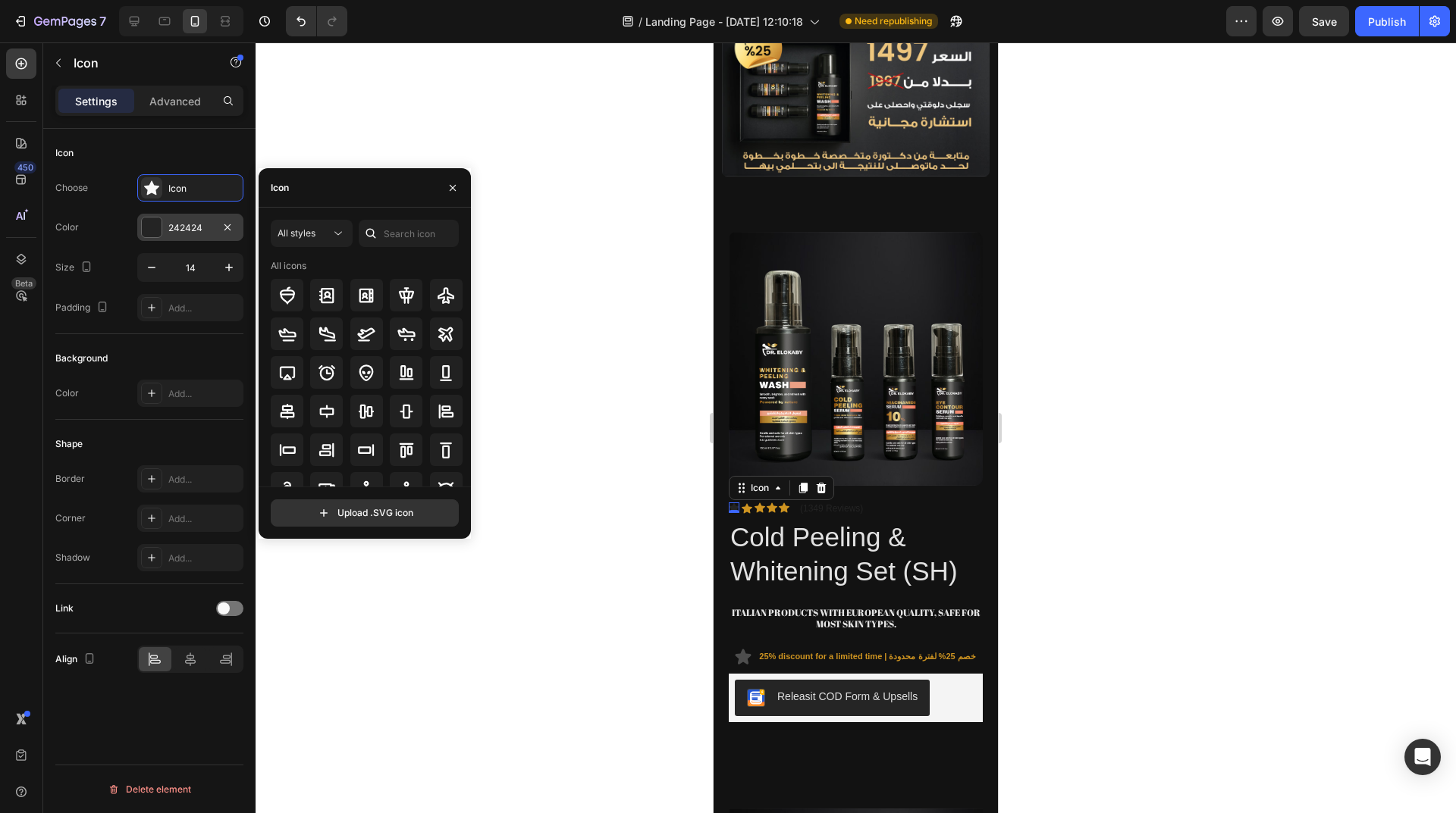
click at [201, 231] on div "242424" at bounding box center [190, 228] width 44 height 14
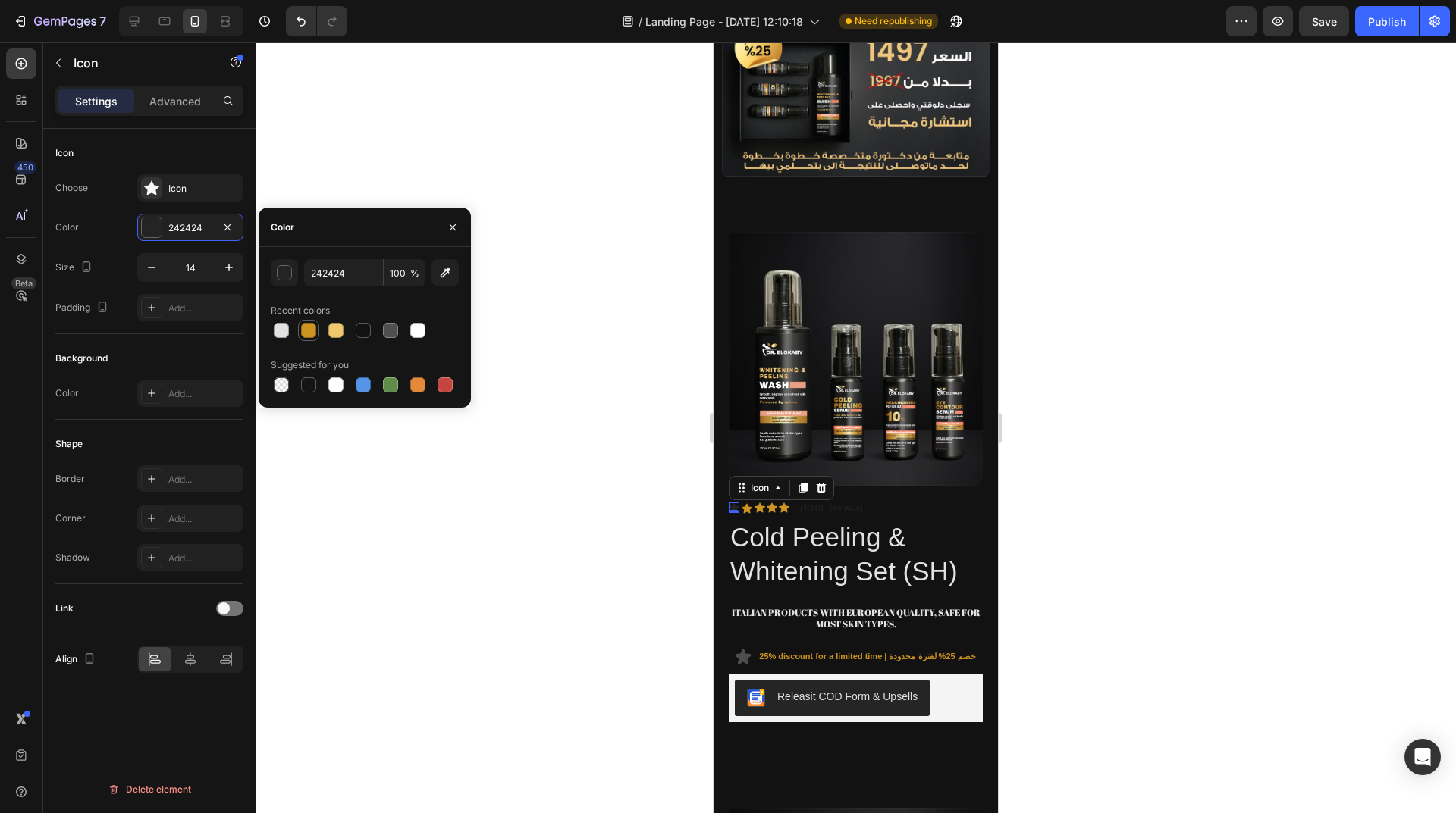
click at [307, 324] on div at bounding box center [308, 330] width 15 height 15
type input "CE9421"
click at [677, 553] on div at bounding box center [856, 427] width 1200 height 771
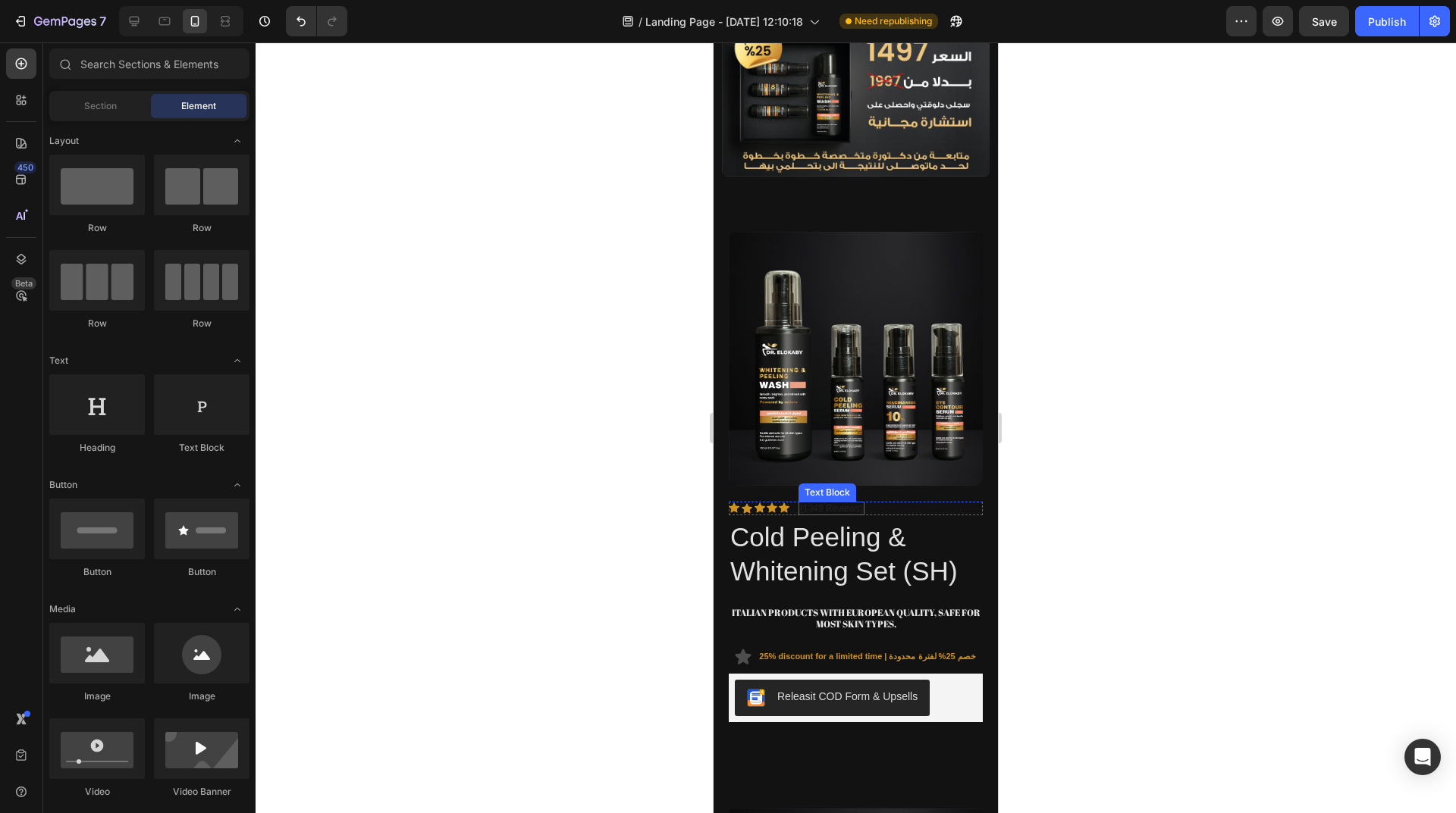
click at [837, 503] on p "(1349 Reviews)" at bounding box center [831, 508] width 63 height 10
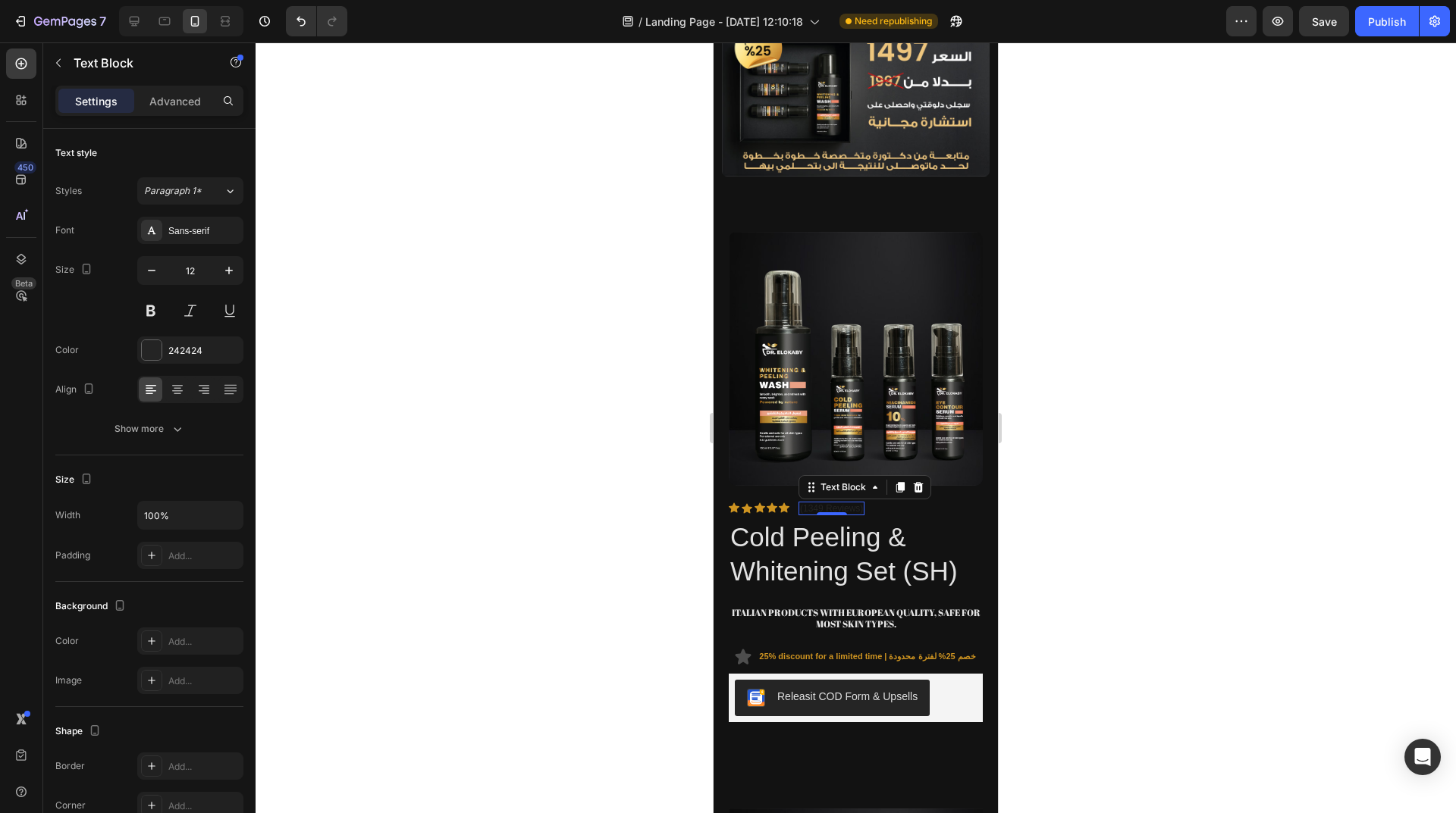
click at [820, 503] on p "(1349 Reviews)" at bounding box center [831, 508] width 63 height 10
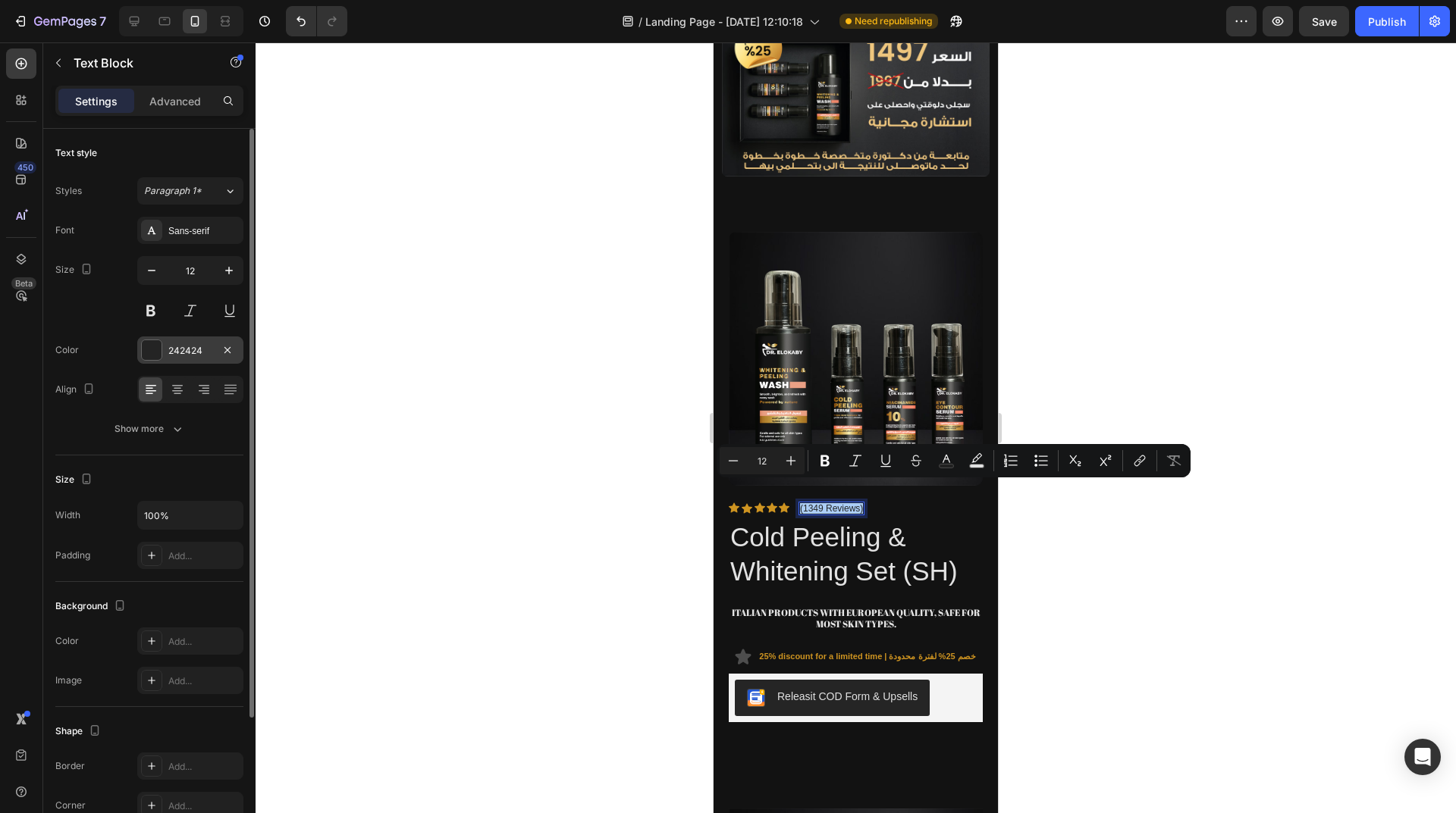
click at [172, 349] on div "242424" at bounding box center [190, 351] width 44 height 14
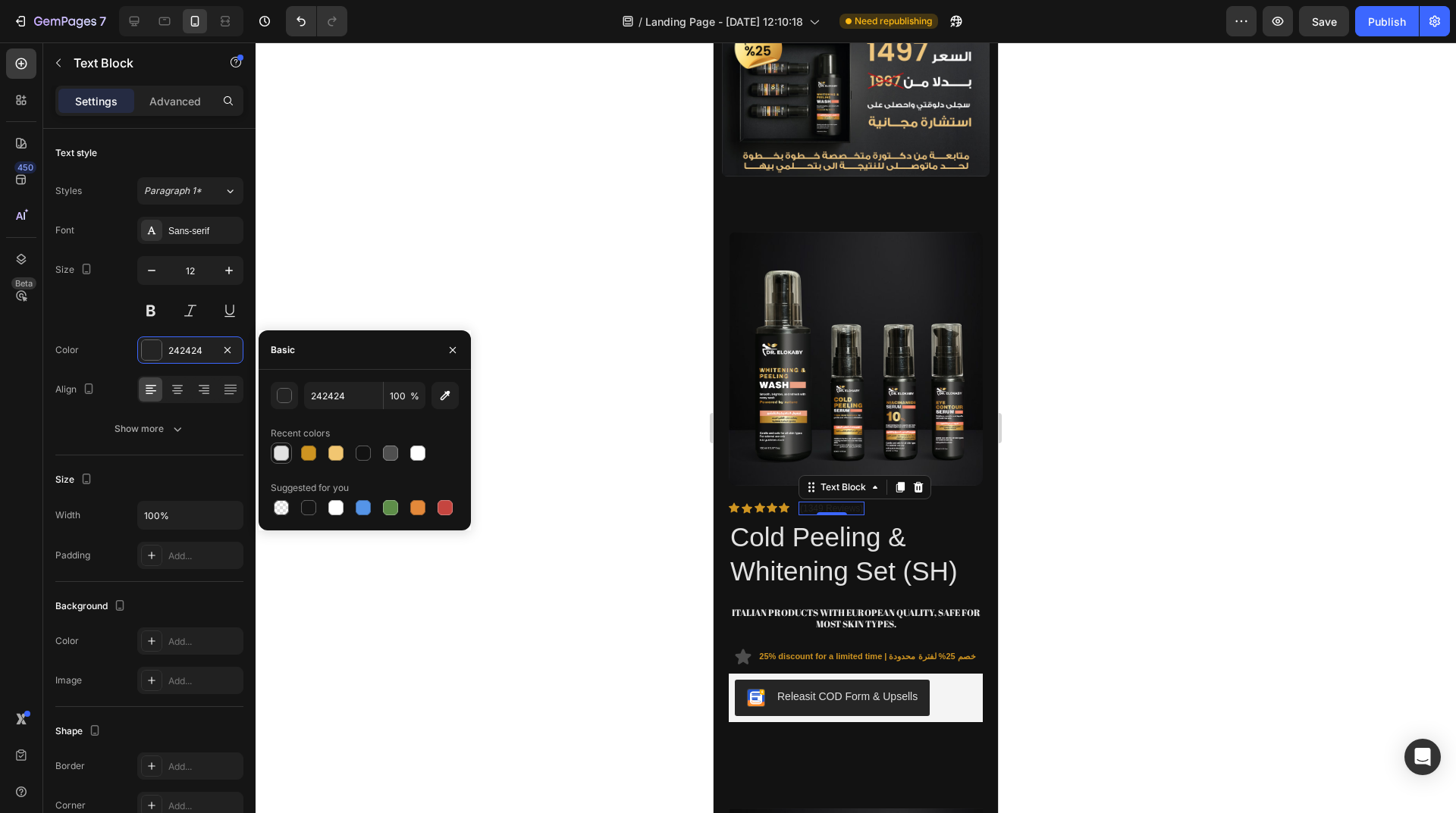
click at [285, 451] on div at bounding box center [281, 453] width 15 height 15
type input "E2E2E2"
click at [495, 357] on div at bounding box center [856, 427] width 1200 height 771
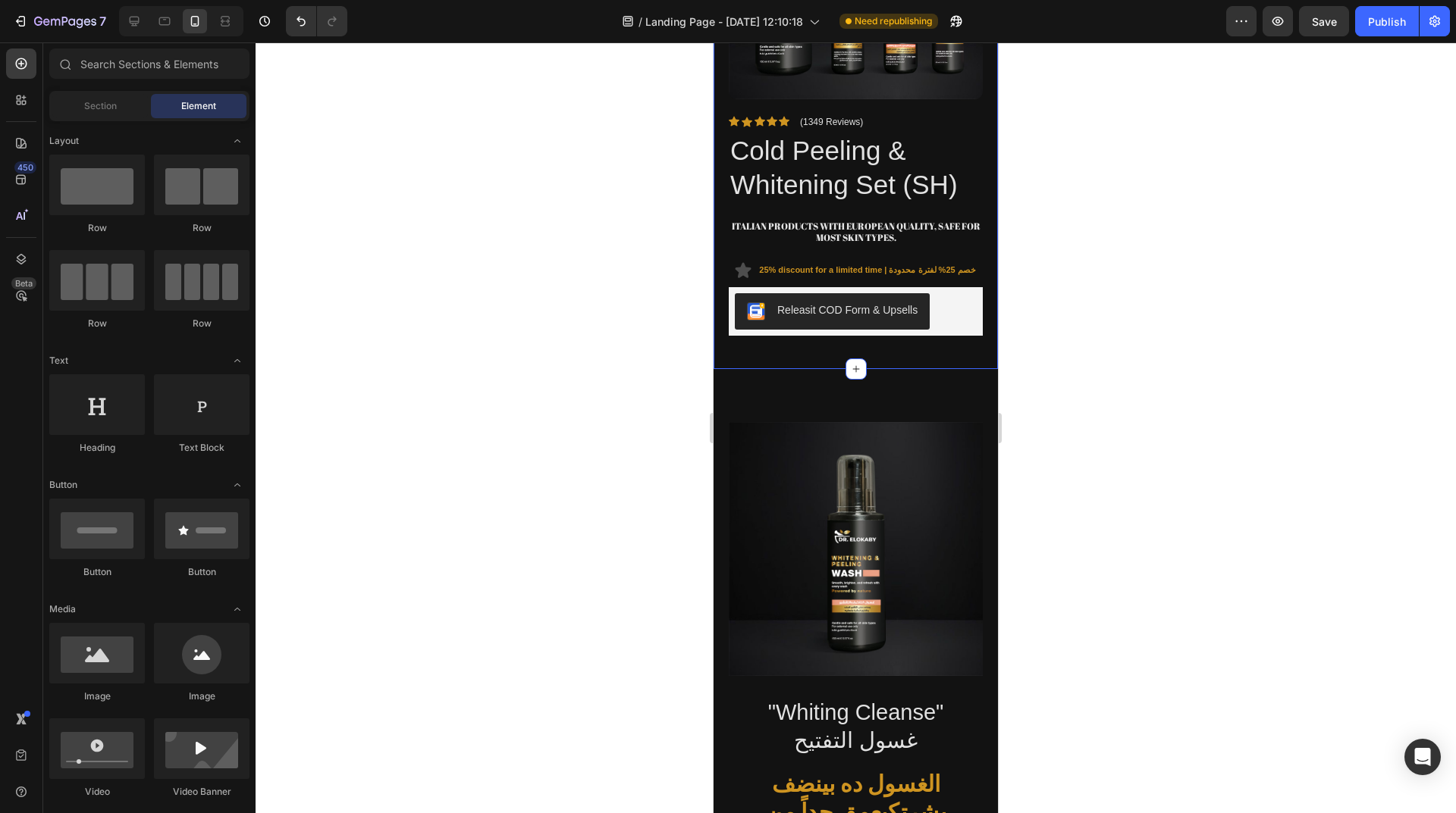
scroll to position [1342, 0]
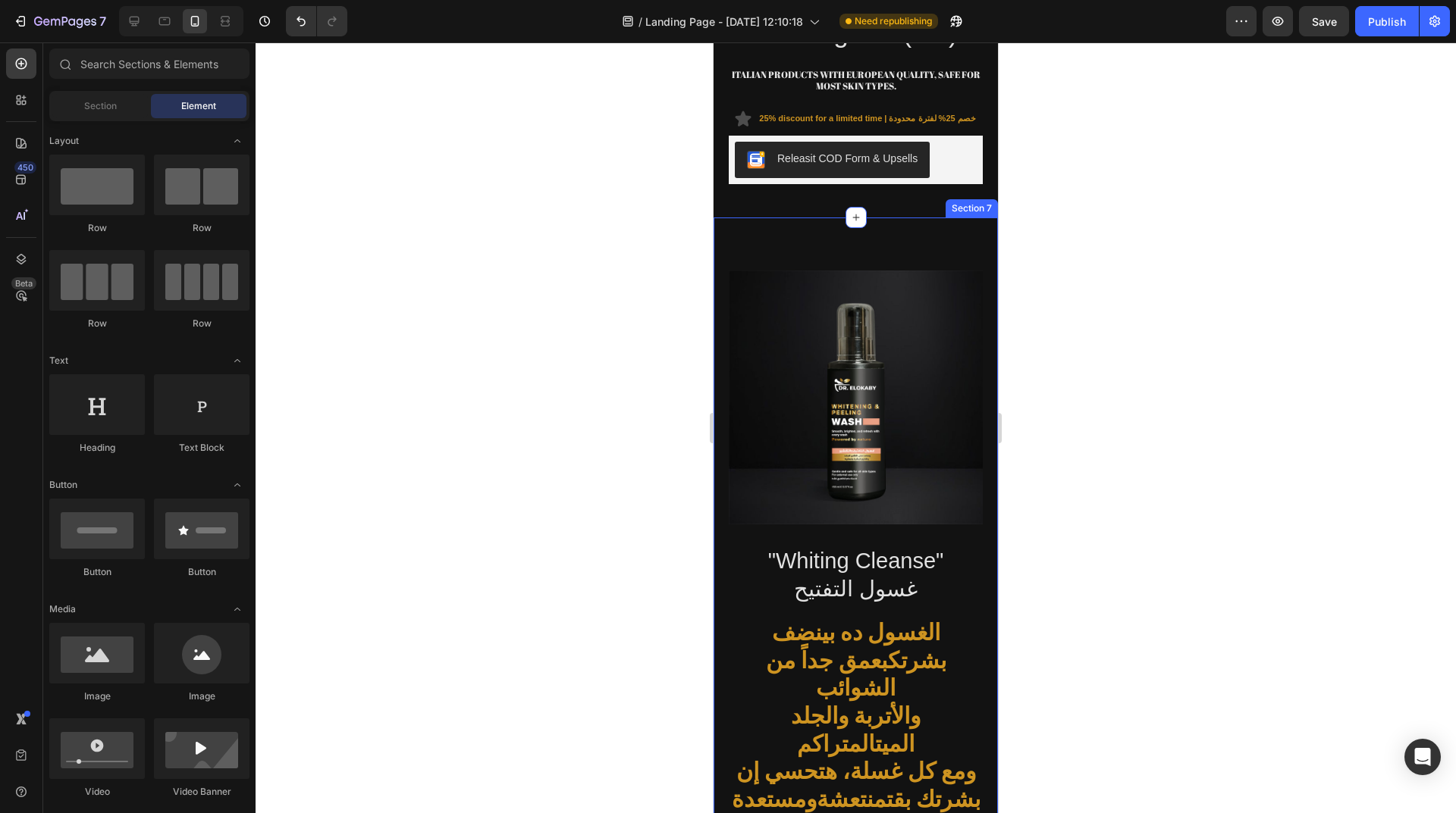
click at [862, 243] on div ""Whiting Cleanse" غسول التفتيح Heading الغسول ده بينضف بشرتك بعمق جداً من الشوا…" at bounding box center [856, 630] width 284 height 825
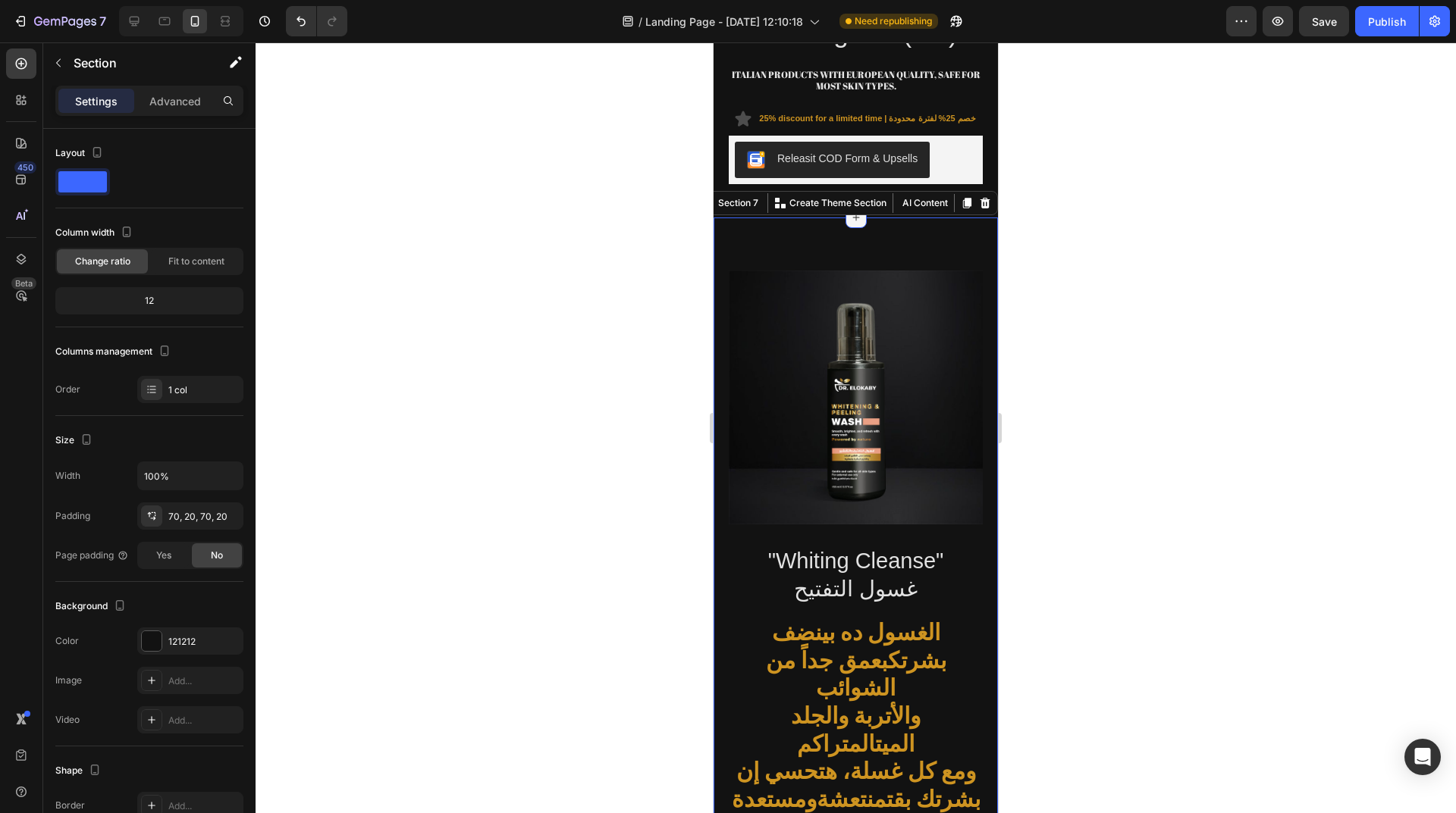
click at [850, 211] on icon at bounding box center [856, 217] width 12 height 12
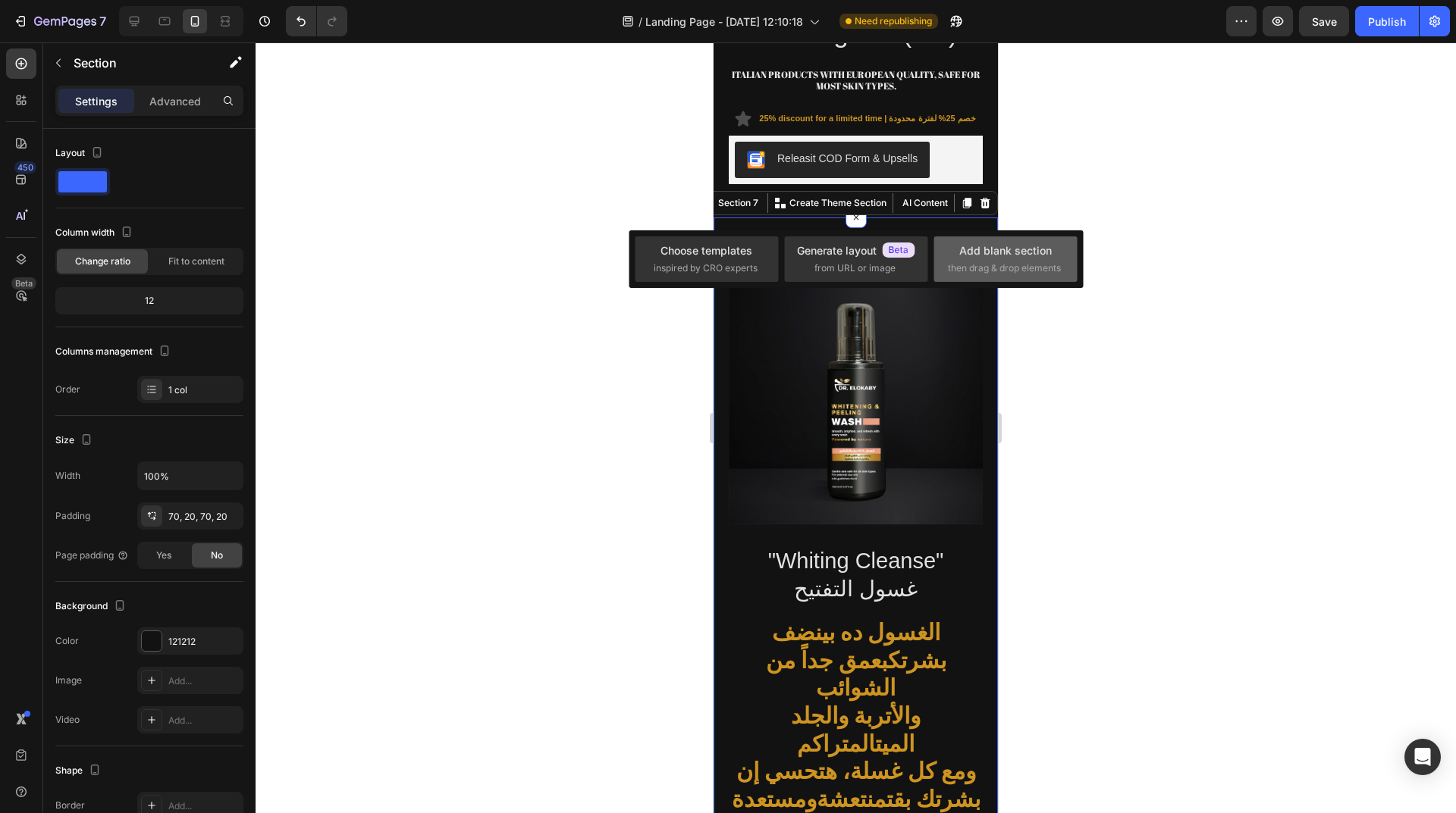
click at [1004, 269] on span "then drag & drop elements" at bounding box center [1005, 268] width 113 height 14
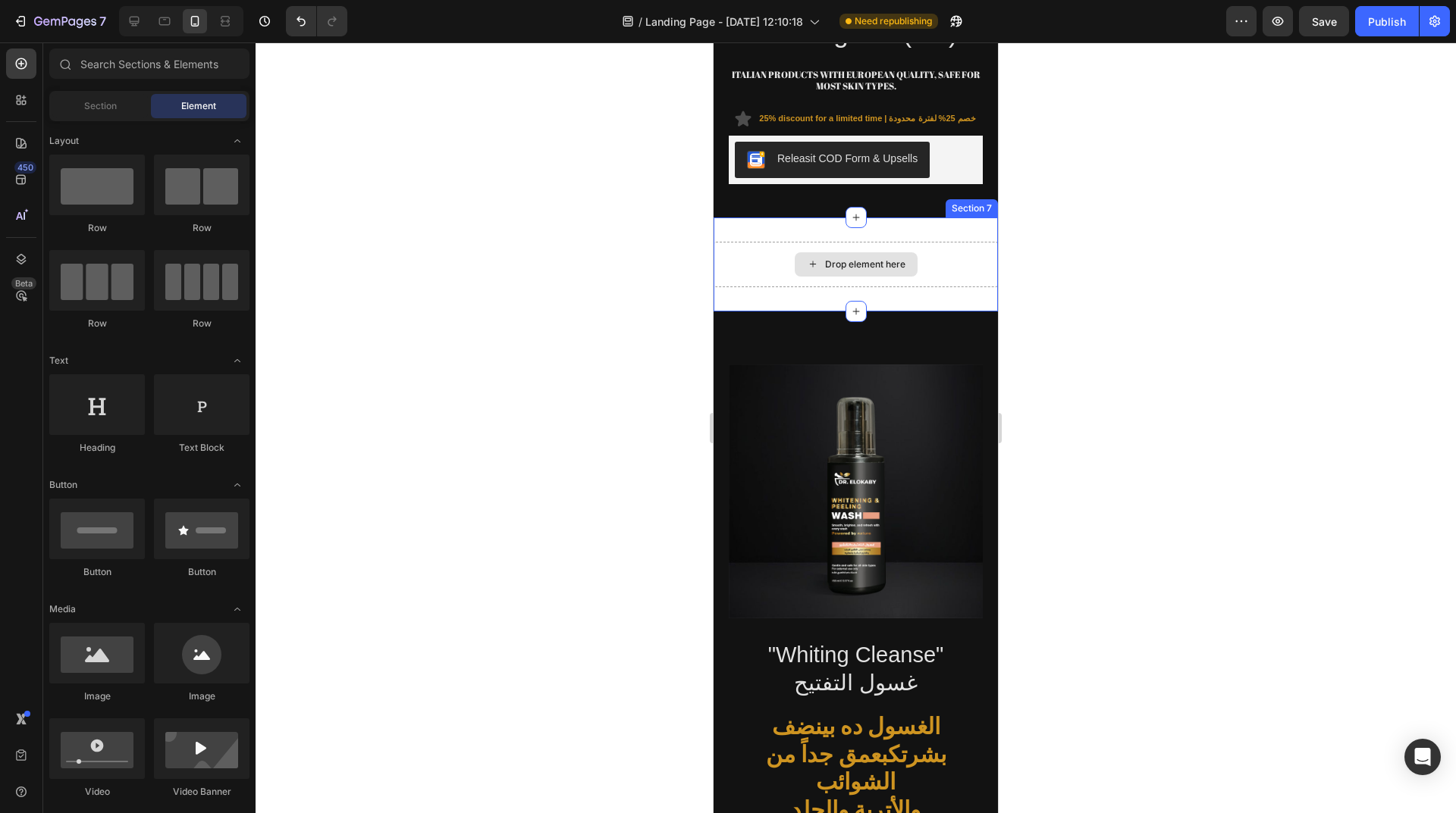
click at [857, 258] on div "Drop element here" at bounding box center [864, 264] width 80 height 12
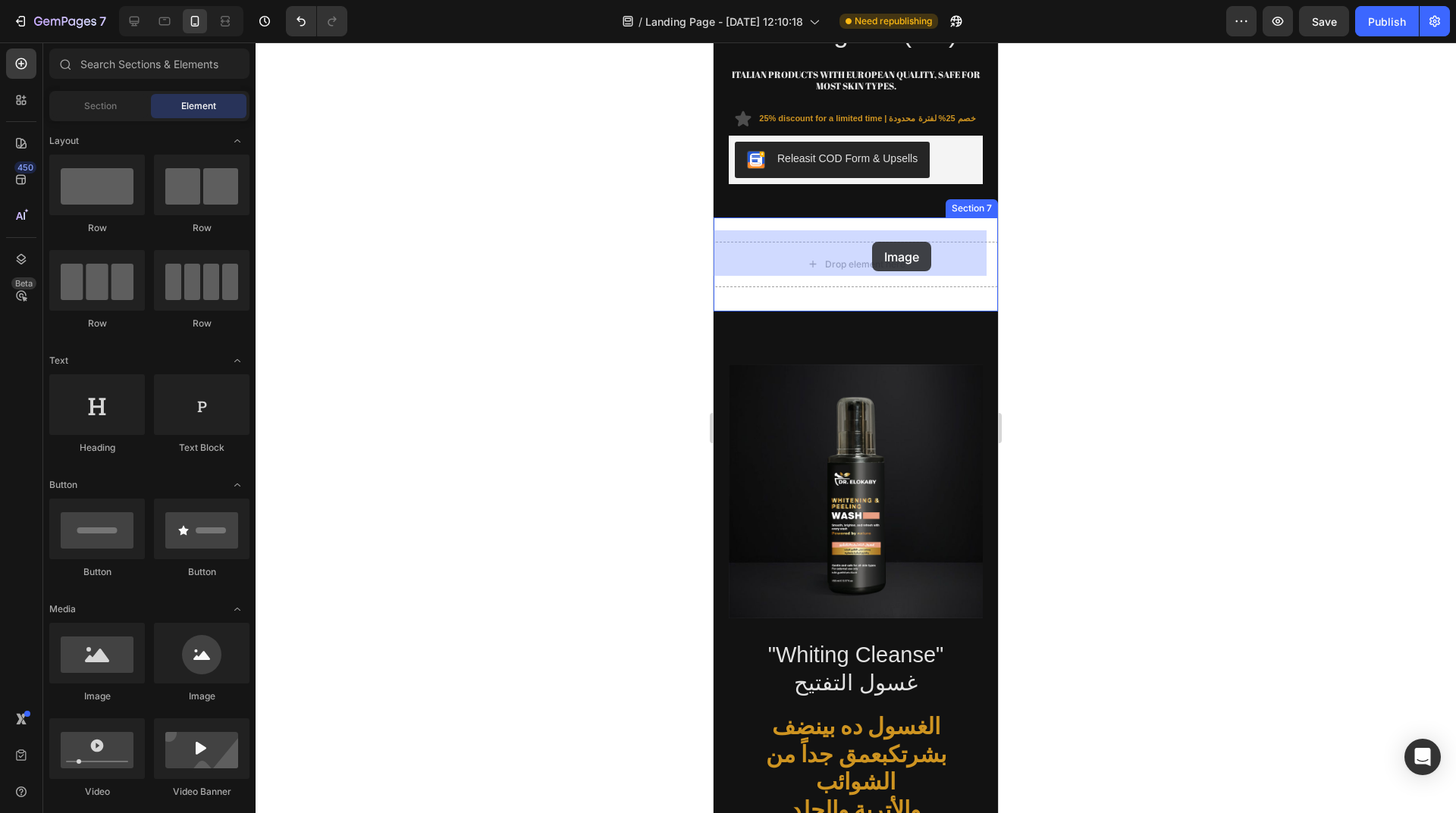
drag, startPoint x: 816, startPoint y: 727, endPoint x: 866, endPoint y: 245, distance: 484.6
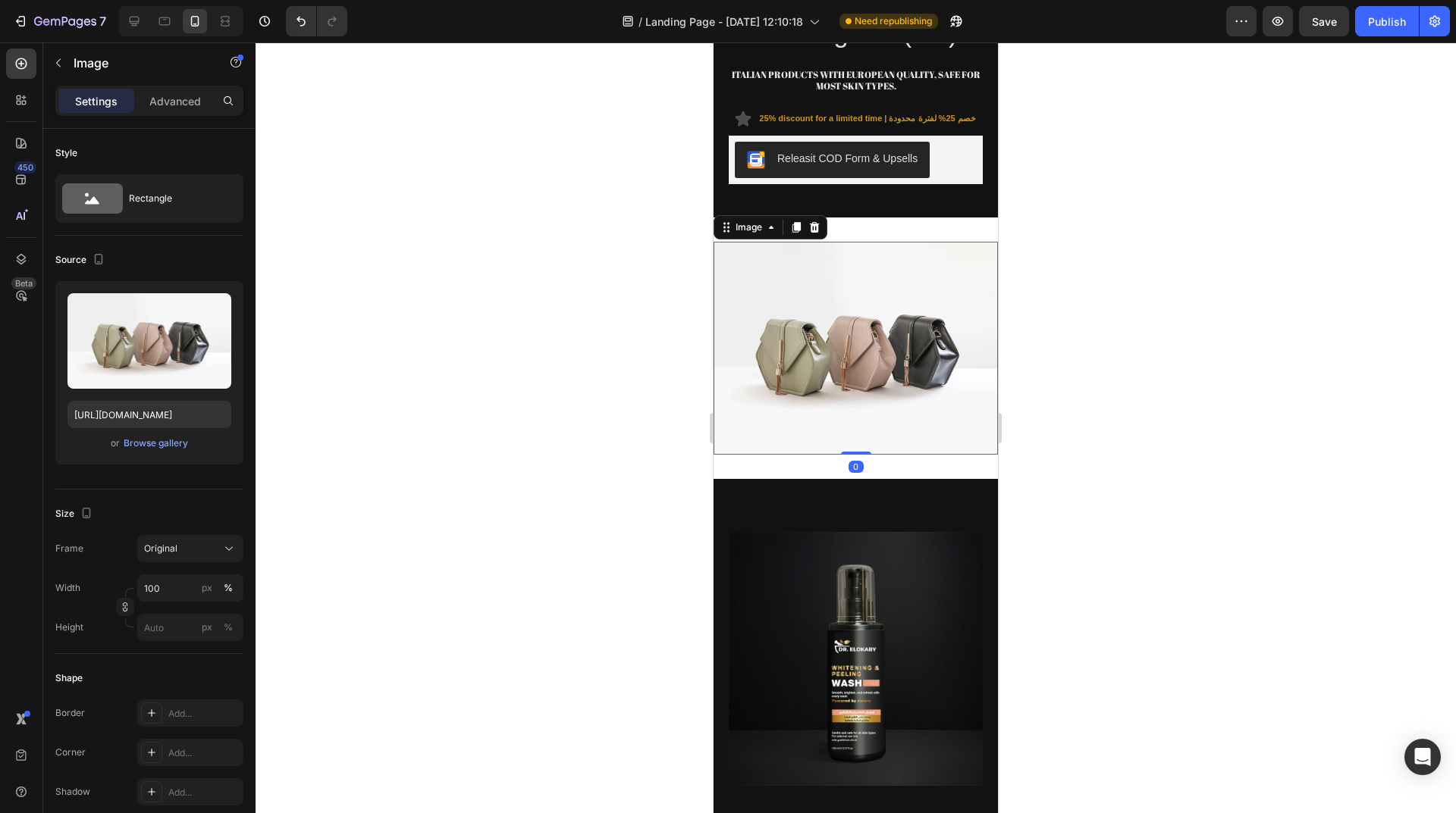
click at [837, 284] on img at bounding box center [856, 348] width 284 height 213
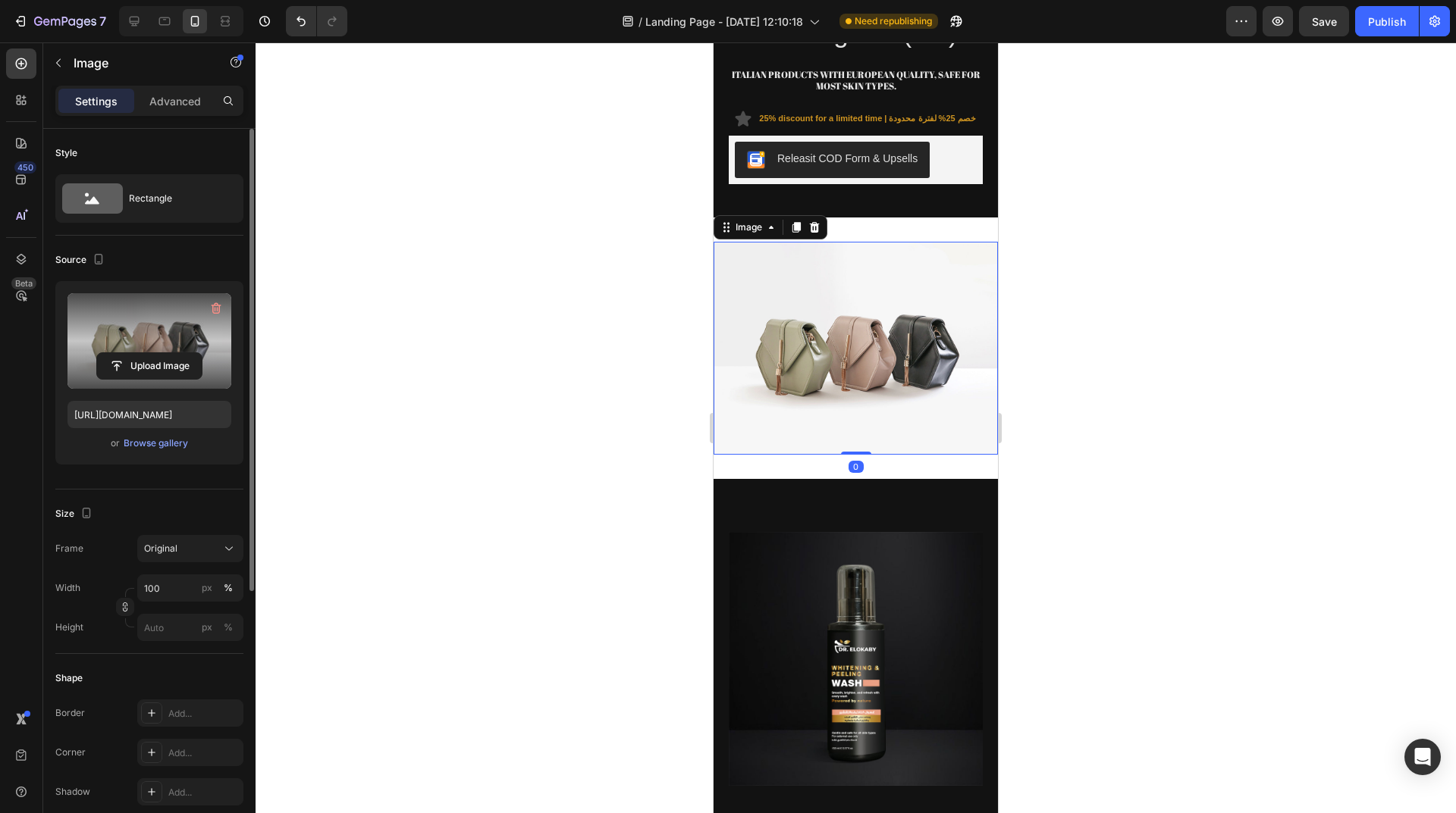
click at [204, 329] on label at bounding box center [149, 341] width 163 height 95
click at [201, 353] on input "file" at bounding box center [149, 366] width 104 height 26
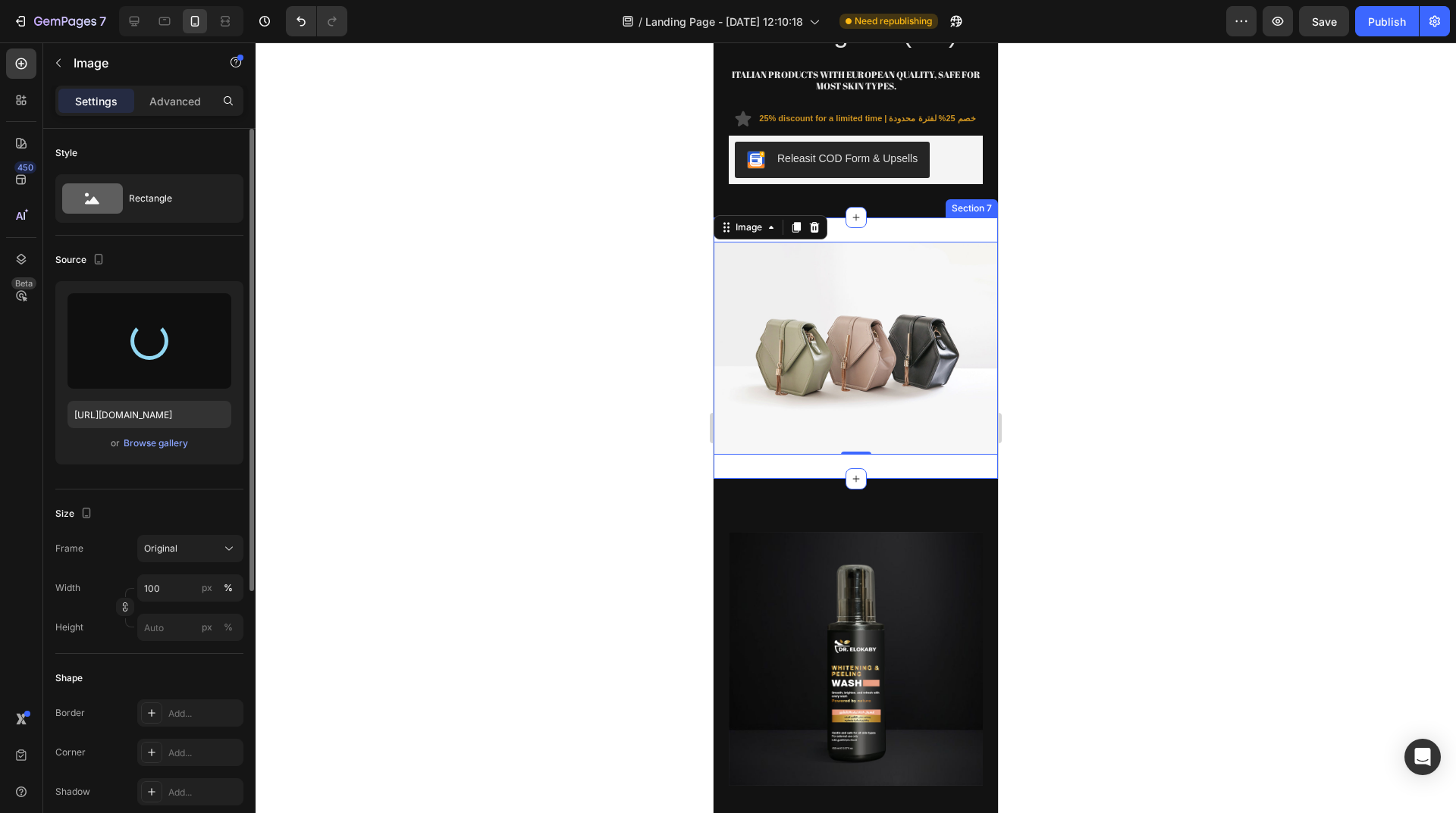
click at [934, 218] on div "Image 0 Section 7" at bounding box center [856, 348] width 284 height 261
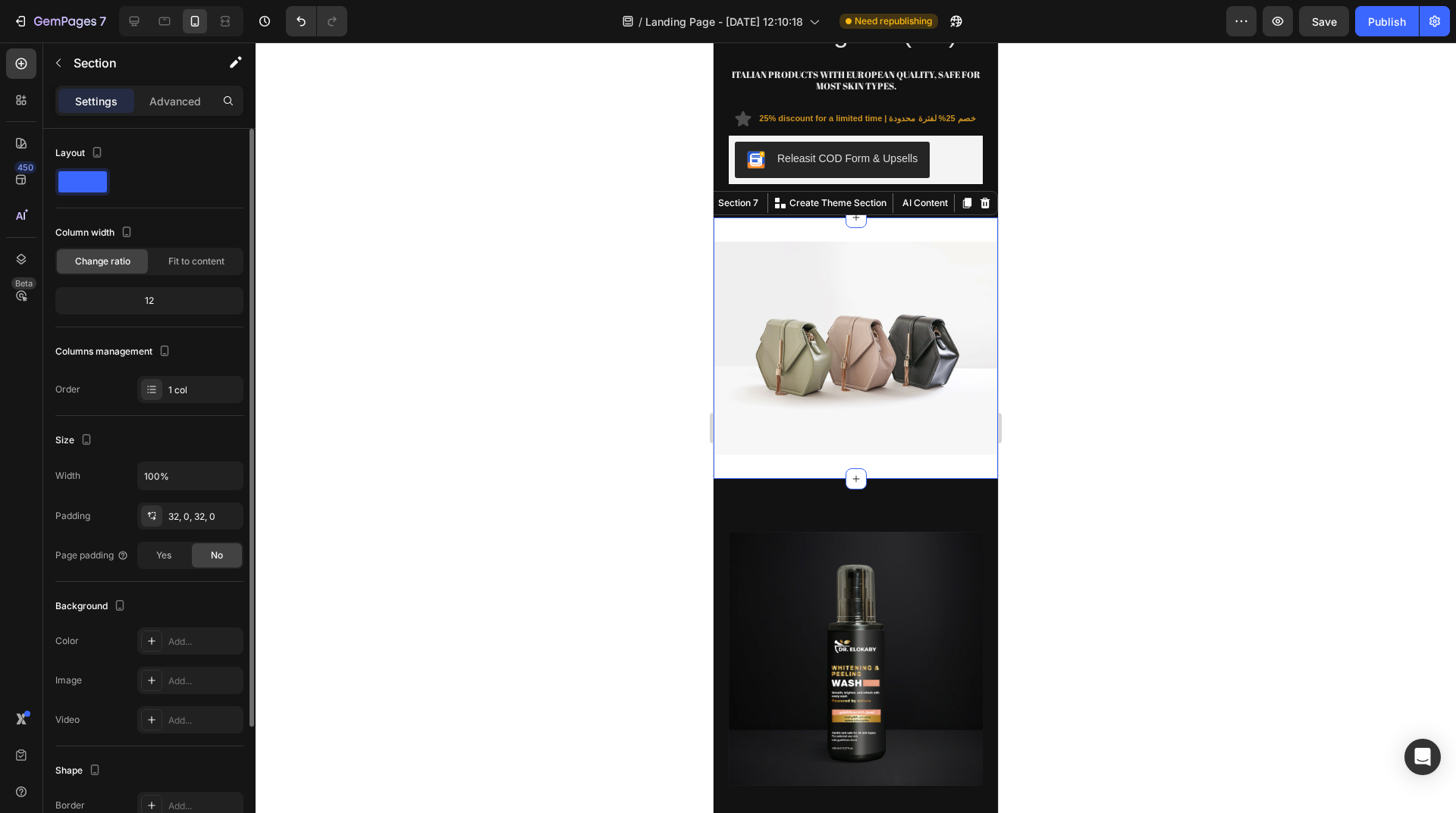
click at [910, 307] on img at bounding box center [856, 348] width 284 height 213
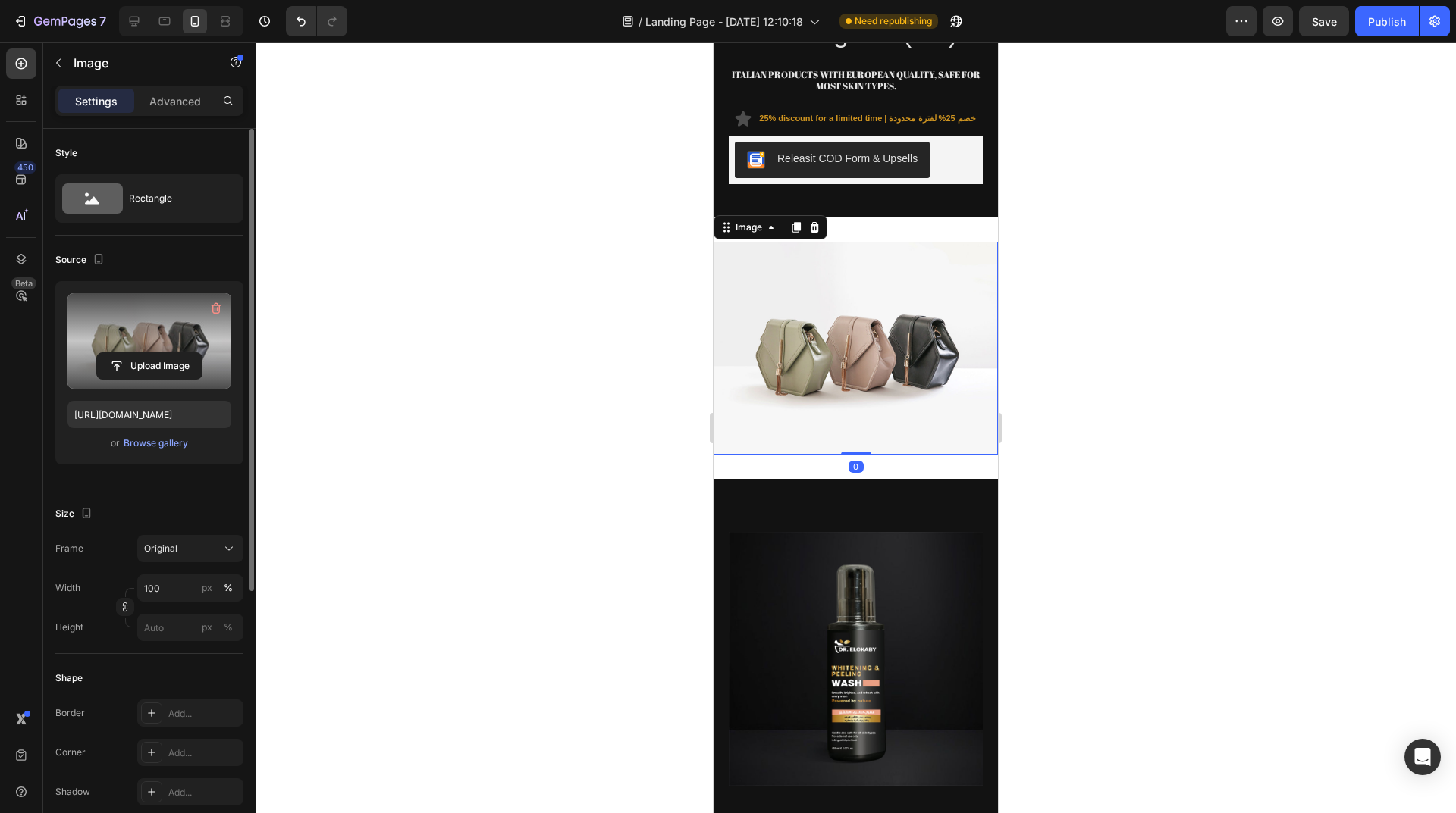
click at [182, 341] on label at bounding box center [149, 341] width 163 height 95
click at [182, 353] on input "file" at bounding box center [149, 366] width 104 height 26
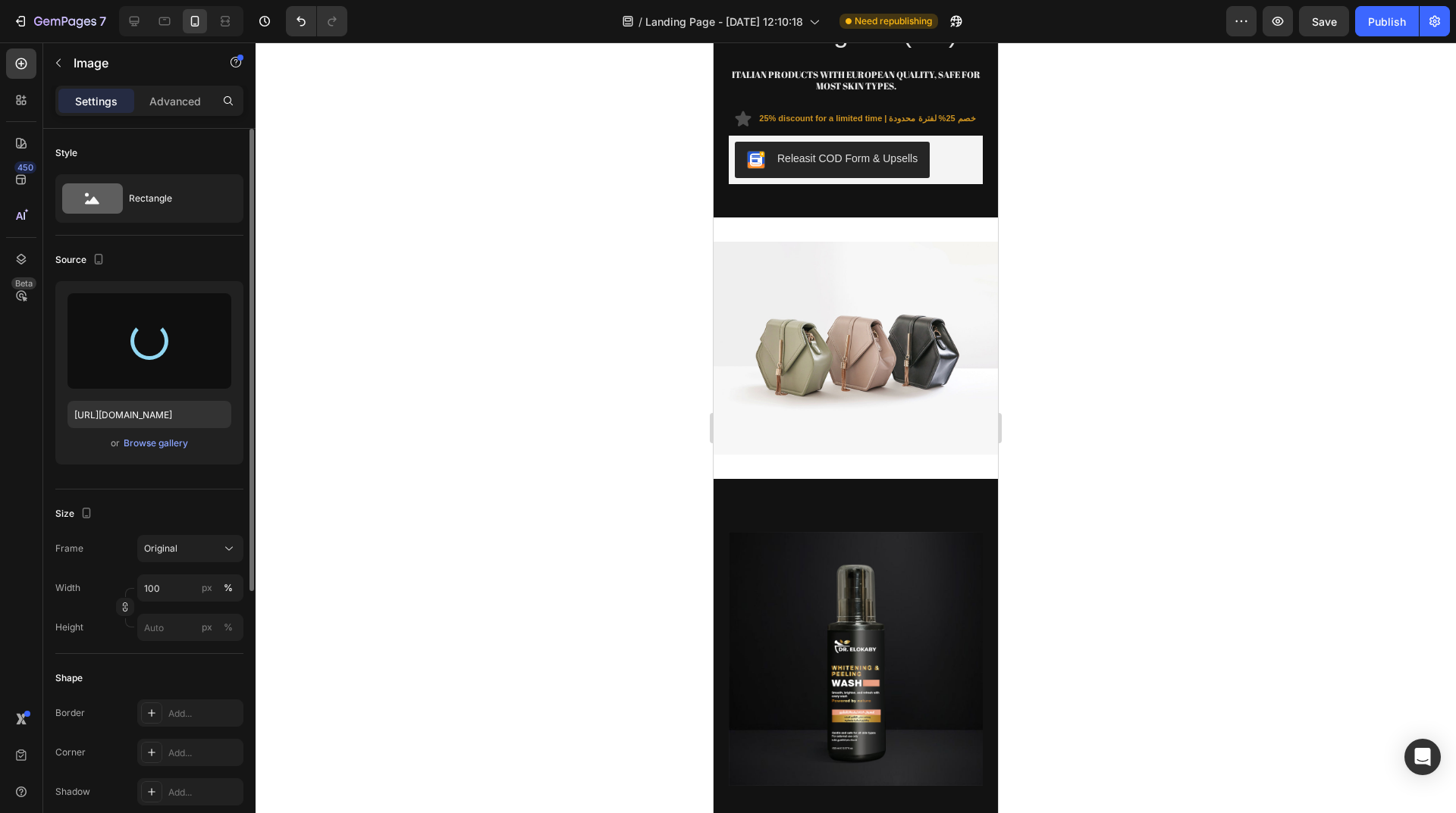
type input "https://cdn.shopify.com/s/files/1/0962/5967/0338/files/gempages_586400671117345…"
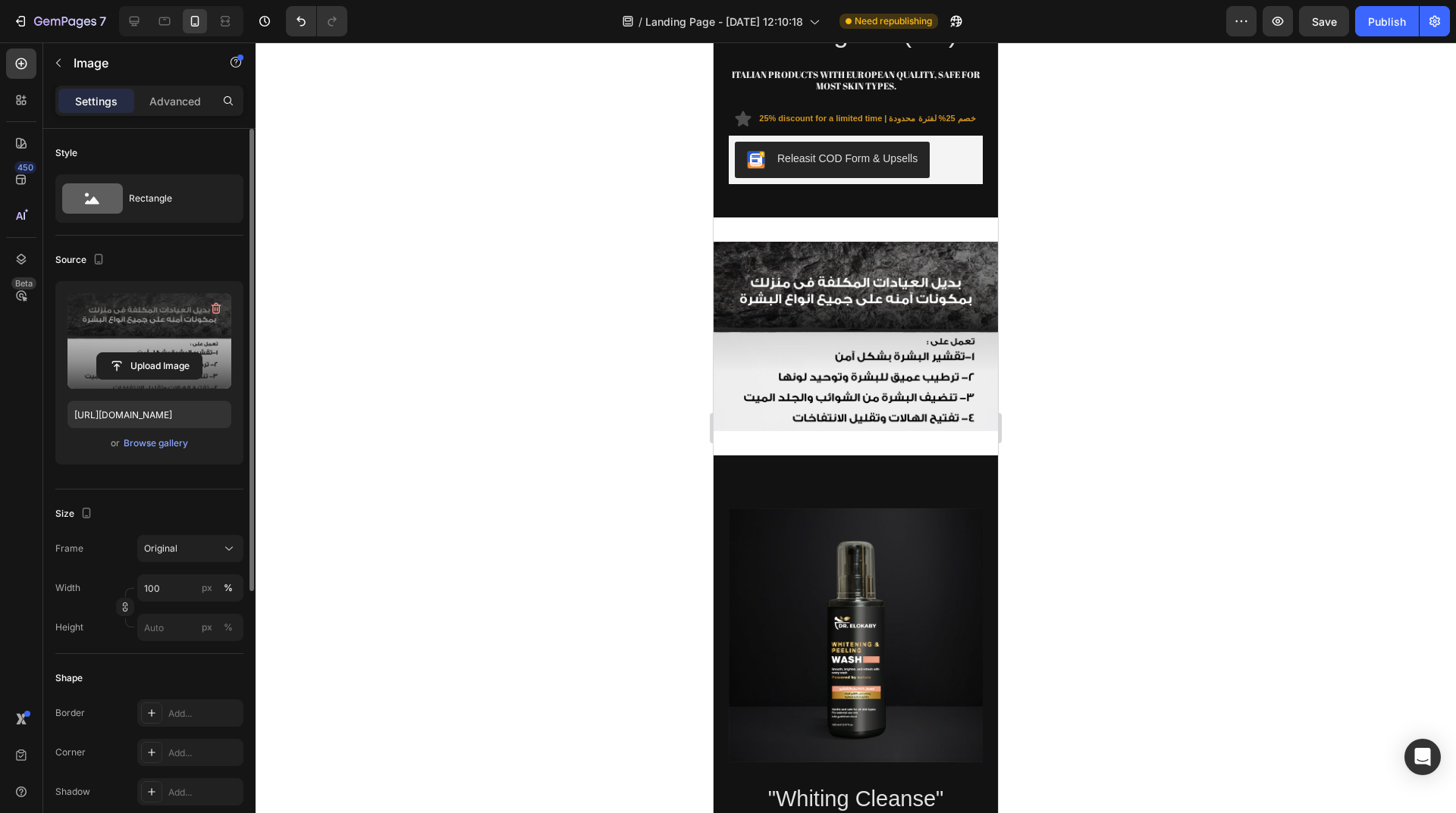
click at [435, 365] on div at bounding box center [856, 427] width 1200 height 771
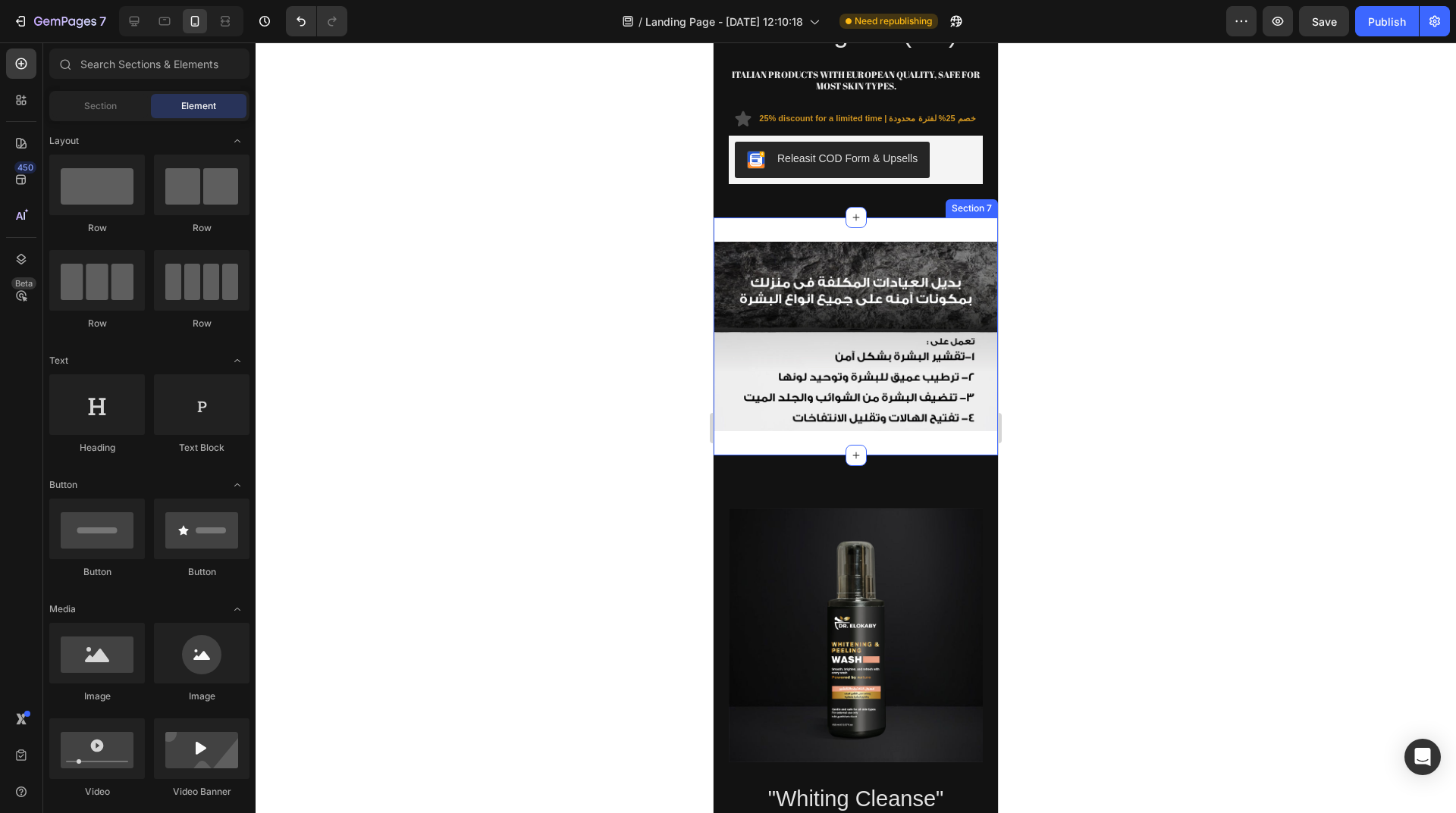
click at [899, 218] on div "Image Section 7" at bounding box center [856, 337] width 284 height 238
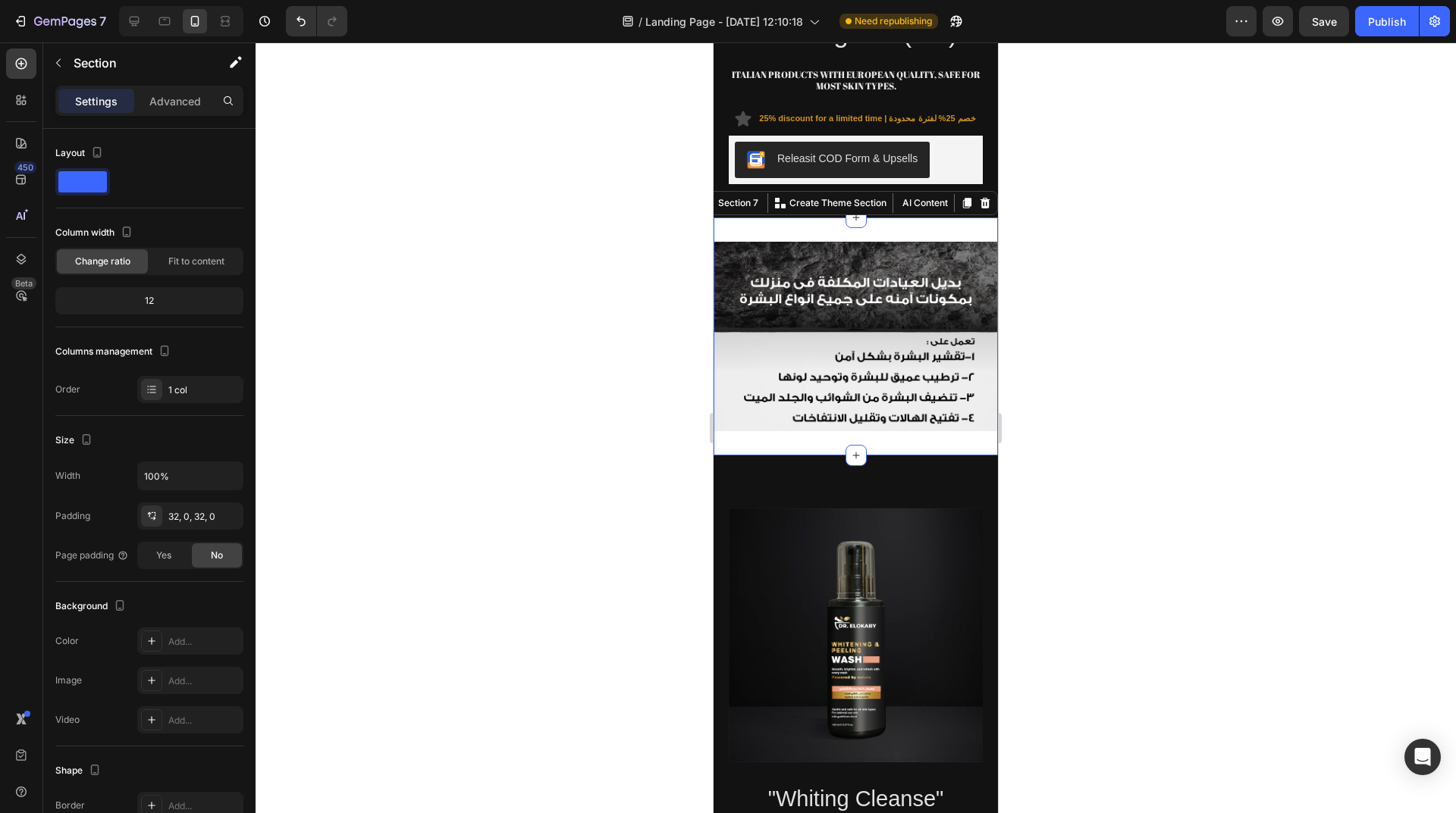
click at [799, 218] on div "Image Section 7 You can create reusable sections Create Theme Section AI Conten…" at bounding box center [856, 337] width 284 height 238
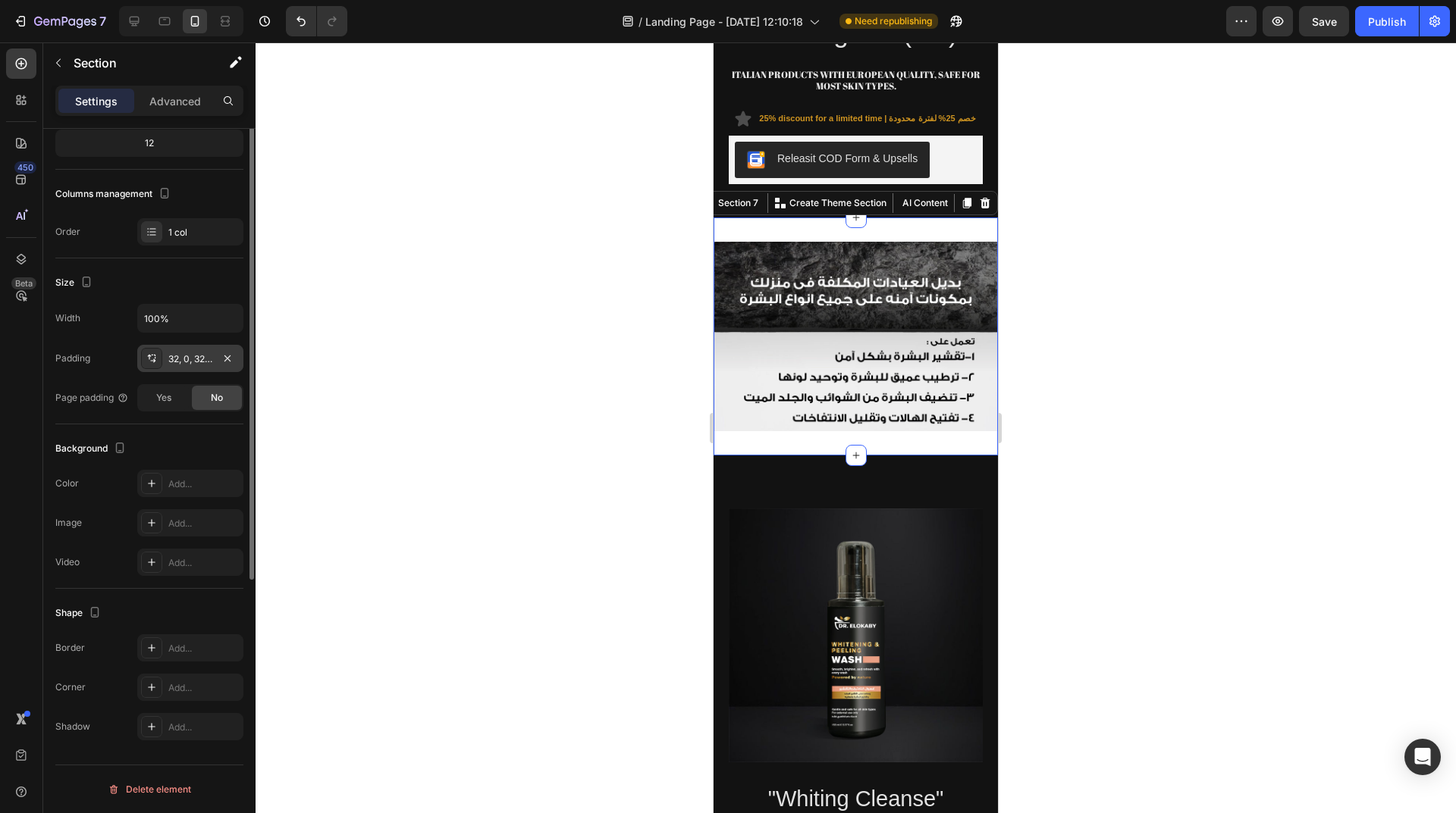
scroll to position [0, 0]
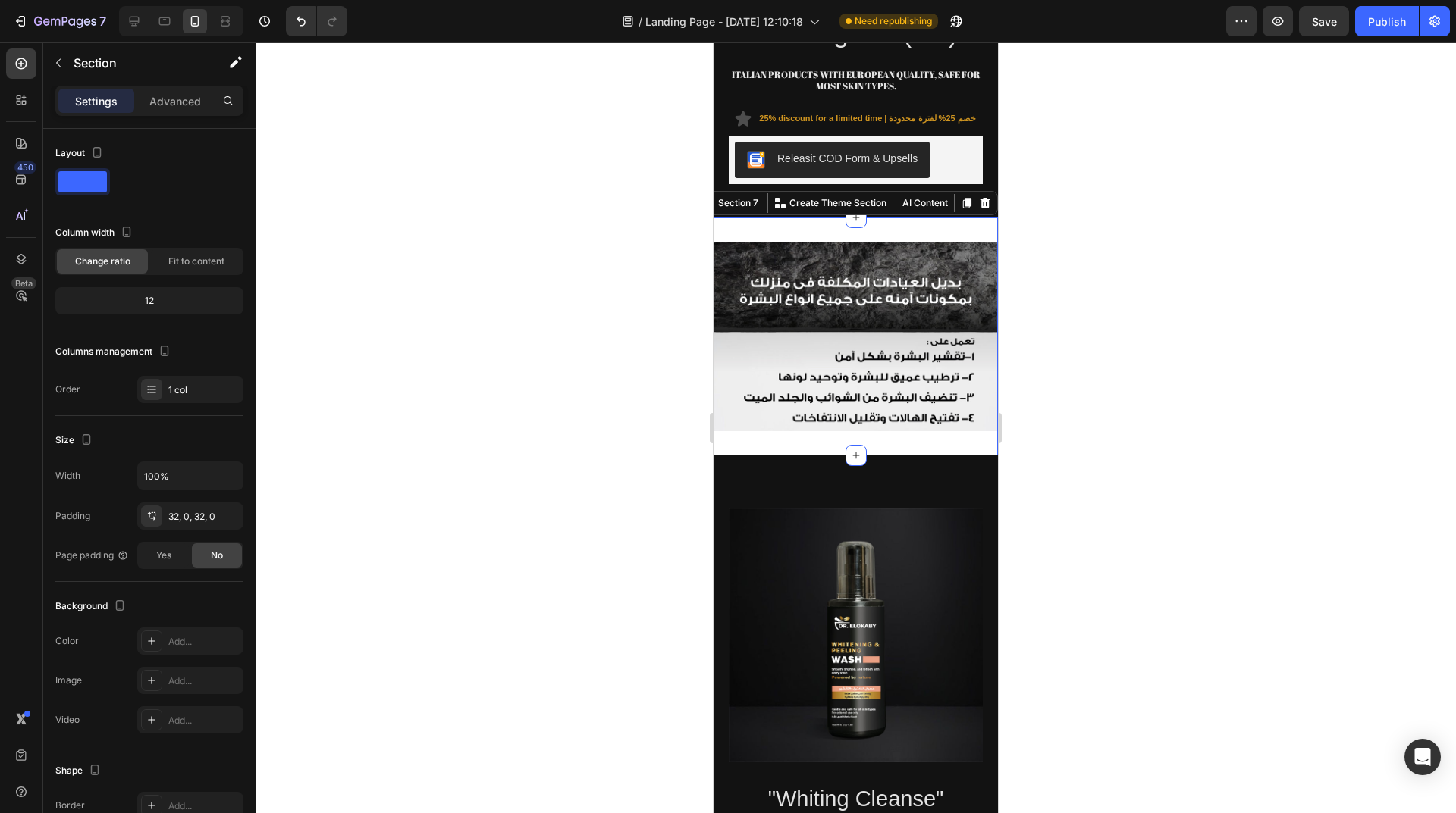
click at [778, 218] on div "Image Section 7 You can create reusable sections Create Theme Section AI Conten…" at bounding box center [856, 337] width 284 height 238
click at [1045, 269] on div at bounding box center [856, 427] width 1200 height 771
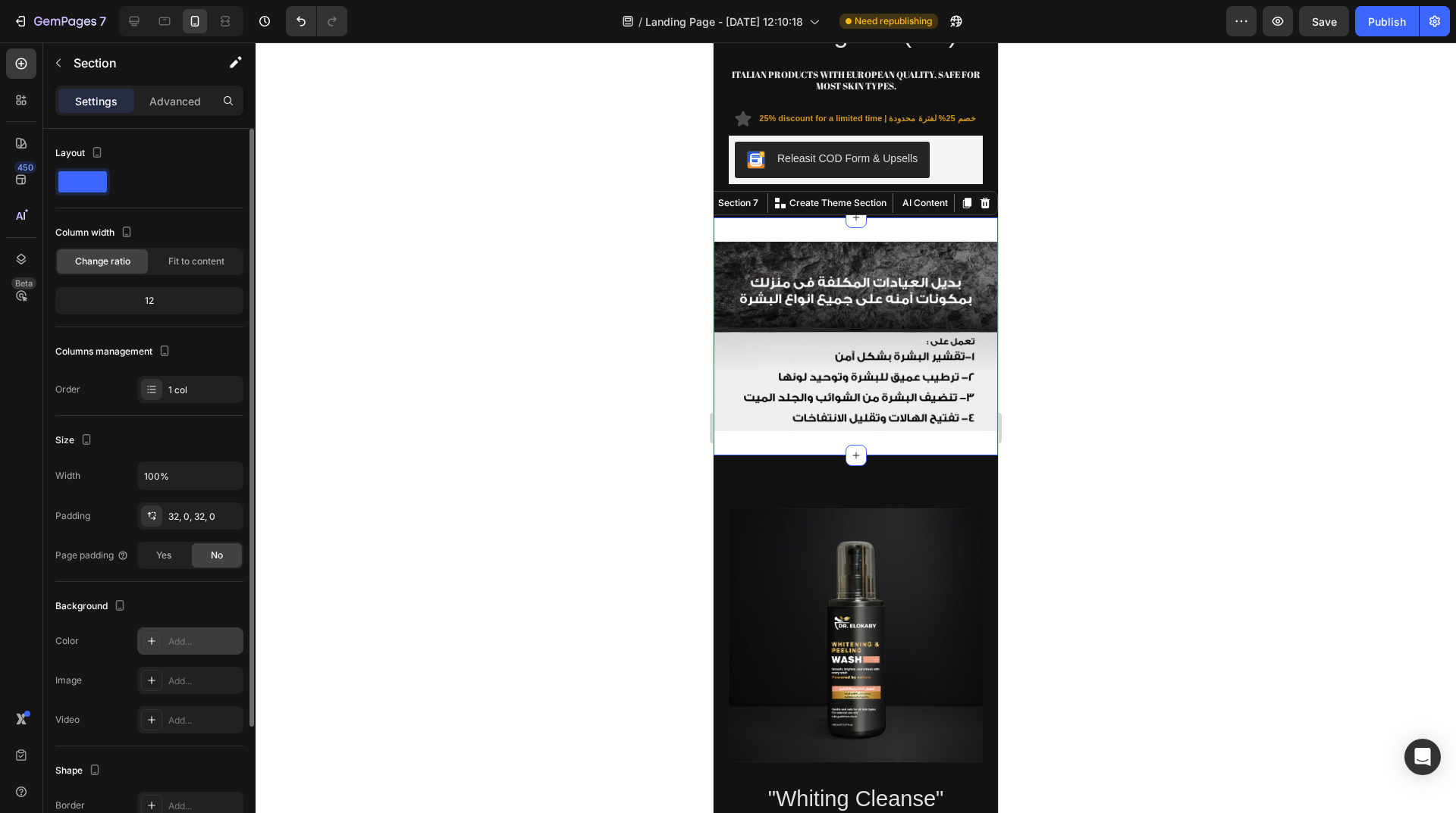
click at [150, 648] on div at bounding box center [151, 640] width 21 height 21
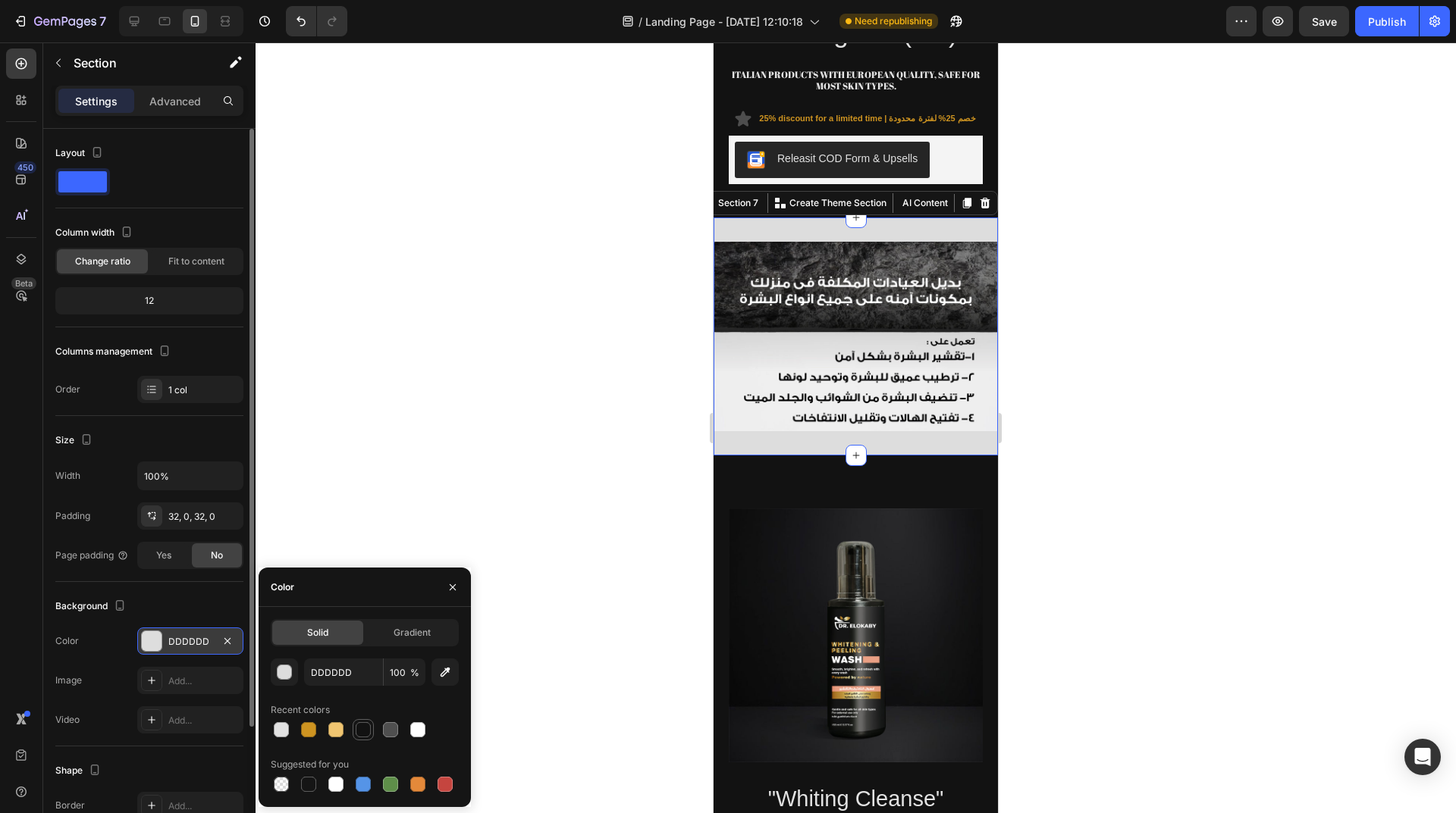
click at [365, 735] on div at bounding box center [363, 730] width 15 height 15
type input "121212"
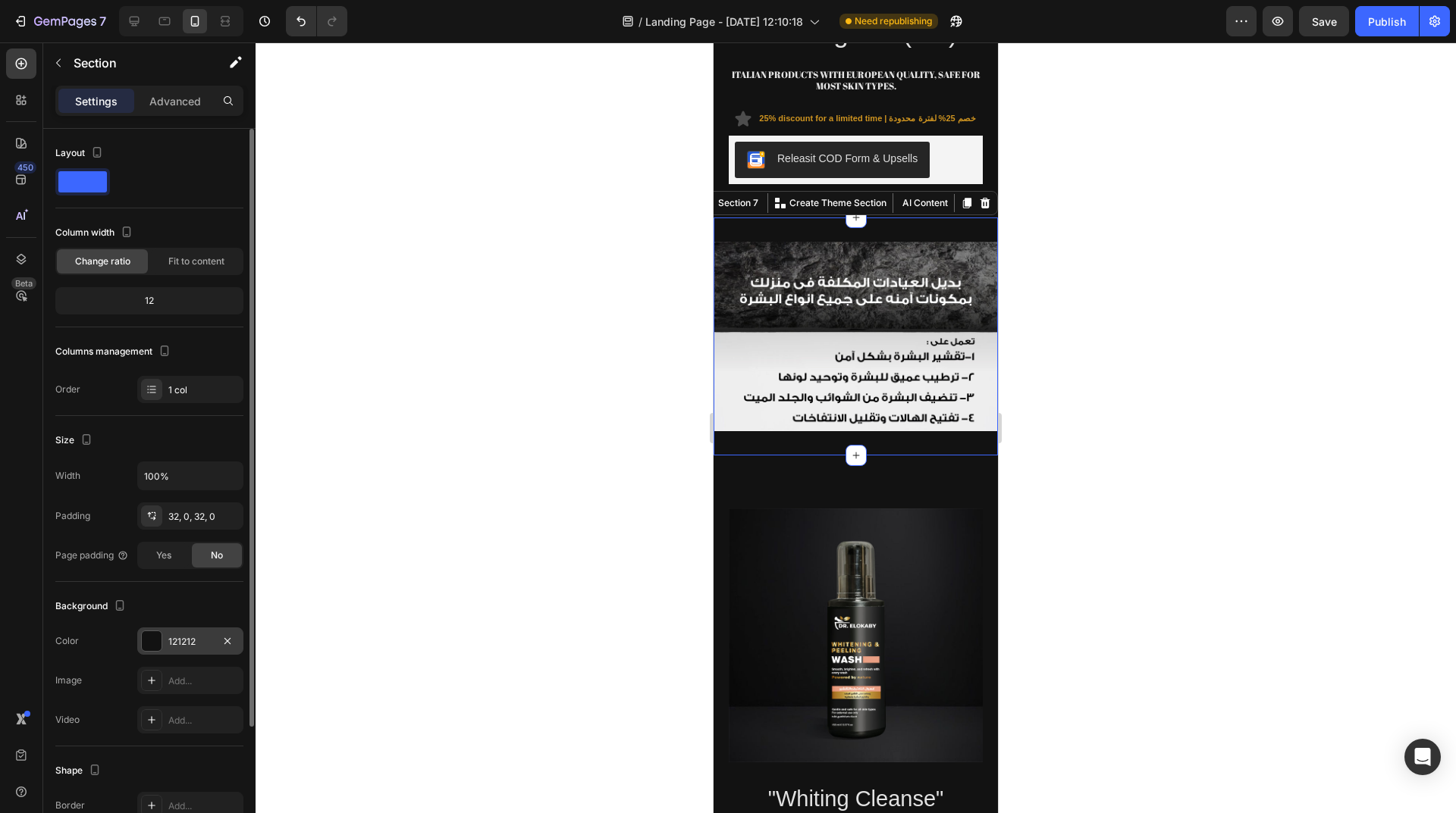
click at [471, 386] on div at bounding box center [856, 427] width 1200 height 771
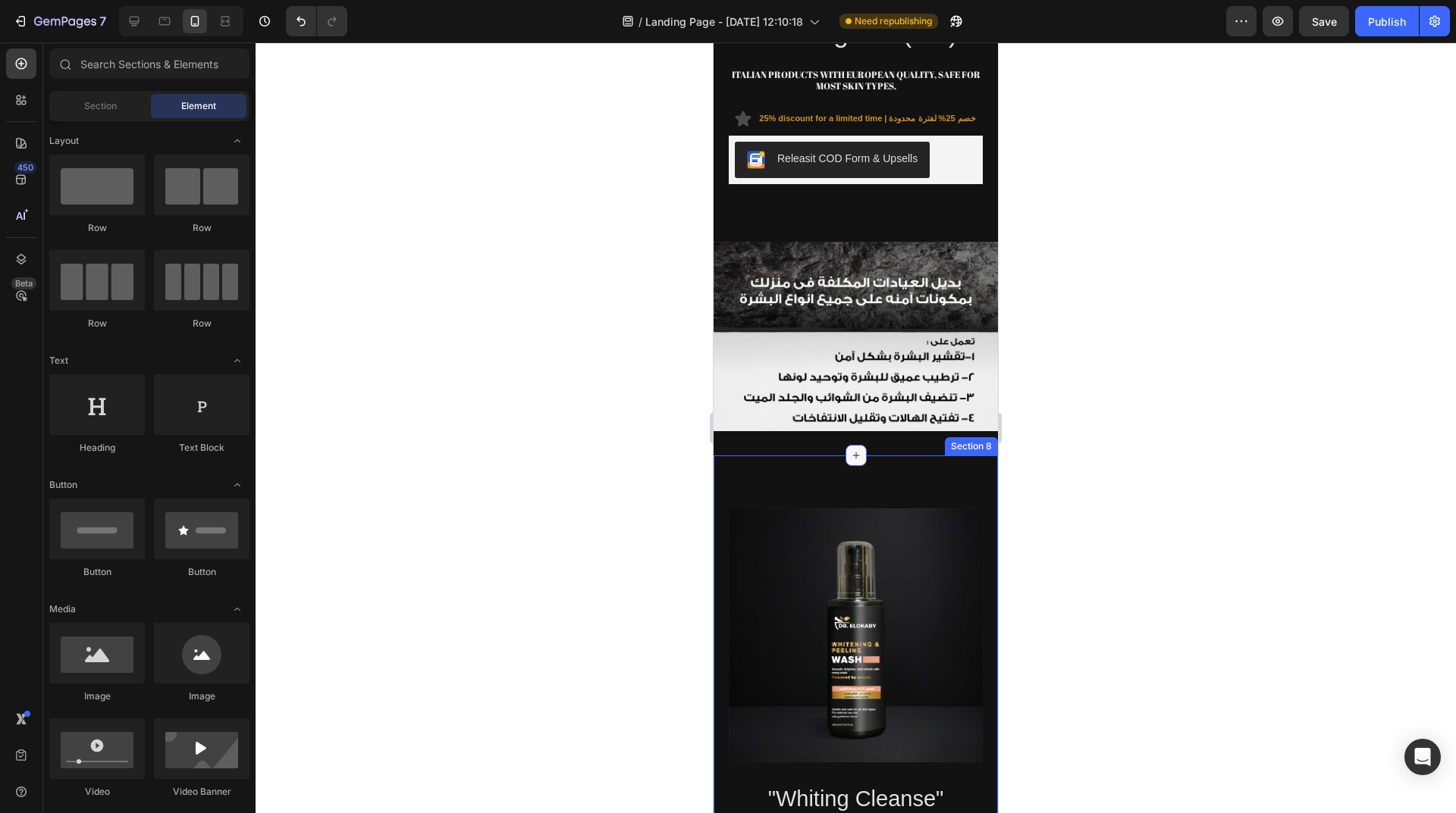
click at [850, 449] on icon at bounding box center [856, 455] width 12 height 12
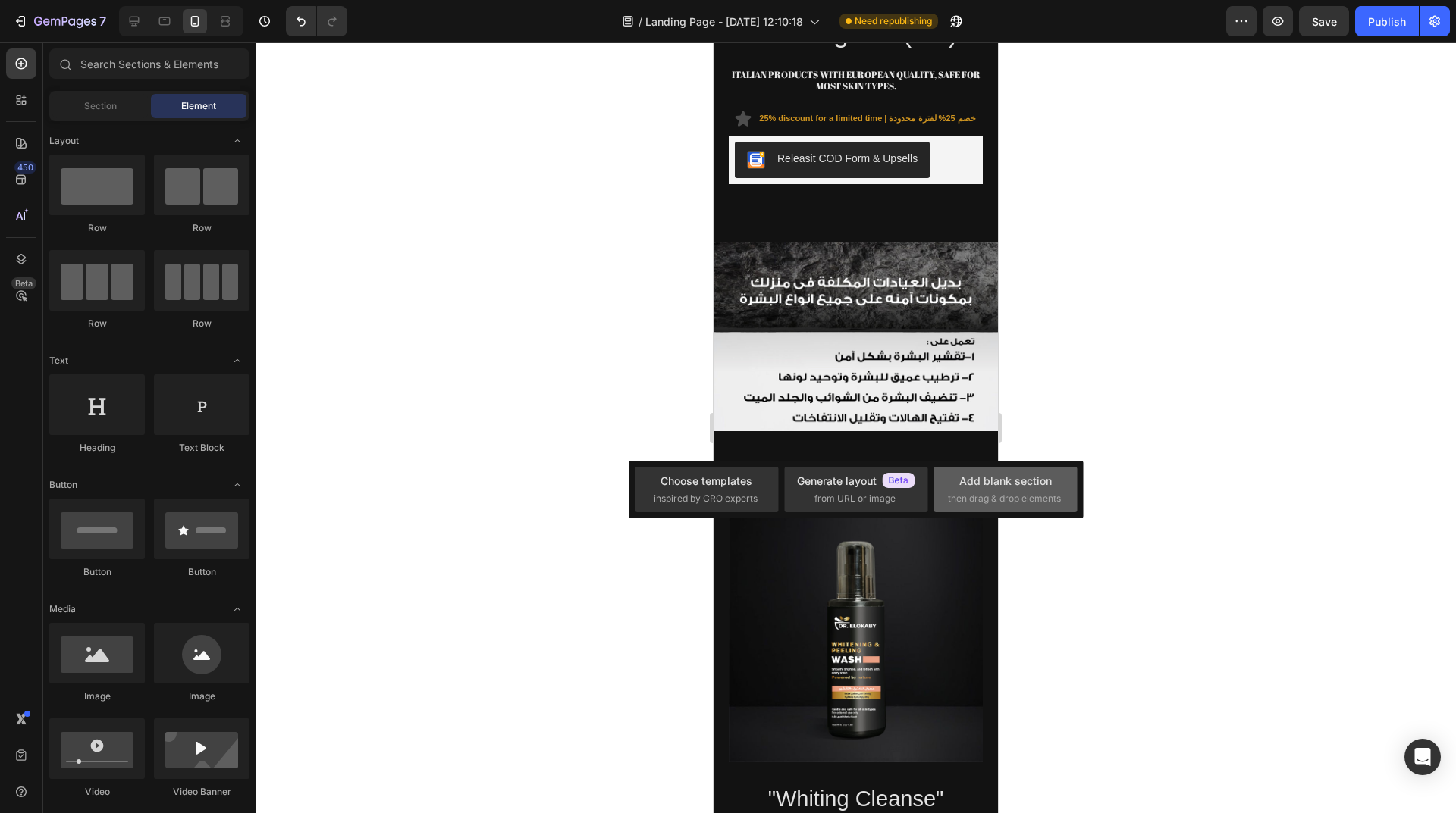
click at [964, 487] on div "Add blank section" at bounding box center [1005, 480] width 92 height 16
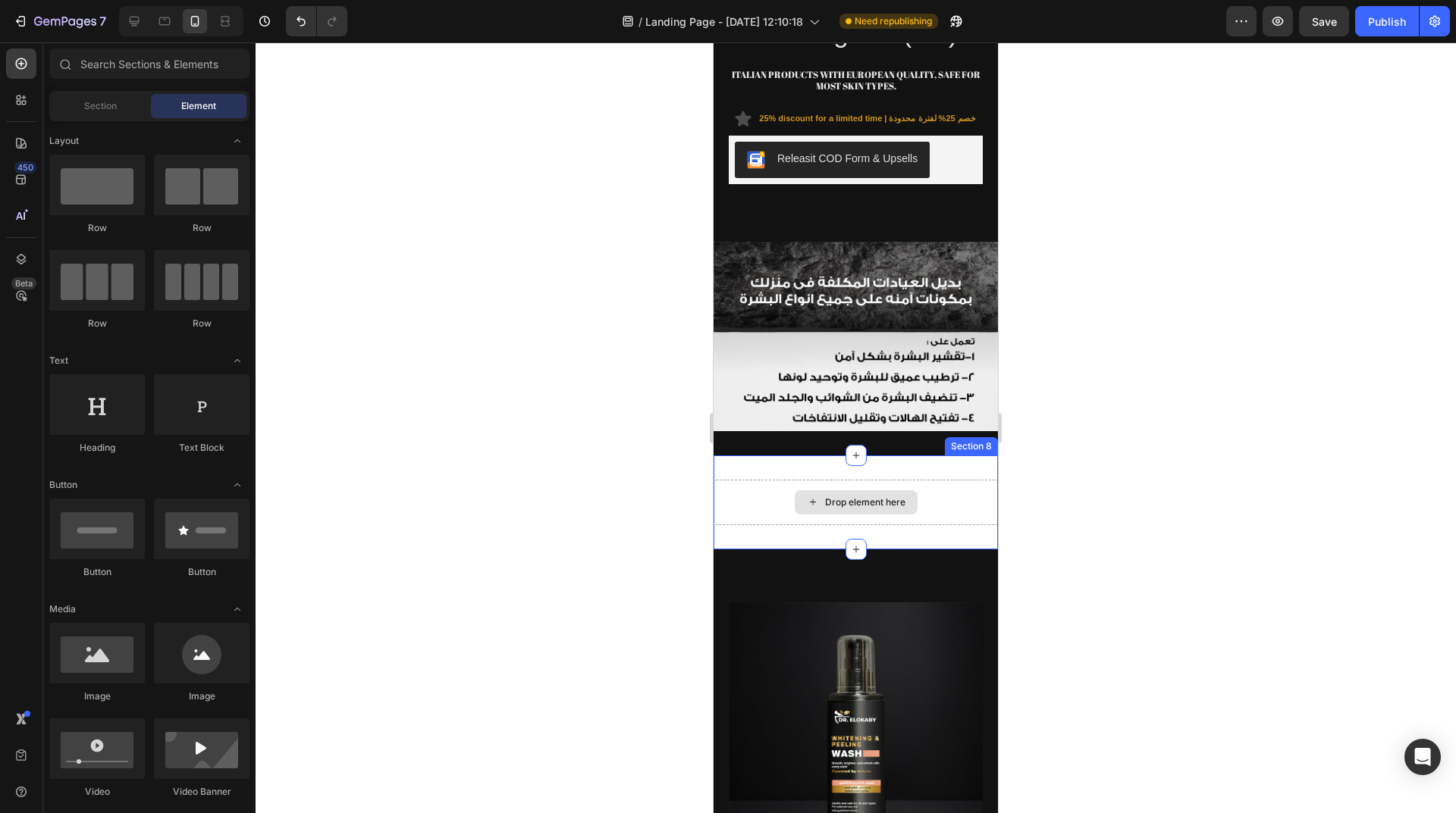
click at [824, 496] on div "Drop element here" at bounding box center [864, 502] width 80 height 12
click at [869, 496] on div "Drop element here" at bounding box center [864, 502] width 80 height 12
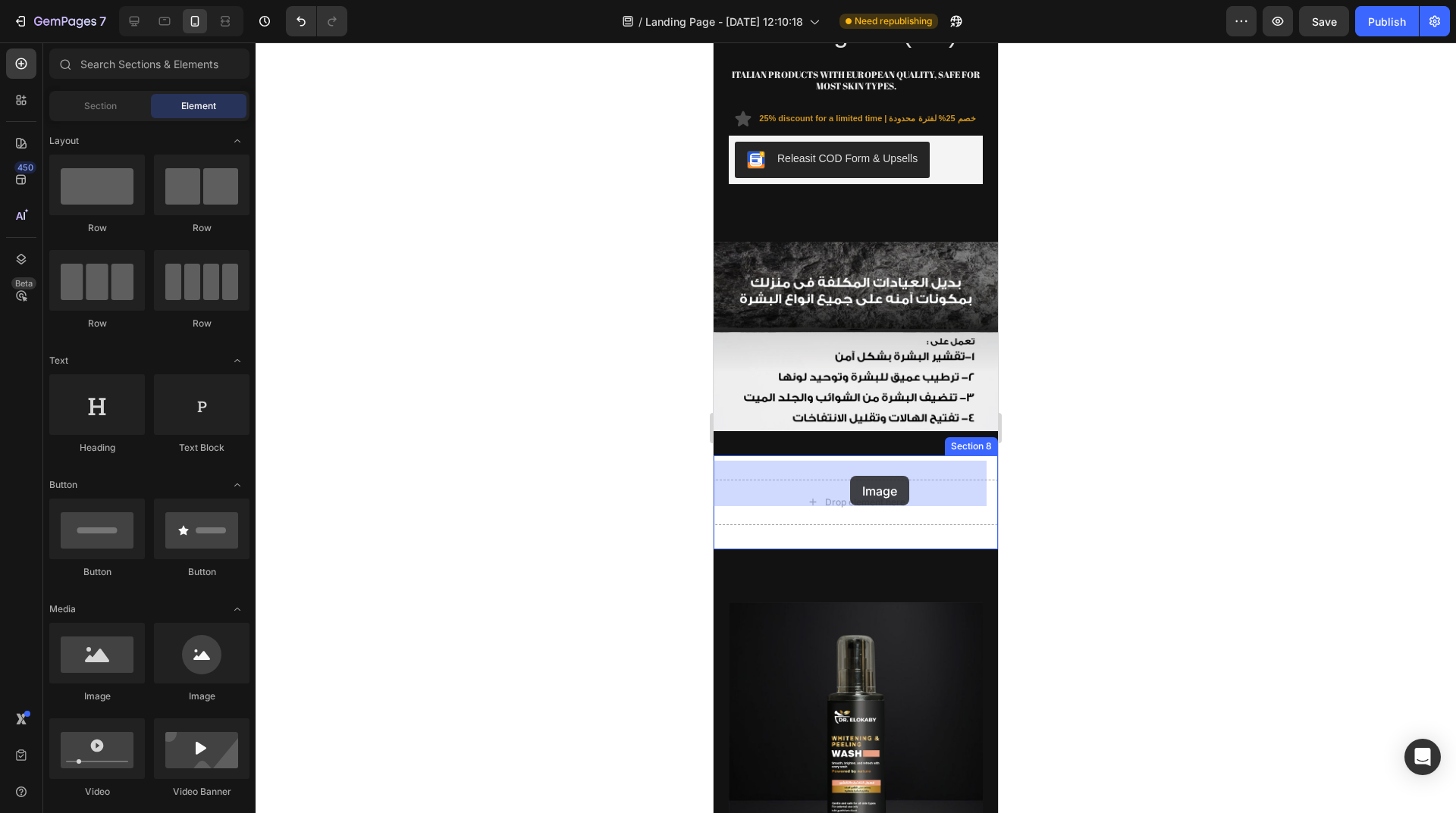
drag, startPoint x: 804, startPoint y: 695, endPoint x: 850, endPoint y: 476, distance: 223.8
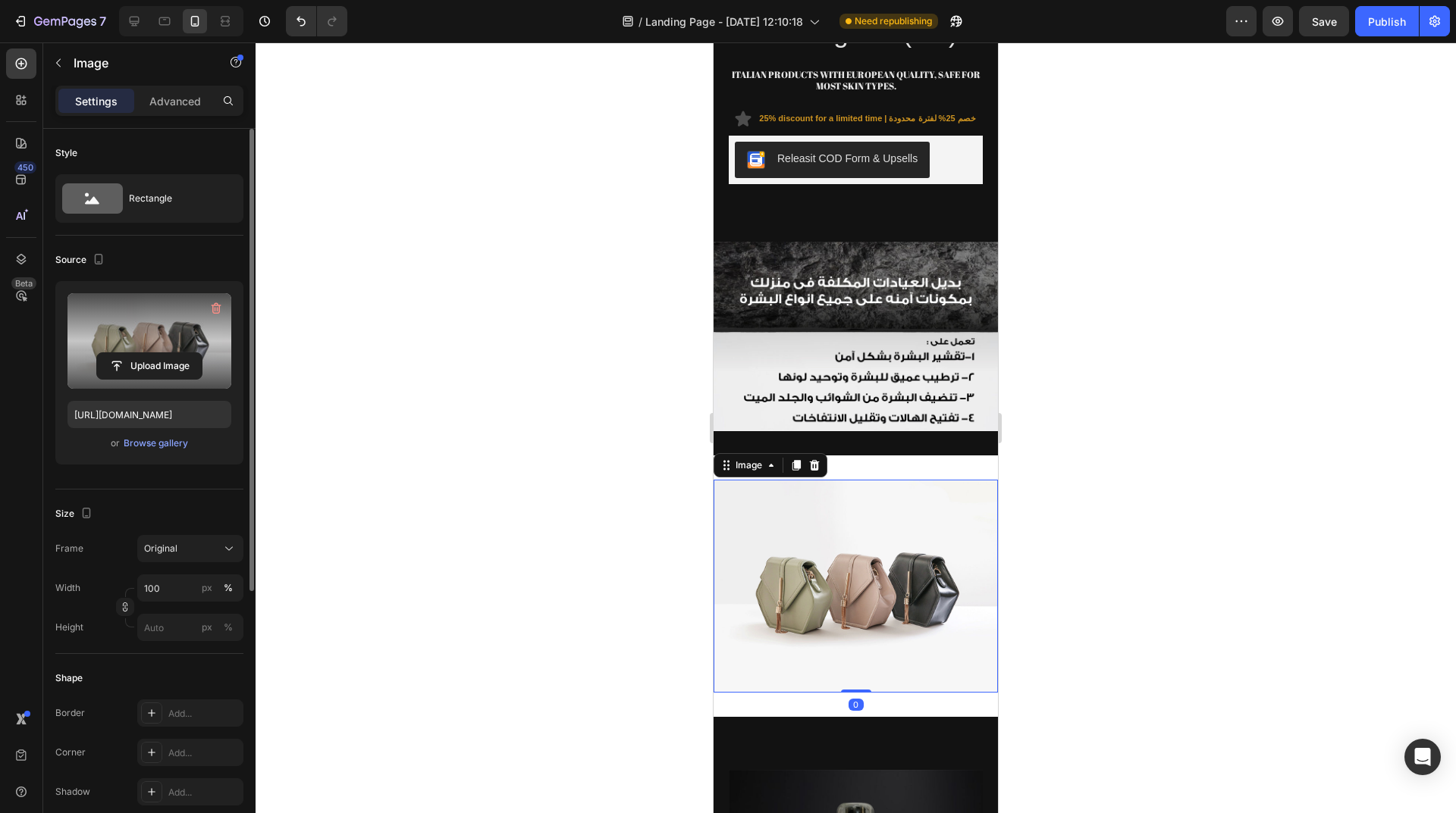
click at [126, 337] on label at bounding box center [149, 341] width 163 height 95
click at [126, 353] on input "file" at bounding box center [149, 366] width 104 height 26
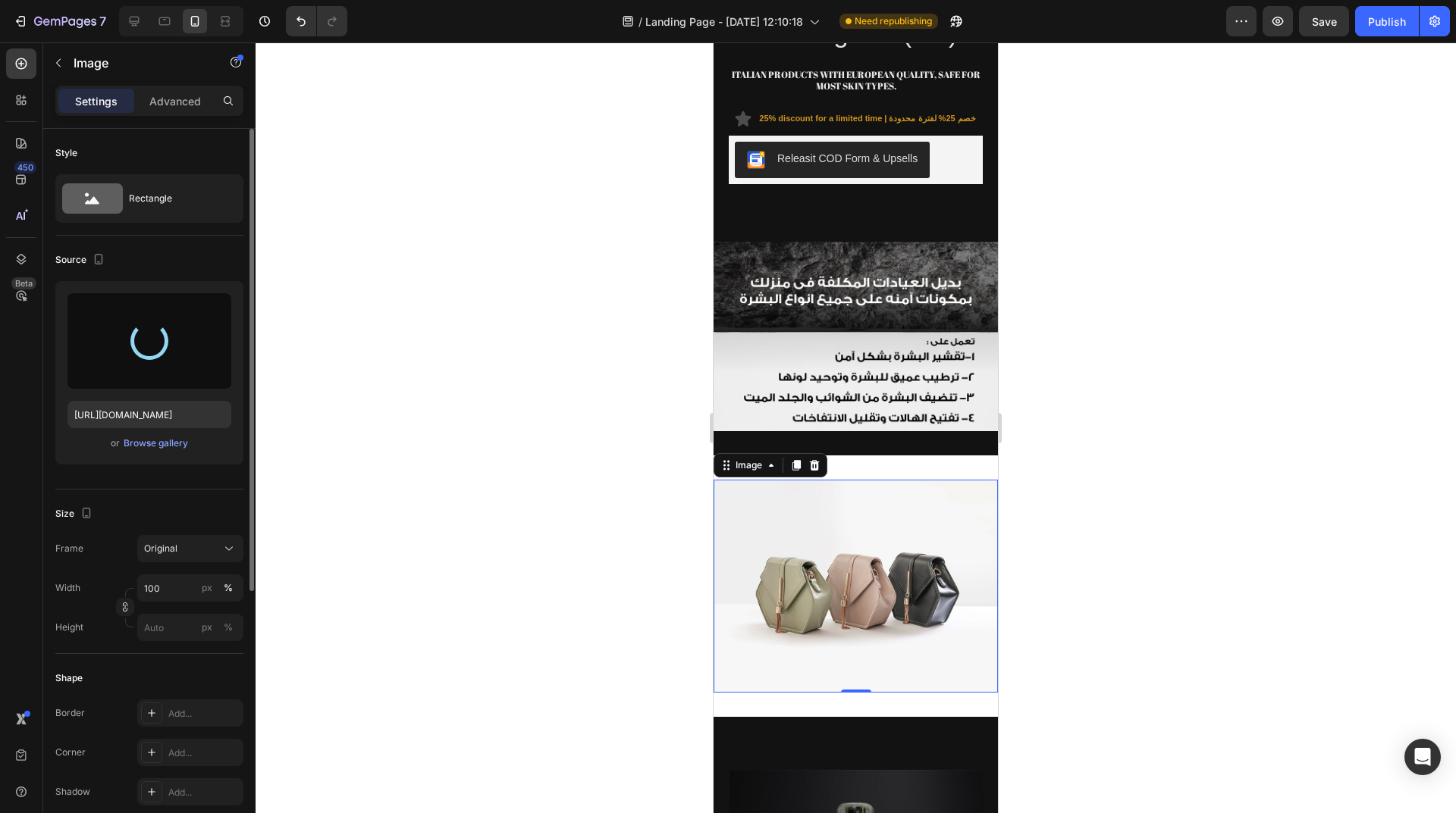
type input "https://cdn.shopify.com/s/files/1/0962/5967/0338/files/gempages_586400671117345…"
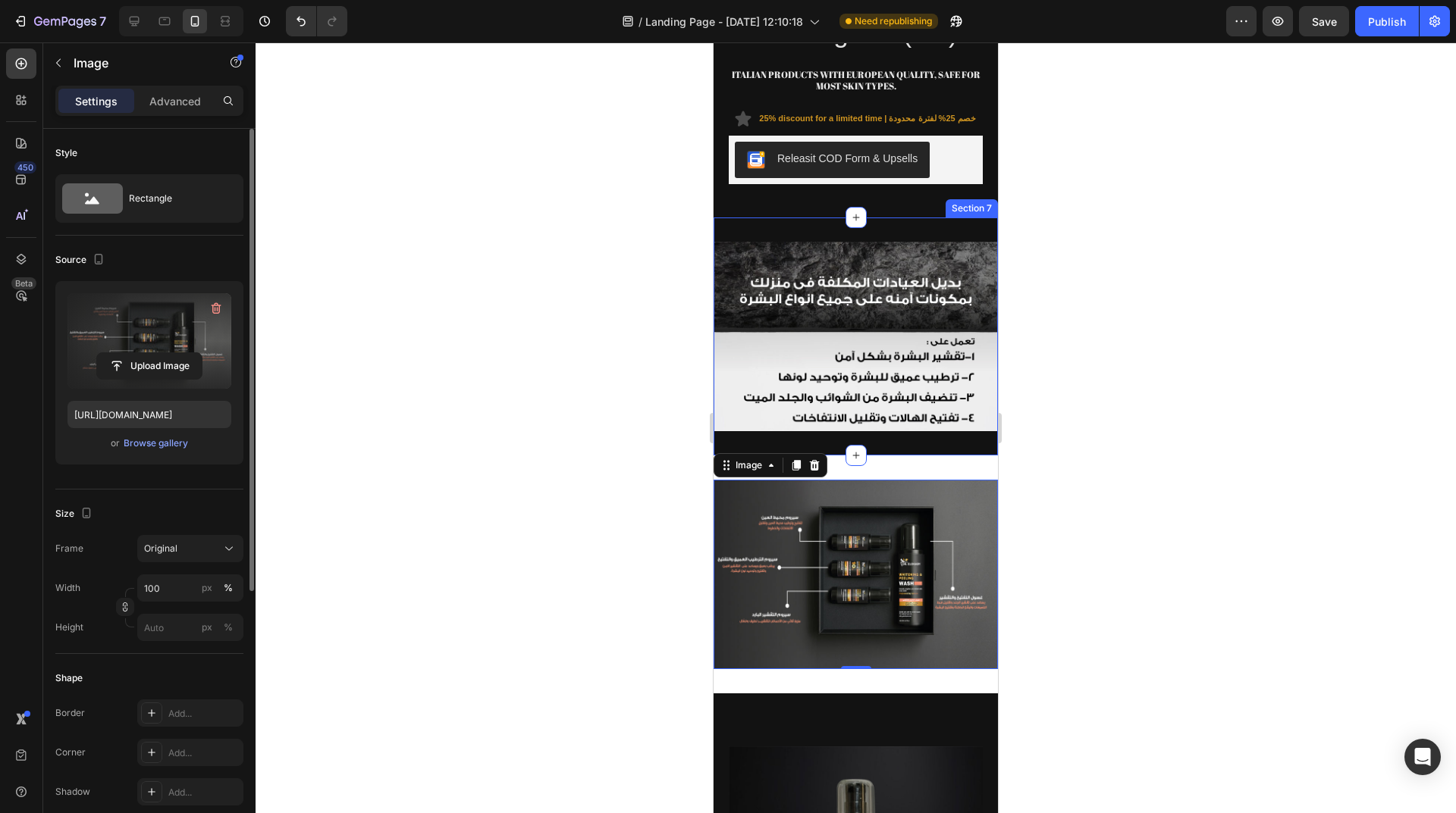
click at [866, 435] on div "Image Section 7" at bounding box center [856, 337] width 284 height 238
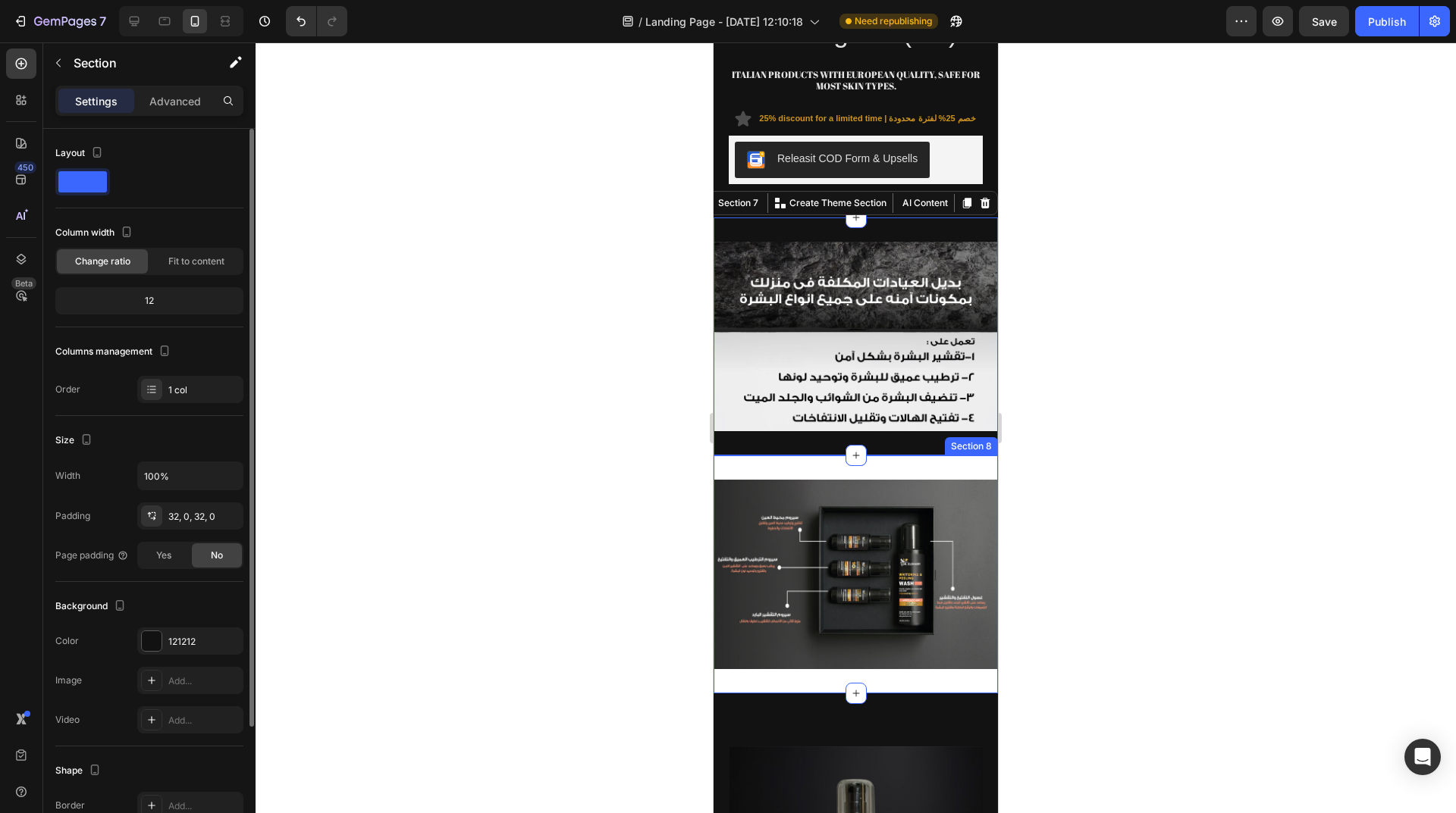
click at [876, 456] on div "Image Section 8" at bounding box center [856, 575] width 284 height 238
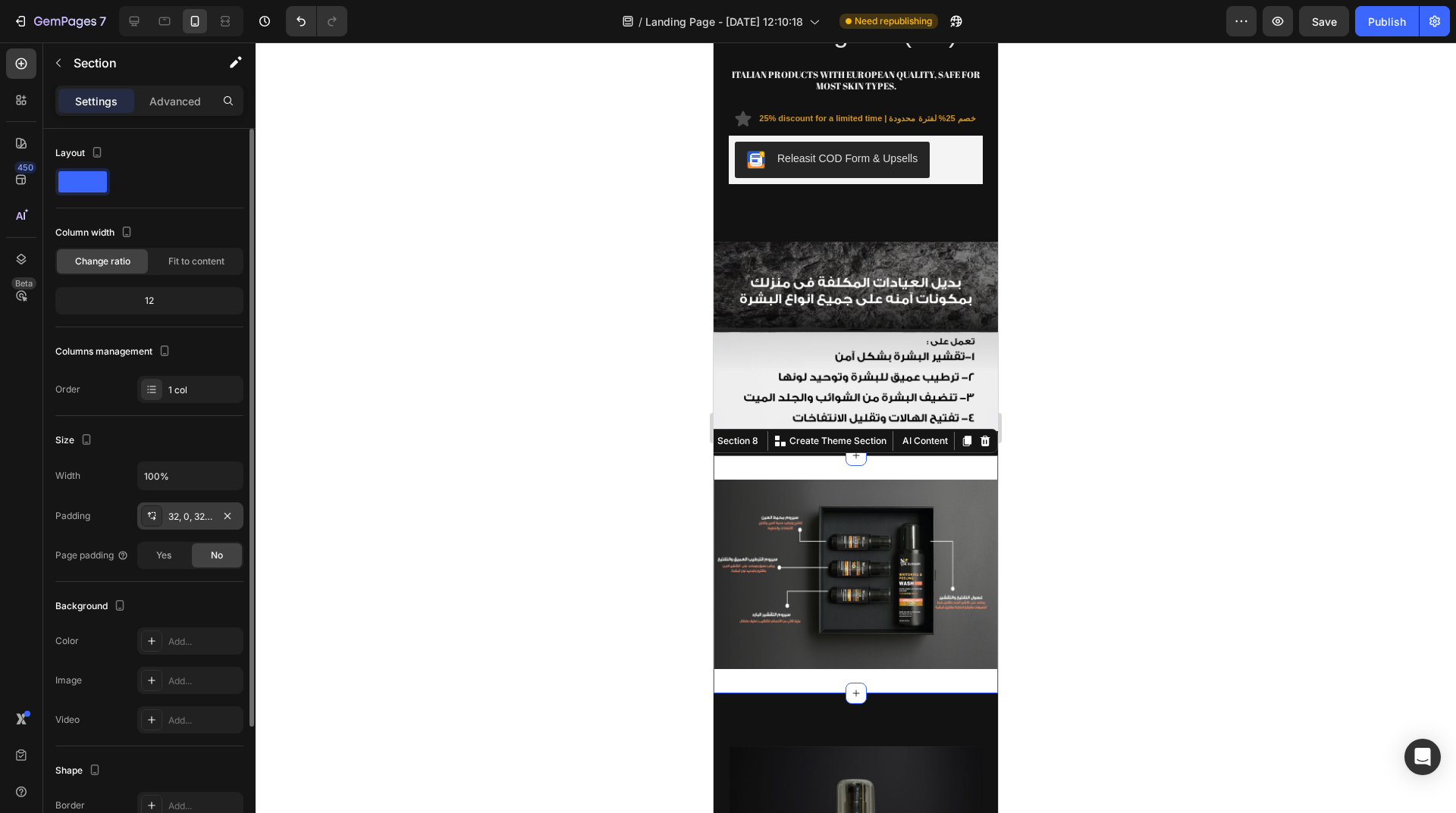
click at [193, 519] on div "32, 0, 32, 0" at bounding box center [190, 517] width 44 height 14
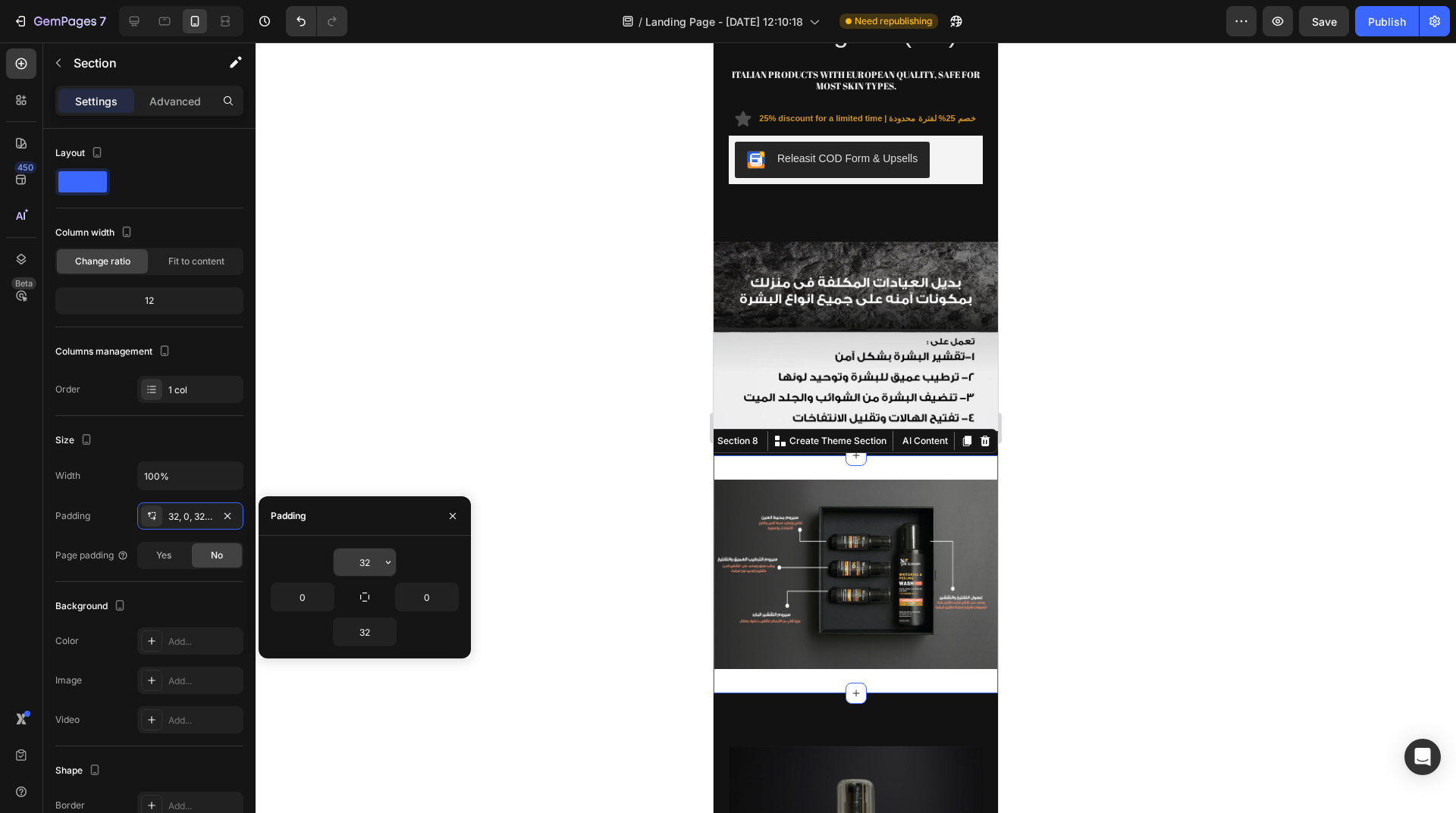
click at [363, 562] on input "32" at bounding box center [364, 563] width 62 height 28
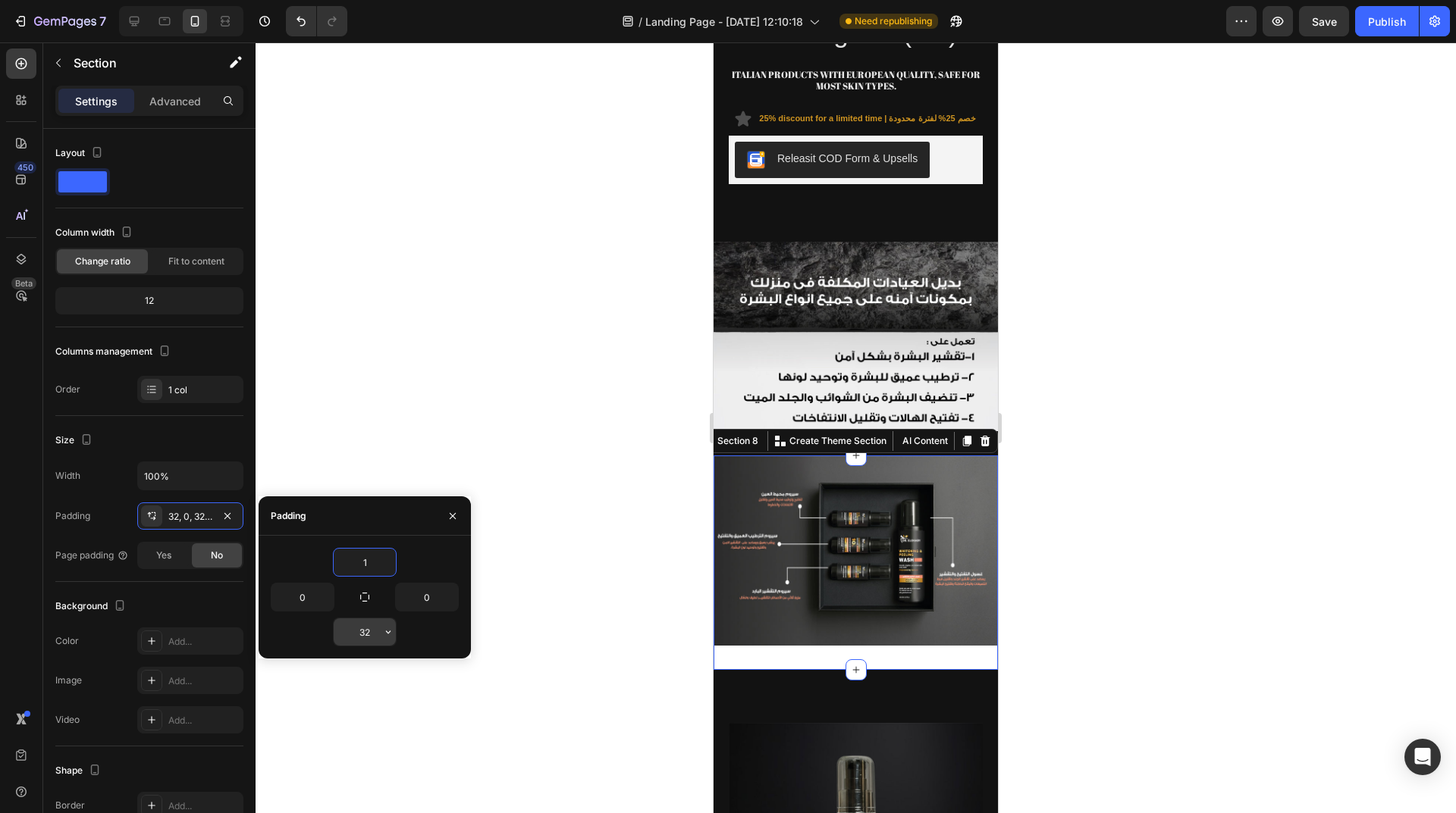
type input "1"
click at [358, 637] on input "32" at bounding box center [364, 632] width 62 height 28
type input "1"
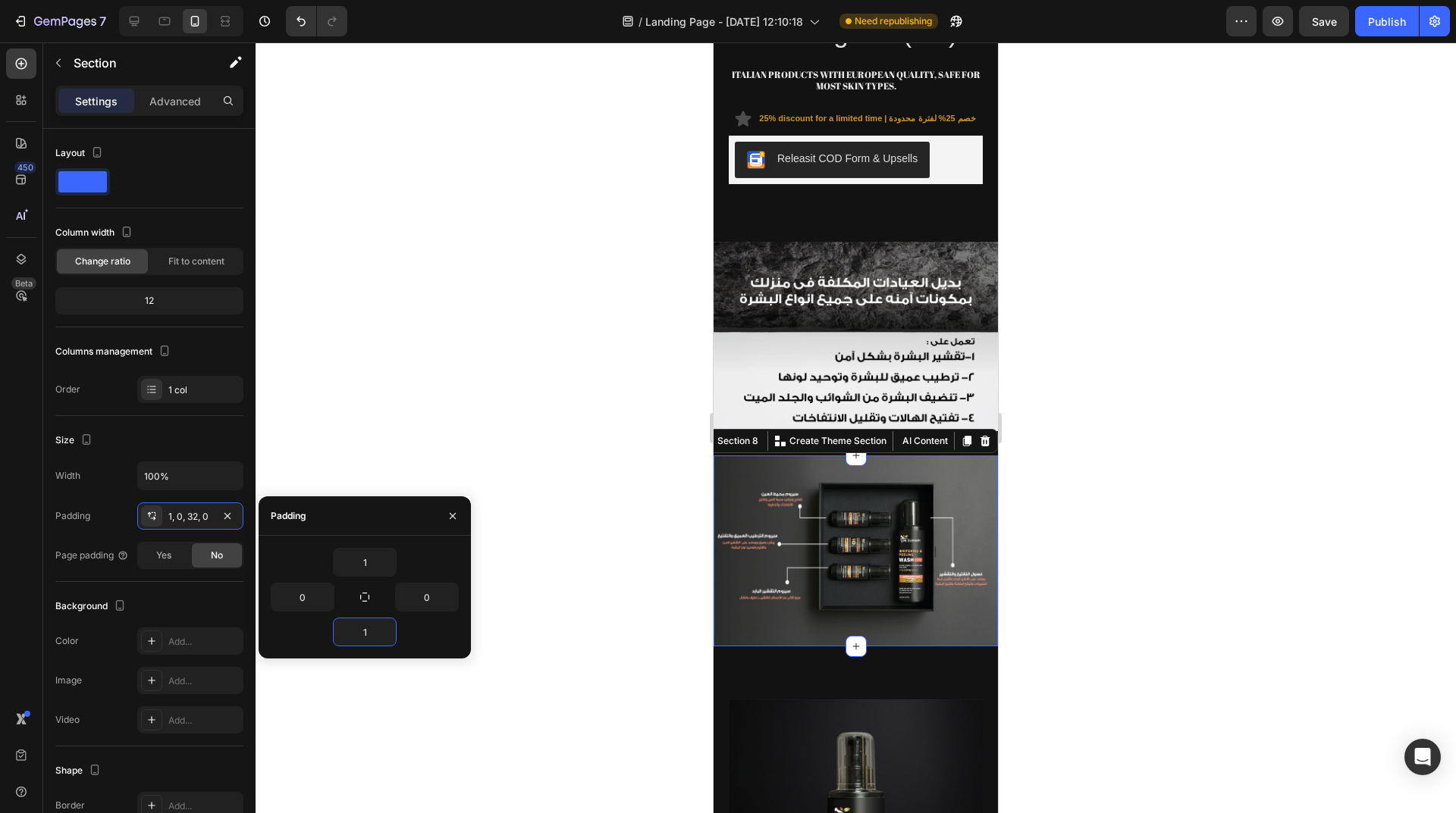
click at [574, 553] on div at bounding box center [856, 427] width 1200 height 771
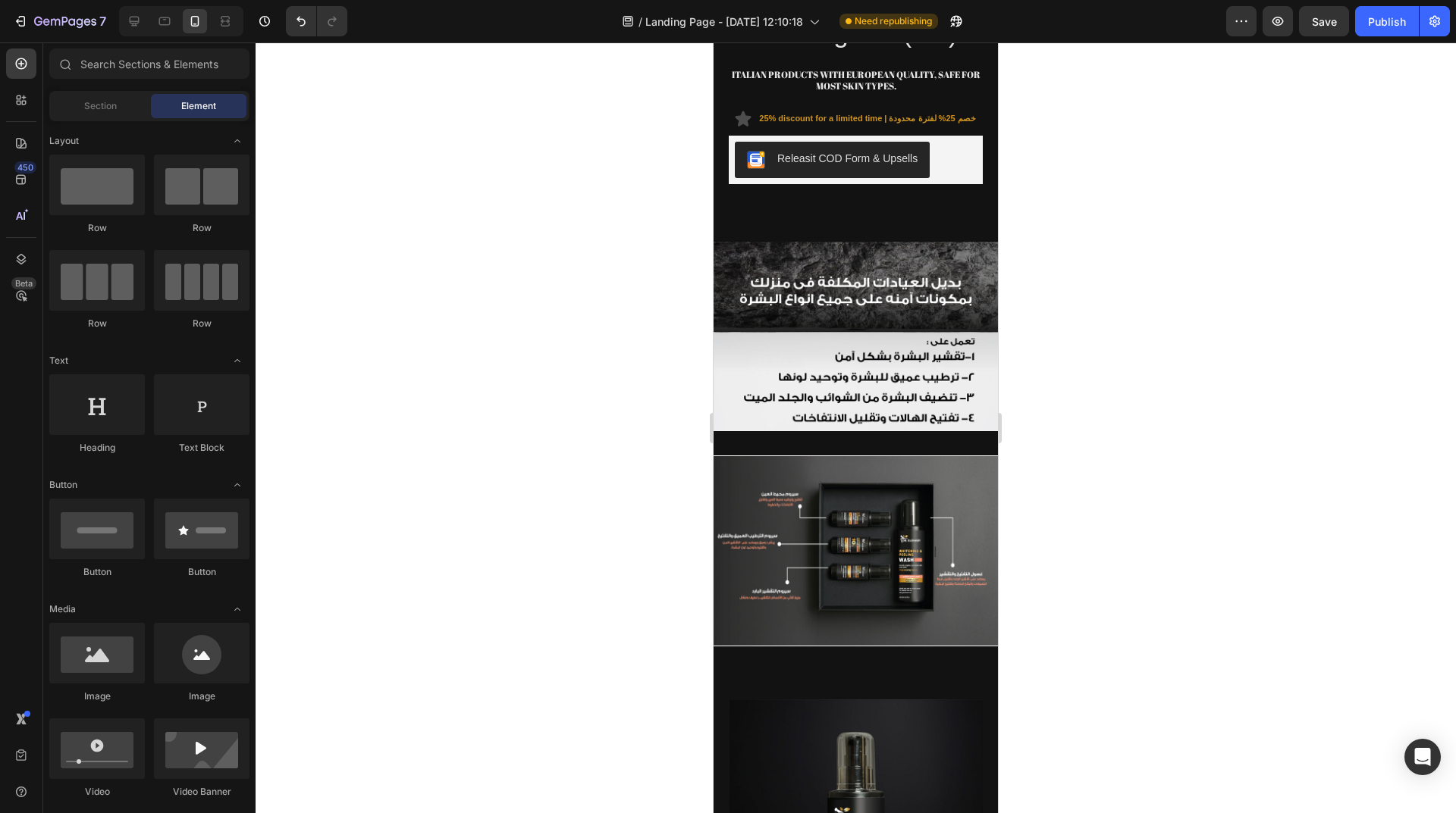
click at [1077, 424] on div at bounding box center [856, 427] width 1200 height 771
click at [938, 482] on img at bounding box center [856, 550] width 284 height 189
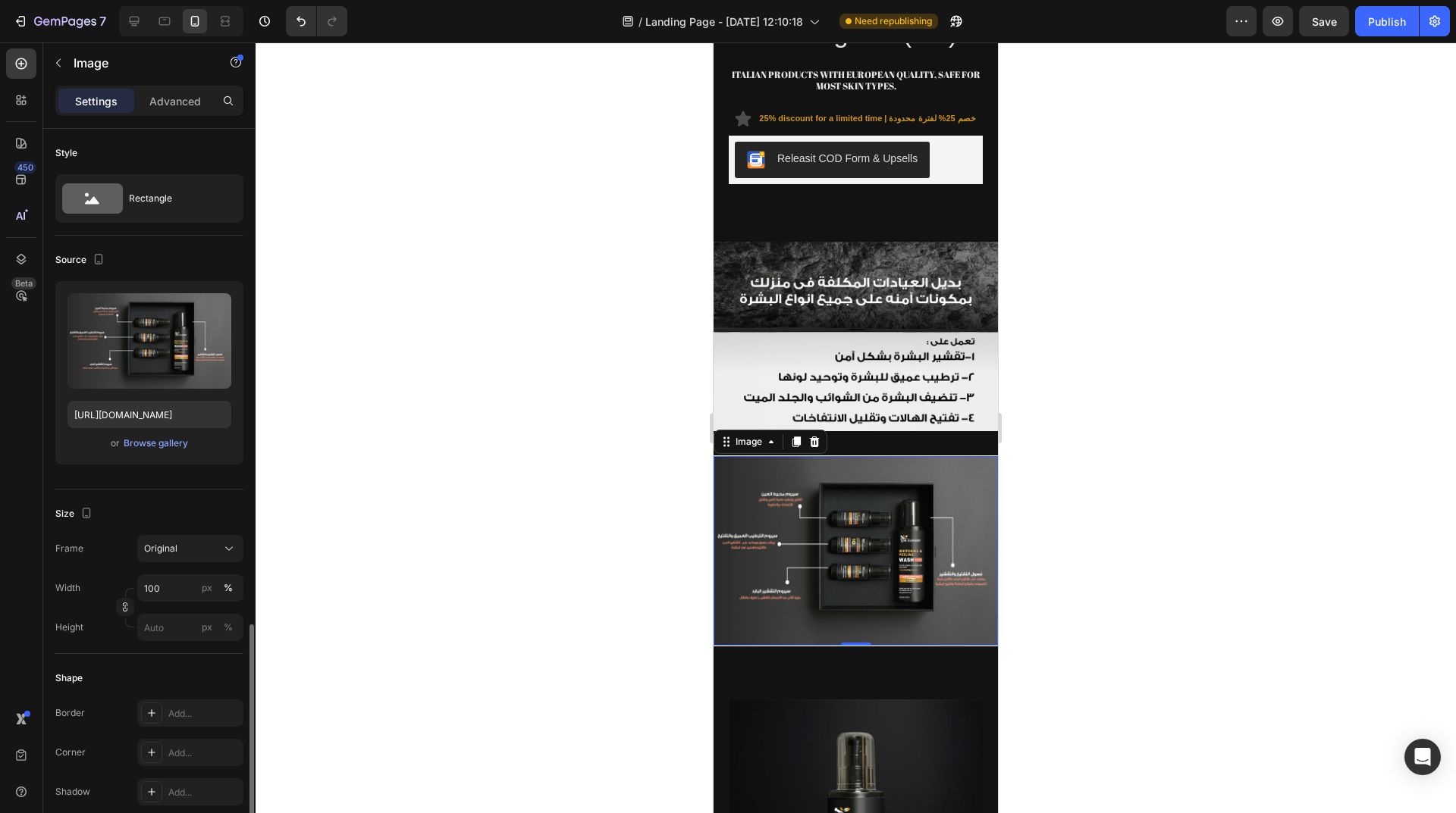
scroll to position [379, 0]
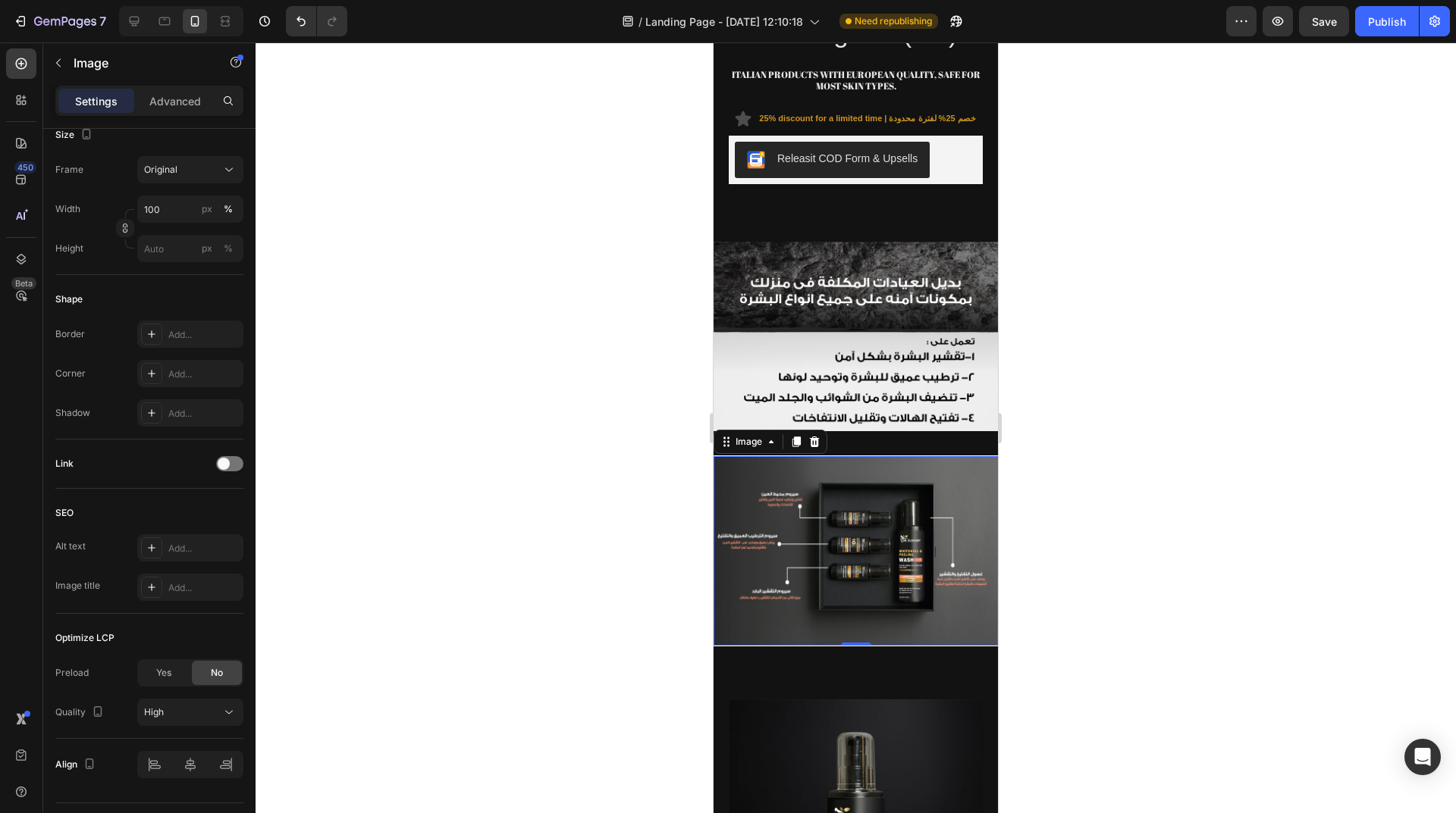
click at [800, 435] on div "Image" at bounding box center [770, 442] width 114 height 24
click at [738, 461] on img at bounding box center [856, 550] width 284 height 189
click at [966, 467] on img at bounding box center [856, 550] width 284 height 189
click at [168, 107] on p "Advanced" at bounding box center [175, 101] width 52 height 16
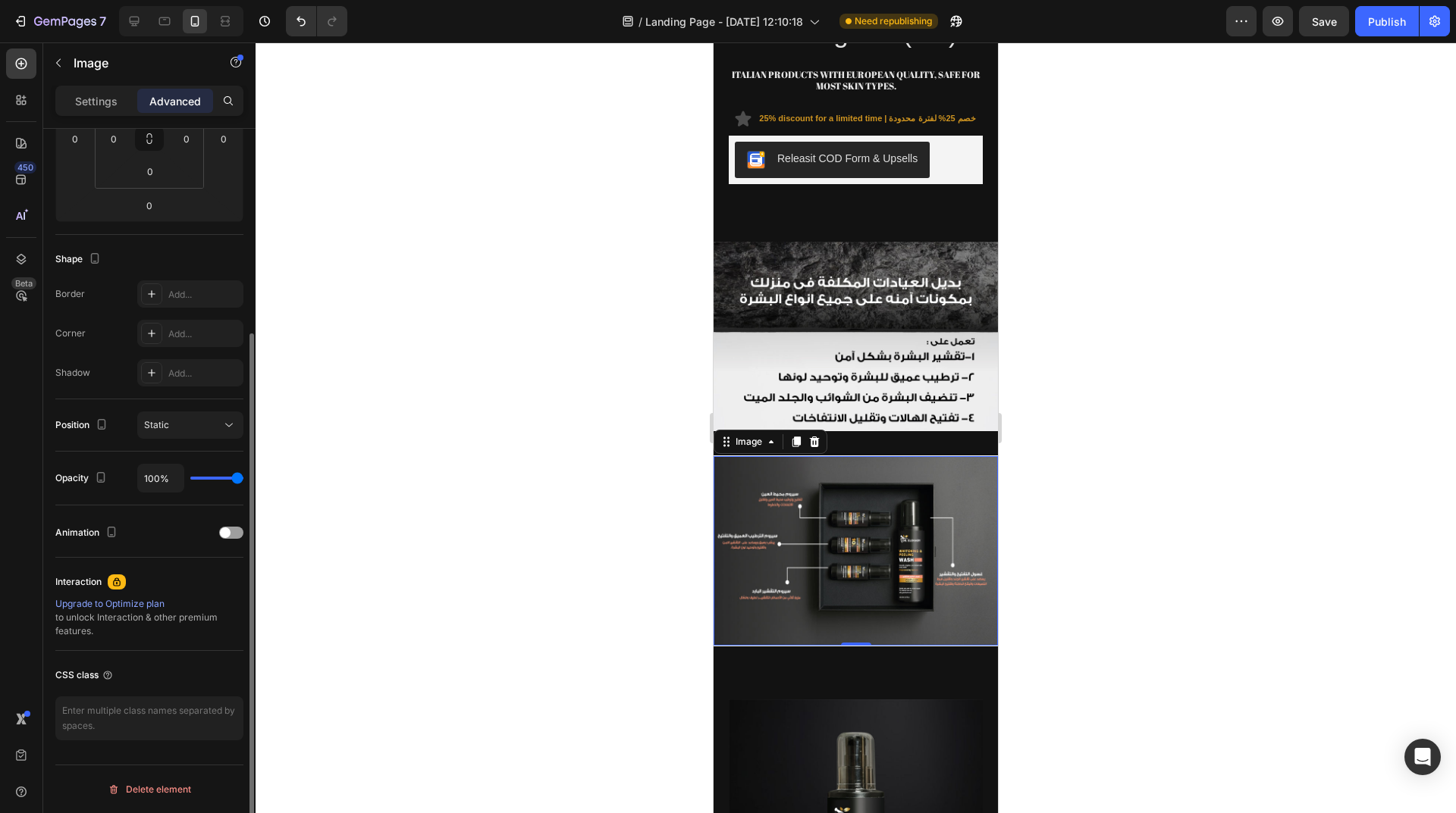
scroll to position [283, 0]
click at [740, 435] on div "Image" at bounding box center [748, 441] width 32 height 14
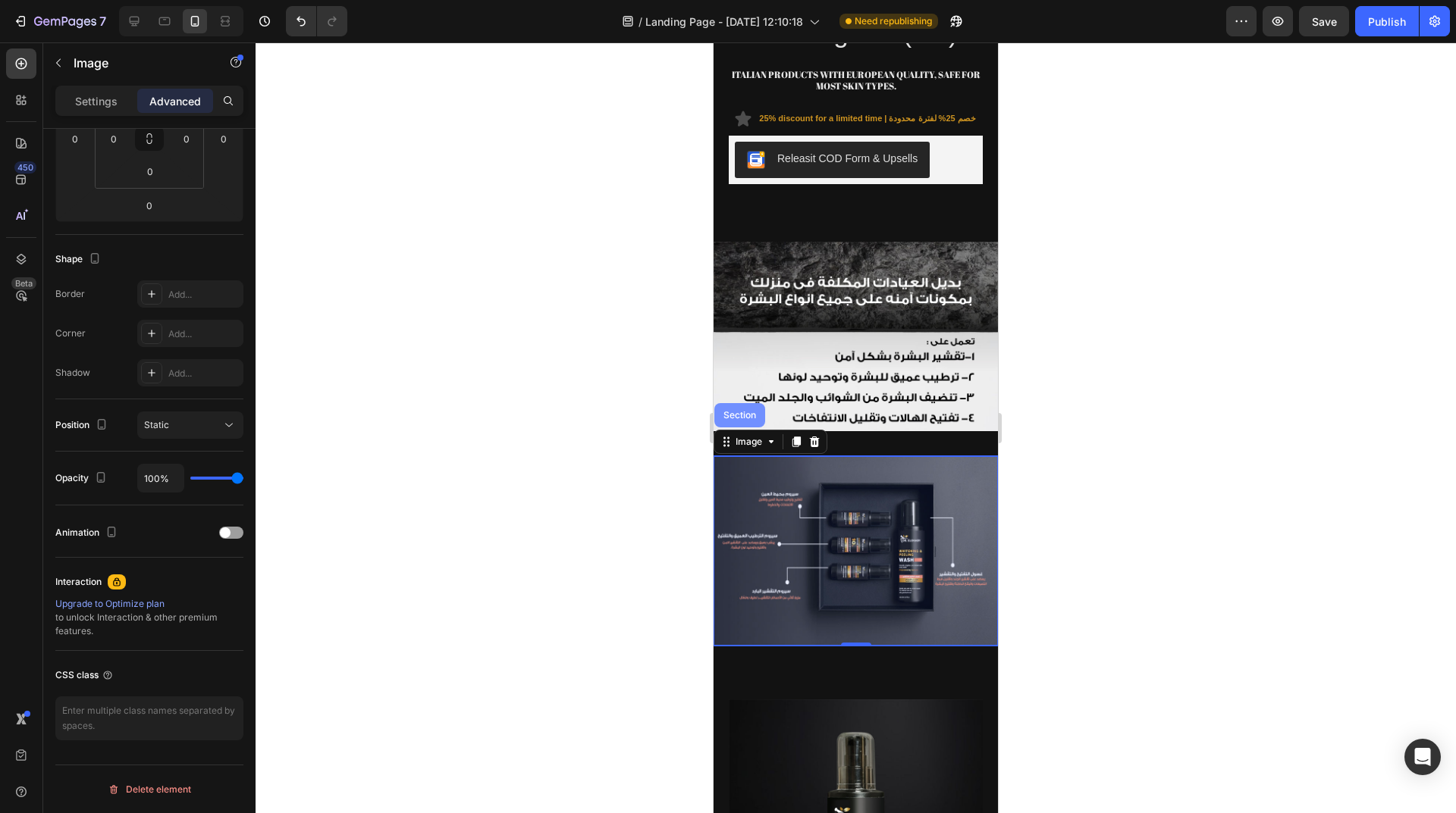
click at [733, 405] on div "Section" at bounding box center [740, 415] width 51 height 24
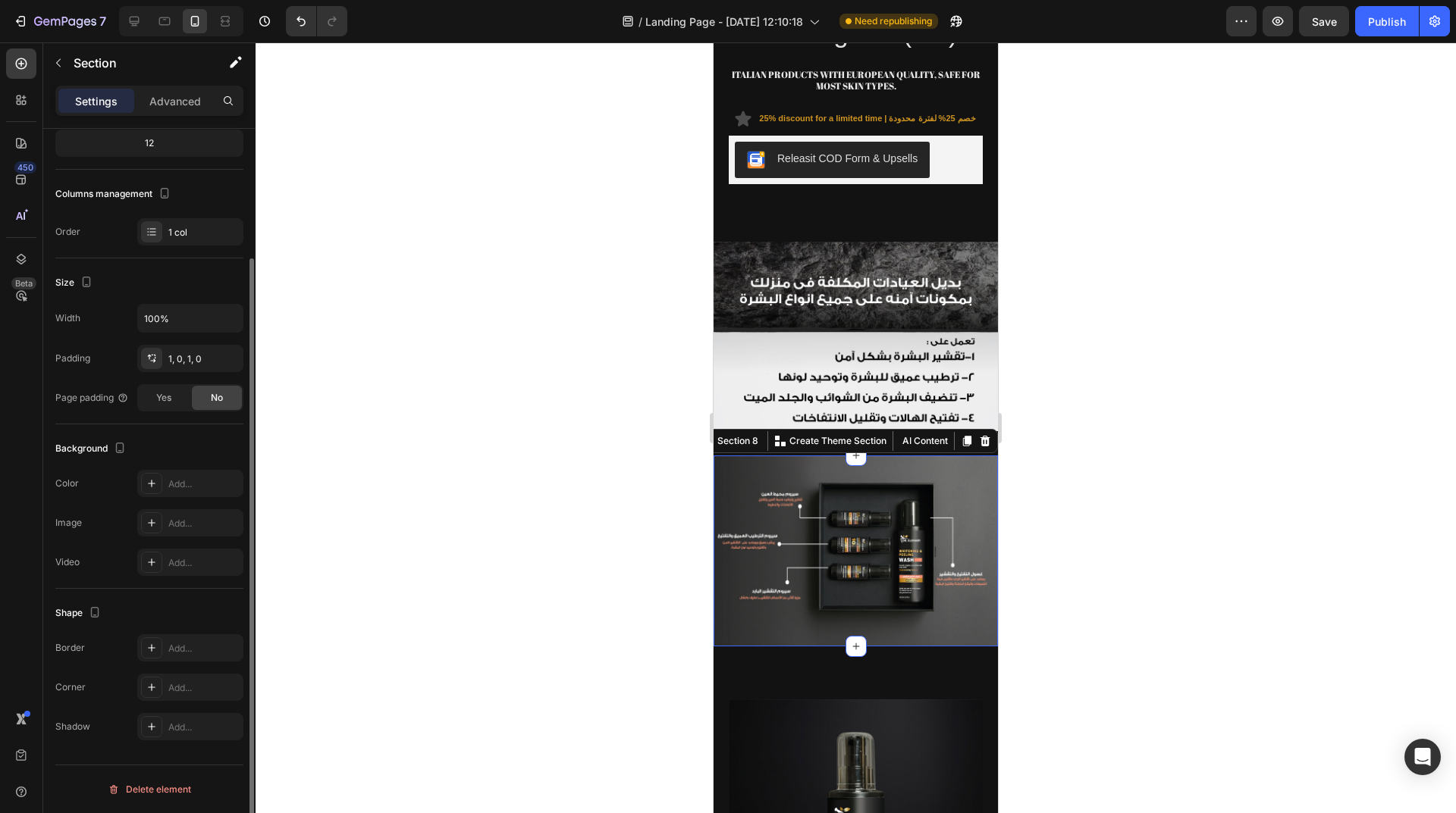
scroll to position [0, 0]
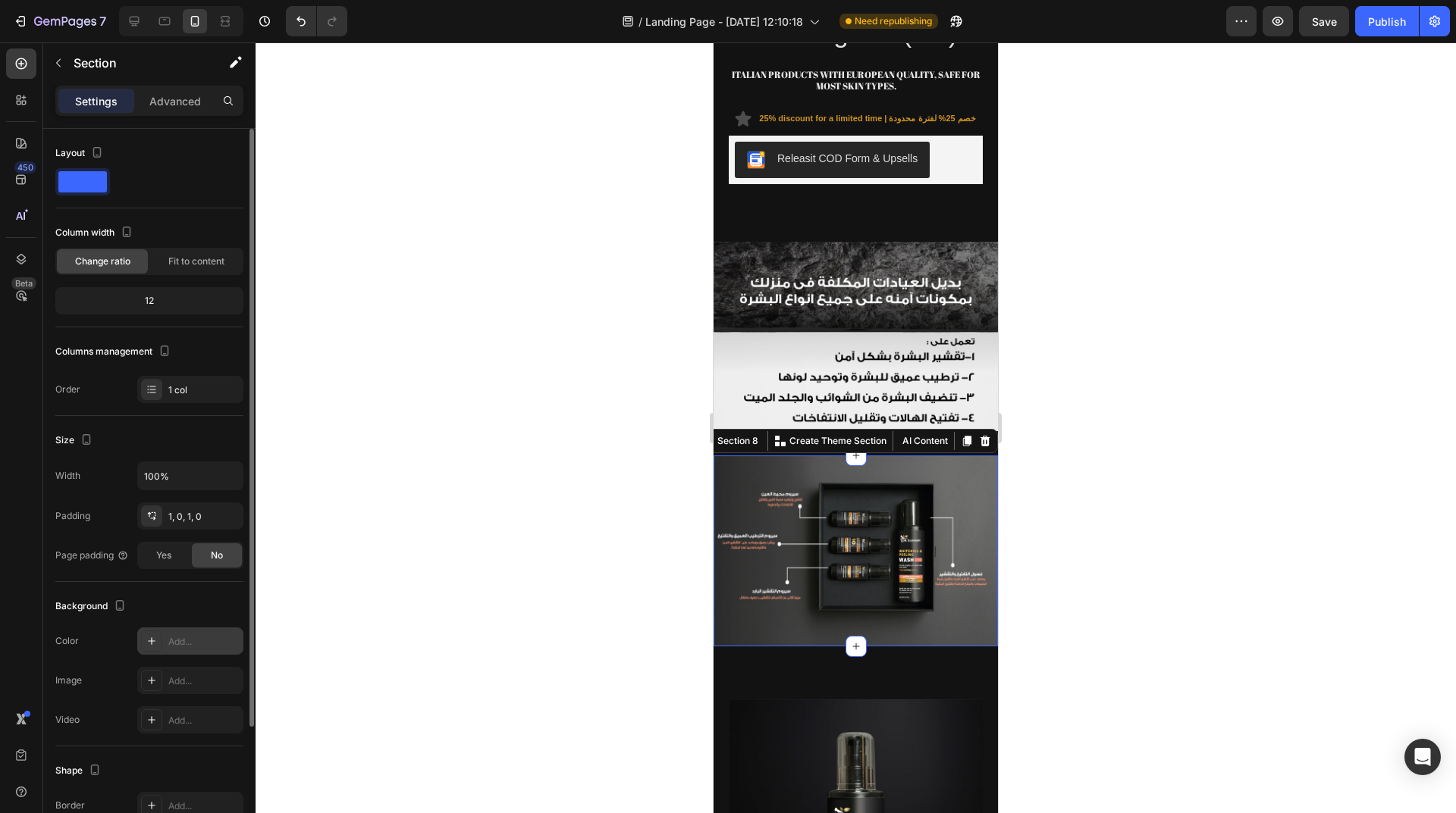
click at [185, 646] on div "Add..." at bounding box center [203, 641] width 71 height 14
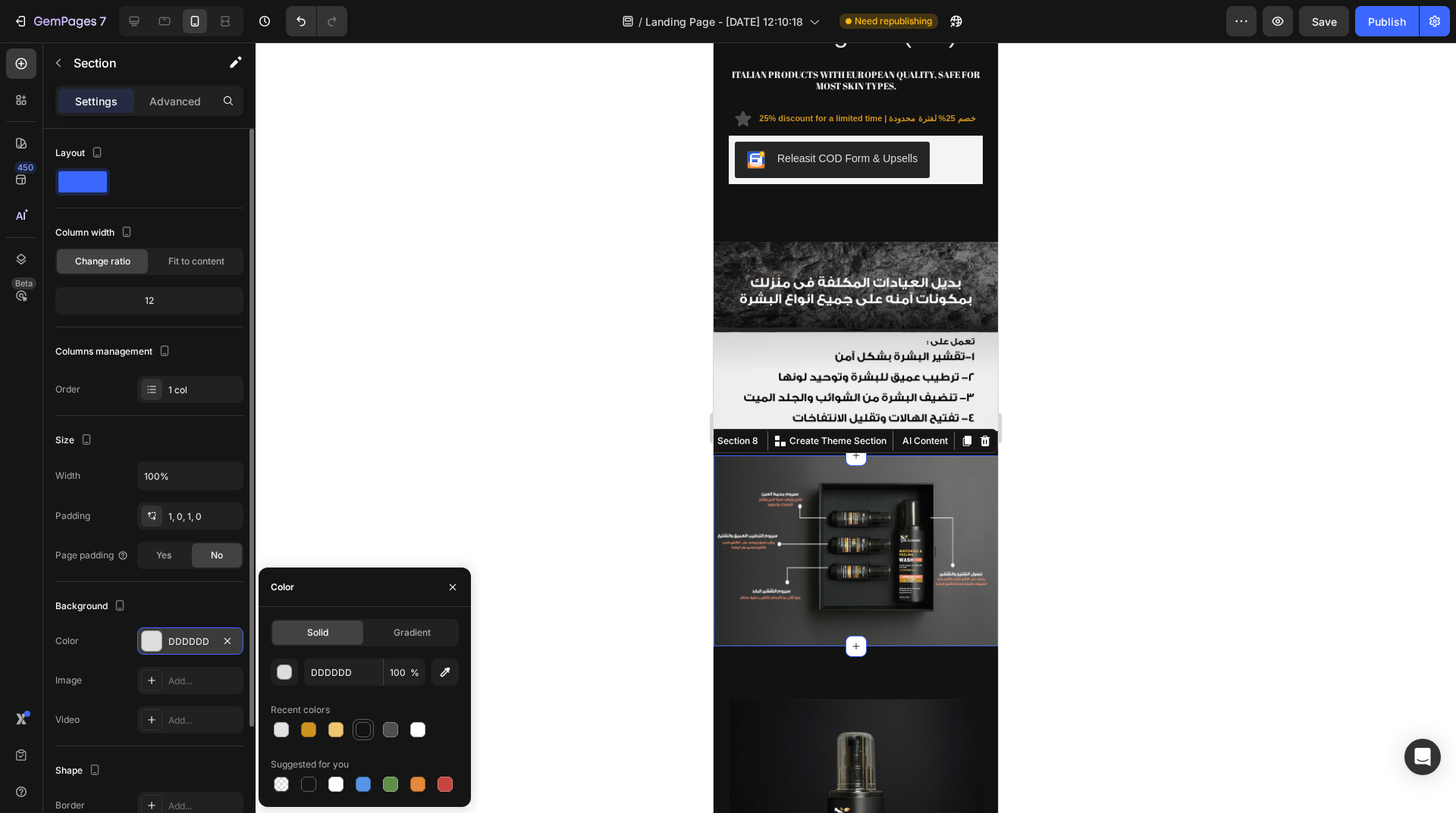
click at [362, 723] on div at bounding box center [363, 730] width 15 height 15
type input "121212"
click at [564, 393] on div at bounding box center [856, 427] width 1200 height 771
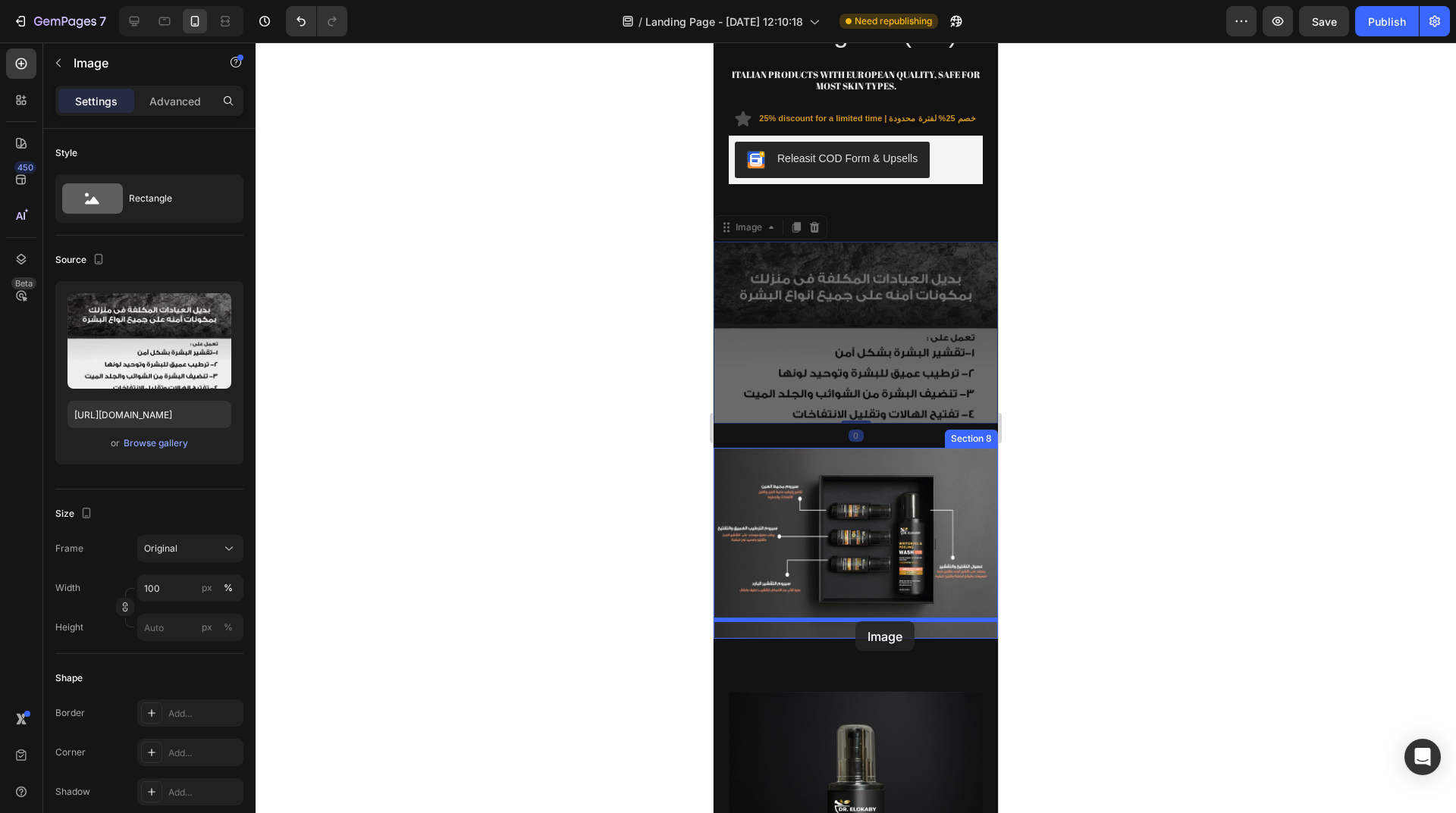
drag, startPoint x: 847, startPoint y: 239, endPoint x: 855, endPoint y: 621, distance: 382.1
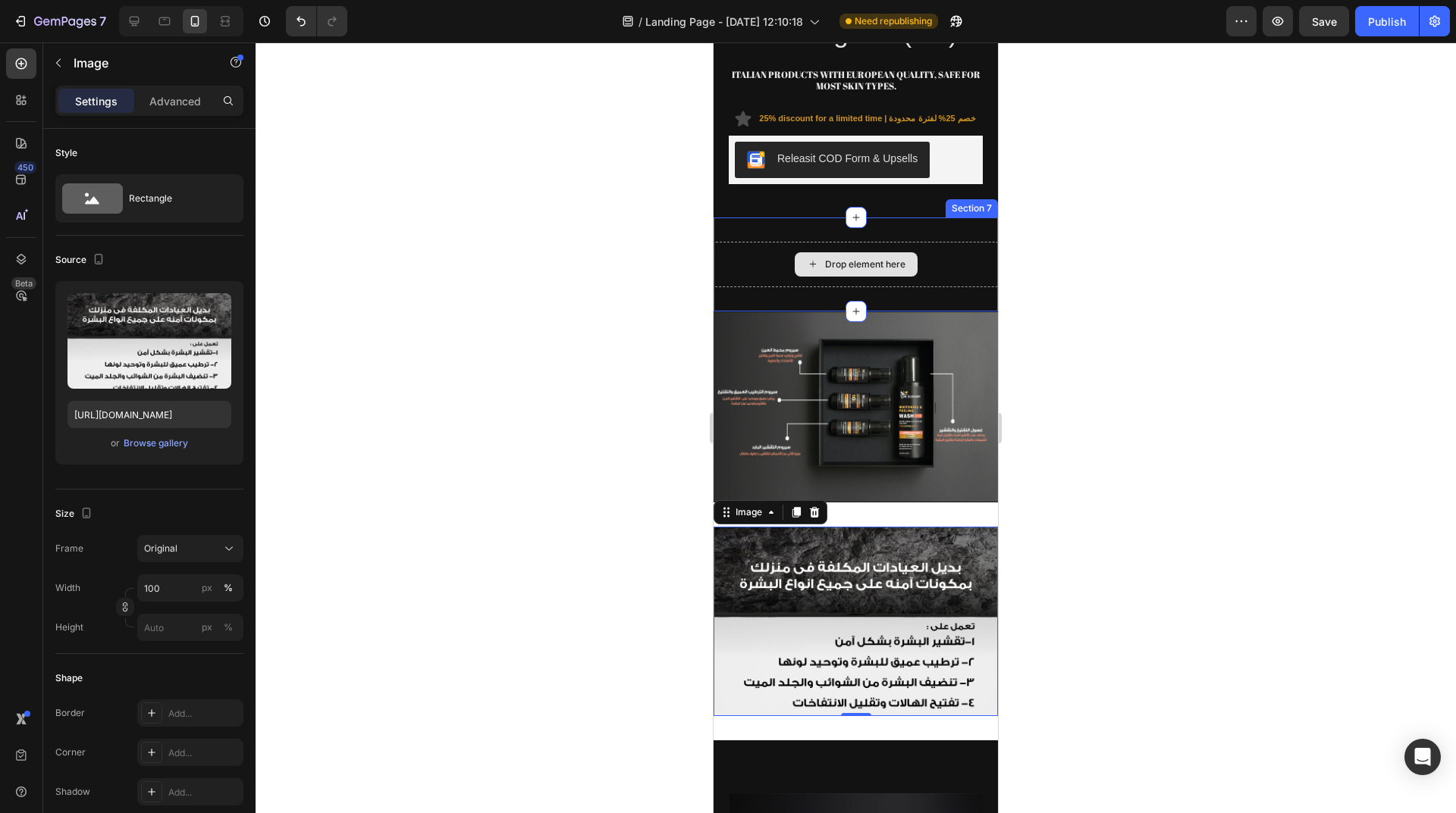
click at [961, 242] on div "Drop element here" at bounding box center [856, 264] width 284 height 45
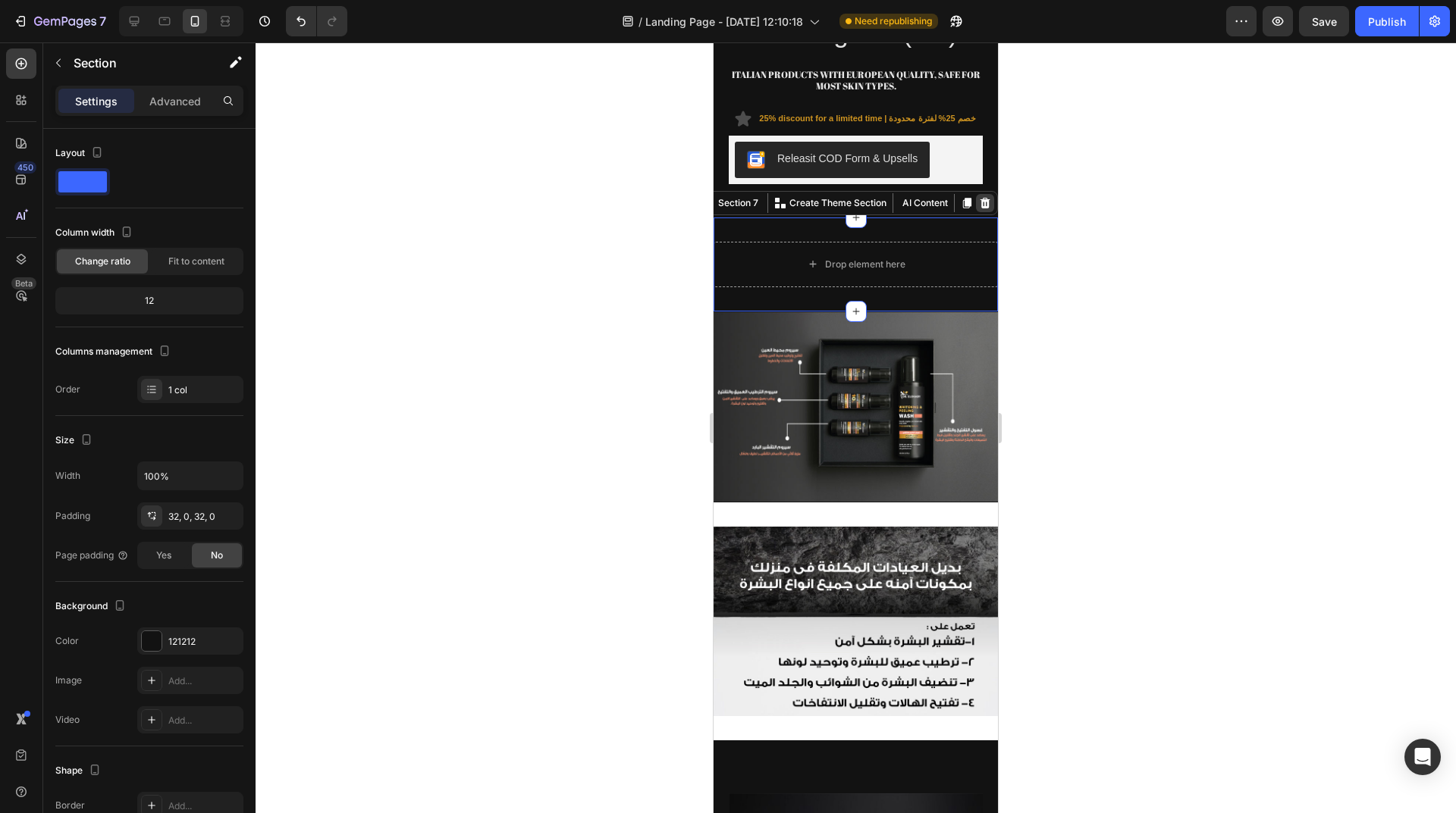
click at [979, 197] on icon at bounding box center [984, 203] width 12 height 12
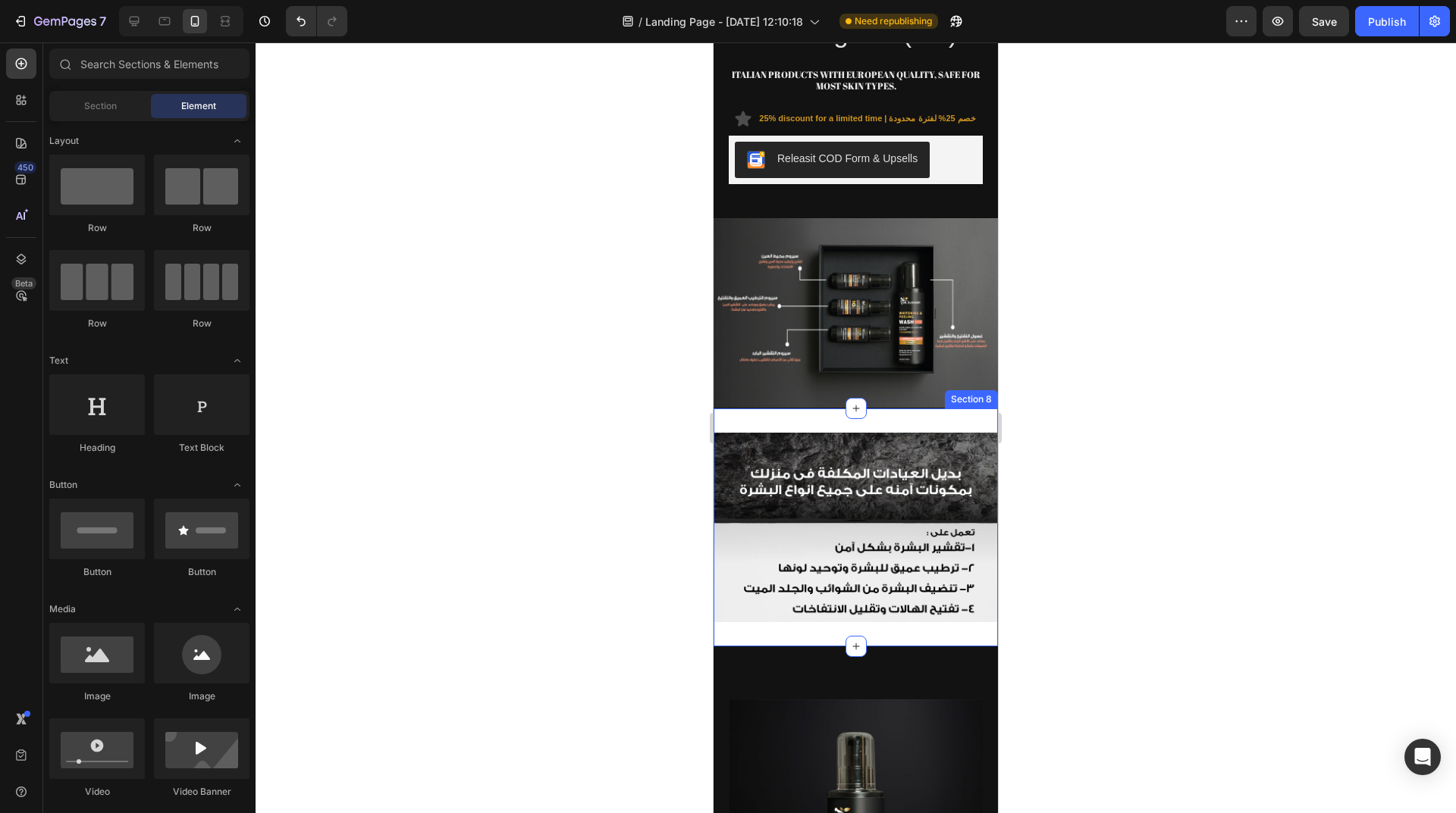
click at [907, 409] on div "Image Section 8" at bounding box center [856, 528] width 284 height 238
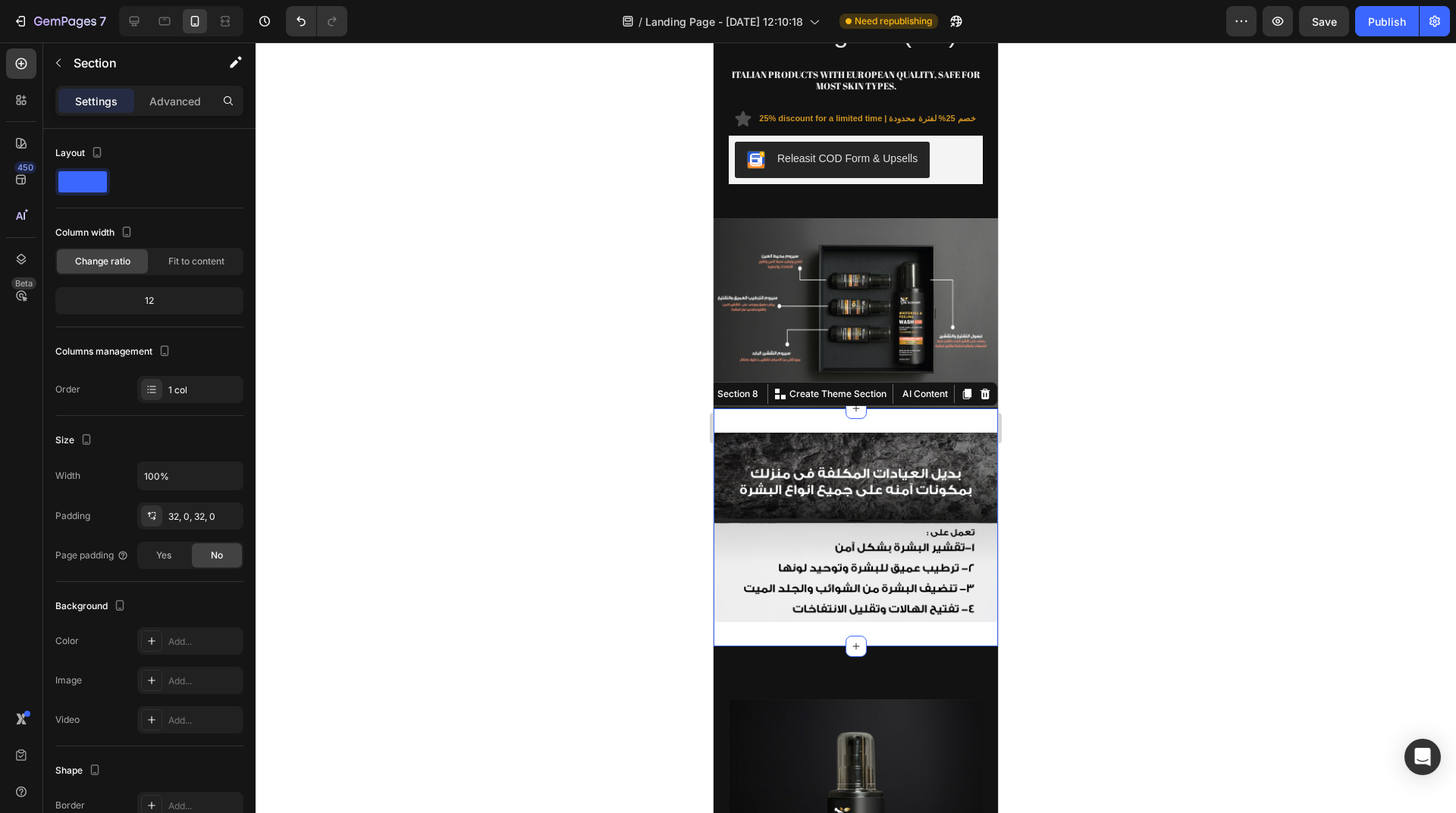
click at [824, 409] on div "Image Section 8 You can create reusable sections Create Theme Section AI Conten…" at bounding box center [856, 528] width 284 height 238
click at [168, 647] on div "Add..." at bounding box center [203, 641] width 71 height 14
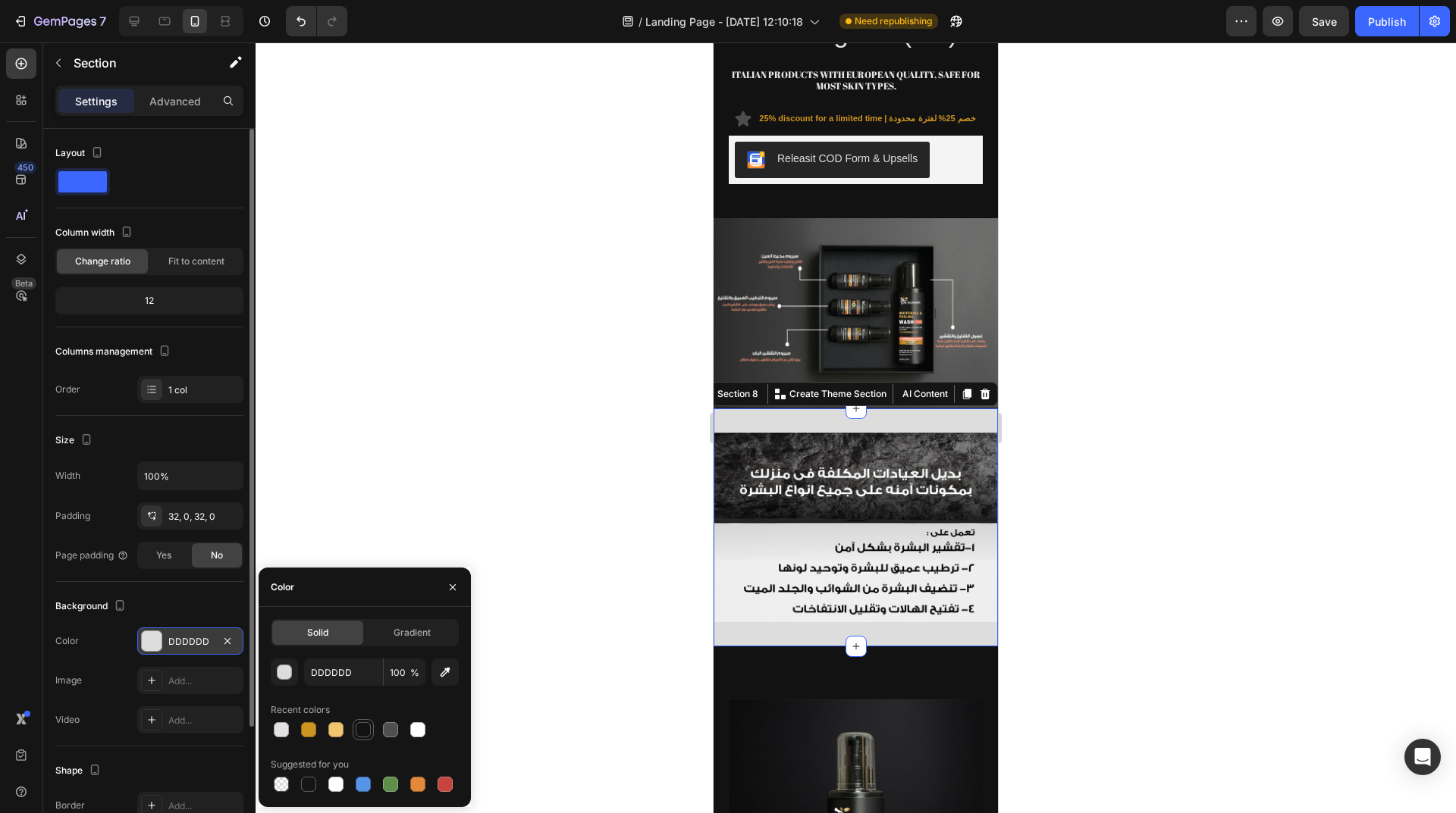
click at [356, 735] on div at bounding box center [363, 730] width 15 height 15
type input "121212"
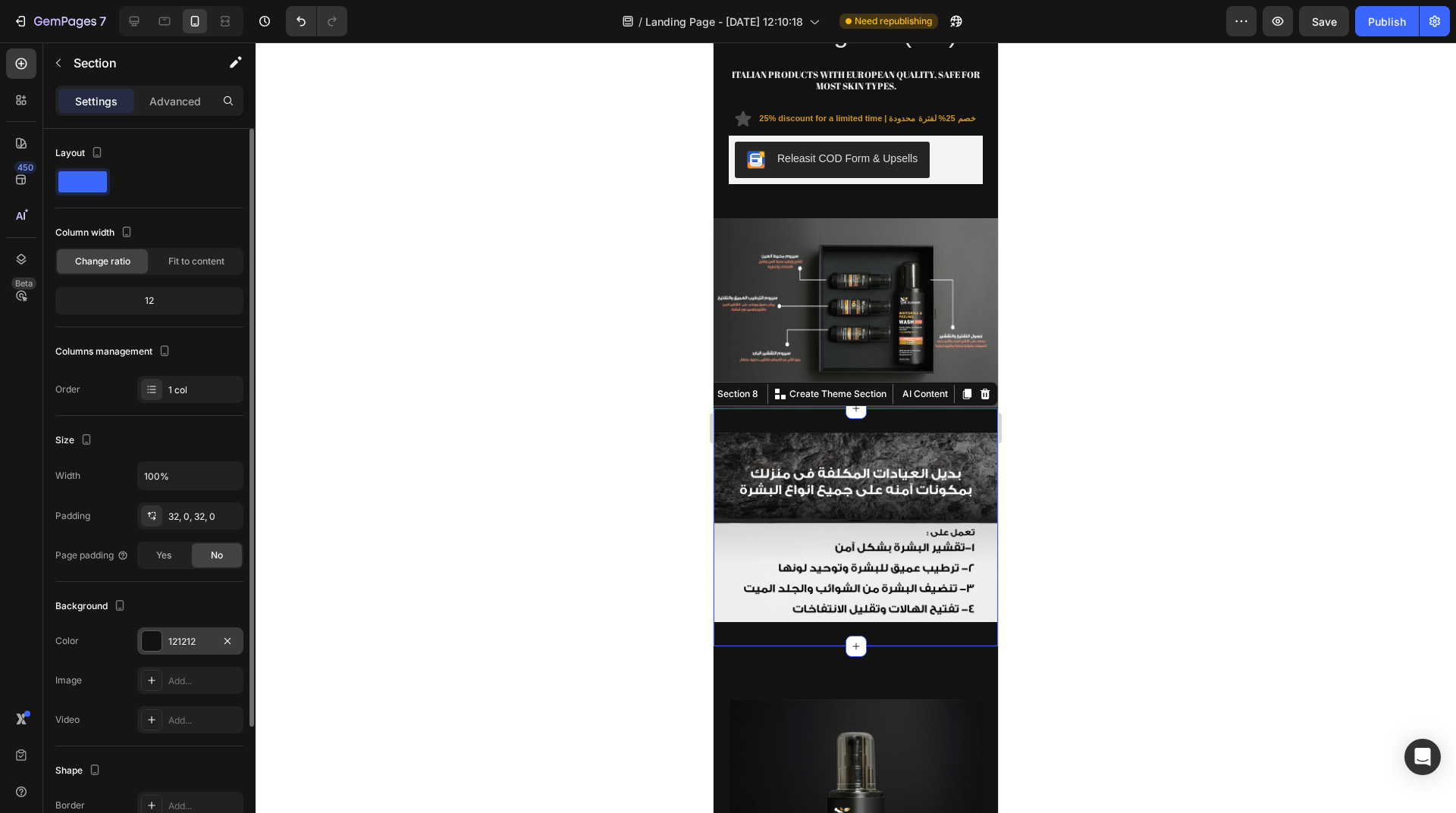
click at [504, 430] on div at bounding box center [856, 427] width 1200 height 771
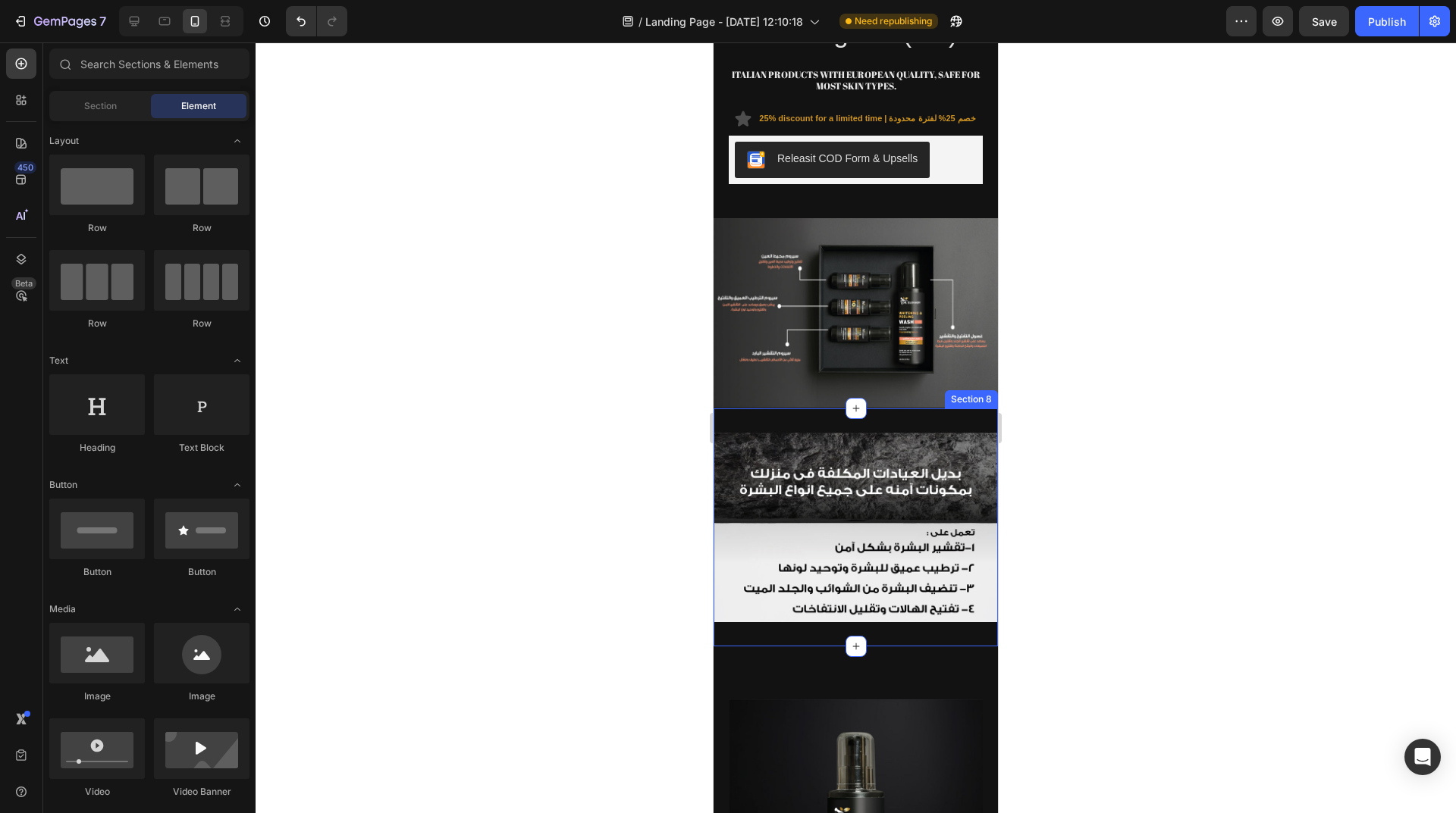
click at [896, 409] on div "Image Section 8" at bounding box center [856, 528] width 284 height 238
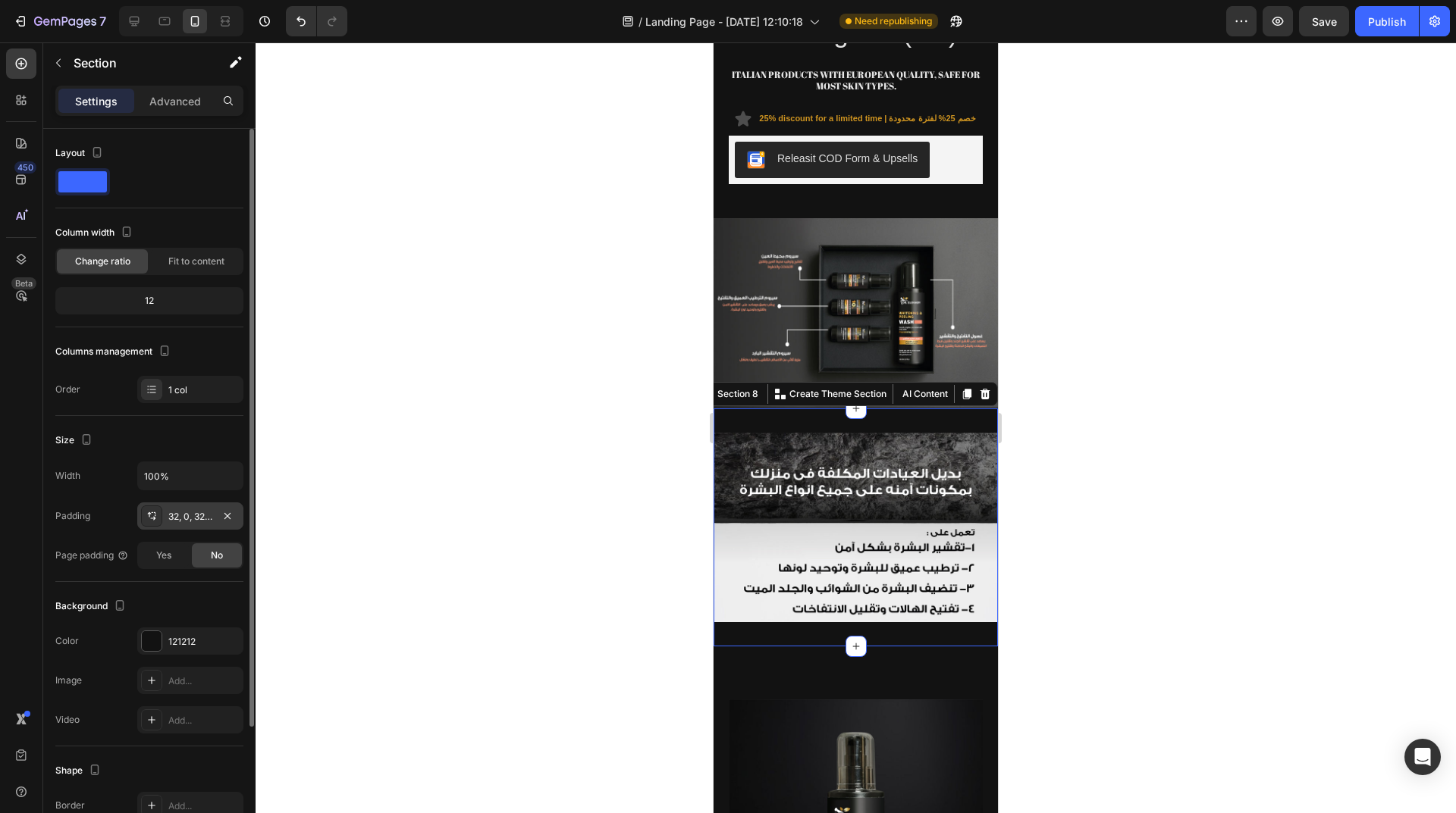
click at [187, 516] on div "32, 0, 32, 0" at bounding box center [190, 517] width 44 height 14
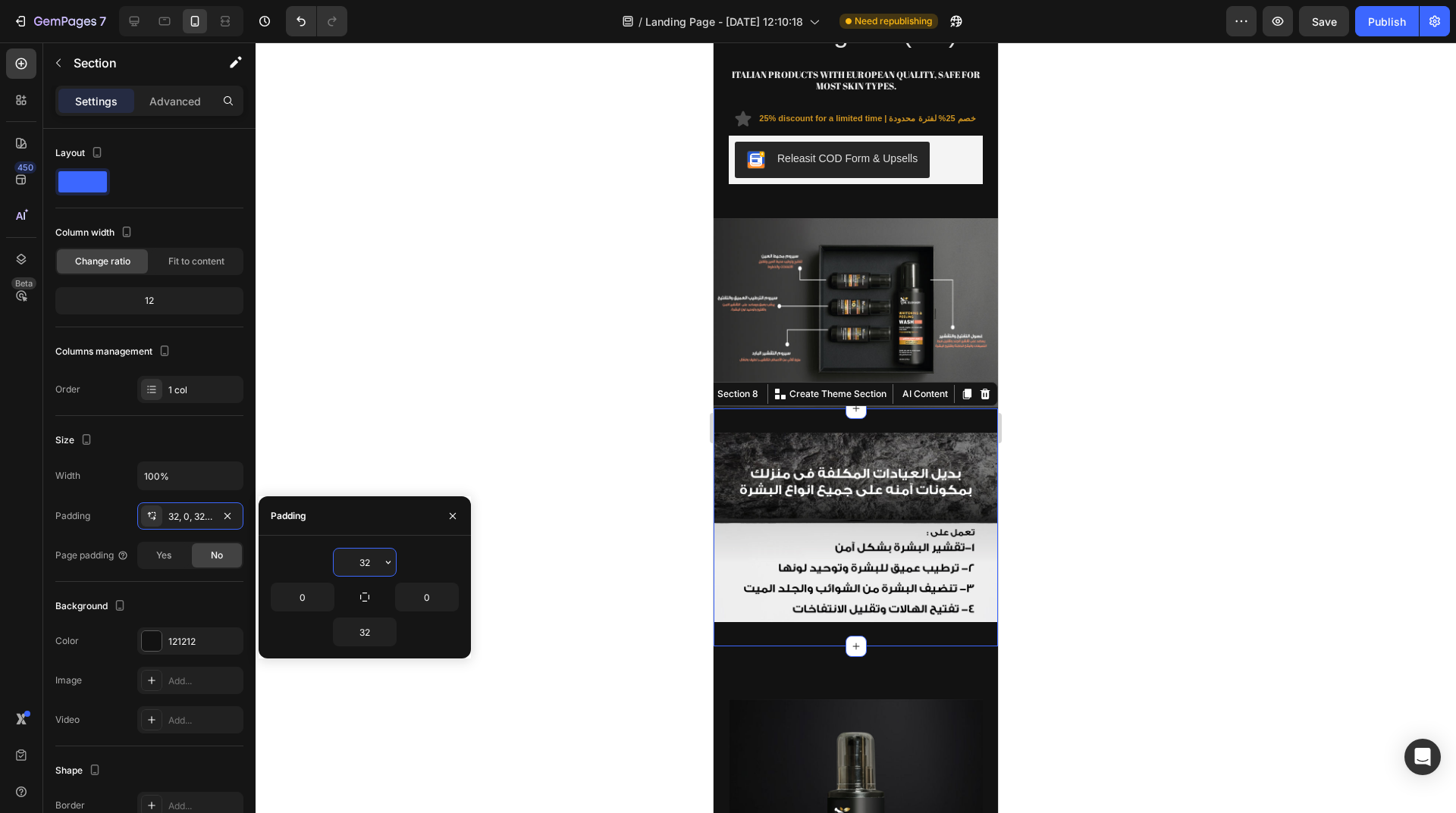
click at [371, 556] on input "32" at bounding box center [364, 563] width 62 height 28
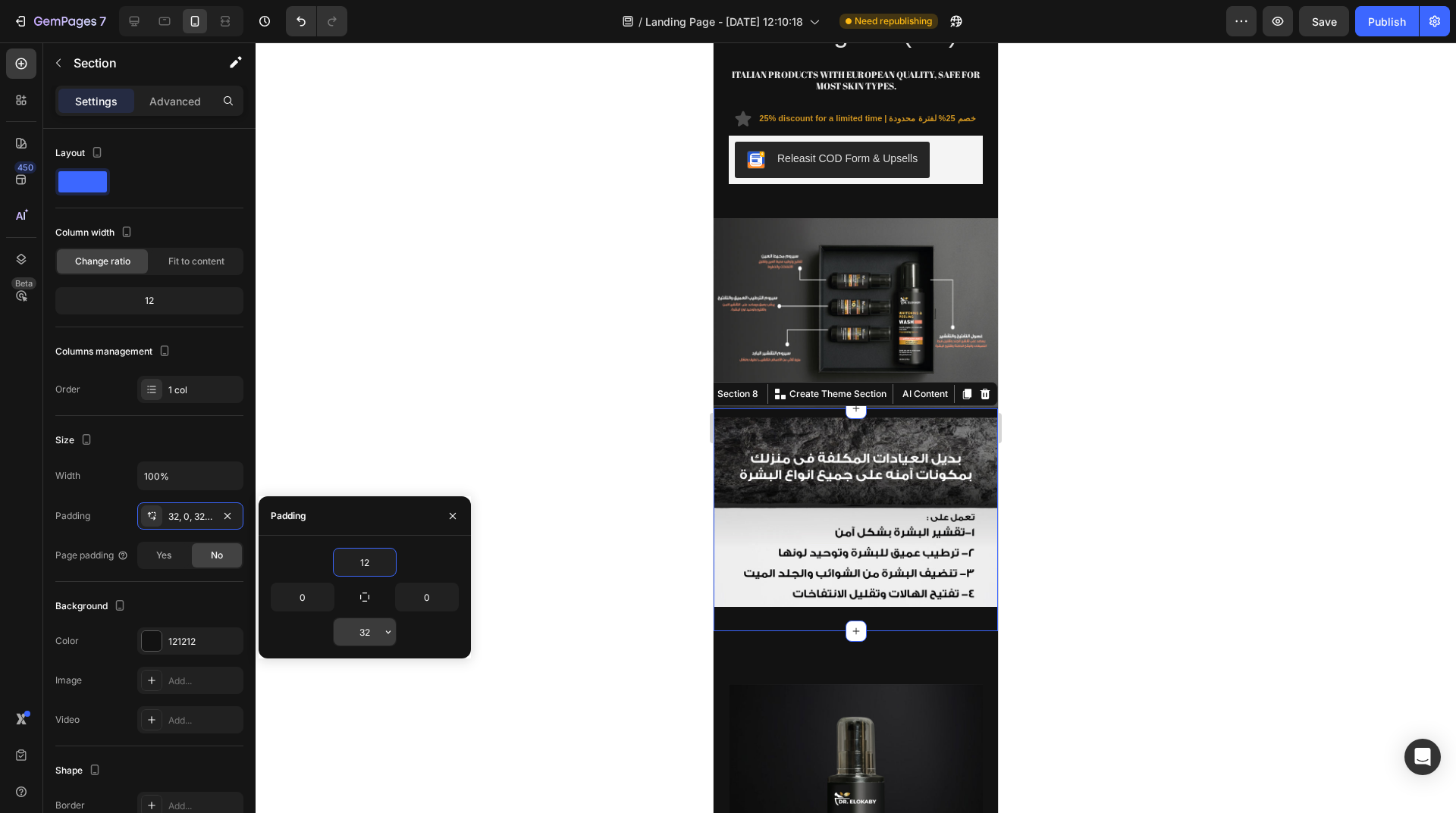
type input "12"
click at [367, 635] on input "32" at bounding box center [364, 632] width 62 height 28
type input "12"
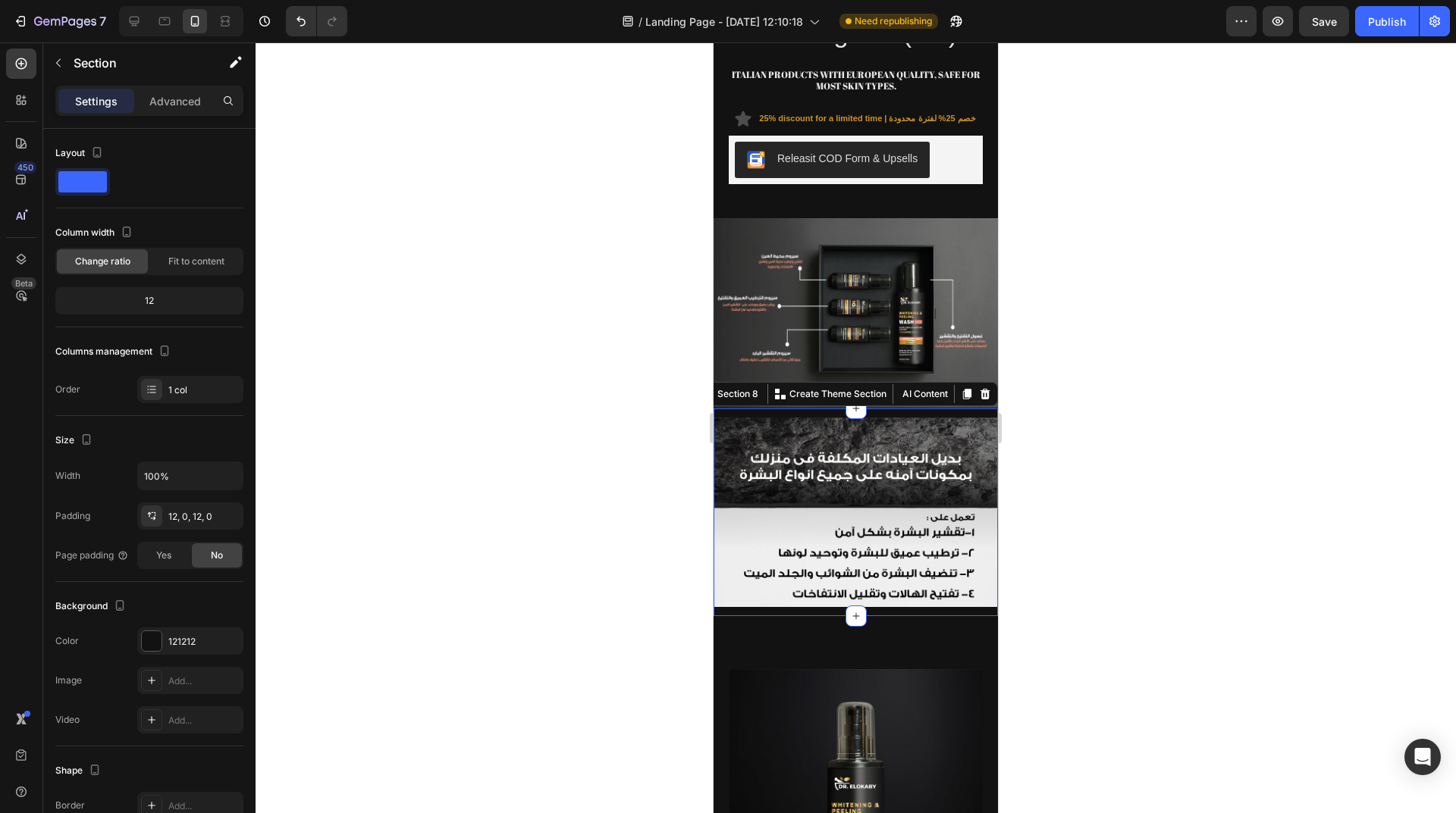
click at [604, 497] on div at bounding box center [856, 427] width 1200 height 771
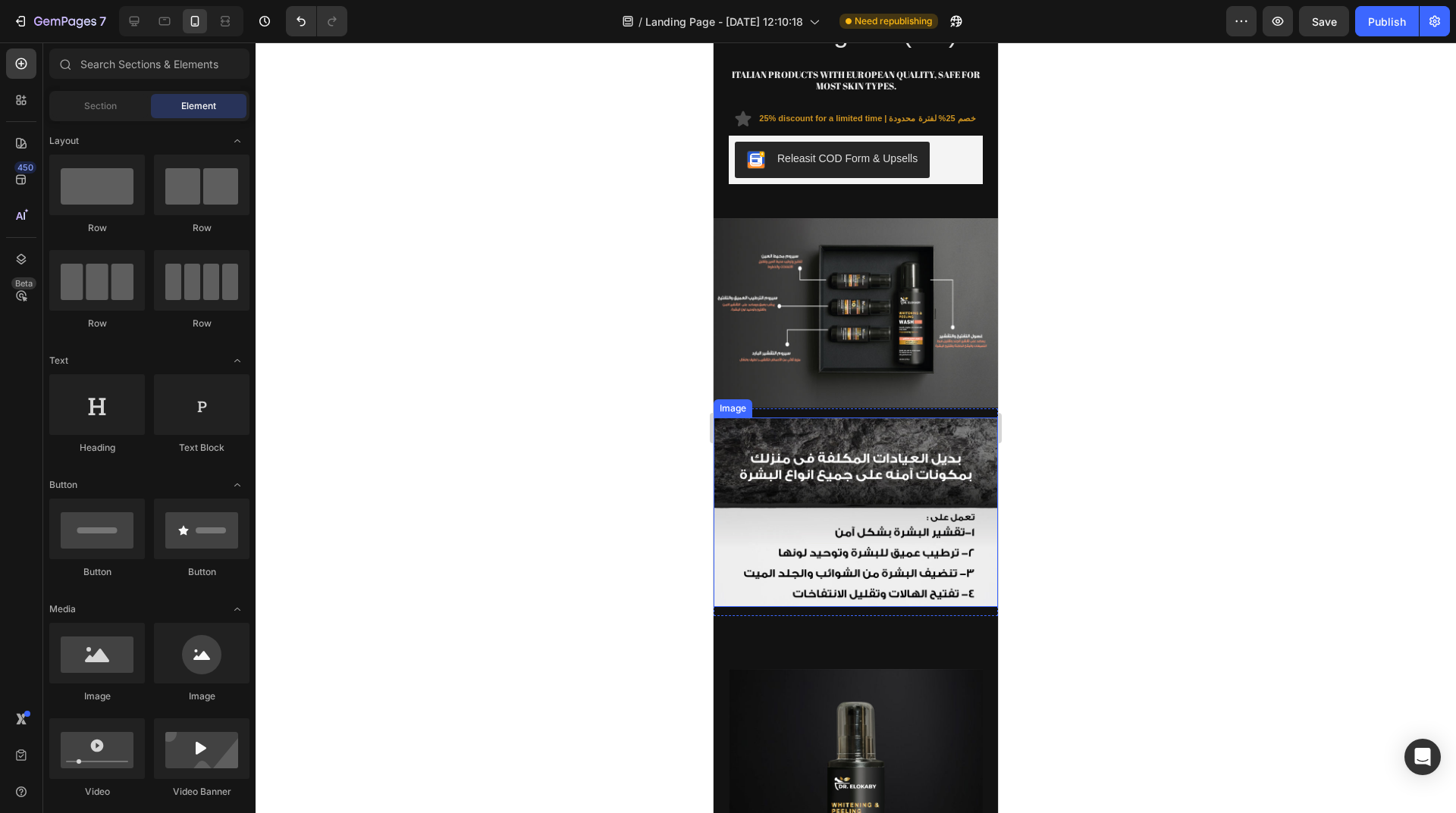
click at [1123, 270] on div at bounding box center [856, 427] width 1200 height 771
click at [848, 417] on img at bounding box center [856, 511] width 284 height 189
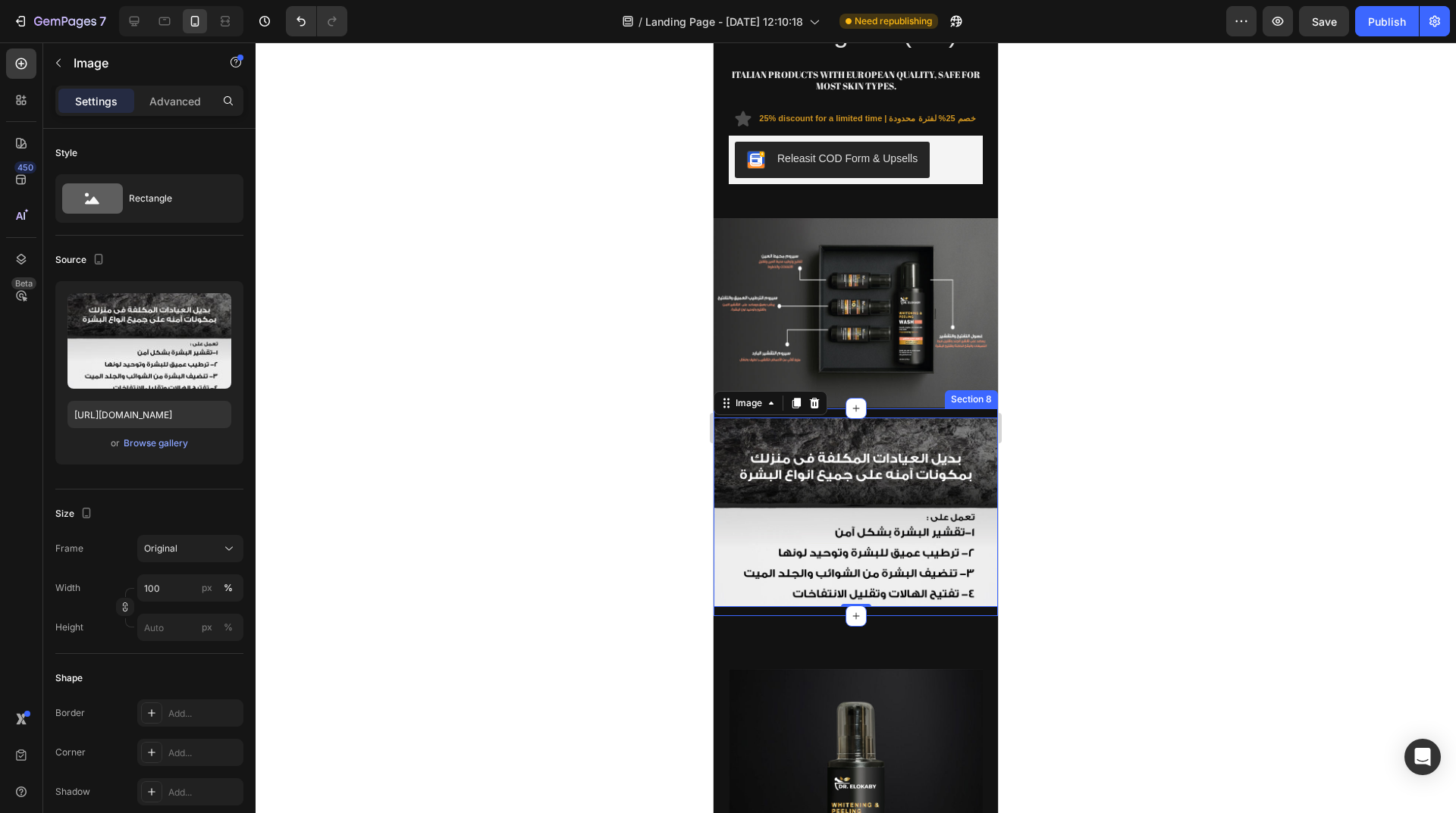
click at [916, 409] on div "Image 0 Section 8" at bounding box center [856, 512] width 284 height 208
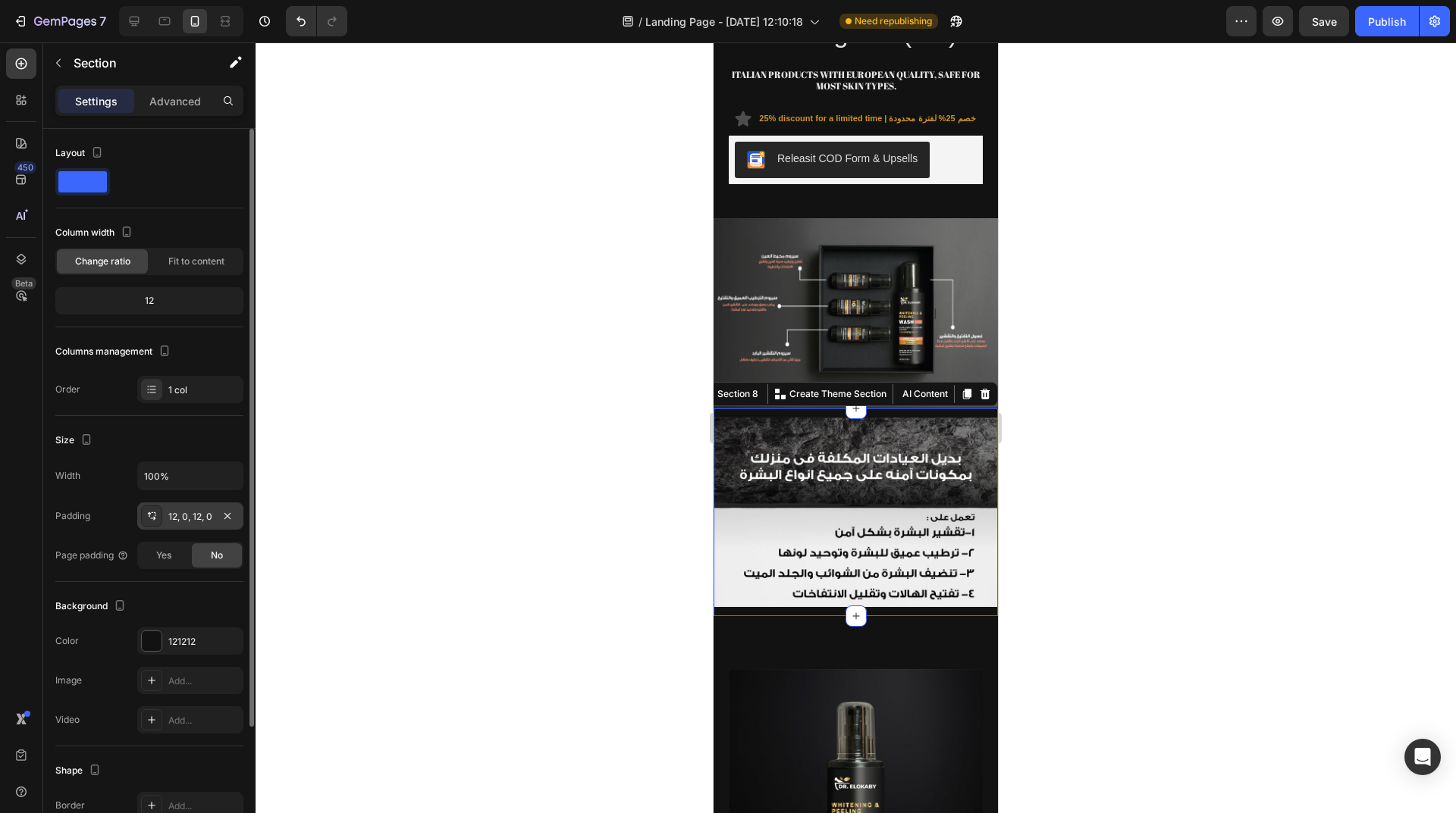
click at [171, 517] on div "12, 0, 12, 0" at bounding box center [190, 517] width 44 height 14
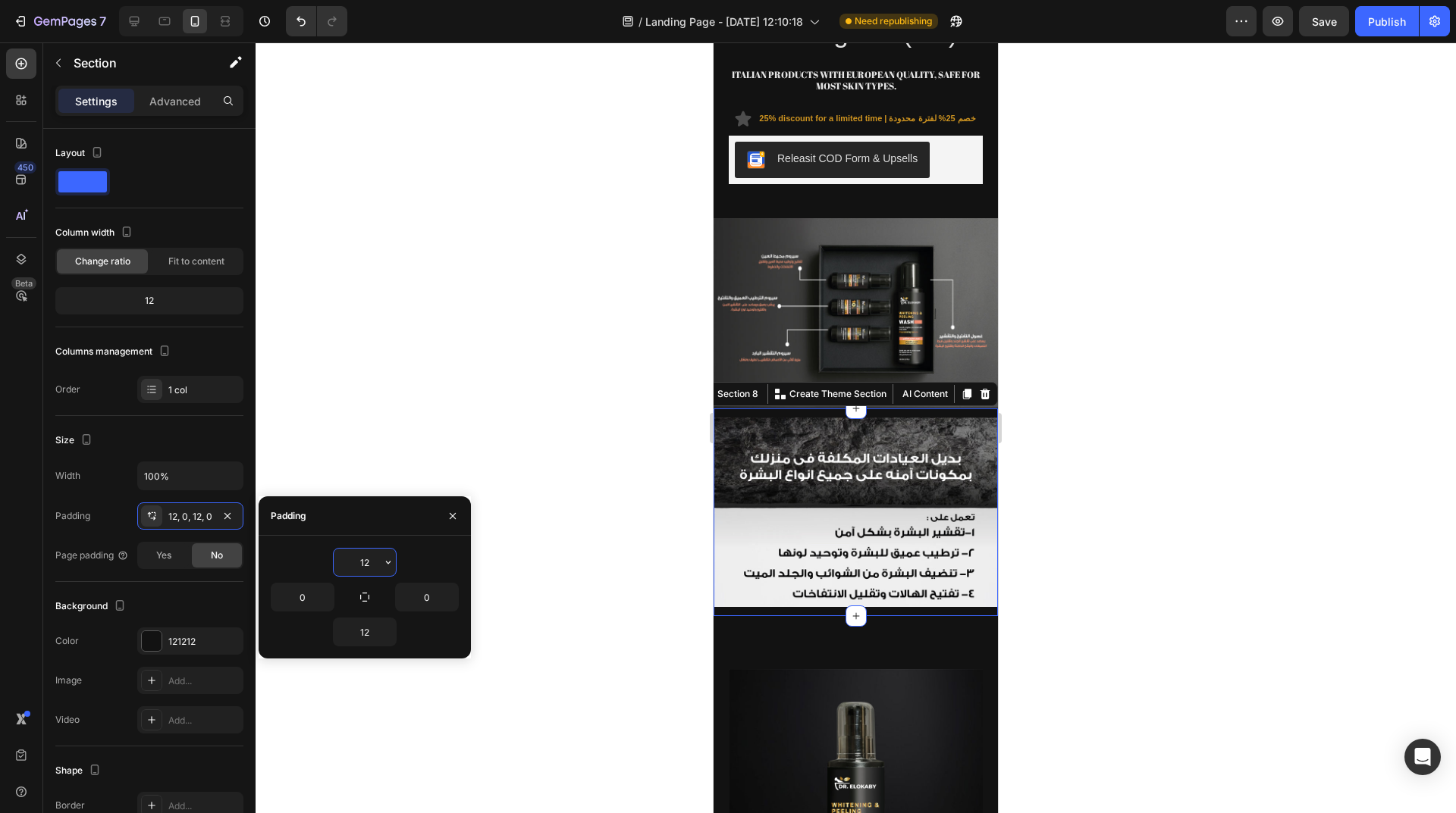
click at [368, 562] on input "12" at bounding box center [364, 563] width 62 height 28
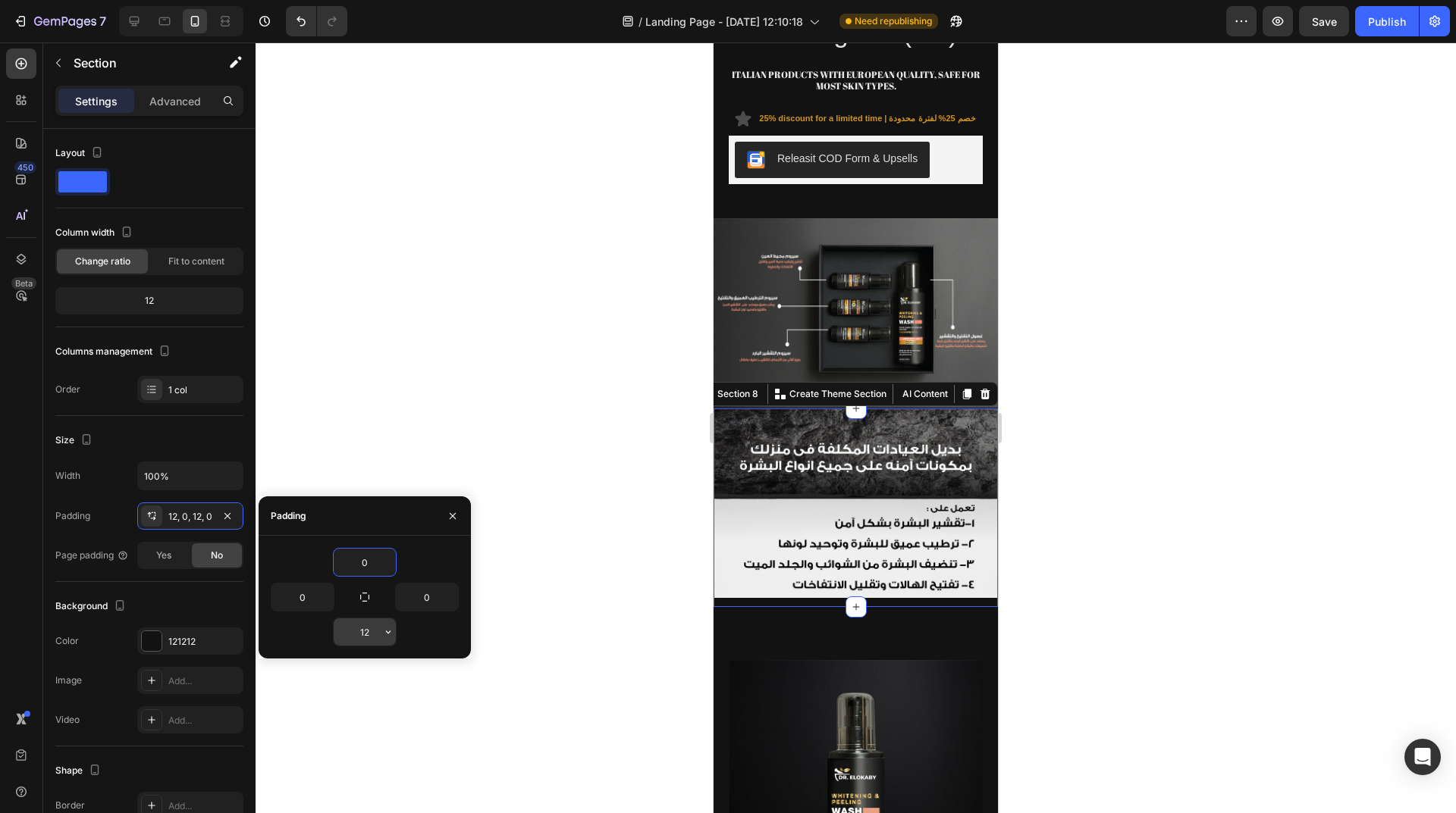
type input "0"
click at [367, 630] on input "12" at bounding box center [364, 632] width 62 height 28
type input "0"
click at [644, 439] on div at bounding box center [856, 427] width 1200 height 771
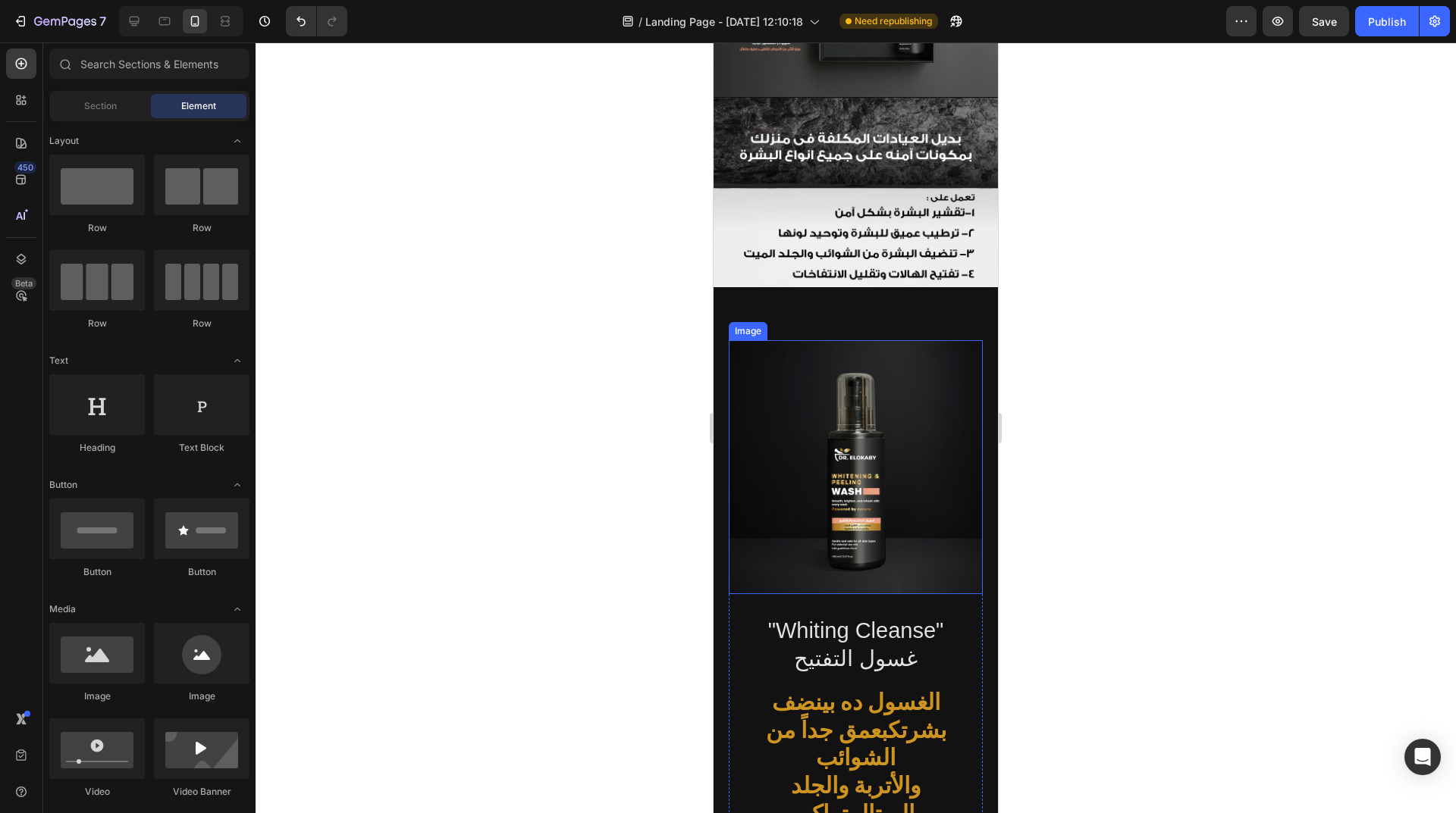
scroll to position [1645, 0]
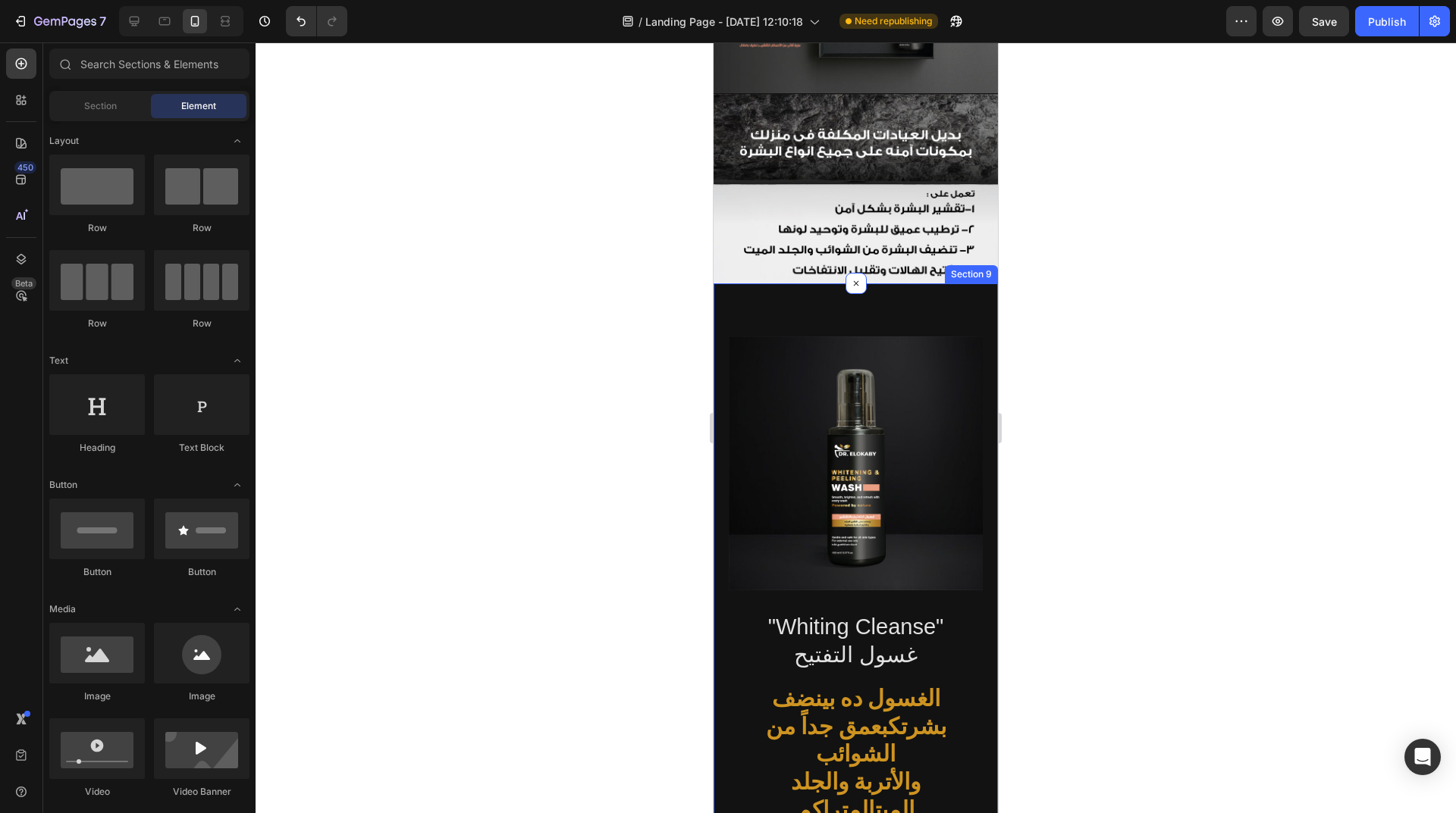
click at [956, 294] on div ""Whiting Cleanse" غسول التفتيح Heading الغسول ده بينضف بشرتك بعمق جداً من الشوا…" at bounding box center [856, 696] width 284 height 825
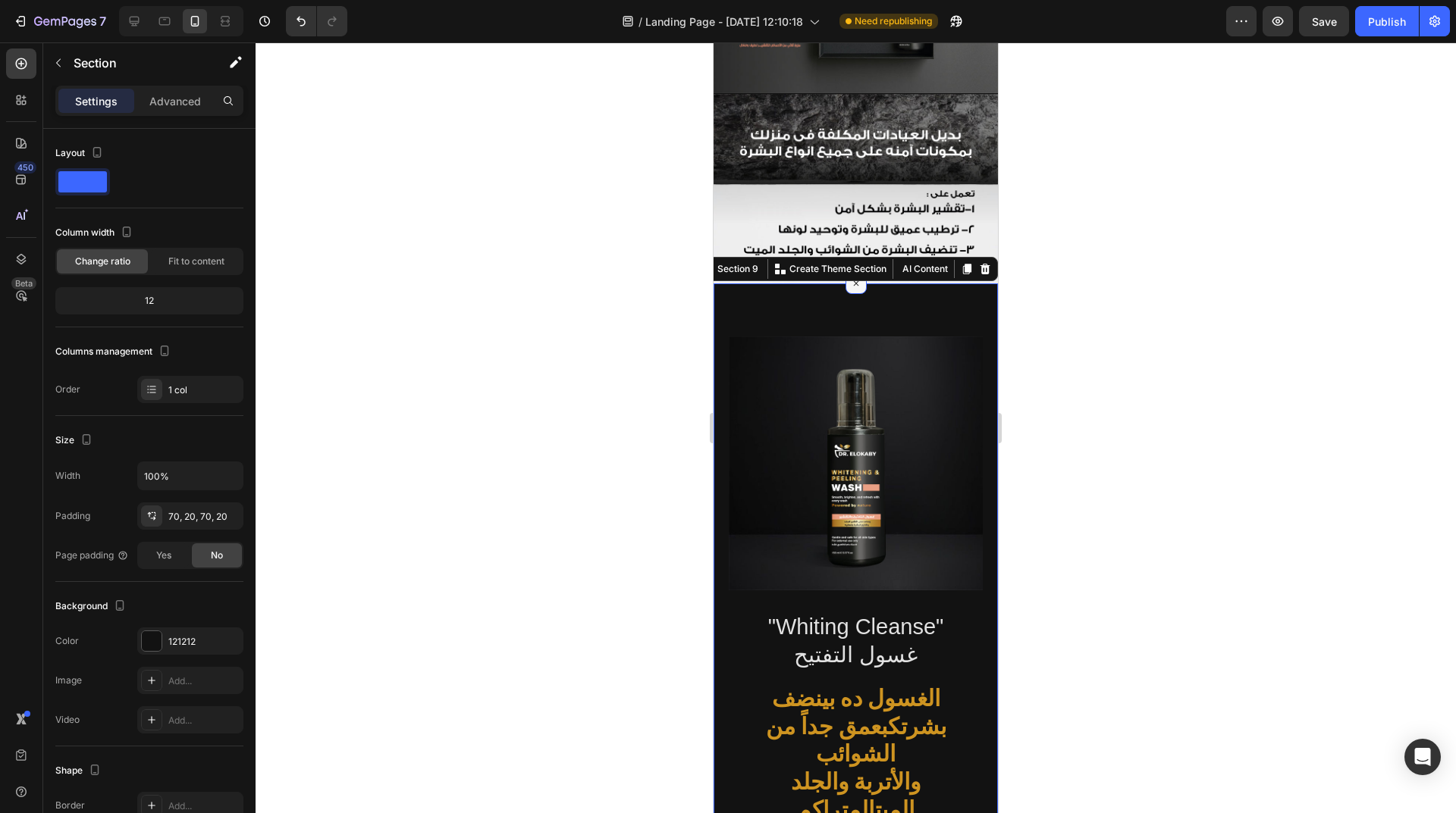
click at [854, 274] on div at bounding box center [856, 283] width 21 height 21
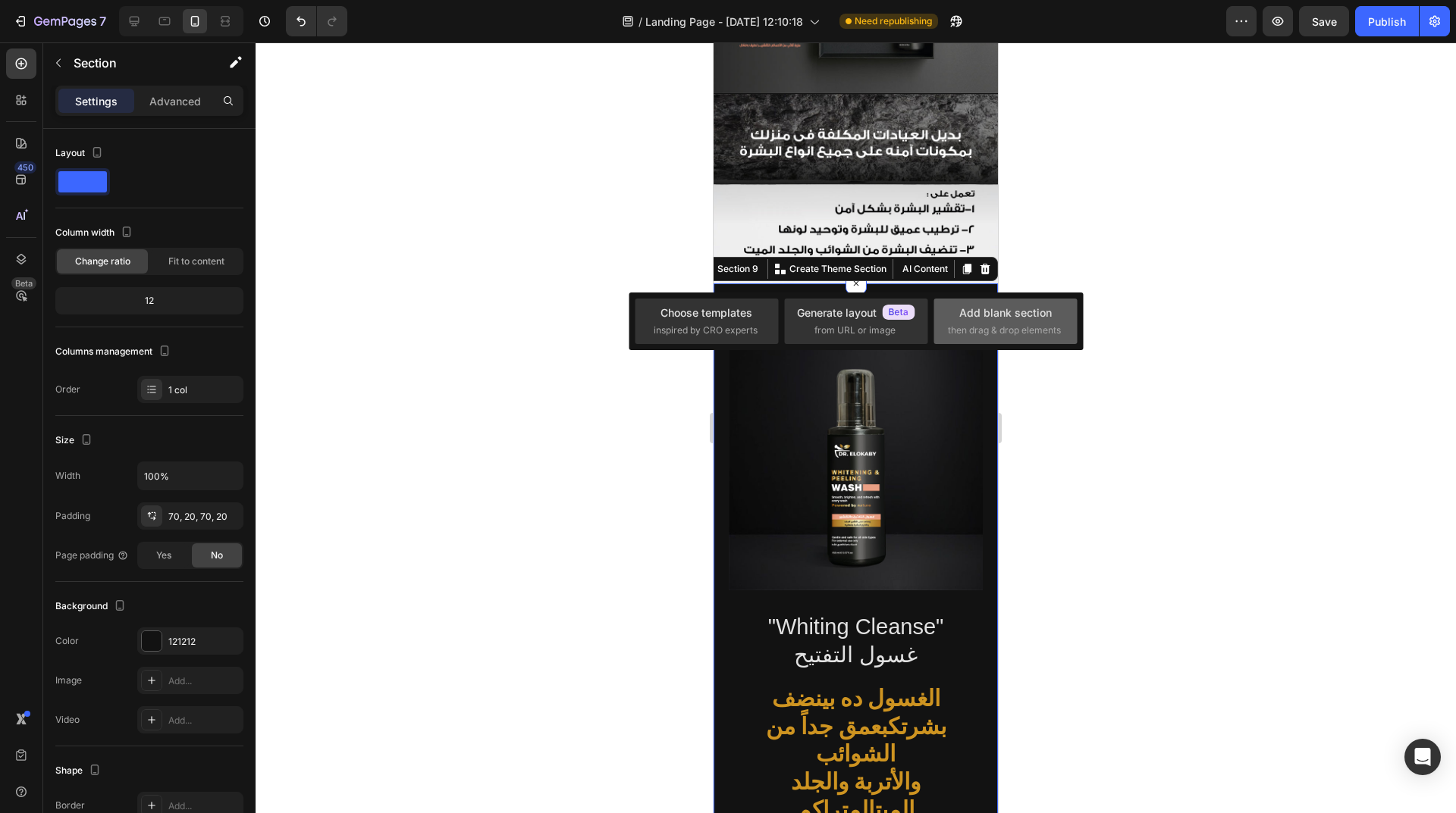
click at [992, 331] on span "then drag & drop elements" at bounding box center [1005, 330] width 113 height 14
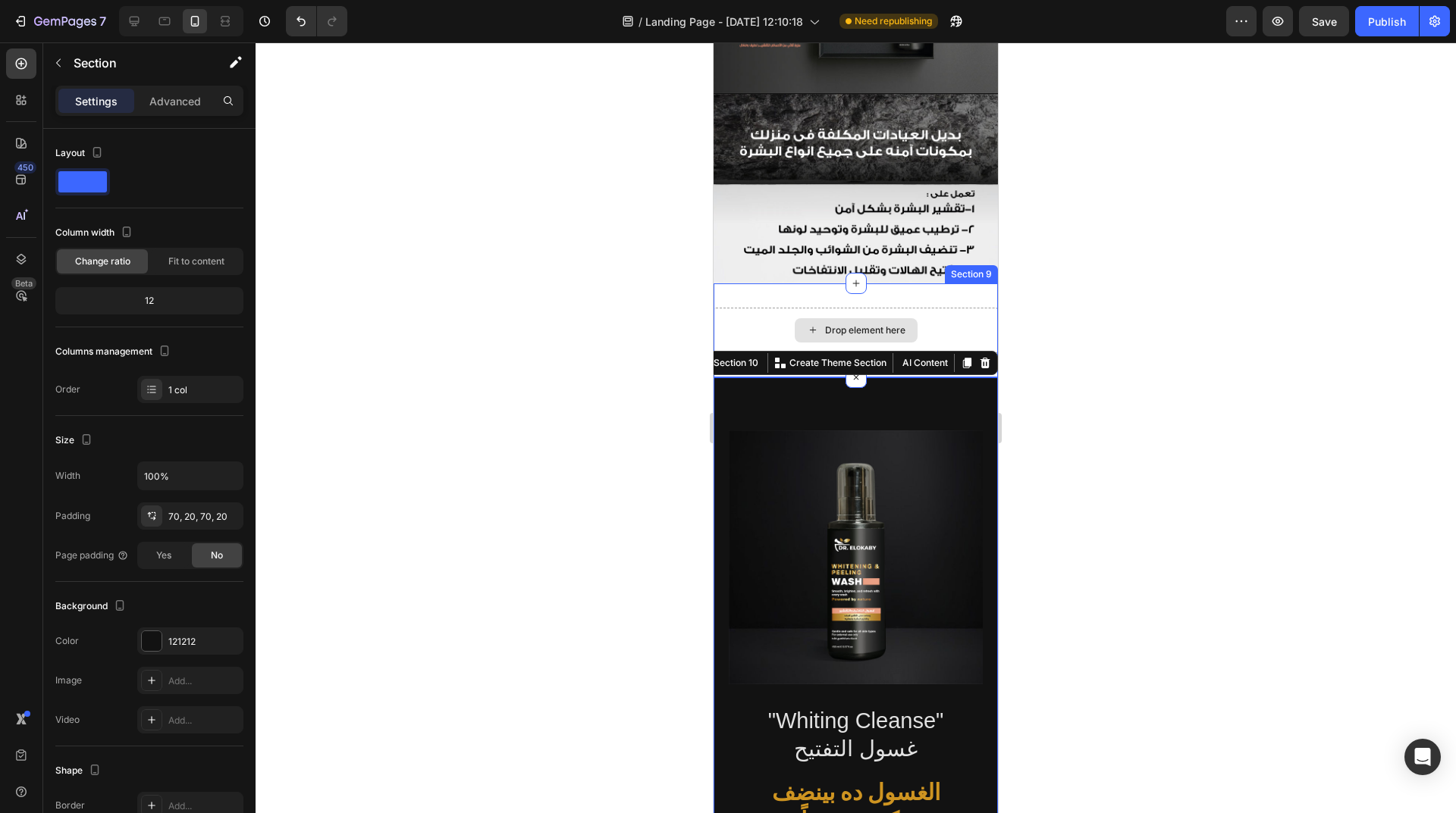
click at [827, 324] on div "Drop element here" at bounding box center [864, 329] width 80 height 12
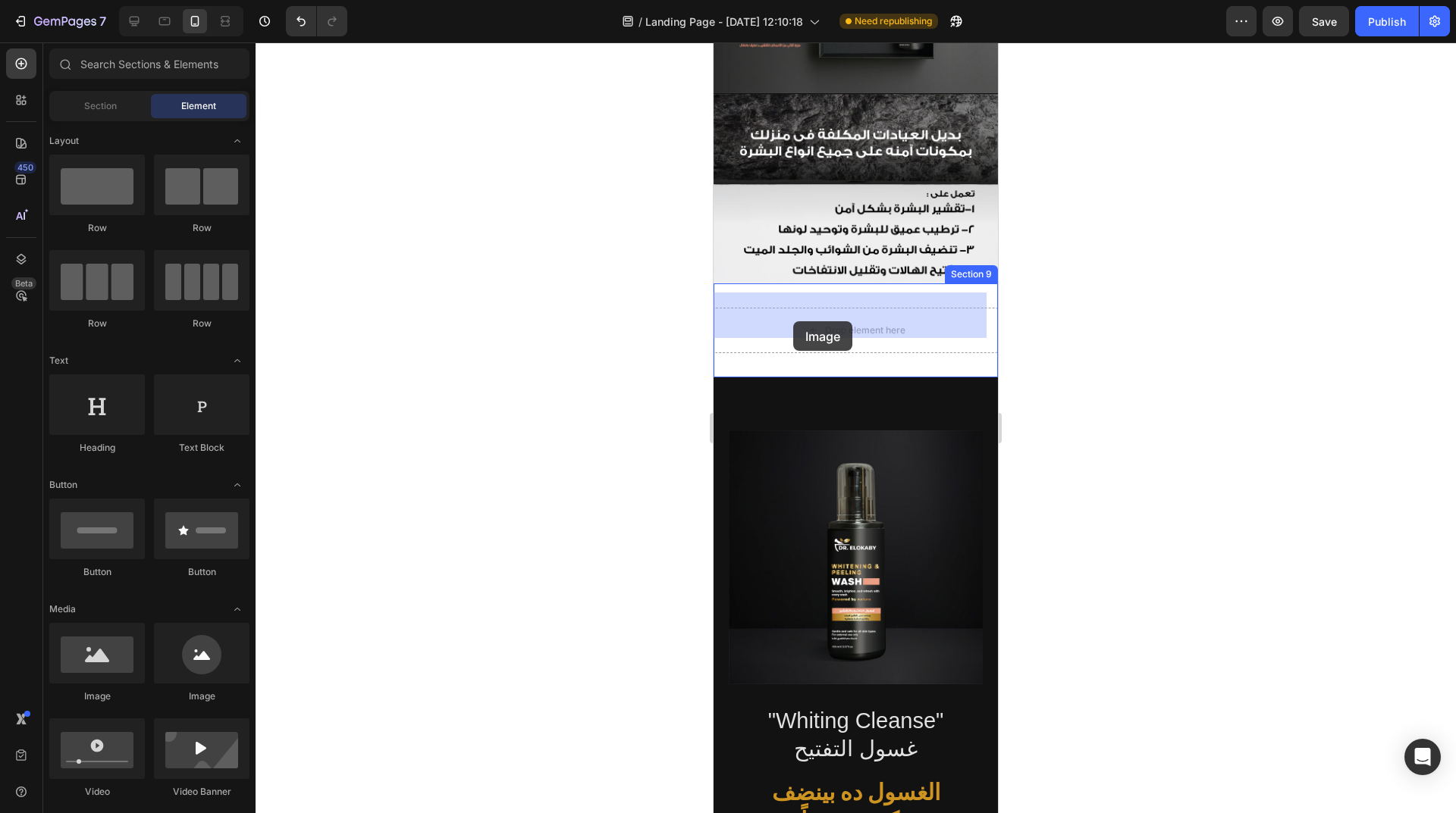
drag, startPoint x: 1127, startPoint y: 703, endPoint x: 793, endPoint y: 313, distance: 513.5
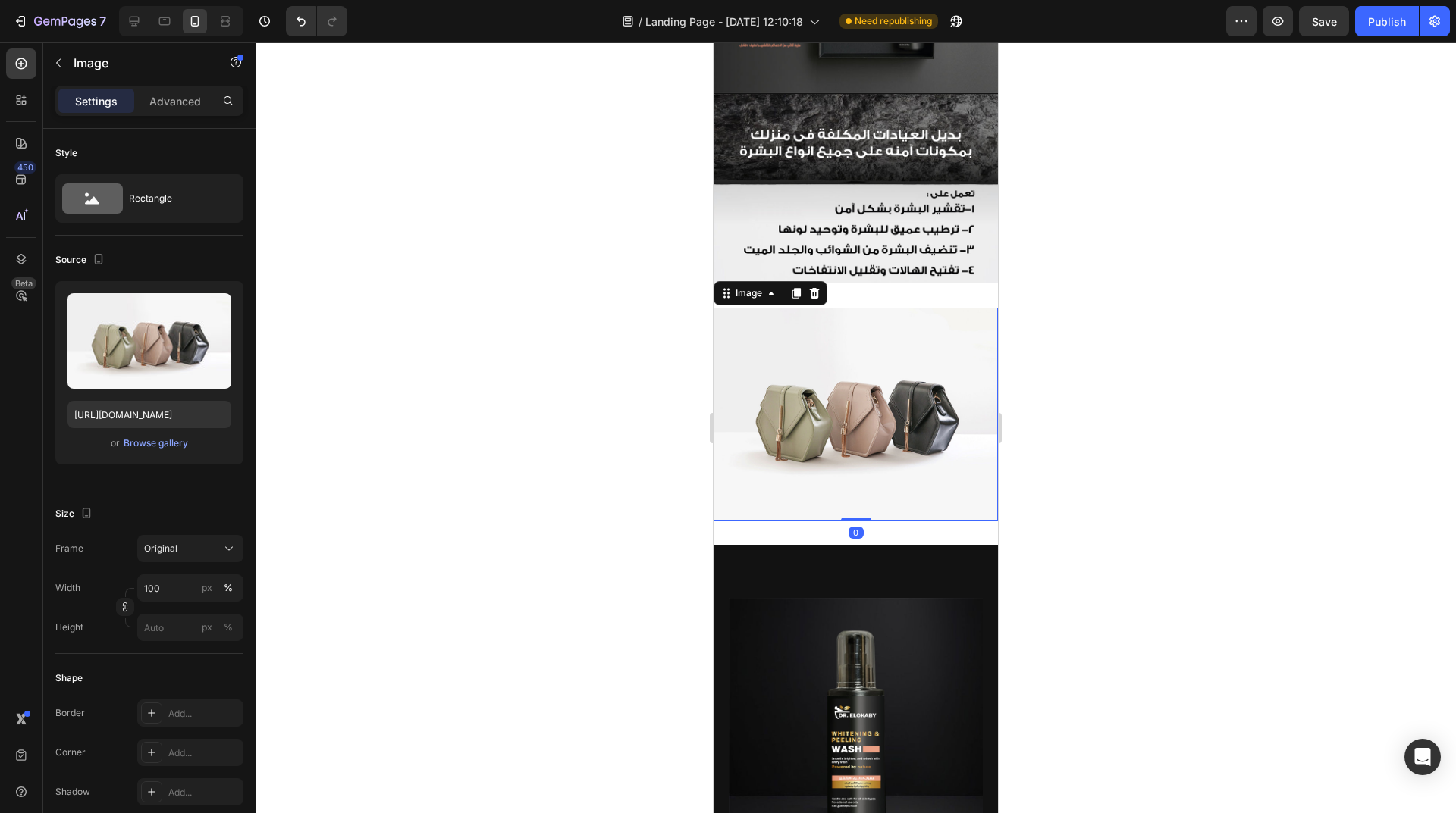
click at [835, 398] on img at bounding box center [856, 413] width 284 height 213
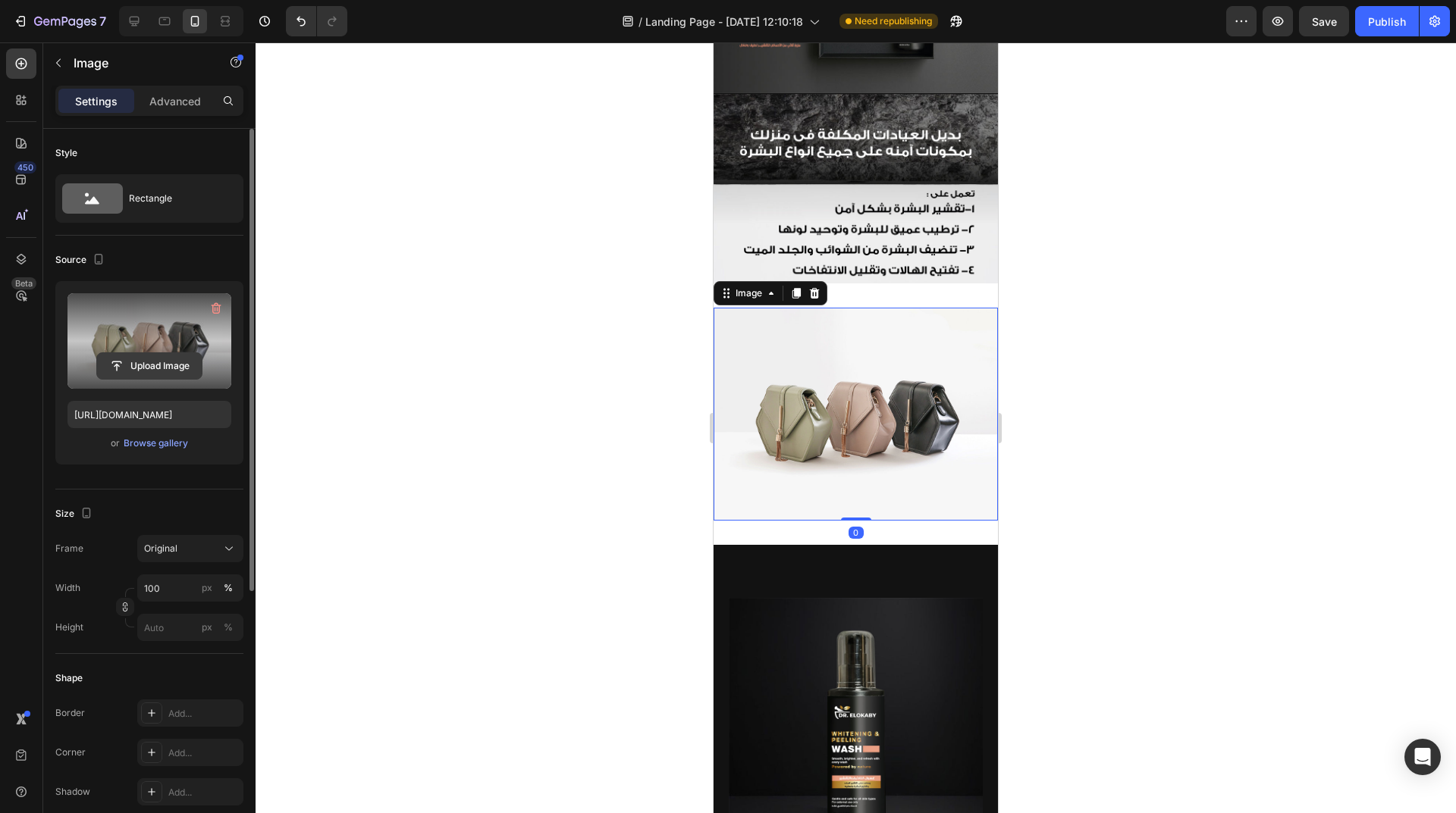
click at [149, 361] on input "file" at bounding box center [149, 366] width 104 height 26
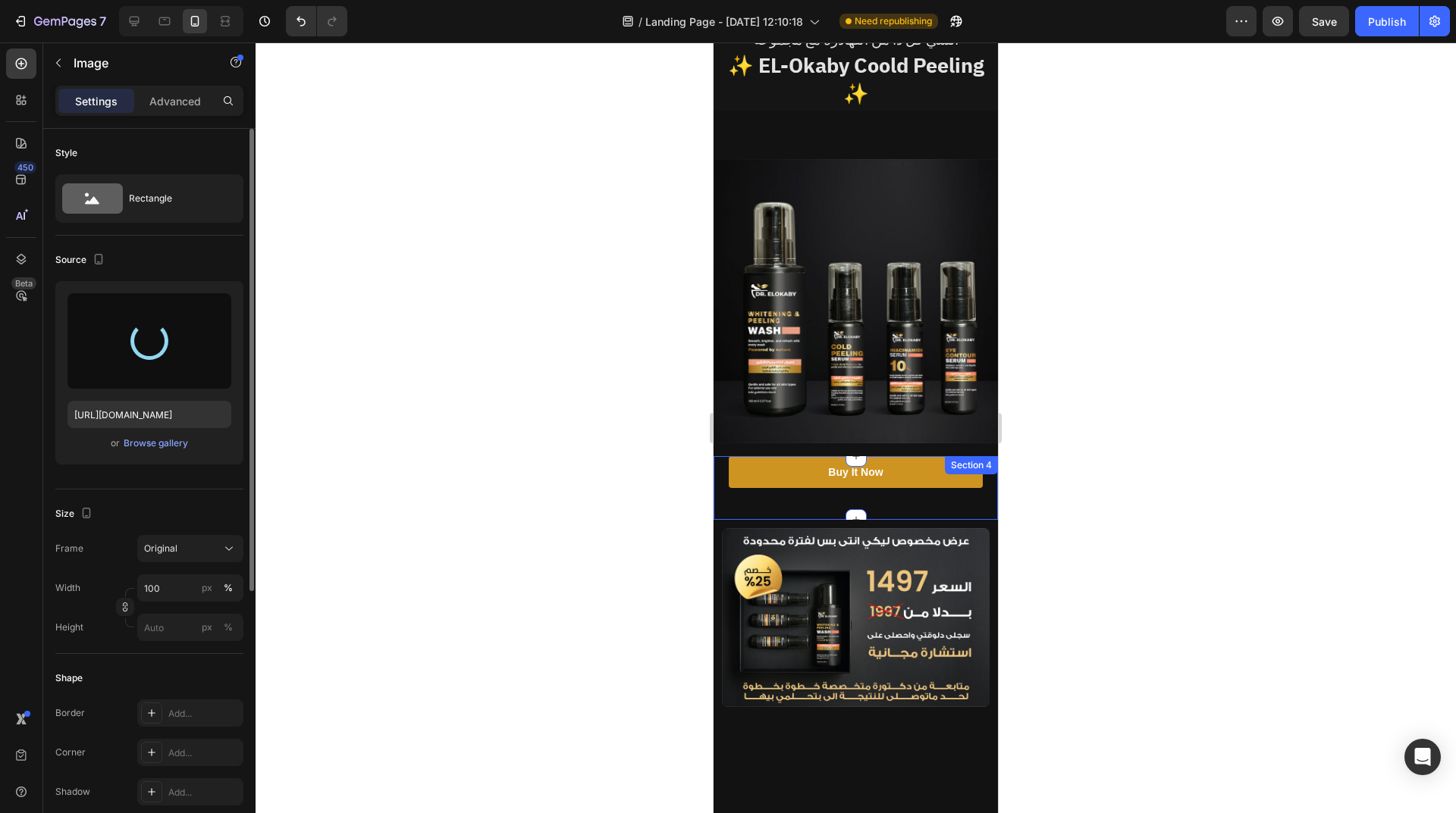
scroll to position [0, 0]
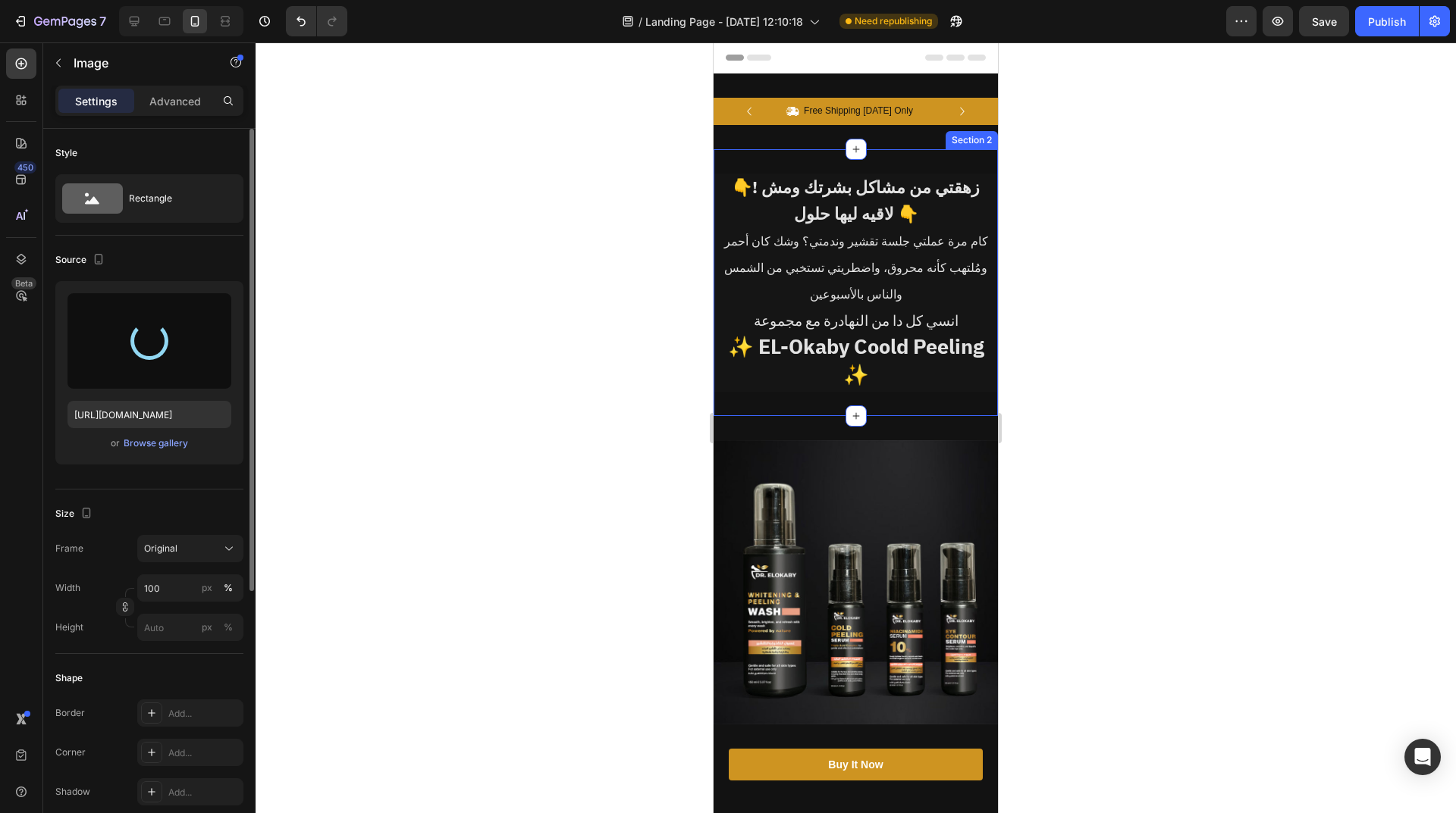
type input "https://cdn.shopify.com/s/files/1/0962/5967/0338/files/gempages_586400671117345…"
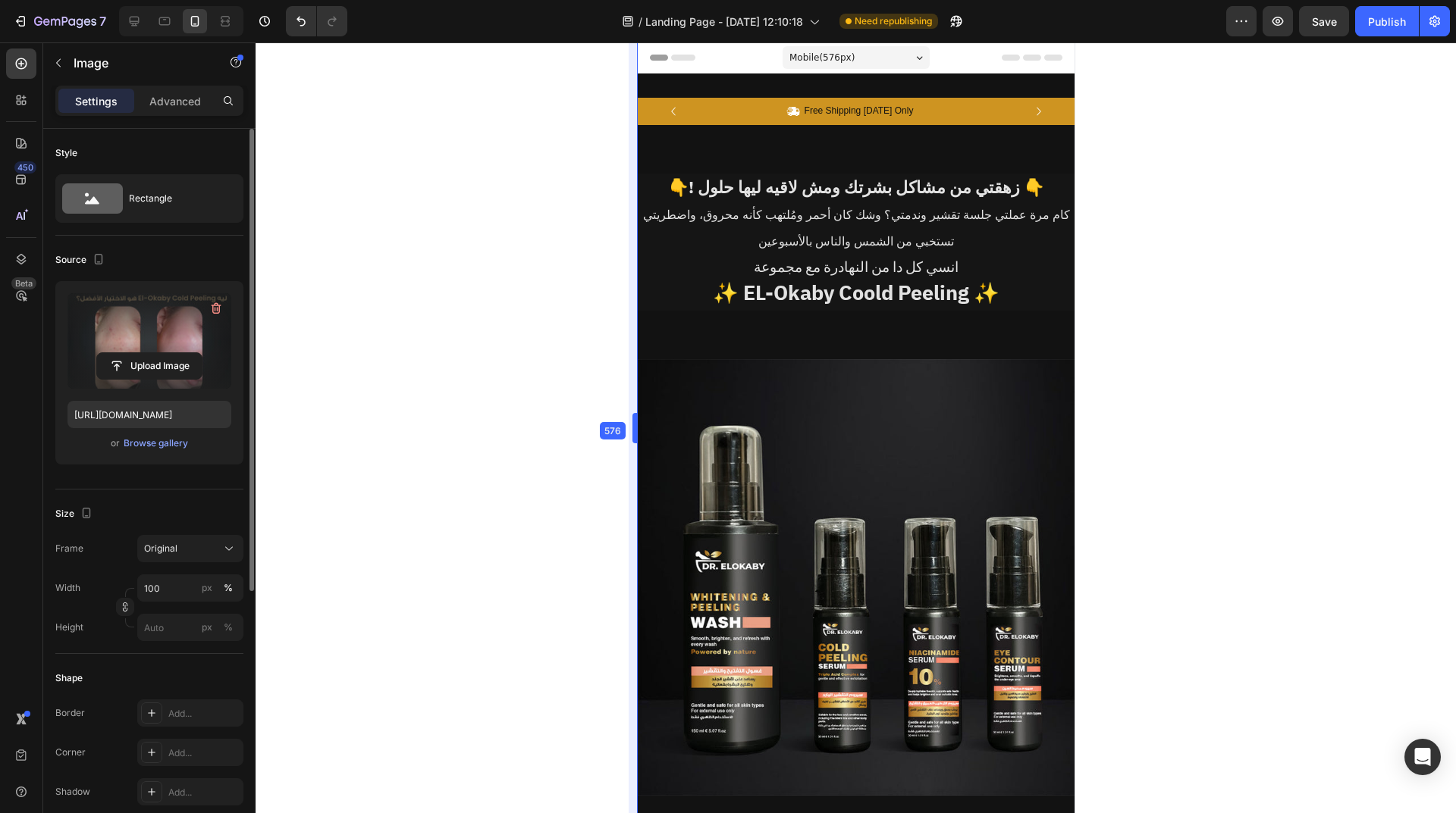
drag, startPoint x: 709, startPoint y: 304, endPoint x: 553, endPoint y: 313, distance: 156.3
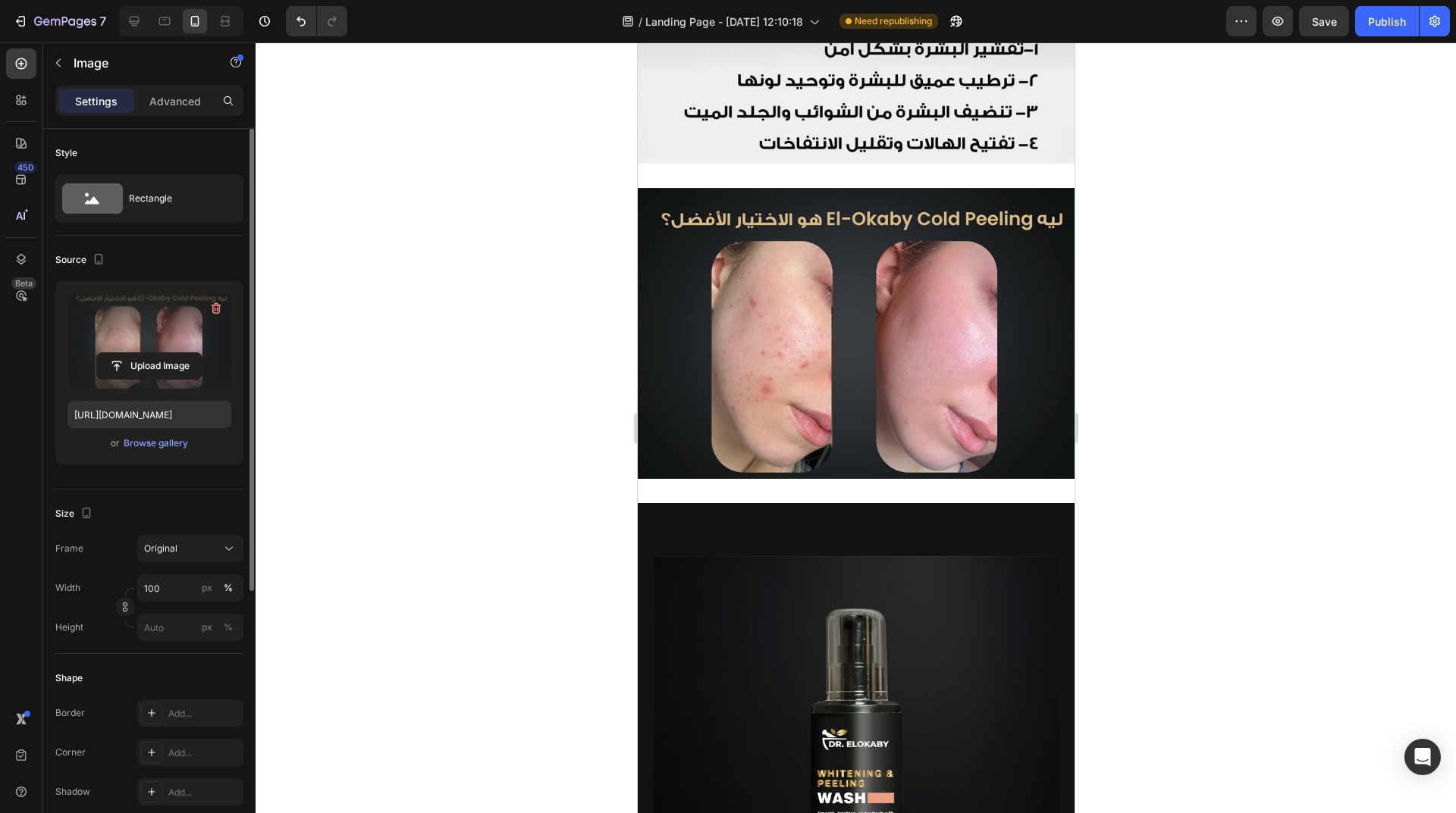
scroll to position [2197, 0]
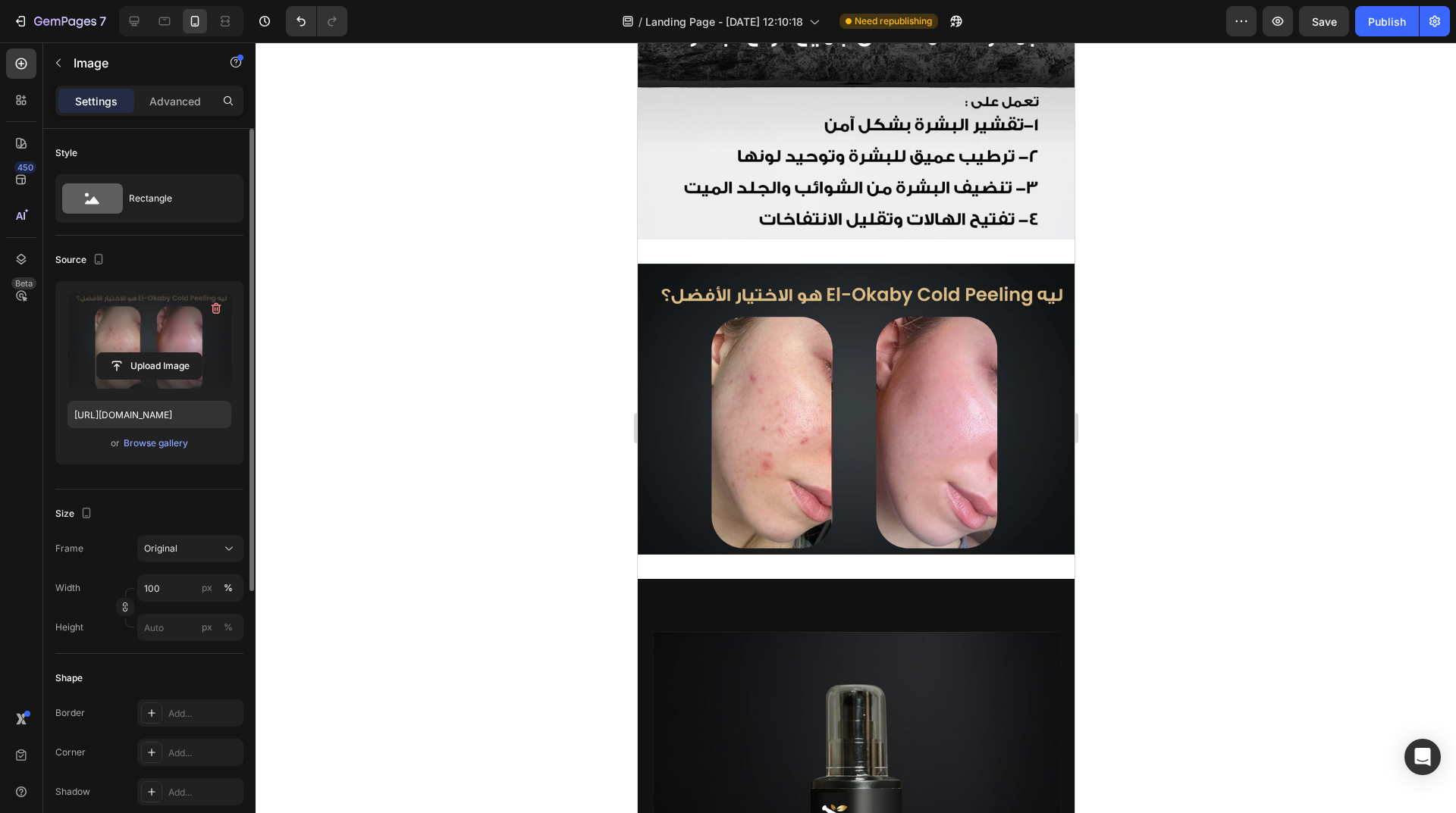
click at [859, 508] on img at bounding box center [855, 409] width 437 height 291
click at [869, 556] on div "Image Section 9" at bounding box center [855, 410] width 437 height 340
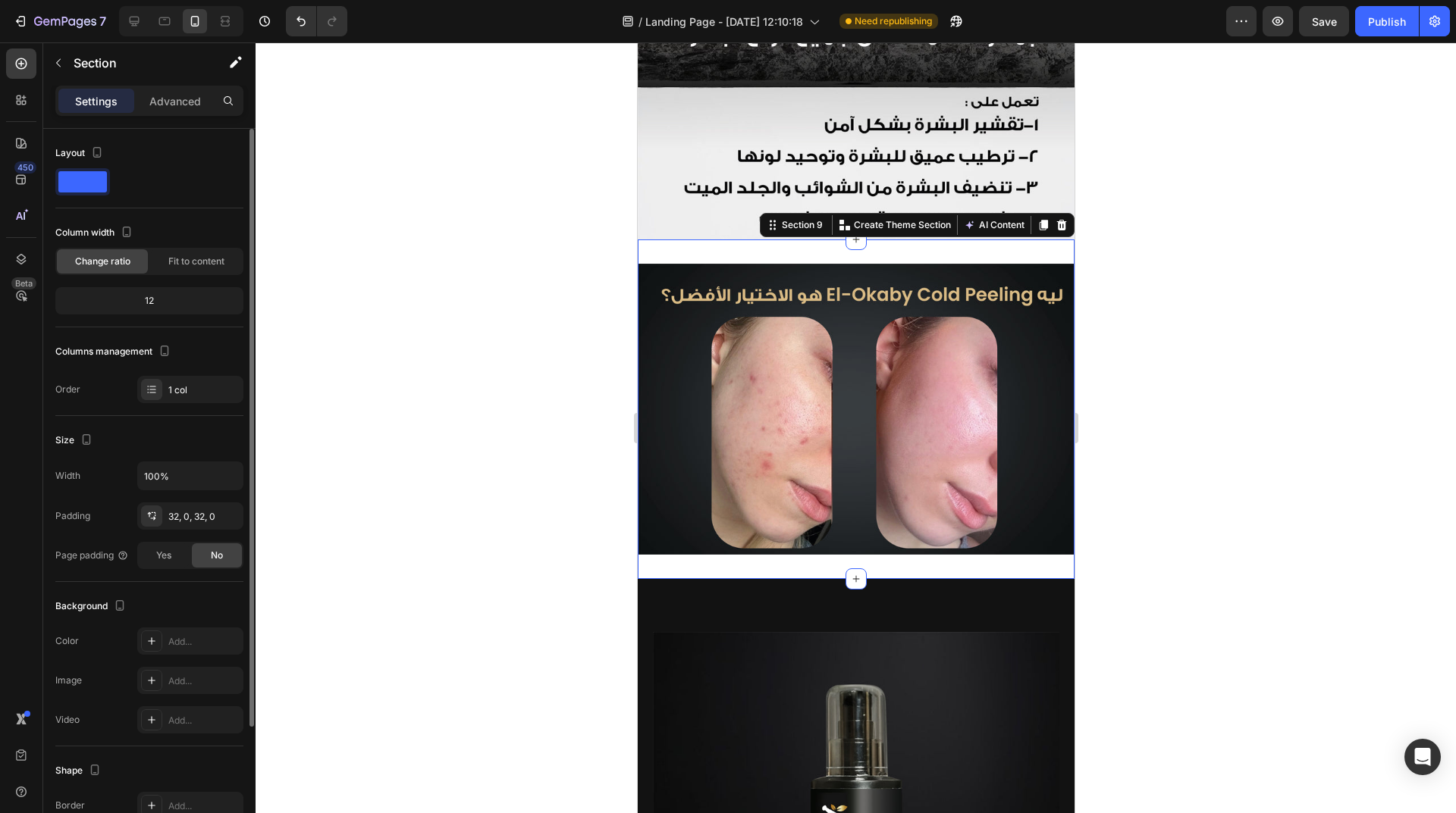
click at [447, 259] on div at bounding box center [856, 427] width 1200 height 771
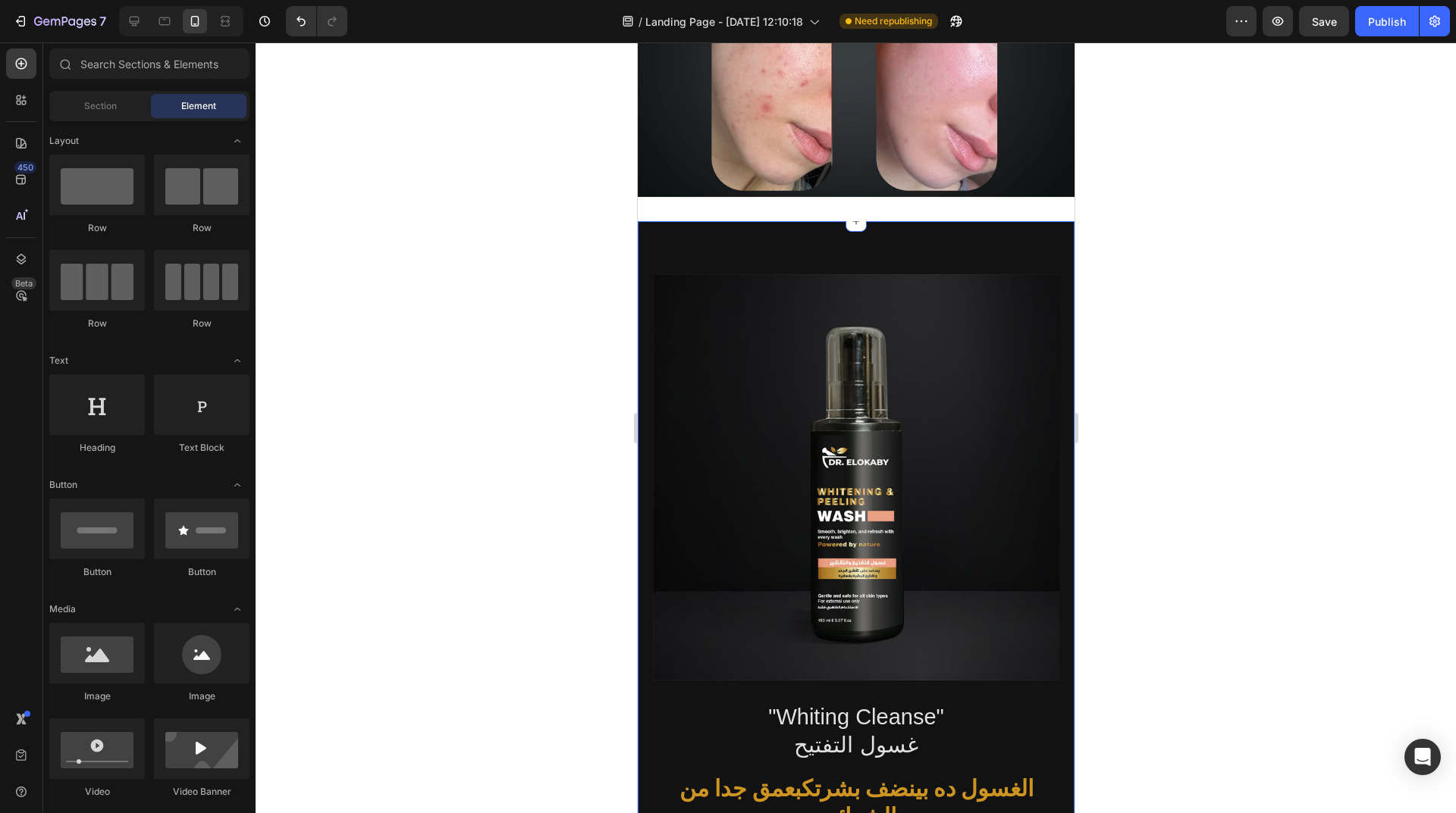
scroll to position [2652, 0]
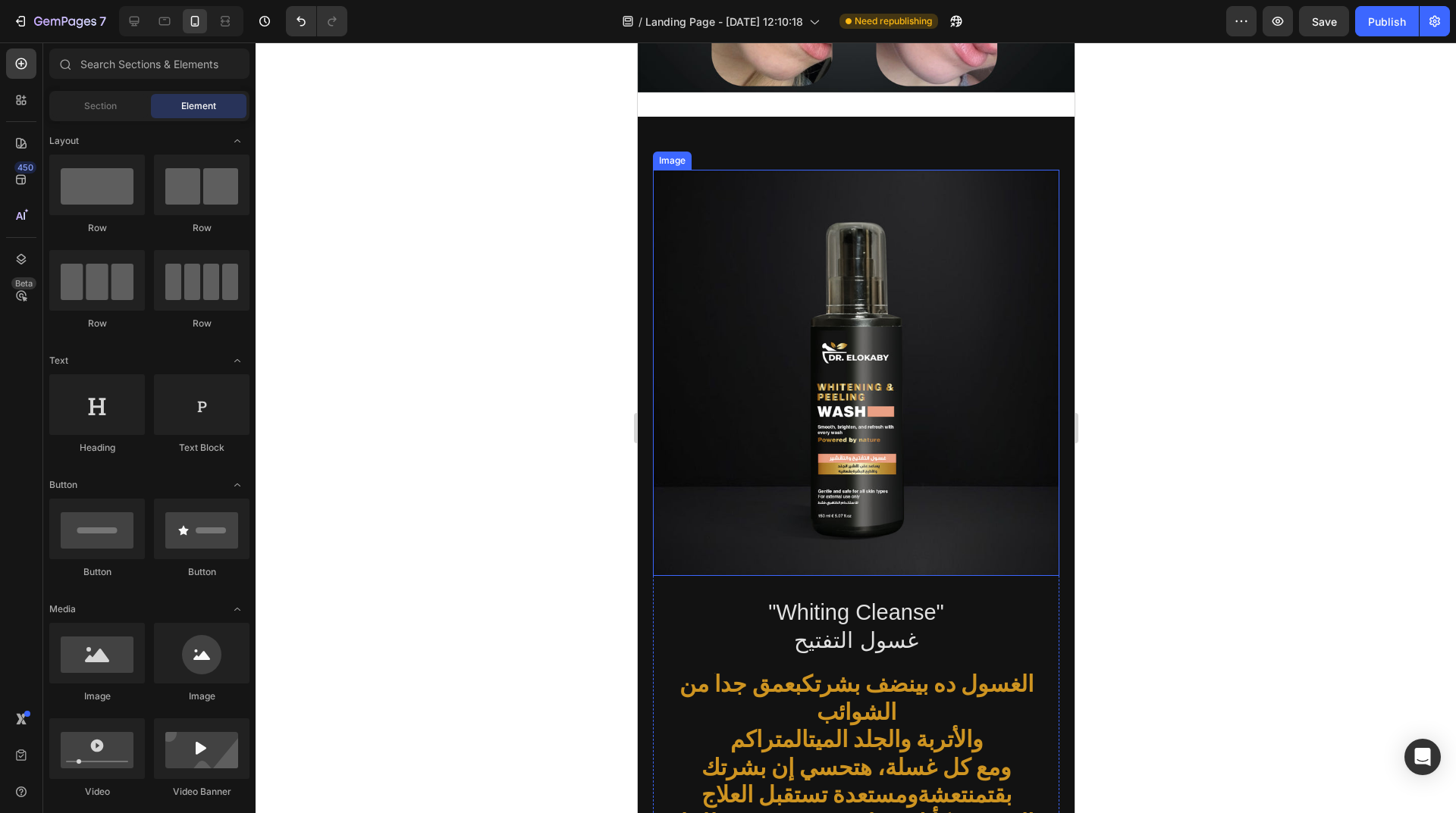
click at [911, 392] on img at bounding box center [855, 373] width 406 height 406
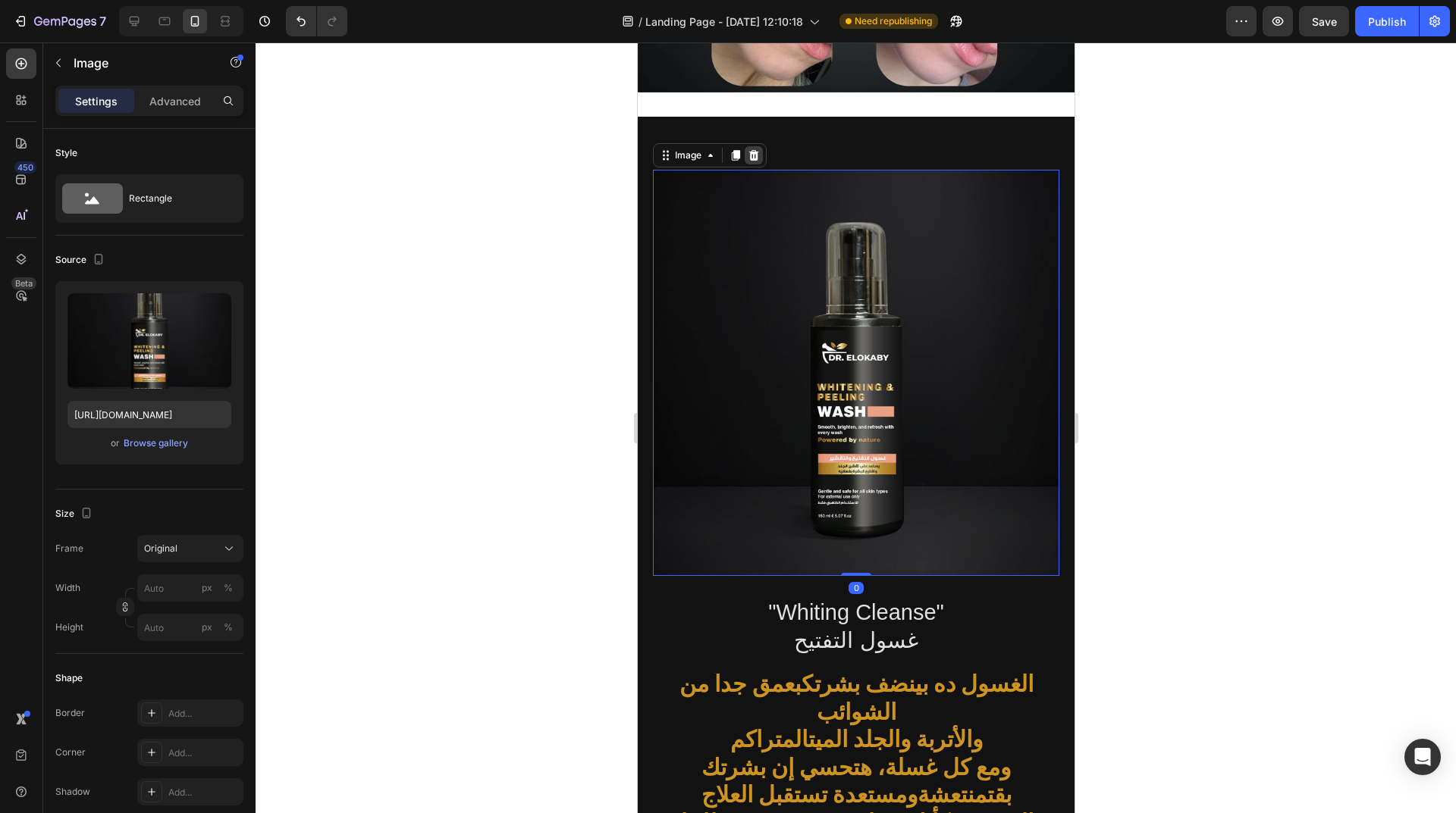
click at [758, 149] on icon at bounding box center [752, 155] width 12 height 12
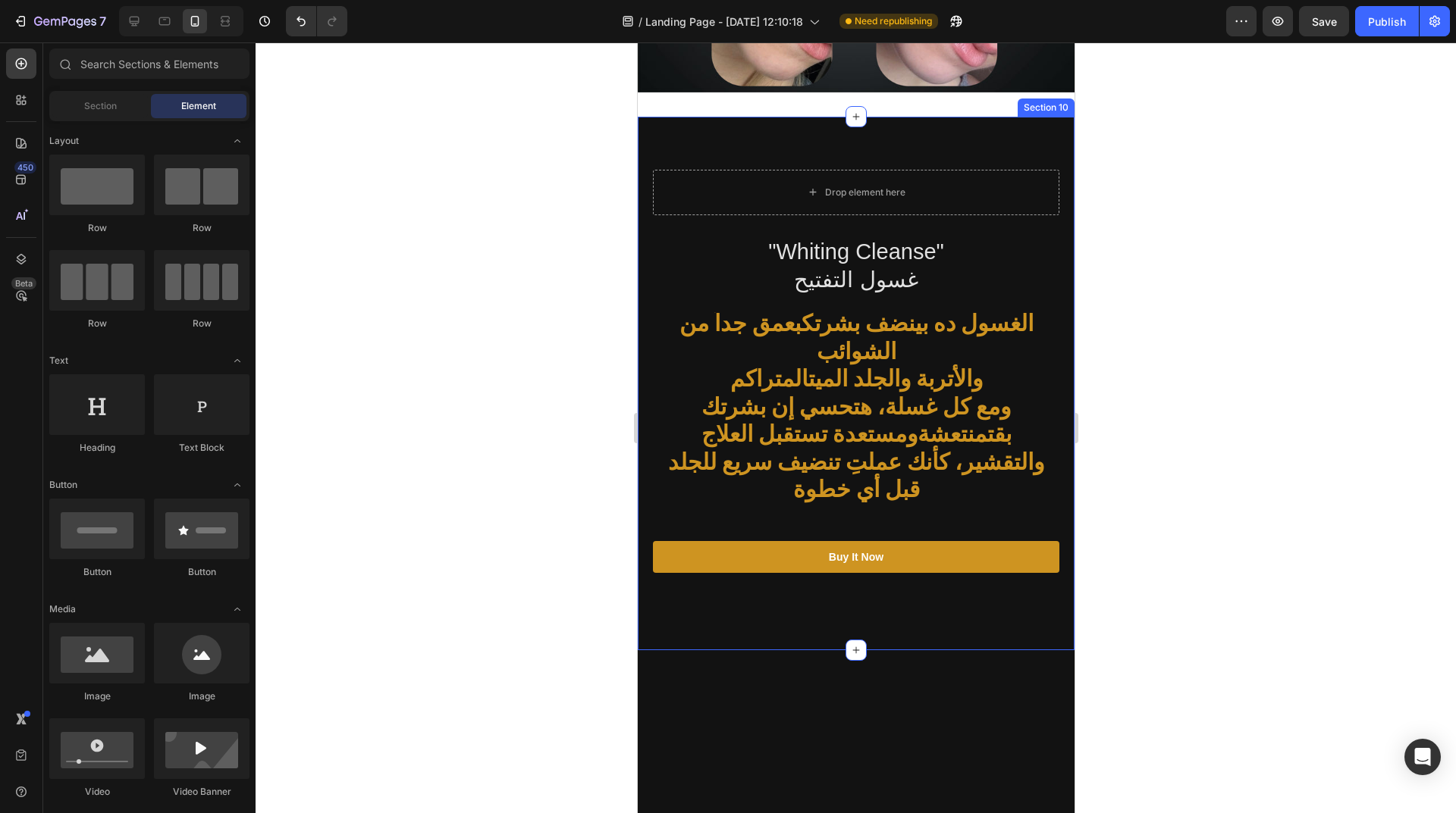
click at [874, 135] on div ""Whiting Cleanse" غسول التفتيح Heading الغسول ده بينضف بشرتك بعمق جداً من الشوا…" at bounding box center [855, 383] width 437 height 534
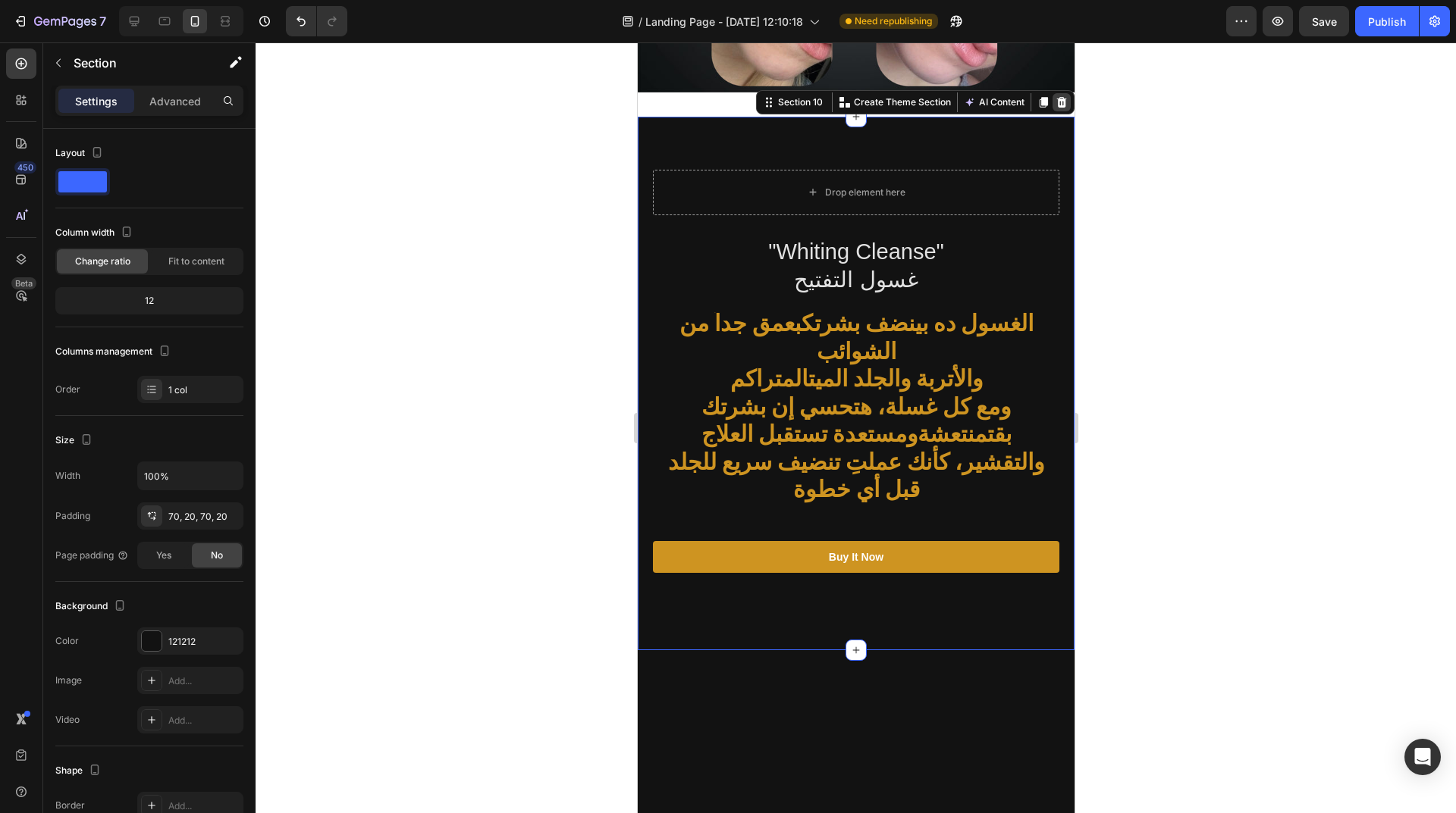
click at [1056, 96] on icon at bounding box center [1061, 101] width 10 height 10
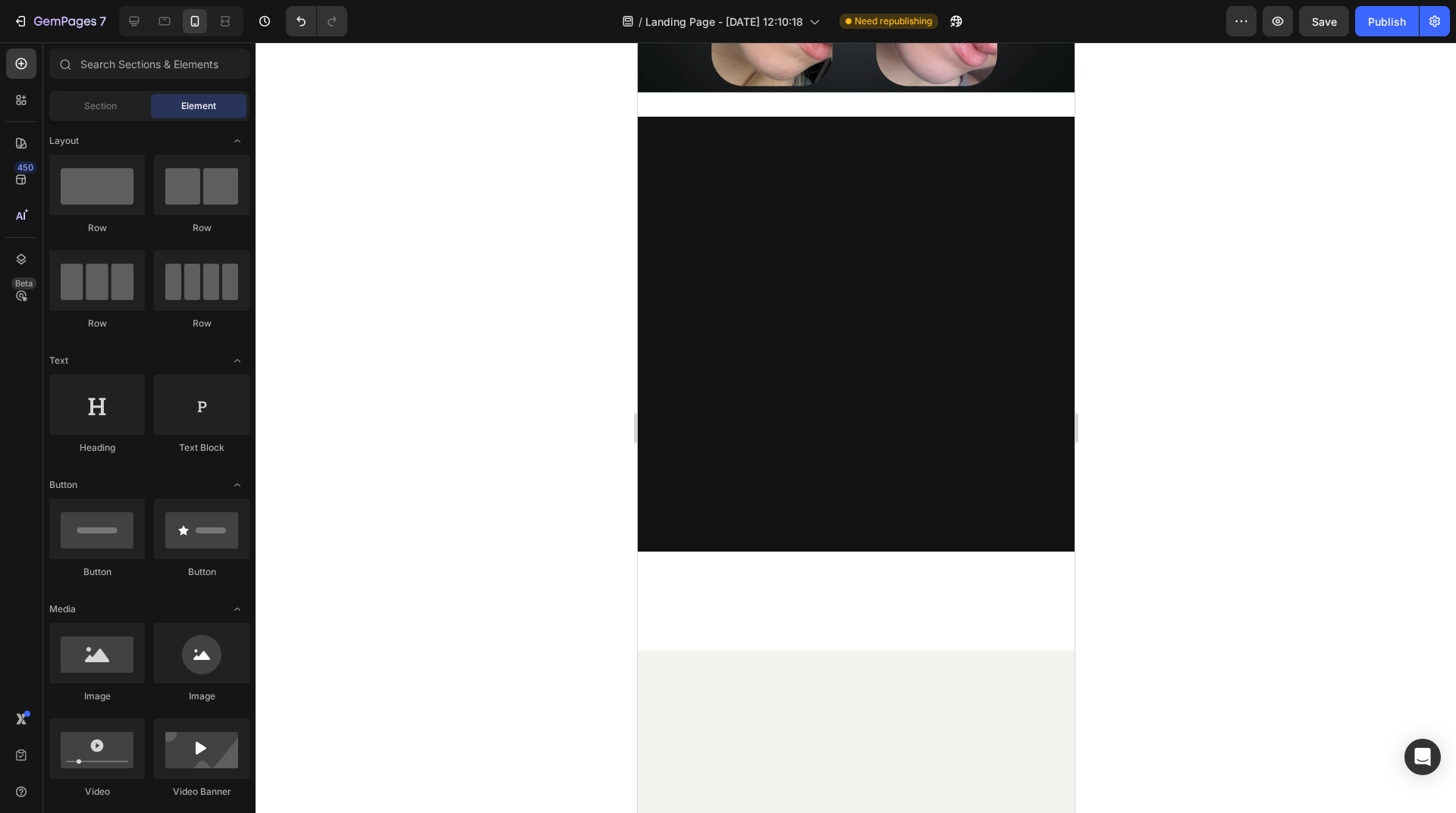
click at [926, 273] on div at bounding box center [855, 333] width 437 height 435
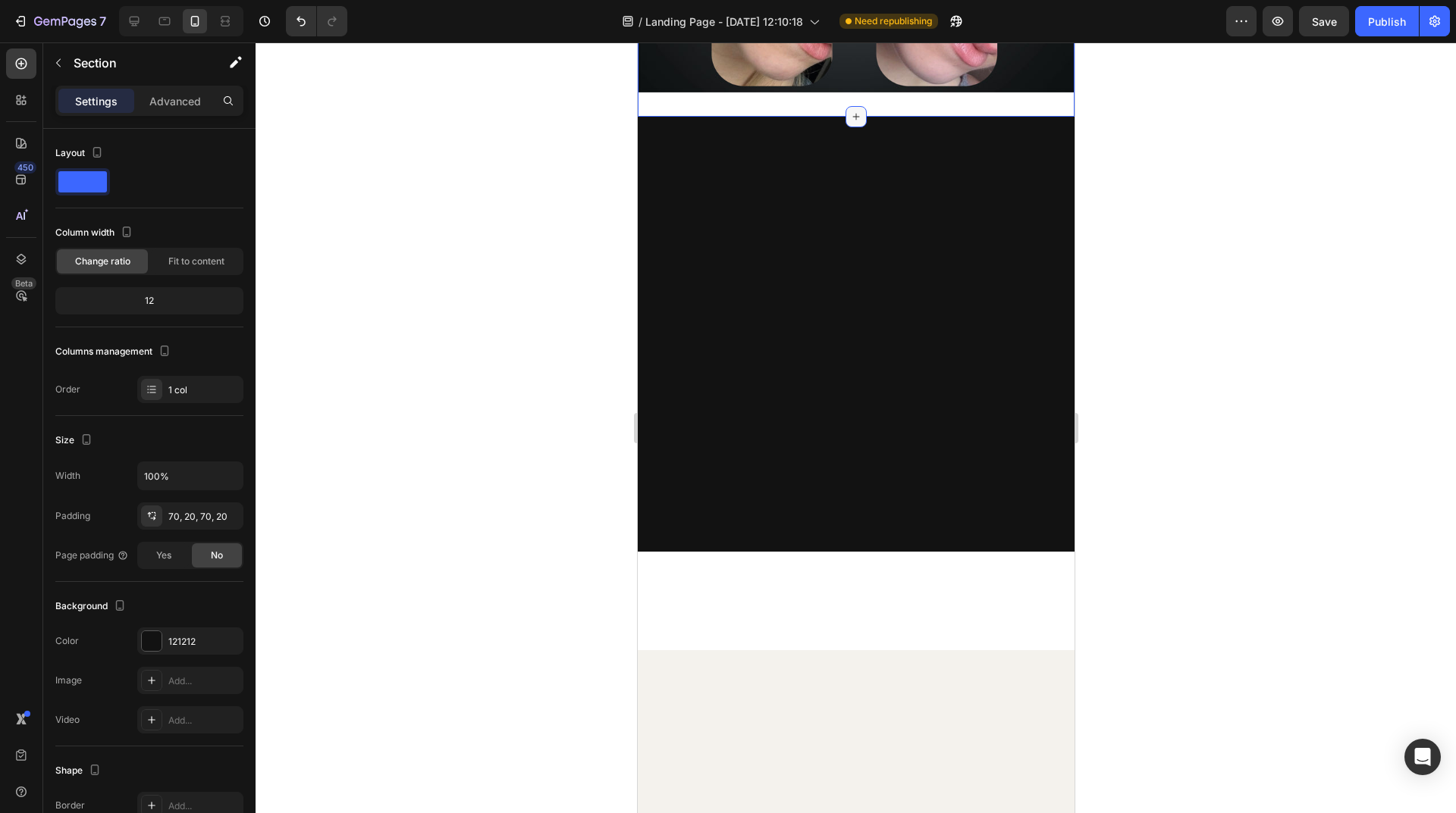
click at [845, 114] on div at bounding box center [855, 116] width 21 height 21
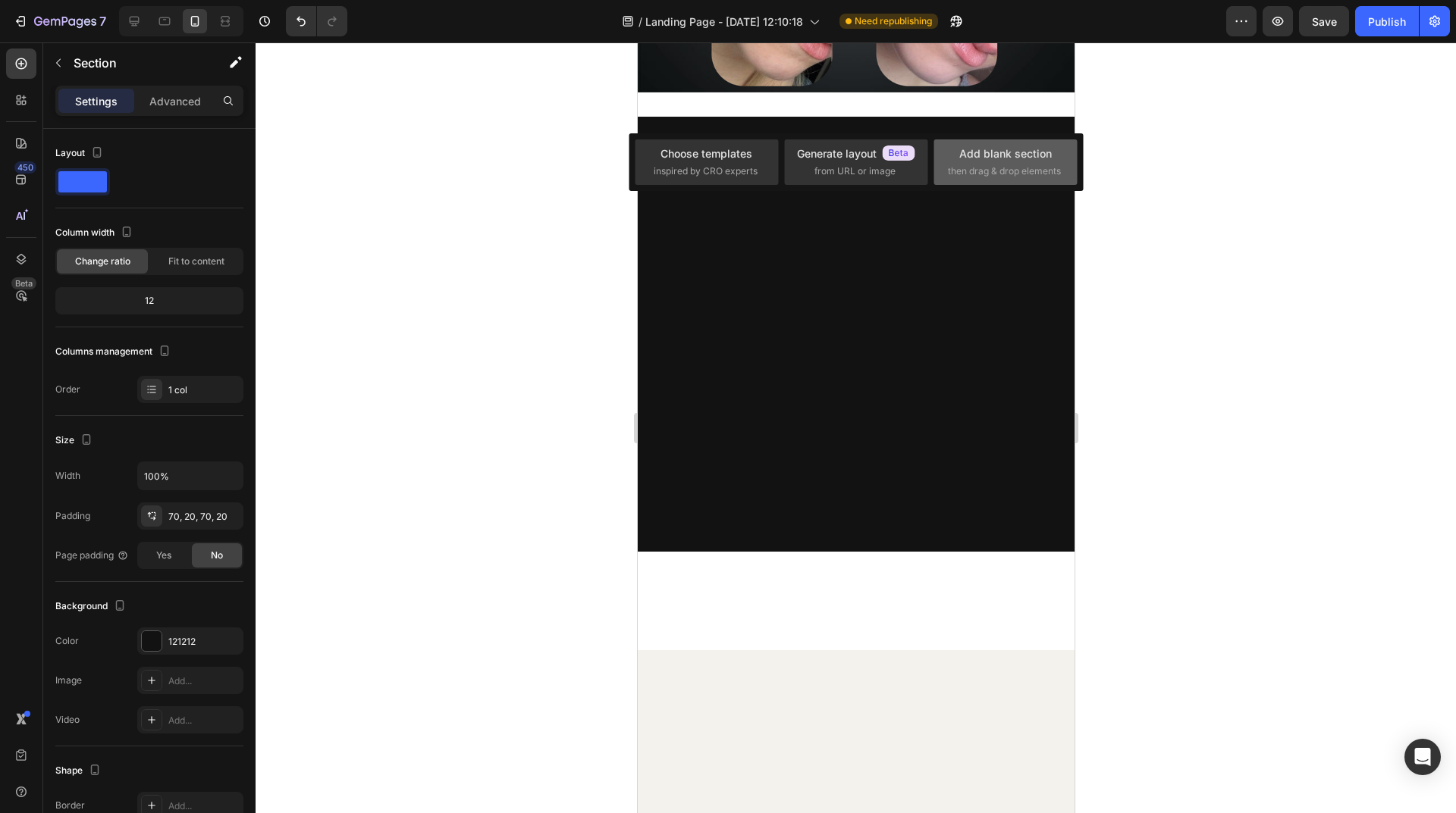
click at [1020, 161] on div "Add blank section" at bounding box center [1005, 153] width 92 height 16
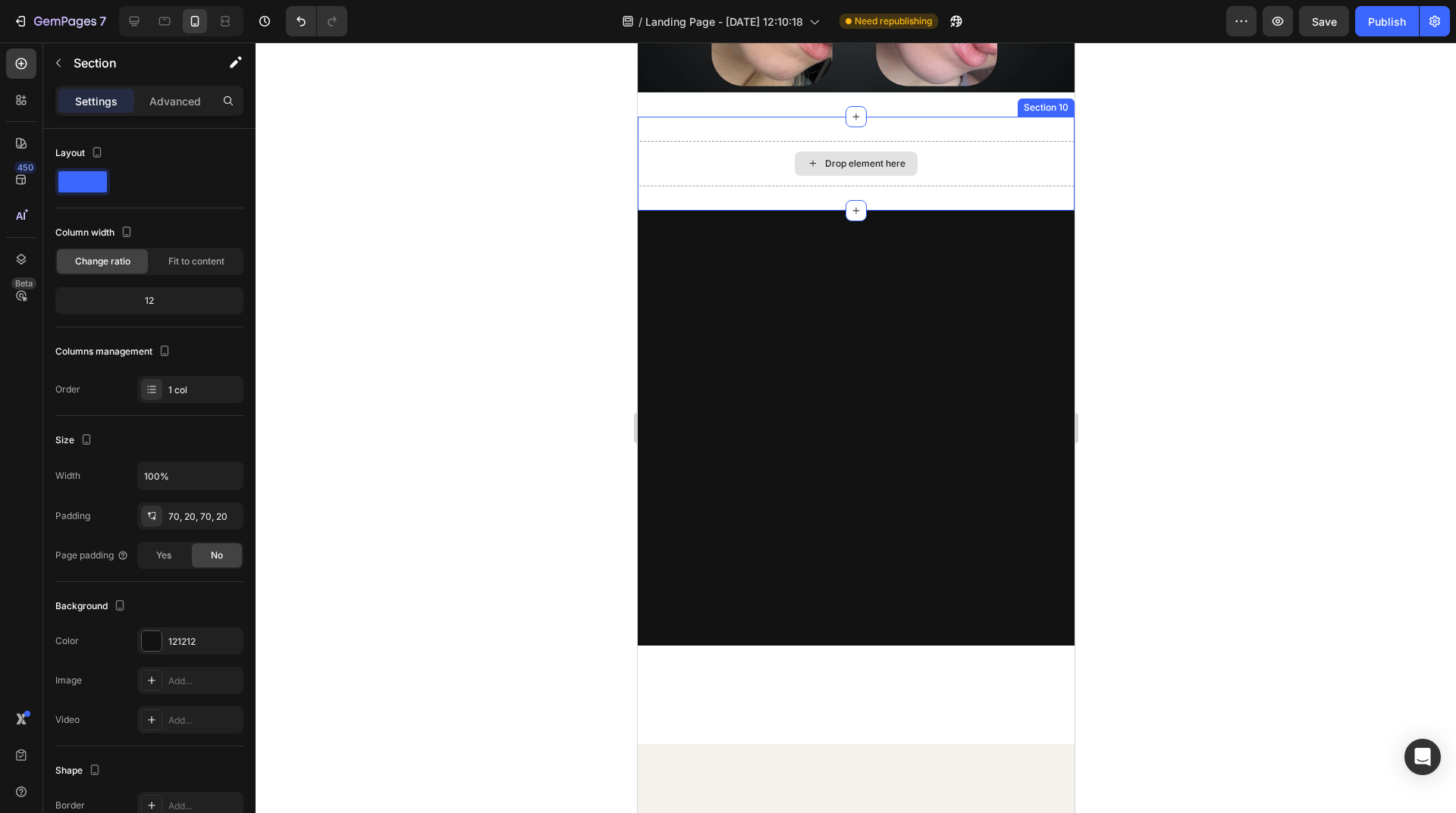
click at [858, 167] on div "Drop element here" at bounding box center [855, 163] width 123 height 24
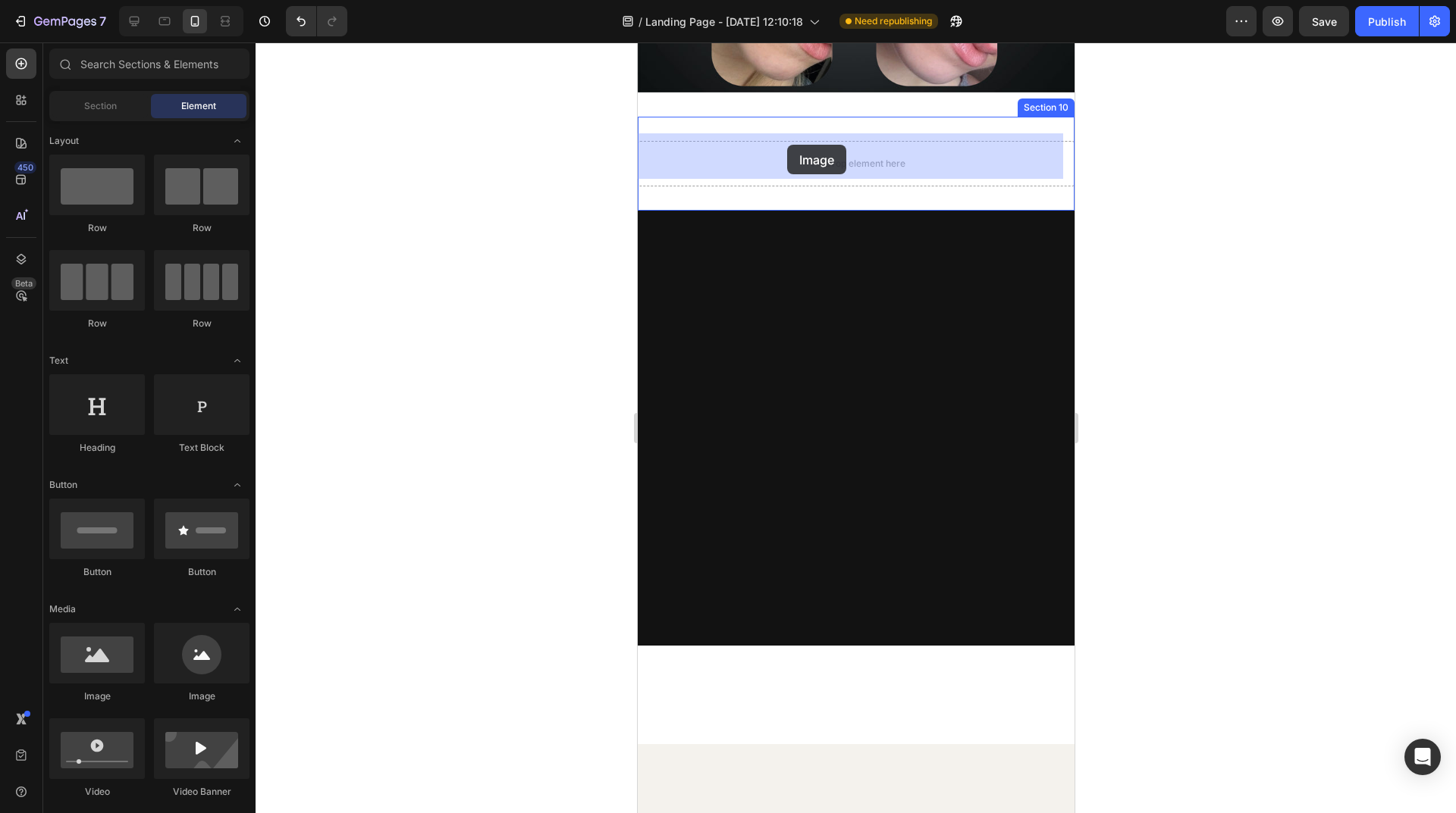
drag, startPoint x: 770, startPoint y: 703, endPoint x: 784, endPoint y: 179, distance: 524.2
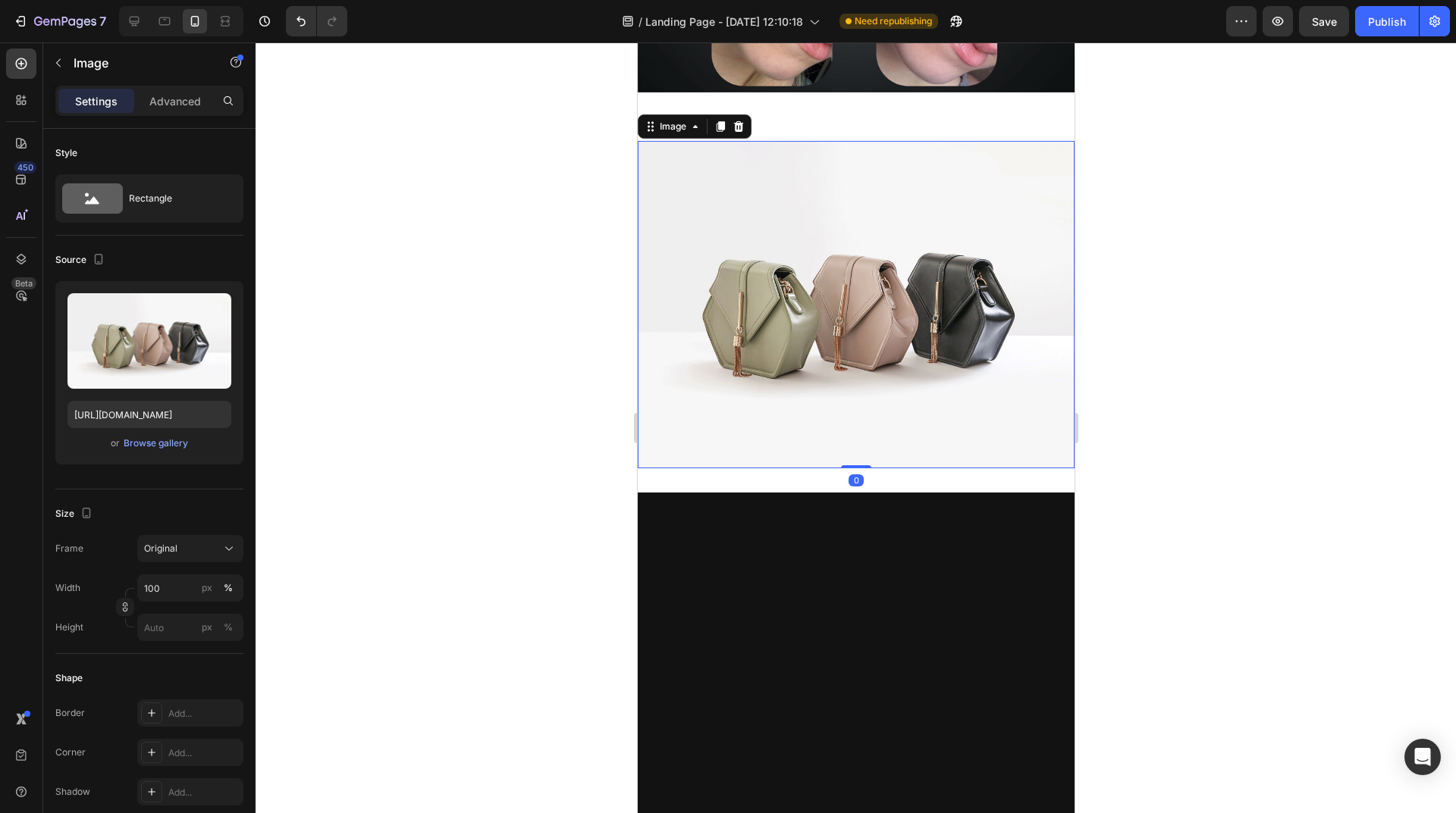
click at [844, 279] on img at bounding box center [855, 305] width 437 height 328
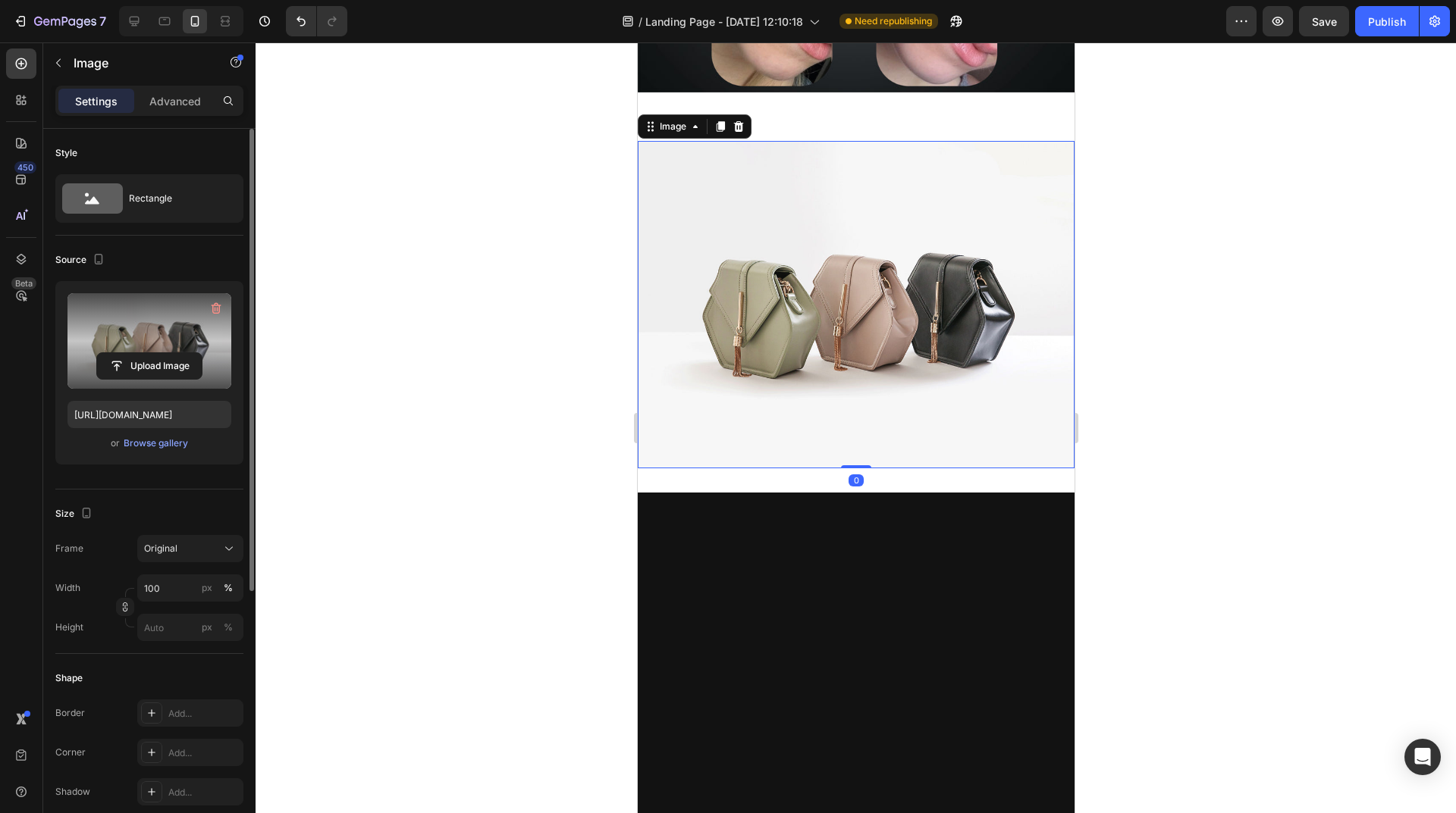
click at [169, 338] on label at bounding box center [149, 341] width 163 height 95
click at [169, 353] on input "file" at bounding box center [149, 366] width 104 height 26
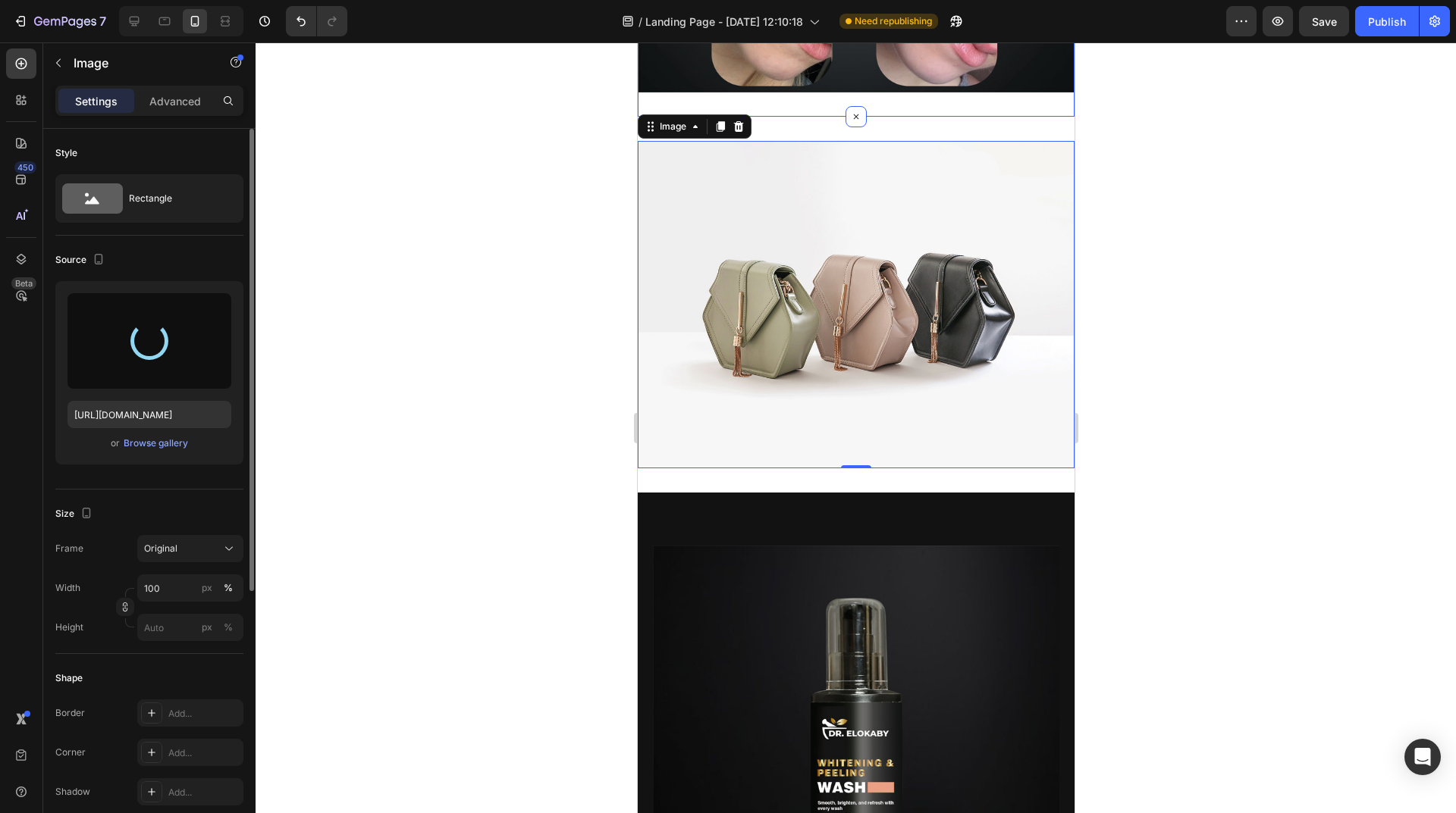
scroll to position [2349, 0]
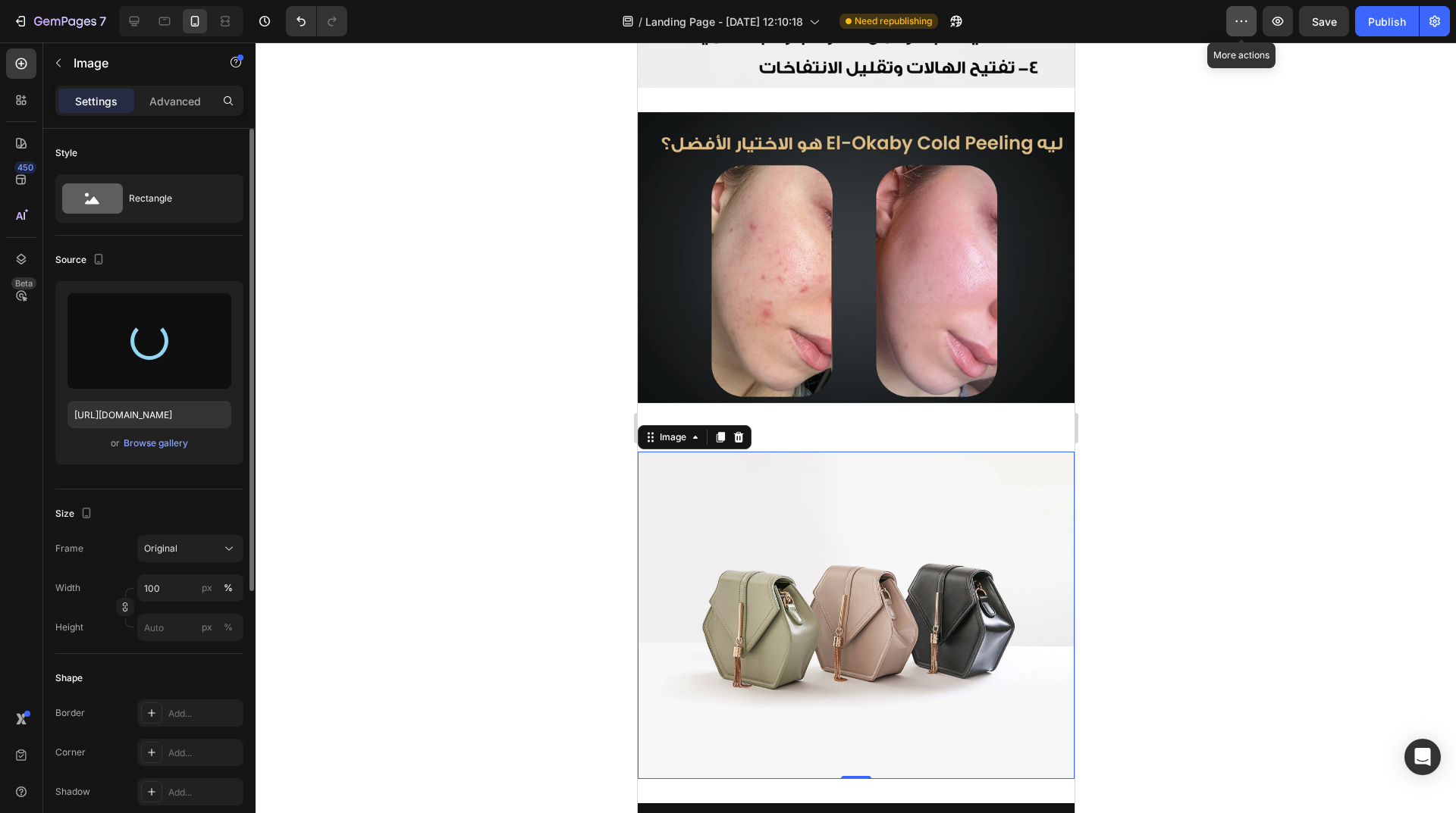
click at [1240, 18] on icon "button" at bounding box center [1241, 21] width 15 height 15
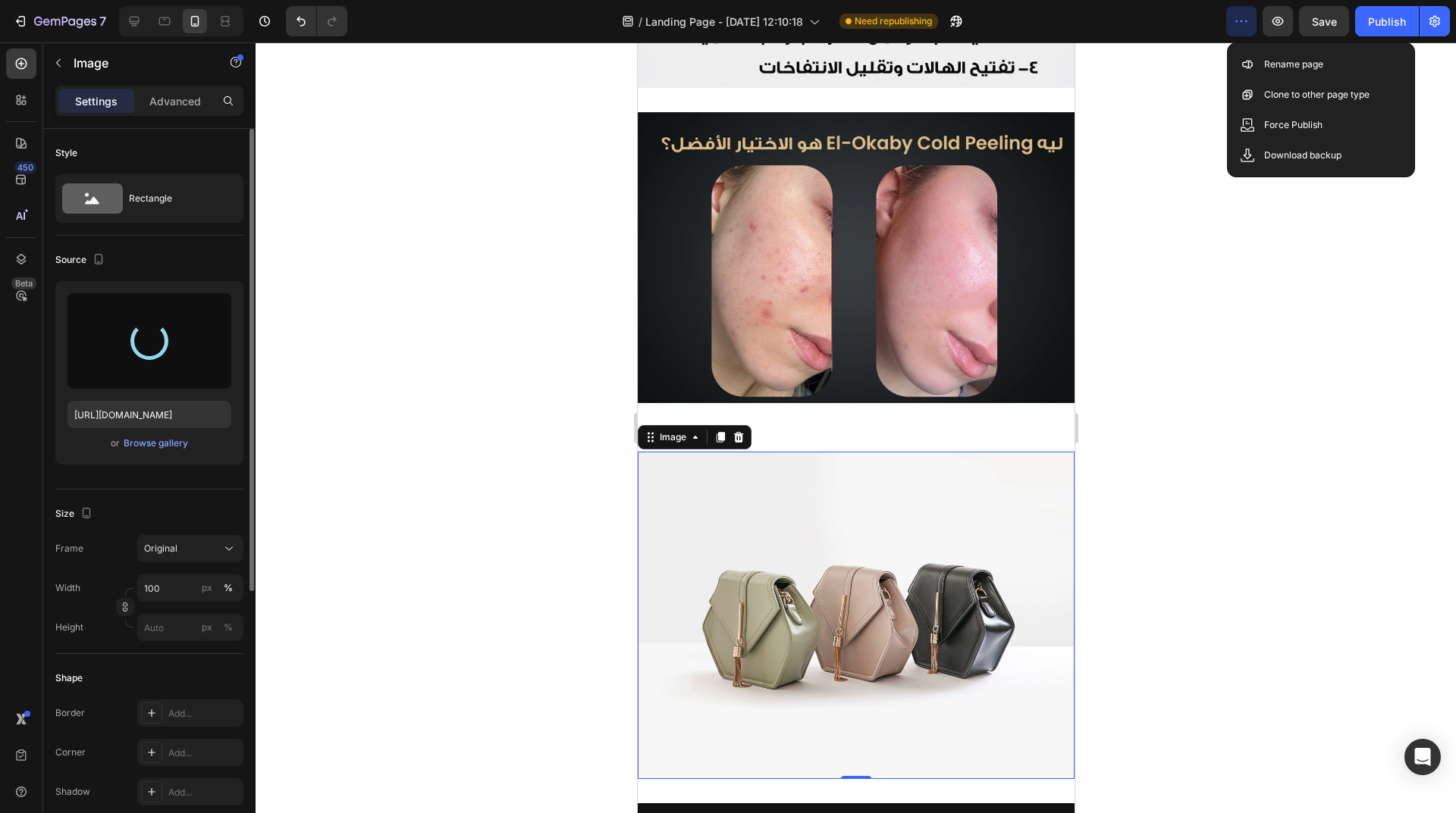
click at [1240, 18] on icon "button" at bounding box center [1241, 21] width 15 height 15
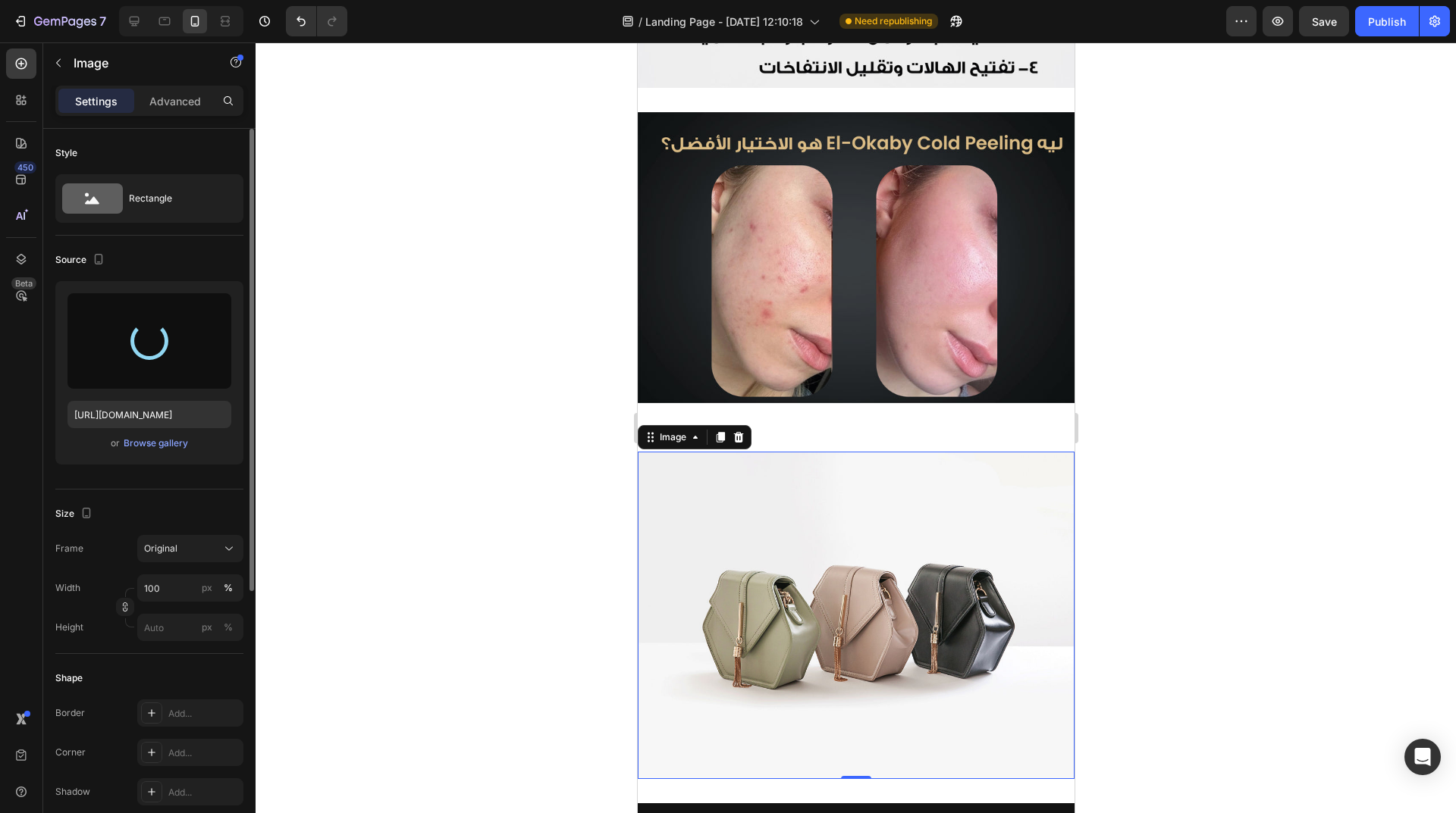
type input "https://cdn.shopify.com/s/files/1/0962/5967/0338/files/gempages_586400671117345…"
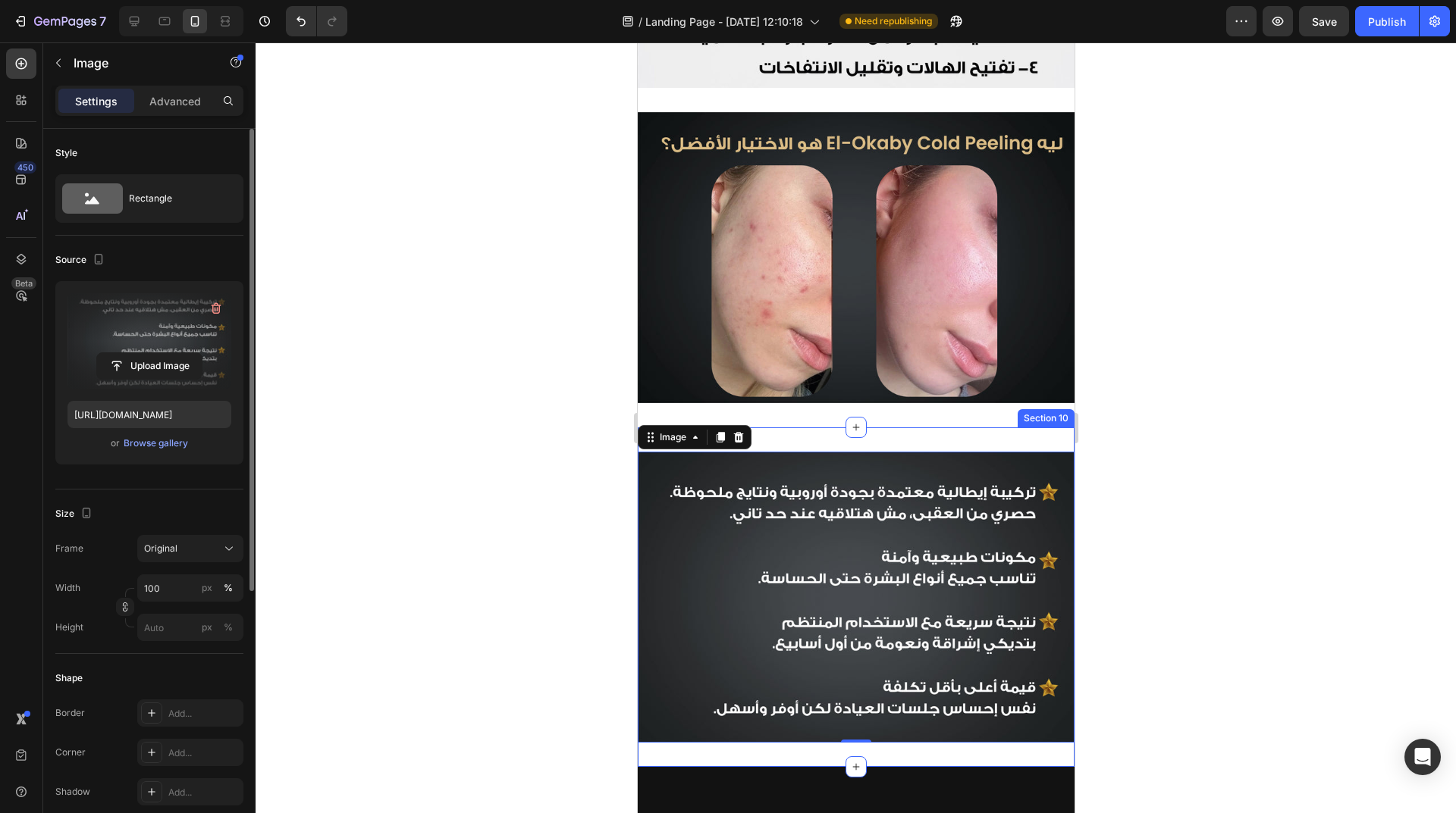
click at [896, 427] on div "Image 0 Section 10" at bounding box center [855, 597] width 437 height 340
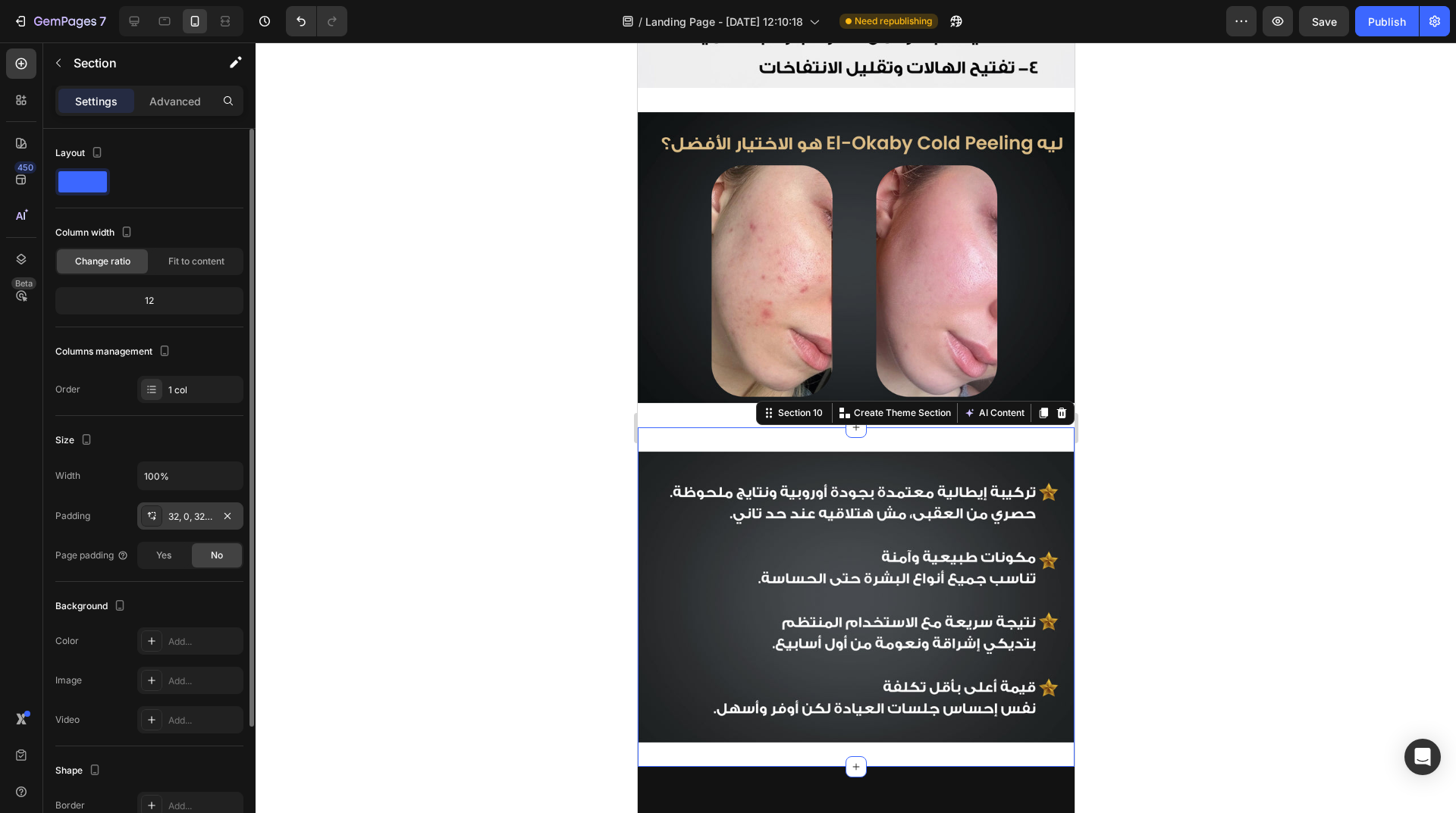
click at [191, 511] on div "32, 0, 32, 0" at bounding box center [190, 517] width 44 height 14
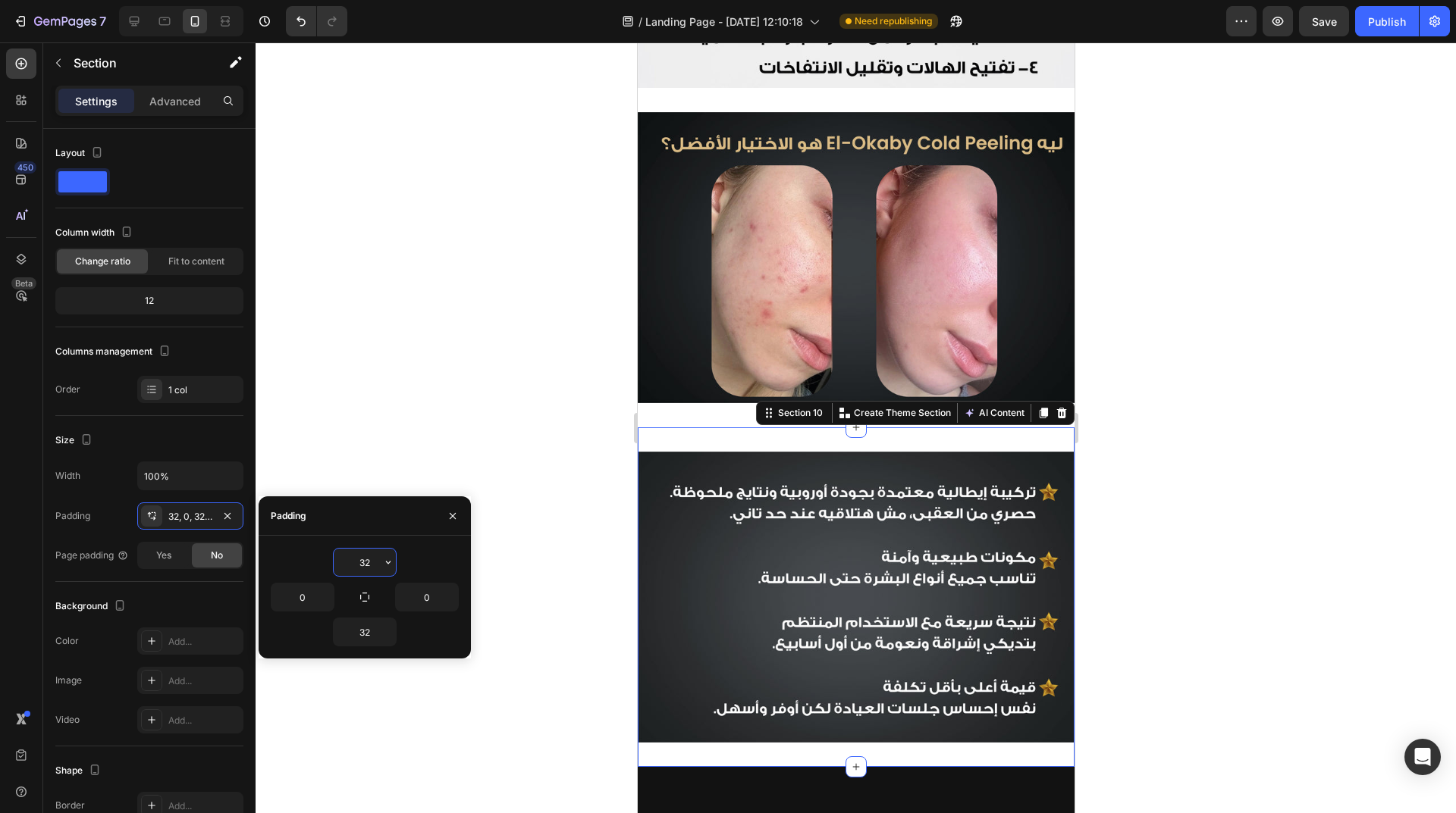
click at [365, 564] on input "32" at bounding box center [364, 563] width 62 height 28
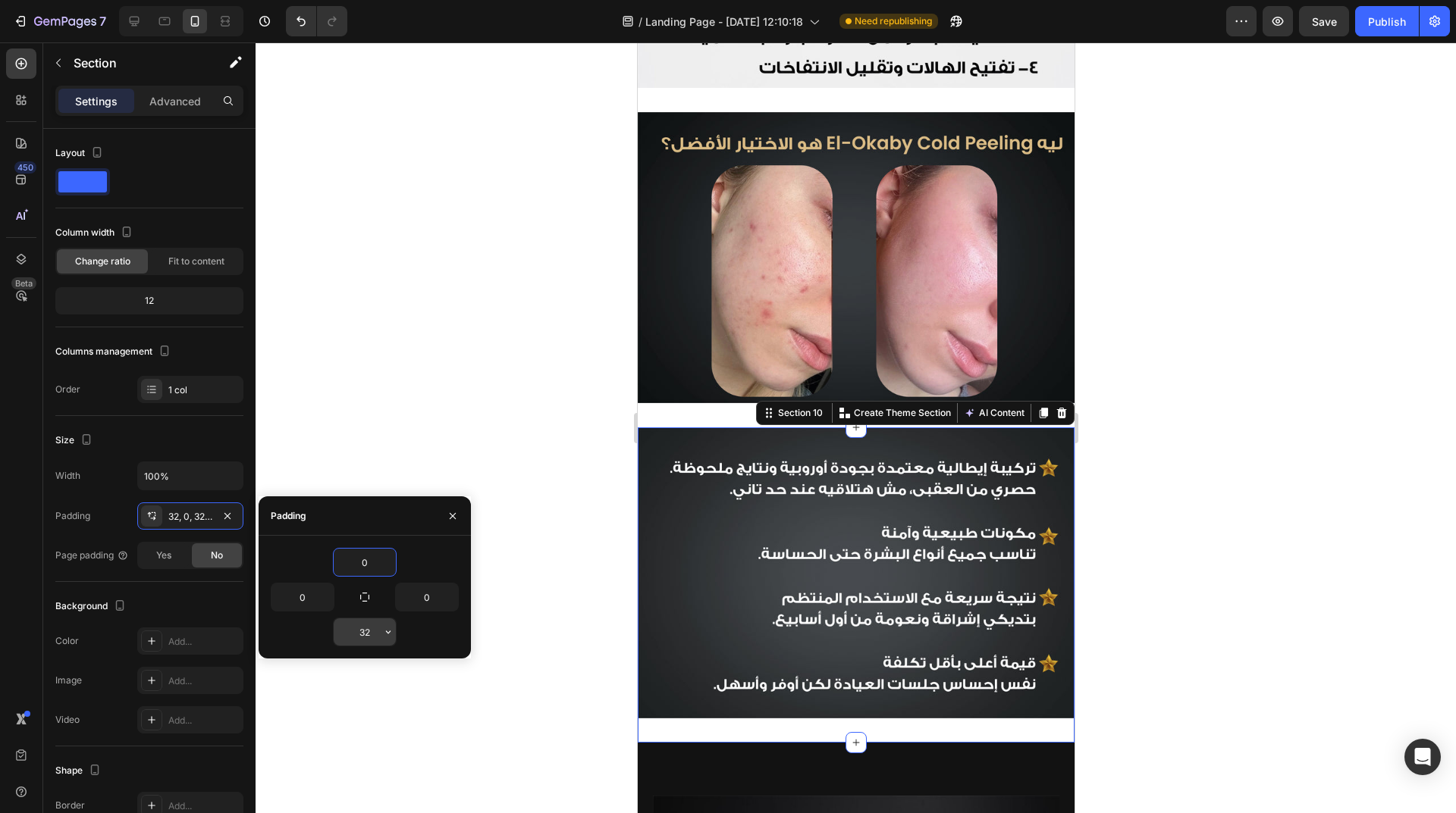
type input "0"
click at [365, 627] on input "32" at bounding box center [364, 632] width 62 height 28
type input "0"
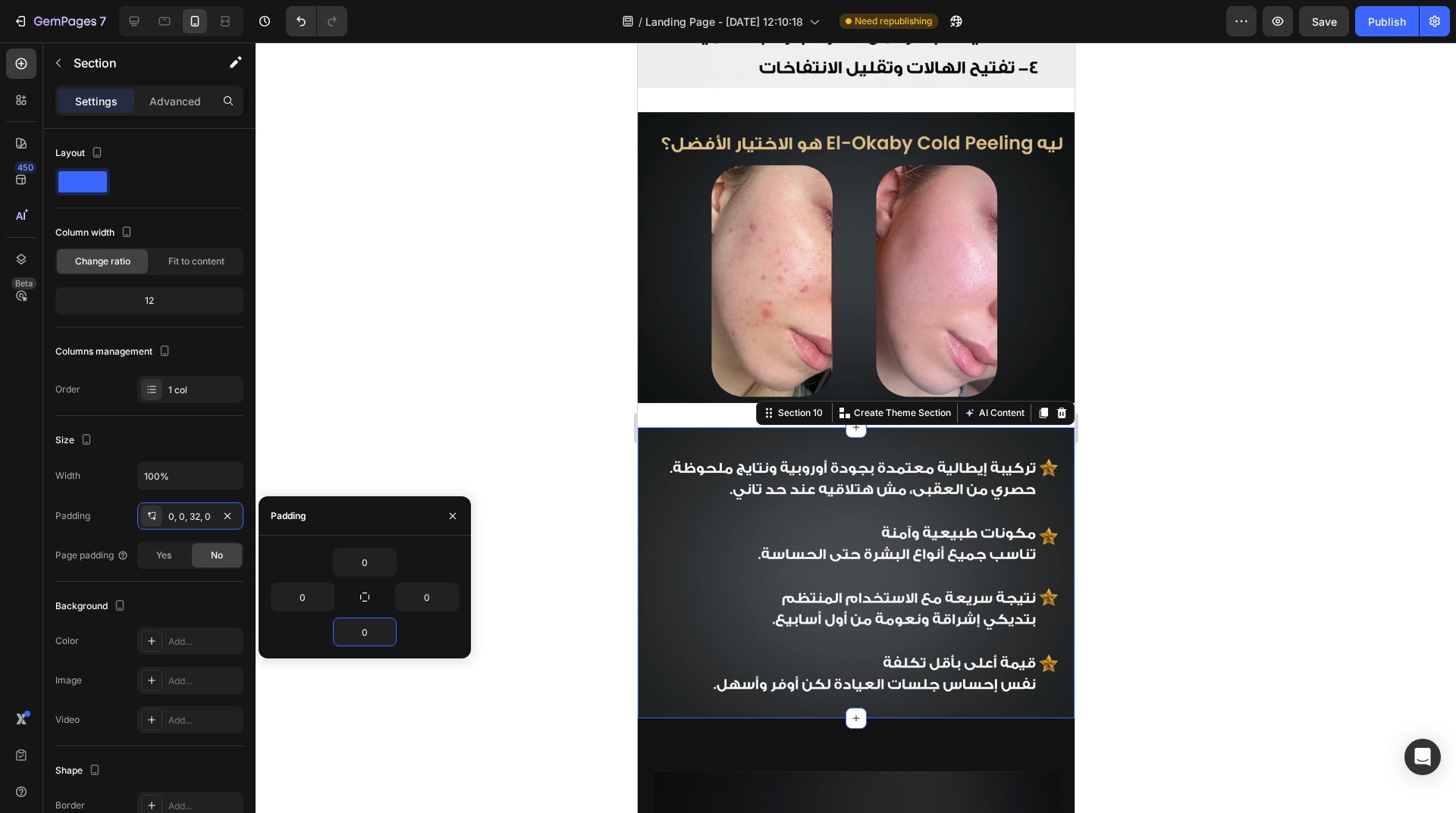
click at [502, 528] on div at bounding box center [856, 427] width 1200 height 771
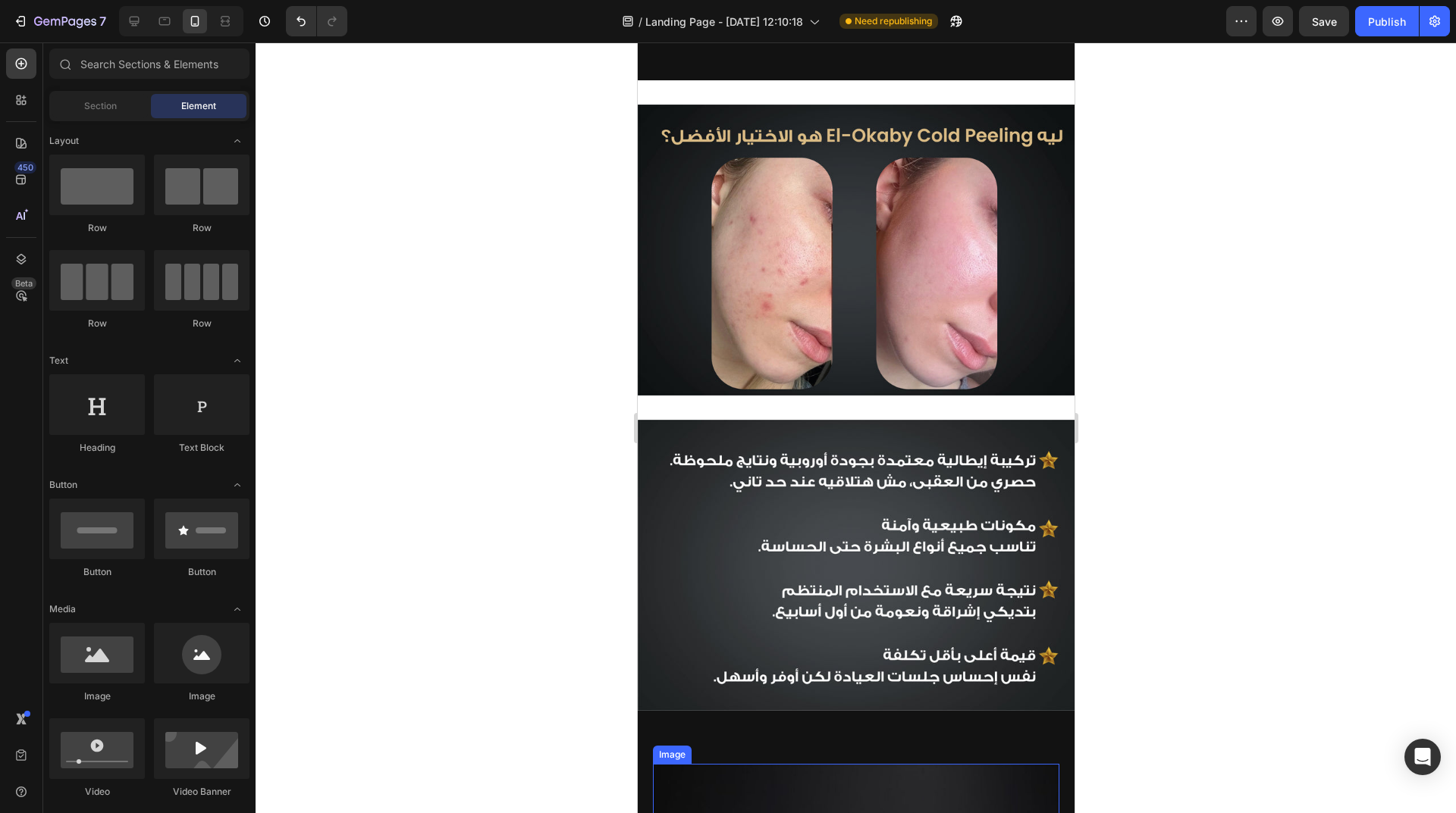
scroll to position [2652, 0]
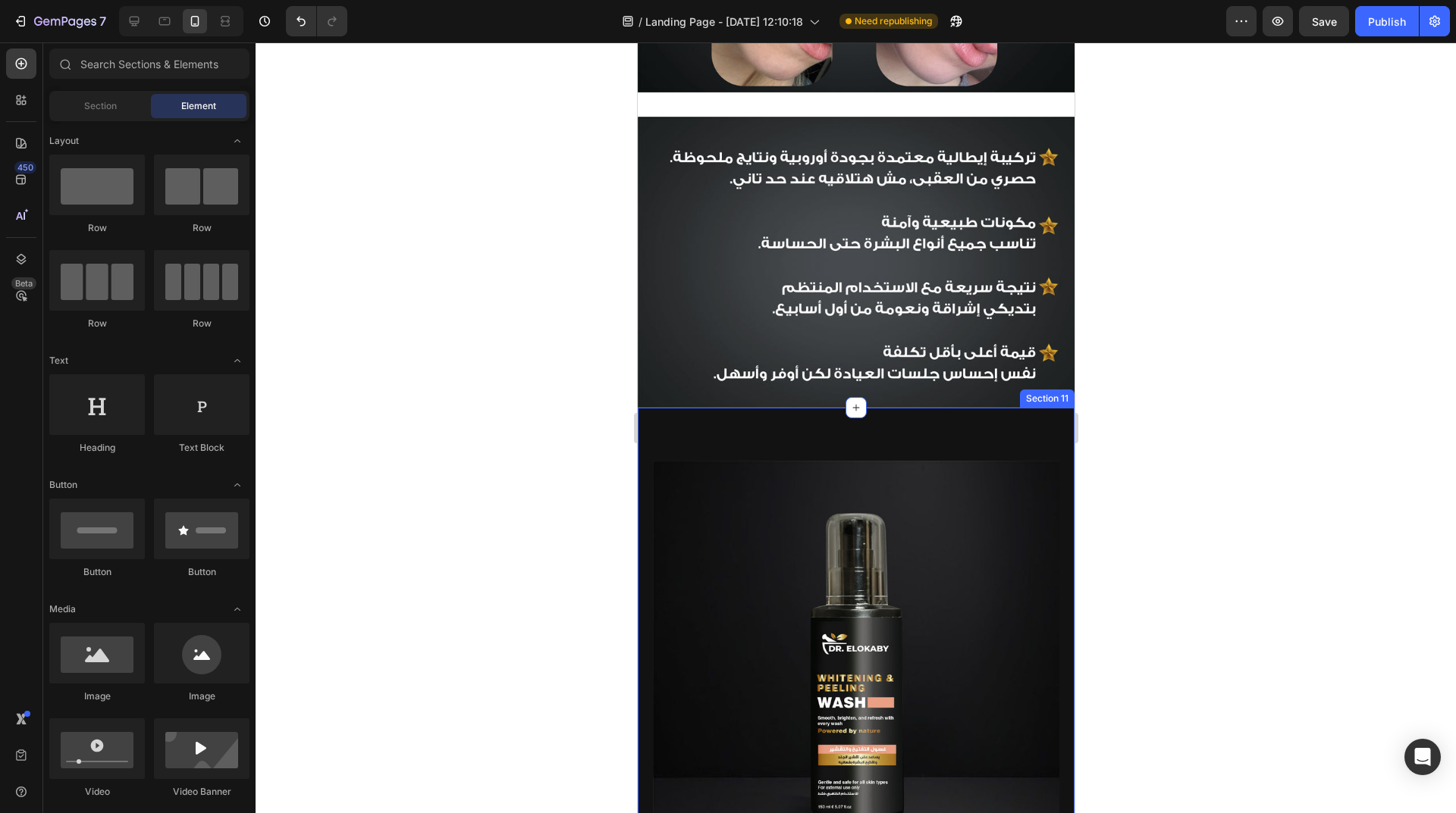
click at [953, 431] on div ""Whiting Cleanse" غسول التفتيح Heading الغسول ده بينضف بشرتك بعمق جداً من الشوا…" at bounding box center [855, 814] width 437 height 813
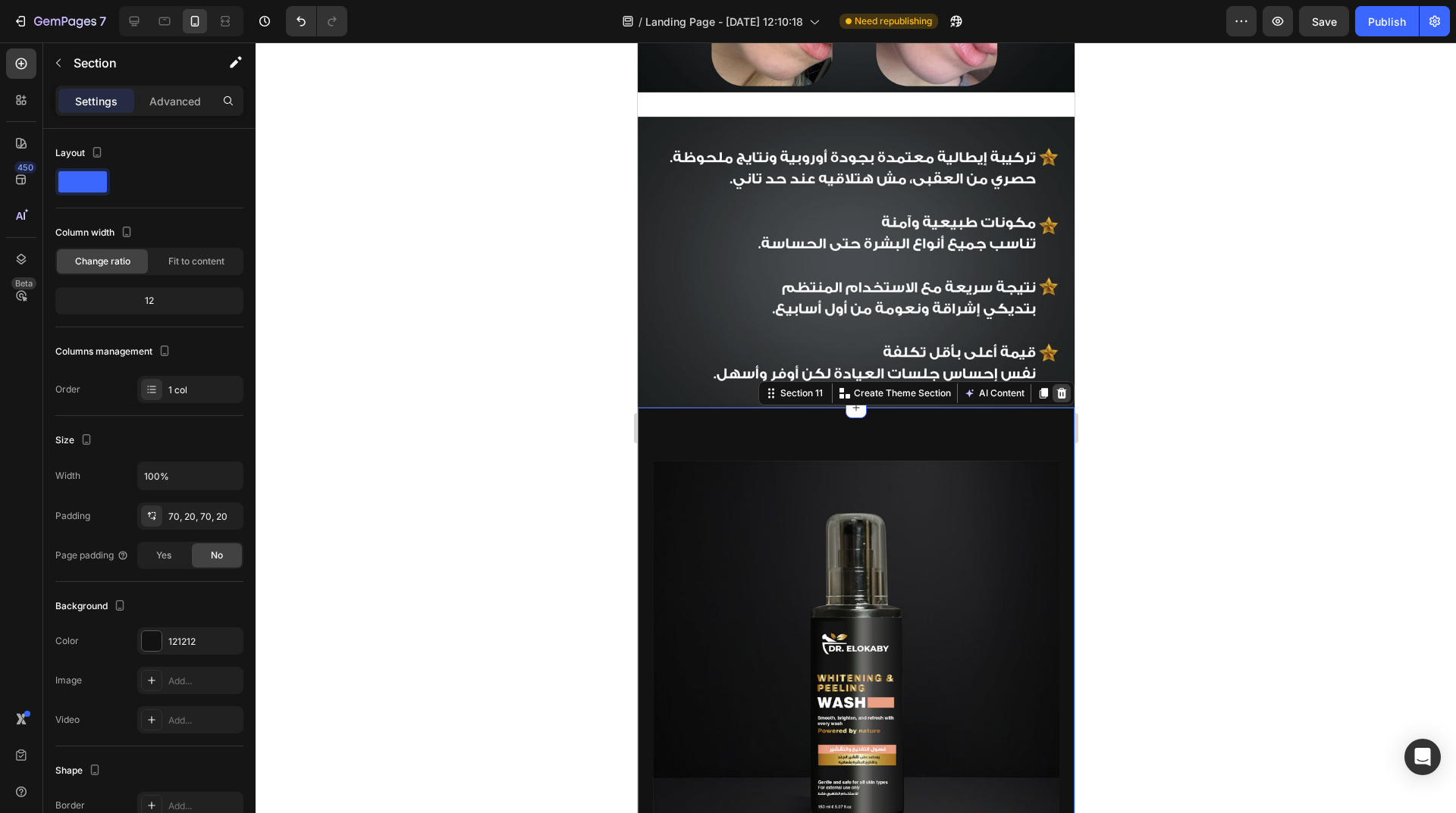
click at [1054, 388] on icon at bounding box center [1060, 393] width 12 height 12
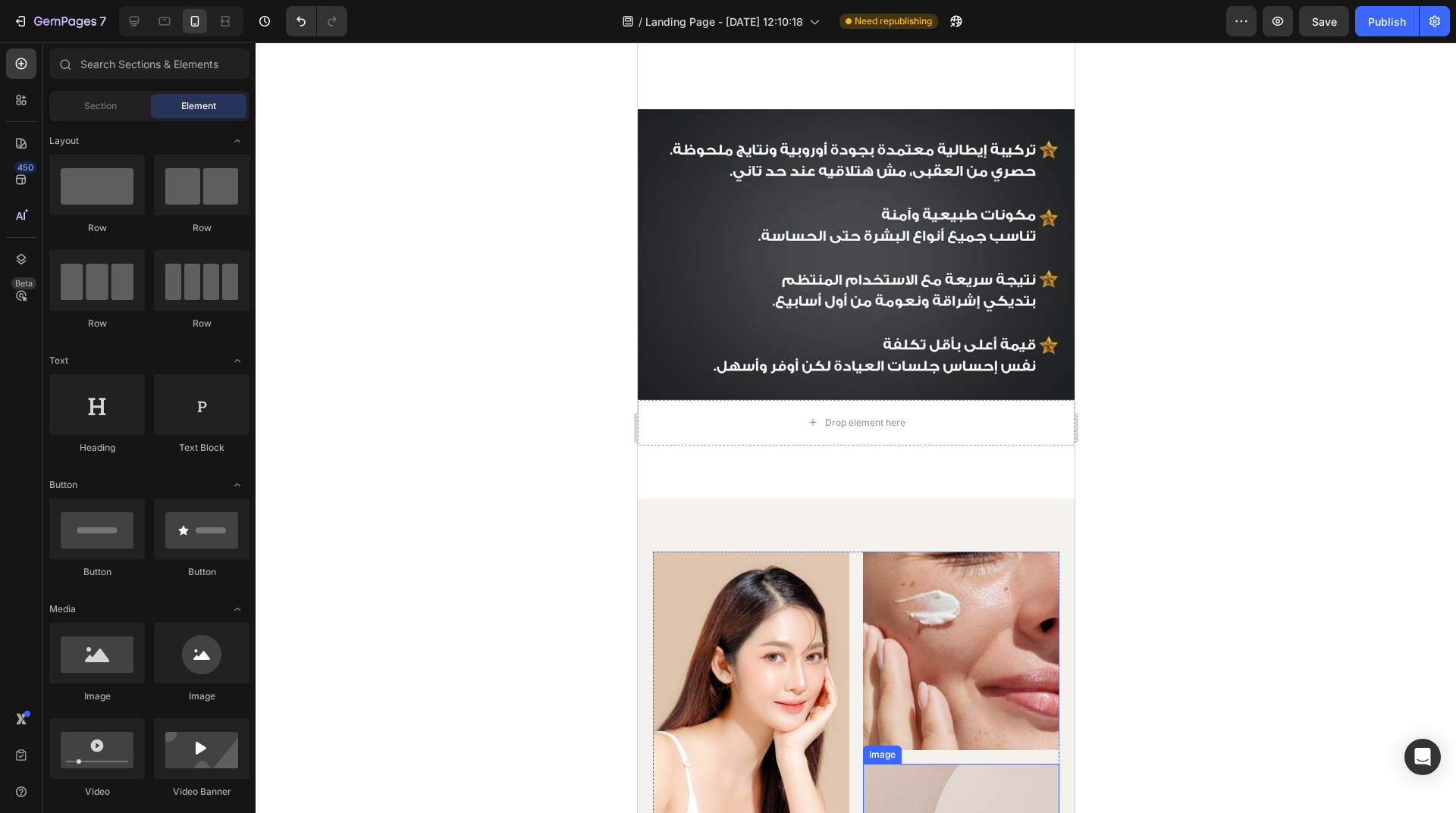
scroll to position [2956, 0]
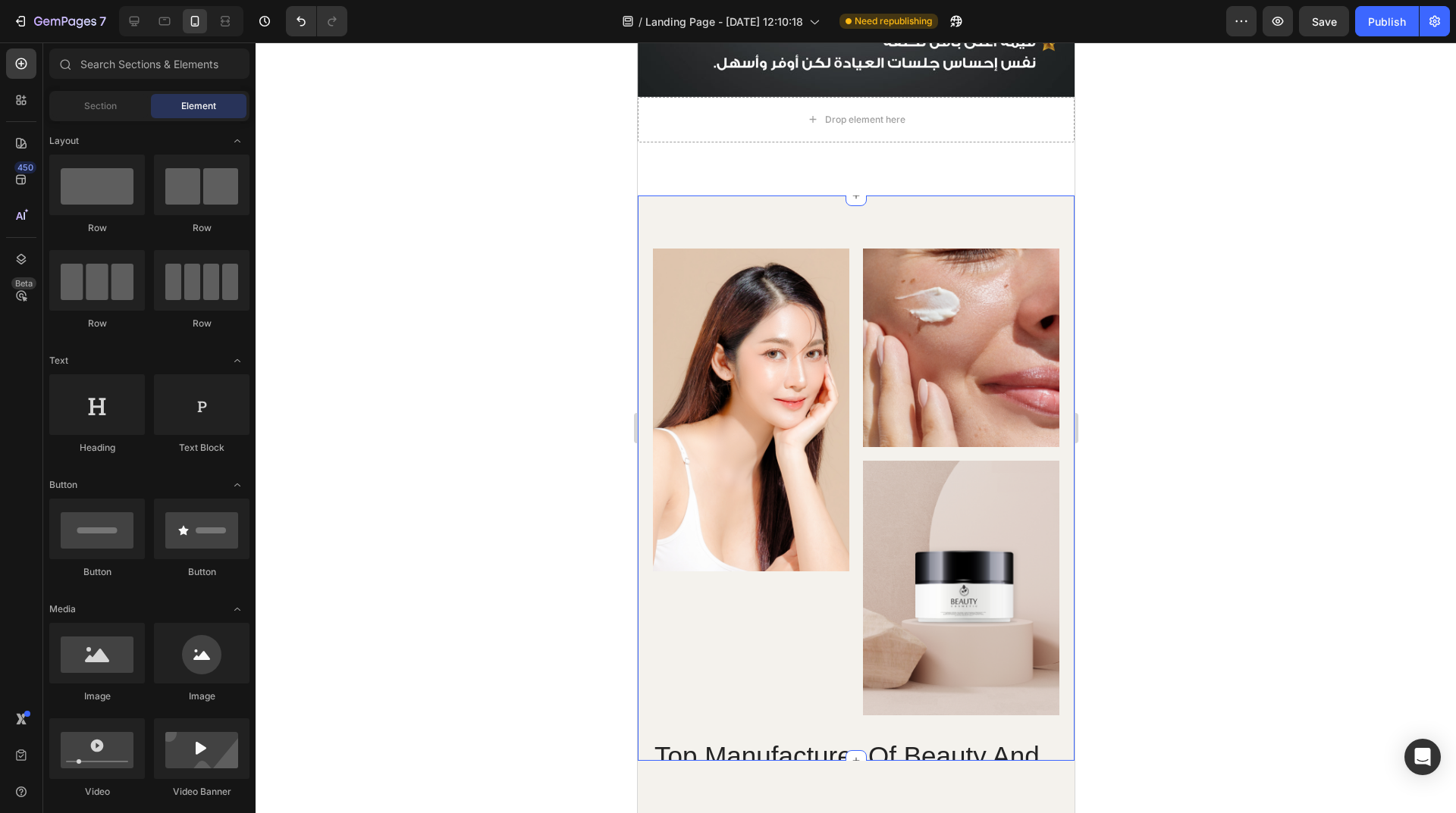
click at [983, 202] on div "Image Image Image Row Top Manufacturer Of Beauty And Cosmetics Items Heading Ni…" at bounding box center [855, 478] width 437 height 566
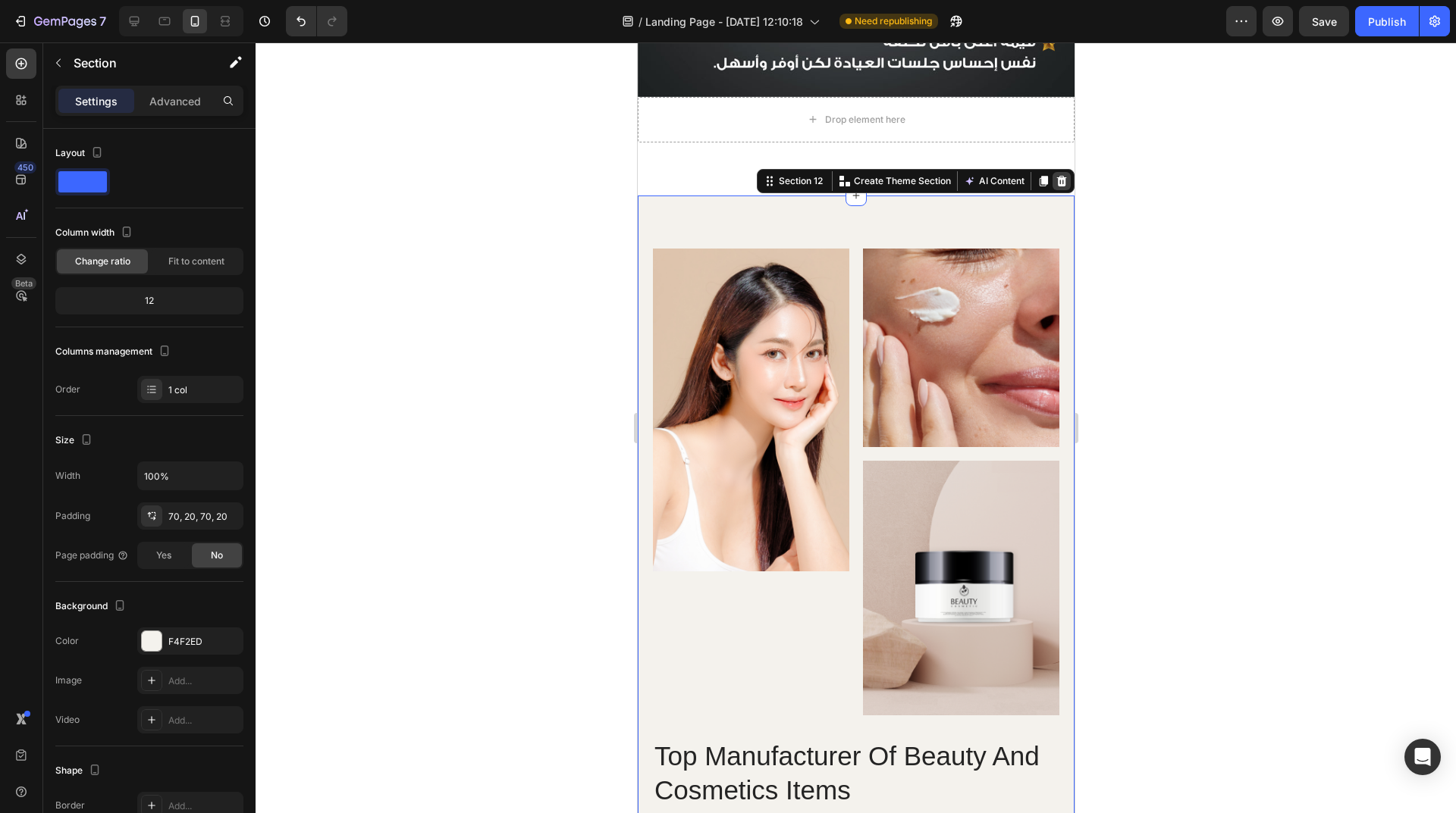
click at [1054, 177] on icon at bounding box center [1060, 181] width 12 height 12
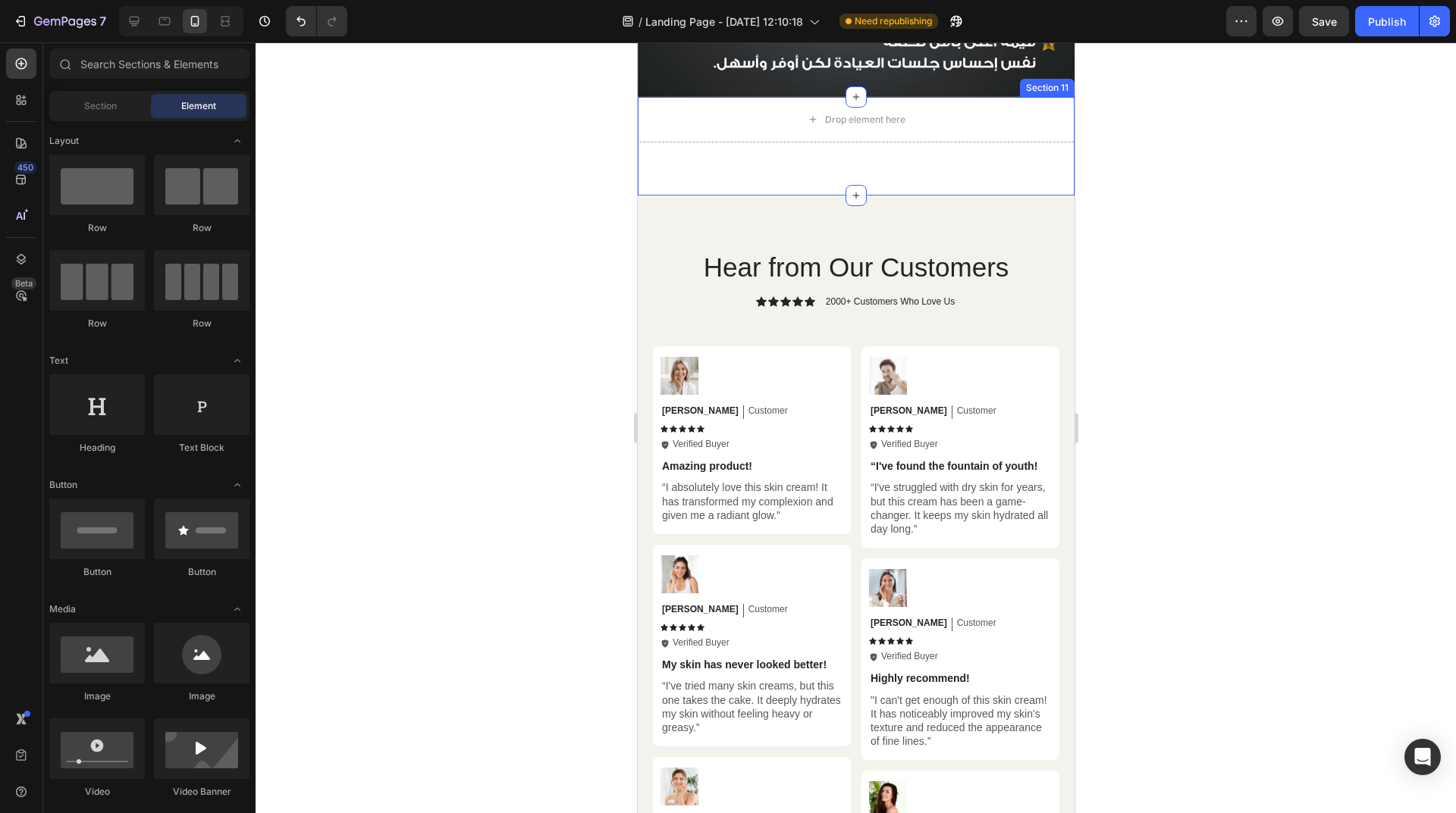
click at [858, 141] on div "Drop element here Section 11" at bounding box center [855, 146] width 437 height 99
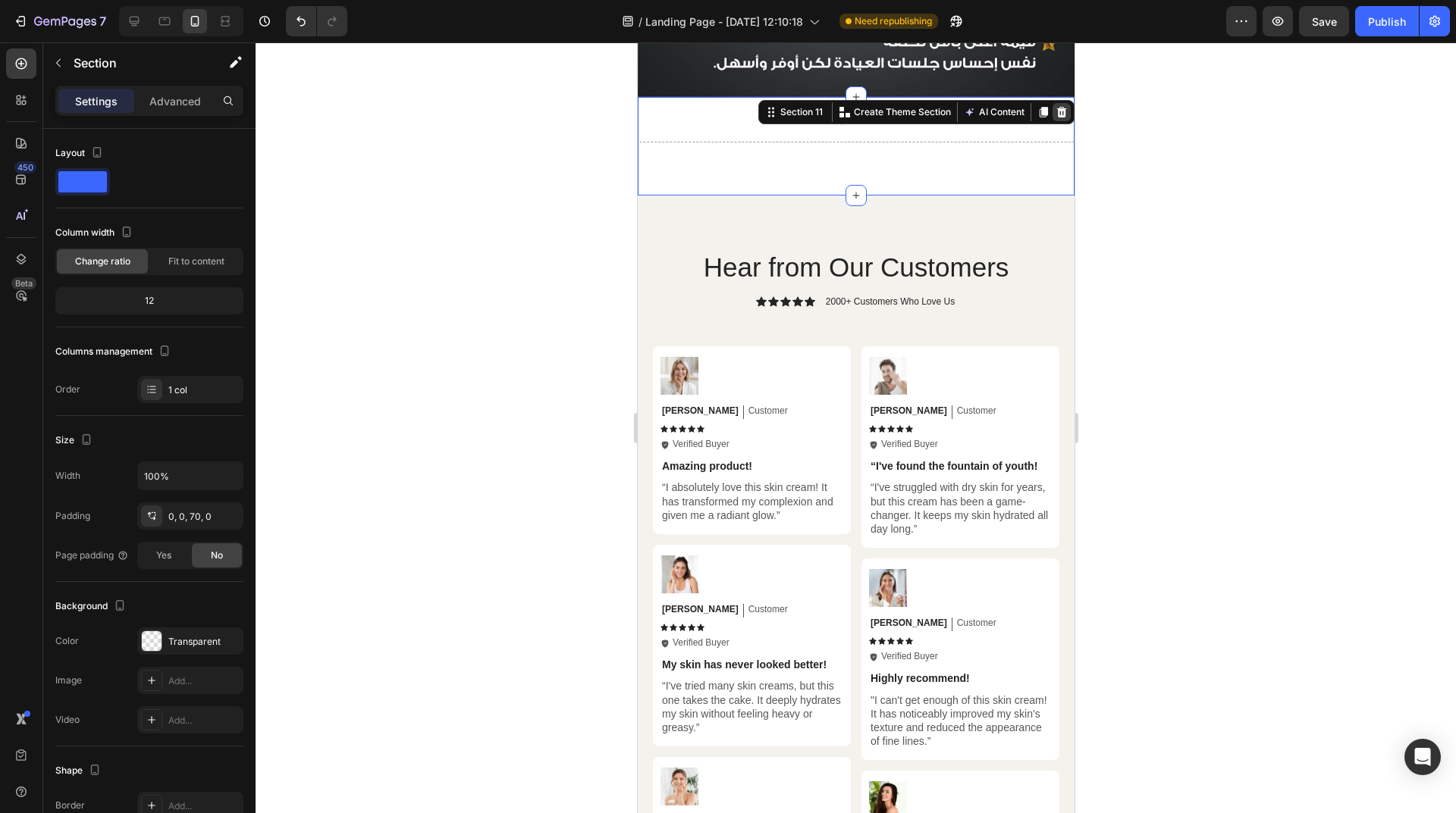
click at [1056, 106] on icon at bounding box center [1061, 111] width 10 height 10
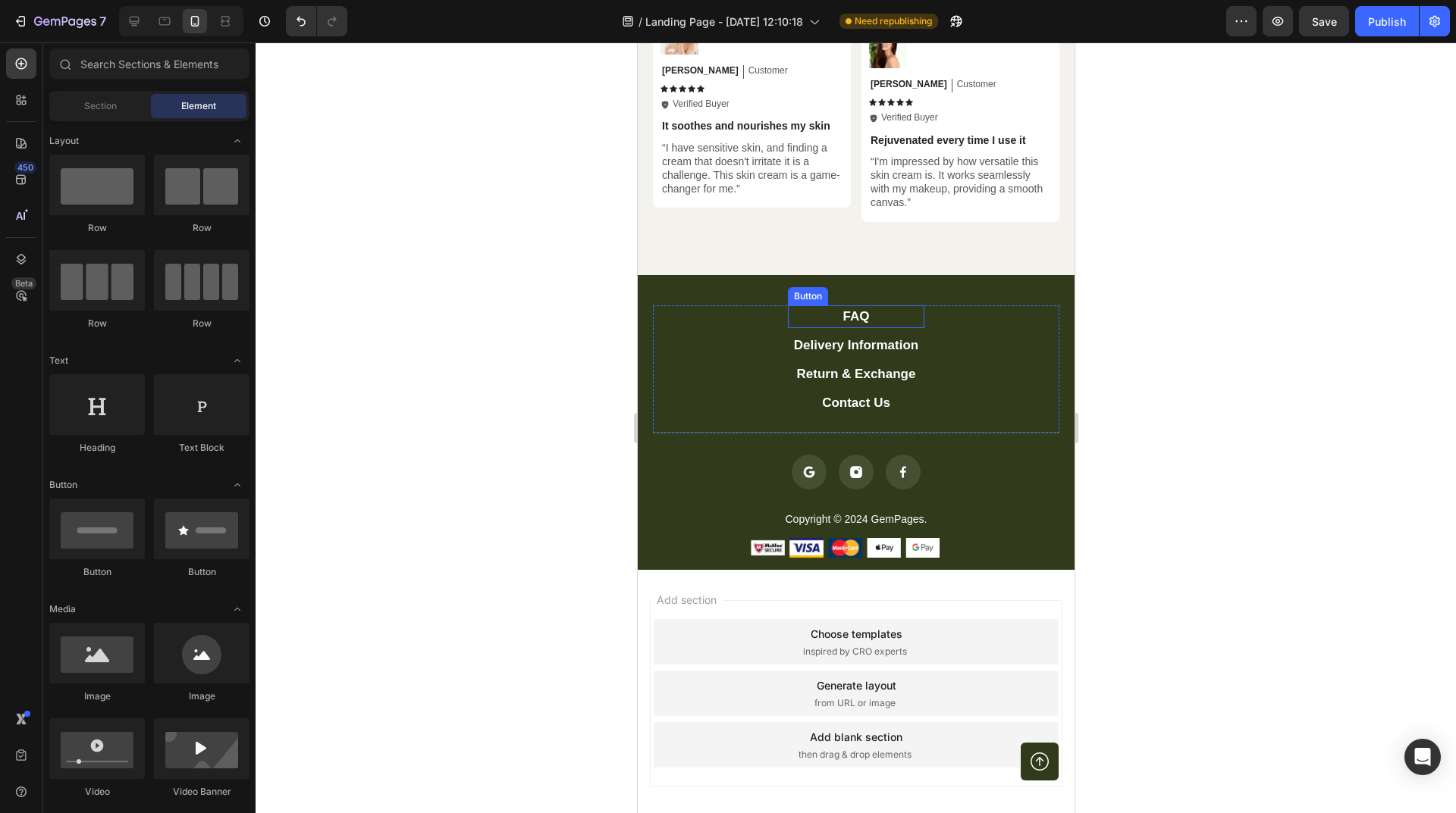
scroll to position [3638, 0]
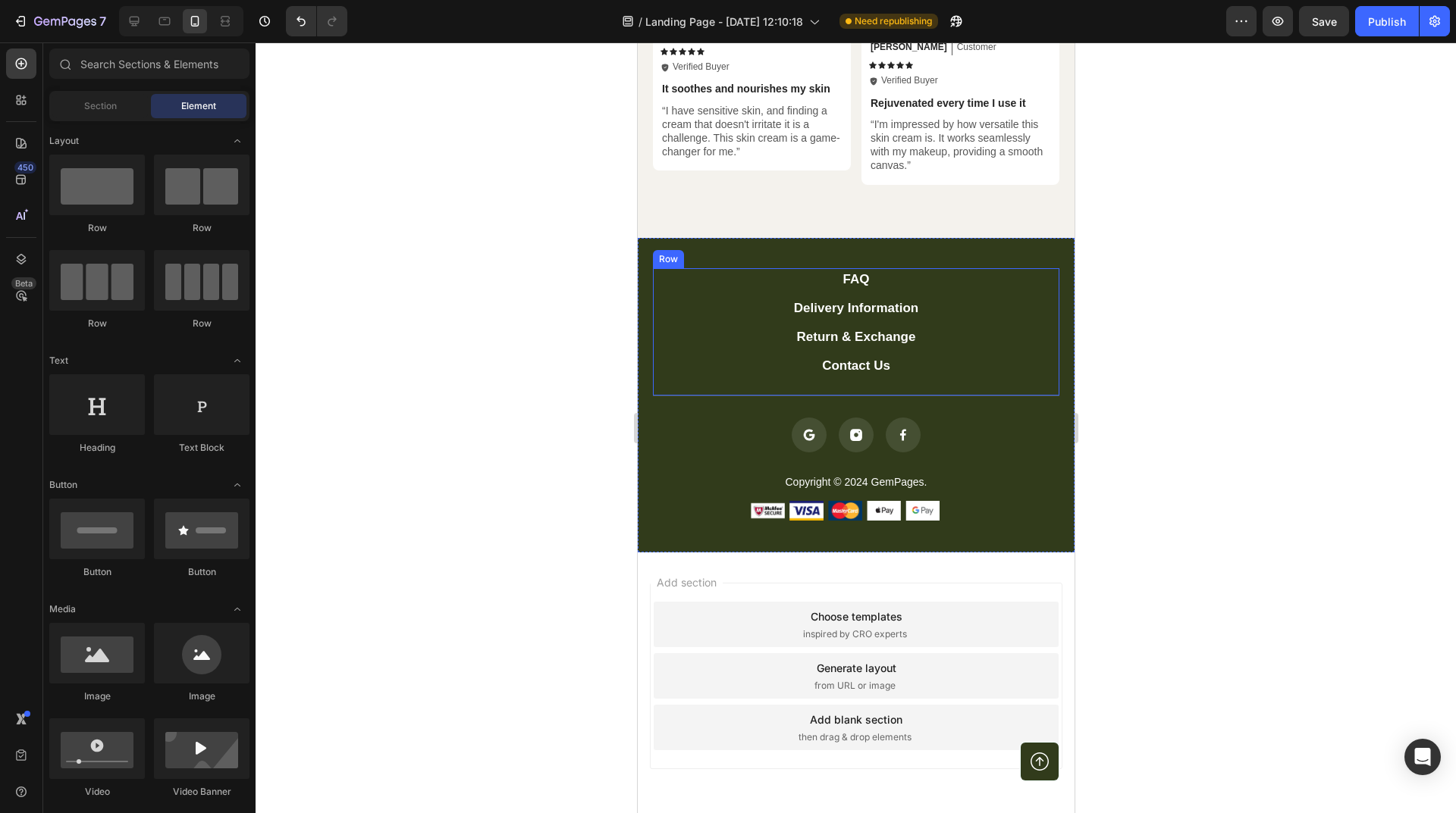
click at [958, 270] on div "FAQ Button Delivery Information Button Return & Exchange Button Contact Us Butt…" at bounding box center [855, 332] width 406 height 128
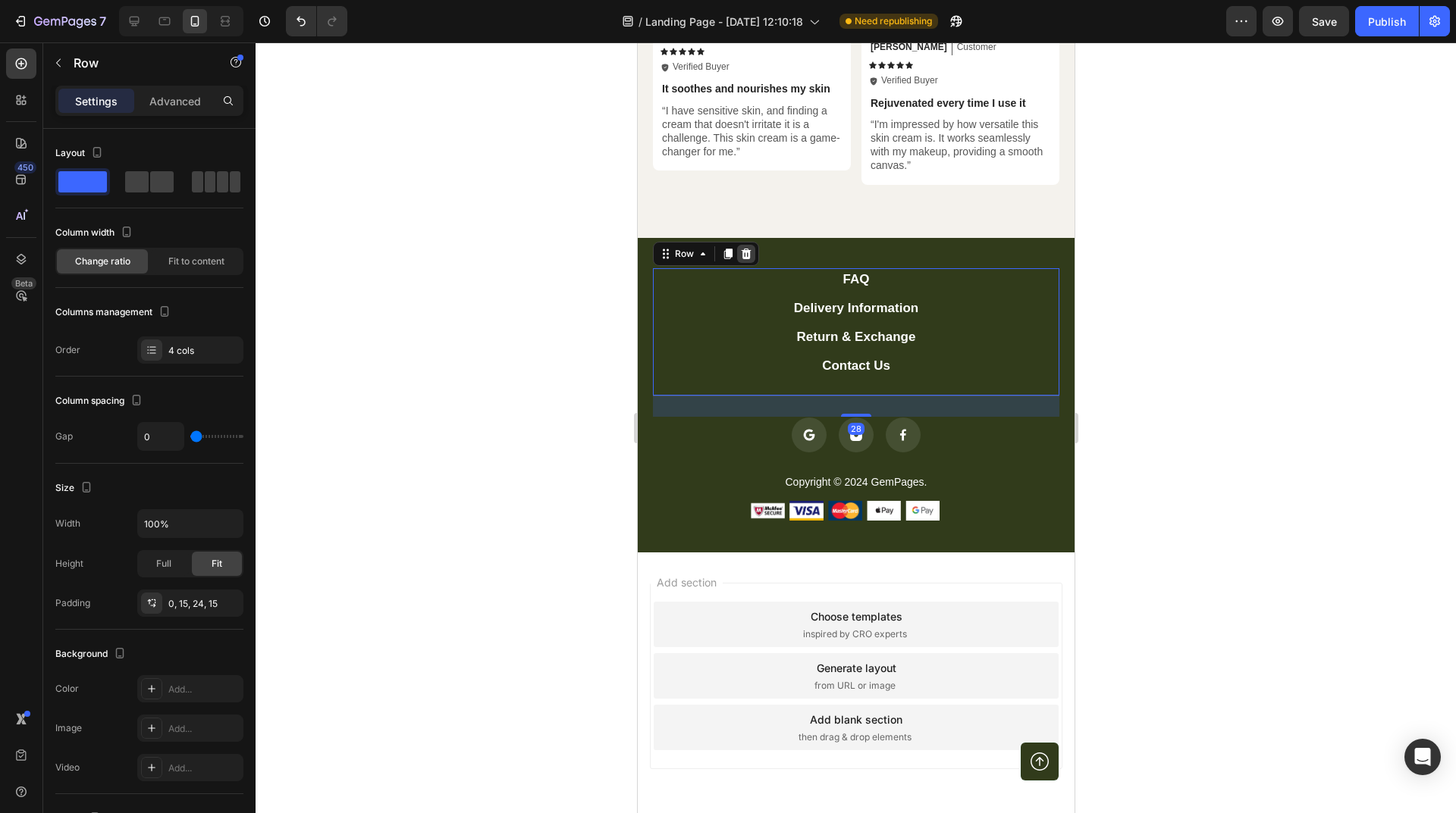
click at [746, 248] on icon at bounding box center [745, 253] width 10 height 10
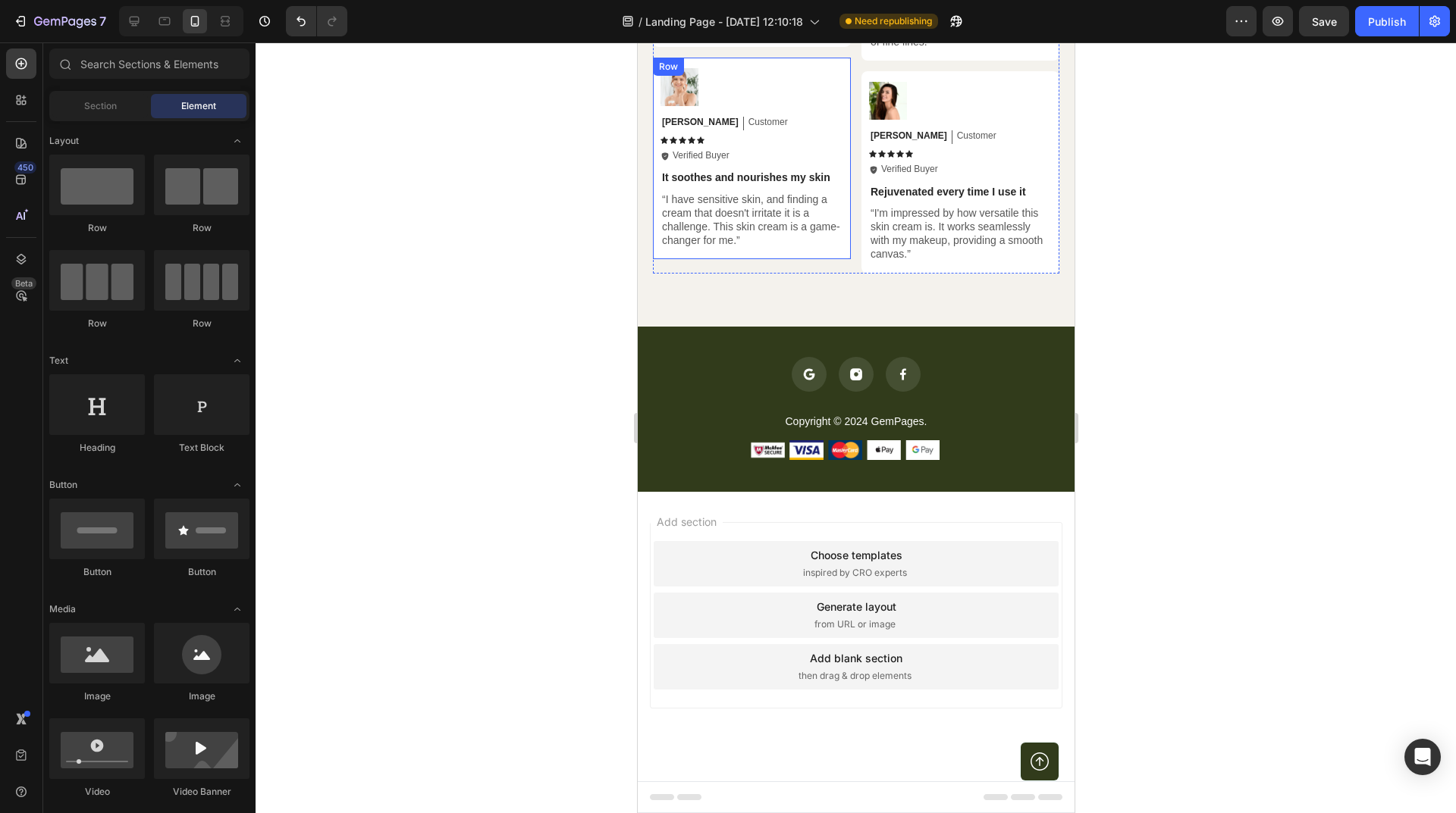
scroll to position [3549, 0]
click at [986, 330] on div "Icon Icon Icon Icon List Copyright © 2024 GemPages. Text block Image Image Imag…" at bounding box center [855, 409] width 437 height 165
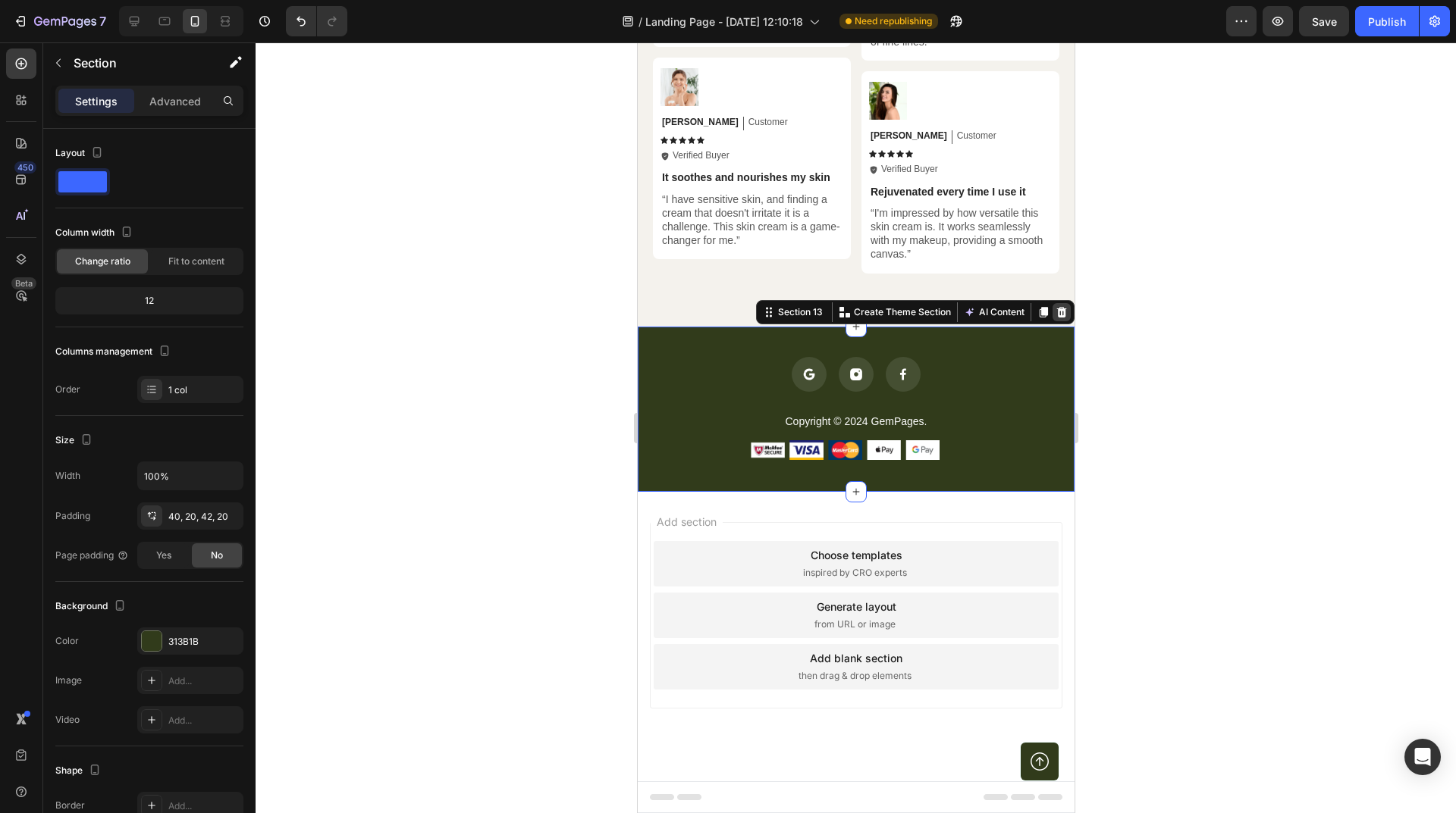
click at [1054, 307] on icon at bounding box center [1060, 312] width 12 height 12
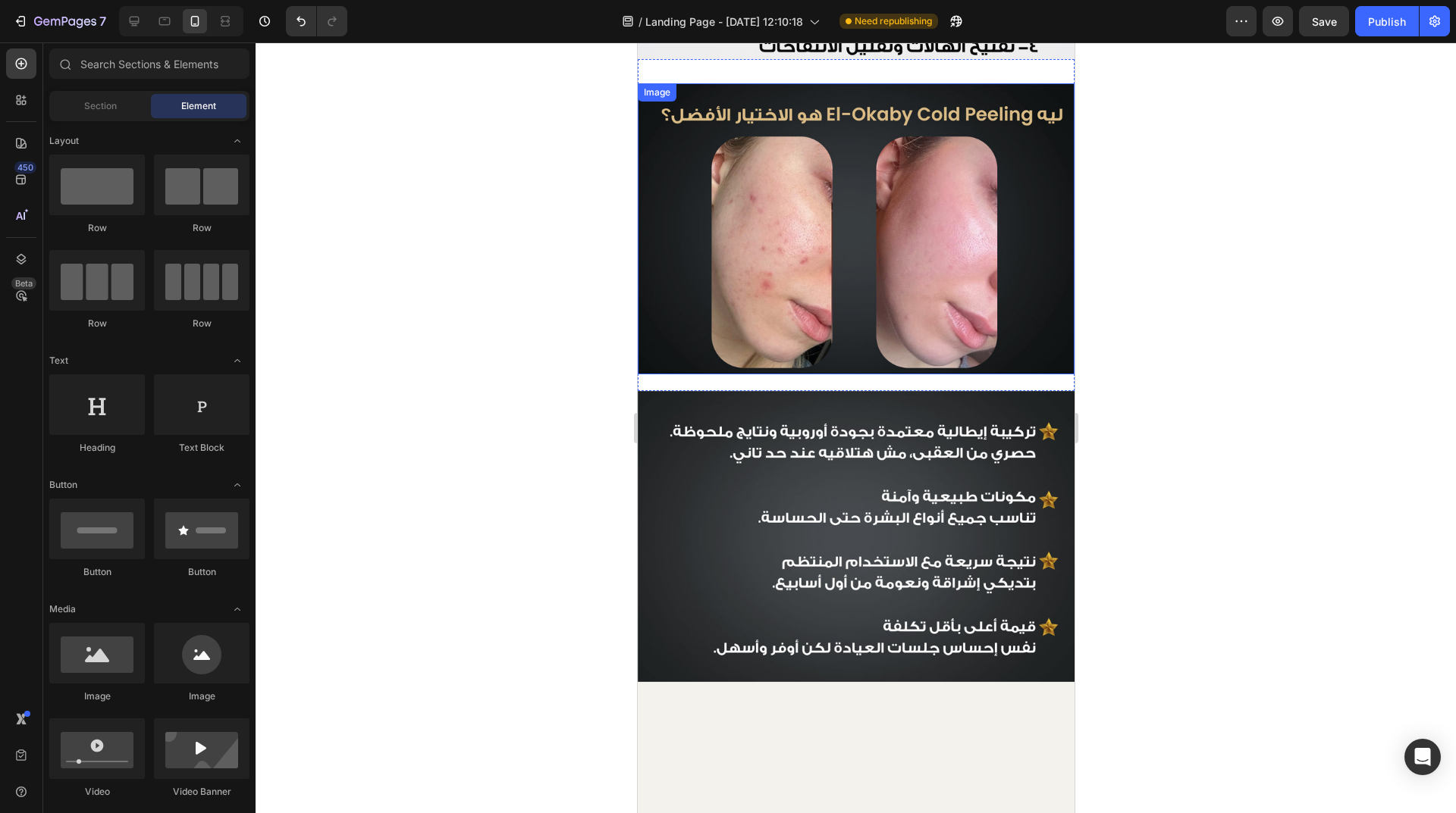
scroll to position [2171, 0]
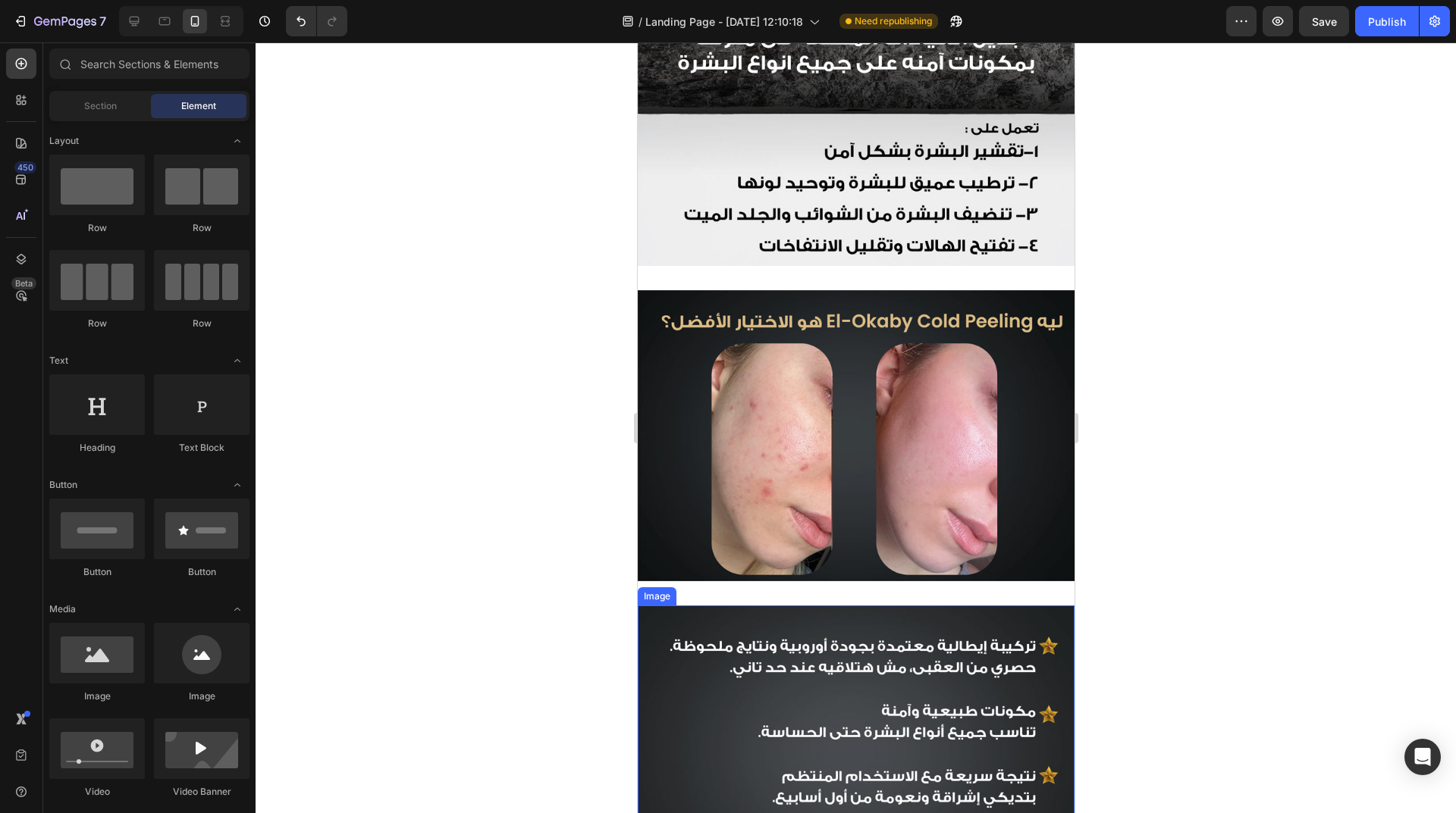
click at [888, 586] on div "Image Section 9" at bounding box center [855, 436] width 437 height 340
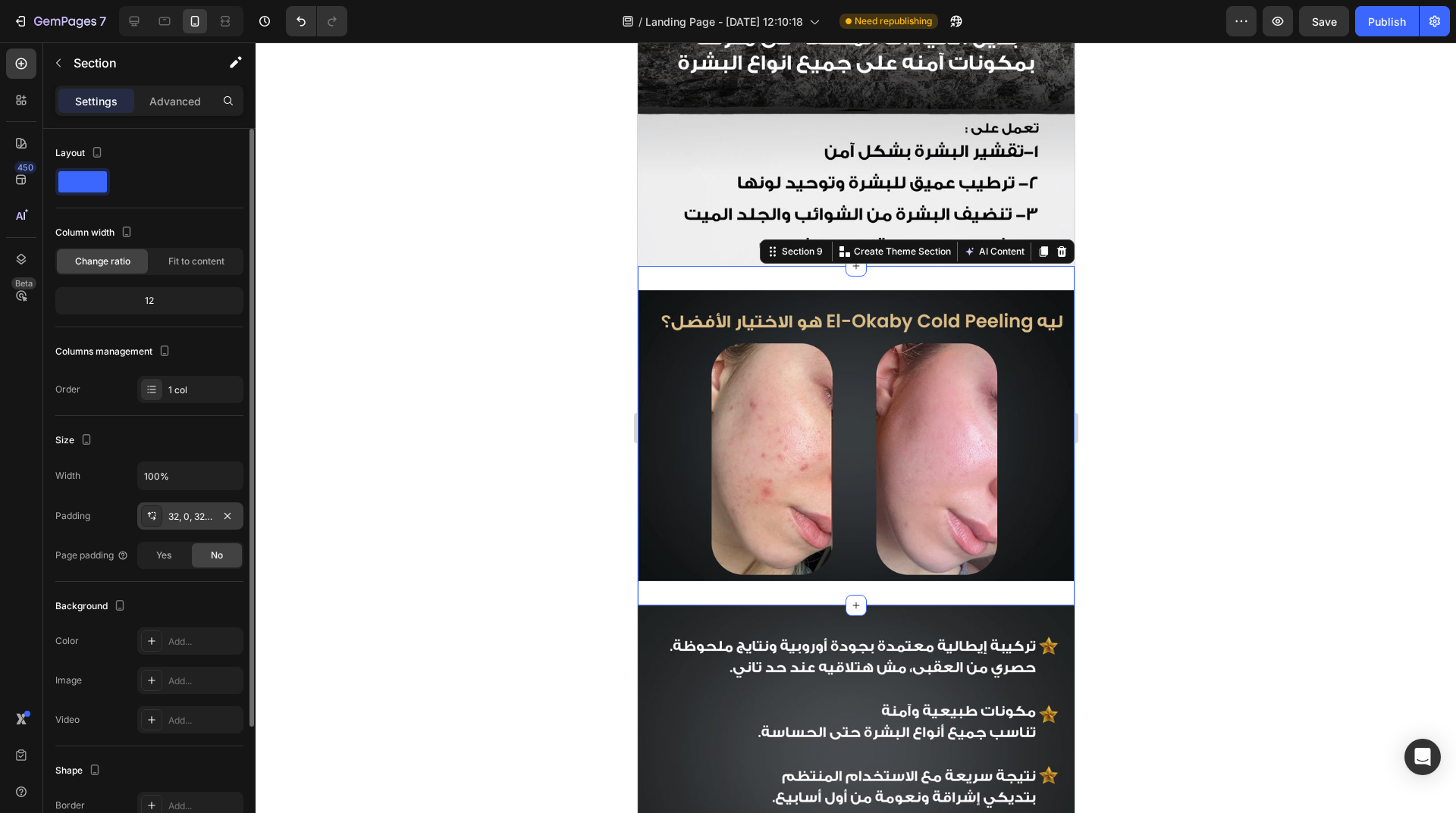
click at [166, 515] on div "32, 0, 32, 0" at bounding box center [190, 516] width 106 height 28
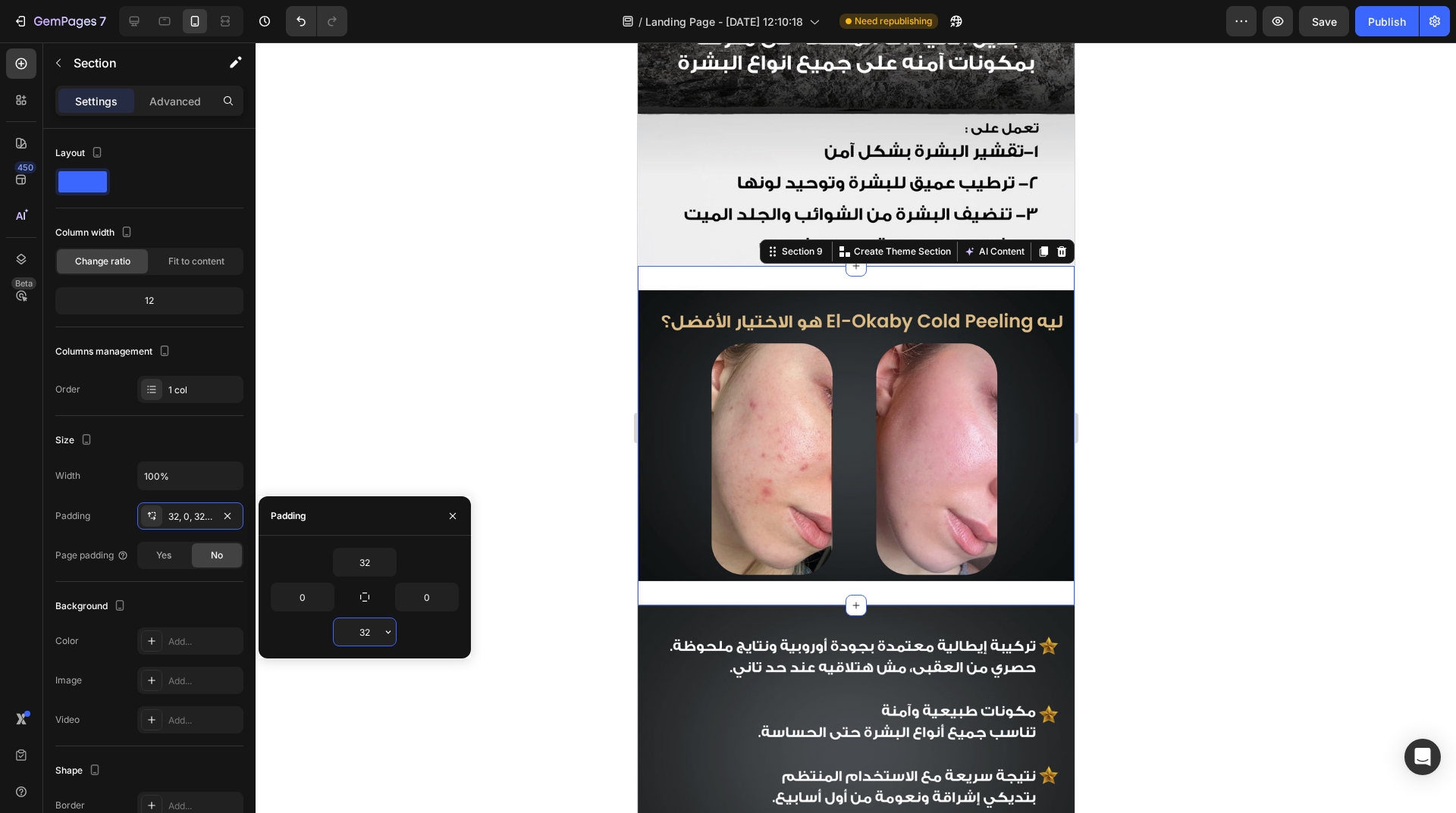
click at [363, 635] on input "32" at bounding box center [364, 632] width 62 height 28
type input "0"
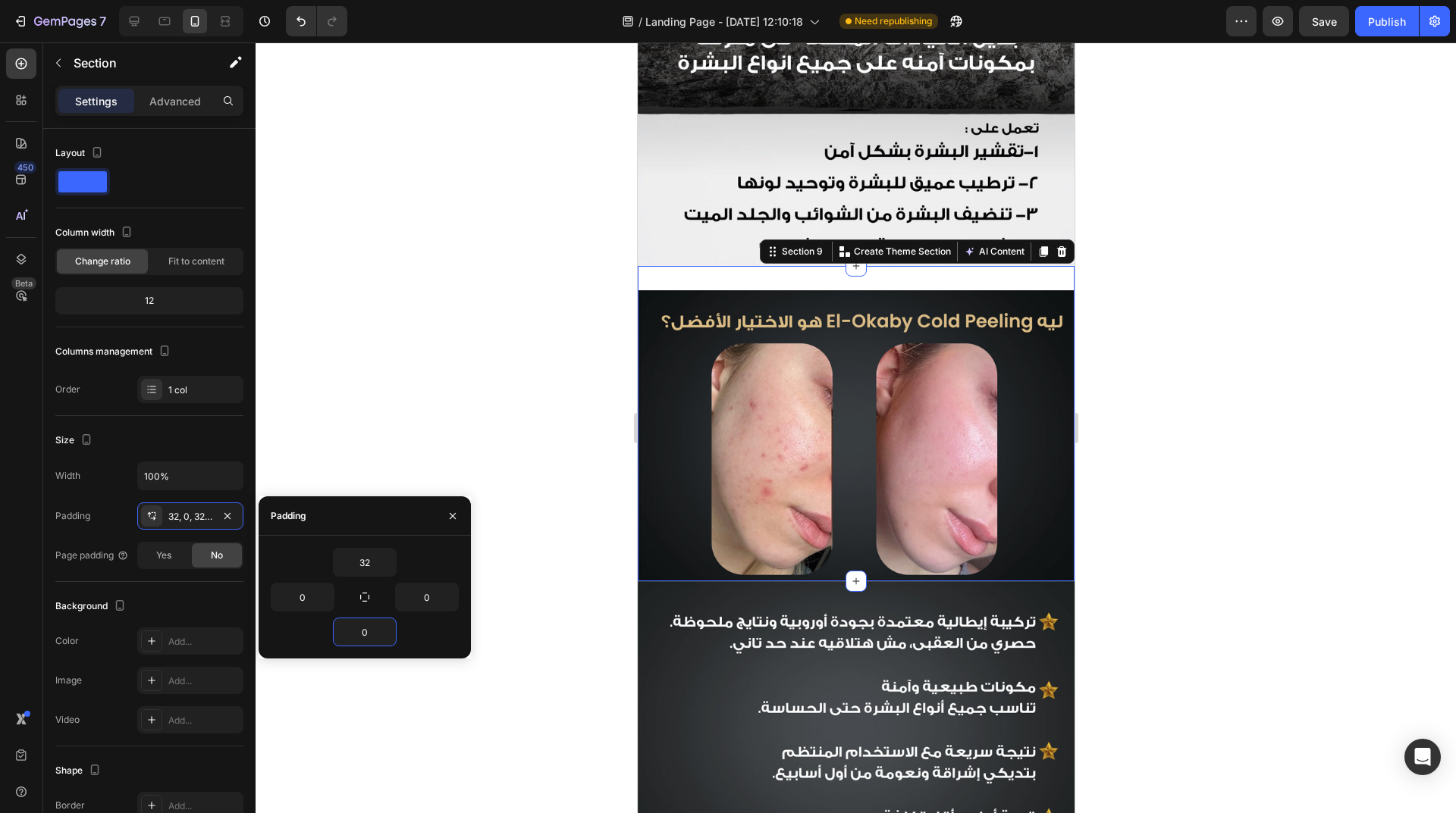
click at [515, 628] on div at bounding box center [856, 427] width 1200 height 771
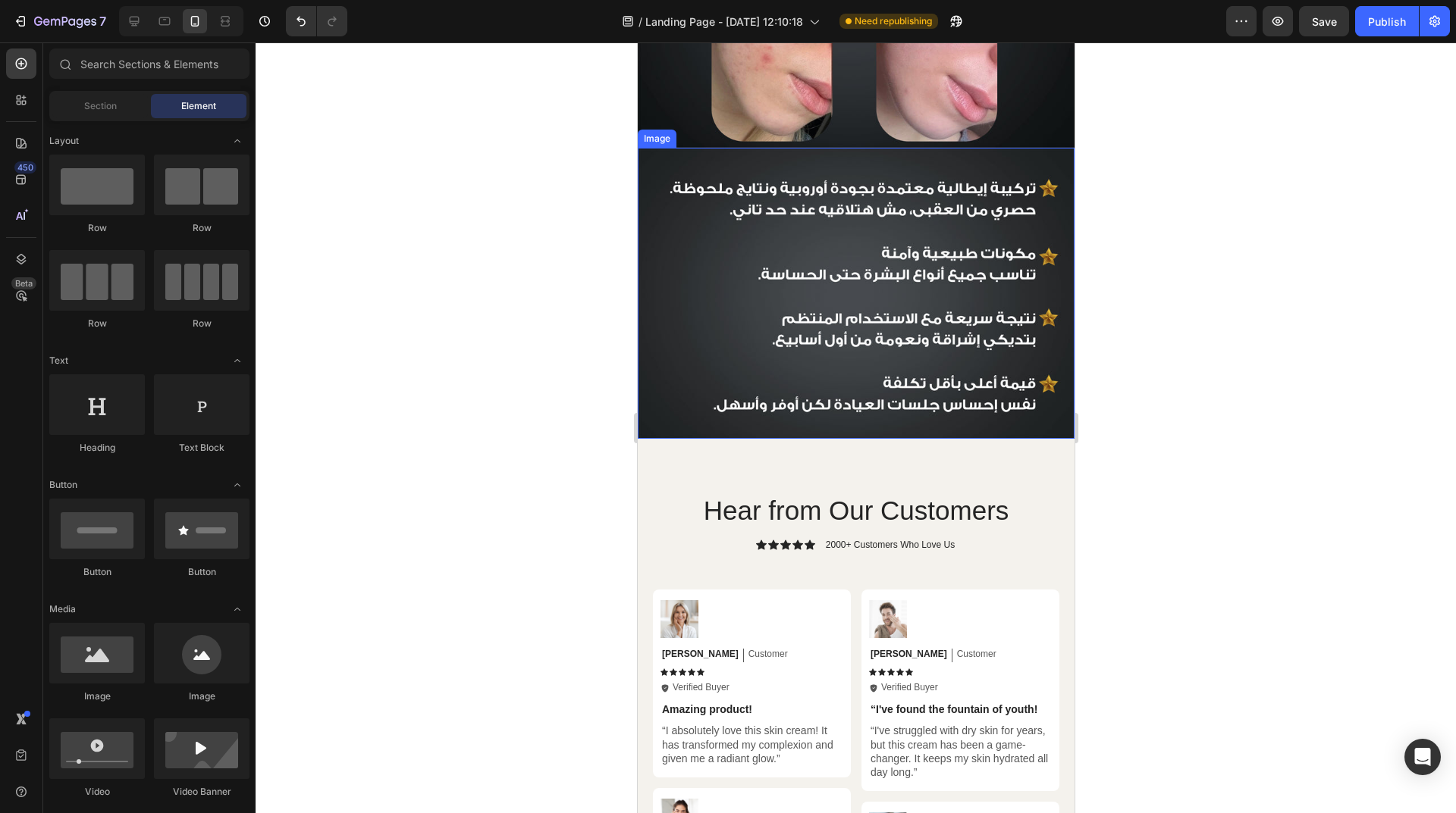
scroll to position [2625, 0]
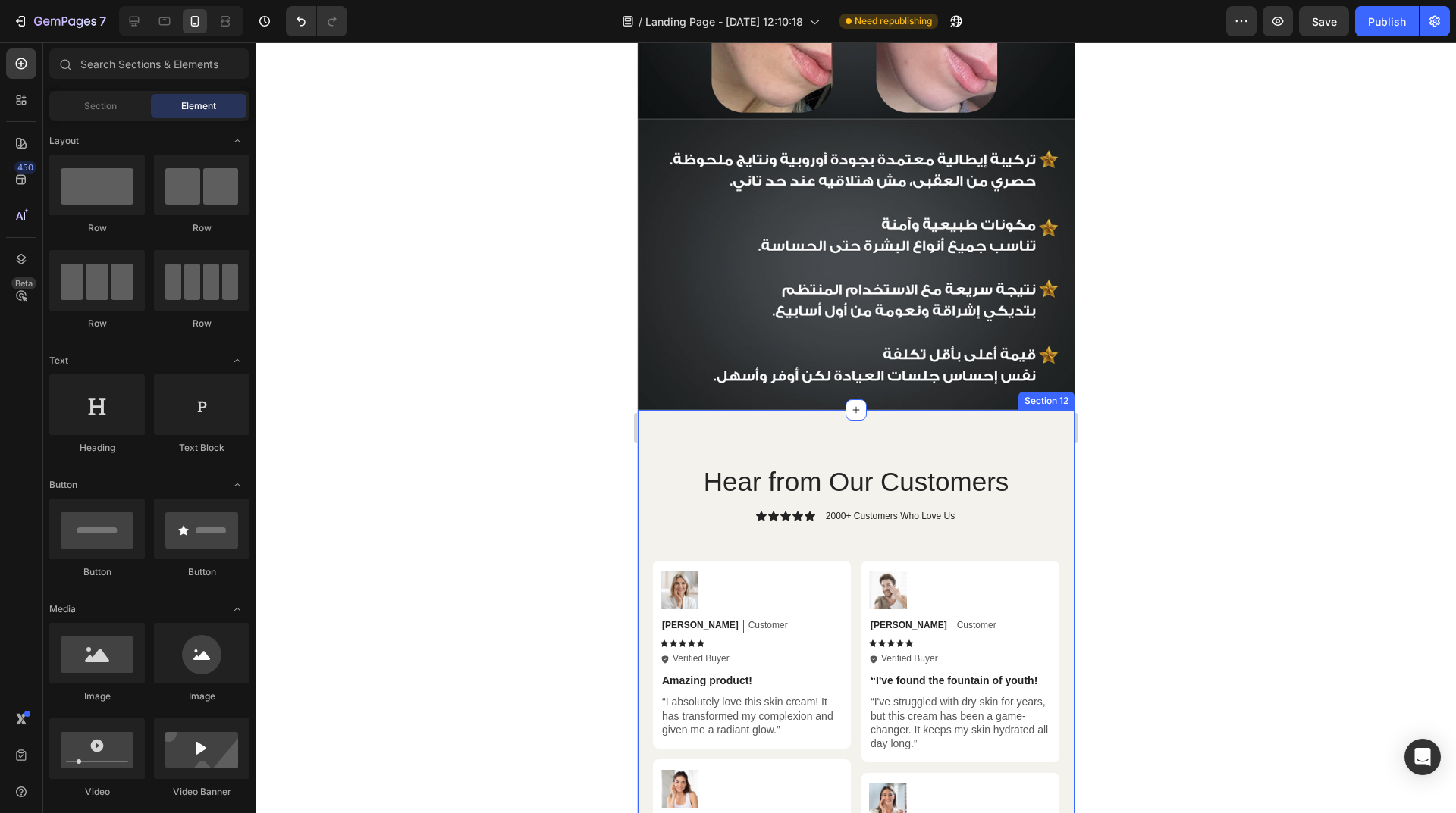
click at [924, 426] on div "Hear from Our Customers Heading Icon Icon Icon Icon Icon Icon List 2000+ Custom…" at bounding box center [855, 825] width 437 height 831
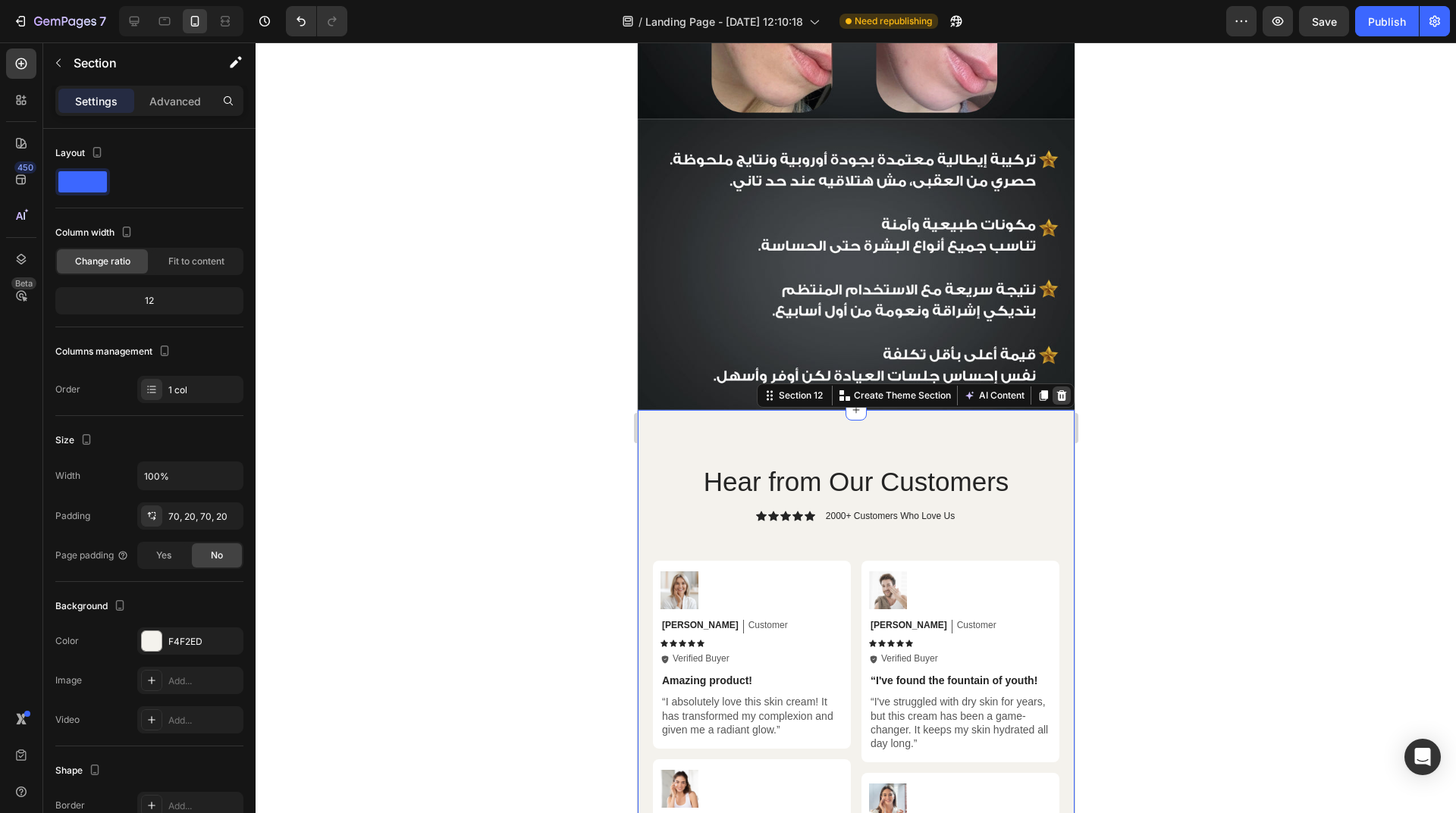
click at [1054, 389] on icon at bounding box center [1060, 395] width 12 height 12
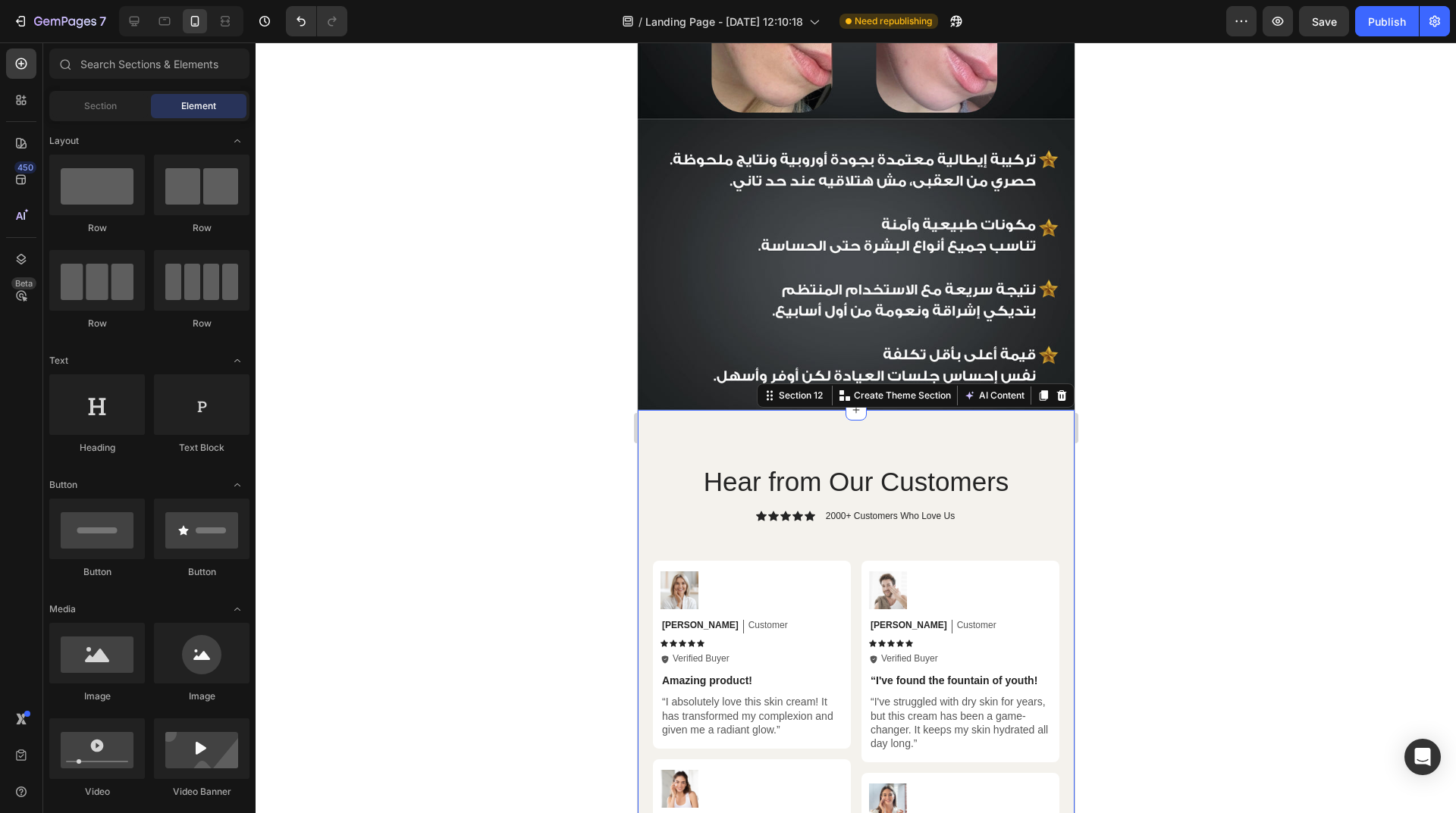
scroll to position [2529, 0]
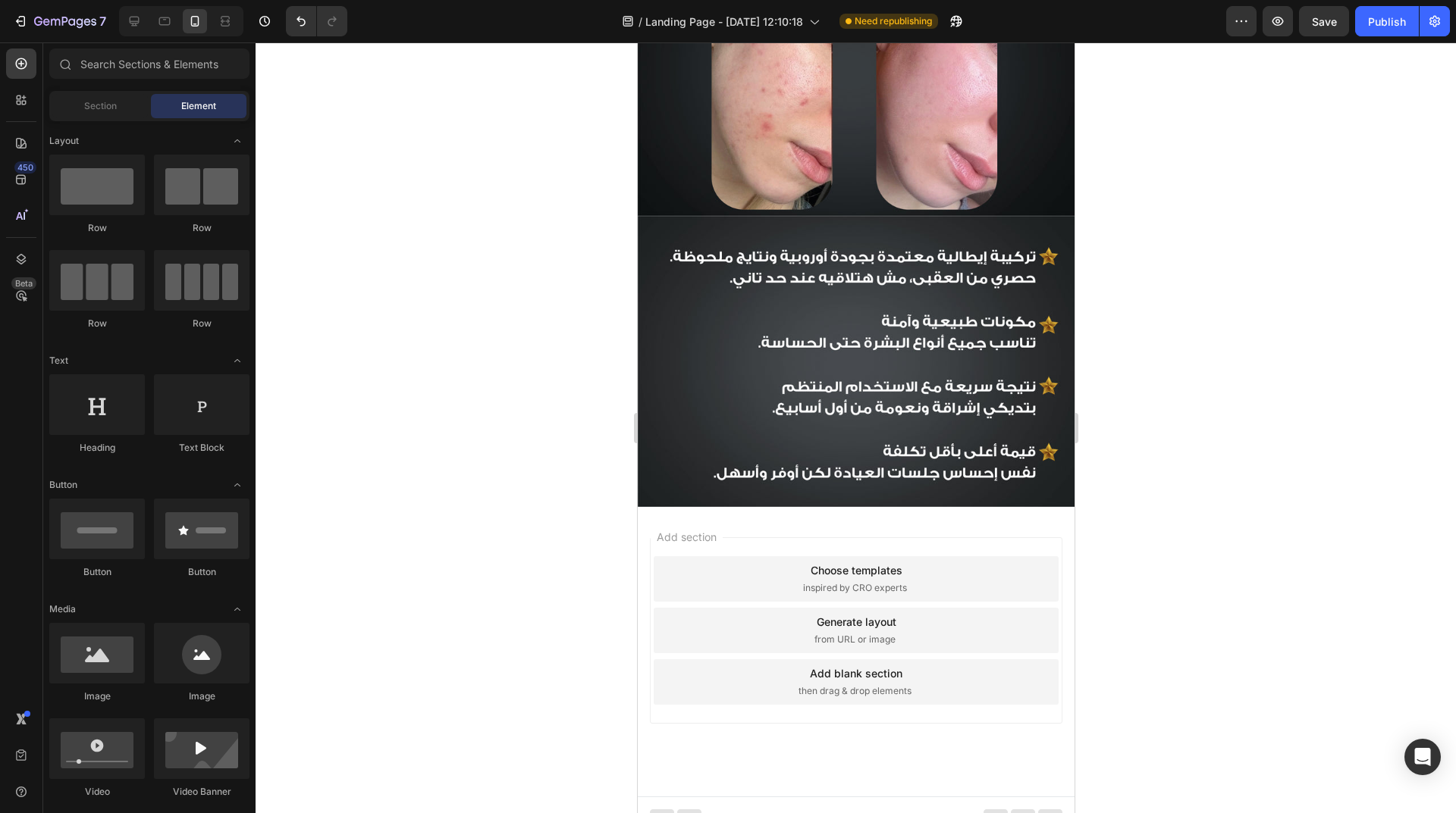
click at [1184, 422] on div at bounding box center [856, 427] width 1200 height 771
click at [1267, 28] on button "button" at bounding box center [1277, 21] width 30 height 30
click at [1246, 23] on icon "button" at bounding box center [1241, 21] width 15 height 15
click at [1330, 19] on span "Save" at bounding box center [1324, 21] width 25 height 13
click at [1277, 28] on icon "button" at bounding box center [1278, 21] width 15 height 15
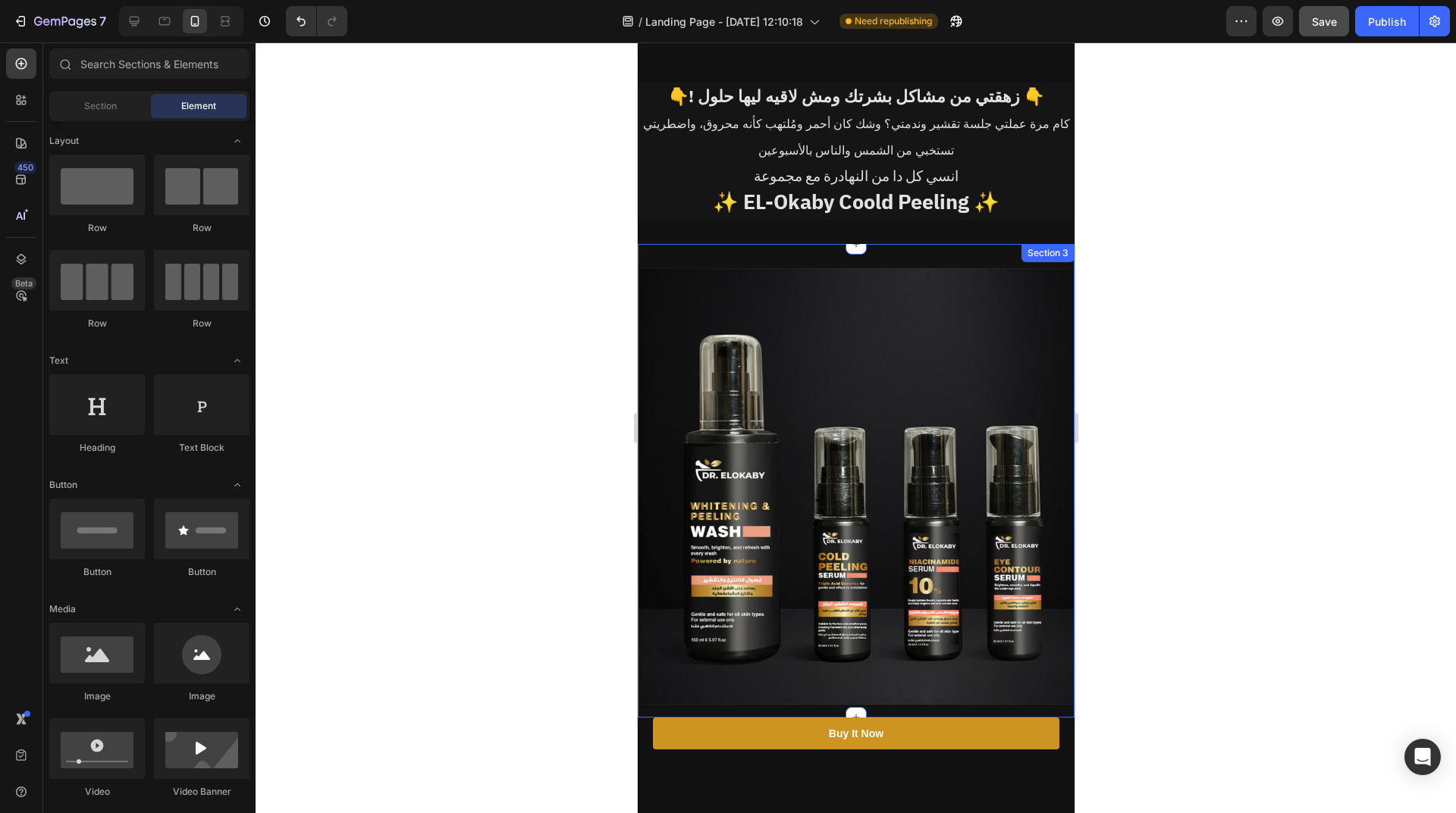
scroll to position [0, 0]
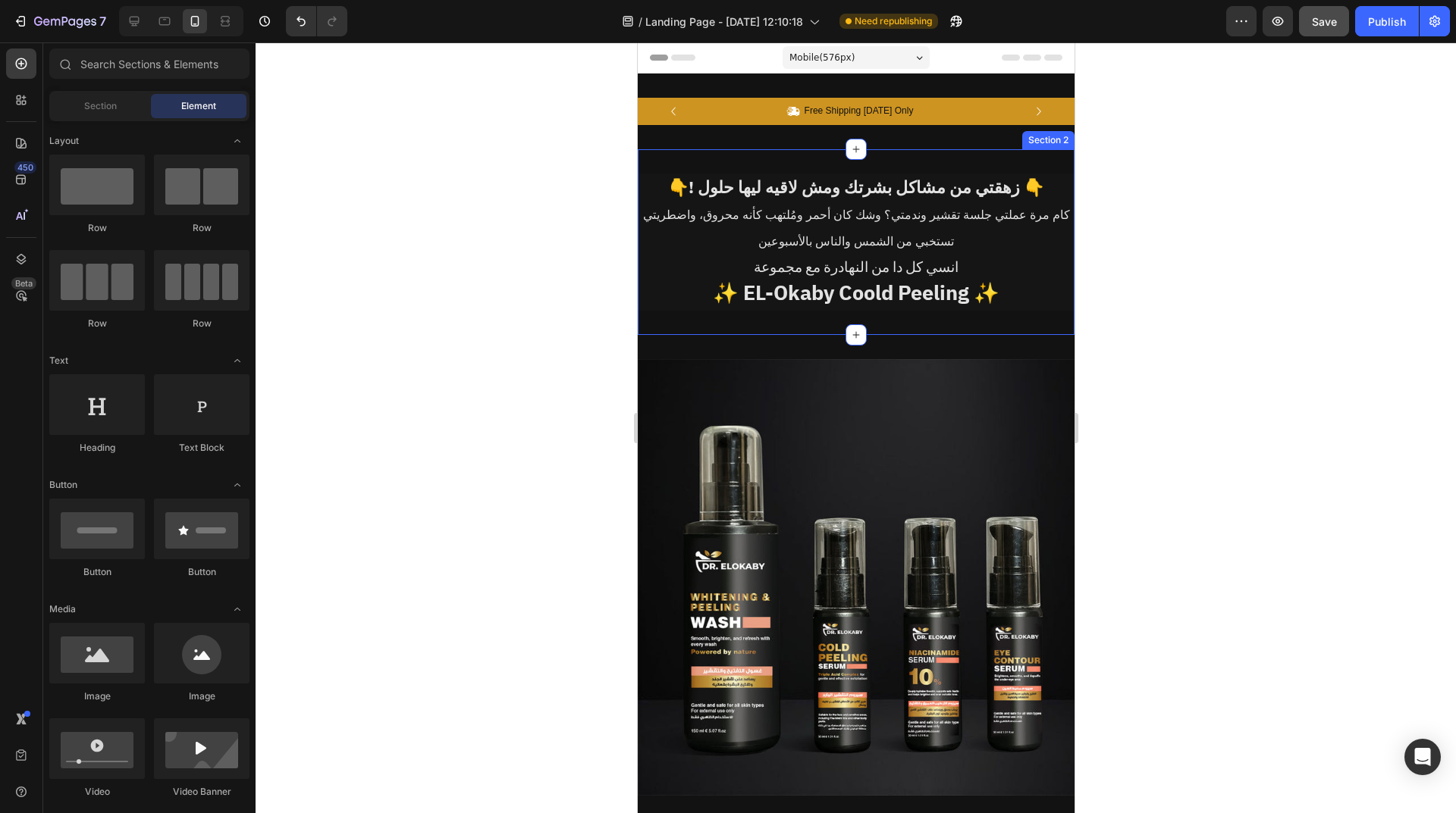
click at [893, 163] on div "👇! زهقتي من مشاكل بشرتك ومش لاقيه ليها حلول 👇 كام مرة عملتي جلسة تقشير وندمتي؟ …" at bounding box center [855, 242] width 437 height 185
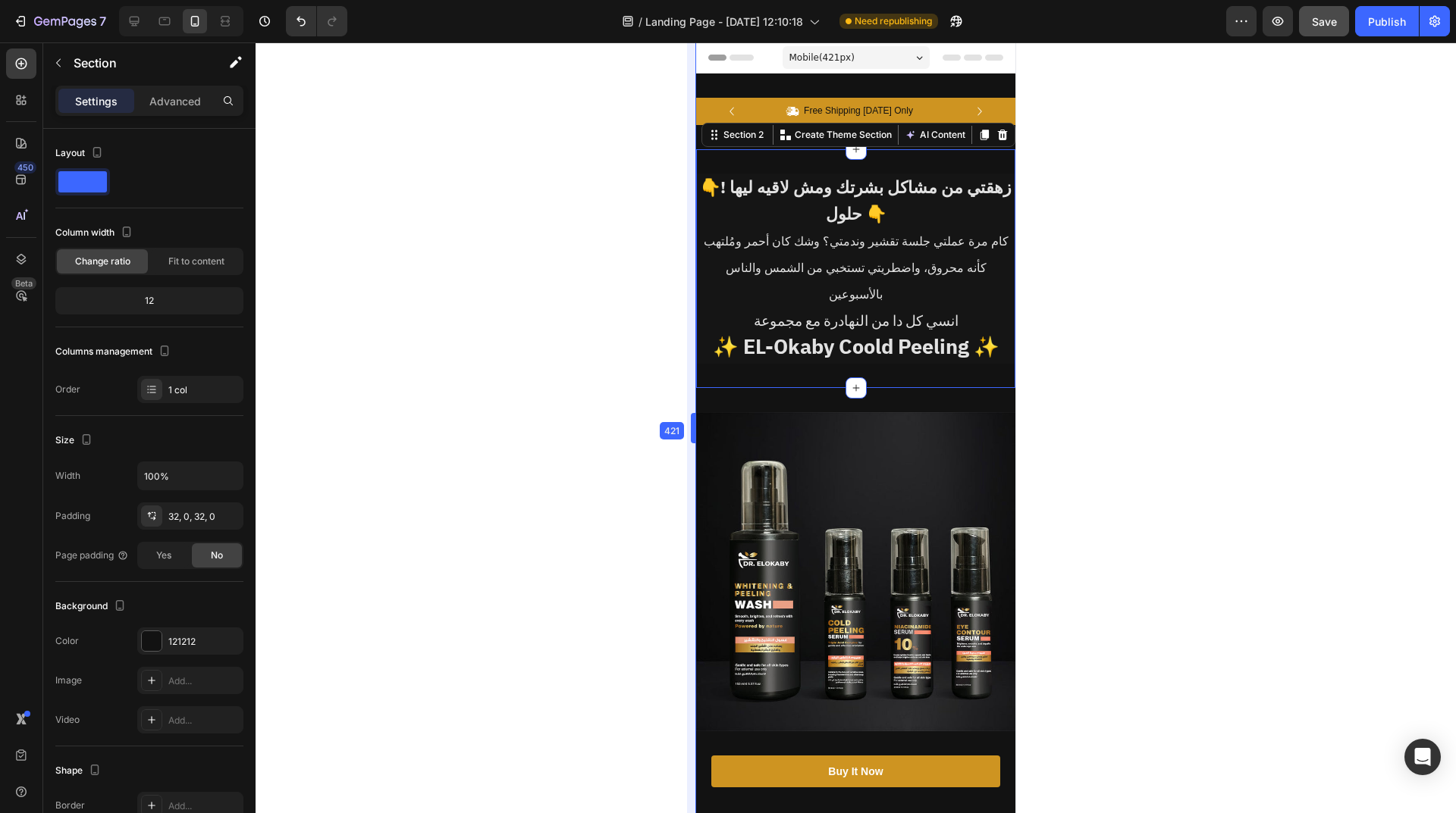
drag, startPoint x: 634, startPoint y: 233, endPoint x: 242, endPoint y: 199, distance: 393.5
click at [1278, 240] on div at bounding box center [856, 427] width 1200 height 771
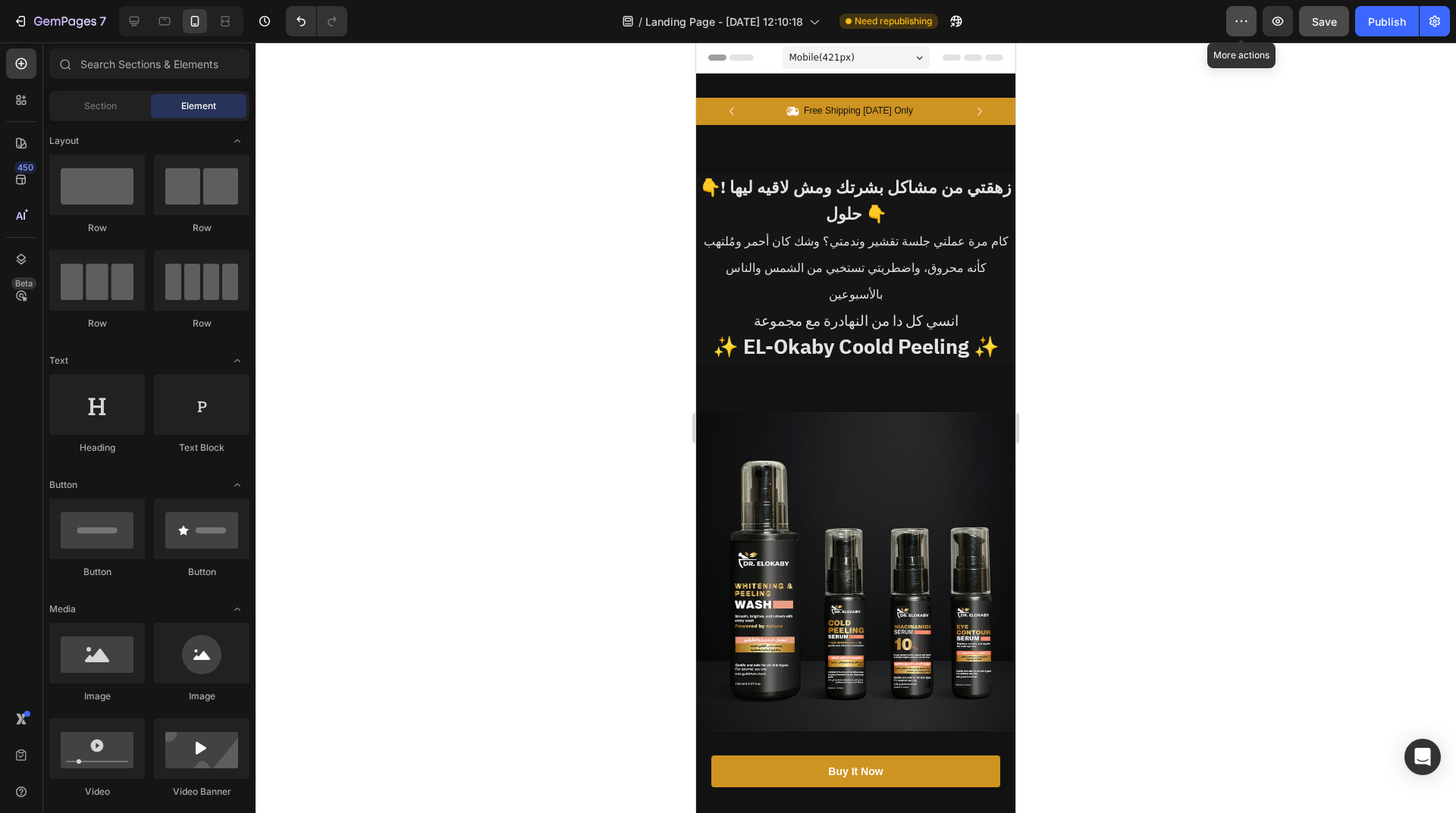
click at [1253, 23] on button "button" at bounding box center [1241, 21] width 30 height 30
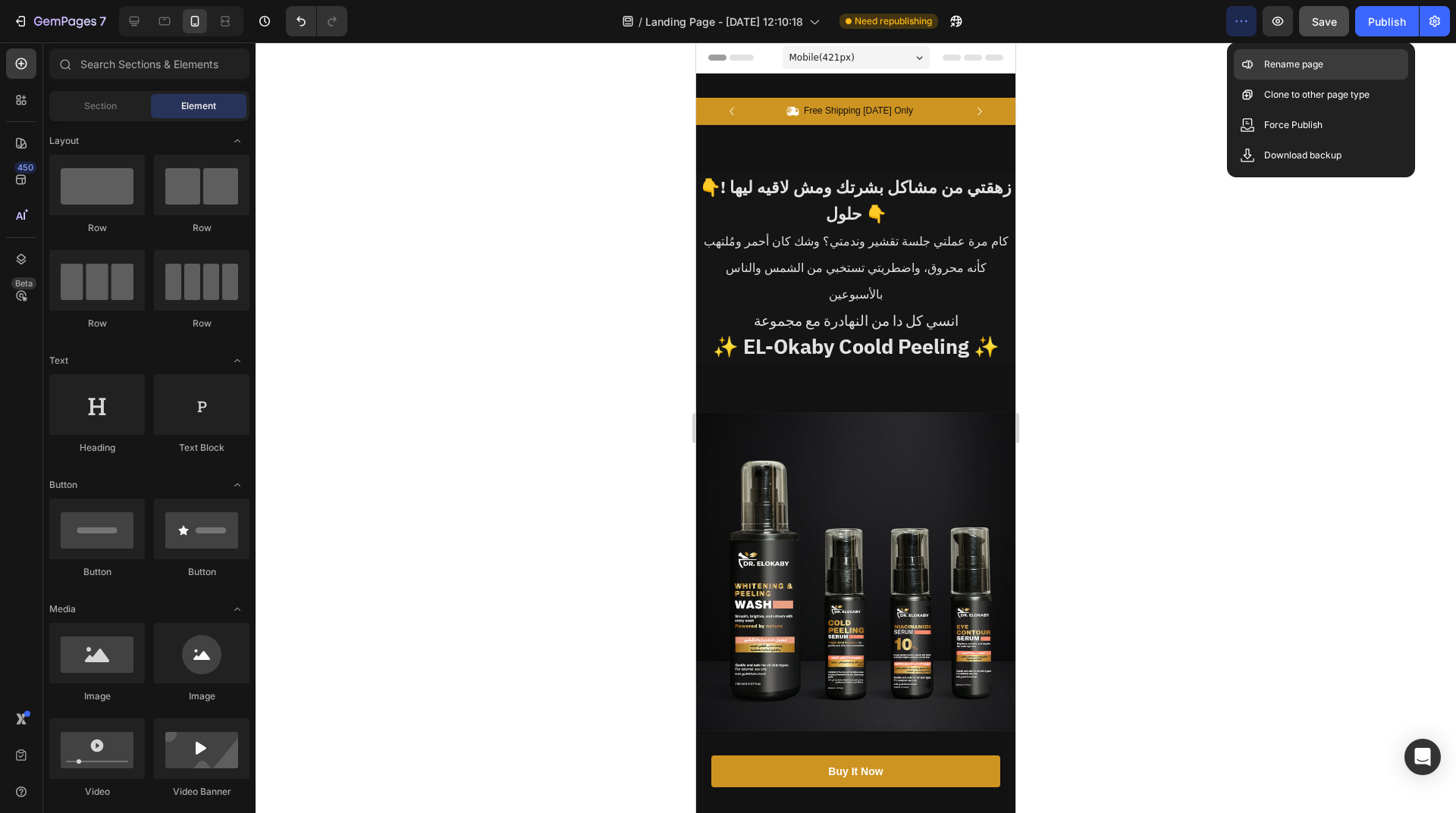
click at [1323, 67] on div "Rename page" at bounding box center [1320, 64] width 174 height 30
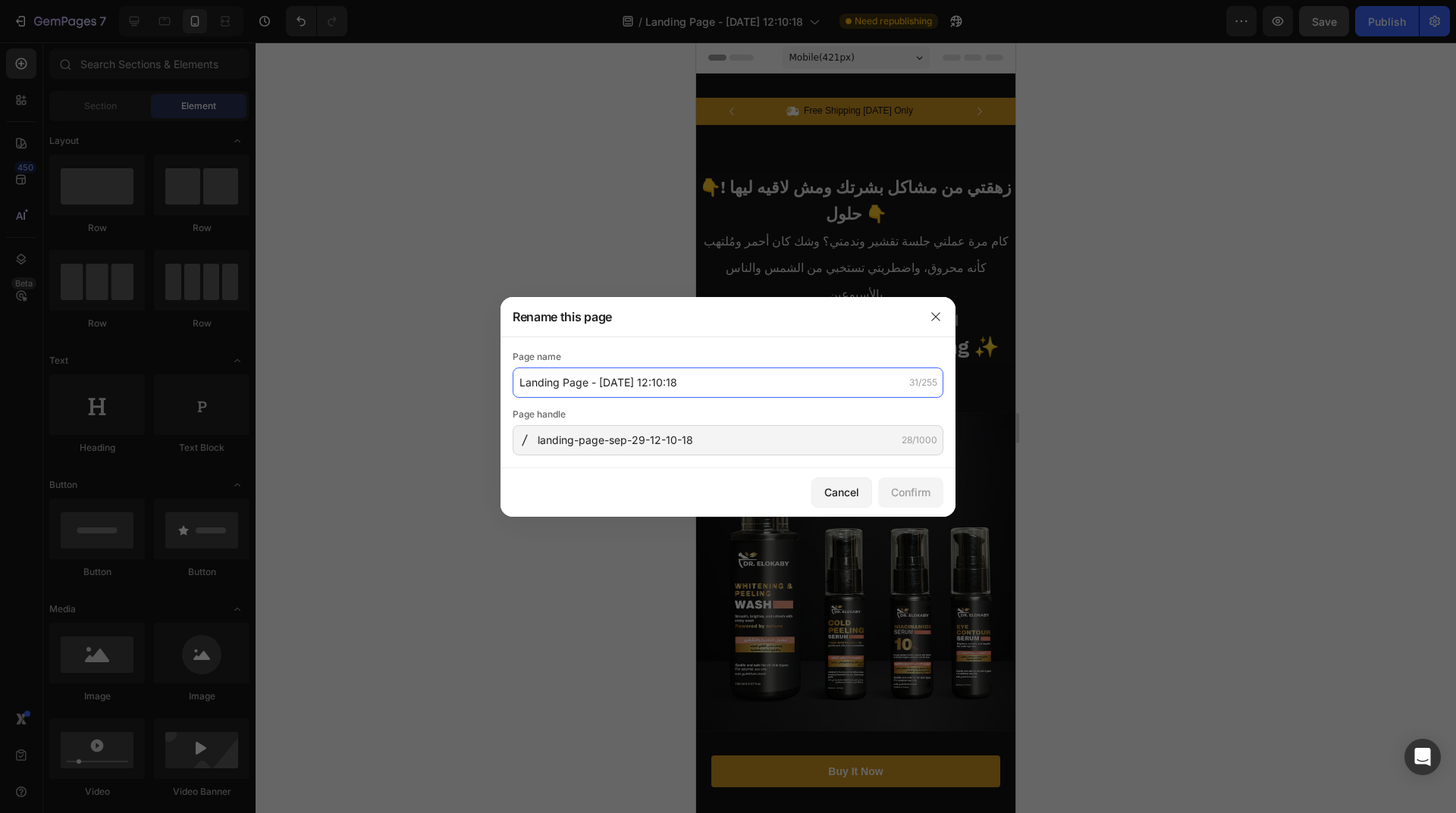
click at [574, 389] on input "Landing Page - [DATE] 12:10:18" at bounding box center [728, 382] width 430 height 30
click at [654, 370] on input "Landing Page - [DATE] 12:10:18" at bounding box center [728, 382] width 430 height 30
click at [656, 372] on input "Landing Page - [DATE] 12:10:18" at bounding box center [728, 382] width 430 height 30
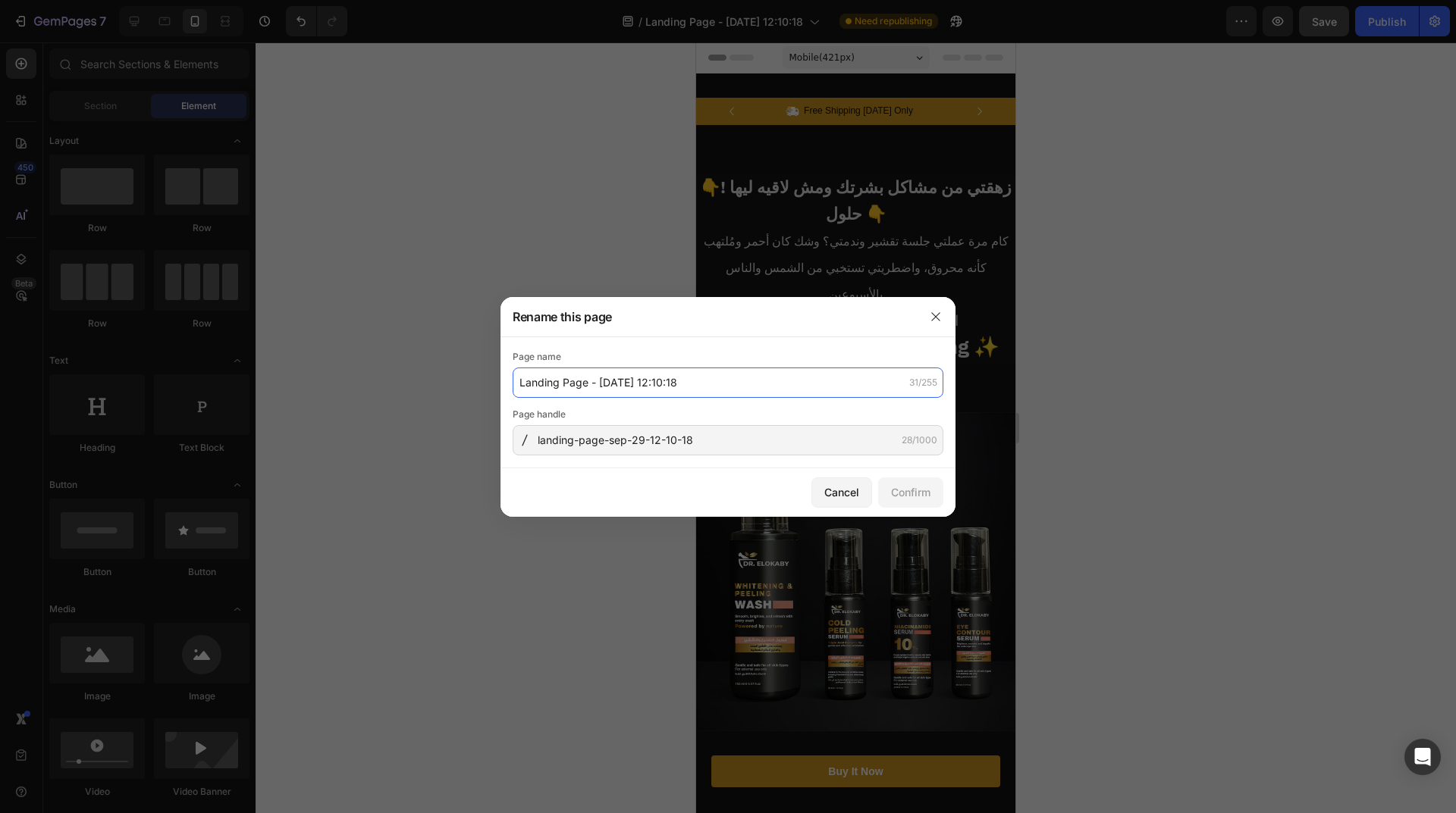
click at [658, 382] on input "Landing Page - [DATE] 12:10:18" at bounding box center [728, 382] width 430 height 30
type input "adham landing 1"
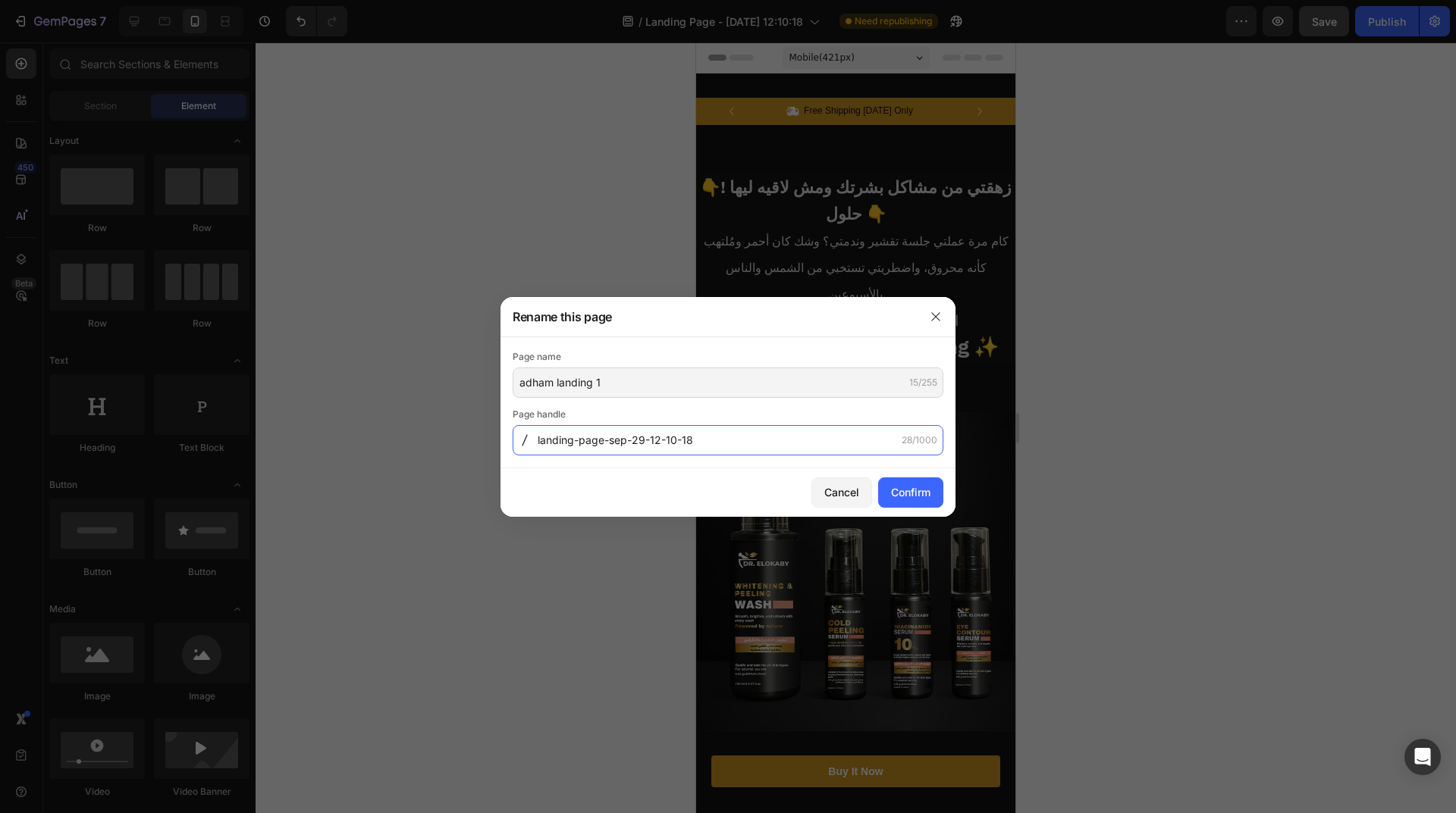
click at [712, 435] on input "landing-page-sep-29-12-10-18" at bounding box center [728, 440] width 430 height 30
paste input "adham-landing-1"
type input "adham-landing-1"
click at [905, 494] on div "Confirm" at bounding box center [910, 492] width 40 height 16
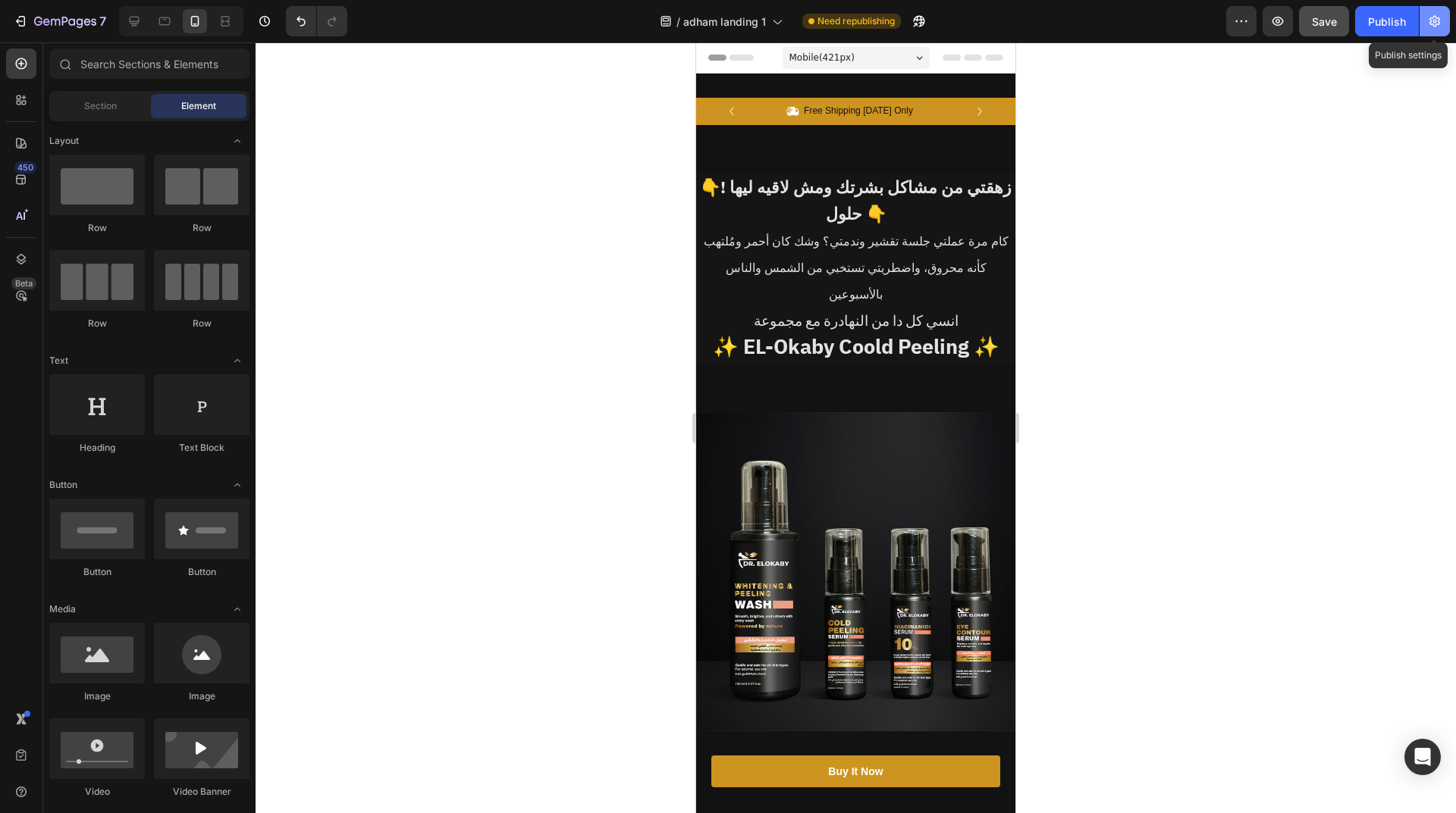
click at [1426, 18] on button "button" at bounding box center [1434, 21] width 30 height 30
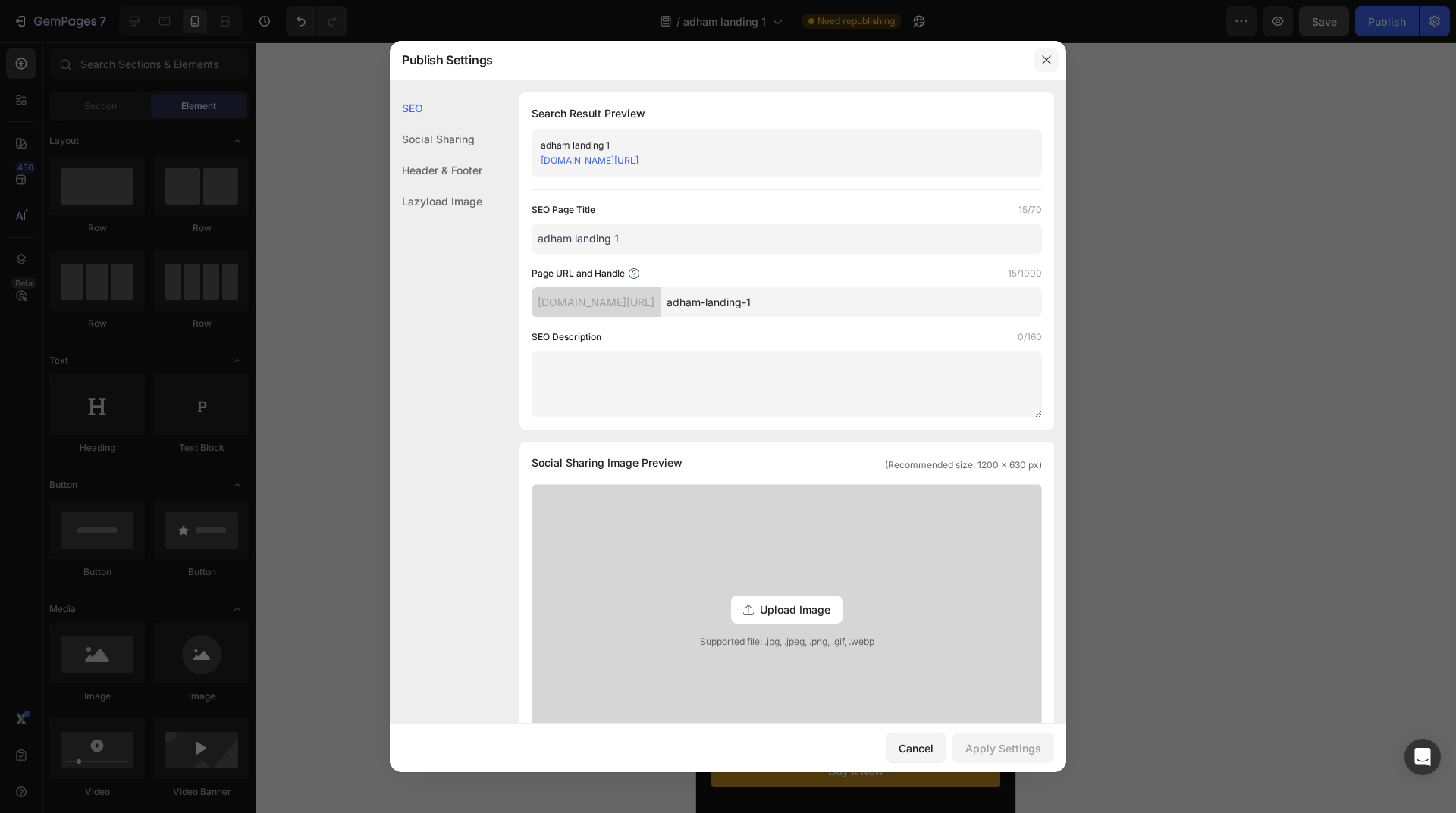
click at [1046, 51] on button "button" at bounding box center [1046, 60] width 24 height 24
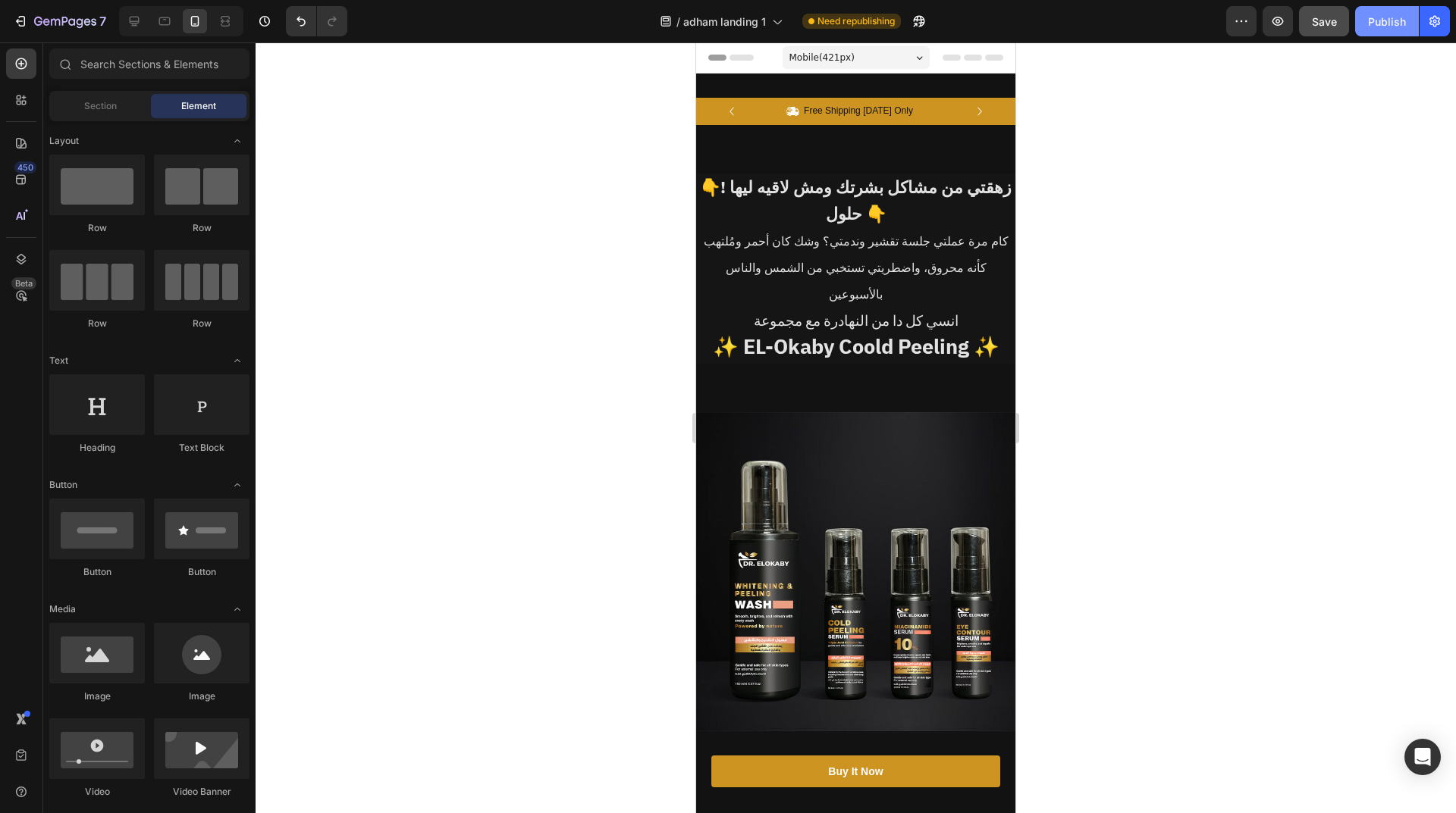
click at [1381, 29] on div "Publish" at bounding box center [1386, 21] width 38 height 16
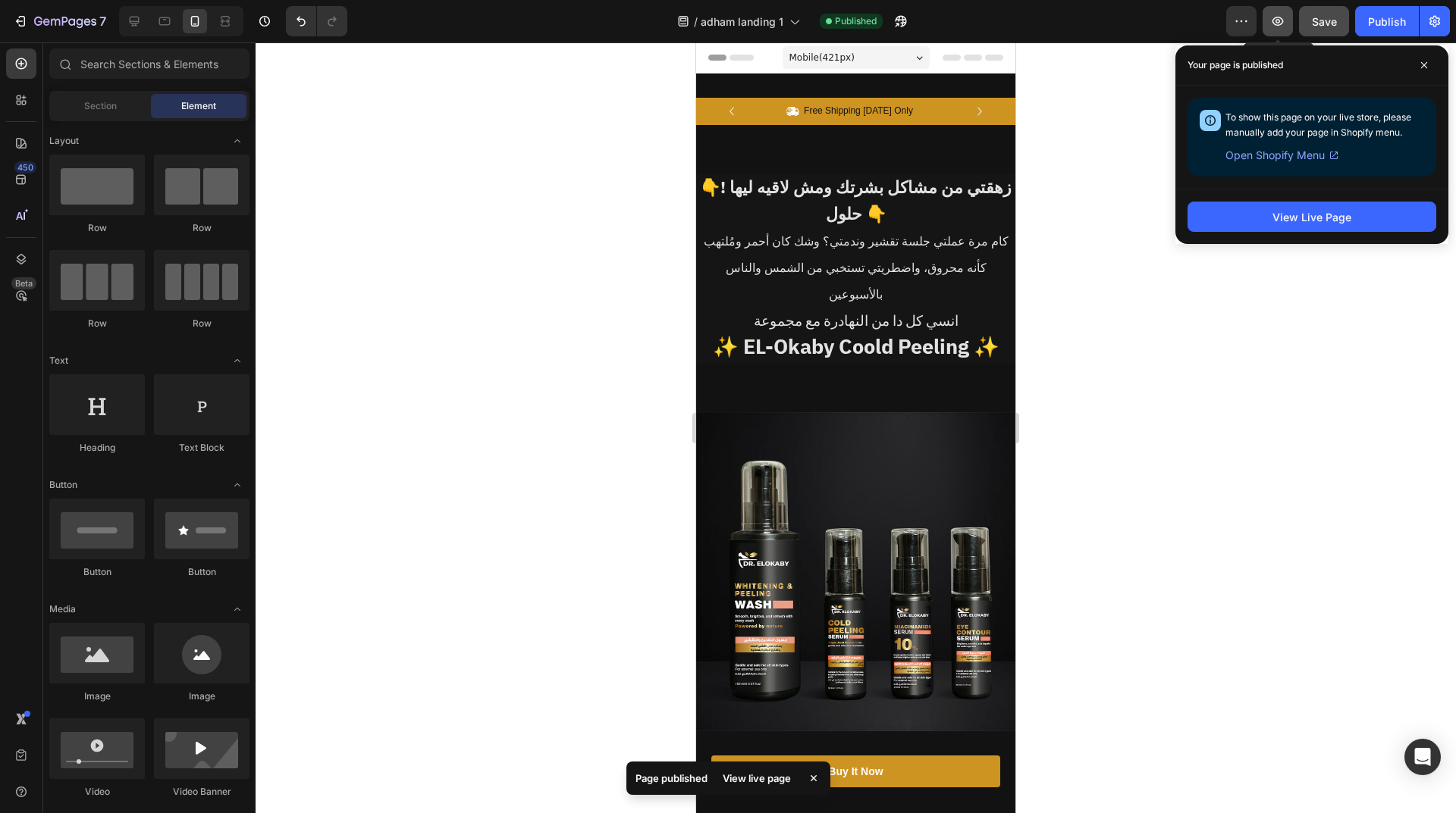
click at [1272, 21] on icon "button" at bounding box center [1278, 21] width 15 height 15
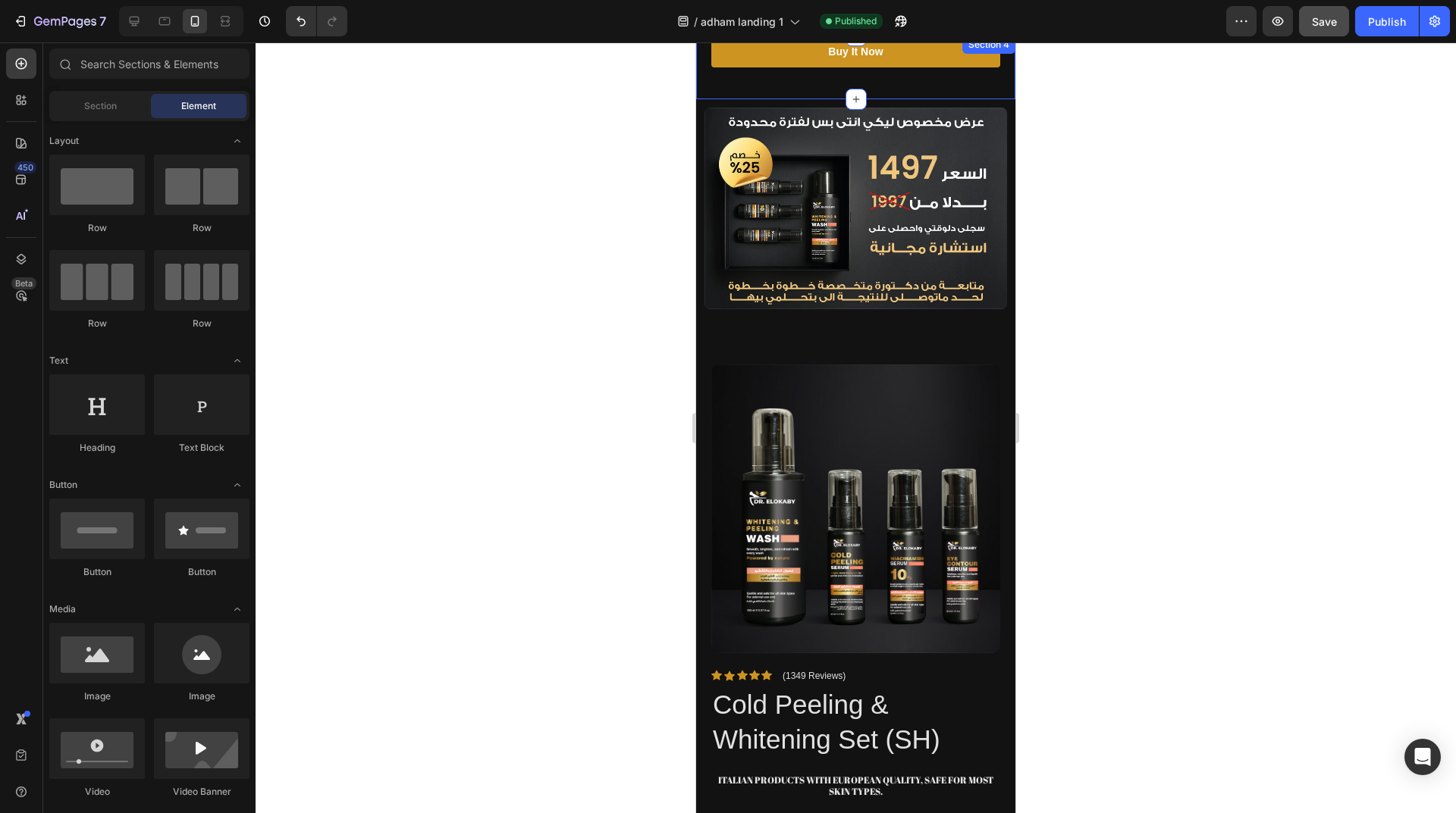
scroll to position [606, 0]
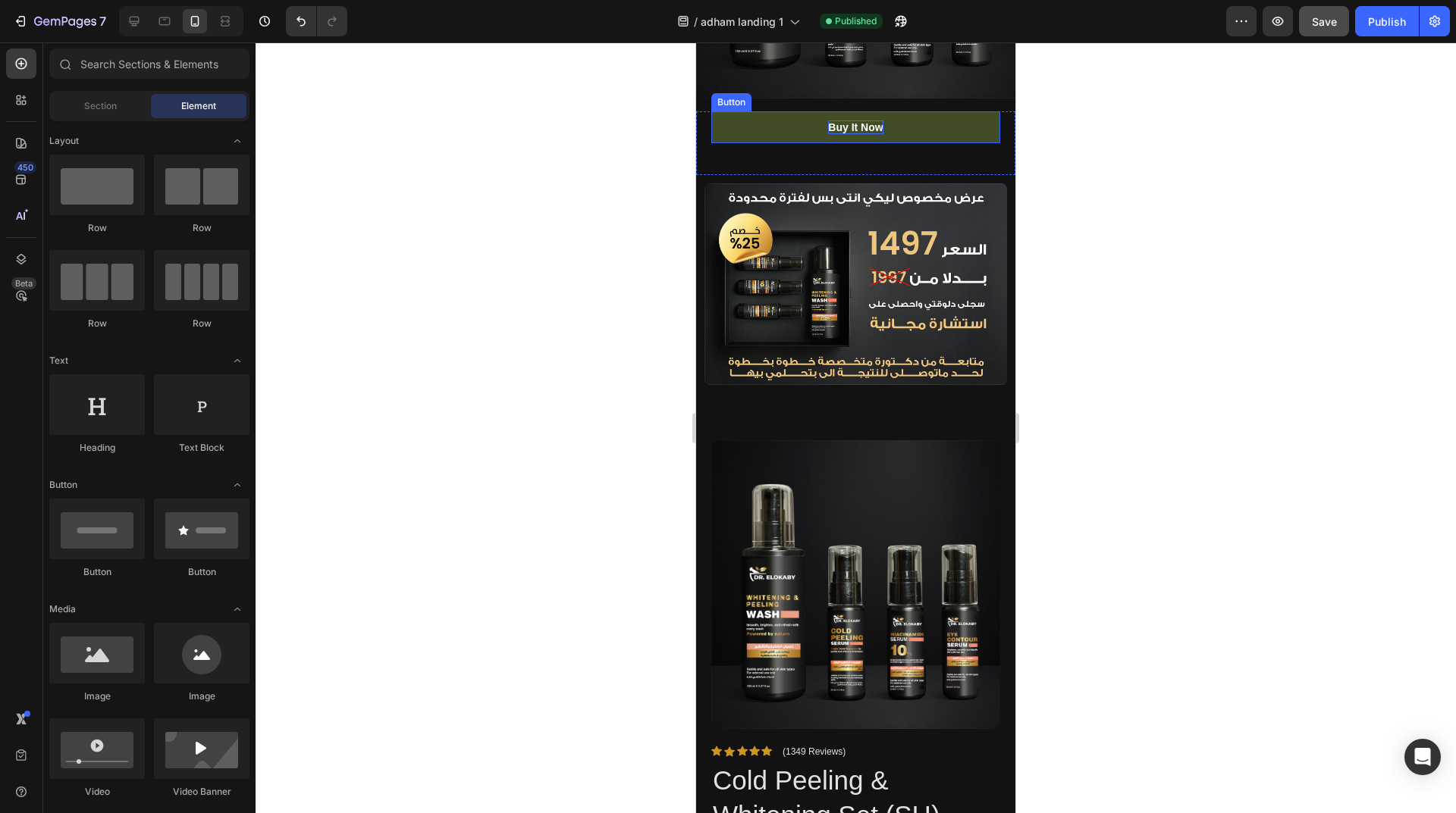
click at [848, 126] on div "Buy It Now" at bounding box center [855, 127] width 54 height 14
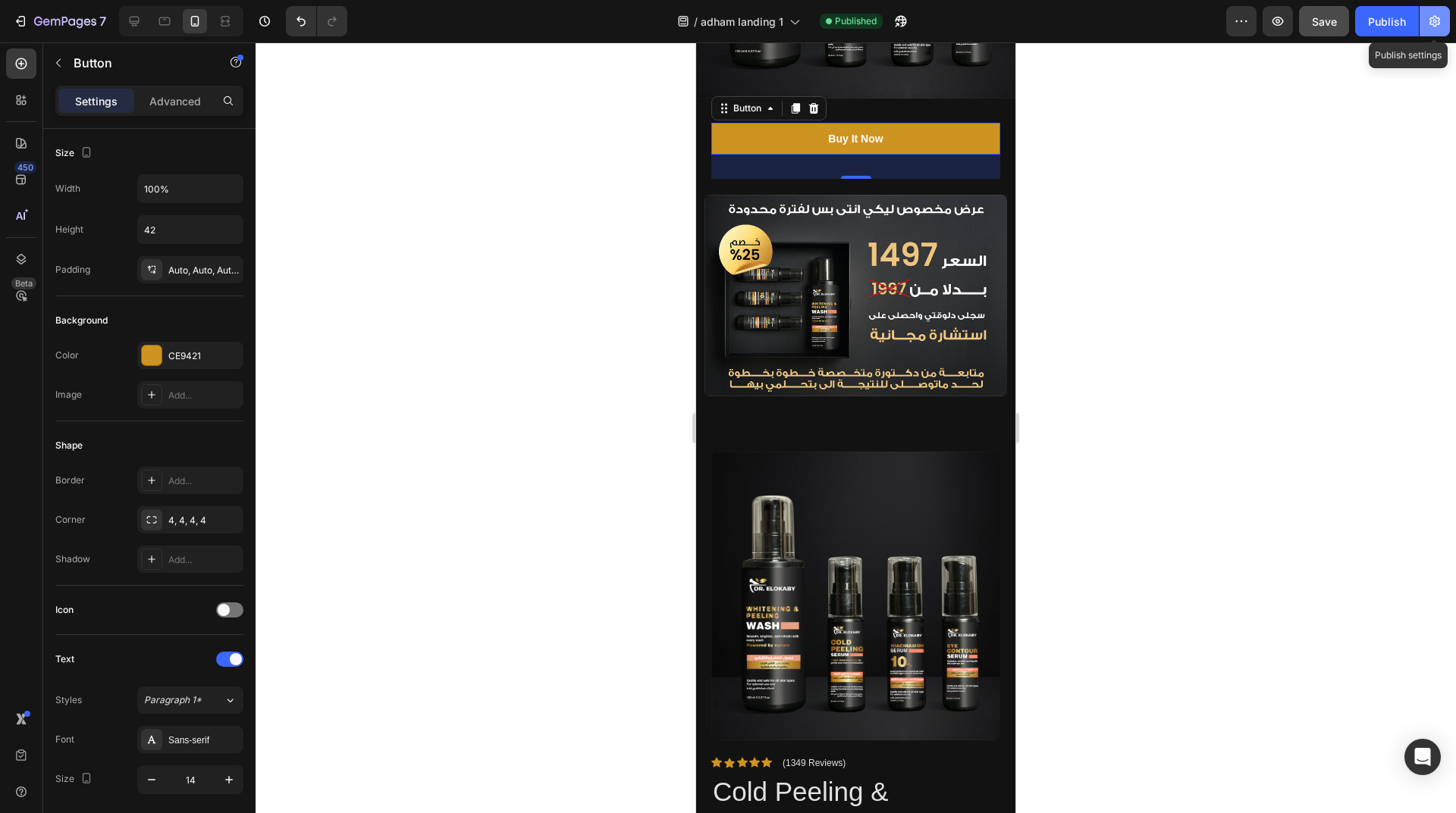
click at [1447, 27] on button "button" at bounding box center [1434, 21] width 30 height 30
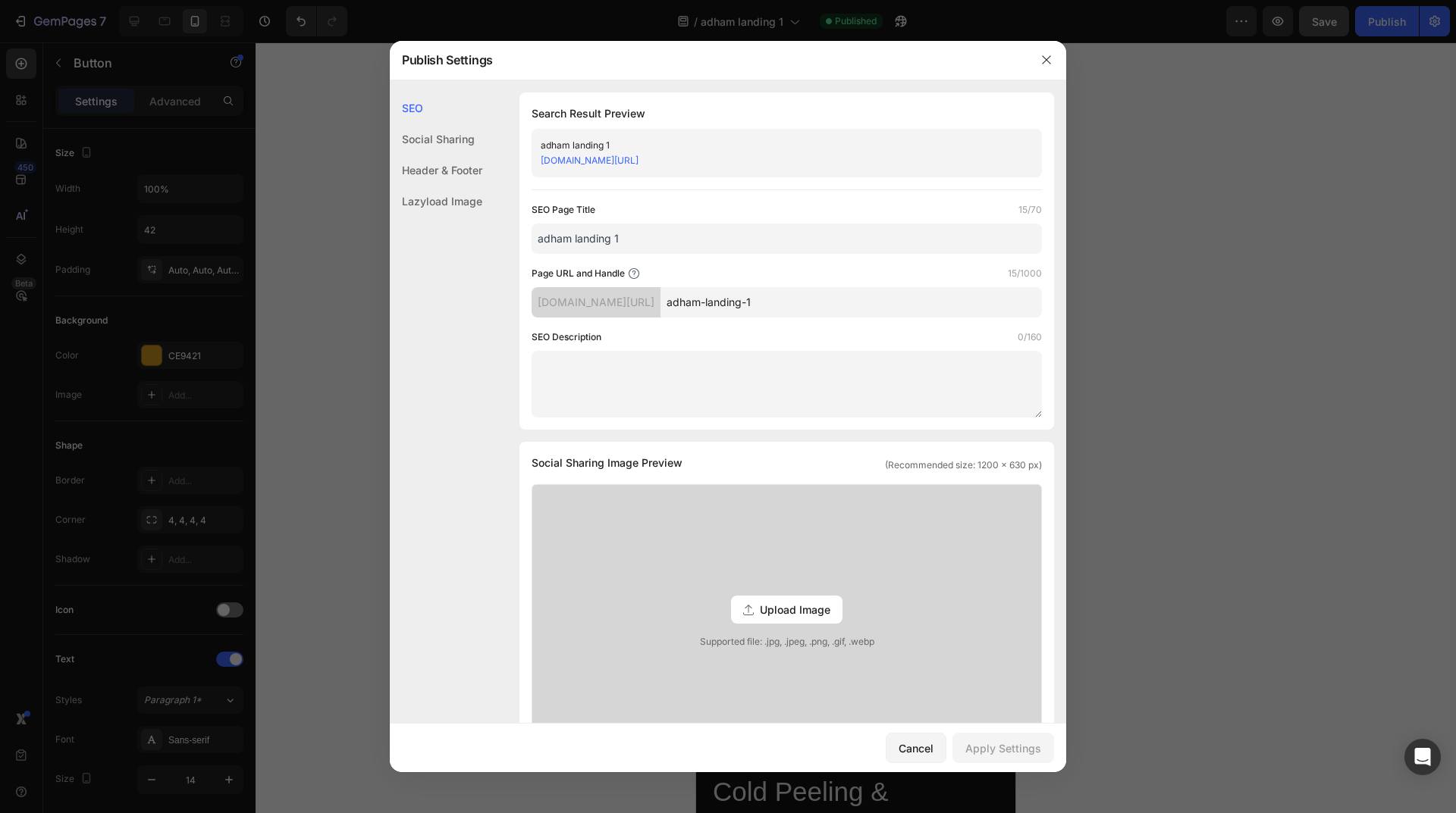
click at [638, 156] on link "1ak1ns-10.myshopify.com/pages/adham-landing-1" at bounding box center [590, 161] width 98 height 11
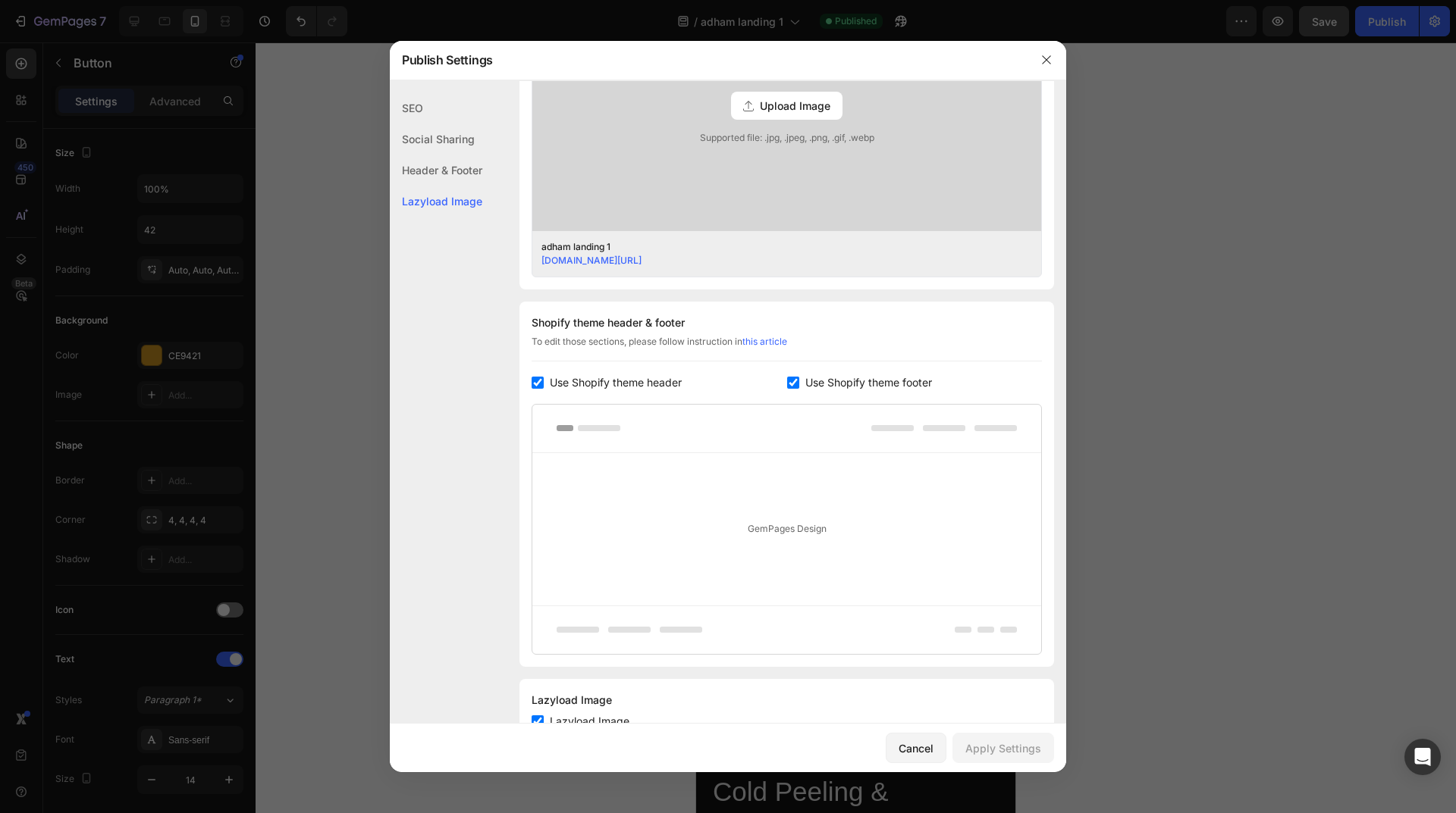
scroll to position [558, 0]
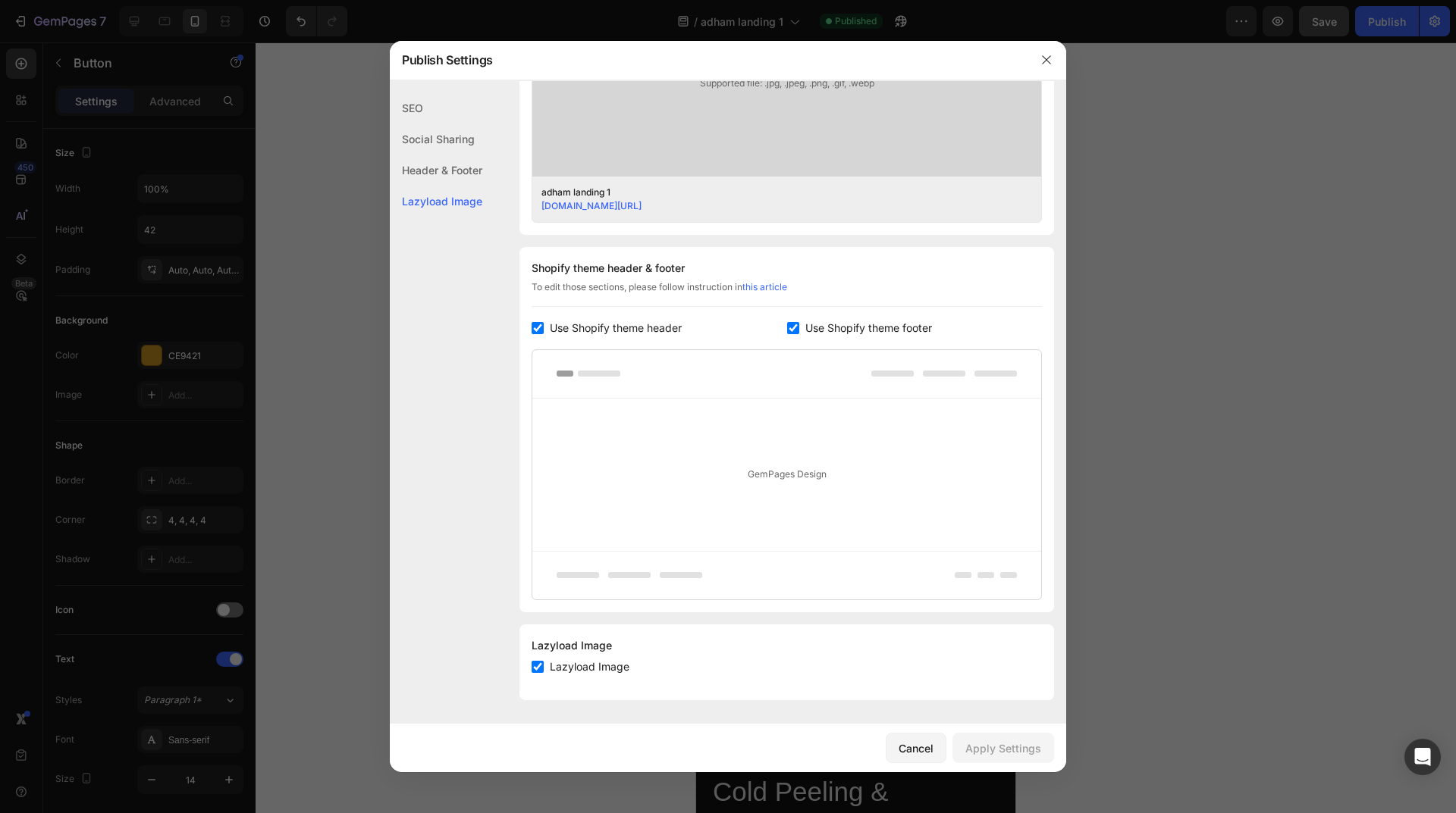
click at [776, 326] on div "Use Shopify theme header" at bounding box center [659, 329] width 256 height 18
checkbox input "false"
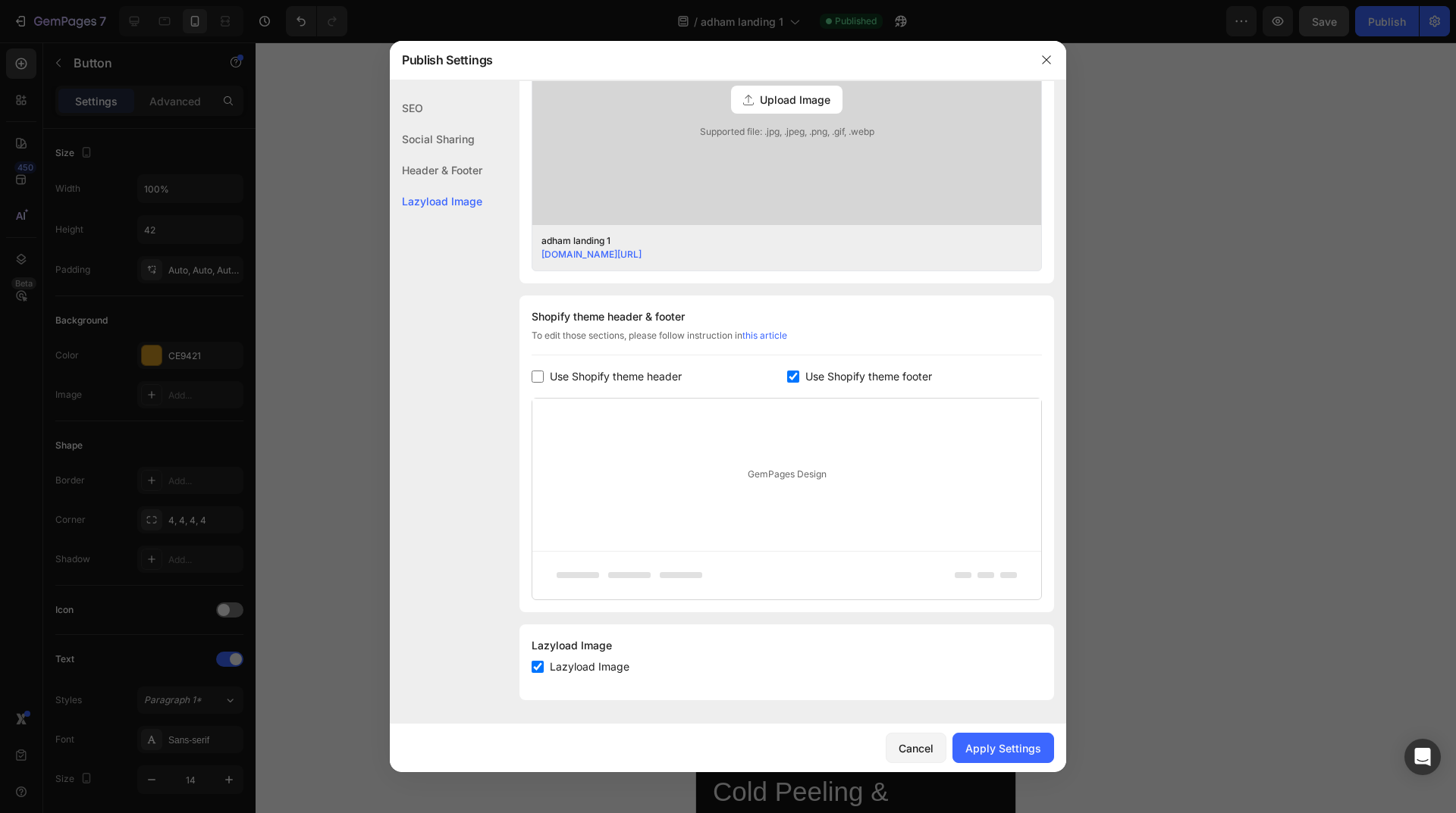
click at [787, 379] on input "checkbox" at bounding box center [792, 377] width 12 height 12
checkbox input "false"
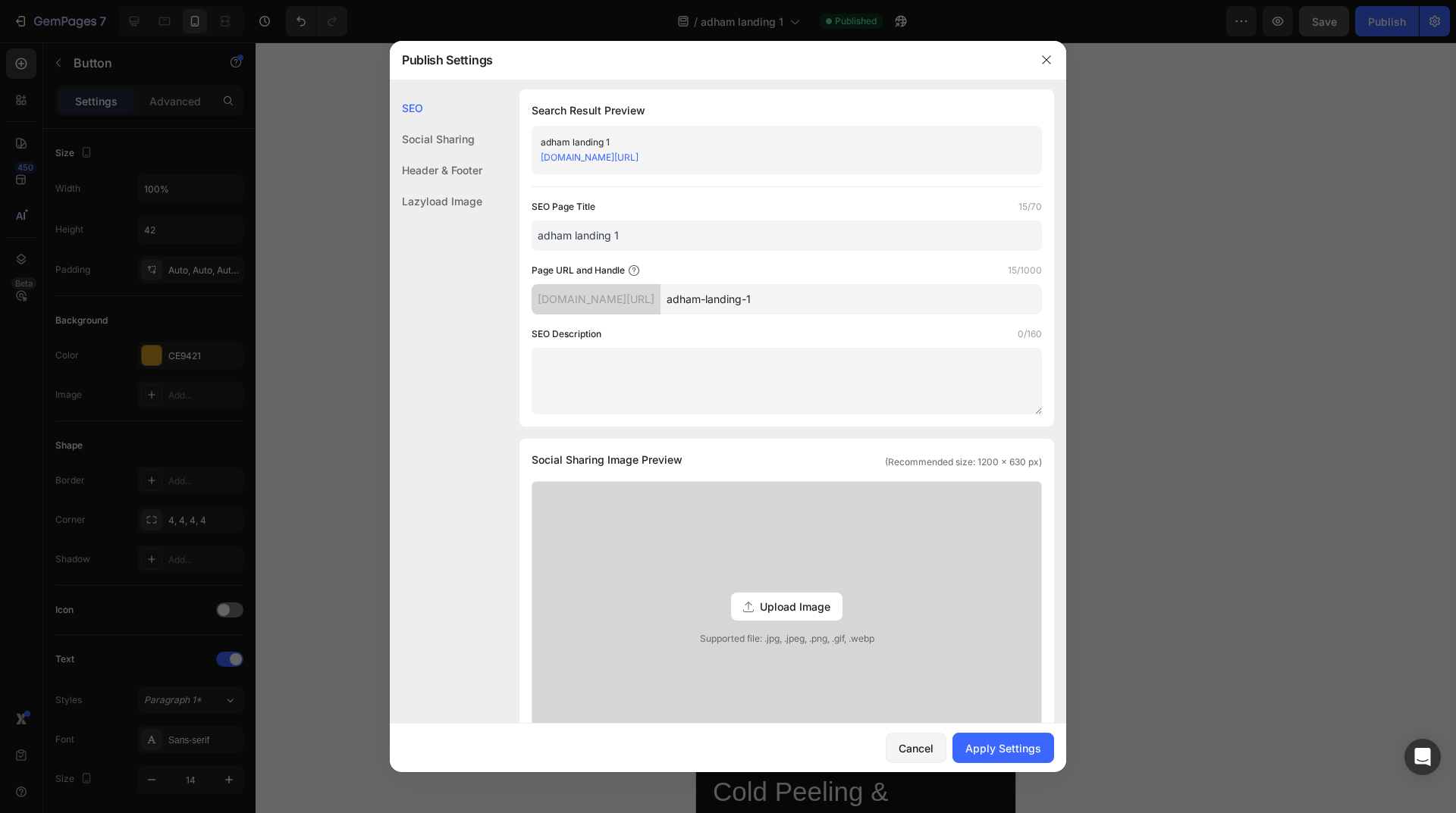
scroll to position [0, 0]
click at [922, 305] on input "adham-landing-1" at bounding box center [850, 302] width 381 height 30
click at [1012, 752] on div "Apply Settings" at bounding box center [1003, 747] width 76 height 16
click at [1042, 63] on icon "button" at bounding box center [1046, 59] width 12 height 12
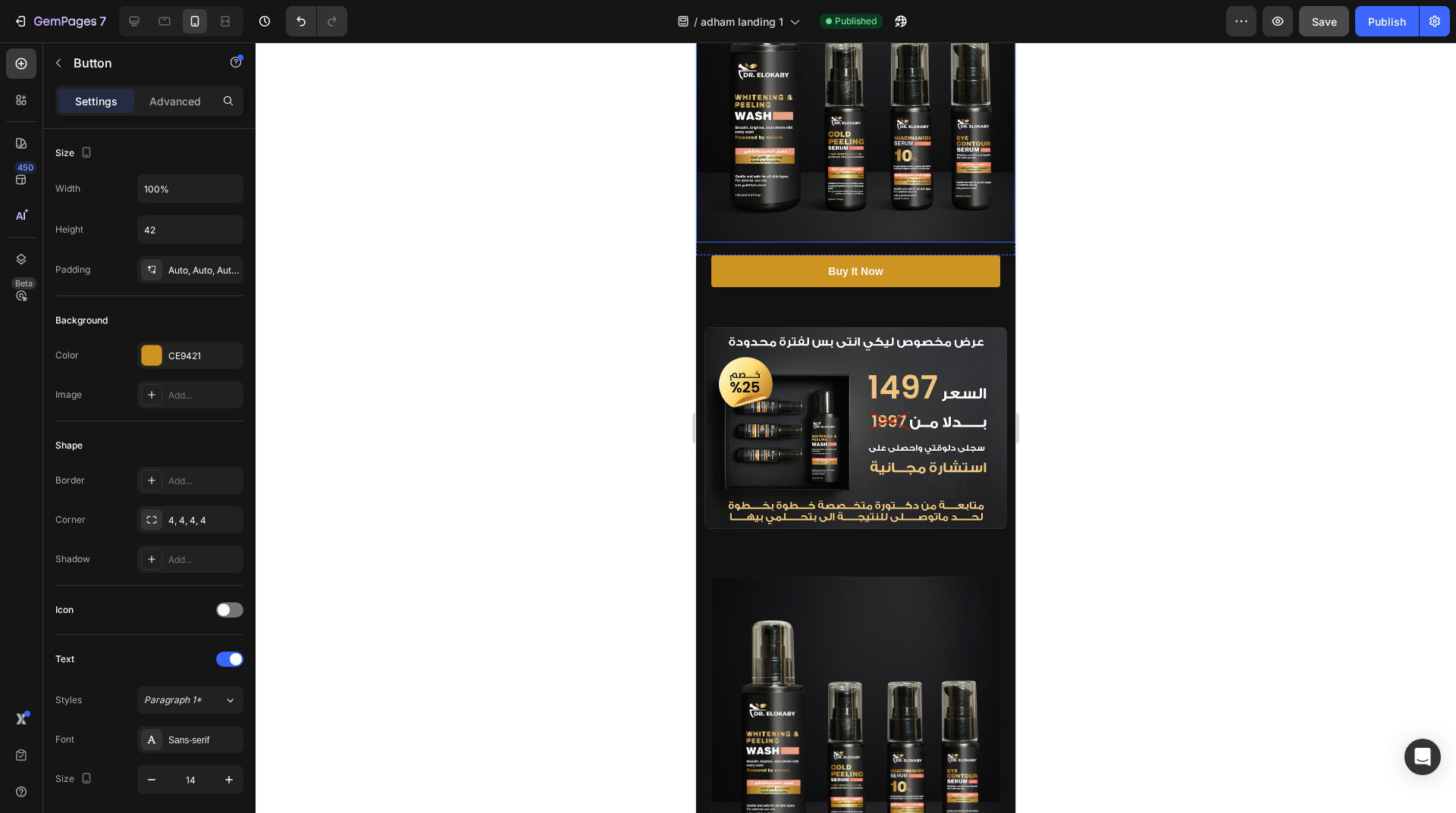
scroll to position [323, 0]
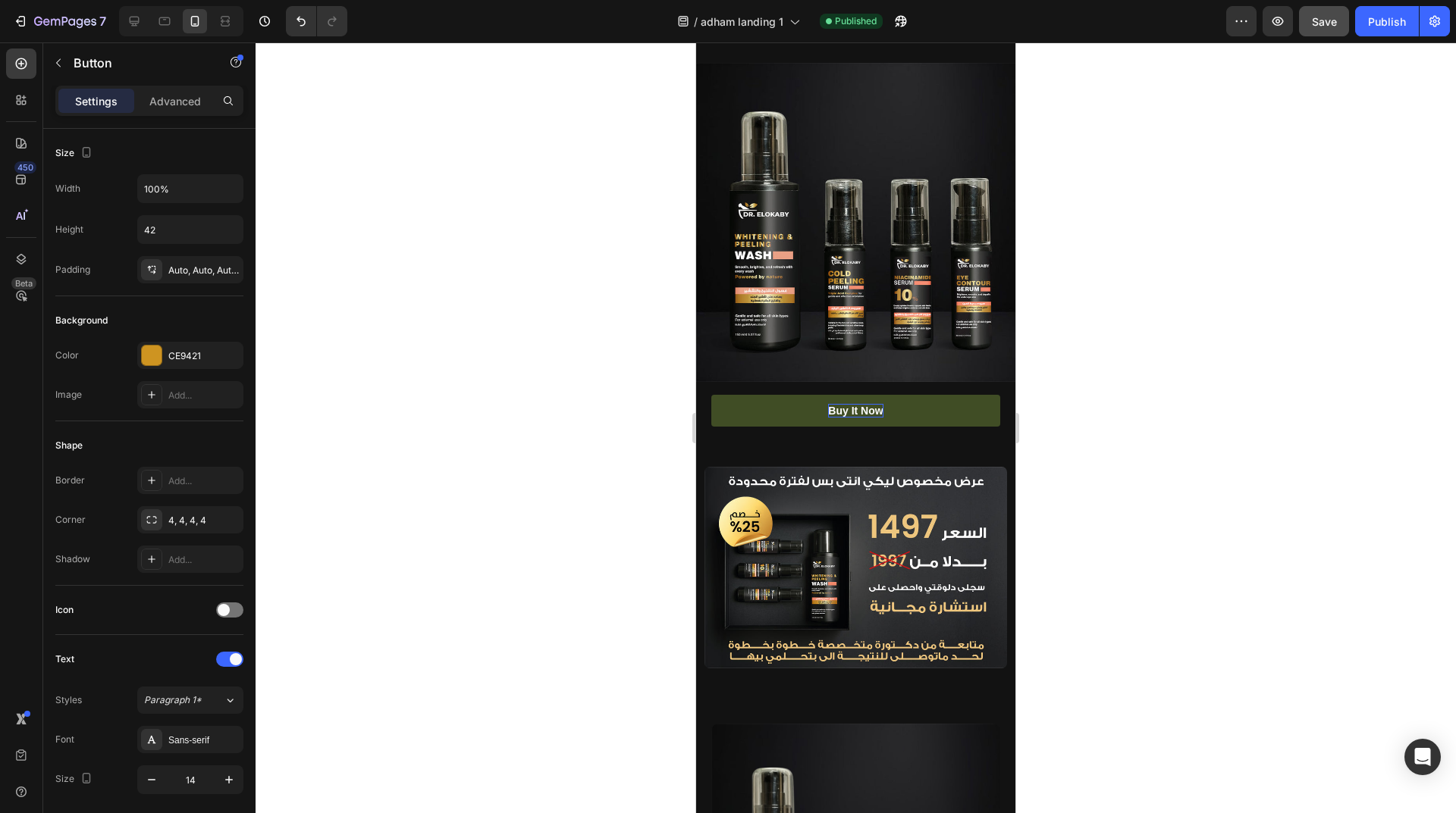
click at [850, 411] on div "Buy It Now" at bounding box center [855, 411] width 54 height 14
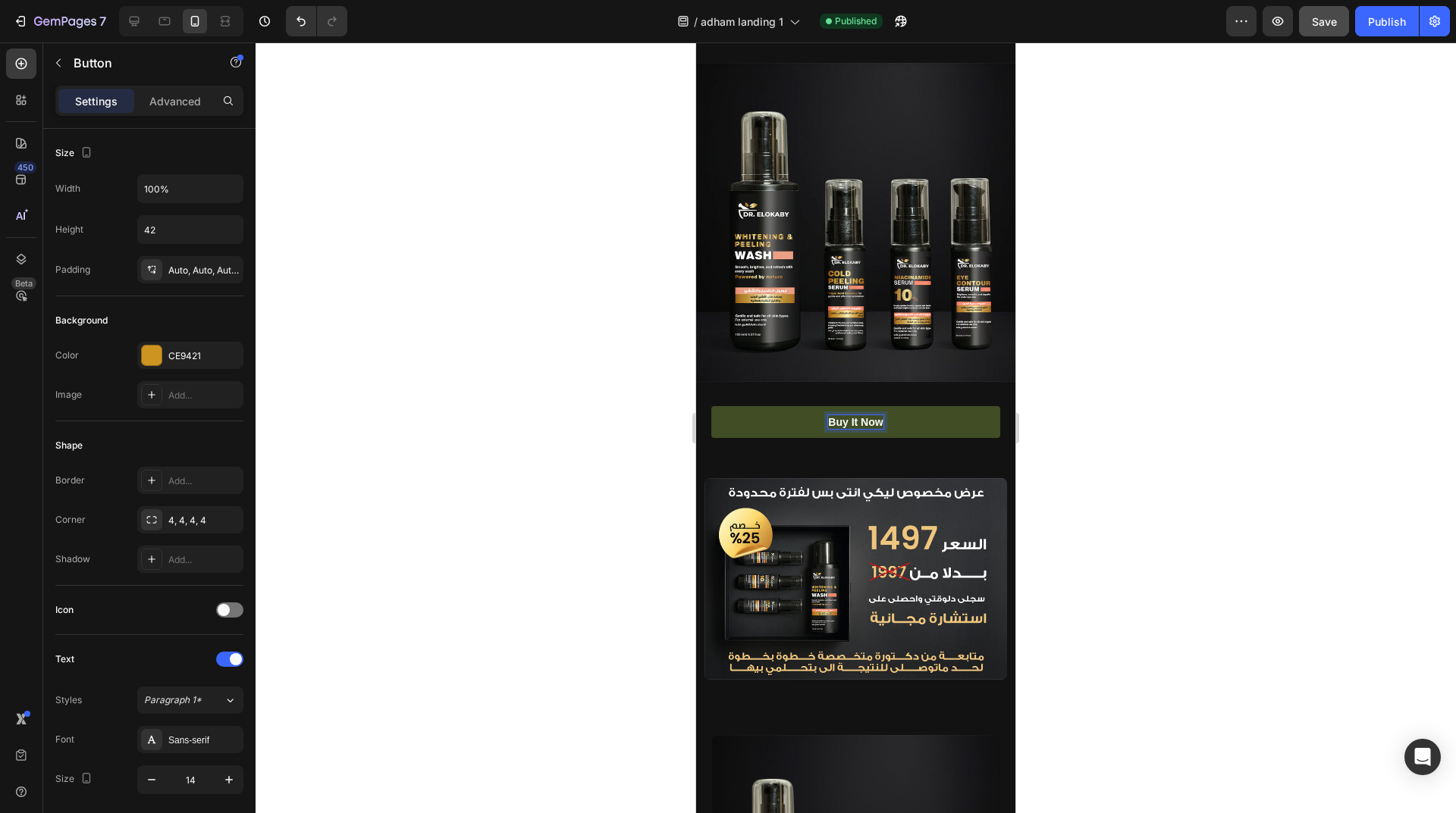
click at [850, 415] on p "Buy It Now" at bounding box center [855, 422] width 54 height 14
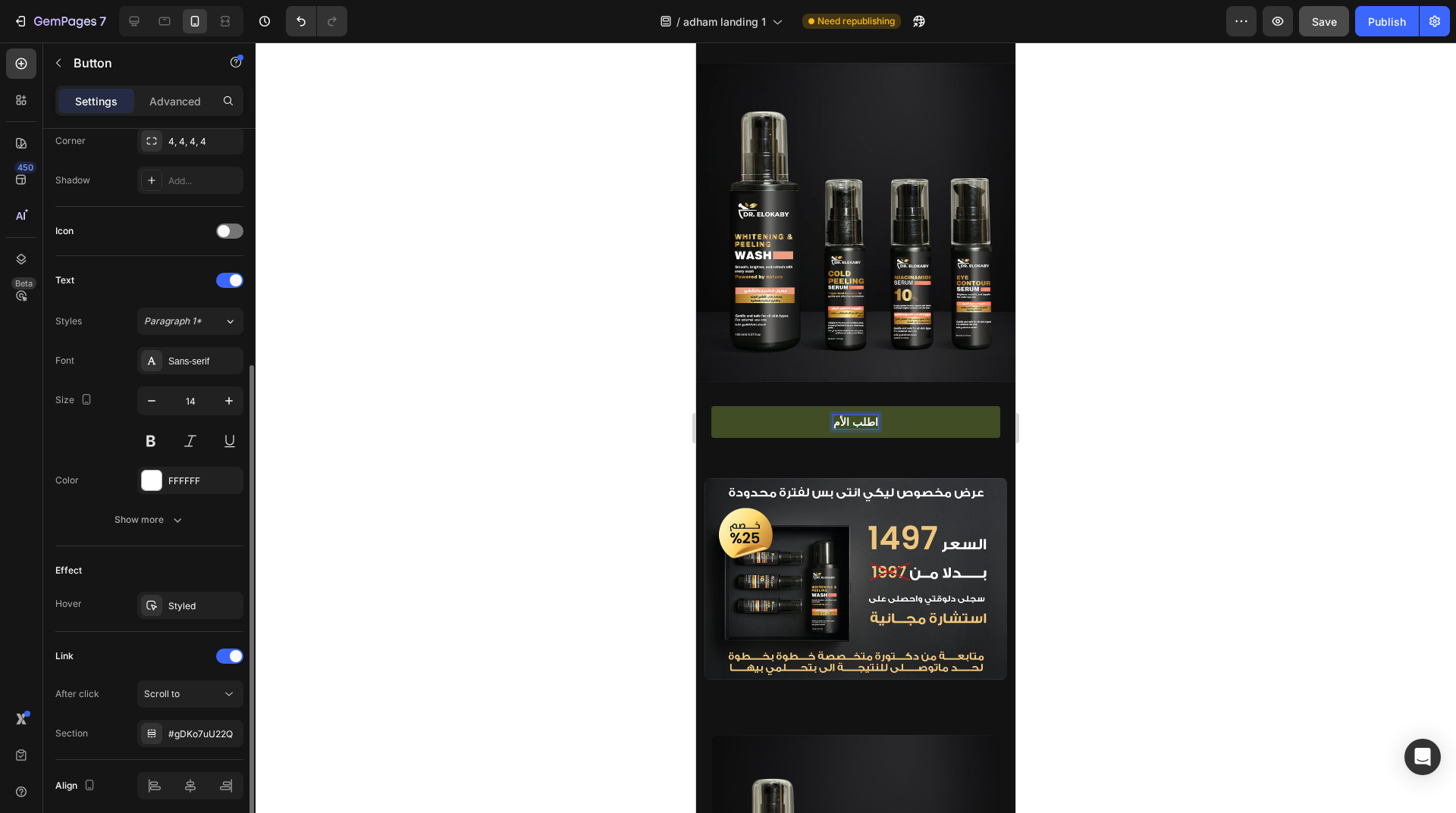
scroll to position [438, 0]
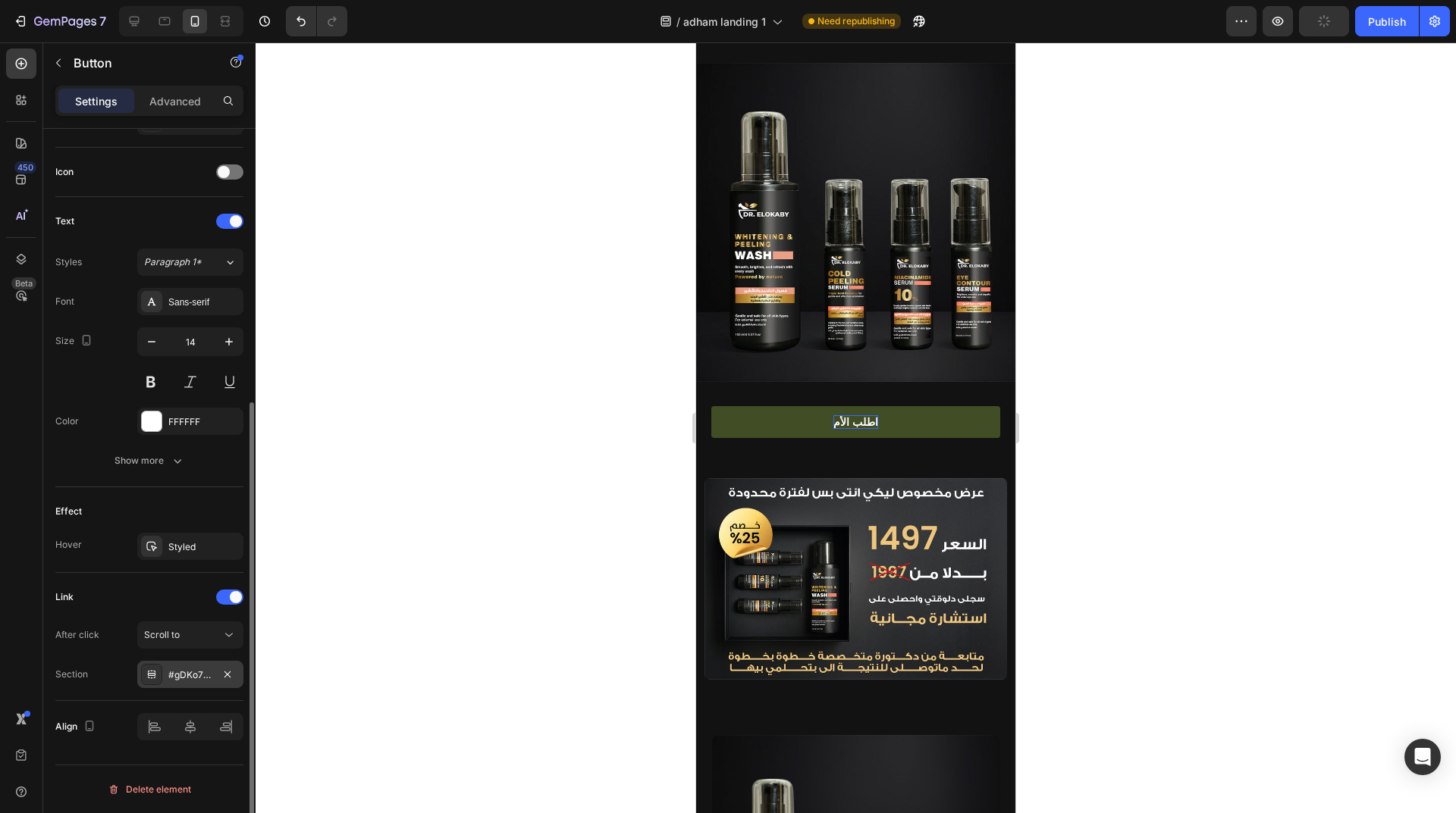
click at [185, 672] on div "#gDKo7uU22Q" at bounding box center [190, 675] width 44 height 14
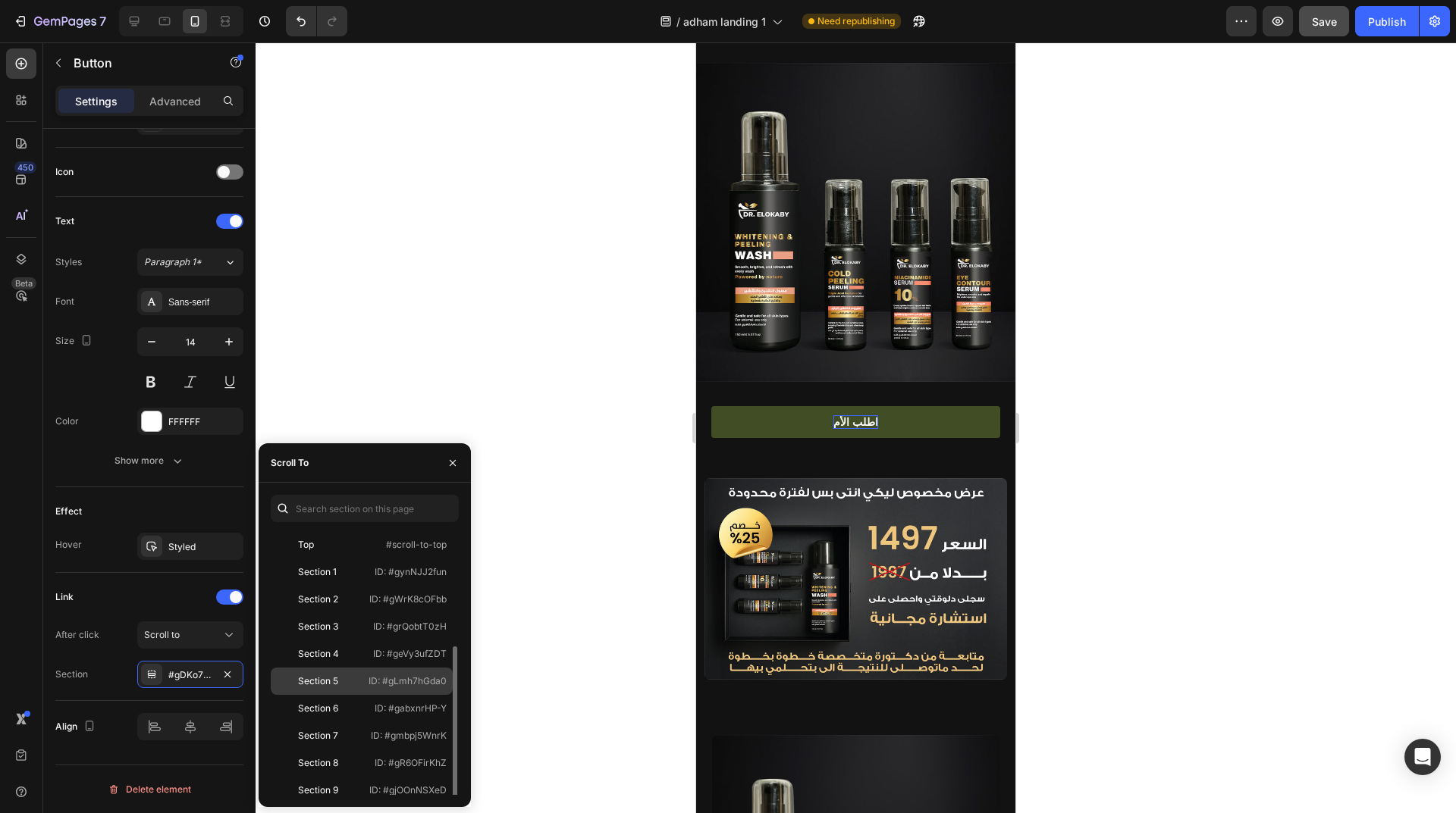
scroll to position [64, 0]
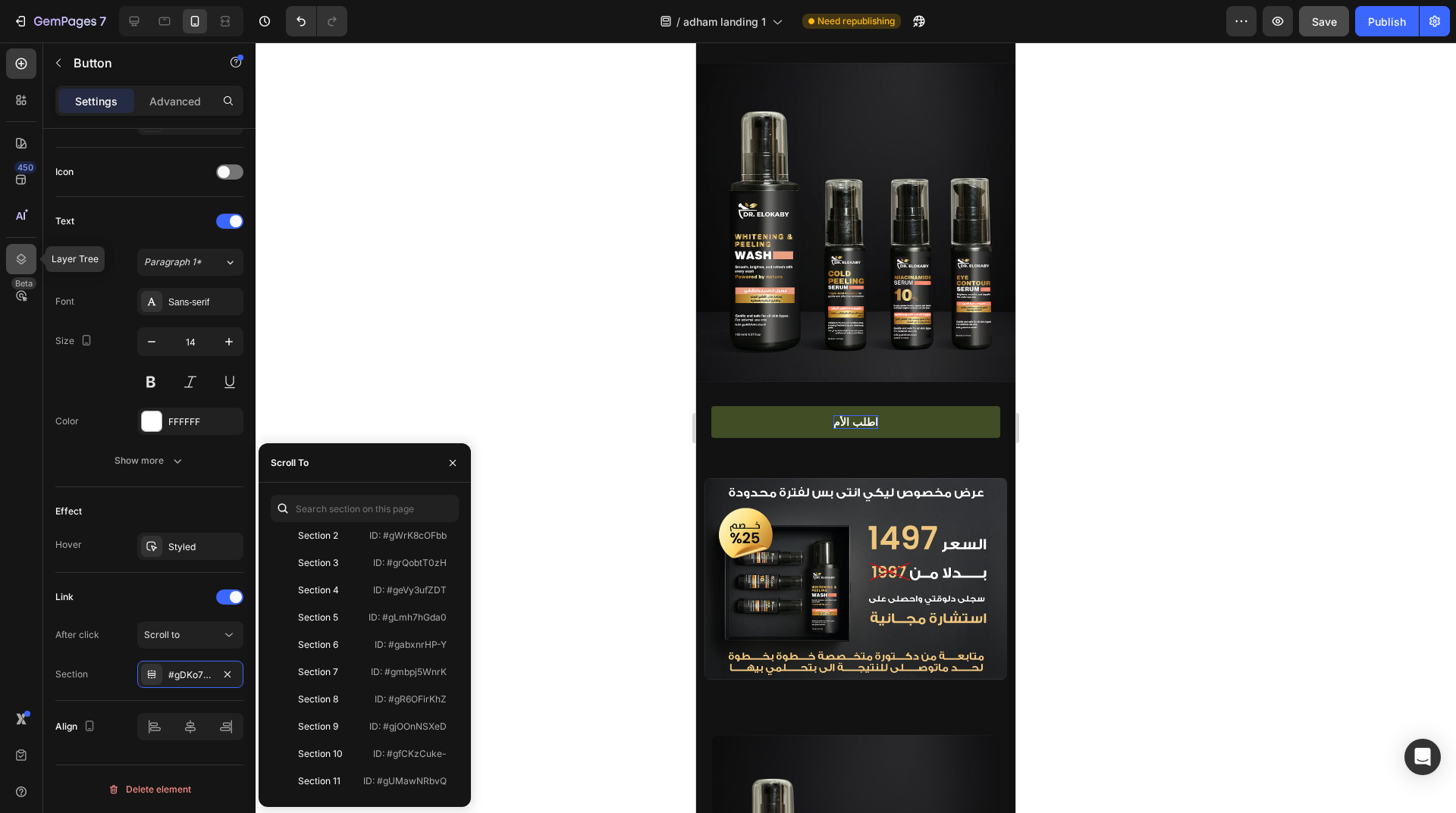
click at [26, 257] on icon at bounding box center [21, 258] width 10 height 10
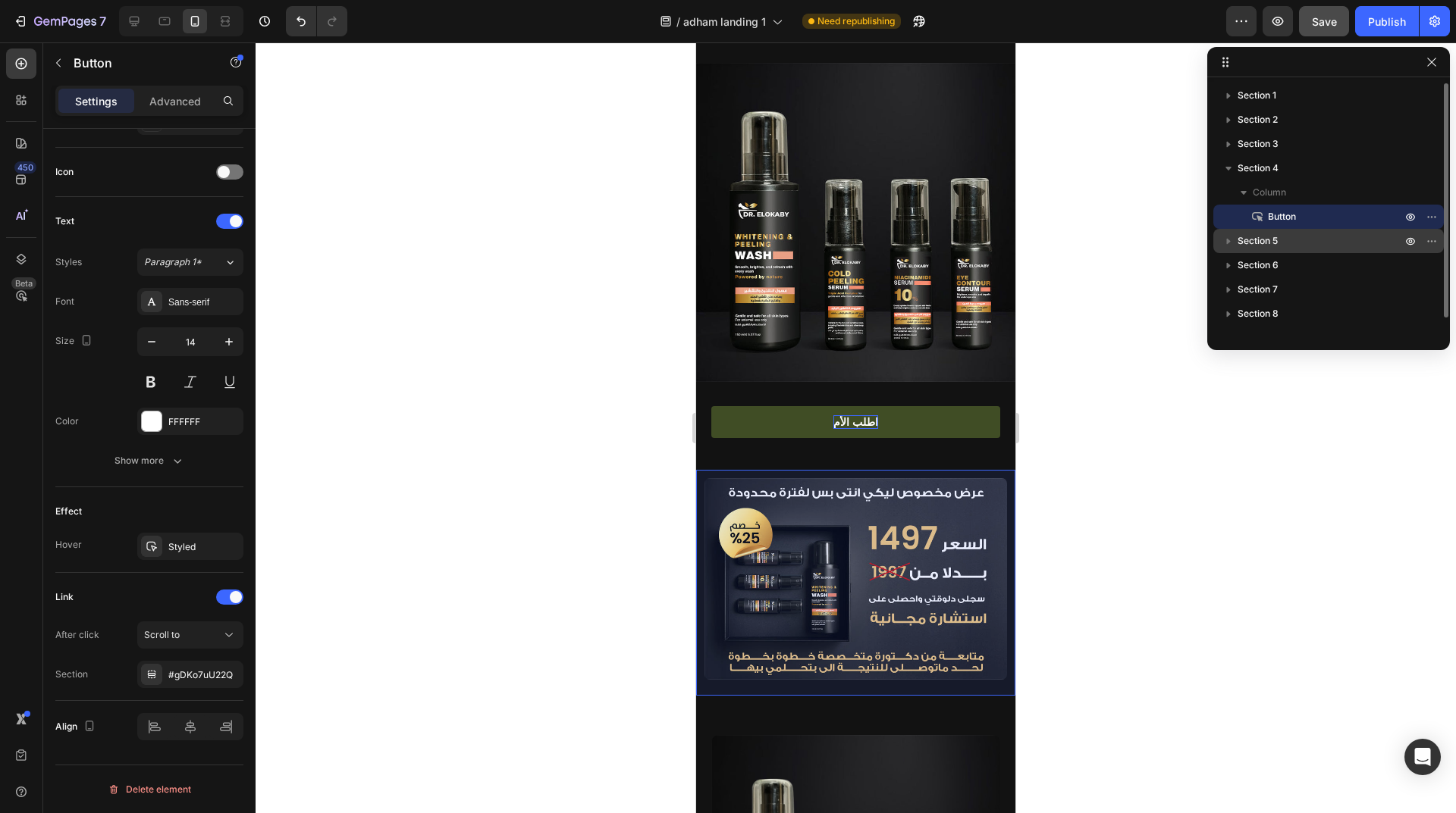
click at [1320, 246] on p "Section 5" at bounding box center [1320, 241] width 167 height 15
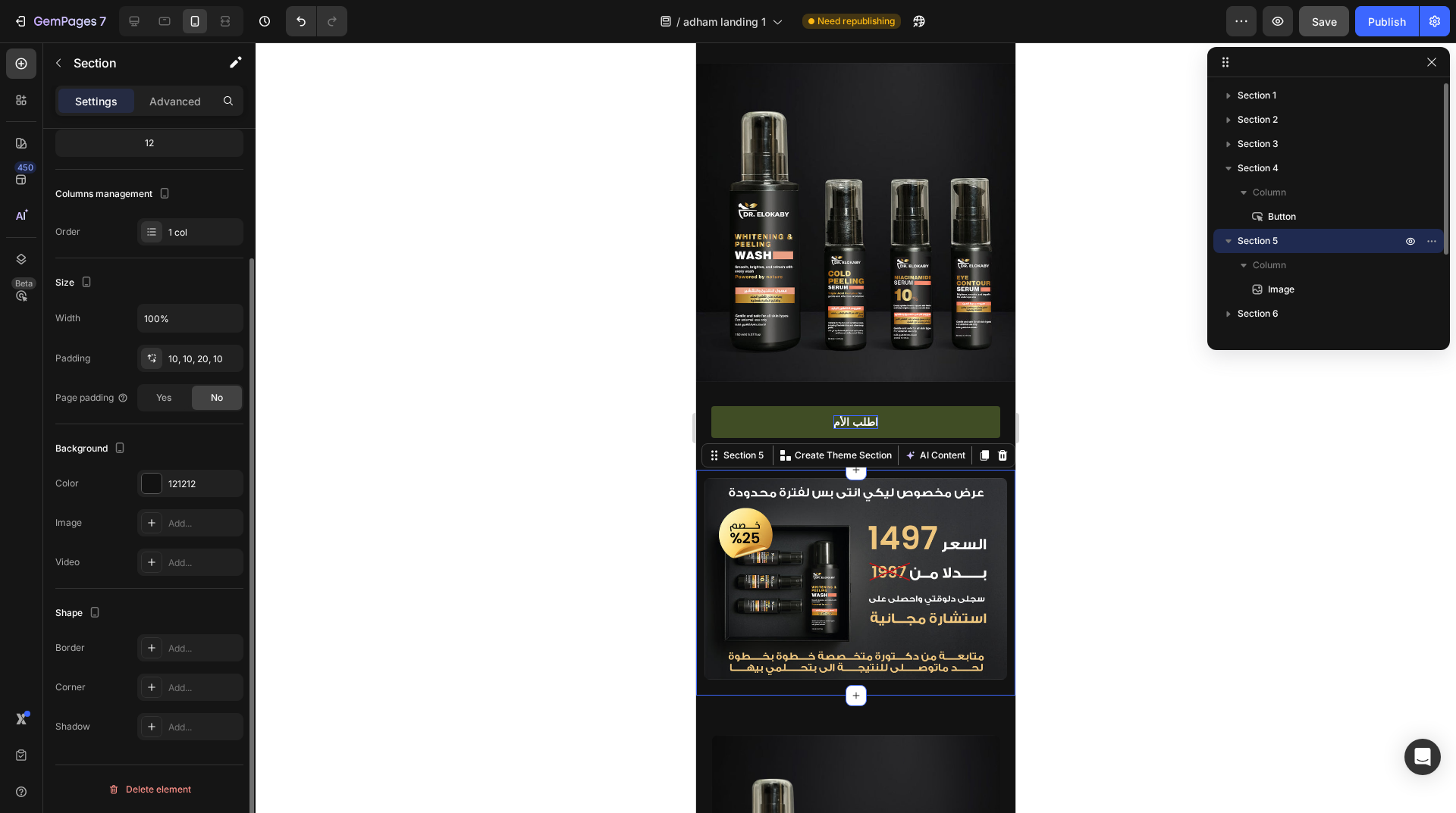
scroll to position [0, 0]
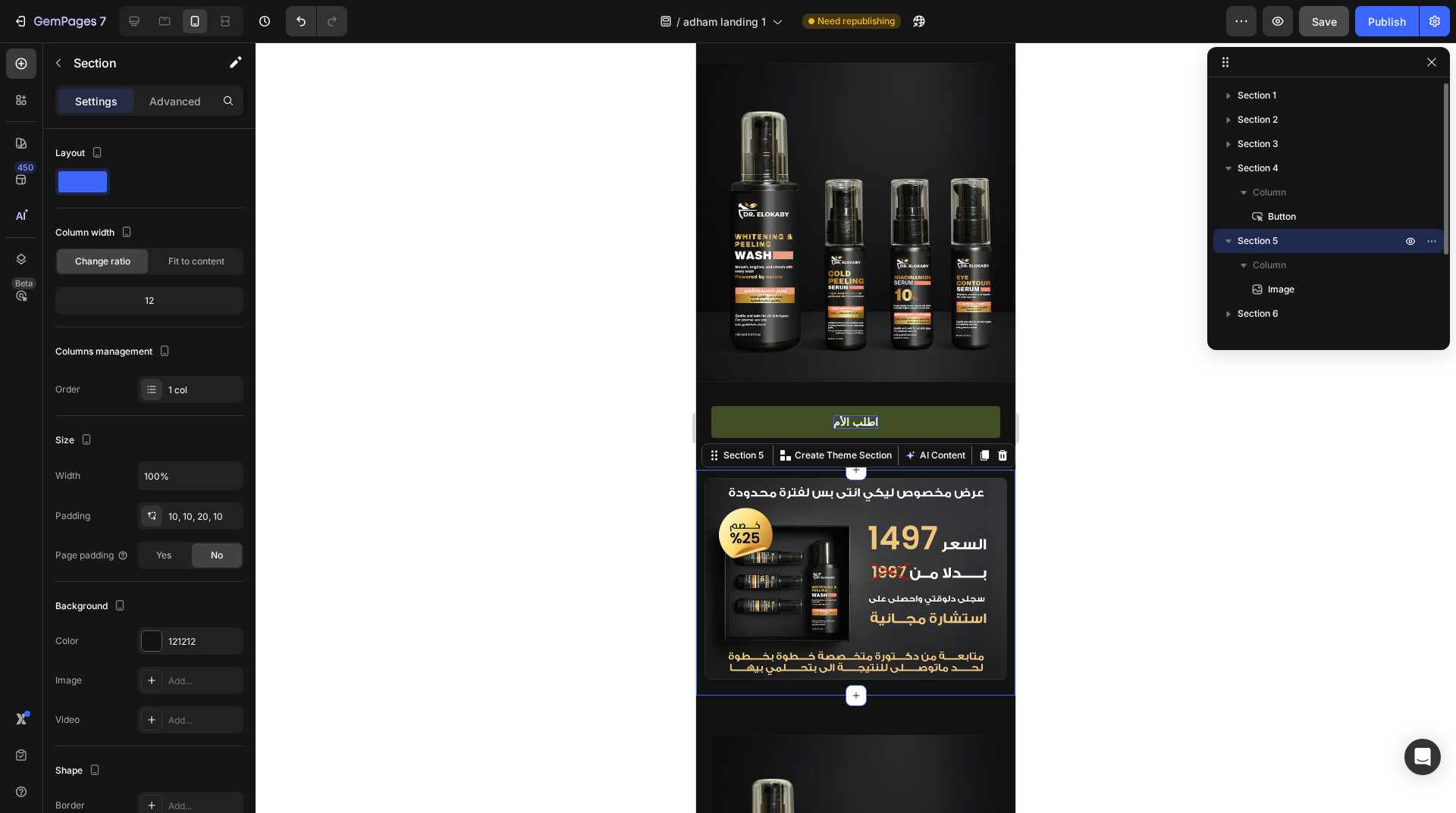
click at [1231, 244] on icon "button" at bounding box center [1228, 241] width 15 height 15
click at [1266, 286] on span "Section 7" at bounding box center [1257, 289] width 41 height 15
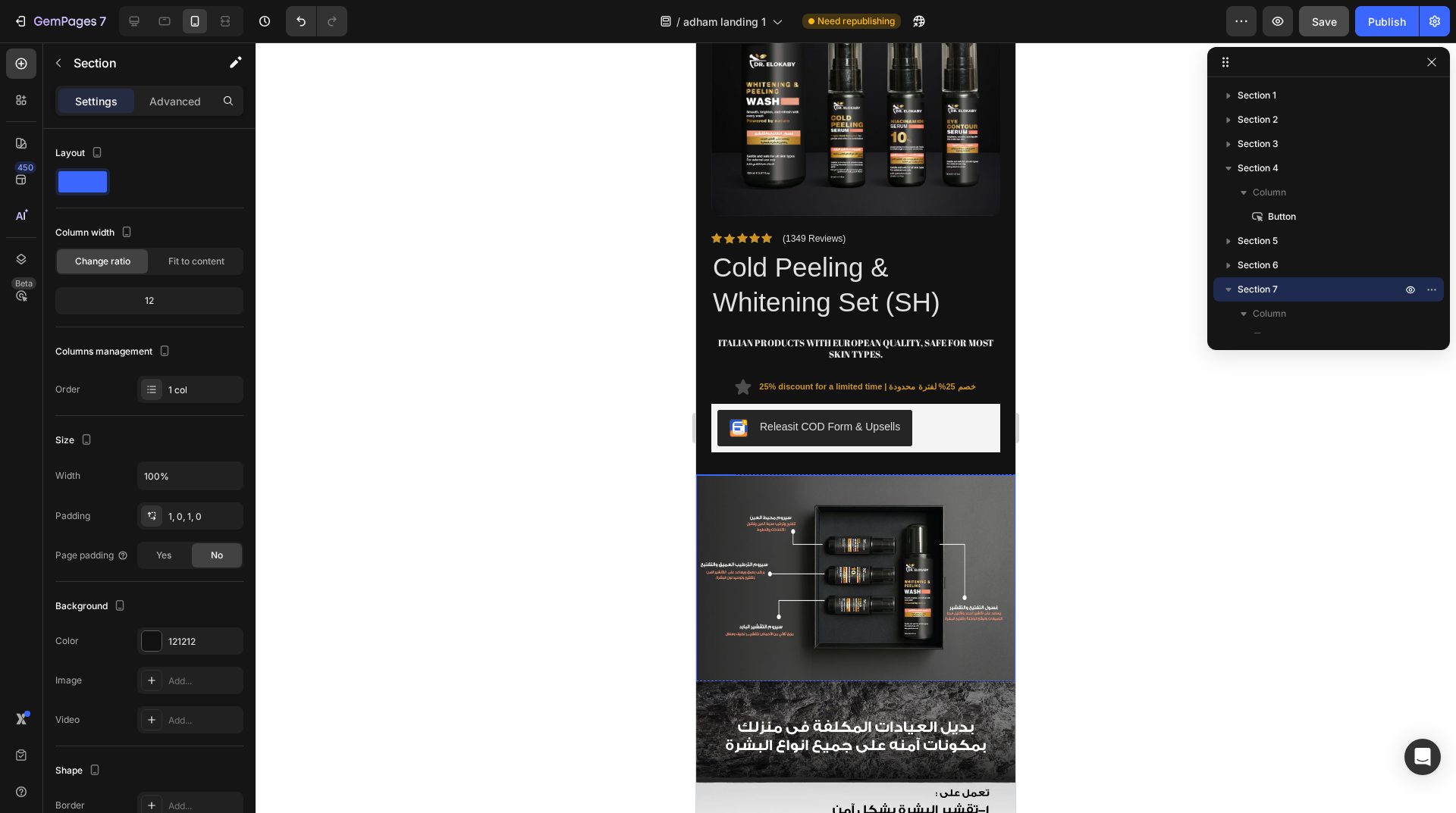
scroll to position [1036, 0]
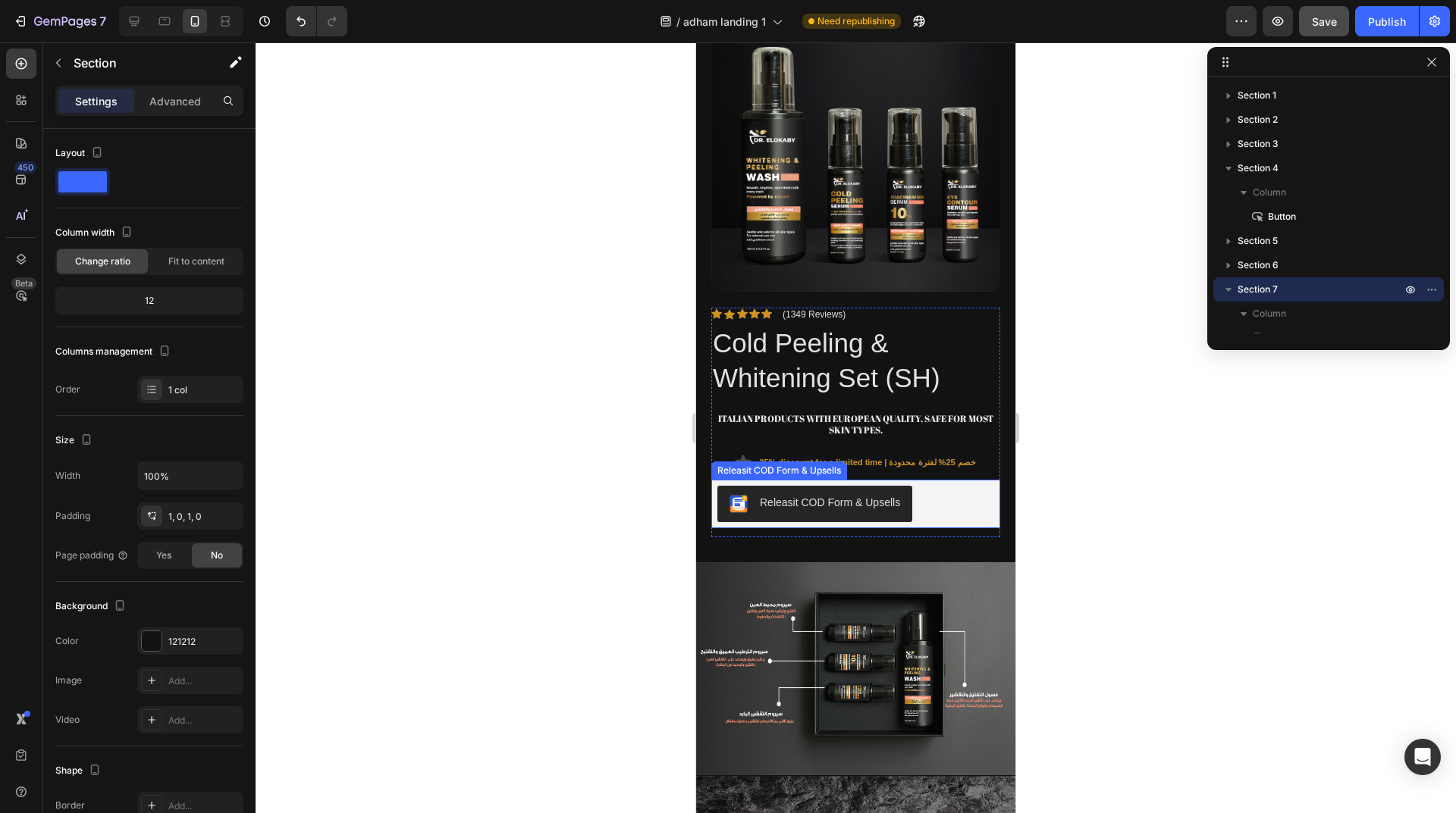
click at [944, 485] on div "Releasit COD Form & Upsells" at bounding box center [856, 503] width 277 height 36
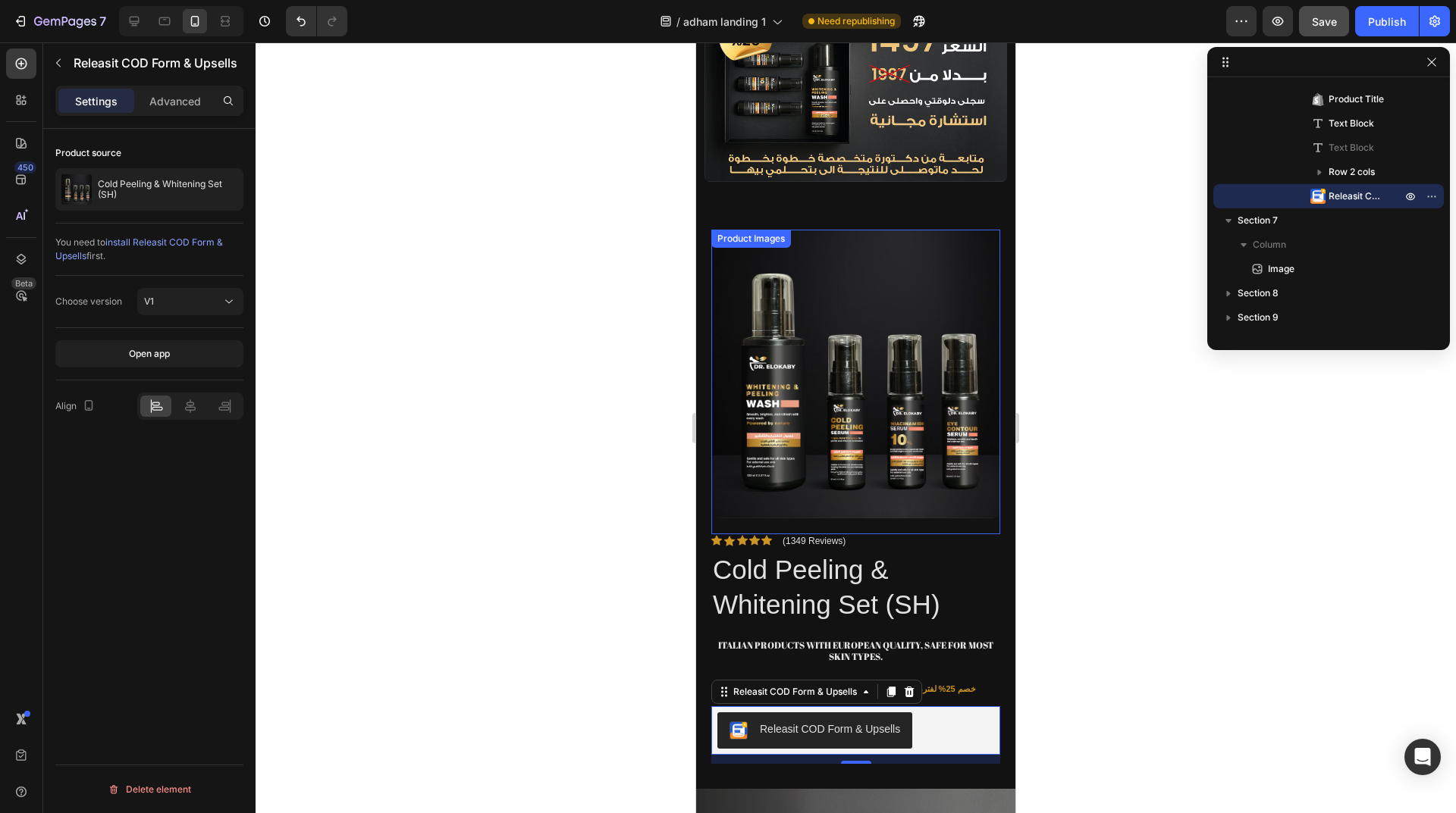
scroll to position [808, 0]
click at [776, 247] on div "Product Images" at bounding box center [855, 375] width 289 height 289
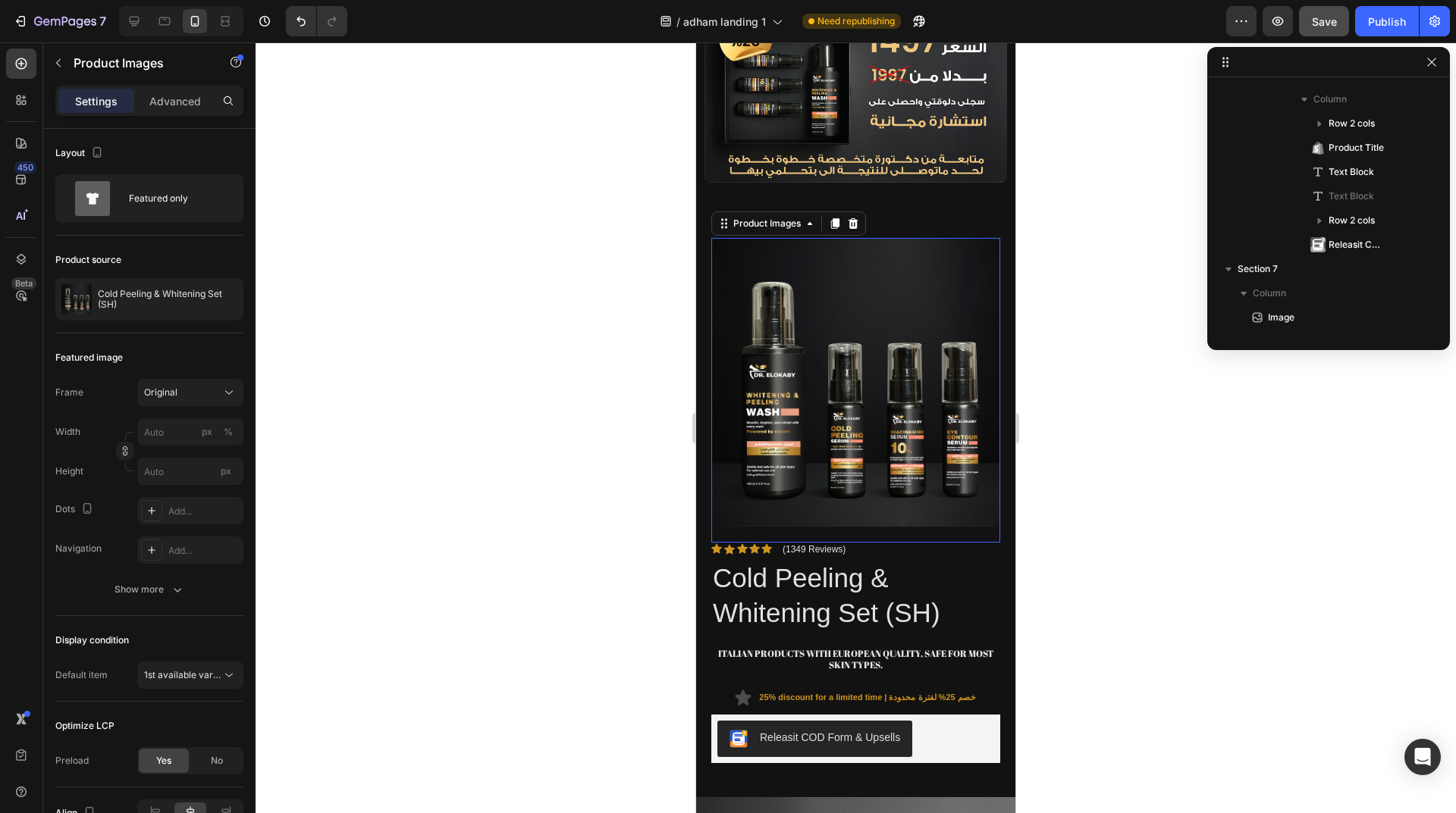
scroll to position [214, 0]
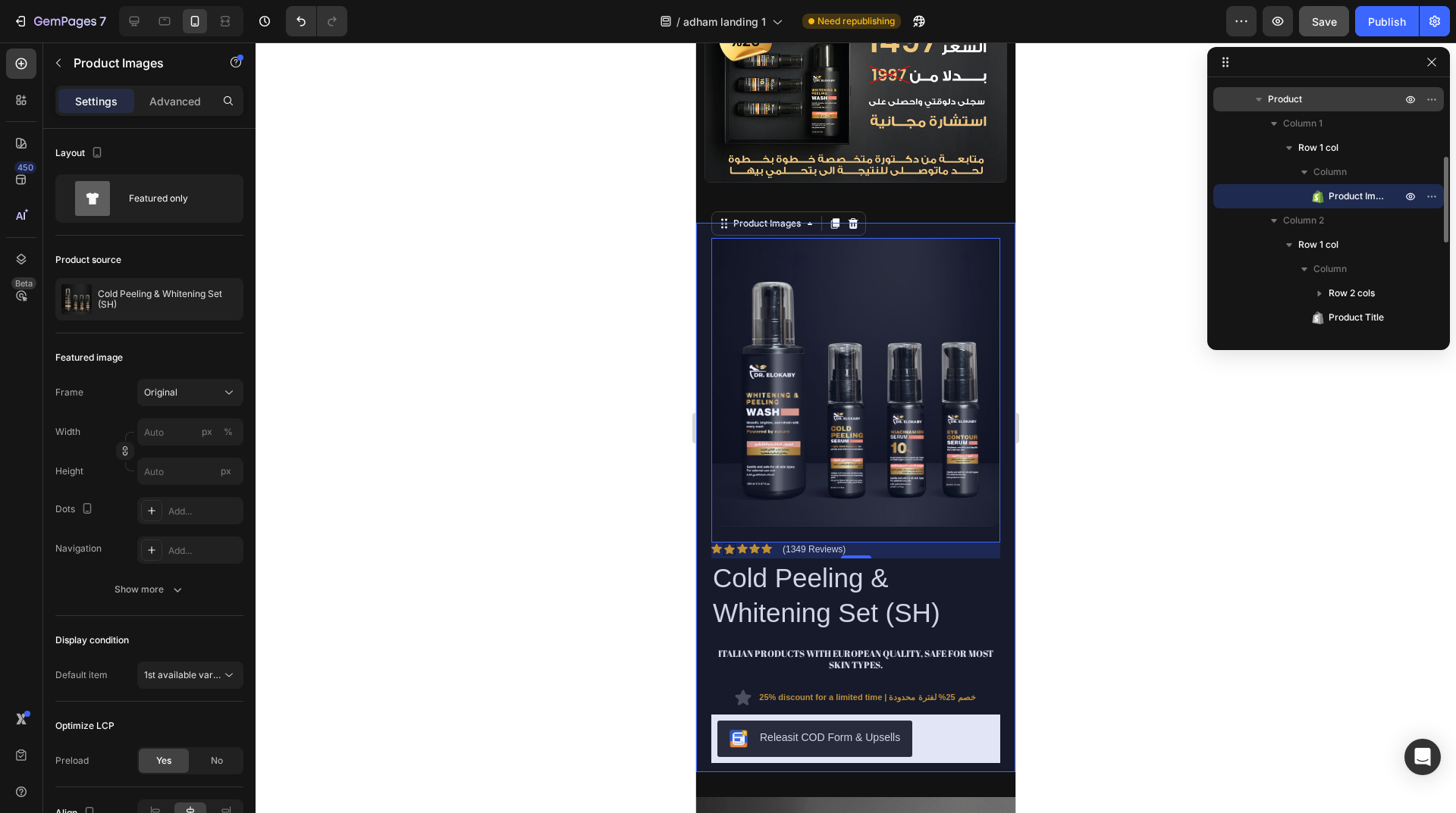
click at [1303, 107] on div "Product" at bounding box center [1328, 99] width 219 height 24
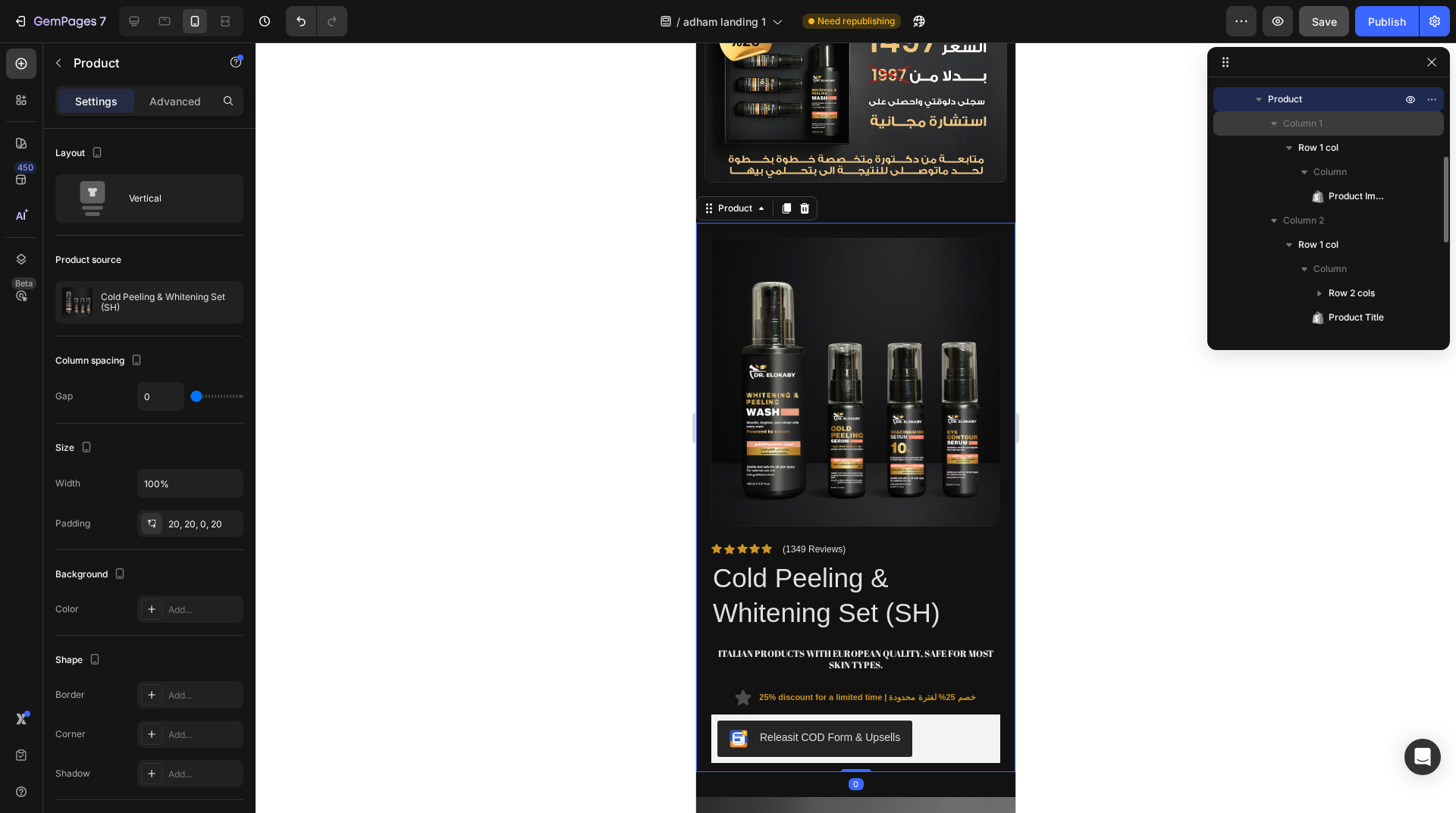
scroll to position [138, 0]
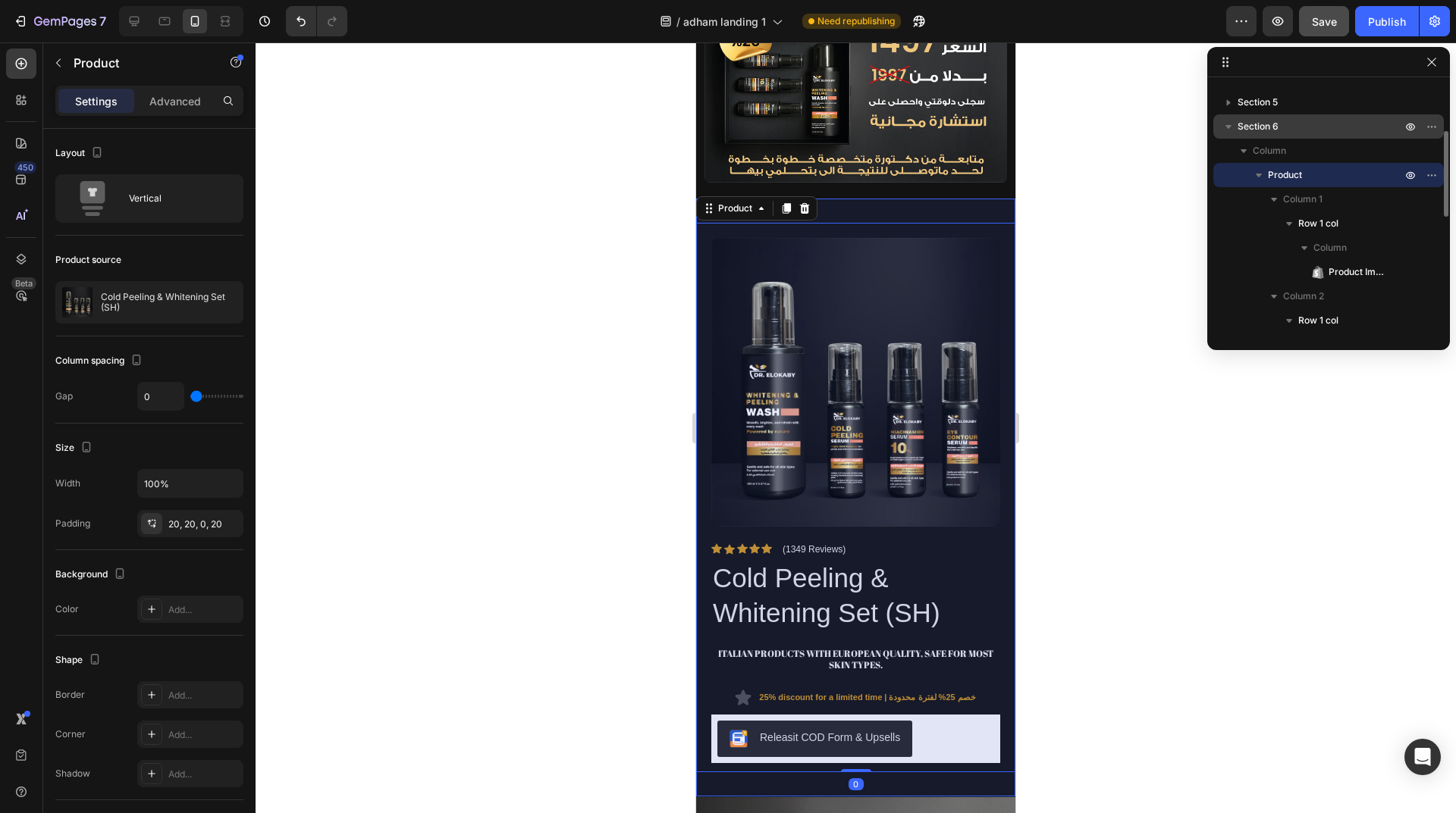
click at [1295, 133] on p "Section 6" at bounding box center [1320, 126] width 167 height 15
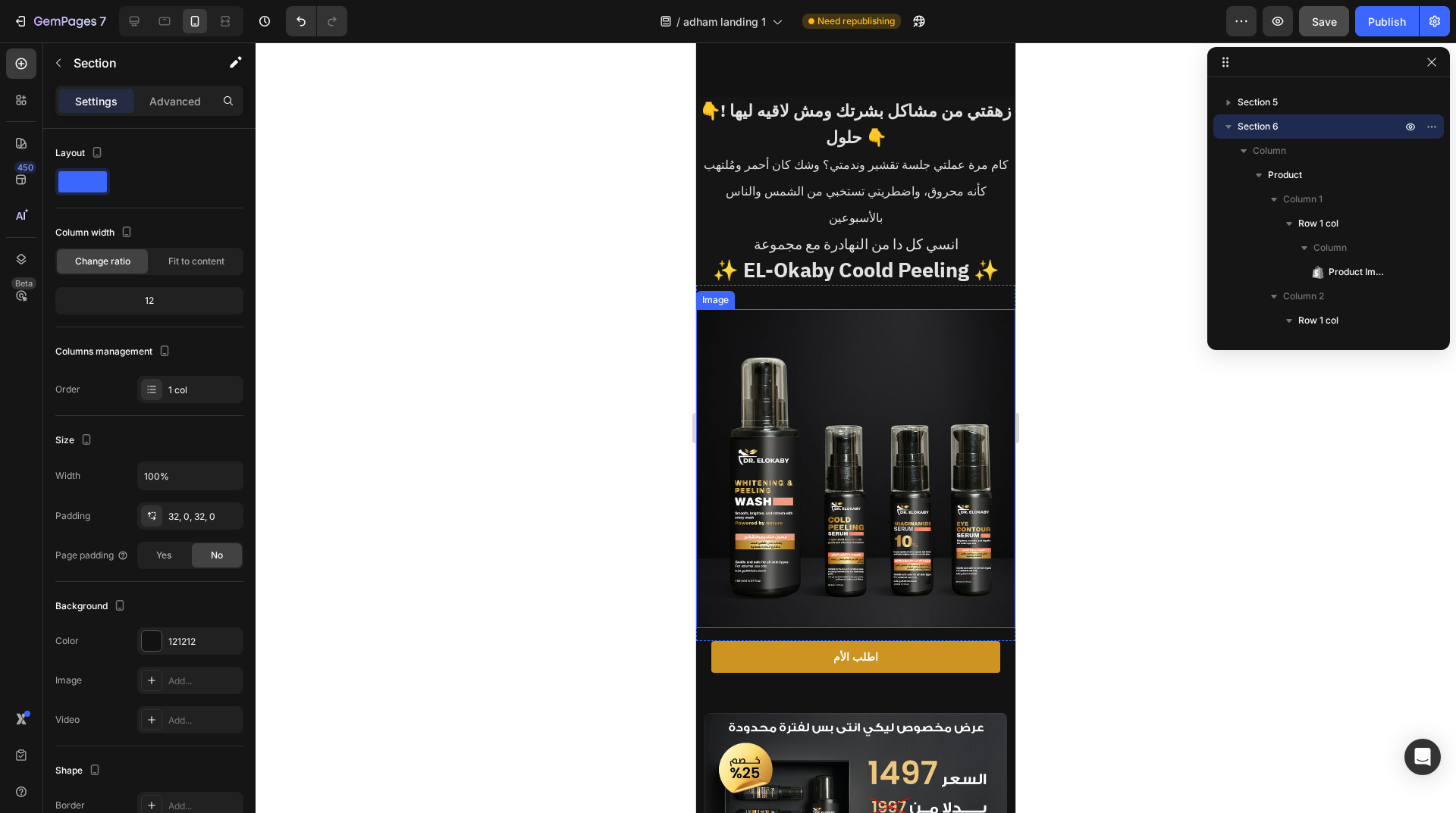
scroll to position [278, 0]
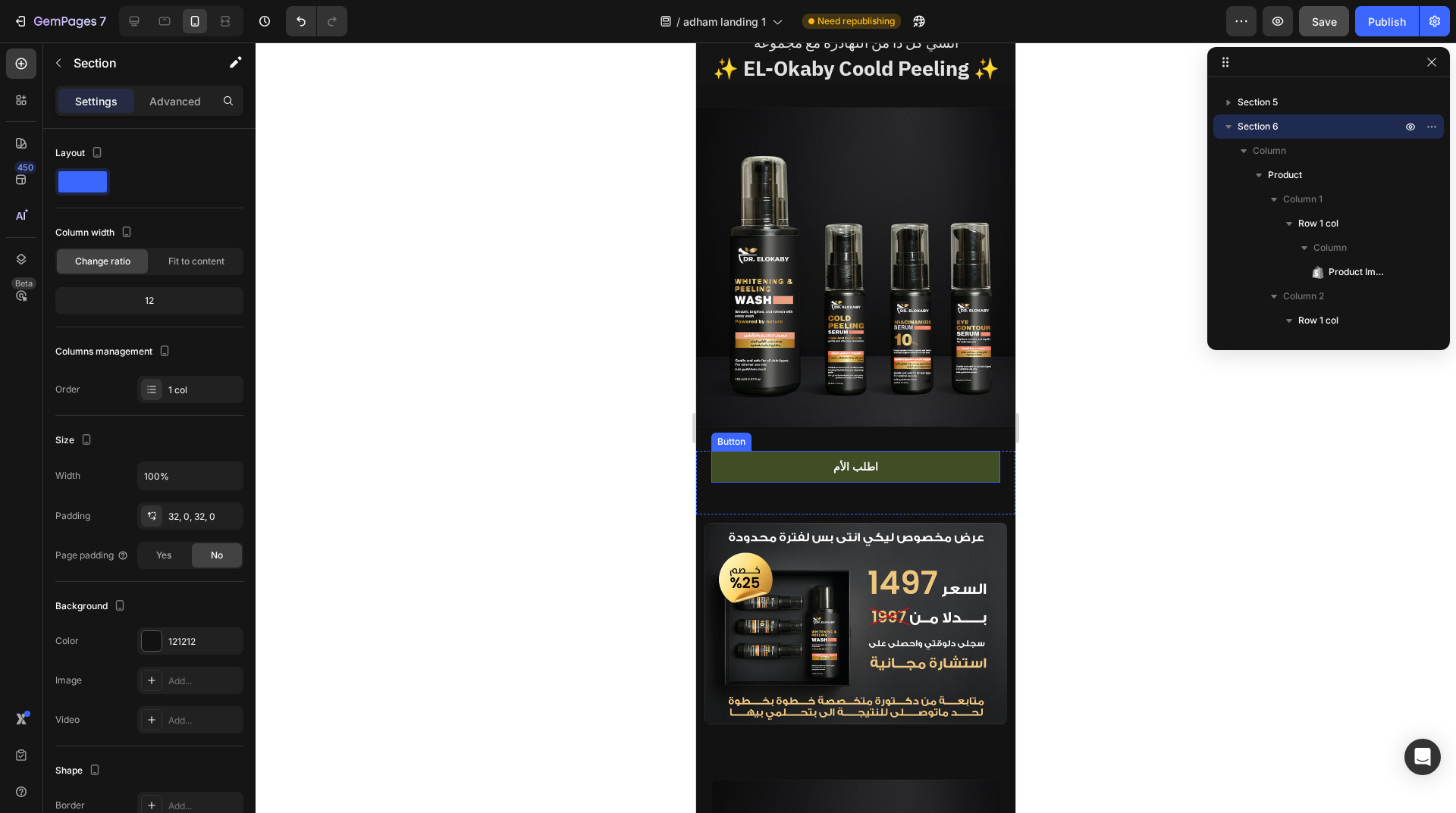
click at [887, 451] on link "اطلب الأم" at bounding box center [855, 467] width 289 height 31
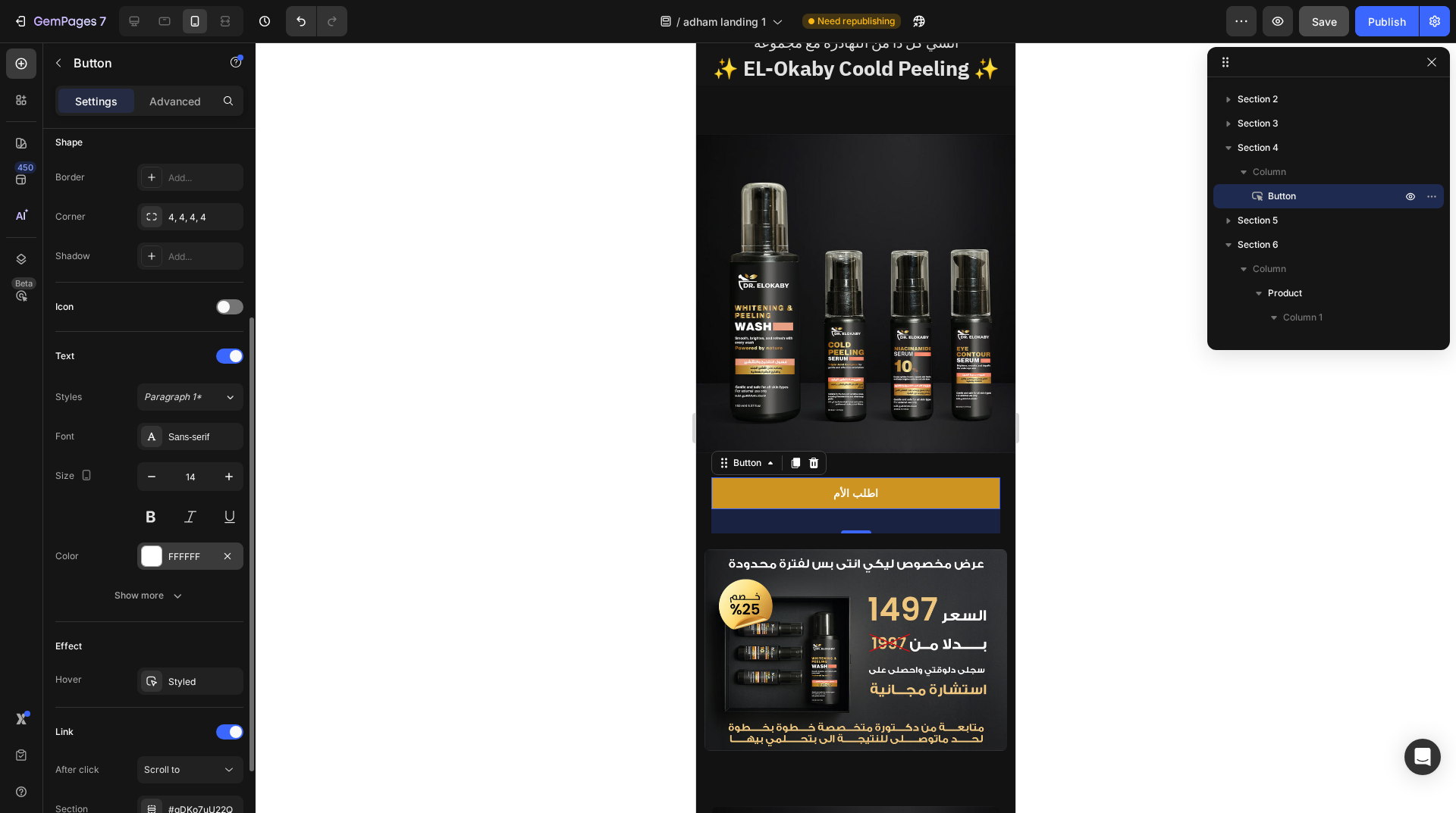
scroll to position [438, 0]
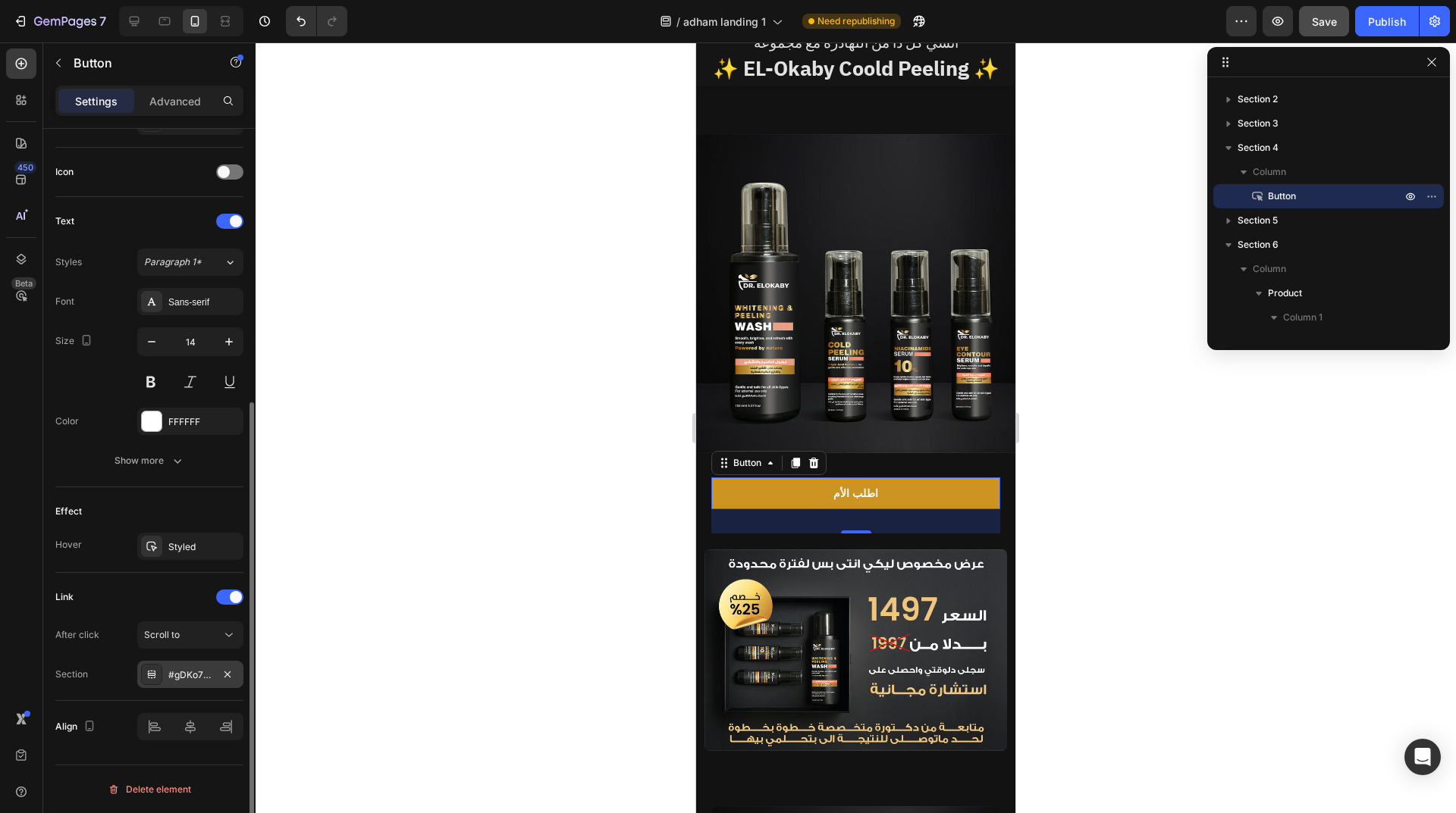
click at [194, 667] on div "#gDKo7uU22Q" at bounding box center [190, 675] width 106 height 28
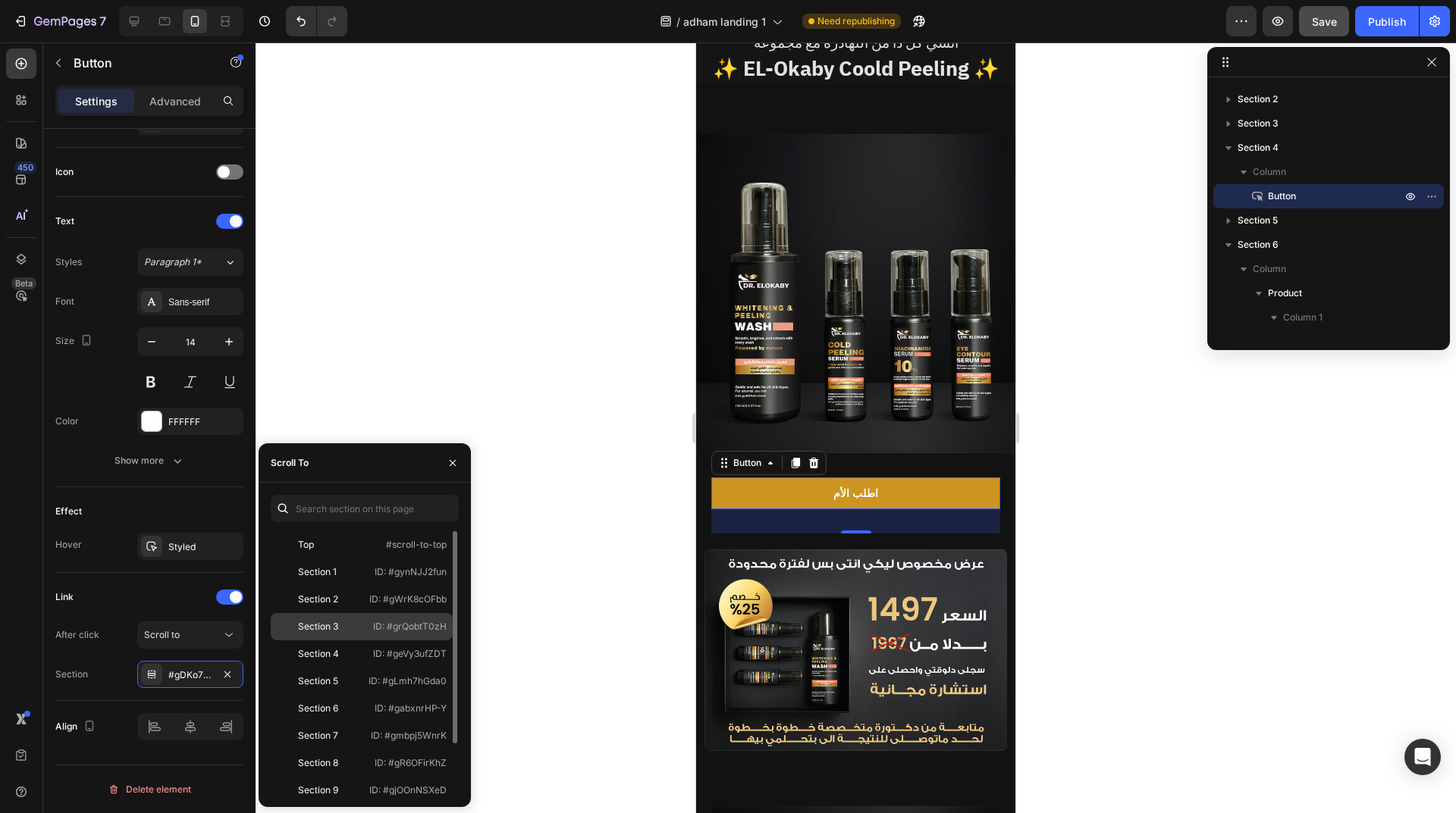
scroll to position [64, 0]
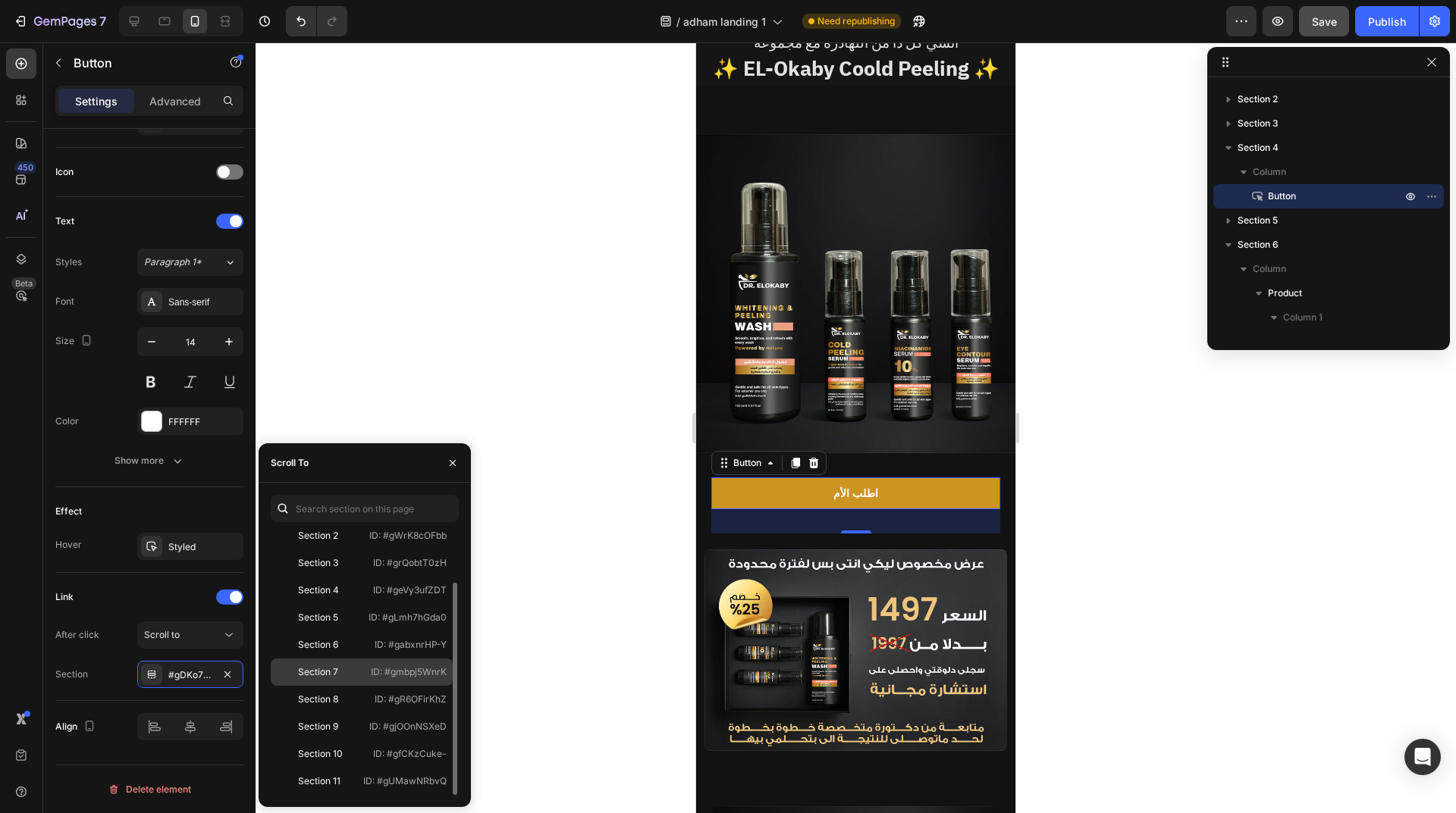
click at [374, 662] on div "Section 7 ID: #gmbpj5WnrK" at bounding box center [361, 673] width 182 height 28
click at [1398, 18] on div "Publish" at bounding box center [1386, 21] width 38 height 16
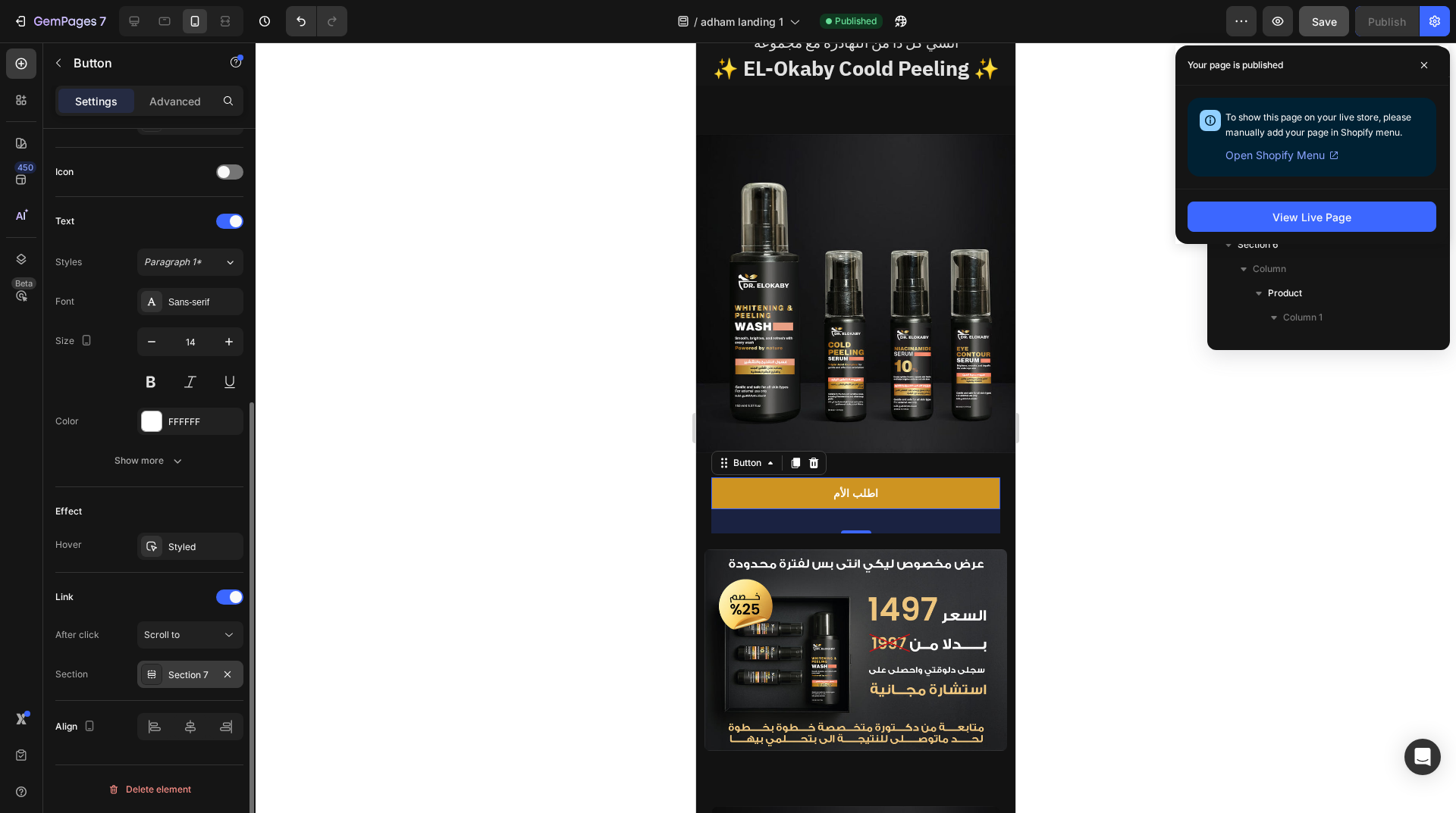
click at [191, 665] on div "Section 7" at bounding box center [190, 675] width 106 height 28
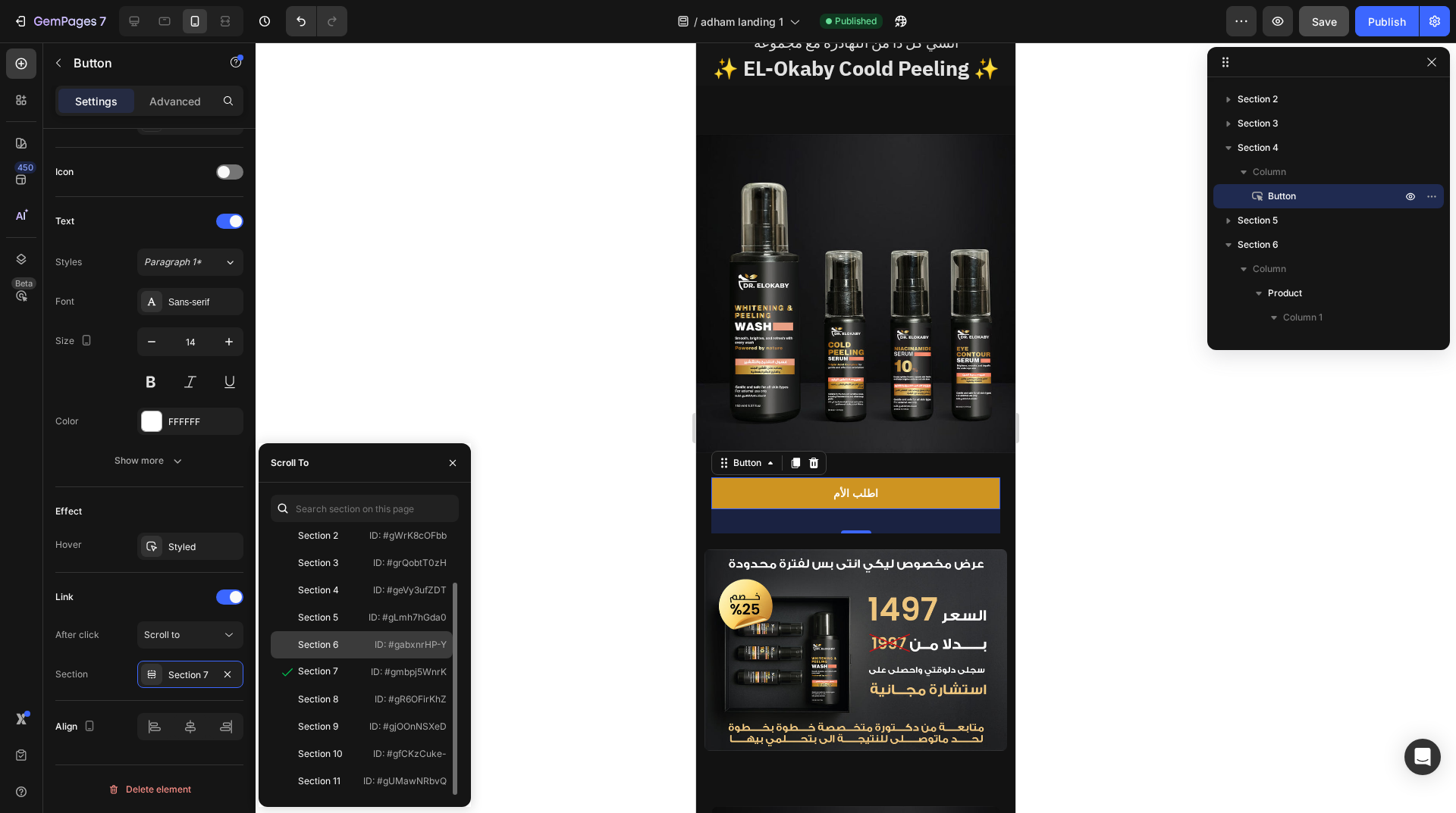
click at [322, 646] on div "Section 6" at bounding box center [319, 644] width 41 height 14
click at [1374, 30] on button "Publish" at bounding box center [1386, 21] width 64 height 30
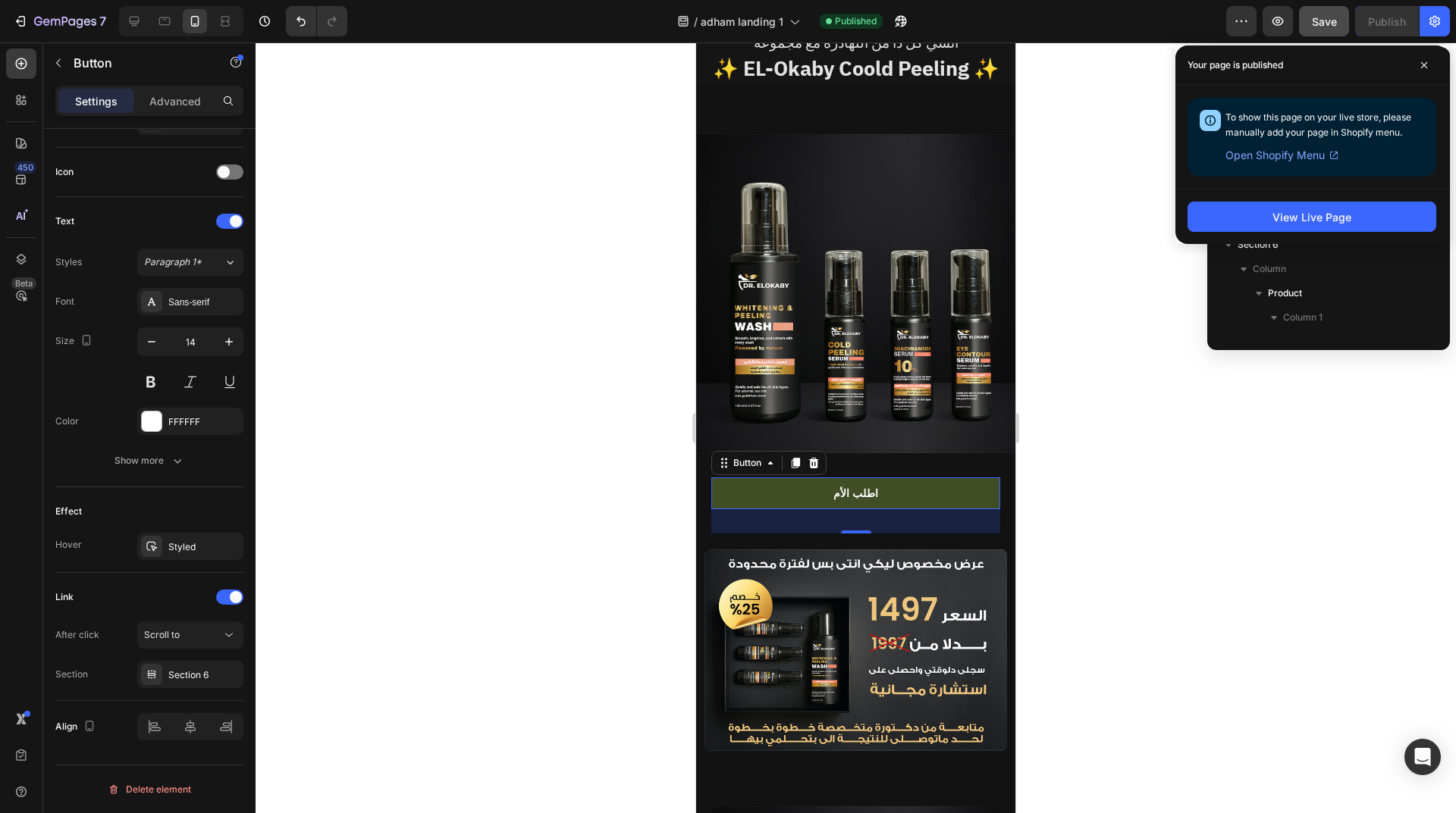
click at [925, 477] on link "اطلب الأم" at bounding box center [855, 493] width 289 height 31
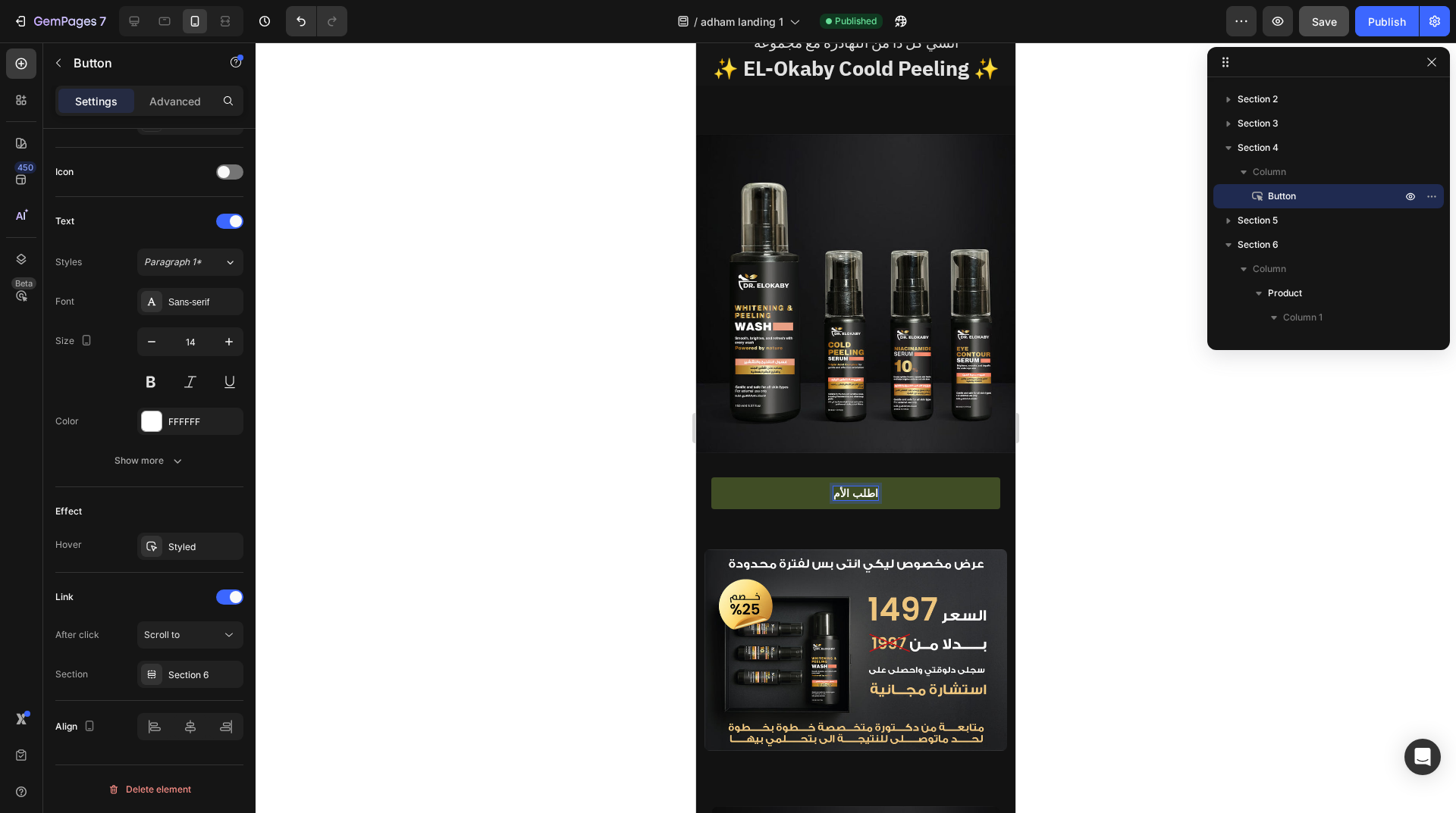
click at [839, 486] on p "اطلب الأم" at bounding box center [856, 493] width 44 height 14
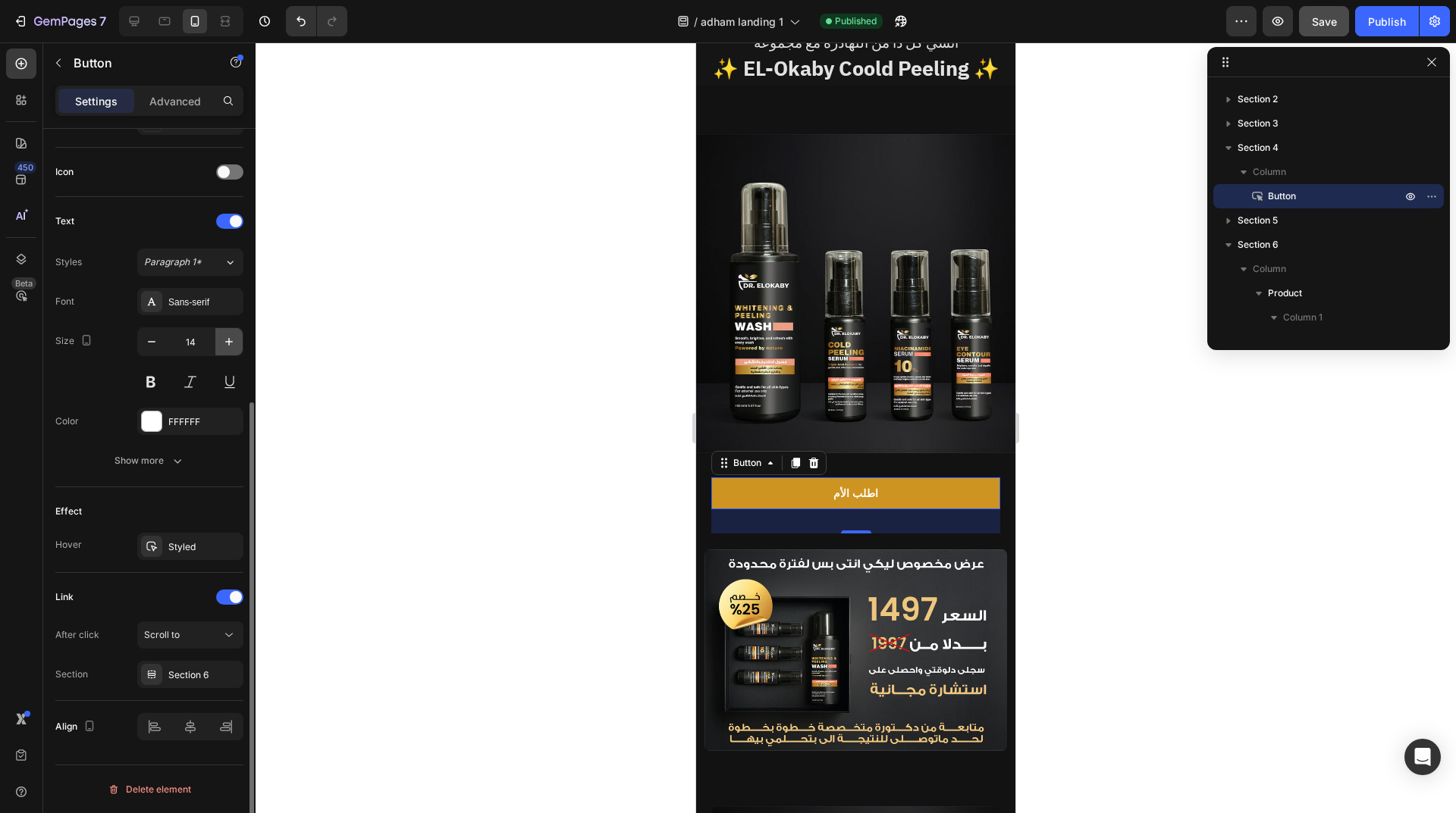
click at [227, 341] on icon "button" at bounding box center [229, 341] width 15 height 15
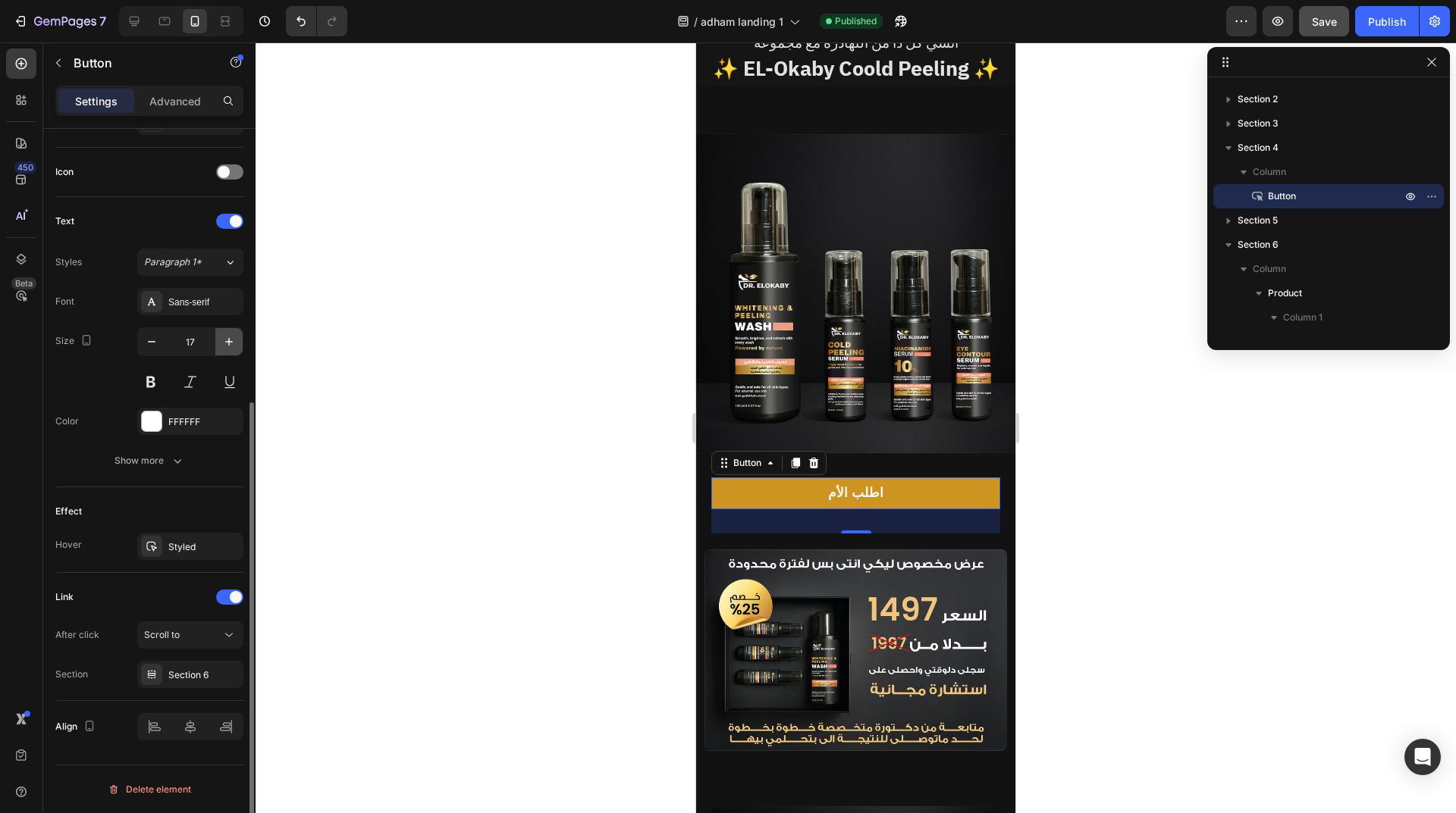
click at [227, 341] on icon "button" at bounding box center [229, 341] width 15 height 15
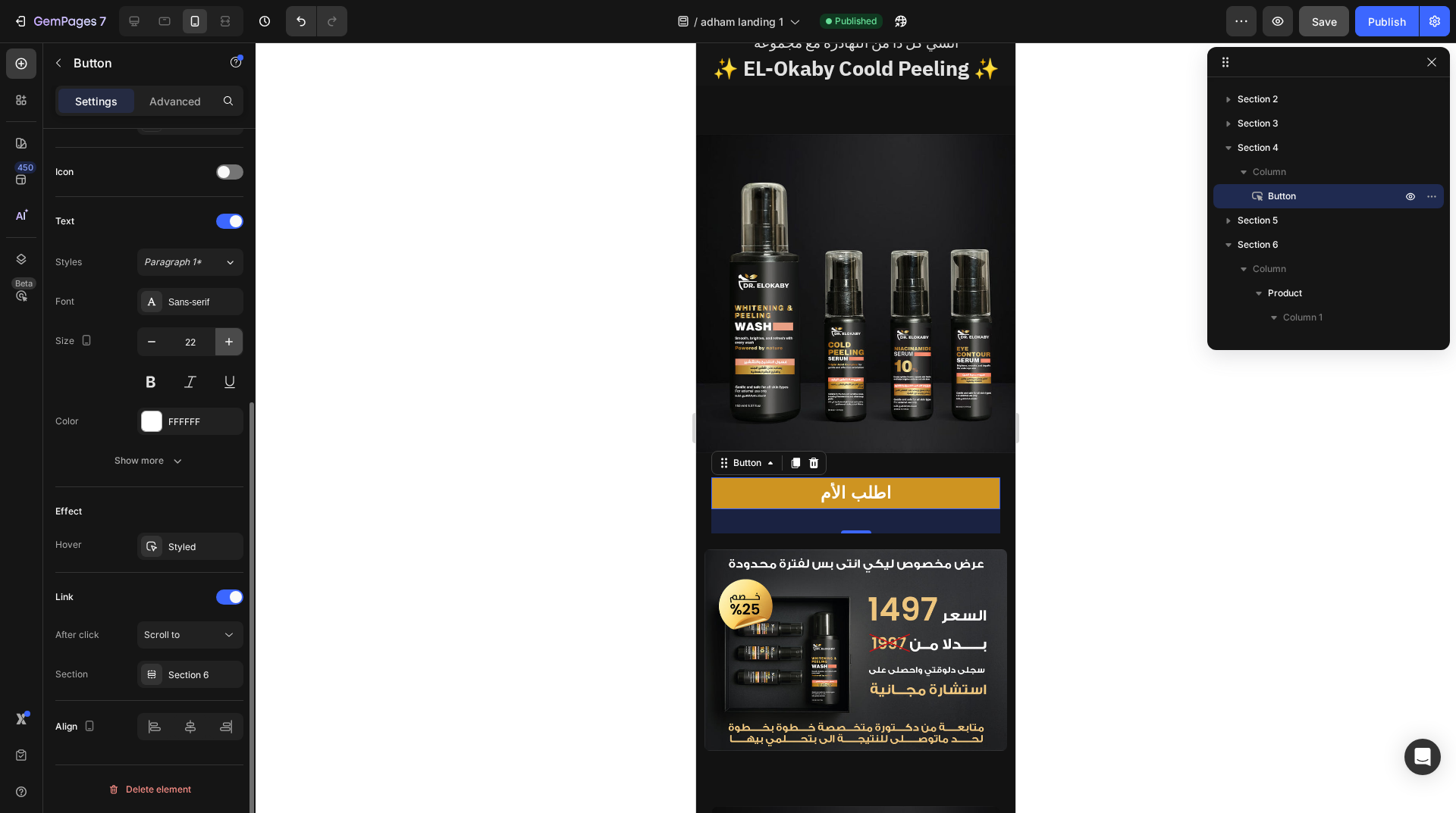
click at [227, 341] on icon "button" at bounding box center [229, 341] width 15 height 15
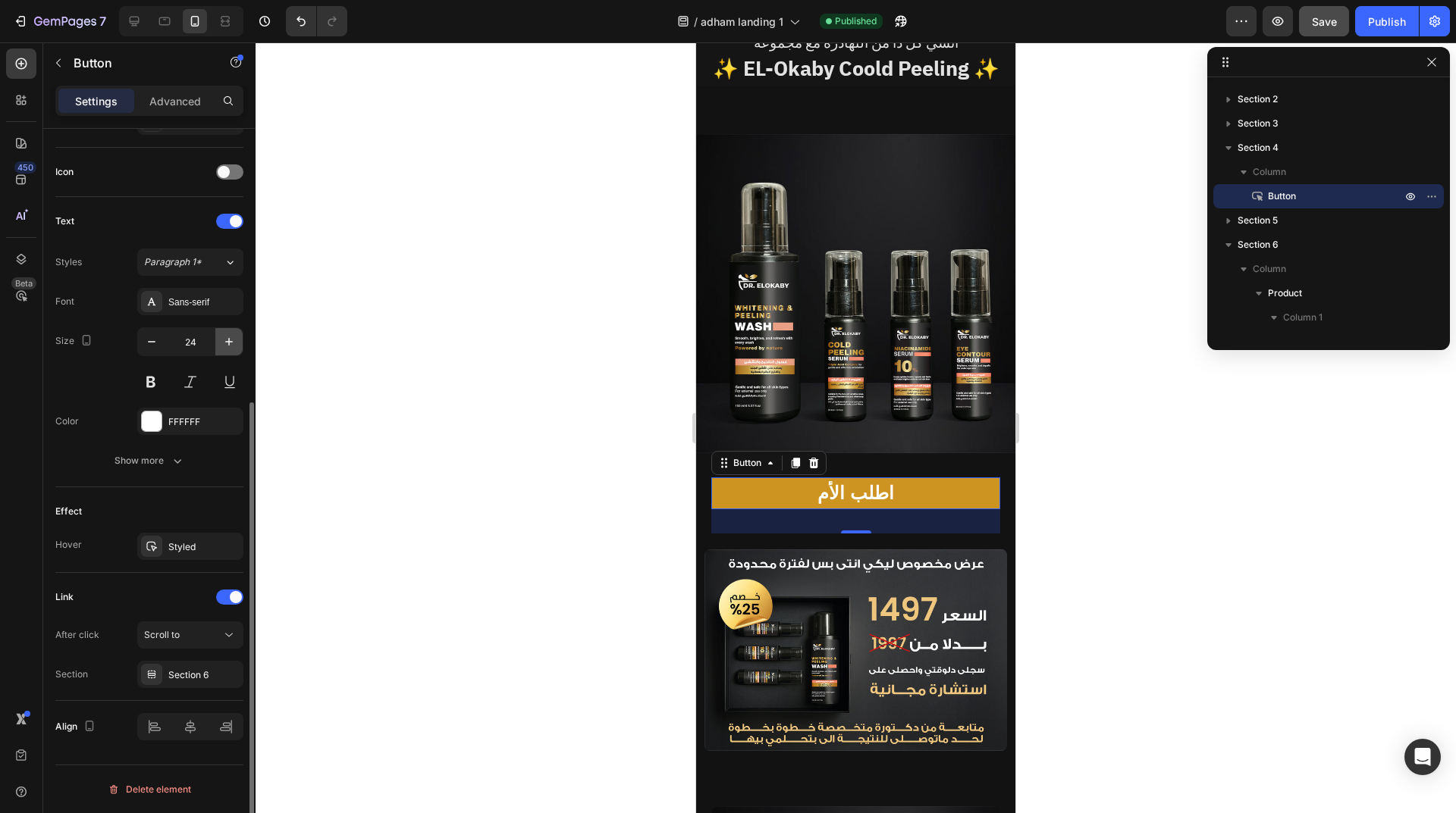
click at [227, 341] on icon "button" at bounding box center [229, 341] width 15 height 15
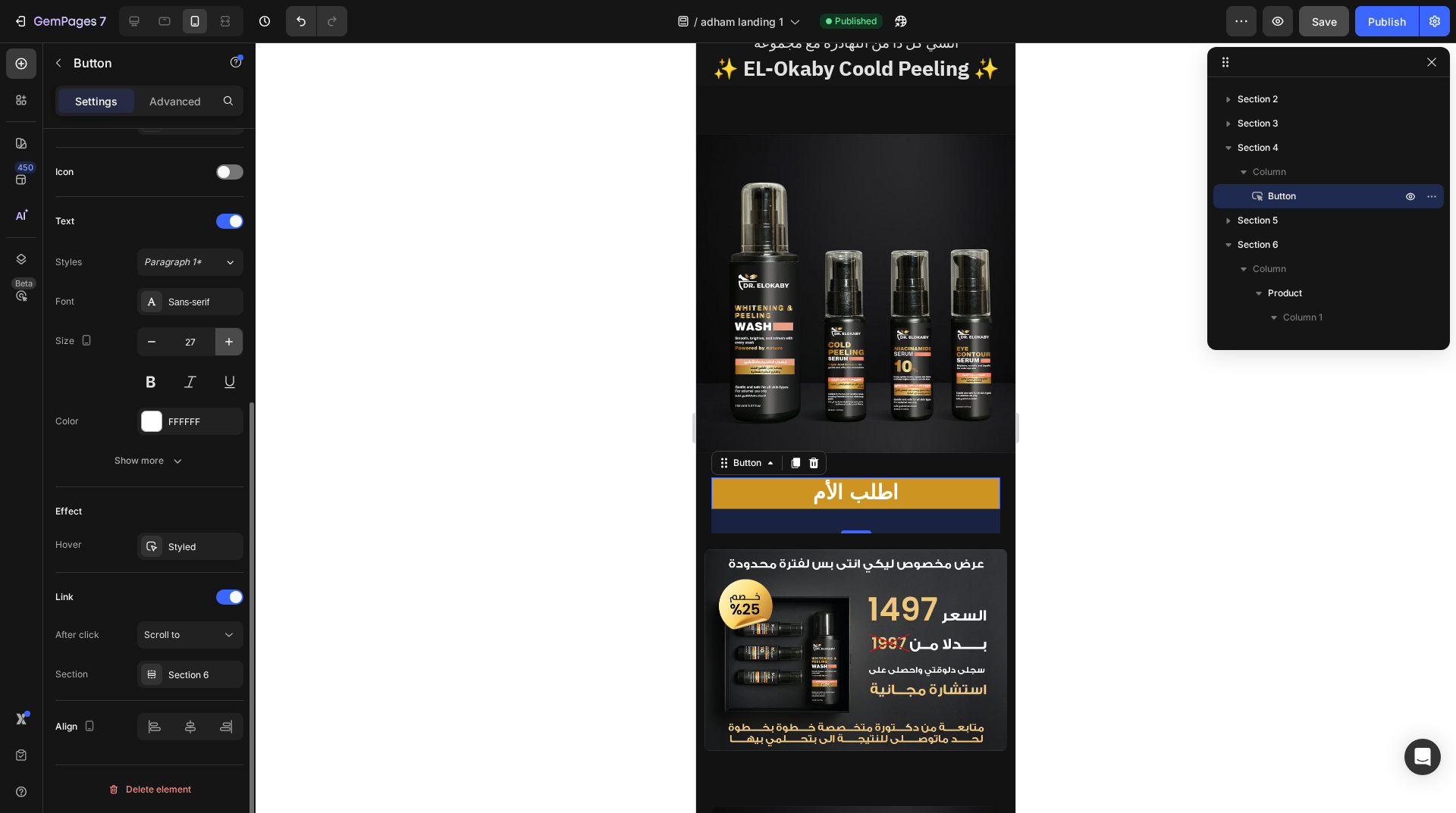
click at [227, 341] on icon "button" at bounding box center [229, 341] width 15 height 15
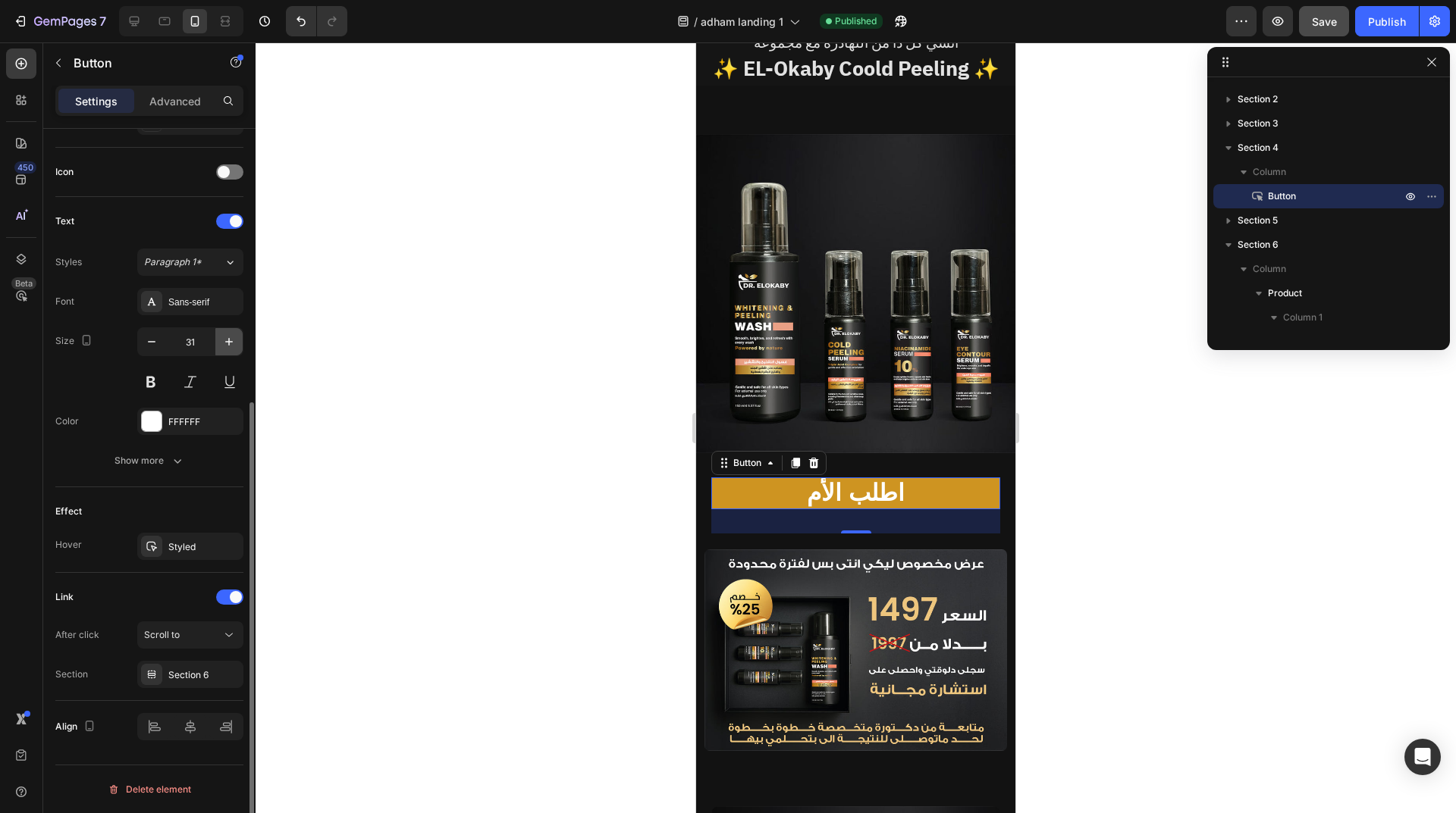
type input "32"
click at [668, 481] on div at bounding box center [856, 427] width 1200 height 771
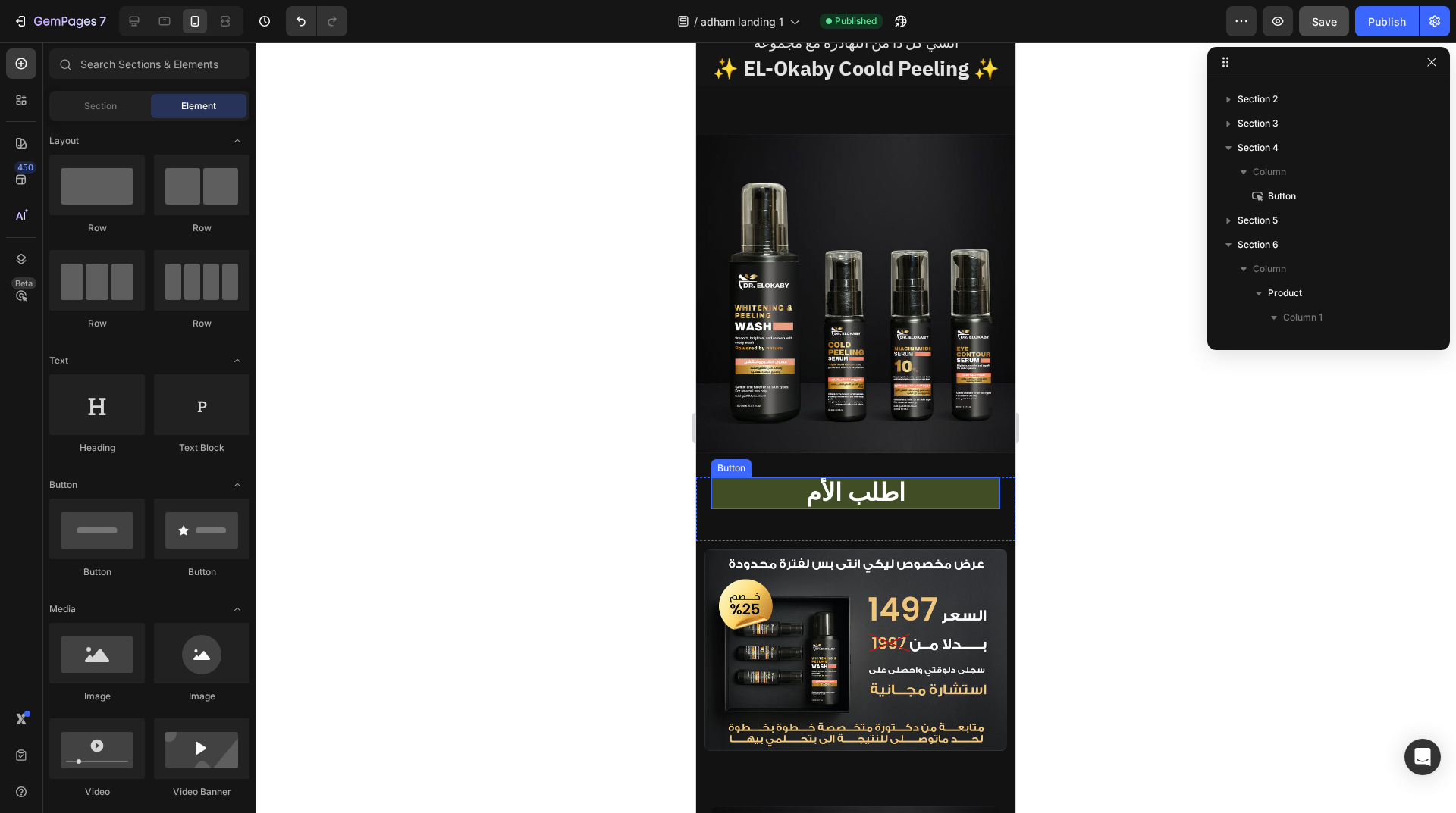
click at [812, 477] on link "اطلب الأم" at bounding box center [855, 493] width 289 height 31
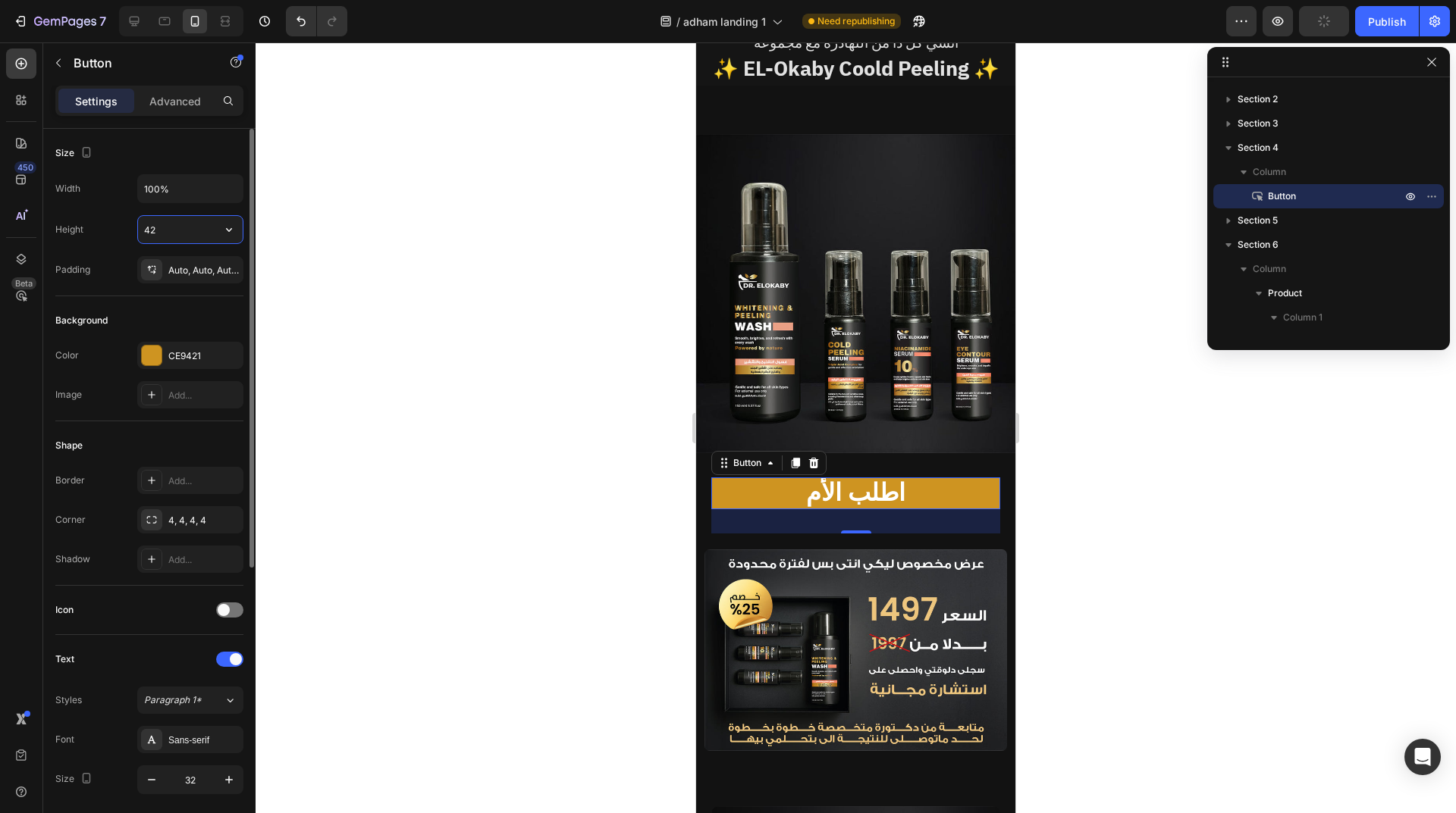
click at [161, 228] on input "42" at bounding box center [189, 230] width 104 height 28
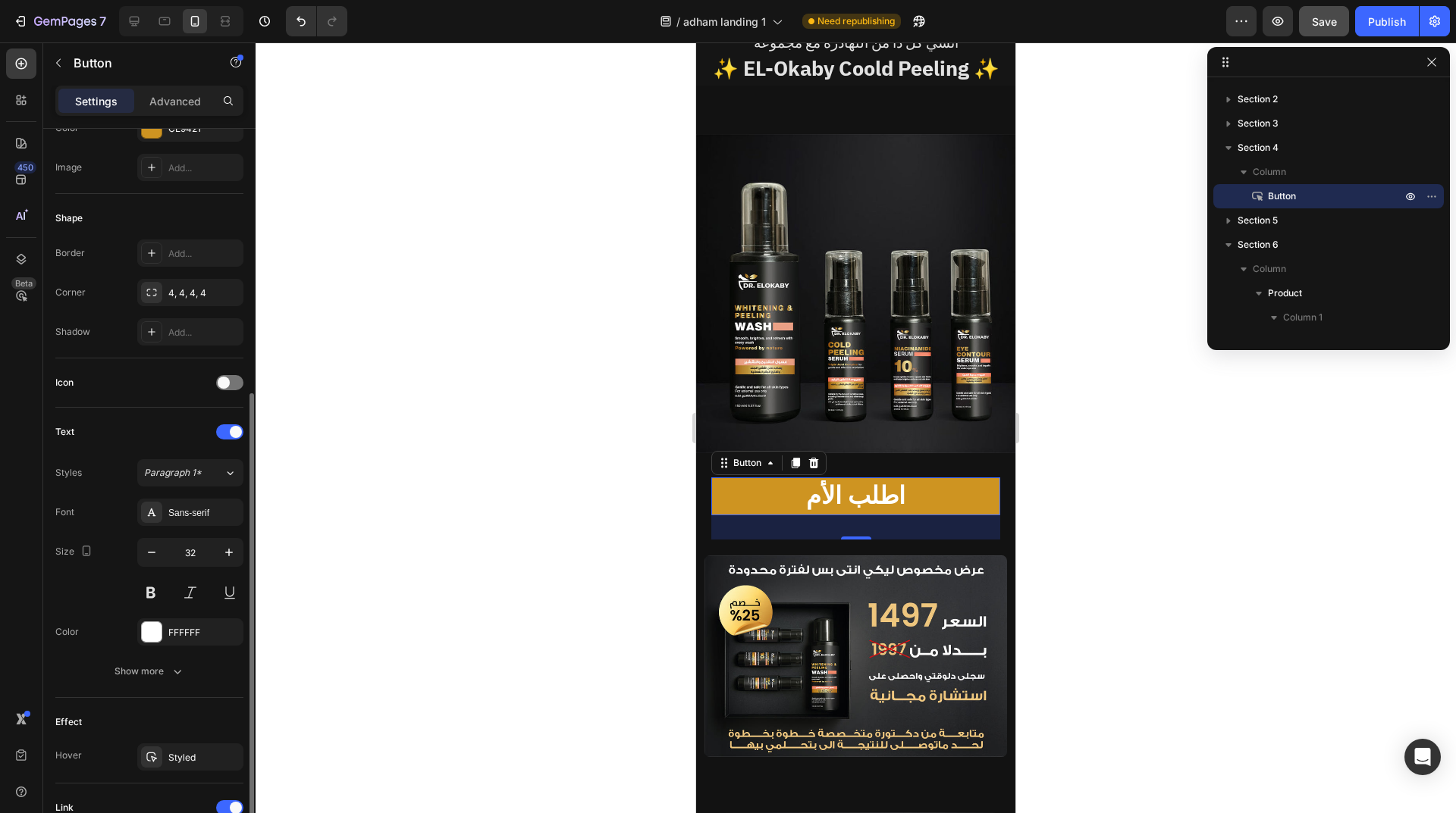
scroll to position [438, 0]
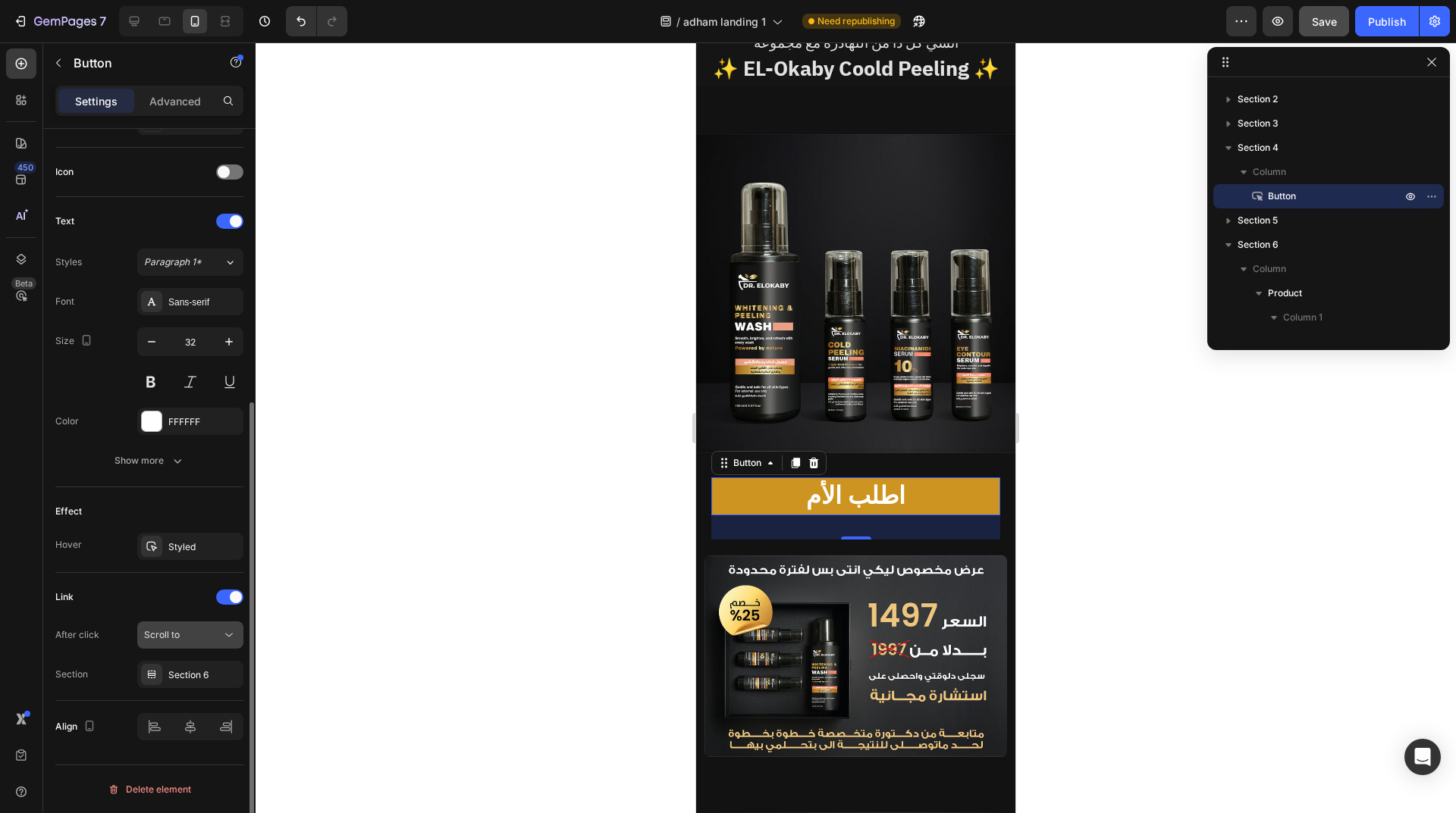
type input "50"
click at [214, 641] on div "Scroll to" at bounding box center [183, 635] width 78 height 14
click at [150, 593] on div "Link" at bounding box center [150, 597] width 188 height 24
click at [194, 668] on div "Section 6" at bounding box center [190, 675] width 44 height 14
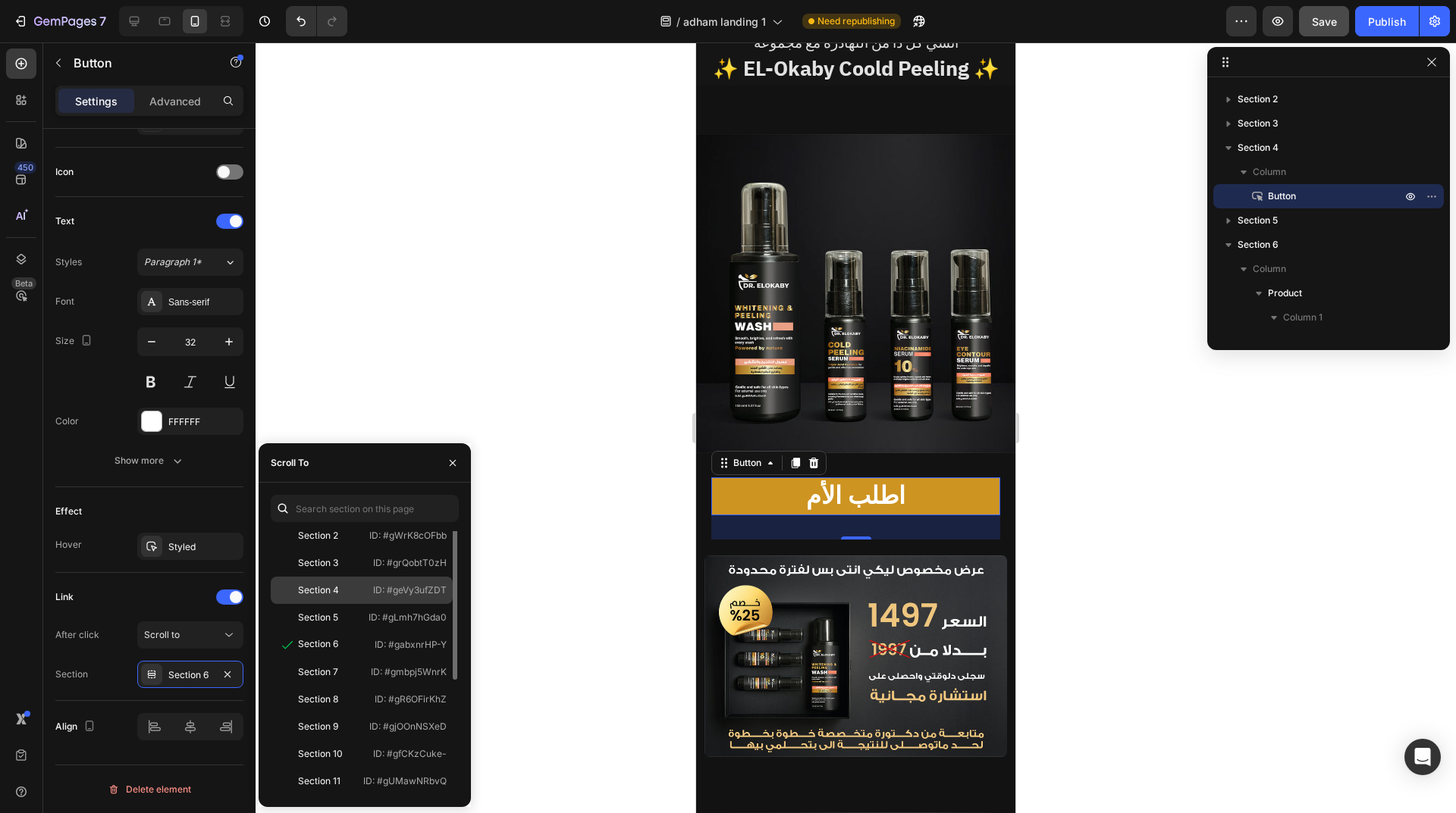
scroll to position [0, 0]
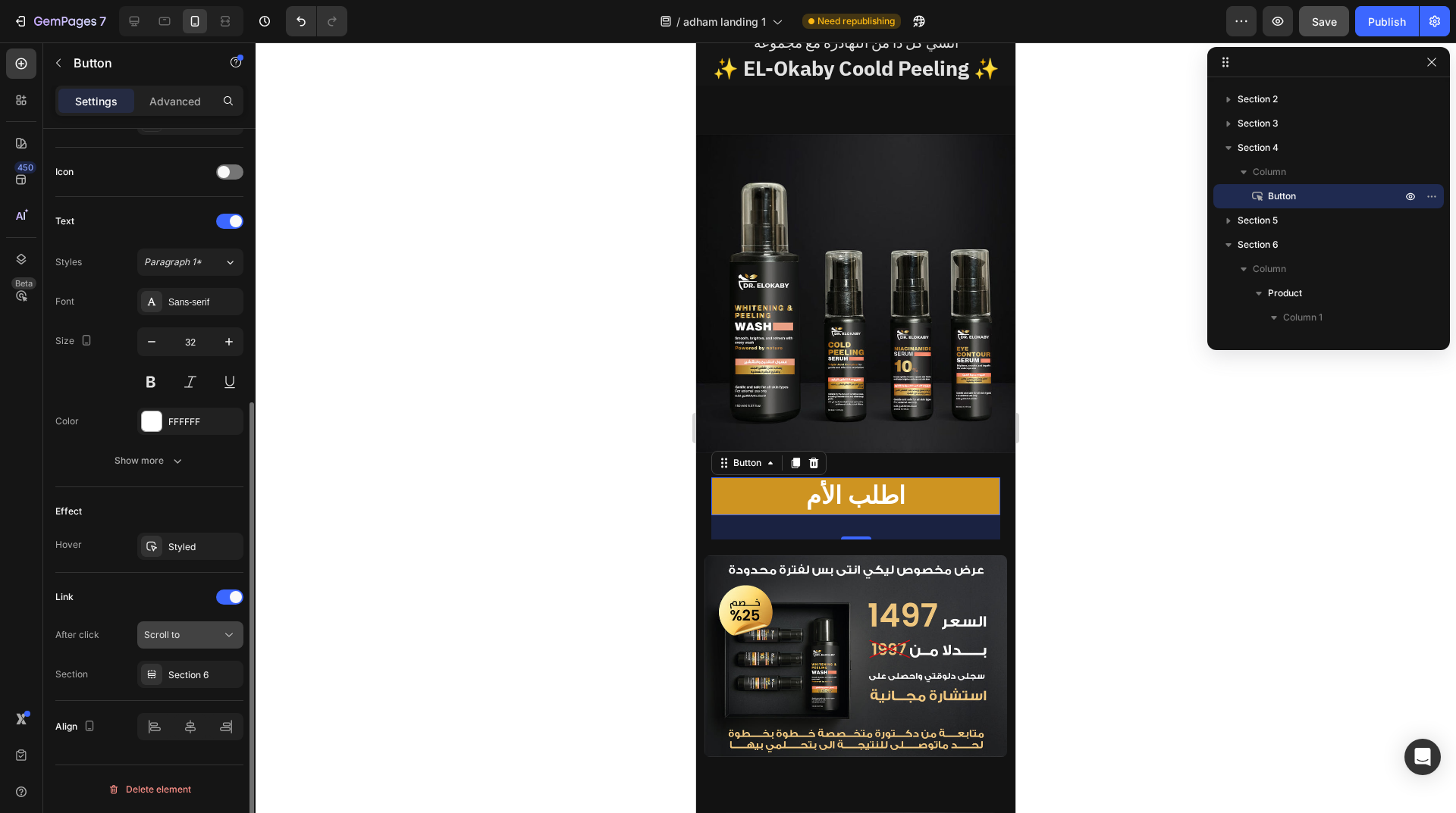
click at [184, 642] on button "Scroll to" at bounding box center [190, 635] width 106 height 28
click at [223, 637] on icon at bounding box center [229, 635] width 15 height 15
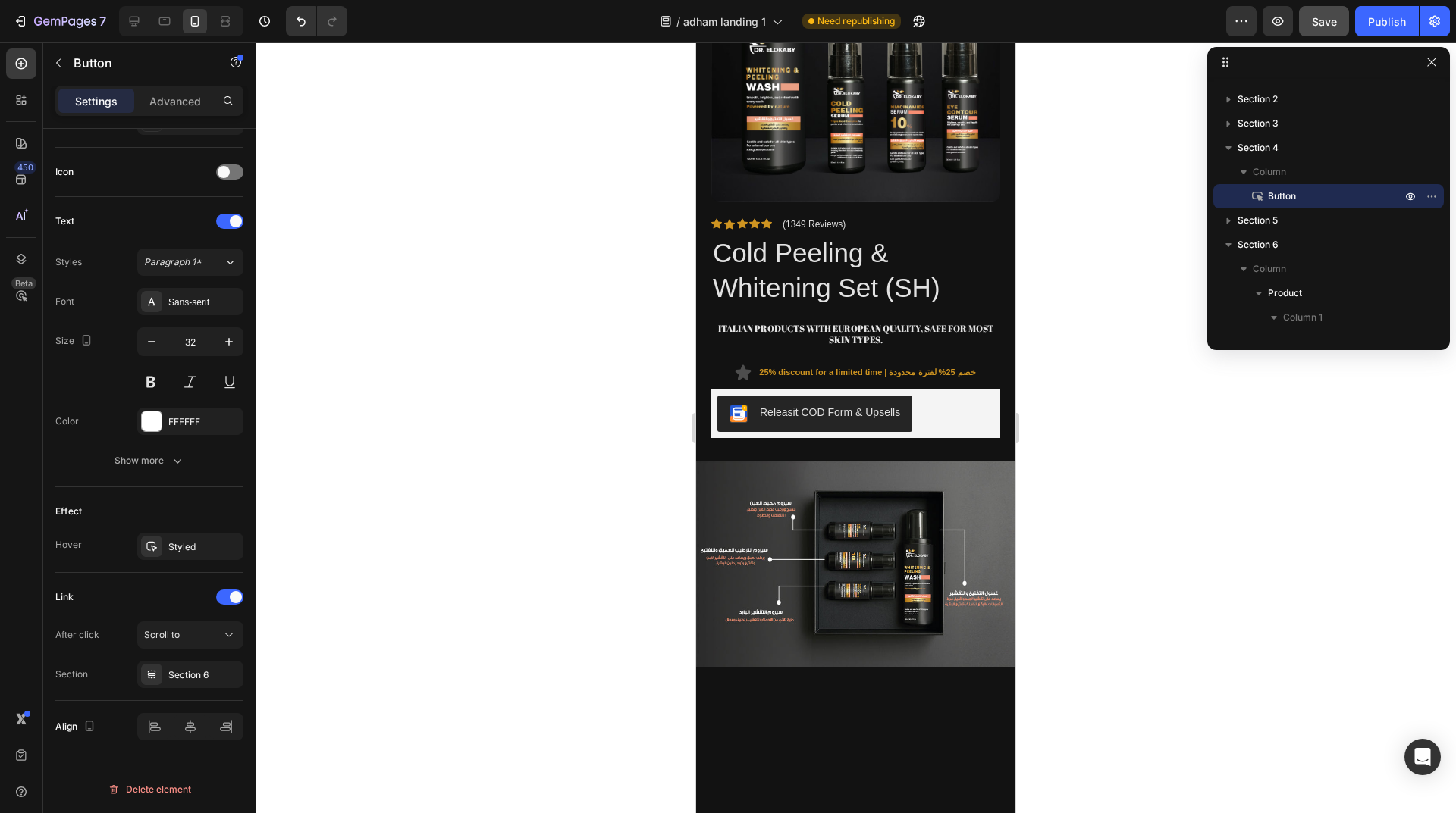
scroll to position [1137, 0]
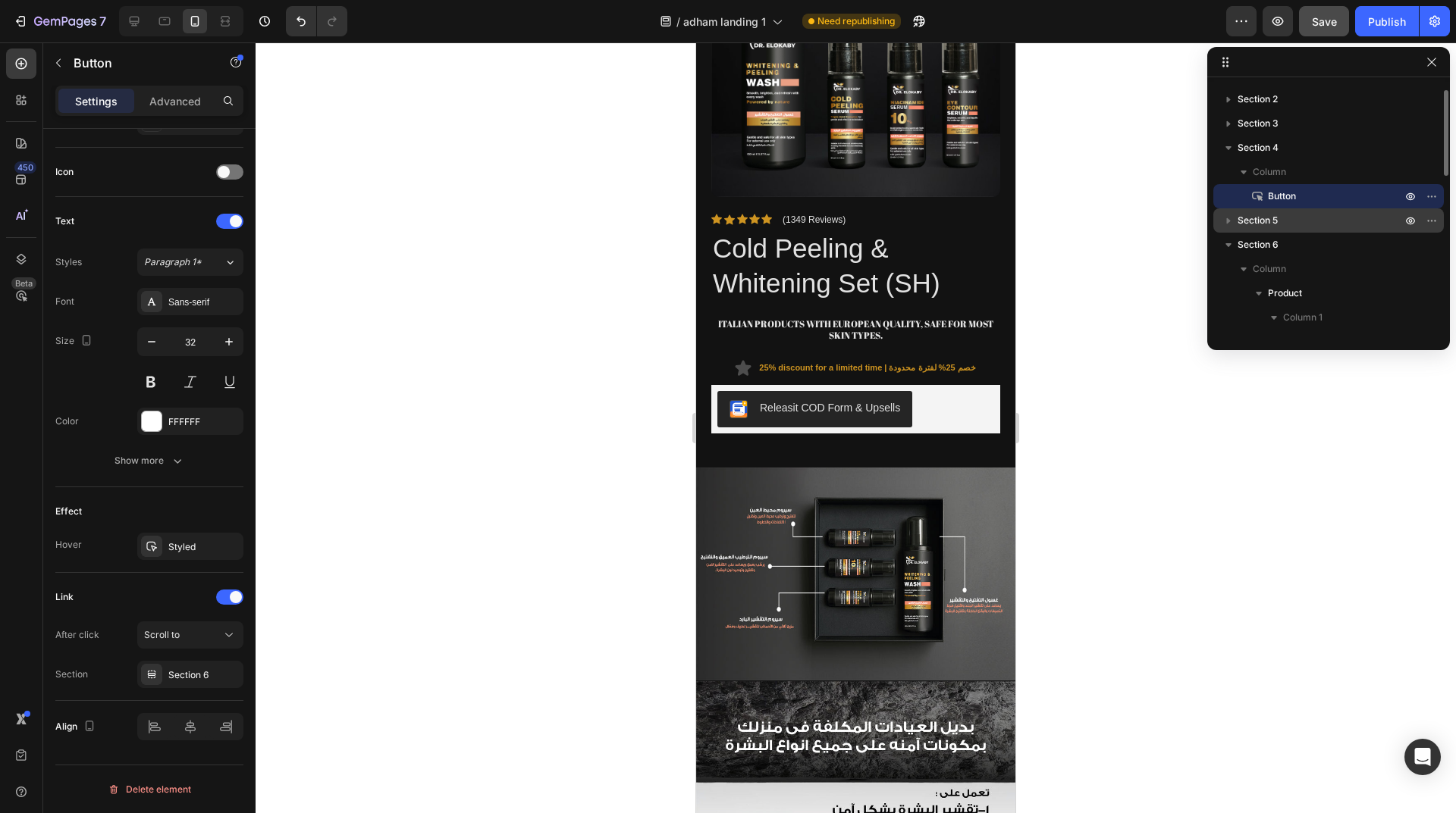
click at [1277, 215] on span "Section 5" at bounding box center [1257, 221] width 41 height 15
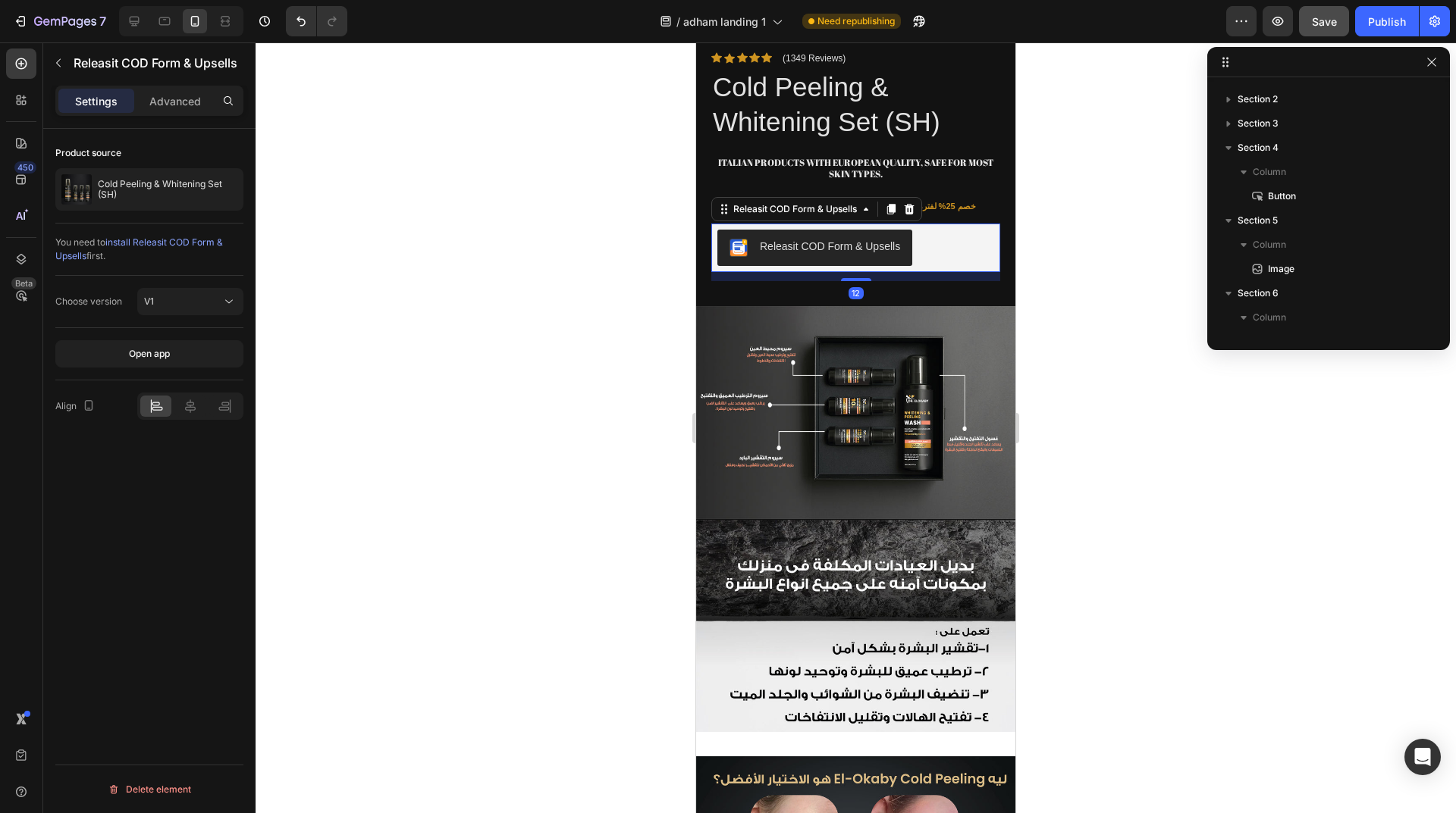
scroll to position [676, 0]
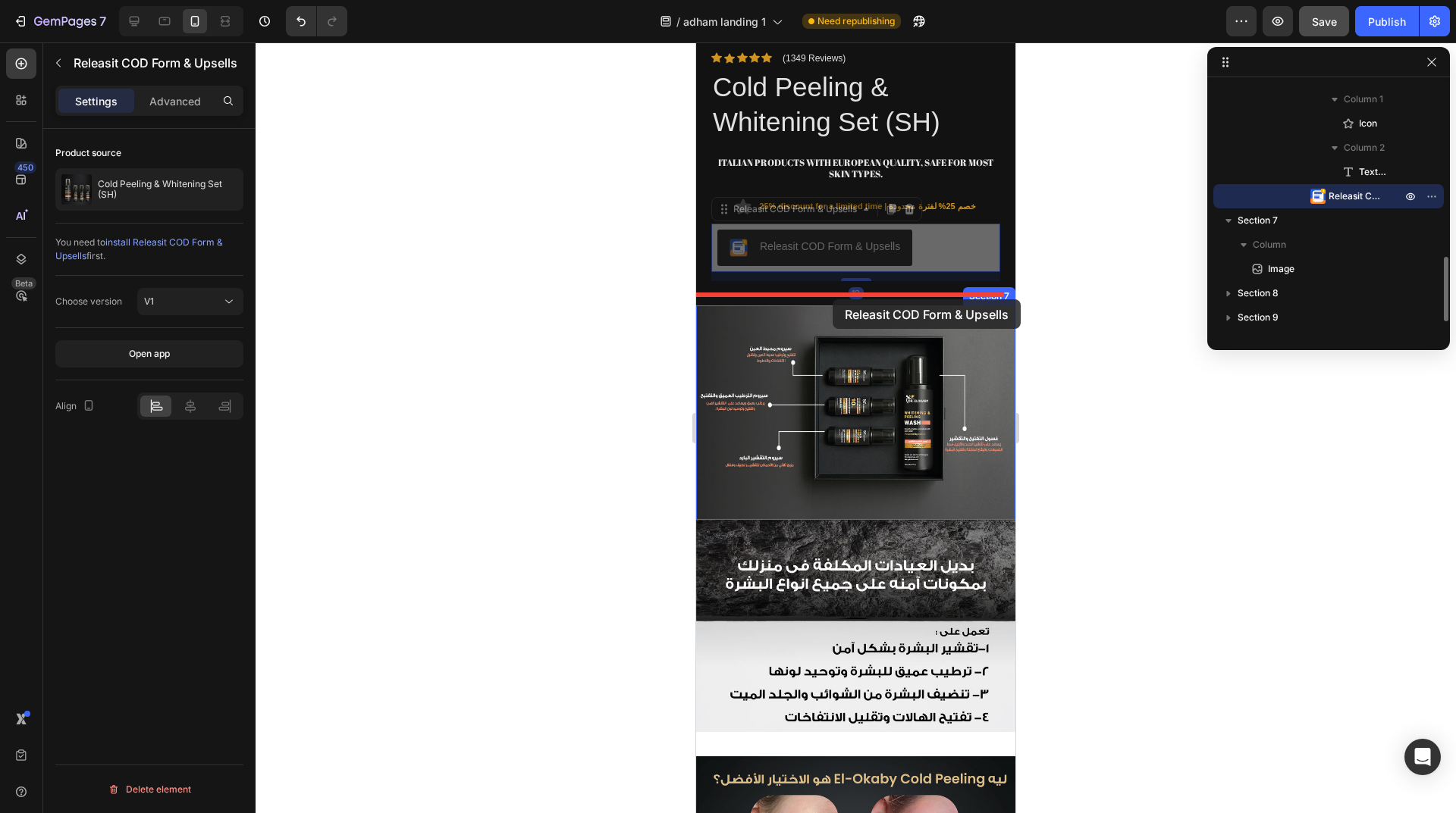
drag, startPoint x: 820, startPoint y: 252, endPoint x: 833, endPoint y: 299, distance: 48.8
click at [833, 299] on div "Mobile ( 421 px) iPhone 13 Mini iPhone 13 Pro iPhone 11 Pro Max iPhone 15 Pro M…" at bounding box center [856, 140] width 319 height 2793
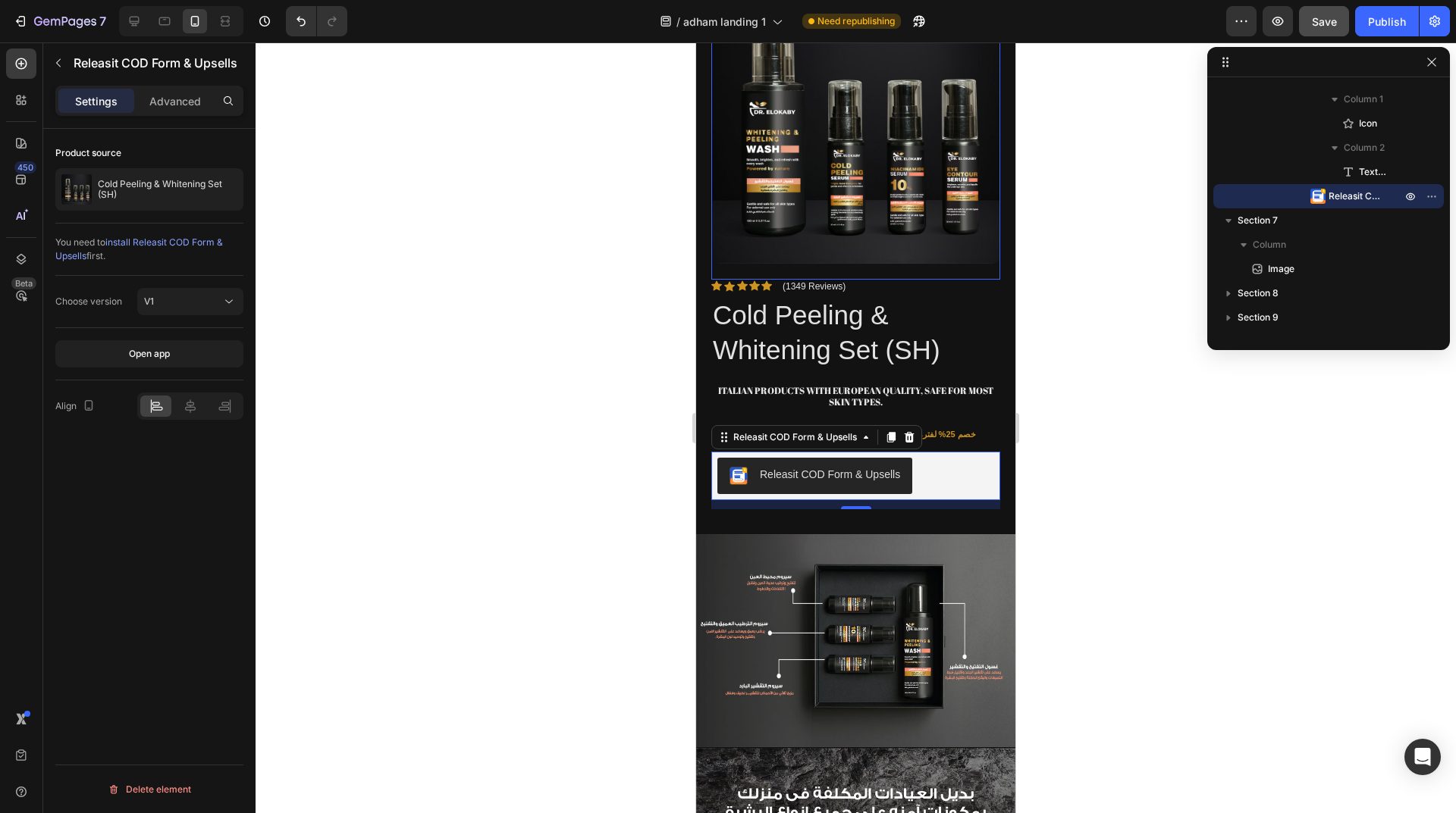
scroll to position [1070, 0]
click at [178, 108] on p "Advanced" at bounding box center [175, 101] width 52 height 16
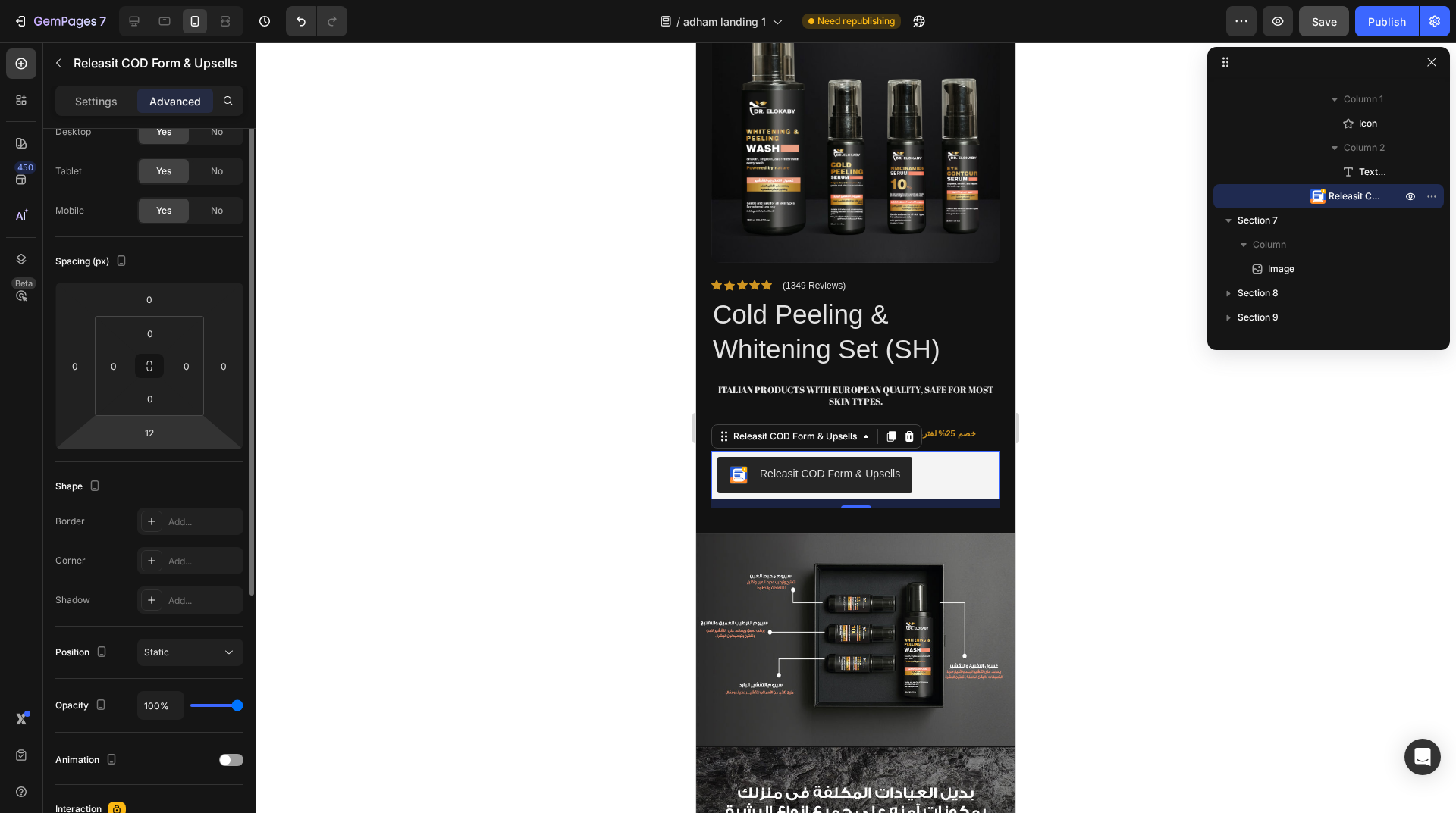
scroll to position [0, 0]
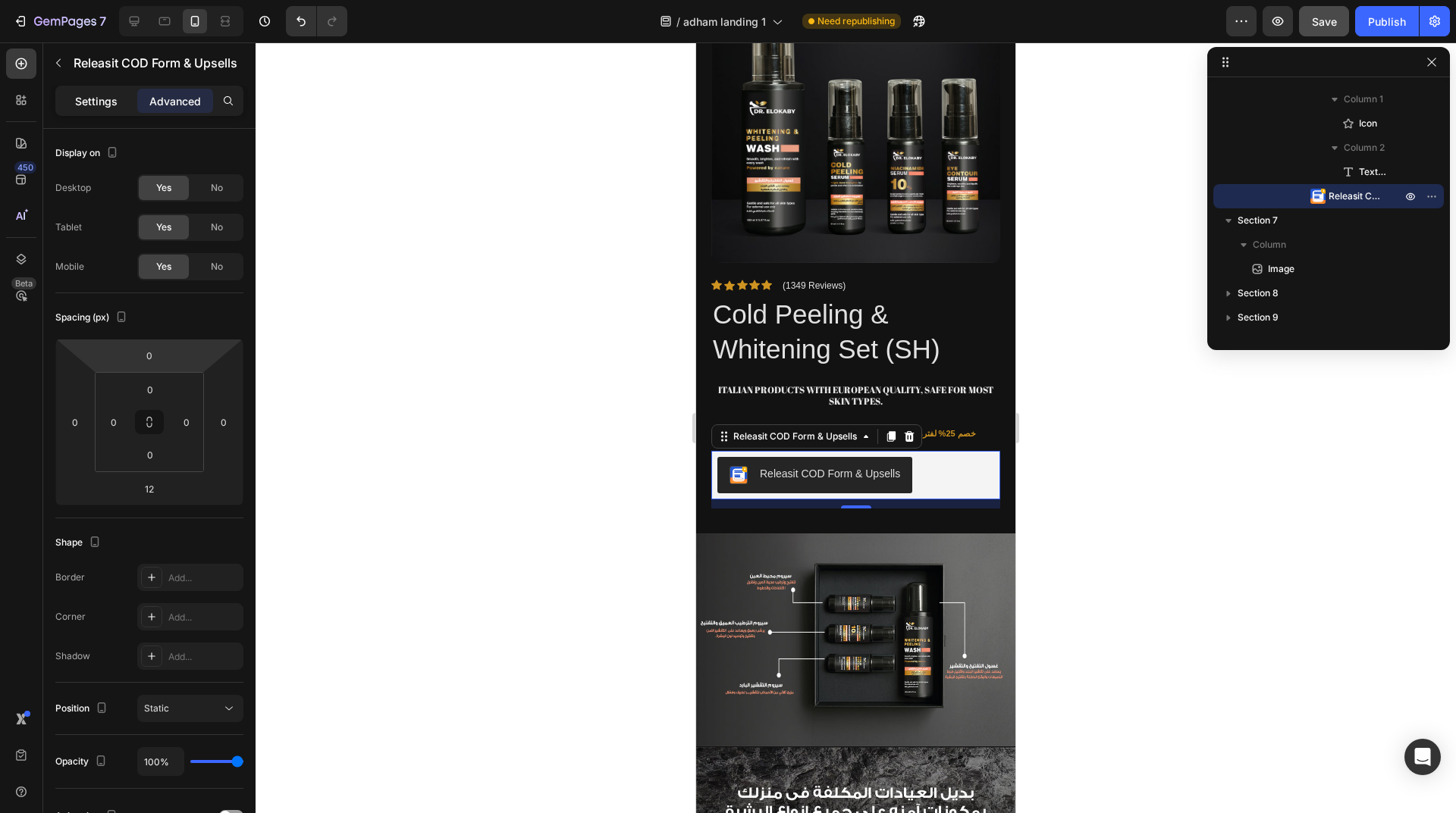
click at [111, 108] on p "Settings" at bounding box center [96, 101] width 42 height 16
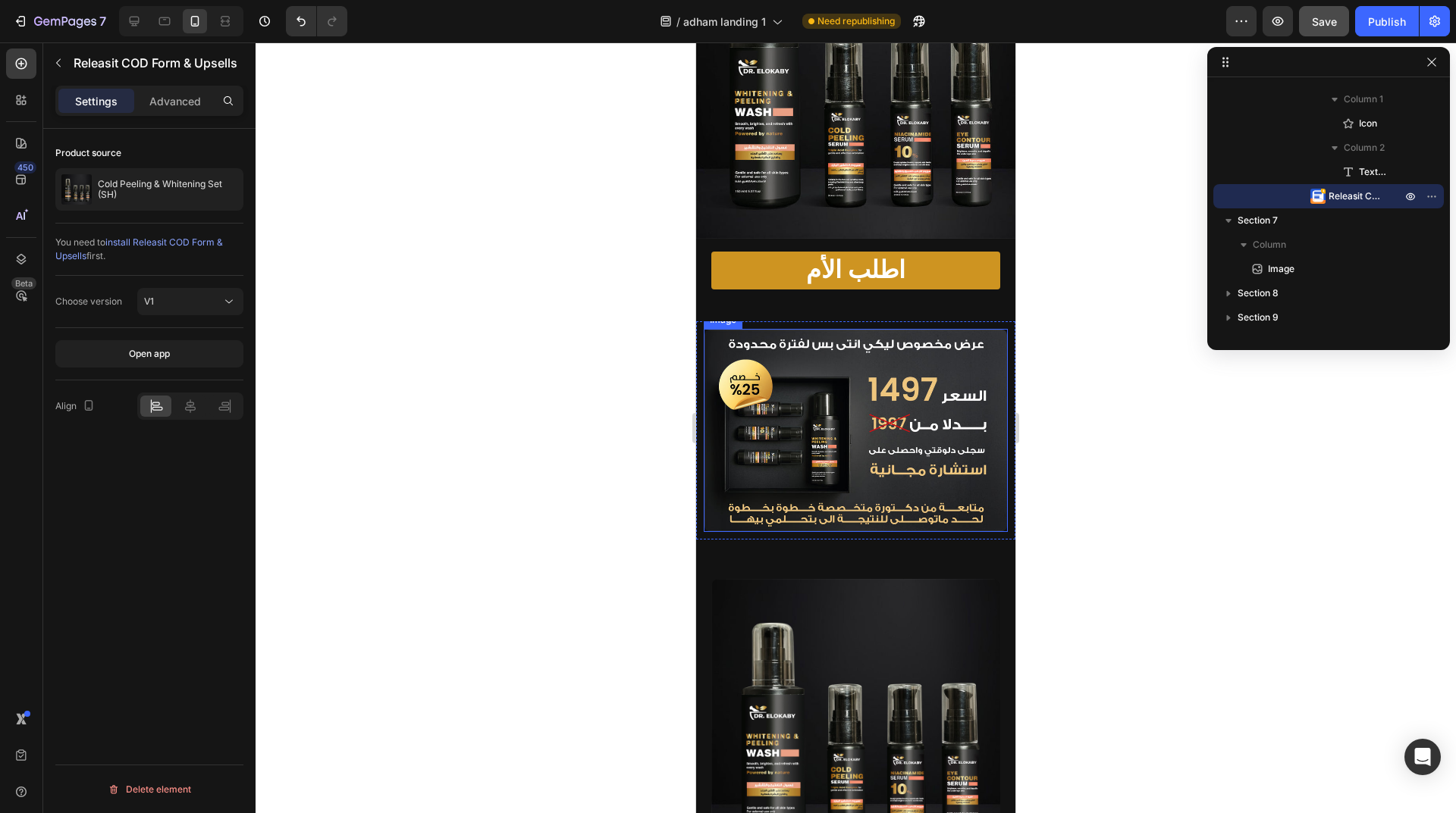
scroll to position [464, 0]
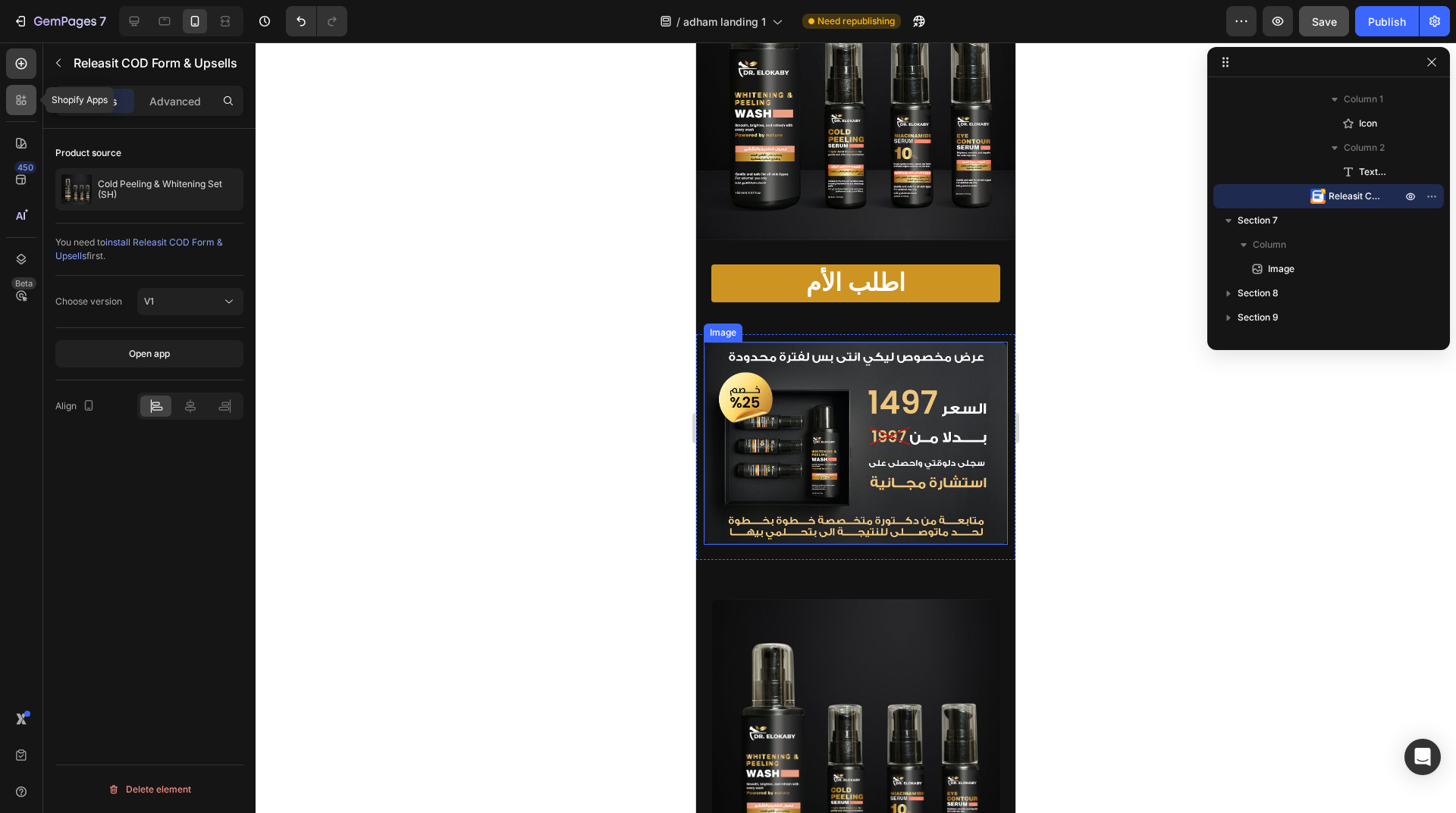
click at [26, 107] on icon at bounding box center [21, 100] width 15 height 15
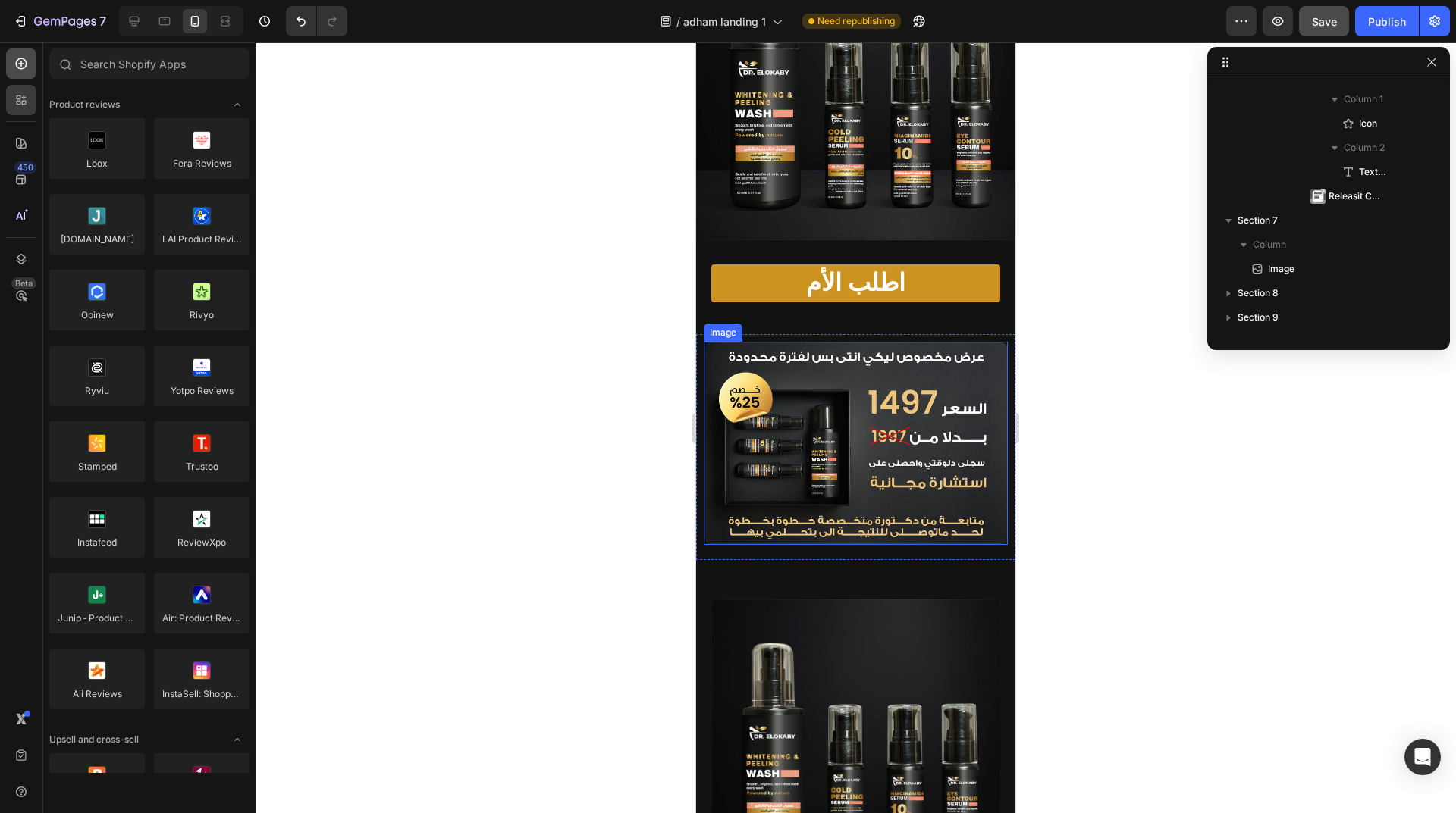
click at [23, 67] on icon at bounding box center [21, 64] width 15 height 15
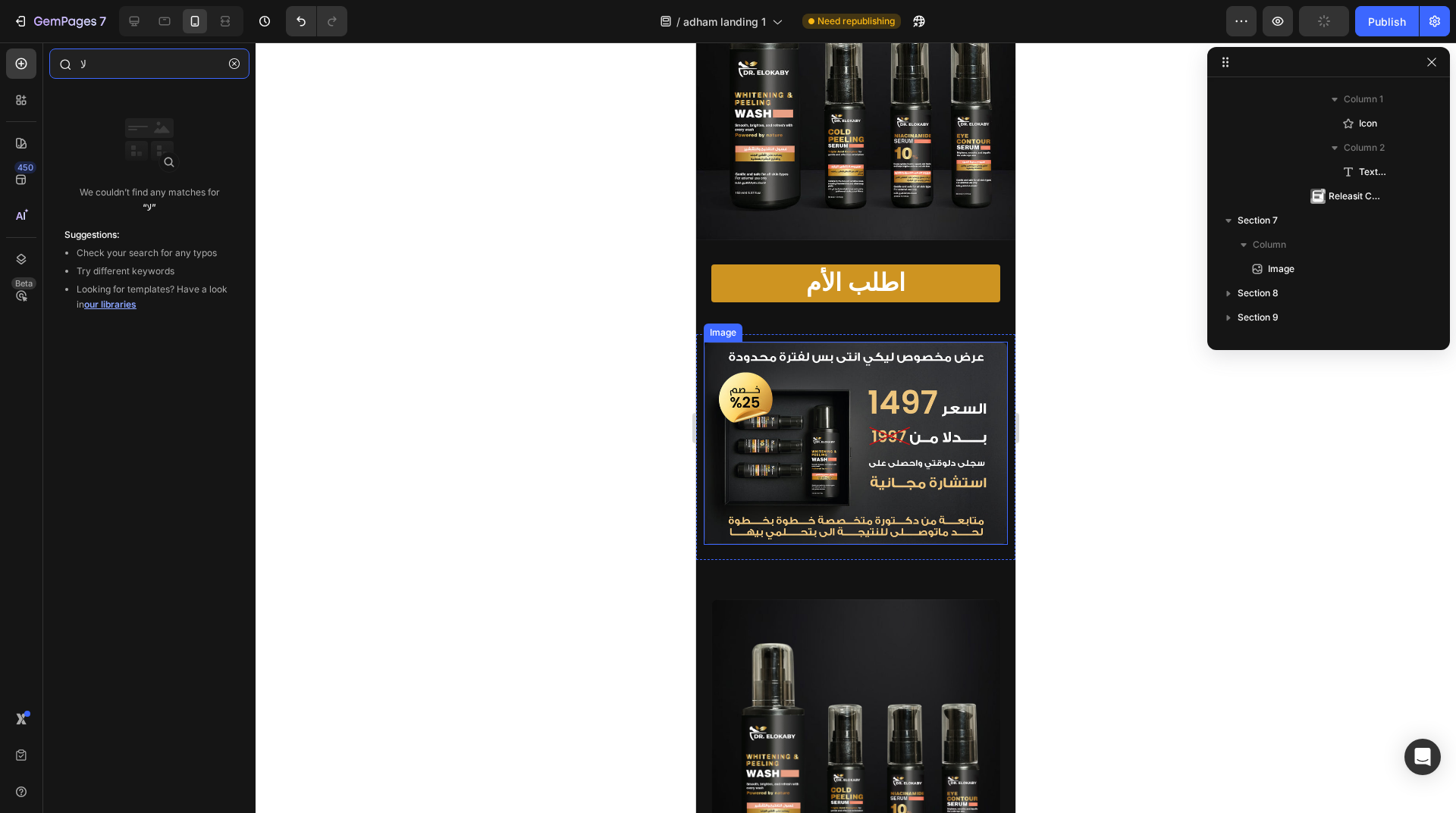
type input "ل"
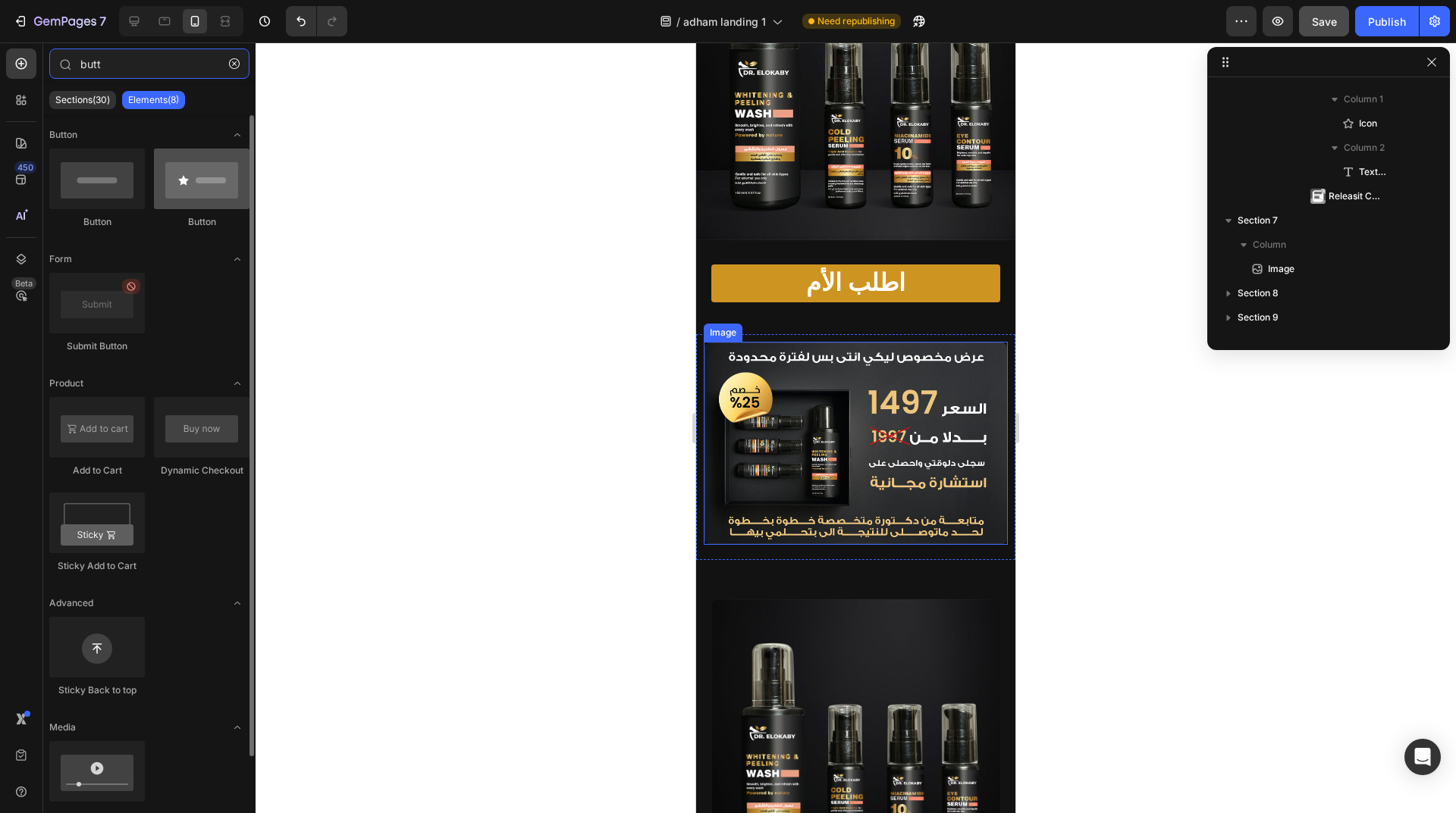
type input "butt"
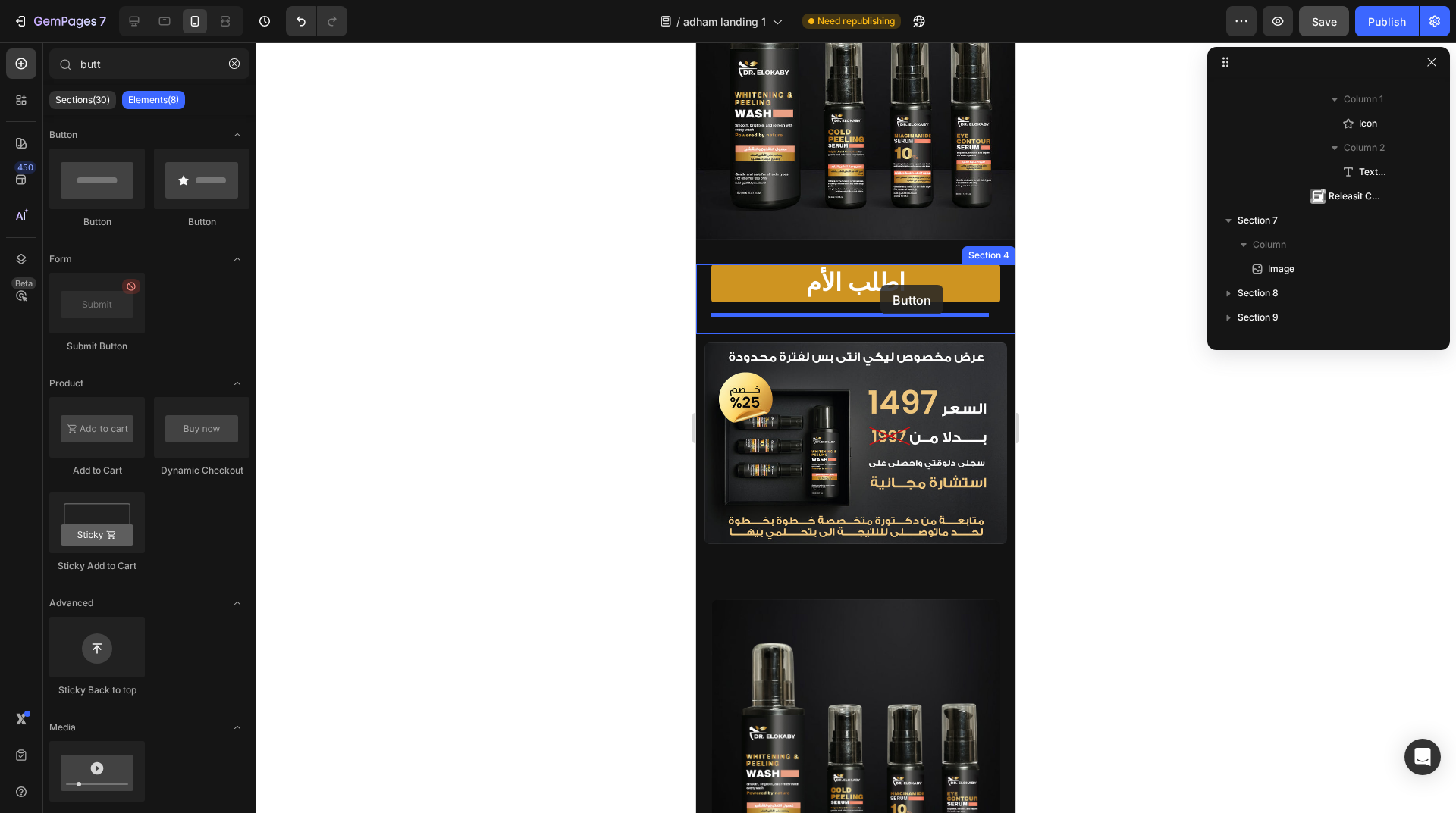
drag, startPoint x: 890, startPoint y: 230, endPoint x: 880, endPoint y: 285, distance: 55.9
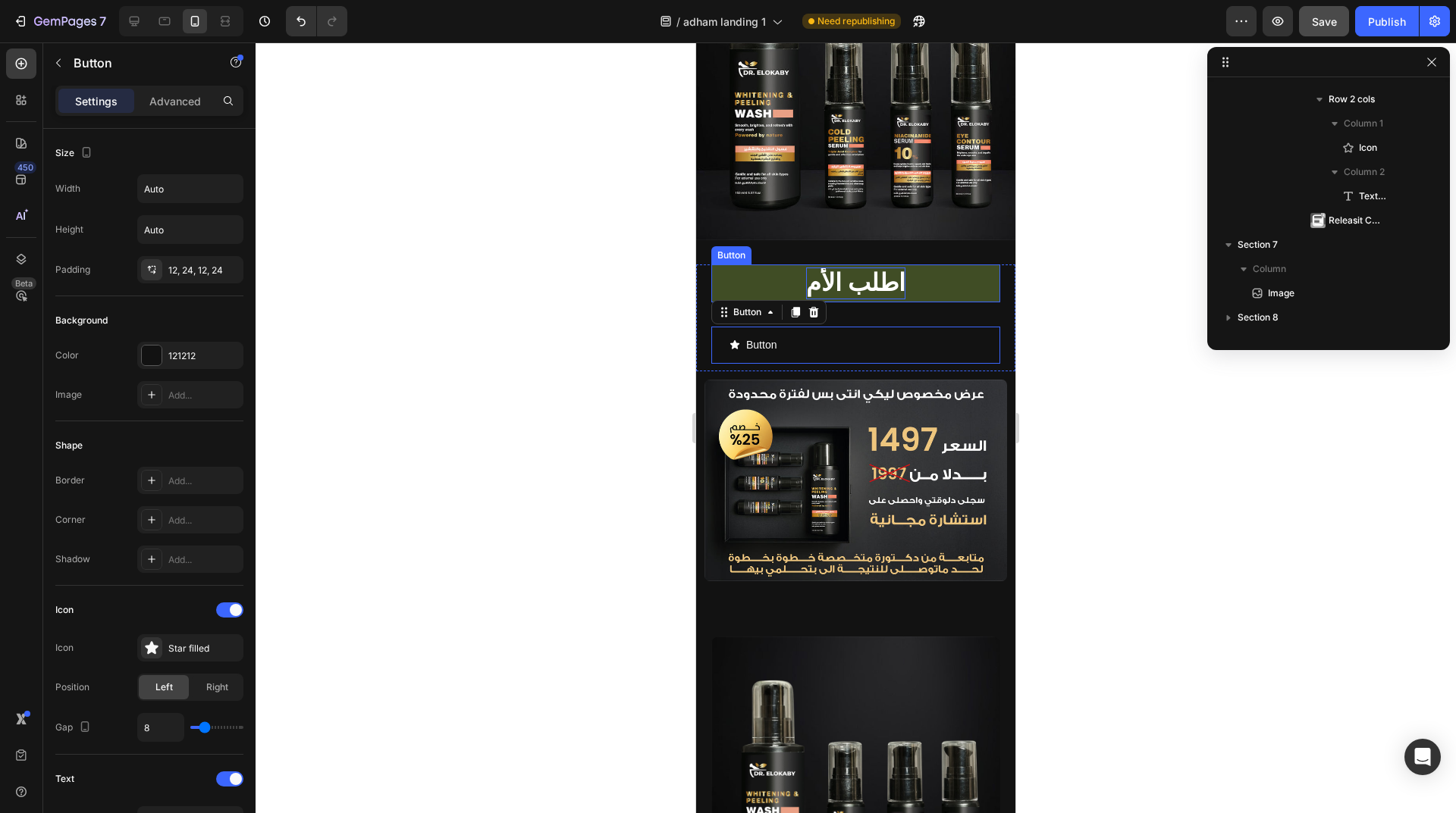
scroll to position [44, 0]
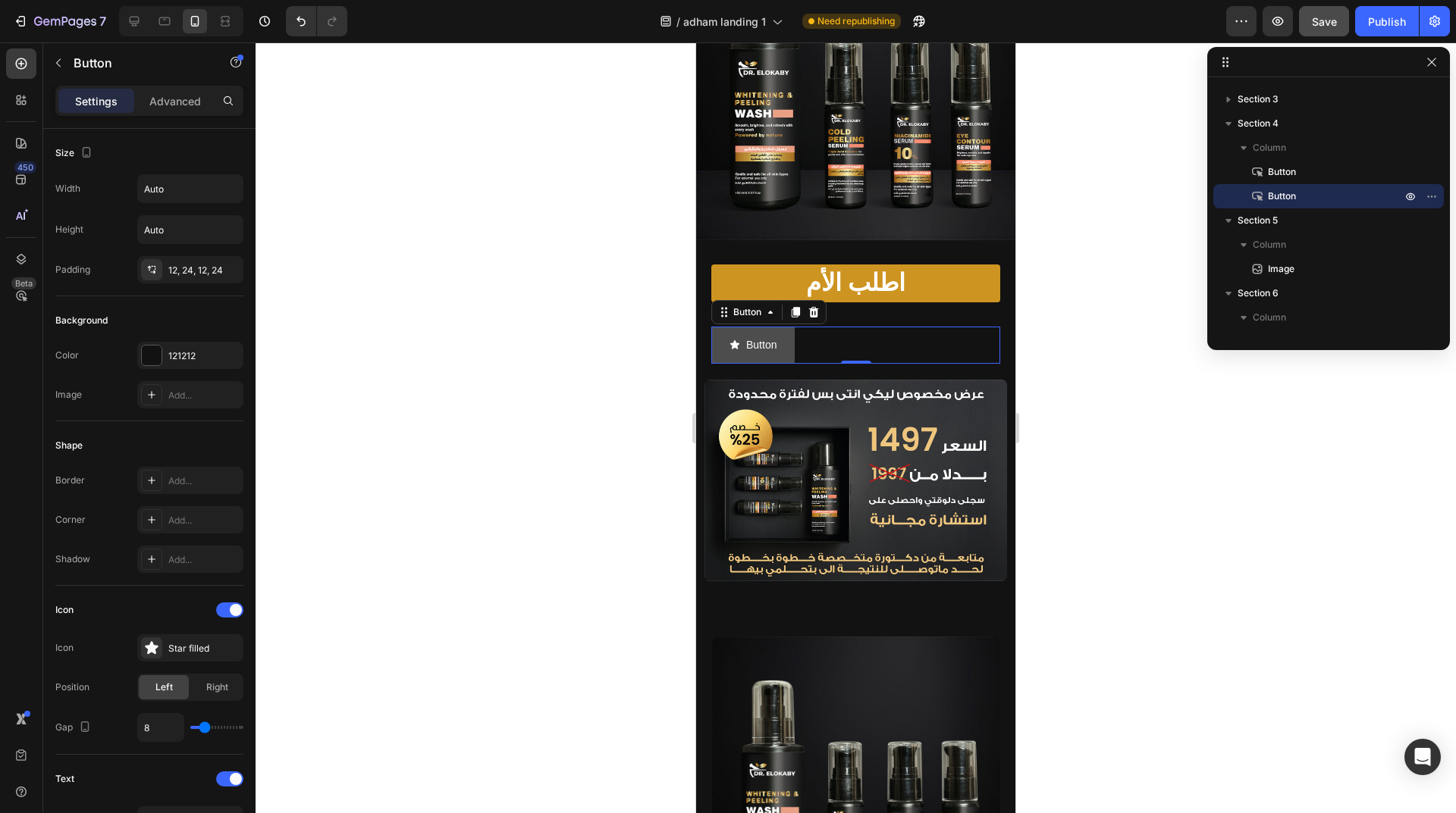
click at [777, 333] on button "Button" at bounding box center [752, 345] width 83 height 37
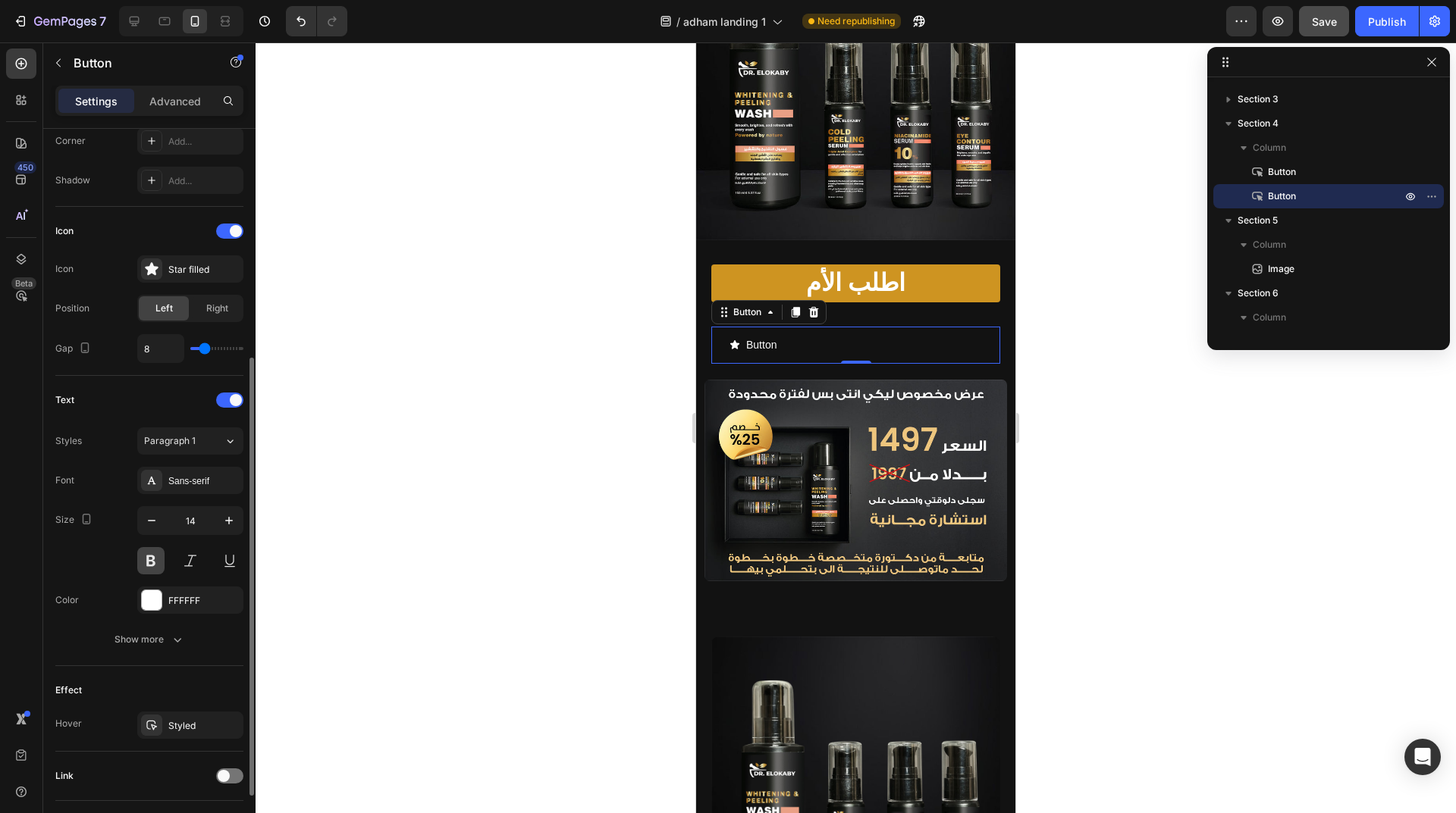
scroll to position [479, 0]
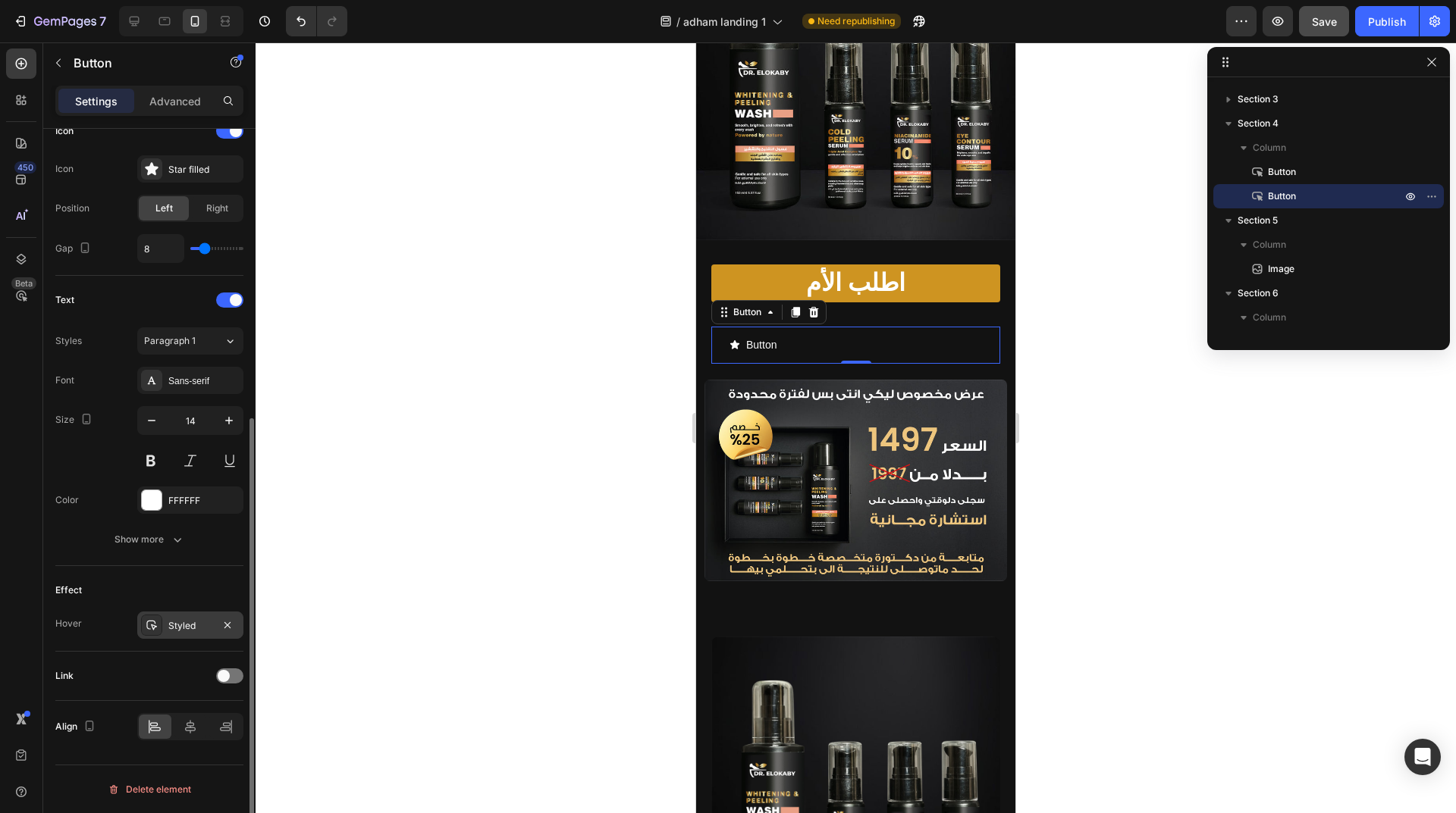
click at [176, 628] on div "Styled" at bounding box center [190, 626] width 44 height 14
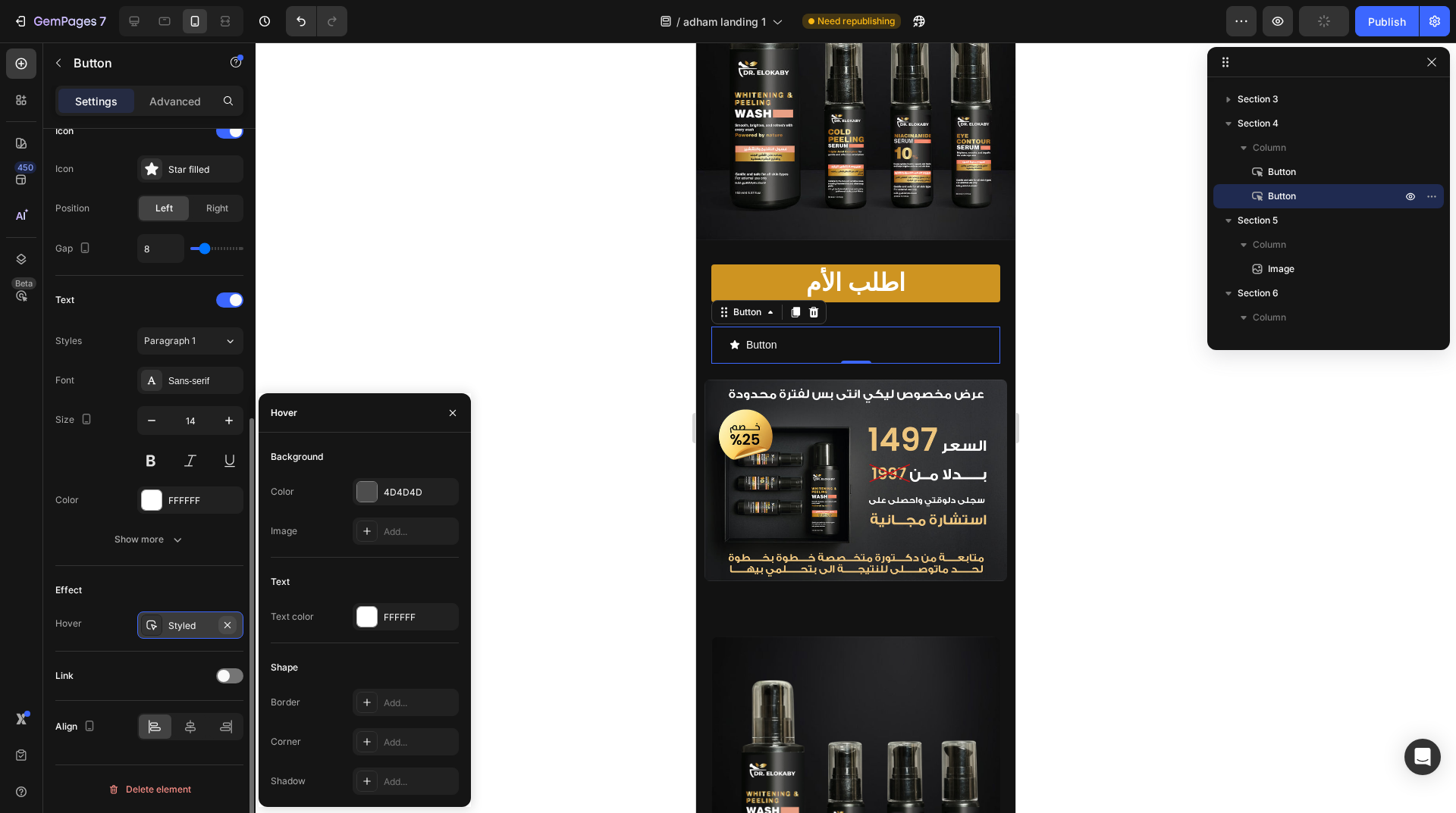
click at [221, 626] on button "button" at bounding box center [228, 626] width 18 height 18
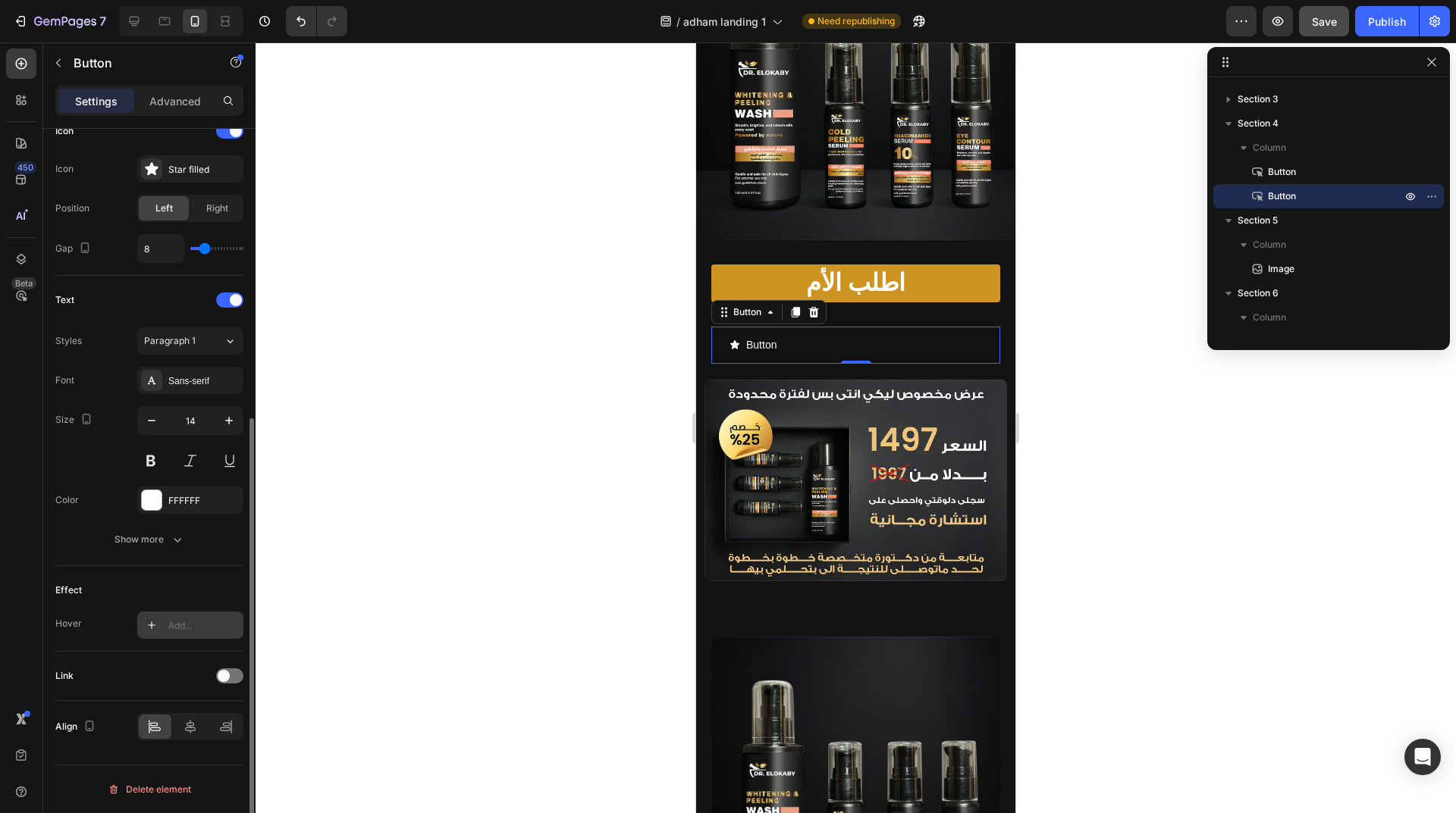
click at [167, 628] on div "Add..." at bounding box center [190, 626] width 106 height 28
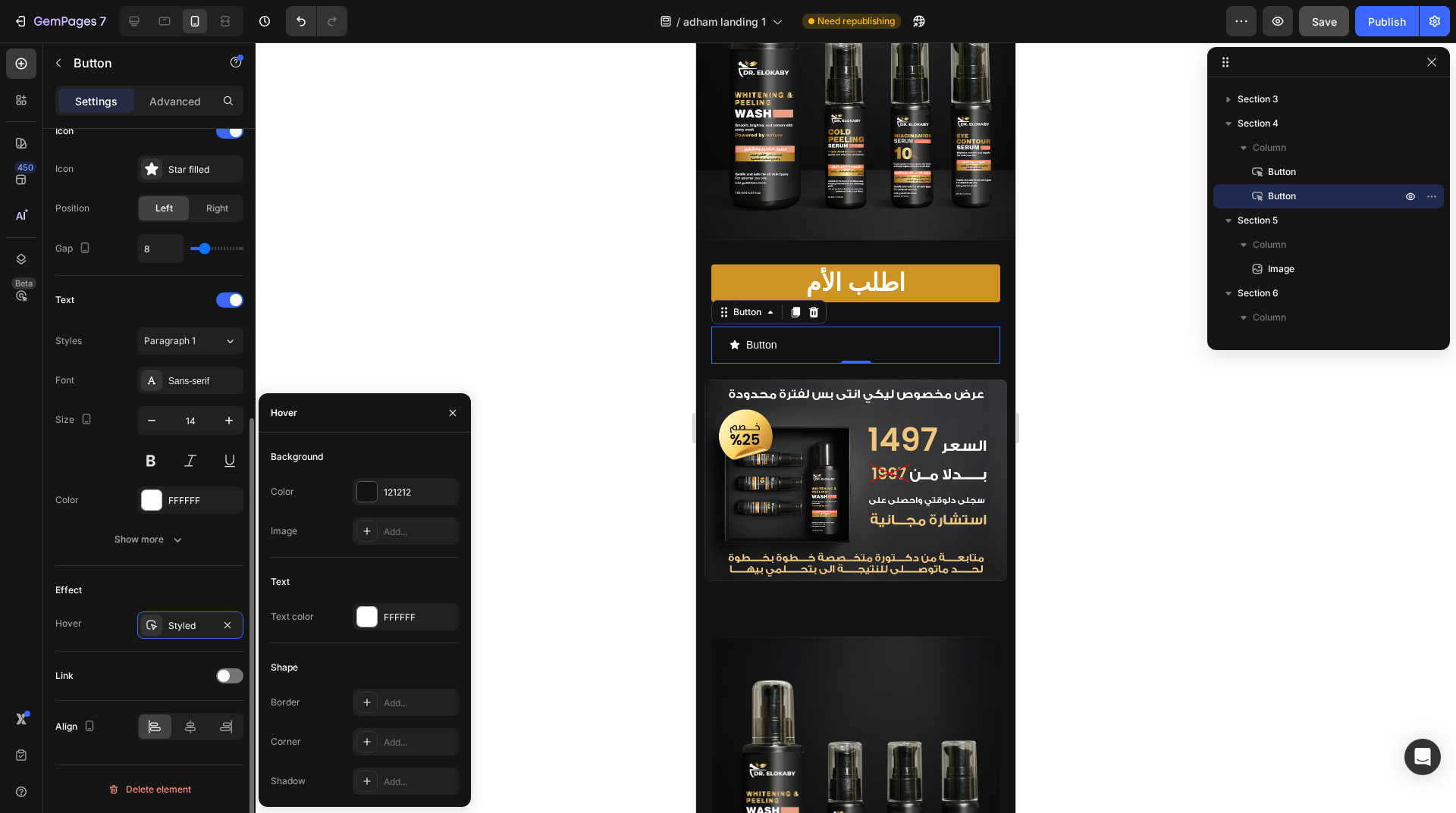
click at [140, 592] on div "Effect" at bounding box center [150, 591] width 188 height 24
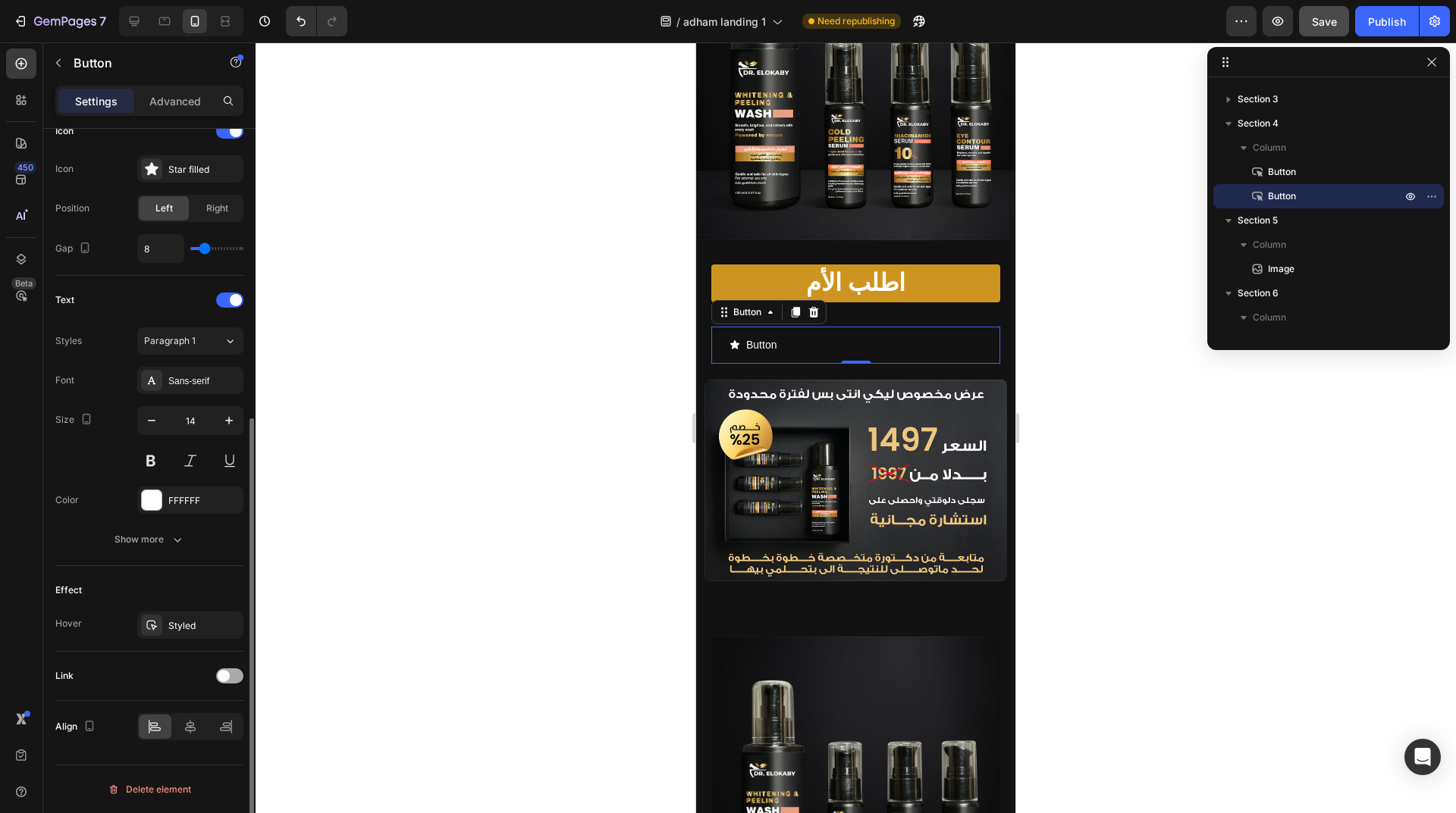
click at [240, 679] on div at bounding box center [230, 676] width 28 height 15
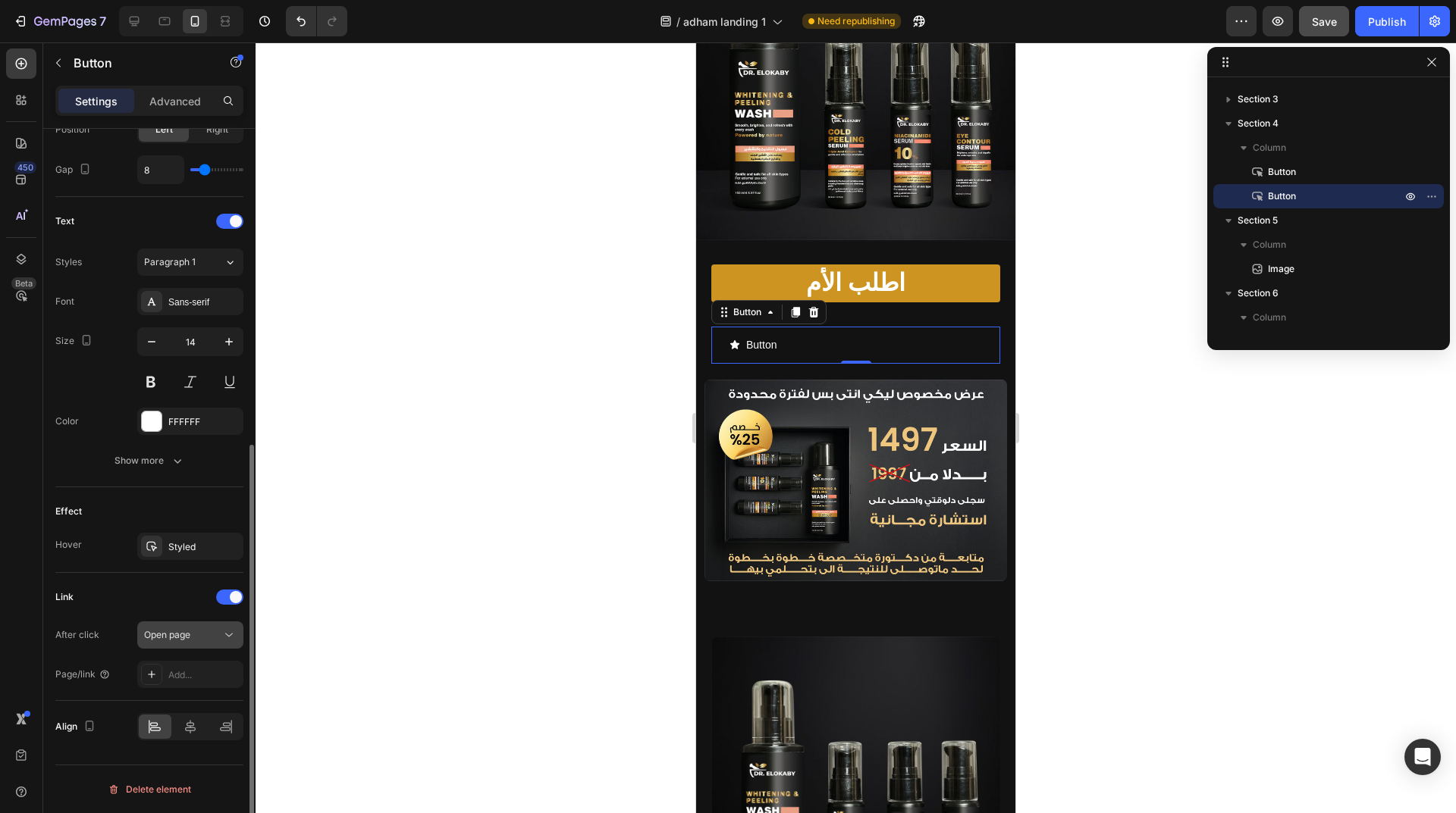
click at [176, 638] on span "Open page" at bounding box center [167, 635] width 46 height 11
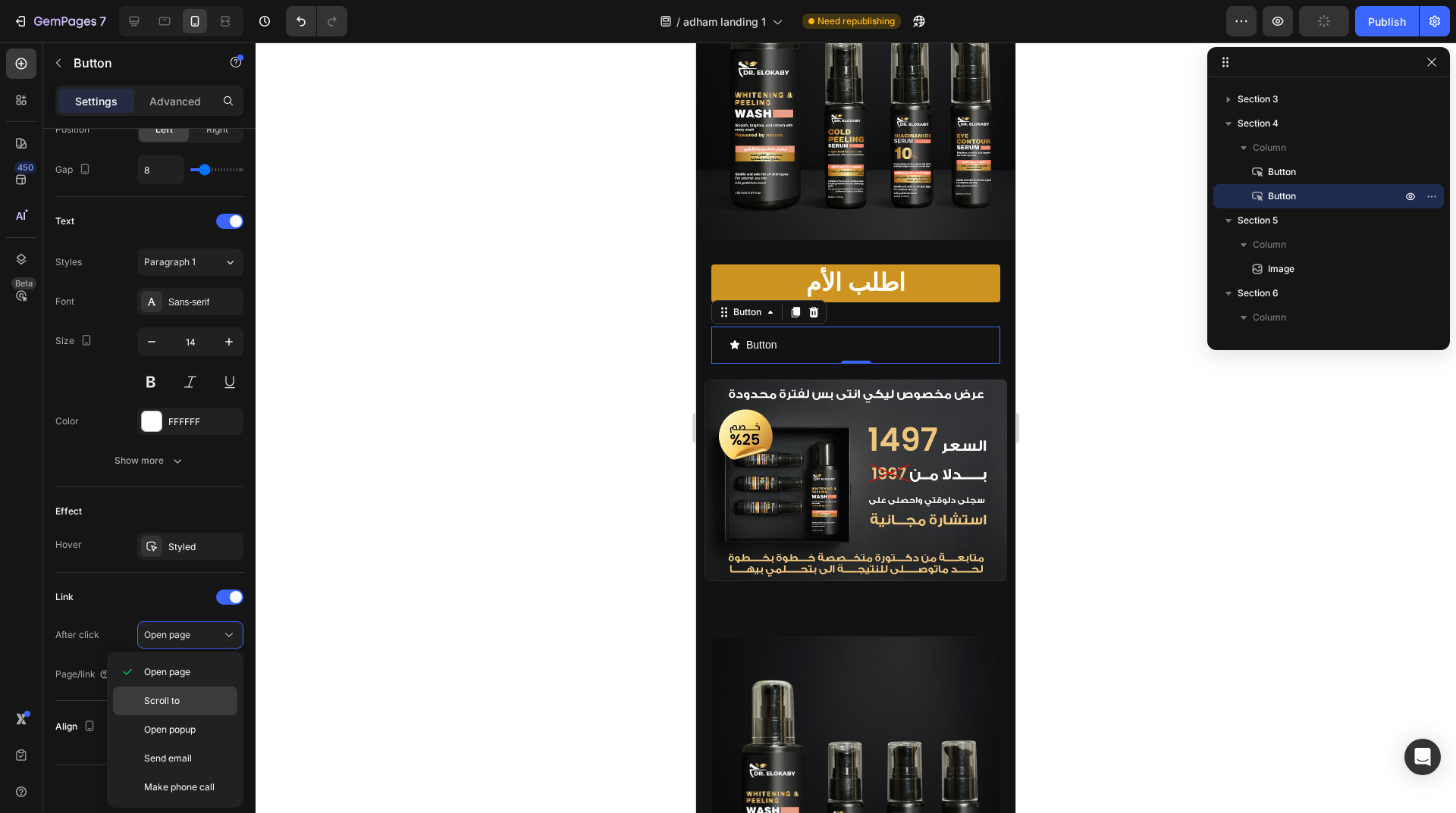
click at [201, 701] on p "Scroll to" at bounding box center [187, 700] width 87 height 14
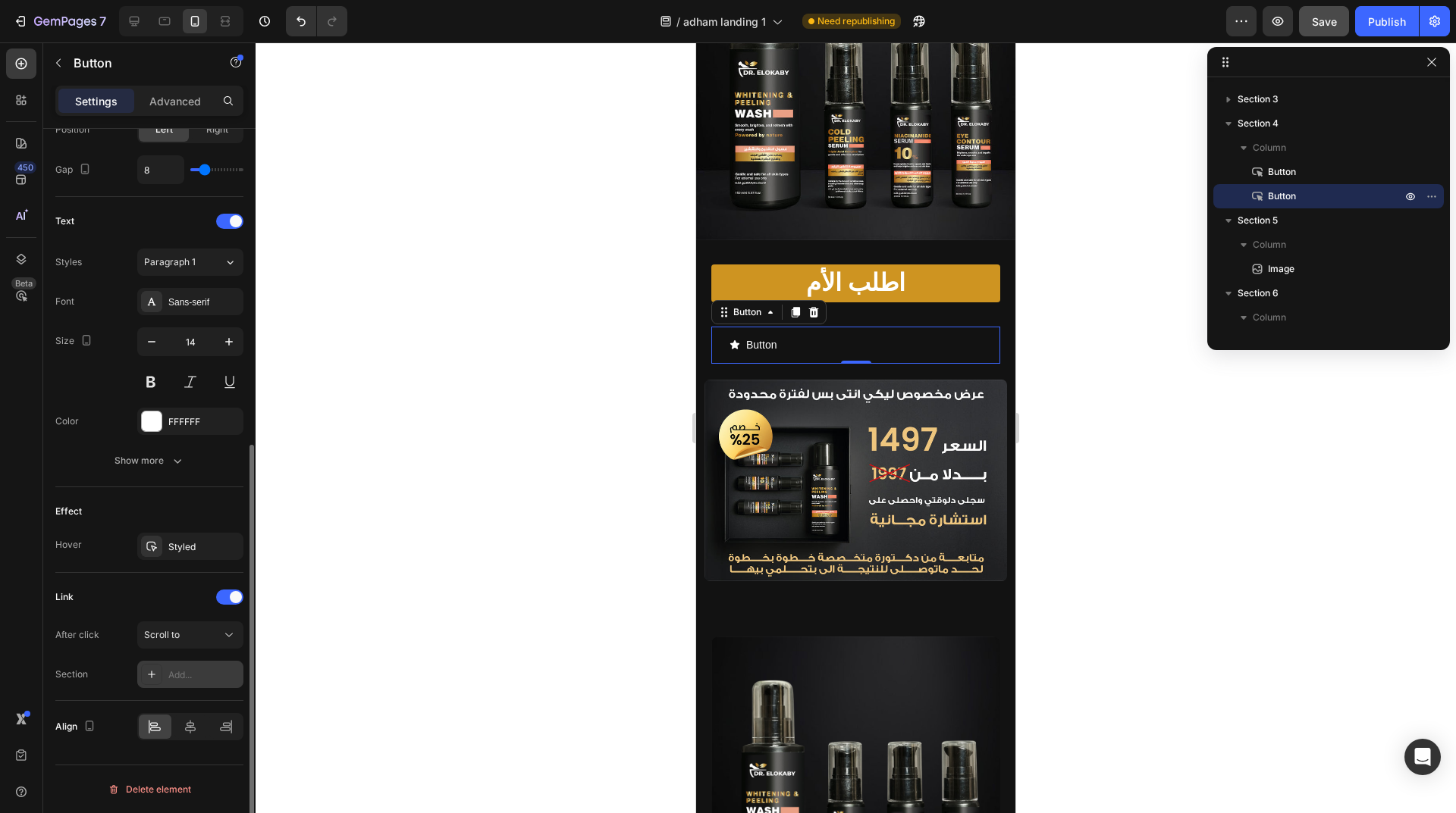
click at [205, 684] on div "Add..." at bounding box center [190, 675] width 106 height 28
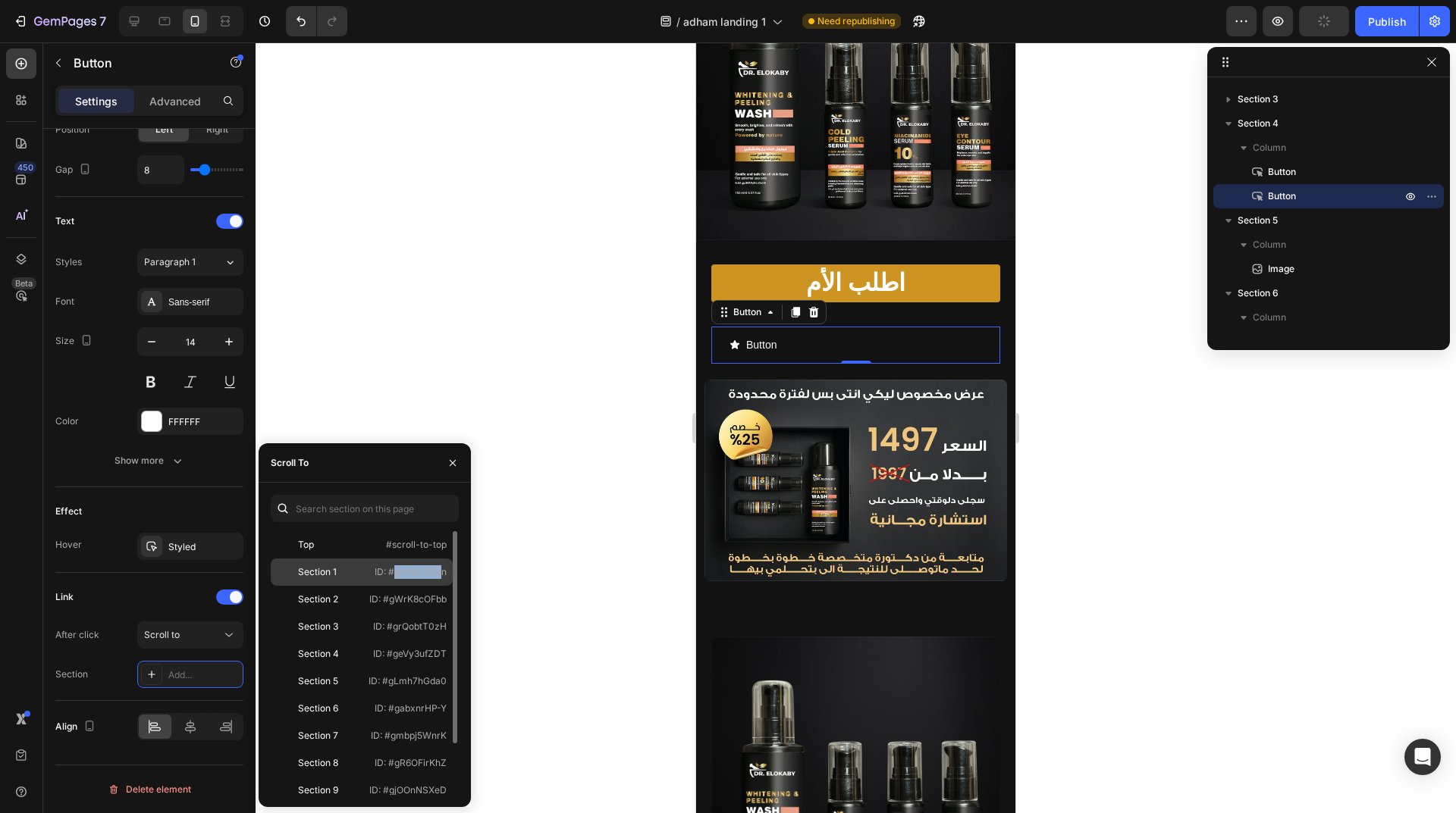
click at [436, 574] on p "ID: #gynNJJ2fun" at bounding box center [411, 572] width 72 height 14
copy p "ID: #gynNJJ2fun"
drag, startPoint x: 374, startPoint y: 572, endPoint x: 445, endPoint y: 576, distance: 71.1
click at [445, 576] on p "ID: #gynNJJ2fun" at bounding box center [411, 572] width 72 height 14
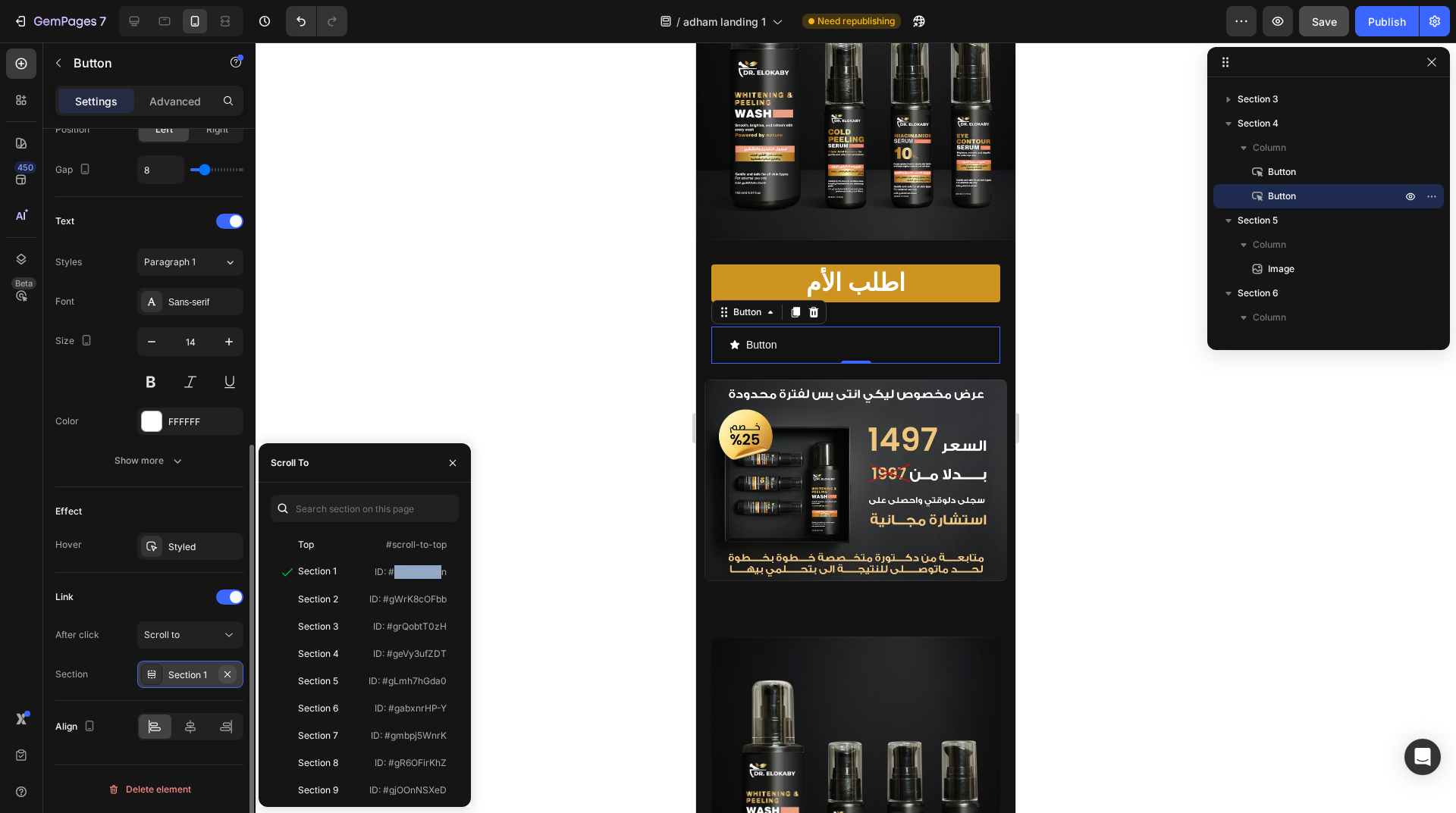
click at [235, 673] on button "button" at bounding box center [228, 675] width 18 height 18
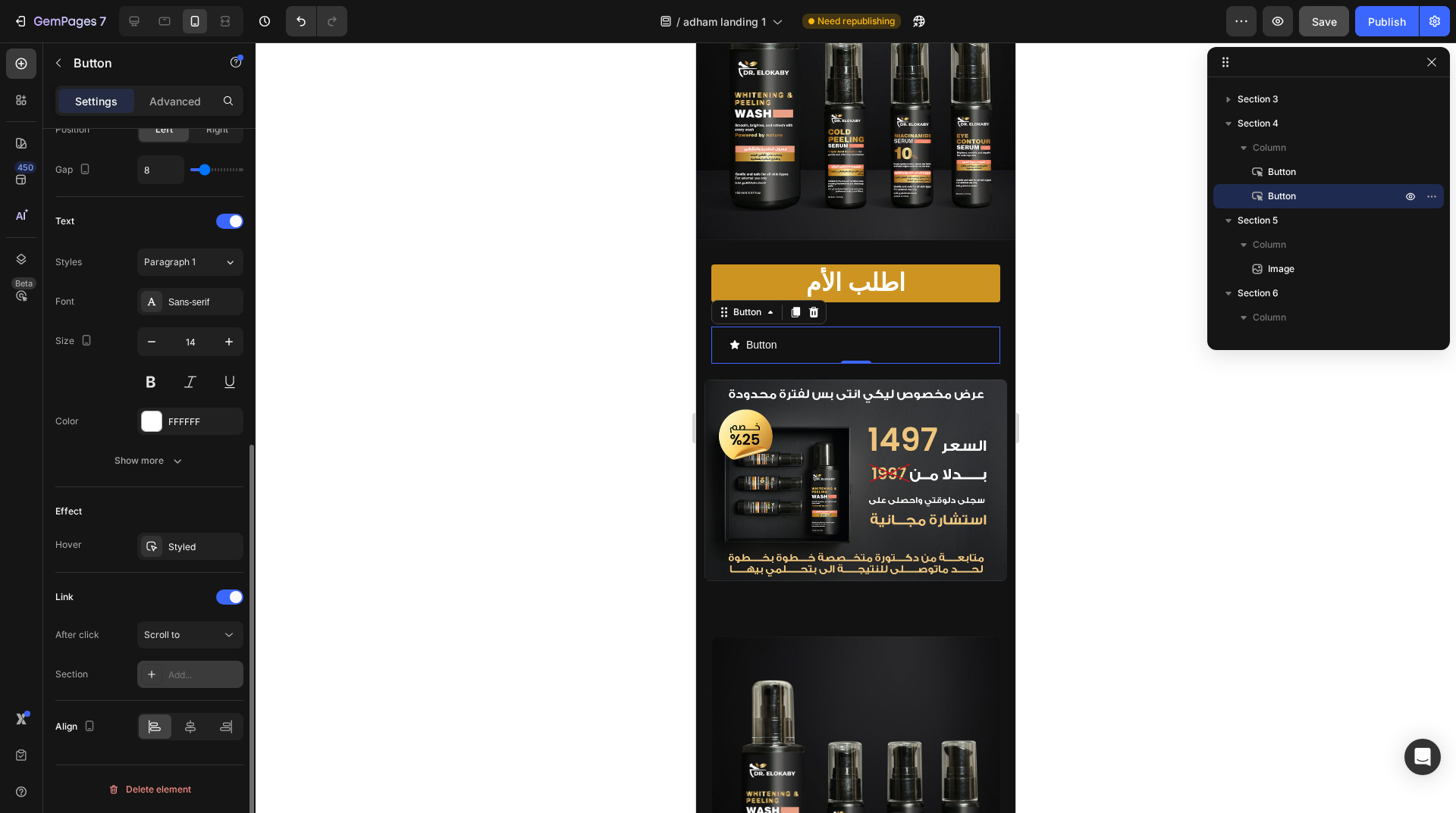
click at [185, 675] on div "Add..." at bounding box center [203, 675] width 71 height 14
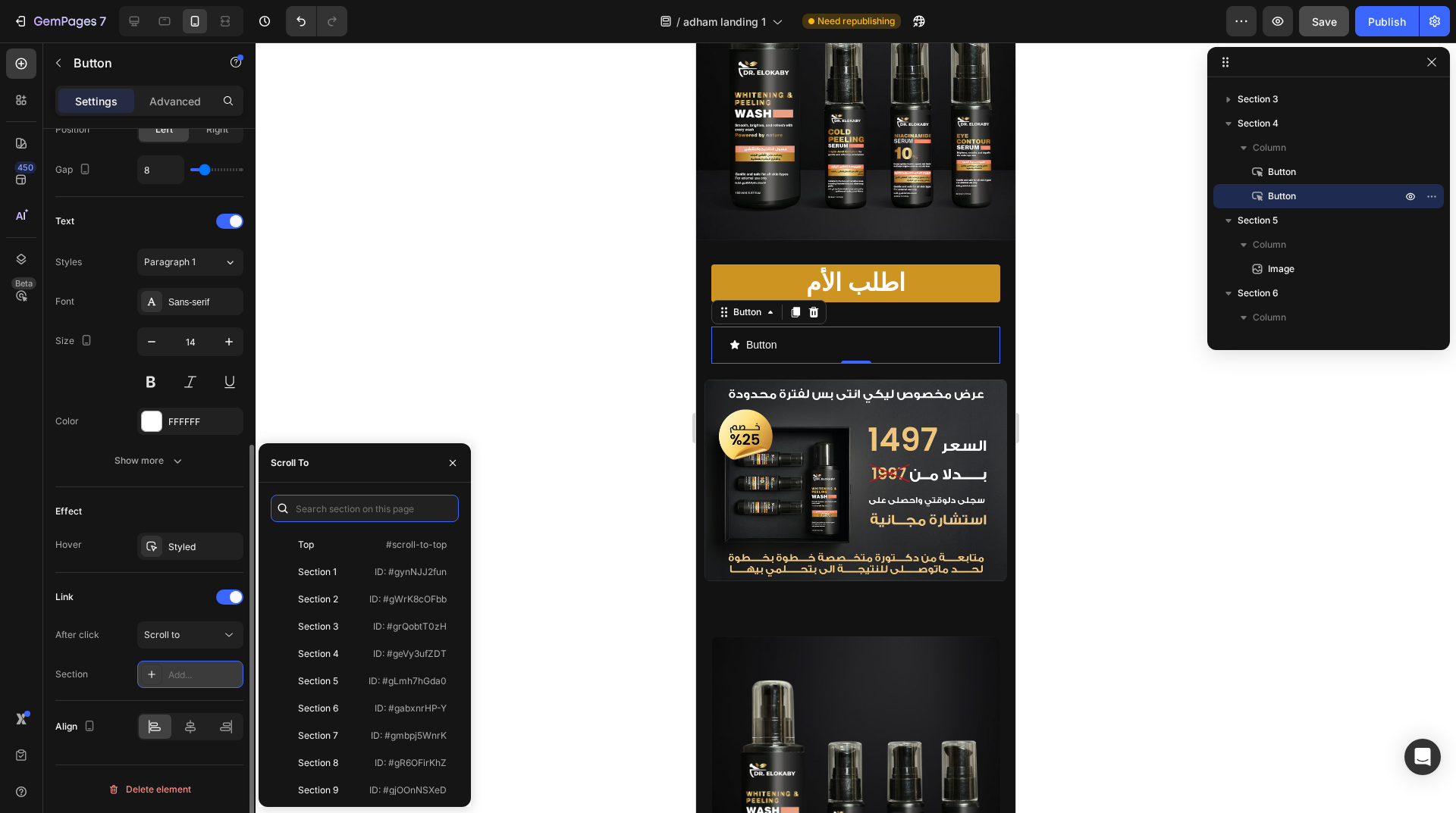
paste input "ID: #gynNJJ2fun"
click at [185, 675] on div "Add..." at bounding box center [203, 675] width 71 height 14
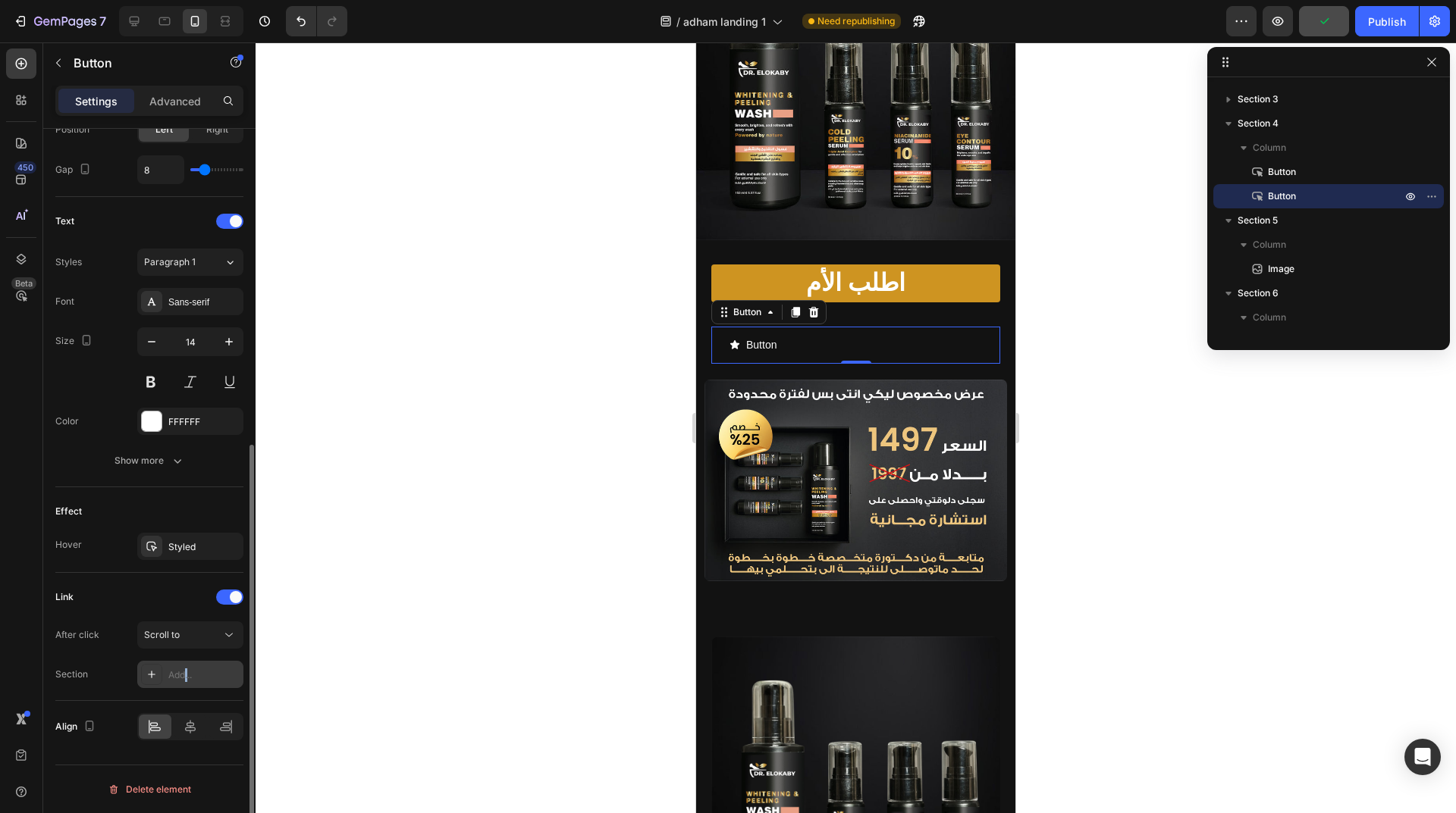
click at [185, 675] on div "Add..." at bounding box center [203, 675] width 71 height 14
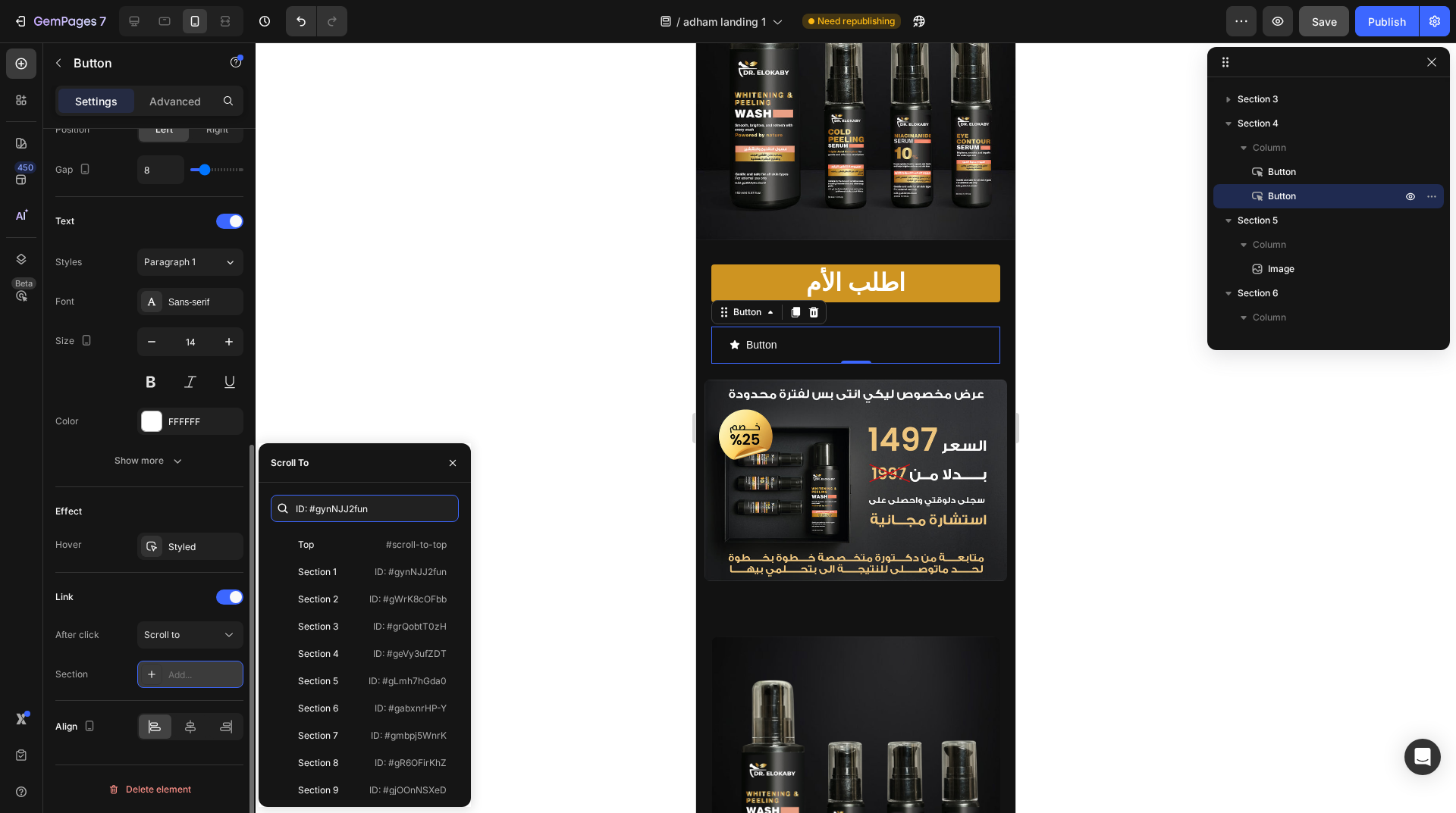
paste input "ID: #gynNJJ2fun"
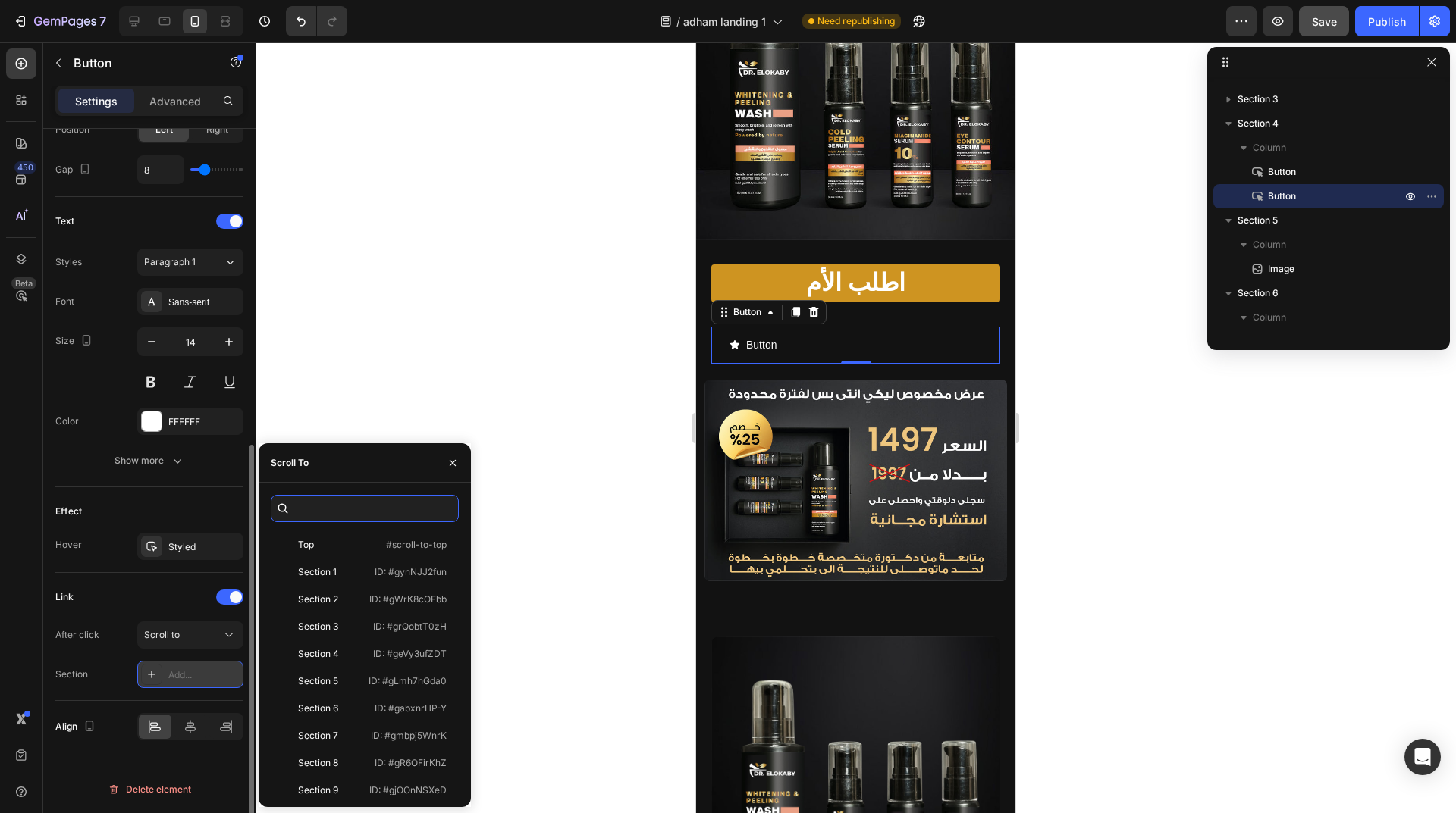
paste input "ID: #gynNJJ2fun"
type input "ID: #gynNJJ2funID: #gynNJJ2funID: #gynNJJ2funID: #gynNJJ2funID: #gynNJJ2funID: …"
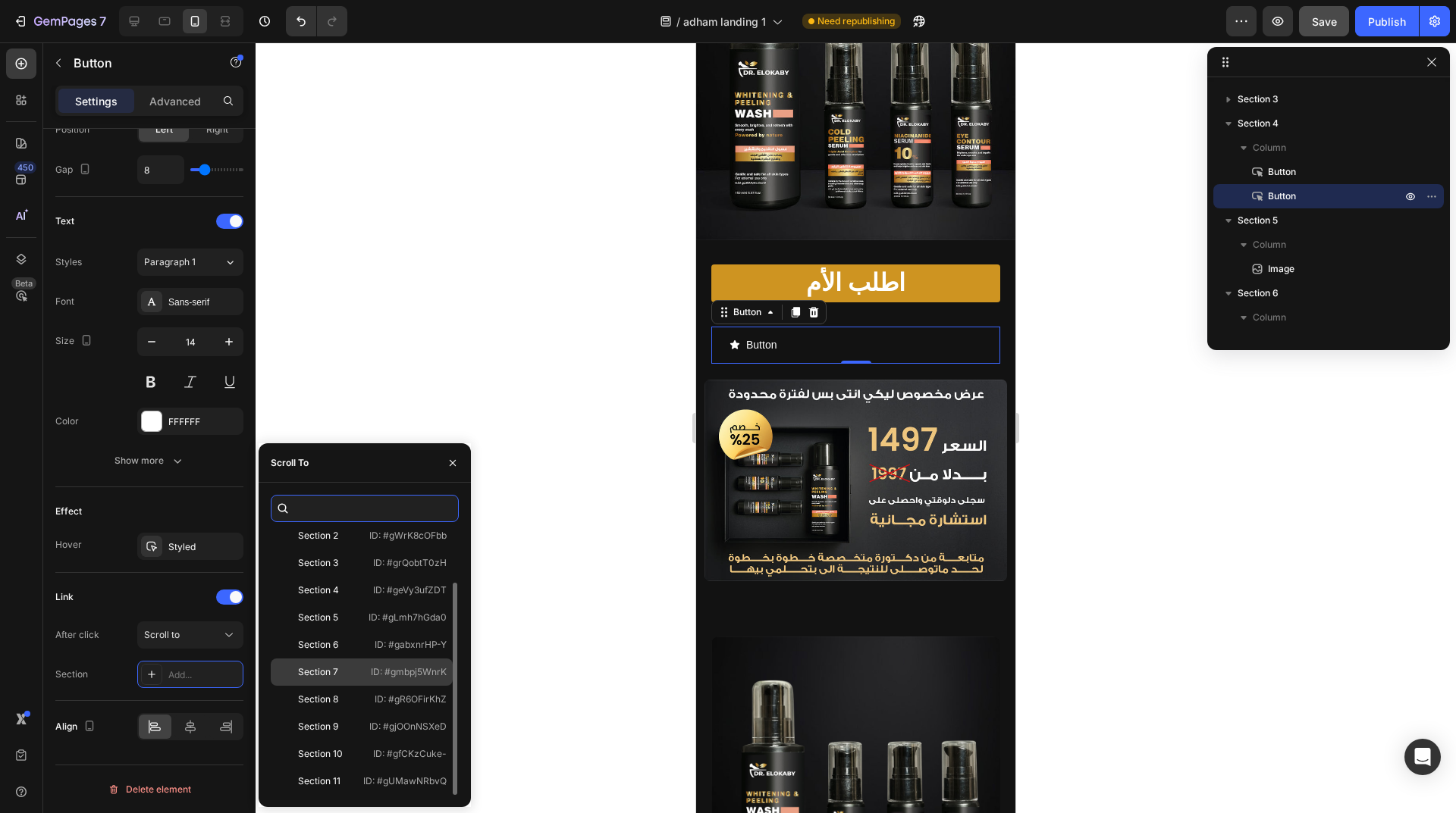
scroll to position [0, 0]
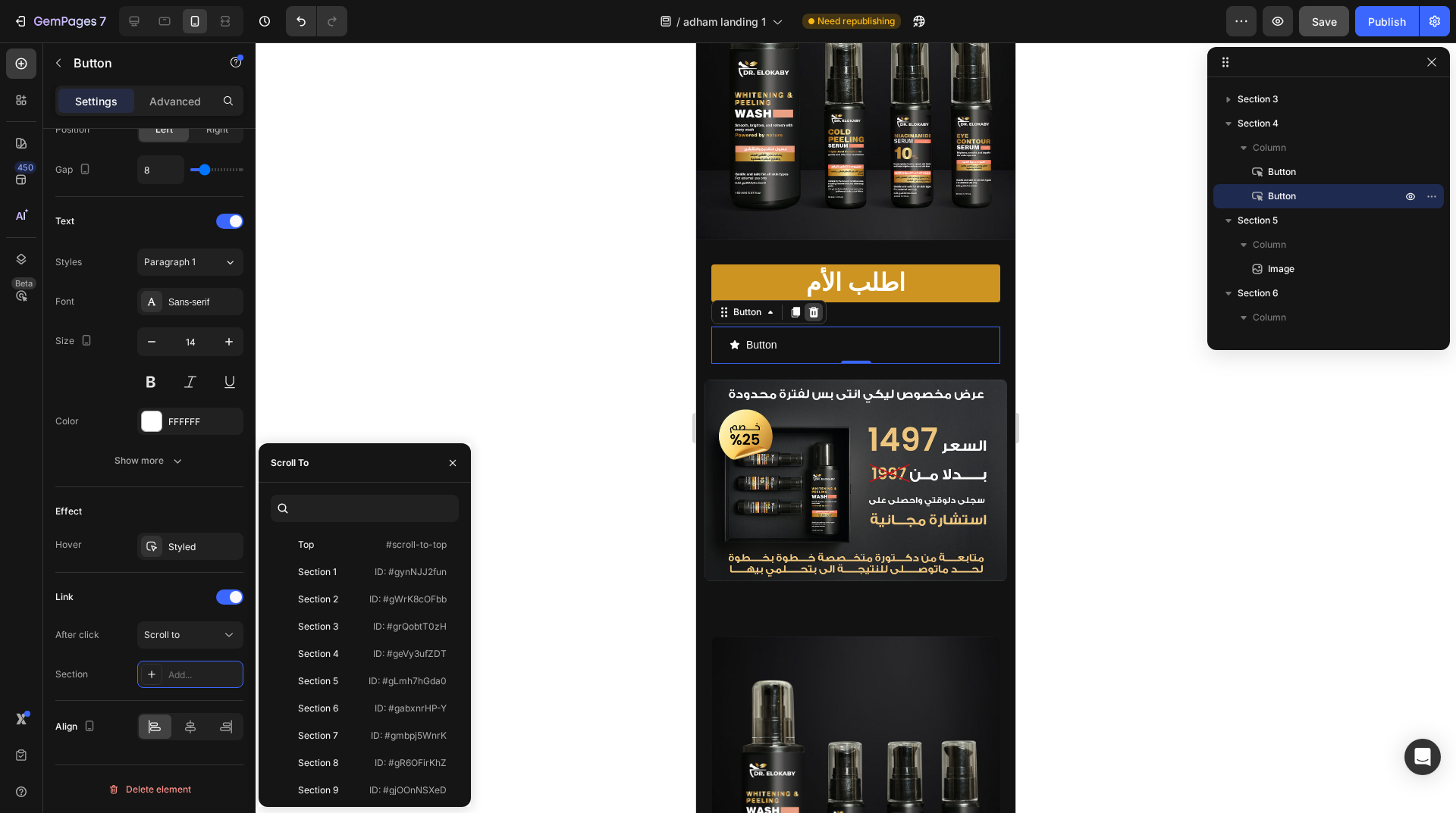
click at [810, 306] on icon at bounding box center [813, 312] width 12 height 12
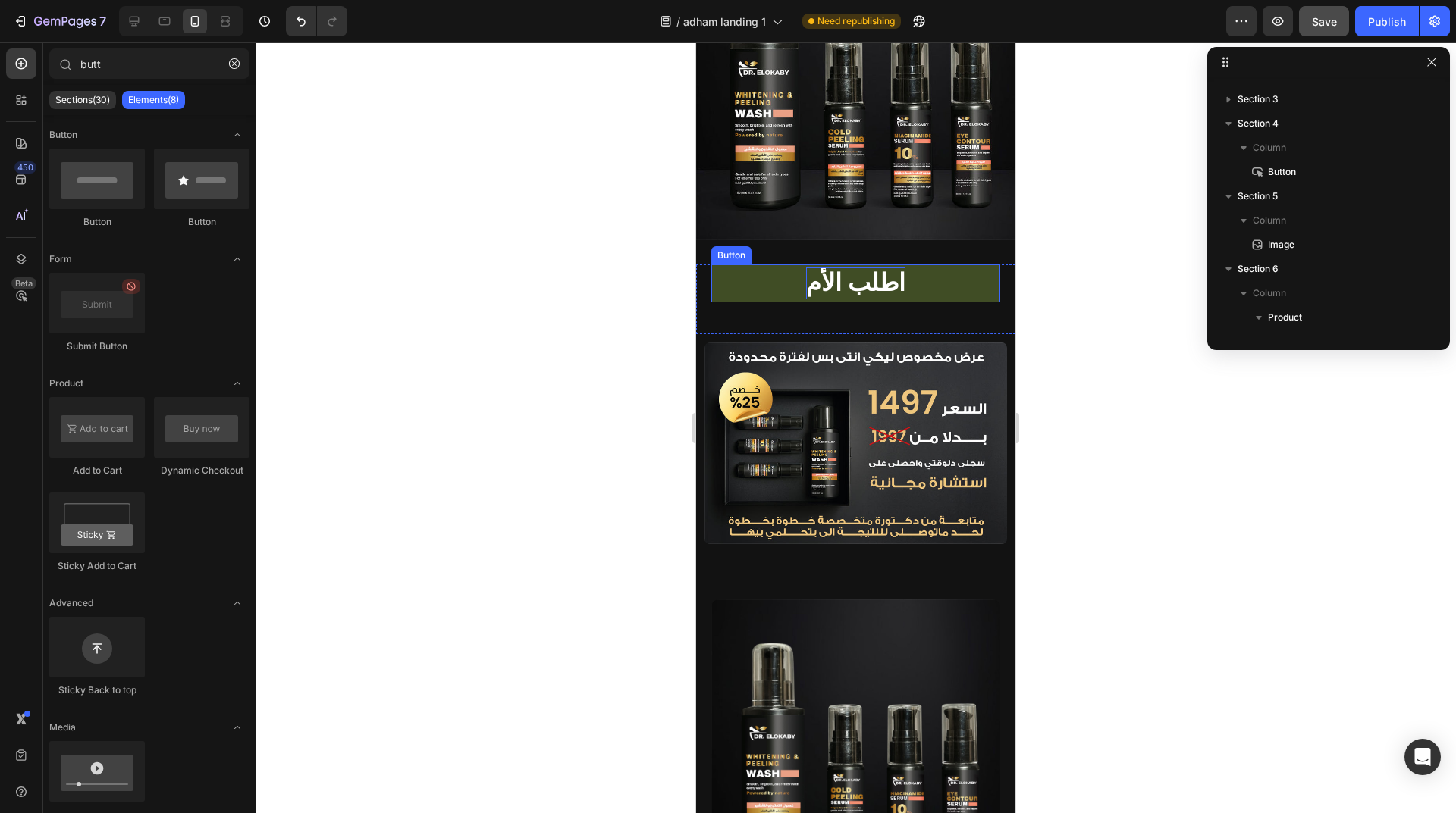
click at [831, 269] on p "اطلب الأم" at bounding box center [856, 283] width 100 height 31
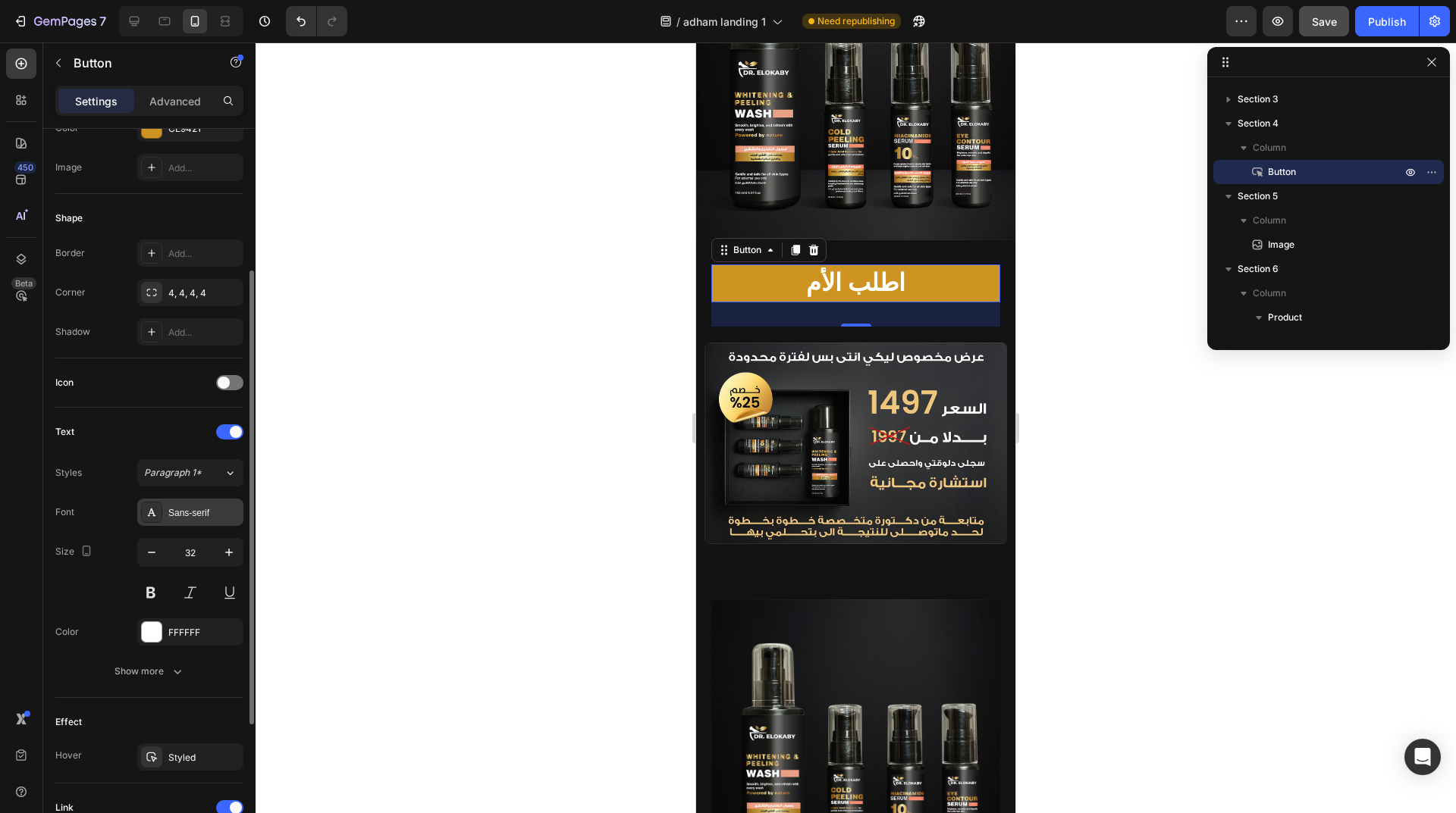
scroll to position [303, 0]
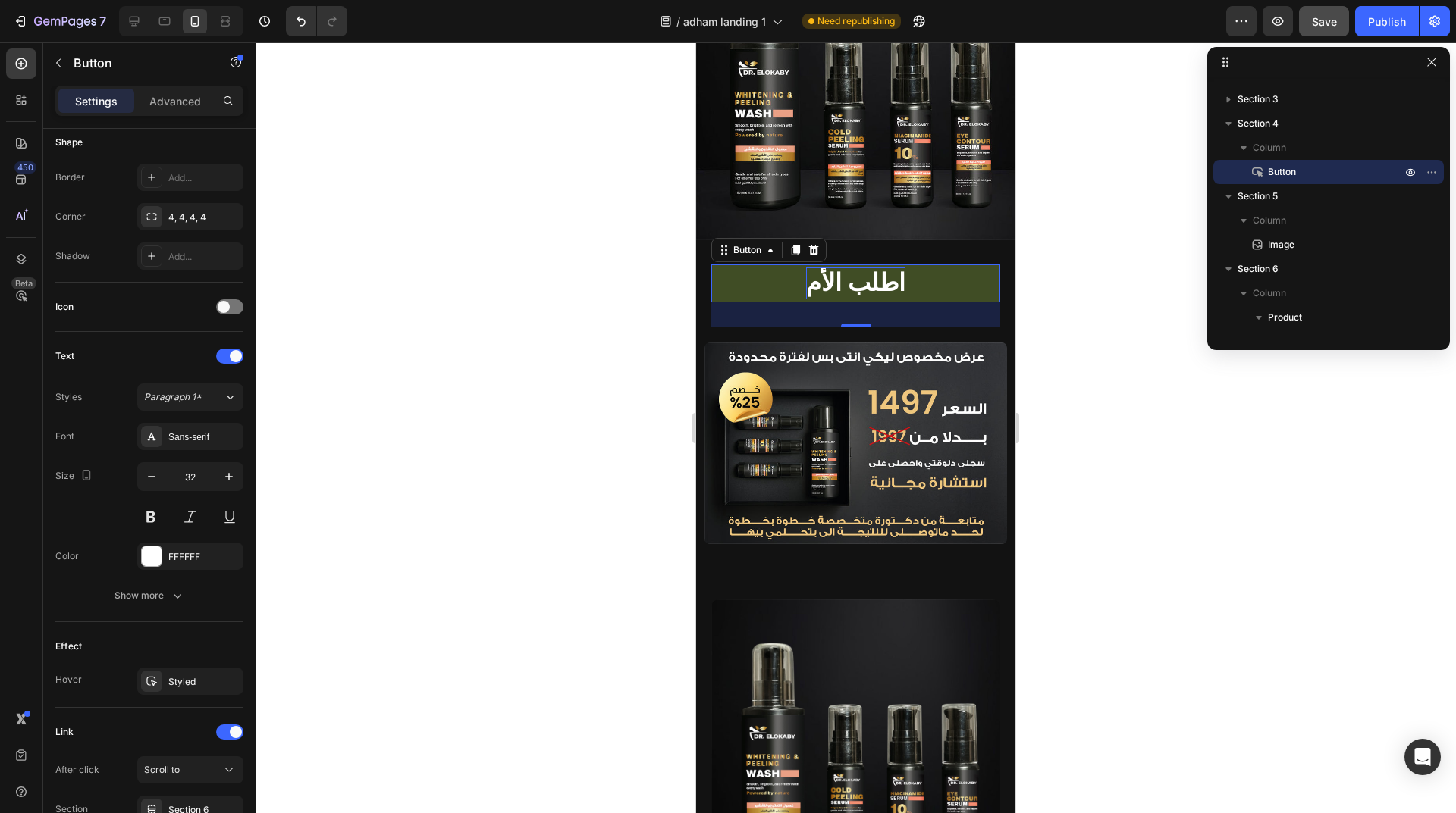
click at [854, 268] on p "اطلب الأم" at bounding box center [856, 283] width 100 height 31
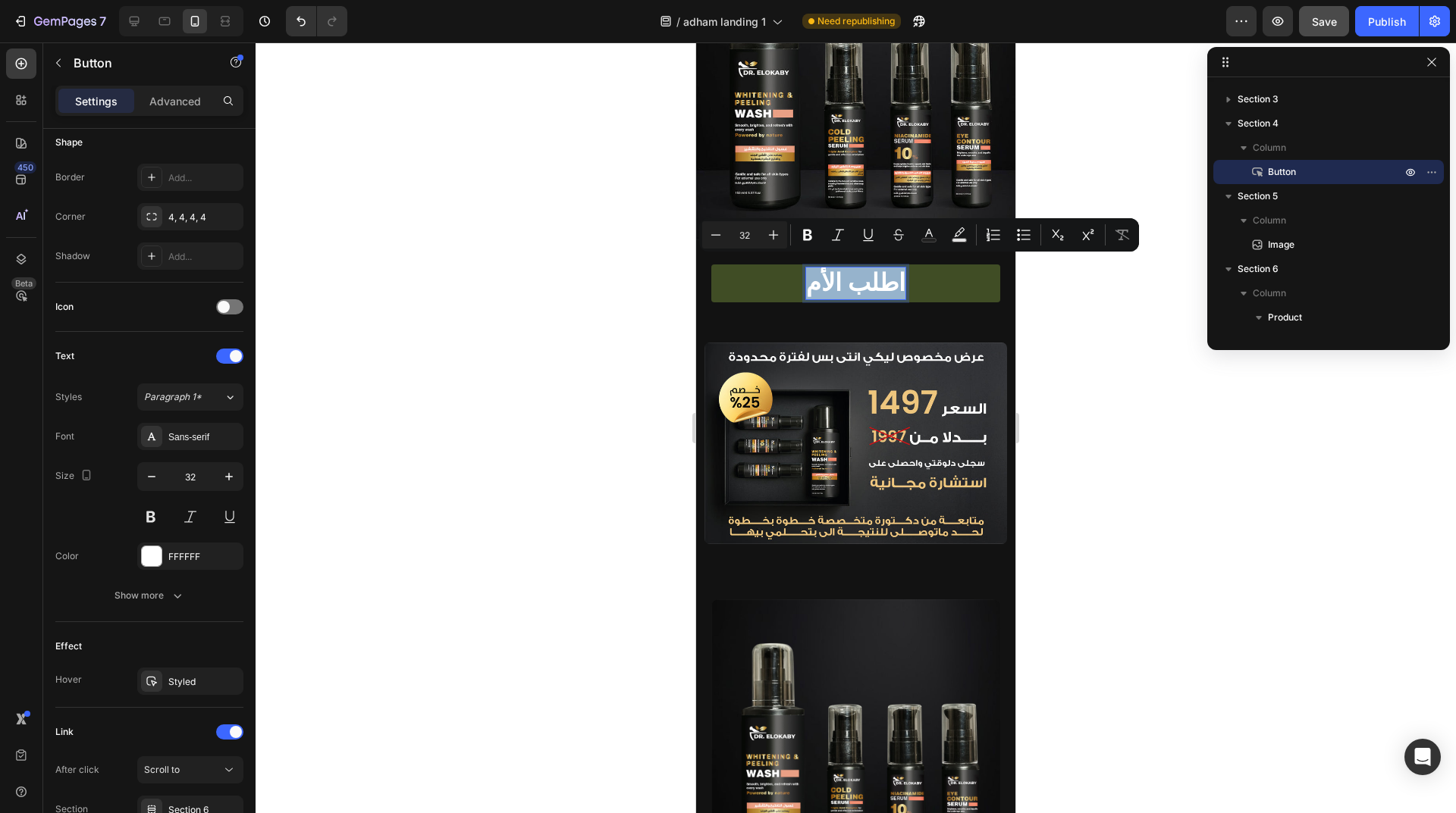
click at [814, 274] on p "اطلب الأم" at bounding box center [856, 283] width 100 height 31
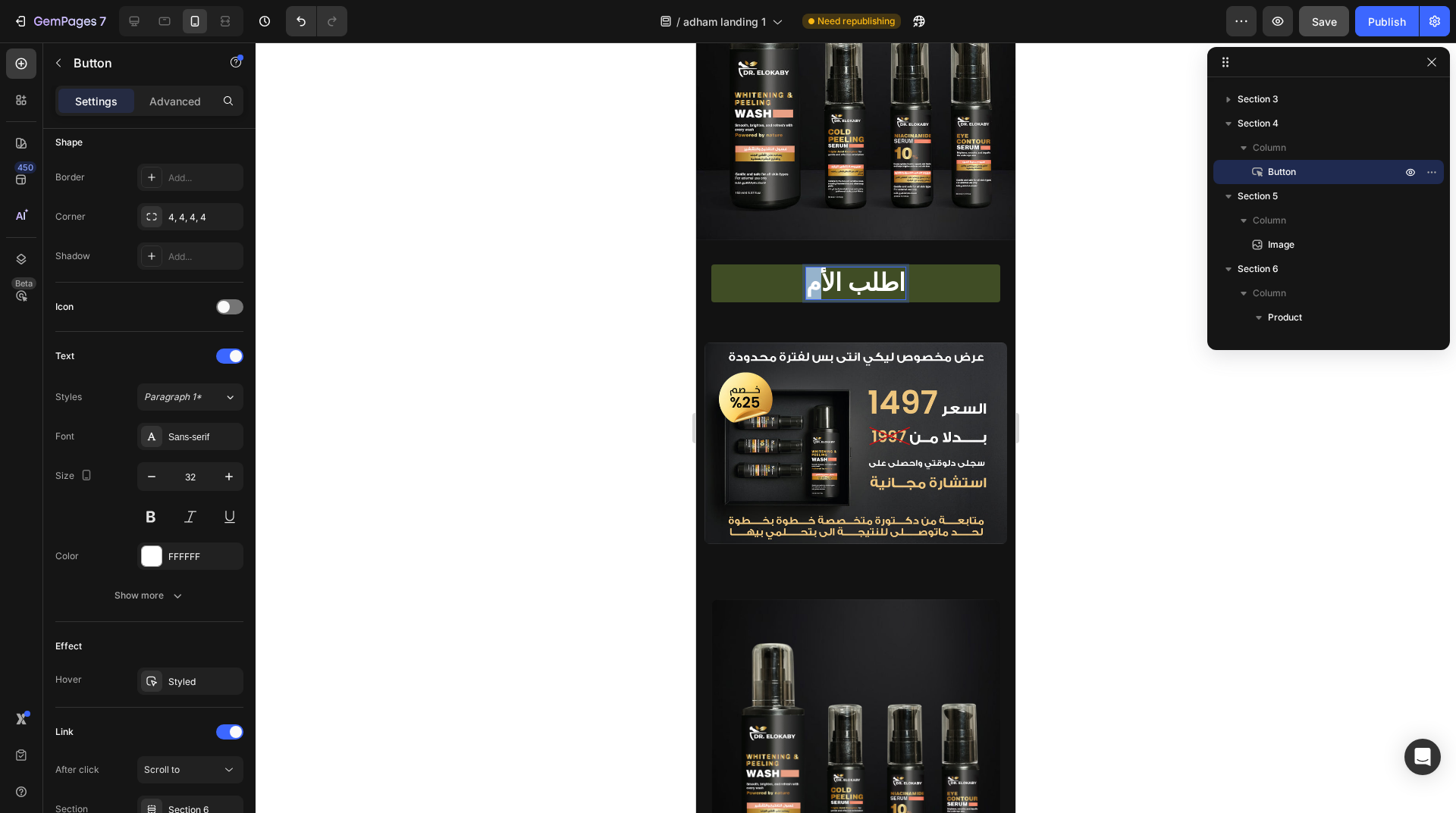
click at [816, 268] on p "اطلب الأم" at bounding box center [856, 283] width 100 height 31
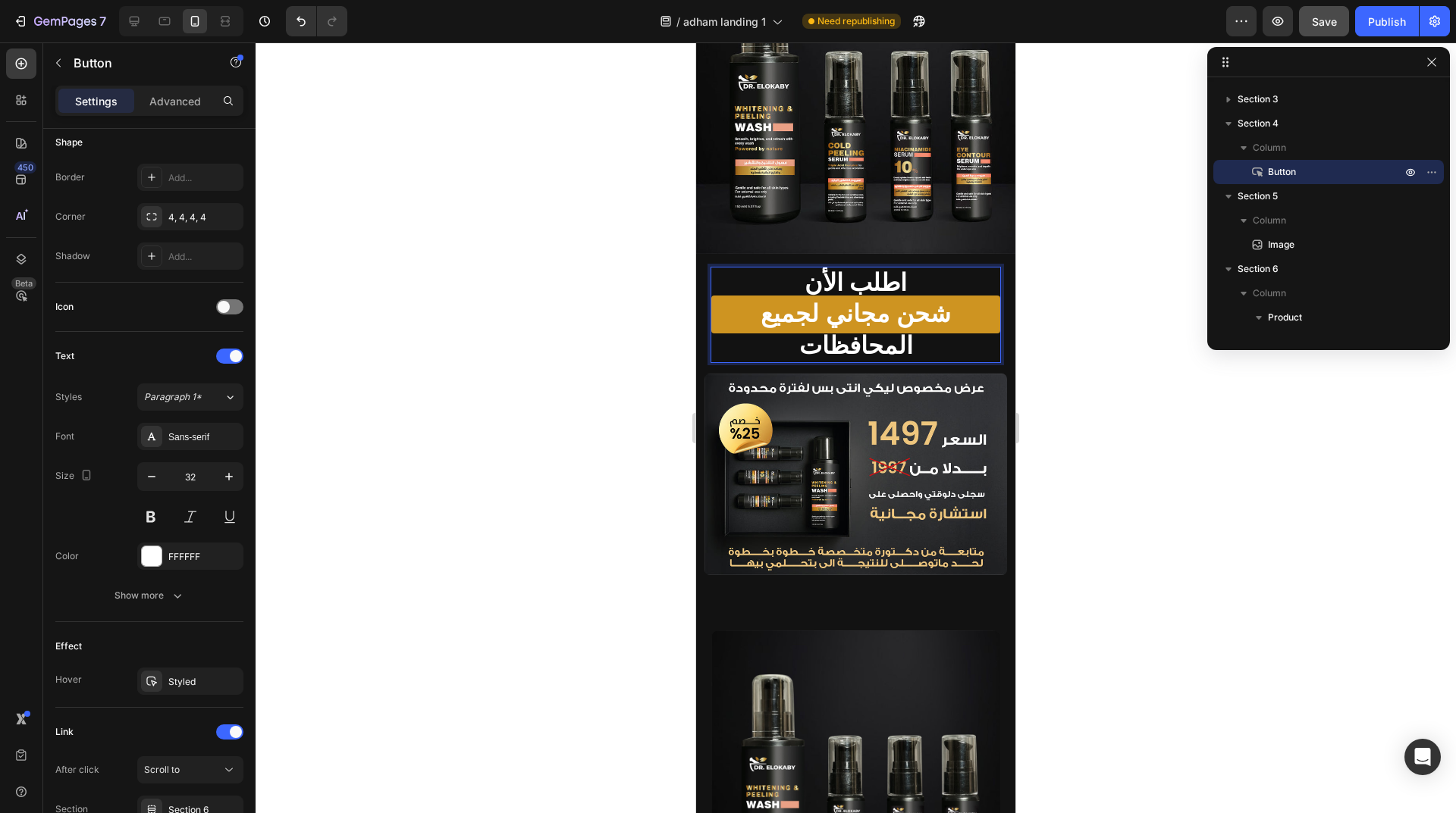
click at [414, 263] on div at bounding box center [856, 427] width 1200 height 771
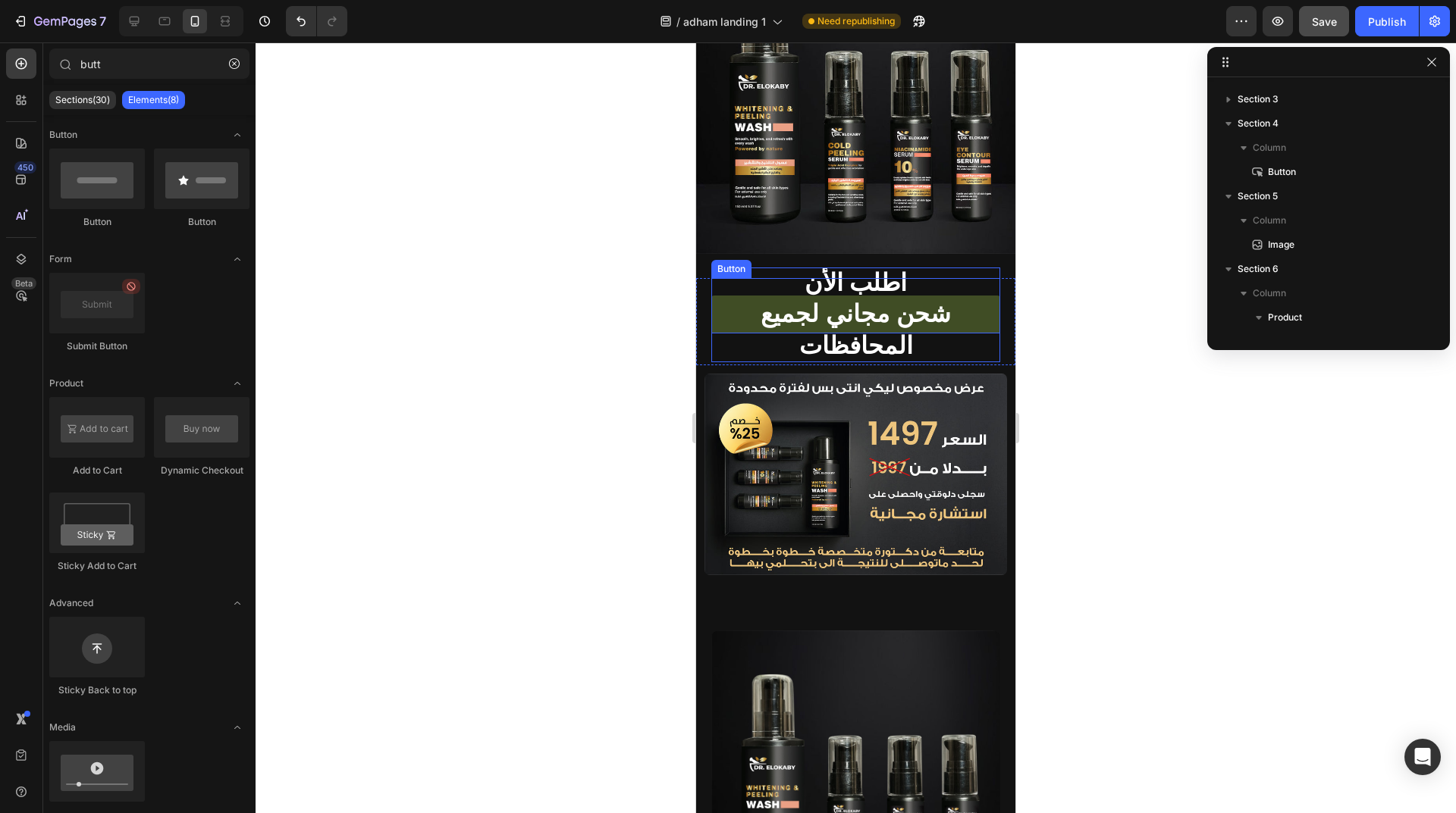
click at [973, 295] on link "اطلب الأن شحن مجاني لجميع المحافظات" at bounding box center [855, 314] width 289 height 38
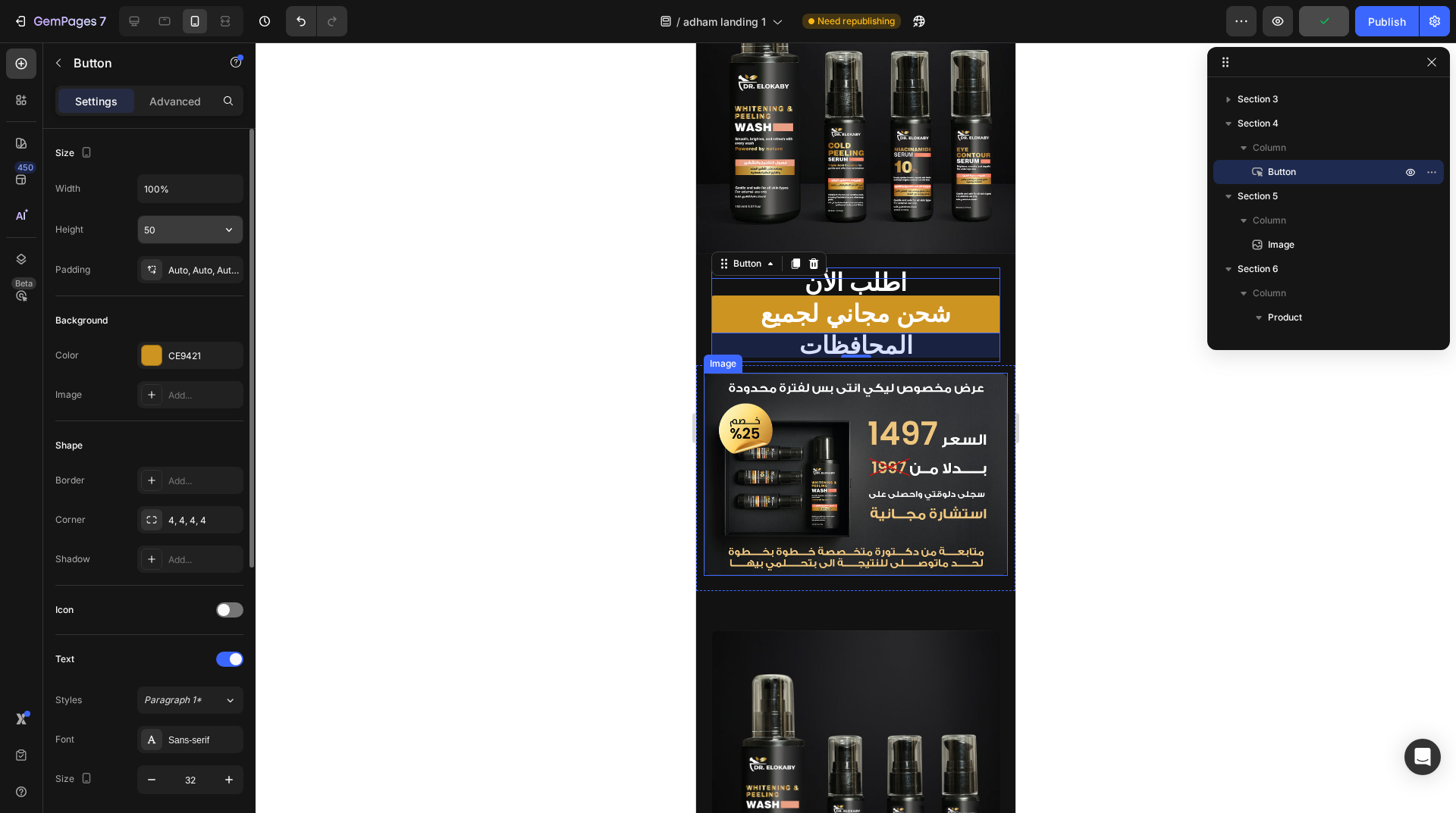
click at [186, 229] on input "50" at bounding box center [189, 230] width 104 height 28
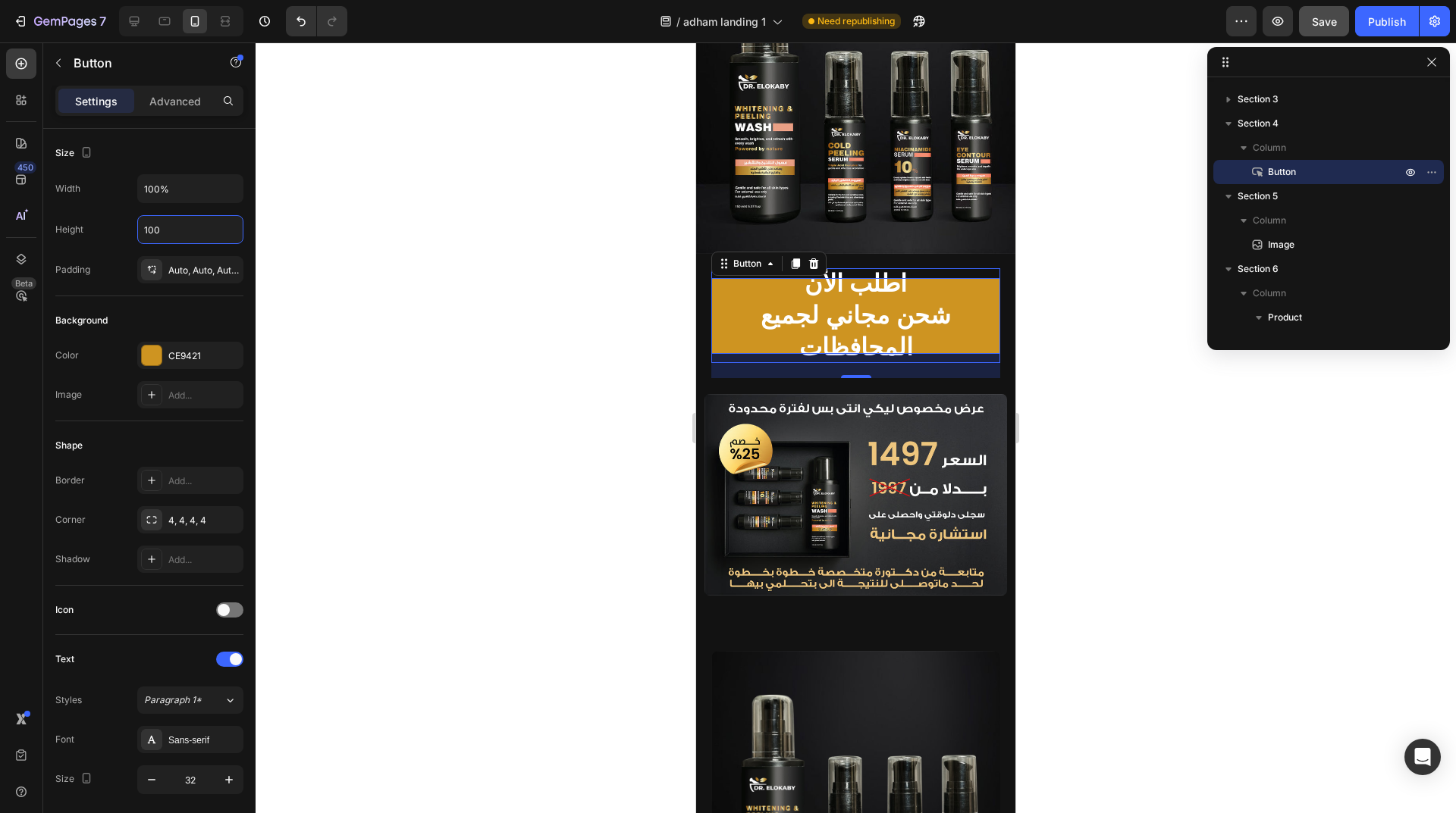
type input "100"
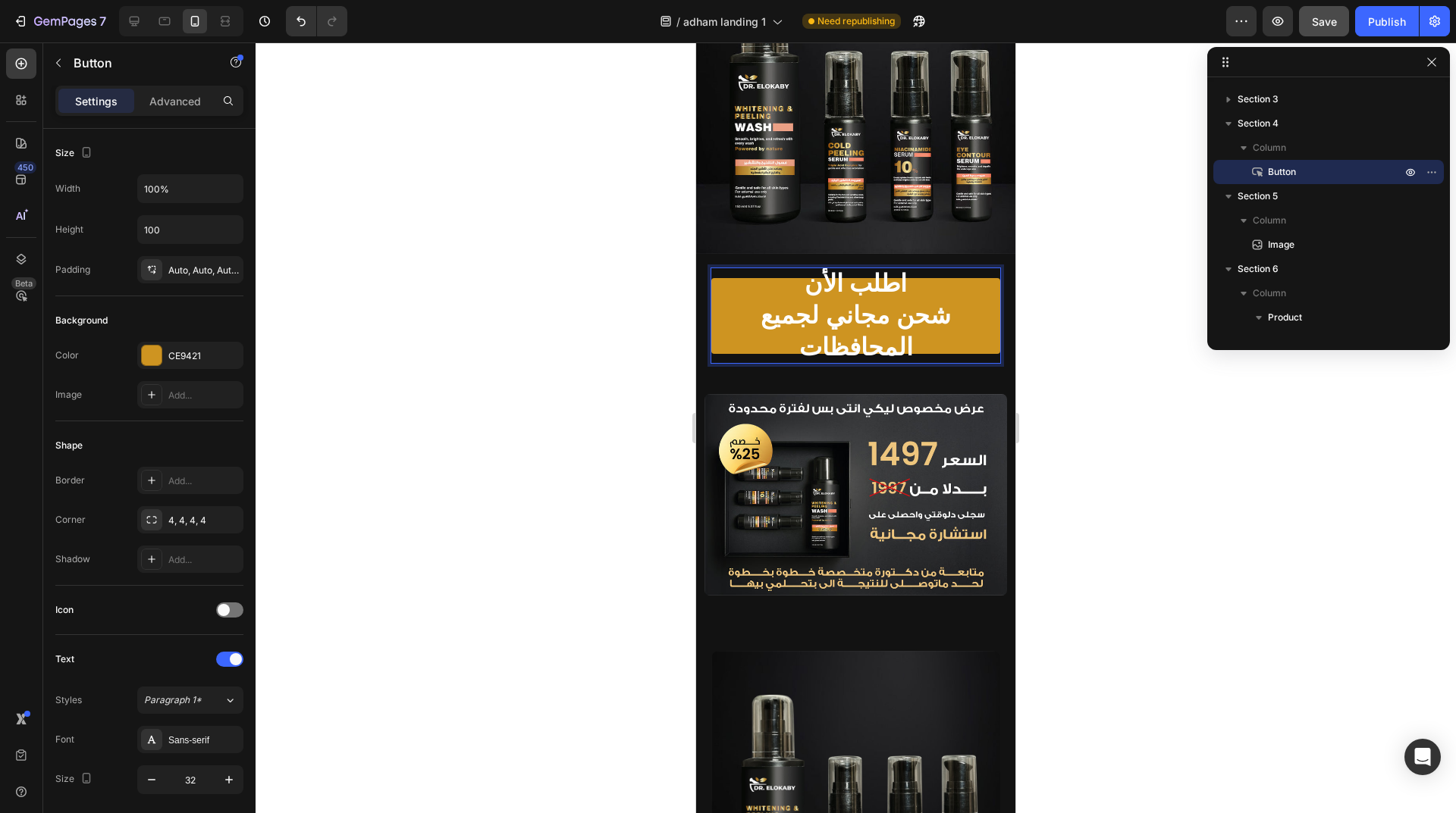
click at [848, 284] on p "اطلب الأن شحن مجاني لجميع المحافظات" at bounding box center [855, 316] width 289 height 95
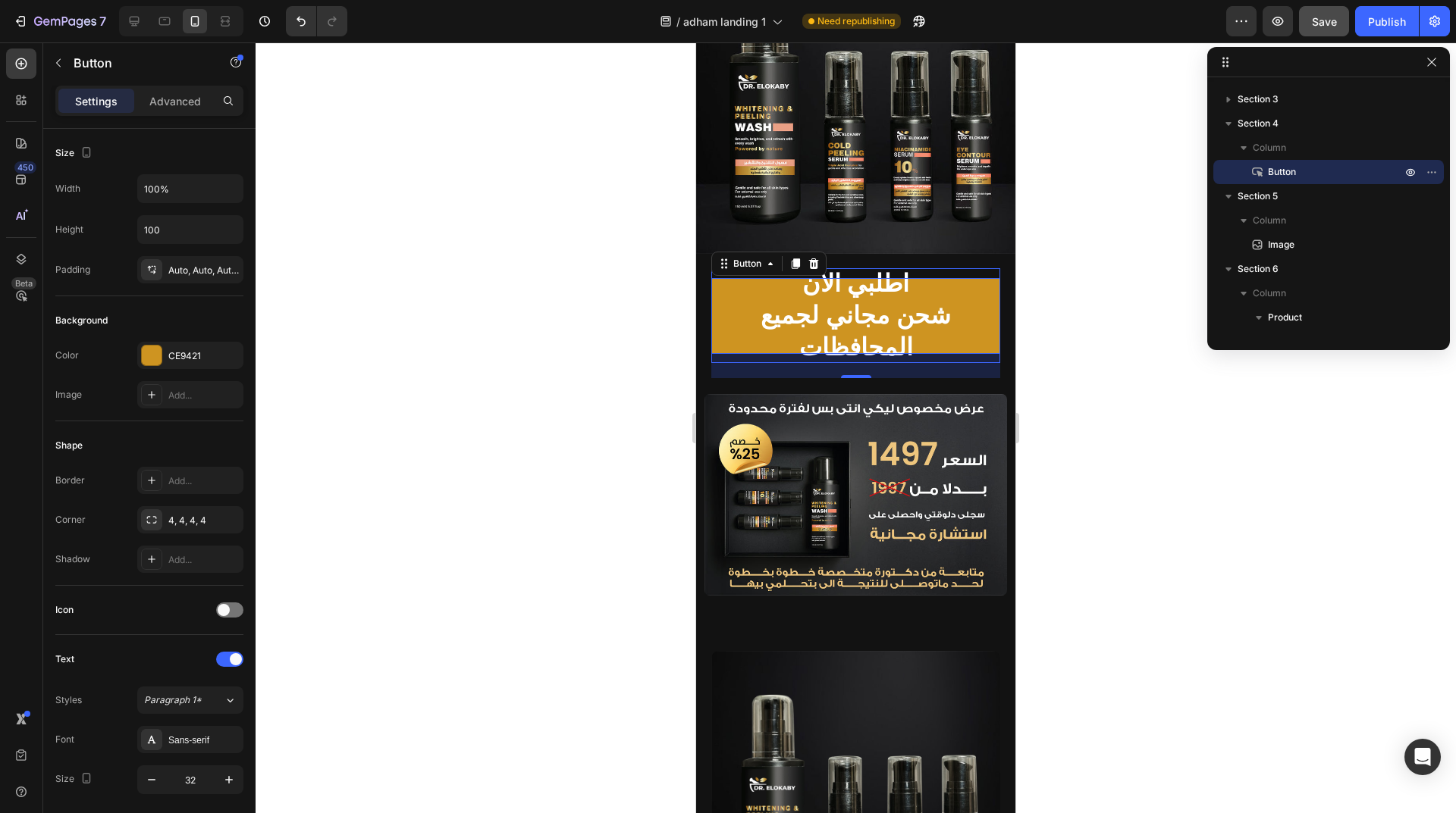
click at [548, 279] on div at bounding box center [856, 427] width 1200 height 771
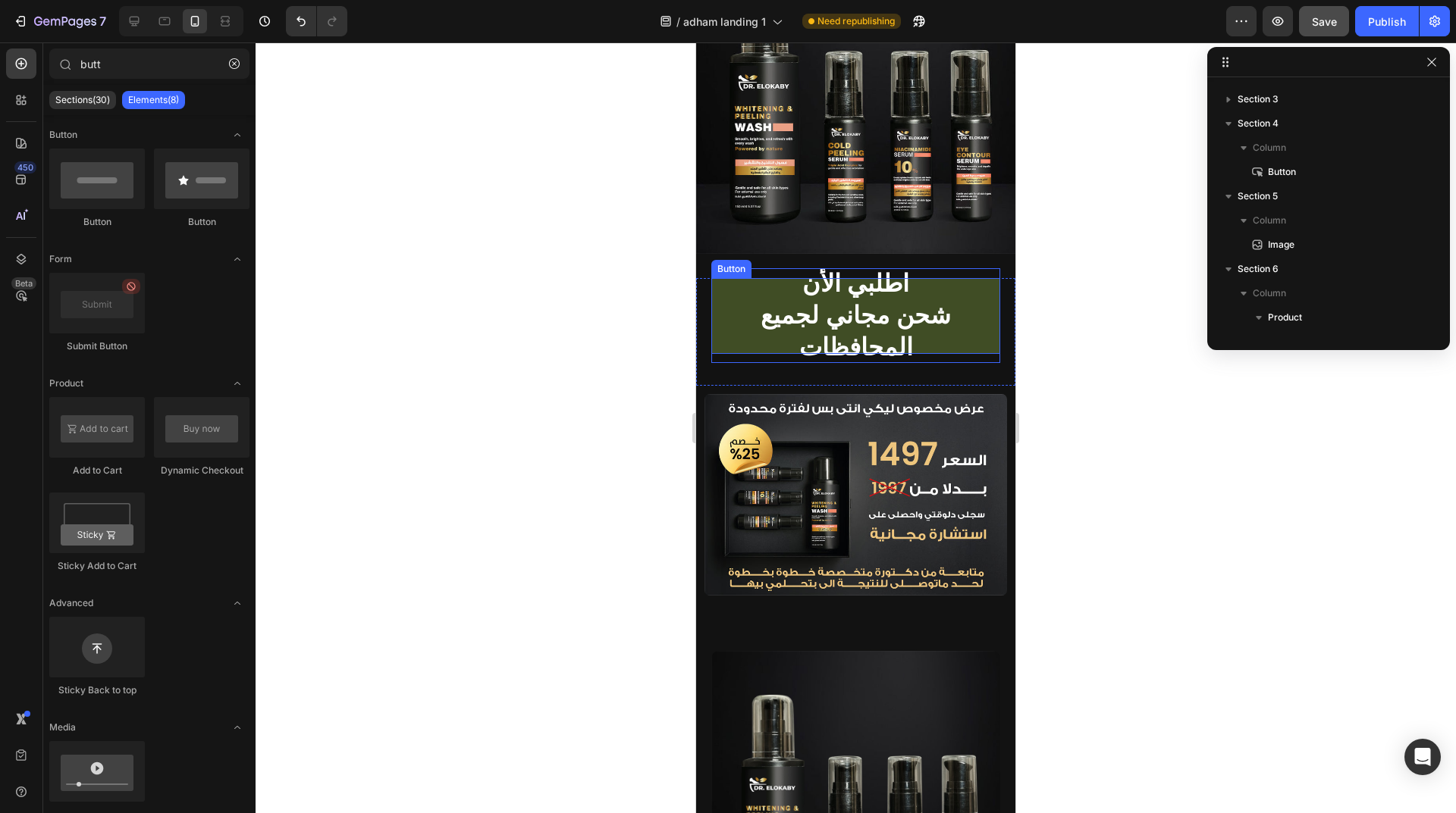
click at [981, 278] on link "اطلبي الأن شحن مجاني لجميع المحافظات" at bounding box center [855, 316] width 289 height 76
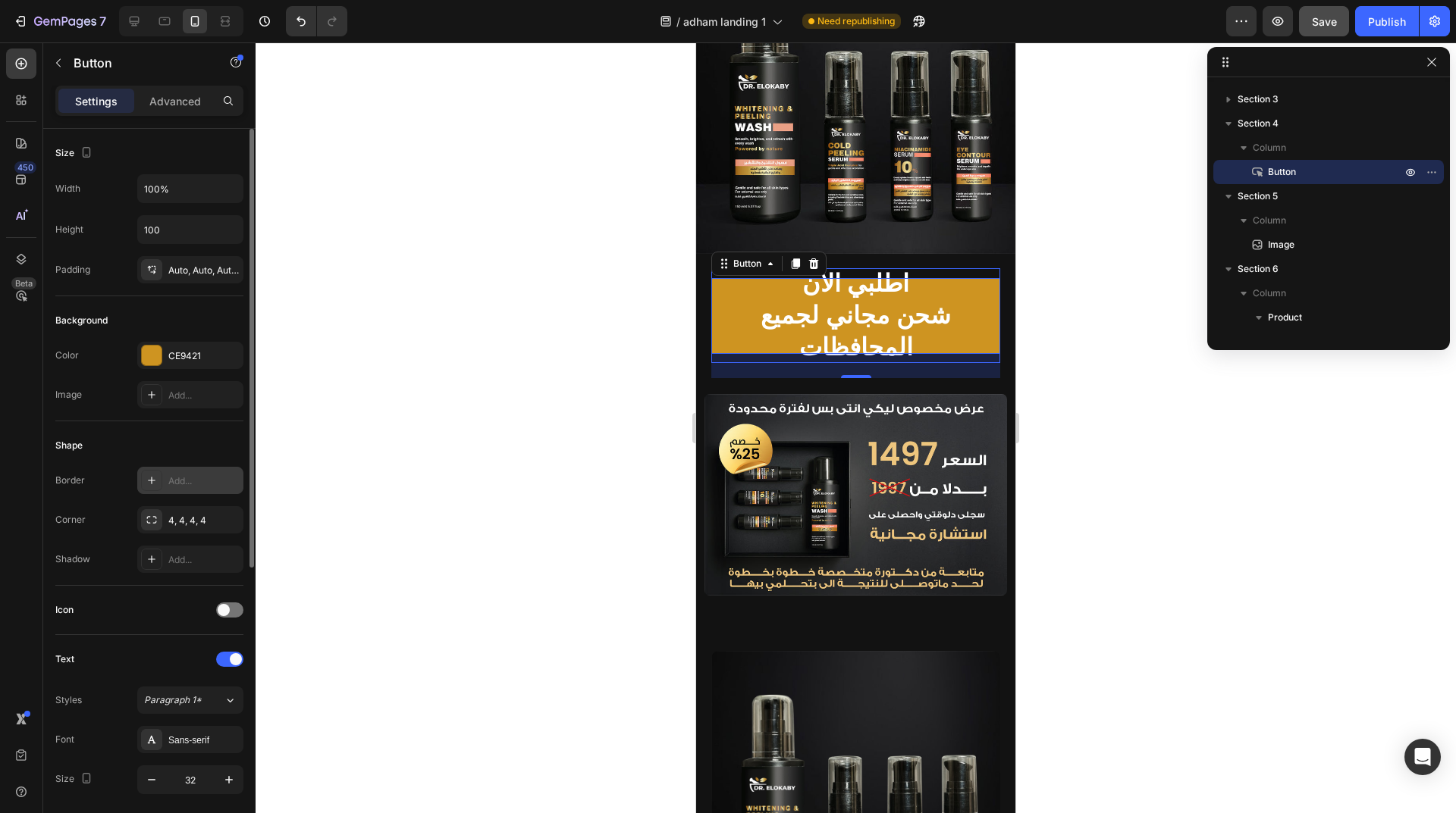
click at [207, 486] on div "Add..." at bounding box center [203, 481] width 71 height 14
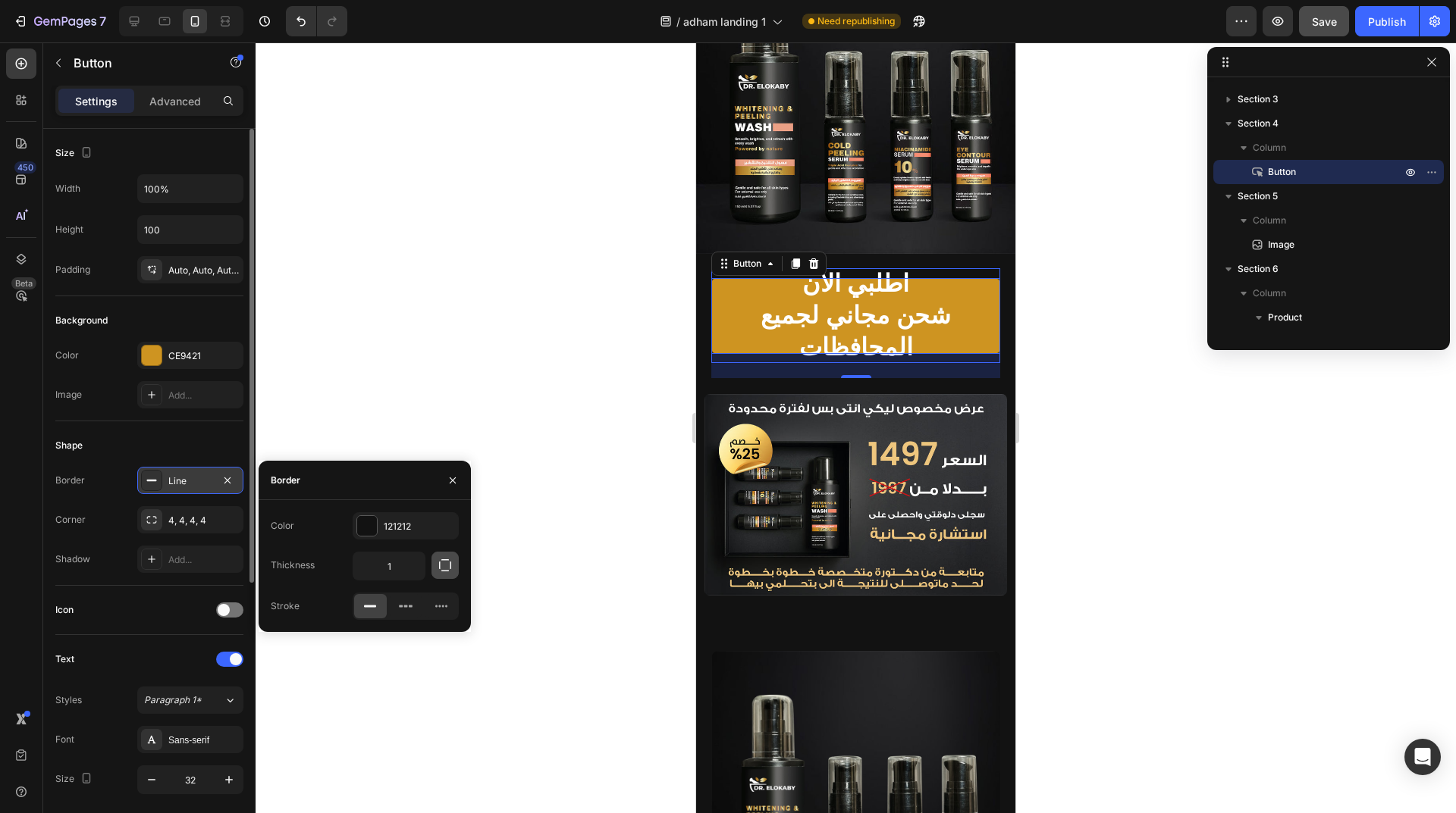
click at [446, 562] on icon "button" at bounding box center [445, 565] width 15 height 15
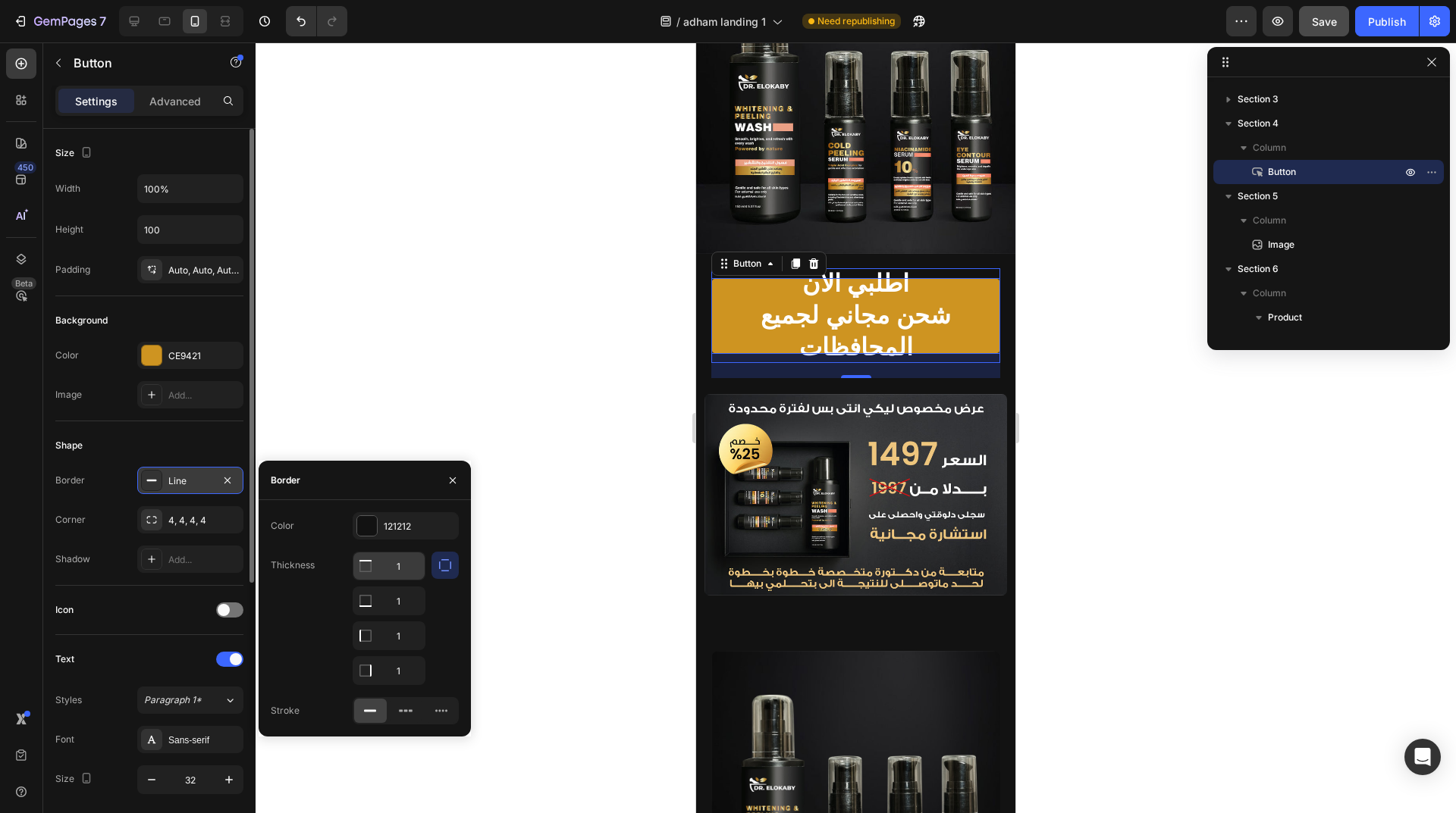
click at [380, 576] on input "1" at bounding box center [389, 567] width 71 height 28
click at [375, 567] on div at bounding box center [366, 567] width 24 height 28
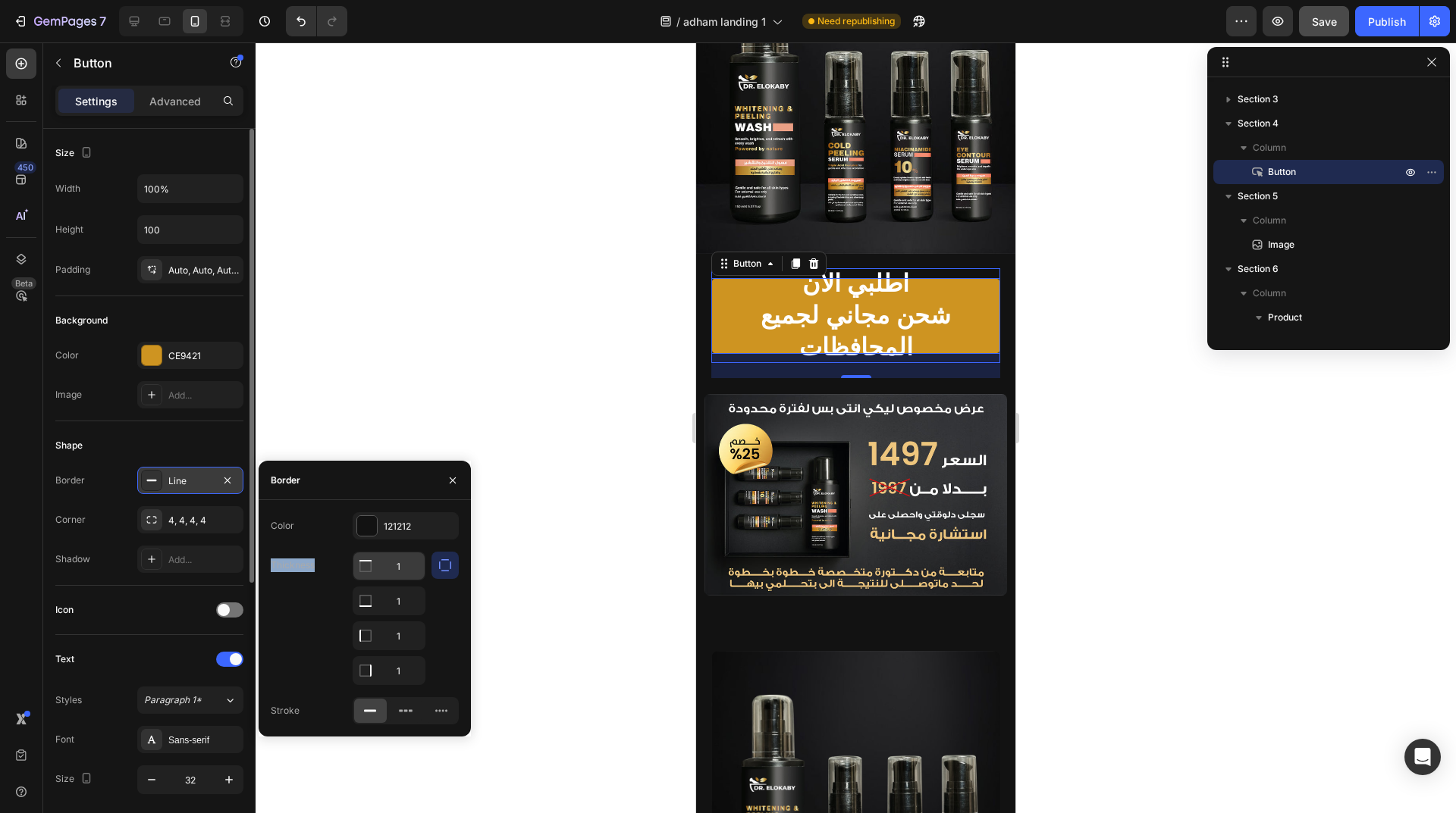
click at [375, 567] on div at bounding box center [366, 567] width 24 height 28
click at [451, 571] on icon "button" at bounding box center [445, 565] width 15 height 15
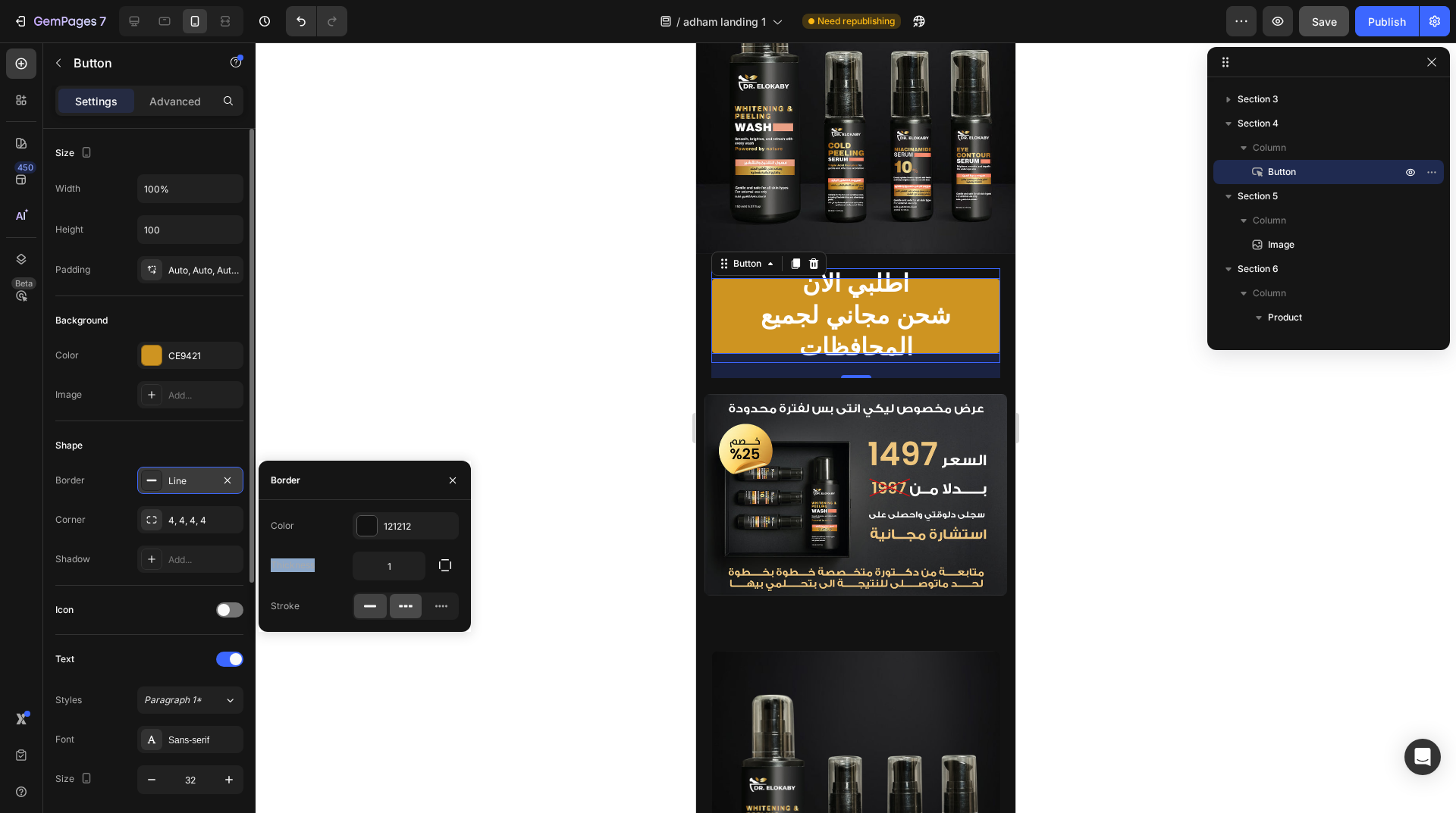
click at [408, 604] on icon at bounding box center [405, 606] width 15 height 15
click at [374, 606] on rect at bounding box center [369, 606] width 12 height 2
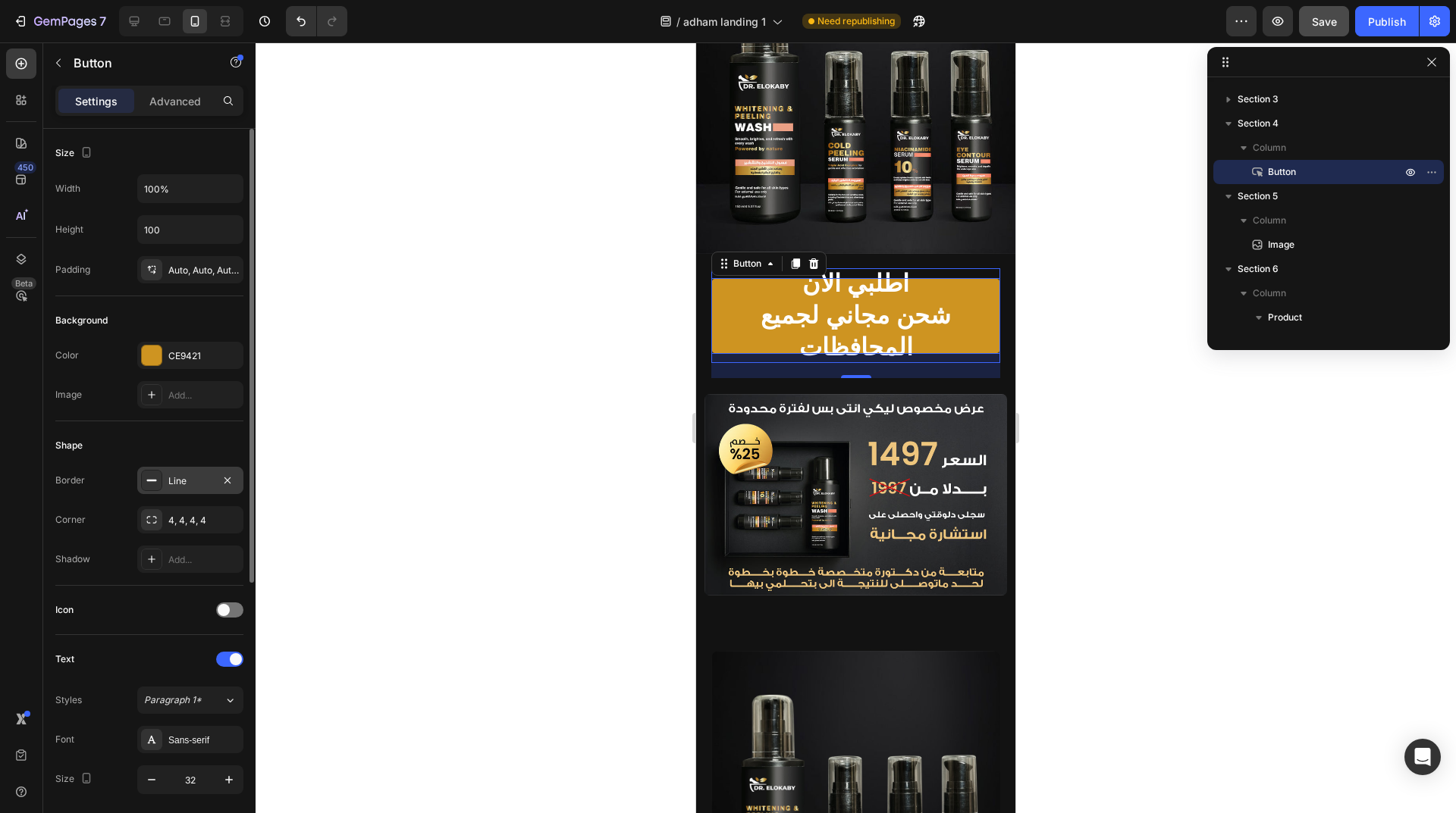
click at [364, 402] on div at bounding box center [856, 427] width 1200 height 771
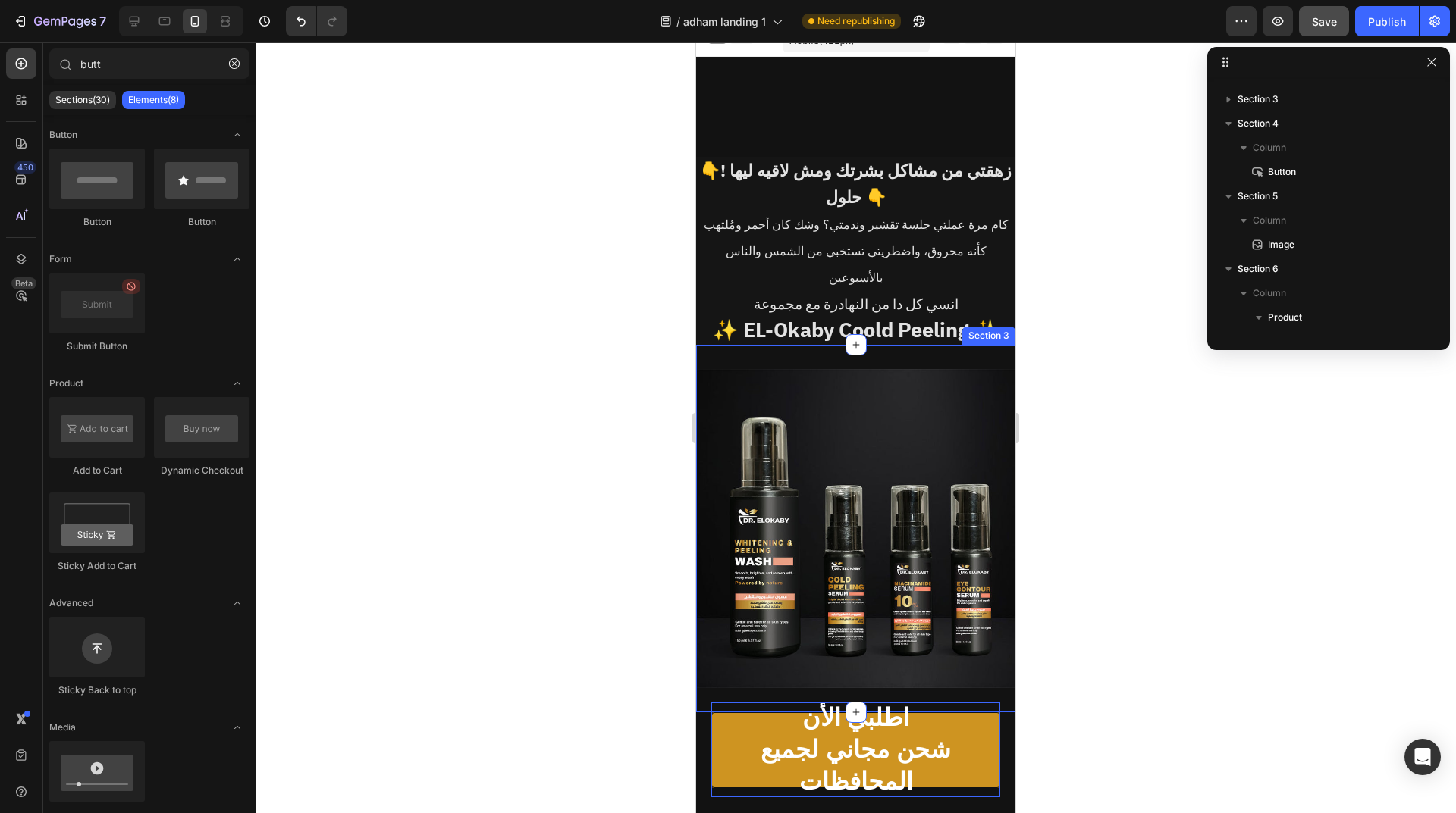
scroll to position [0, 0]
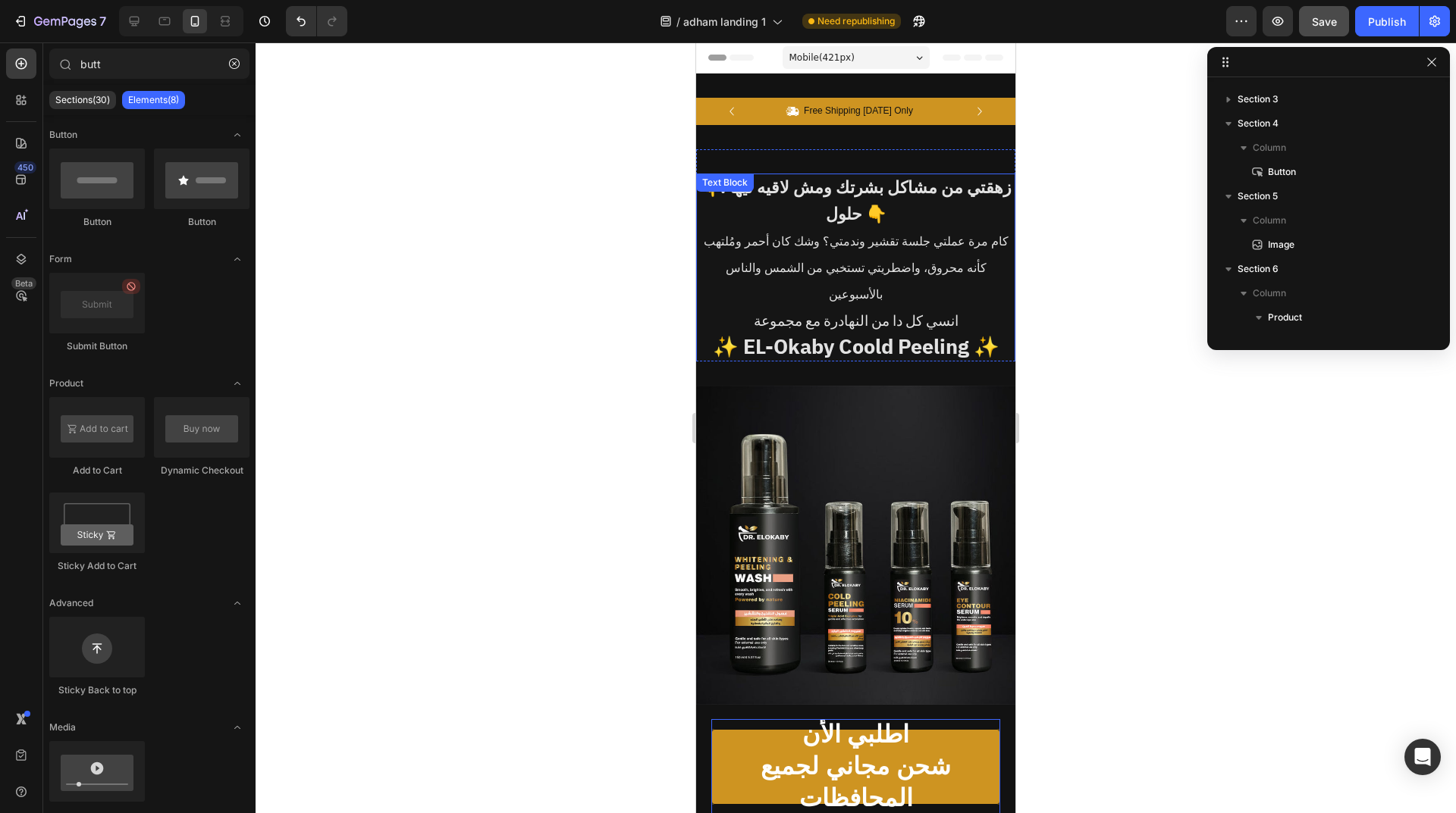
click at [850, 205] on strong "👇! زهقتي من مشاكل بشرتك ومش لاقيه ليها حلول 👇" at bounding box center [856, 201] width 312 height 52
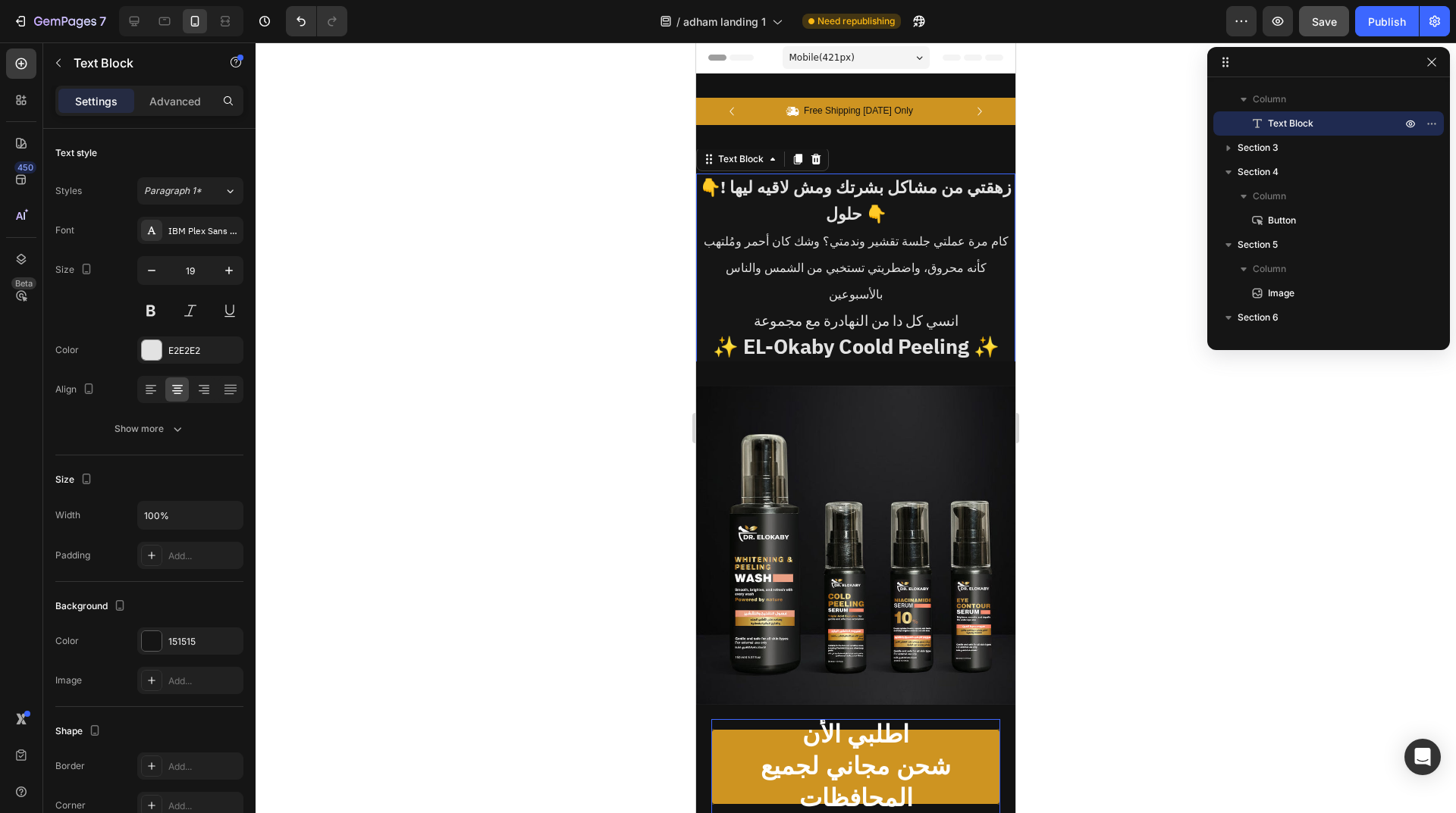
click at [850, 205] on strong "👇! زهقتي من مشاكل بشرتك ومش لاقيه ليها حلول 👇" at bounding box center [856, 201] width 312 height 52
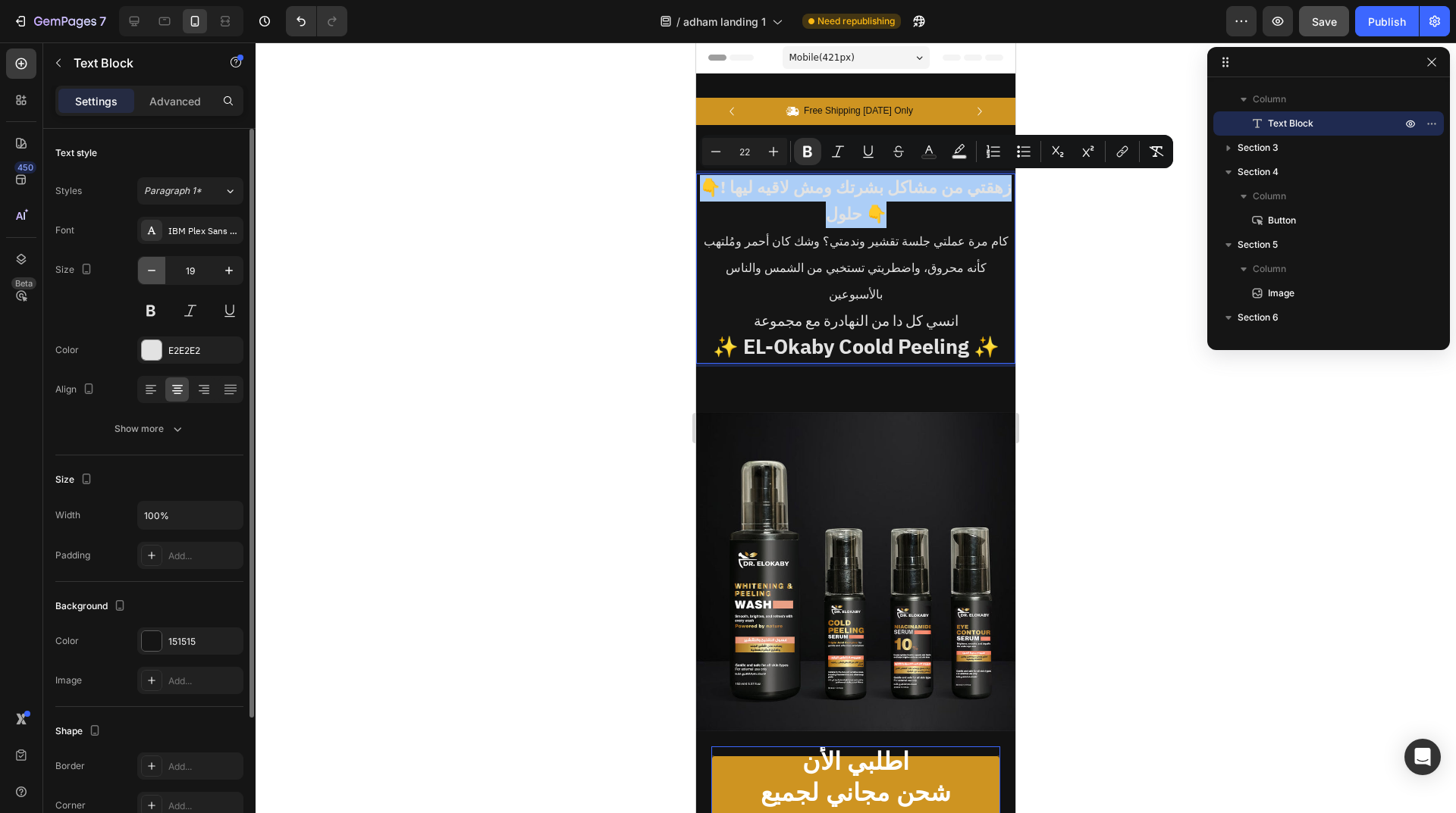
click at [150, 267] on icon "button" at bounding box center [151, 270] width 15 height 15
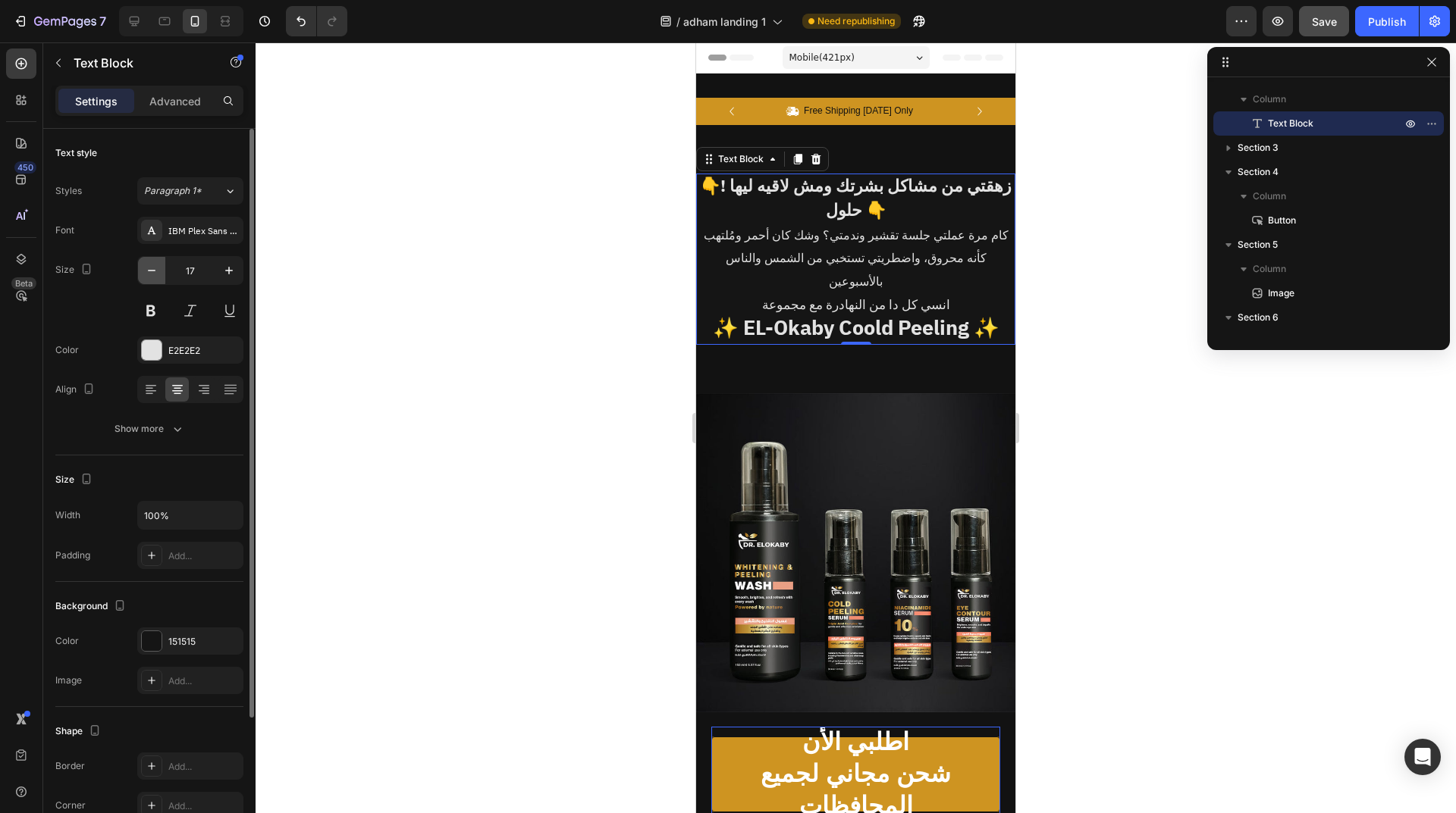
click at [150, 267] on icon "button" at bounding box center [151, 270] width 15 height 15
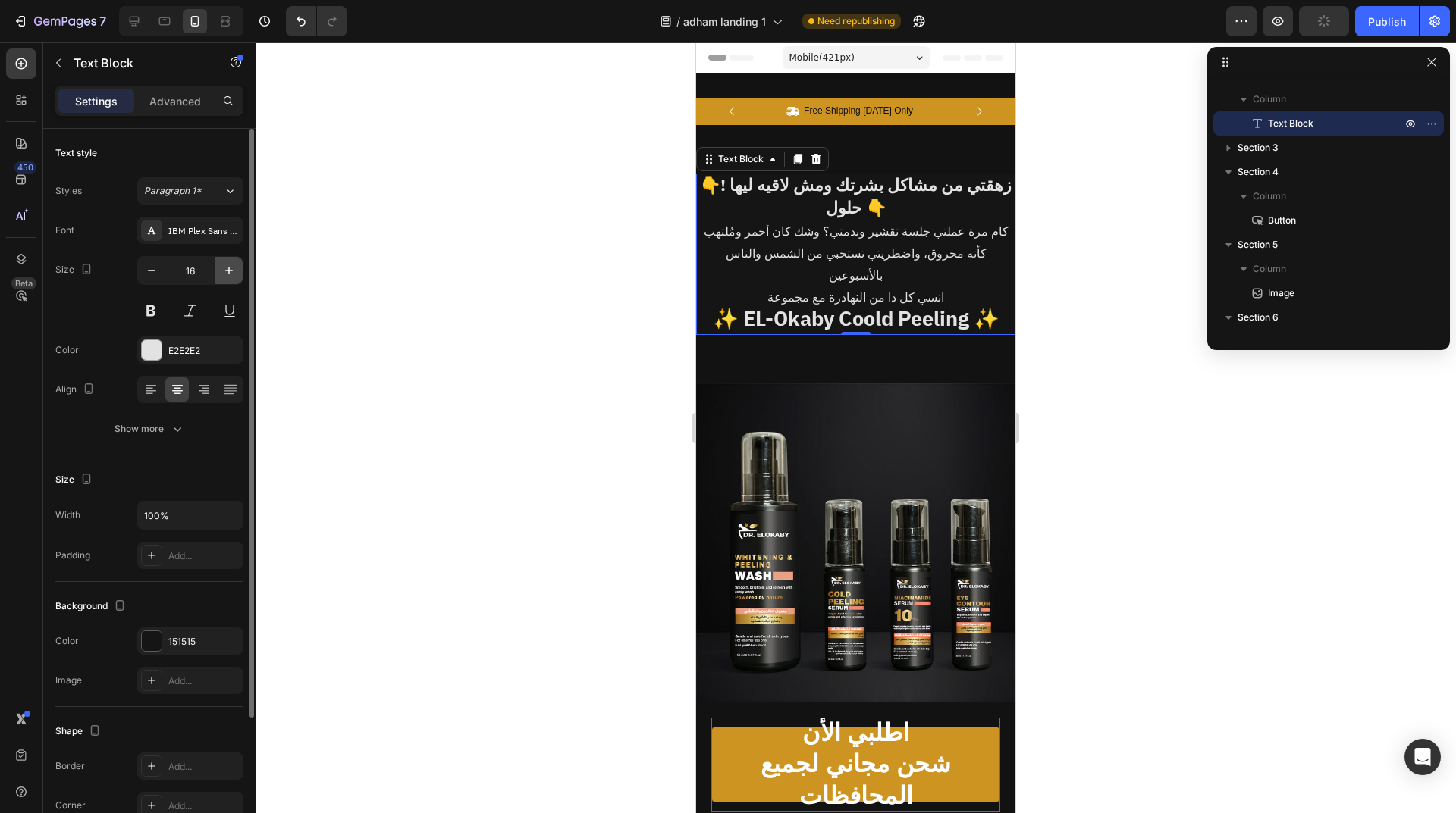
click at [219, 273] on button "button" at bounding box center [229, 270] width 28 height 28
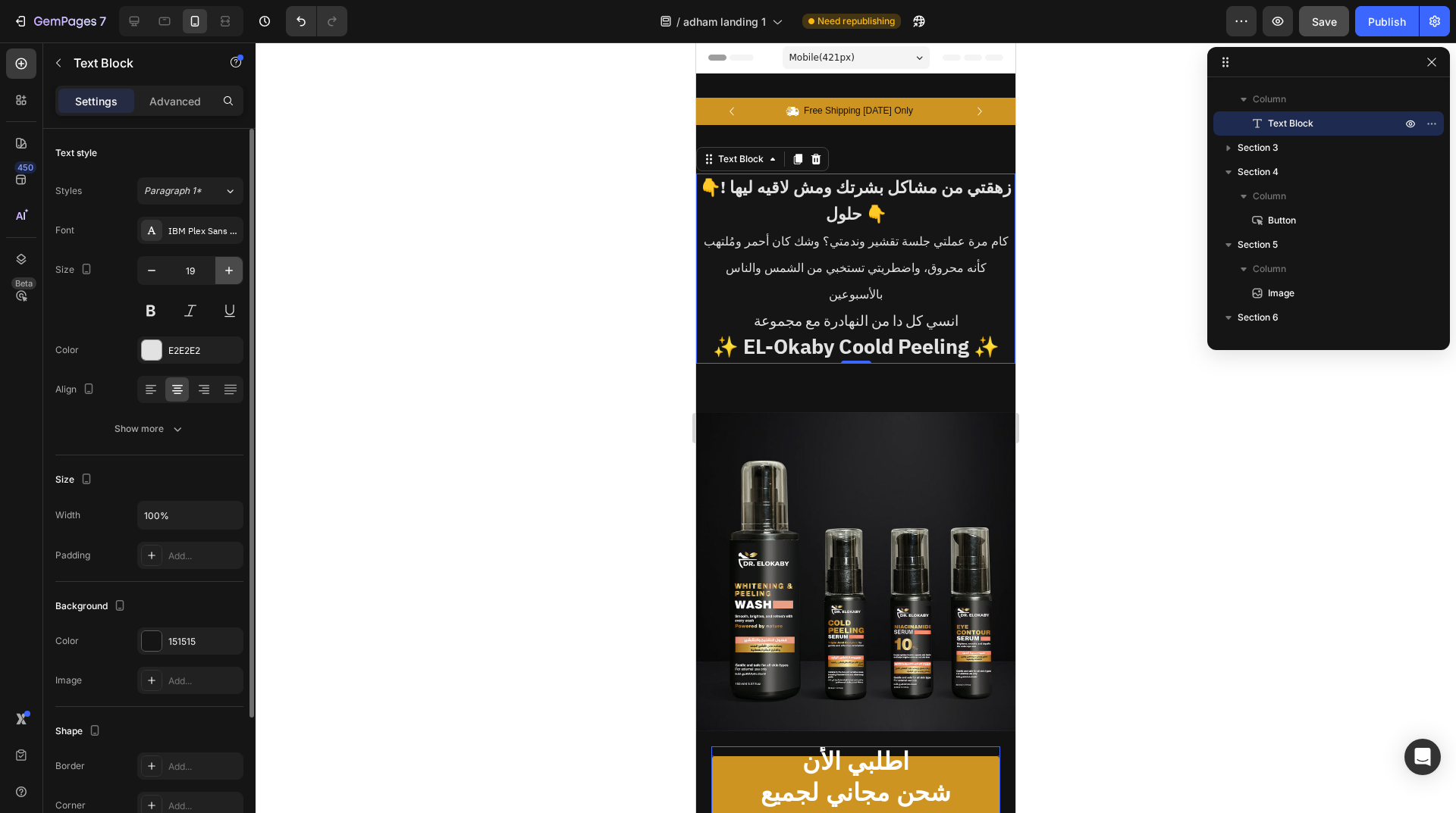
click at [219, 273] on button "button" at bounding box center [229, 270] width 28 height 28
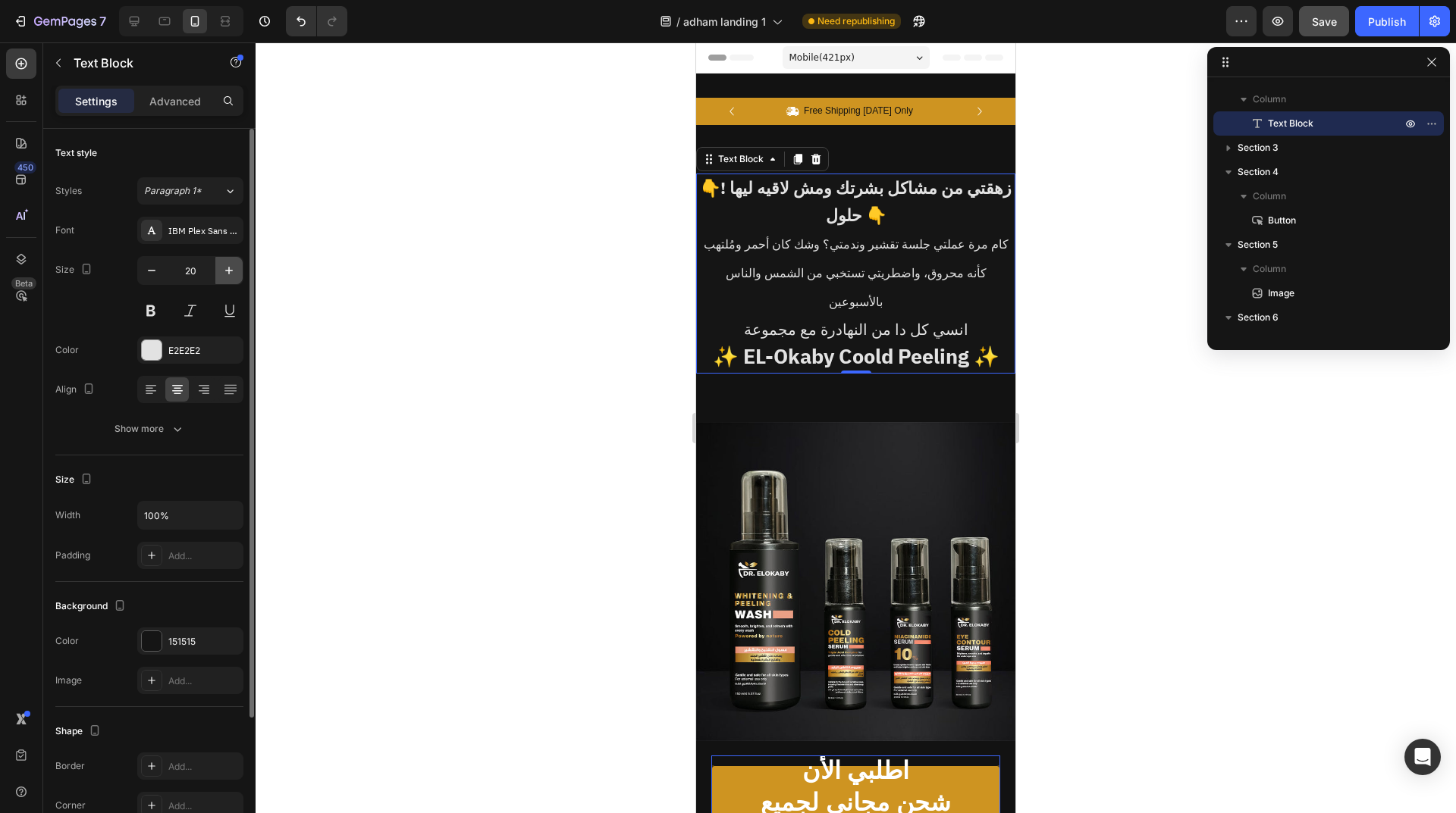
click at [219, 273] on button "button" at bounding box center [229, 270] width 28 height 28
type input "21"
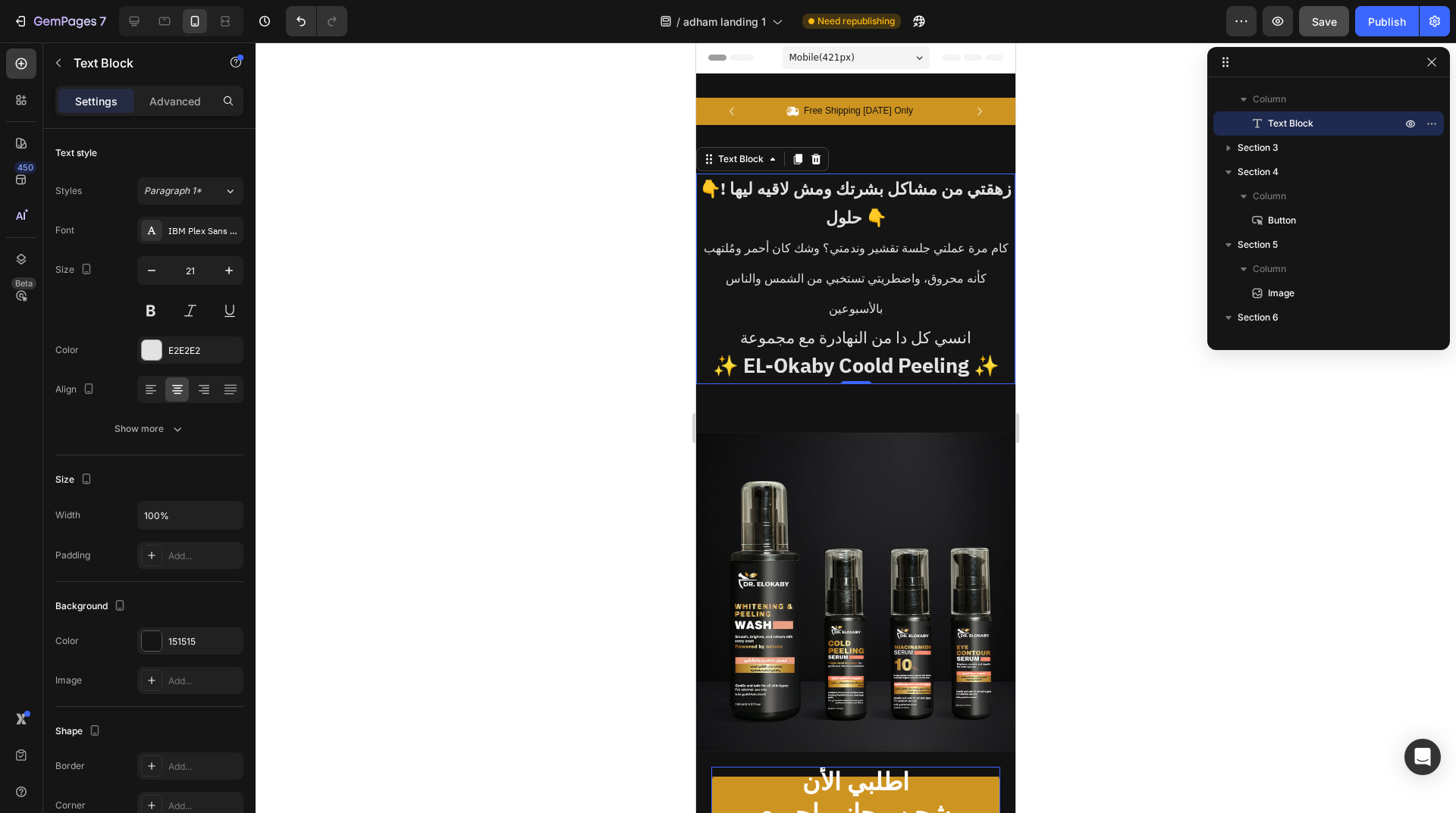
click at [812, 204] on p "👇! زهقتي من مشاكل بشرتك ومش لاقيه ليها حلول 👇" at bounding box center [856, 205] width 316 height 59
click at [836, 202] on p "👇! زهقتي من مشاكل بشرتك ومش لاقيه ليها حلول 👇" at bounding box center [856, 205] width 316 height 59
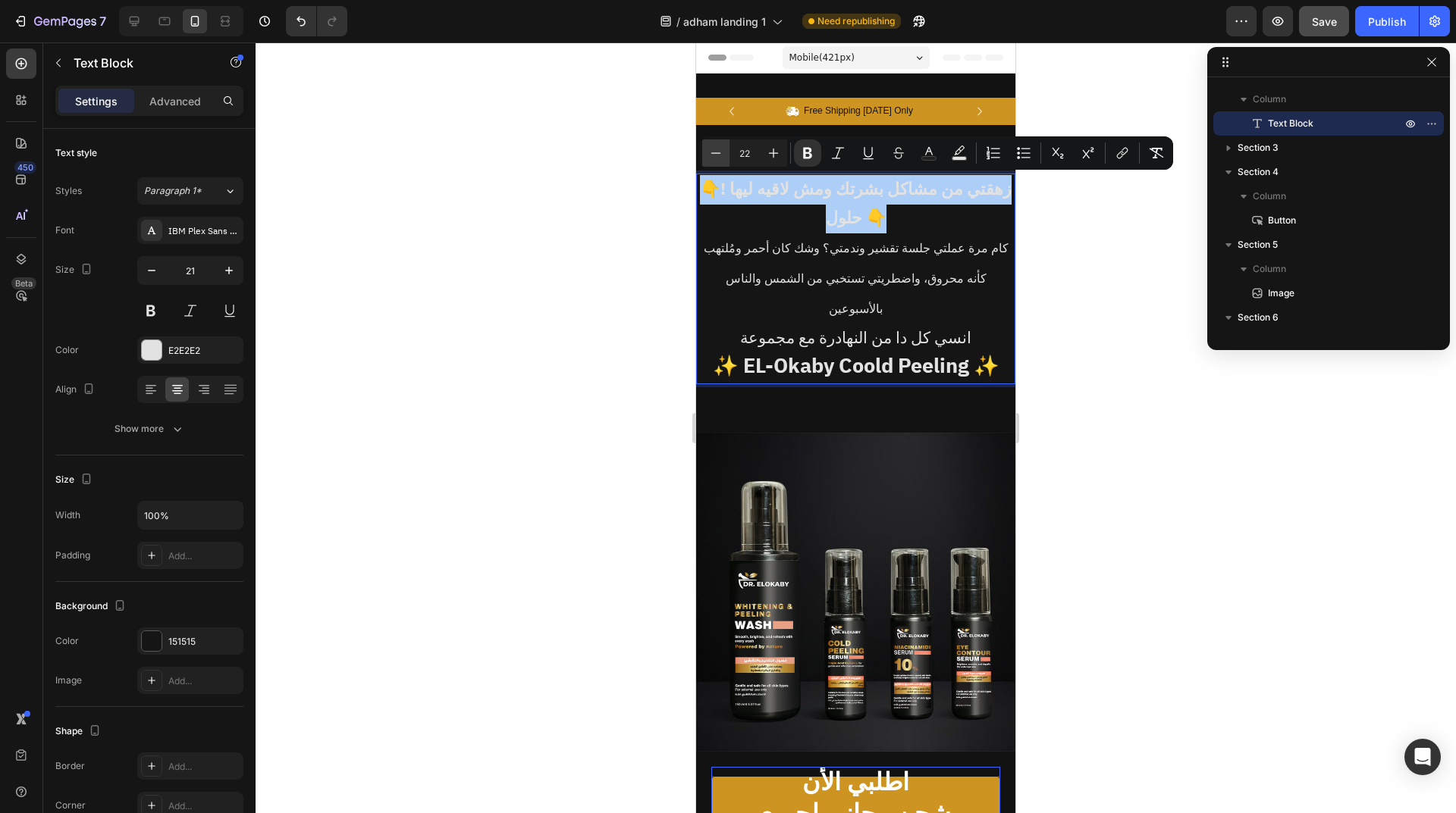
click at [720, 159] on icon "Editor contextual toolbar" at bounding box center [716, 153] width 15 height 15
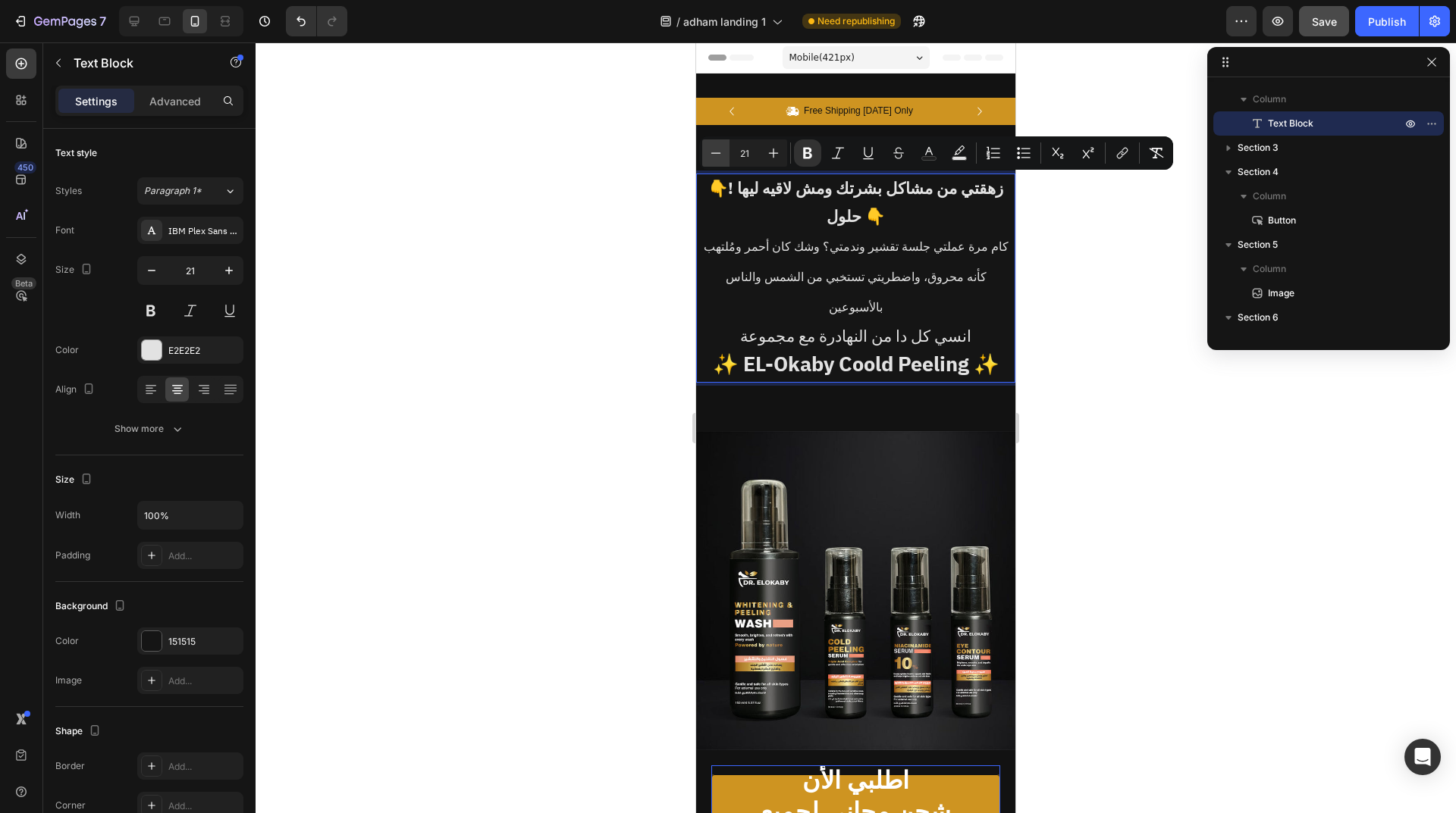
click at [720, 159] on icon "Editor contextual toolbar" at bounding box center [716, 153] width 15 height 15
type input "18"
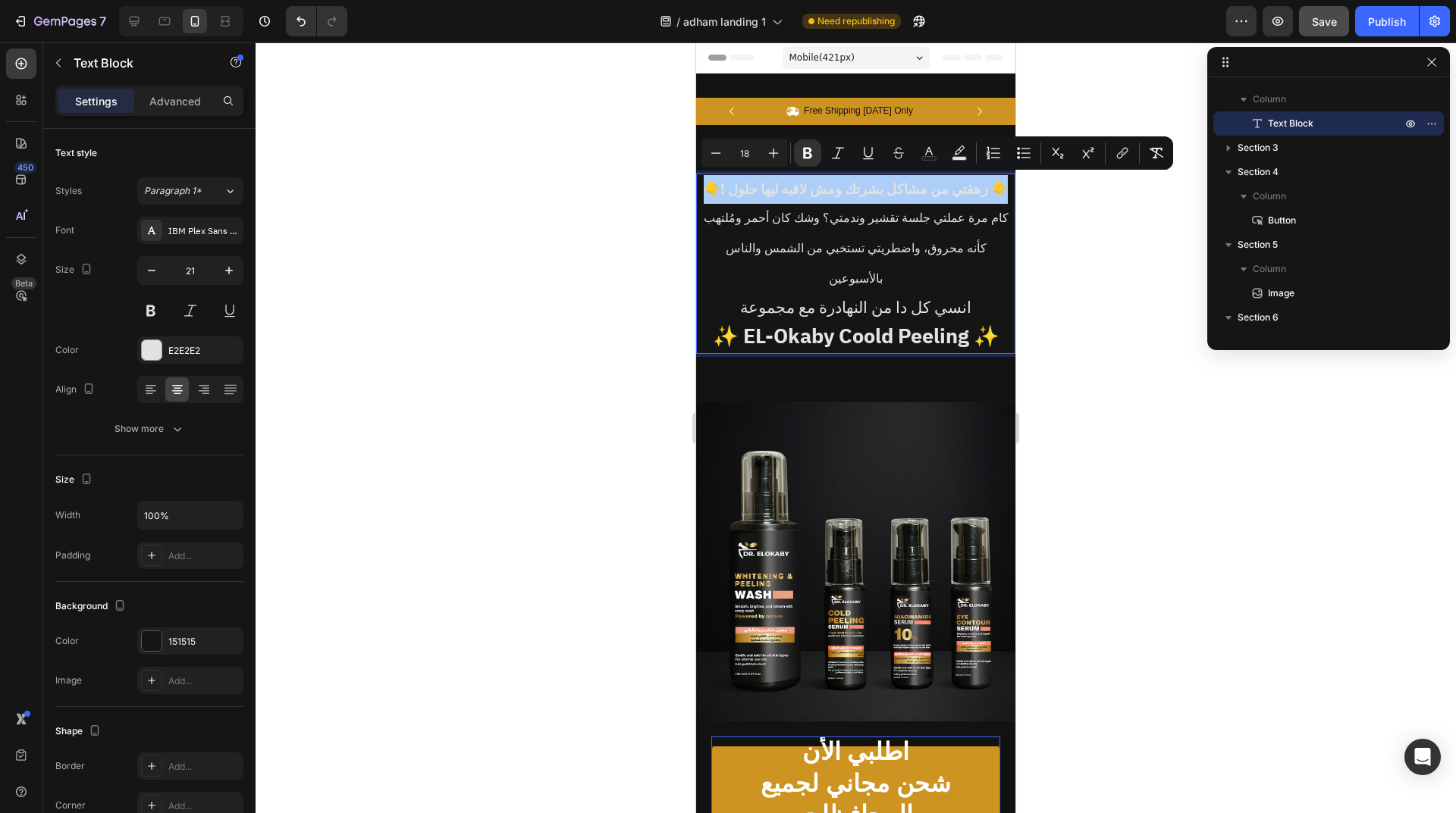
click at [525, 272] on div at bounding box center [856, 427] width 1200 height 771
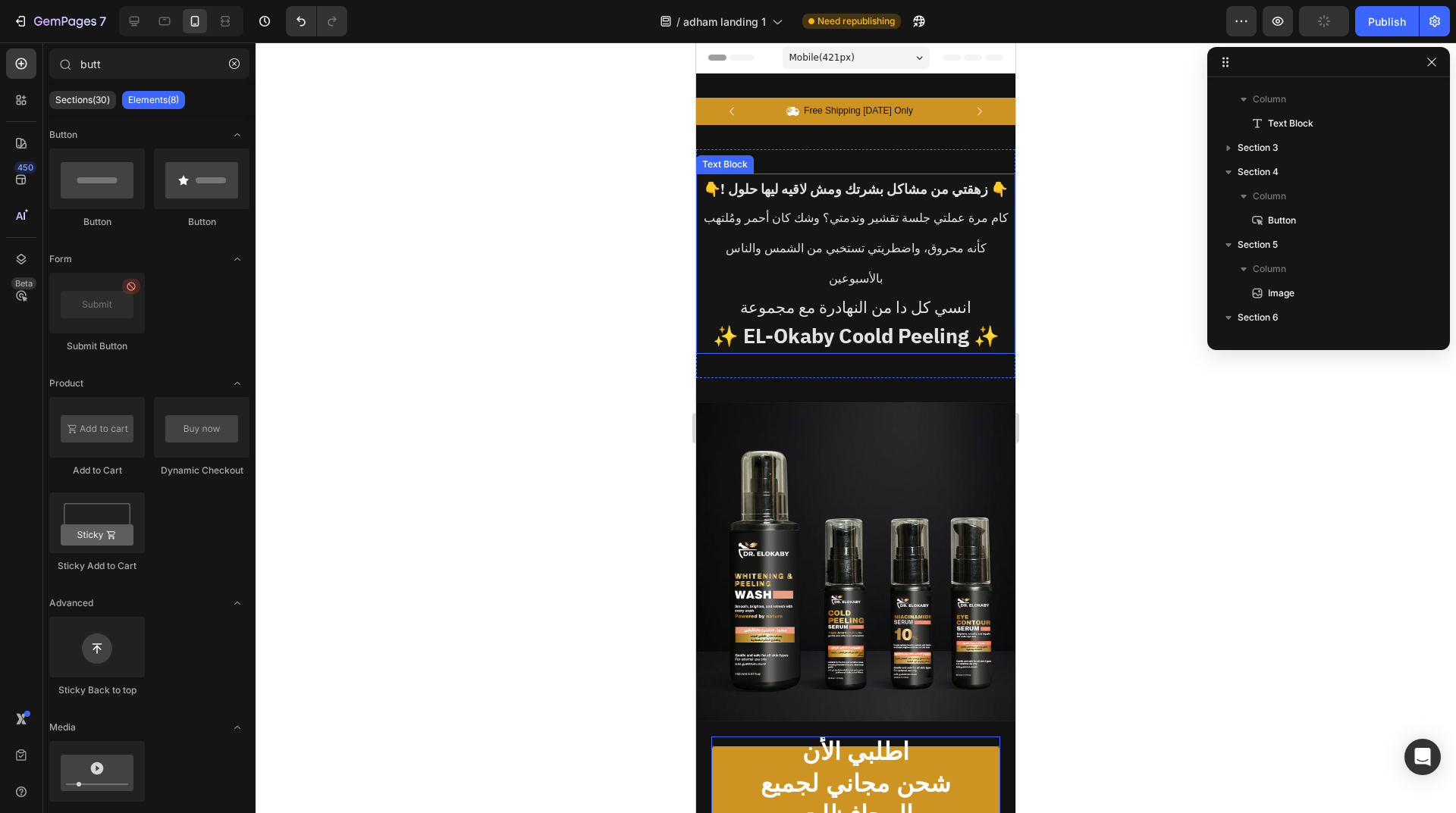
click at [740, 294] on p "انسي كل دا من النهادرة مع مجموعة" at bounding box center [856, 308] width 316 height 29
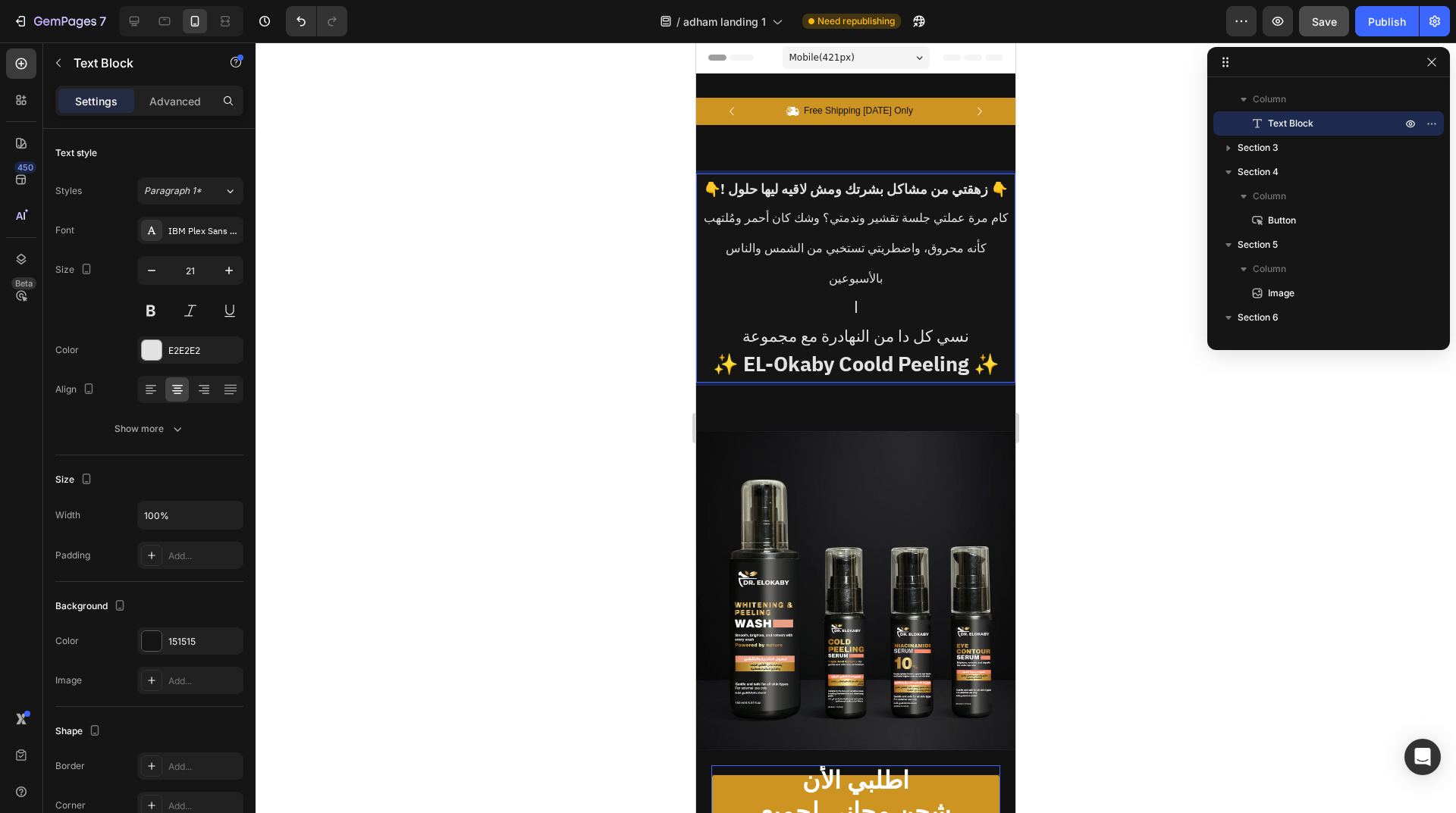
click at [738, 323] on p "نسي كل دا من النهادرة مع مجموعة" at bounding box center [856, 337] width 316 height 29
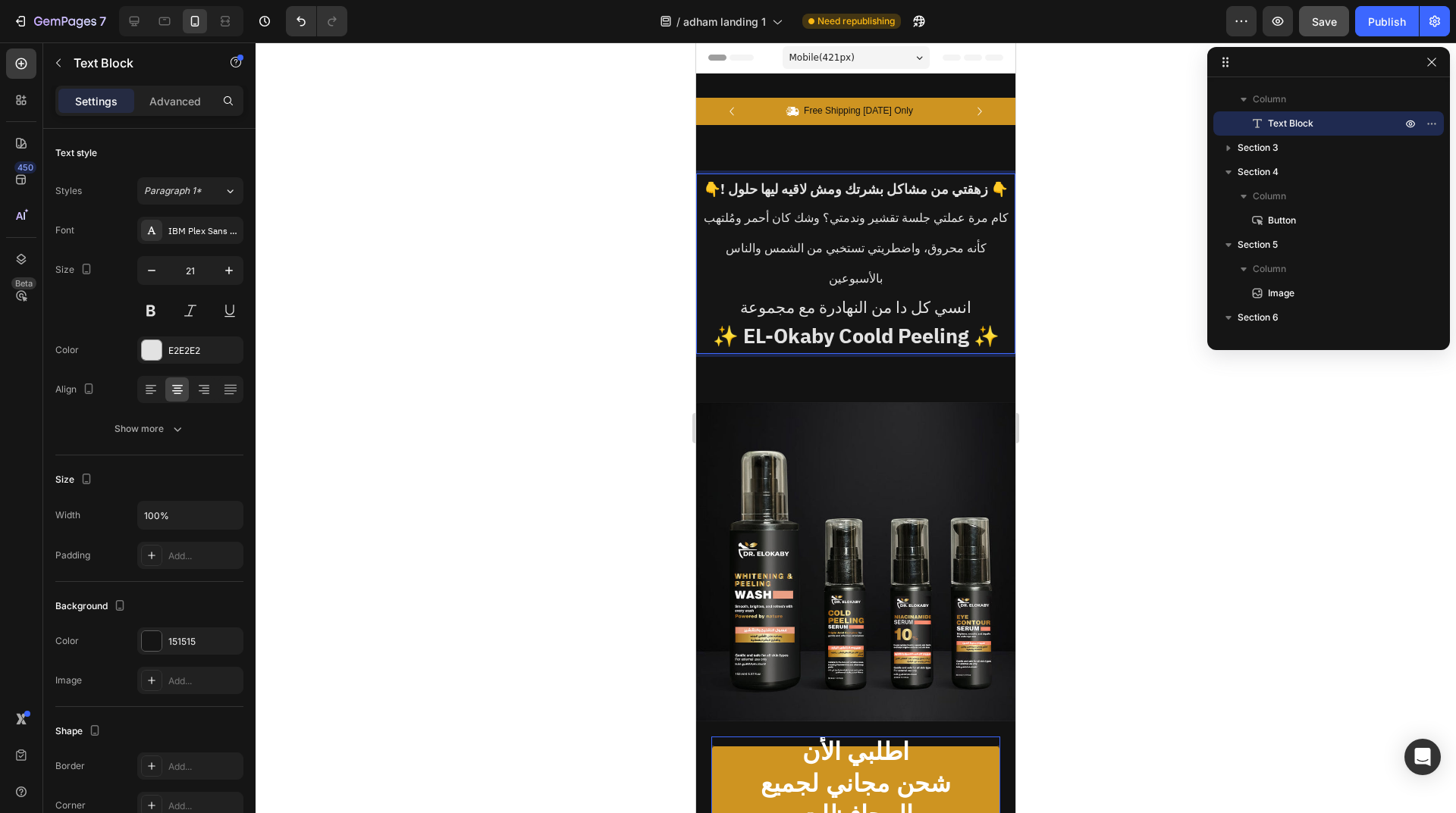
click at [992, 321] on strong "✨ EL-Okaby Coold Peeling ✨" at bounding box center [856, 336] width 286 height 30
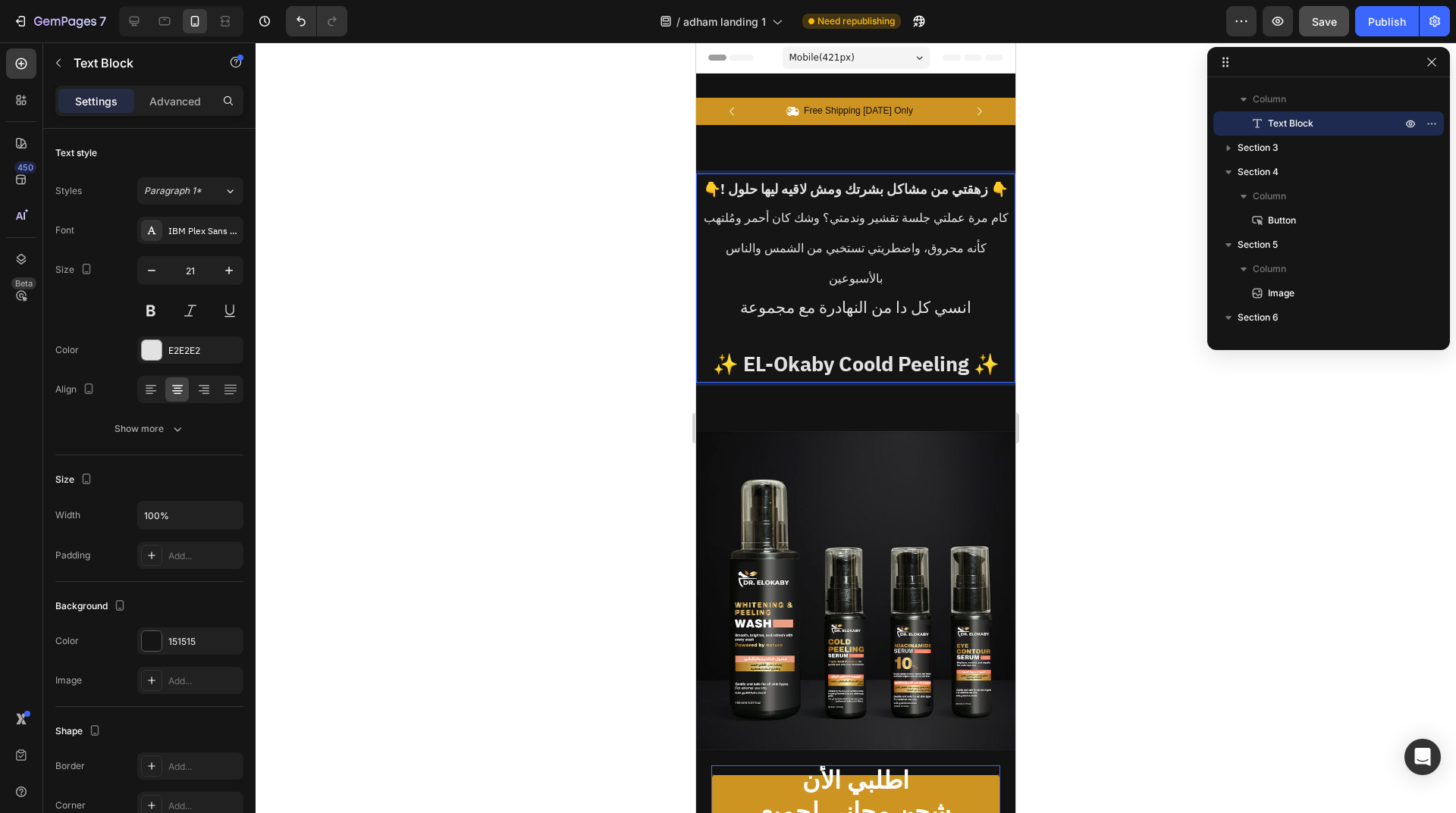
click at [795, 323] on p "Rich Text Editor. Editing area: main" at bounding box center [856, 337] width 316 height 29
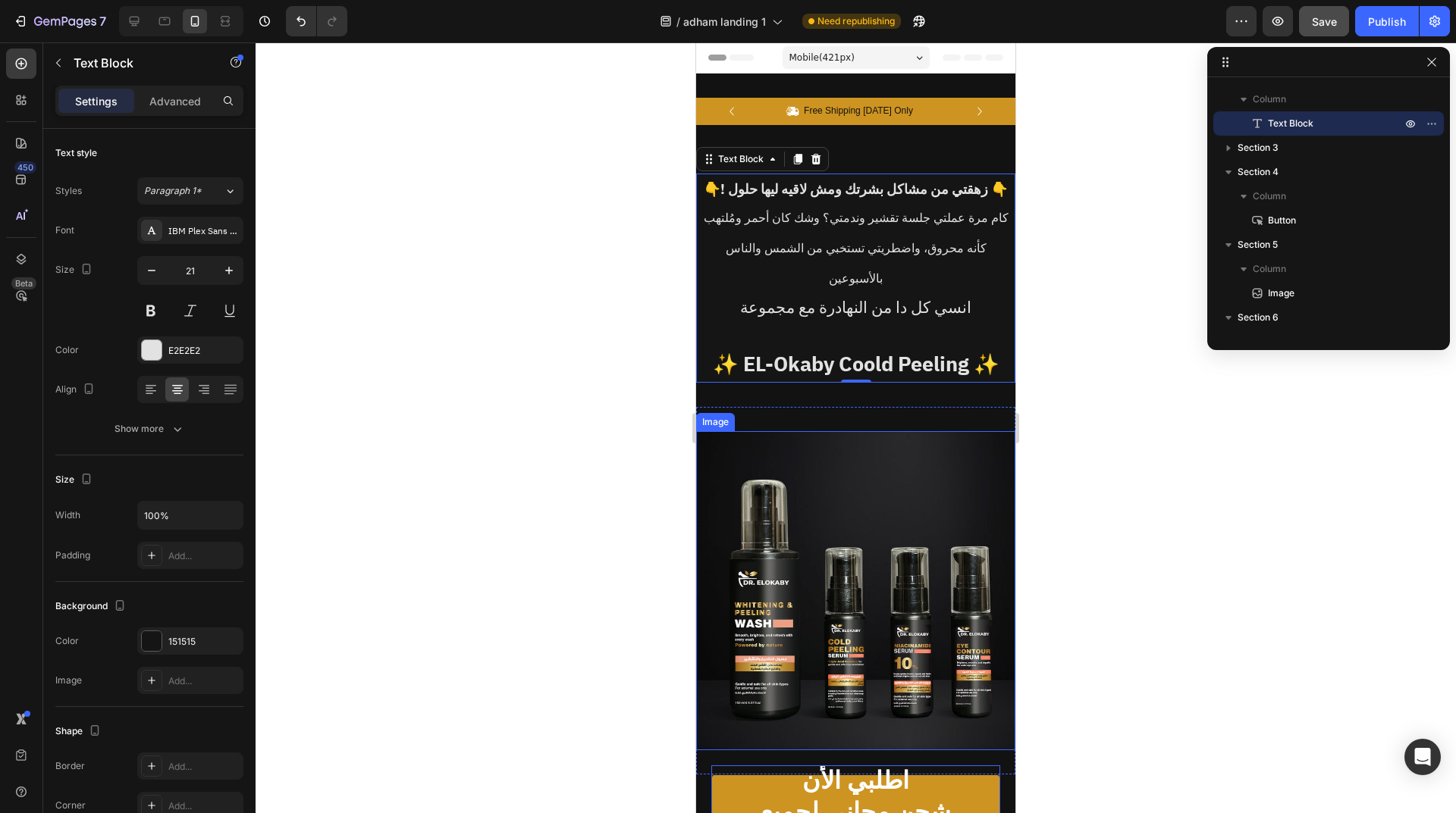
click at [1124, 409] on div at bounding box center [856, 427] width 1200 height 771
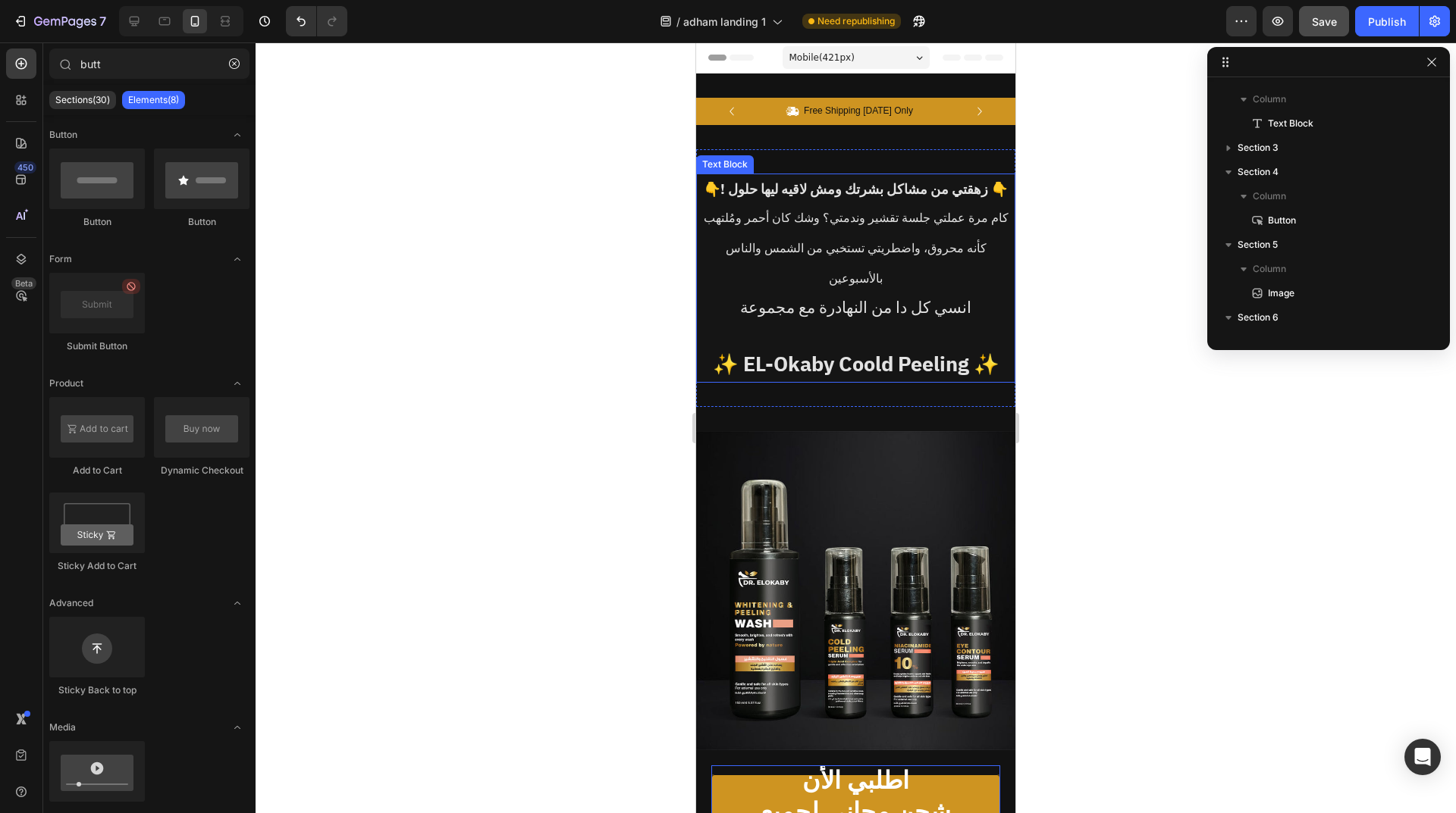
click at [896, 323] on p "Rich Text Editor. Editing area: main" at bounding box center [856, 337] width 316 height 29
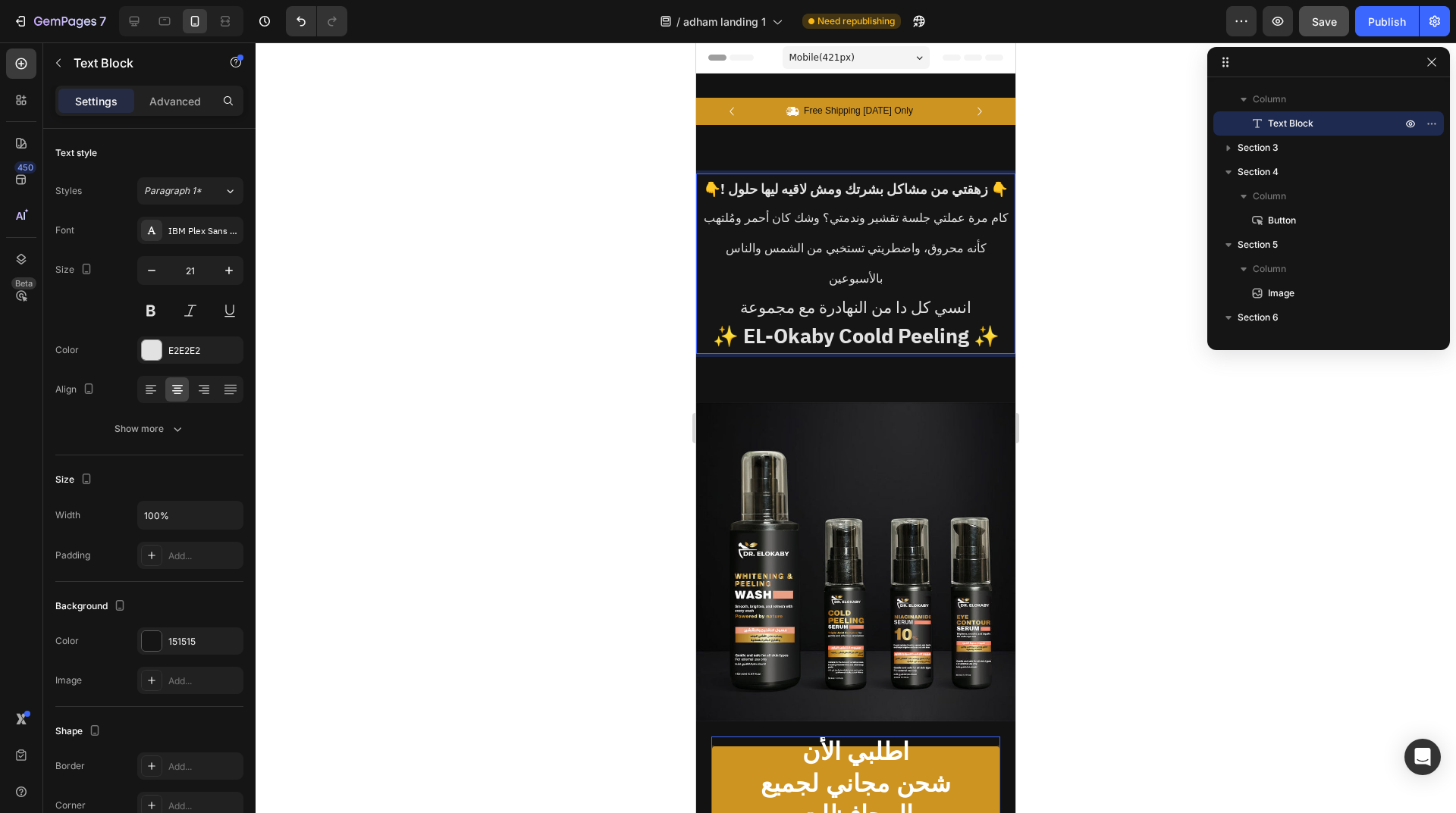
click at [872, 321] on strong "✨ EL-Okaby Coold Peeling ✨" at bounding box center [856, 336] width 286 height 30
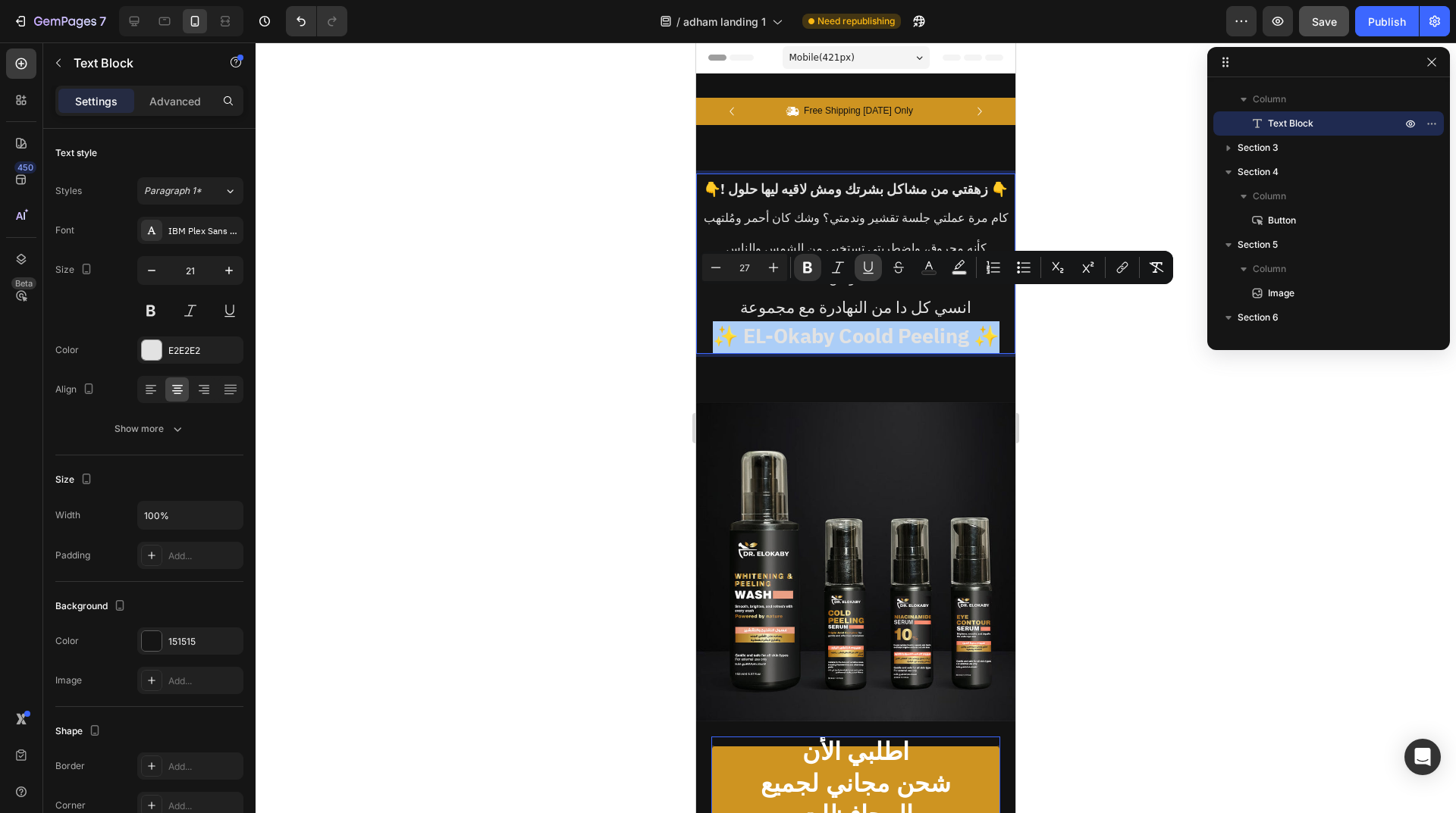
click at [859, 272] on button "Underline" at bounding box center [868, 268] width 28 height 28
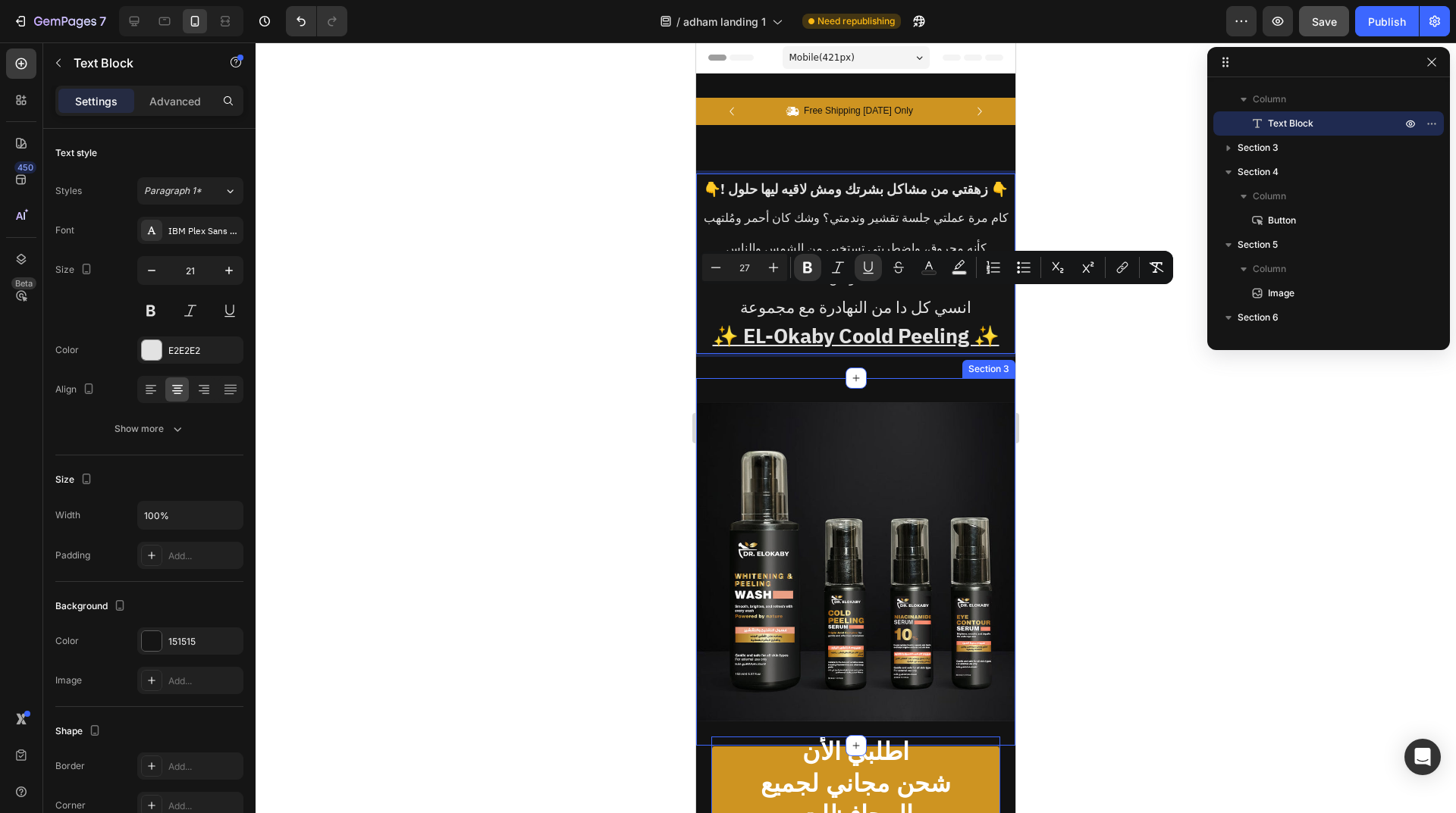
click at [870, 378] on div "Image Section 3" at bounding box center [856, 562] width 319 height 367
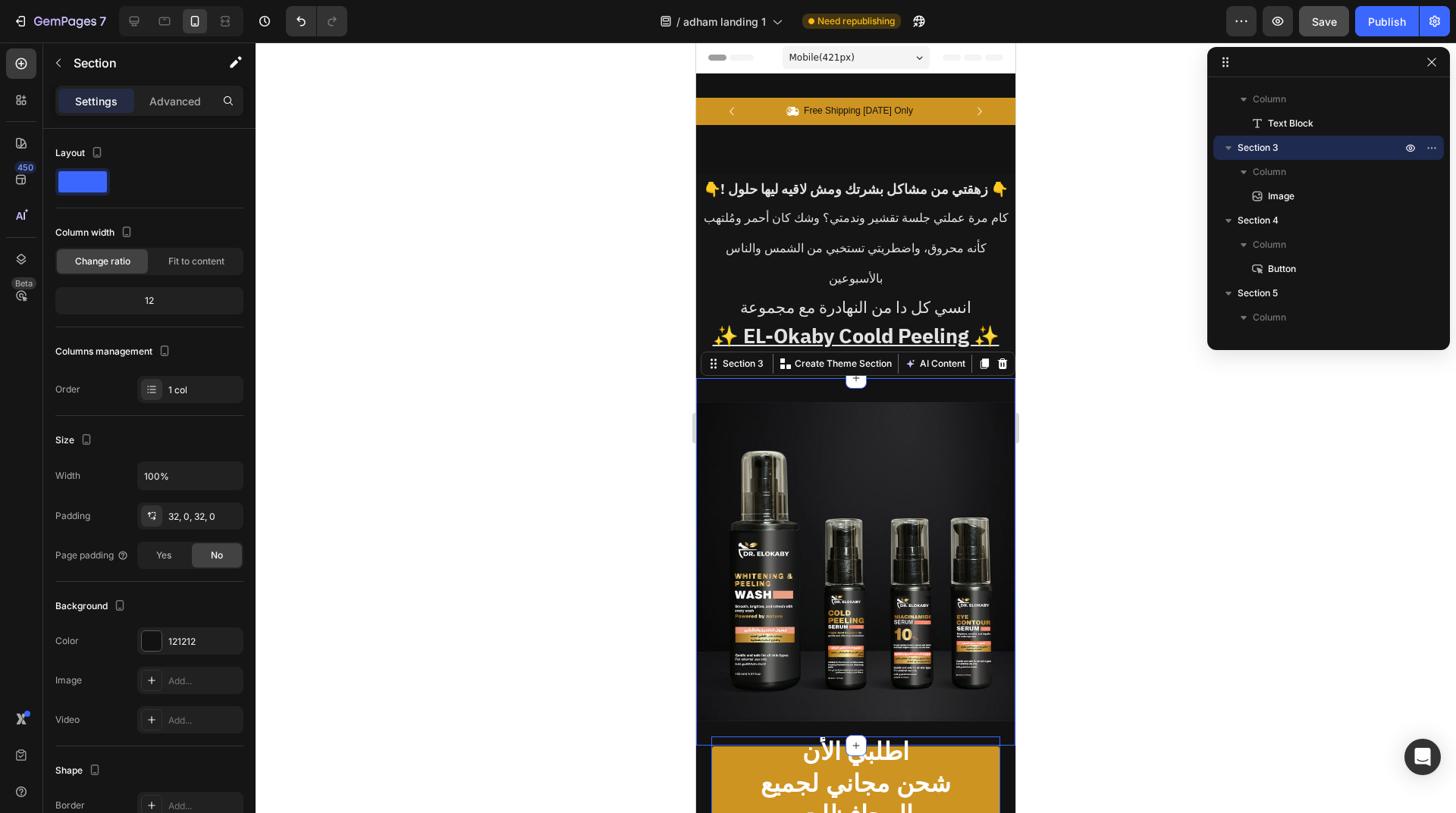
click at [1137, 426] on div at bounding box center [856, 427] width 1200 height 771
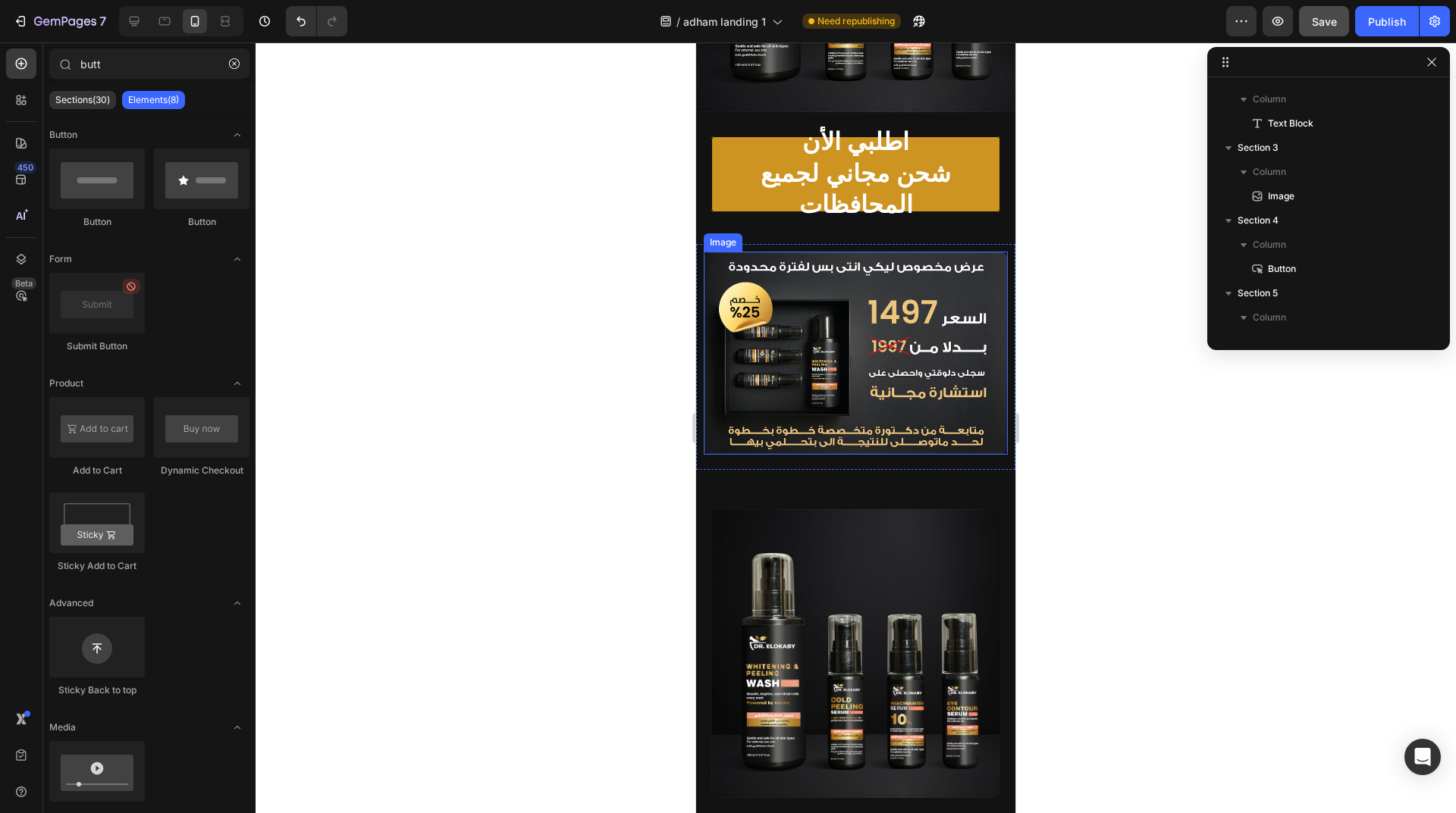
scroll to position [606, 0]
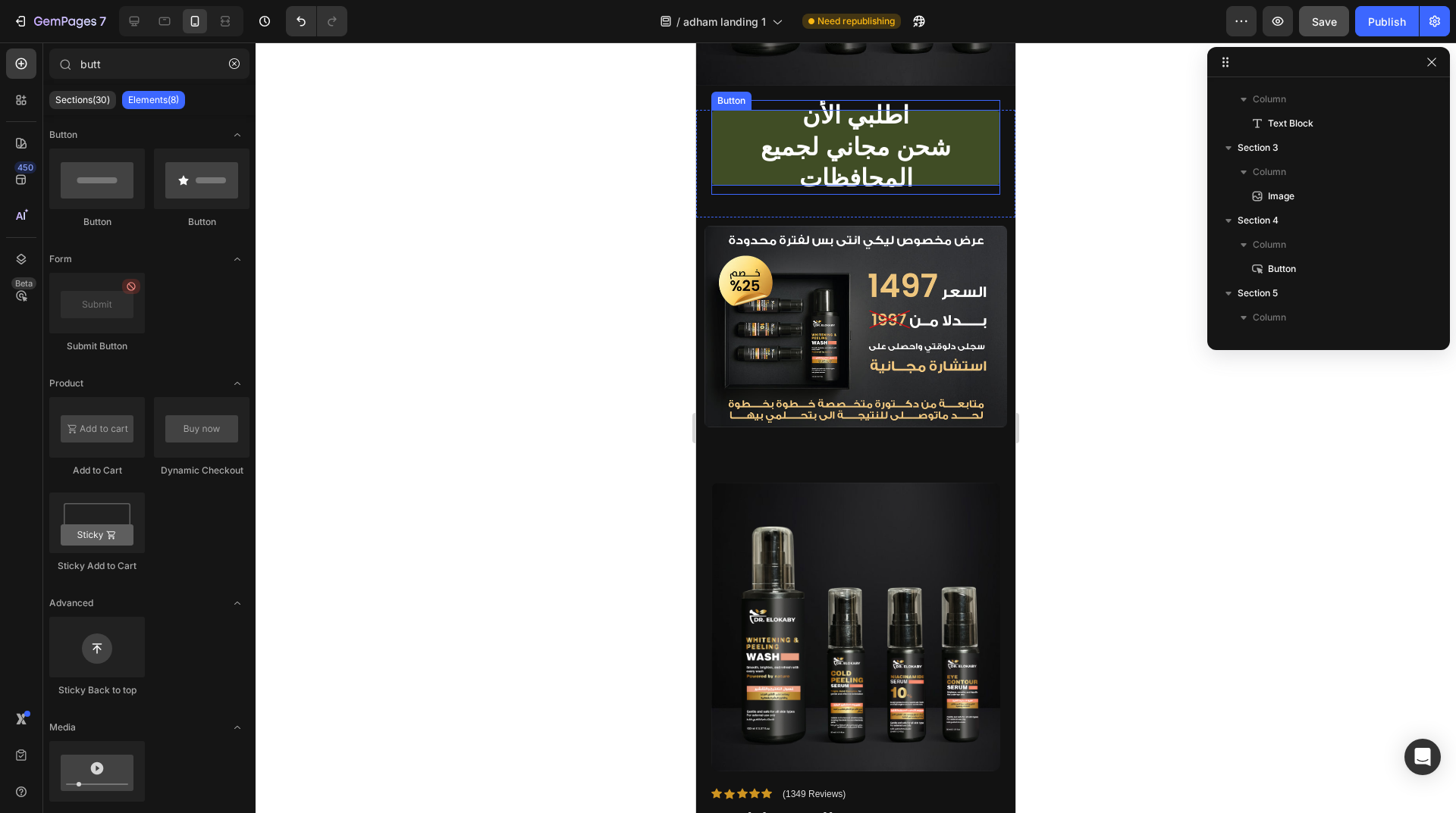
click at [845, 121] on p "اطلبي الأن شحن مجاني لجميع المحافظات" at bounding box center [855, 147] width 289 height 95
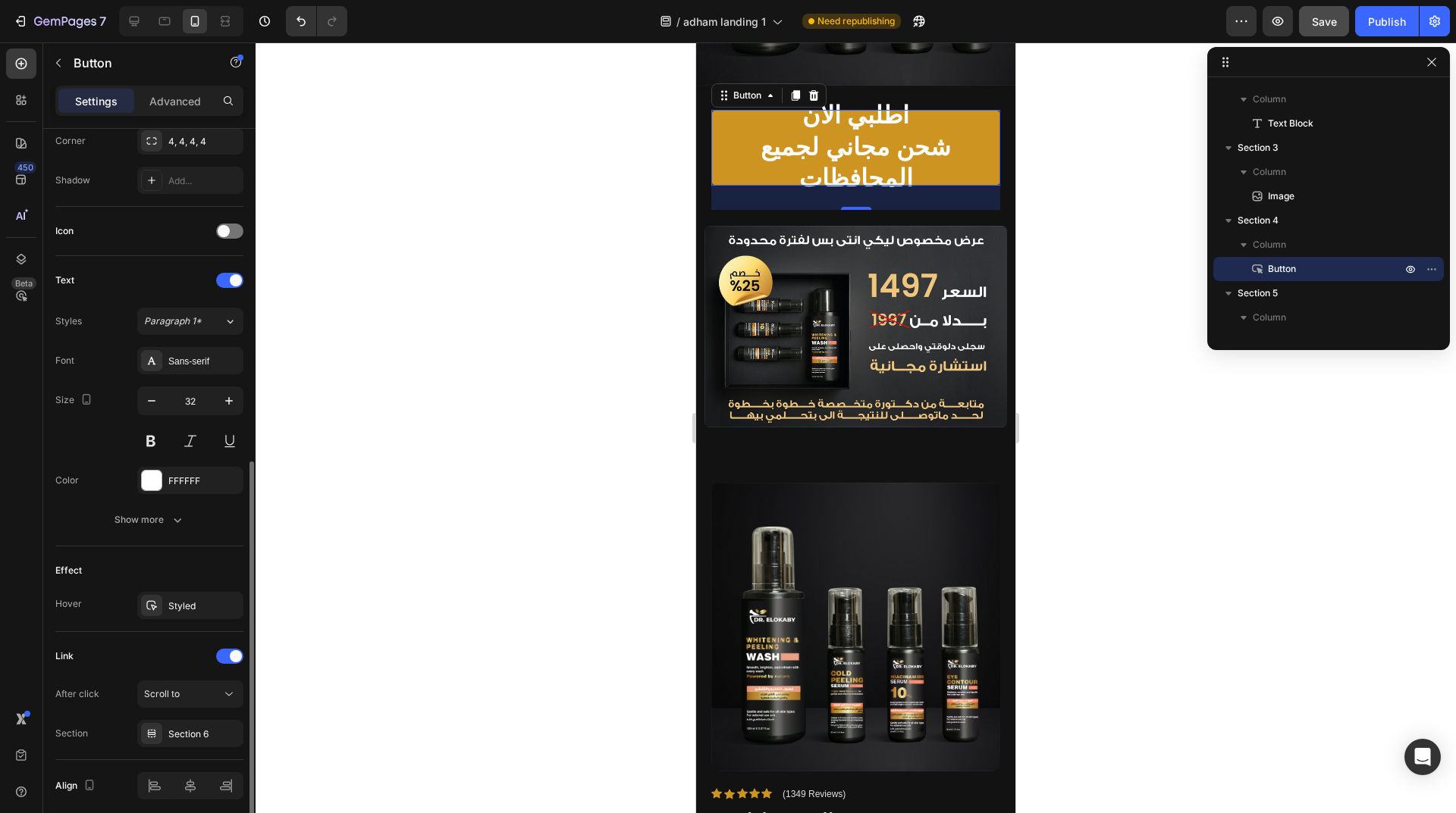
scroll to position [438, 0]
